Goal: Task Accomplishment & Management: Manage account settings

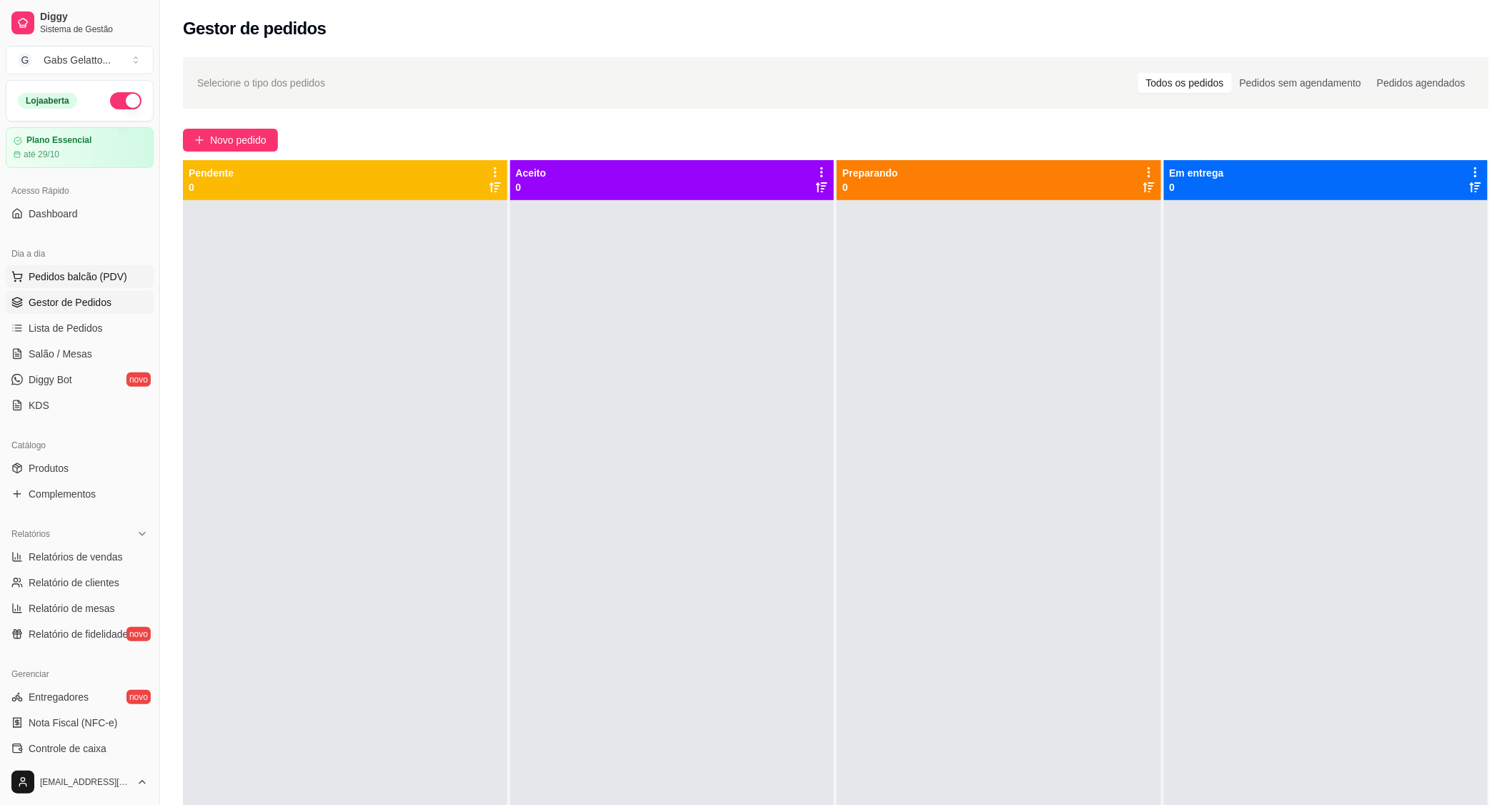
click at [101, 281] on span "Pedidos balcão (PDV)" at bounding box center [77, 277] width 98 height 14
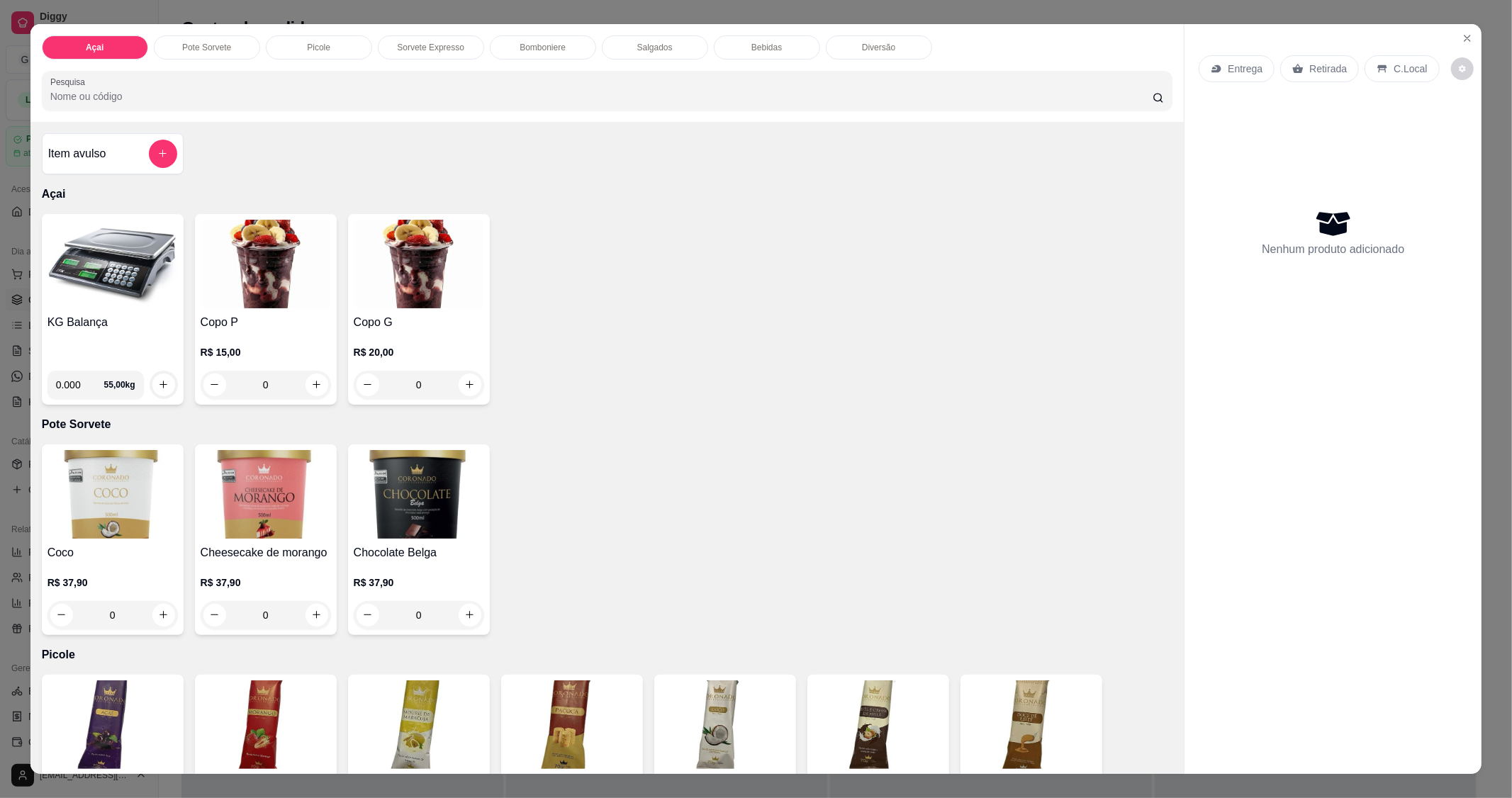
click at [80, 291] on img at bounding box center [112, 264] width 130 height 89
click at [113, 315] on h4 "KG Balança" at bounding box center [112, 323] width 130 height 17
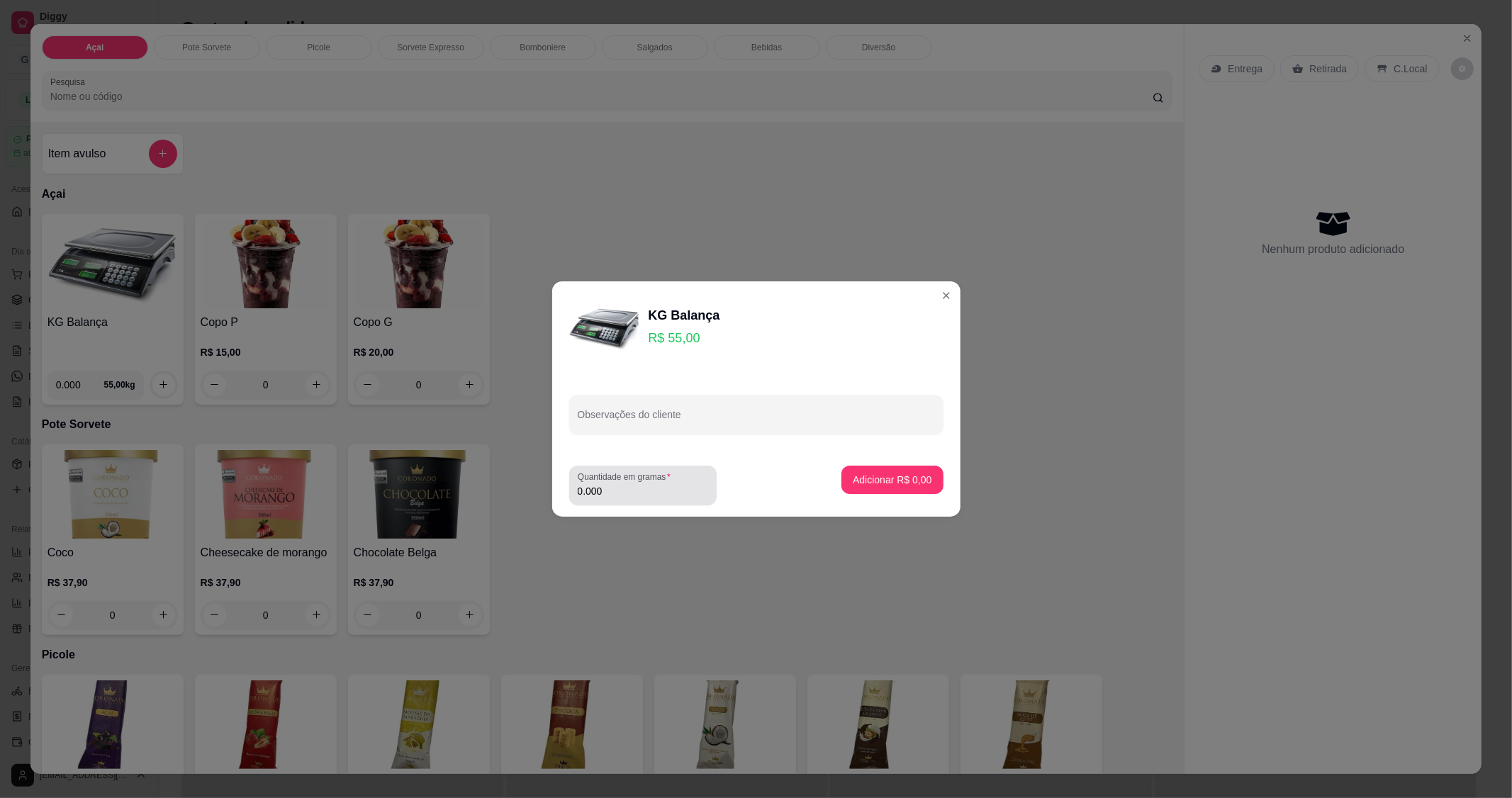
click at [650, 495] on input "0.000" at bounding box center [643, 491] width 130 height 14
type input "0.212"
click at [855, 486] on p "Adicionar R$ 11,66" at bounding box center [889, 479] width 84 height 14
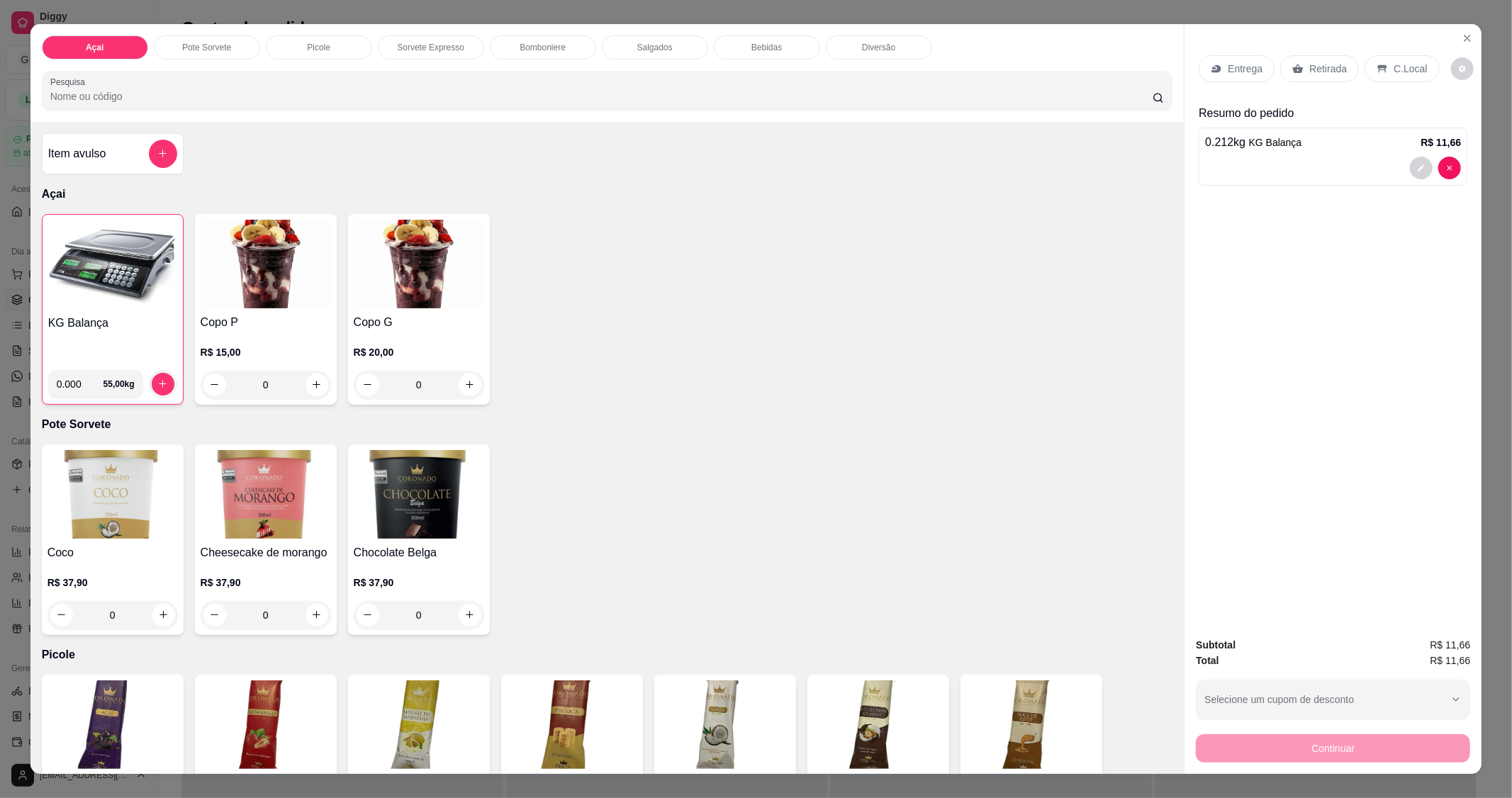
click at [1401, 65] on p "C.Local" at bounding box center [1410, 69] width 34 height 14
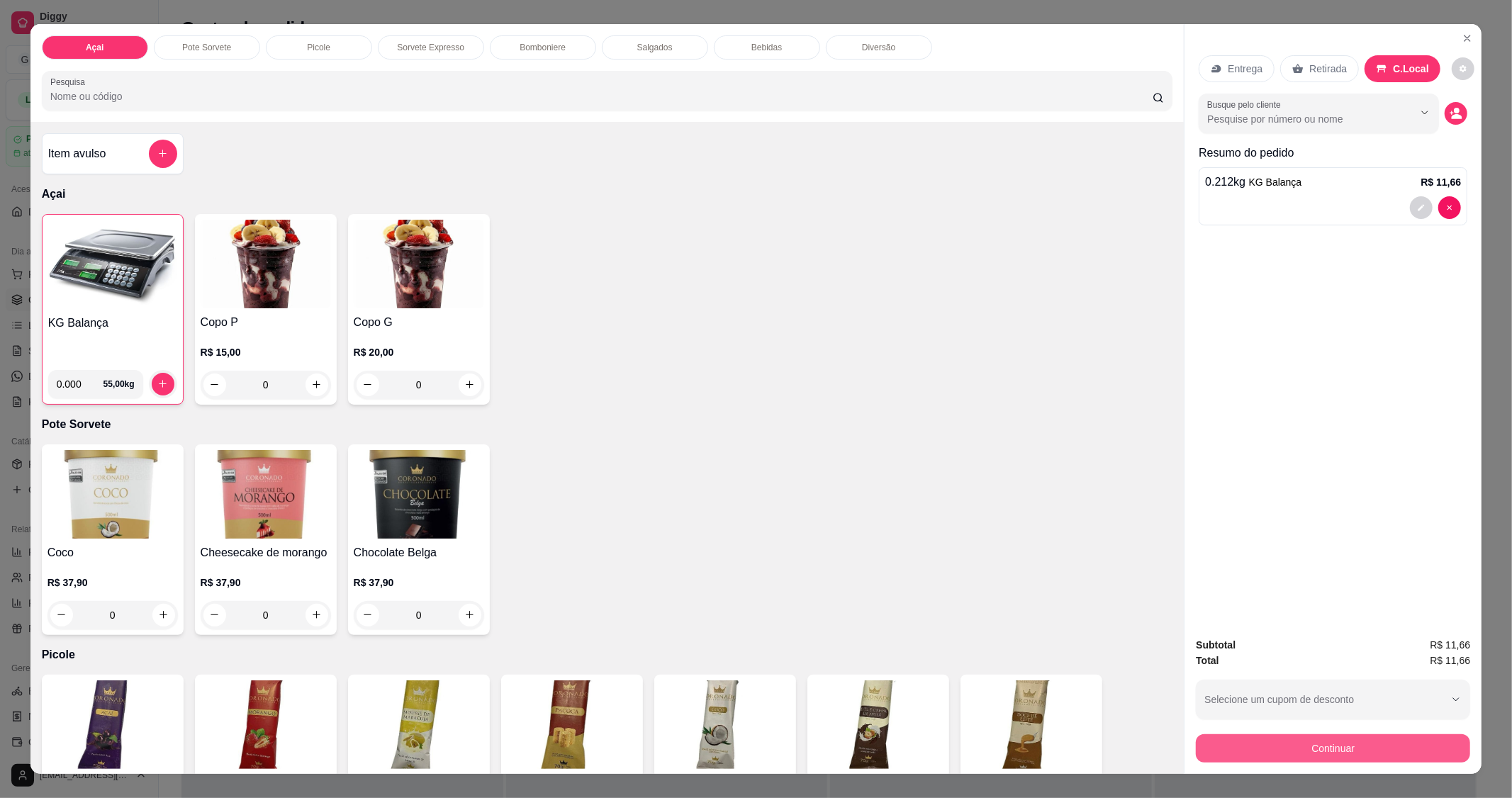
click at [1345, 740] on button "Continuar" at bounding box center [1333, 748] width 274 height 28
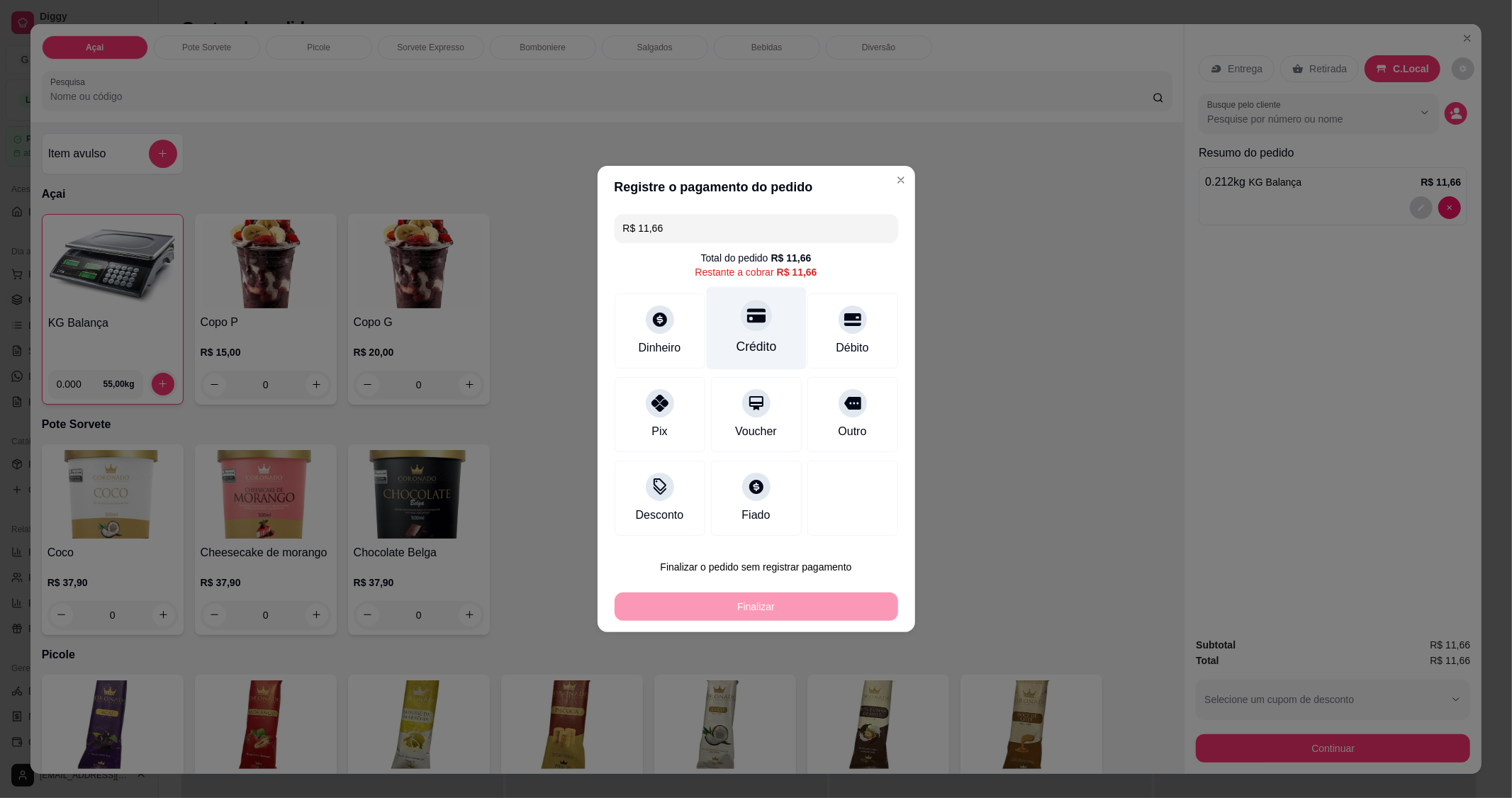
click at [754, 322] on icon at bounding box center [756, 316] width 19 height 14
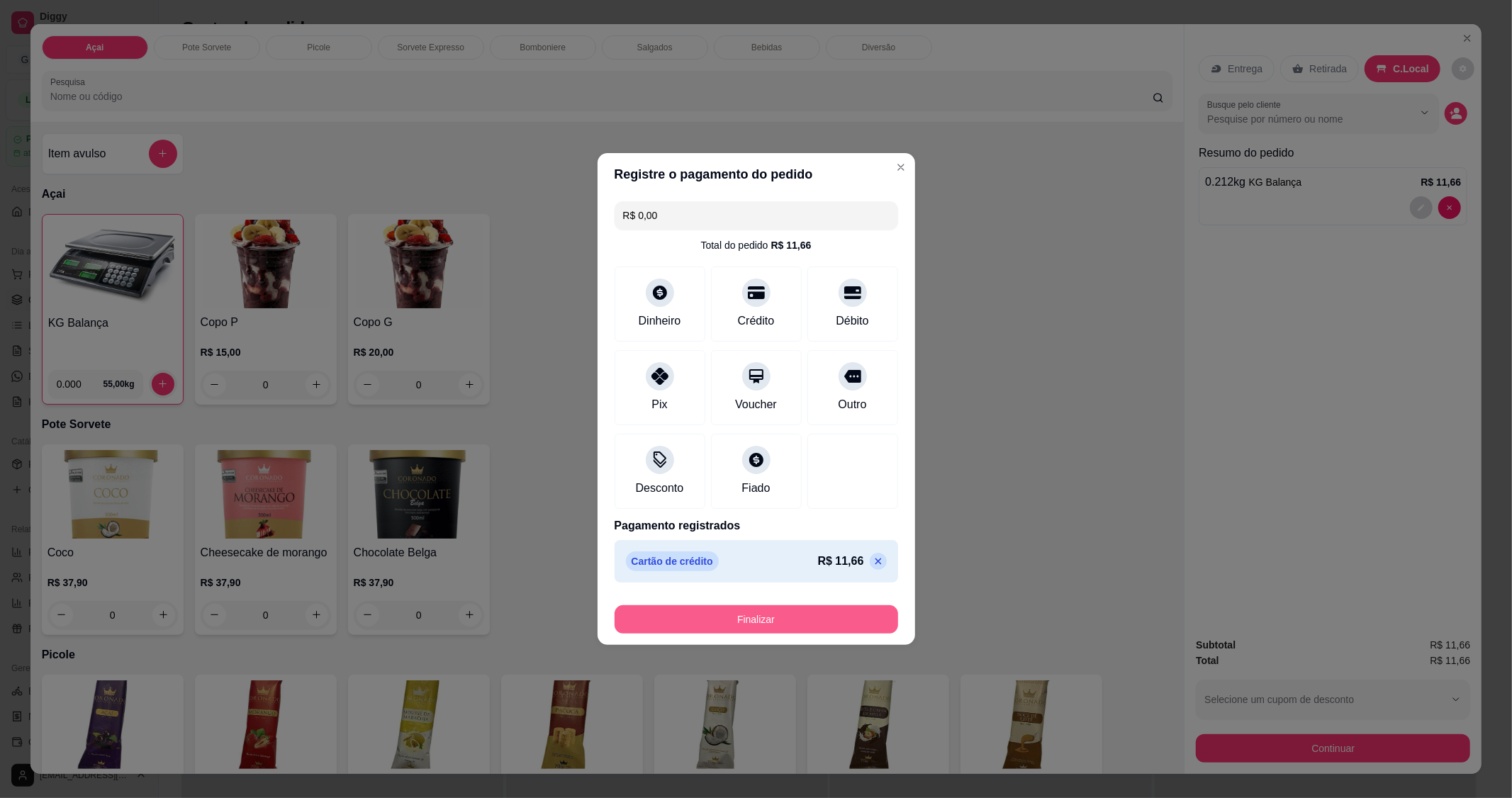
click at [795, 627] on button "Finalizar" at bounding box center [756, 619] width 284 height 28
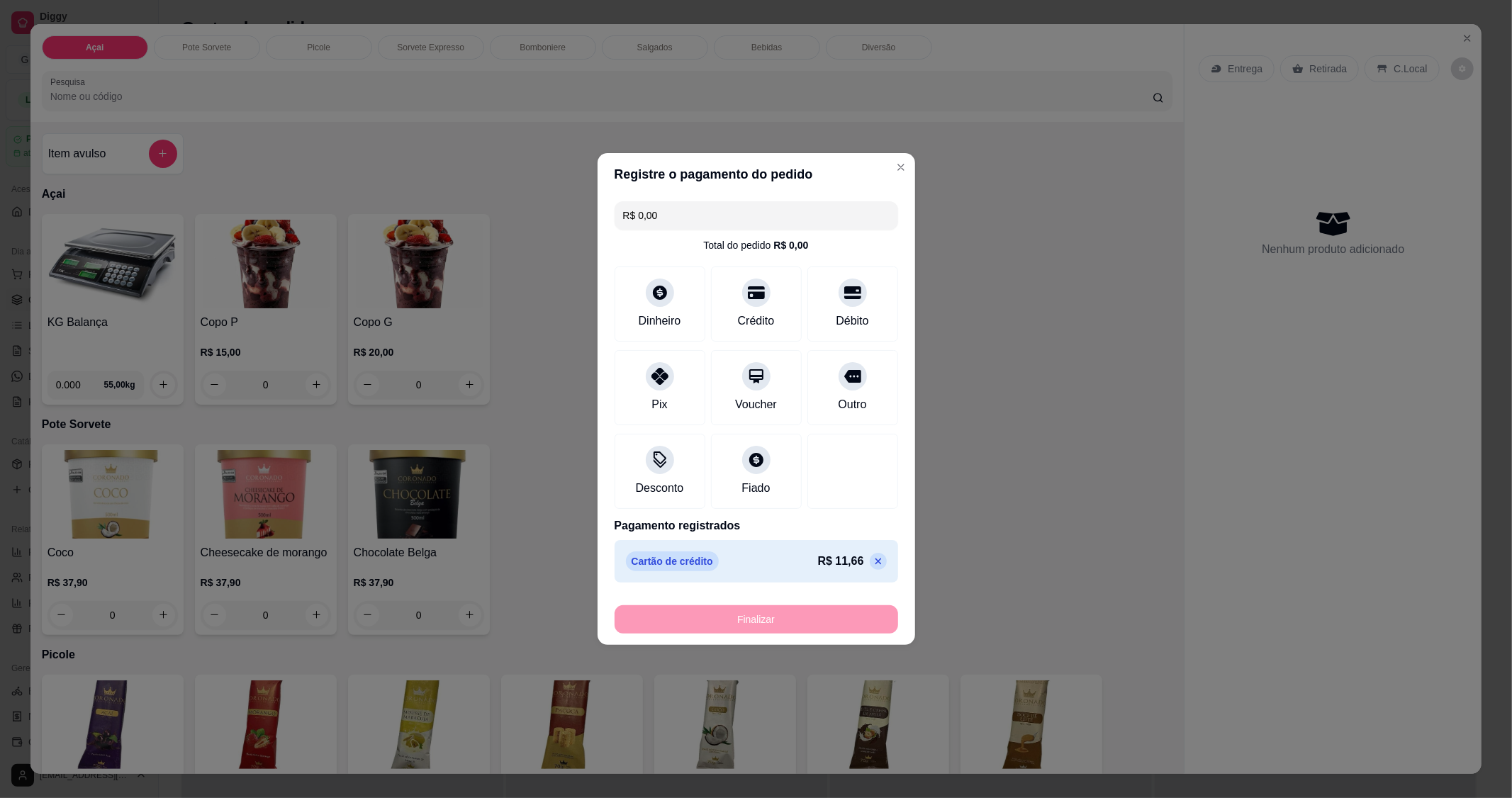
type input "-R$ 11,66"
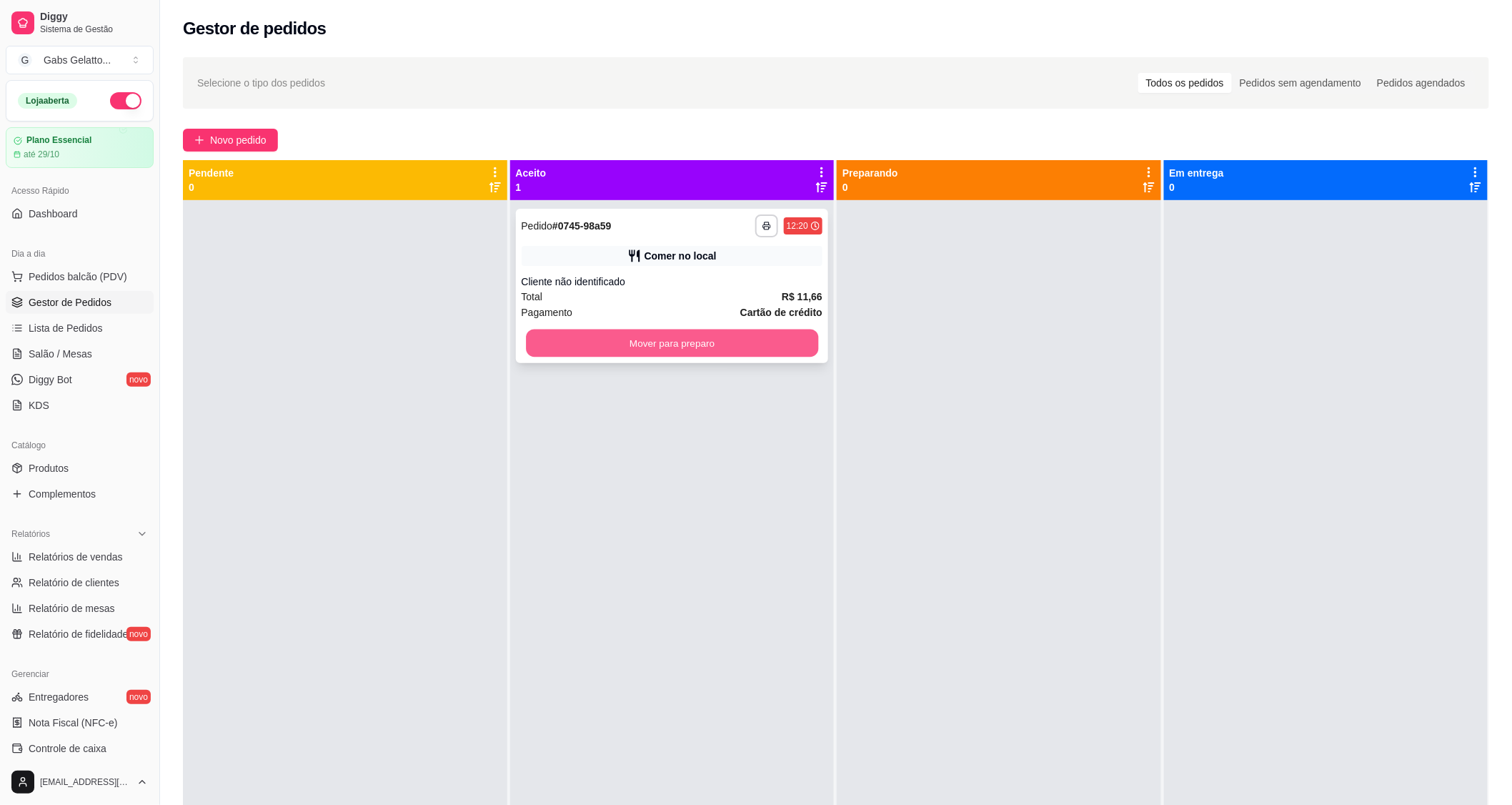
click at [723, 344] on button "Mover para preparo" at bounding box center [672, 343] width 292 height 28
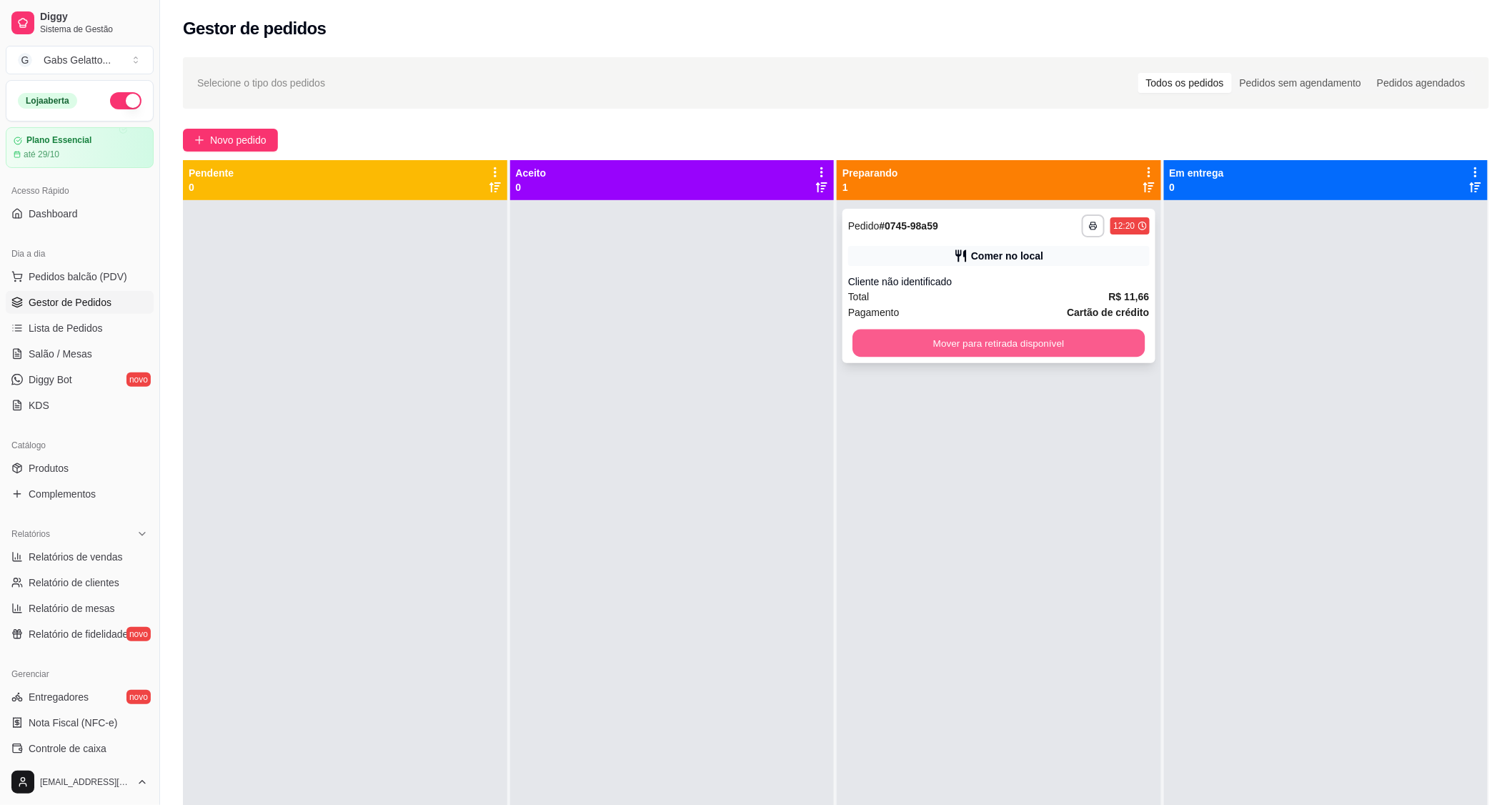
click at [925, 336] on button "Mover para retirada disponível" at bounding box center [999, 343] width 292 height 28
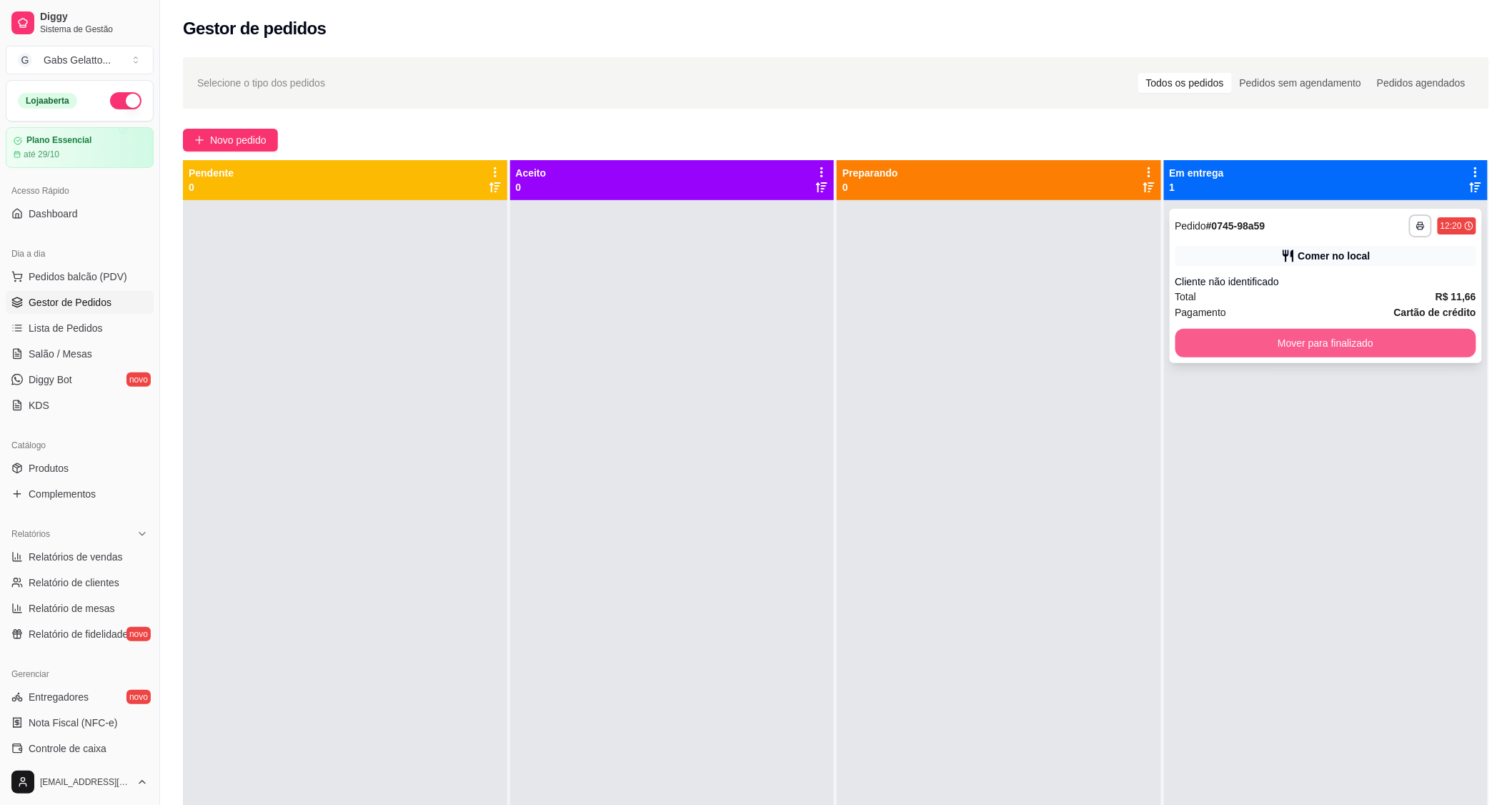
click at [1243, 336] on button "Mover para finalizado" at bounding box center [1327, 343] width 302 height 28
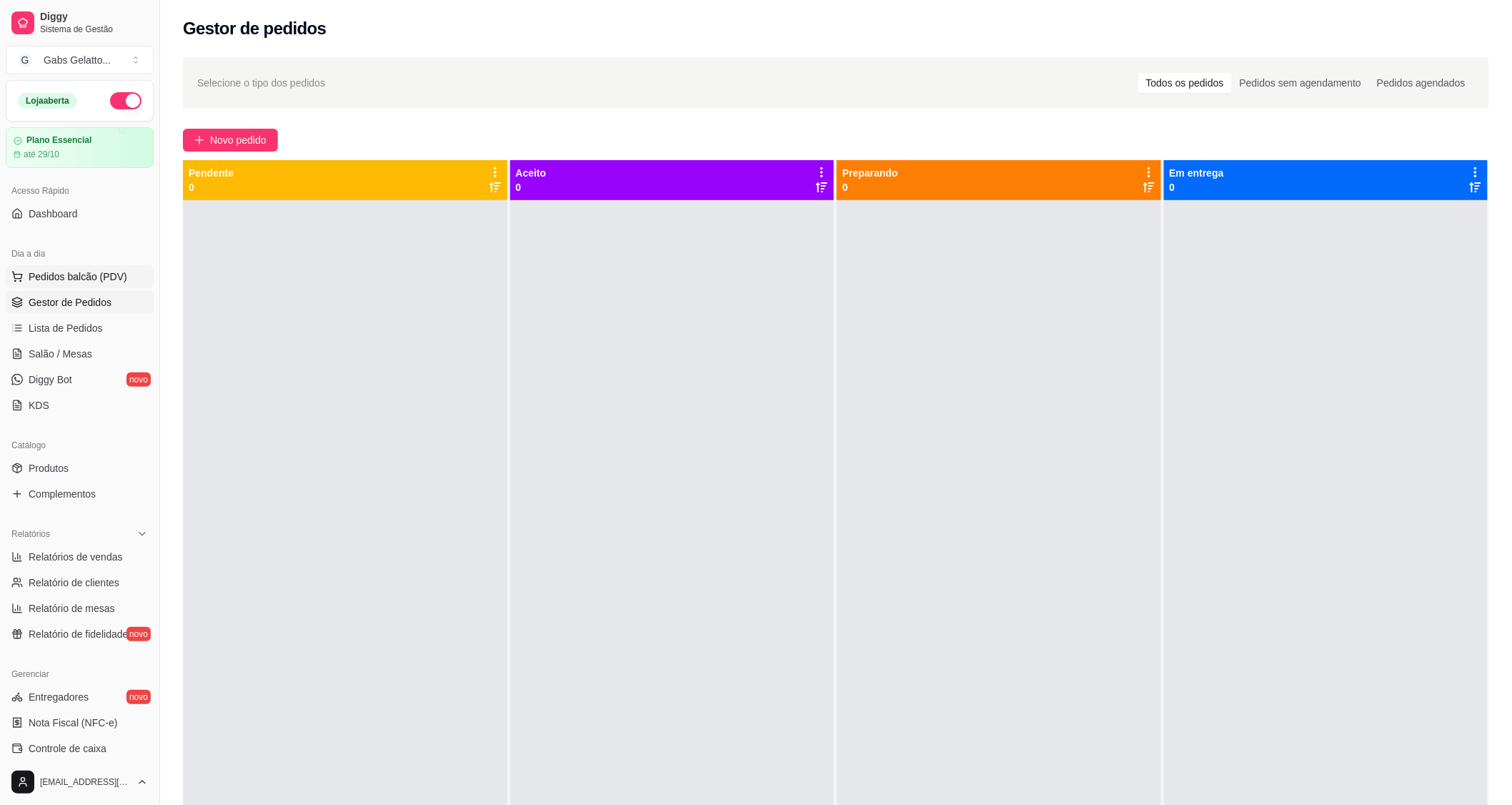
click at [107, 281] on span "Pedidos balcão (PDV)" at bounding box center [77, 277] width 98 height 14
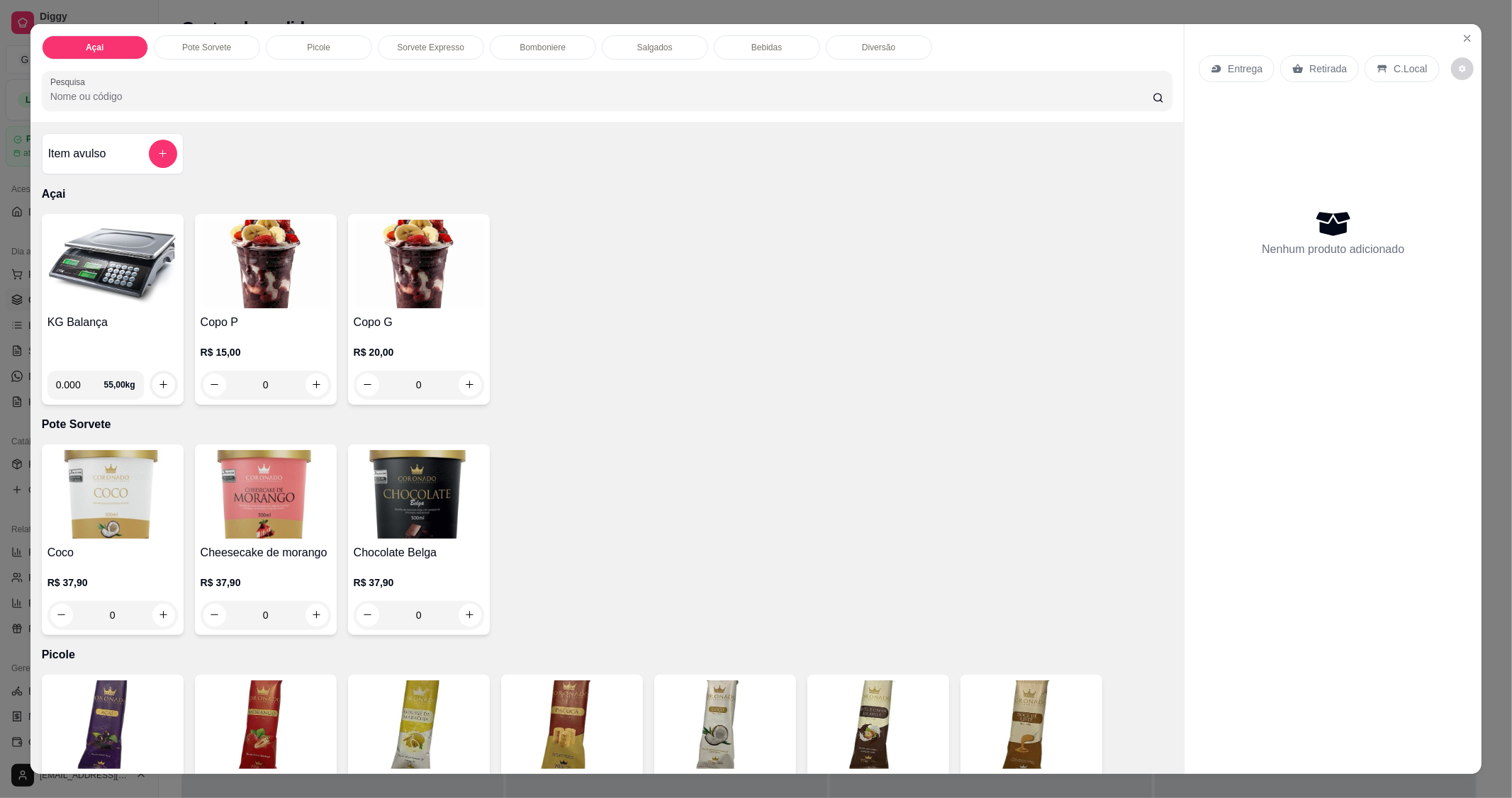
click at [109, 308] on img at bounding box center [112, 264] width 130 height 89
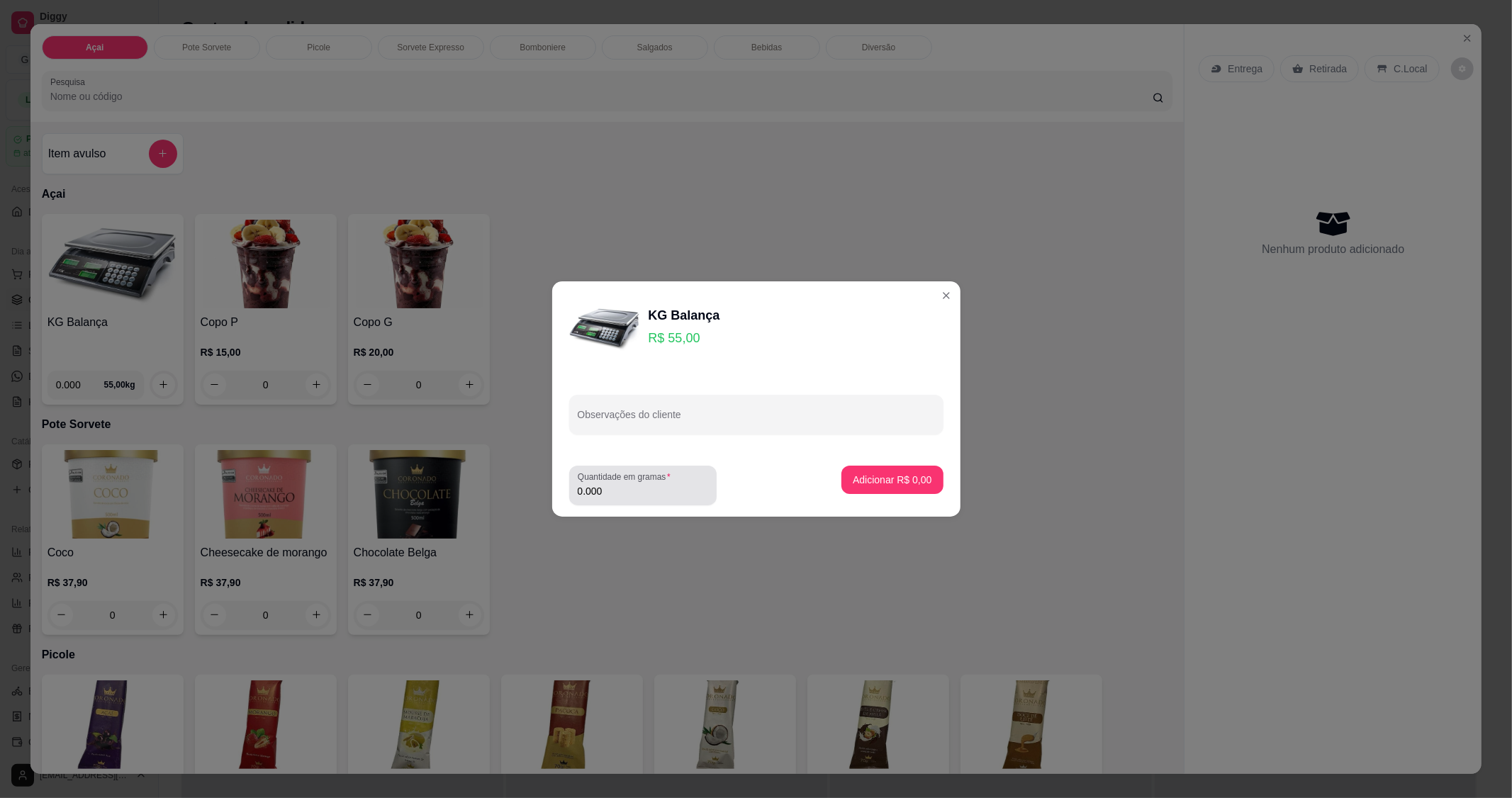
click at [639, 491] on input "0.000" at bounding box center [643, 491] width 130 height 14
type input "0.182"
click at [925, 489] on button "Adicionar R$ 10,01" at bounding box center [889, 479] width 107 height 28
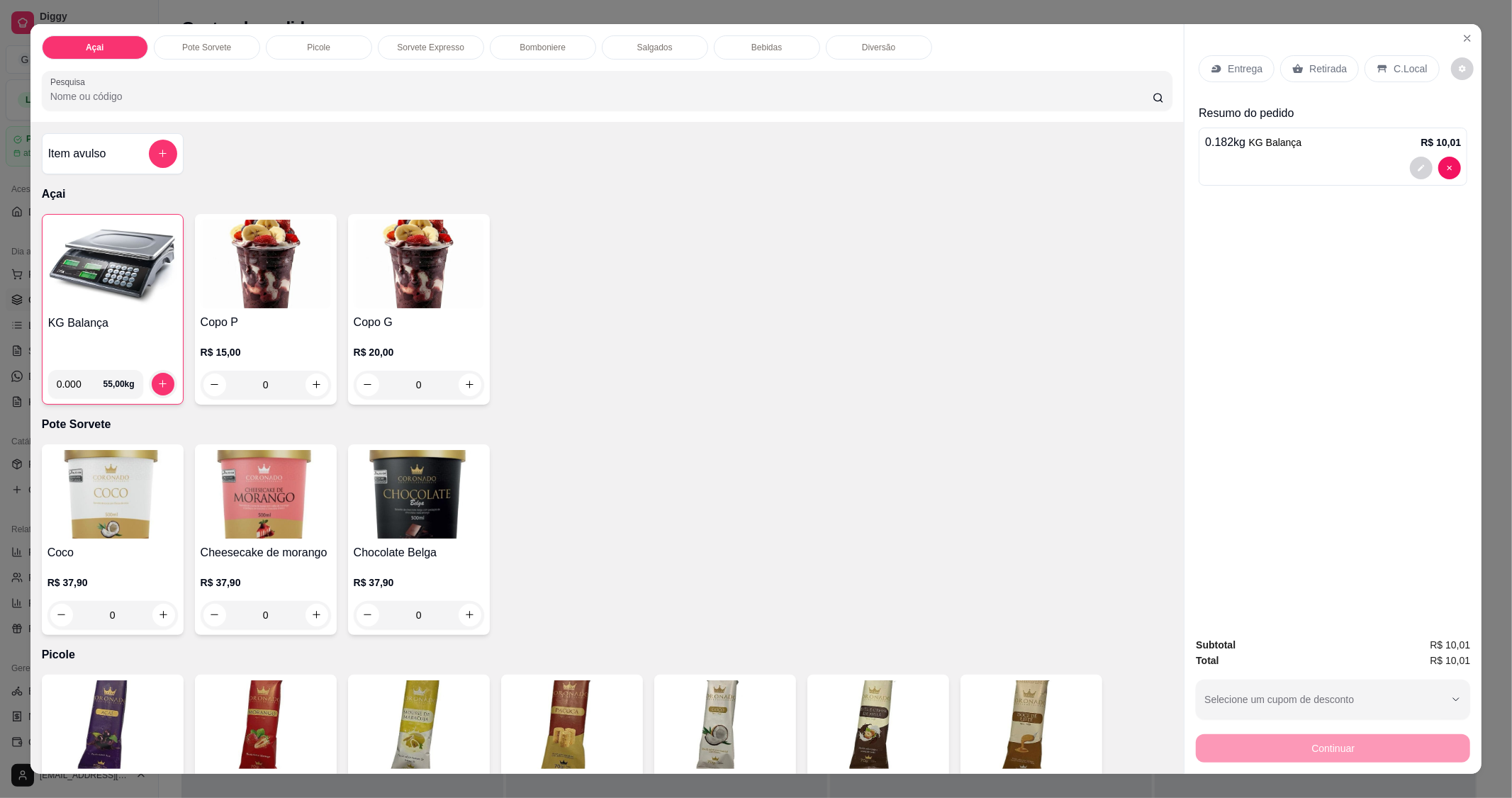
drag, startPoint x: 1415, startPoint y: 73, endPoint x: 1380, endPoint y: 160, distance: 93.8
click at [1414, 74] on p "C.Local" at bounding box center [1410, 69] width 34 height 14
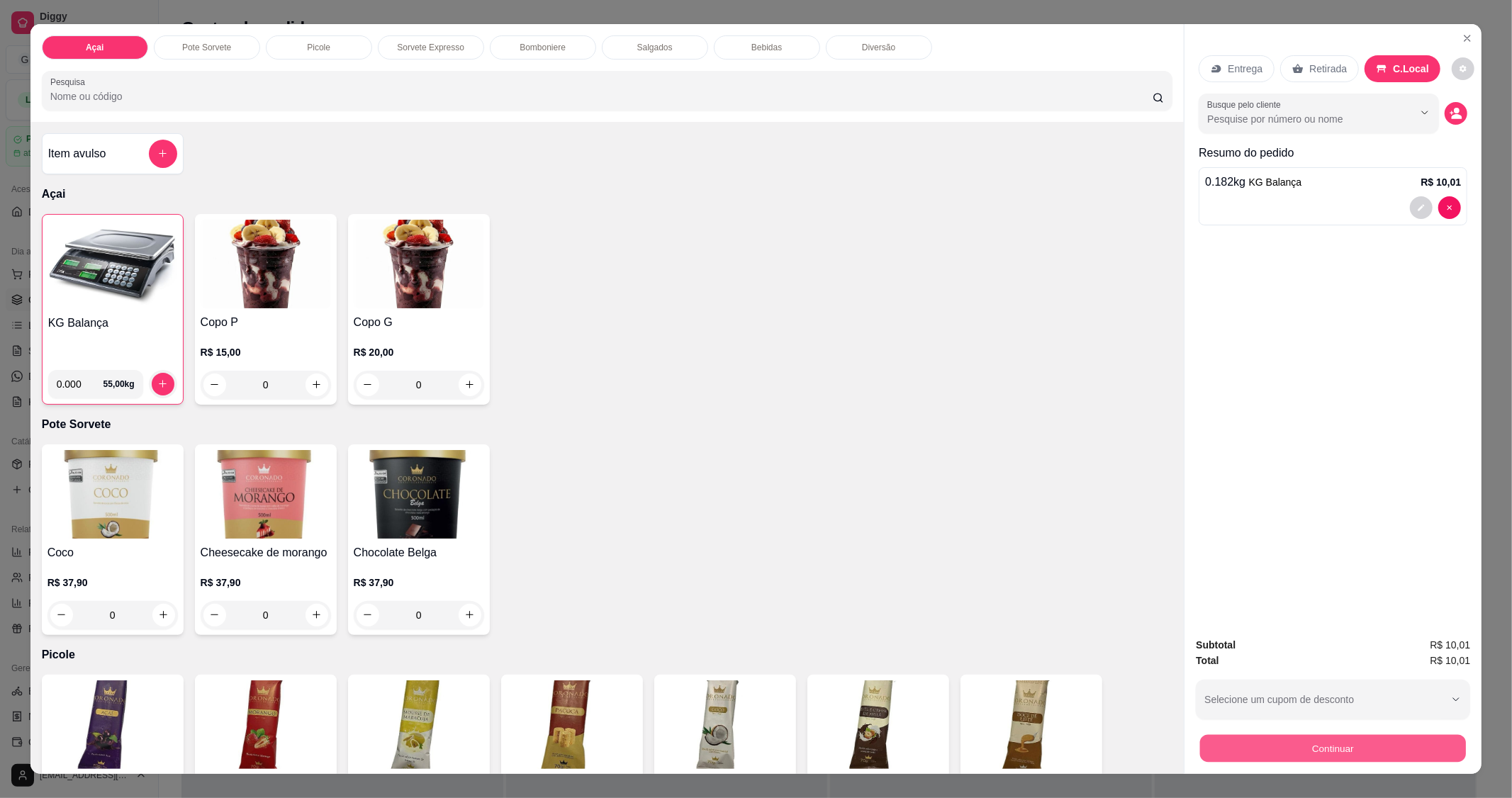
click at [1300, 744] on button "Continuar" at bounding box center [1333, 748] width 266 height 27
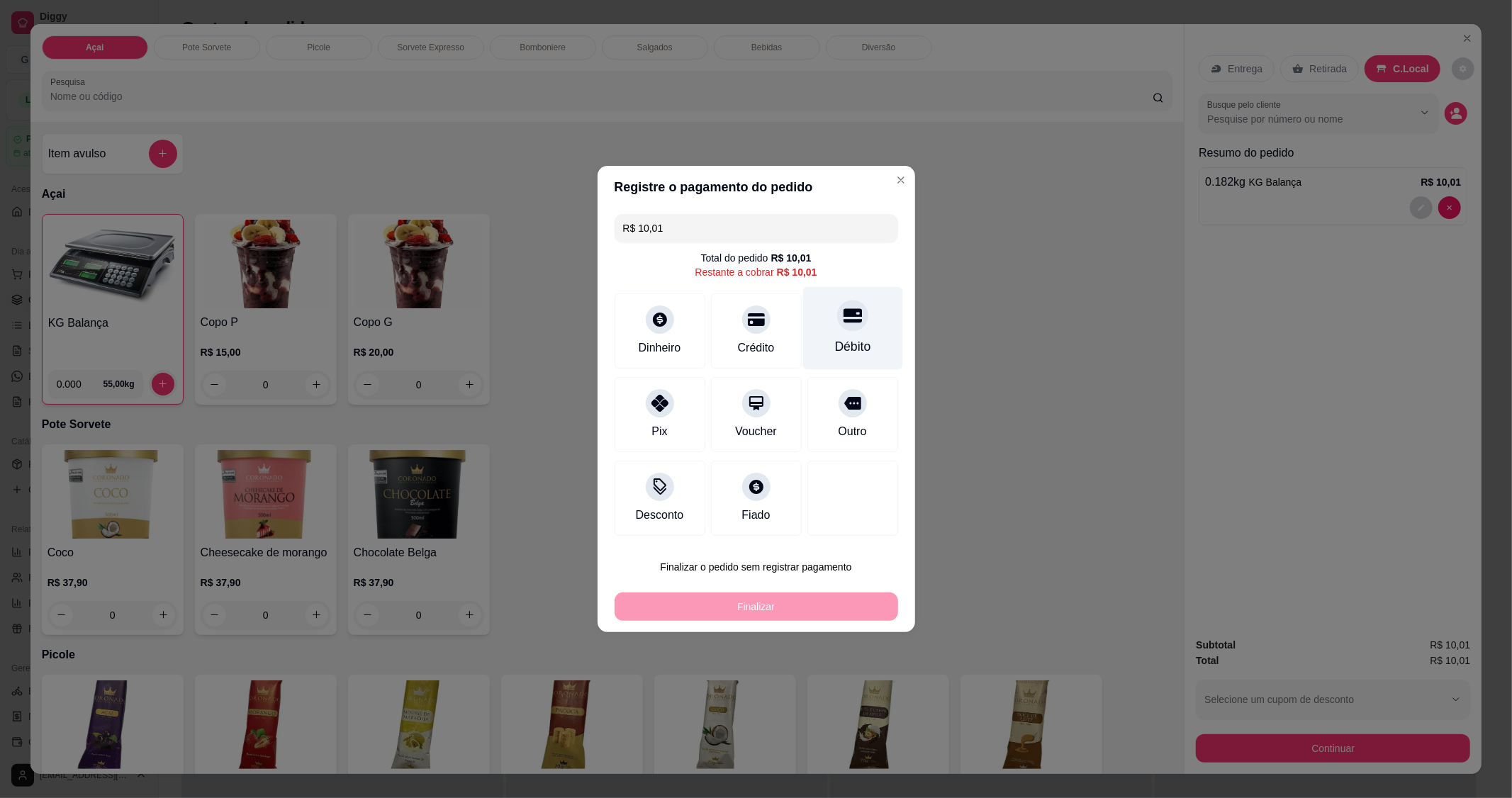
click at [843, 321] on icon at bounding box center [852, 316] width 19 height 19
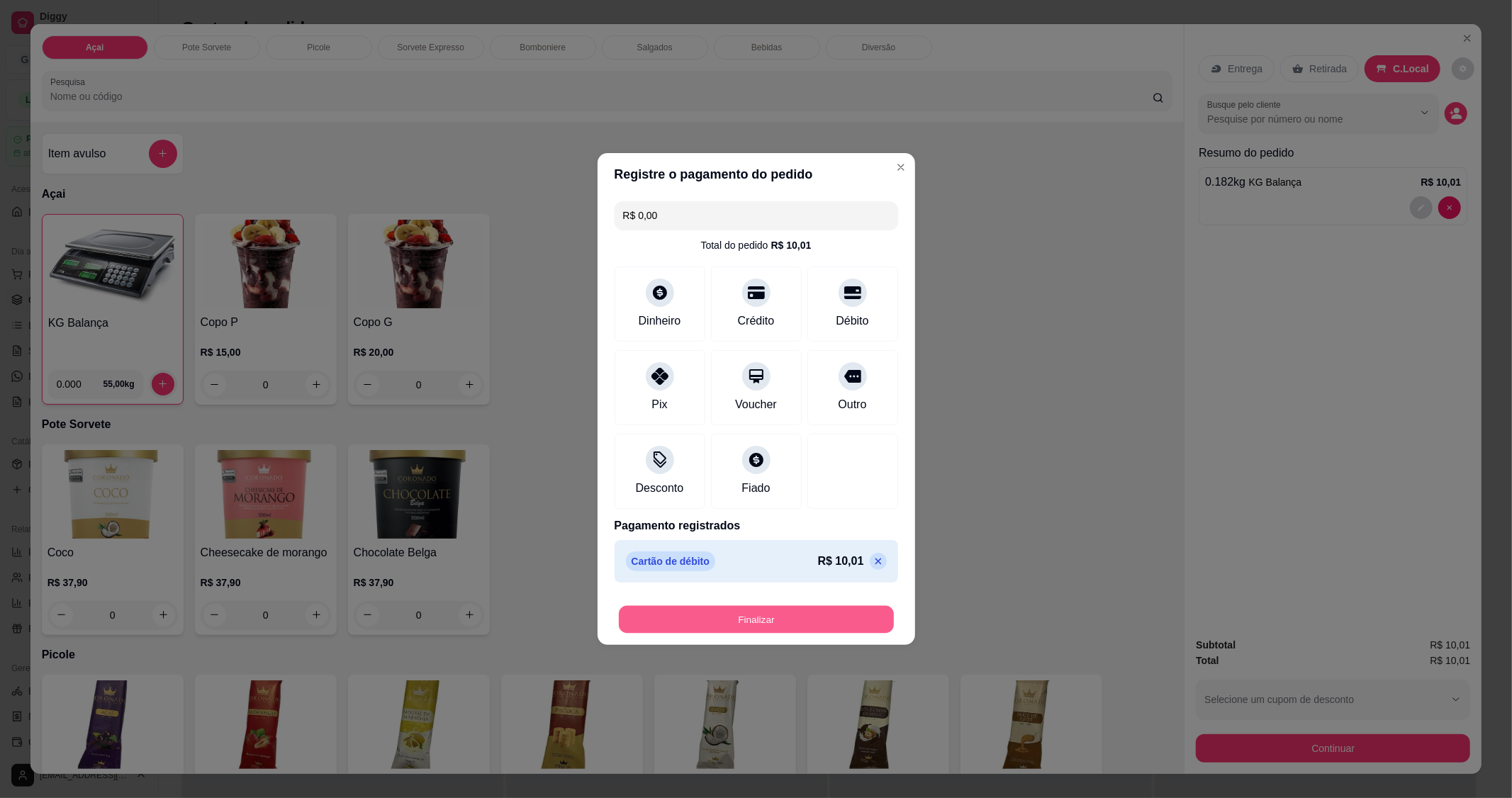
click at [745, 617] on button "Finalizar" at bounding box center [756, 619] width 275 height 27
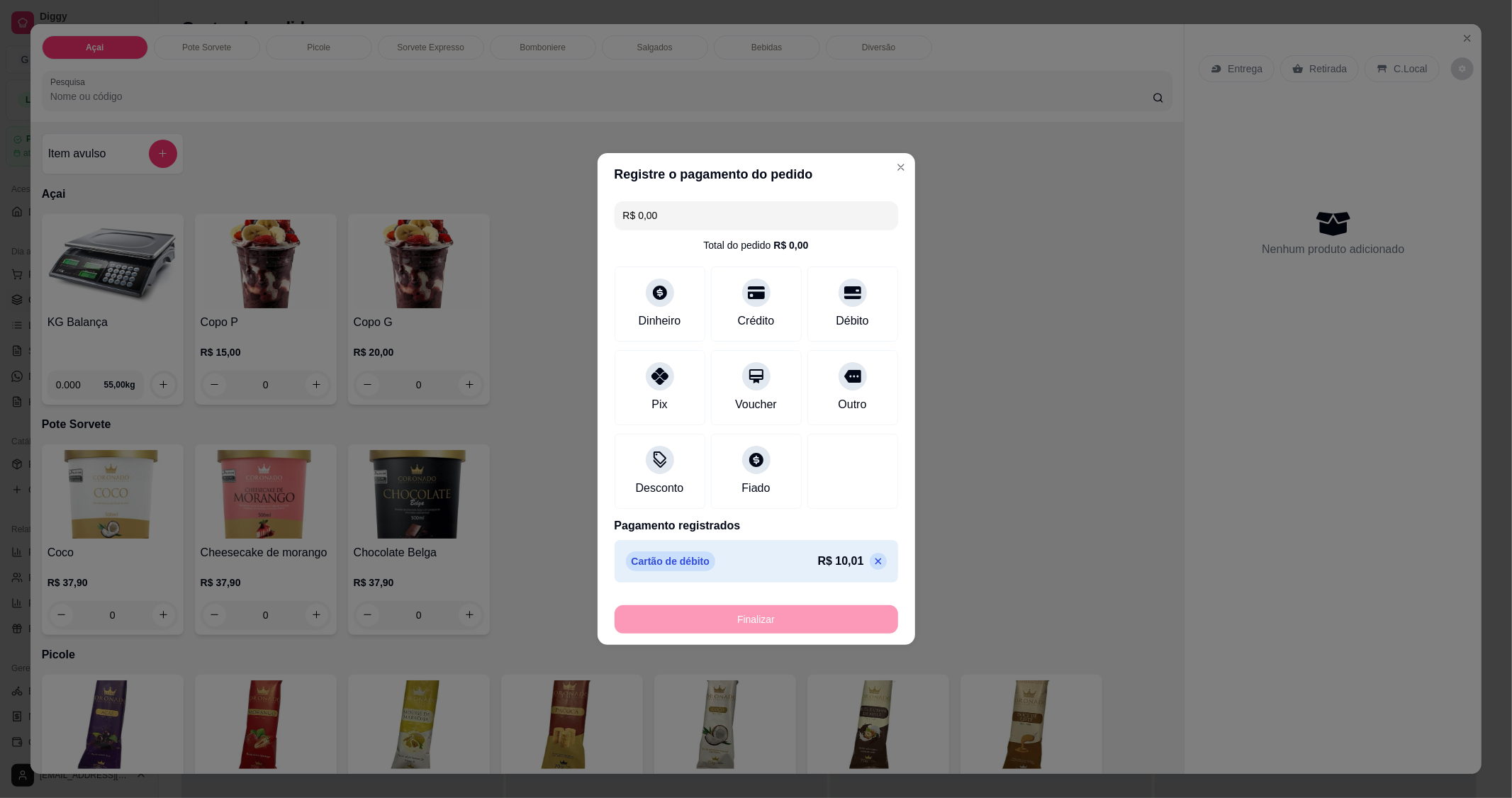
type input "-R$ 10,01"
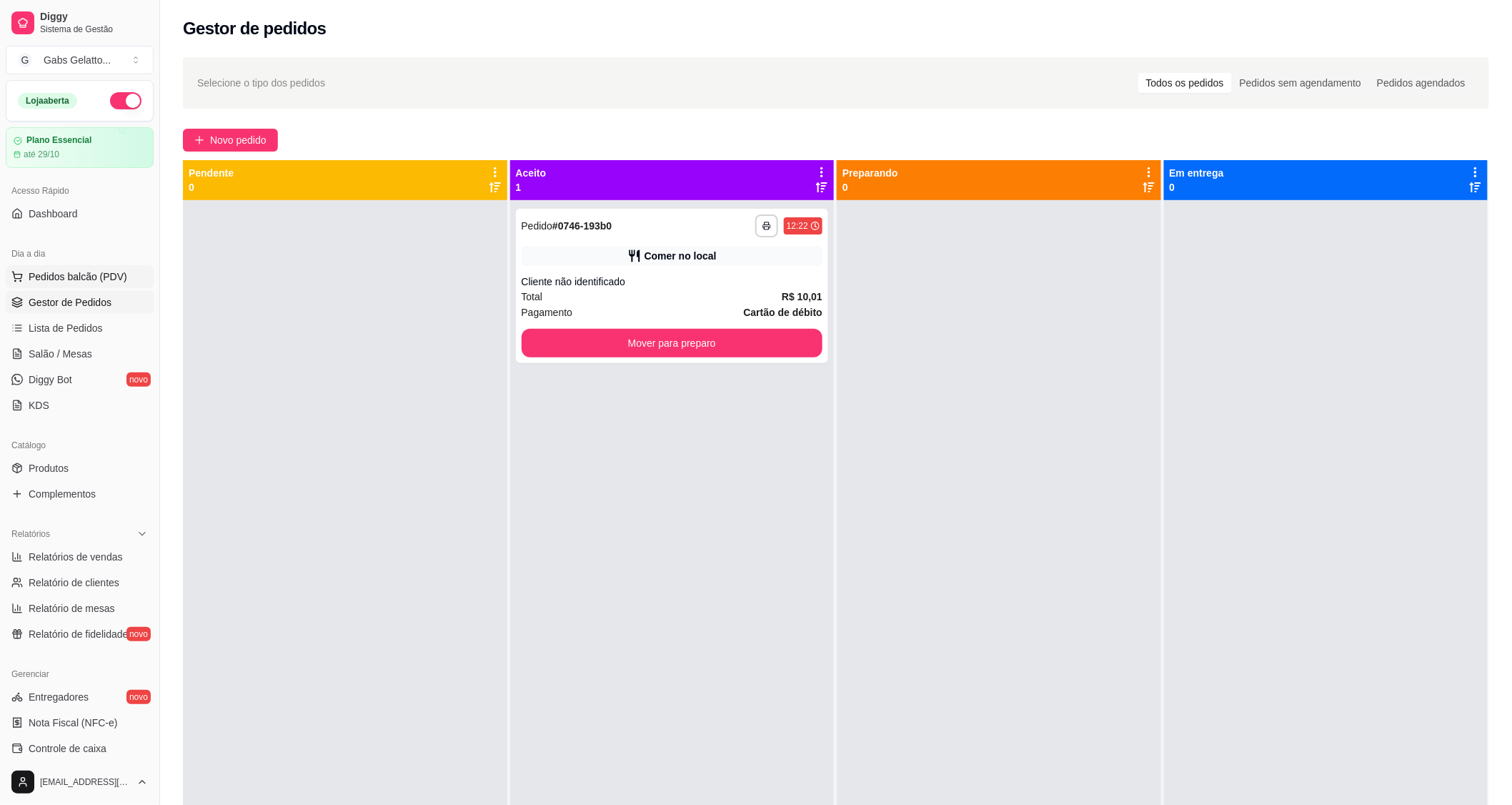
click at [67, 266] on button "Pedidos balcão (PDV)" at bounding box center [79, 276] width 148 height 23
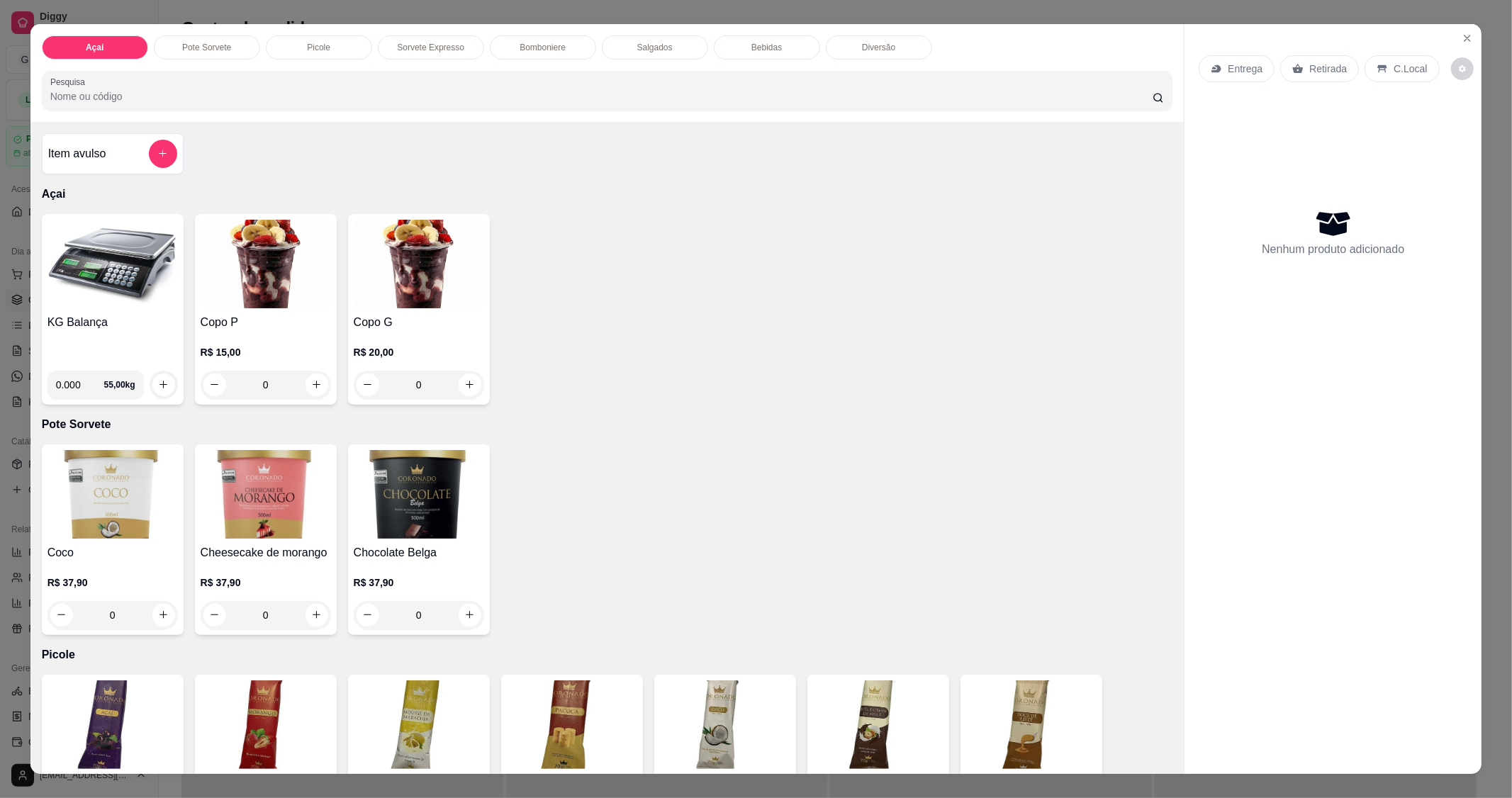
click at [73, 288] on img at bounding box center [112, 264] width 130 height 89
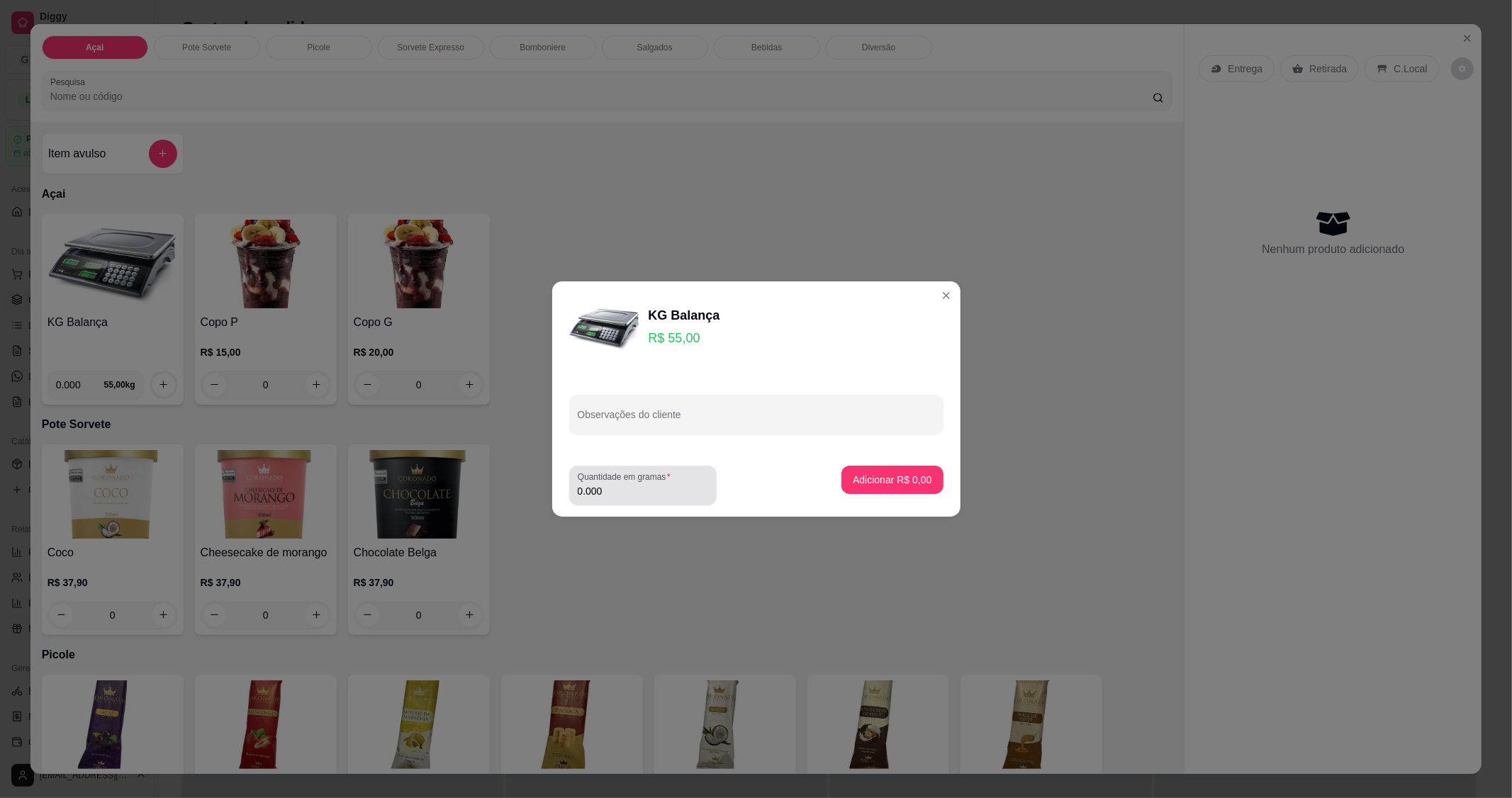
click at [636, 500] on div "Quantidade em gramas 0.000" at bounding box center [643, 485] width 147 height 40
type input "0.158"
click at [891, 484] on p "Adicionar R$ 8,69" at bounding box center [893, 478] width 76 height 13
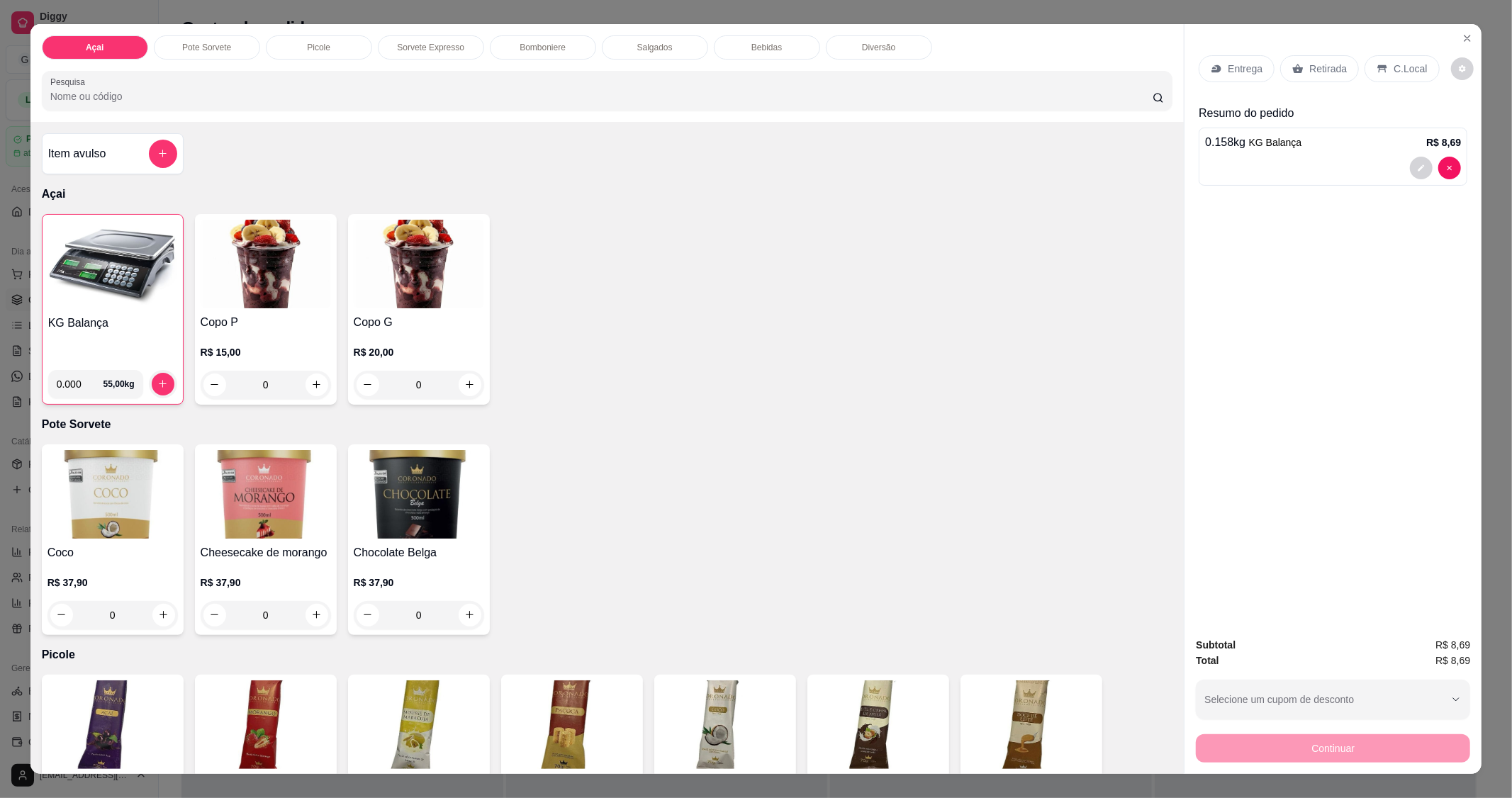
click at [1393, 69] on p "C.Local" at bounding box center [1410, 69] width 34 height 14
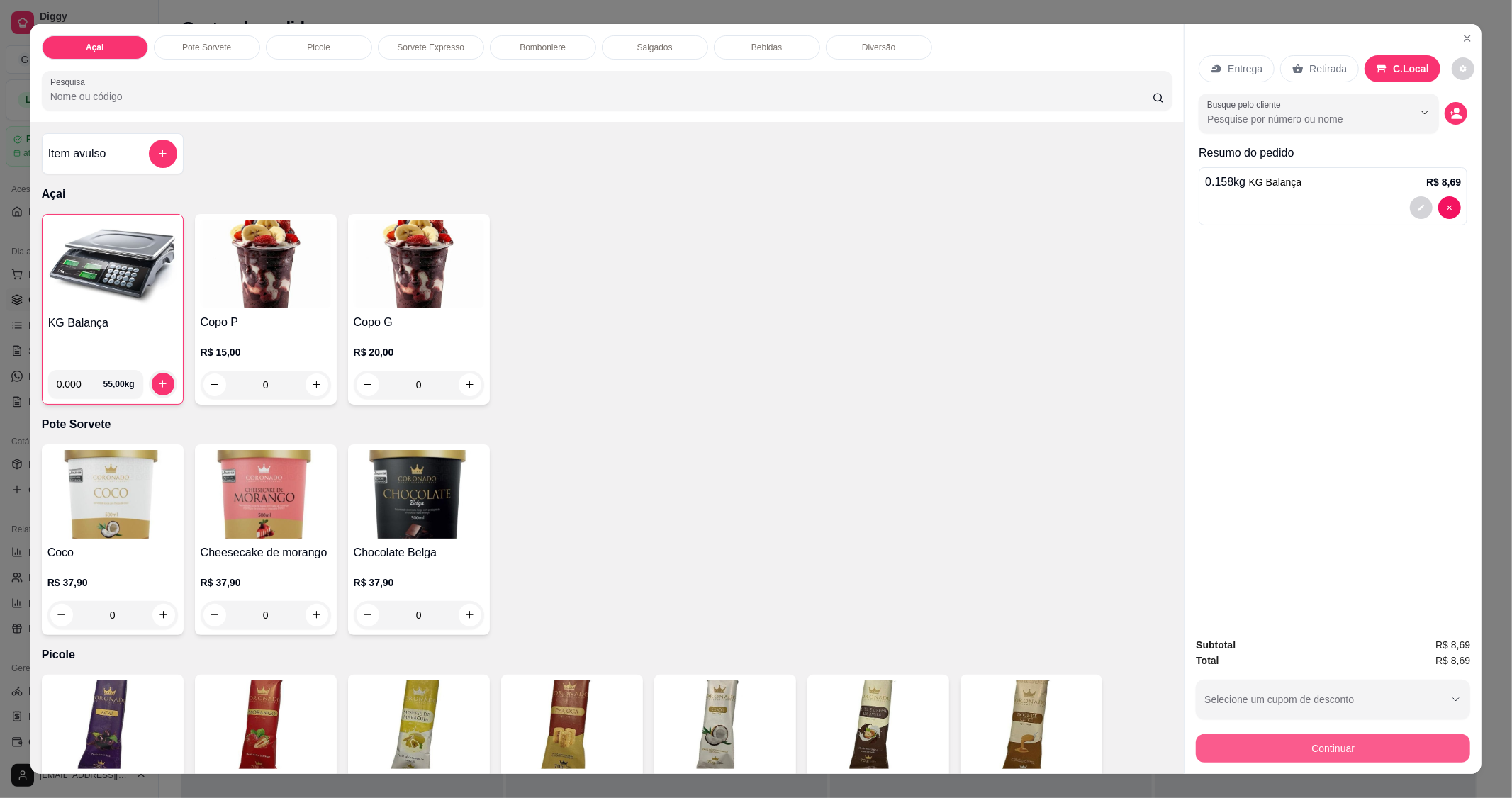
click at [1365, 746] on button "Continuar" at bounding box center [1333, 748] width 274 height 28
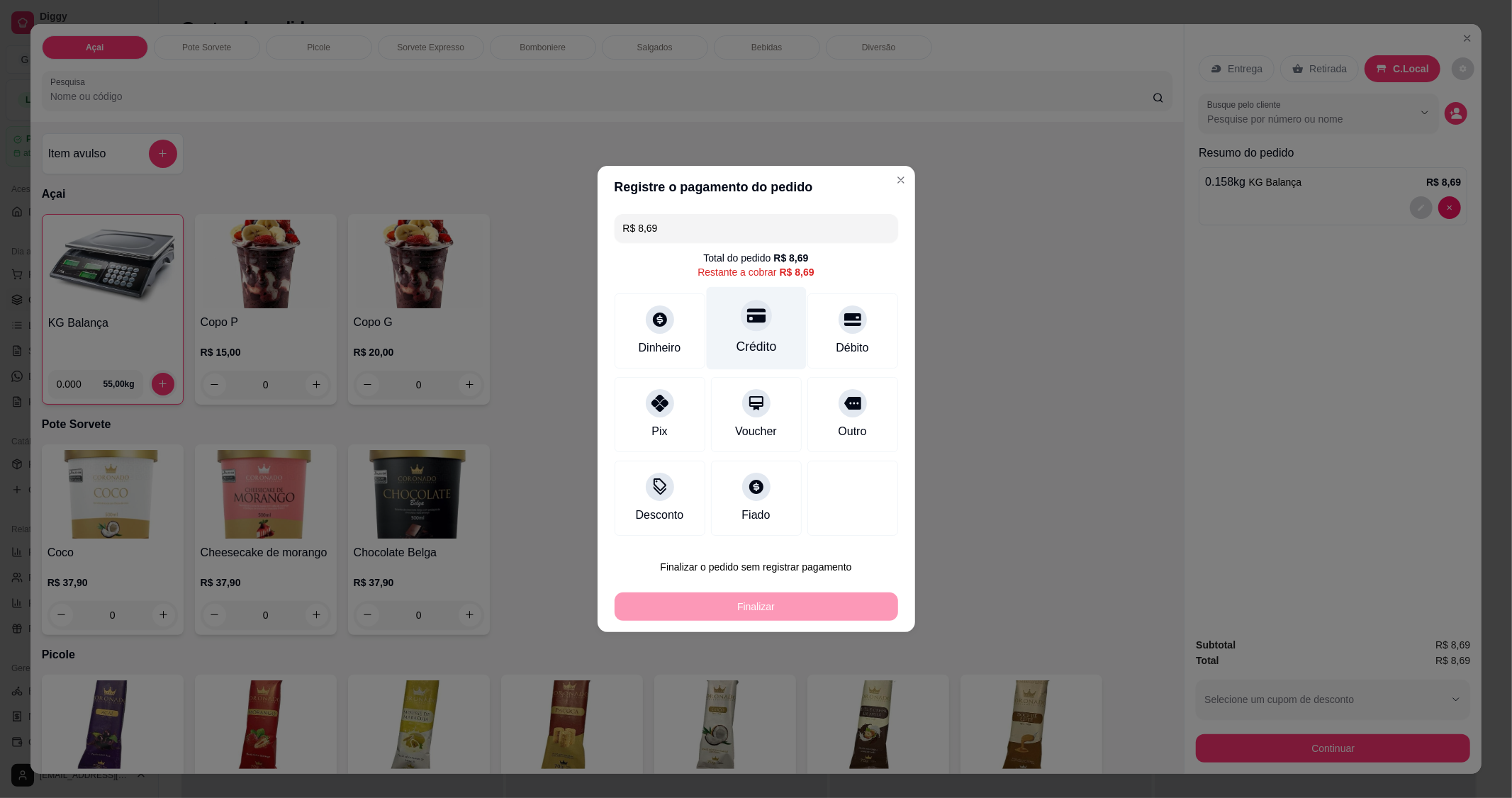
click at [777, 332] on div "Crédito" at bounding box center [756, 328] width 100 height 83
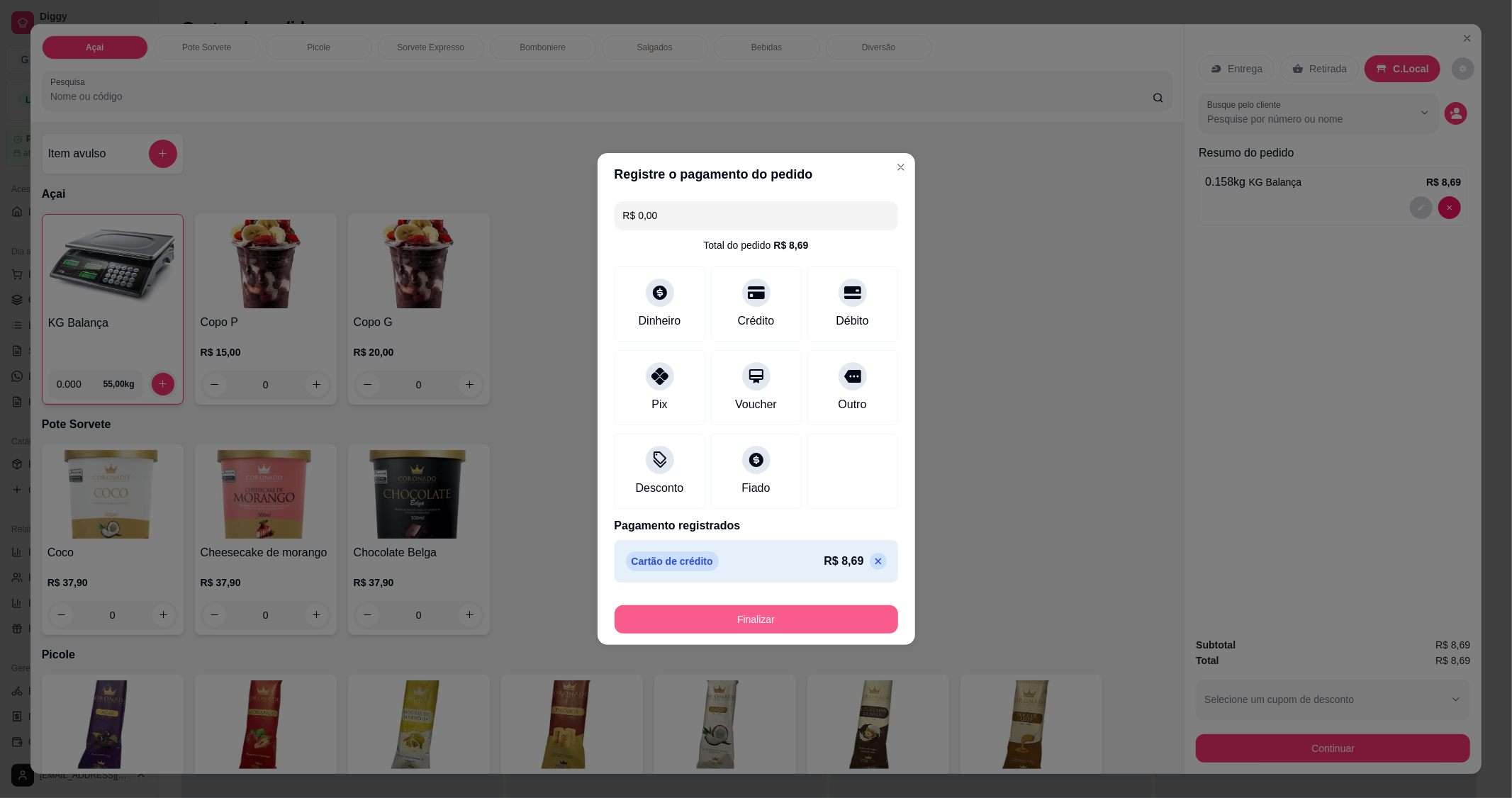
click at [757, 613] on button "Finalizar" at bounding box center [756, 619] width 284 height 28
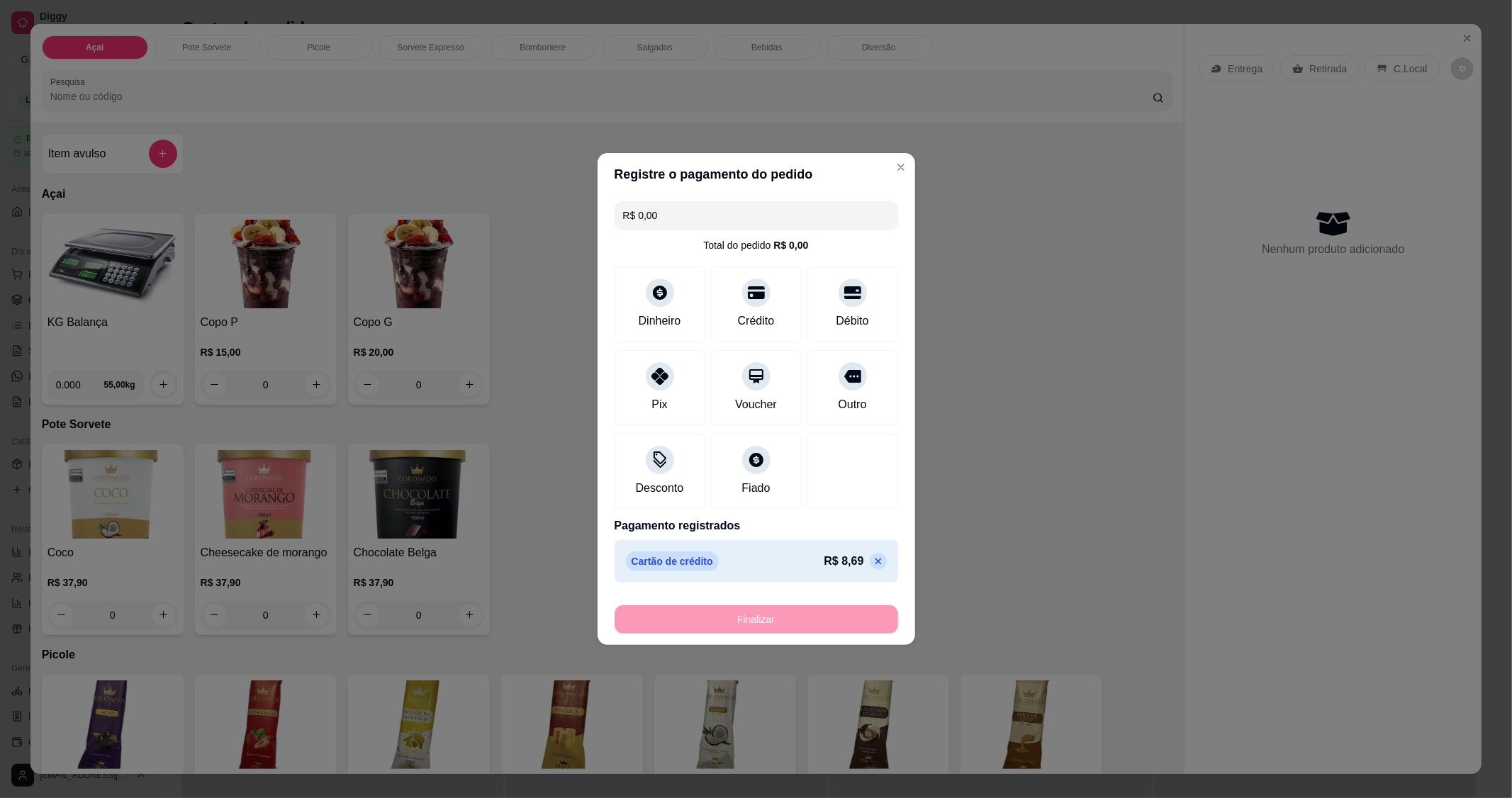
type input "-R$ 8,69"
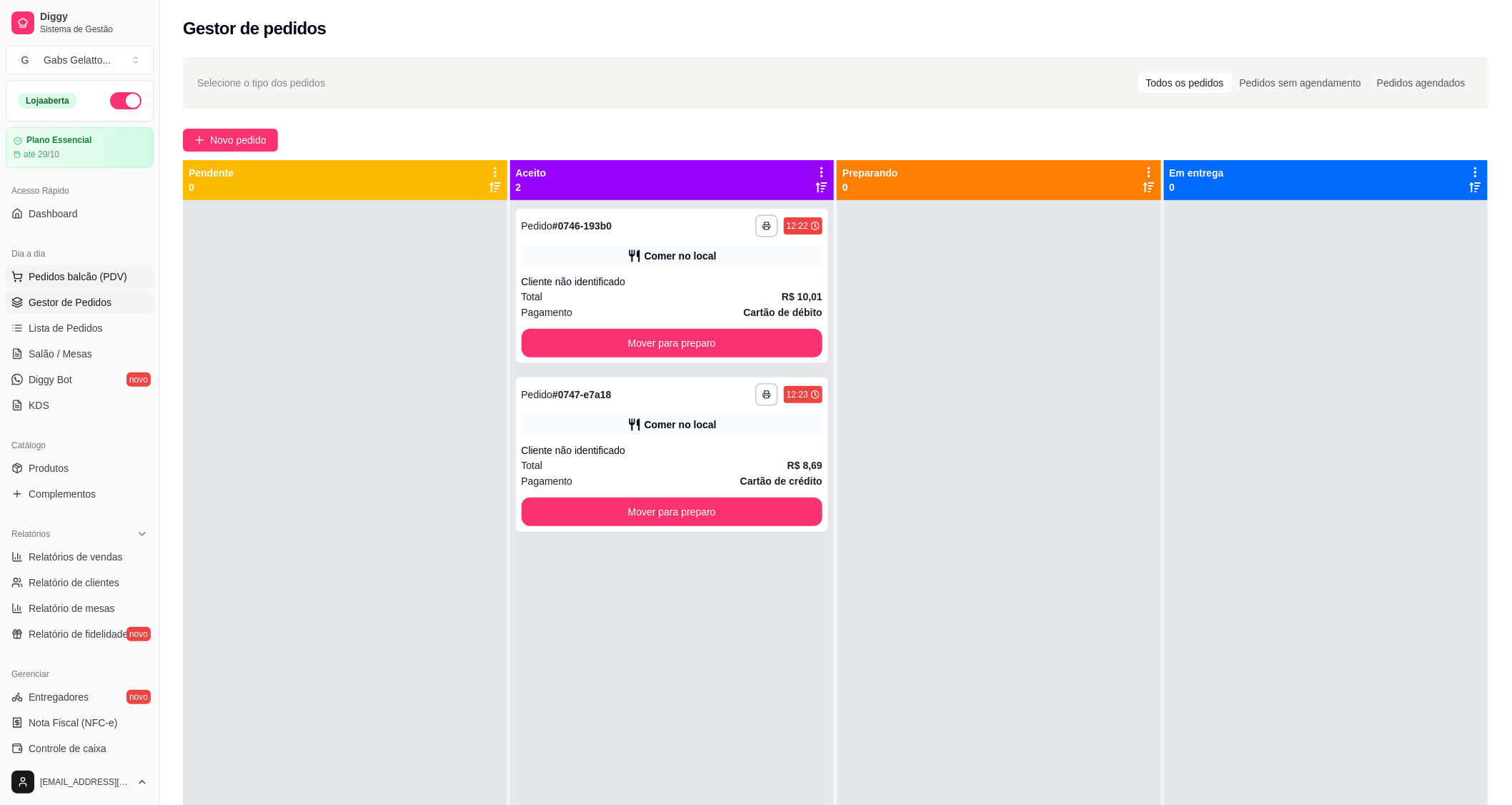
click at [58, 286] on button "Pedidos balcão (PDV)" at bounding box center [79, 276] width 148 height 23
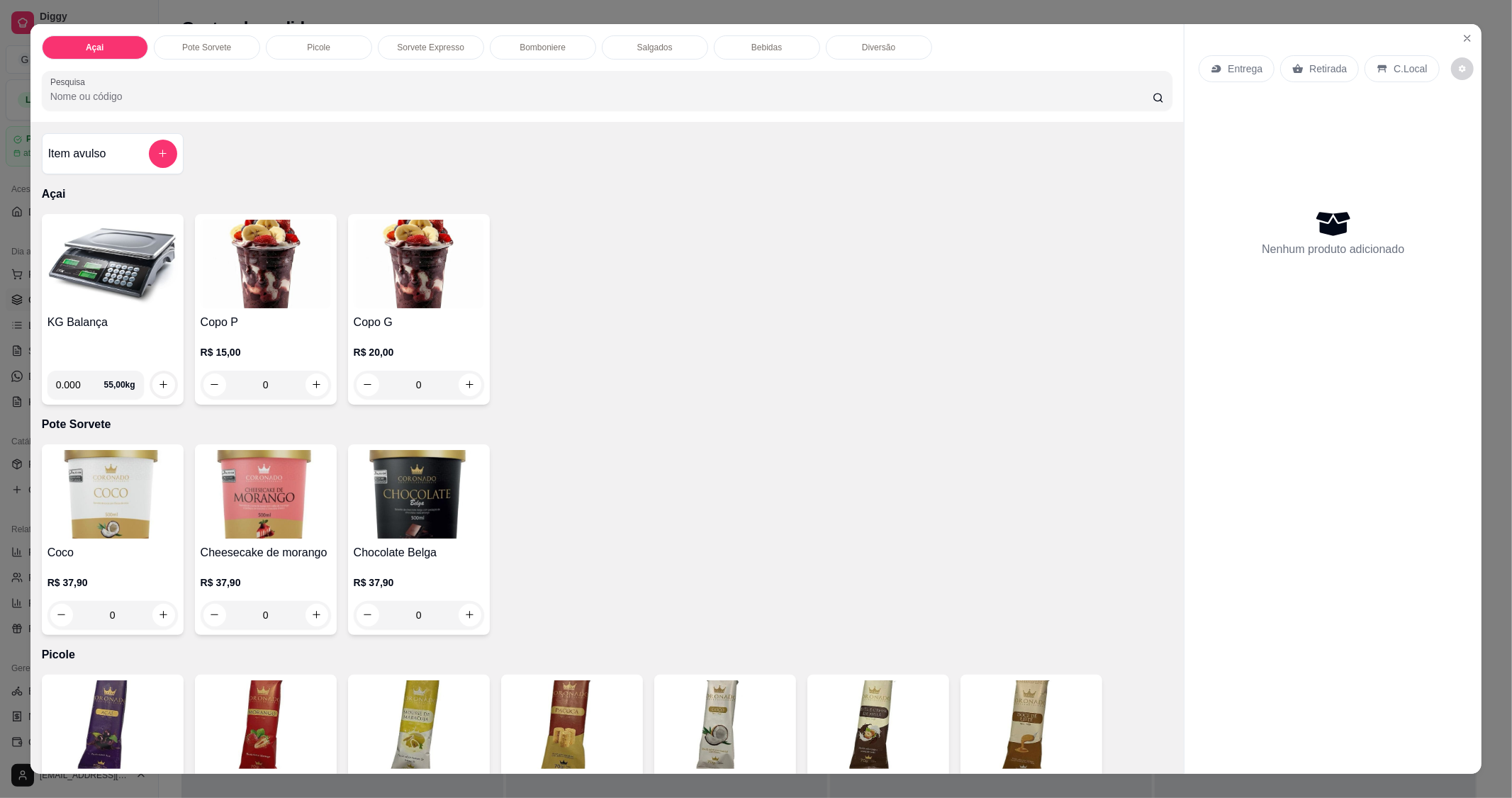
click at [79, 301] on img at bounding box center [112, 264] width 130 height 89
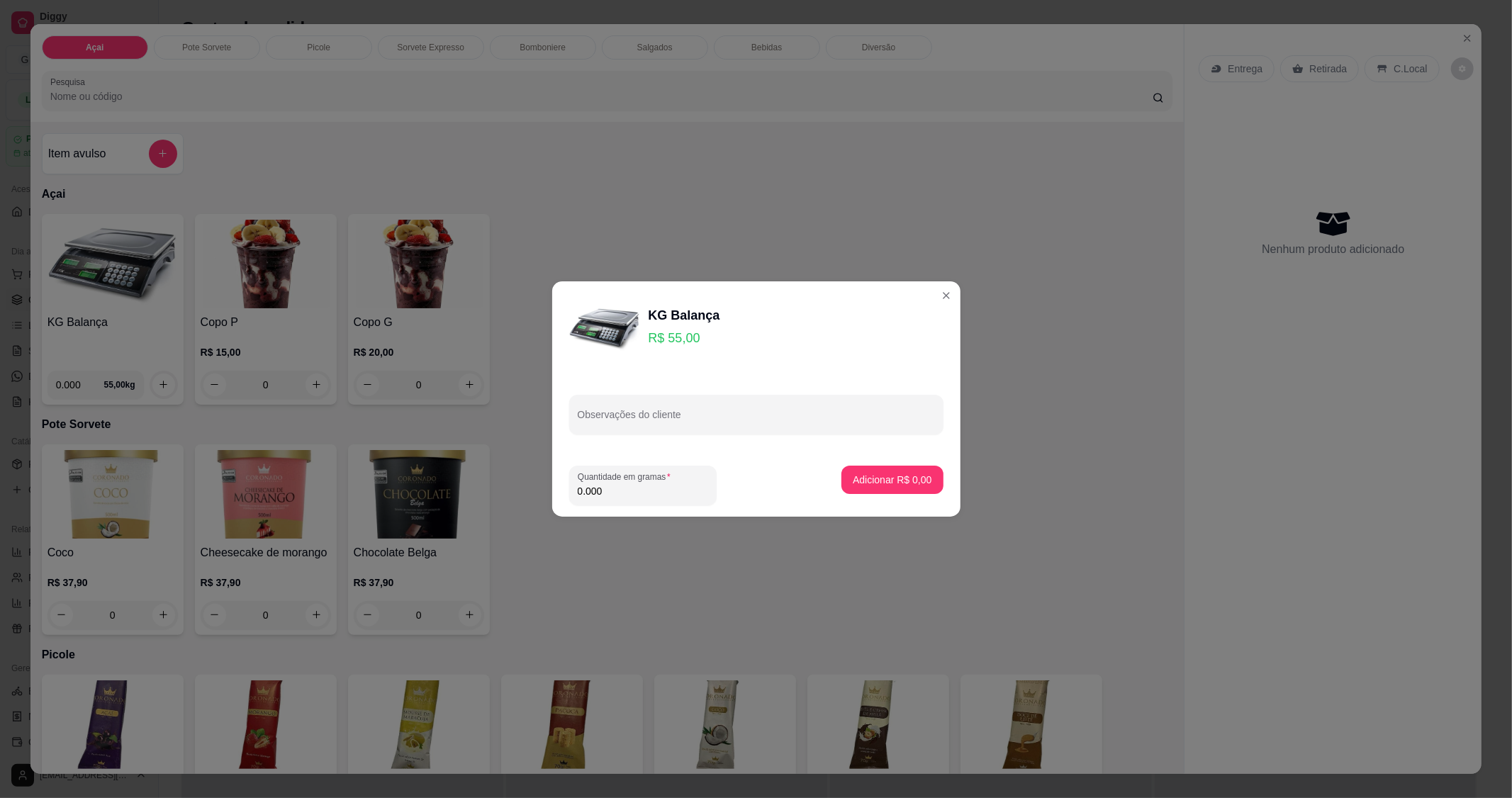
click at [619, 497] on input "0.000" at bounding box center [643, 491] width 130 height 14
type input "0.164"
click at [876, 471] on button "Adicionar R$ 9,02" at bounding box center [892, 479] width 101 height 28
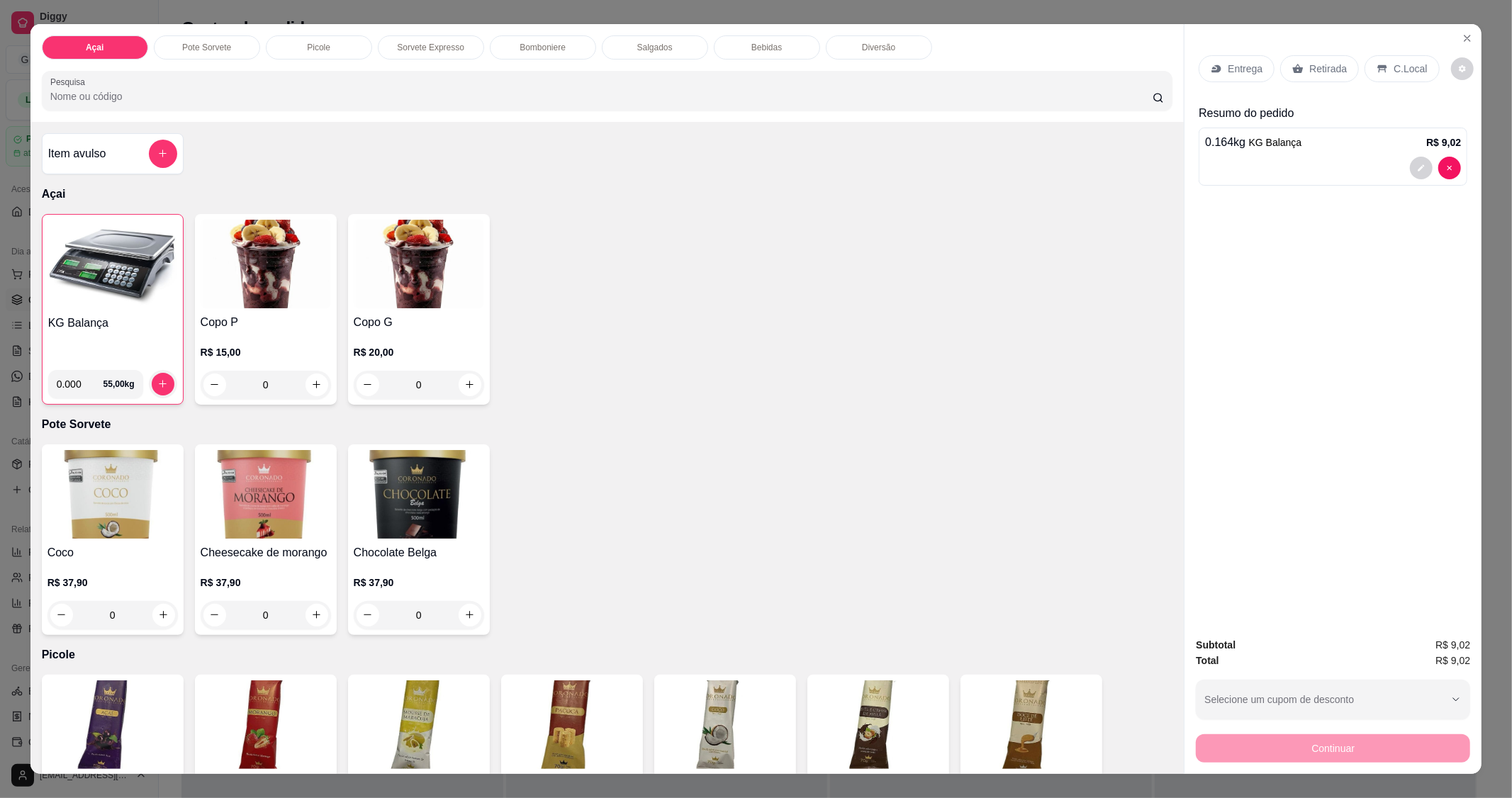
click at [1397, 64] on p "C.Local" at bounding box center [1410, 69] width 34 height 14
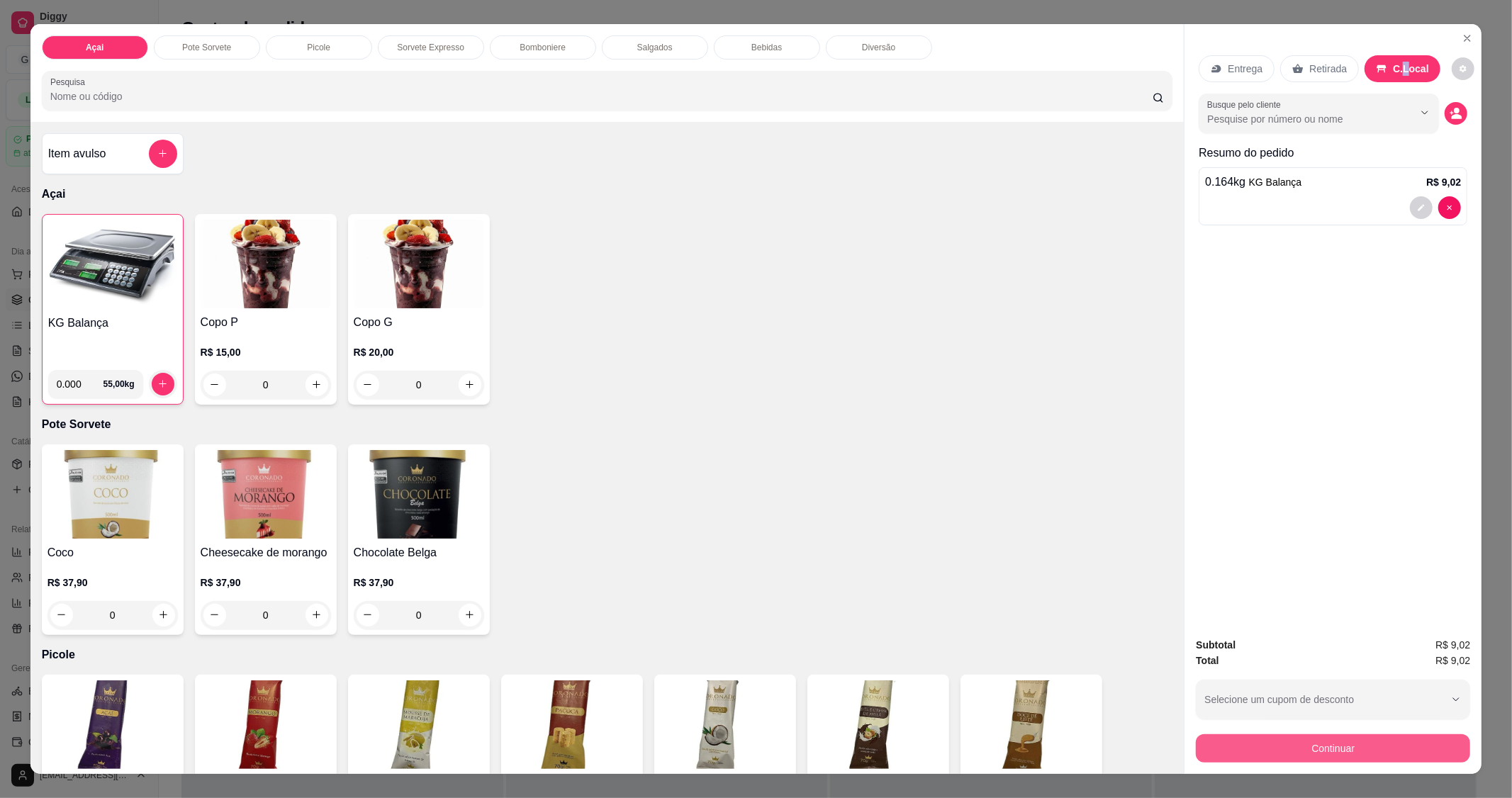
click at [1293, 737] on button "Continuar" at bounding box center [1333, 748] width 274 height 28
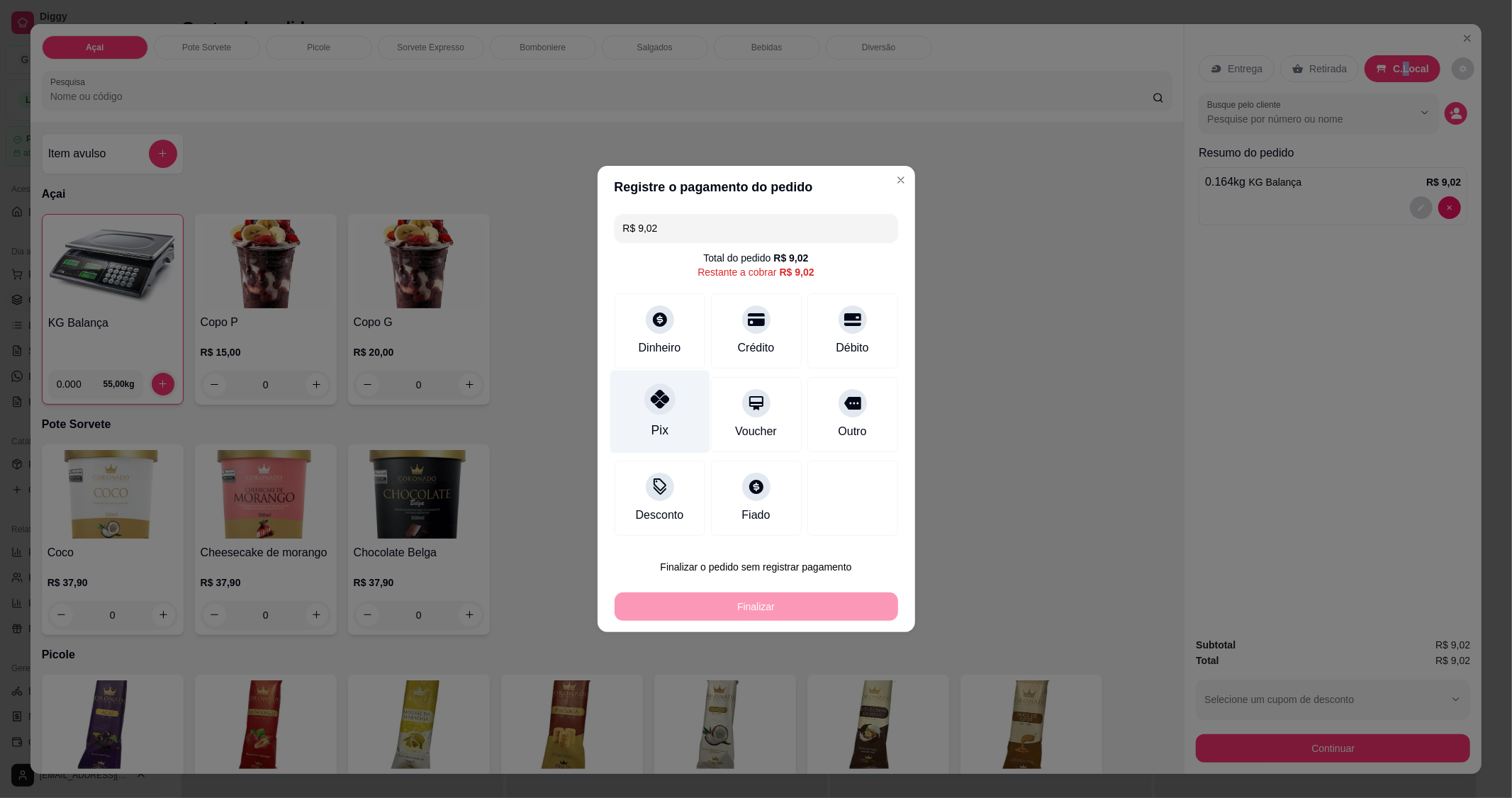
click at [644, 426] on div "Pix" at bounding box center [660, 412] width 100 height 83
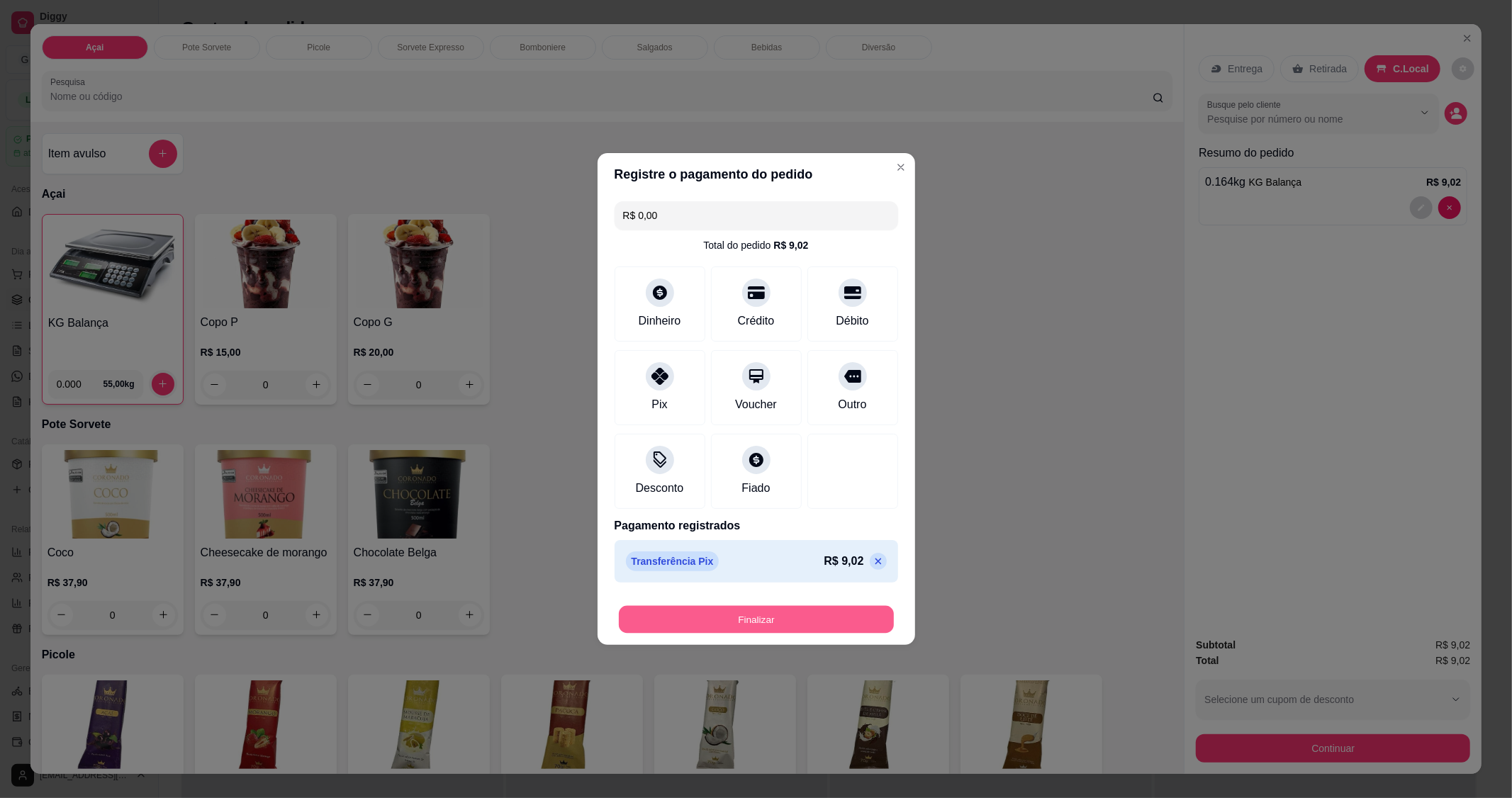
click at [769, 620] on button "Finalizar" at bounding box center [756, 619] width 275 height 27
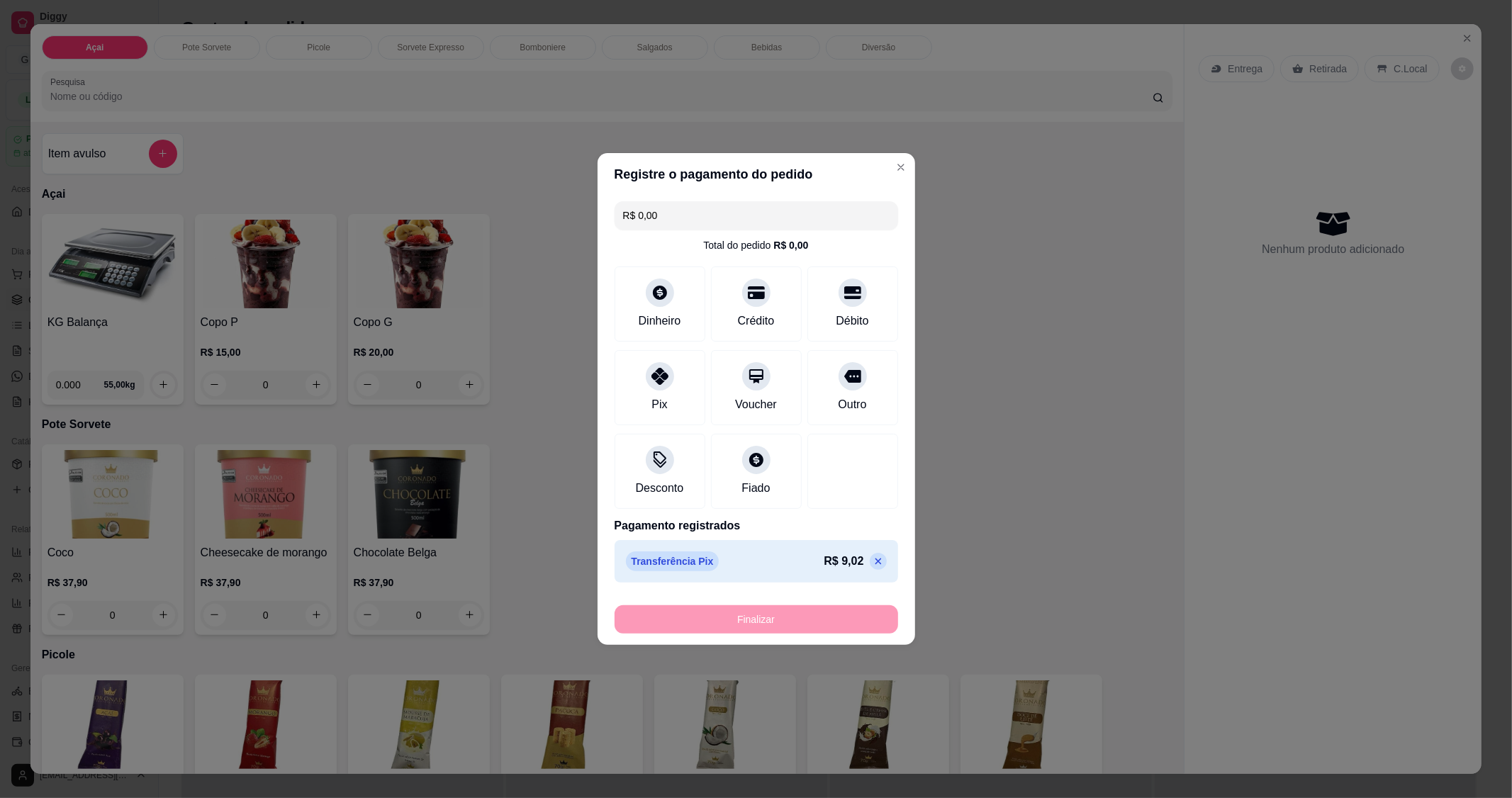
type input "-R$ 9,02"
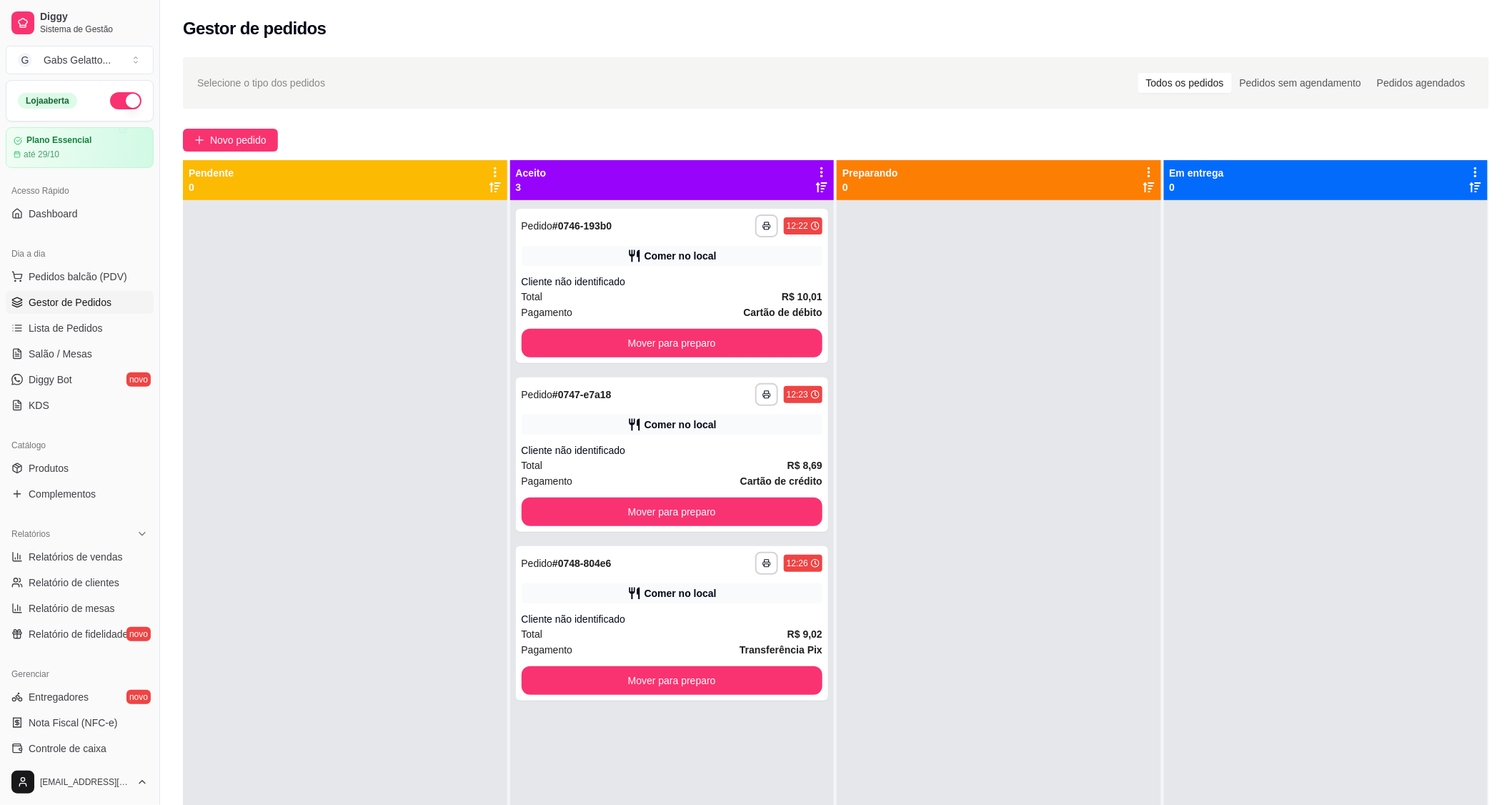
click at [117, 288] on ul "Pedidos balcão (PDV) Gestor de Pedidos Lista de Pedidos Salão / Mesas Diggy Bot…" at bounding box center [79, 340] width 148 height 152
click at [93, 266] on button "Pedidos balcão (PDV)" at bounding box center [79, 276] width 148 height 23
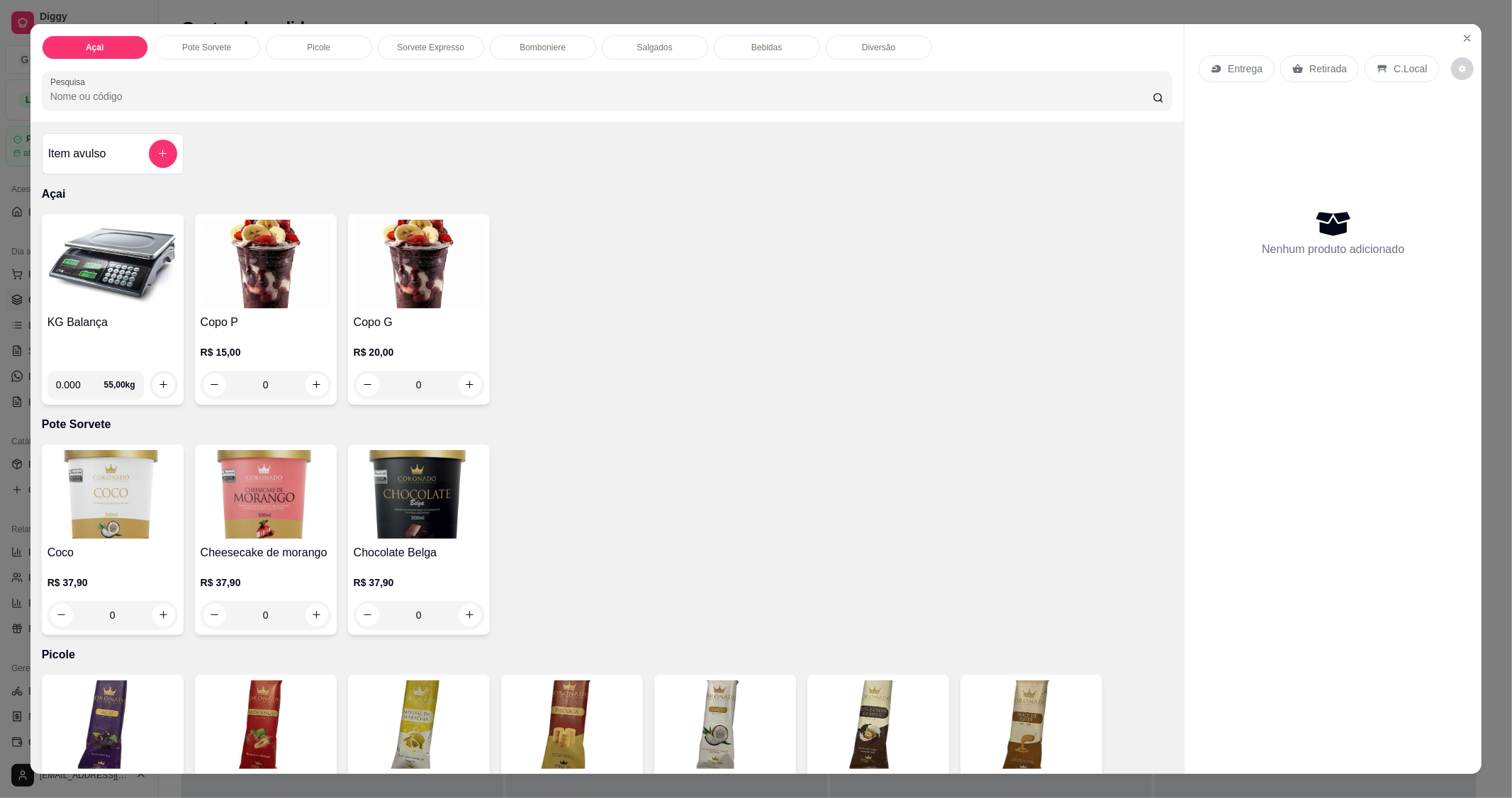
click at [104, 298] on img at bounding box center [112, 264] width 130 height 89
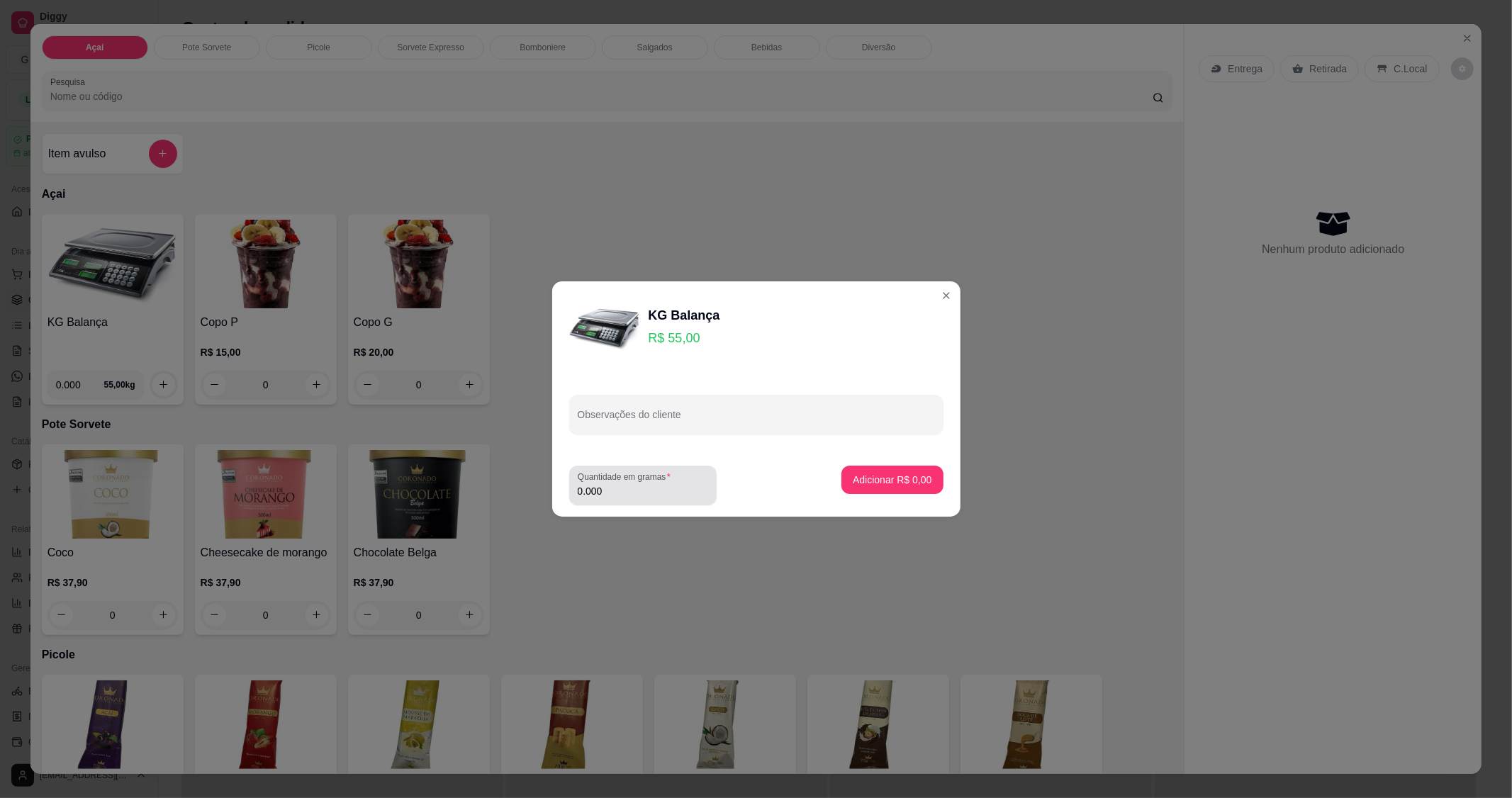
click at [650, 493] on input "0.000" at bounding box center [643, 491] width 130 height 14
type input "0.228"
click at [853, 486] on p "Adicionar R$ 12,54" at bounding box center [889, 478] width 82 height 13
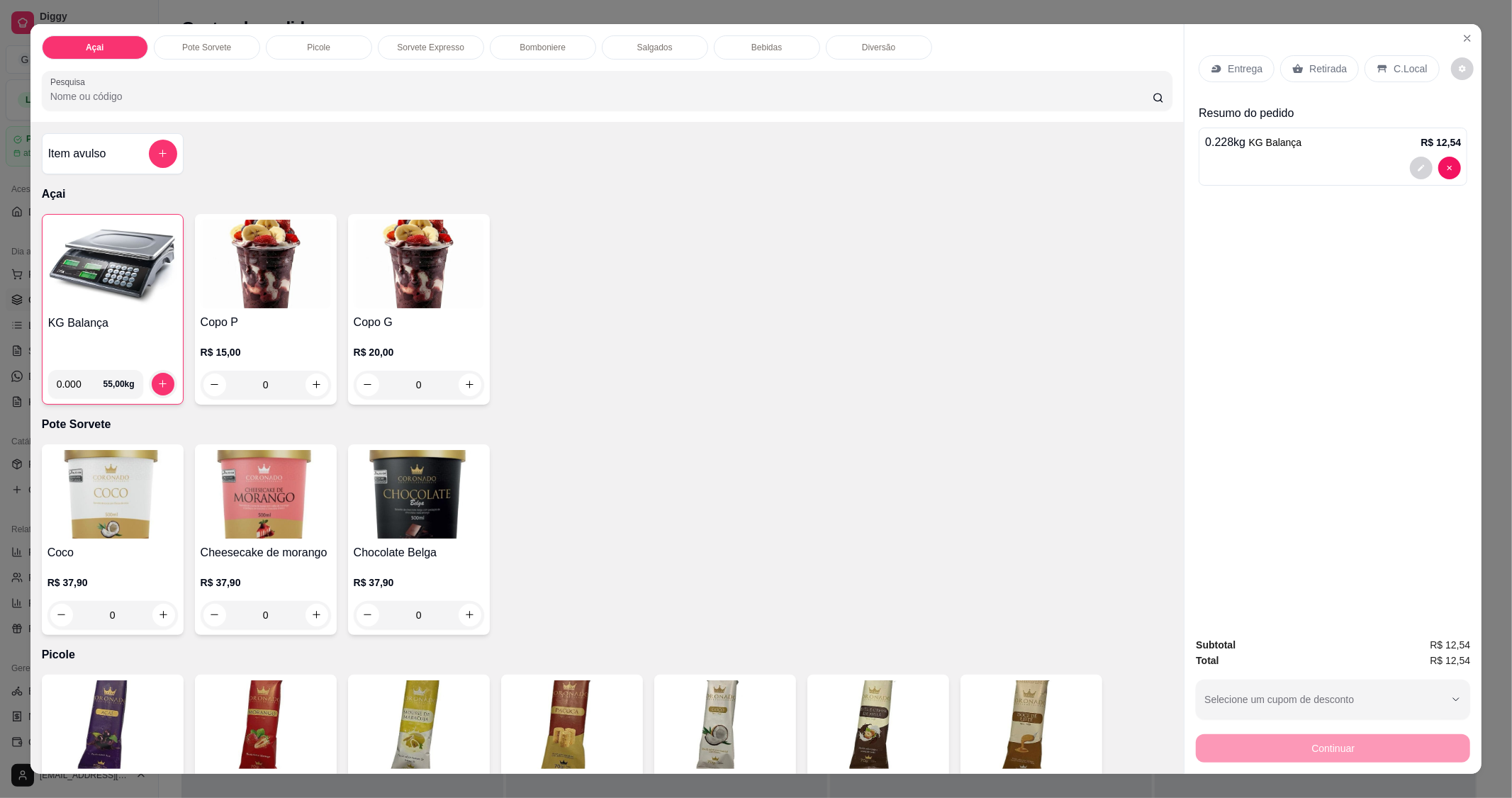
click at [1407, 59] on div "C.Local" at bounding box center [1401, 69] width 74 height 27
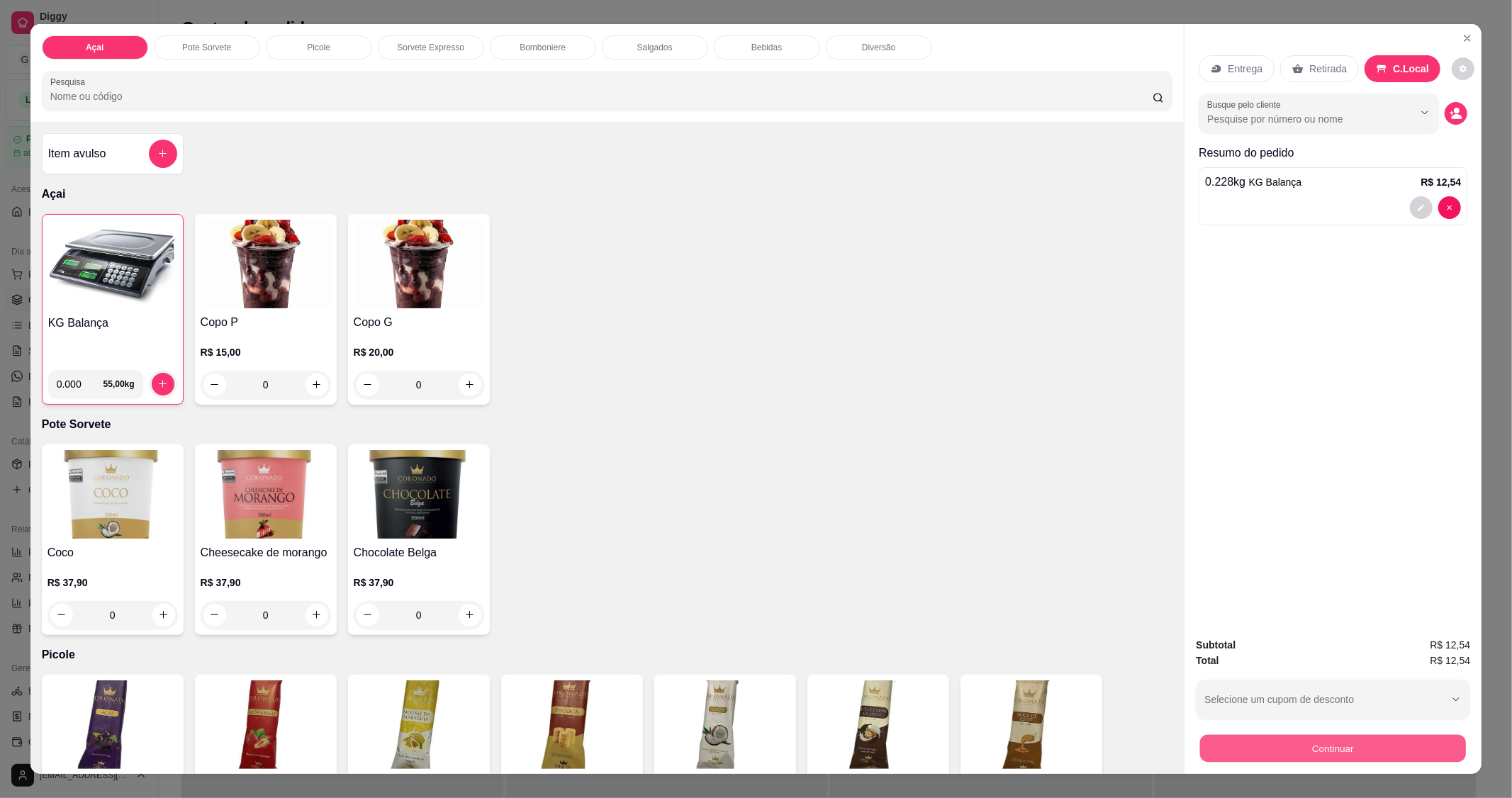
click at [1301, 740] on button "Continuar" at bounding box center [1333, 748] width 266 height 27
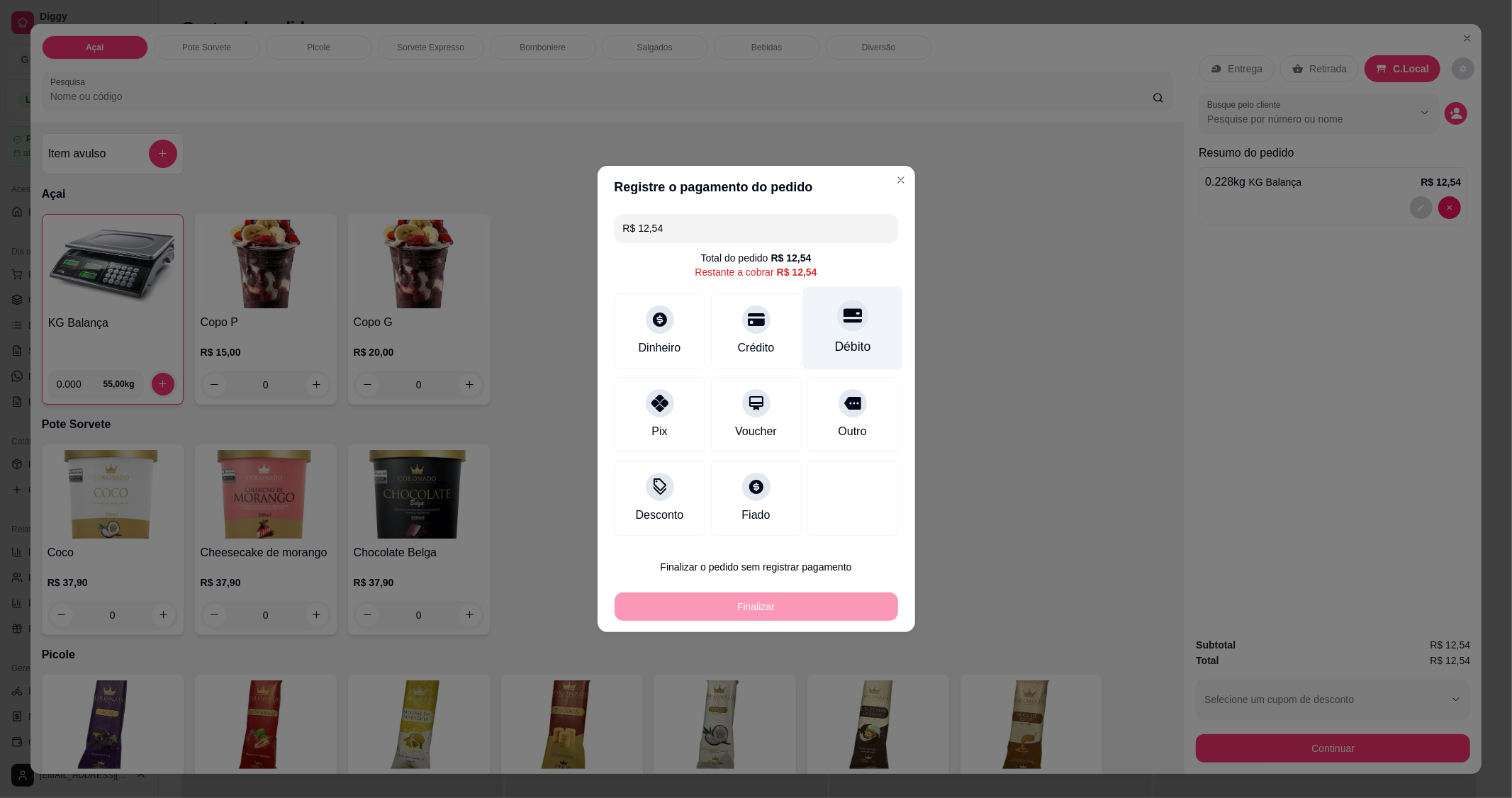
click at [860, 335] on div "Débito" at bounding box center [852, 328] width 100 height 83
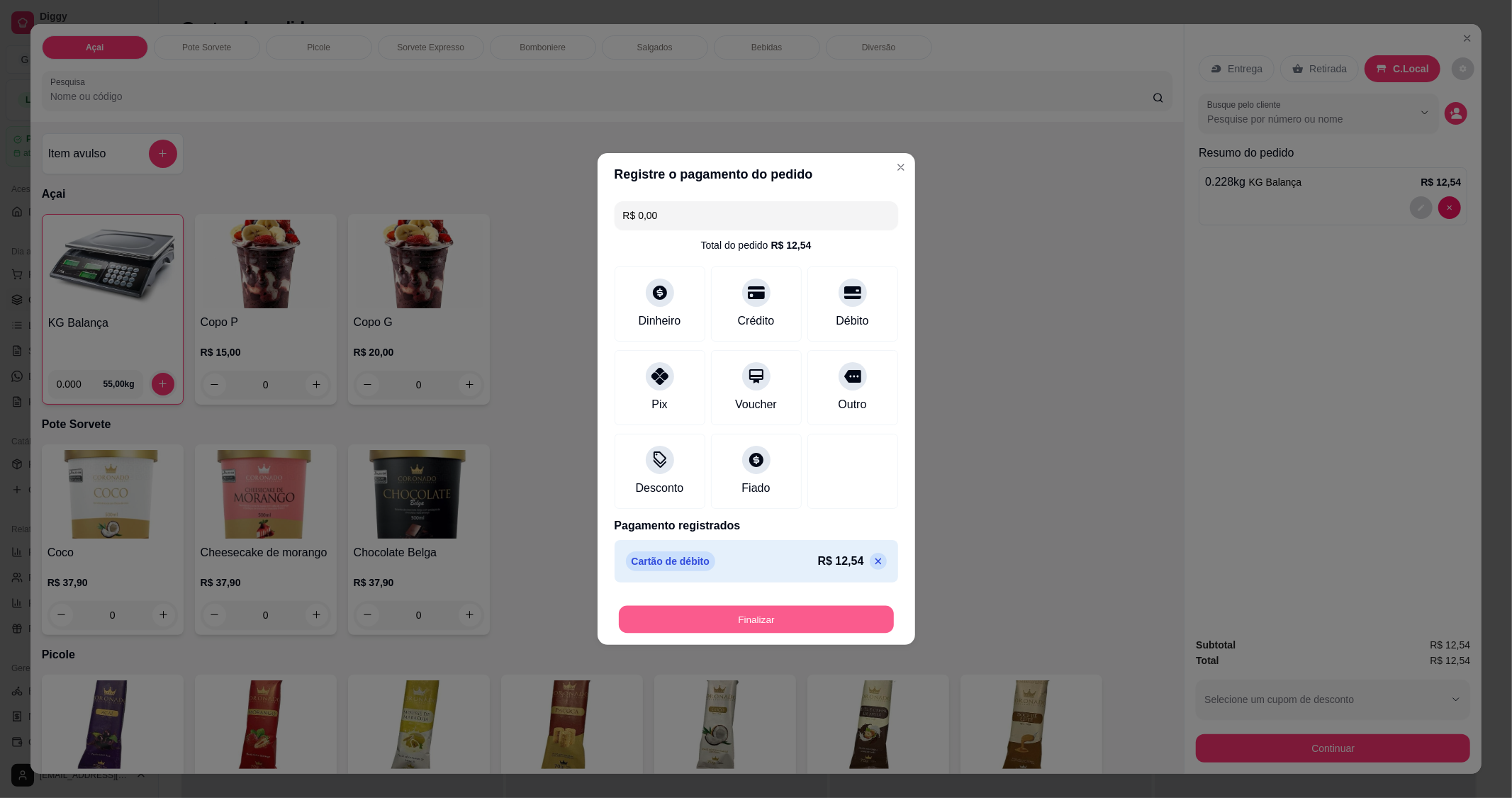
click at [794, 620] on button "Finalizar" at bounding box center [756, 619] width 275 height 27
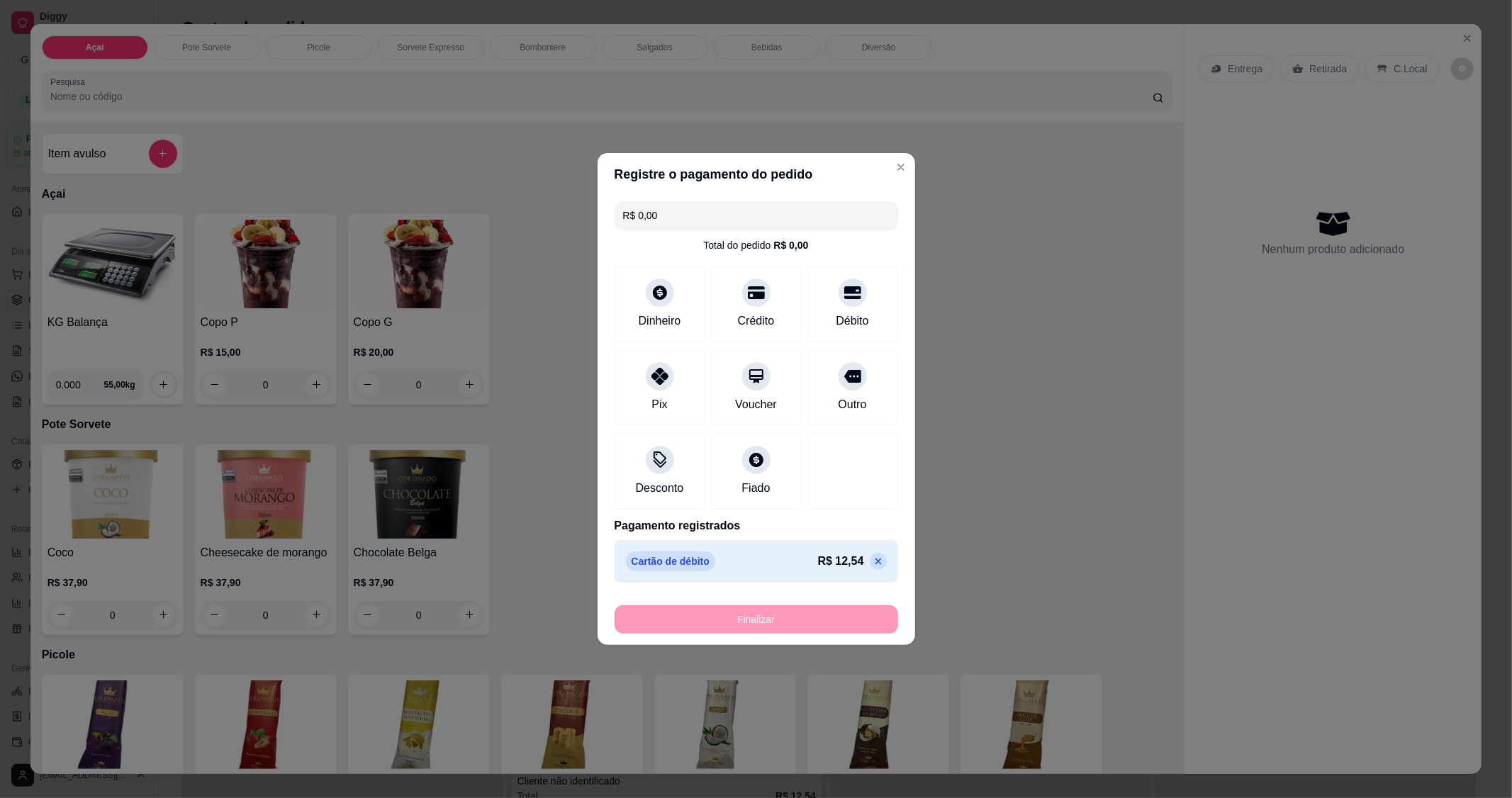
type input "-R$ 12,54"
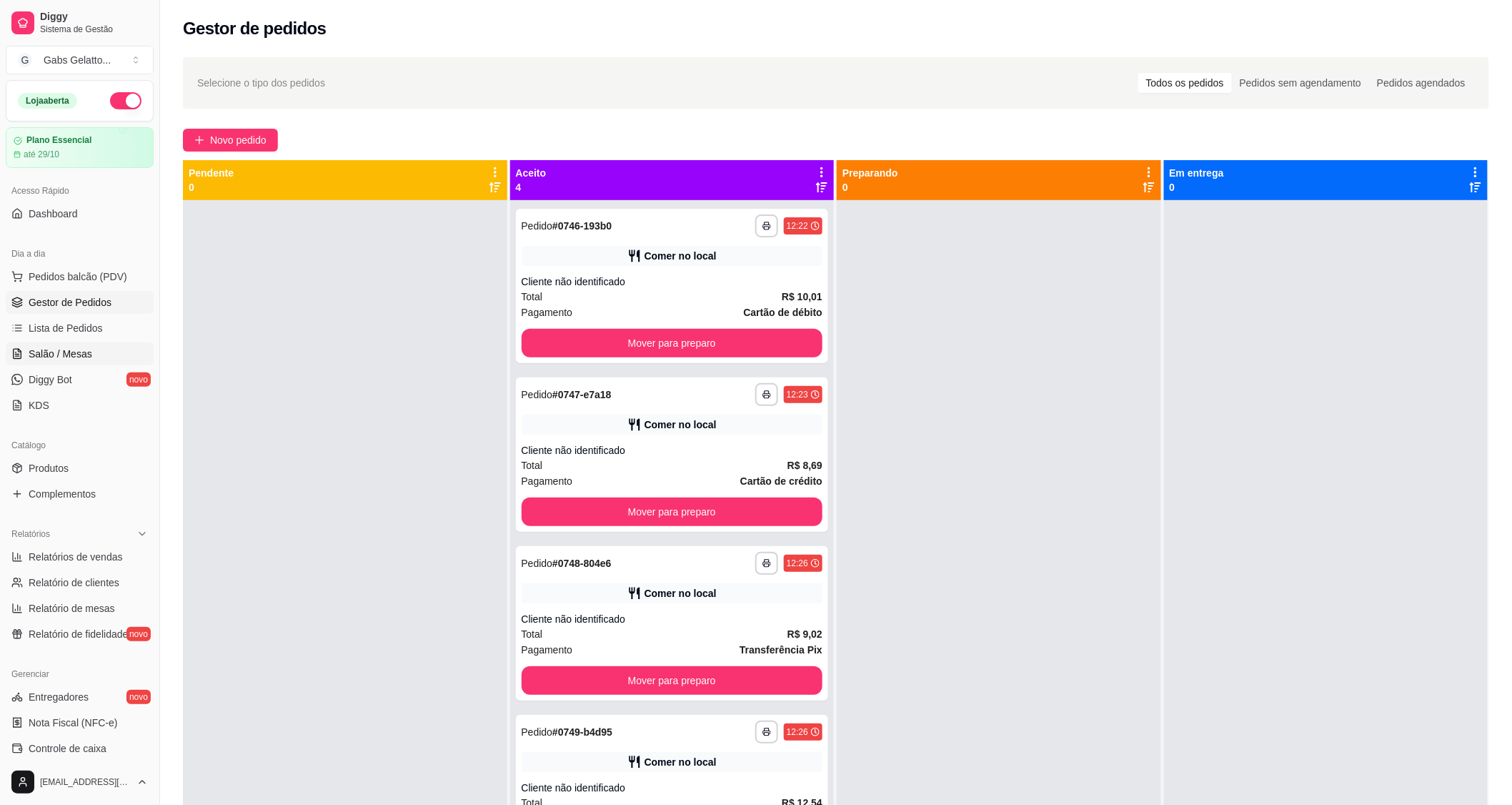
click at [89, 358] on span "Salão / Mesas" at bounding box center [60, 354] width 64 height 14
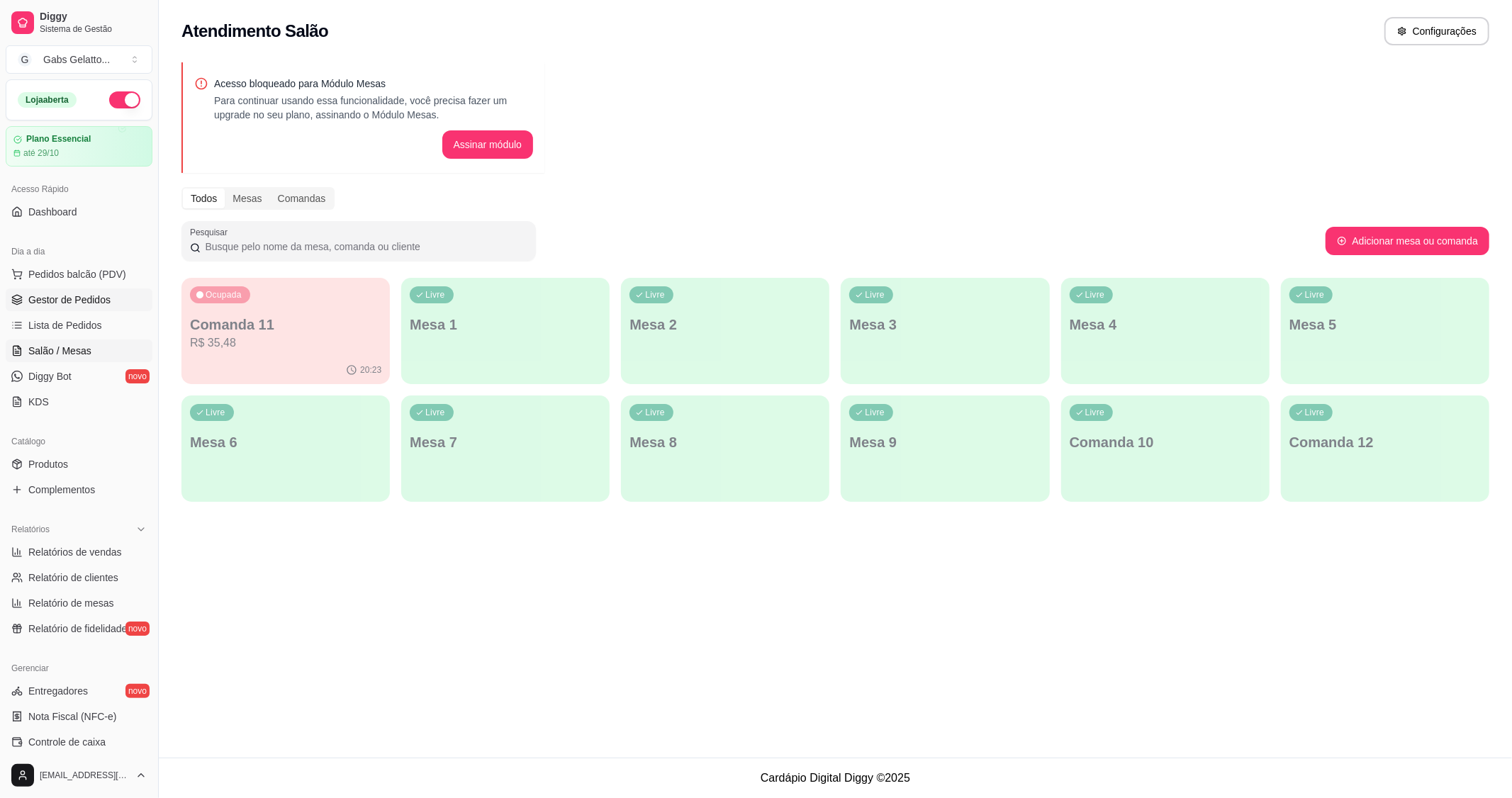
click at [62, 296] on span "Gestor de Pedidos" at bounding box center [69, 299] width 82 height 14
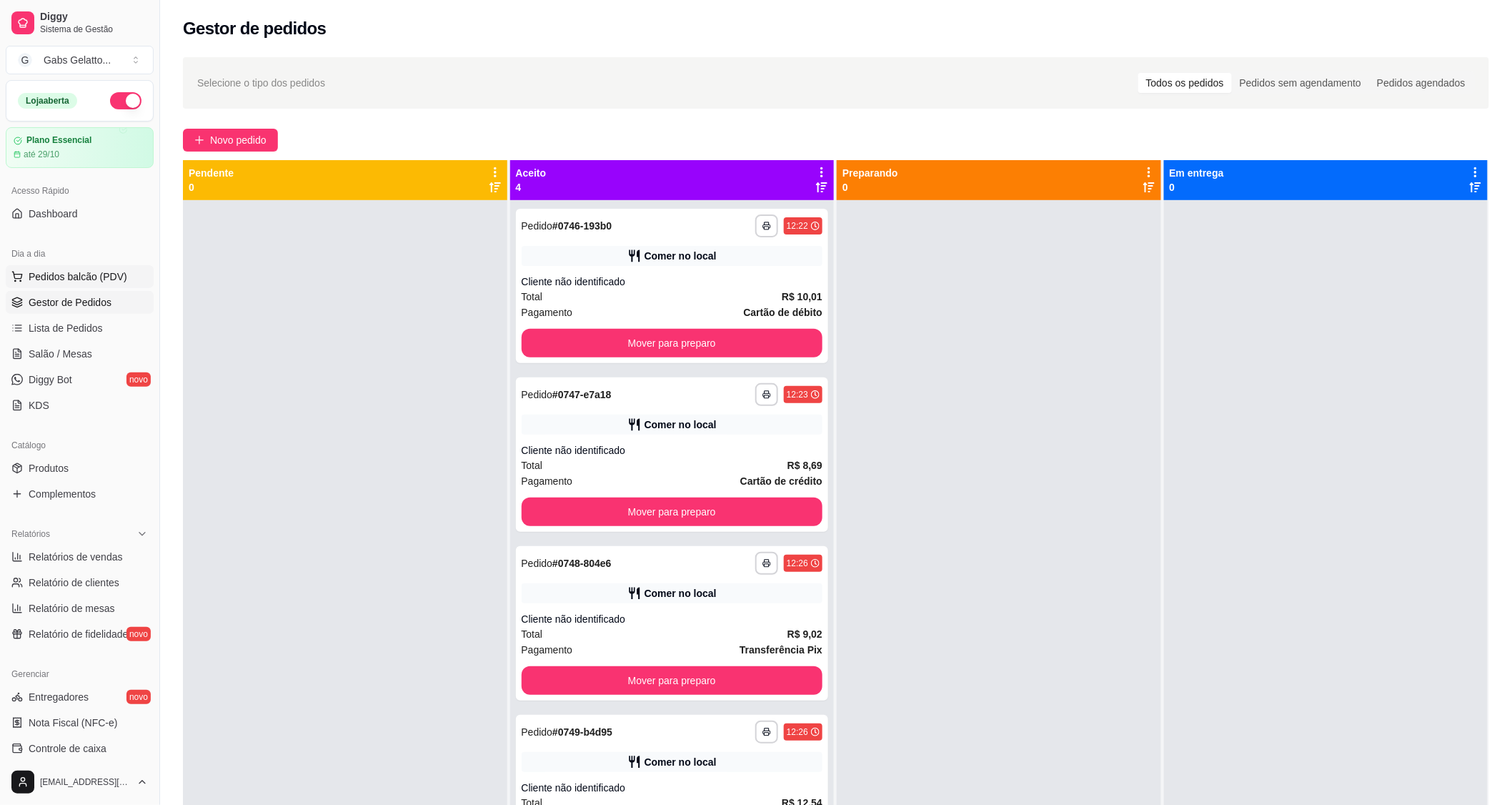
click at [68, 272] on span "Pedidos balcão (PDV)" at bounding box center [77, 277] width 98 height 14
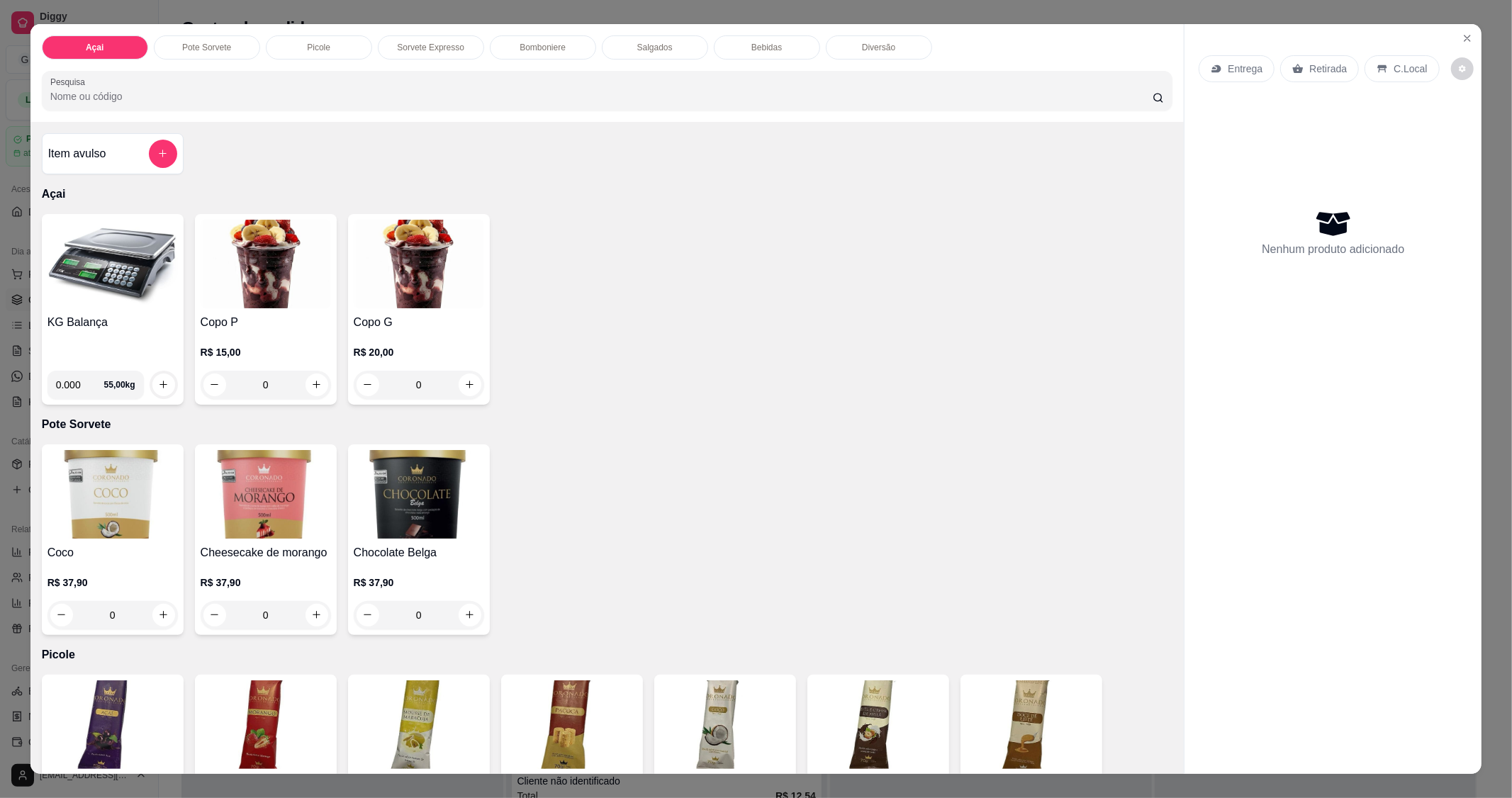
click at [85, 284] on img at bounding box center [112, 264] width 130 height 89
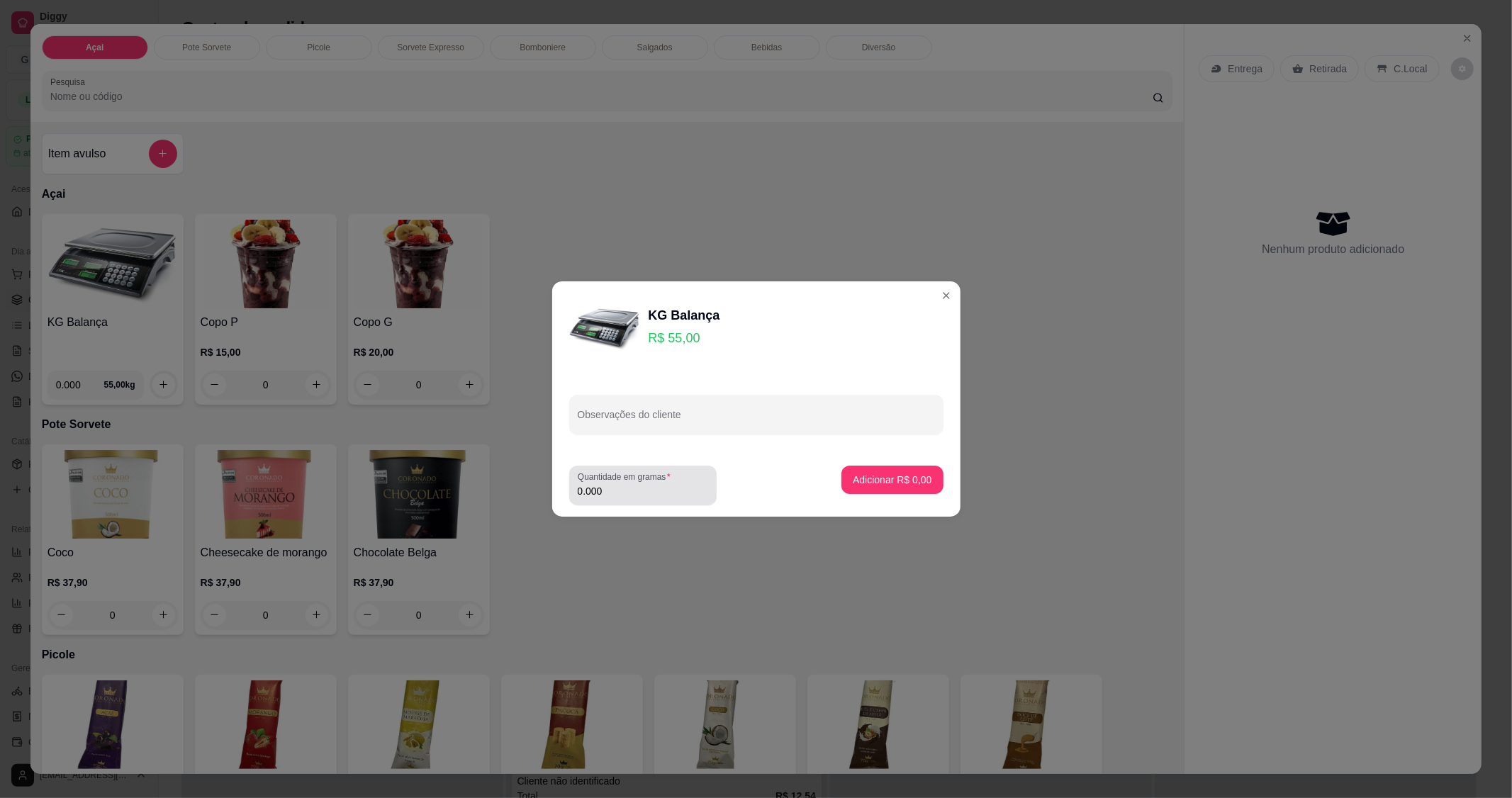
click at [645, 479] on label "Quantidade em gramas" at bounding box center [626, 476] width 97 height 12
click at [645, 484] on input "0.000" at bounding box center [643, 491] width 130 height 14
type input "0.144"
click at [881, 478] on p "Adicionar R$ 7,92" at bounding box center [892, 479] width 79 height 14
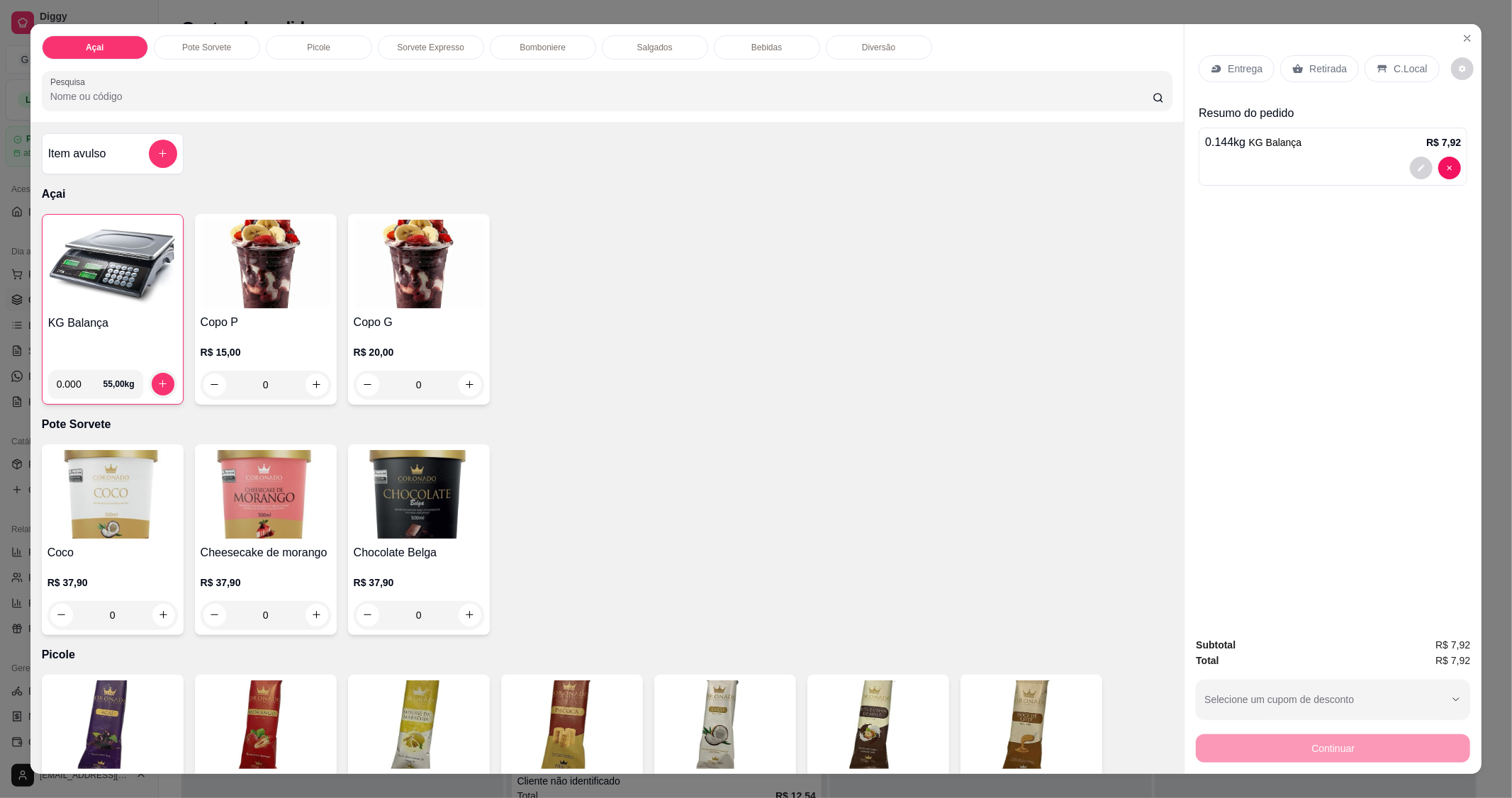
click at [1405, 67] on p "C.Local" at bounding box center [1410, 69] width 34 height 14
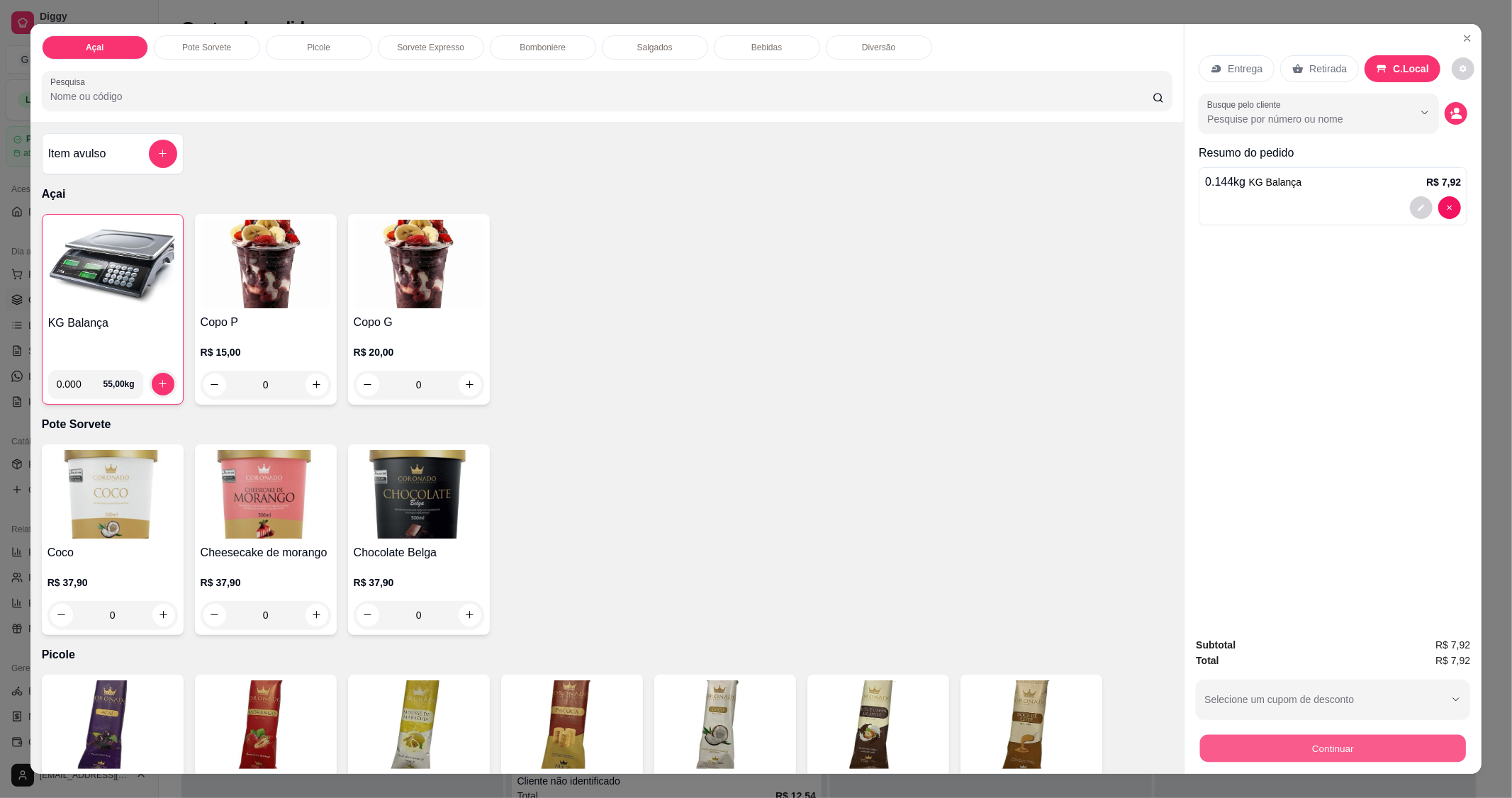
click at [1344, 756] on button "Continuar" at bounding box center [1333, 748] width 266 height 27
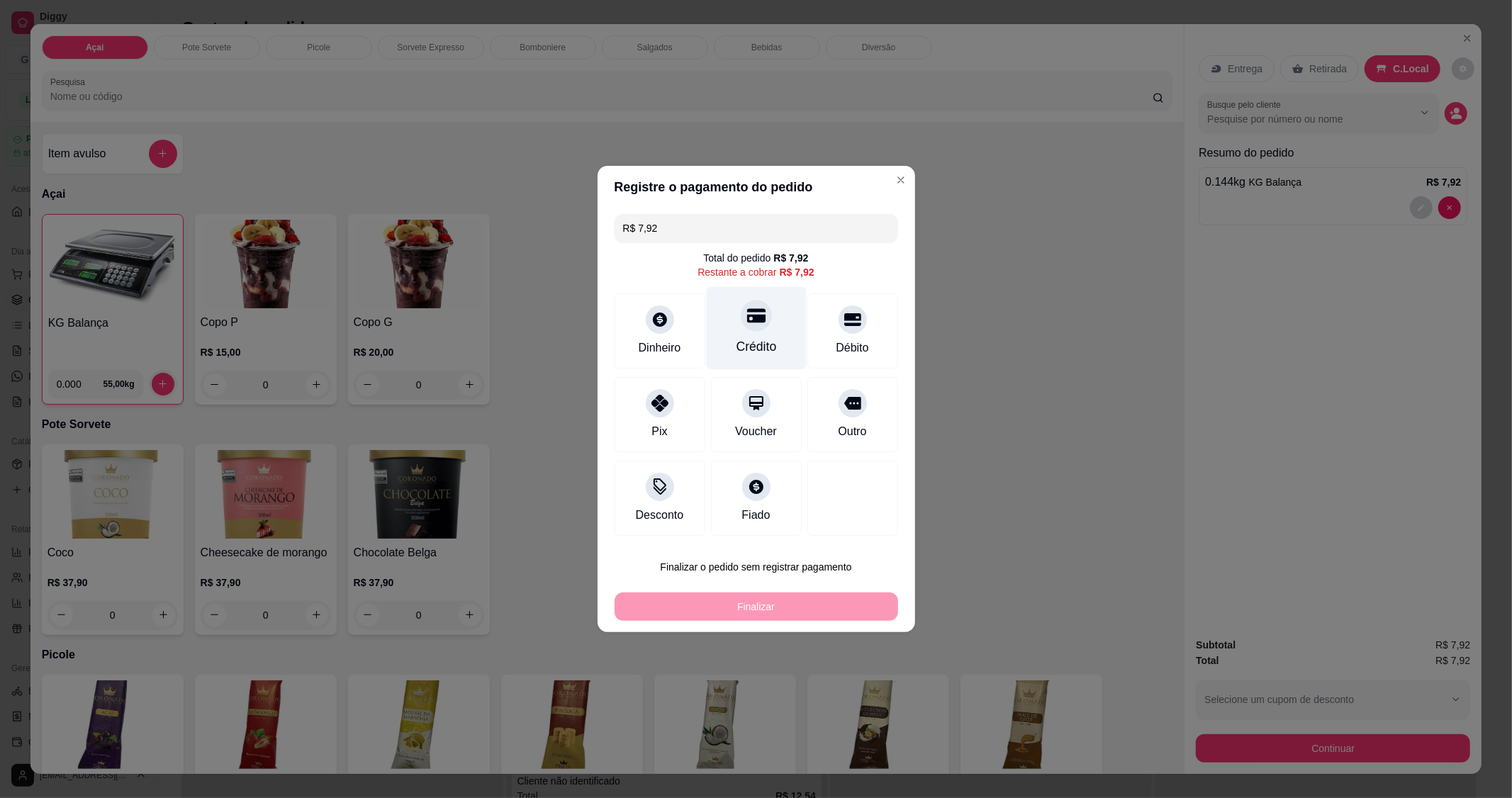
click at [752, 340] on div "Crédito" at bounding box center [756, 347] width 41 height 19
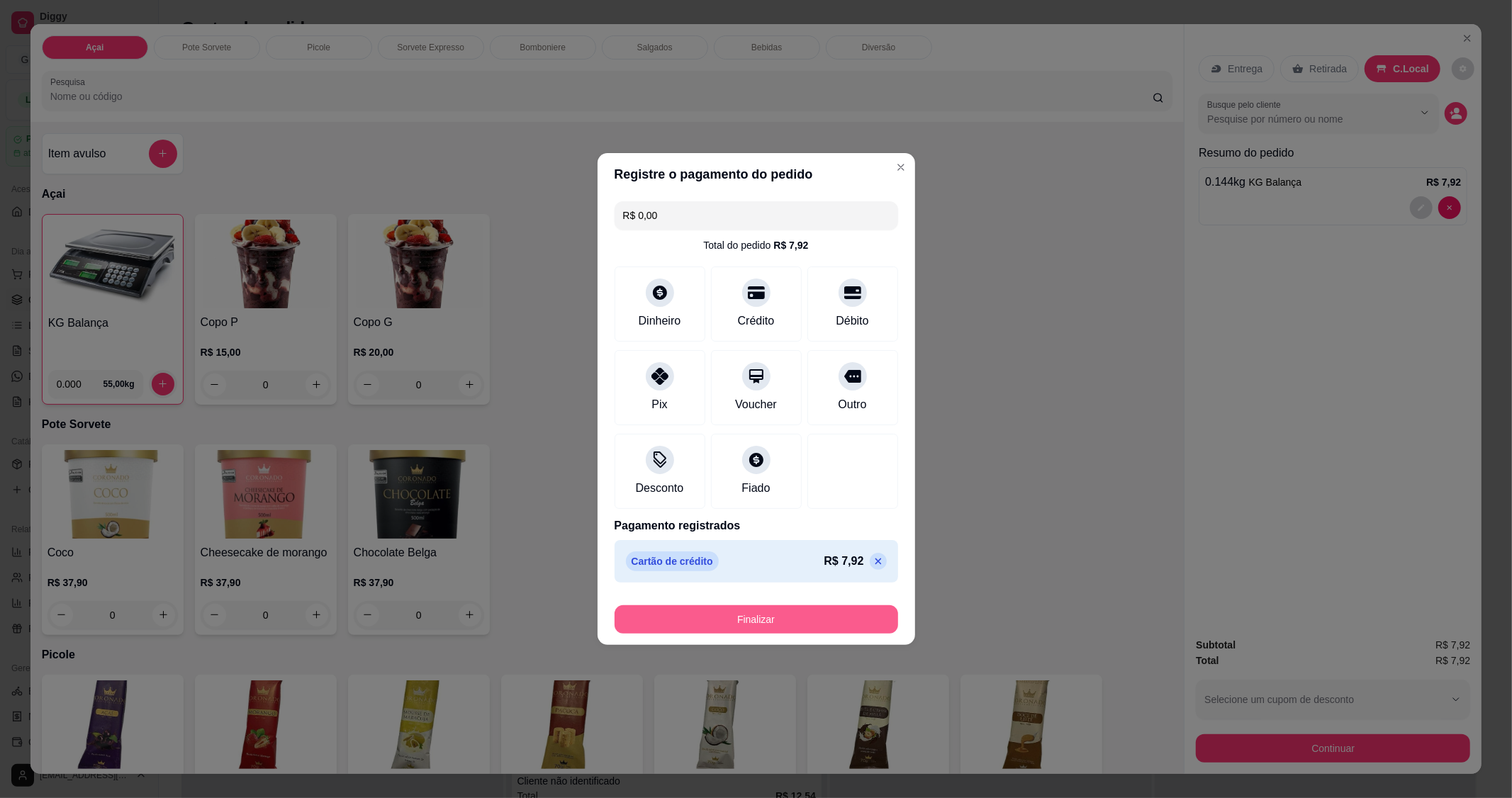
click at [717, 616] on button "Finalizar" at bounding box center [756, 619] width 284 height 28
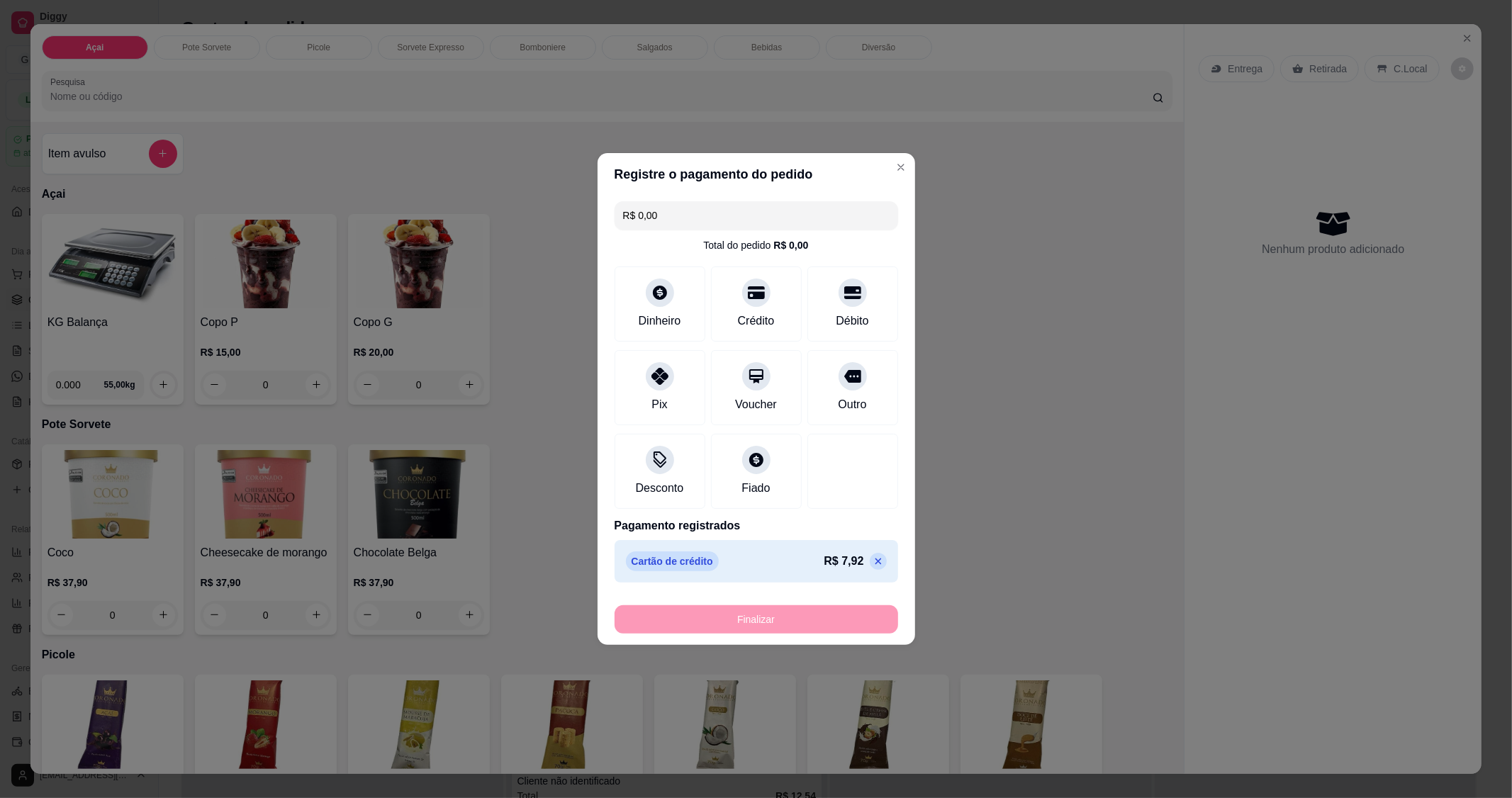
type input "-R$ 7,92"
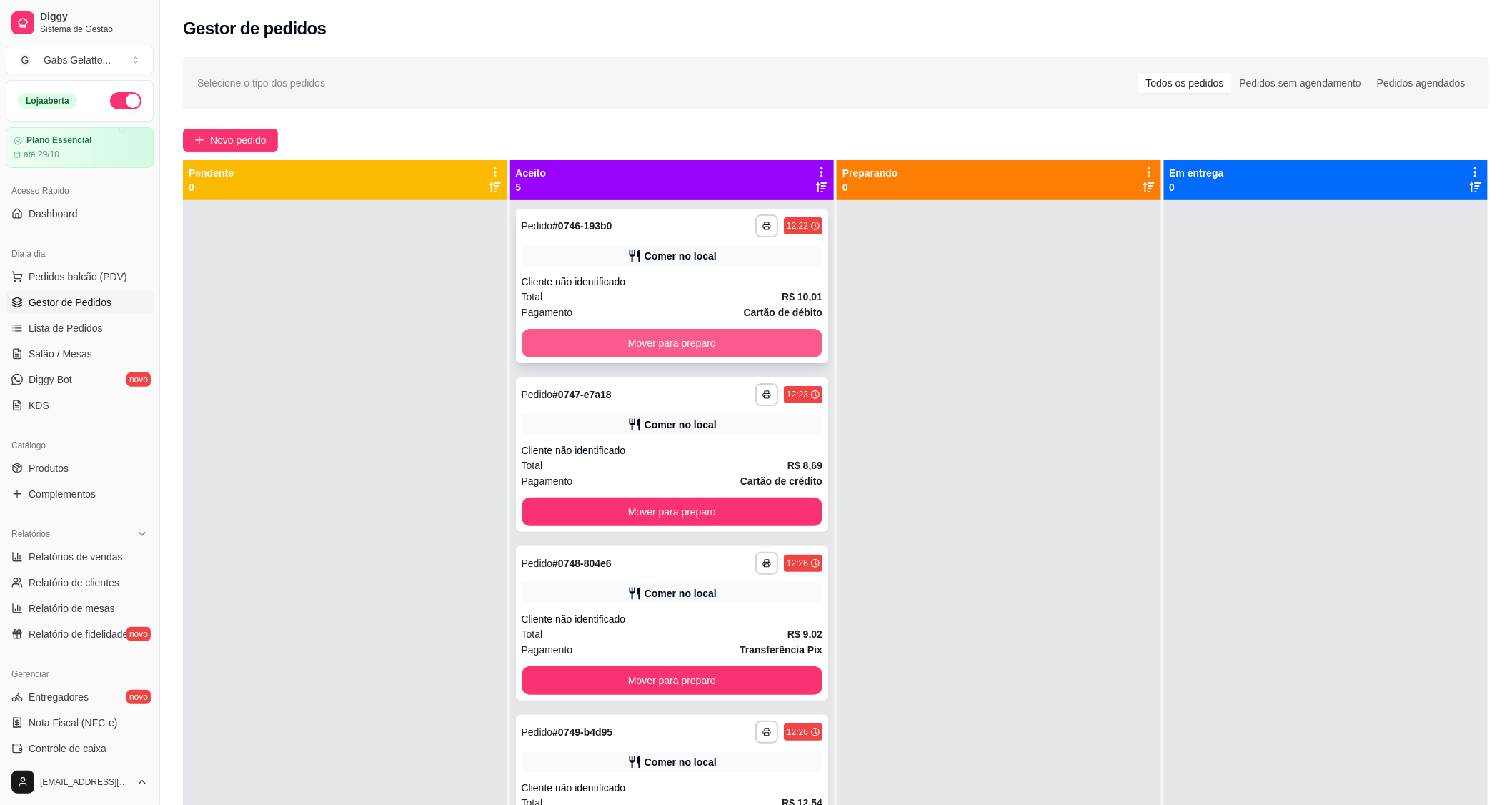
click at [735, 346] on button "Mover para preparo" at bounding box center [673, 343] width 302 height 28
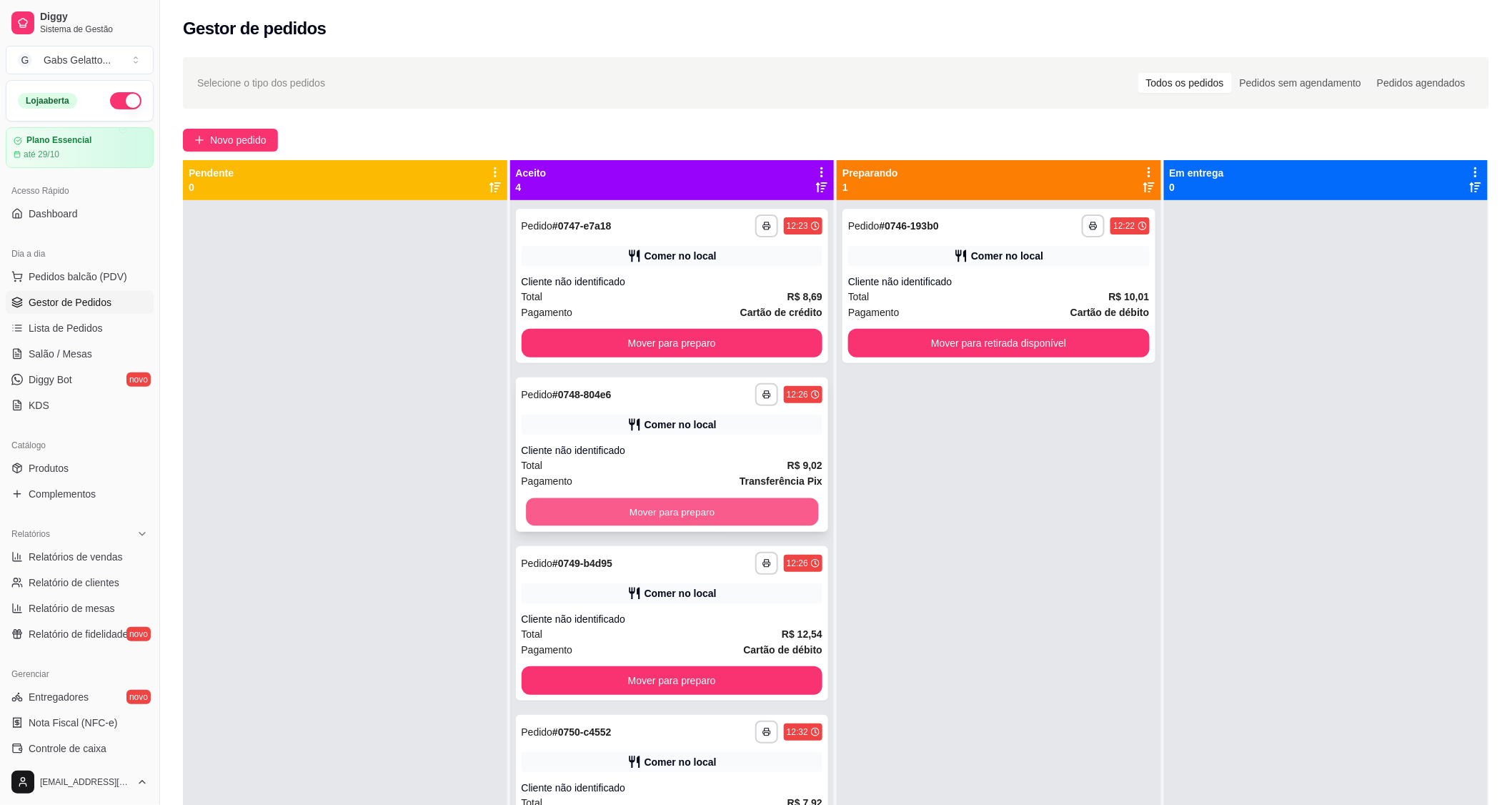
click at [673, 513] on button "Mover para preparo" at bounding box center [672, 512] width 292 height 28
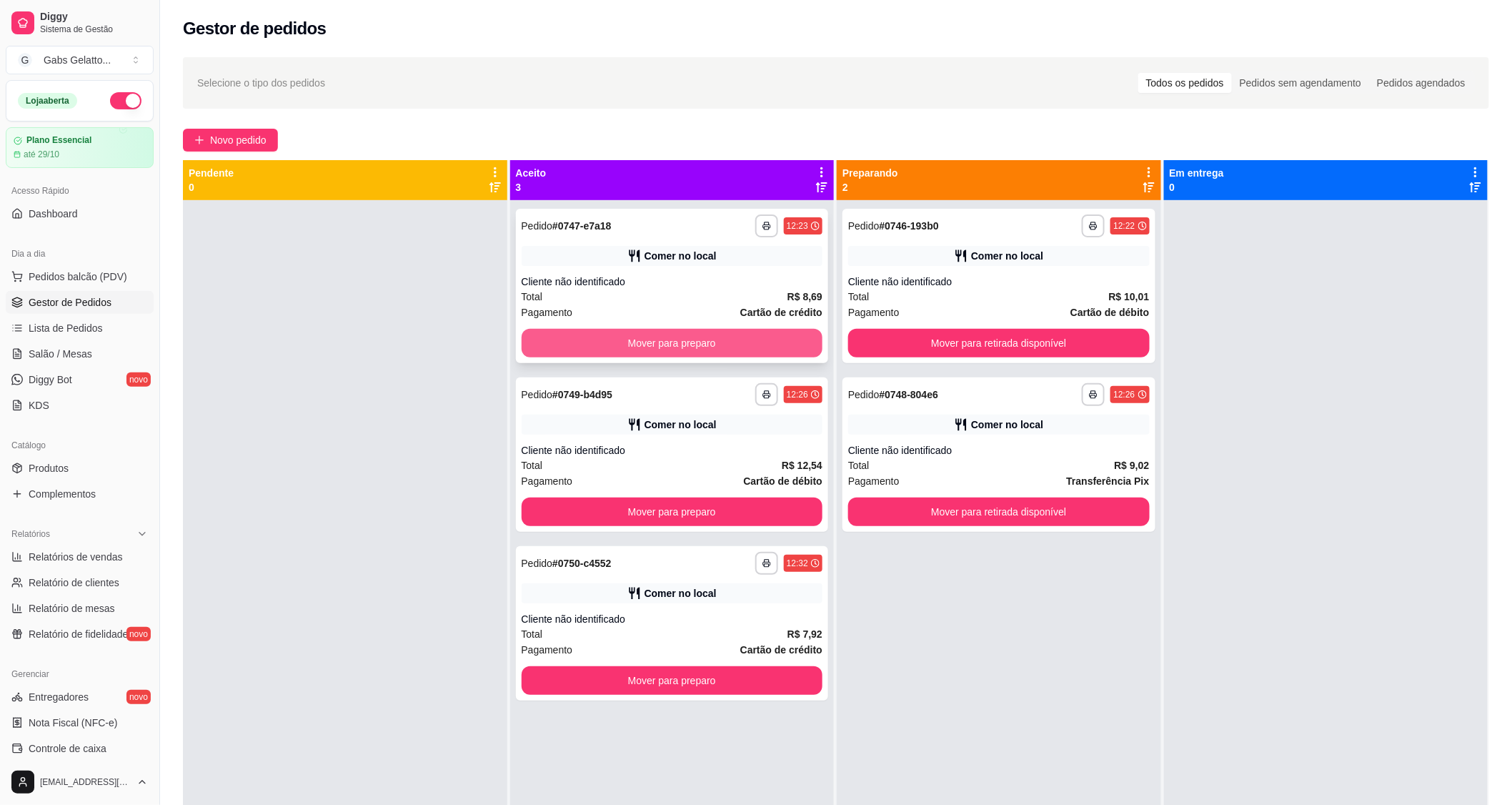
click at [682, 341] on button "Mover para preparo" at bounding box center [673, 343] width 302 height 28
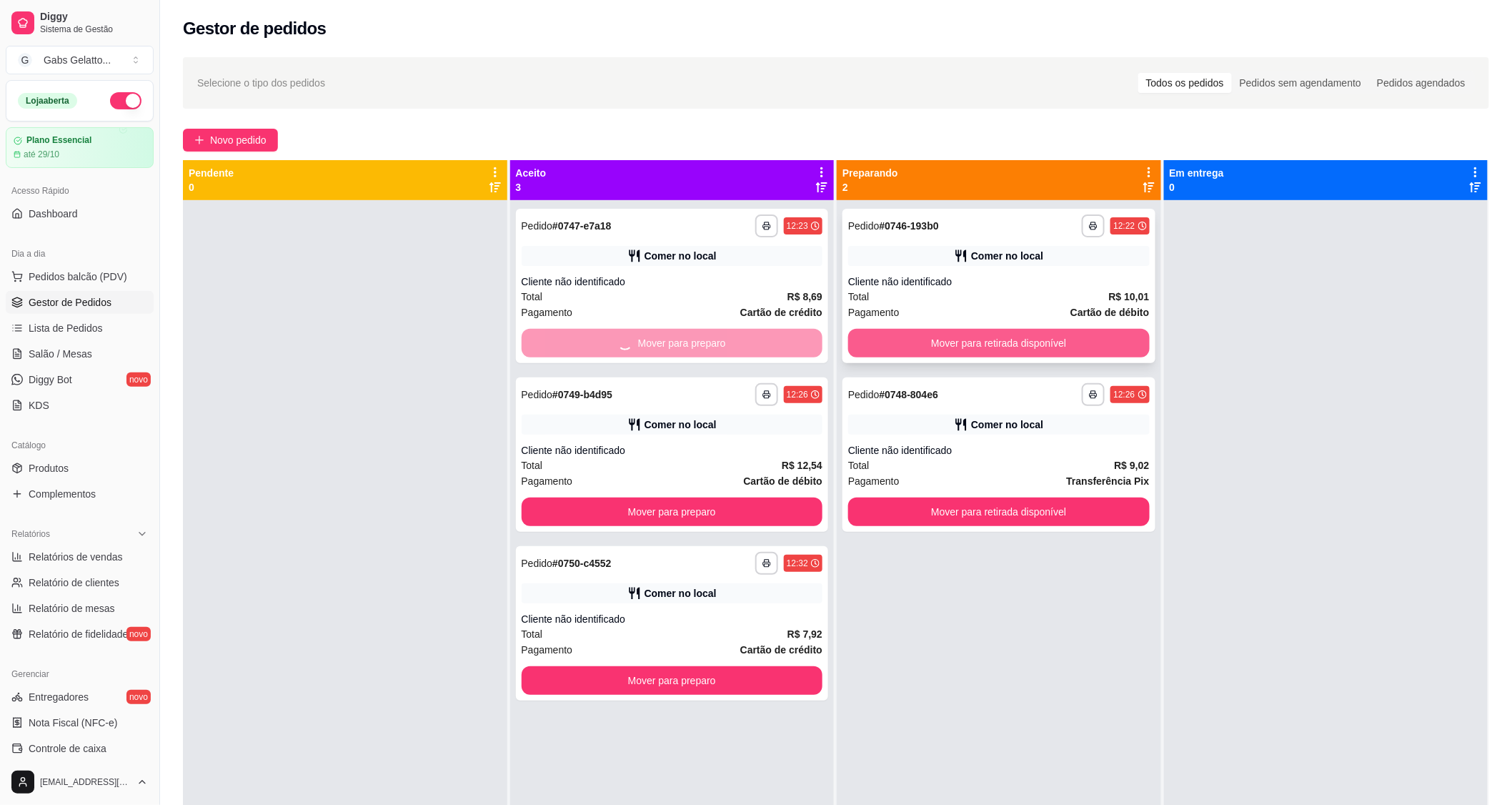
click at [918, 333] on button "Mover para retirada disponível" at bounding box center [999, 343] width 302 height 28
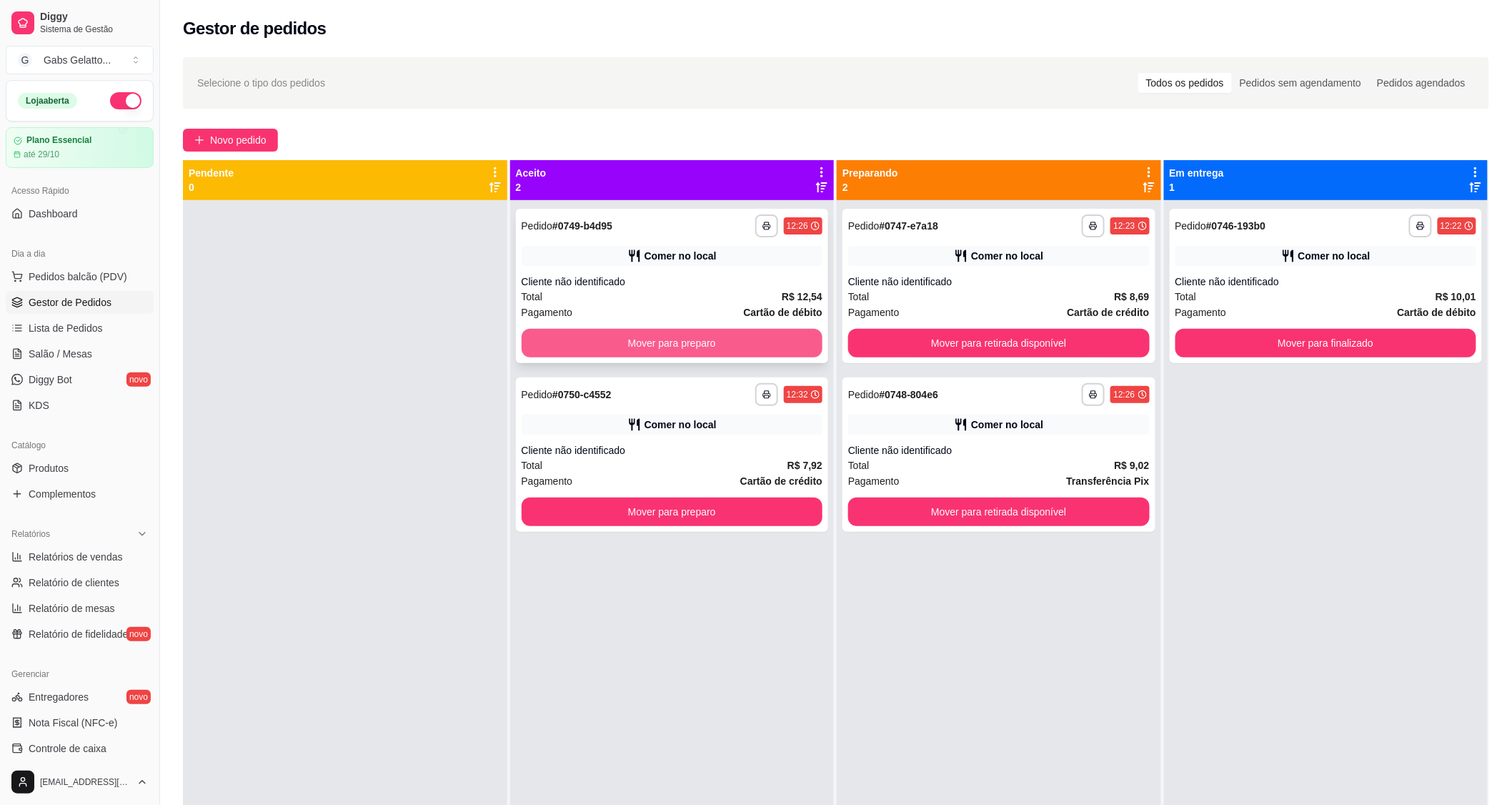
click at [765, 347] on button "Mover para preparo" at bounding box center [673, 343] width 302 height 28
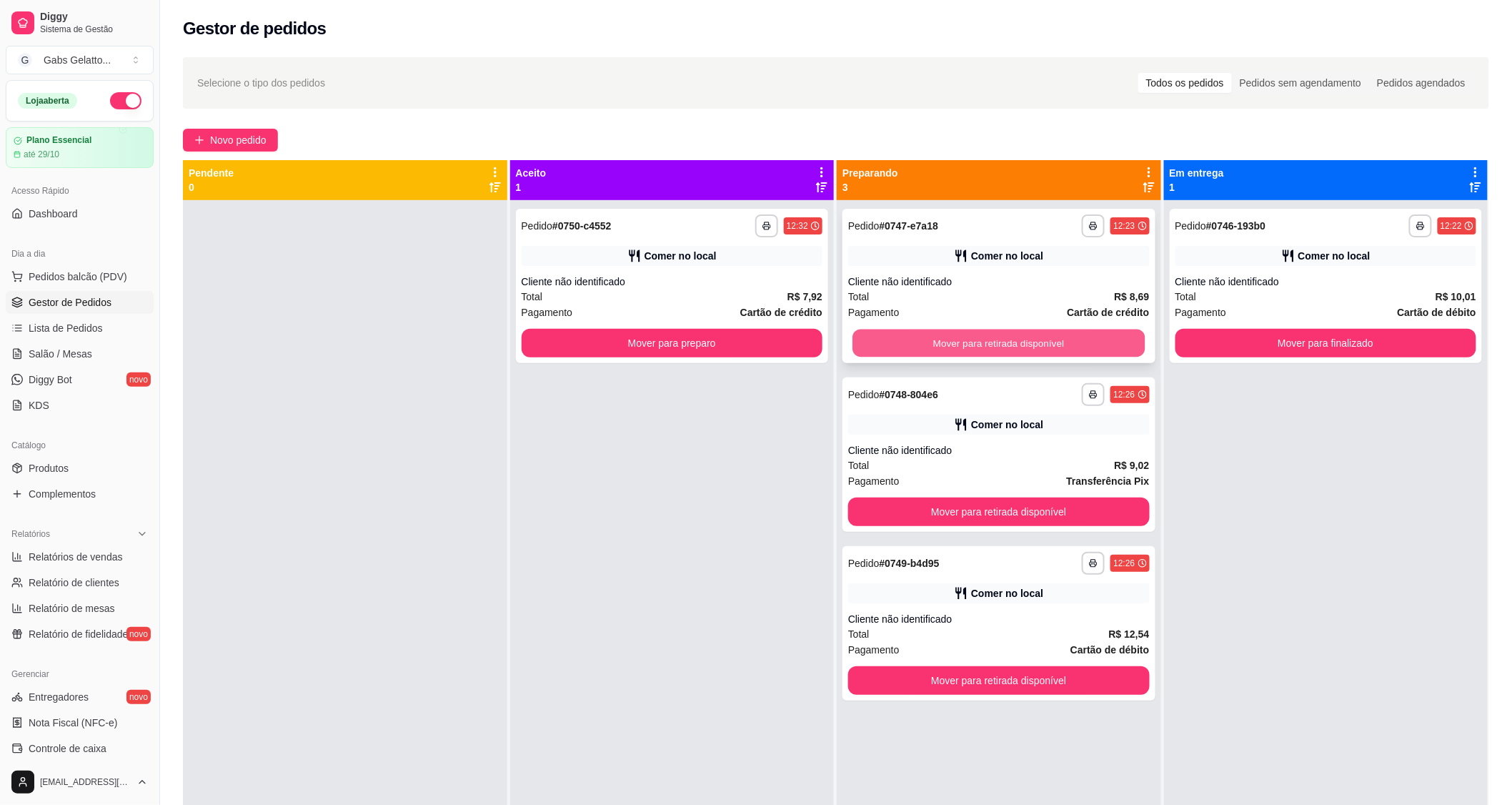
click at [912, 343] on button "Mover para retirada disponível" at bounding box center [999, 343] width 292 height 28
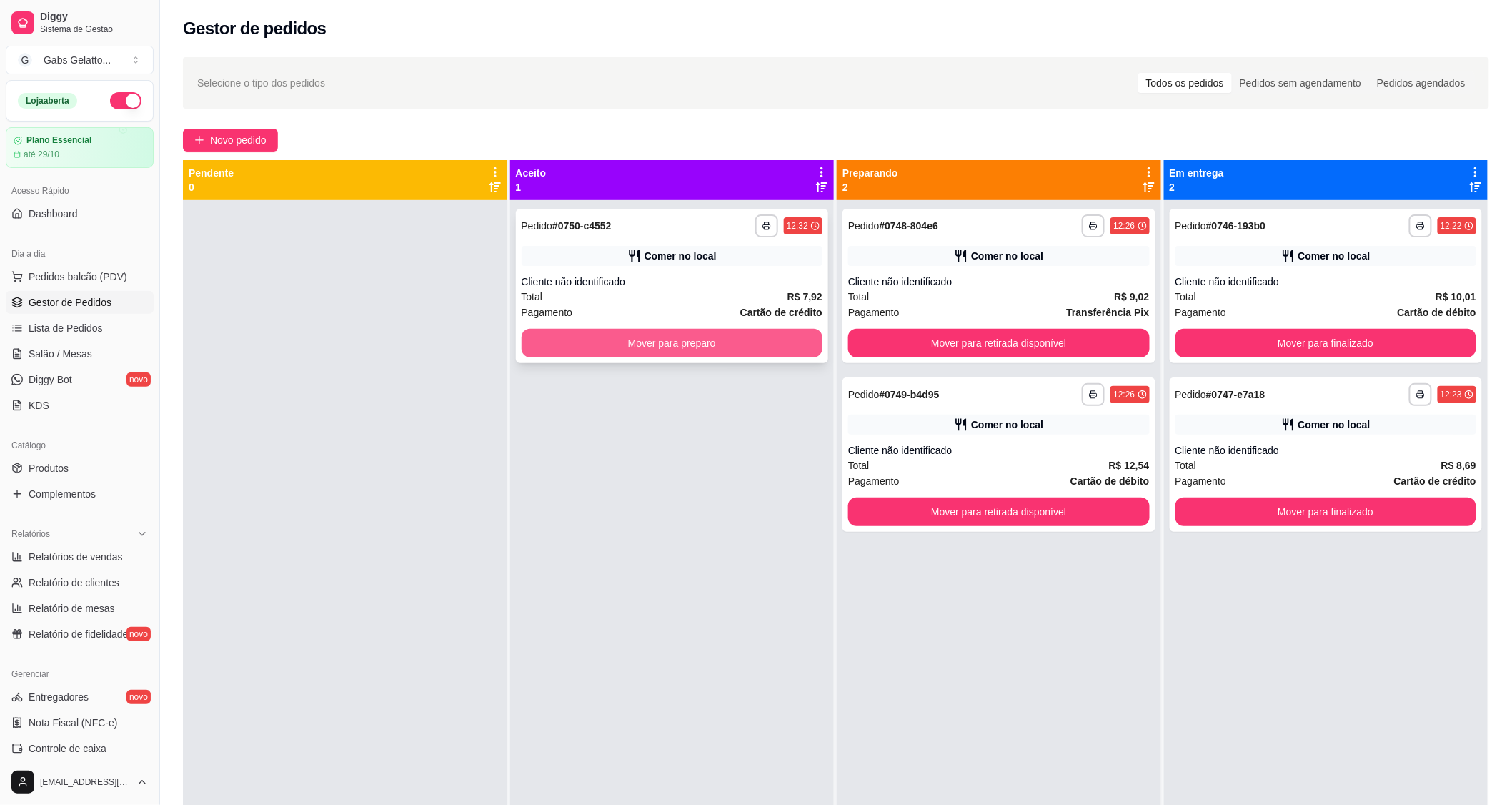
click at [798, 346] on button "Mover para preparo" at bounding box center [673, 343] width 302 height 28
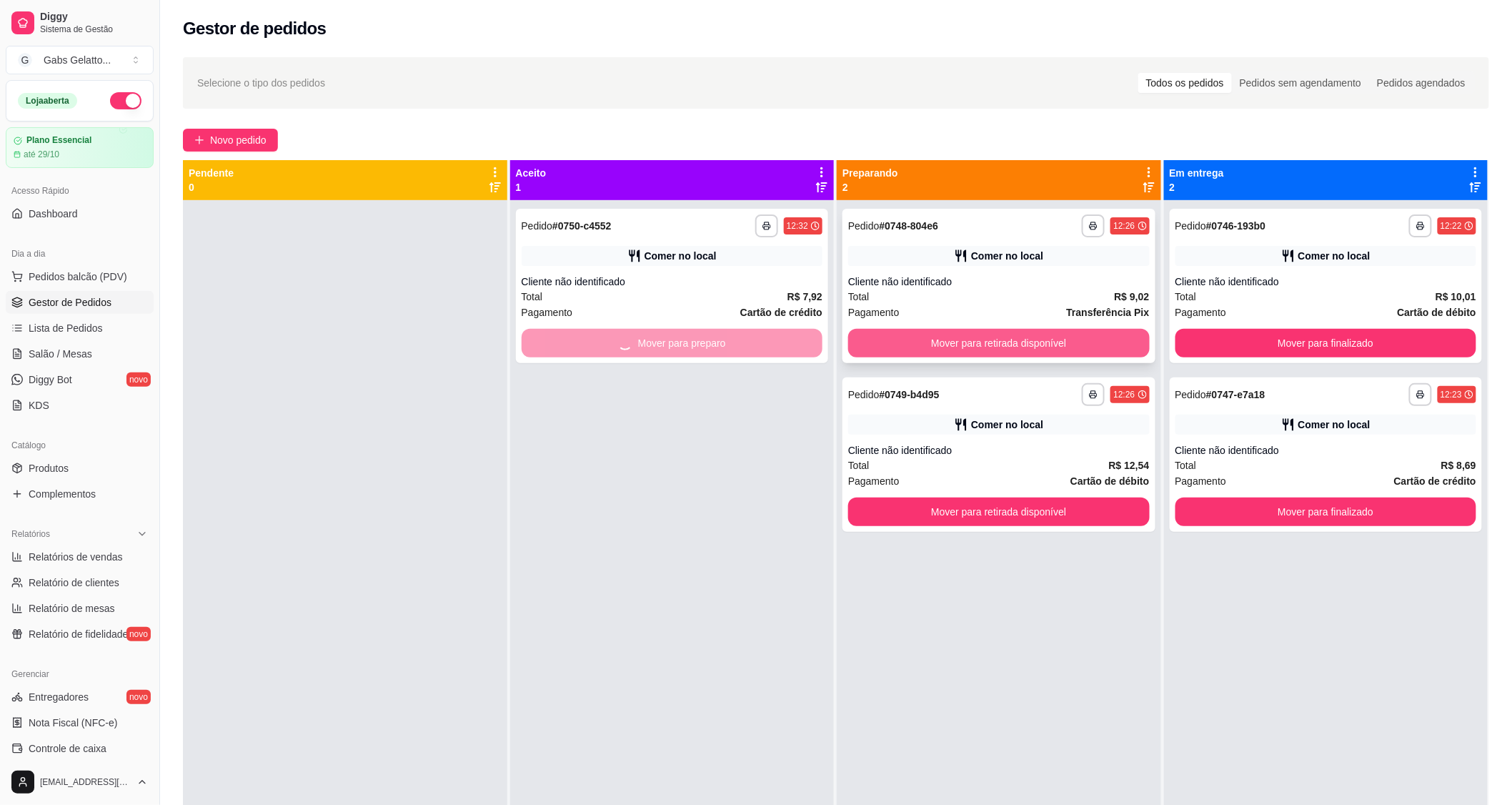
click at [901, 340] on button "Mover para retirada disponível" at bounding box center [999, 343] width 302 height 28
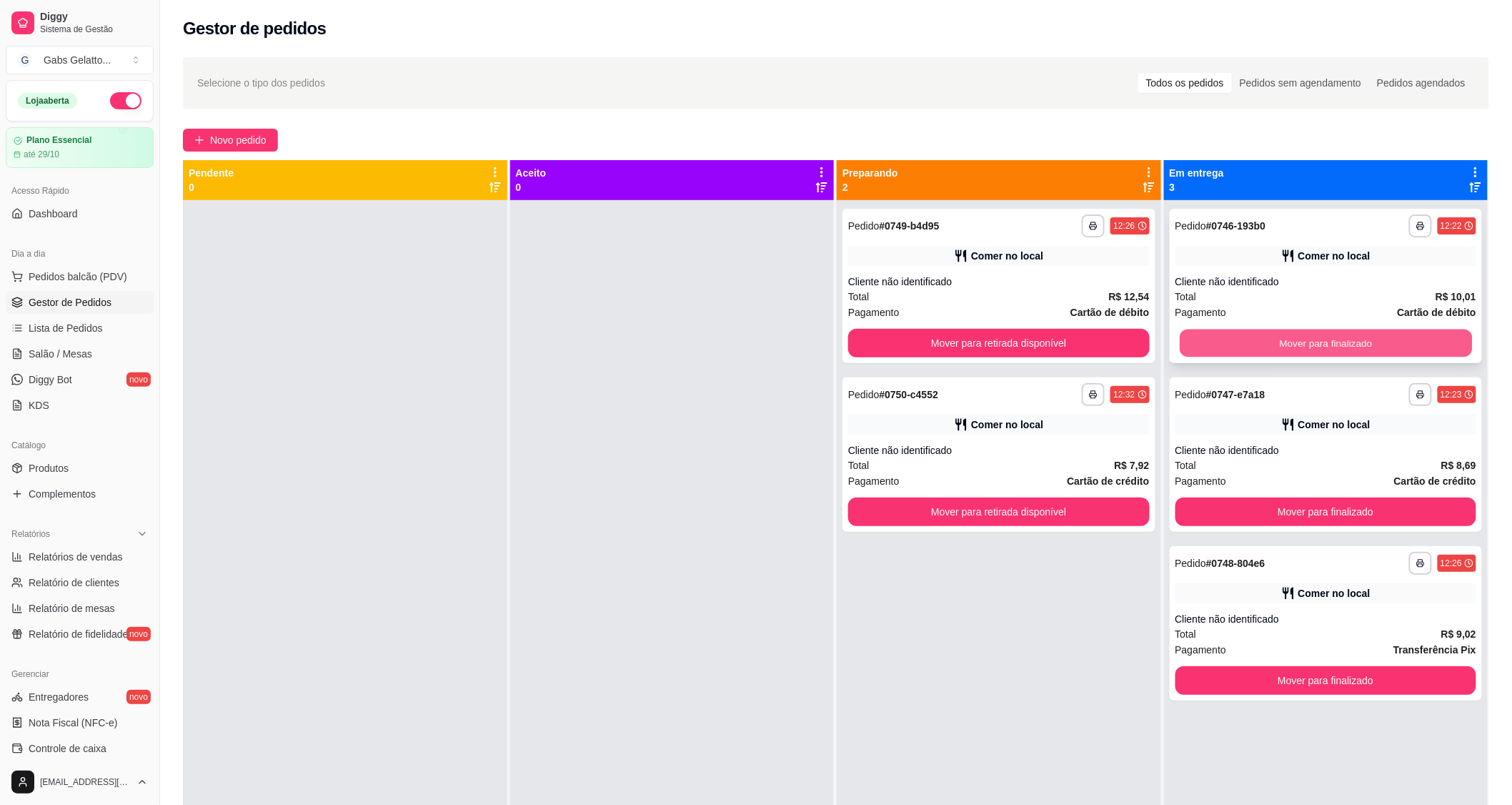
click at [1234, 342] on button "Mover para finalizado" at bounding box center [1326, 343] width 292 height 28
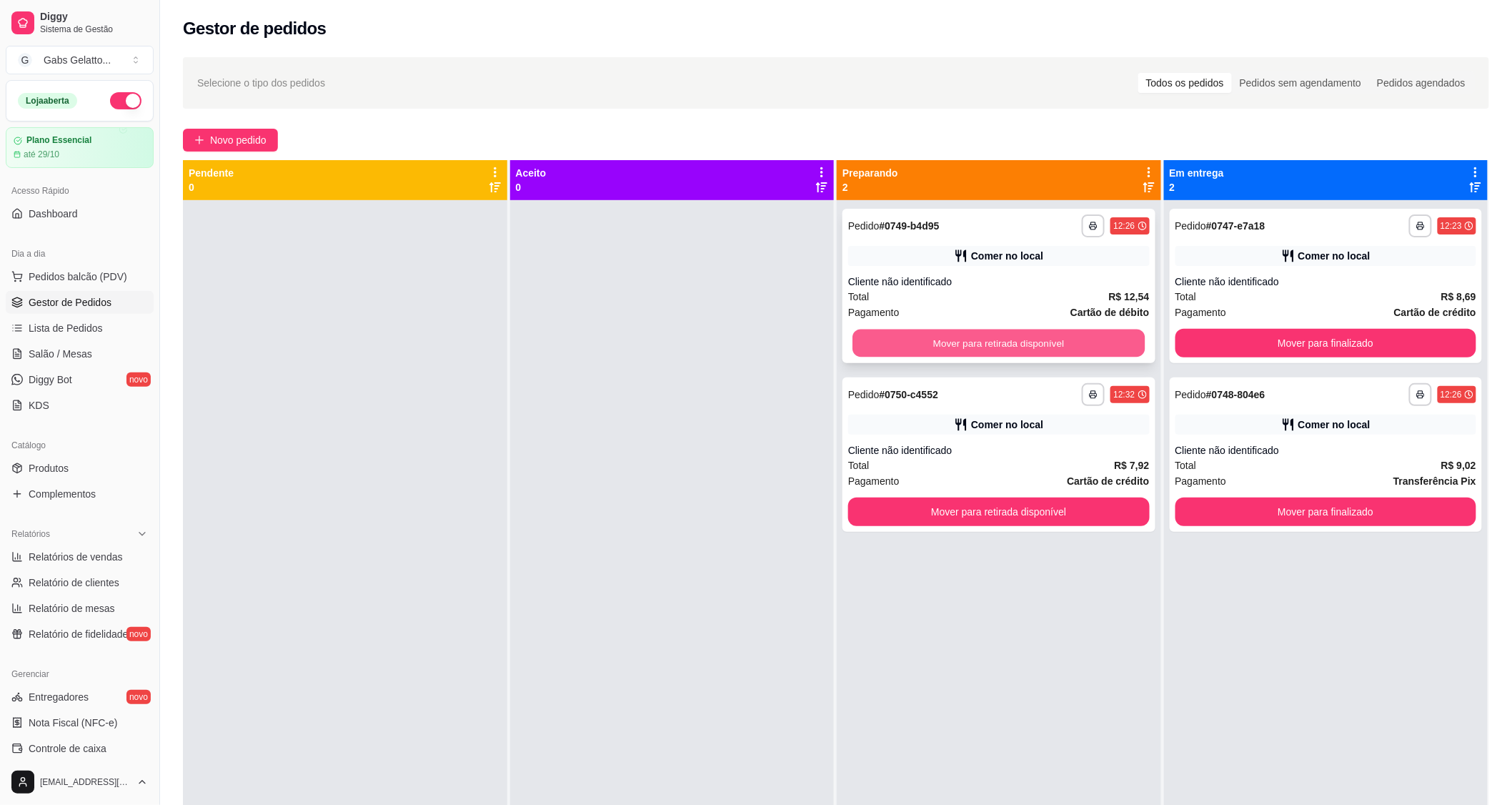
click at [1114, 346] on button "Mover para retirada disponível" at bounding box center [999, 343] width 292 height 28
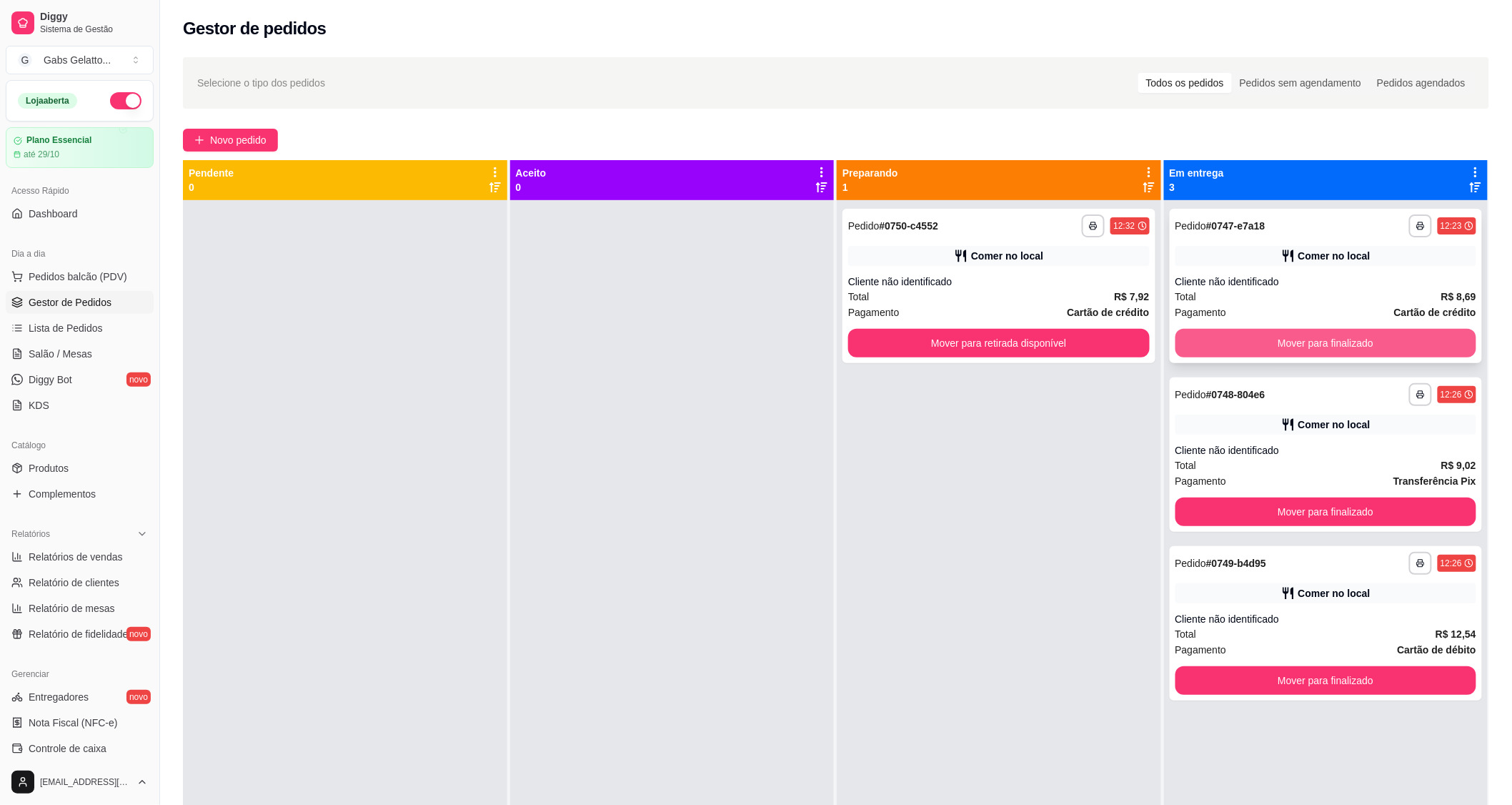
click at [1232, 341] on button "Mover para finalizado" at bounding box center [1327, 343] width 302 height 28
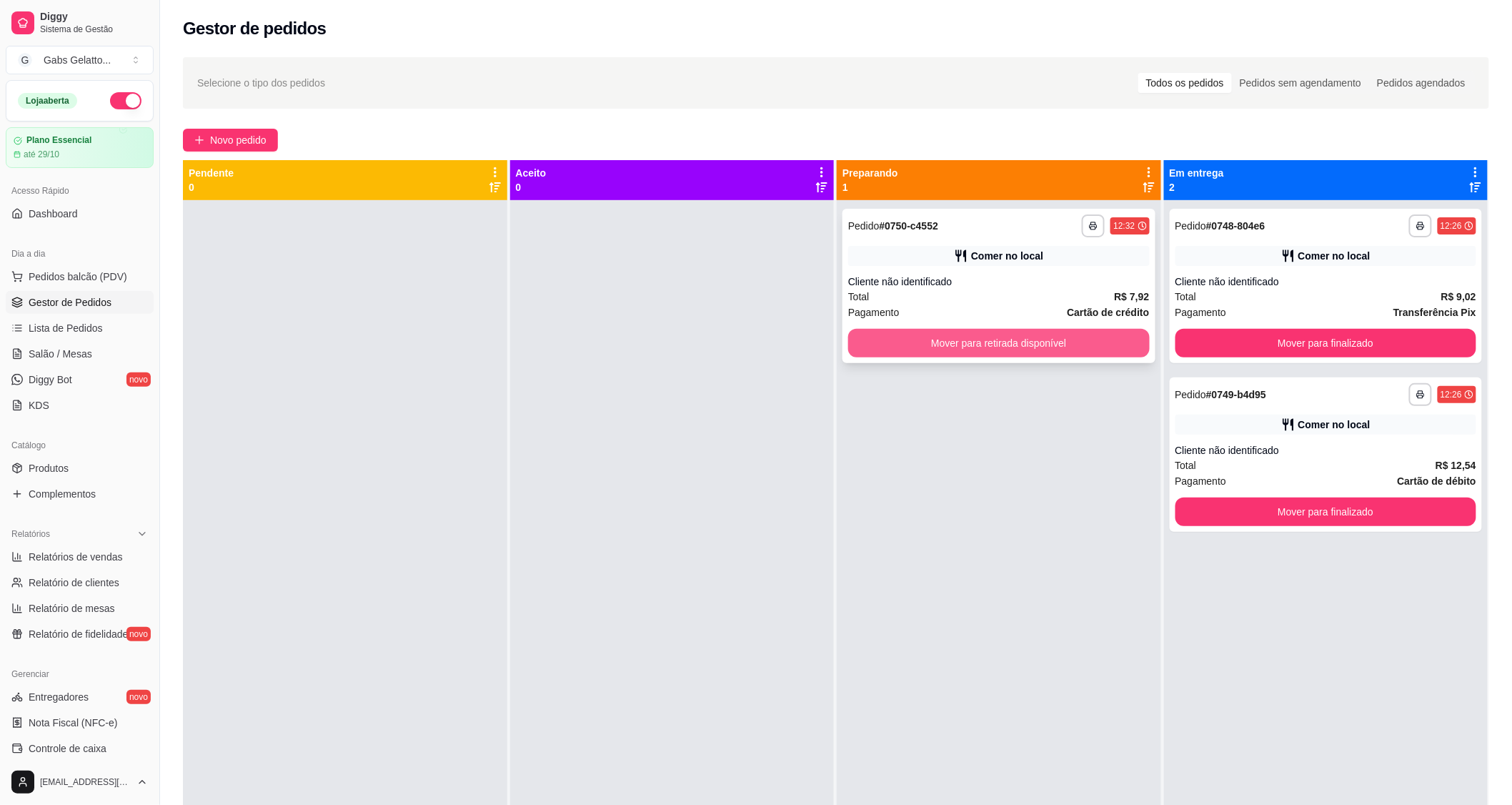
click at [1122, 351] on button "Mover para retirada disponível" at bounding box center [999, 343] width 302 height 28
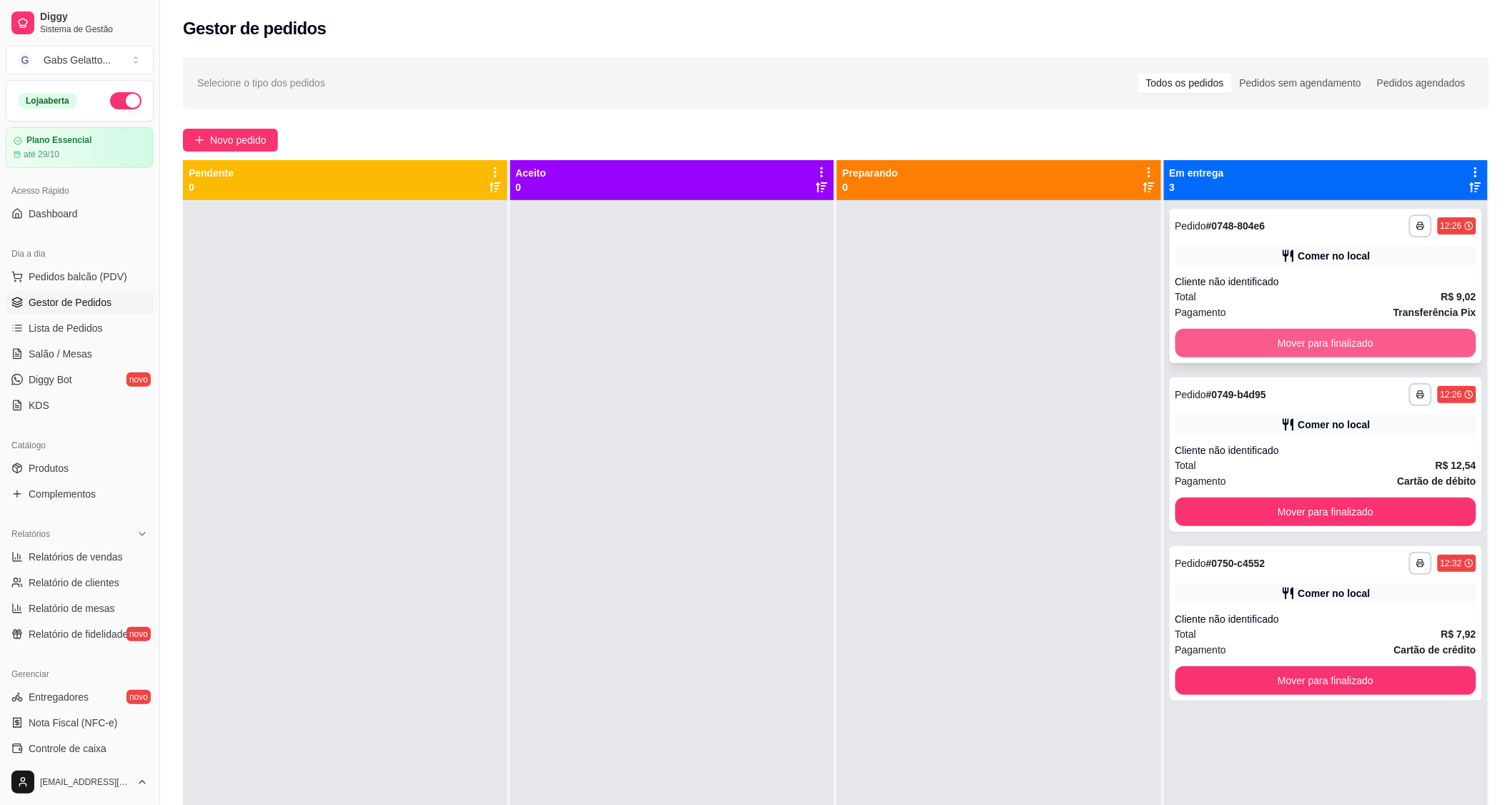
click at [1218, 340] on button "Mover para finalizado" at bounding box center [1327, 343] width 302 height 28
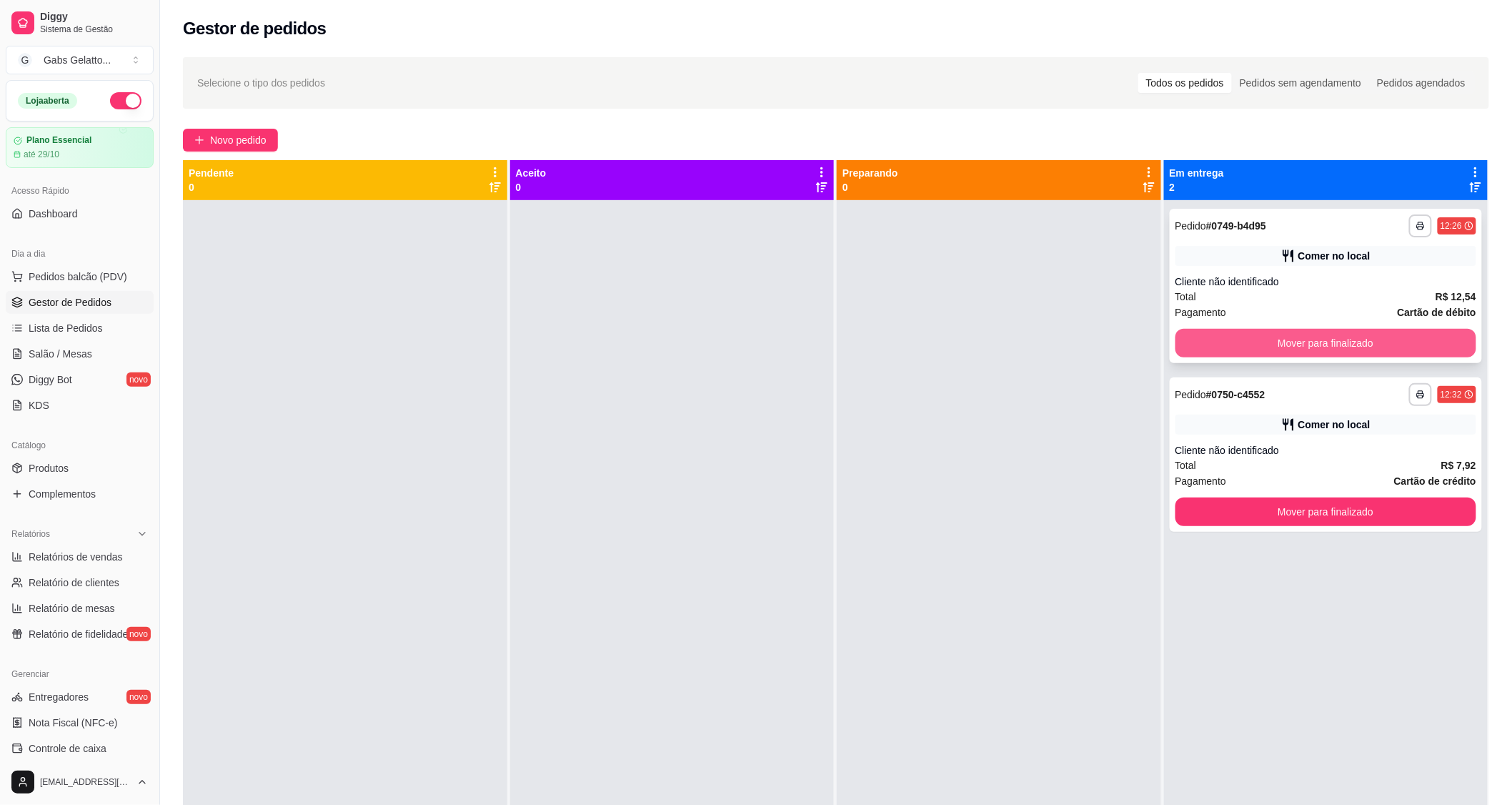
click at [1223, 336] on button "Mover para finalizado" at bounding box center [1327, 343] width 302 height 28
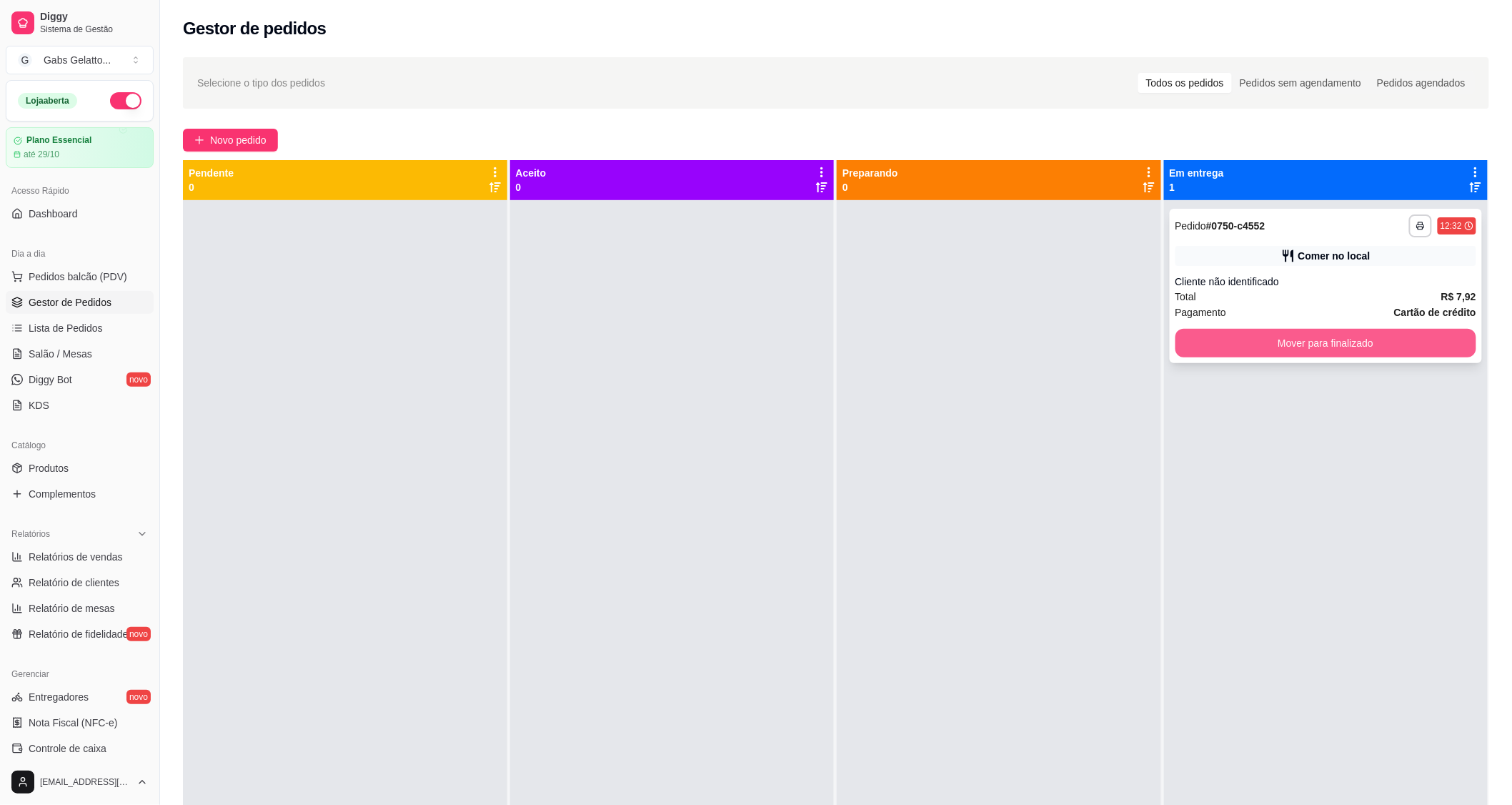
click at [1222, 336] on button "Mover para finalizado" at bounding box center [1327, 343] width 302 height 28
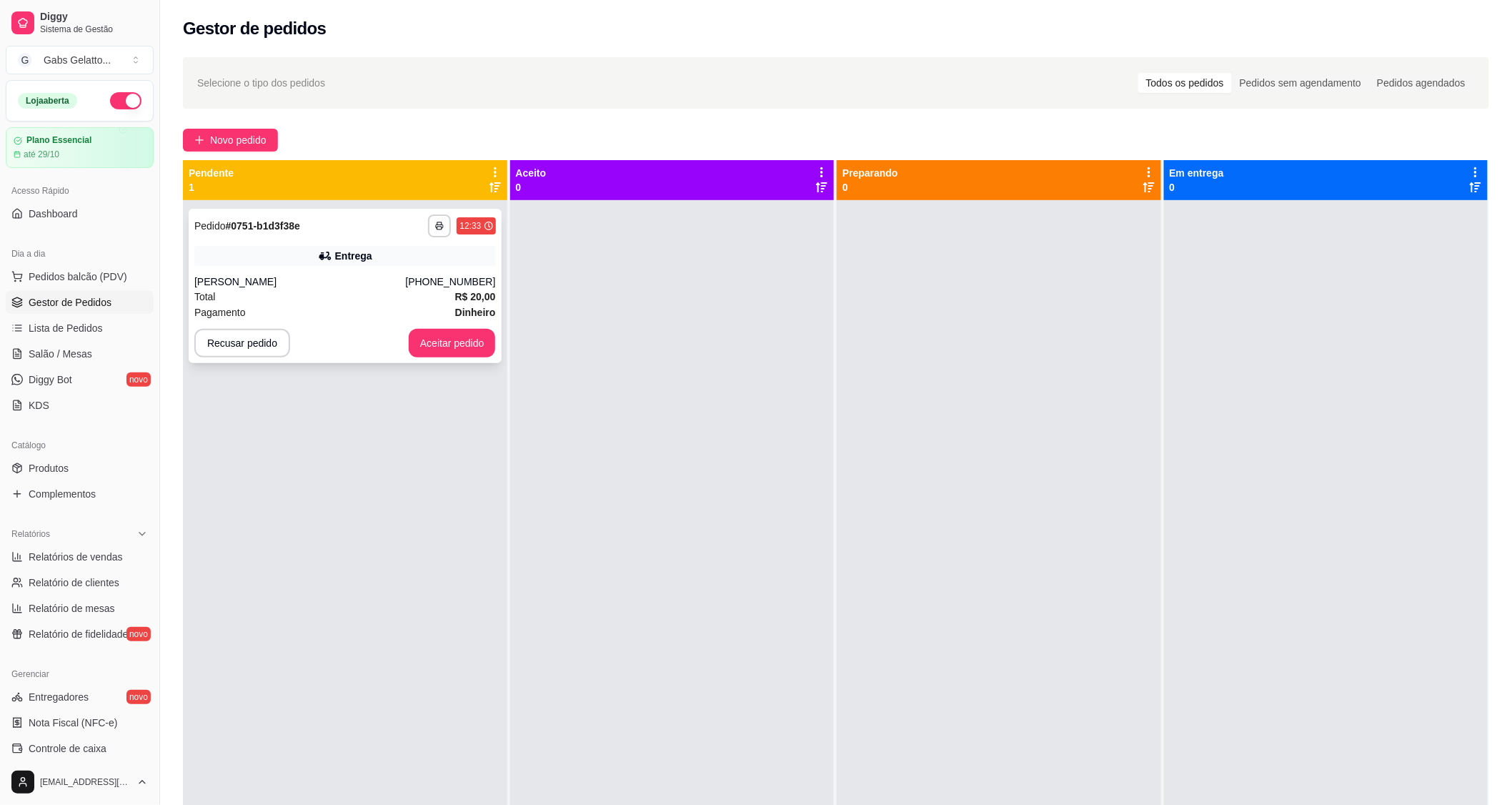
click at [406, 288] on div "[PERSON_NAME]" at bounding box center [299, 281] width 211 height 14
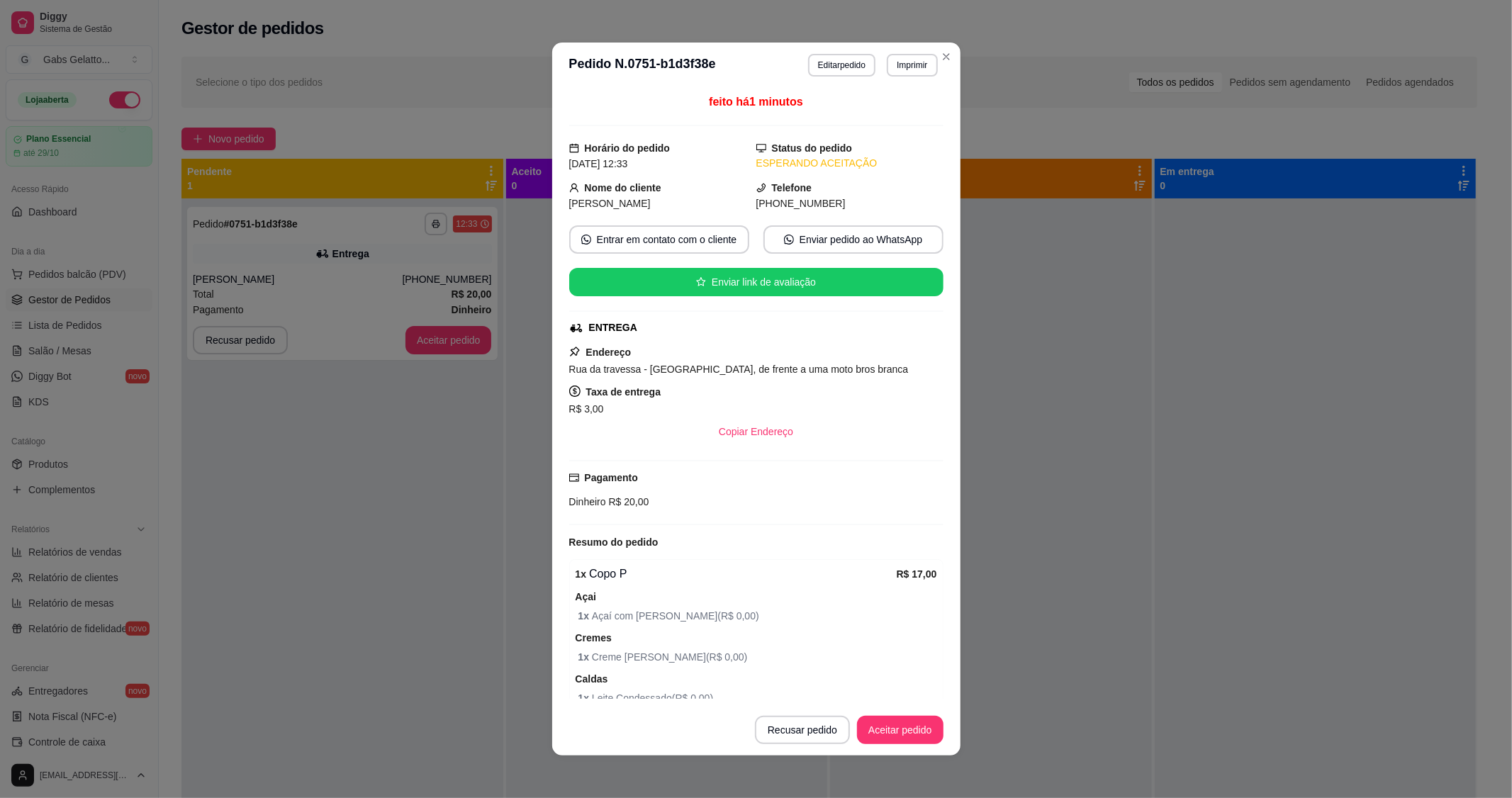
click at [901, 745] on footer "Recusar pedido Aceitar pedido" at bounding box center [756, 729] width 409 height 51
click at [901, 733] on button "Aceitar pedido" at bounding box center [900, 729] width 83 height 27
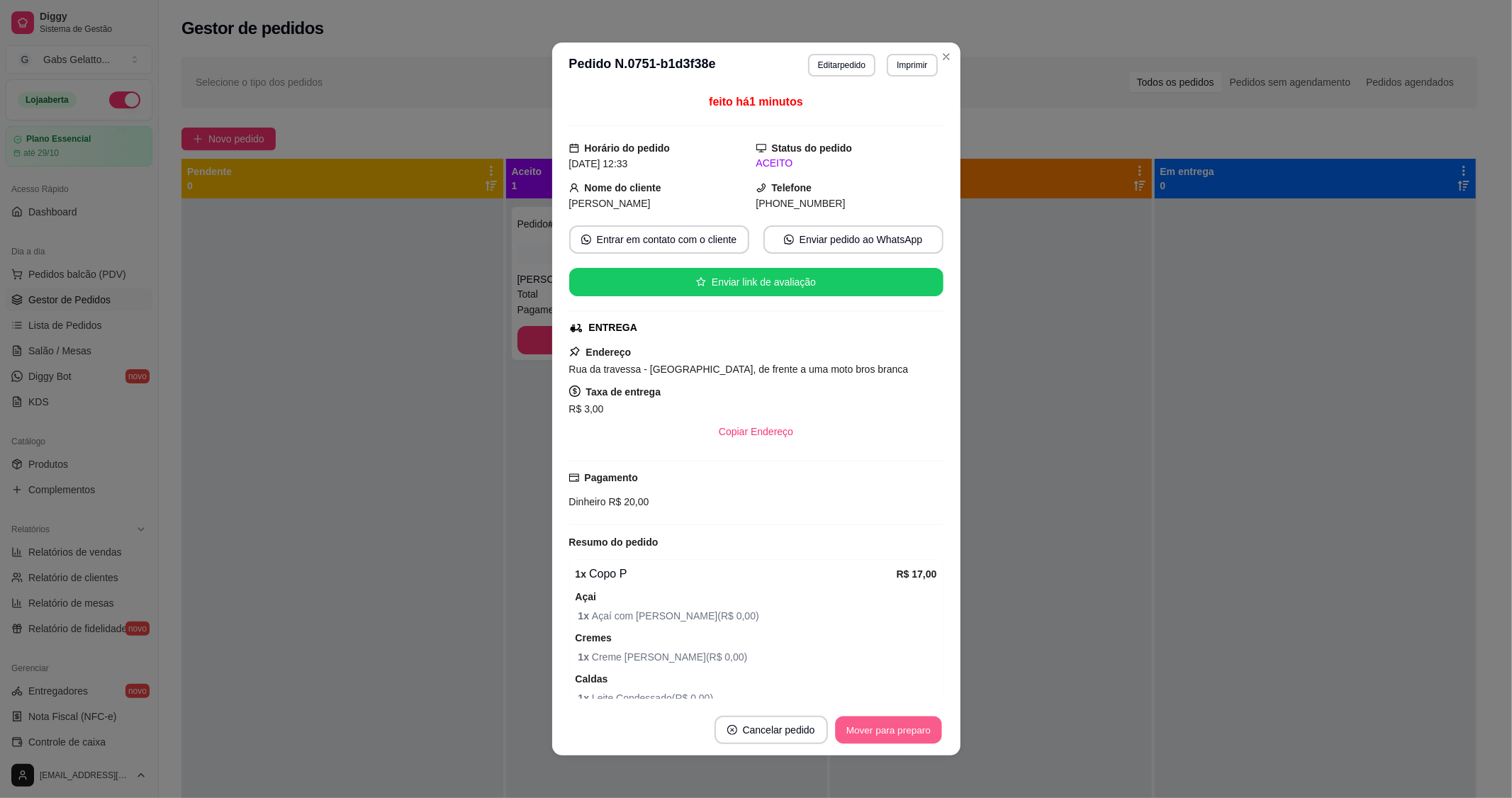
click at [898, 733] on button "Mover para preparo" at bounding box center [888, 729] width 106 height 27
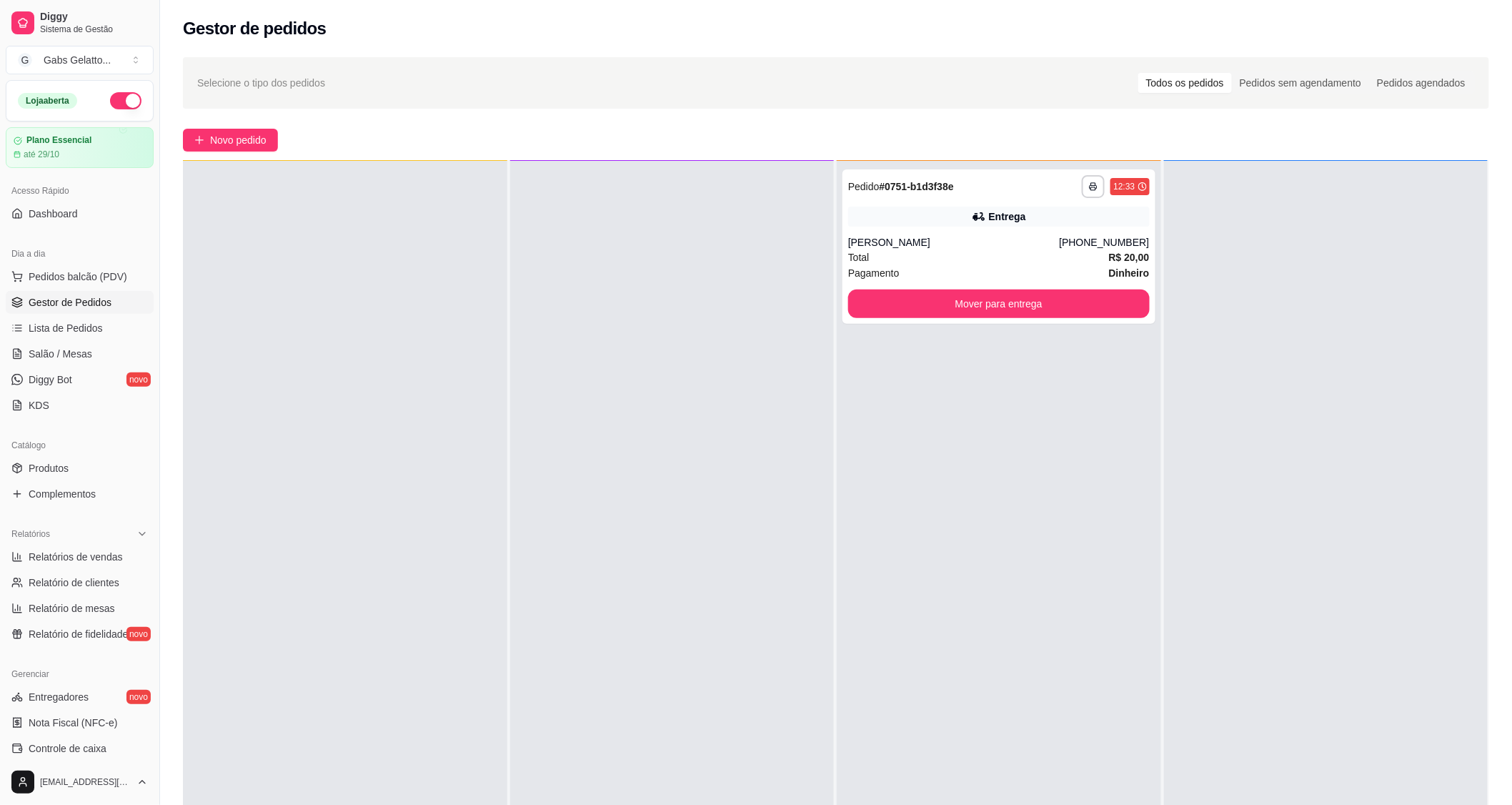
scroll to position [223, 0]
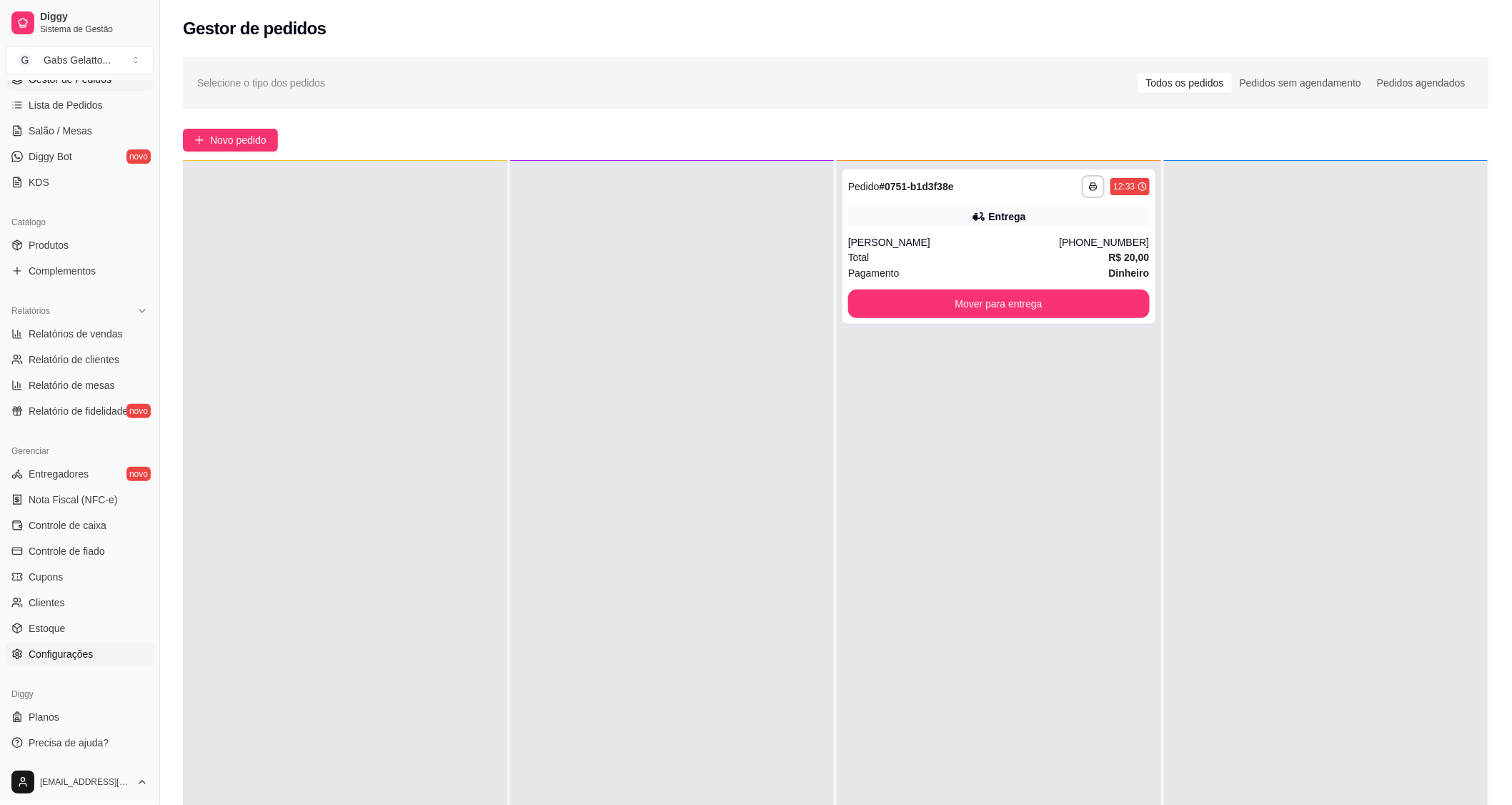
click at [60, 665] on div "Gerenciar Entregadores novo Nota Fiscal (NFC-e) Controle de caixa Controle de f…" at bounding box center [79, 553] width 160 height 237
click at [59, 663] on link "Configurações" at bounding box center [79, 653] width 148 height 23
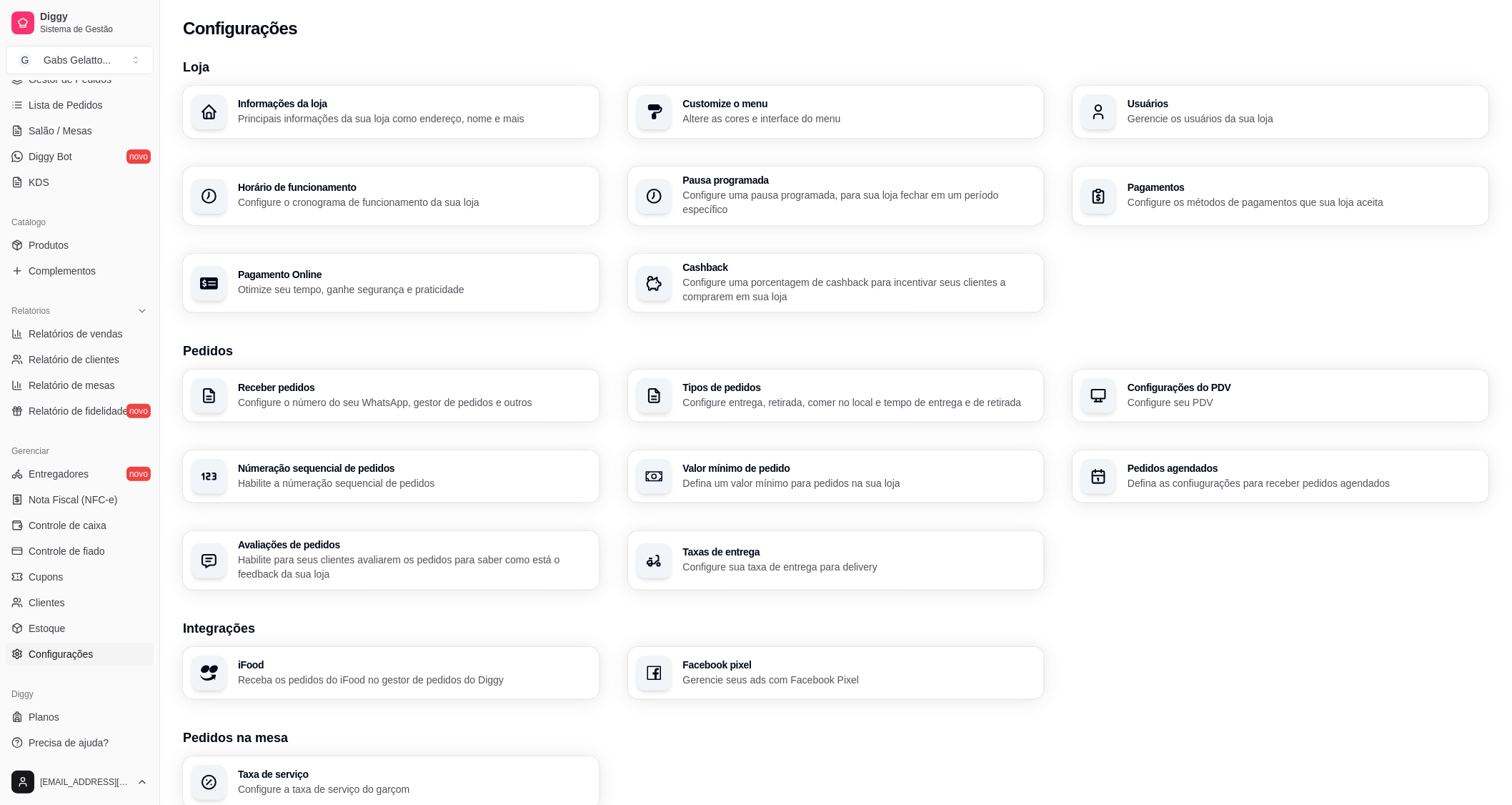
click at [1239, 108] on div "Usuários Gerencie os usuários da sua loja" at bounding box center [1304, 112] width 353 height 28
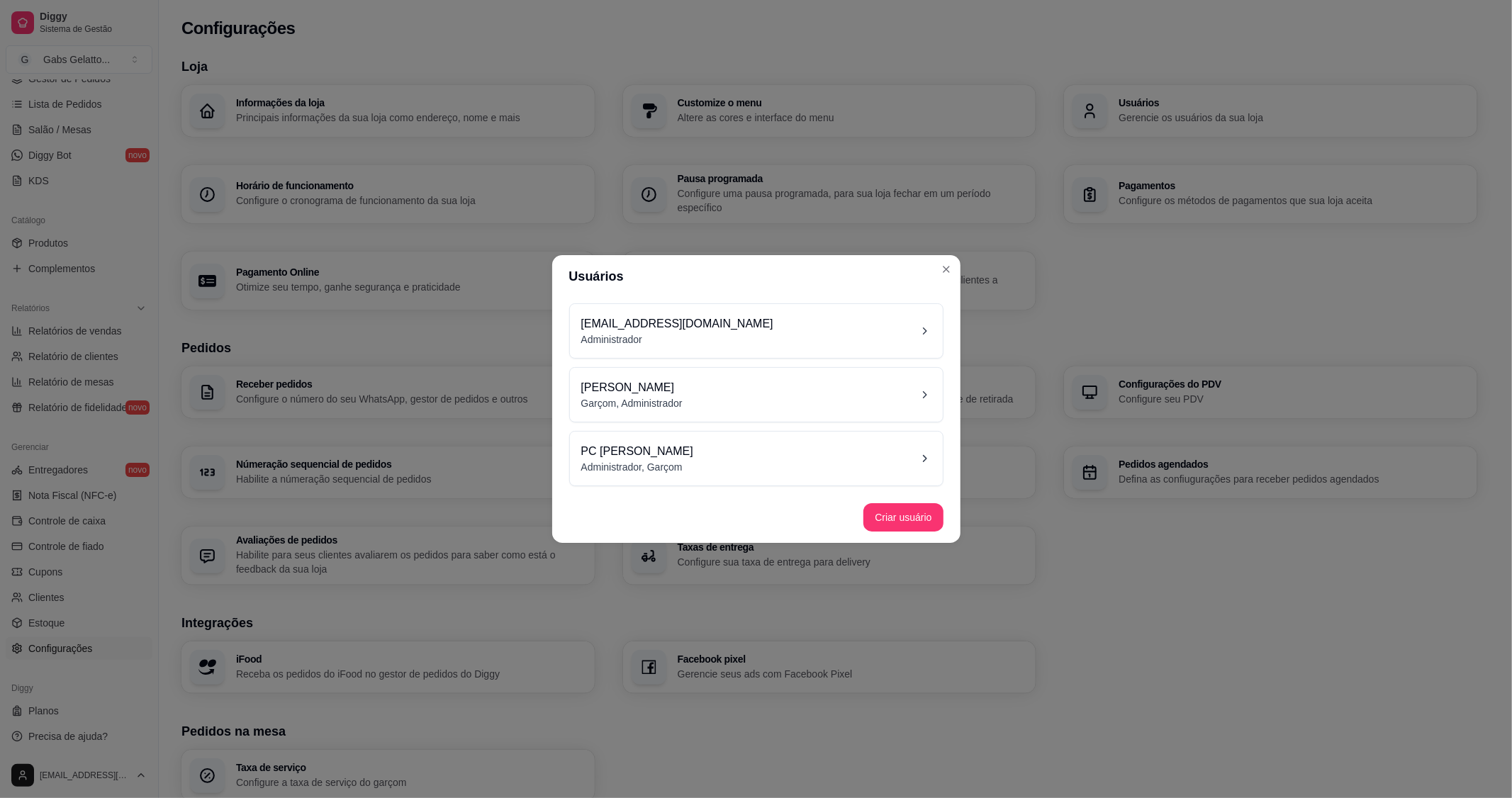
click at [706, 384] on div "[PERSON_NAME], Administrador" at bounding box center [756, 394] width 350 height 31
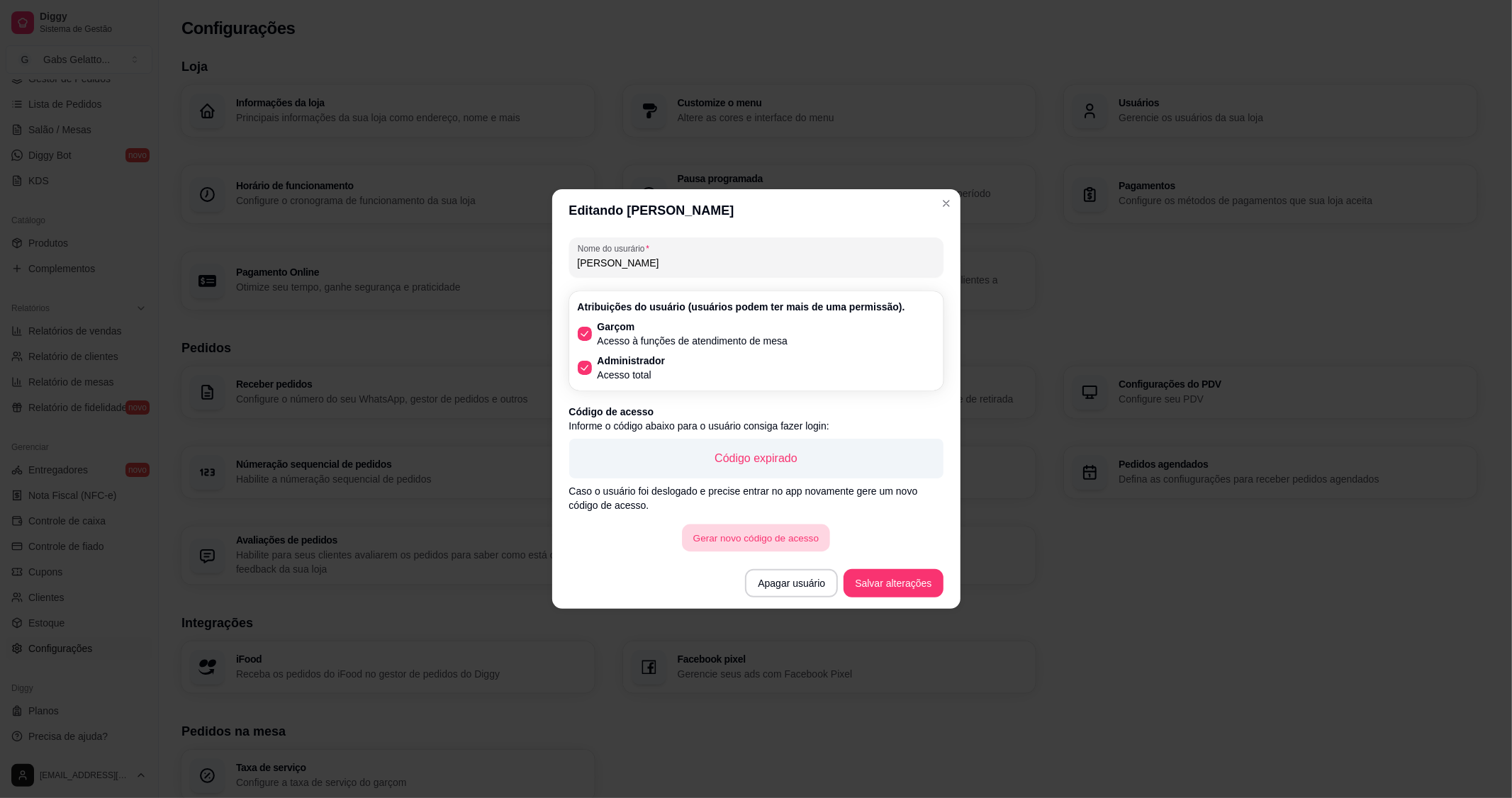
click at [788, 540] on button "Gerar novo código de acesso" at bounding box center [756, 538] width 147 height 27
click at [908, 588] on button "Salvar alterações" at bounding box center [893, 583] width 99 height 28
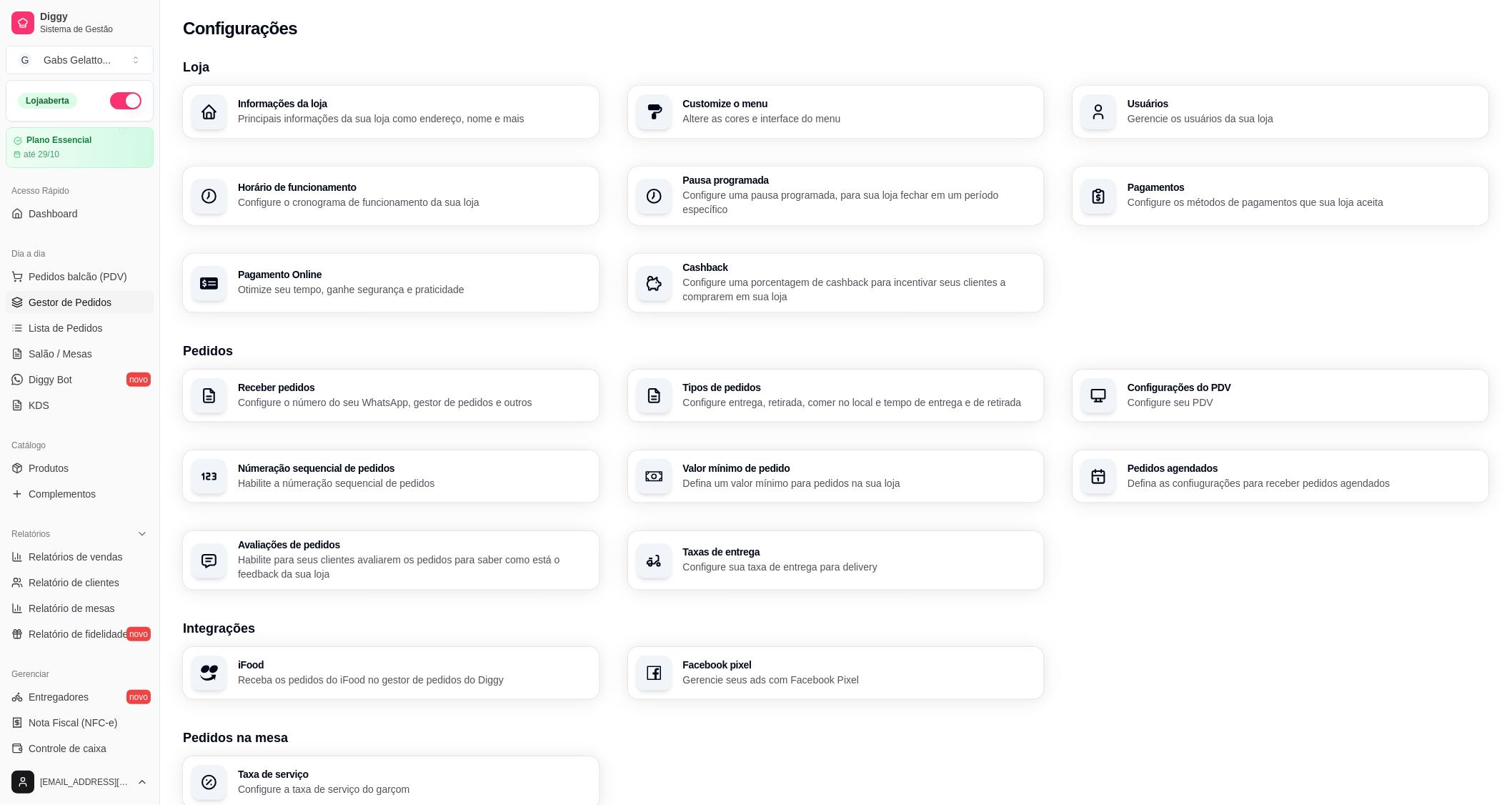
click at [100, 299] on span "Gestor de Pedidos" at bounding box center [69, 302] width 83 height 14
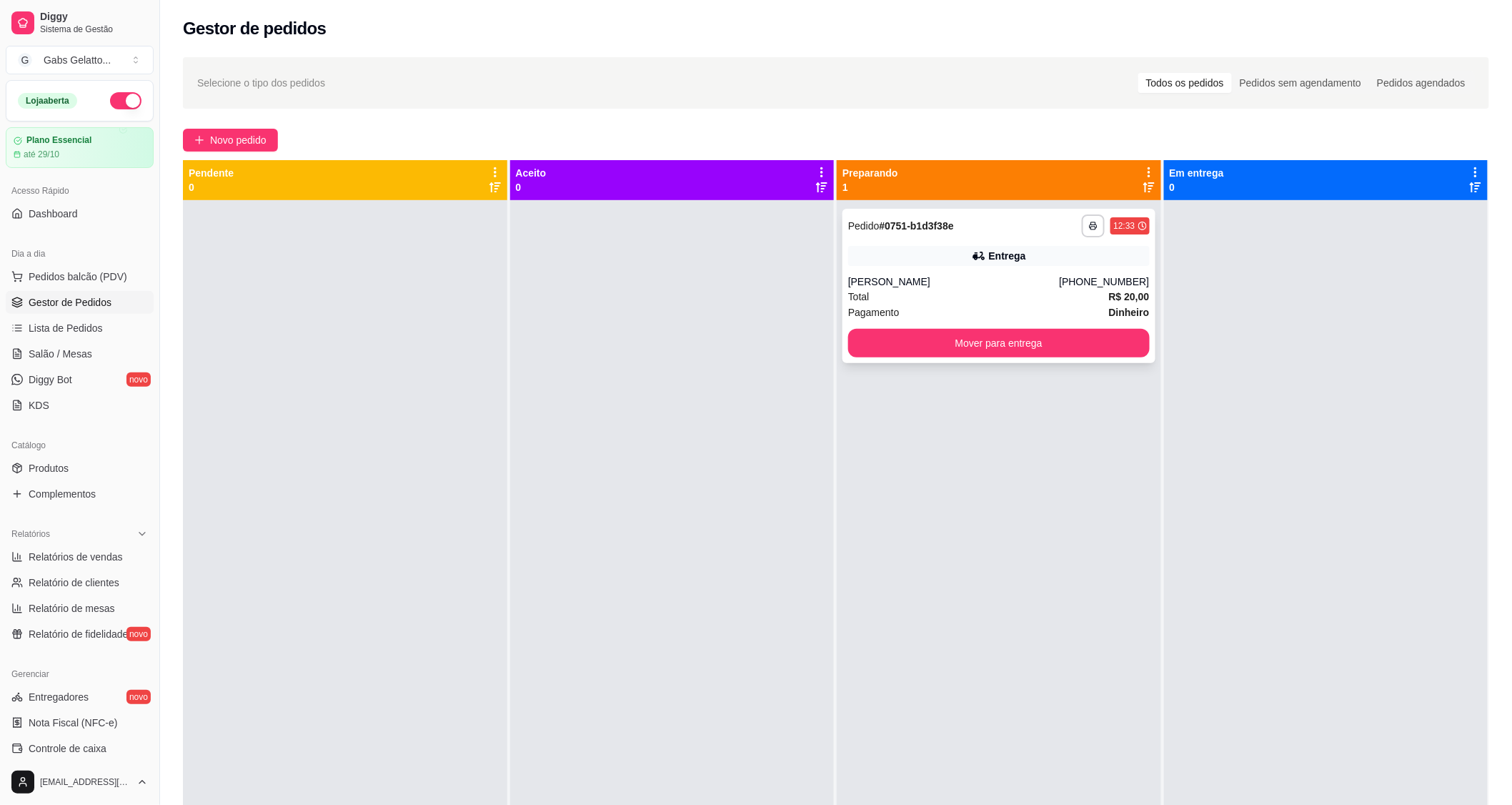
click at [1002, 275] on div "[PERSON_NAME]" at bounding box center [953, 281] width 211 height 14
click at [999, 336] on button "Mover para entrega" at bounding box center [999, 343] width 292 height 28
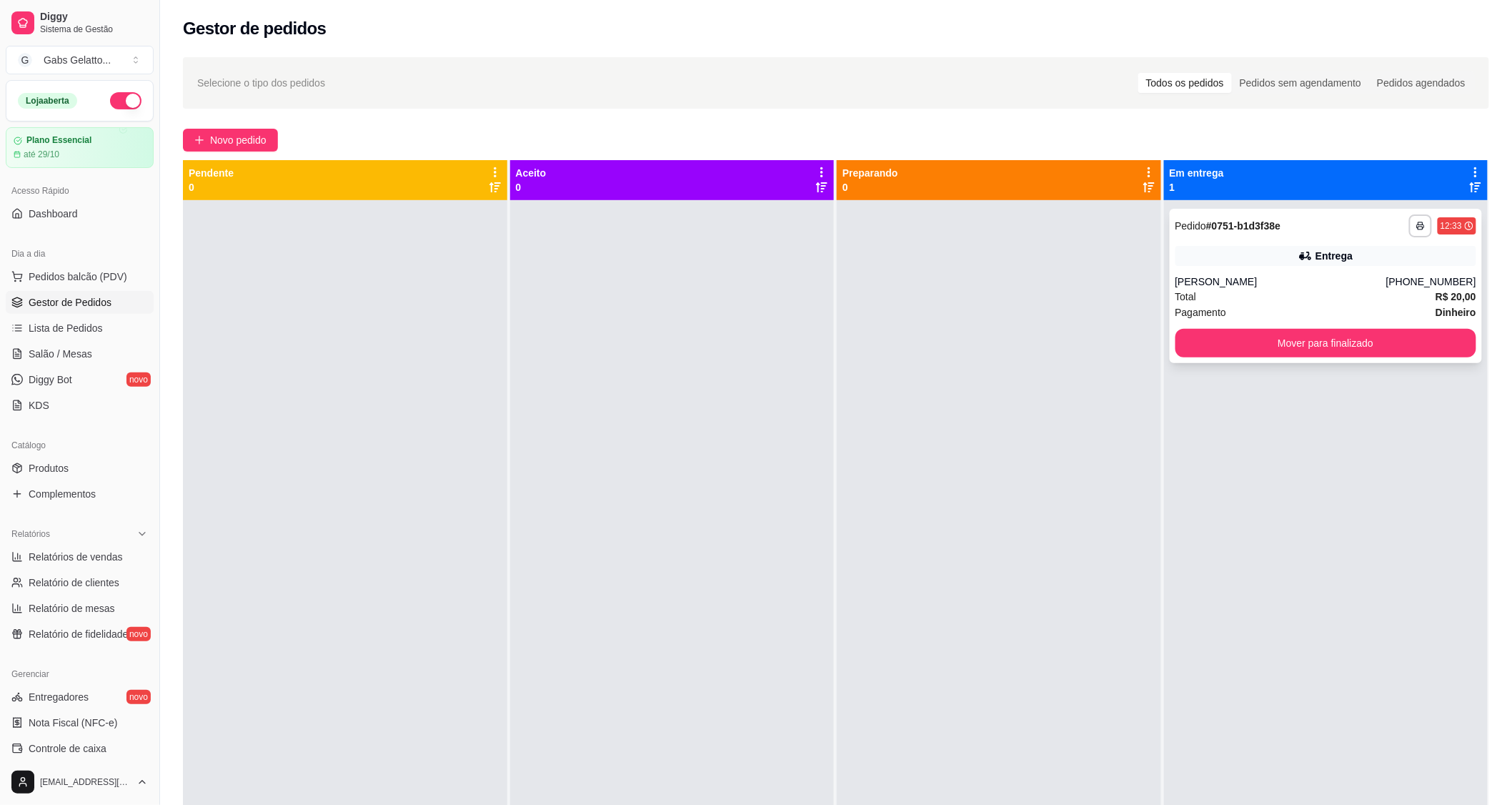
click at [1281, 286] on div "[PERSON_NAME]" at bounding box center [1281, 281] width 211 height 14
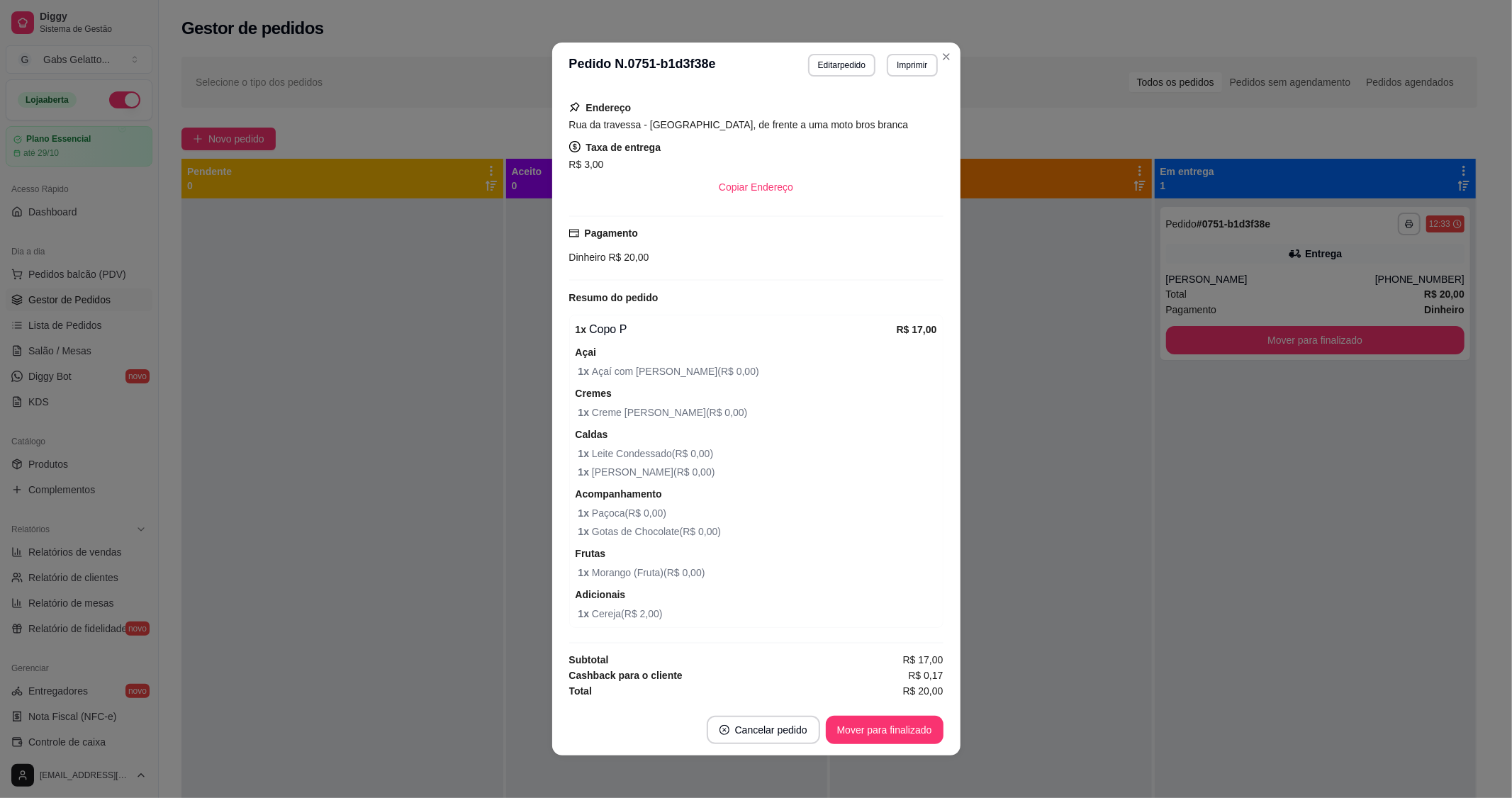
scroll to position [3, 0]
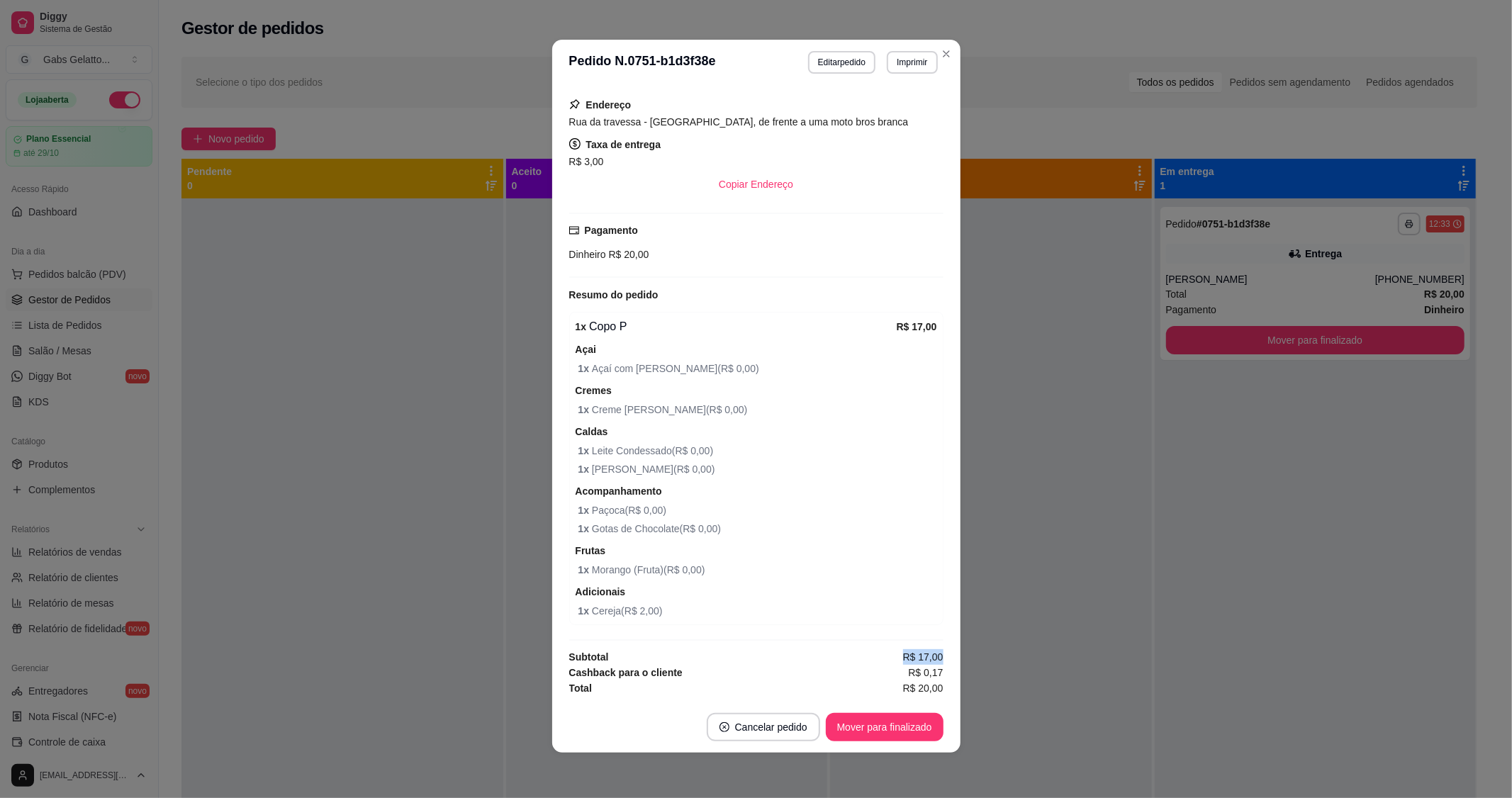
drag, startPoint x: 886, startPoint y: 654, endPoint x: 927, endPoint y: 659, distance: 41.3
click at [927, 659] on div "feito há 6 minutos Horário do pedido [DATE] 12:33 Status do pedido SAIU PARA EN…" at bounding box center [756, 393] width 374 height 605
click at [908, 673] on span "R$ 0,17" at bounding box center [926, 673] width 35 height 16
drag, startPoint x: 891, startPoint y: 329, endPoint x: 926, endPoint y: 331, distance: 35.1
click at [926, 331] on div "feito há 6 minutos Horário do pedido [DATE] 12:33 Status do pedido SAIU PARA EN…" at bounding box center [756, 393] width 374 height 605
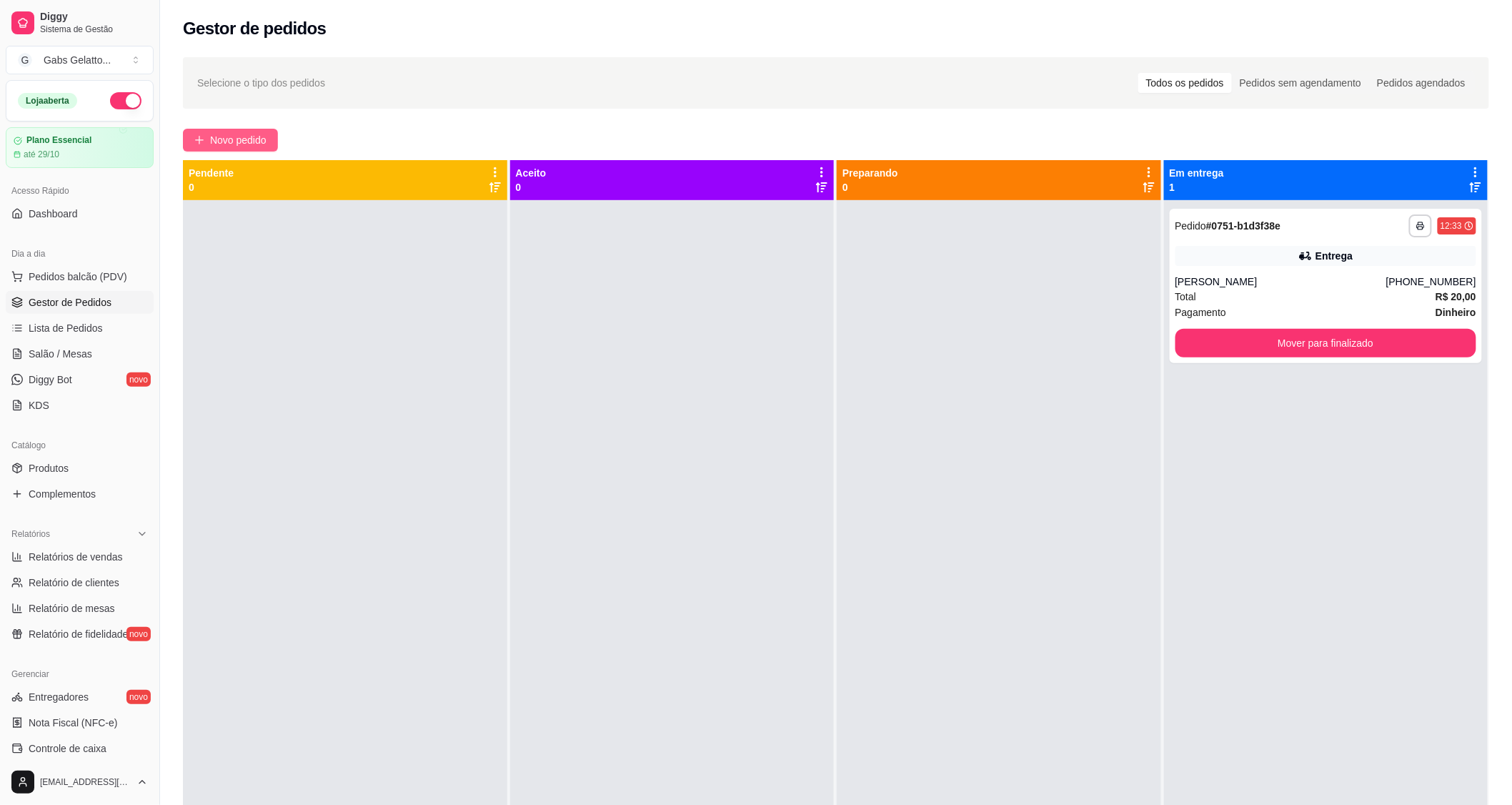
click at [216, 136] on span "Novo pedido" at bounding box center [238, 140] width 57 height 16
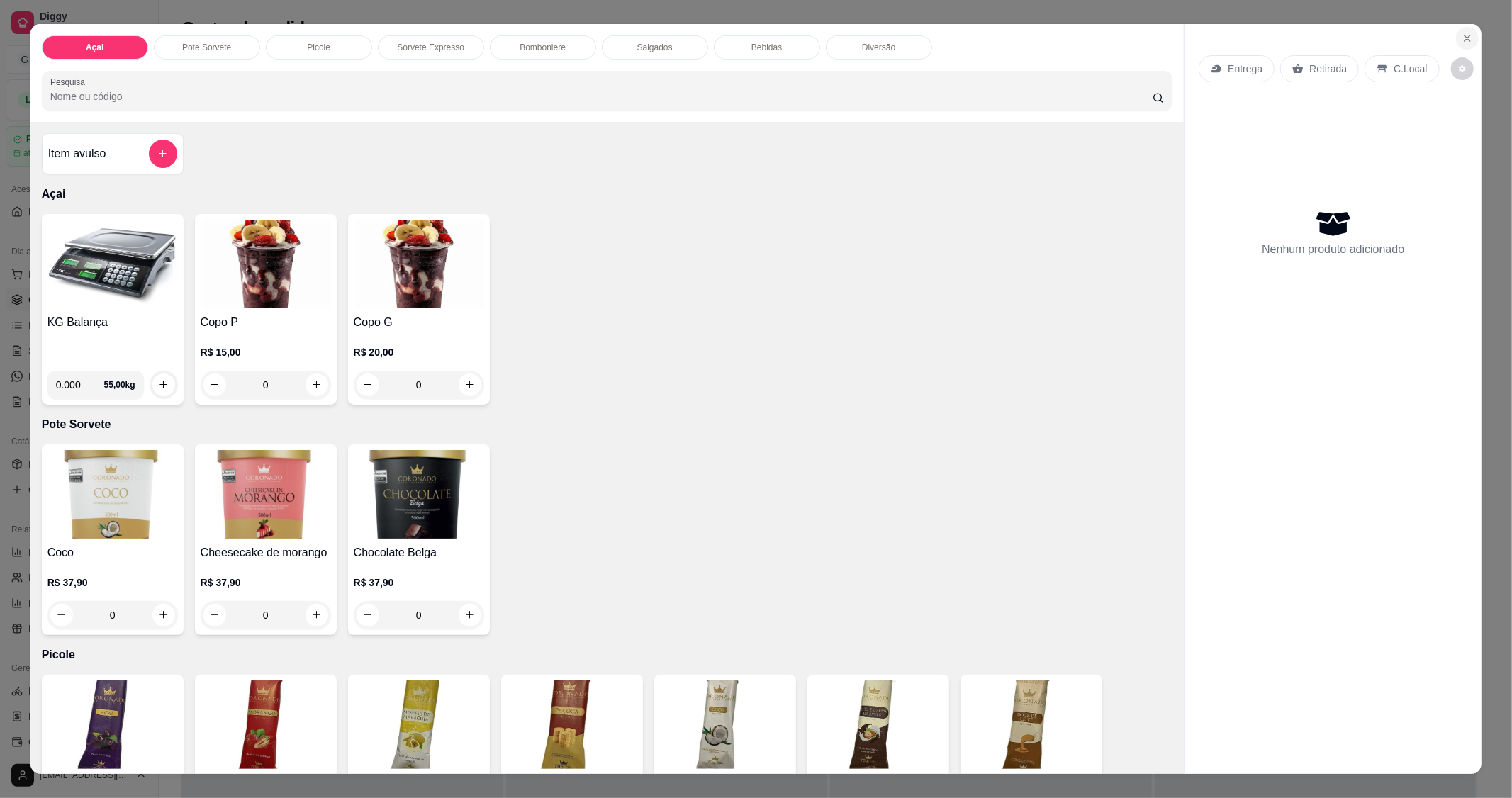
click at [1464, 36] on icon "Close" at bounding box center [1468, 38] width 12 height 12
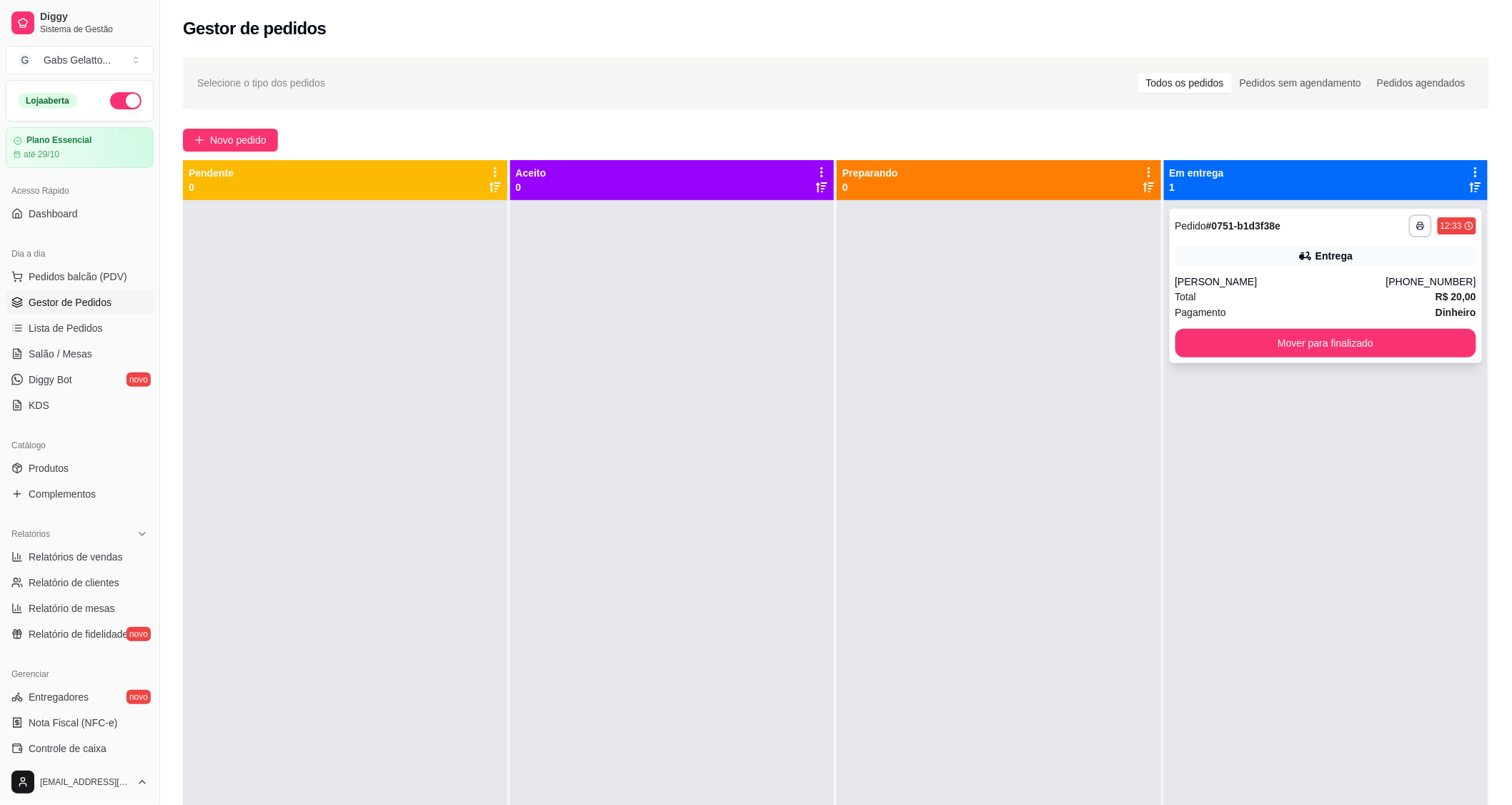
click at [1275, 253] on div "Entrega" at bounding box center [1327, 255] width 302 height 20
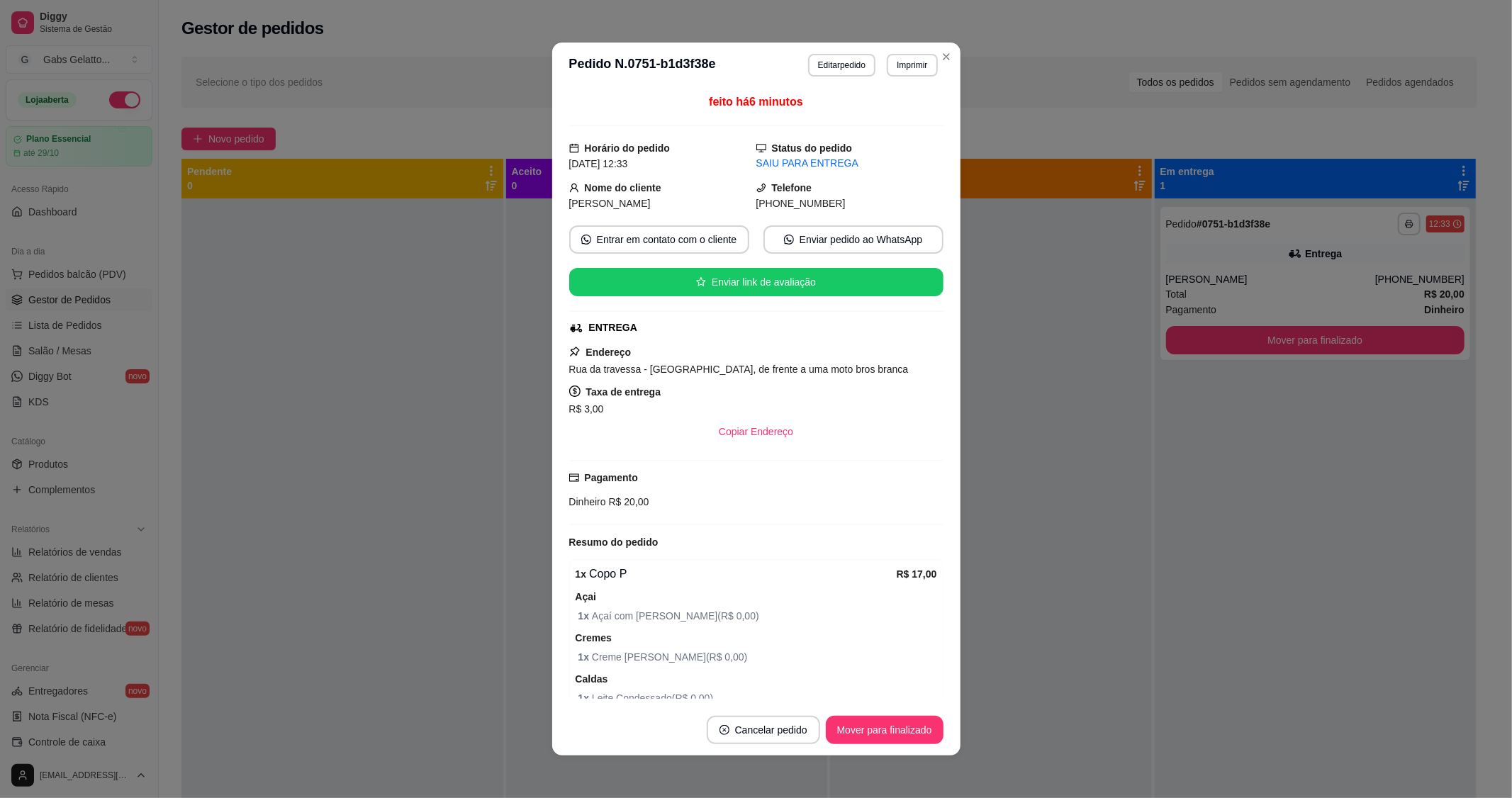
click at [902, 527] on div "feito há 6 minutos Horário do pedido [DATE] 12:33 Status do pedido SAIU PARA EN…" at bounding box center [756, 396] width 374 height 605
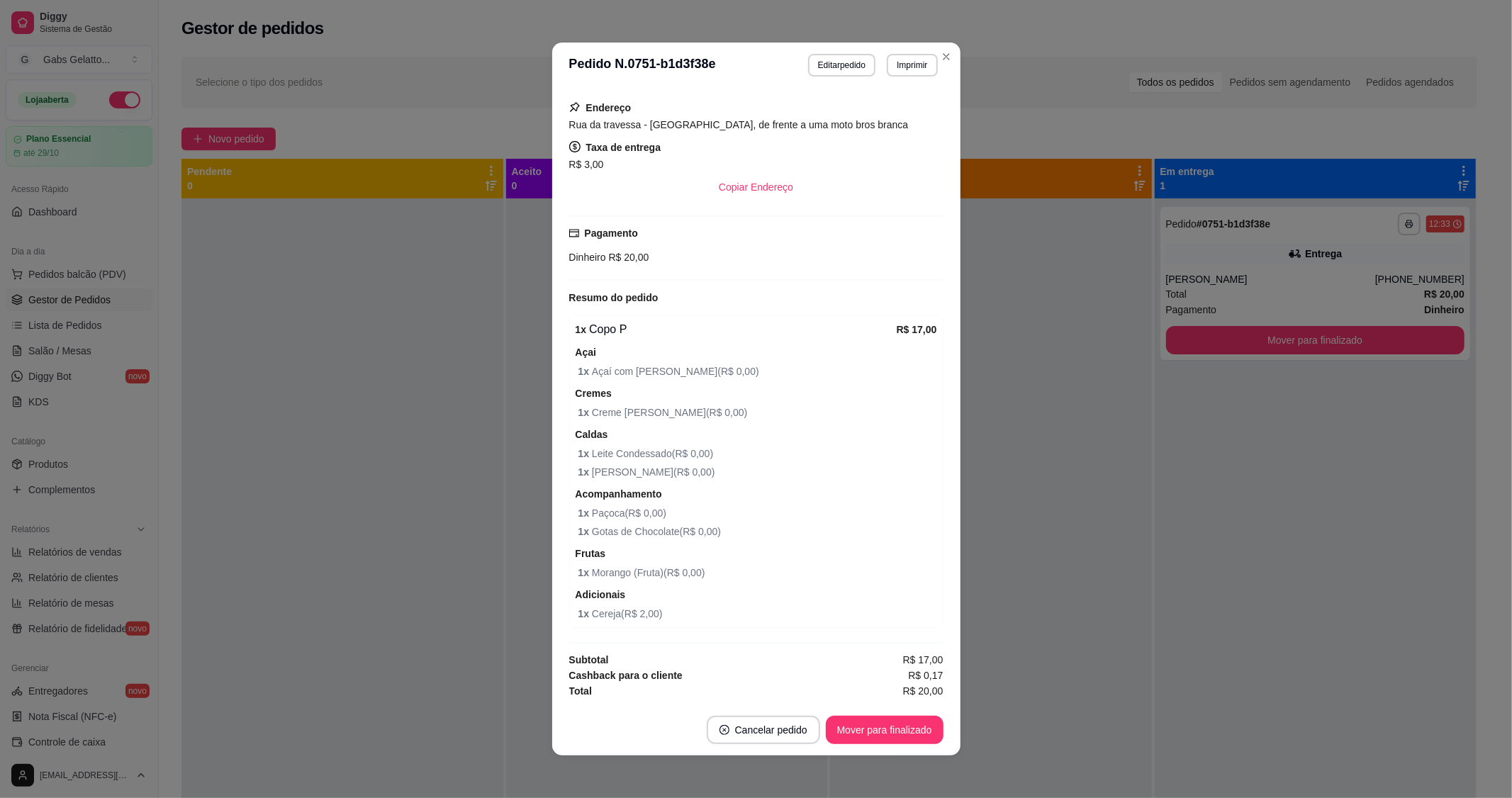
scroll to position [3, 0]
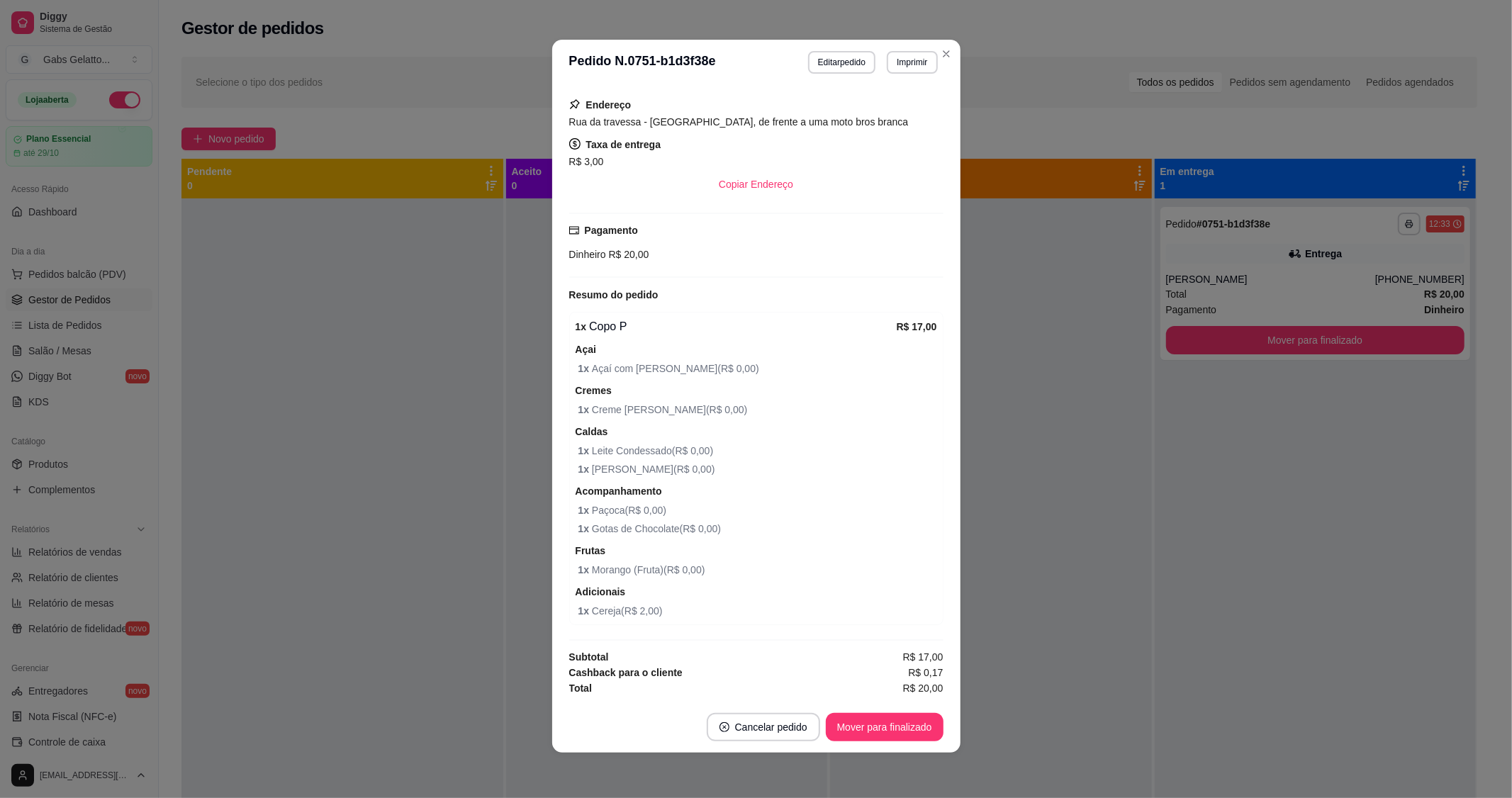
drag, startPoint x: 733, startPoint y: 698, endPoint x: 742, endPoint y: 698, distance: 9.0
drag, startPoint x: 742, startPoint y: 698, endPoint x: 627, endPoint y: 525, distance: 207.7
click at [627, 525] on span "1 x Gotas de Chocolate ( R$ 0,00 )" at bounding box center [758, 528] width 359 height 16
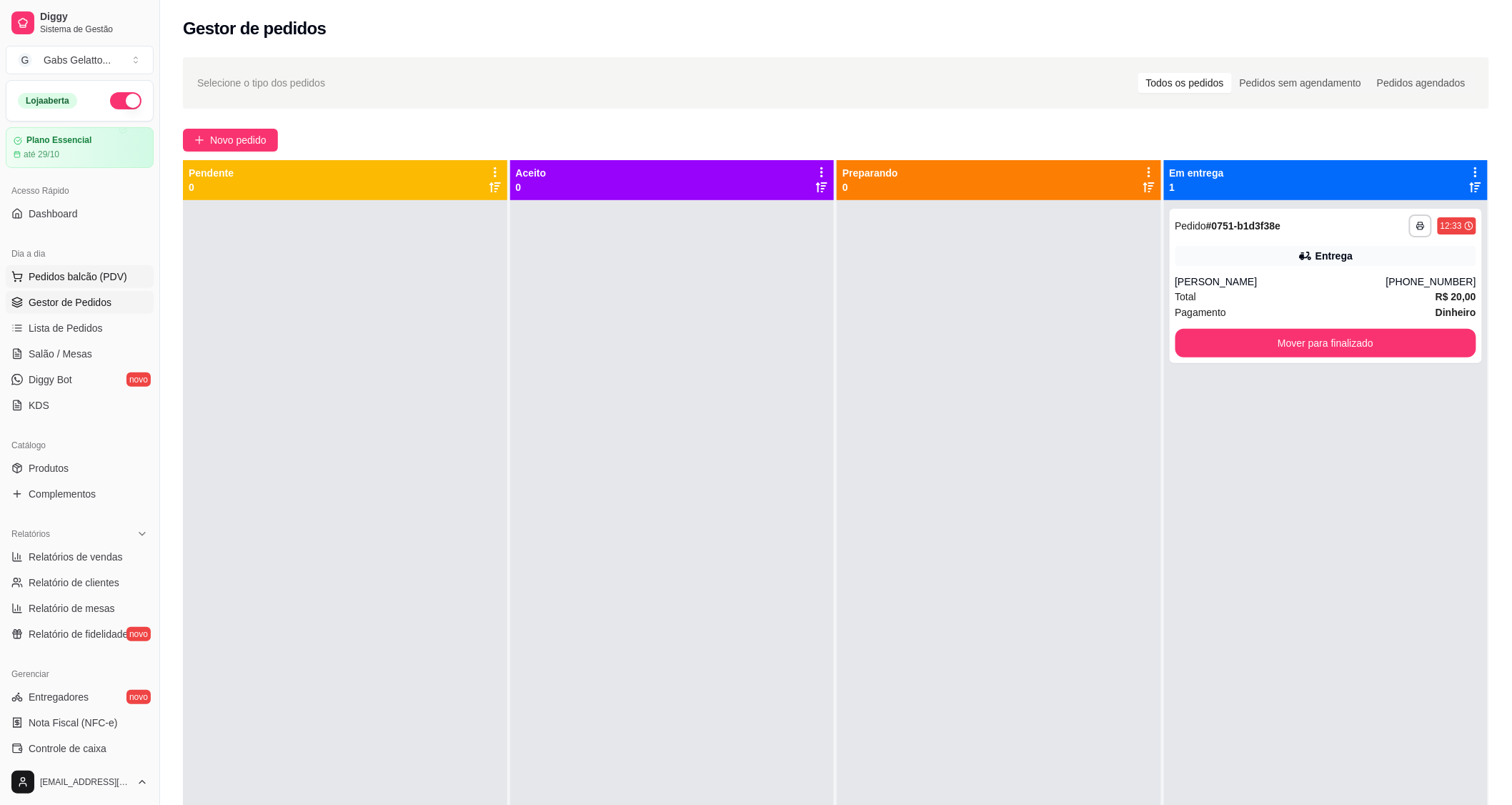
click at [88, 274] on span "Pedidos balcão (PDV)" at bounding box center [77, 277] width 98 height 14
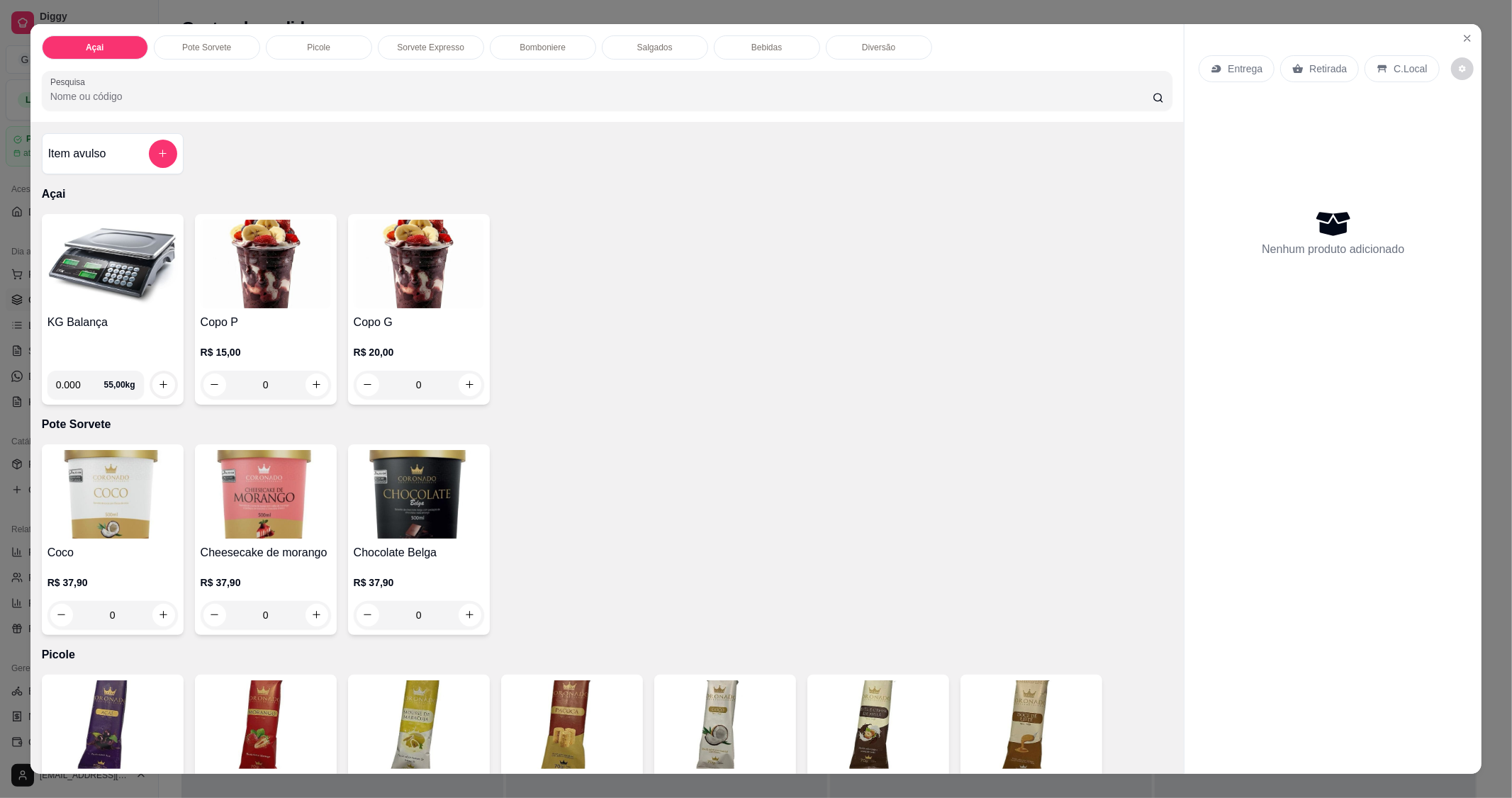
click at [104, 309] on div "KG Balança 0.000 55,00 kg" at bounding box center [113, 309] width 142 height 191
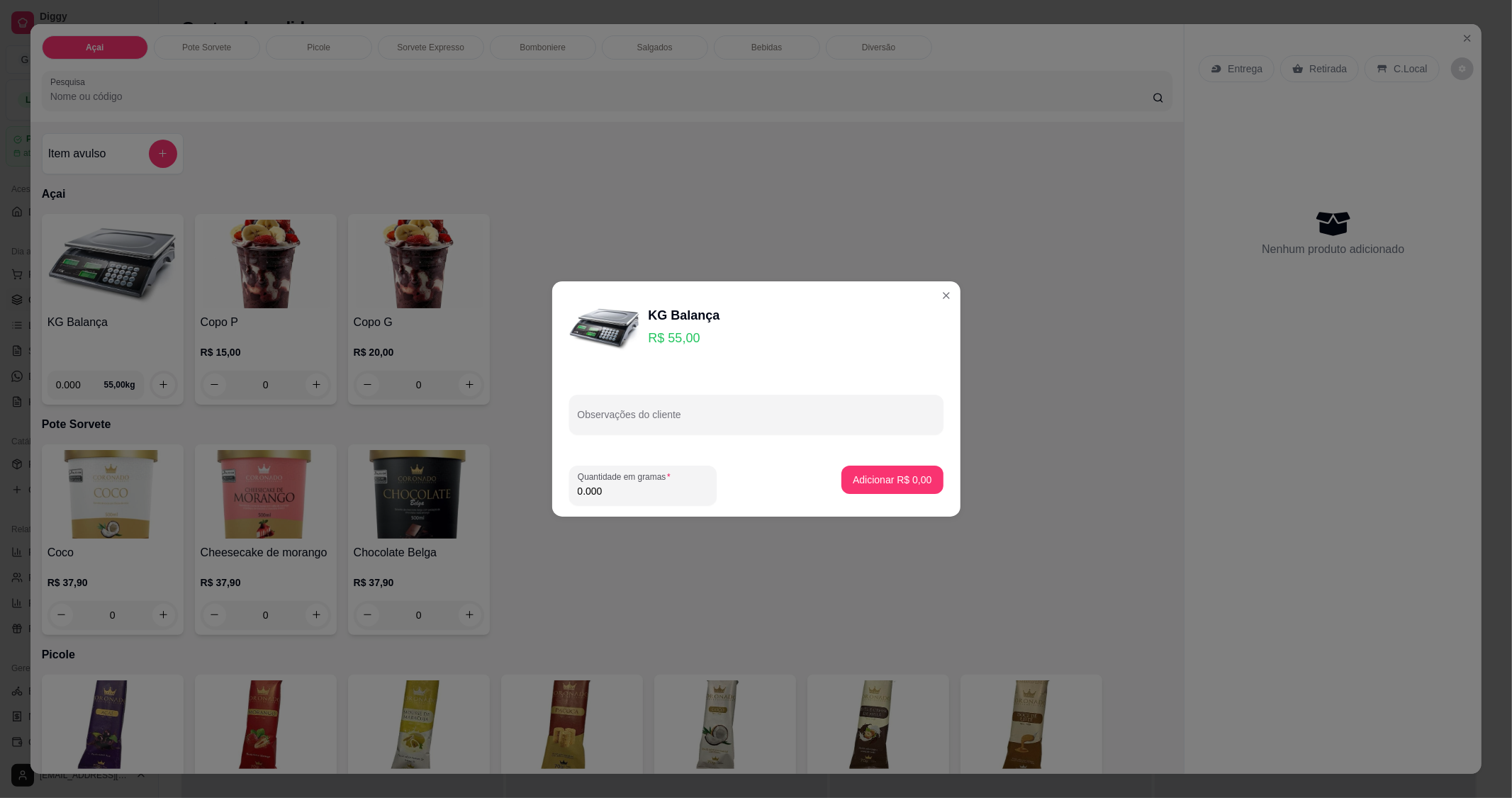
click at [660, 487] on input "0.000" at bounding box center [643, 491] width 130 height 14
type input "0.155"
click at [877, 492] on button "Adicionar R$ 8,53" at bounding box center [892, 479] width 98 height 27
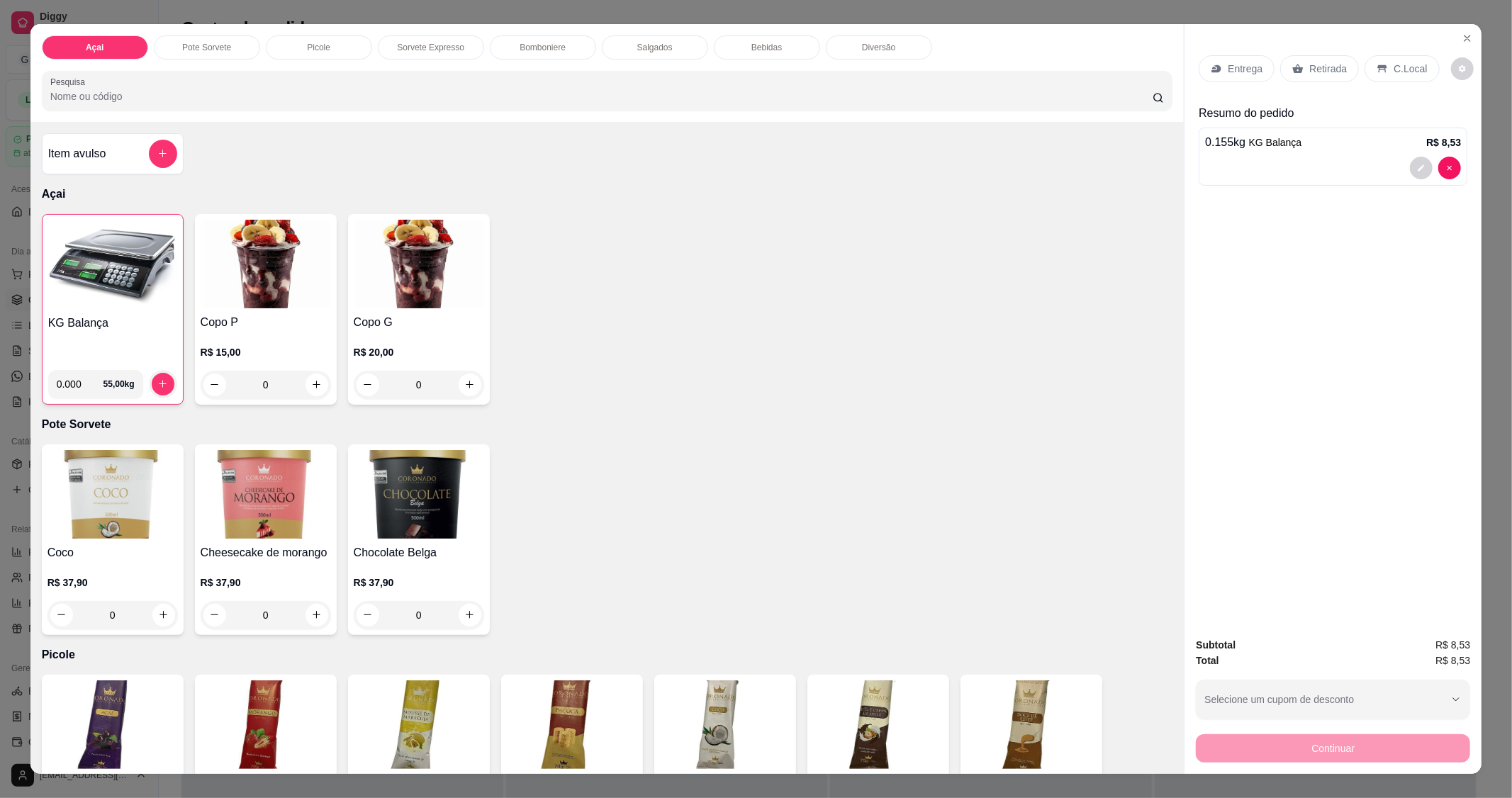
click at [96, 305] on img at bounding box center [112, 265] width 129 height 89
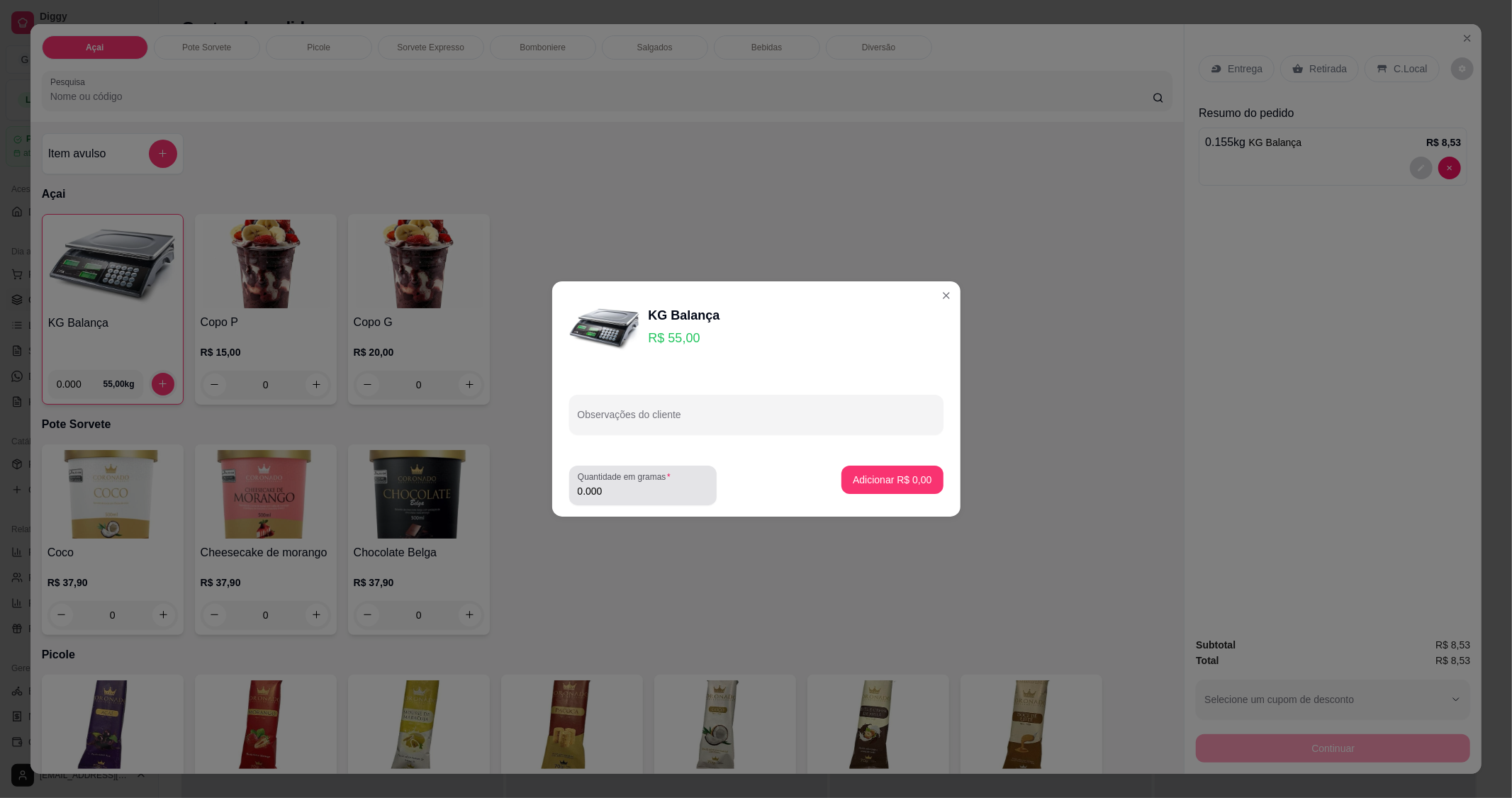
click at [642, 503] on div "Quantidade em gramas 0.000" at bounding box center [643, 485] width 147 height 40
click at [646, 492] on input "0.000" at bounding box center [643, 491] width 130 height 14
type input "0.156"
click at [910, 480] on p "Adicionar R$ 8,58" at bounding box center [892, 479] width 79 height 14
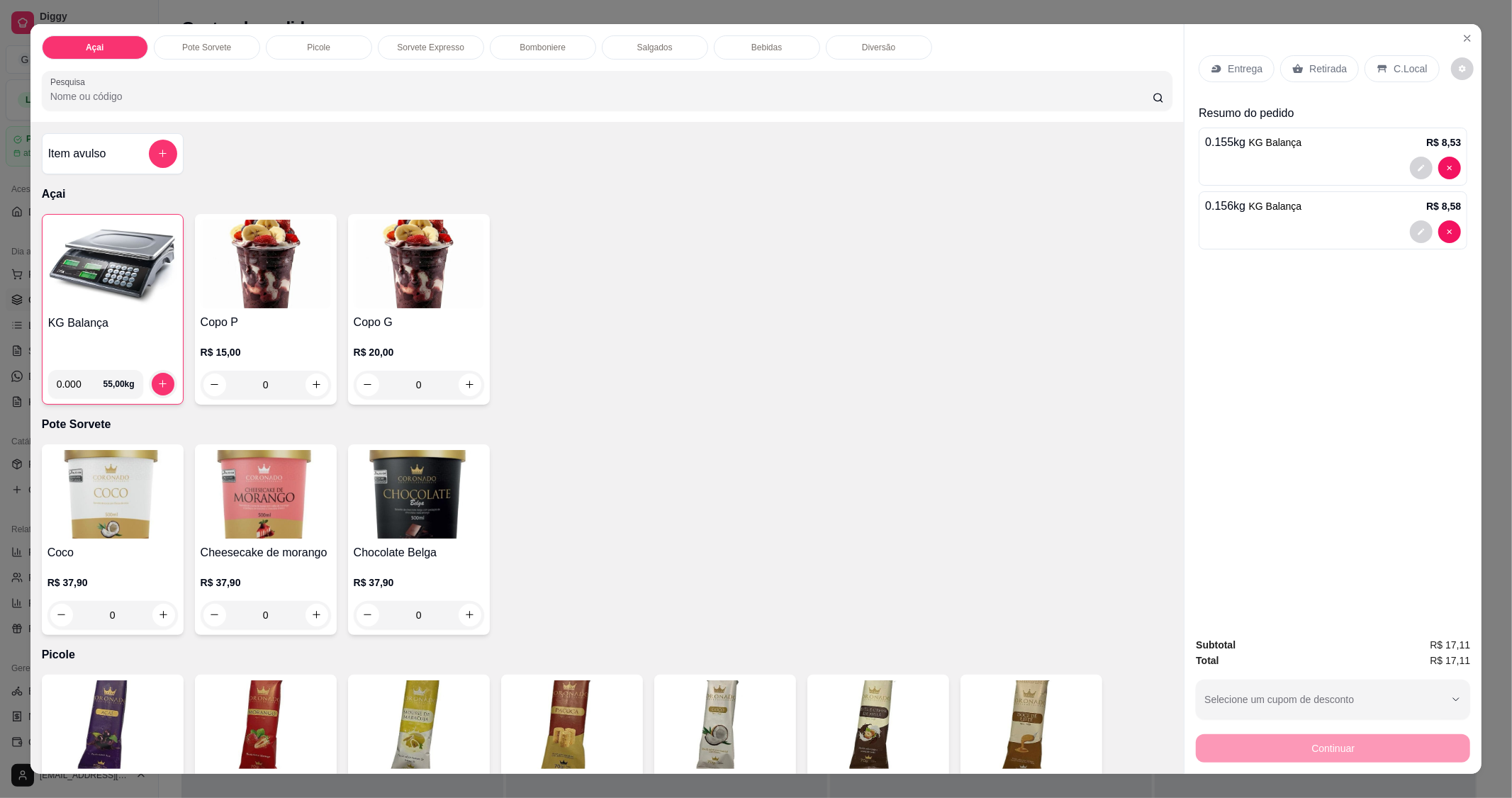
click at [1405, 72] on p "C.Local" at bounding box center [1410, 69] width 34 height 14
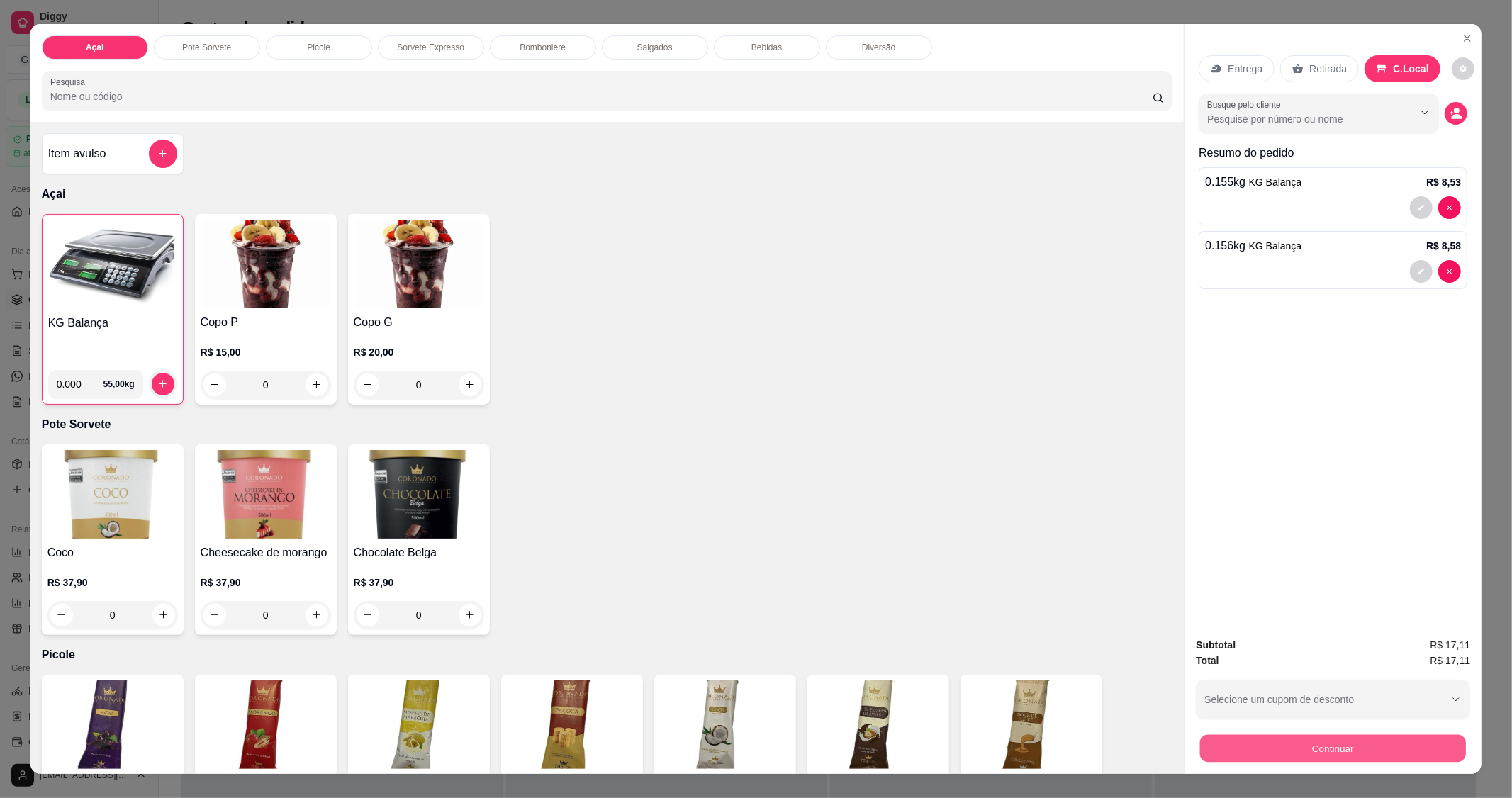
click at [1315, 747] on button "Continuar" at bounding box center [1333, 748] width 266 height 27
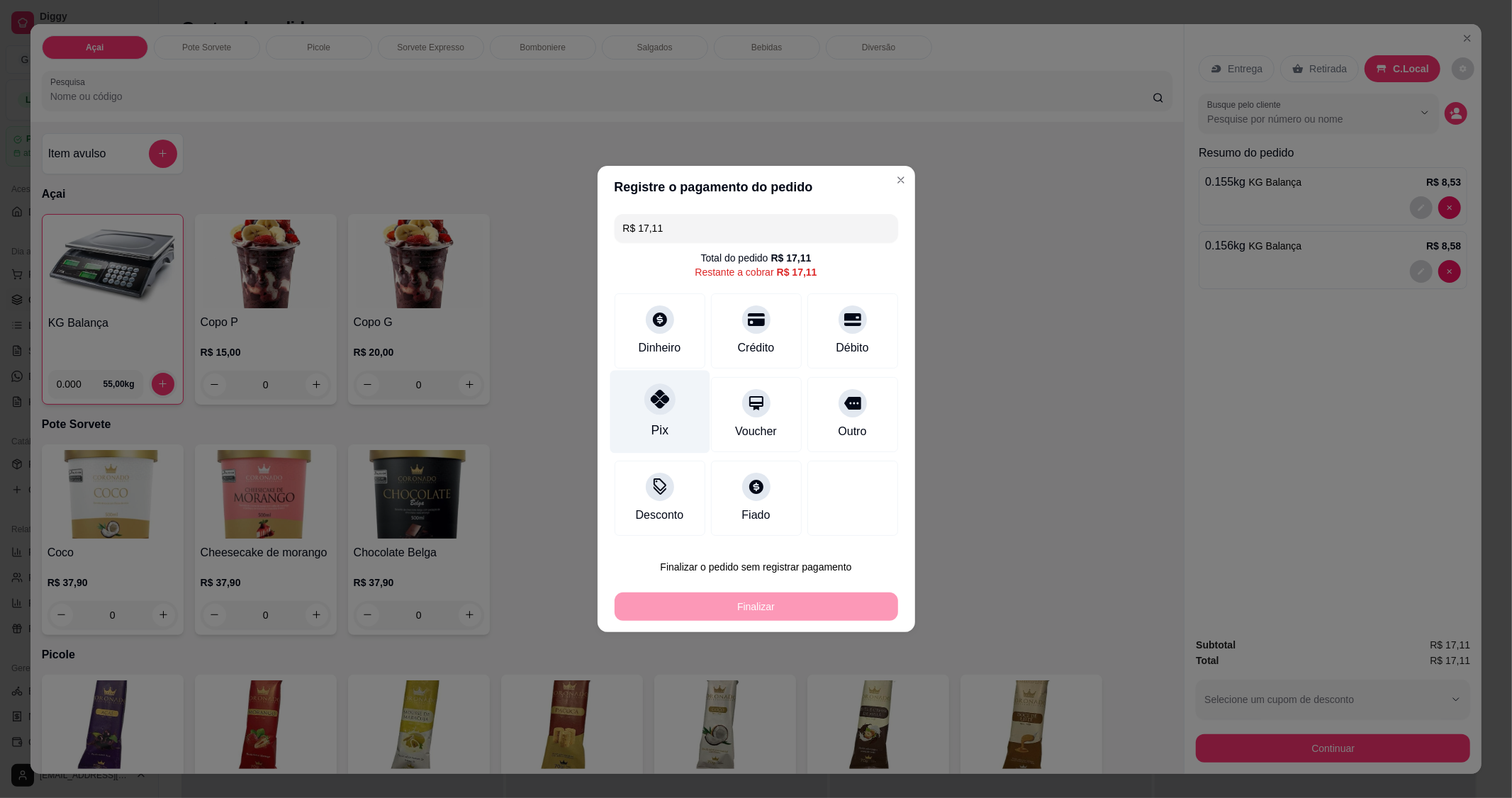
click at [662, 417] on div "Pix" at bounding box center [660, 412] width 100 height 83
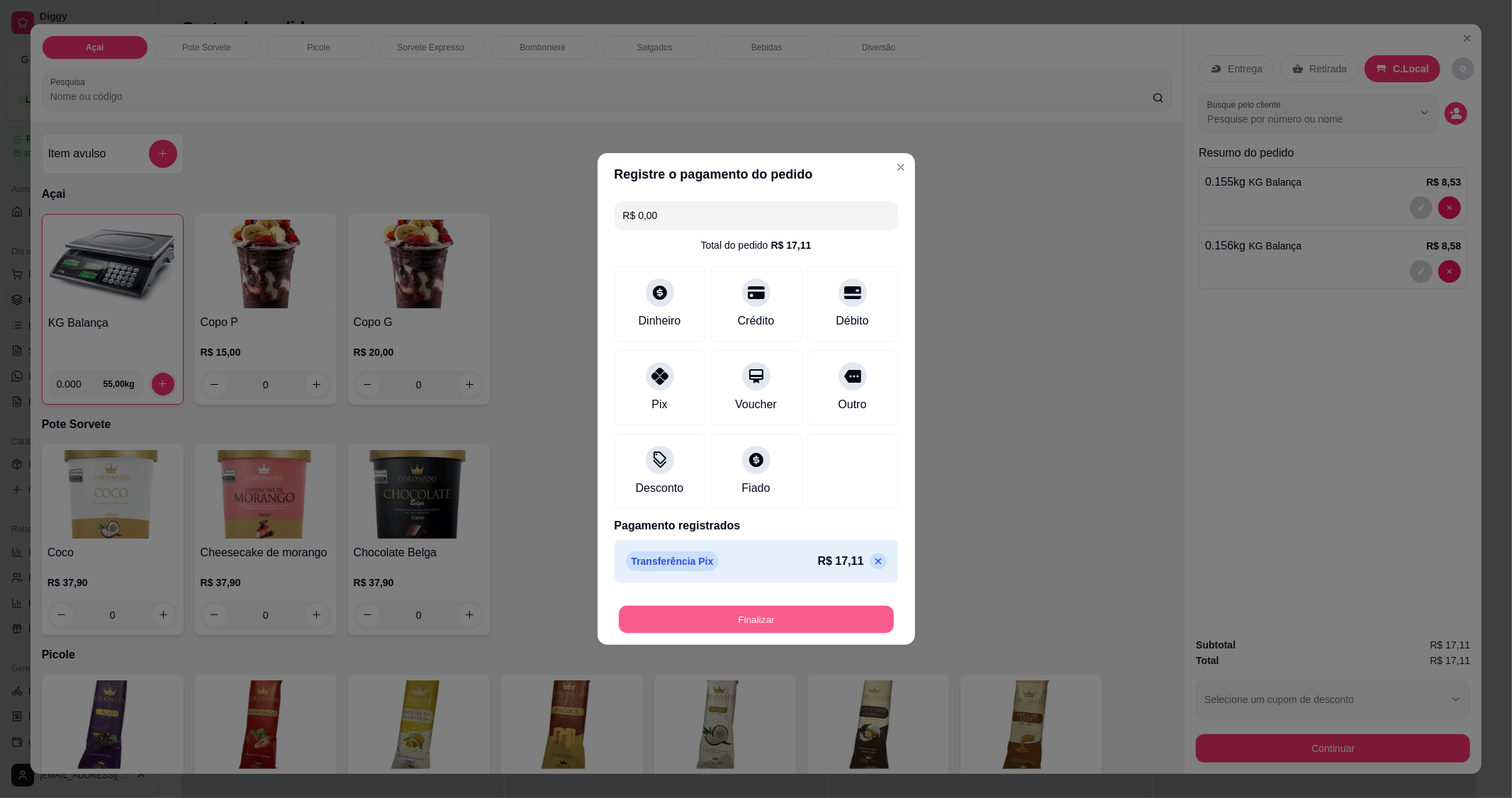
click at [763, 625] on button "Finalizar" at bounding box center [756, 619] width 275 height 27
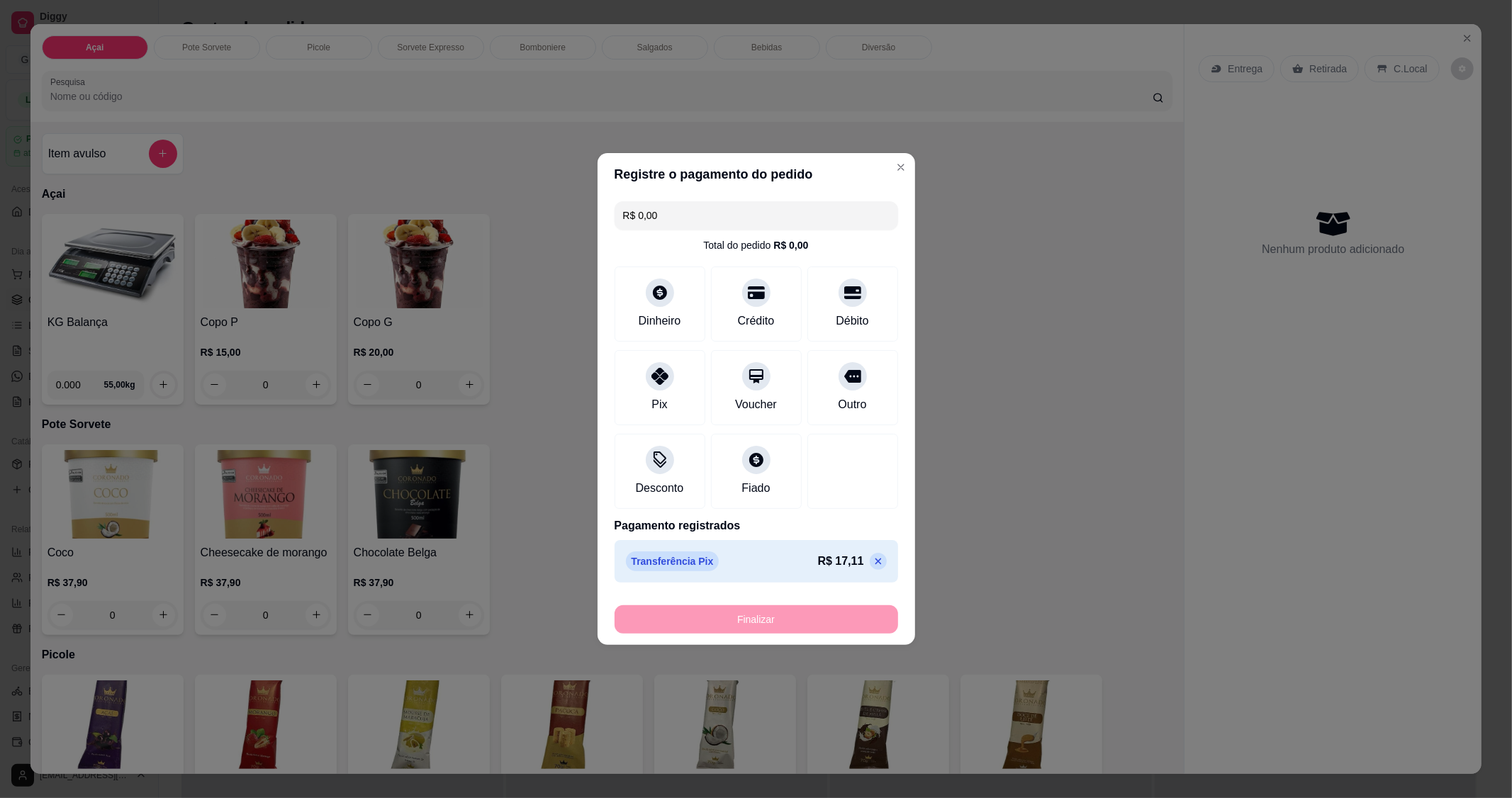
type input "-R$ 17,11"
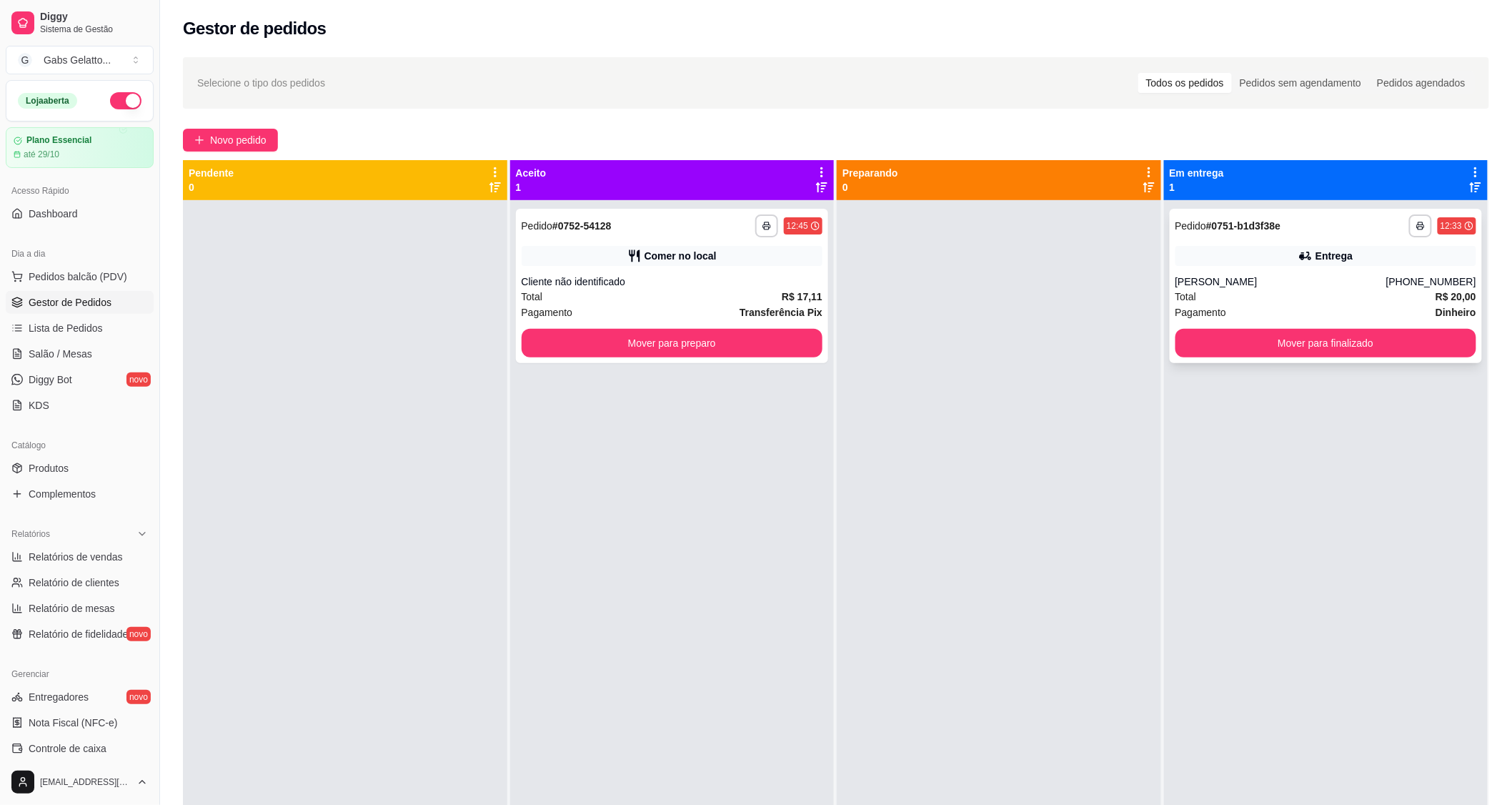
click at [1230, 356] on button "Mover para finalizado" at bounding box center [1327, 343] width 302 height 28
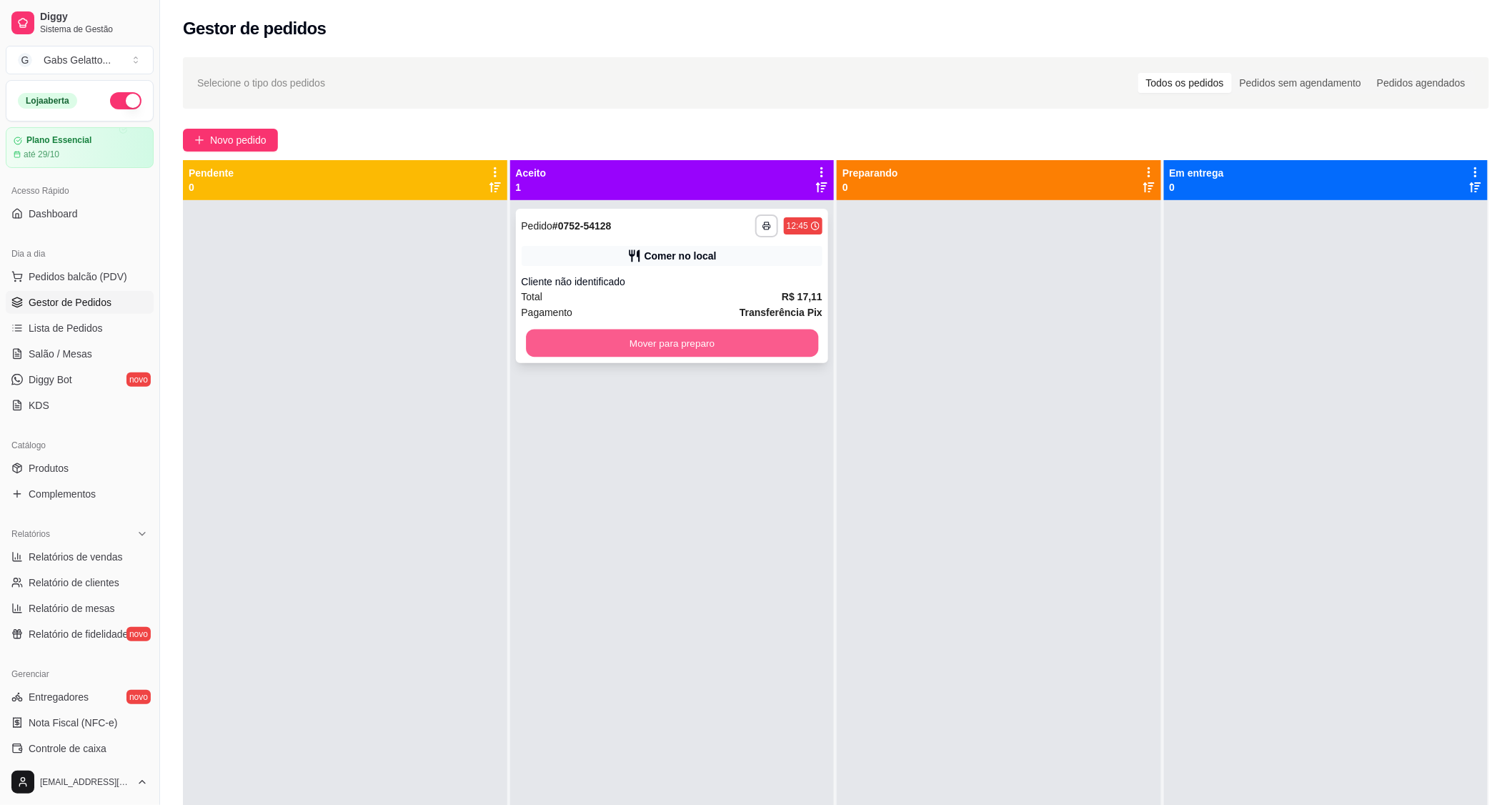
click at [791, 355] on button "Mover para preparo" at bounding box center [672, 343] width 292 height 28
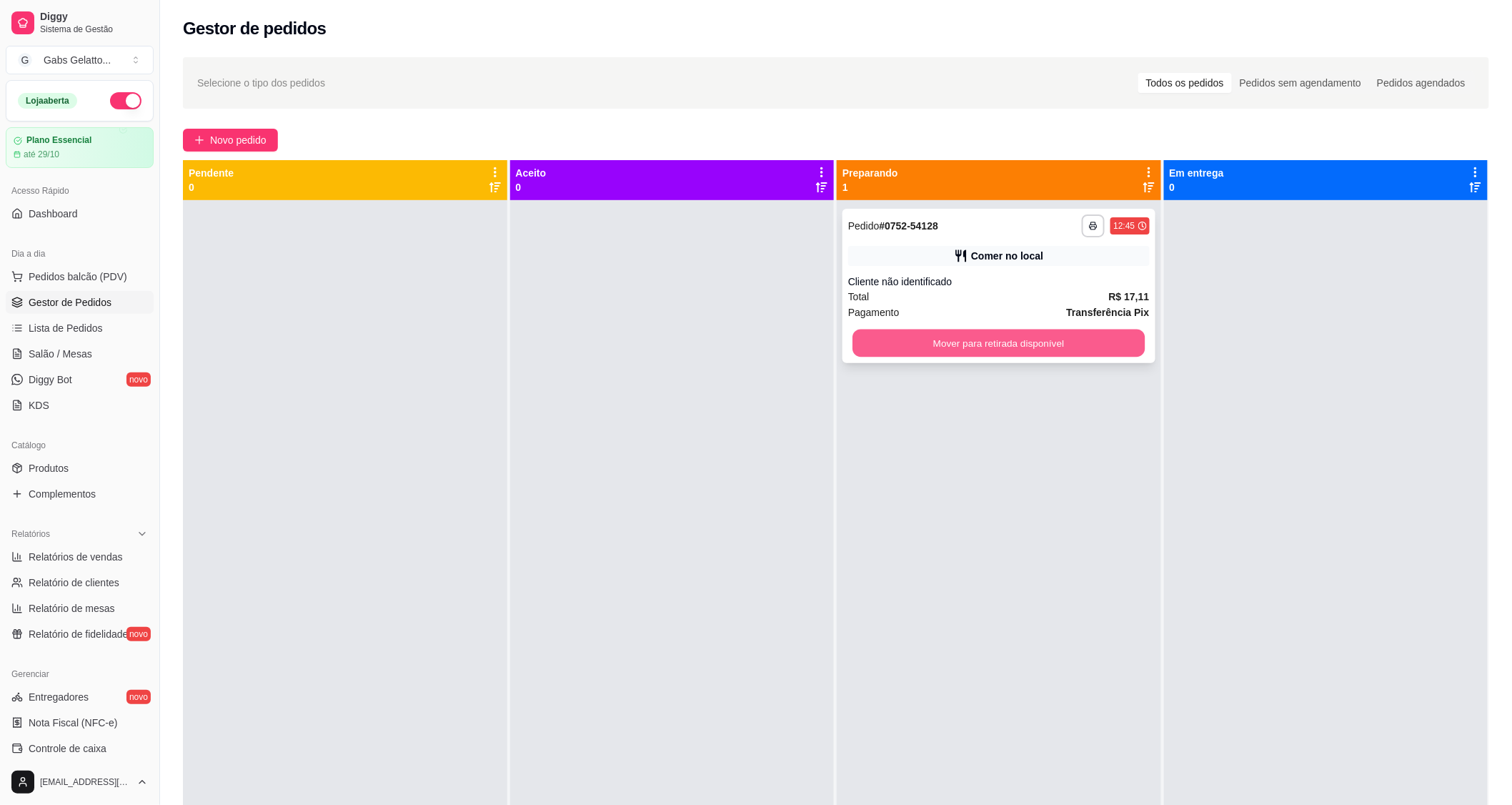
click at [1123, 341] on button "Mover para retirada disponível" at bounding box center [999, 343] width 292 height 28
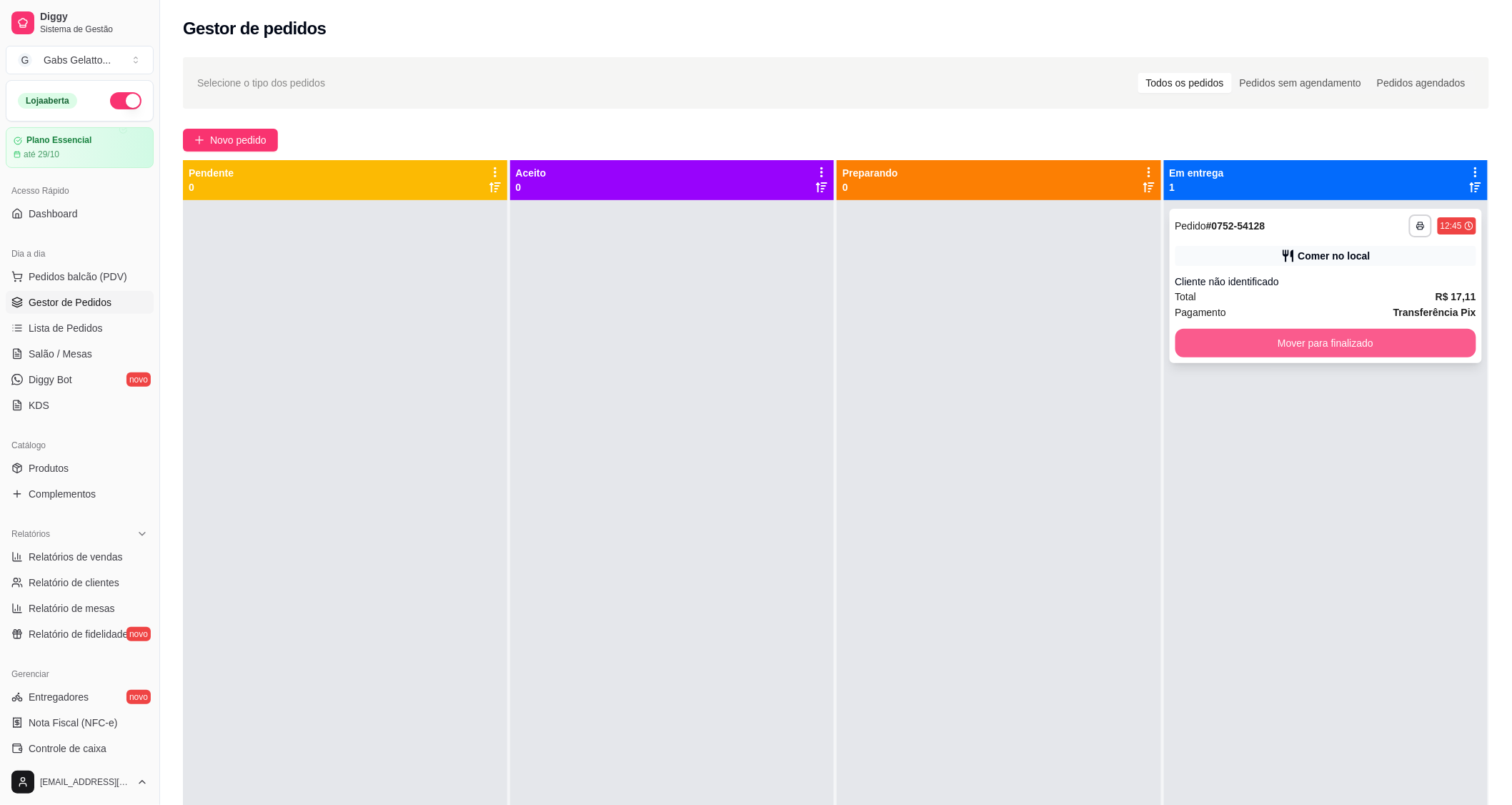
click at [1311, 346] on button "Mover para finalizado" at bounding box center [1327, 343] width 302 height 28
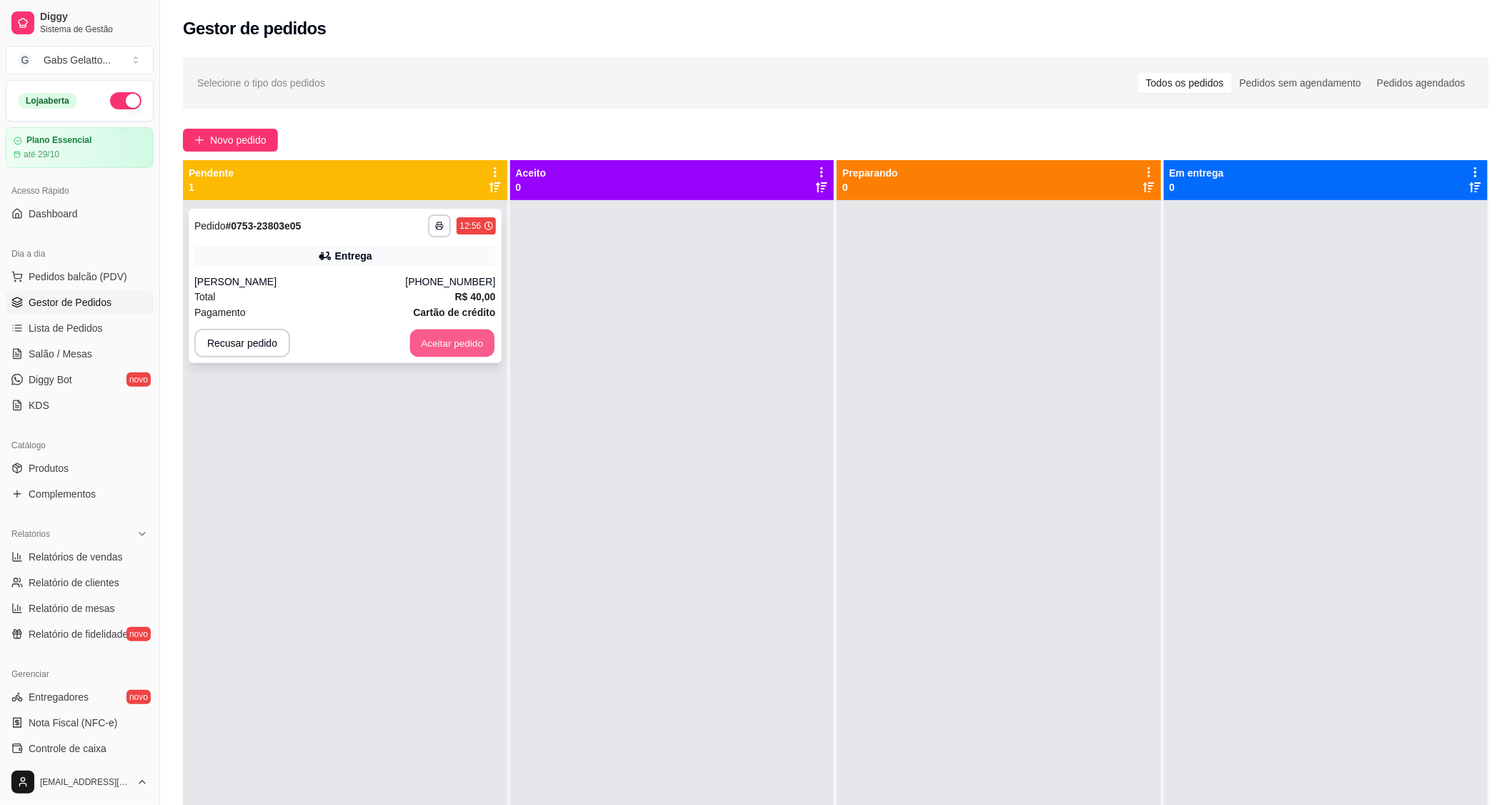
click at [453, 332] on button "Aceitar pedido" at bounding box center [452, 343] width 84 height 28
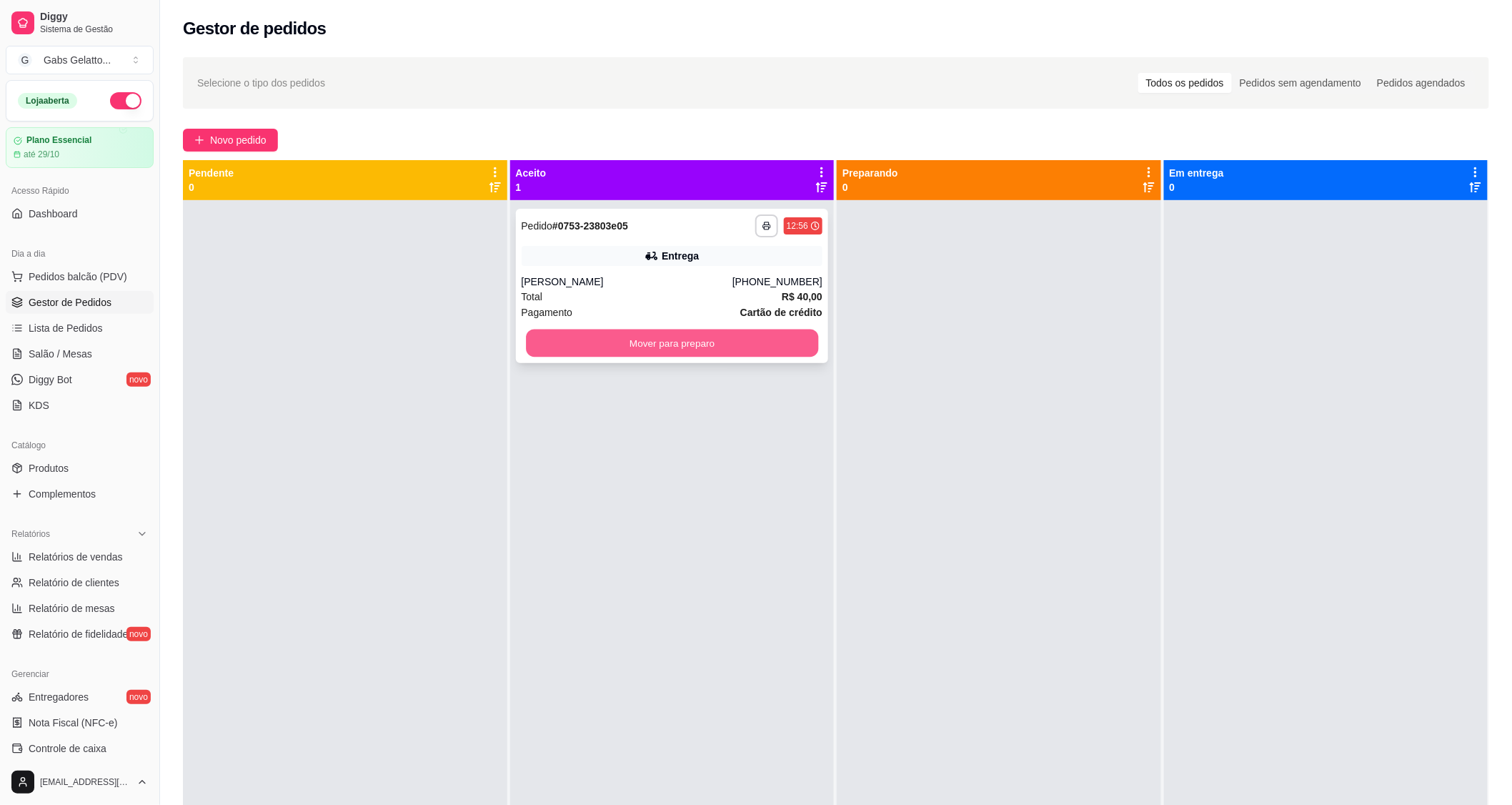
click at [559, 351] on button "Mover para preparo" at bounding box center [672, 343] width 292 height 28
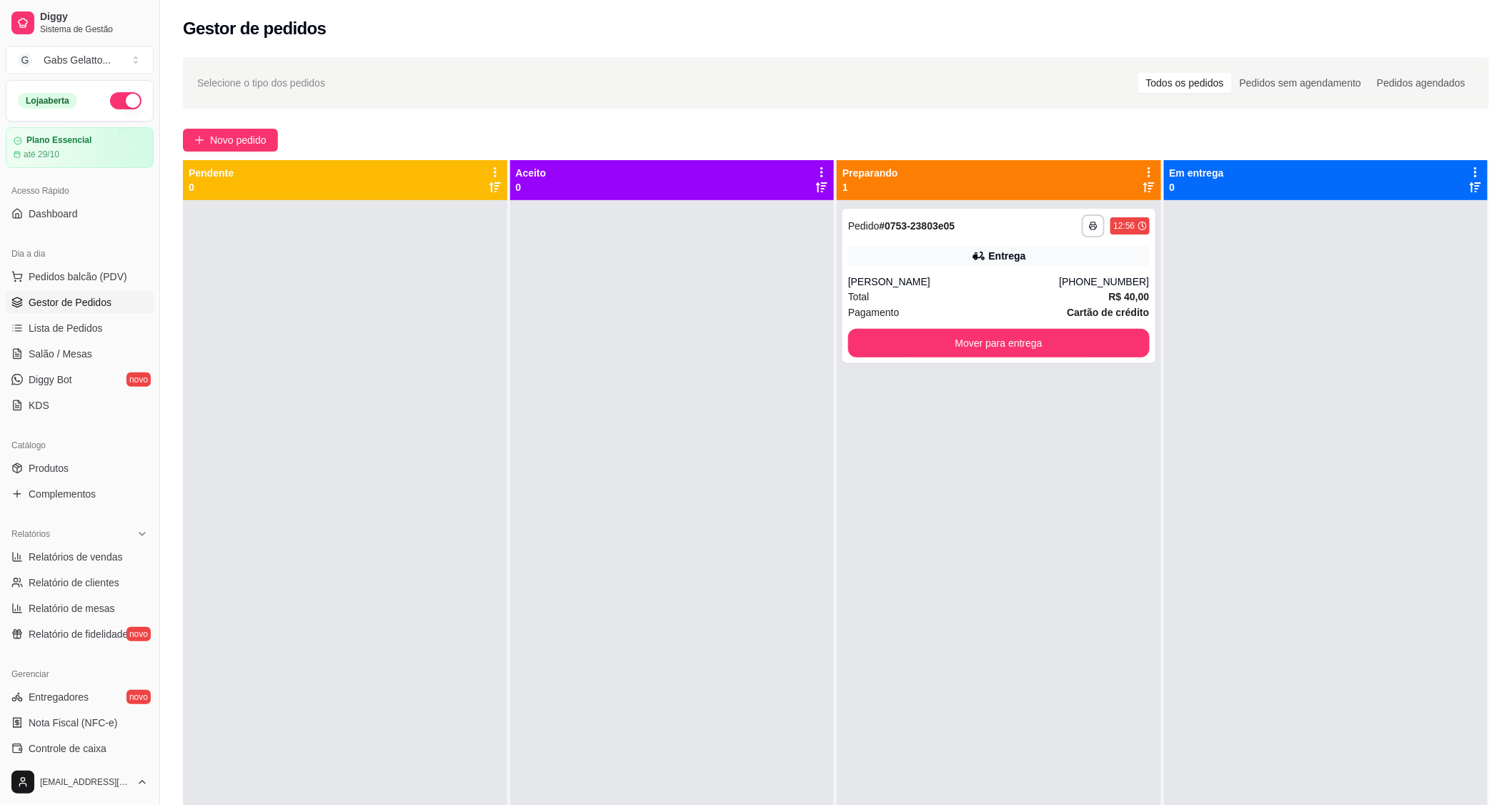
click at [539, 344] on div at bounding box center [672, 603] width 325 height 805
click at [676, 390] on div at bounding box center [672, 603] width 325 height 805
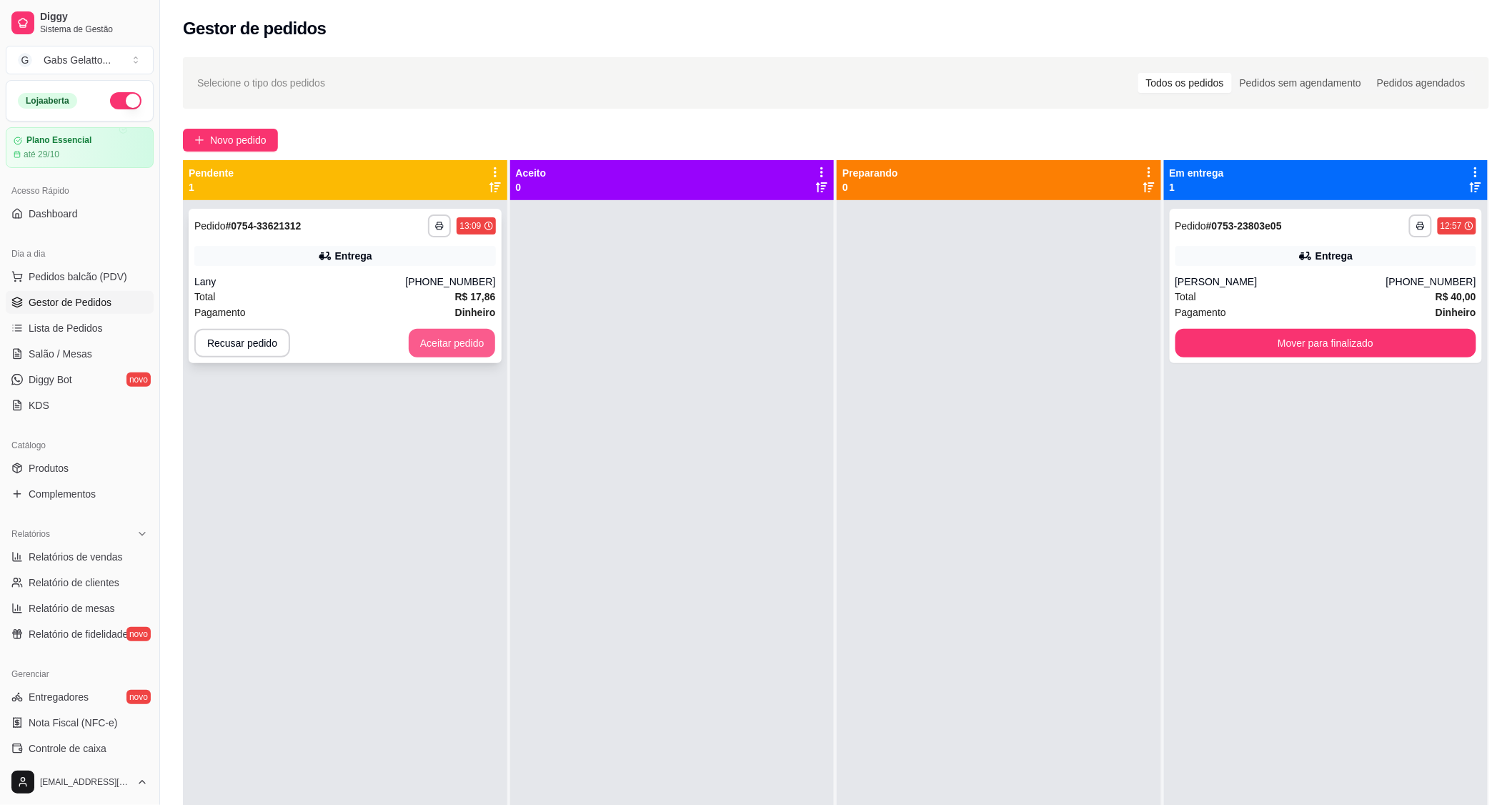
click at [472, 344] on button "Aceitar pedido" at bounding box center [452, 343] width 87 height 28
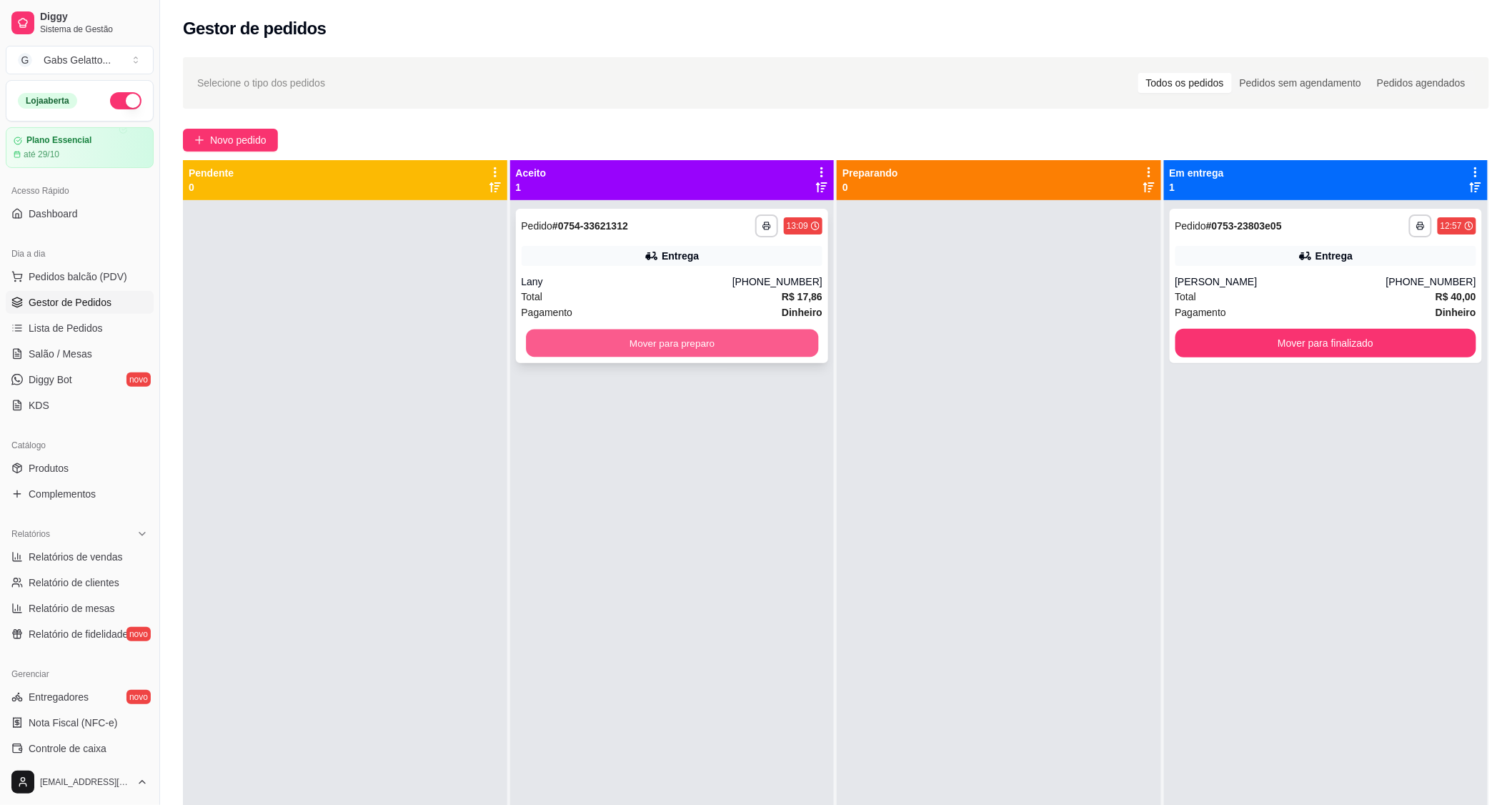
click at [629, 336] on button "Mover para preparo" at bounding box center [672, 343] width 292 height 28
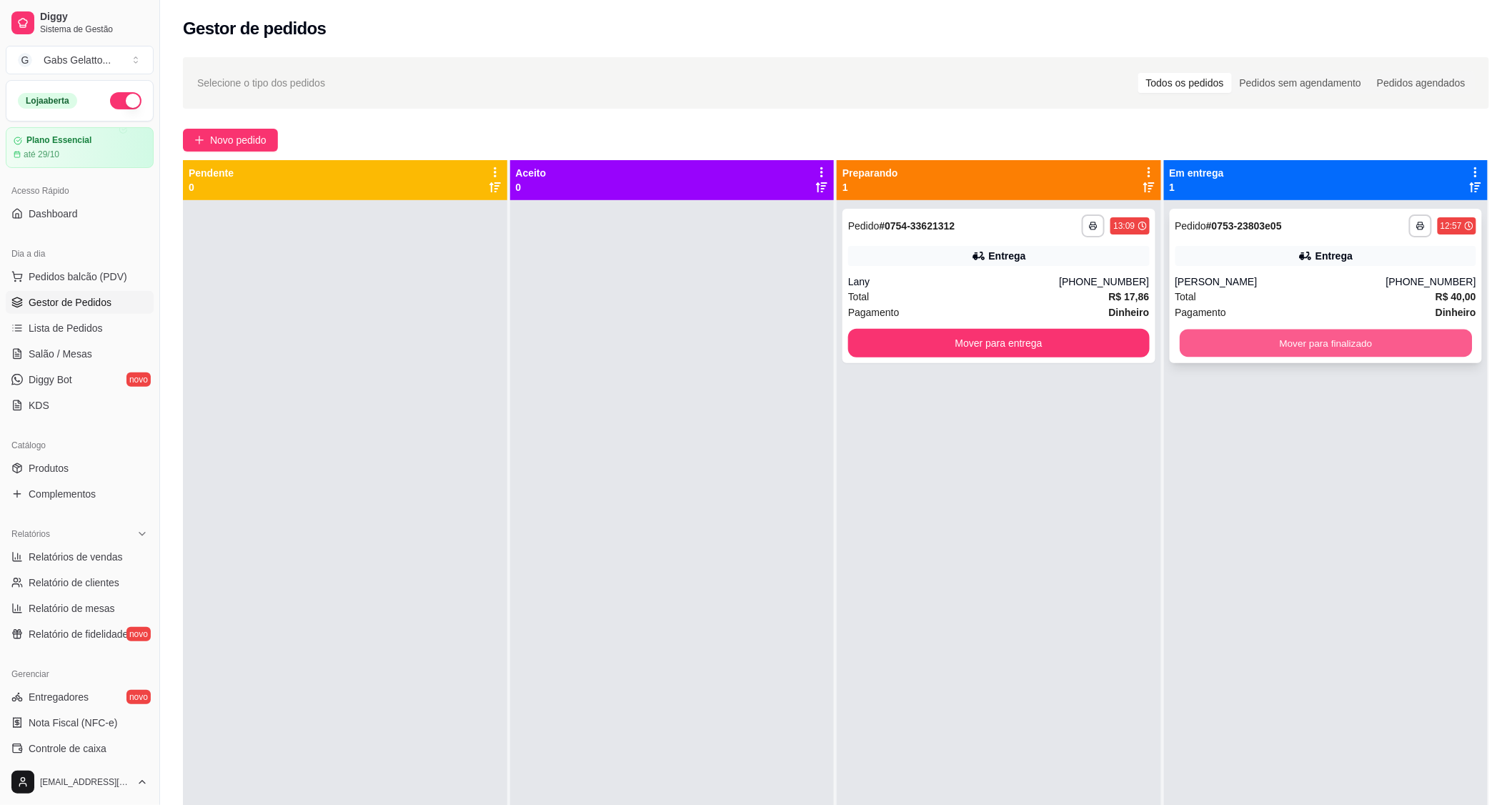
click at [1218, 344] on button "Mover para finalizado" at bounding box center [1326, 343] width 292 height 28
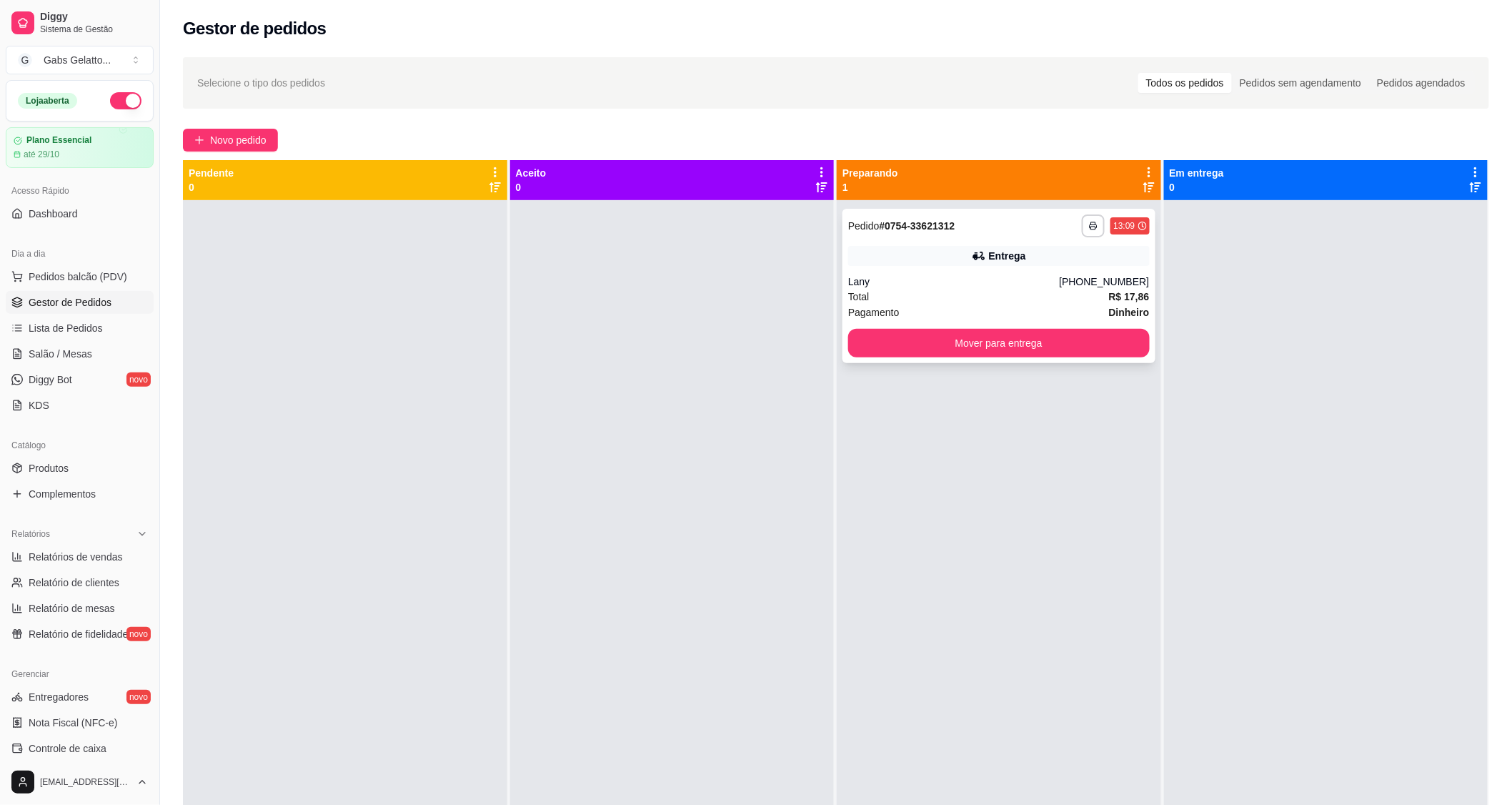
click at [924, 296] on div "Total R$ 17,86" at bounding box center [999, 296] width 302 height 16
click at [995, 295] on div "Total R$ 17,86" at bounding box center [999, 296] width 302 height 16
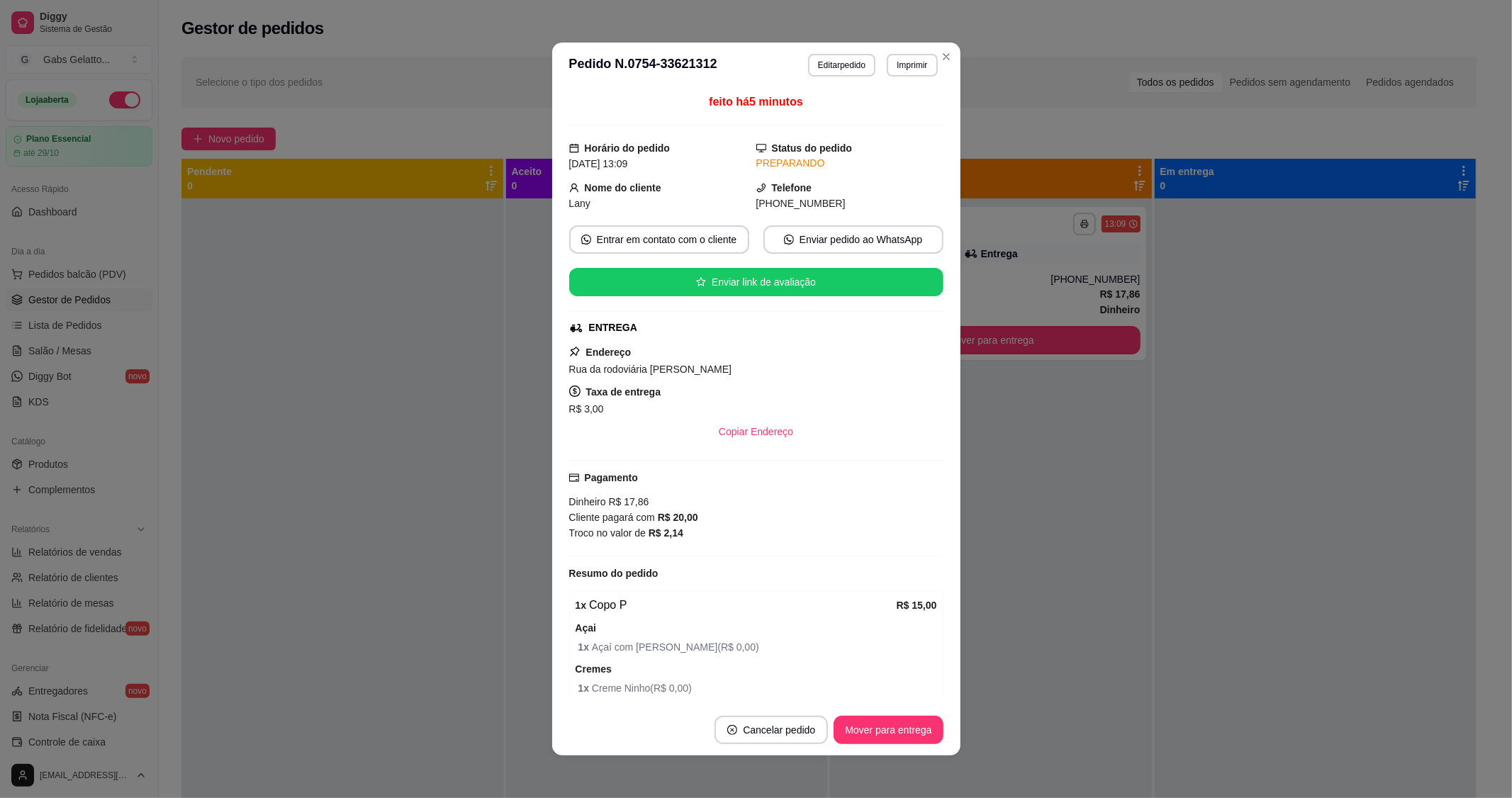
scroll to position [157, 0]
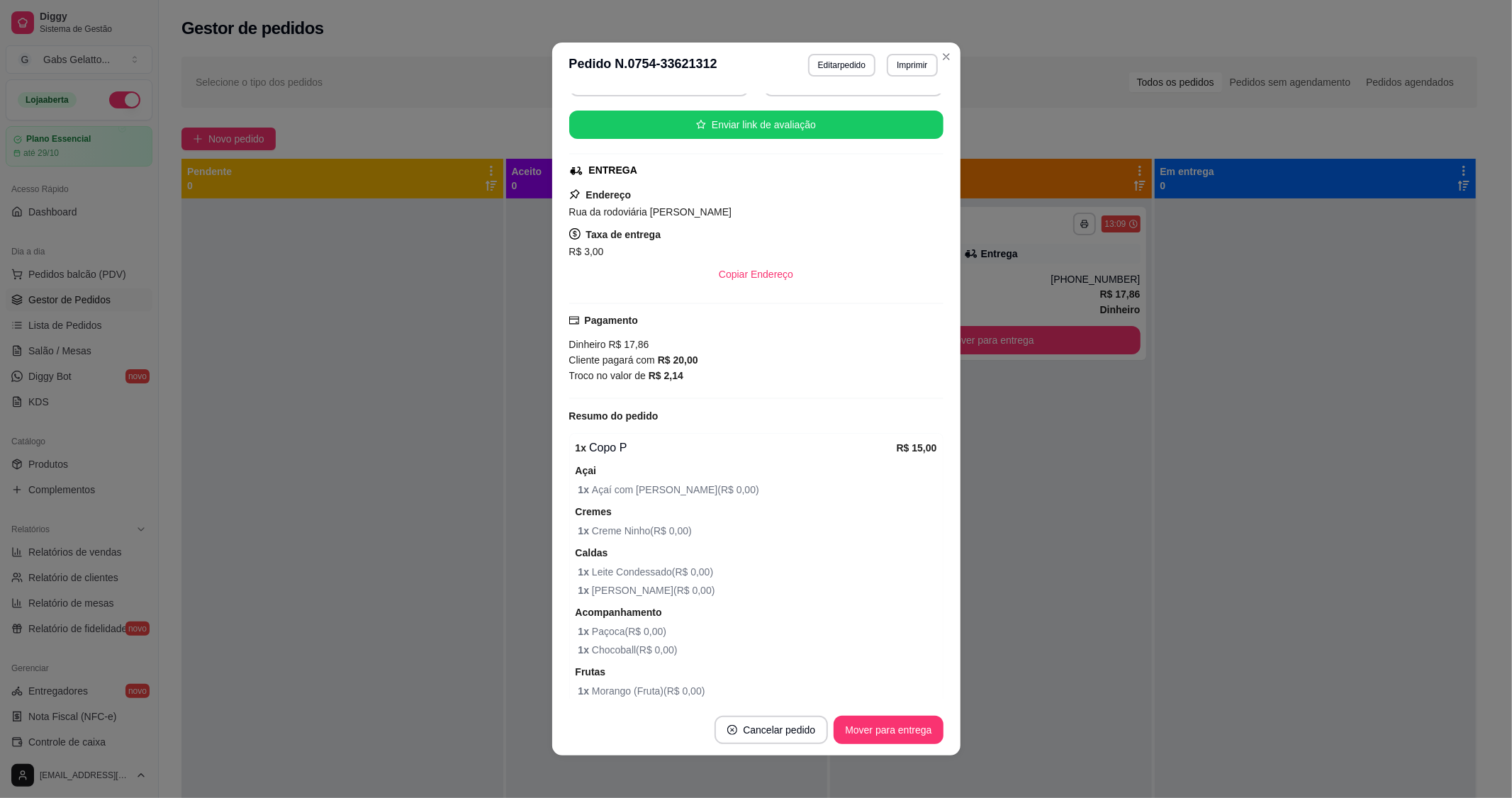
click at [880, 726] on button "Mover para entrega" at bounding box center [888, 729] width 109 height 28
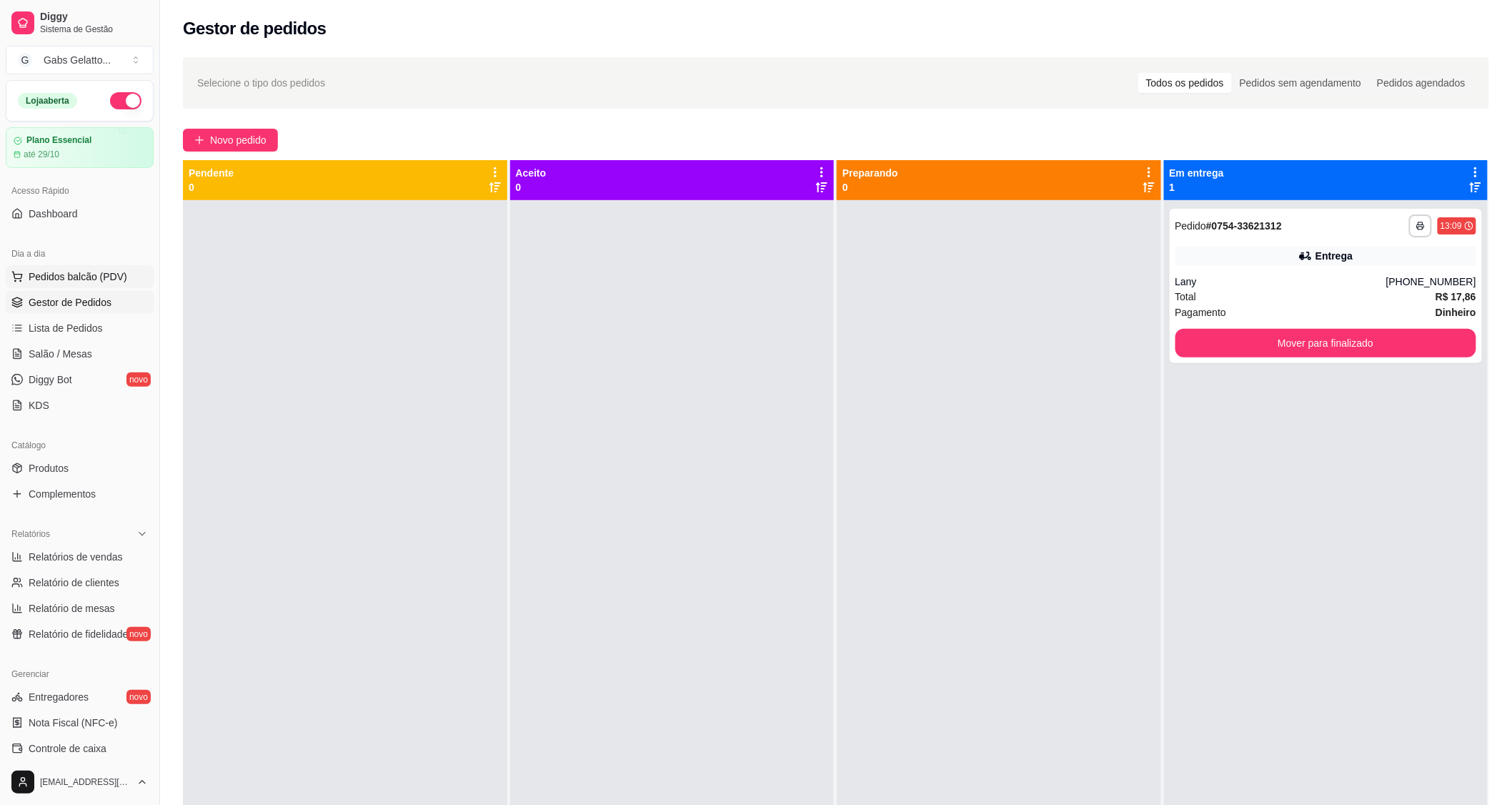
click at [61, 282] on span "Pedidos balcão (PDV)" at bounding box center [77, 277] width 98 height 14
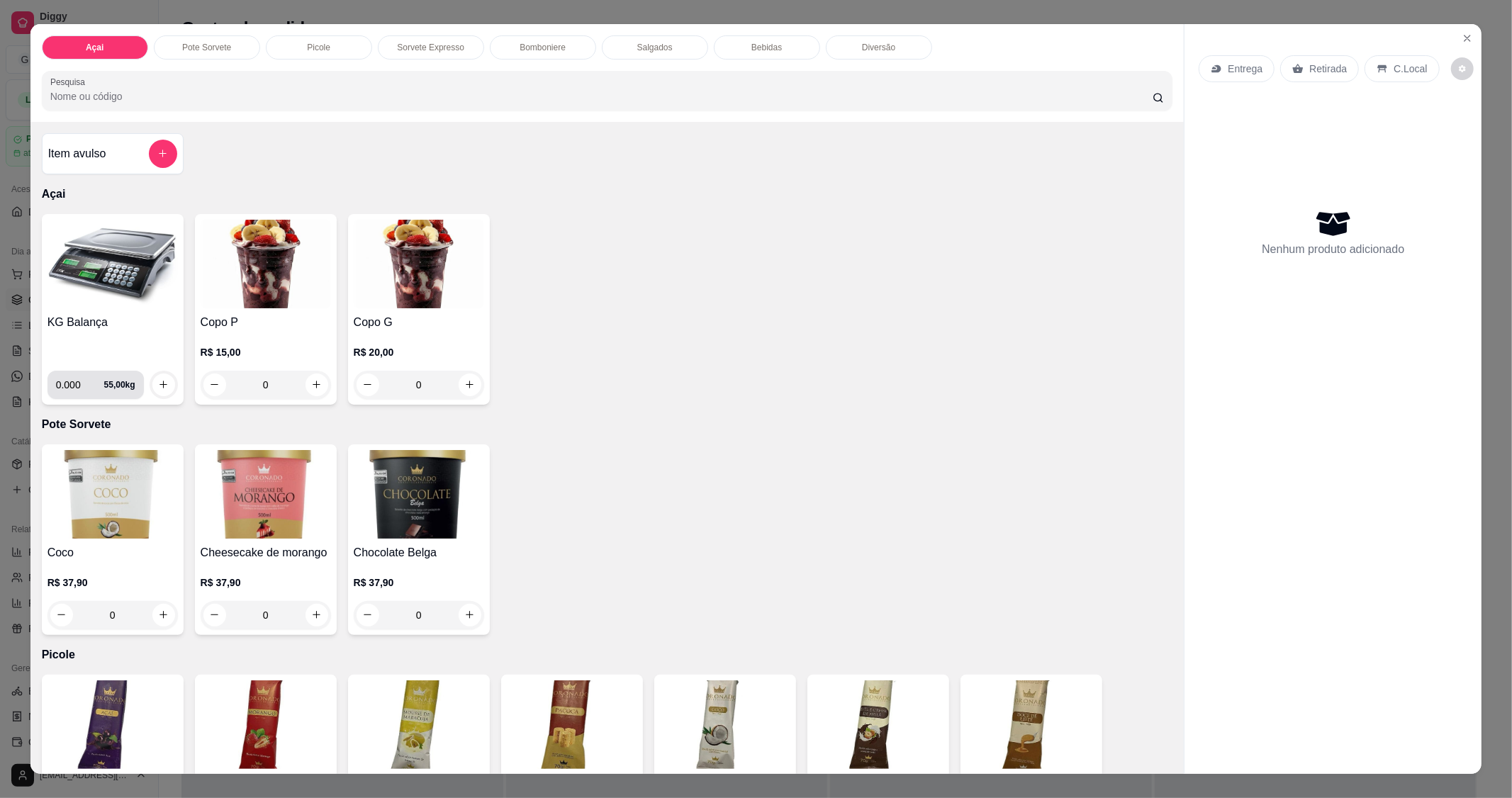
click at [86, 305] on img at bounding box center [112, 264] width 130 height 89
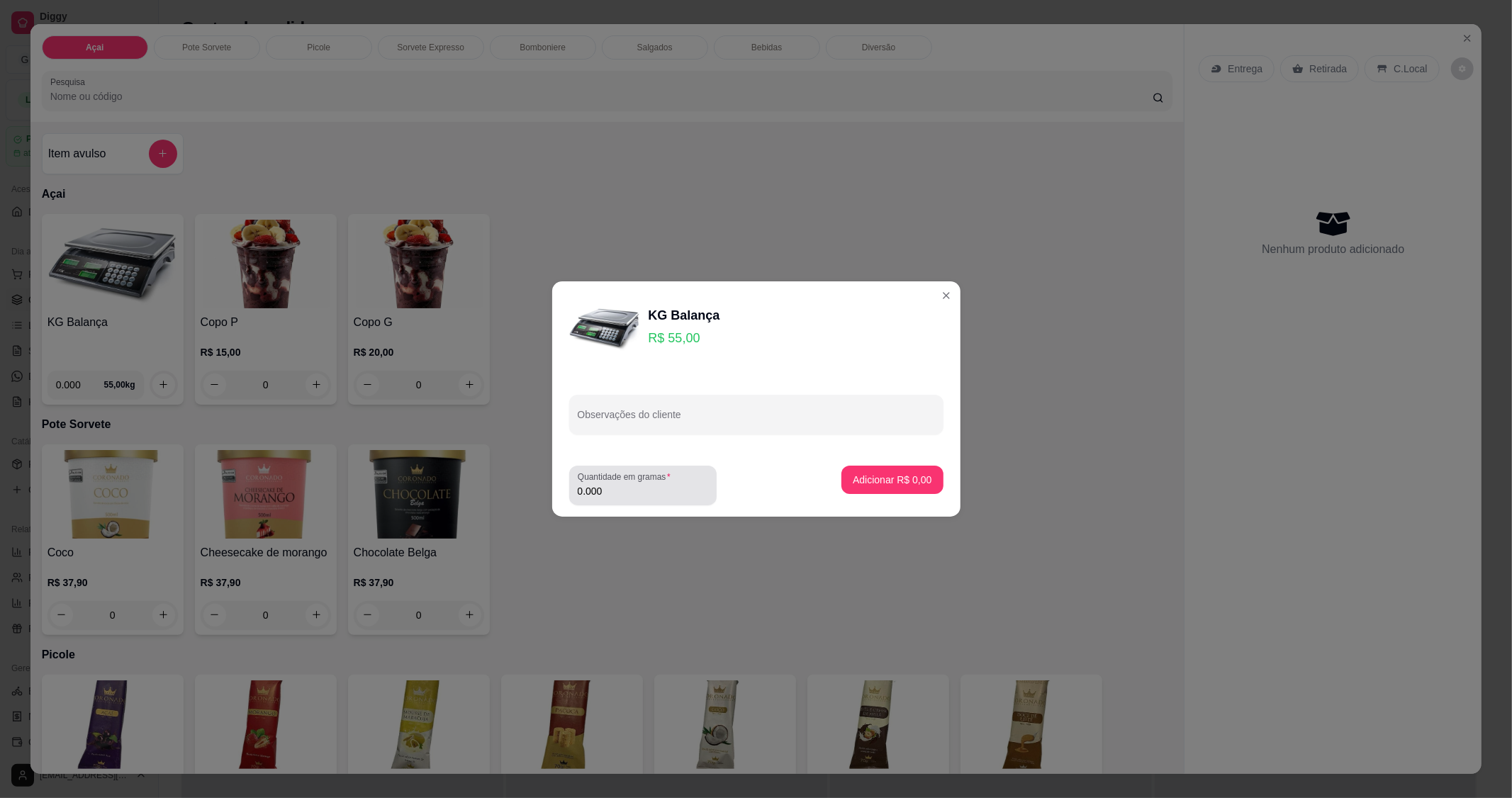
click at [641, 489] on input "0.000" at bounding box center [643, 491] width 130 height 14
type input "0.220"
click at [896, 489] on button "Adicionar R$ 12,10" at bounding box center [891, 479] width 104 height 27
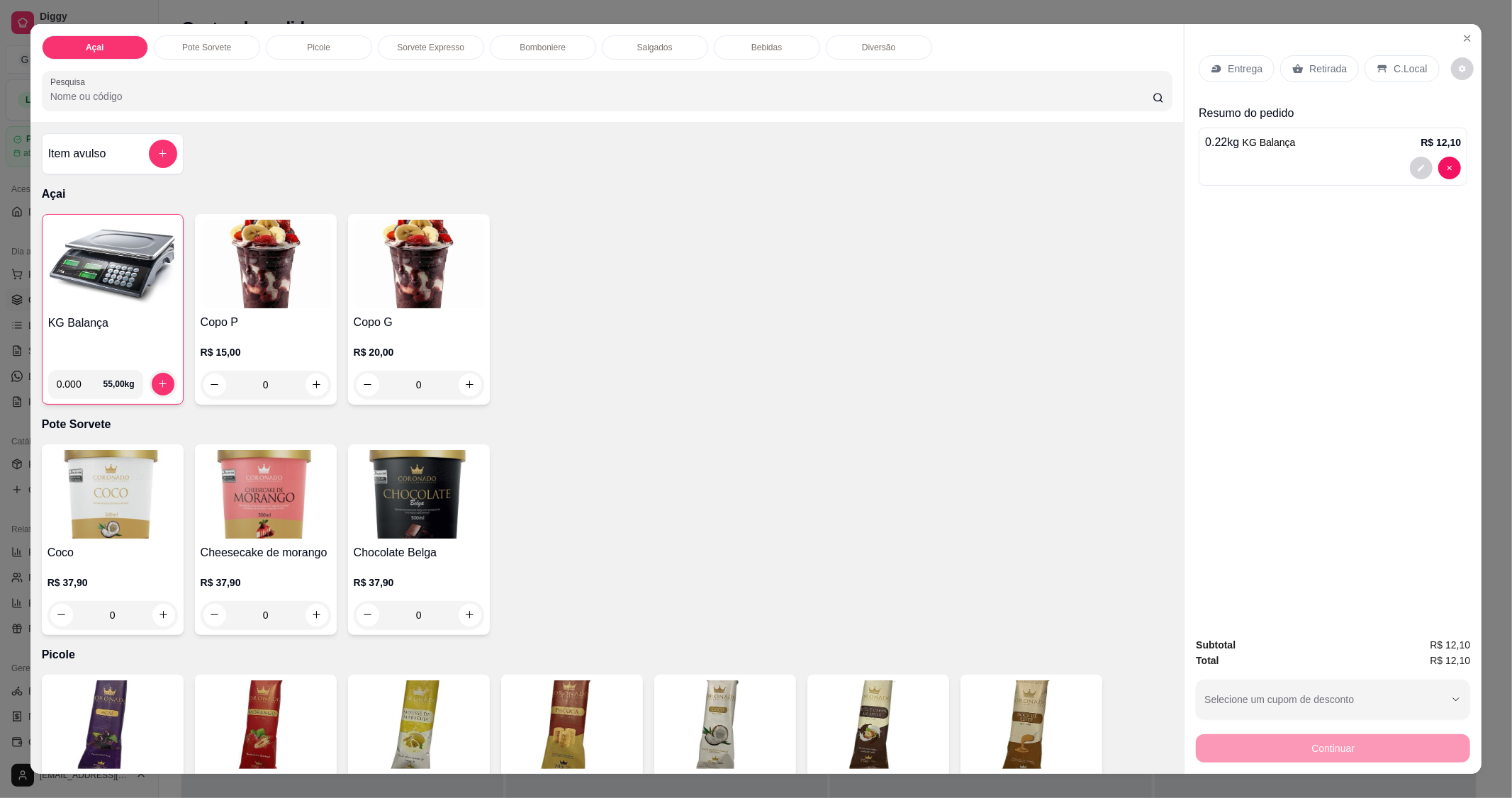
click at [1407, 68] on p "C.Local" at bounding box center [1410, 69] width 34 height 14
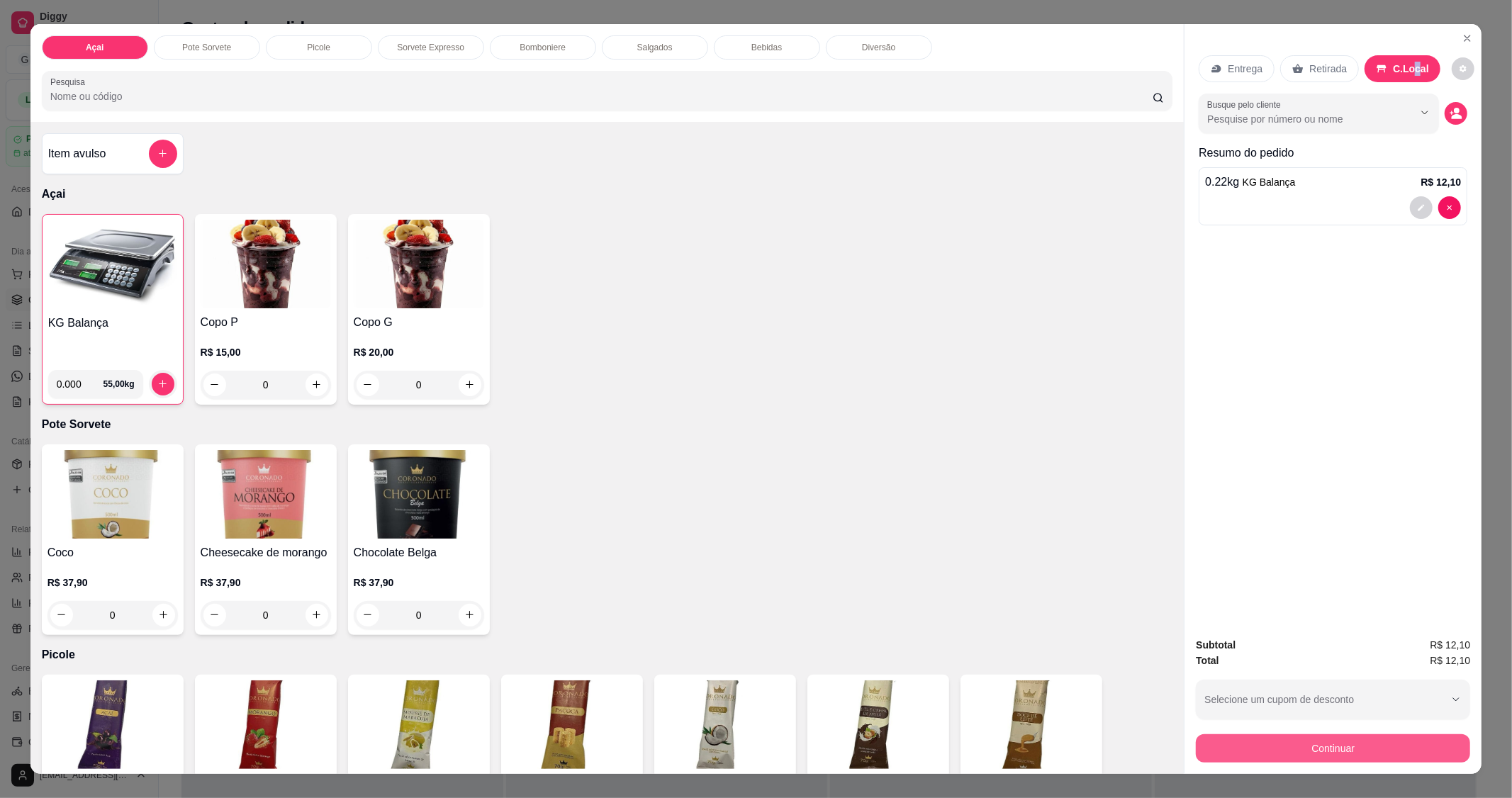
click at [1369, 744] on button "Continuar" at bounding box center [1333, 748] width 274 height 28
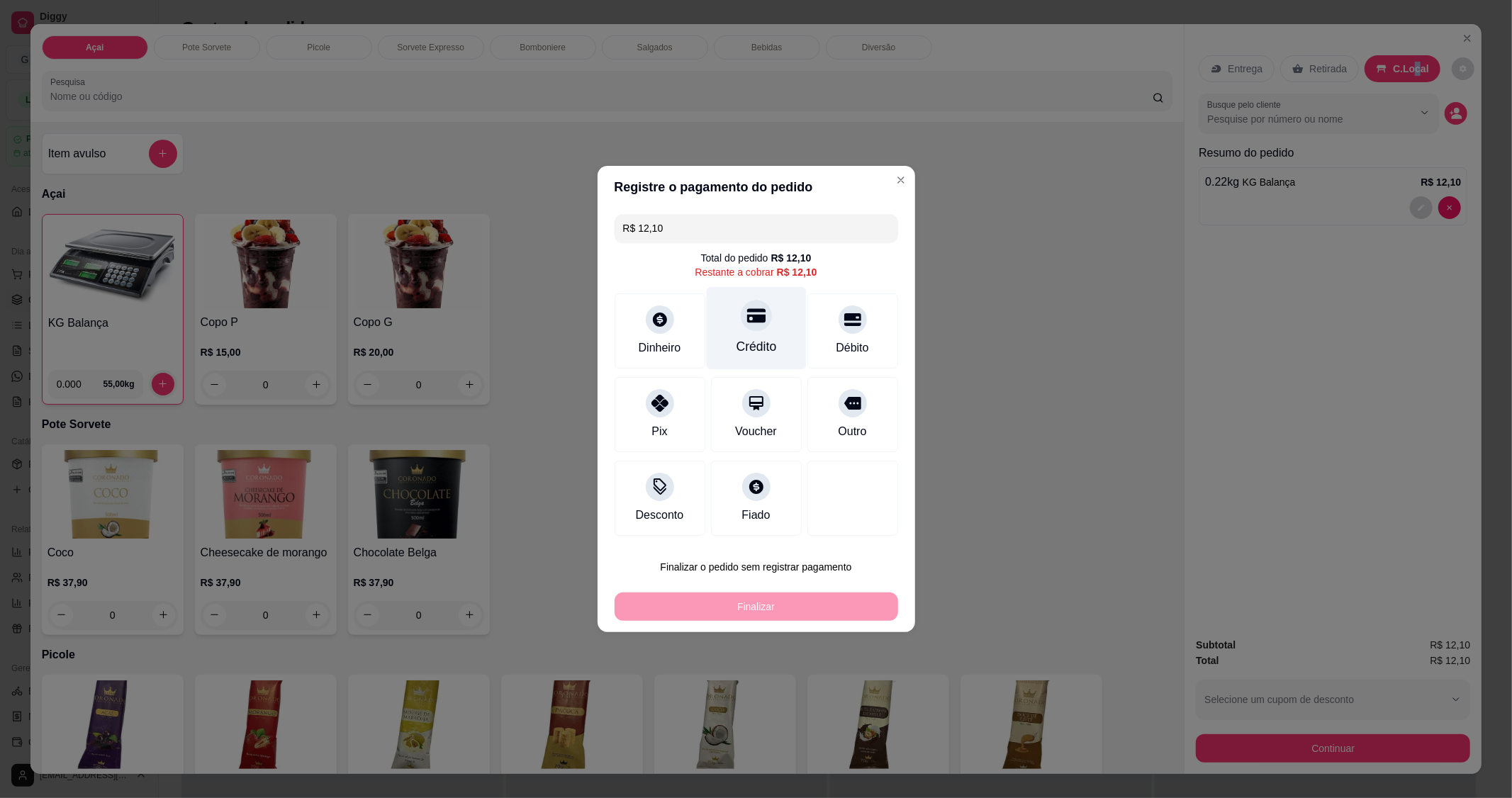
click at [760, 337] on div "Crédito" at bounding box center [756, 328] width 100 height 83
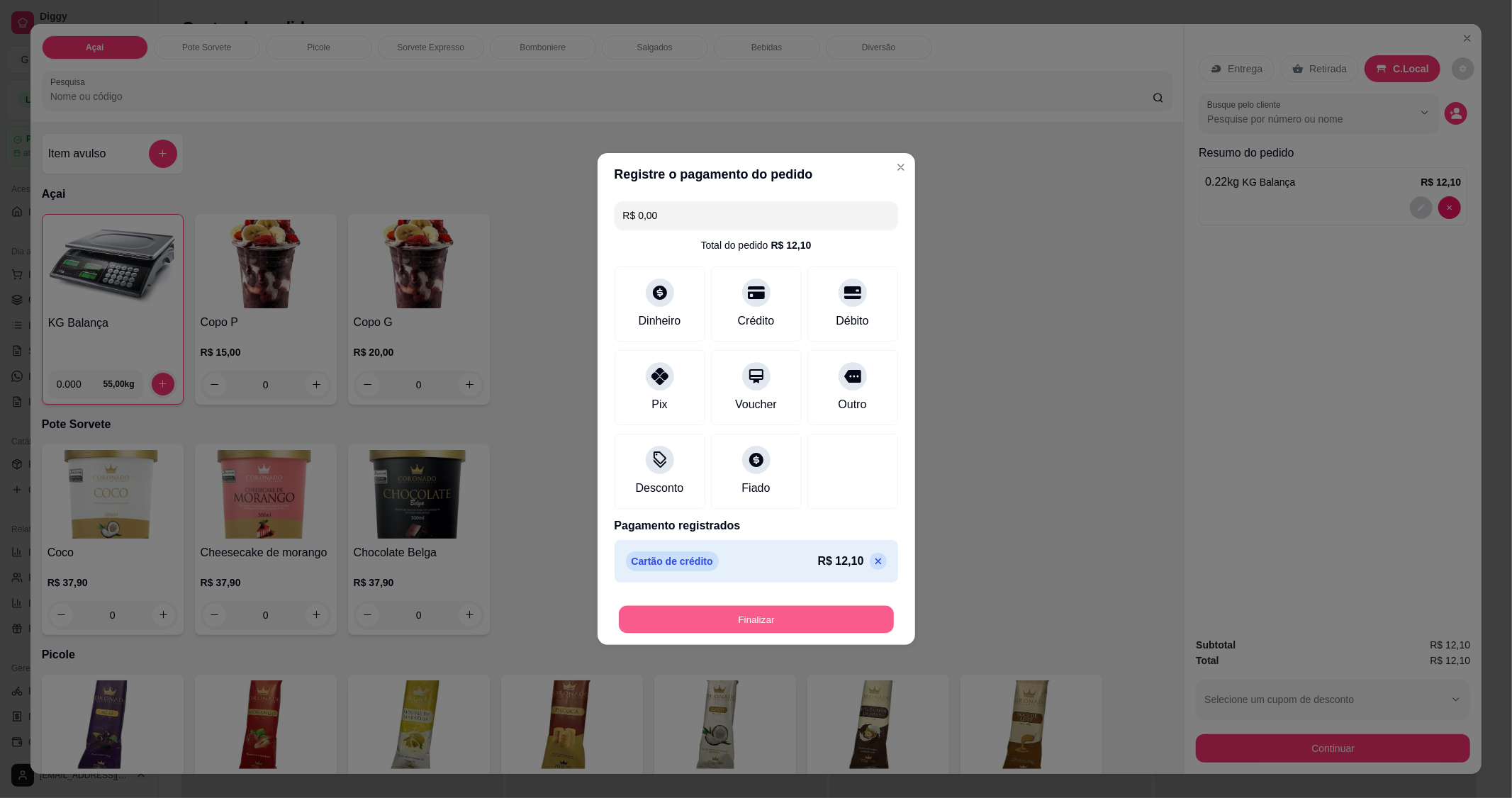
click at [780, 621] on button "Finalizar" at bounding box center [756, 619] width 275 height 27
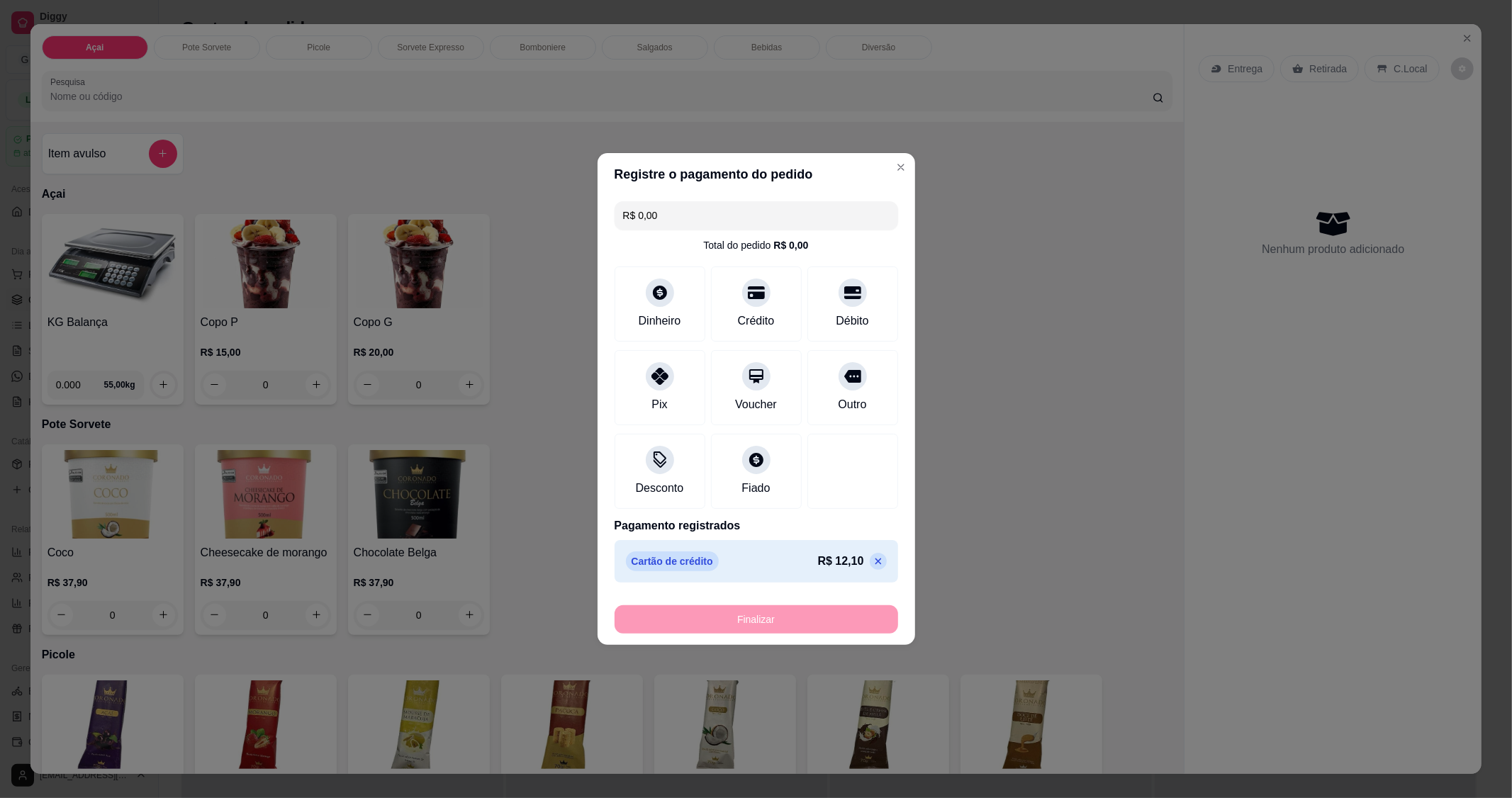
type input "-R$ 12,10"
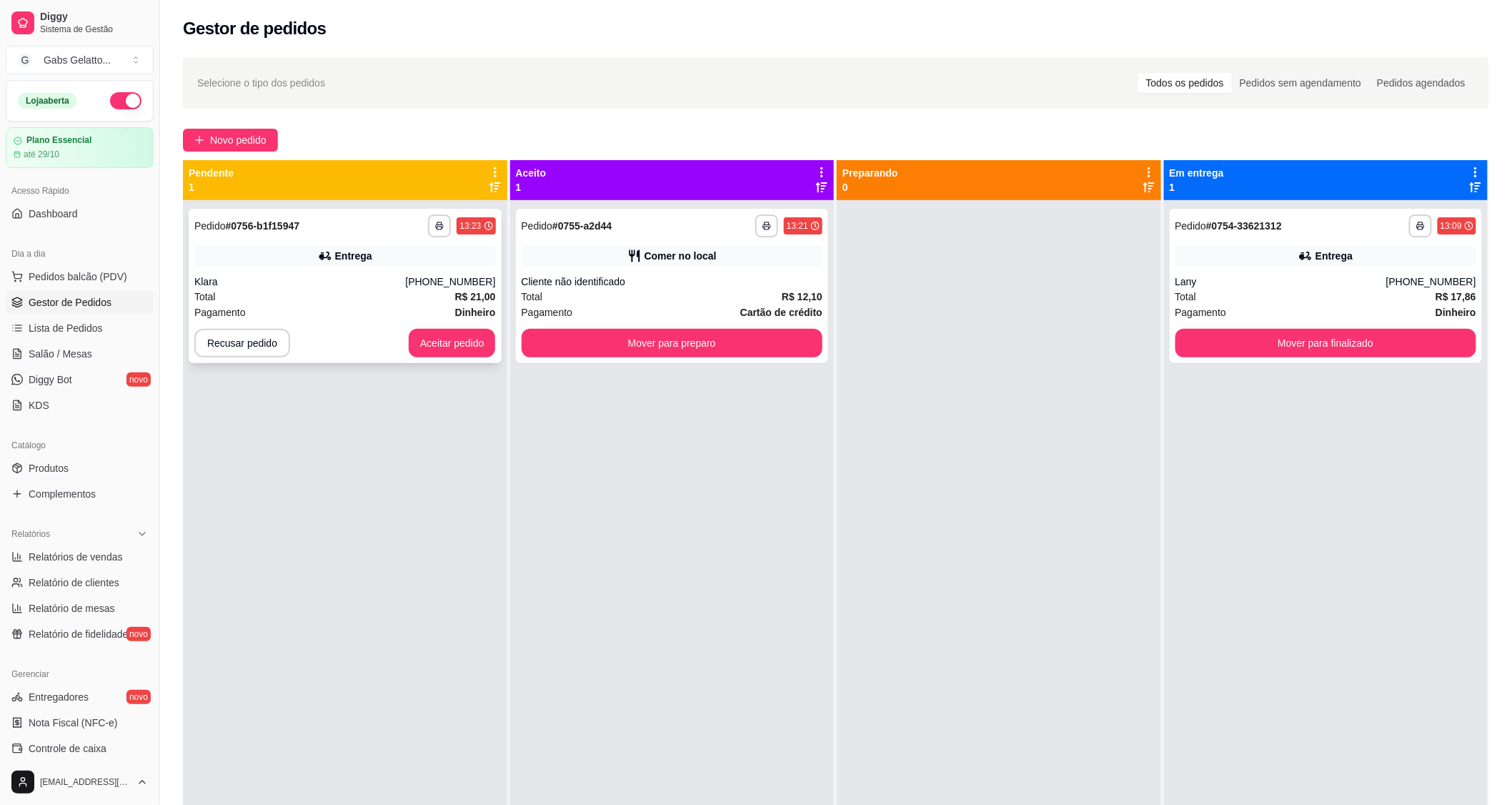
click at [358, 298] on div "Total R$ 21,00" at bounding box center [345, 296] width 302 height 16
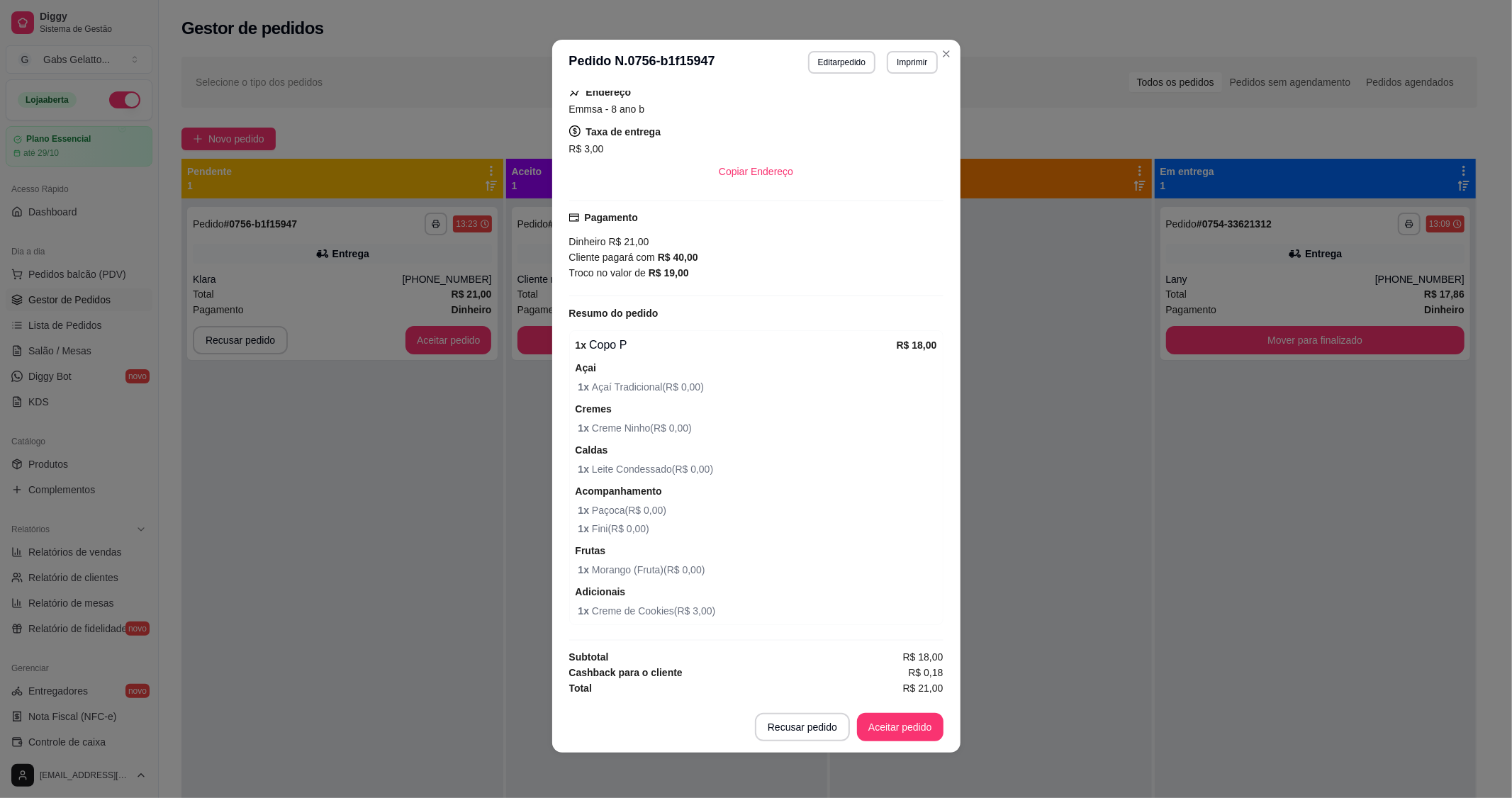
scroll to position [101, 0]
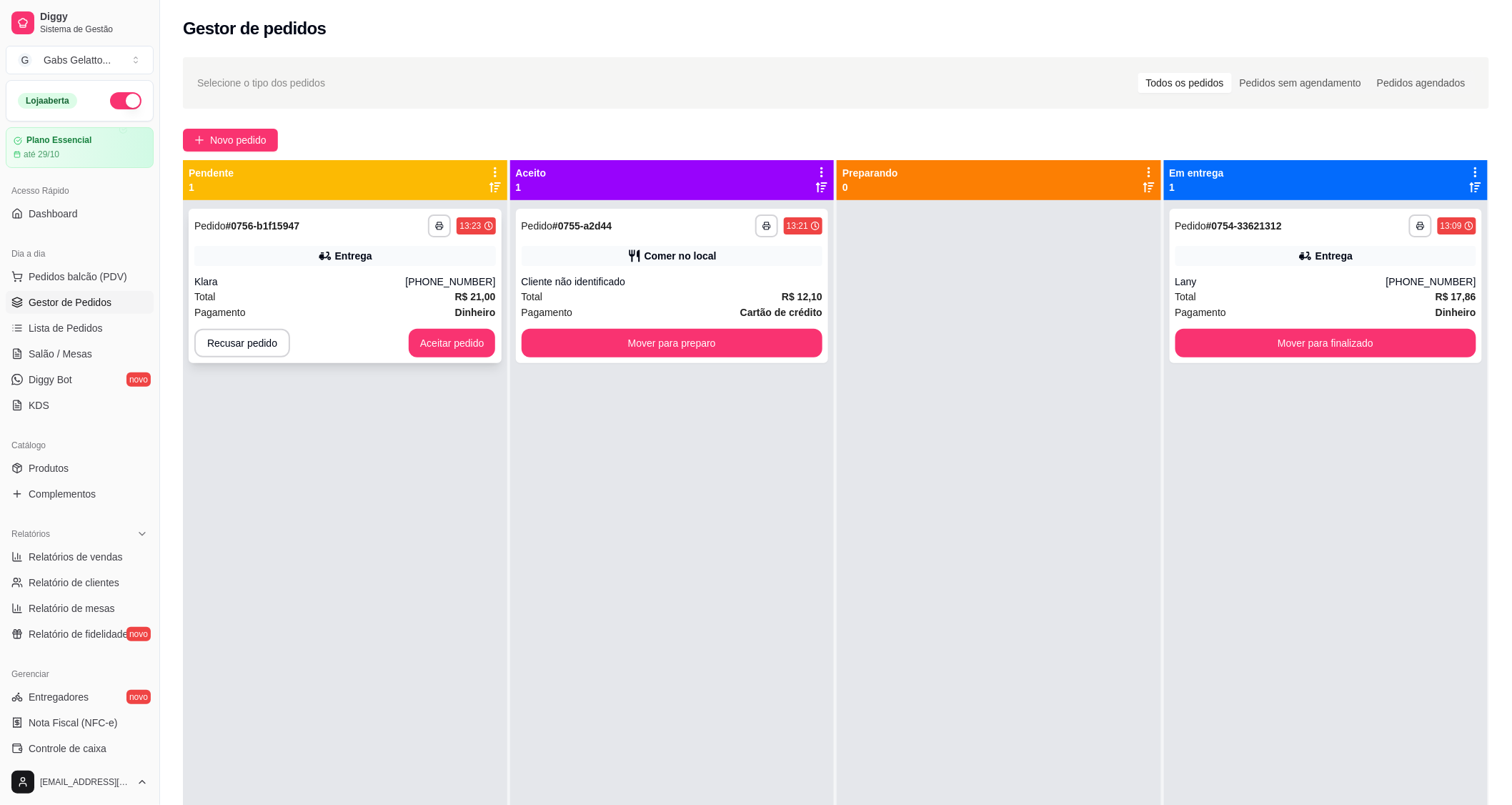
click at [411, 351] on button "Aceitar pedido" at bounding box center [452, 343] width 87 height 28
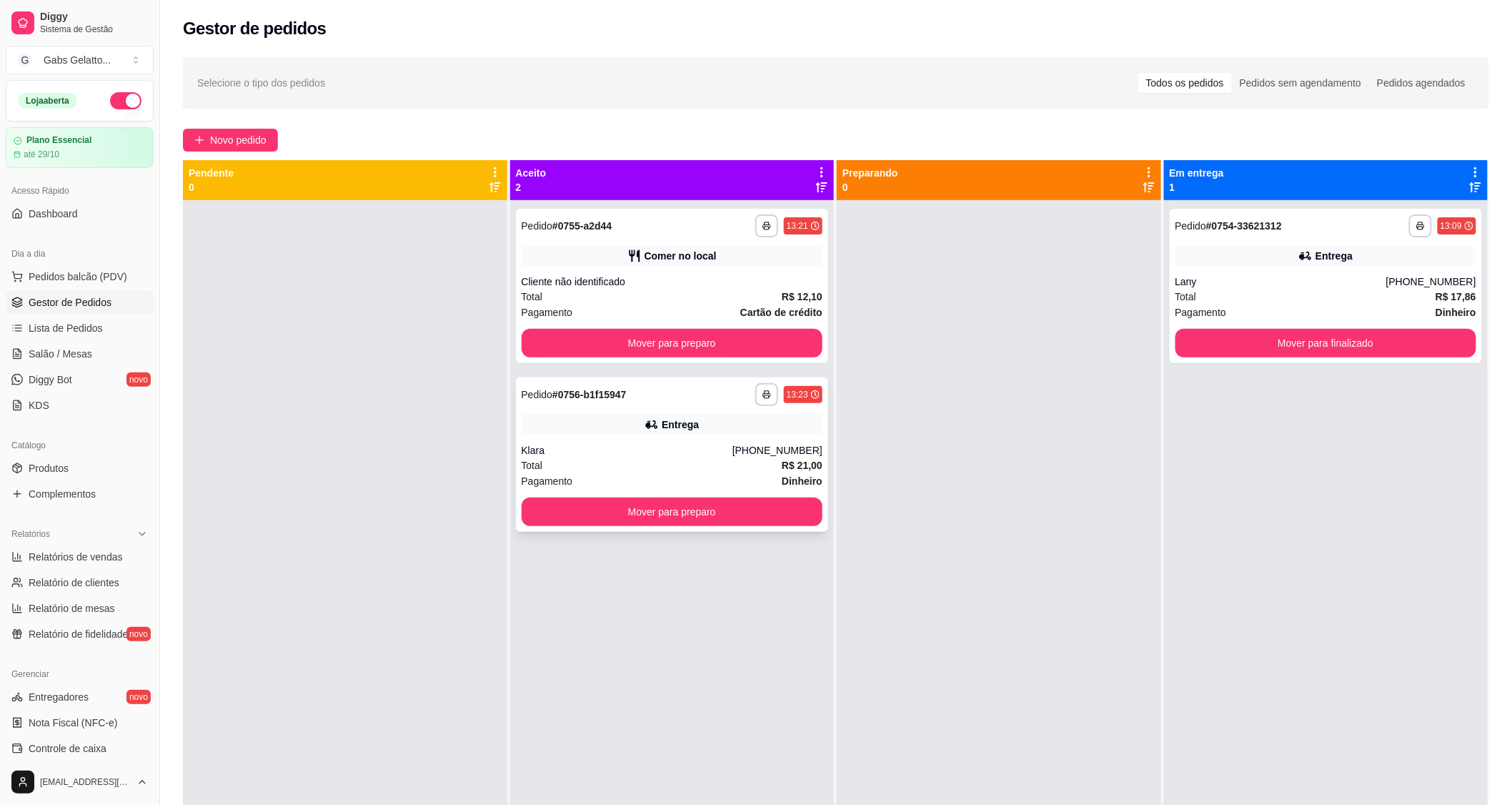
click at [712, 441] on div "**********" at bounding box center [672, 454] width 313 height 154
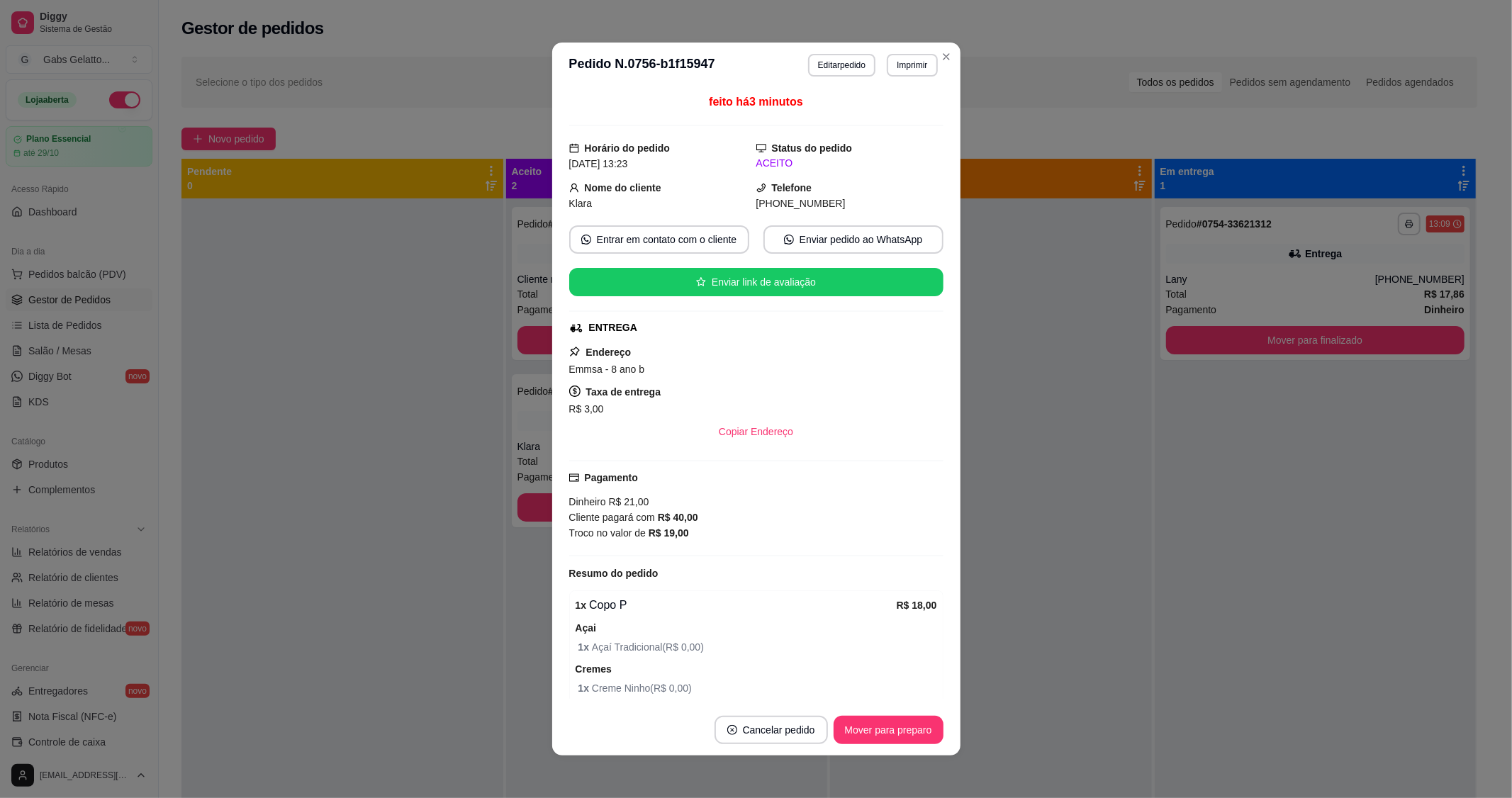
scroll to position [79, 0]
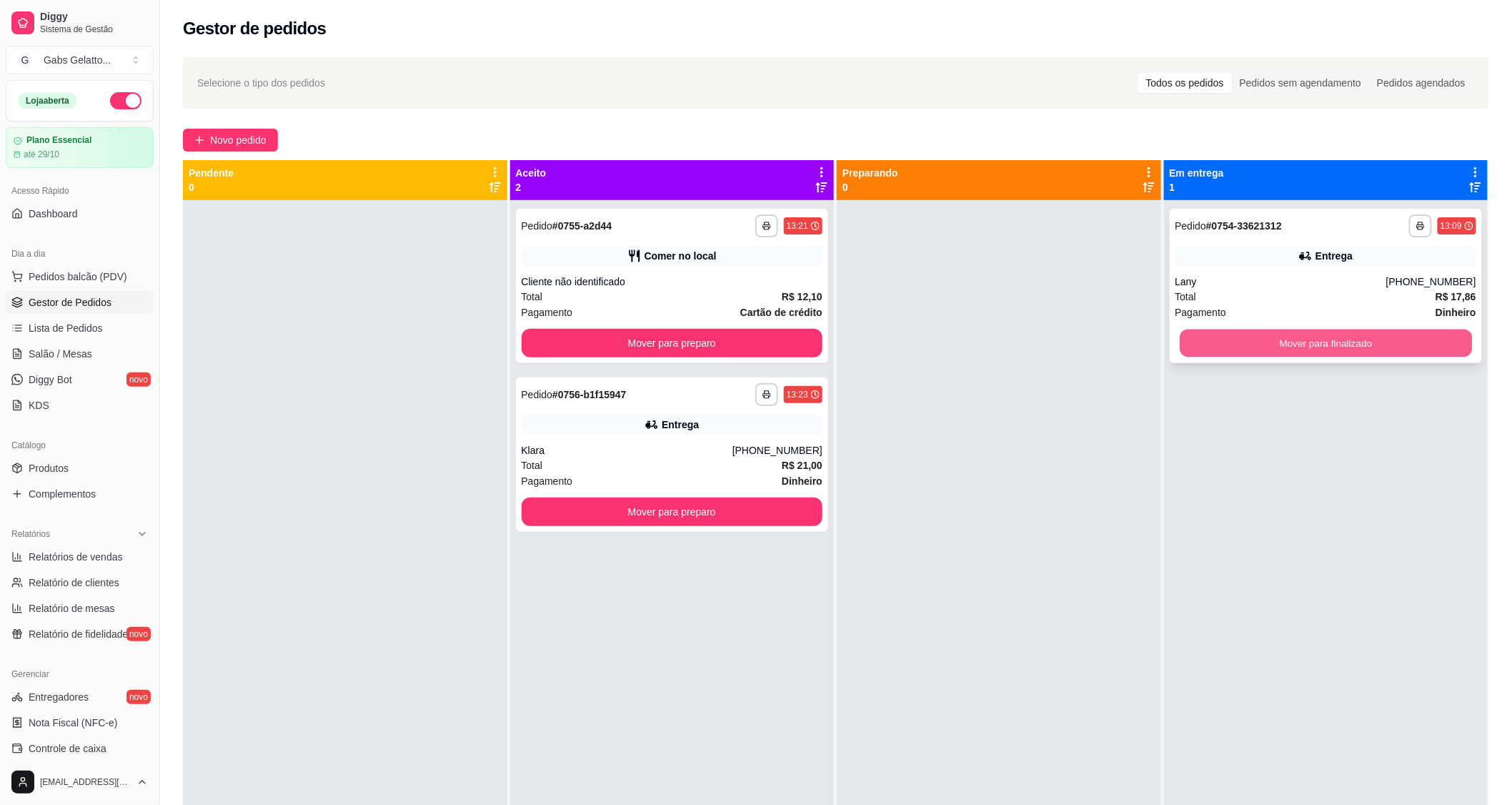
click at [1288, 347] on button "Mover para finalizado" at bounding box center [1326, 343] width 292 height 28
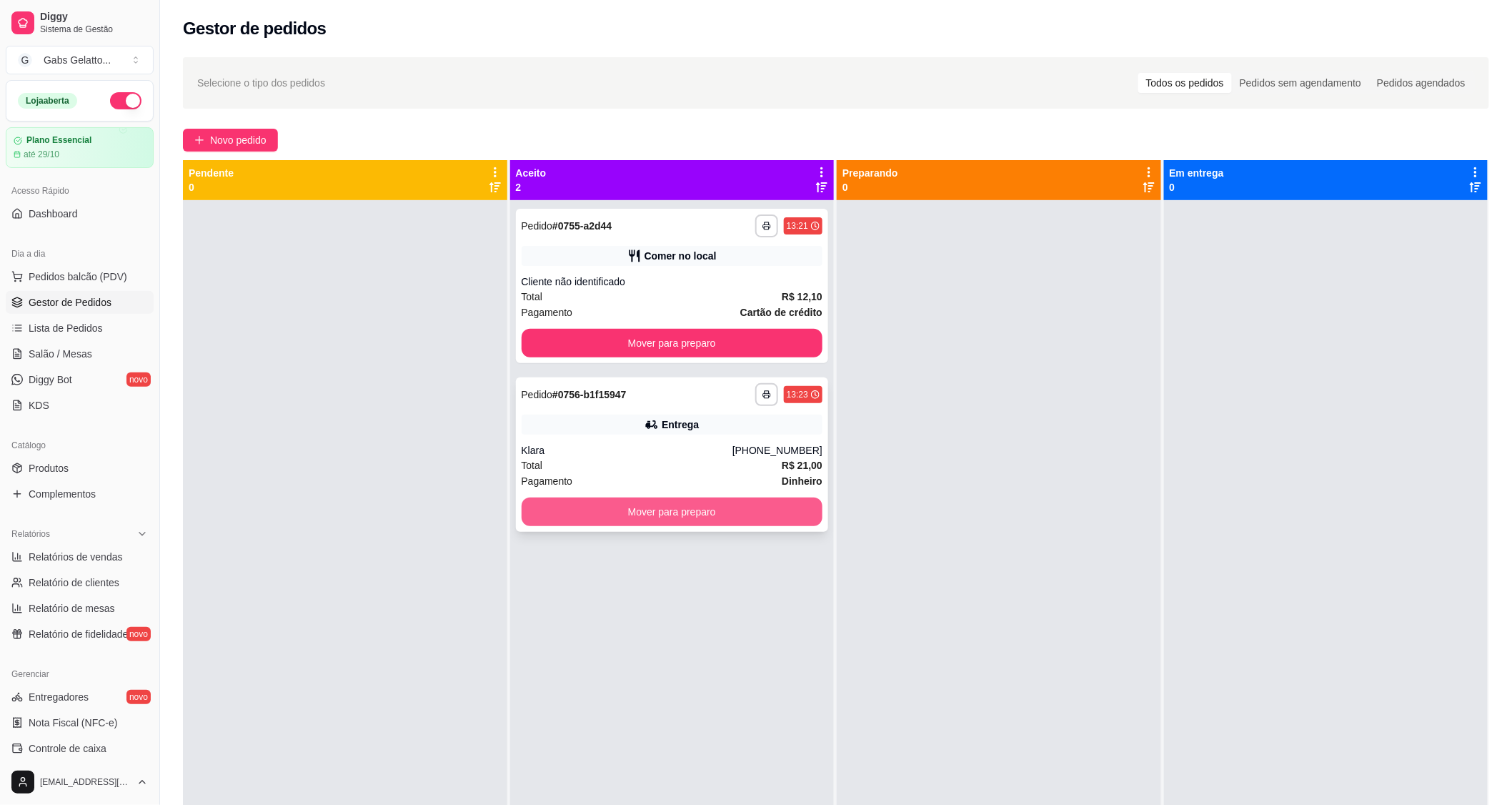
click at [710, 506] on button "Mover para preparo" at bounding box center [673, 512] width 302 height 28
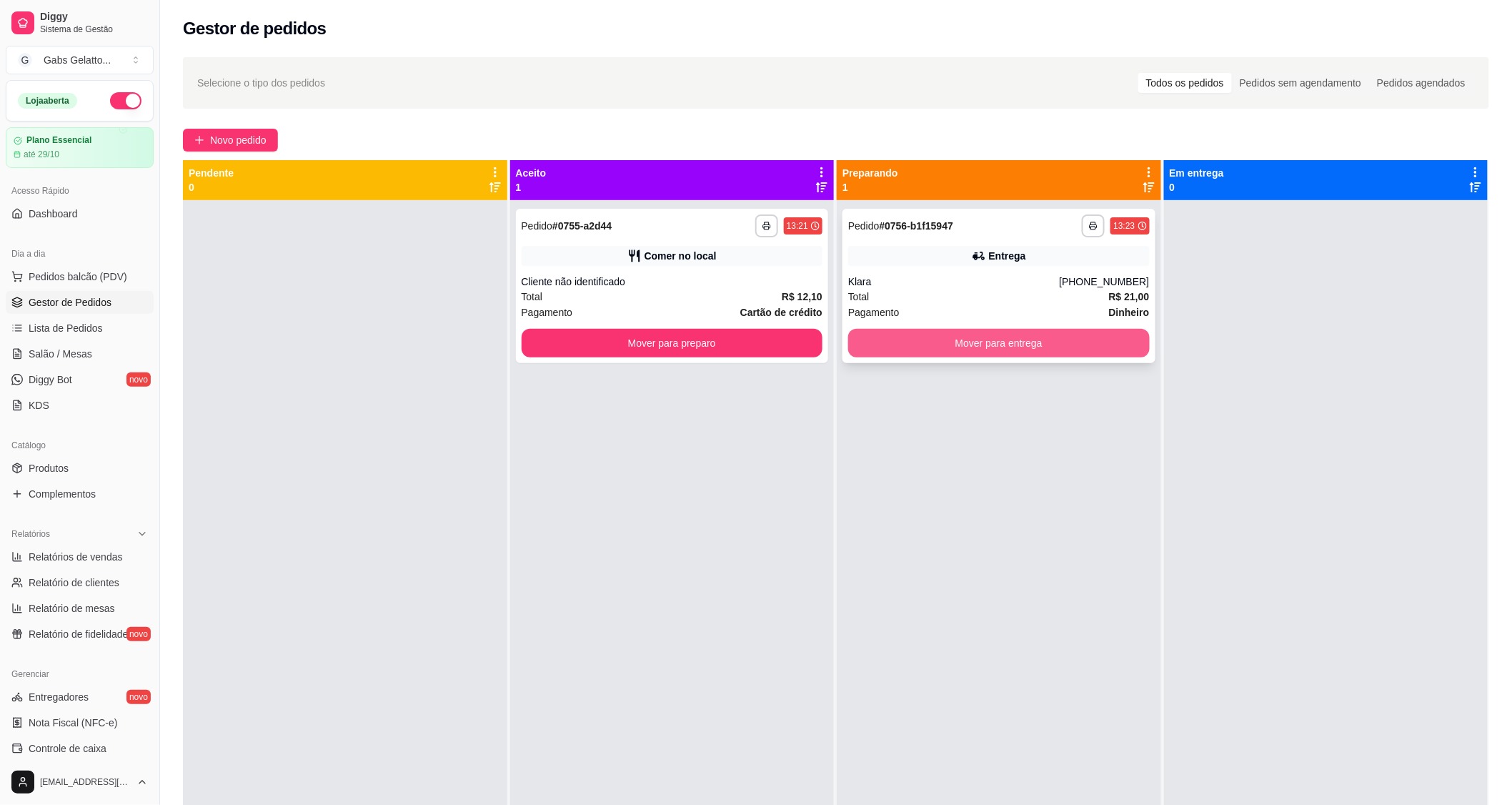
click at [889, 339] on button "Mover para entrega" at bounding box center [999, 343] width 302 height 28
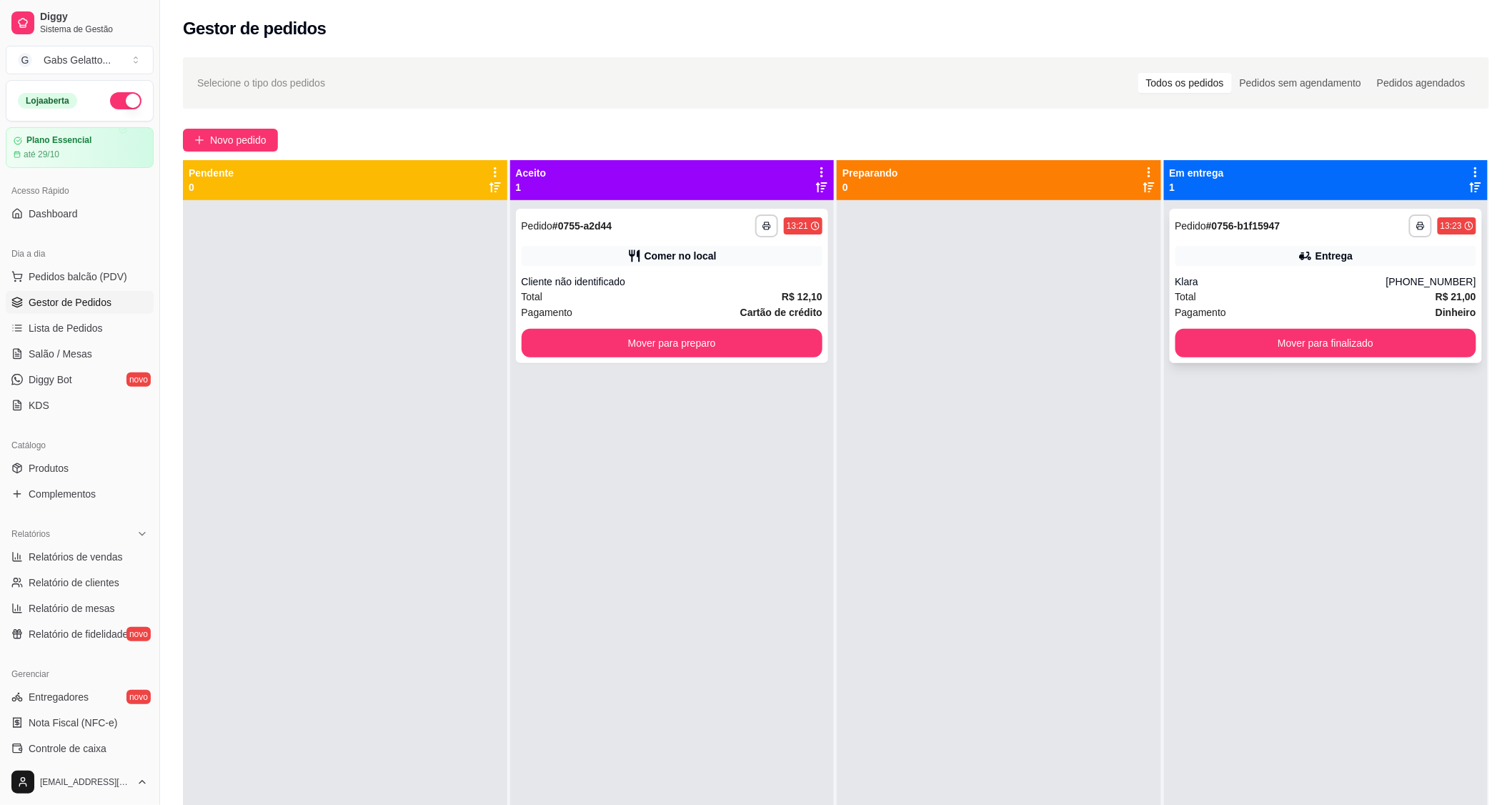
click at [1286, 347] on button "Mover para finalizado" at bounding box center [1327, 343] width 302 height 28
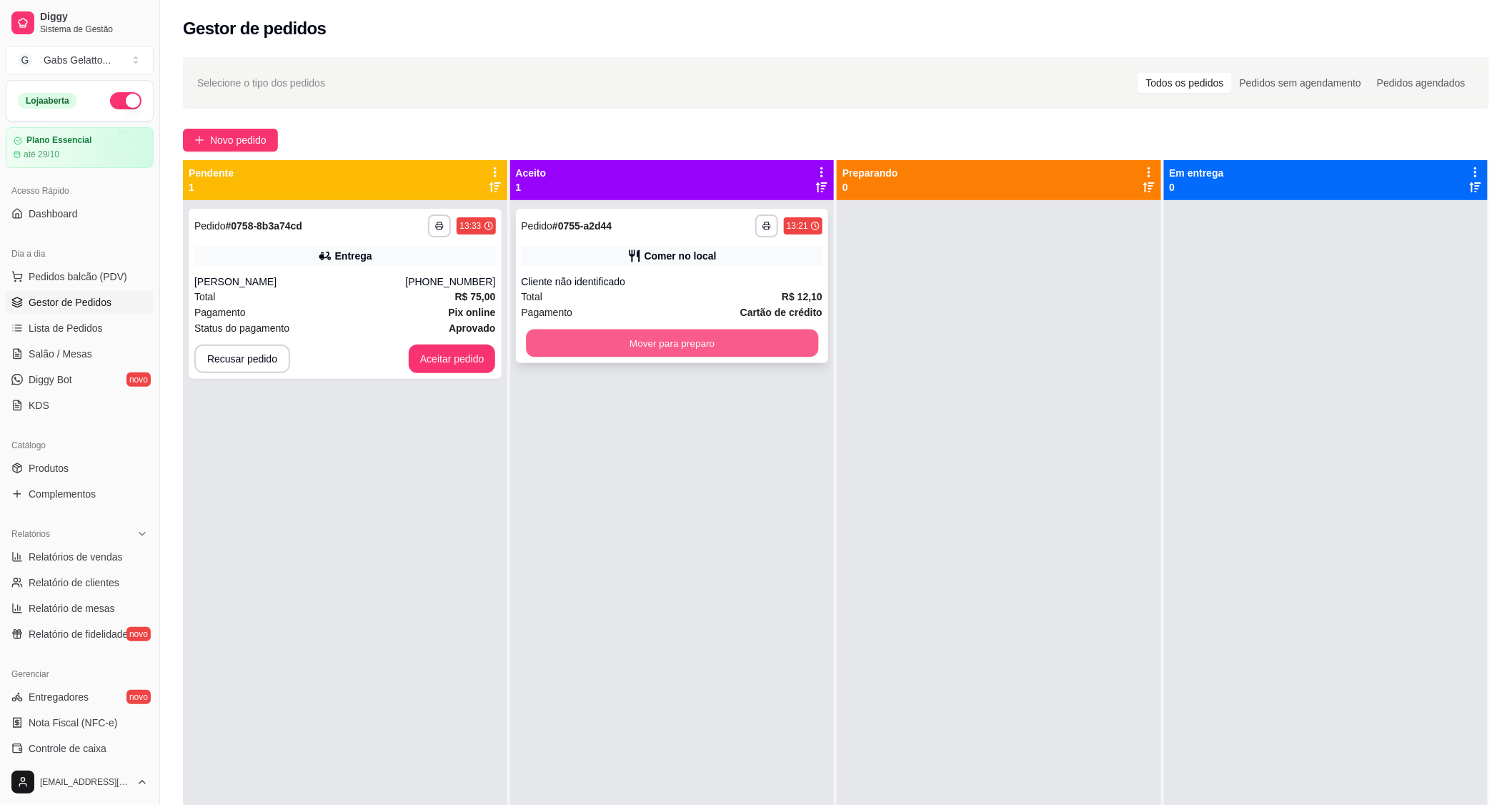
click at [692, 342] on button "Mover para preparo" at bounding box center [672, 343] width 292 height 28
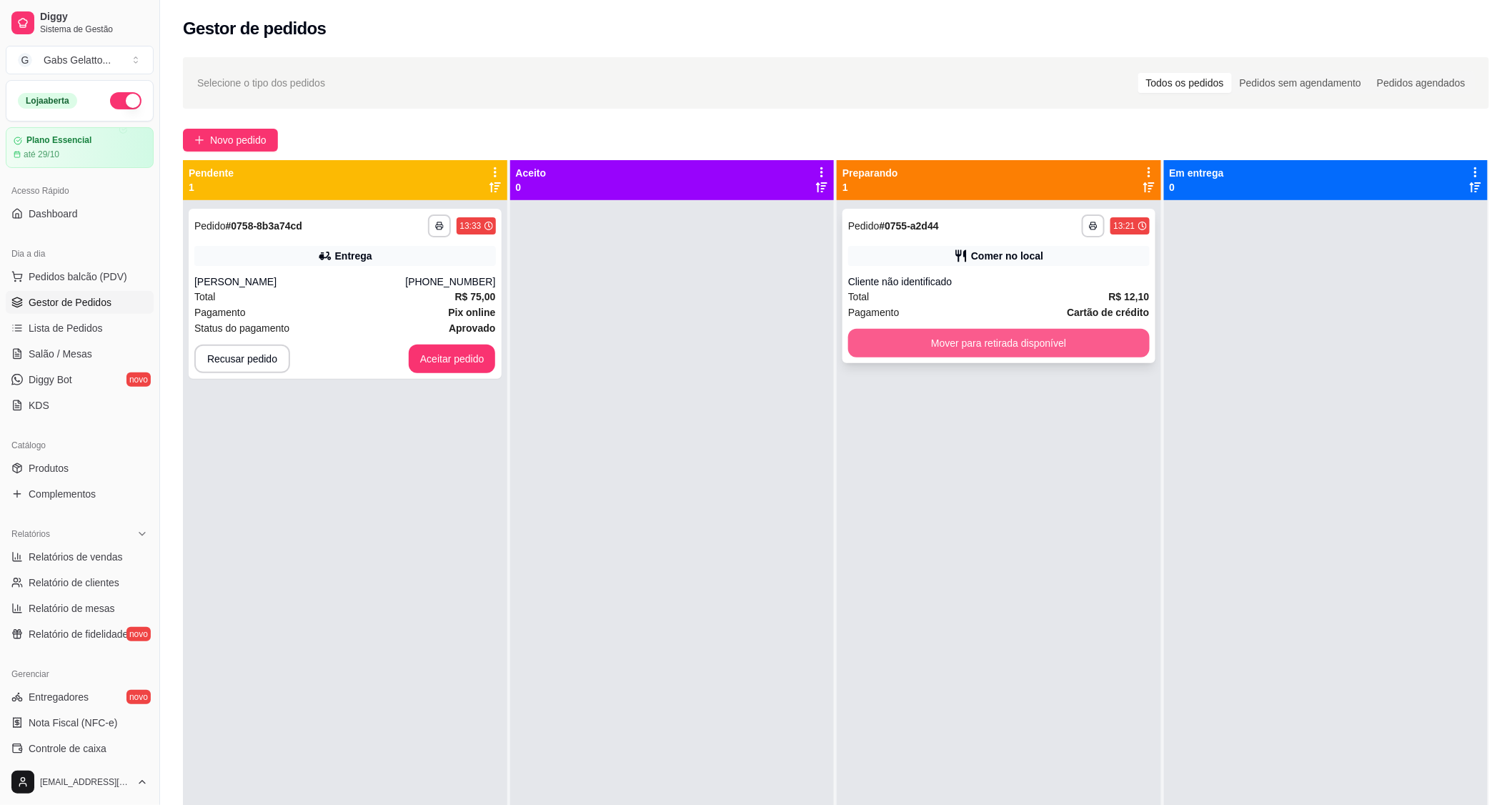
click at [967, 351] on button "Mover para retirada disponível" at bounding box center [999, 343] width 302 height 28
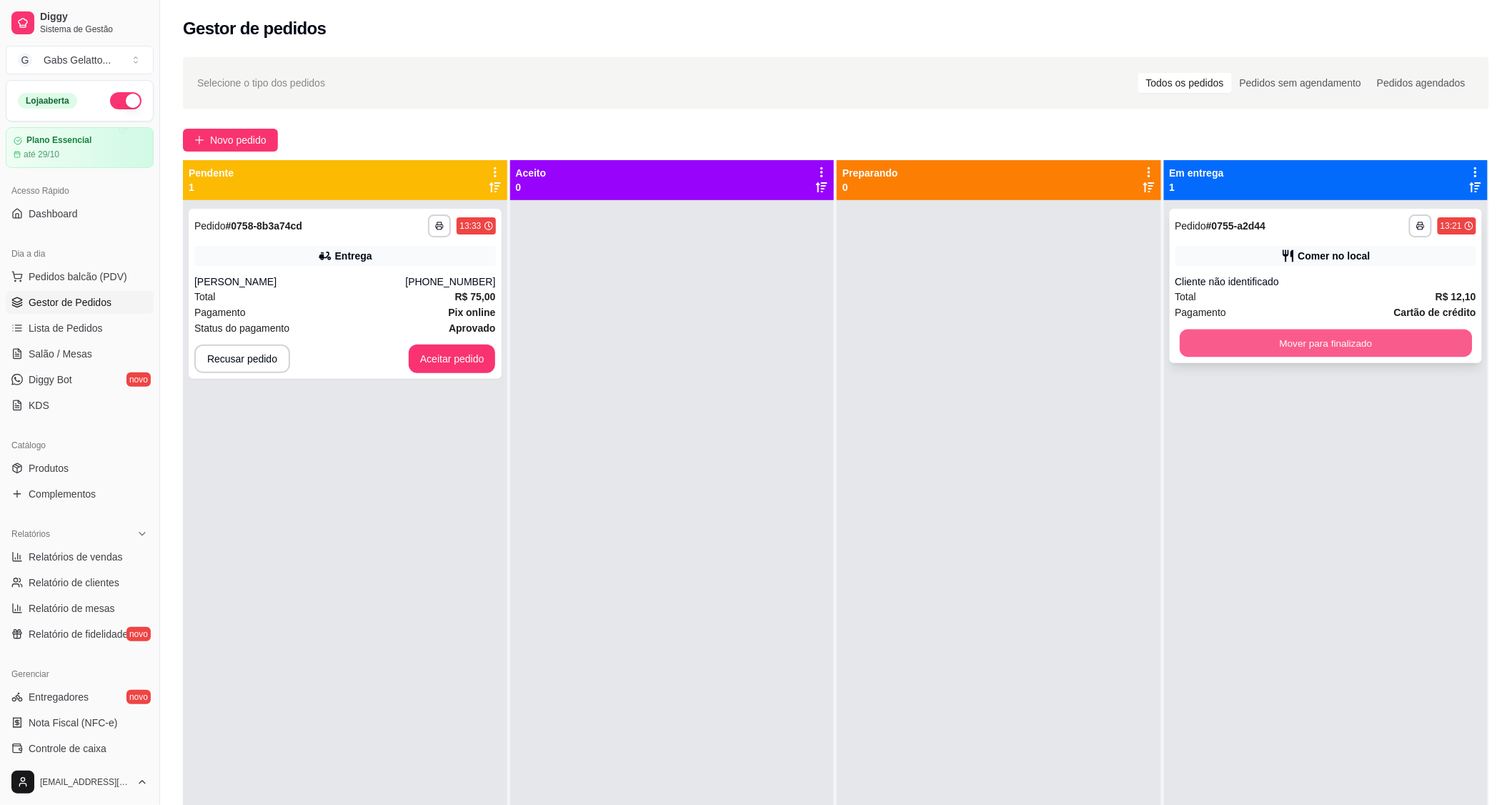
click at [1198, 340] on button "Mover para finalizado" at bounding box center [1326, 343] width 292 height 28
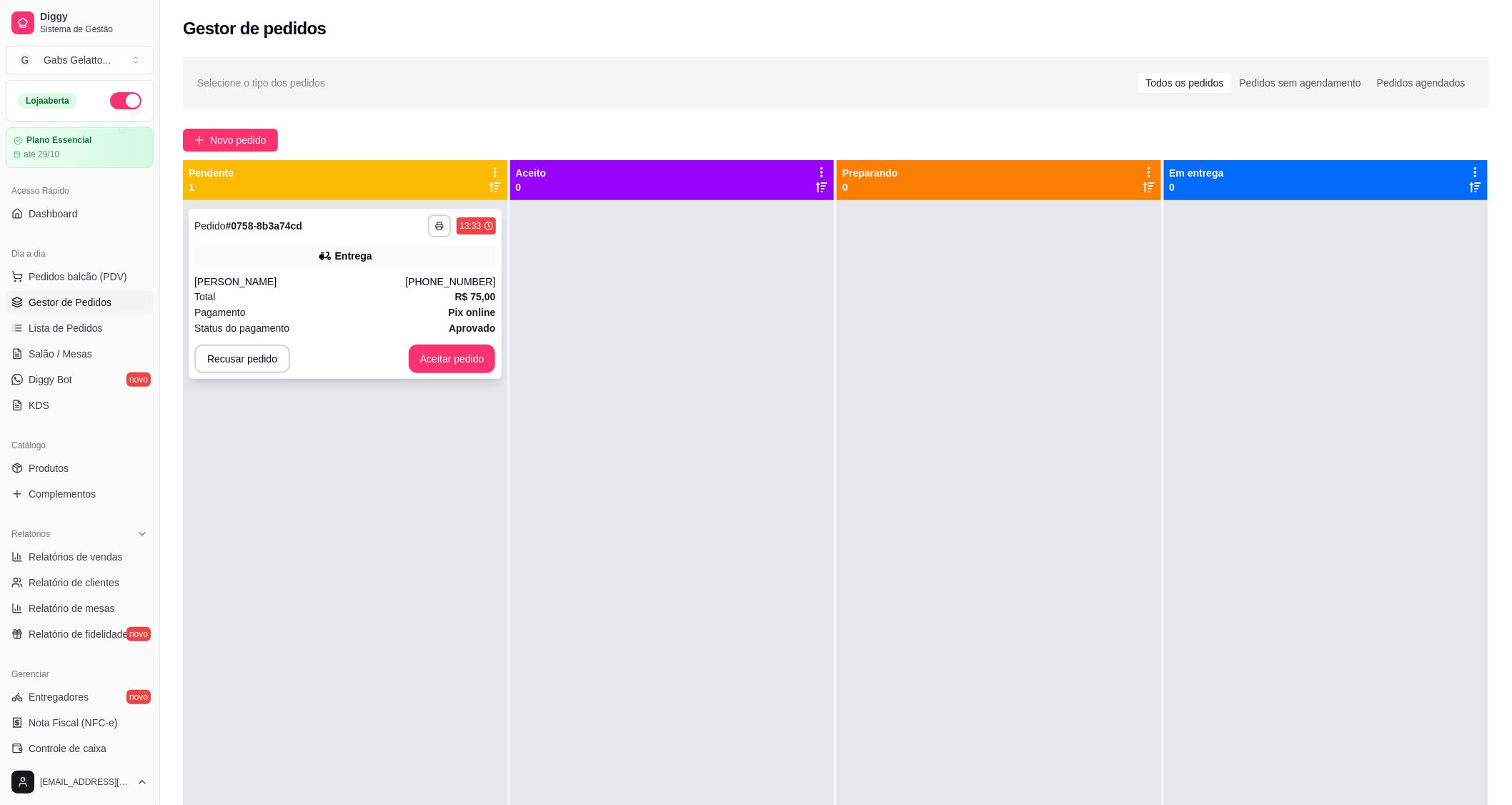
click at [428, 267] on div "**********" at bounding box center [345, 293] width 313 height 170
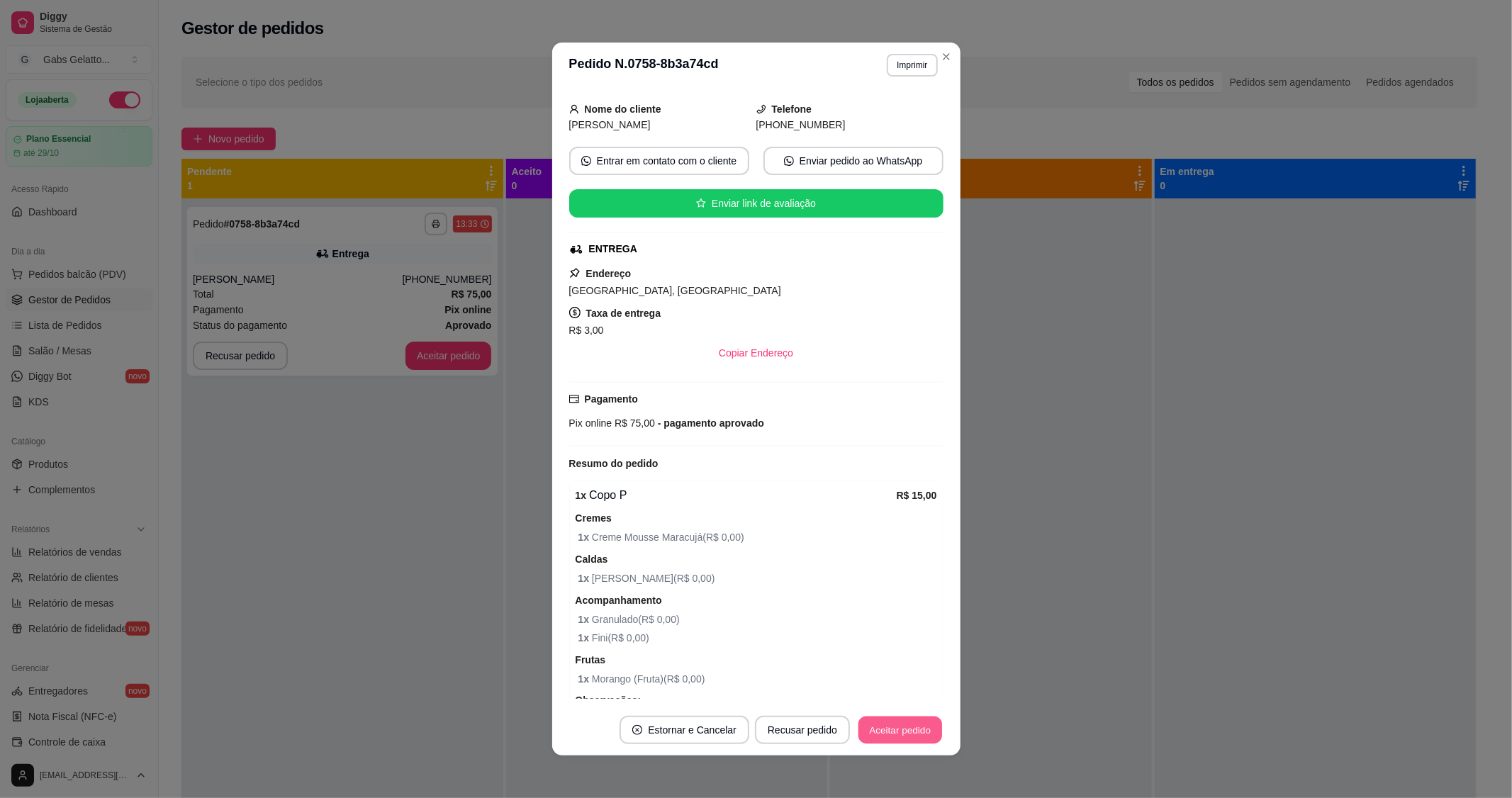
click at [889, 730] on button "Aceitar pedido" at bounding box center [900, 729] width 83 height 27
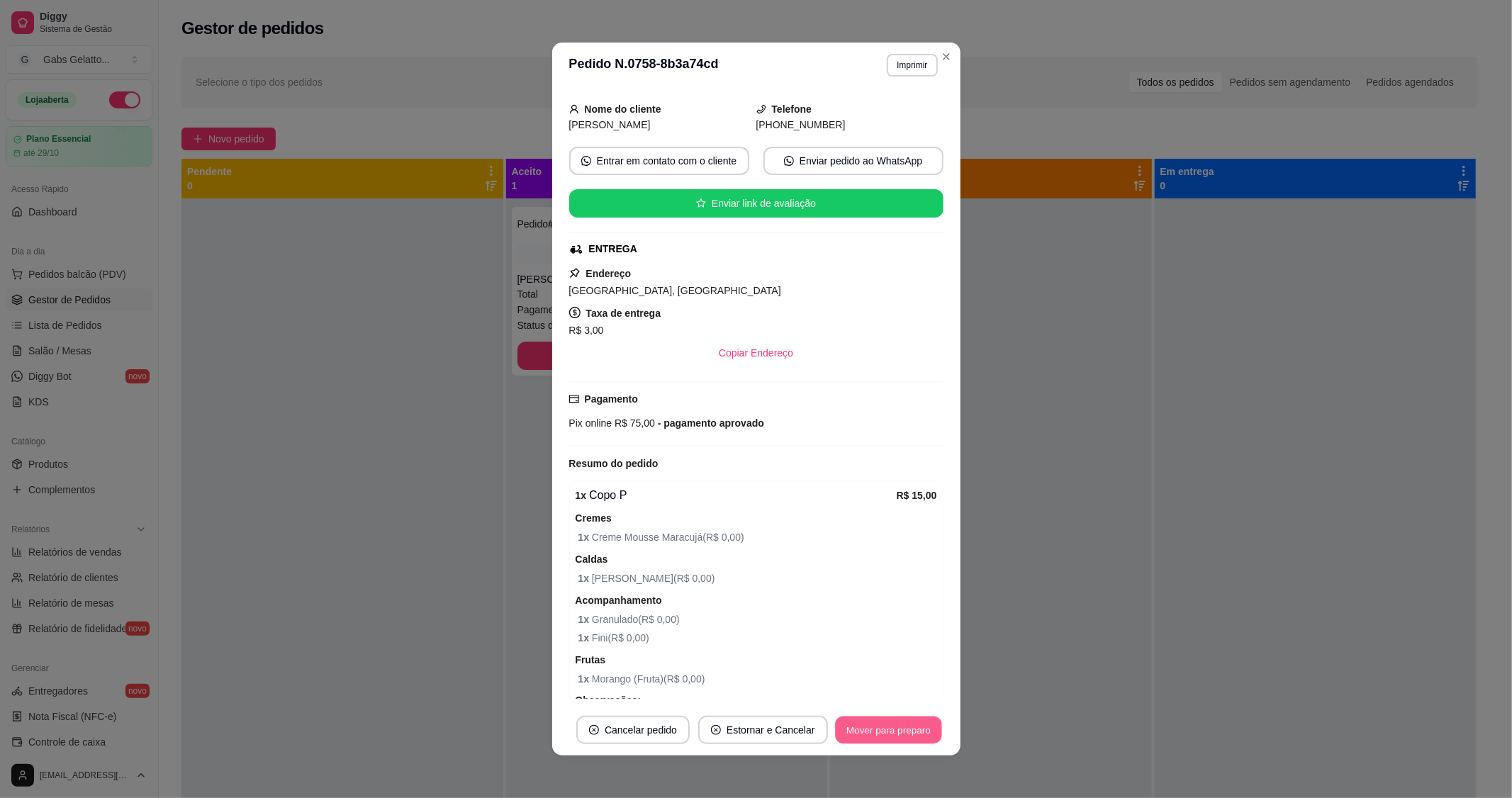
click at [862, 735] on button "Mover para preparo" at bounding box center [888, 729] width 106 height 27
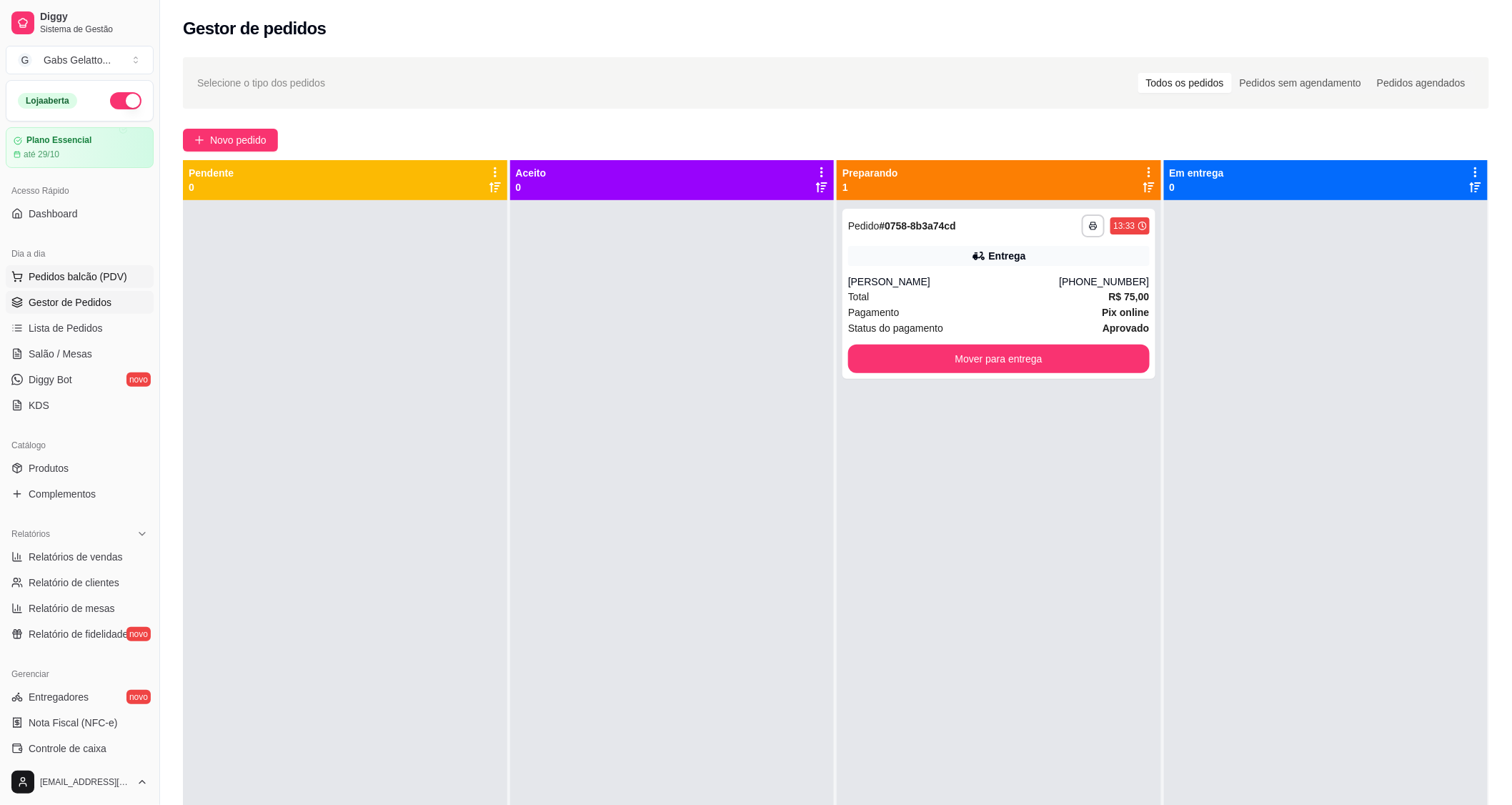
click at [98, 275] on span "Pedidos balcão (PDV)" at bounding box center [77, 277] width 98 height 14
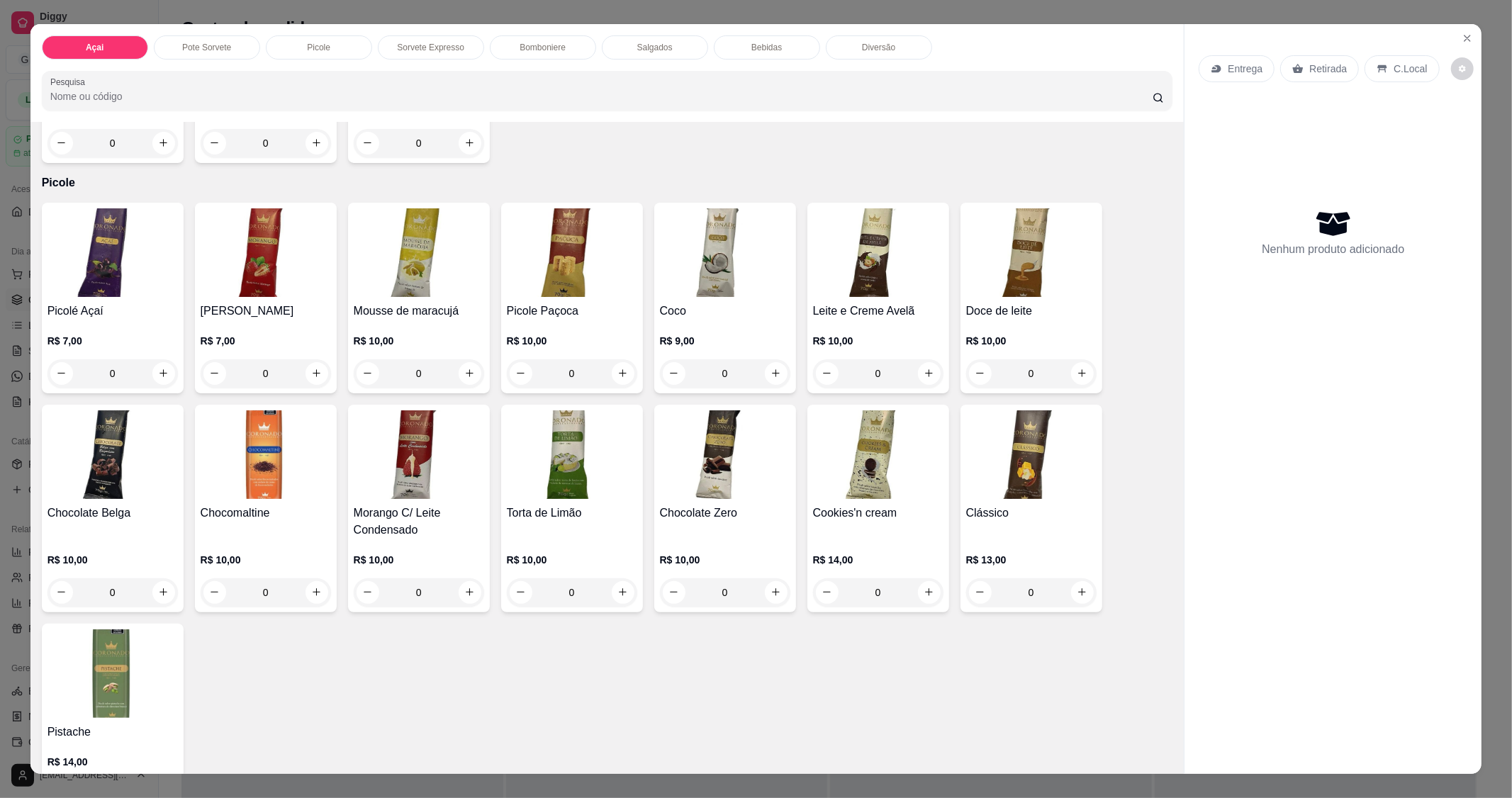
scroll to position [550, 0]
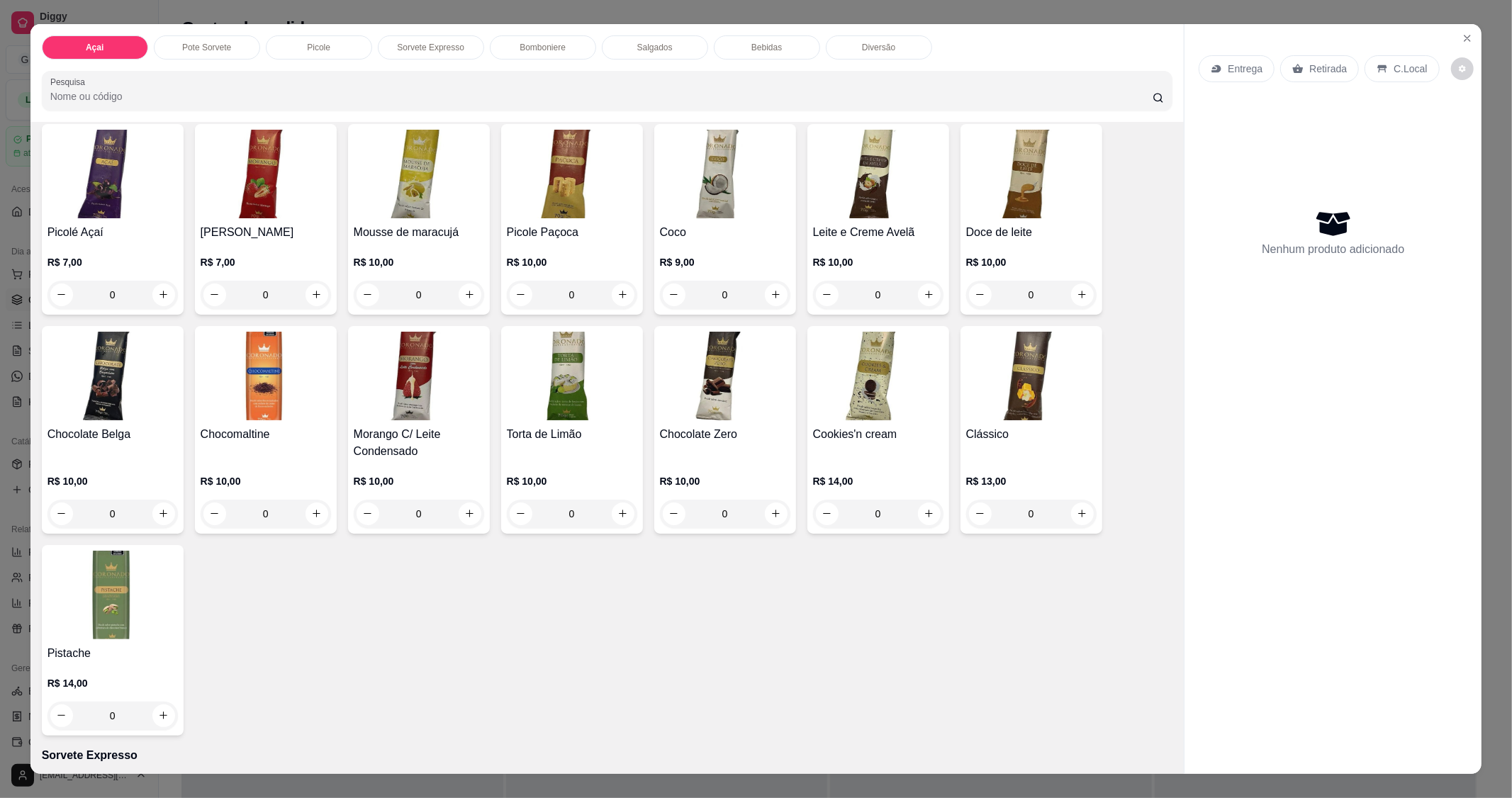
click at [405, 397] on img at bounding box center [419, 376] width 130 height 89
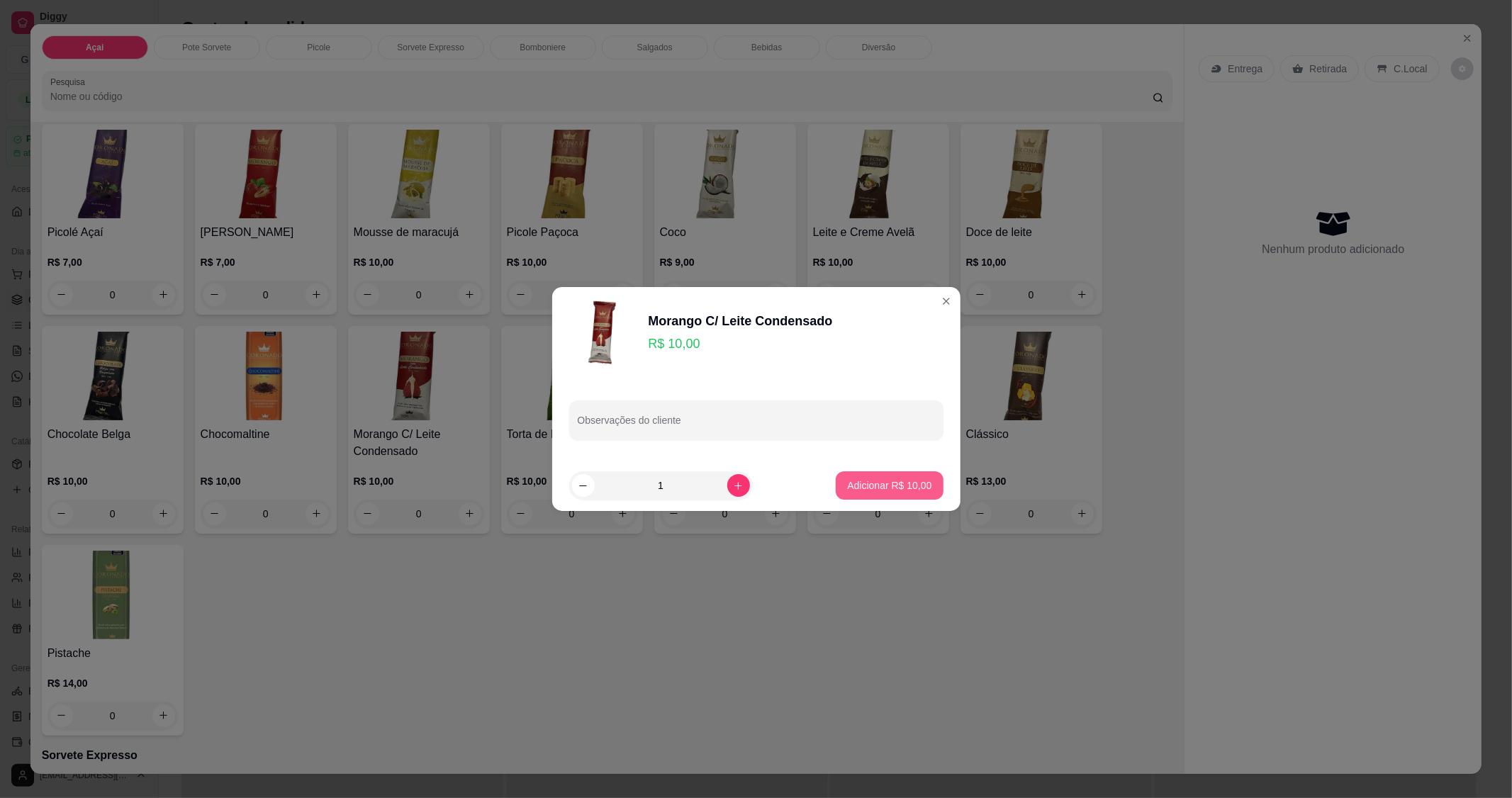
click at [878, 489] on p "Adicionar R$ 10,00" at bounding box center [889, 486] width 84 height 14
type input "1"
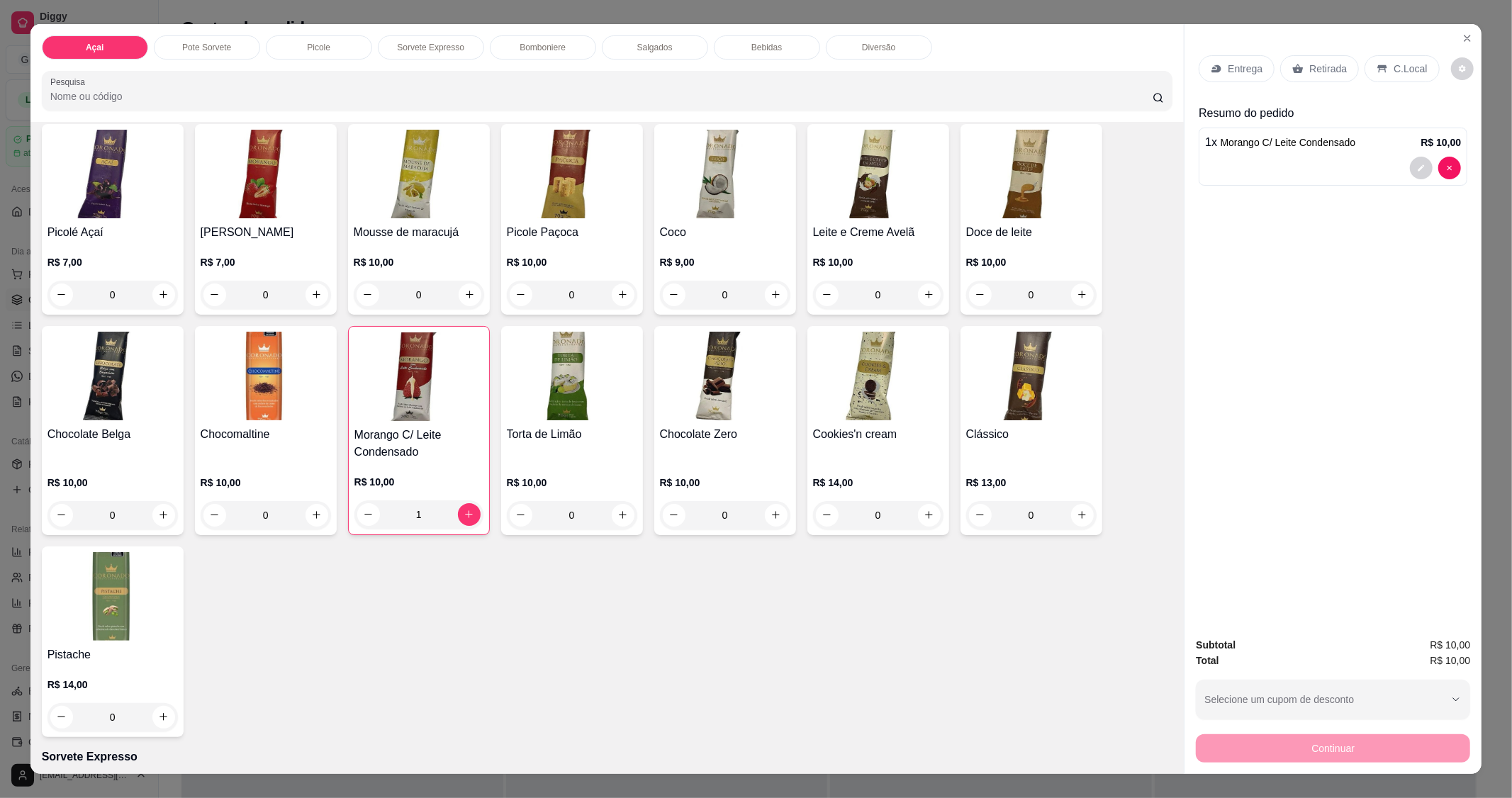
click at [1393, 62] on p "C.Local" at bounding box center [1410, 69] width 34 height 14
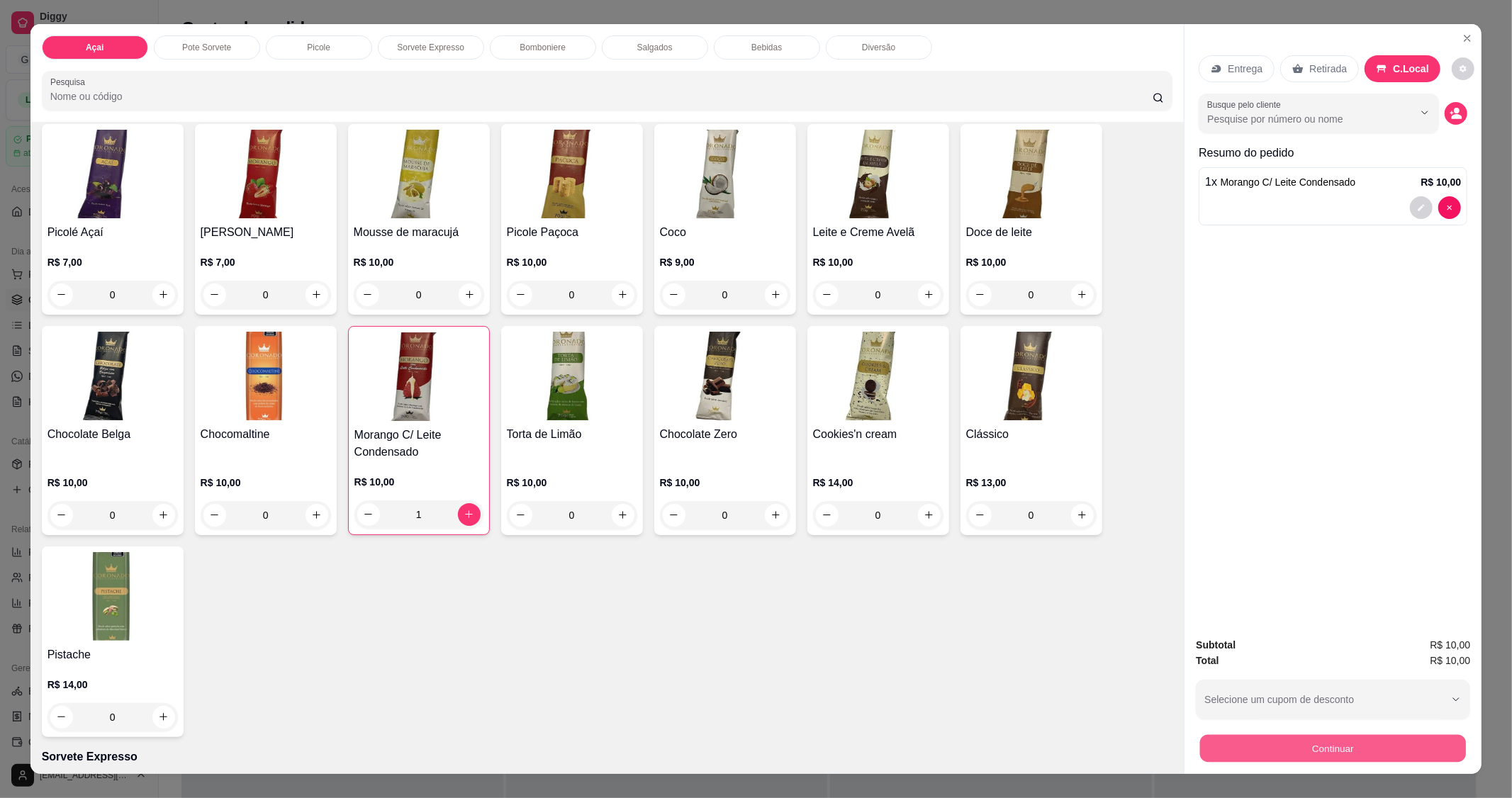
click at [1333, 740] on button "Continuar" at bounding box center [1333, 748] width 266 height 27
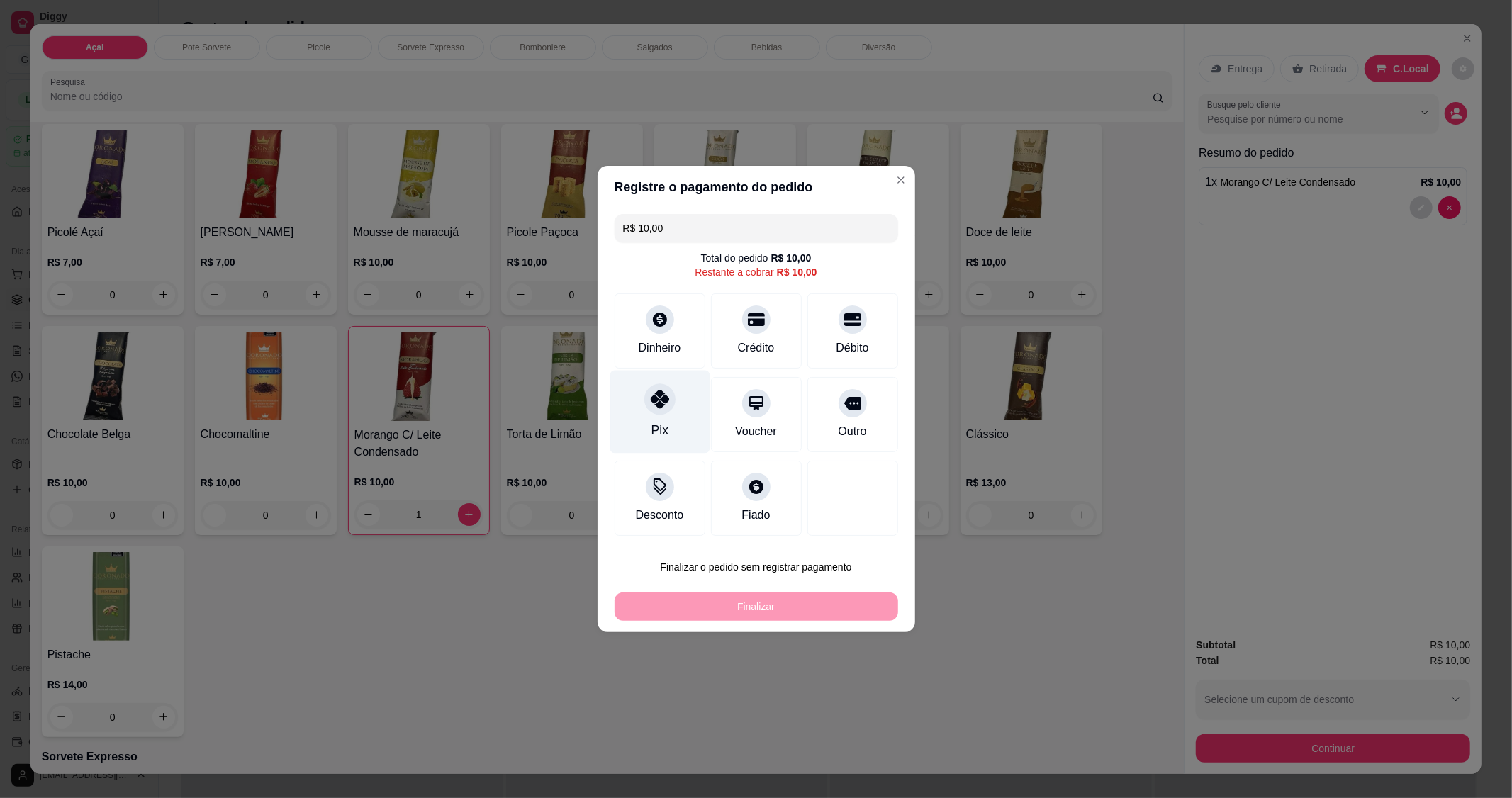
click at [663, 419] on div "Pix" at bounding box center [660, 412] width 100 height 83
type input "R$ 0,00"
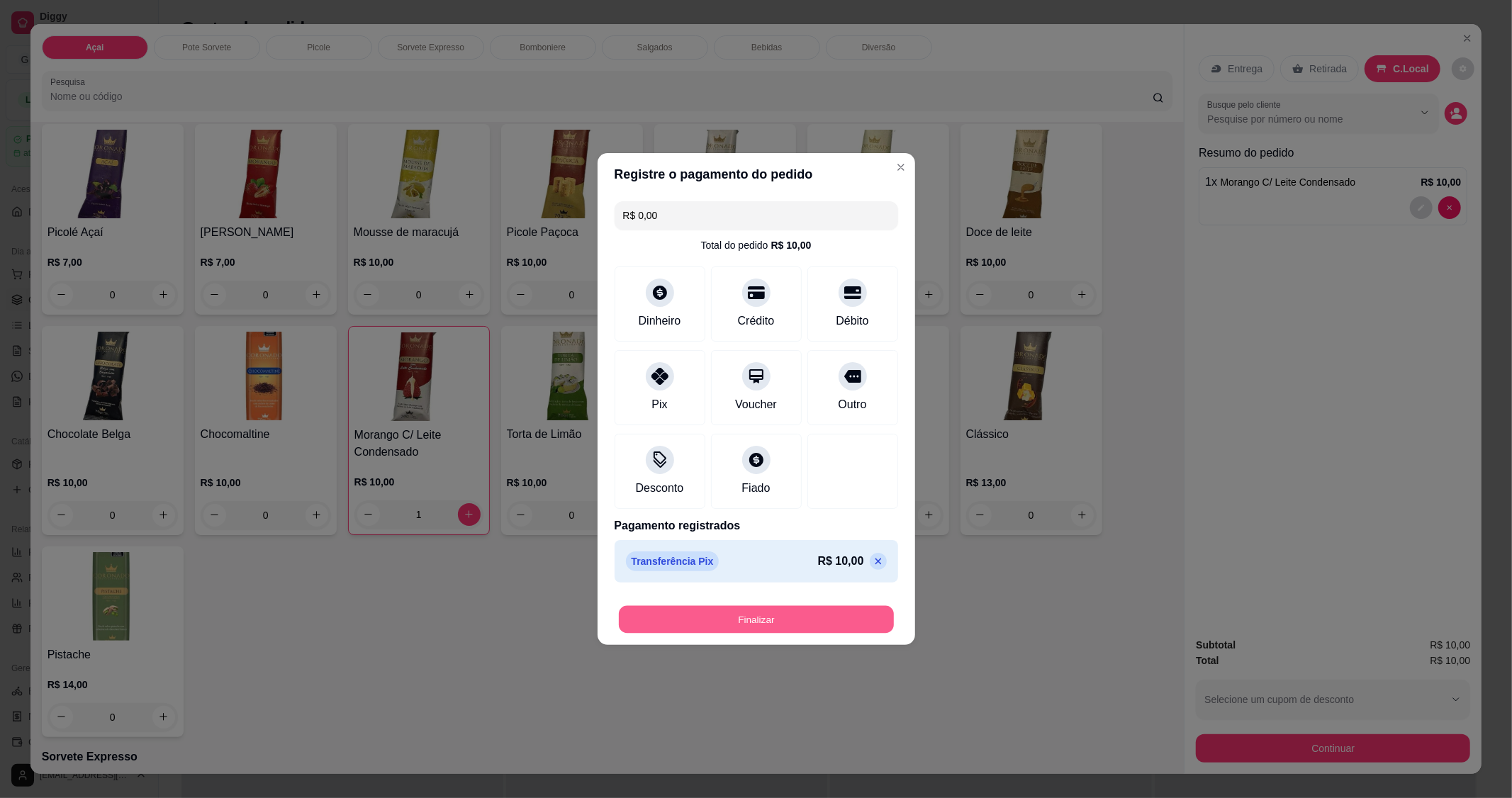
click at [774, 619] on button "Finalizar" at bounding box center [756, 619] width 275 height 27
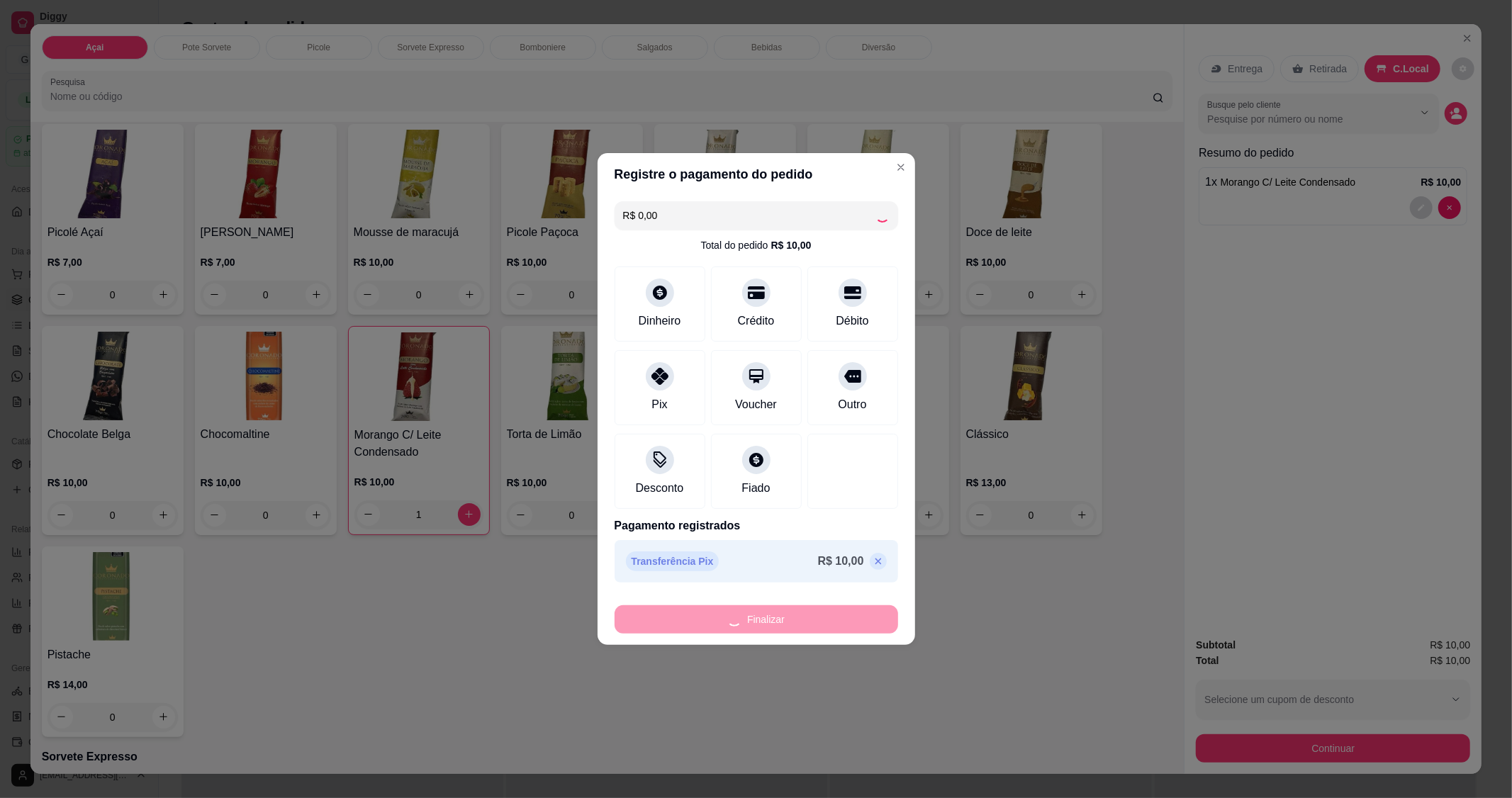
type input "0"
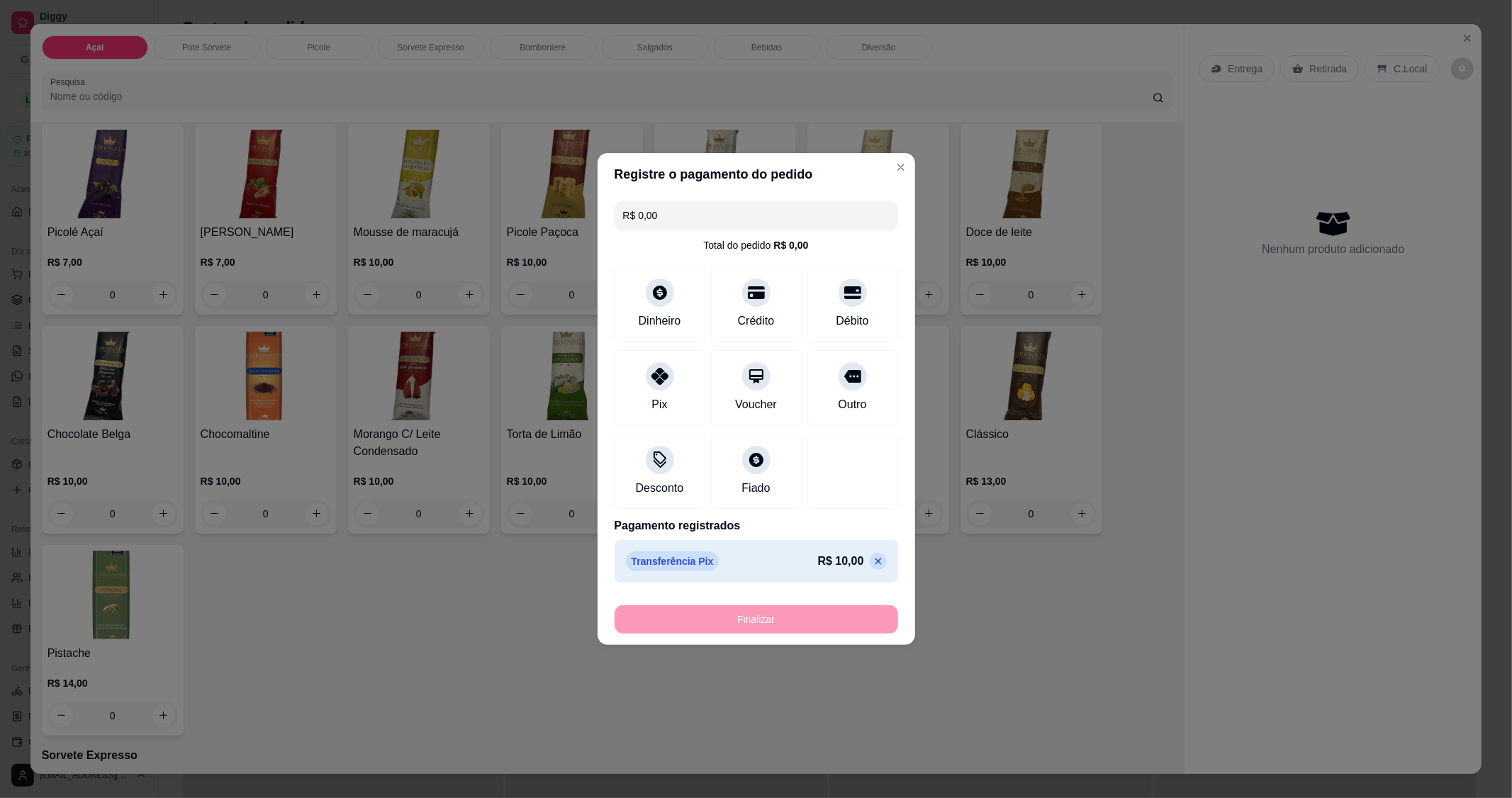
type input "-R$ 10,00"
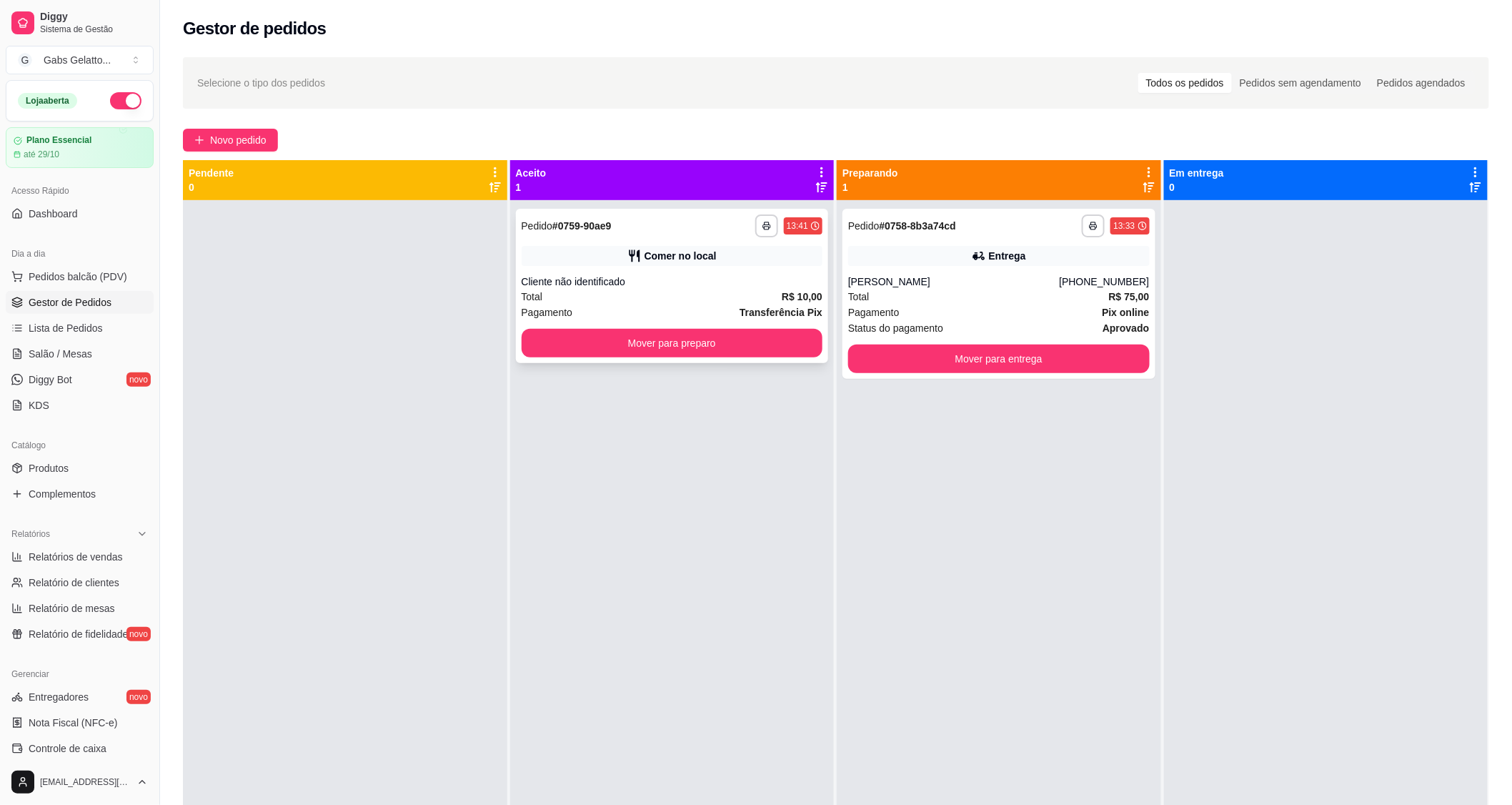
click at [737, 327] on div "**********" at bounding box center [672, 285] width 313 height 154
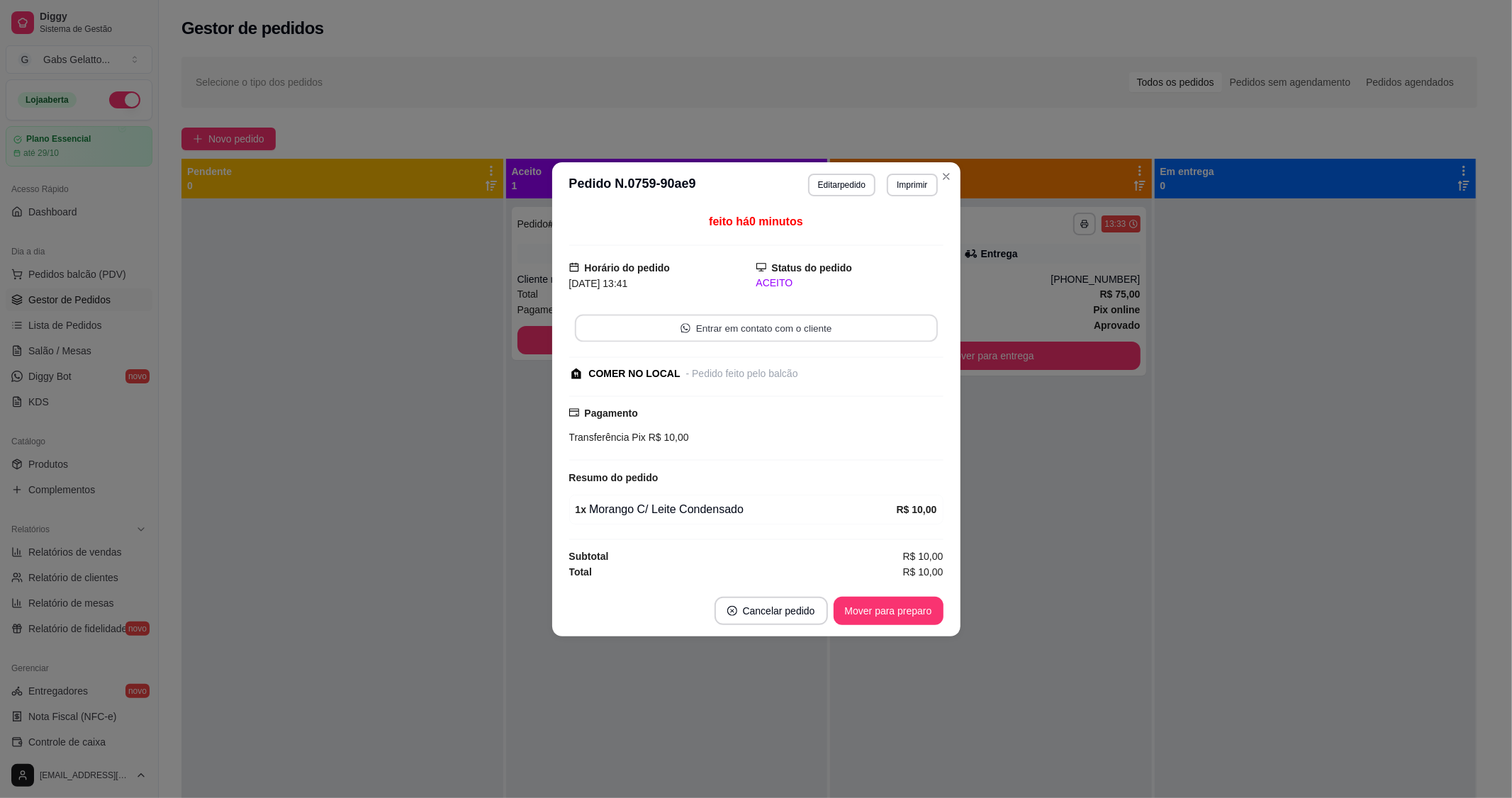
click at [731, 341] on button "Entrar em contato com o cliente" at bounding box center [756, 327] width 363 height 27
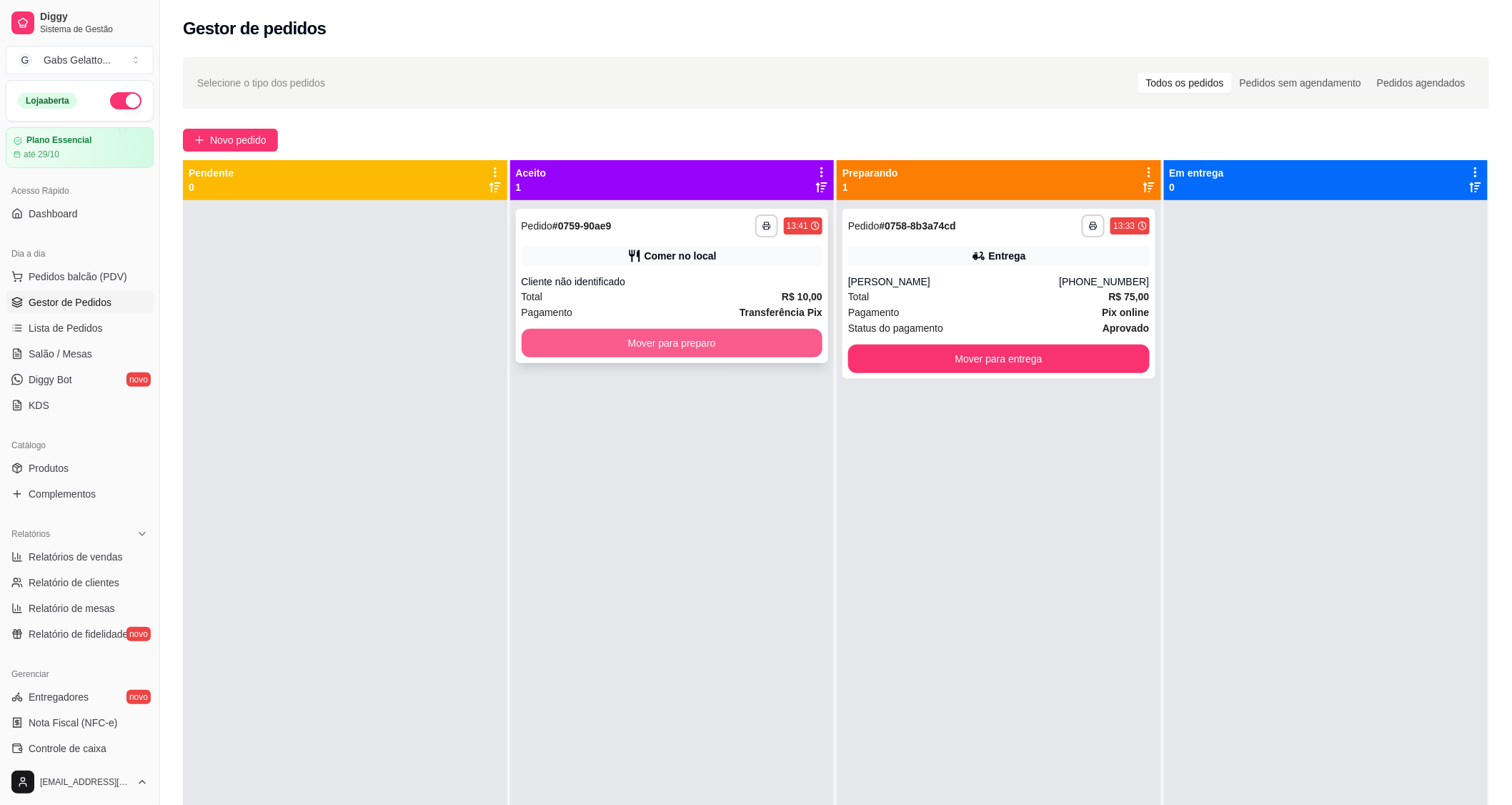
click at [652, 351] on button "Mover para preparo" at bounding box center [673, 343] width 302 height 28
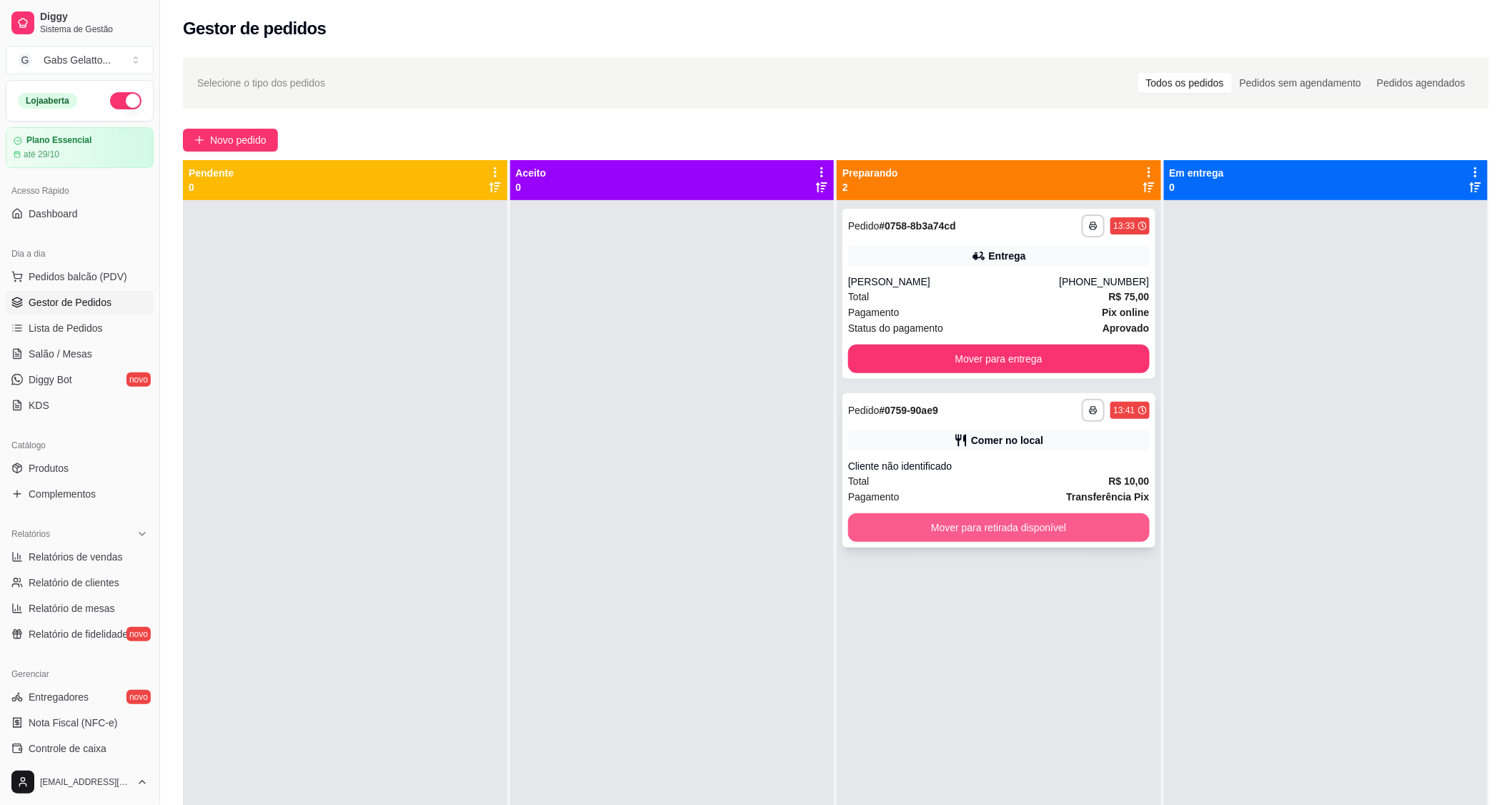
click at [1017, 530] on button "Mover para retirada disponível" at bounding box center [999, 527] width 302 height 28
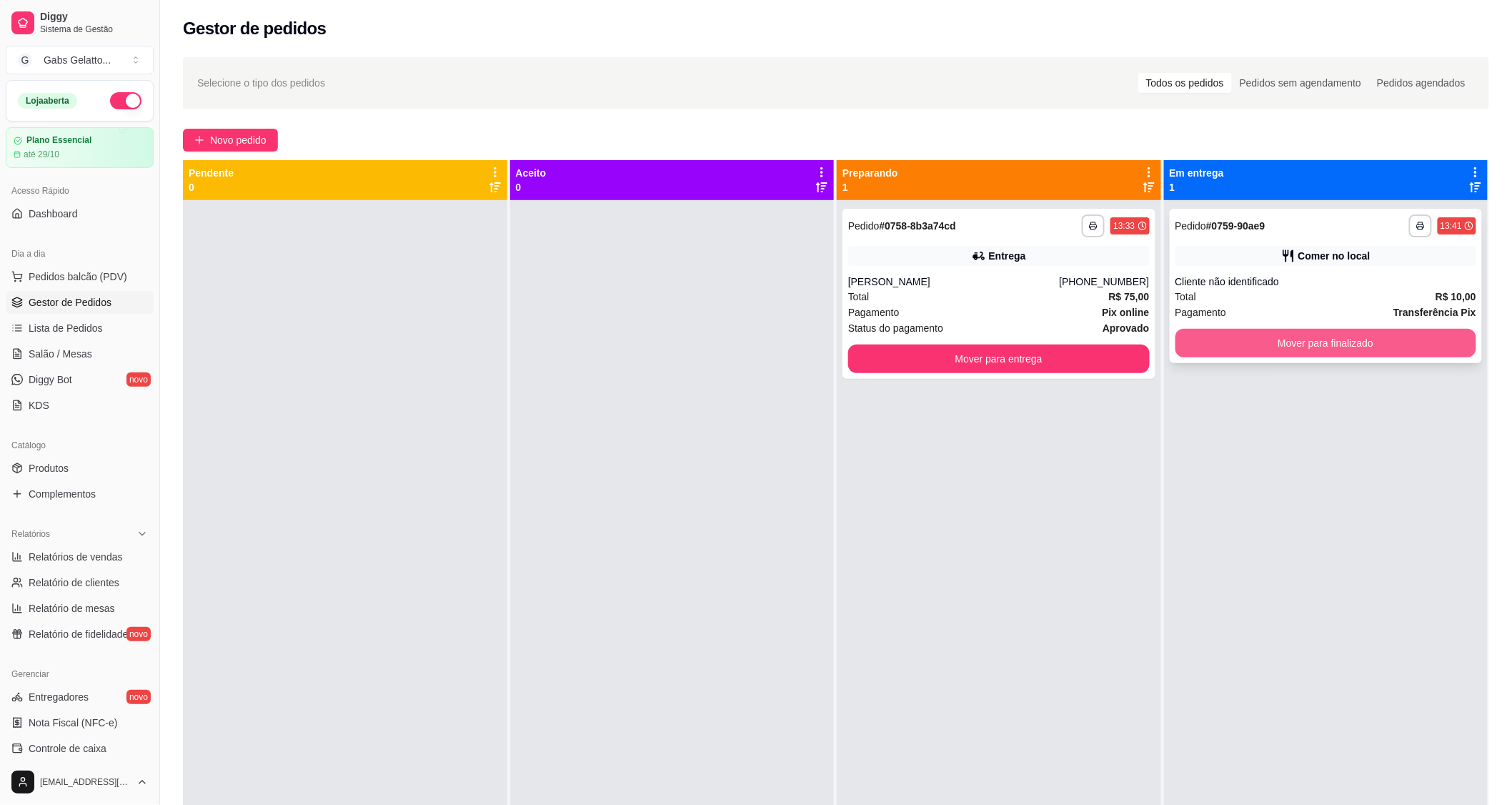
click at [1312, 347] on button "Mover para finalizado" at bounding box center [1327, 343] width 302 height 28
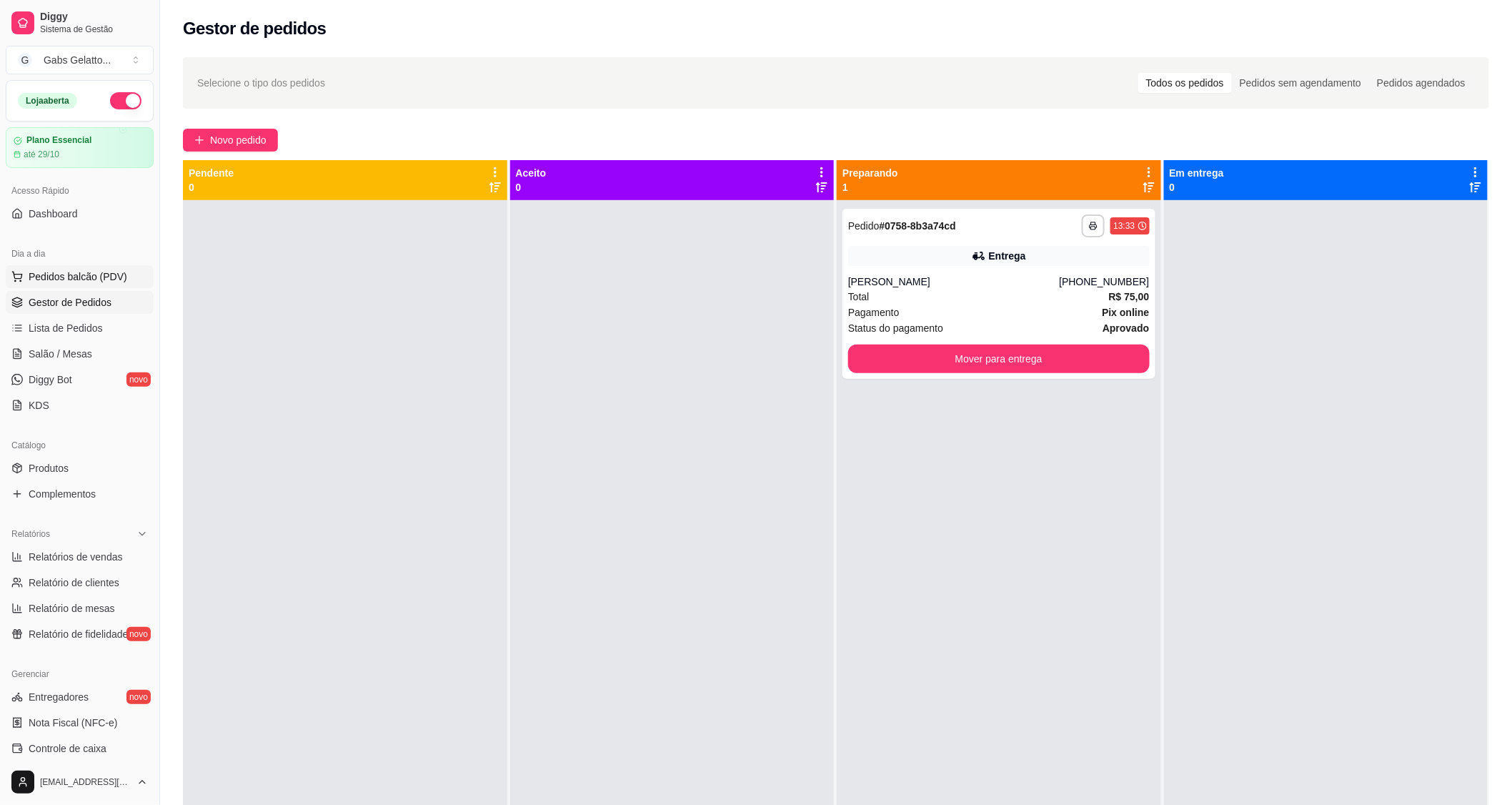
click at [75, 281] on span "Pedidos balcão (PDV)" at bounding box center [77, 277] width 98 height 14
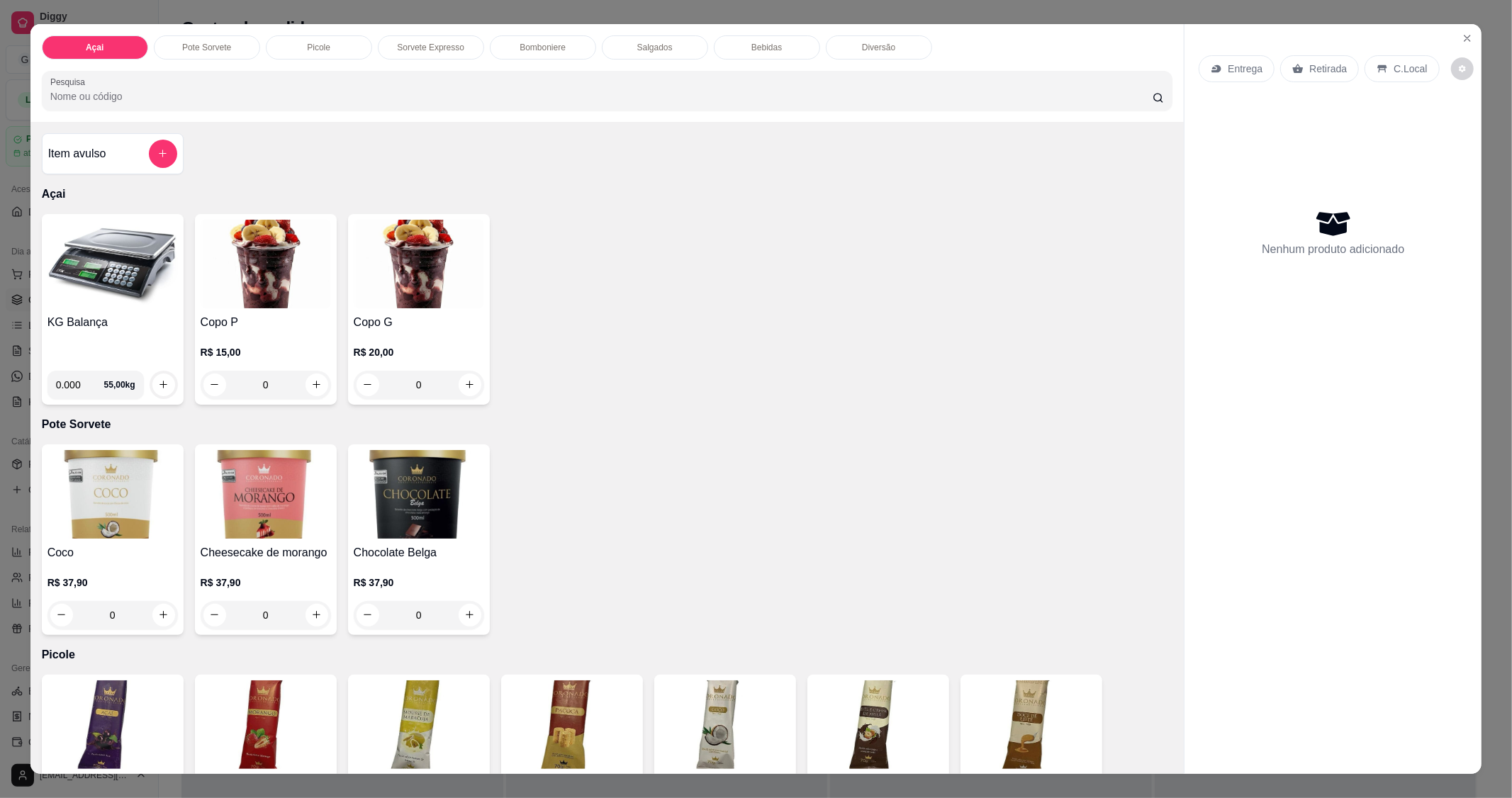
click at [129, 278] on img at bounding box center [112, 264] width 130 height 89
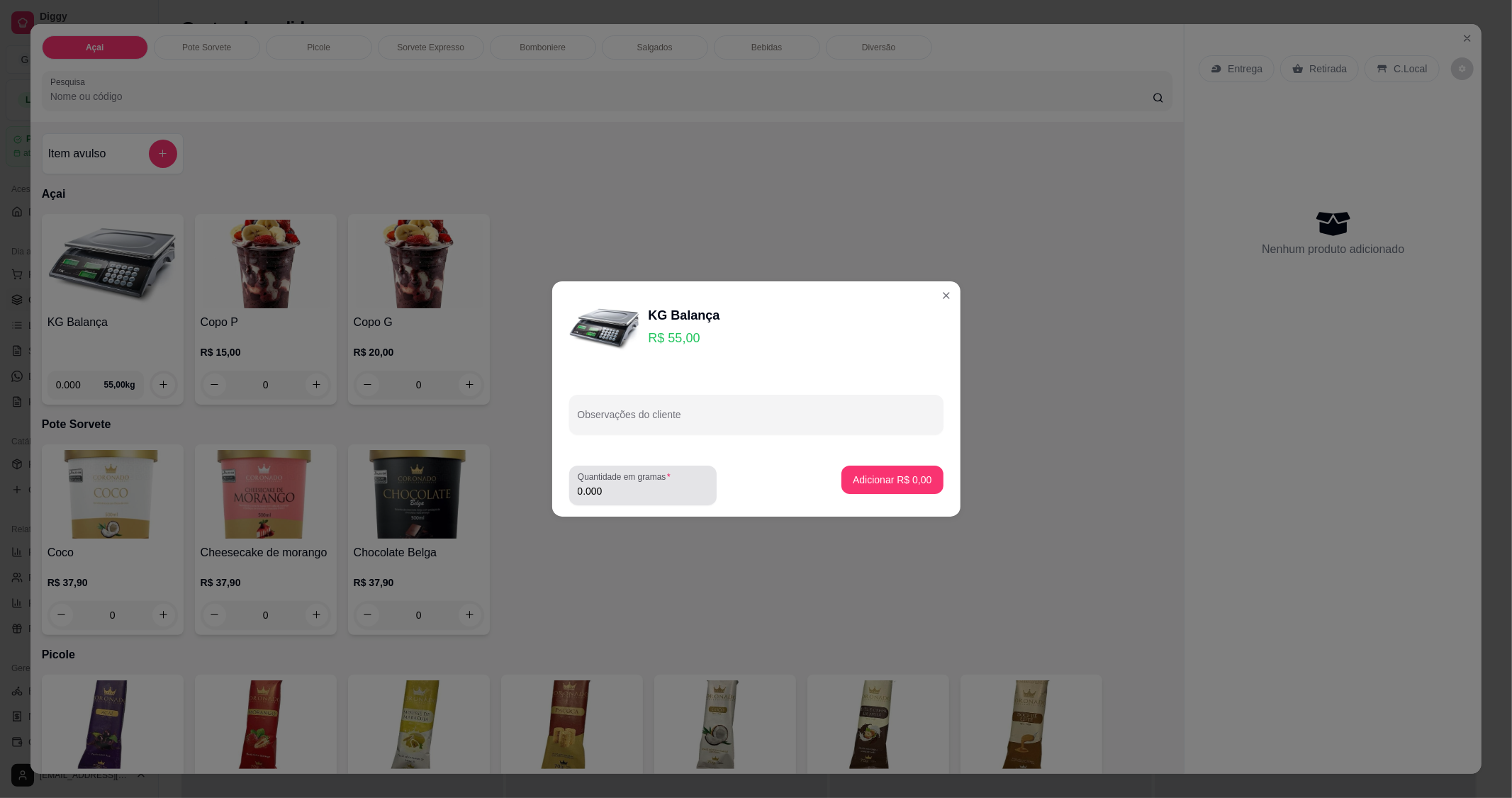
click at [657, 475] on label "Quantidade em gramas" at bounding box center [626, 476] width 97 height 12
click at [625, 486] on input "0.000" at bounding box center [643, 491] width 130 height 14
type input "0.132"
click at [894, 475] on p "Adicionar R$ 7,26" at bounding box center [892, 479] width 79 height 14
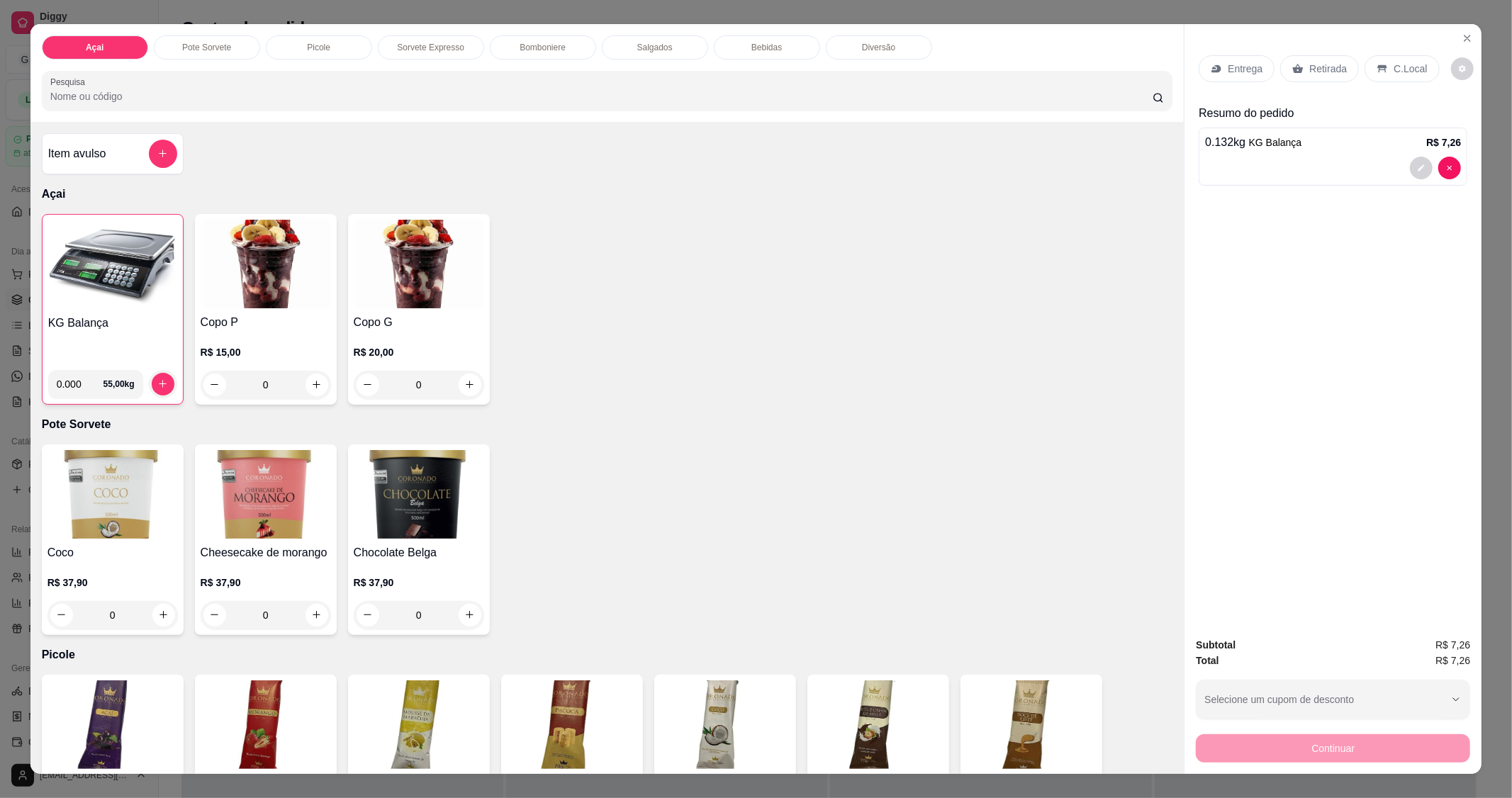
click at [1384, 74] on div "C.Local" at bounding box center [1401, 69] width 74 height 27
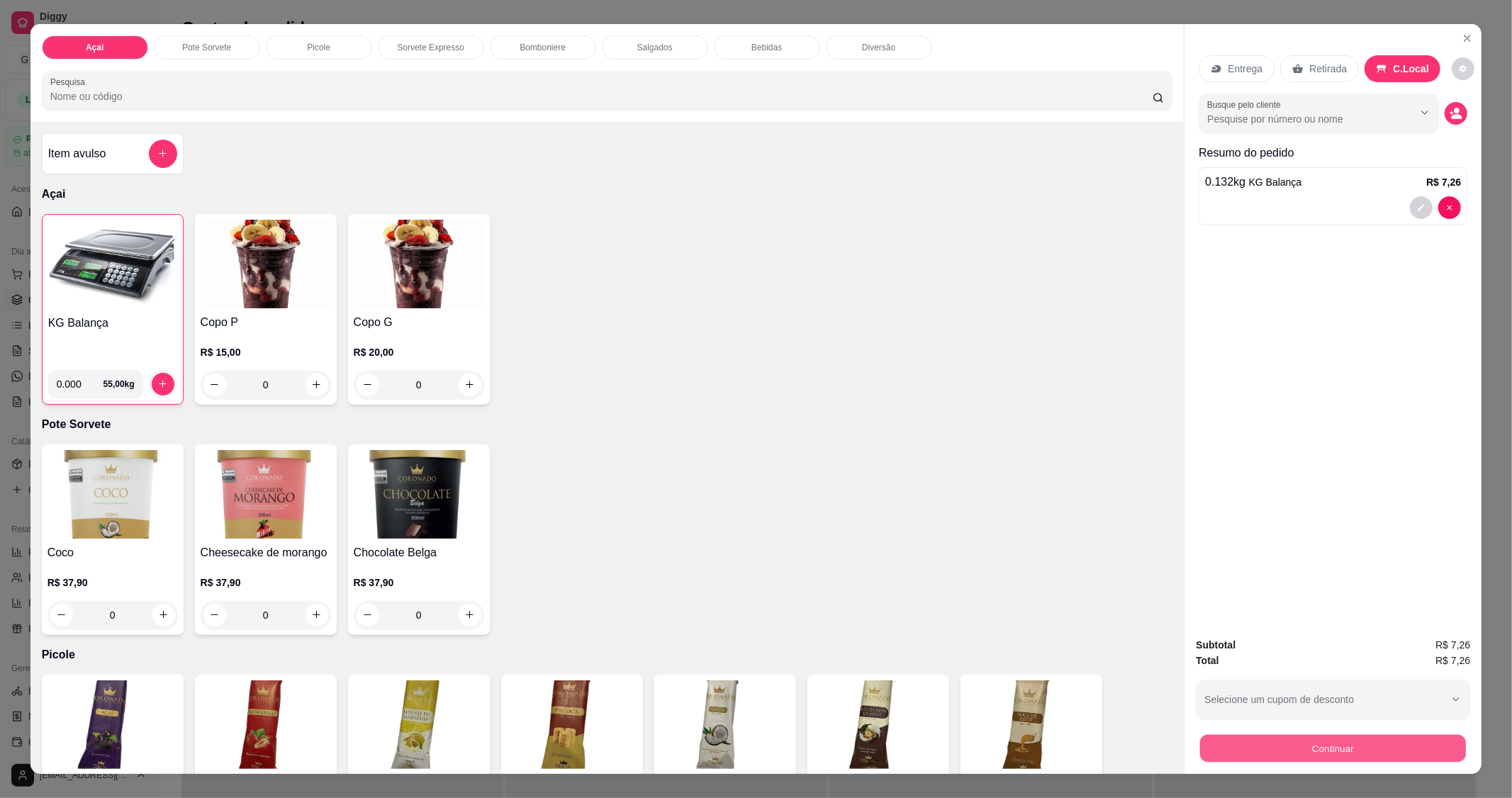
click at [1273, 743] on button "Continuar" at bounding box center [1333, 748] width 266 height 27
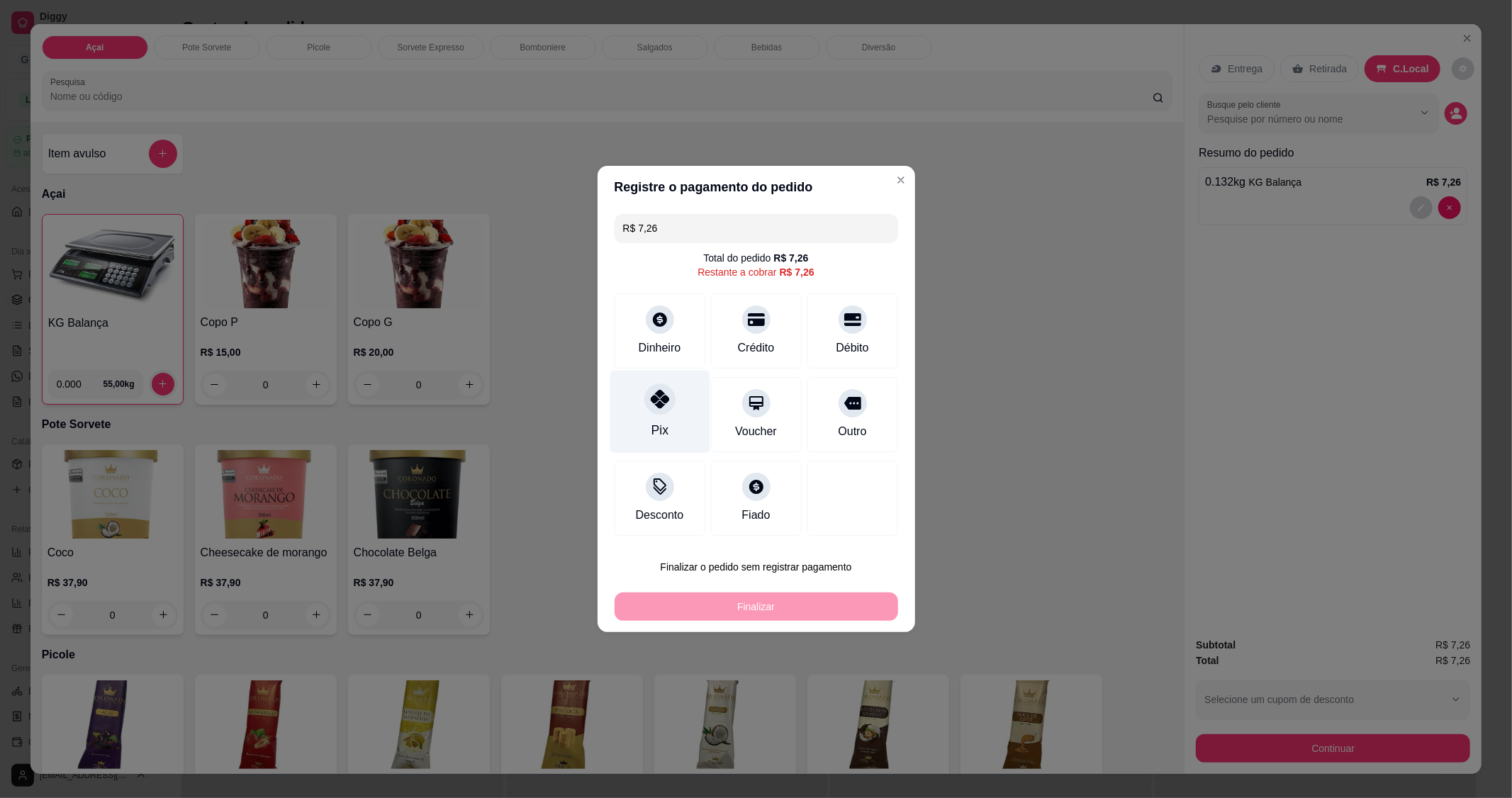
click at [643, 422] on div "Pix" at bounding box center [660, 412] width 100 height 83
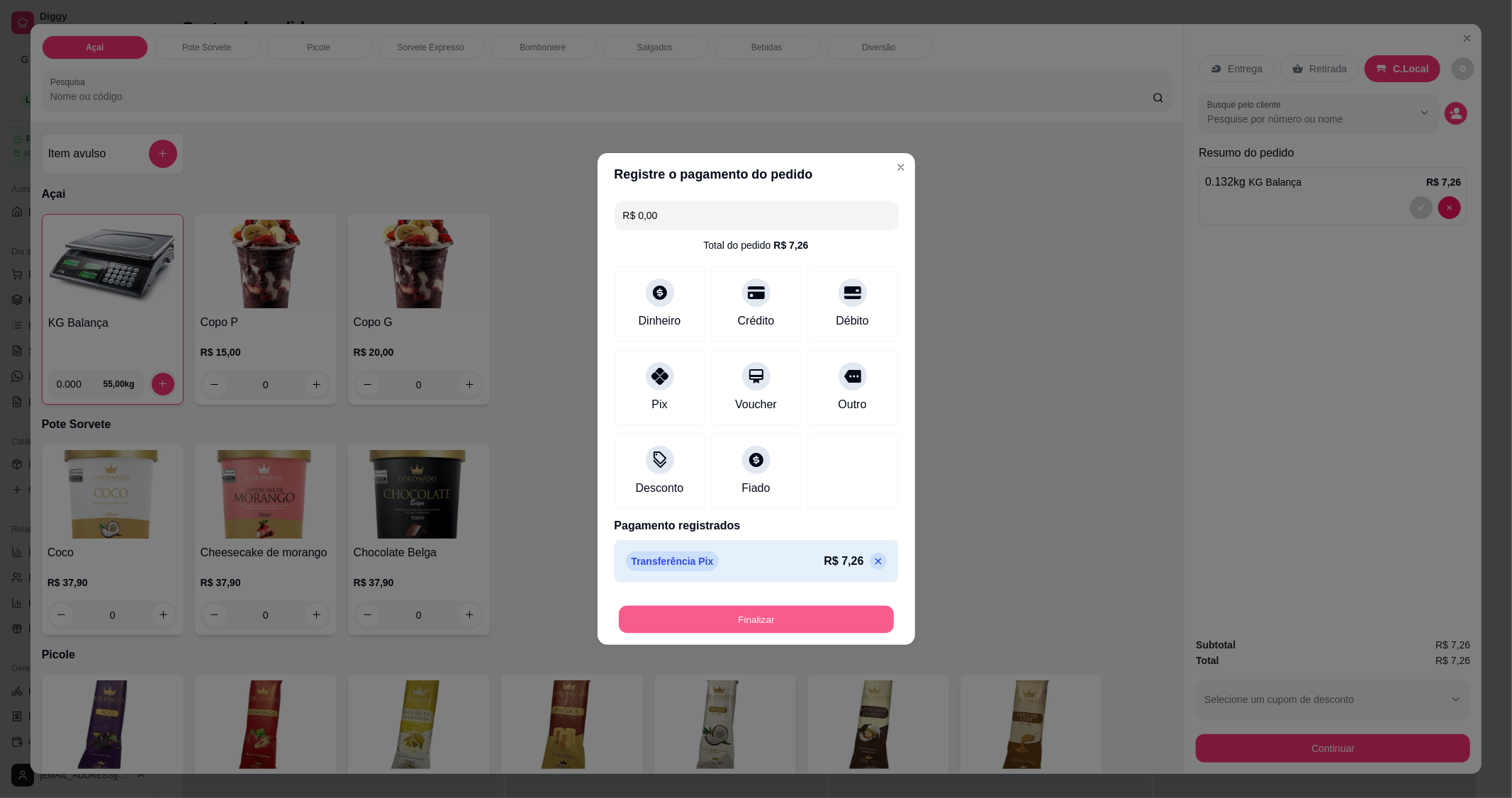
click at [731, 609] on button "Finalizar" at bounding box center [756, 619] width 275 height 27
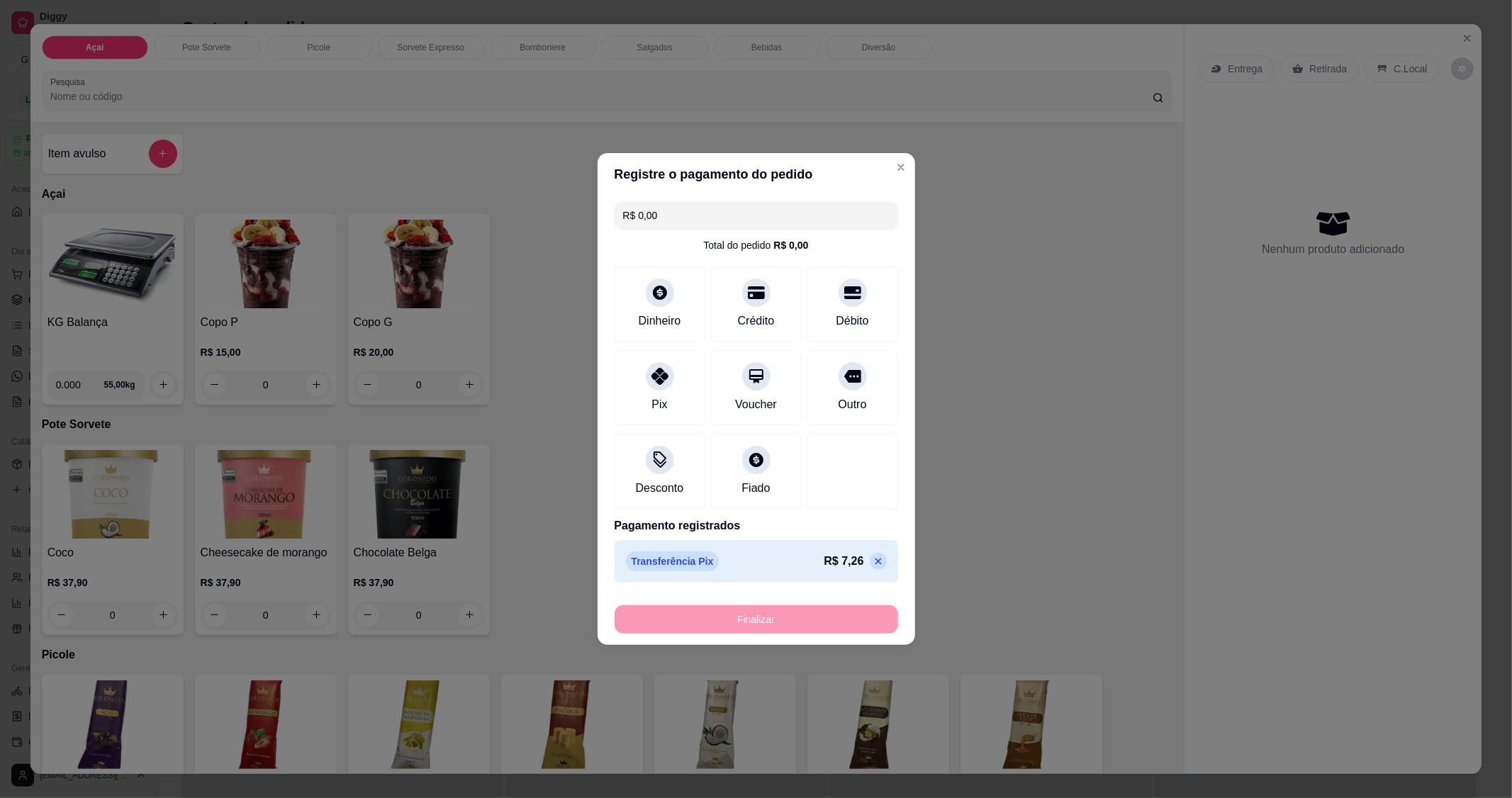
type input "-R$ 7,26"
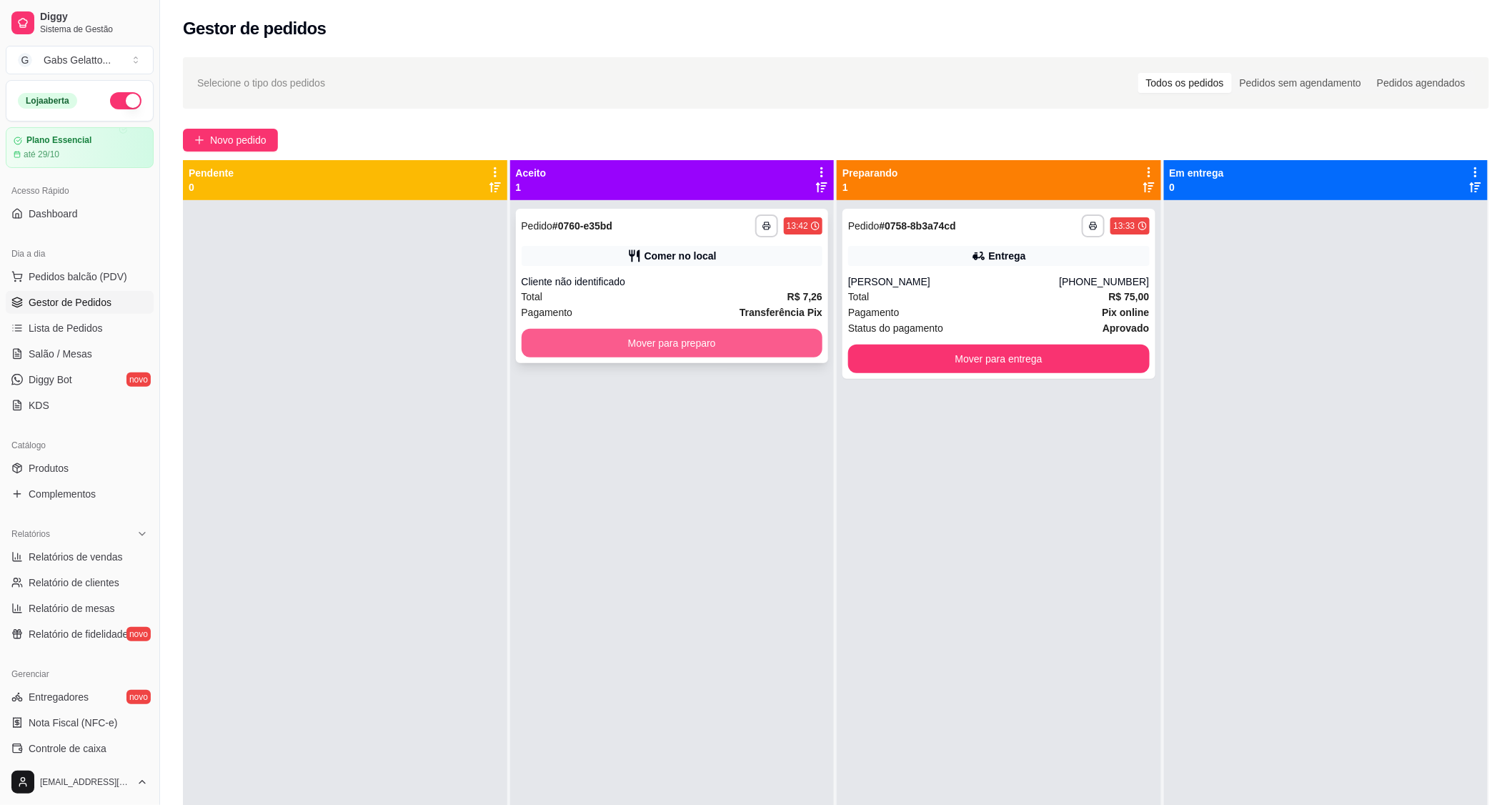
click at [704, 335] on button "Mover para preparo" at bounding box center [673, 343] width 302 height 28
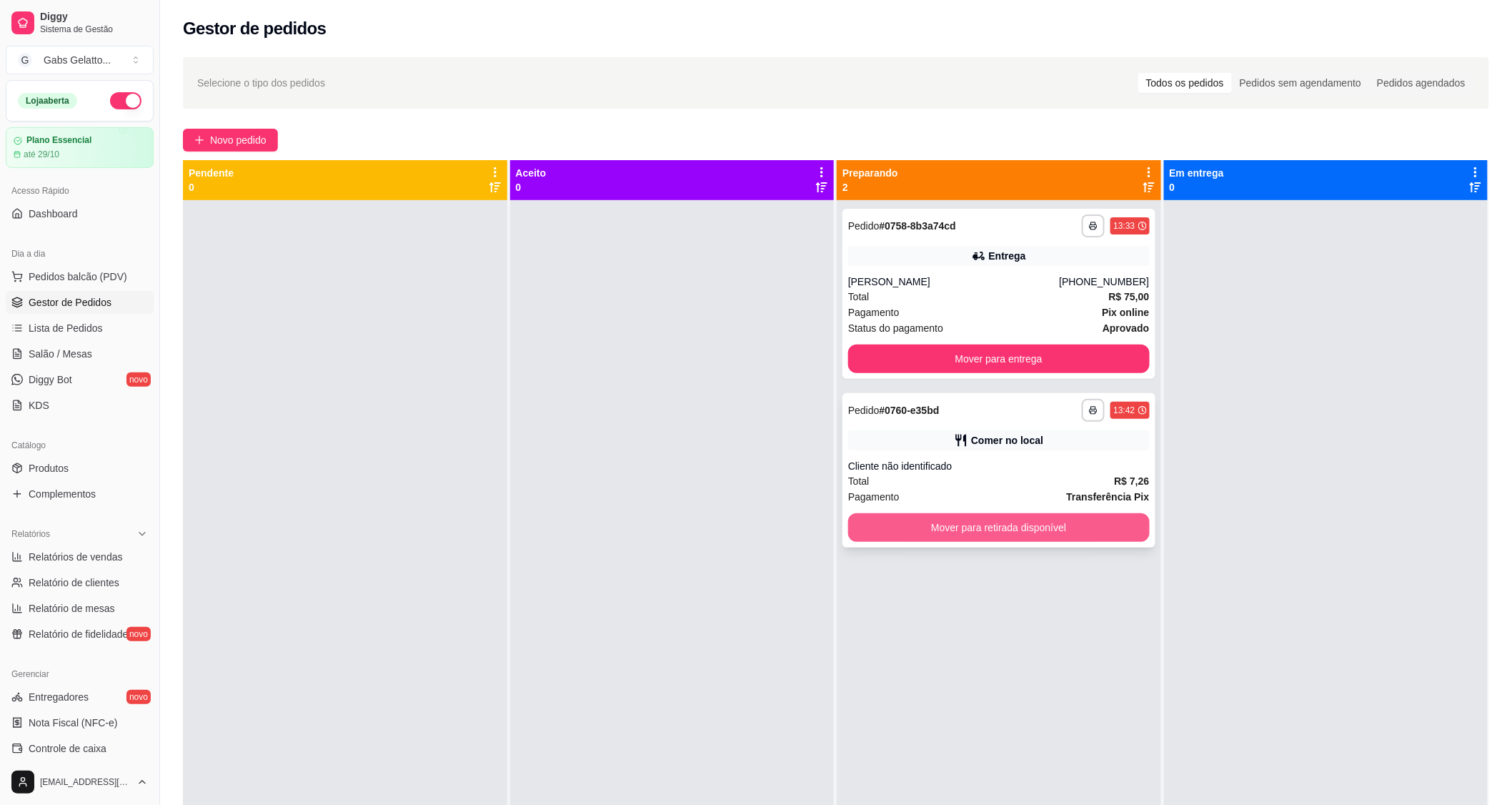
click at [1004, 532] on button "Mover para retirada disponível" at bounding box center [999, 527] width 302 height 28
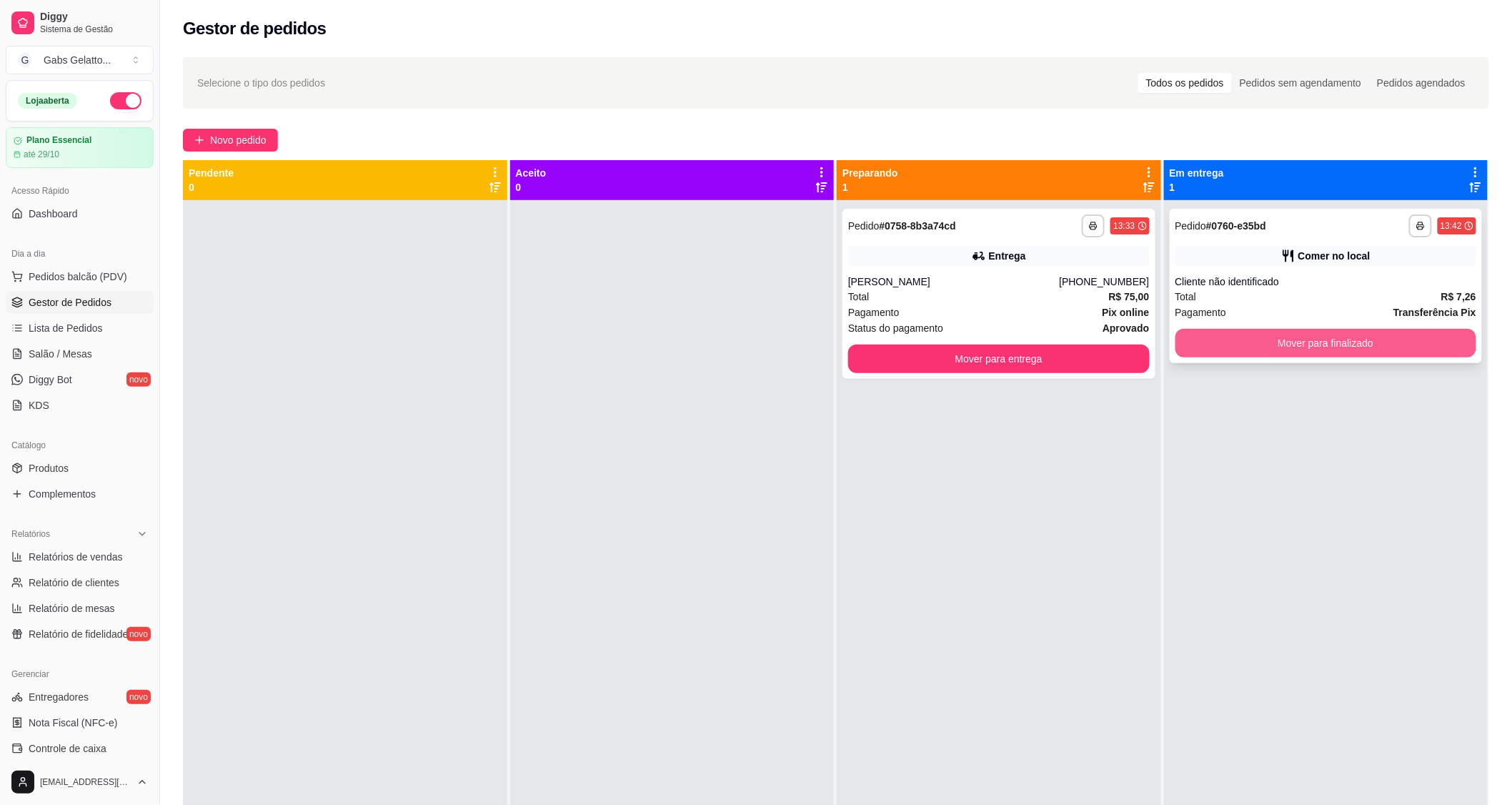
click at [1240, 349] on button "Mover para finalizado" at bounding box center [1327, 343] width 302 height 28
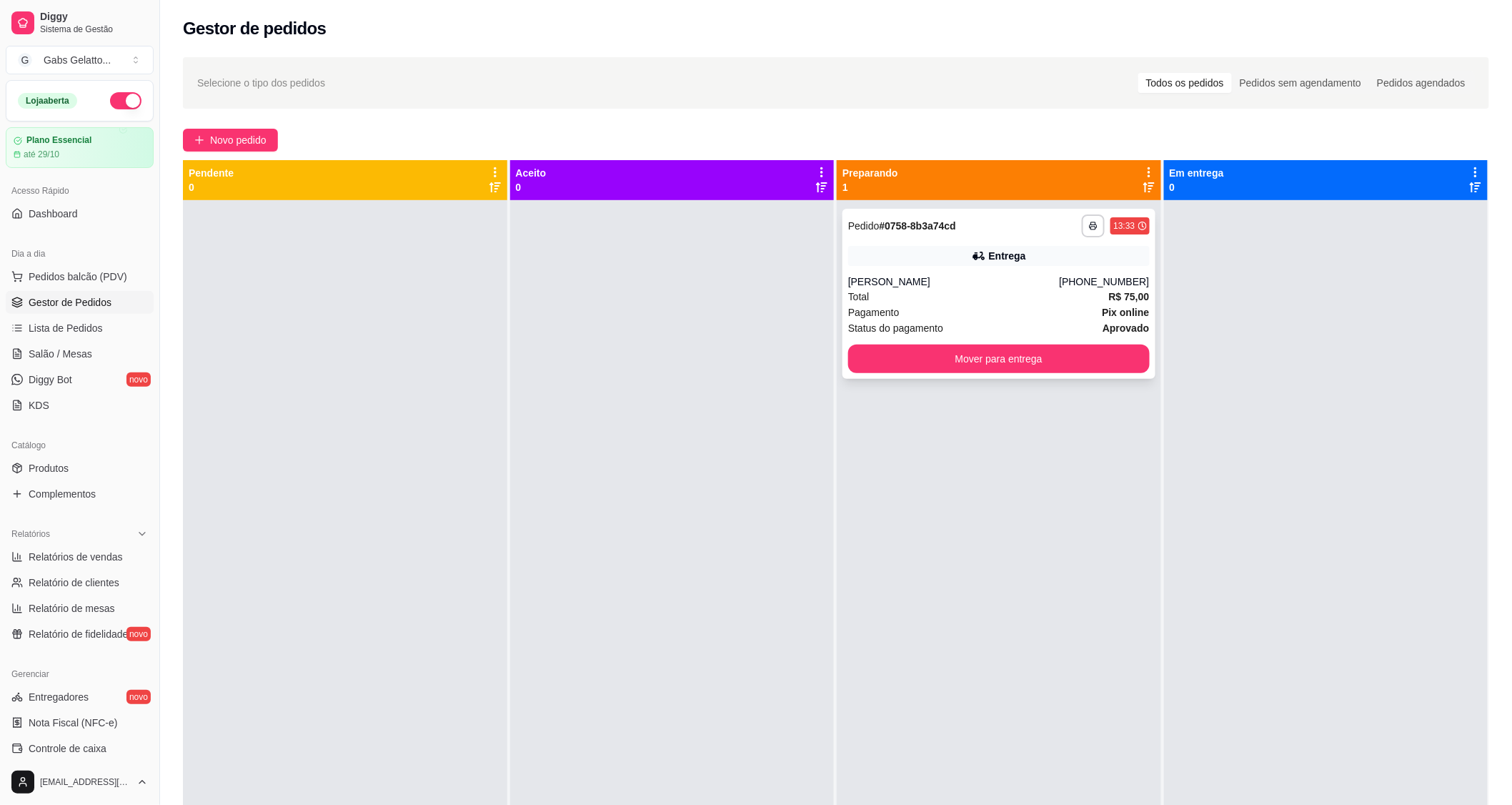
click at [1051, 313] on div "Pagamento Pix online" at bounding box center [999, 312] width 302 height 16
click at [902, 318] on div "Pagamento Pix online" at bounding box center [999, 312] width 302 height 16
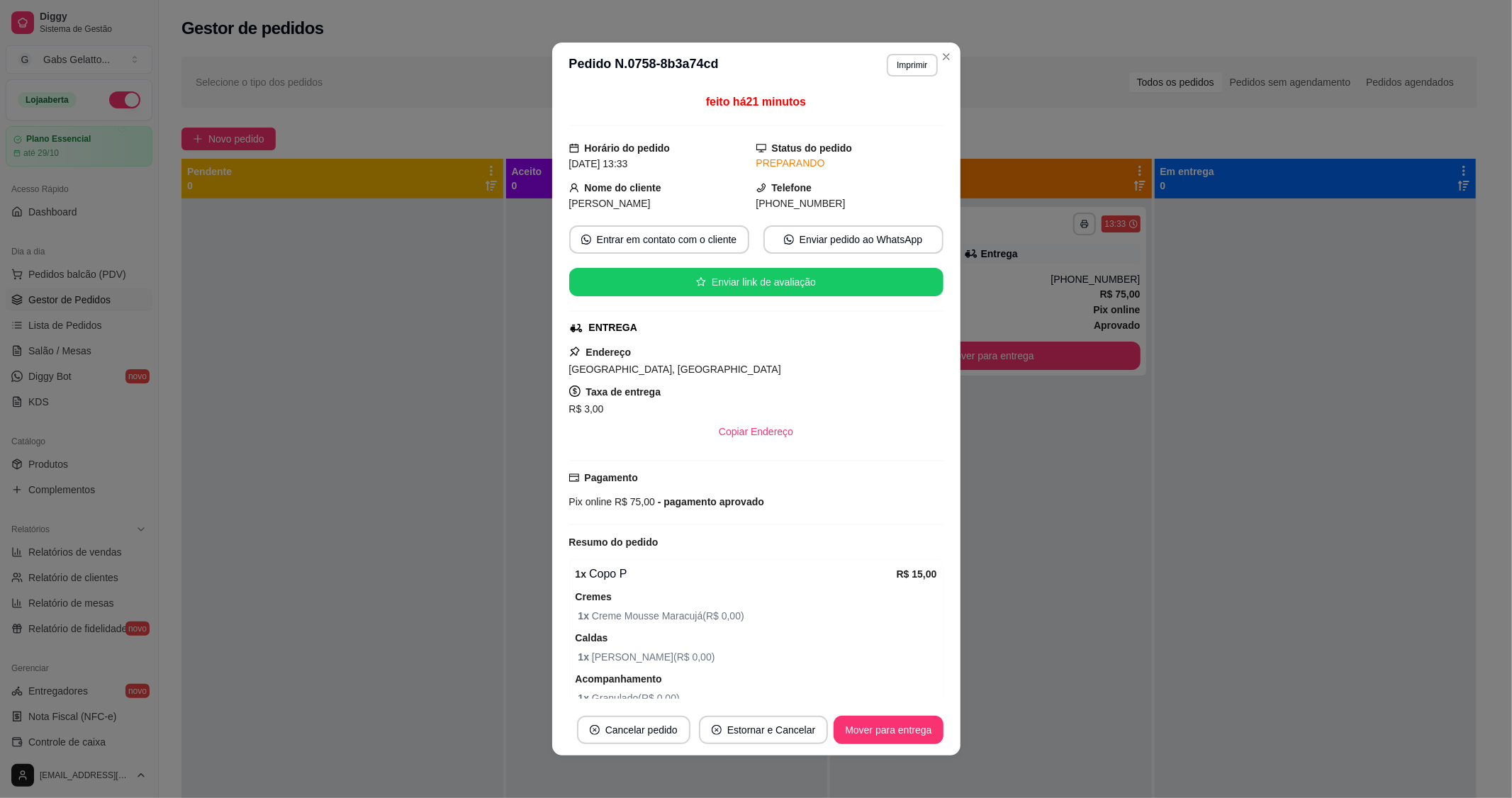
scroll to position [79, 0]
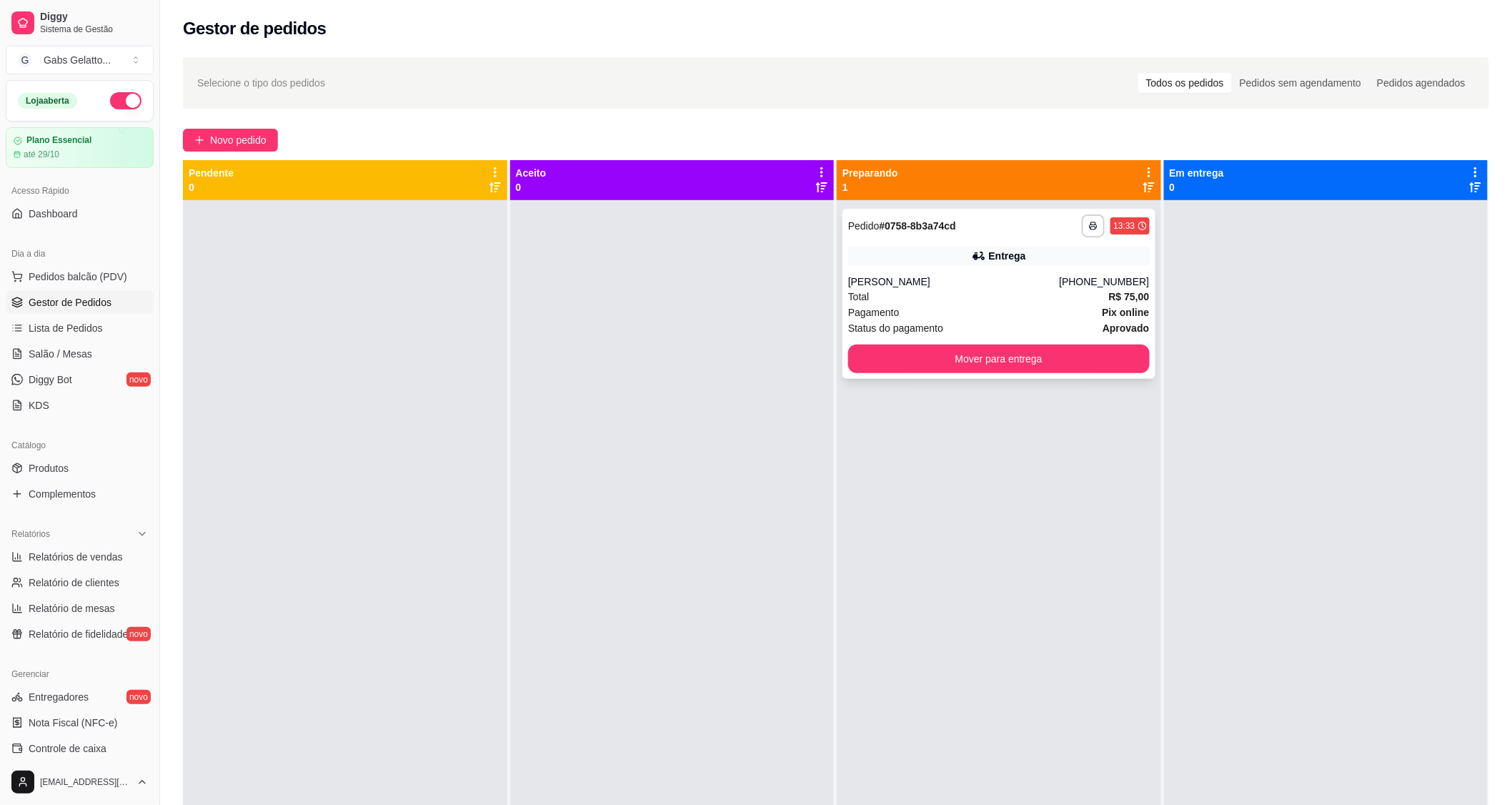
click at [882, 239] on div "**********" at bounding box center [999, 293] width 313 height 170
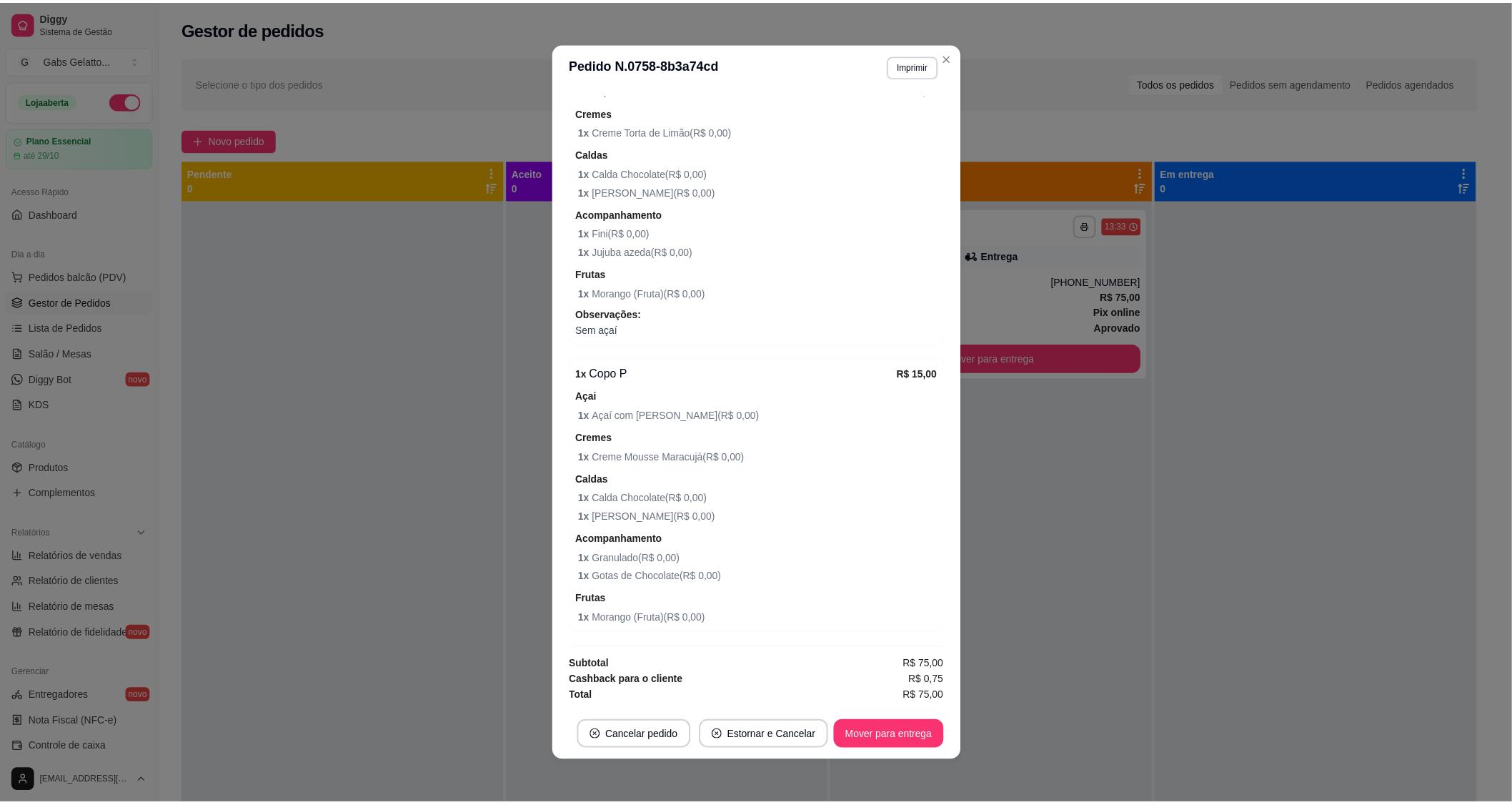
scroll to position [578, 0]
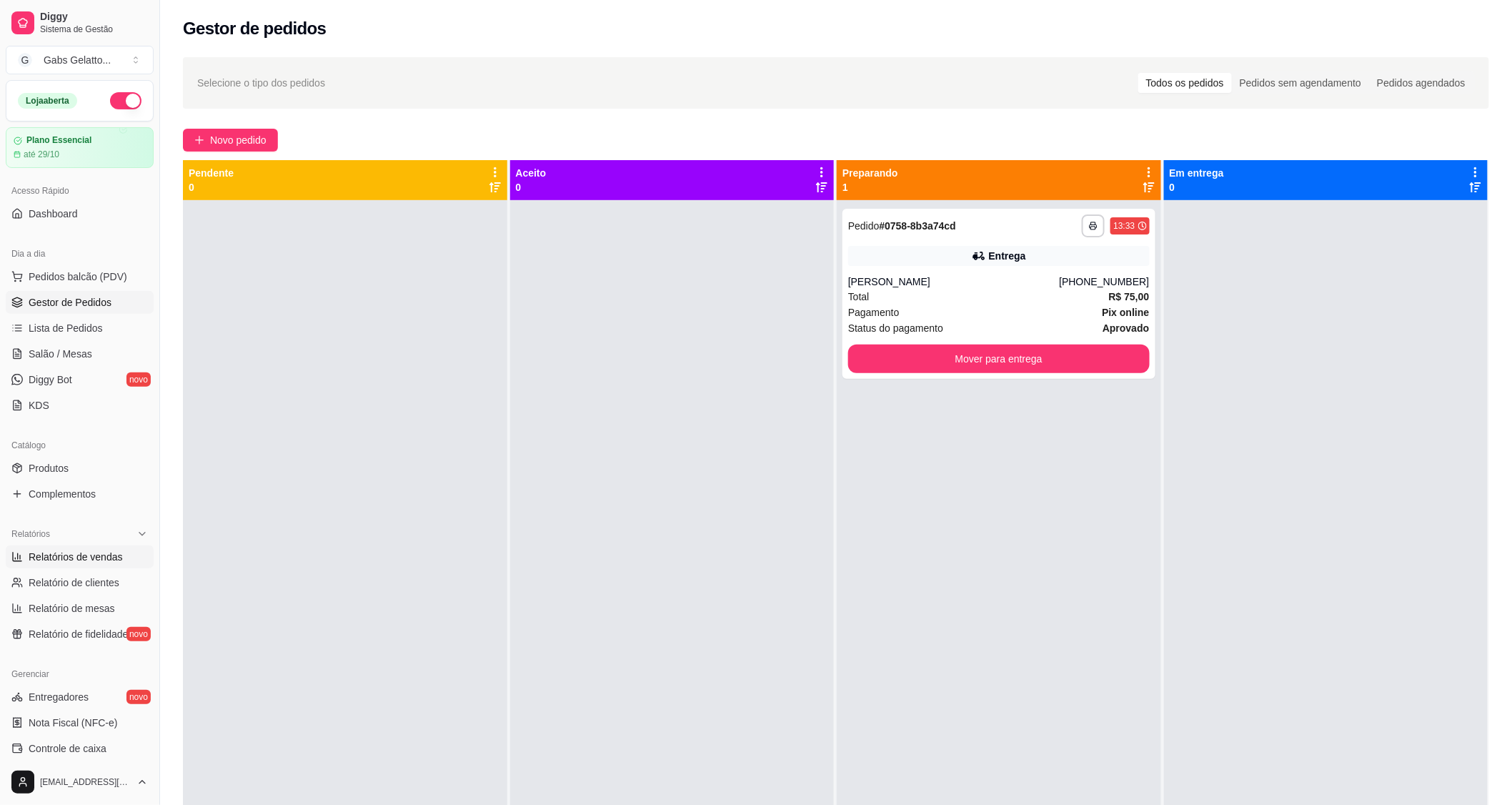
click at [123, 557] on link "Relatórios de vendas" at bounding box center [79, 557] width 148 height 23
select select "ALL"
select select "0"
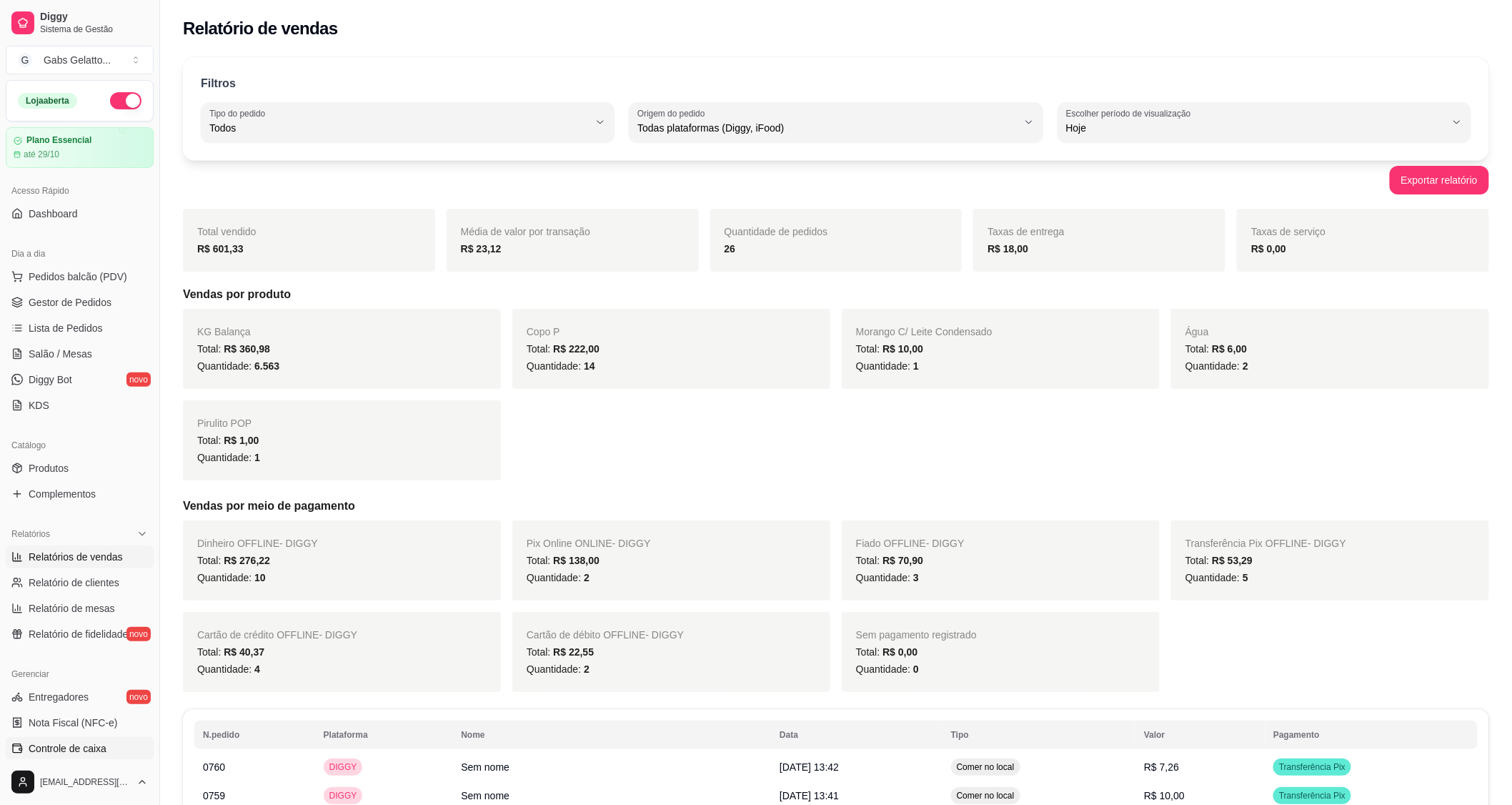
scroll to position [223, 0]
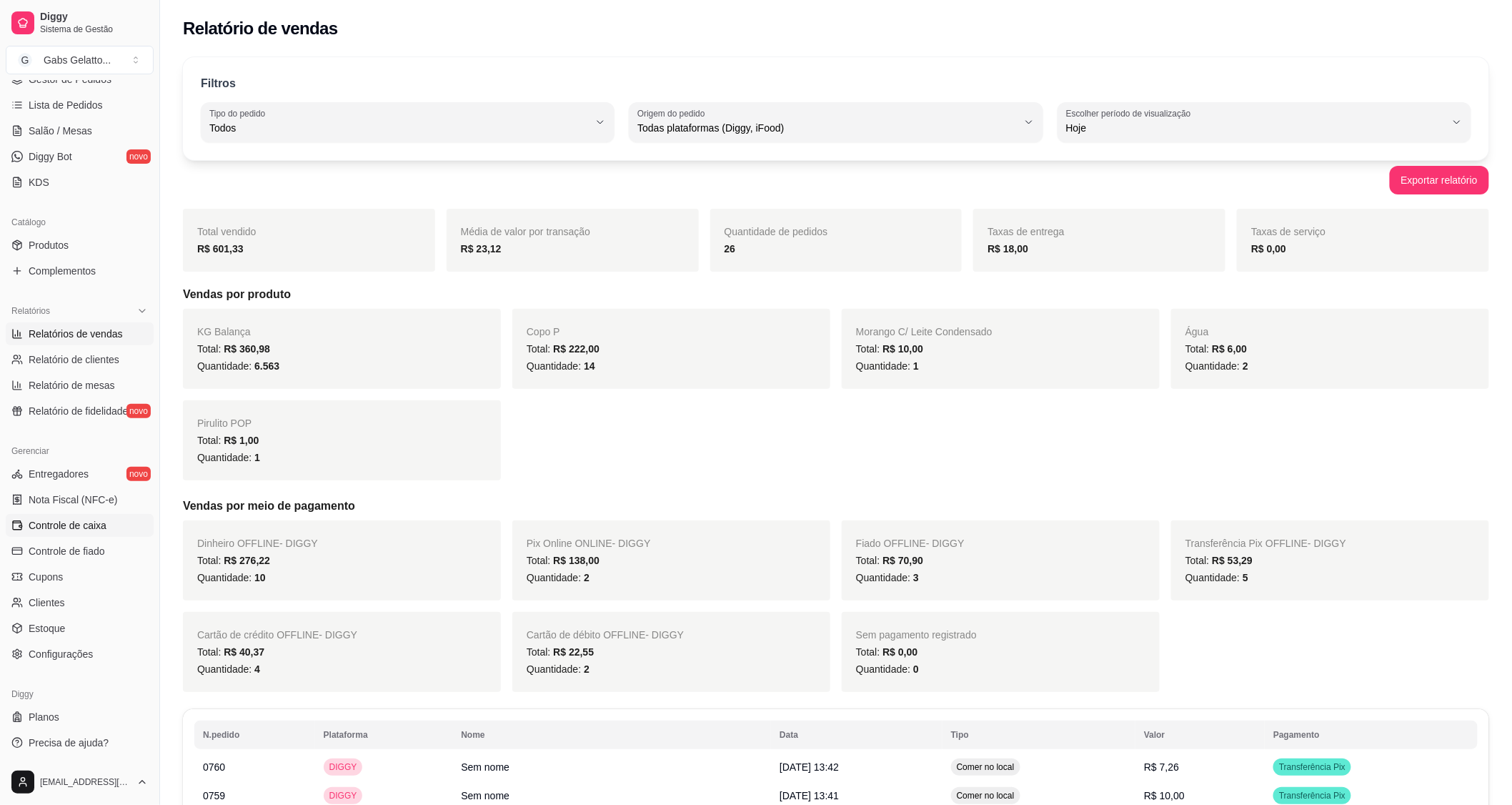
click at [101, 529] on span "Controle de caixa" at bounding box center [67, 525] width 78 height 14
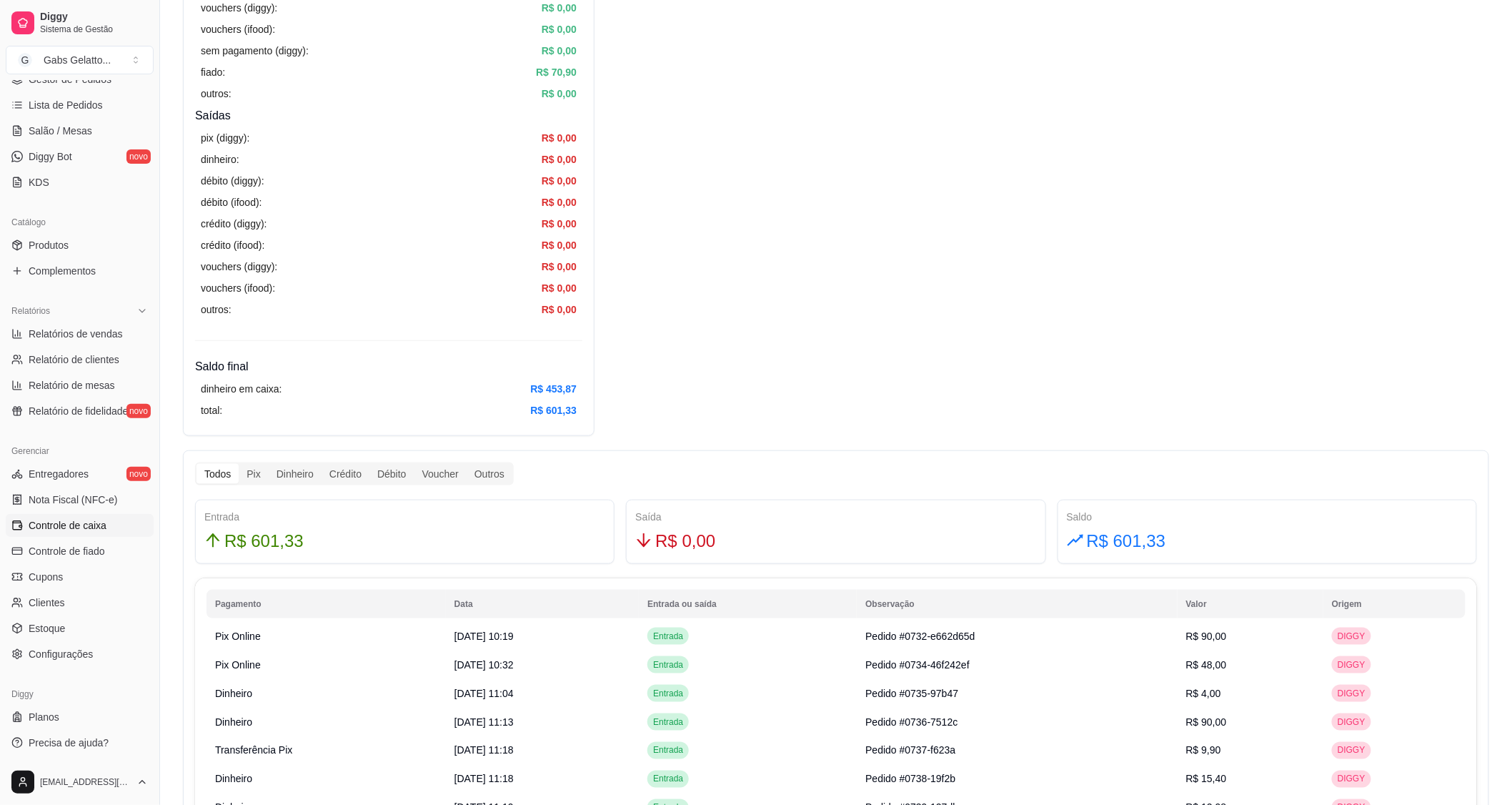
scroll to position [476, 0]
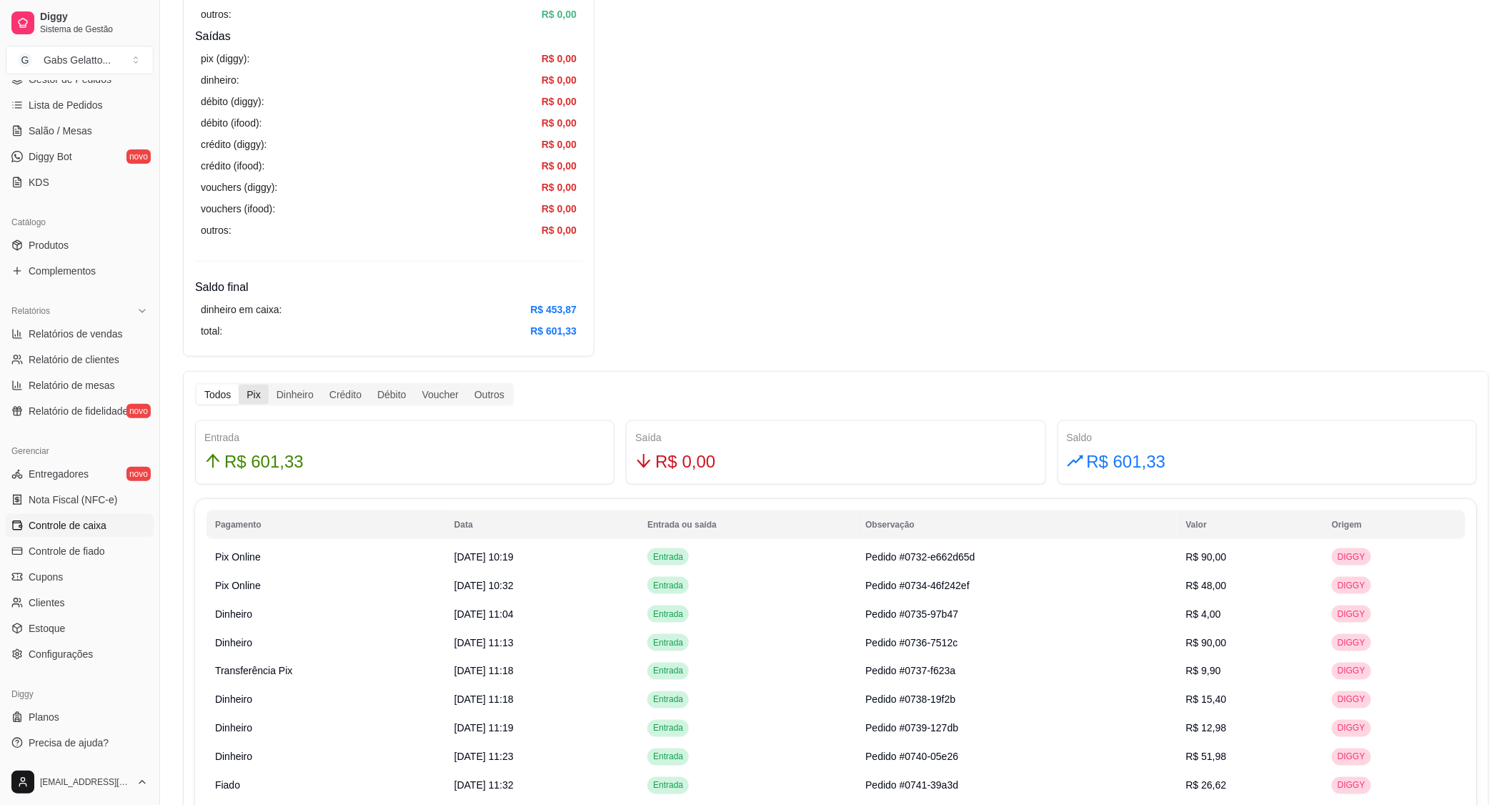
click at [251, 391] on div "Pix" at bounding box center [253, 394] width 29 height 20
click at [239, 384] on input "Pix" at bounding box center [239, 384] width 0 height 0
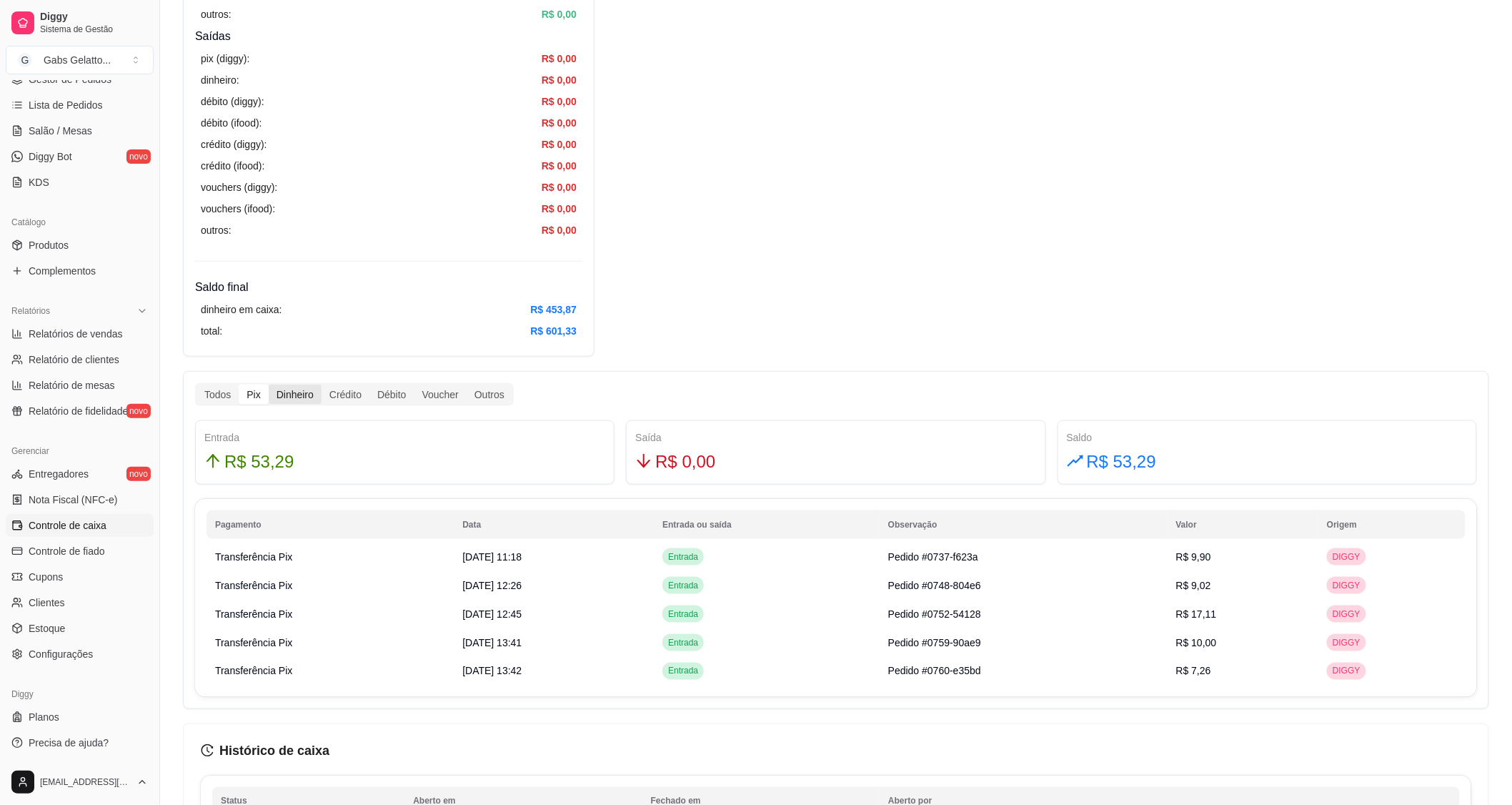
click at [295, 398] on div "Dinheiro" at bounding box center [295, 394] width 53 height 20
click at [269, 384] on input "Dinheiro" at bounding box center [269, 384] width 0 height 0
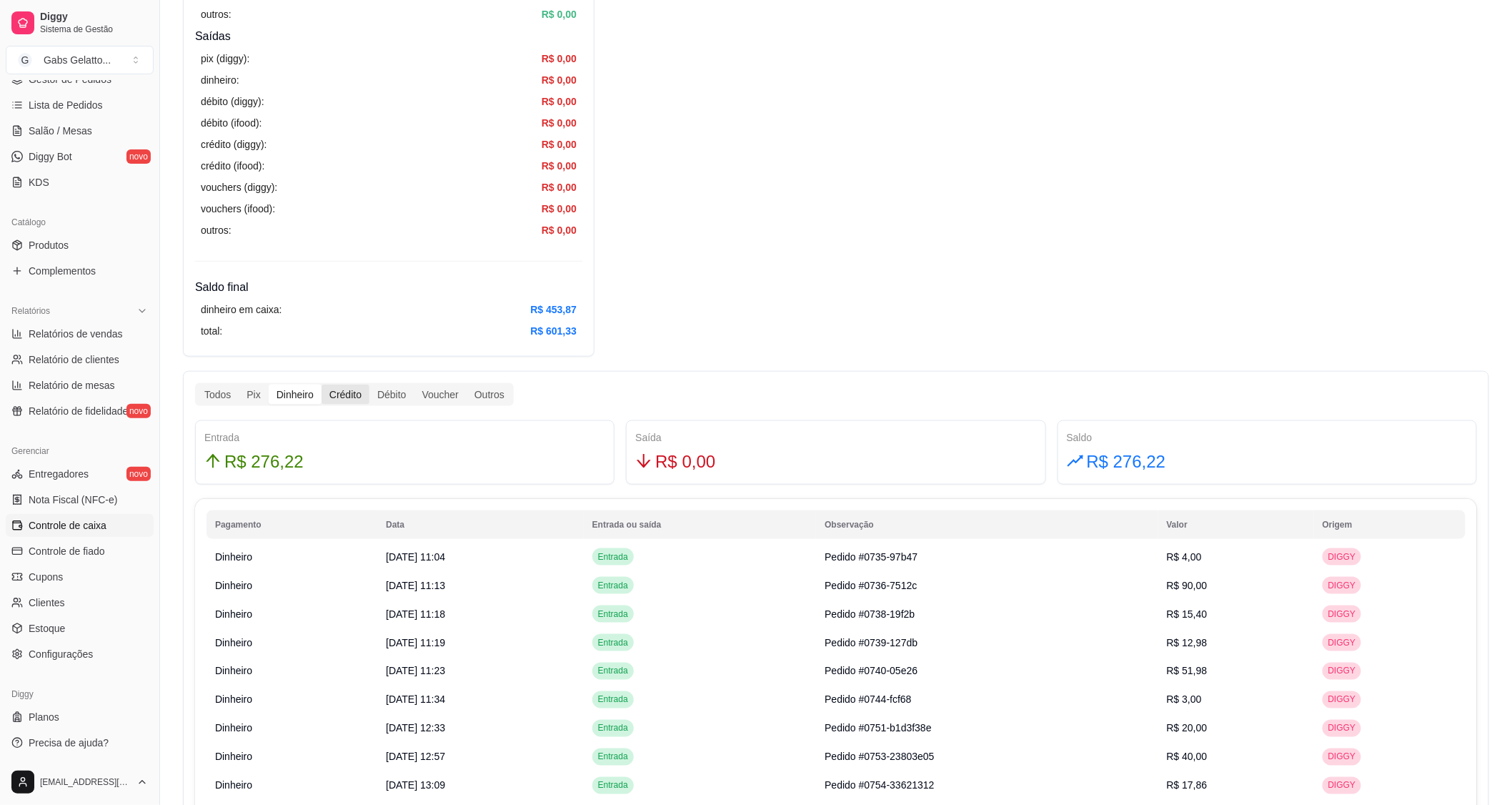
click at [347, 396] on div "Crédito" at bounding box center [345, 394] width 48 height 20
click at [321, 384] on input "Crédito" at bounding box center [321, 384] width 0 height 0
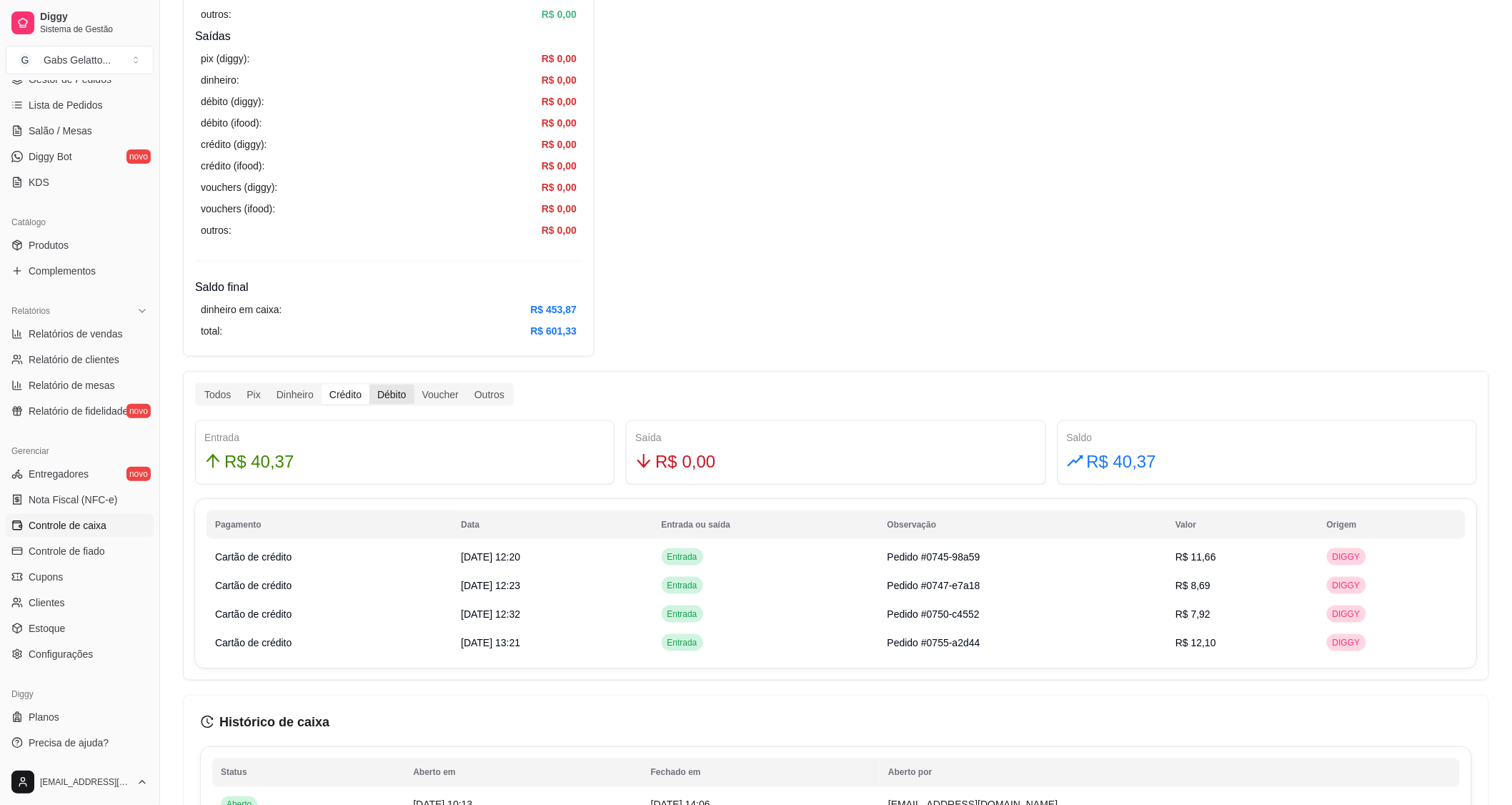
click at [395, 397] on div "Débito" at bounding box center [391, 394] width 44 height 20
click at [369, 384] on input "Débito" at bounding box center [369, 384] width 0 height 0
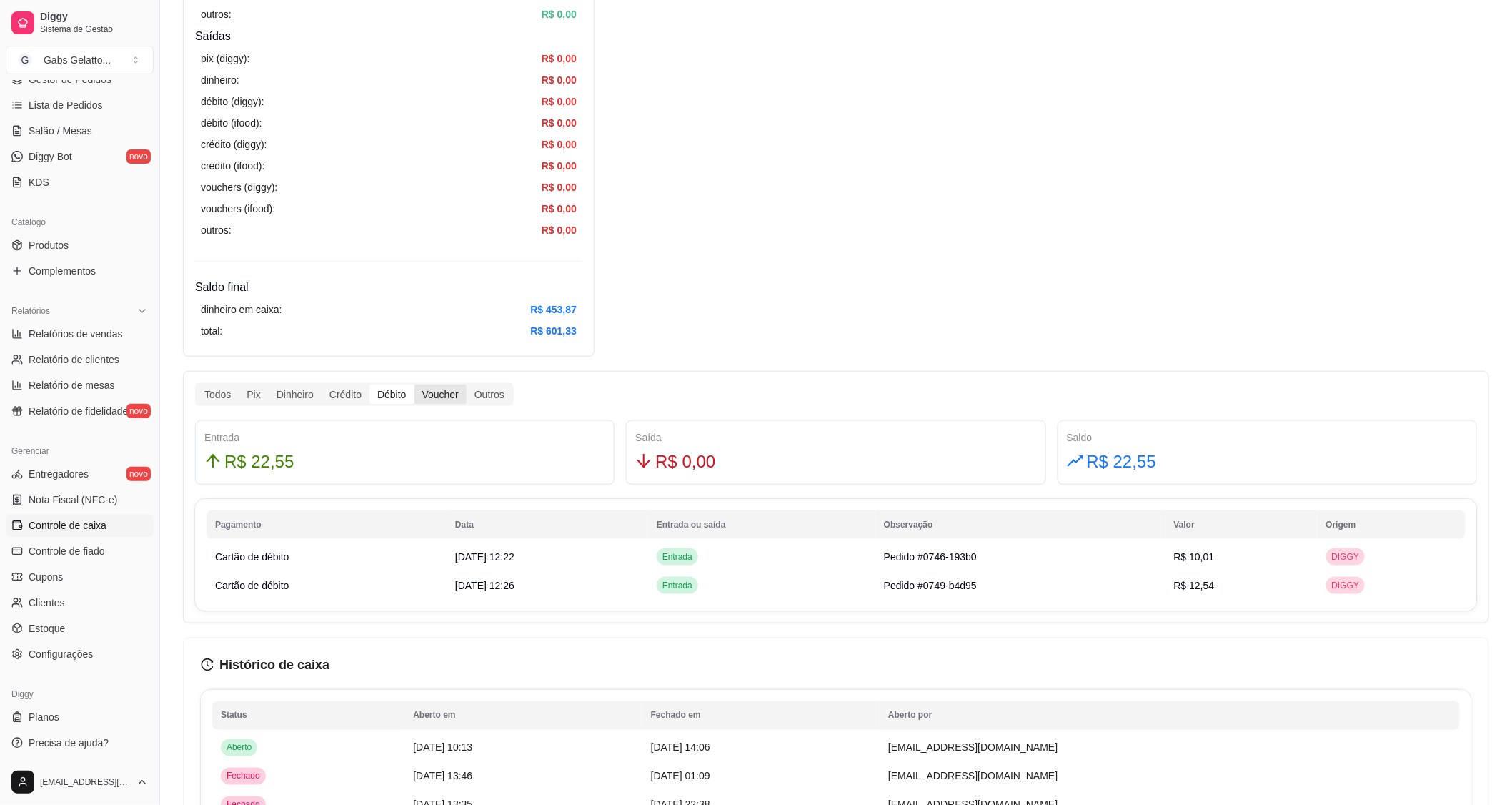
click at [444, 395] on div "Voucher" at bounding box center [440, 394] width 52 height 20
click at [414, 384] on input "Voucher" at bounding box center [414, 384] width 0 height 0
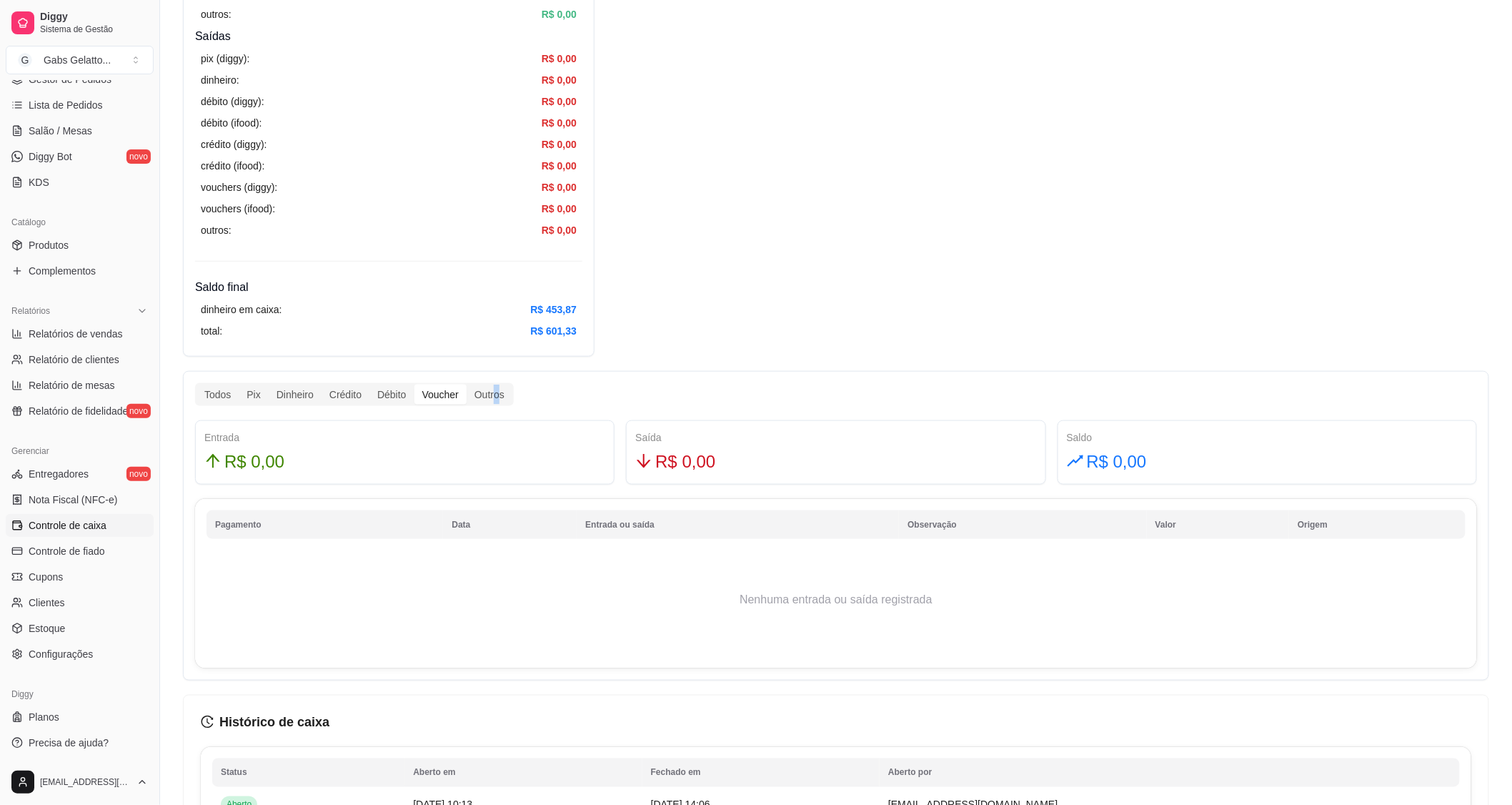
drag, startPoint x: 497, startPoint y: 393, endPoint x: 422, endPoint y: 399, distance: 75.2
click at [490, 395] on div "Outros" at bounding box center [490, 394] width 46 height 20
click at [484, 389] on div "Outros" at bounding box center [490, 394] width 46 height 20
click at [467, 384] on input "Outros" at bounding box center [467, 384] width 0 height 0
click at [269, 389] on div "Dinheiro" at bounding box center [295, 394] width 53 height 20
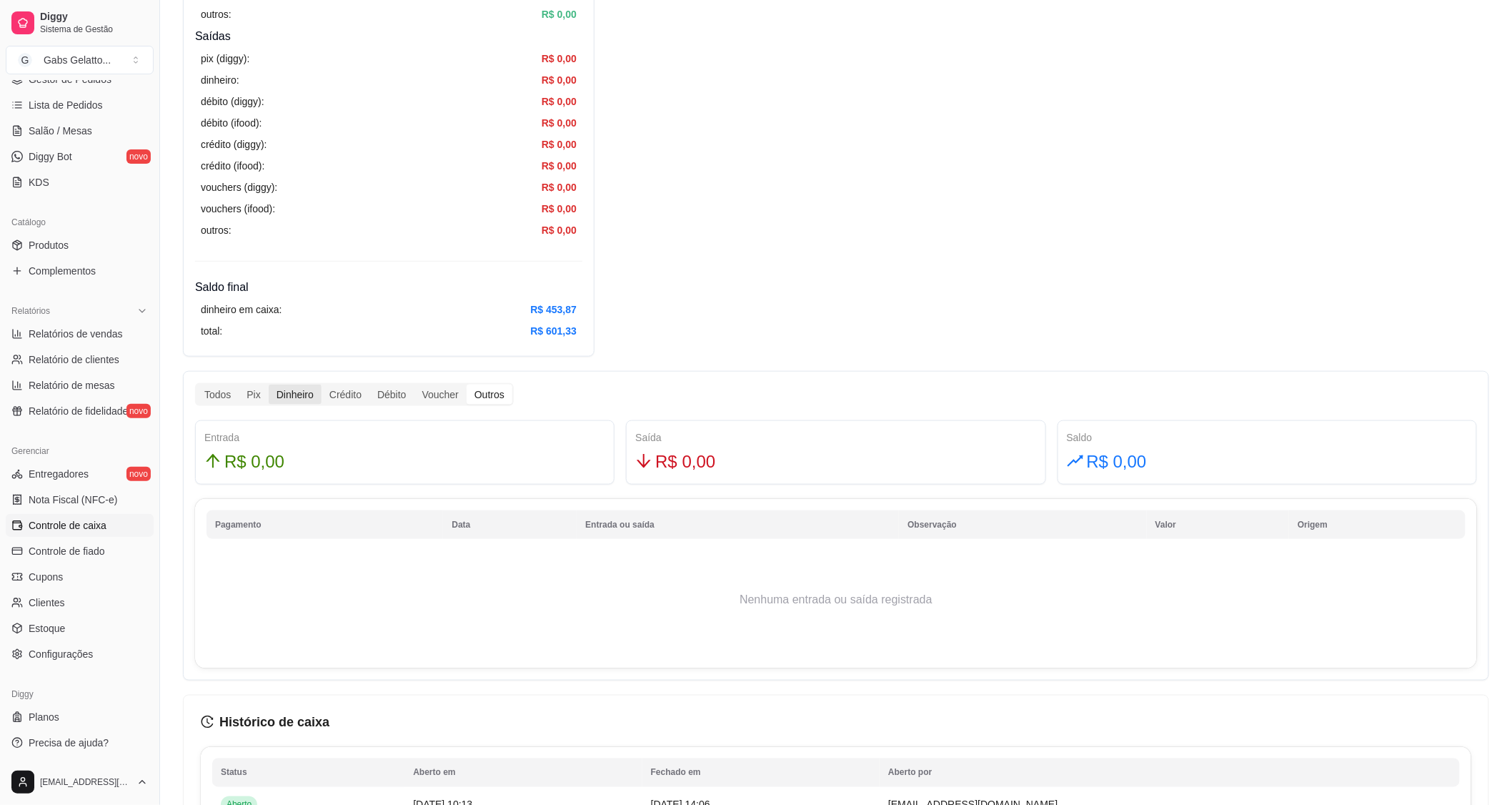
click at [269, 384] on input "Dinheiro" at bounding box center [269, 384] width 0 height 0
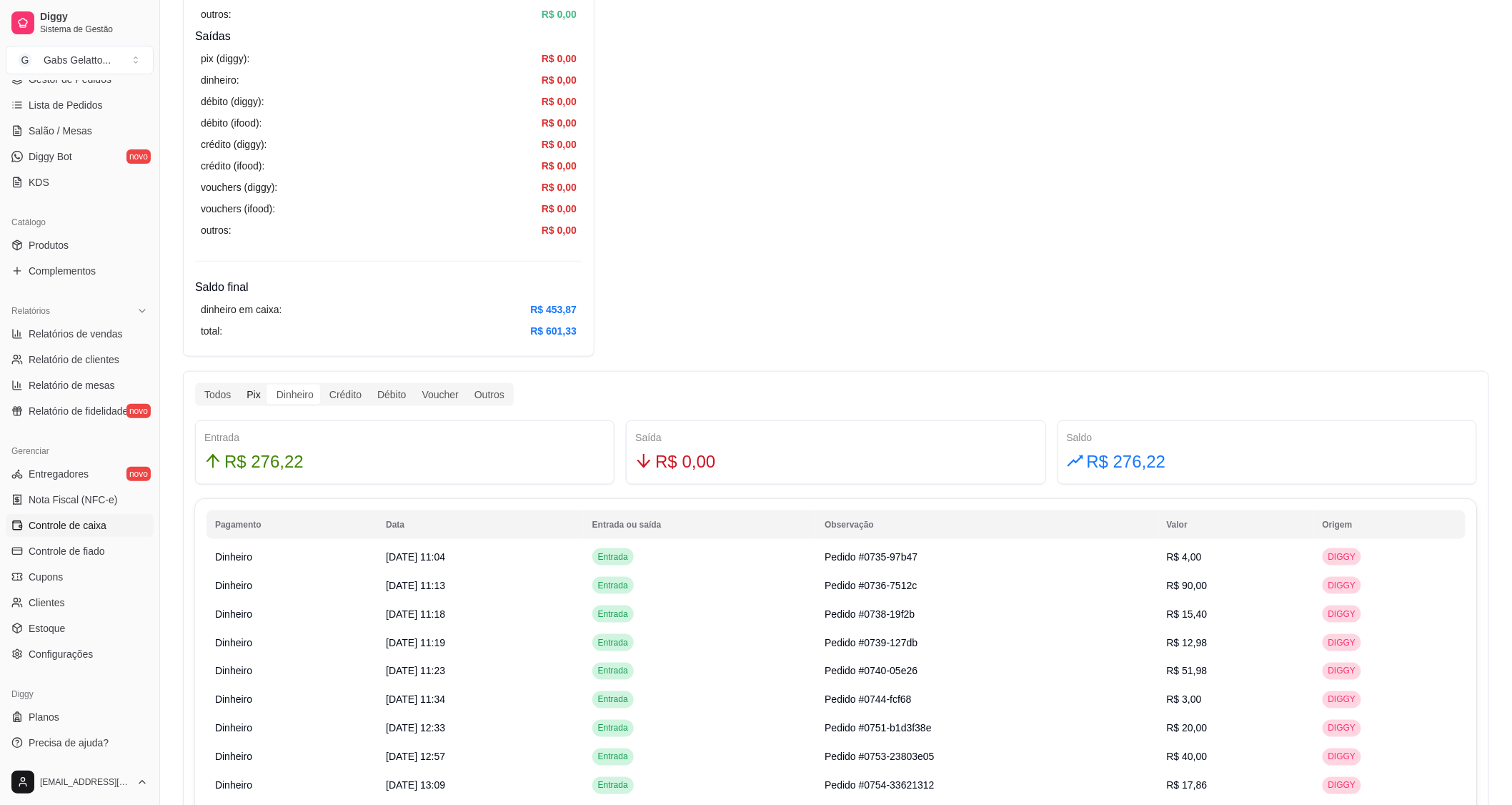
click at [262, 391] on div "Pix" at bounding box center [253, 394] width 29 height 20
click at [239, 384] on input "Pix" at bounding box center [239, 384] width 0 height 0
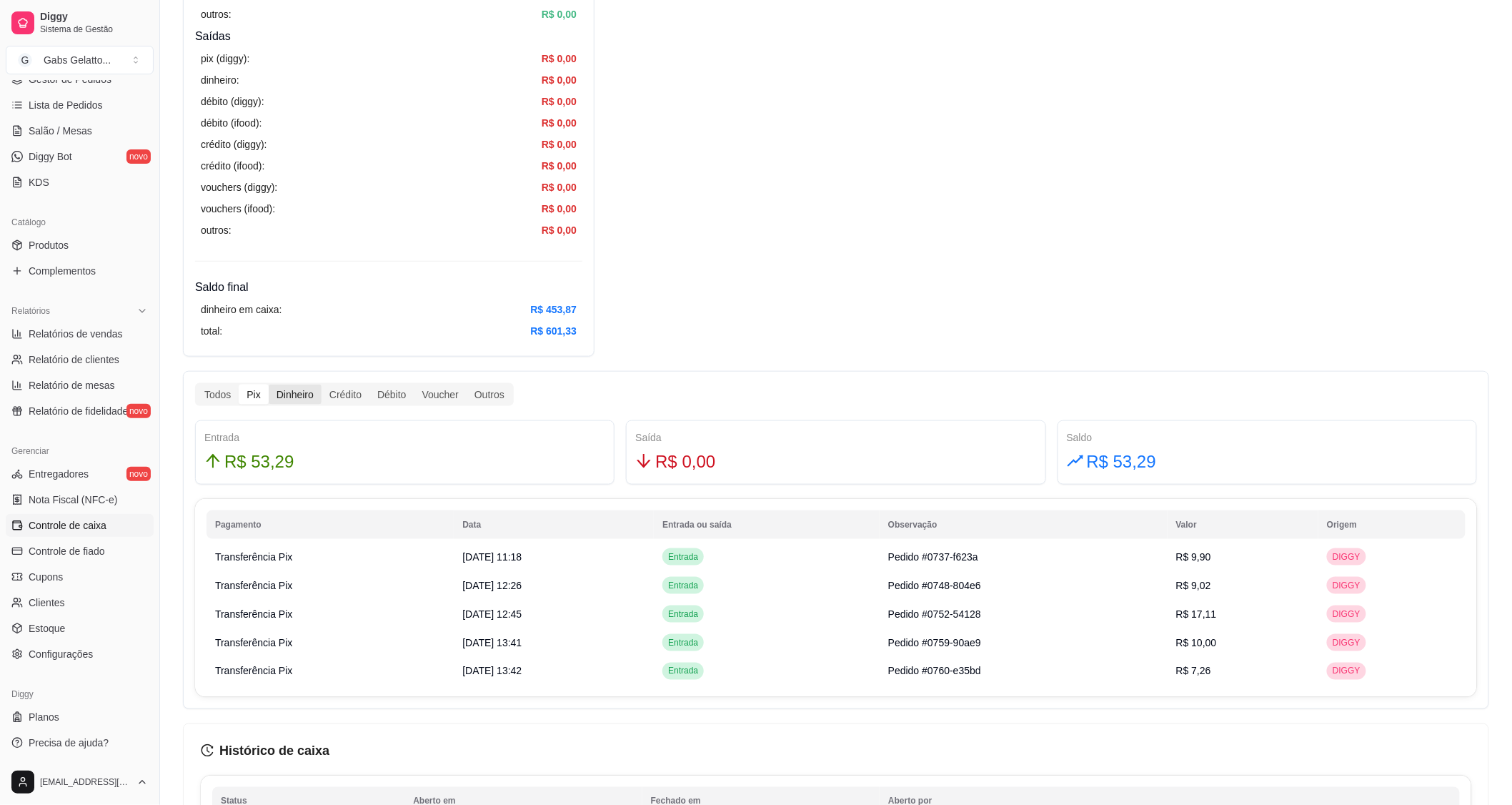
click at [280, 395] on div "Dinheiro" at bounding box center [295, 394] width 53 height 20
click at [269, 384] on input "Dinheiro" at bounding box center [269, 384] width 0 height 0
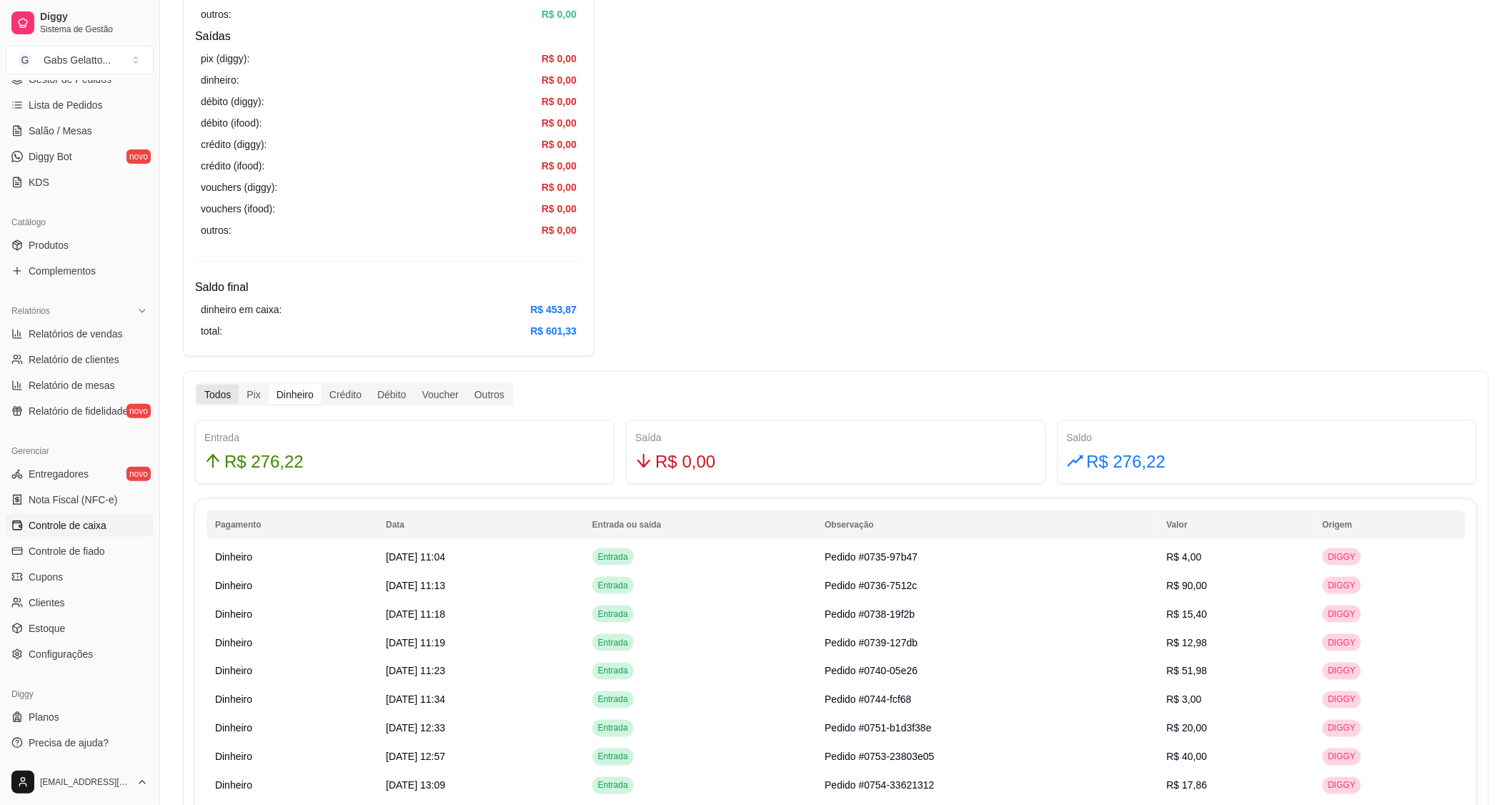
click at [207, 399] on div "Todos" at bounding box center [218, 394] width 42 height 20
click at [196, 384] on input "Todos" at bounding box center [196, 384] width 0 height 0
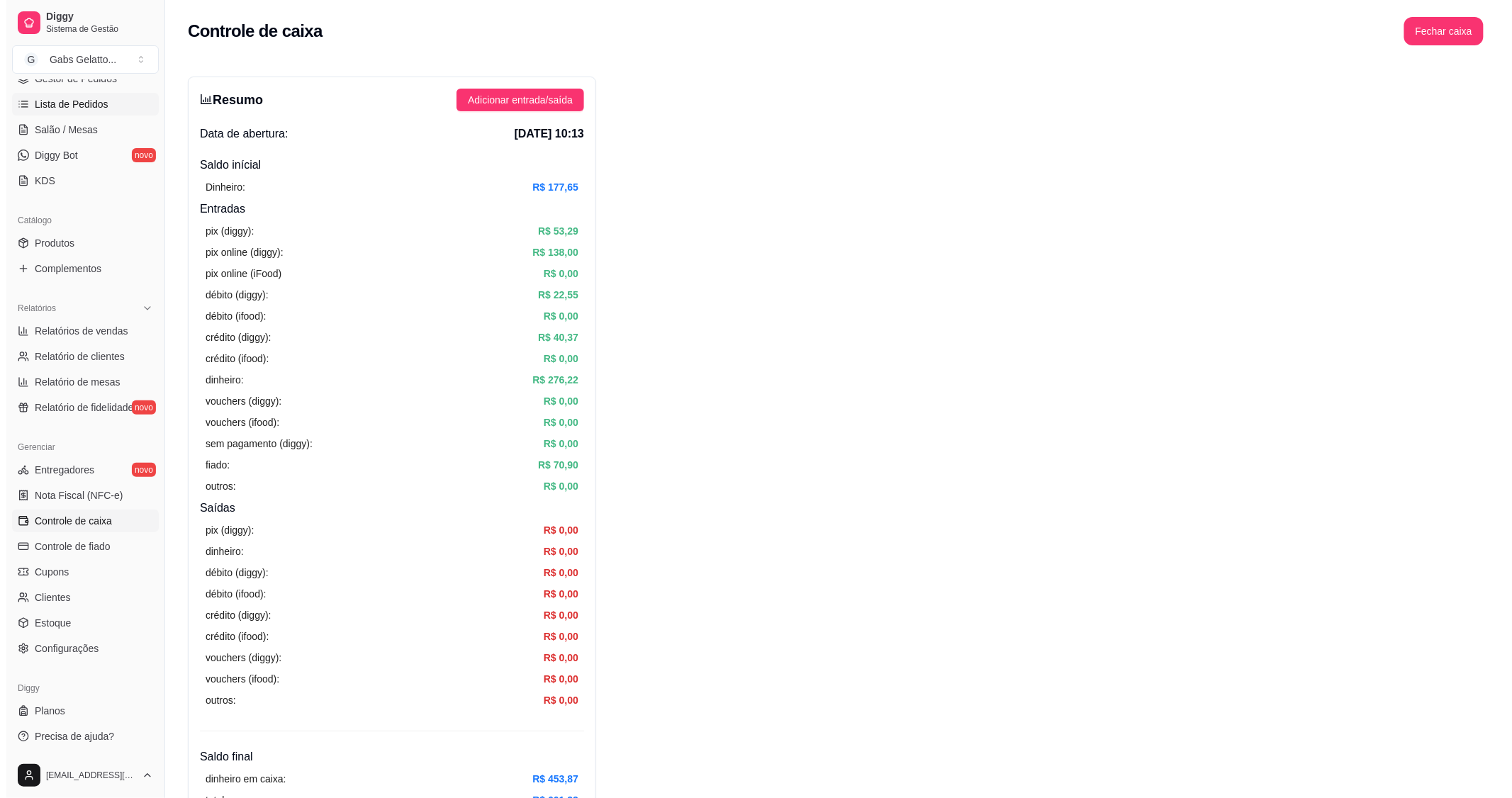
scroll to position [0, 0]
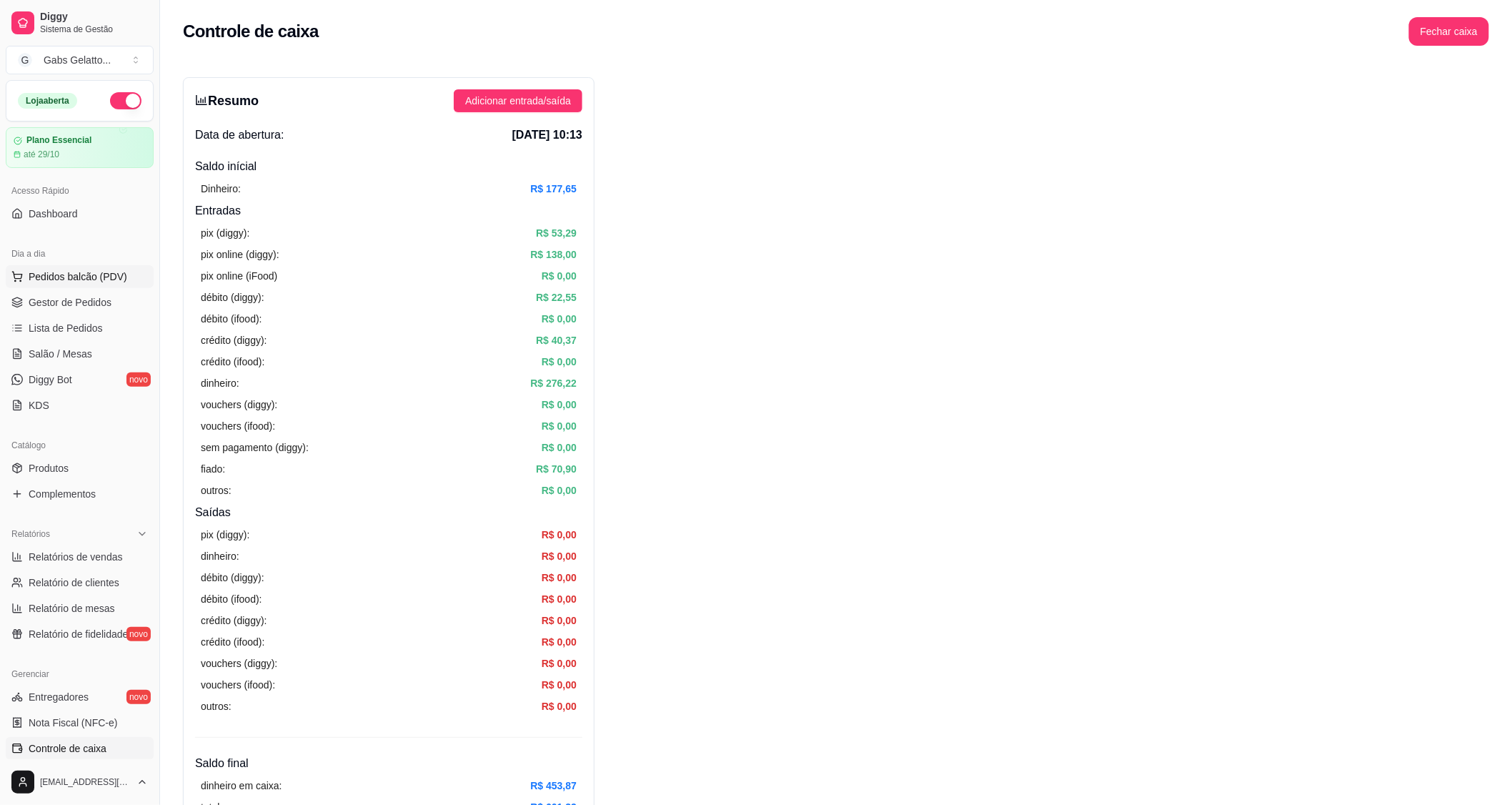
click at [86, 281] on span "Pedidos balcão (PDV)" at bounding box center [77, 277] width 98 height 14
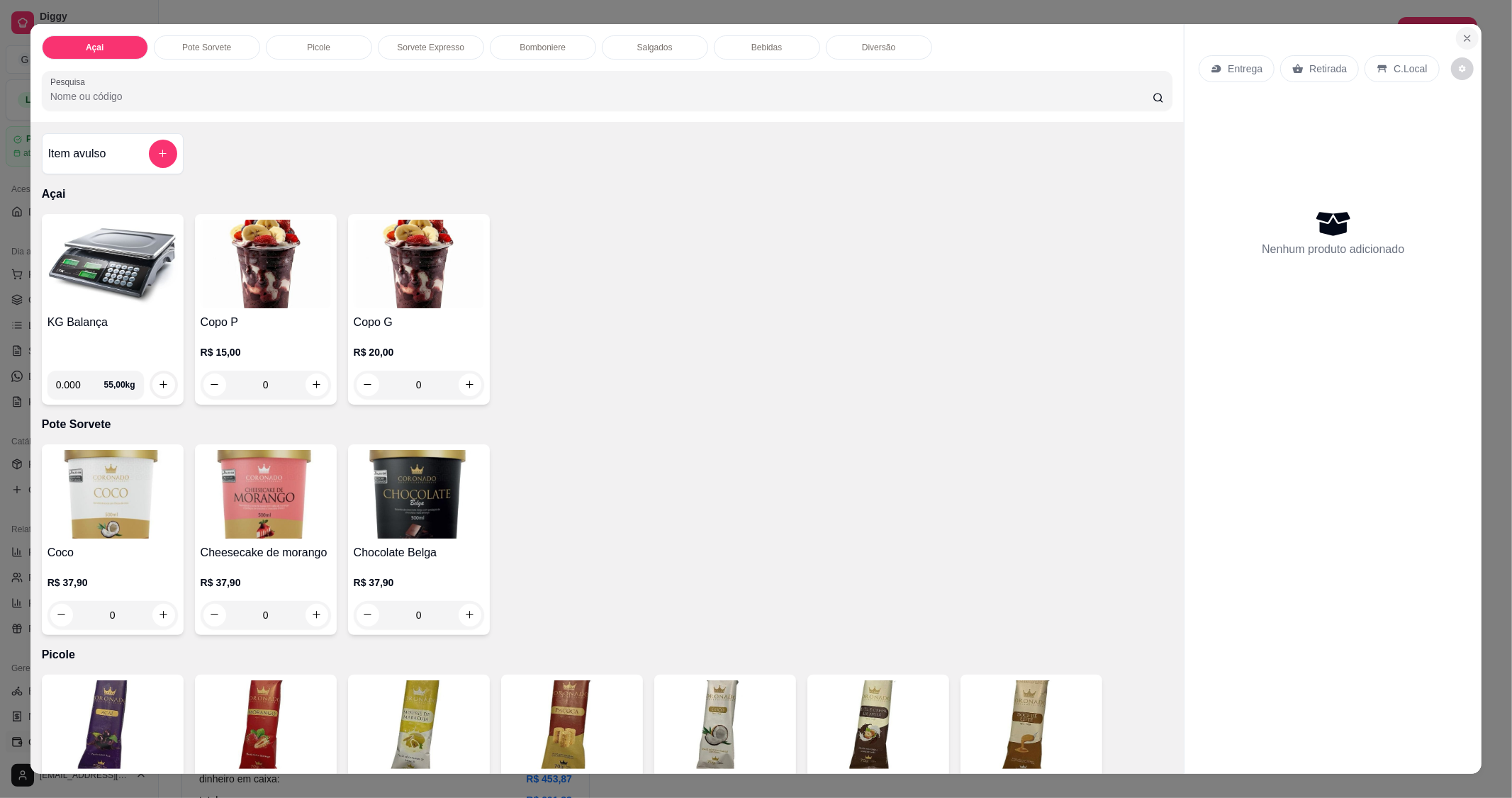
click at [1456, 34] on button "Close" at bounding box center [1467, 38] width 23 height 23
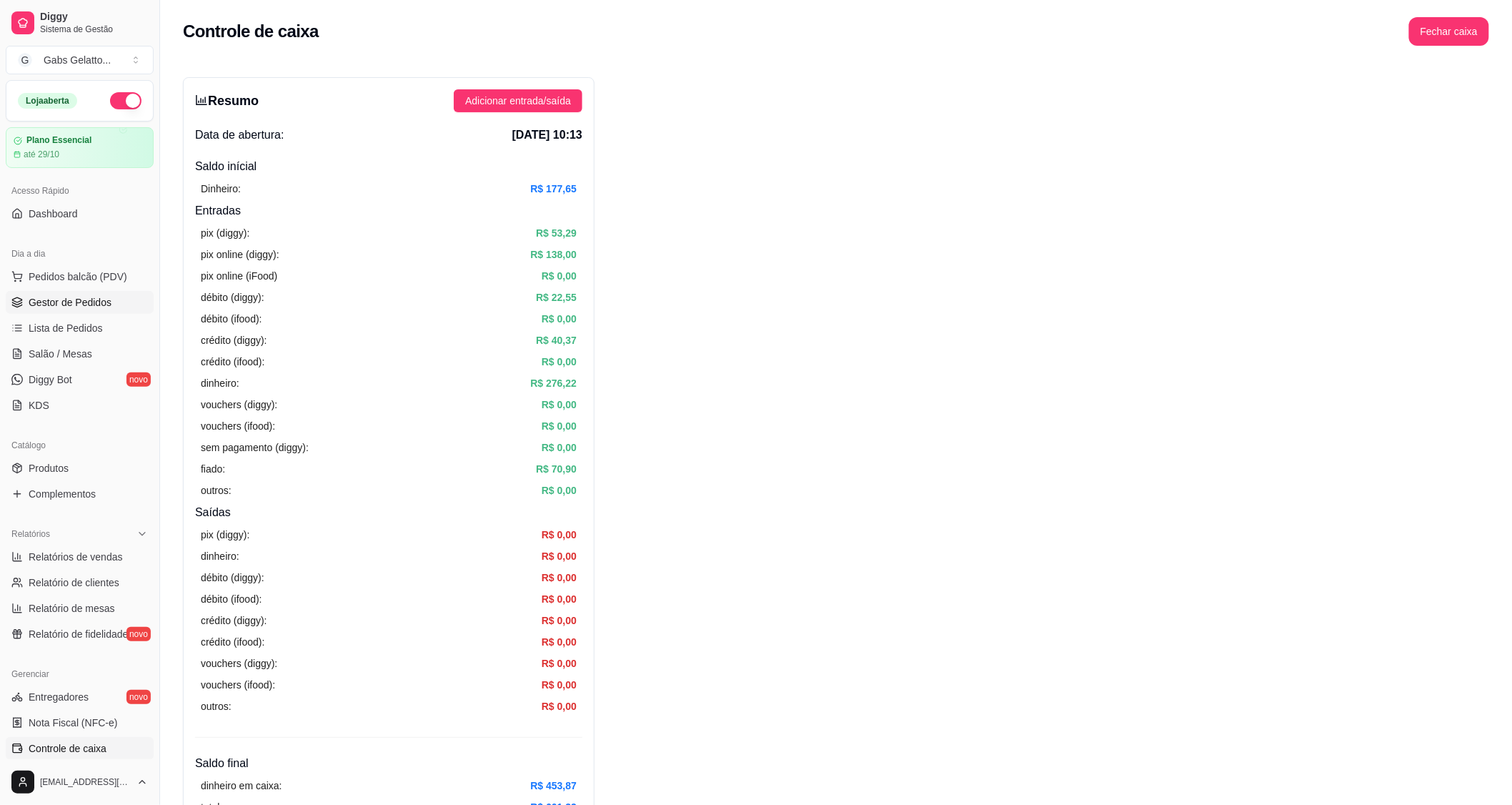
click at [53, 303] on span "Gestor de Pedidos" at bounding box center [69, 302] width 83 height 14
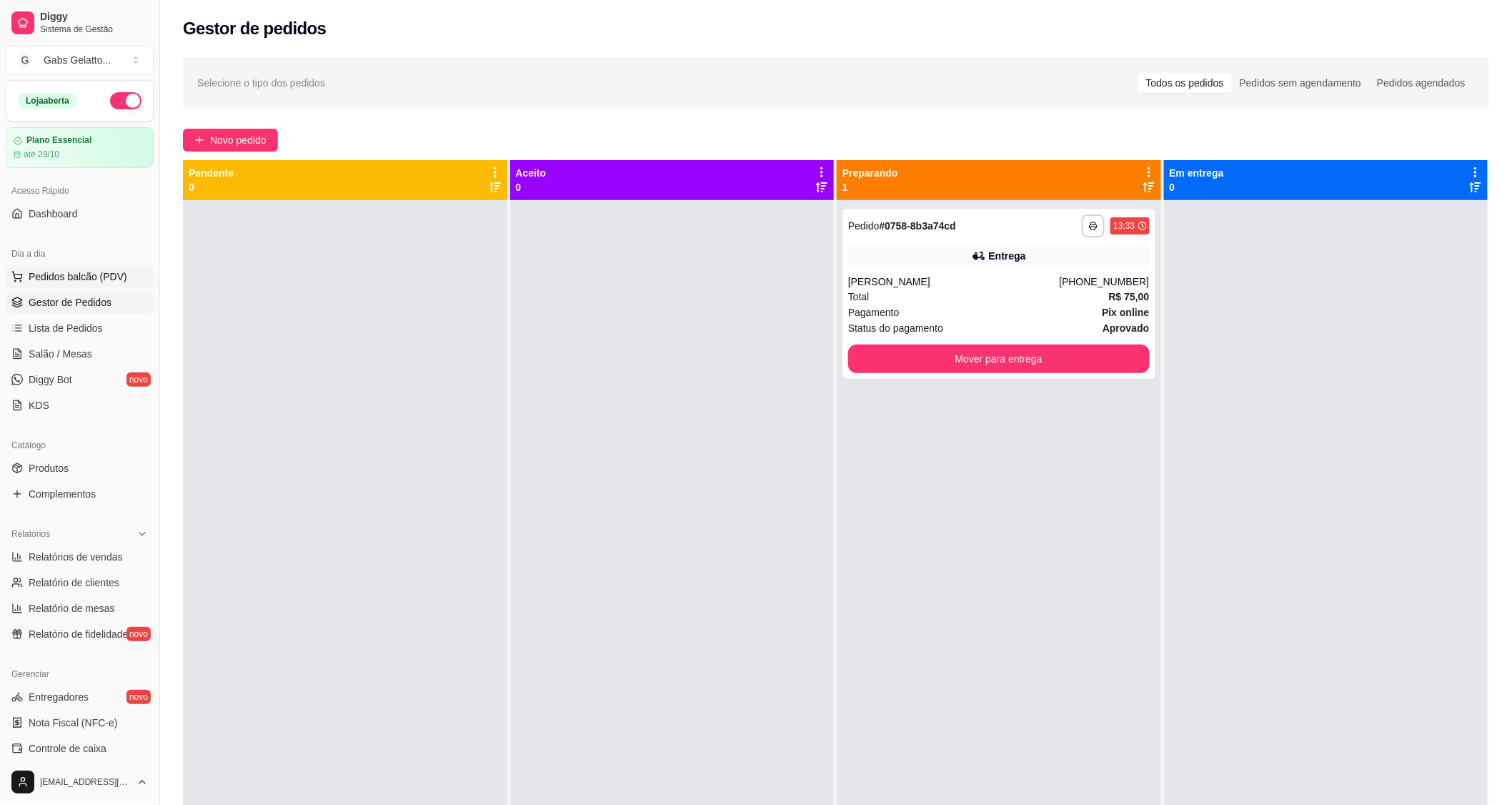
click at [62, 281] on span "Pedidos balcão (PDV)" at bounding box center [77, 277] width 98 height 14
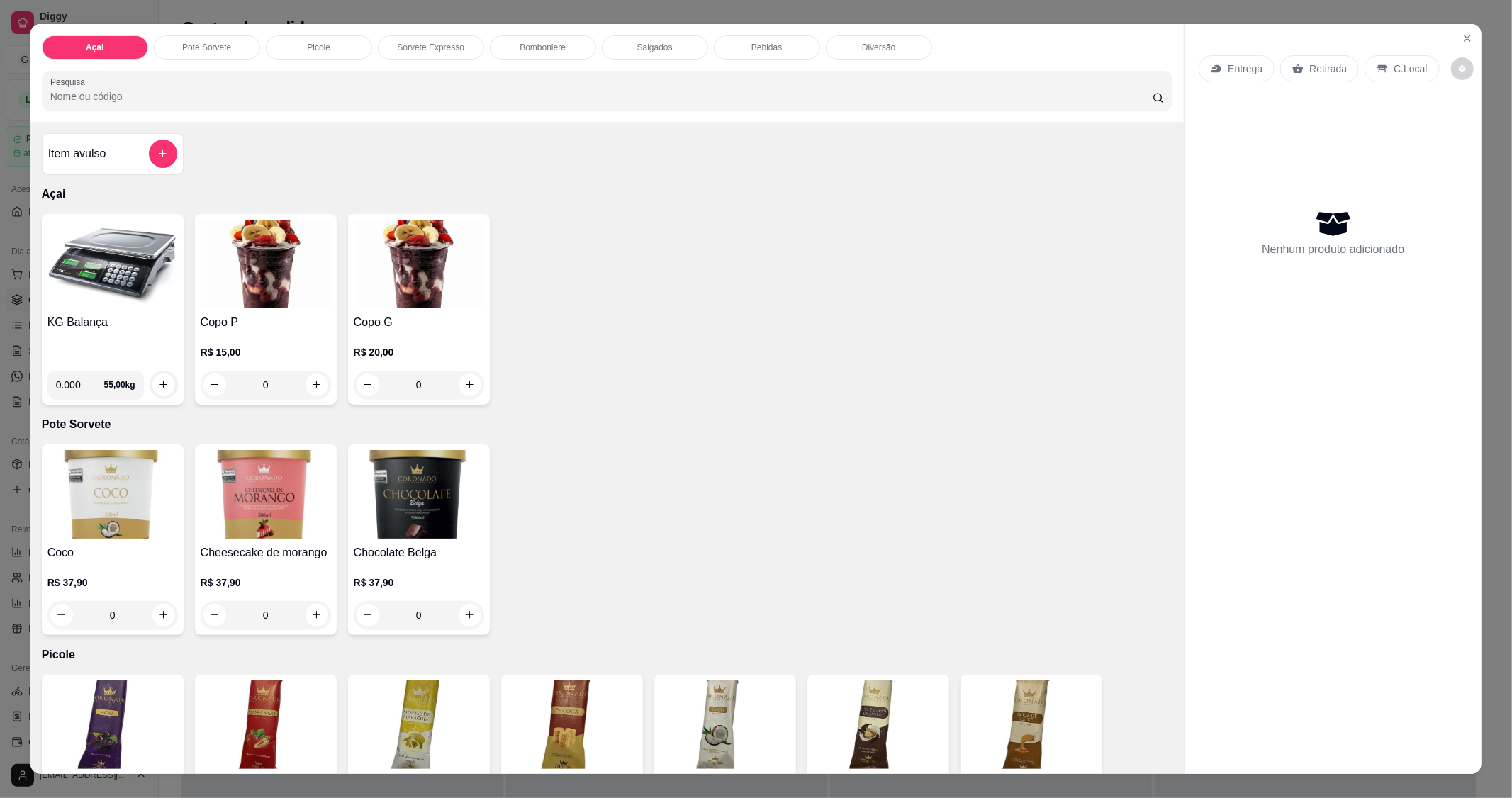
scroll to position [79, 0]
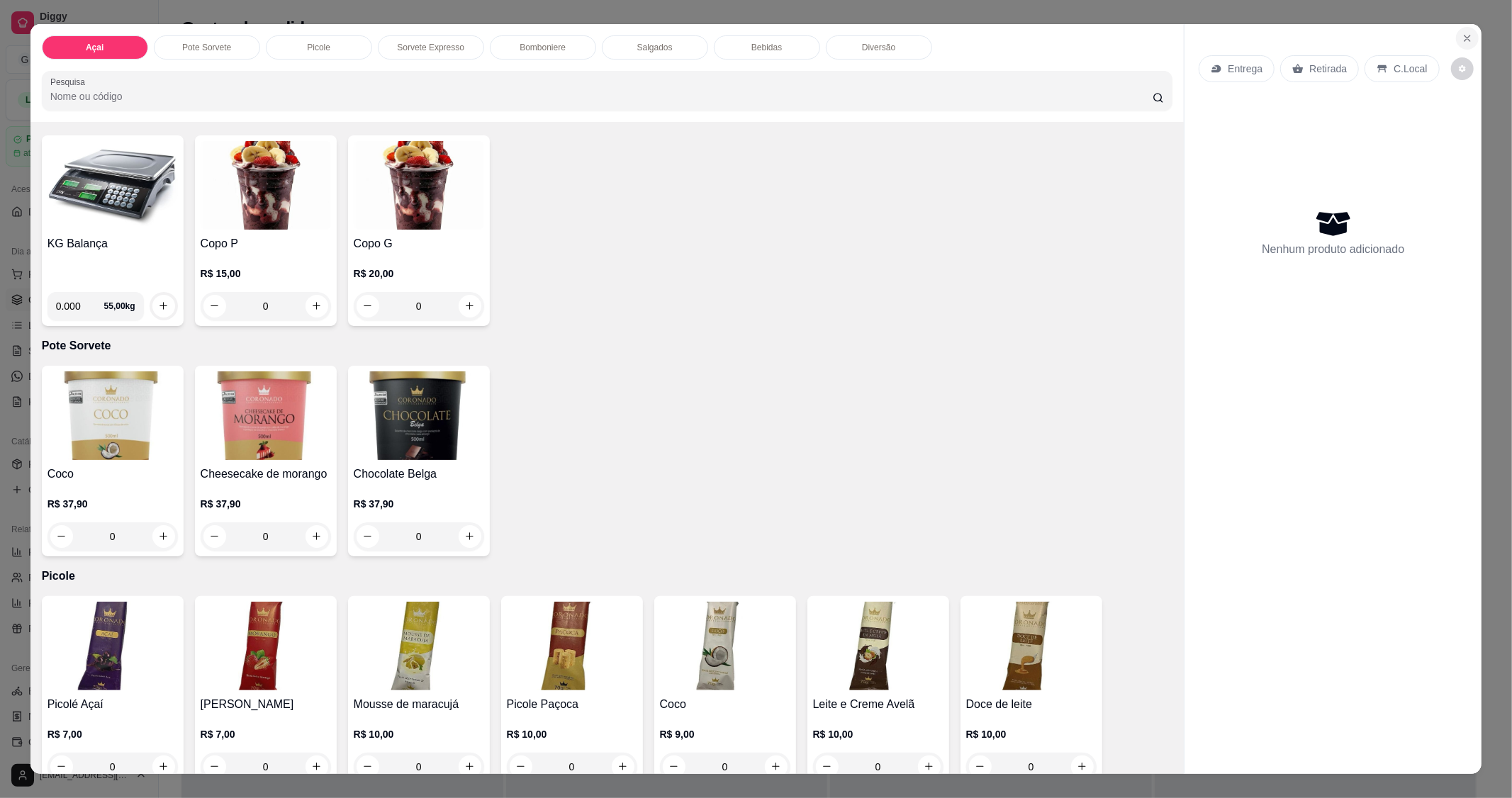
click at [1464, 34] on icon "Close" at bounding box center [1468, 38] width 12 height 12
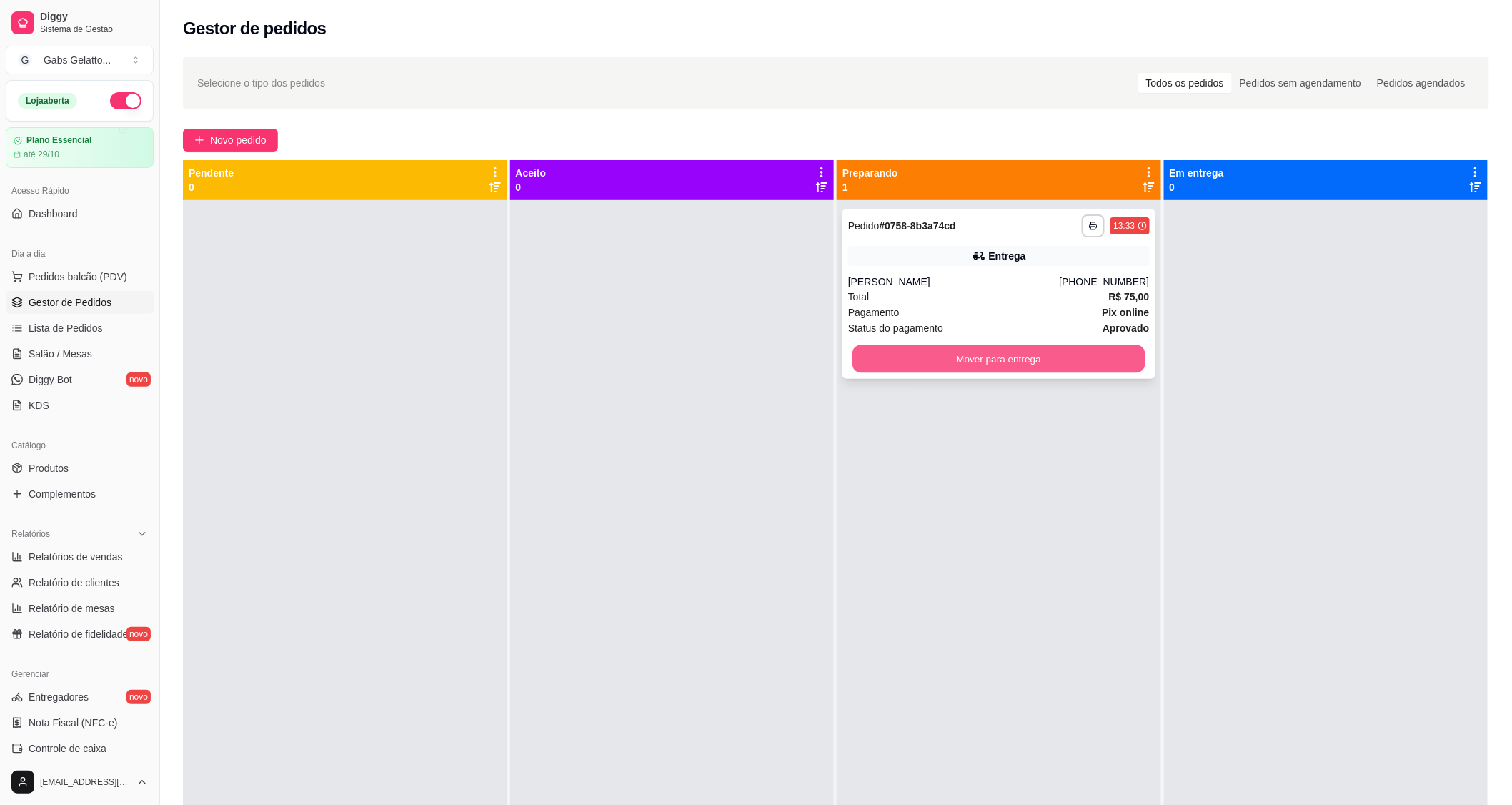
click at [960, 356] on button "Mover para entrega" at bounding box center [999, 358] width 292 height 28
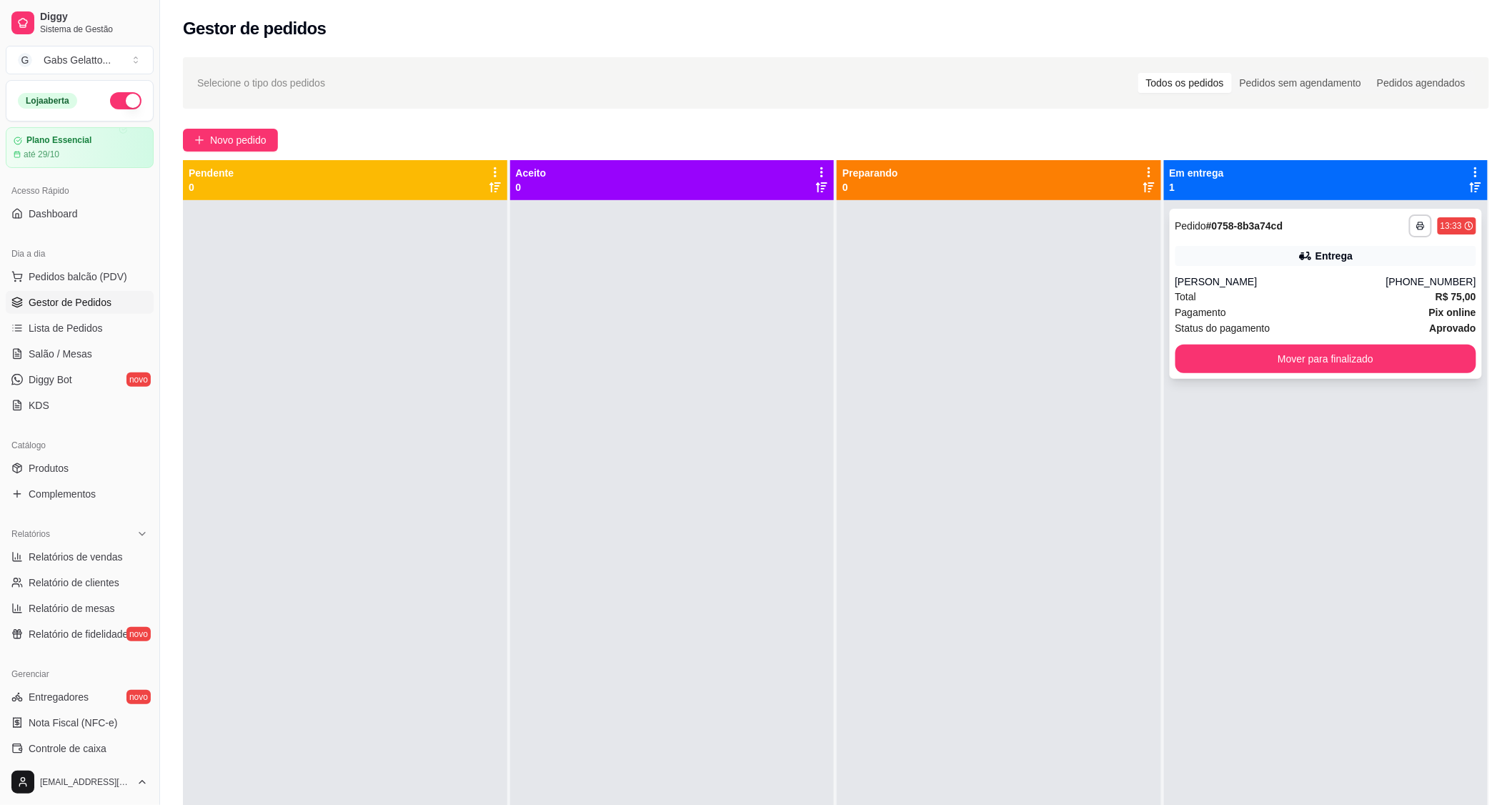
click at [1329, 264] on div "**********" at bounding box center [1326, 293] width 313 height 170
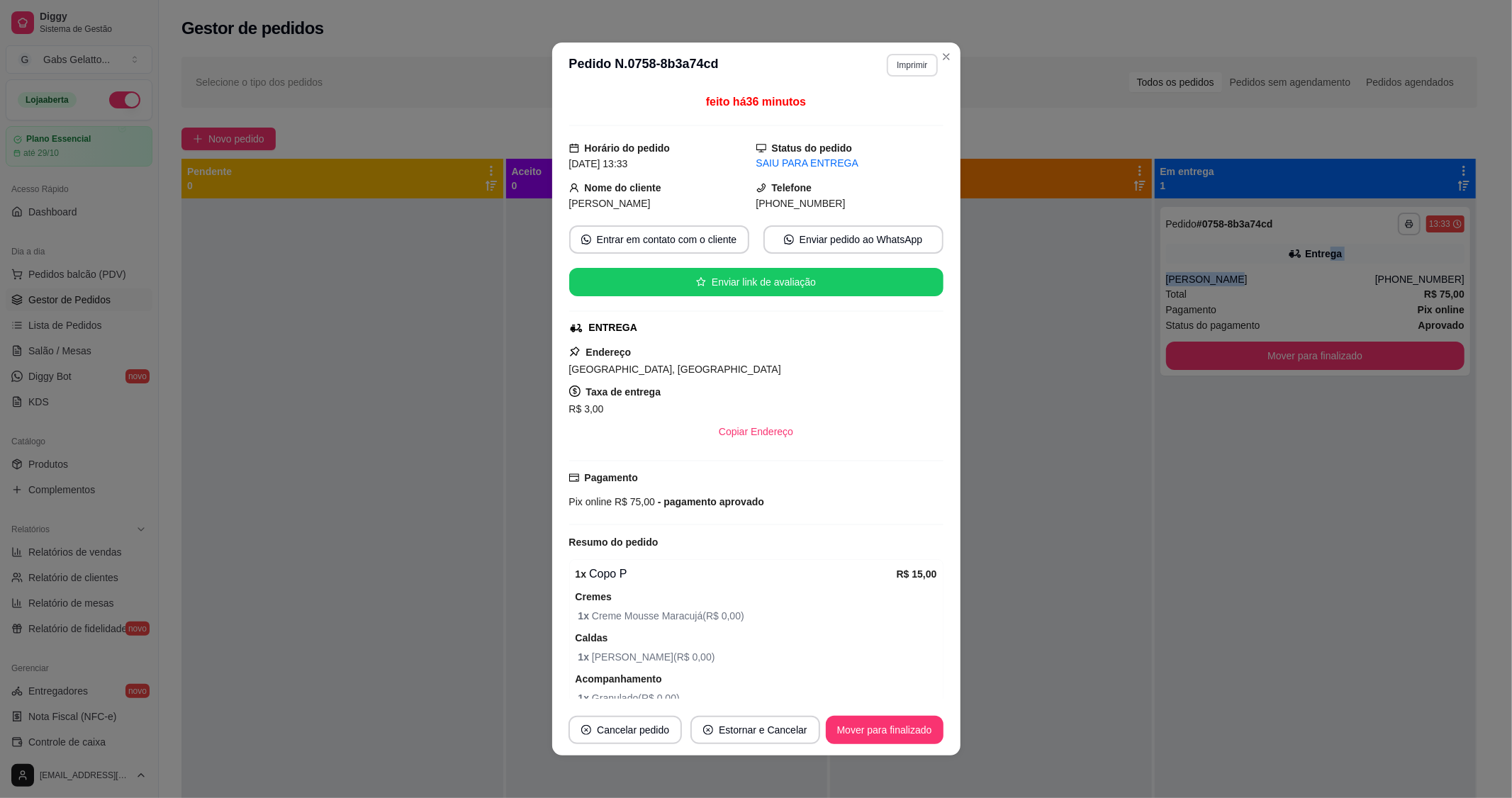
click at [926, 64] on button "Imprimir" at bounding box center [912, 65] width 51 height 23
click at [885, 118] on button "IMPRESSORA" at bounding box center [882, 115] width 103 height 23
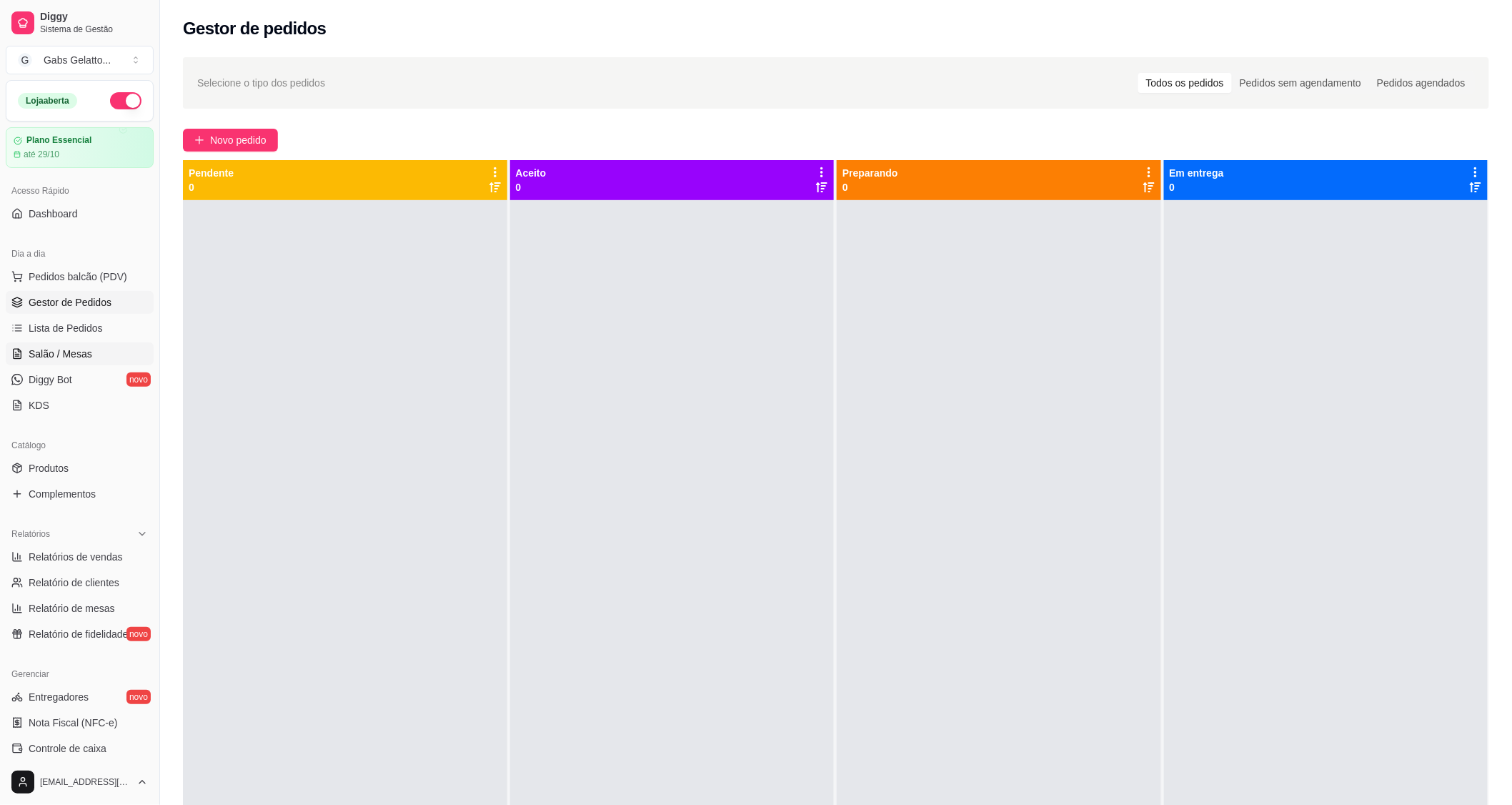
click at [108, 343] on link "Salão / Mesas" at bounding box center [79, 354] width 148 height 23
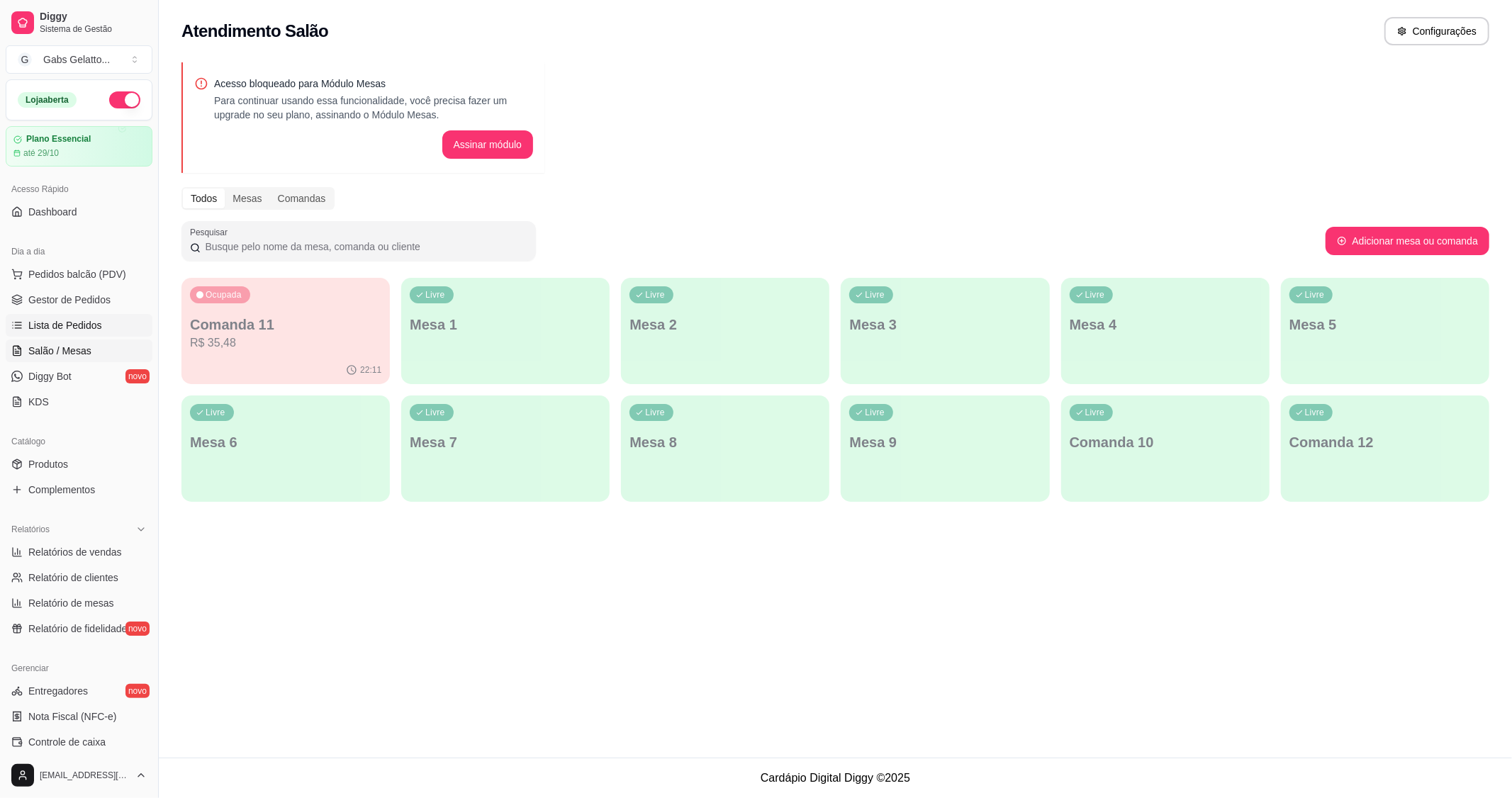
click at [102, 335] on link "Lista de Pedidos" at bounding box center [79, 325] width 147 height 23
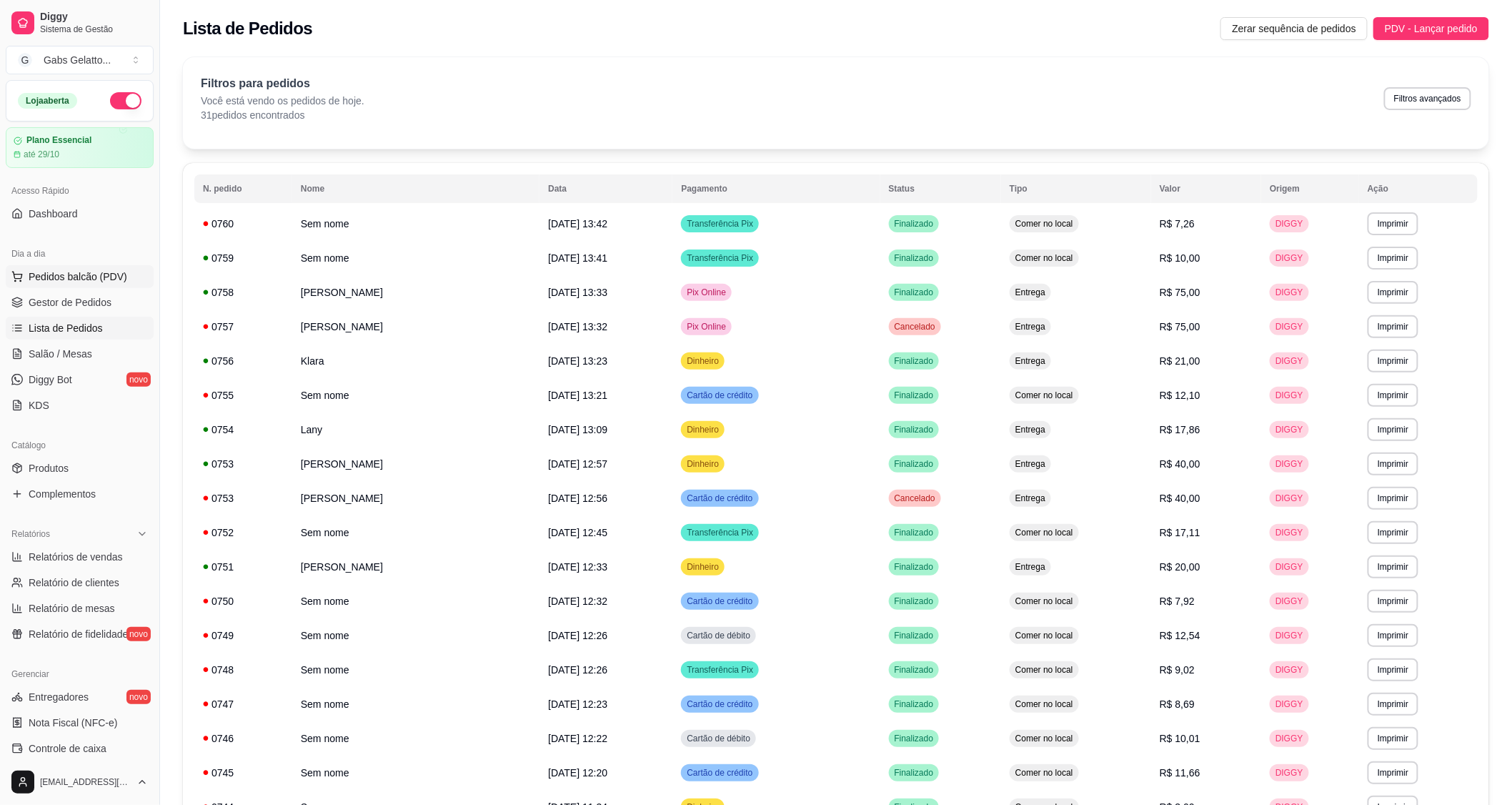
click at [69, 281] on span "Pedidos balcão (PDV)" at bounding box center [77, 277] width 98 height 14
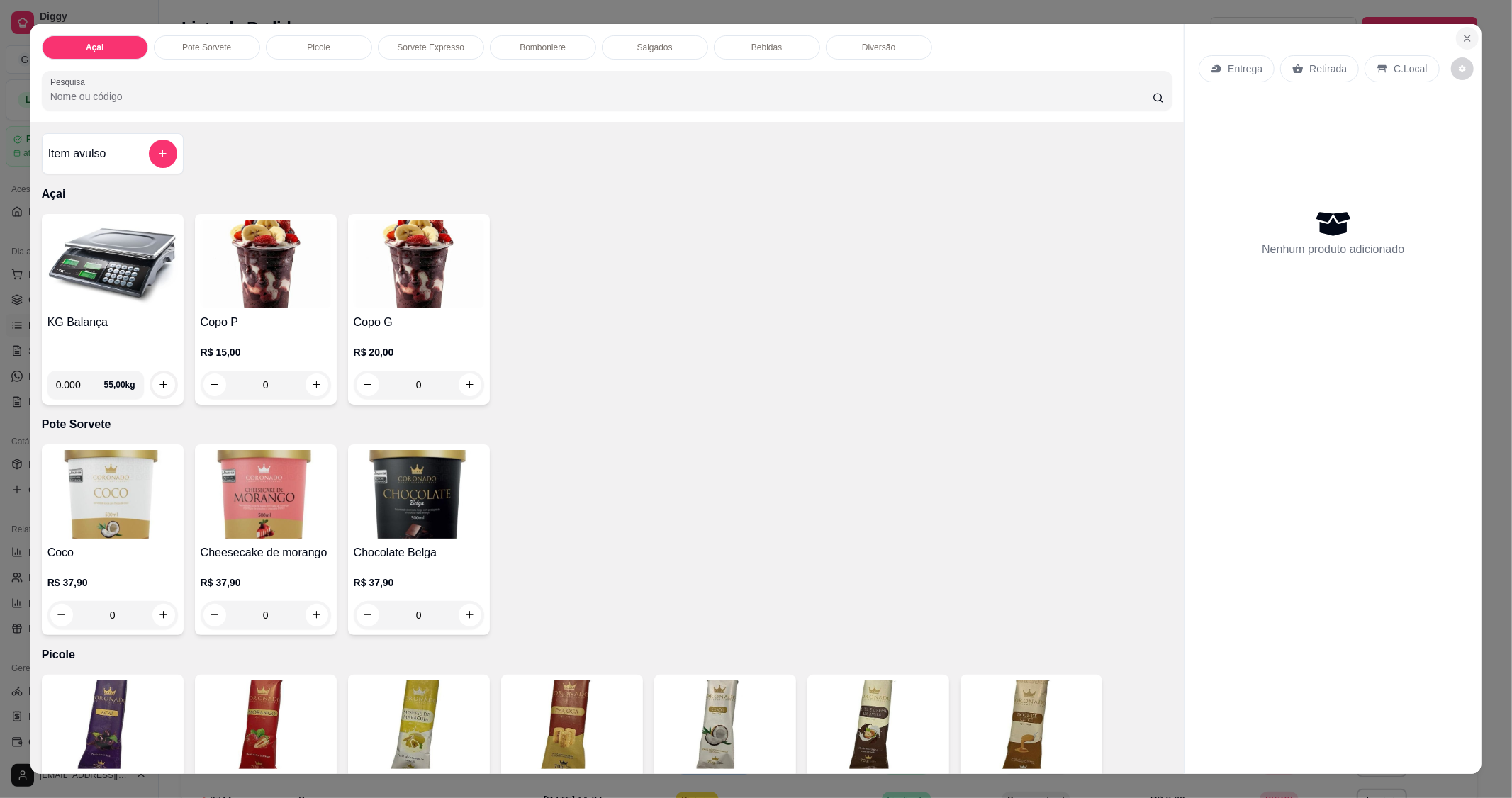
click at [1464, 37] on icon "Close" at bounding box center [1467, 37] width 5 height 5
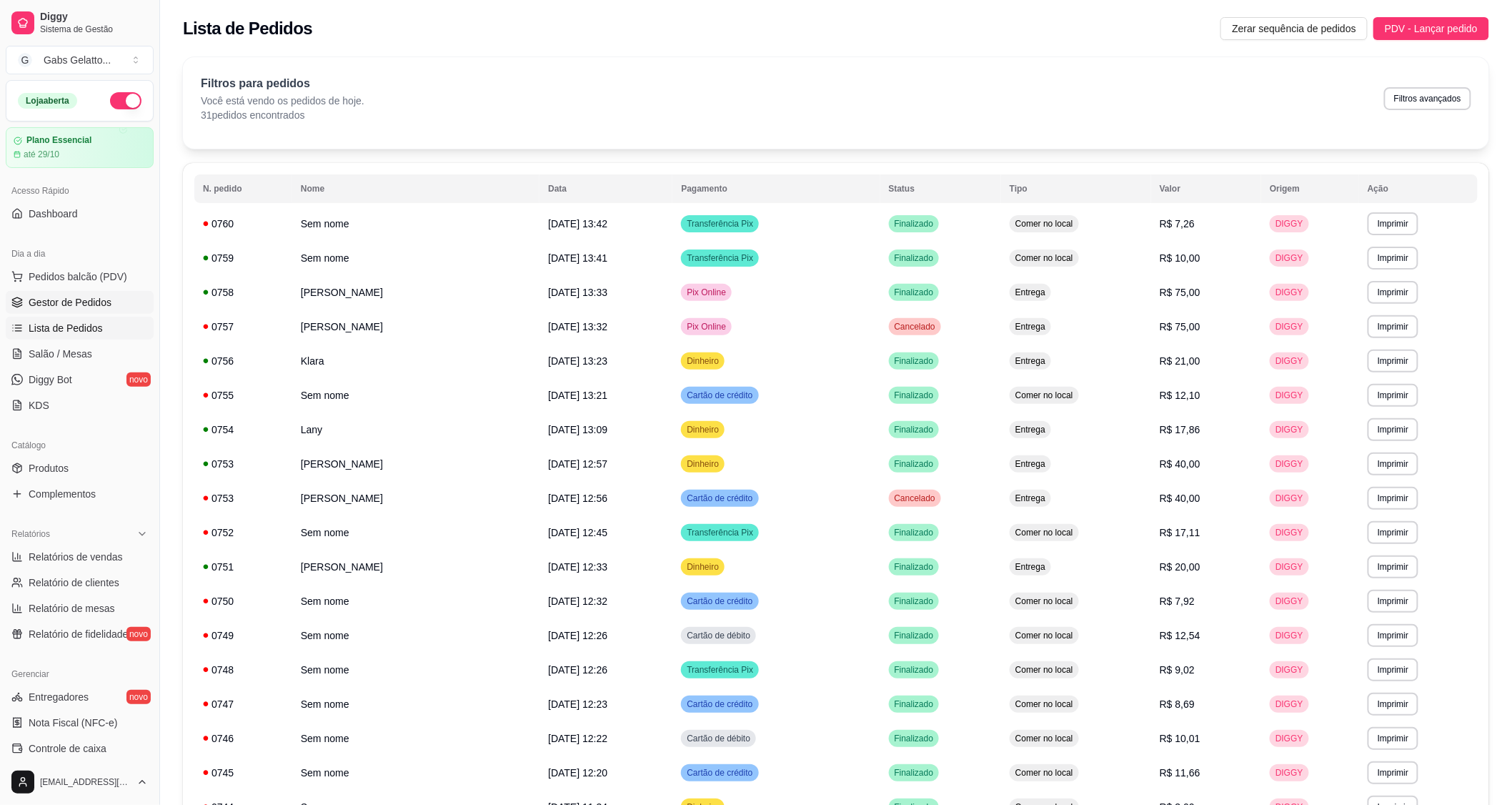
click at [45, 304] on span "Gestor de Pedidos" at bounding box center [69, 302] width 83 height 14
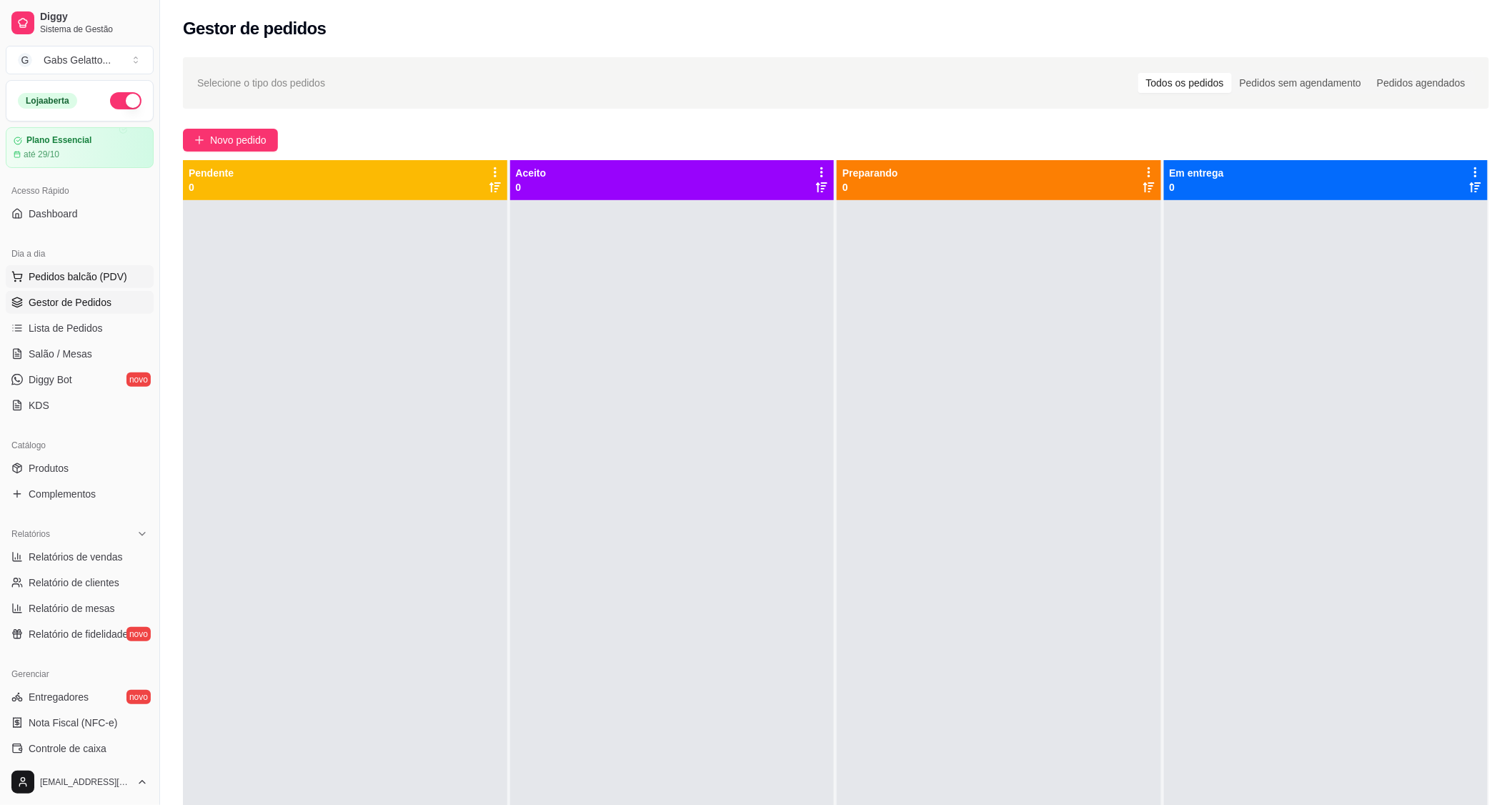
click at [75, 280] on span "Pedidos balcão (PDV)" at bounding box center [77, 277] width 98 height 14
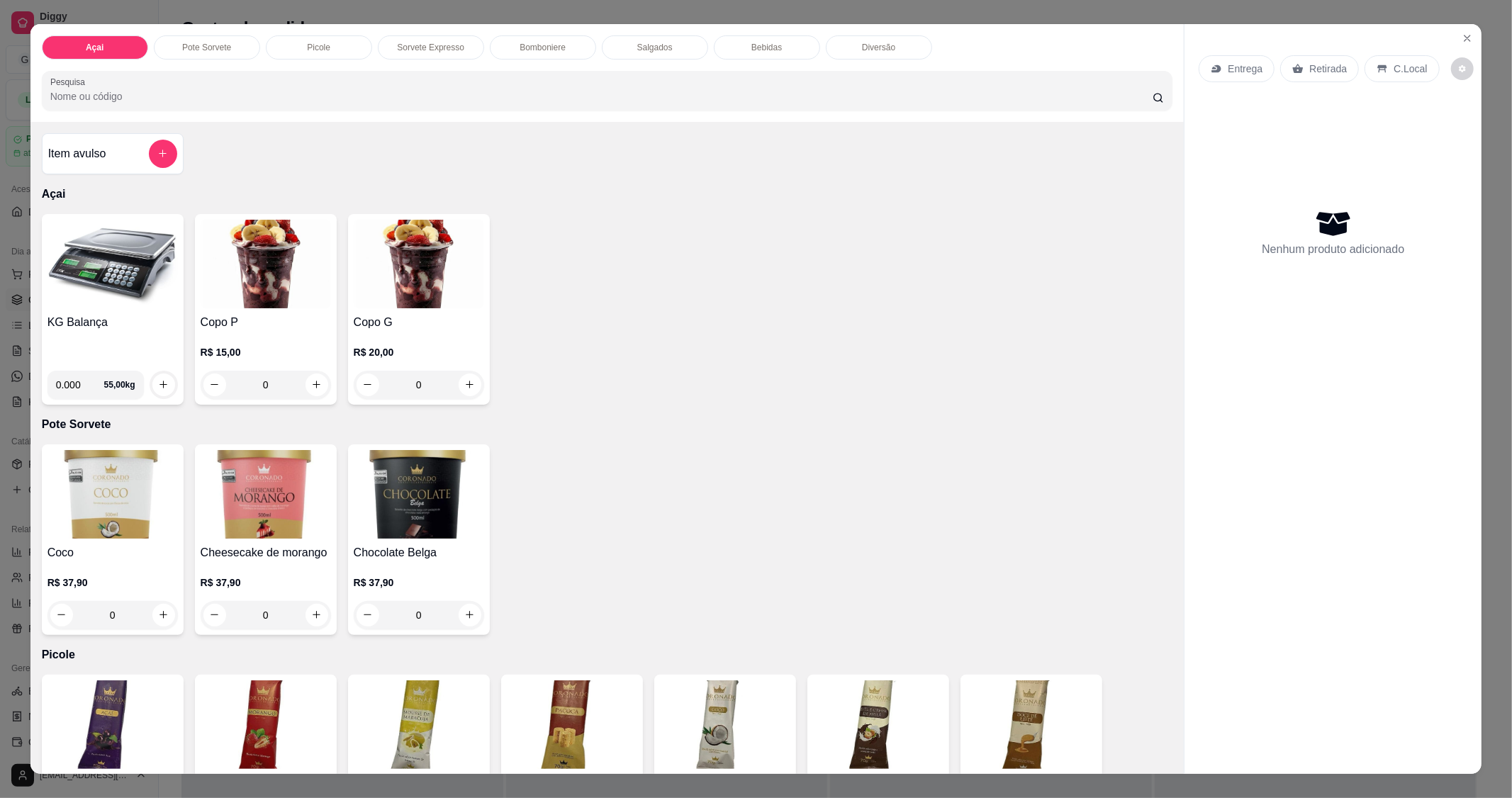
click at [126, 260] on img at bounding box center [112, 264] width 130 height 89
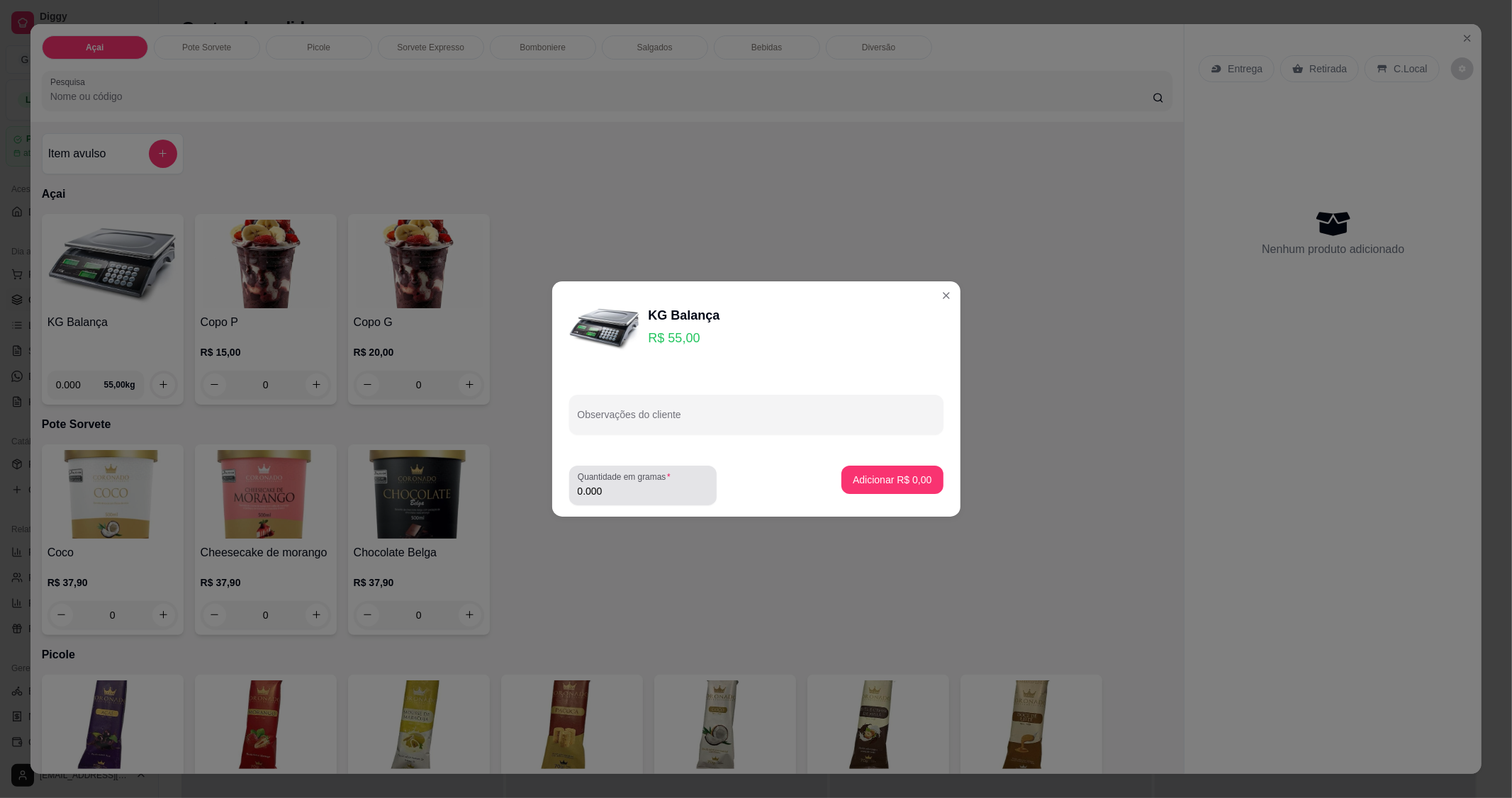
click at [610, 495] on div "0.000" at bounding box center [643, 486] width 130 height 28
type input "0.272"
click at [892, 490] on button "Adicionar R$ 14,96" at bounding box center [891, 479] width 104 height 27
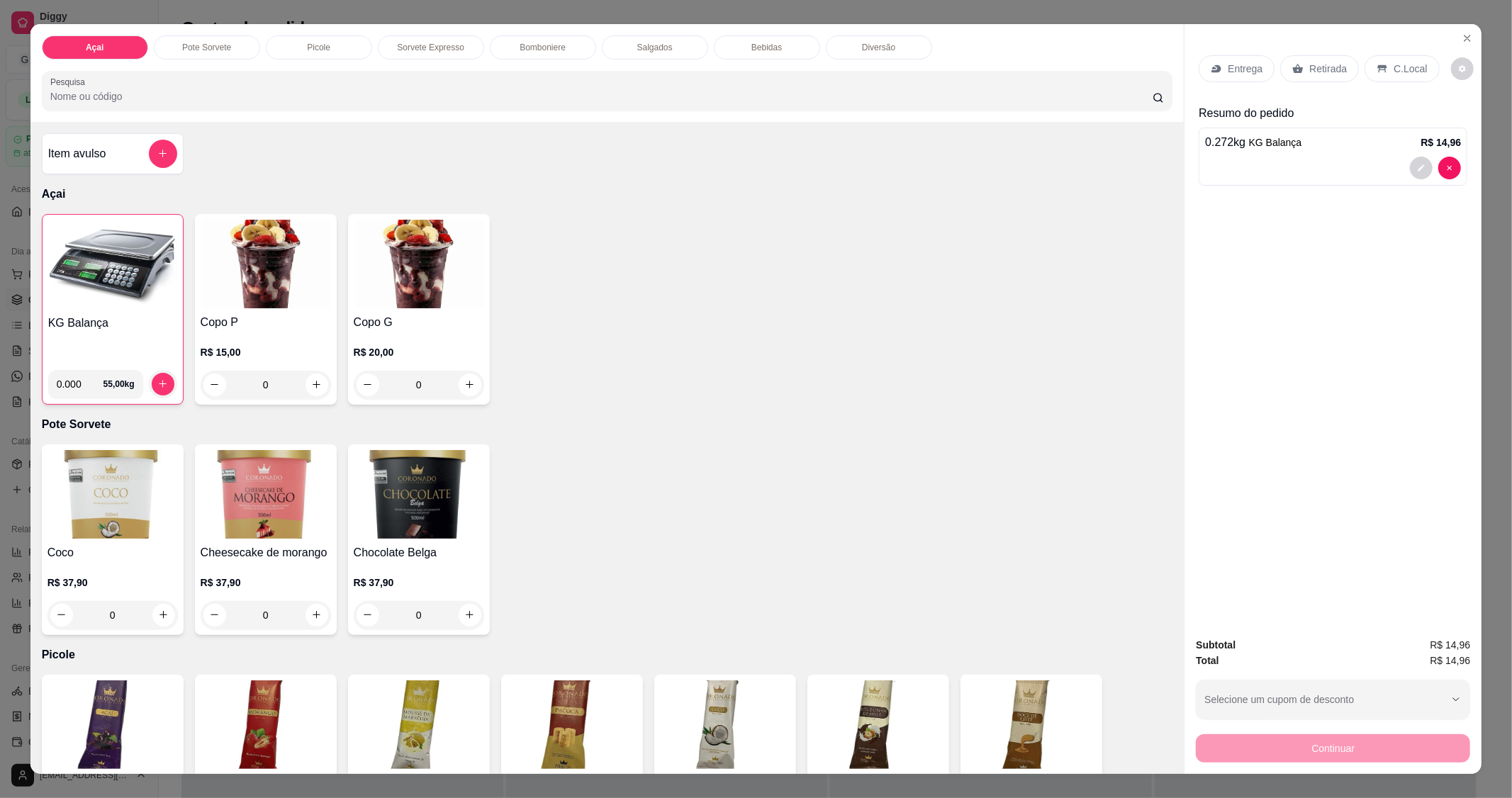
click at [106, 298] on img at bounding box center [112, 265] width 129 height 89
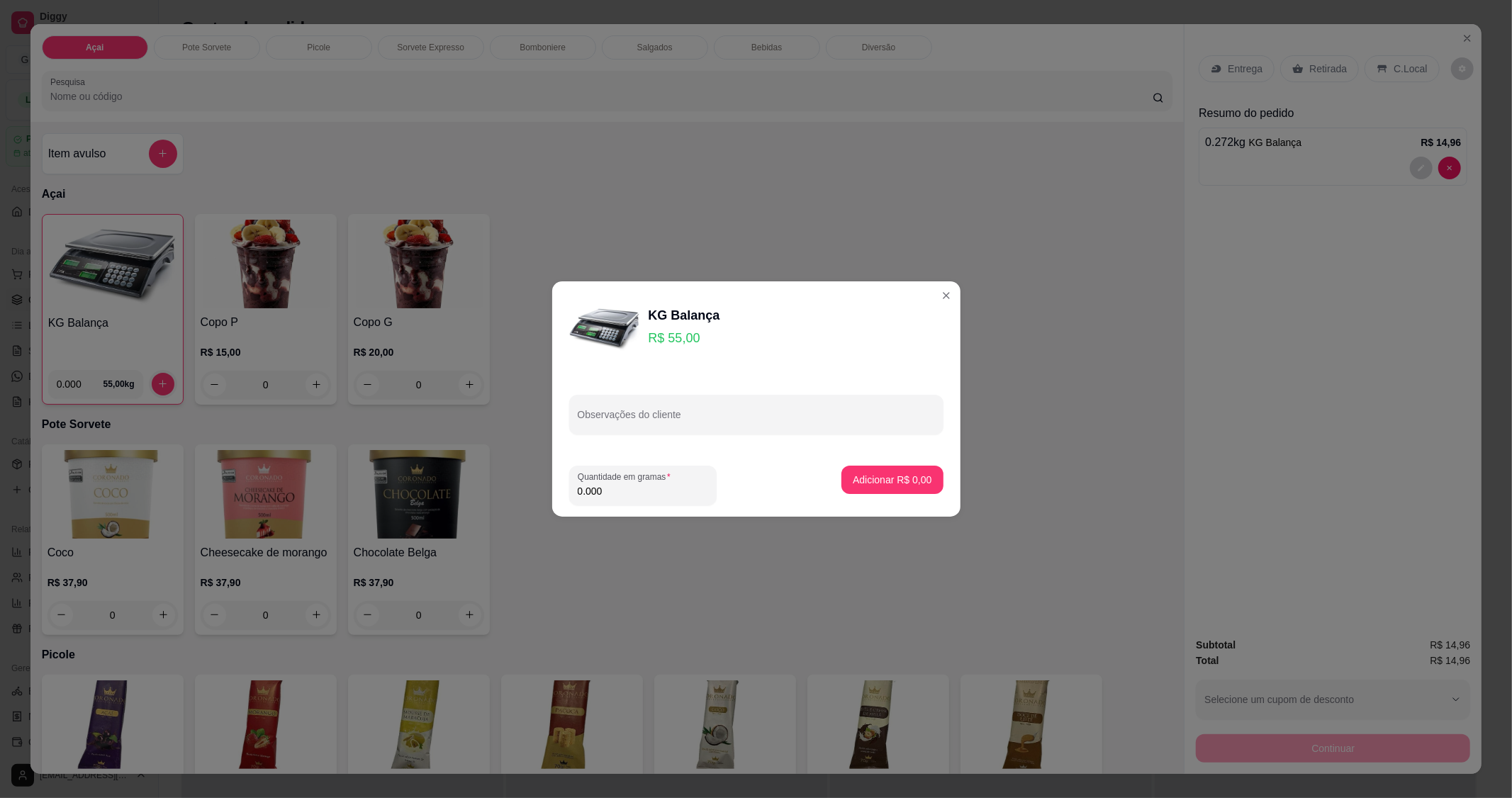
click at [664, 492] on input "0.000" at bounding box center [643, 491] width 130 height 14
click at [646, 496] on input "0.000" at bounding box center [632, 491] width 108 height 14
type input "0.198"
click at [888, 478] on p "Adicionar R$ 10,89" at bounding box center [889, 478] width 82 height 13
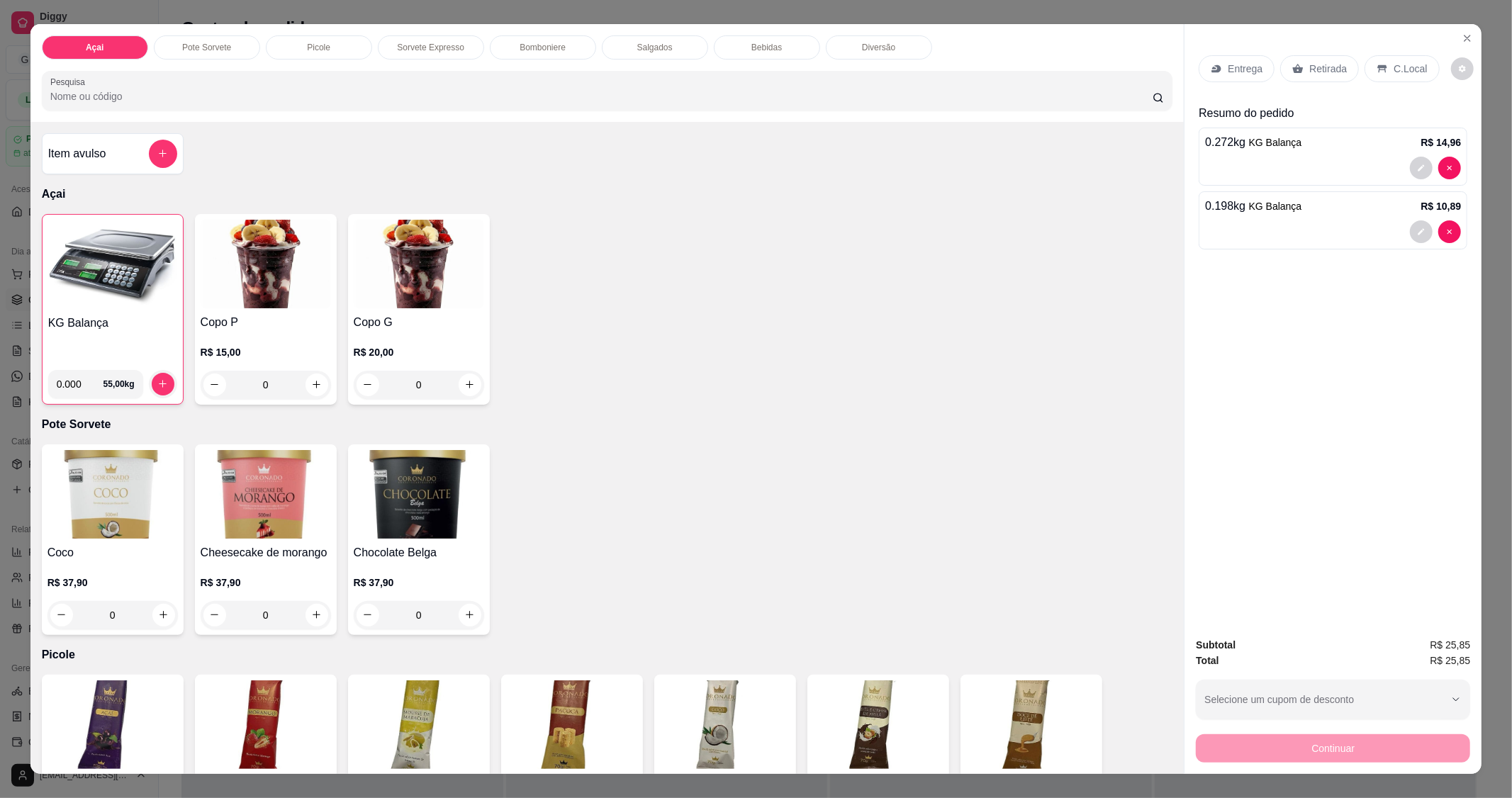
click at [100, 317] on h4 "KG Balança" at bounding box center [112, 323] width 129 height 17
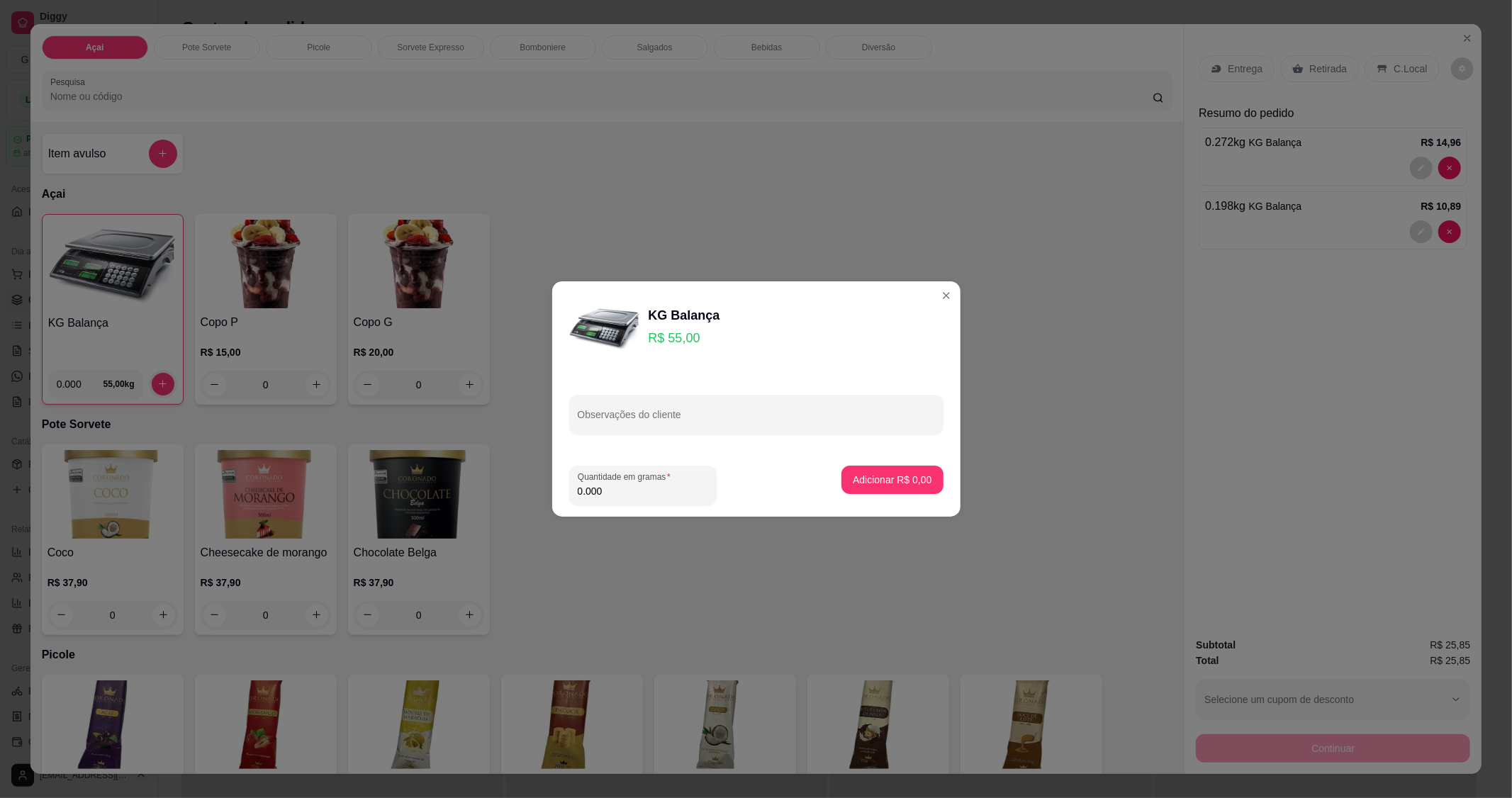
click at [692, 485] on input "0.000" at bounding box center [643, 491] width 130 height 14
type input "0.236"
click at [880, 478] on p "Adicionar R$ 12,98" at bounding box center [889, 478] width 82 height 13
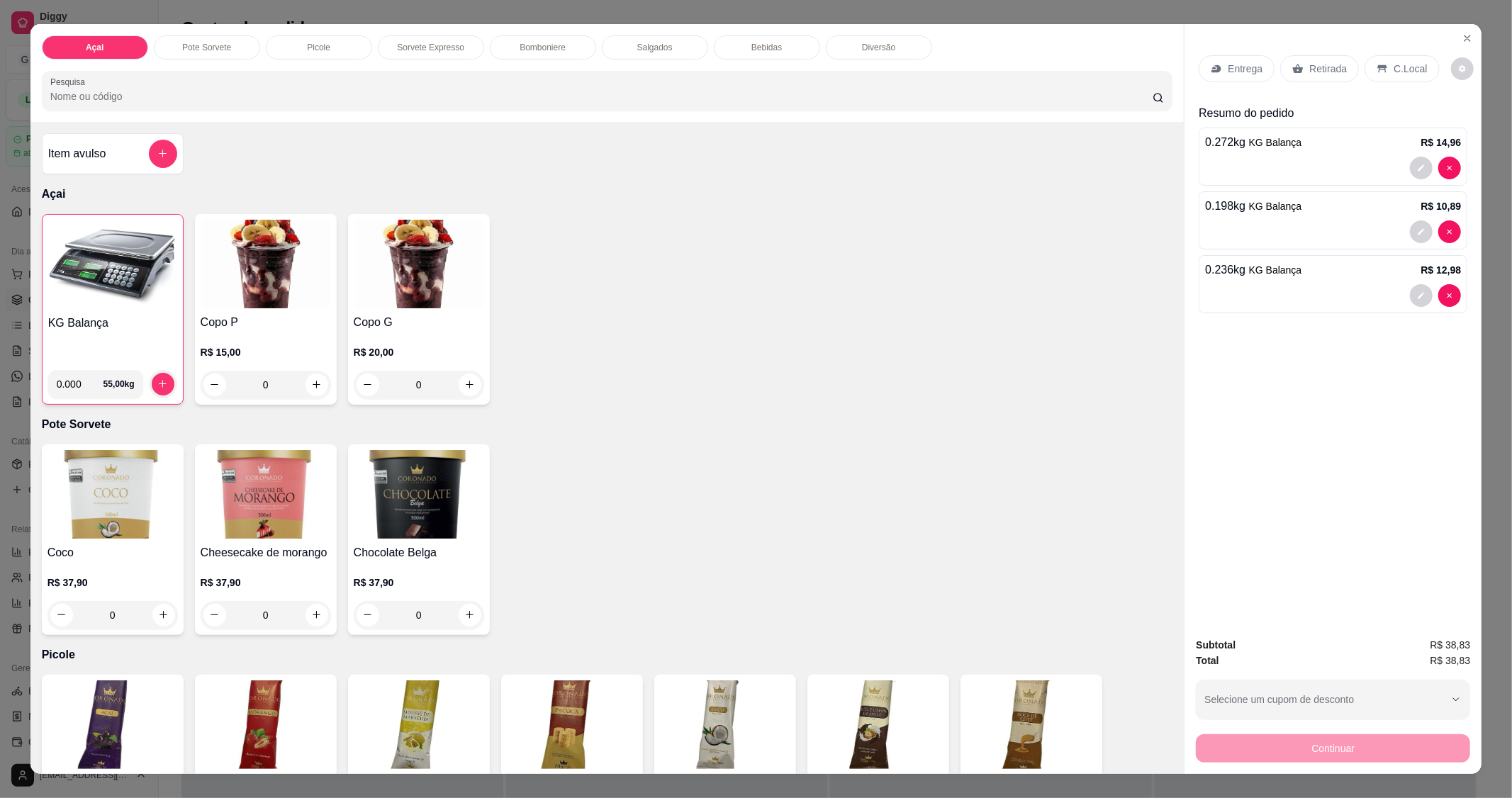
click at [1392, 76] on div "C.Local" at bounding box center [1401, 69] width 74 height 27
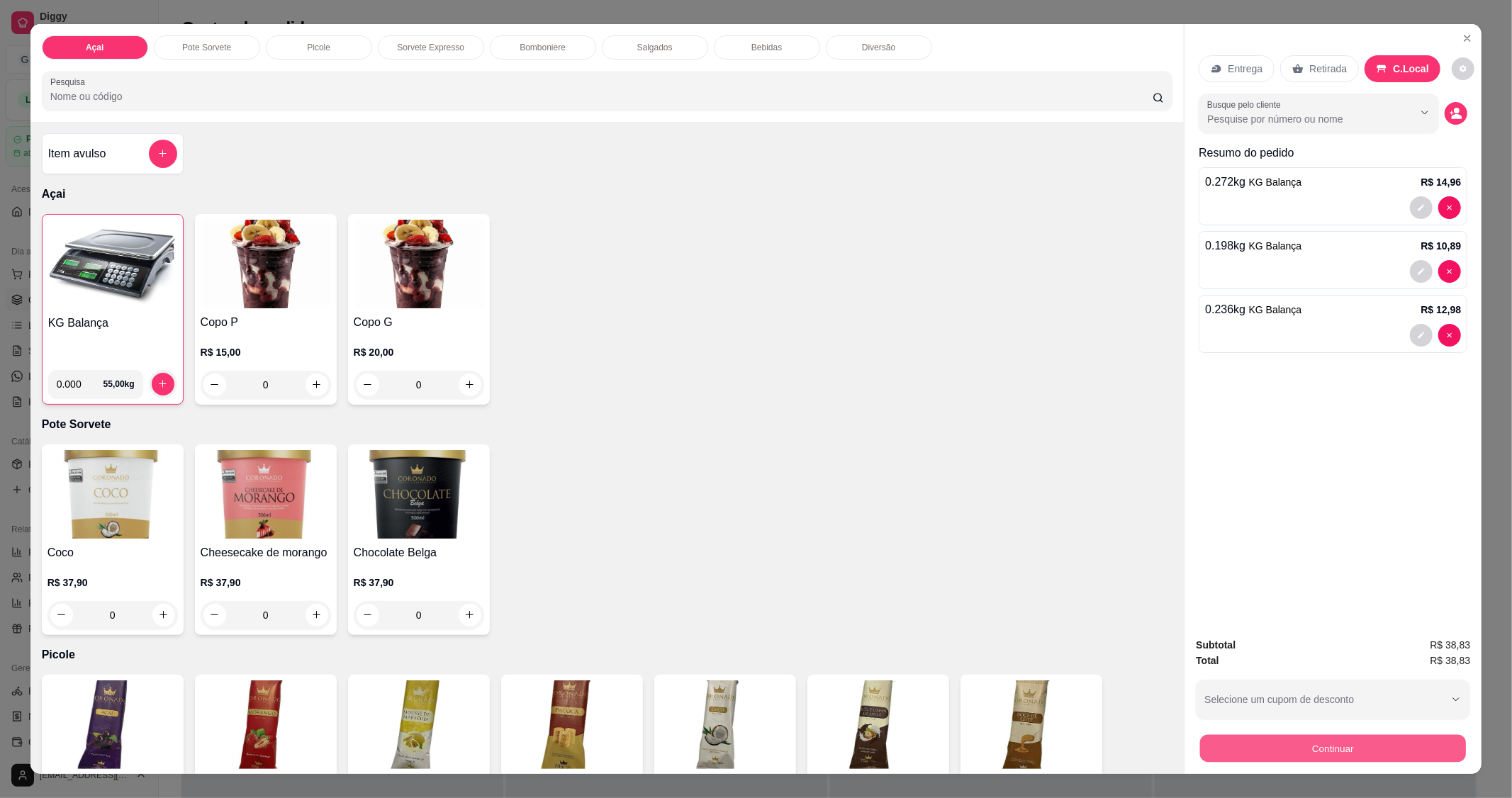
click at [1342, 756] on button "Continuar" at bounding box center [1333, 748] width 266 height 27
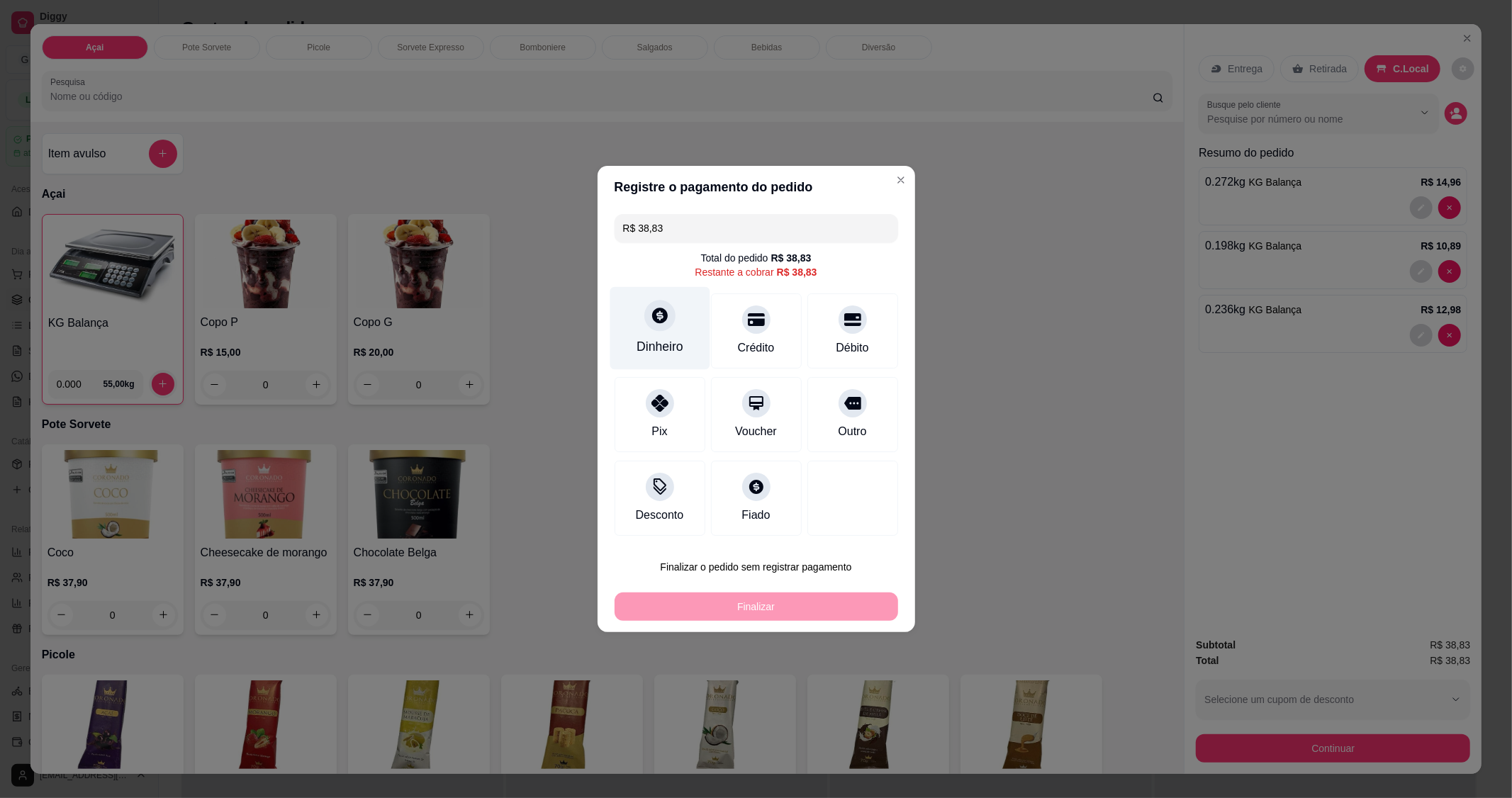
click at [671, 329] on div "Dinheiro" at bounding box center [660, 328] width 100 height 83
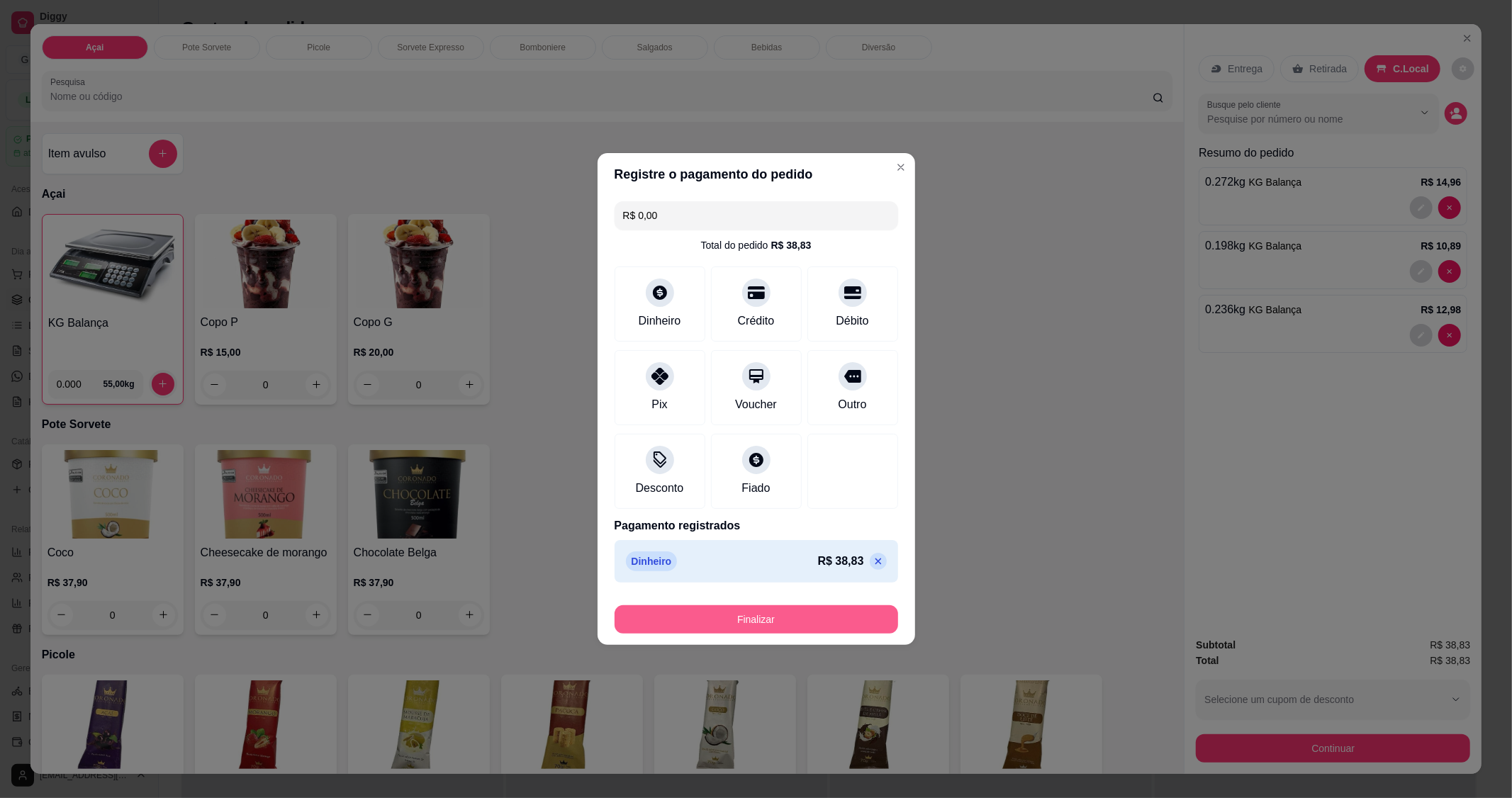
click at [760, 616] on button "Finalizar" at bounding box center [756, 619] width 284 height 28
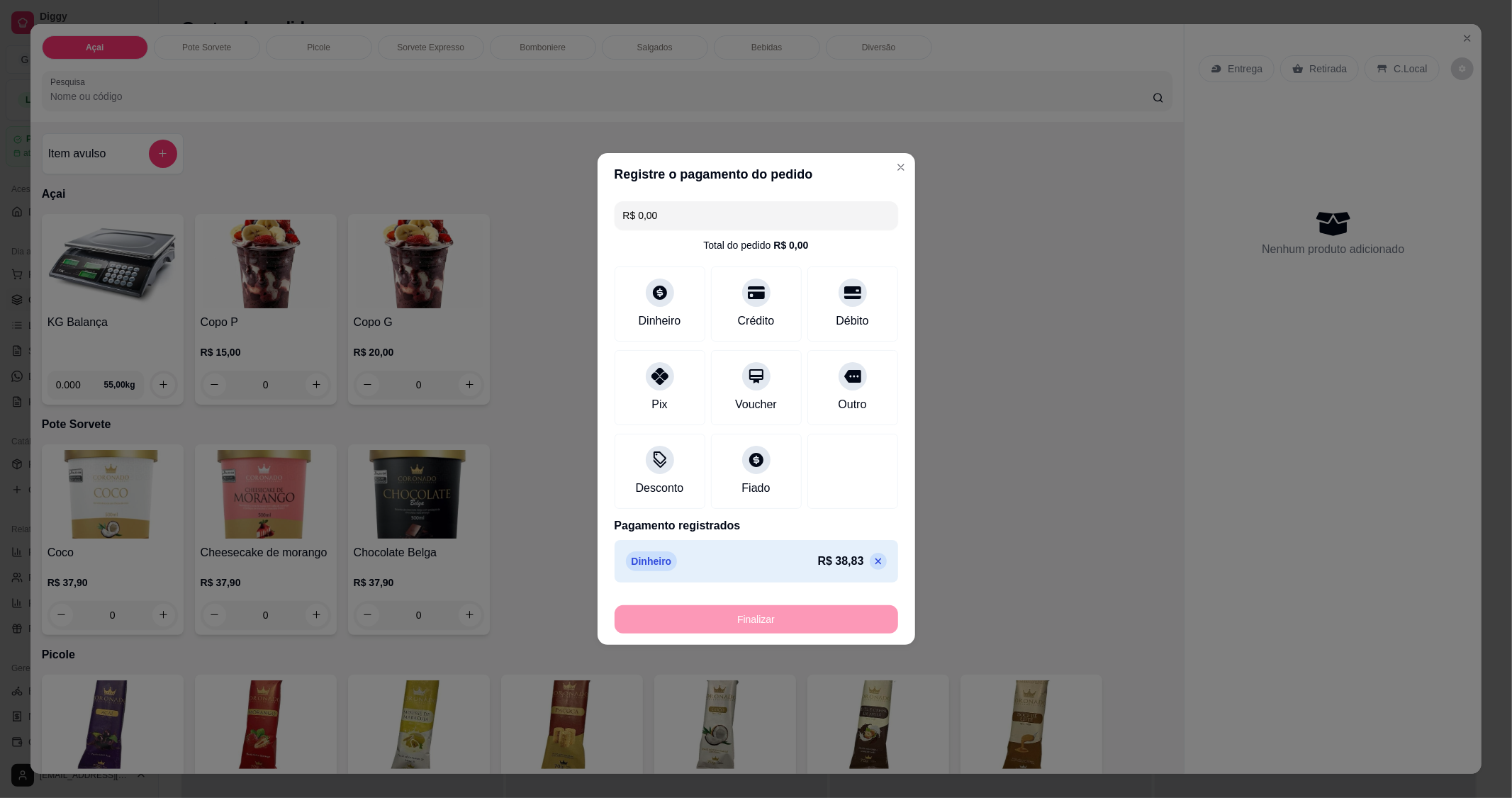
type input "-R$ 38,83"
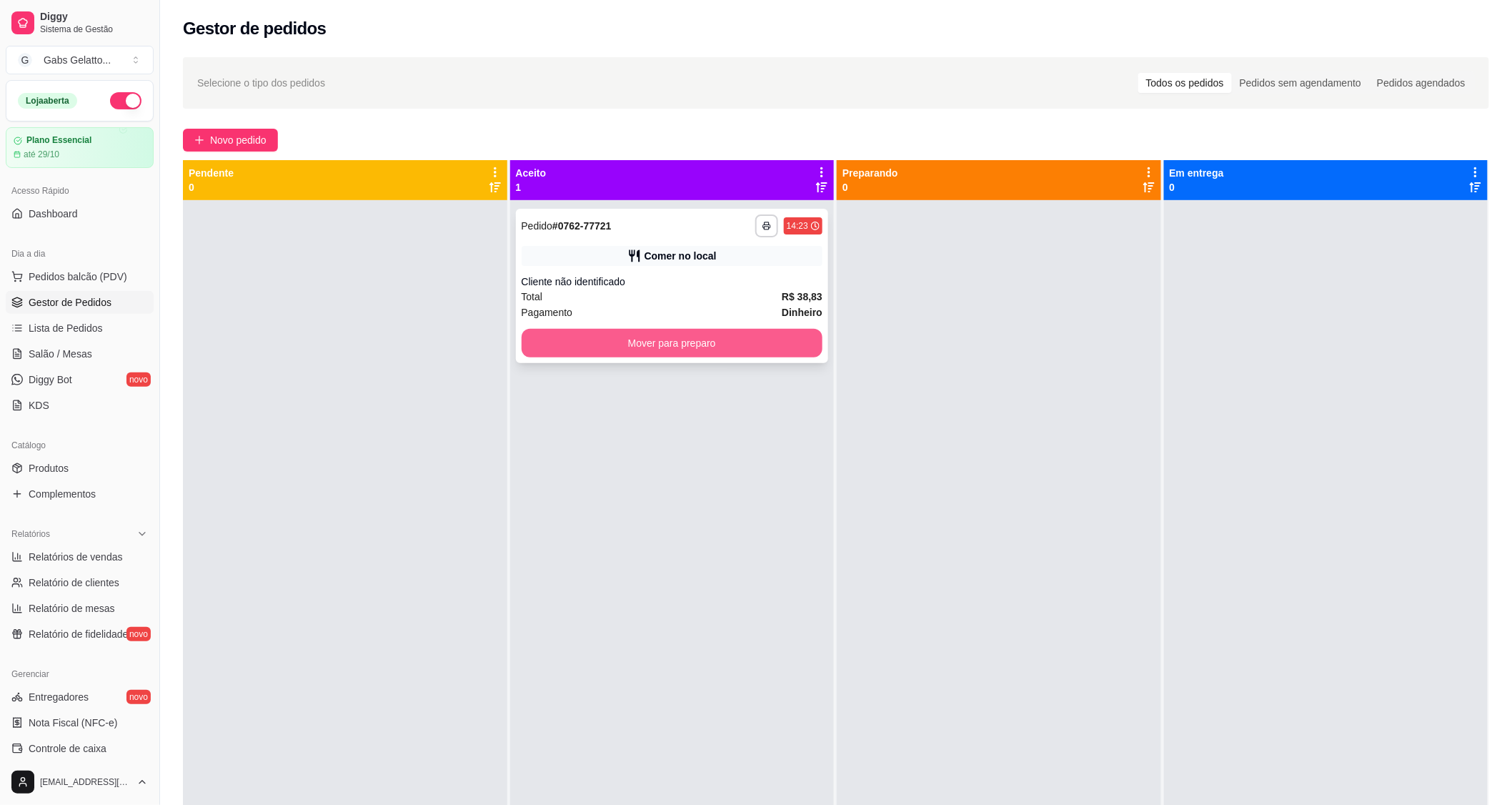
click at [717, 340] on button "Mover para preparo" at bounding box center [673, 343] width 302 height 28
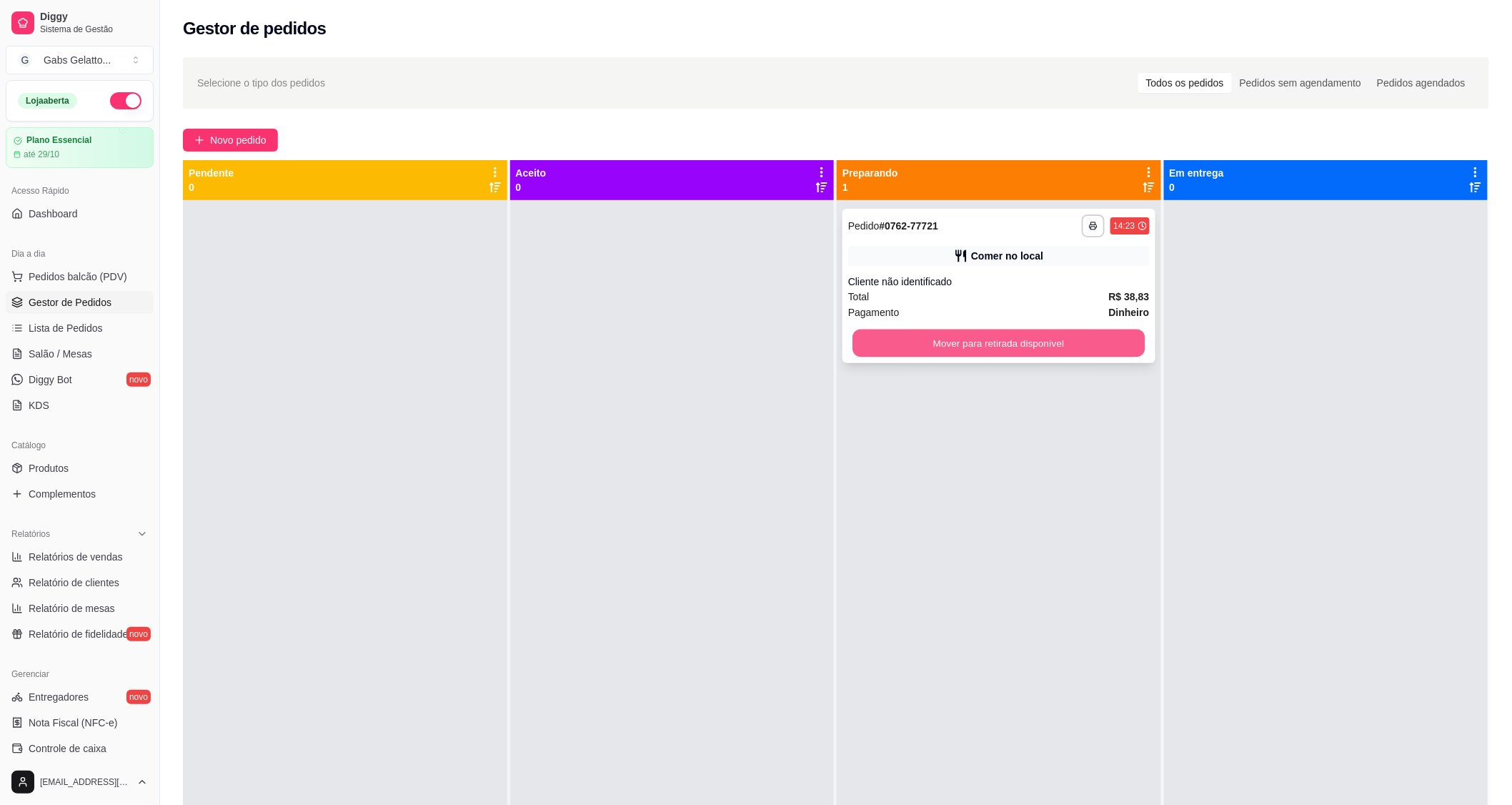
click at [1008, 344] on button "Mover para retirada disponível" at bounding box center [999, 343] width 292 height 28
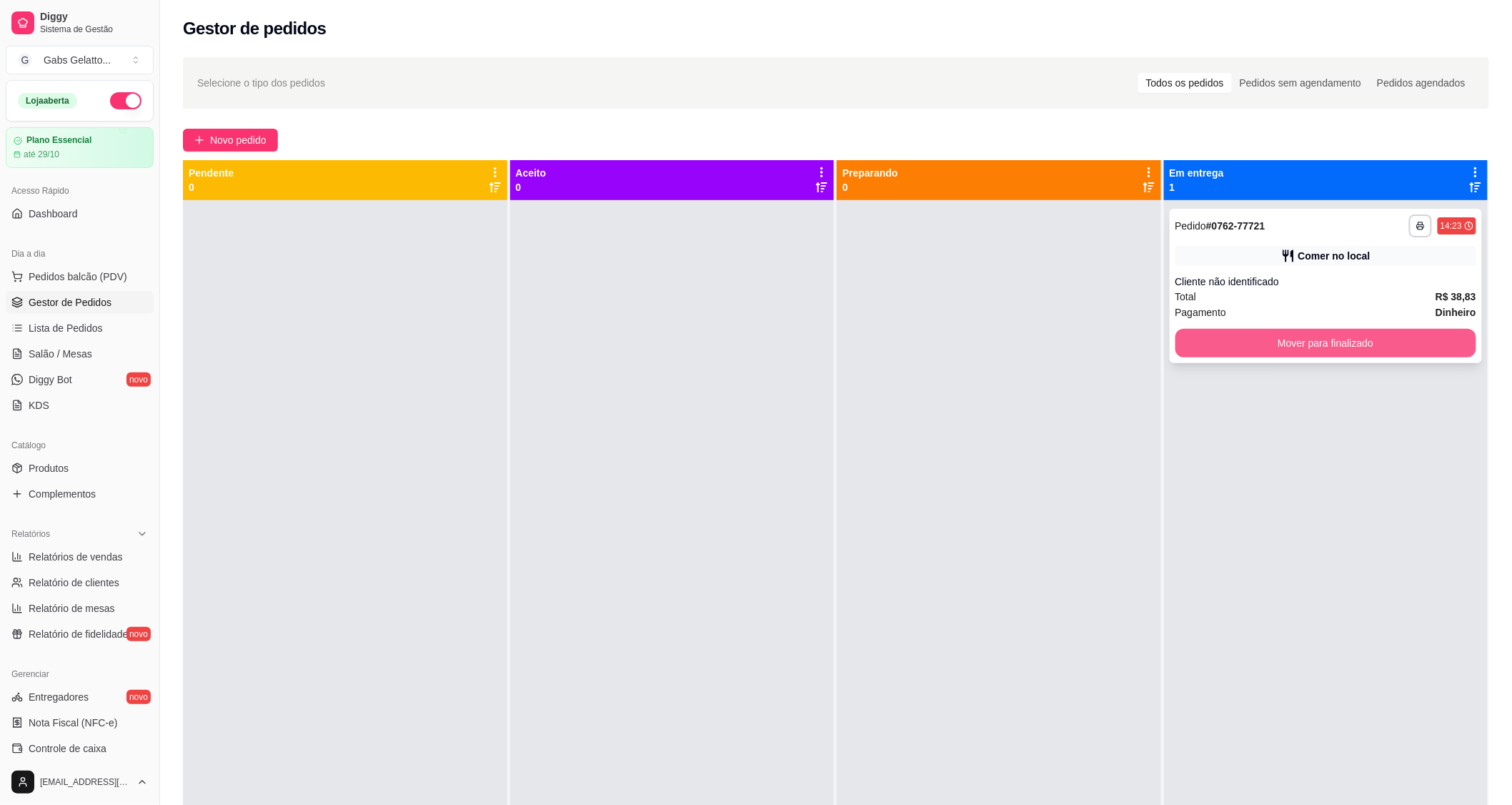
click at [1193, 341] on button "Mover para finalizado" at bounding box center [1327, 343] width 302 height 28
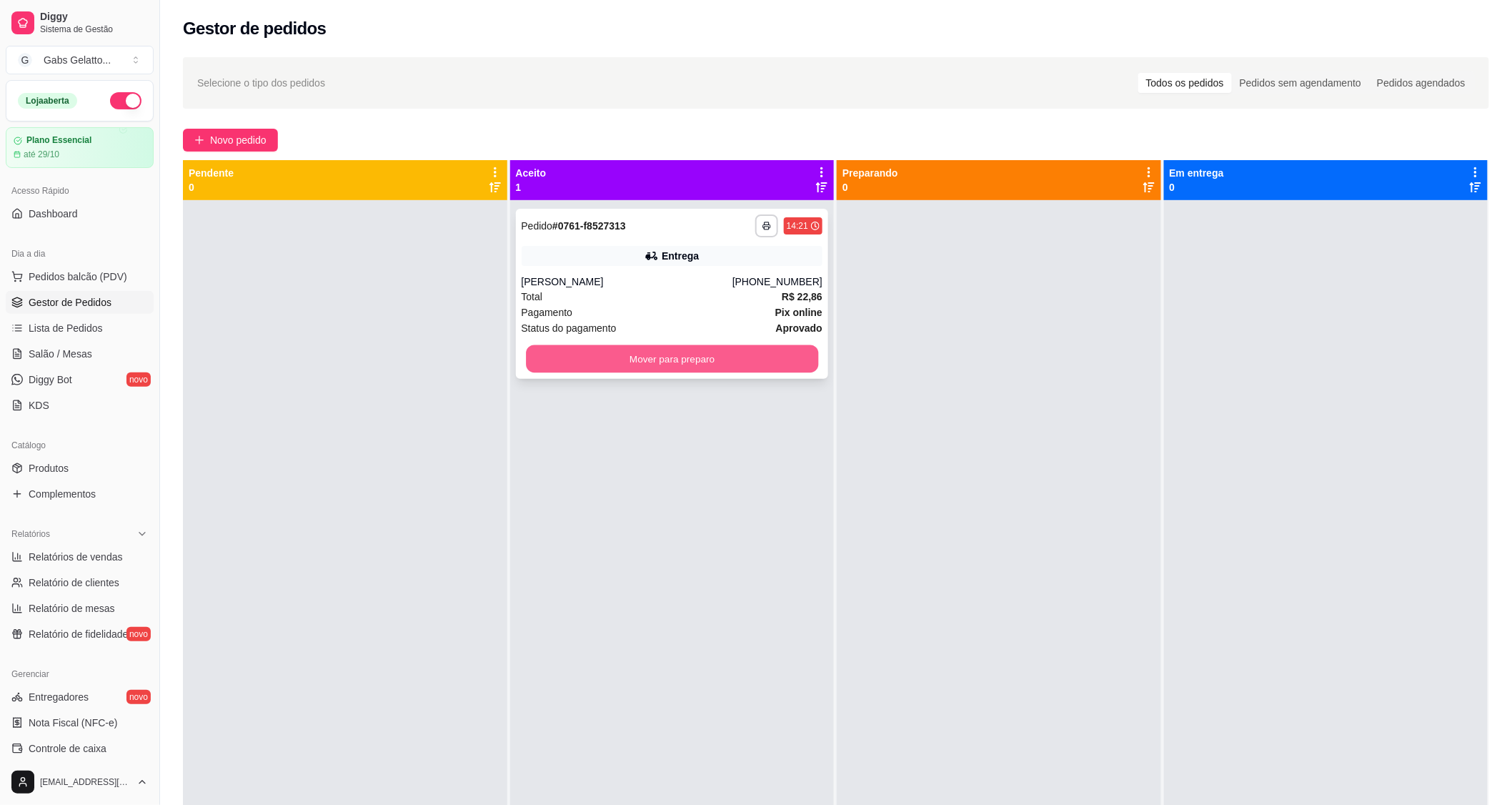
click at [681, 367] on button "Mover para preparo" at bounding box center [672, 358] width 292 height 28
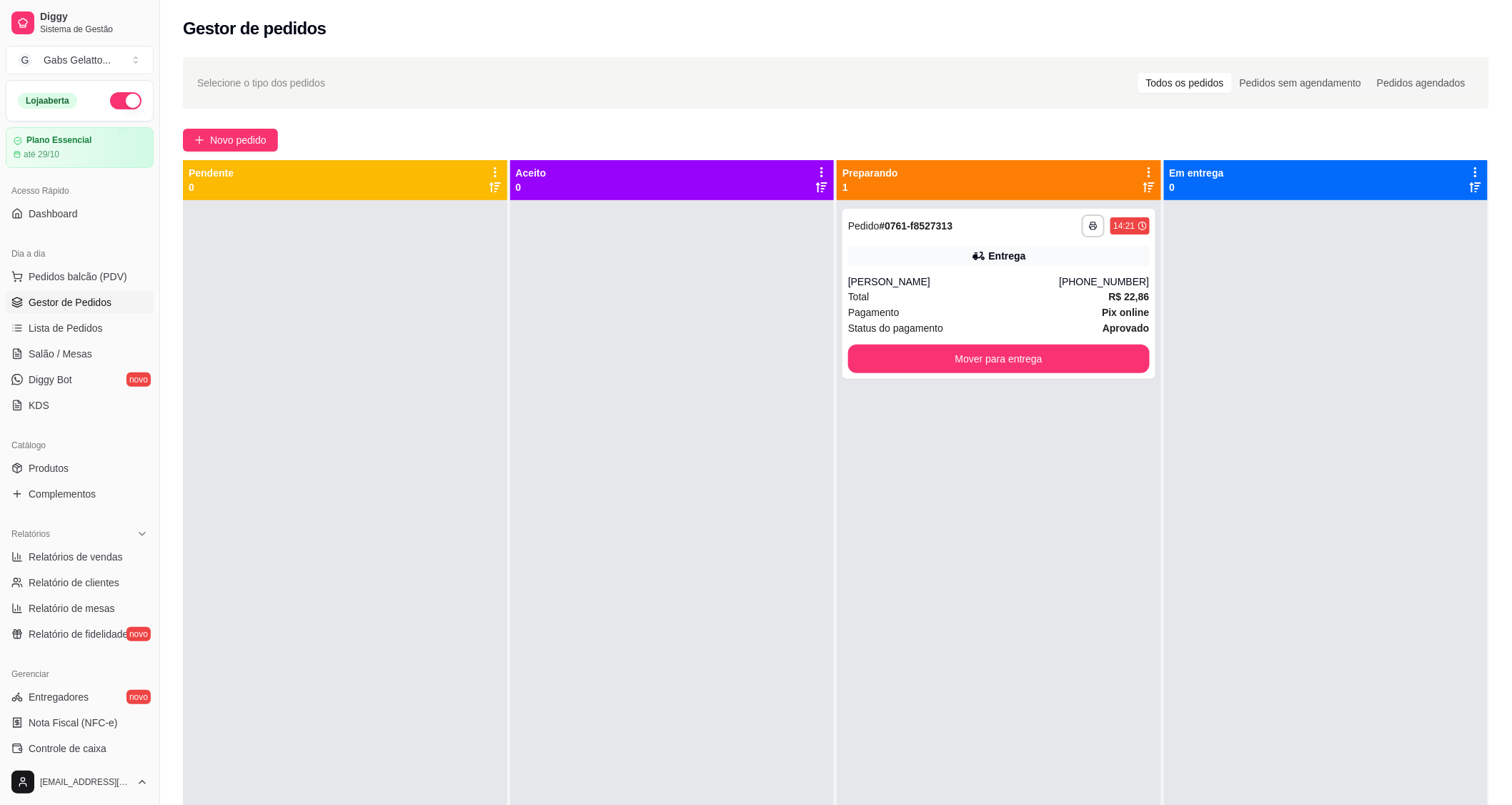
click at [804, 413] on div at bounding box center [672, 603] width 325 height 805
click at [979, 358] on button "Mover para entrega" at bounding box center [999, 358] width 292 height 28
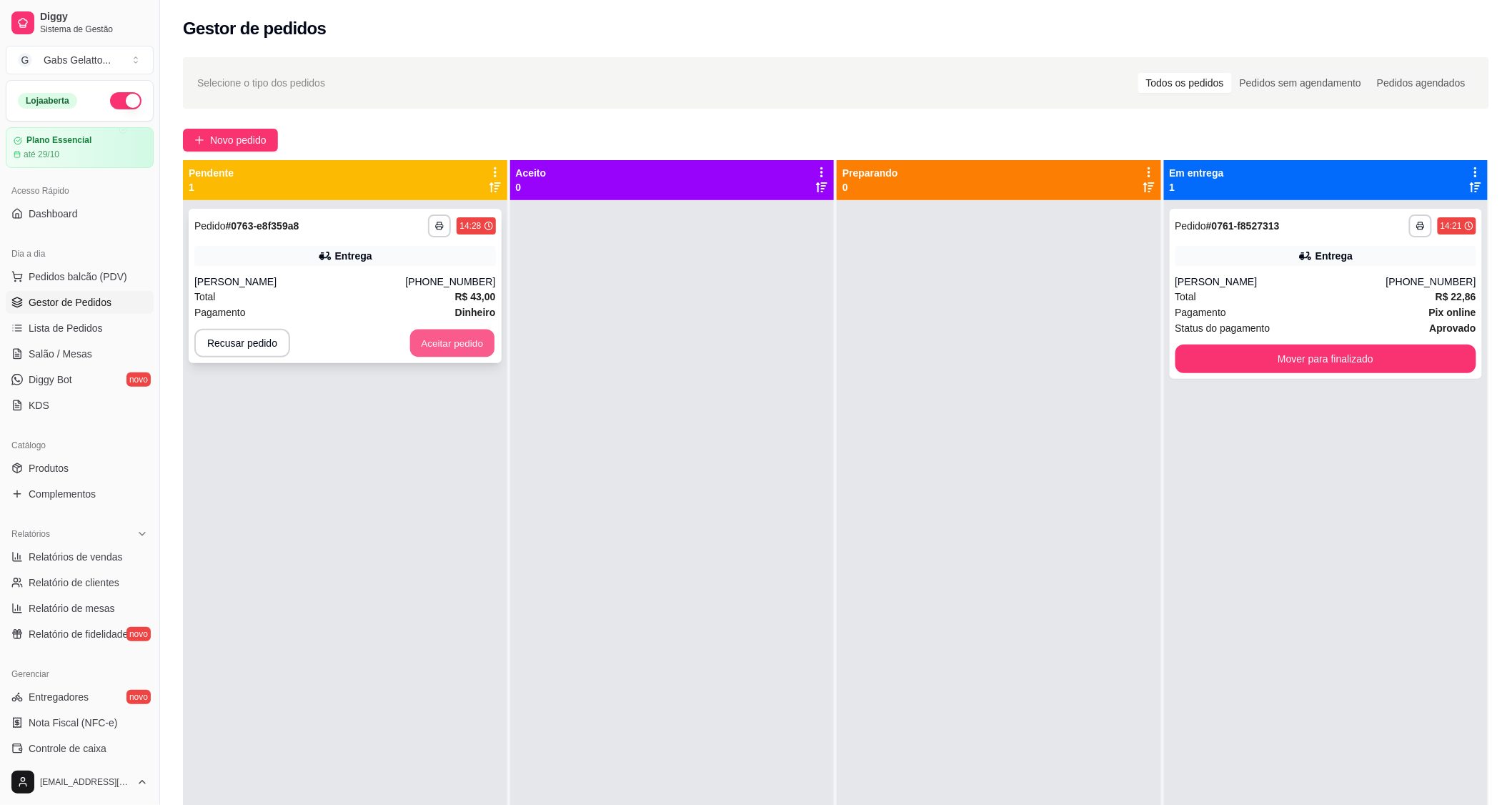
click at [451, 343] on button "Aceitar pedido" at bounding box center [452, 343] width 84 height 28
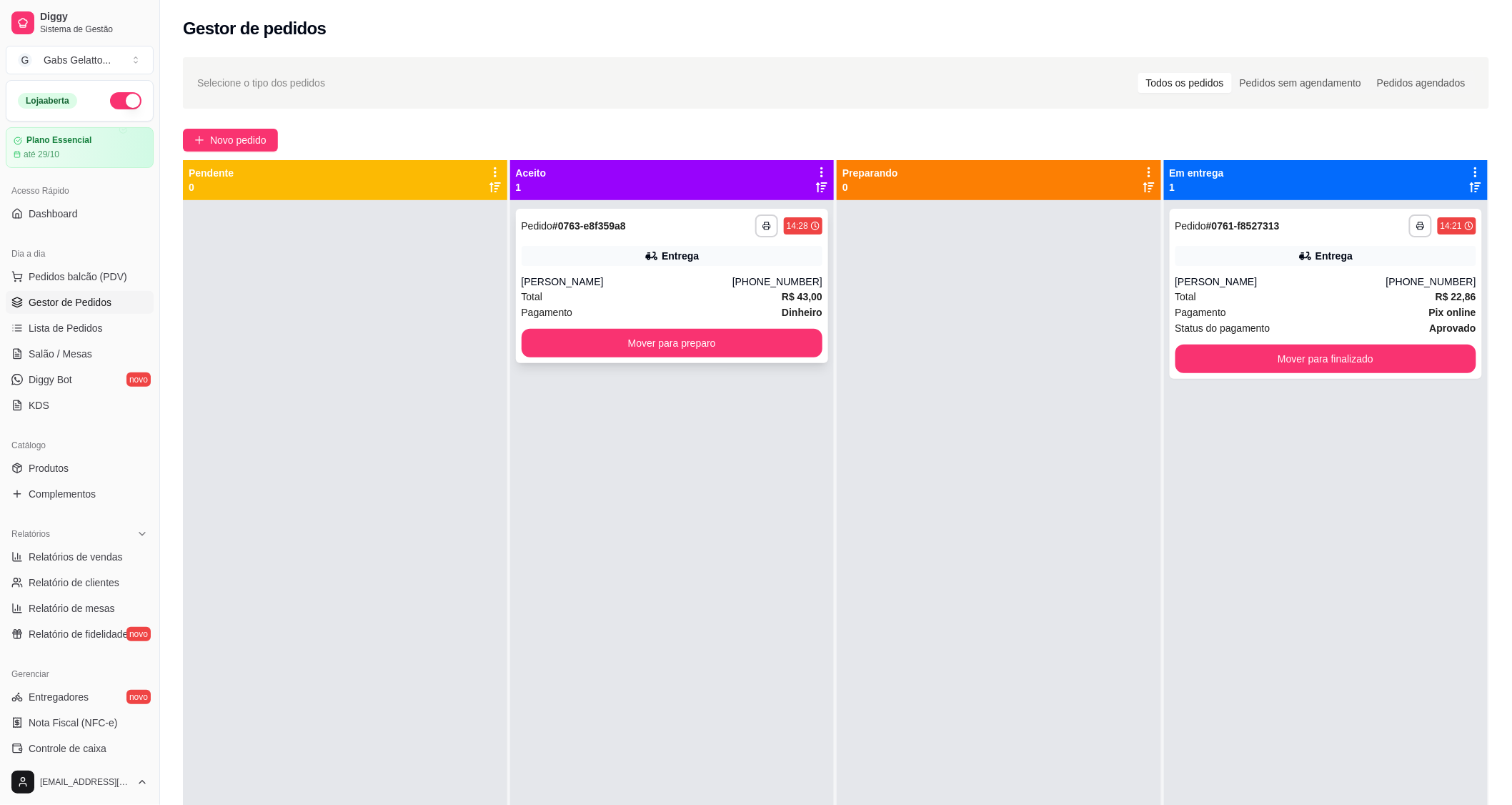
click at [629, 288] on div "[PERSON_NAME]" at bounding box center [627, 281] width 211 height 14
click at [723, 305] on div "Pagamento Dinheiro" at bounding box center [673, 312] width 302 height 16
click at [1220, 303] on div "Total R$ 22,86" at bounding box center [1327, 296] width 302 height 16
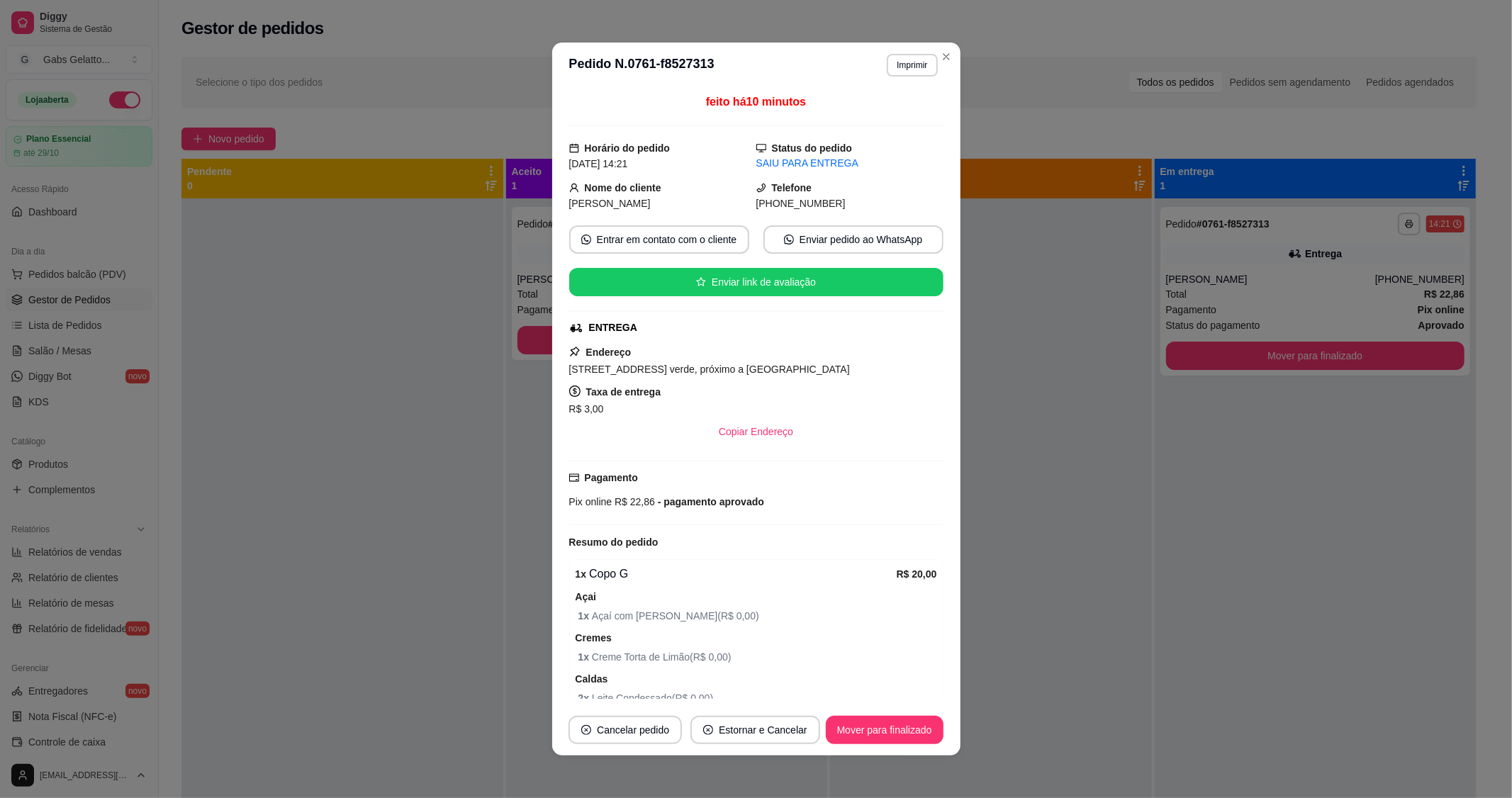
scroll to position [201, 0]
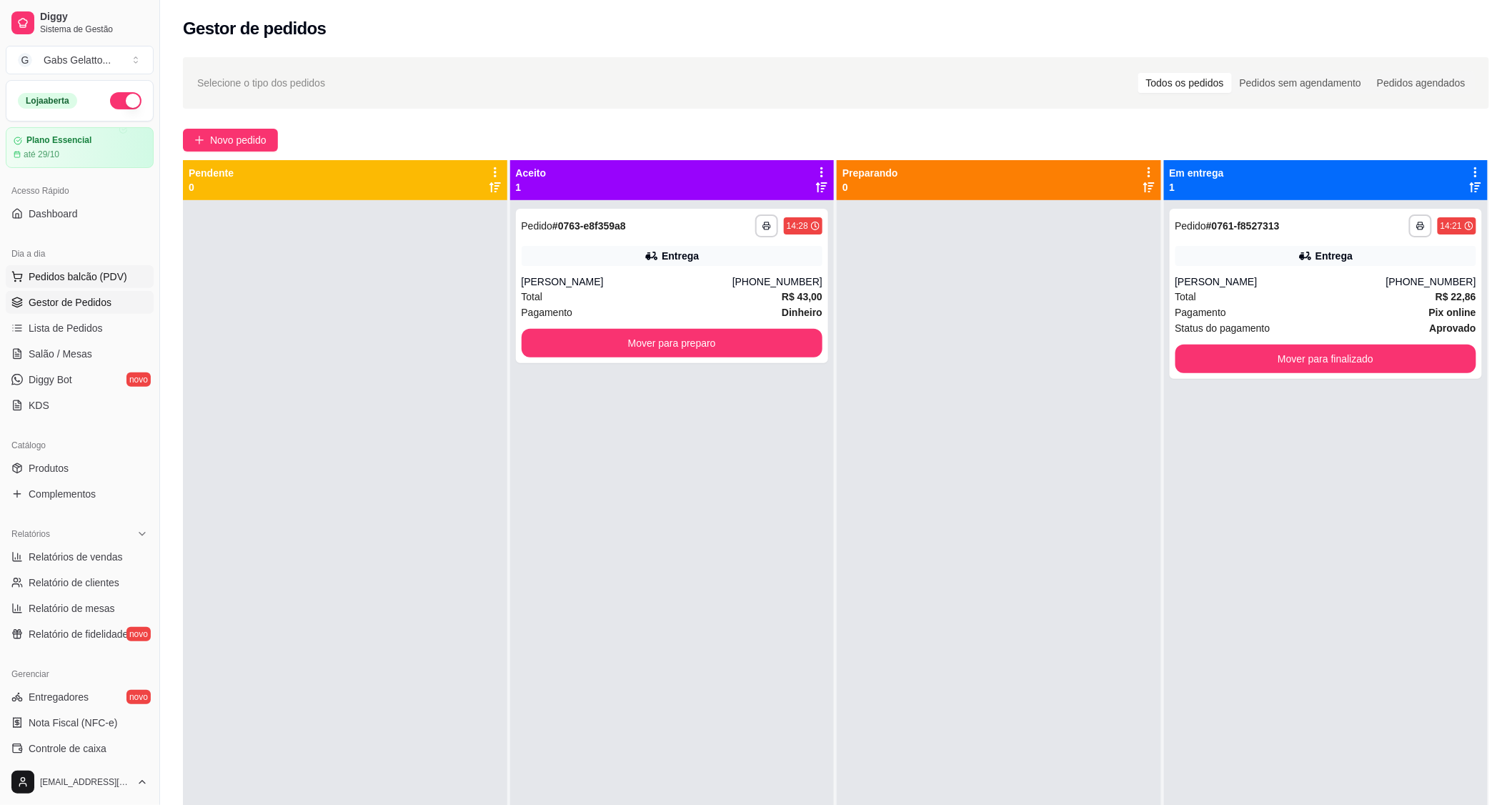
click at [75, 270] on span "Pedidos balcão (PDV)" at bounding box center [77, 277] width 98 height 14
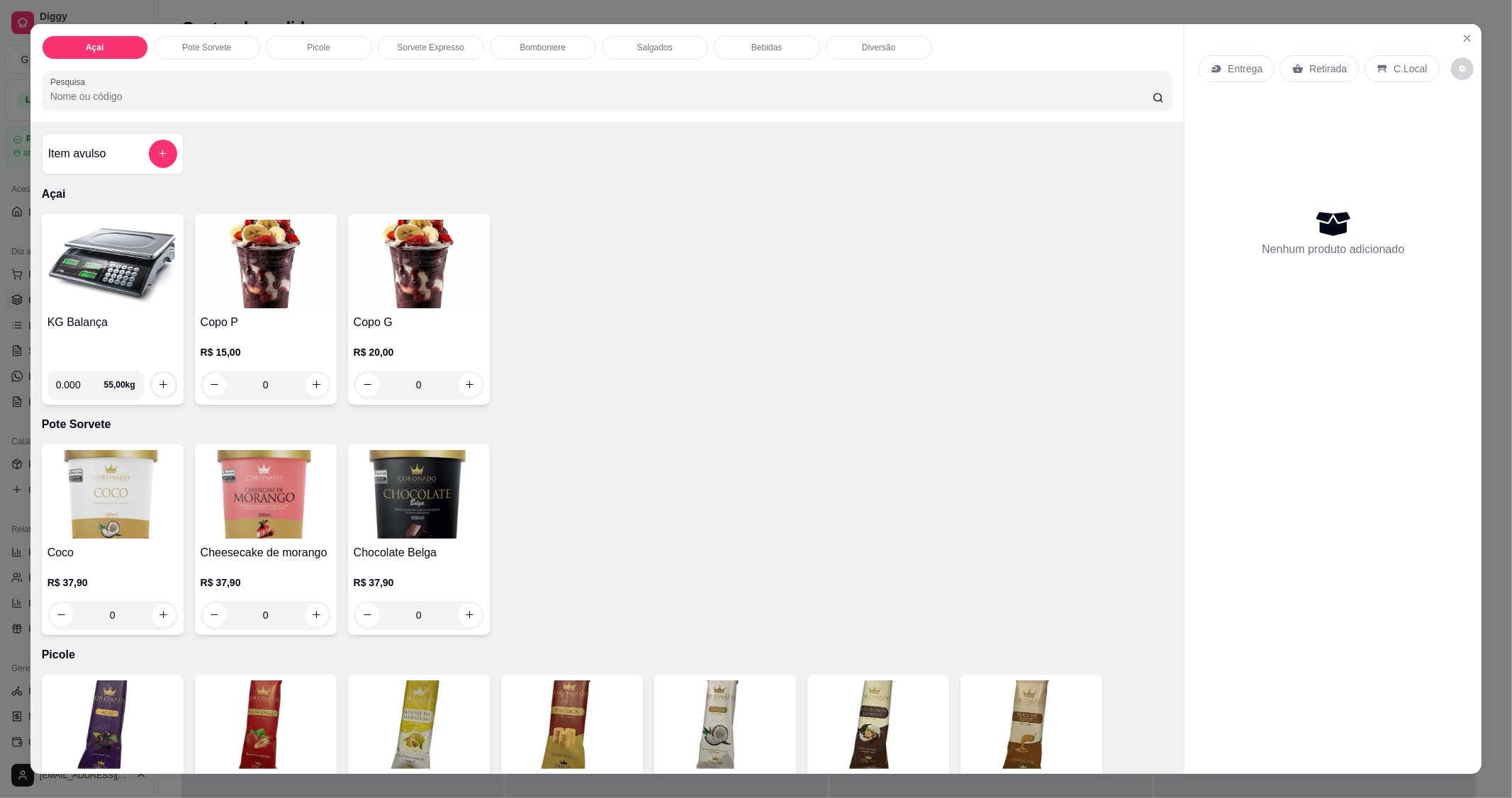
scroll to position [236, 0]
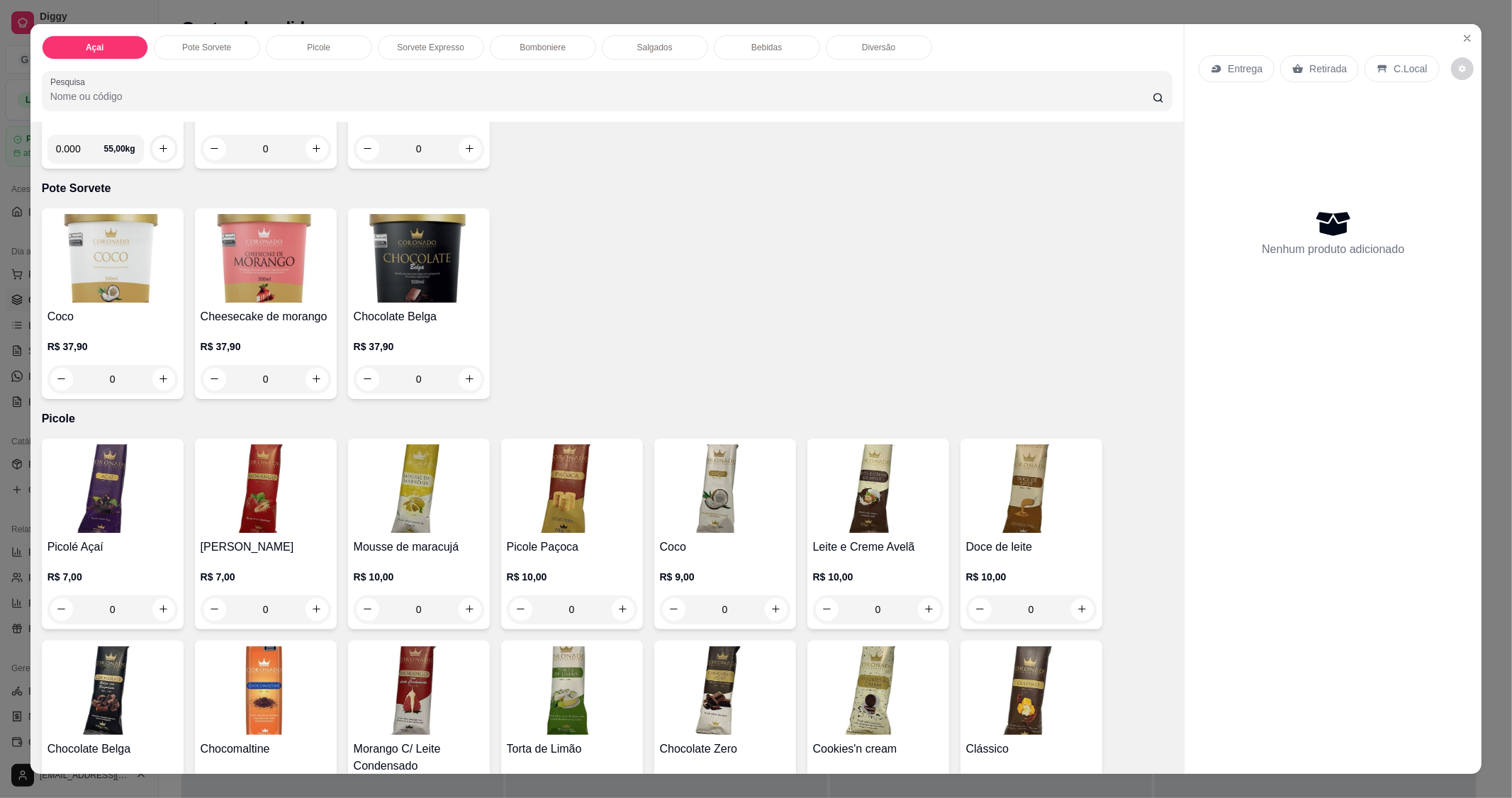
click at [798, 480] on div "Picolé Açaí R$ 7,00 0 Picole Morango R$ 7,00 0 Mousse de maracujá R$ 10,00 0 Pi…" at bounding box center [607, 744] width 1131 height 612
click at [733, 502] on img at bounding box center [724, 489] width 130 height 89
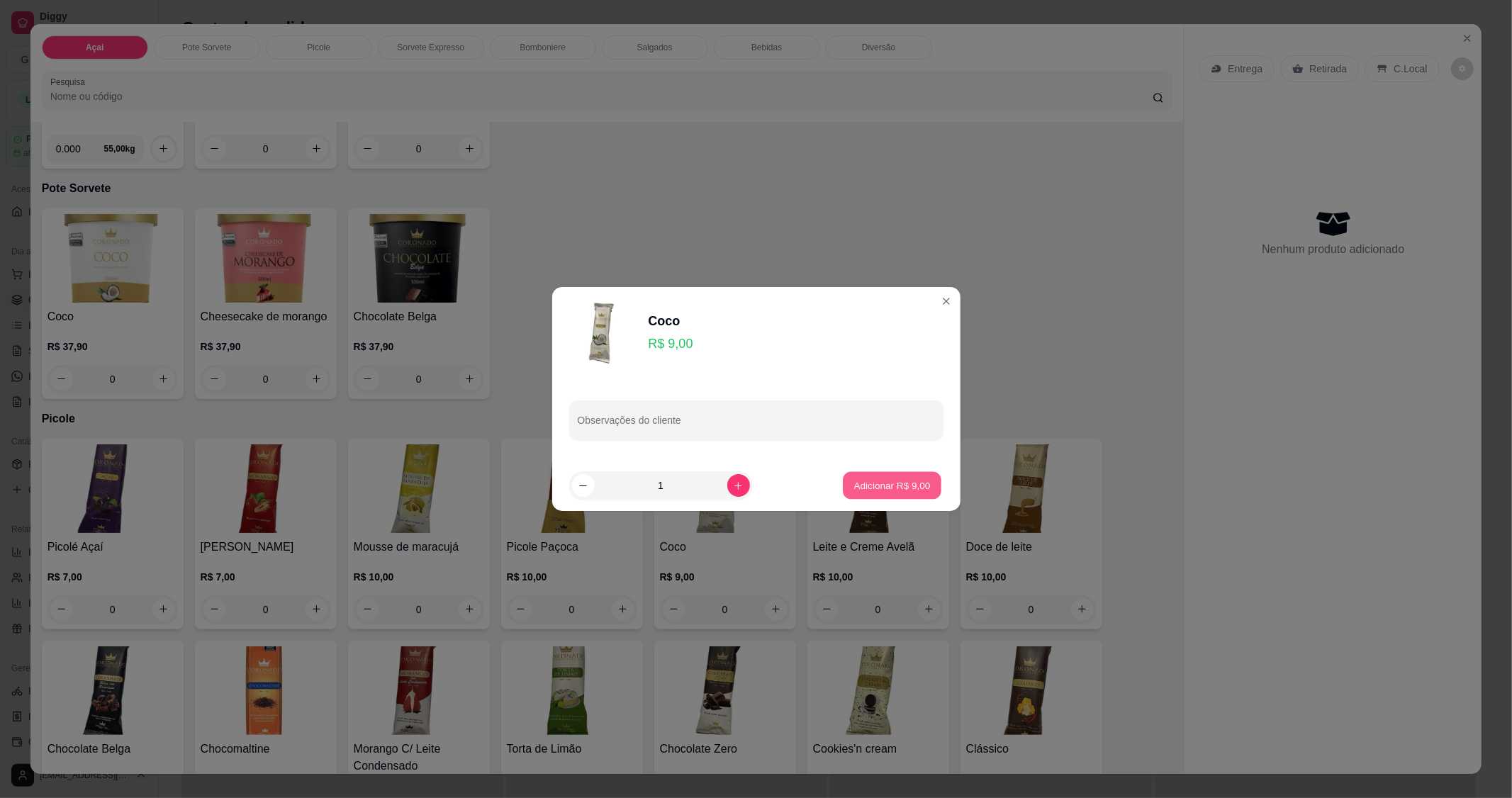
click at [858, 480] on p "Adicionar R$ 9,00" at bounding box center [893, 485] width 76 height 13
type input "1"
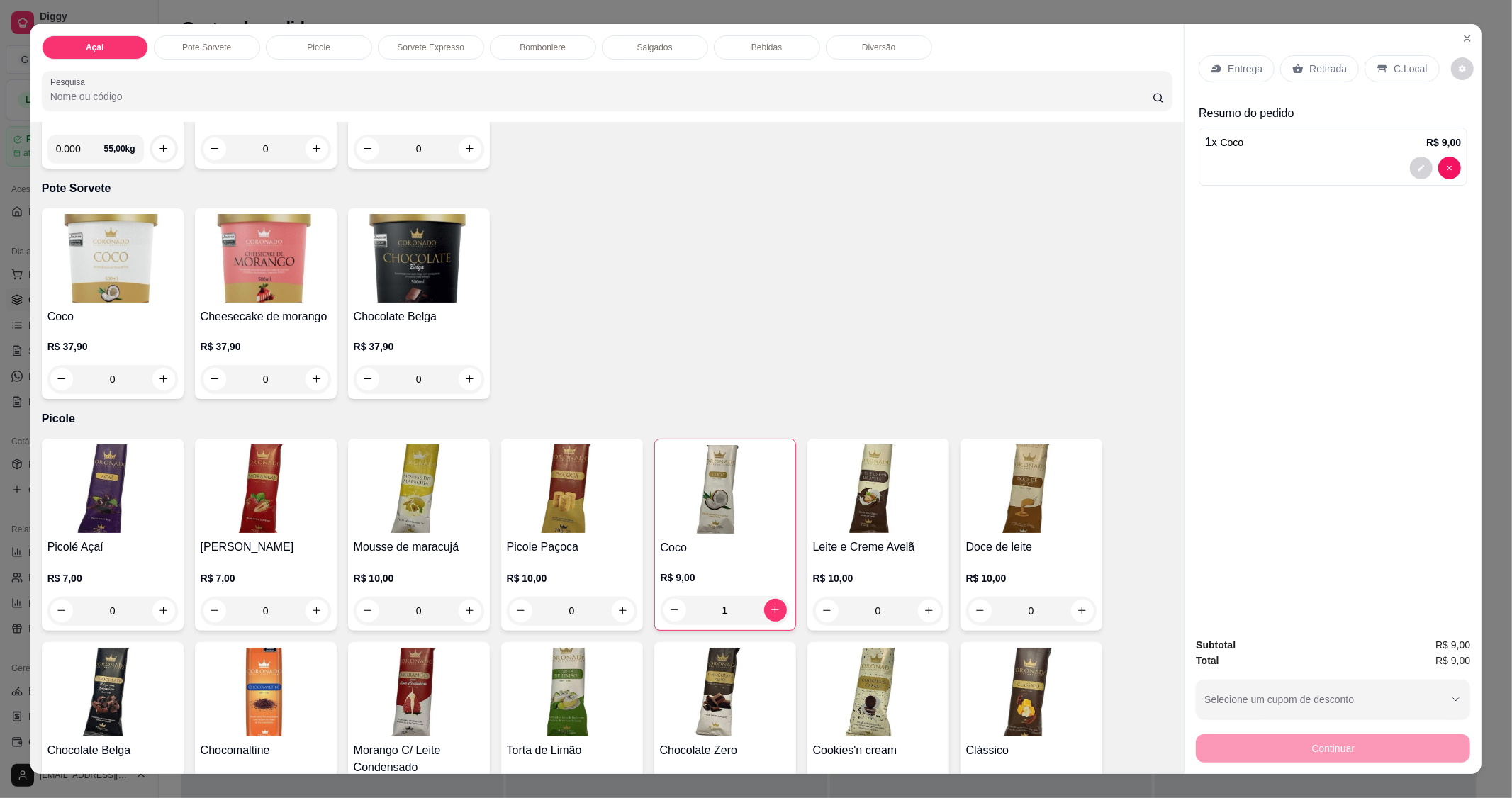
scroll to position [472, 0]
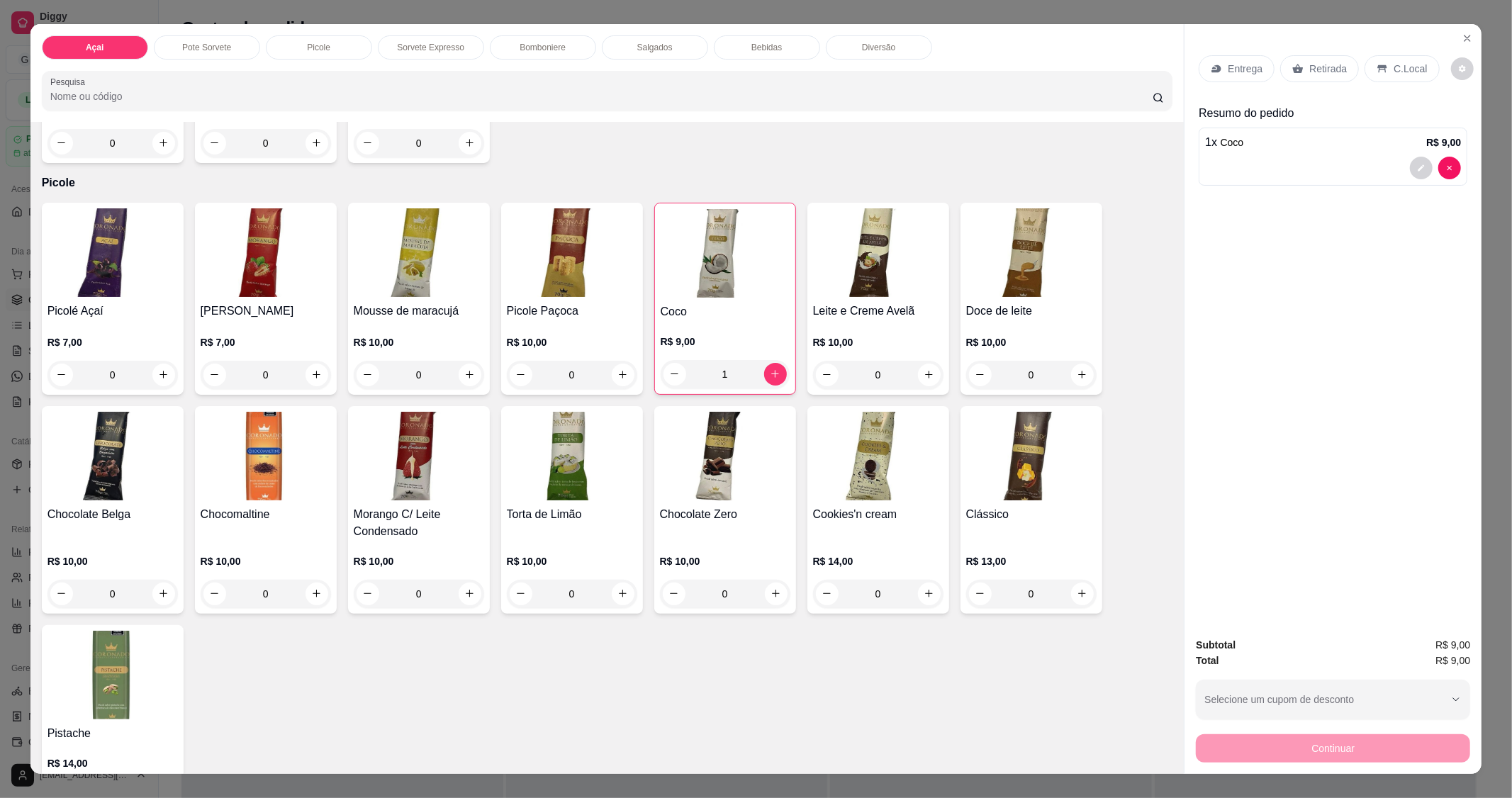
click at [1001, 507] on h4 "Clássico" at bounding box center [1031, 514] width 130 height 17
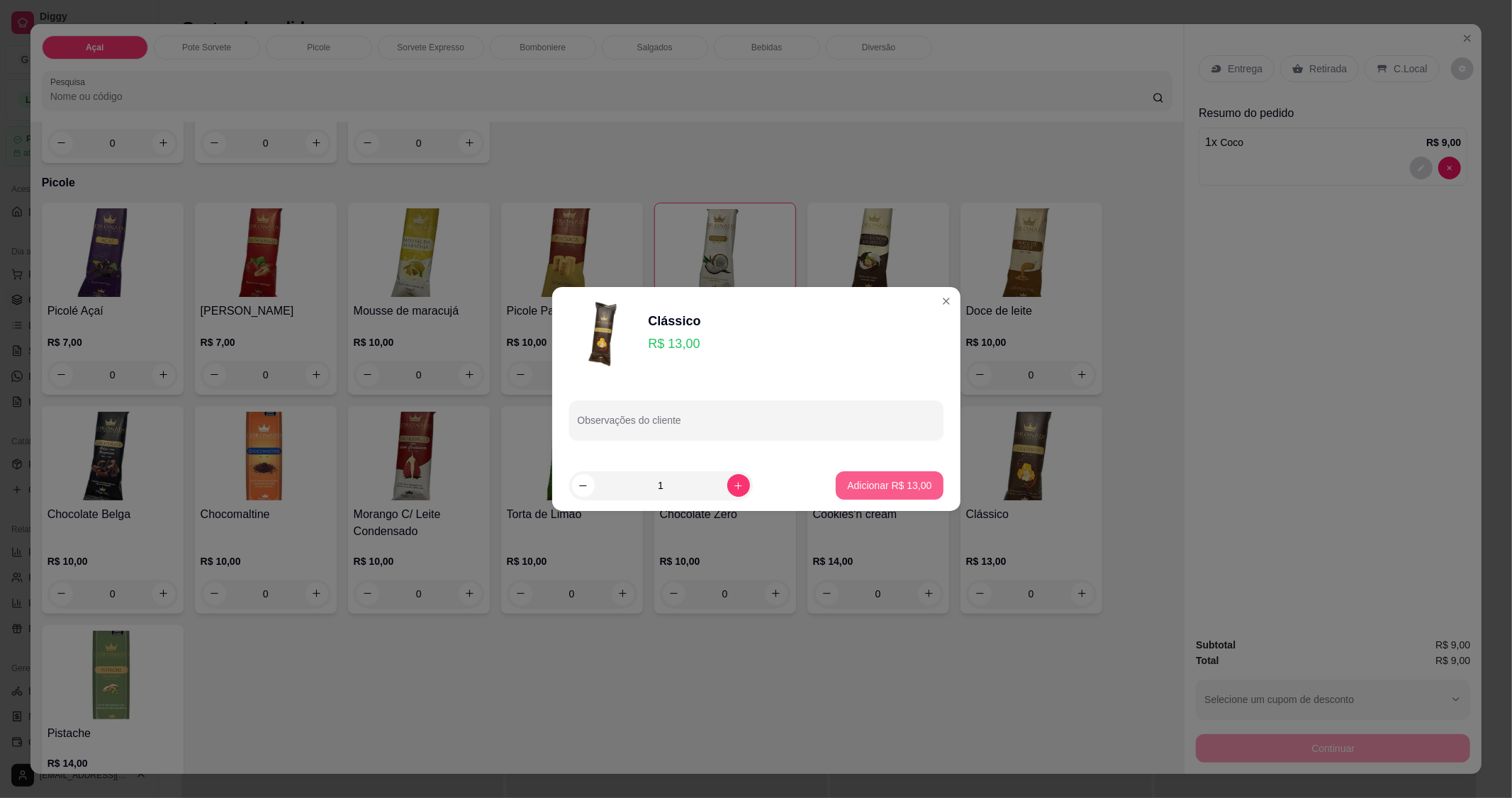
click at [877, 491] on p "Adicionar R$ 13,00" at bounding box center [889, 486] width 84 height 14
type input "1"
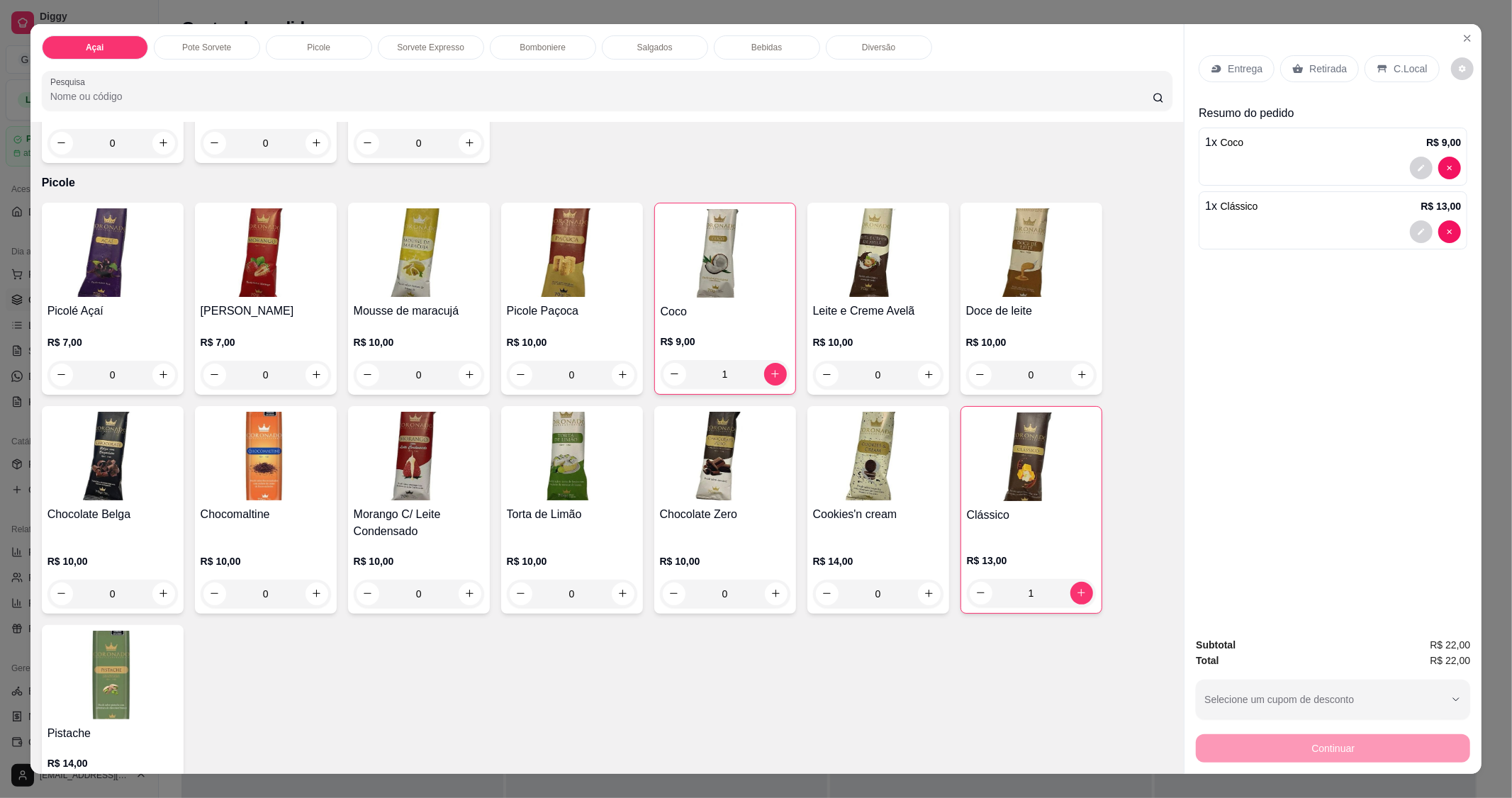
click at [1393, 62] on p "C.Local" at bounding box center [1410, 69] width 34 height 14
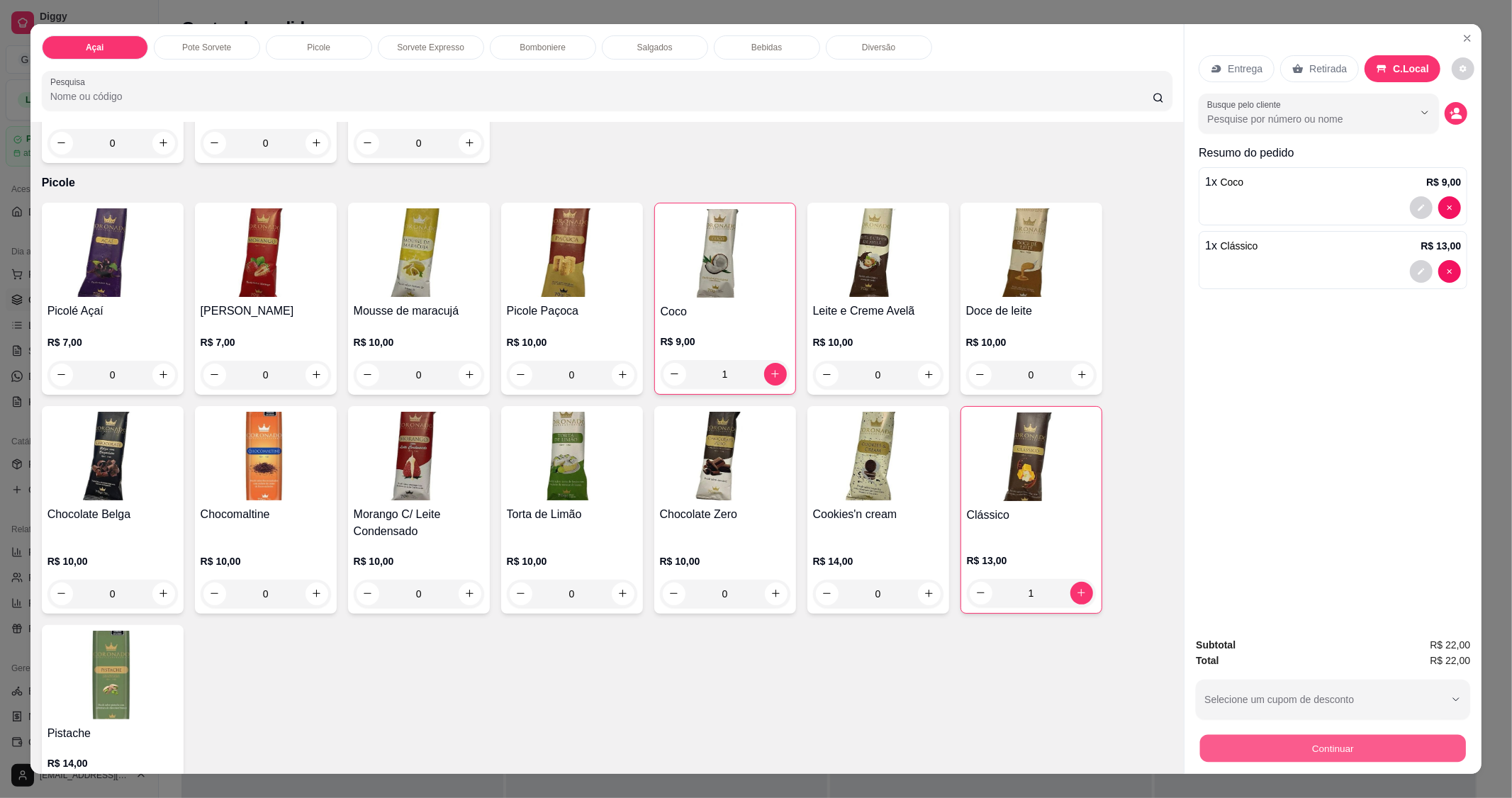
click at [1287, 744] on button "Continuar" at bounding box center [1333, 748] width 266 height 27
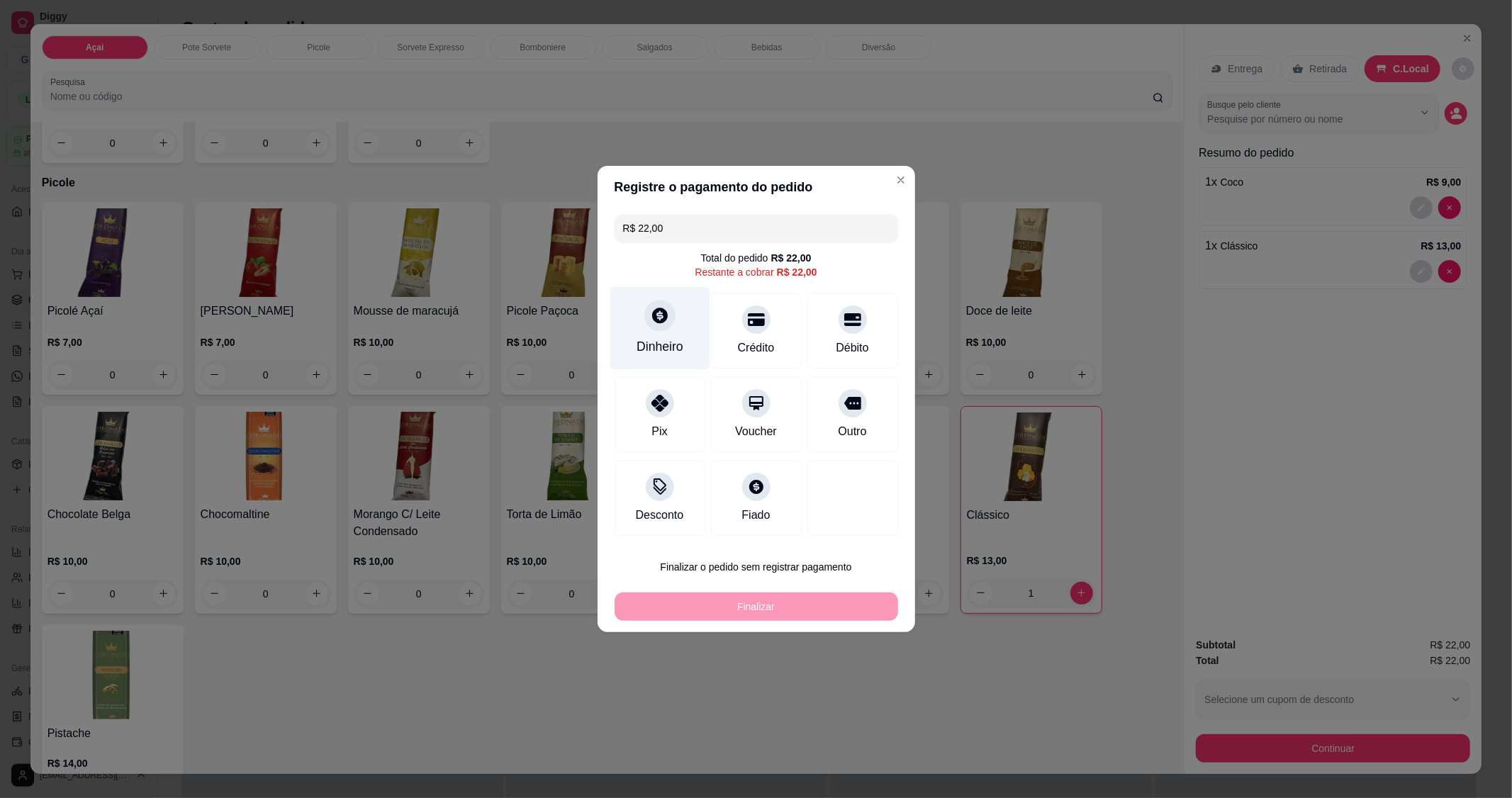
click at [635, 330] on div "Dinheiro" at bounding box center [660, 328] width 100 height 83
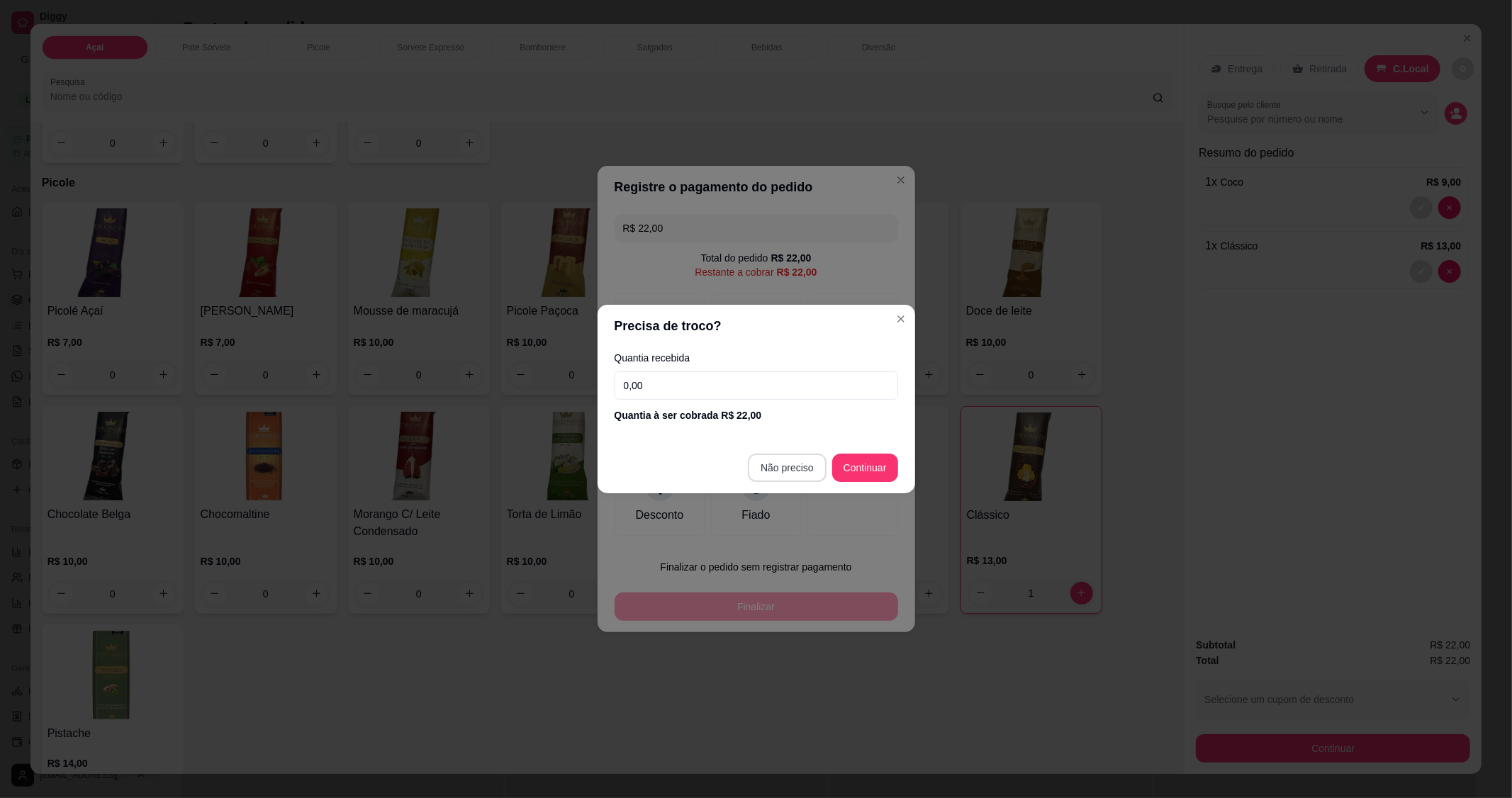
type input "R$ 0,00"
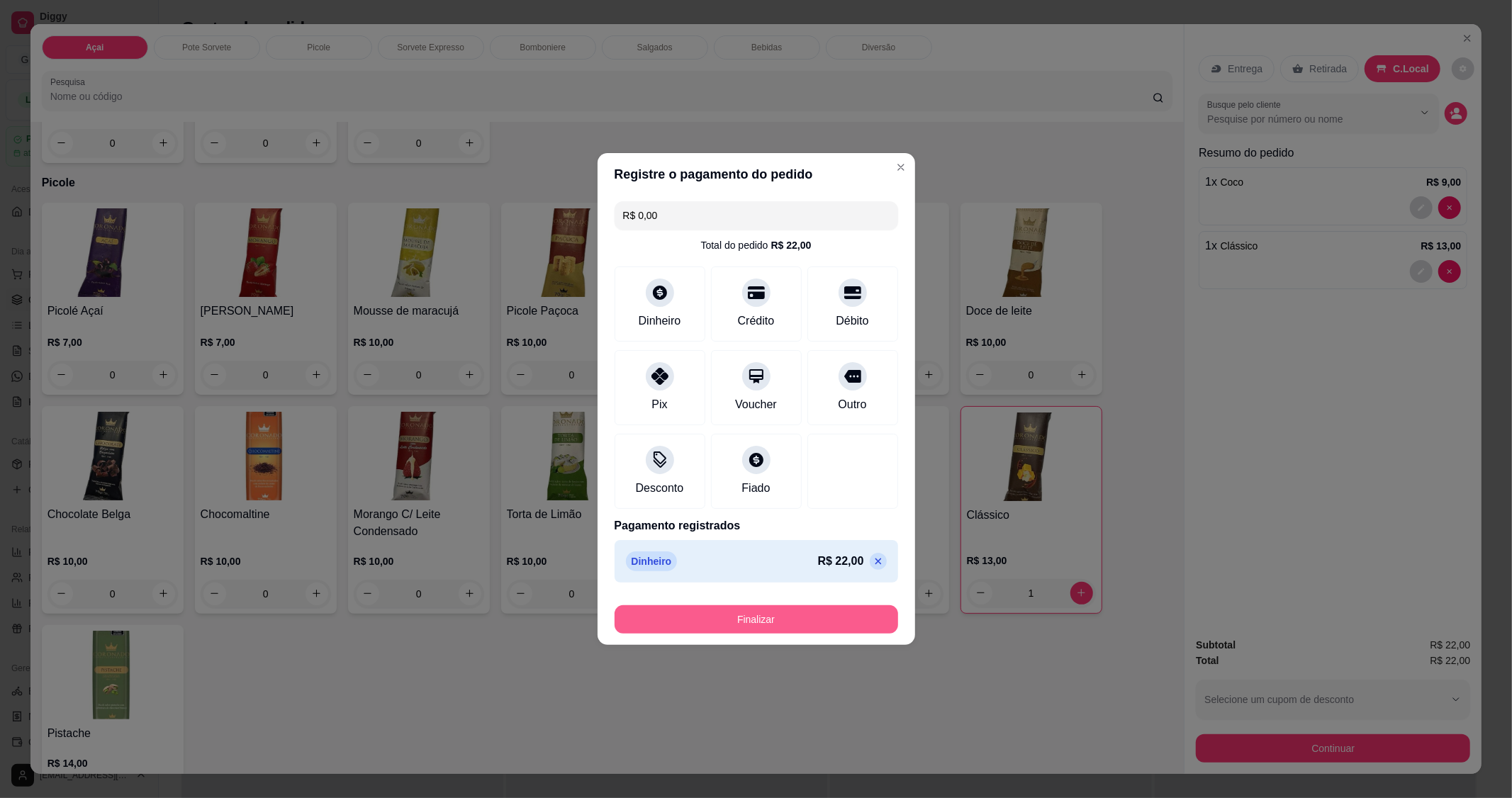
click at [770, 625] on button "Finalizar" at bounding box center [756, 619] width 284 height 28
type input "0"
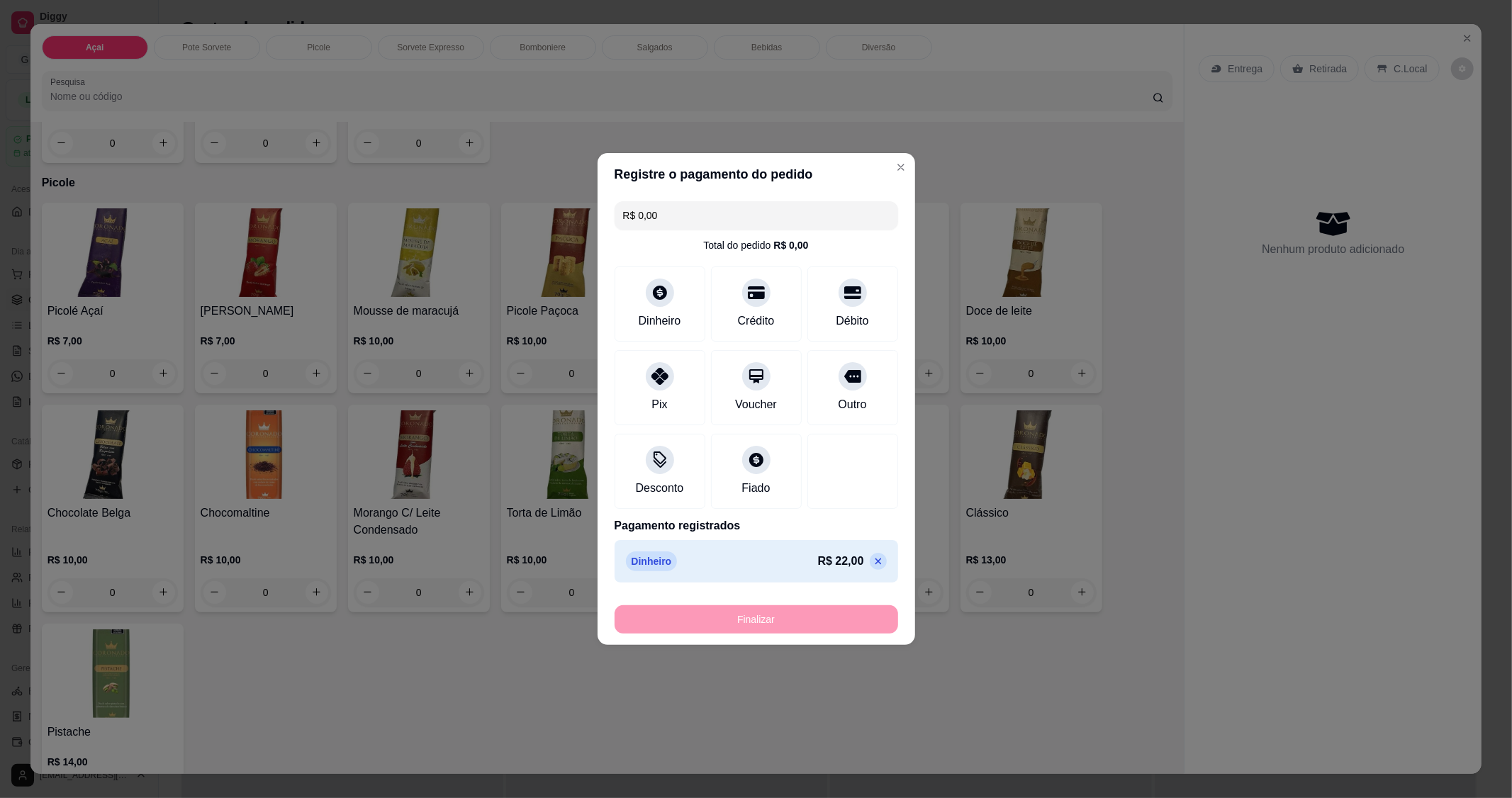
type input "-R$ 22,00"
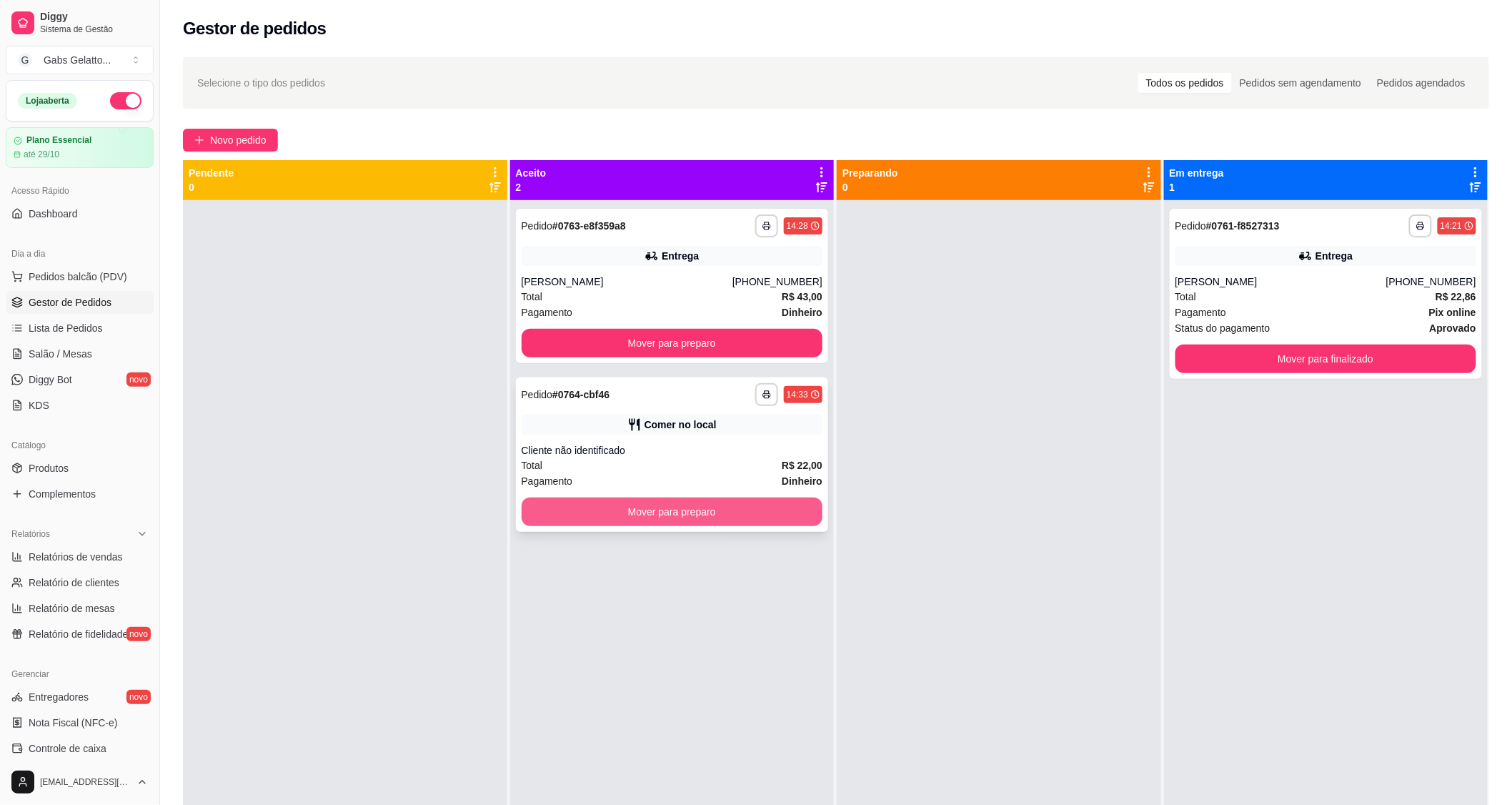
click at [651, 509] on button "Mover para preparo" at bounding box center [673, 512] width 302 height 28
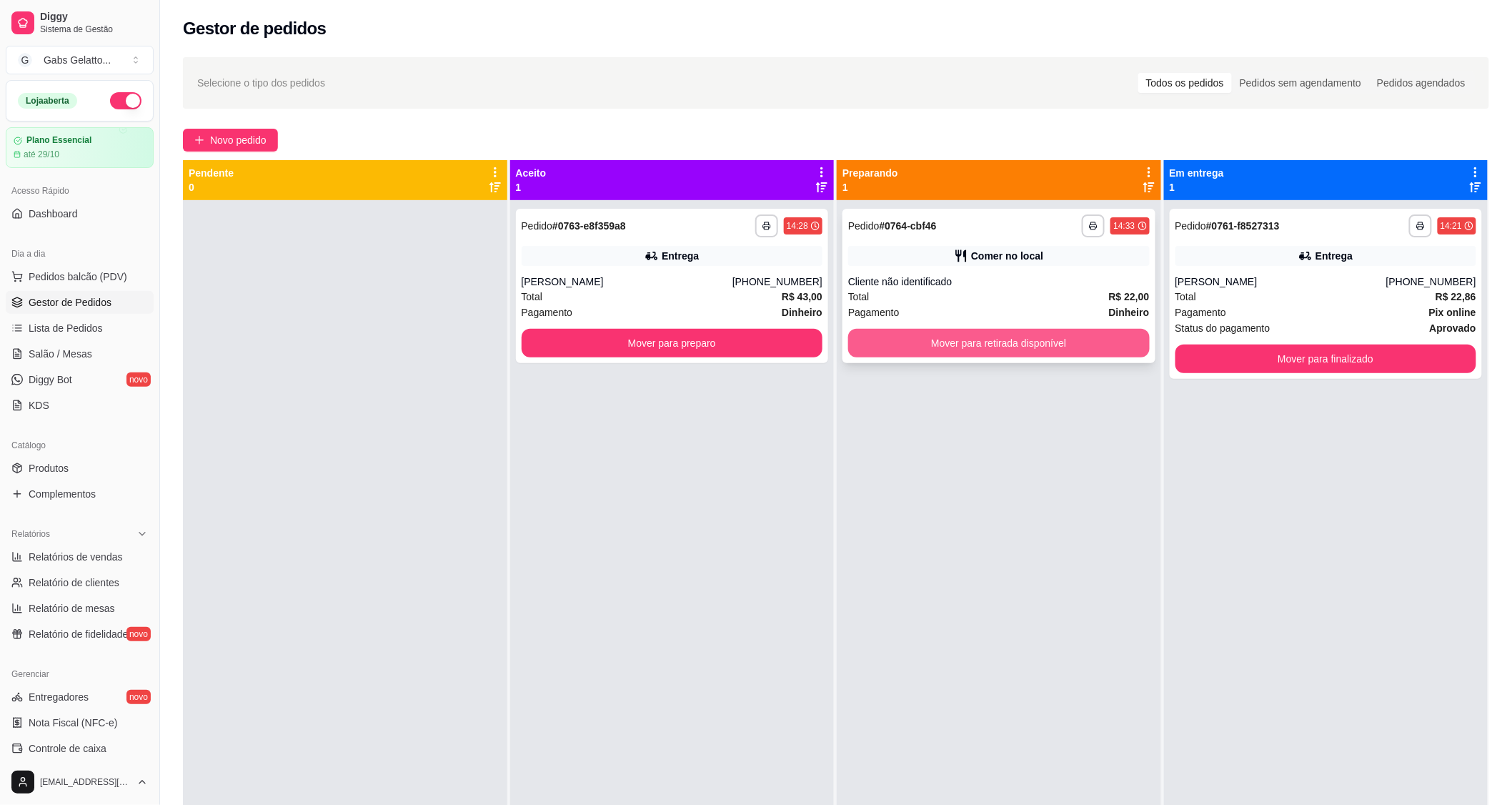
click at [994, 332] on button "Mover para retirada disponível" at bounding box center [999, 343] width 302 height 28
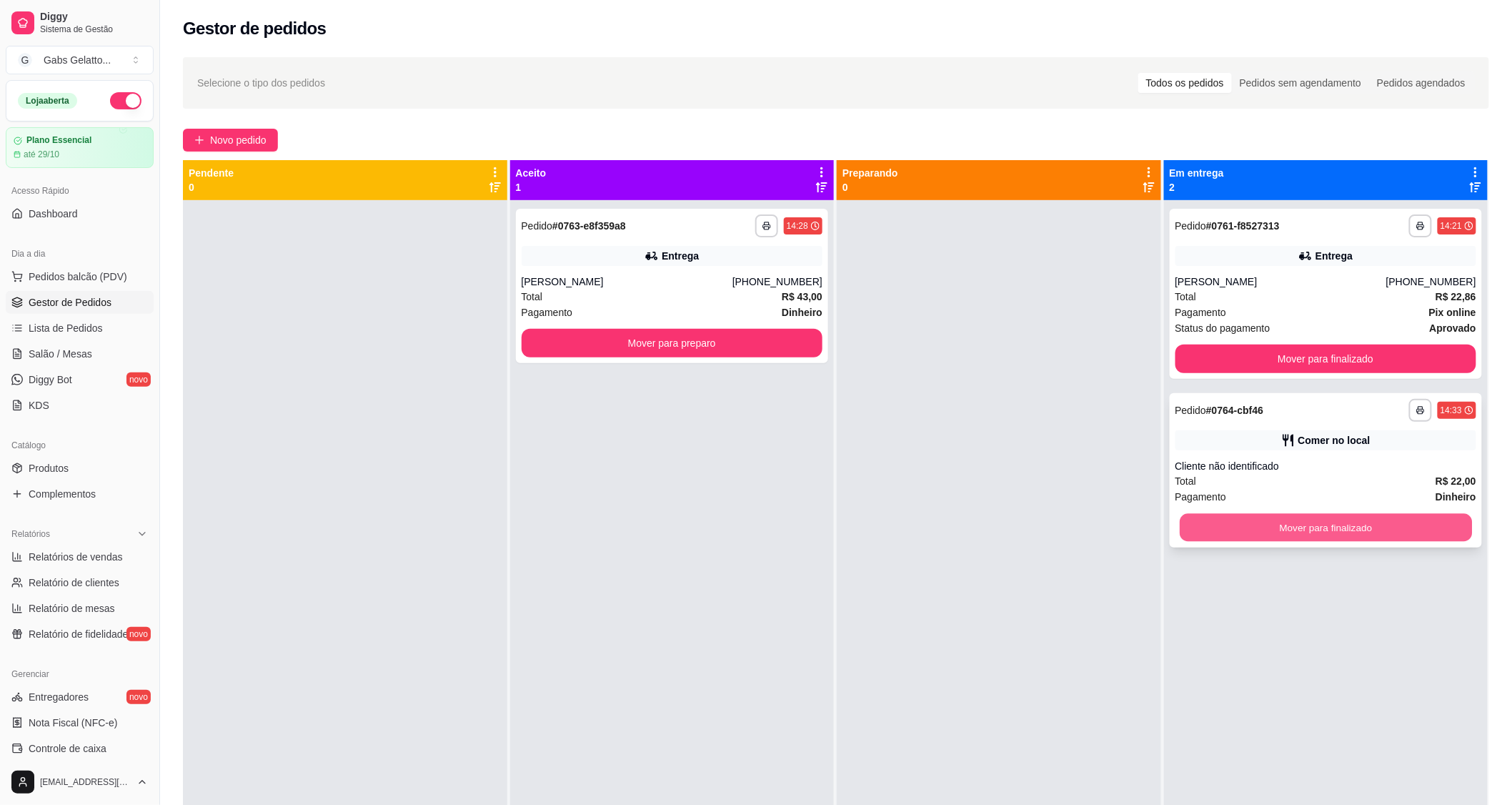
click at [1286, 524] on button "Mover para finalizado" at bounding box center [1326, 527] width 292 height 28
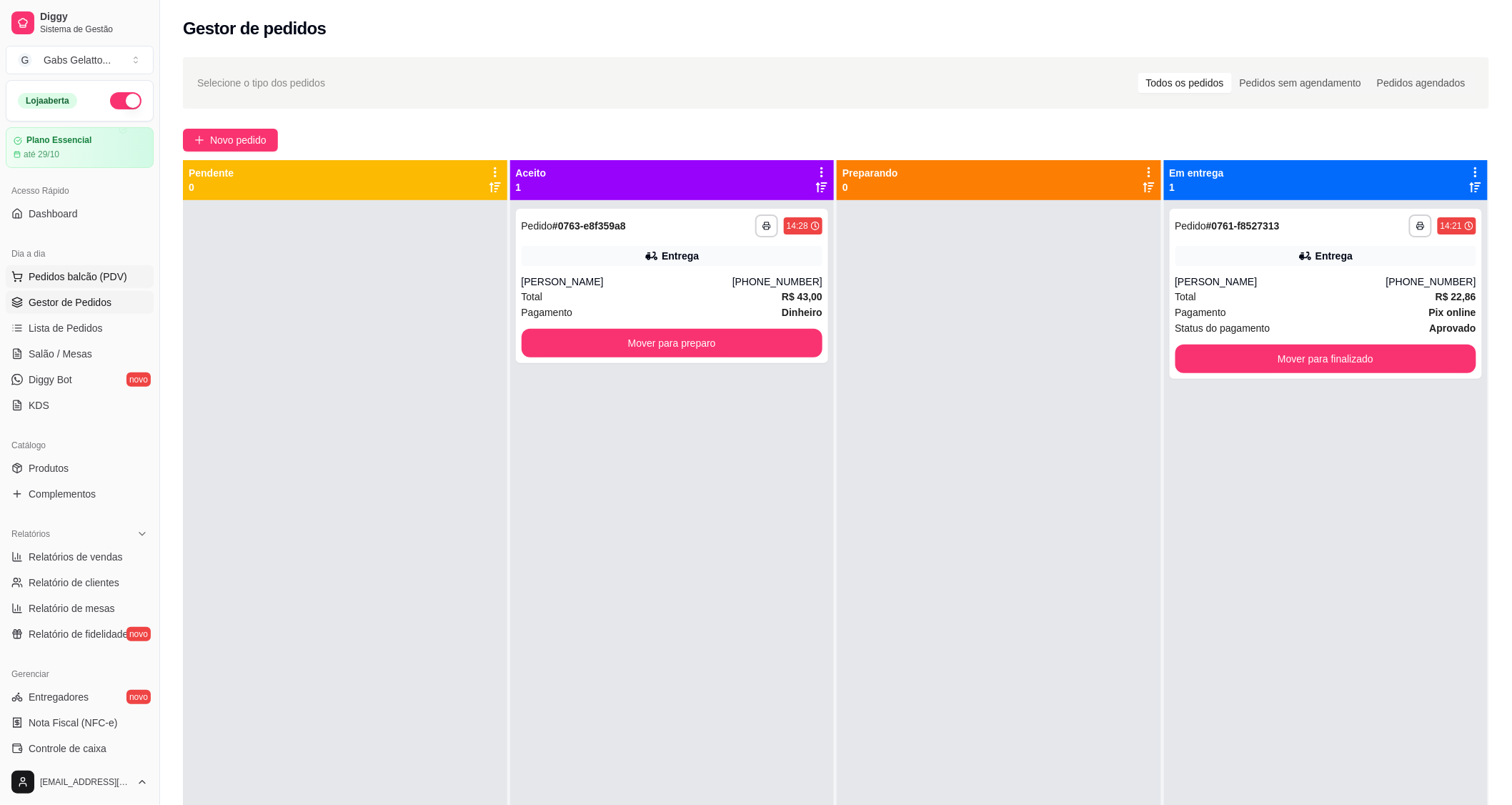
click at [105, 265] on button "Pedidos balcão (PDV)" at bounding box center [79, 276] width 148 height 23
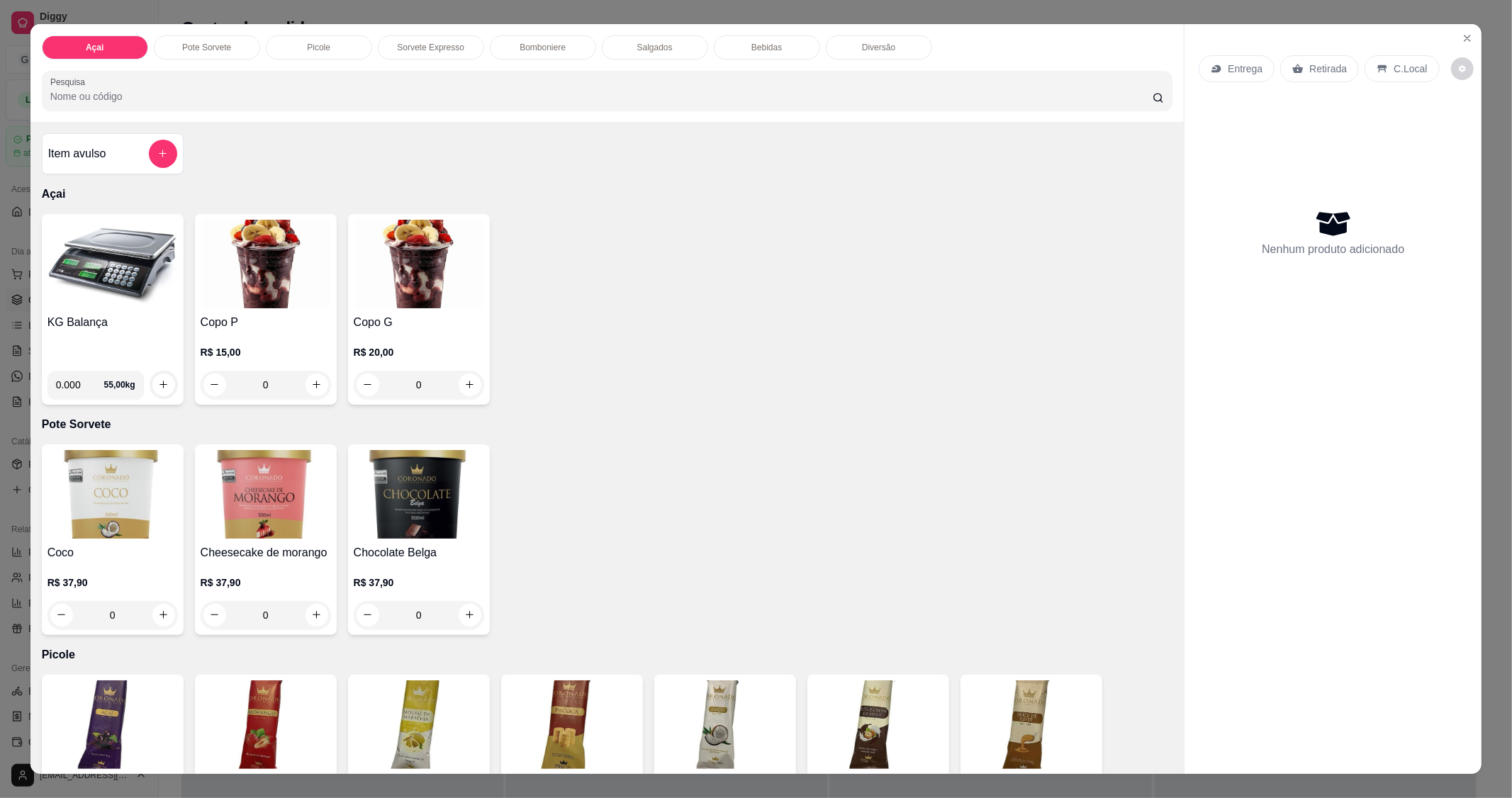
click at [103, 294] on img at bounding box center [112, 264] width 130 height 89
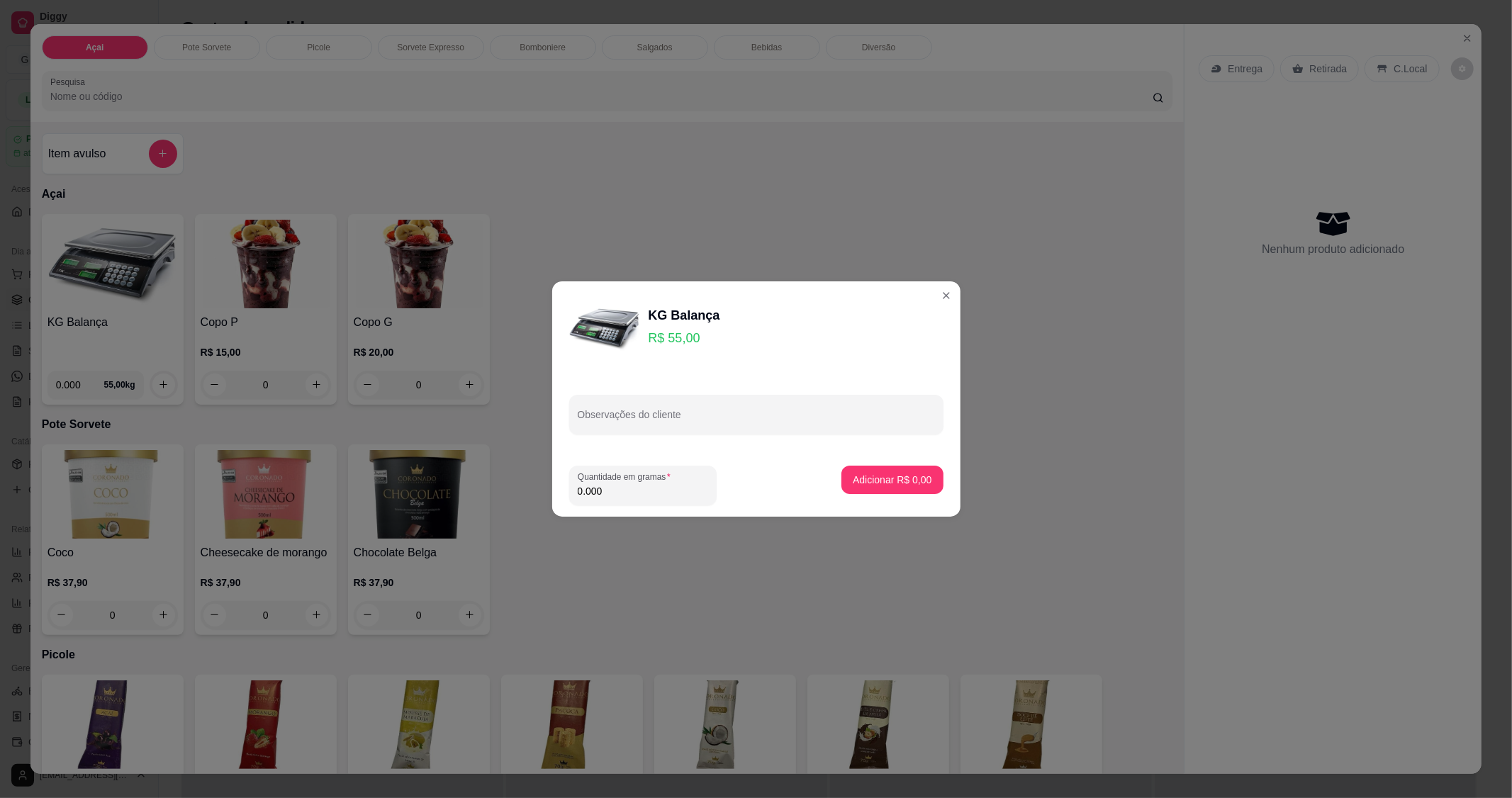
click at [646, 493] on input "0.000" at bounding box center [643, 491] width 130 height 14
type input "0.198"
click at [851, 479] on p "Adicionar R$ 10,89" at bounding box center [889, 478] width 82 height 13
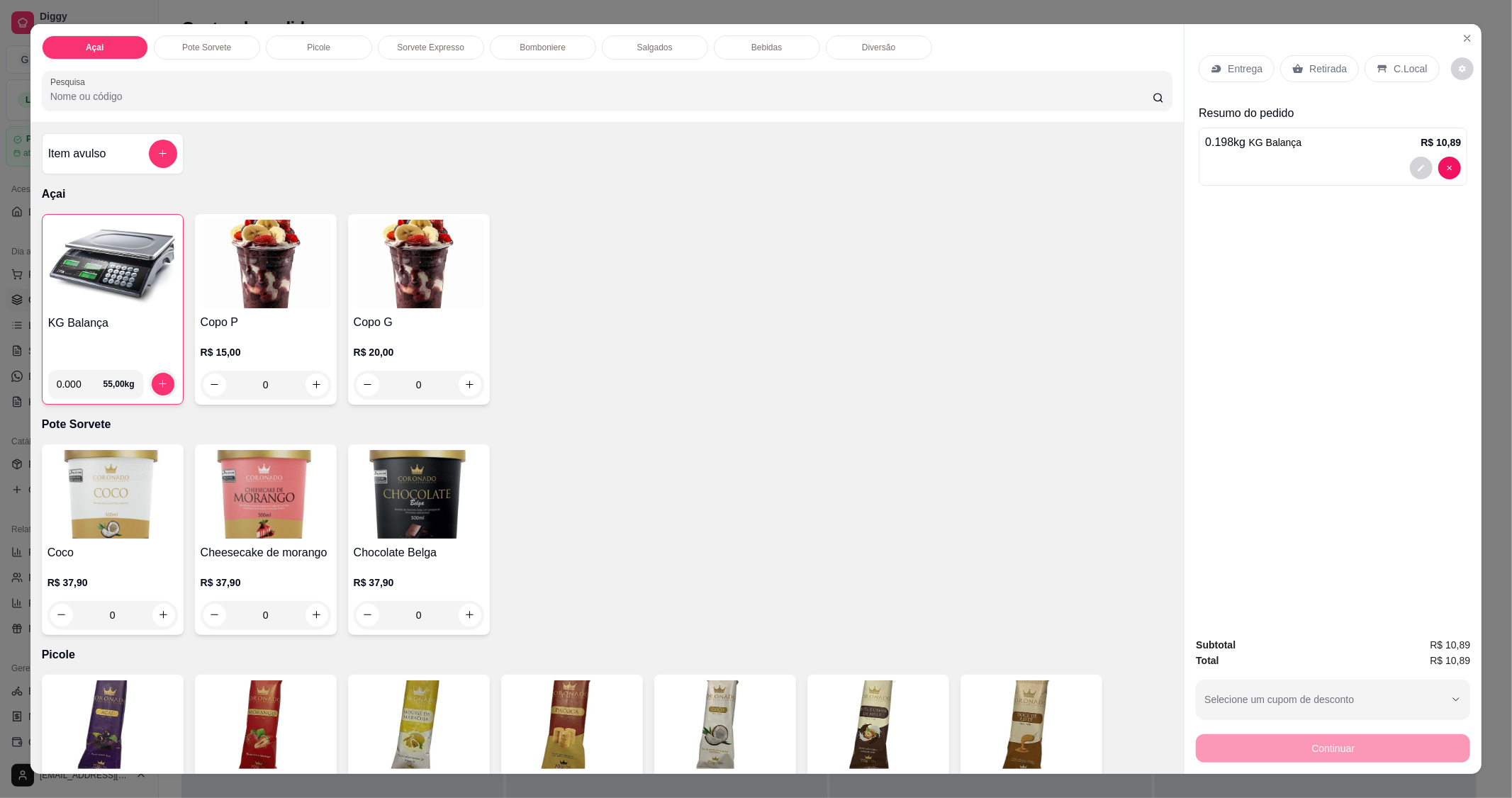
click at [1385, 76] on div "C.Local" at bounding box center [1401, 69] width 74 height 27
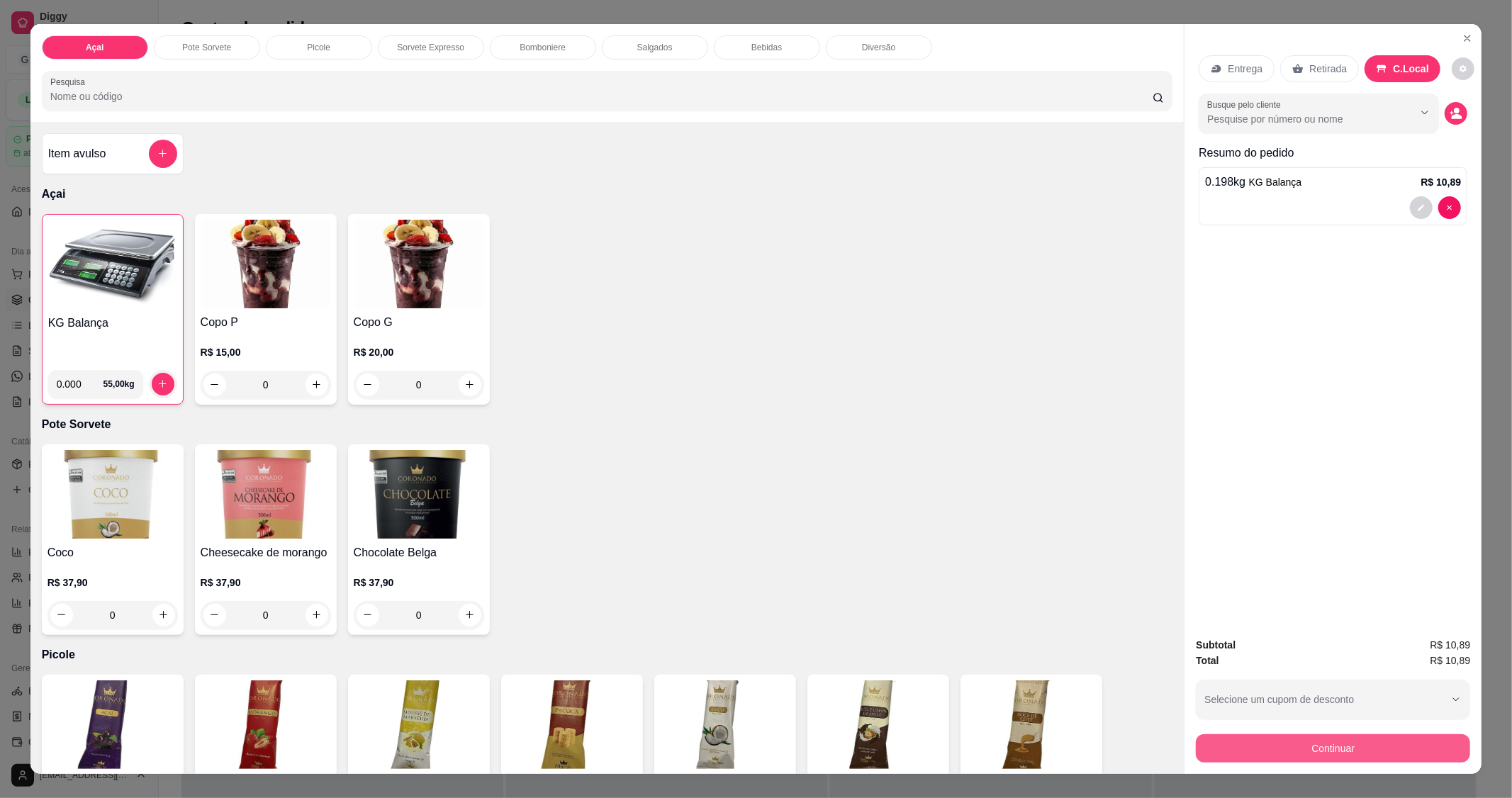
click at [1392, 740] on button "Continuar" at bounding box center [1333, 748] width 274 height 28
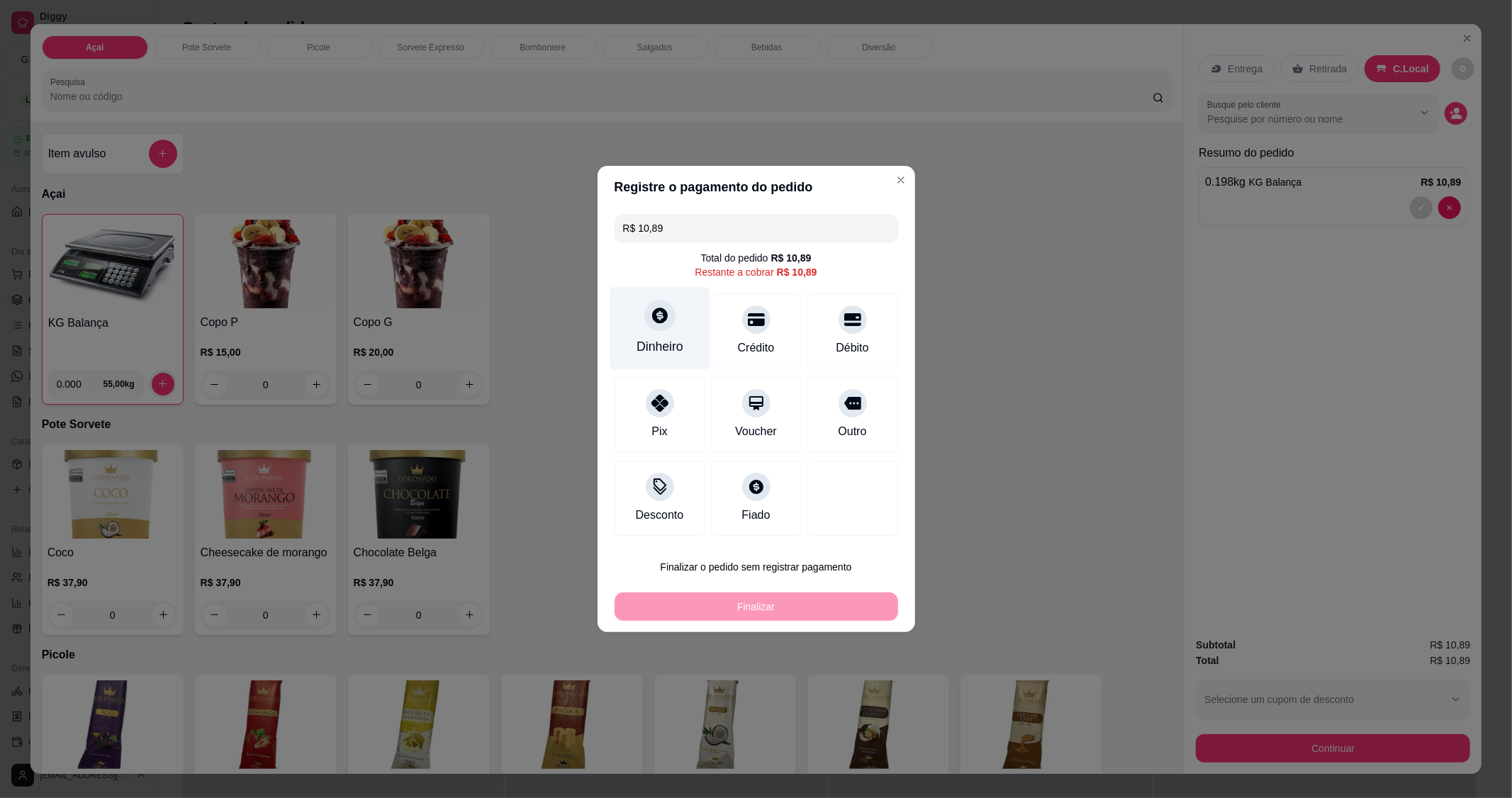
click at [632, 332] on div "Dinheiro" at bounding box center [660, 328] width 100 height 83
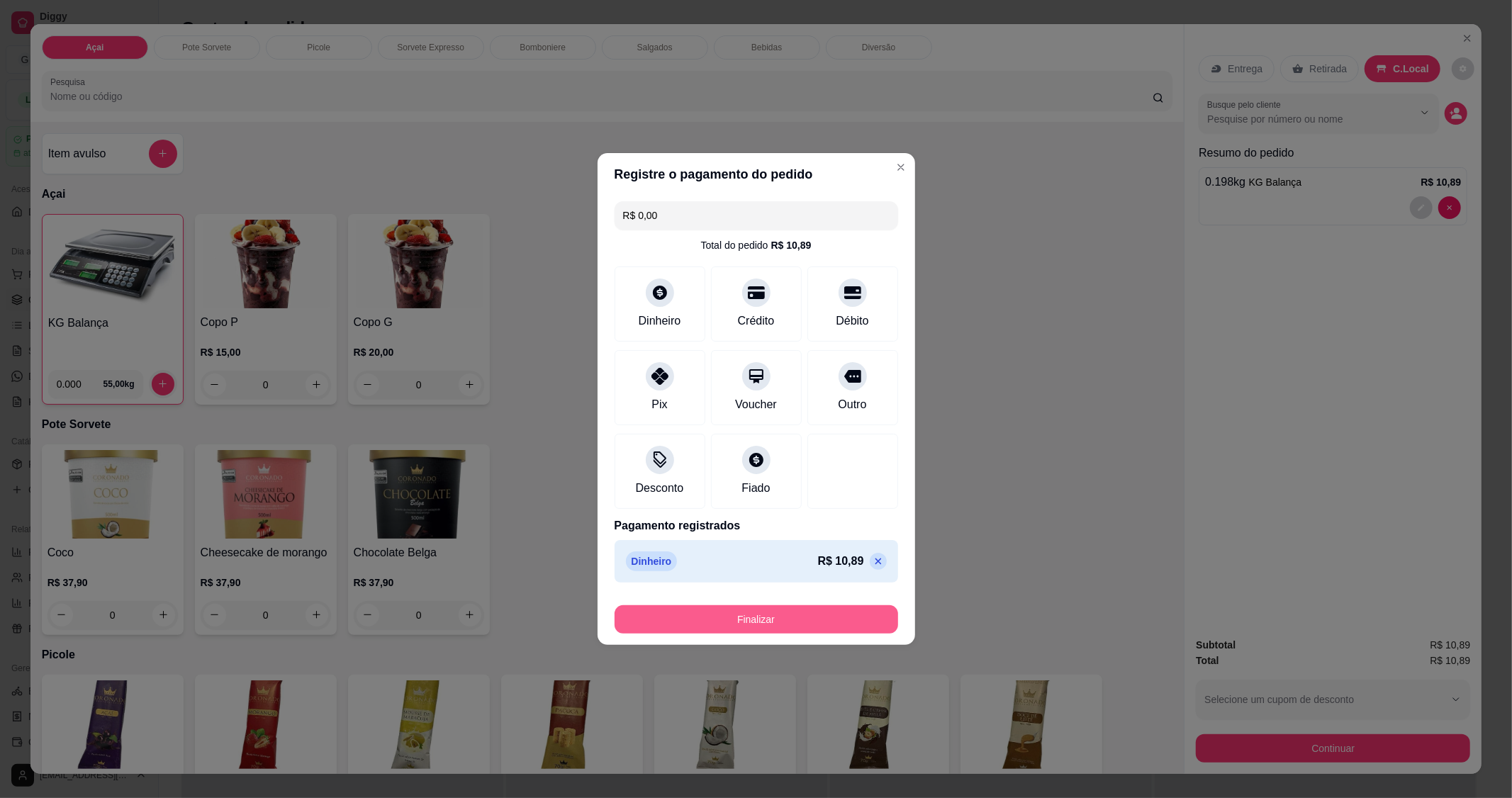
click at [749, 625] on button "Finalizar" at bounding box center [756, 619] width 284 height 28
type input "-R$ 10,89"
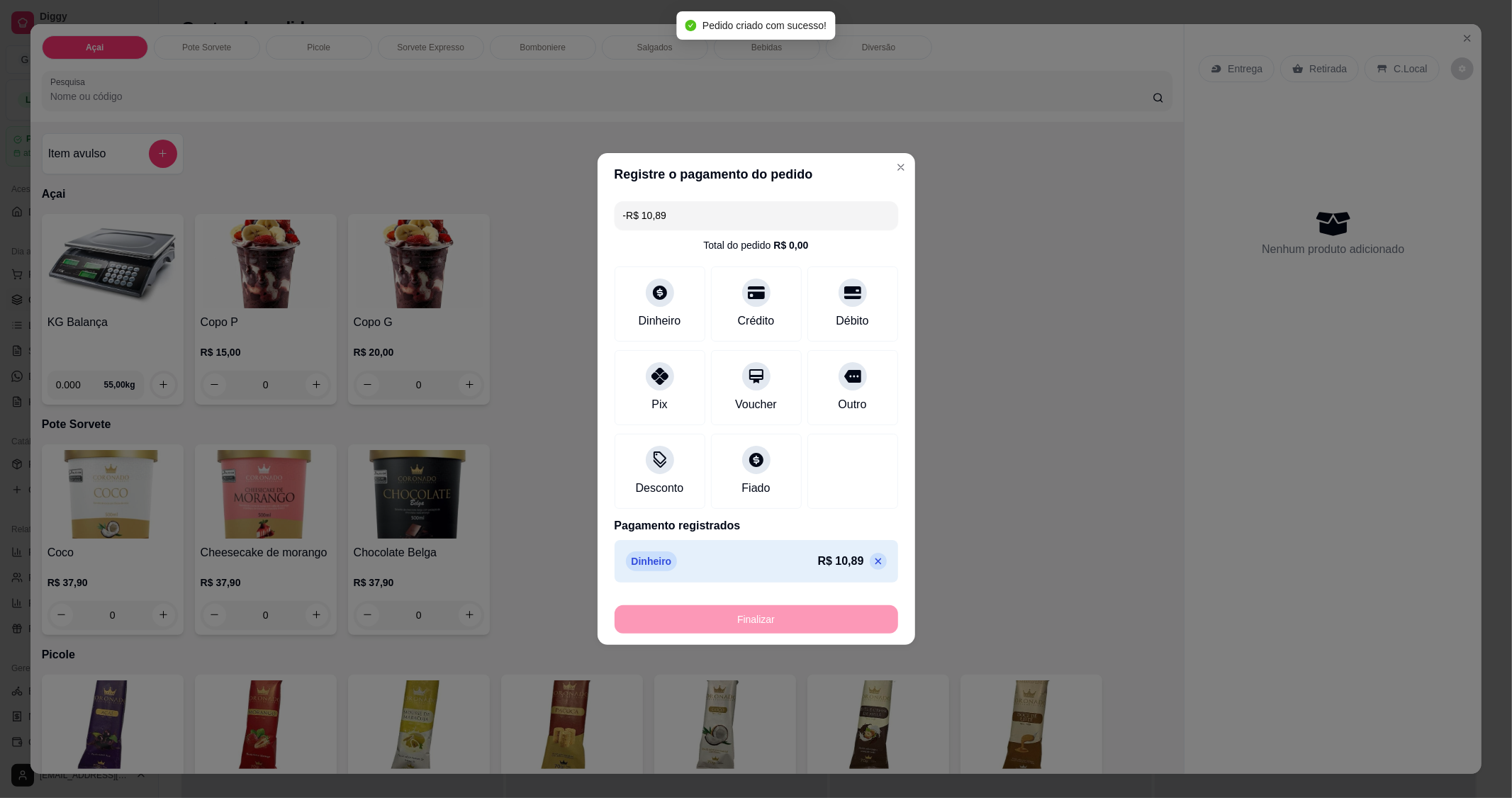
click at [122, 282] on button "Pedidos balcão (PDV)" at bounding box center [79, 274] width 147 height 23
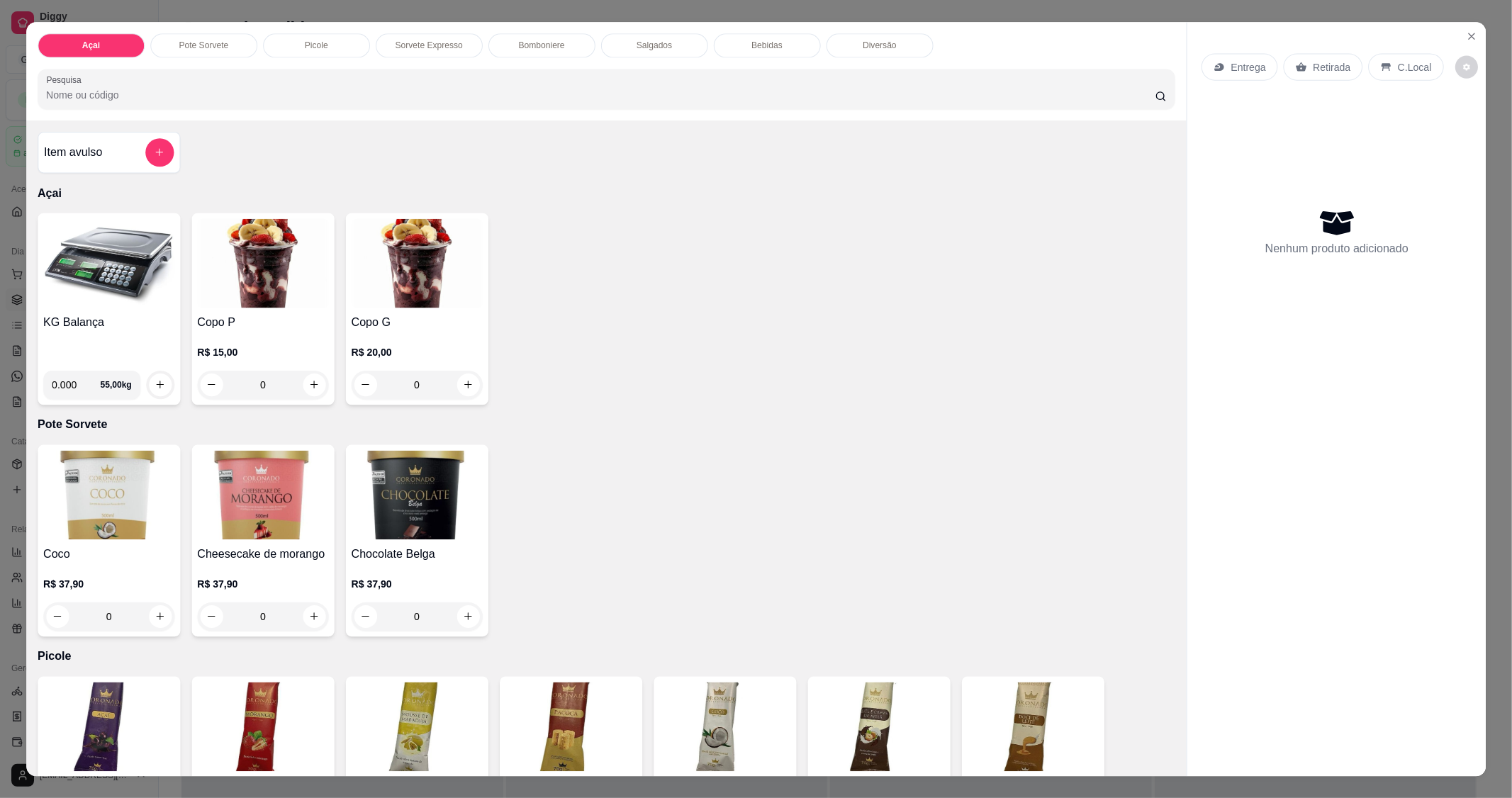
click at [122, 282] on img at bounding box center [108, 263] width 131 height 90
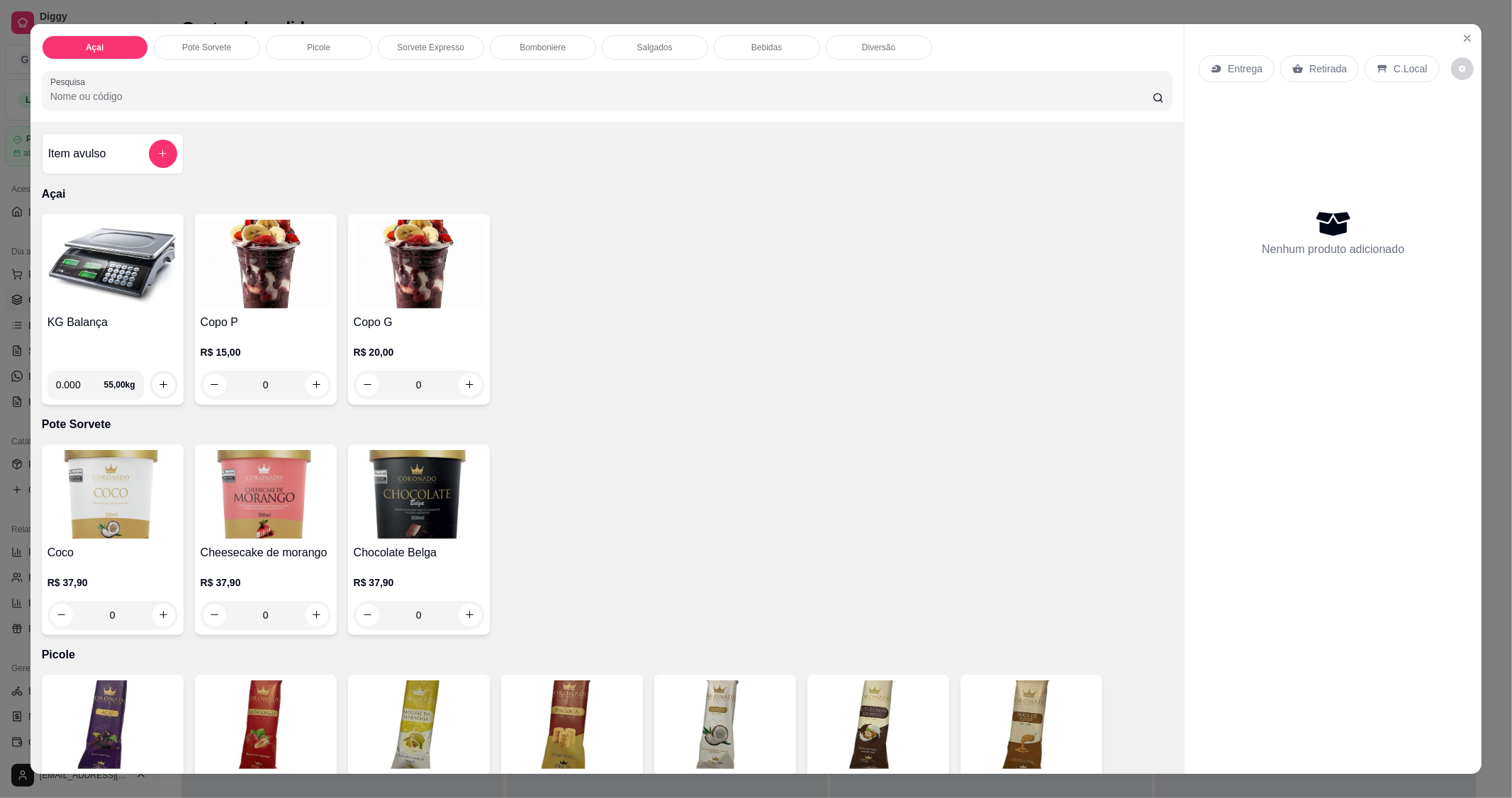
click at [100, 296] on img at bounding box center [112, 264] width 130 height 89
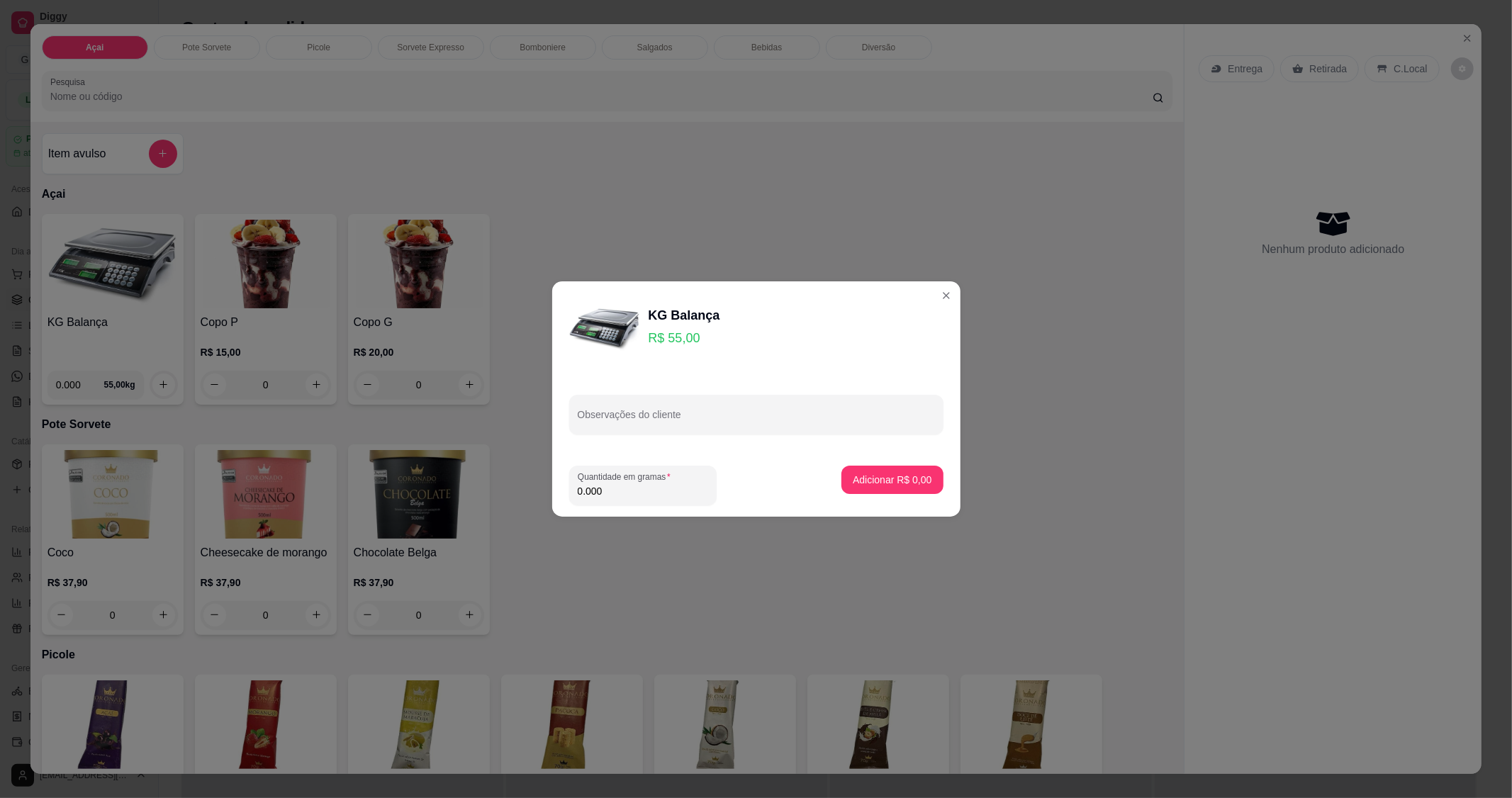
click at [639, 495] on input "0.000" at bounding box center [643, 491] width 130 height 14
type input "0.178"
click at [891, 483] on p "Adicionar R$ 9,79" at bounding box center [892, 479] width 79 height 14
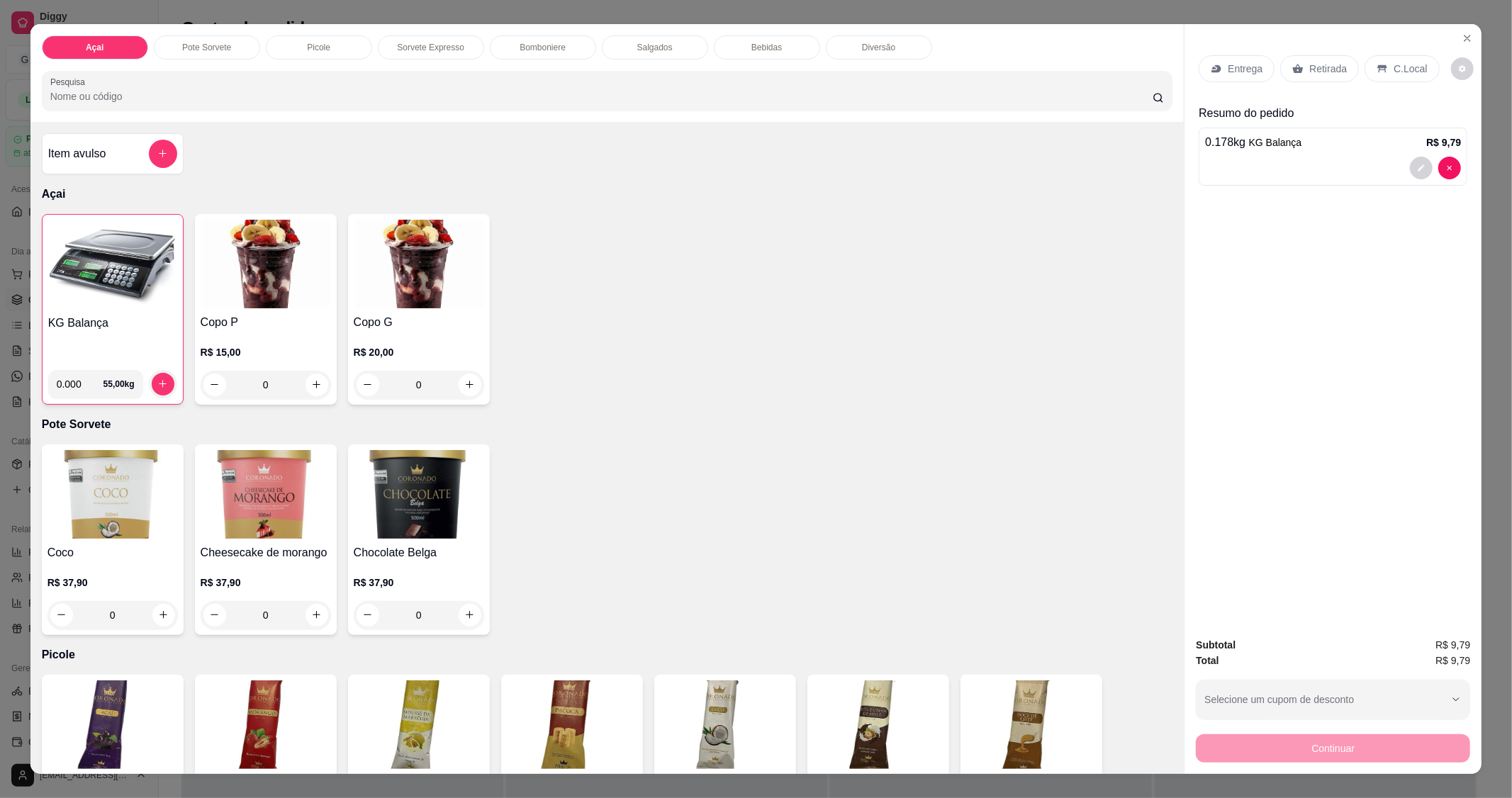
click at [1401, 74] on p "C.Local" at bounding box center [1410, 69] width 34 height 14
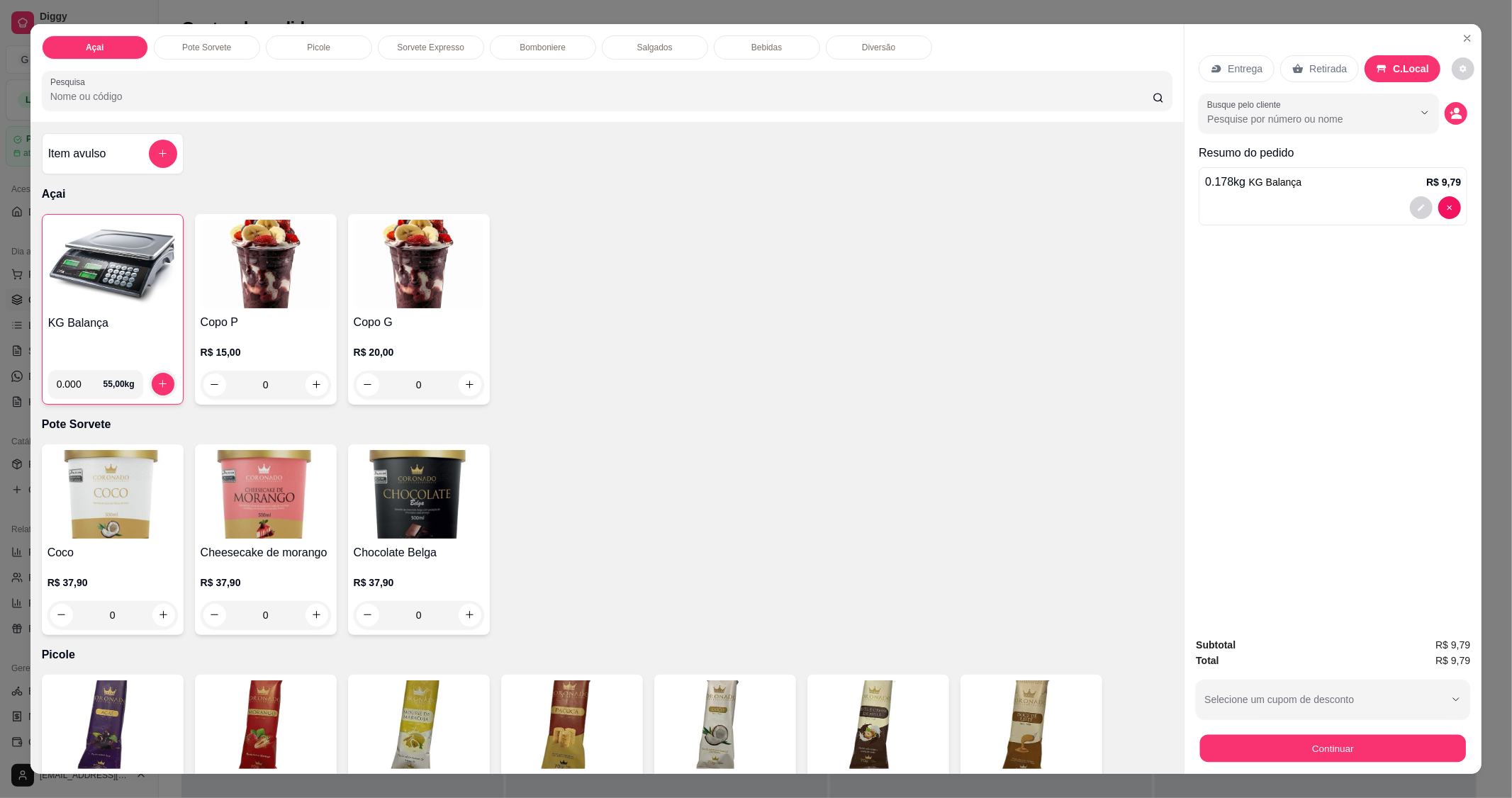
click at [1330, 735] on button "Continuar" at bounding box center [1333, 748] width 266 height 27
click at [1264, 733] on div "Continuar" at bounding box center [1333, 746] width 274 height 32
click at [1255, 749] on button "Continuar" at bounding box center [1333, 748] width 274 height 28
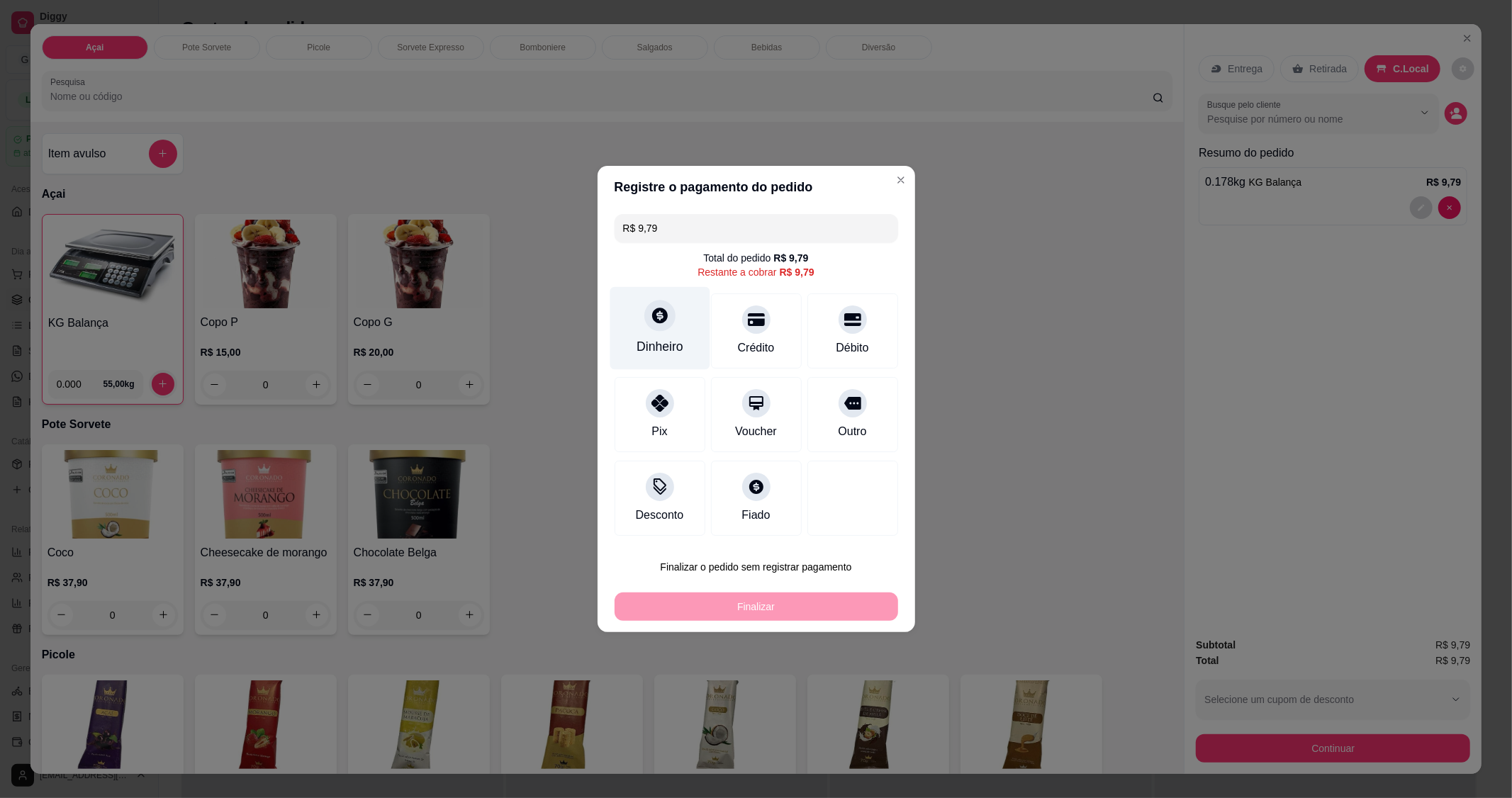
click at [651, 332] on div "Dinheiro" at bounding box center [660, 328] width 100 height 83
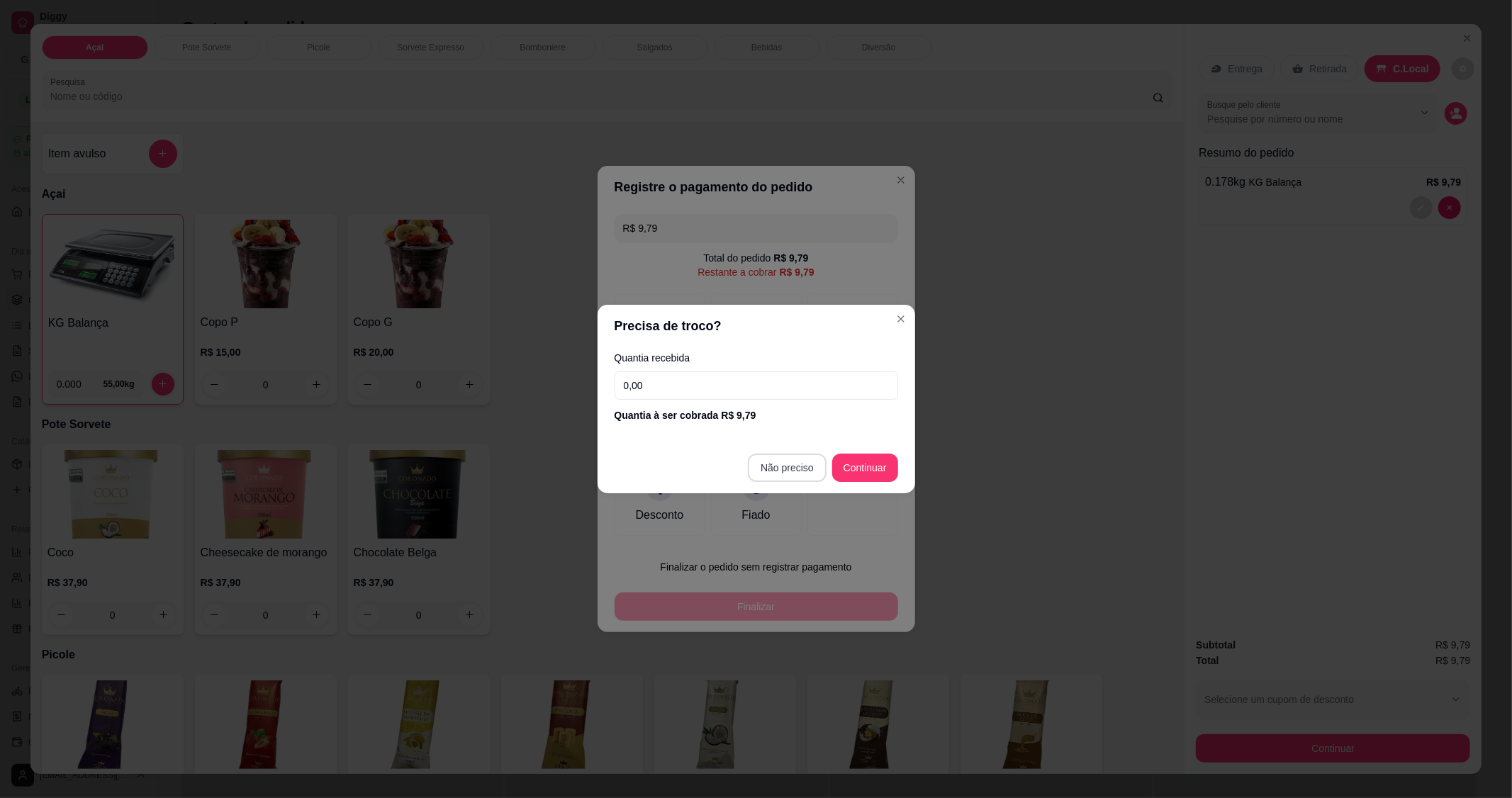
click at [788, 454] on footer "Não preciso Continuar" at bounding box center [756, 467] width 317 height 51
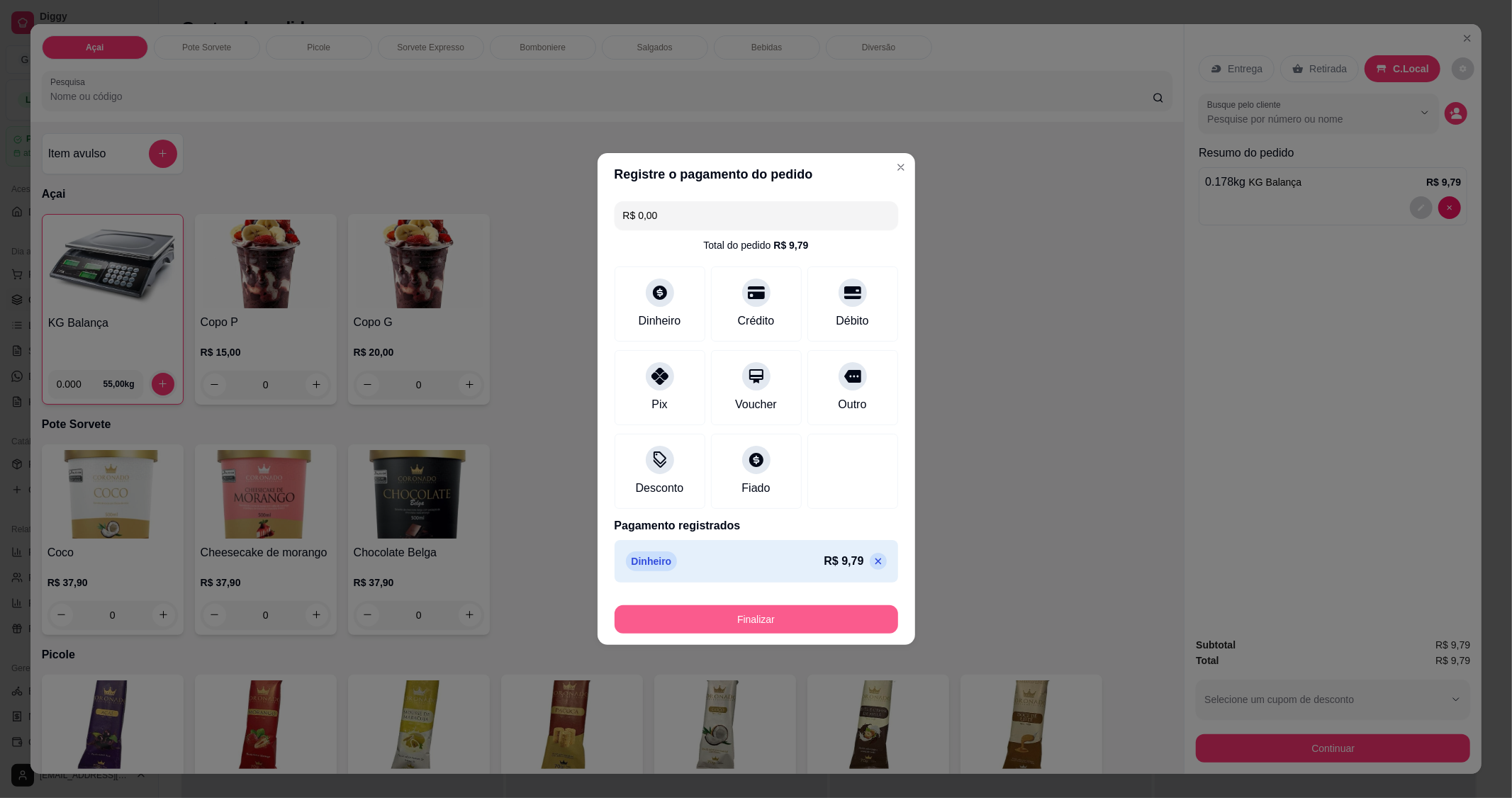
click at [771, 624] on button "Finalizar" at bounding box center [756, 619] width 284 height 28
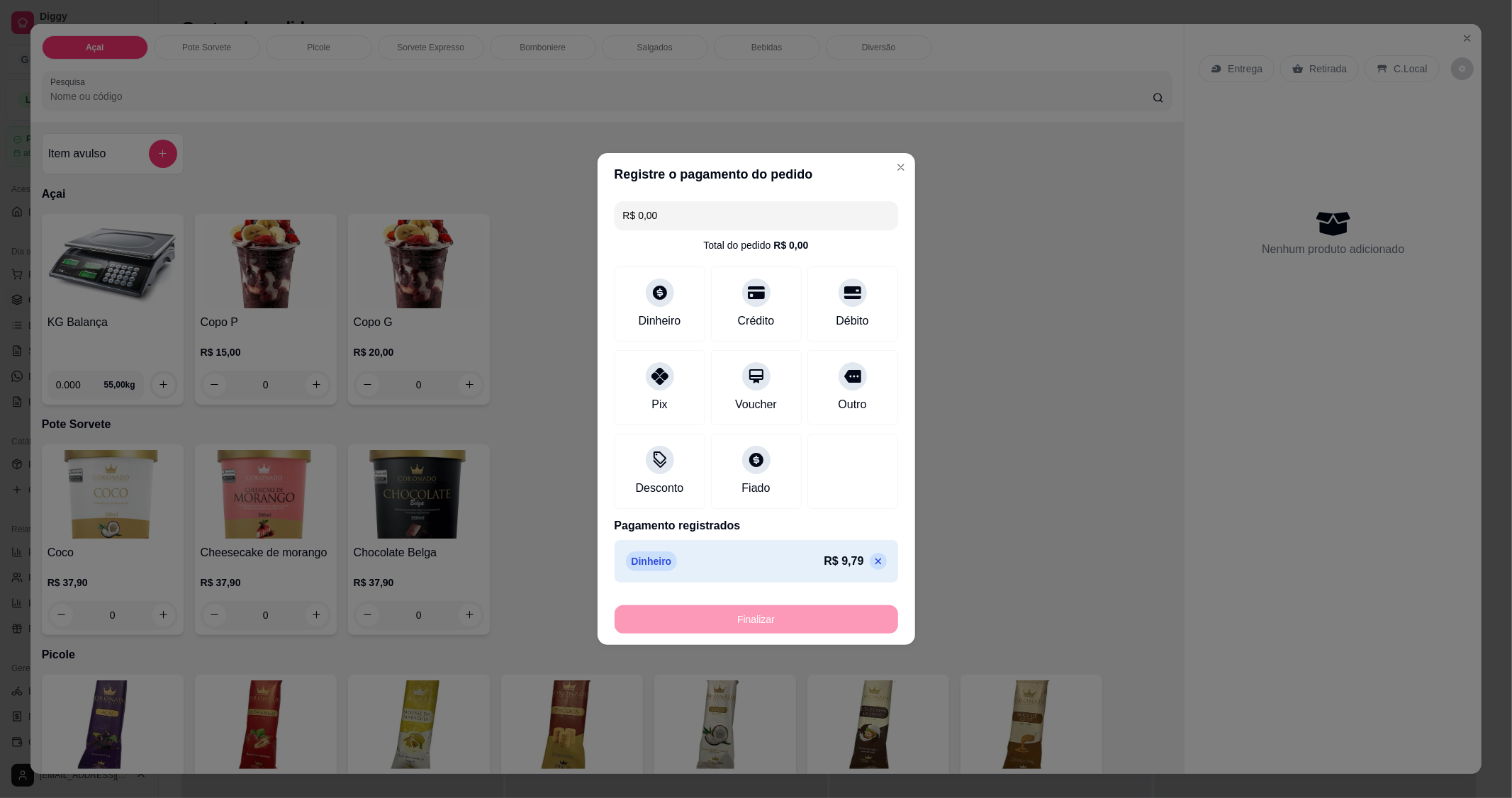
type input "-R$ 9,79"
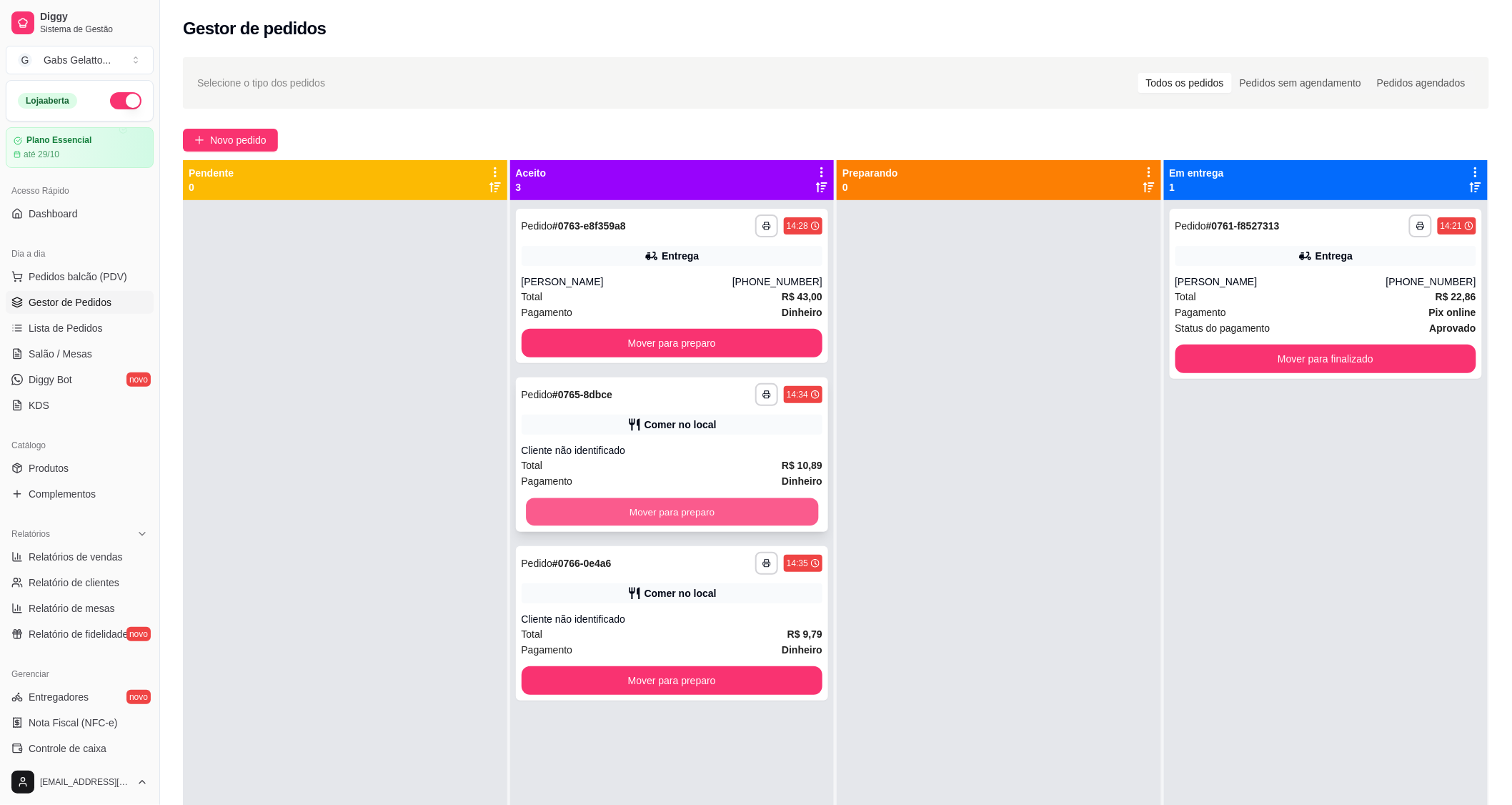
click at [741, 498] on button "Mover para preparo" at bounding box center [672, 512] width 292 height 28
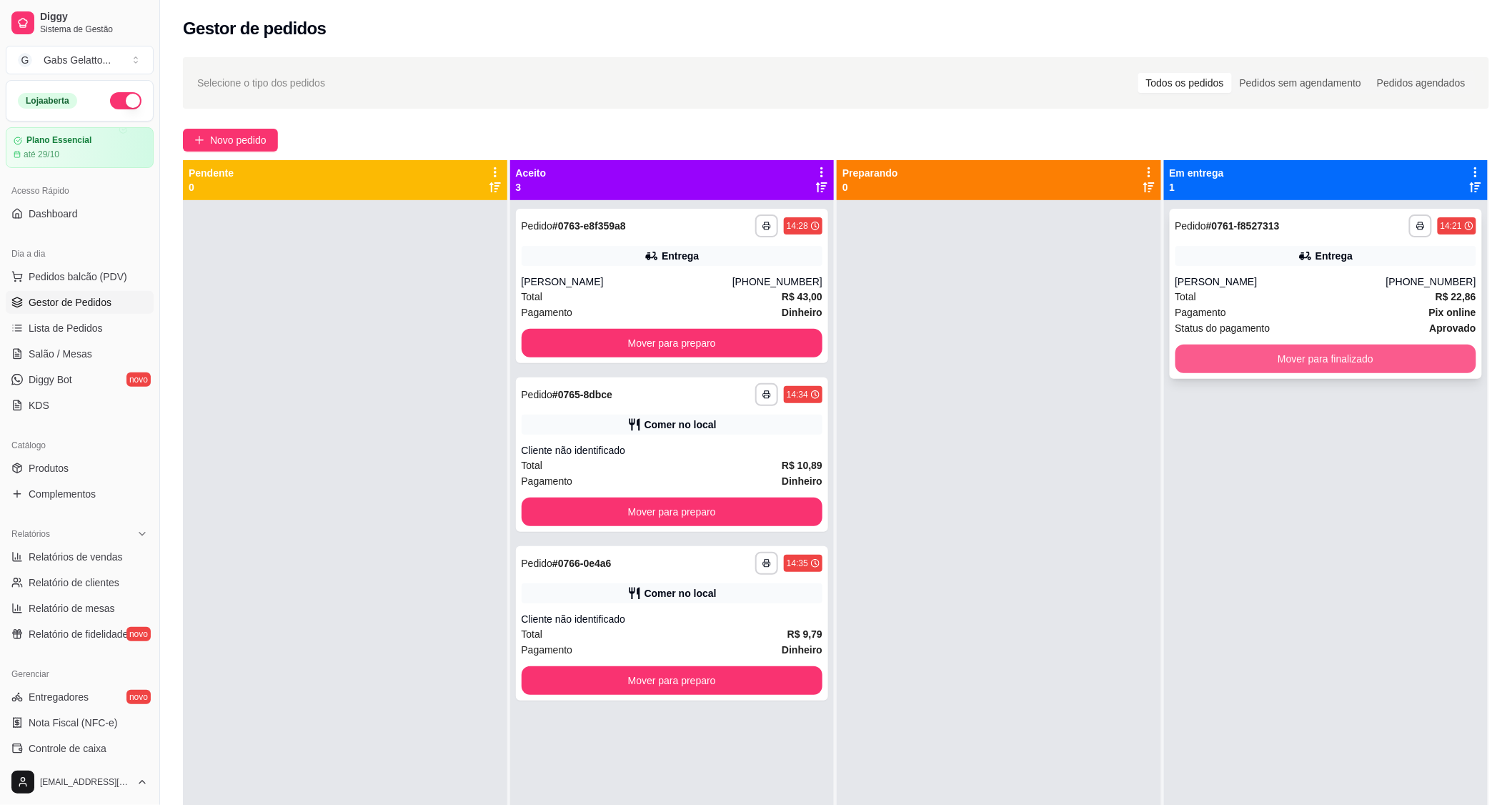
click at [1202, 370] on button "Mover para finalizado" at bounding box center [1327, 358] width 302 height 28
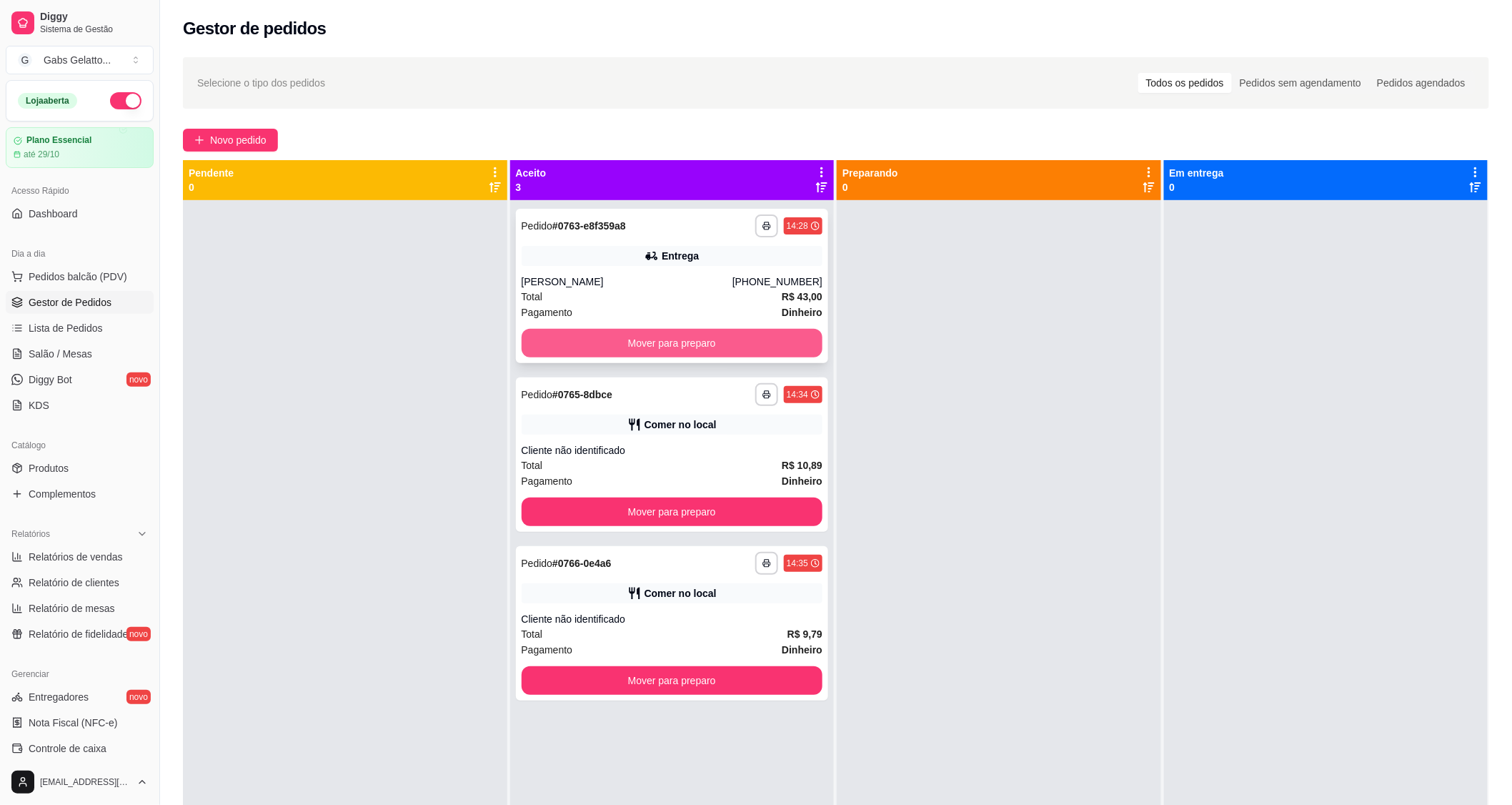
click at [780, 330] on button "Mover para preparo" at bounding box center [673, 343] width 302 height 28
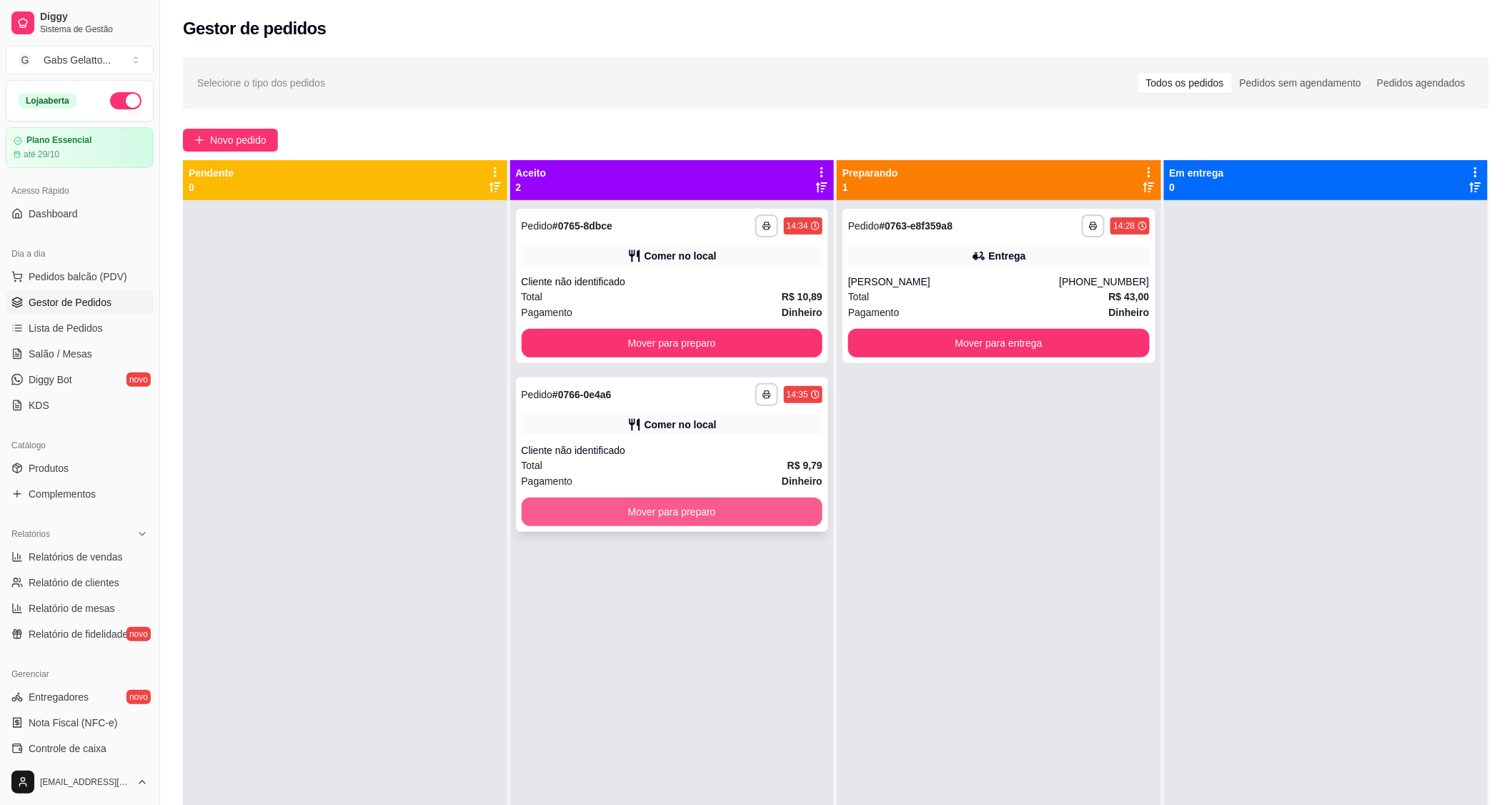
click at [752, 506] on button "Mover para preparo" at bounding box center [673, 512] width 302 height 28
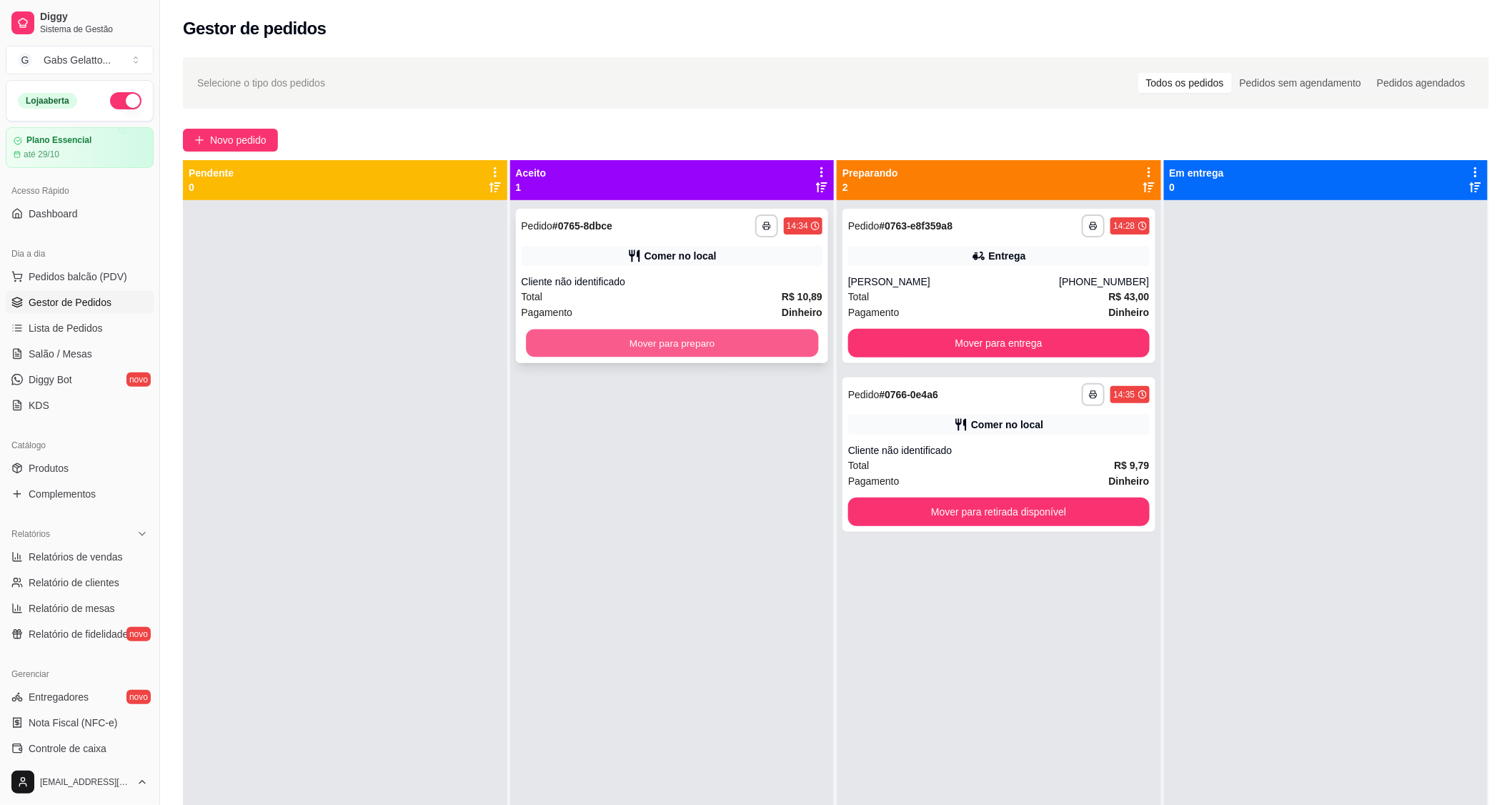
click at [760, 333] on button "Mover para preparo" at bounding box center [672, 343] width 292 height 28
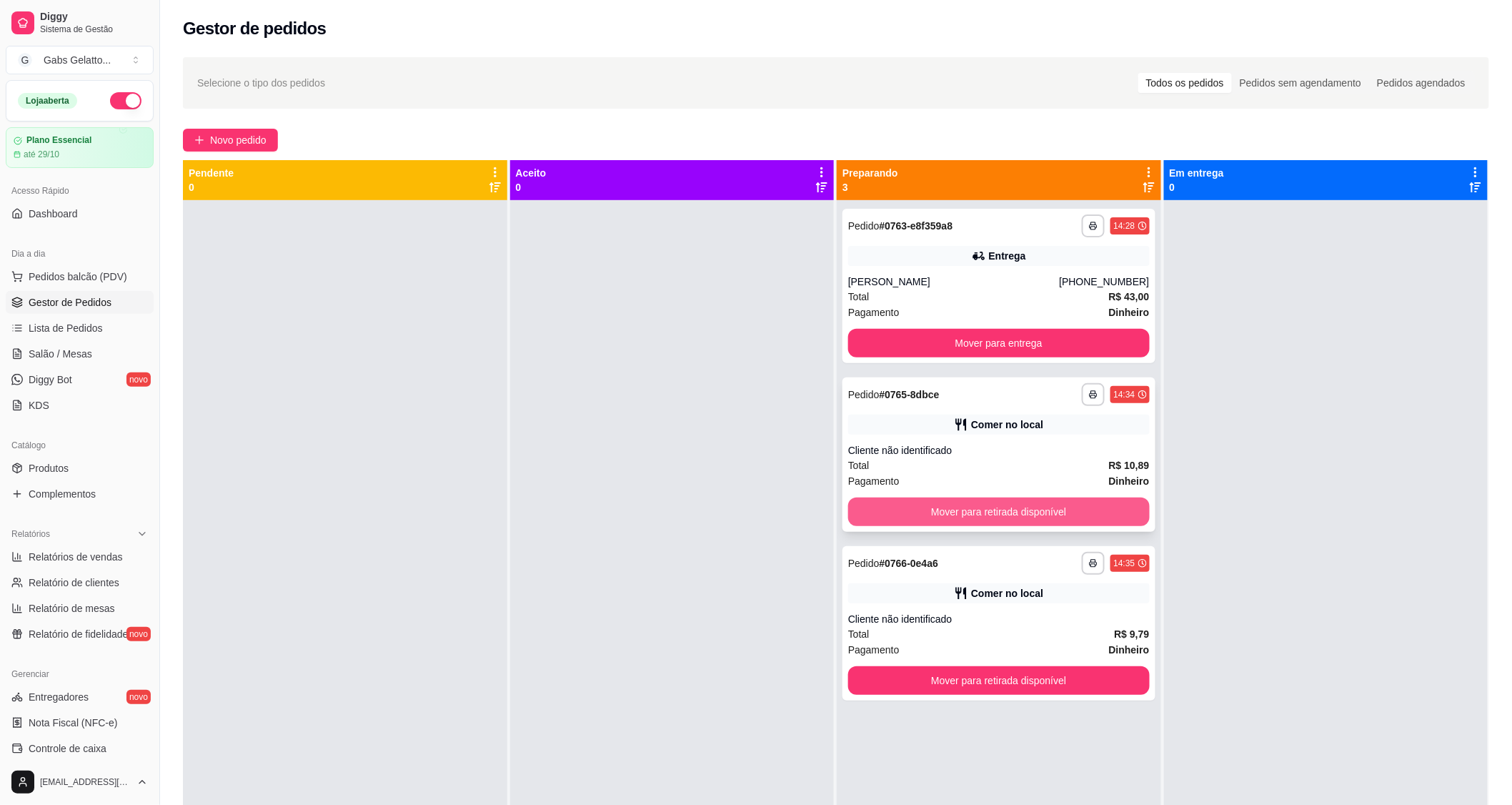
click at [943, 519] on button "Mover para retirada disponível" at bounding box center [999, 512] width 302 height 28
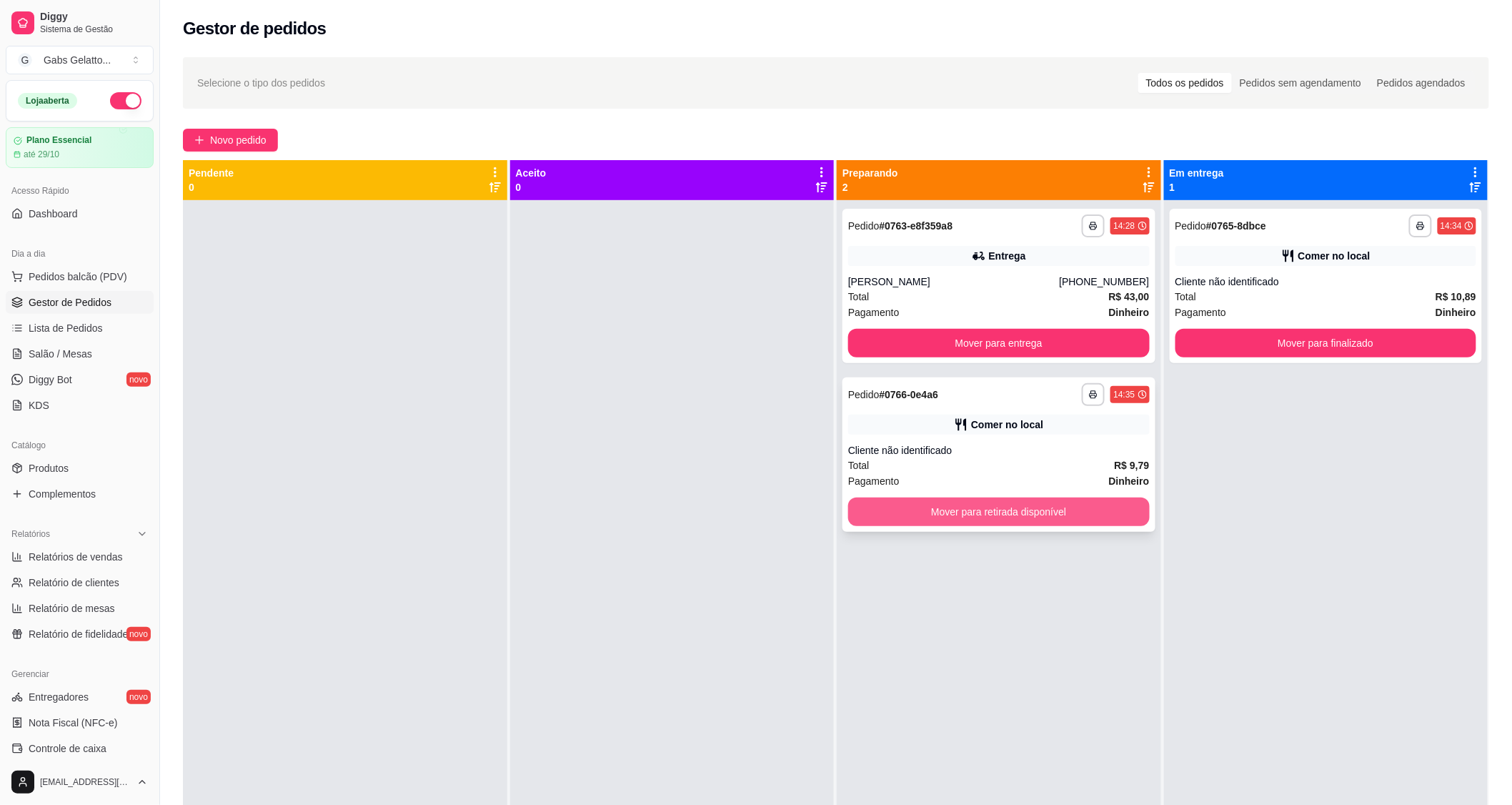
click at [944, 519] on button "Mover para retirada disponível" at bounding box center [999, 512] width 302 height 28
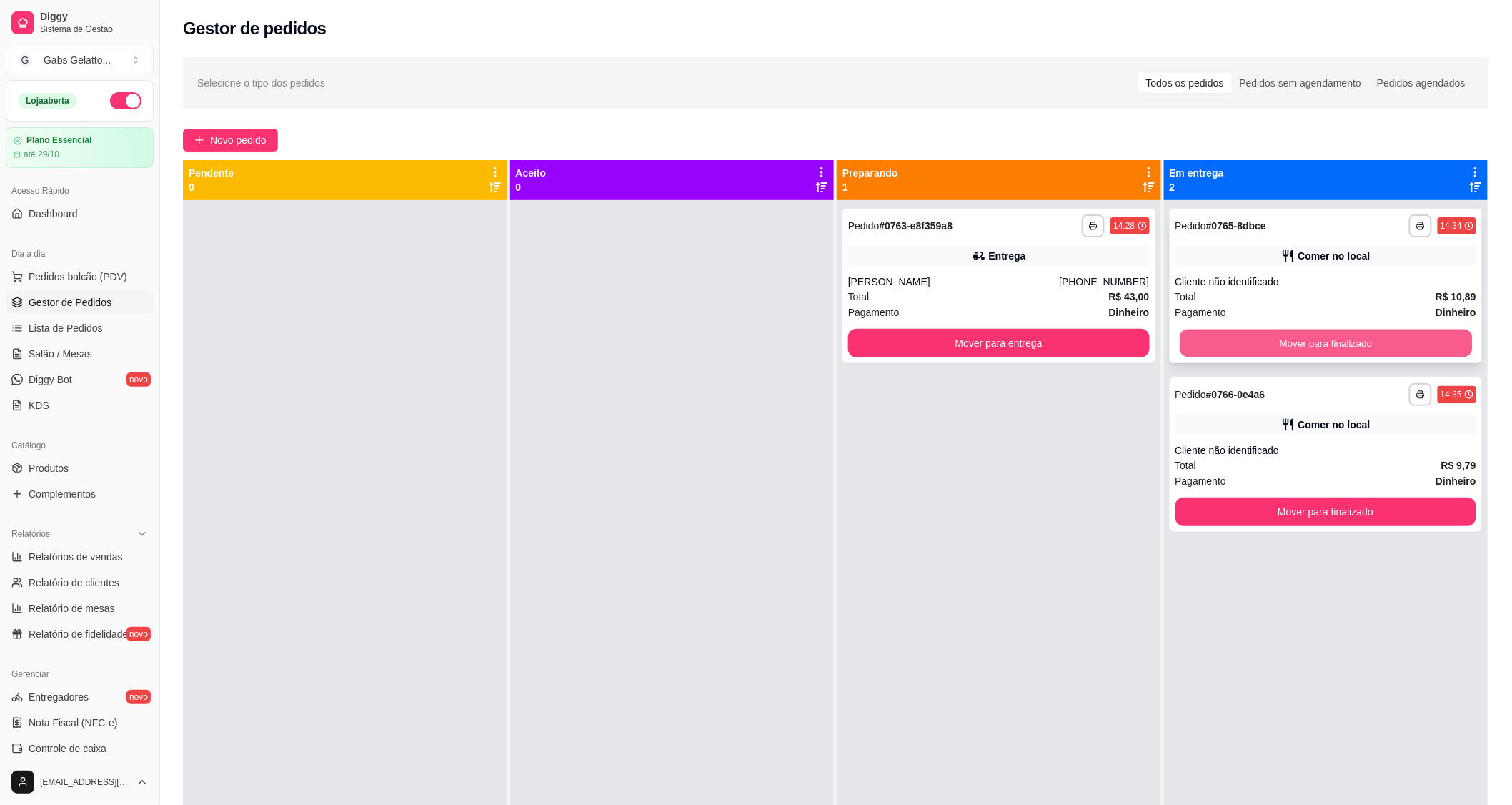
click at [1281, 348] on button "Mover para finalizado" at bounding box center [1326, 343] width 292 height 28
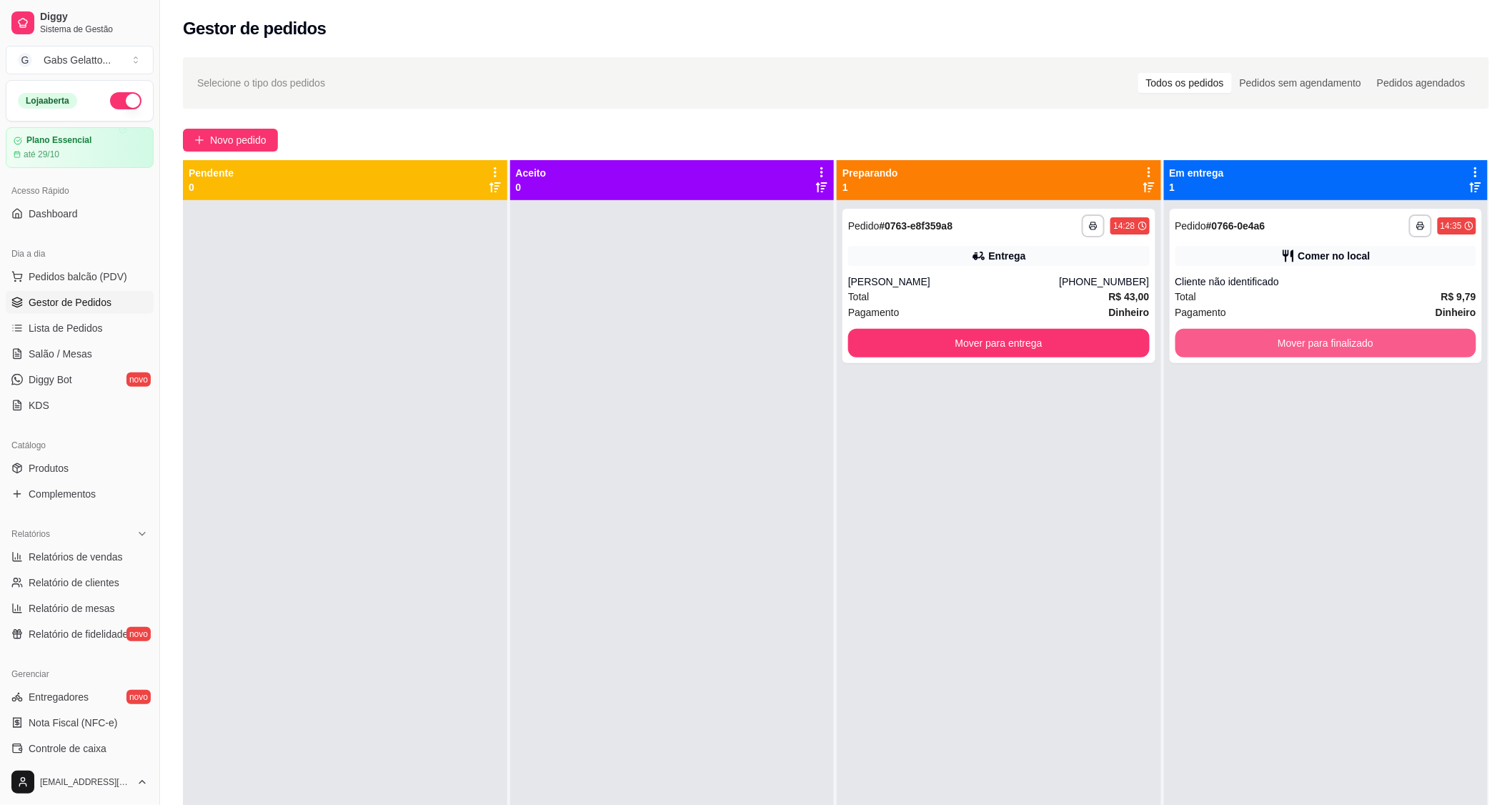
click at [1281, 348] on button "Mover para finalizado" at bounding box center [1327, 343] width 302 height 28
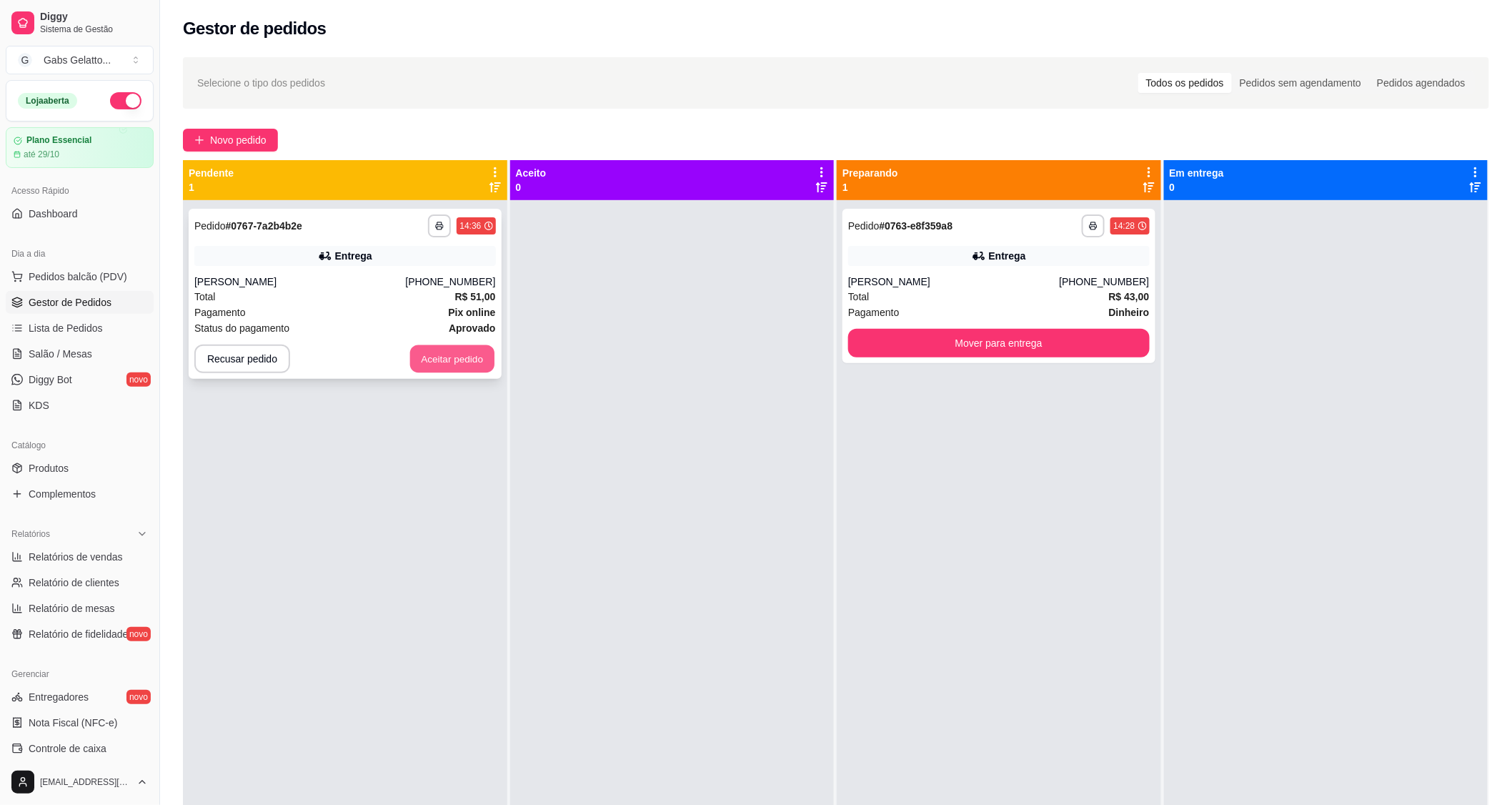
click at [470, 358] on button "Aceitar pedido" at bounding box center [452, 358] width 84 height 28
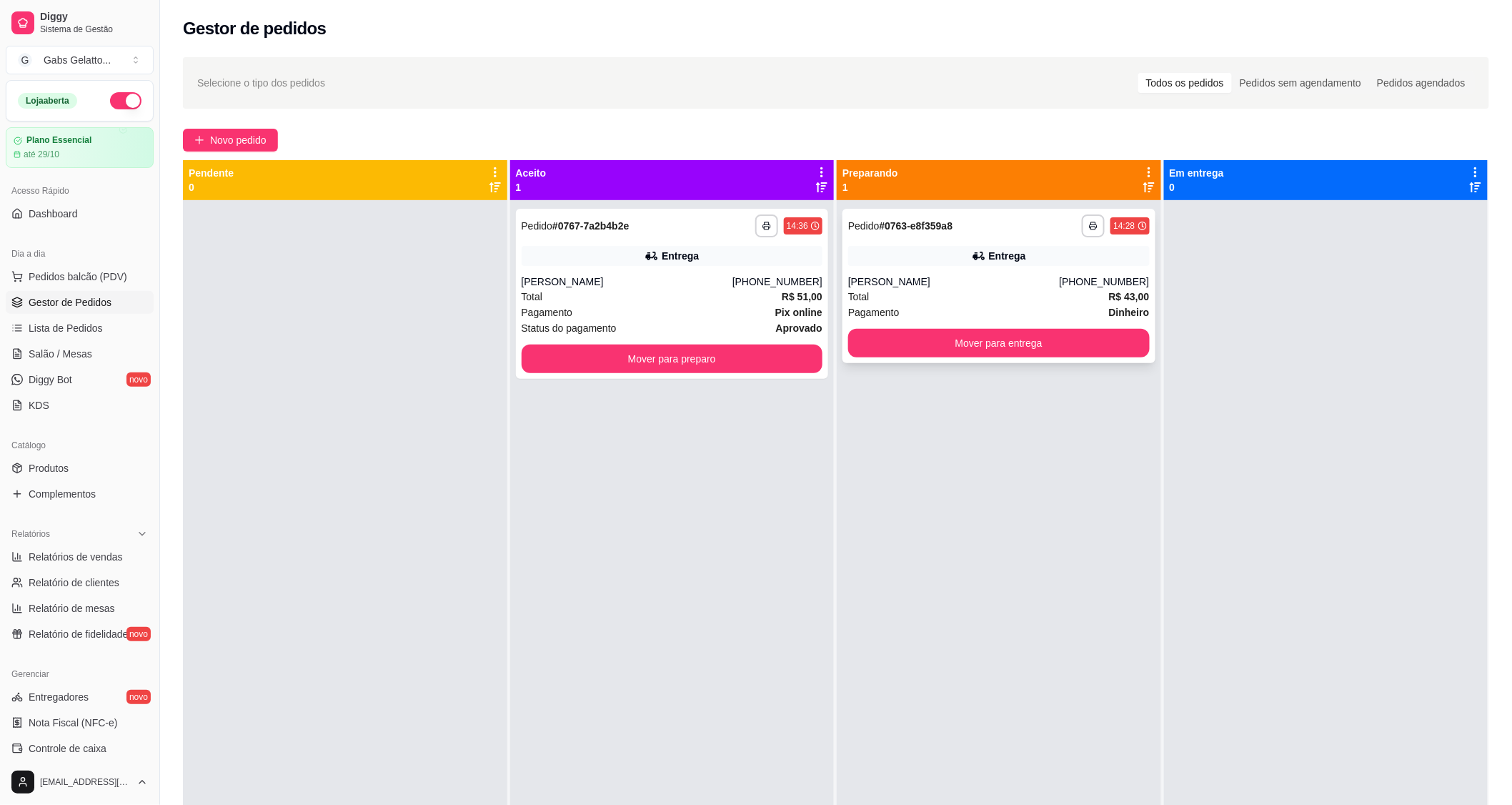
click at [987, 265] on div "Entrega" at bounding box center [999, 255] width 302 height 20
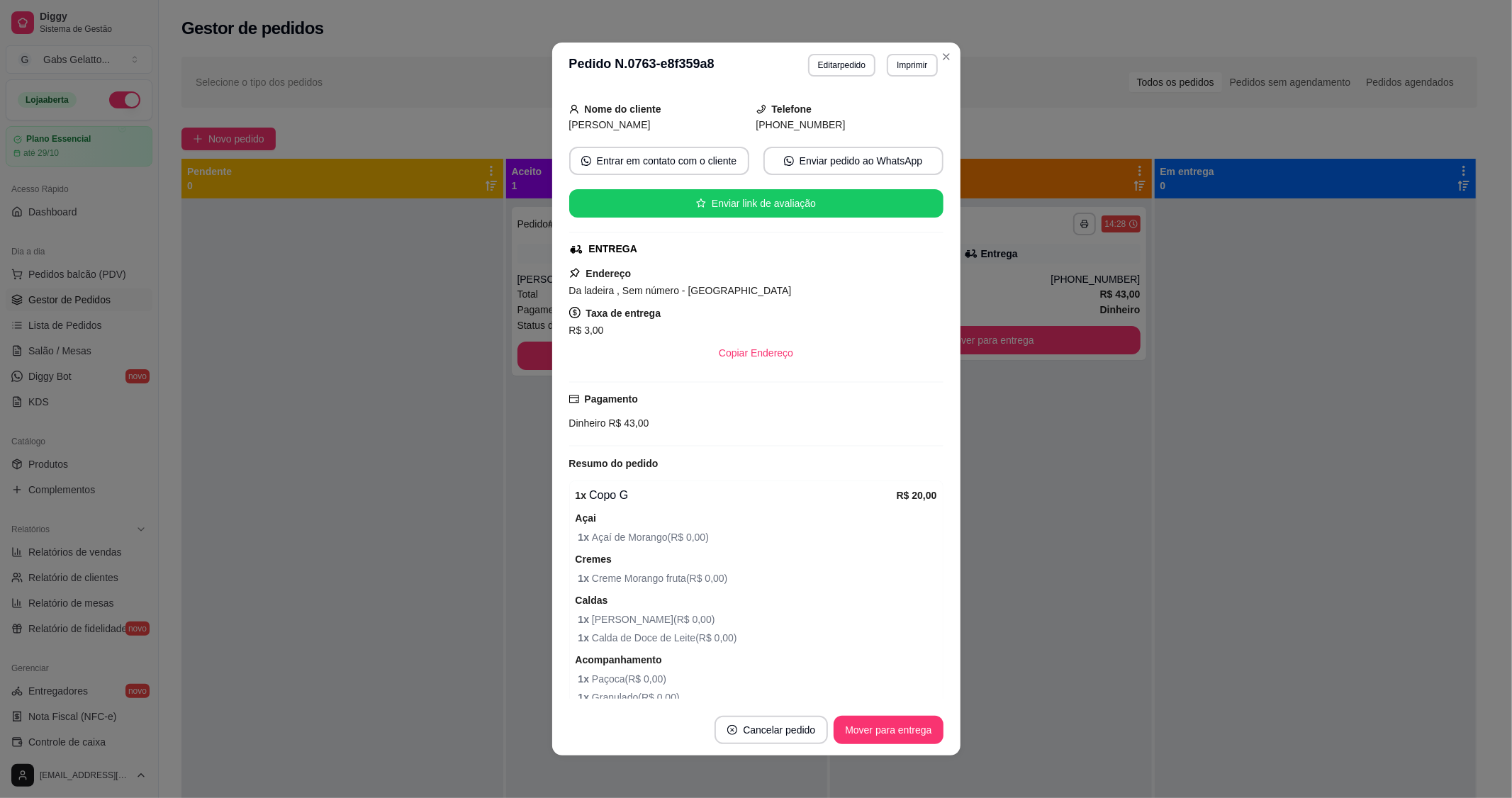
scroll to position [236, 0]
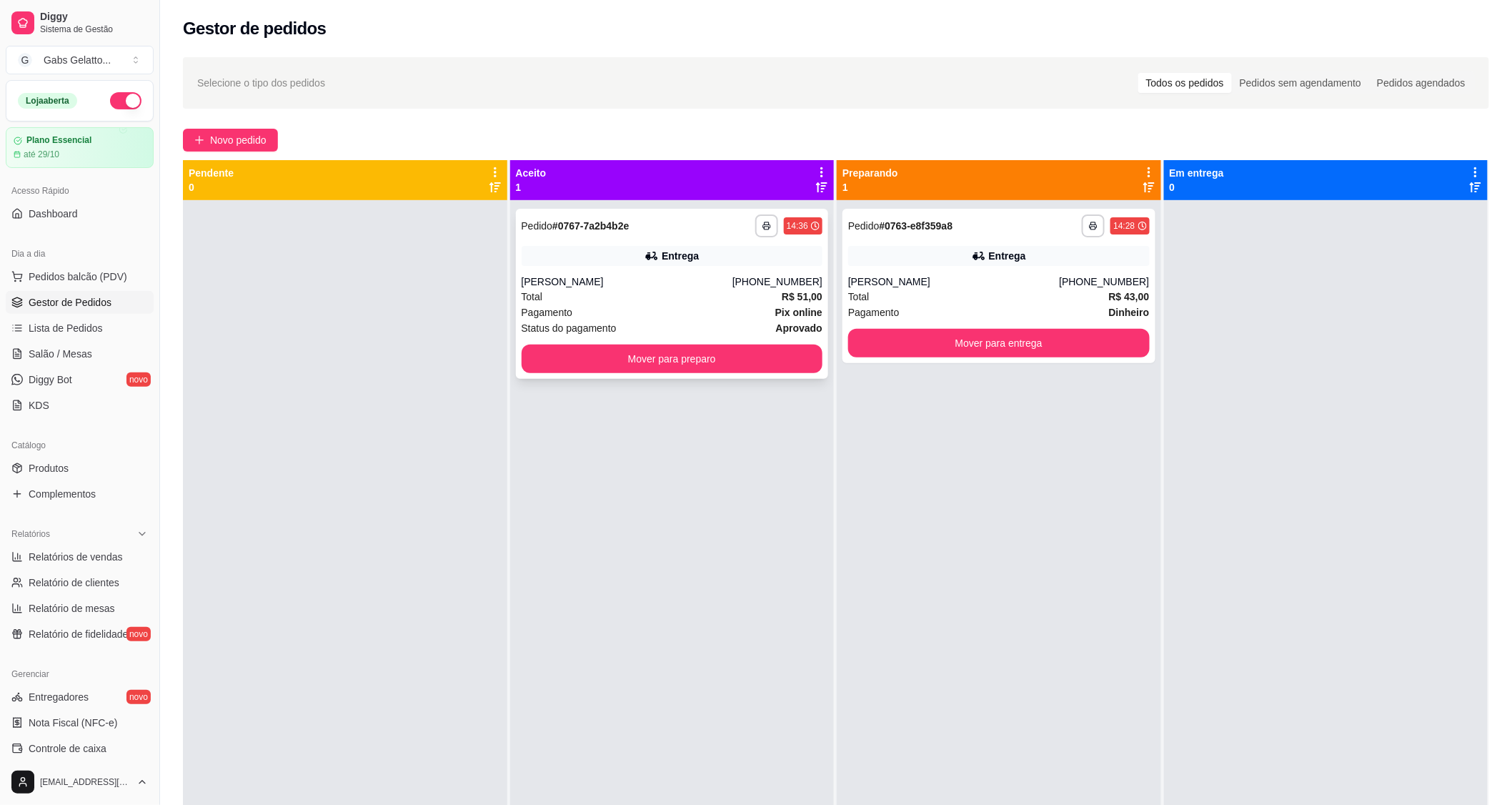
click at [648, 291] on div "Total R$ 51,00" at bounding box center [673, 296] width 302 height 16
click at [945, 356] on button "Mover para entrega" at bounding box center [999, 343] width 302 height 28
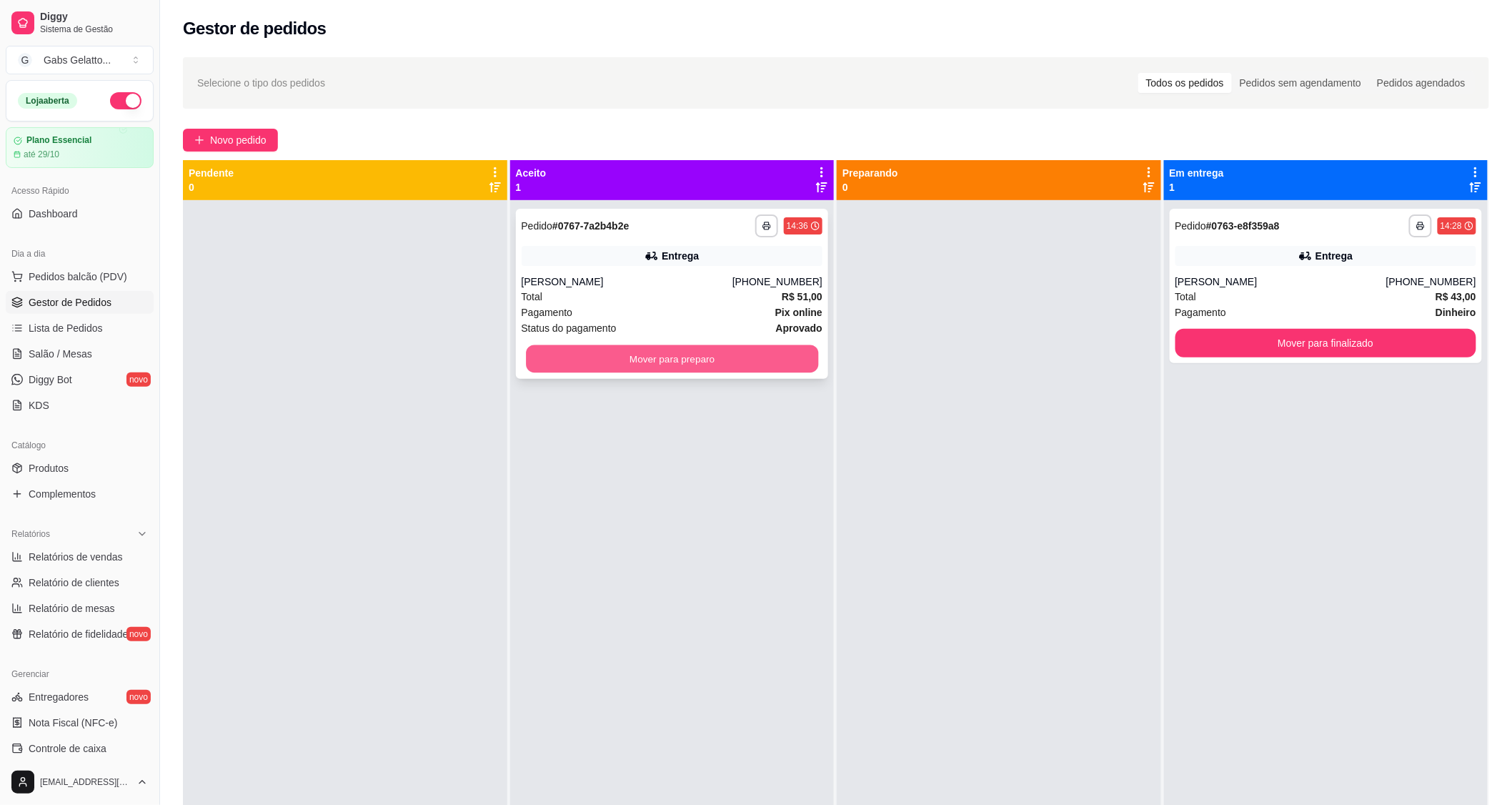
click at [699, 359] on button "Mover para preparo" at bounding box center [672, 358] width 292 height 28
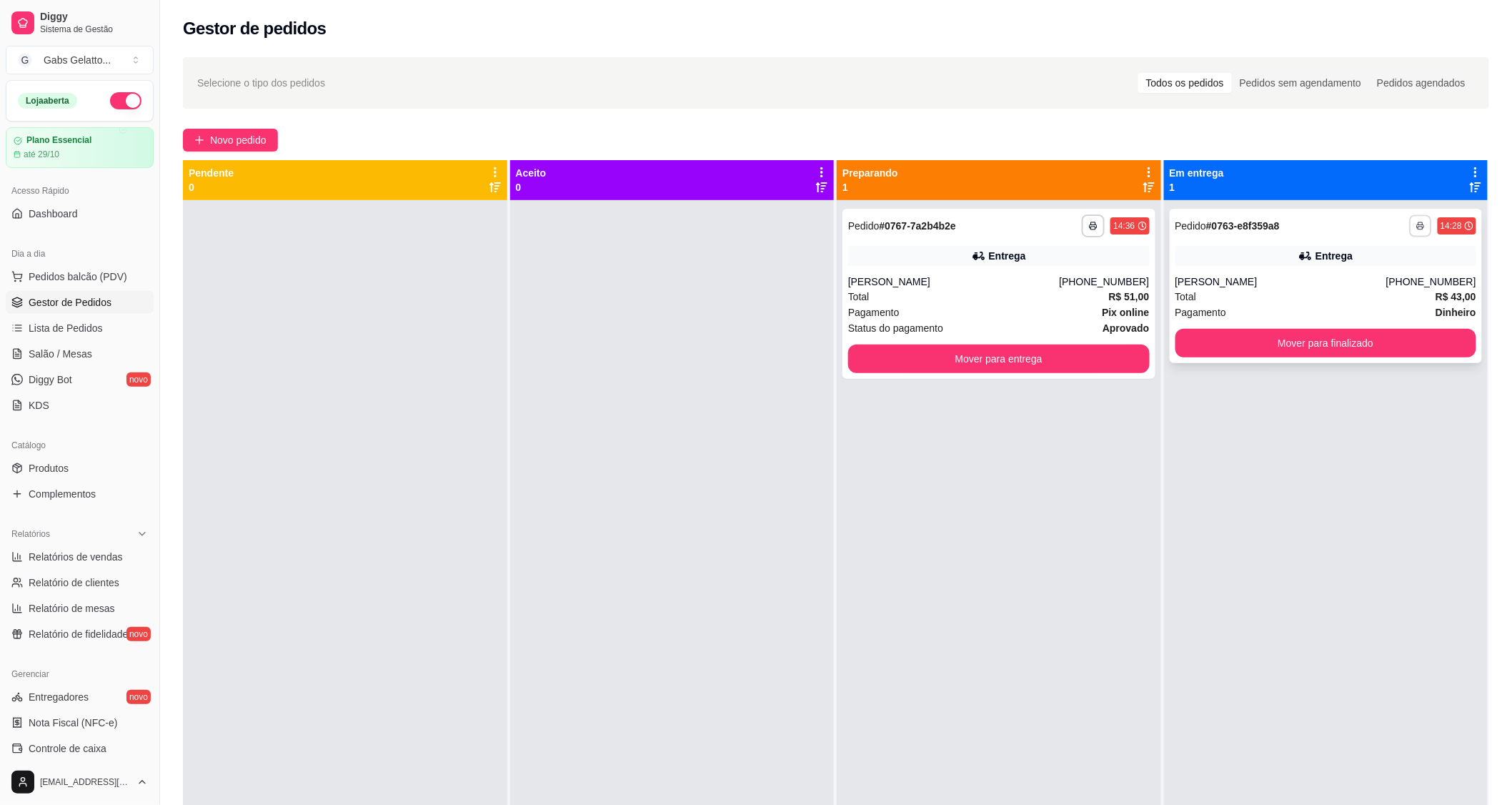
click at [1417, 224] on button "button" at bounding box center [1420, 226] width 22 height 22
click at [1363, 277] on button "IMPRESSORA" at bounding box center [1372, 275] width 104 height 23
click at [83, 271] on span "Pedidos balcão (PDV)" at bounding box center [77, 277] width 98 height 14
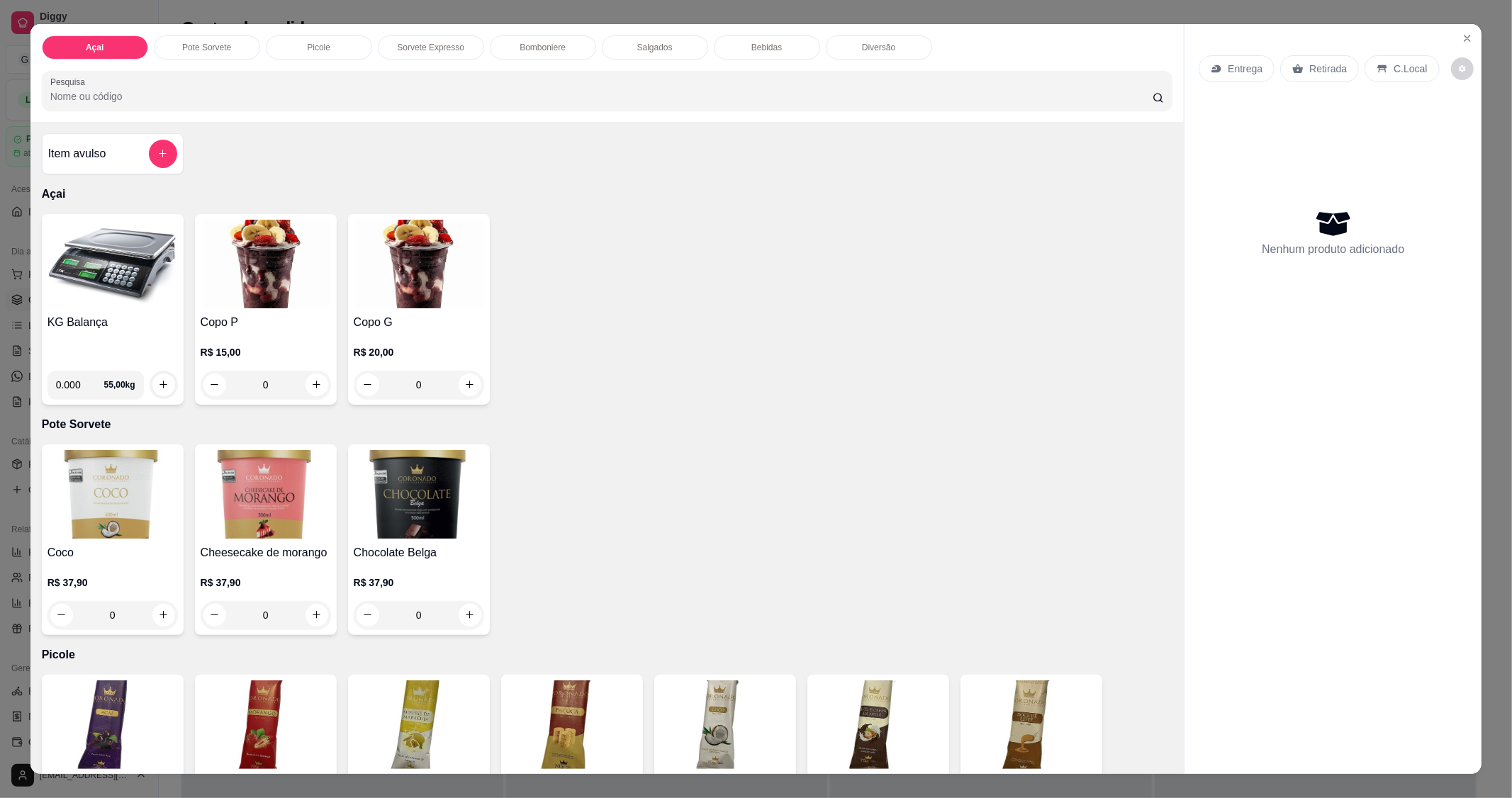
click at [82, 277] on img at bounding box center [112, 264] width 130 height 89
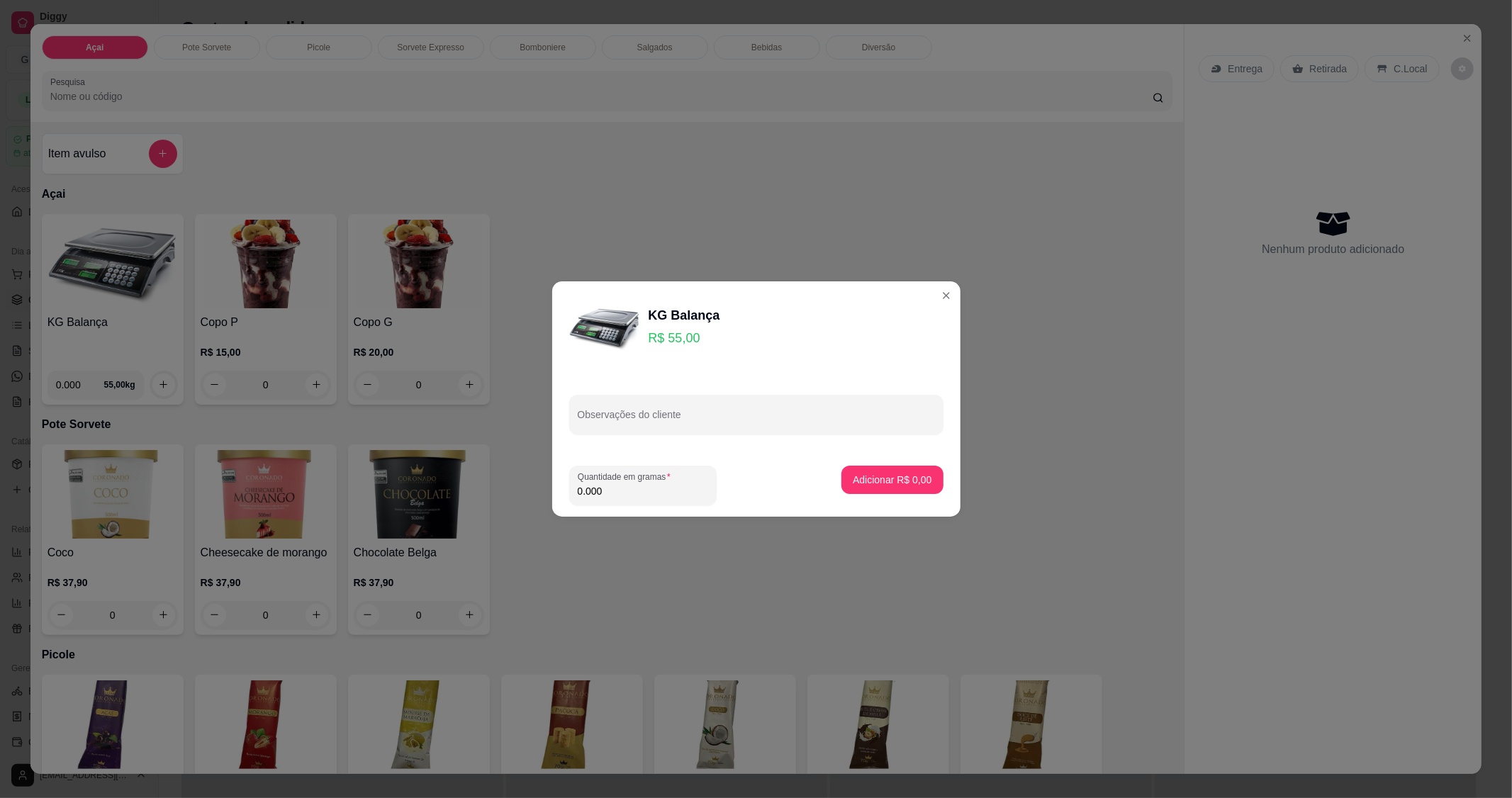
drag, startPoint x: 571, startPoint y: 507, endPoint x: 589, endPoint y: 500, distance: 19.3
click at [589, 500] on footer "Quantidade em gramas 0.000 Adicionar R$ 0,00" at bounding box center [756, 486] width 409 height 62
click at [621, 493] on input "0.000" at bounding box center [643, 491] width 130 height 14
type input "0.160"
click at [862, 489] on button "Adicionar R$ 8,80" at bounding box center [892, 479] width 98 height 27
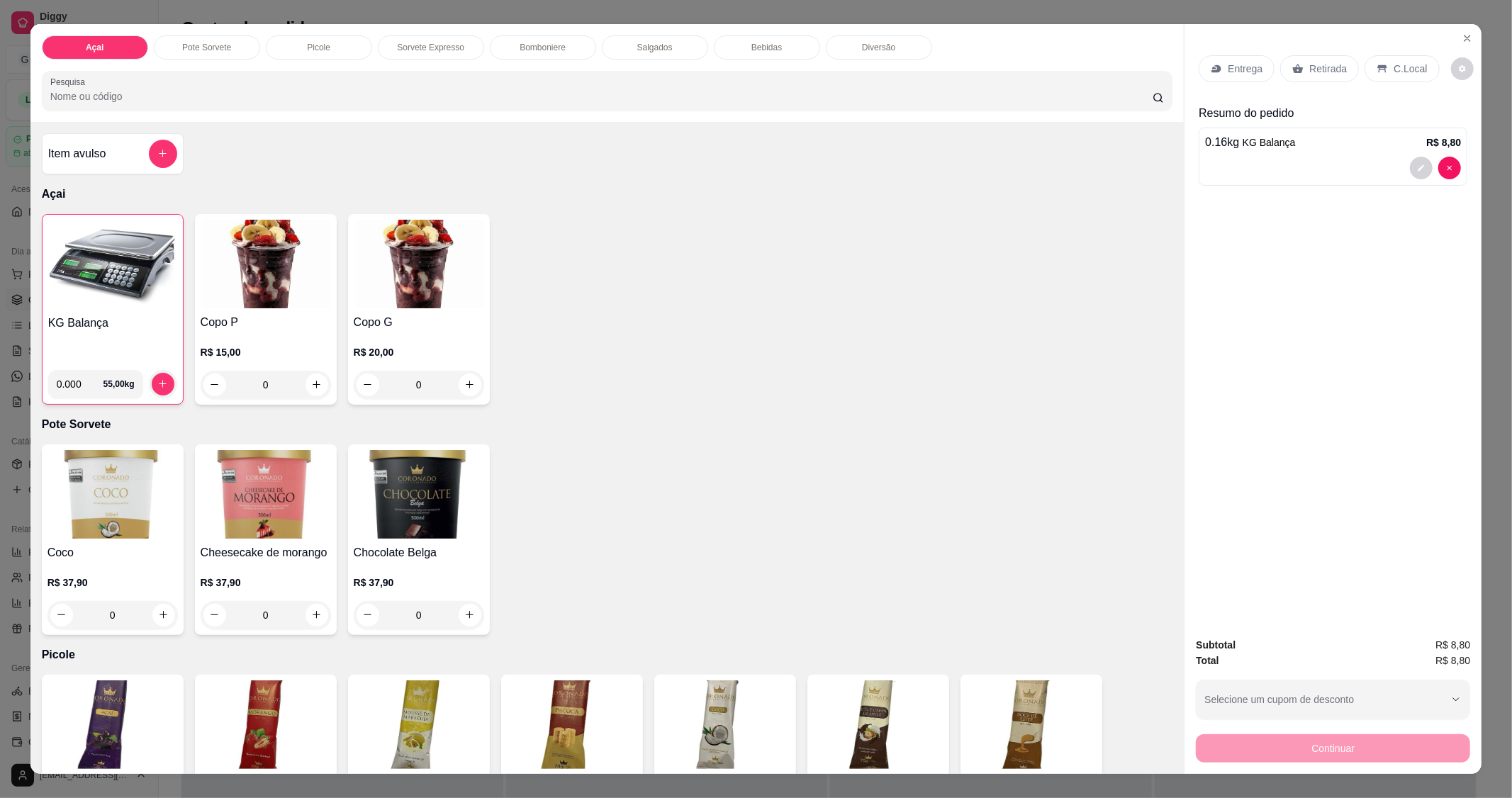
click at [1414, 66] on p "C.Local" at bounding box center [1410, 69] width 34 height 14
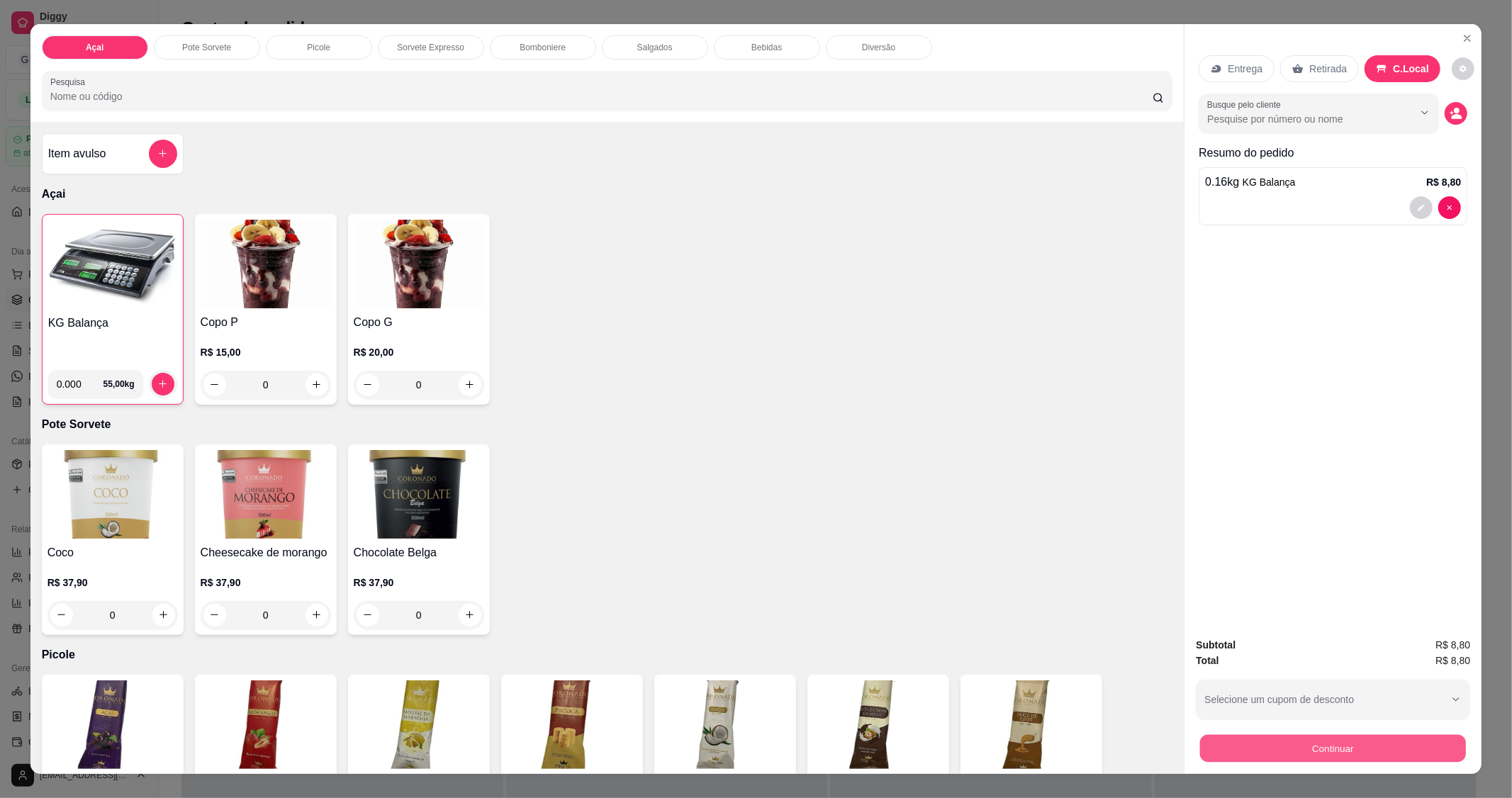
click at [1385, 759] on button "Continuar" at bounding box center [1333, 748] width 266 height 27
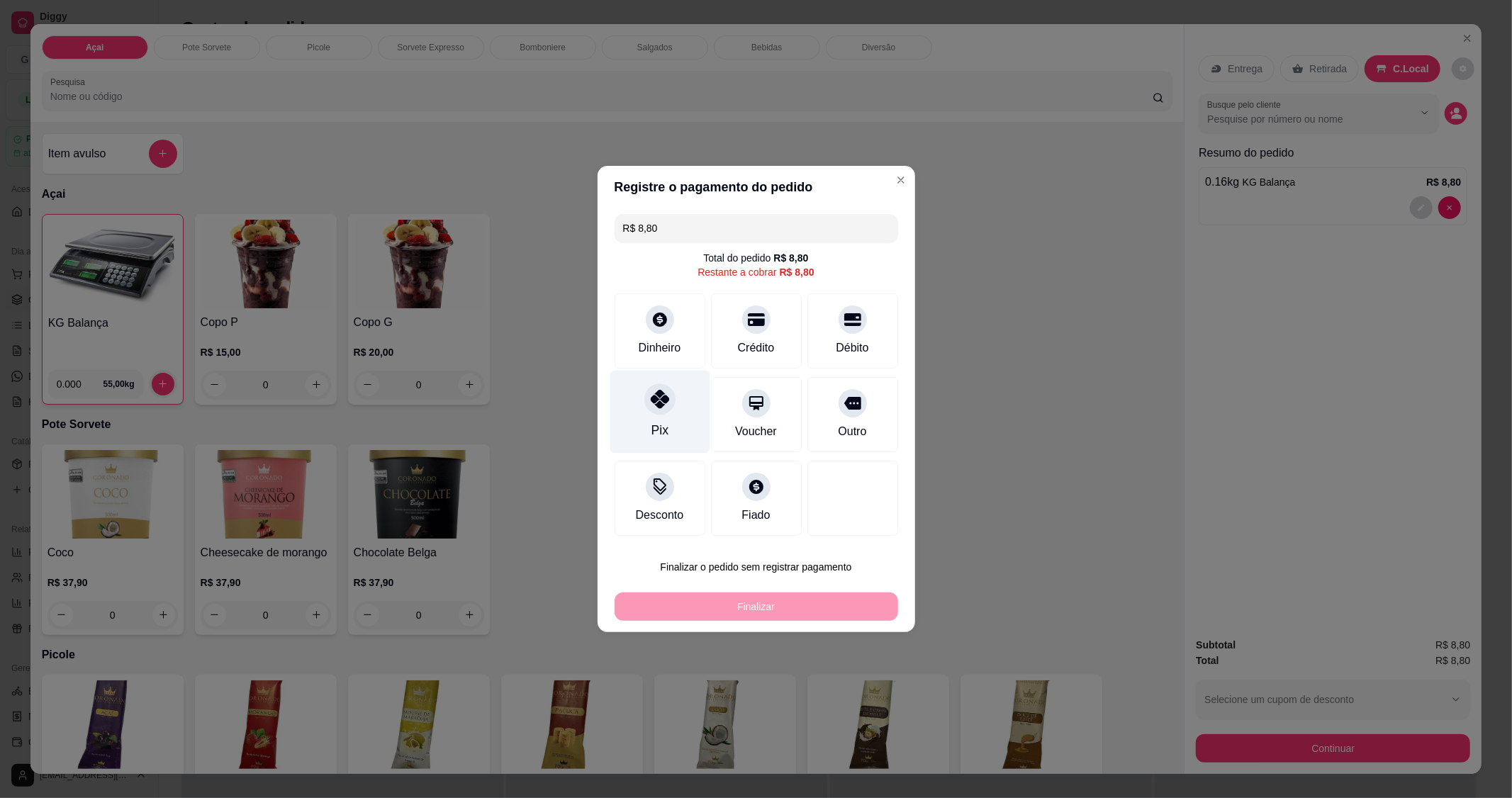
click at [665, 417] on div "Pix" at bounding box center [660, 412] width 100 height 83
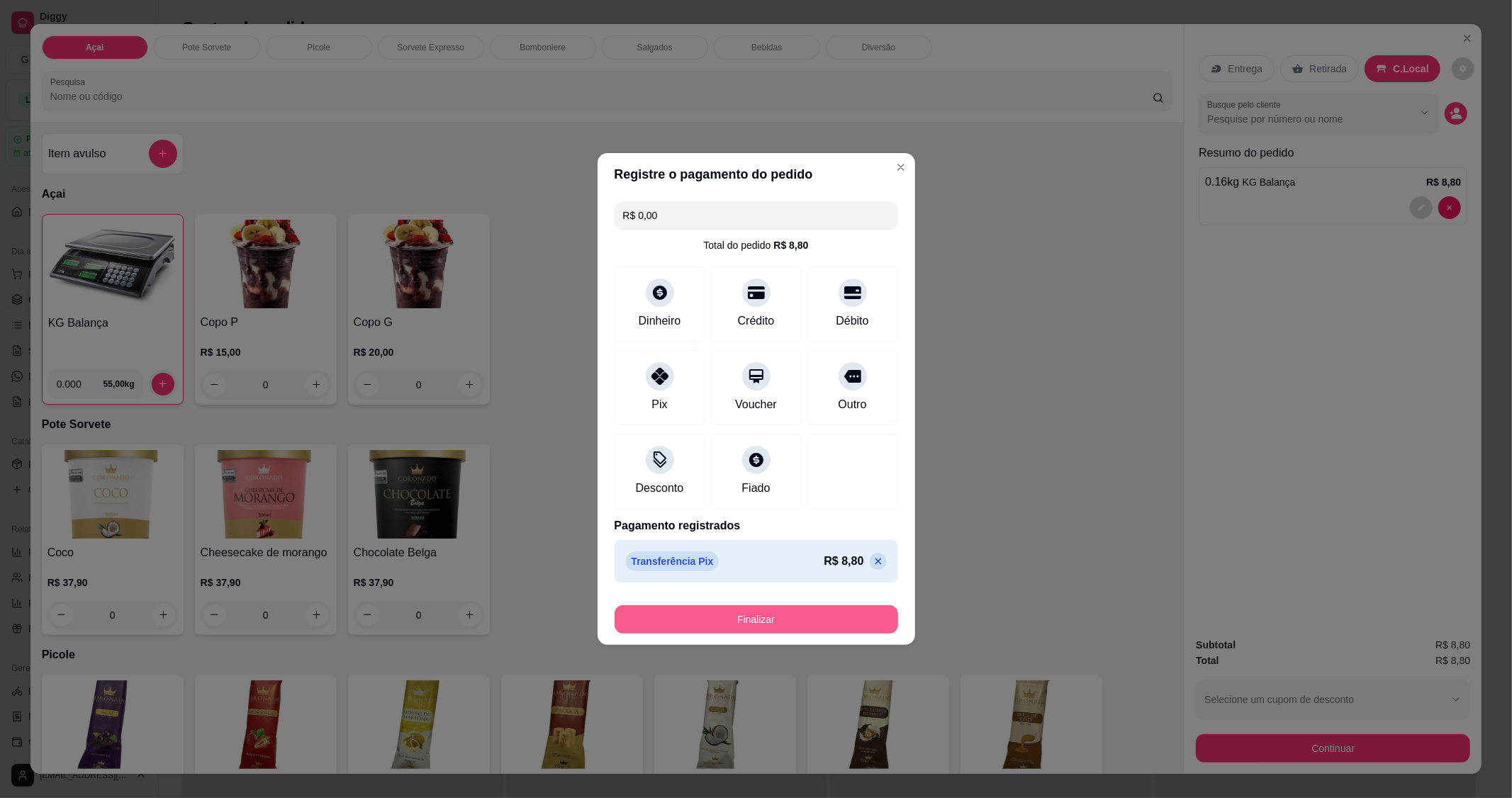
click at [820, 614] on button "Finalizar" at bounding box center [756, 619] width 284 height 28
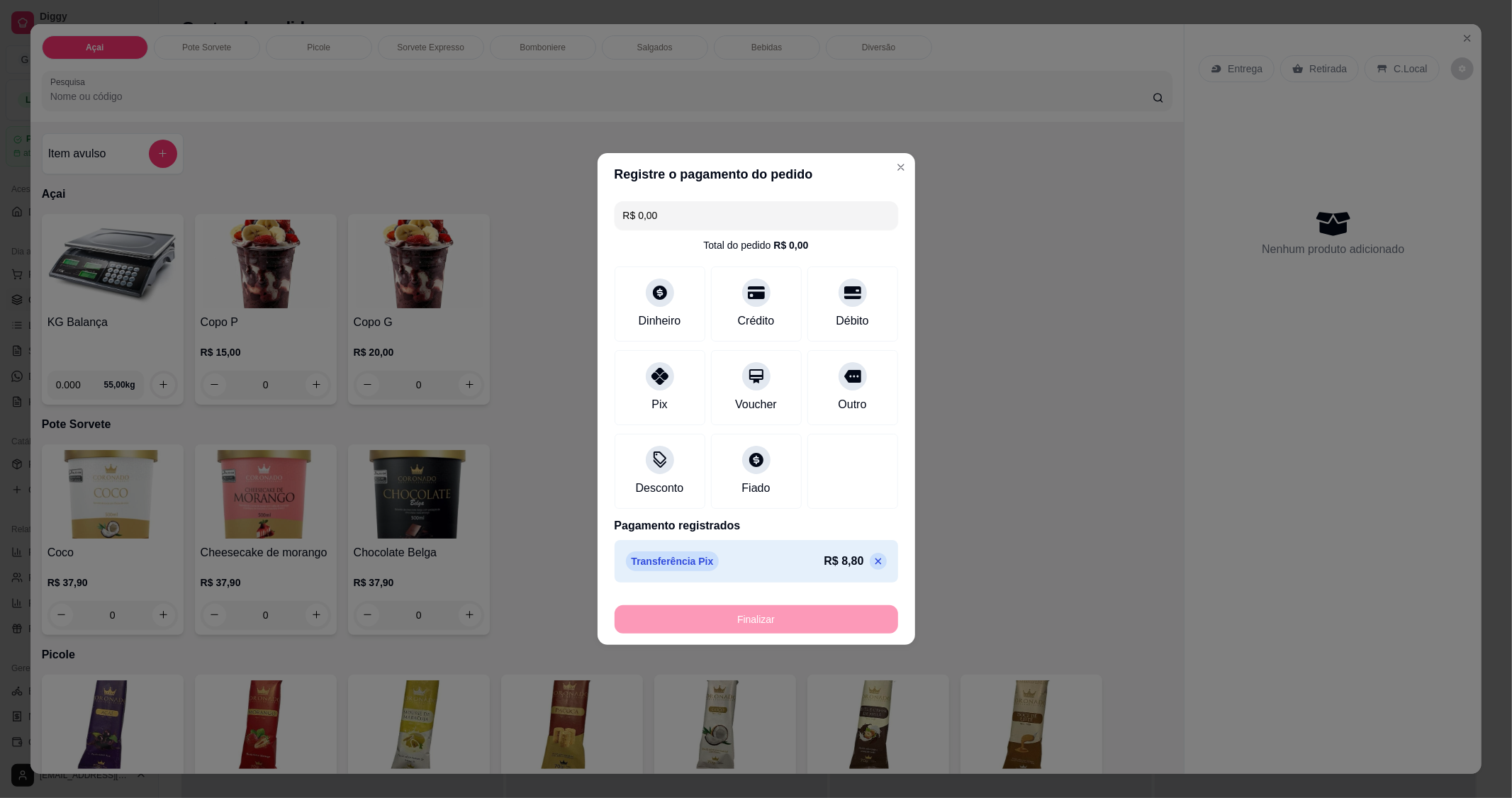
type input "-R$ 8,80"
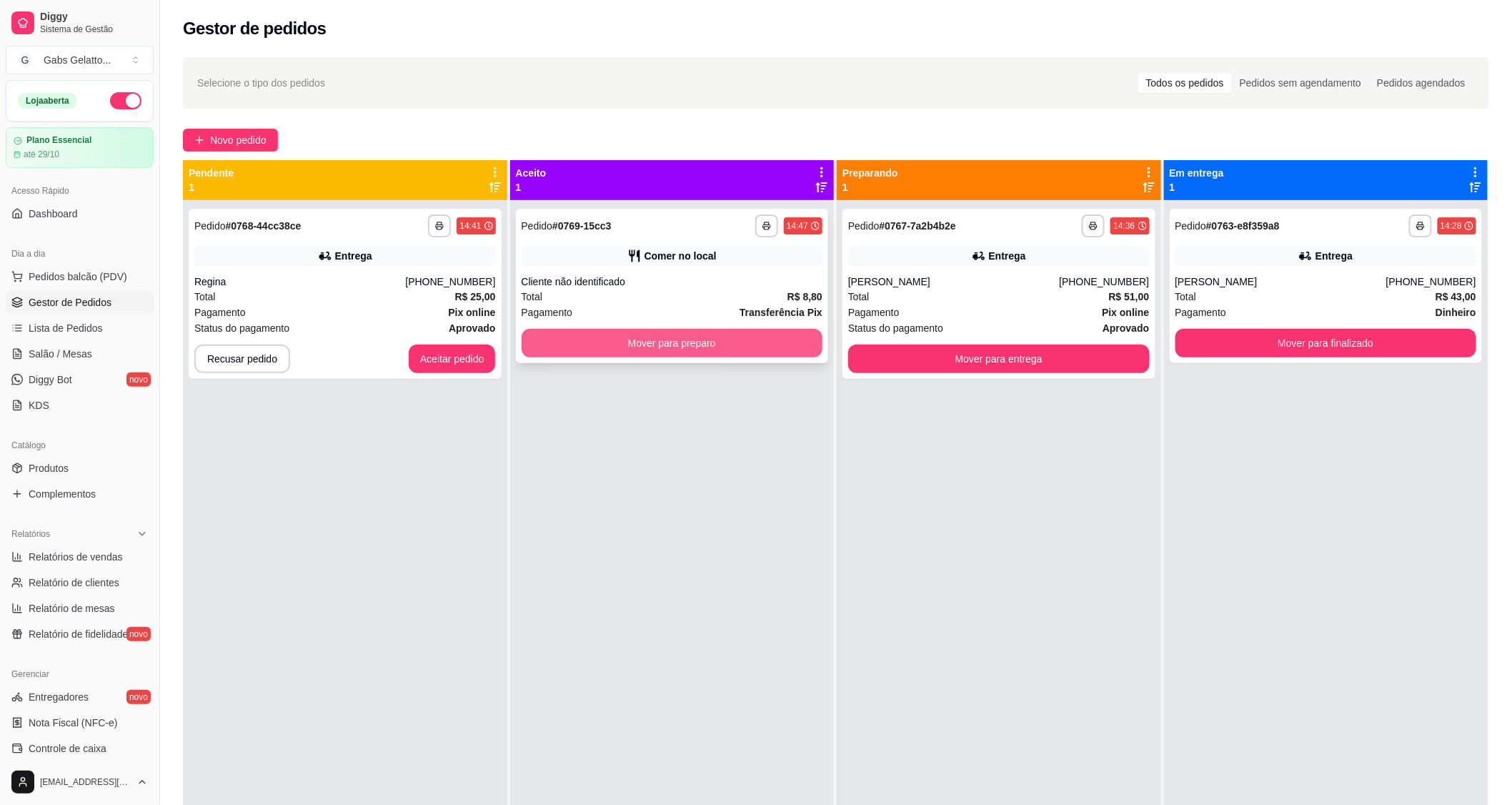
click at [662, 329] on button "Mover para preparo" at bounding box center [673, 343] width 302 height 28
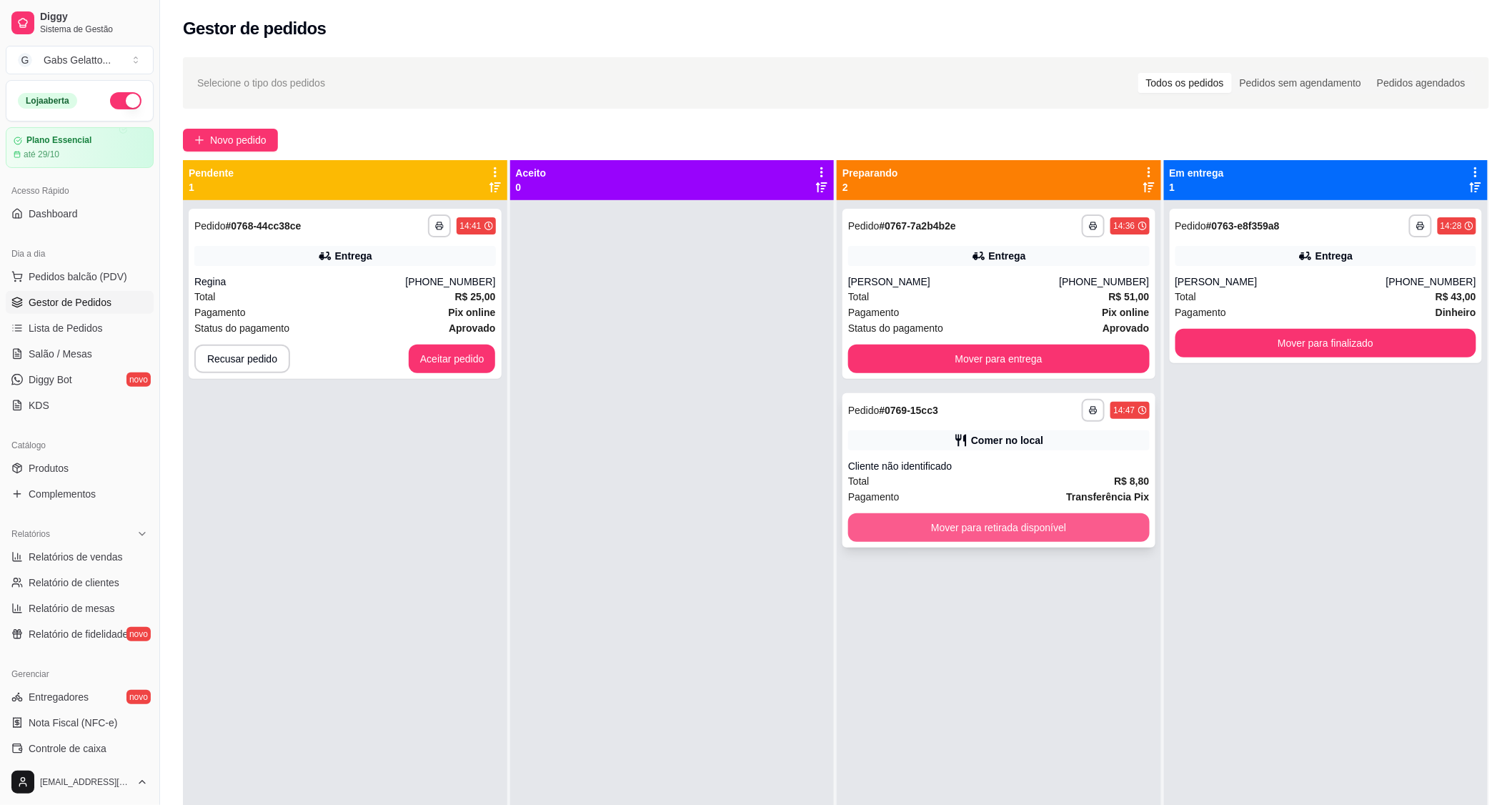
click at [1011, 532] on button "Mover para retirada disponível" at bounding box center [999, 527] width 302 height 28
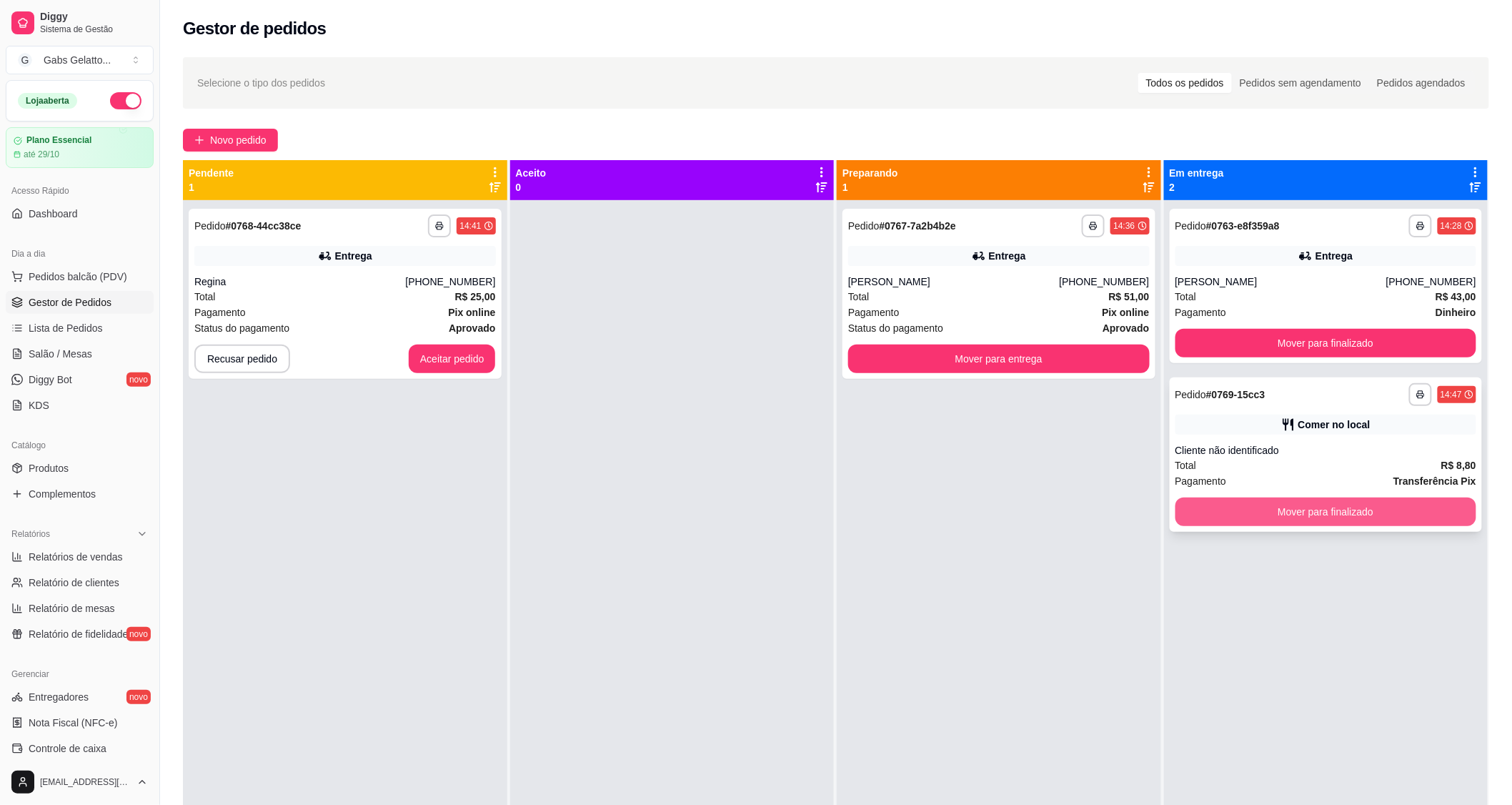
click at [1243, 506] on button "Mover para finalizado" at bounding box center [1327, 512] width 302 height 28
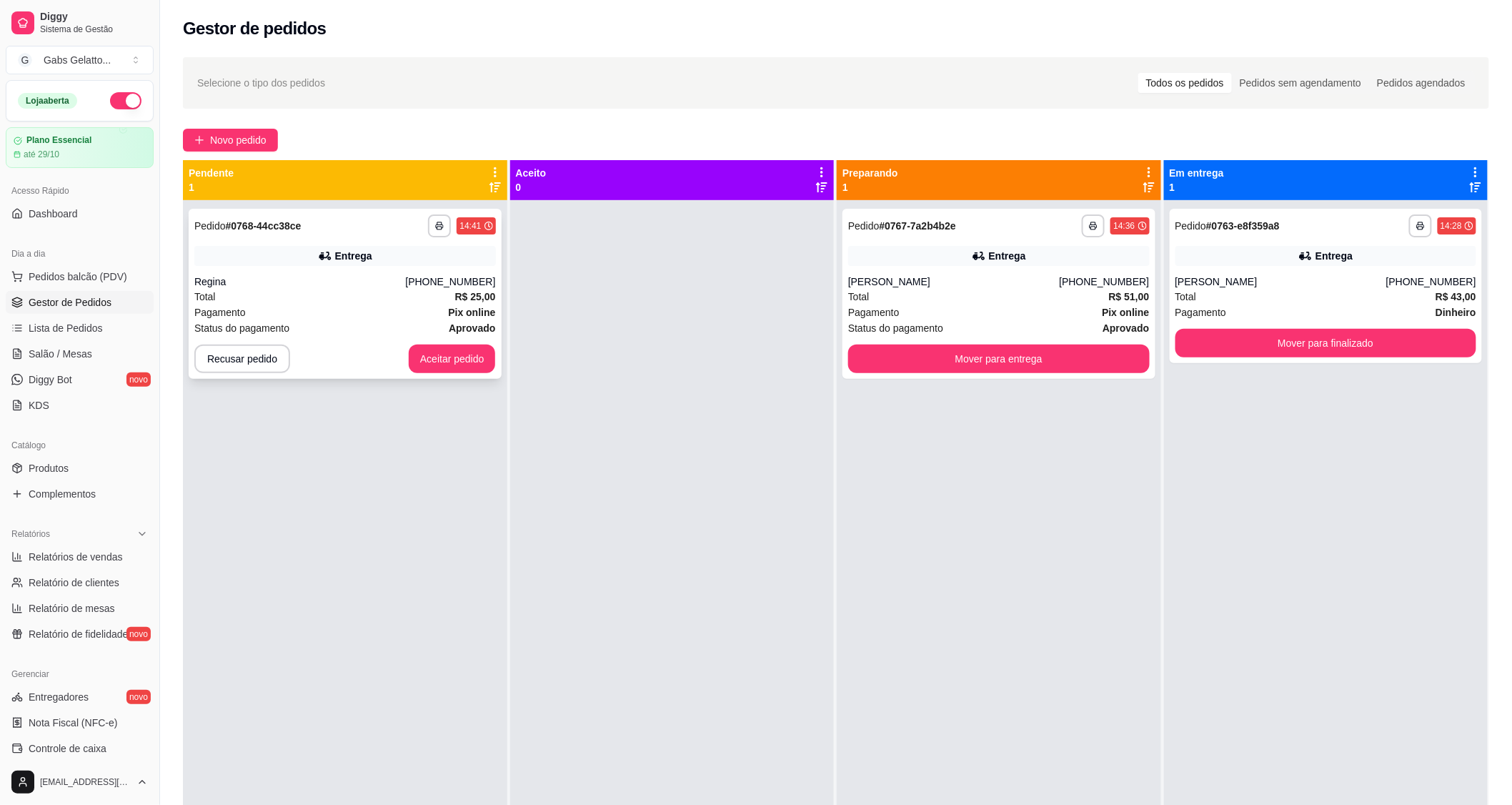
click at [426, 297] on div "Total R$ 25,00" at bounding box center [345, 296] width 302 height 16
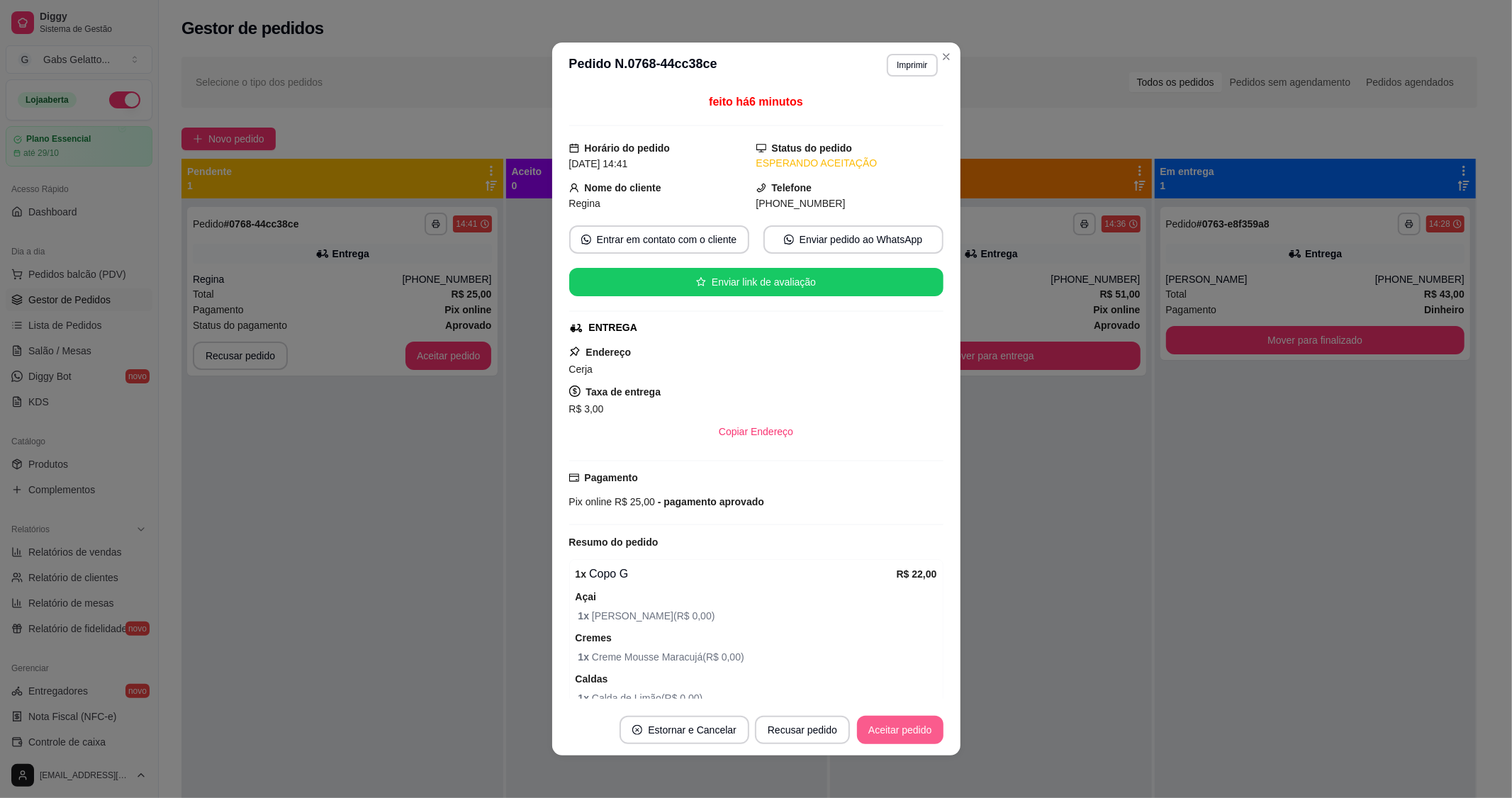
click at [890, 734] on button "Aceitar pedido" at bounding box center [900, 729] width 87 height 28
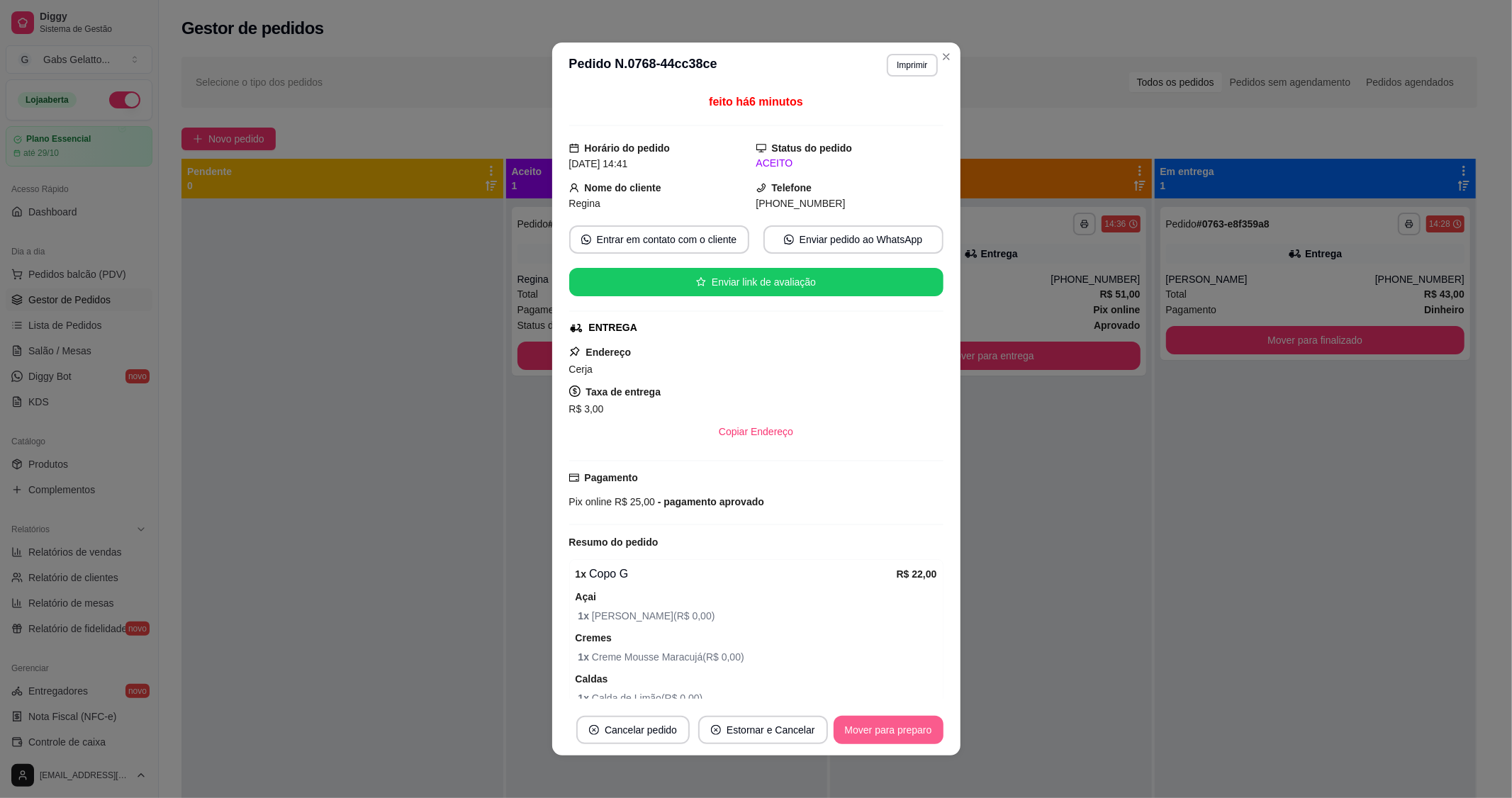
click at [891, 734] on button "Mover para preparo" at bounding box center [888, 729] width 110 height 28
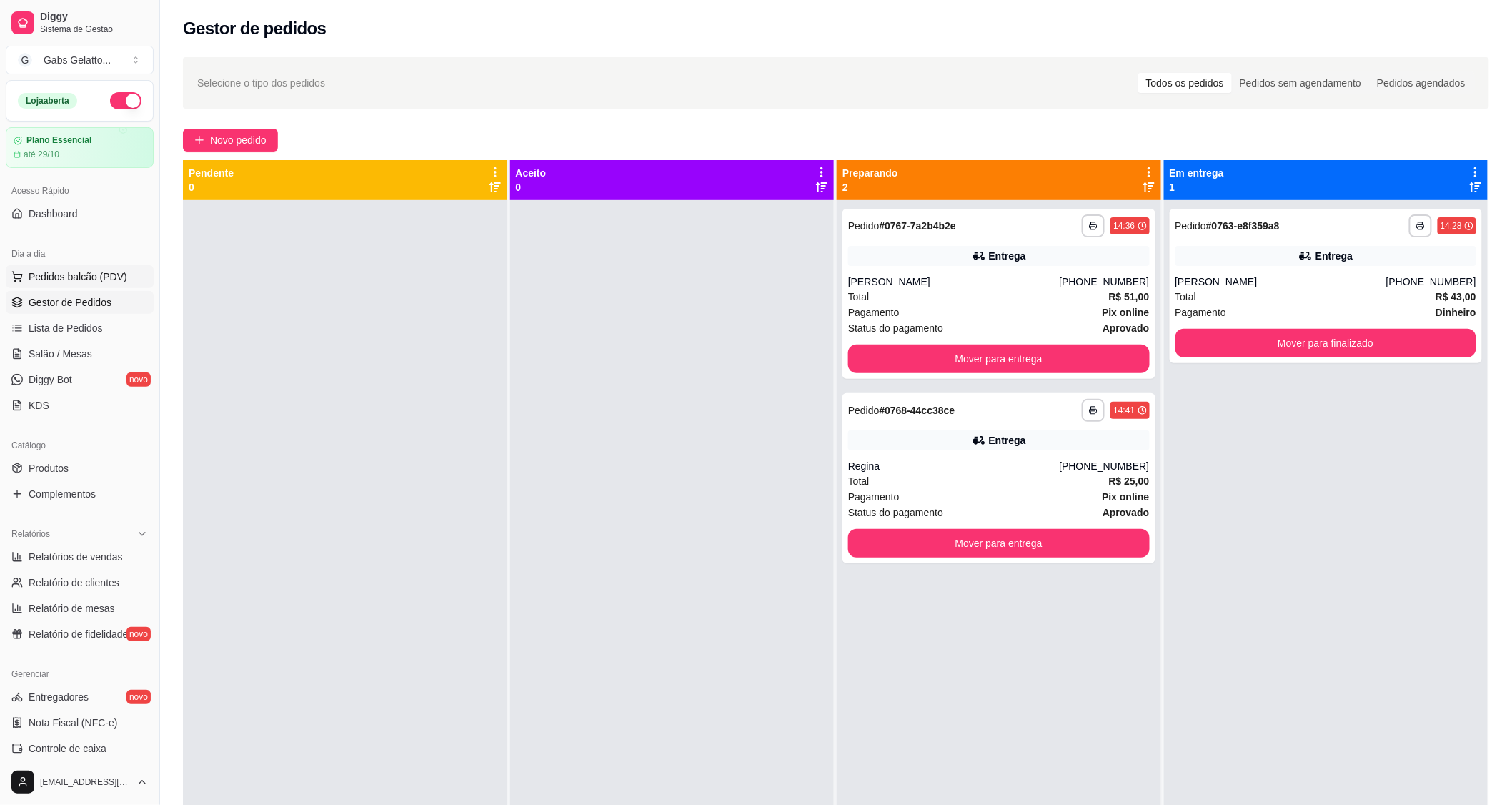
click at [97, 267] on button "Pedidos balcão (PDV)" at bounding box center [79, 276] width 148 height 23
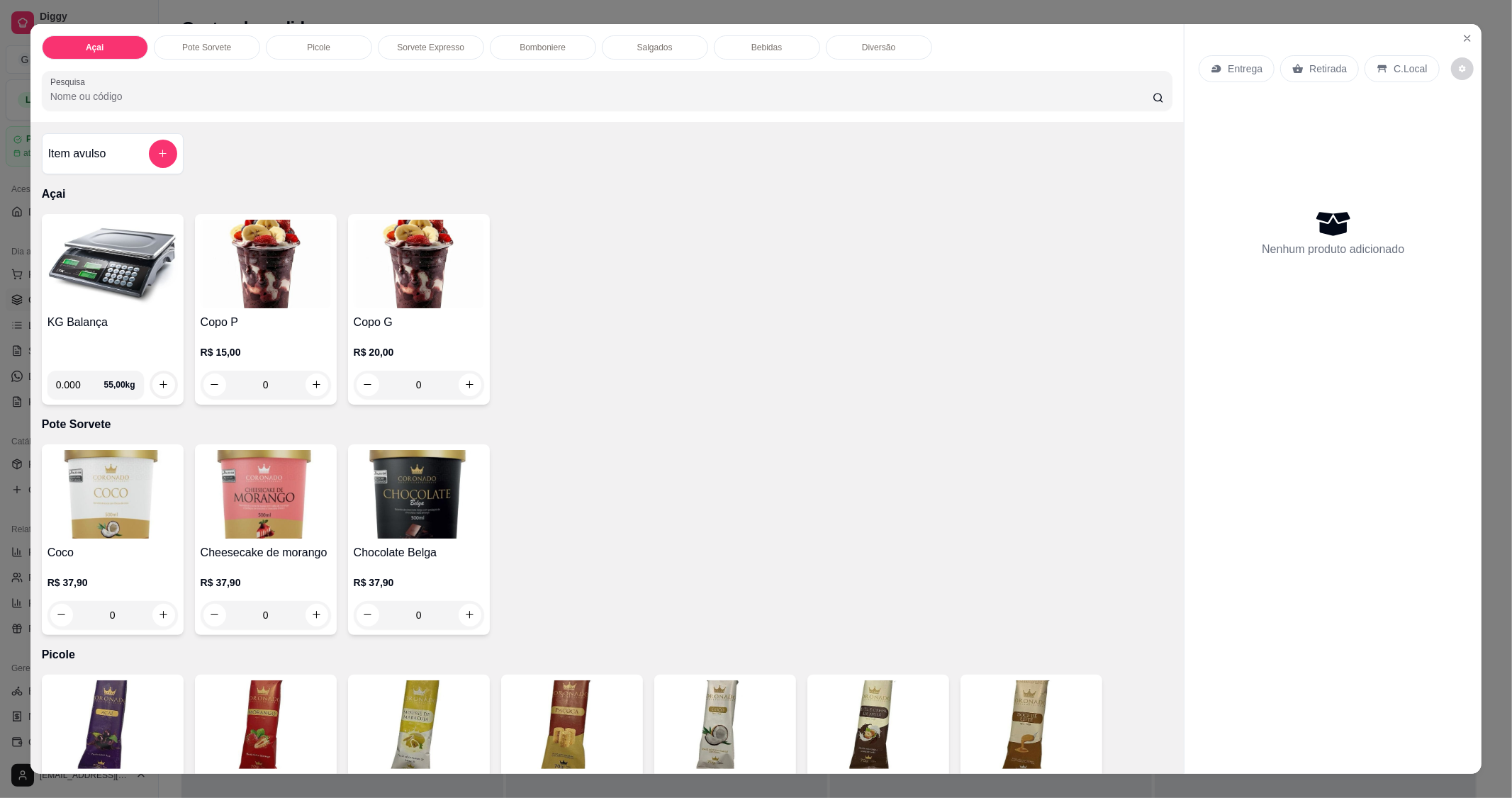
click at [126, 279] on img at bounding box center [112, 264] width 130 height 89
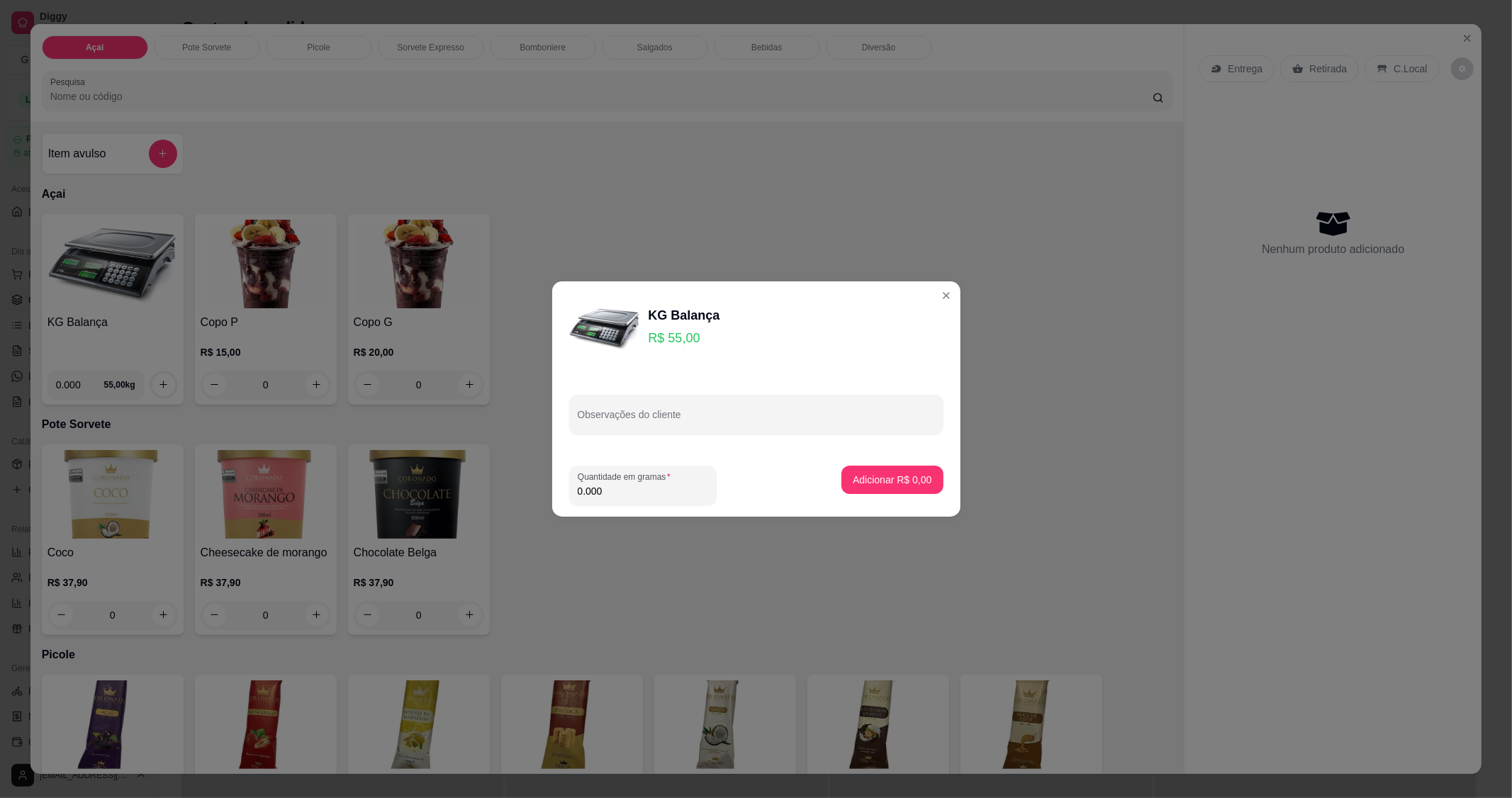
drag, startPoint x: 632, startPoint y: 489, endPoint x: 613, endPoint y: 498, distance: 21.0
click at [625, 493] on input "0.000" at bounding box center [643, 491] width 130 height 14
type input "0.248"
click at [891, 468] on button "Adicionar R$ 13,64" at bounding box center [891, 479] width 104 height 27
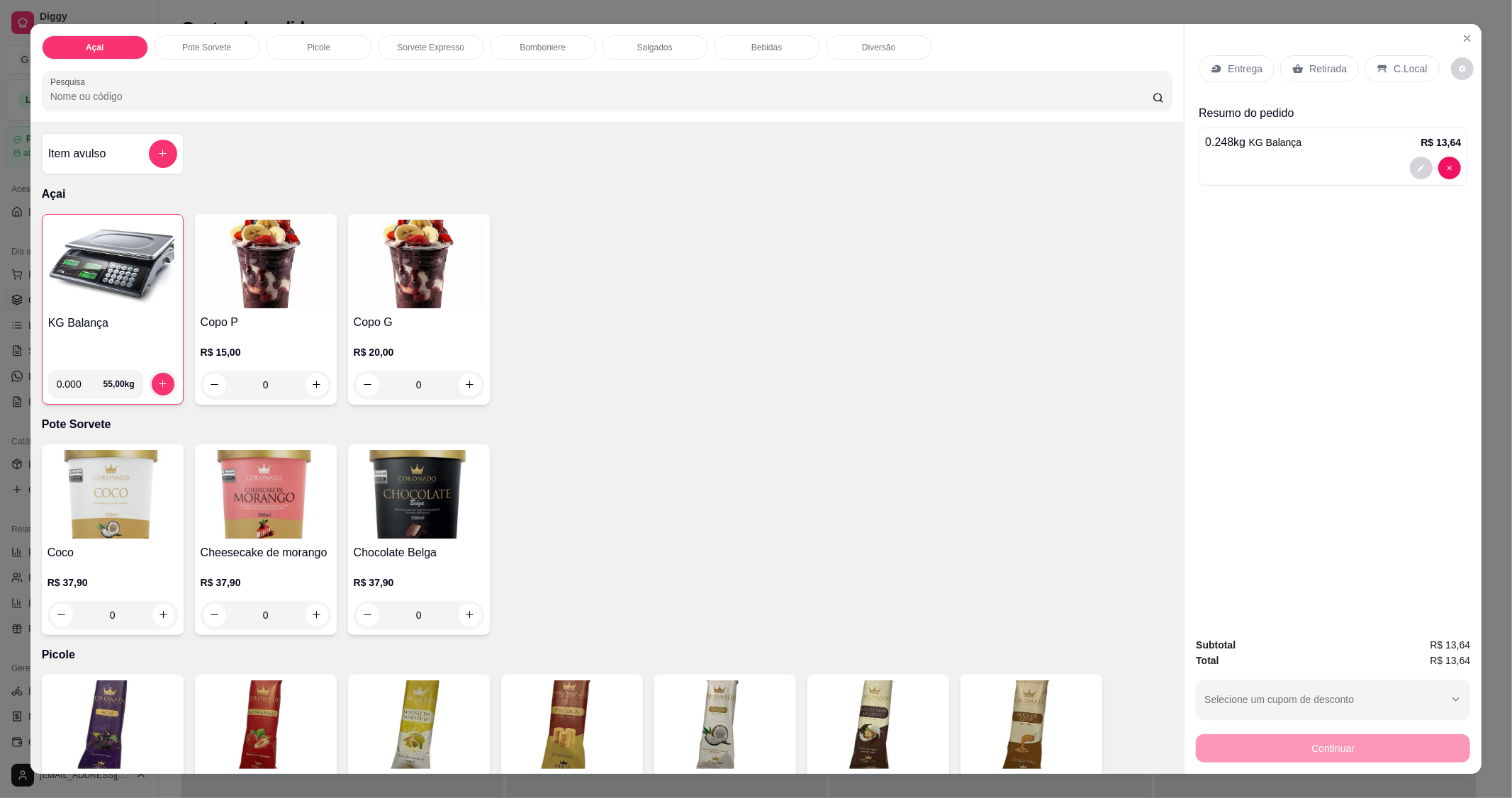
click at [111, 275] on img at bounding box center [112, 265] width 129 height 89
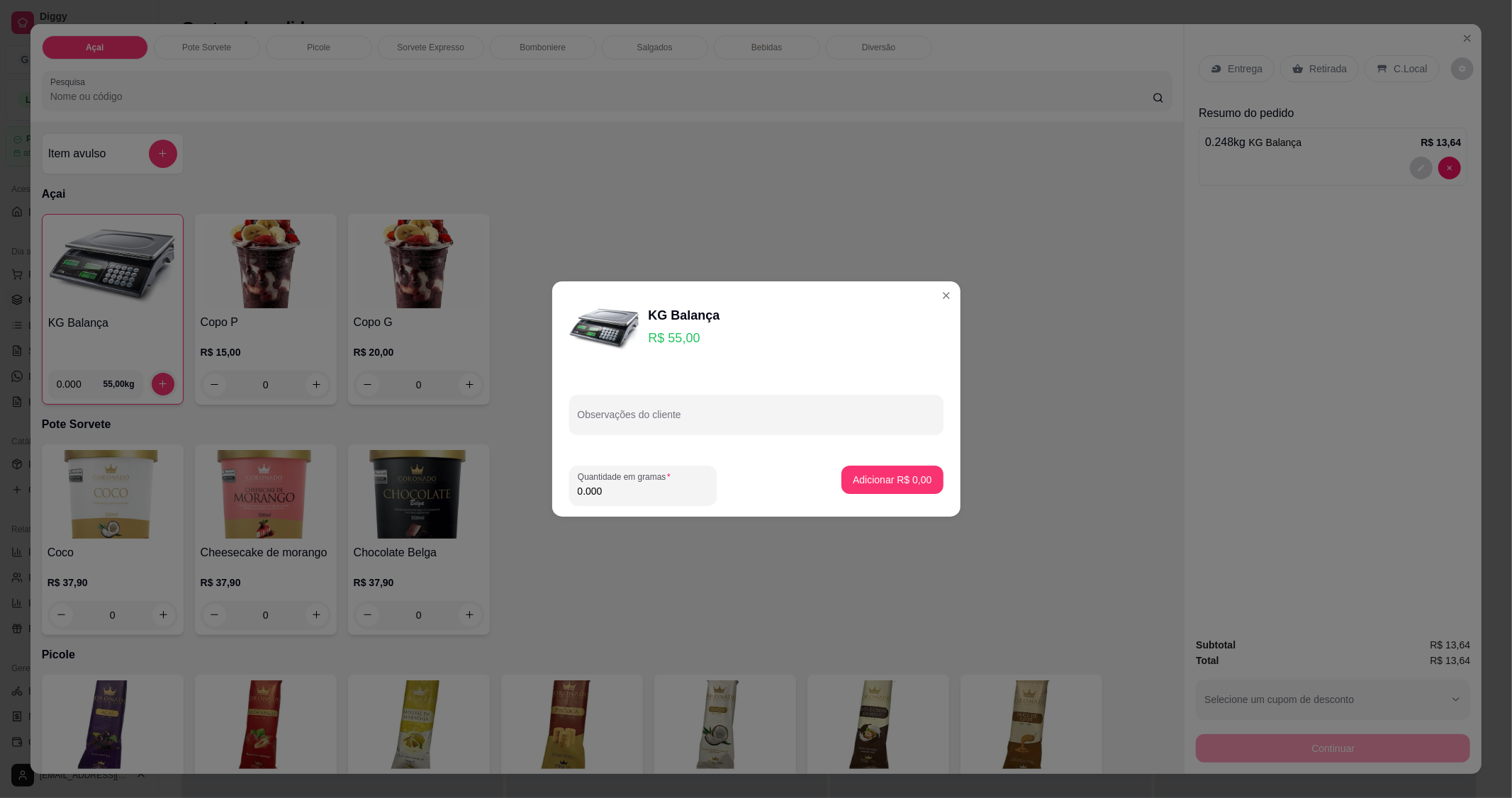
click at [608, 492] on input "0.000" at bounding box center [643, 491] width 130 height 14
type input "0.130"
click at [855, 486] on p "Adicionar R$ 7,15" at bounding box center [892, 479] width 79 height 14
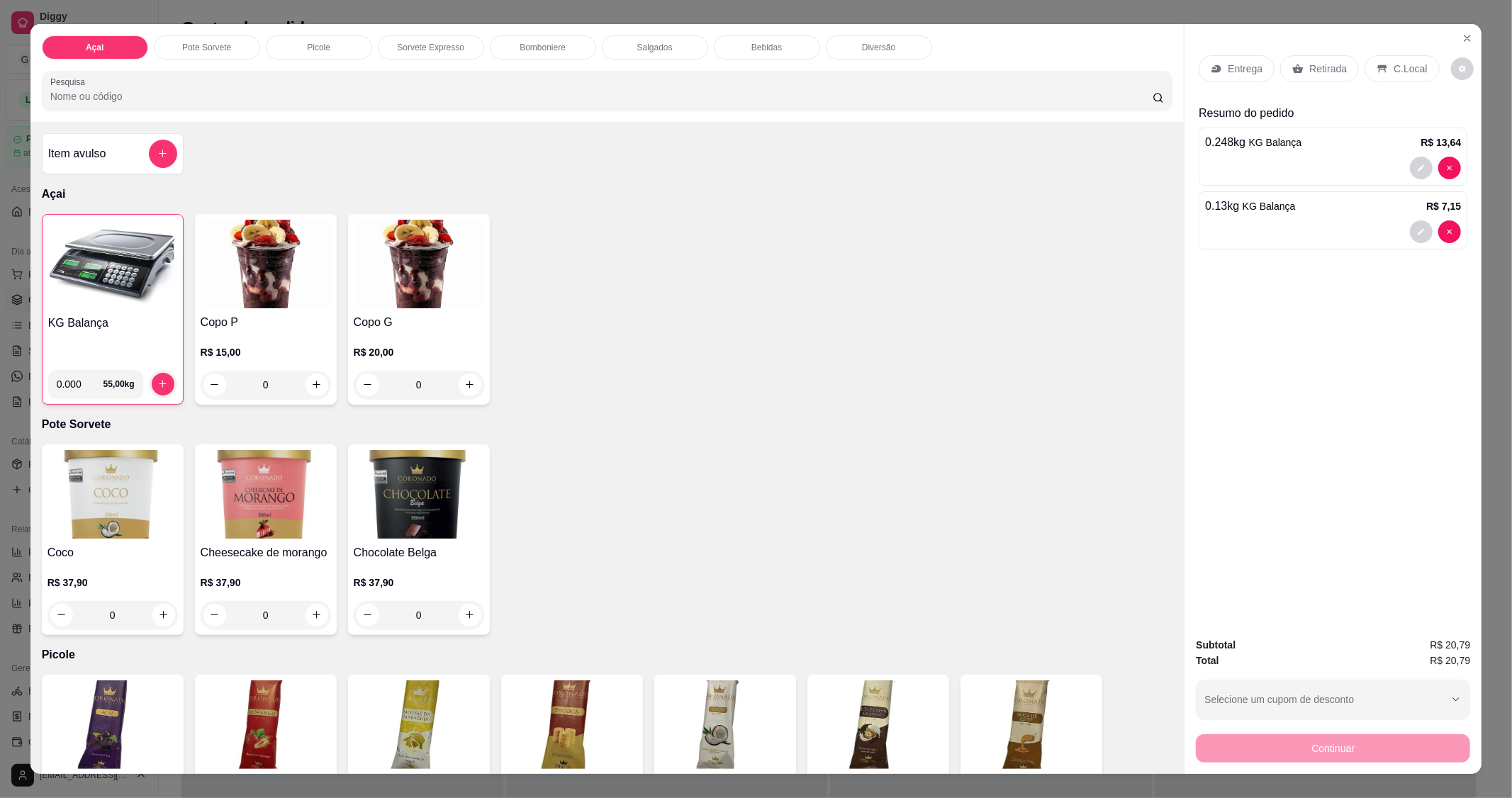
drag, startPoint x: 1402, startPoint y: 79, endPoint x: 1419, endPoint y: 86, distance: 18.4
click at [1405, 80] on div "C.Local" at bounding box center [1401, 69] width 74 height 27
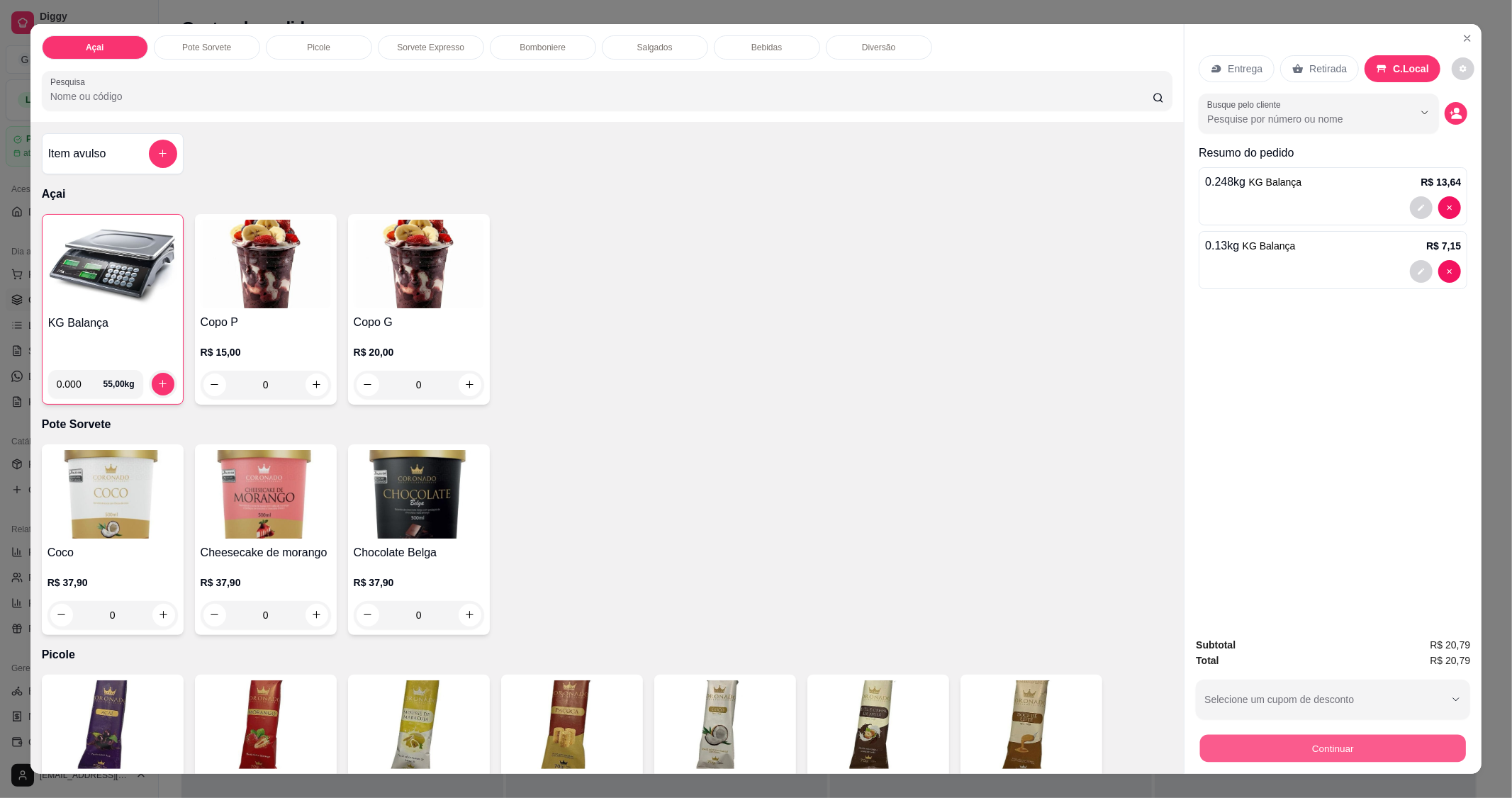
click at [1342, 757] on button "Continuar" at bounding box center [1333, 748] width 266 height 27
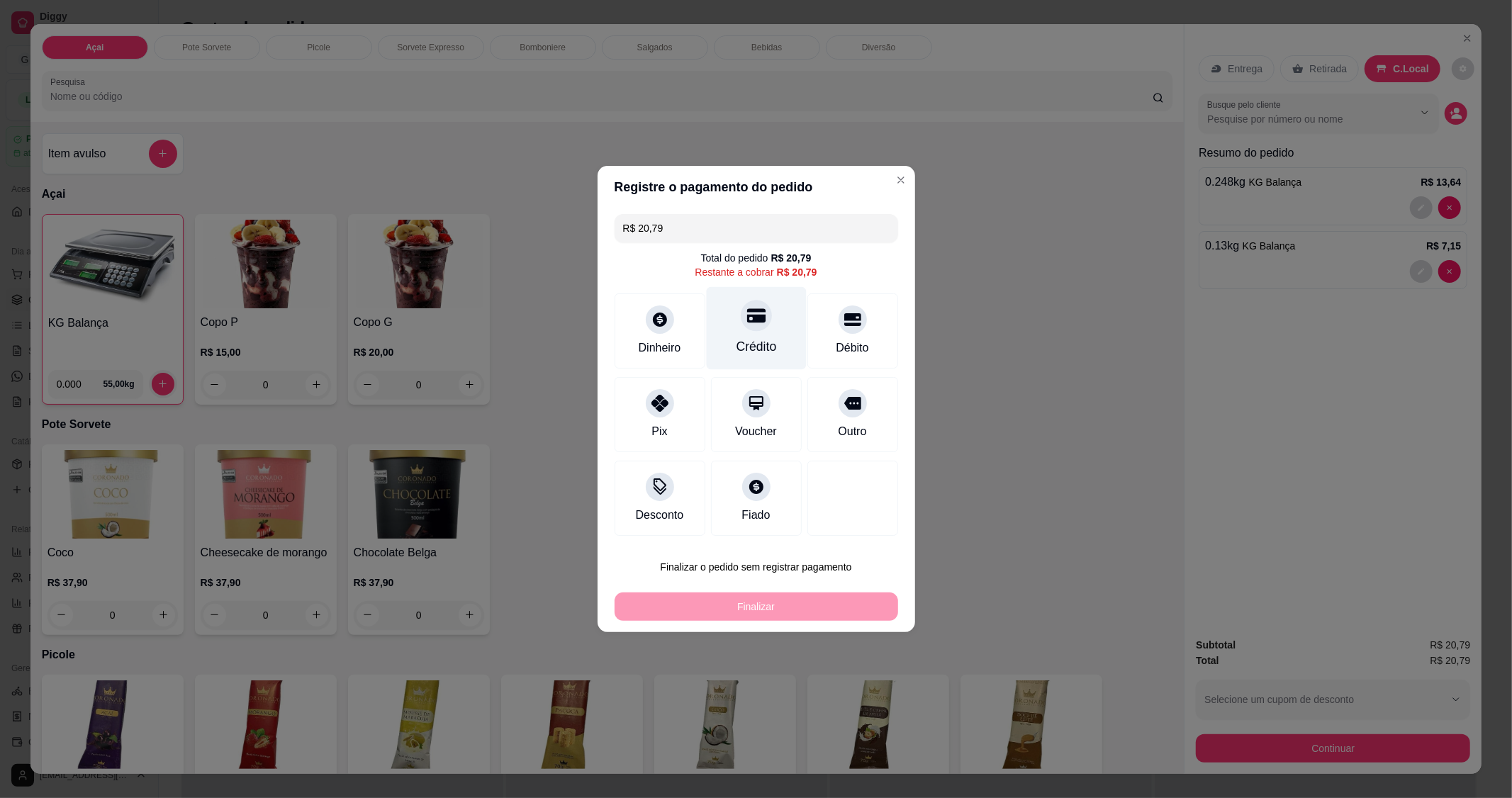
click at [752, 343] on div "Crédito" at bounding box center [756, 347] width 41 height 19
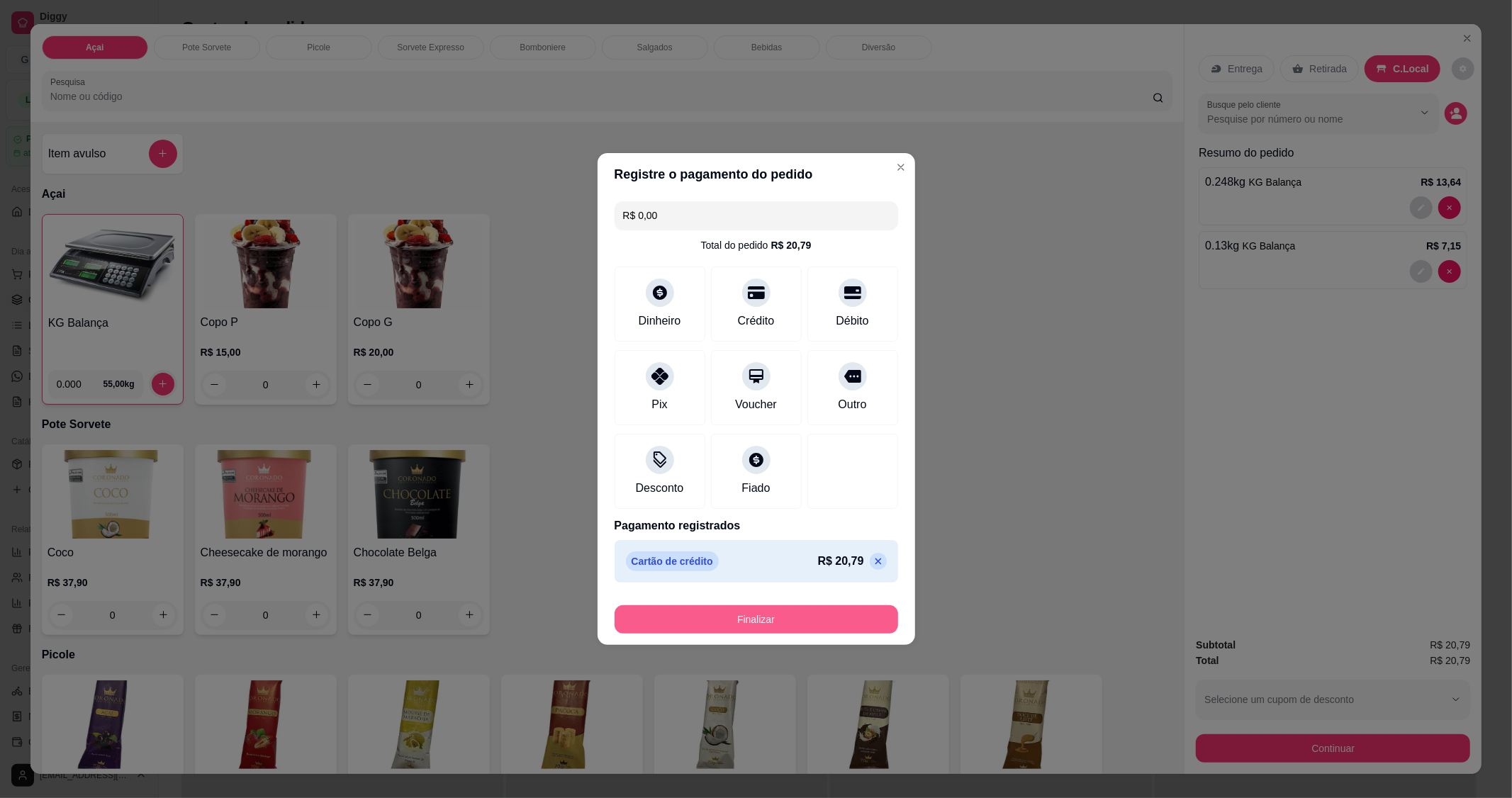
click at [806, 613] on button "Finalizar" at bounding box center [756, 619] width 284 height 28
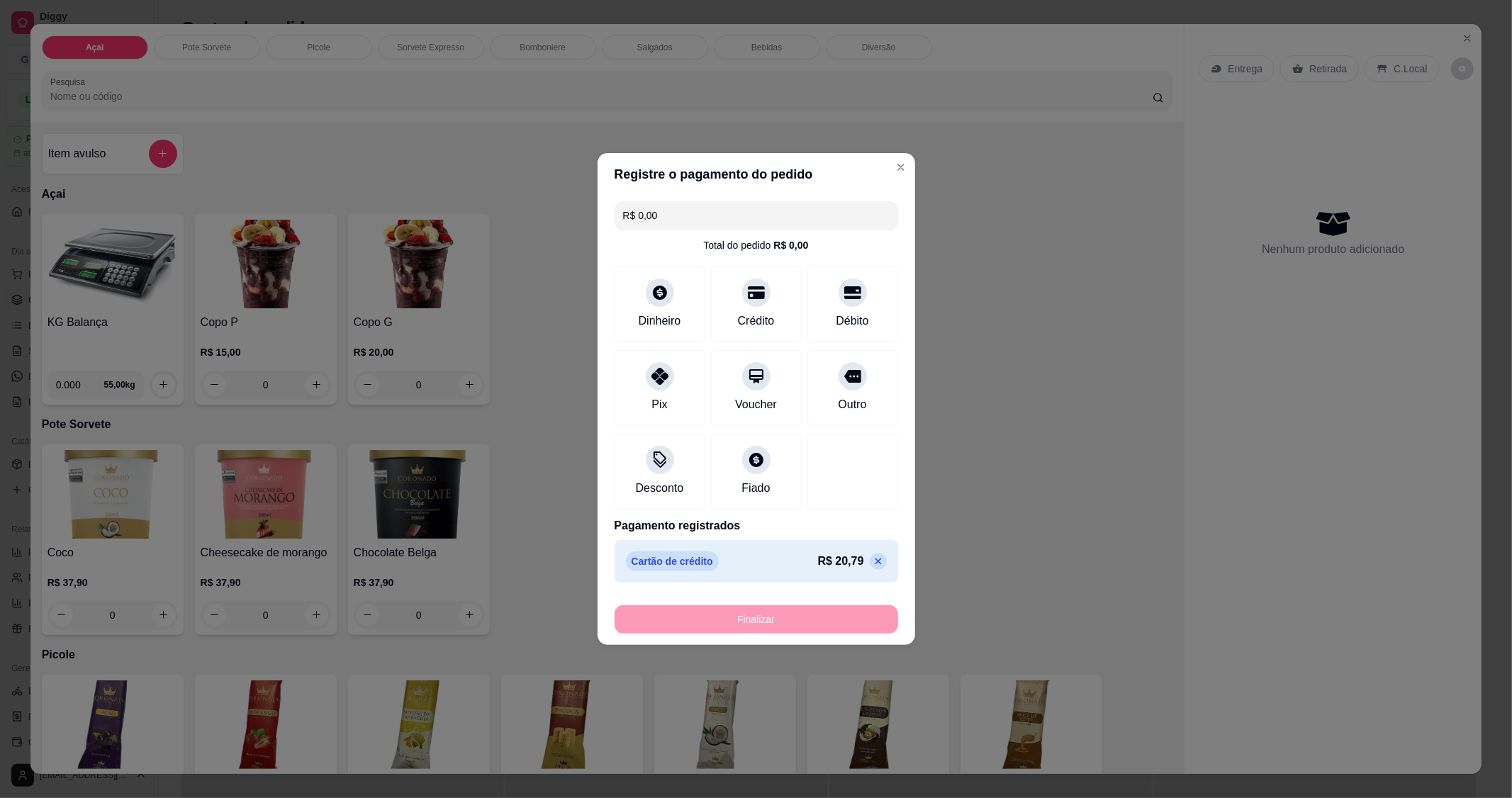
type input "-R$ 20,79"
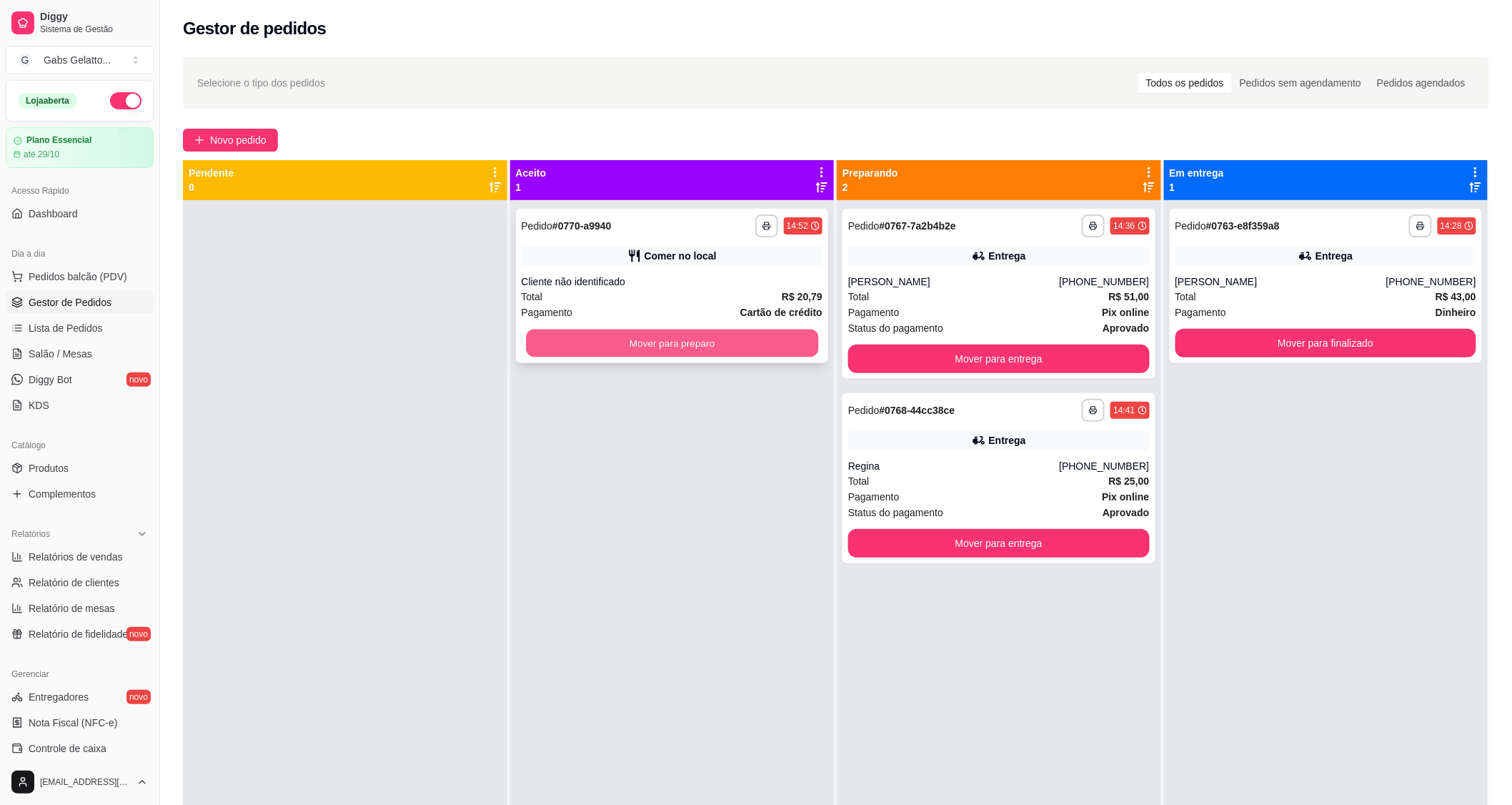
click at [624, 343] on button "Mover para preparo" at bounding box center [672, 343] width 292 height 28
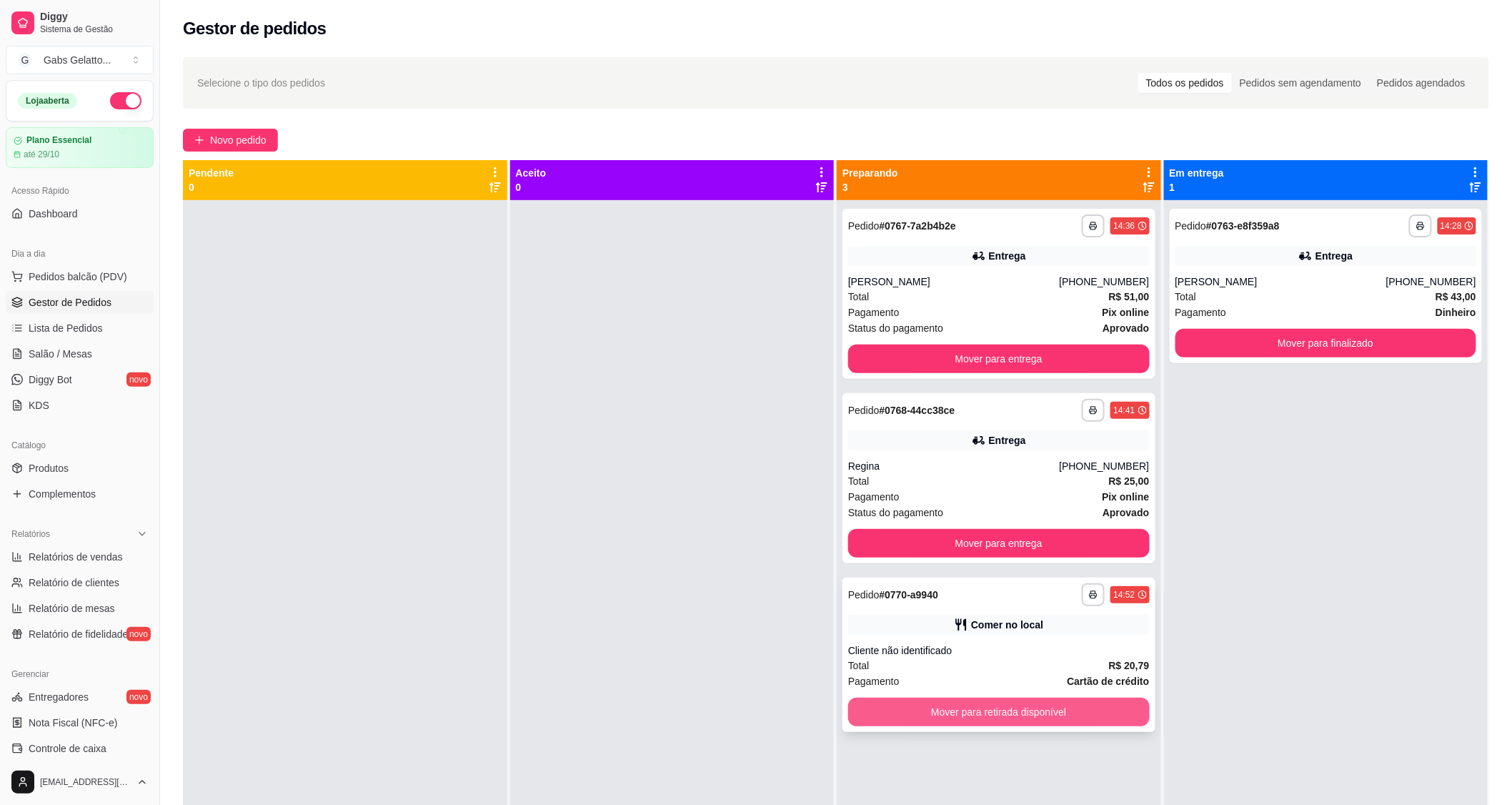
click at [982, 704] on button "Mover para retirada disponível" at bounding box center [999, 711] width 302 height 28
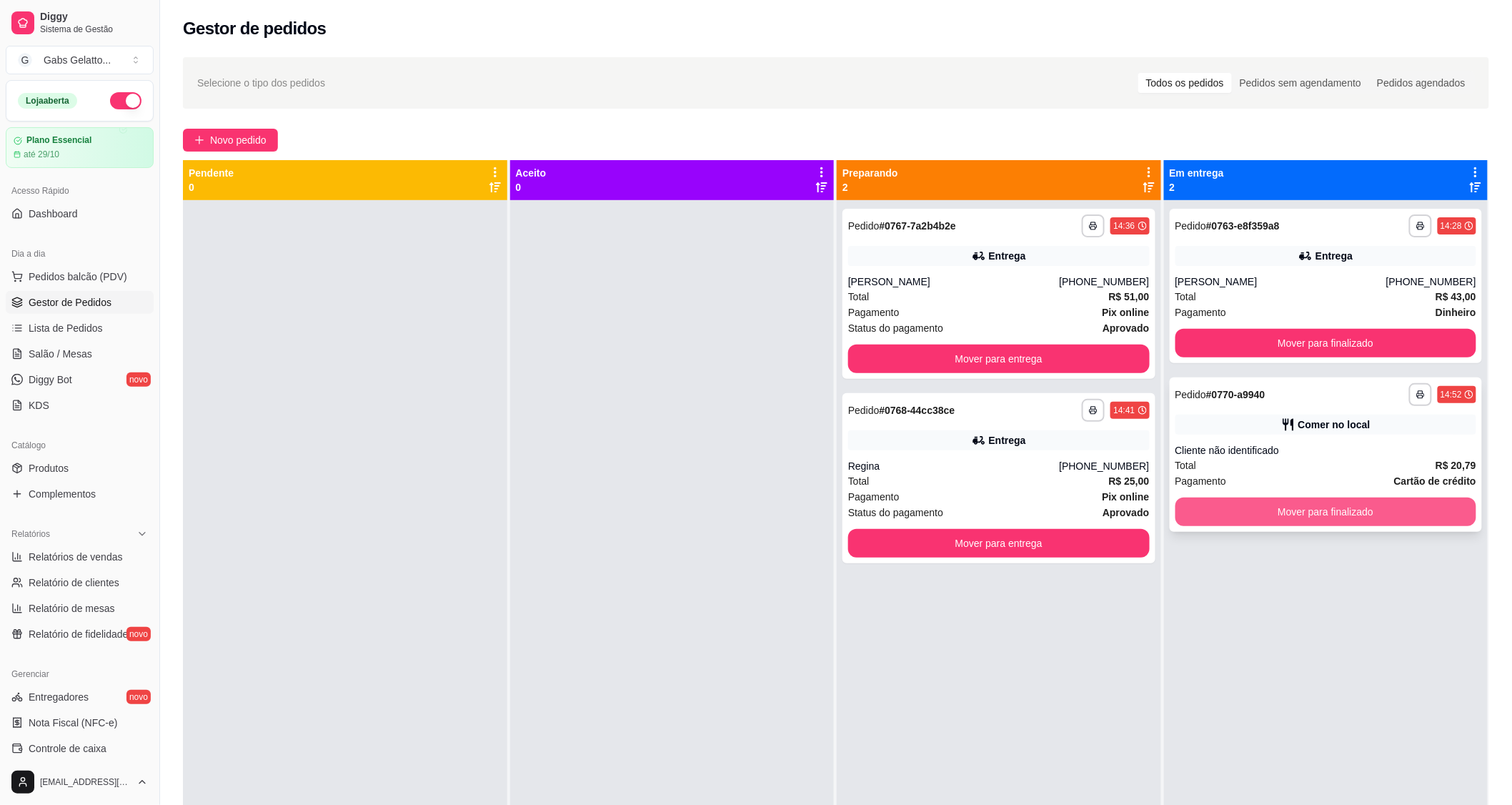
click at [1323, 517] on button "Mover para finalizado" at bounding box center [1327, 512] width 302 height 28
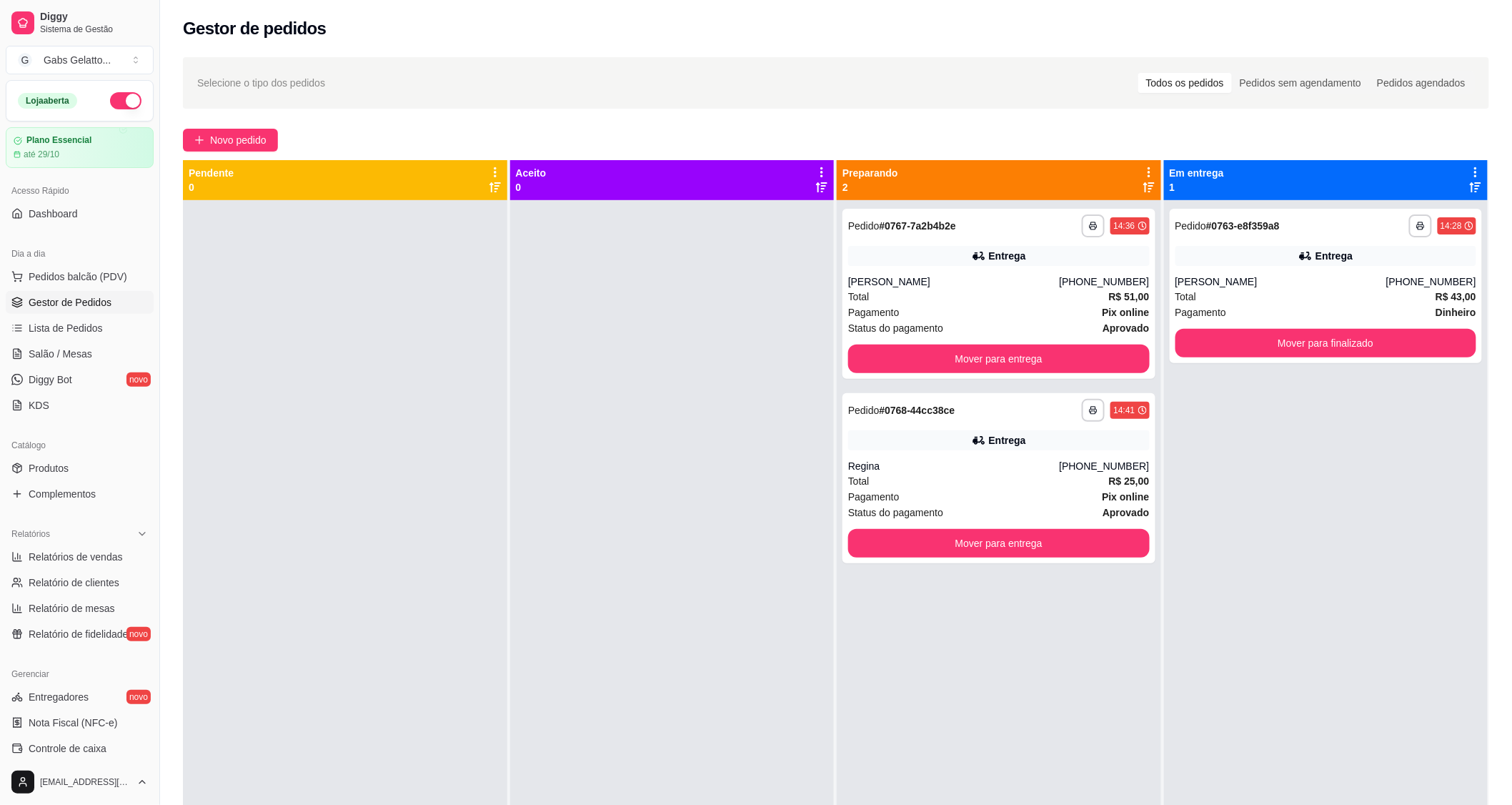
click at [1320, 517] on div "**********" at bounding box center [1326, 603] width 325 height 805
click at [1297, 275] on div "[PERSON_NAME]" at bounding box center [1281, 281] width 211 height 14
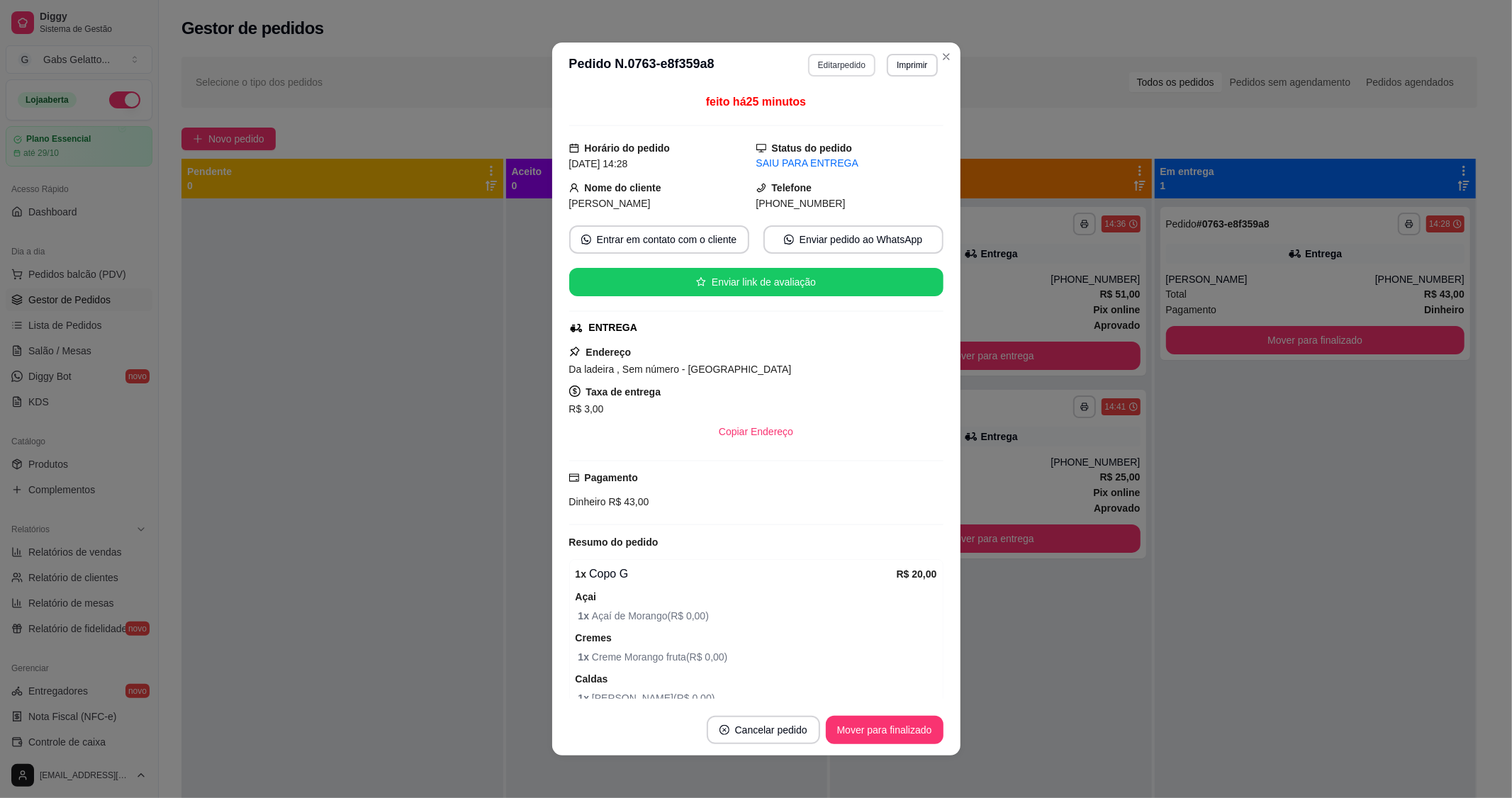
click at [837, 65] on button "Editar pedido" at bounding box center [841, 65] width 67 height 23
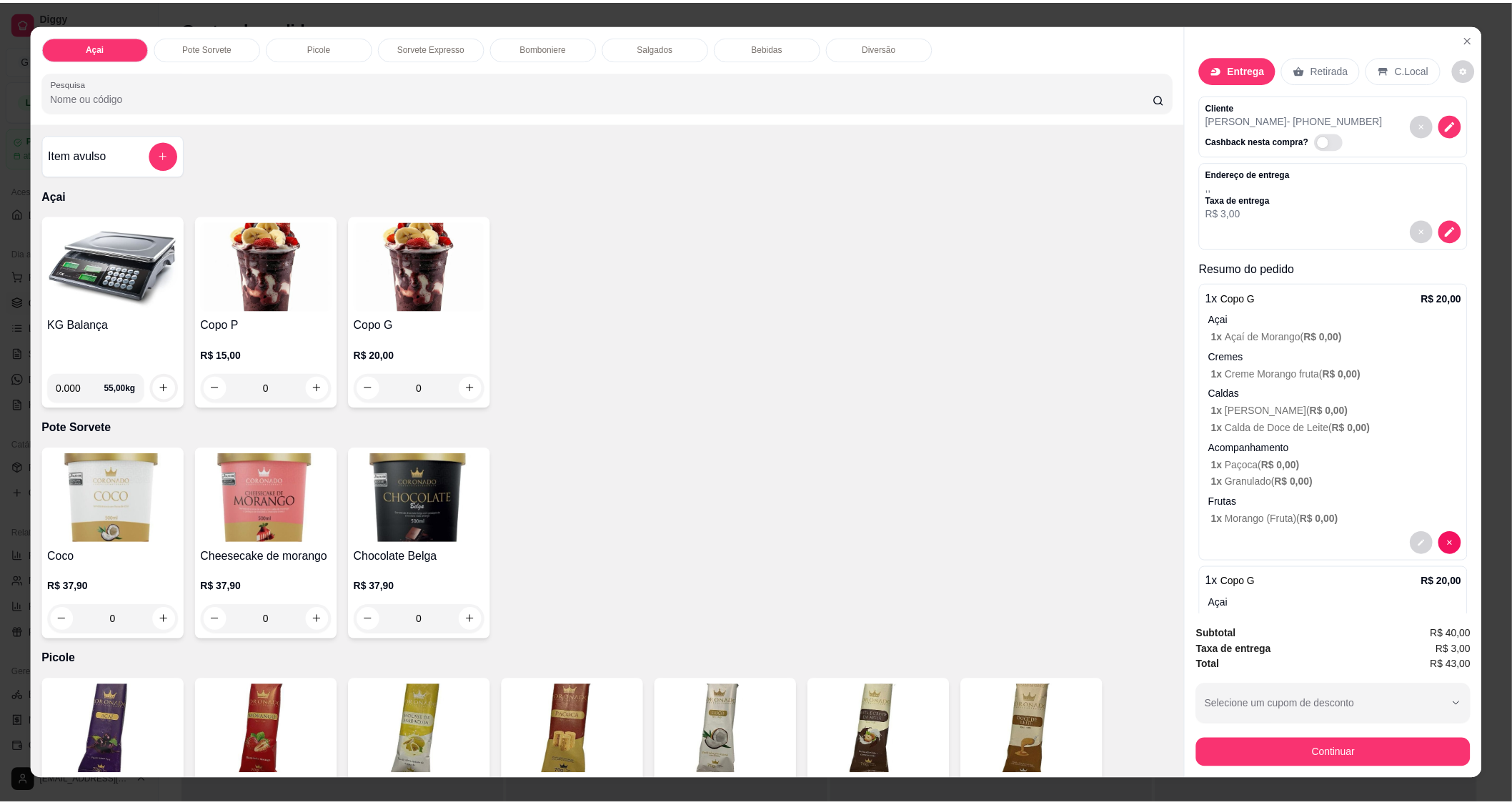
scroll to position [226, 0]
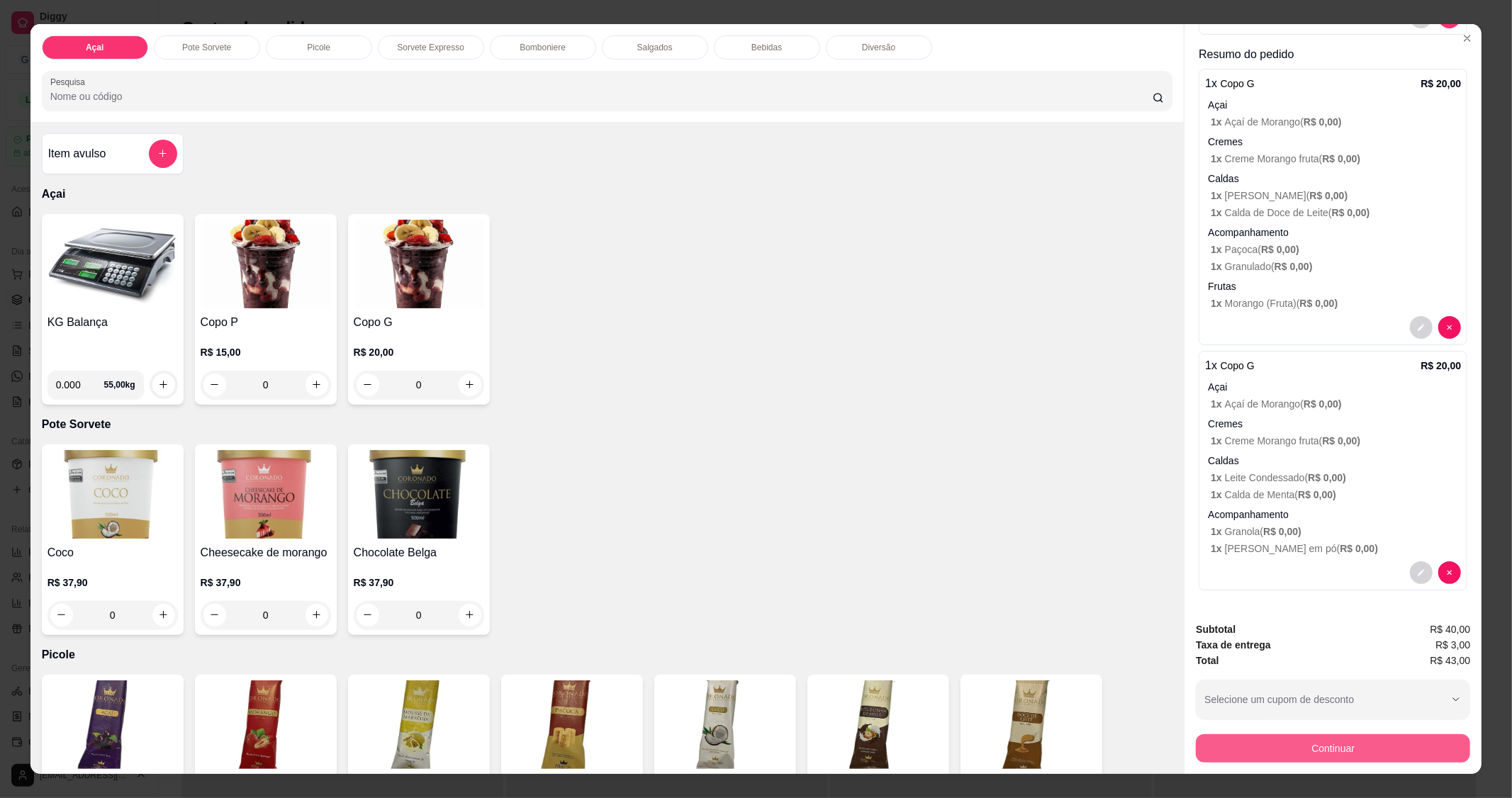
click at [1331, 747] on button "Continuar" at bounding box center [1333, 748] width 274 height 28
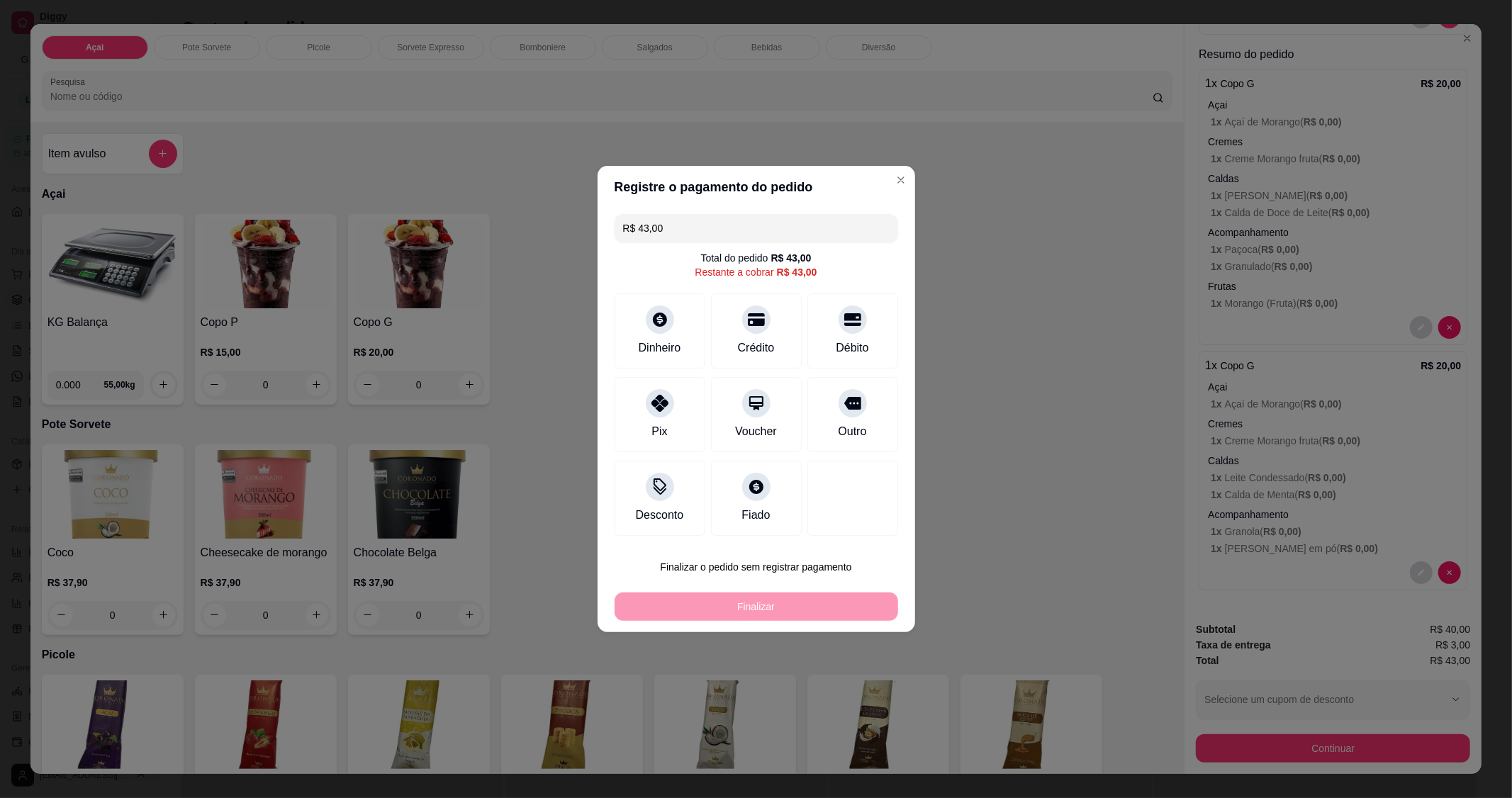
click at [699, 230] on input "R$ 43,00" at bounding box center [756, 228] width 267 height 28
click at [660, 407] on icon at bounding box center [660, 399] width 19 height 19
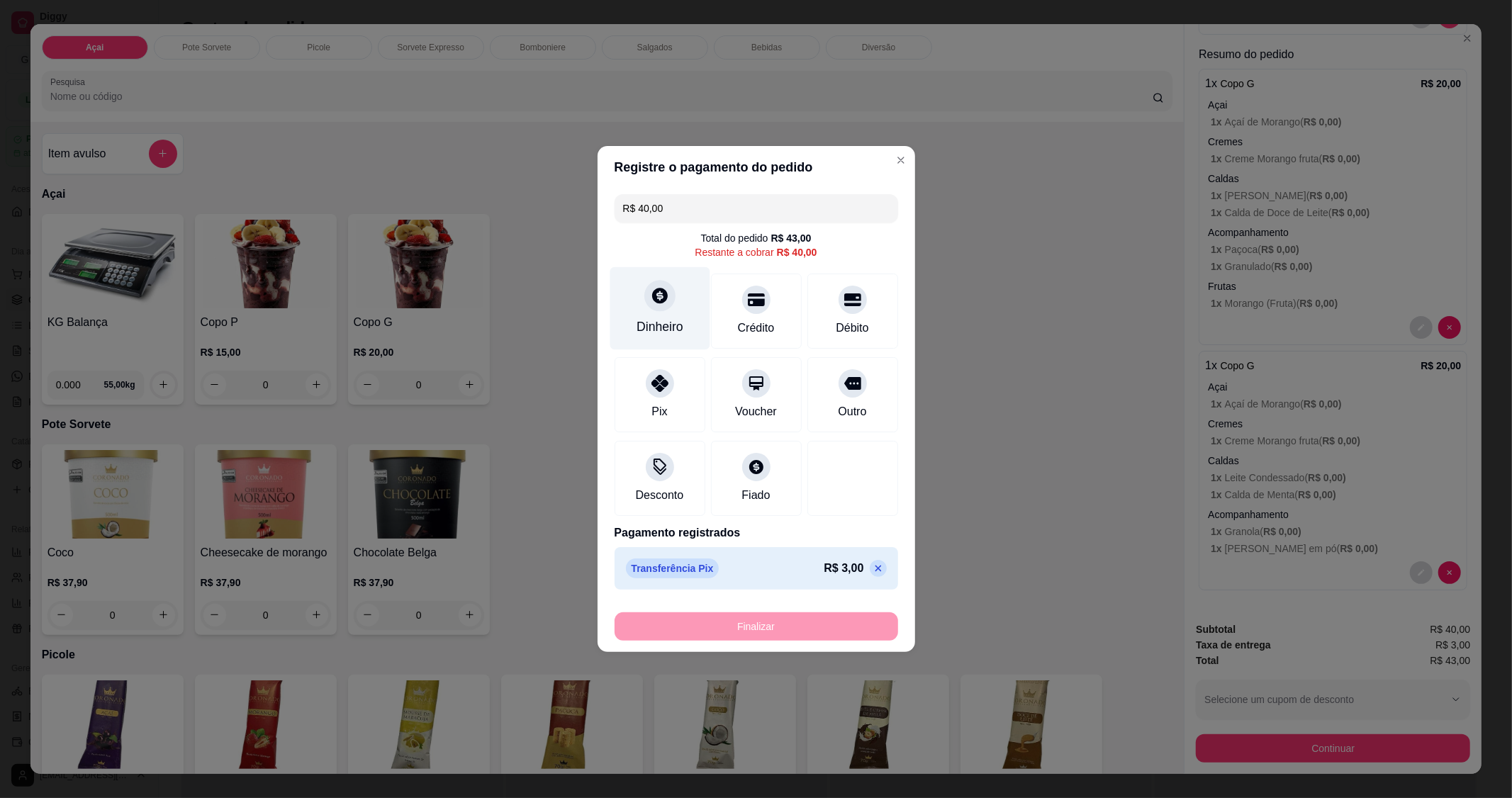
click at [654, 305] on icon at bounding box center [660, 295] width 19 height 19
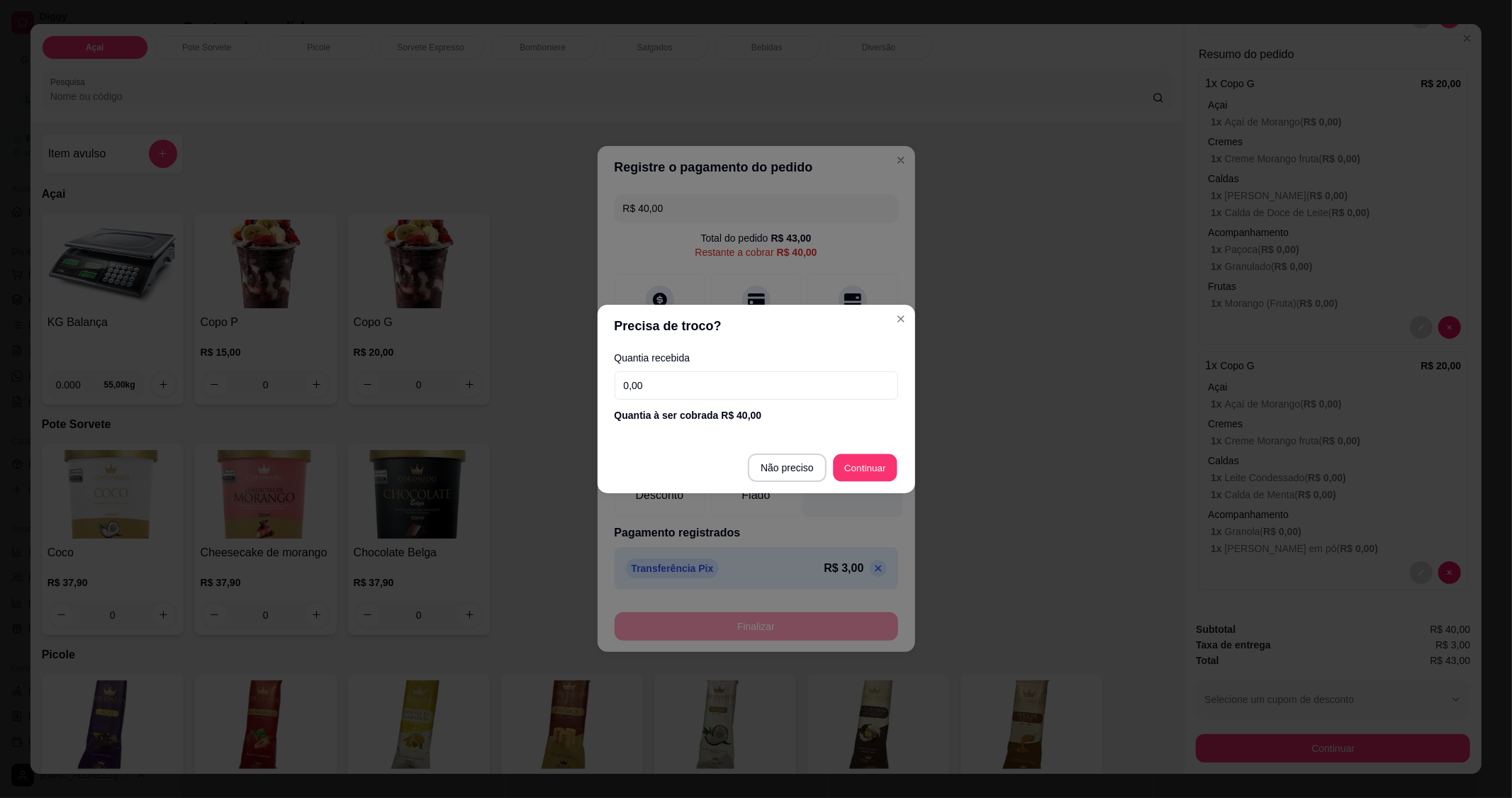
type input "R$ 0,00"
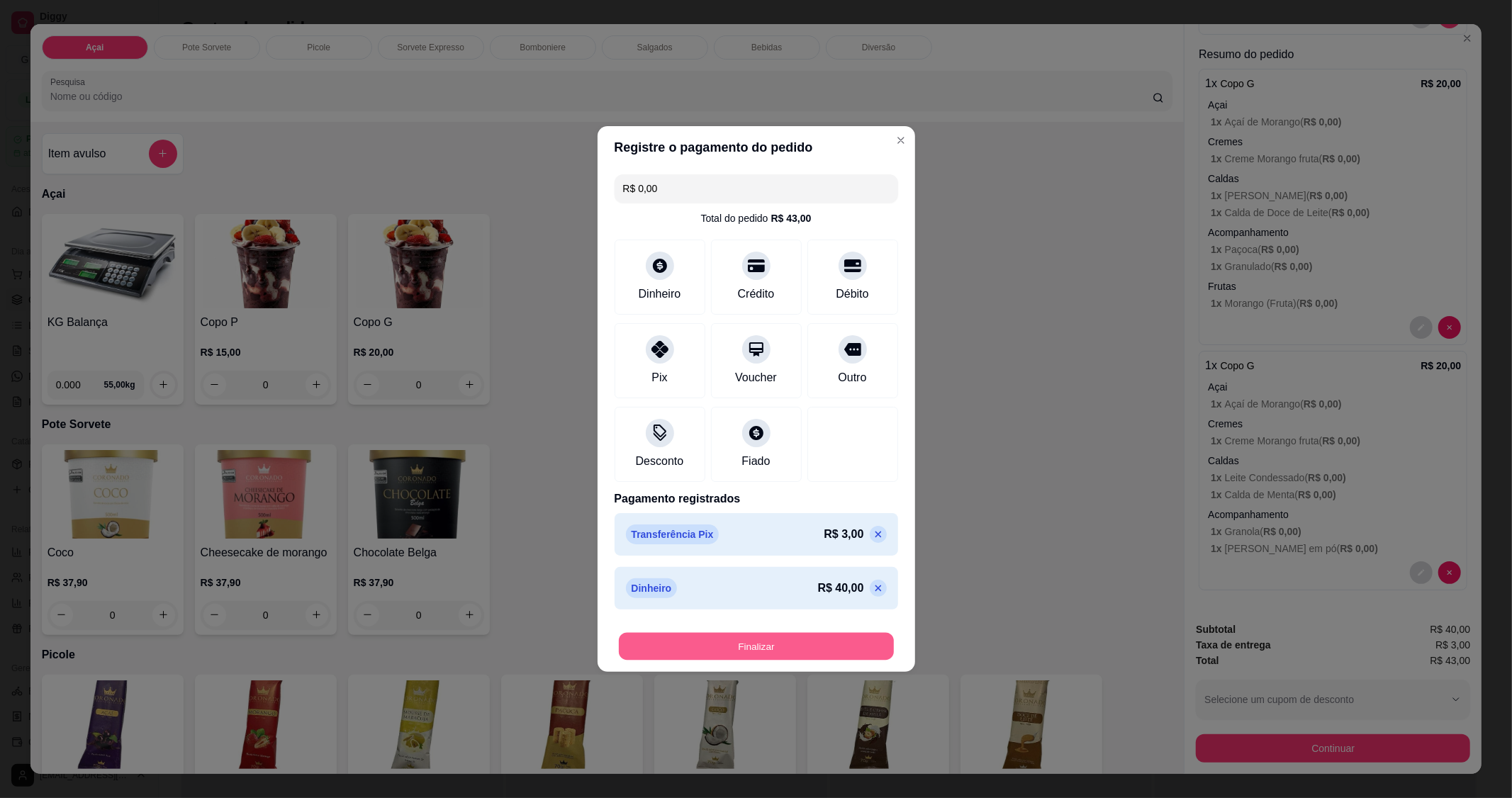
click at [782, 642] on button "Finalizar" at bounding box center [756, 646] width 275 height 27
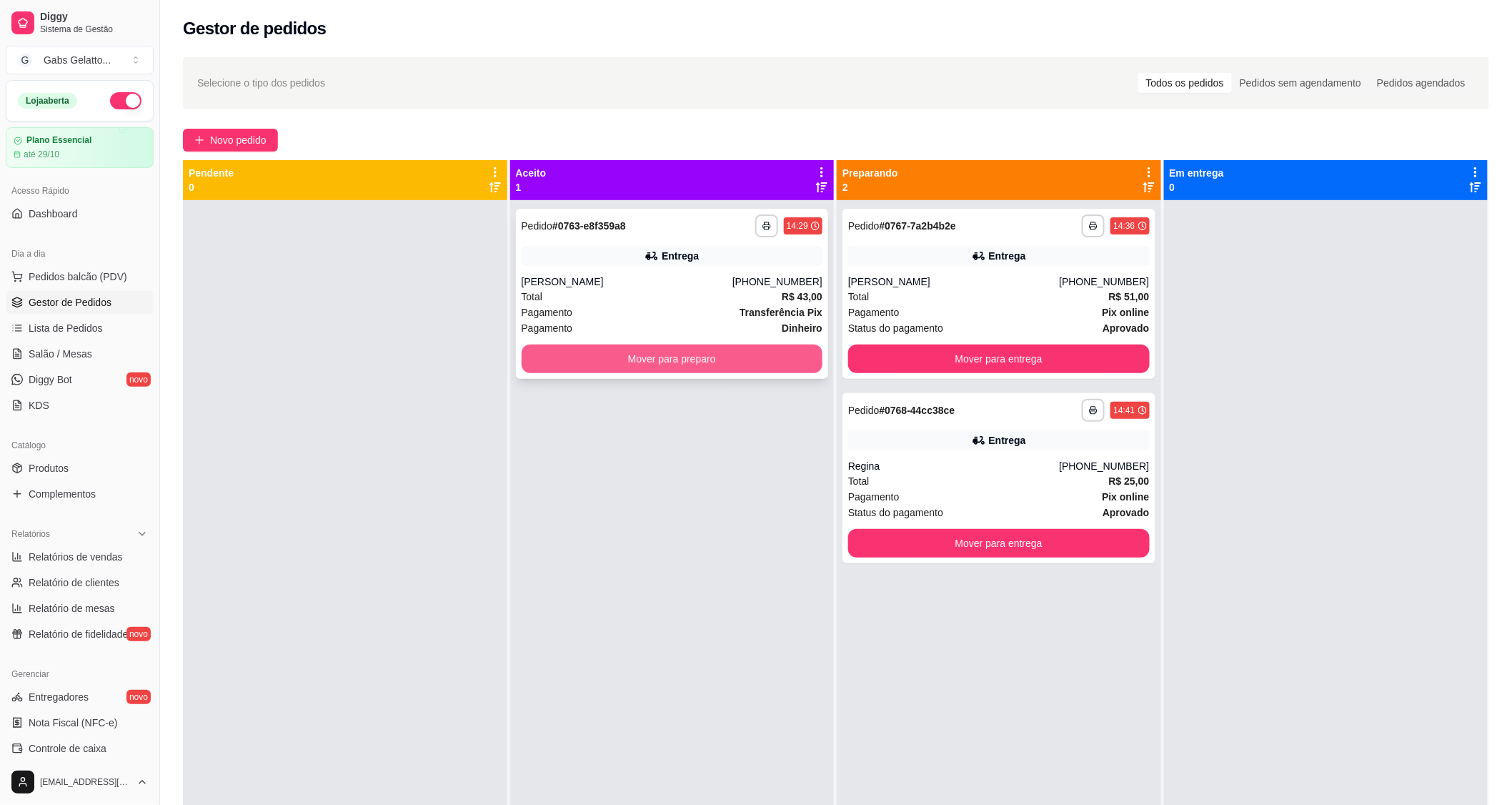
click at [673, 362] on button "Mover para preparo" at bounding box center [673, 358] width 302 height 28
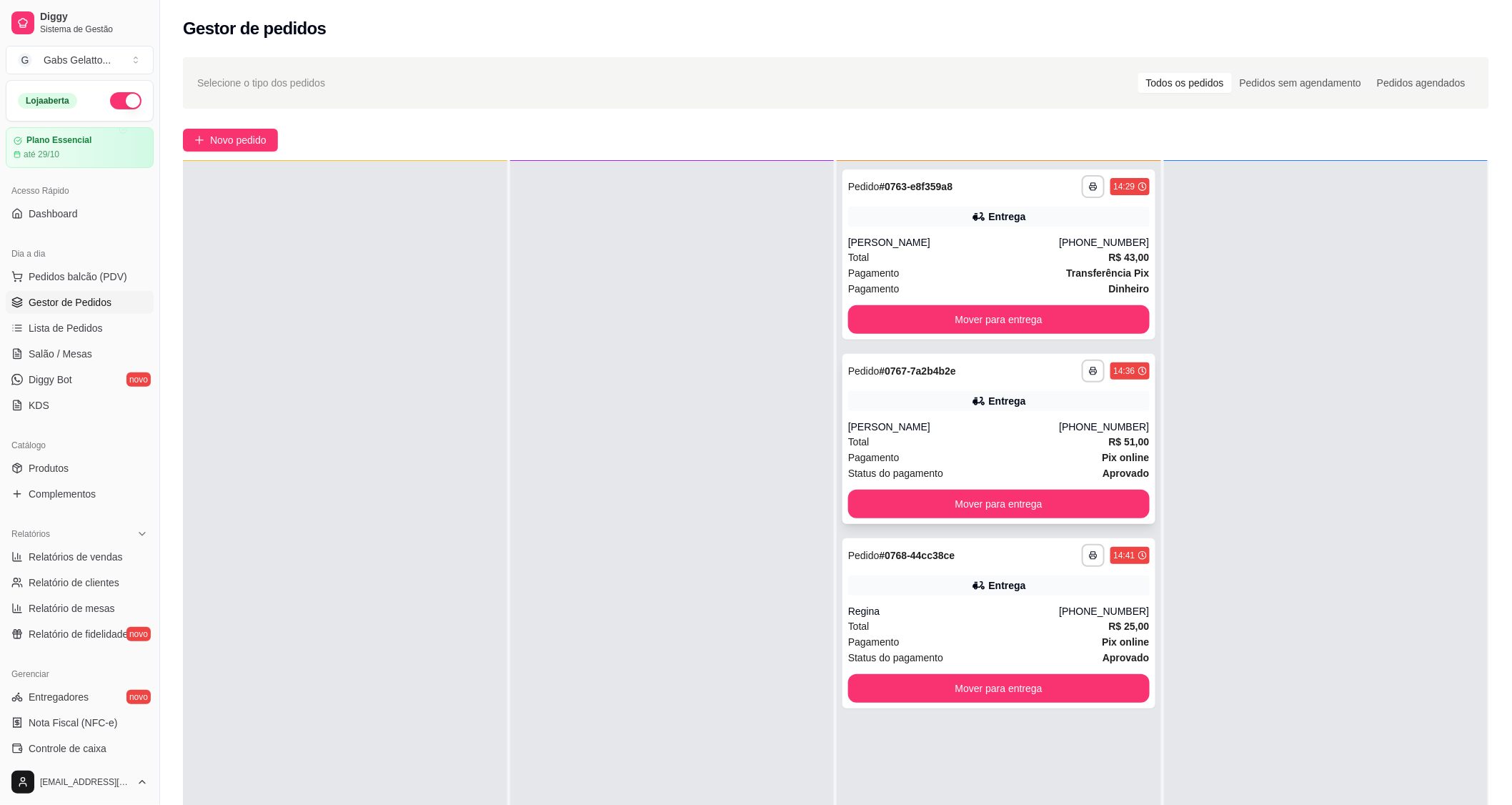
scroll to position [0, 0]
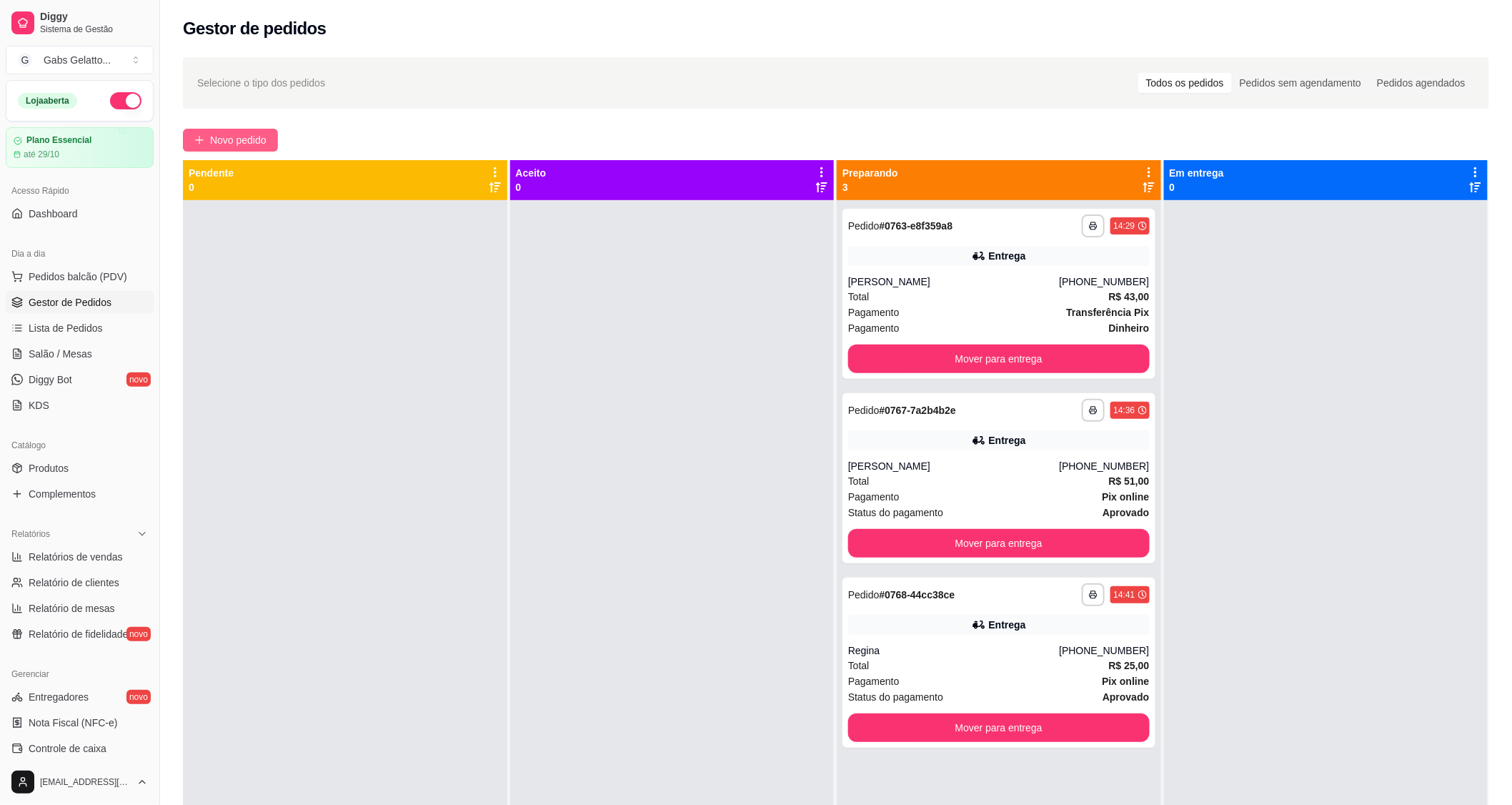
click at [263, 145] on button "Novo pedido" at bounding box center [230, 140] width 95 height 23
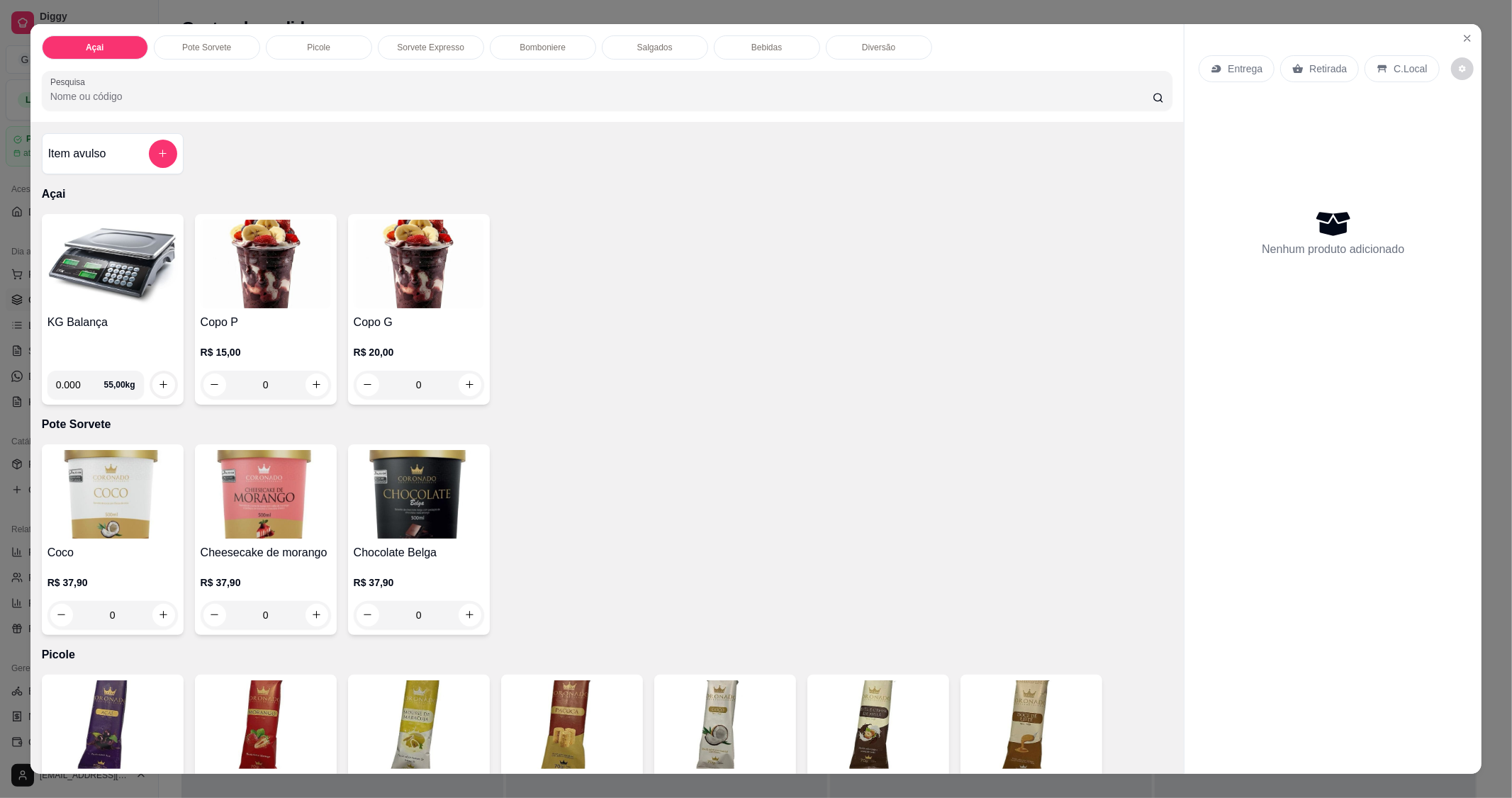
click at [68, 390] on input "0.000" at bounding box center [80, 385] width 48 height 28
click at [79, 385] on input "0.000" at bounding box center [80, 385] width 48 height 28
type input "0.182"
click at [152, 379] on button "increase-product-quantity" at bounding box center [163, 384] width 22 height 22
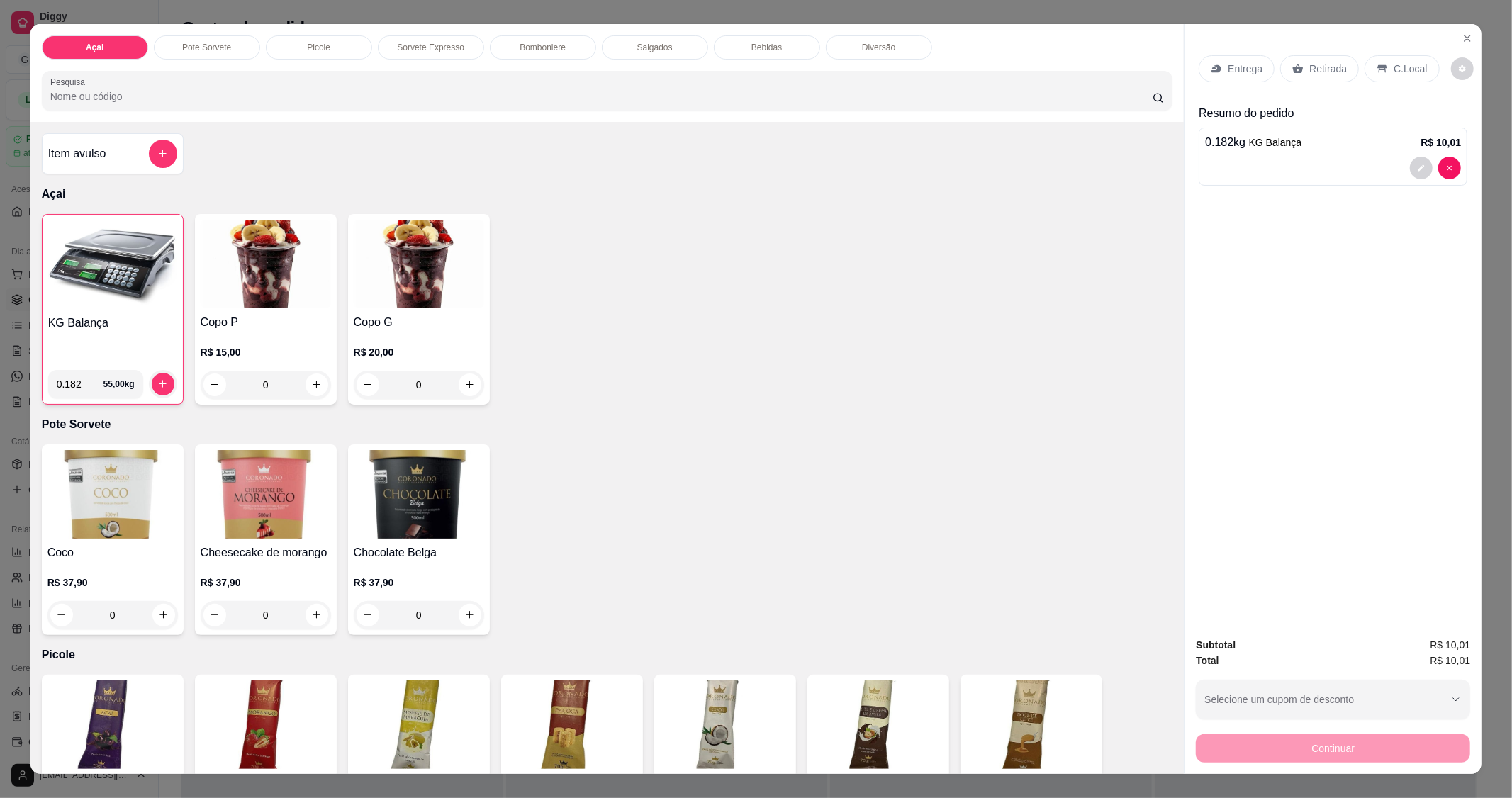
click at [1399, 62] on p "C.Local" at bounding box center [1410, 69] width 34 height 14
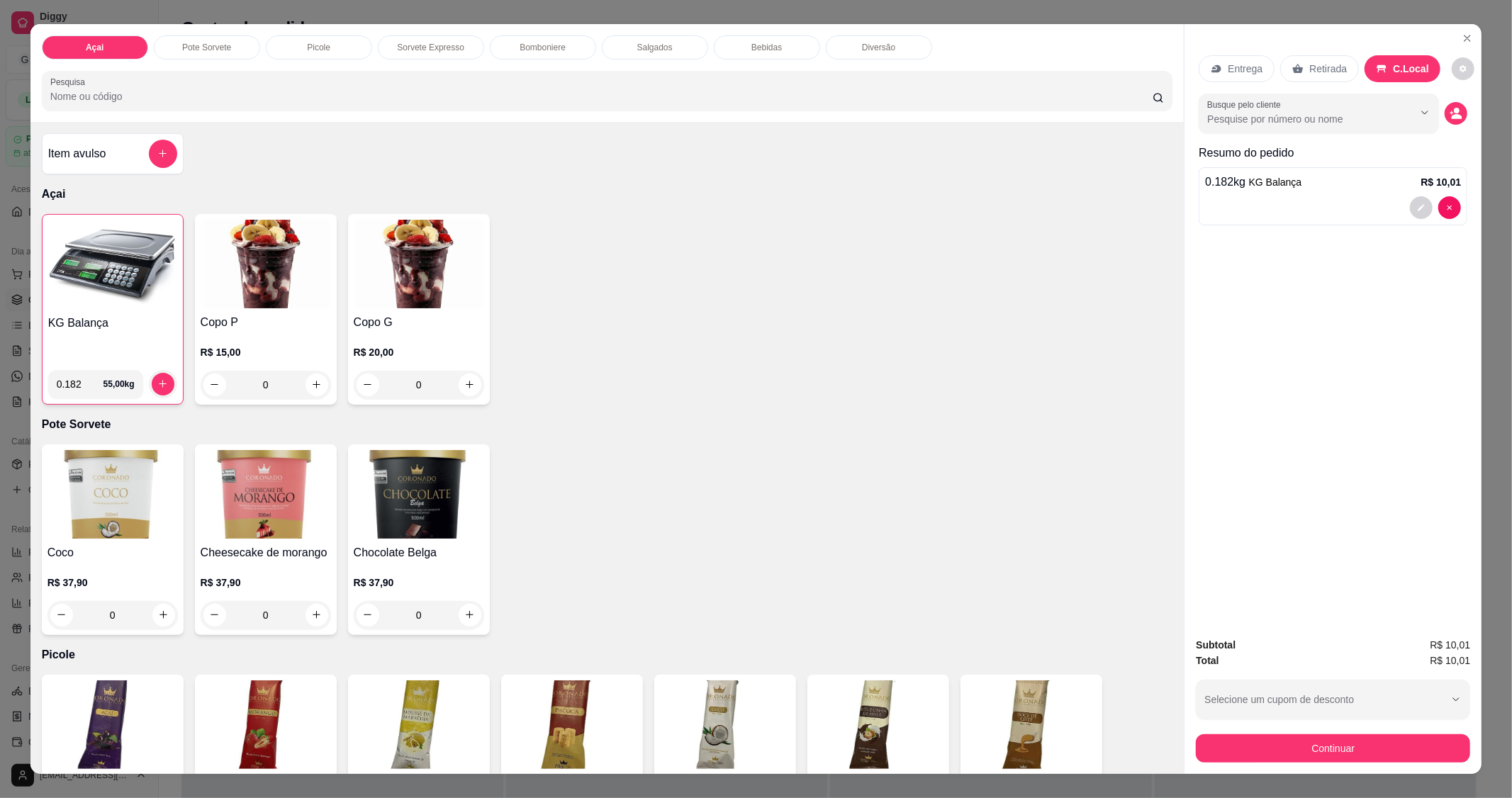
click at [1322, 749] on button "Continuar" at bounding box center [1333, 748] width 274 height 28
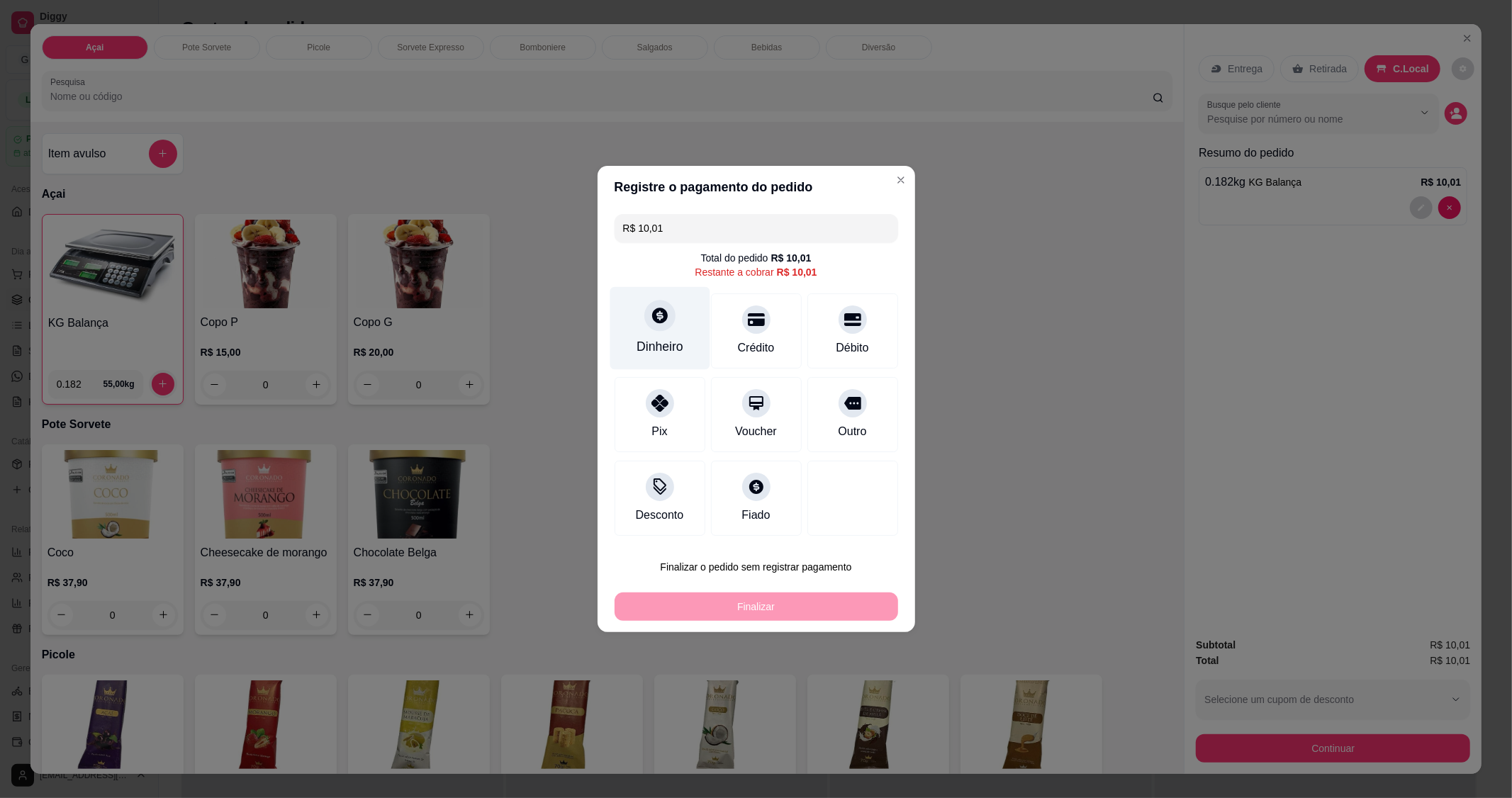
click at [665, 313] on icon at bounding box center [660, 316] width 19 height 19
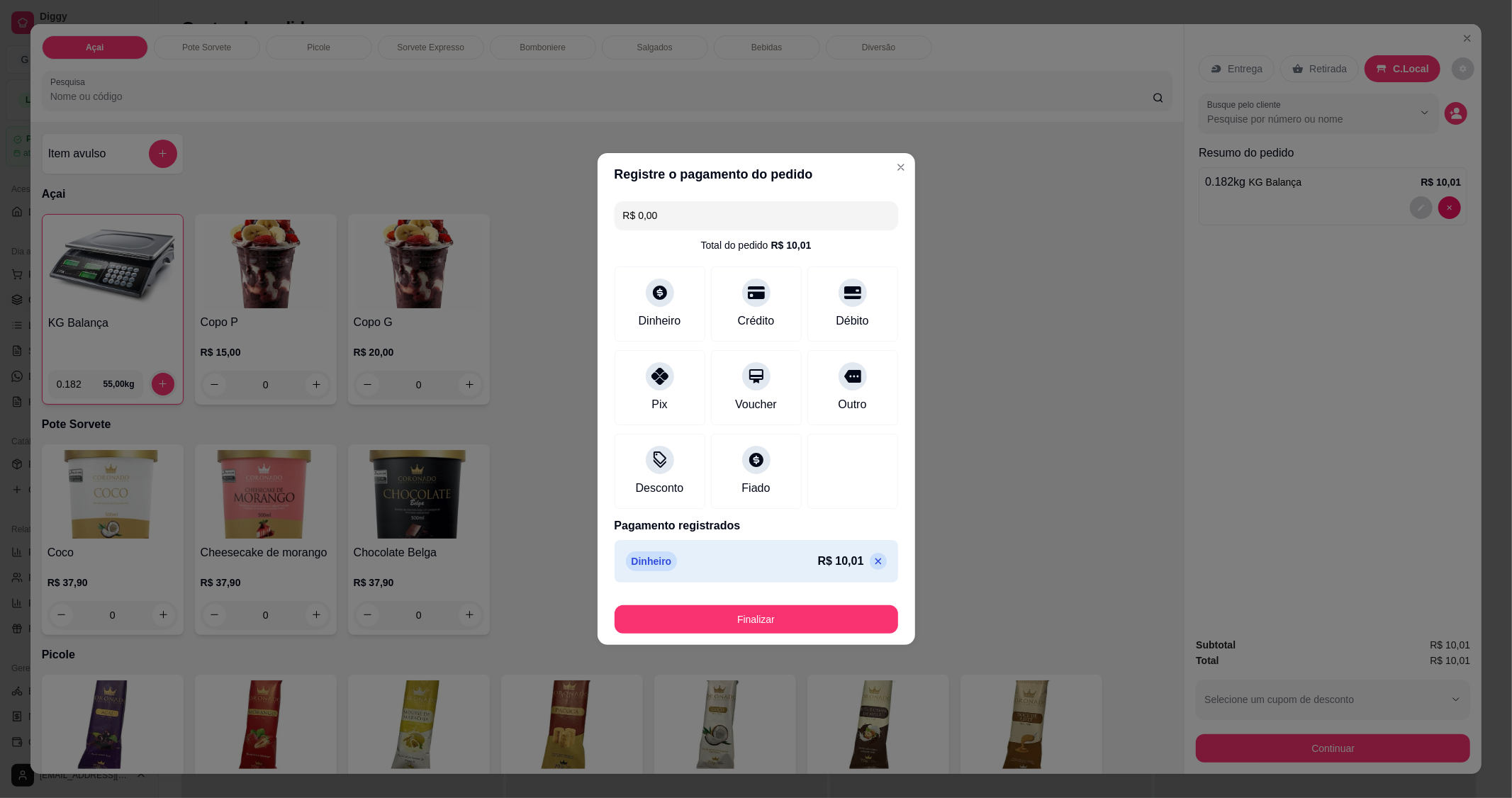
click at [795, 599] on div "Finalizar" at bounding box center [756, 616] width 284 height 34
click at [810, 610] on div "Finalizar" at bounding box center [756, 616] width 284 height 34
click at [809, 614] on button "Finalizar" at bounding box center [756, 619] width 284 height 28
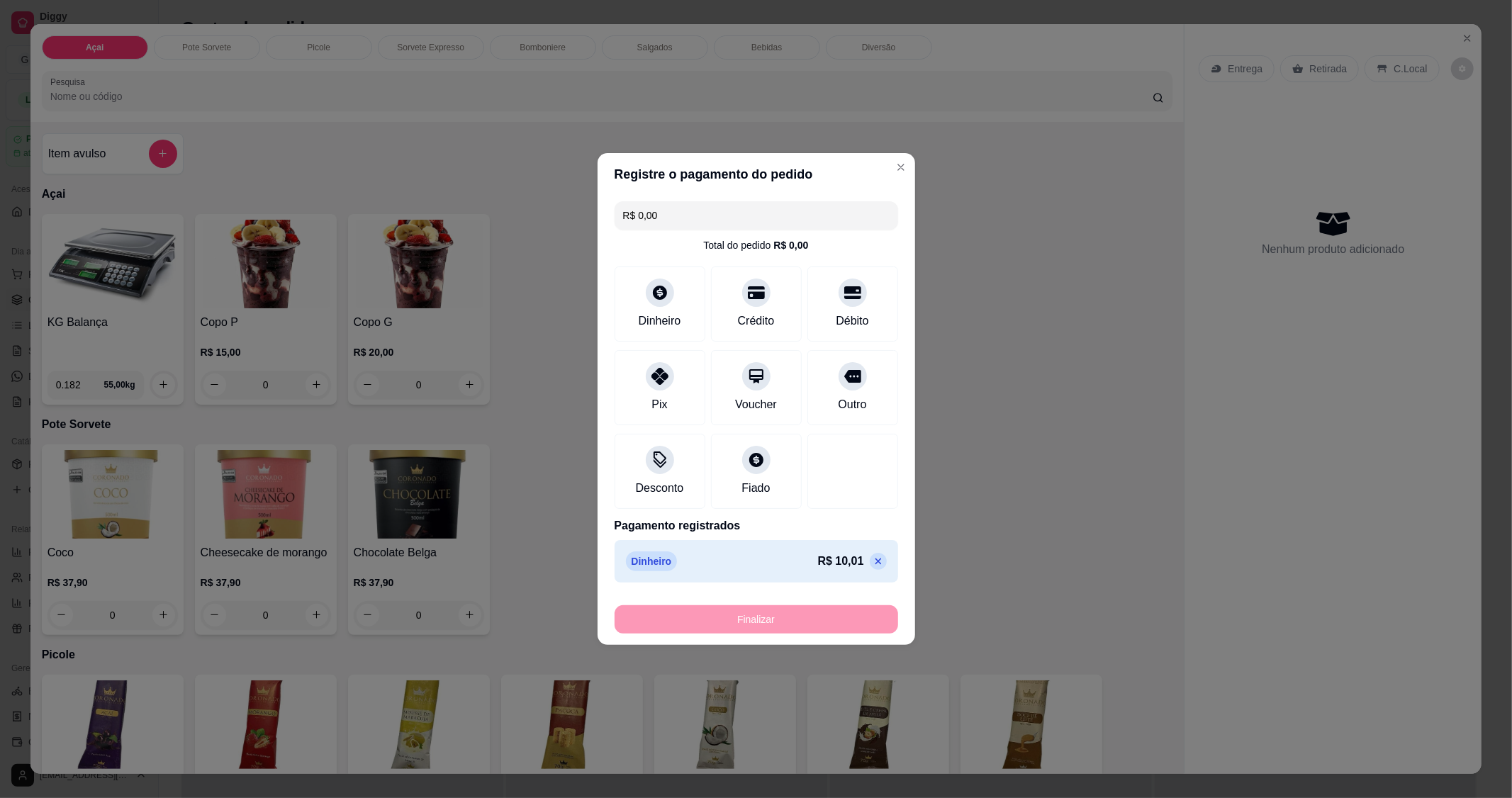
type input "-R$ 10,01"
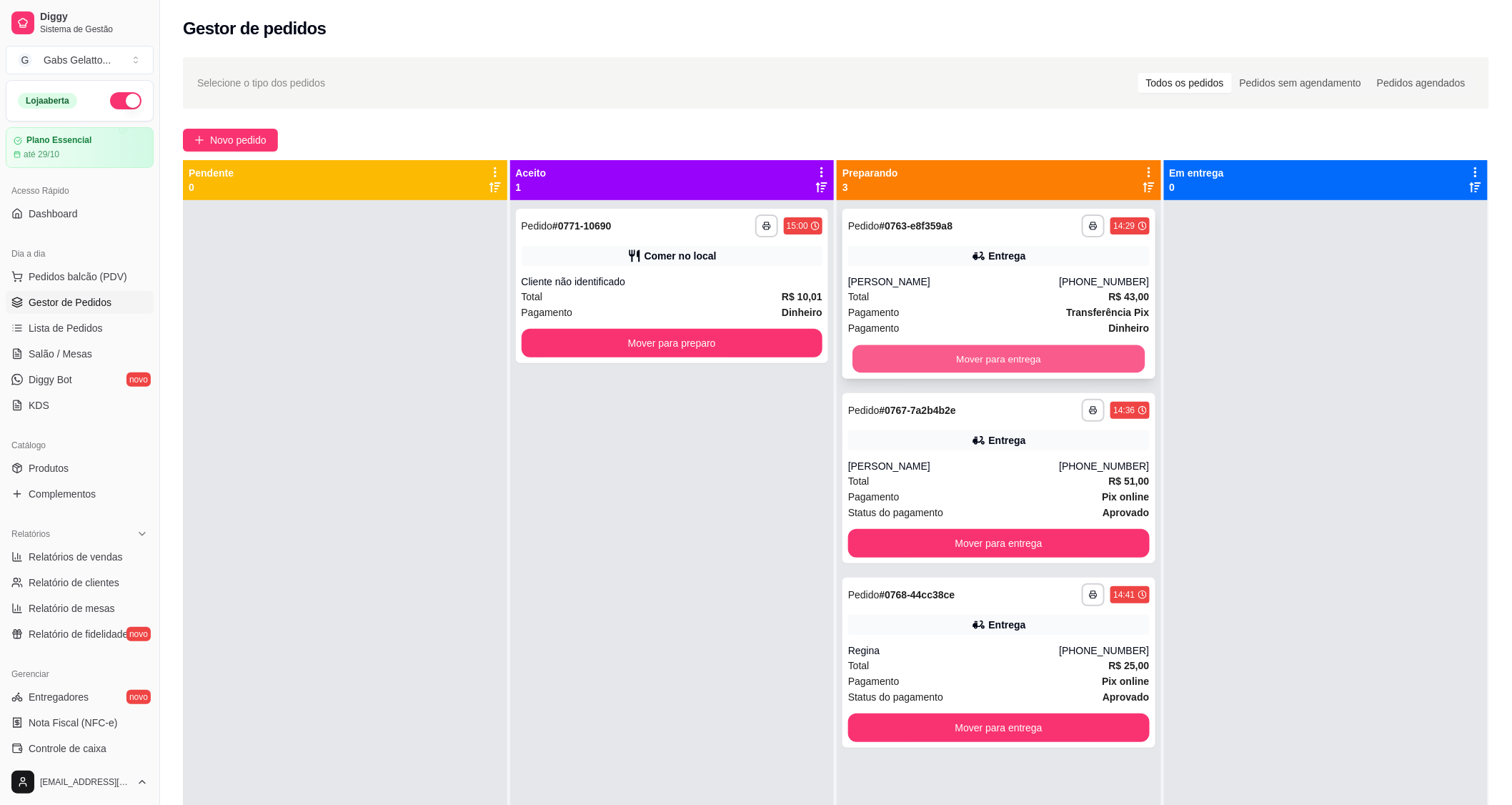
click at [961, 362] on button "Mover para entrega" at bounding box center [999, 358] width 292 height 28
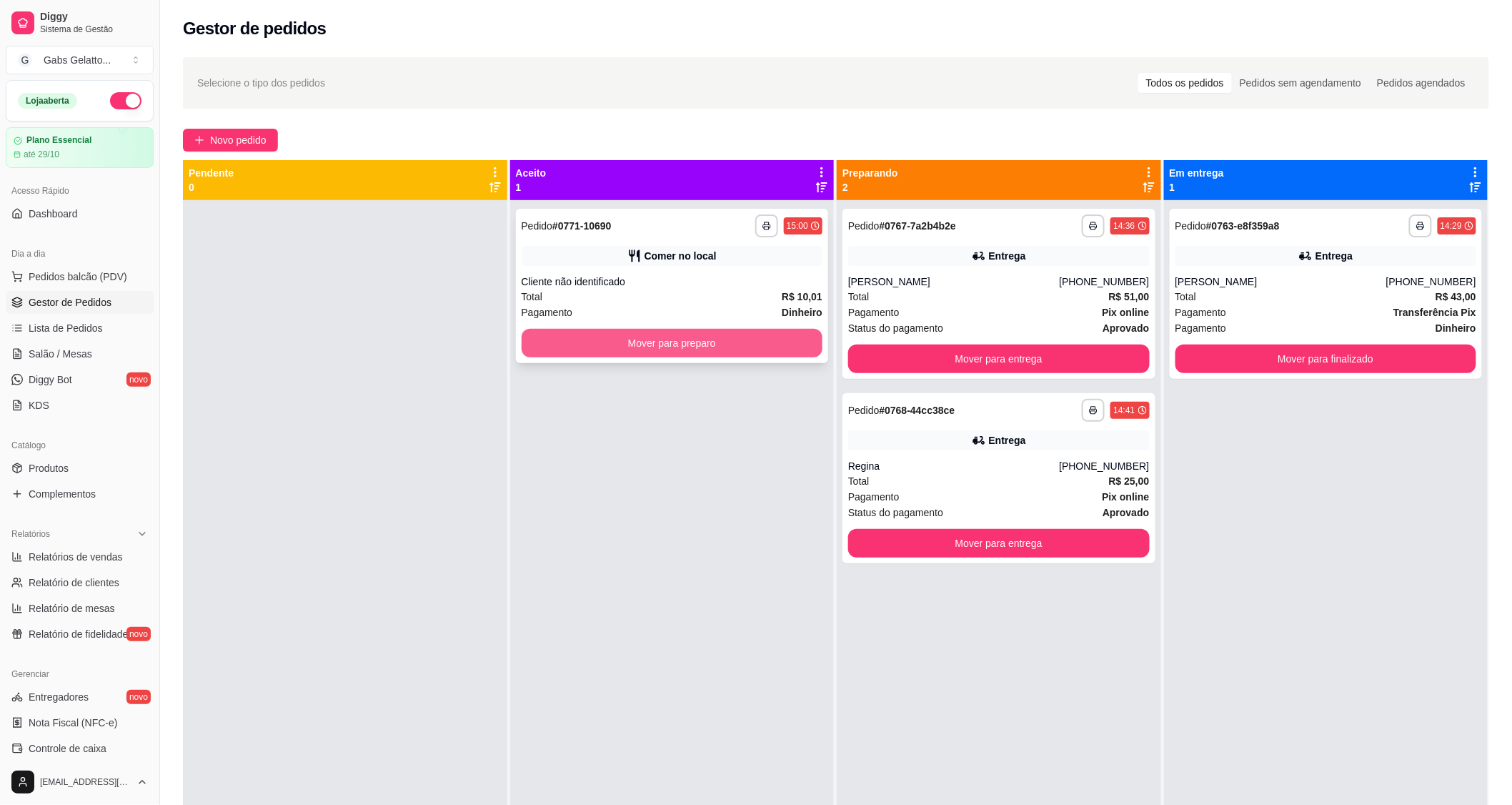
click at [749, 346] on button "Mover para preparo" at bounding box center [673, 343] width 302 height 28
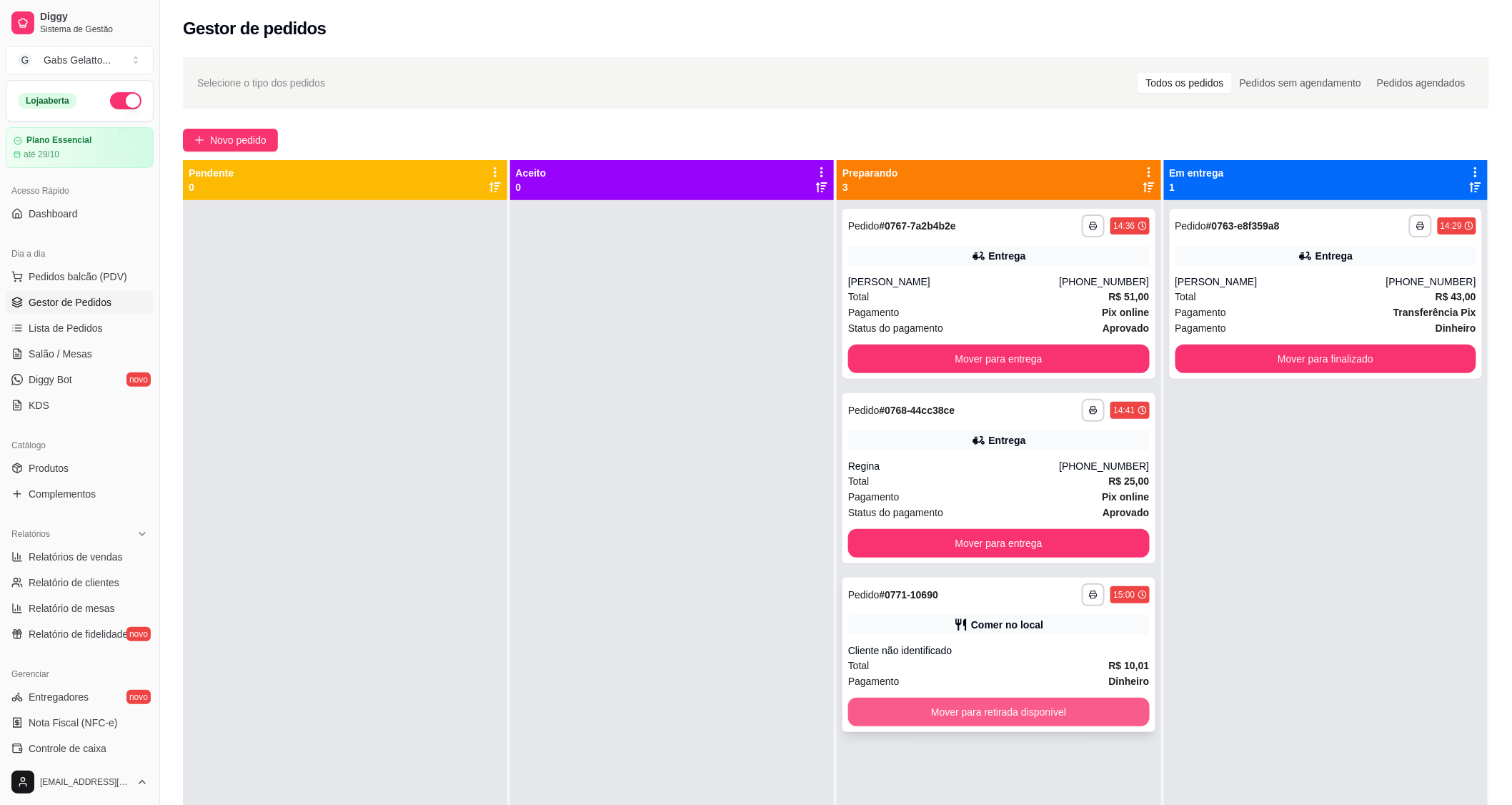
click at [963, 719] on button "Mover para retirada disponível" at bounding box center [999, 711] width 302 height 28
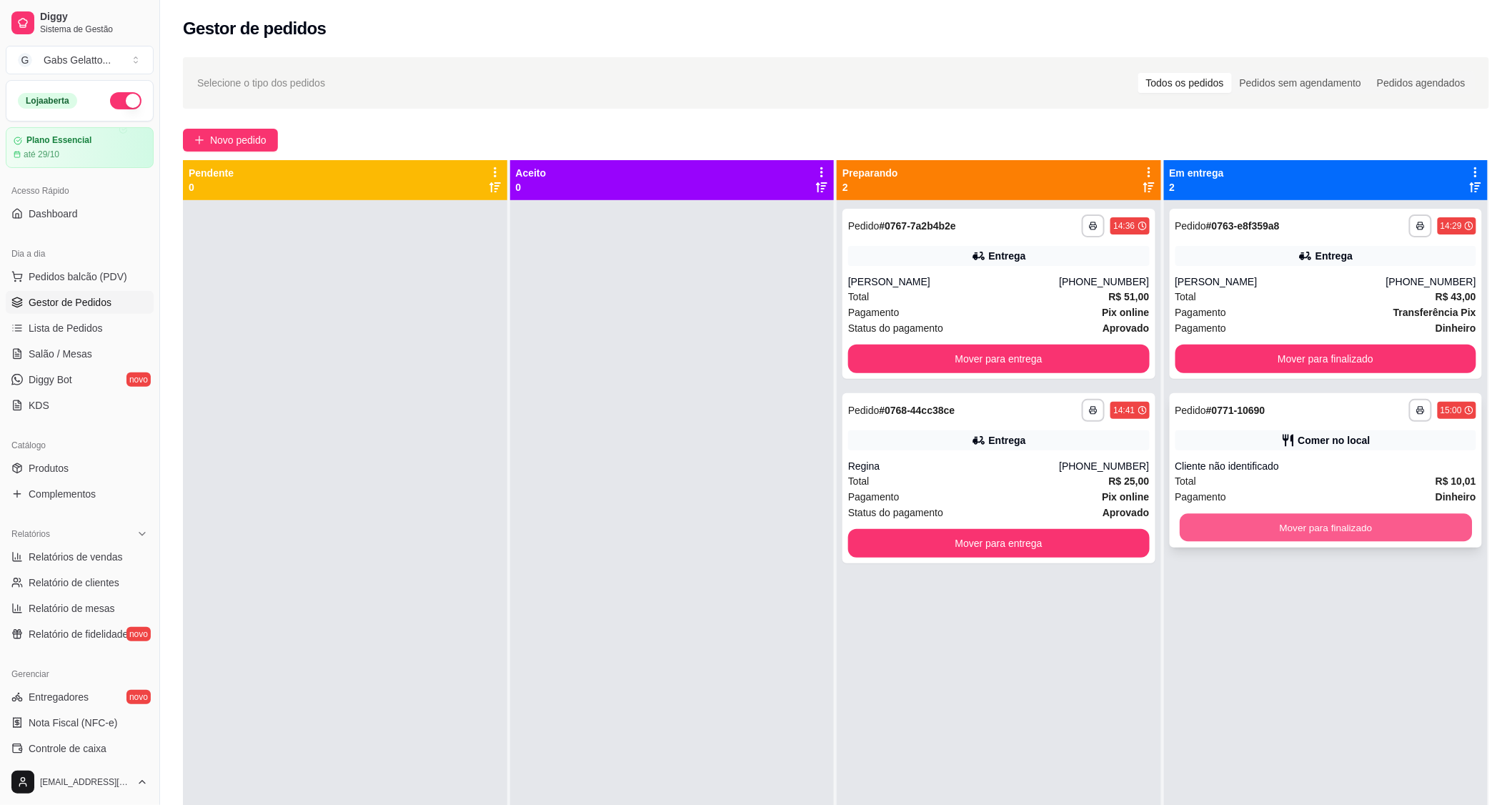
click at [1312, 537] on button "Mover para finalizado" at bounding box center [1326, 527] width 292 height 28
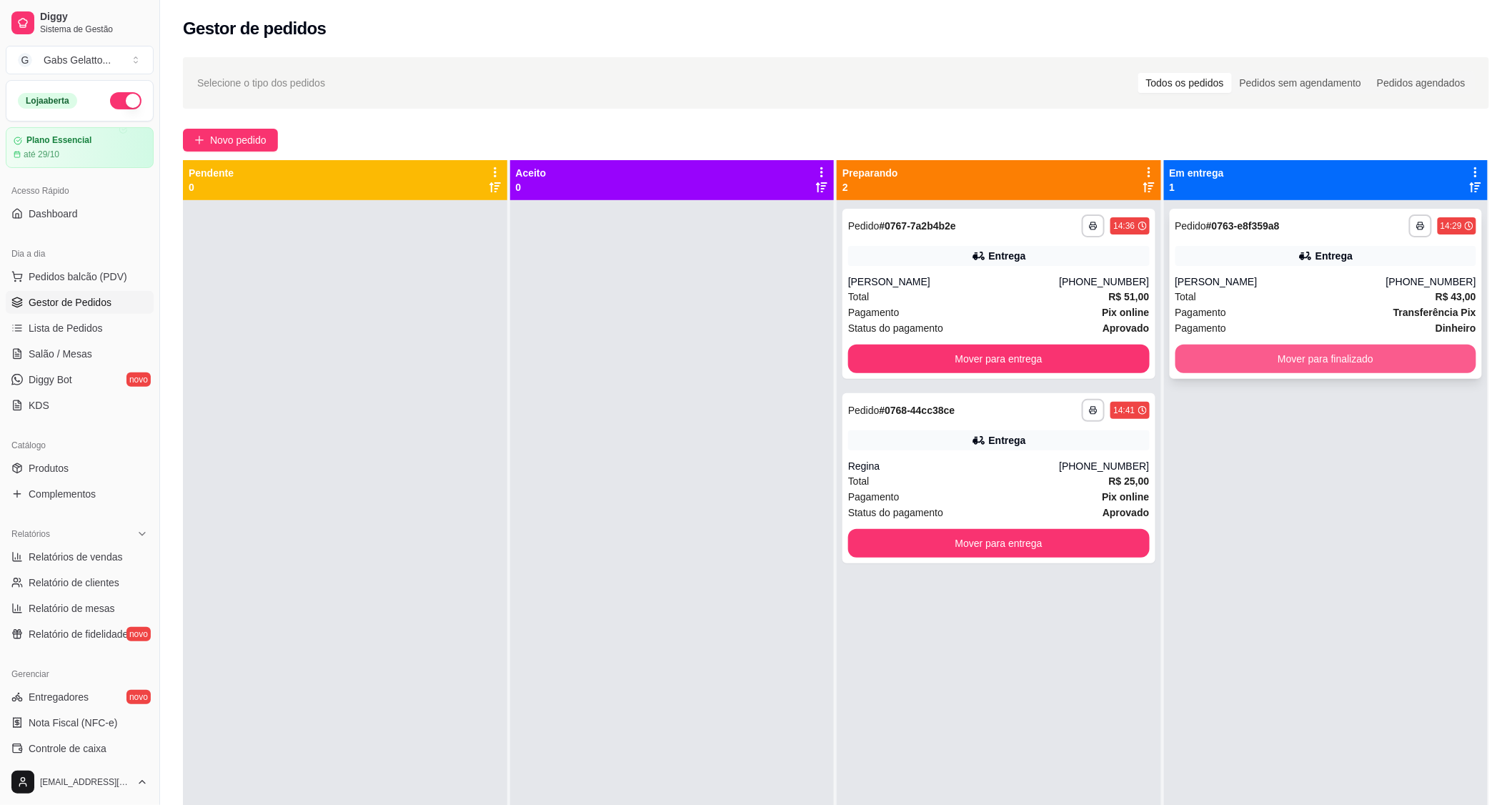
click at [1266, 354] on button "Mover para finalizado" at bounding box center [1327, 358] width 302 height 28
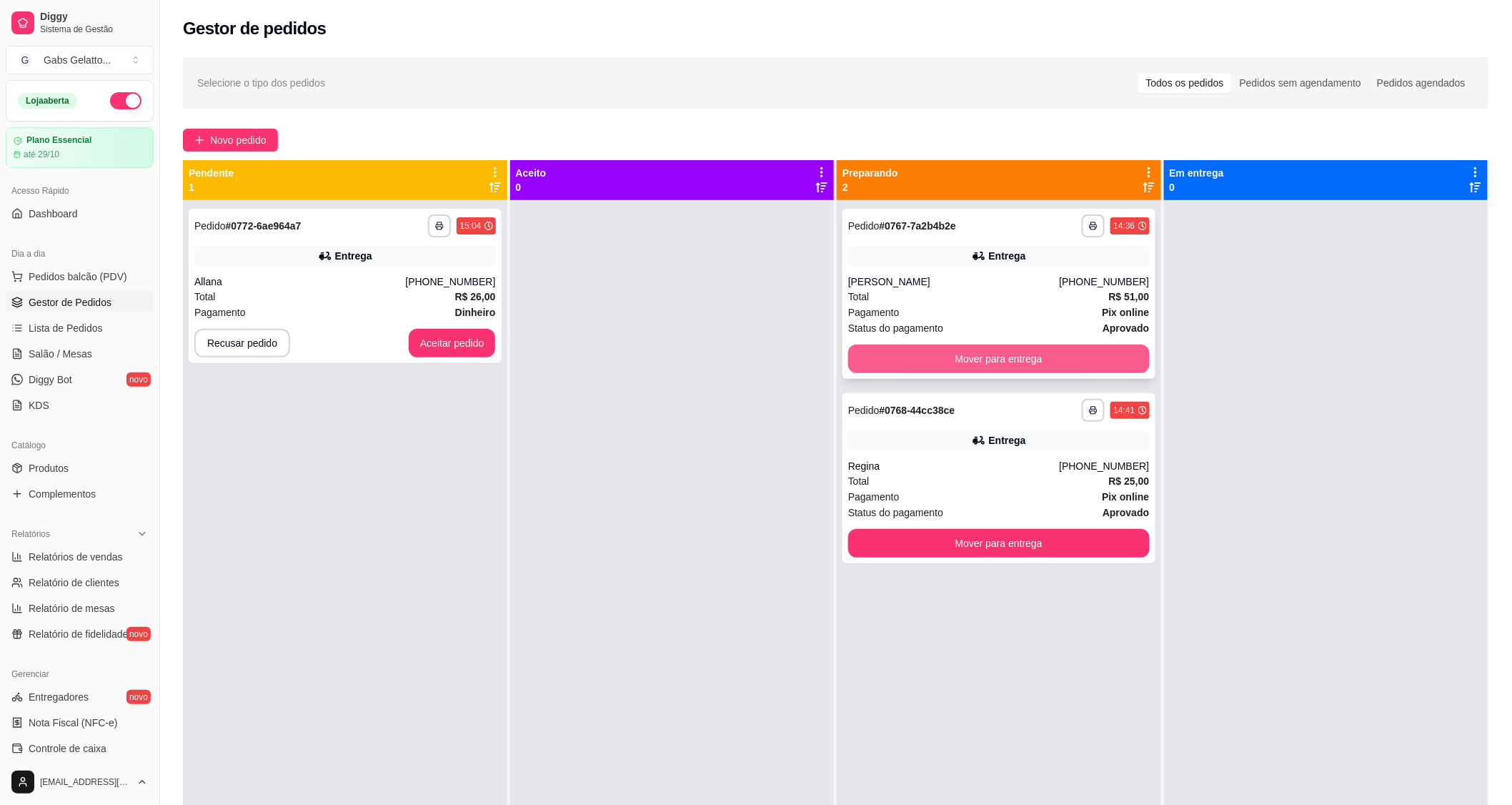
click at [973, 363] on button "Mover para entrega" at bounding box center [999, 358] width 302 height 28
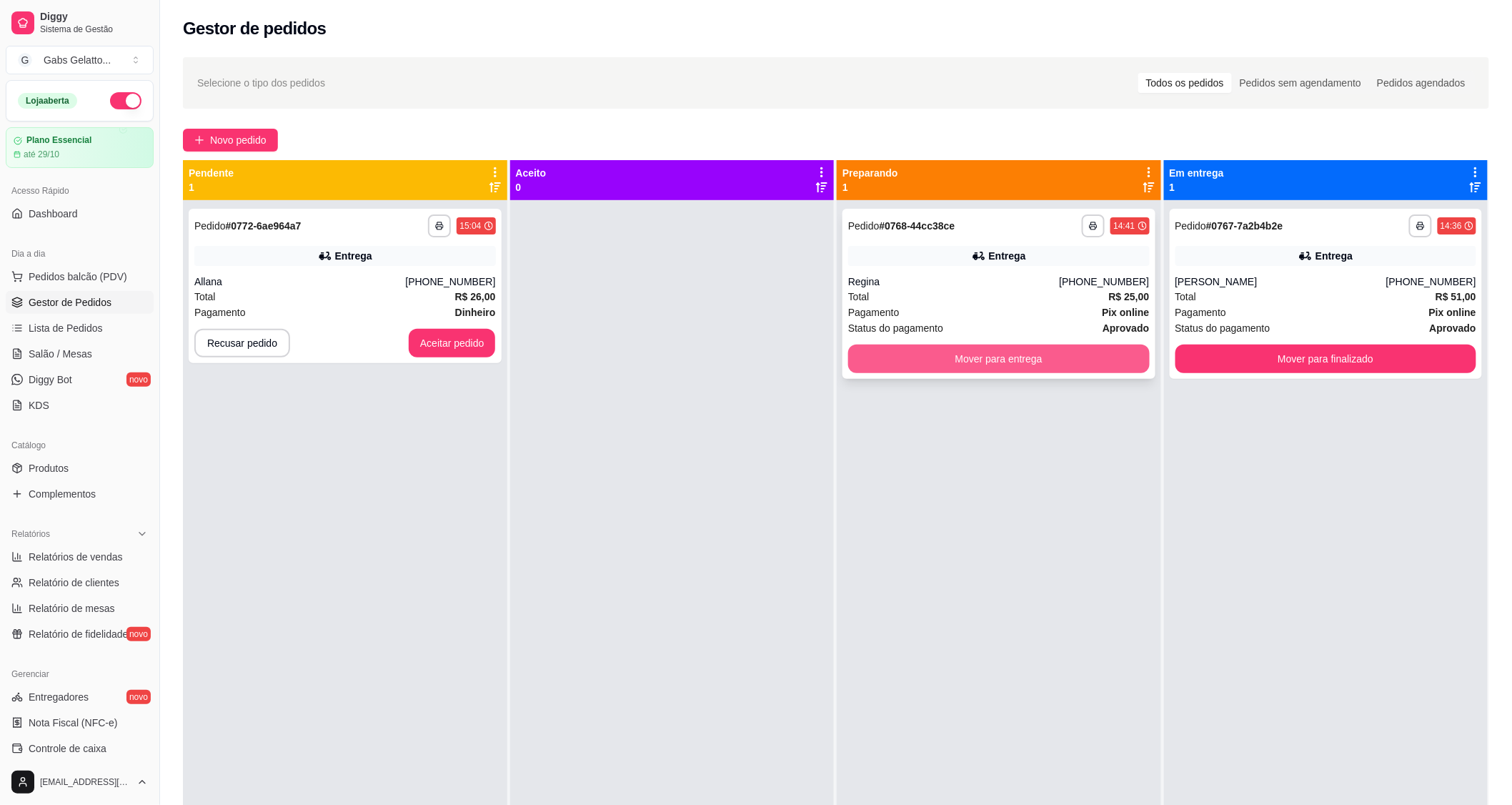
click at [1052, 363] on button "Mover para entrega" at bounding box center [999, 358] width 302 height 28
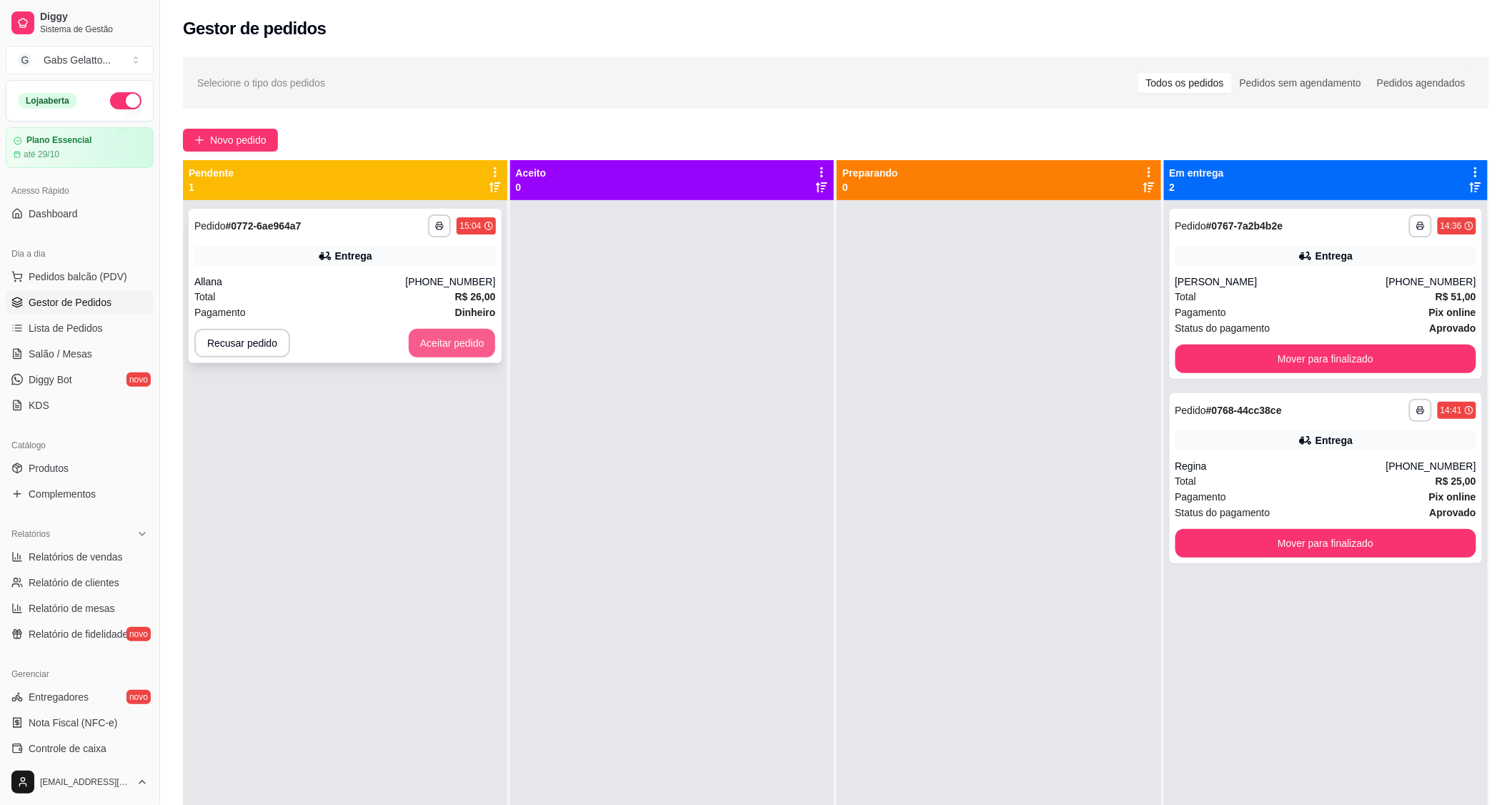
click at [474, 351] on button "Aceitar pedido" at bounding box center [452, 343] width 87 height 28
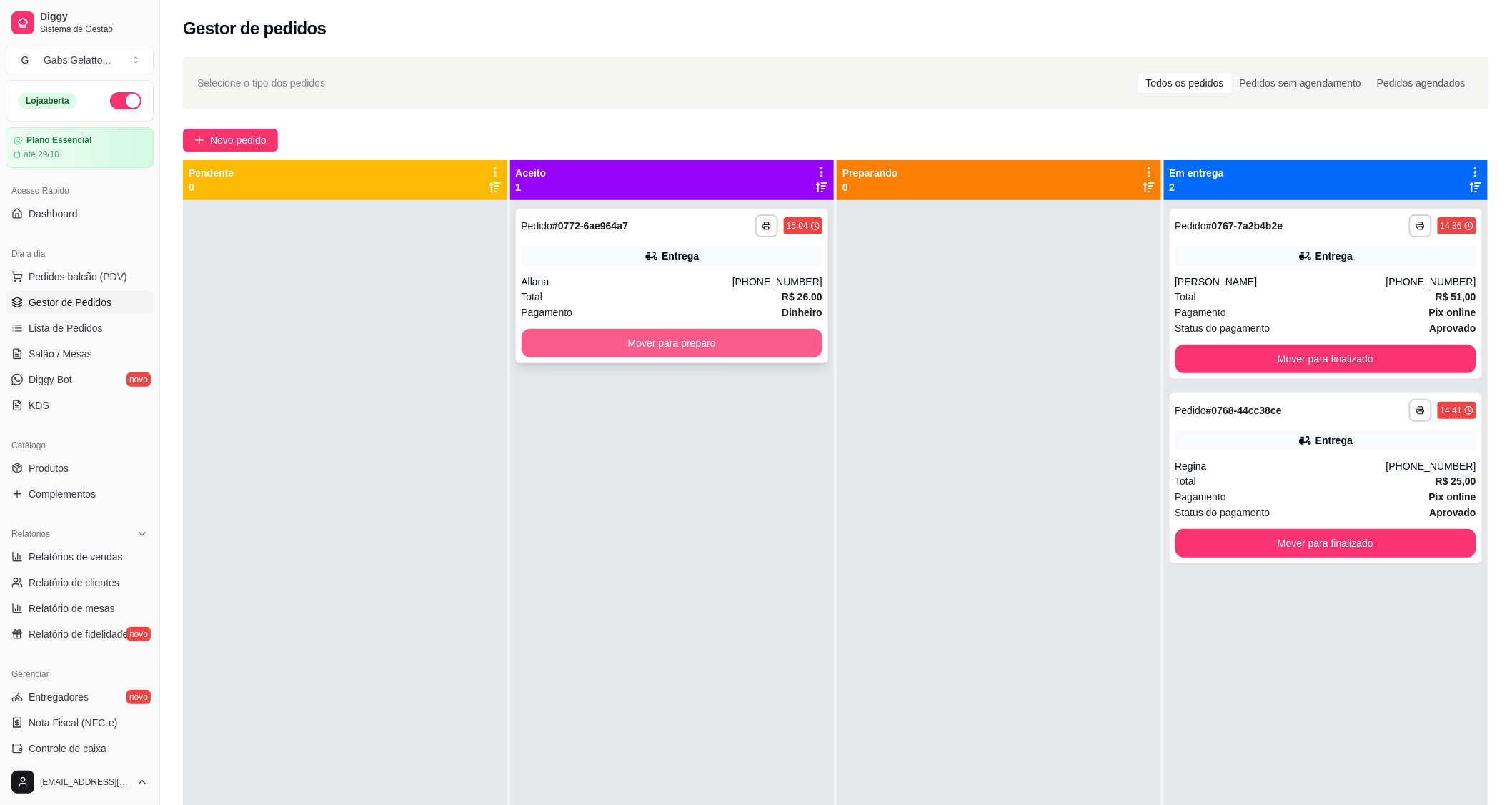
click at [721, 347] on button "Mover para preparo" at bounding box center [673, 343] width 302 height 28
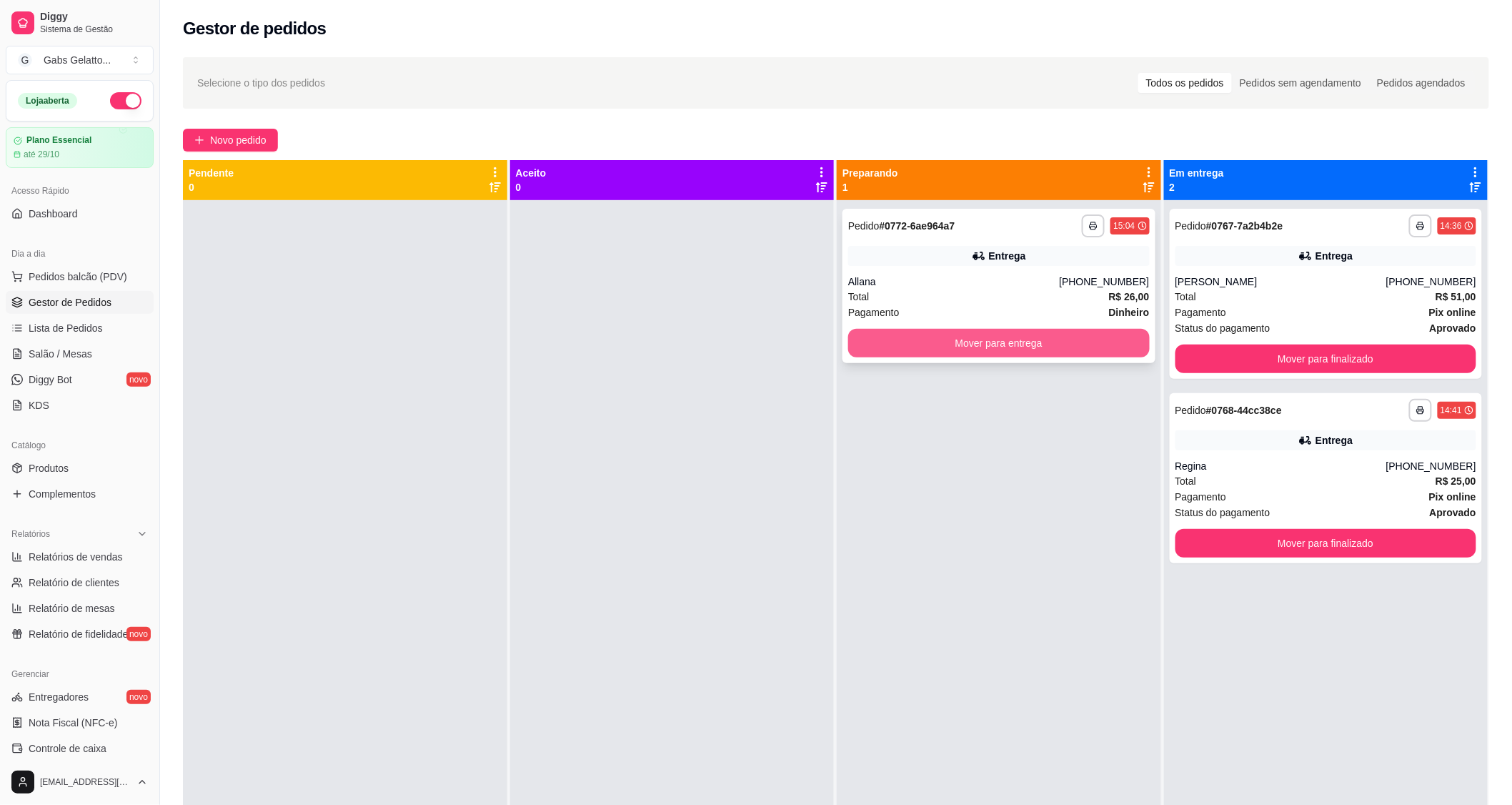
click at [995, 349] on button "Mover para entrega" at bounding box center [999, 343] width 302 height 28
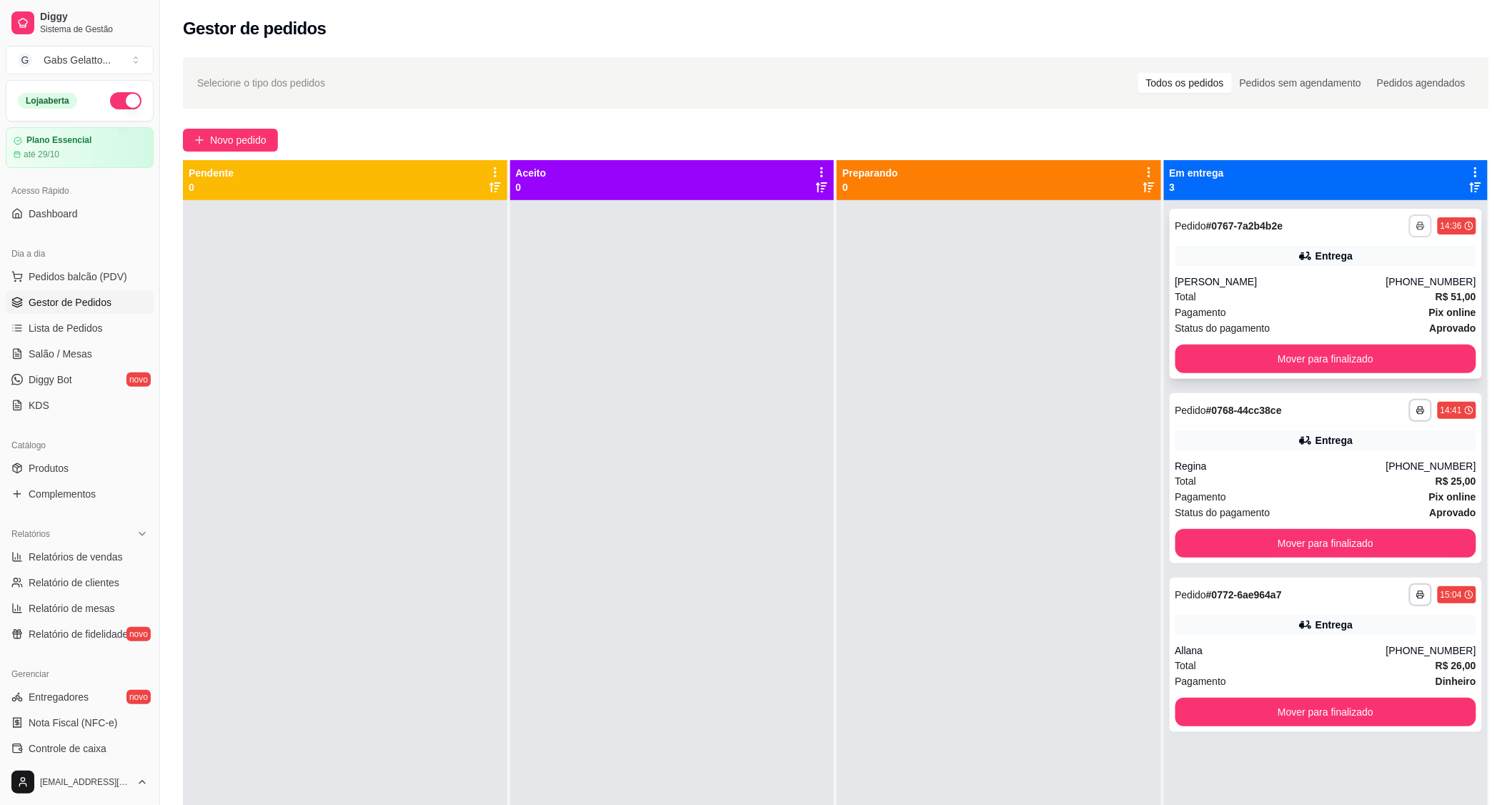
click at [1416, 223] on icon "button" at bounding box center [1420, 226] width 9 height 9
click at [1366, 272] on button "IMPRESSORA" at bounding box center [1372, 275] width 104 height 23
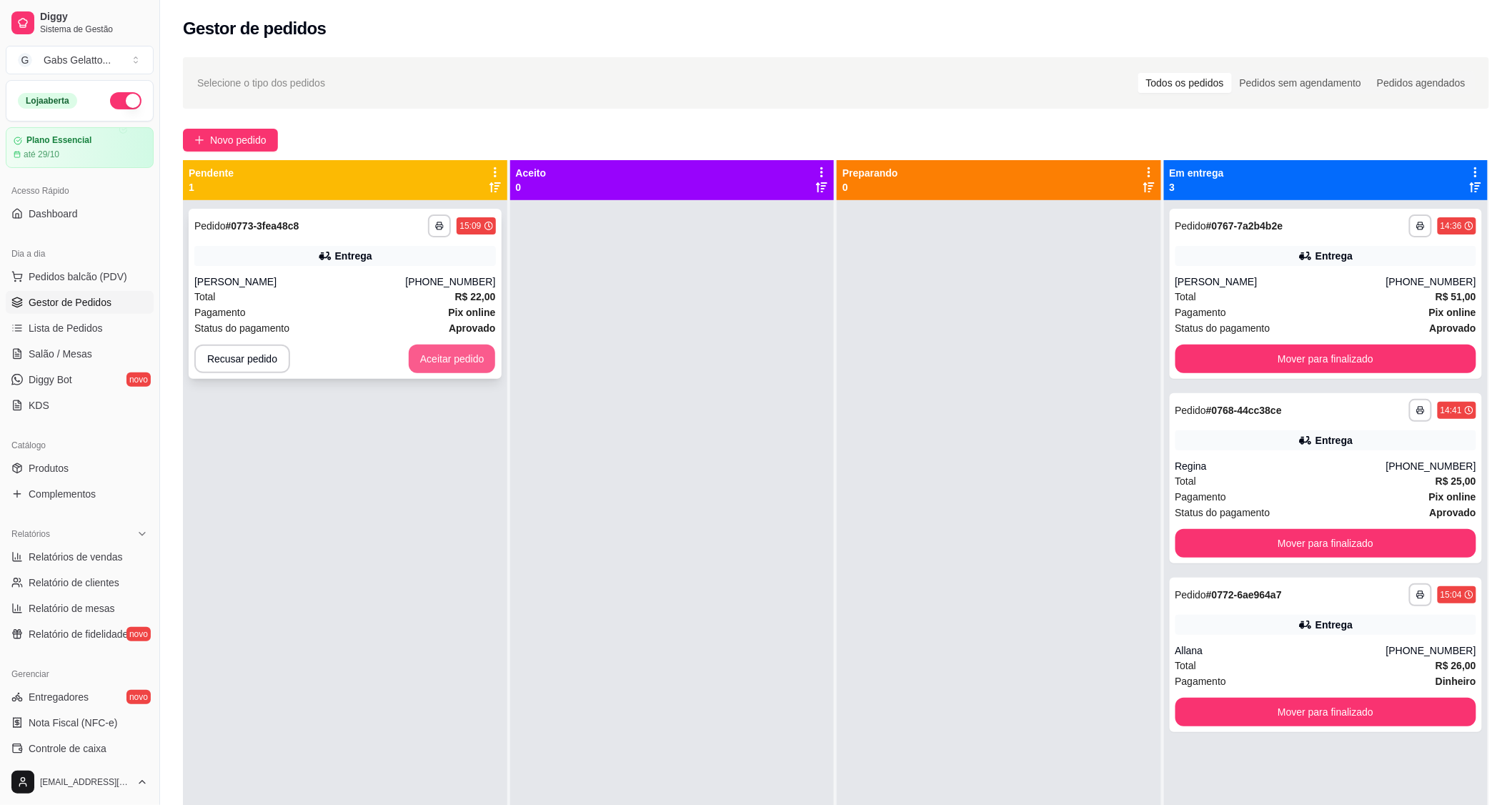
click at [449, 370] on button "Aceitar pedido" at bounding box center [452, 358] width 87 height 28
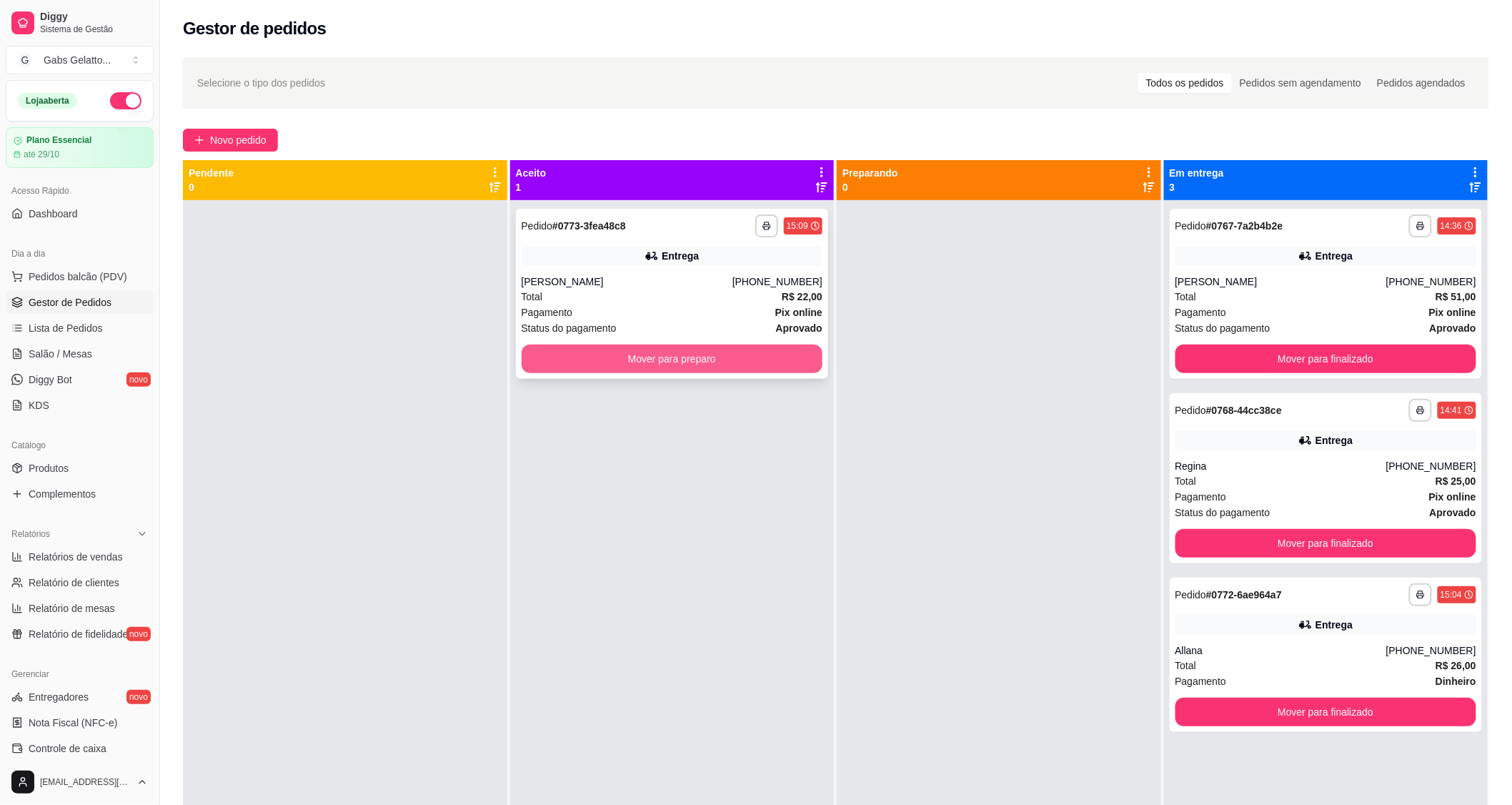
click at [627, 354] on button "Mover para preparo" at bounding box center [673, 358] width 302 height 28
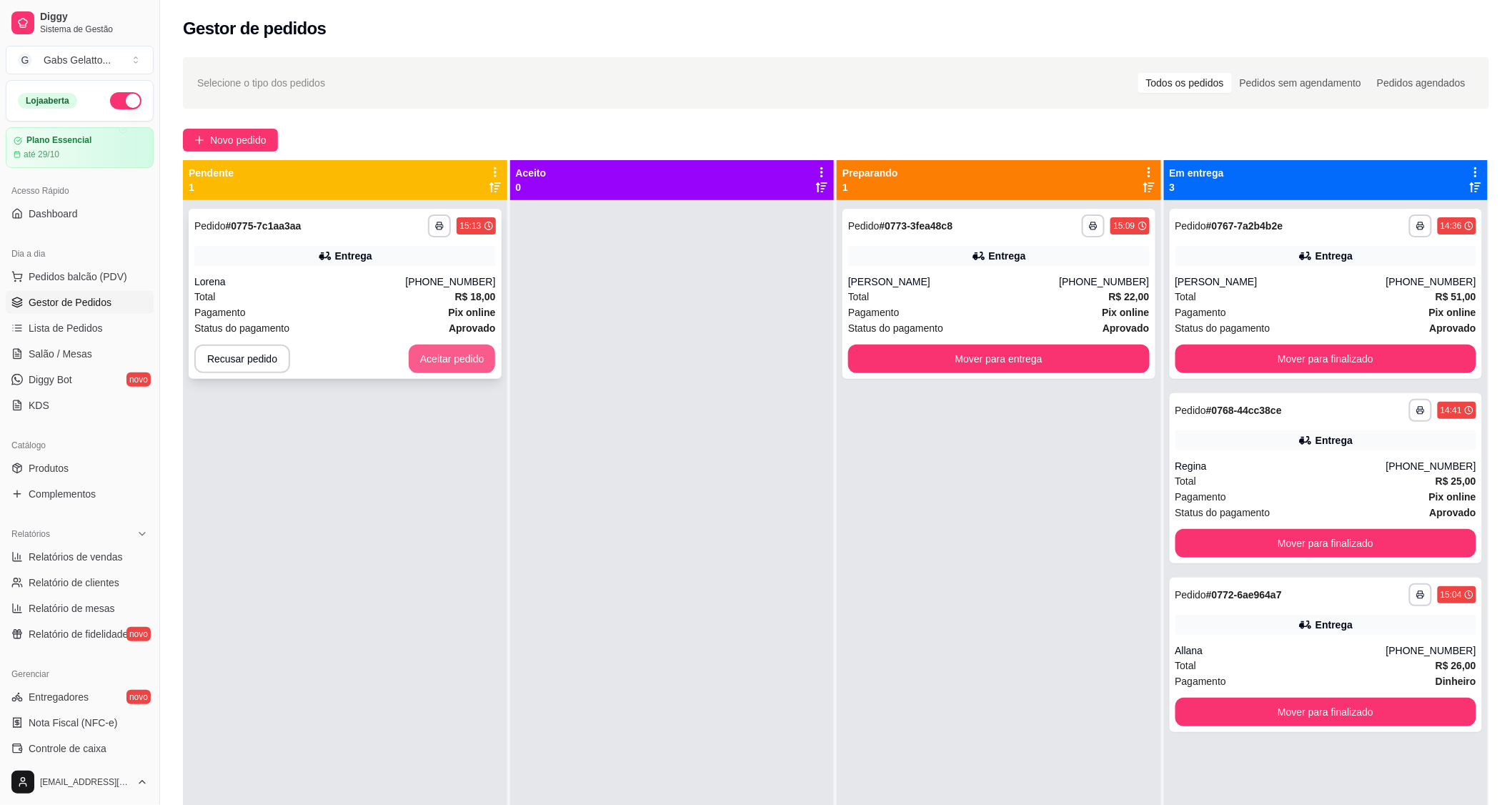
click at [428, 361] on button "Aceitar pedido" at bounding box center [452, 358] width 87 height 28
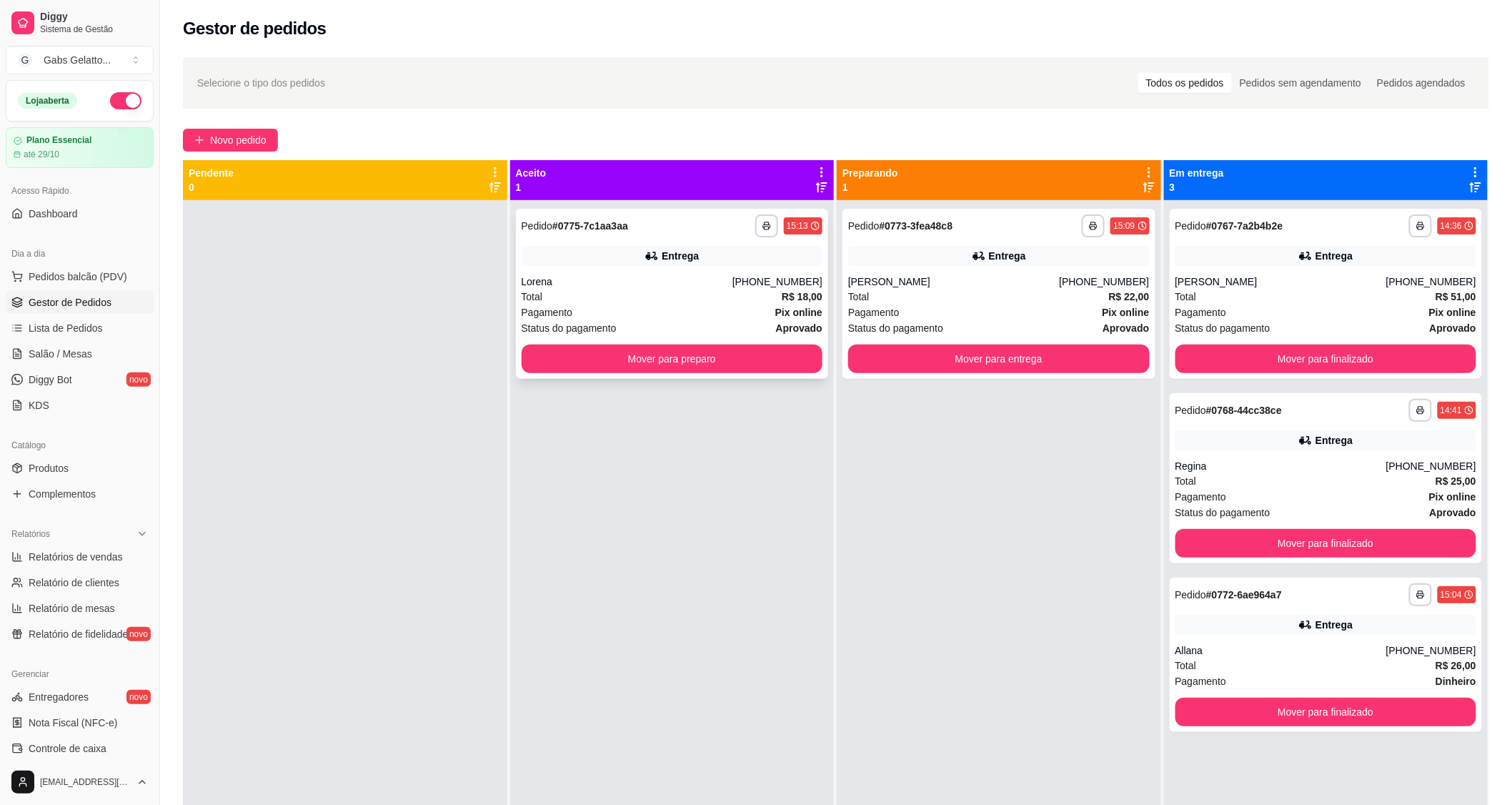
click at [644, 296] on div "Total R$ 18,00" at bounding box center [673, 296] width 302 height 16
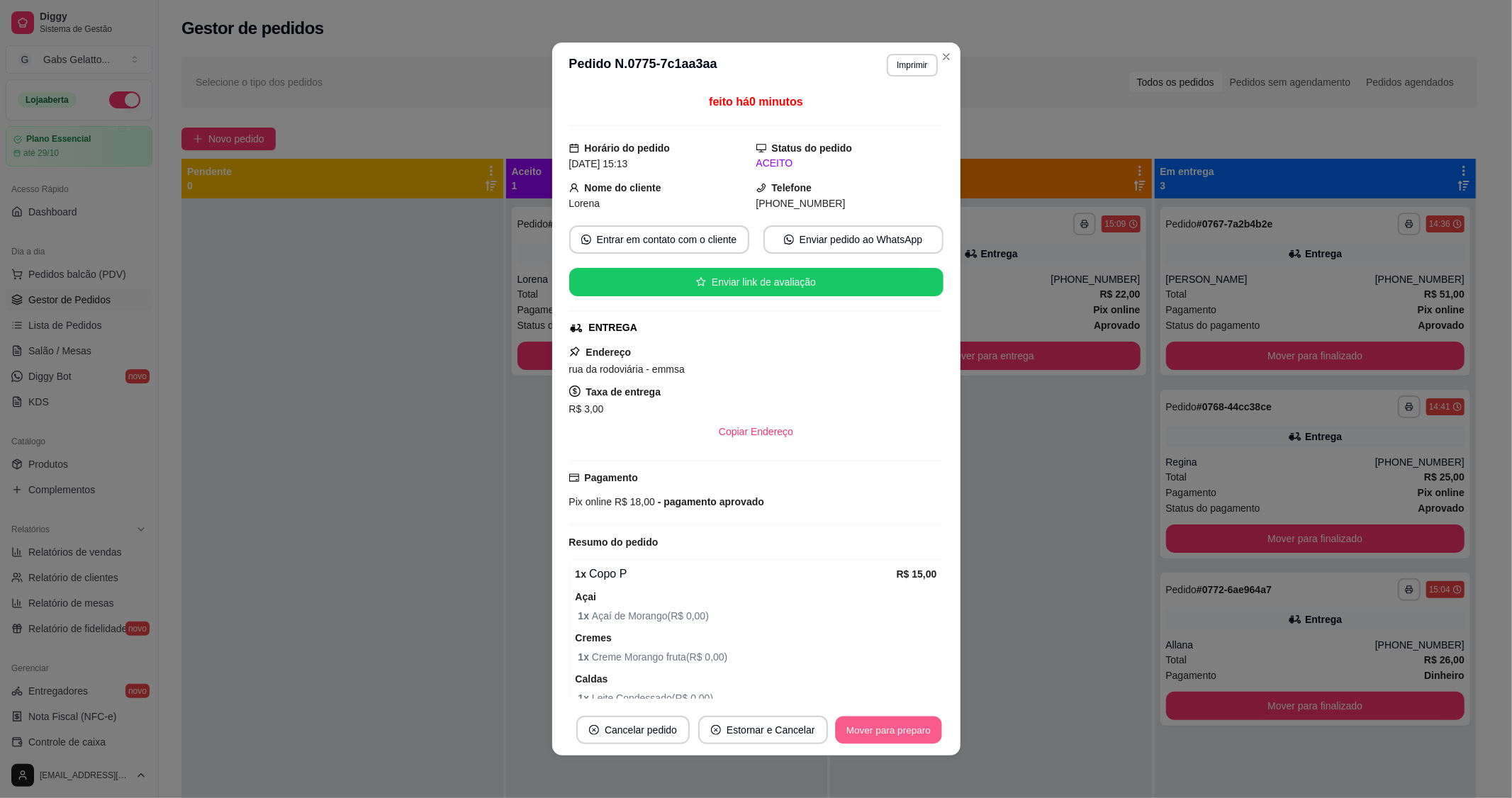
click at [888, 729] on button "Mover para preparo" at bounding box center [888, 729] width 106 height 27
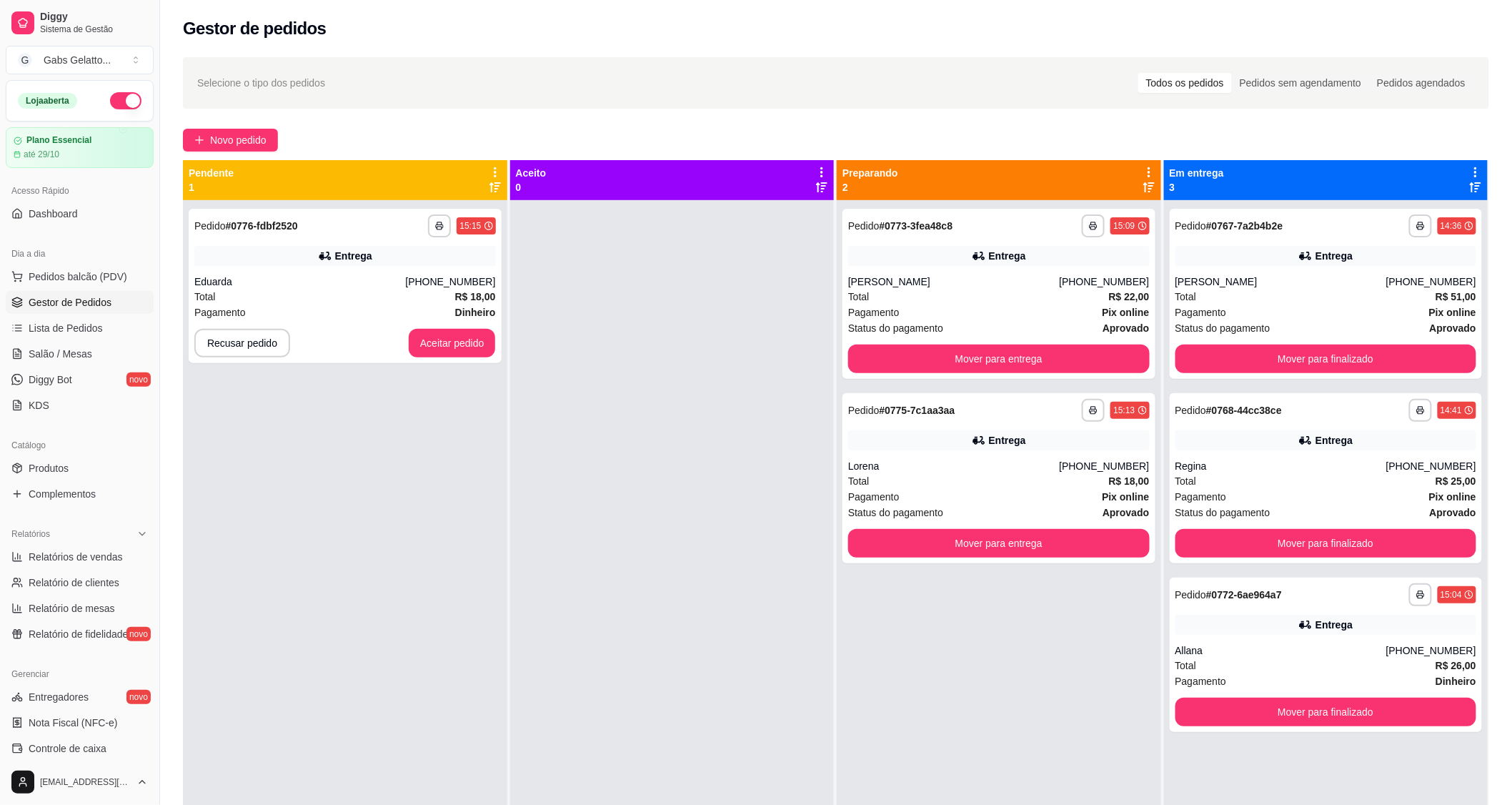
click at [76, 480] on ul "Produtos Complementos" at bounding box center [79, 481] width 148 height 49
click at [76, 473] on link "Produtos" at bounding box center [79, 468] width 148 height 23
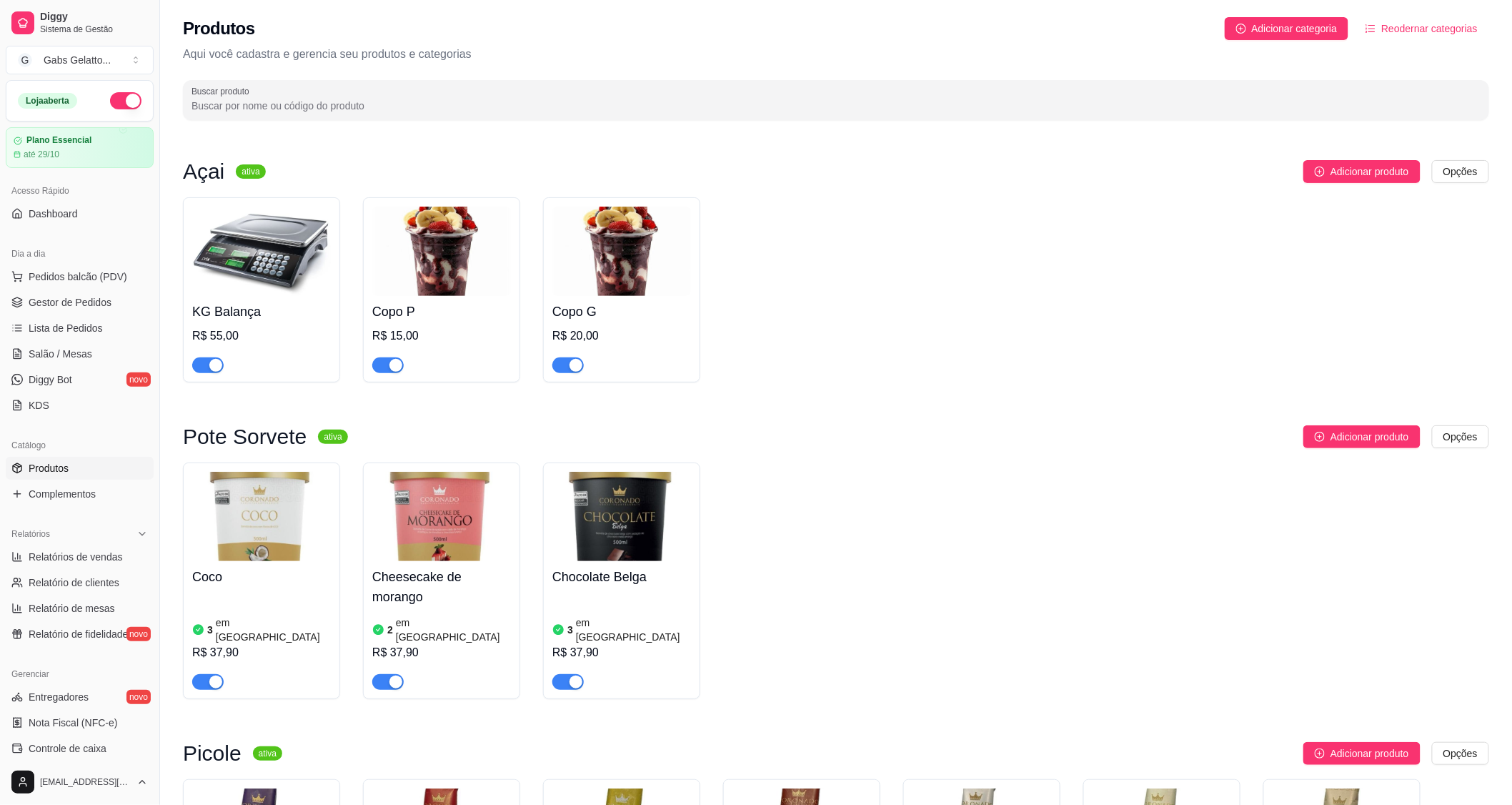
click at [75, 509] on div "Catálogo Produtos Complementos" at bounding box center [79, 469] width 160 height 83
click at [84, 502] on link "Complementos" at bounding box center [79, 494] width 148 height 23
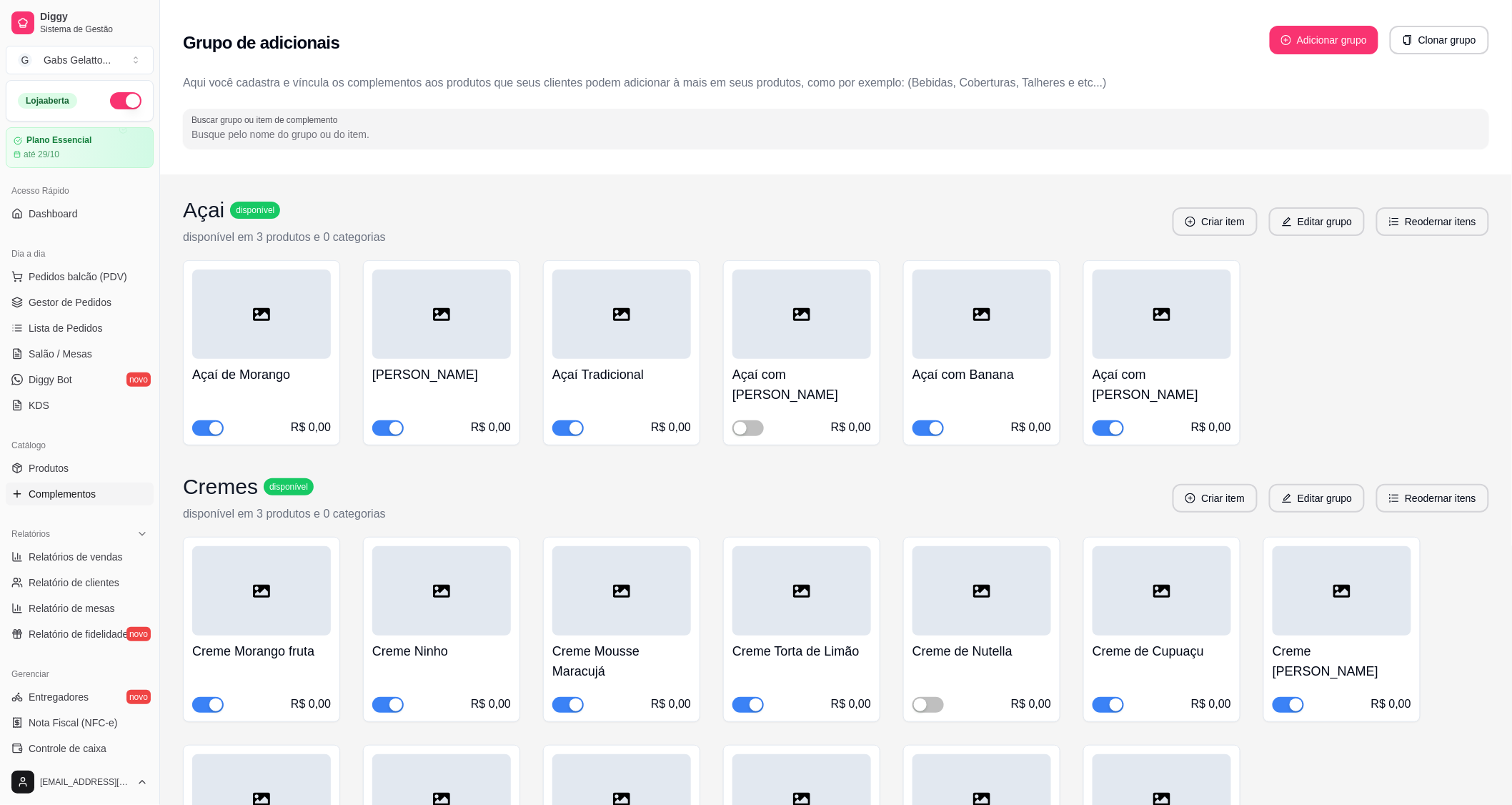
scroll to position [238, 0]
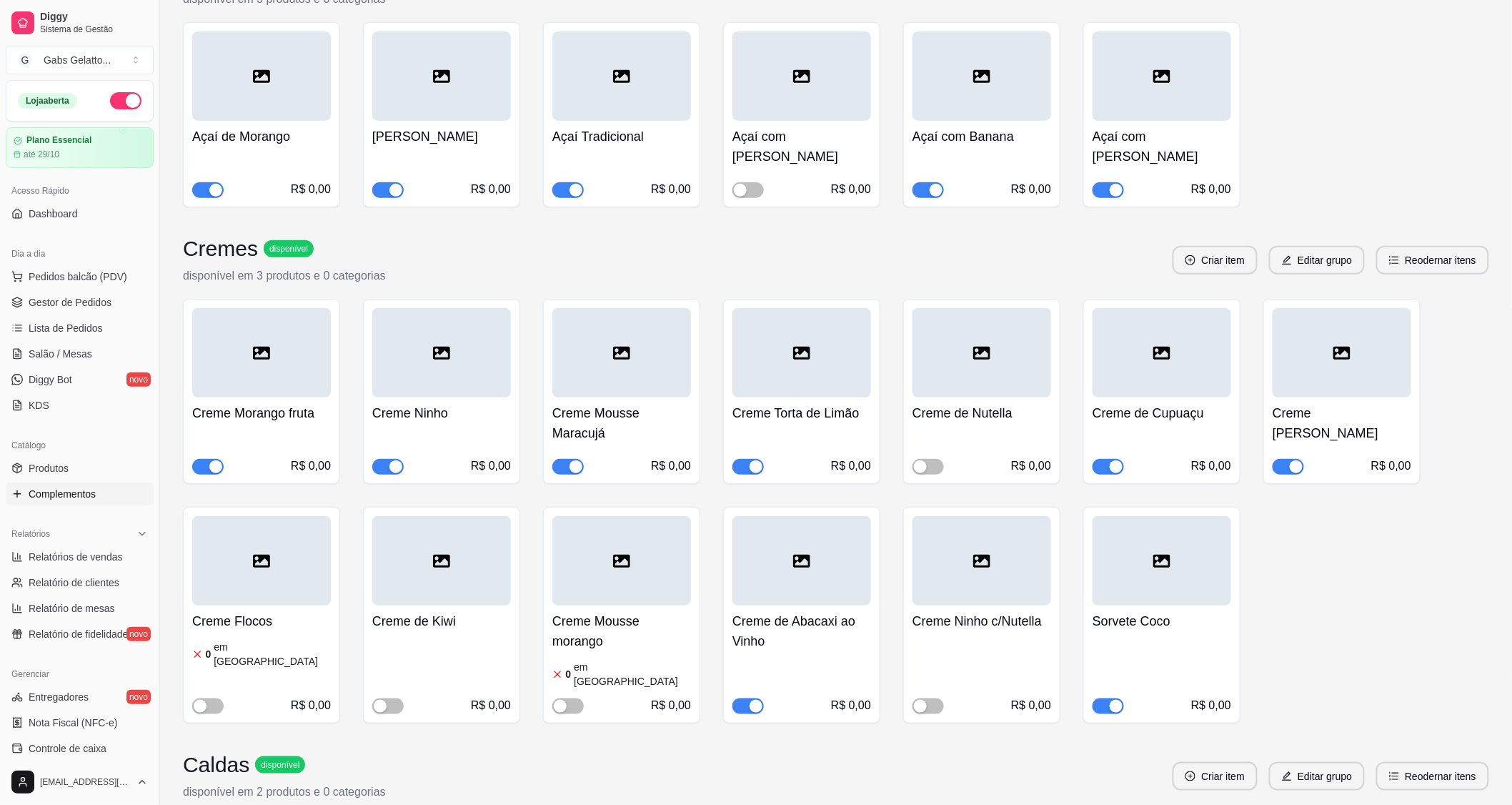
click at [572, 459] on span "button" at bounding box center [568, 467] width 31 height 16
click at [393, 461] on div "button" at bounding box center [396, 467] width 13 height 13
click at [1283, 459] on span "button" at bounding box center [1288, 467] width 31 height 16
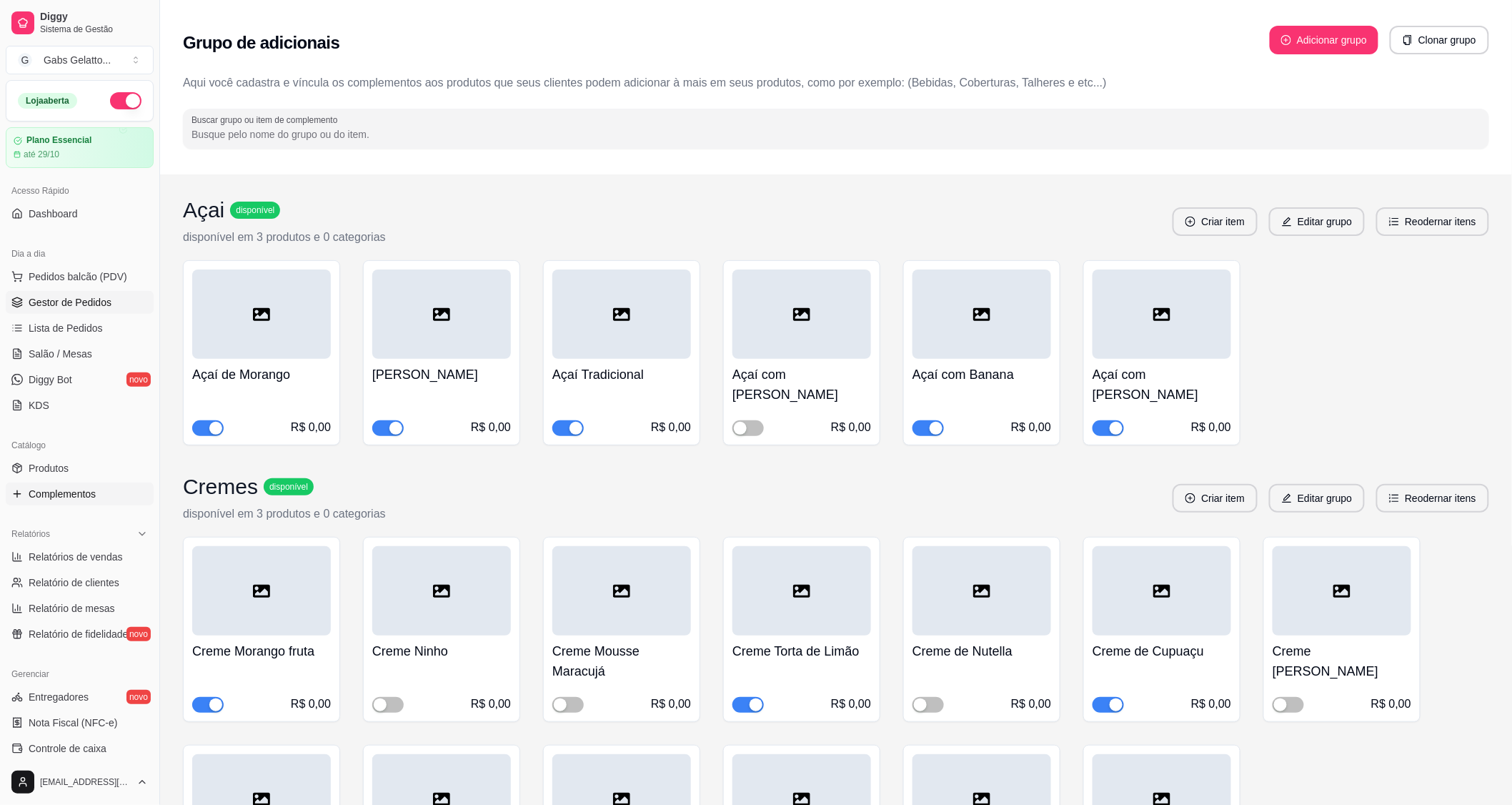
click at [83, 309] on span "Gestor de Pedidos" at bounding box center [69, 302] width 83 height 14
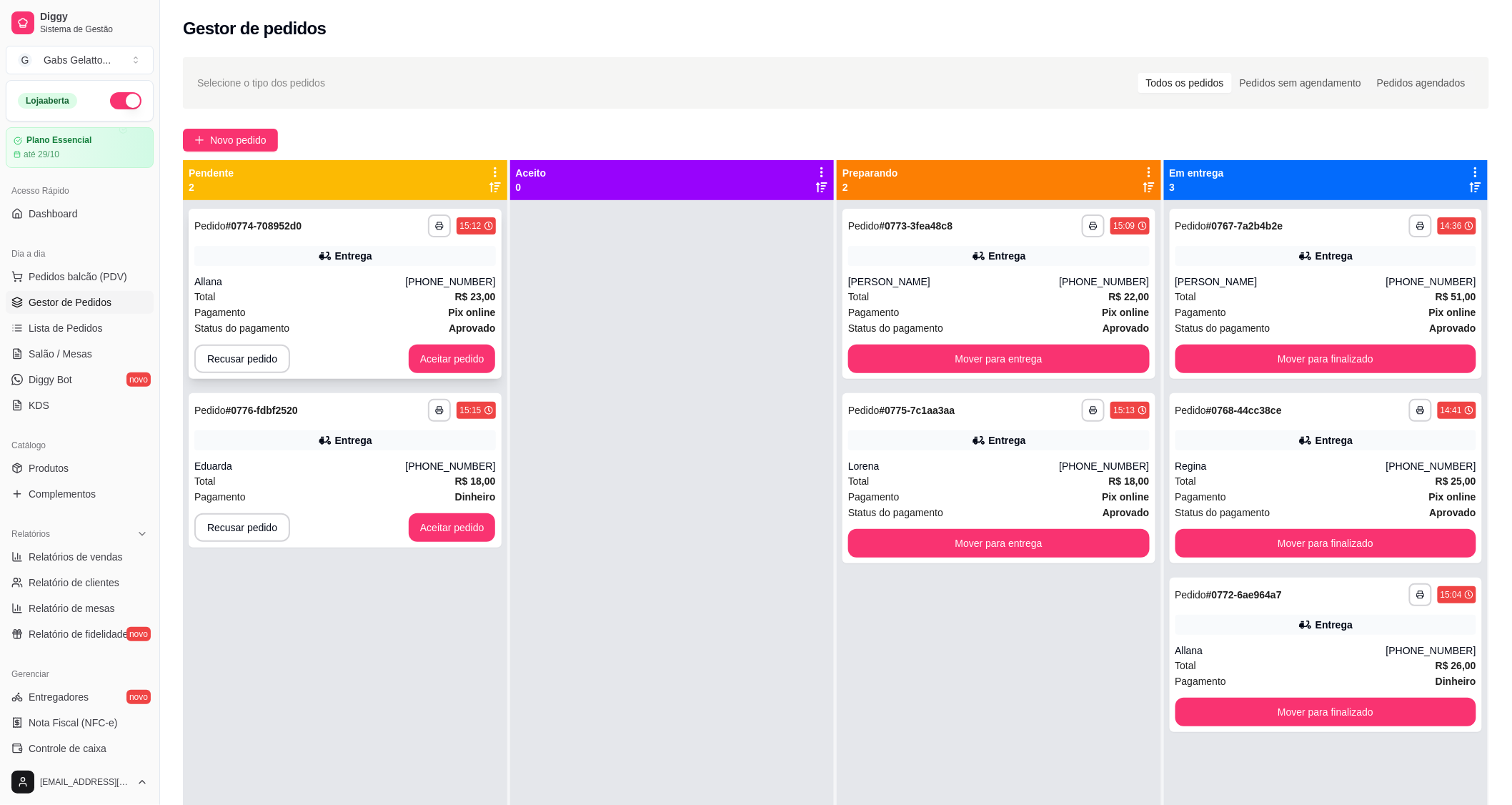
click at [267, 278] on div "Allana" at bounding box center [299, 281] width 211 height 14
click at [413, 361] on button "Aceitar pedido" at bounding box center [452, 358] width 87 height 28
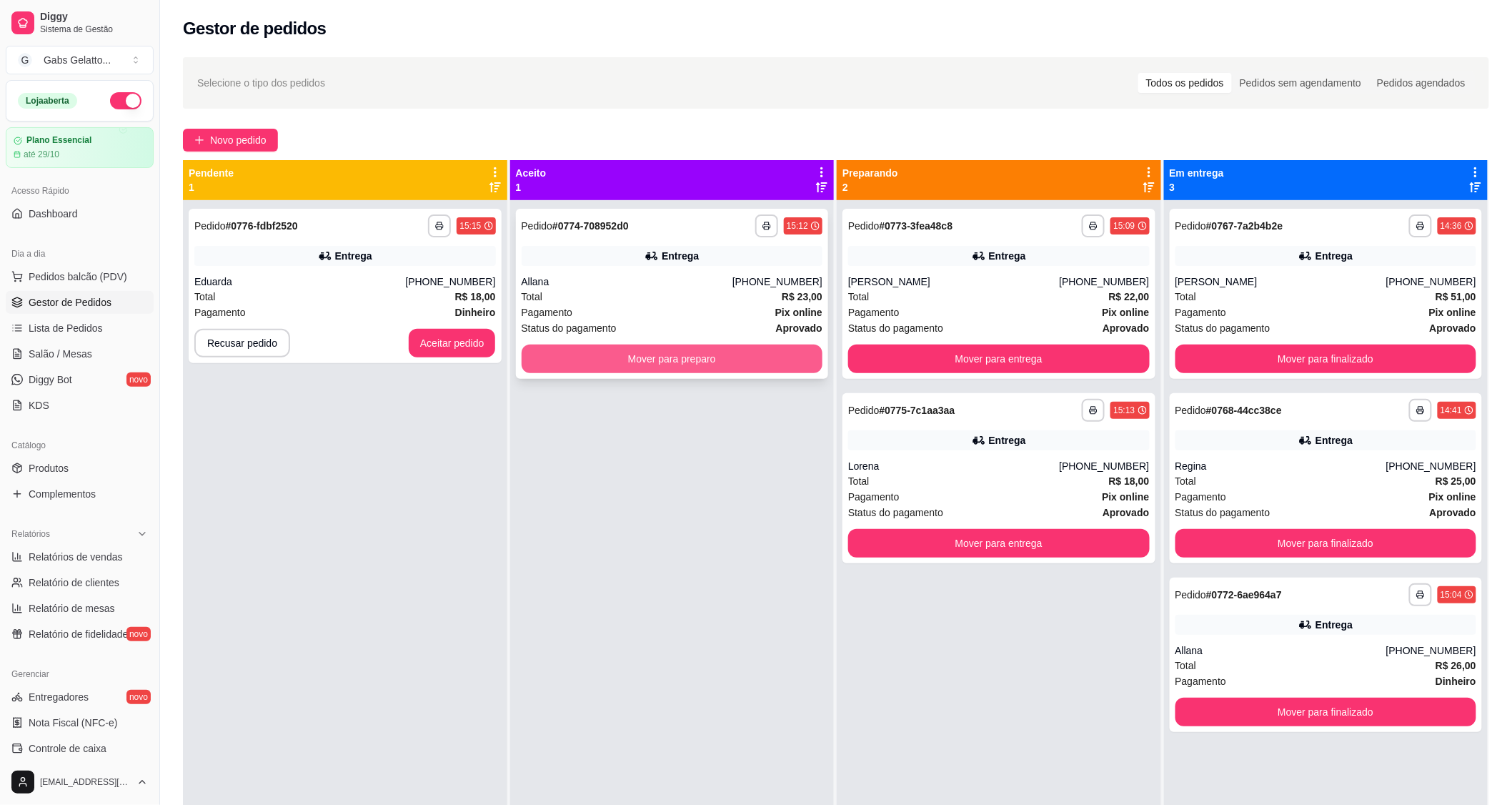
click at [622, 358] on button "Mover para preparo" at bounding box center [673, 358] width 302 height 28
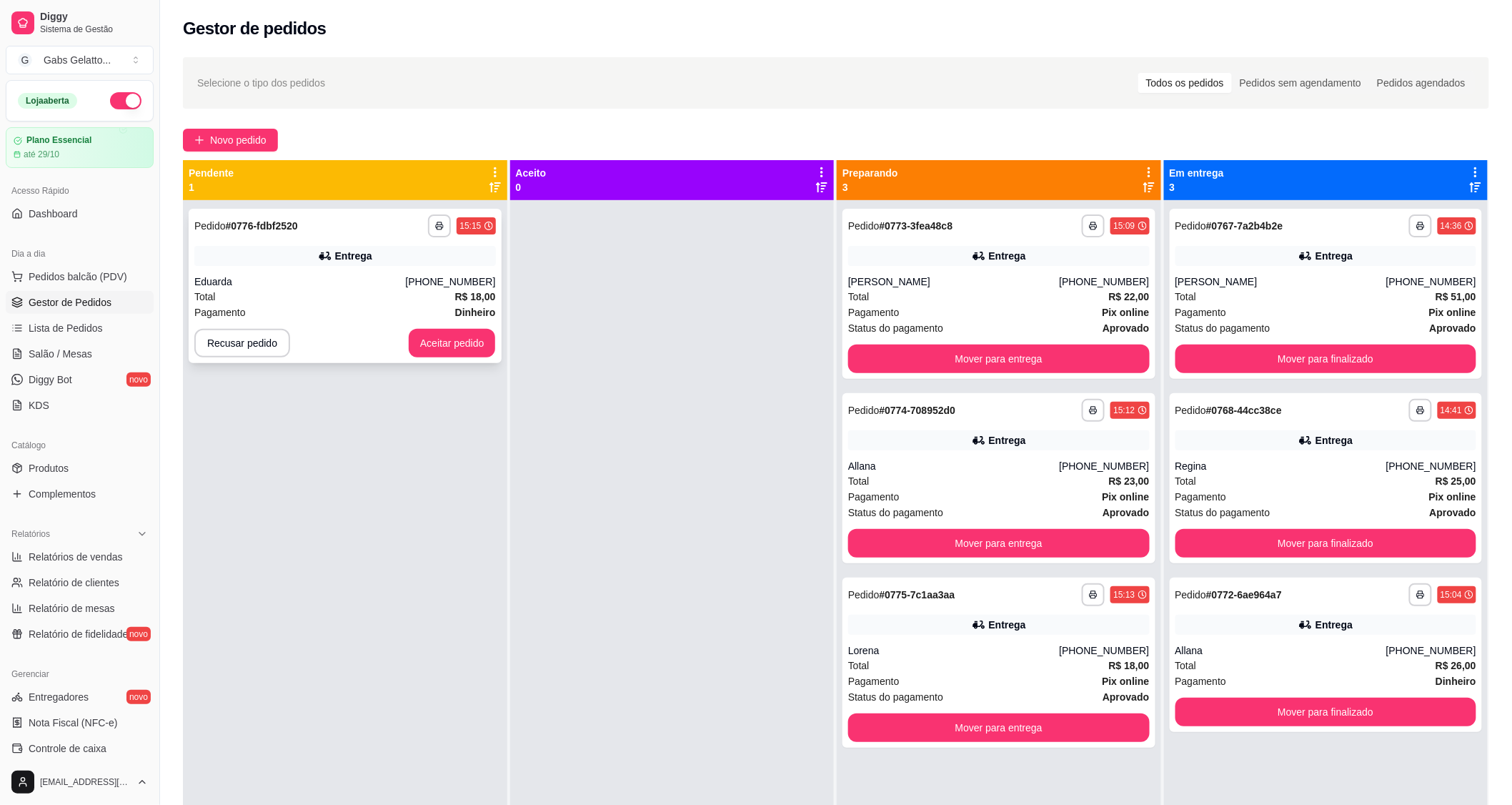
click at [376, 269] on div "**********" at bounding box center [345, 285] width 313 height 154
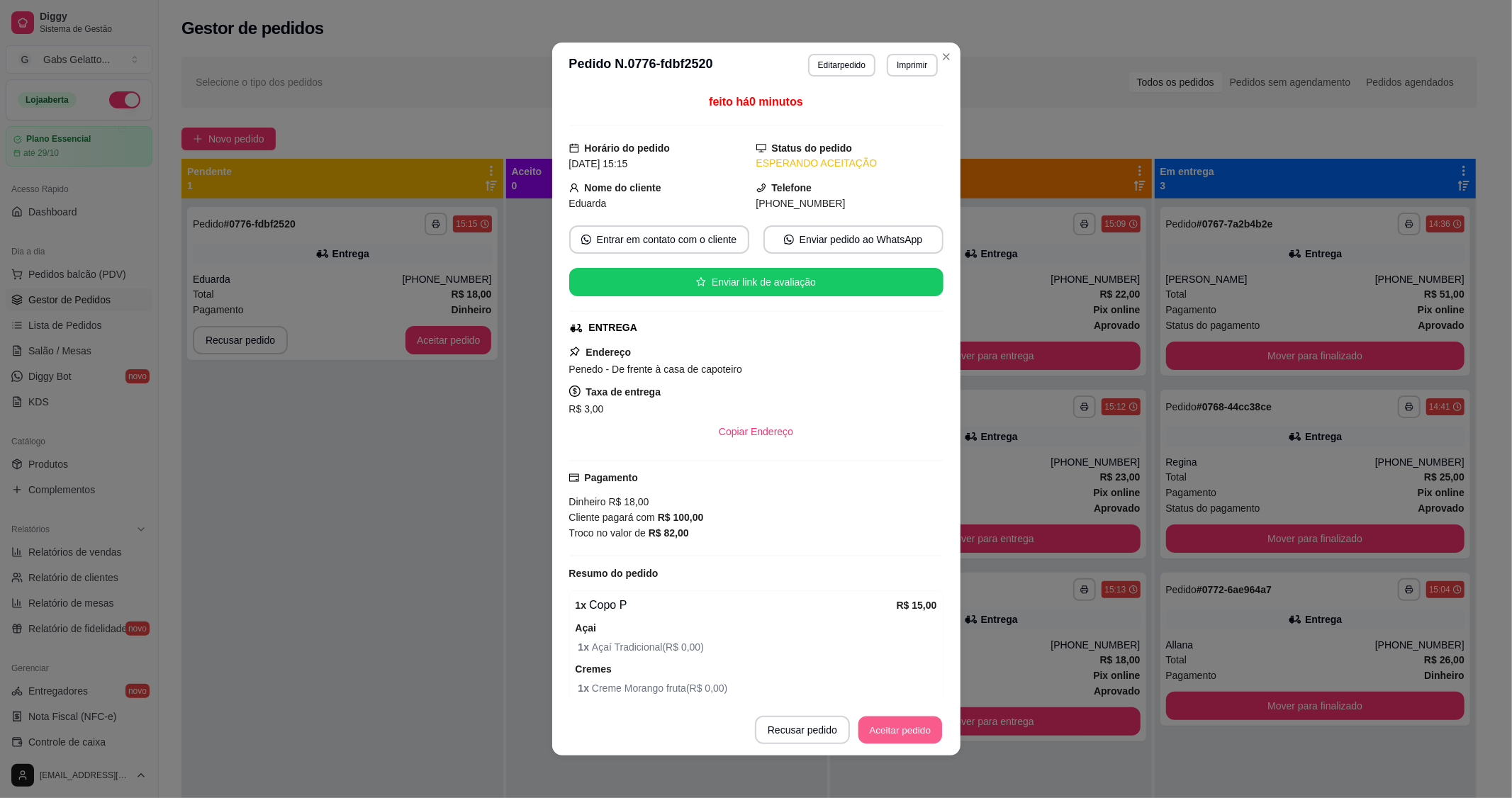
click at [878, 733] on button "Aceitar pedido" at bounding box center [900, 729] width 83 height 27
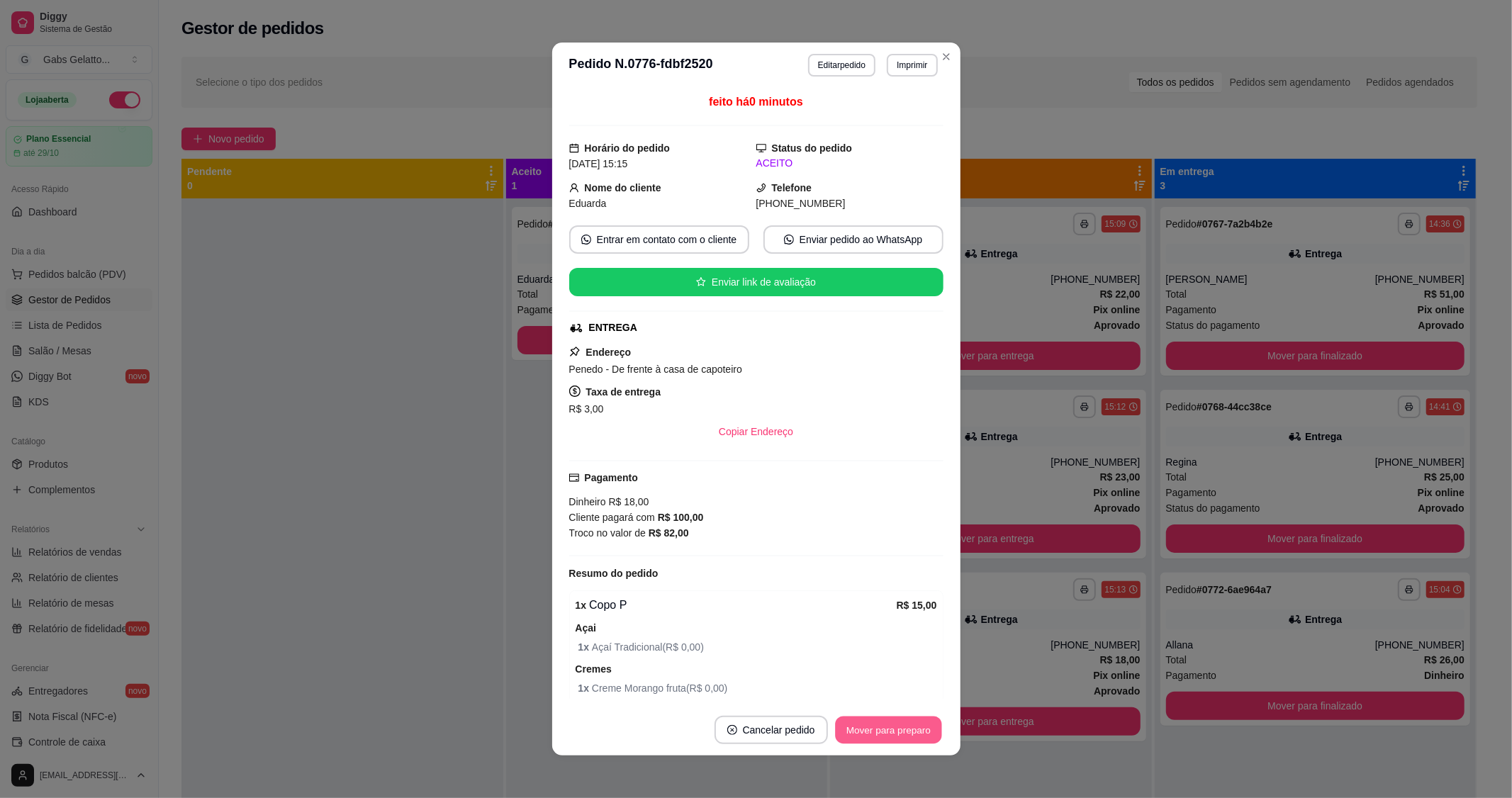
click at [878, 733] on button "Mover para preparo" at bounding box center [888, 729] width 106 height 27
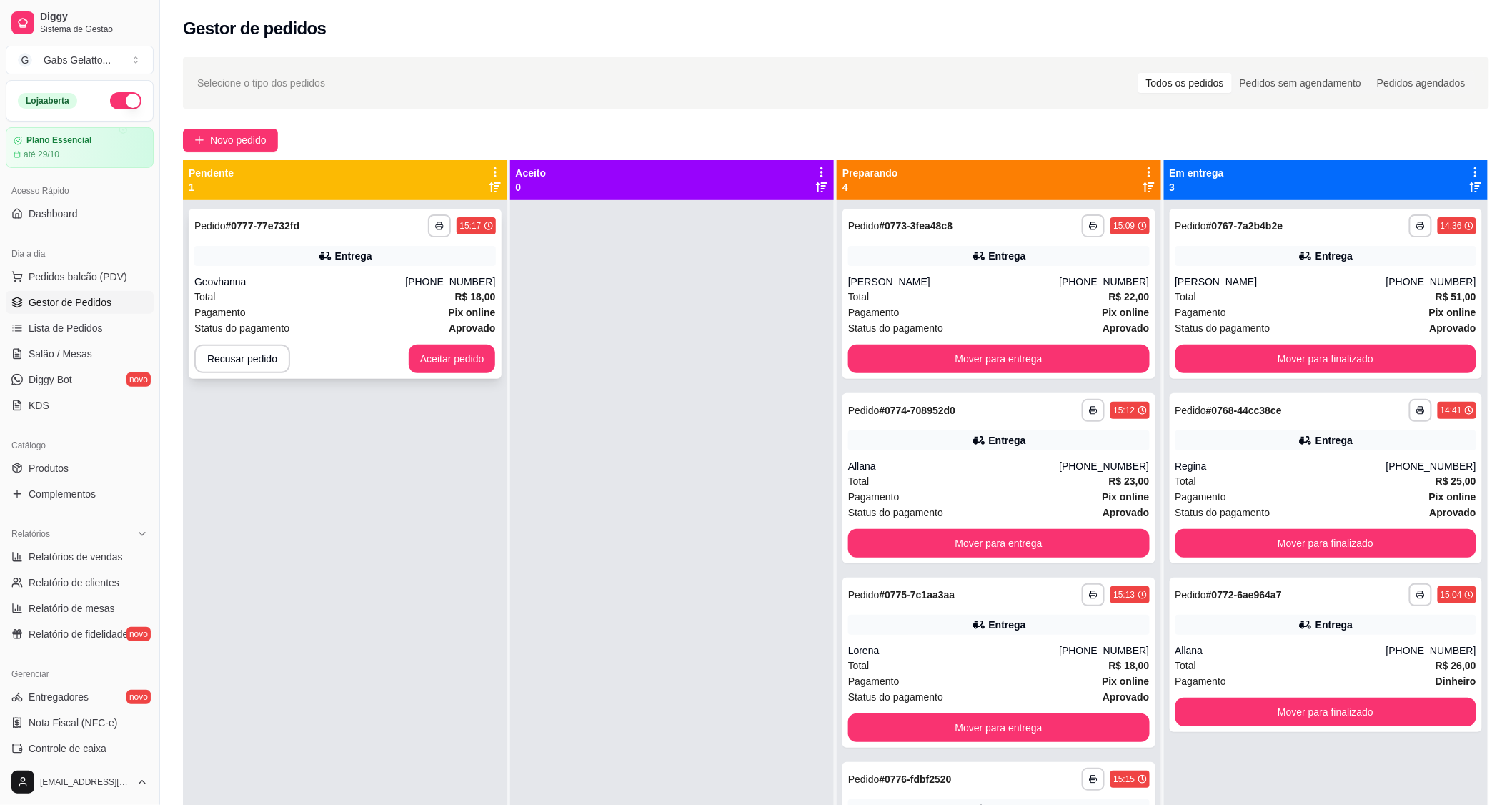
click at [279, 303] on div "Total R$ 18,00" at bounding box center [345, 296] width 302 height 16
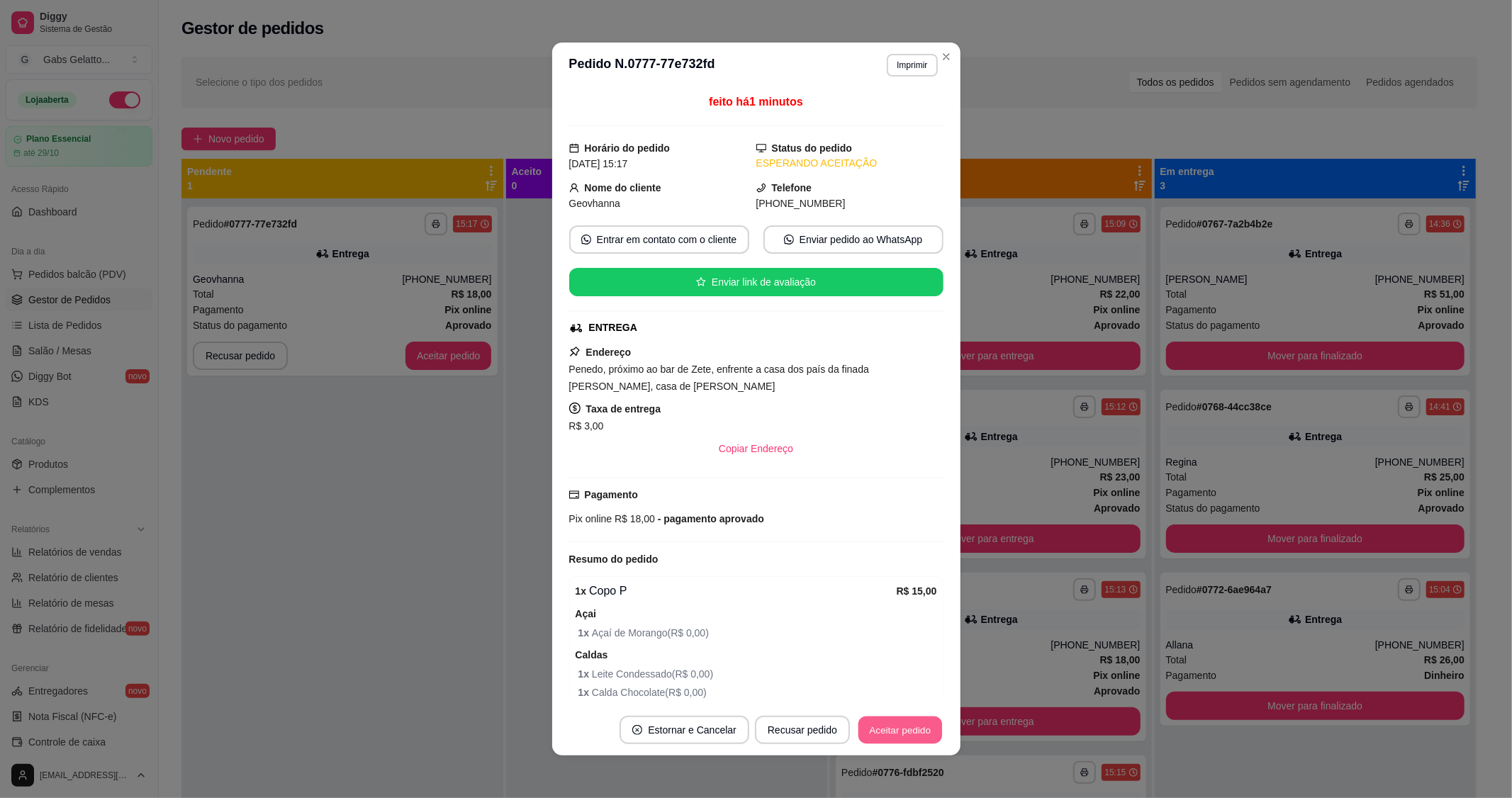
click at [916, 737] on button "Aceitar pedido" at bounding box center [900, 729] width 83 height 27
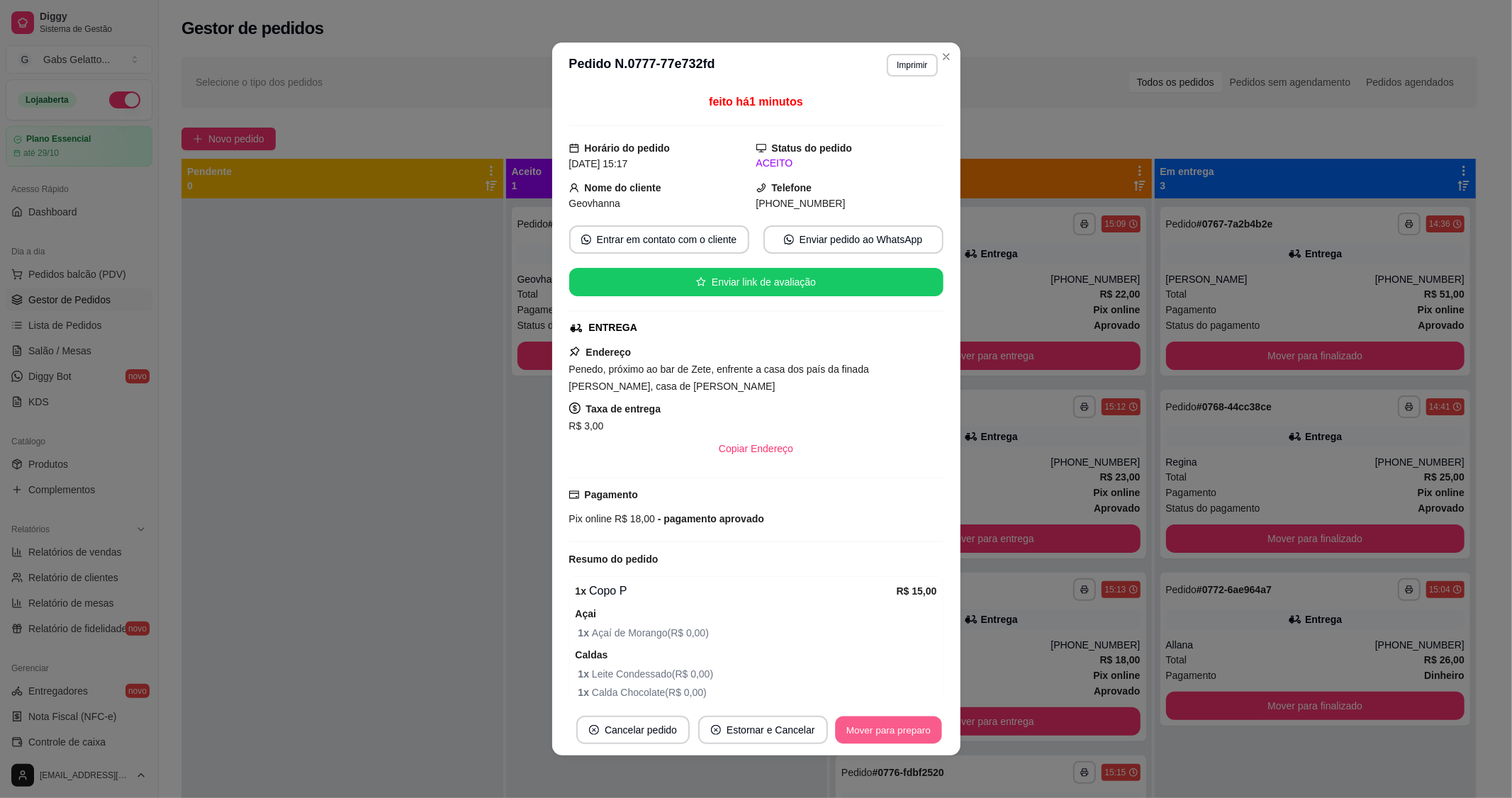
click at [912, 738] on button "Mover para preparo" at bounding box center [888, 729] width 106 height 27
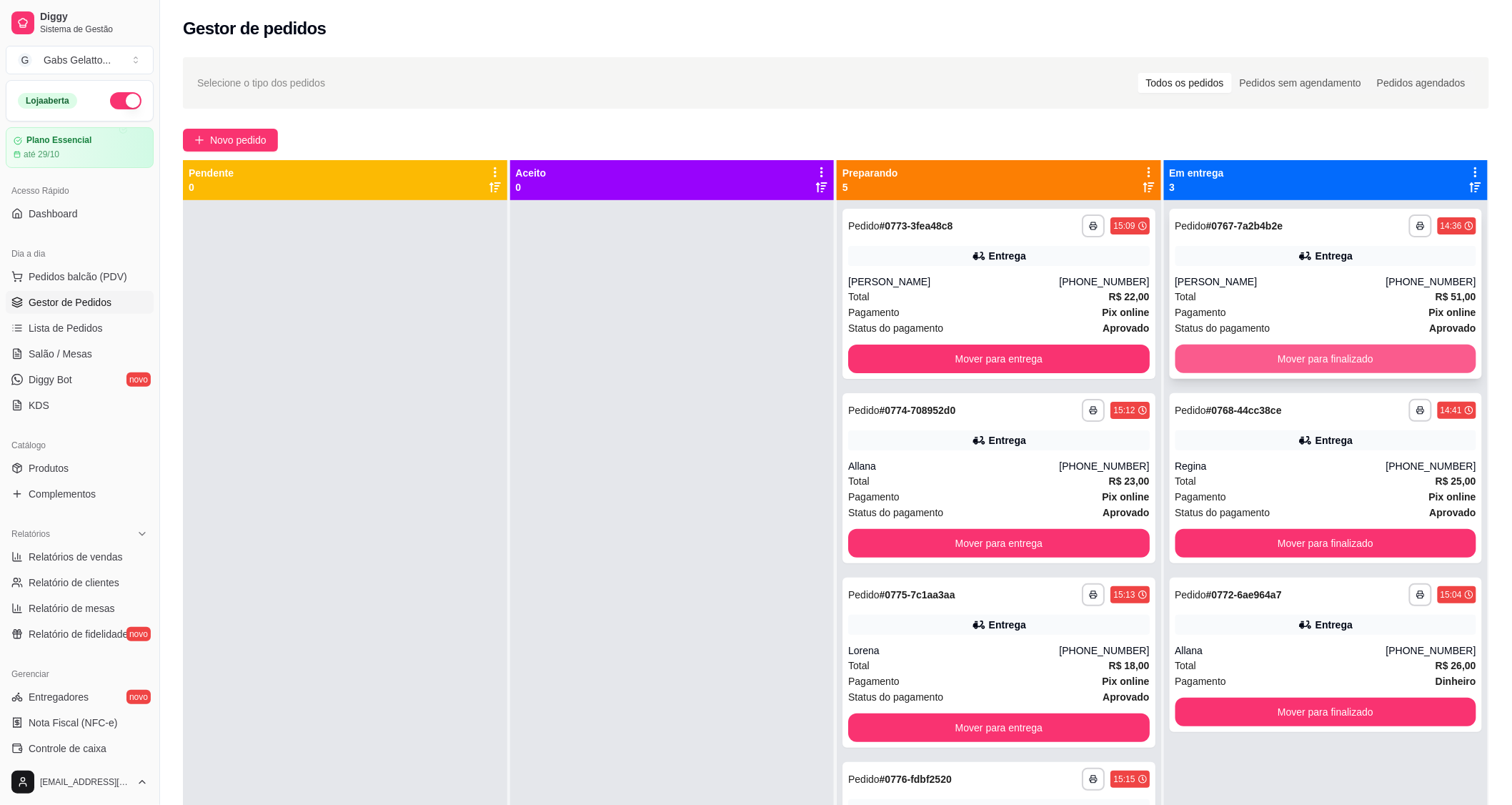
click at [1272, 354] on button "Mover para finalizado" at bounding box center [1327, 358] width 302 height 28
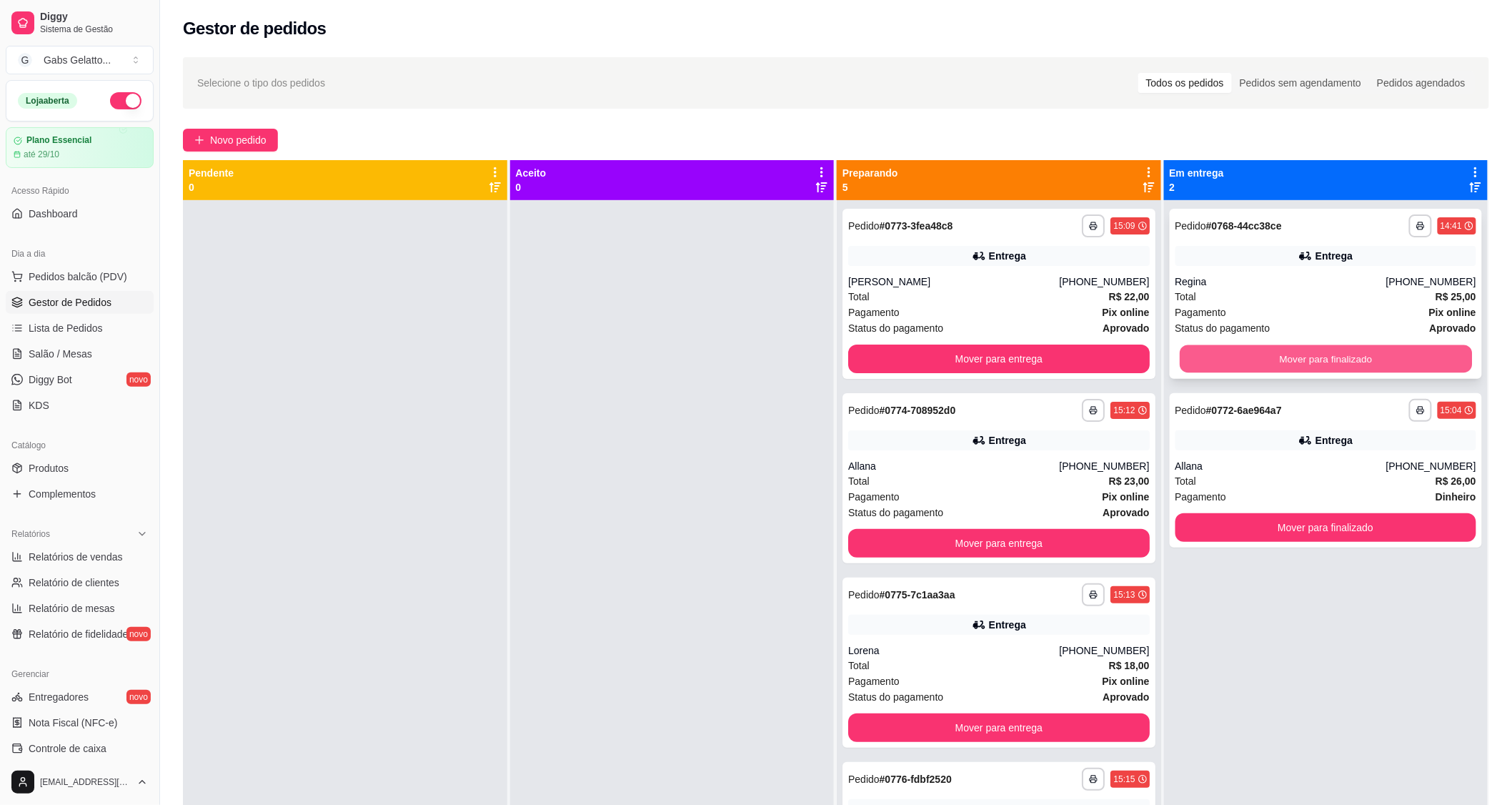
click at [1336, 356] on button "Mover para finalizado" at bounding box center [1326, 358] width 292 height 28
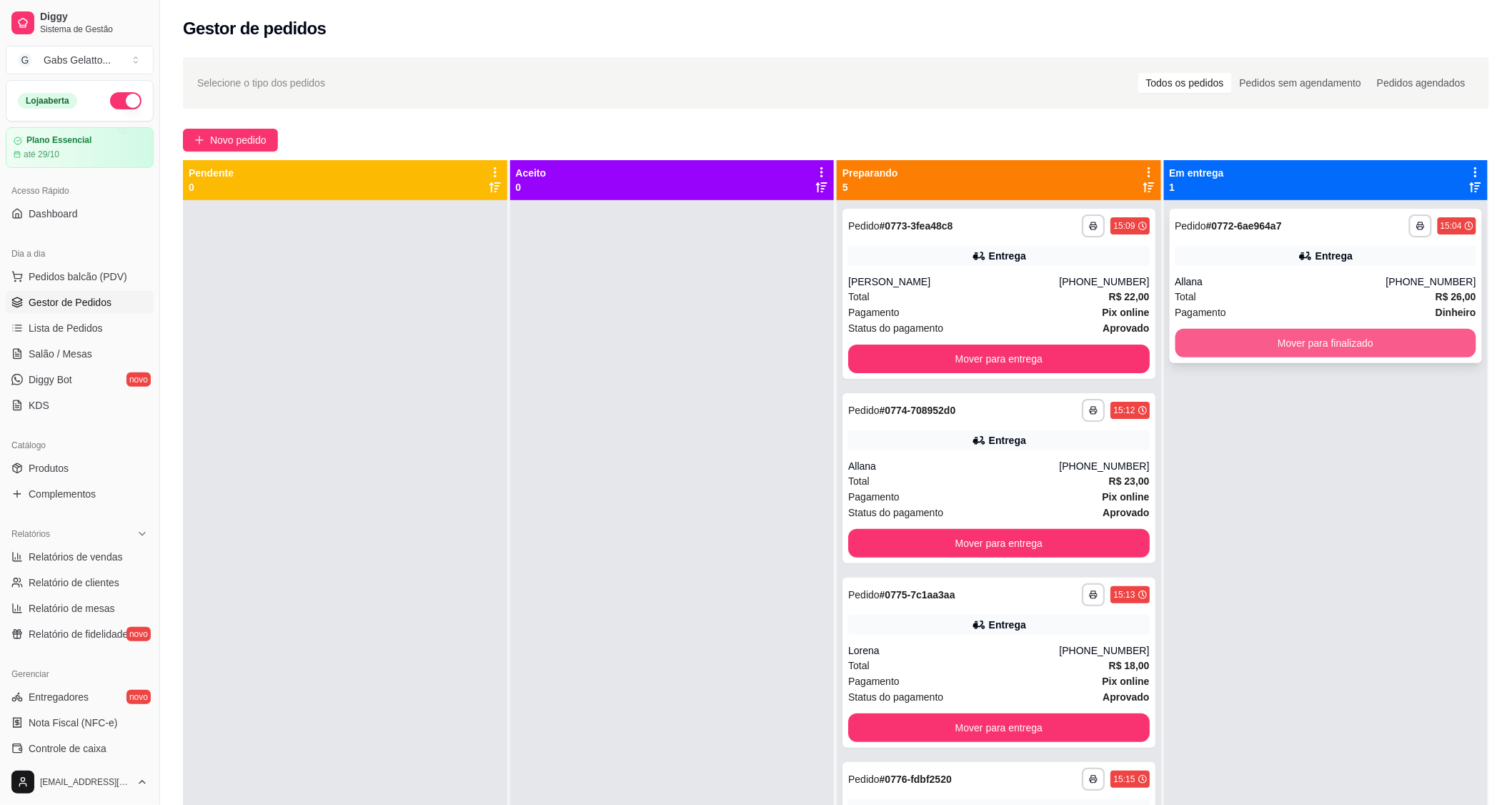
click at [1346, 339] on button "Mover para finalizado" at bounding box center [1327, 343] width 302 height 28
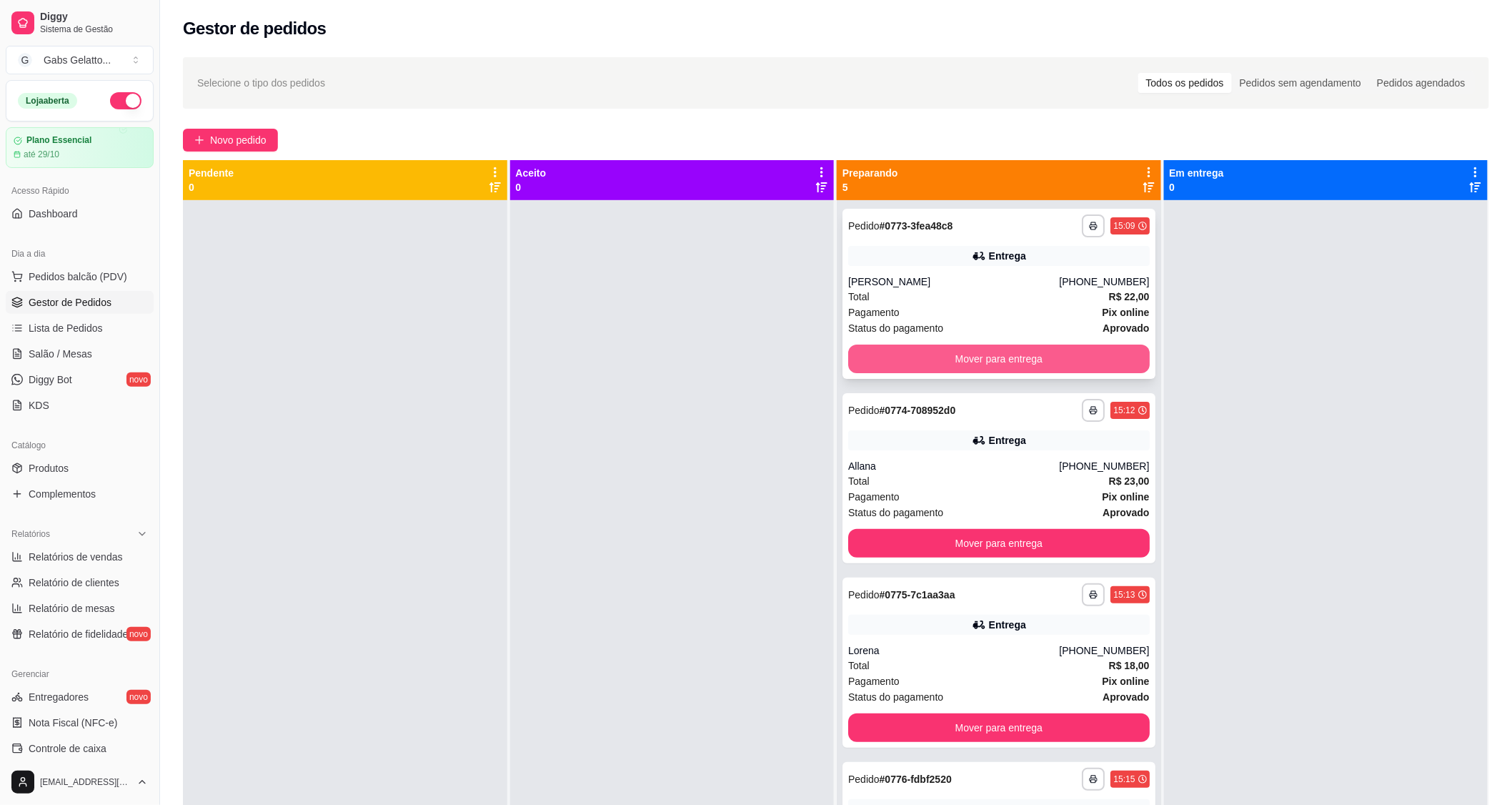
click at [1055, 366] on button "Mover para entrega" at bounding box center [999, 358] width 302 height 28
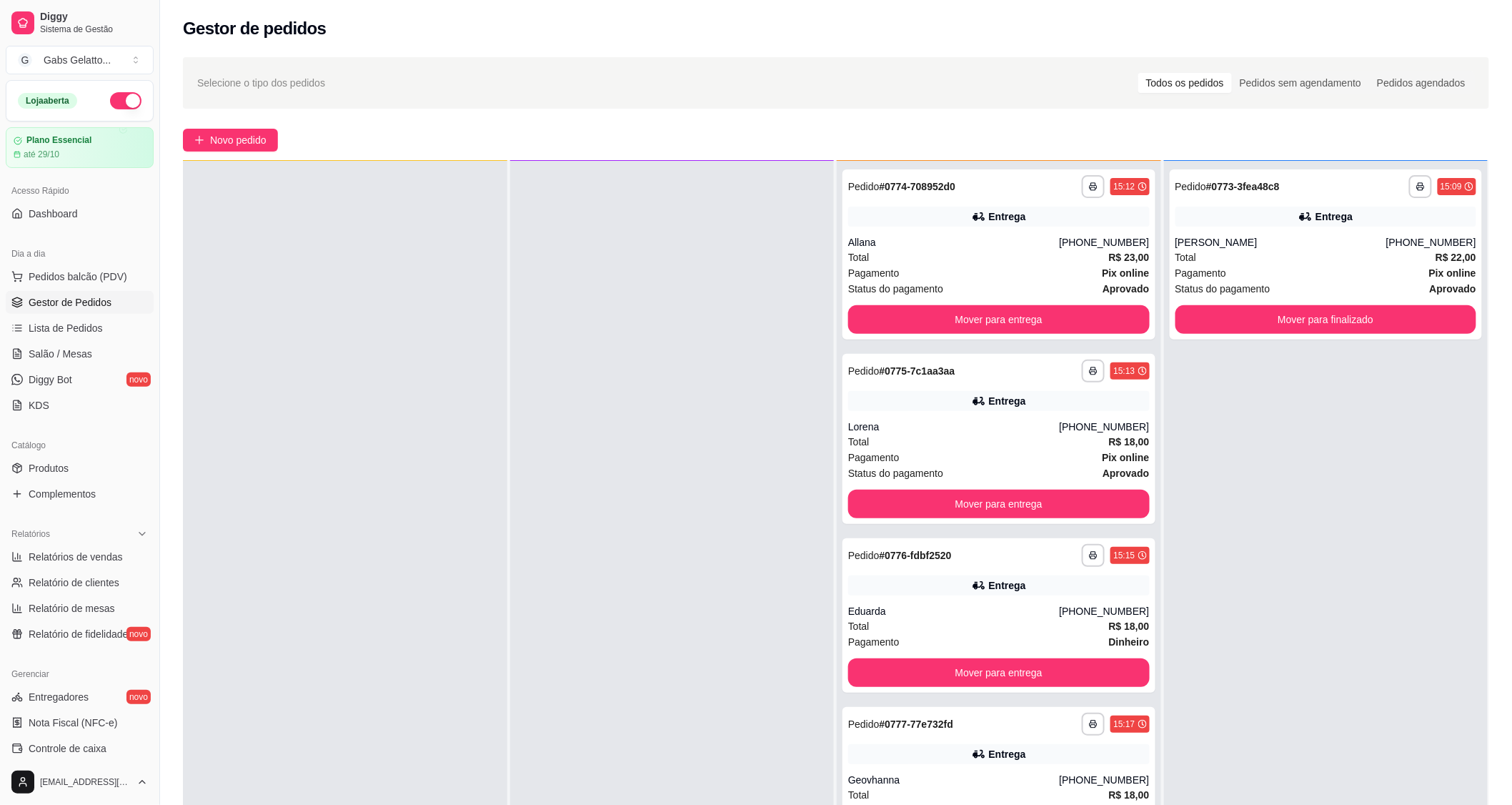
click at [112, 104] on button "button" at bounding box center [126, 101] width 31 height 17
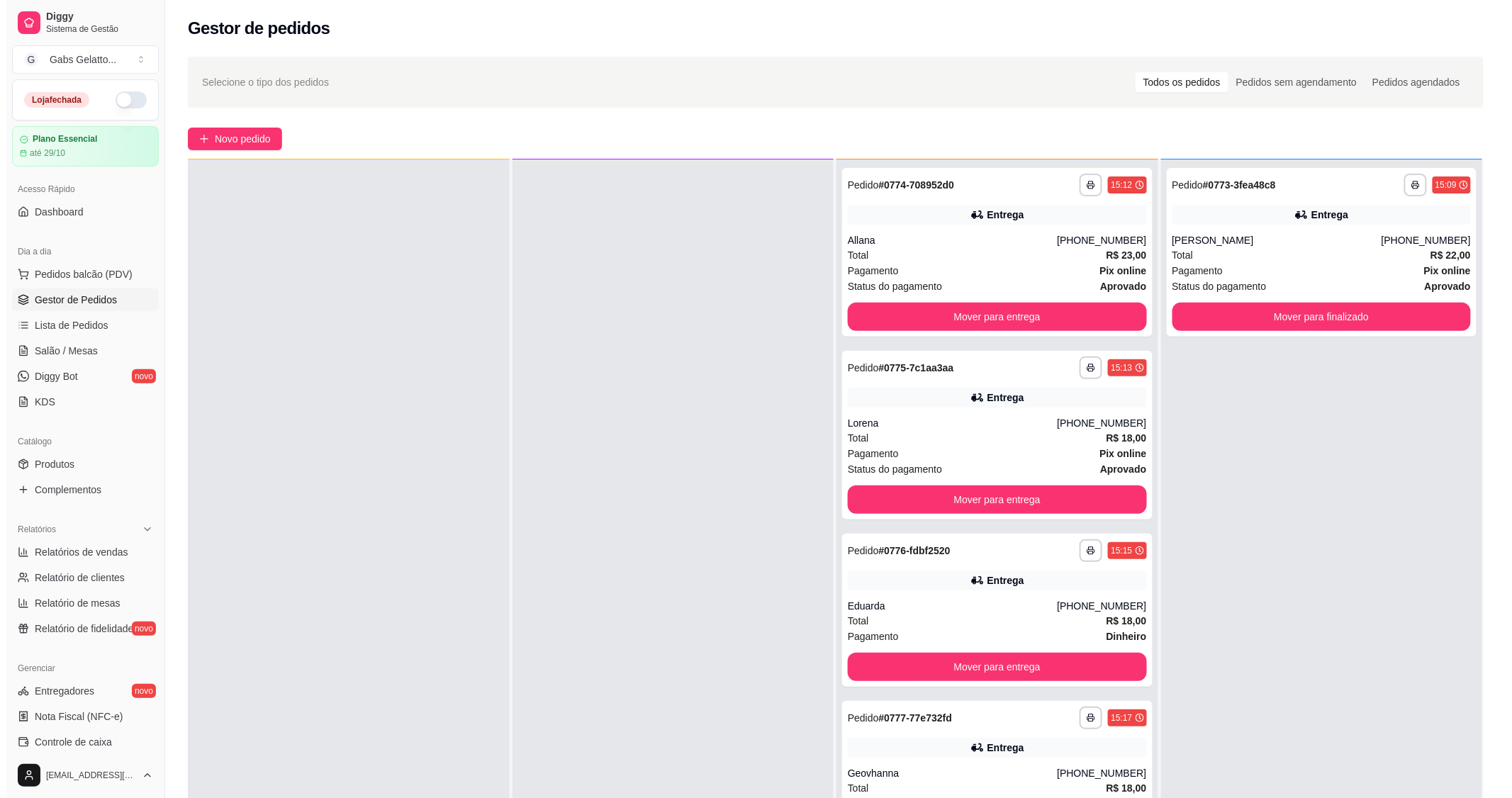
scroll to position [79, 0]
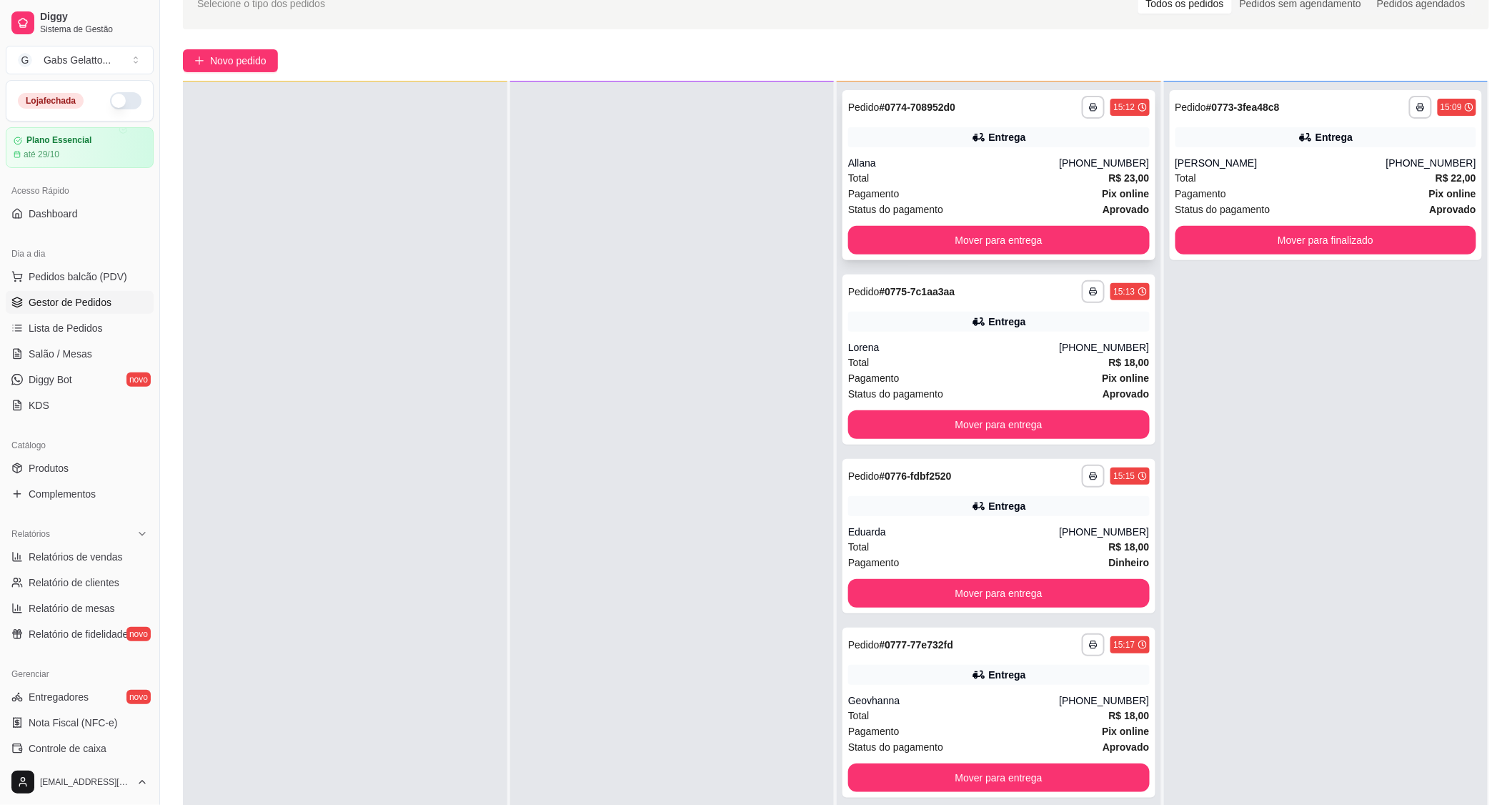
click at [973, 165] on div "Allana" at bounding box center [953, 163] width 211 height 14
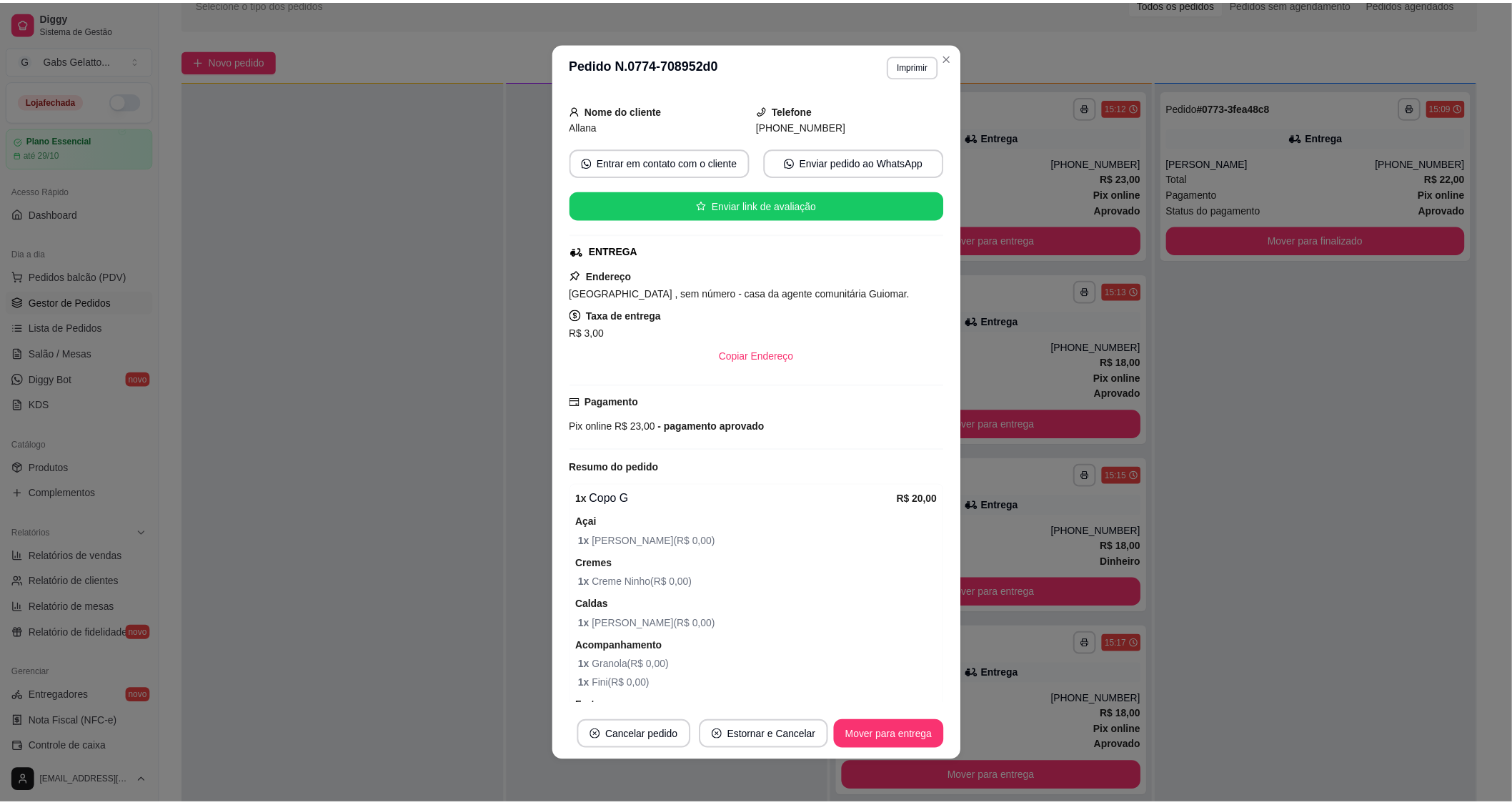
scroll to position [188, 0]
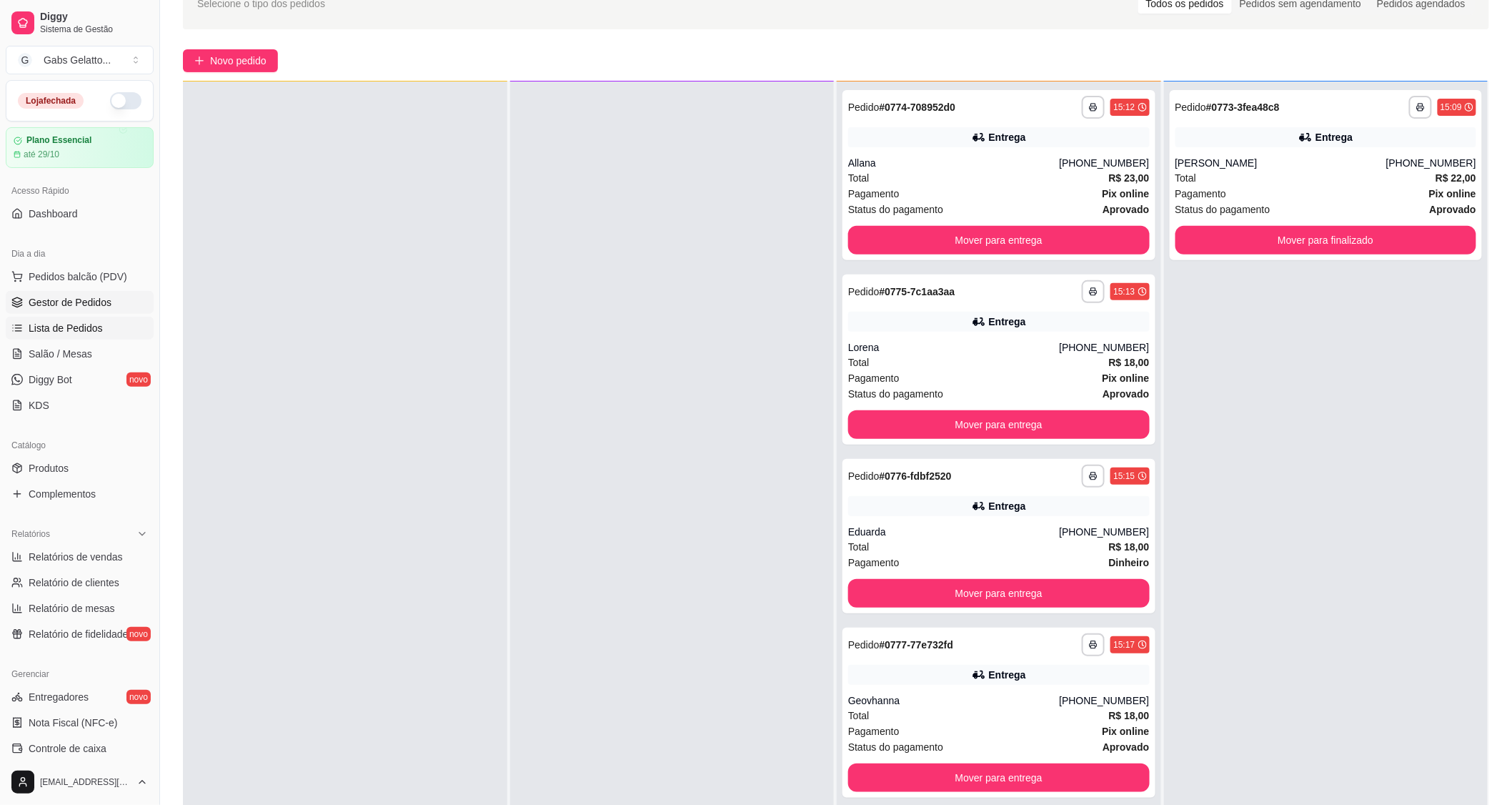
click at [81, 330] on span "Lista de Pedidos" at bounding box center [65, 328] width 75 height 14
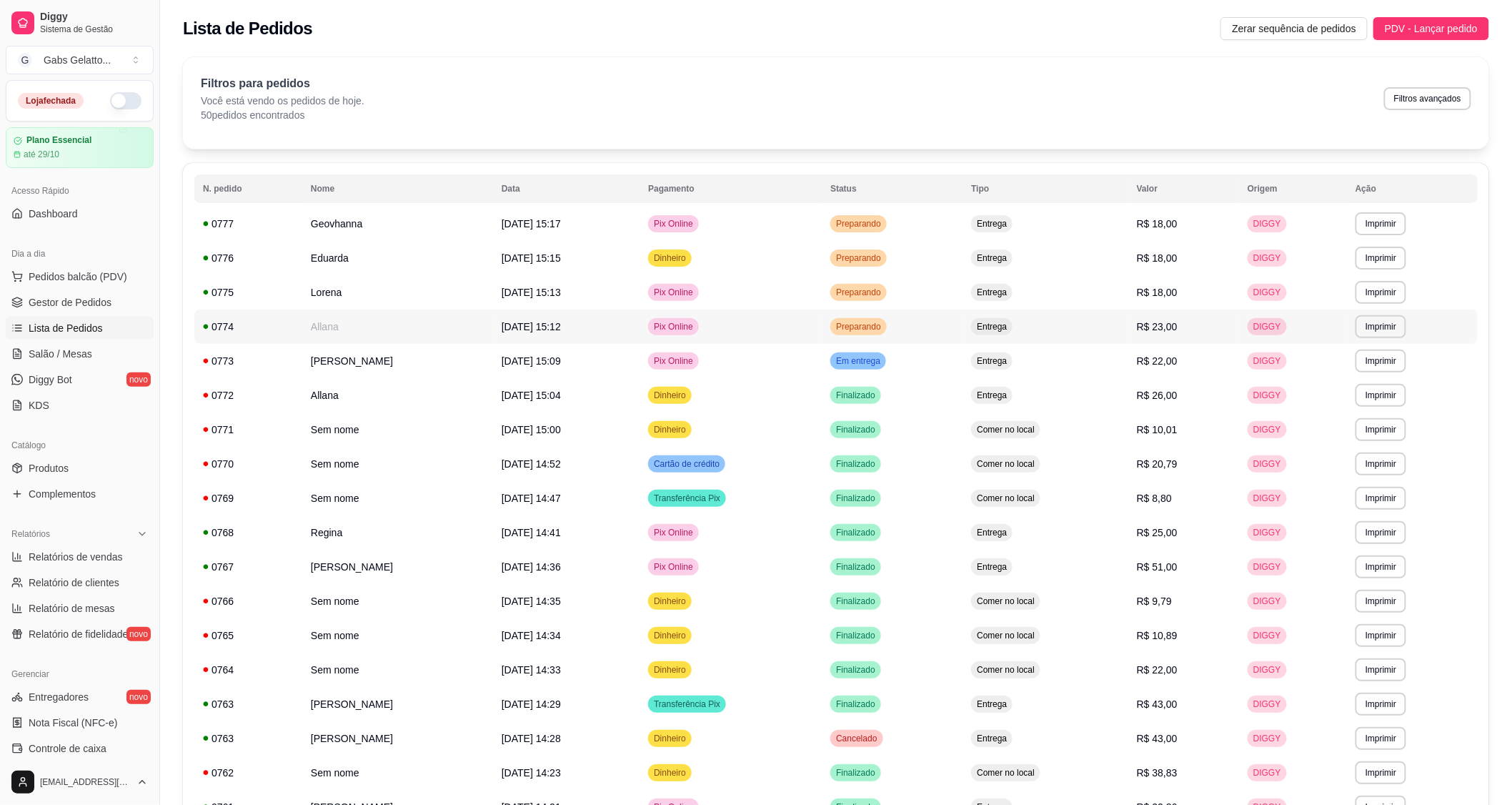
click at [405, 327] on td "Allana" at bounding box center [398, 327] width 191 height 35
click at [114, 97] on button "button" at bounding box center [126, 101] width 31 height 17
click at [83, 311] on link "Gestor de Pedidos" at bounding box center [79, 302] width 148 height 23
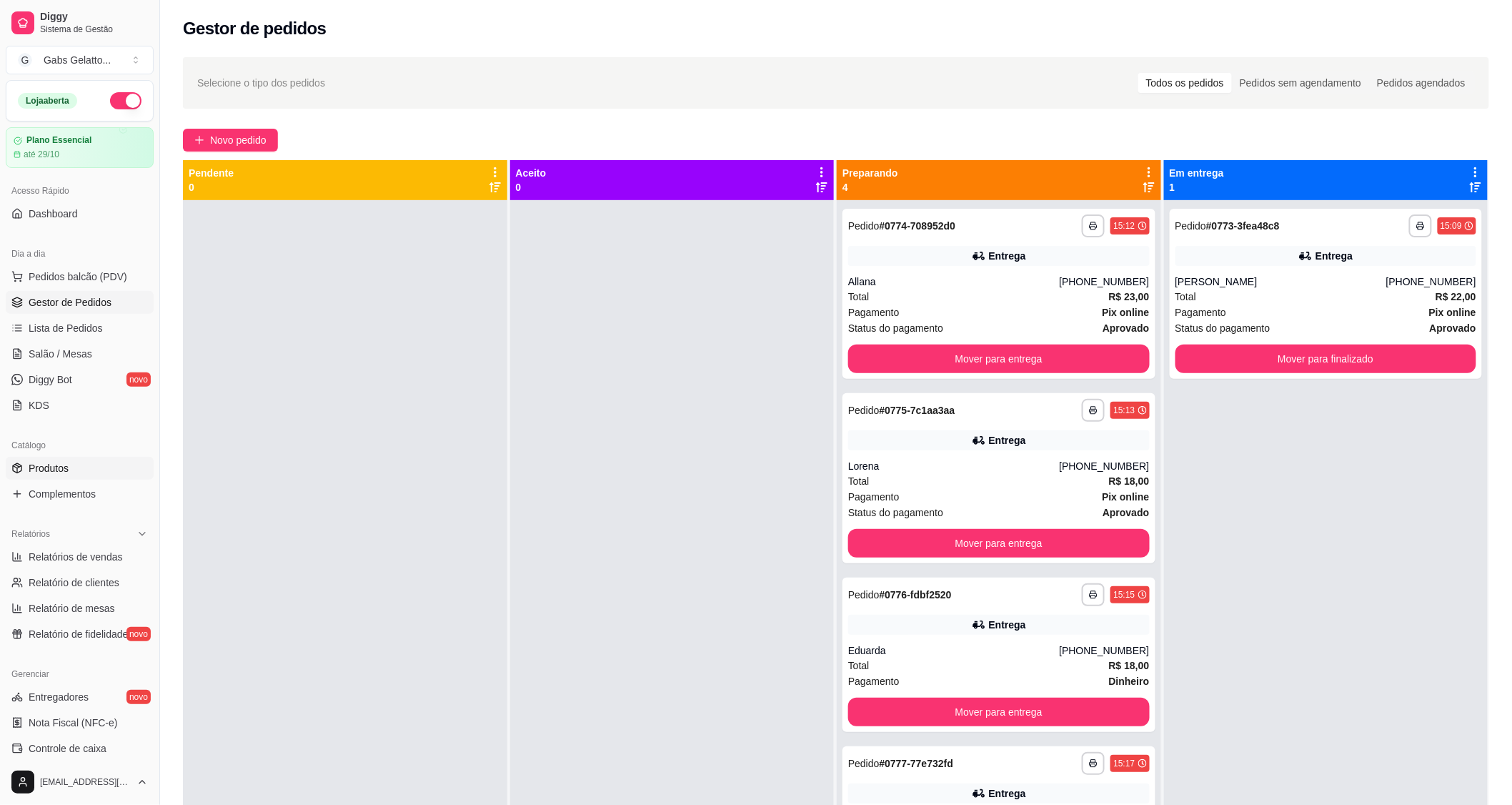
click at [75, 472] on link "Produtos" at bounding box center [79, 468] width 148 height 23
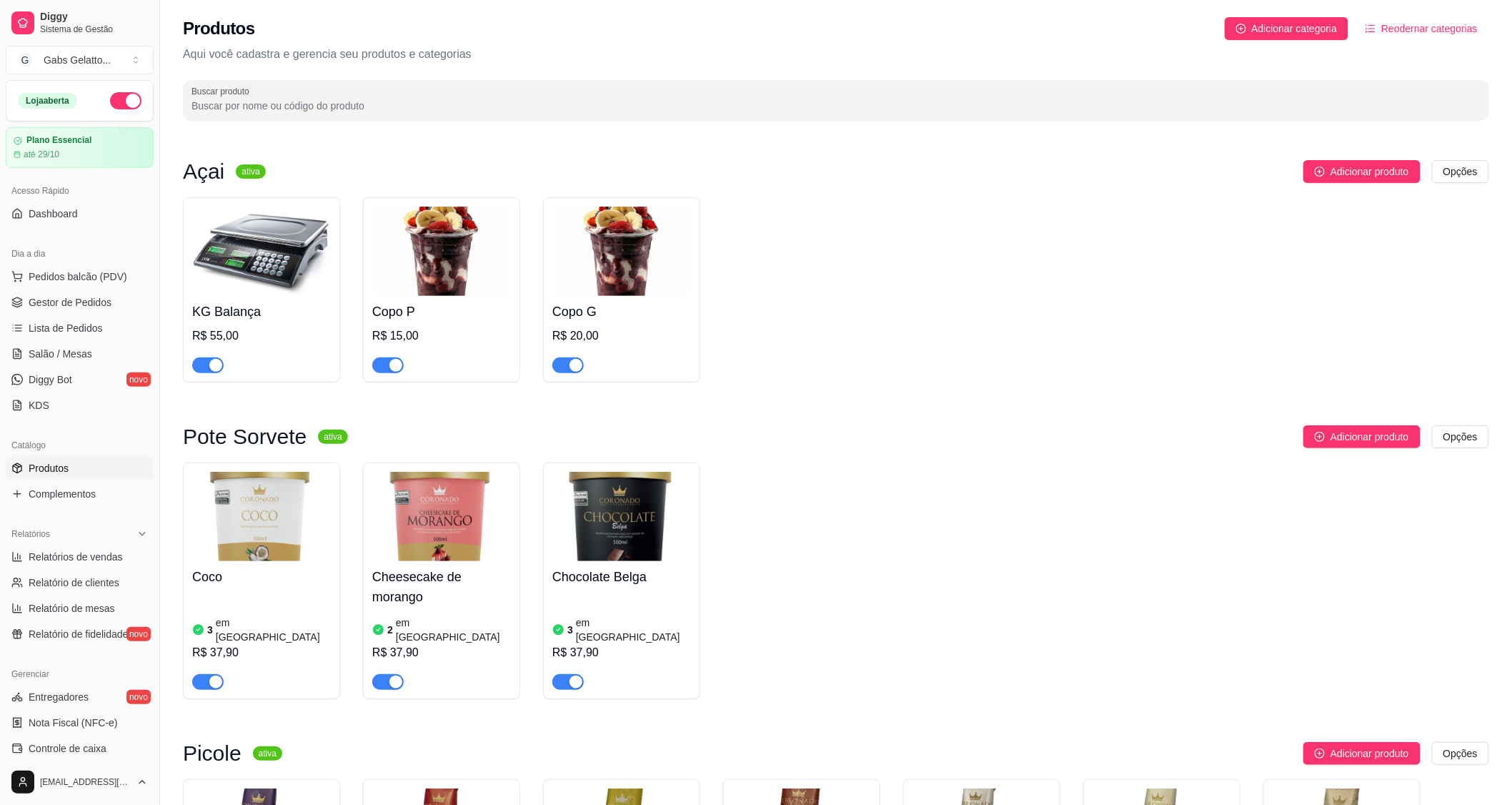
click at [395, 369] on div "button" at bounding box center [396, 365] width 13 height 13
drag, startPoint x: 81, startPoint y: 289, endPoint x: 77, endPoint y: 300, distance: 11.7
click at [80, 289] on ul "Pedidos balcão (PDV) Gestor de Pedidos Lista de Pedidos Salão / Mesas Diggy Bot…" at bounding box center [79, 340] width 148 height 152
click at [75, 304] on span "Gestor de Pedidos" at bounding box center [69, 302] width 83 height 14
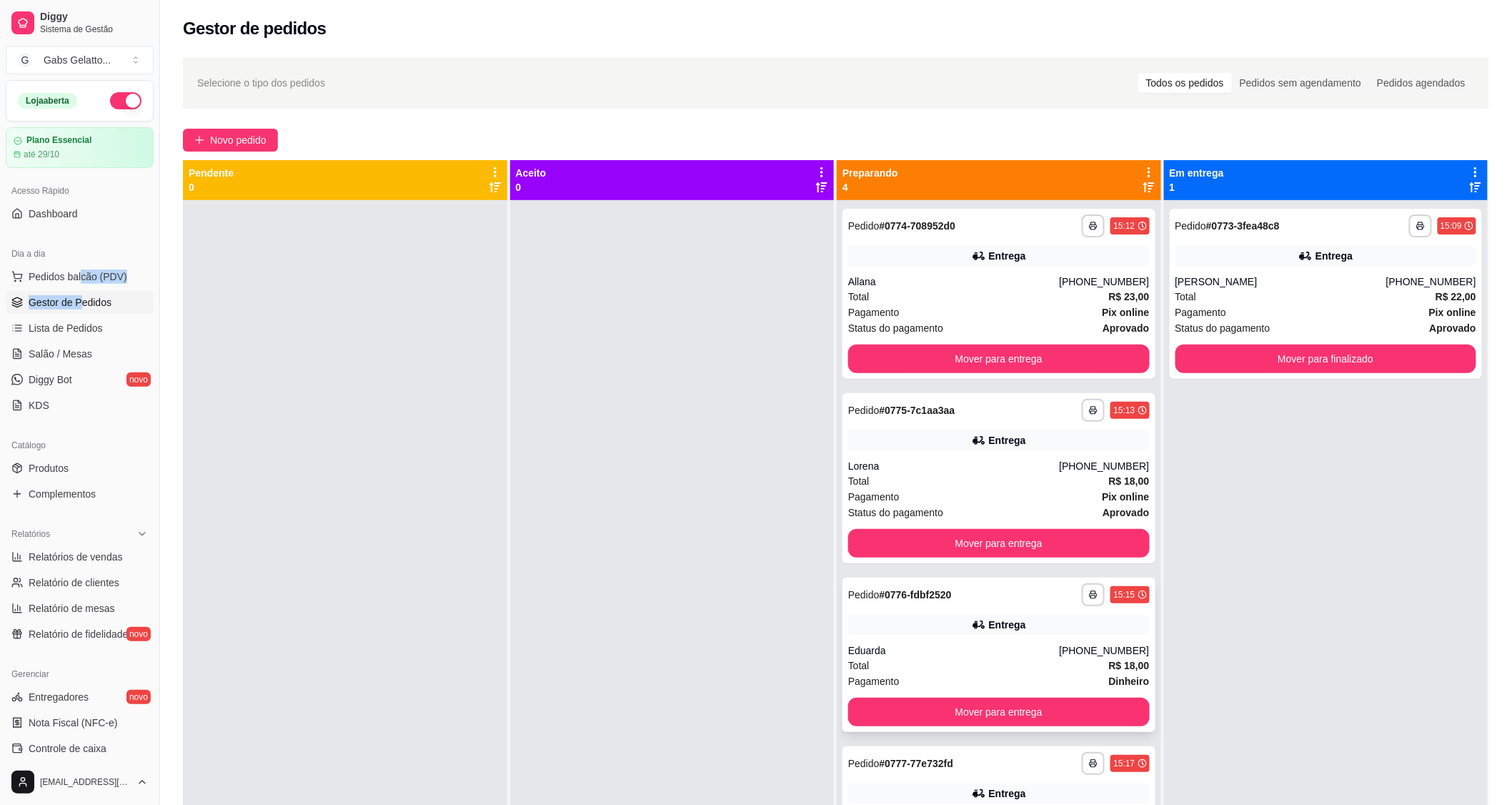
scroll to position [39, 0]
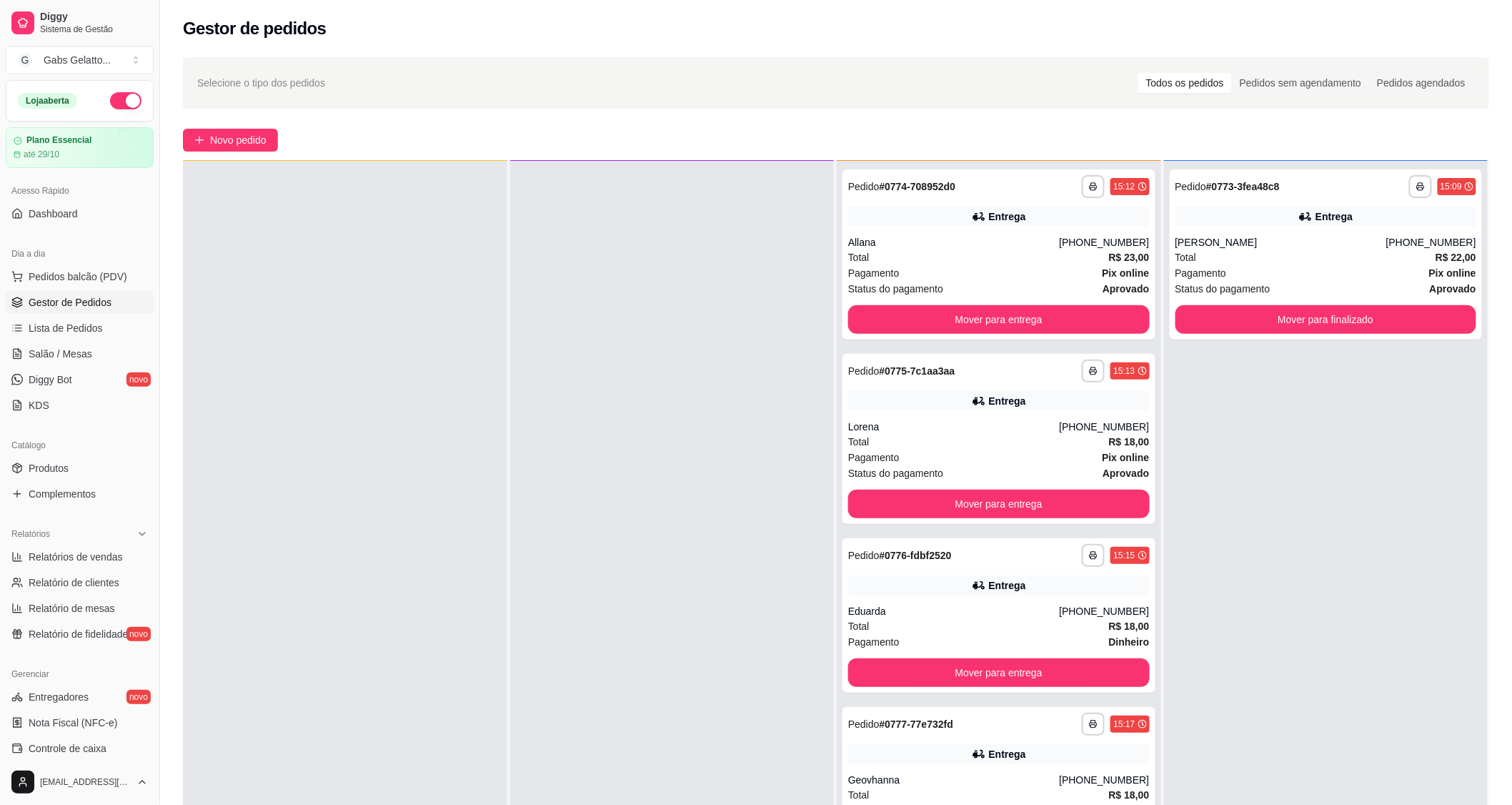
click at [612, 483] on div at bounding box center [672, 564] width 325 height 805
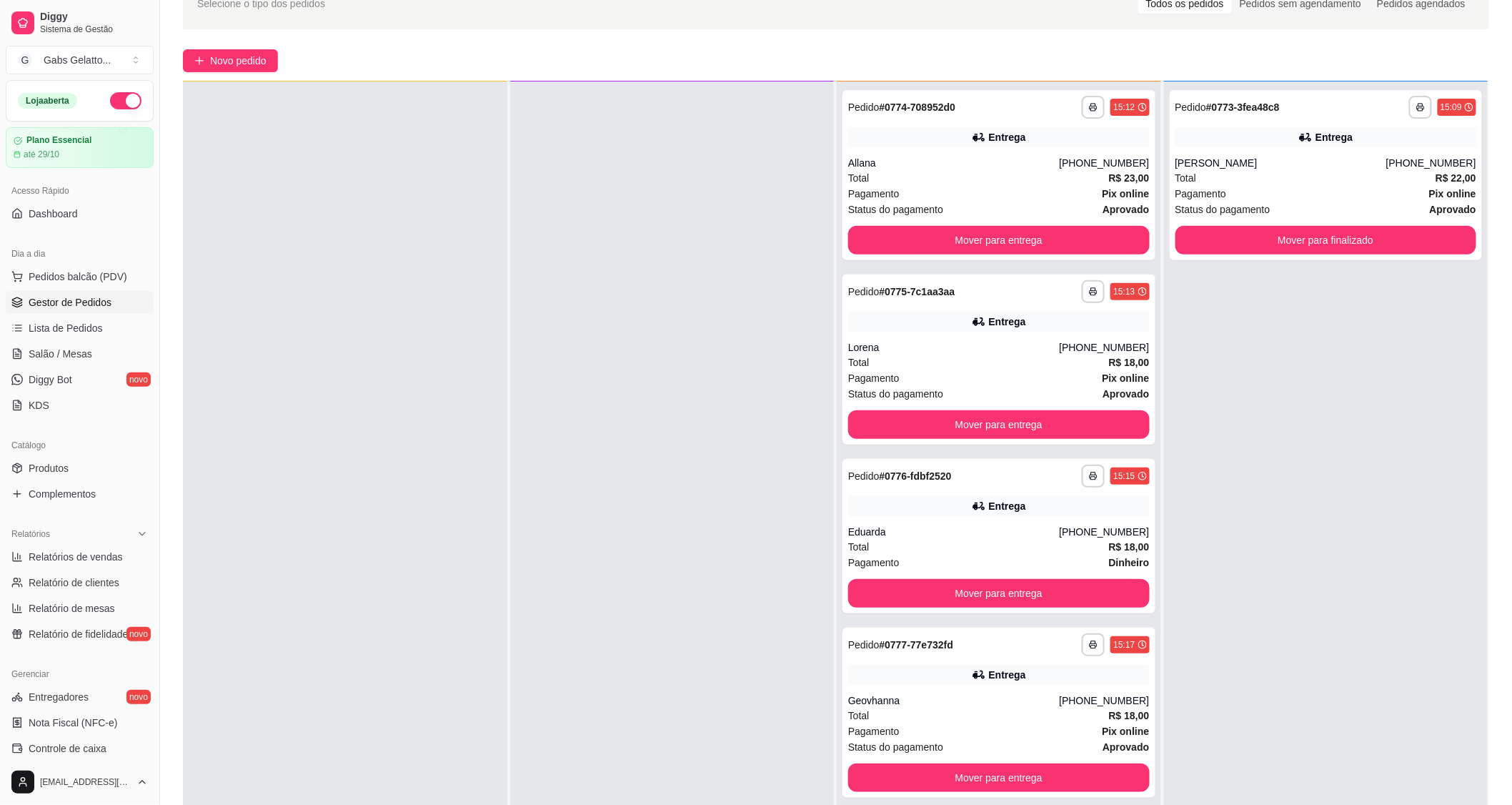
drag, startPoint x: 1213, startPoint y: 495, endPoint x: 1263, endPoint y: 529, distance: 60.5
click at [1268, 529] on div "**********" at bounding box center [1326, 484] width 325 height 805
click at [974, 414] on button "Mover para entrega" at bounding box center [999, 425] width 302 height 28
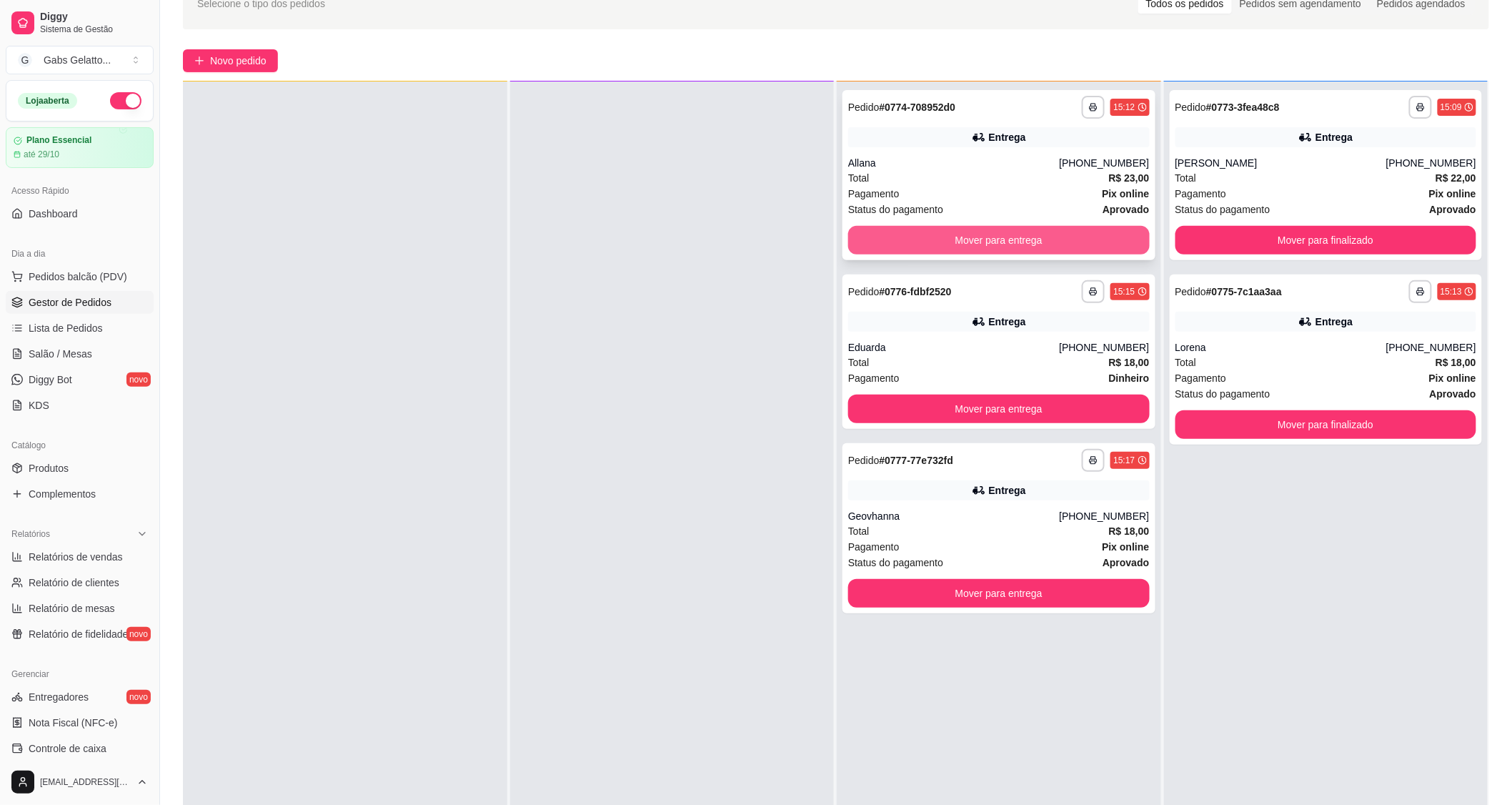
click at [965, 240] on button "Mover para entrega" at bounding box center [999, 240] width 302 height 28
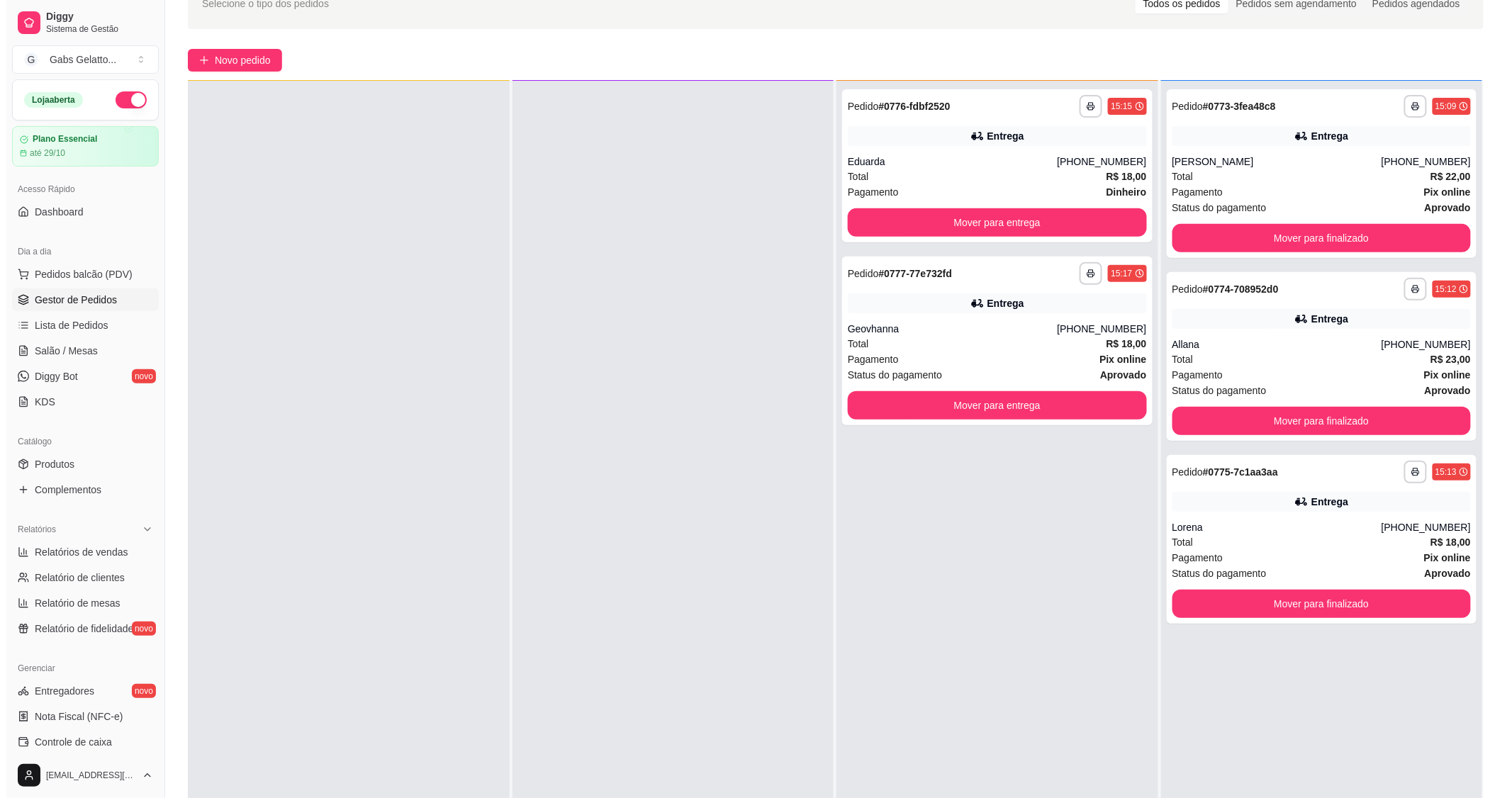
scroll to position [0, 0]
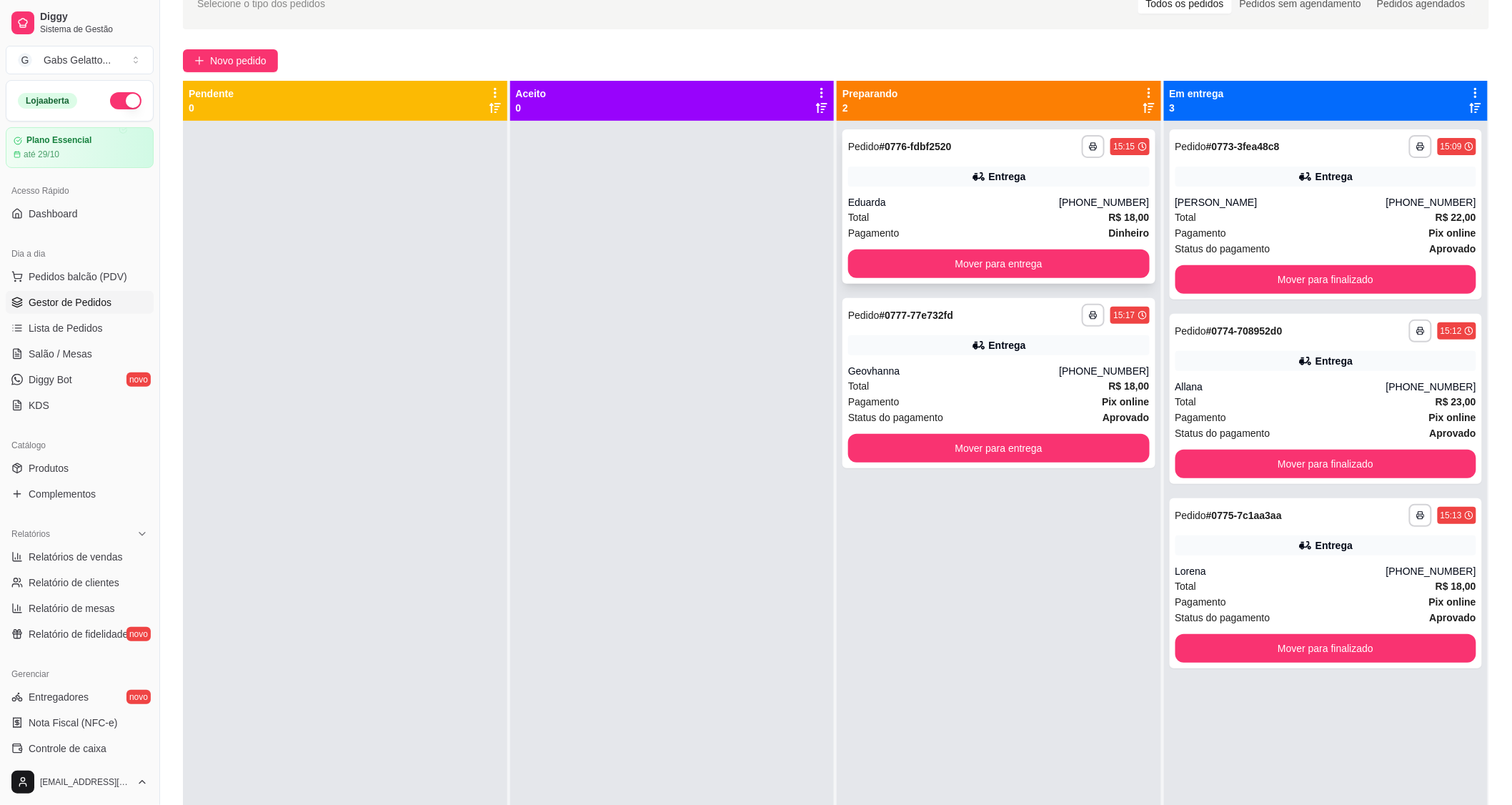
click at [945, 196] on div "Eduarda" at bounding box center [953, 202] width 211 height 14
click at [927, 374] on div "Geovhanna" at bounding box center [953, 371] width 211 height 14
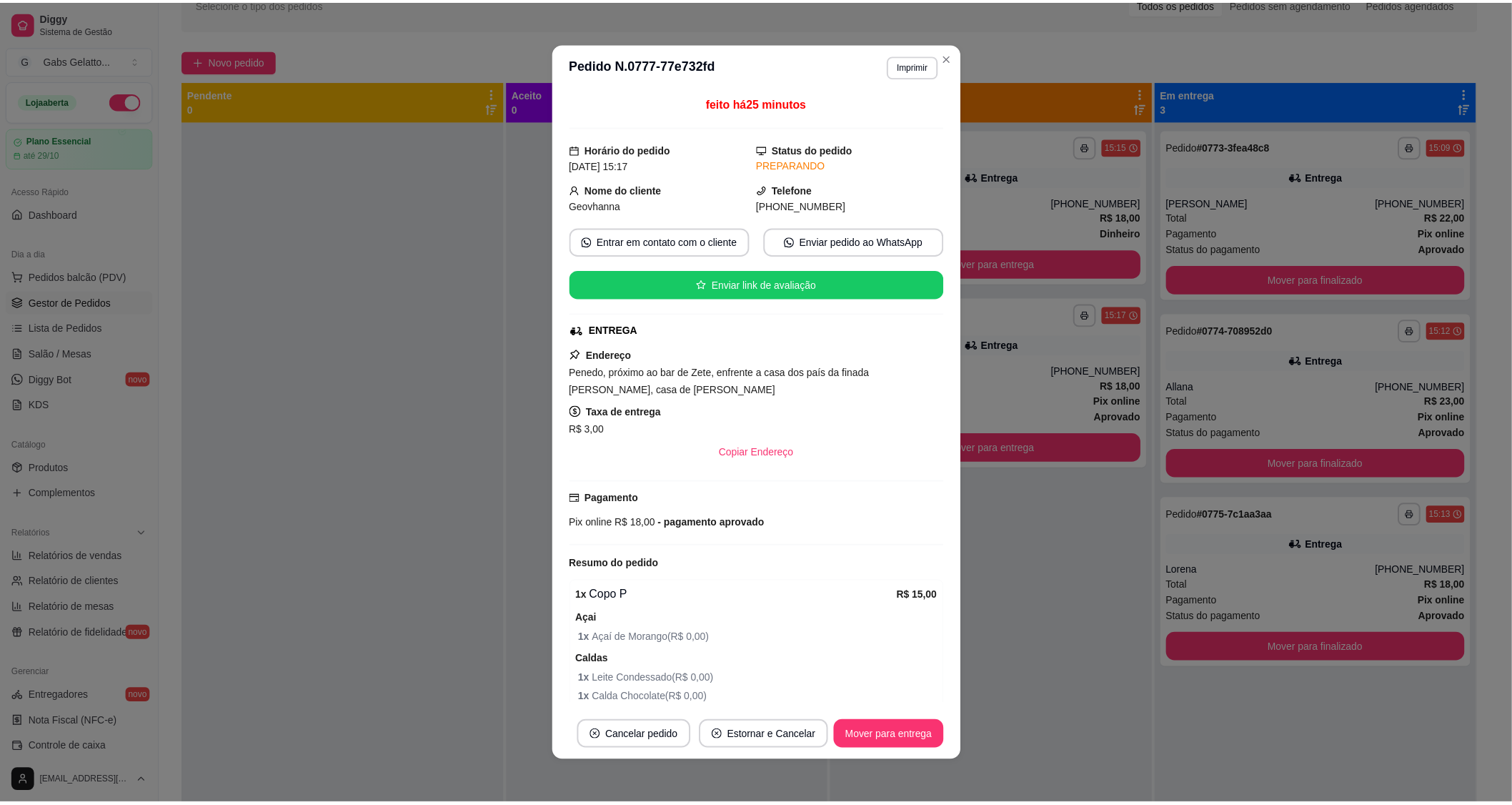
scroll to position [159, 0]
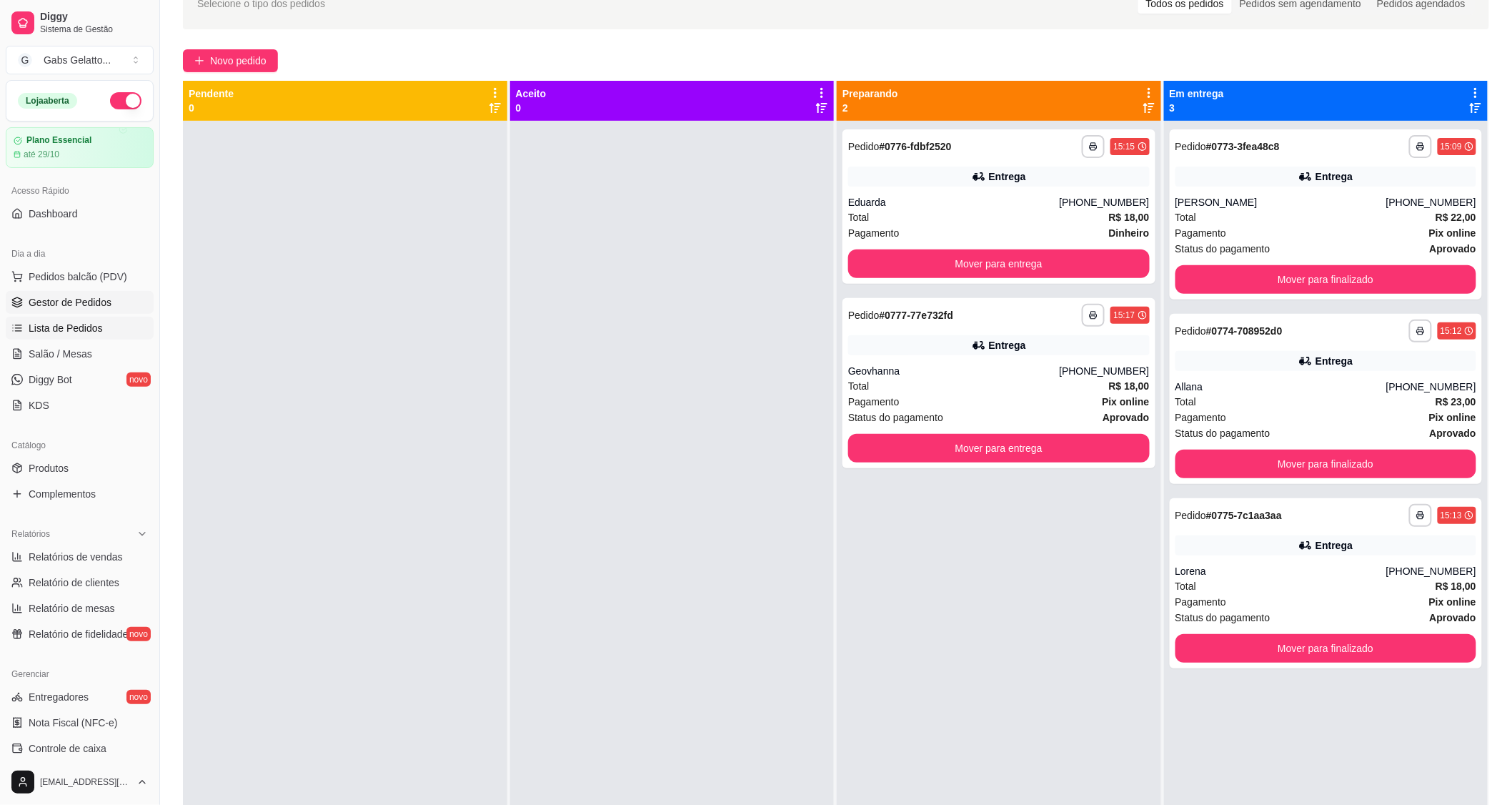
click at [101, 331] on link "Lista de Pedidos" at bounding box center [79, 328] width 148 height 23
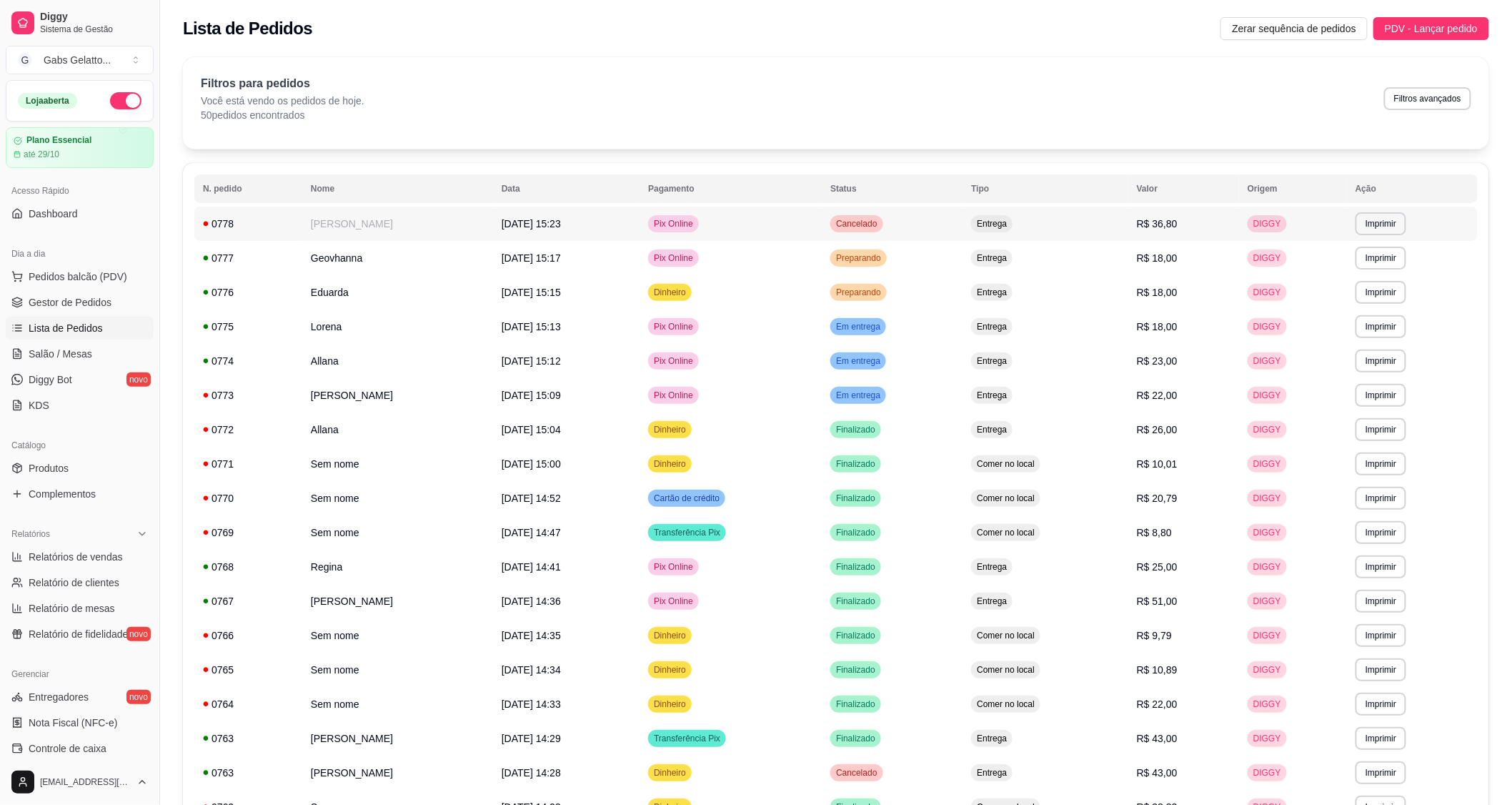
click at [350, 229] on td "[PERSON_NAME]" at bounding box center [398, 224] width 191 height 35
click at [97, 272] on span "Pedidos balcão (PDV)" at bounding box center [77, 277] width 98 height 14
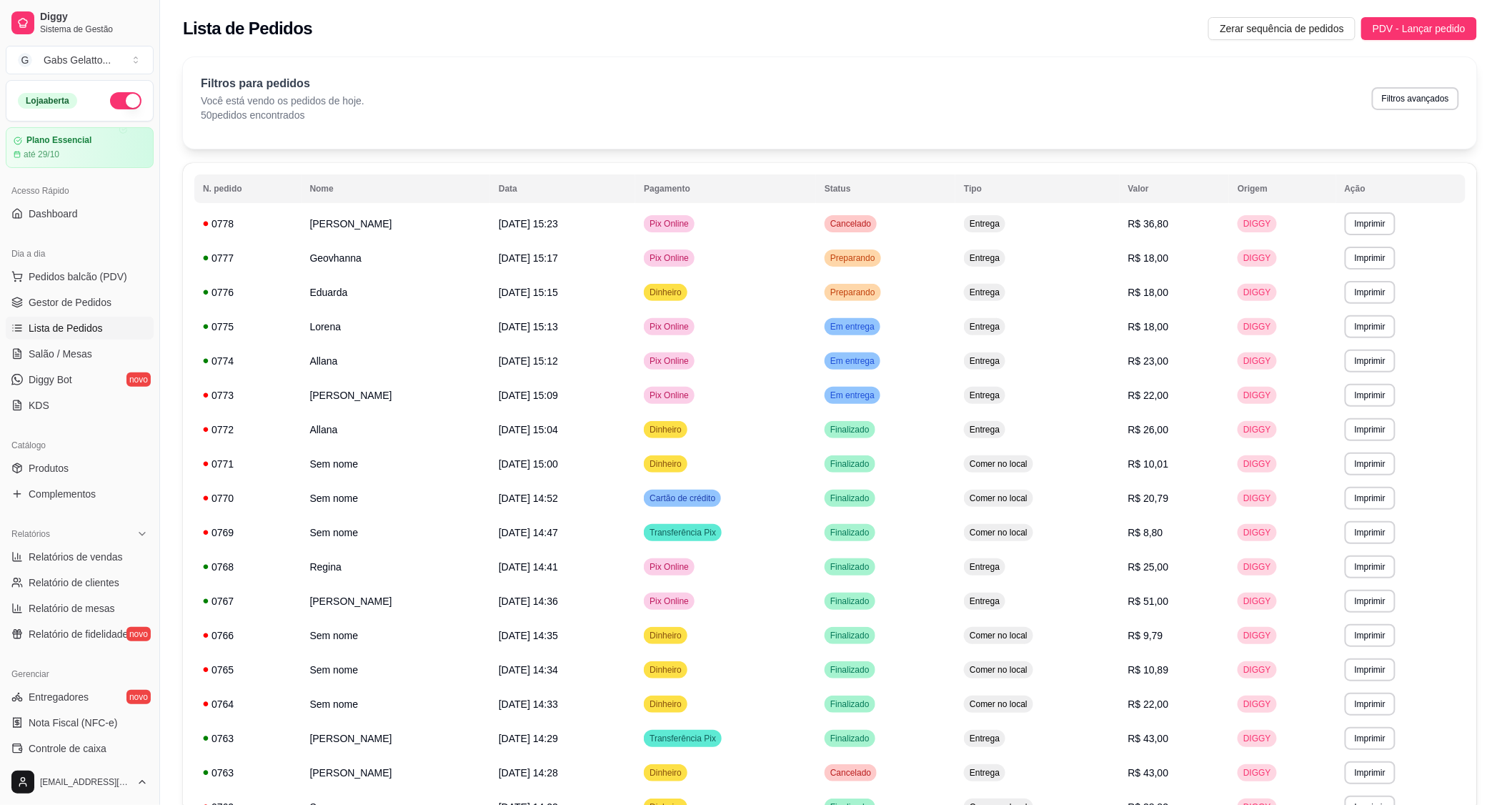
click at [97, 272] on img at bounding box center [105, 264] width 133 height 90
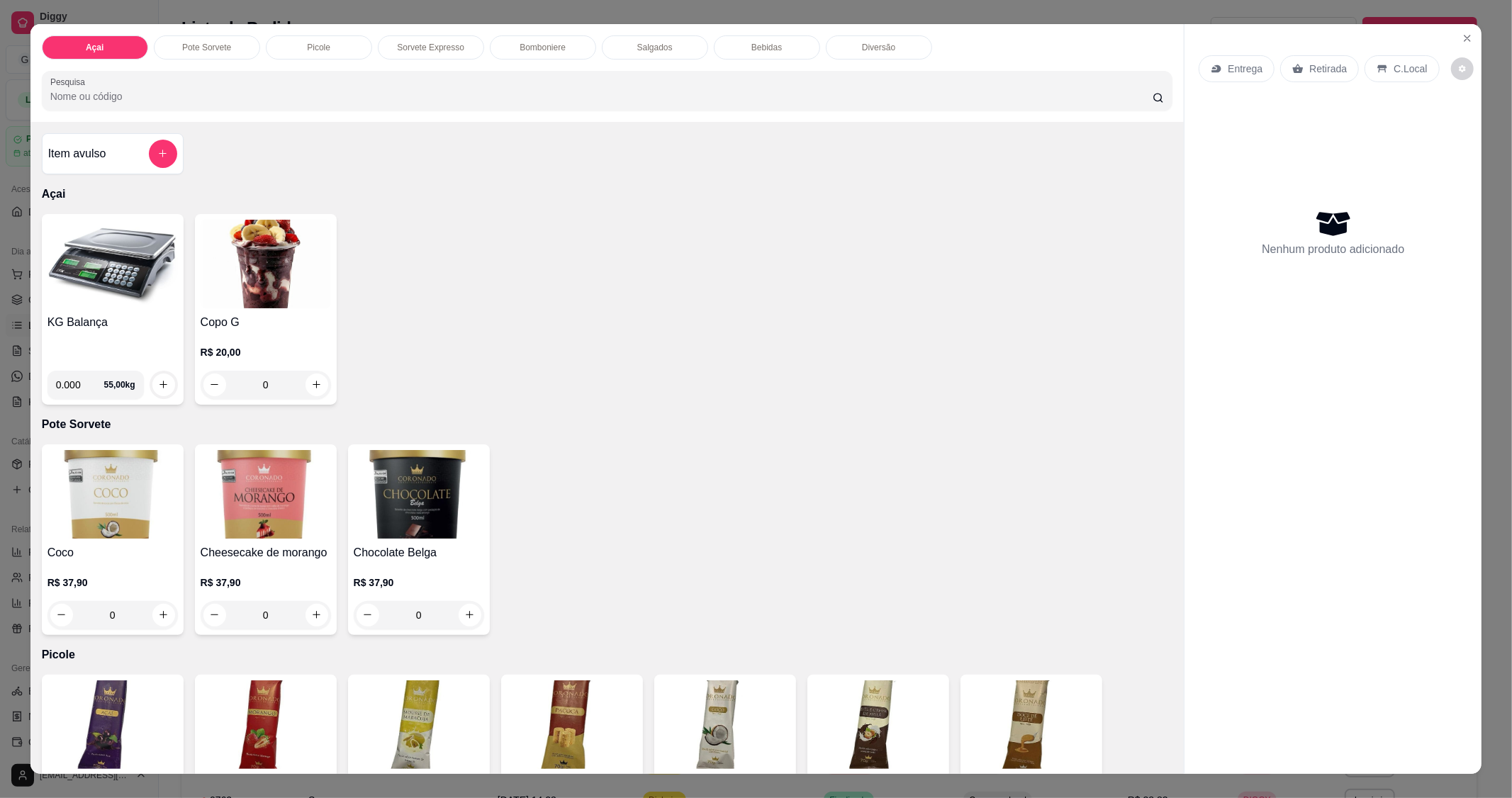
click at [133, 298] on img at bounding box center [112, 264] width 130 height 89
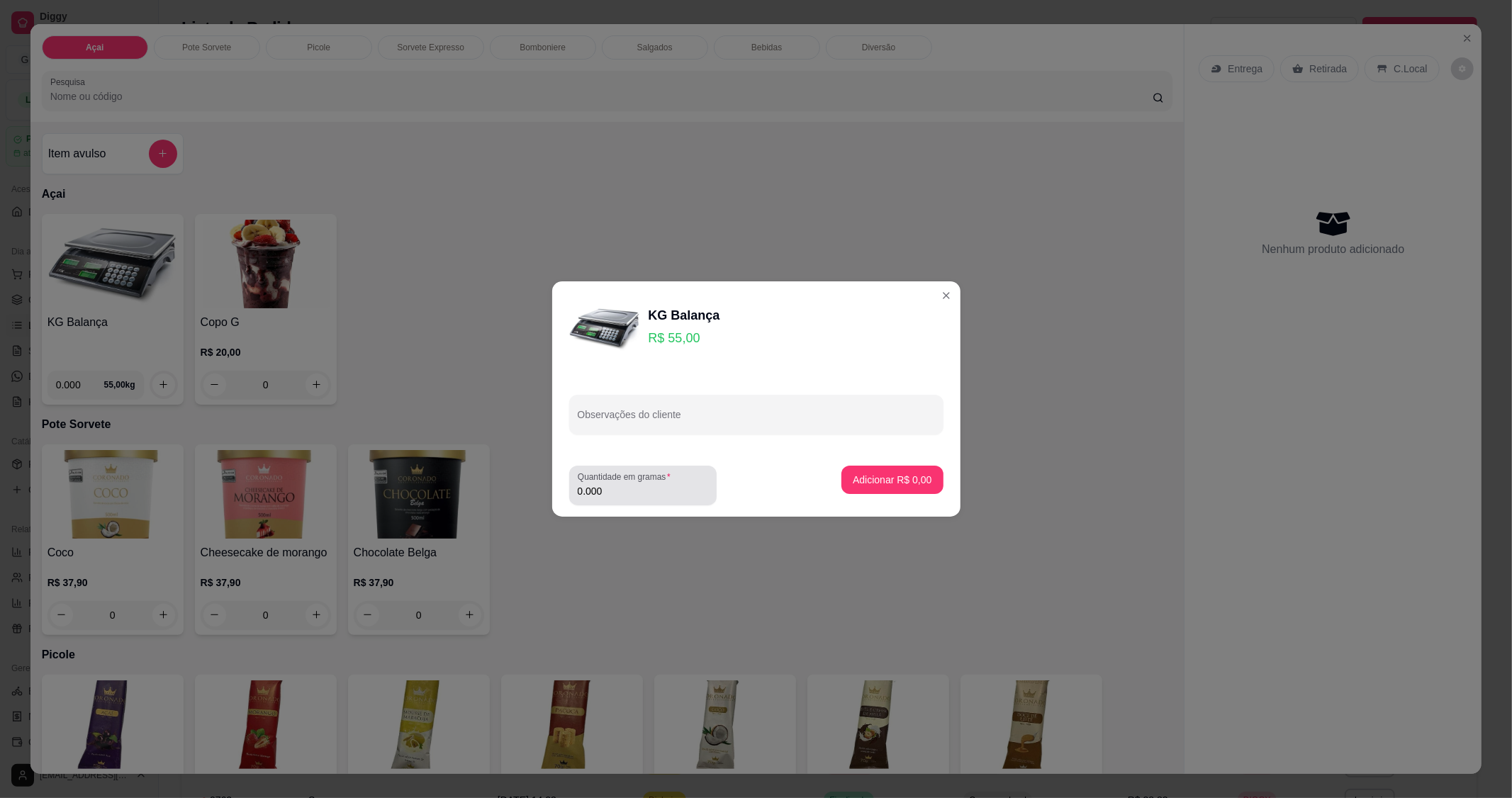
click at [651, 483] on div "Quantidade em gramas 0.000" at bounding box center [643, 485] width 147 height 40
type input "0.164"
click at [899, 483] on p "Adicionar R$ 9,02" at bounding box center [892, 479] width 79 height 14
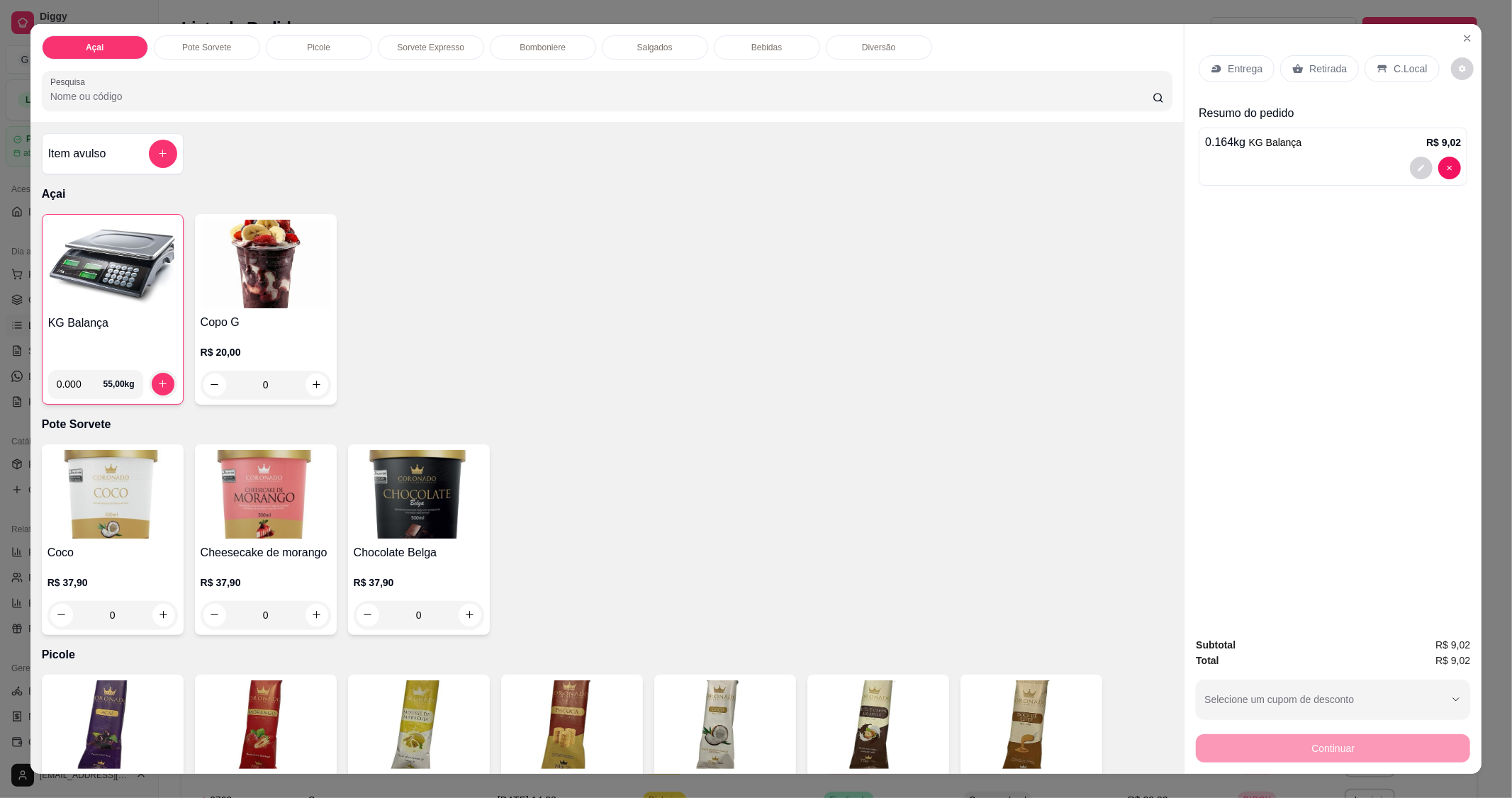
click at [1408, 538] on div "Entrega Retirada C.Local Resumo do pedido 0.164 kg KG Balança R$ 9,02" at bounding box center [1333, 325] width 297 height 602
click at [1483, 667] on div "Açai Pote Sorvete Picole Sorvete Expresso Bomboniere Salgados Bebidas Diversão …" at bounding box center [756, 399] width 1512 height 798
click at [1260, 501] on div "Entrega Retirada C.Local Resumo do pedido 0.164 kg KG Balança R$ 9,02" at bounding box center [1333, 325] width 297 height 602
click at [1393, 66] on p "C.Local" at bounding box center [1410, 69] width 34 height 14
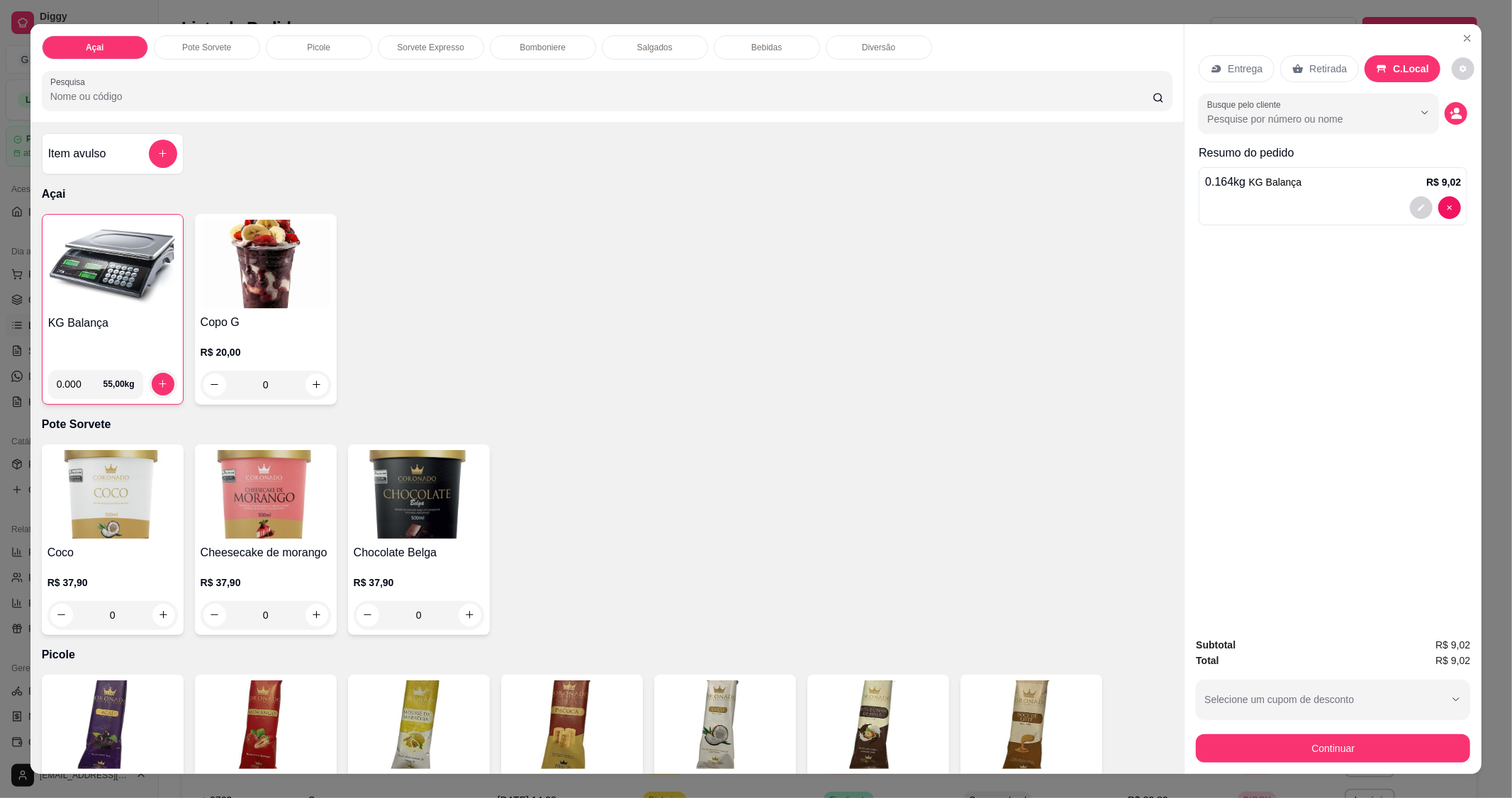
click at [1362, 737] on button "Continuar" at bounding box center [1333, 748] width 274 height 28
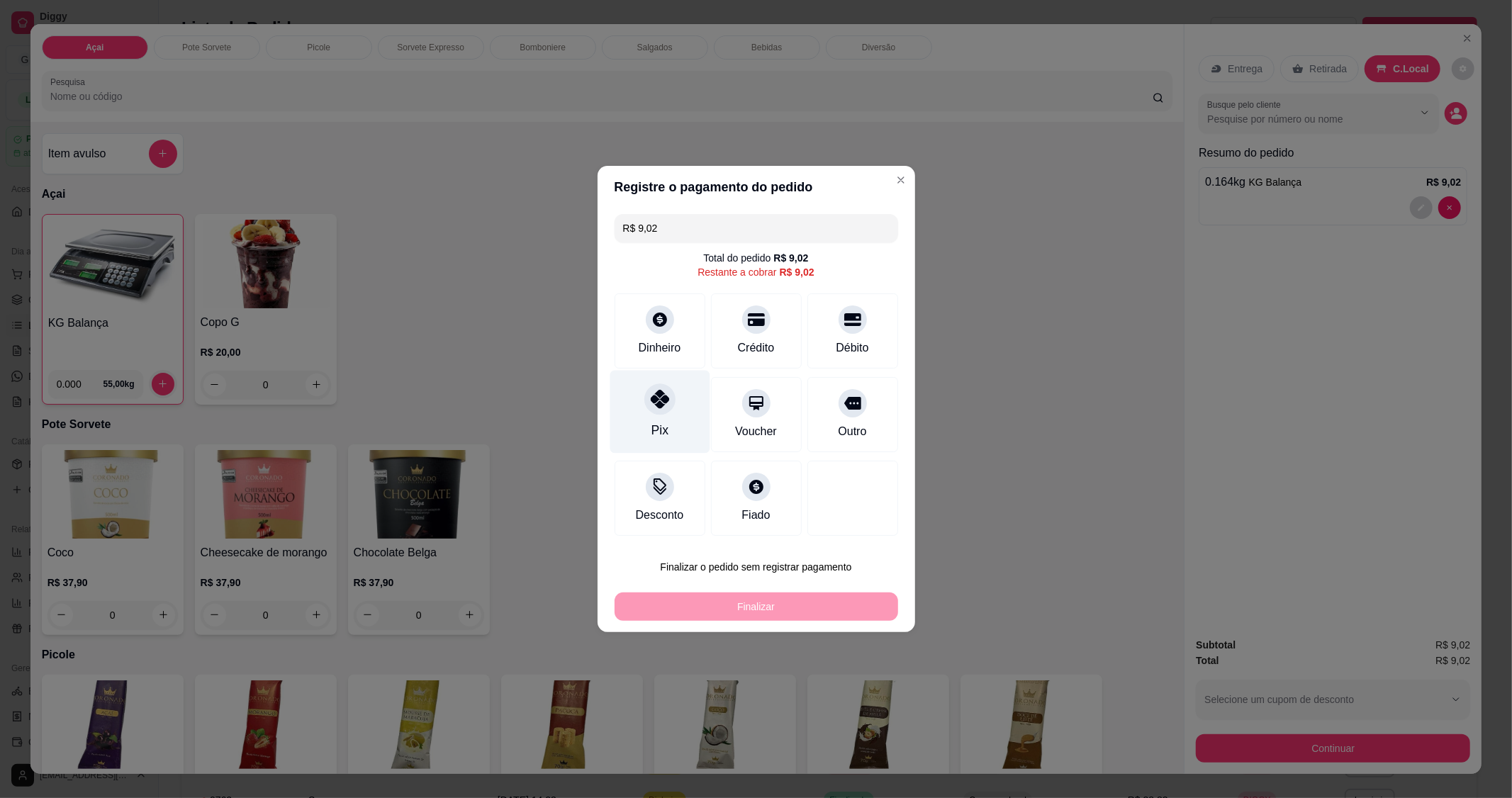
click at [653, 415] on div at bounding box center [660, 399] width 31 height 31
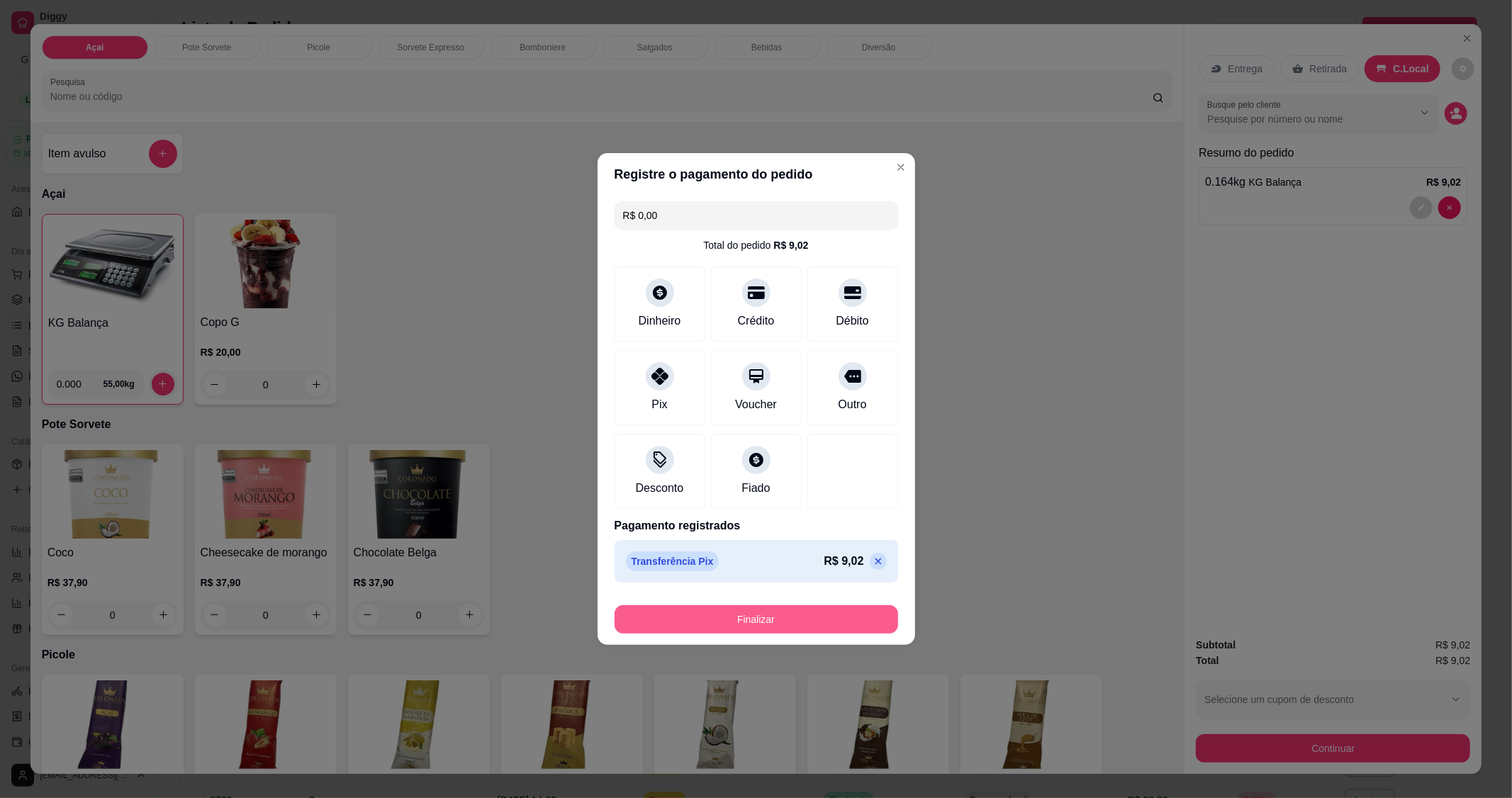
click at [743, 618] on button "Finalizar" at bounding box center [756, 619] width 284 height 28
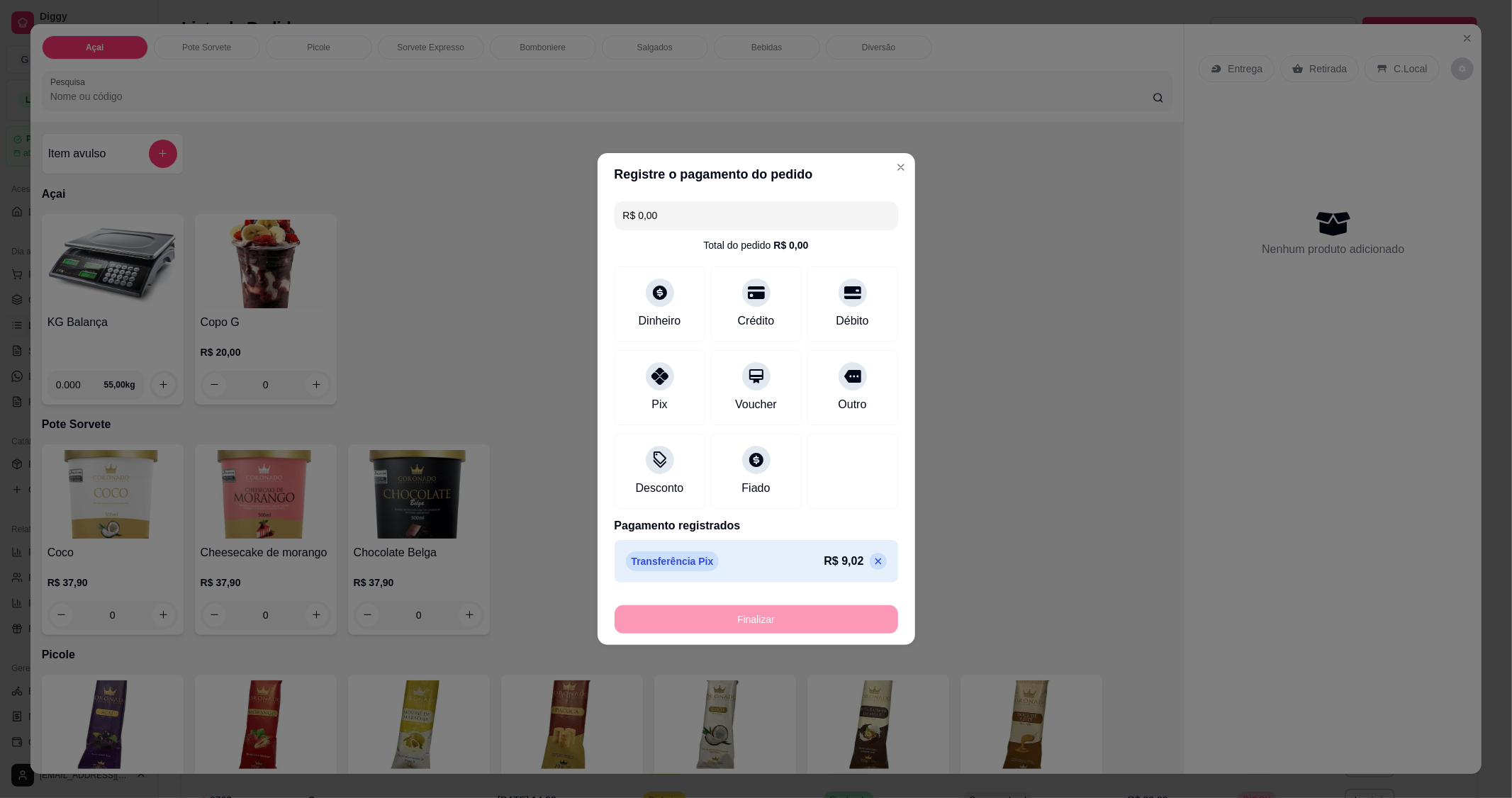
type input "-R$ 9,02"
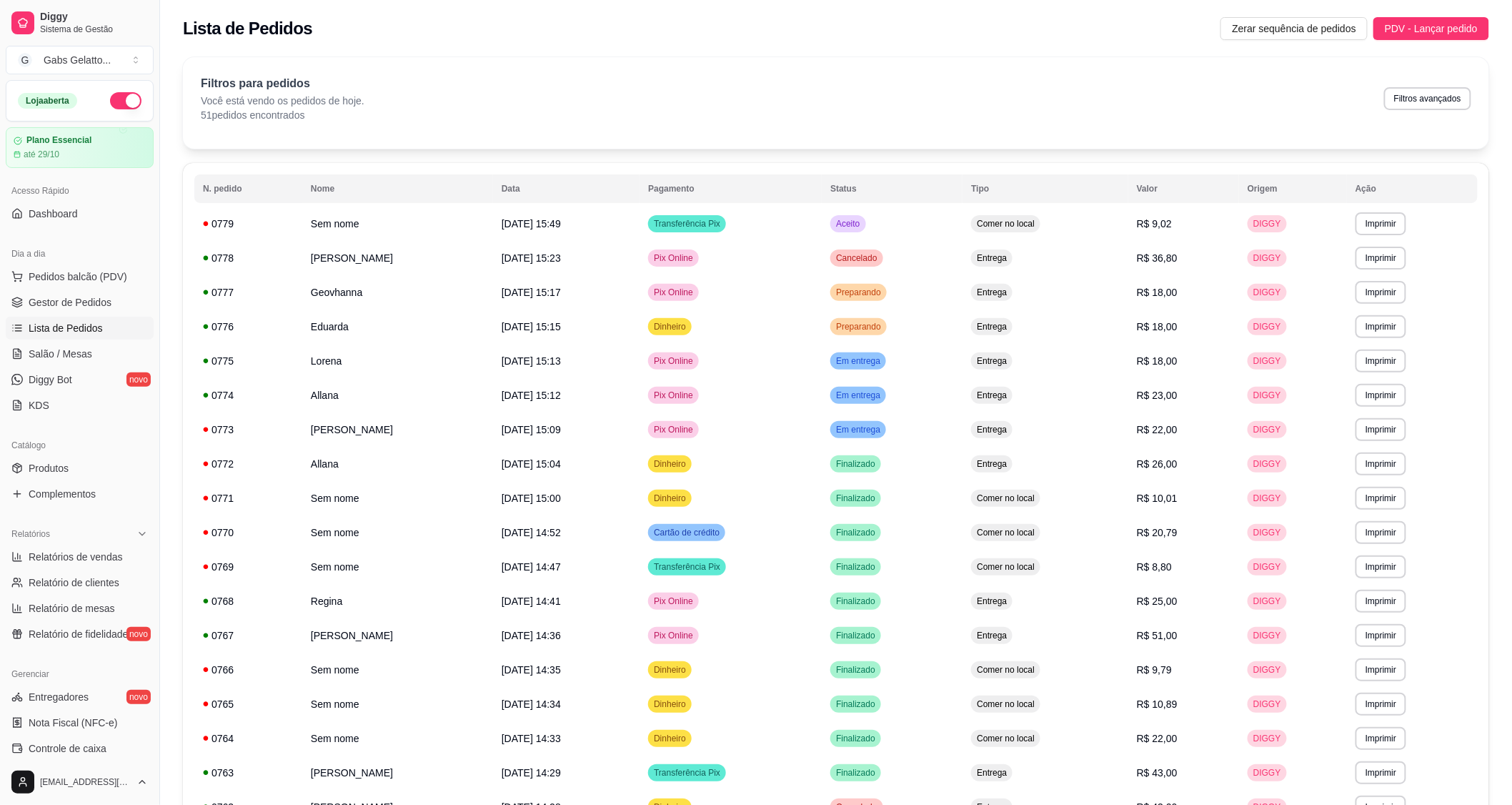
click at [97, 289] on ul "Pedidos balcão (PDV) Gestor de Pedidos Lista de Pedidos Salão / Mesas Diggy Bot…" at bounding box center [79, 340] width 148 height 152
click at [98, 276] on span "Pedidos balcão (PDV)" at bounding box center [77, 277] width 98 height 14
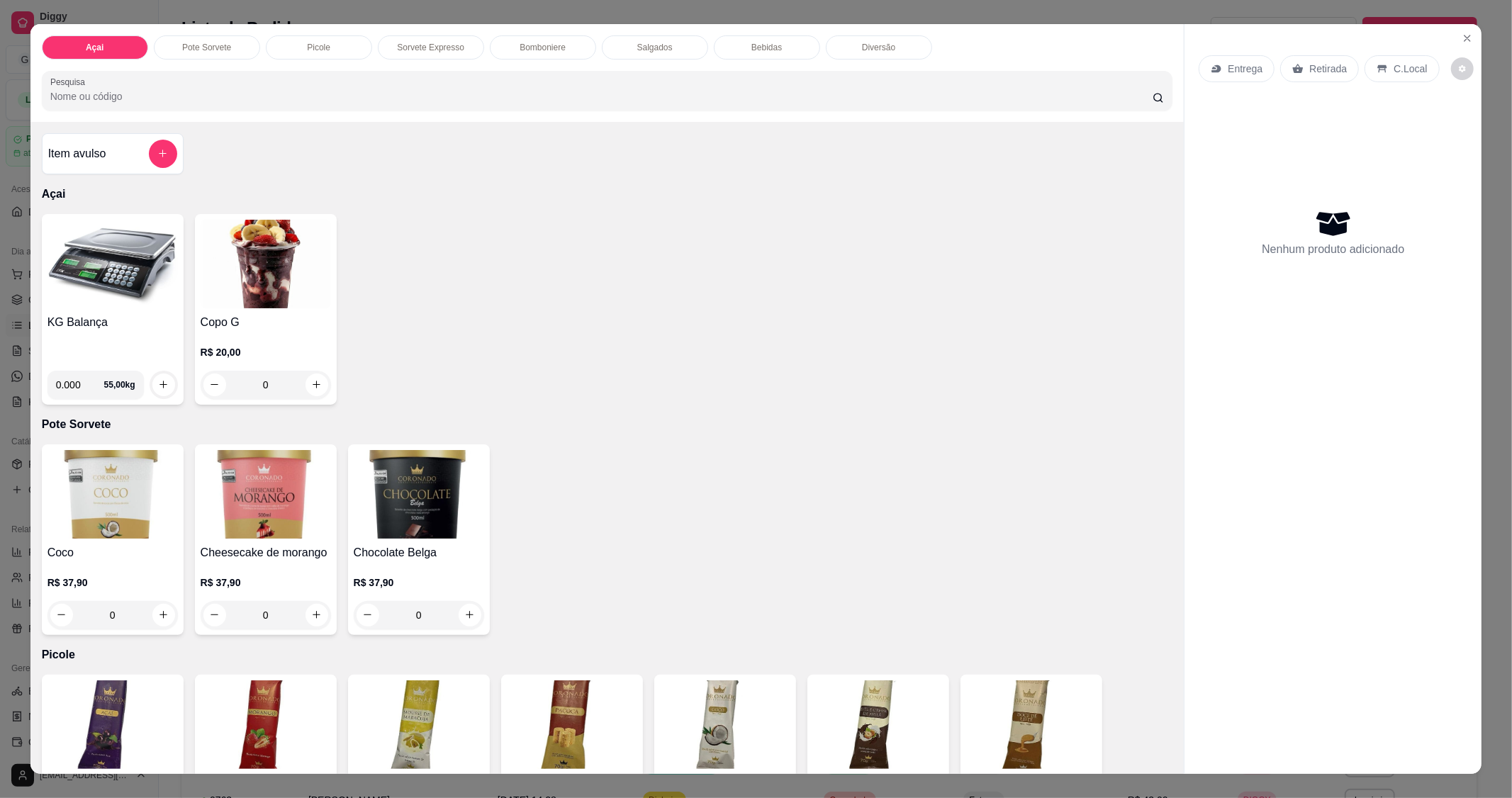
click at [79, 287] on img at bounding box center [112, 264] width 130 height 89
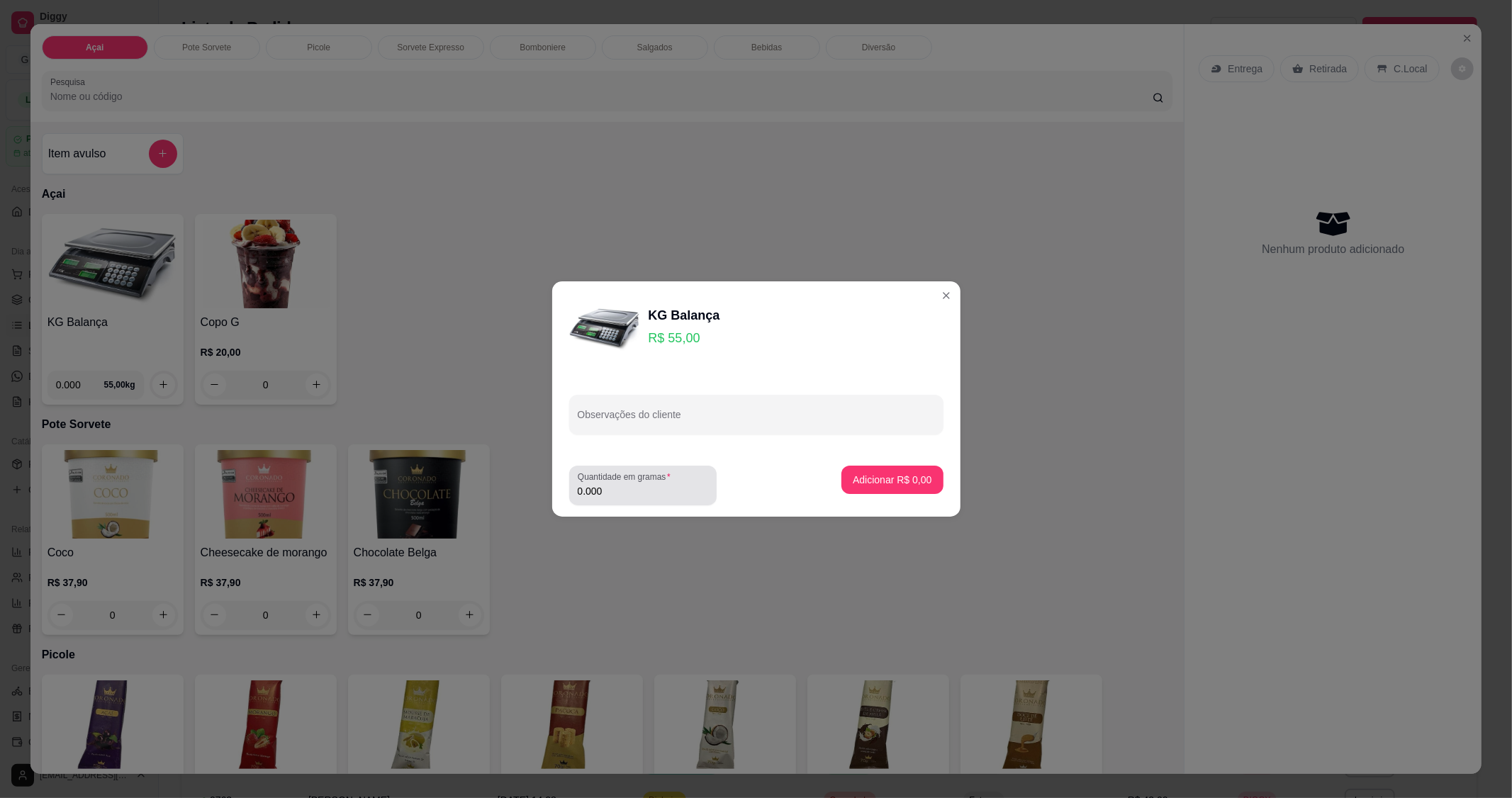
click at [612, 482] on label "Quantidade em gramas" at bounding box center [626, 476] width 97 height 12
click at [612, 484] on input "0.000" at bounding box center [643, 491] width 130 height 14
type input "0.098"
click at [868, 480] on p "Adicionar R$ 5,39" at bounding box center [892, 479] width 79 height 14
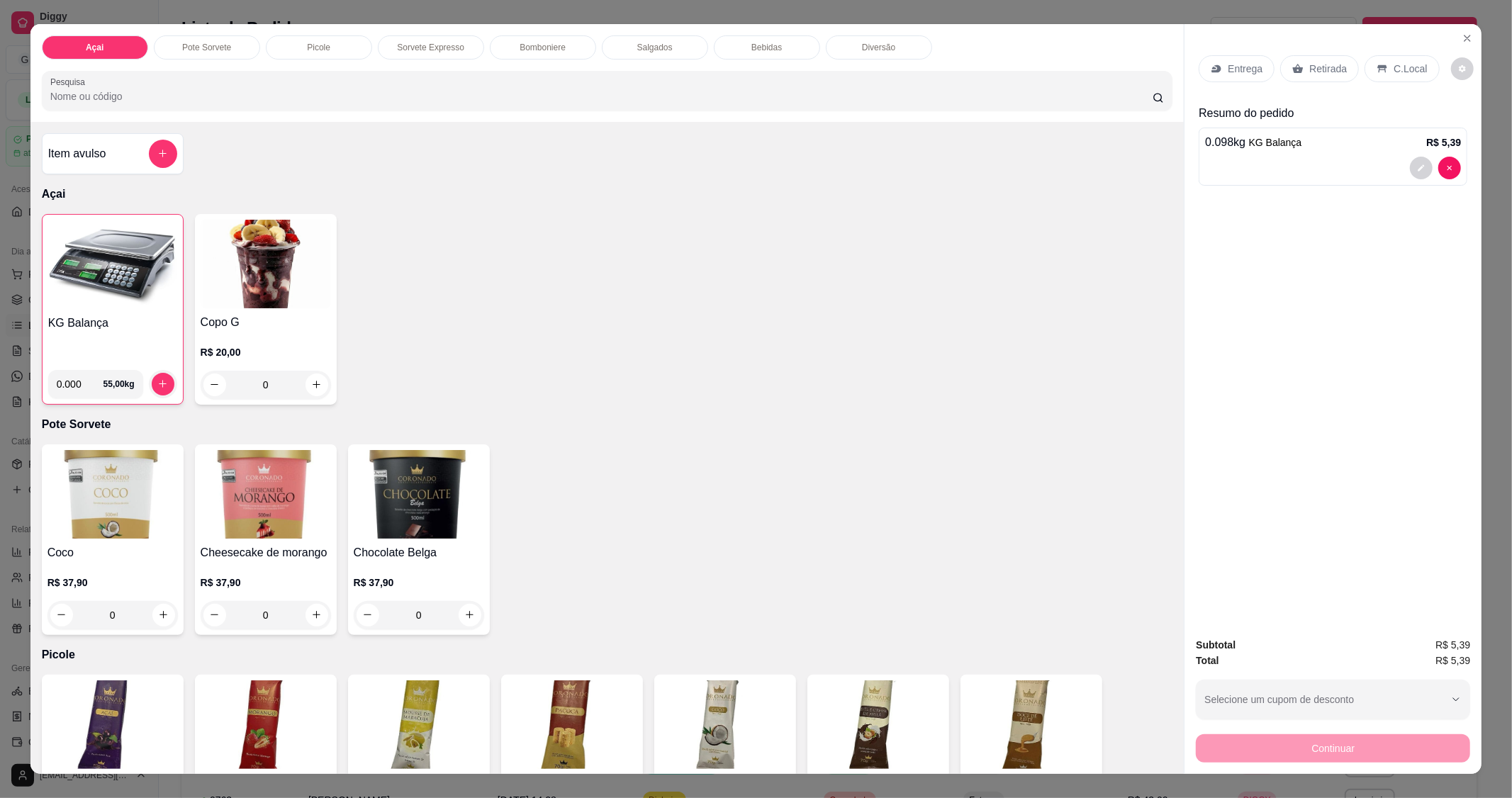
click at [1387, 78] on div "C.Local" at bounding box center [1401, 69] width 74 height 27
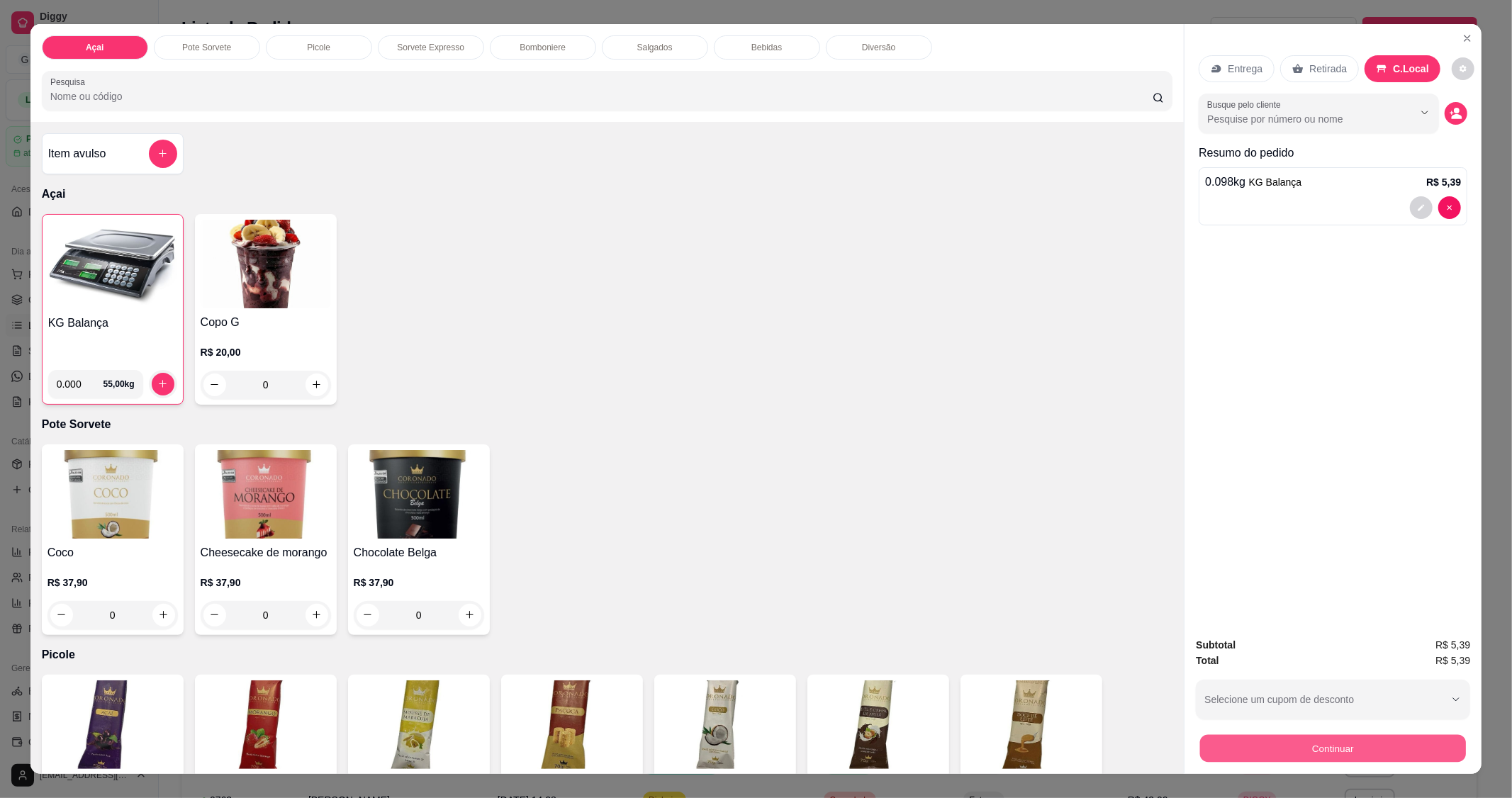
click at [1269, 754] on button "Continuar" at bounding box center [1333, 748] width 266 height 27
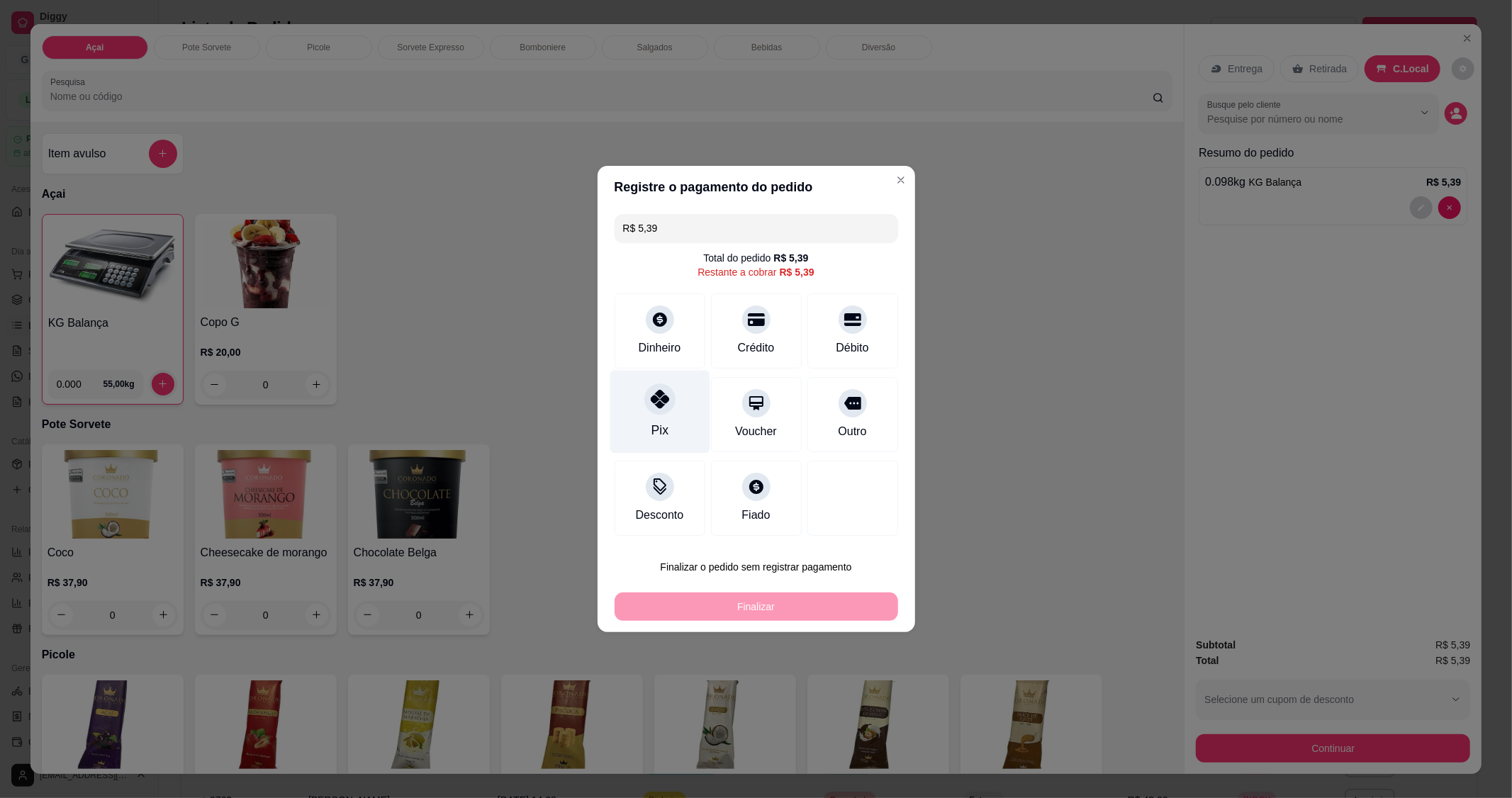
click at [660, 404] on icon at bounding box center [660, 399] width 19 height 19
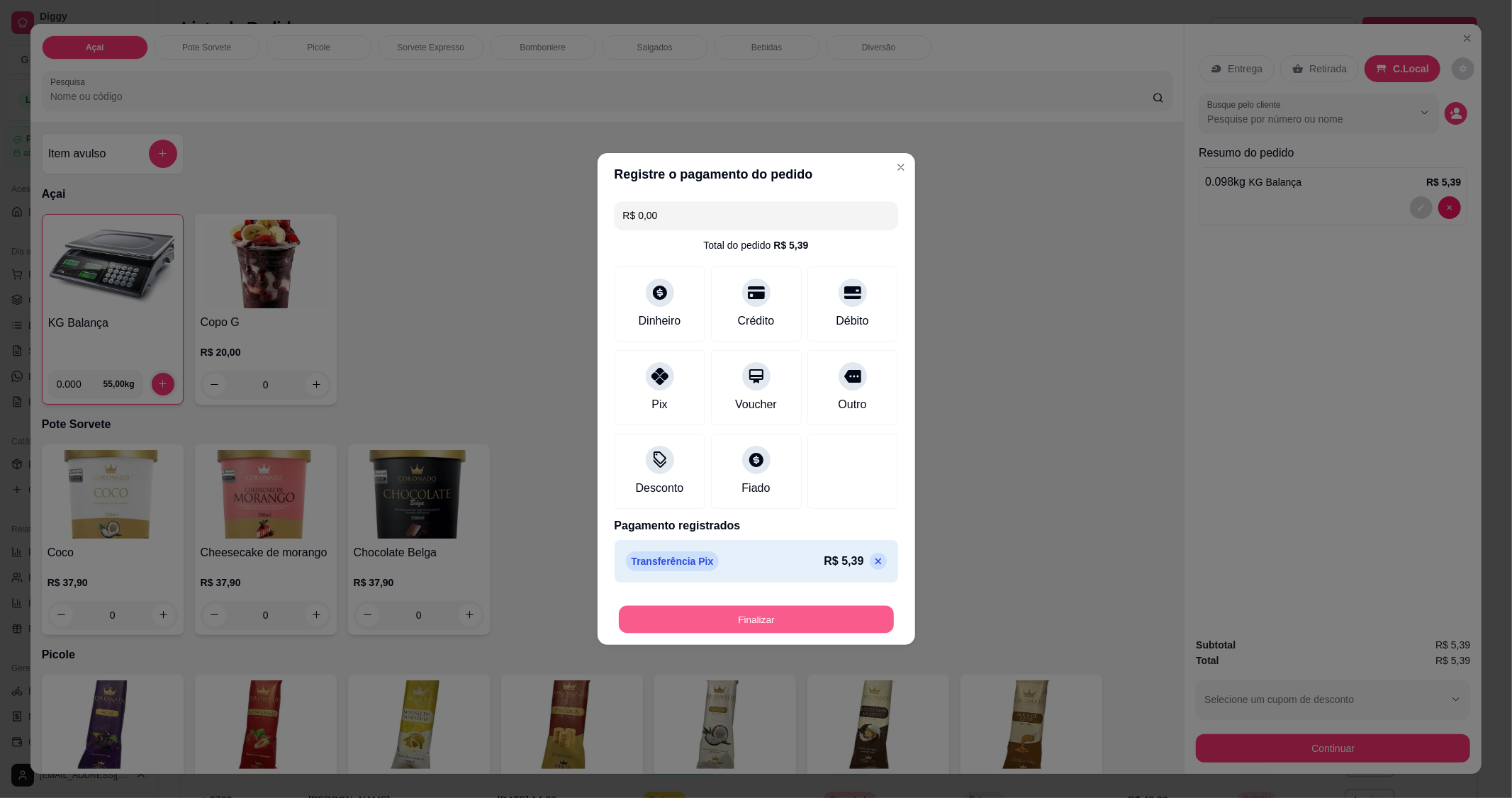
click at [795, 626] on button "Finalizar" at bounding box center [756, 619] width 275 height 27
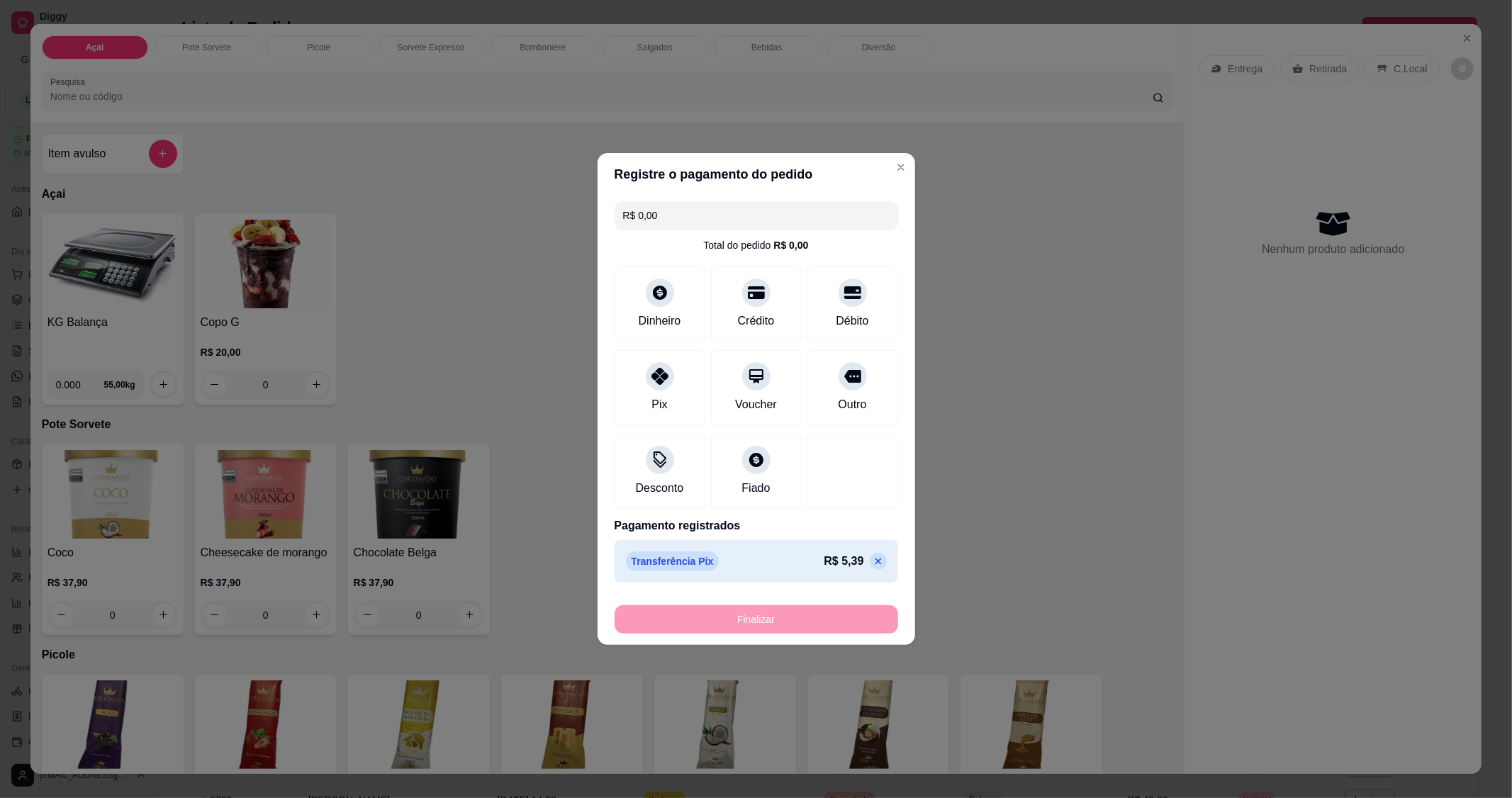
type input "-R$ 5,39"
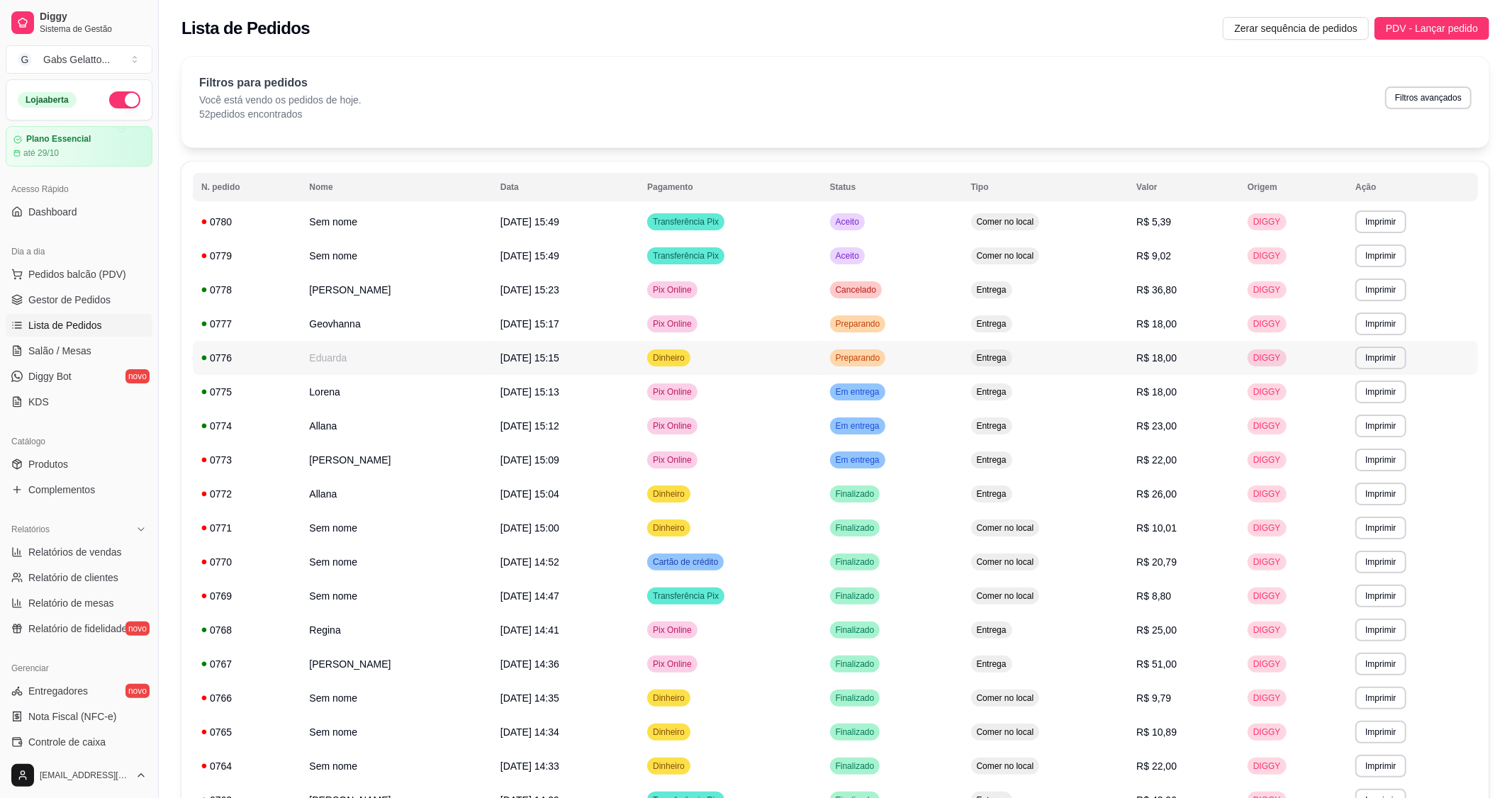
click at [1175, 365] on td "R$ 18,00" at bounding box center [1184, 358] width 112 height 34
click at [80, 299] on span "Gestor de Pedidos" at bounding box center [69, 299] width 82 height 14
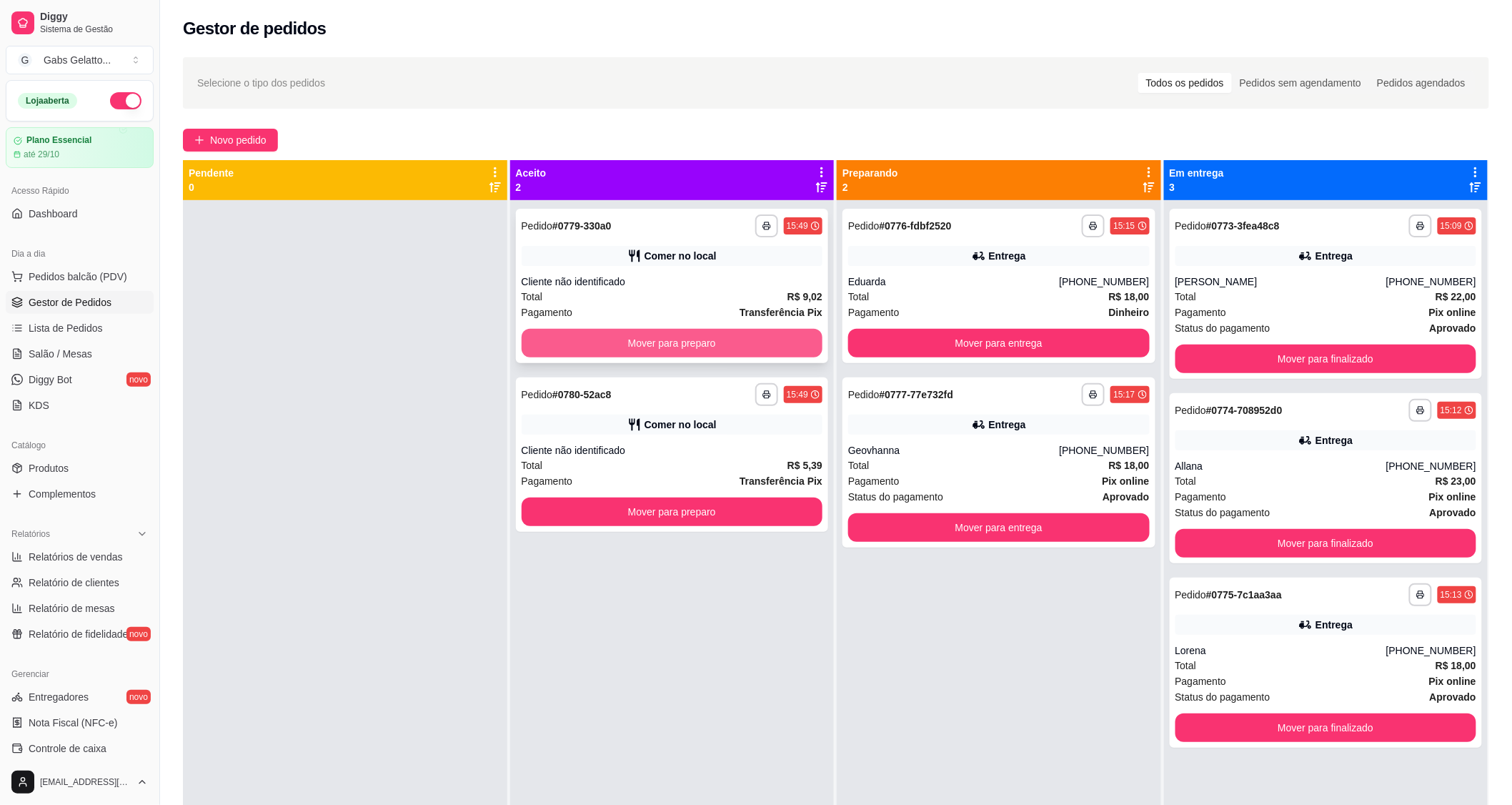
click at [662, 333] on button "Mover para preparo" at bounding box center [673, 343] width 302 height 28
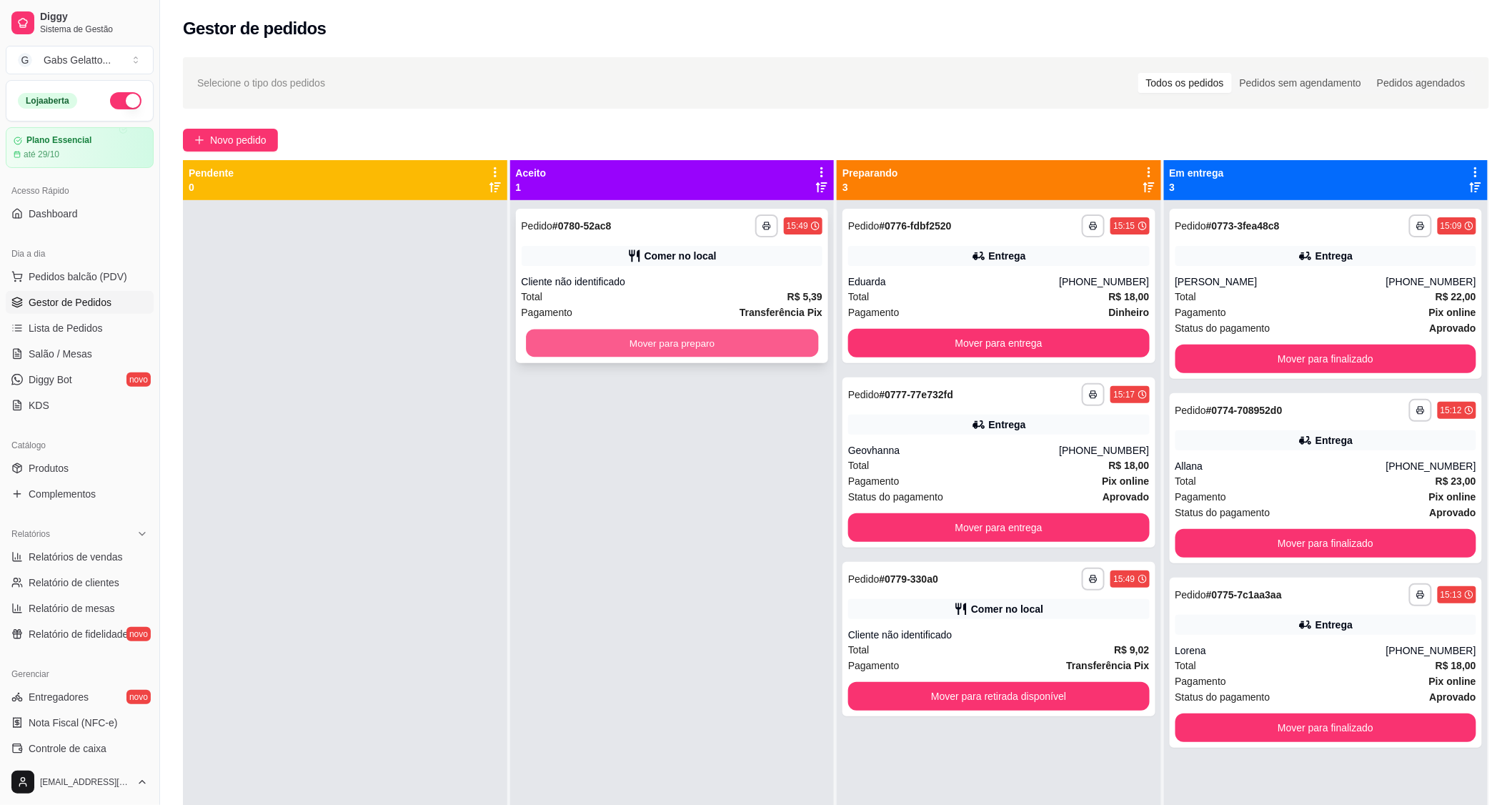
click at [686, 342] on button "Mover para preparo" at bounding box center [672, 343] width 292 height 28
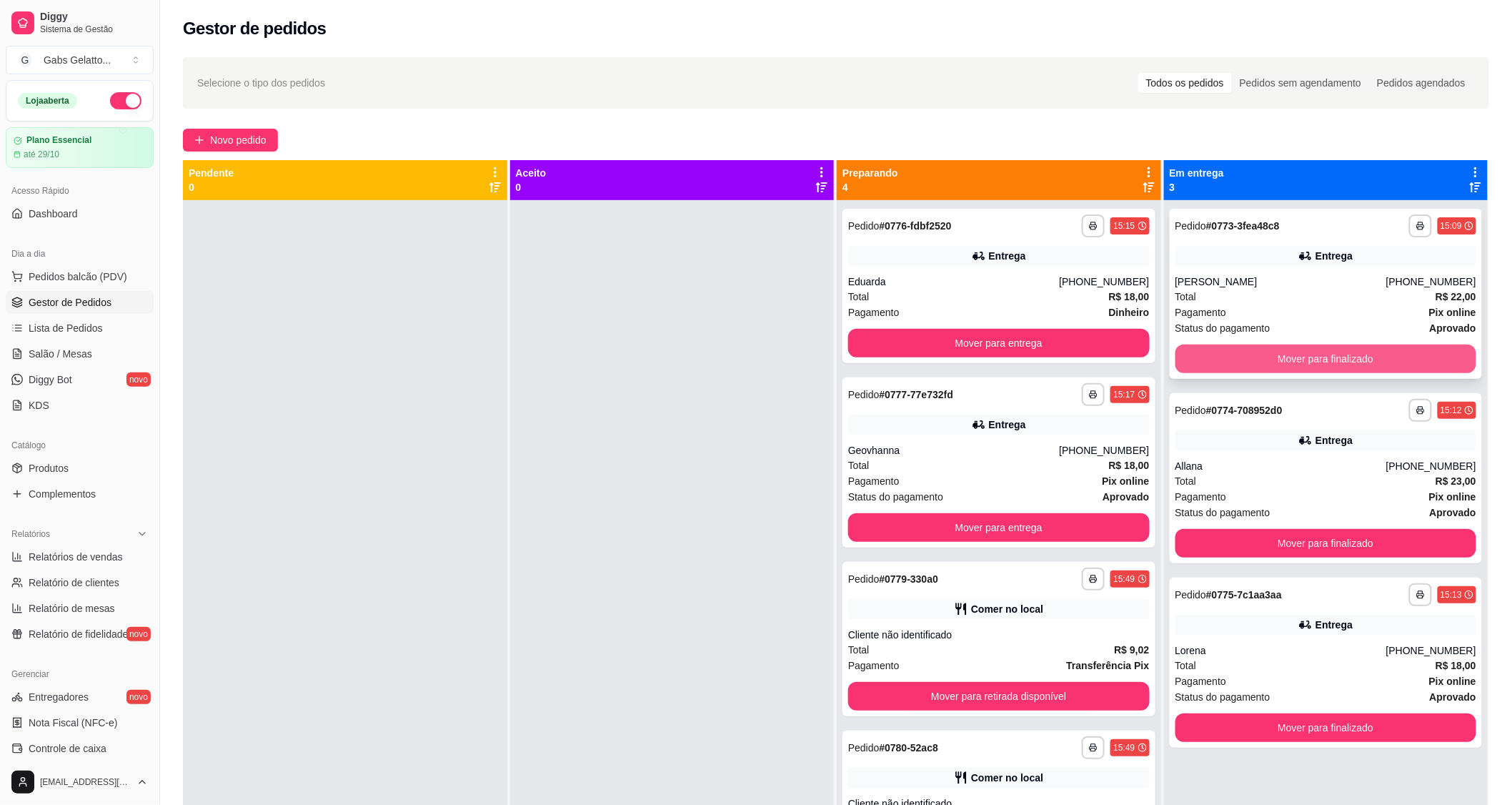
click at [1253, 351] on button "Mover para finalizado" at bounding box center [1327, 358] width 302 height 28
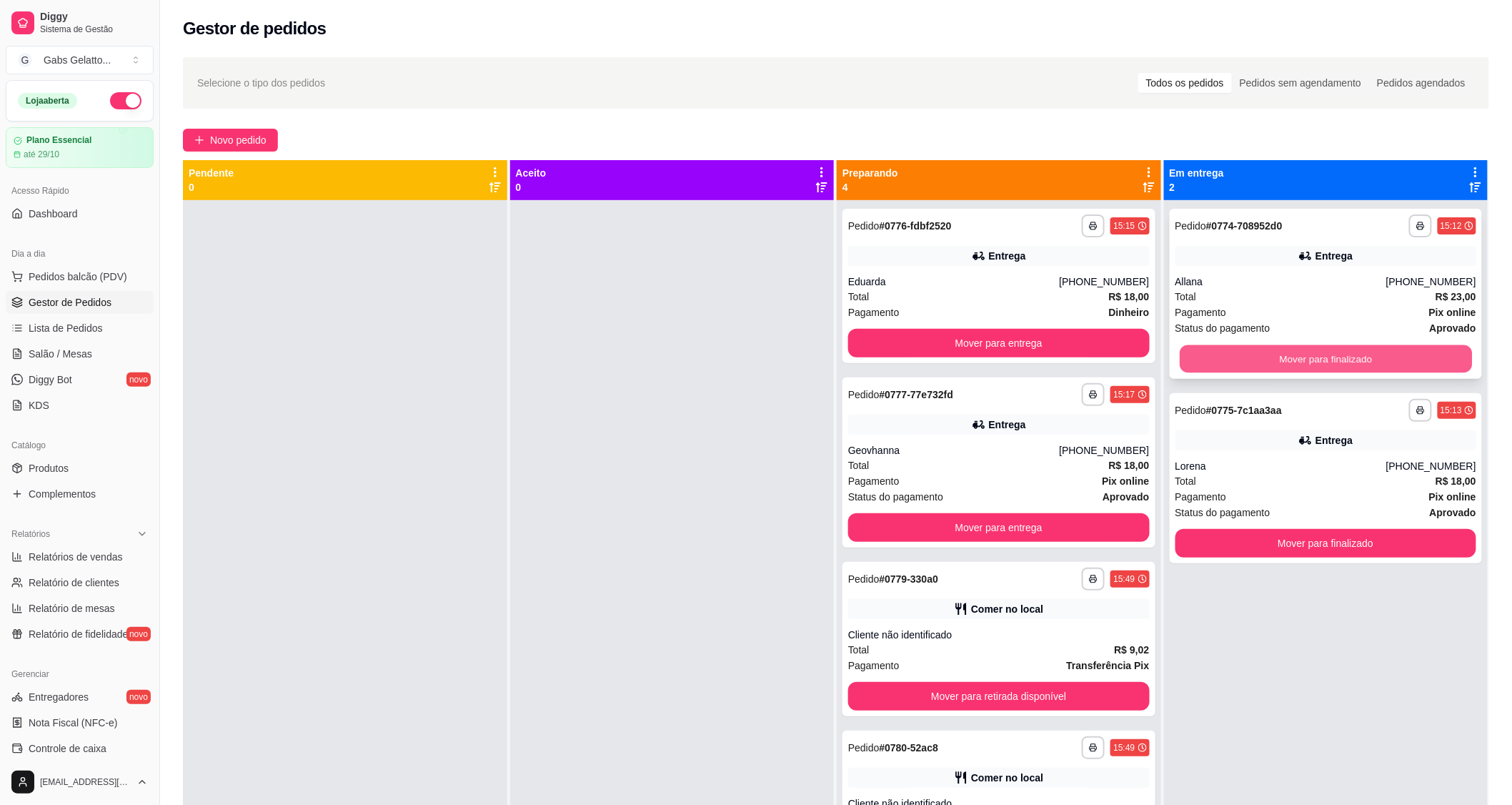
click at [1297, 359] on button "Mover para finalizado" at bounding box center [1326, 358] width 292 height 28
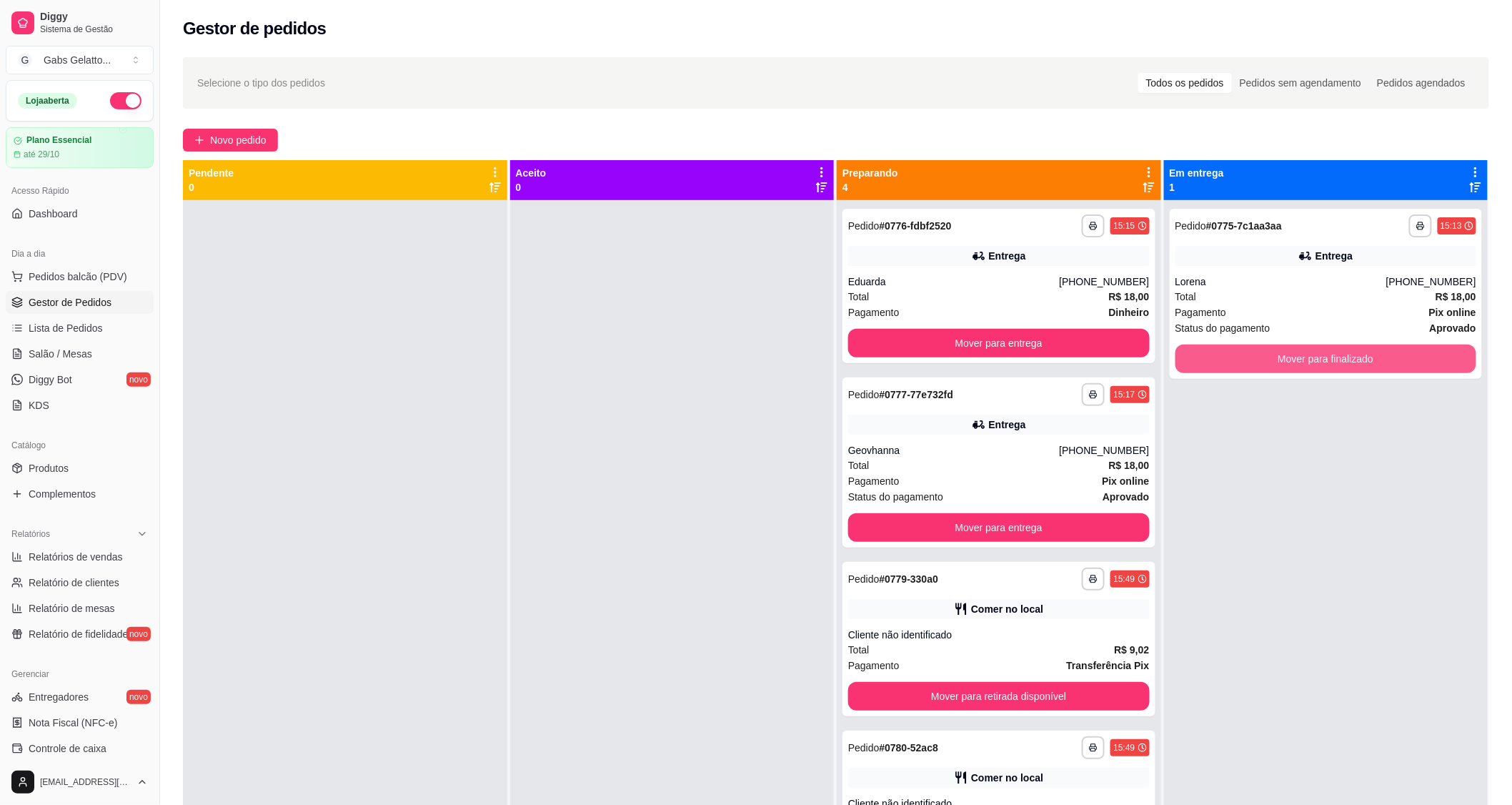
click at [1297, 359] on button "Mover para finalizado" at bounding box center [1327, 358] width 302 height 28
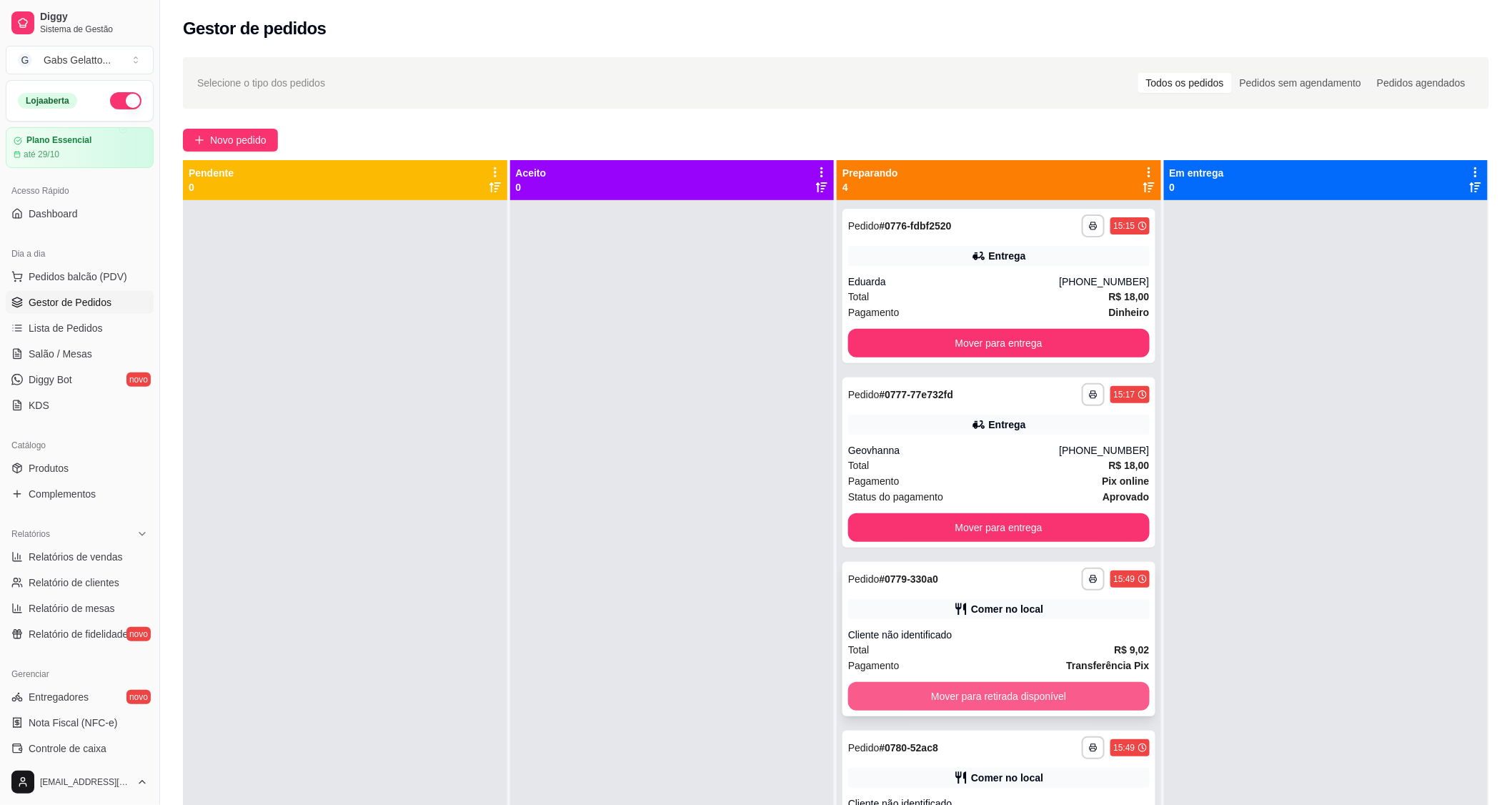
click at [986, 696] on button "Mover para retirada disponível" at bounding box center [999, 696] width 302 height 28
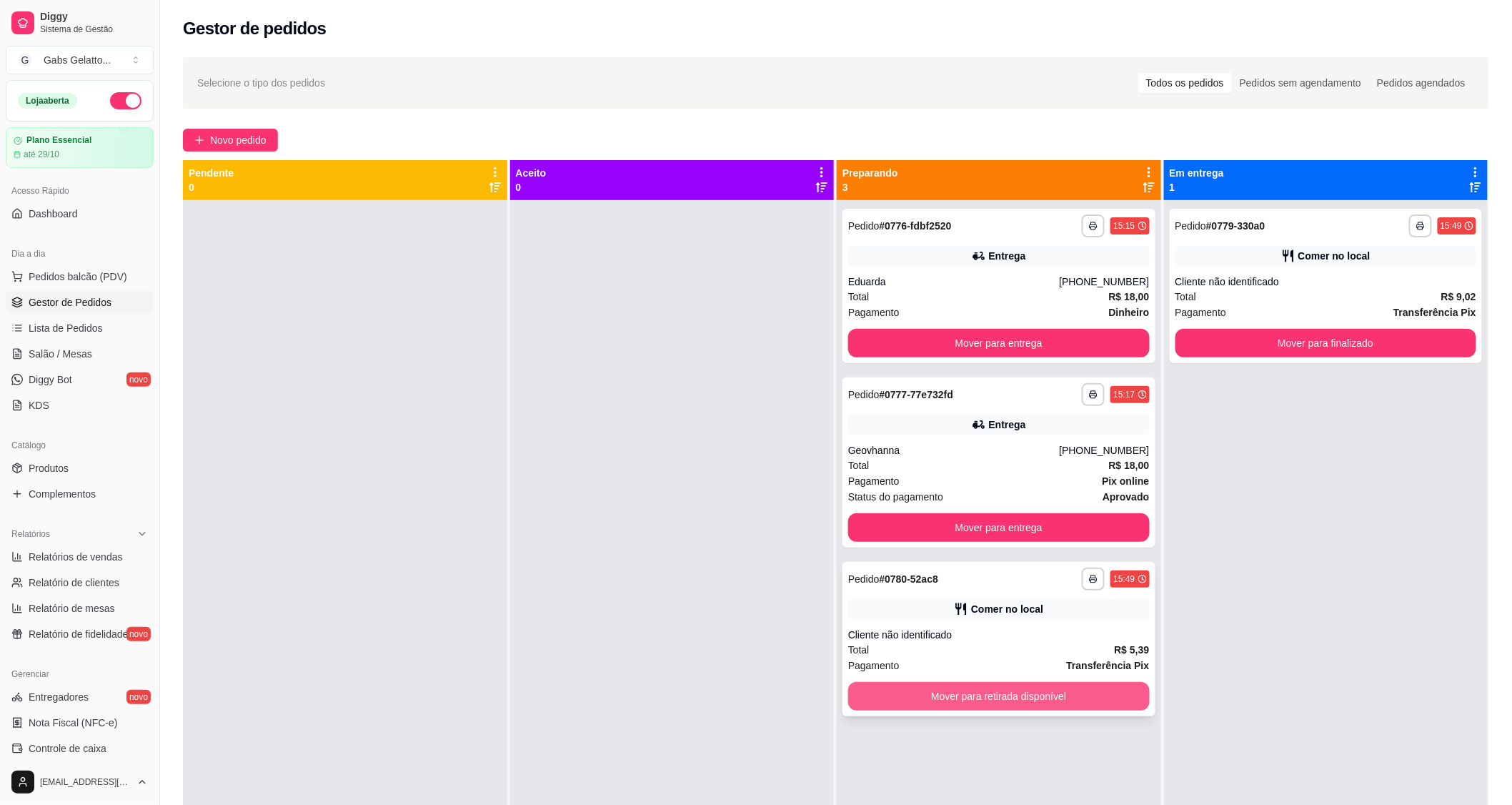
click at [998, 690] on button "Mover para retirada disponível" at bounding box center [999, 696] width 302 height 28
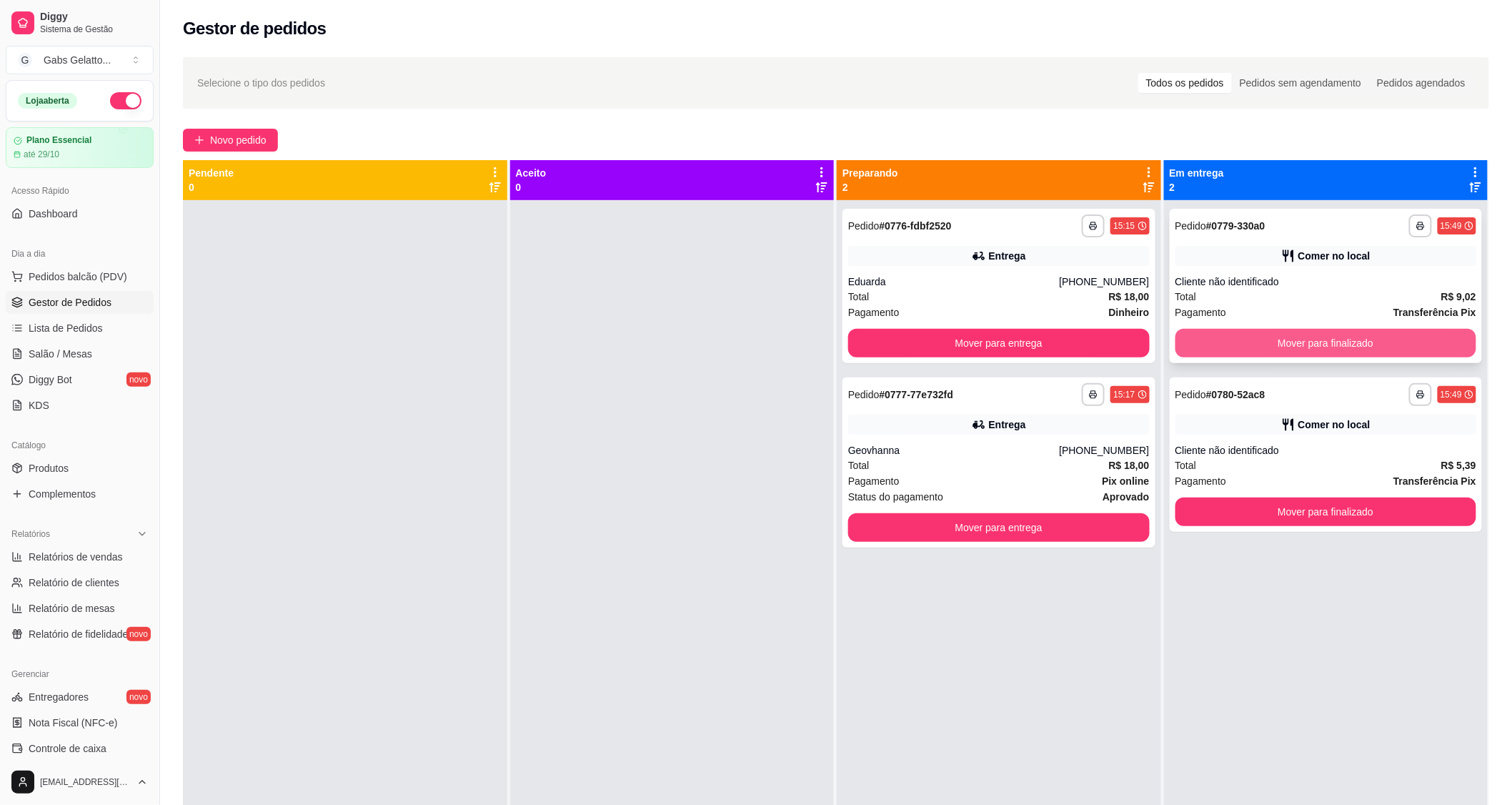
click at [1224, 336] on button "Mover para finalizado" at bounding box center [1327, 343] width 302 height 28
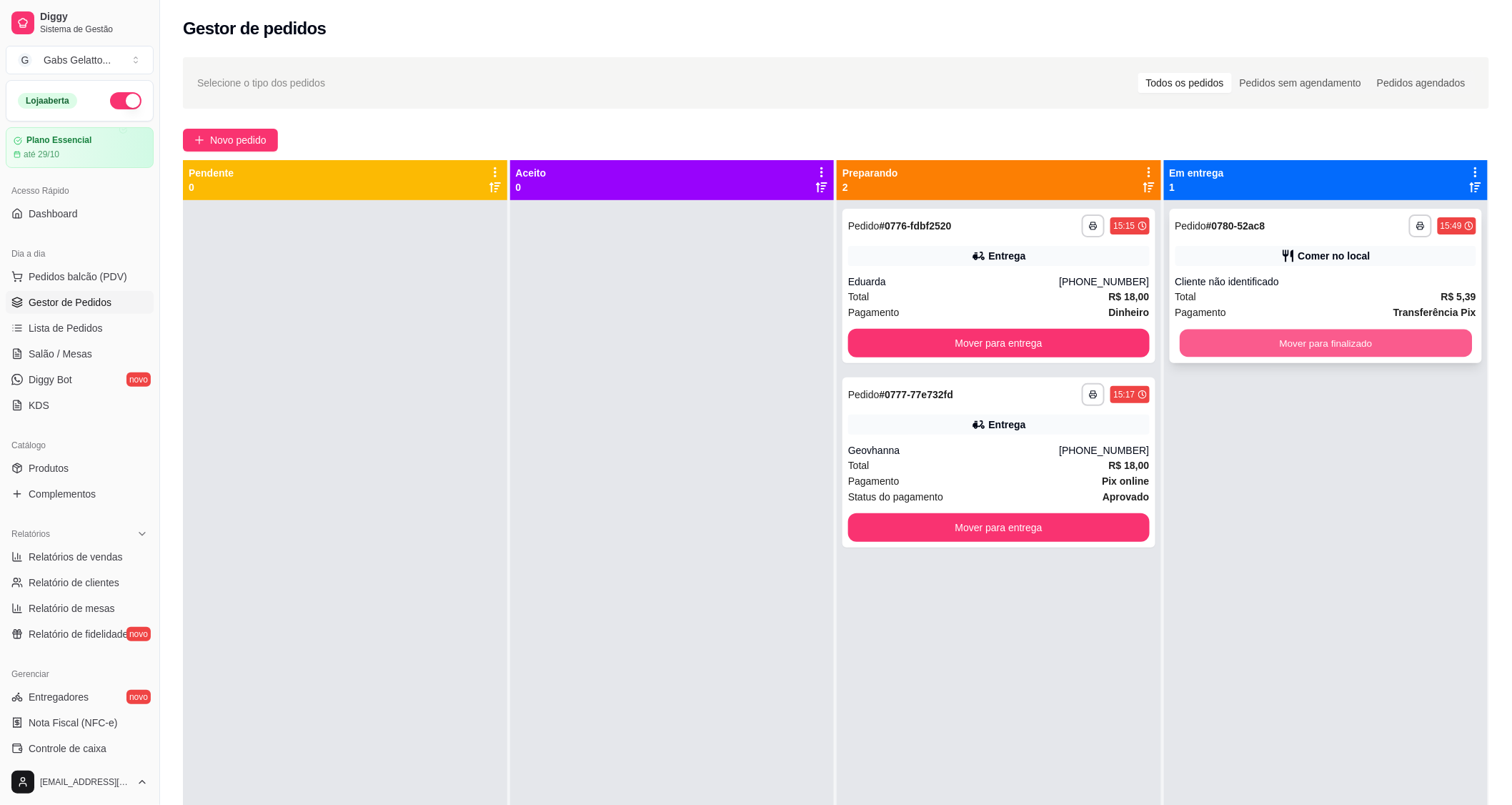
click at [1220, 342] on button "Mover para finalizado" at bounding box center [1326, 343] width 292 height 28
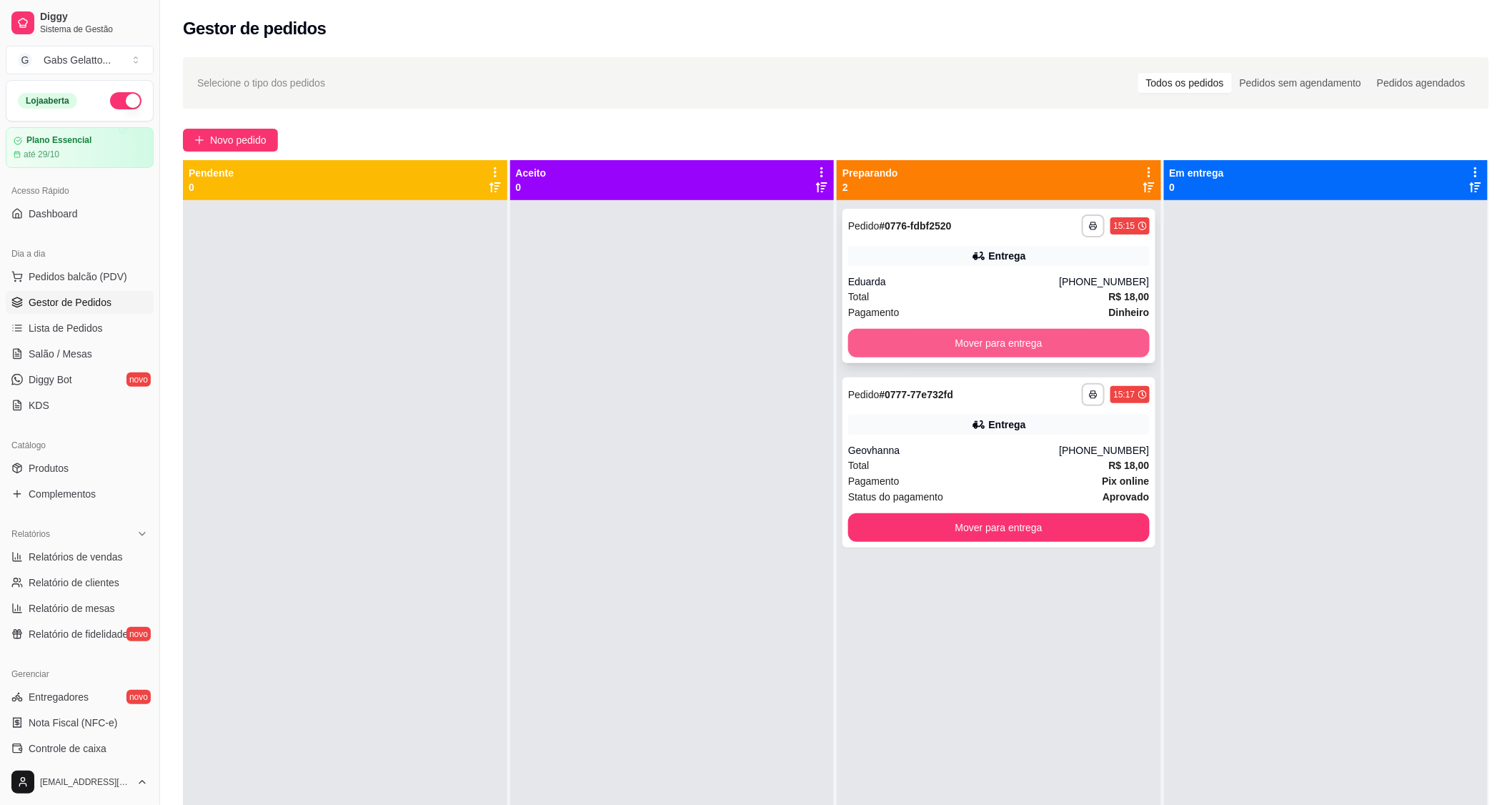
click at [949, 340] on button "Mover para entrega" at bounding box center [999, 343] width 302 height 28
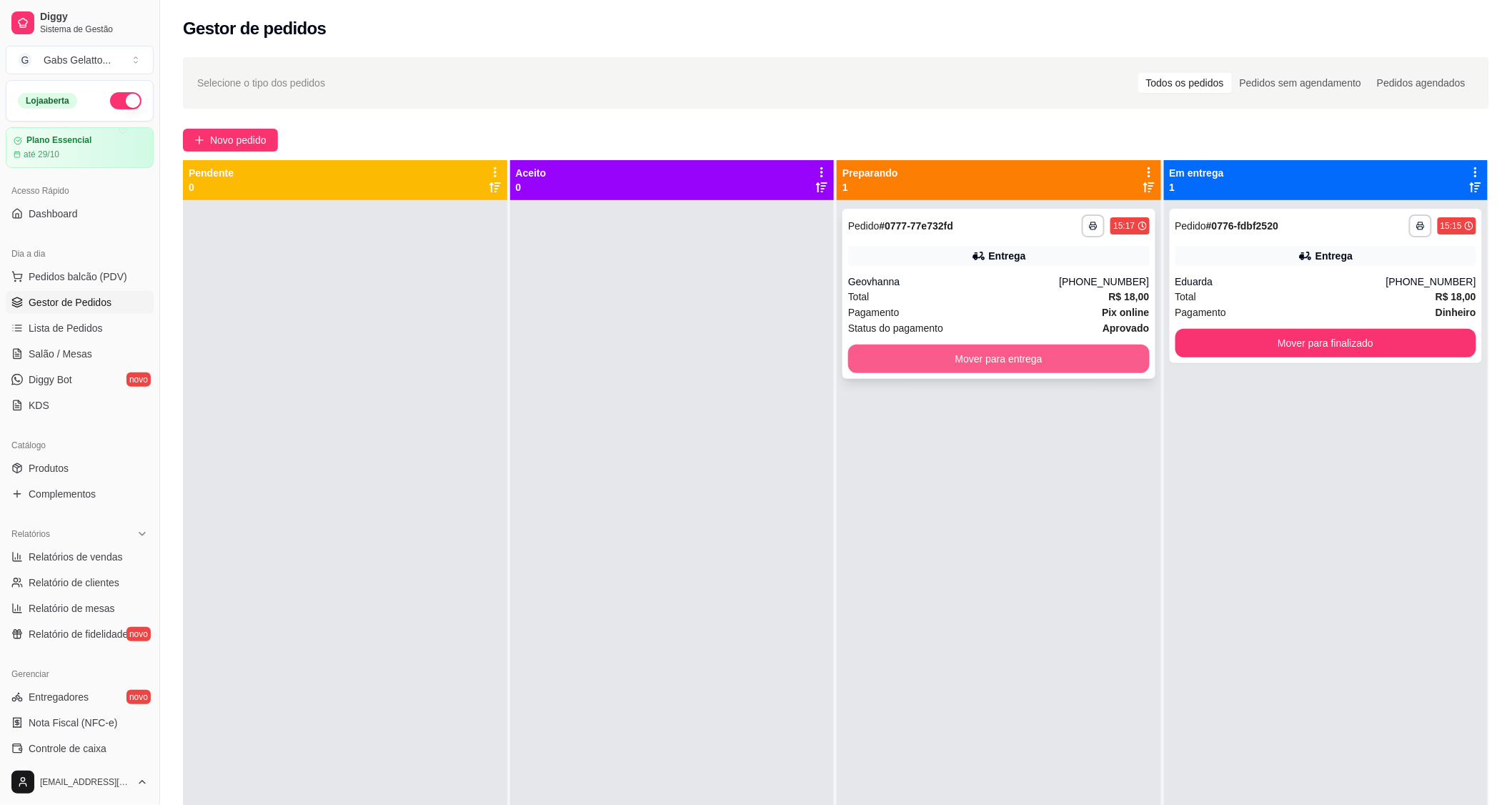
click at [983, 358] on button "Mover para entrega" at bounding box center [999, 358] width 302 height 28
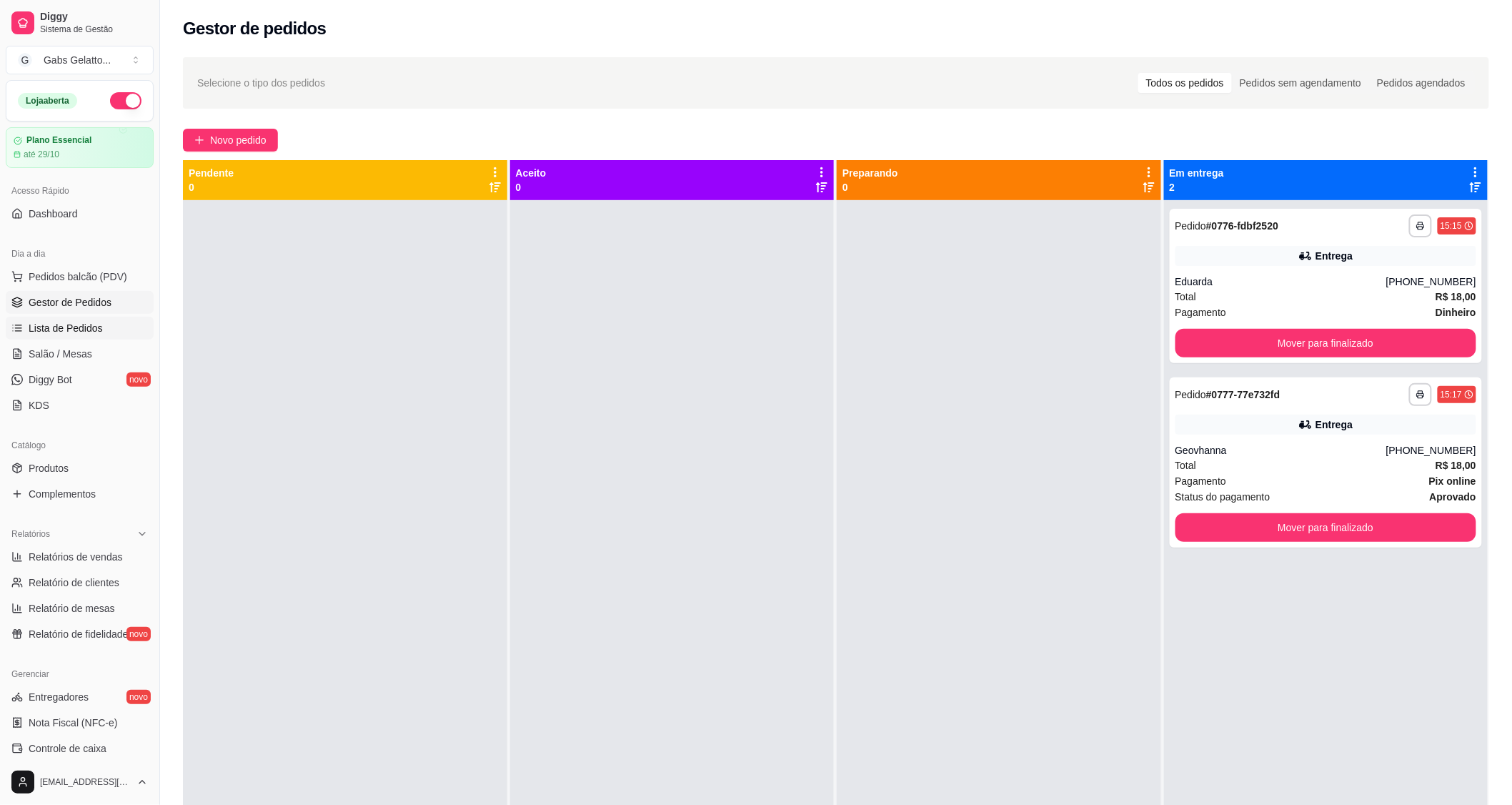
click at [81, 332] on span "Lista de Pedidos" at bounding box center [65, 328] width 75 height 14
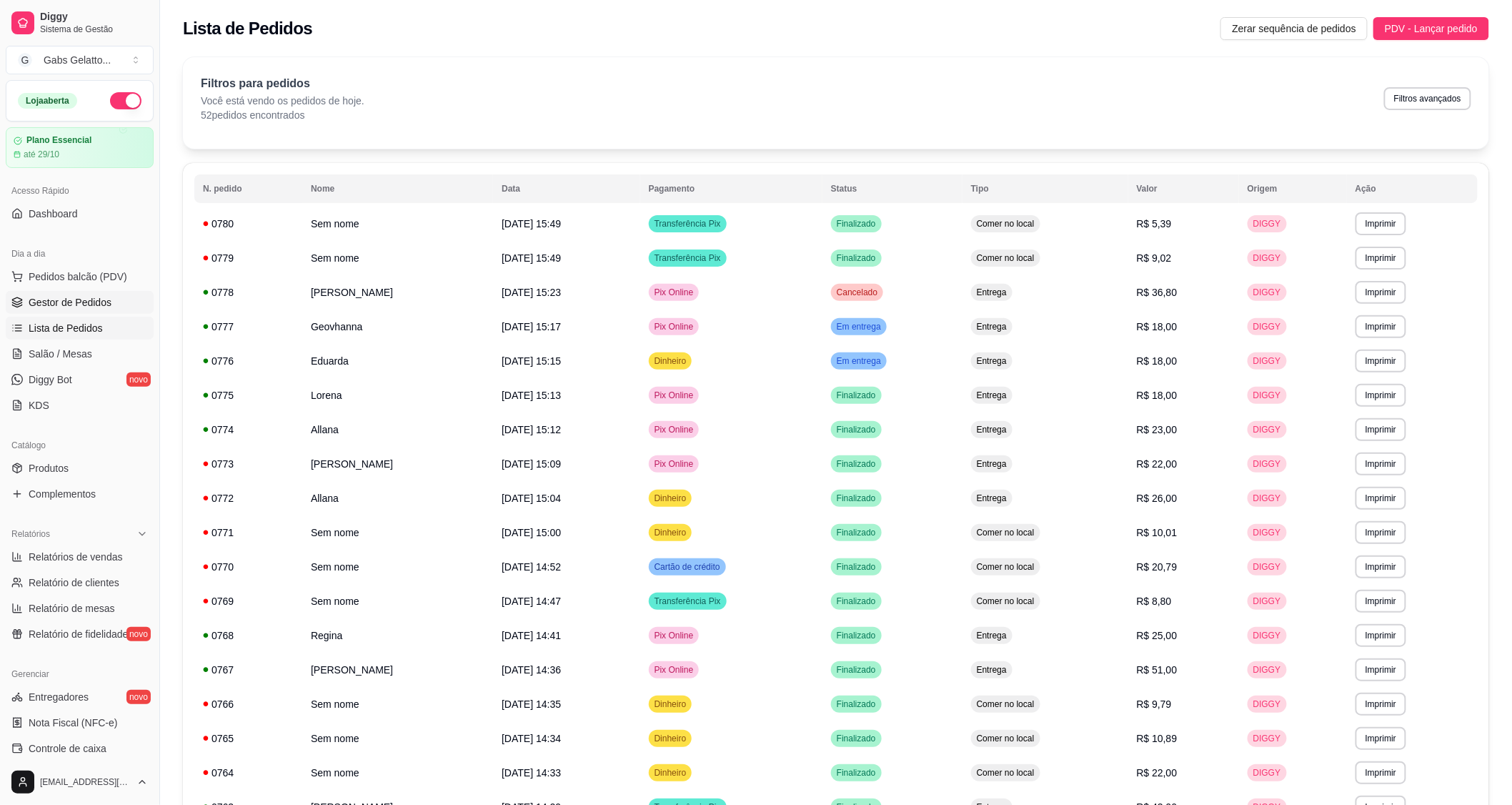
click at [94, 311] on link "Gestor de Pedidos" at bounding box center [79, 302] width 148 height 23
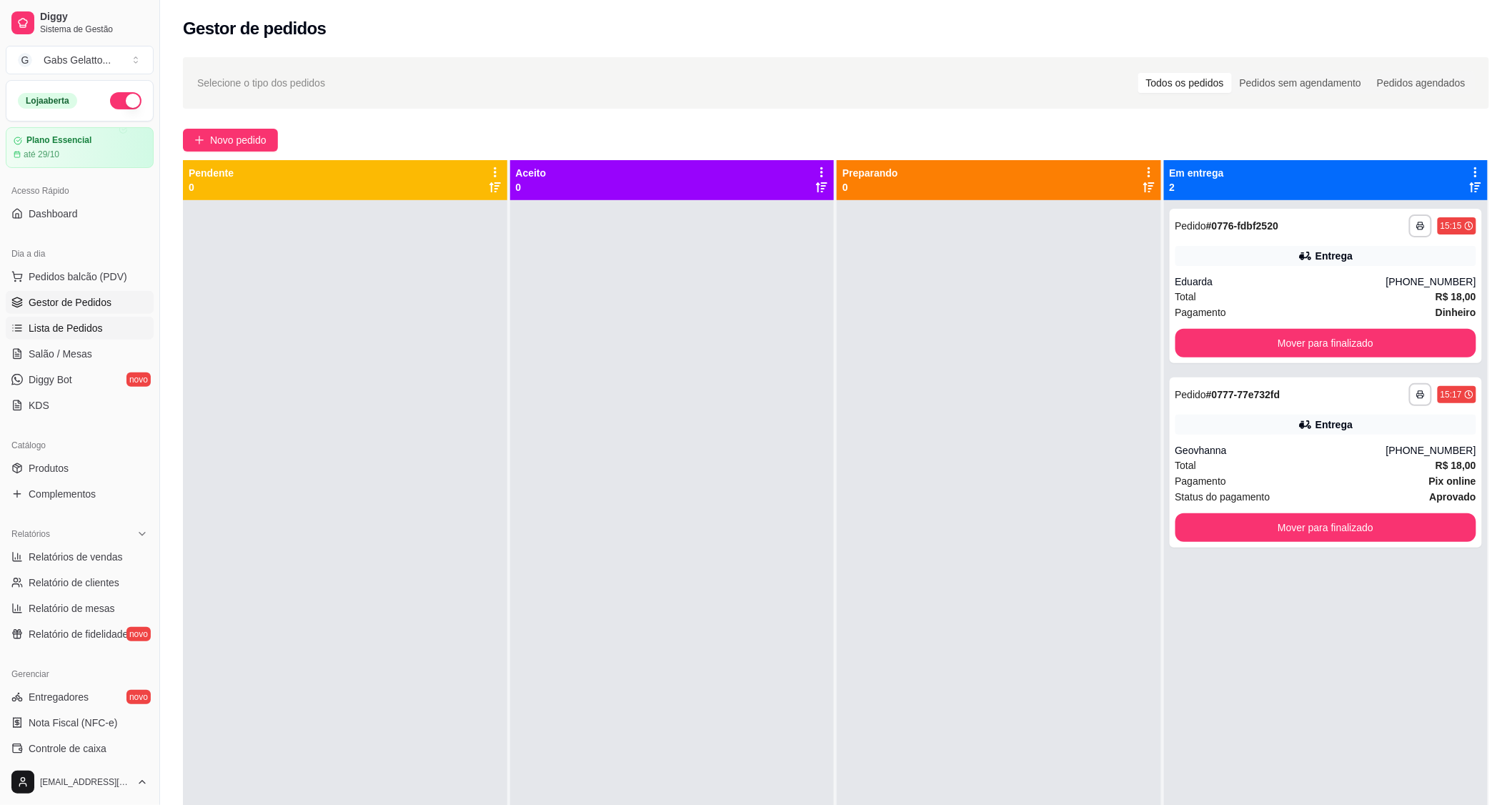
click at [50, 325] on span "Lista de Pedidos" at bounding box center [65, 328] width 75 height 14
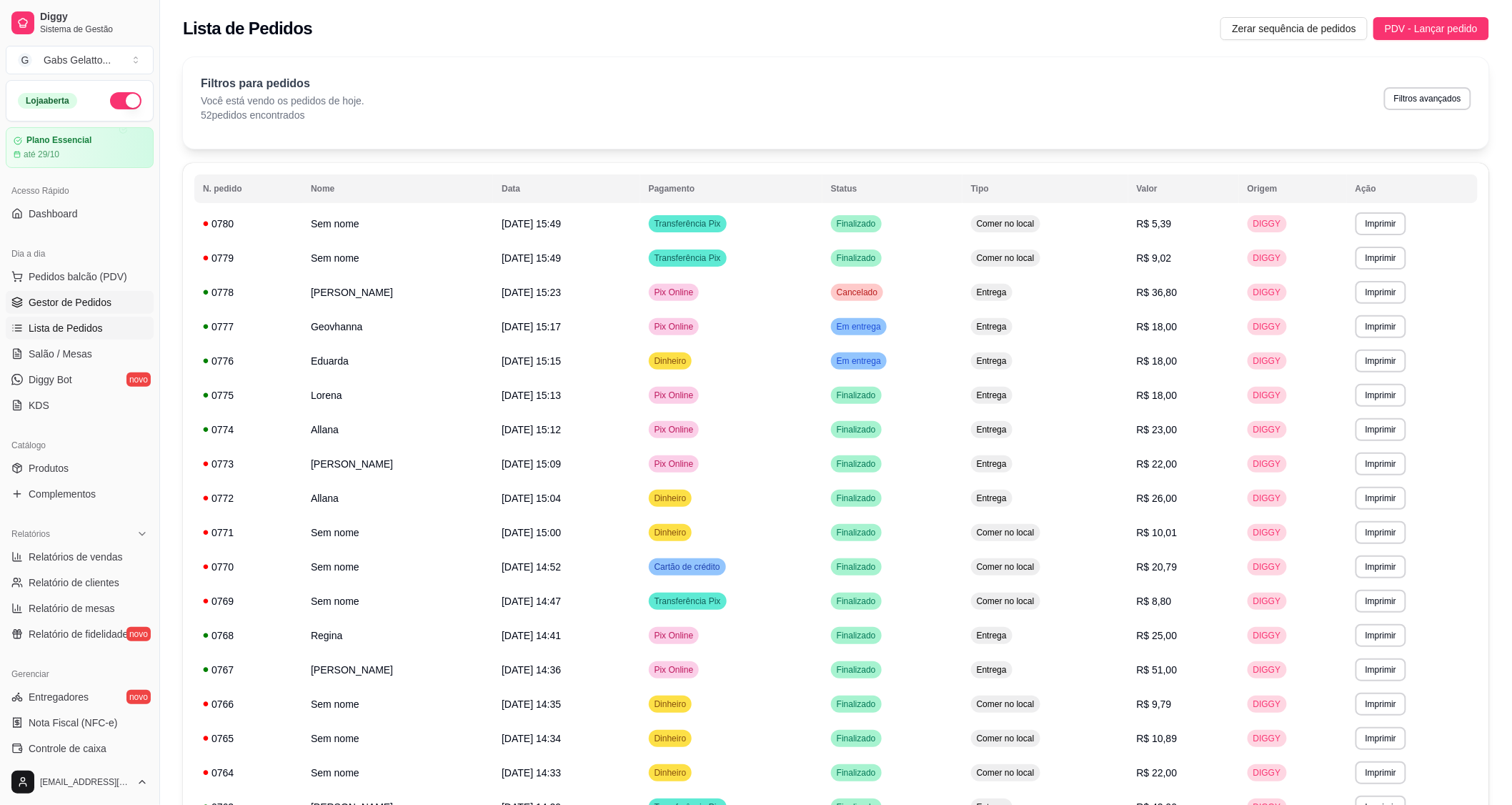
click at [57, 311] on link "Gestor de Pedidos" at bounding box center [79, 302] width 148 height 23
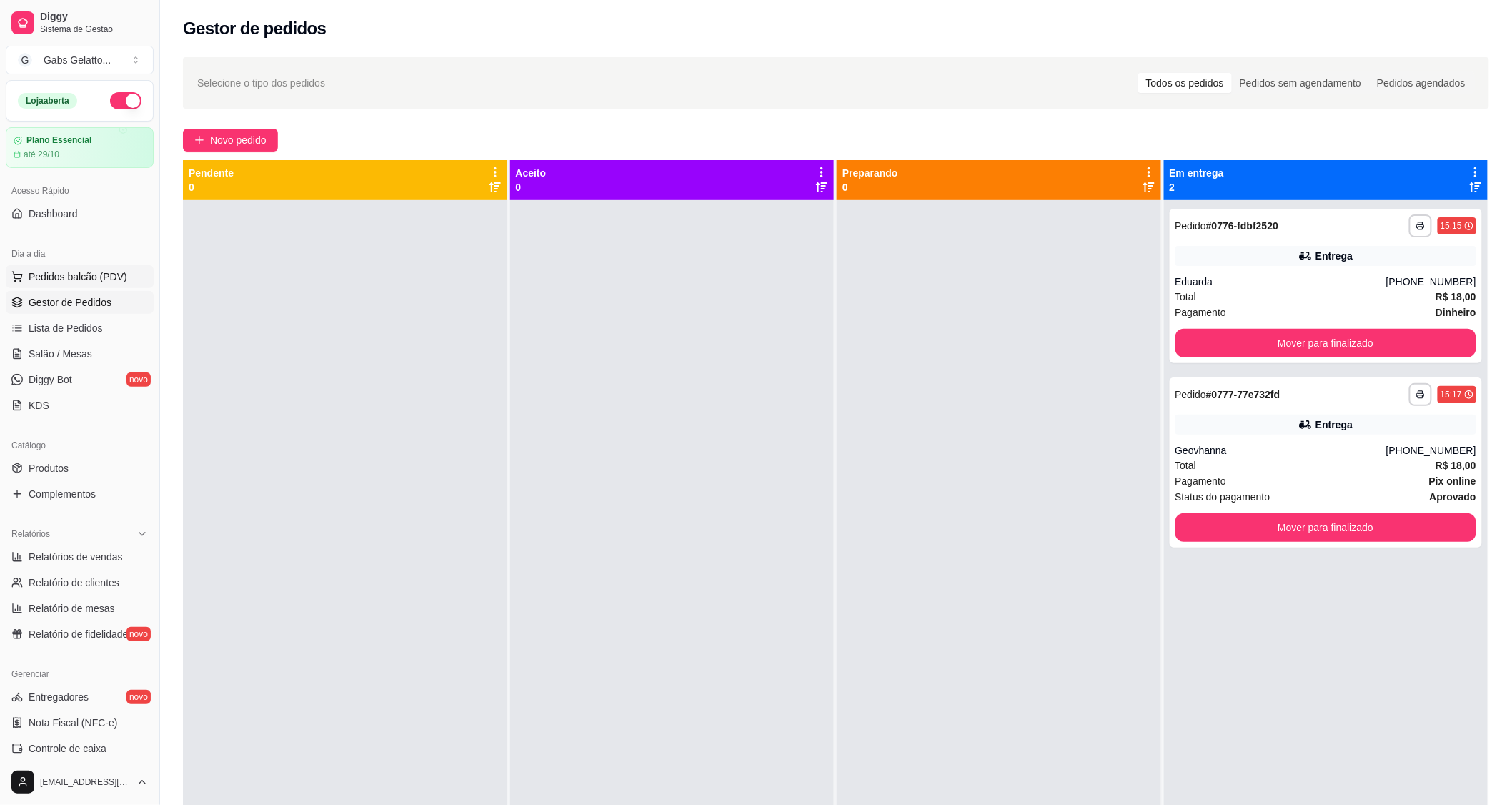
click at [91, 270] on span "Pedidos balcão (PDV)" at bounding box center [77, 277] width 98 height 14
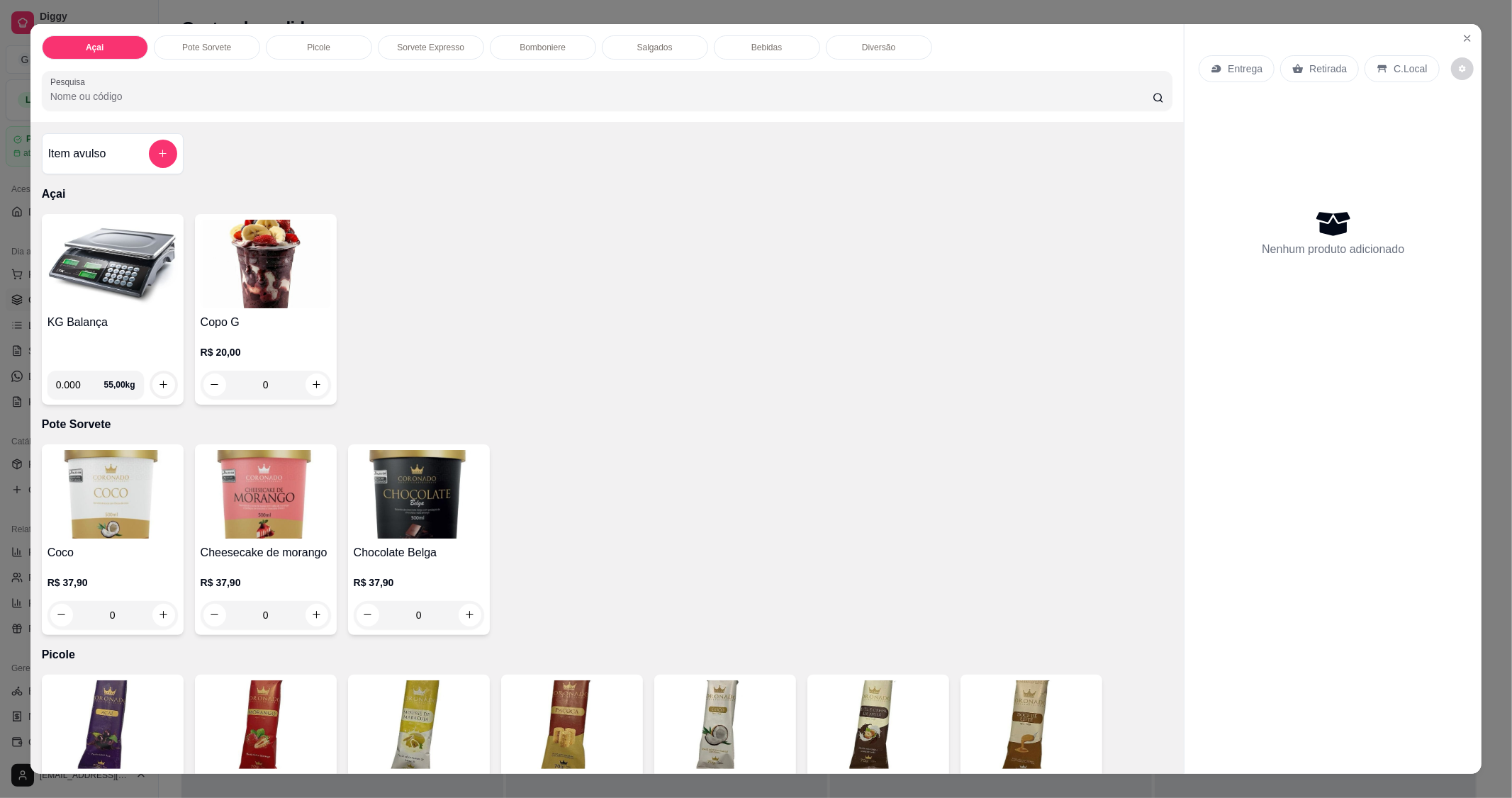
click at [102, 271] on img at bounding box center [112, 264] width 130 height 89
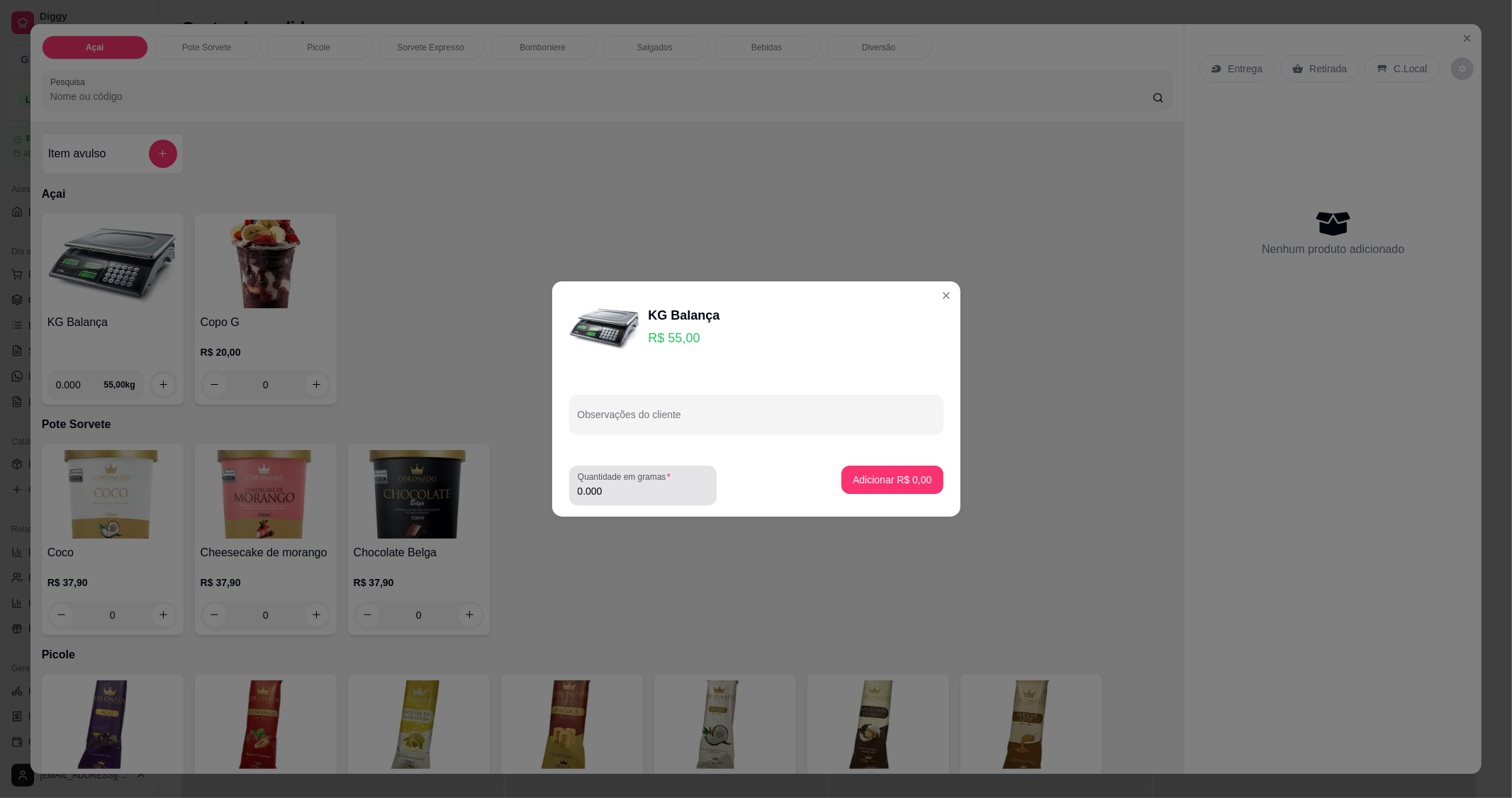
click at [646, 489] on input "0.000" at bounding box center [643, 491] width 130 height 14
type input "0.280"
click at [905, 495] on div "Adicionar R$ 15,40" at bounding box center [889, 485] width 107 height 40
click at [898, 478] on p "Adicionar R$ 15,40" at bounding box center [889, 478] width 82 height 13
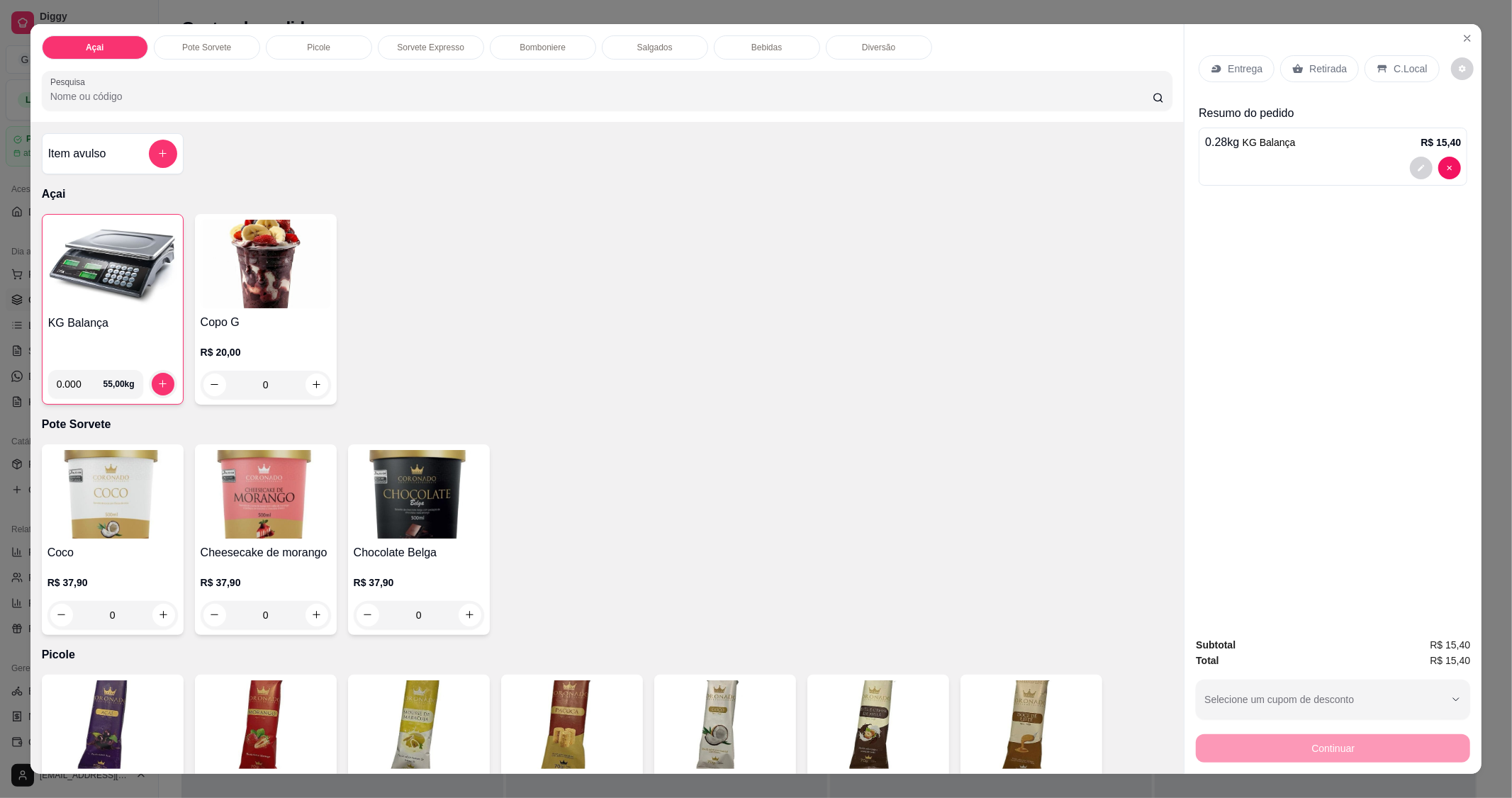
click at [1385, 65] on div "C.Local" at bounding box center [1401, 69] width 74 height 27
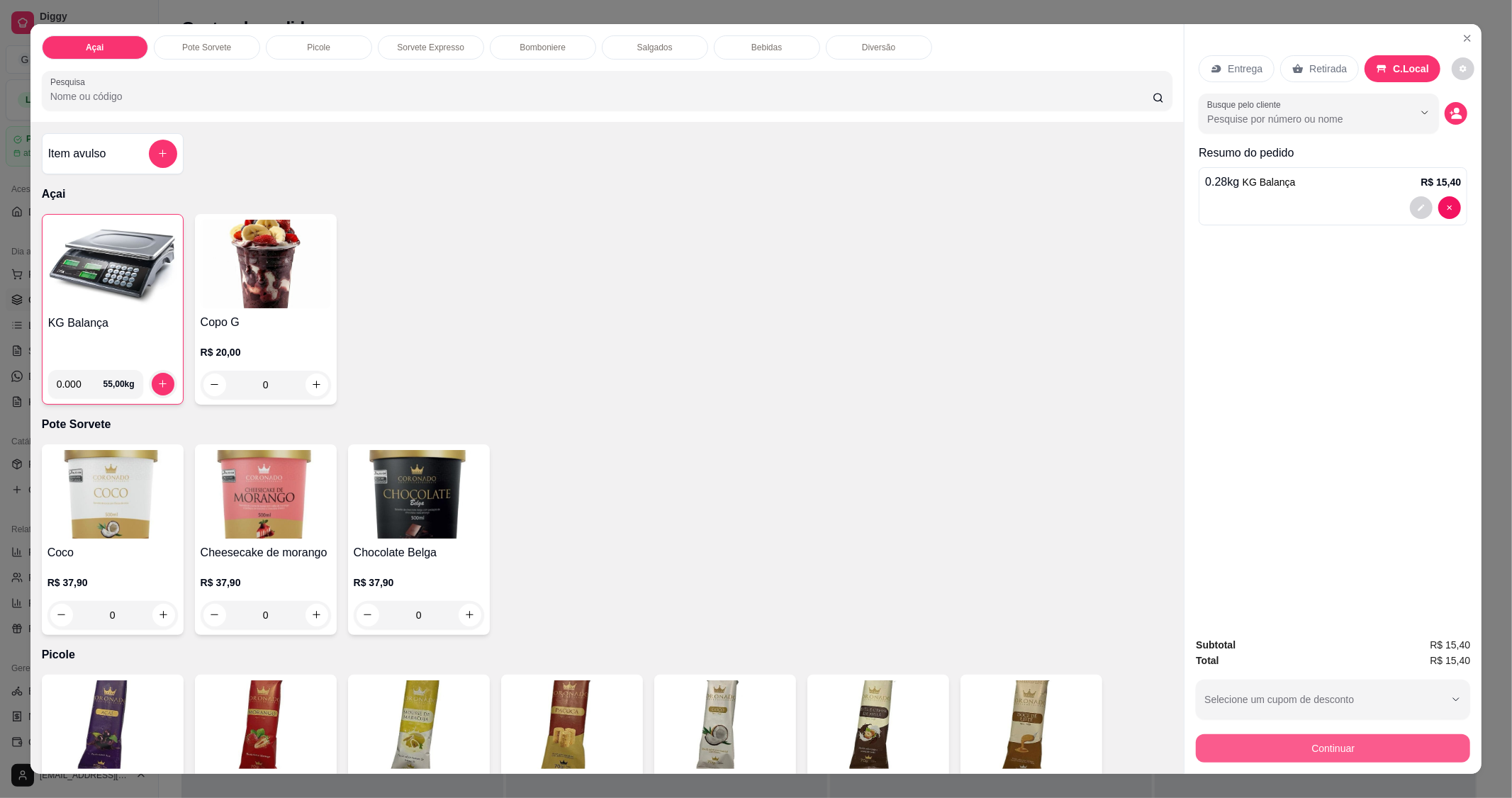
click at [1284, 740] on button "Continuar" at bounding box center [1333, 748] width 274 height 28
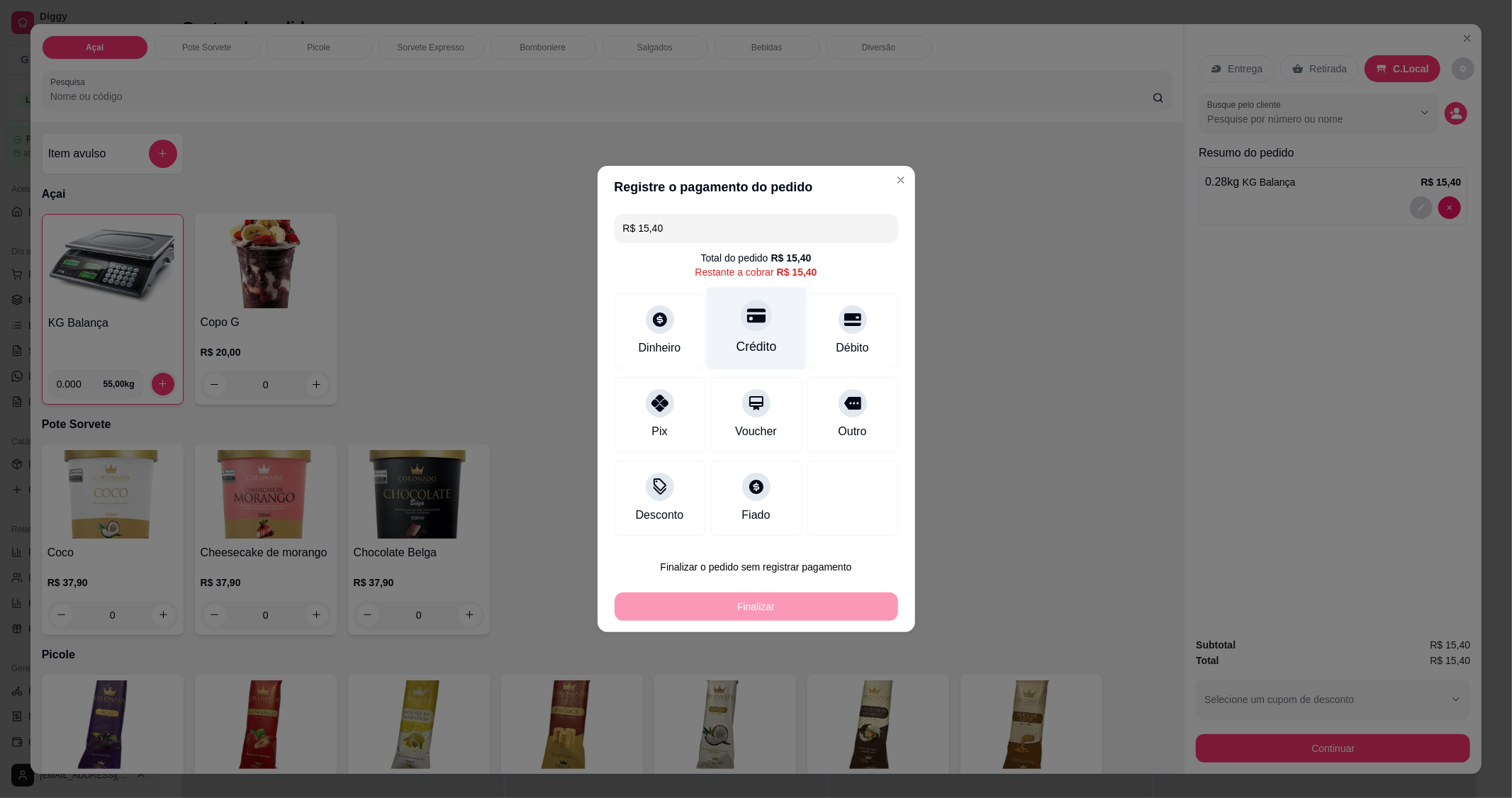
click at [763, 320] on div at bounding box center [756, 316] width 31 height 31
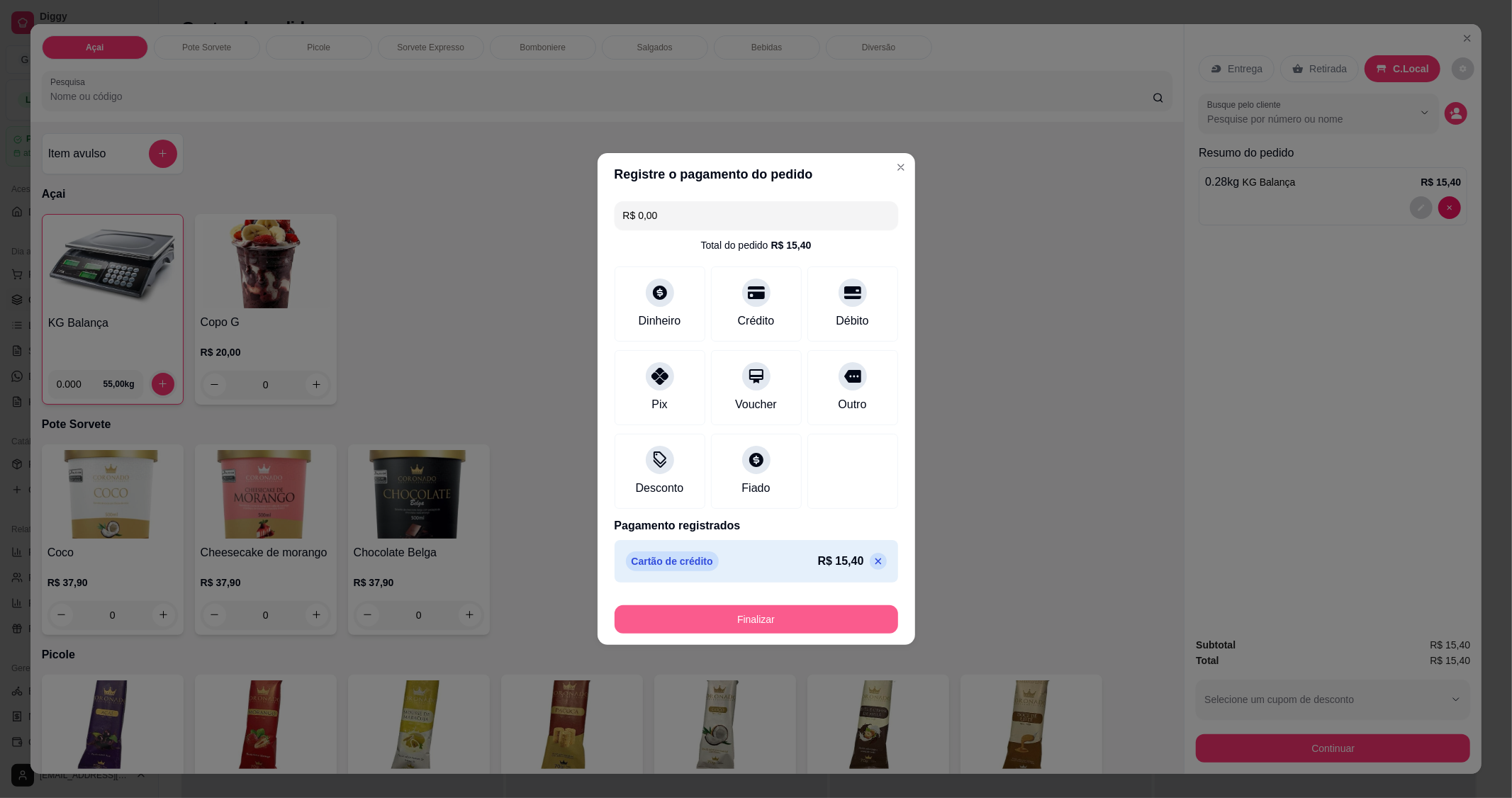
click at [753, 618] on button "Finalizar" at bounding box center [756, 619] width 284 height 28
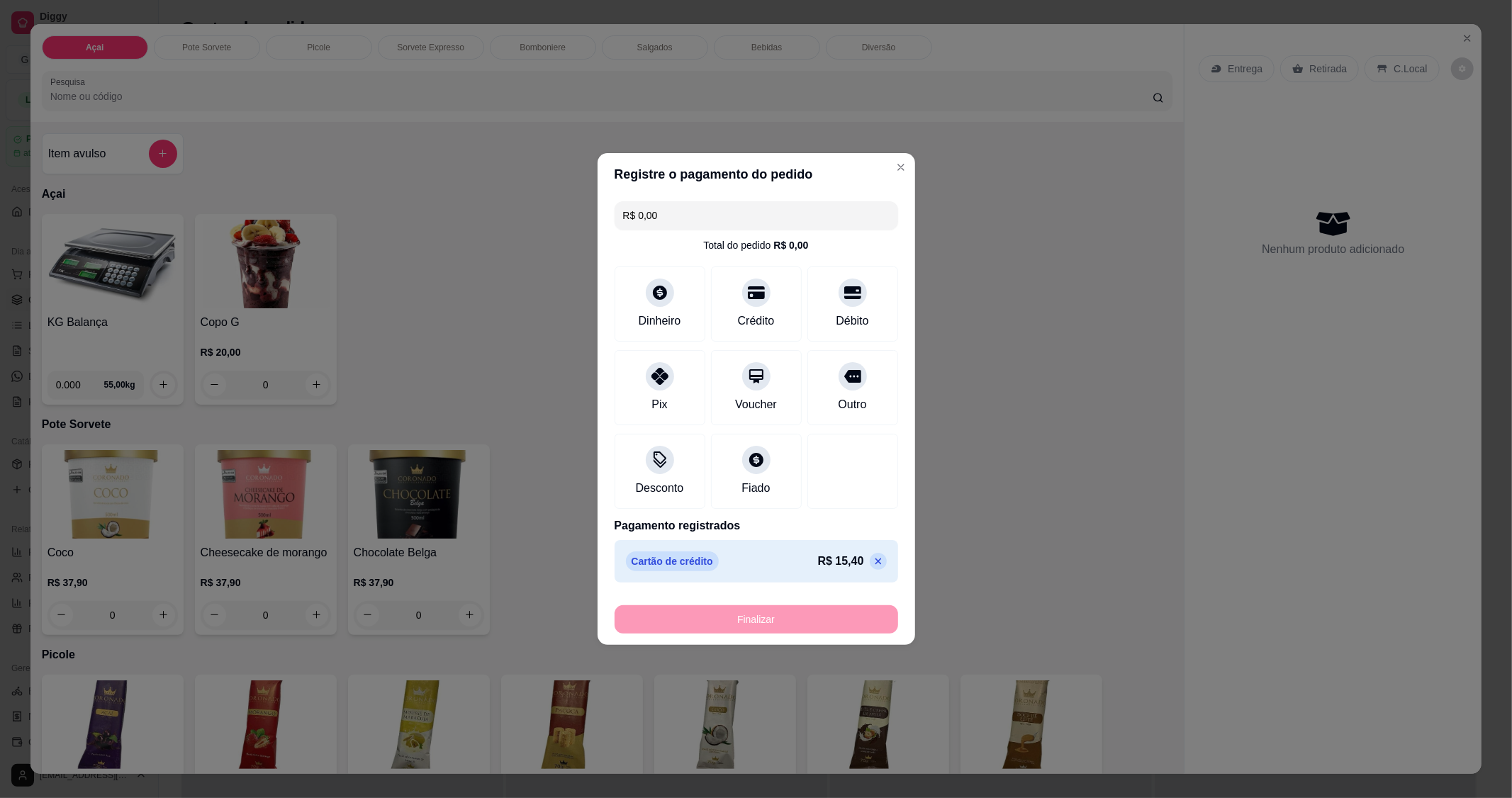
type input "-R$ 15,40"
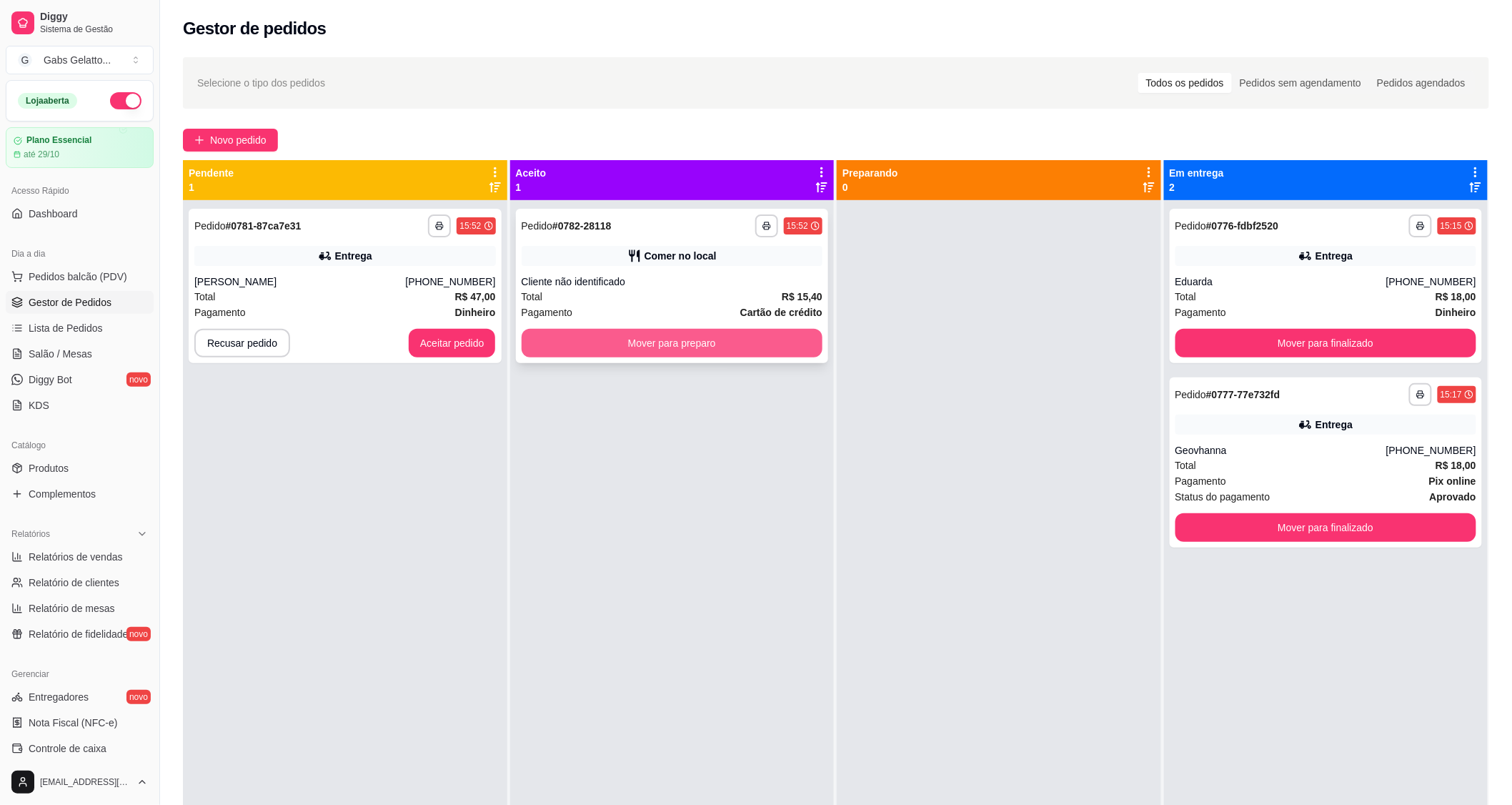
click at [608, 351] on button "Mover para preparo" at bounding box center [673, 343] width 302 height 28
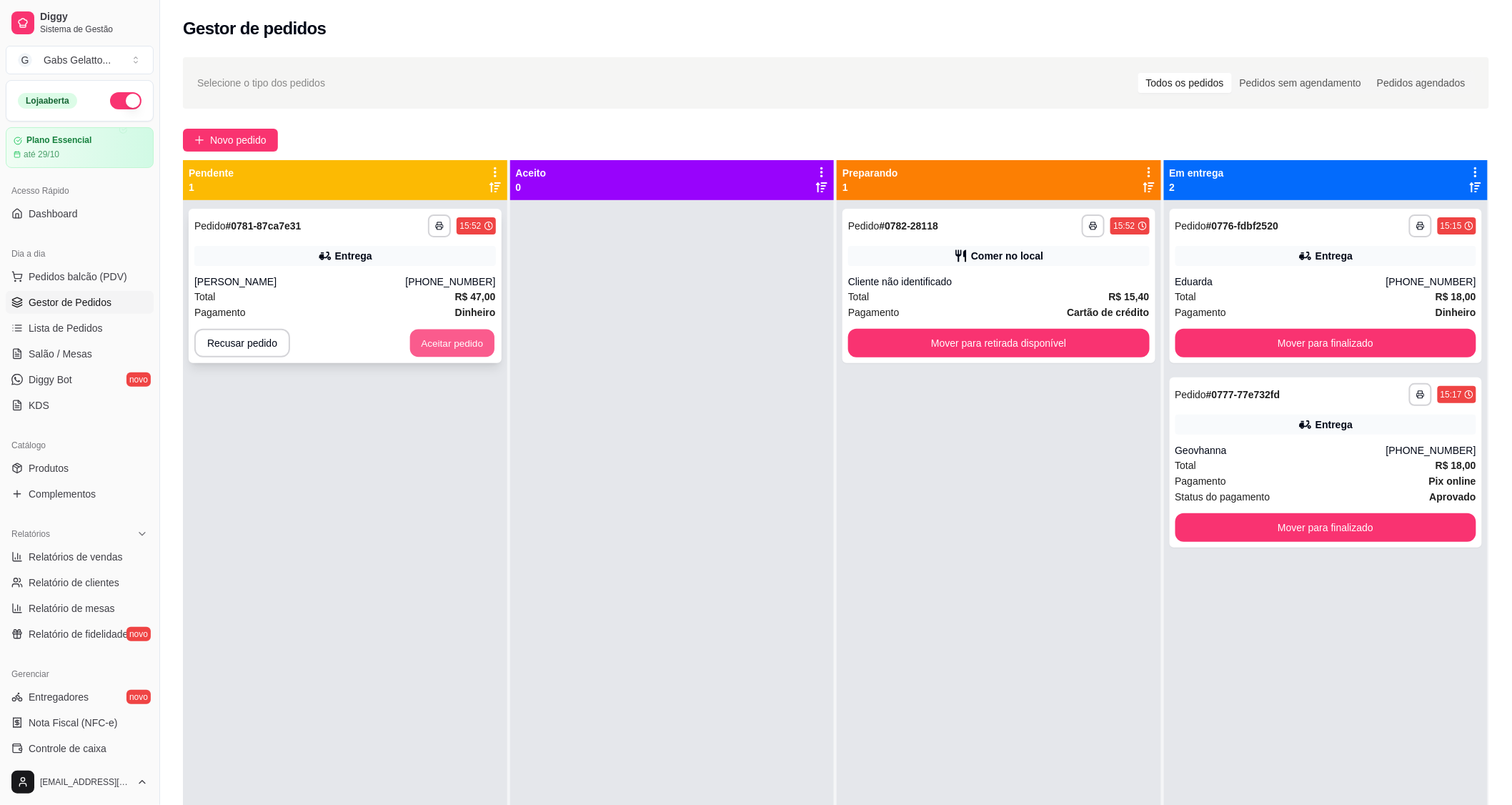
click at [441, 351] on button "Aceitar pedido" at bounding box center [452, 343] width 84 height 28
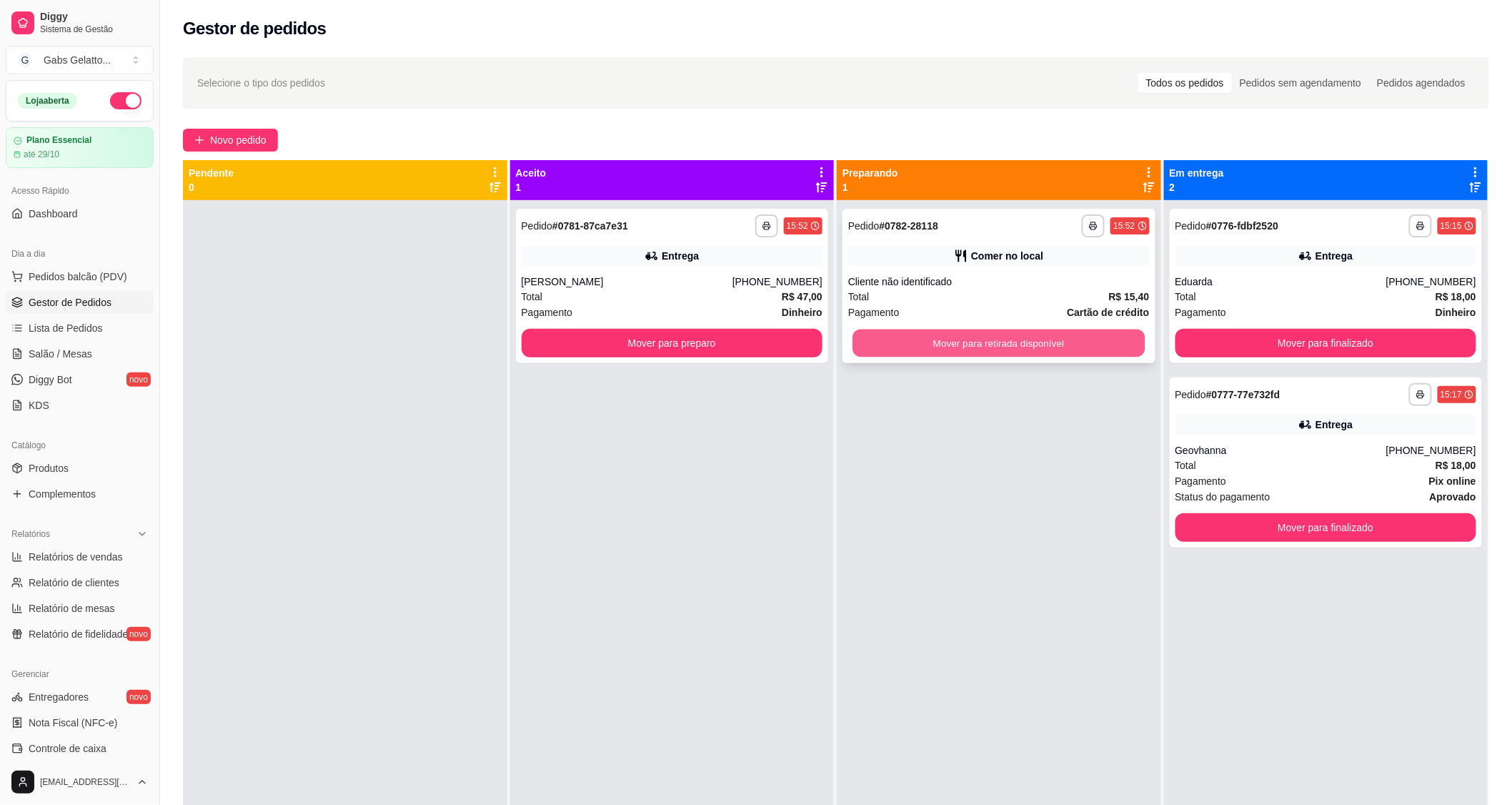
click at [905, 340] on button "Mover para retirada disponível" at bounding box center [999, 343] width 292 height 28
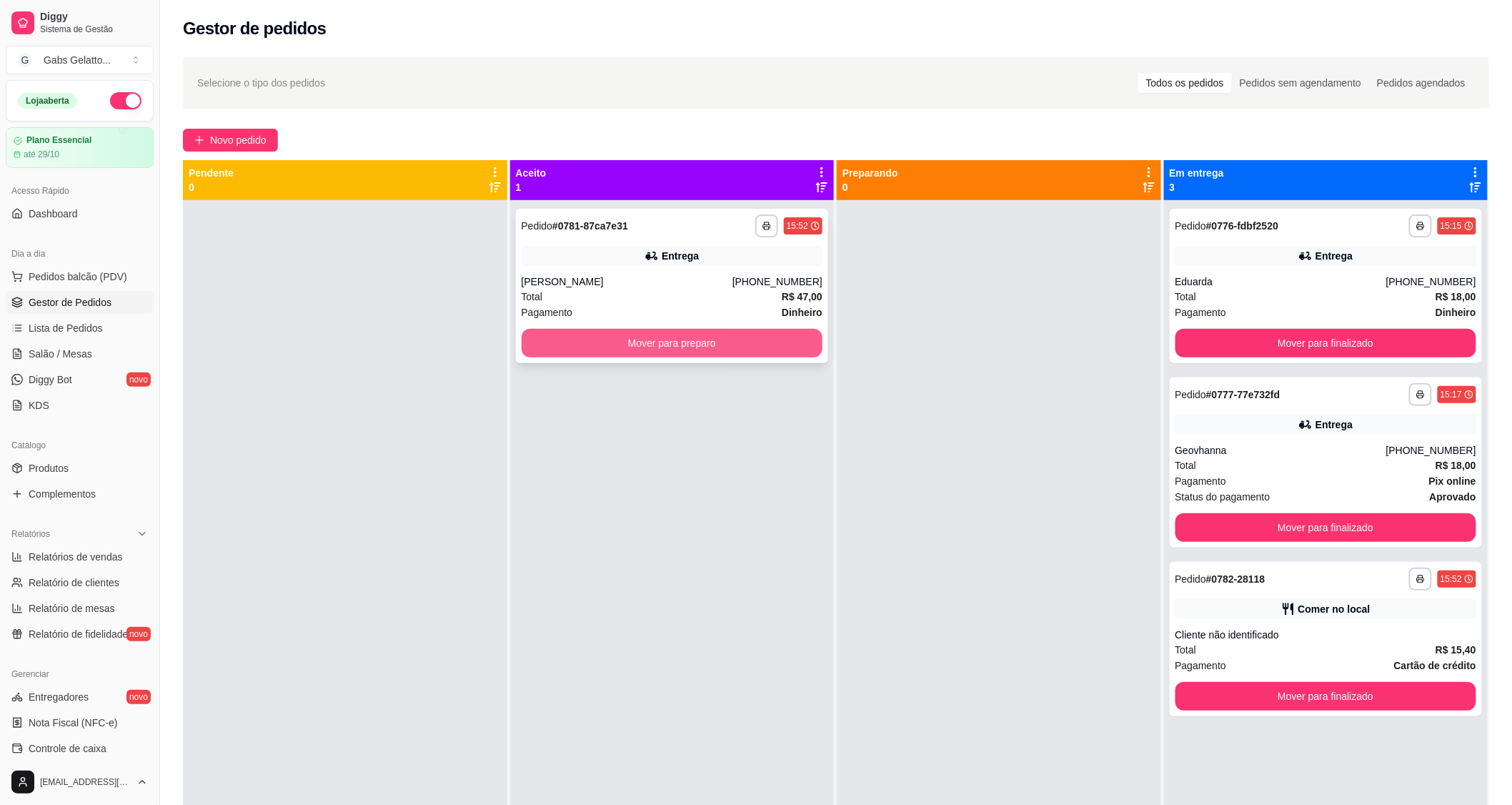
click at [762, 338] on button "Mover para preparo" at bounding box center [673, 343] width 302 height 28
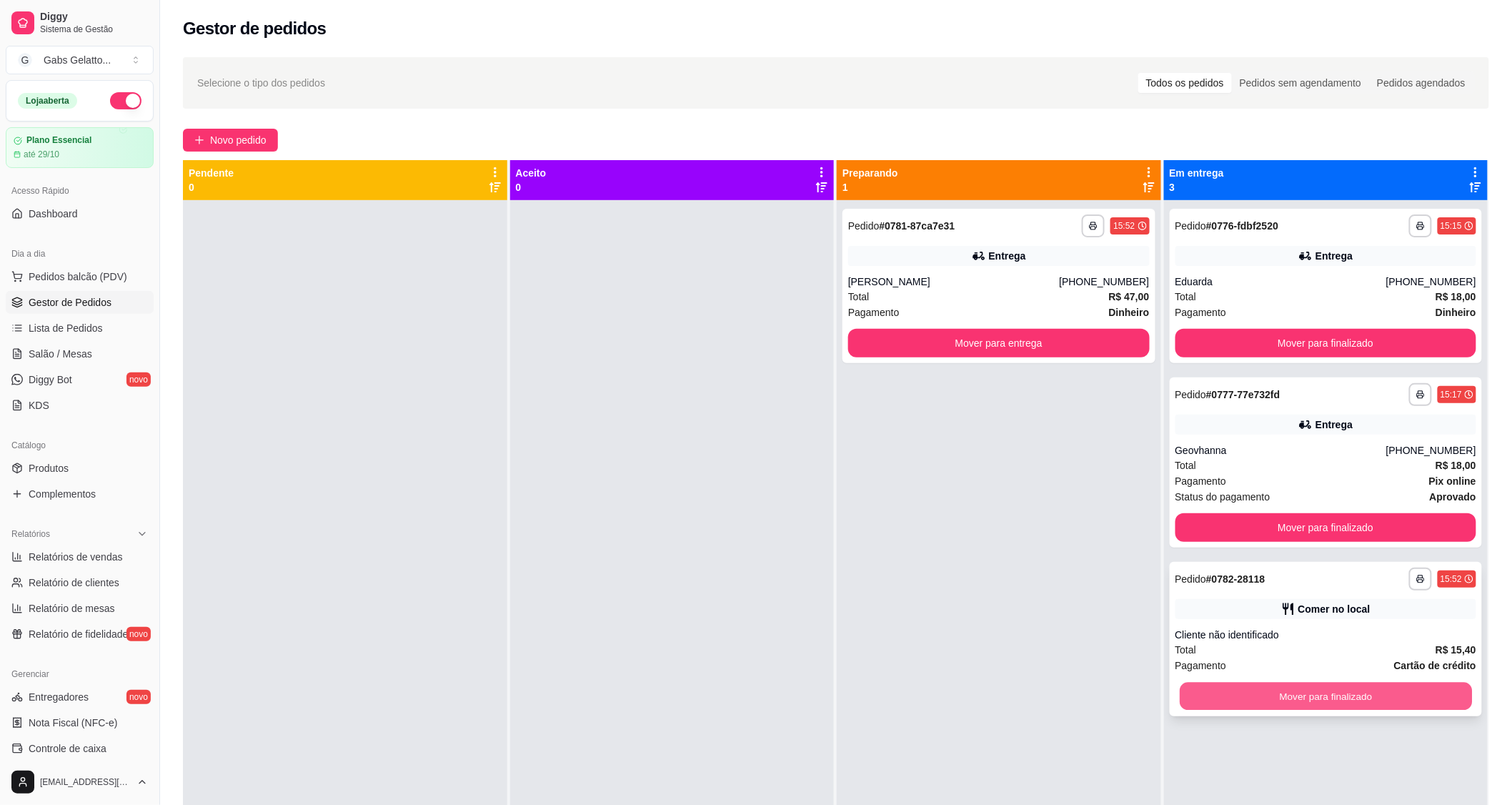
click at [1294, 703] on button "Mover para finalizado" at bounding box center [1326, 696] width 292 height 28
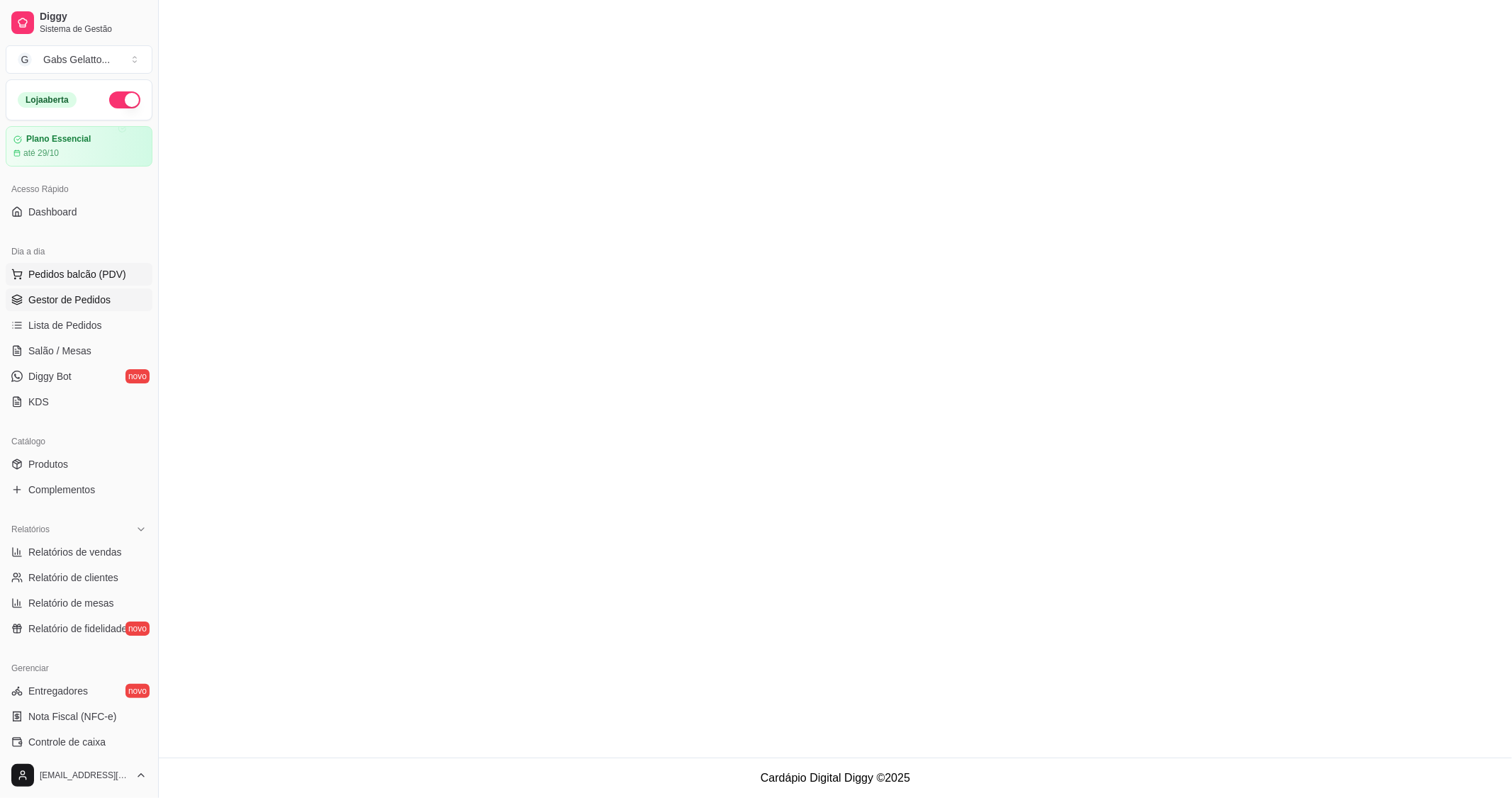
click at [94, 277] on span "Pedidos balcão (PDV)" at bounding box center [76, 274] width 97 height 14
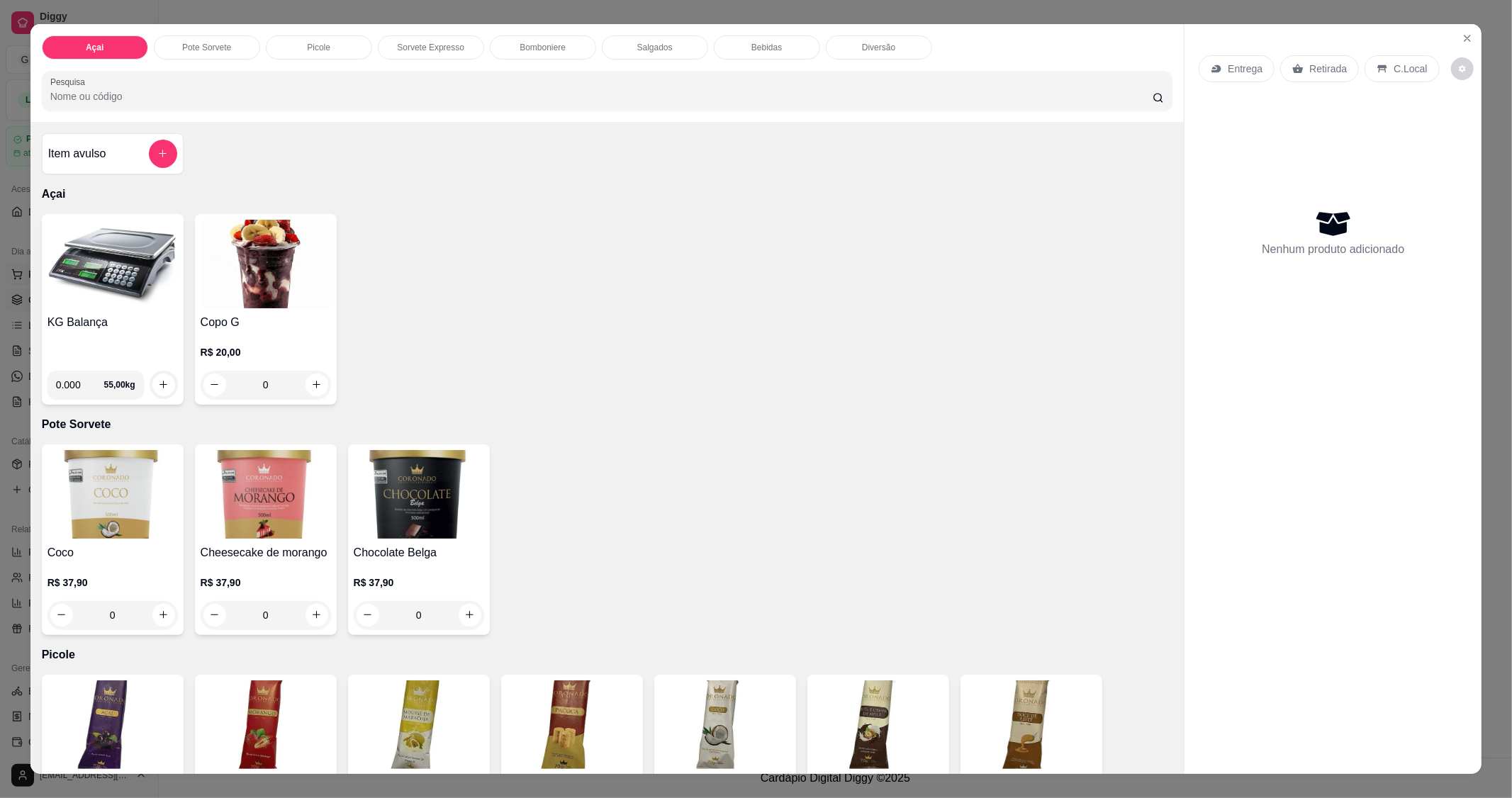
click at [94, 277] on img at bounding box center [112, 264] width 130 height 89
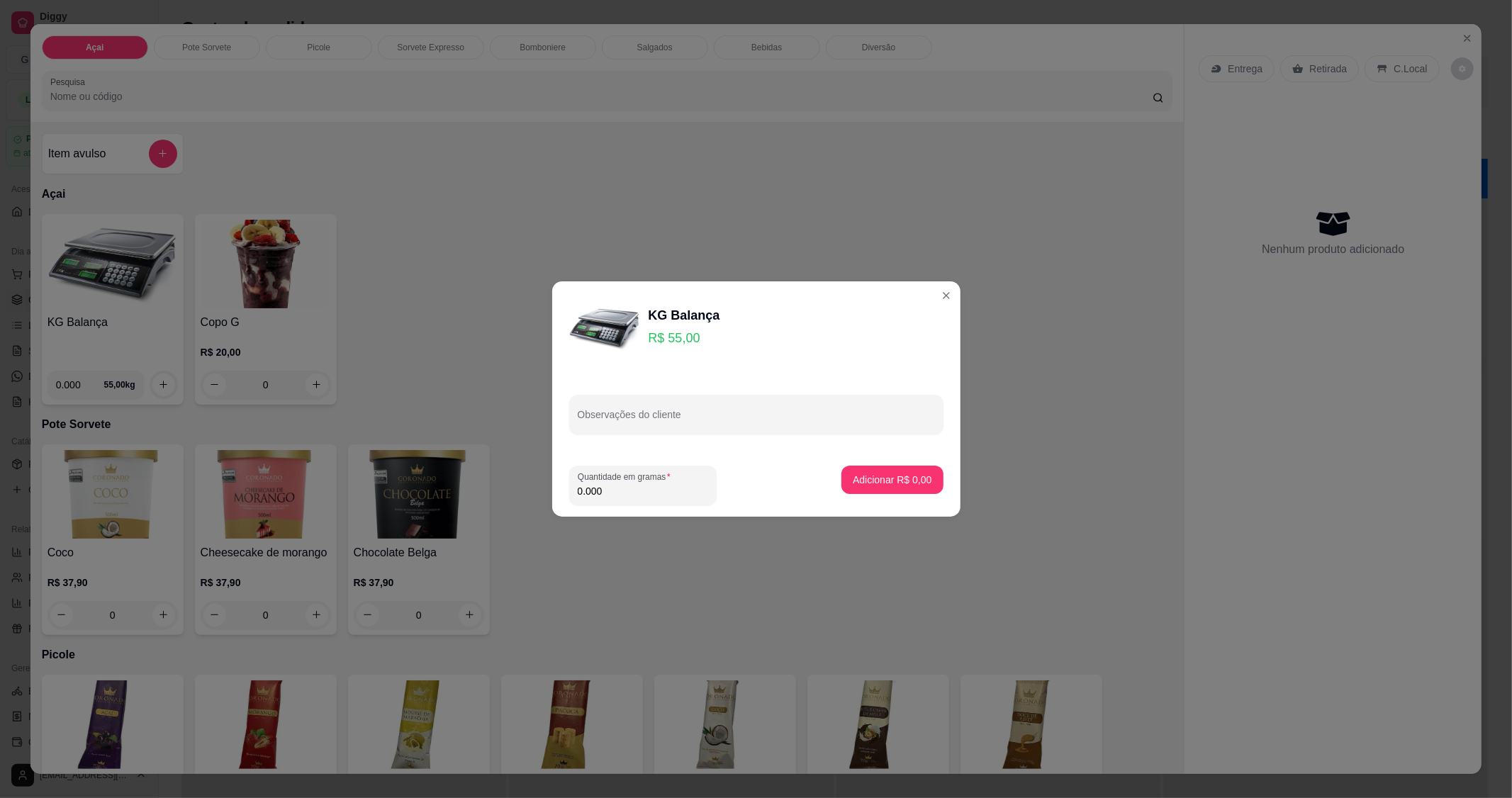
click at [636, 484] on input "0.000" at bounding box center [643, 491] width 130 height 14
type input "0.139"
click at [894, 480] on p "Adicionar R$ 7,65" at bounding box center [893, 478] width 76 height 13
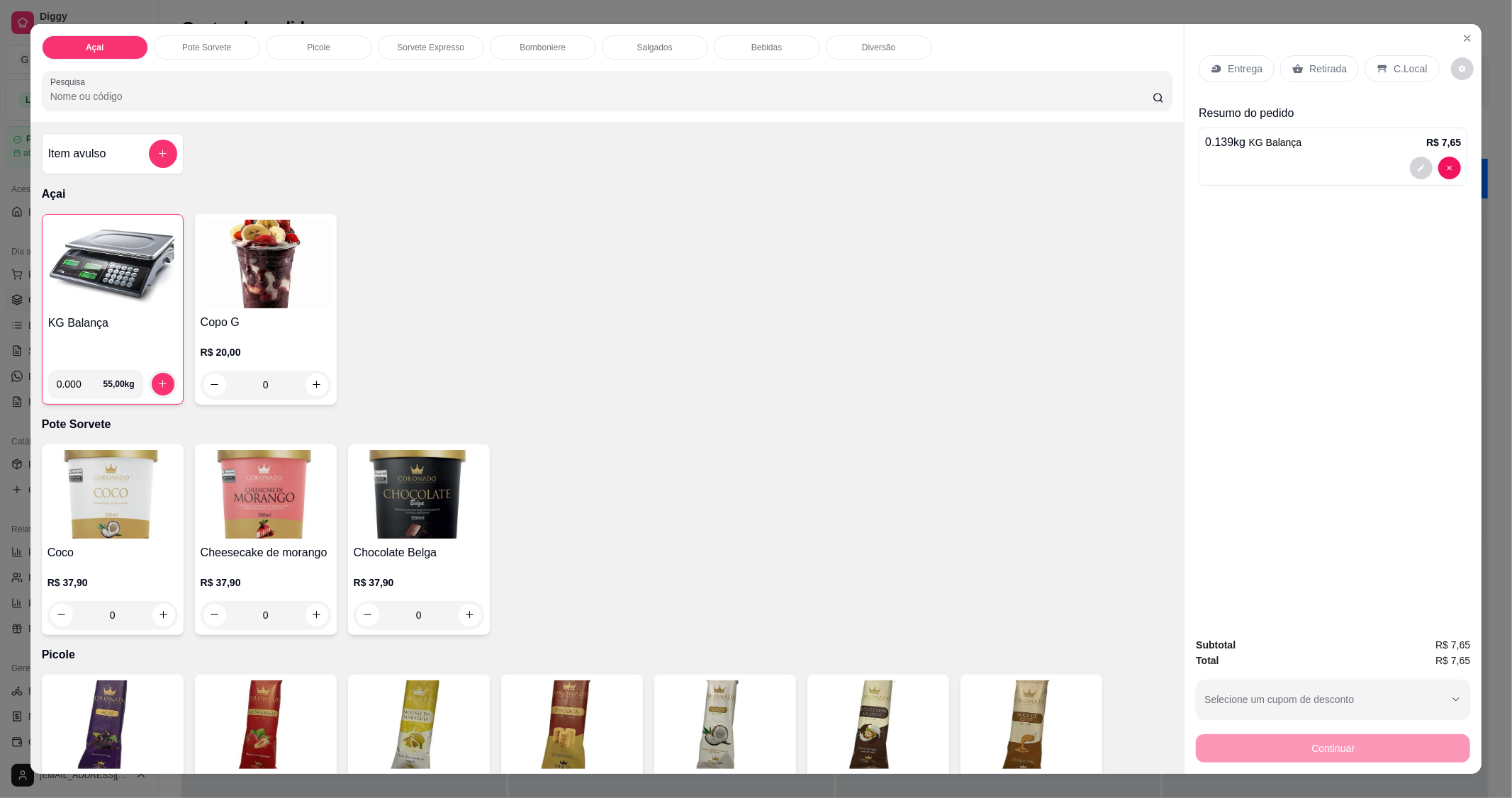
drag, startPoint x: 1370, startPoint y: 62, endPoint x: 1365, endPoint y: 73, distance: 12.1
click at [1377, 63] on icon at bounding box center [1383, 69] width 12 height 12
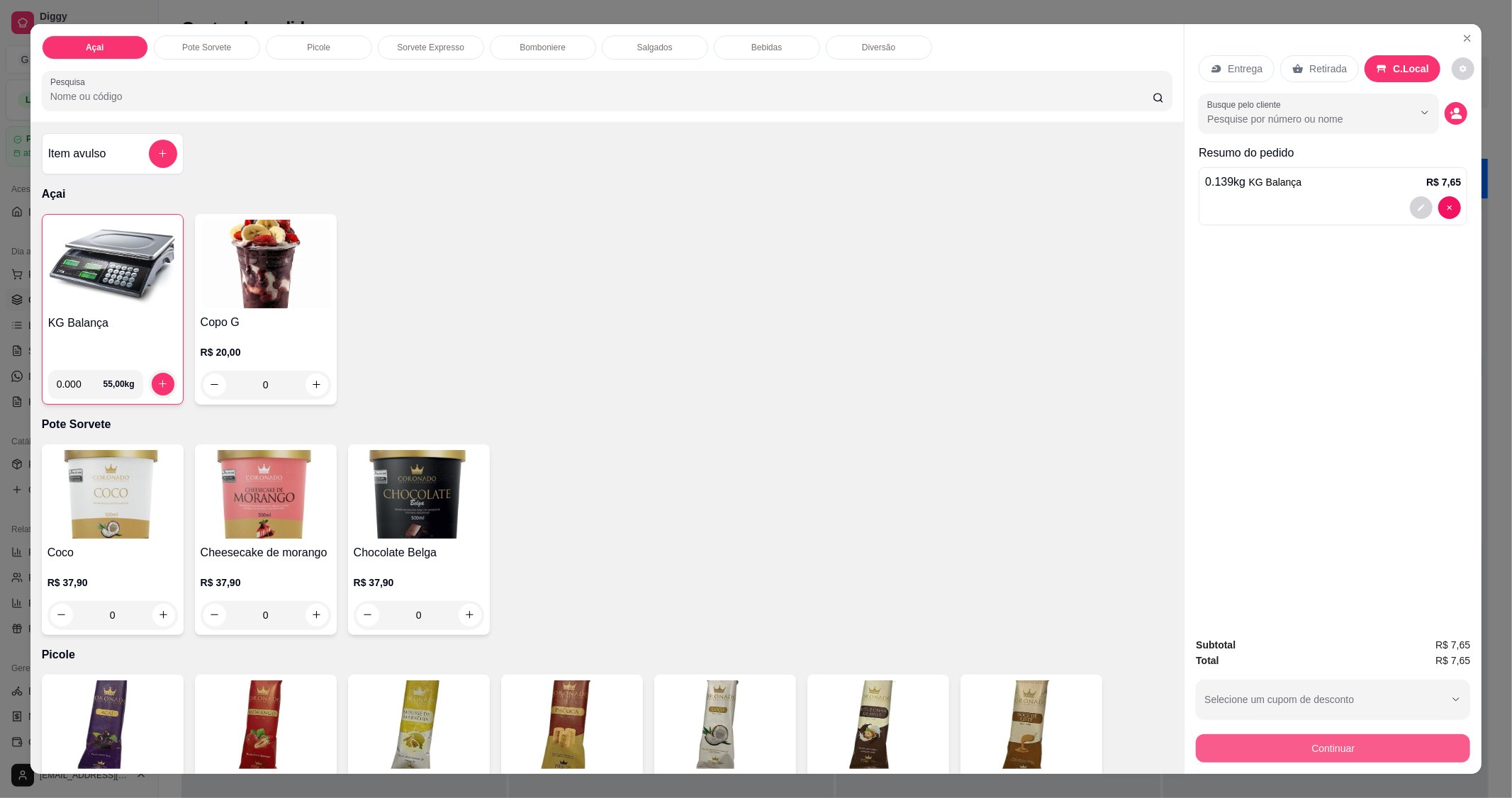
click at [1362, 733] on div "Continuar" at bounding box center [1333, 746] width 274 height 32
click at [1356, 735] on button "Continuar" at bounding box center [1333, 748] width 274 height 28
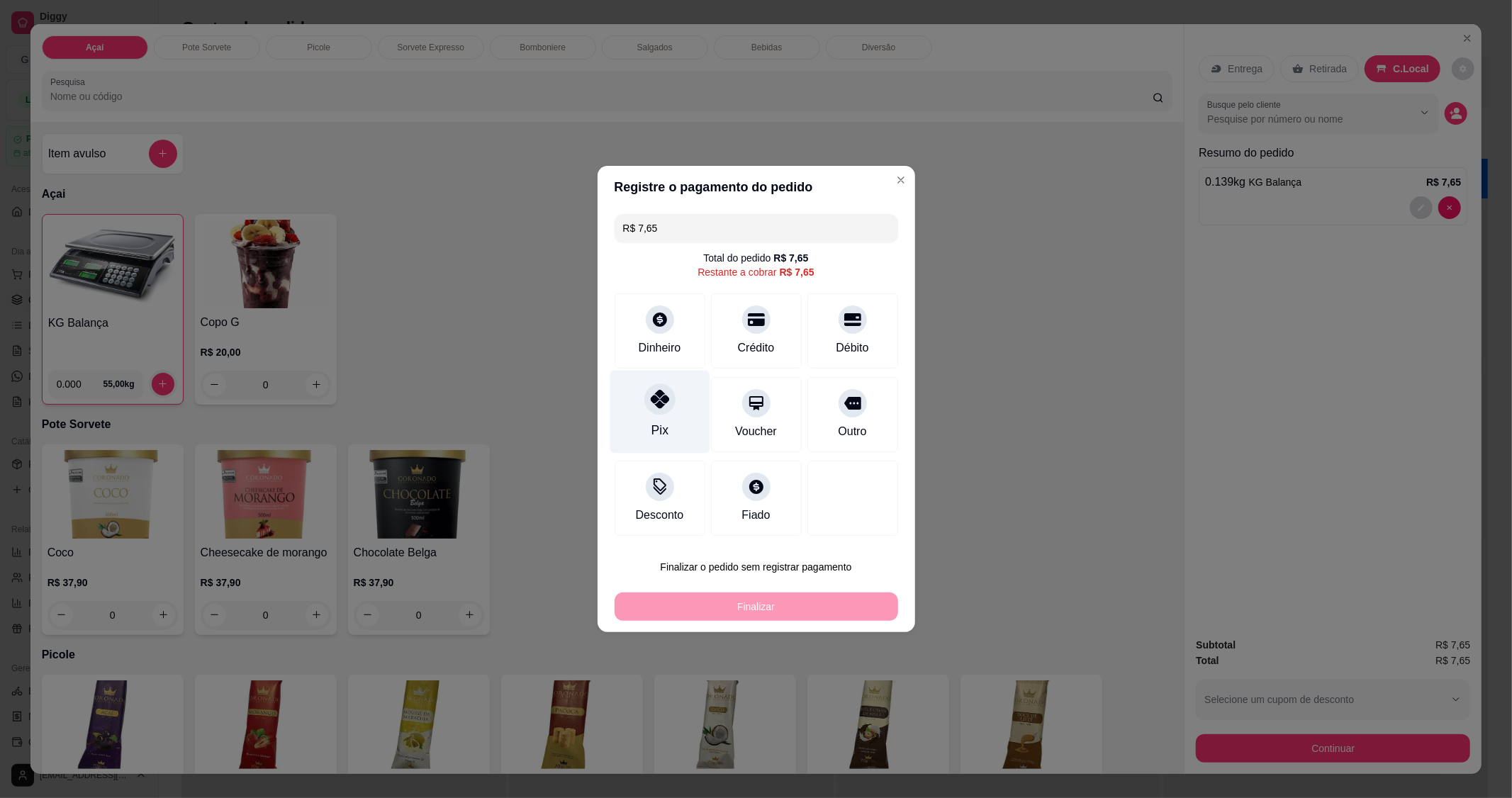
drag, startPoint x: 684, startPoint y: 406, endPoint x: 667, endPoint y: 413, distance: 18.4
click at [667, 413] on div "Pix" at bounding box center [660, 412] width 100 height 83
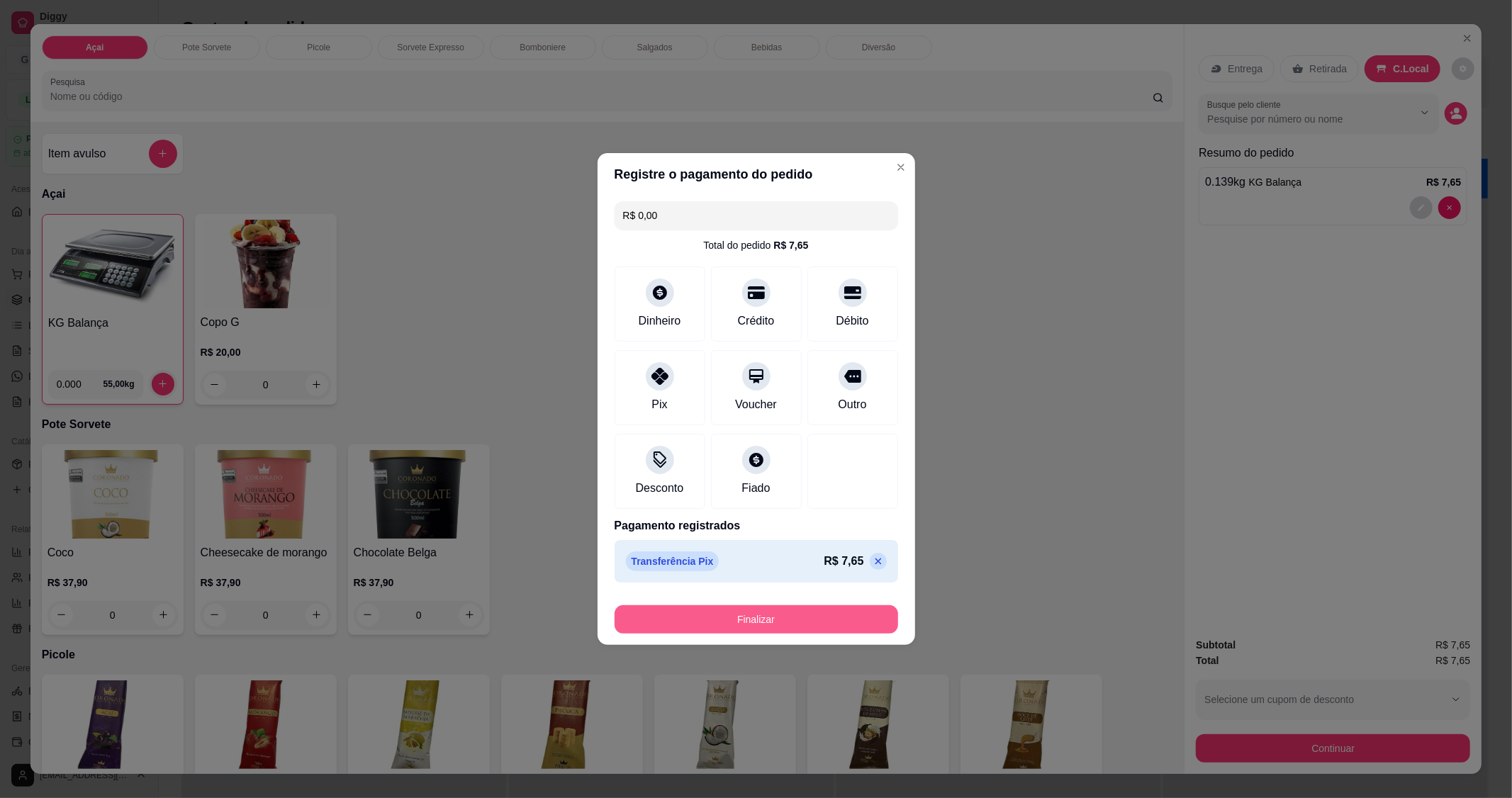
click at [706, 609] on button "Finalizar" at bounding box center [756, 619] width 284 height 28
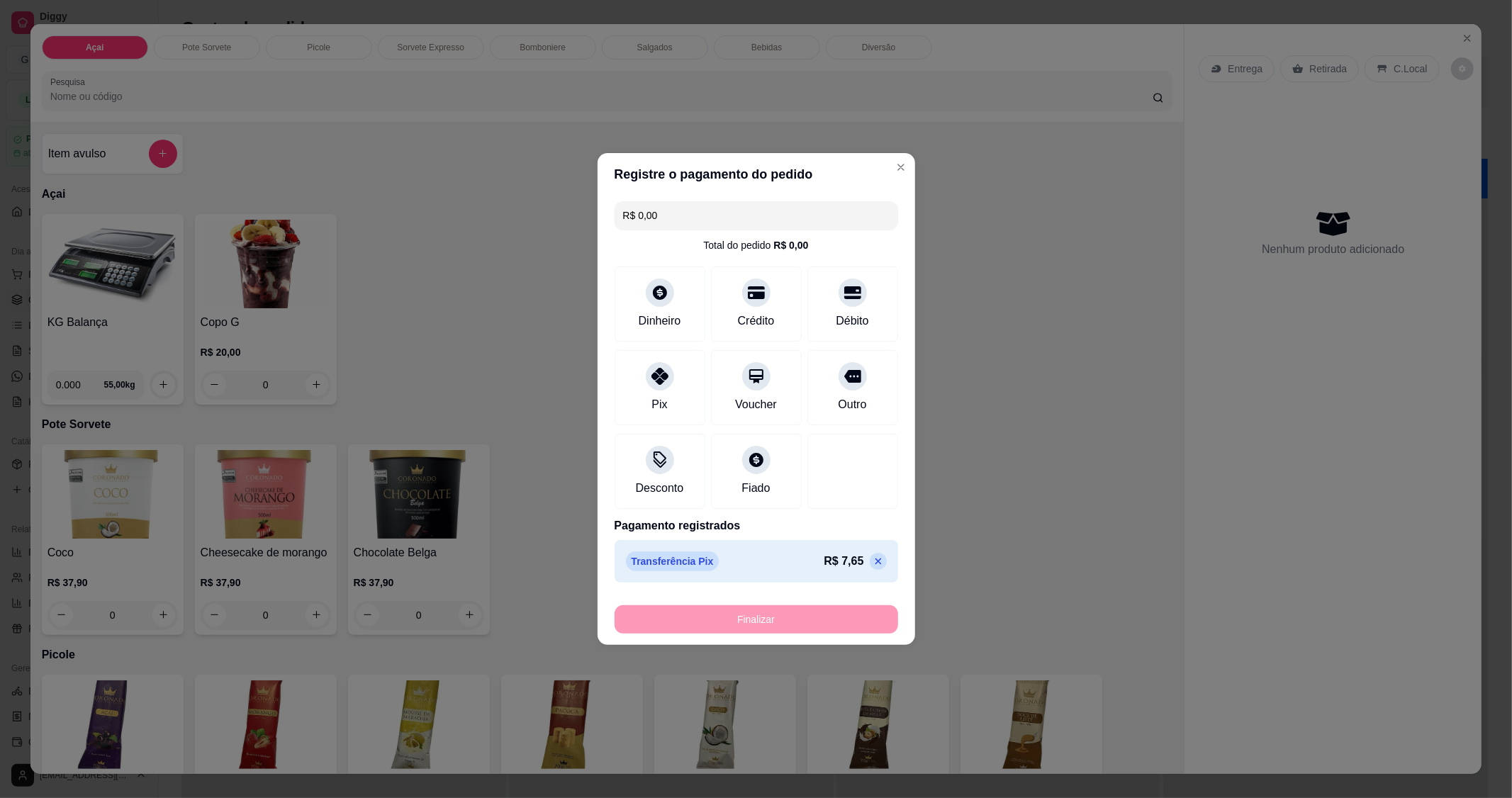
type input "-R$ 7,65"
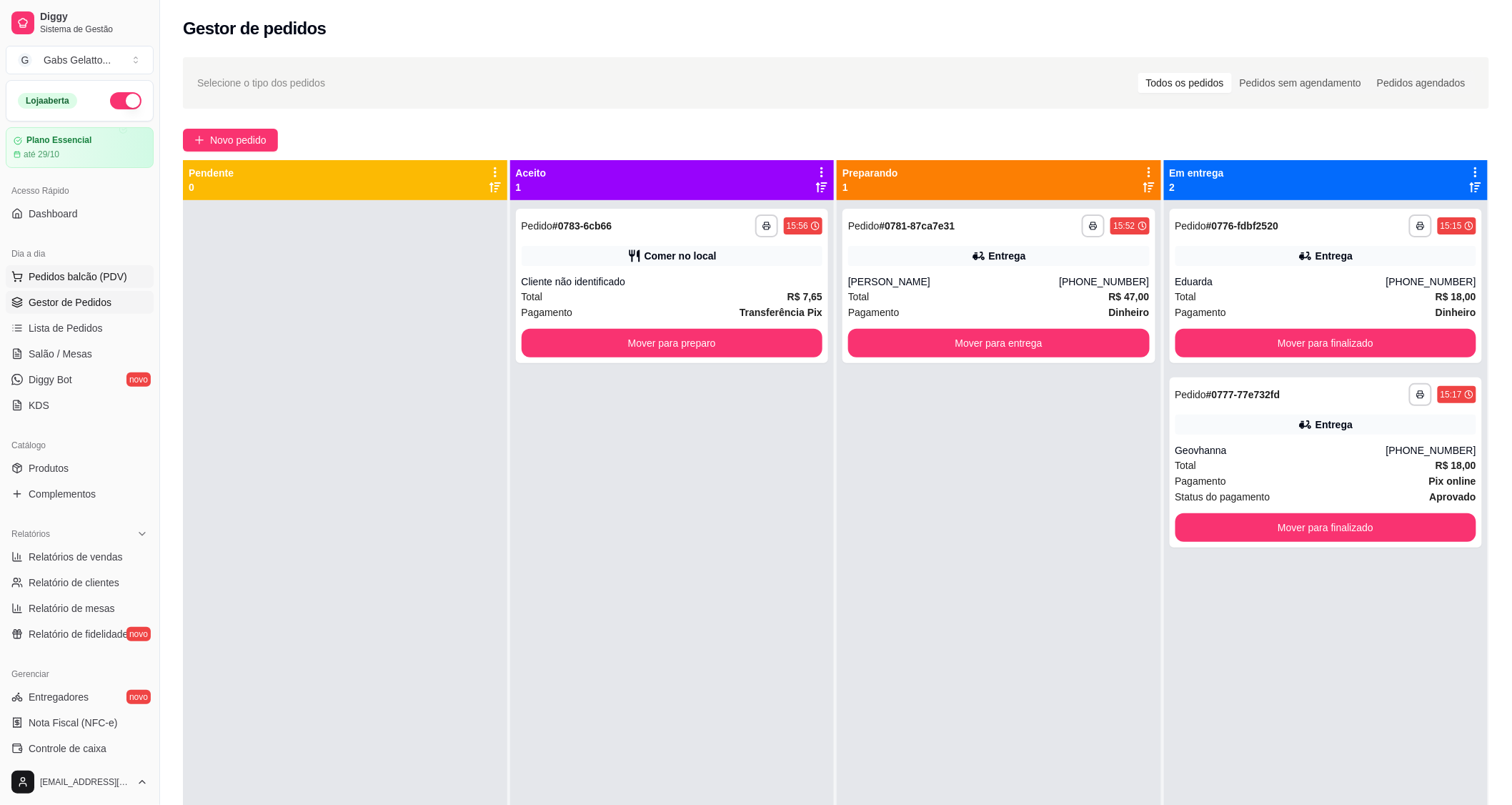
click at [97, 273] on span "Pedidos balcão (PDV)" at bounding box center [77, 277] width 98 height 14
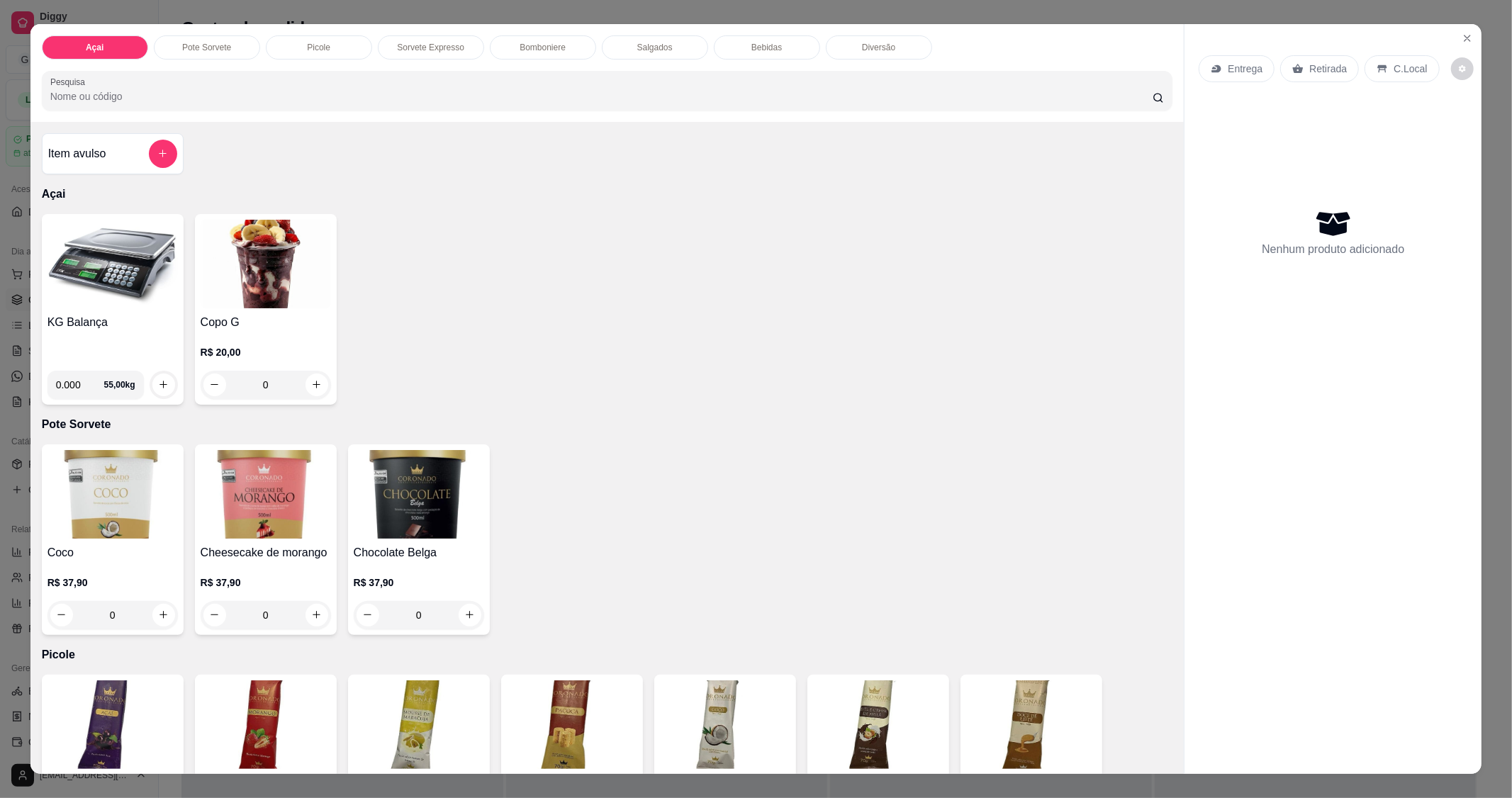
click at [114, 298] on img at bounding box center [112, 264] width 130 height 89
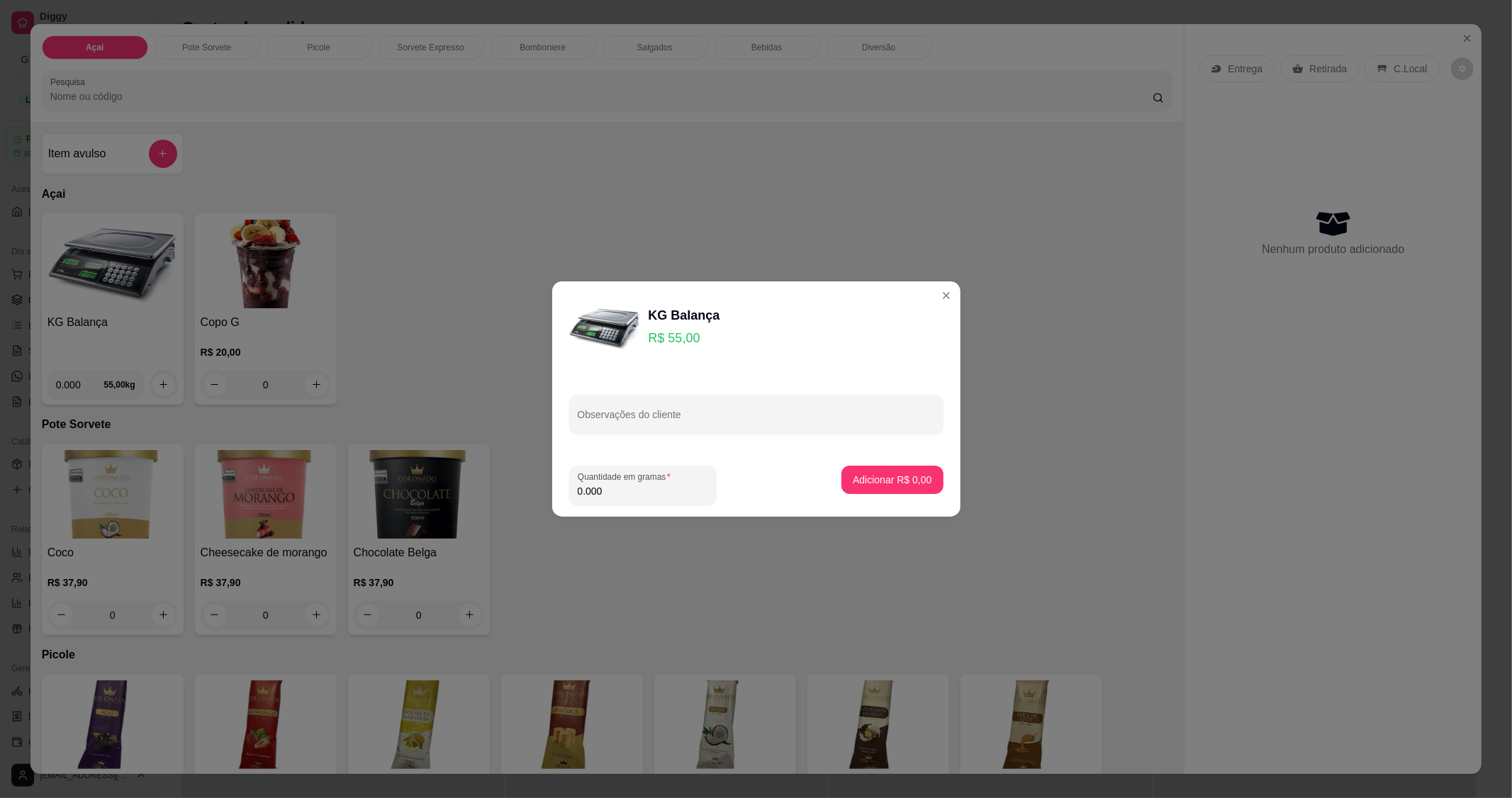
click at [628, 495] on input "0.000" at bounding box center [643, 491] width 130 height 14
type input "0.304"
click at [859, 469] on button "Adicionar R$ 16,72" at bounding box center [889, 479] width 107 height 28
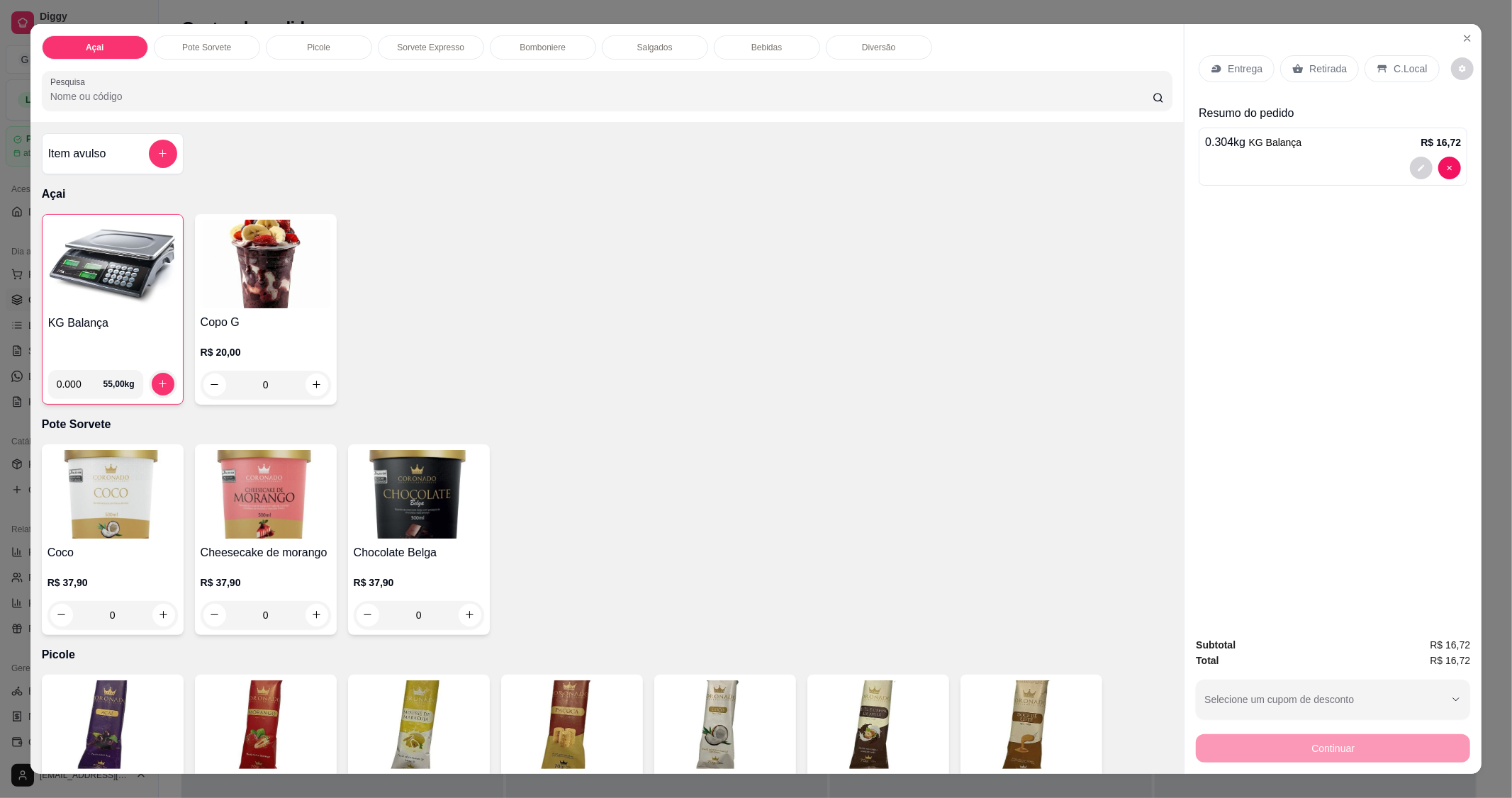
click at [1393, 58] on div "C.Local" at bounding box center [1401, 69] width 74 height 27
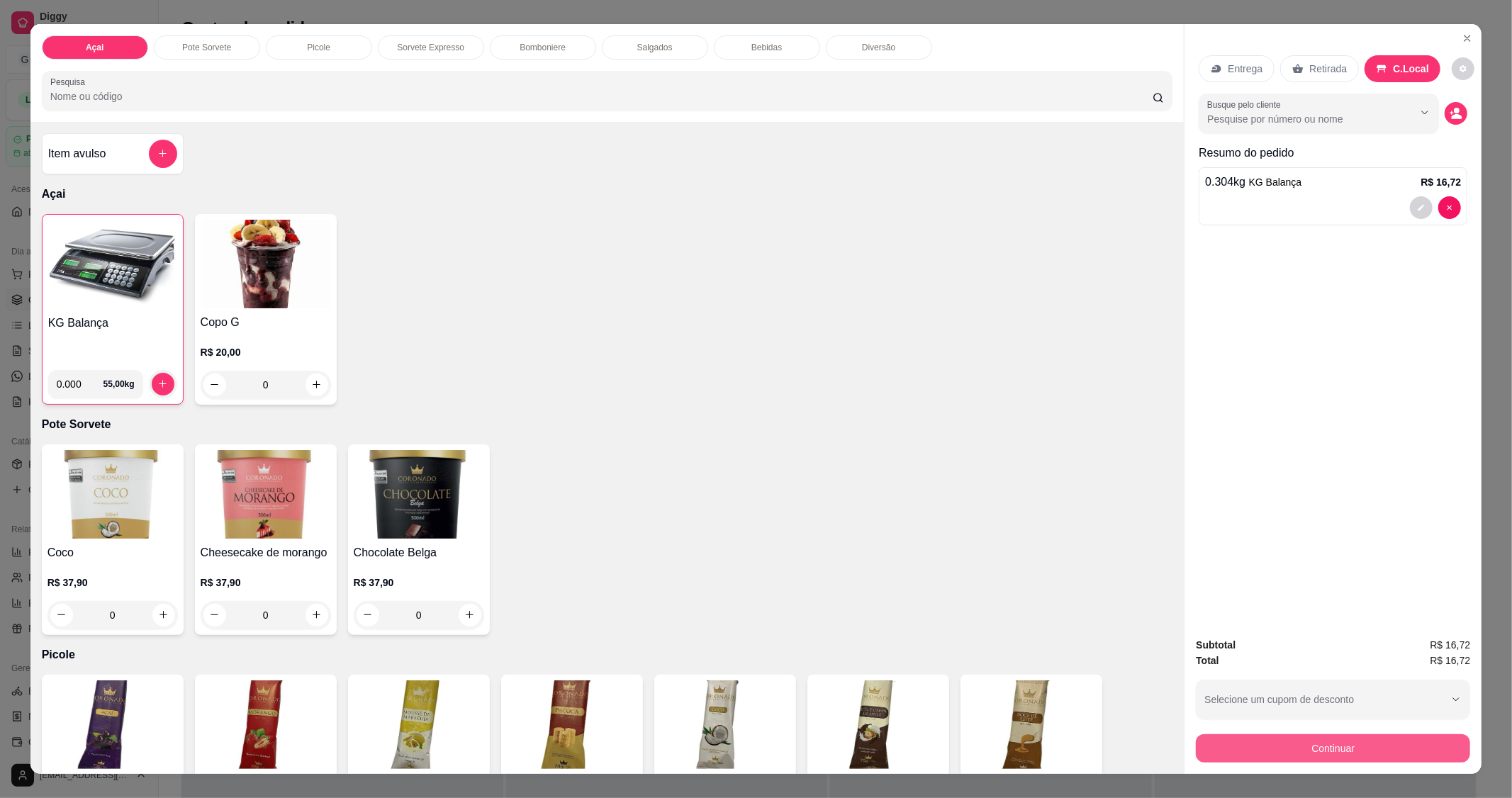
click at [1313, 738] on button "Continuar" at bounding box center [1333, 748] width 274 height 28
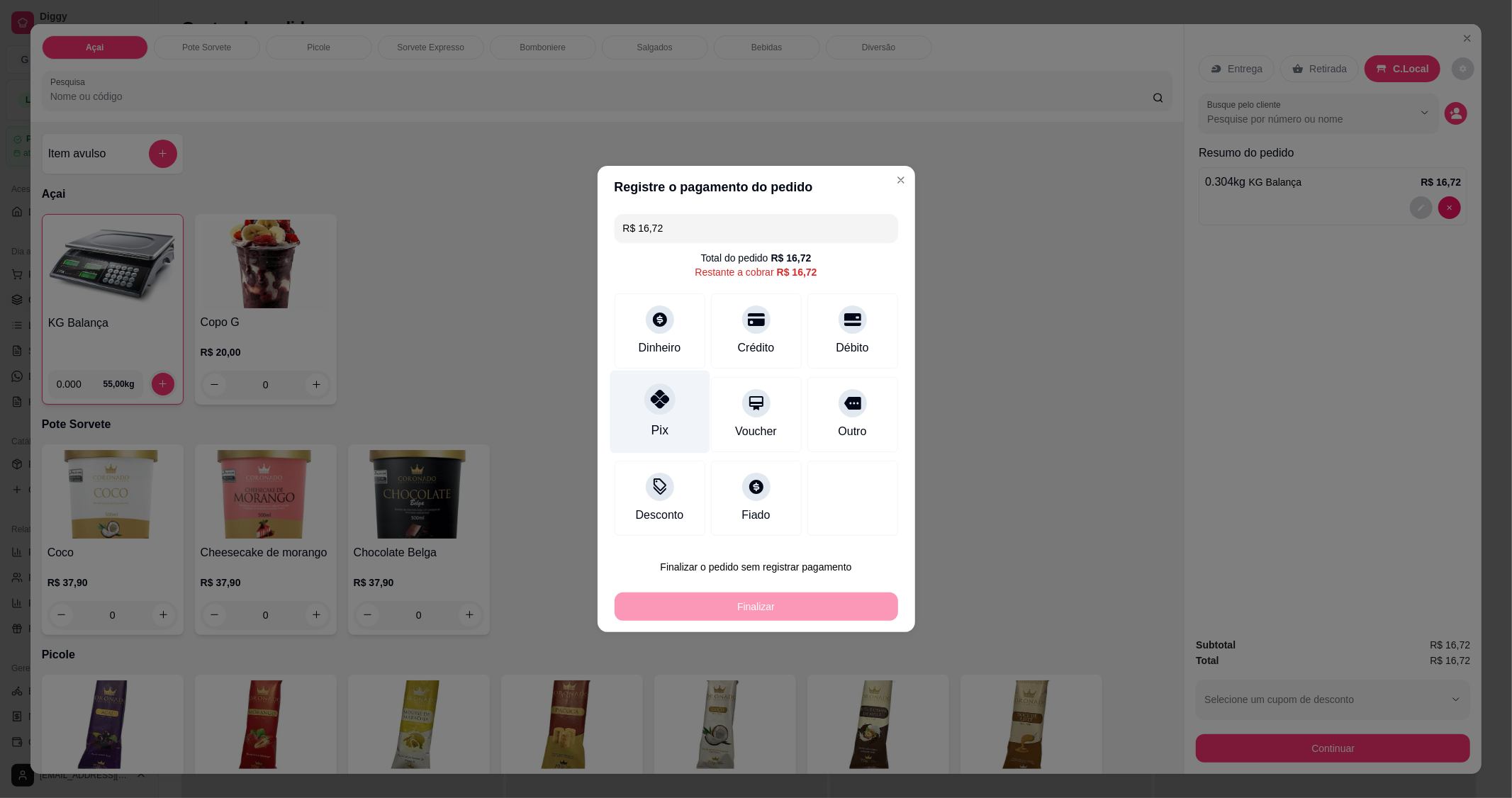
click at [645, 418] on div "Pix" at bounding box center [660, 412] width 100 height 83
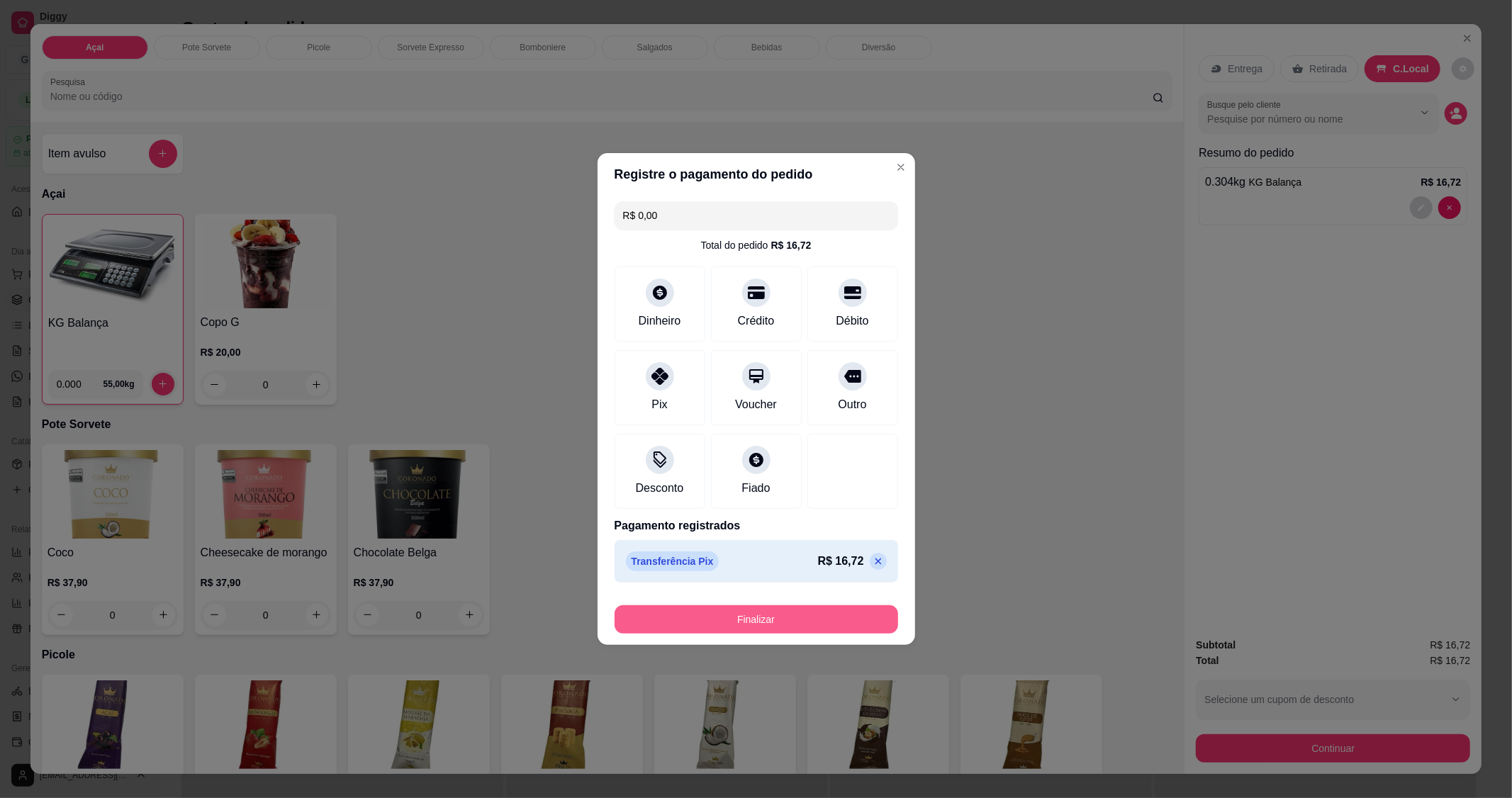
click at [784, 612] on button "Finalizar" at bounding box center [756, 619] width 284 height 28
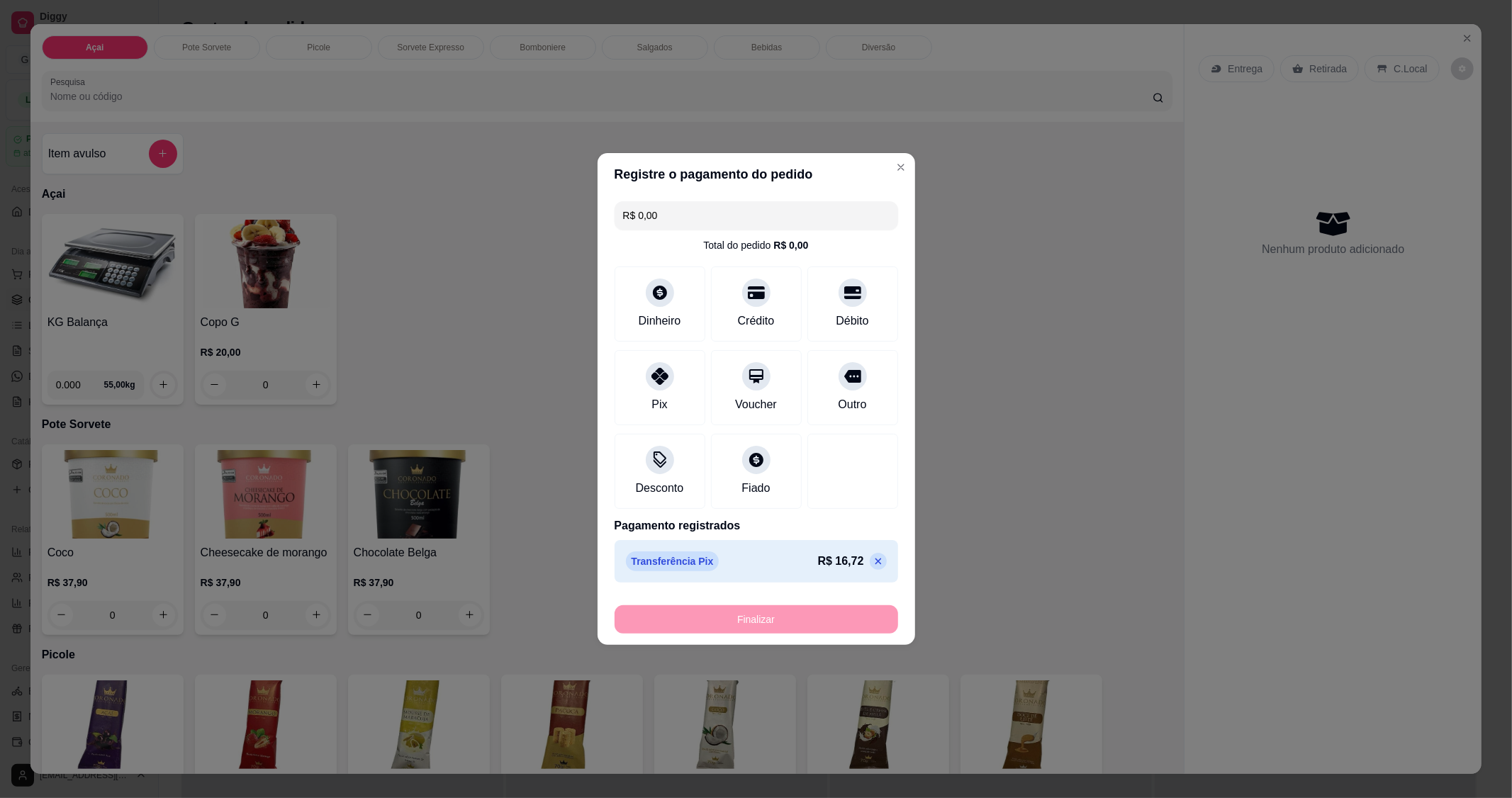
type input "-R$ 16,72"
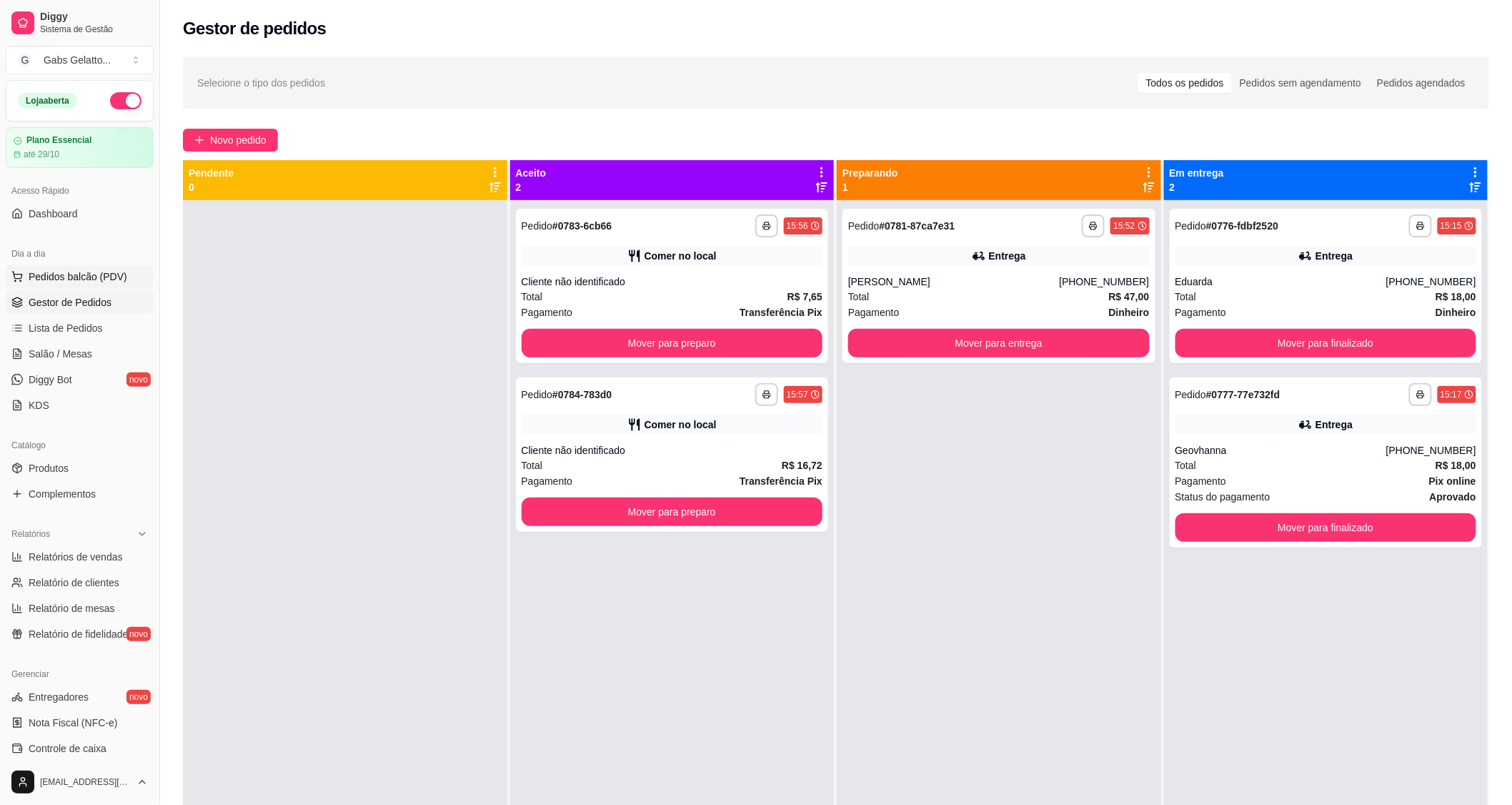
click at [86, 270] on span "Pedidos balcão (PDV)" at bounding box center [77, 277] width 98 height 14
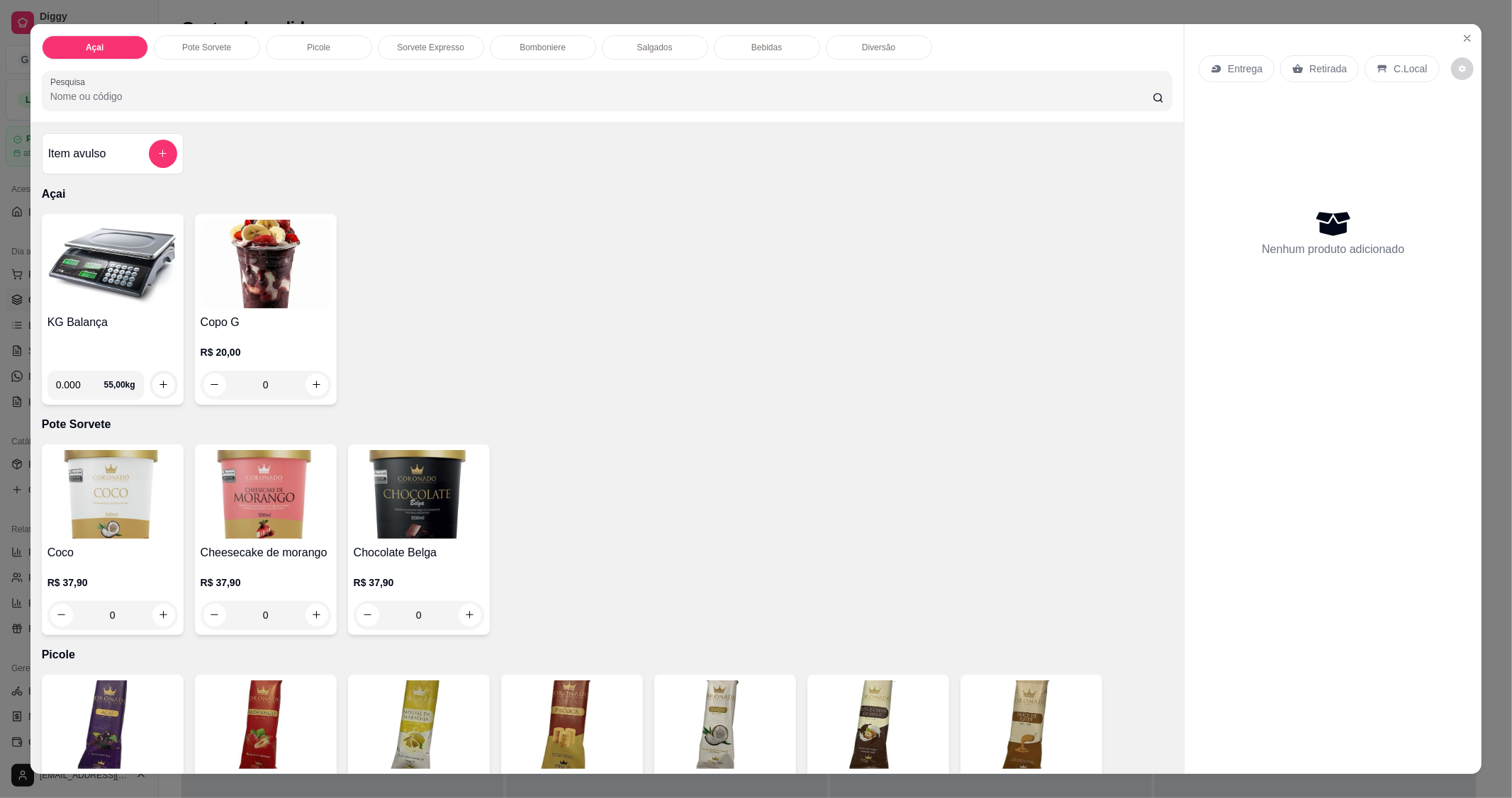
click at [112, 277] on img at bounding box center [112, 264] width 130 height 89
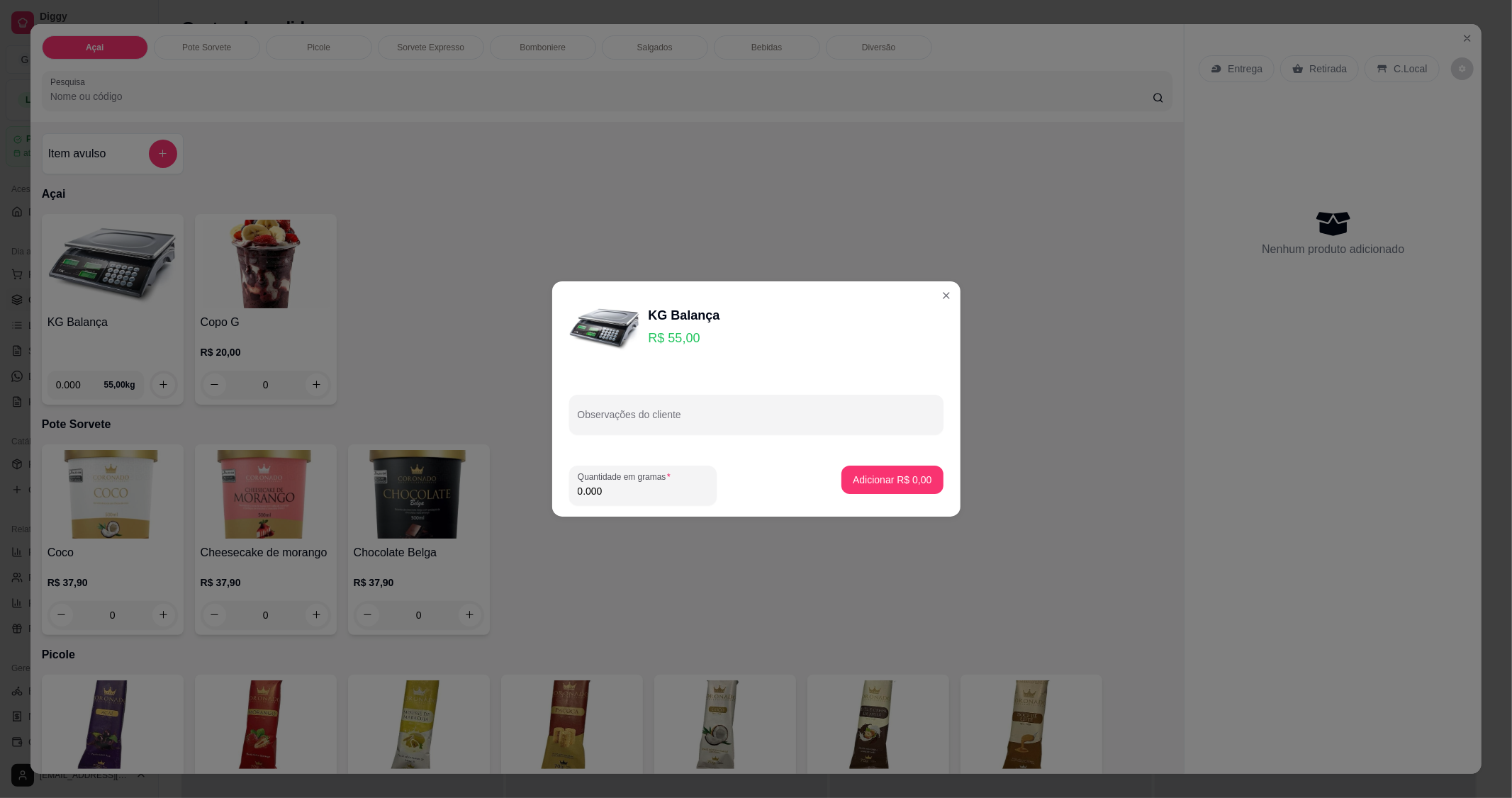
click at [642, 497] on input "0.000" at bounding box center [643, 491] width 130 height 14
type input "0.194"
click at [860, 472] on p "Adicionar R$ 10,67" at bounding box center [889, 479] width 84 height 14
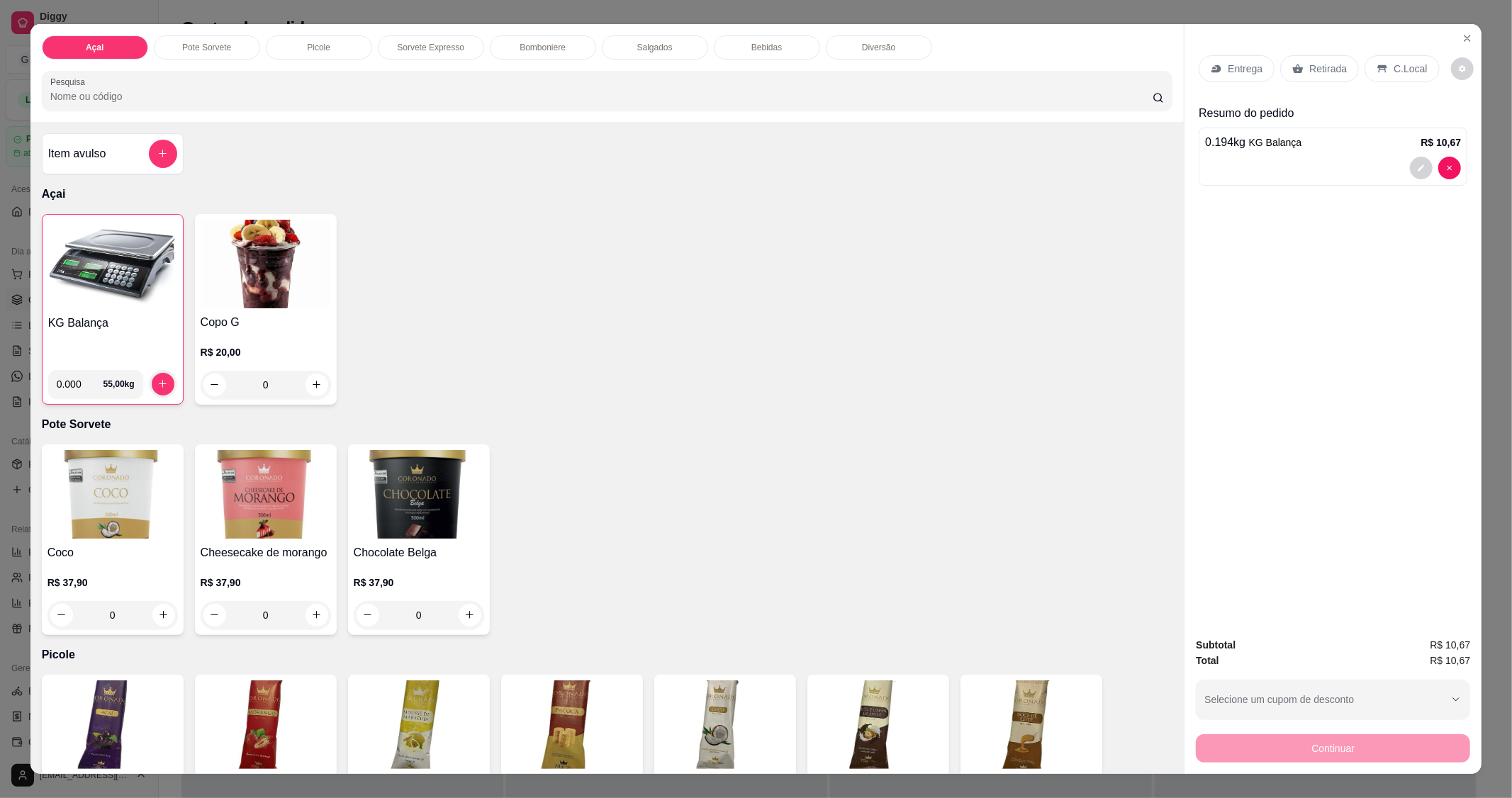
click at [1393, 62] on p "C.Local" at bounding box center [1410, 69] width 34 height 14
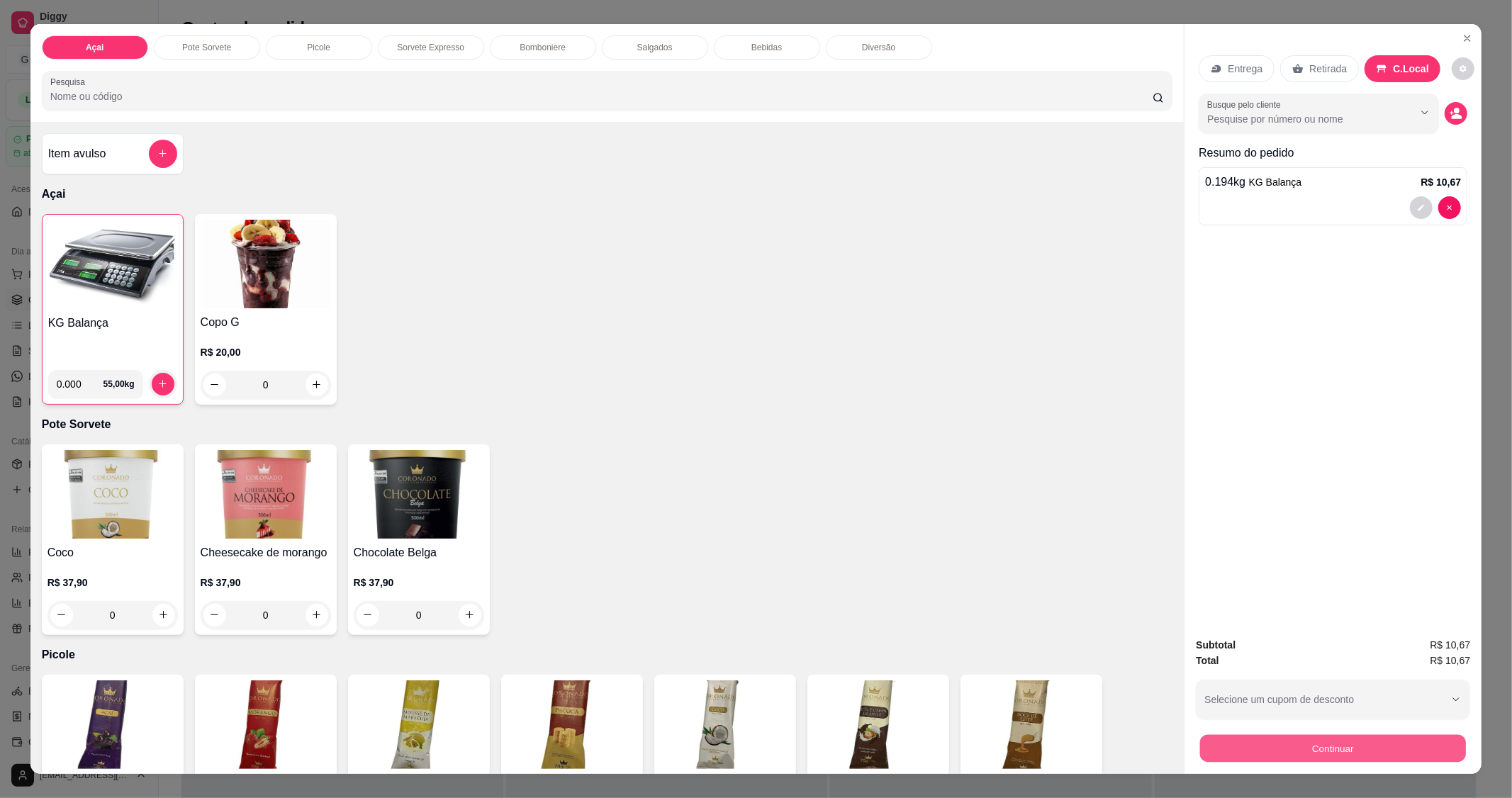
click at [1367, 740] on button "Continuar" at bounding box center [1333, 748] width 266 height 27
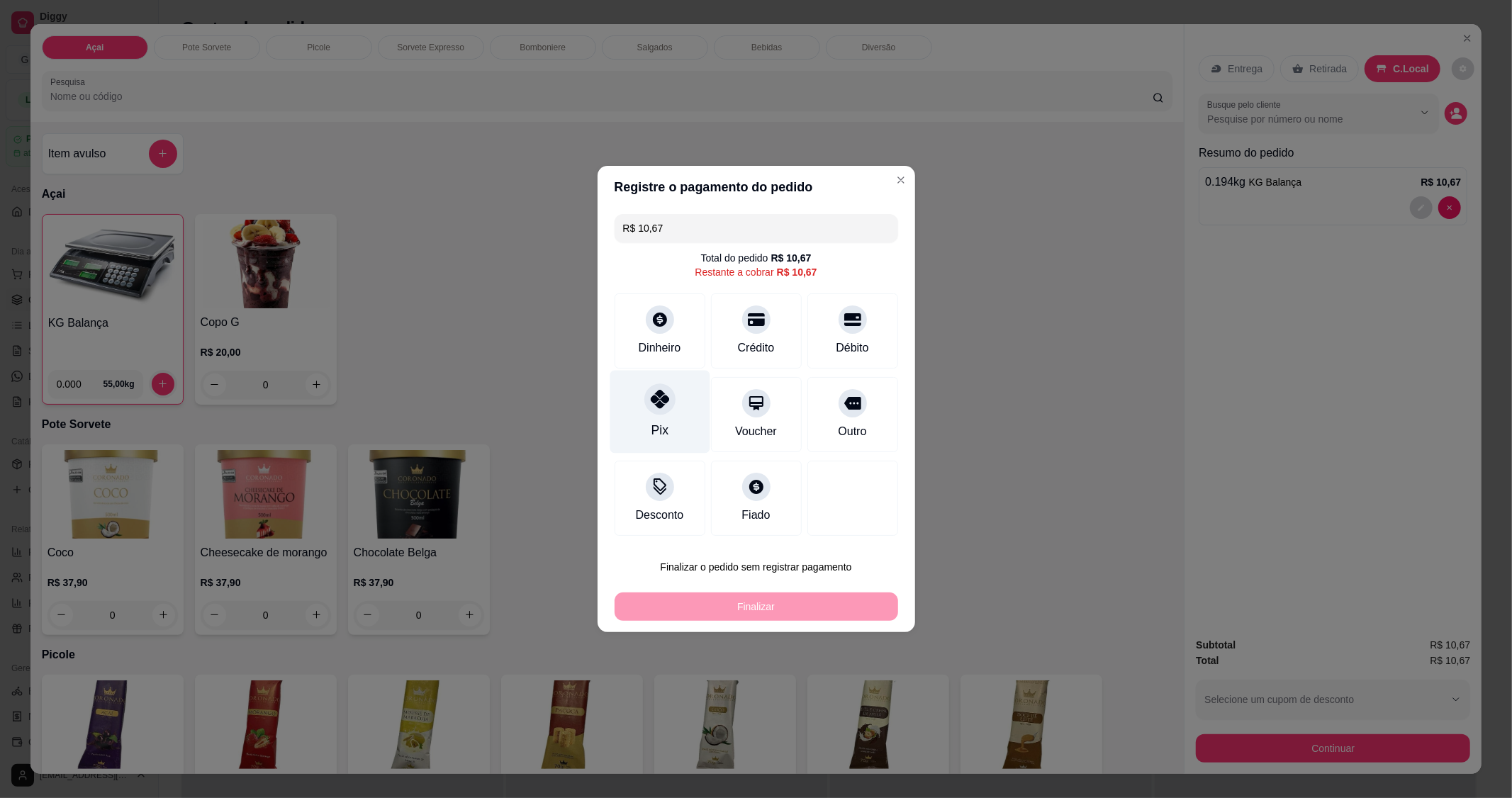
click at [634, 417] on div "Pix" at bounding box center [660, 412] width 100 height 83
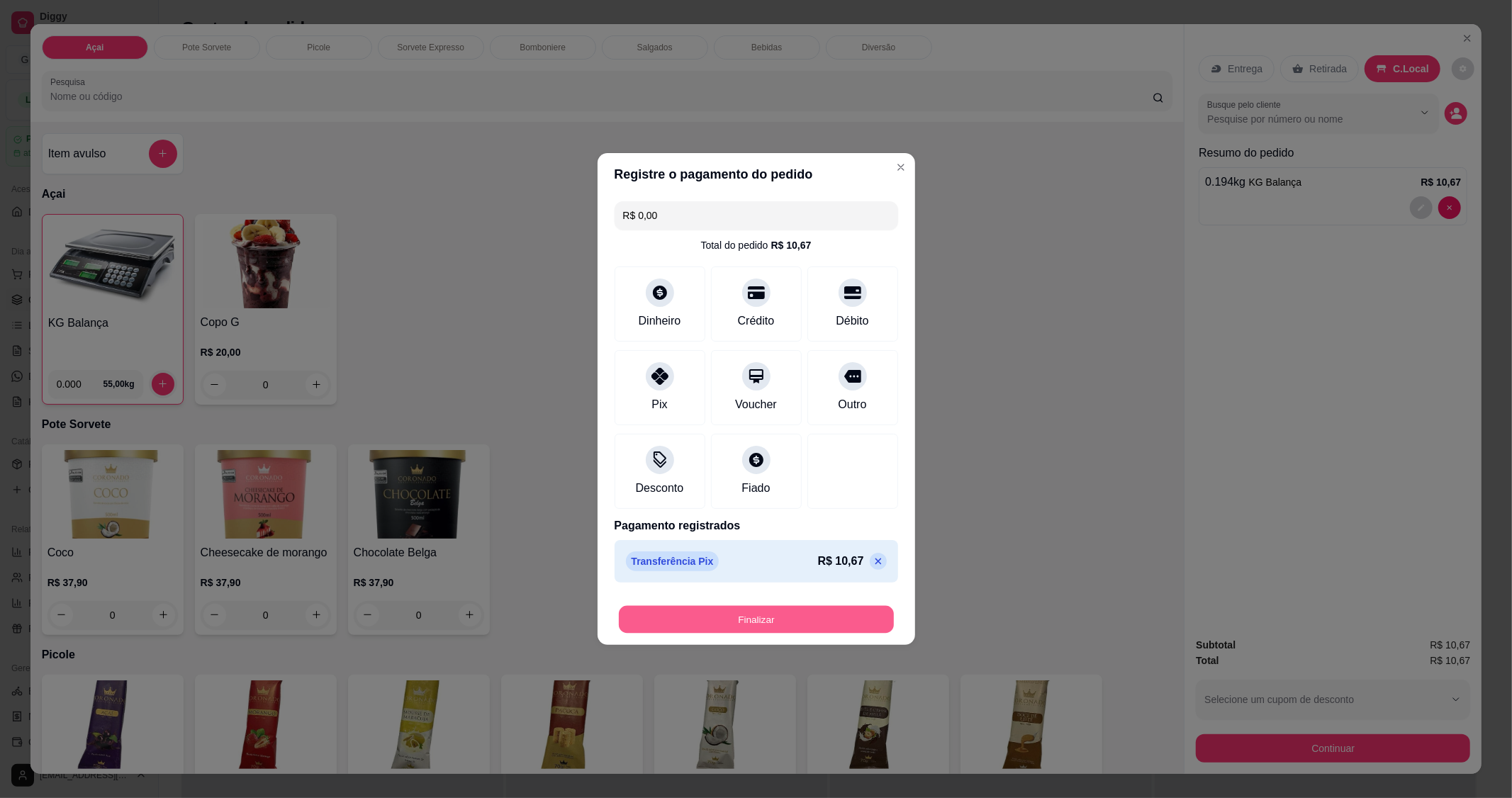
click at [717, 611] on button "Finalizar" at bounding box center [756, 619] width 275 height 27
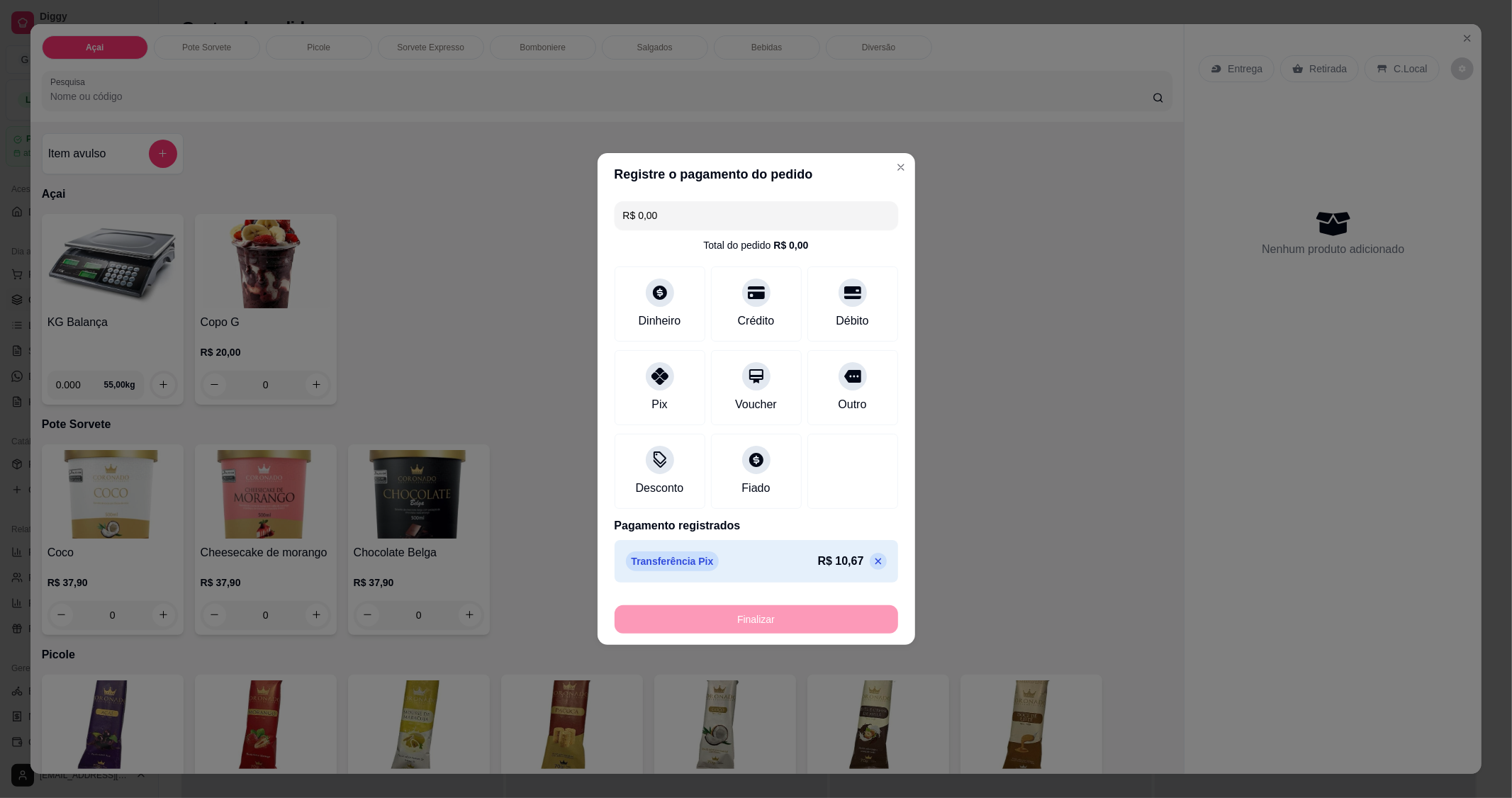
type input "-R$ 10,67"
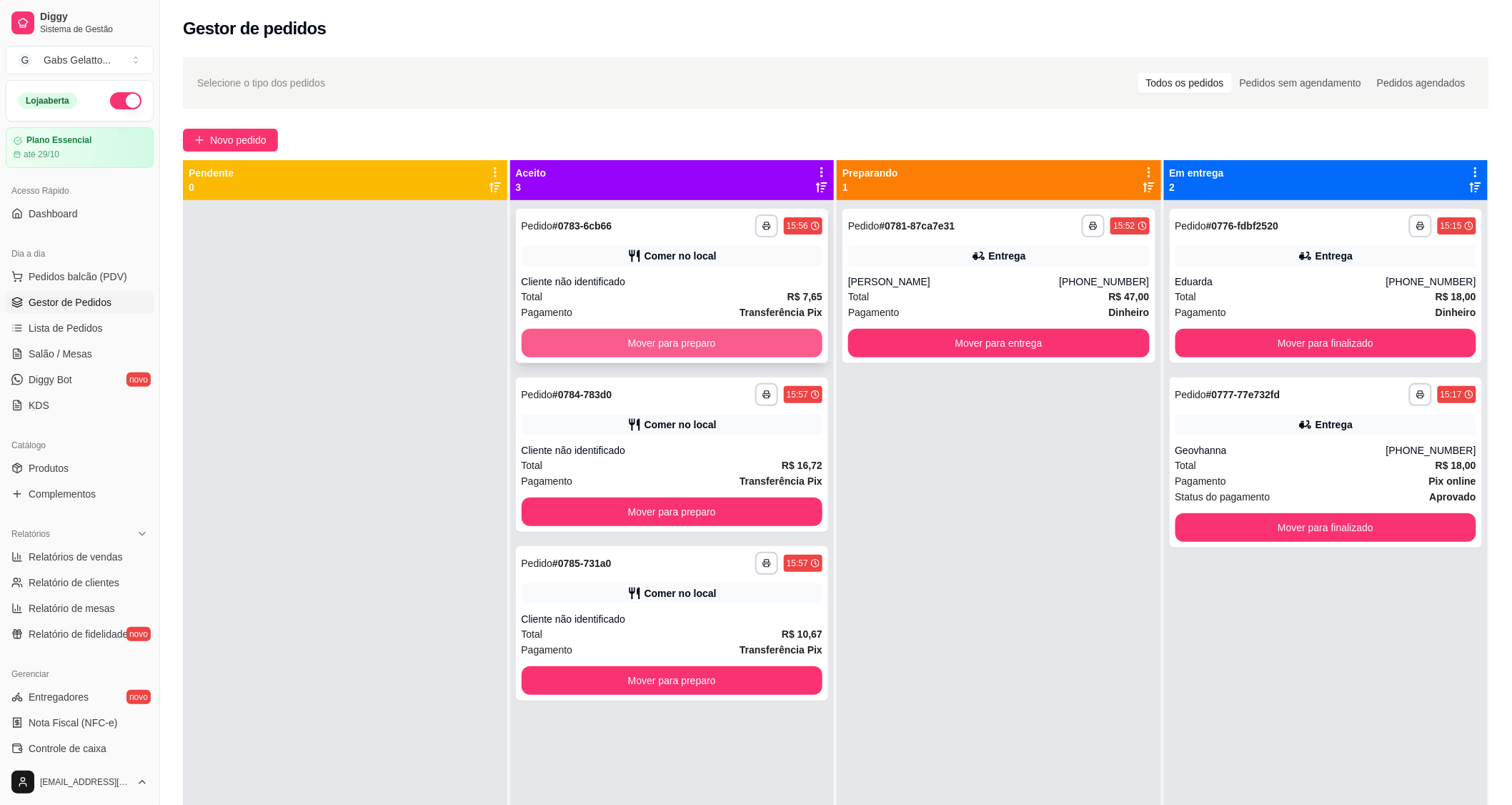
click at [749, 339] on button "Mover para preparo" at bounding box center [673, 343] width 302 height 28
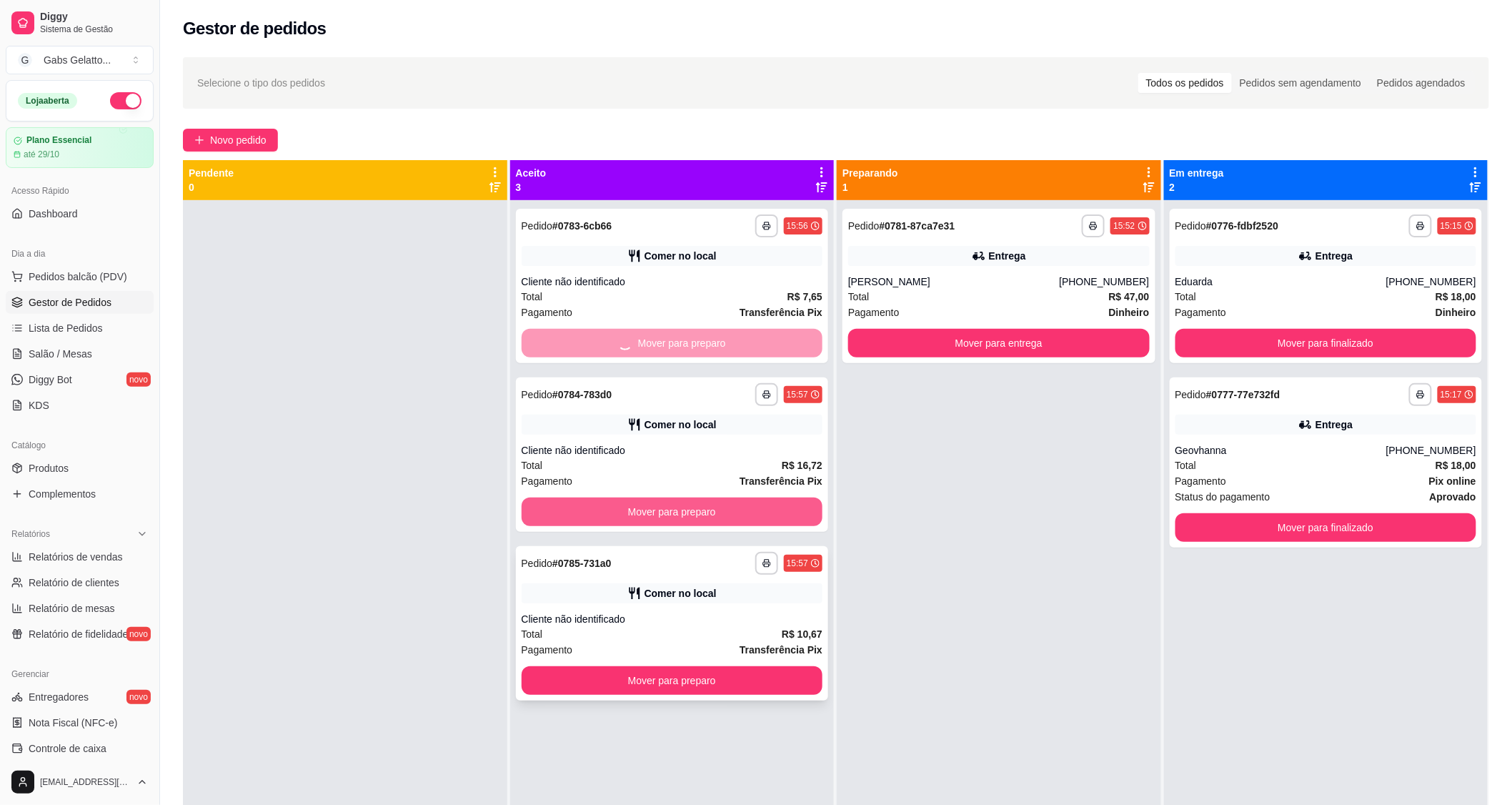
click at [717, 666] on button "Mover para preparo" at bounding box center [673, 680] width 302 height 28
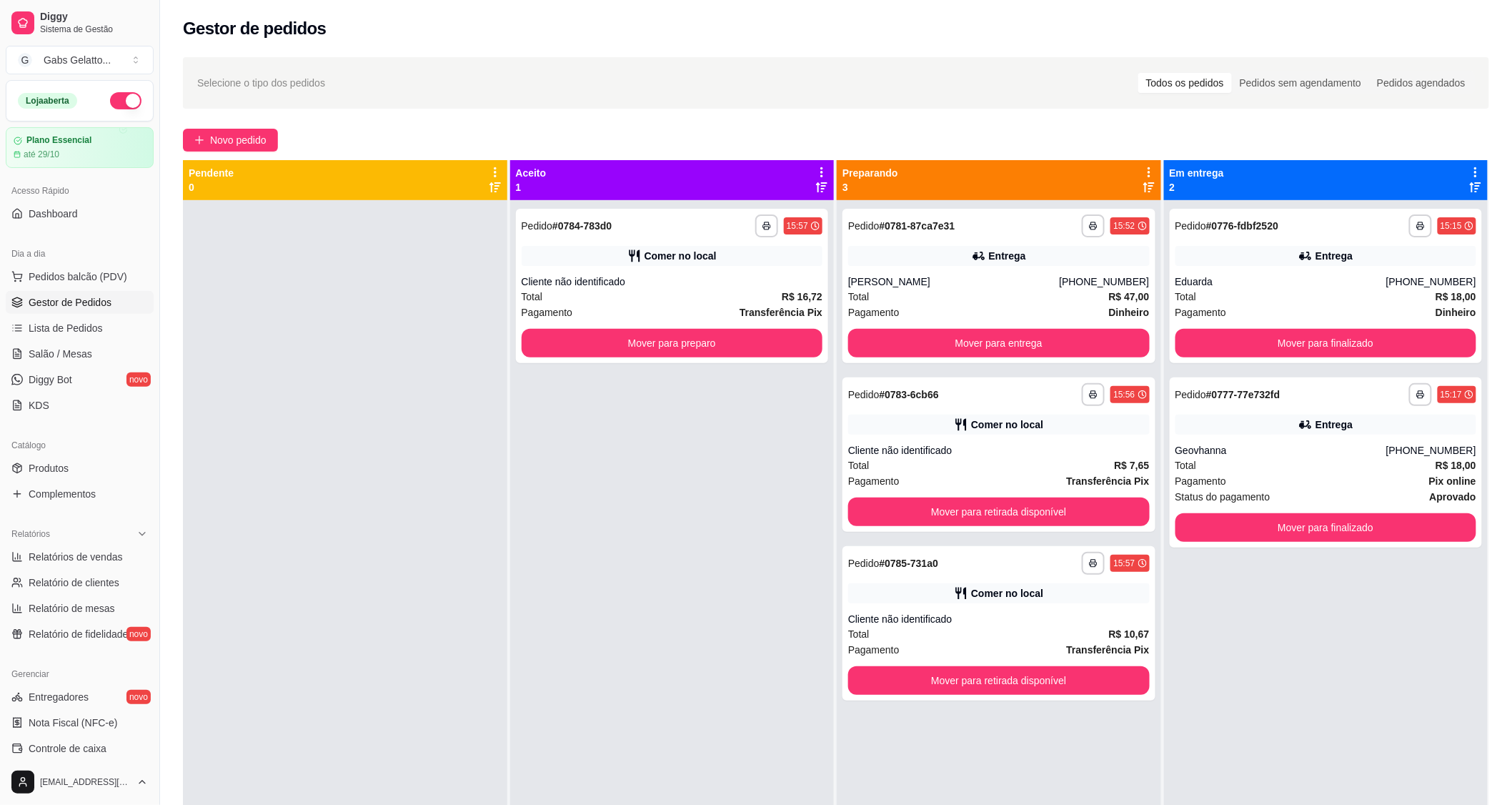
click at [68, 263] on div "Dia a dia" at bounding box center [79, 253] width 148 height 23
click at [74, 276] on span "Pedidos balcão (PDV)" at bounding box center [77, 277] width 98 height 14
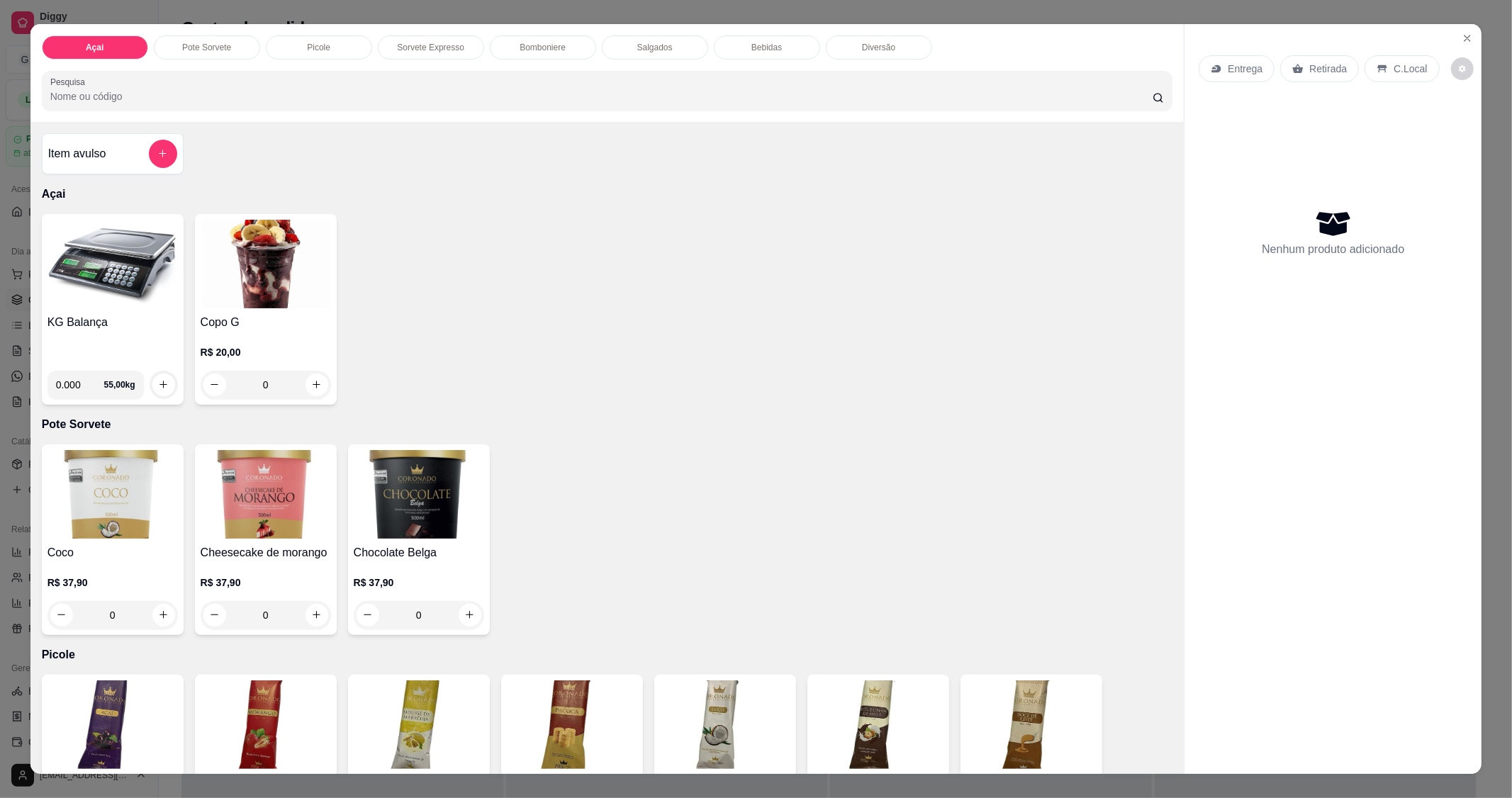
click at [73, 279] on img at bounding box center [112, 264] width 130 height 89
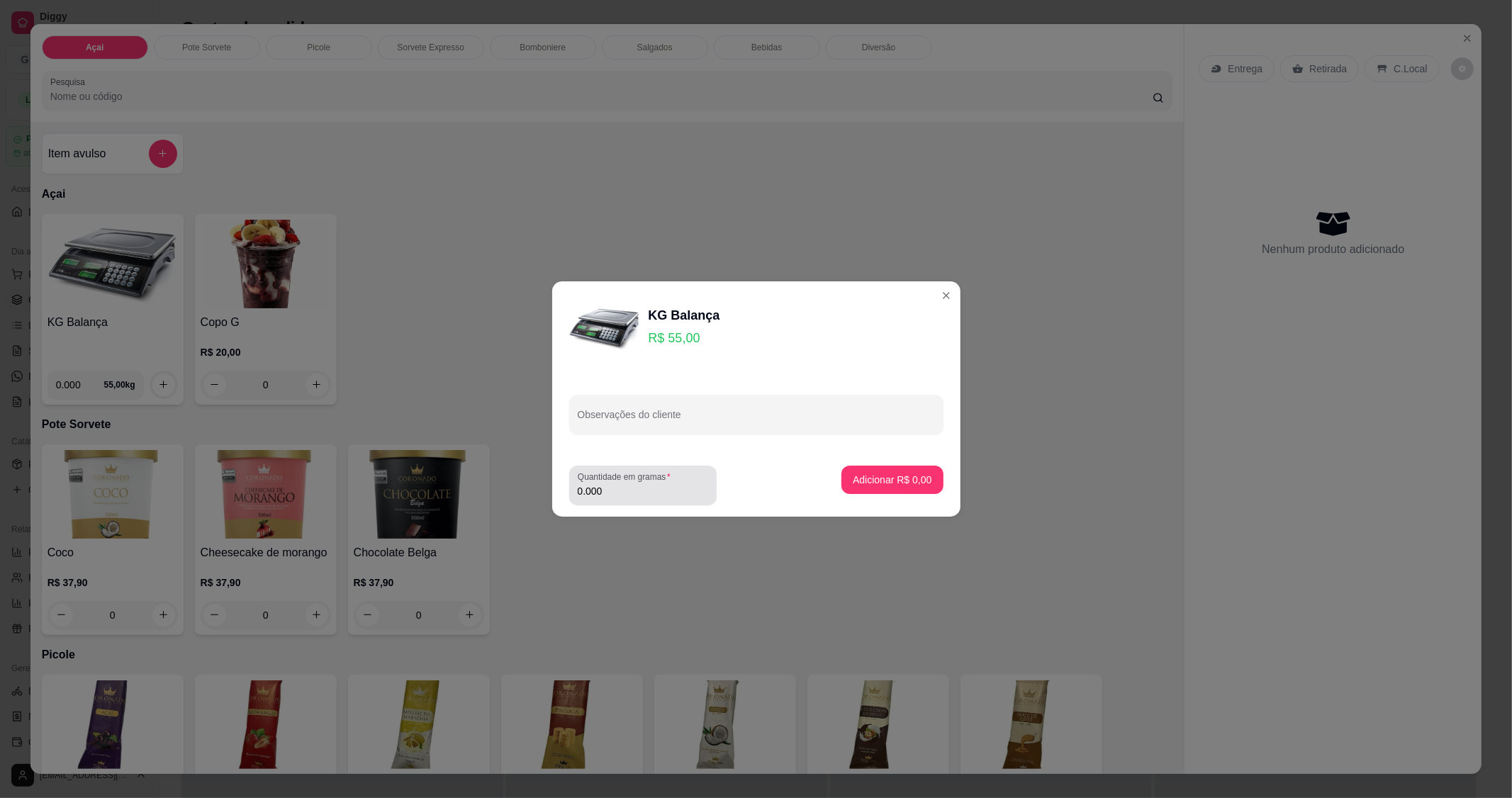
click at [611, 489] on input "0.000" at bounding box center [643, 491] width 130 height 14
type input "0.100"
click at [869, 488] on button "Adicionar R$ 5,50" at bounding box center [892, 479] width 101 height 28
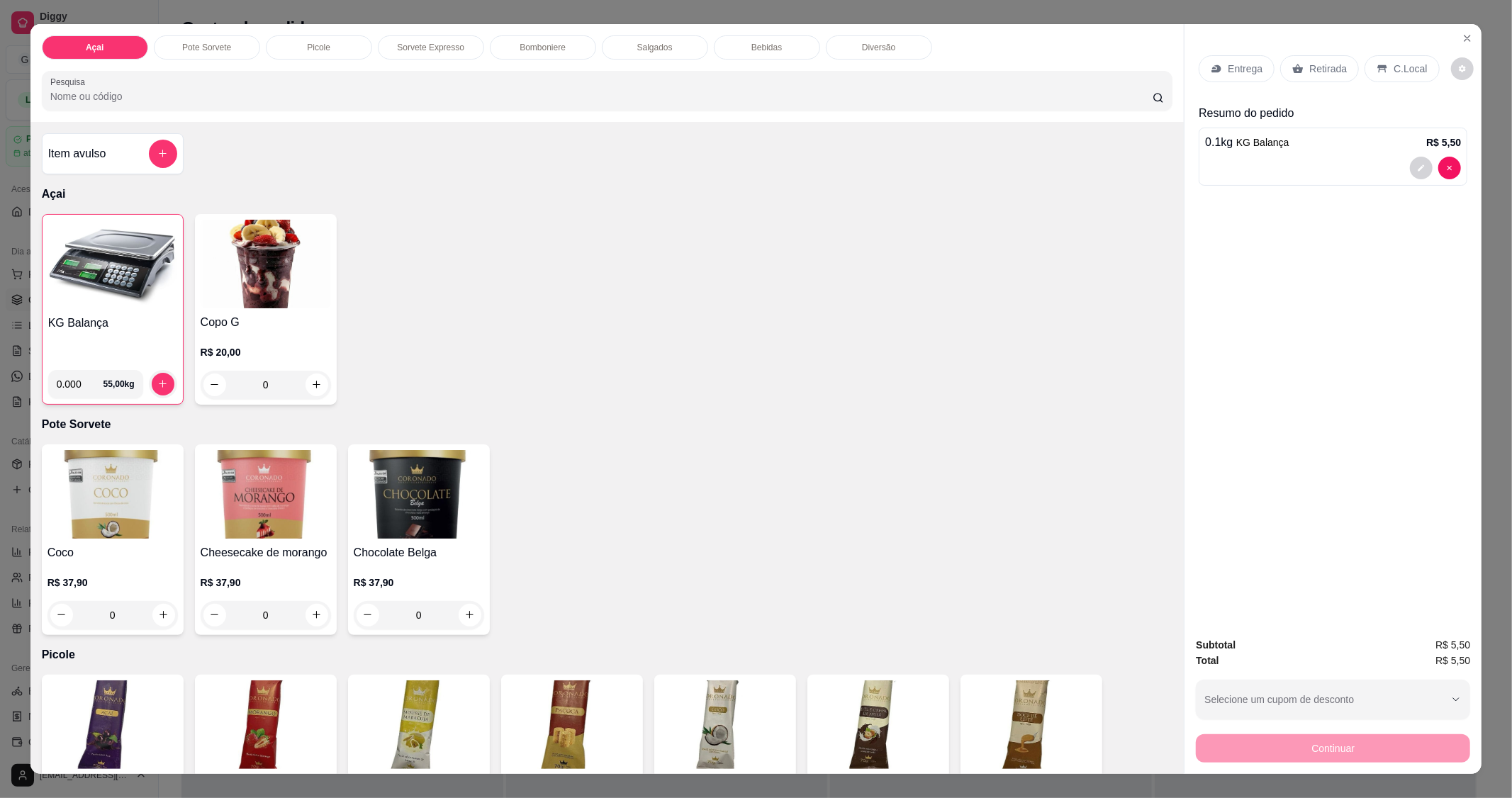
click at [869, 479] on div "Coco R$ 37,90 0 Cheesecake de morango R$ 37,90 0 Chocolate Belga R$ 37,90 0" at bounding box center [607, 539] width 1131 height 191
click at [1408, 72] on p "C.Local" at bounding box center [1410, 69] width 34 height 14
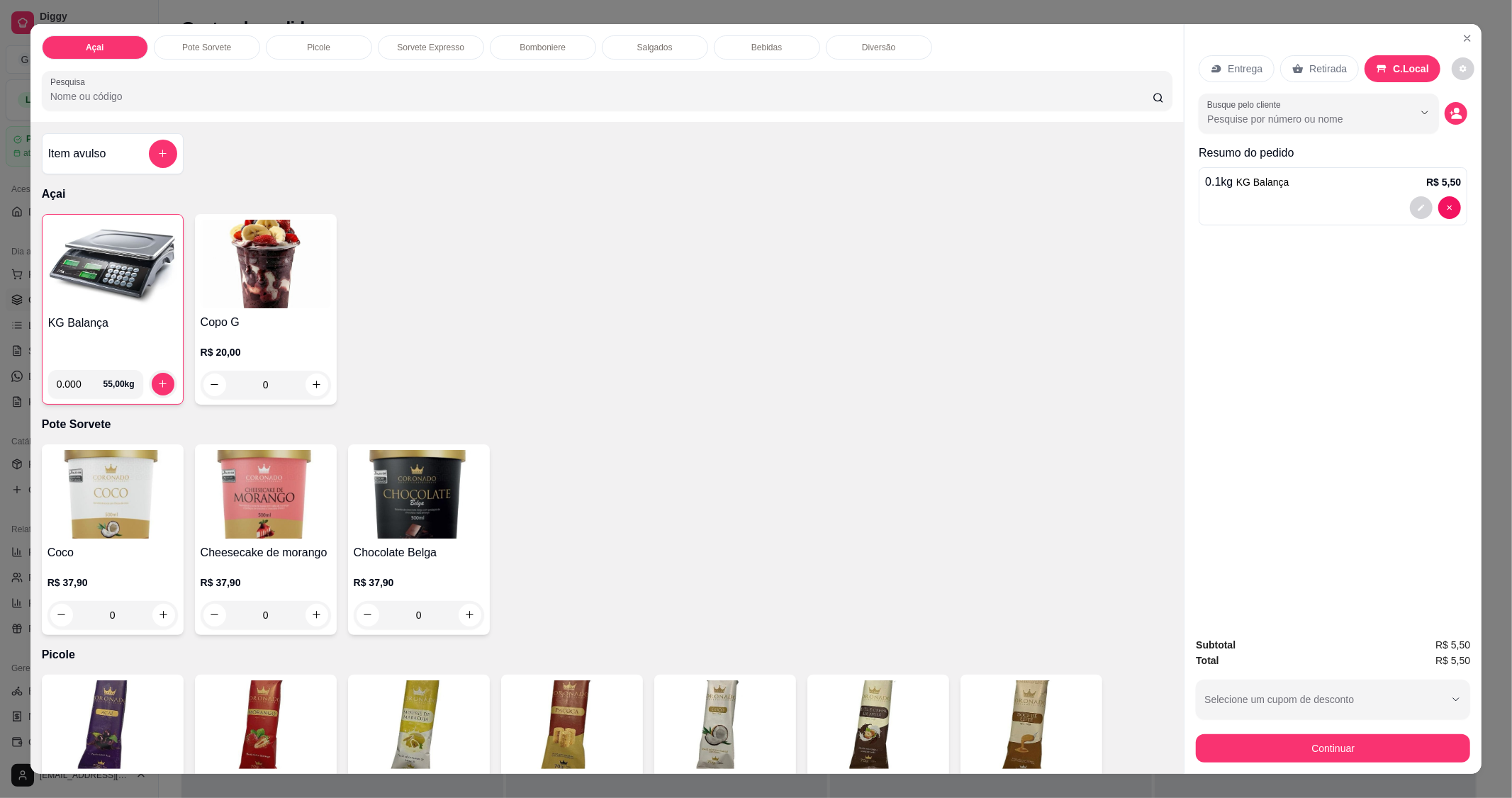
click at [1292, 745] on button "Continuar" at bounding box center [1333, 748] width 274 height 28
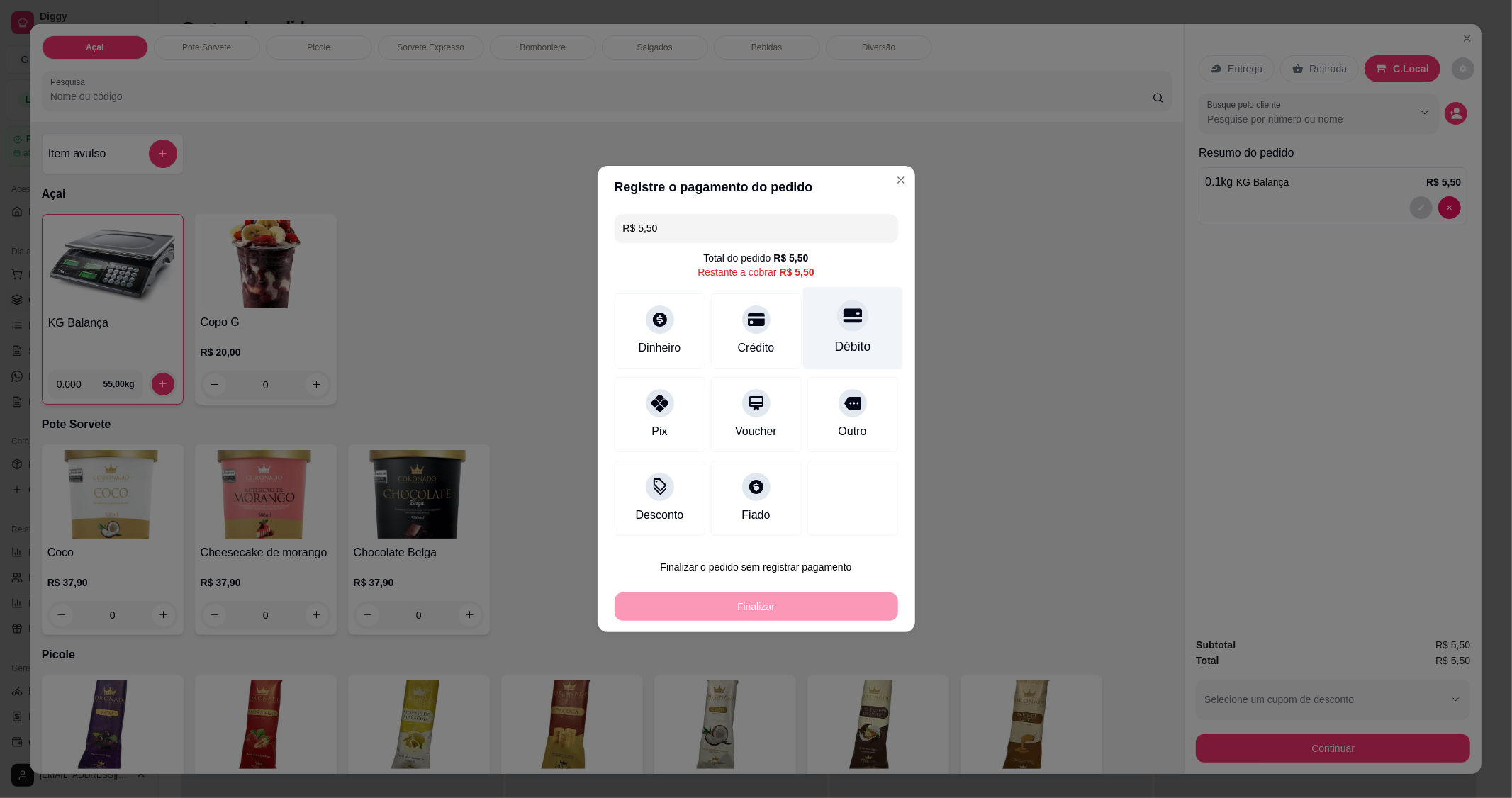
click at [846, 331] on div "Débito" at bounding box center [852, 328] width 100 height 83
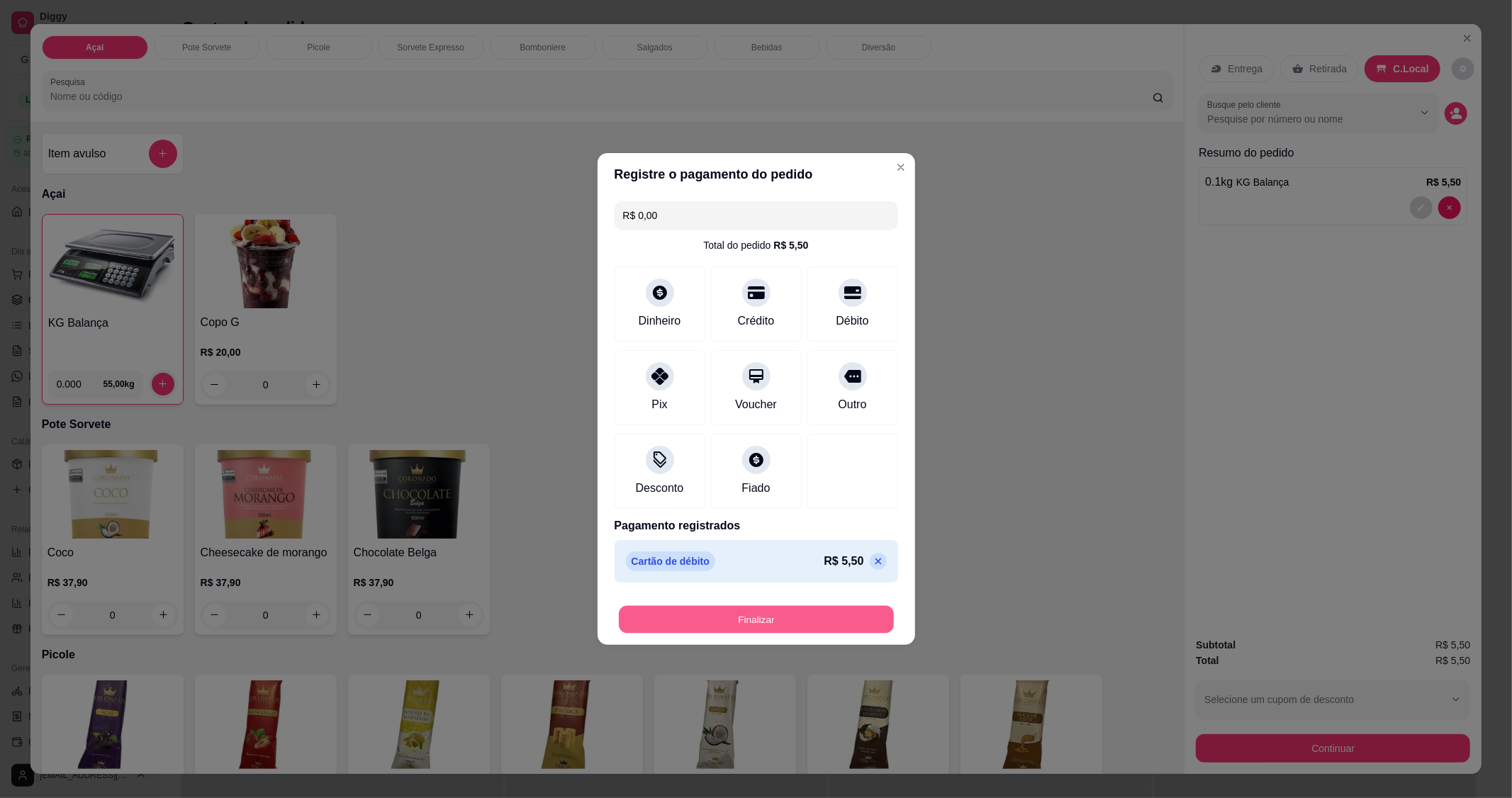
click at [827, 619] on button "Finalizar" at bounding box center [756, 619] width 275 height 27
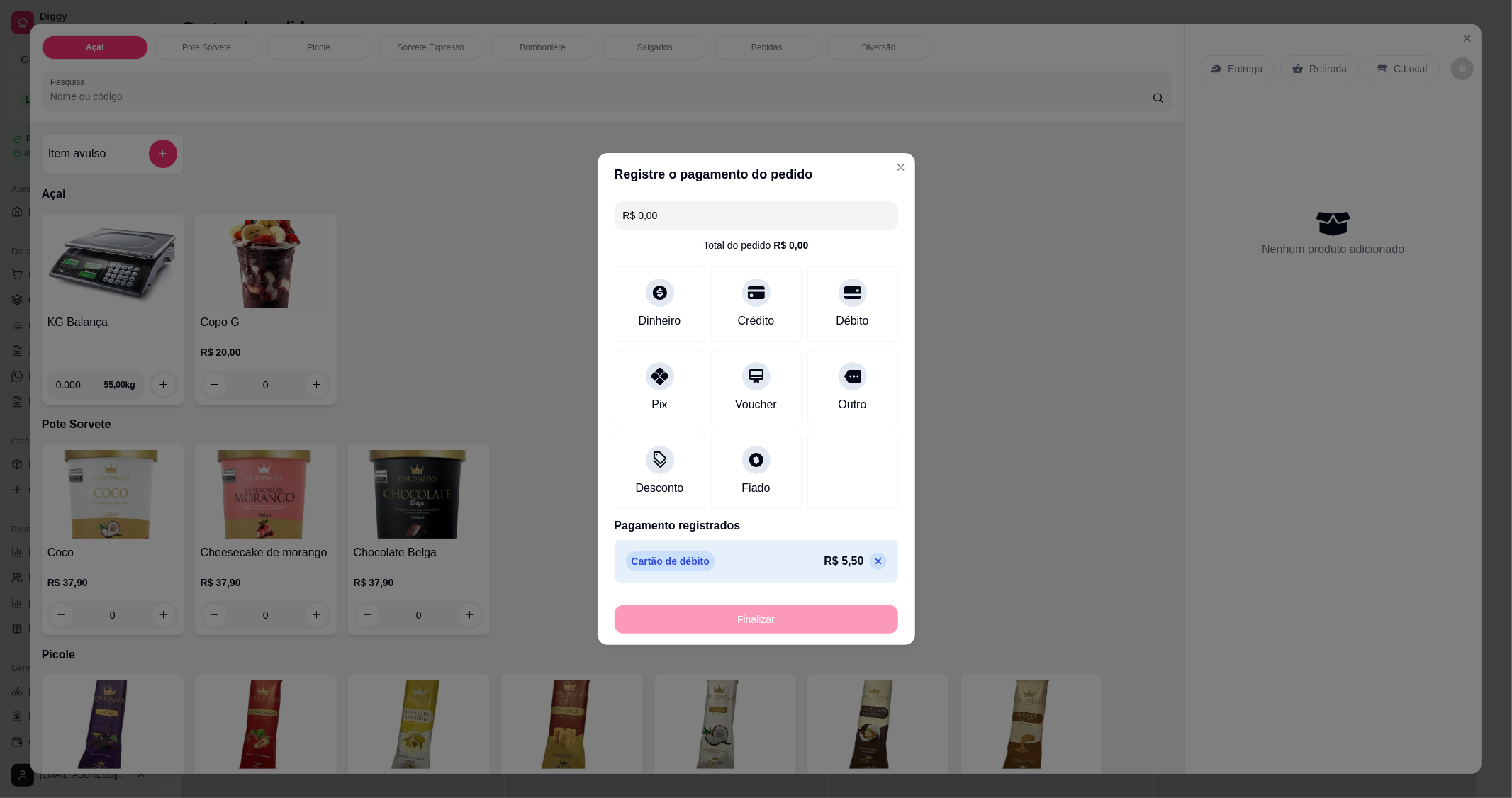
type input "-R$ 5,50"
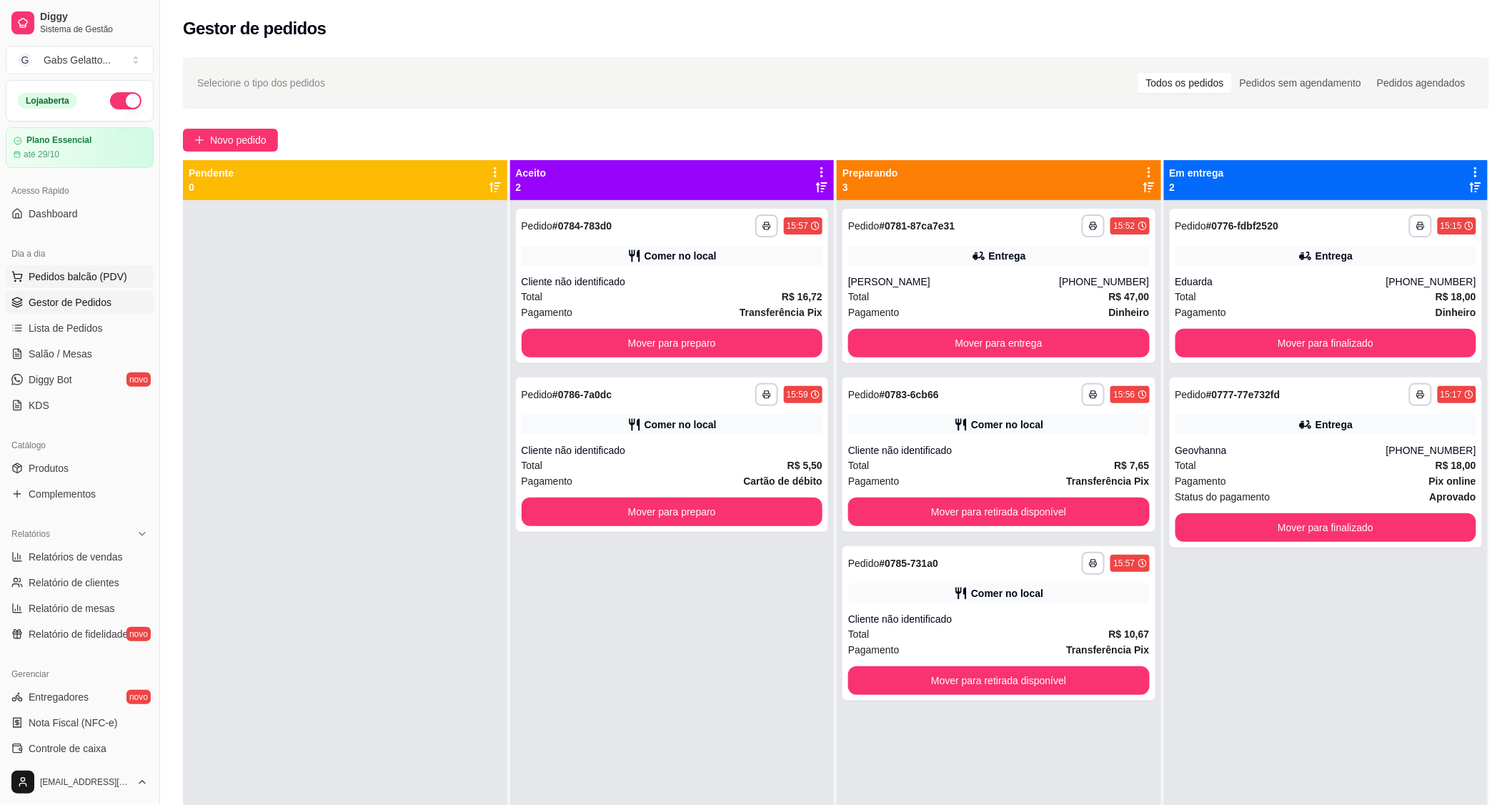
click at [83, 286] on button "Pedidos balcão (PDV)" at bounding box center [79, 276] width 148 height 23
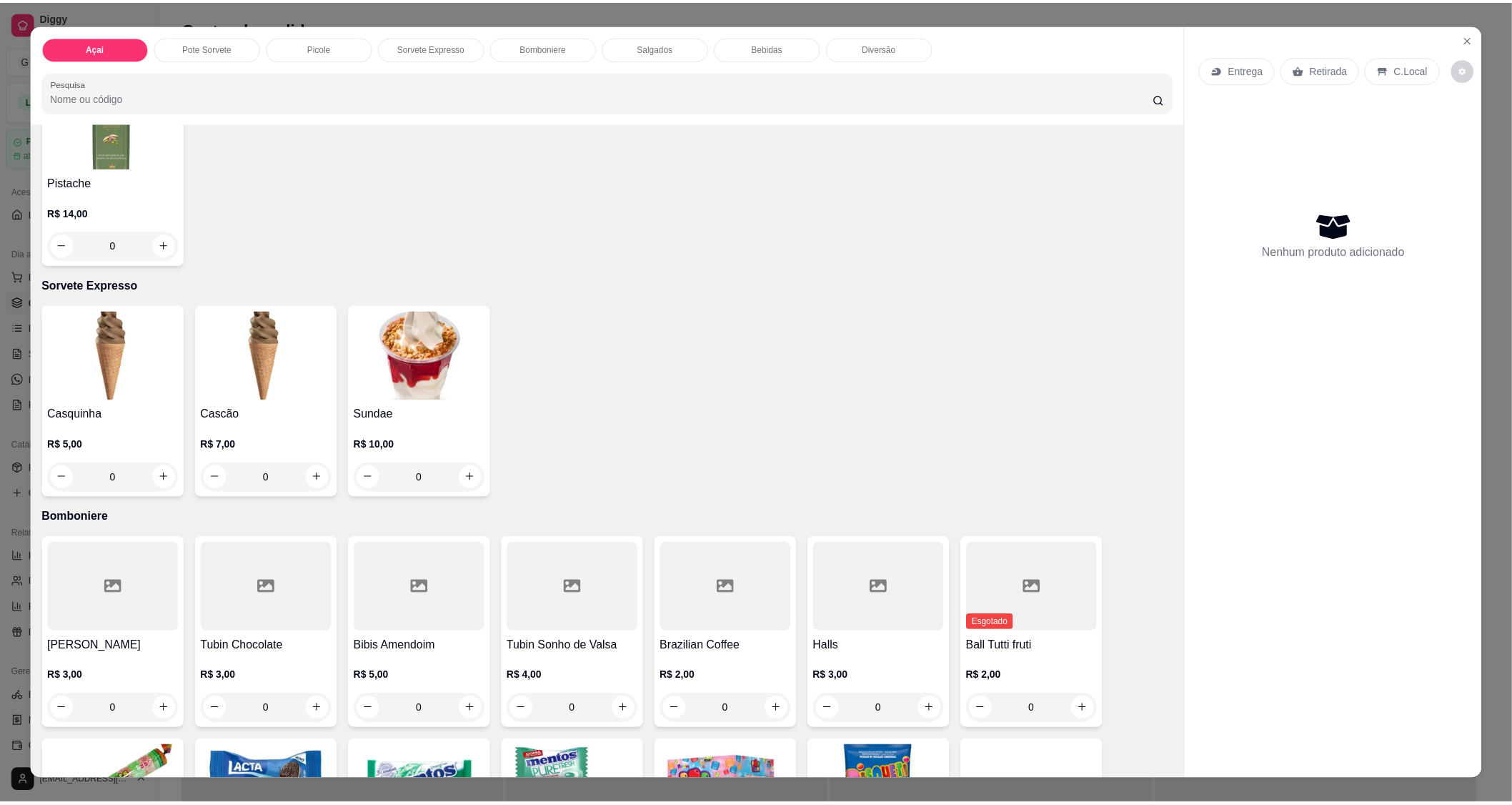
scroll to position [555, 0]
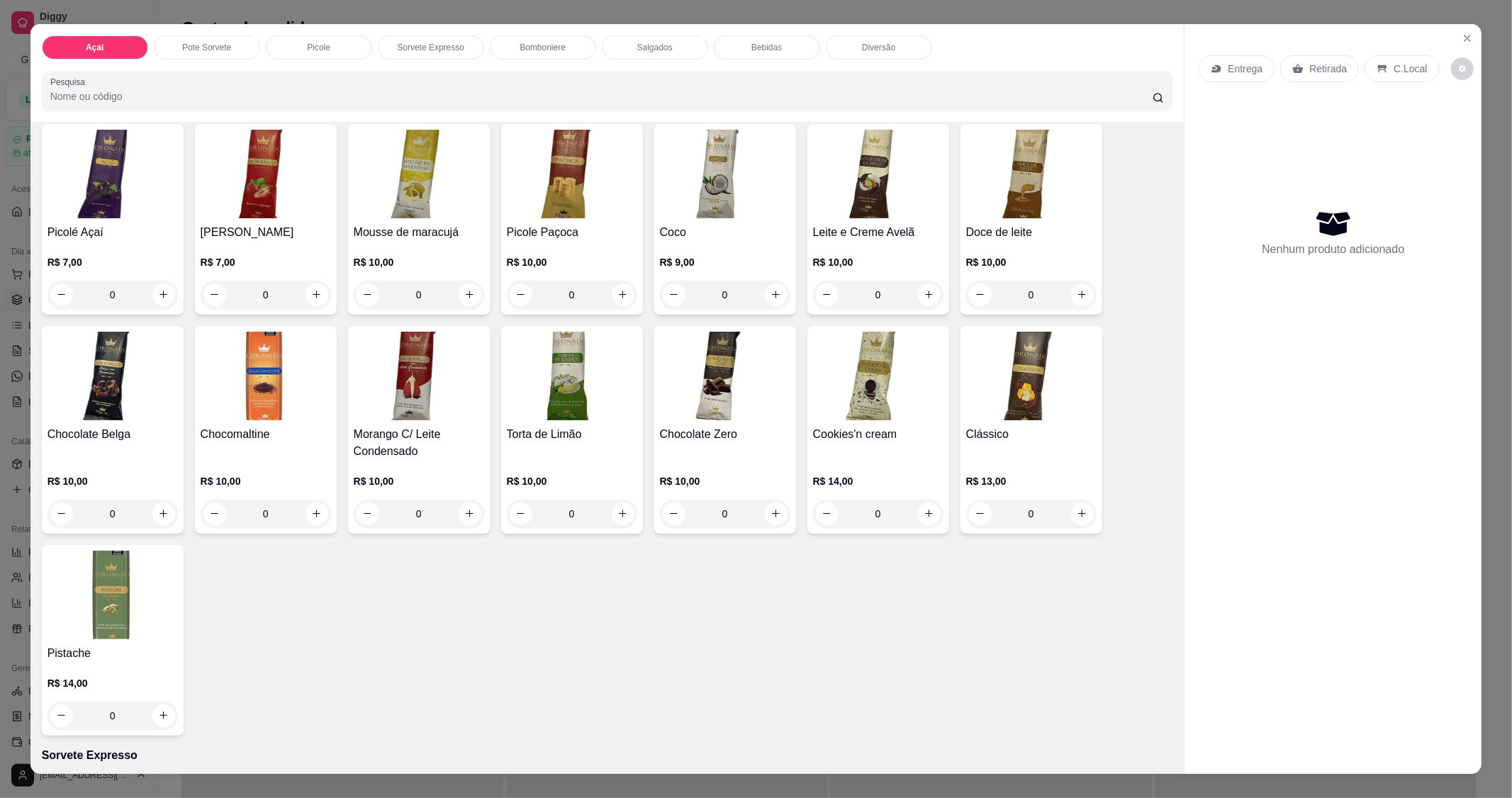
click at [397, 213] on img at bounding box center [419, 174] width 130 height 89
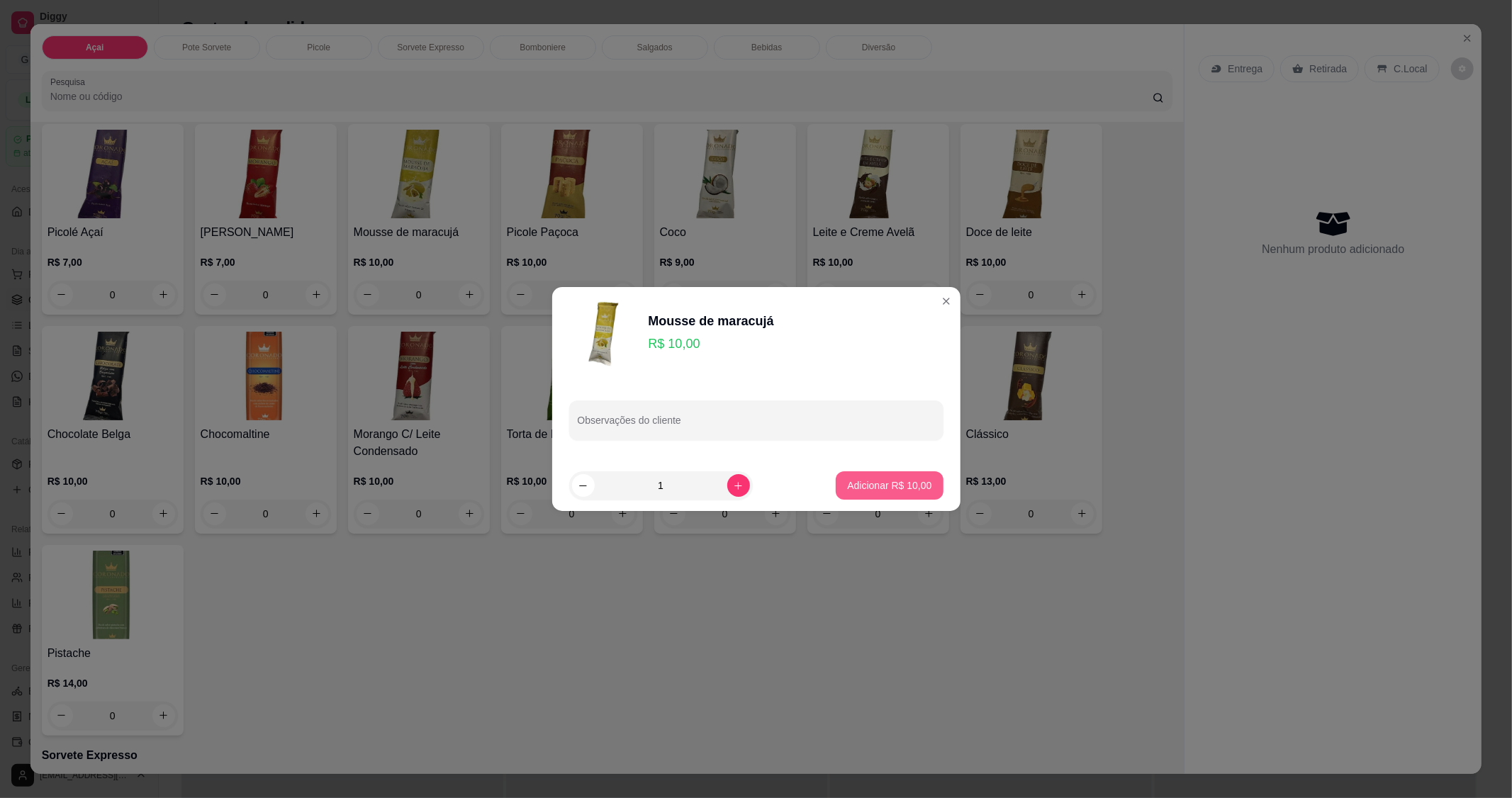
click at [895, 487] on p "Adicionar R$ 10,00" at bounding box center [889, 486] width 84 height 14
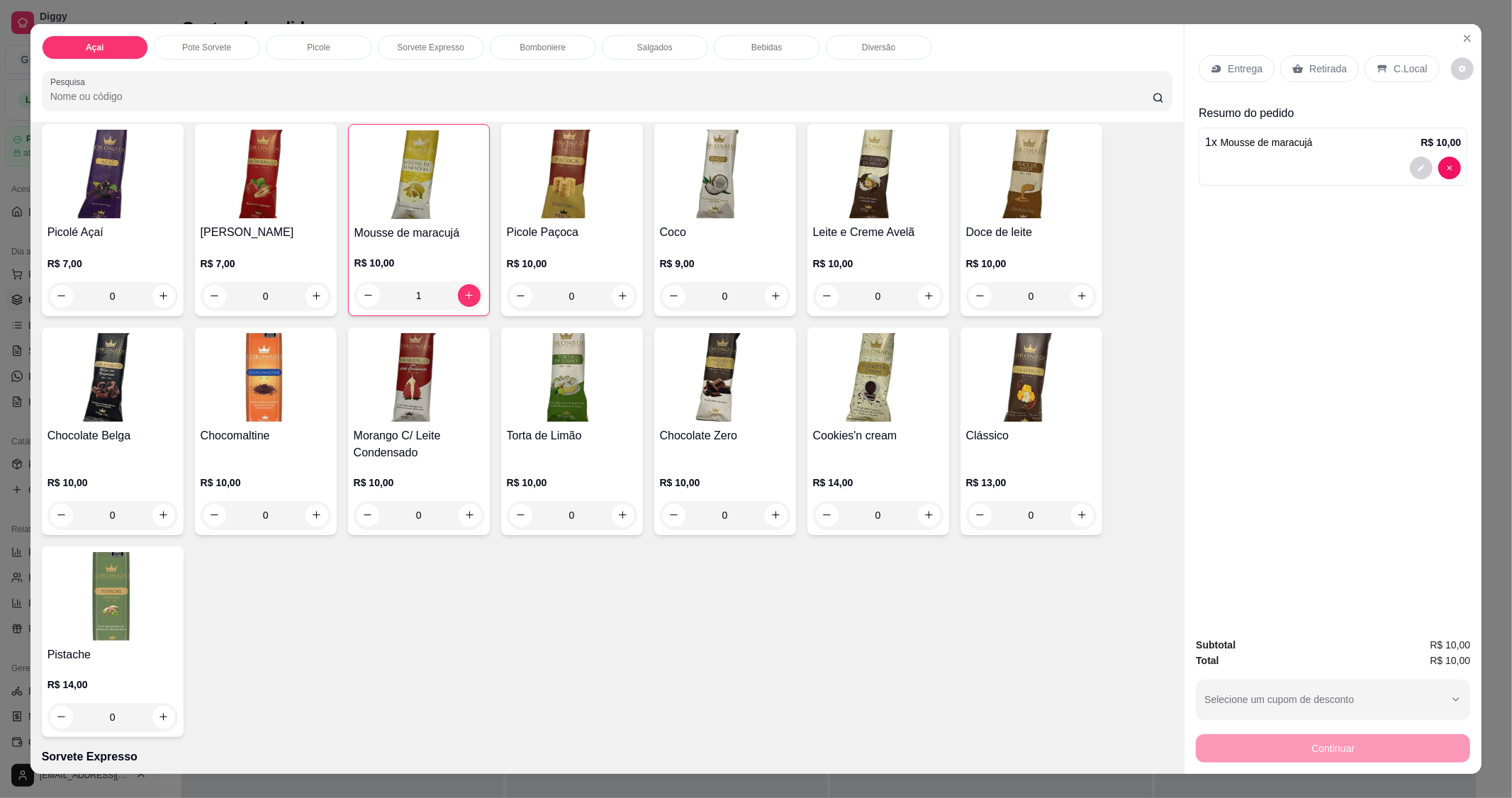
type input "1"
click at [1400, 72] on p "C.Local" at bounding box center [1410, 69] width 34 height 14
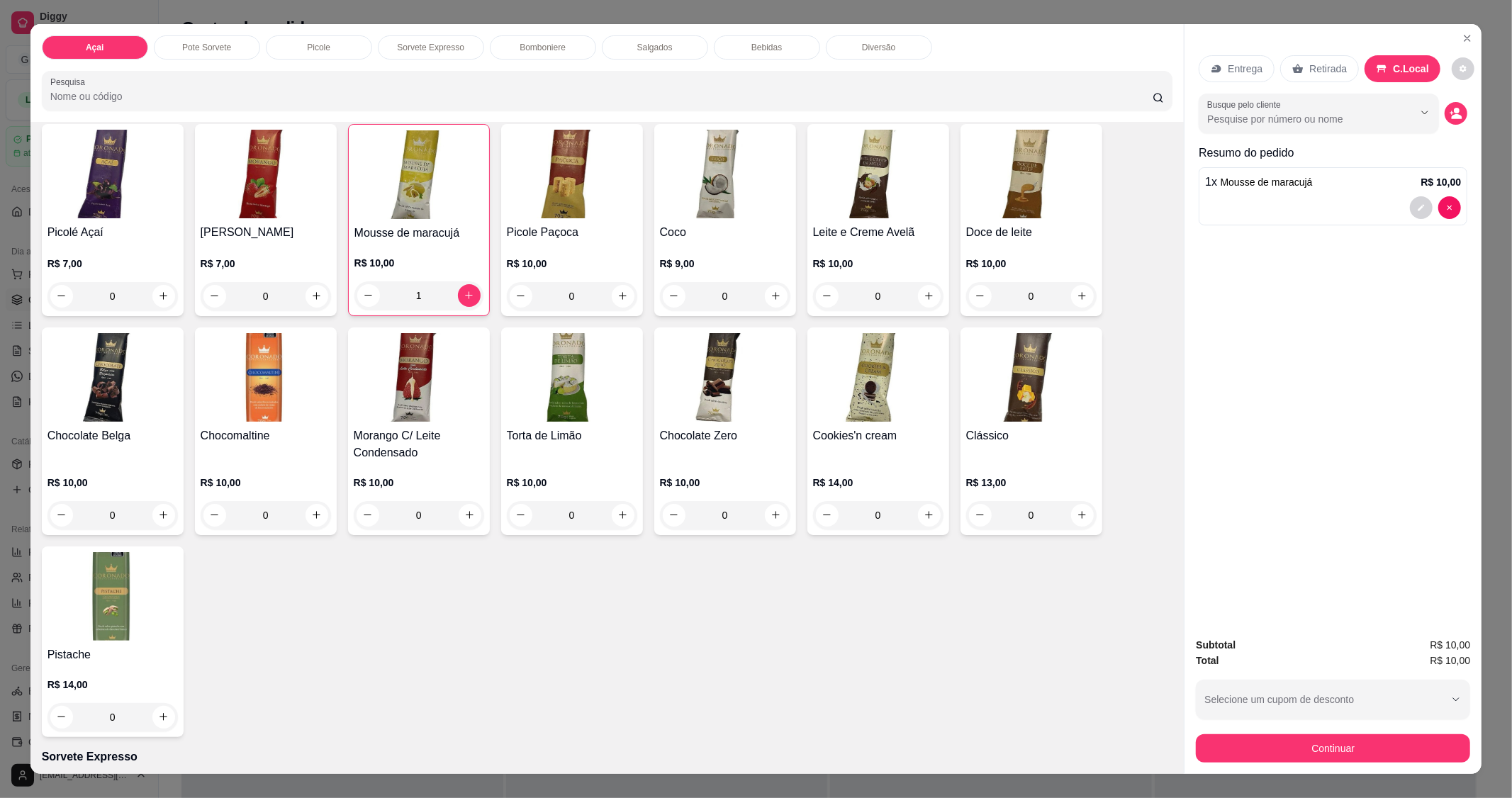
click at [1351, 744] on button "Continuar" at bounding box center [1333, 748] width 274 height 28
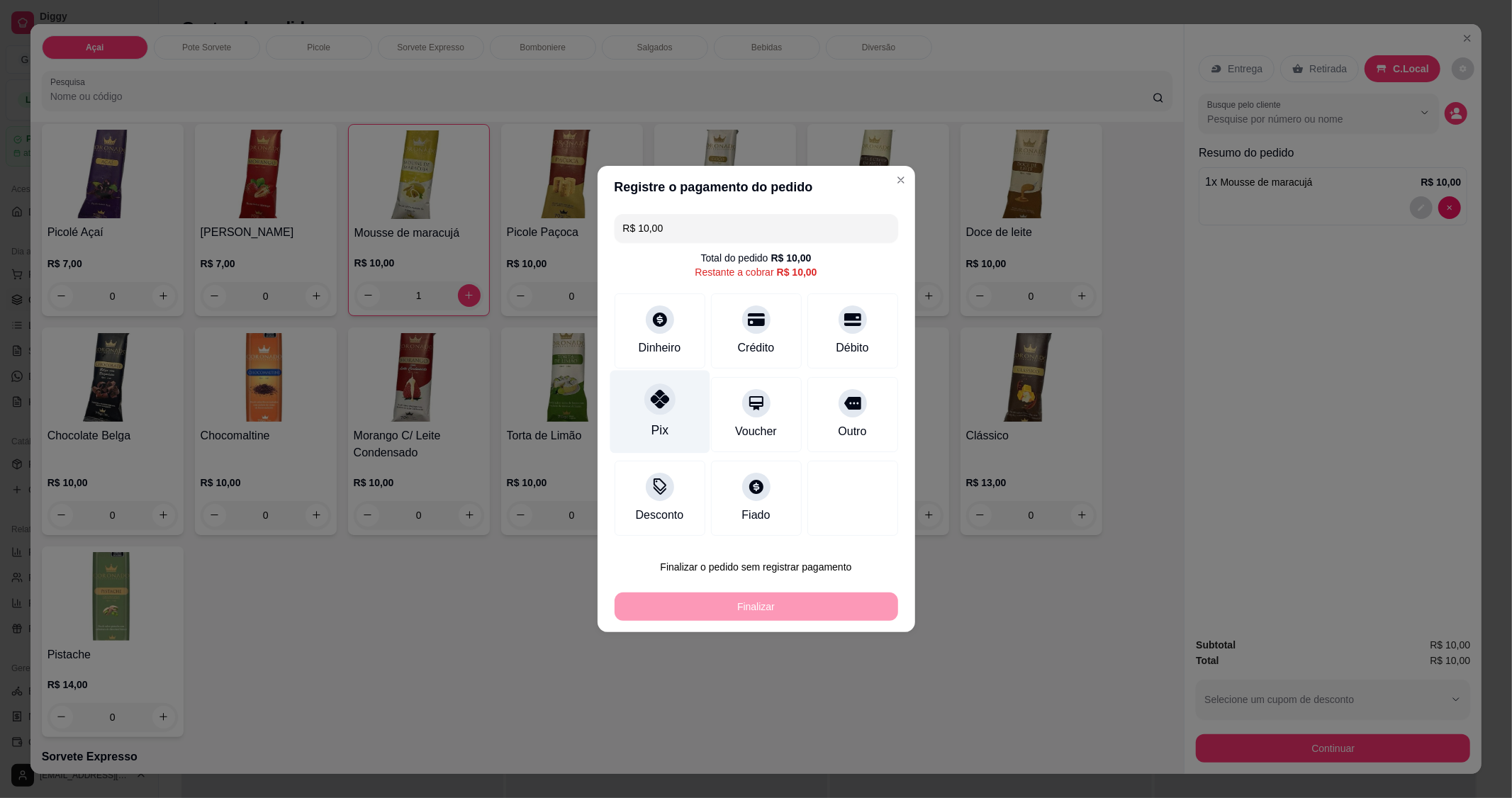
click at [664, 416] on div "Pix" at bounding box center [660, 412] width 100 height 83
type input "R$ 0,00"
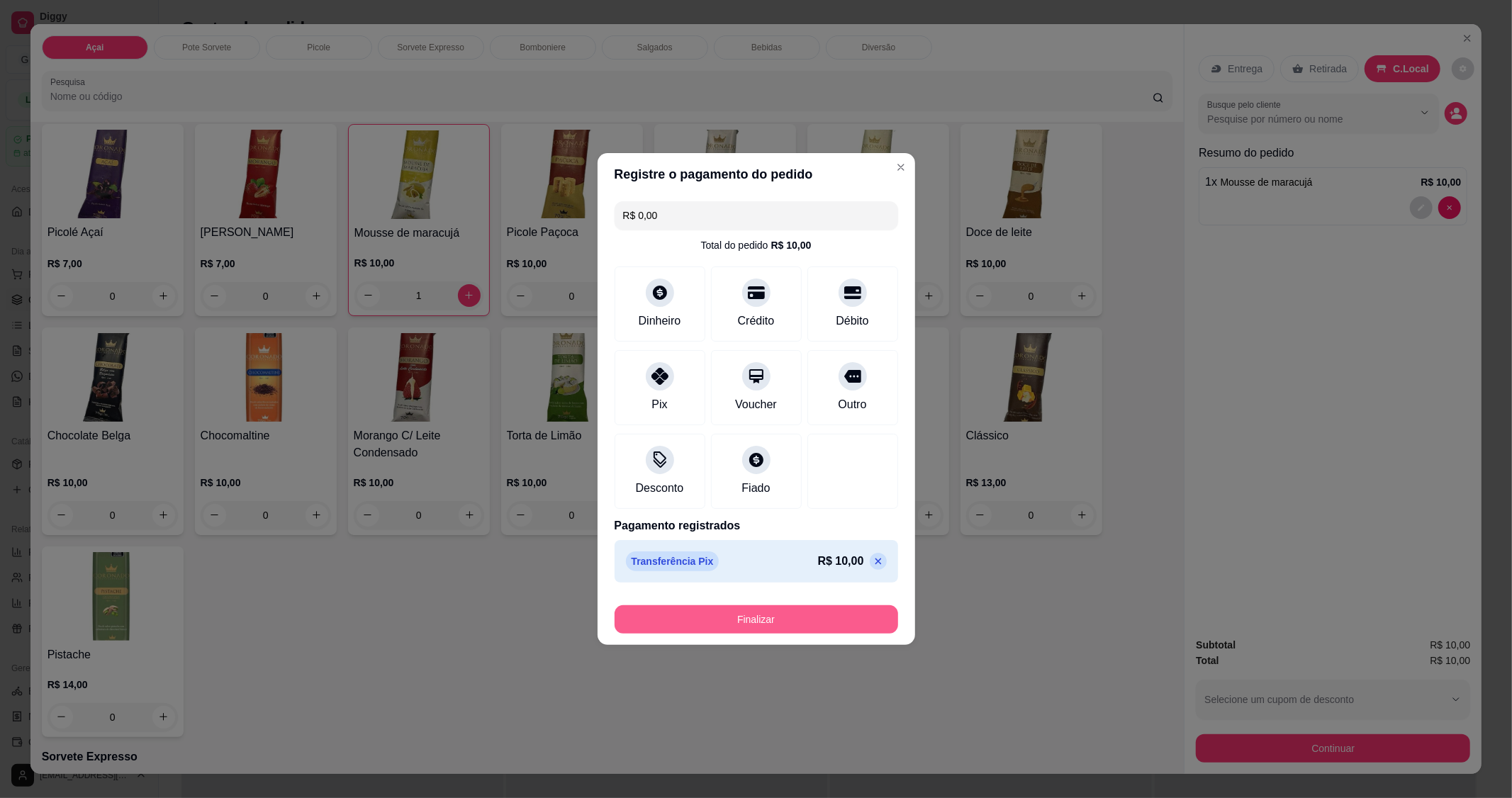
click at [773, 616] on button "Finalizar" at bounding box center [756, 619] width 284 height 28
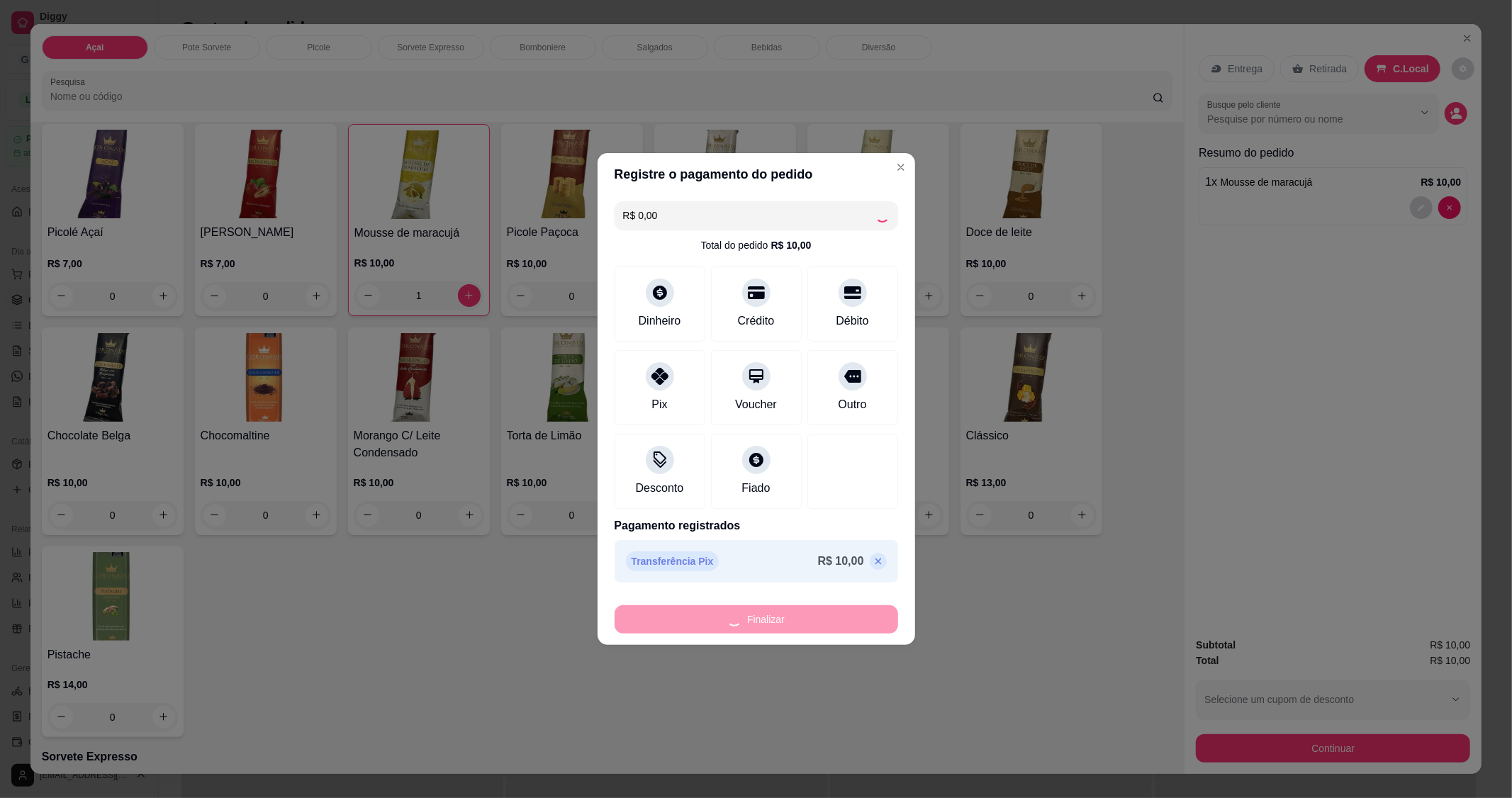
type input "0"
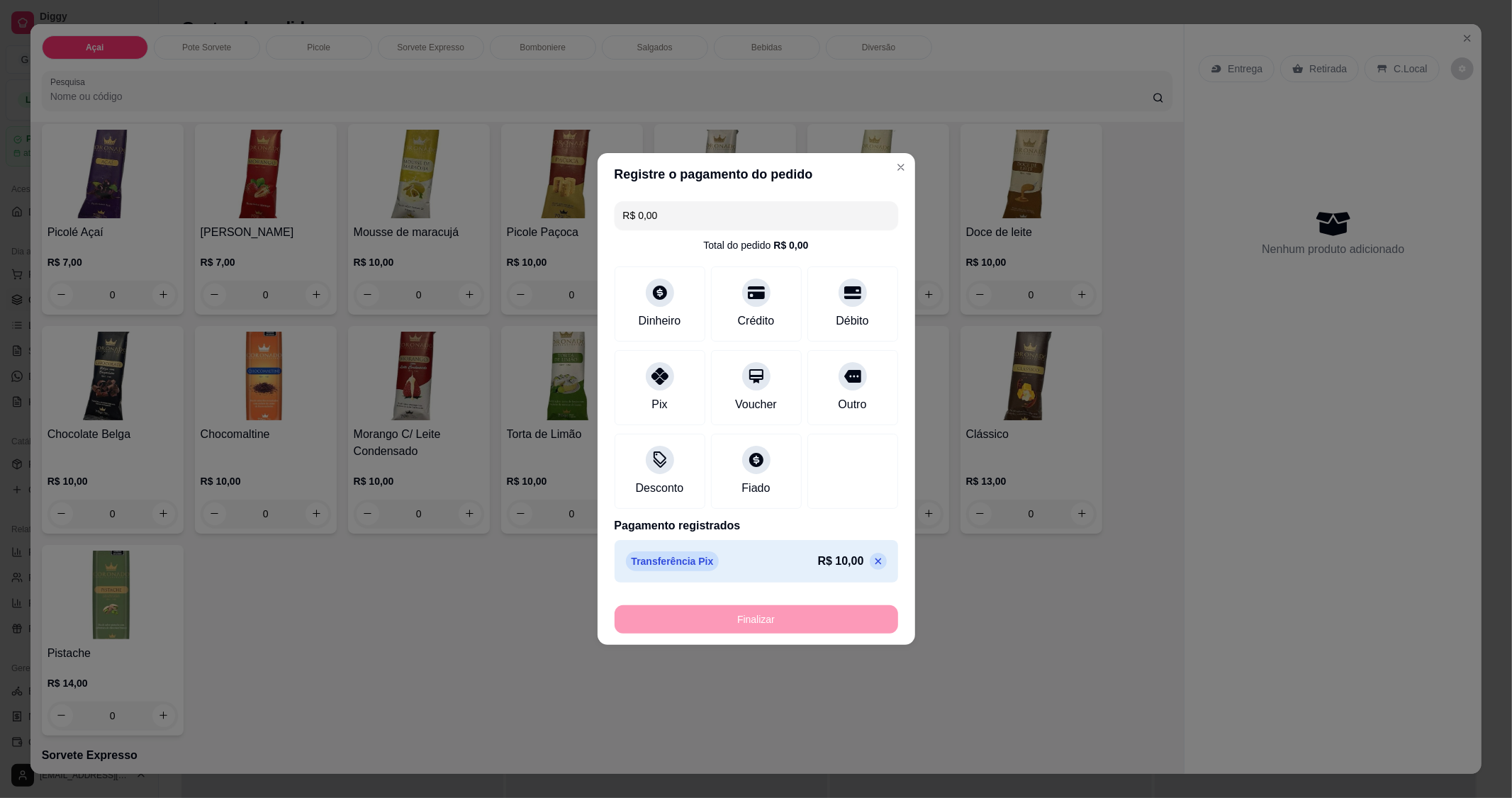
type input "-R$ 10,00"
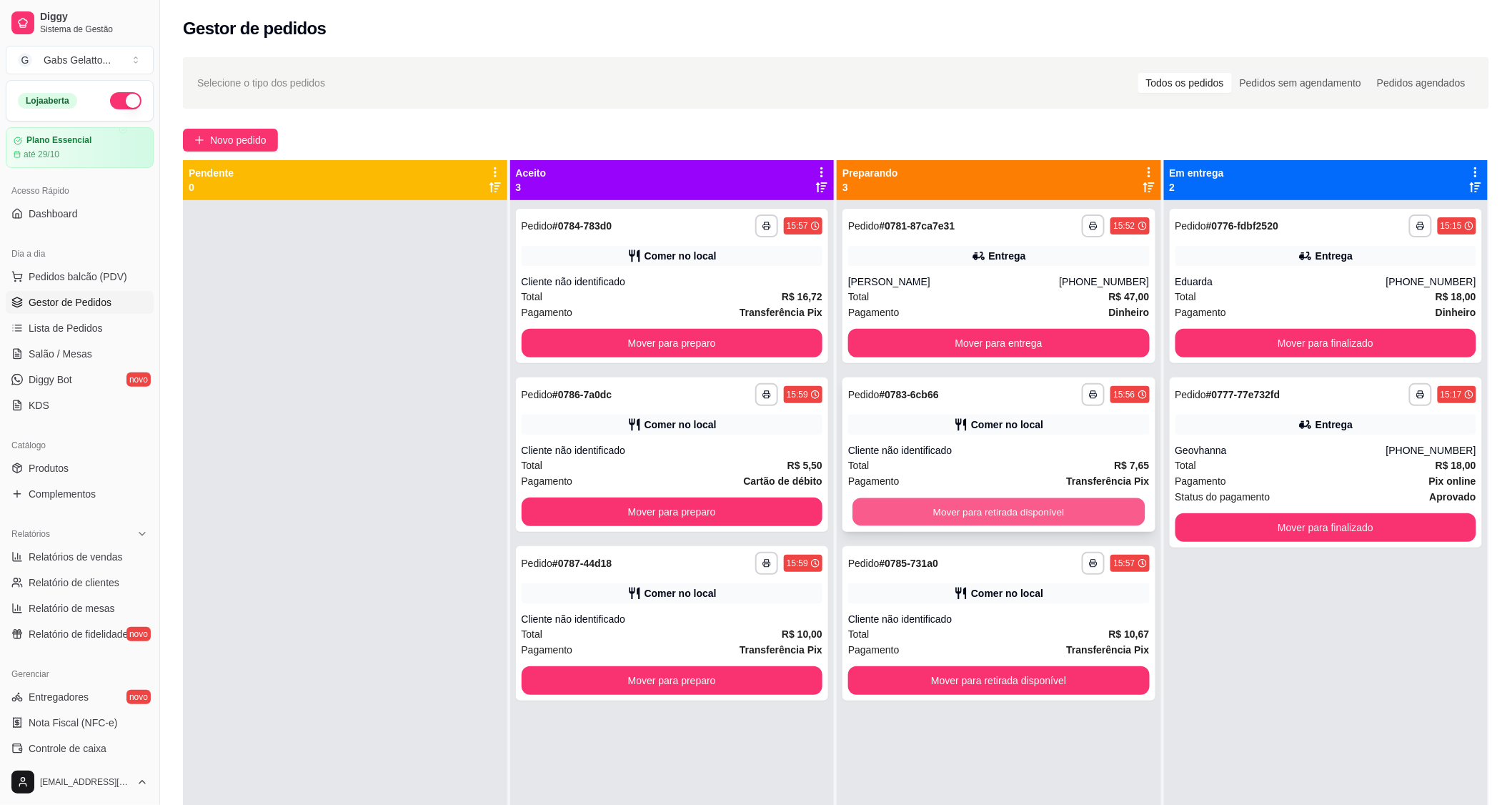
click at [883, 510] on button "Mover para retirada disponível" at bounding box center [999, 512] width 292 height 28
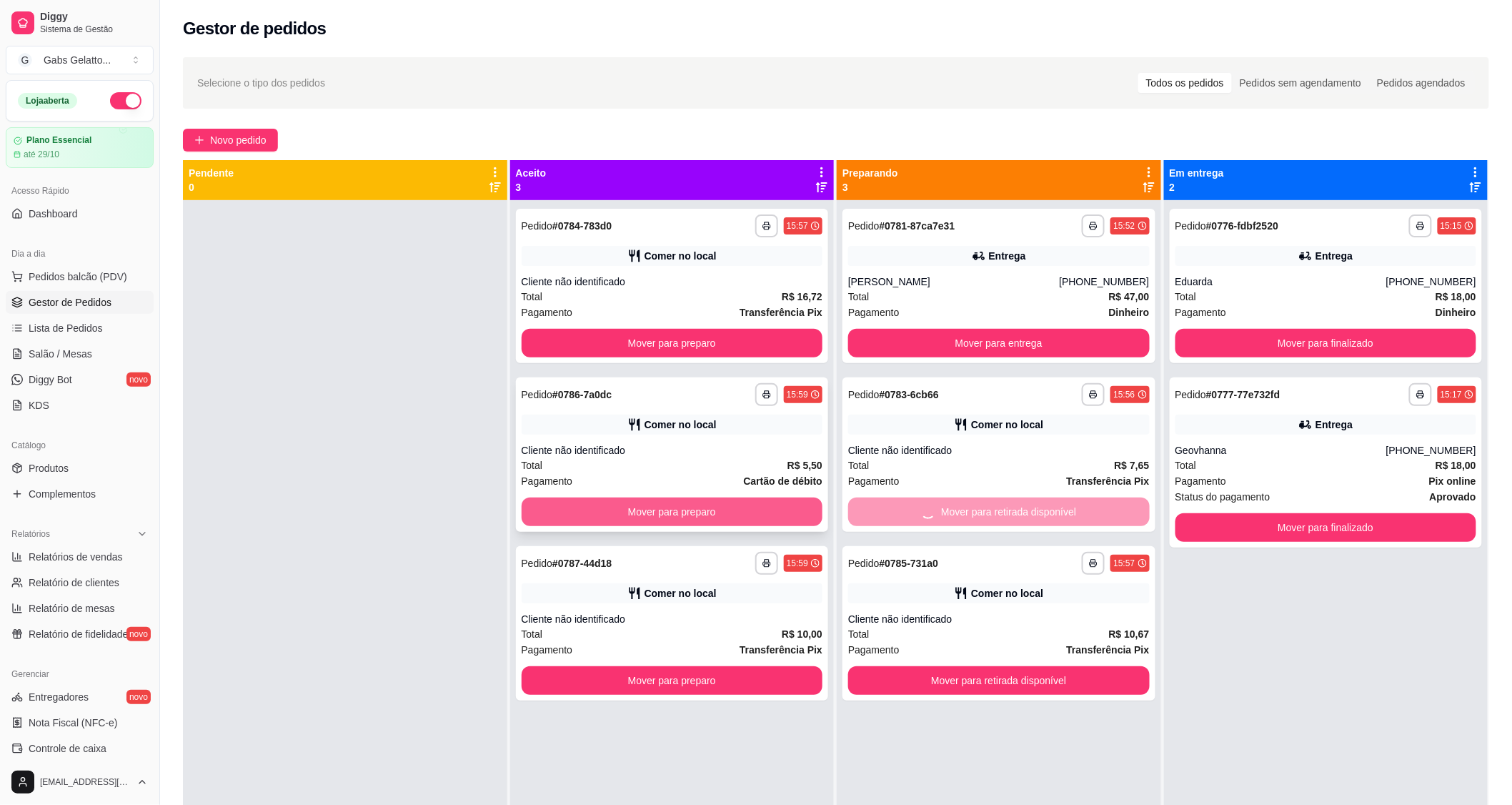
click at [789, 505] on button "Mover para preparo" at bounding box center [673, 512] width 302 height 28
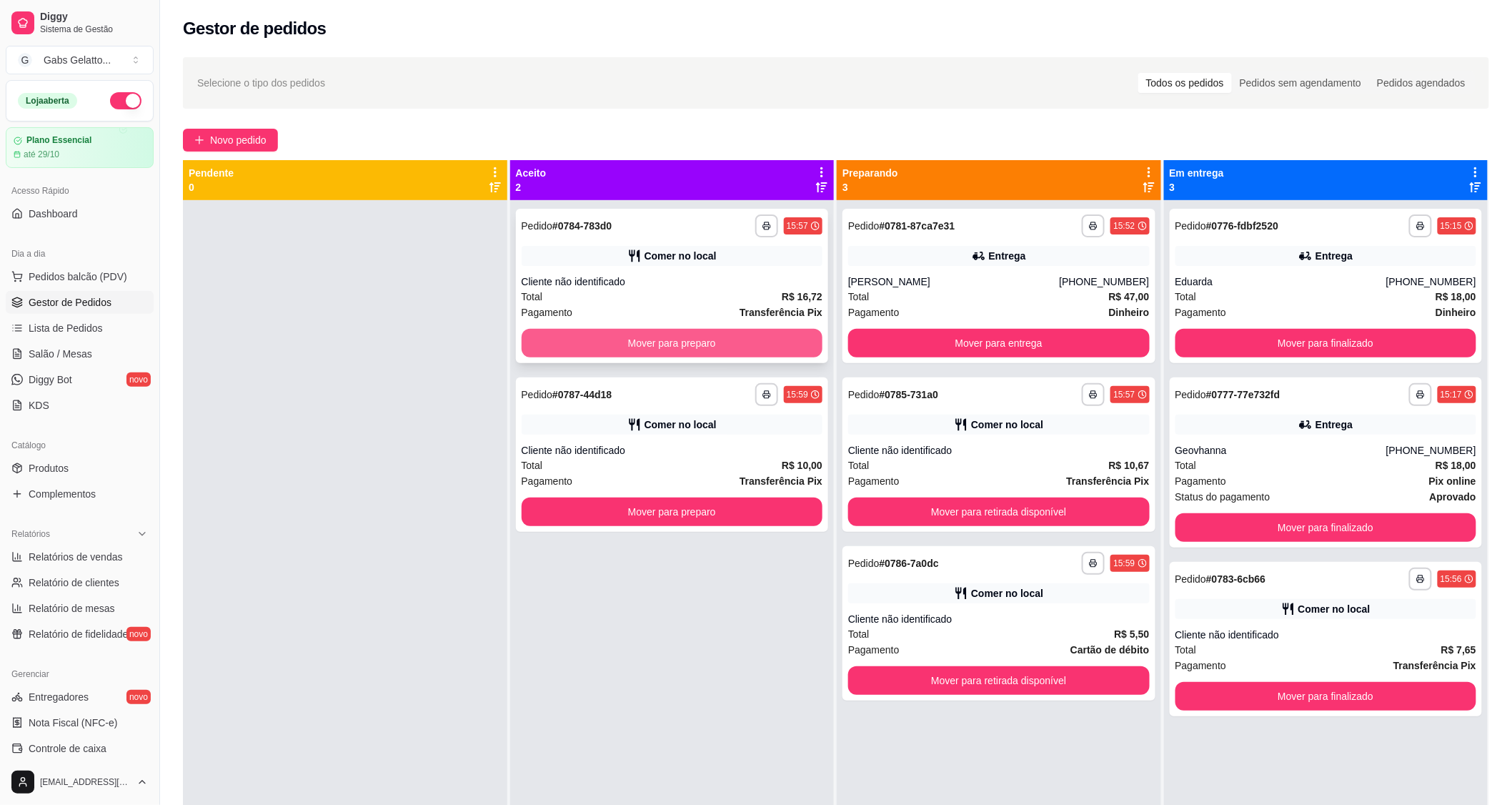
click at [718, 339] on button "Mover para preparo" at bounding box center [673, 343] width 302 height 28
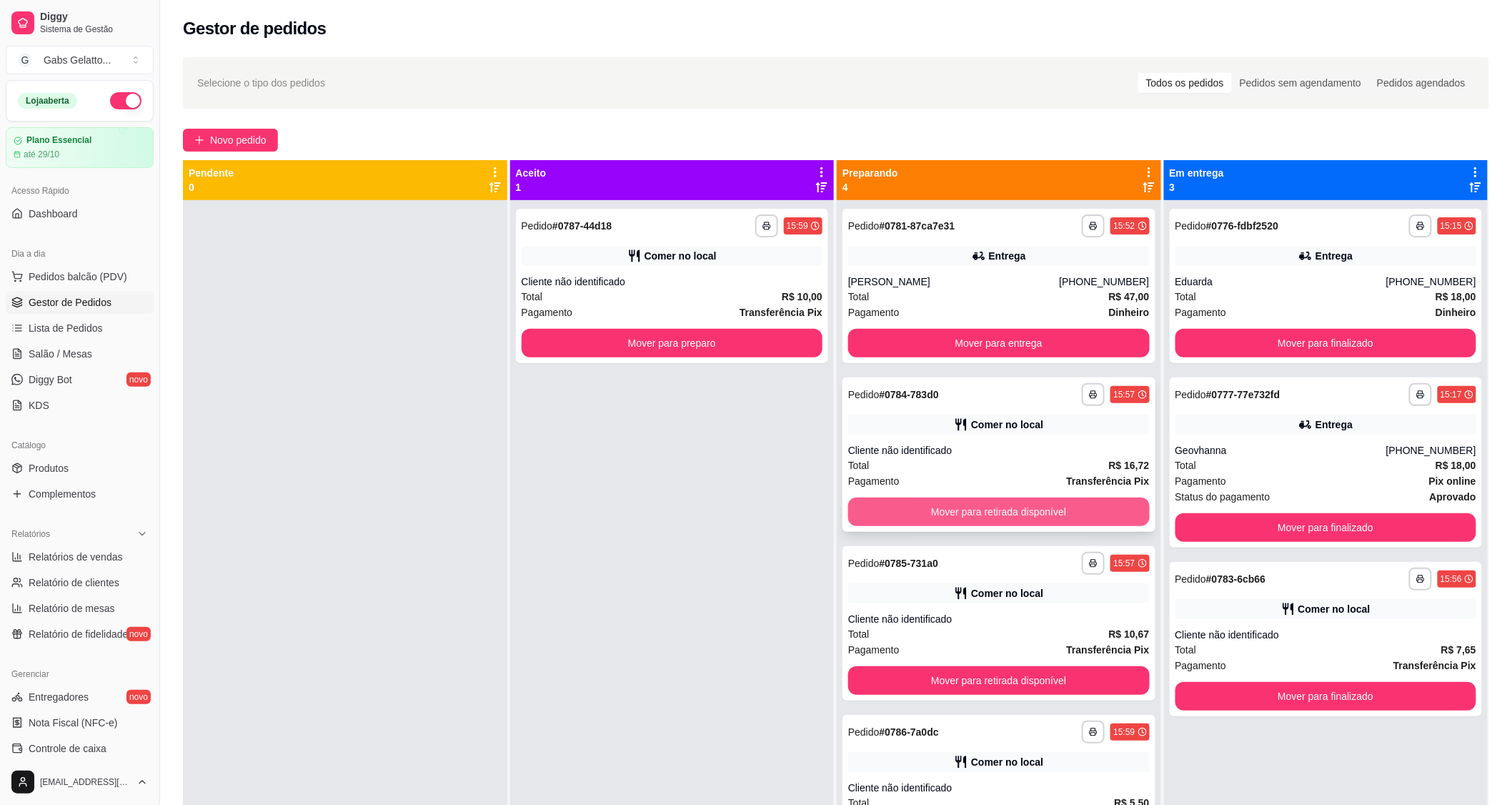
click at [930, 519] on button "Mover para retirada disponível" at bounding box center [999, 512] width 302 height 28
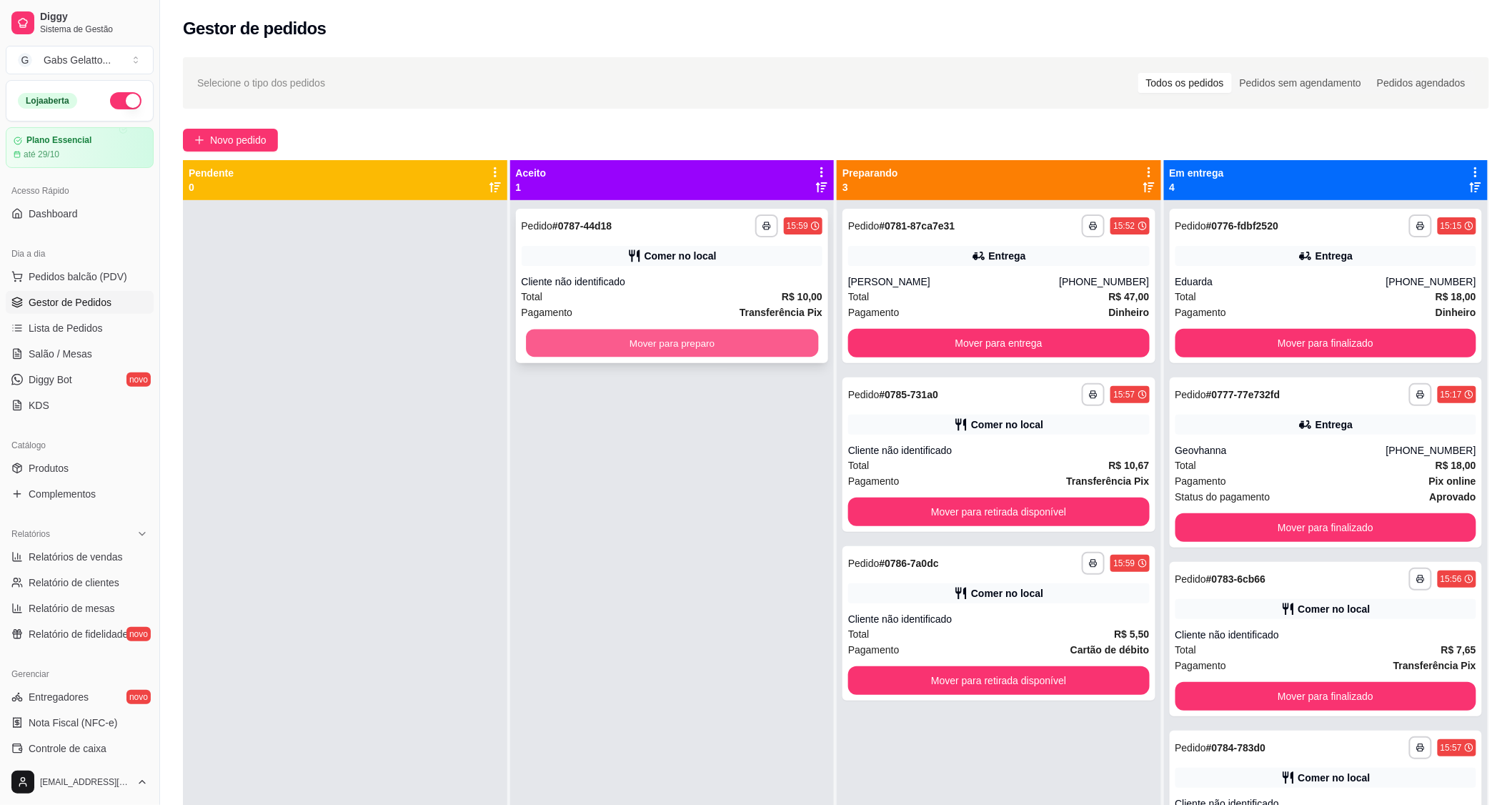
click at [701, 335] on button "Mover para preparo" at bounding box center [672, 343] width 292 height 28
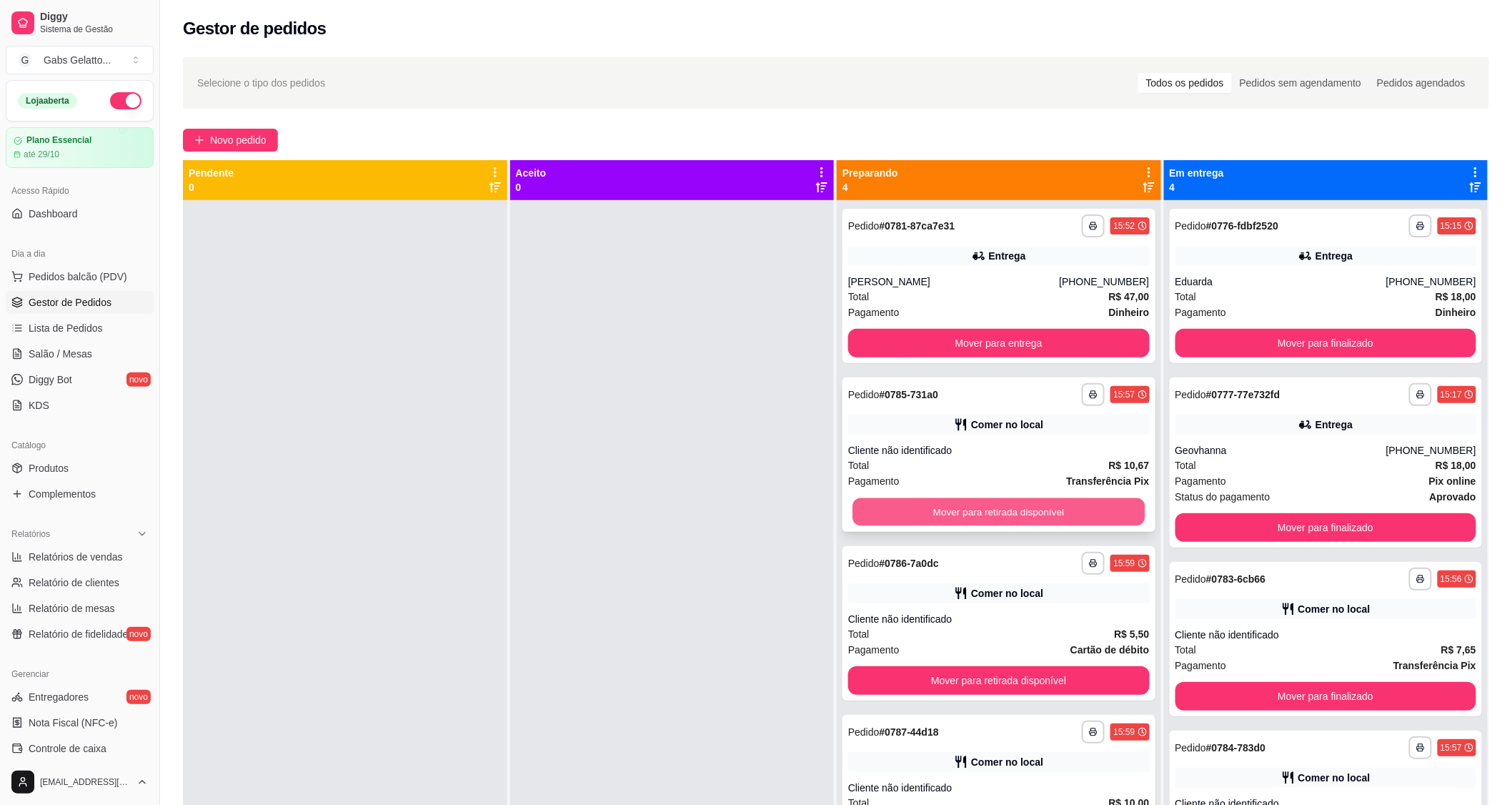
click at [989, 508] on button "Mover para retirada disponível" at bounding box center [999, 512] width 292 height 28
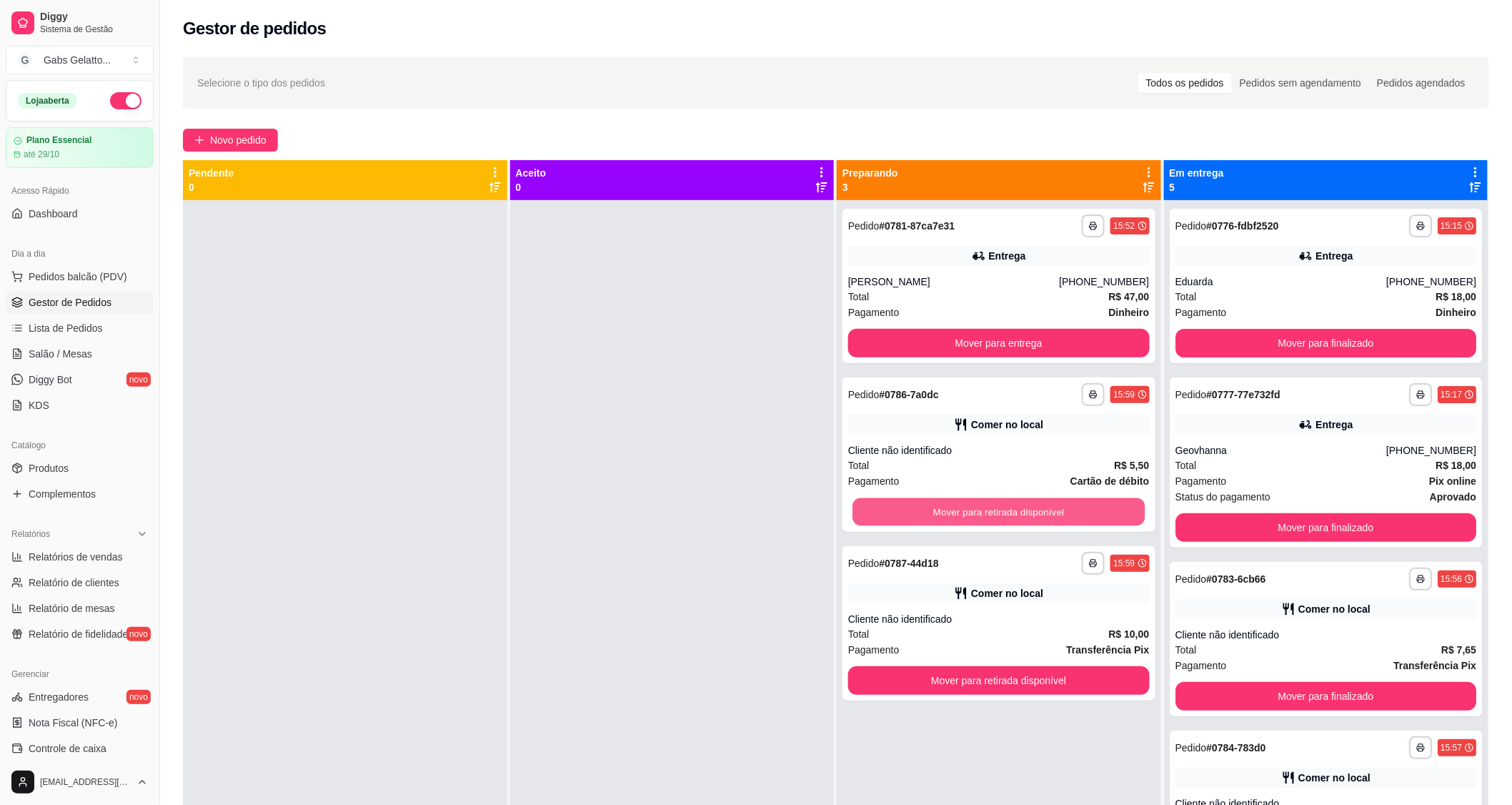
click at [989, 508] on button "Mover para retirada disponível" at bounding box center [999, 512] width 292 height 28
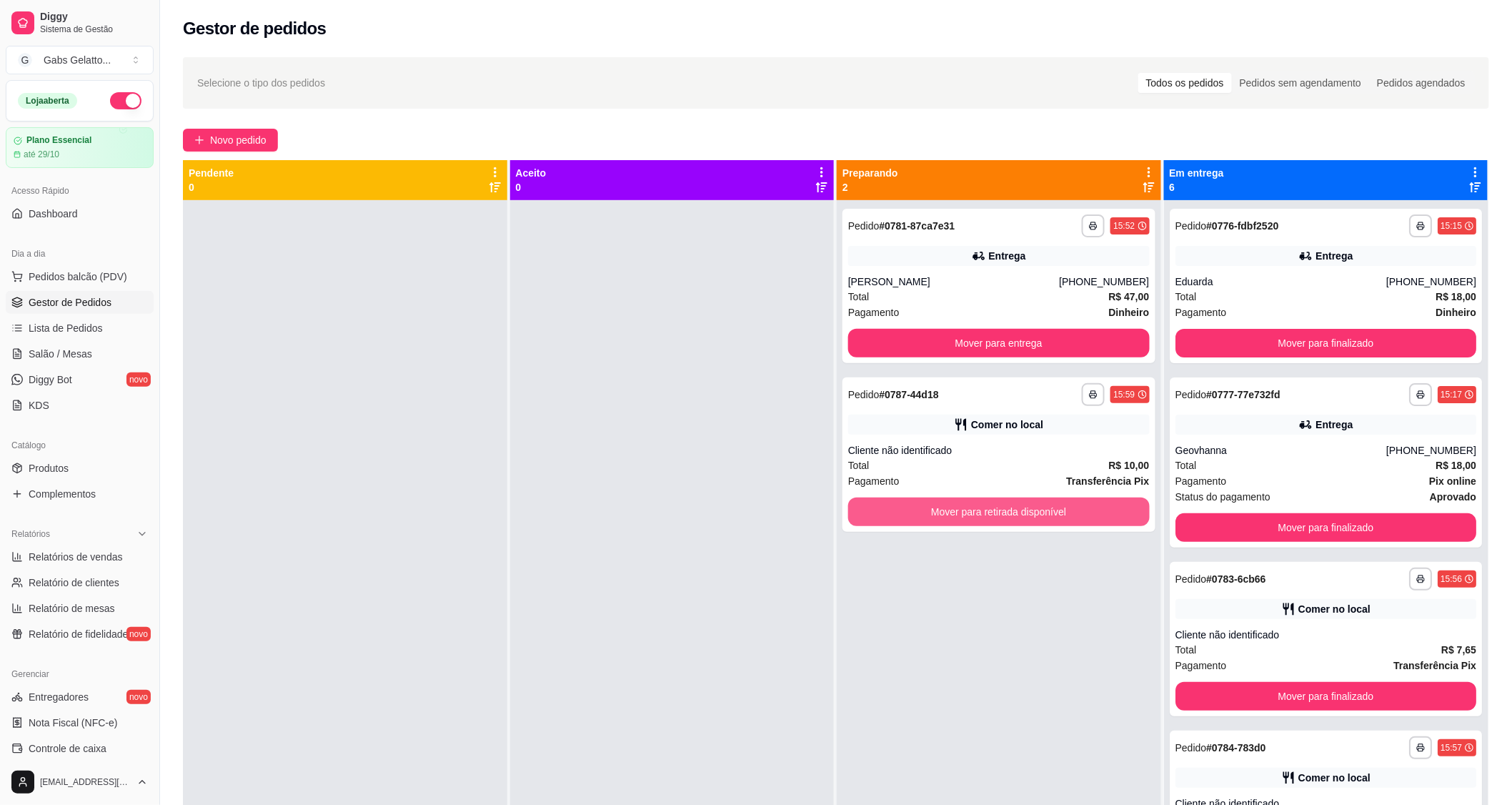
click at [989, 508] on button "Mover para retirada disponível" at bounding box center [999, 512] width 302 height 28
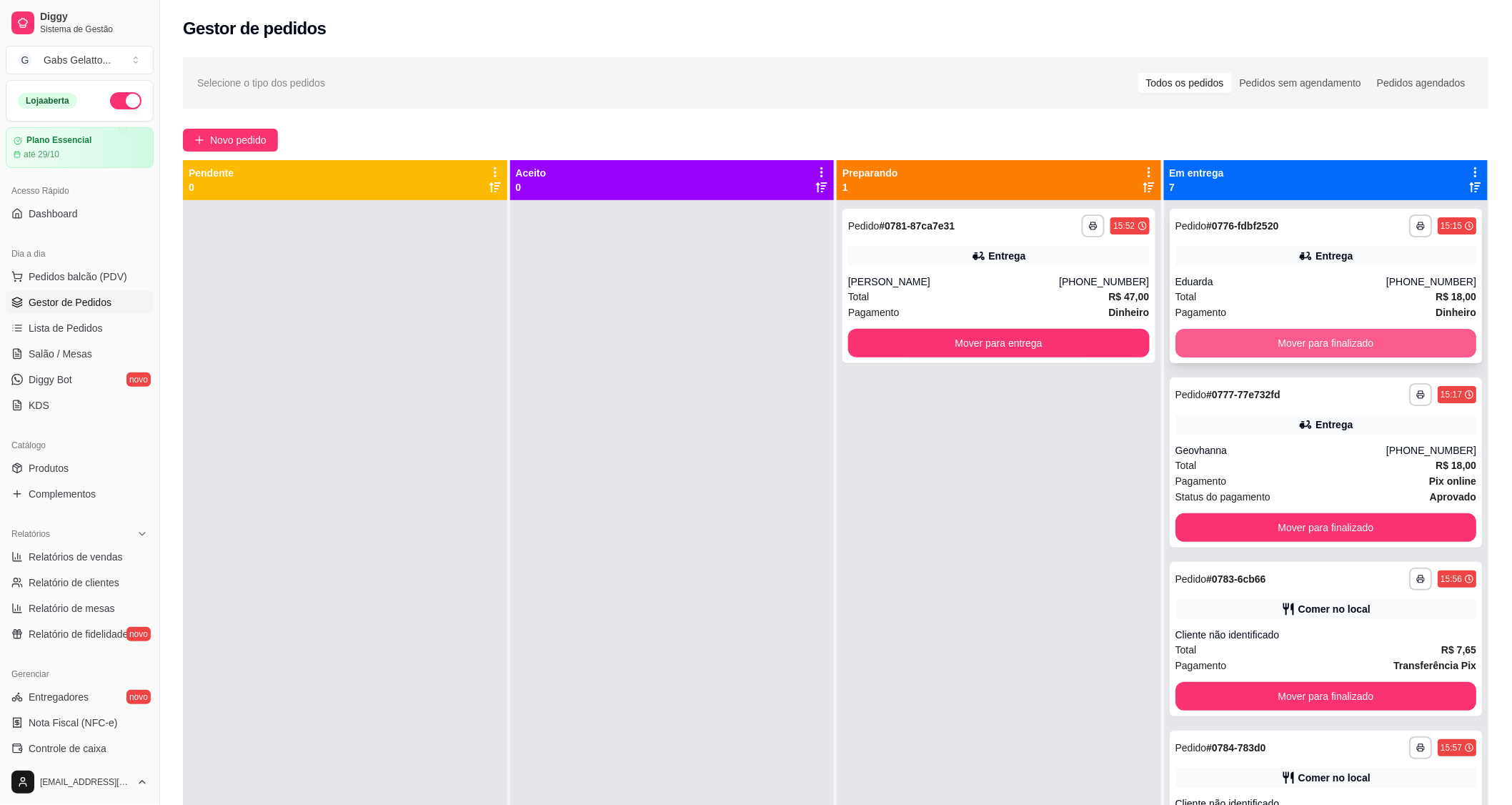
click at [1269, 351] on button "Mover para finalizado" at bounding box center [1327, 343] width 302 height 28
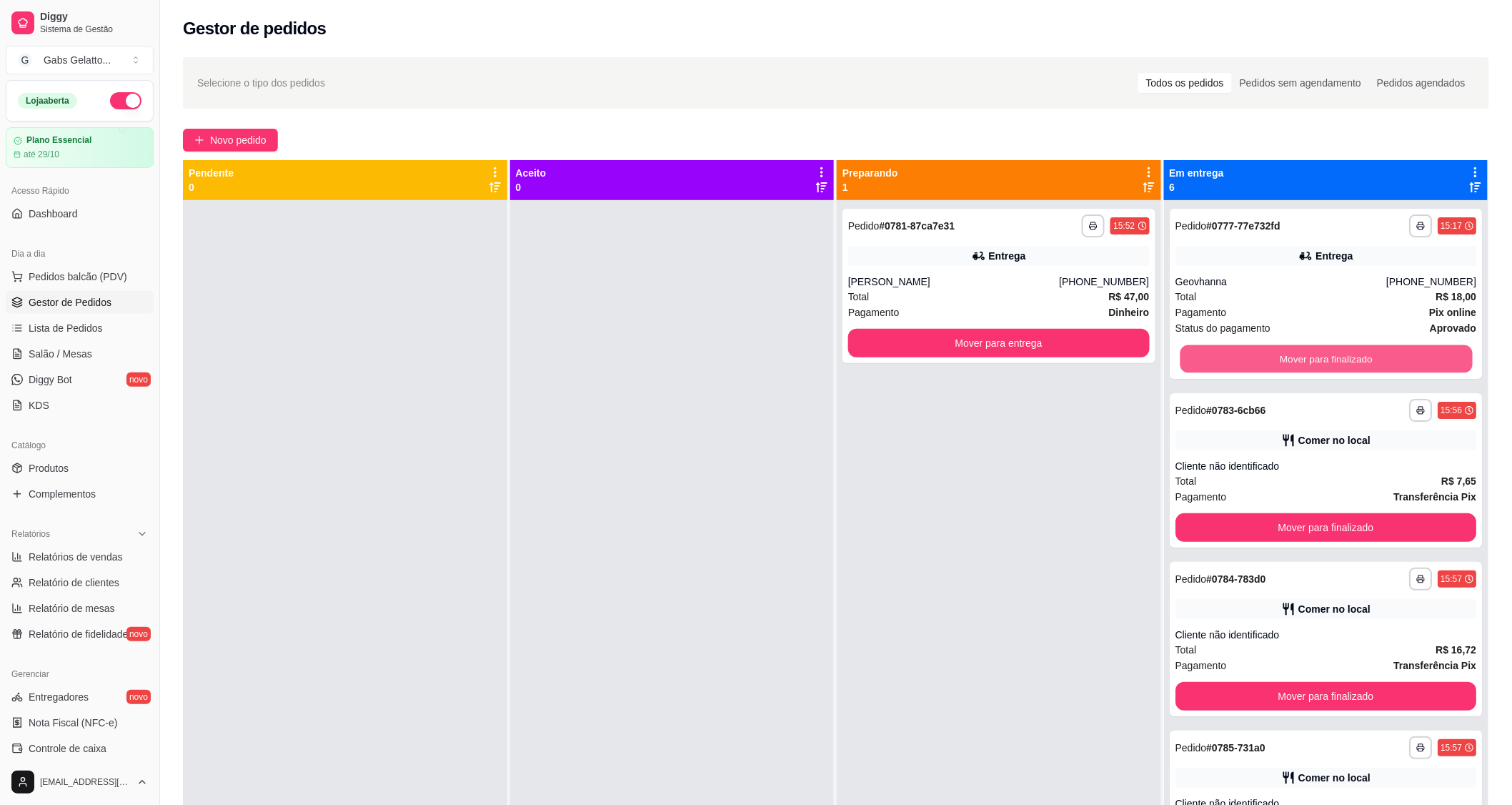
click at [1269, 351] on button "Mover para finalizado" at bounding box center [1326, 358] width 292 height 28
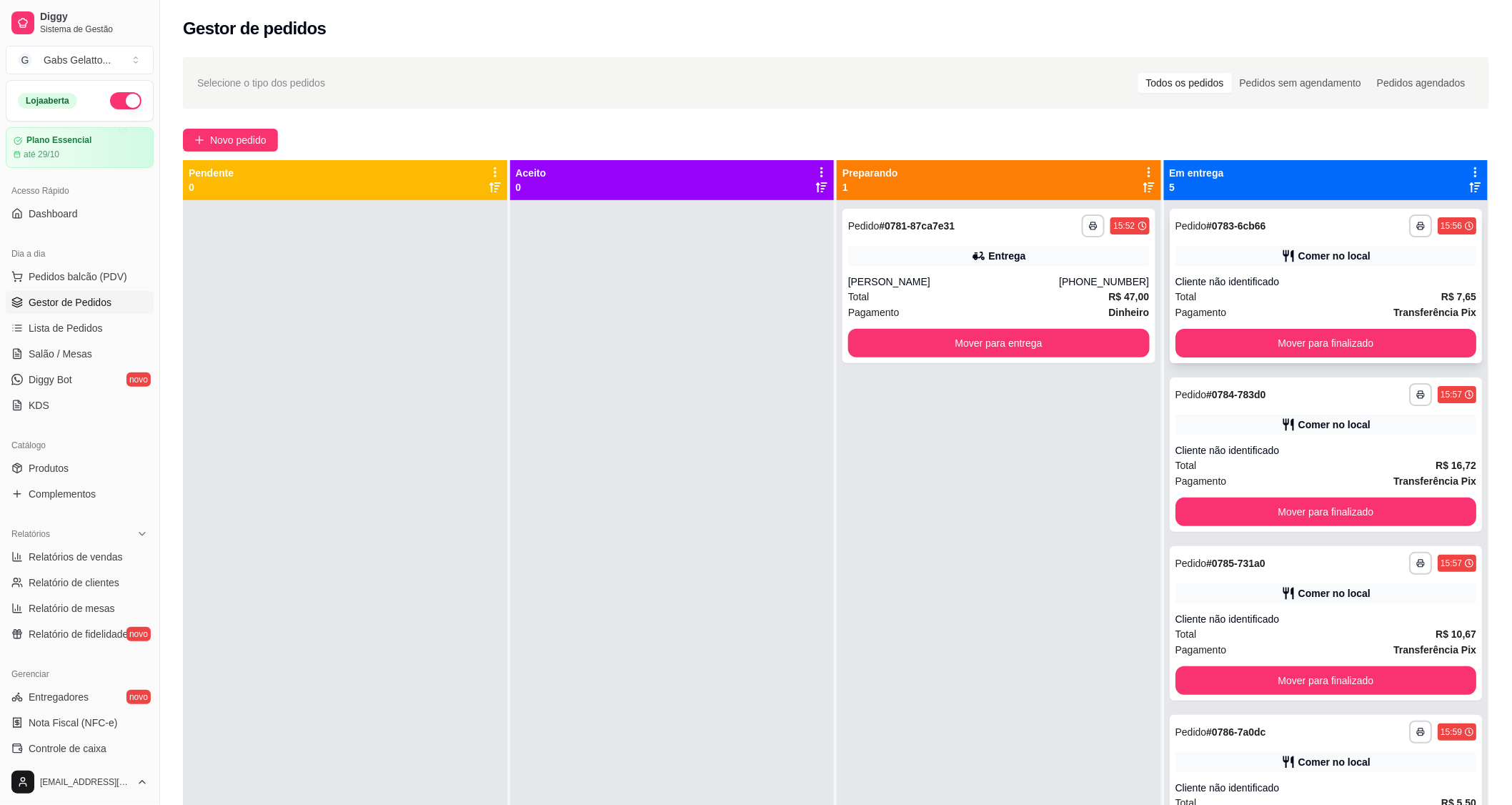
click at [1271, 360] on div "**********" at bounding box center [1326, 285] width 313 height 154
click at [1271, 354] on button "Mover para finalizado" at bounding box center [1327, 343] width 302 height 28
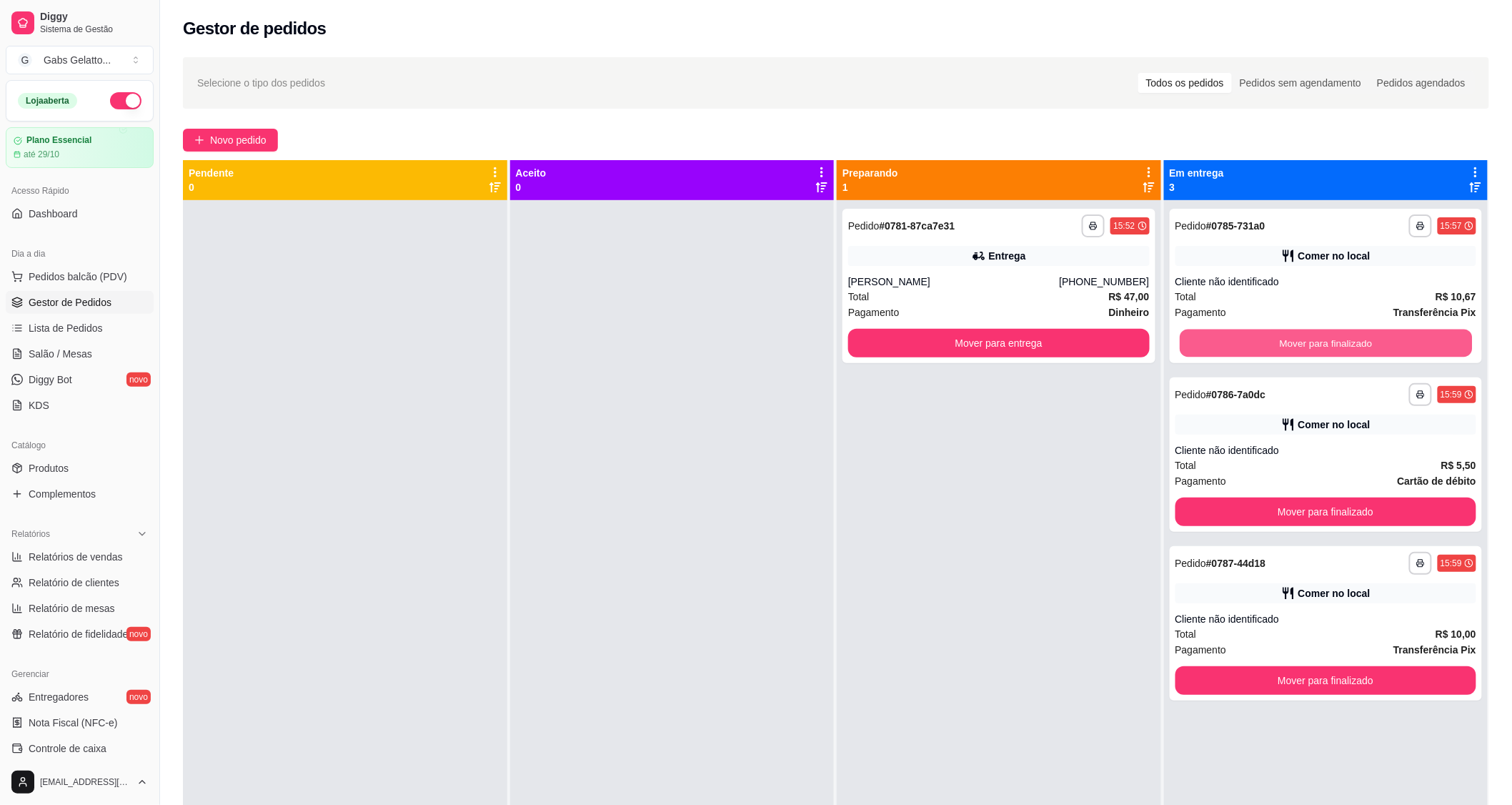
click at [1271, 354] on button "Mover para finalizado" at bounding box center [1326, 343] width 292 height 28
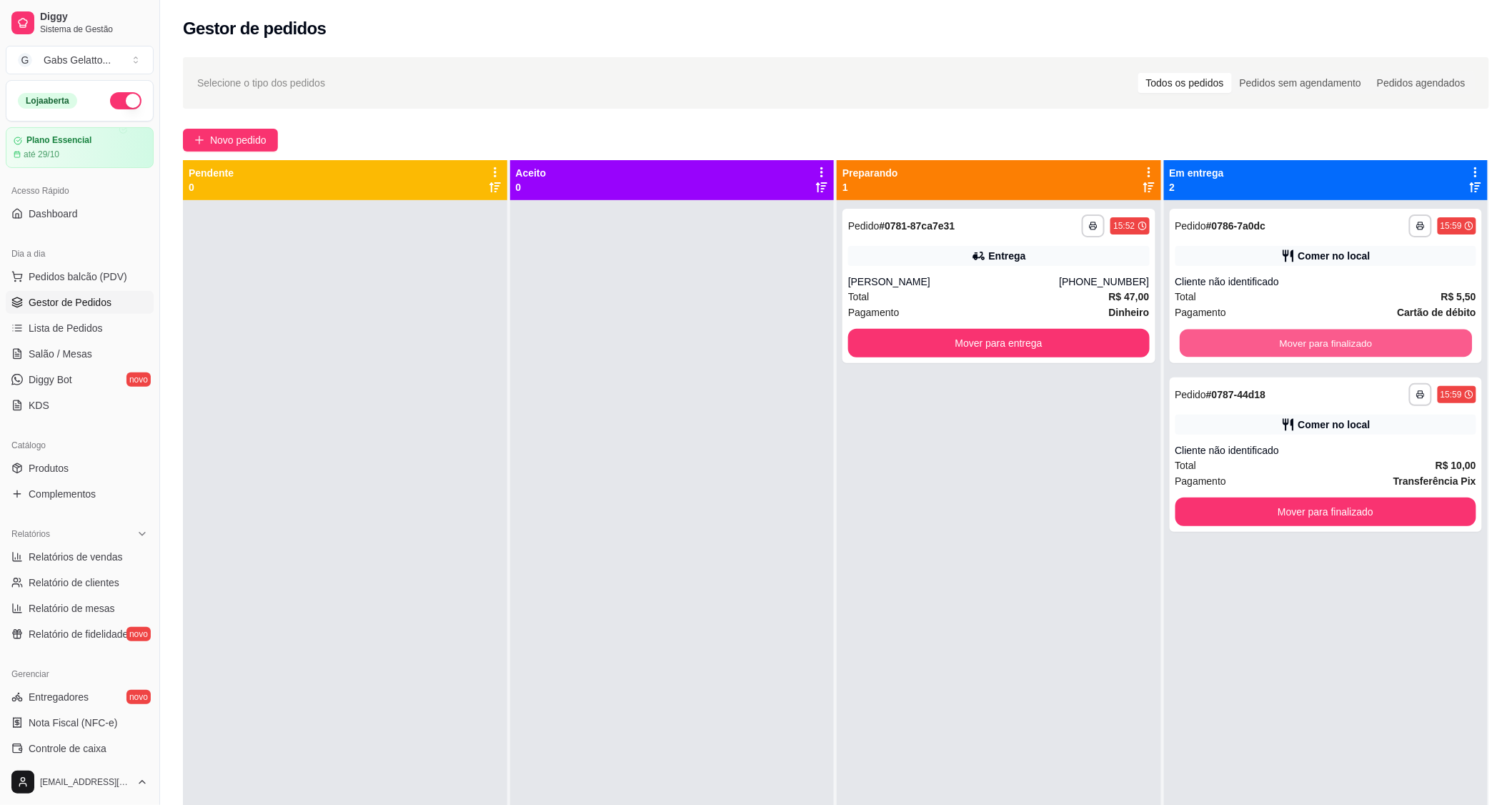
click at [1271, 354] on button "Mover para finalizado" at bounding box center [1326, 343] width 292 height 28
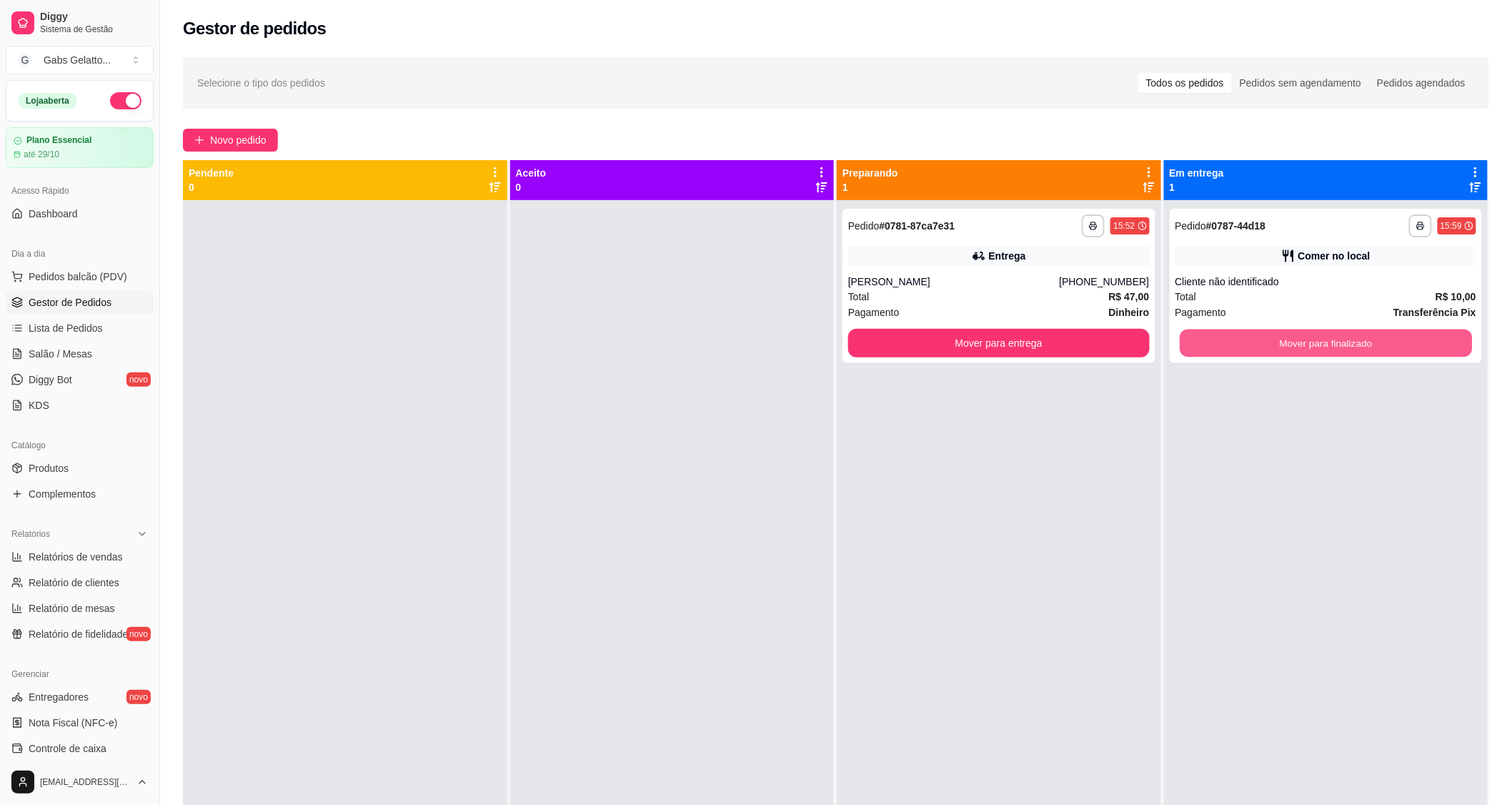
click at [1271, 354] on button "Mover para finalizado" at bounding box center [1326, 343] width 292 height 28
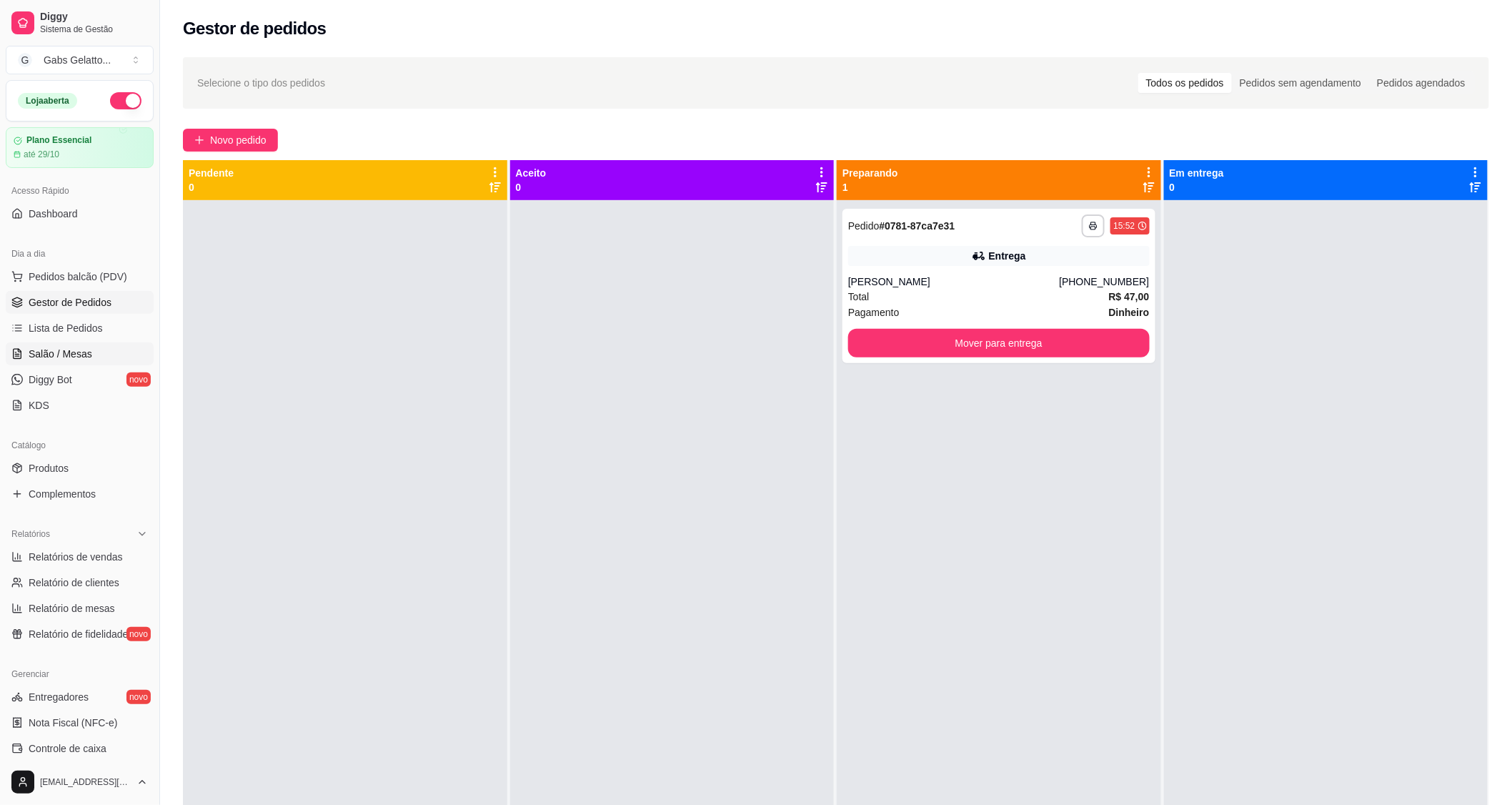
click at [61, 355] on span "Salão / Mesas" at bounding box center [60, 354] width 64 height 14
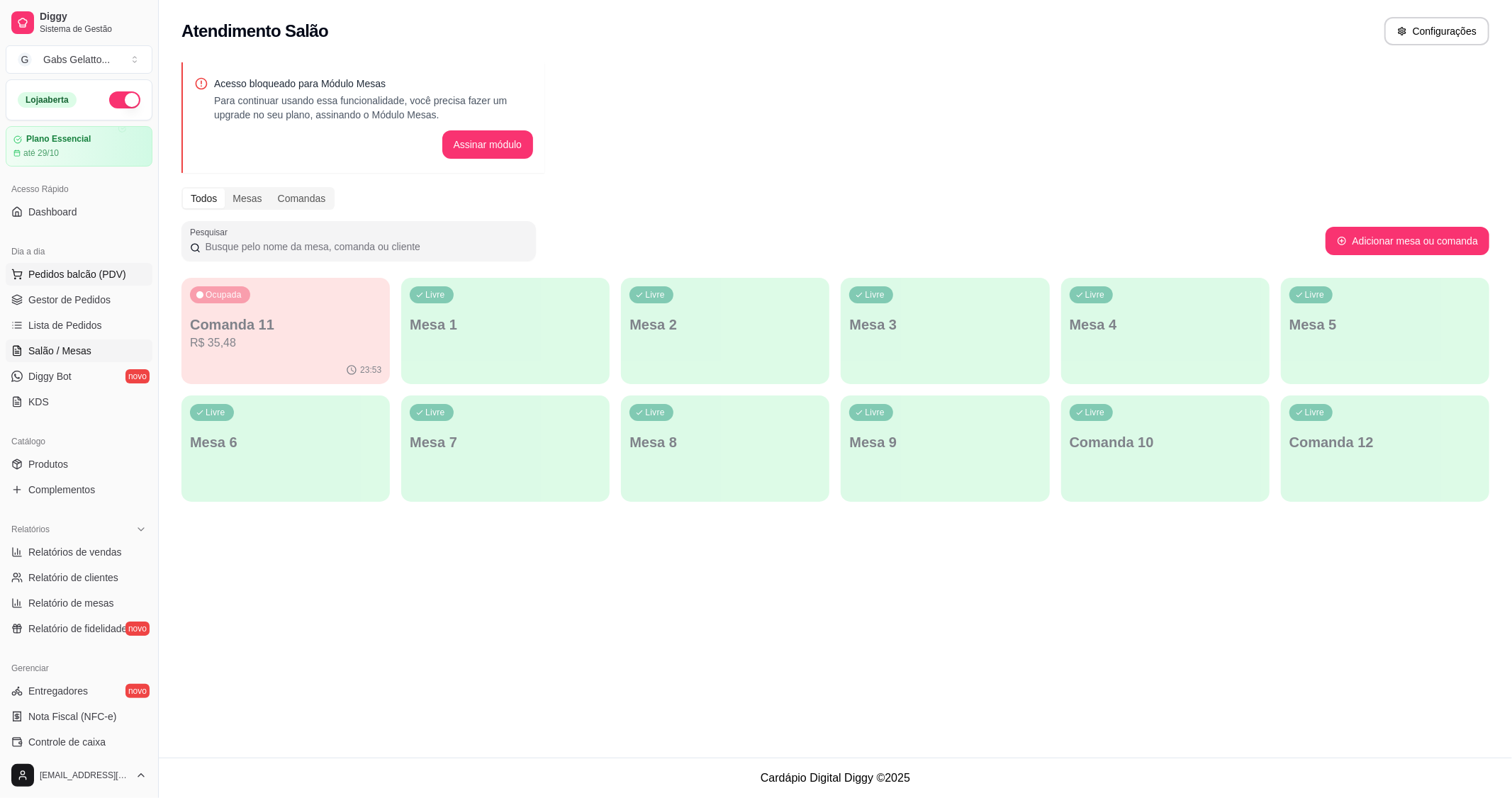
click at [101, 274] on span "Pedidos balcão (PDV)" at bounding box center [76, 274] width 97 height 14
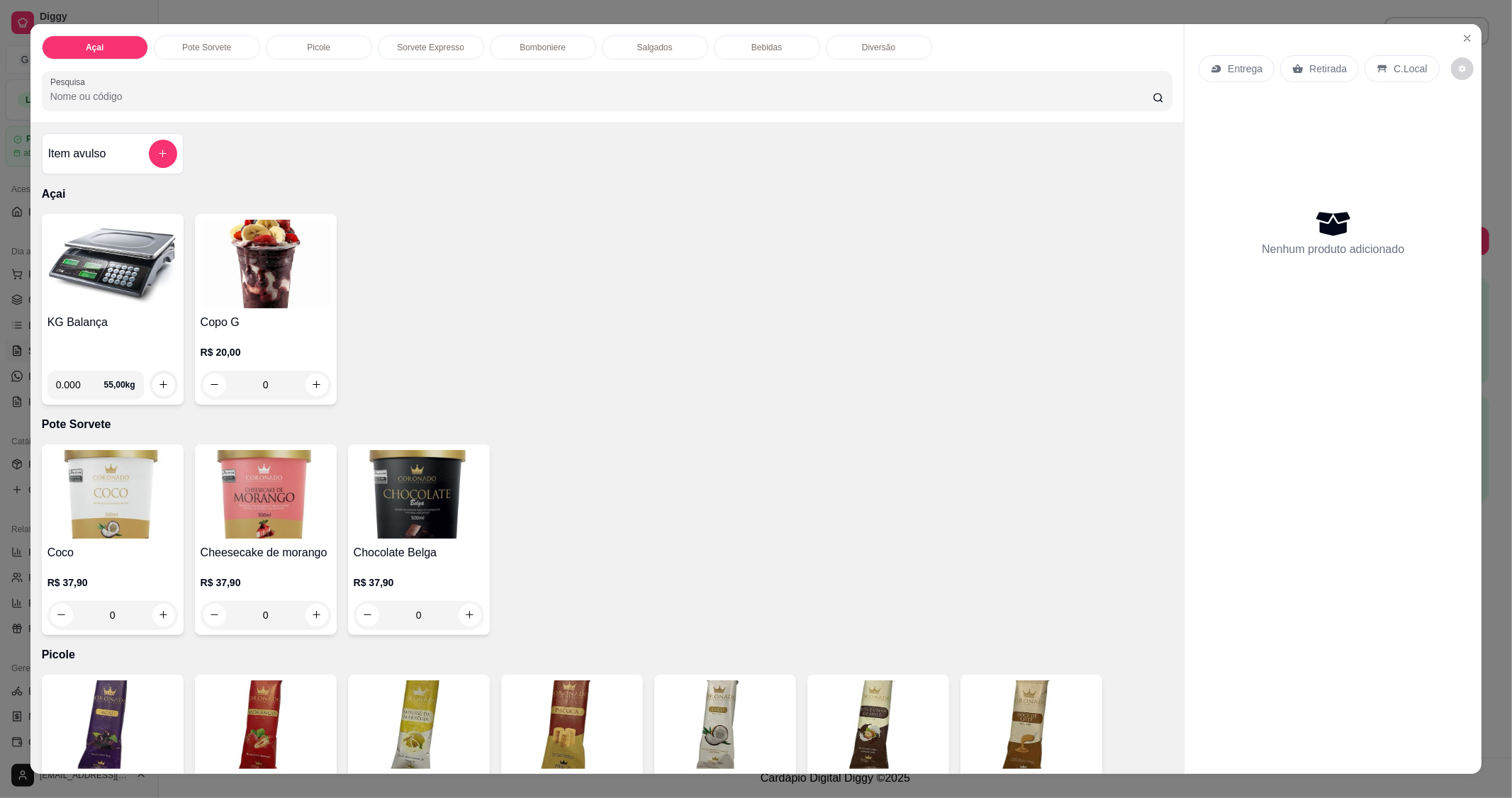
click at [136, 277] on img at bounding box center [112, 264] width 130 height 89
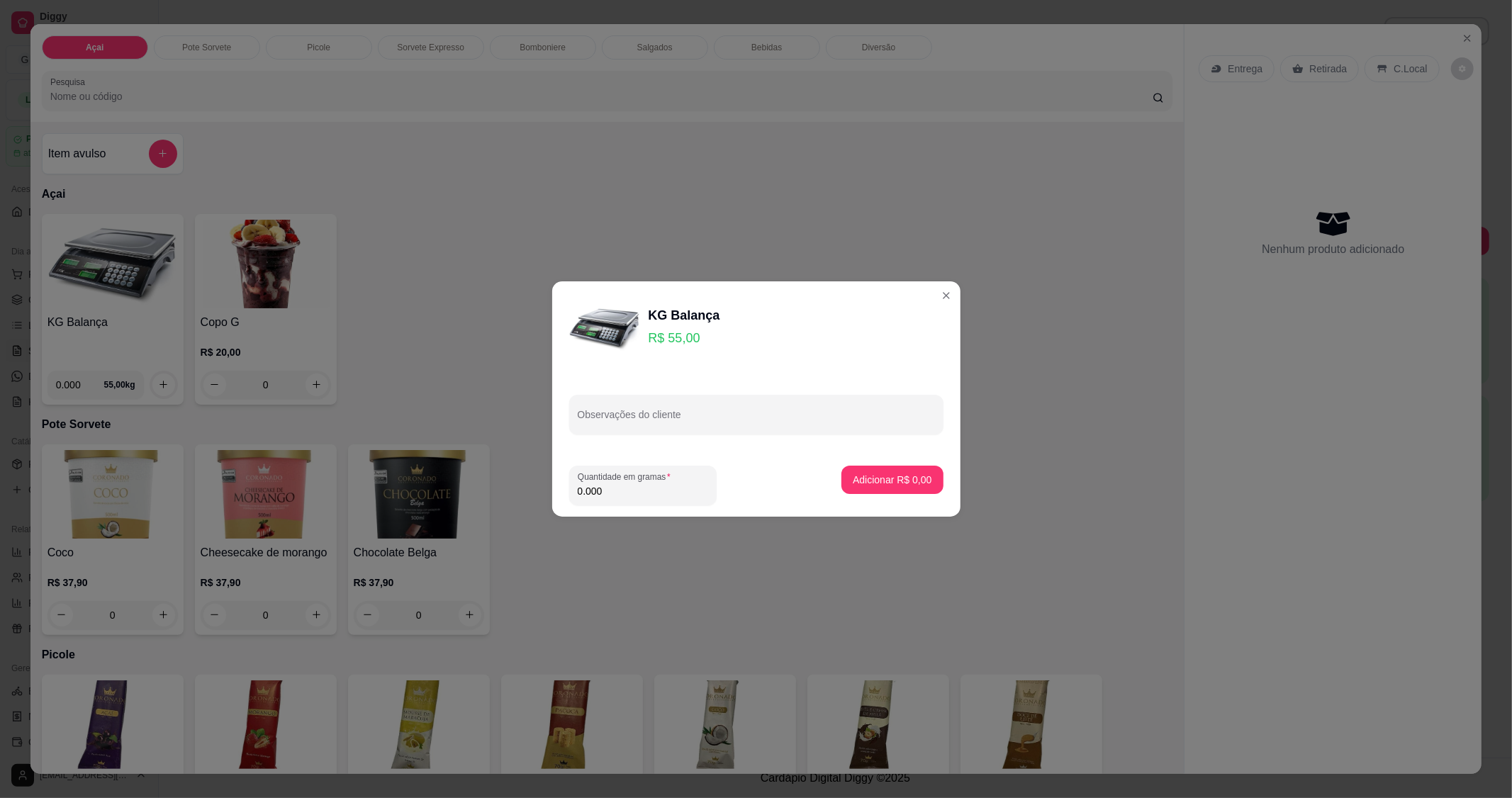
click at [639, 492] on input "0.000" at bounding box center [643, 491] width 130 height 14
type input "0.206"
click at [894, 477] on p "Adicionar R$ 11,33" at bounding box center [889, 479] width 84 height 14
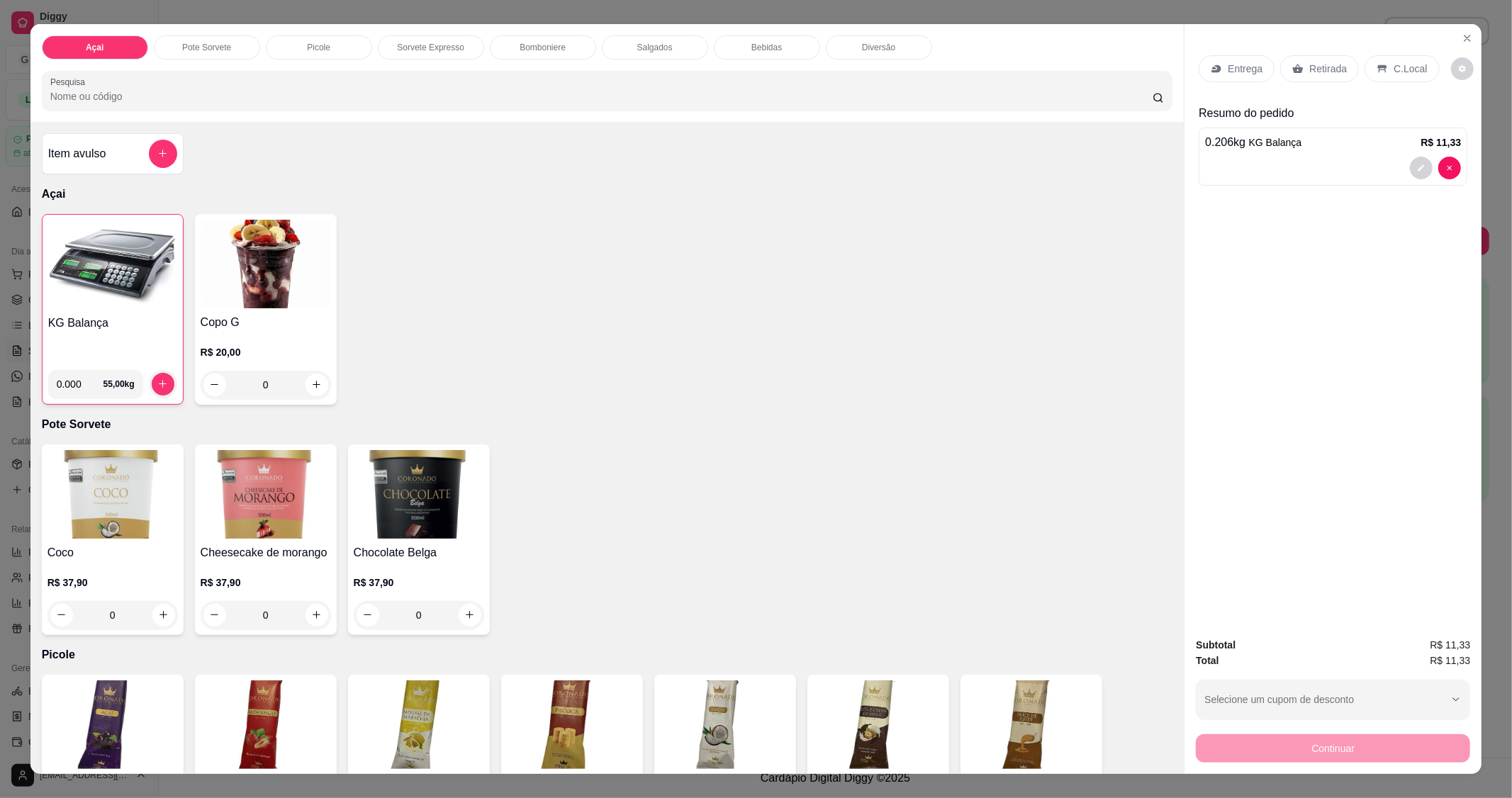
click at [1393, 66] on p "C.Local" at bounding box center [1410, 69] width 34 height 14
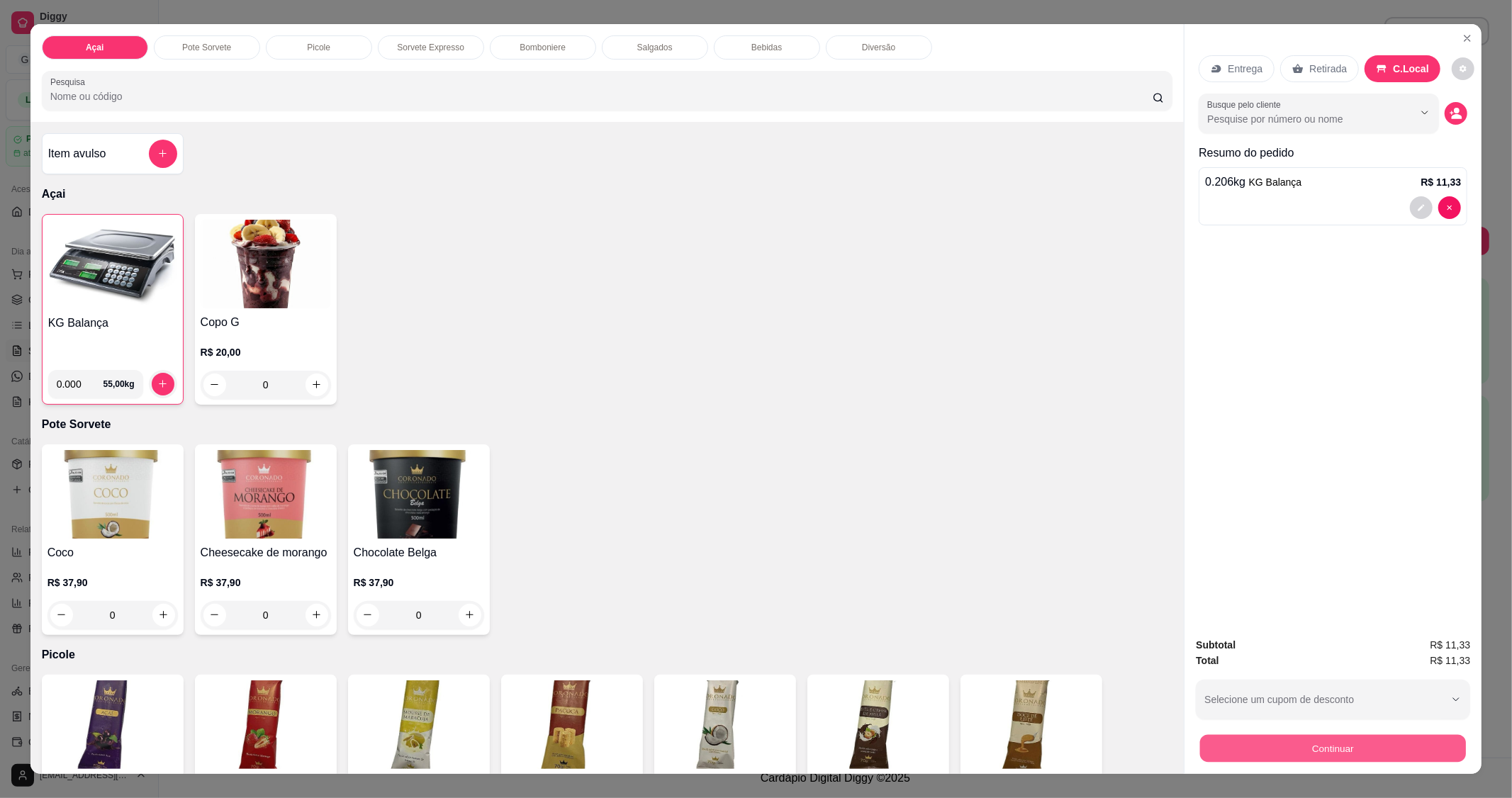
click at [1248, 738] on button "Continuar" at bounding box center [1333, 748] width 266 height 27
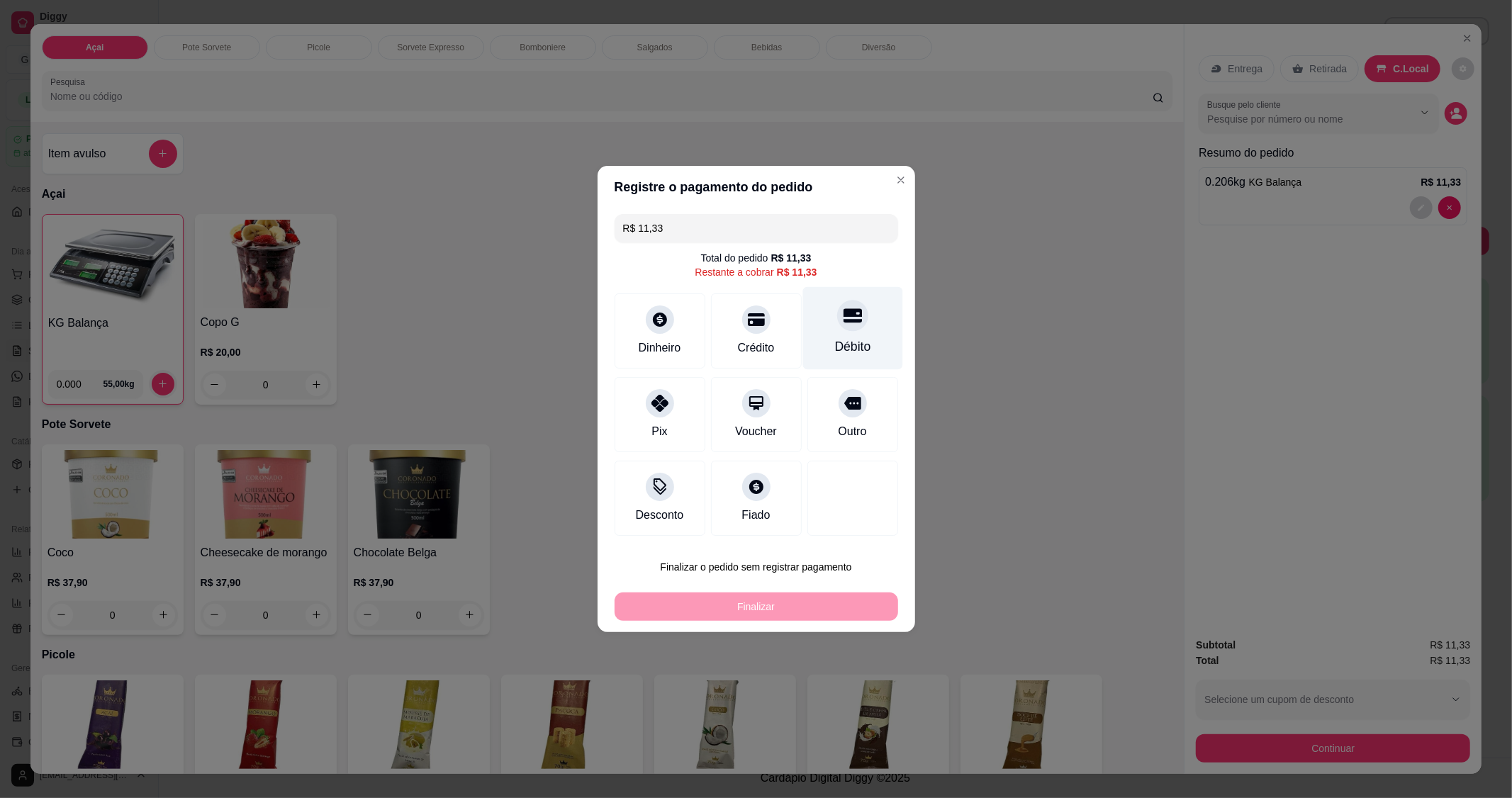
click at [823, 330] on div "Débito" at bounding box center [852, 328] width 100 height 83
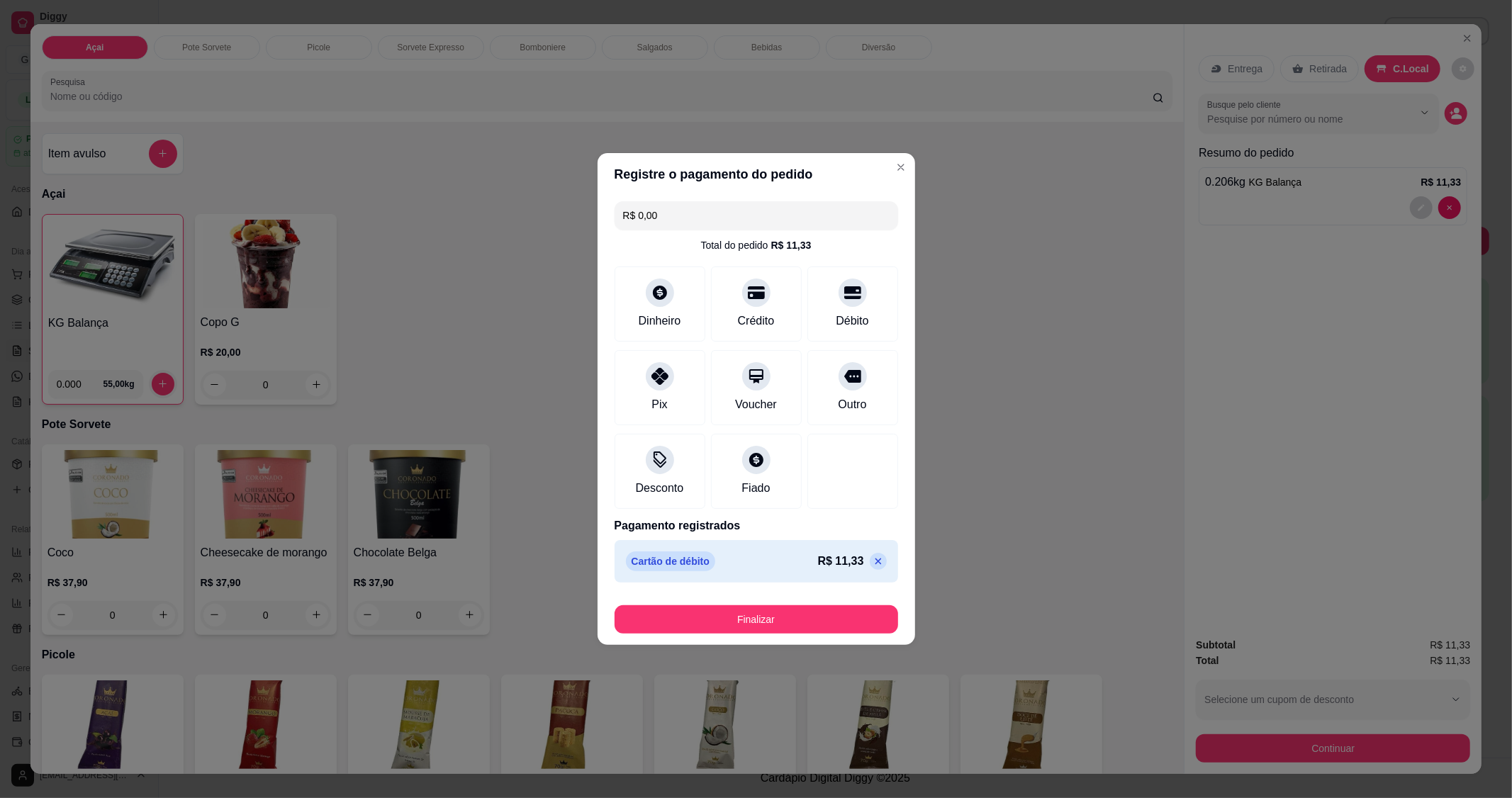
click at [748, 635] on footer "Finalizar" at bounding box center [756, 616] width 317 height 57
click at [769, 624] on button "Finalizar" at bounding box center [756, 619] width 284 height 28
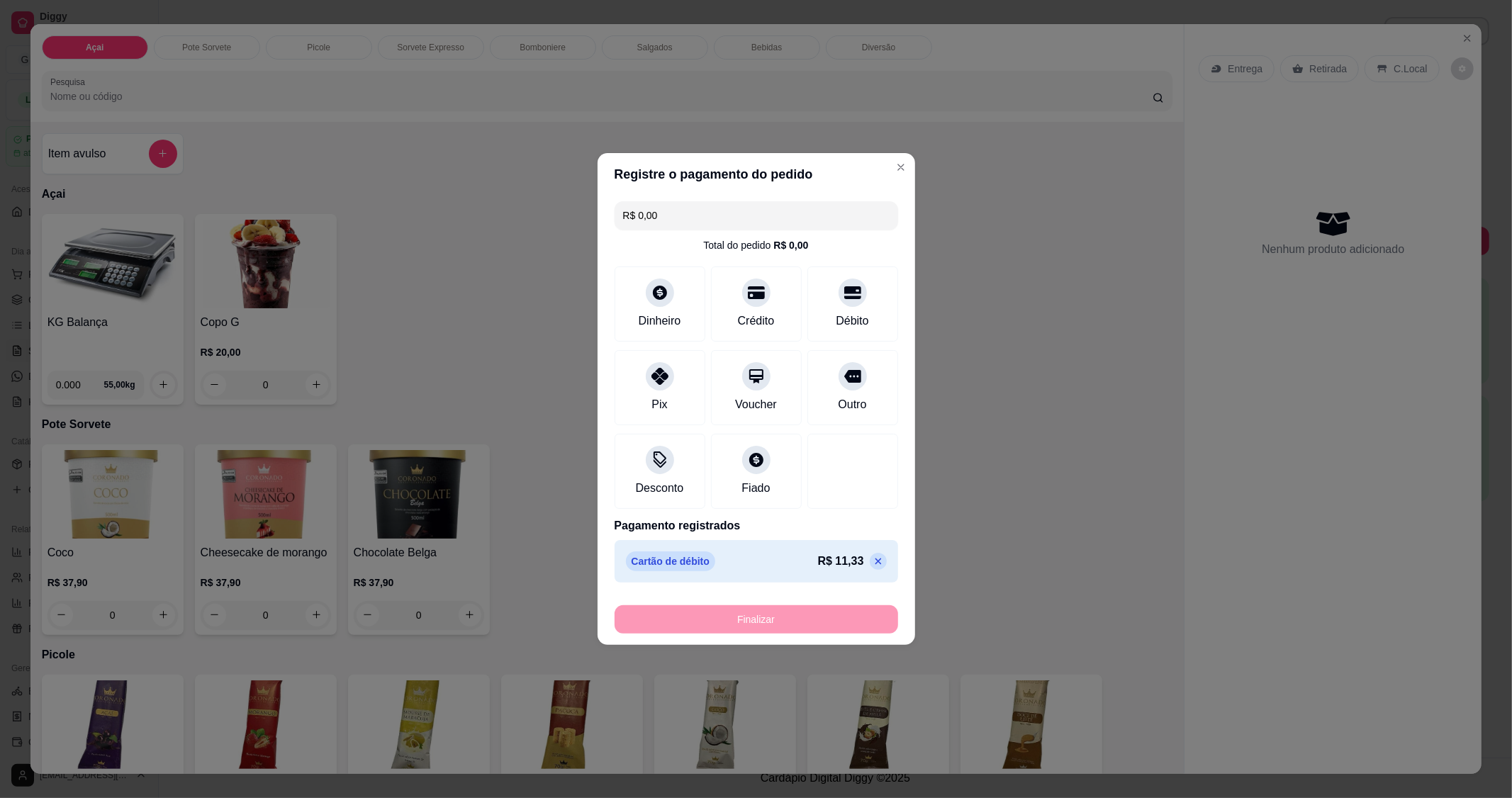
type input "-R$ 11,33"
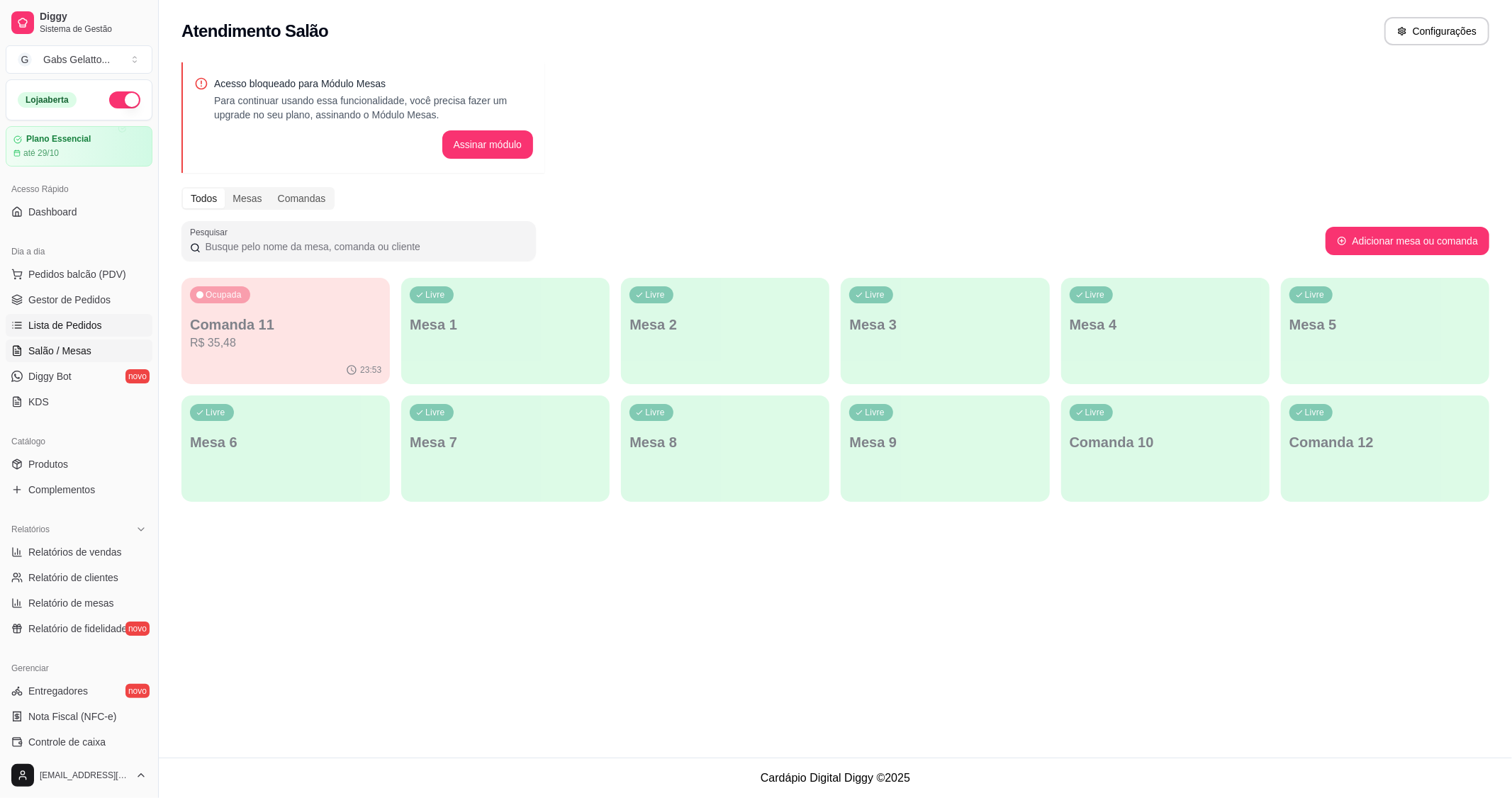
click at [97, 332] on span "Lista de Pedidos" at bounding box center [65, 325] width 74 height 14
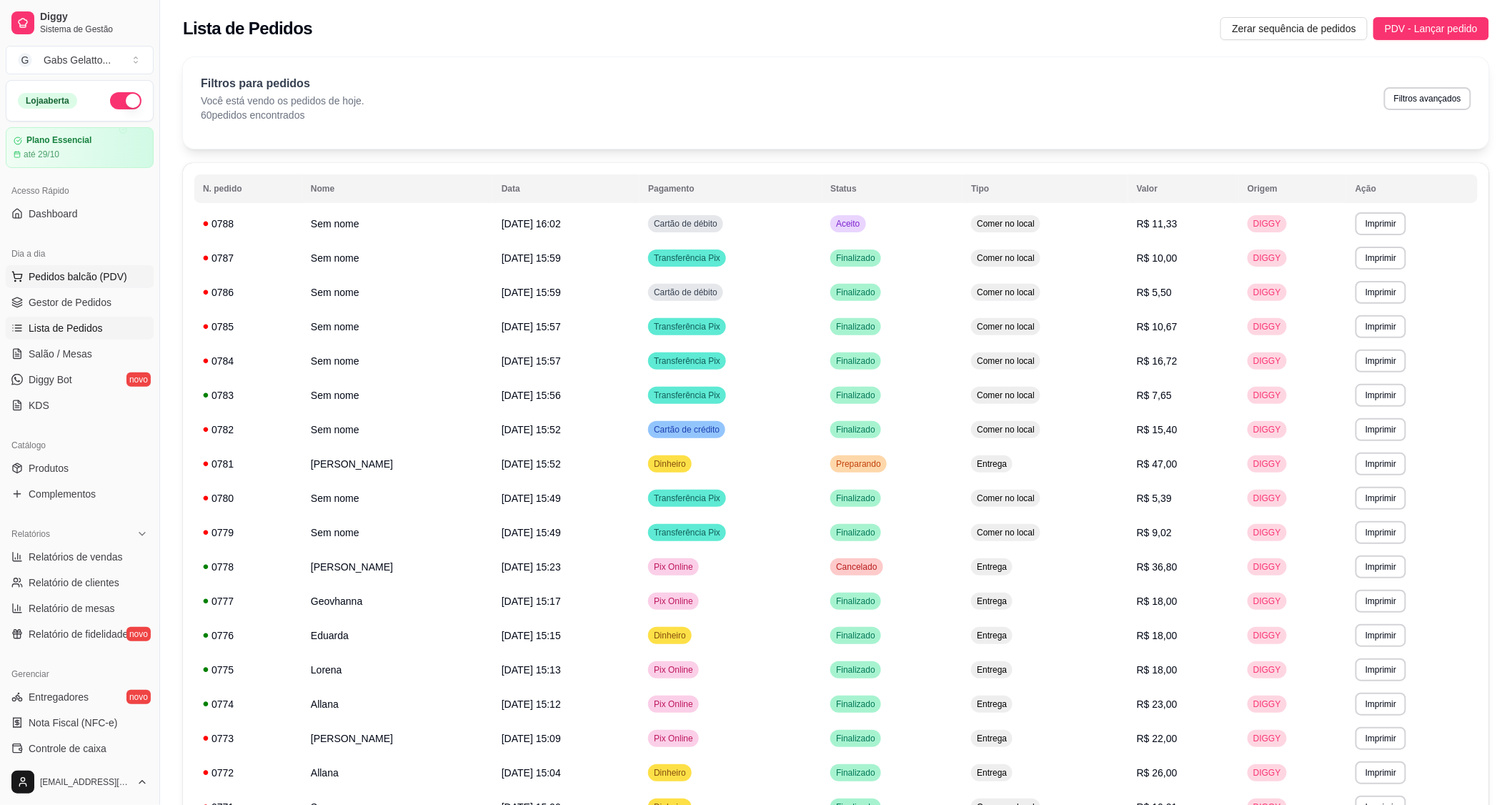
click at [95, 282] on span "Pedidos balcão (PDV)" at bounding box center [77, 277] width 98 height 14
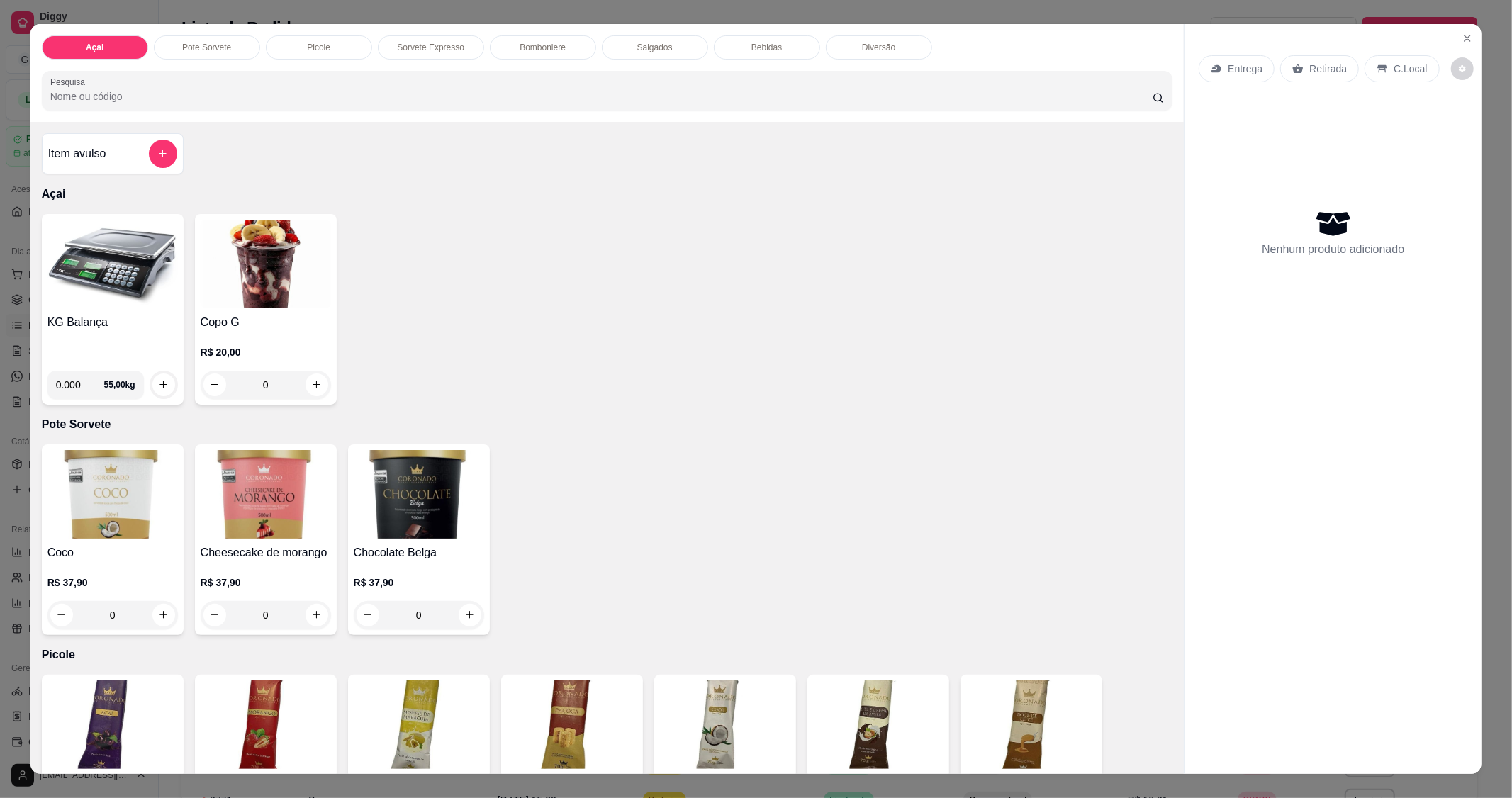
click at [96, 279] on img at bounding box center [112, 264] width 130 height 89
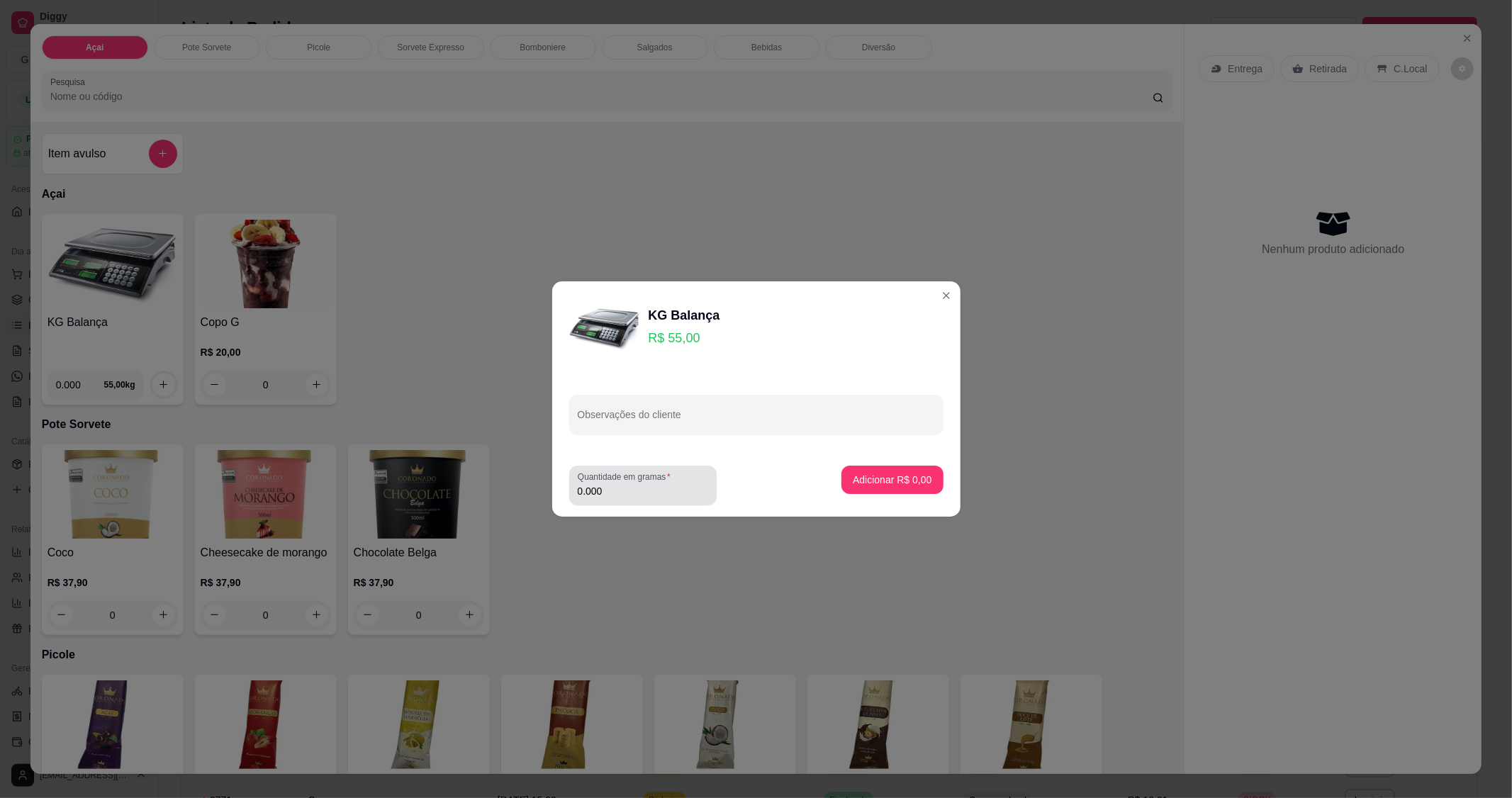
click at [614, 482] on label "Quantidade em gramas" at bounding box center [626, 476] width 97 height 12
click at [614, 484] on input "0.000" at bounding box center [643, 491] width 130 height 14
type input "0.312"
click at [892, 487] on button "Adicionar R$ 17,16" at bounding box center [889, 479] width 107 height 28
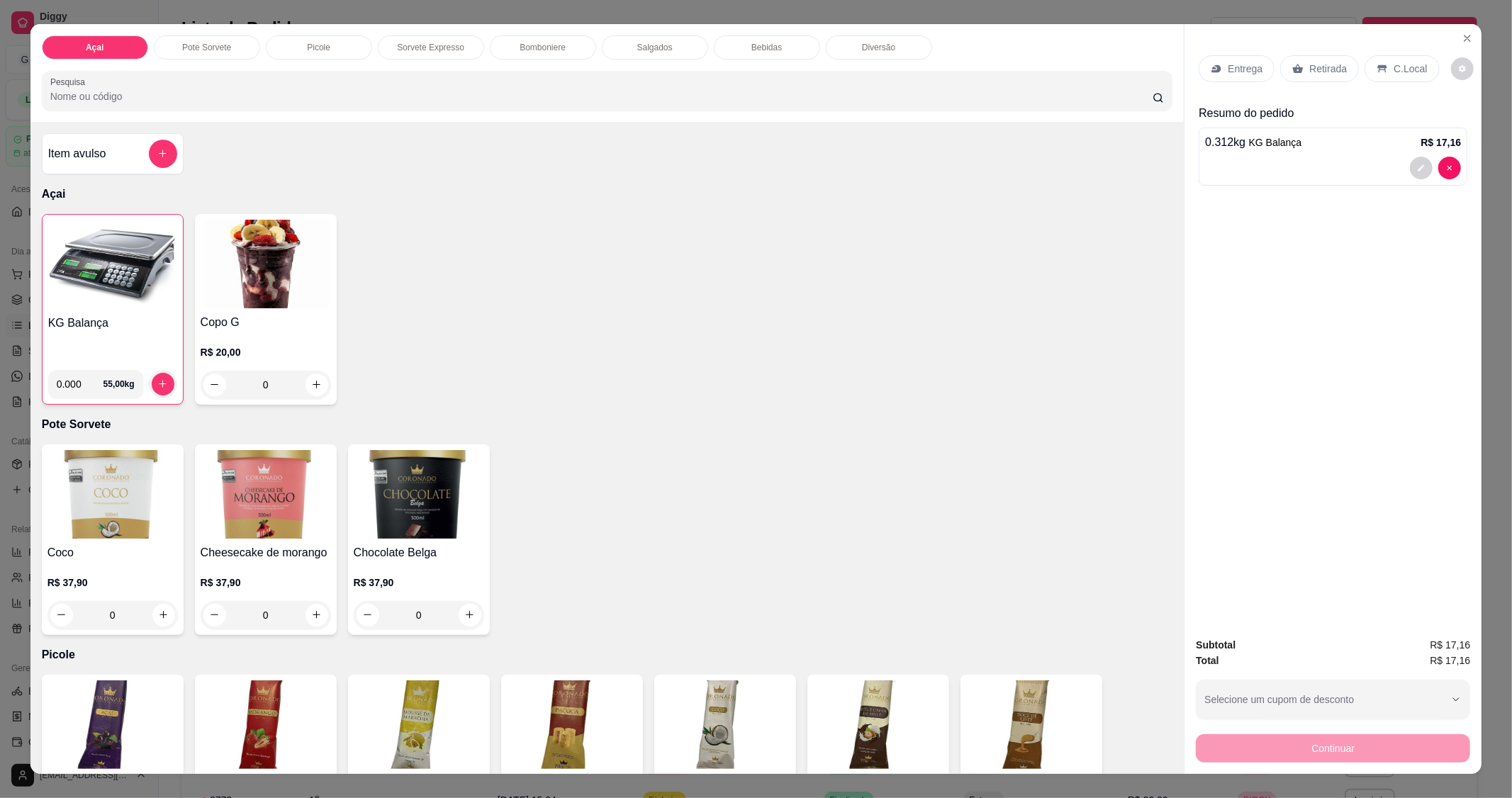
click at [1397, 83] on div "Entrega Retirada C.Local" at bounding box center [1333, 69] width 269 height 50
drag, startPoint x: 1395, startPoint y: 82, endPoint x: 1402, endPoint y: 82, distance: 7.0
click at [1397, 82] on div "Entrega Retirada C.Local" at bounding box center [1333, 69] width 269 height 50
click at [1300, 223] on div "Entrega Retirada C.Local Resumo do pedido 0.312 kg KG Balança R$ 17,16" at bounding box center [1333, 325] width 297 height 602
click at [1393, 72] on p "C.Local" at bounding box center [1410, 69] width 34 height 14
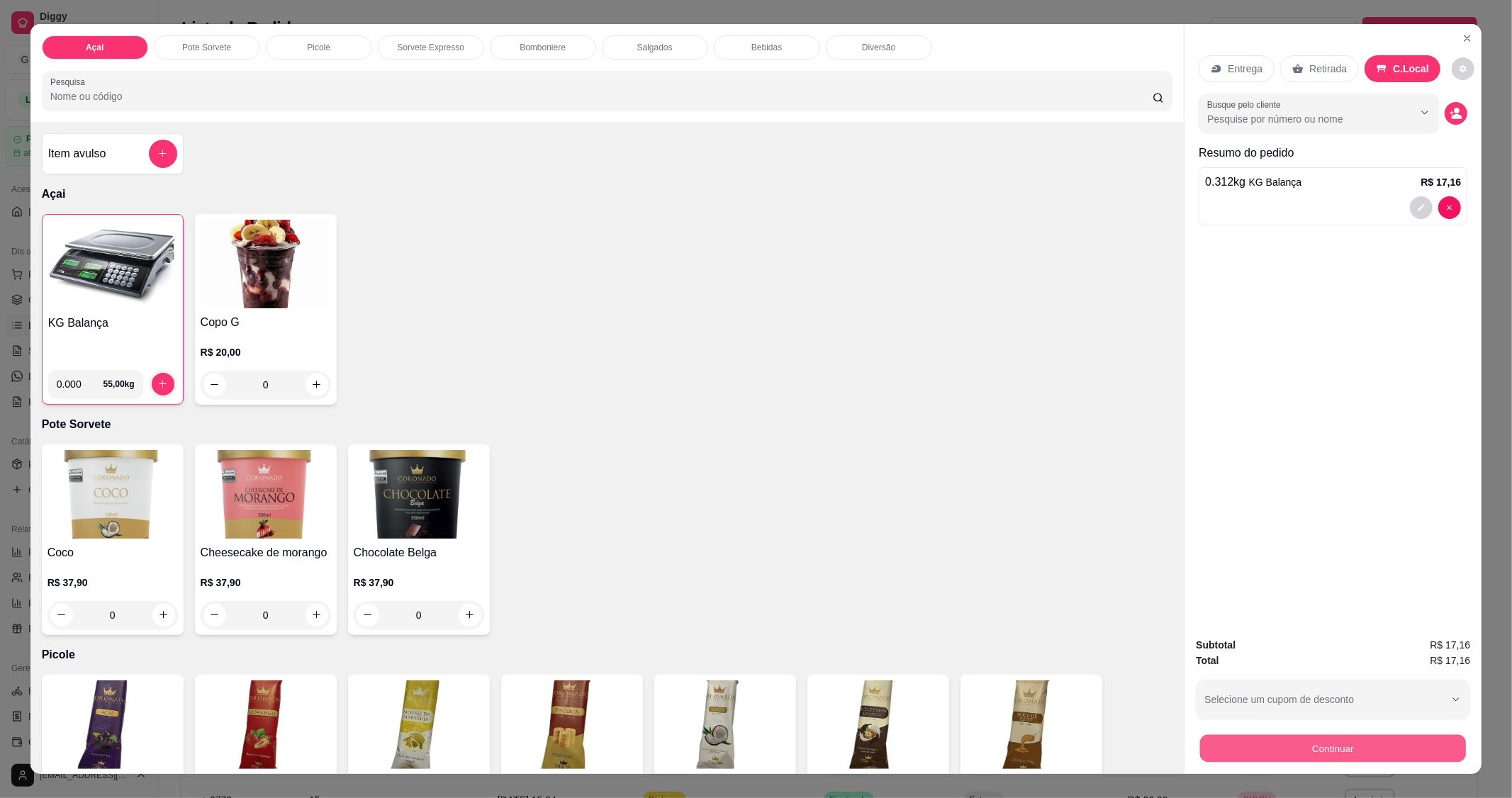
click at [1239, 740] on button "Continuar" at bounding box center [1333, 748] width 266 height 27
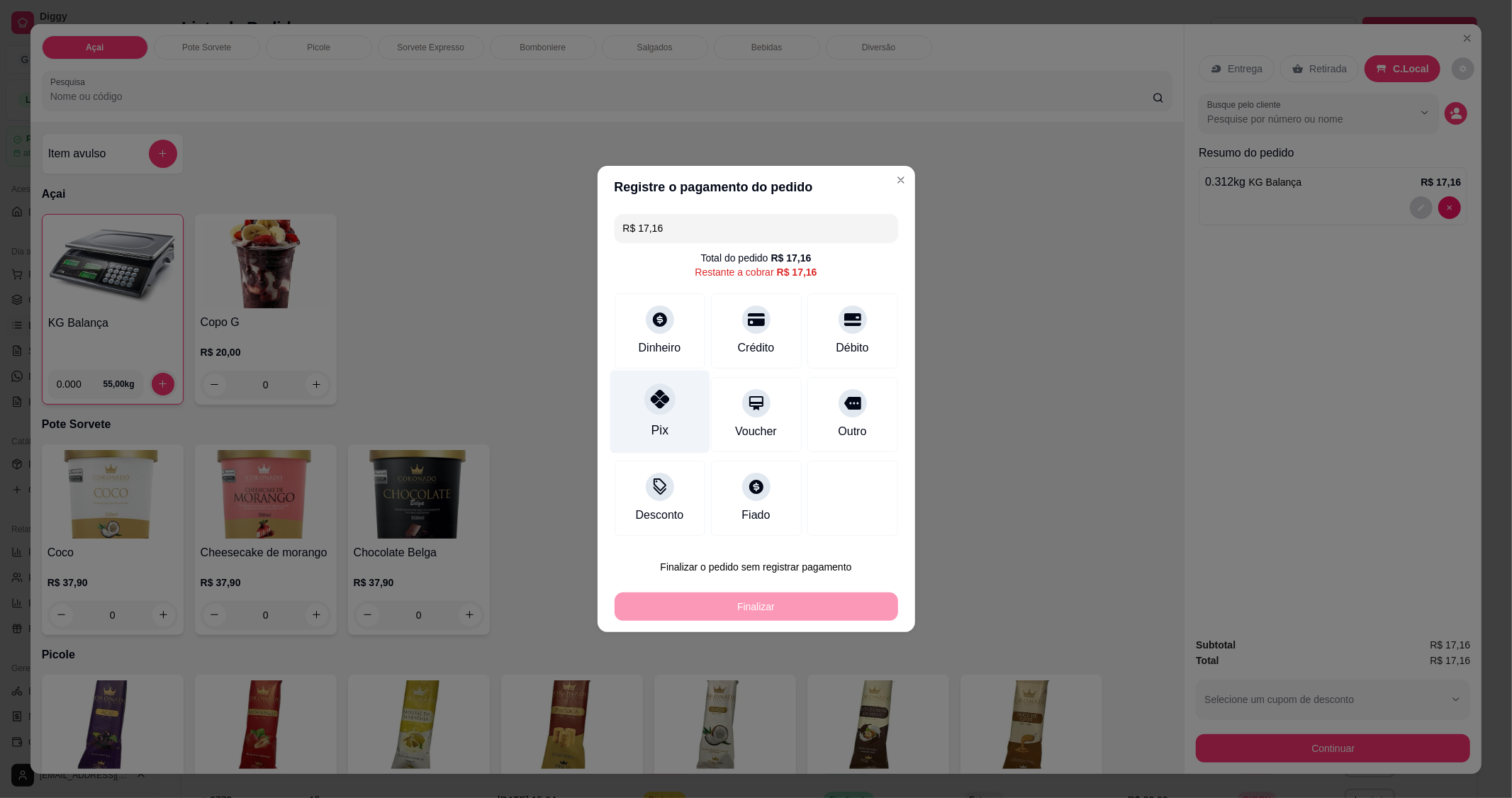
click at [653, 415] on div "Pix" at bounding box center [660, 412] width 100 height 83
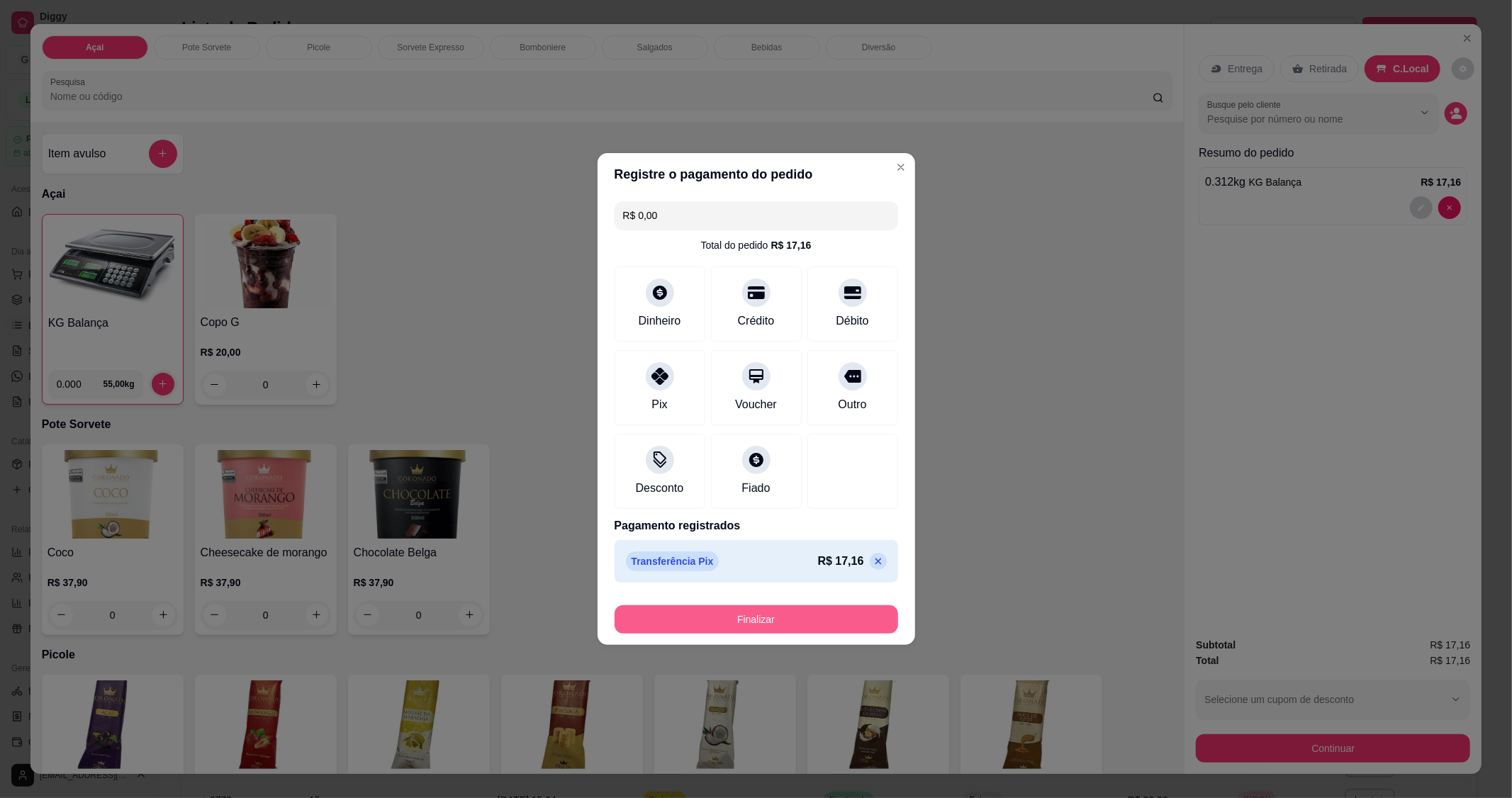
click at [775, 618] on button "Finalizar" at bounding box center [756, 619] width 284 height 28
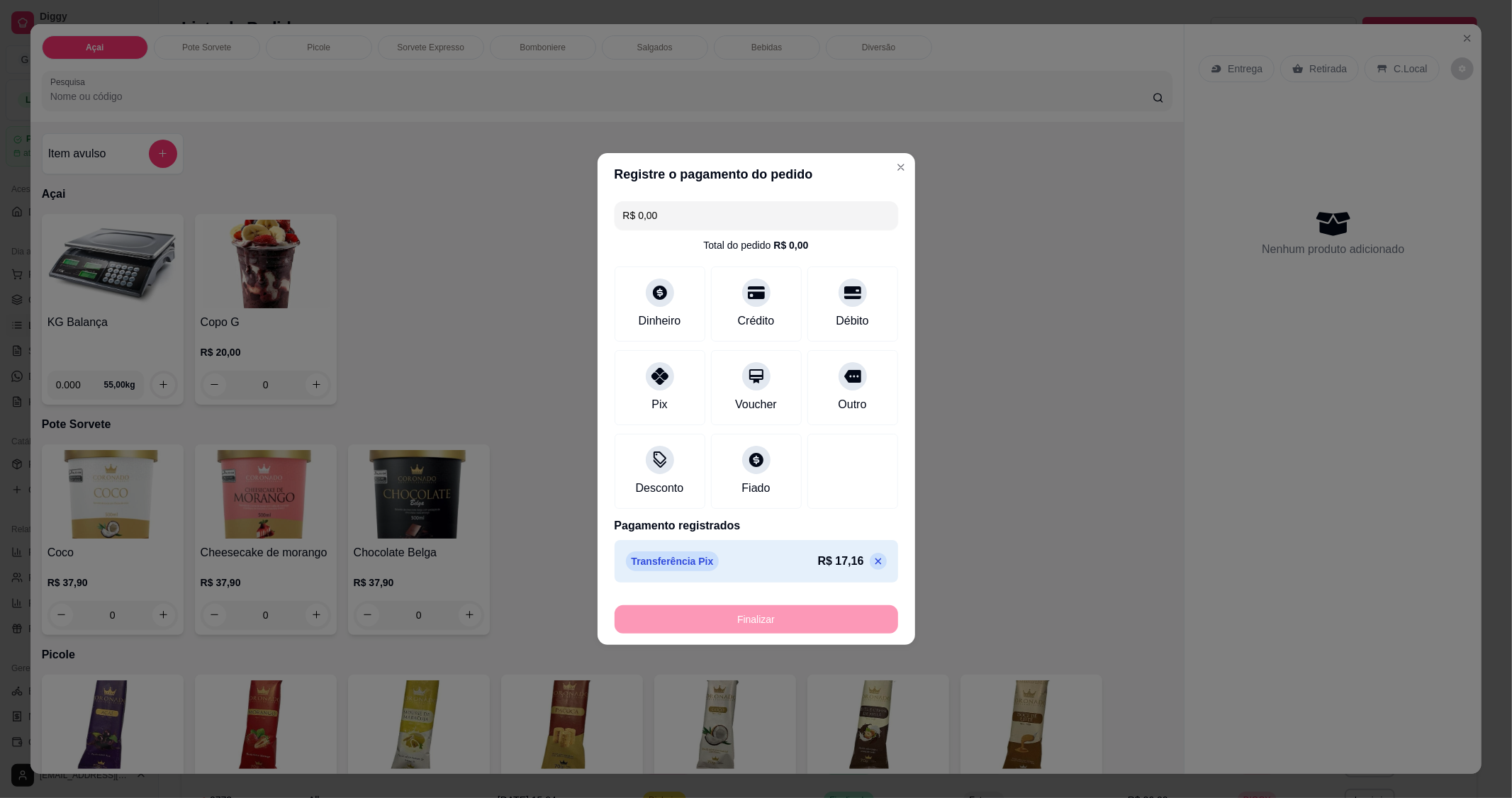
type input "-R$ 17,16"
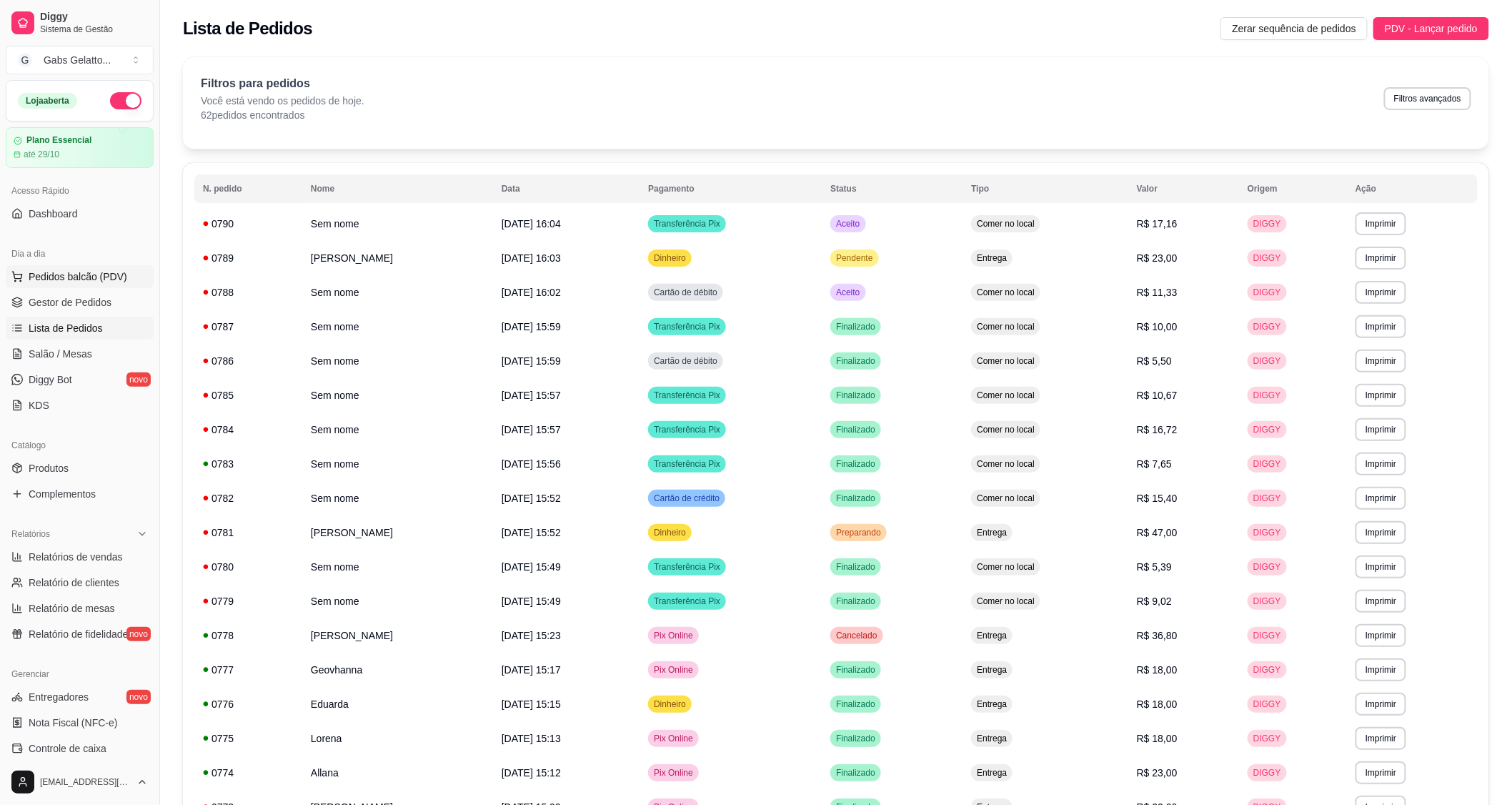
click at [61, 286] on button "Pedidos balcão (PDV)" at bounding box center [79, 276] width 148 height 23
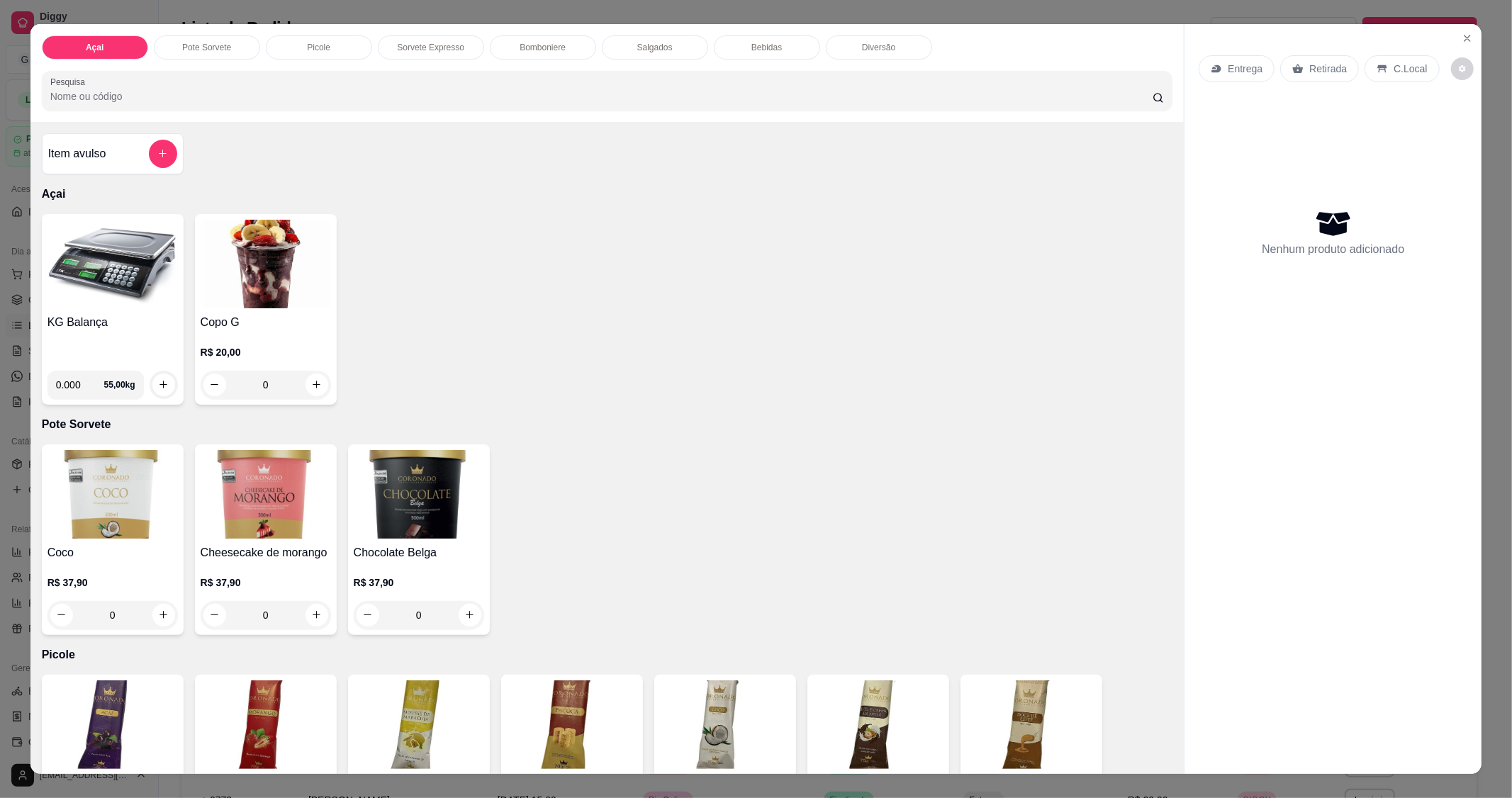
click at [140, 263] on img at bounding box center [112, 264] width 130 height 89
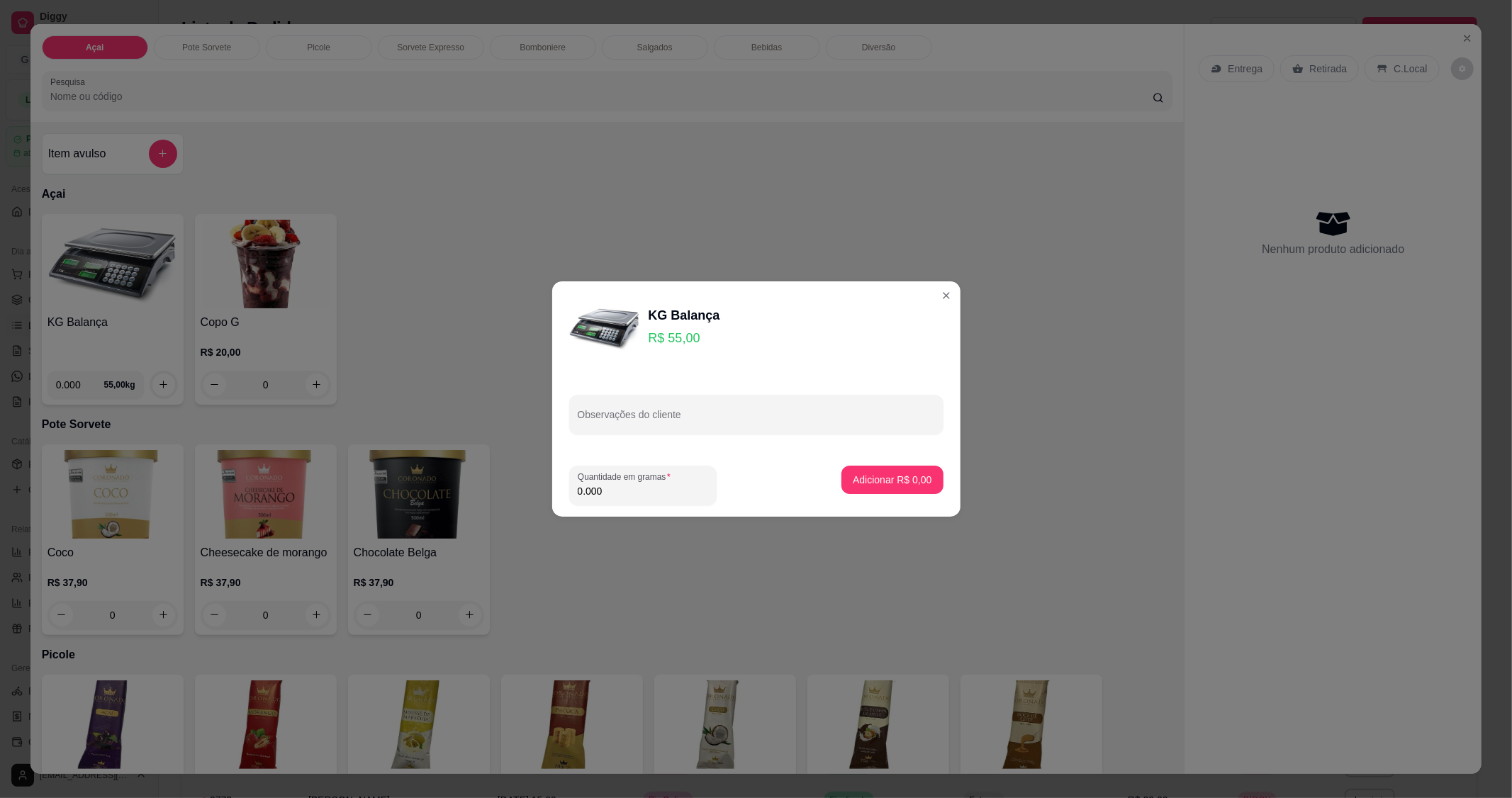
click at [646, 495] on input "0.000" at bounding box center [643, 491] width 130 height 14
type input "0.255"
click at [906, 468] on button "Adicionar R$ 14,03" at bounding box center [891, 479] width 104 height 27
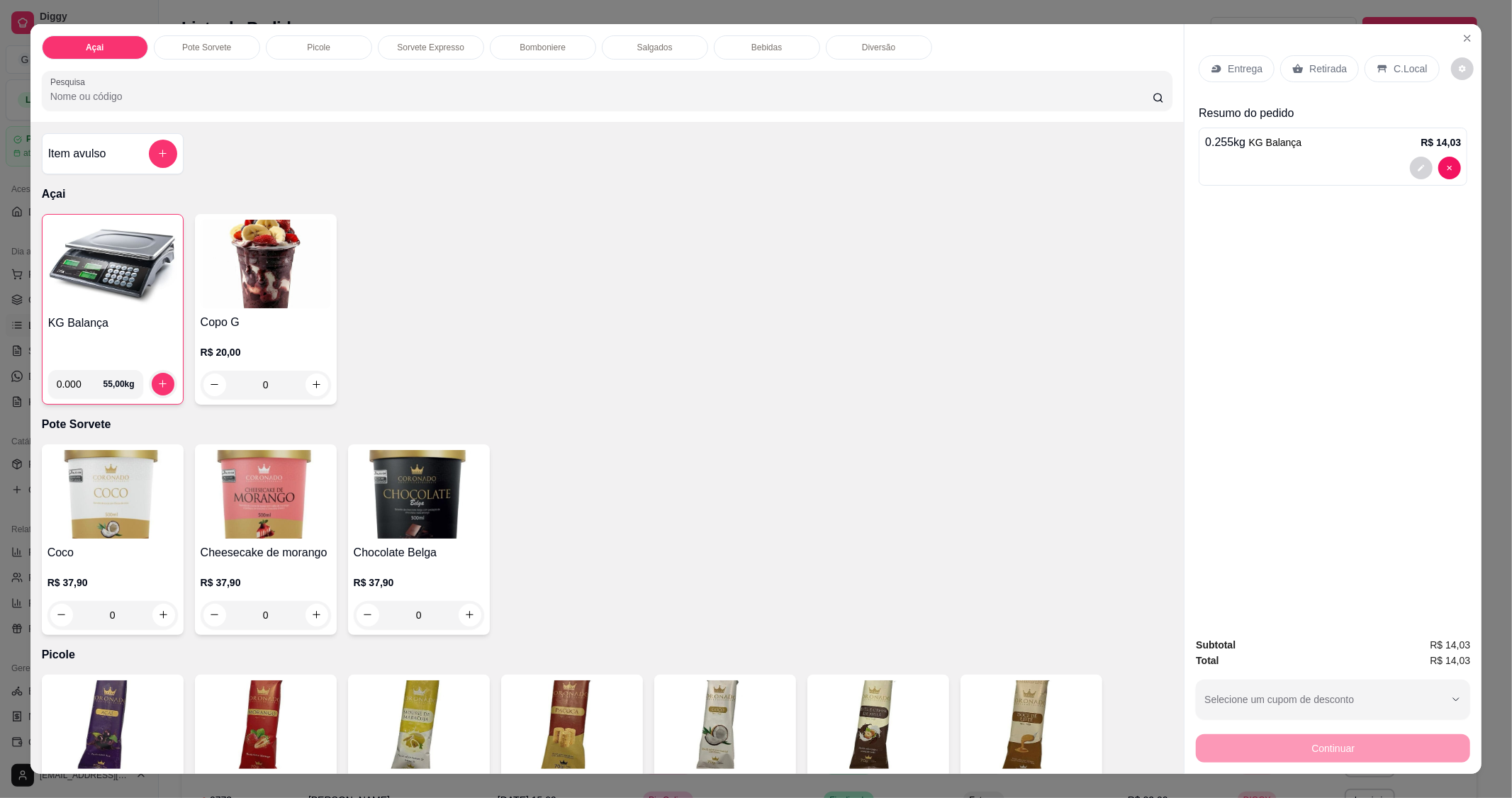
click at [1397, 67] on p "C.Local" at bounding box center [1410, 69] width 34 height 14
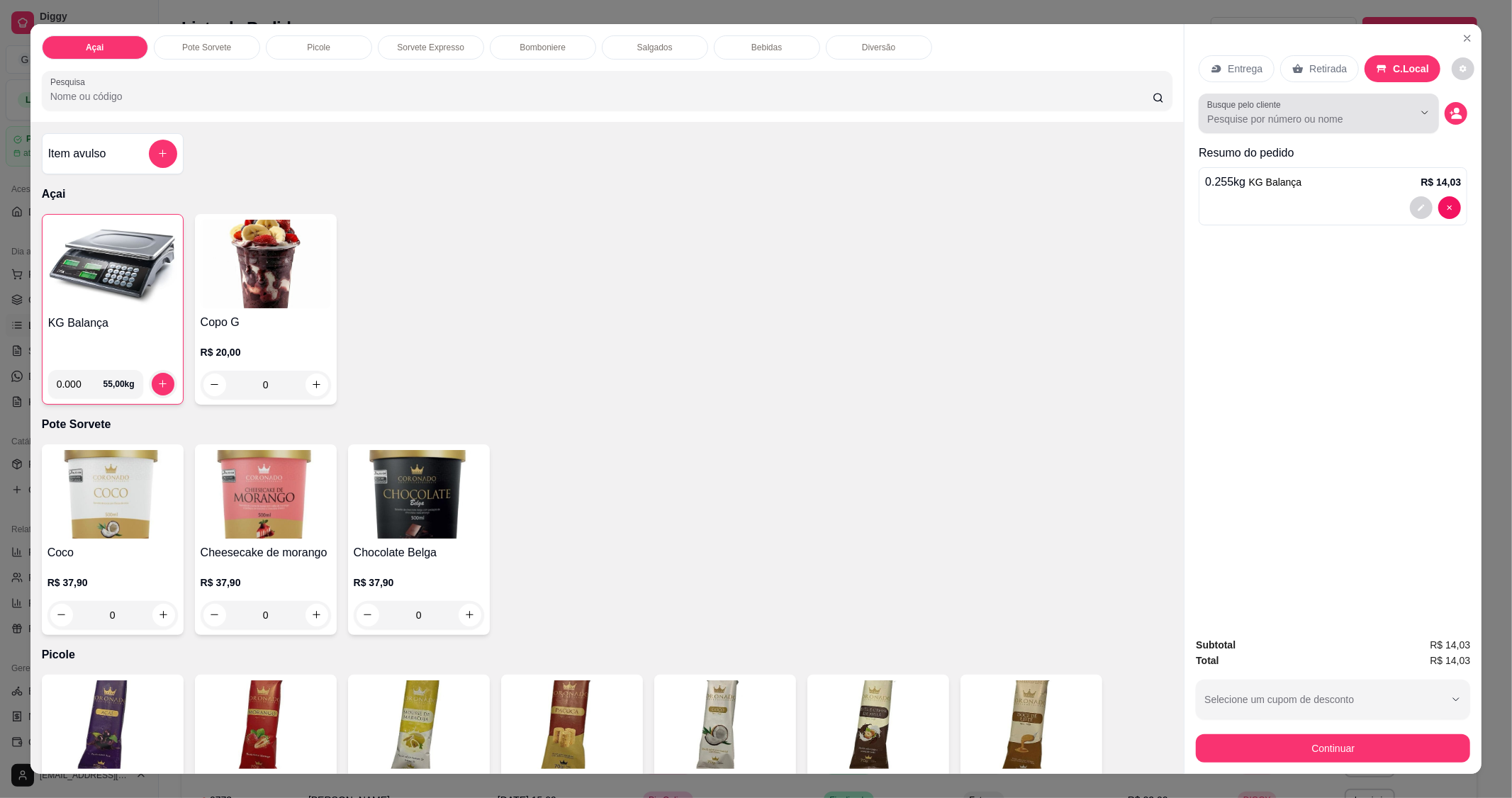
click at [1407, 121] on button "Show suggestions" at bounding box center [1405, 112] width 22 height 22
click at [1419, 116] on icon "Show suggestions" at bounding box center [1425, 112] width 12 height 12
click at [1327, 101] on div at bounding box center [1319, 113] width 223 height 28
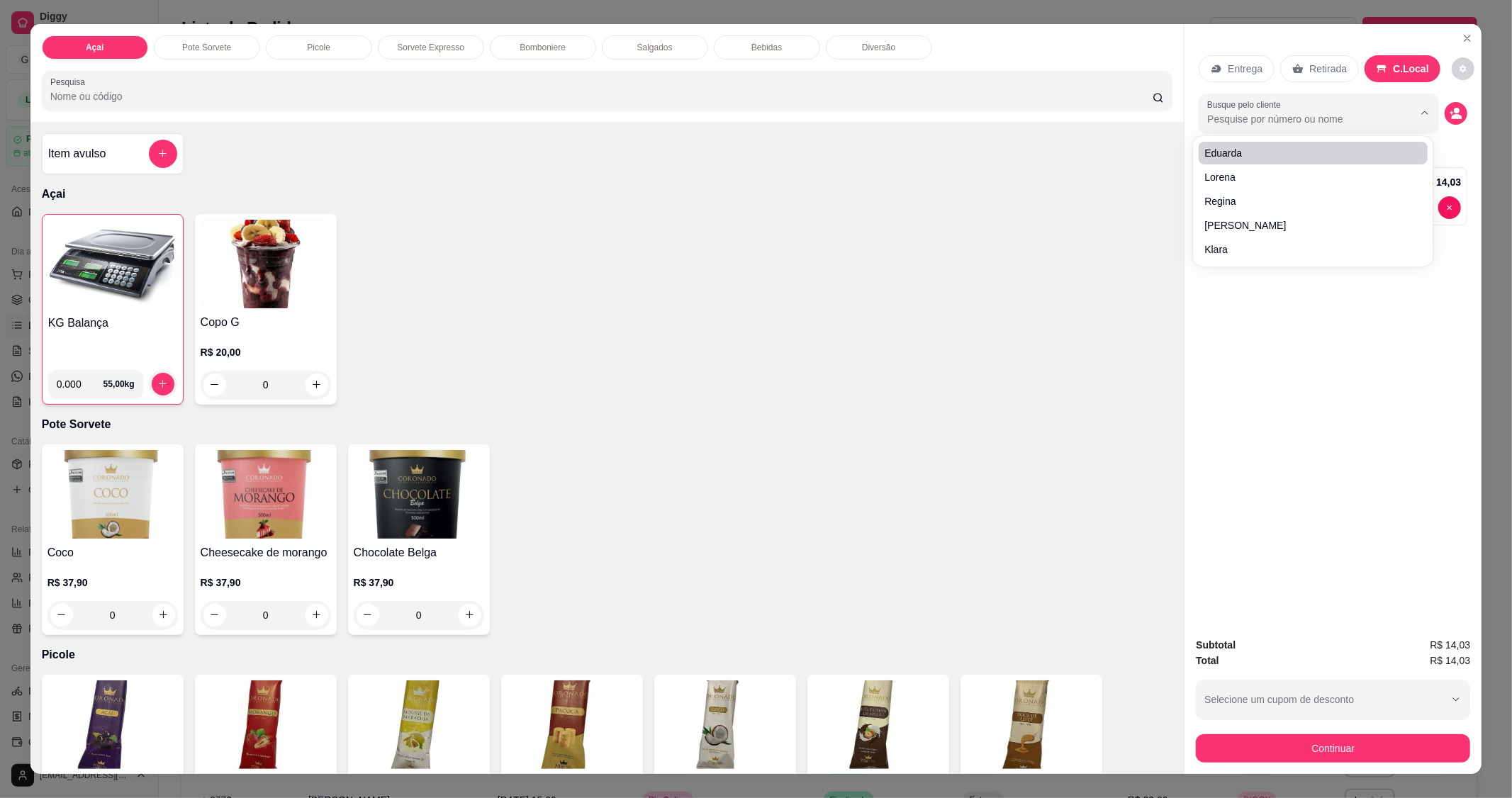
click at [1273, 97] on div "Busque pelo cliente" at bounding box center [1319, 113] width 240 height 40
type input "j"
type input "[PERSON_NAME]"
click at [1314, 139] on div "[PERSON_NAME] [PERSON_NAME] [PERSON_NAME] de [PERSON_NAME] de Bulhões Julia" at bounding box center [1313, 201] width 235 height 125
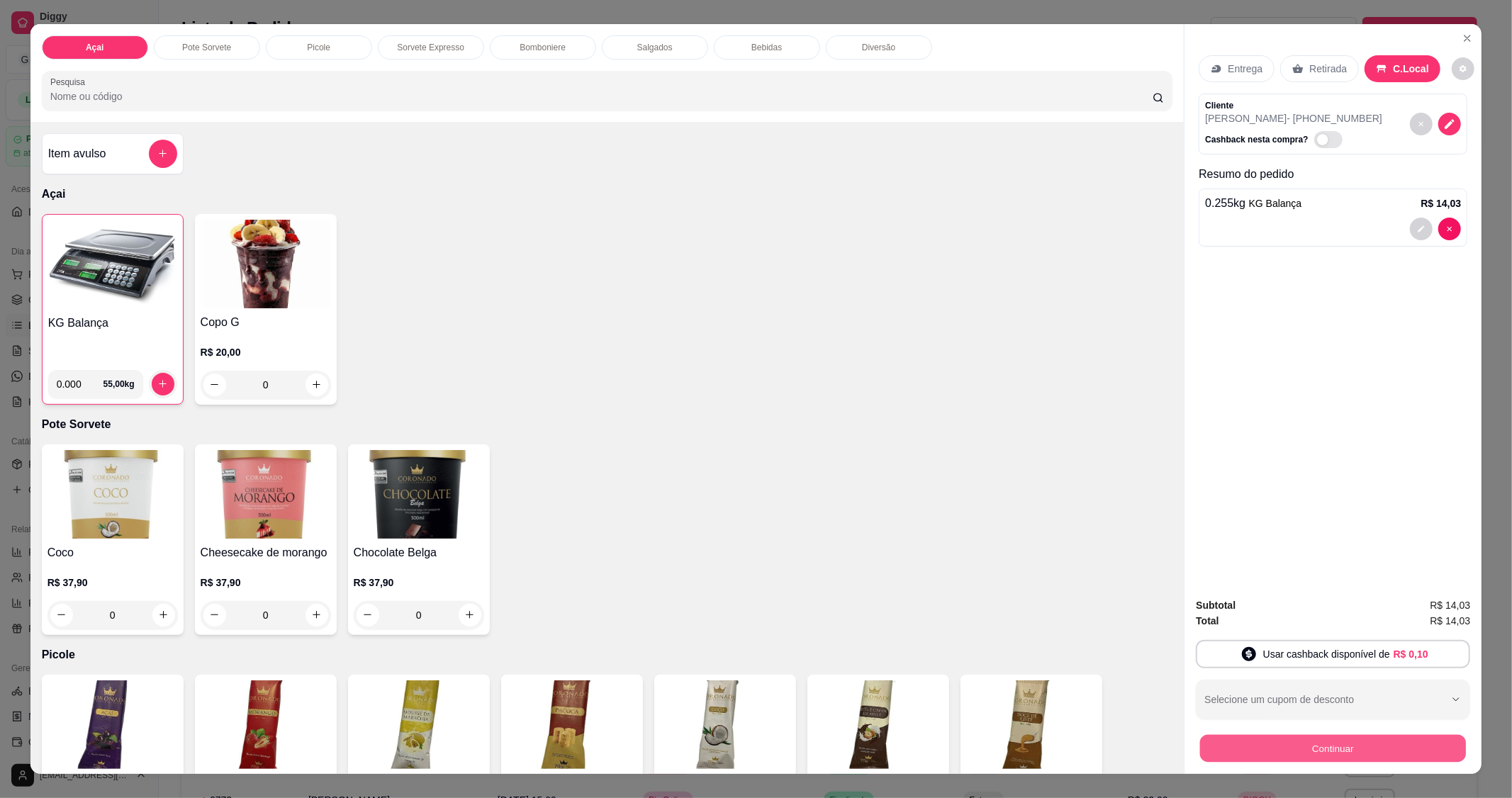
click at [1263, 753] on button "Continuar" at bounding box center [1333, 748] width 266 height 27
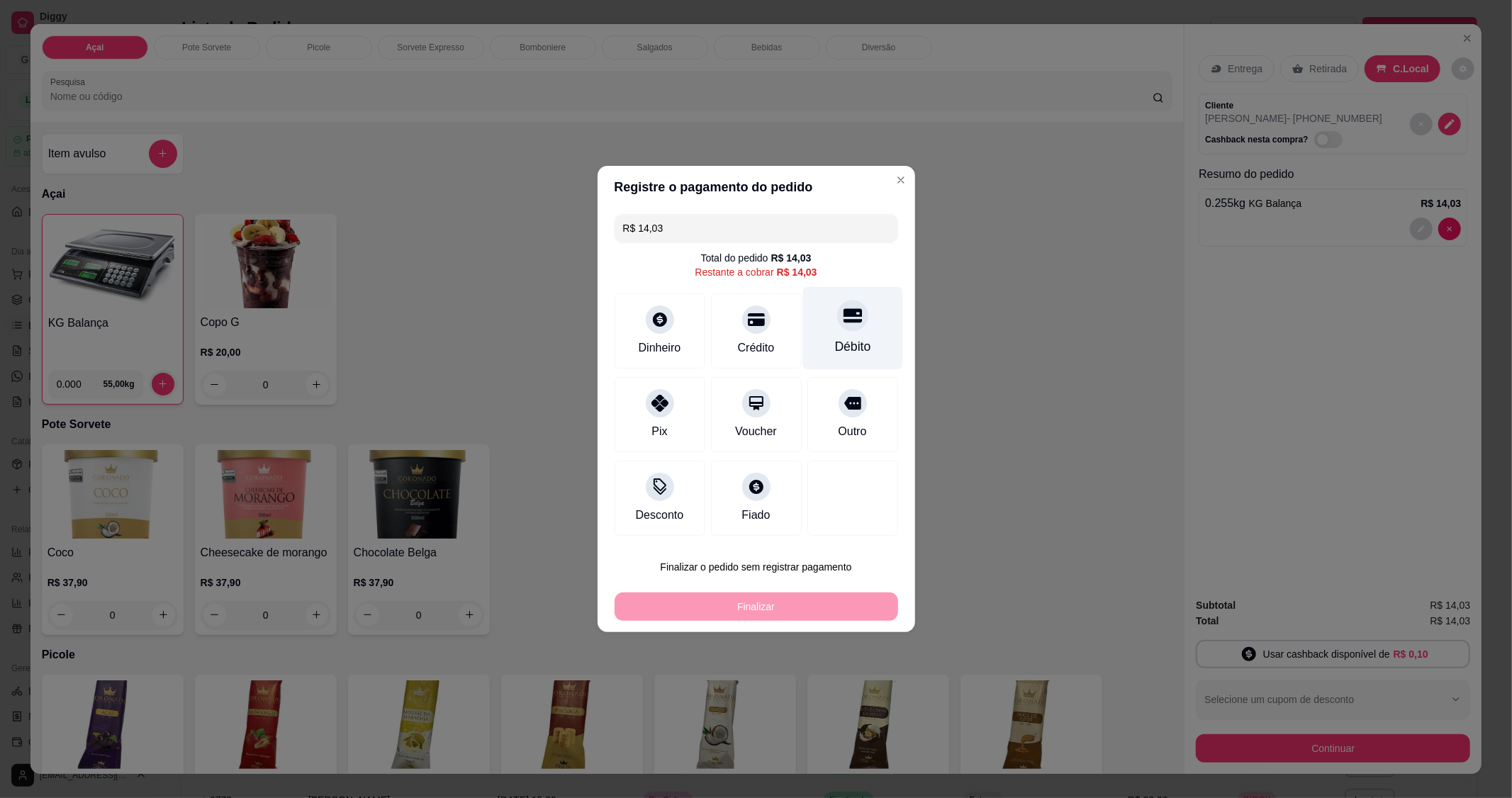
click at [837, 313] on div at bounding box center [853, 316] width 31 height 31
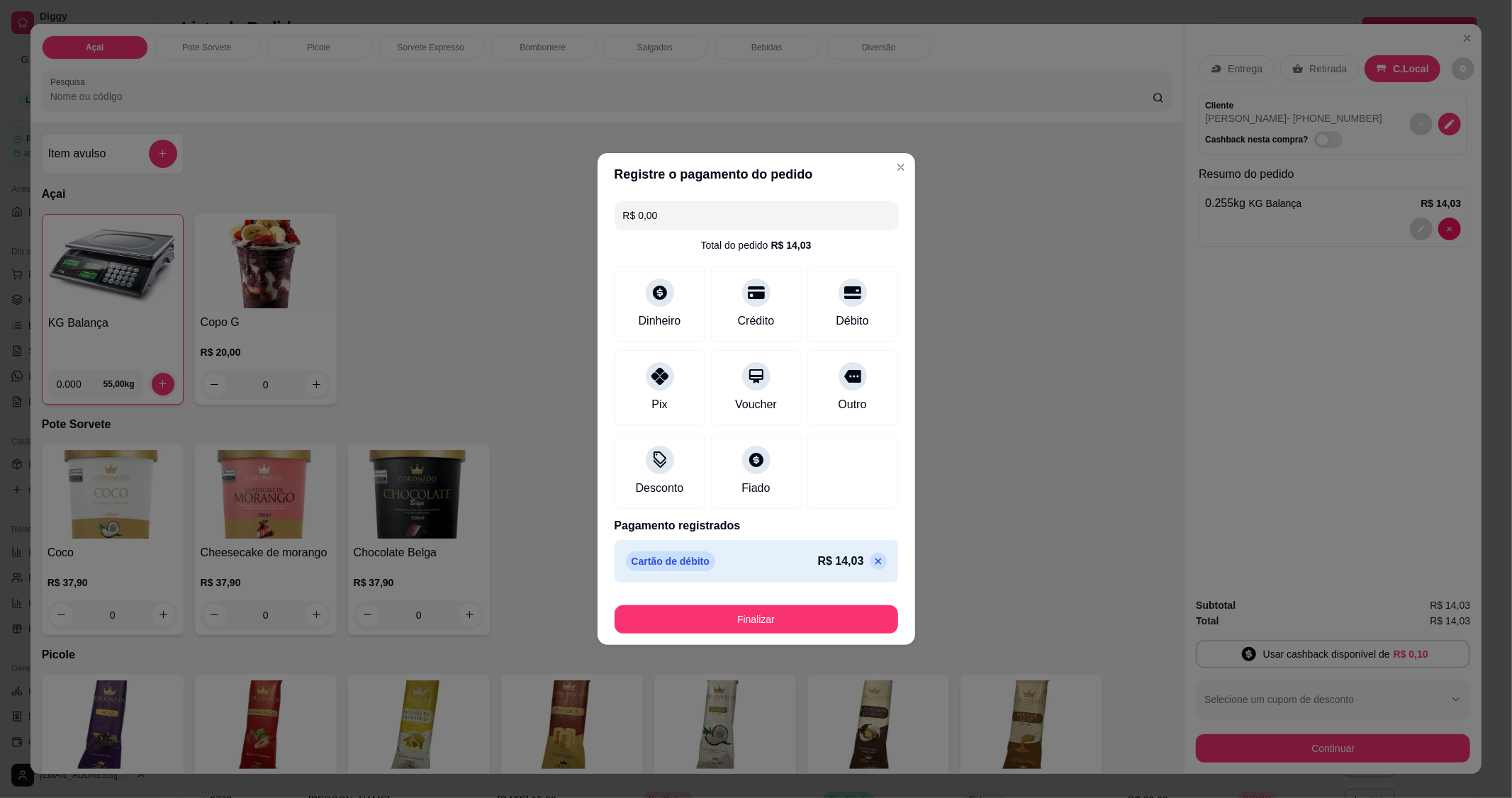
click at [722, 613] on button "Finalizar" at bounding box center [756, 619] width 284 height 28
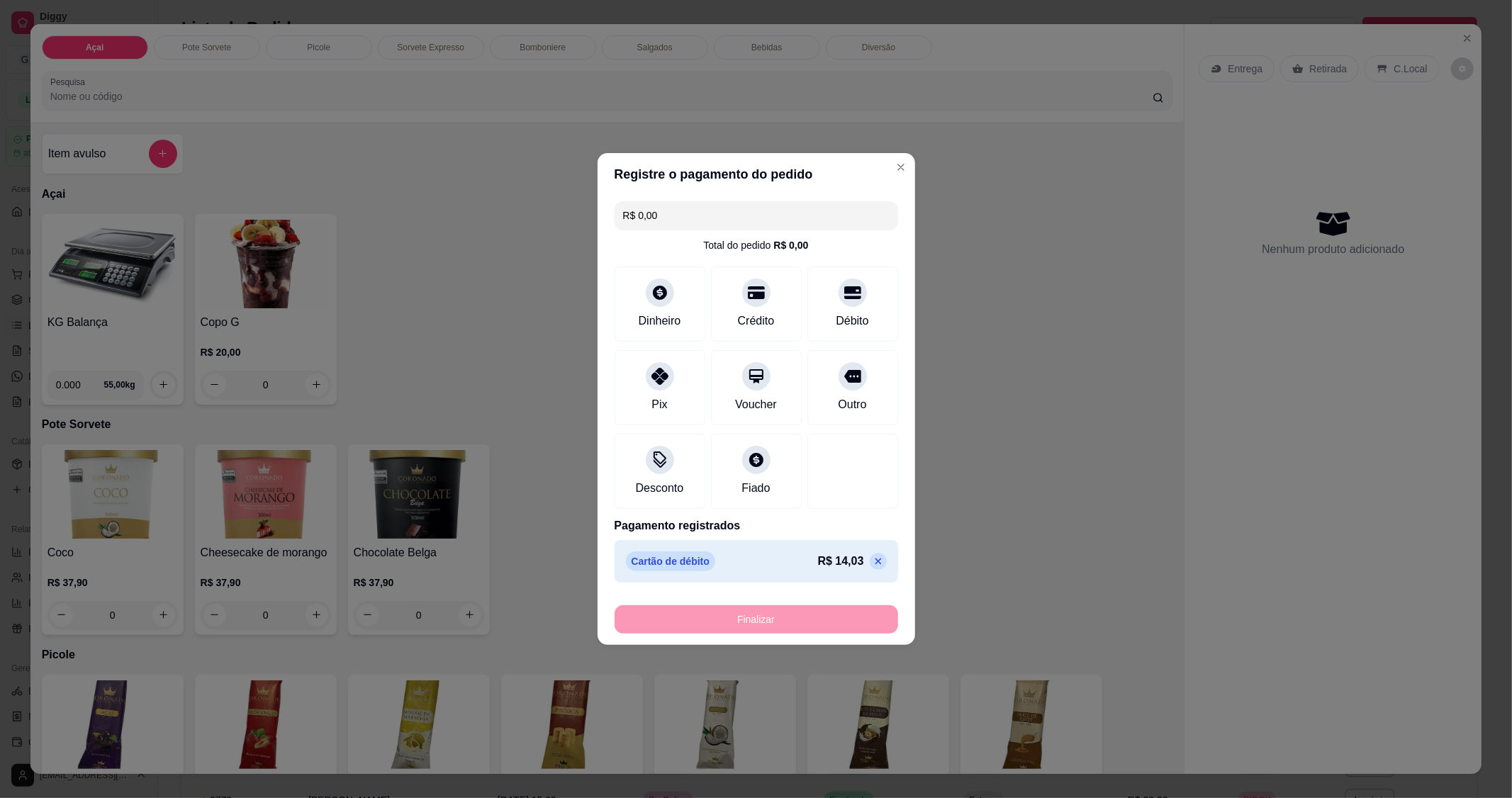
type input "-R$ 14,03"
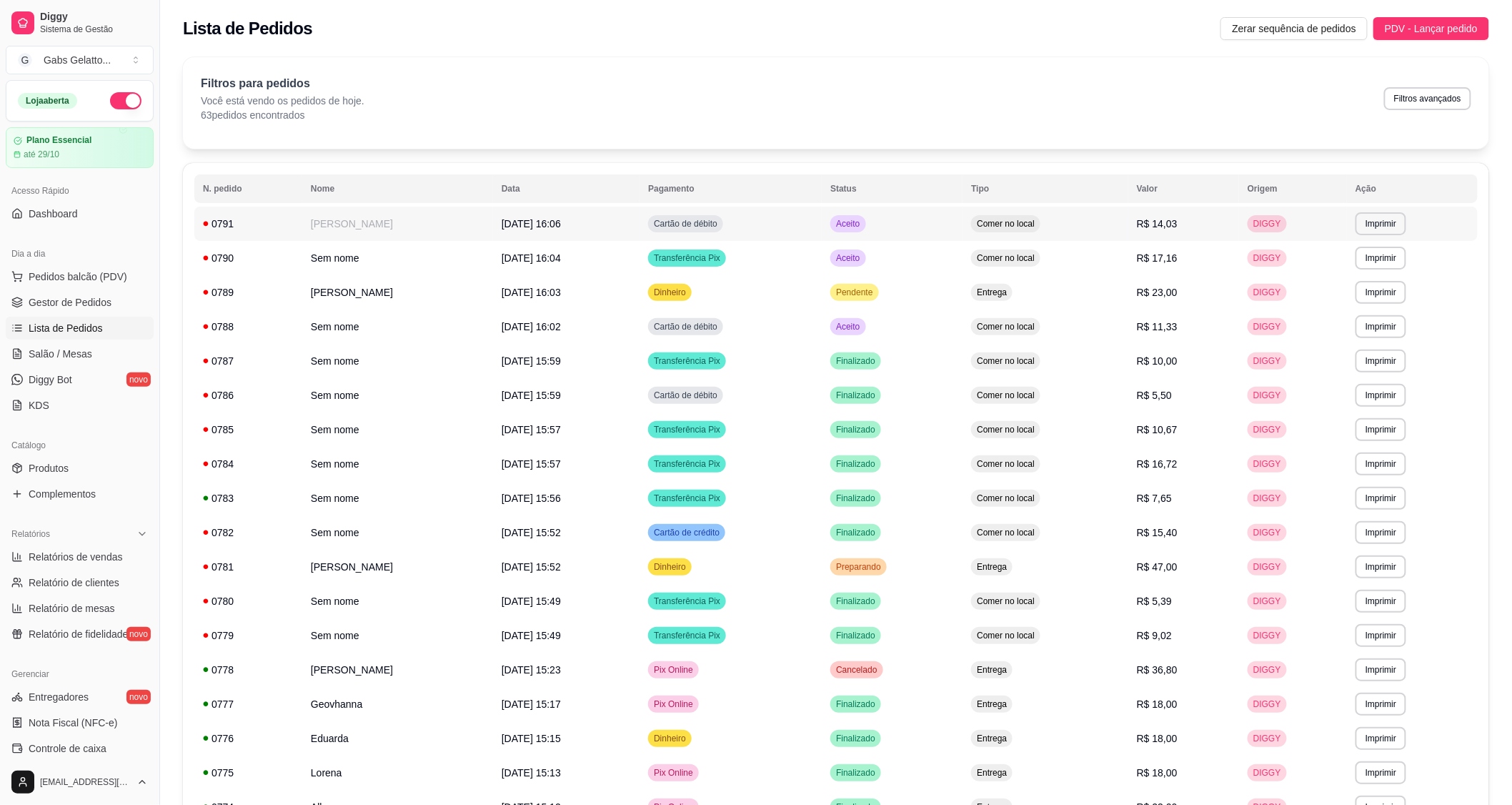
click at [410, 226] on td "[PERSON_NAME]" at bounding box center [398, 224] width 191 height 35
click at [476, 225] on td "[PERSON_NAME]" at bounding box center [398, 224] width 191 height 35
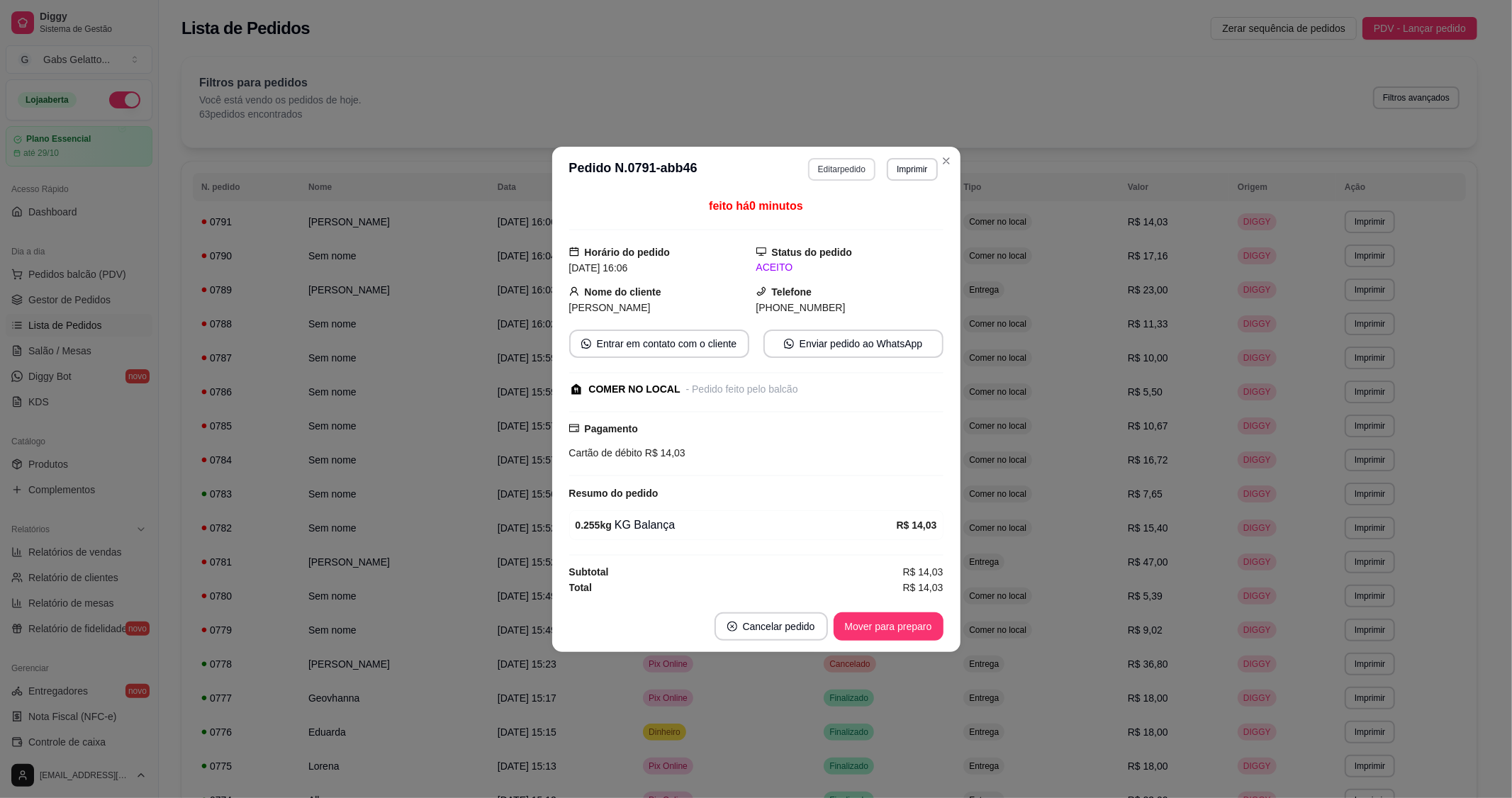
click at [828, 168] on button "Editar pedido" at bounding box center [841, 169] width 67 height 23
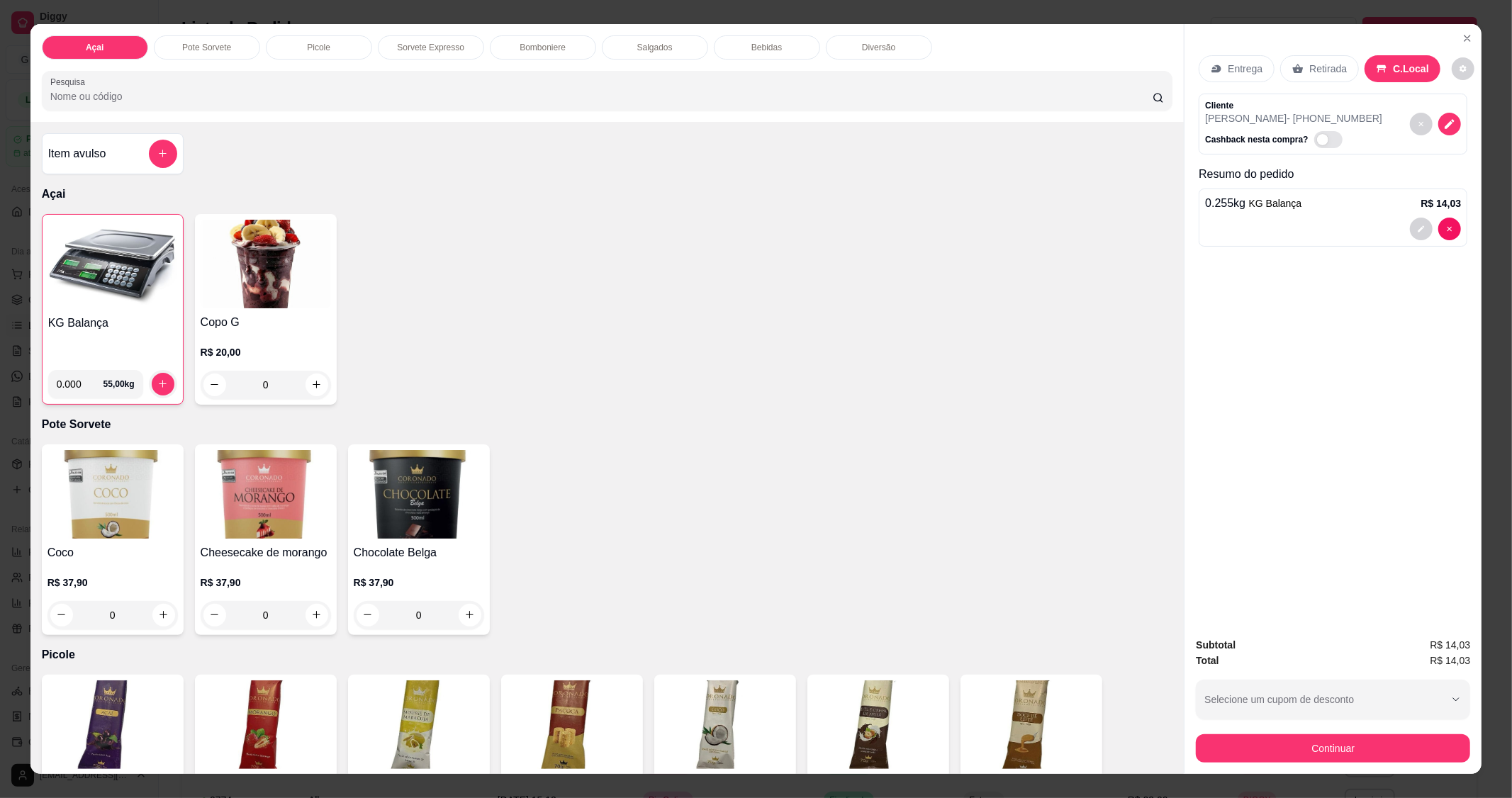
click at [1323, 131] on span "Automatic updates" at bounding box center [1329, 139] width 28 height 17
click at [1323, 142] on input "Automatic updates" at bounding box center [1319, 147] width 9 height 9
checkbox input "true"
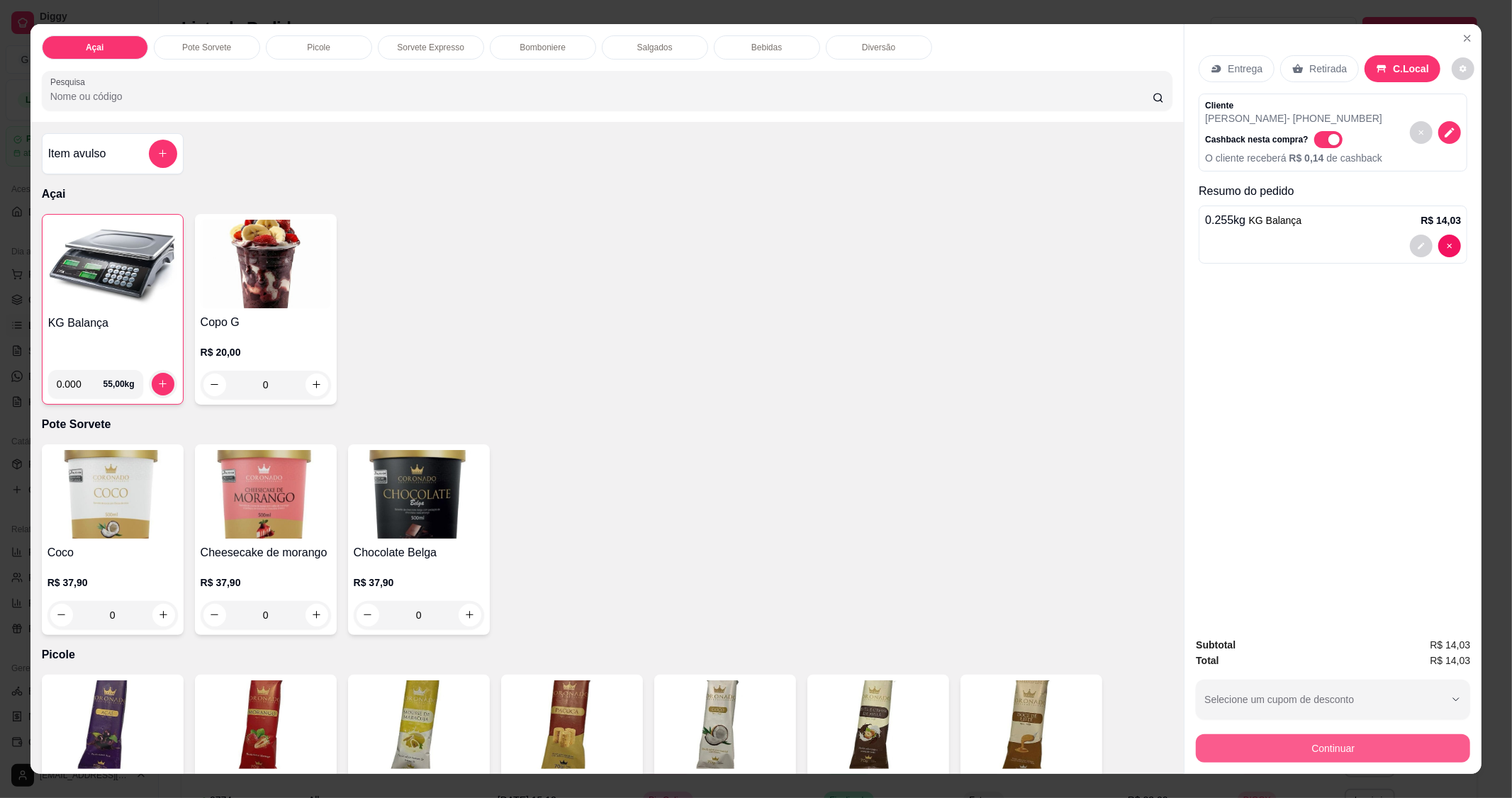
click at [1334, 752] on button "Continuar" at bounding box center [1333, 748] width 274 height 28
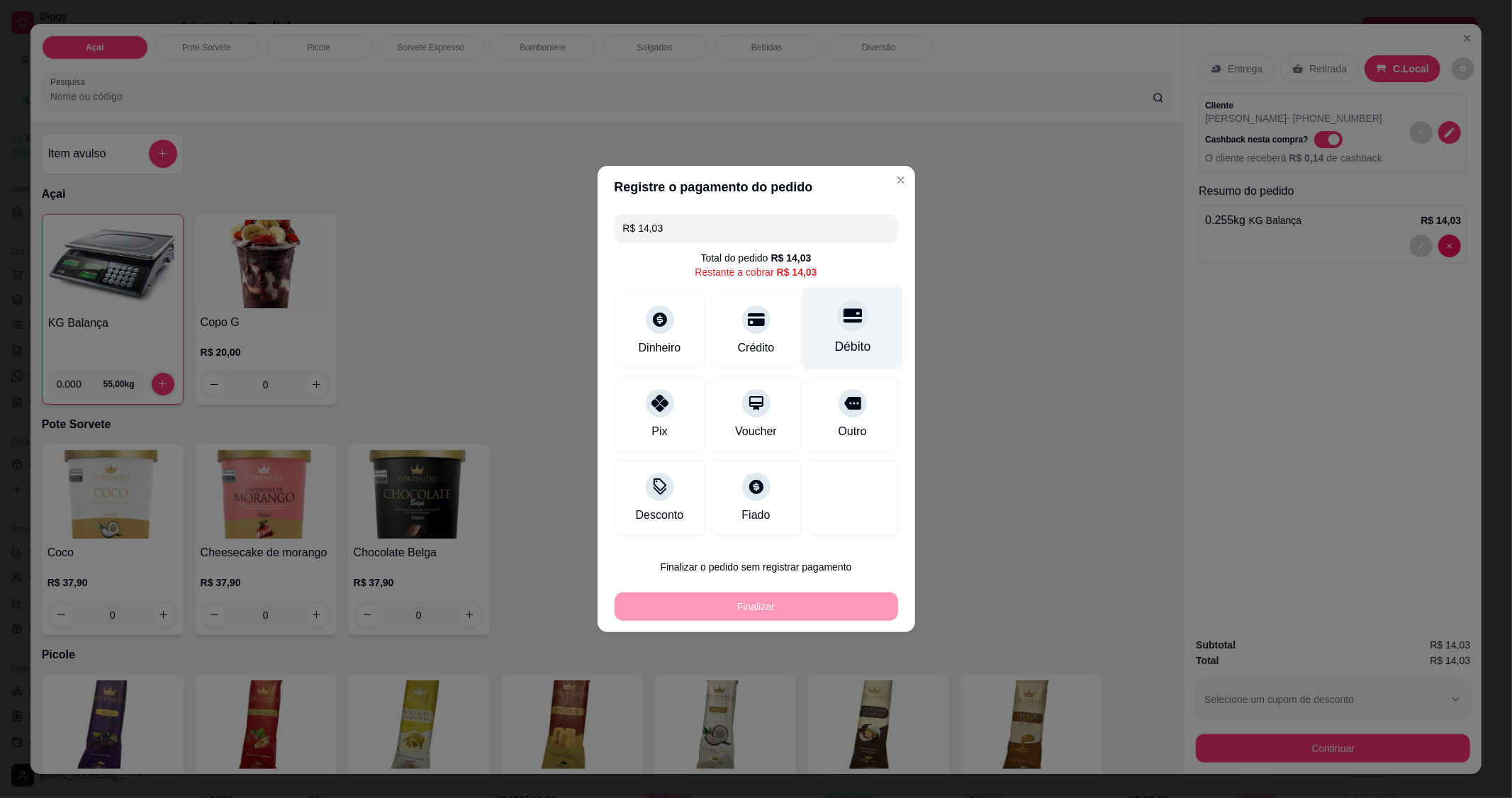
click at [845, 312] on icon at bounding box center [852, 316] width 19 height 19
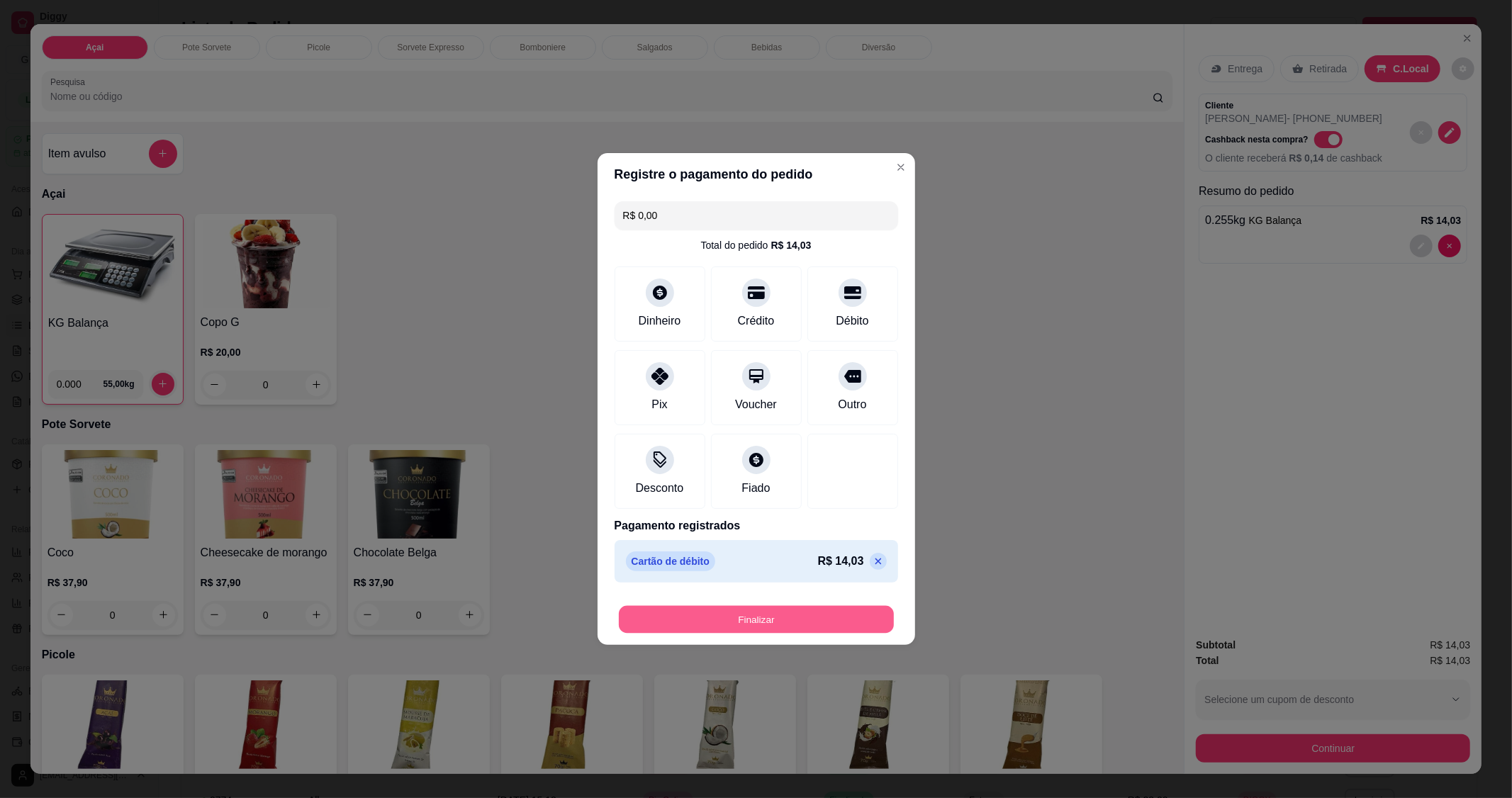
click at [795, 613] on button "Finalizar" at bounding box center [756, 619] width 275 height 27
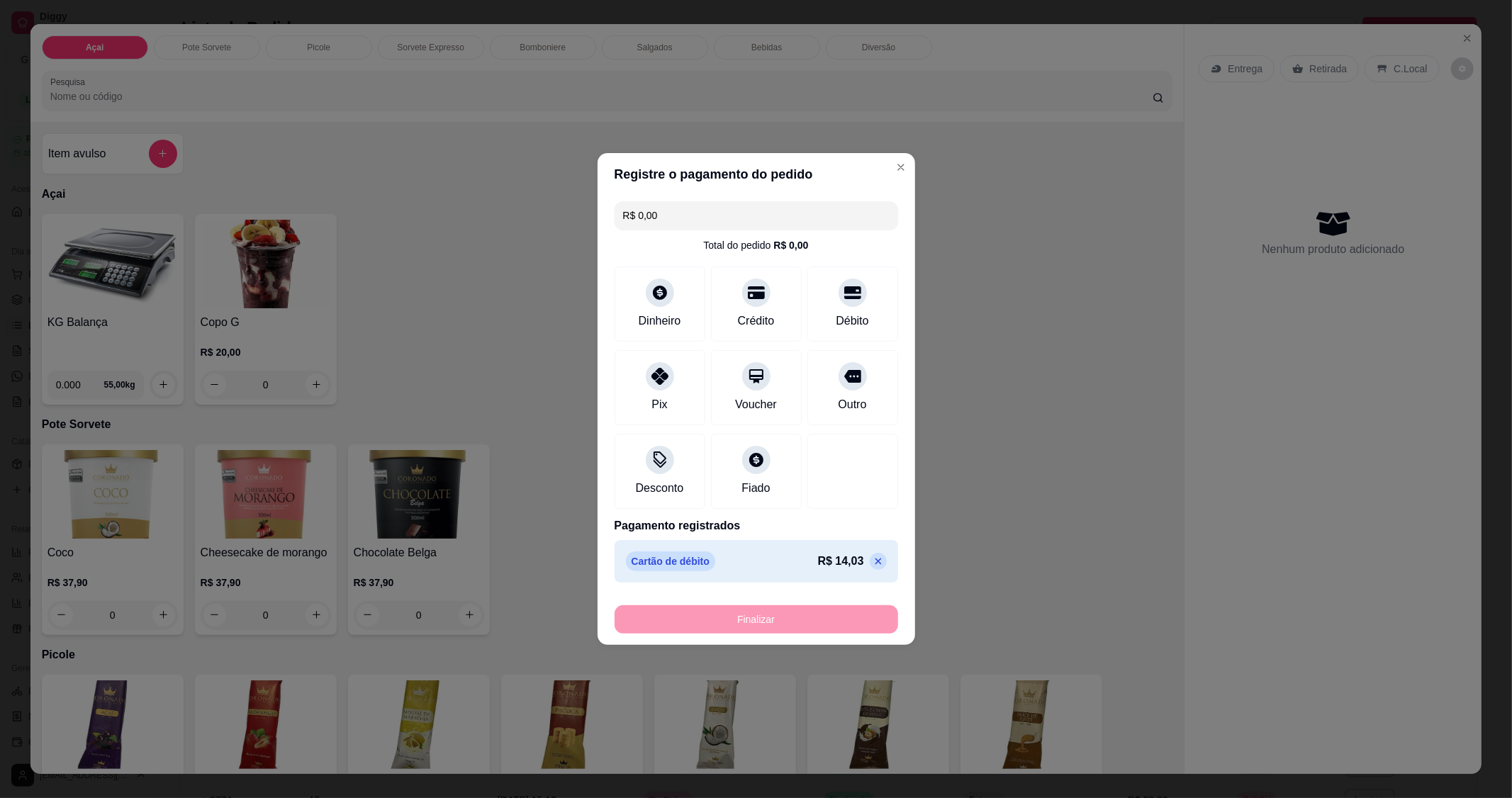
type input "-R$ 14,03"
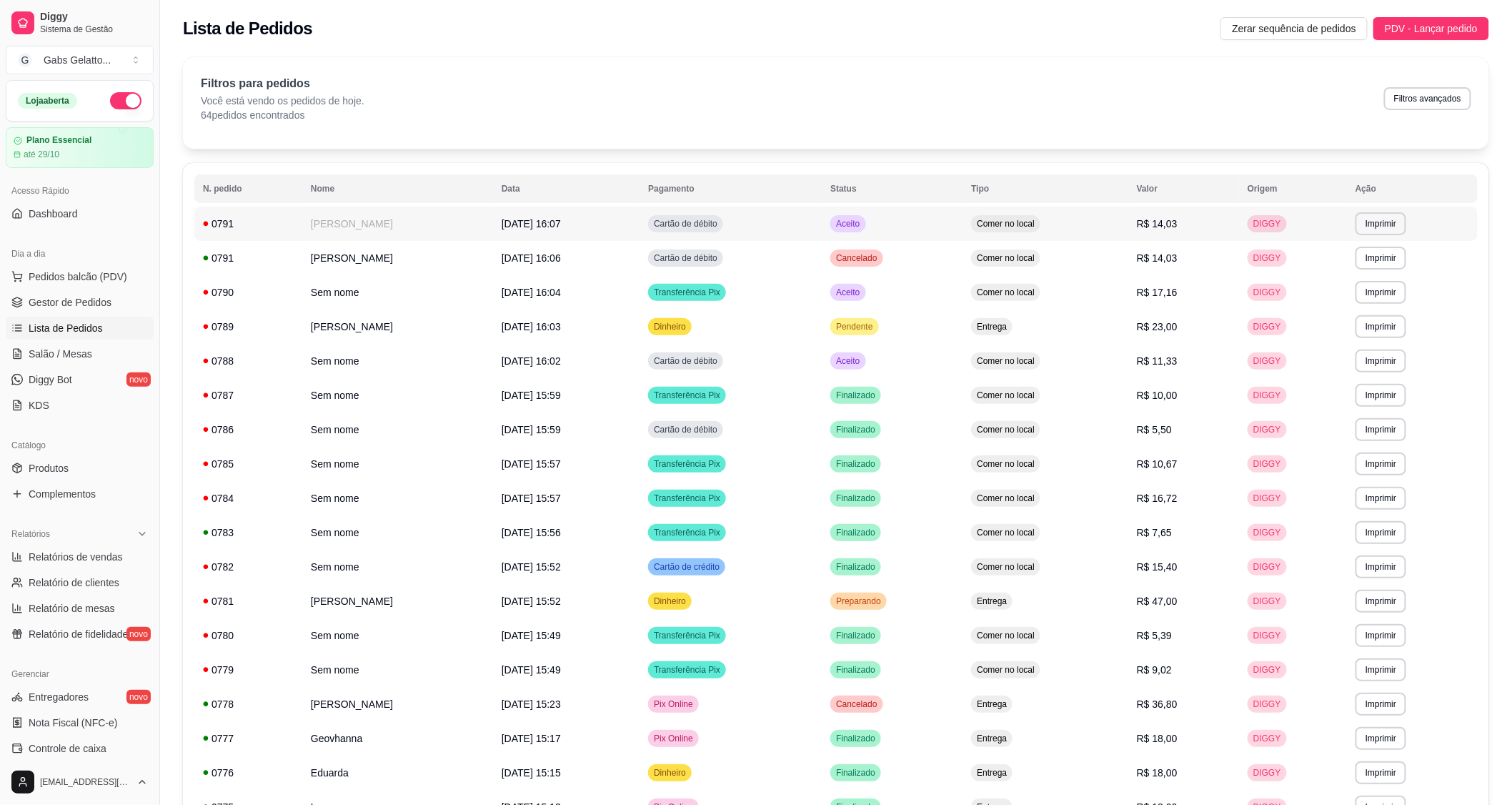
click at [477, 230] on td "[PERSON_NAME]" at bounding box center [398, 224] width 191 height 35
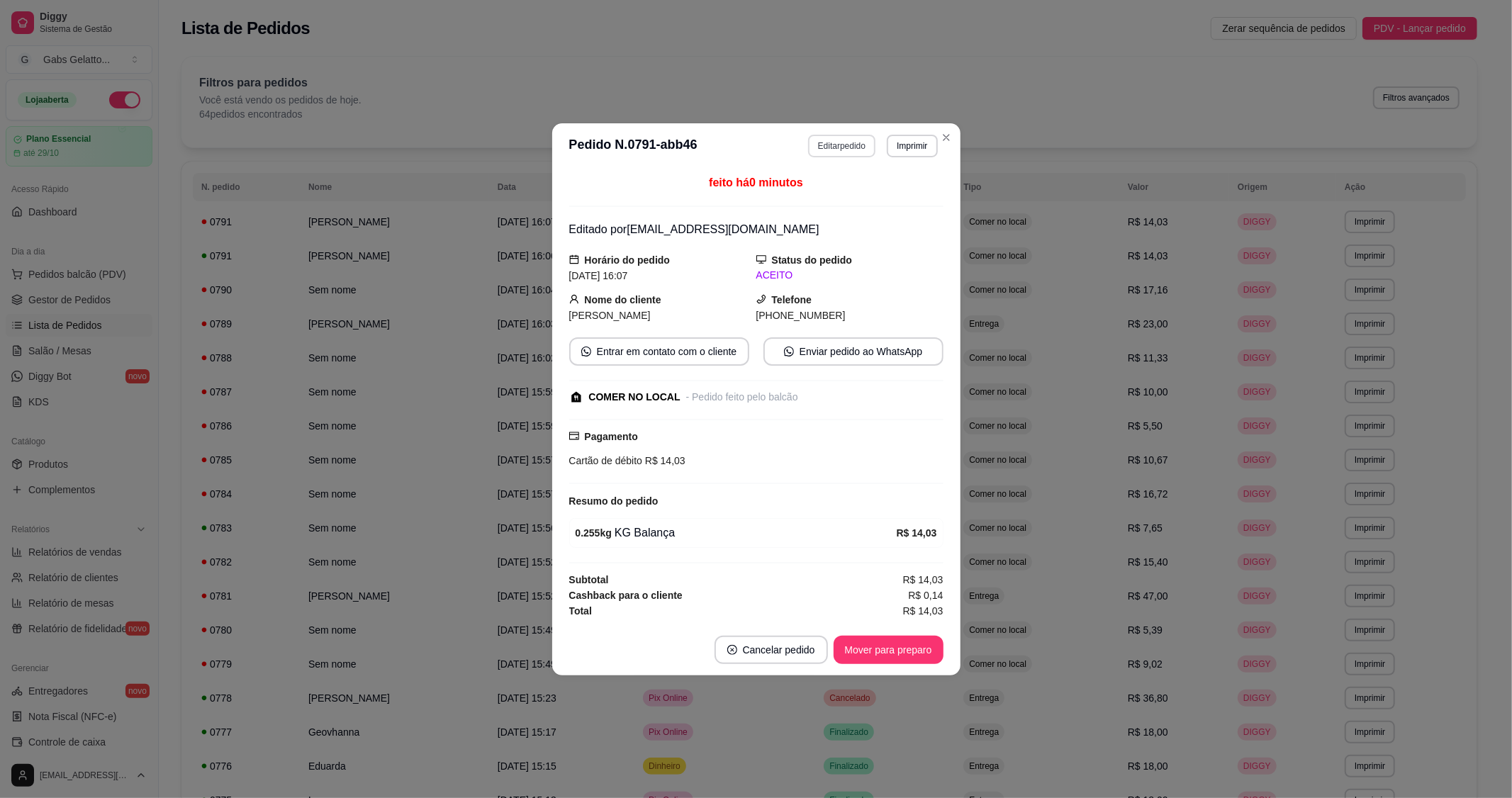
click at [851, 146] on button "Editar pedido" at bounding box center [841, 146] width 67 height 23
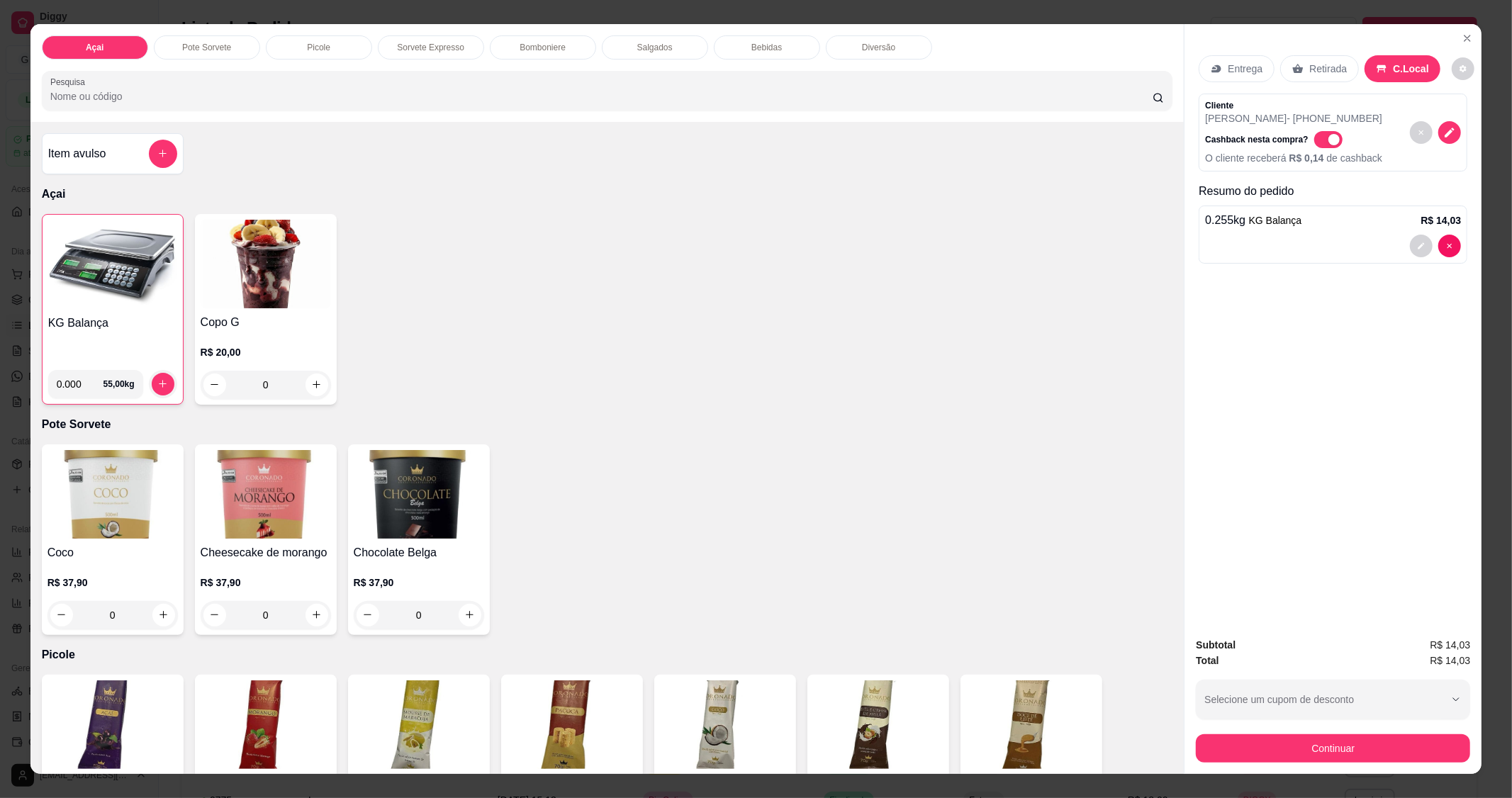
click at [1315, 147] on span "Automatic updates" at bounding box center [1329, 139] width 28 height 17
click at [1314, 147] on input "Automatic updates" at bounding box center [1319, 147] width 9 height 9
click at [1307, 149] on div "Cliente [PERSON_NAME] - [PHONE_NUMBER] Cashback nesta compra?" at bounding box center [1333, 124] width 269 height 61
click at [1317, 143] on span "Automatic updates" at bounding box center [1323, 139] width 12 height 12
click at [1314, 143] on input "Automatic updates" at bounding box center [1319, 147] width 9 height 9
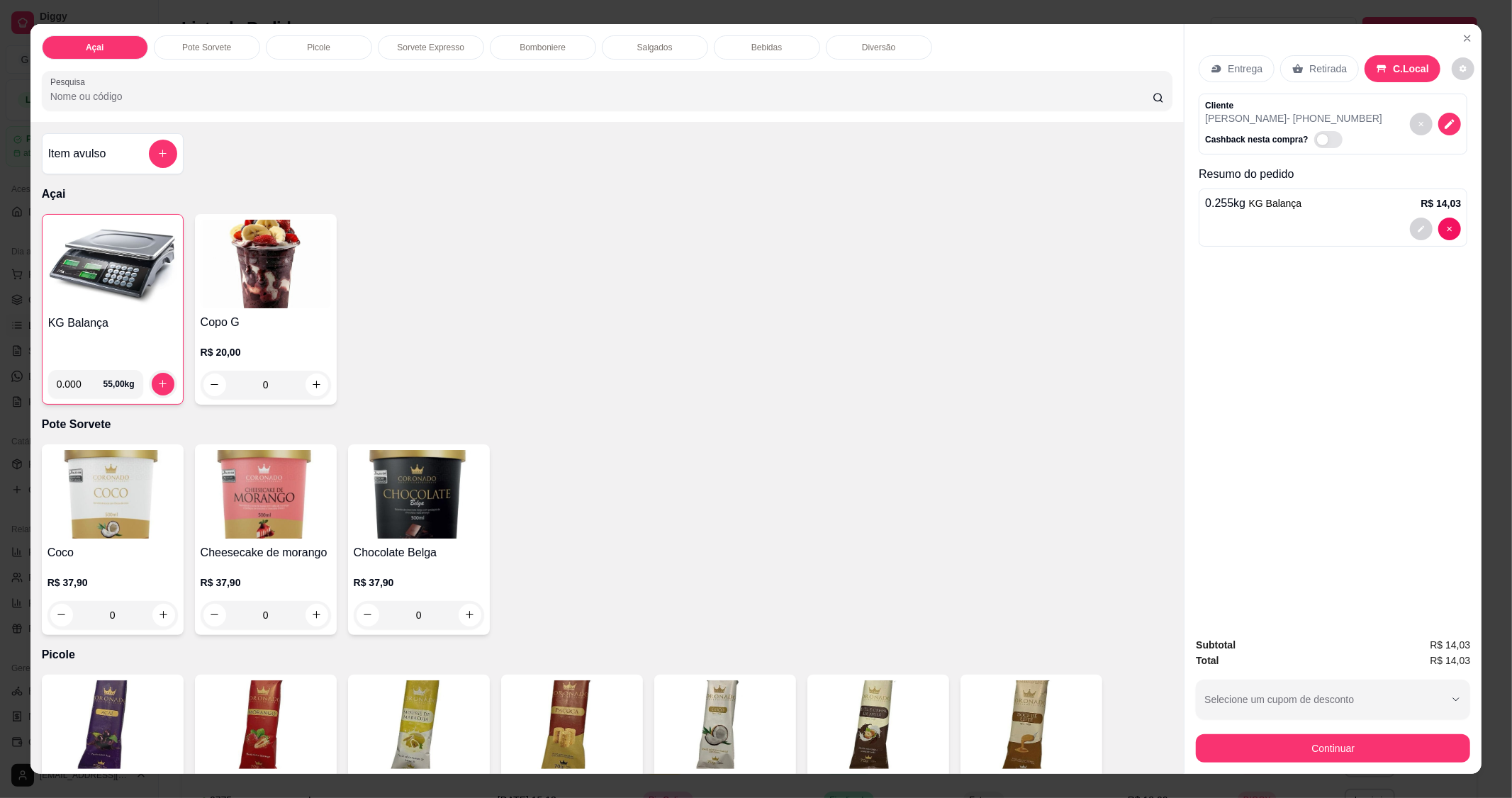
checkbox input "true"
click at [1462, 34] on icon "Close" at bounding box center [1468, 38] width 12 height 12
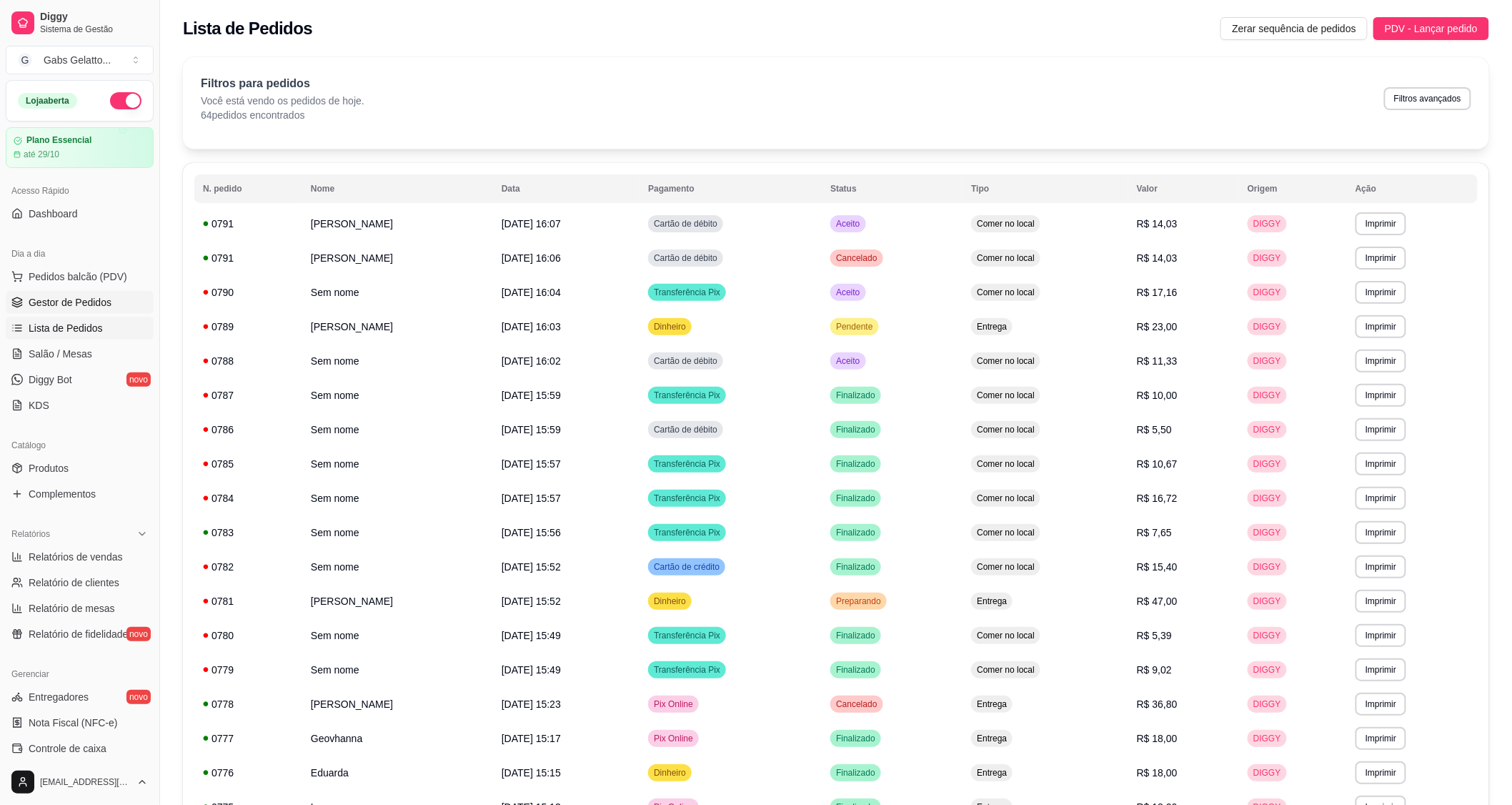
click at [82, 303] on span "Gestor de Pedidos" at bounding box center [69, 302] width 83 height 14
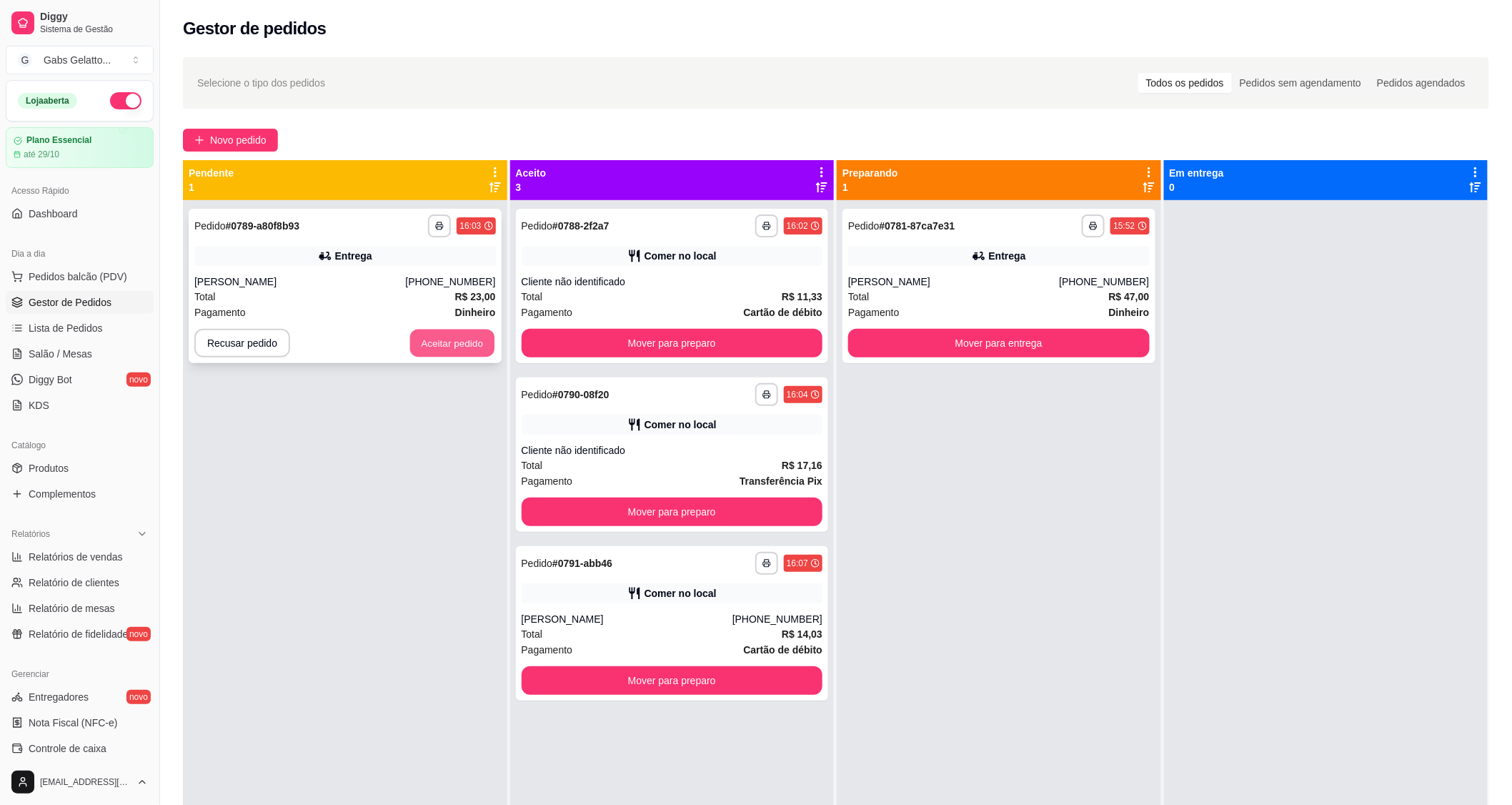
click at [457, 345] on button "Aceitar pedido" at bounding box center [452, 343] width 84 height 28
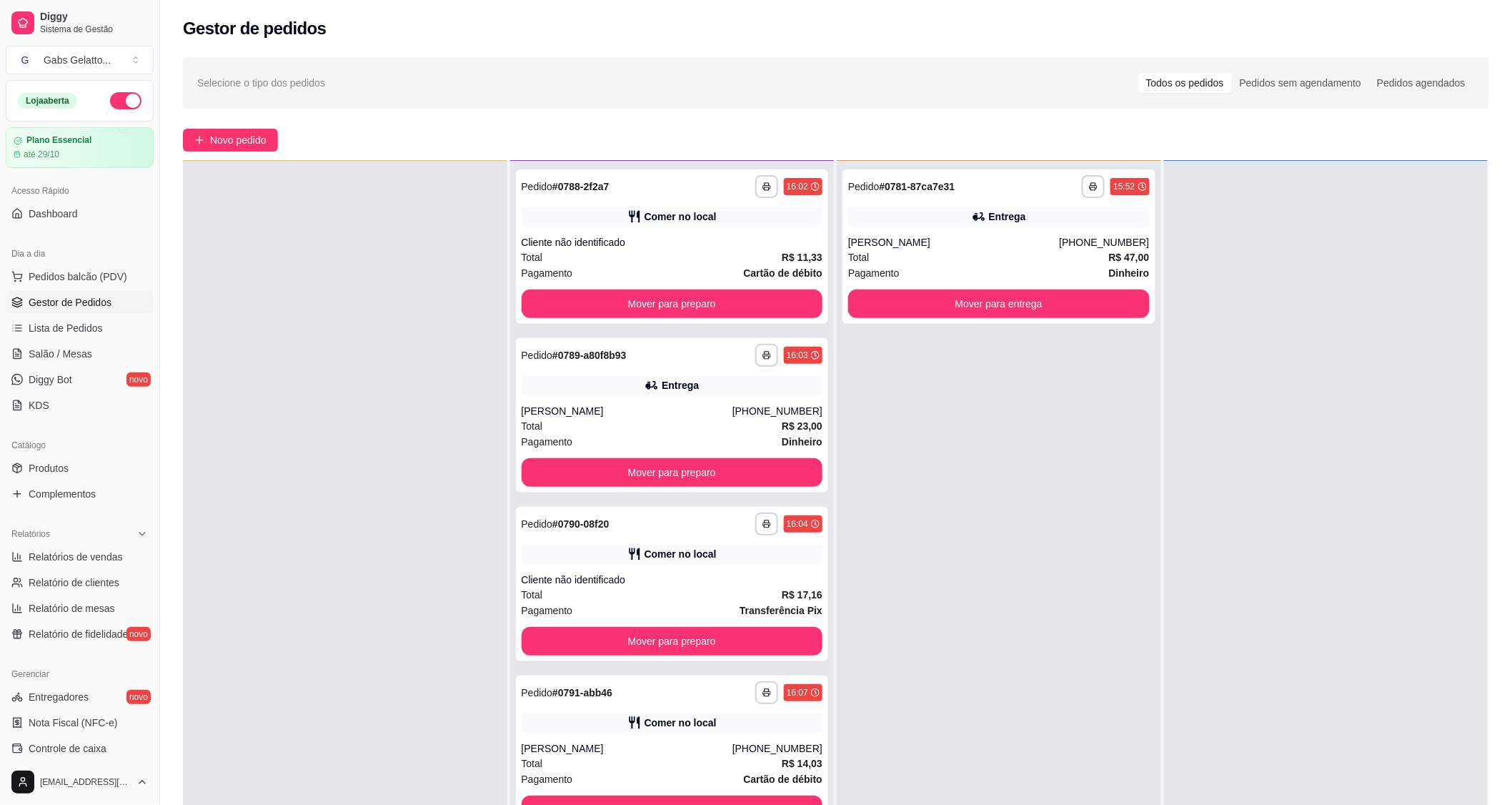
scroll to position [79, 0]
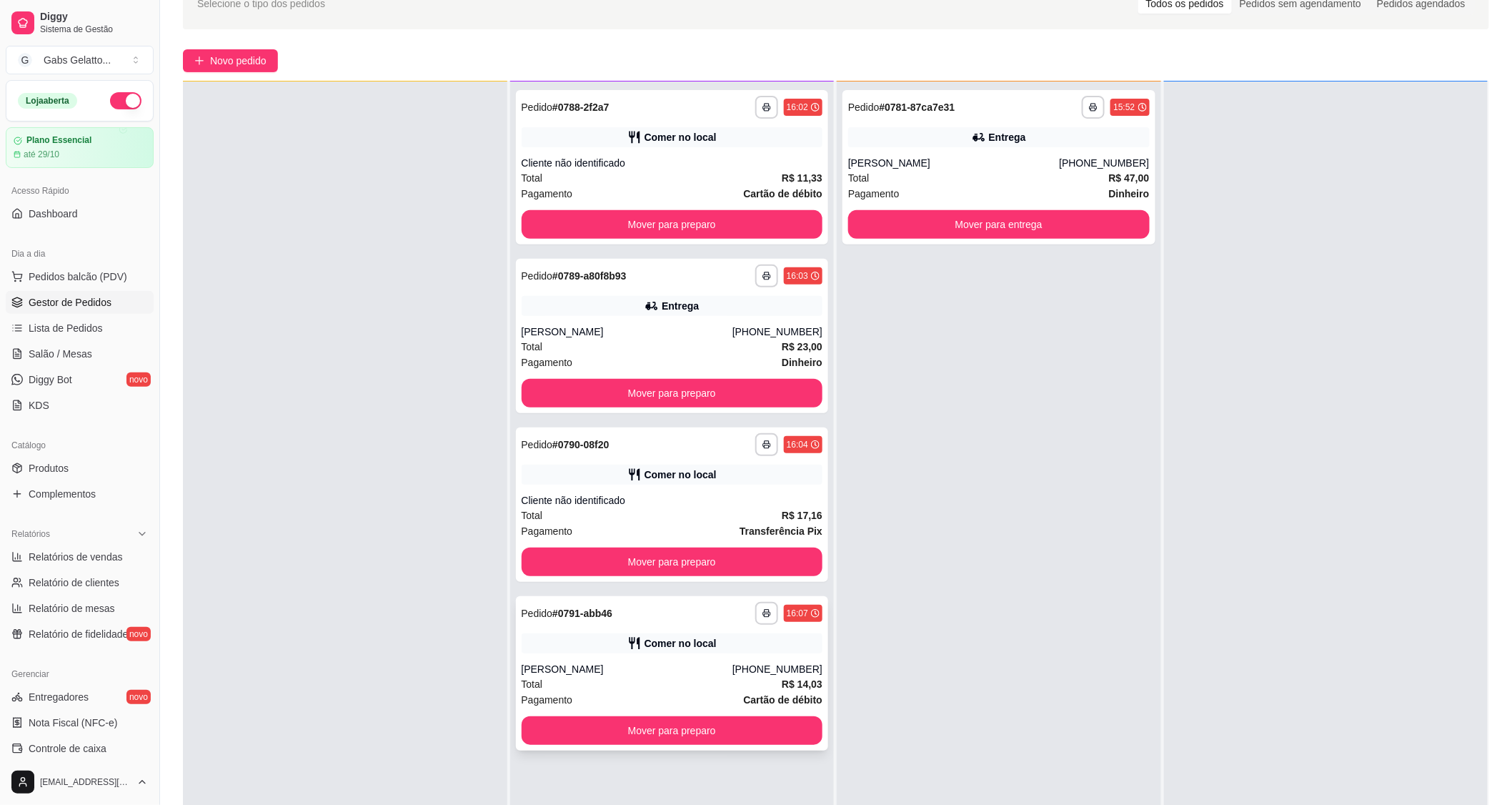
click at [688, 748] on div "**********" at bounding box center [672, 484] width 325 height 805
click at [692, 737] on button "Mover para preparo" at bounding box center [673, 730] width 302 height 28
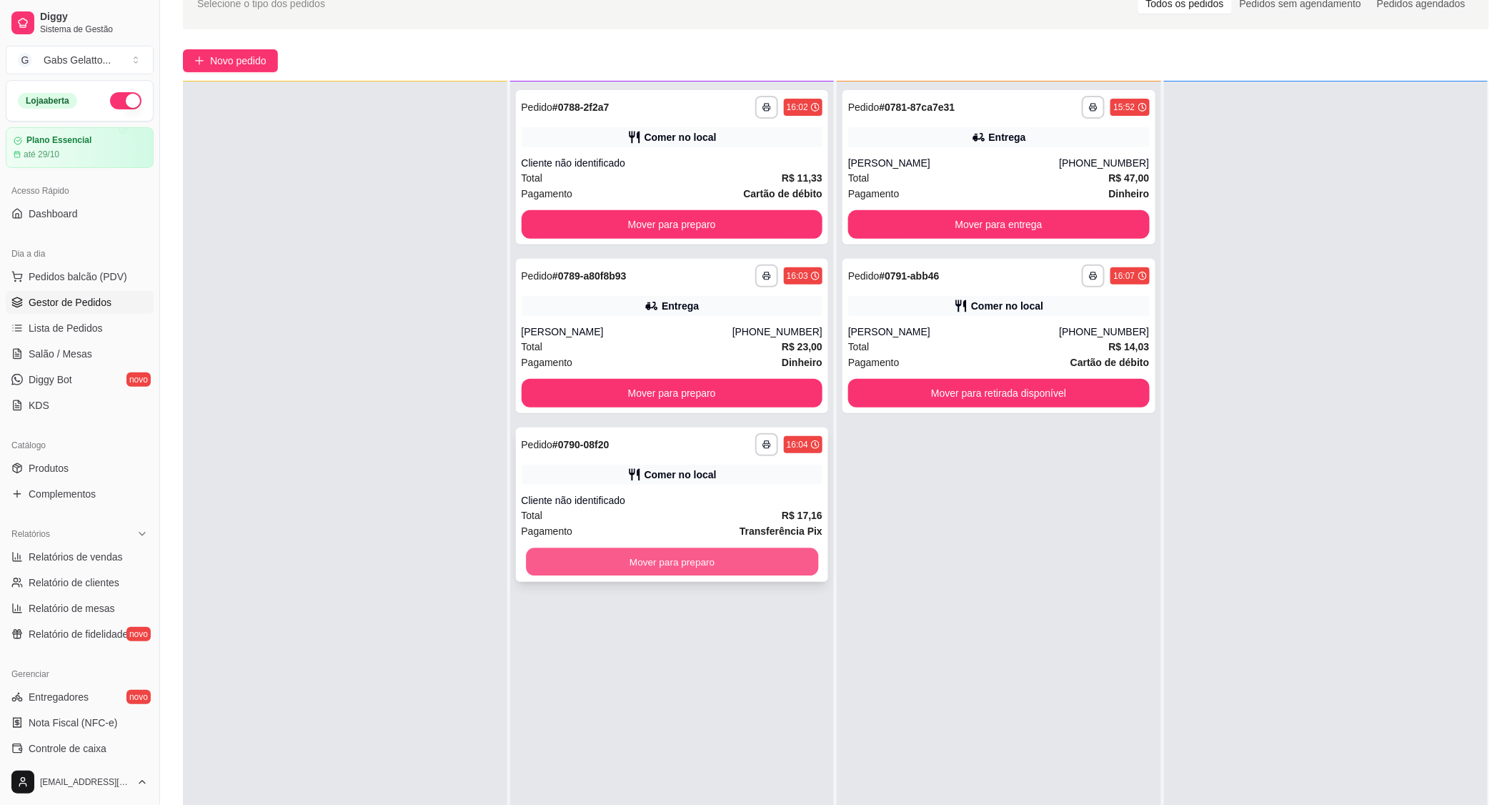
click at [702, 561] on button "Mover para preparo" at bounding box center [672, 561] width 292 height 28
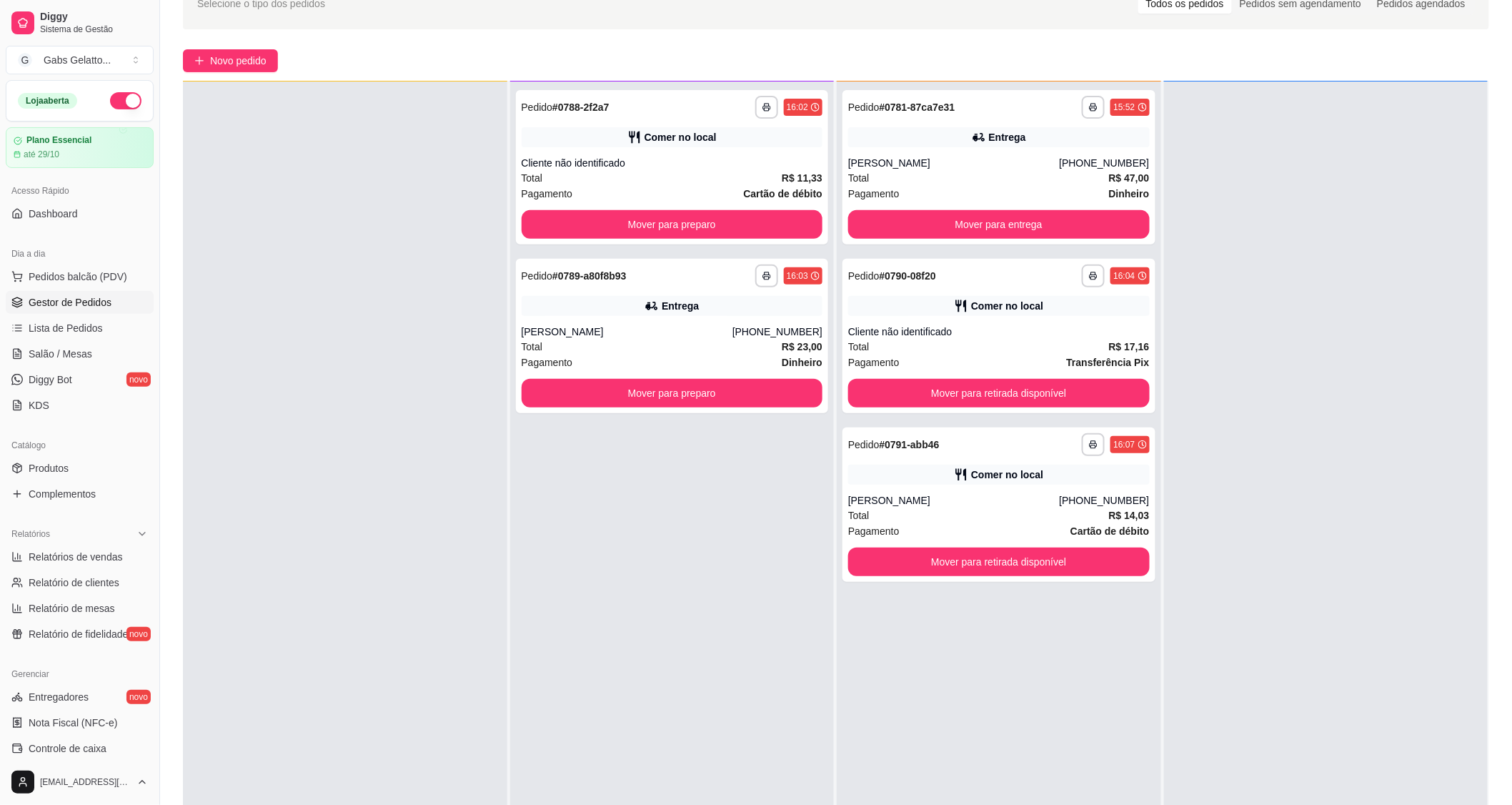
scroll to position [0, 0]
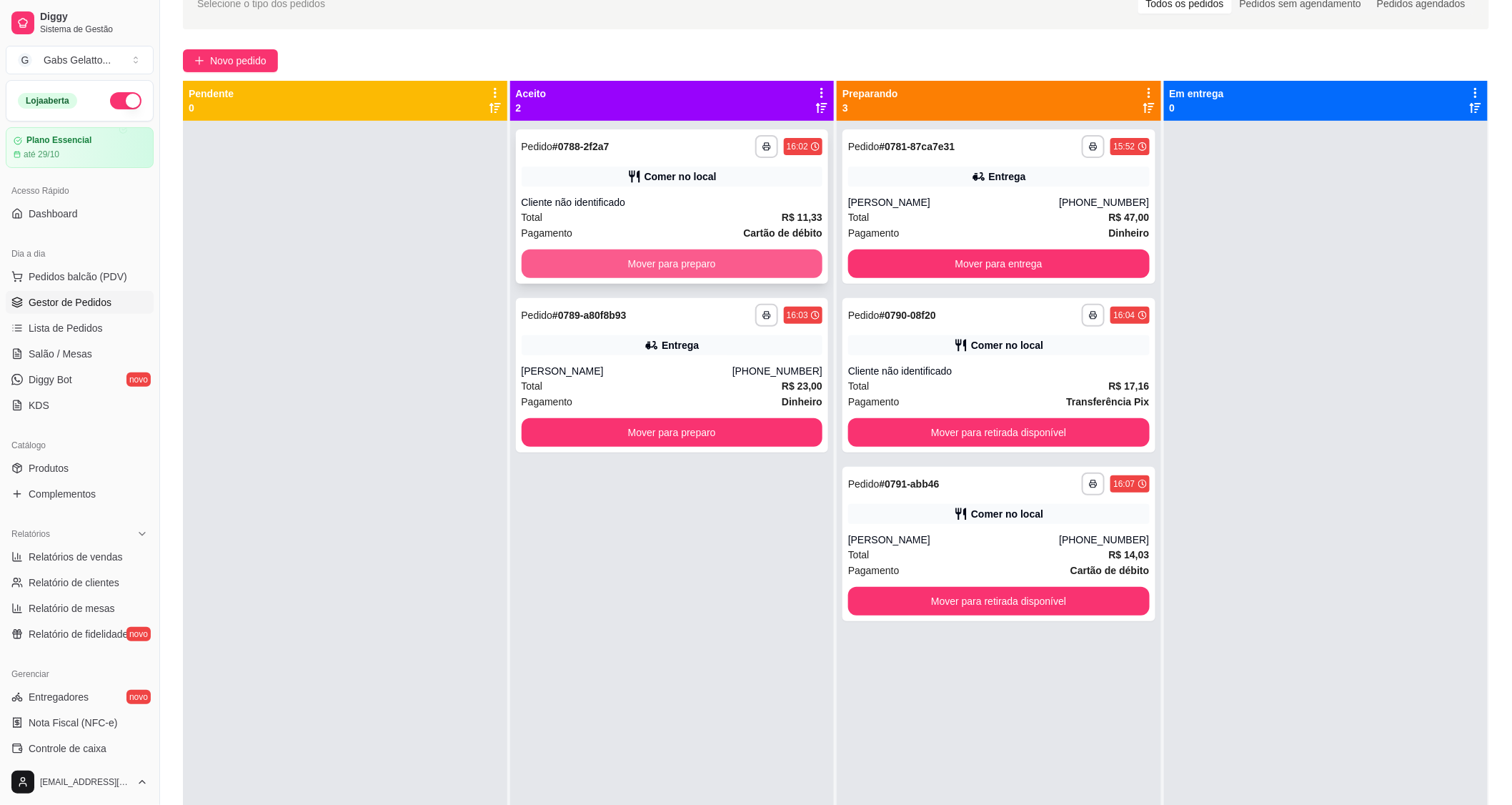
click at [680, 259] on button "Mover para preparo" at bounding box center [673, 263] width 302 height 28
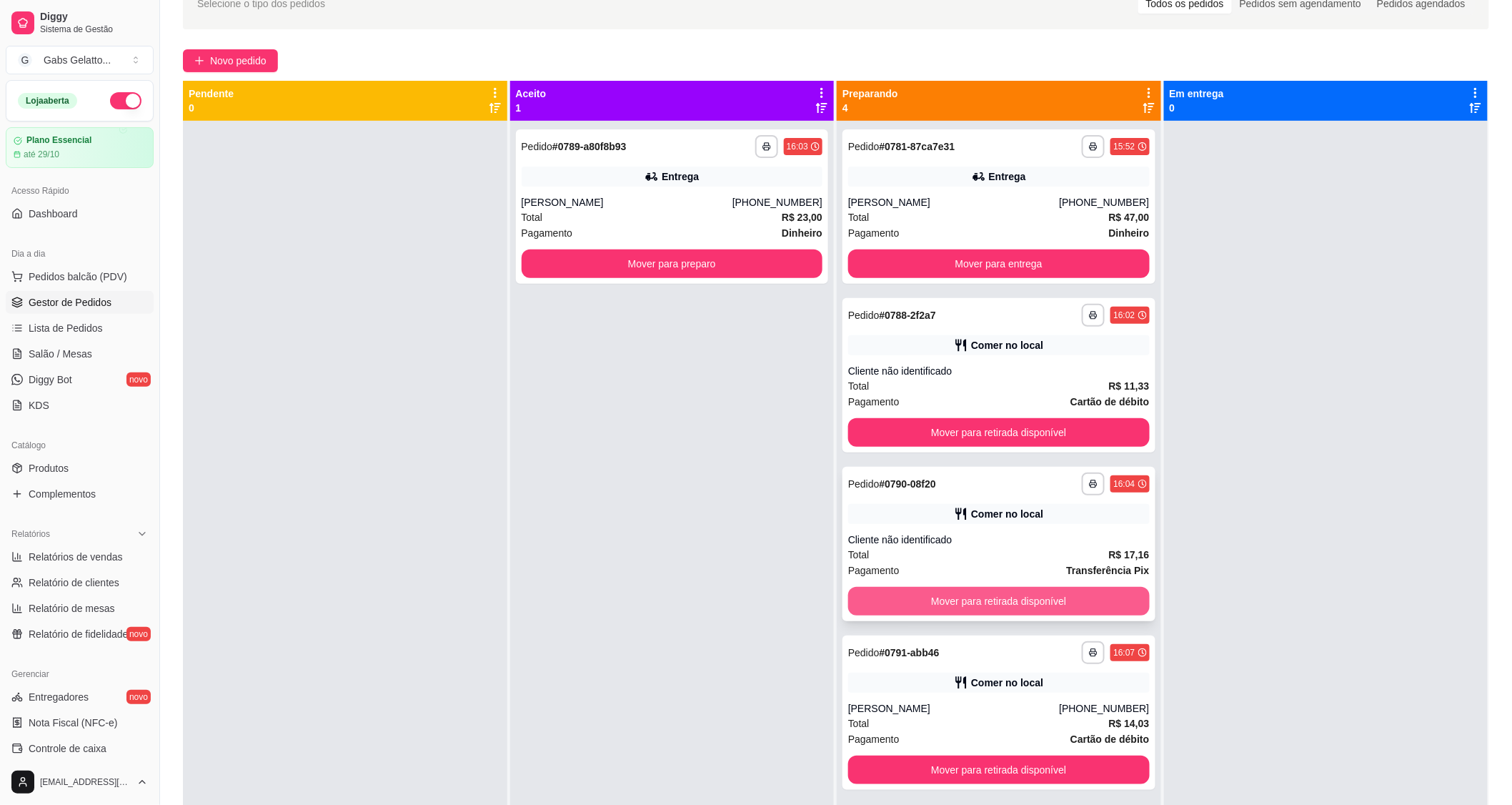
click at [985, 604] on button "Mover para retirada disponível" at bounding box center [999, 601] width 302 height 28
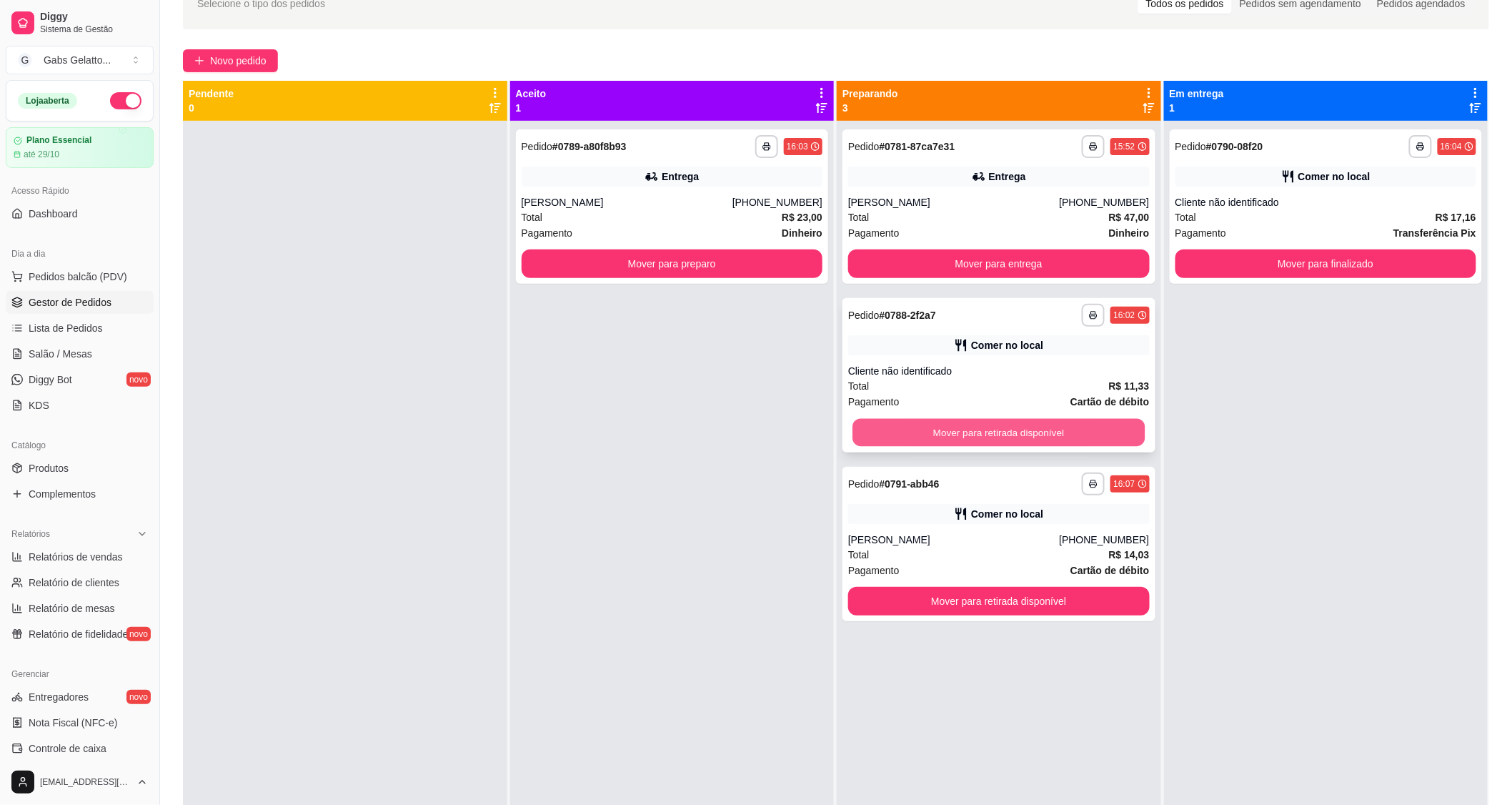
click at [981, 439] on button "Mover para retirada disponível" at bounding box center [999, 432] width 292 height 28
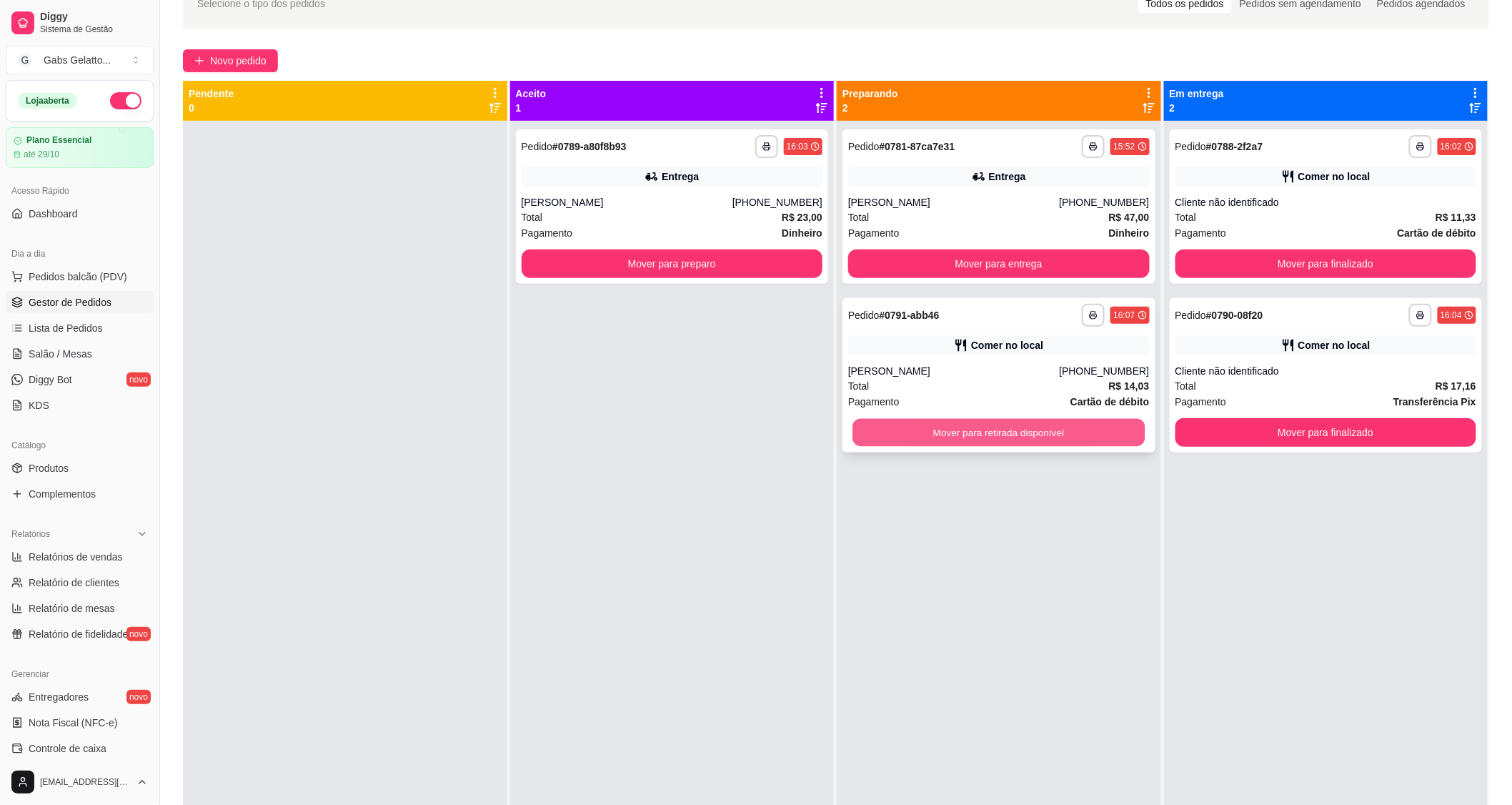
click at [1033, 421] on button "Mover para retirada disponível" at bounding box center [999, 432] width 292 height 28
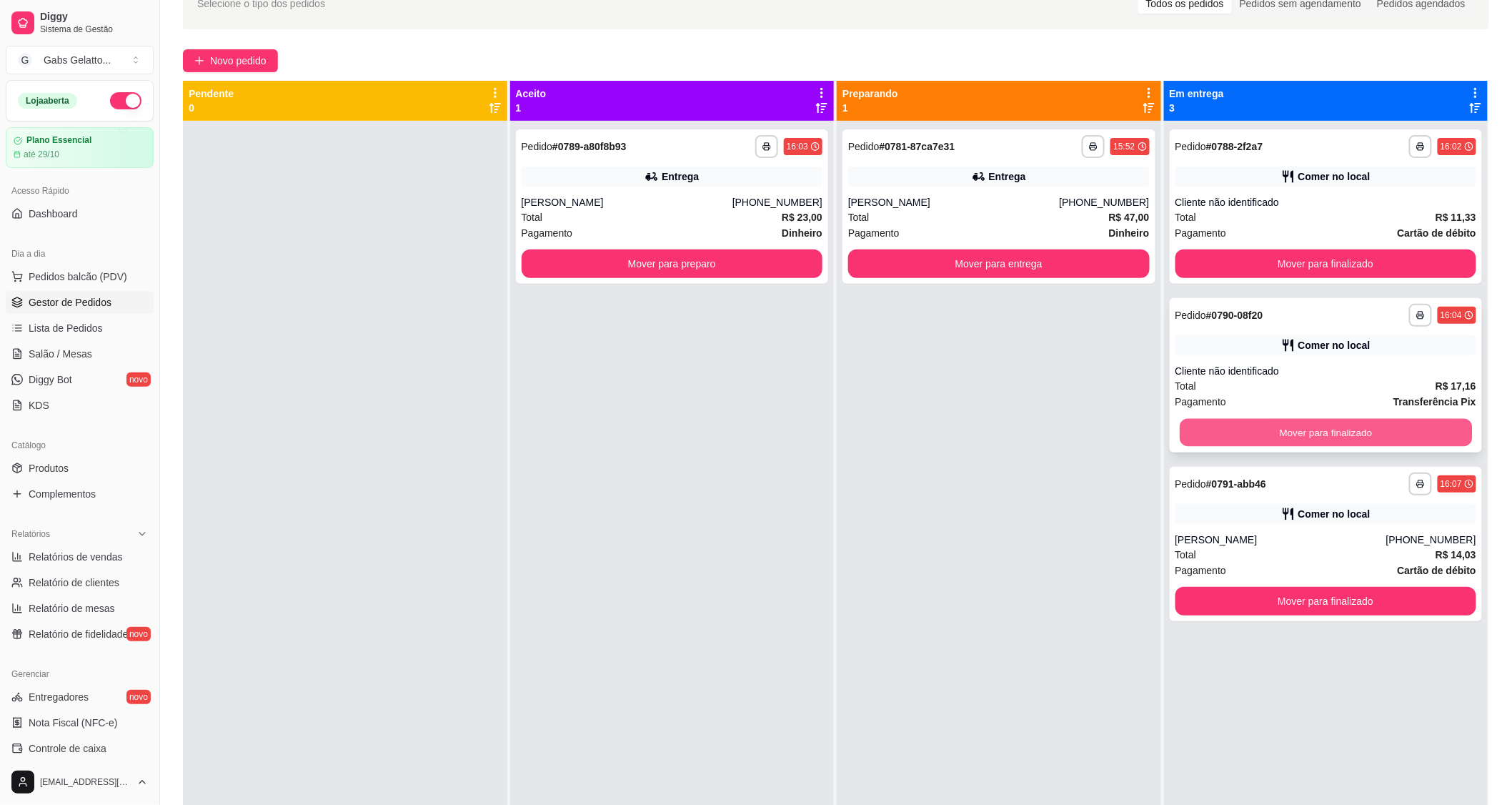
click at [1308, 444] on button "Mover para finalizado" at bounding box center [1326, 432] width 292 height 28
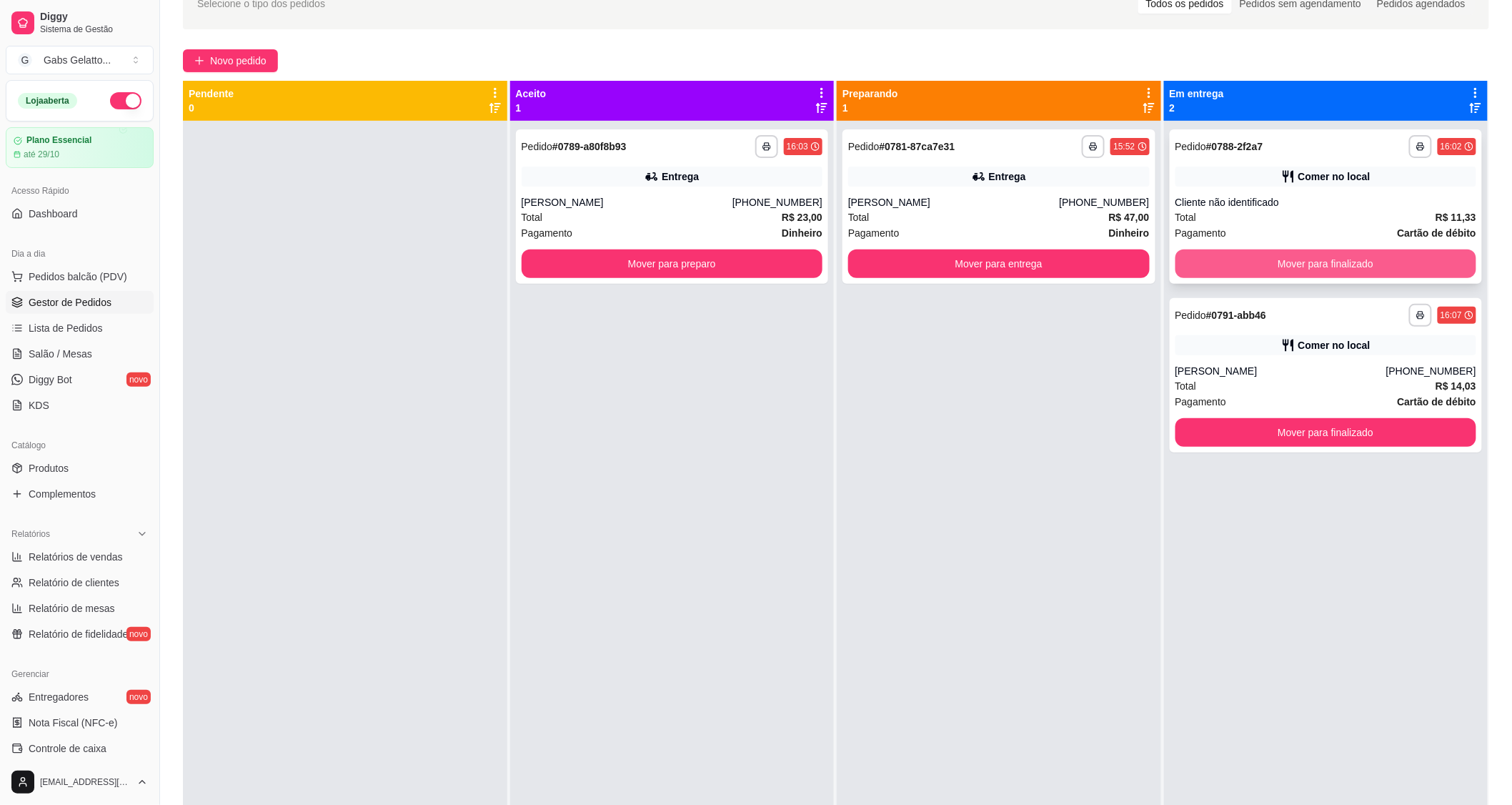
click at [1385, 266] on button "Mover para finalizado" at bounding box center [1327, 263] width 302 height 28
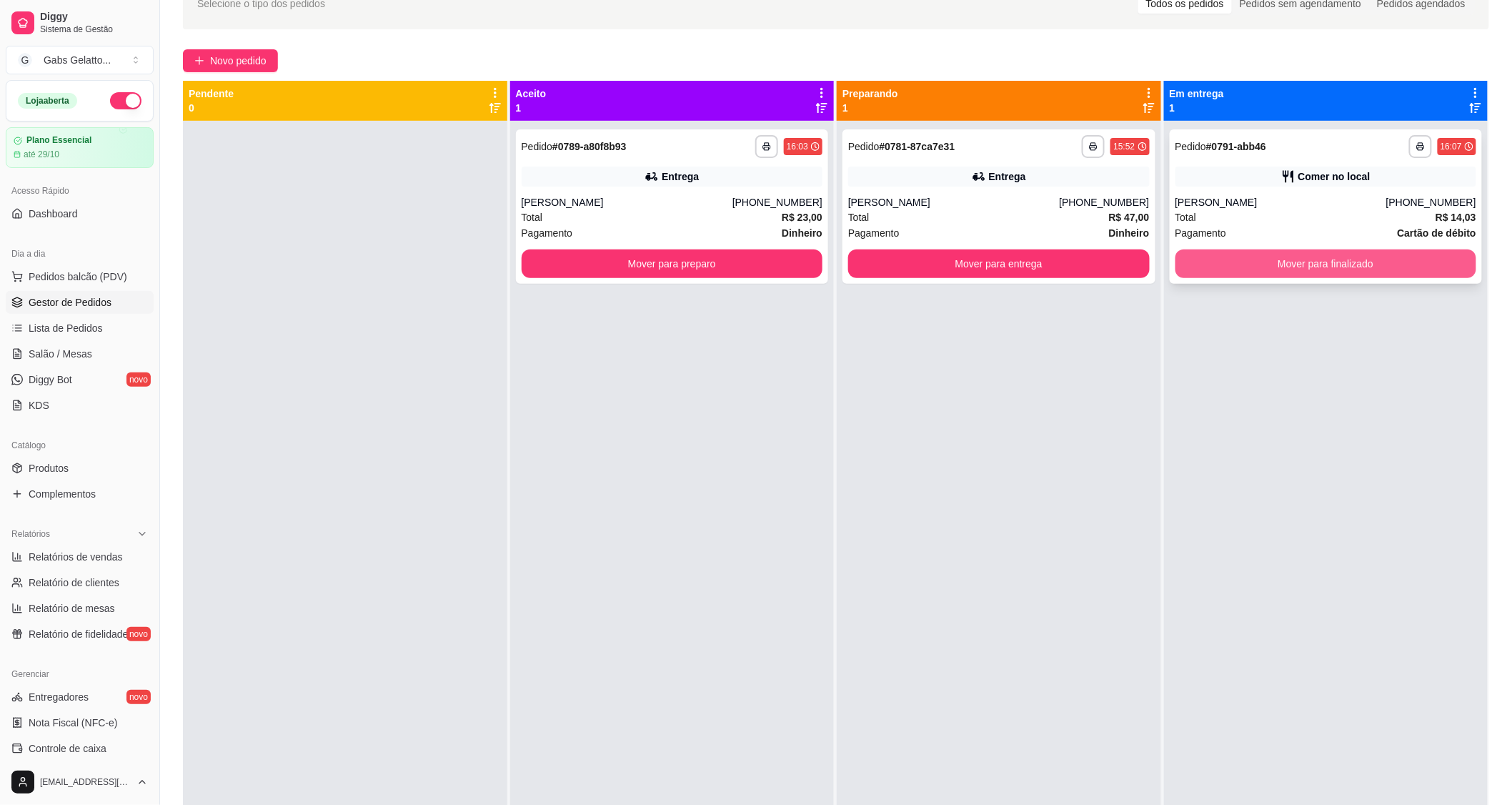
click at [1382, 265] on button "Mover para finalizado" at bounding box center [1327, 263] width 302 height 28
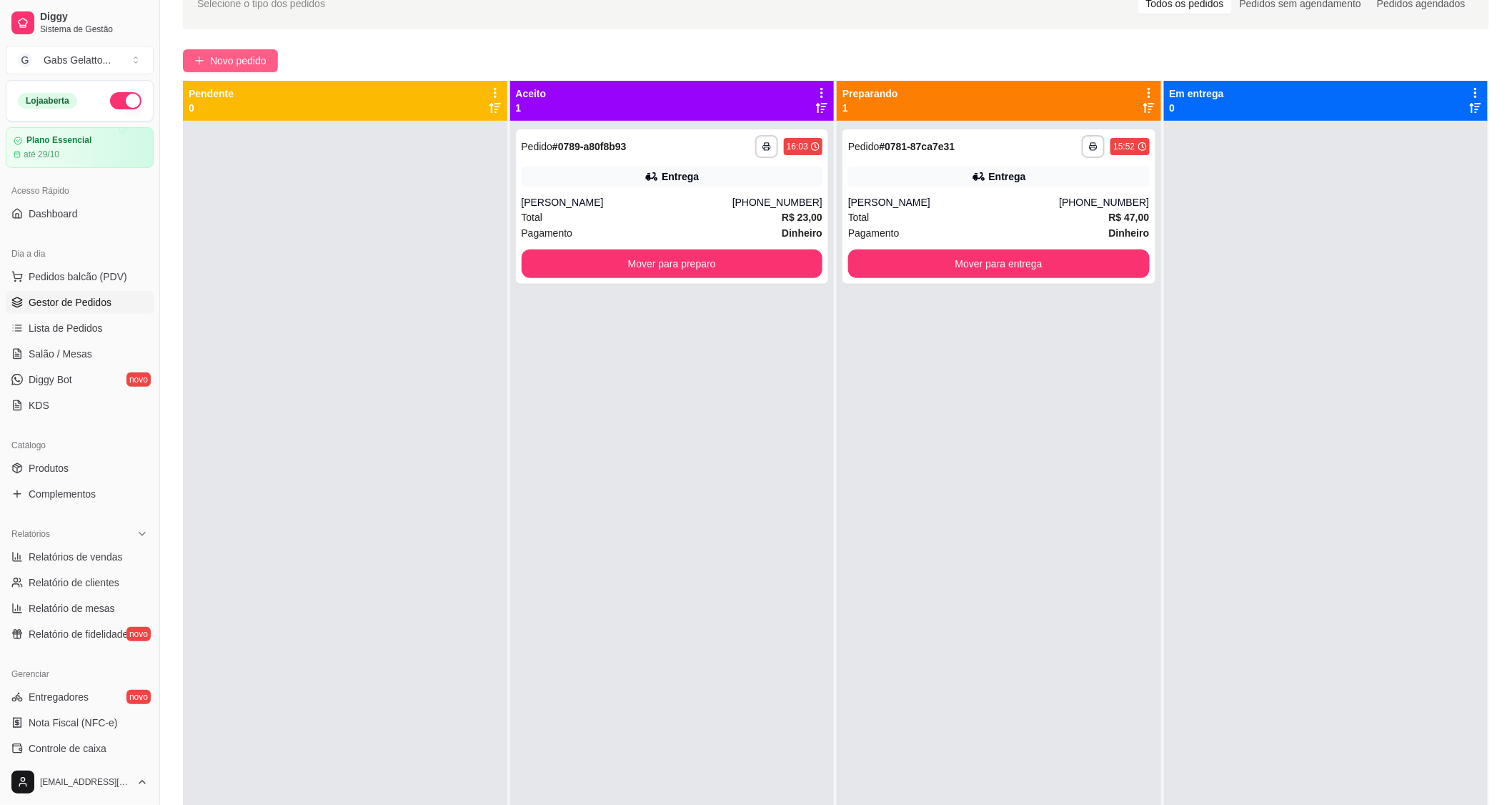
click at [240, 59] on span "Novo pedido" at bounding box center [238, 61] width 57 height 16
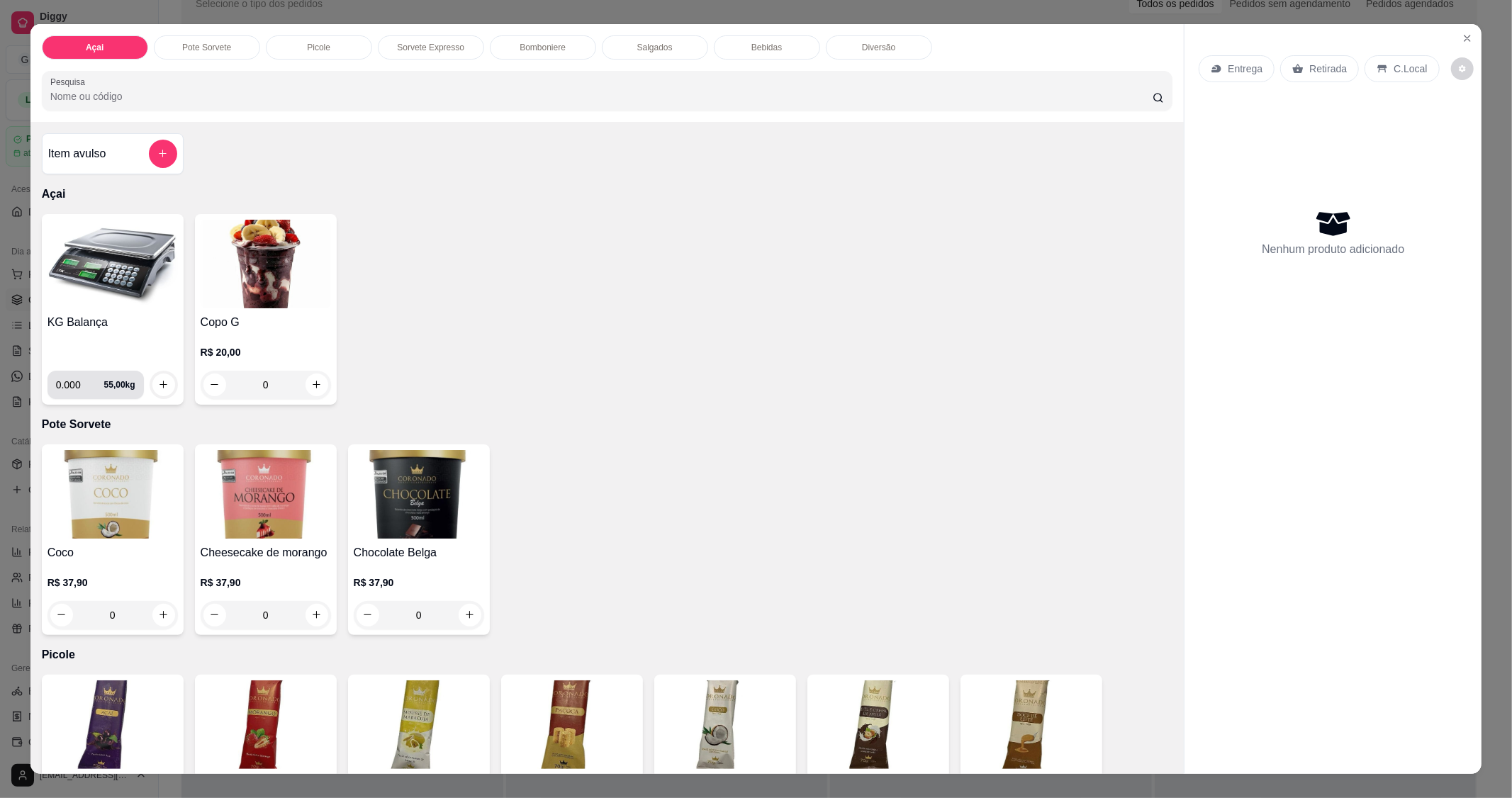
click at [66, 401] on div "KG Balança 0.000 55,00 kg" at bounding box center [113, 309] width 142 height 191
click at [71, 384] on input "0.000" at bounding box center [80, 385] width 48 height 28
click at [74, 383] on input "0.000" at bounding box center [80, 385] width 48 height 28
type input "0.162"
click at [159, 387] on button "increase-product-quantity" at bounding box center [163, 384] width 23 height 23
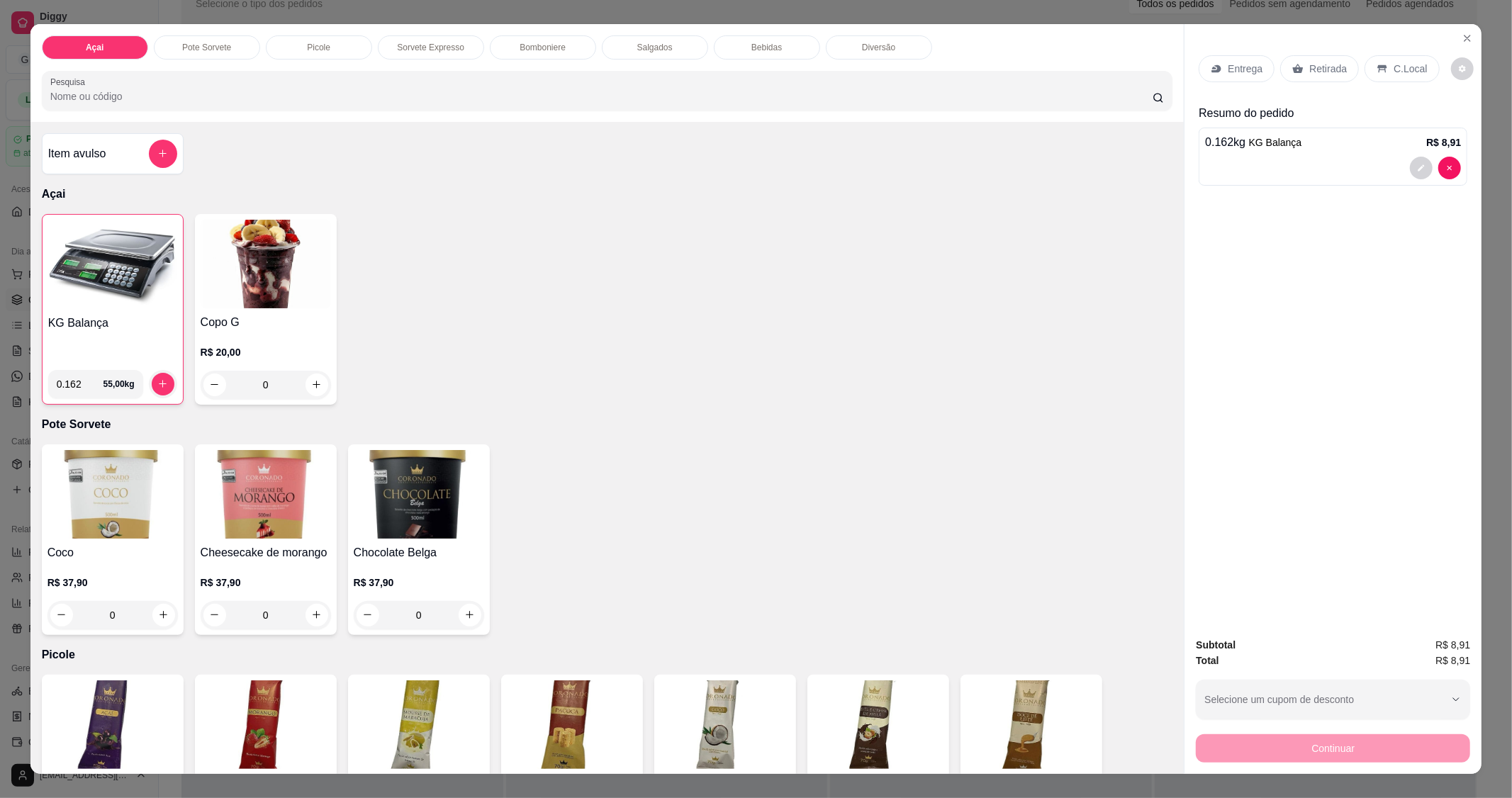
click at [1392, 58] on div "C.Local" at bounding box center [1401, 69] width 74 height 27
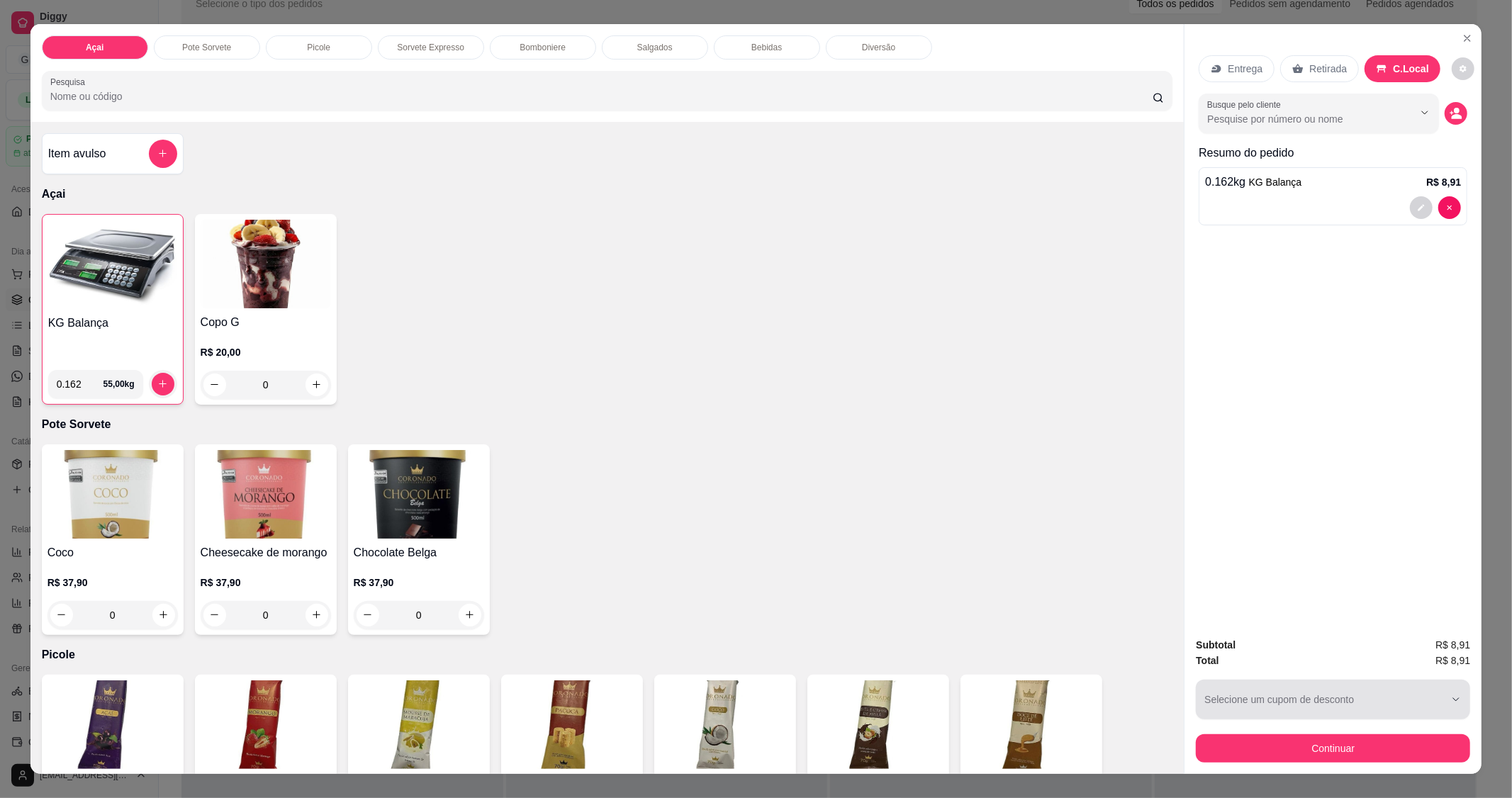
click at [1348, 737] on button "Continuar" at bounding box center [1333, 748] width 274 height 28
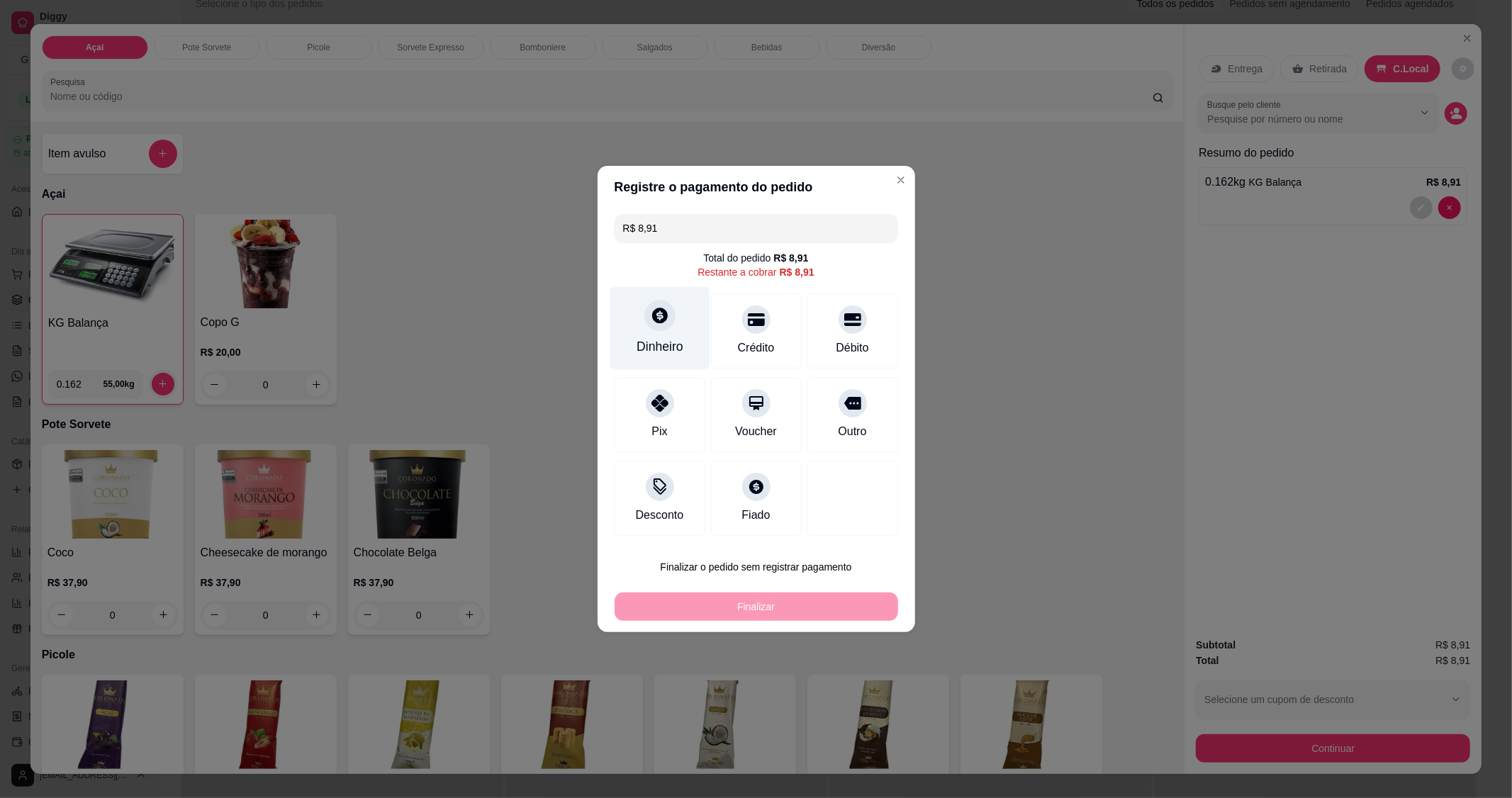
click at [664, 336] on div "Dinheiro" at bounding box center [660, 328] width 100 height 83
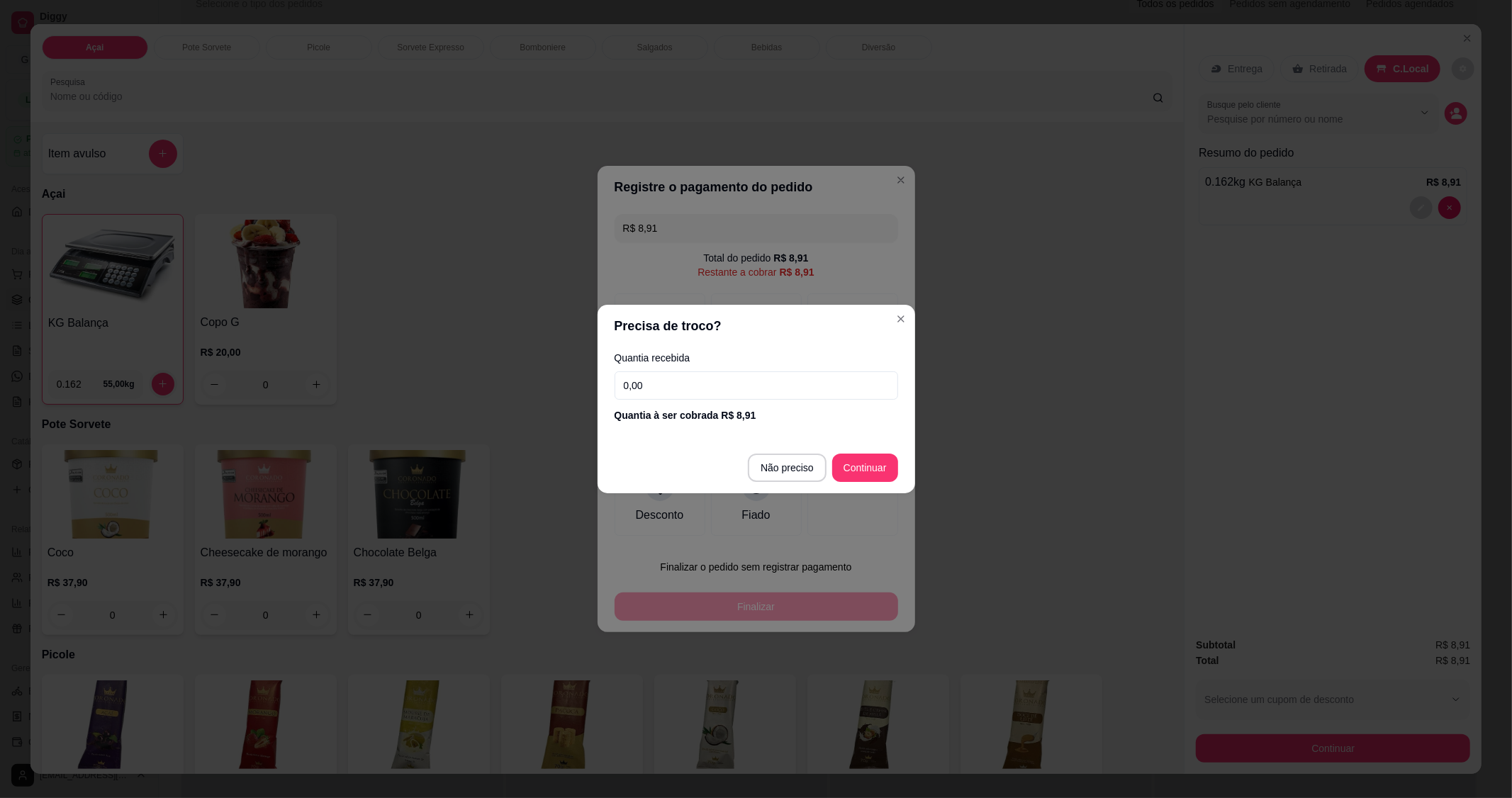
click at [663, 383] on input "0,00" at bounding box center [756, 385] width 284 height 28
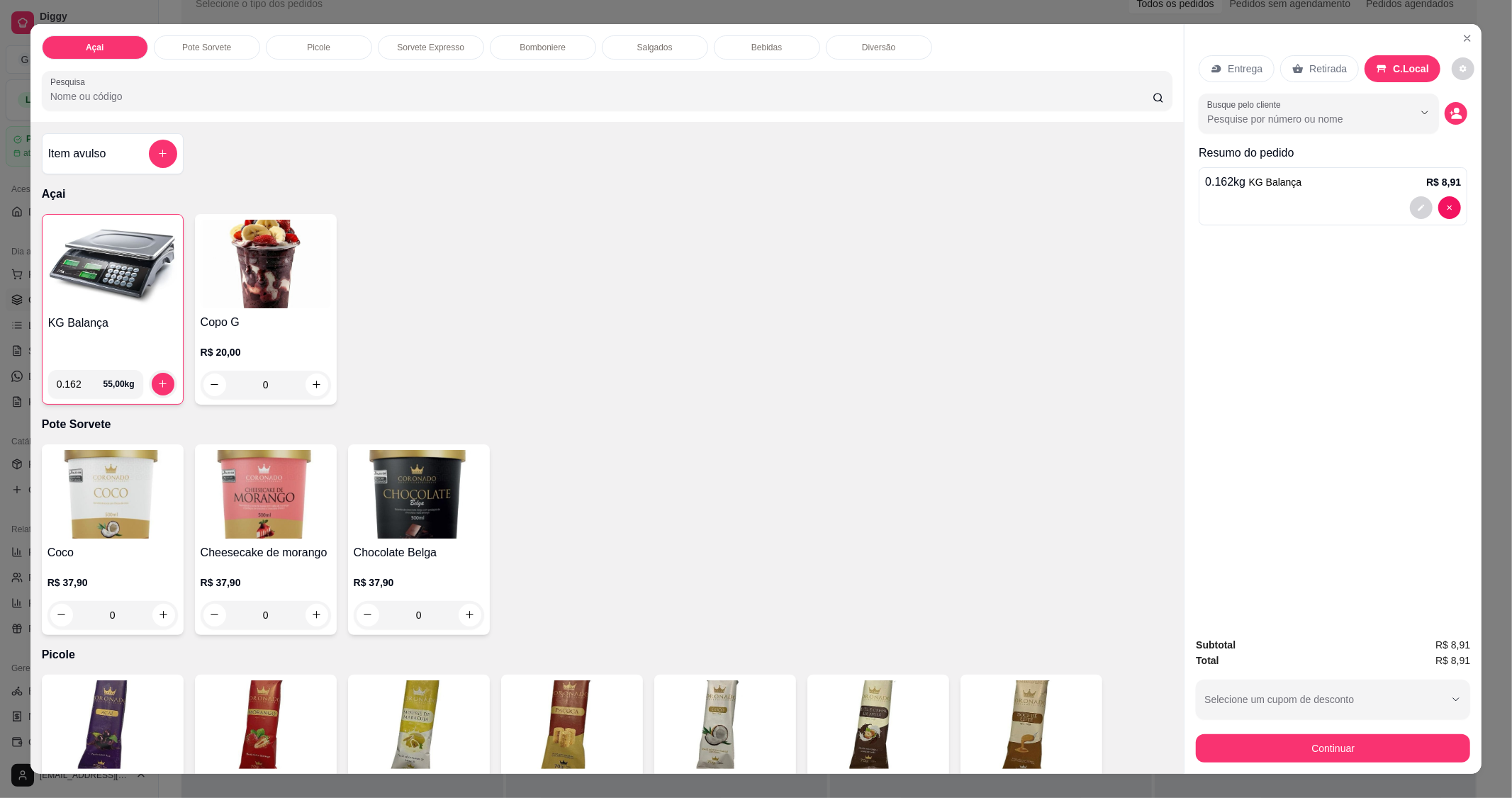
click at [1319, 196] on div at bounding box center [1333, 207] width 256 height 23
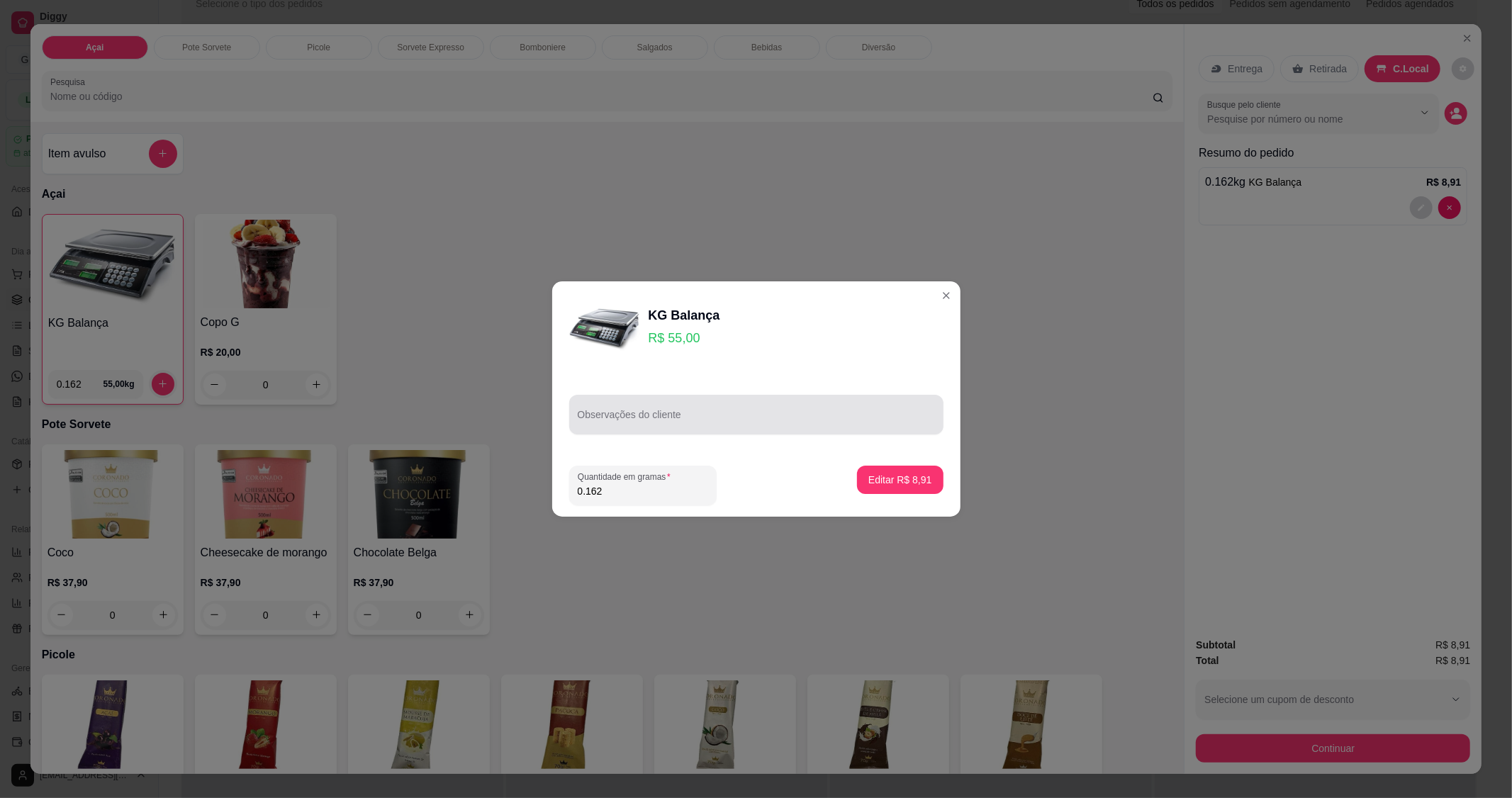
click at [728, 419] on input "Observações do cliente" at bounding box center [756, 420] width 357 height 14
type input "1"
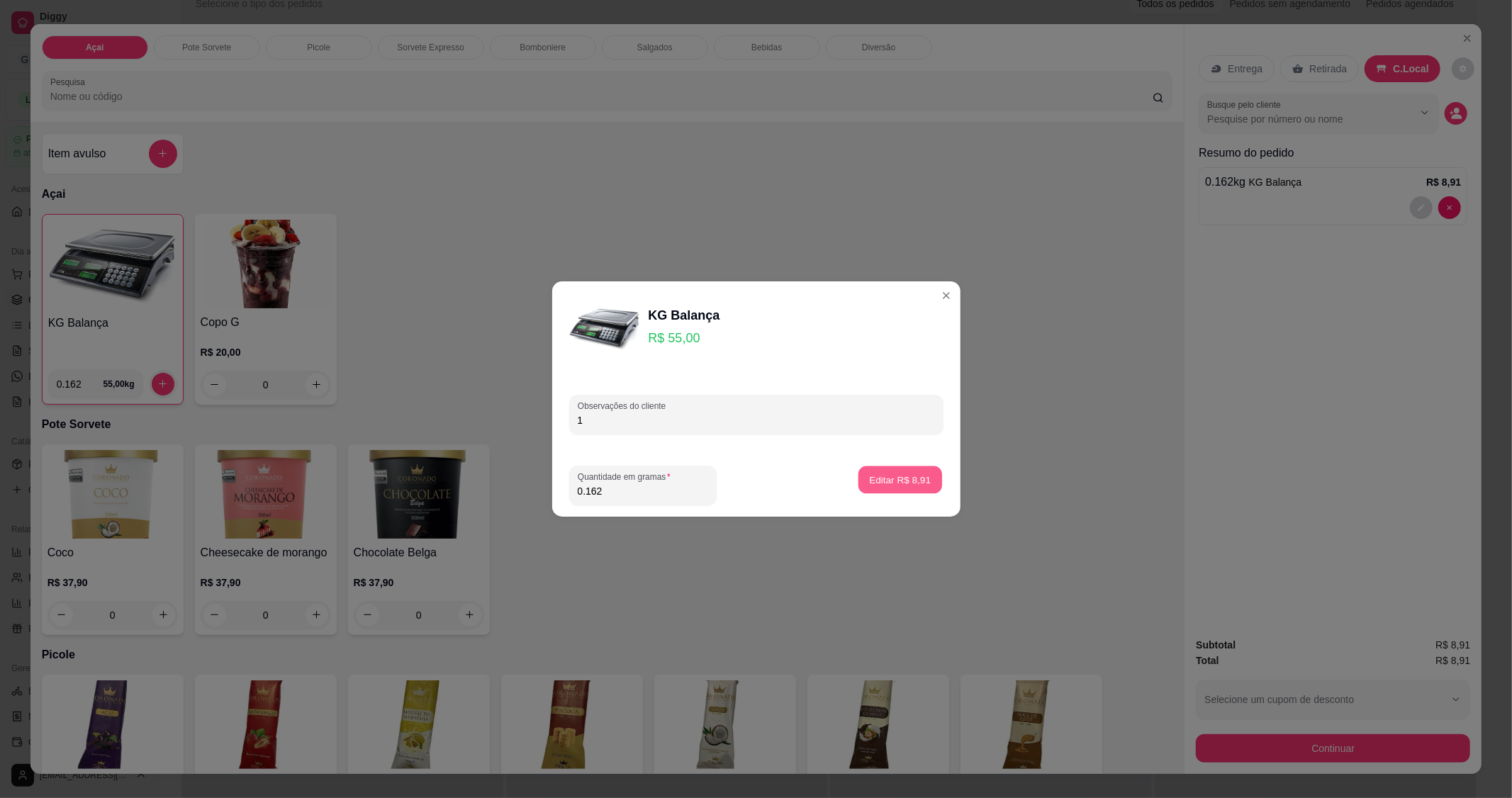
click at [894, 482] on p "Editar R$ 8,91" at bounding box center [900, 478] width 62 height 13
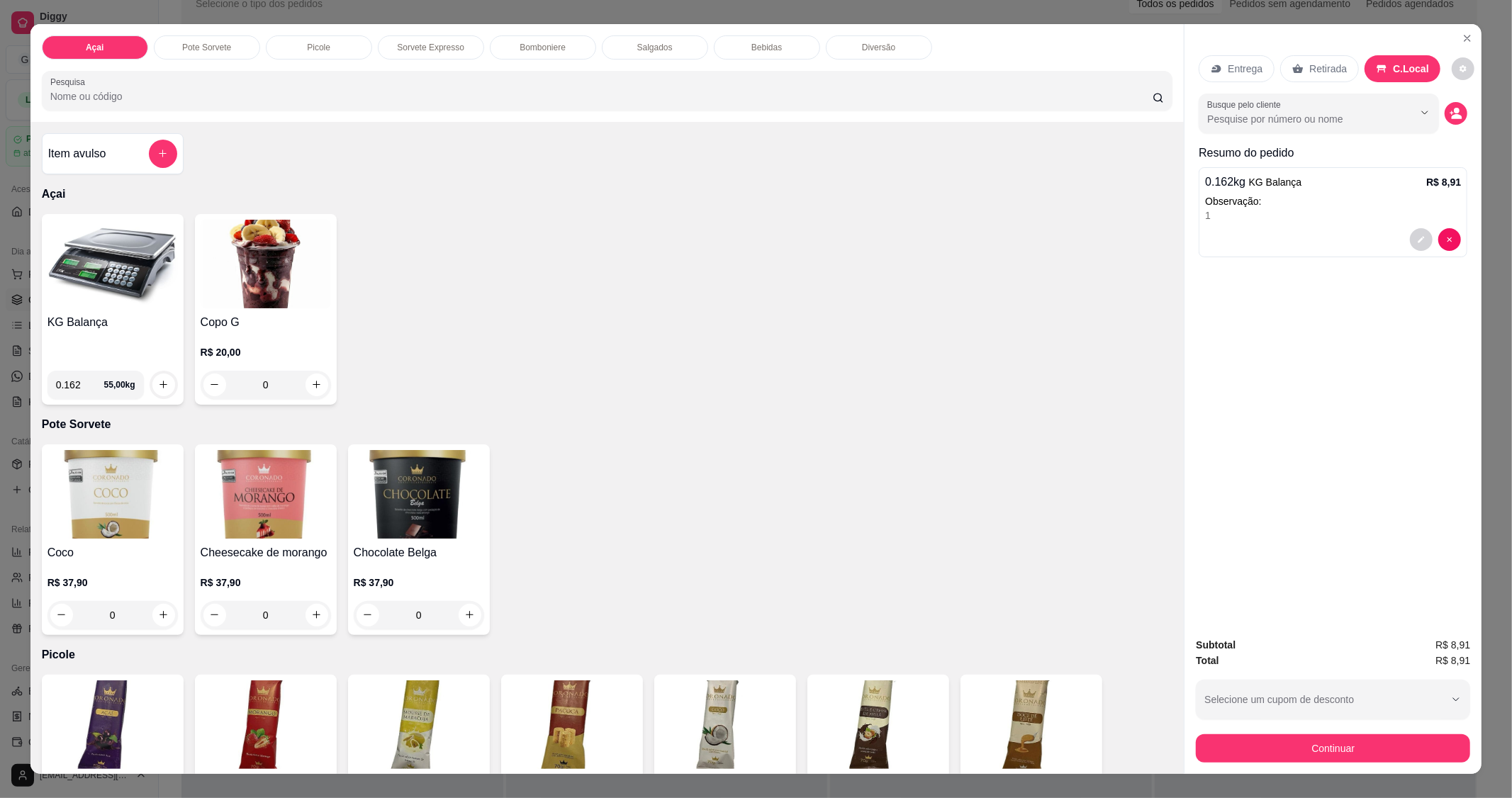
click at [75, 387] on input "0.162" at bounding box center [80, 385] width 48 height 28
type input "0.110"
click at [158, 379] on icon "increase-product-quantity" at bounding box center [164, 384] width 11 height 11
click at [1322, 734] on div "Continuar" at bounding box center [1333, 746] width 274 height 32
click at [1315, 712] on div "Subtotal R$ 14,96 Total R$ 14,96 Selecione um cupom de desconto [PERSON_NAME] u…" at bounding box center [1333, 699] width 274 height 125
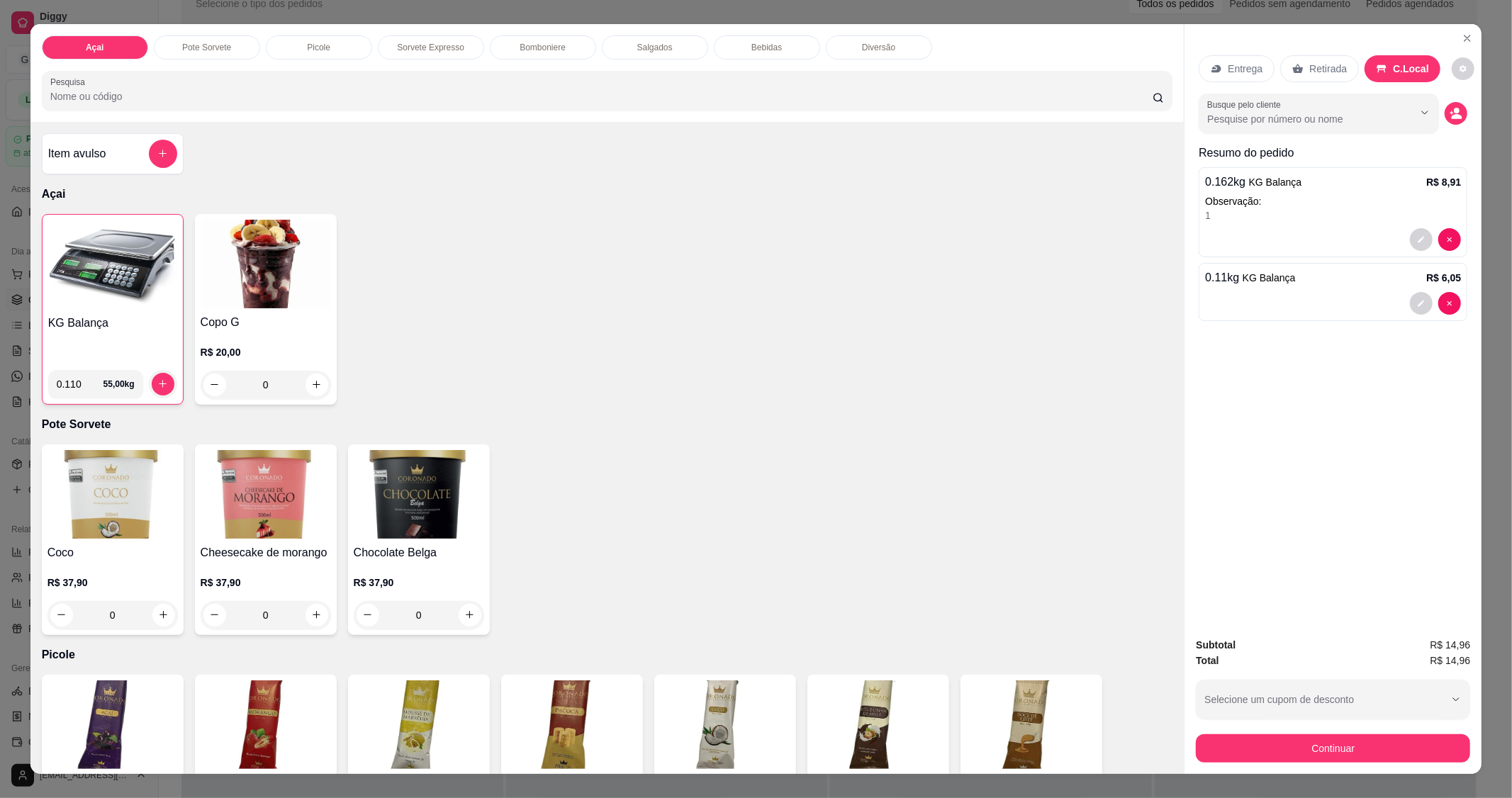
click at [1334, 752] on button "Continuar" at bounding box center [1333, 748] width 274 height 28
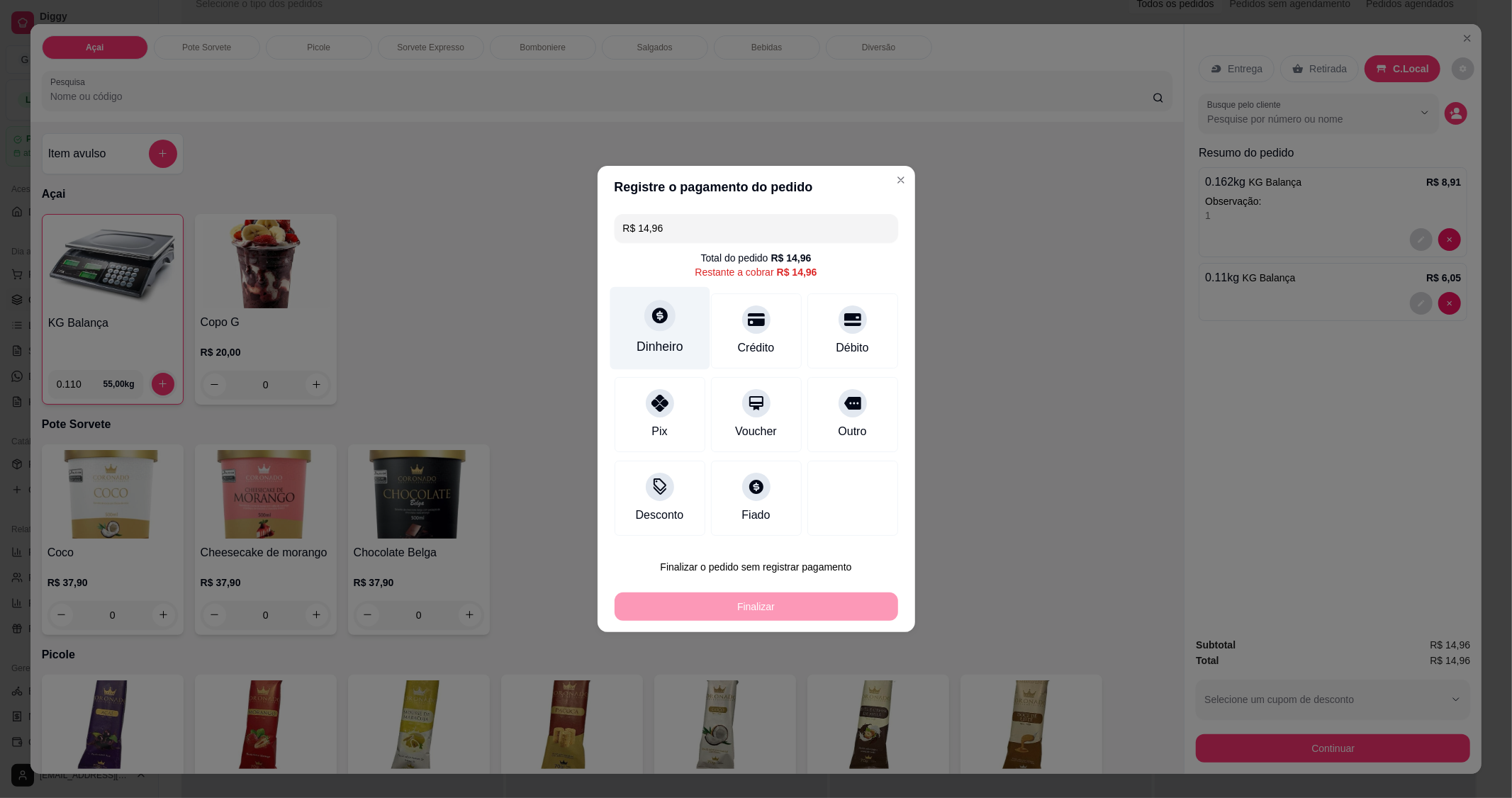
click at [672, 331] on div "Dinheiro" at bounding box center [660, 328] width 100 height 83
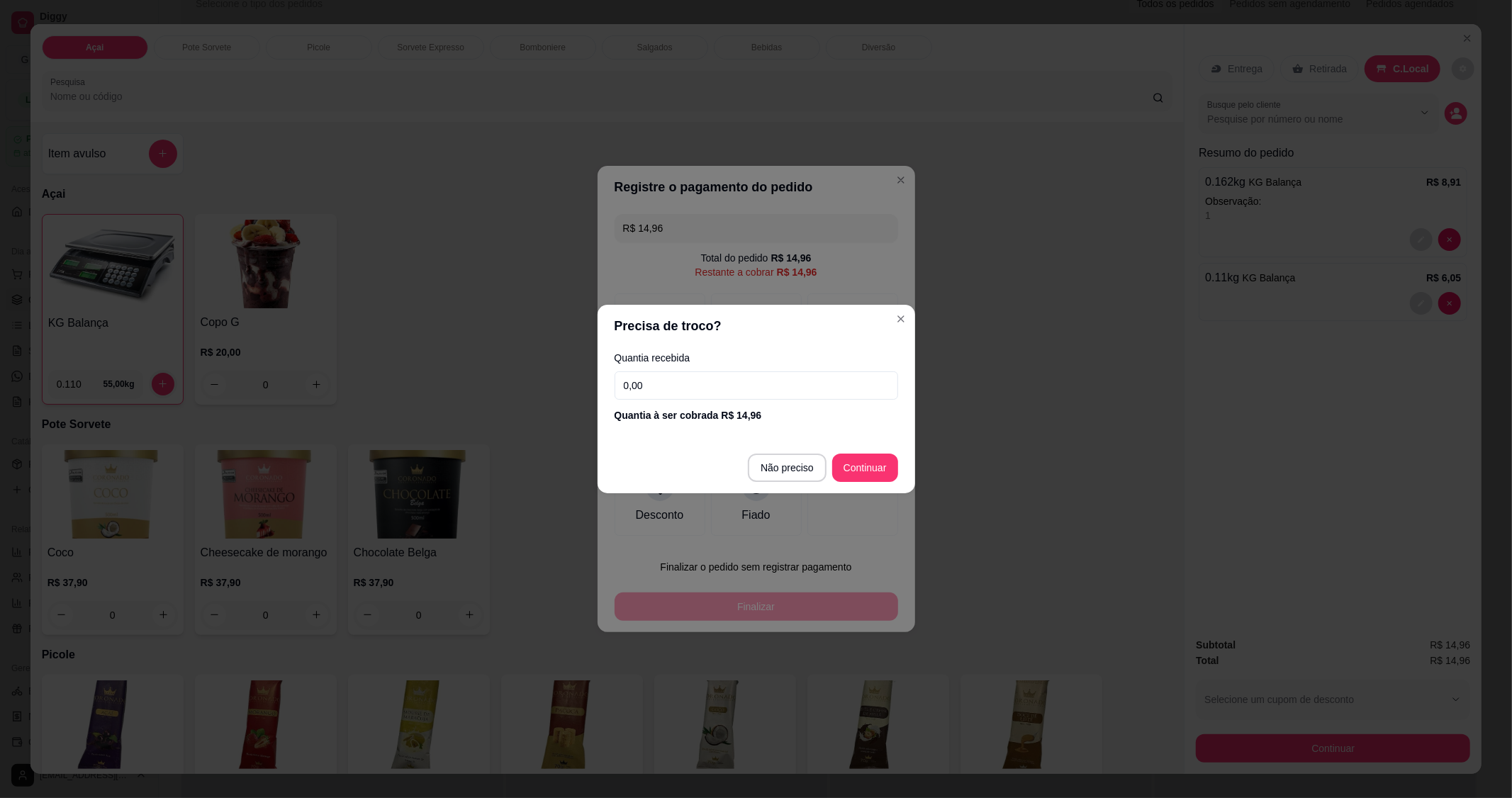
click at [692, 390] on input "0,00" at bounding box center [756, 385] width 284 height 28
type input "15,00"
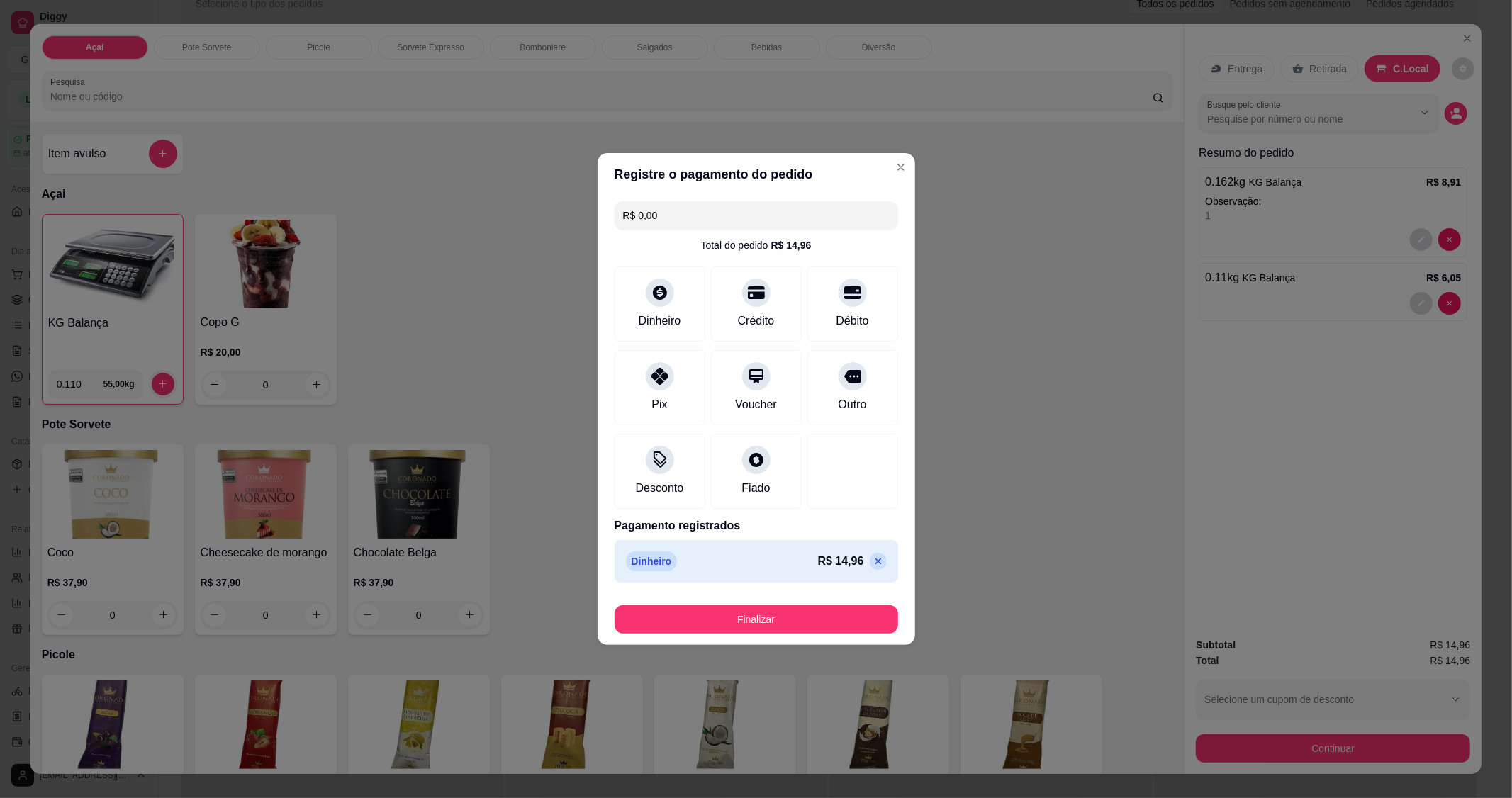
type input "R$ 0,00"
click at [661, 286] on icon at bounding box center [660, 288] width 19 height 19
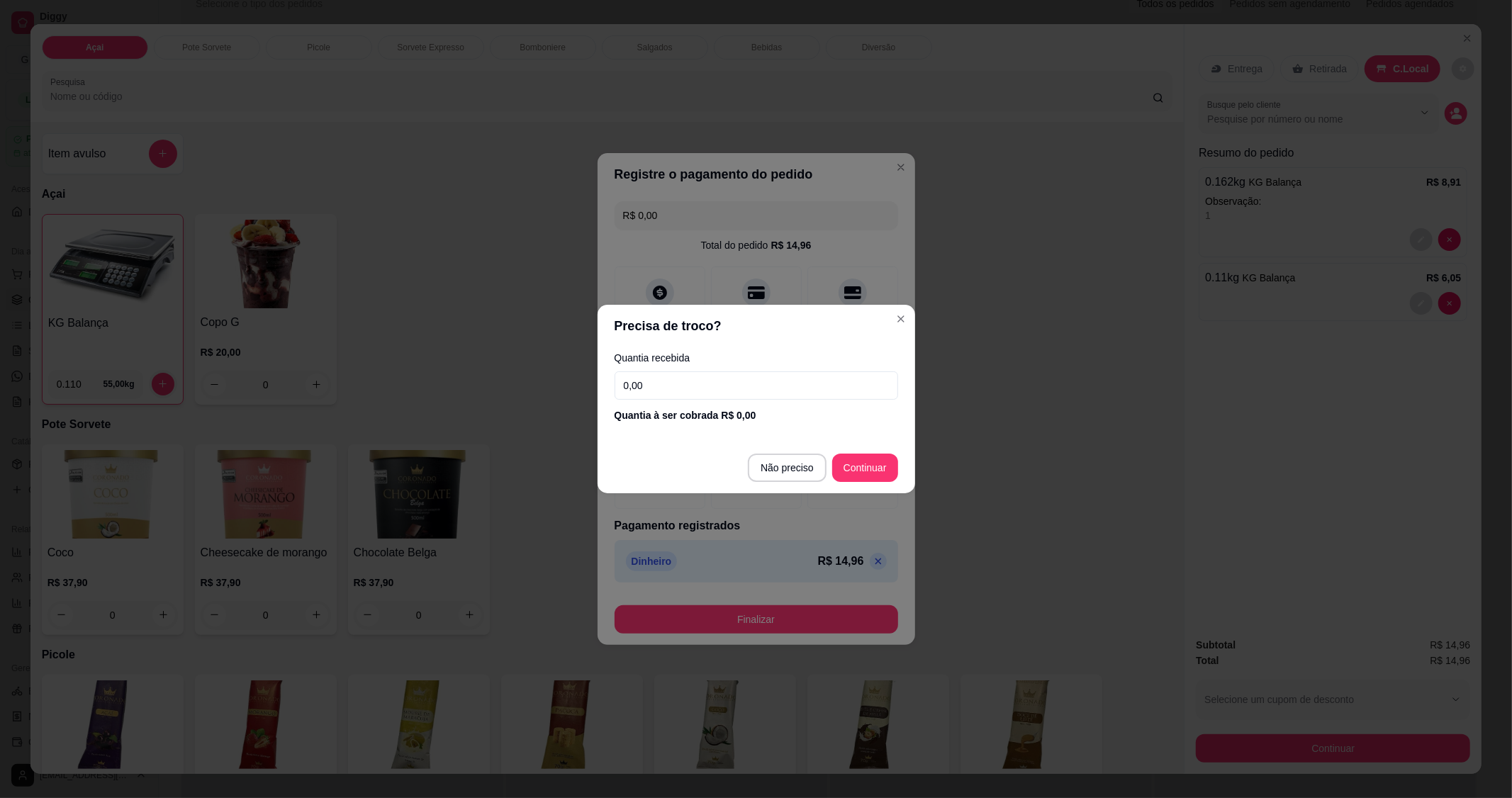
click at [675, 395] on input "0,00" at bounding box center [756, 385] width 284 height 28
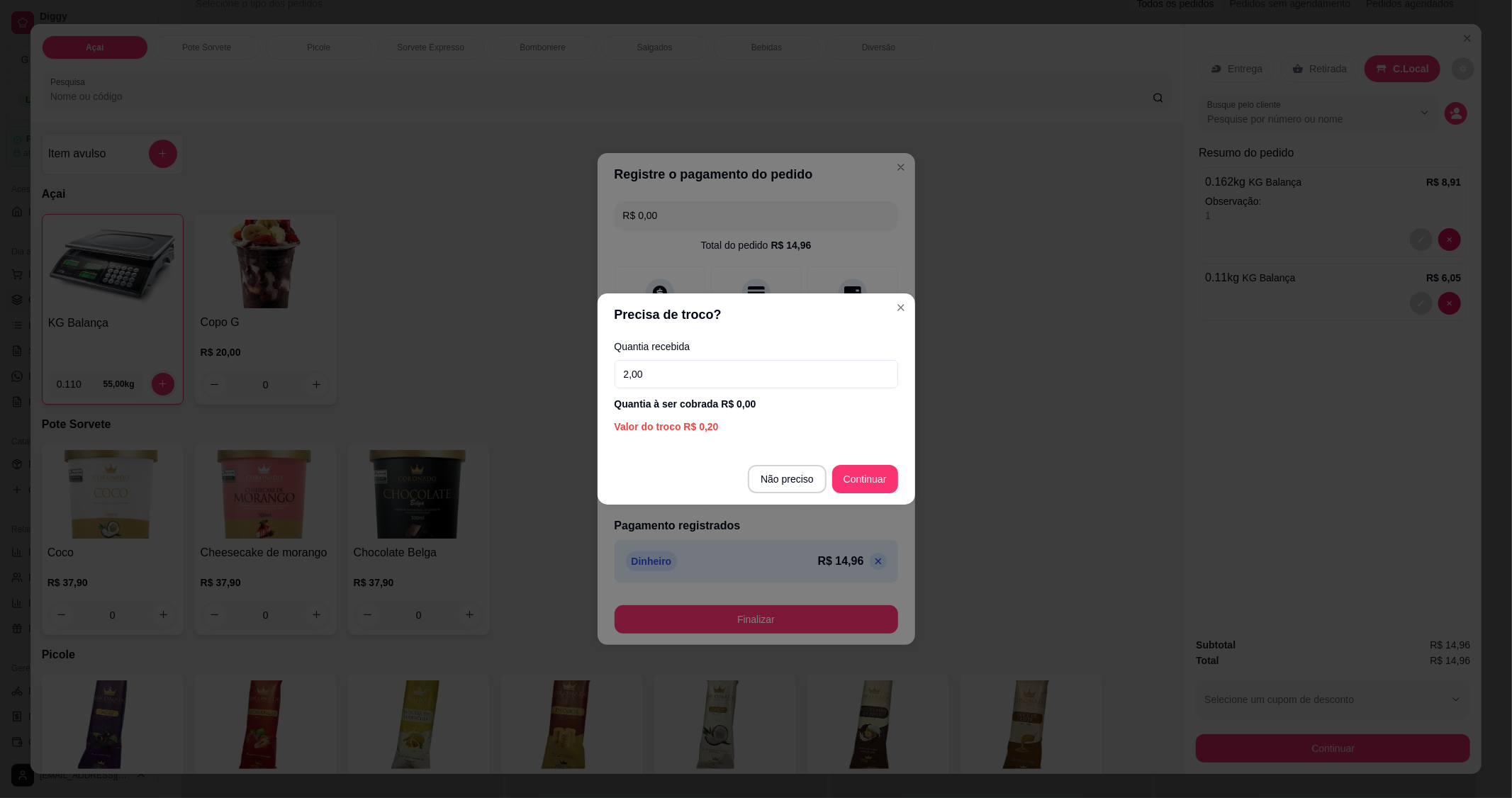
type input "20,00"
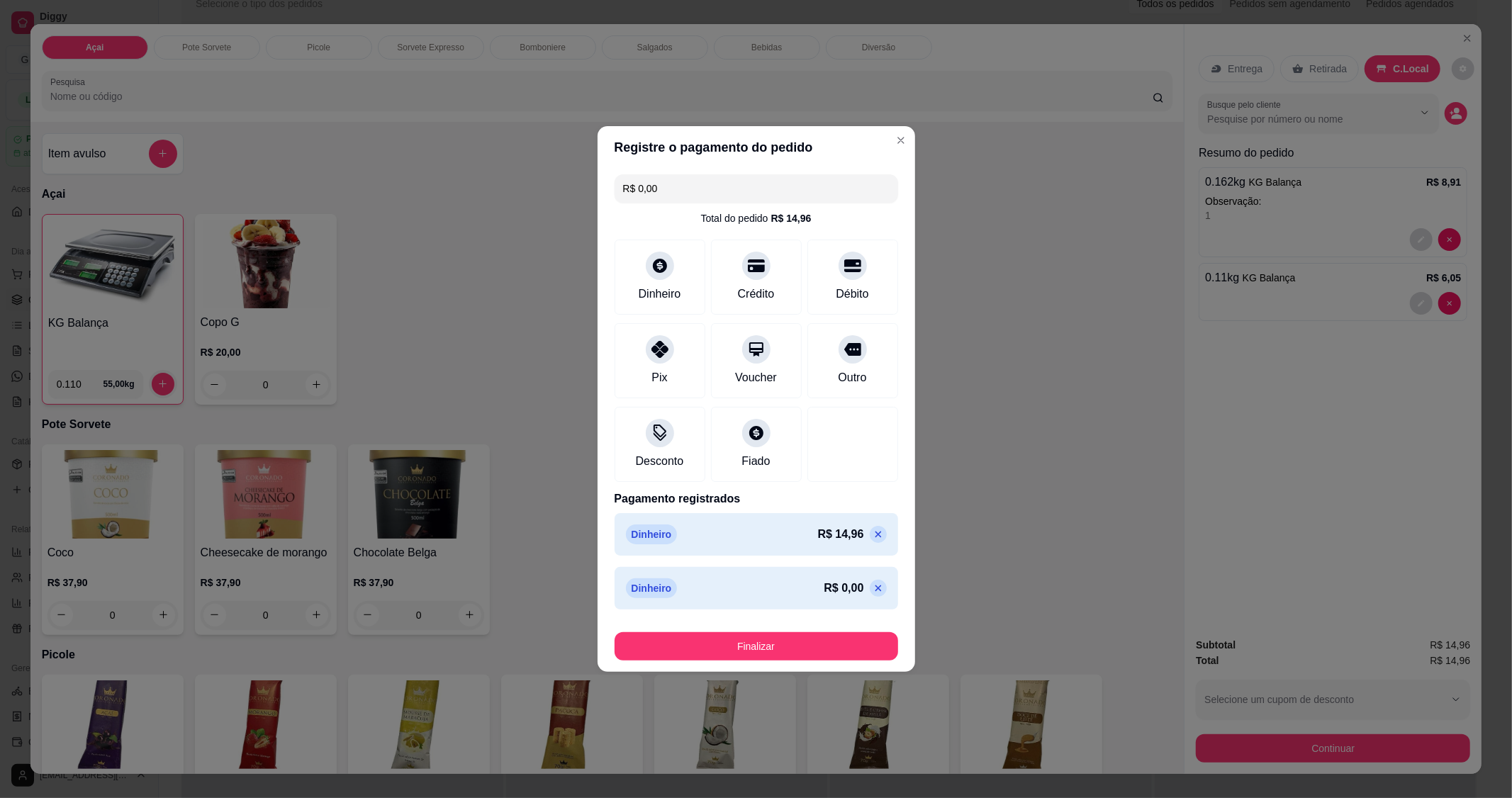
click at [873, 528] on icon at bounding box center [878, 534] width 12 height 12
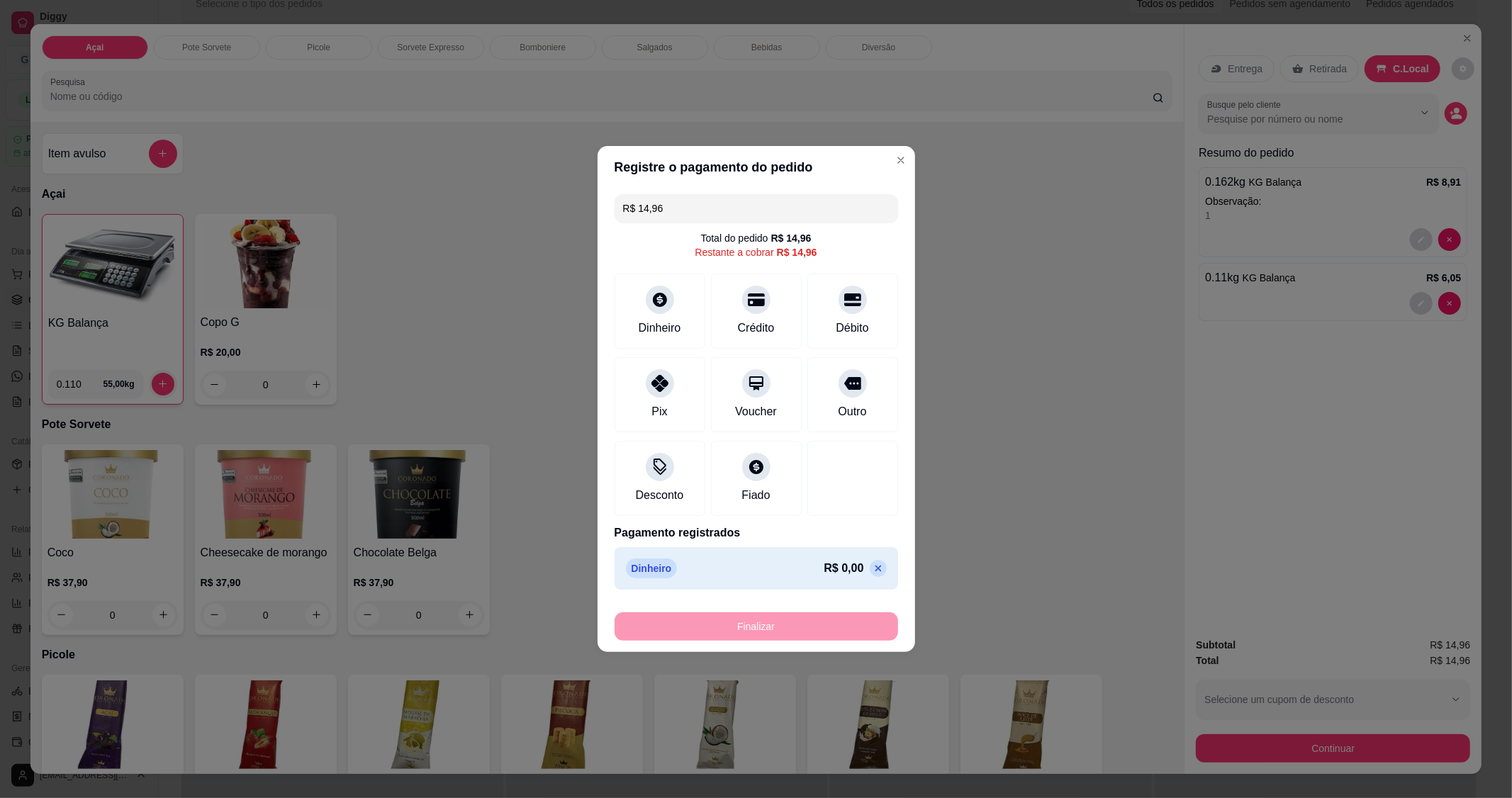
click at [873, 564] on icon at bounding box center [878, 568] width 12 height 12
type input "R$ 0,00"
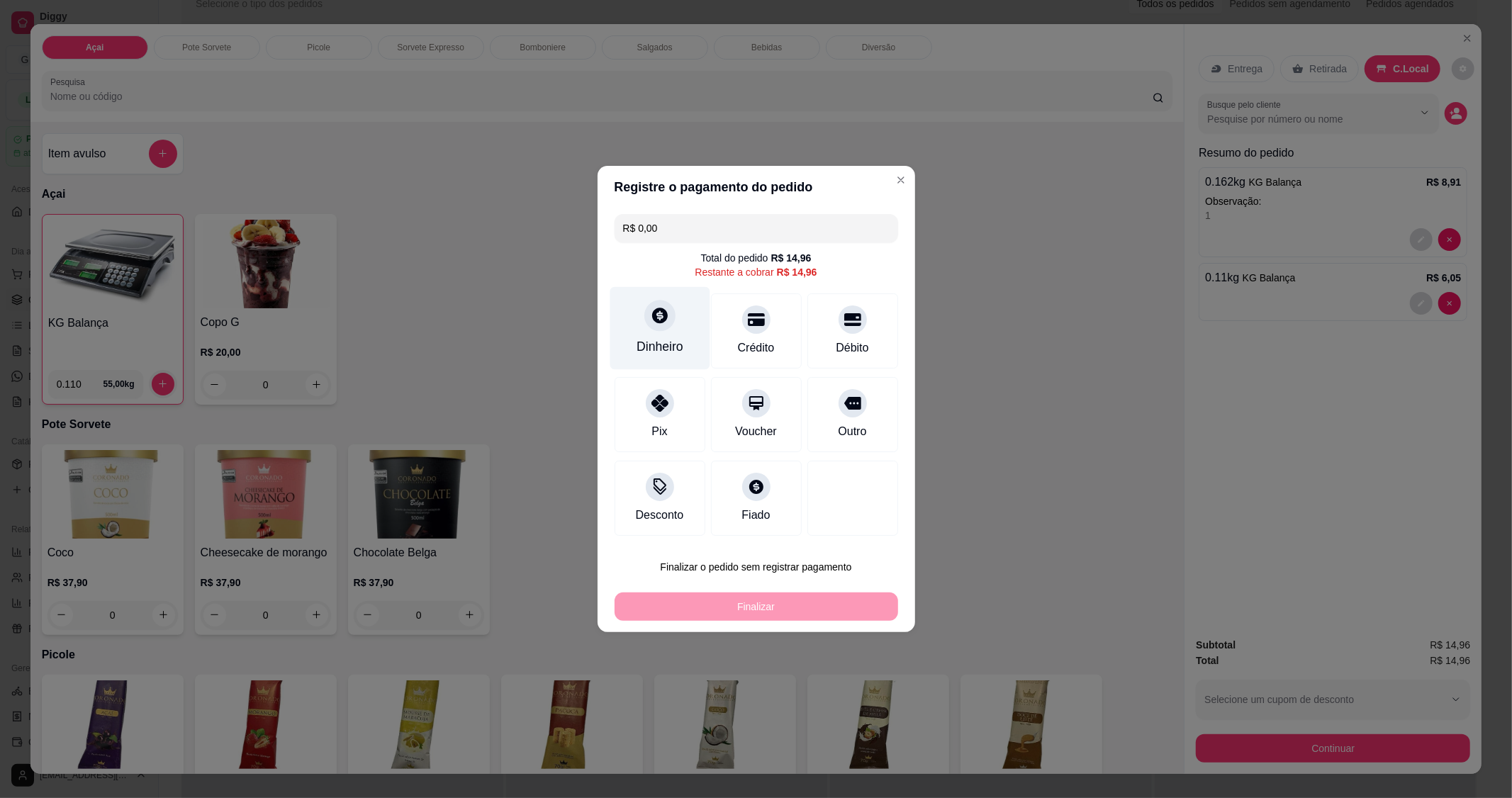
click at [671, 305] on div "Dinheiro" at bounding box center [660, 328] width 100 height 83
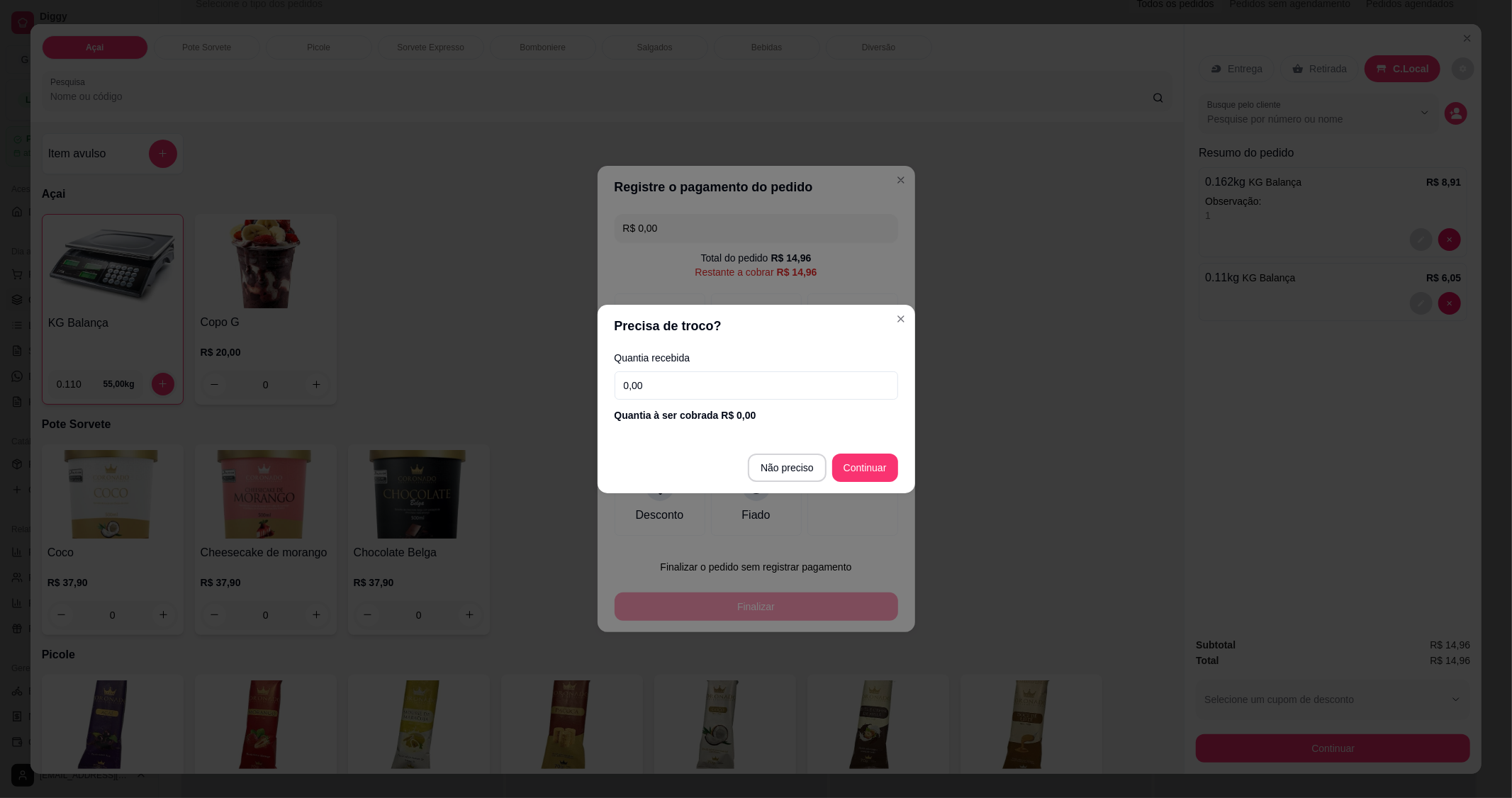
click at [667, 381] on input "0,00" at bounding box center [756, 385] width 284 height 28
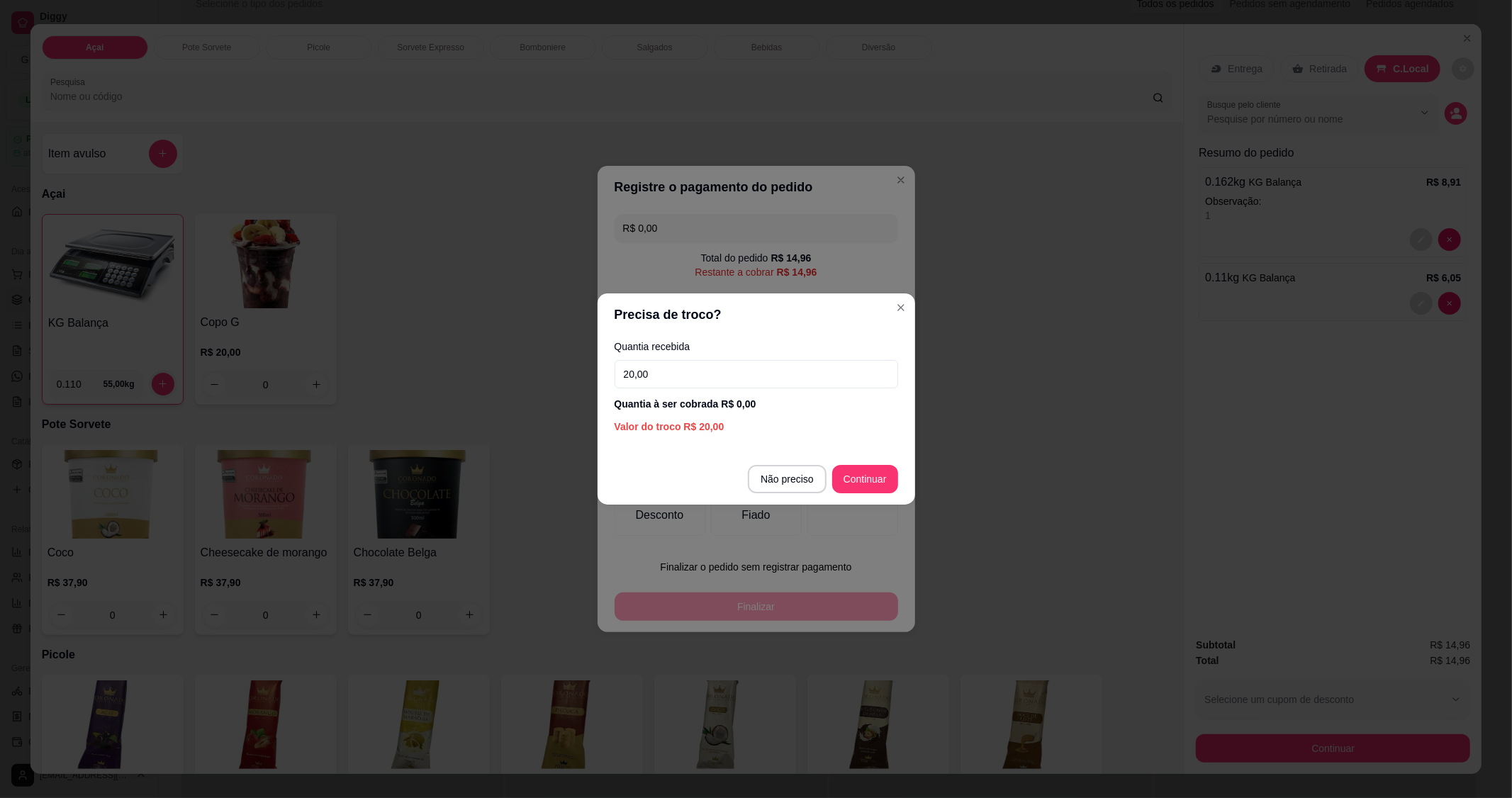
type input "20,00"
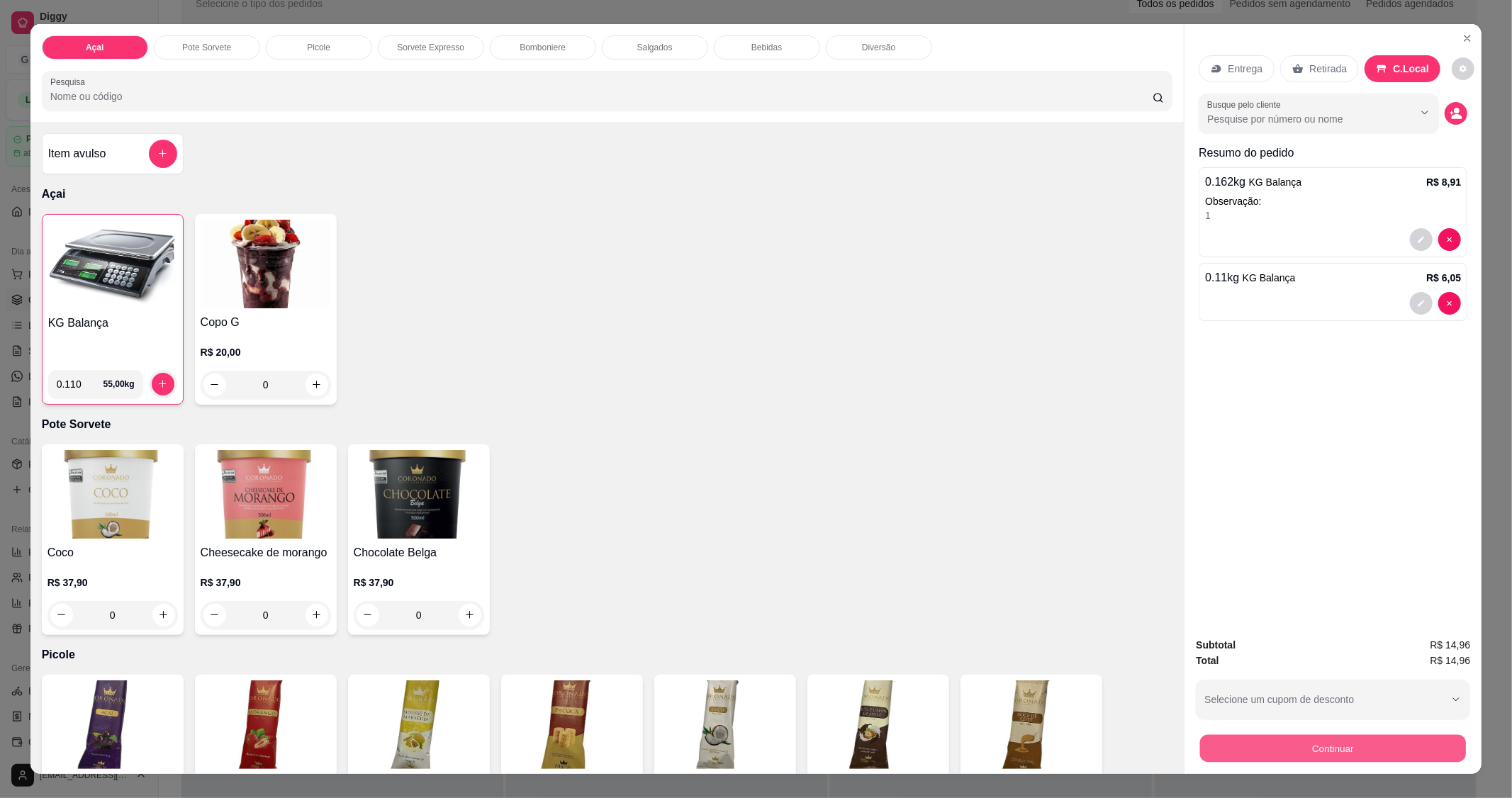
click at [1294, 737] on button "Continuar" at bounding box center [1333, 748] width 266 height 27
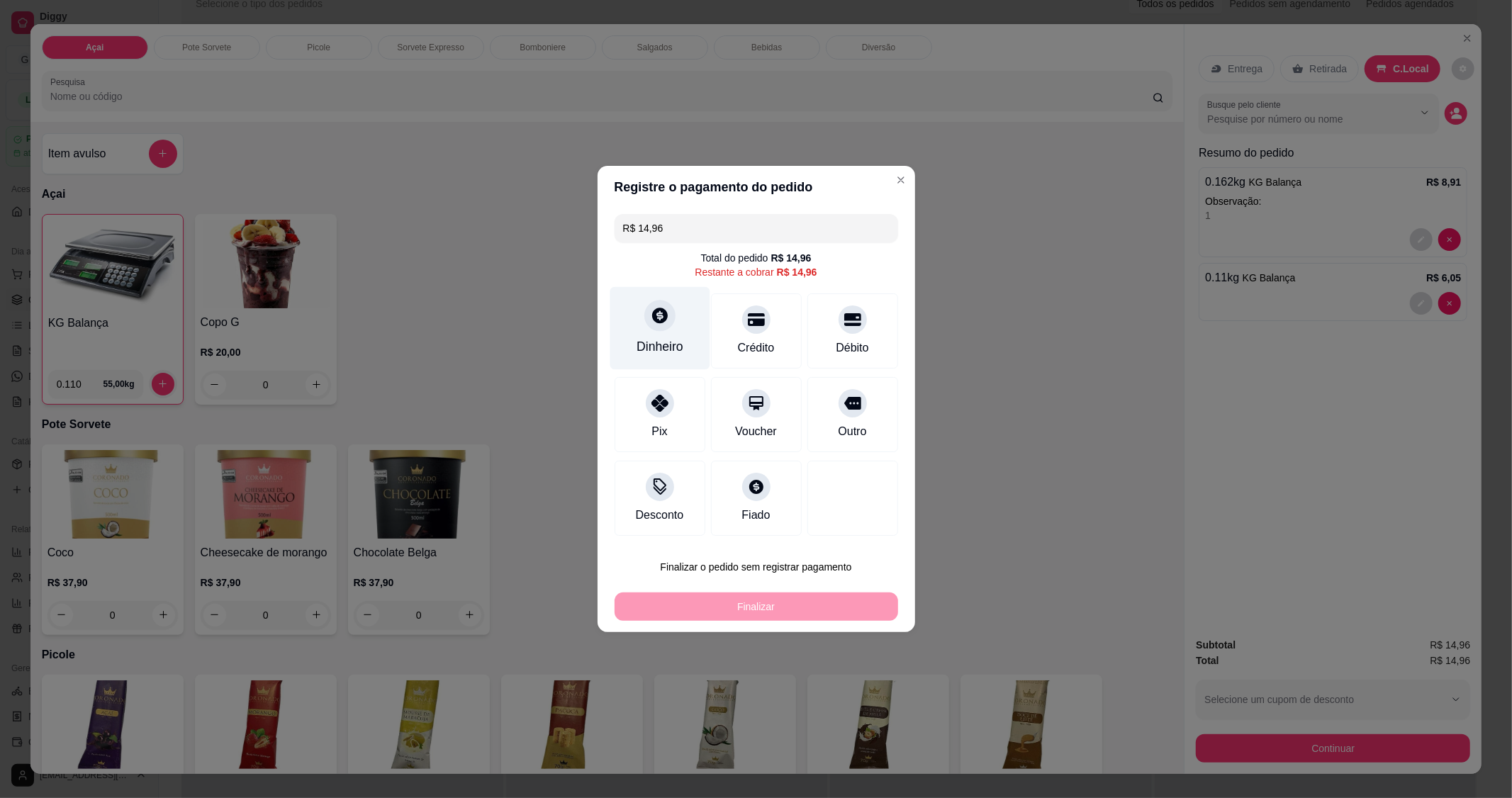
click at [661, 341] on div "Dinheiro" at bounding box center [660, 347] width 47 height 19
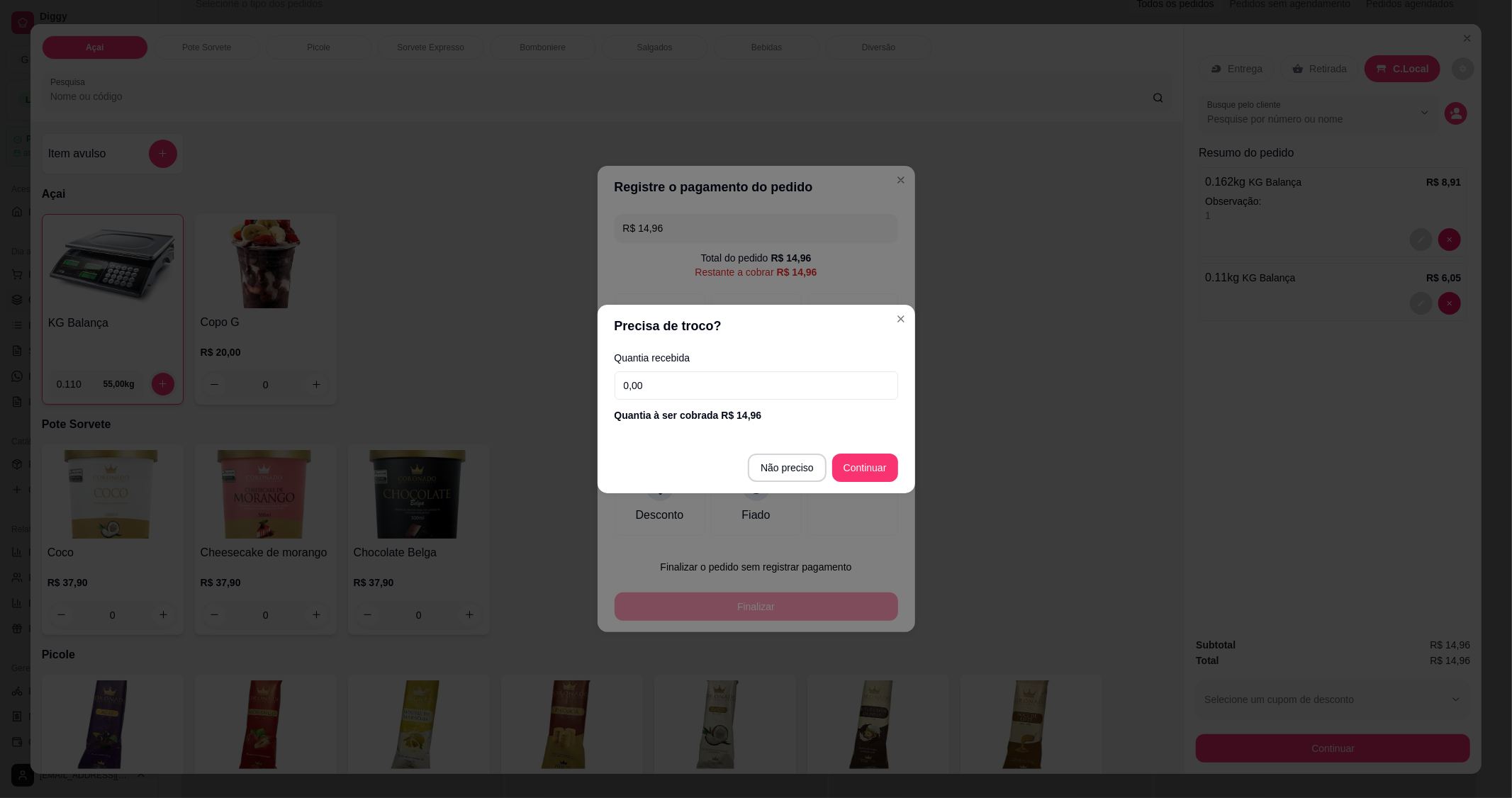
click at [794, 379] on input "0,00" at bounding box center [756, 385] width 284 height 28
type input "20,00"
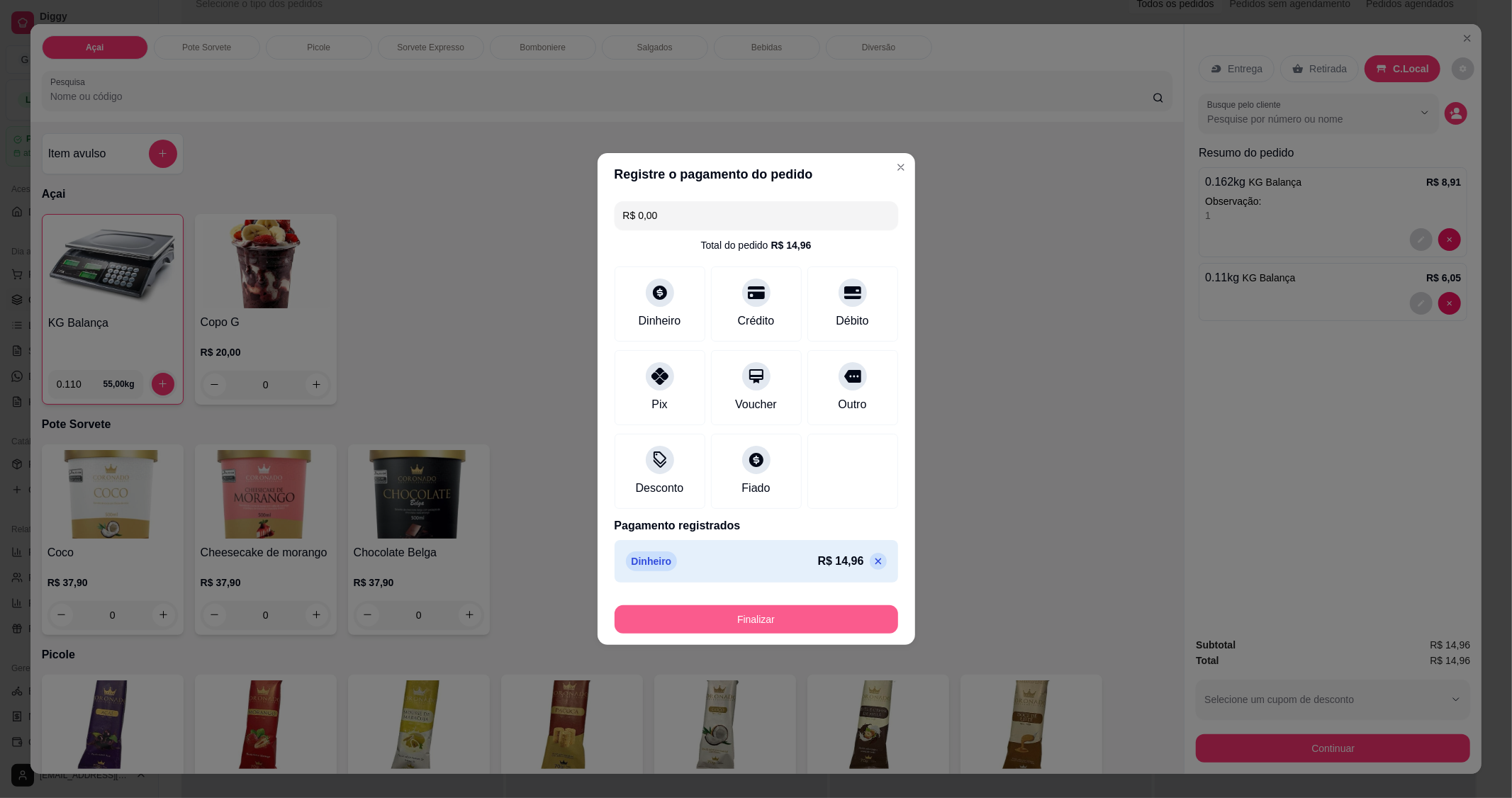
click at [766, 613] on button "Finalizar" at bounding box center [756, 619] width 284 height 28
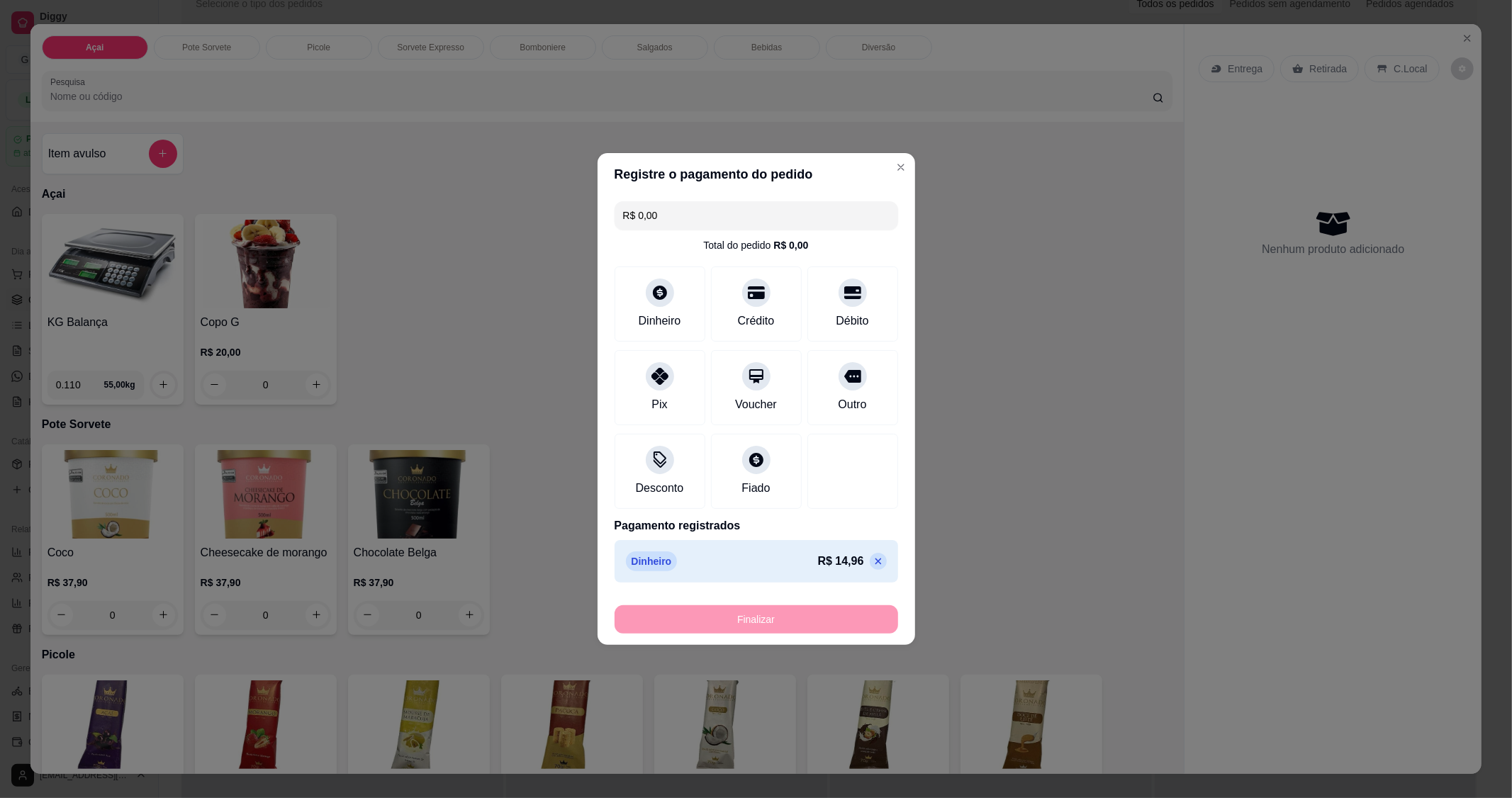
type input "-R$ 14,96"
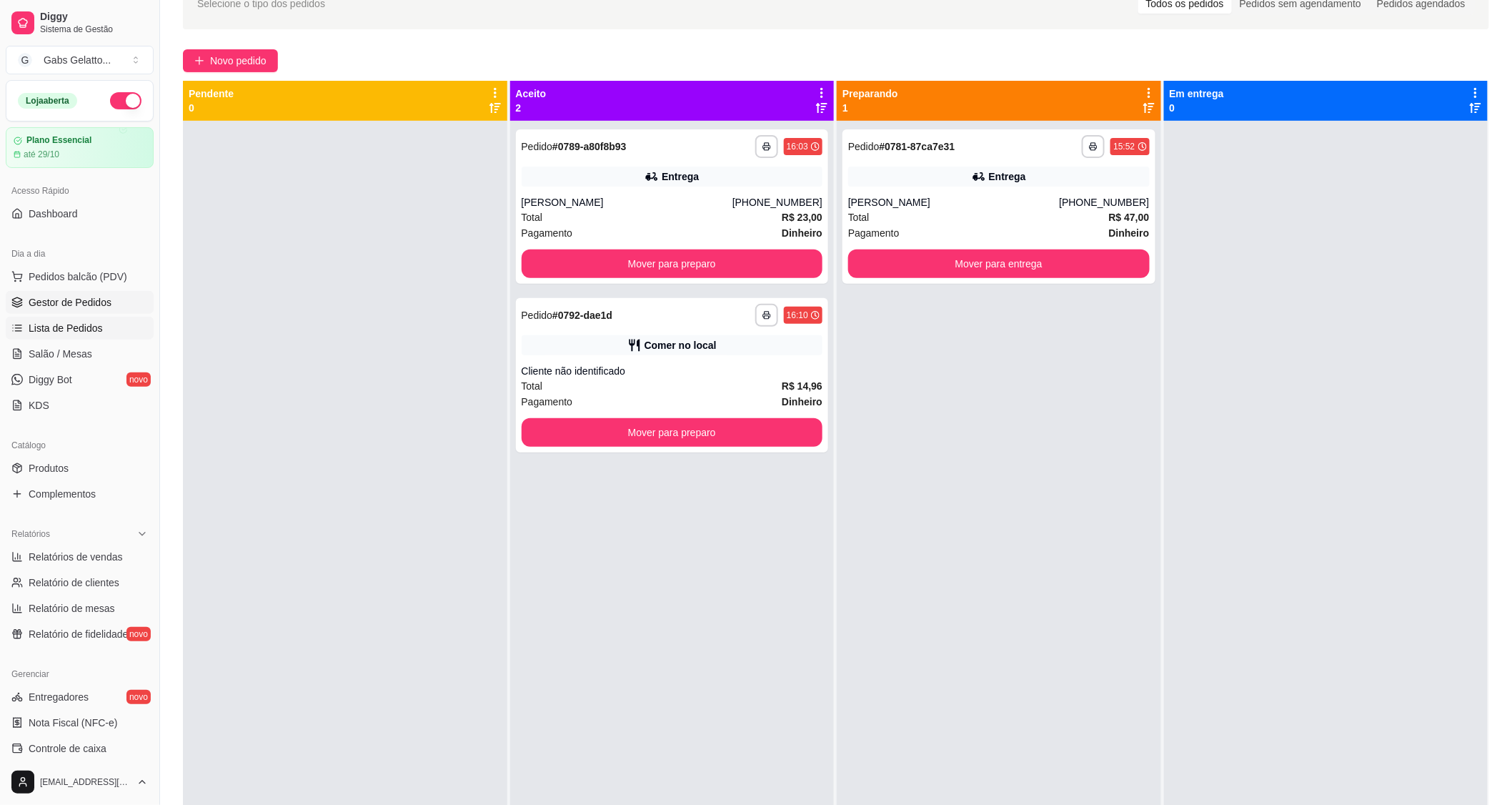
click at [72, 329] on span "Lista de Pedidos" at bounding box center [65, 328] width 75 height 14
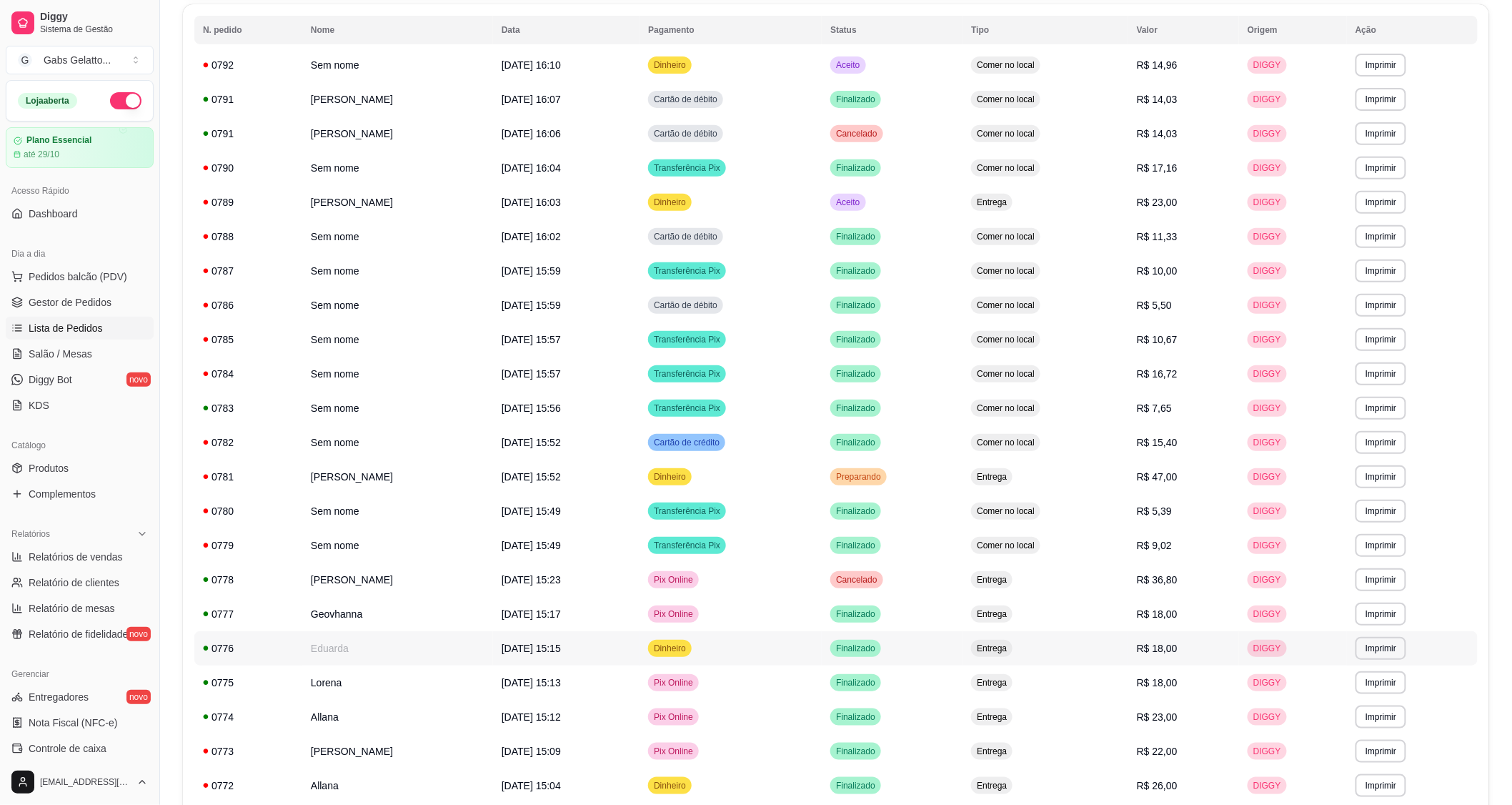
scroll to position [318, 0]
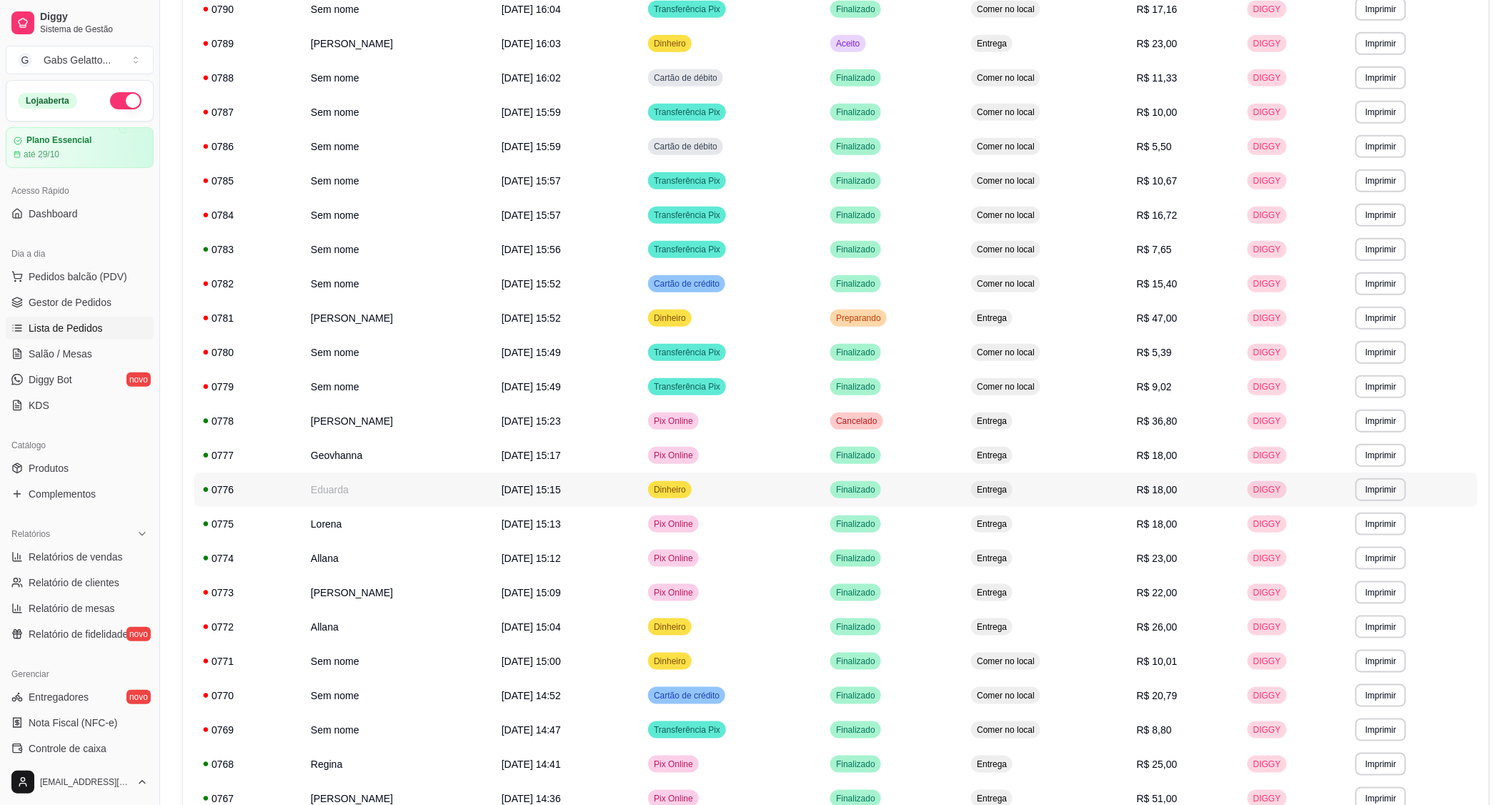
click at [380, 488] on td "Eduarda" at bounding box center [398, 490] width 191 height 35
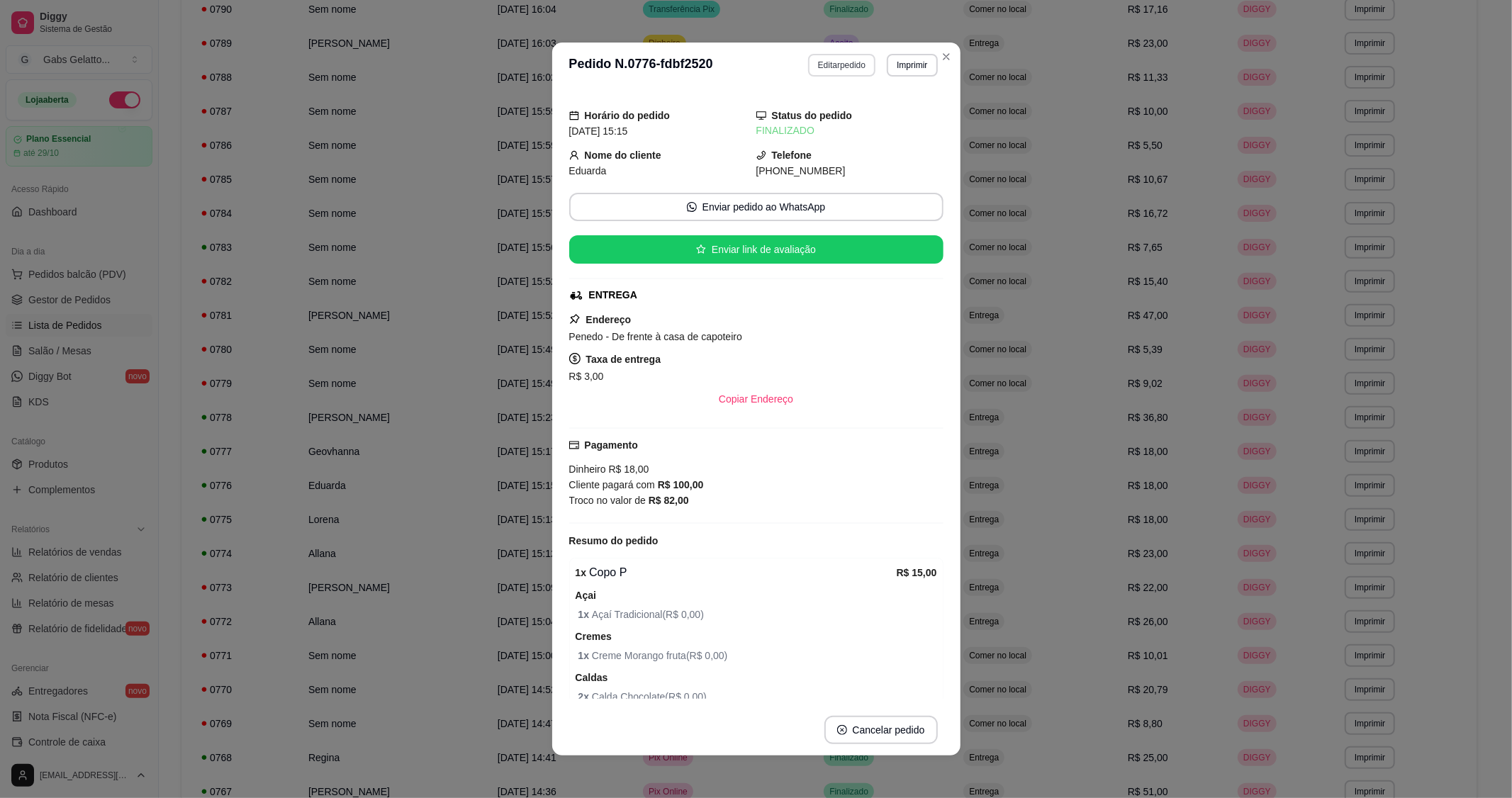
click at [837, 66] on button "Editar pedido" at bounding box center [841, 65] width 67 height 23
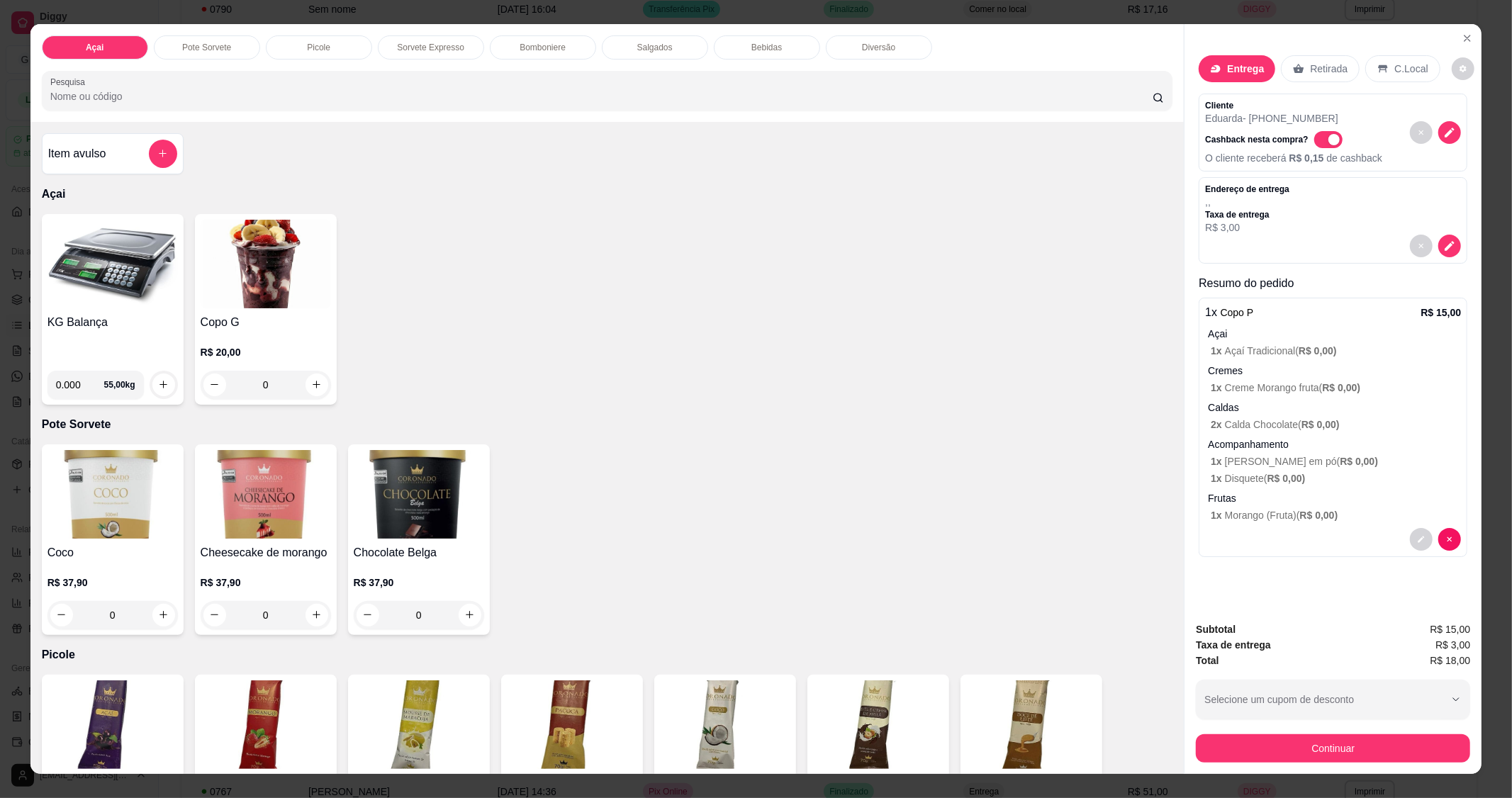
click at [1394, 68] on p "C.Local" at bounding box center [1411, 69] width 34 height 14
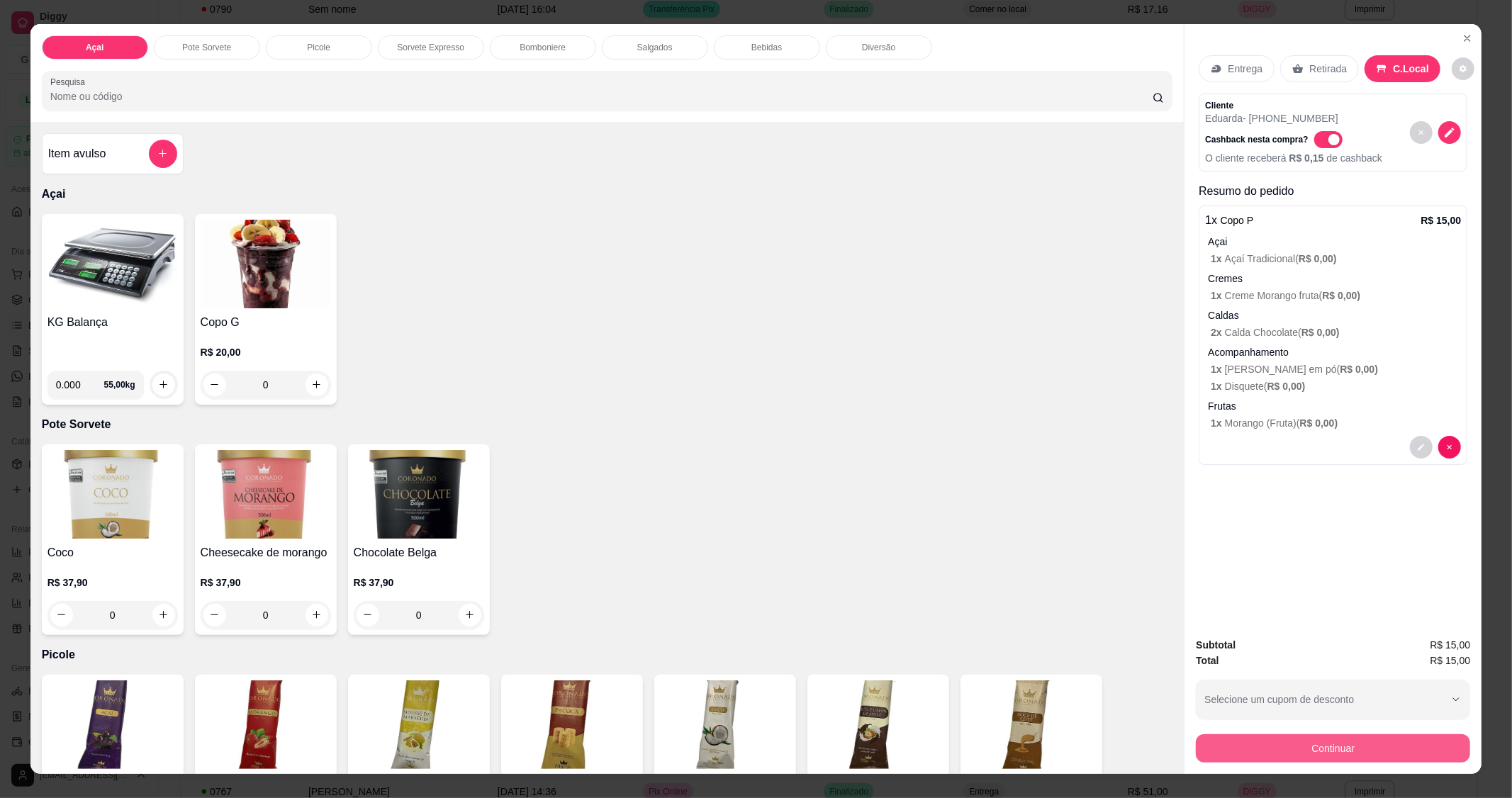
click at [1292, 747] on button "Continuar" at bounding box center [1333, 748] width 274 height 28
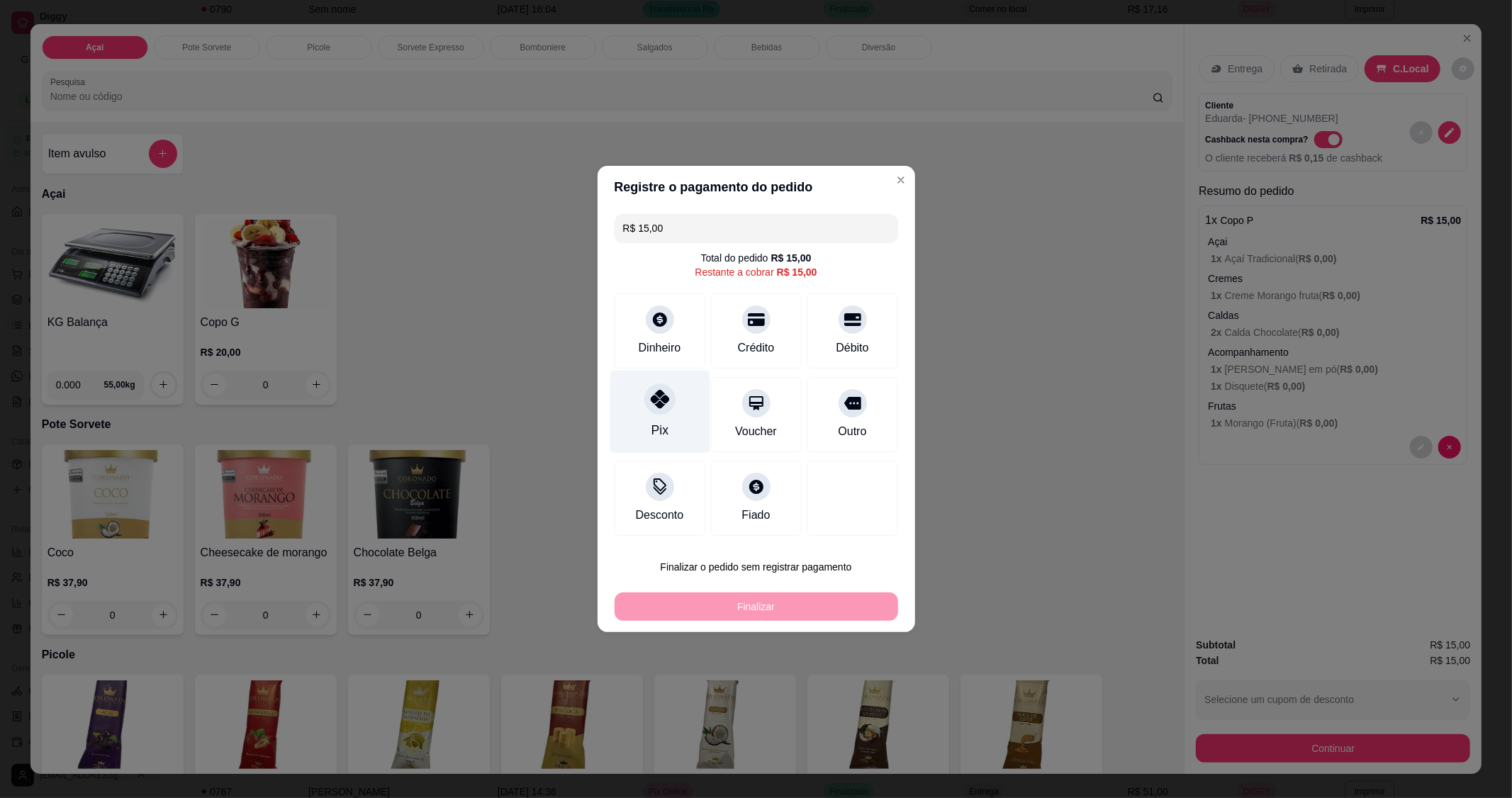
click at [664, 397] on icon at bounding box center [660, 399] width 19 height 19
type input "R$ 0,00"
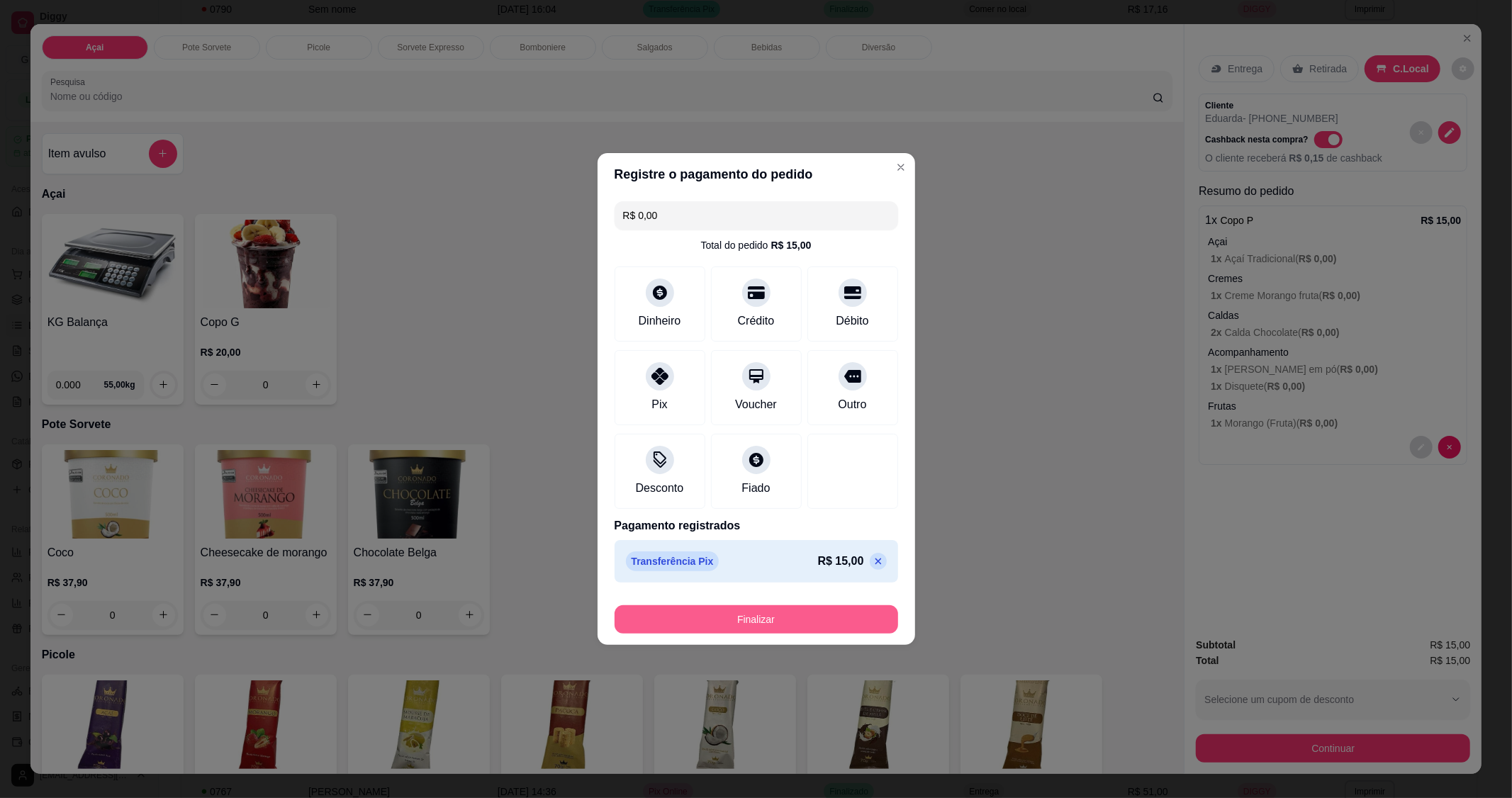
click at [802, 623] on button "Finalizar" at bounding box center [756, 619] width 284 height 28
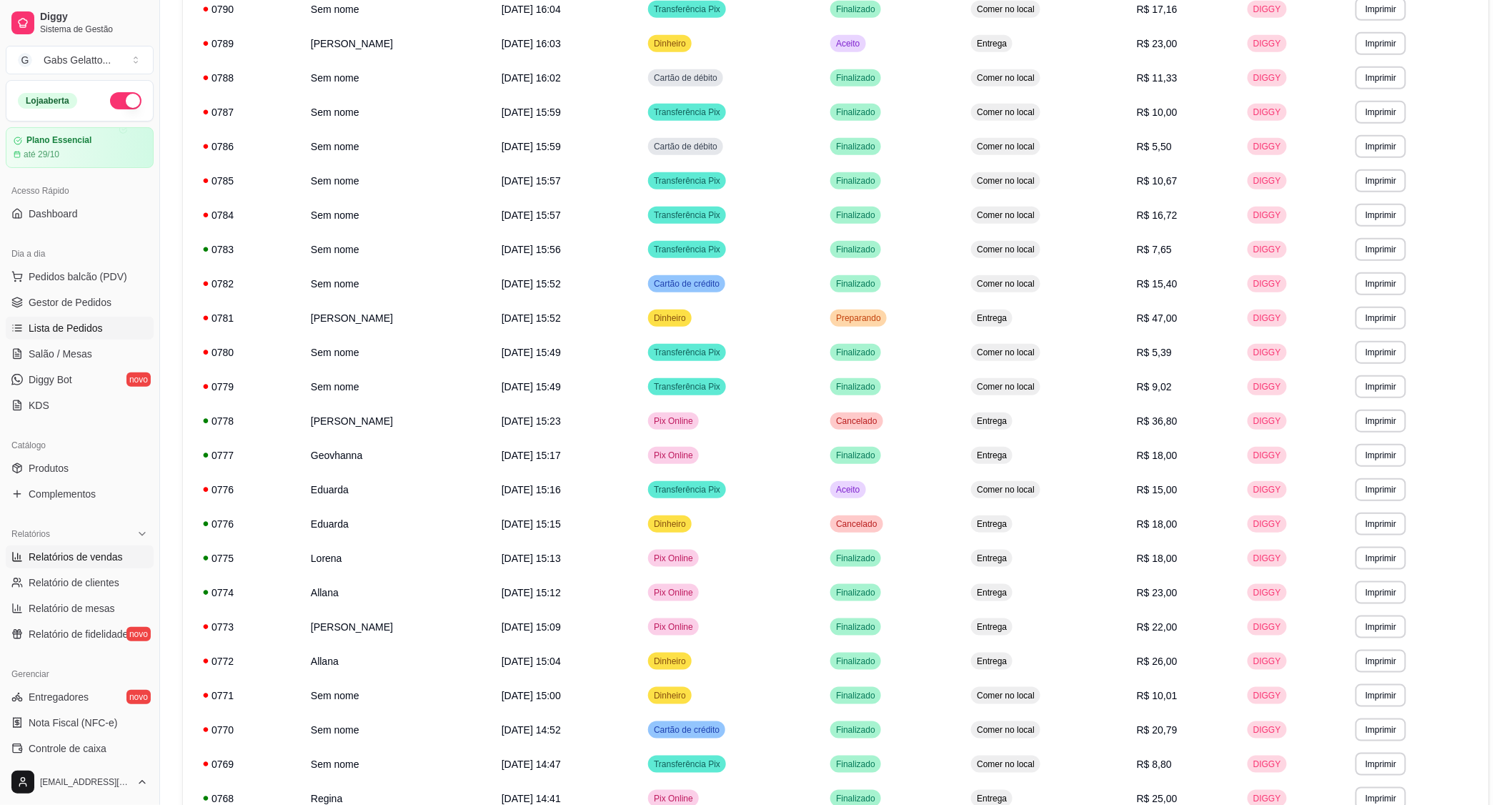
click at [41, 560] on span "Relatórios de vendas" at bounding box center [75, 557] width 94 height 14
select select "ALL"
select select "0"
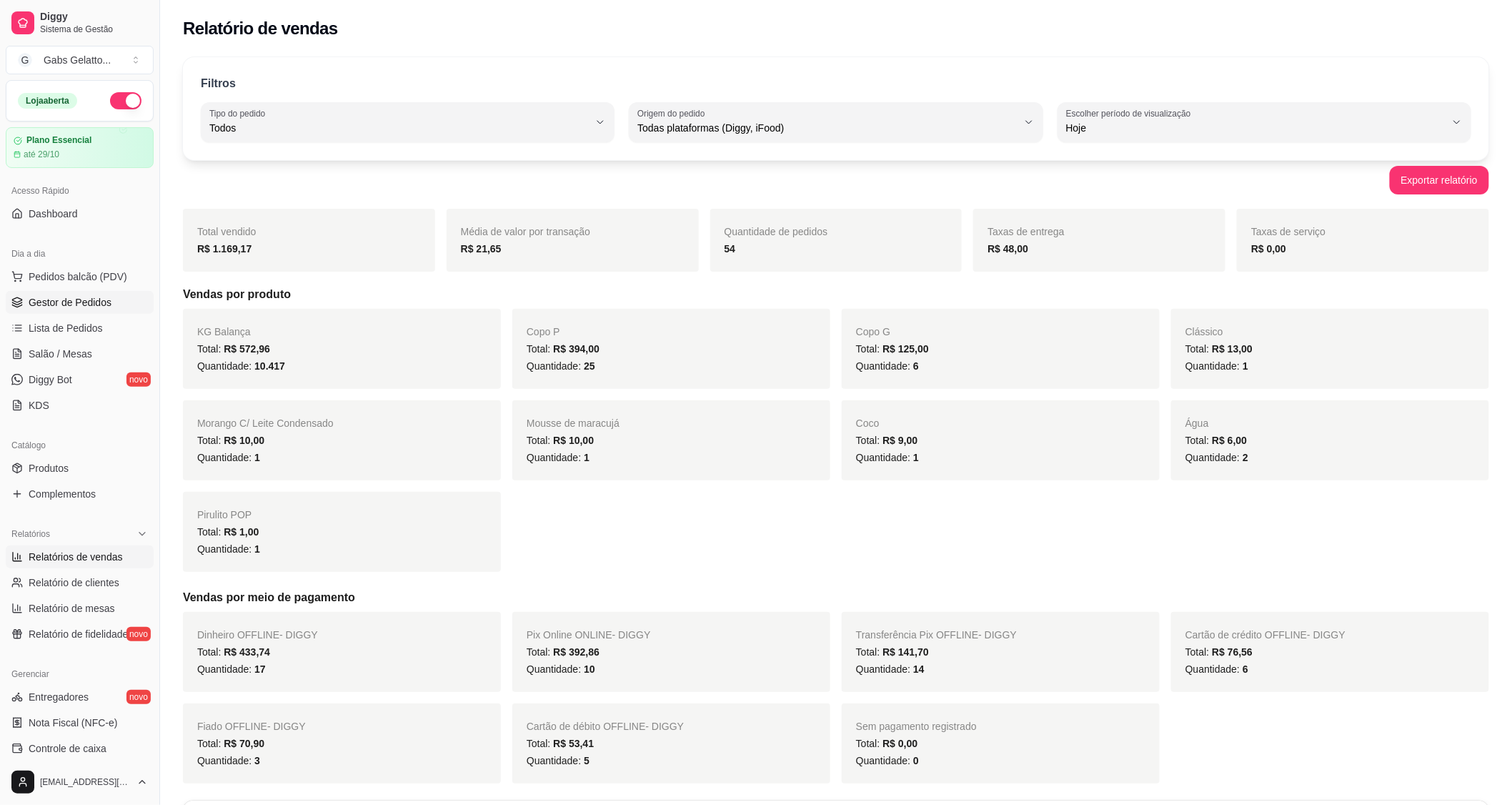
click at [73, 308] on span "Gestor de Pedidos" at bounding box center [69, 302] width 83 height 14
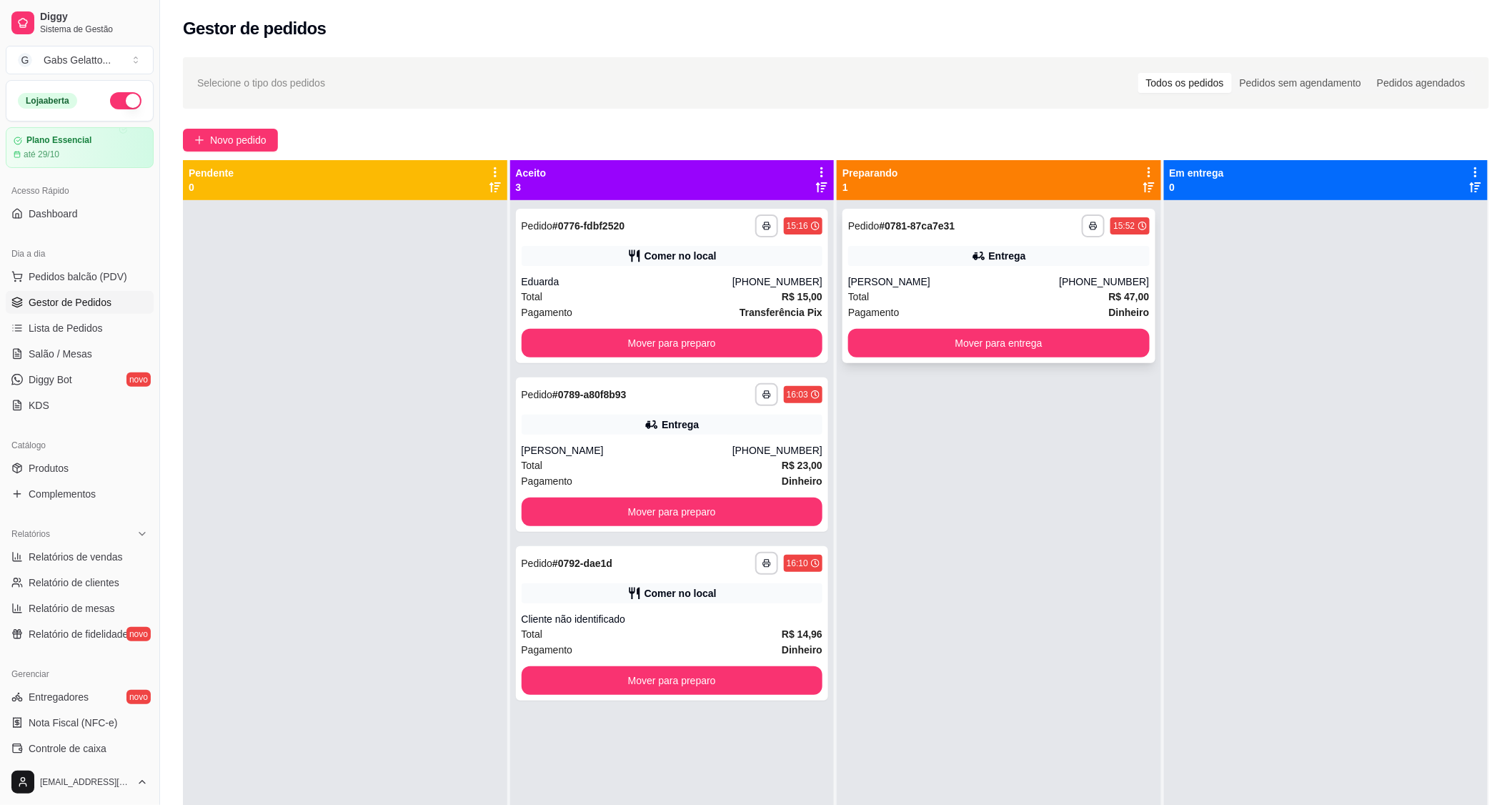
click at [962, 284] on div "[PERSON_NAME]" at bounding box center [953, 281] width 211 height 14
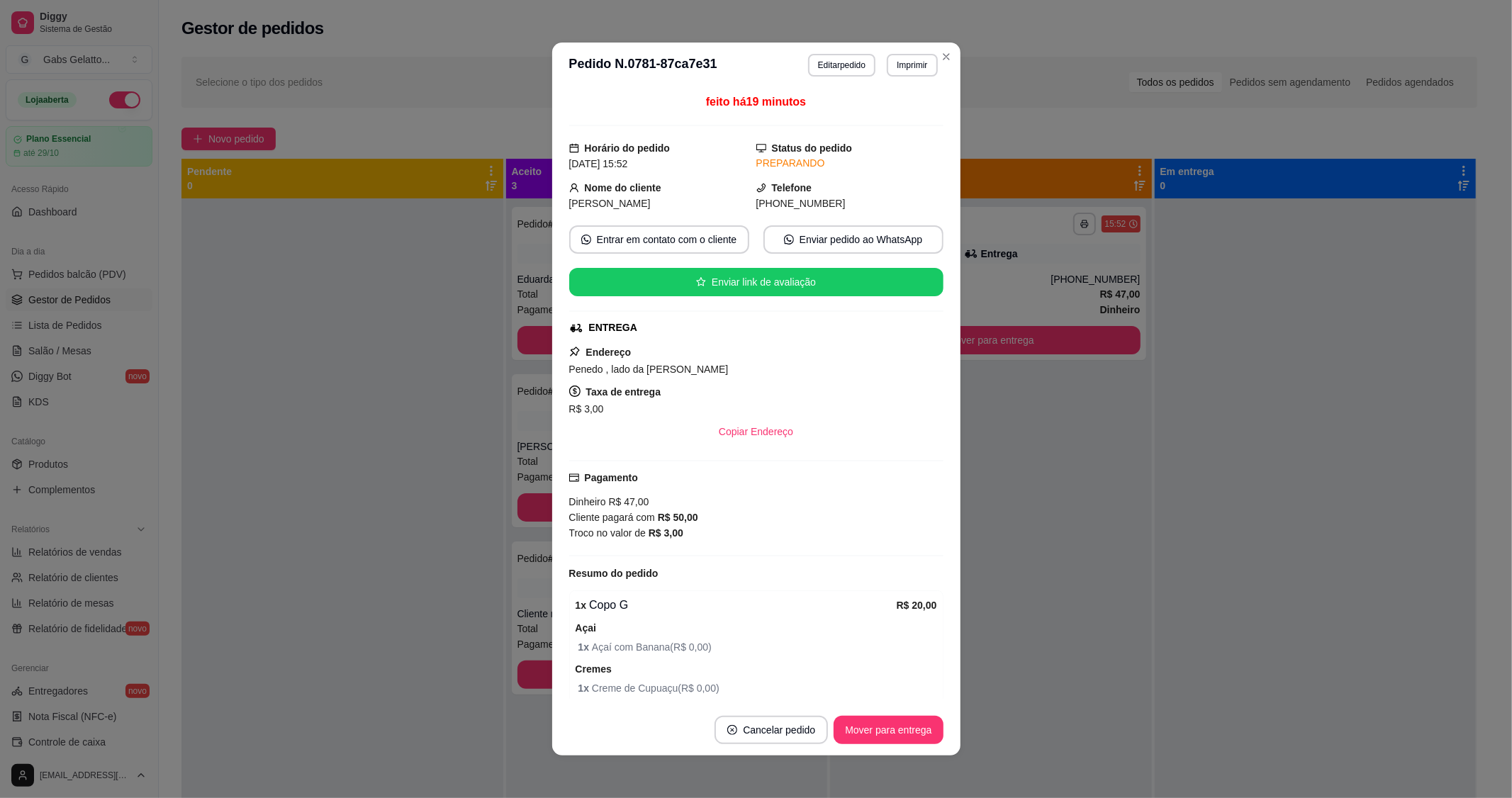
click at [944, 44] on header "**********" at bounding box center [756, 65] width 409 height 45
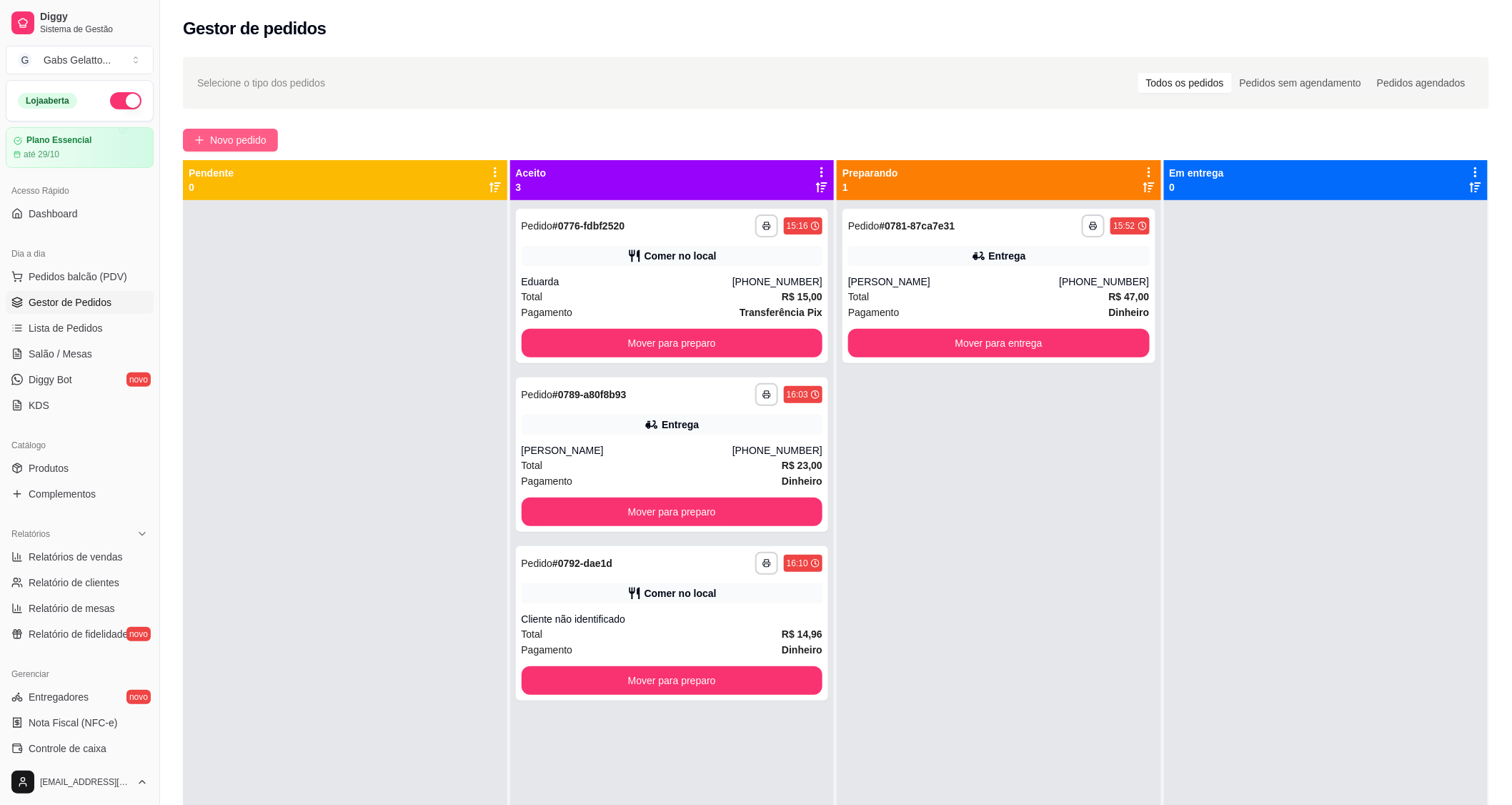
click at [234, 138] on span "Novo pedido" at bounding box center [238, 140] width 57 height 16
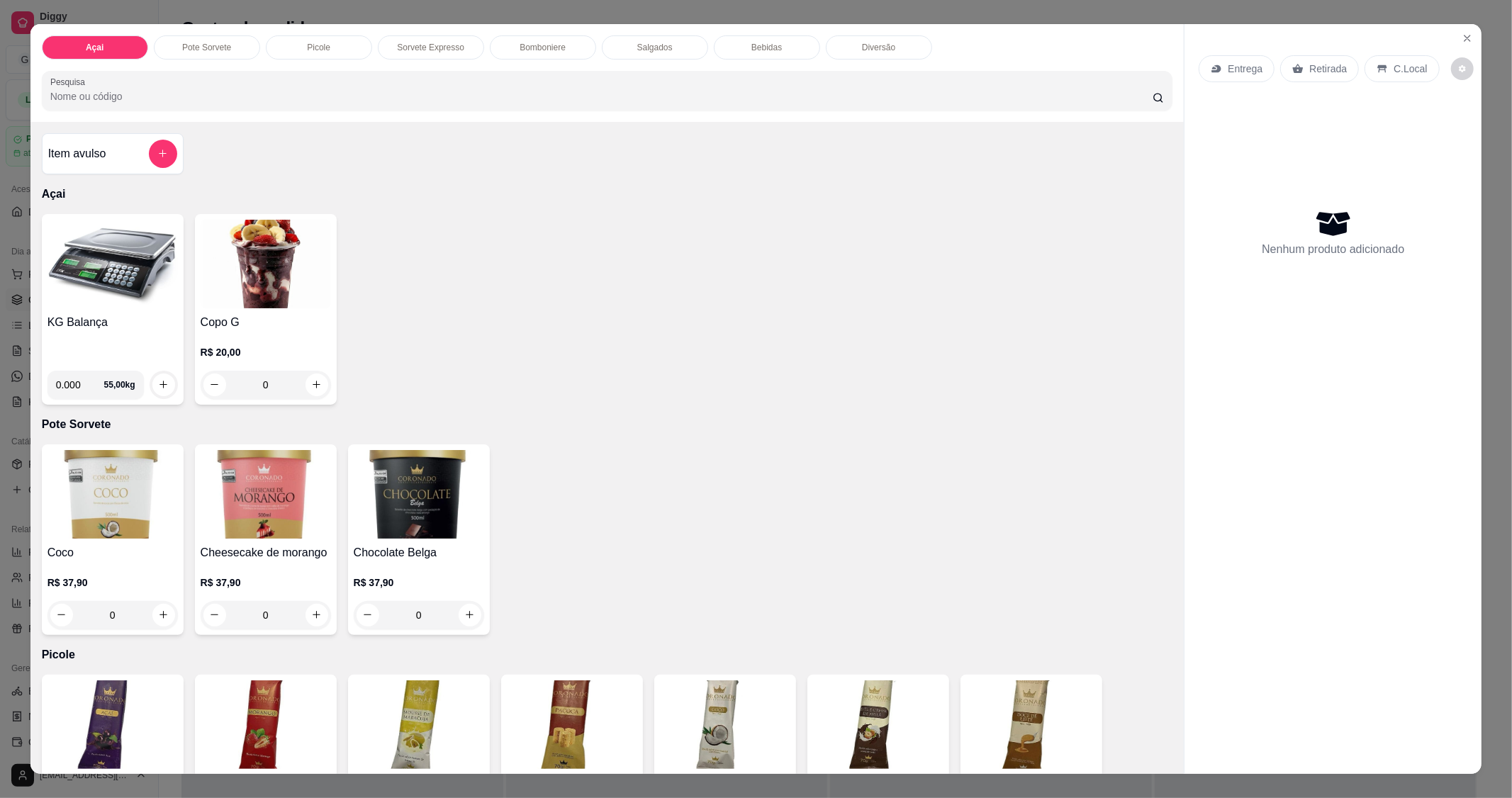
click at [76, 383] on input "0.000" at bounding box center [80, 385] width 48 height 28
type input "0.400"
click at [168, 385] on button "increase-product-quantity" at bounding box center [163, 384] width 23 height 23
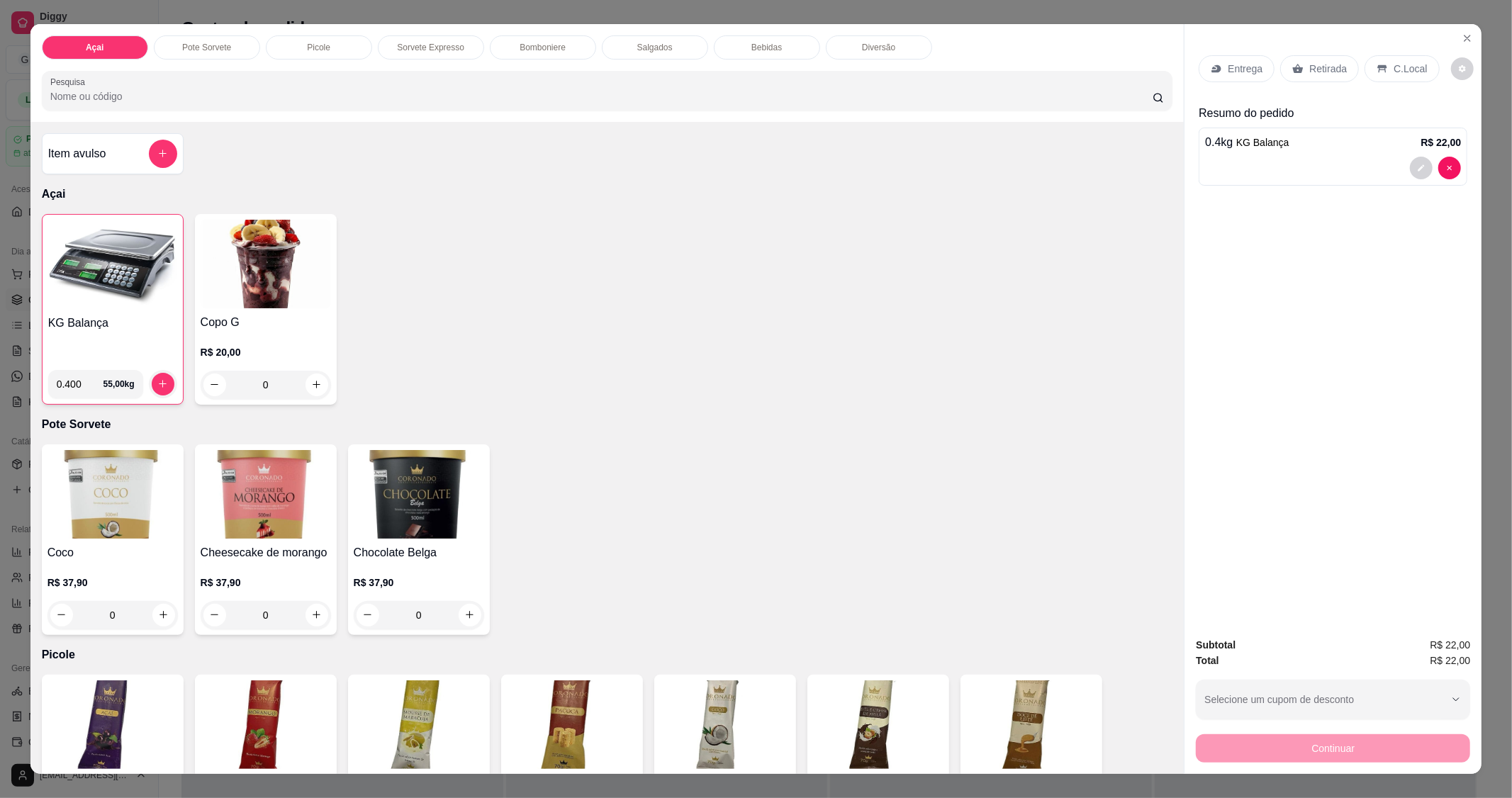
click at [1408, 69] on p "C.Local" at bounding box center [1410, 69] width 34 height 14
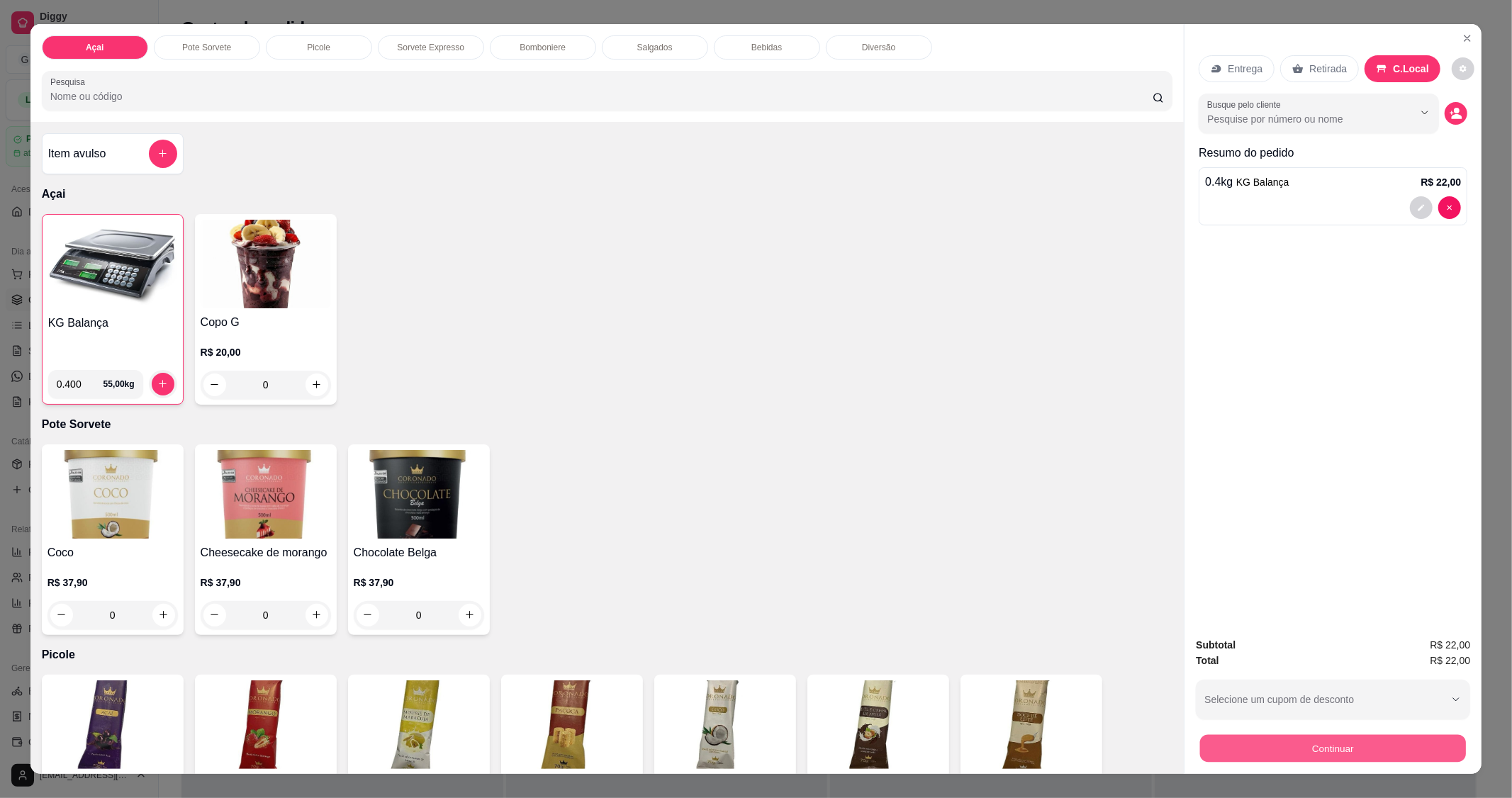
click at [1343, 747] on button "Continuar" at bounding box center [1333, 748] width 266 height 27
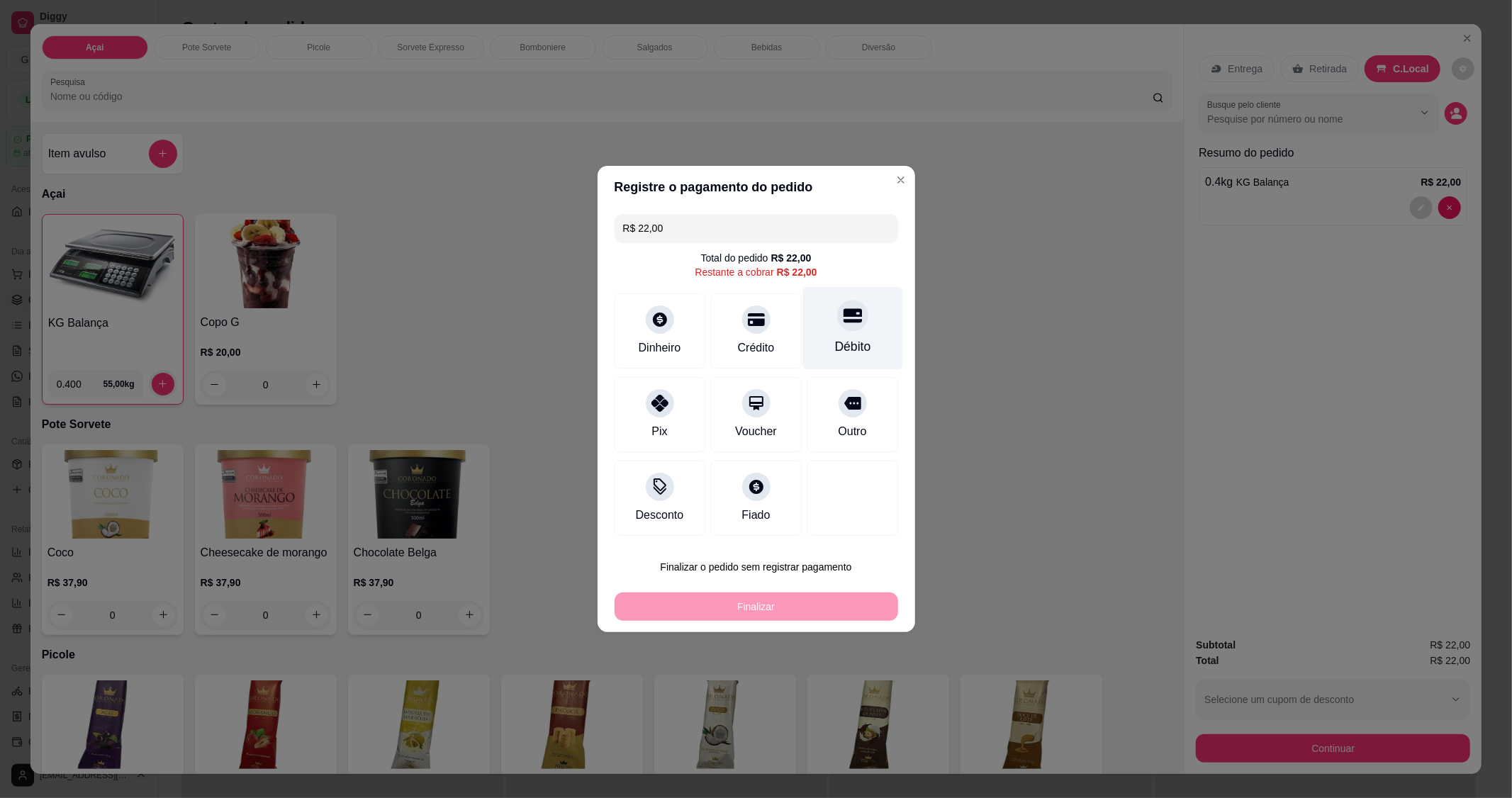
click at [846, 320] on icon at bounding box center [852, 316] width 19 height 14
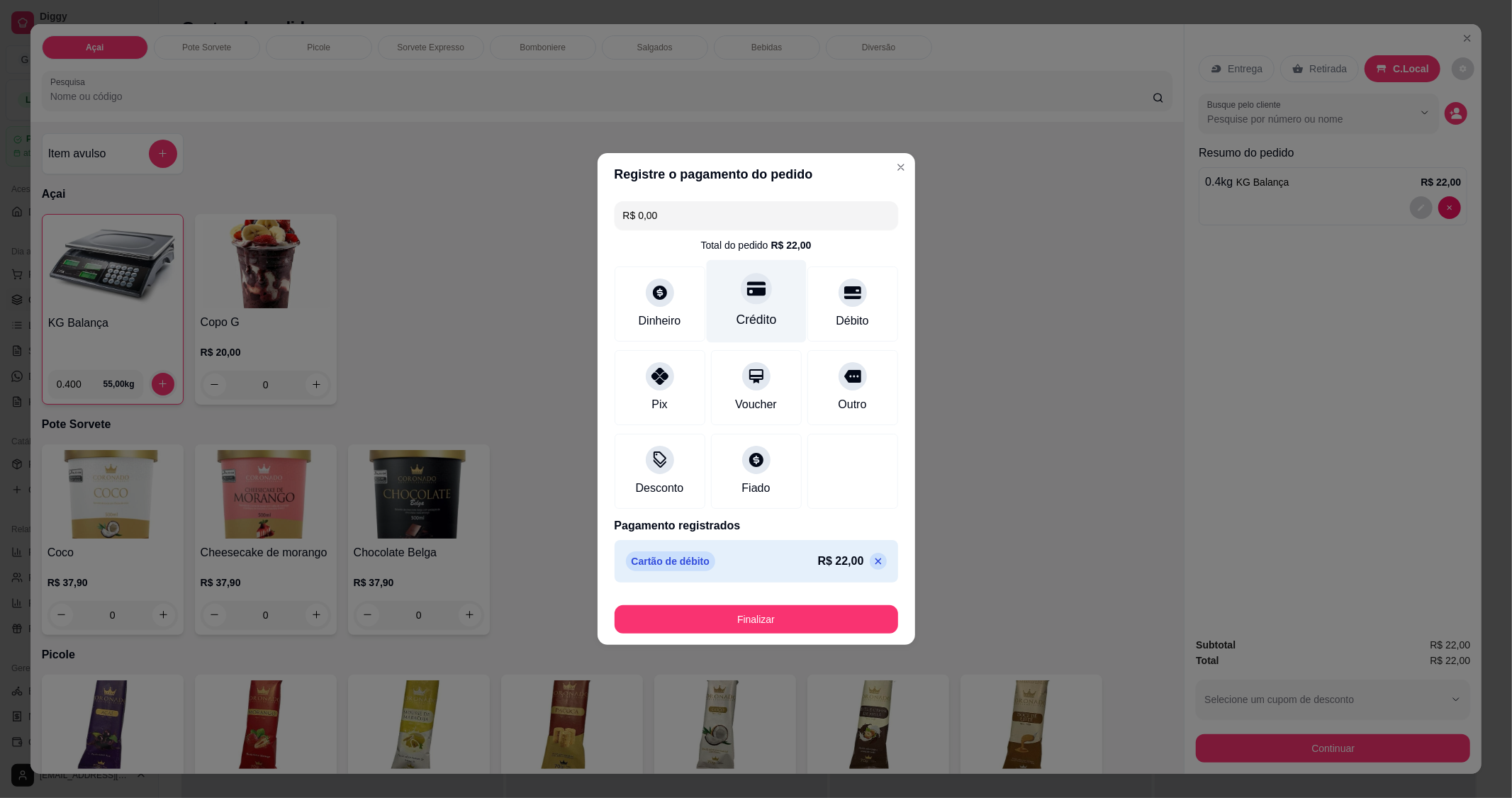
click at [746, 298] on icon at bounding box center [756, 288] width 19 height 19
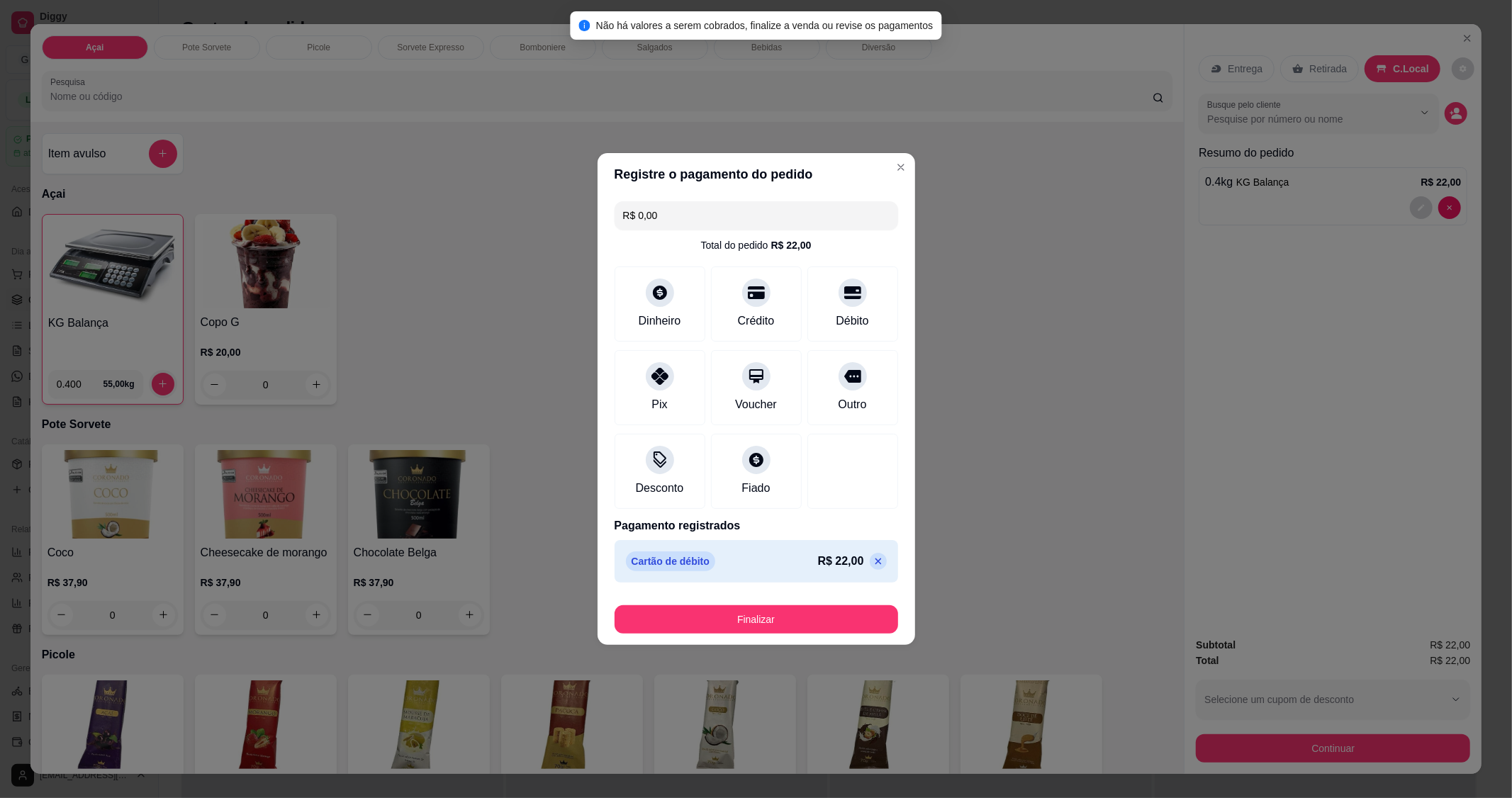
click at [873, 558] on icon at bounding box center [878, 561] width 12 height 12
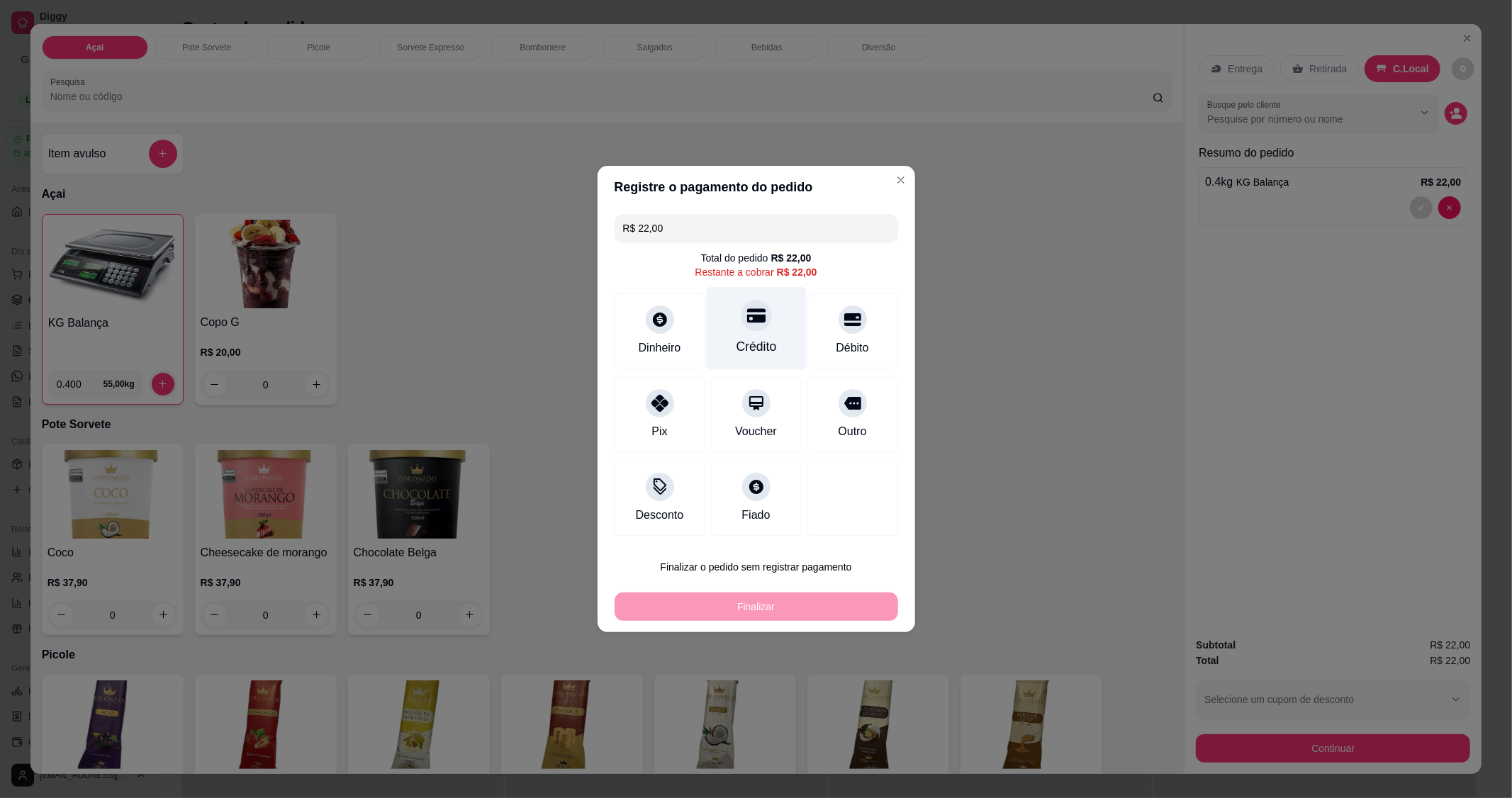
click at [755, 331] on div at bounding box center [756, 316] width 31 height 31
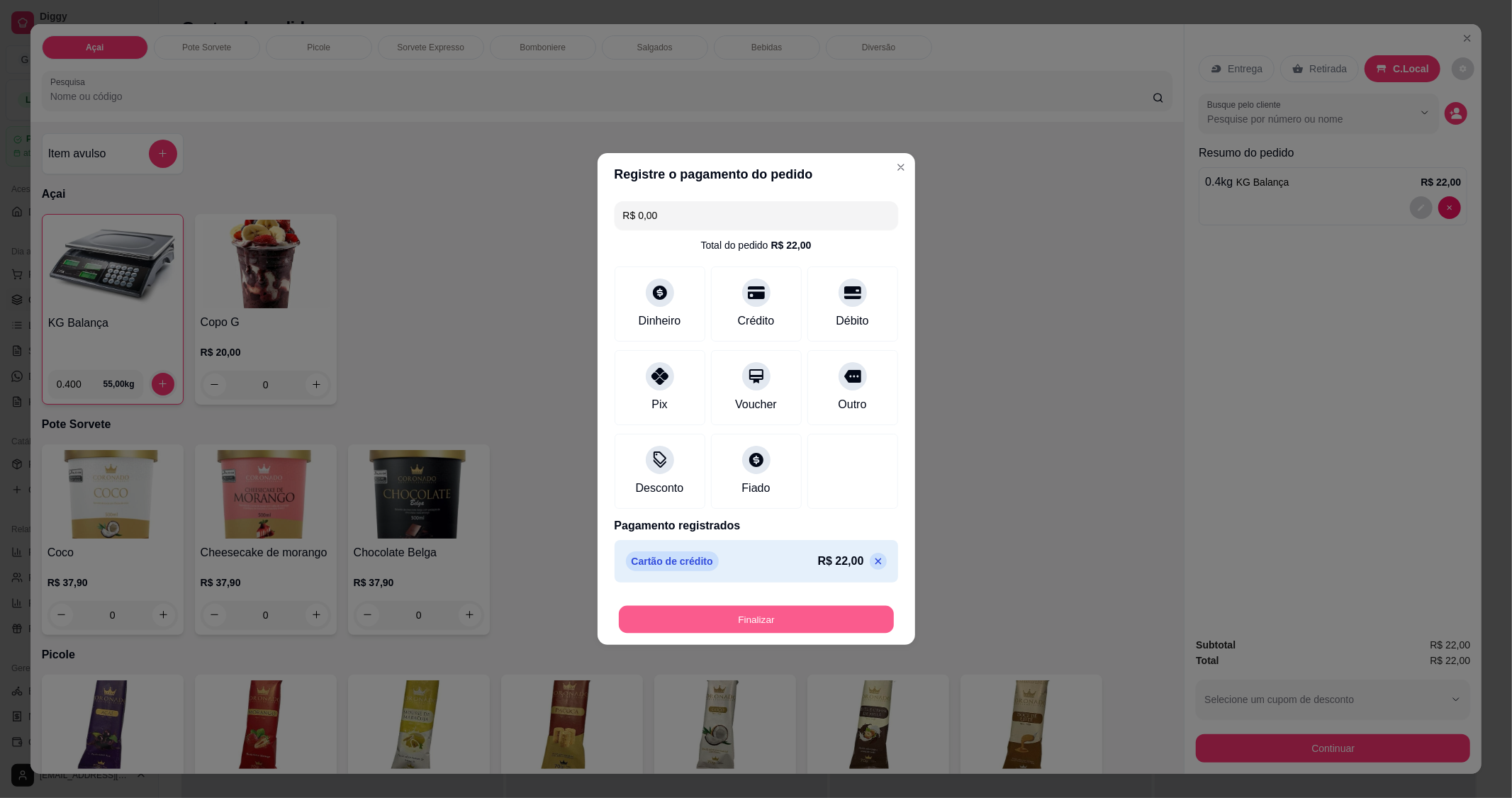
click at [774, 626] on button "Finalizar" at bounding box center [756, 619] width 275 height 27
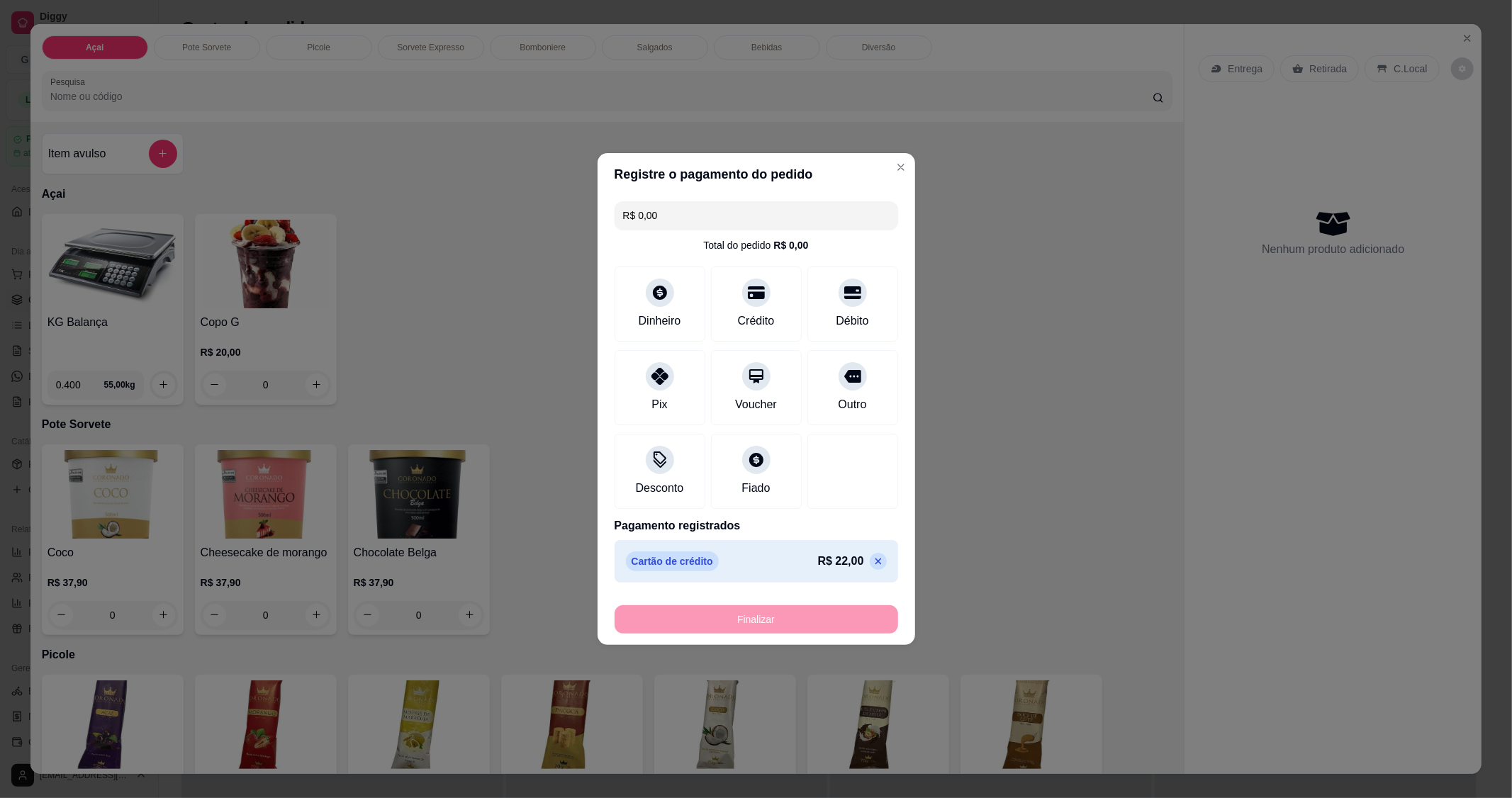
type input "-R$ 22,00"
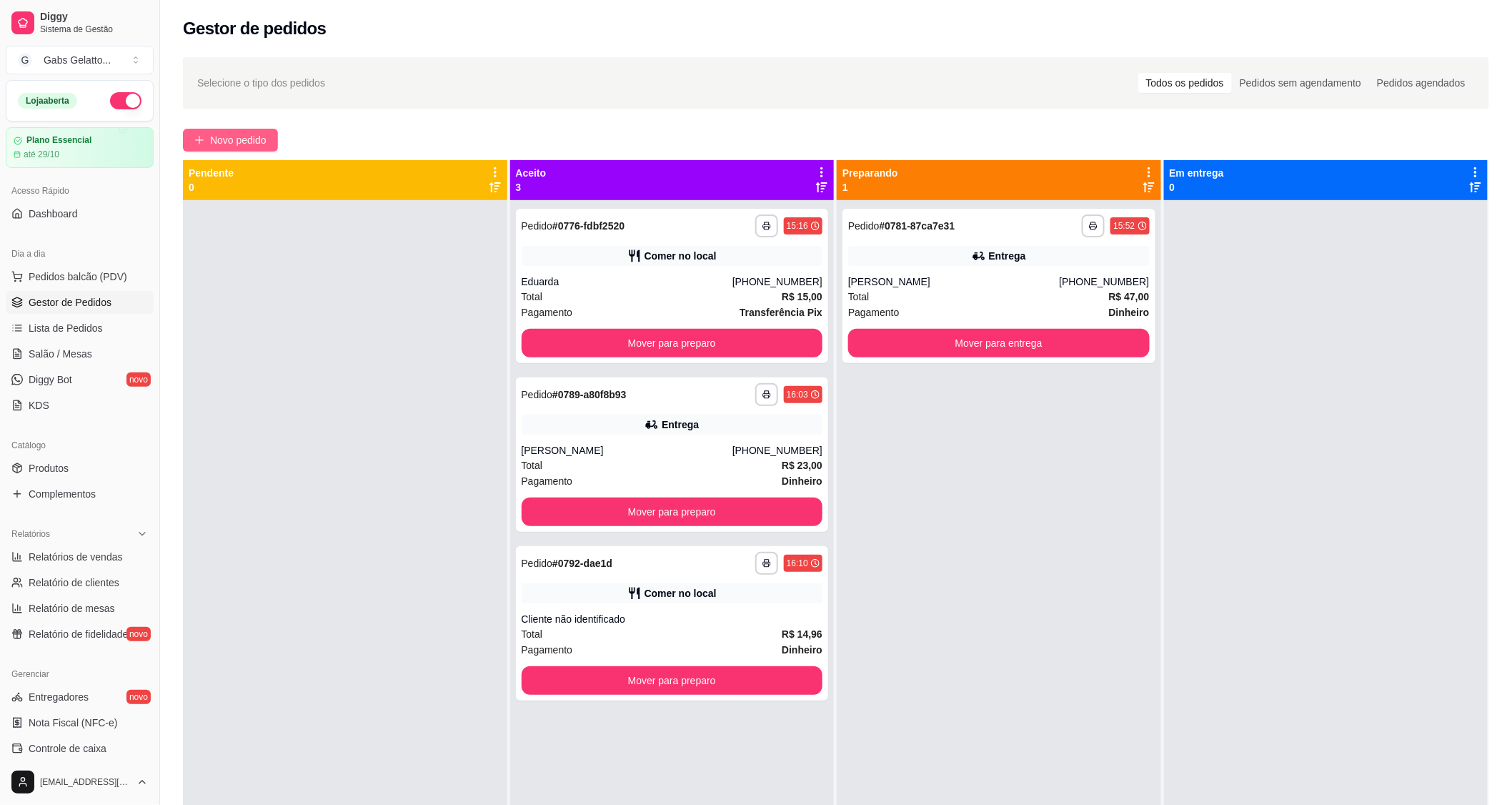
click at [248, 139] on span "Novo pedido" at bounding box center [238, 140] width 57 height 16
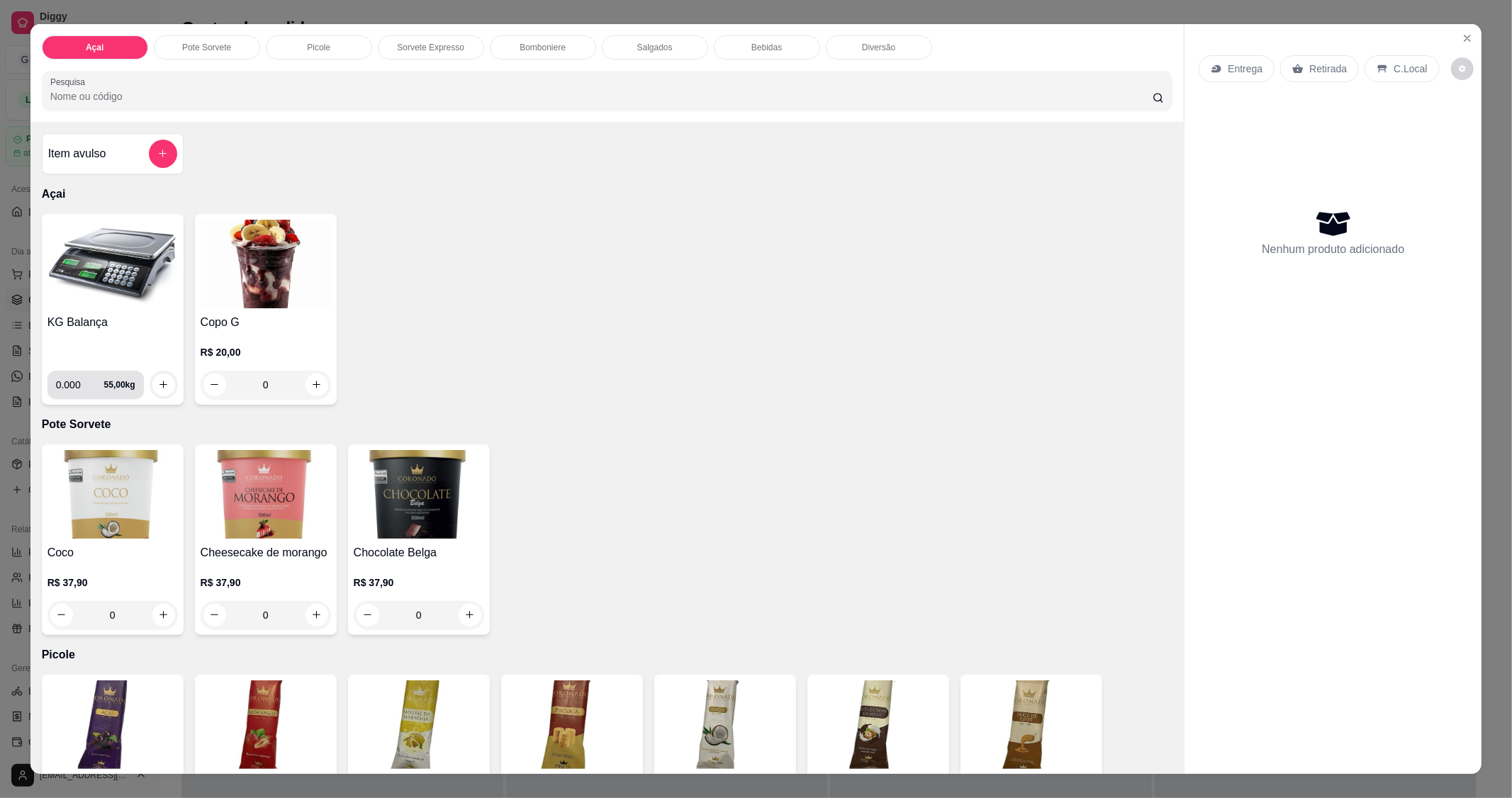
click at [73, 385] on input "0.000" at bounding box center [80, 385] width 48 height 28
type input "0.354"
click at [160, 387] on icon "increase-product-quantity" at bounding box center [164, 384] width 11 height 11
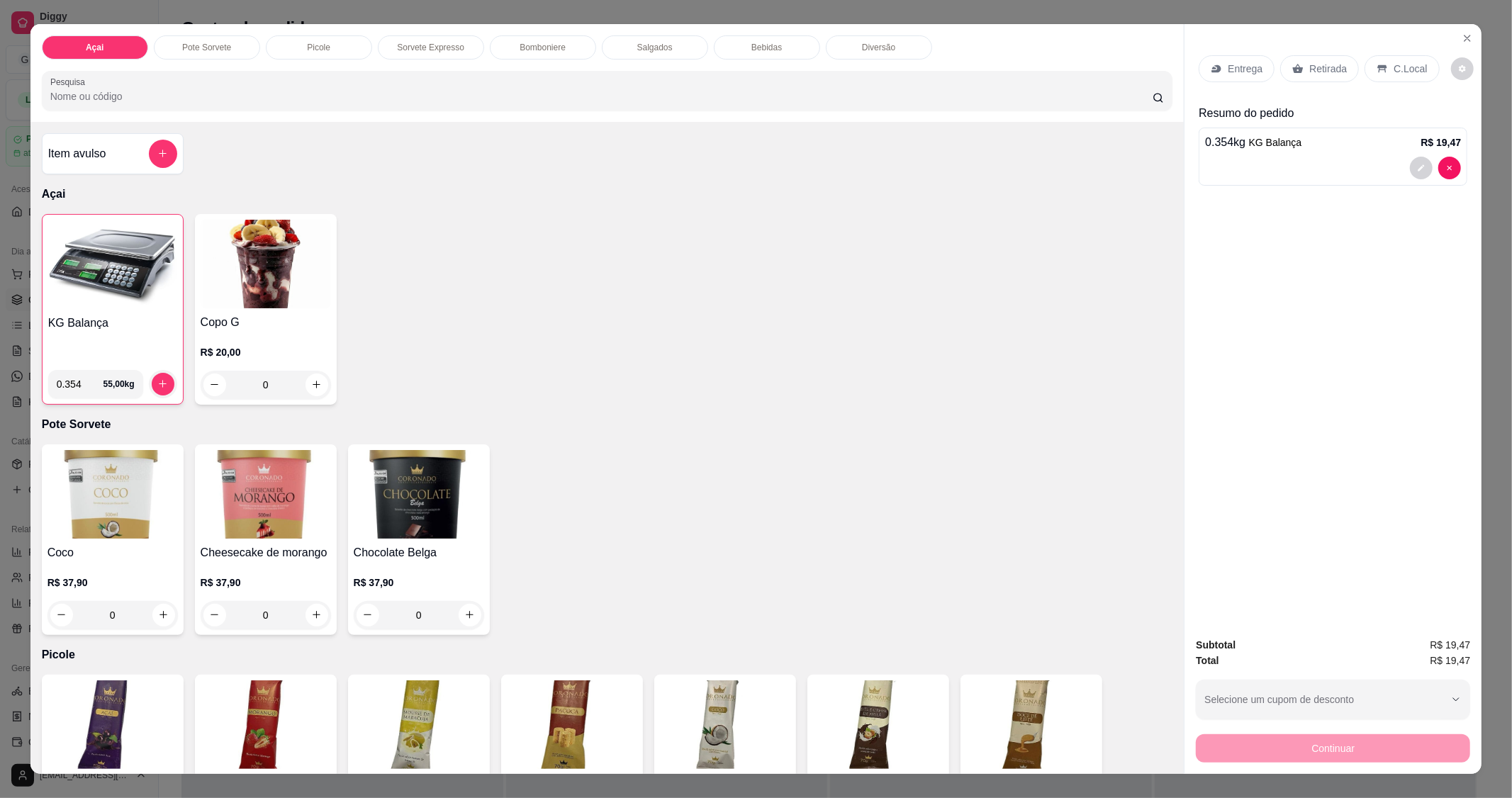
click at [1378, 66] on icon at bounding box center [1383, 69] width 9 height 8
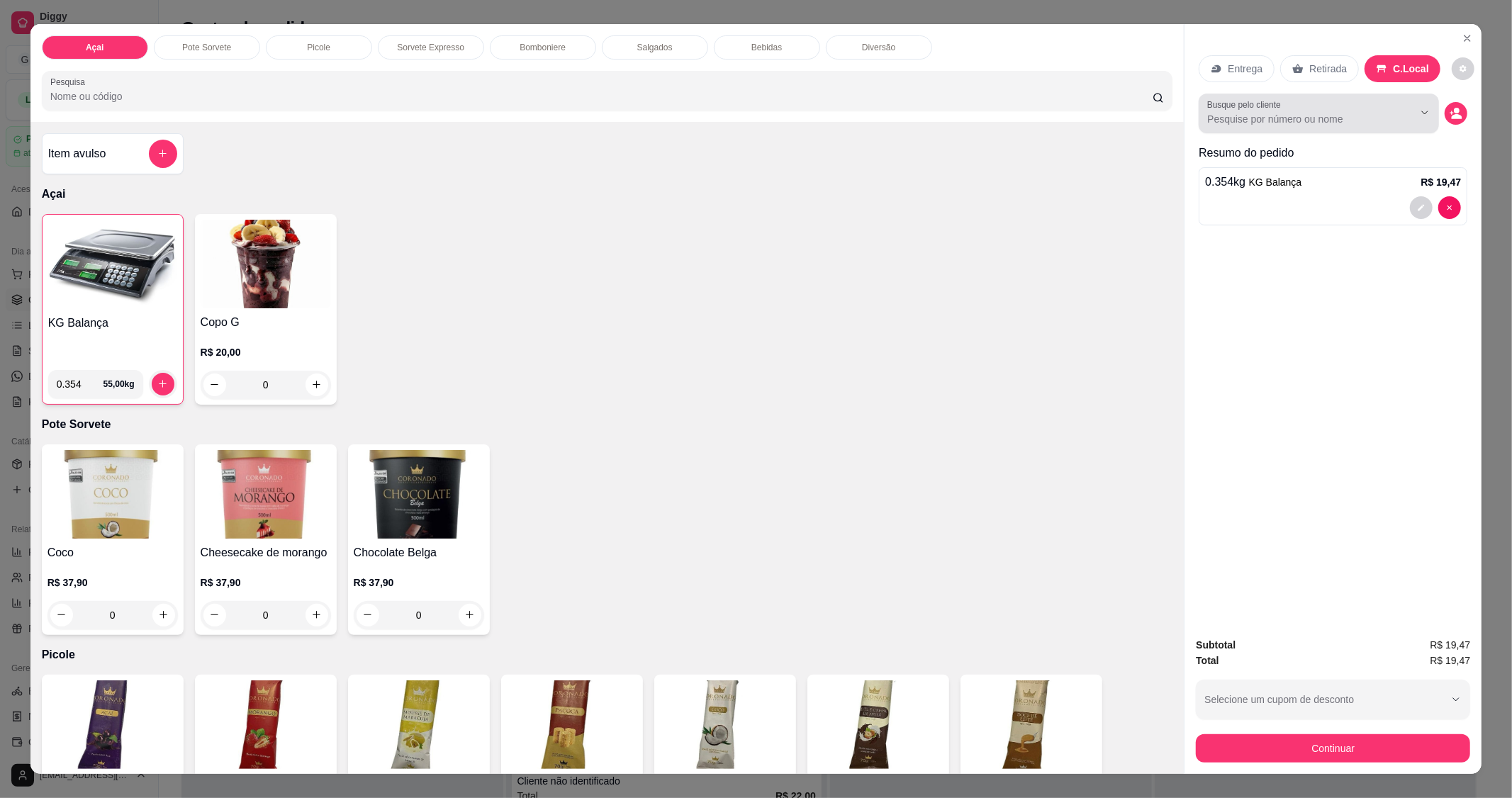
click at [1256, 119] on div "Busque pelo cliente" at bounding box center [1319, 113] width 240 height 40
type input "Kezi"
click at [1411, 112] on div at bounding box center [1414, 112] width 45 height 27
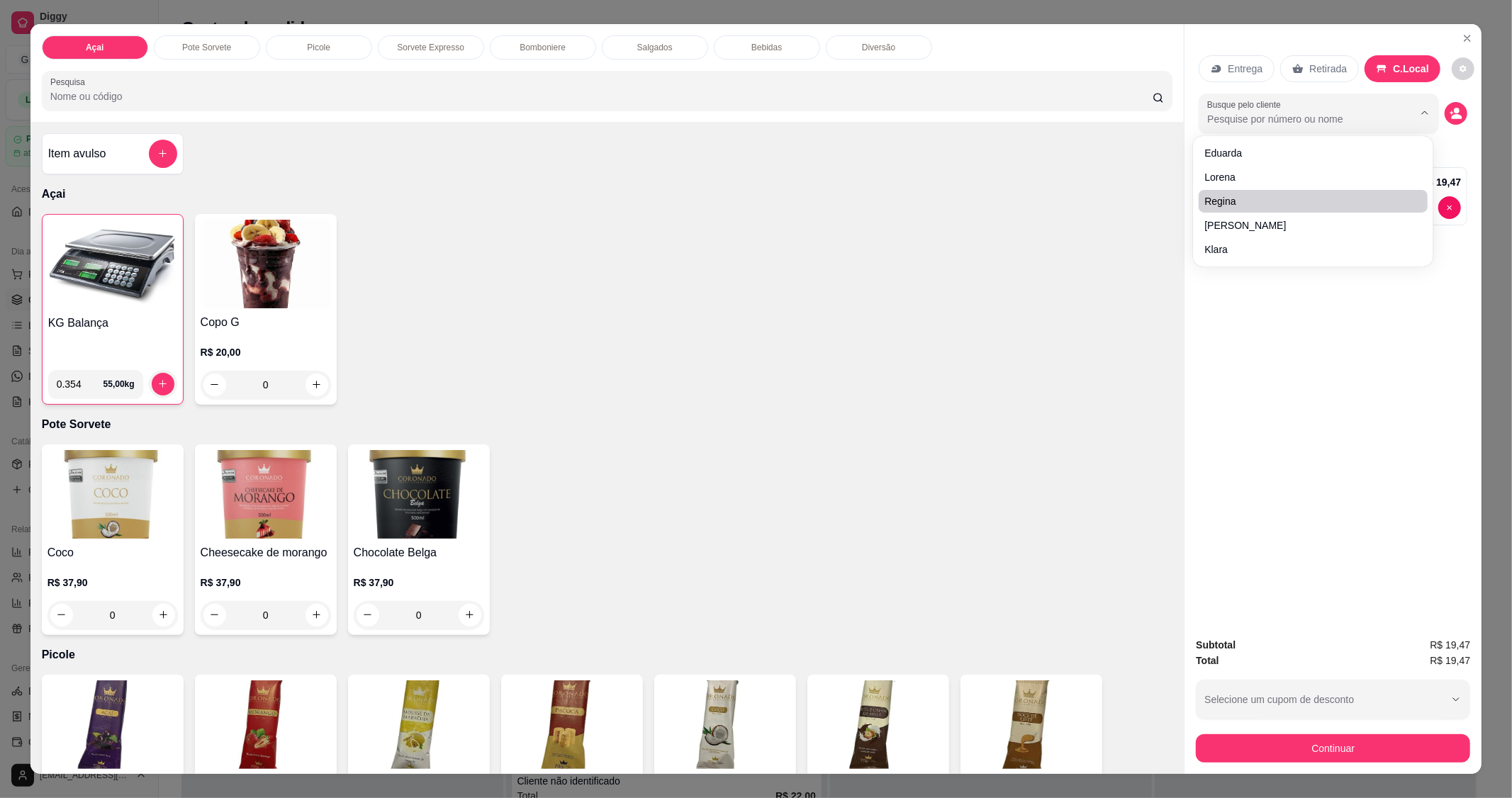
click at [1349, 121] on input "Busque pelo cliente" at bounding box center [1298, 119] width 183 height 14
type input "Q"
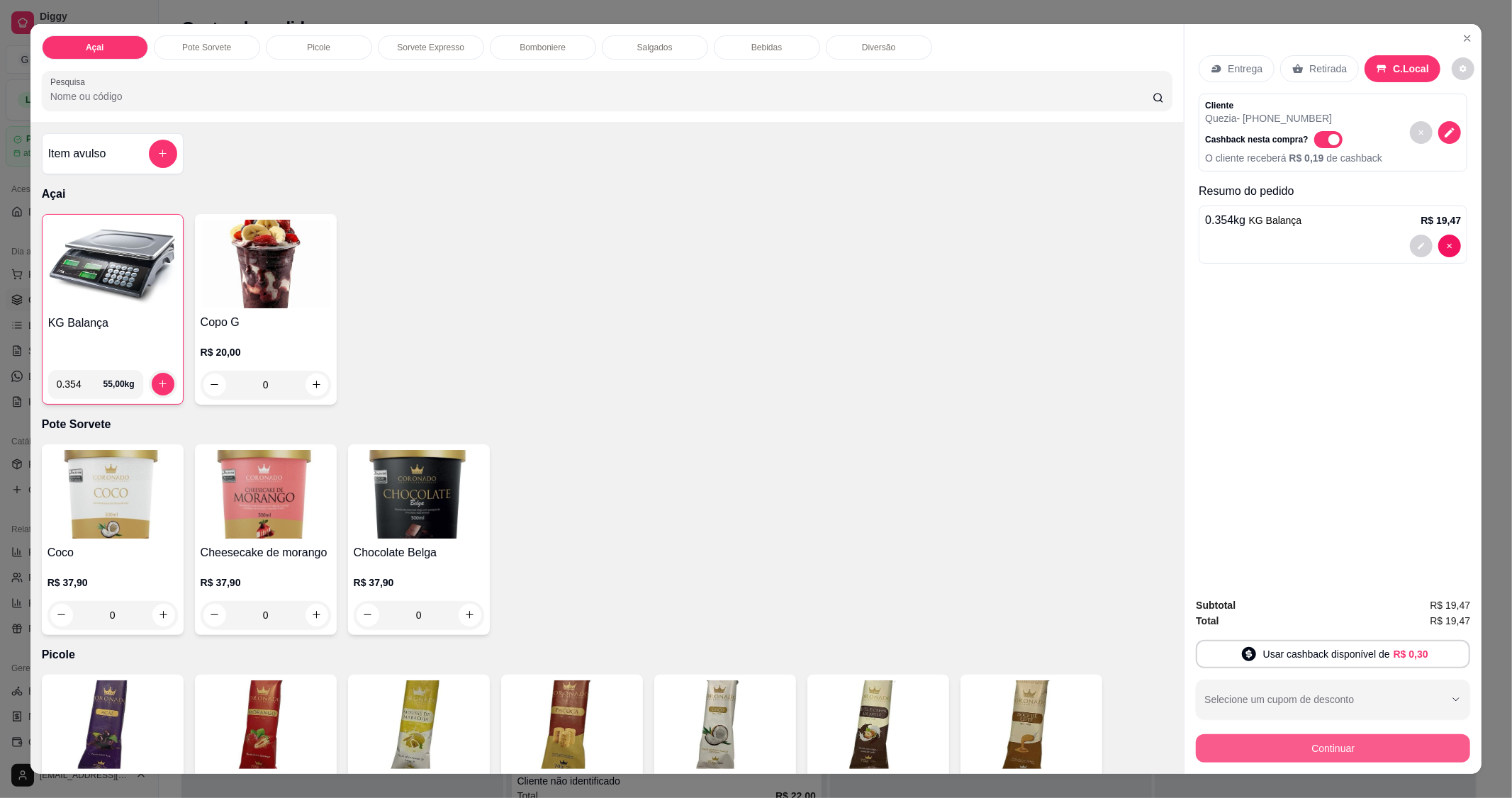
click at [1315, 758] on button "Continuar" at bounding box center [1333, 748] width 274 height 28
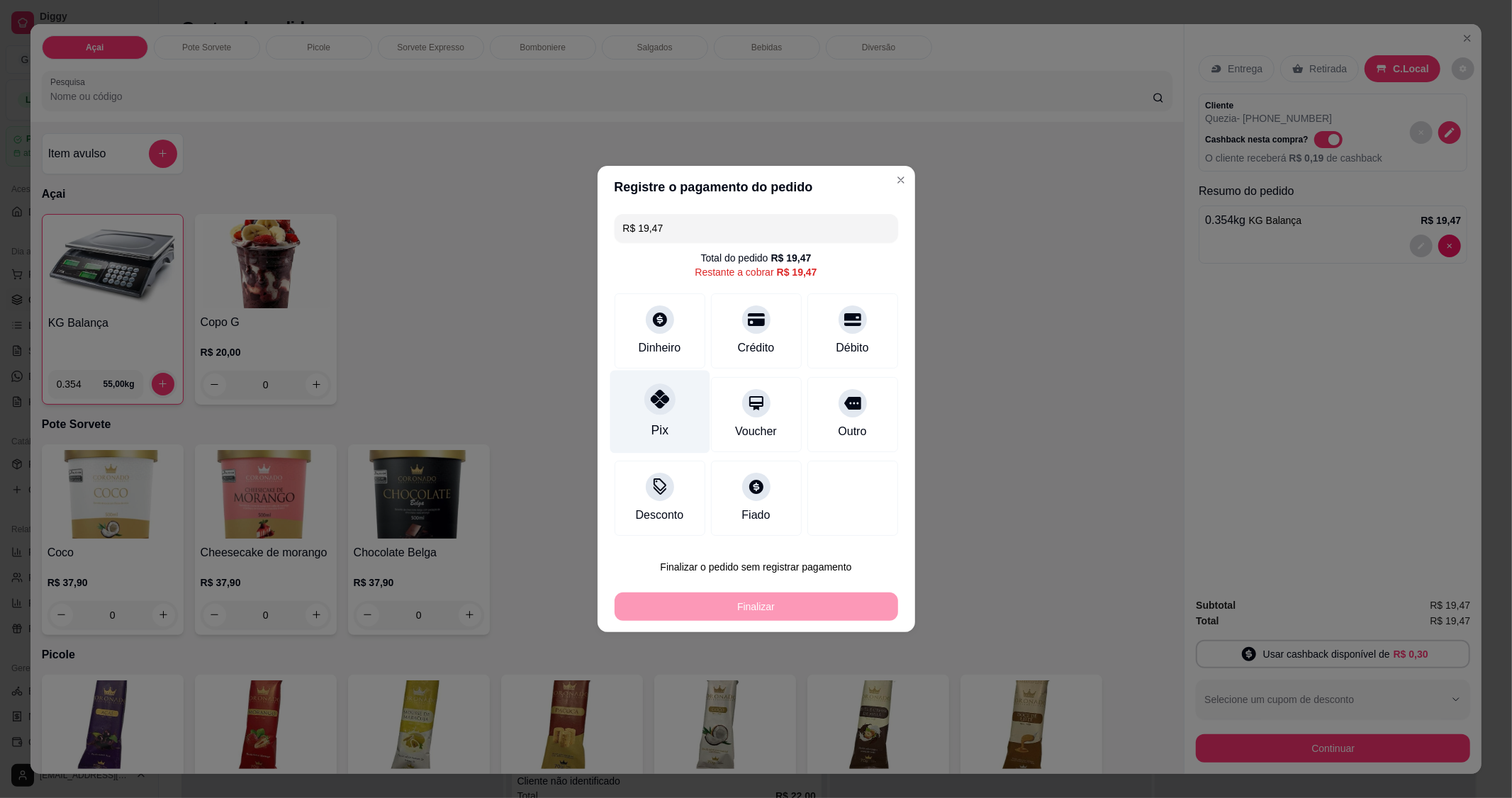
drag, startPoint x: 649, startPoint y: 421, endPoint x: 640, endPoint y: 415, distance: 10.8
click at [648, 420] on div "Pix" at bounding box center [660, 412] width 100 height 83
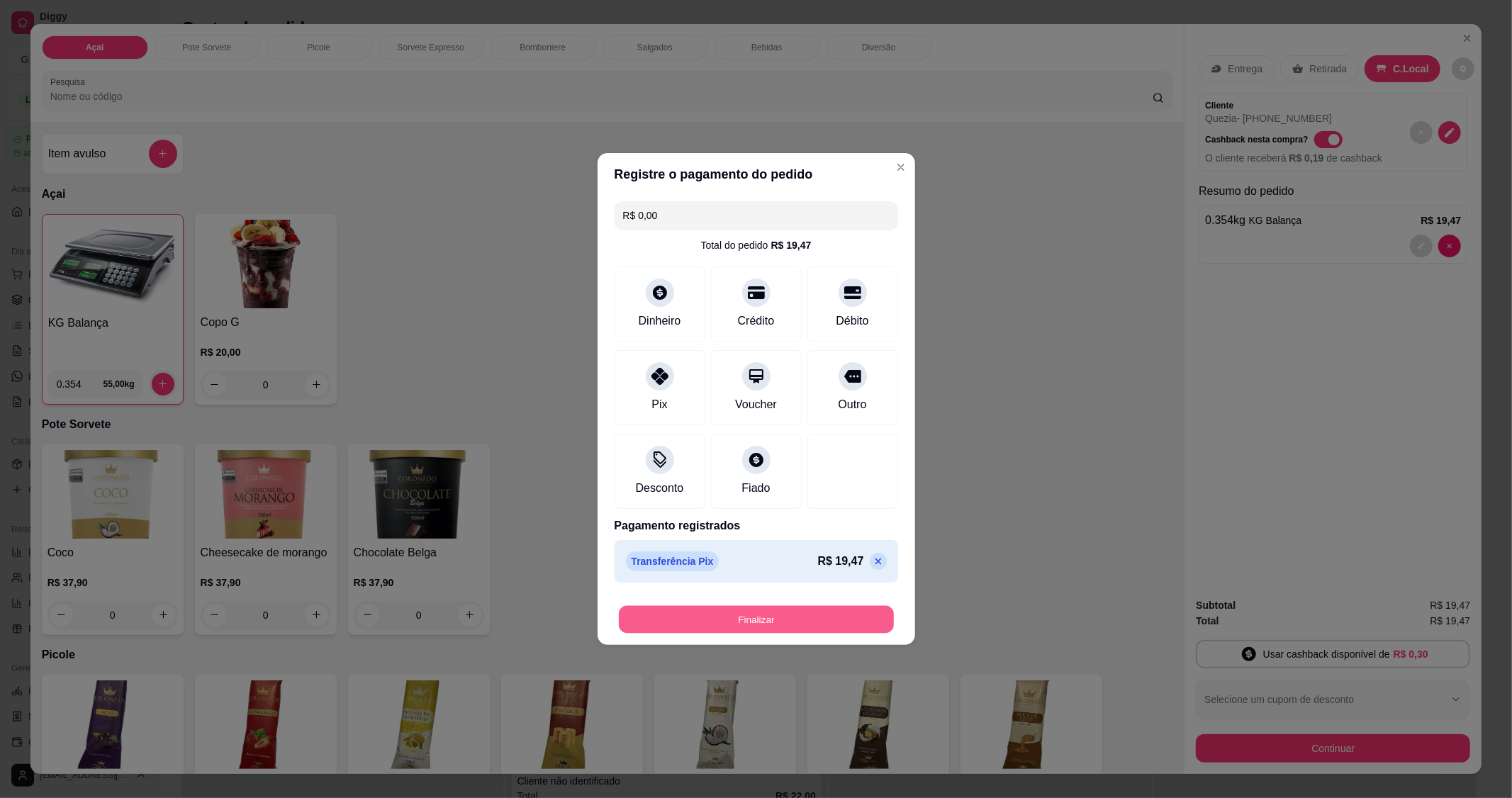
click at [749, 616] on button "Finalizar" at bounding box center [756, 619] width 275 height 27
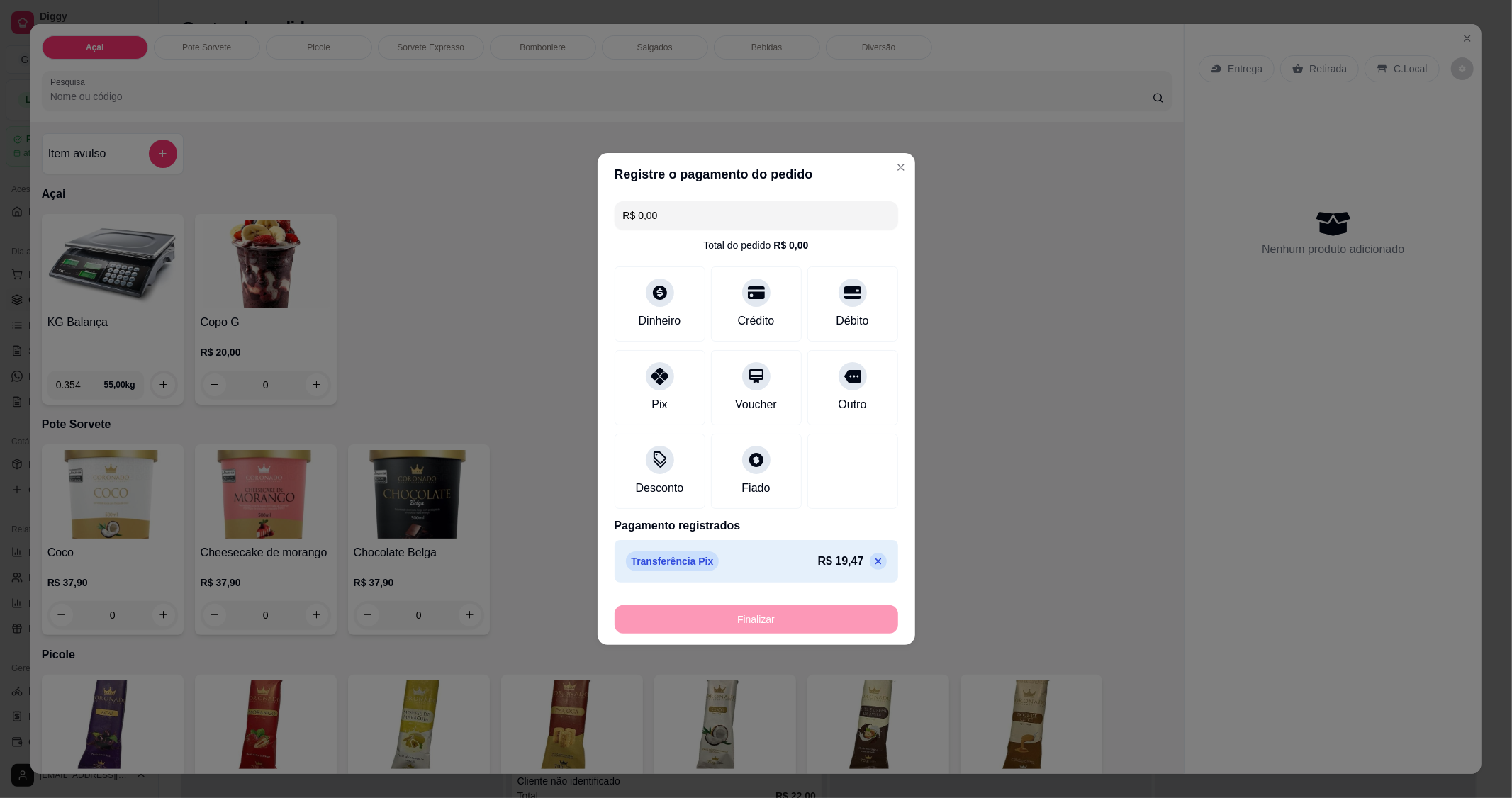
type input "-R$ 19,47"
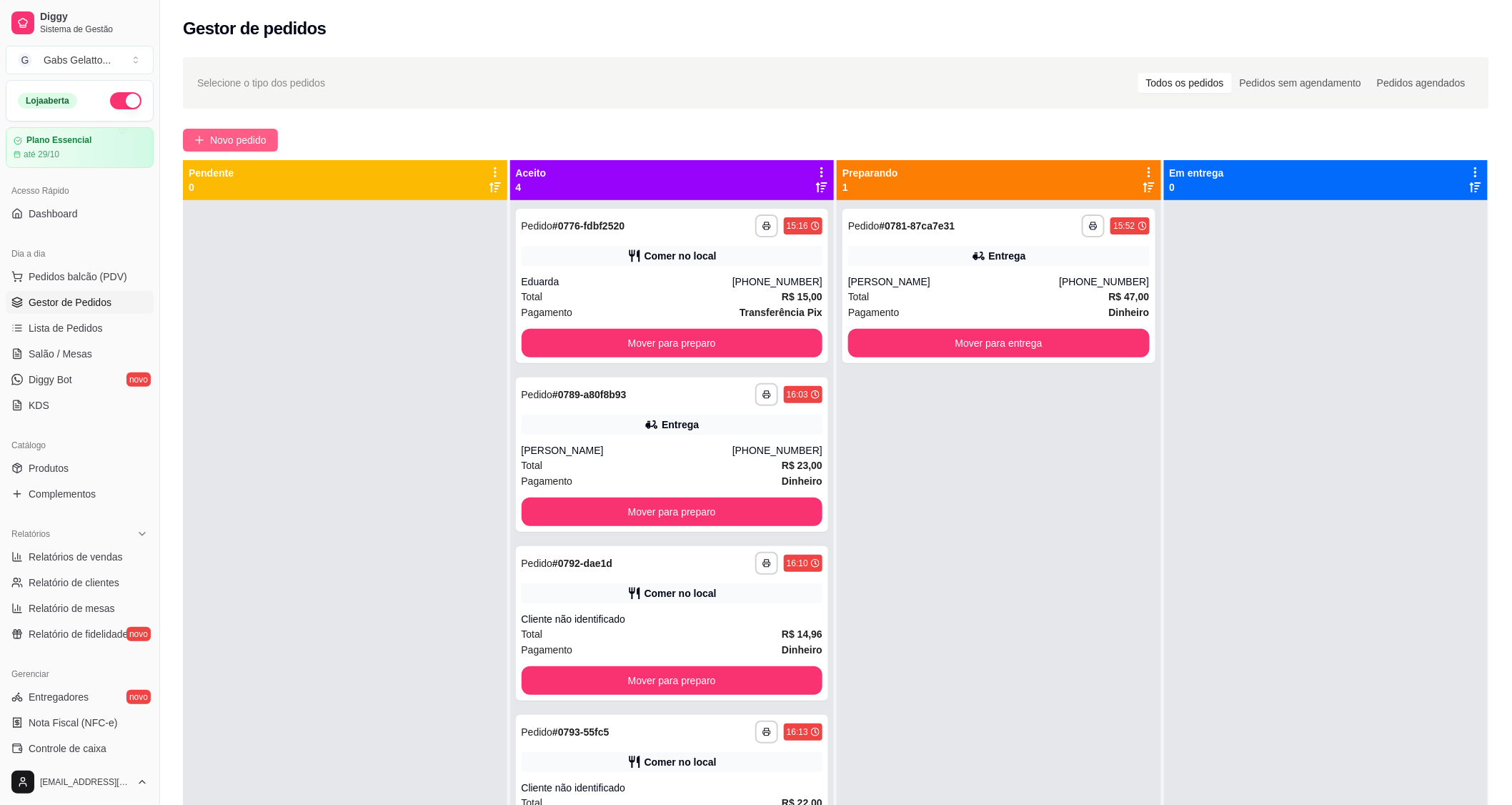
click at [248, 138] on span "Novo pedido" at bounding box center [238, 140] width 57 height 16
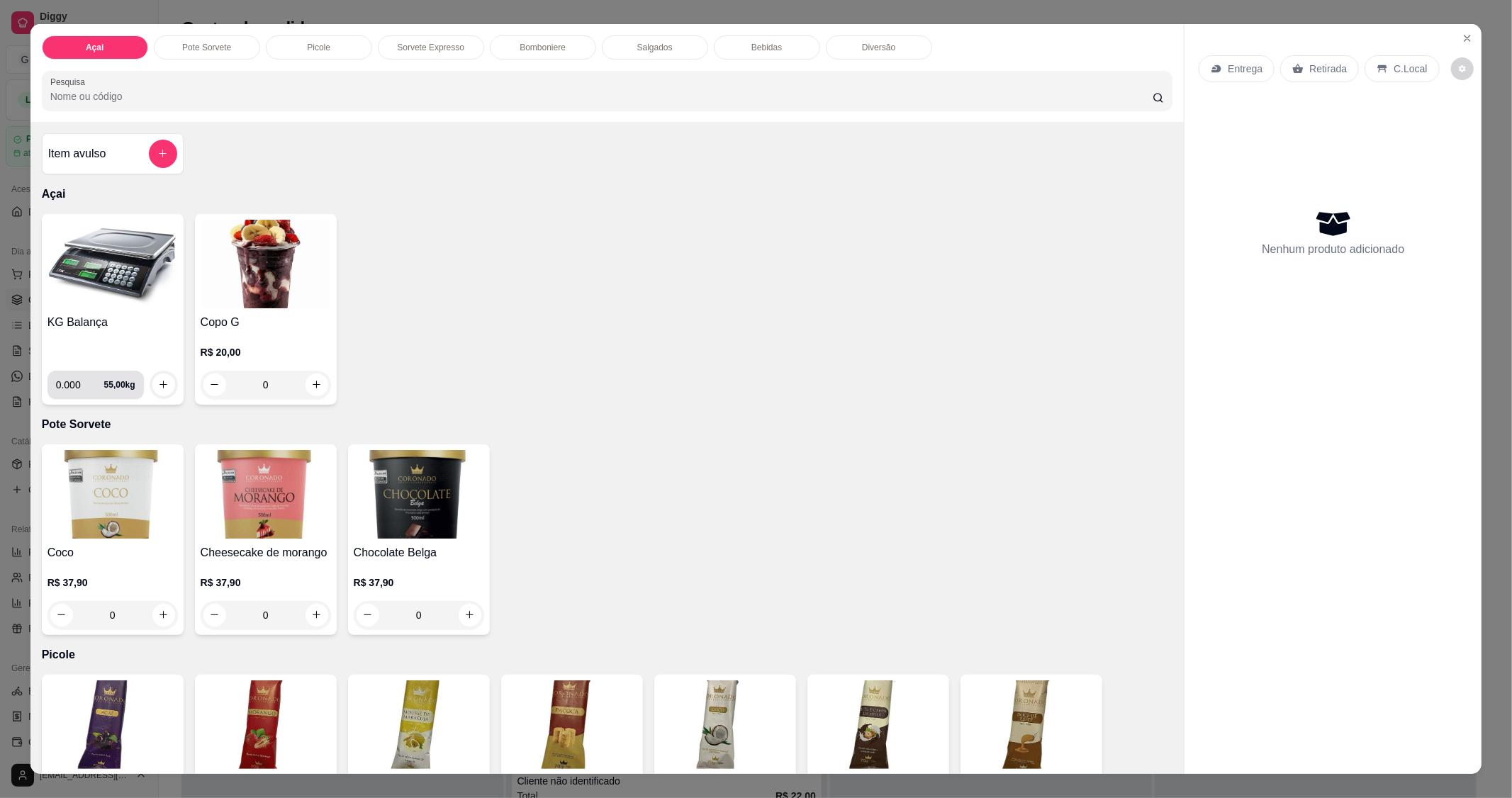
click at [73, 385] on input "0.000" at bounding box center [80, 385] width 48 height 28
type input "0.214"
click at [158, 376] on button "increase-product-quantity" at bounding box center [163, 384] width 22 height 22
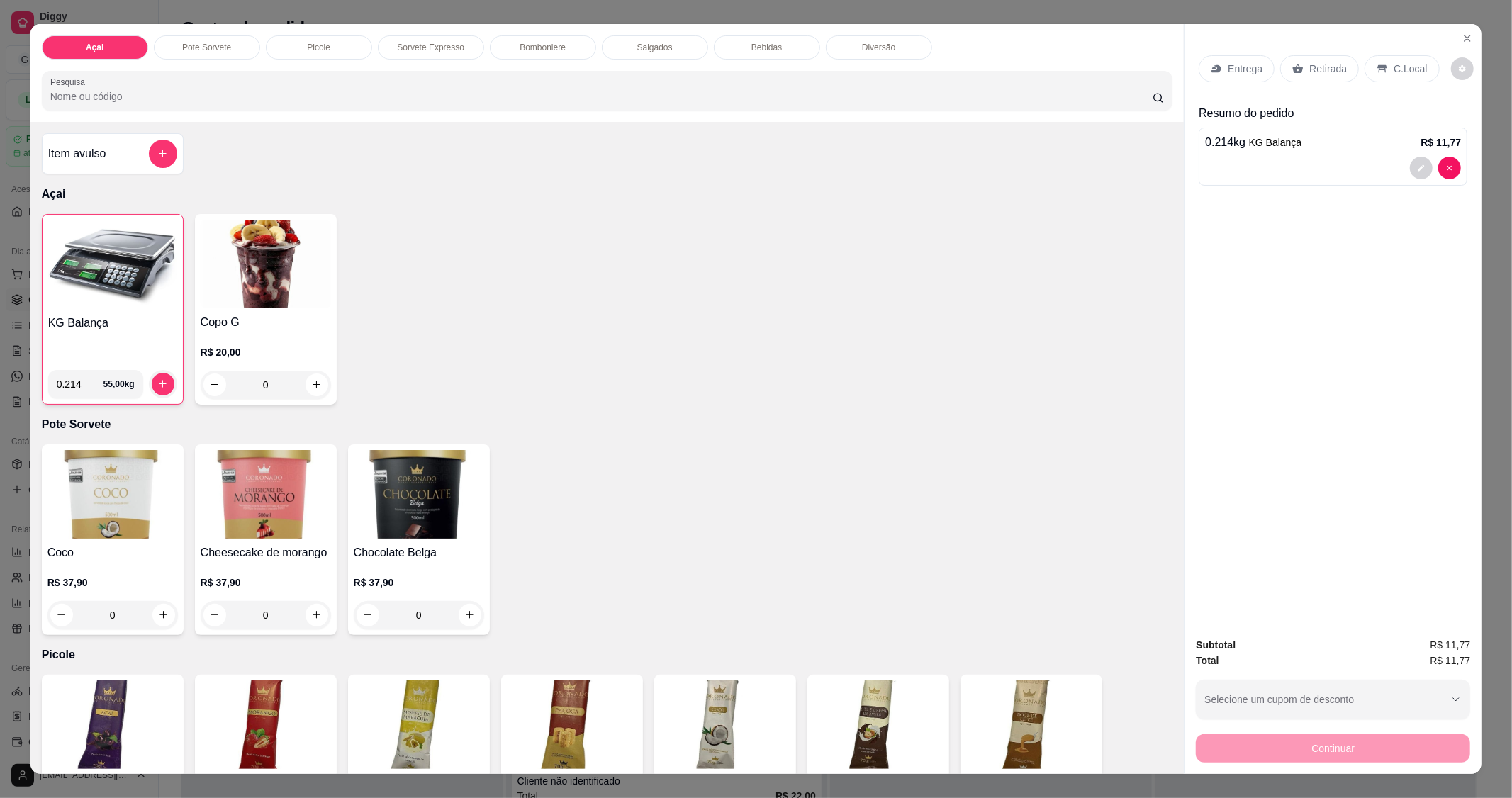
drag, startPoint x: 1395, startPoint y: 71, endPoint x: 1383, endPoint y: 88, distance: 20.8
click at [1397, 71] on p "C.Local" at bounding box center [1410, 69] width 34 height 14
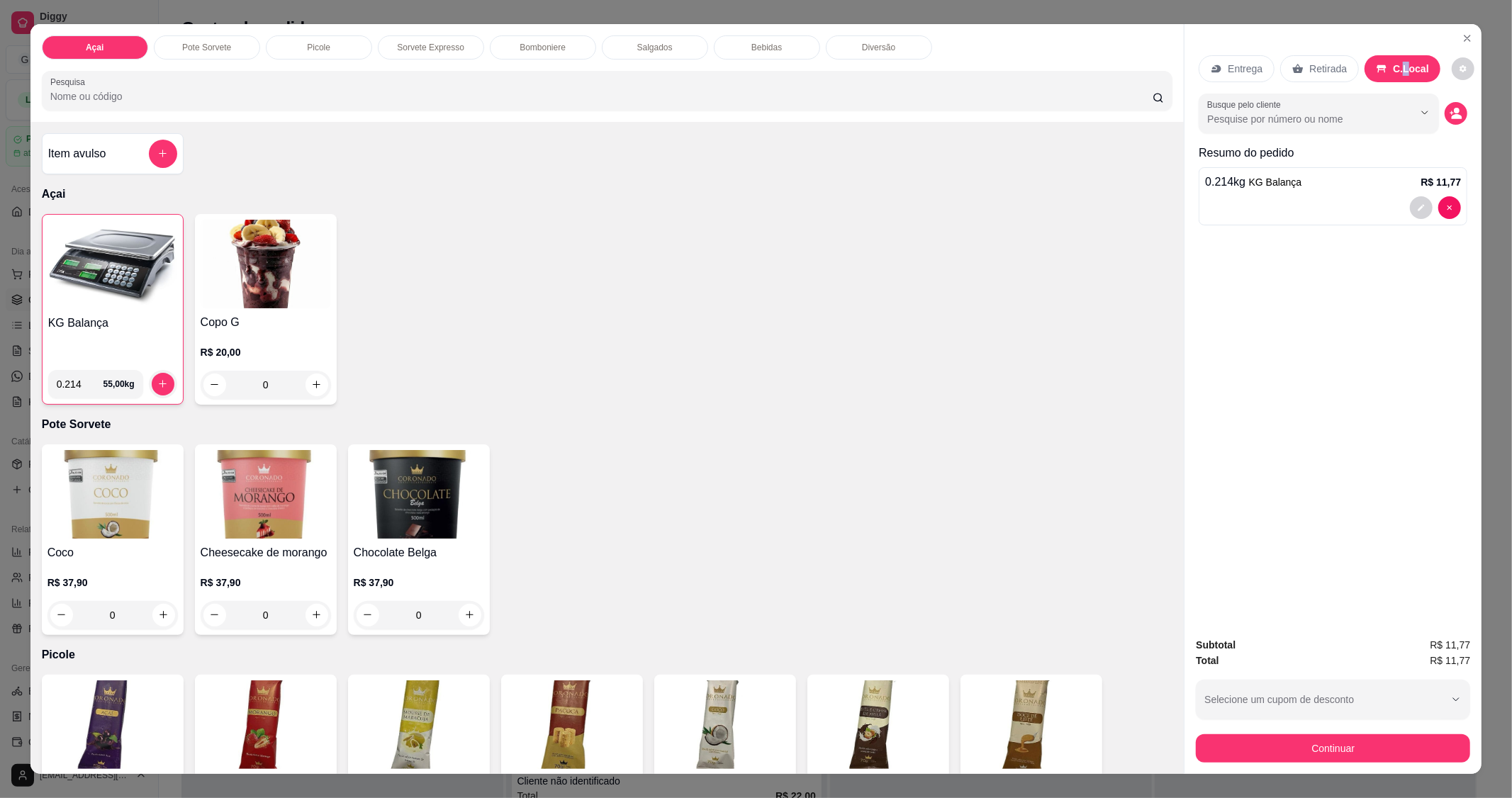
click at [1220, 447] on div "Entrega Retirada C.Local Busque pelo cliente Resumo do pedido 0.214 kg KG Balan…" at bounding box center [1333, 399] width 298 height 750
click at [1357, 746] on button "Continuar" at bounding box center [1333, 748] width 274 height 28
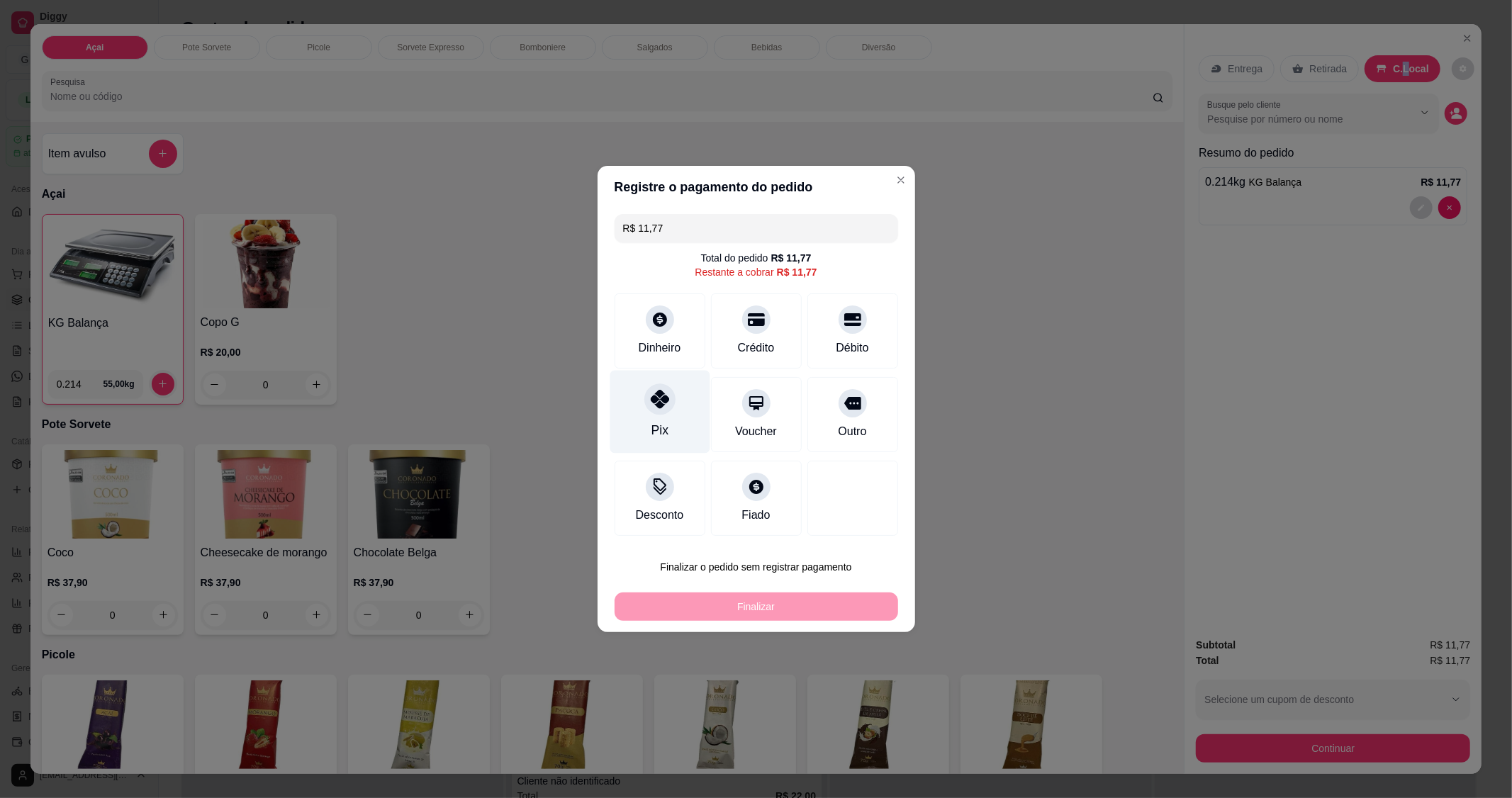
click at [655, 380] on div "Pix" at bounding box center [660, 412] width 100 height 83
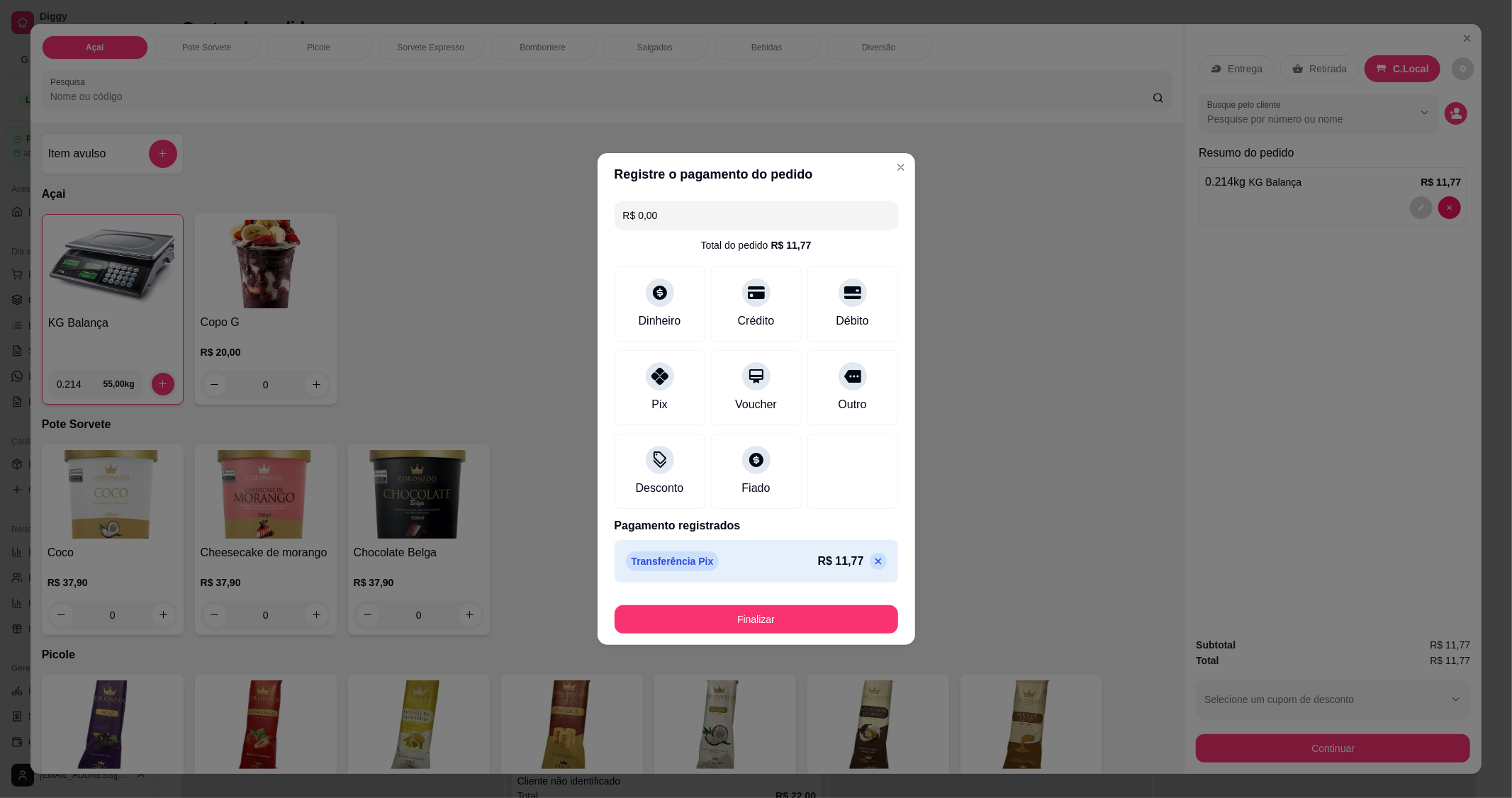
click at [726, 636] on footer "Finalizar" at bounding box center [756, 616] width 317 height 57
click at [741, 618] on button "Finalizar" at bounding box center [756, 619] width 284 height 28
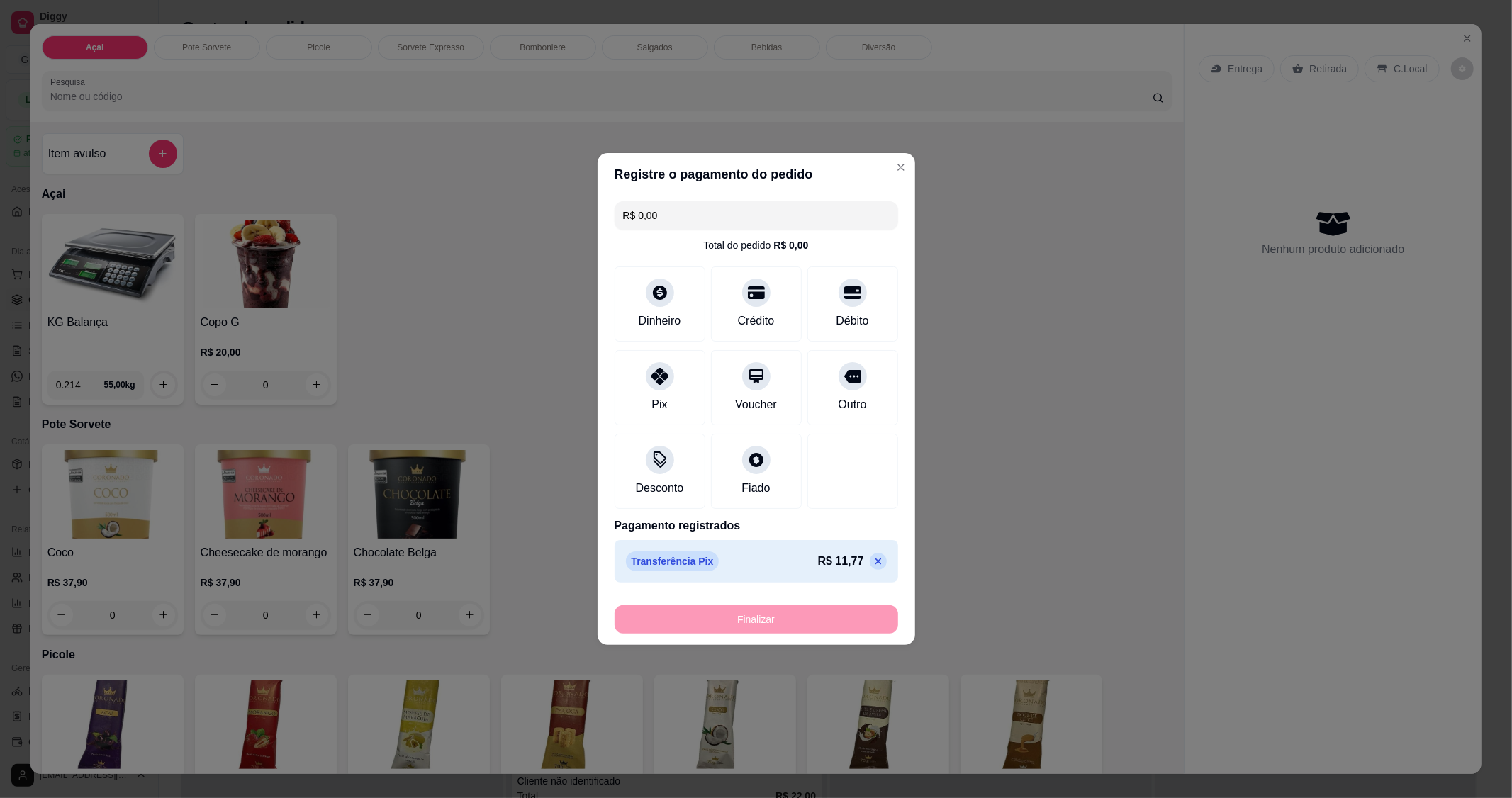
type input "-R$ 11,77"
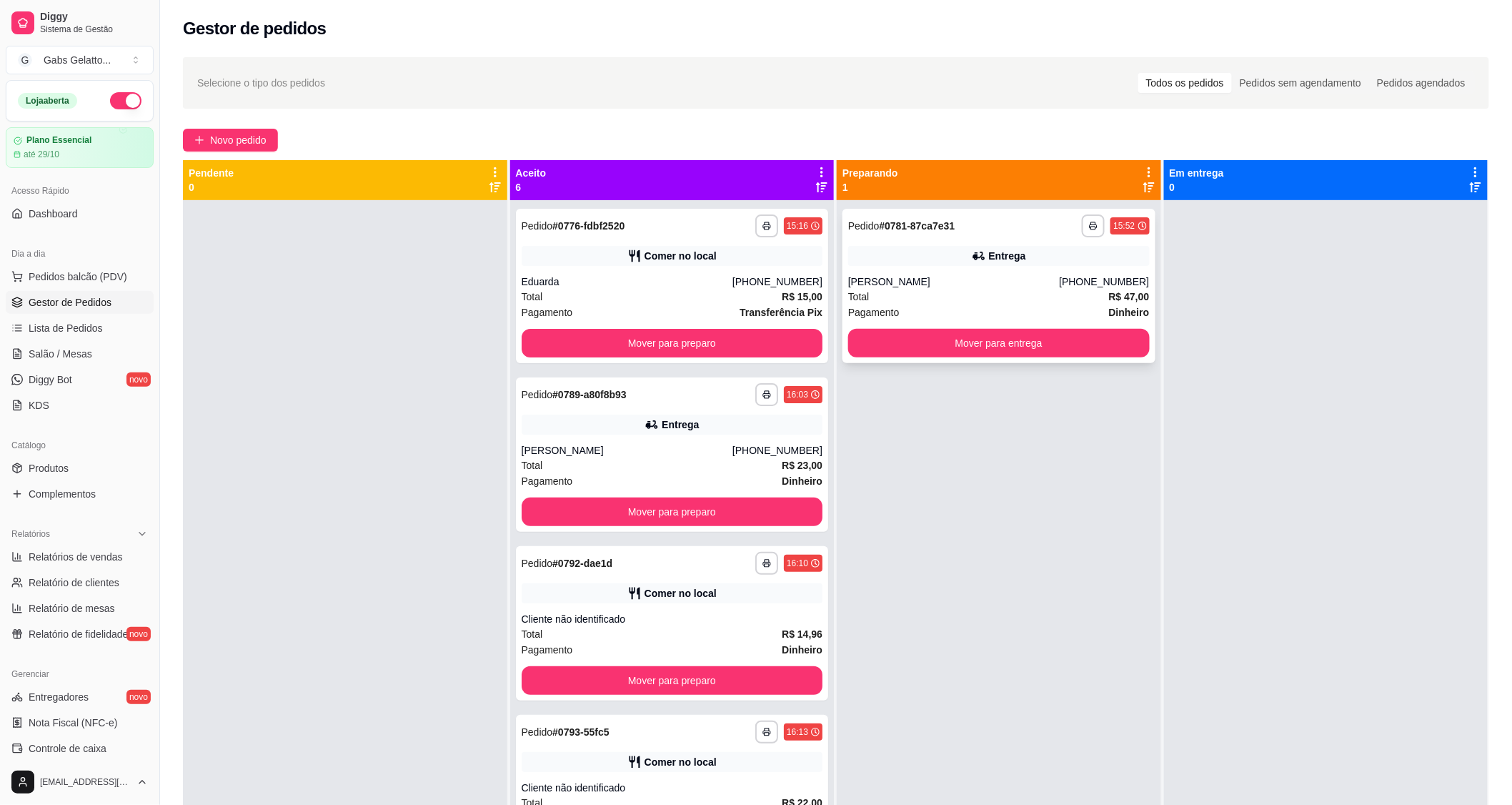
click at [1037, 298] on div "Total R$ 47,00" at bounding box center [999, 296] width 302 height 16
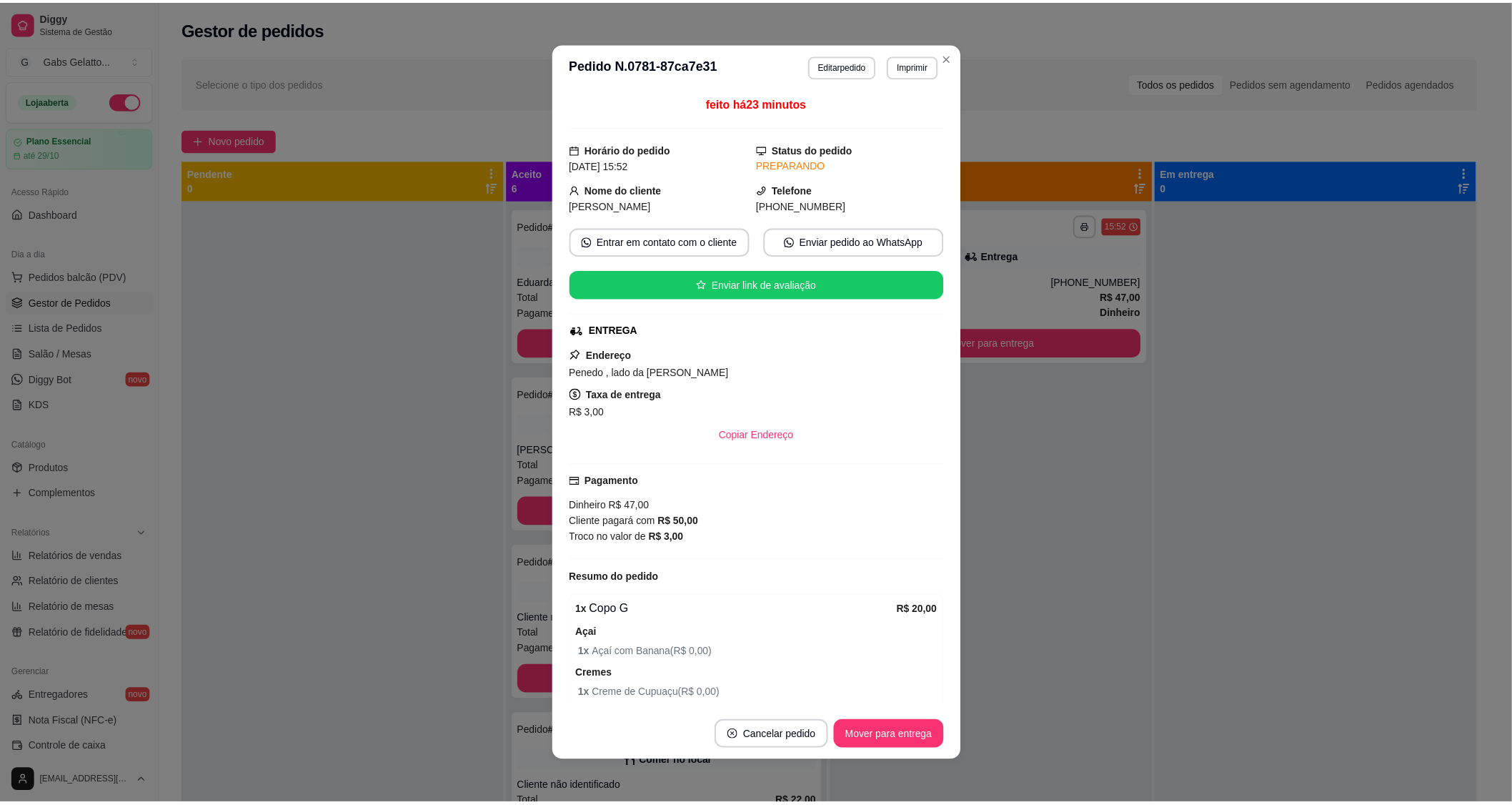
scroll to position [159, 0]
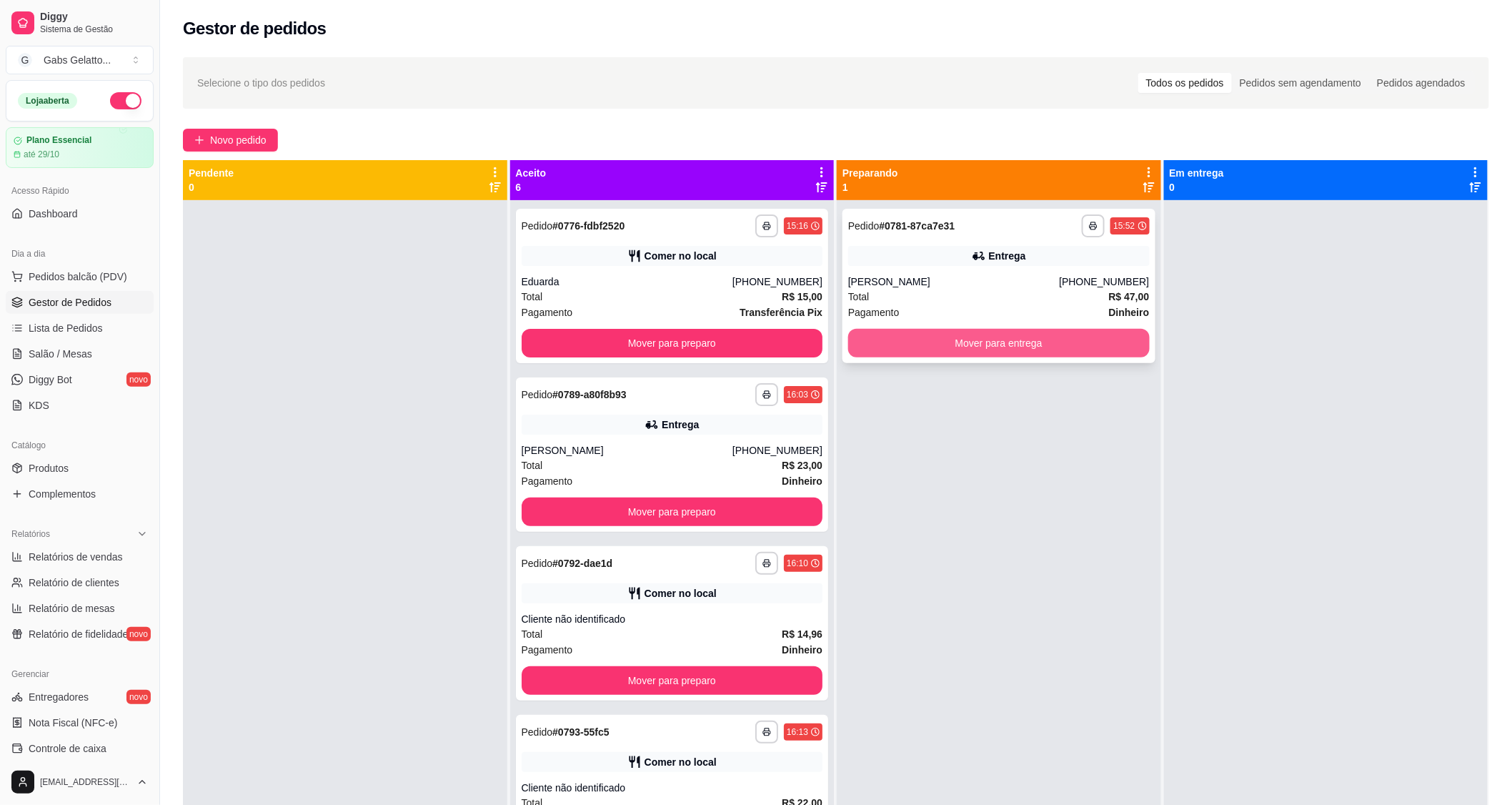
click at [1019, 351] on button "Mover para entrega" at bounding box center [999, 343] width 302 height 28
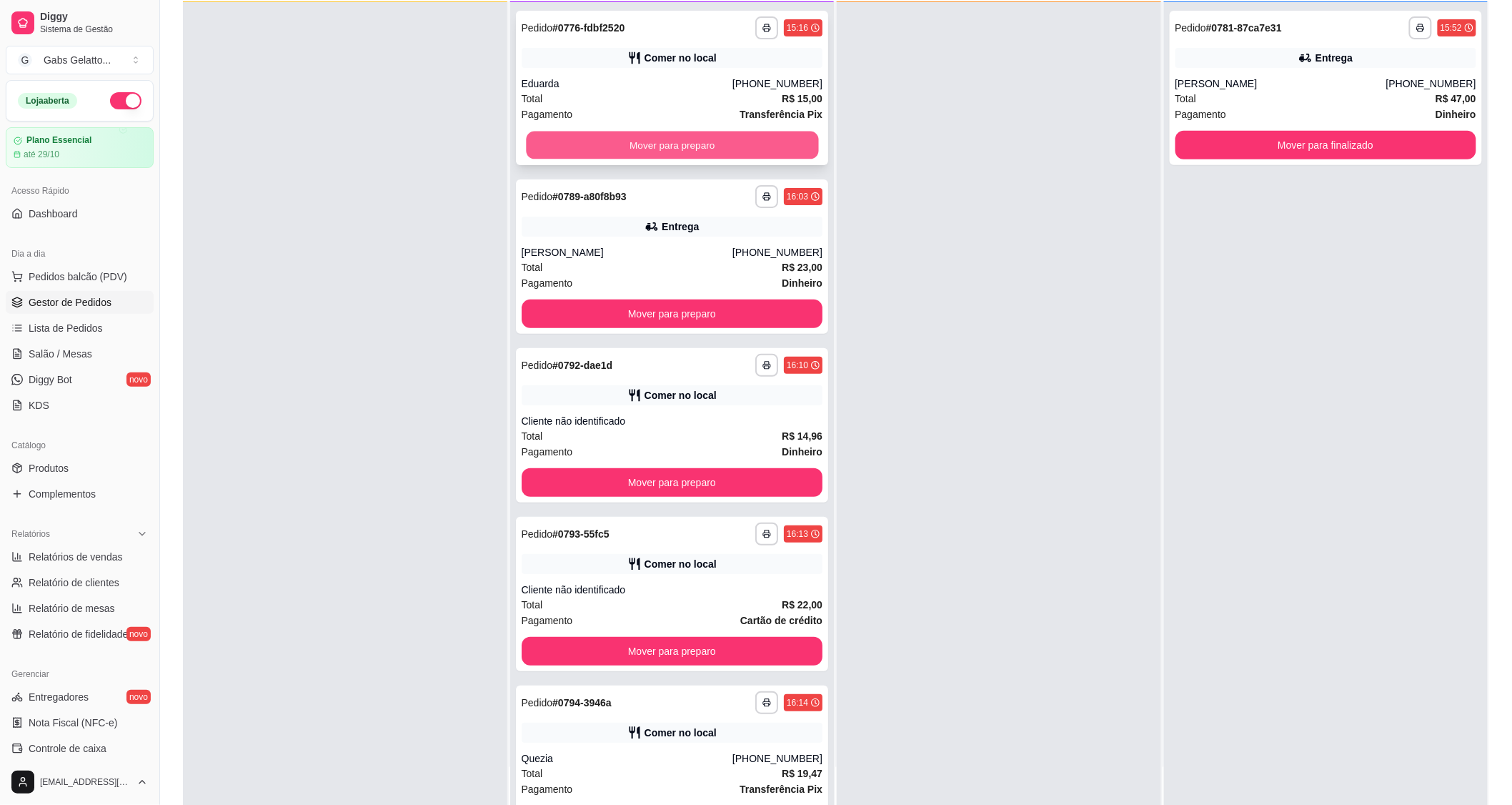
click at [651, 152] on button "Mover para preparo" at bounding box center [672, 145] width 292 height 28
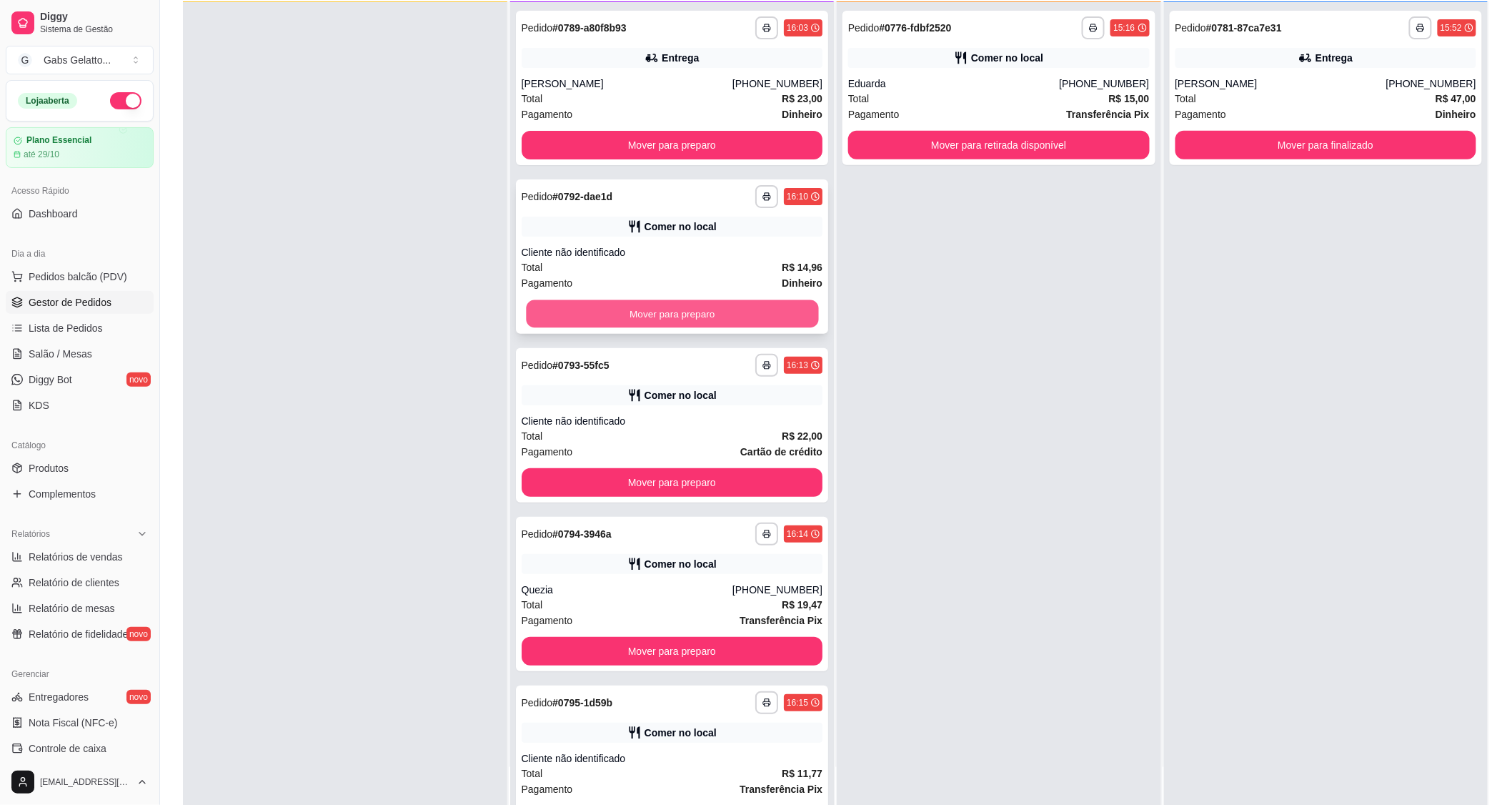
click at [700, 316] on button "Mover para preparo" at bounding box center [672, 314] width 292 height 28
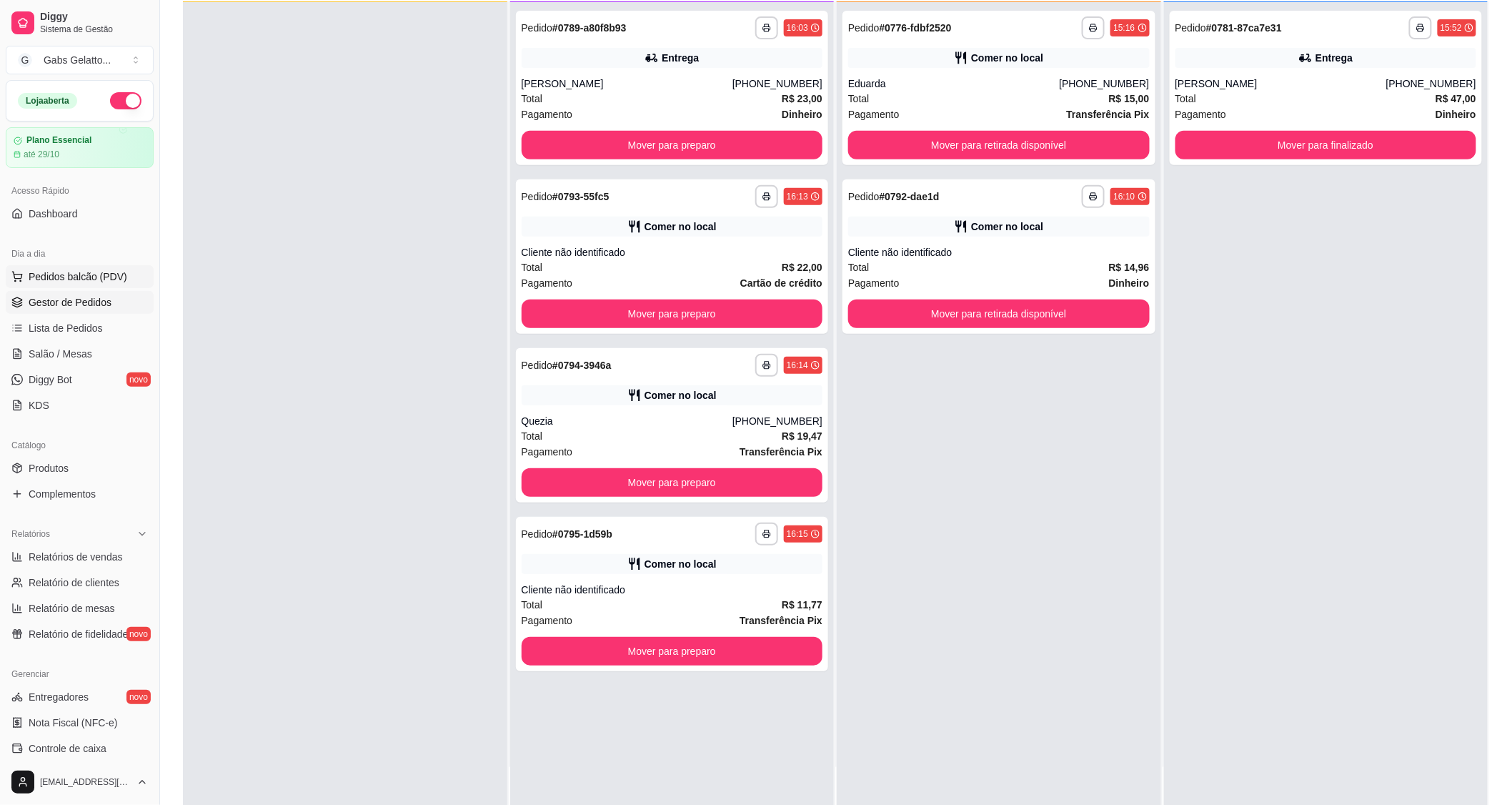
click at [107, 272] on span "Pedidos balcão (PDV)" at bounding box center [77, 277] width 98 height 14
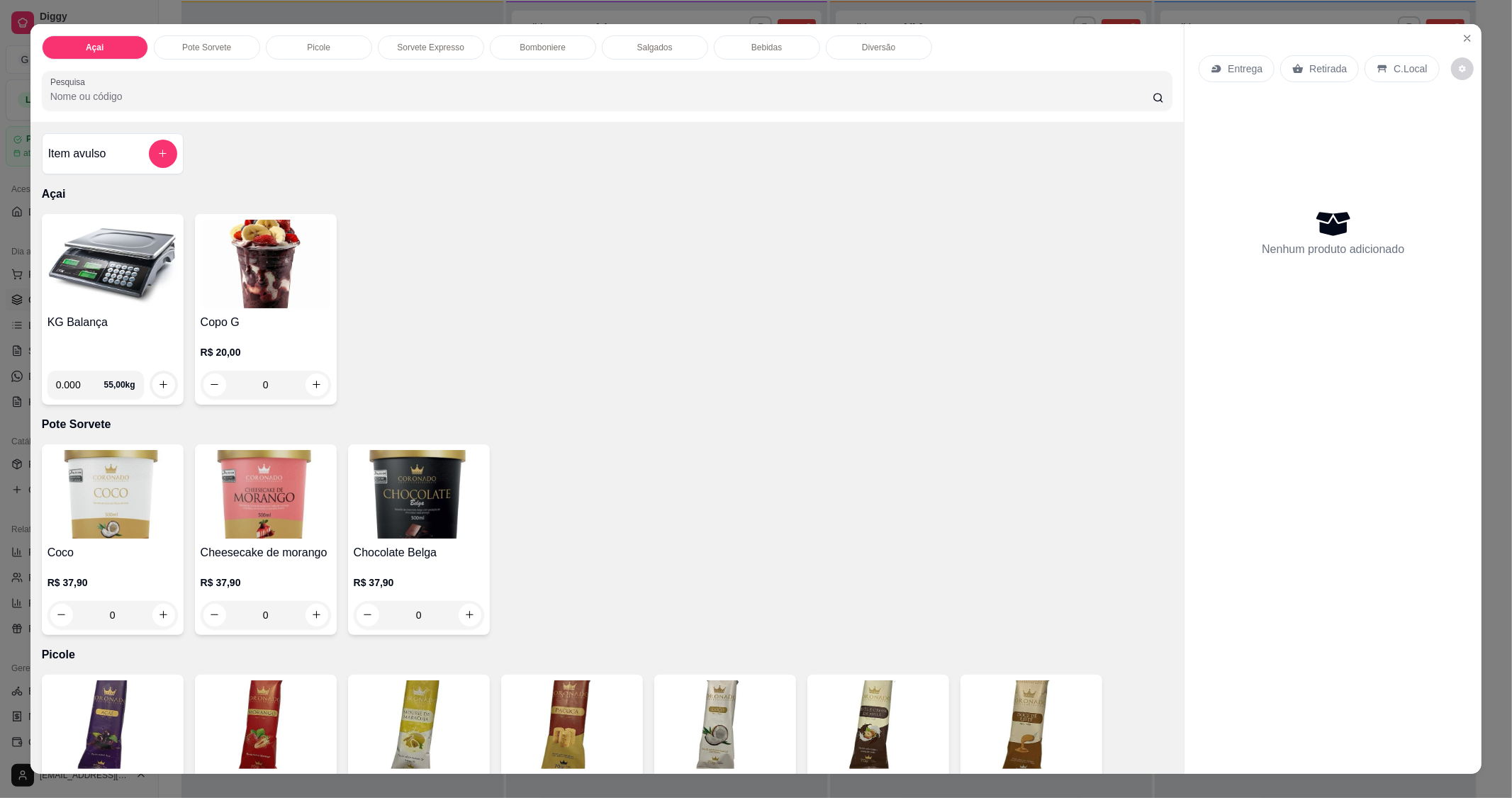
click at [119, 309] on div "KG Balança 0.000 55,00 kg" at bounding box center [113, 309] width 142 height 191
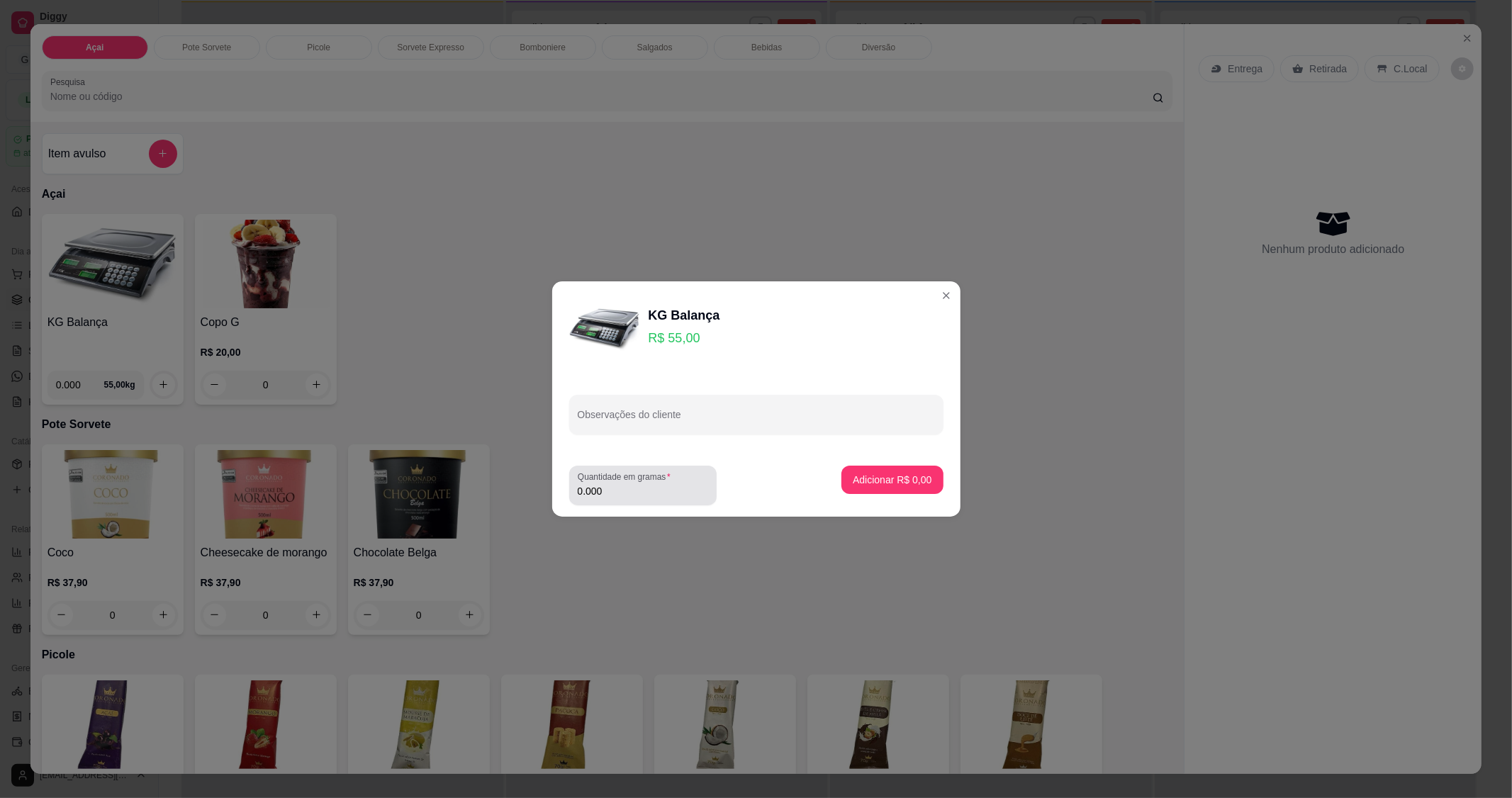
click at [629, 489] on input "0.000" at bounding box center [643, 491] width 130 height 14
type input "0.172"
click at [901, 486] on p "Adicionar R$ 9,46" at bounding box center [893, 478] width 76 height 13
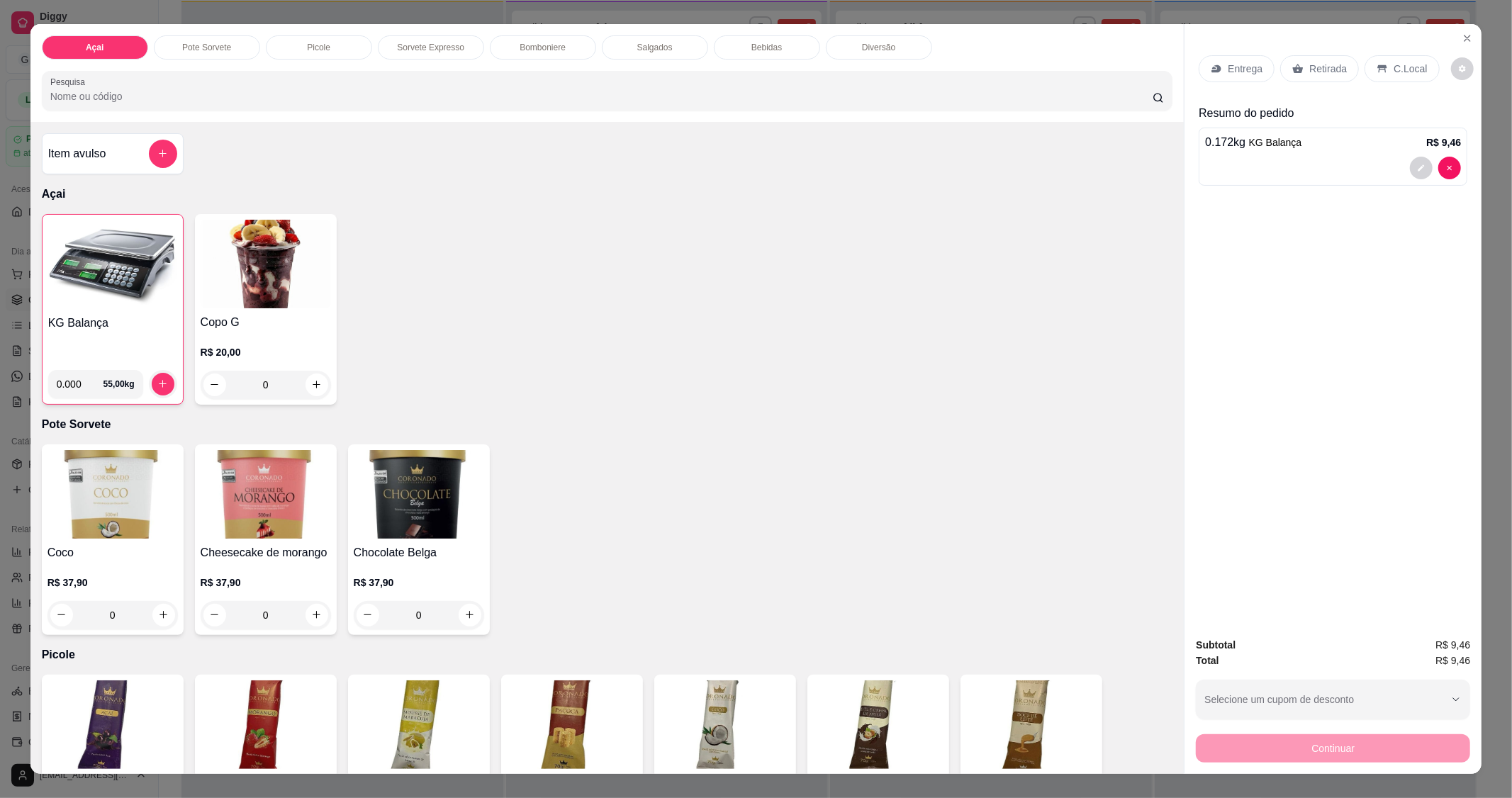
click at [137, 309] on div "KG Balança 0.000 55,00 kg" at bounding box center [113, 309] width 142 height 191
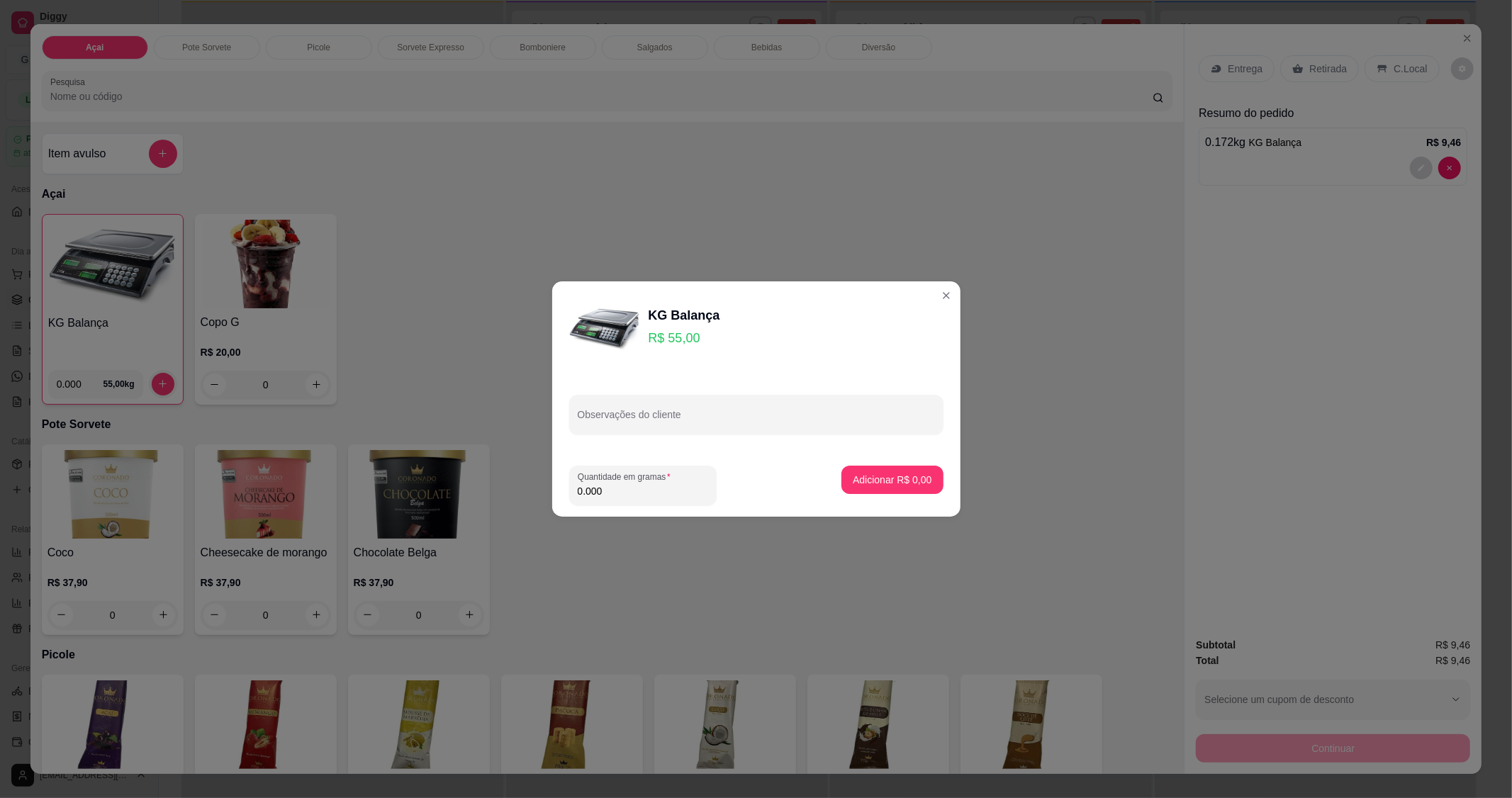
click at [631, 489] on input "0.000" at bounding box center [643, 491] width 130 height 14
type input "0.212"
click at [855, 475] on p "Adicionar R$ 11,66" at bounding box center [889, 479] width 84 height 14
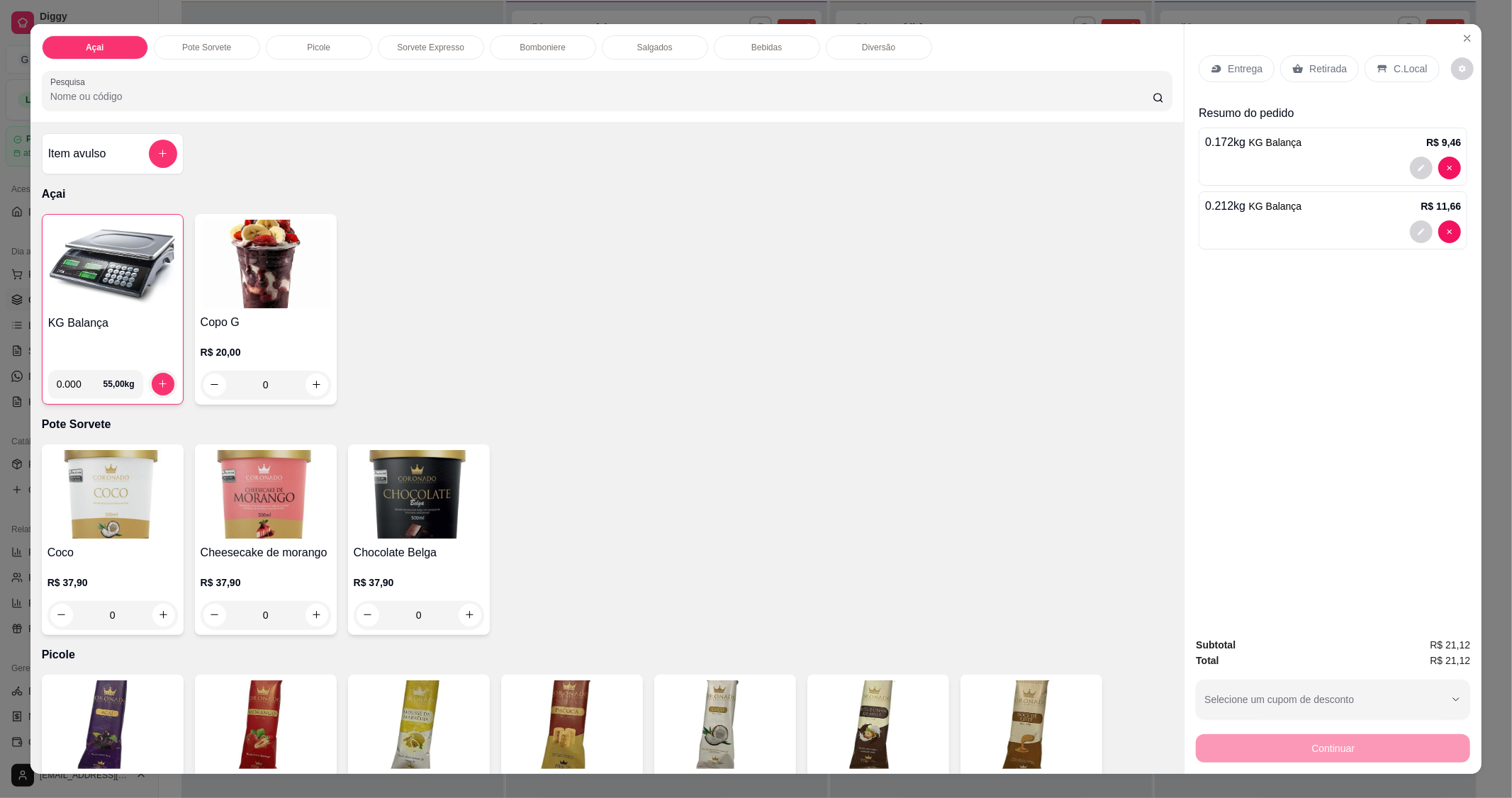
click at [115, 310] on div "KG Balança 0.000 55,00 kg" at bounding box center [113, 309] width 142 height 191
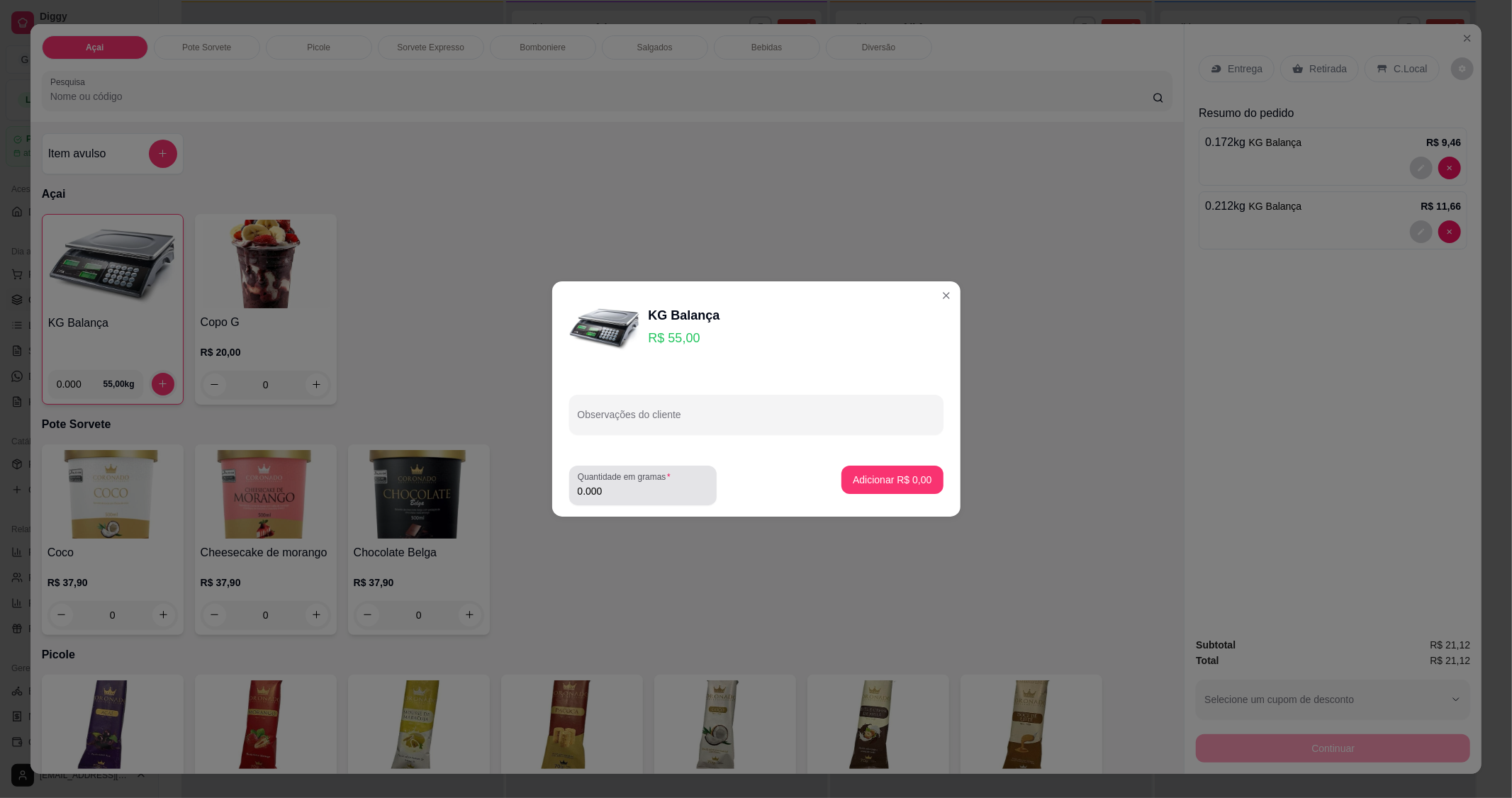
click at [654, 496] on input "0.000" at bounding box center [643, 491] width 130 height 14
type input "0.272"
click at [868, 476] on p "Adicionar R$ 14,96" at bounding box center [889, 479] width 84 height 14
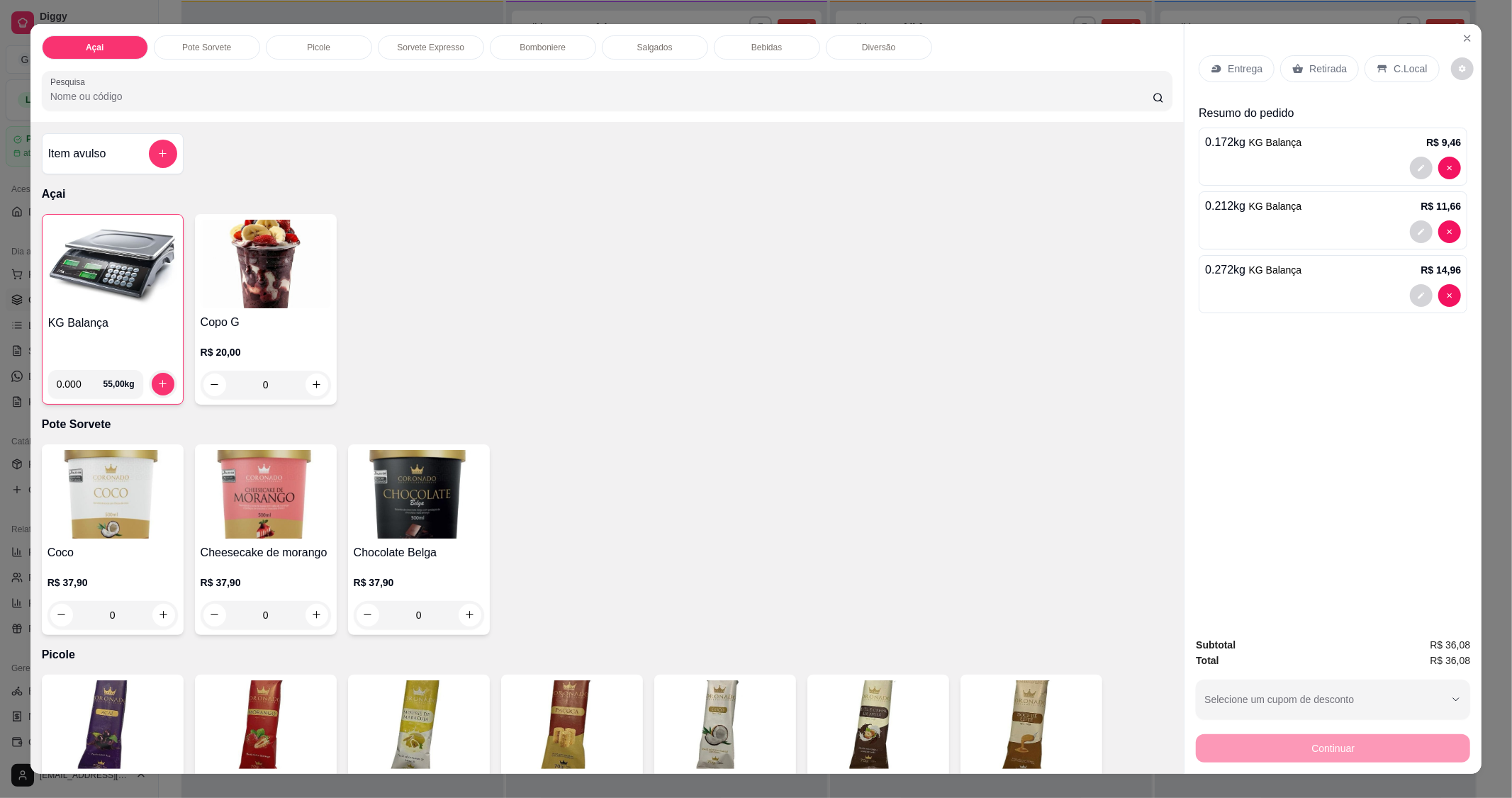
click at [1384, 69] on div "C.Local" at bounding box center [1401, 69] width 74 height 27
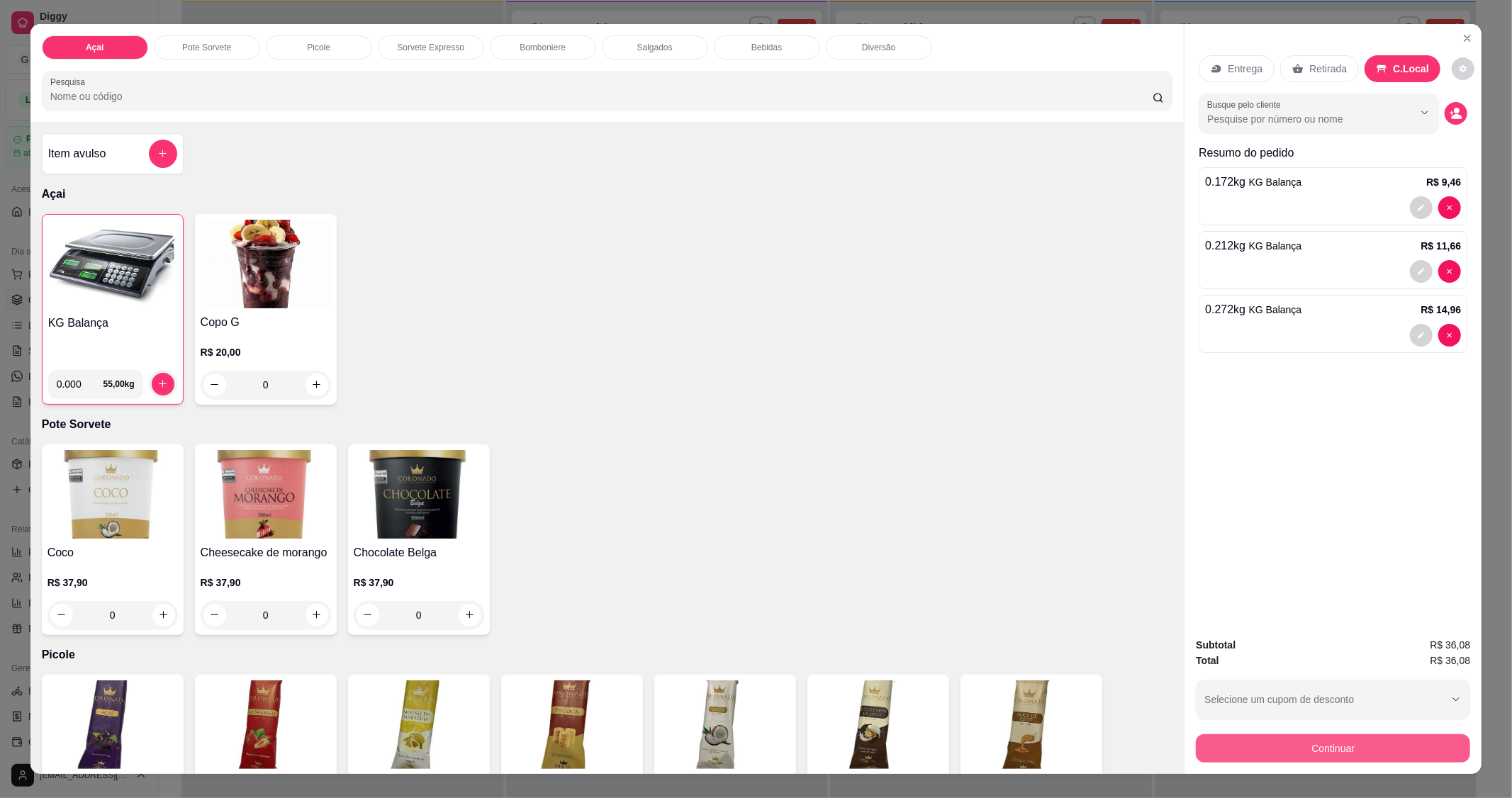
click at [1337, 747] on button "Continuar" at bounding box center [1333, 748] width 274 height 28
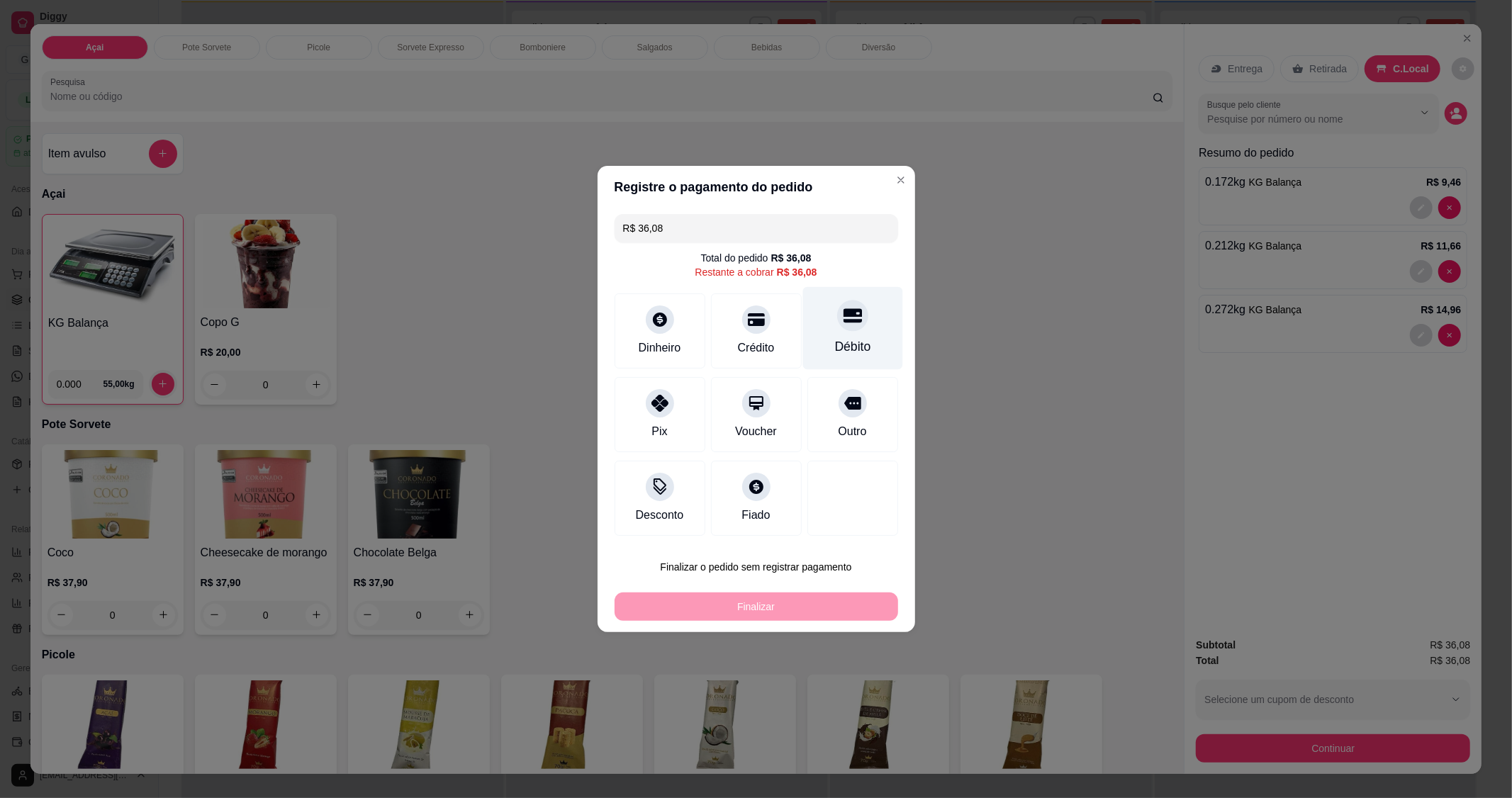
click at [847, 341] on div "Débito" at bounding box center [852, 347] width 36 height 19
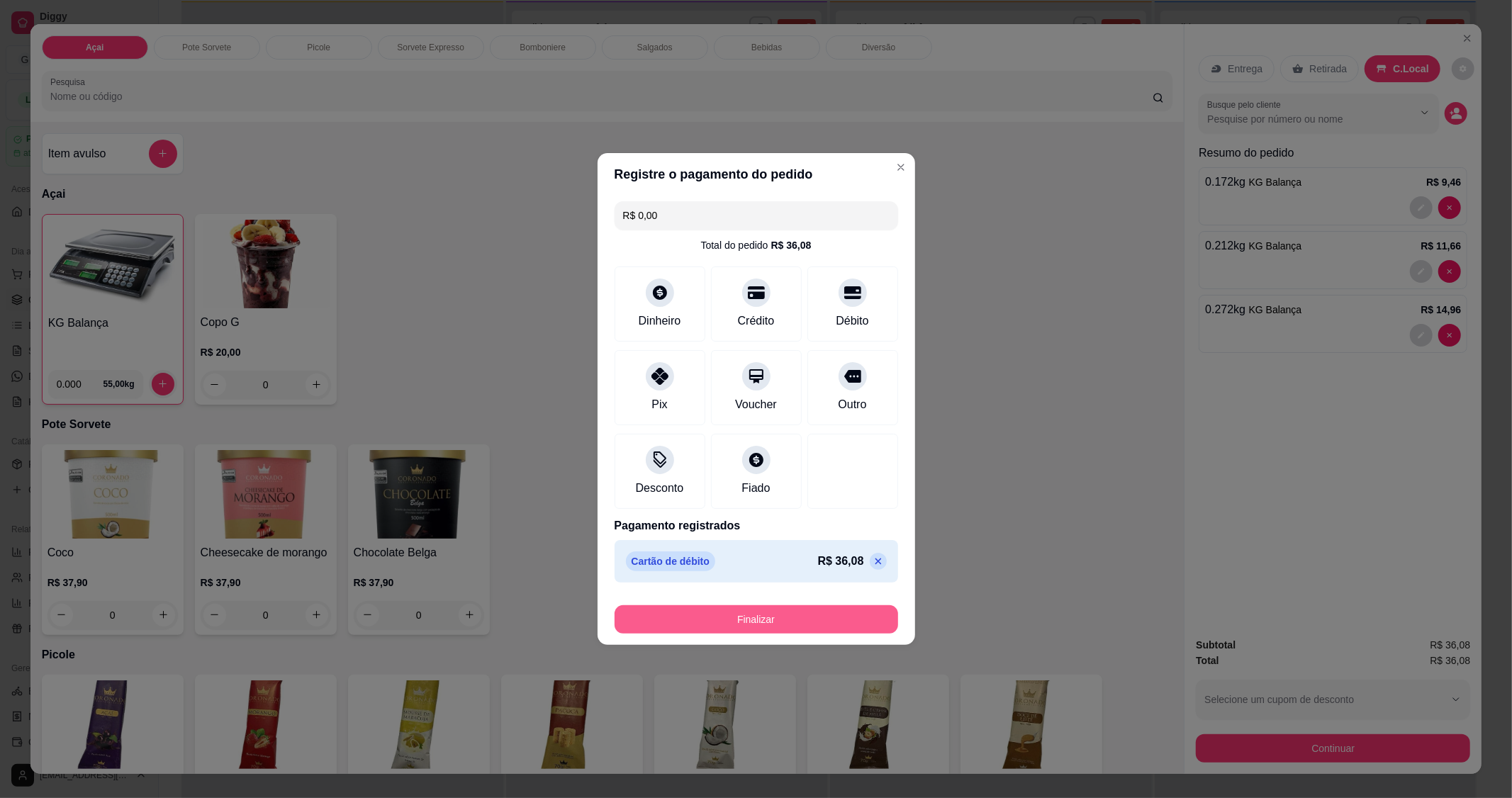
click at [749, 625] on button "Finalizar" at bounding box center [756, 619] width 284 height 28
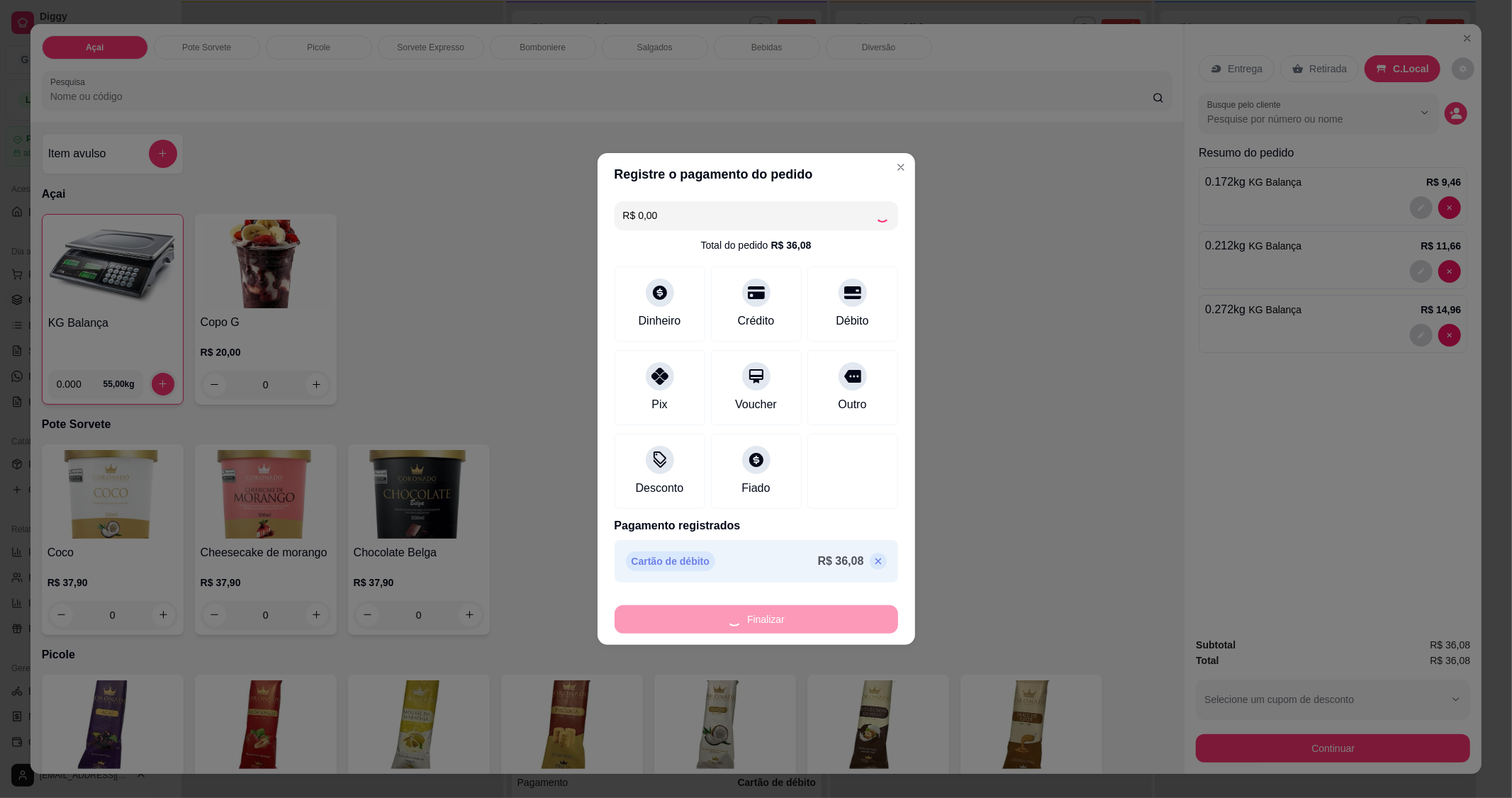
type input "-R$ 36,08"
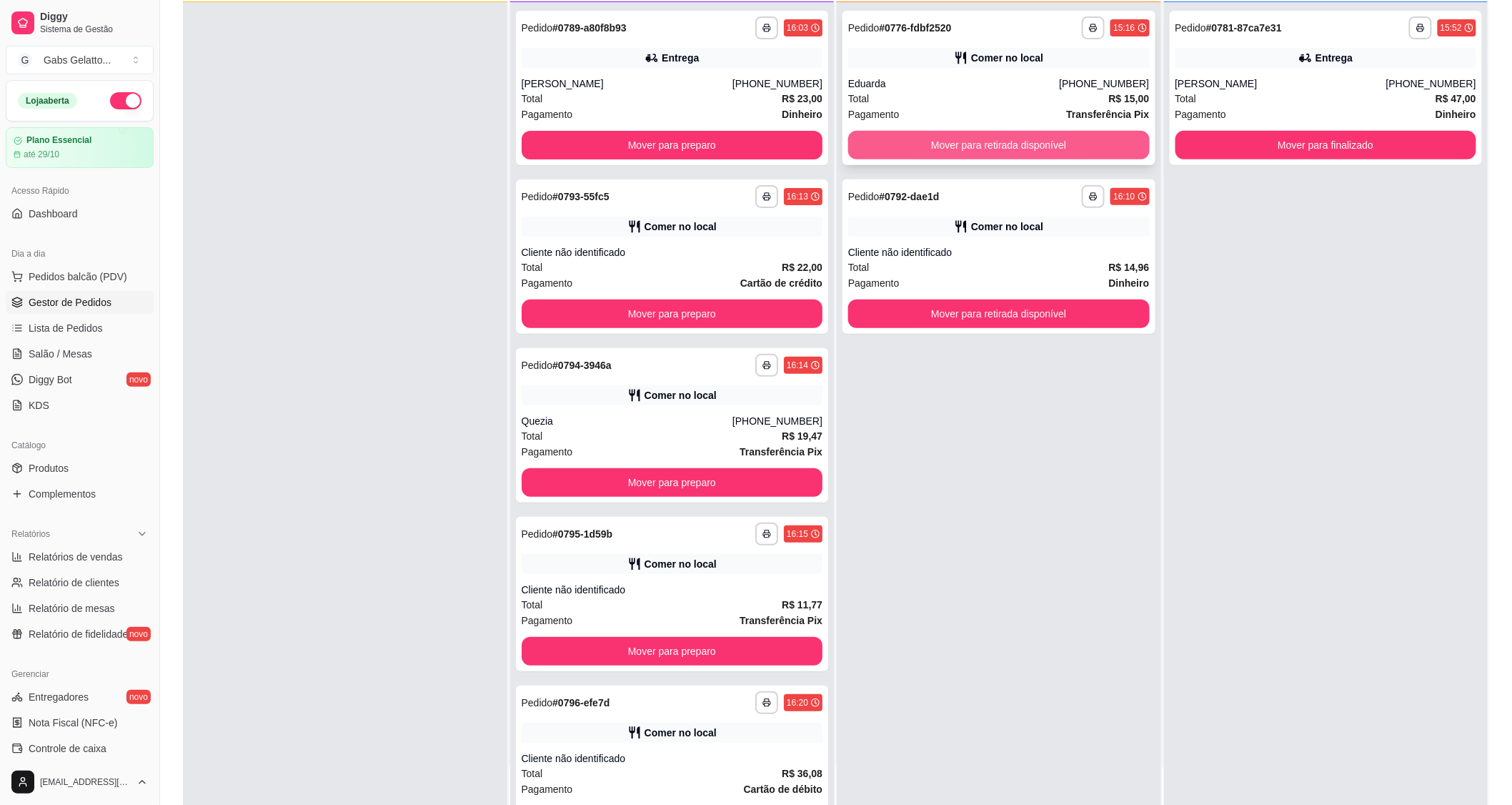
click at [1002, 154] on button "Mover para retirada disponível" at bounding box center [999, 145] width 302 height 28
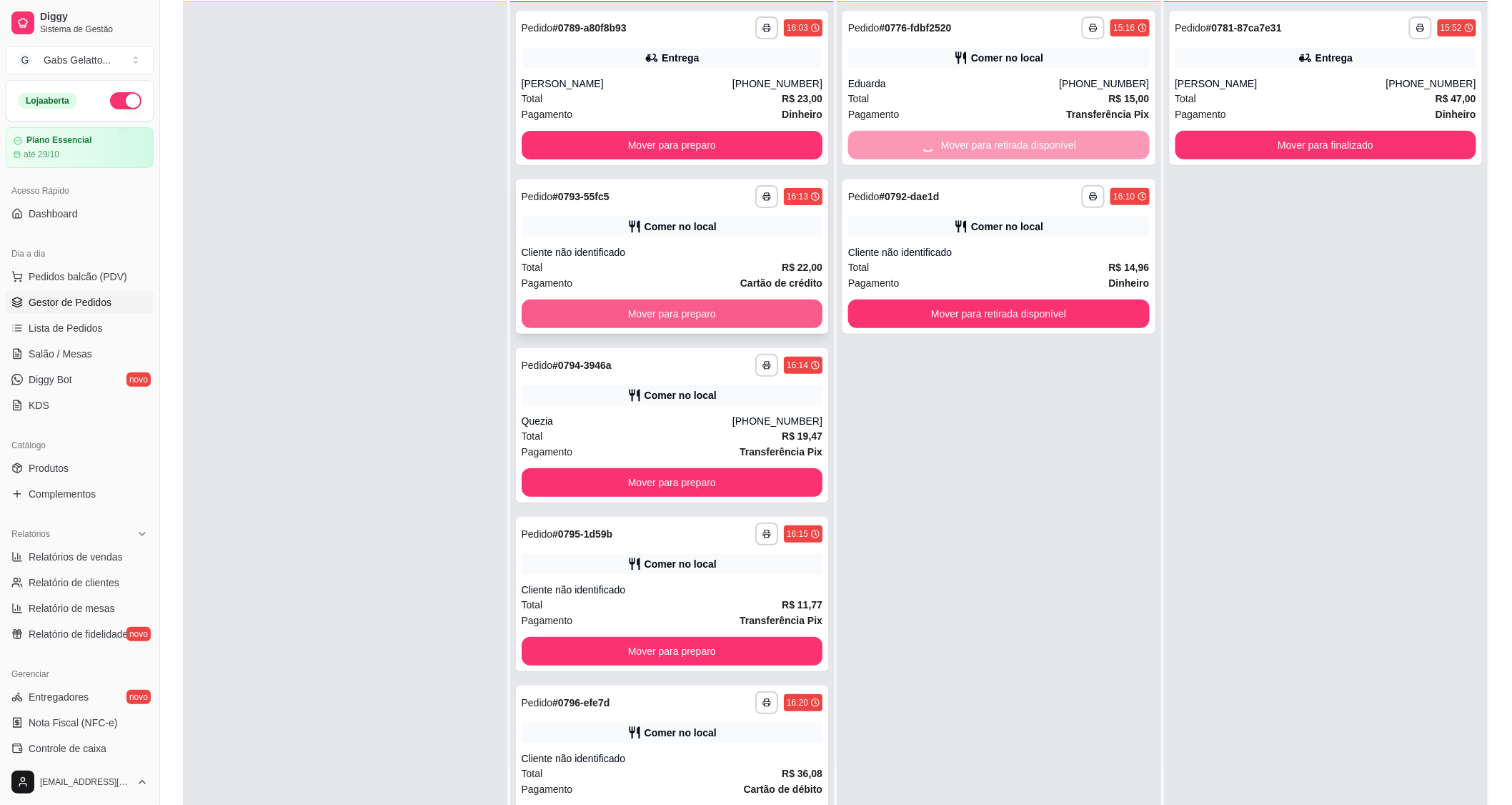
click at [655, 320] on button "Mover para preparo" at bounding box center [673, 314] width 302 height 28
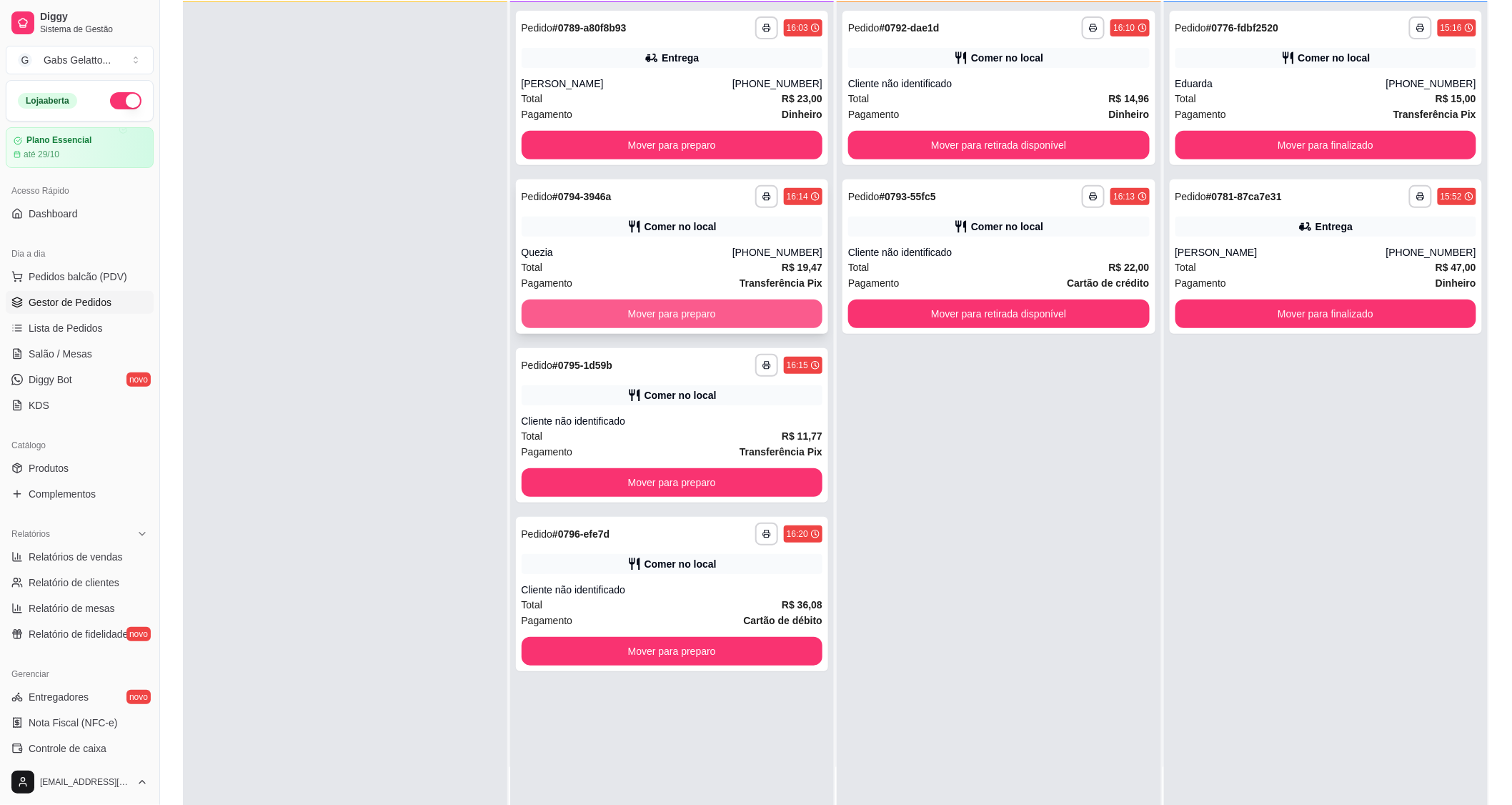
click at [725, 313] on button "Mover para preparo" at bounding box center [673, 314] width 302 height 28
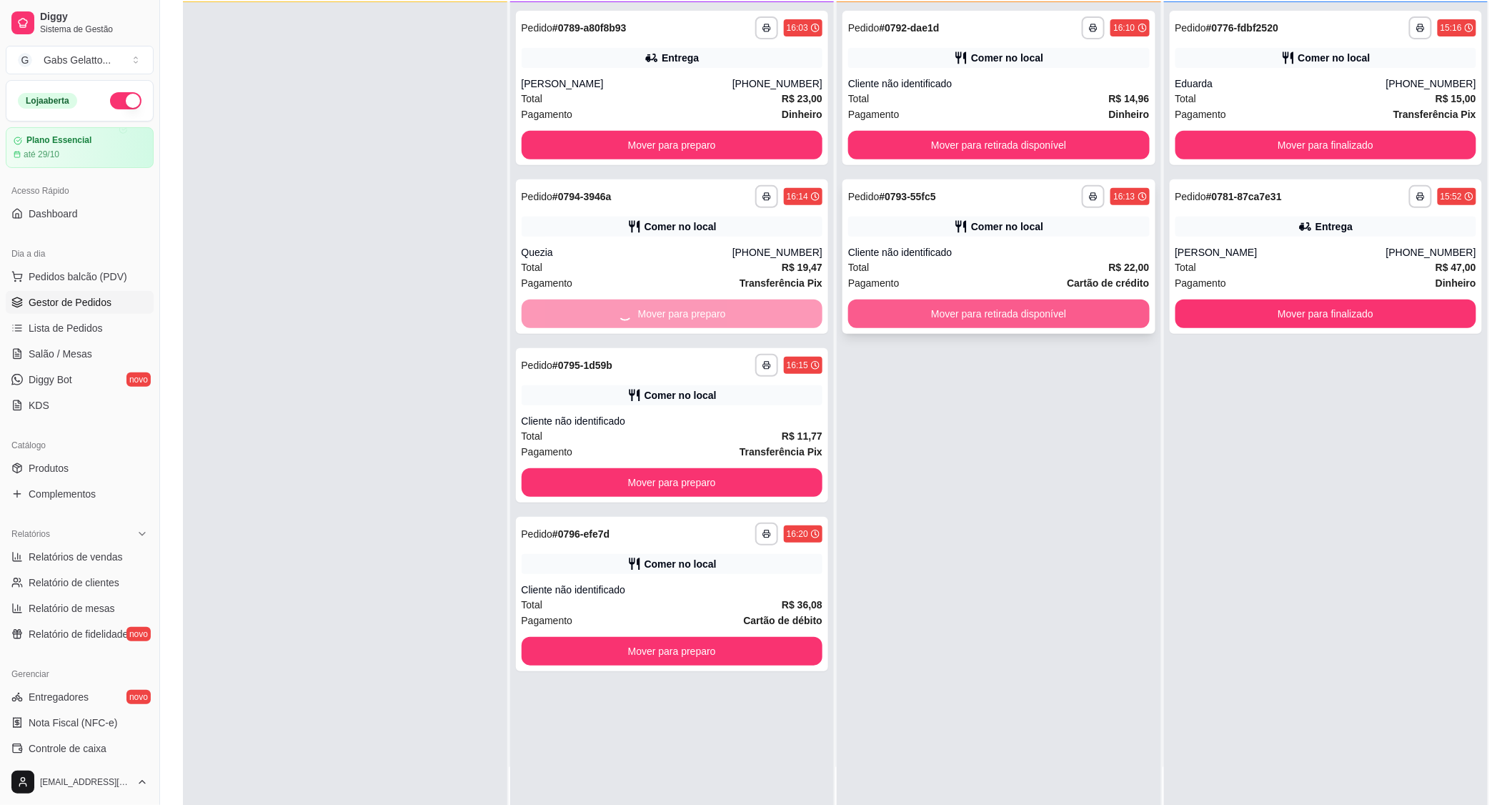
click at [904, 305] on button "Mover para retirada disponível" at bounding box center [999, 314] width 302 height 28
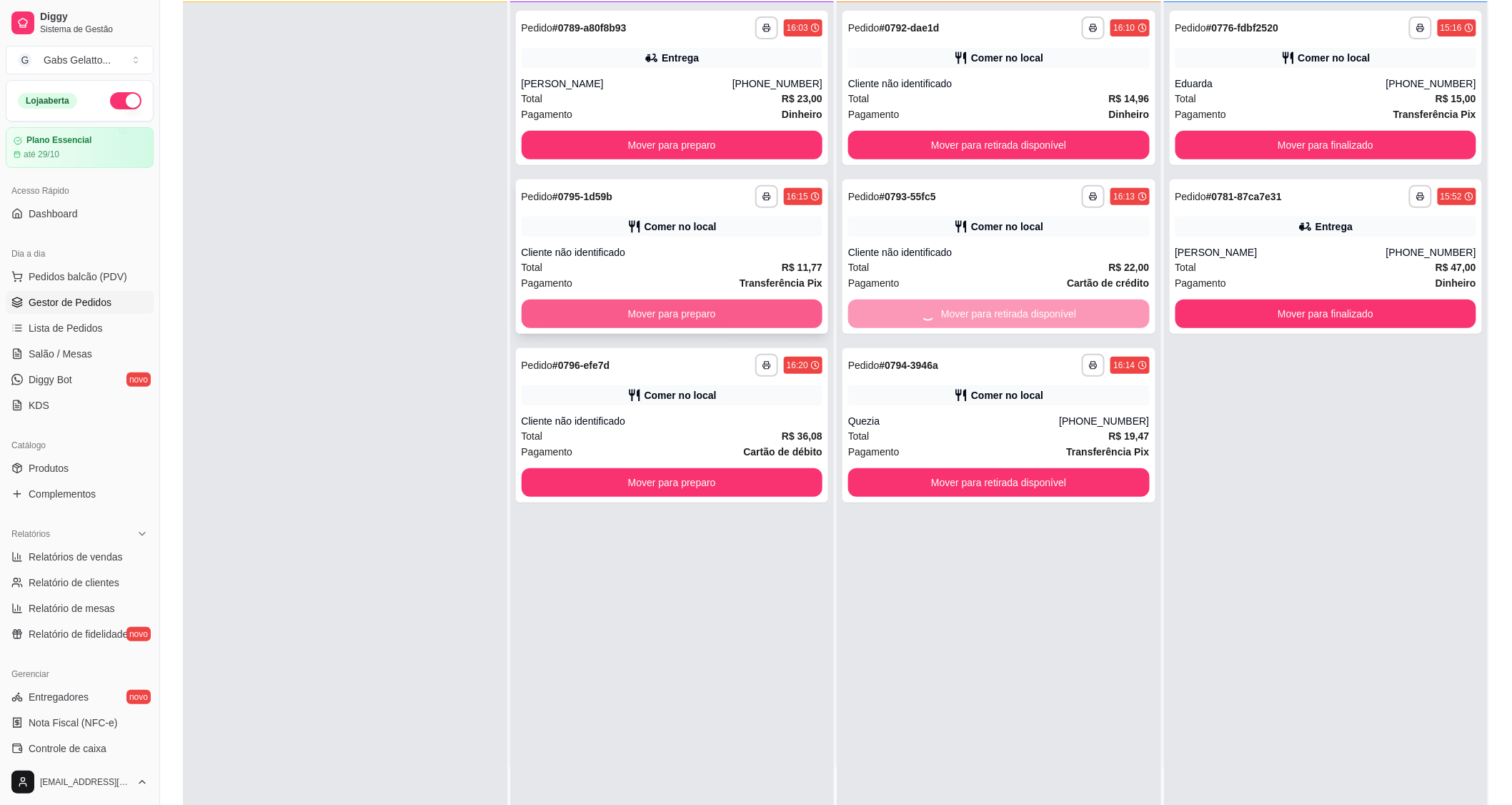
click at [738, 311] on button "Mover para preparo" at bounding box center [673, 314] width 302 height 28
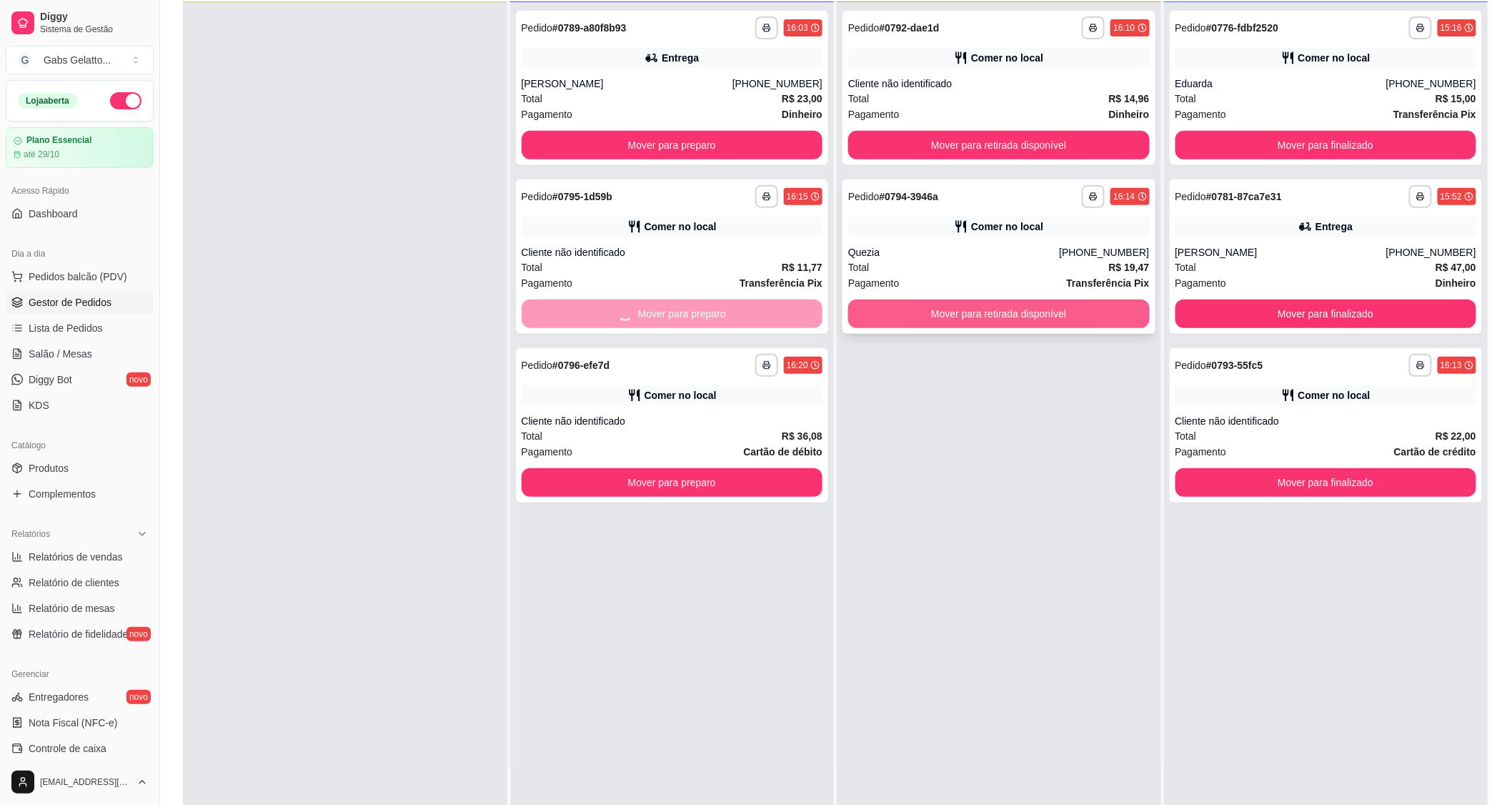
click at [890, 314] on button "Mover para retirada disponível" at bounding box center [999, 314] width 302 height 28
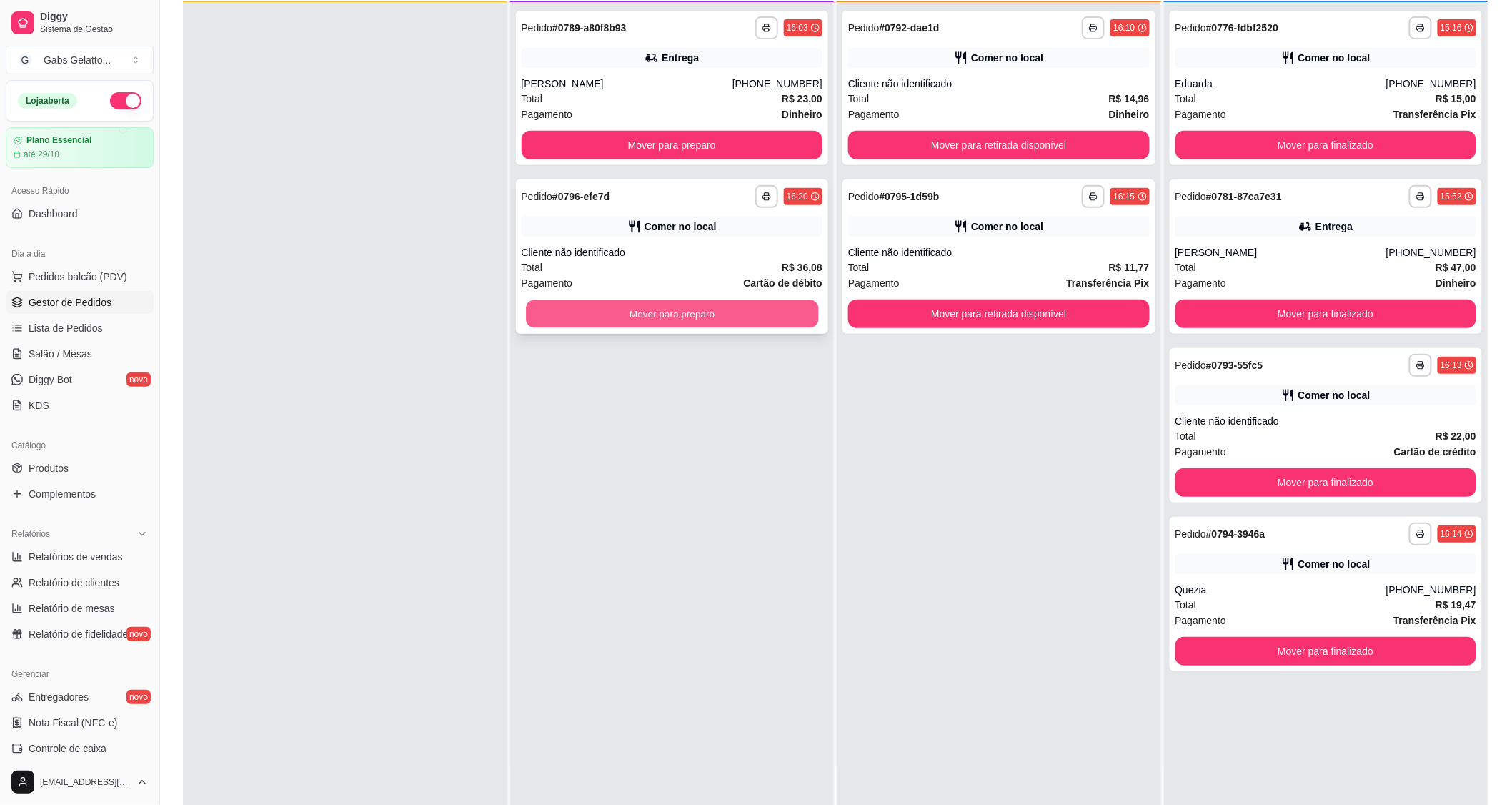
click at [759, 318] on button "Mover para preparo" at bounding box center [672, 314] width 292 height 28
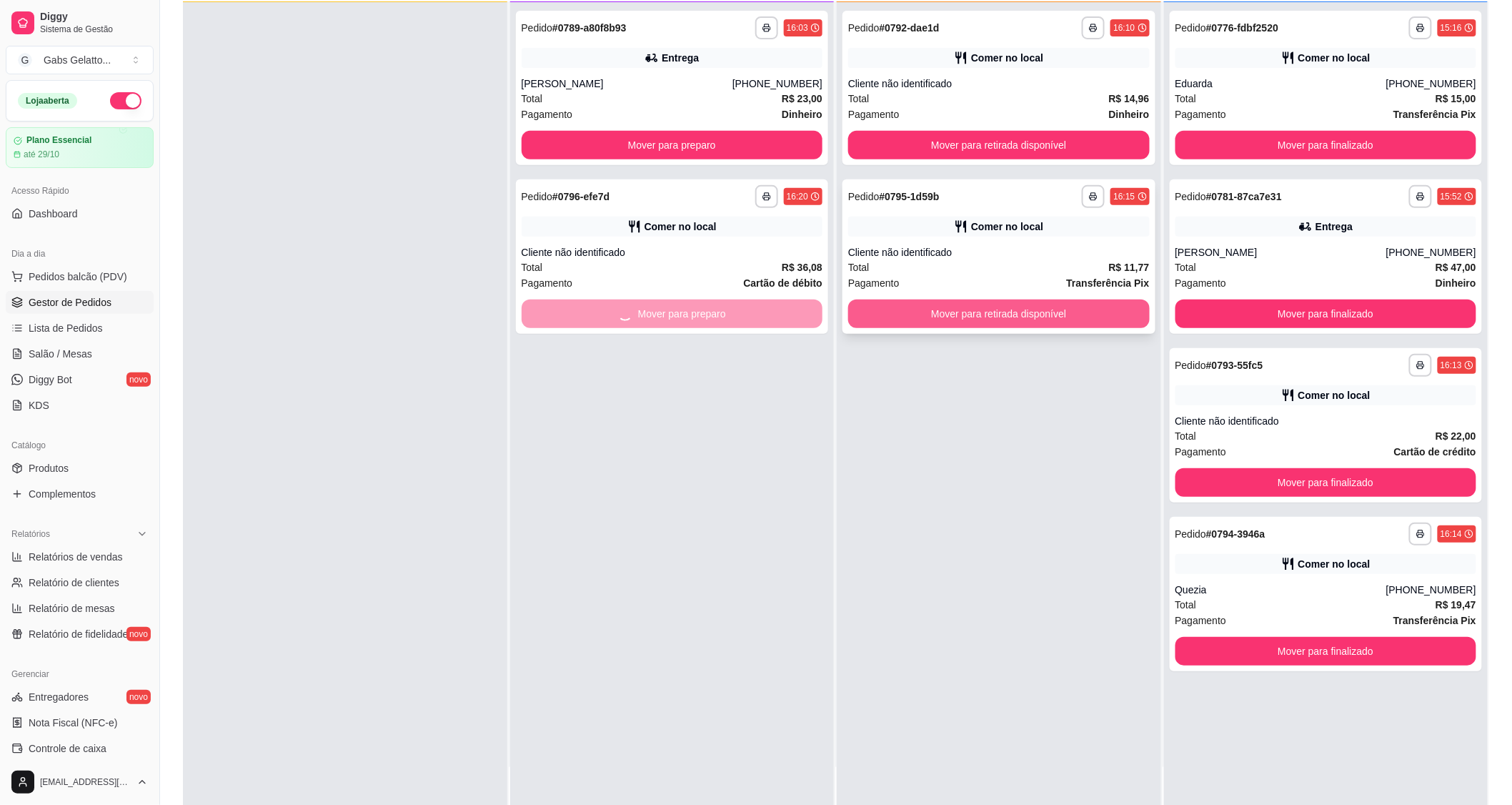
click at [925, 311] on button "Mover para retirada disponível" at bounding box center [999, 314] width 302 height 28
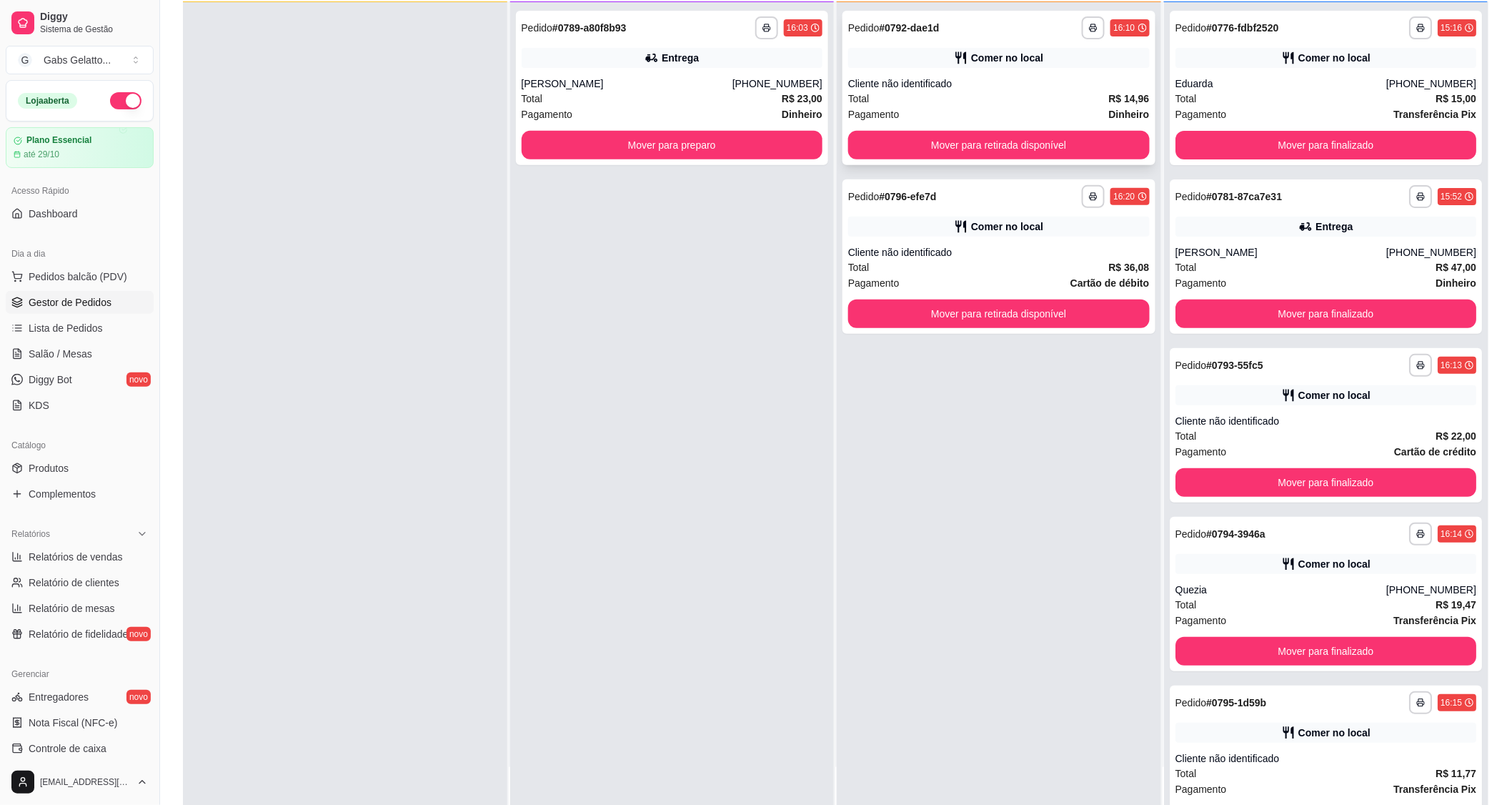
click at [953, 126] on div "**********" at bounding box center [999, 88] width 313 height 154
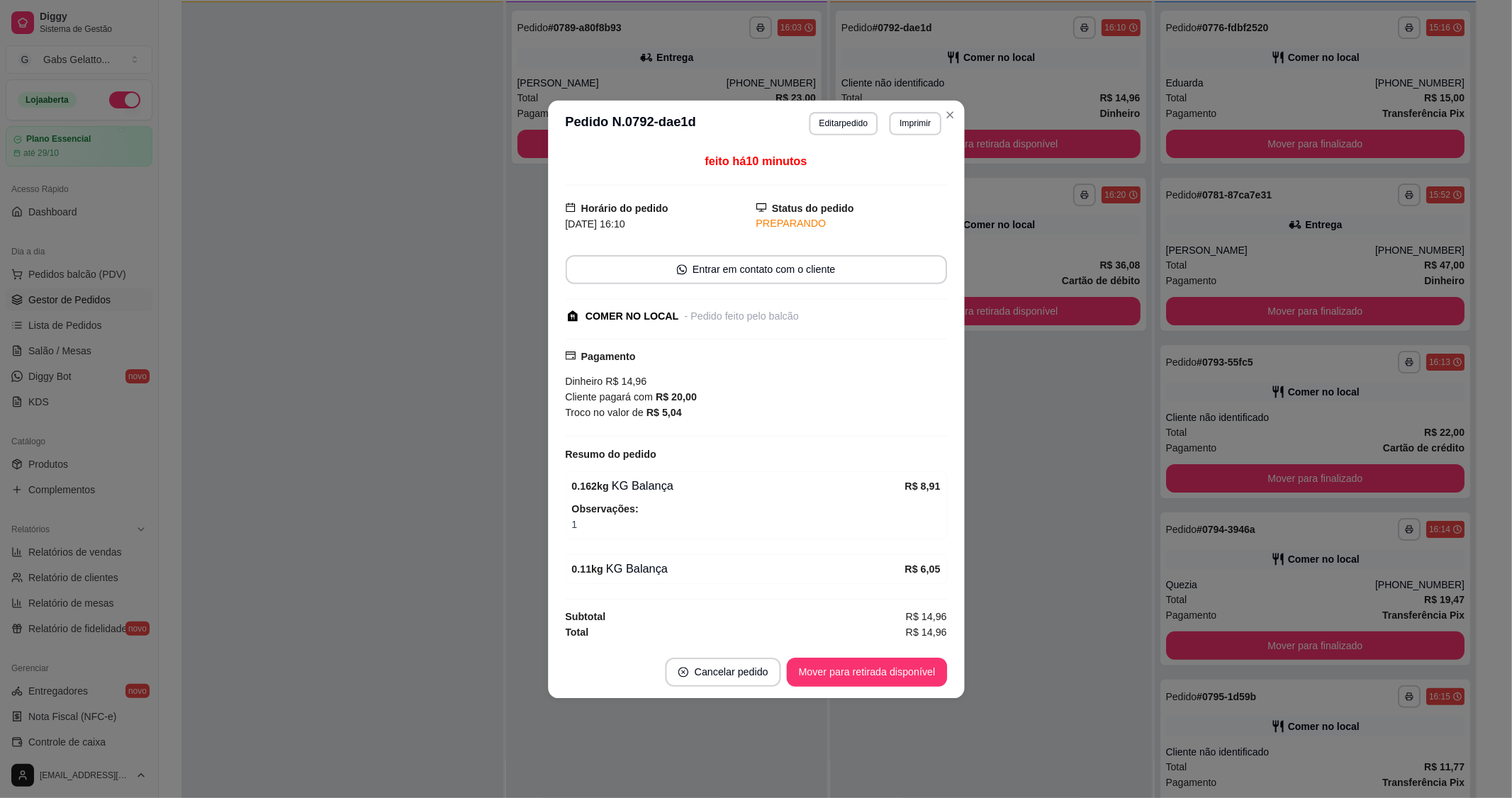
click at [943, 138] on header "**********" at bounding box center [756, 122] width 416 height 46
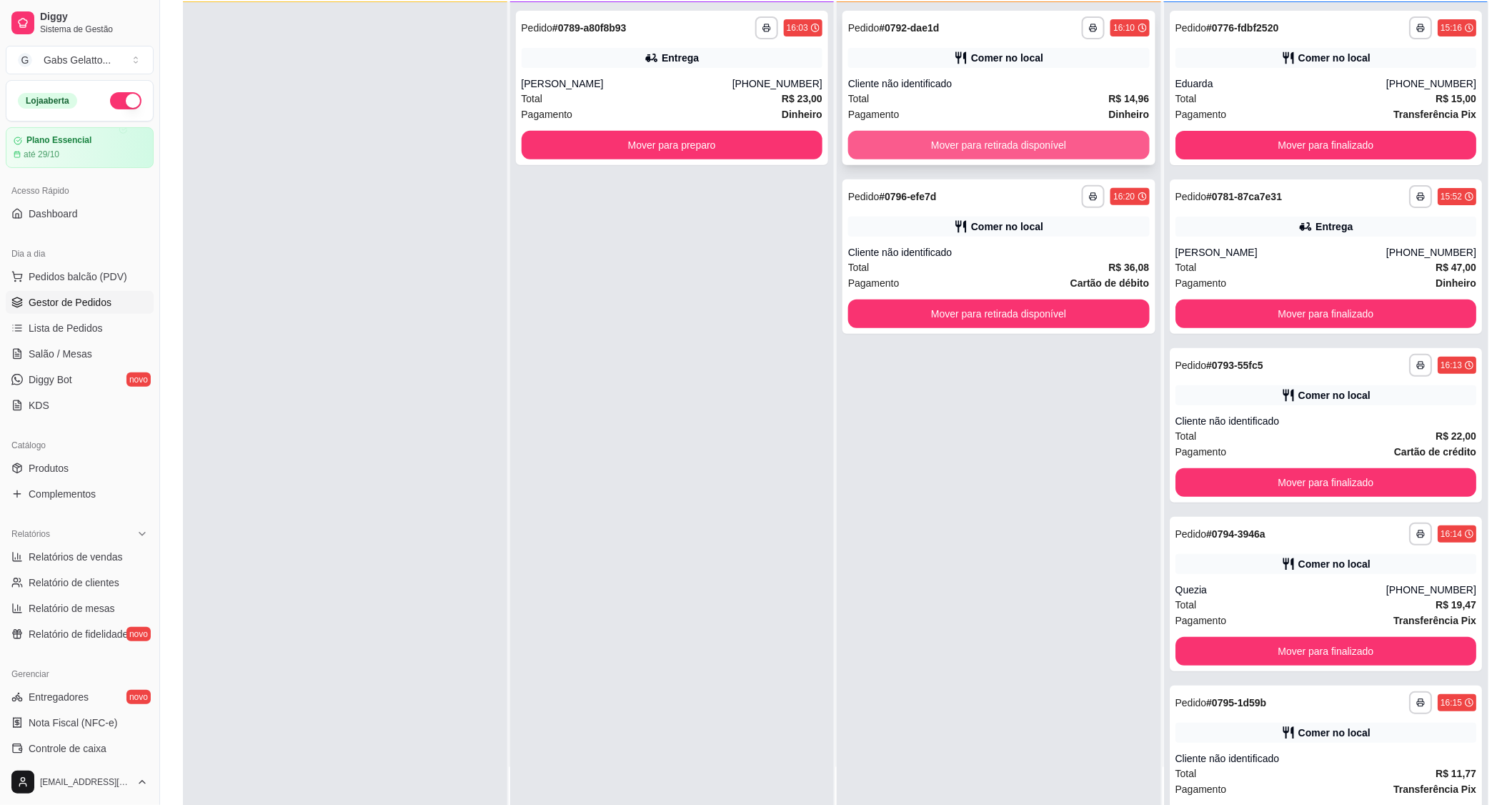
click at [1039, 147] on button "Mover para retirada disponível" at bounding box center [999, 145] width 302 height 28
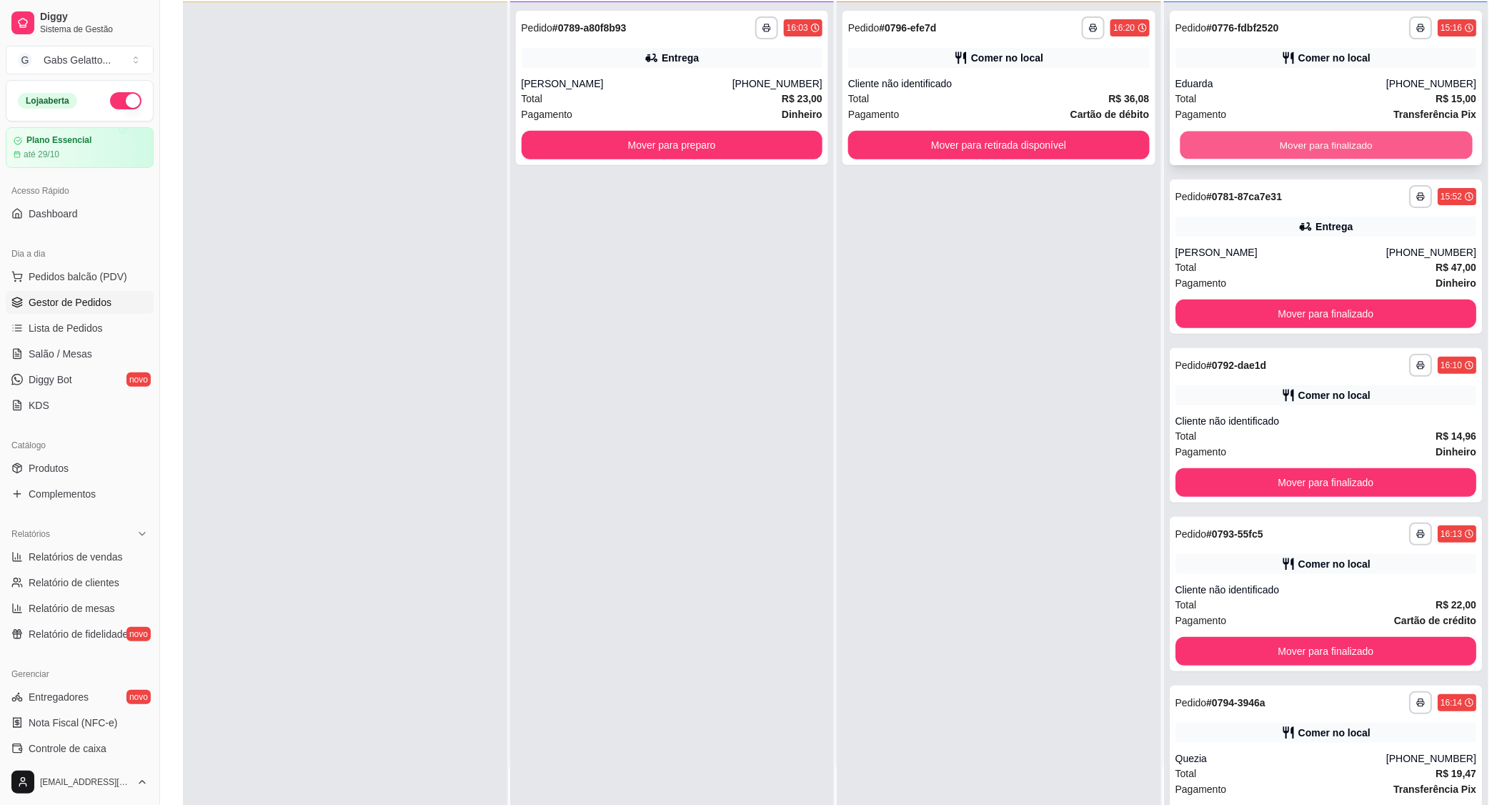
click at [1209, 153] on button "Mover para finalizado" at bounding box center [1326, 145] width 292 height 28
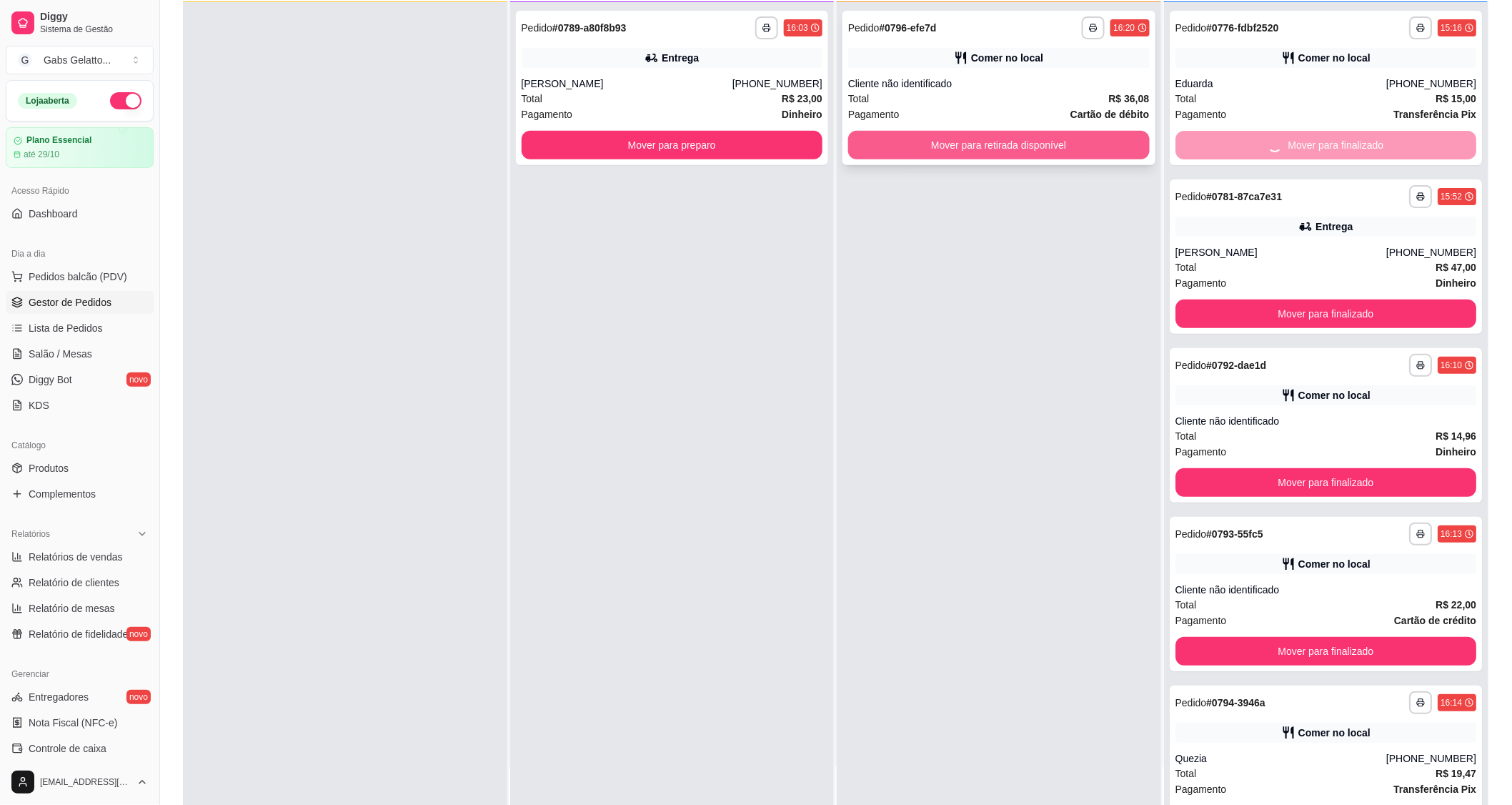
click at [1081, 147] on button "Mover para retirada disponível" at bounding box center [999, 145] width 302 height 28
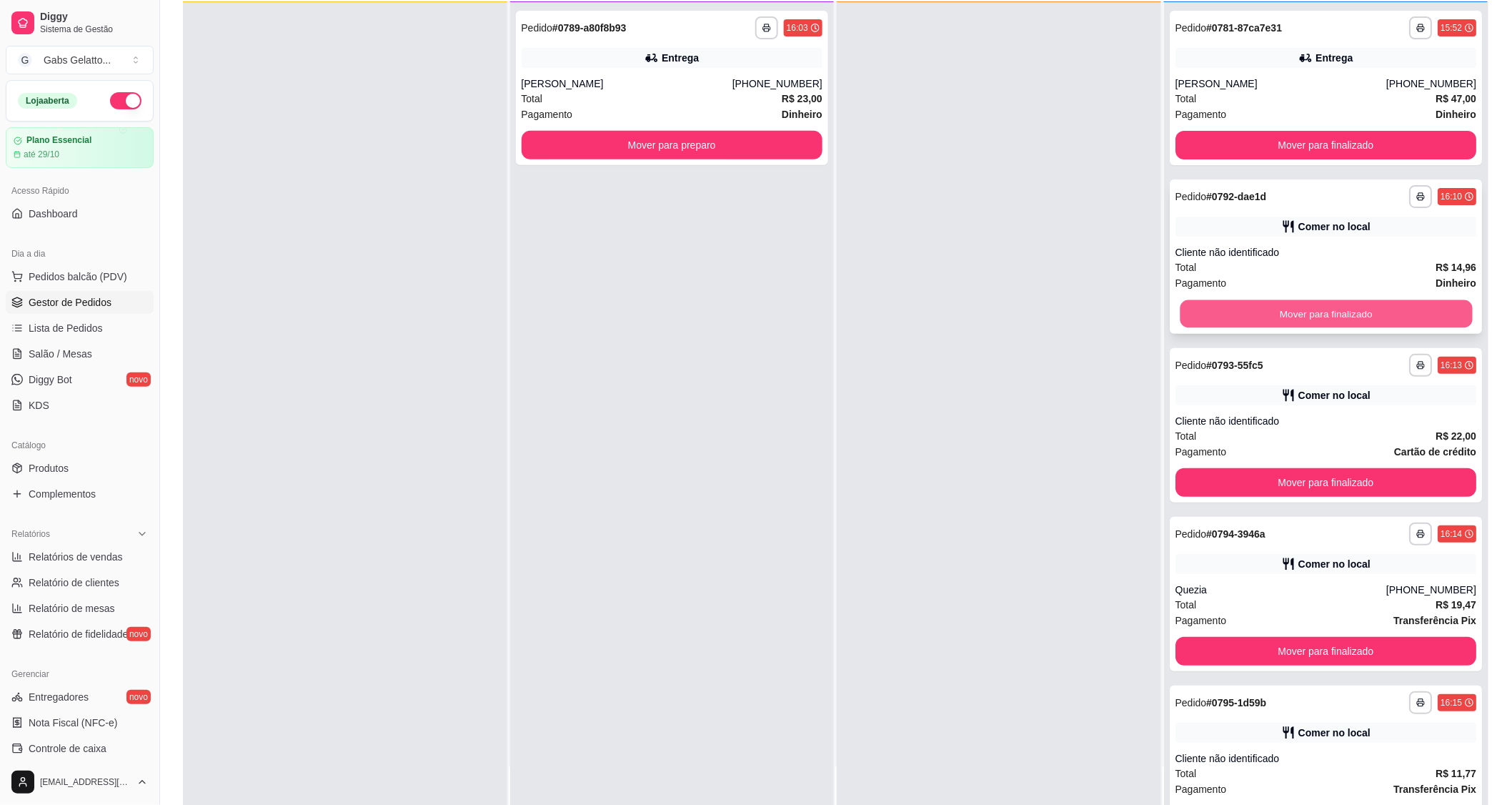
click at [1291, 311] on button "Mover para finalizado" at bounding box center [1326, 314] width 292 height 28
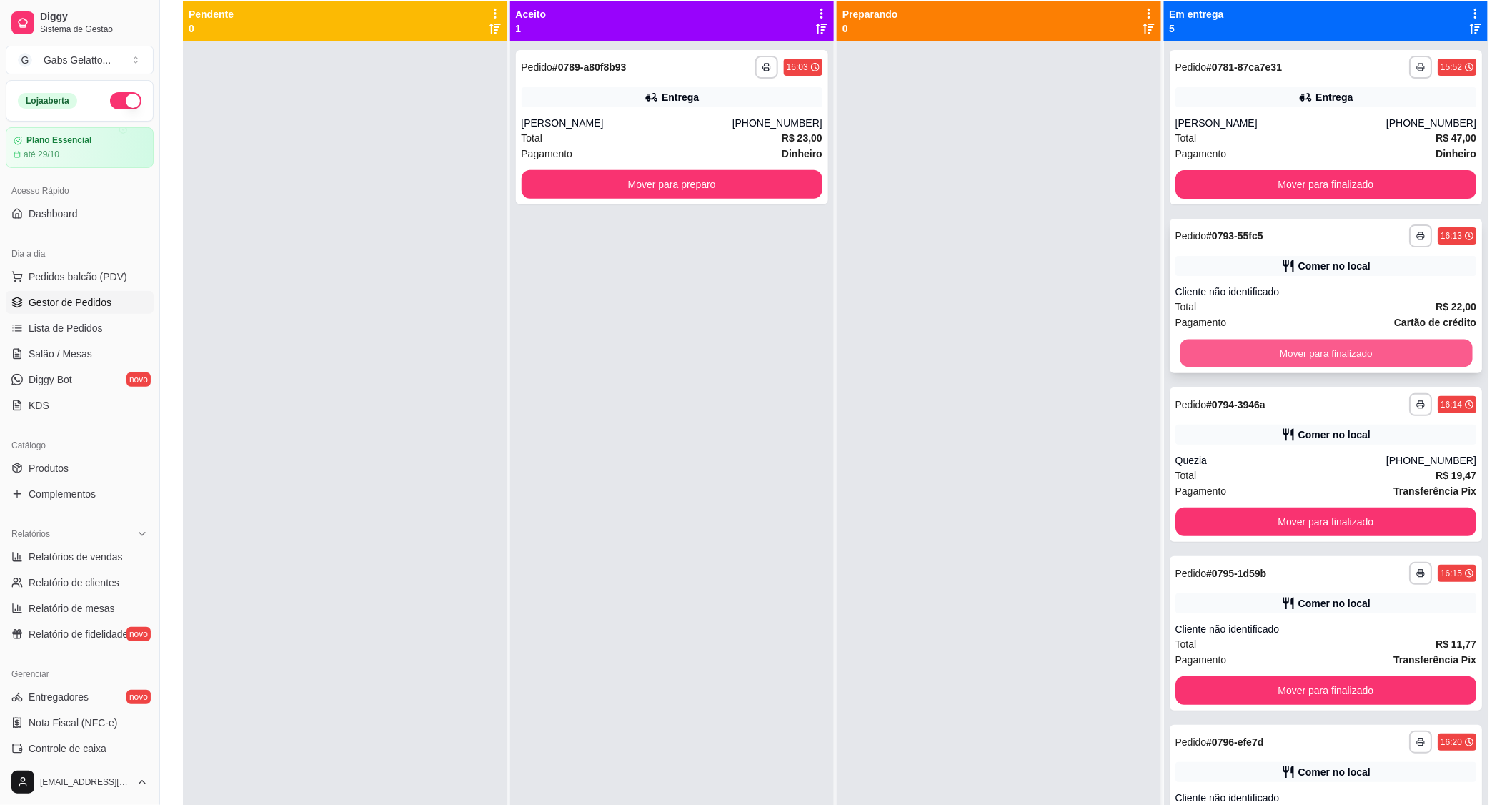
click at [1272, 349] on button "Mover para finalizado" at bounding box center [1326, 353] width 292 height 28
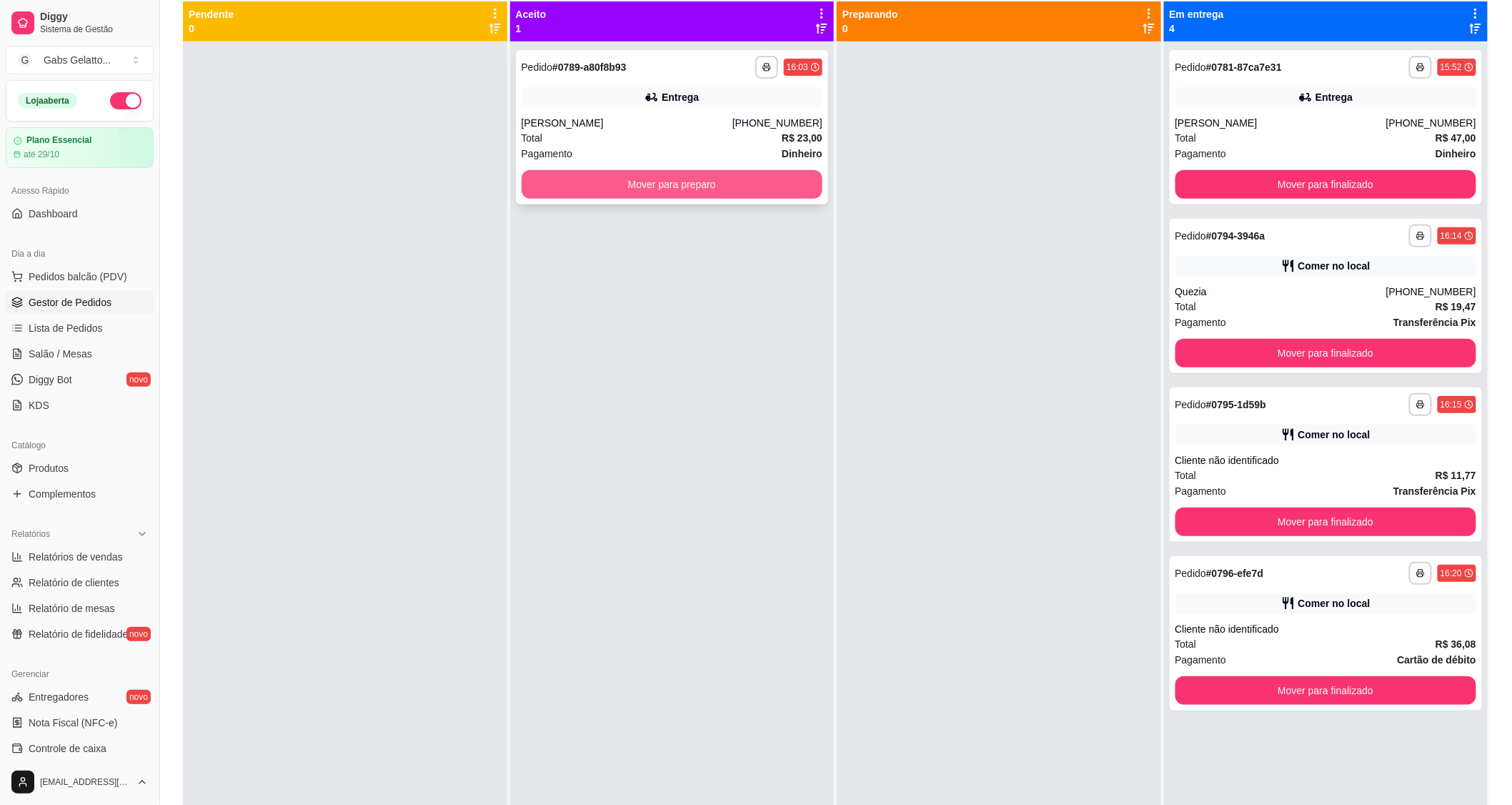
click at [776, 176] on button "Mover para preparo" at bounding box center [673, 184] width 302 height 28
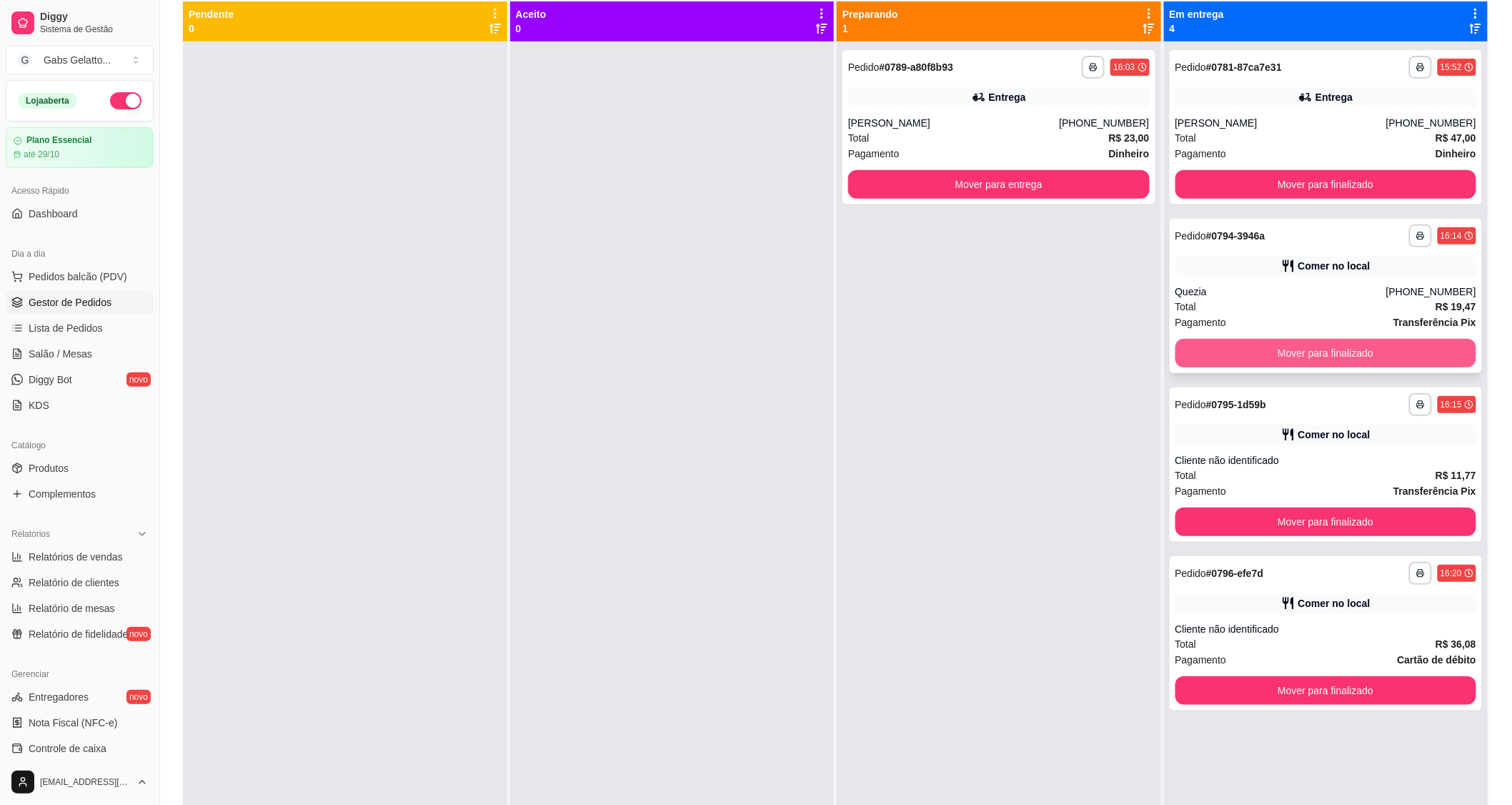
click at [1279, 358] on button "Mover para finalizado" at bounding box center [1327, 353] width 302 height 28
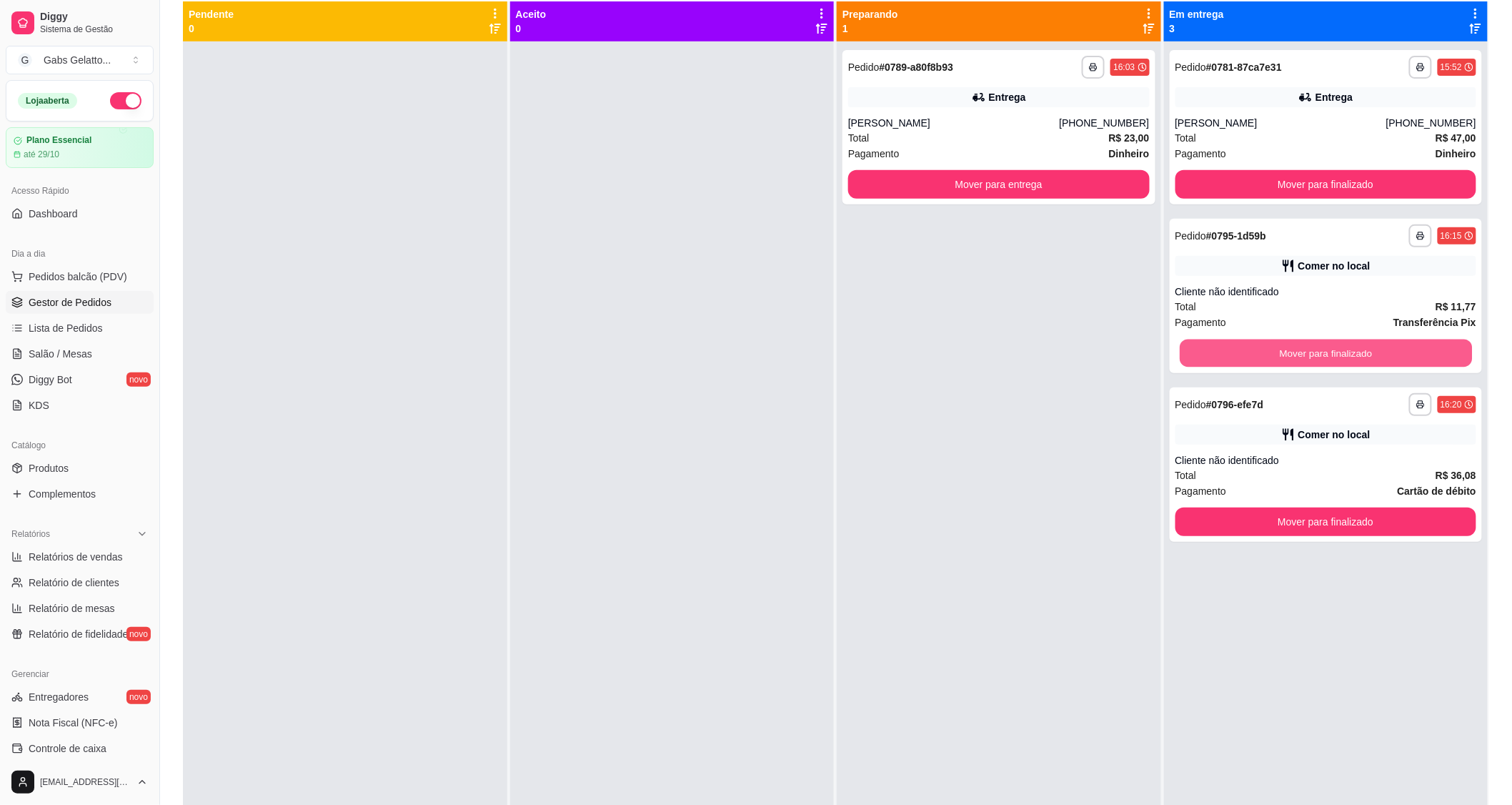
click at [1278, 358] on button "Mover para finalizado" at bounding box center [1326, 353] width 292 height 28
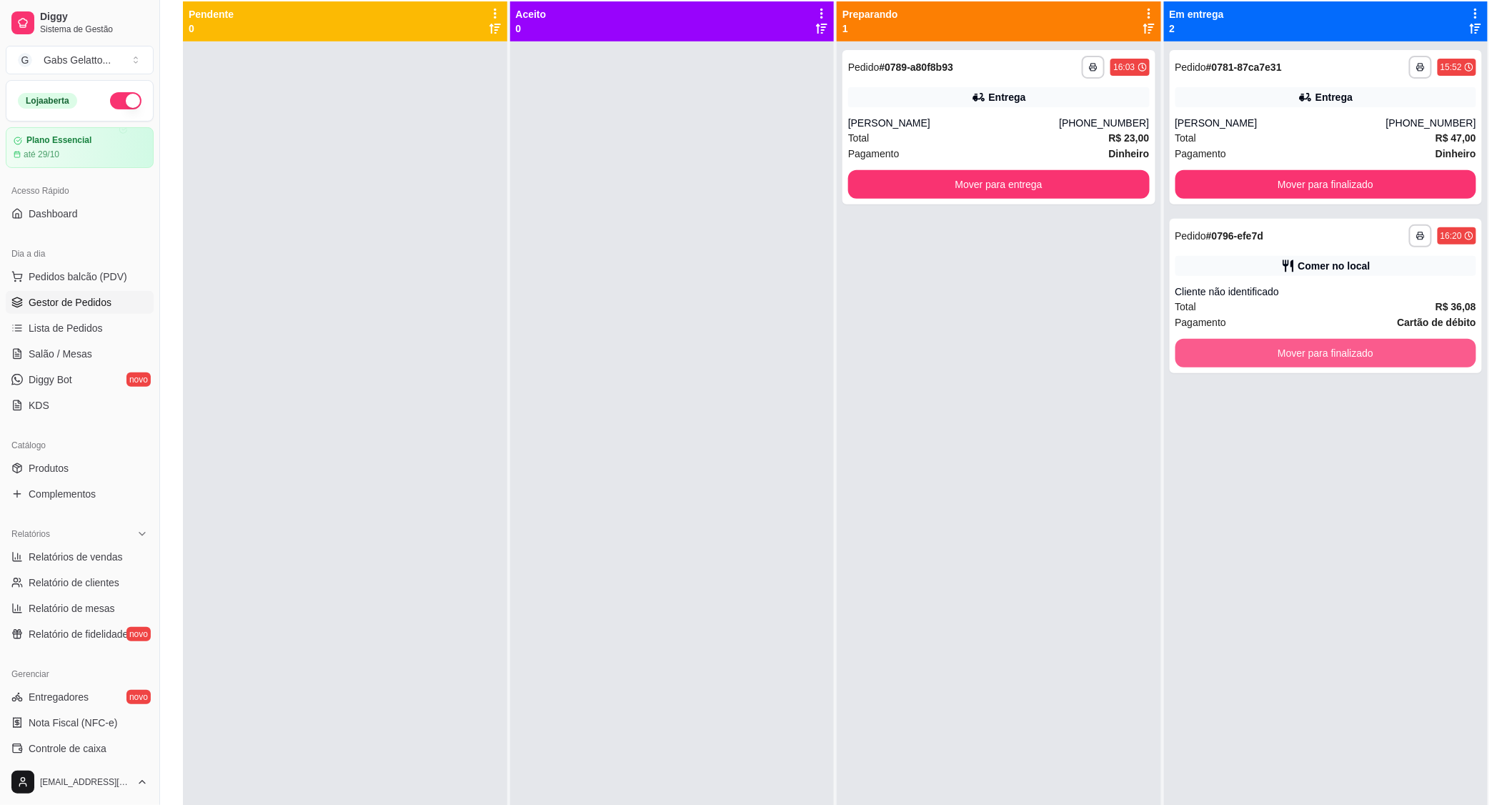
click at [1278, 358] on button "Mover para finalizado" at bounding box center [1327, 353] width 302 height 28
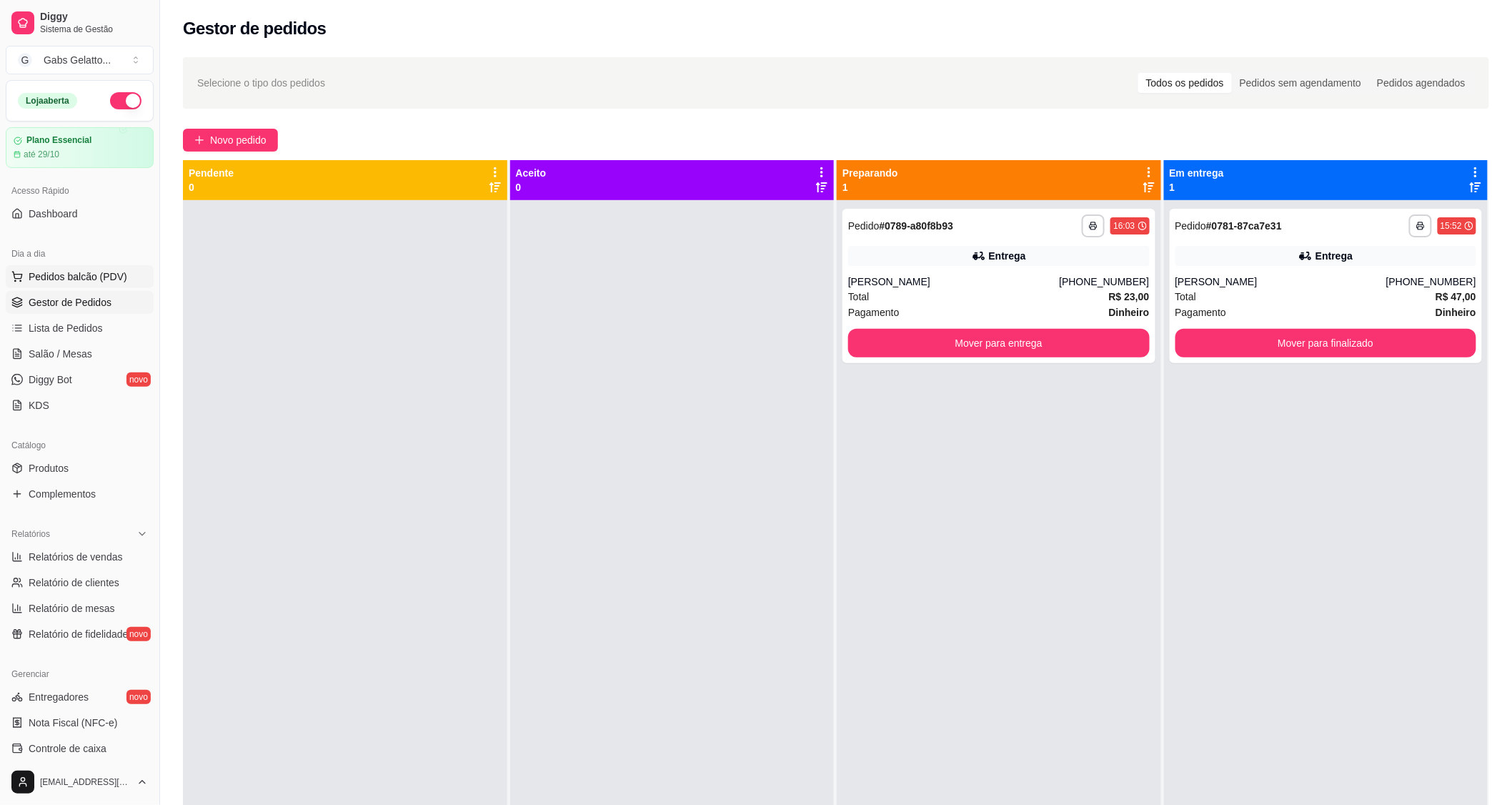
click at [43, 284] on button "Pedidos balcão (PDV)" at bounding box center [79, 276] width 148 height 23
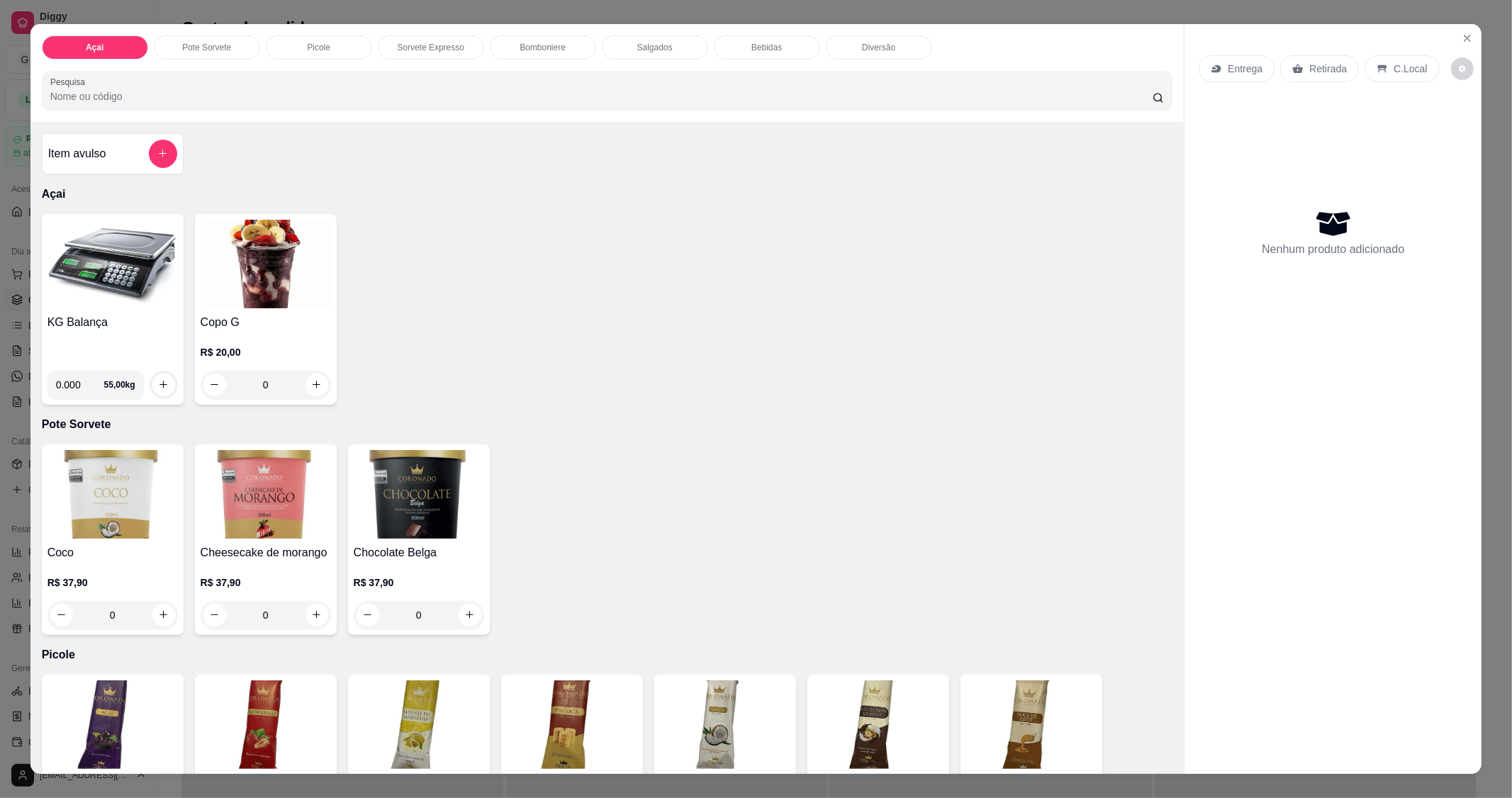
click at [121, 255] on img at bounding box center [112, 264] width 130 height 89
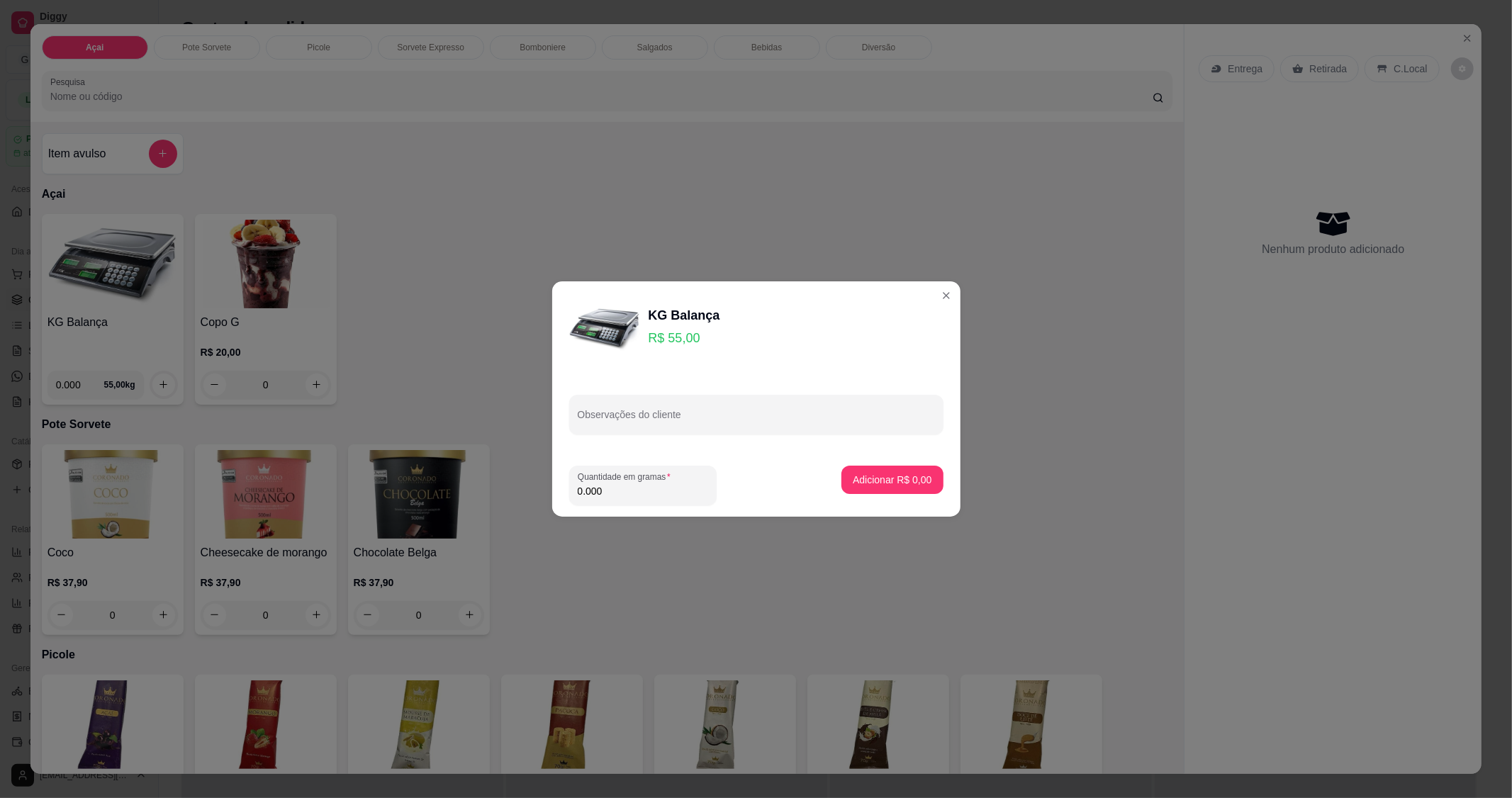
click at [618, 494] on input "0.000" at bounding box center [643, 491] width 130 height 14
type input "0.306"
click at [902, 479] on p "Adicionar R$ 16,83" at bounding box center [889, 478] width 82 height 13
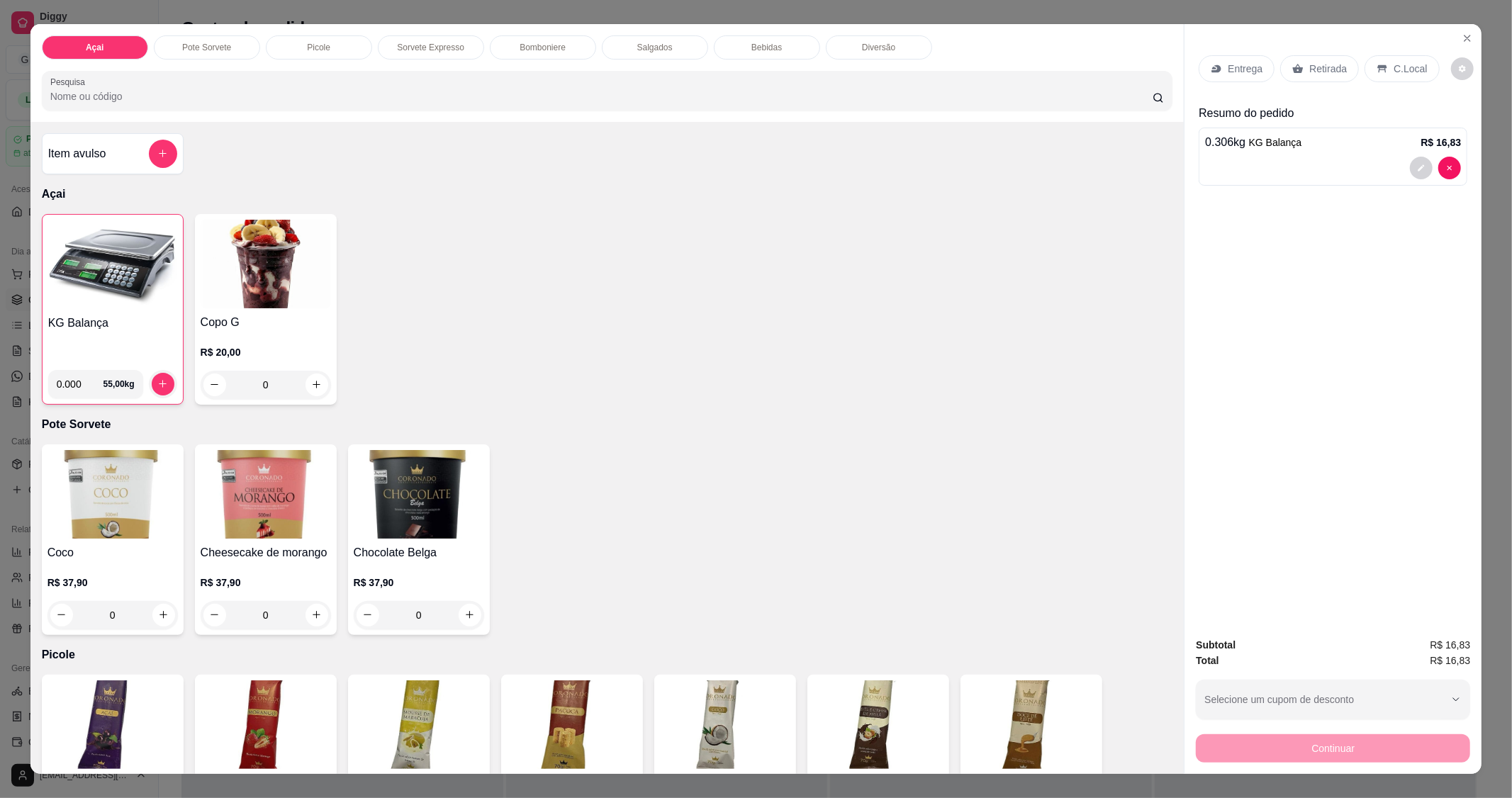
click at [1387, 79] on div "C.Local" at bounding box center [1401, 69] width 74 height 27
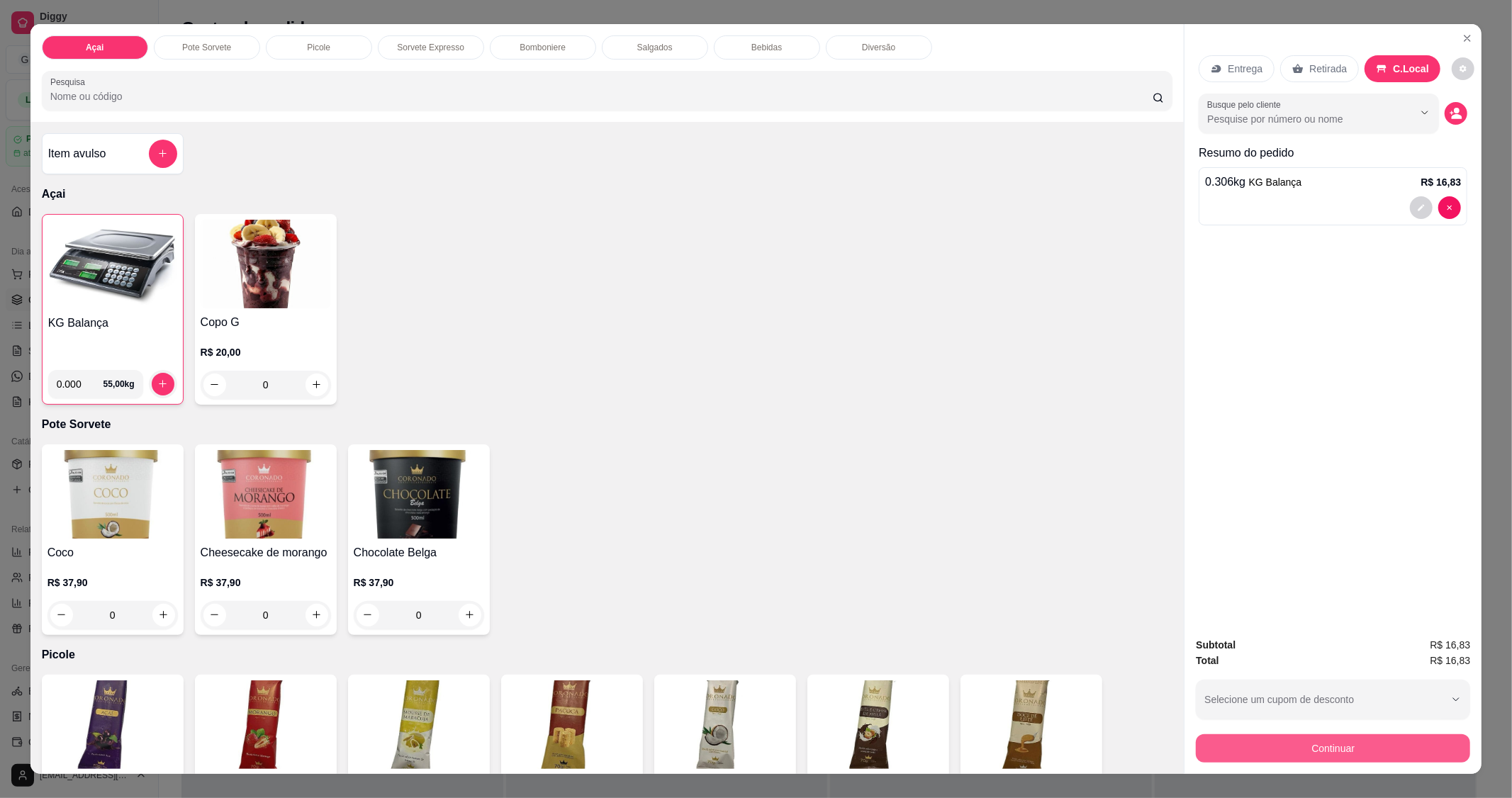
click at [1324, 760] on button "Continuar" at bounding box center [1333, 748] width 274 height 28
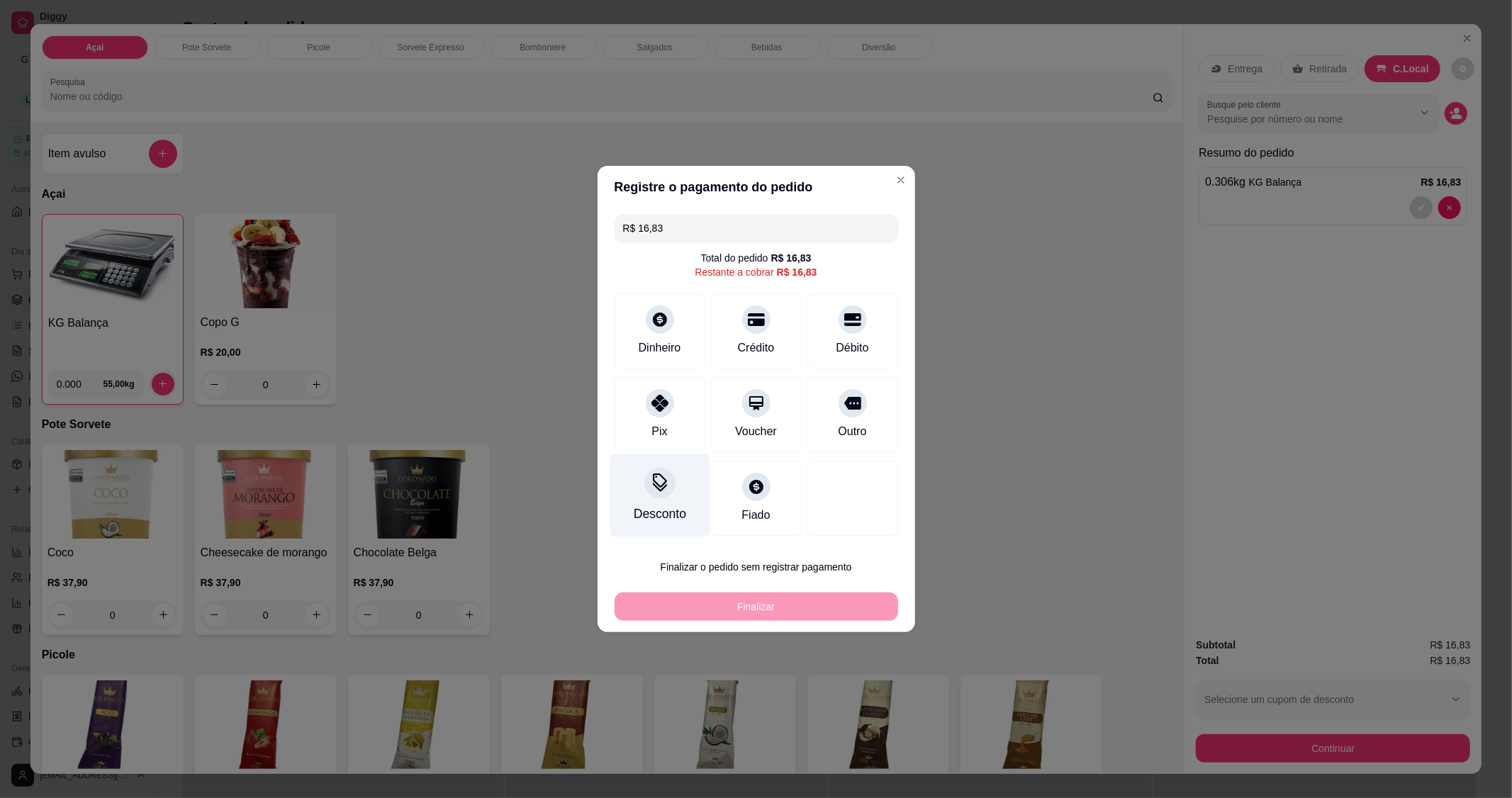
click at [638, 493] on div "Desconto" at bounding box center [660, 496] width 100 height 83
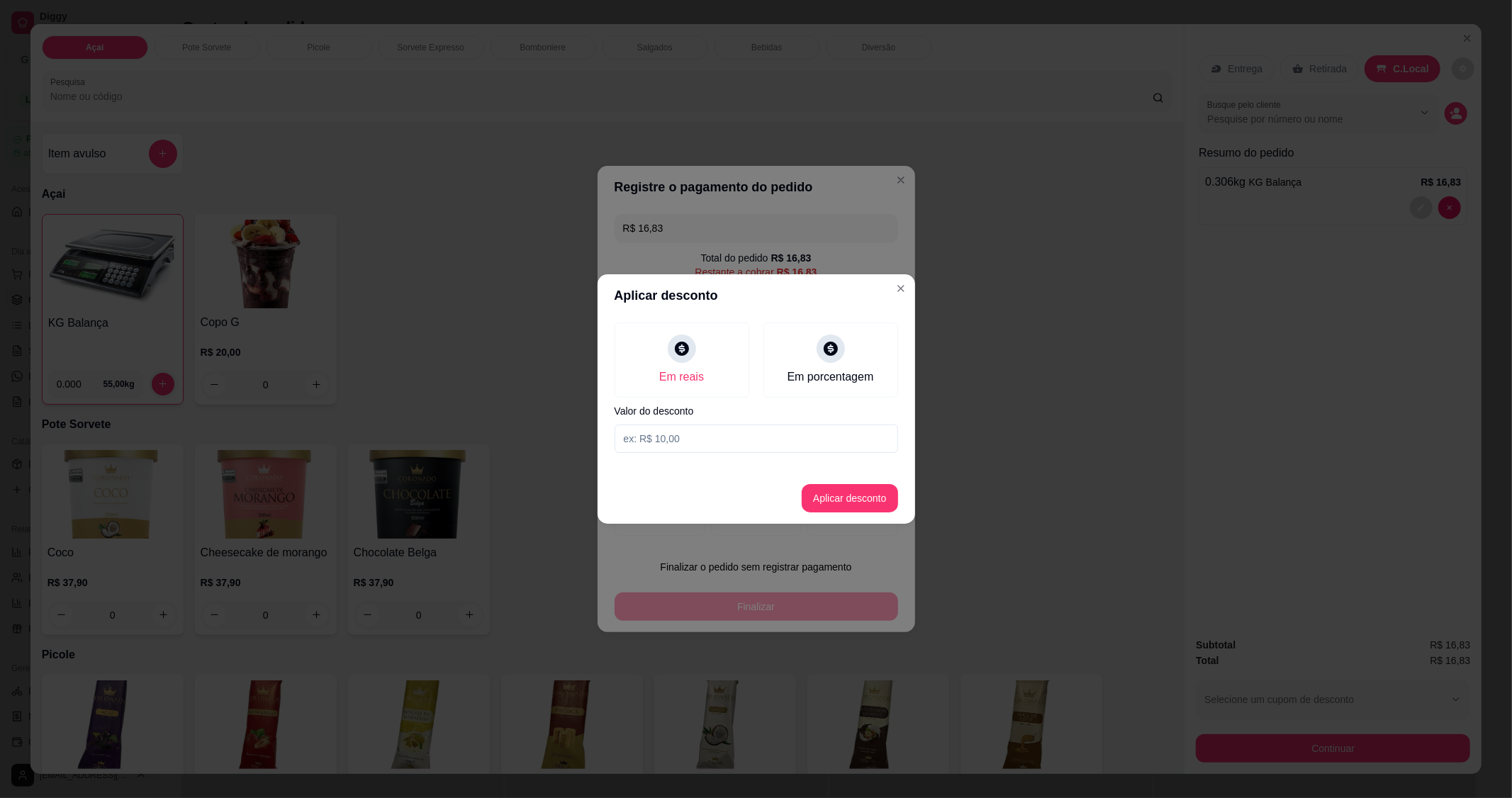
click at [674, 429] on input at bounding box center [756, 439] width 284 height 28
type input "0,83"
click at [873, 501] on button "Aplicar desconto" at bounding box center [849, 498] width 93 height 27
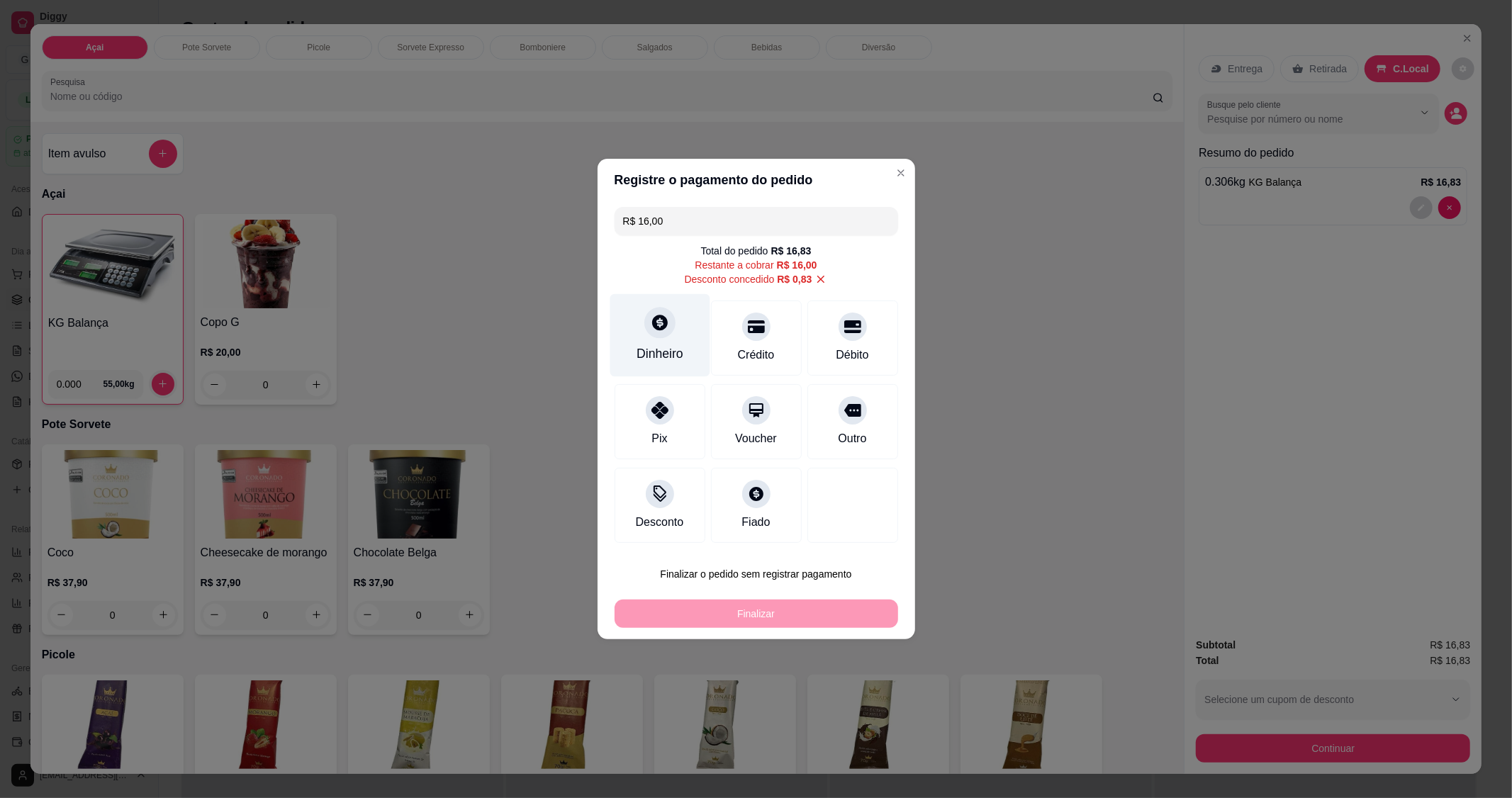
click at [654, 348] on div "Dinheiro" at bounding box center [660, 354] width 47 height 19
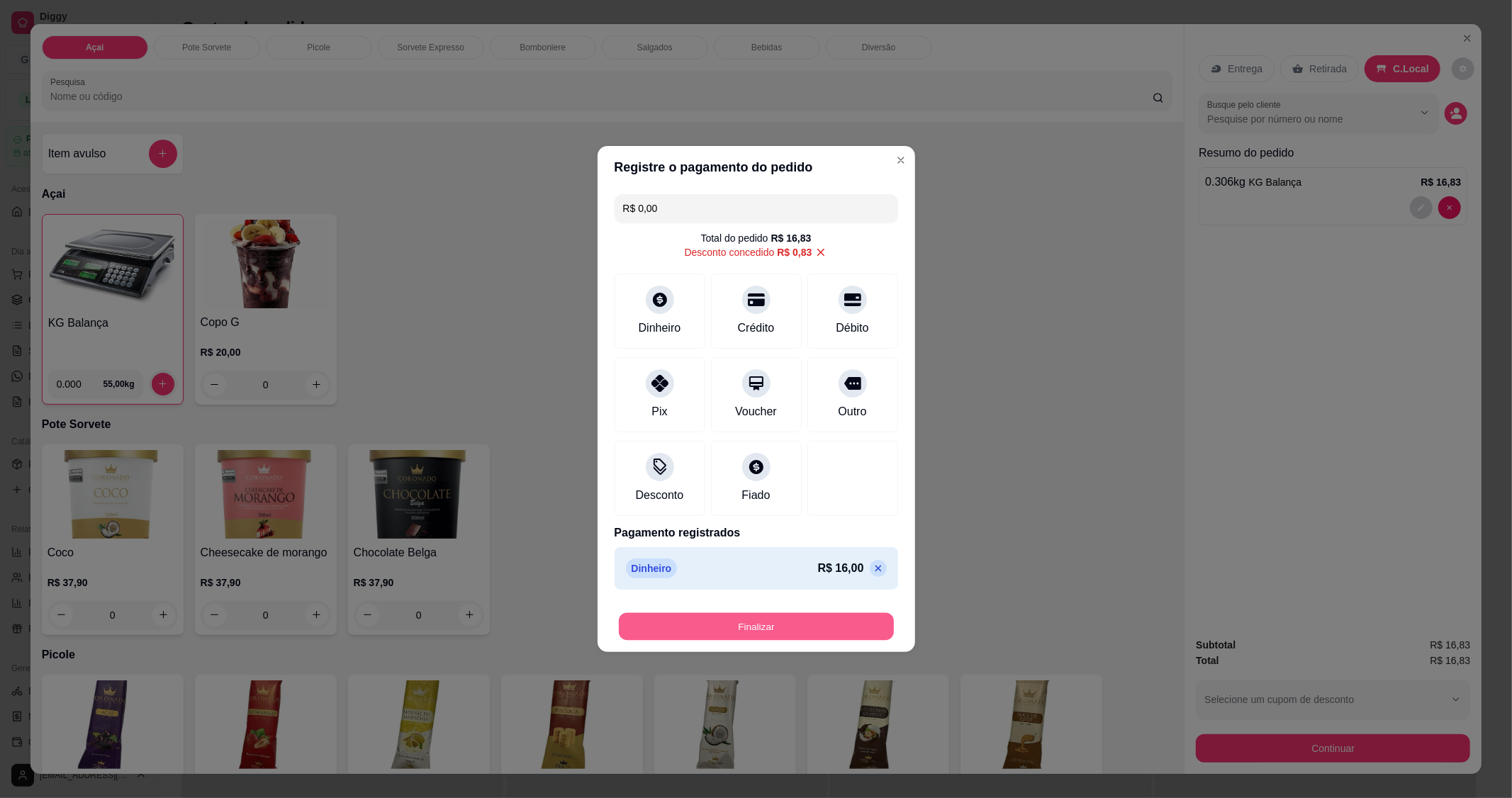
click at [770, 622] on button "Finalizar" at bounding box center [756, 626] width 275 height 27
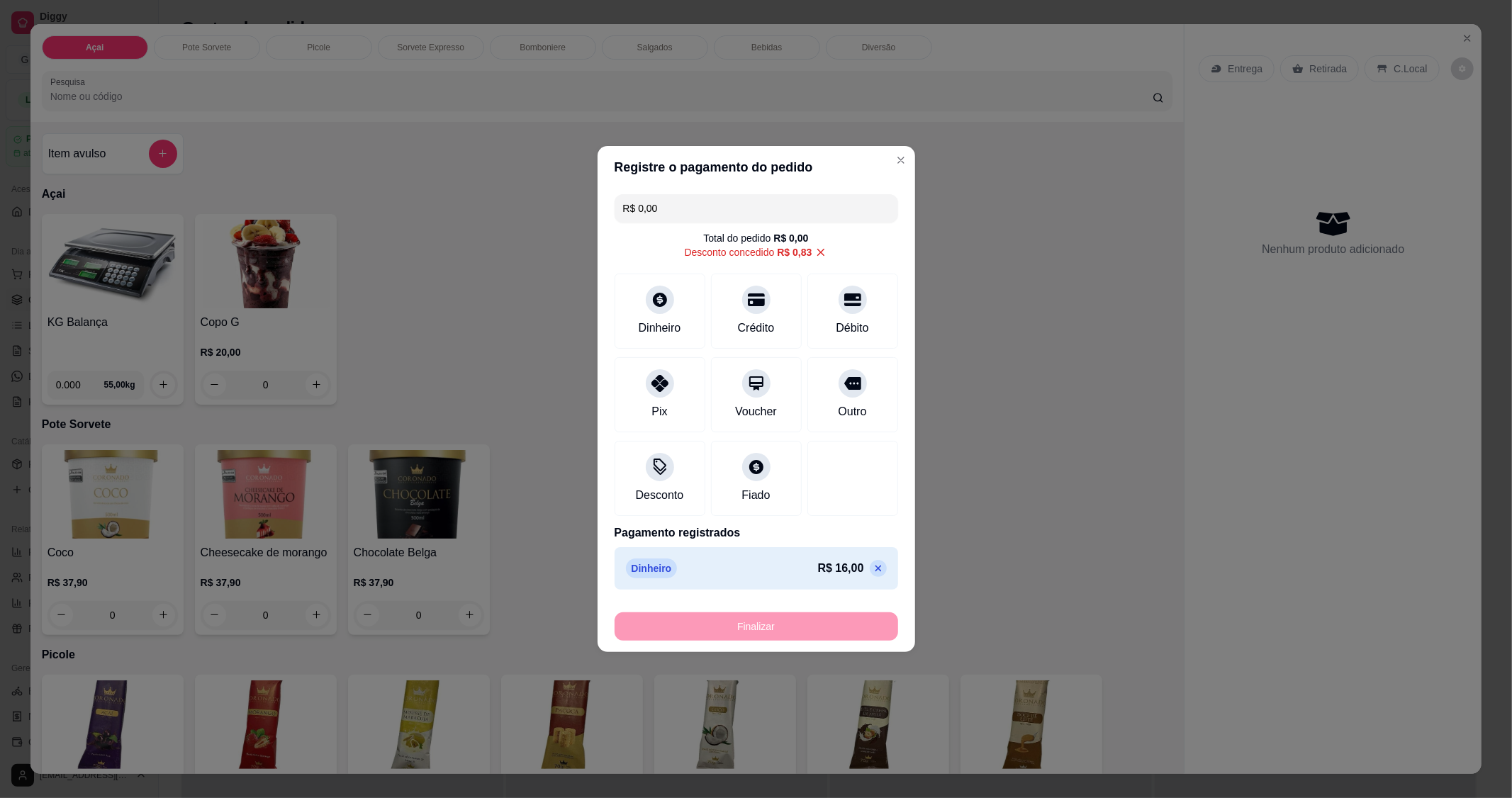
type input "-R$ 16,83"
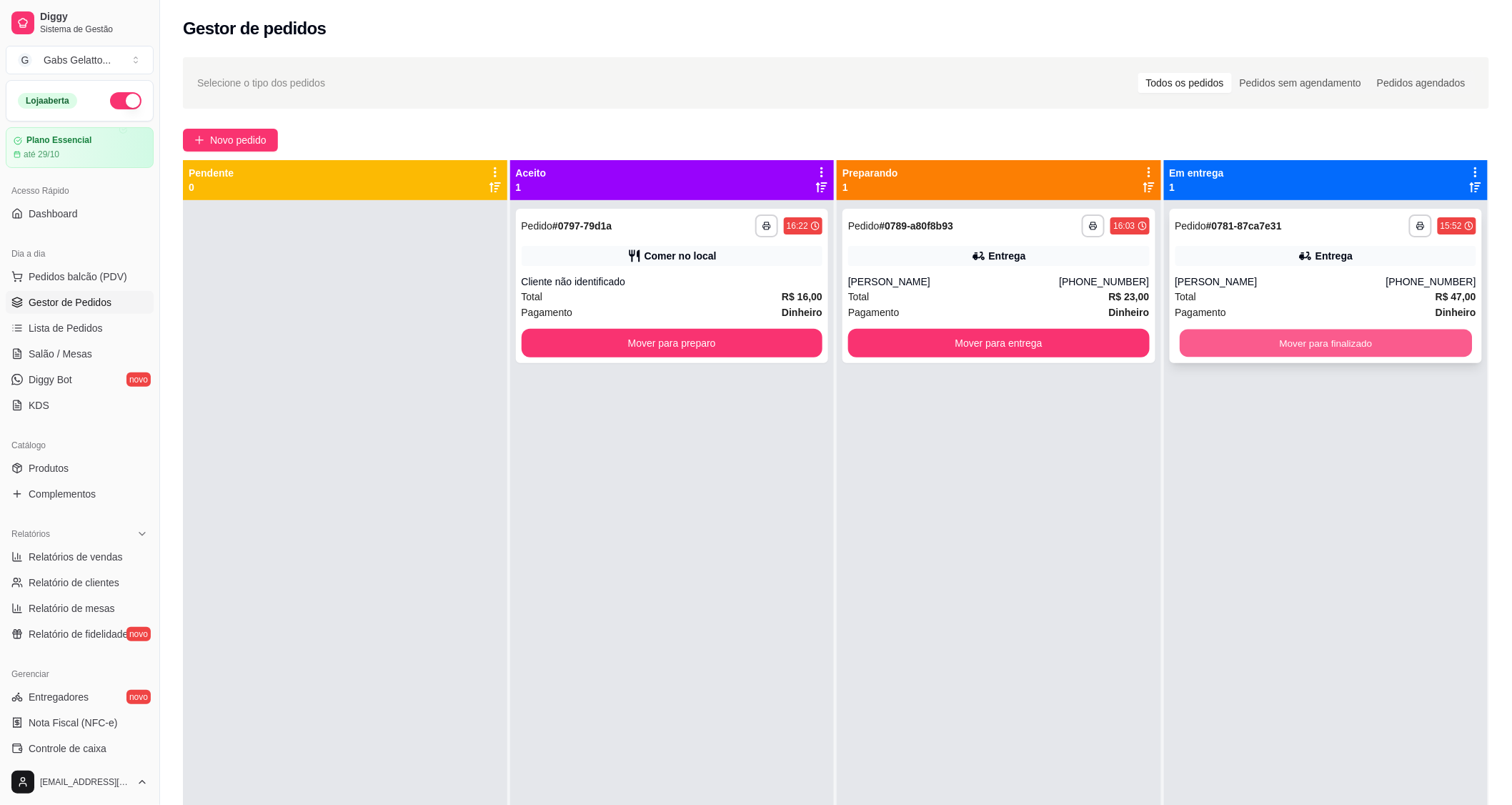
click at [1349, 345] on button "Mover para finalizado" at bounding box center [1326, 343] width 292 height 28
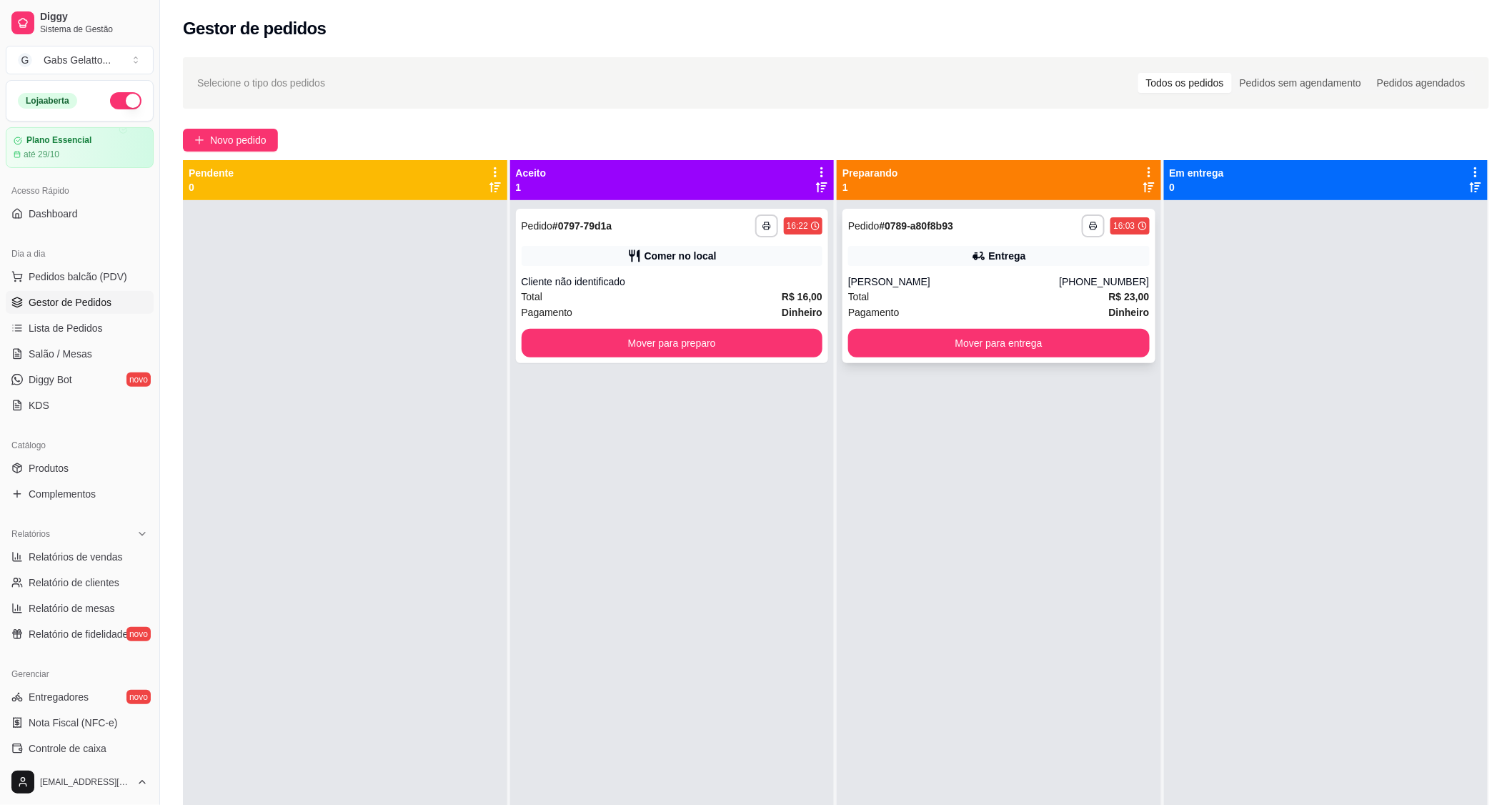
click at [981, 274] on div "[PERSON_NAME]" at bounding box center [953, 281] width 211 height 14
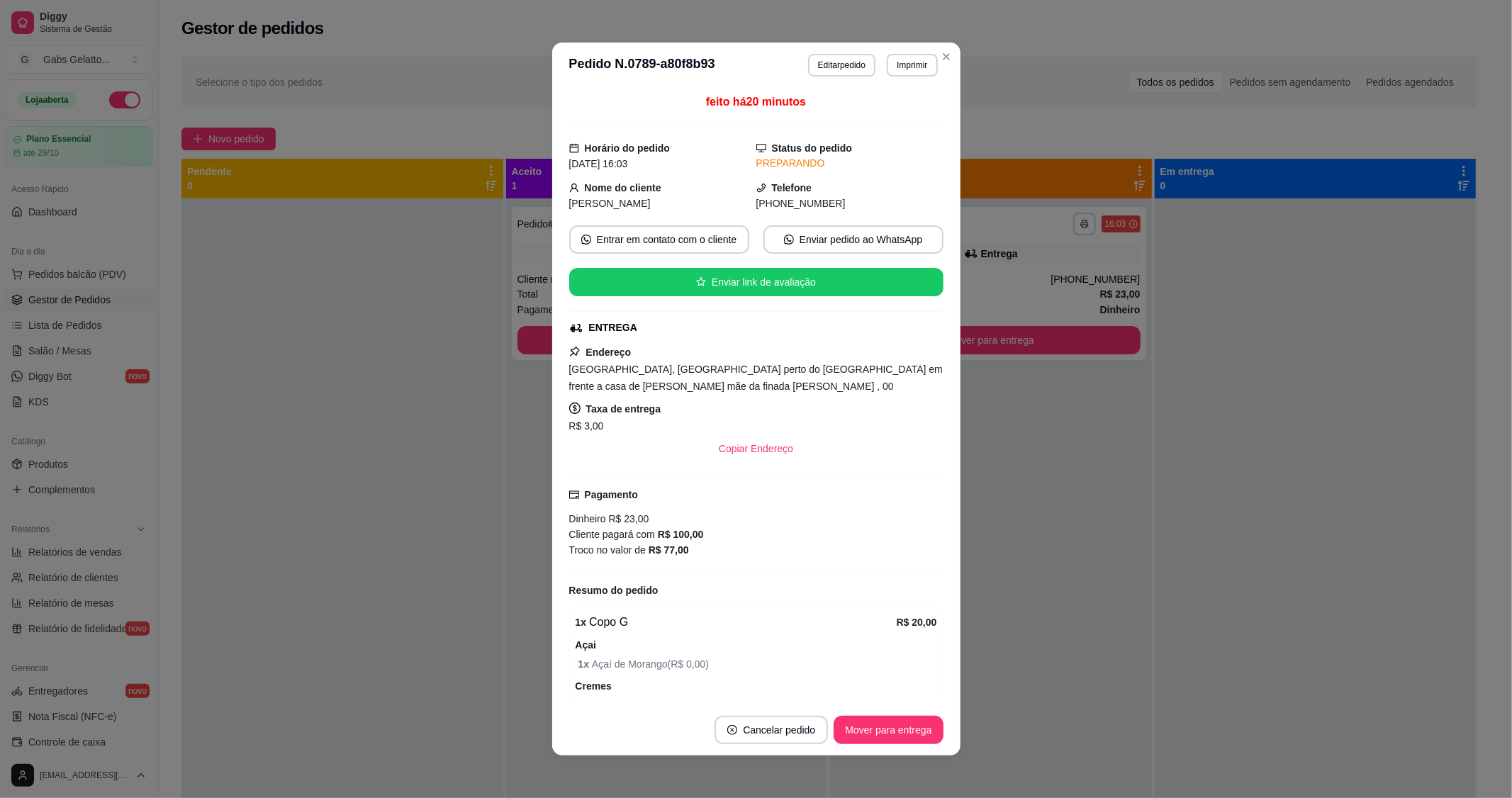
scroll to position [235, 0]
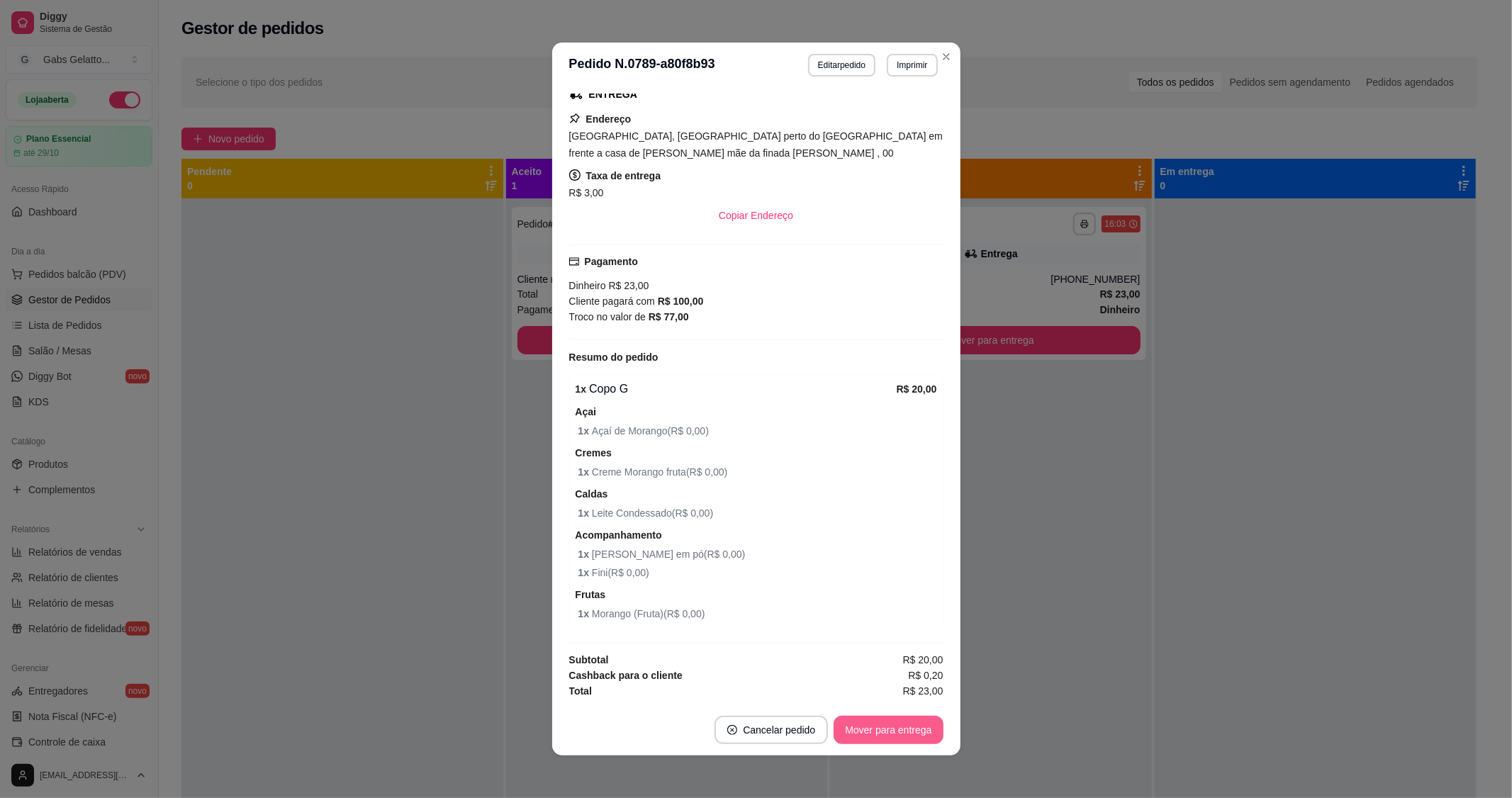
click at [872, 725] on button "Mover para entrega" at bounding box center [888, 729] width 109 height 28
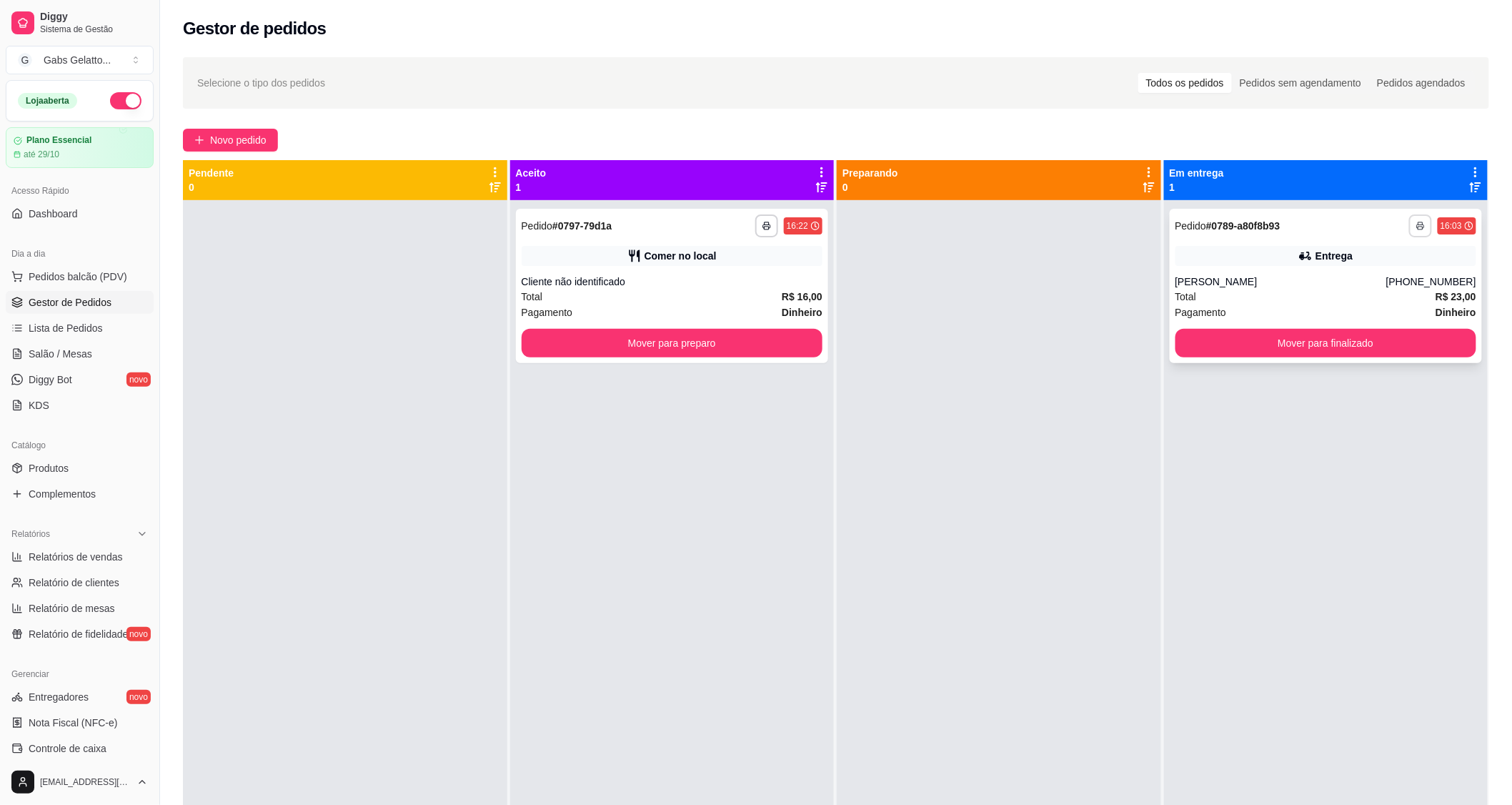
click at [1418, 227] on button "button" at bounding box center [1420, 226] width 23 height 23
click at [1380, 263] on div "Escolha a impressora IMPRESSORA" at bounding box center [1372, 266] width 118 height 49
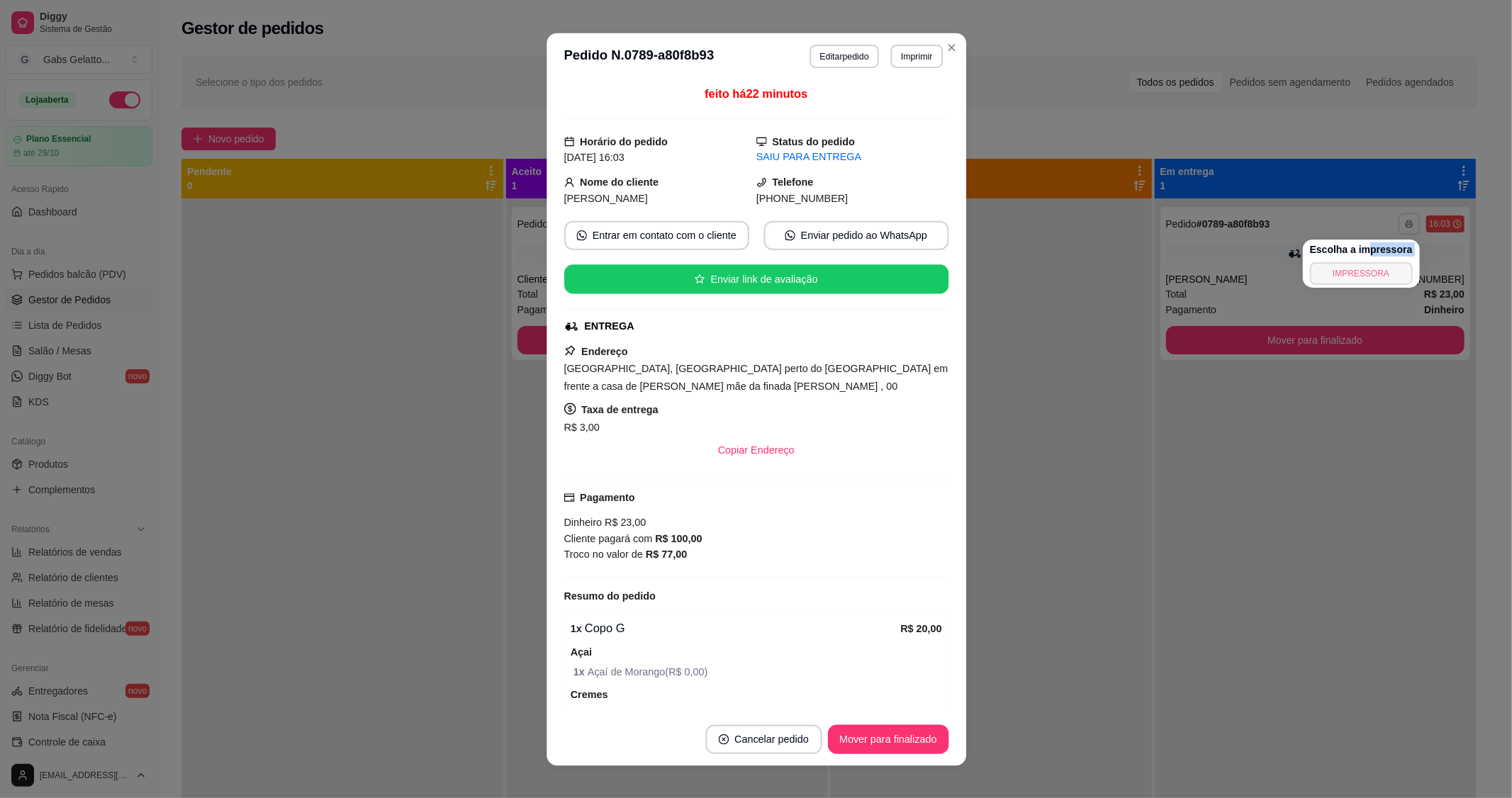
click at [1369, 271] on button "IMPRESSORA" at bounding box center [1362, 273] width 103 height 23
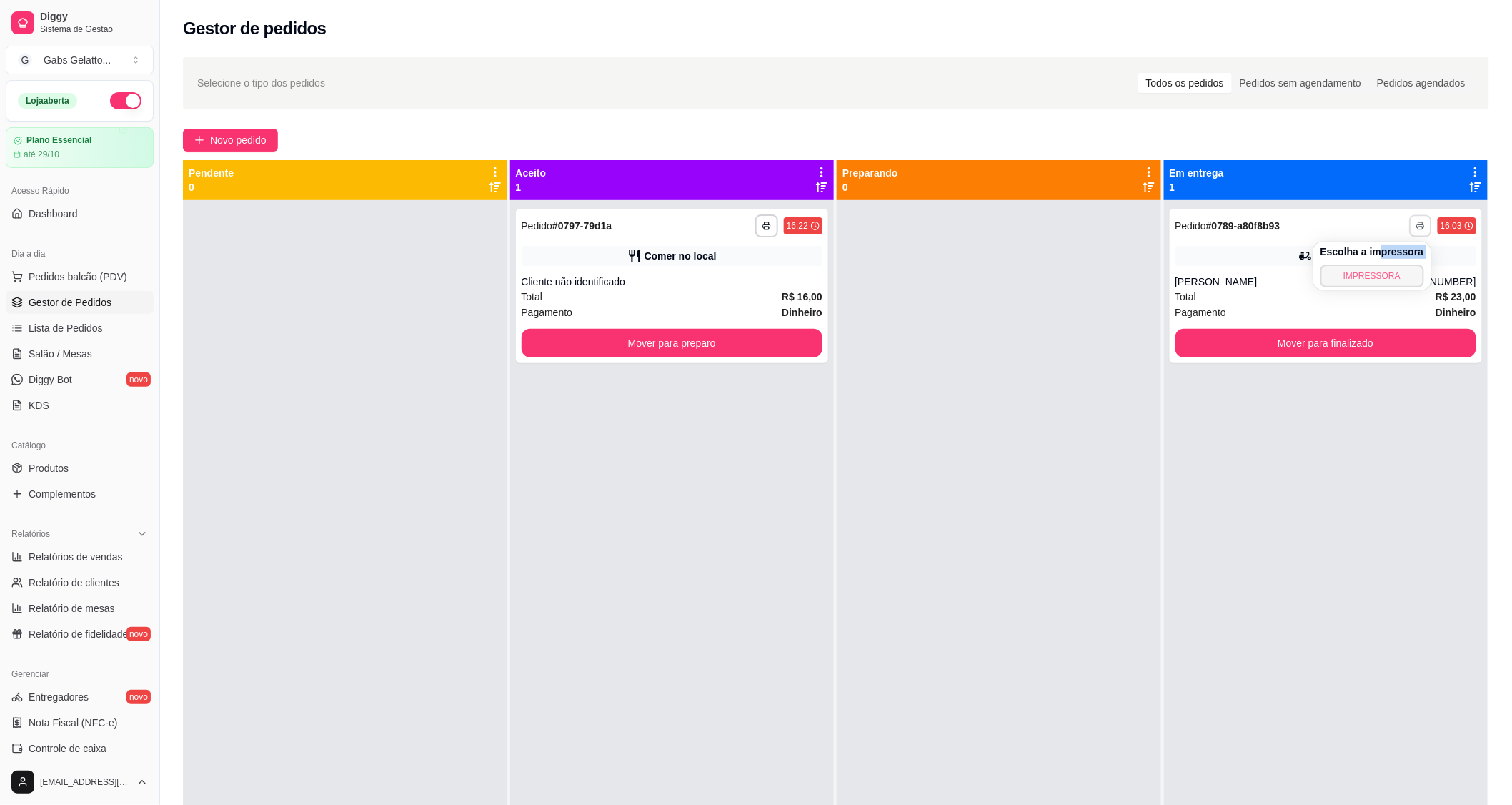
click at [1392, 268] on button "IMPRESSORA" at bounding box center [1372, 275] width 104 height 23
click at [103, 563] on span "Relatórios de vendas" at bounding box center [75, 557] width 94 height 14
select select "ALL"
select select "0"
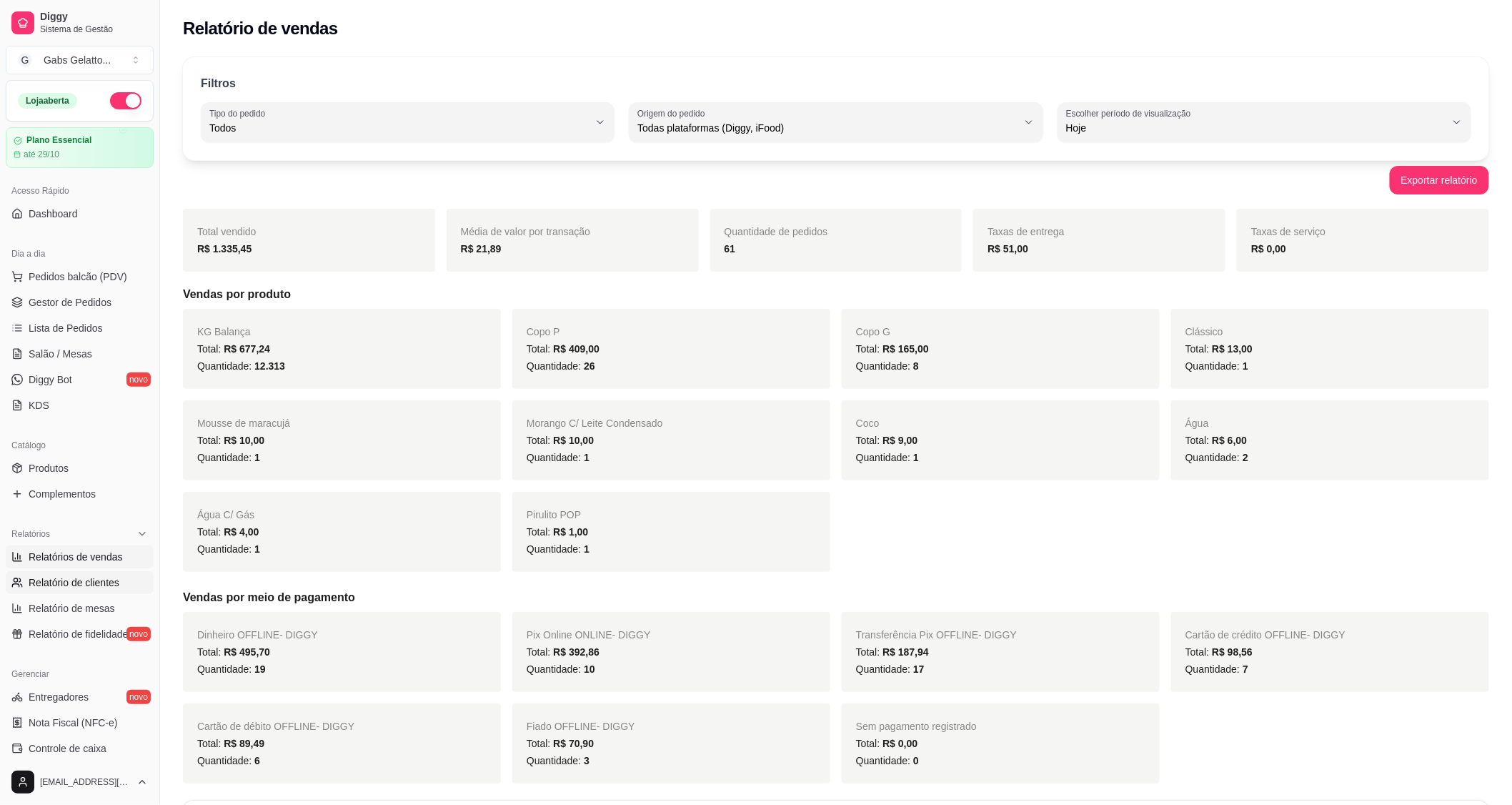
click at [79, 589] on span "Relatório de clientes" at bounding box center [73, 583] width 90 height 14
select select "30"
select select "HIGHEST_TOTAL_SPENT_WITH_ORDERS"
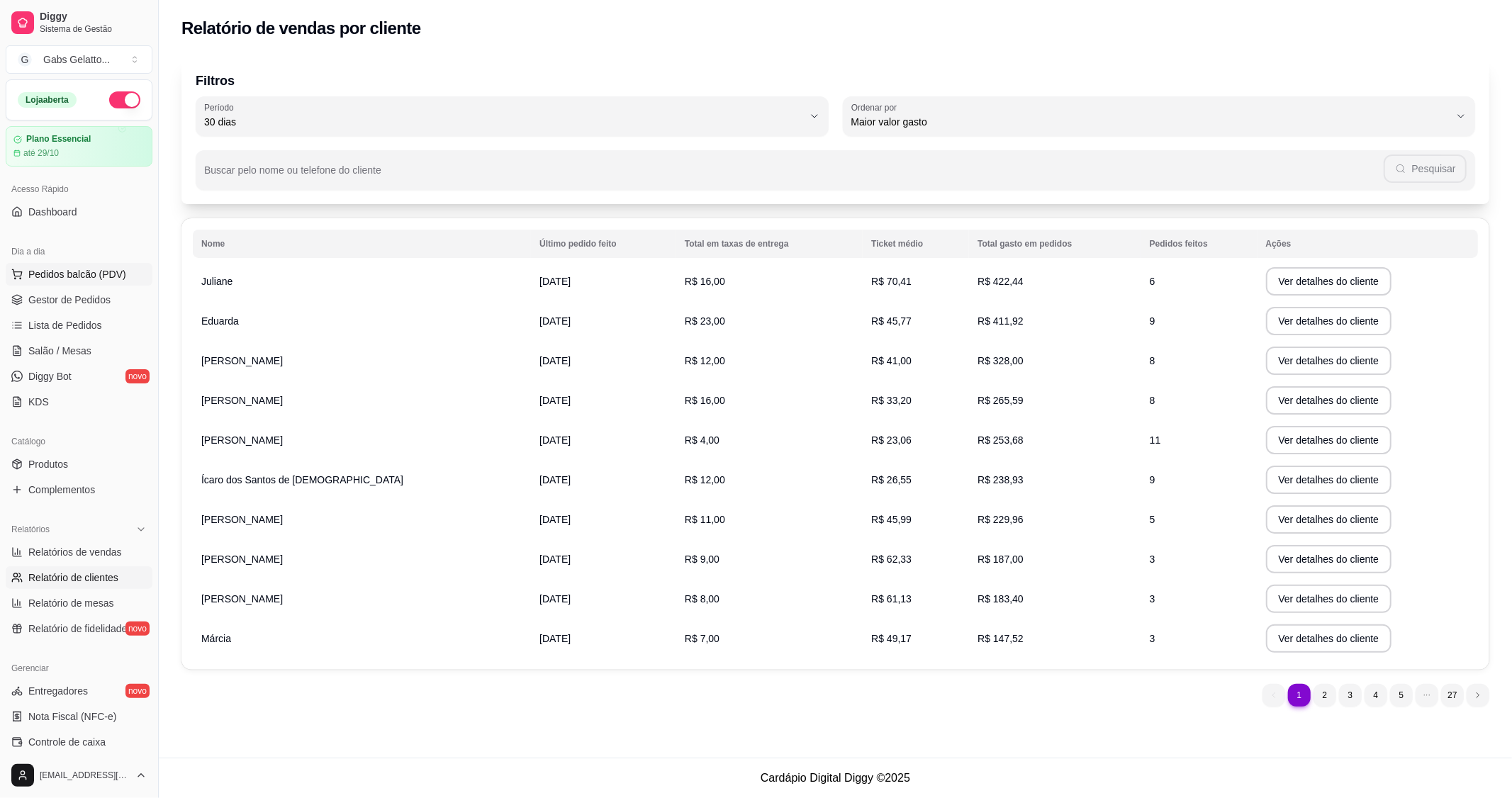
click at [82, 271] on span "Pedidos balcão (PDV)" at bounding box center [76, 274] width 97 height 14
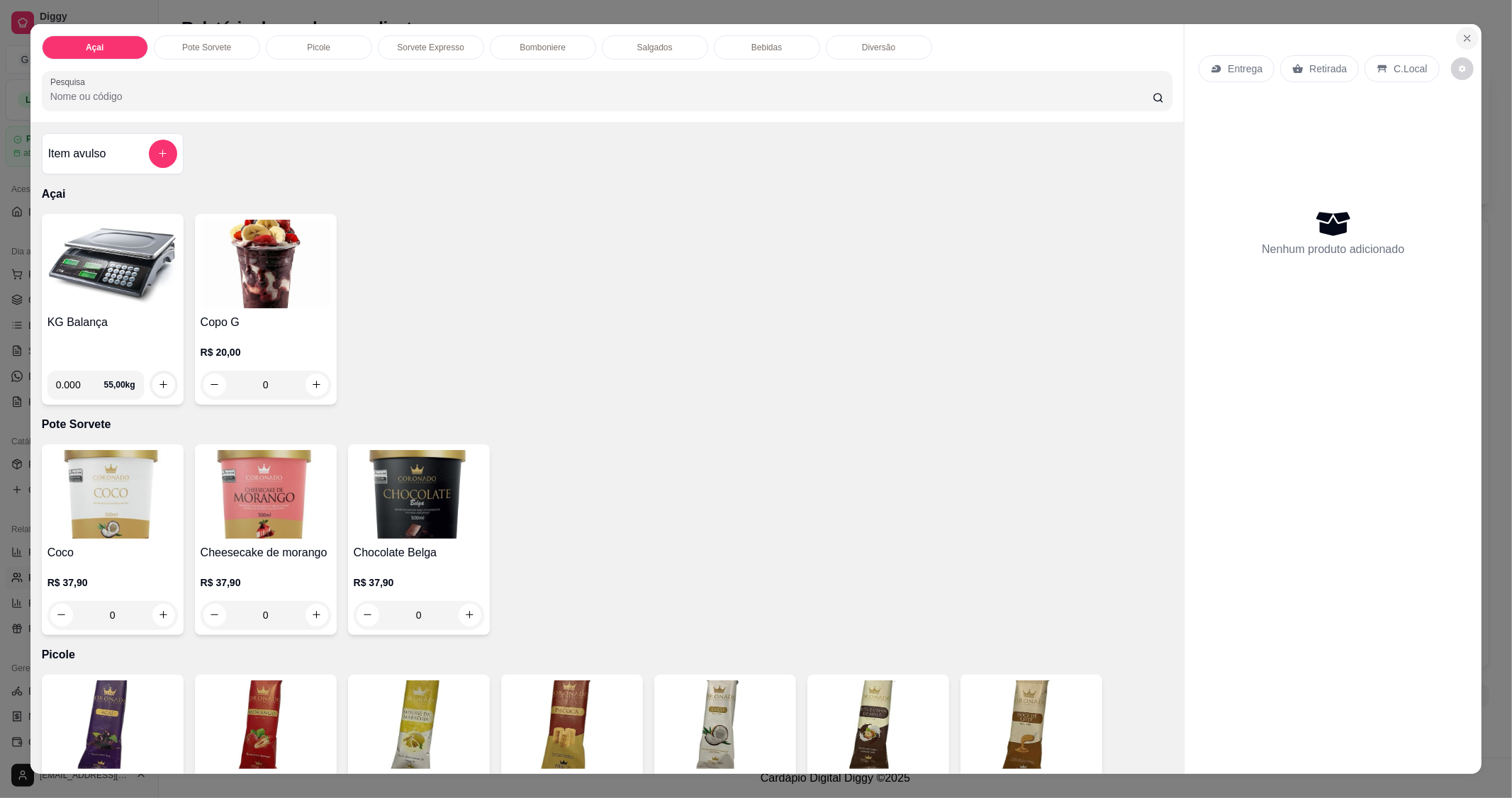
click at [1464, 30] on button "Close" at bounding box center [1467, 38] width 23 height 23
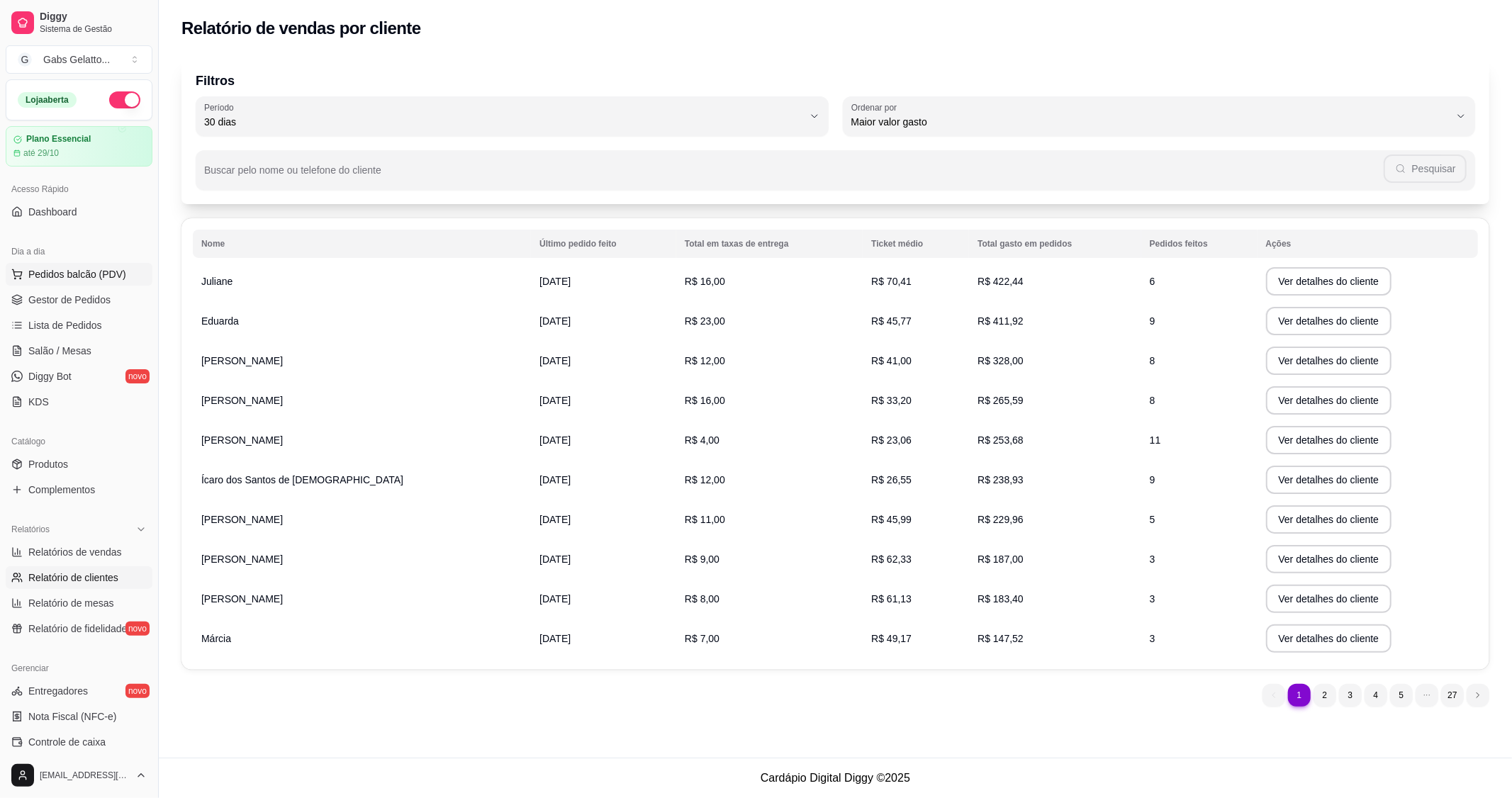
click at [58, 267] on span "Pedidos balcão (PDV)" at bounding box center [76, 274] width 97 height 14
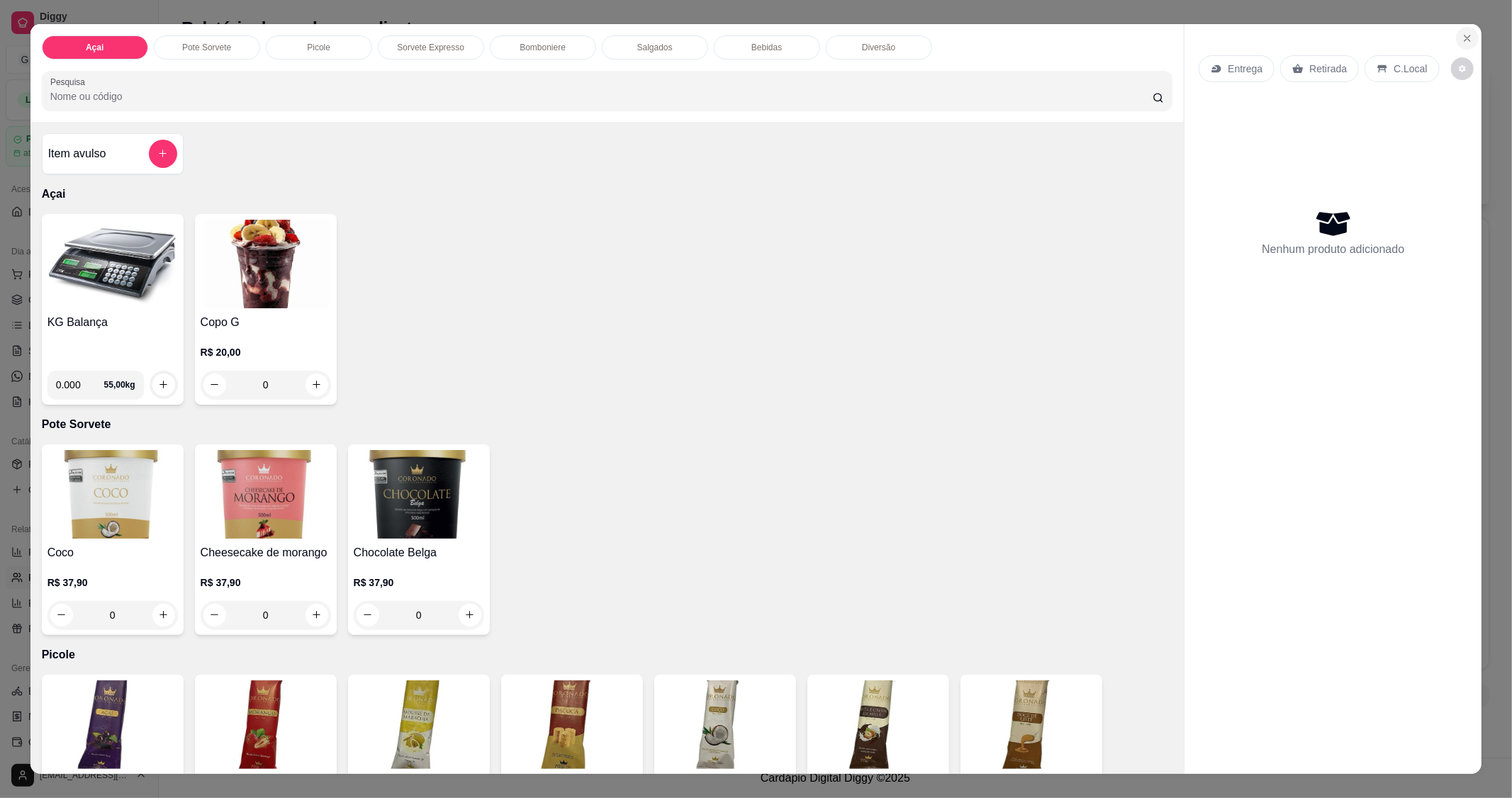
click at [1461, 32] on button "Close" at bounding box center [1467, 38] width 23 height 23
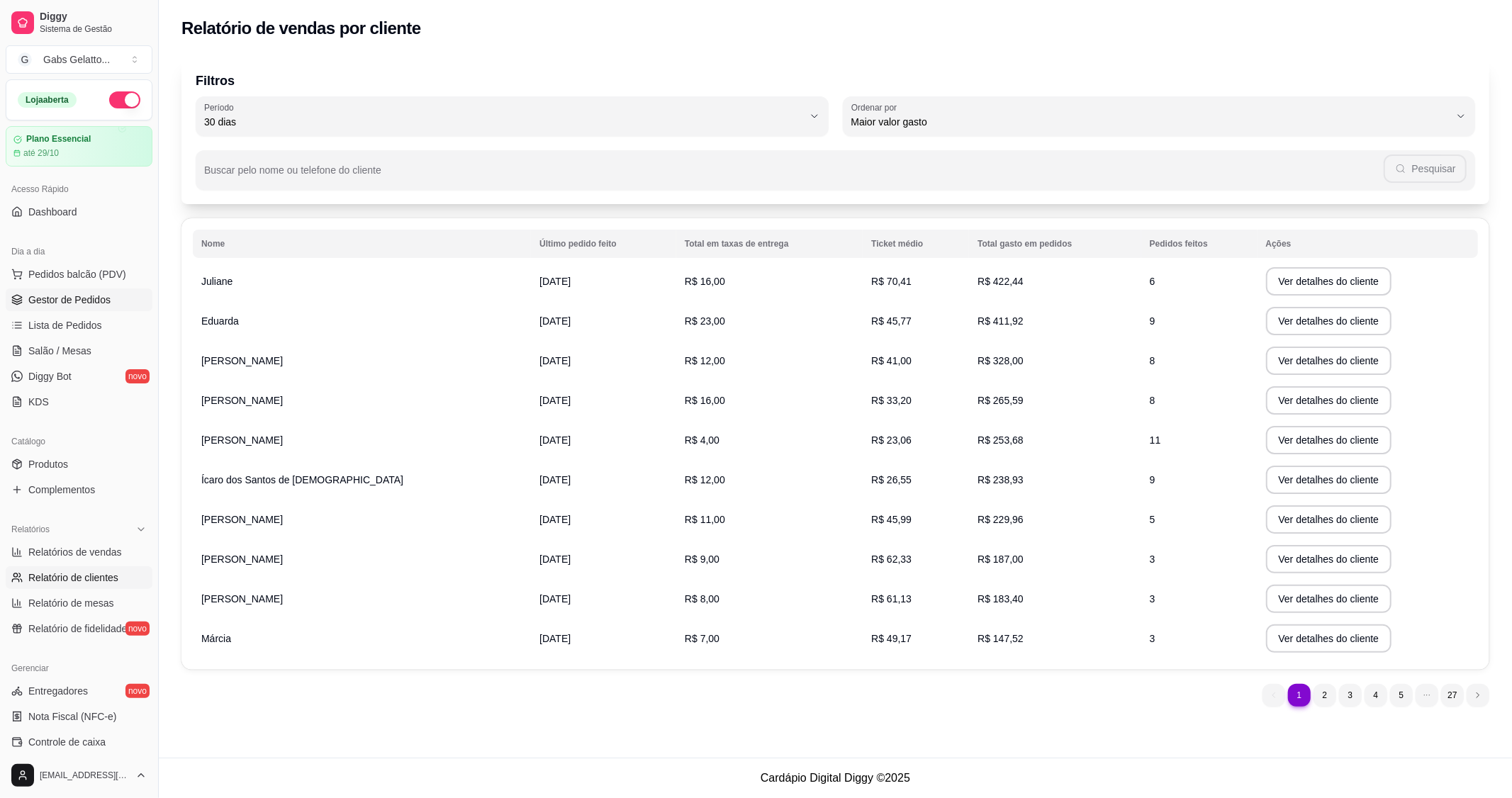
click at [87, 301] on span "Gestor de Pedidos" at bounding box center [69, 299] width 82 height 14
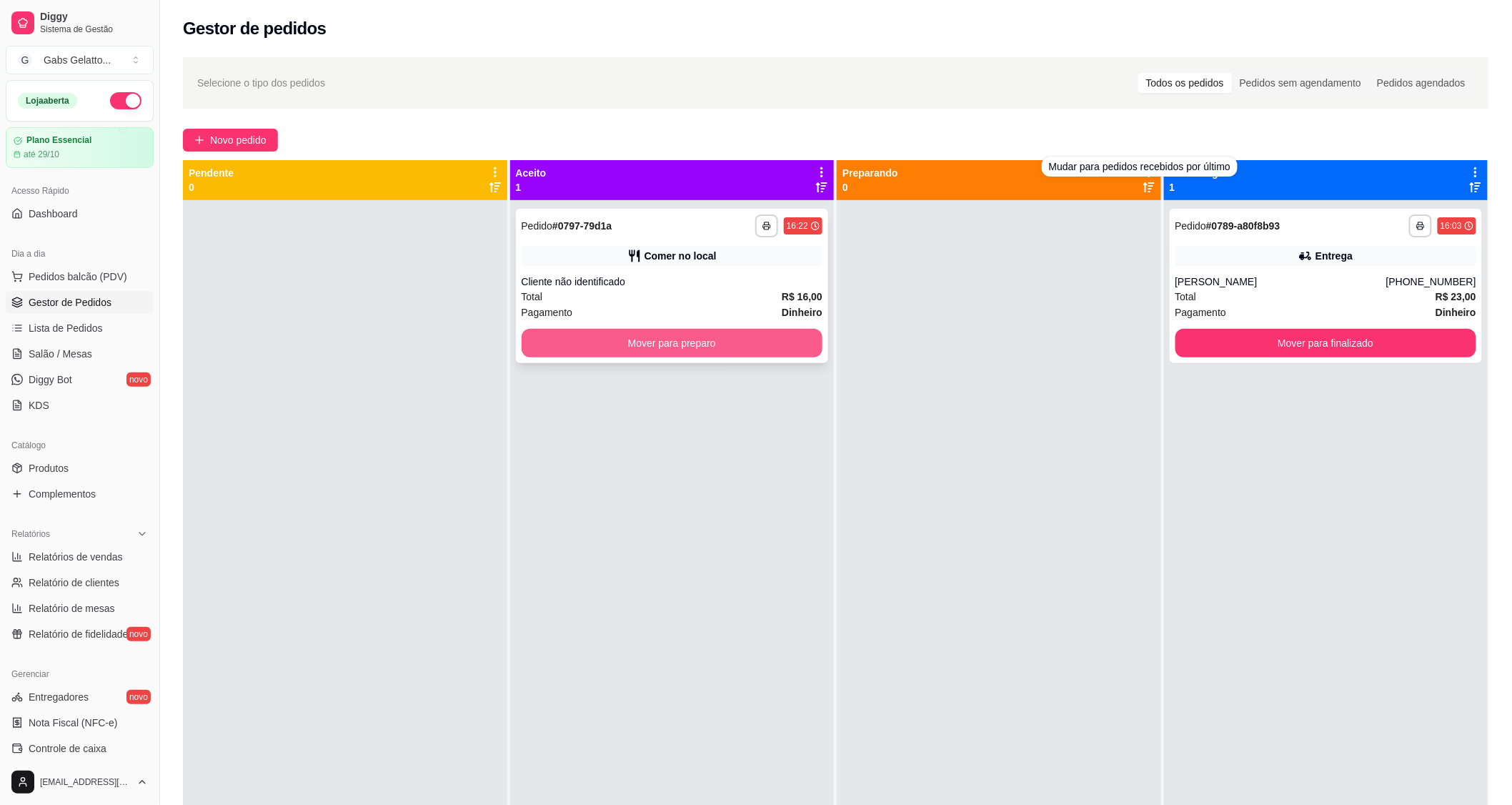
click at [765, 336] on button "Mover para preparo" at bounding box center [673, 343] width 302 height 28
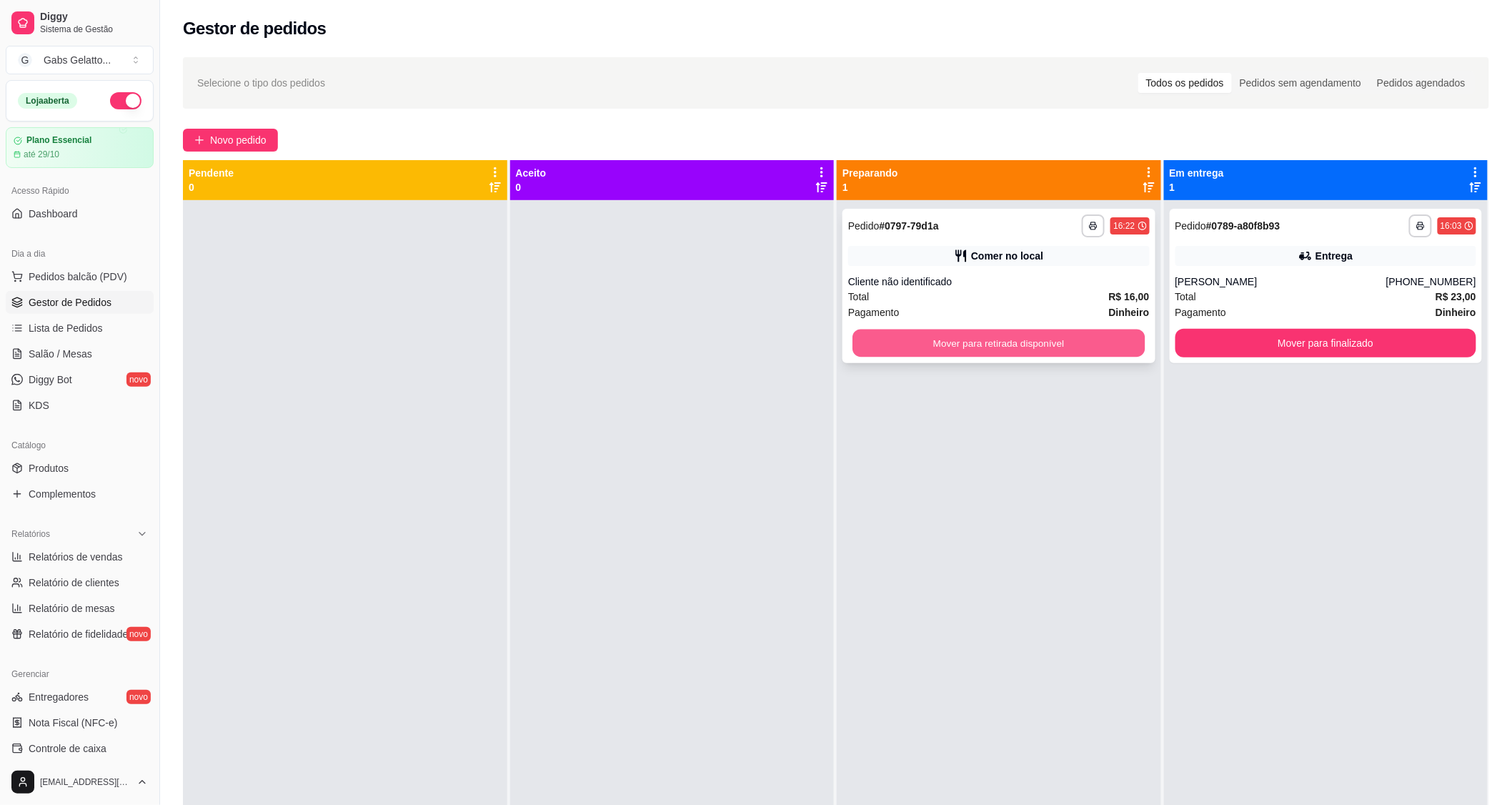
click at [988, 336] on button "Mover para retirada disponível" at bounding box center [999, 343] width 292 height 28
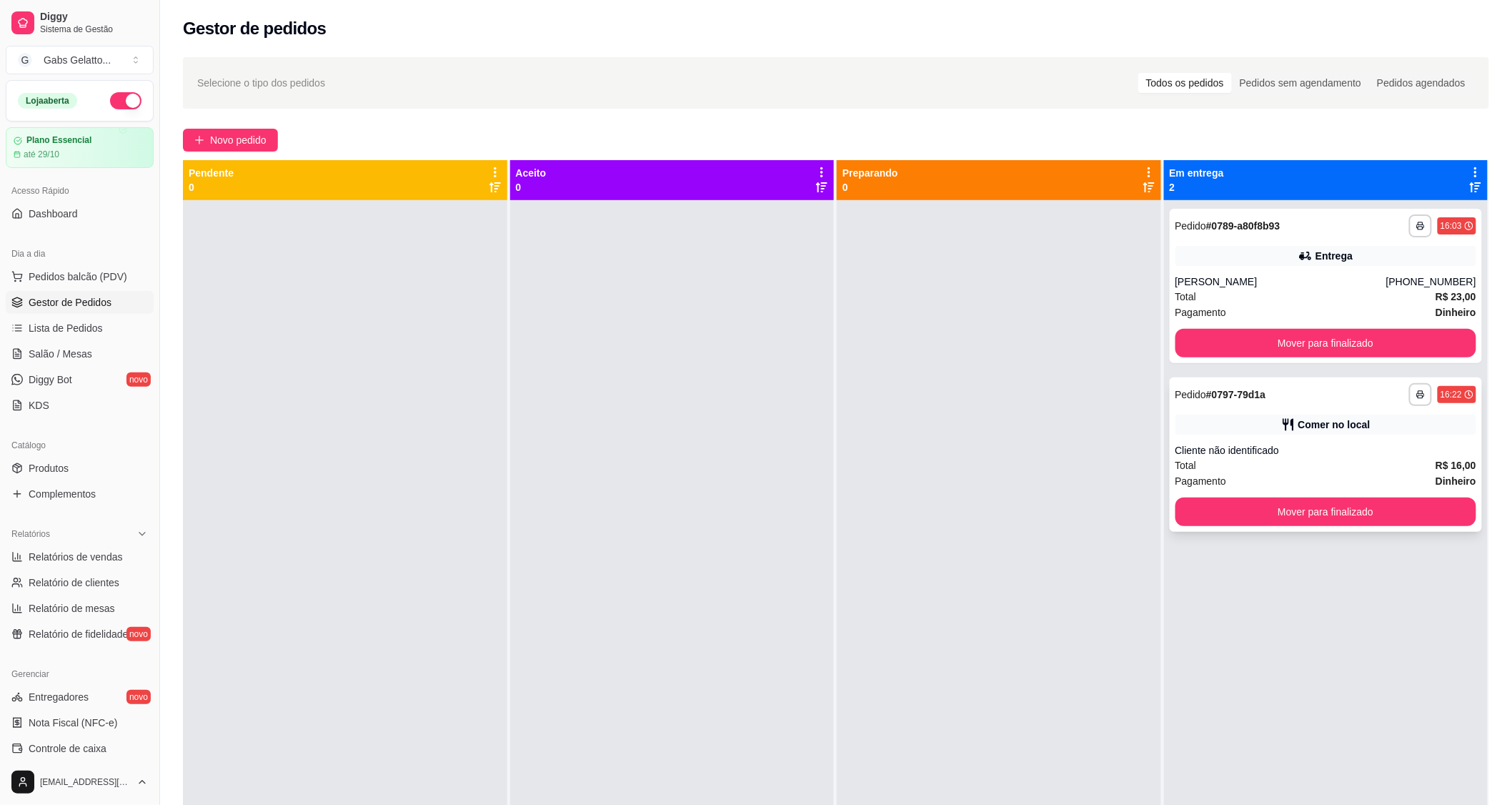
click at [1324, 527] on div "**********" at bounding box center [1326, 454] width 313 height 154
click at [1316, 517] on button "Mover para finalizado" at bounding box center [1327, 512] width 302 height 28
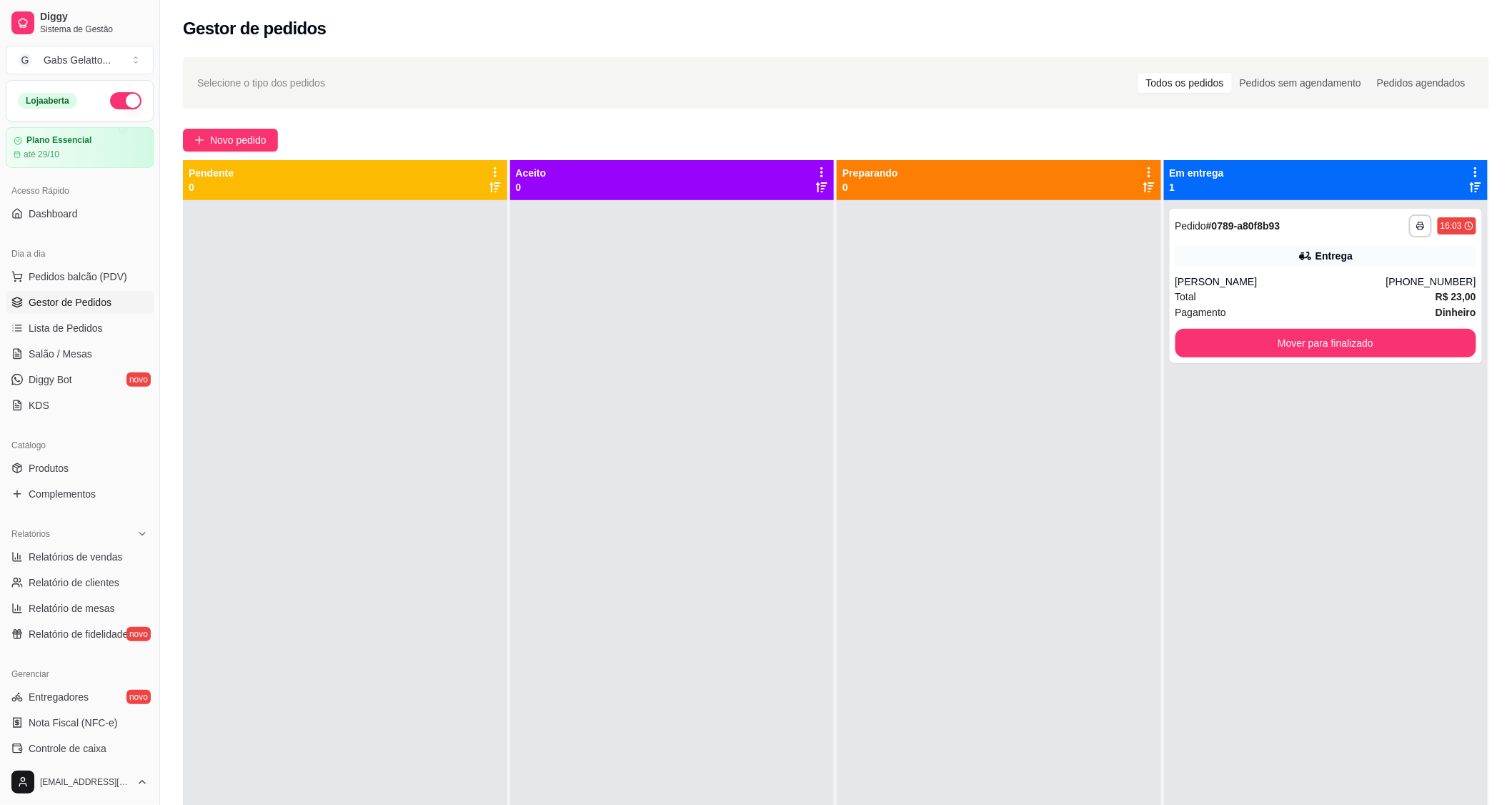
click at [892, 469] on div at bounding box center [999, 603] width 325 height 805
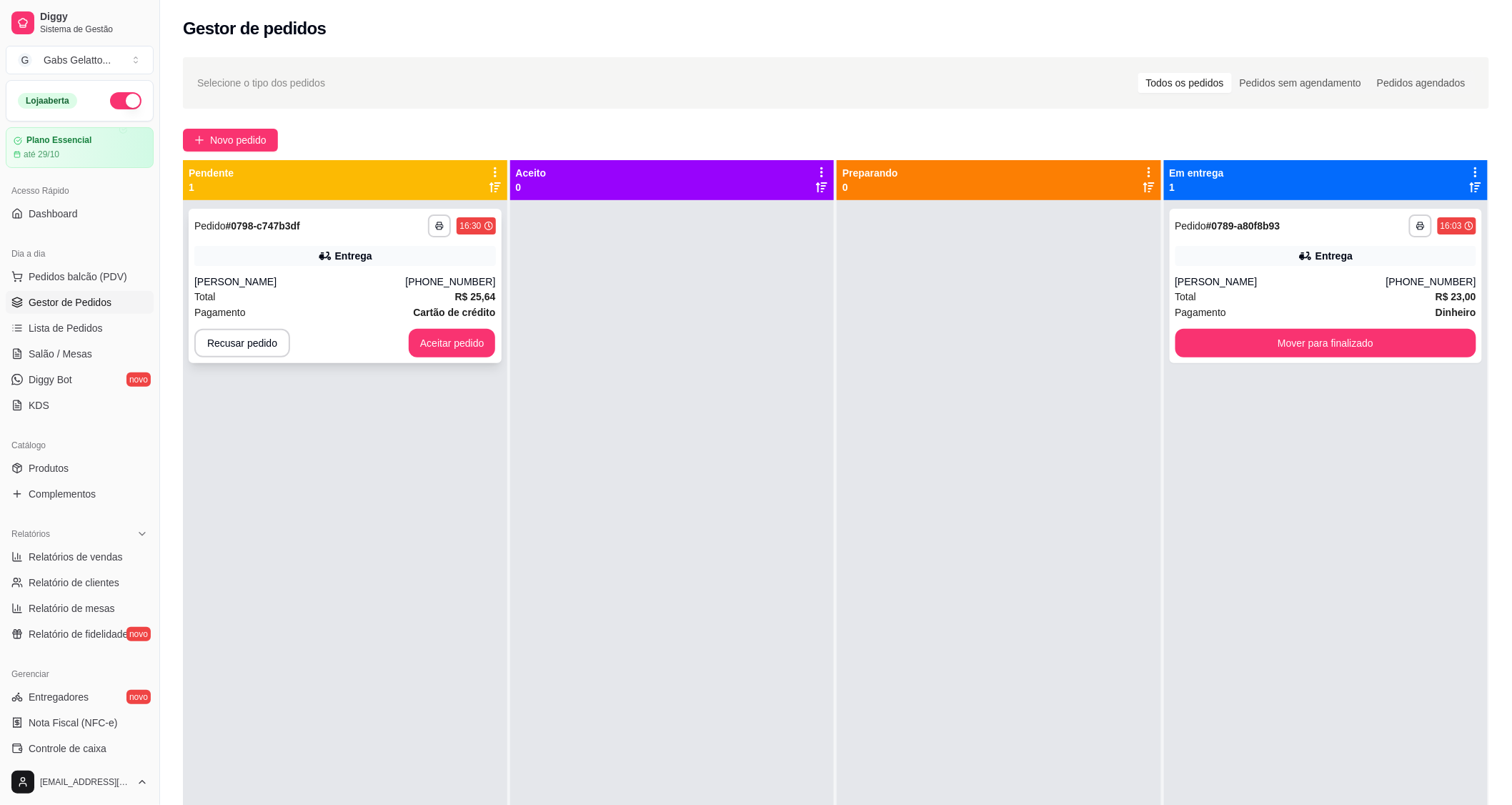
click at [398, 292] on div "Total R$ 25,64" at bounding box center [345, 296] width 302 height 16
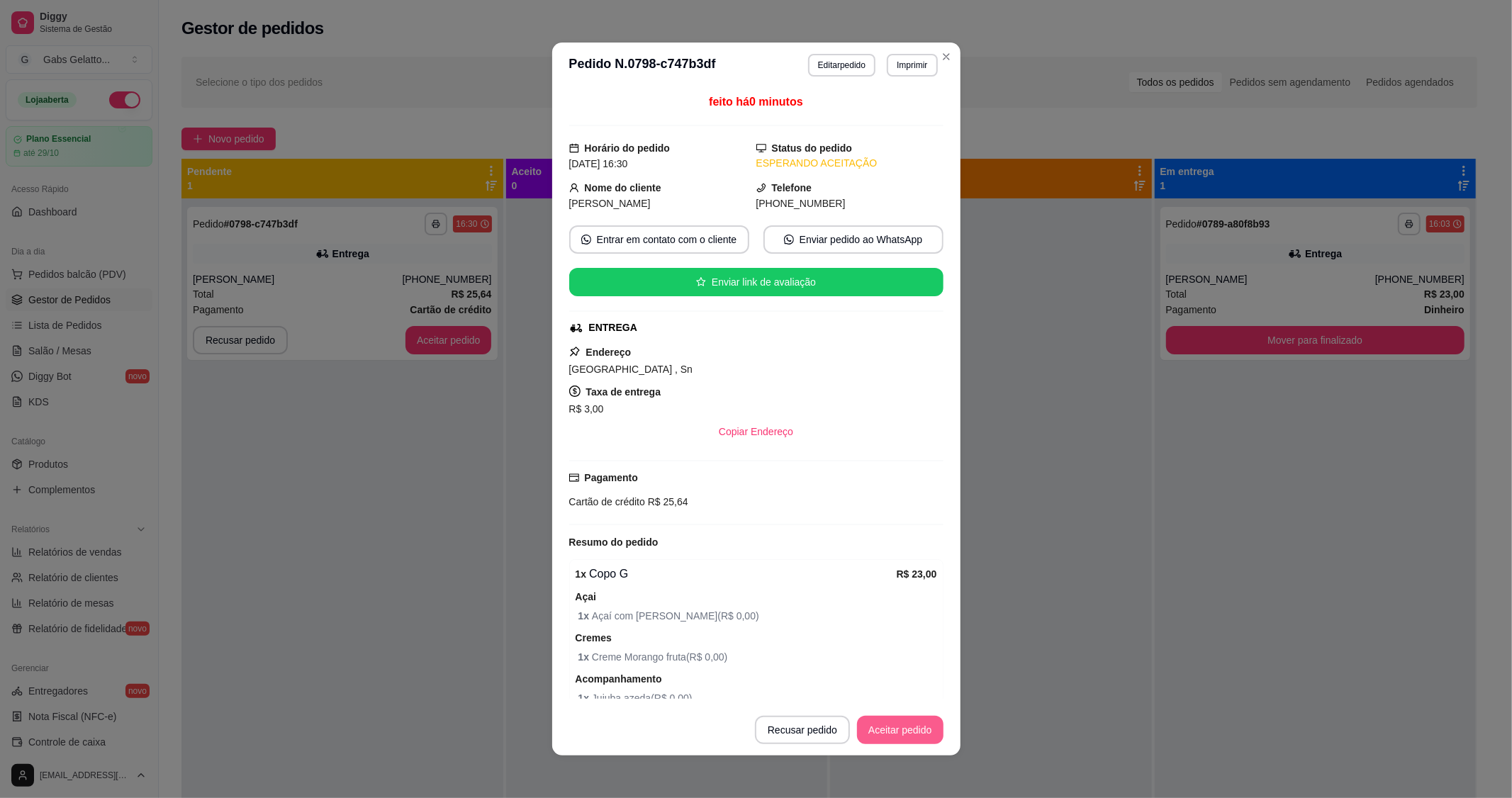
click at [897, 734] on button "Aceitar pedido" at bounding box center [900, 729] width 87 height 28
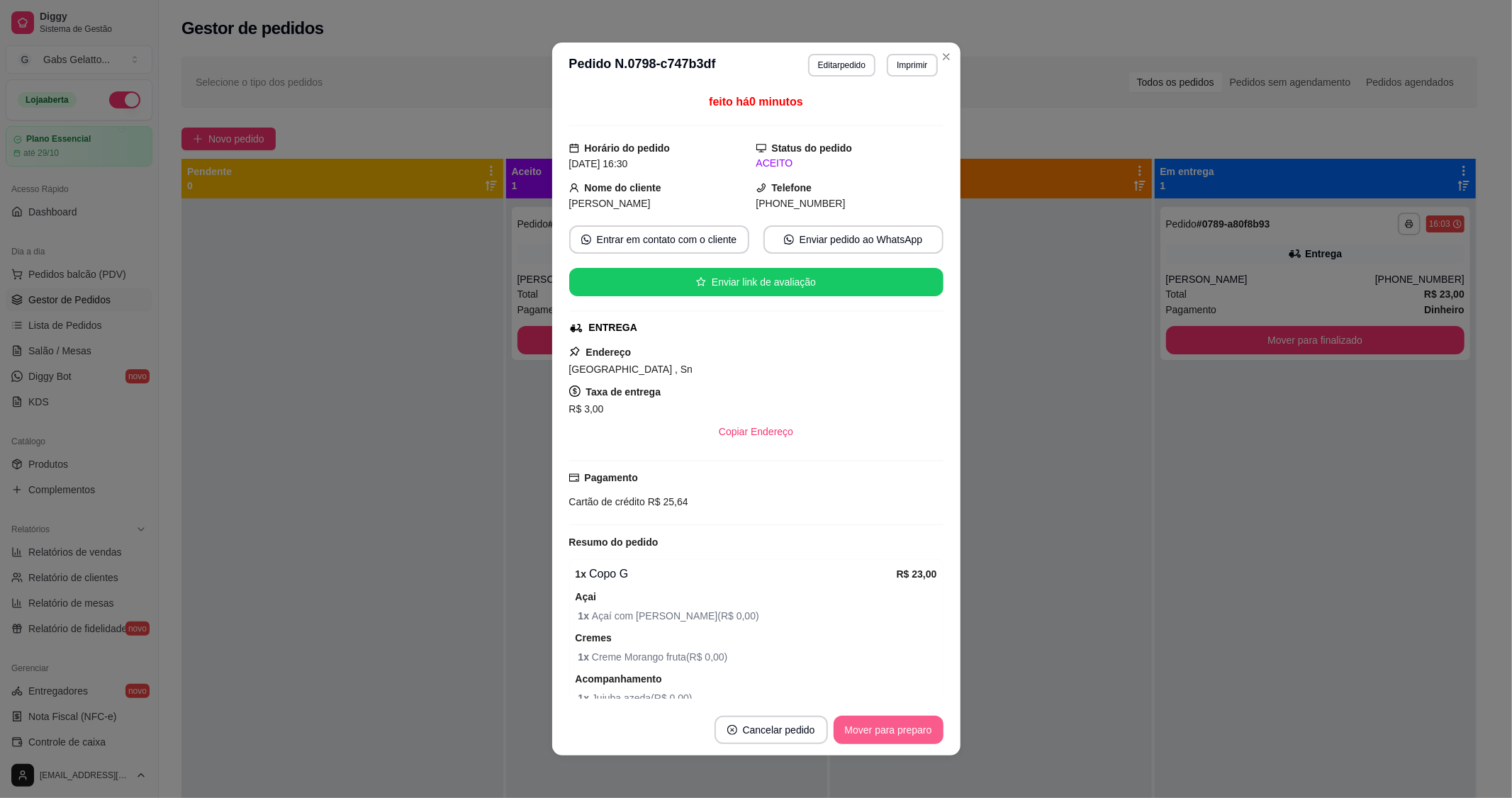
click at [922, 733] on button "Mover para preparo" at bounding box center [888, 729] width 110 height 28
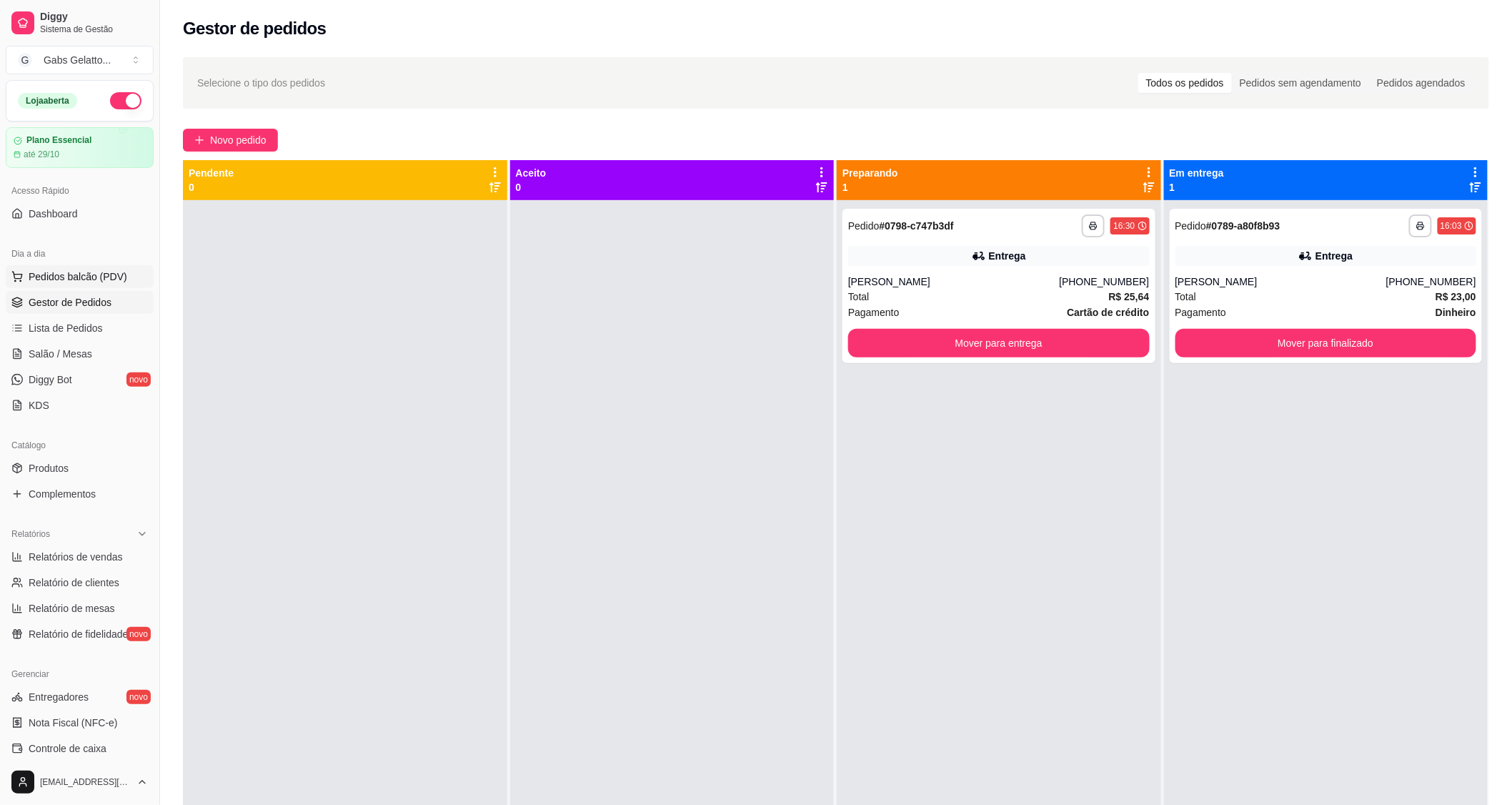
click at [49, 284] on button "Pedidos balcão (PDV)" at bounding box center [79, 276] width 148 height 23
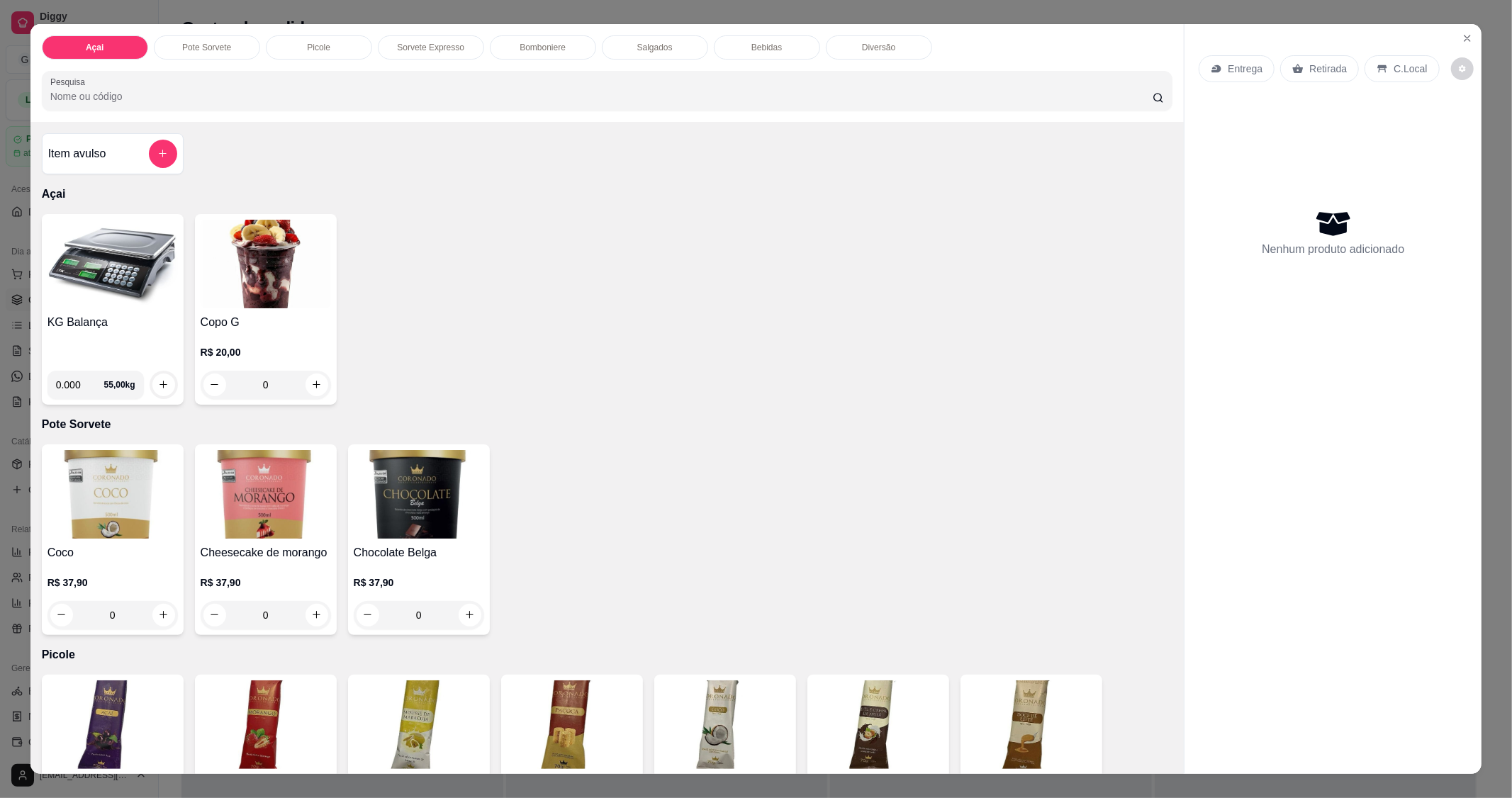
click at [149, 301] on img at bounding box center [112, 264] width 130 height 89
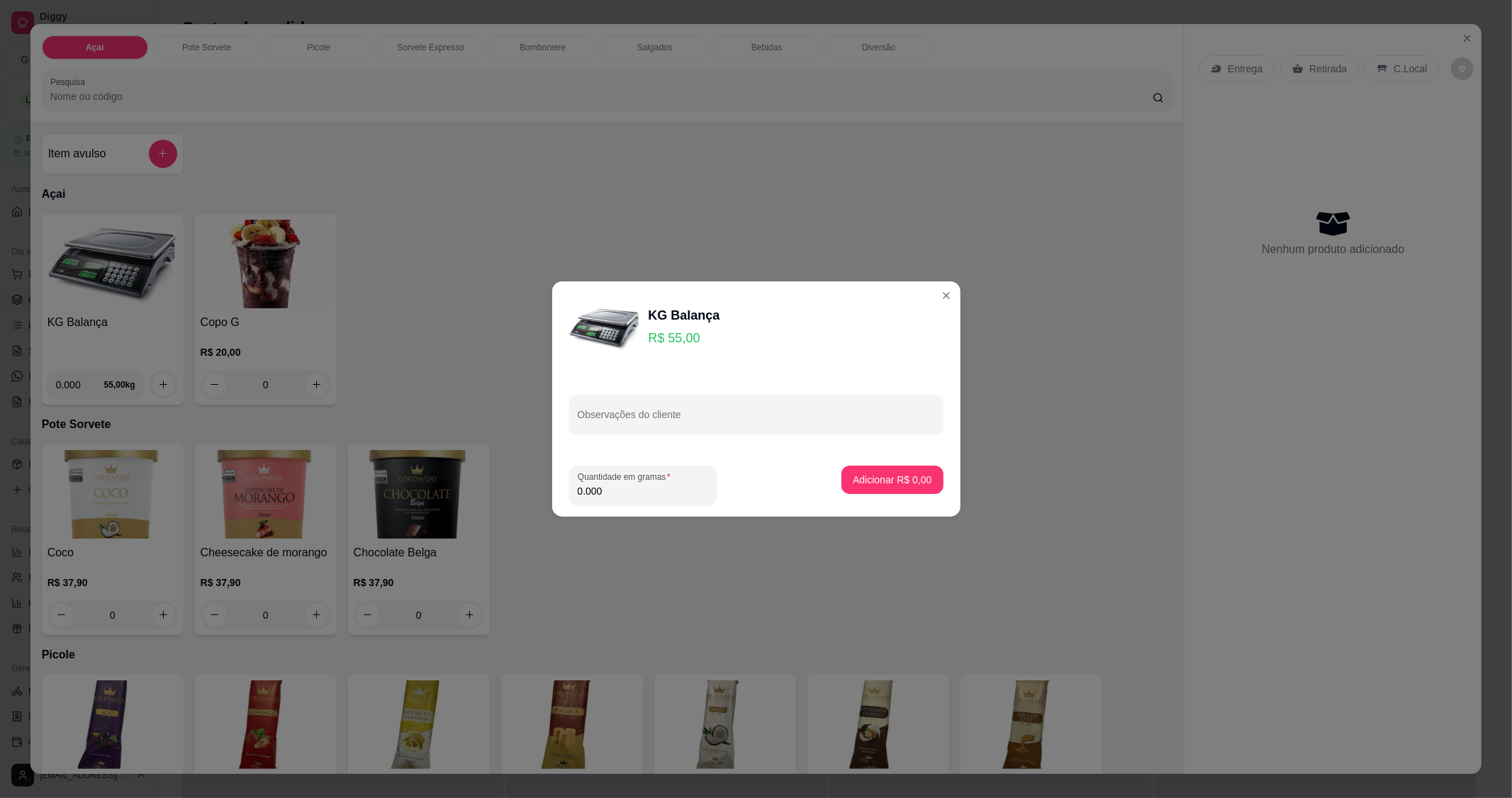
click at [608, 489] on input "0.000" at bounding box center [643, 491] width 130 height 14
type input "0.168"
click at [886, 475] on p "Adicionar R$ 9,24" at bounding box center [893, 478] width 76 height 13
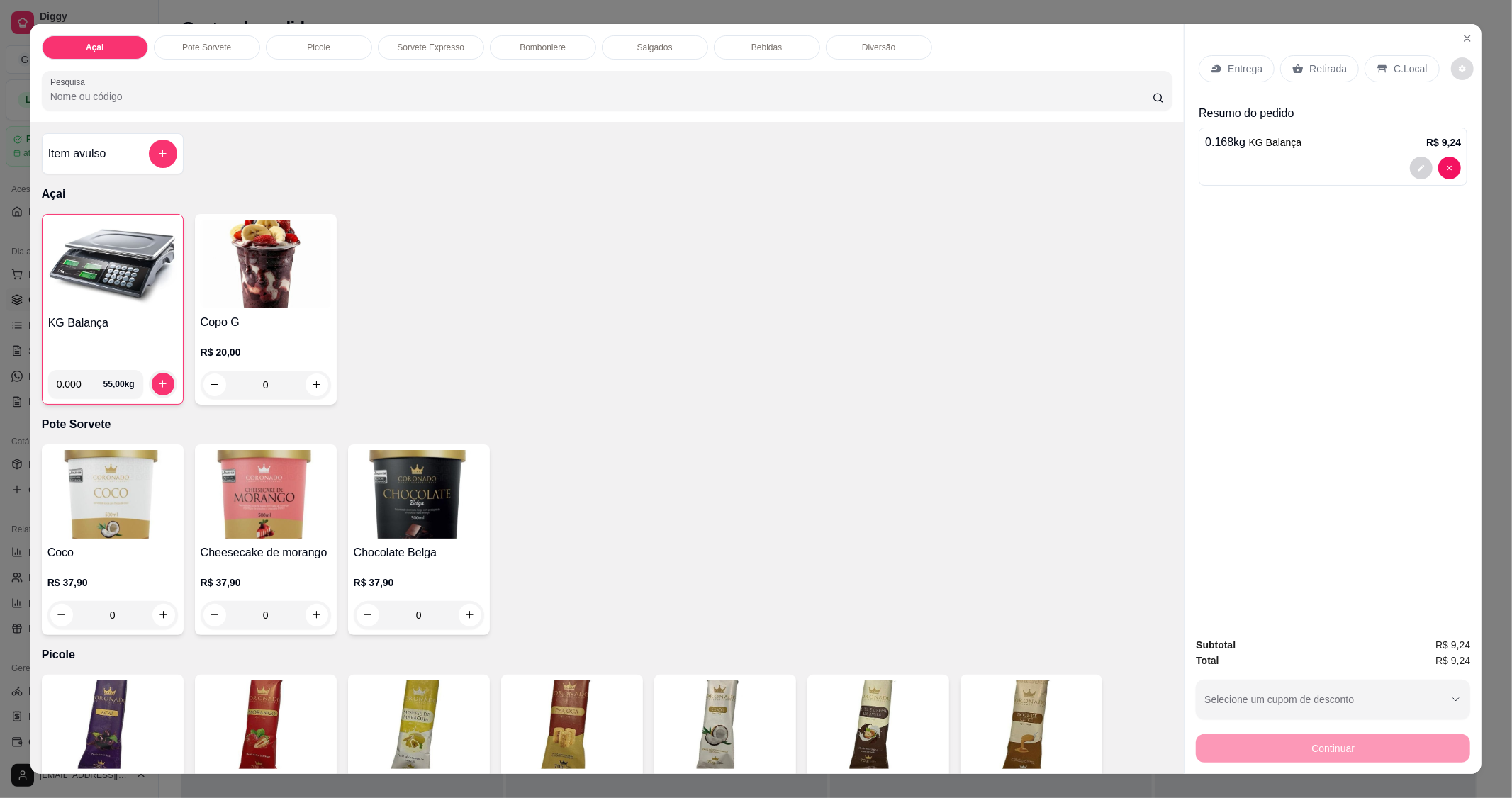
click at [1422, 90] on div "Entrega Retirada C.Local" at bounding box center [1333, 69] width 269 height 50
click at [1399, 76] on div "C.Local" at bounding box center [1401, 69] width 74 height 27
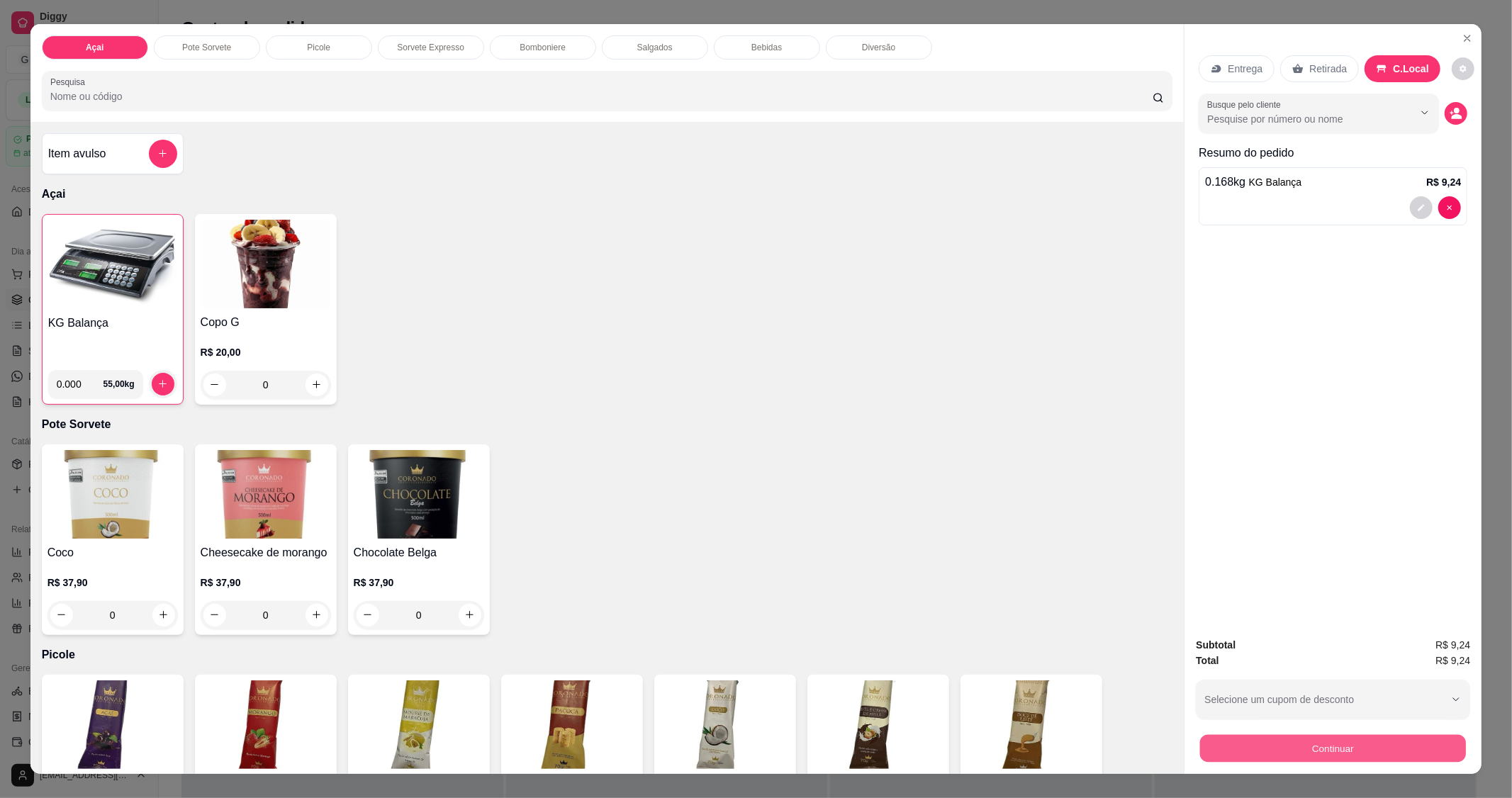
click at [1282, 743] on button "Continuar" at bounding box center [1333, 748] width 266 height 27
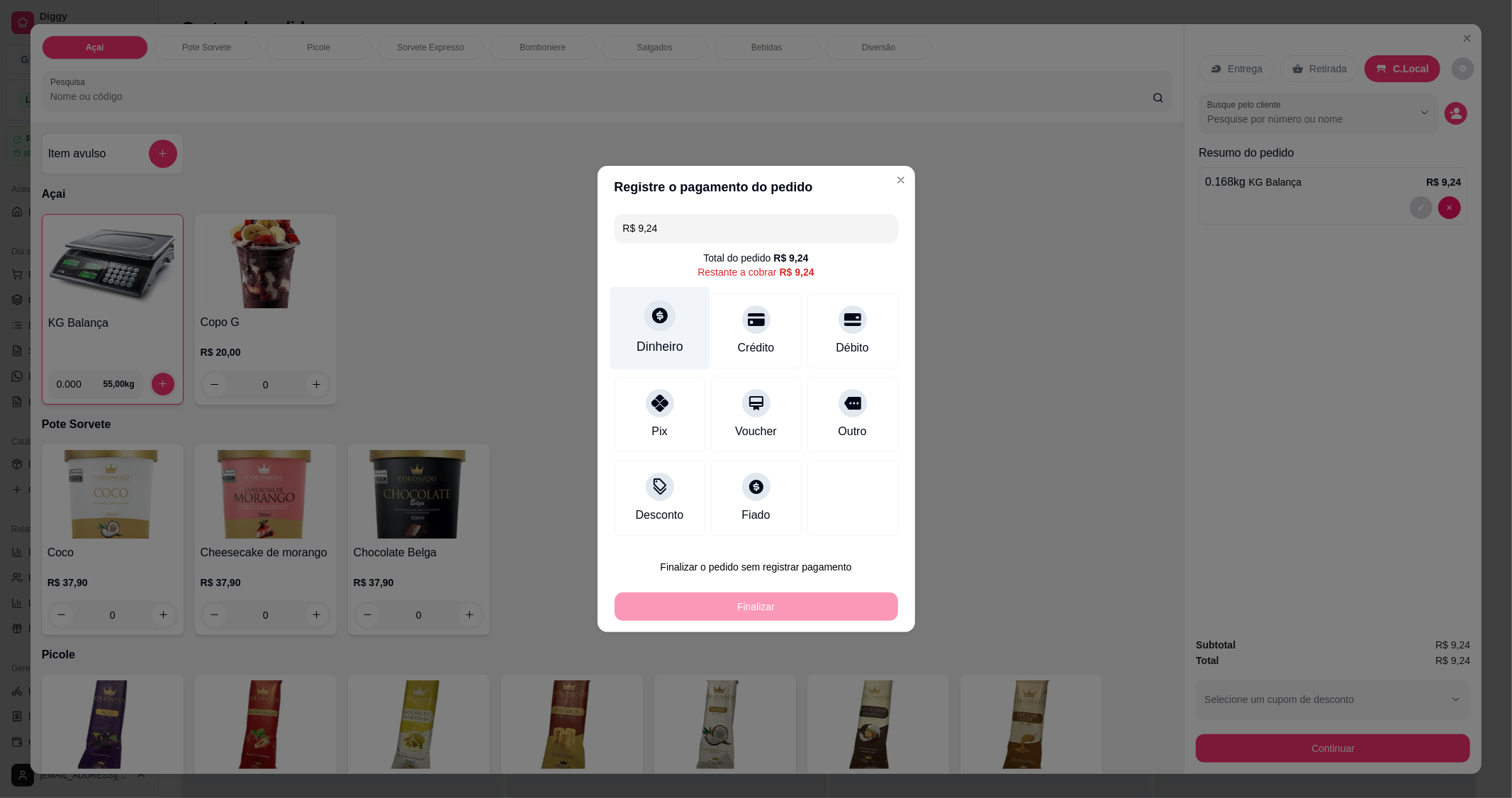
click at [654, 330] on div at bounding box center [660, 316] width 31 height 31
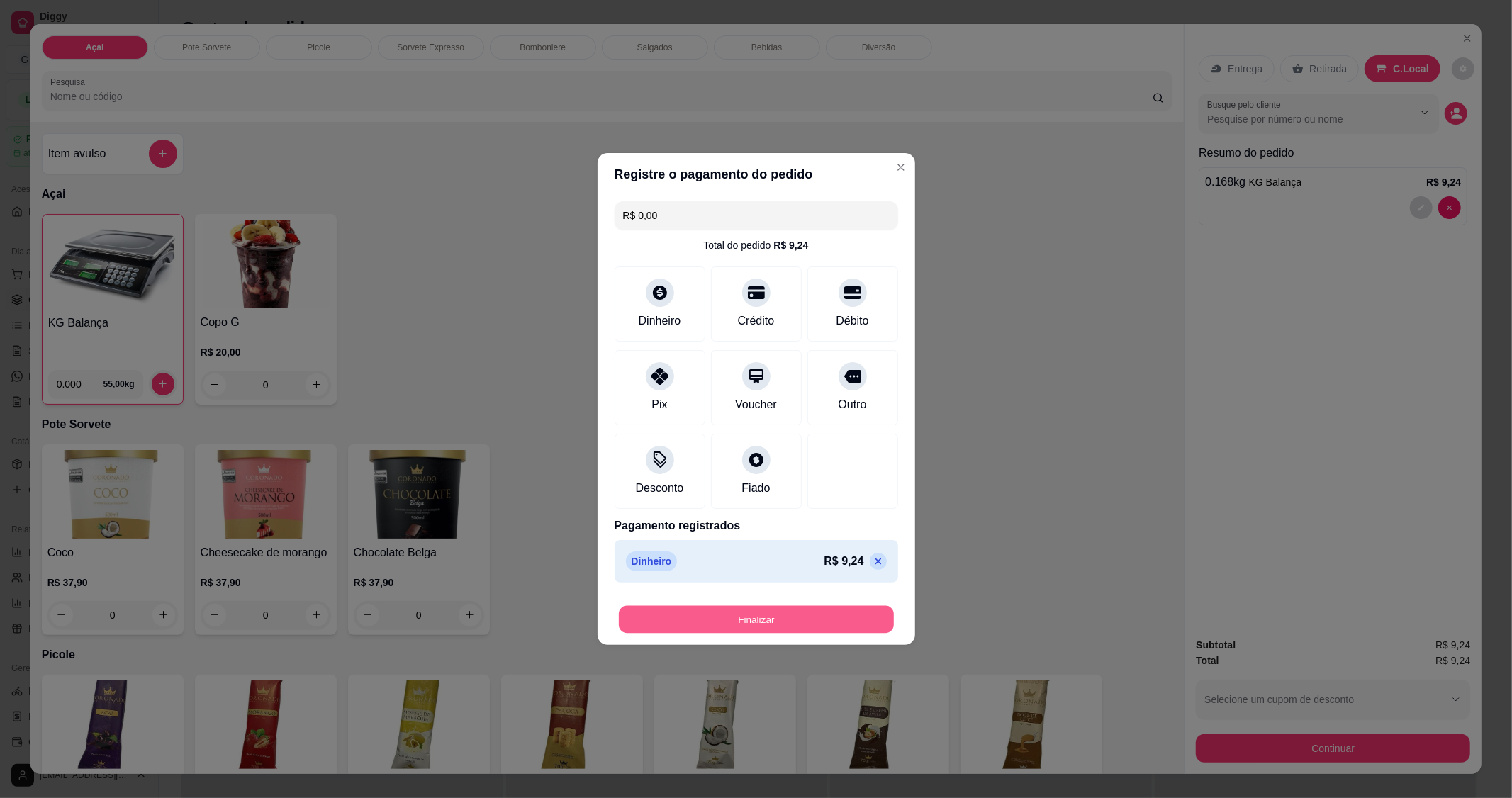
click at [749, 613] on button "Finalizar" at bounding box center [756, 619] width 275 height 27
type input "-R$ 9,24"
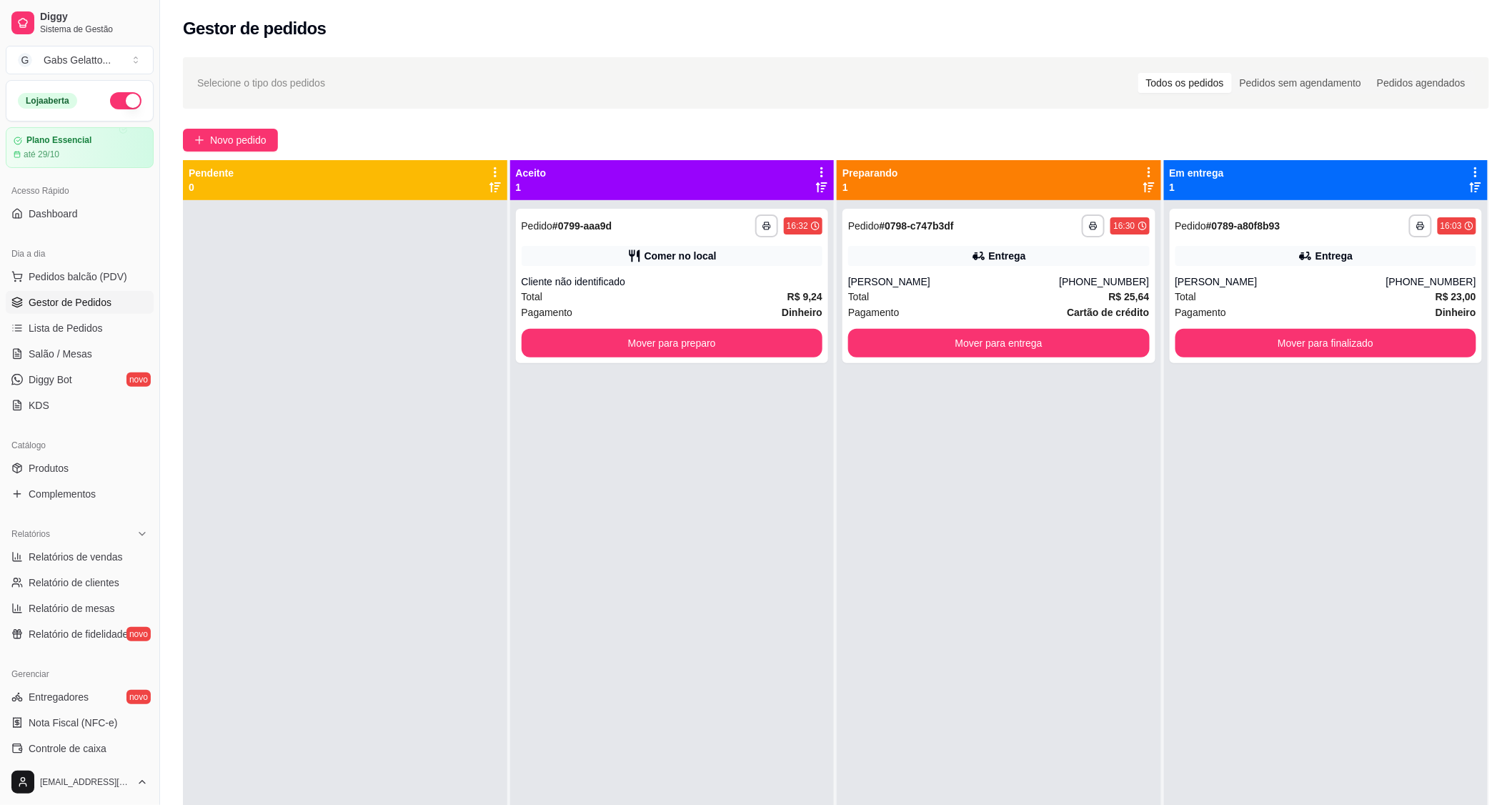
click at [97, 287] on button "Pedidos balcão (PDV)" at bounding box center [79, 276] width 148 height 23
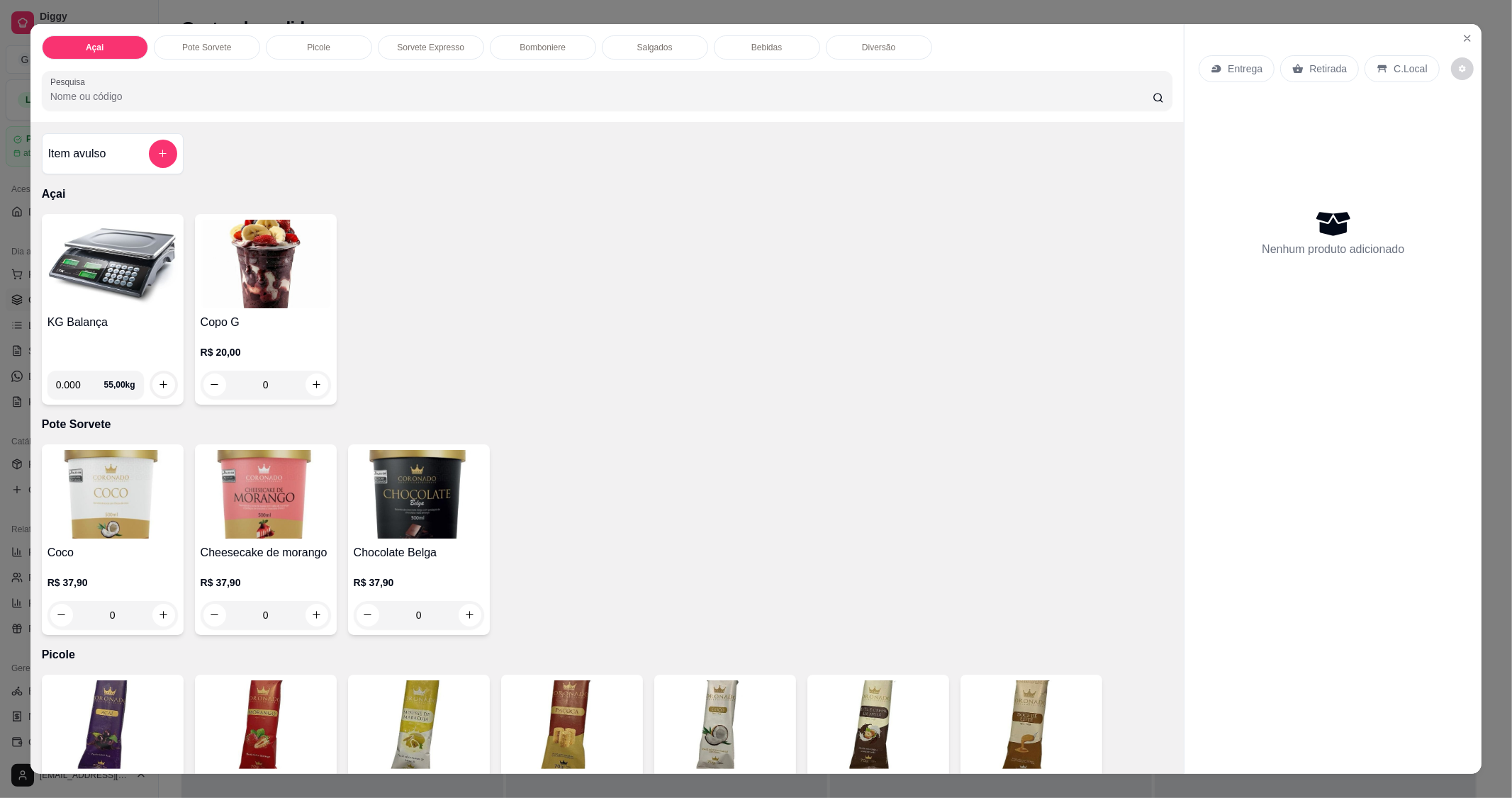
click at [96, 284] on img at bounding box center [112, 264] width 130 height 89
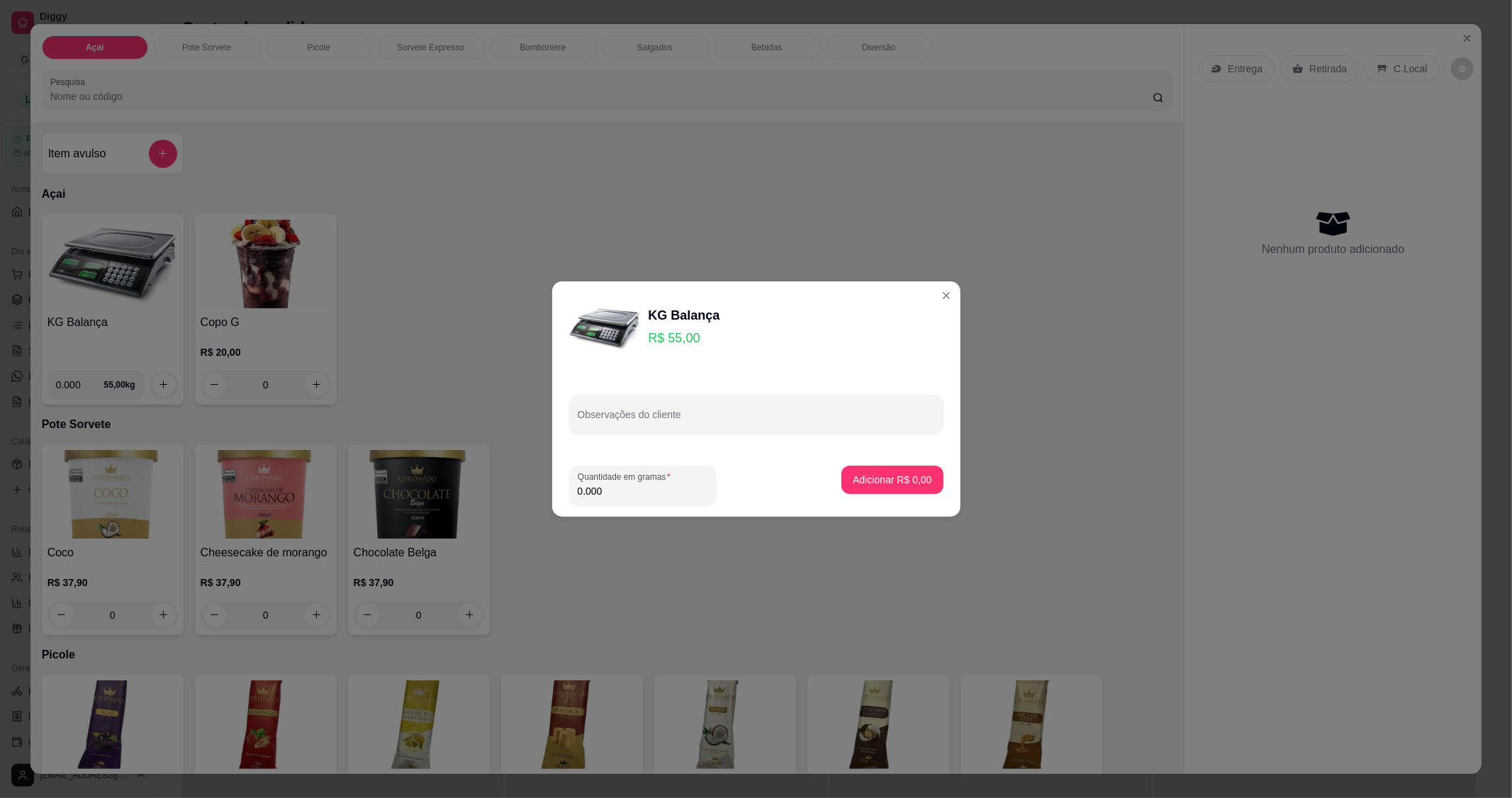
click at [649, 493] on input "0.000" at bounding box center [643, 491] width 130 height 14
click at [653, 489] on input "0.000" at bounding box center [632, 491] width 108 height 14
click at [653, 489] on input "0.000" at bounding box center [643, 491] width 130 height 14
type input "0.210"
click at [892, 478] on p "Adicionar R$ 11,55" at bounding box center [889, 479] width 84 height 14
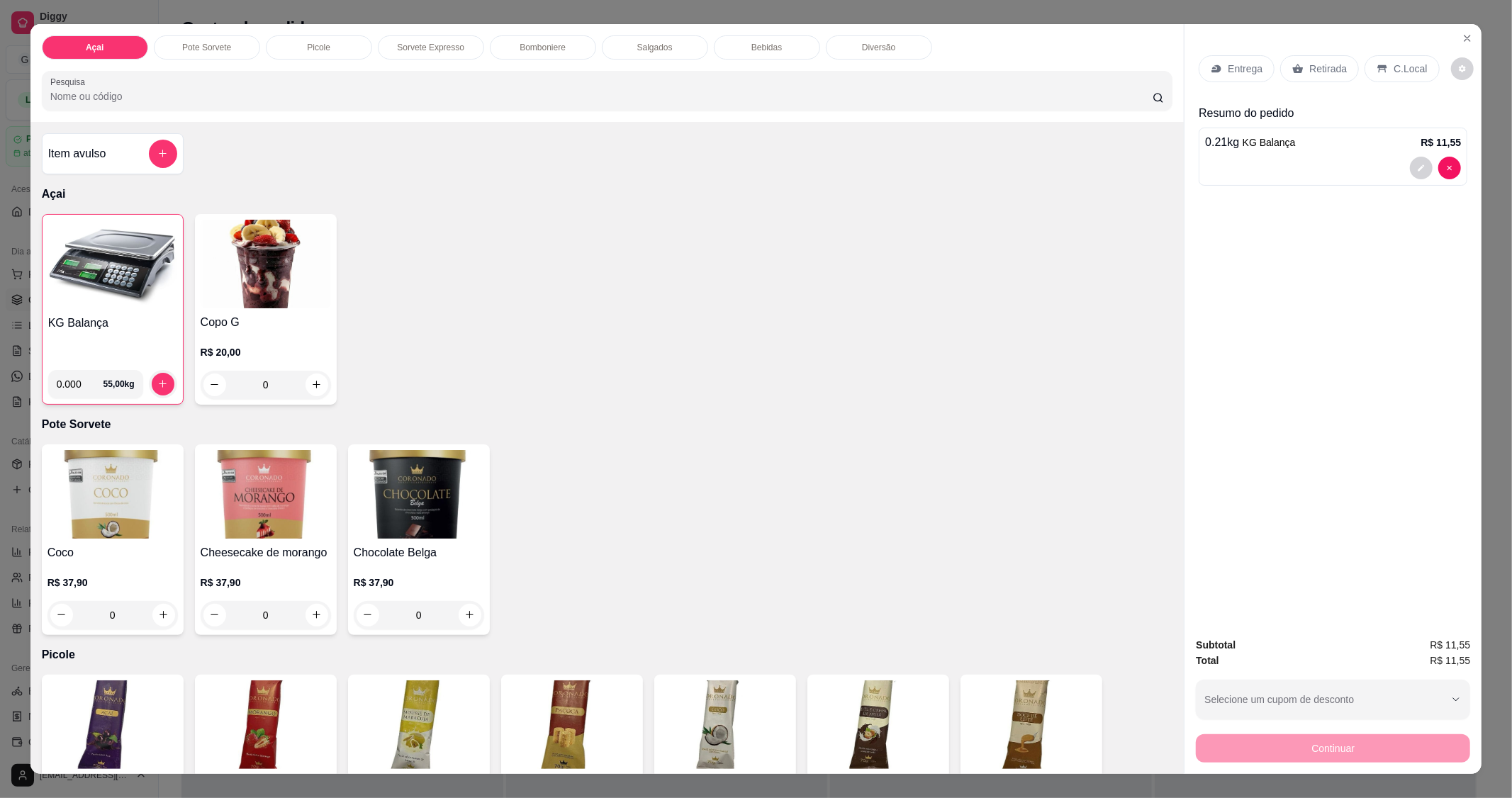
click at [1408, 69] on p "C.Local" at bounding box center [1410, 69] width 34 height 14
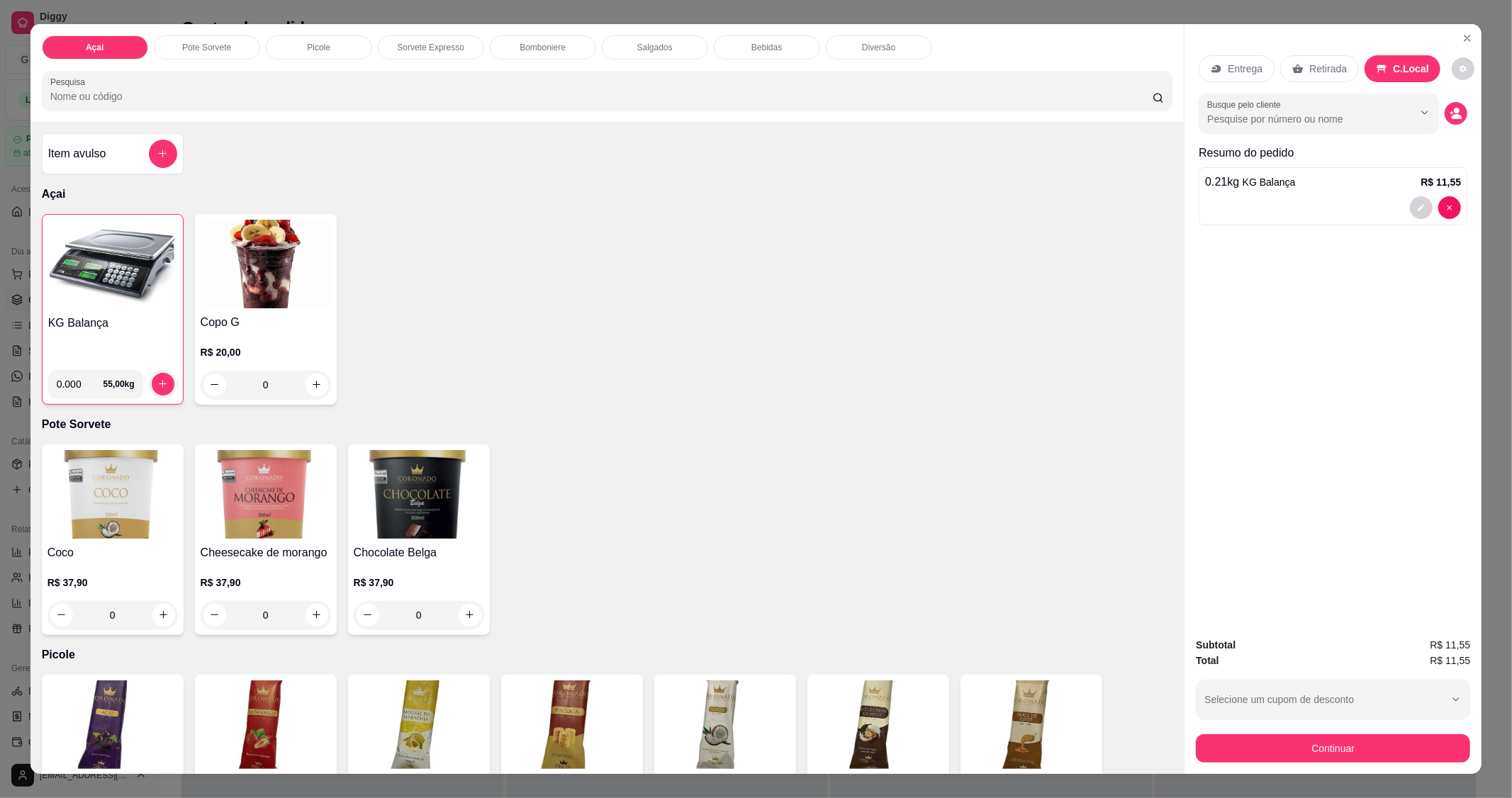
click at [1300, 729] on div "Subtotal R$ 11,55 Total R$ 11,55 Selecione um cupom de desconto EDUARDAFIEL MAR…" at bounding box center [1333, 699] width 274 height 125
click at [1308, 743] on button "Continuar" at bounding box center [1333, 748] width 274 height 28
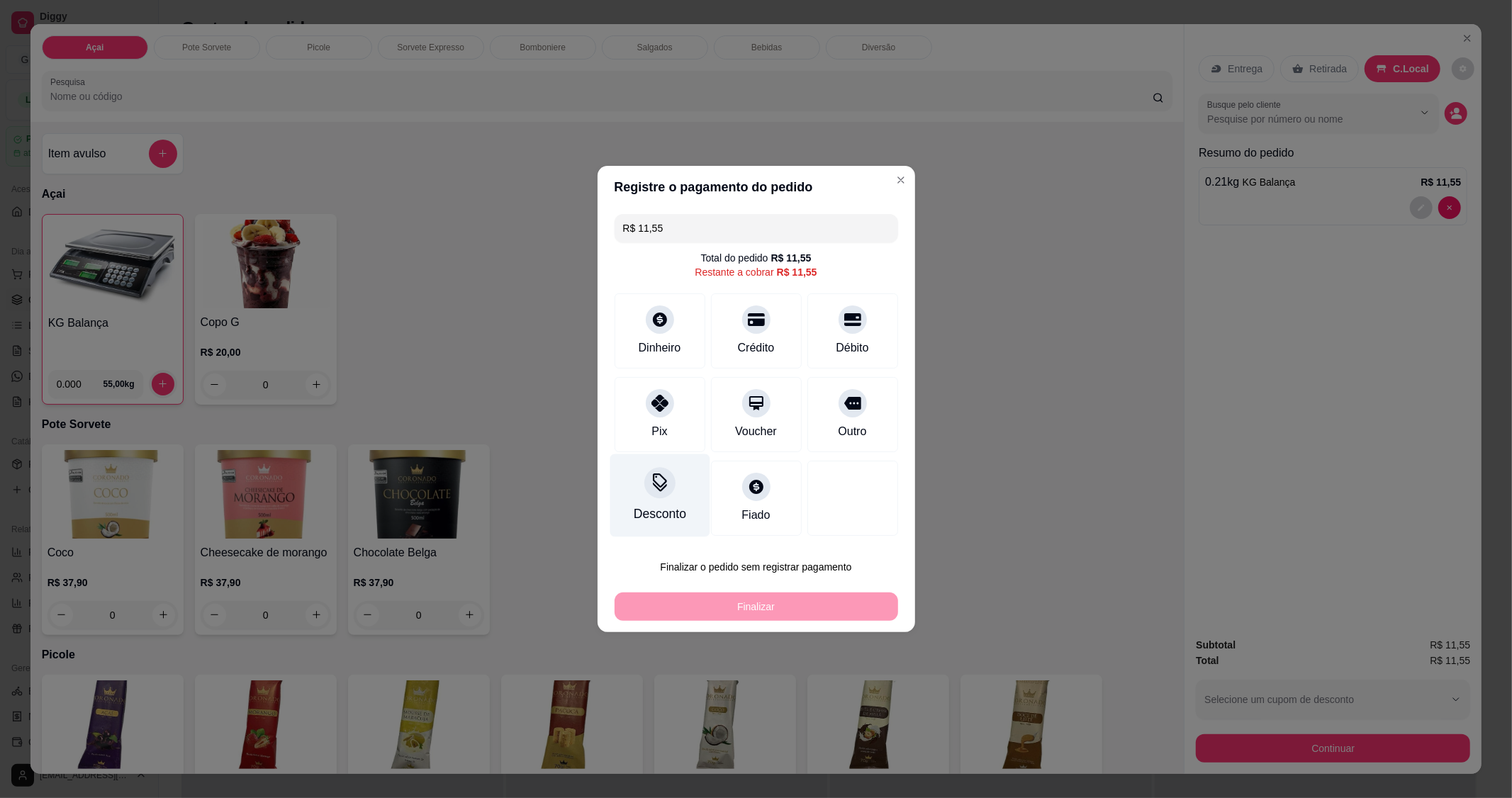
click at [657, 480] on icon at bounding box center [660, 482] width 19 height 19
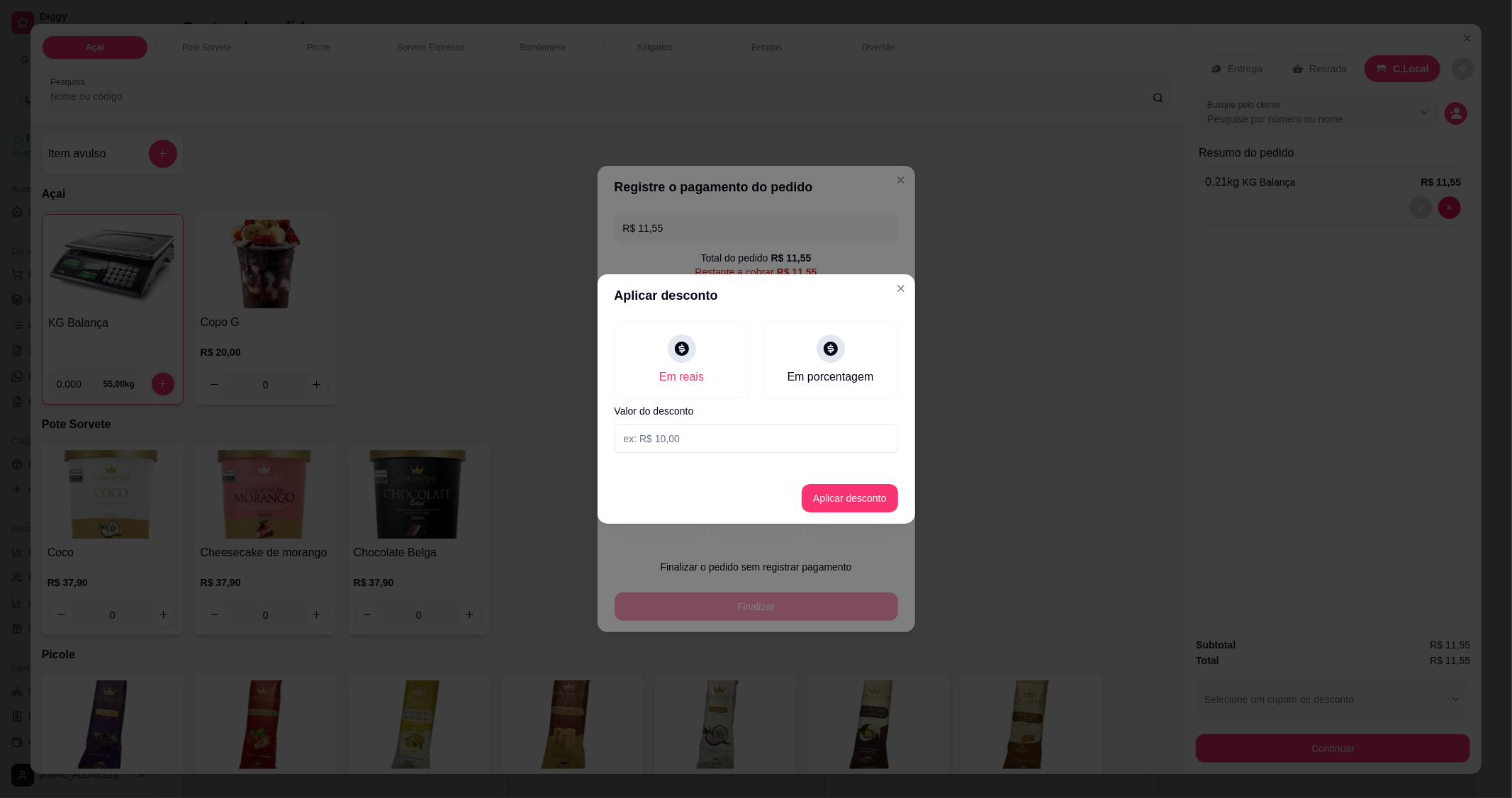
click at [686, 433] on input at bounding box center [756, 439] width 284 height 28
type input "0,55"
click at [831, 489] on button "Aplicar desconto" at bounding box center [849, 498] width 93 height 27
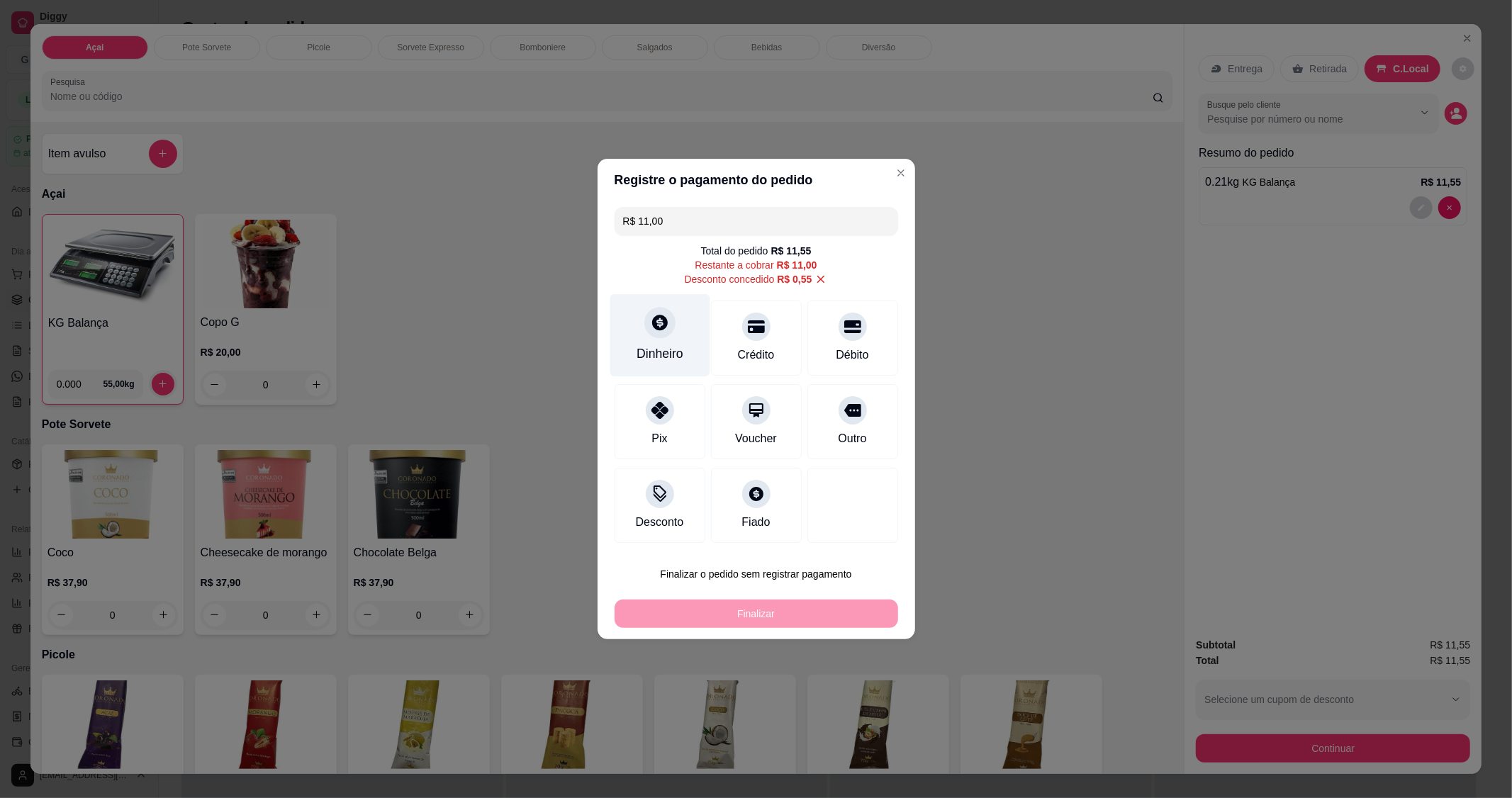
click at [642, 333] on div "Dinheiro" at bounding box center [660, 335] width 100 height 83
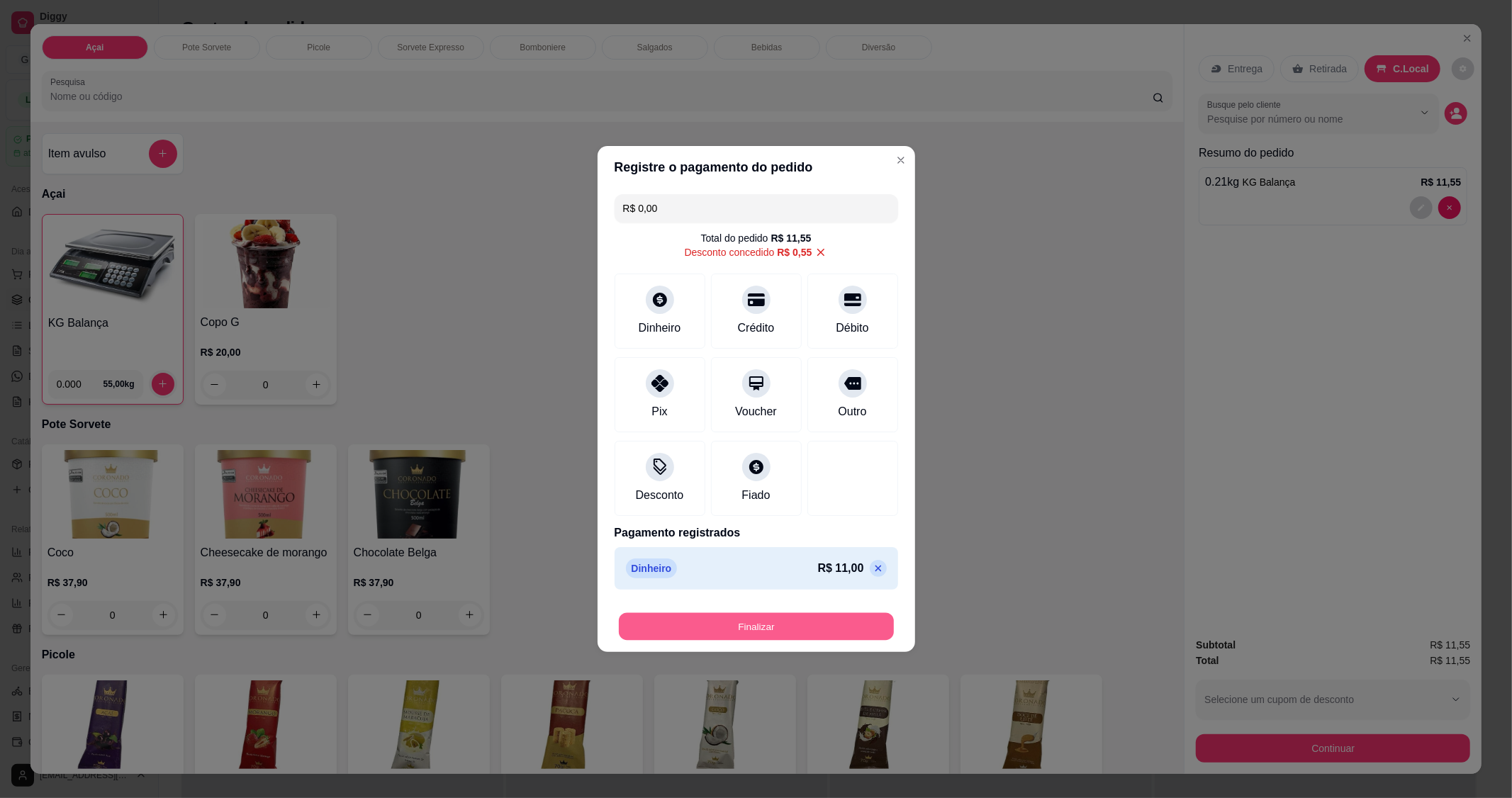
click at [773, 629] on button "Finalizar" at bounding box center [756, 626] width 275 height 27
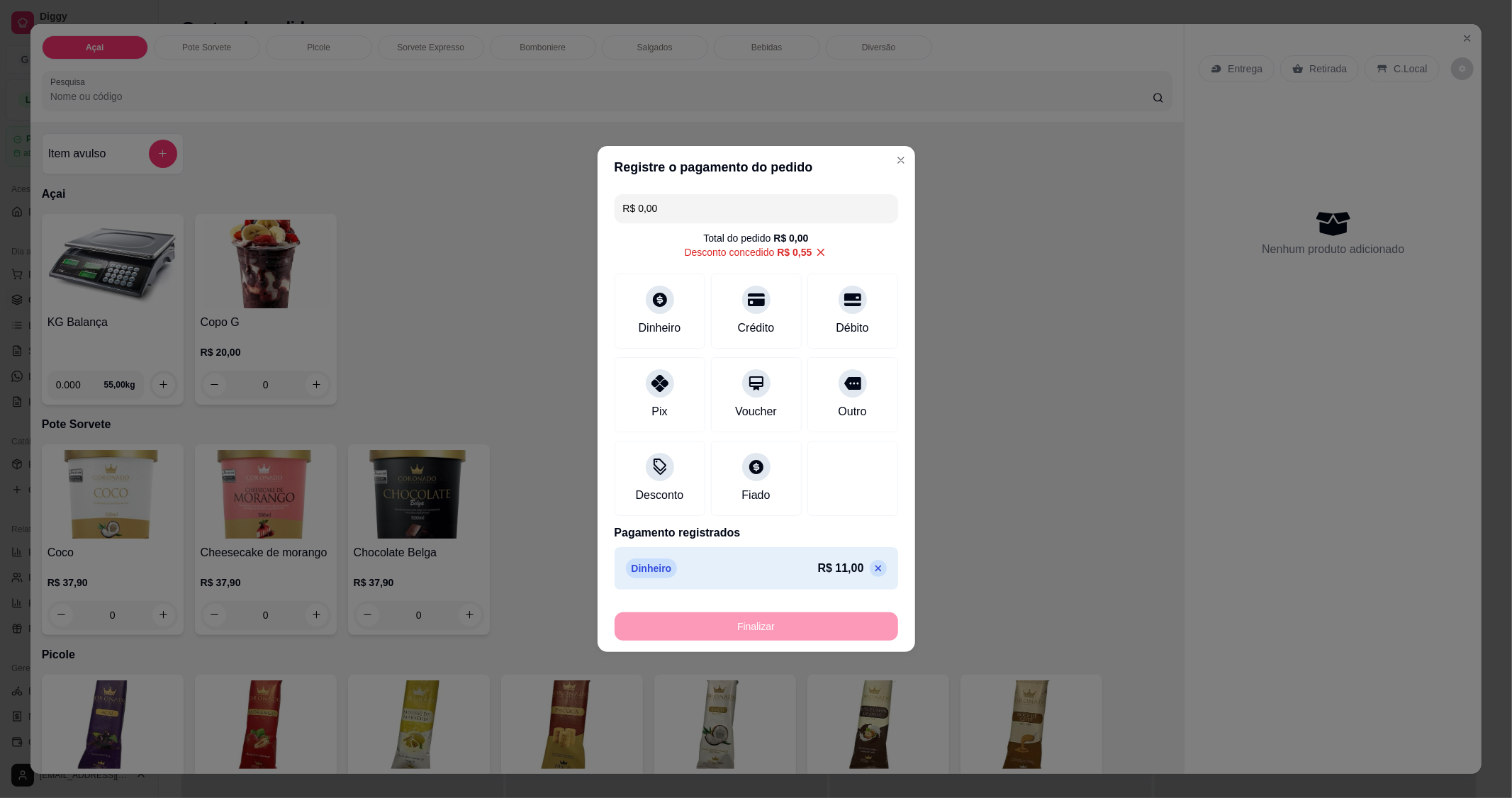
type input "-R$ 11,55"
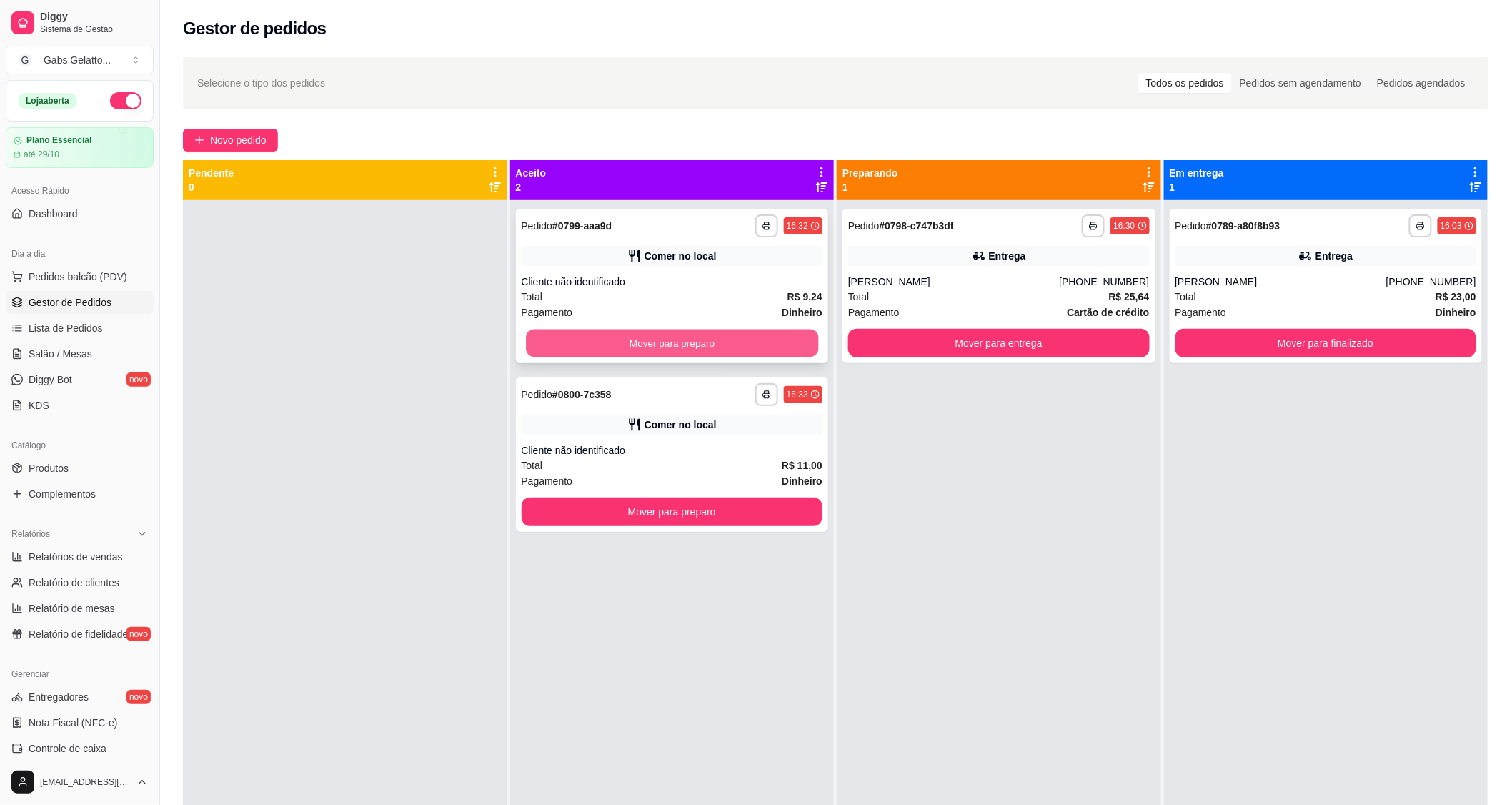
click at [684, 337] on button "Mover para preparo" at bounding box center [672, 343] width 292 height 28
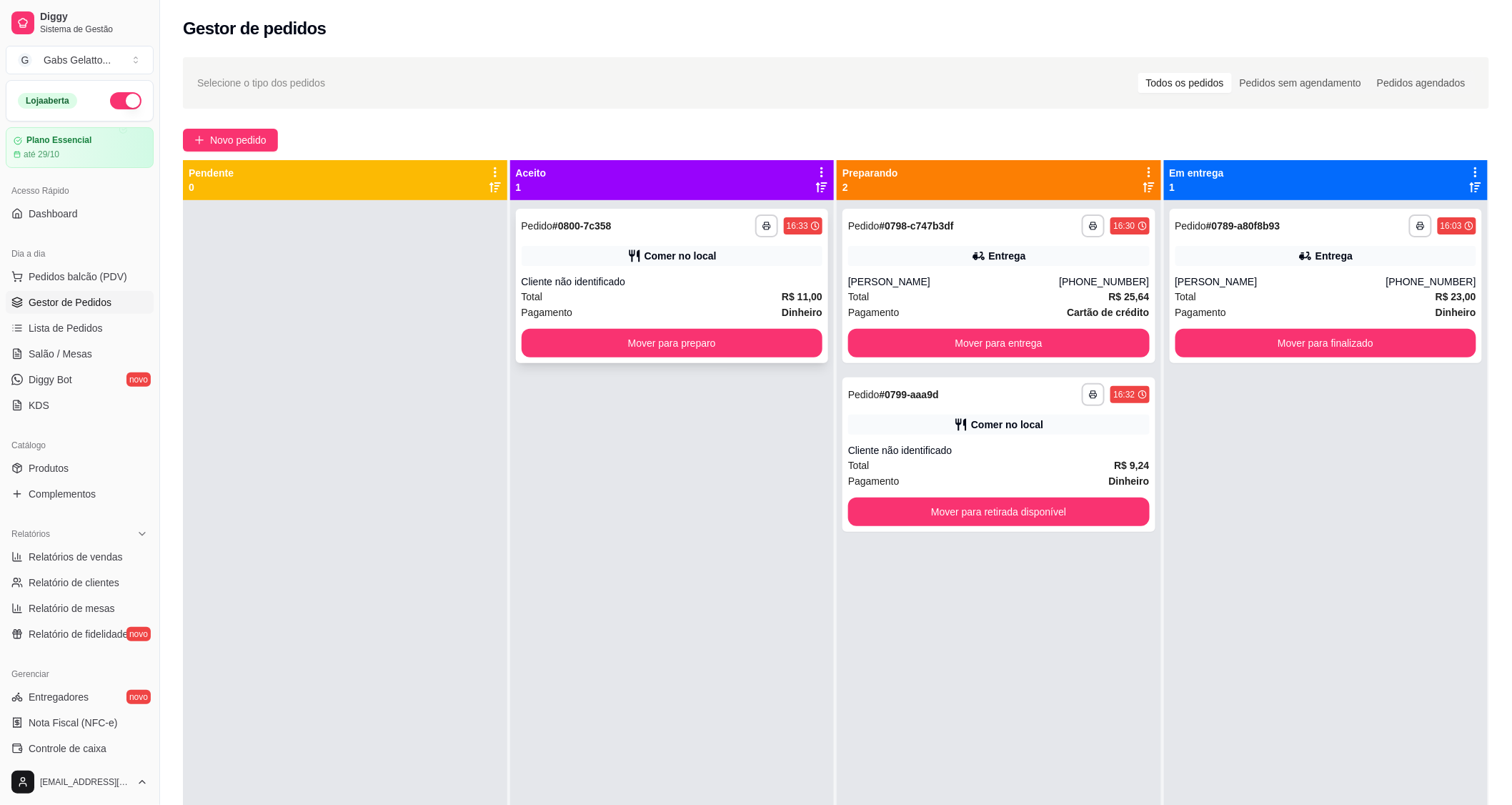
click at [668, 358] on div "**********" at bounding box center [672, 285] width 313 height 154
click at [543, 331] on button "Mover para preparo" at bounding box center [673, 343] width 302 height 28
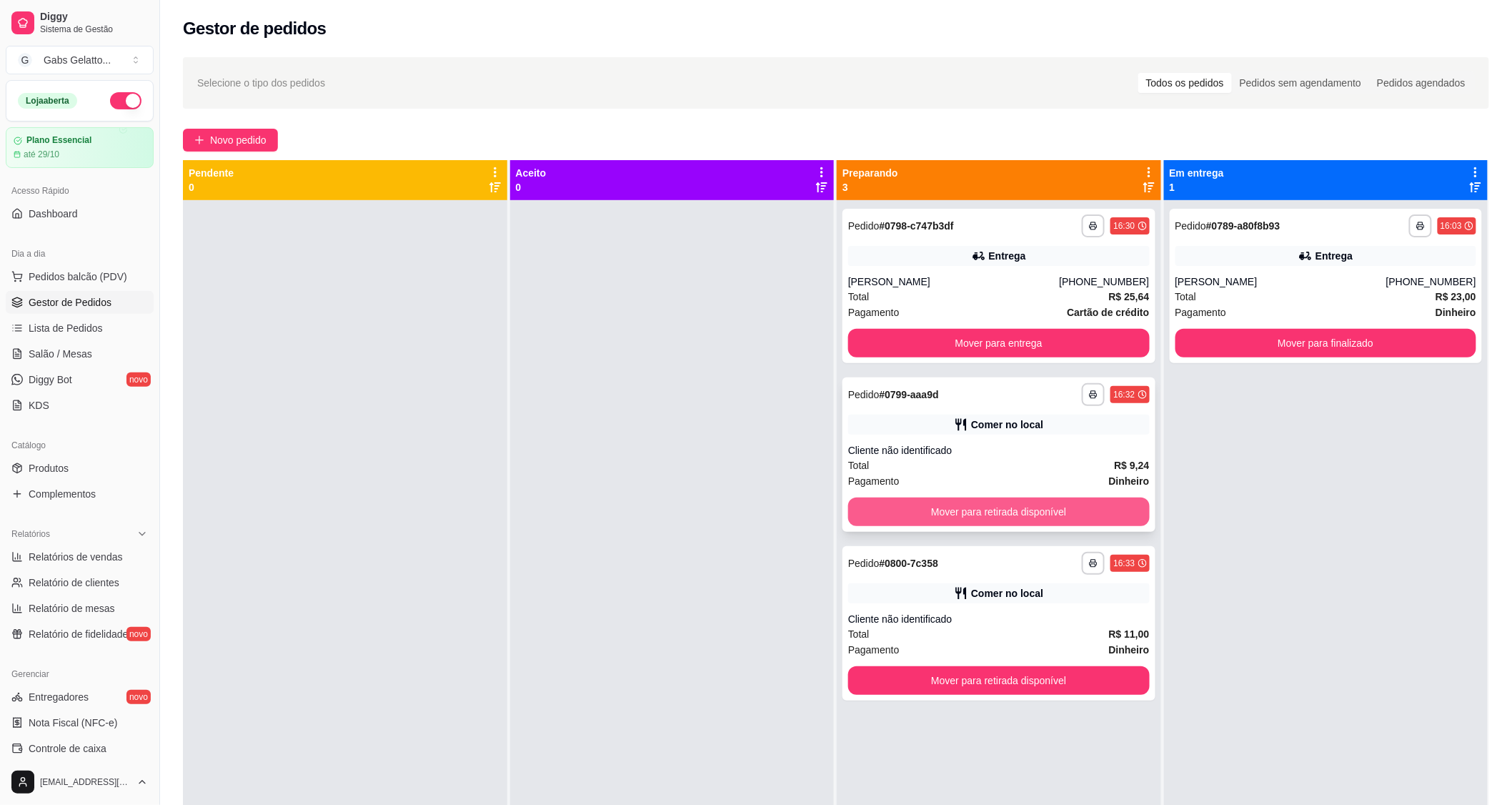
click at [996, 508] on button "Mover para retirada disponível" at bounding box center [999, 512] width 302 height 28
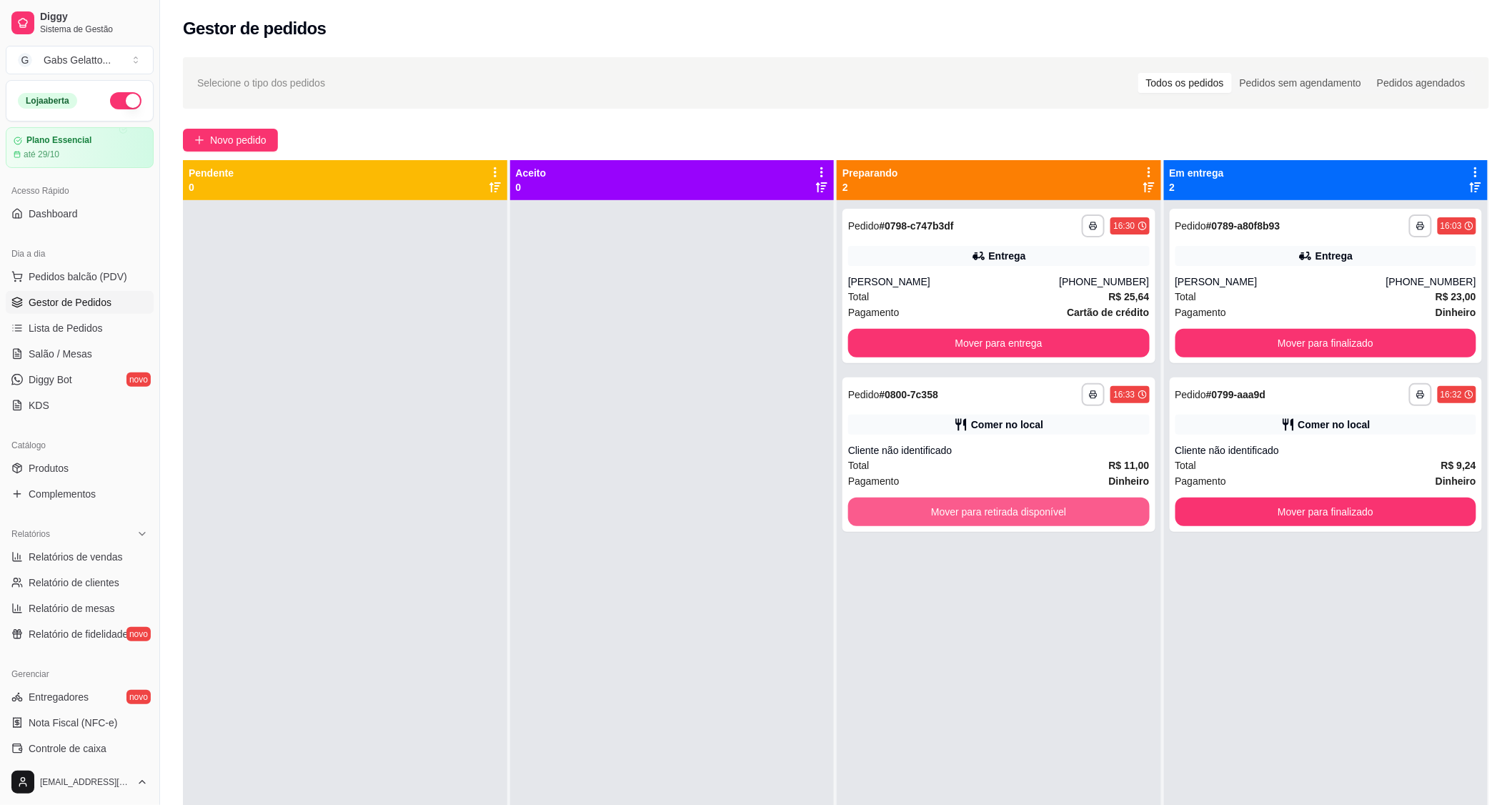
click at [996, 509] on button "Mover para retirada disponível" at bounding box center [999, 512] width 302 height 28
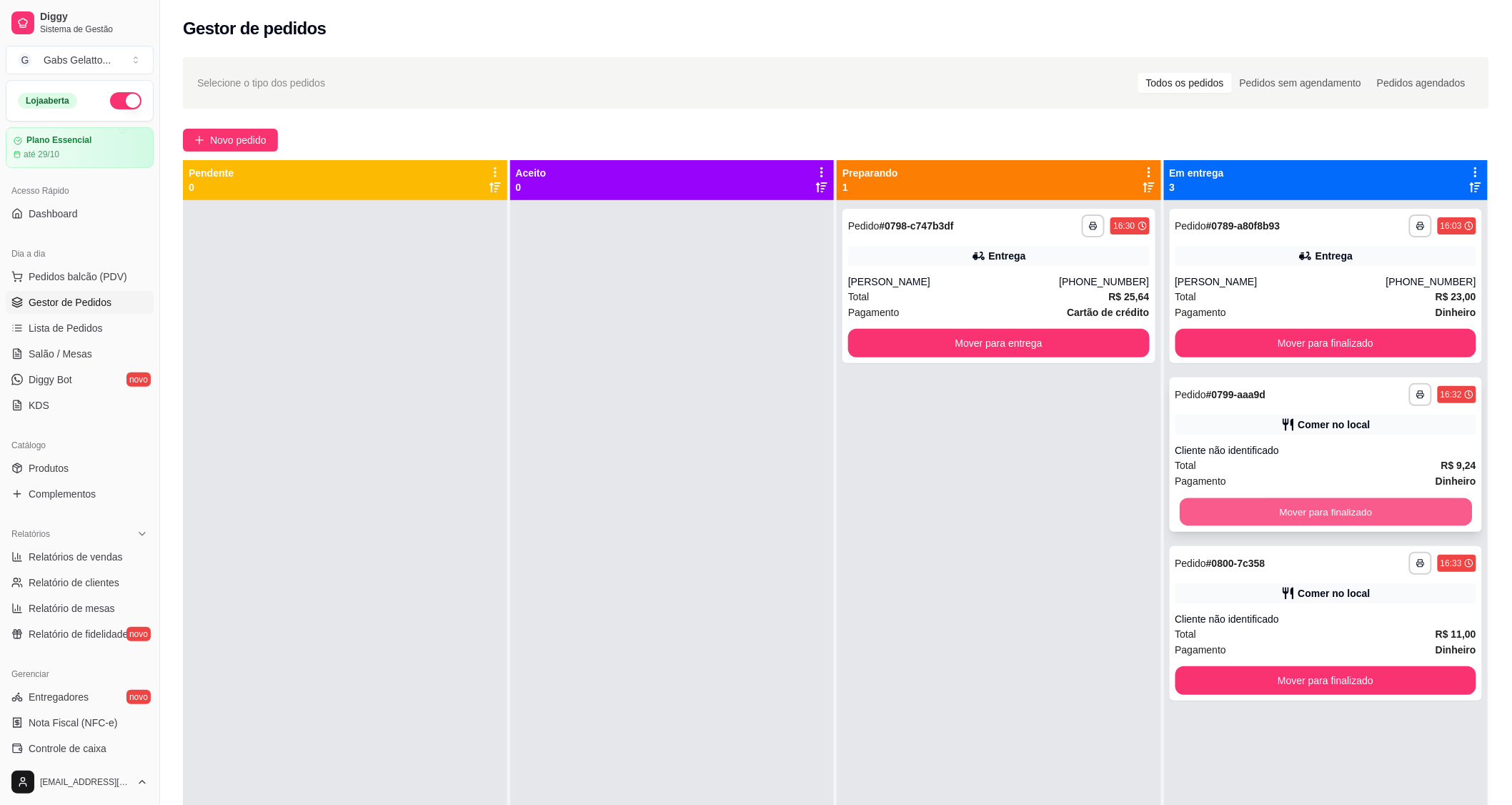
click at [1224, 508] on button "Mover para finalizado" at bounding box center [1326, 512] width 292 height 28
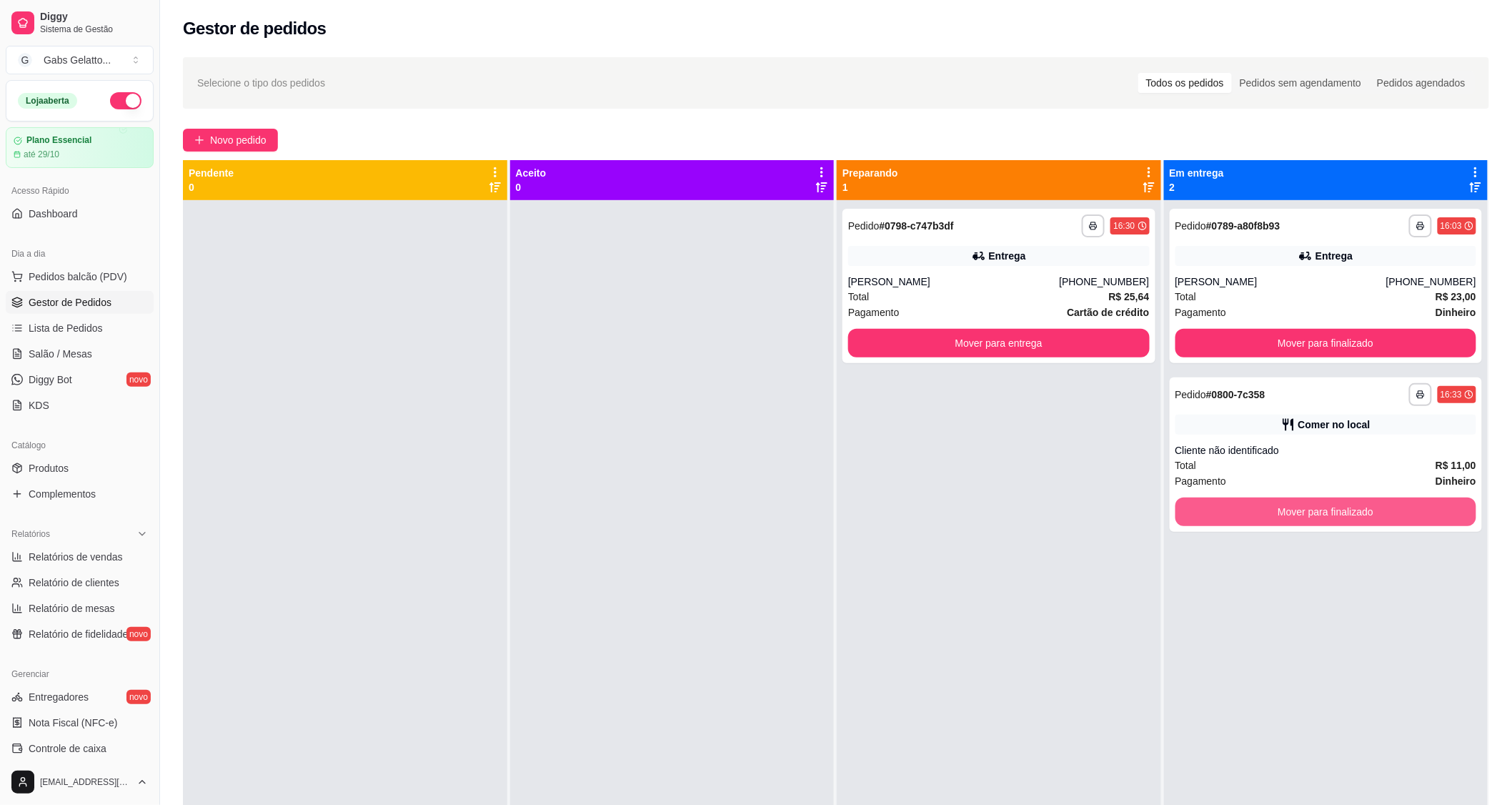
click at [1223, 508] on button "Mover para finalizado" at bounding box center [1327, 512] width 302 height 28
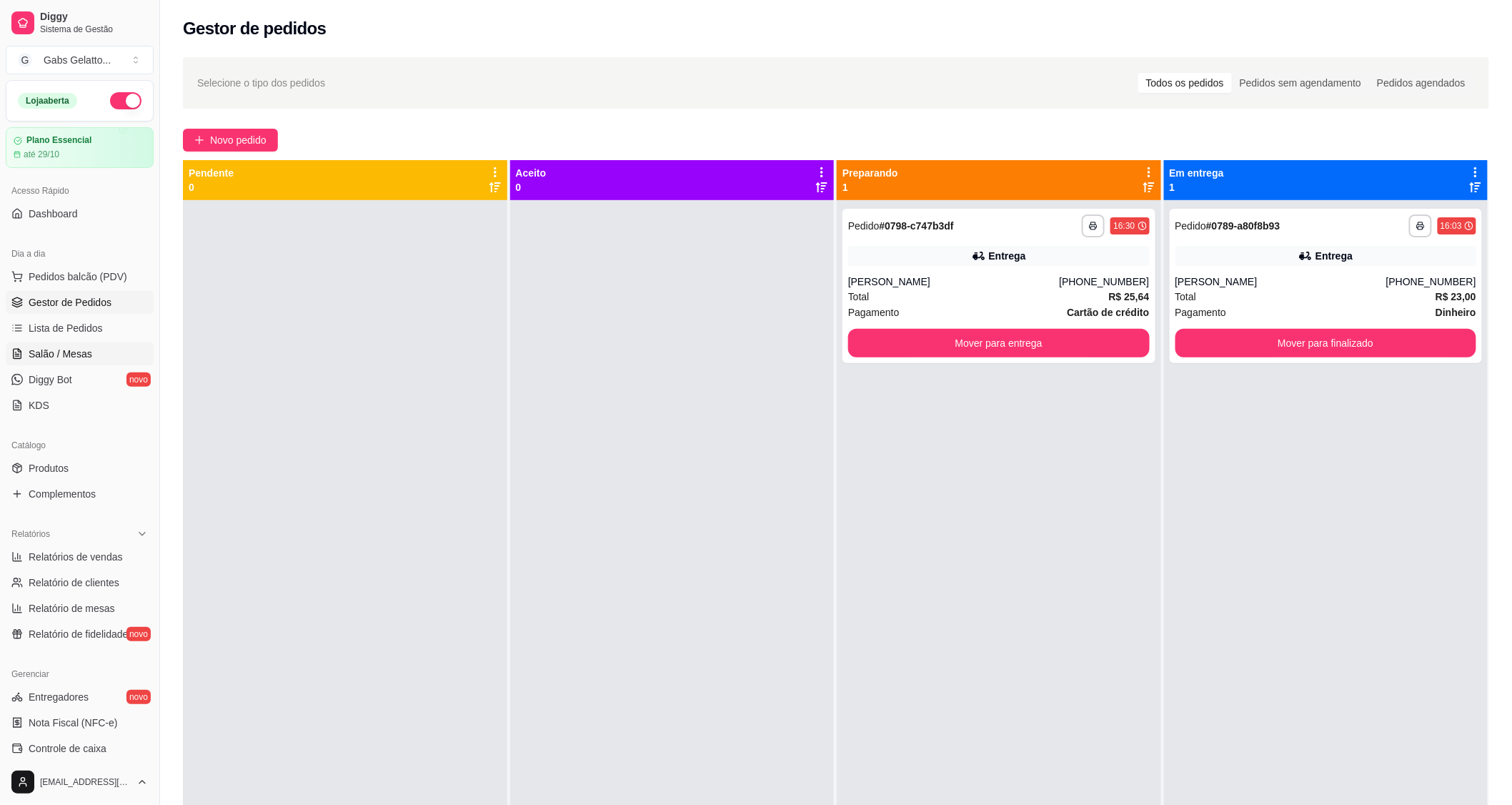
click at [45, 347] on span "Salão / Mesas" at bounding box center [60, 354] width 64 height 14
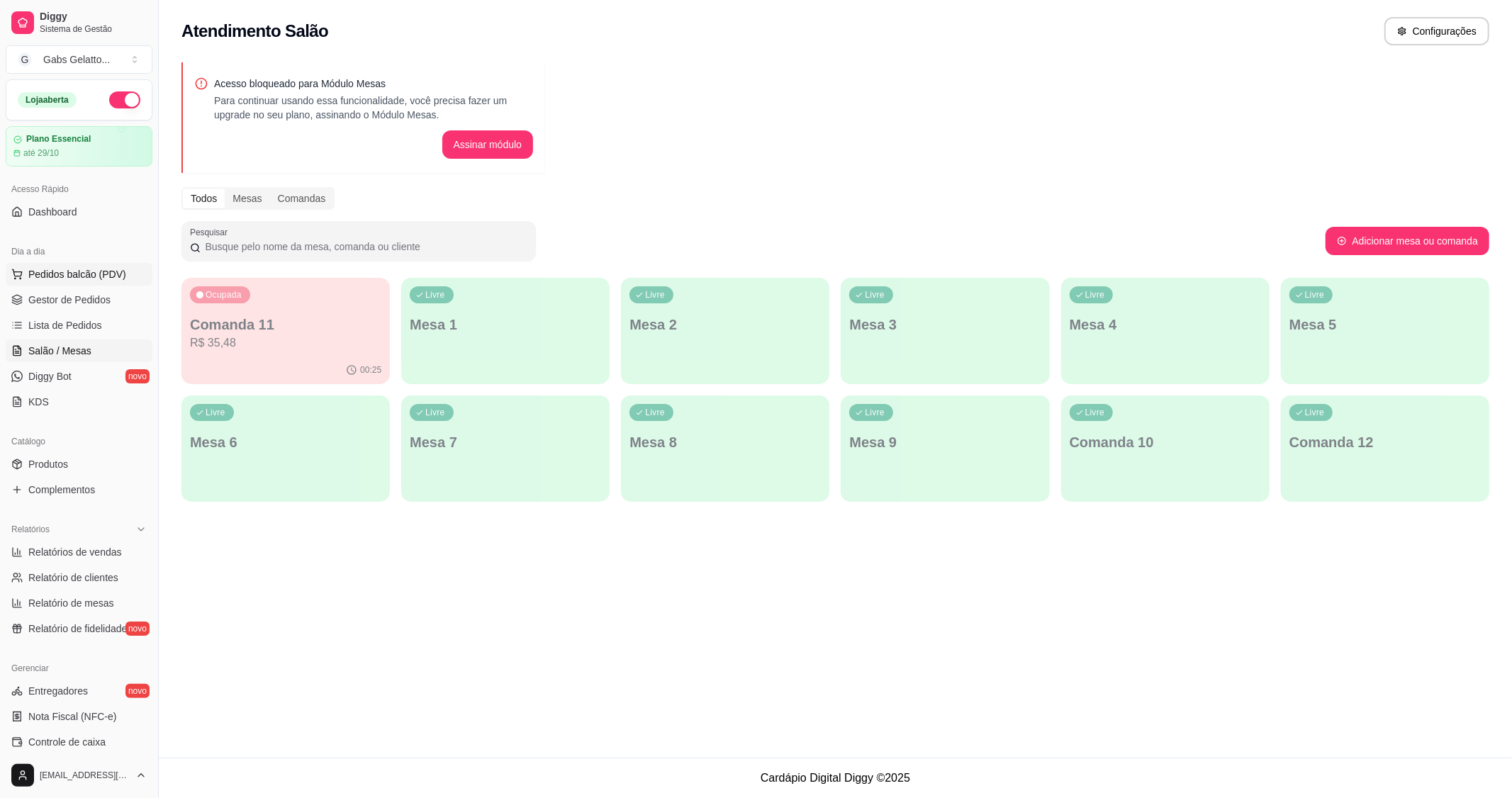
click at [80, 267] on span "Pedidos balcão (PDV)" at bounding box center [76, 274] width 97 height 14
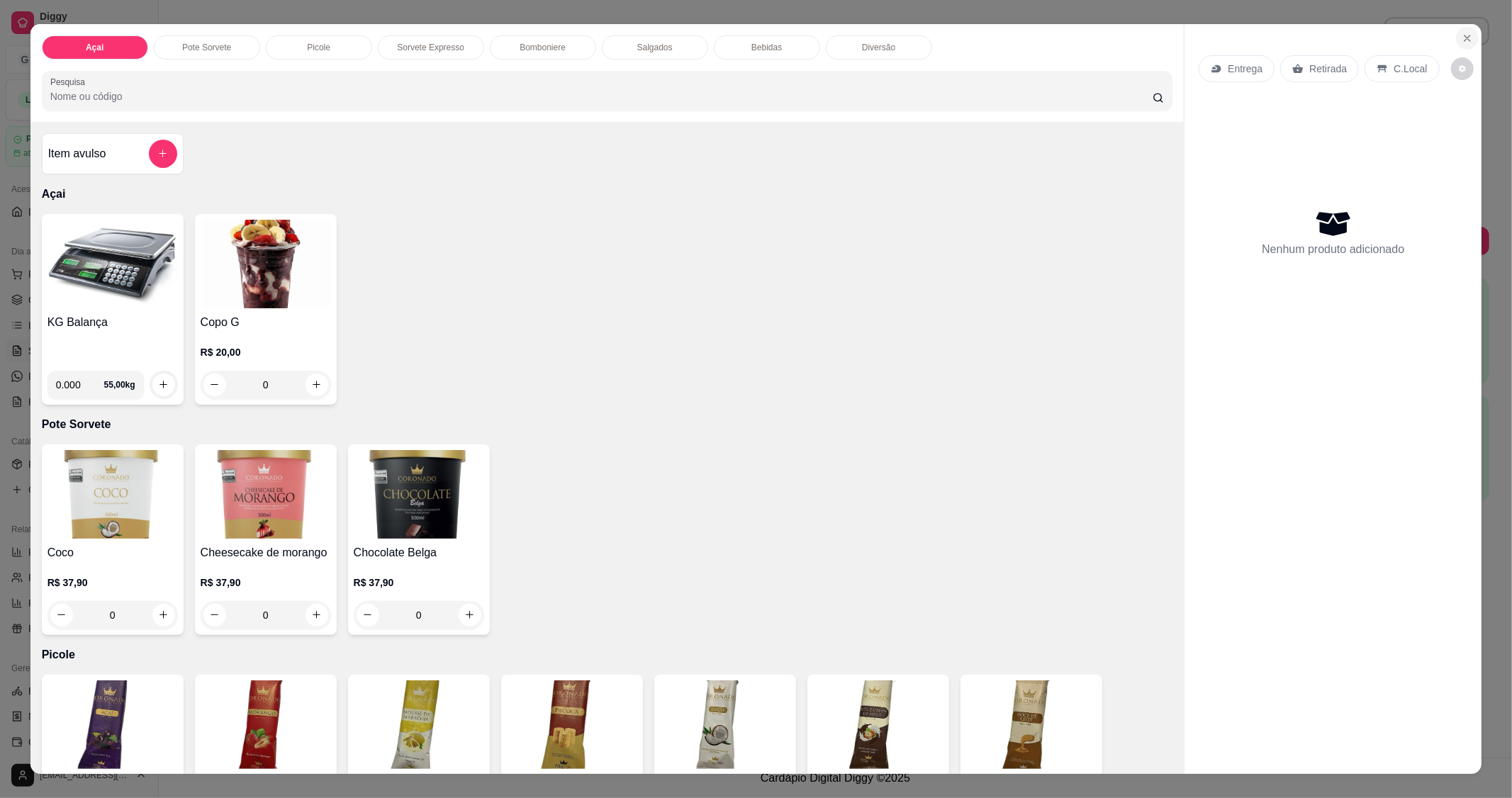
click at [1464, 36] on icon "Close" at bounding box center [1468, 38] width 12 height 12
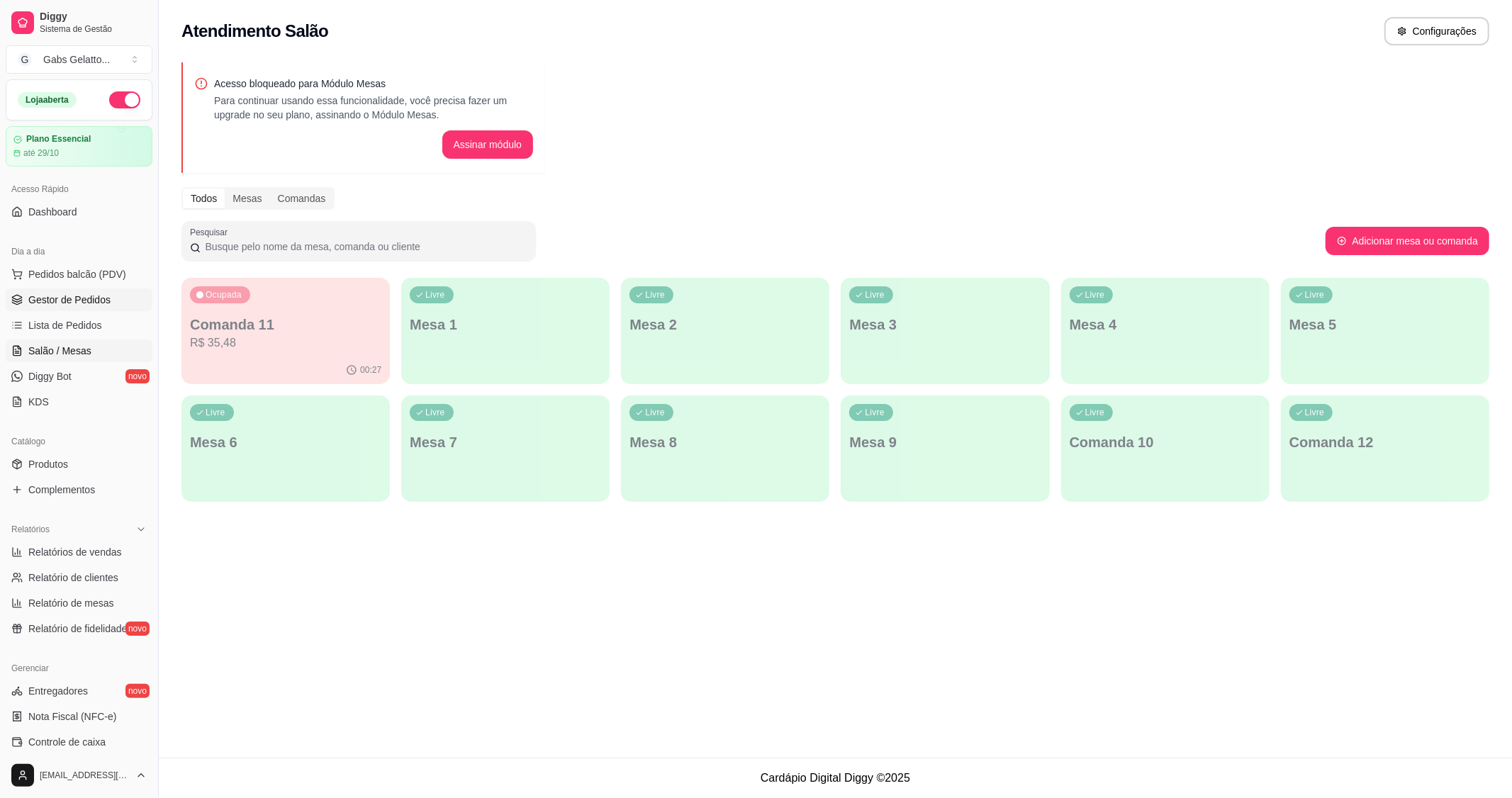
click at [43, 288] on link "Gestor de Pedidos" at bounding box center [79, 299] width 147 height 23
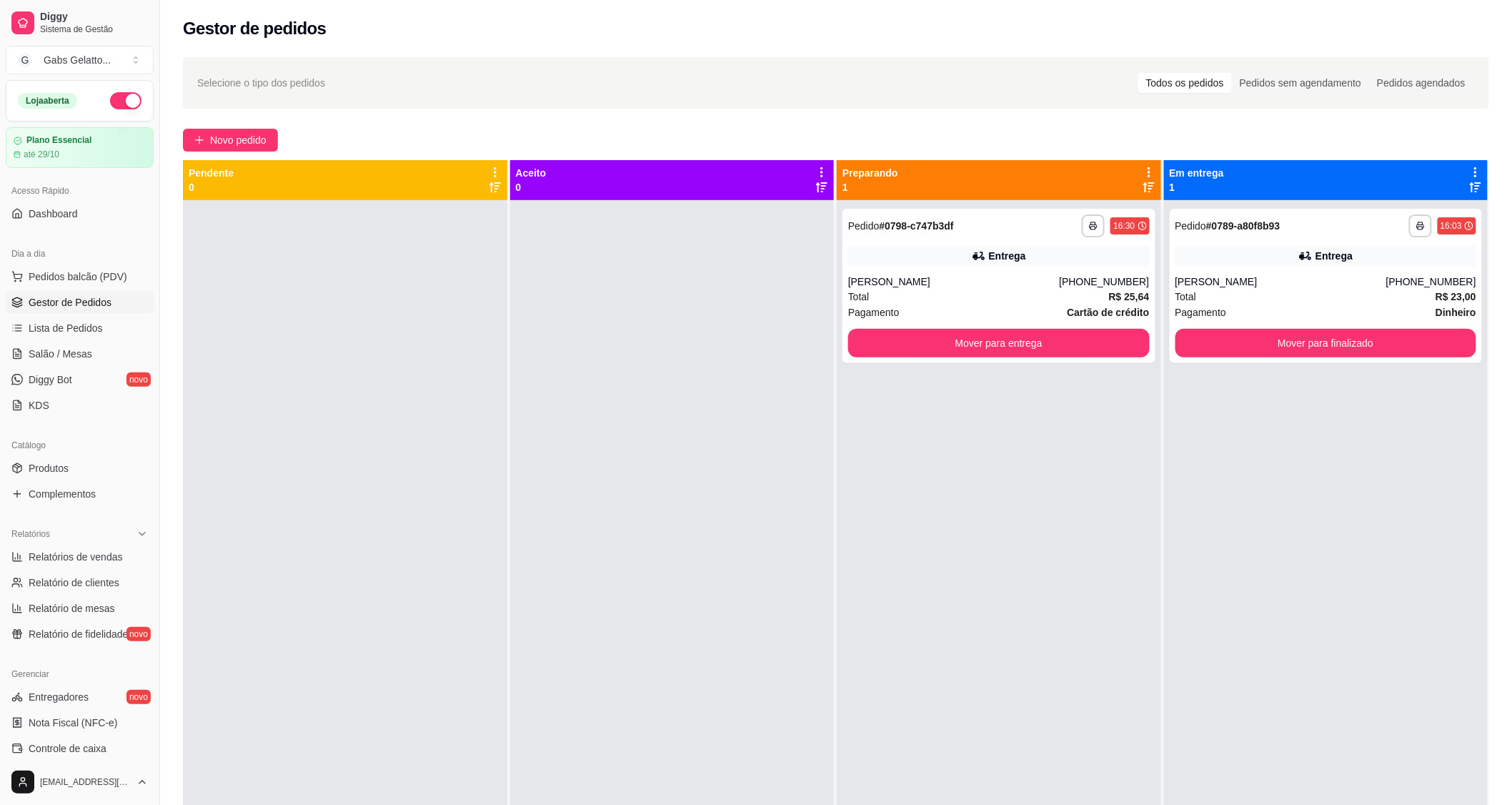
click at [42, 295] on span "Gestor de Pedidos" at bounding box center [69, 302] width 83 height 14
click at [909, 287] on div "Jaylla Lohanna" at bounding box center [953, 281] width 211 height 14
click at [56, 361] on link "Salão / Mesas" at bounding box center [79, 354] width 148 height 23
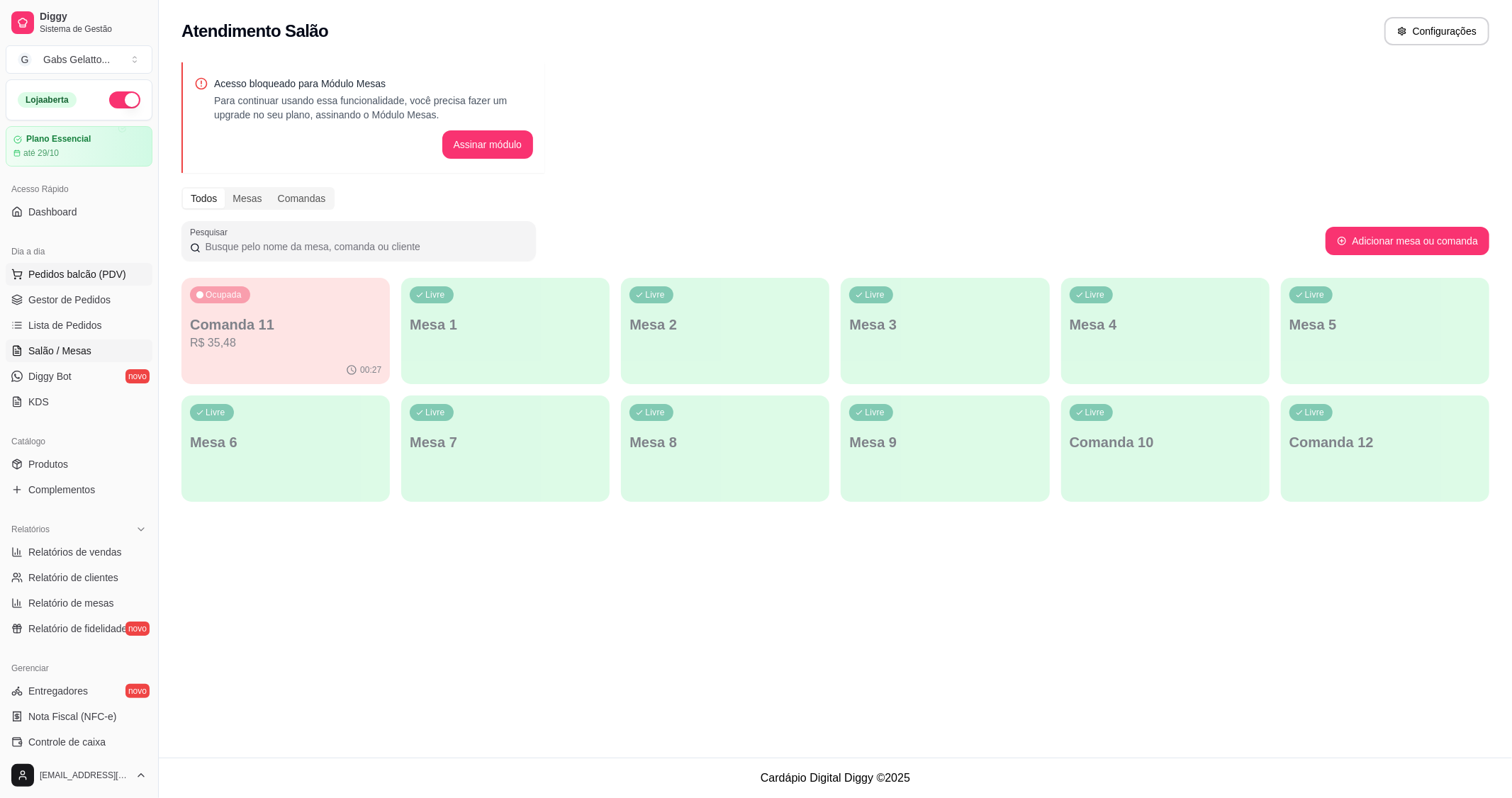
click at [87, 284] on button "Pedidos balcão (PDV)" at bounding box center [79, 274] width 147 height 23
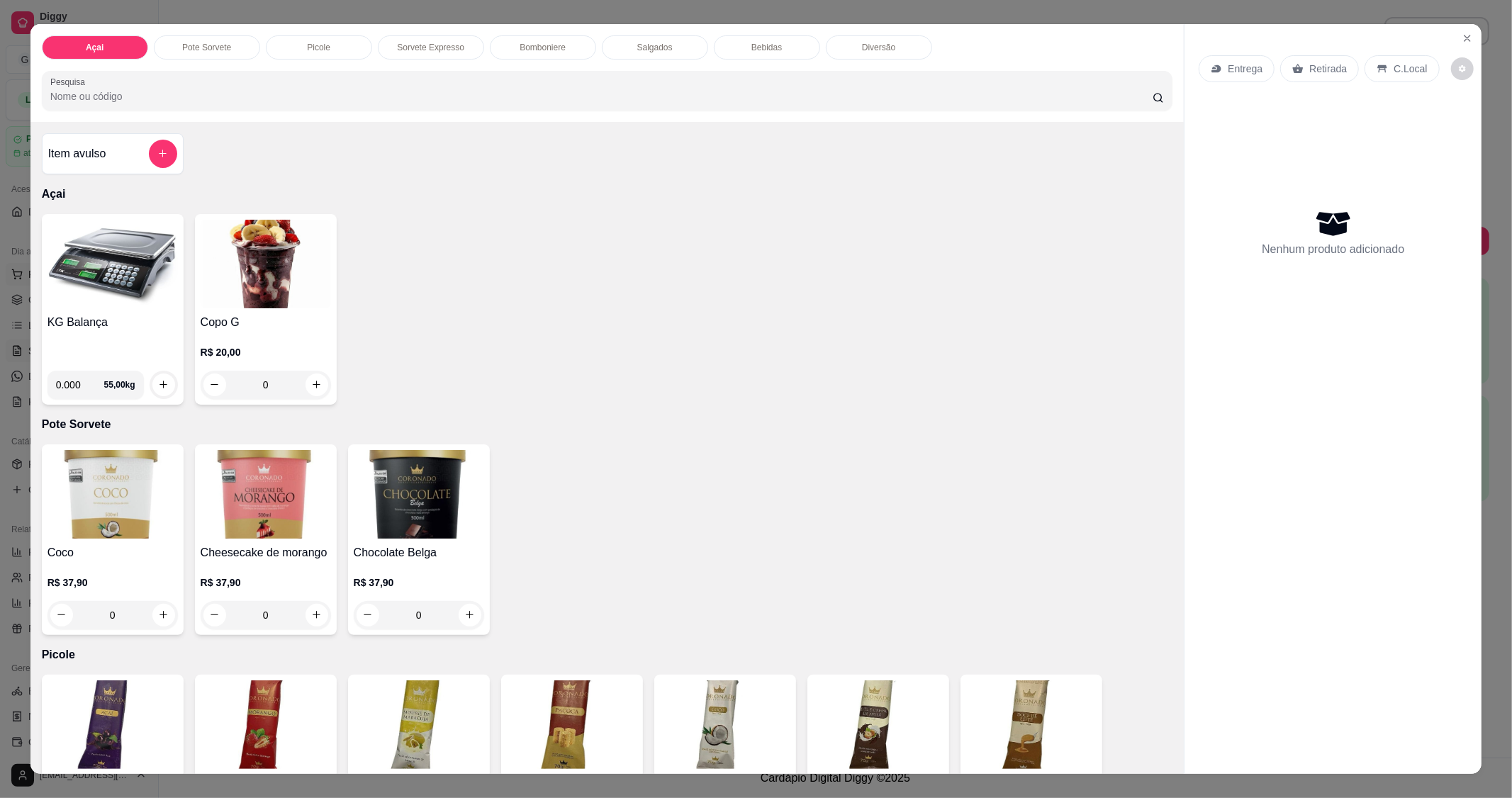
click at [87, 284] on img at bounding box center [112, 264] width 130 height 89
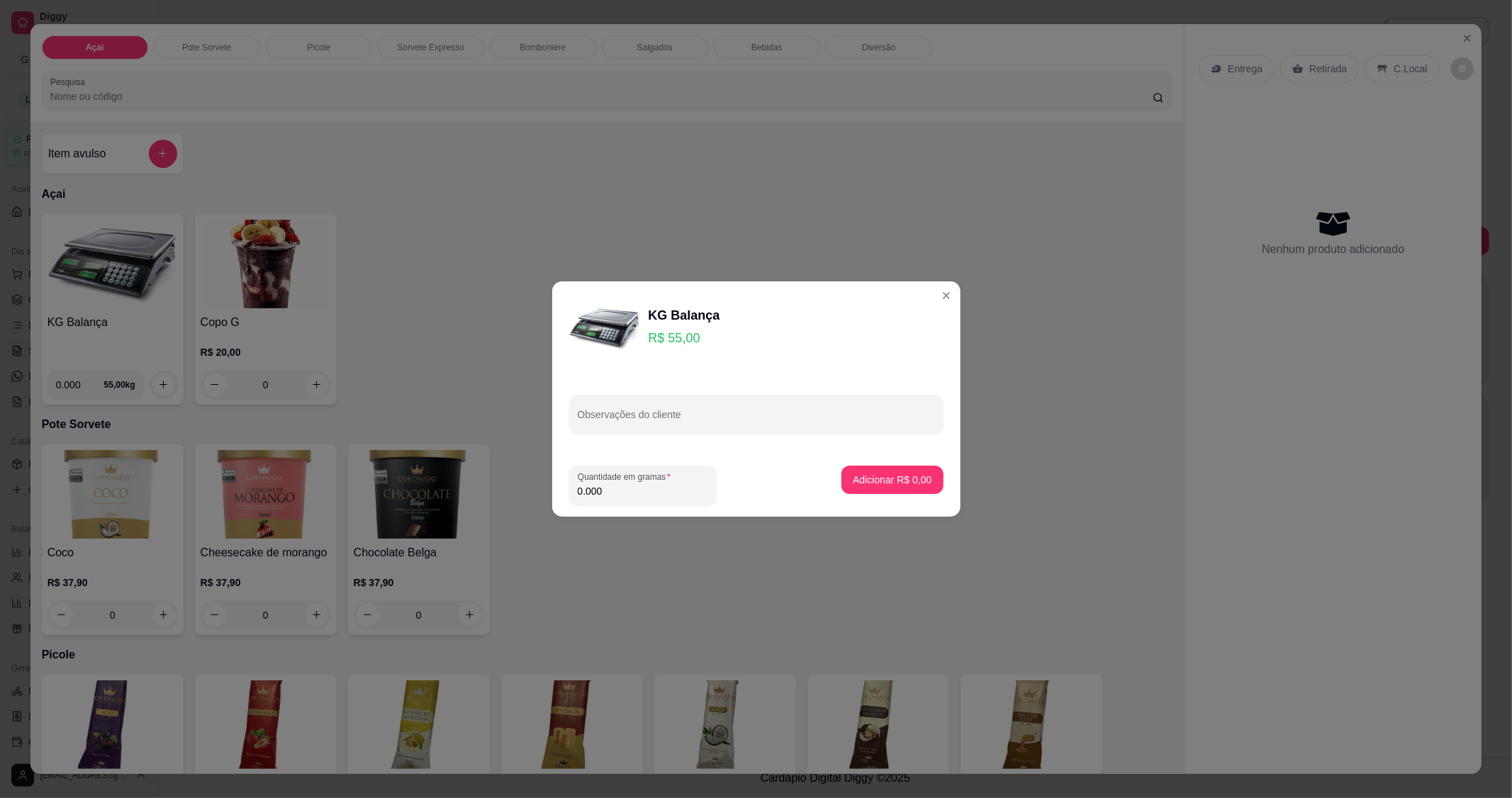
click at [650, 491] on input "0.000" at bounding box center [643, 491] width 130 height 14
type input "0.156"
click at [892, 496] on div "Adicionar R$ 8,58" at bounding box center [892, 485] width 101 height 40
click at [891, 483] on p "Adicionar R$ 8,58" at bounding box center [893, 478] width 76 height 13
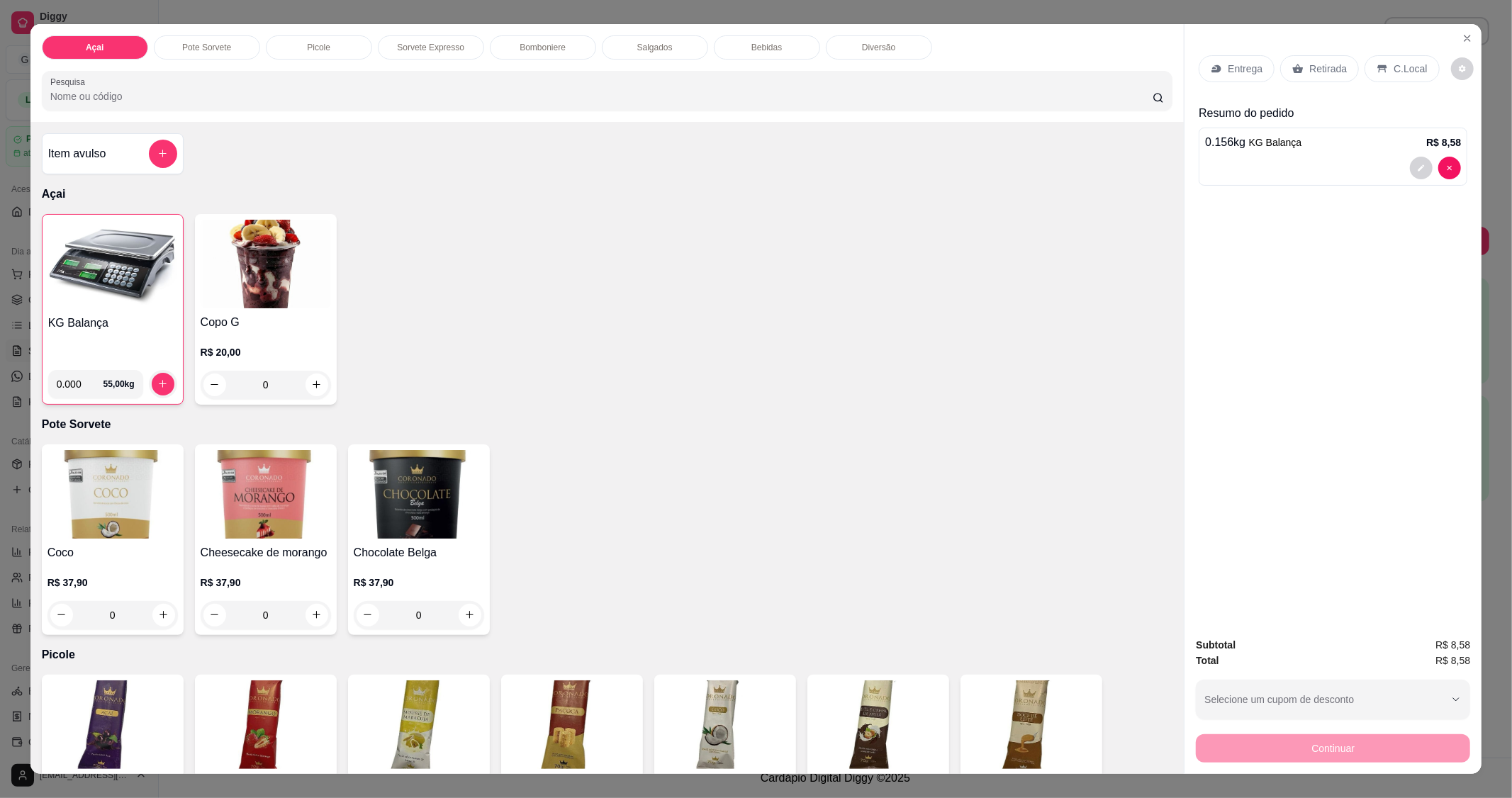
click at [1404, 72] on p "C.Local" at bounding box center [1410, 69] width 34 height 14
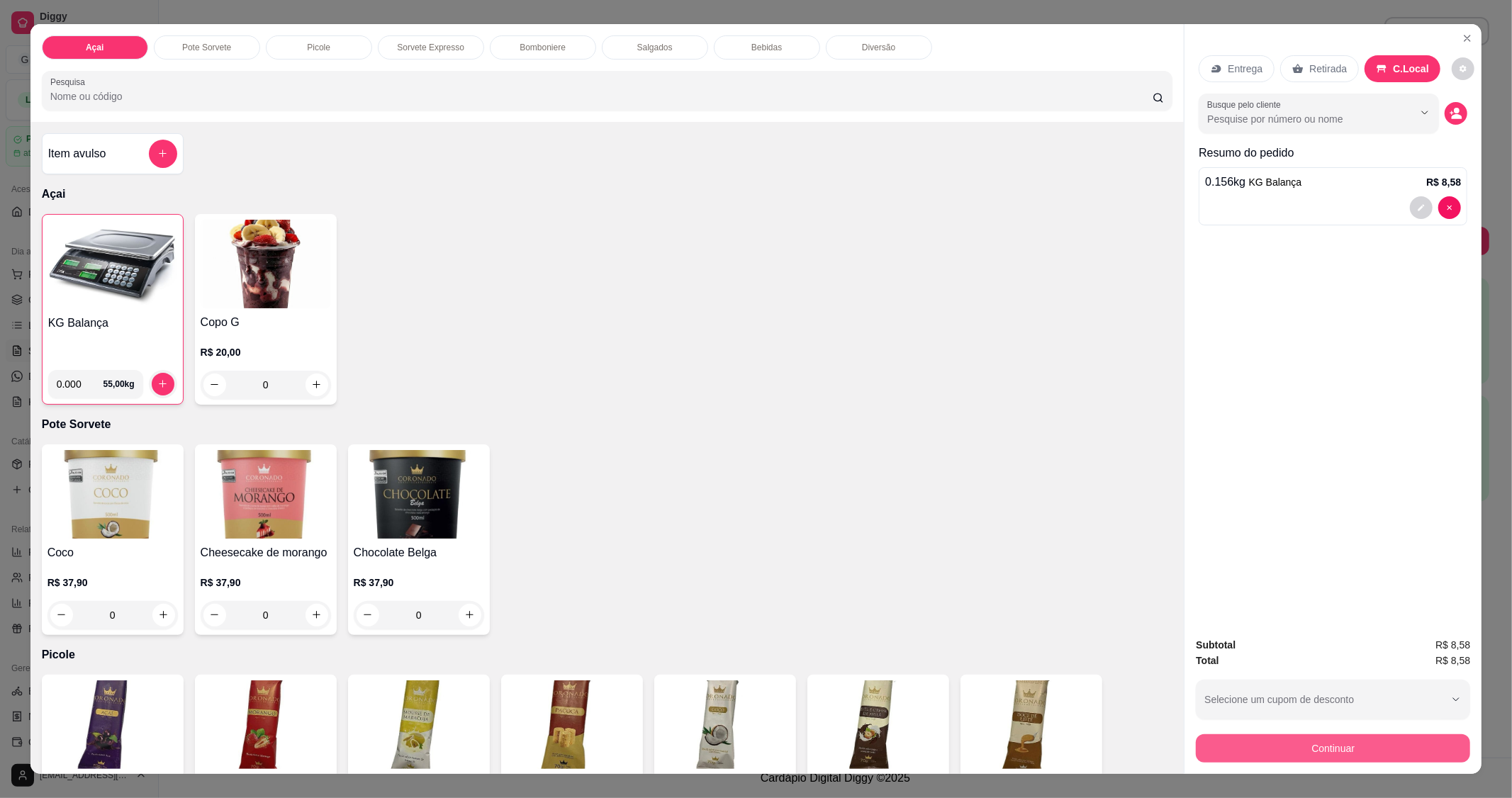
click at [1300, 746] on button "Continuar" at bounding box center [1333, 748] width 274 height 28
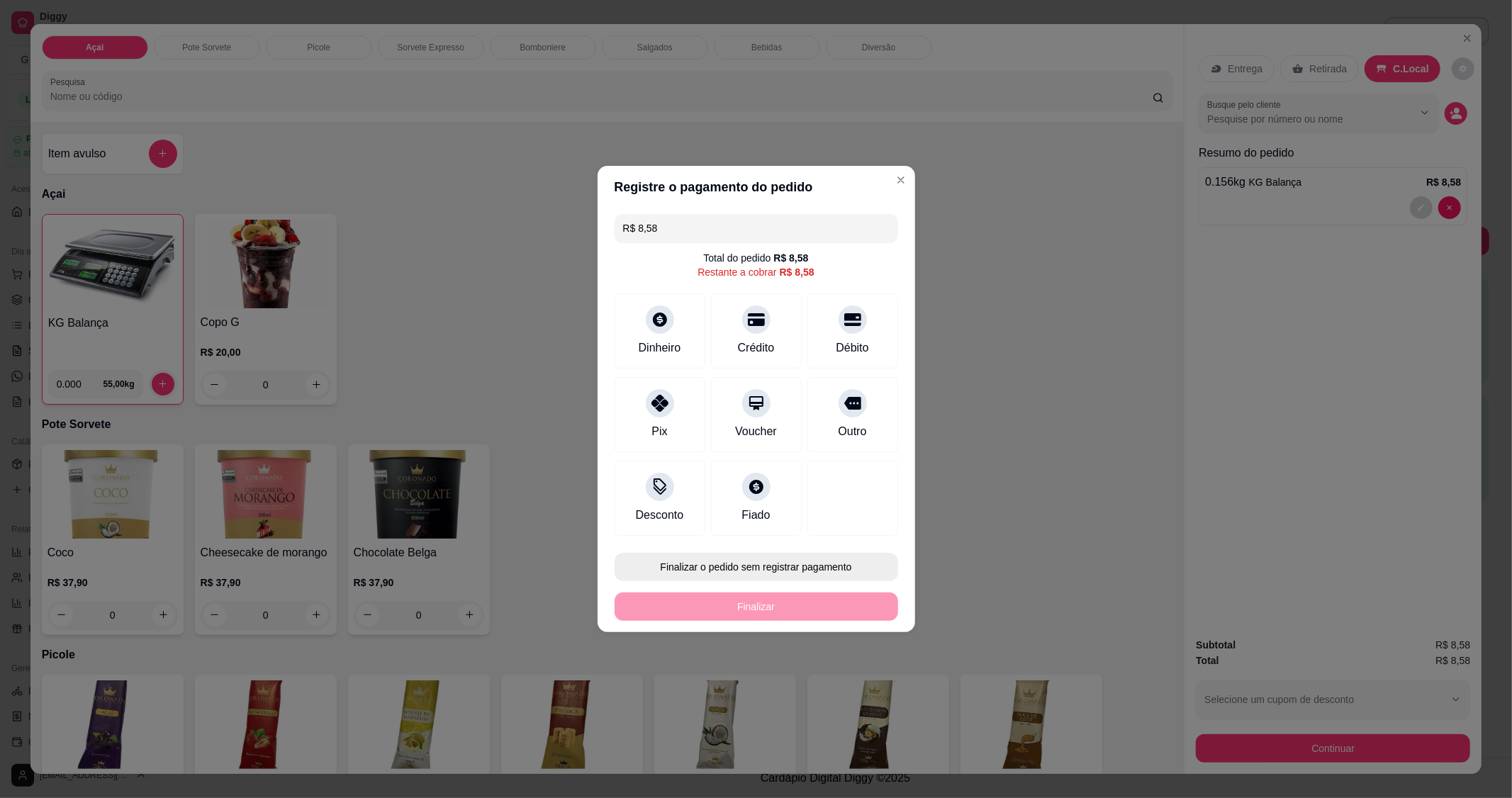
click at [717, 566] on button "Finalizar o pedido sem registrar pagamento" at bounding box center [756, 567] width 284 height 28
click at [837, 679] on button "Confirmar" at bounding box center [845, 683] width 51 height 21
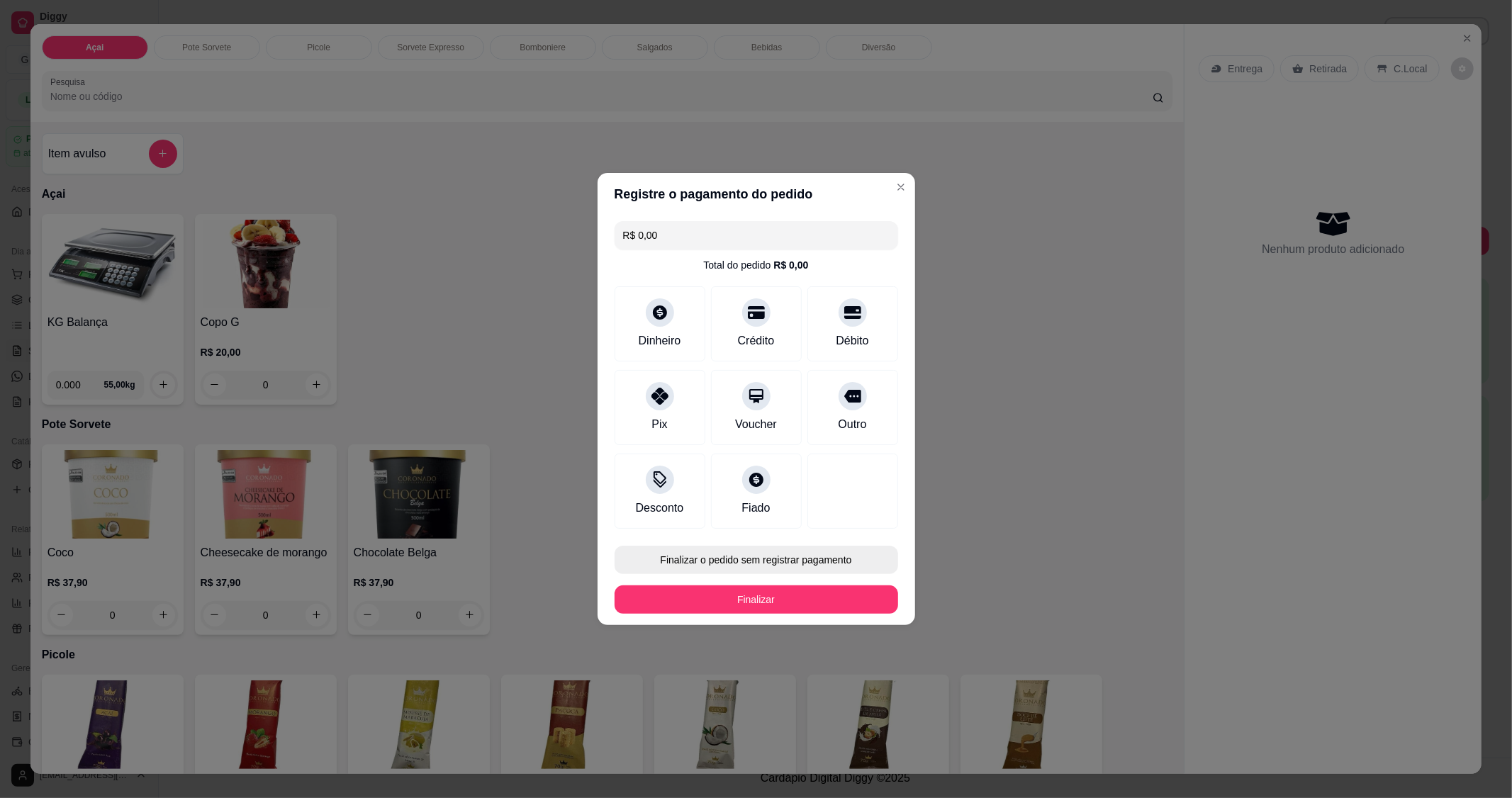
type input "R$ 0,00"
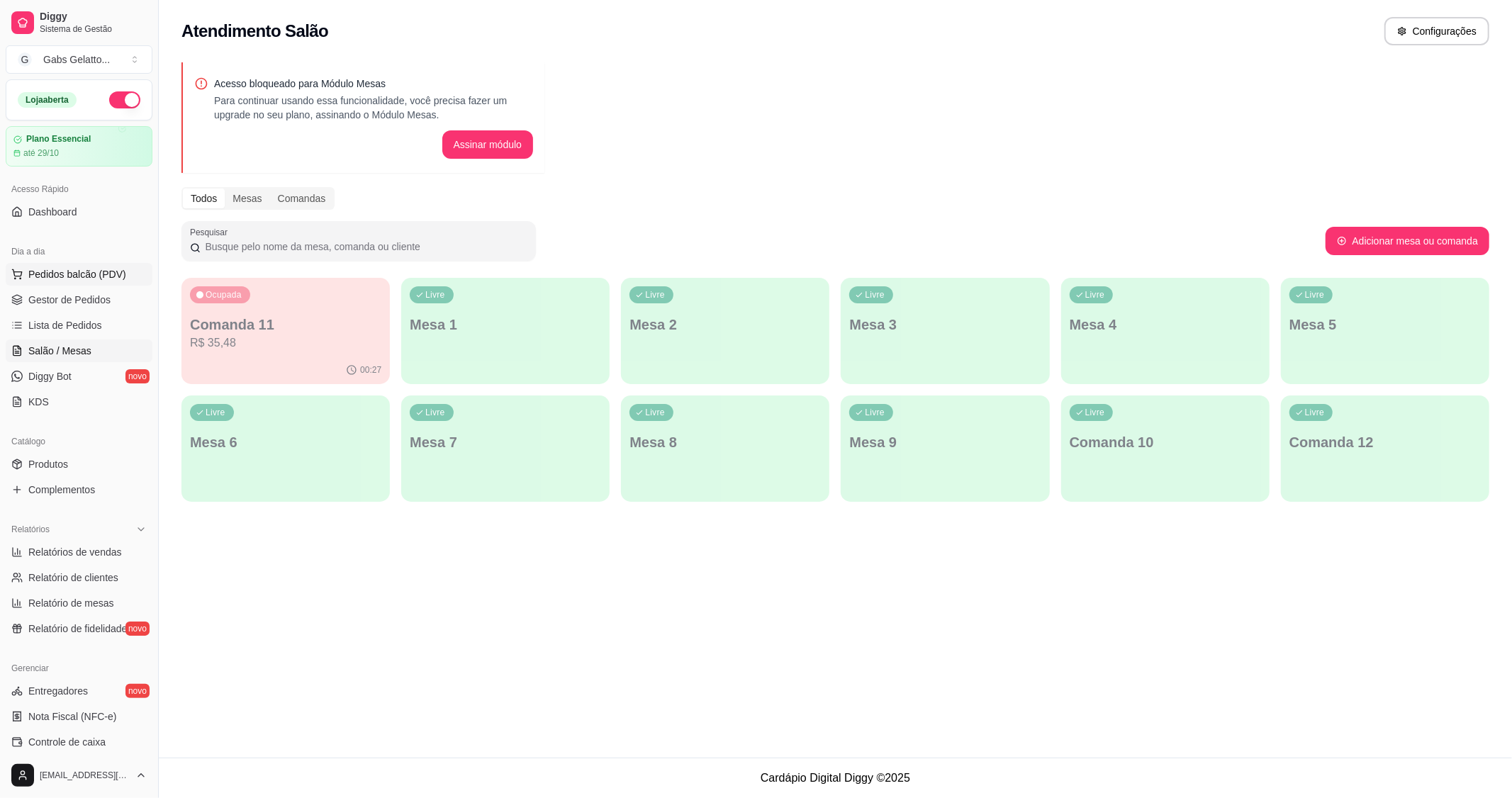
click at [99, 274] on span "Pedidos balcão (PDV)" at bounding box center [76, 274] width 97 height 14
click at [99, 274] on img at bounding box center [112, 264] width 130 height 89
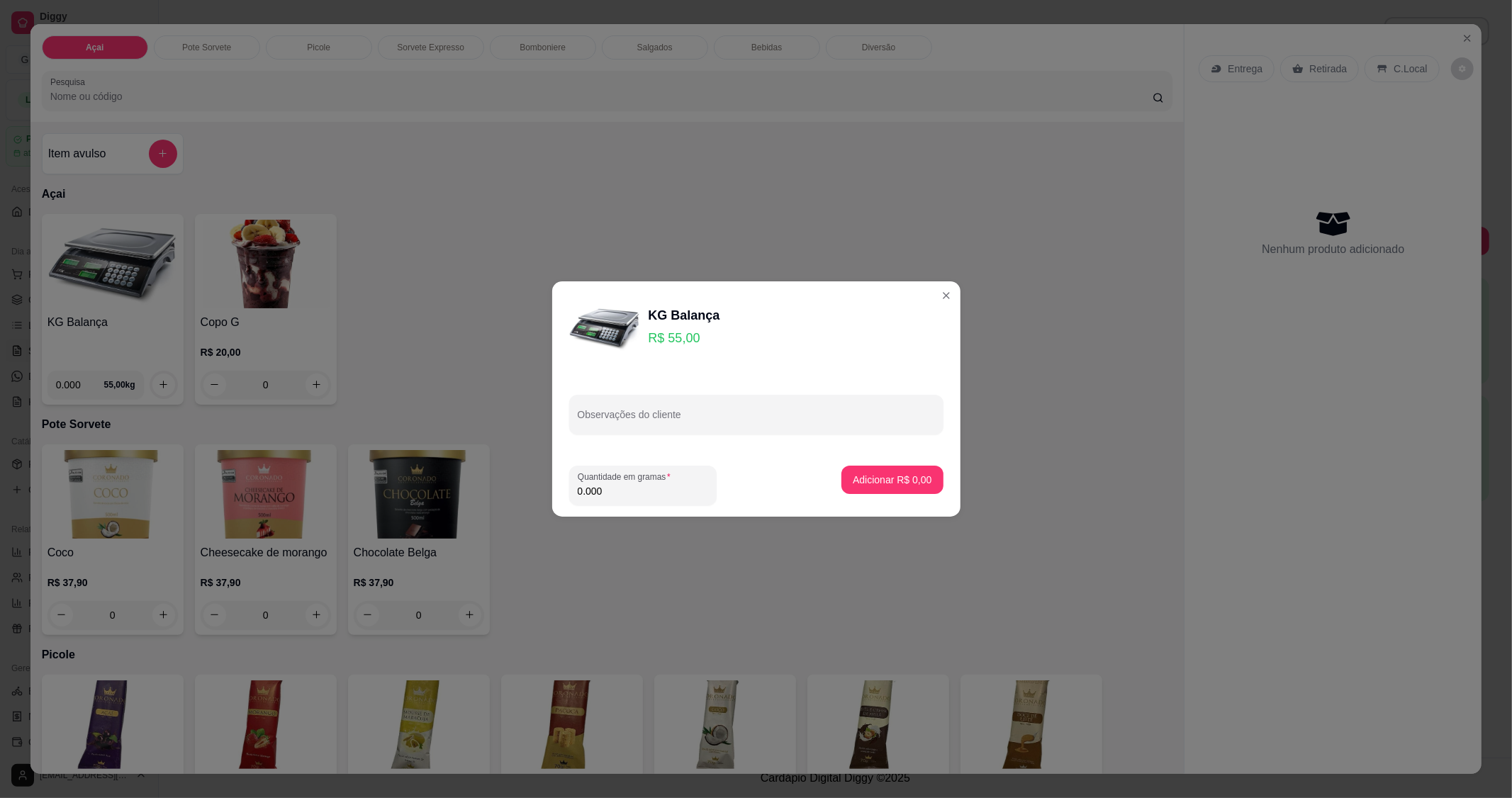
click at [635, 503] on div "Quantidade em gramas 0.000" at bounding box center [643, 485] width 147 height 40
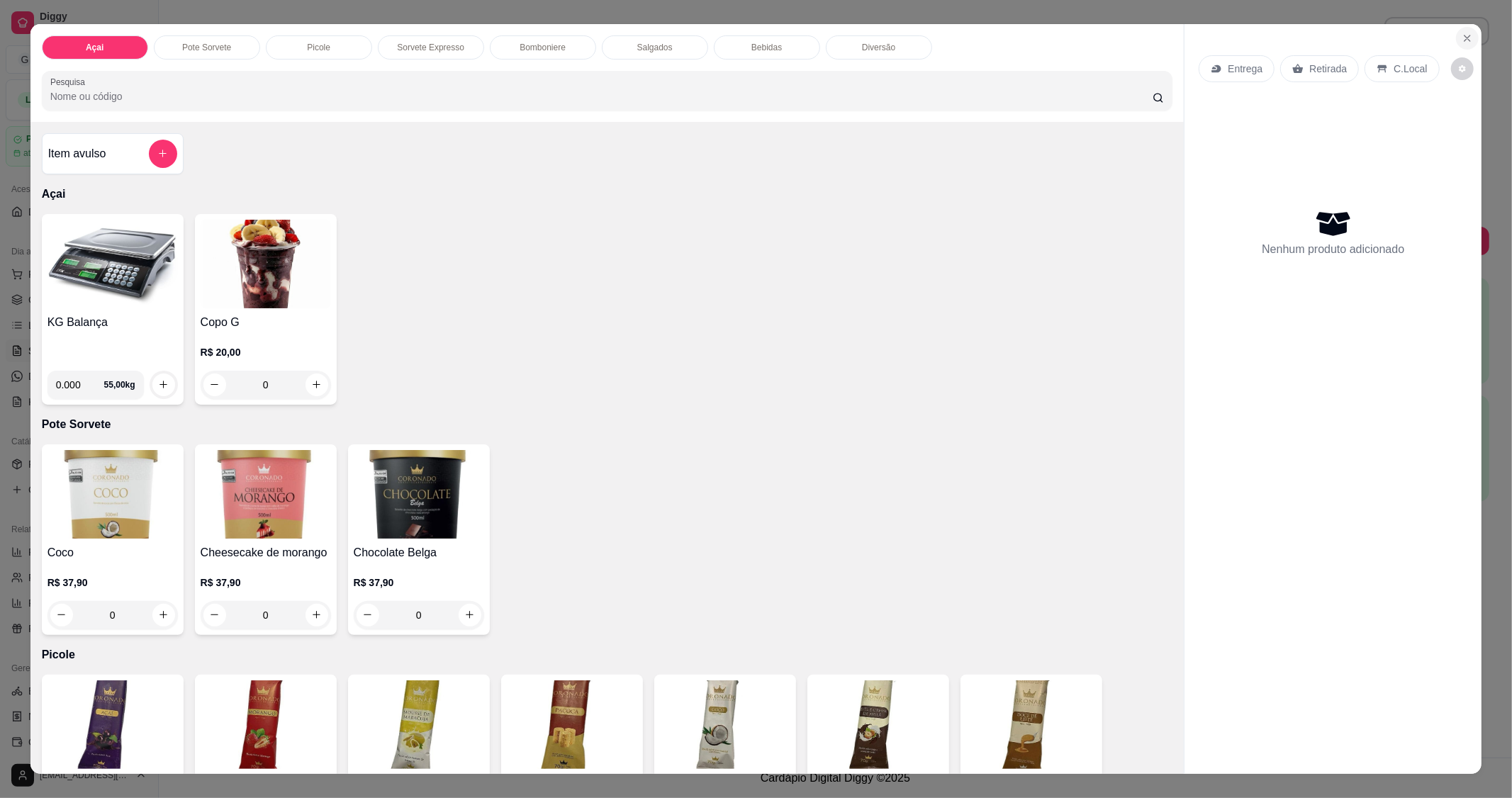
click at [1468, 37] on icon "Close" at bounding box center [1468, 38] width 12 height 12
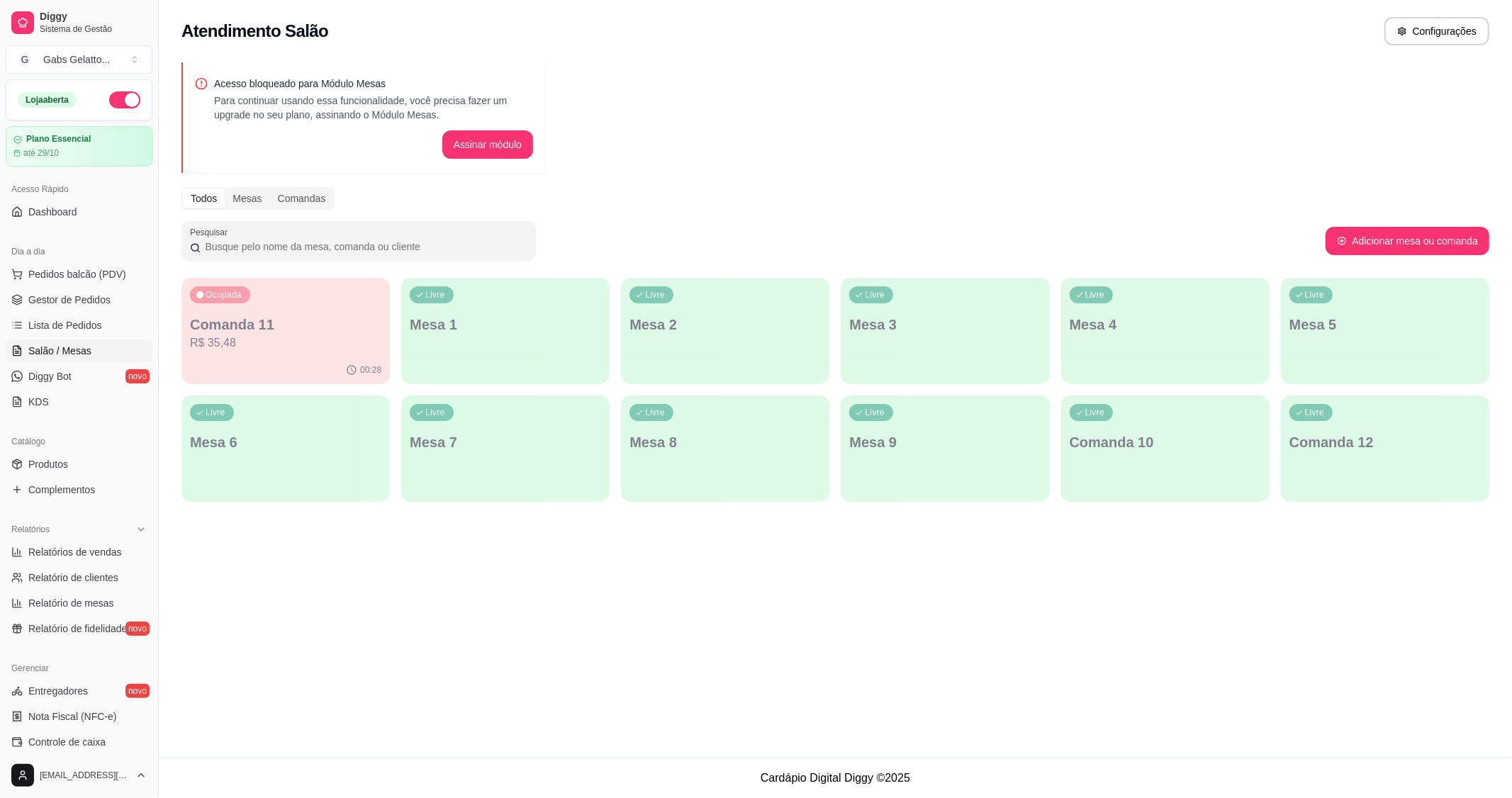
click at [87, 312] on ul "Pedidos balcão (PDV) Gestor de Pedidos Lista de Pedidos Salão / Mesas Diggy Bot…" at bounding box center [79, 337] width 147 height 150
click at [97, 301] on span "Gestor de Pedidos" at bounding box center [69, 299] width 82 height 14
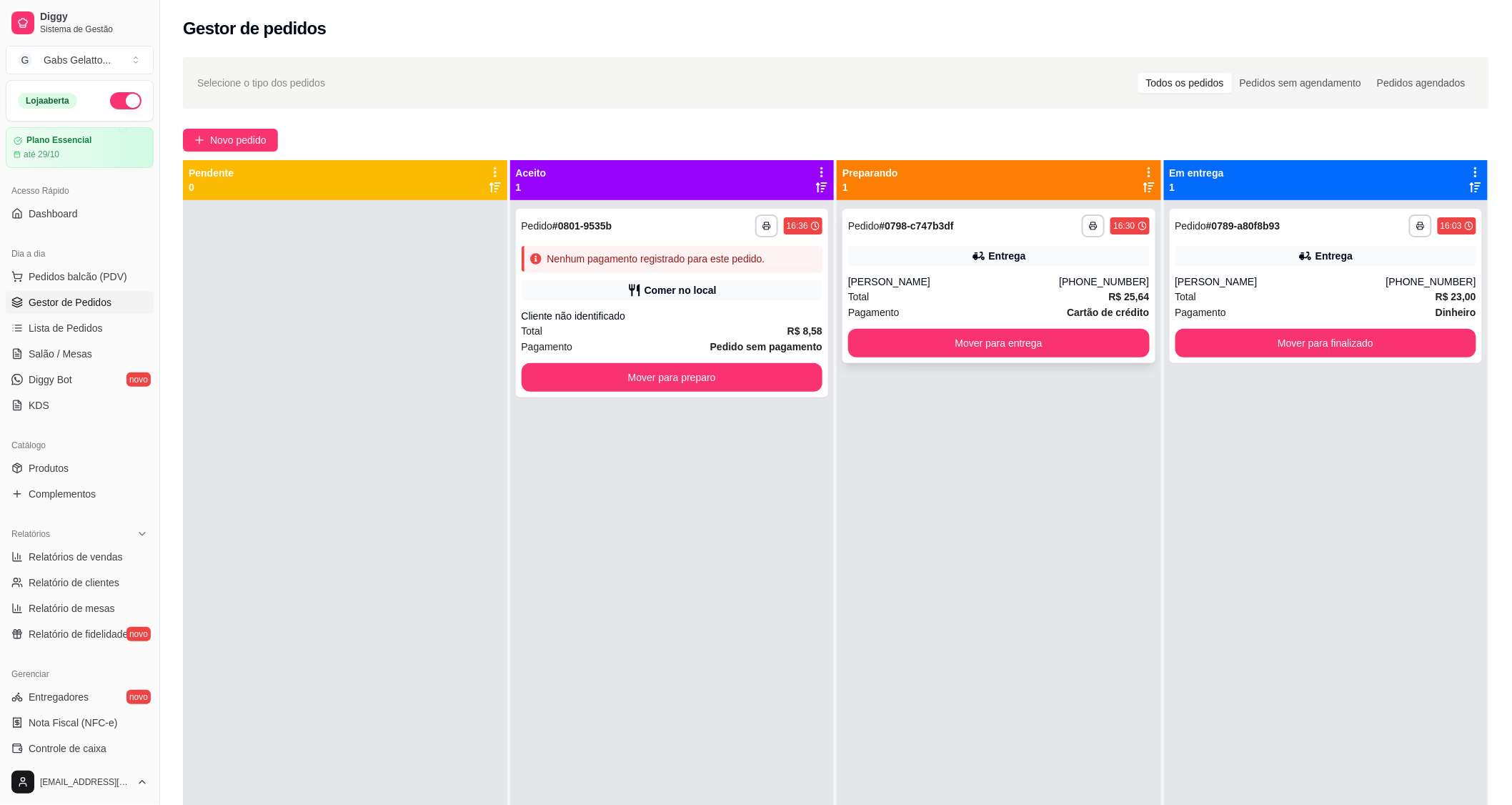
click at [940, 275] on div "Jaylla Lohanna" at bounding box center [953, 281] width 211 height 14
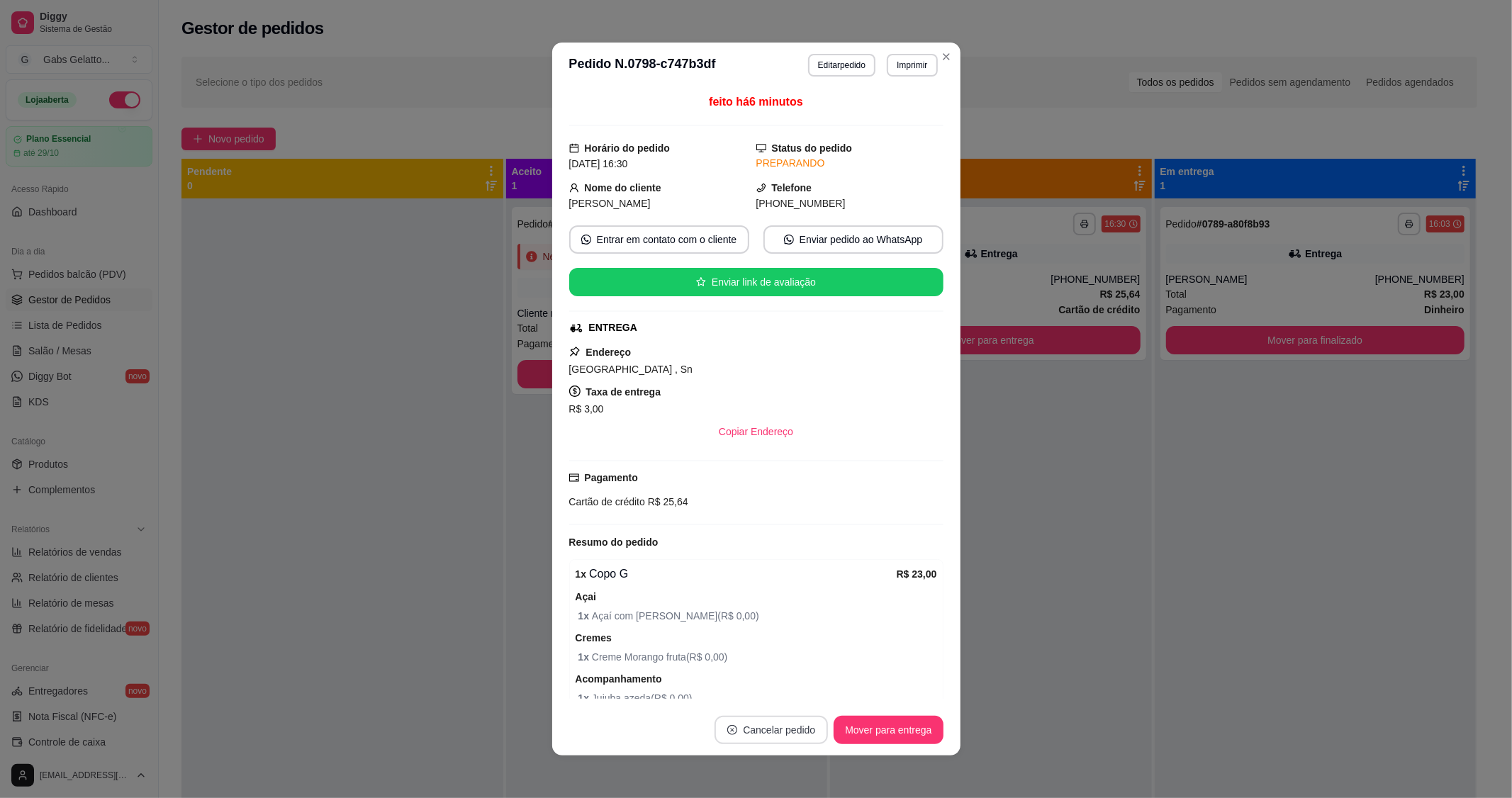
click at [771, 730] on button "Cancelar pedido" at bounding box center [770, 729] width 113 height 28
click at [798, 691] on button "Sim" at bounding box center [806, 695] width 57 height 28
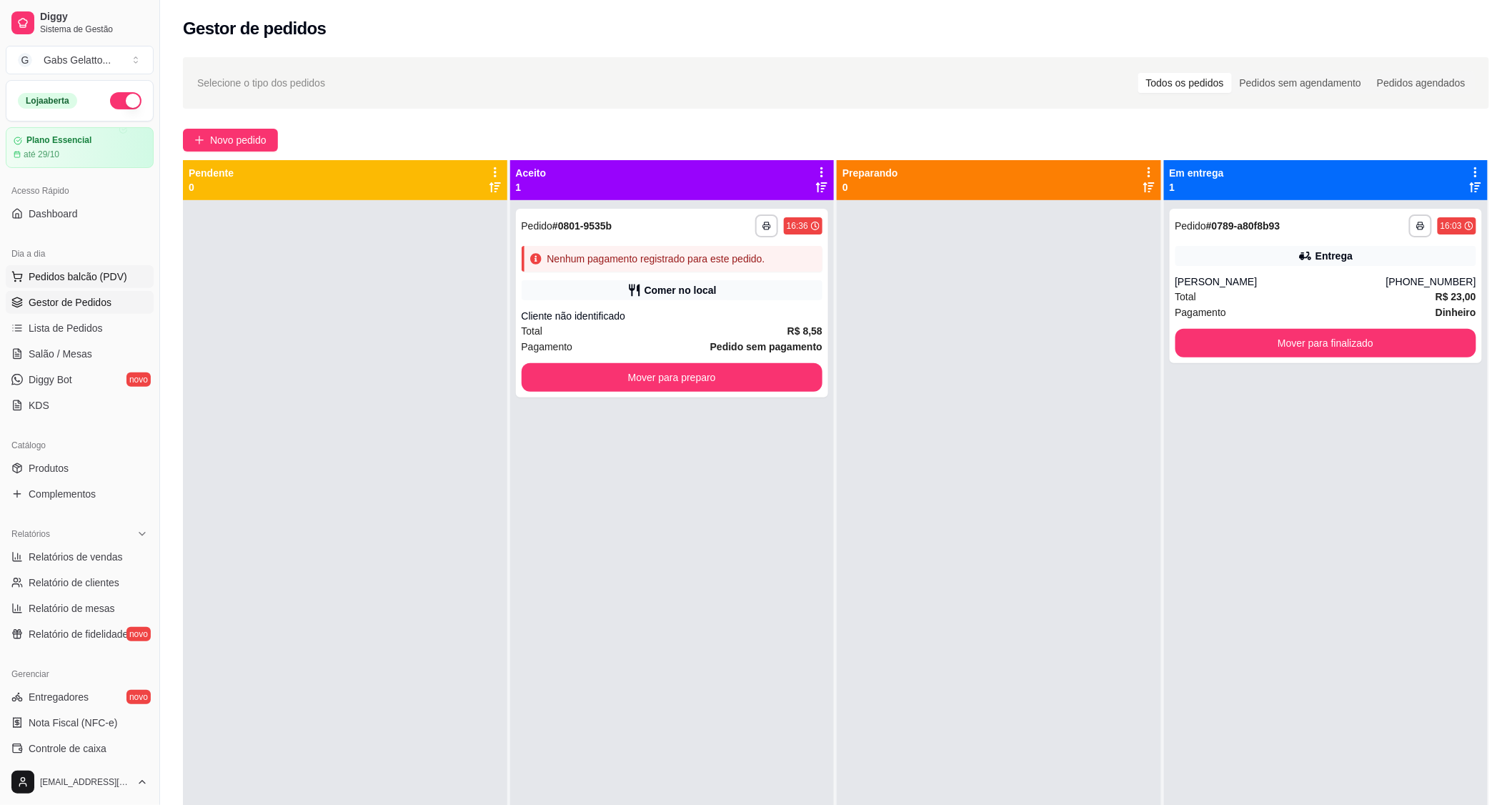
click at [84, 274] on span "Pedidos balcão (PDV)" at bounding box center [77, 277] width 98 height 14
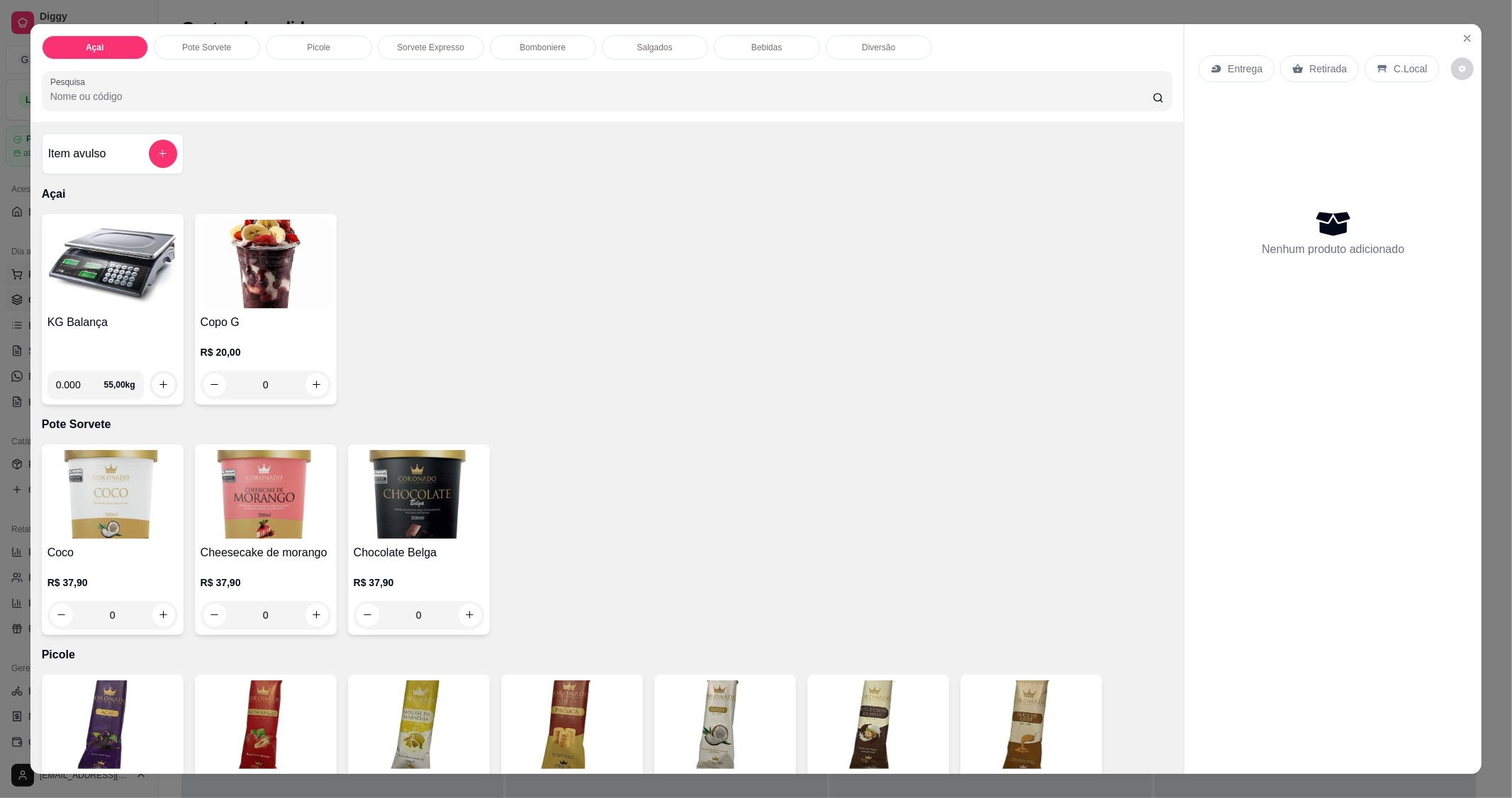
click at [83, 271] on img at bounding box center [112, 264] width 130 height 89
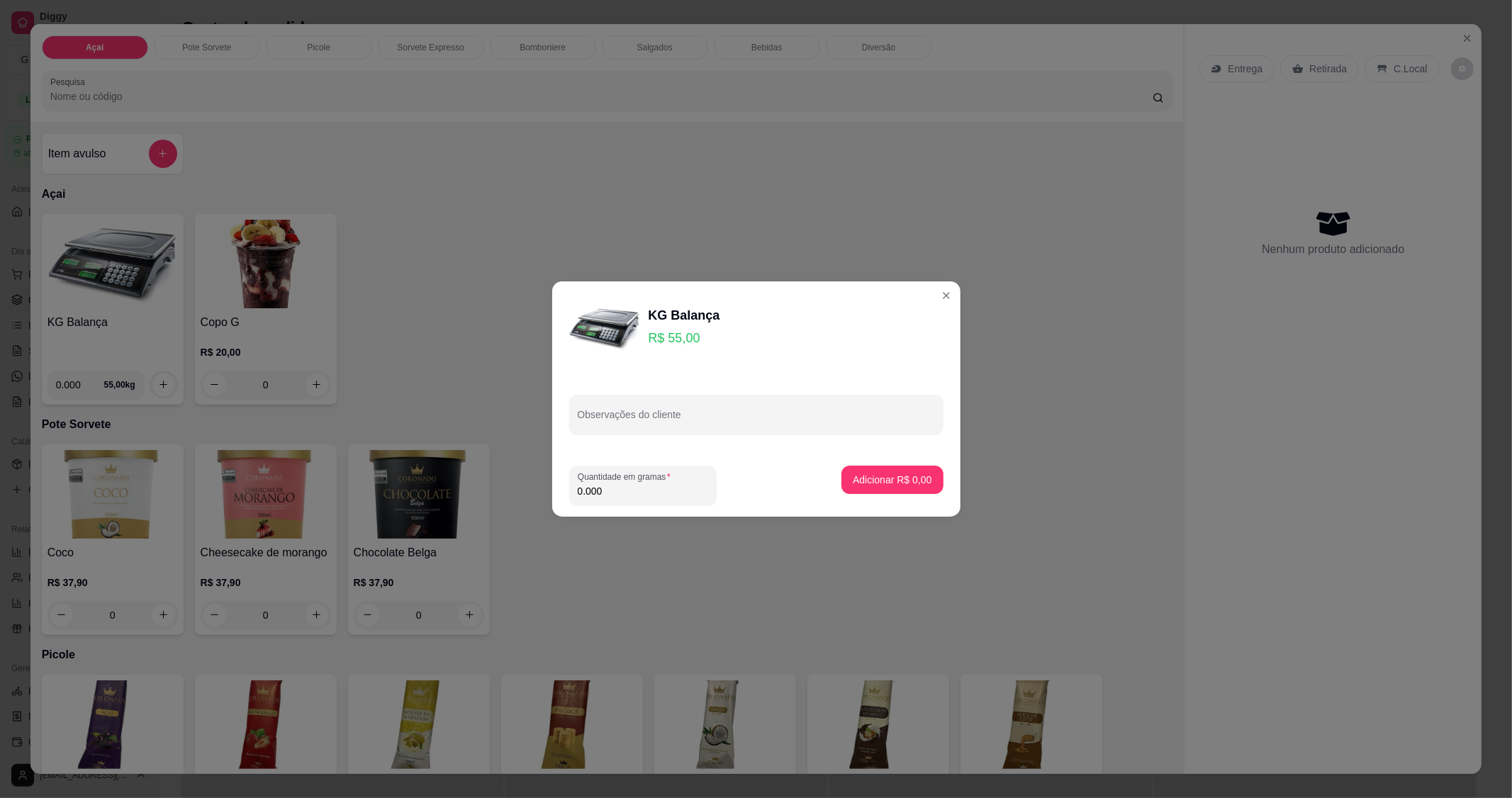
click at [620, 492] on input "0.000" at bounding box center [643, 491] width 130 height 14
type input "0.135"
click at [862, 488] on button "Adicionar R$ 7,43" at bounding box center [892, 479] width 98 height 27
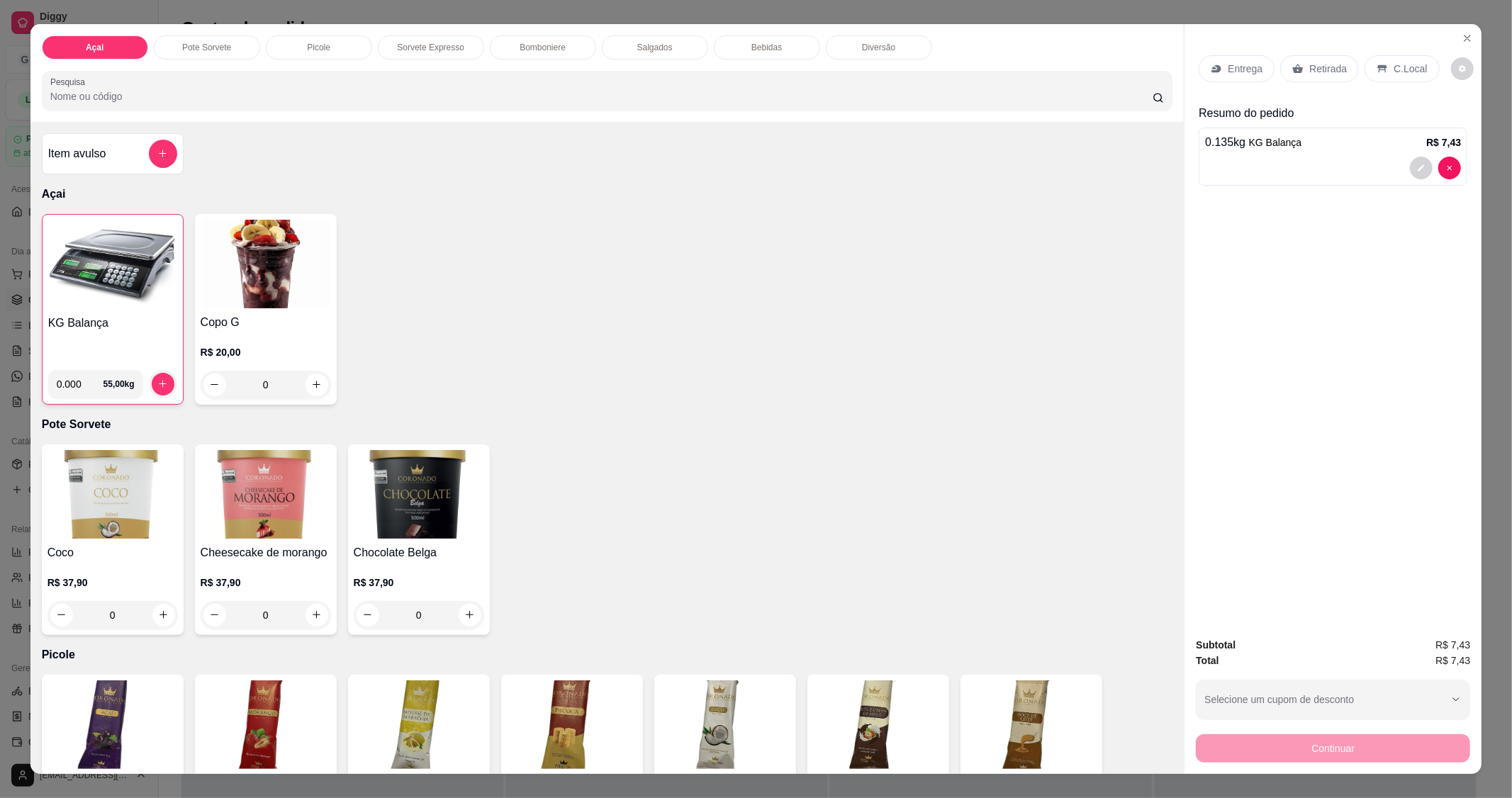
click at [1383, 76] on div "C.Local" at bounding box center [1401, 69] width 74 height 27
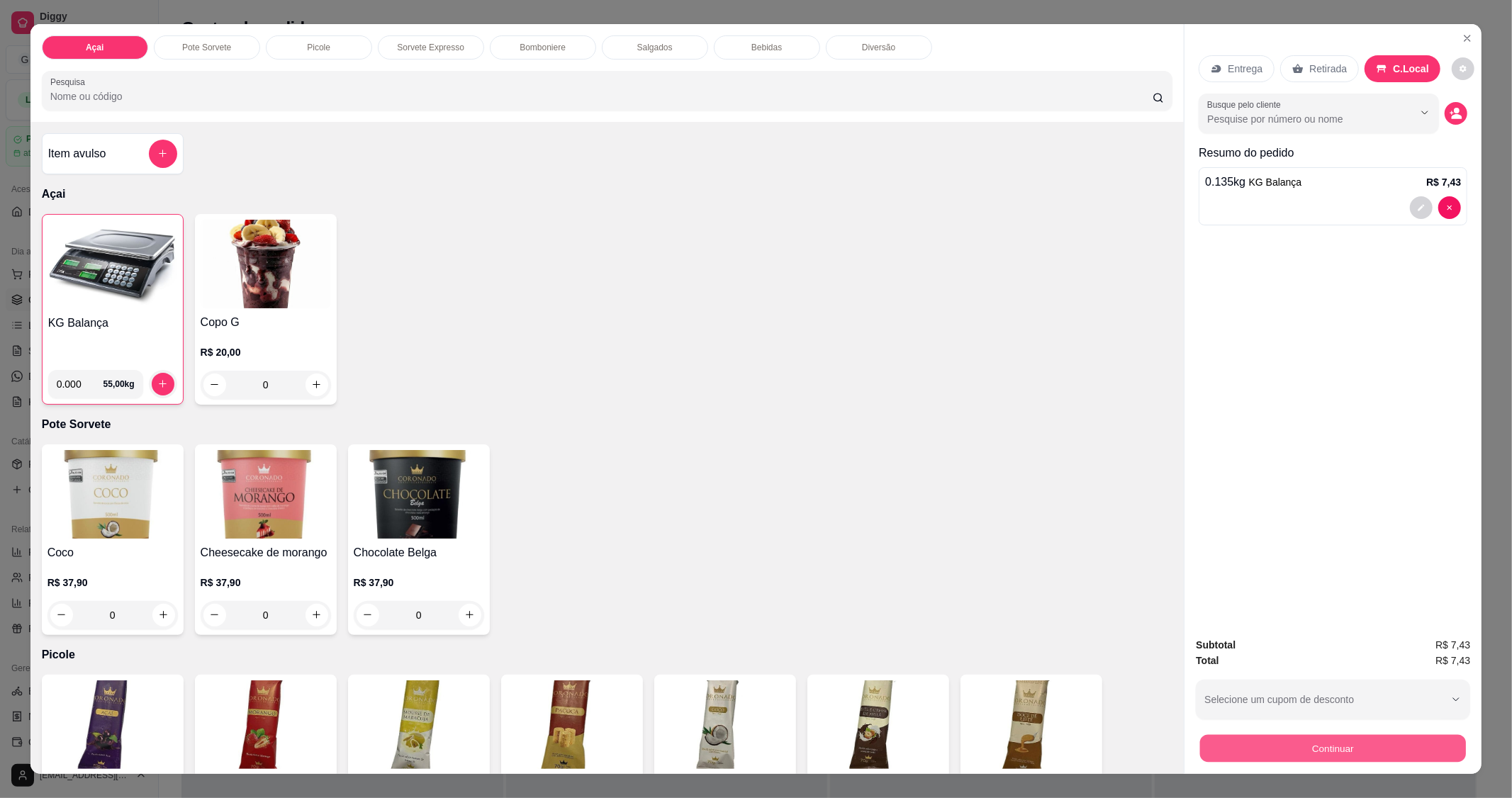
click at [1317, 741] on button "Continuar" at bounding box center [1333, 748] width 266 height 27
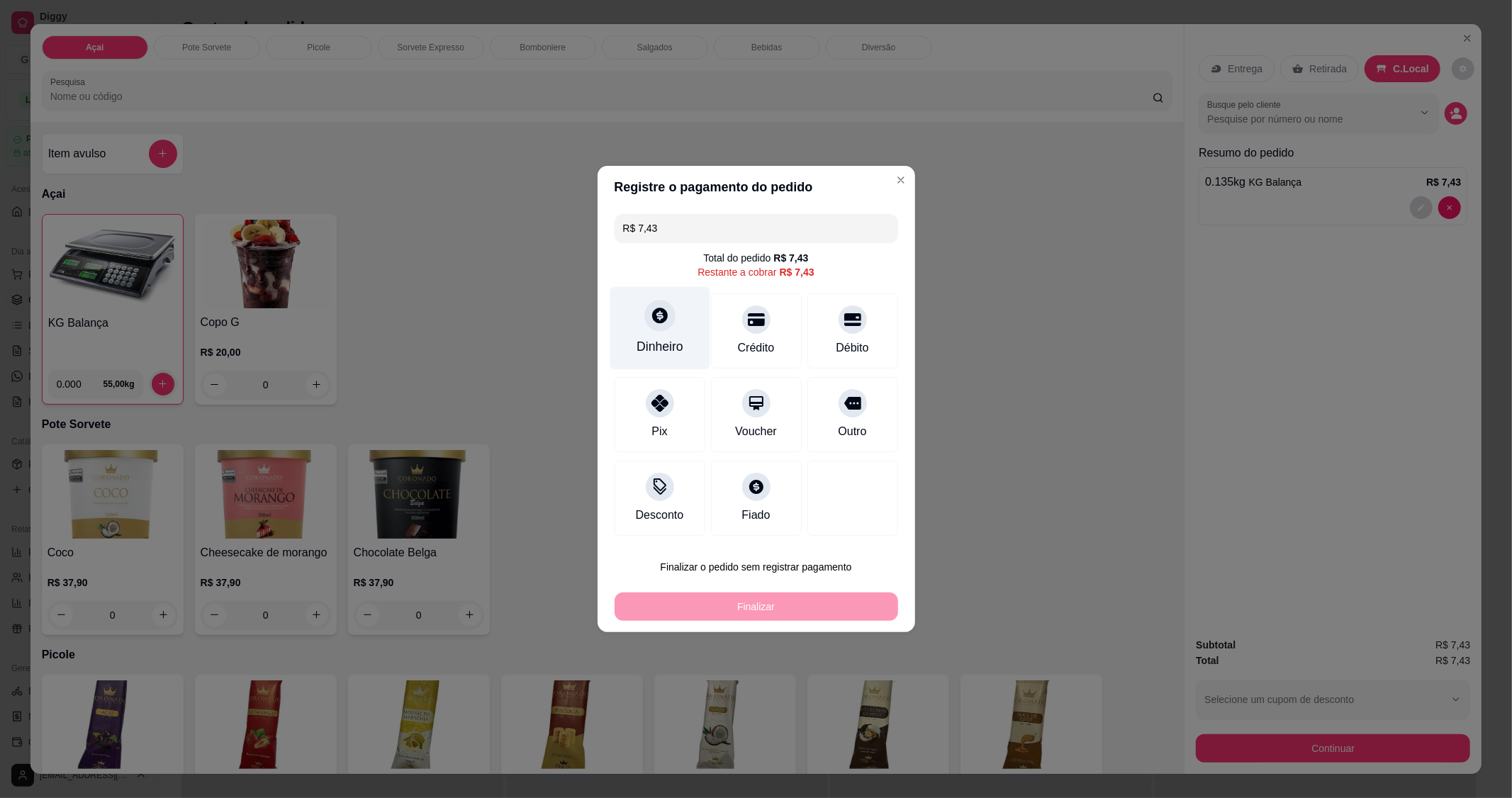
click at [669, 310] on div at bounding box center [660, 316] width 31 height 31
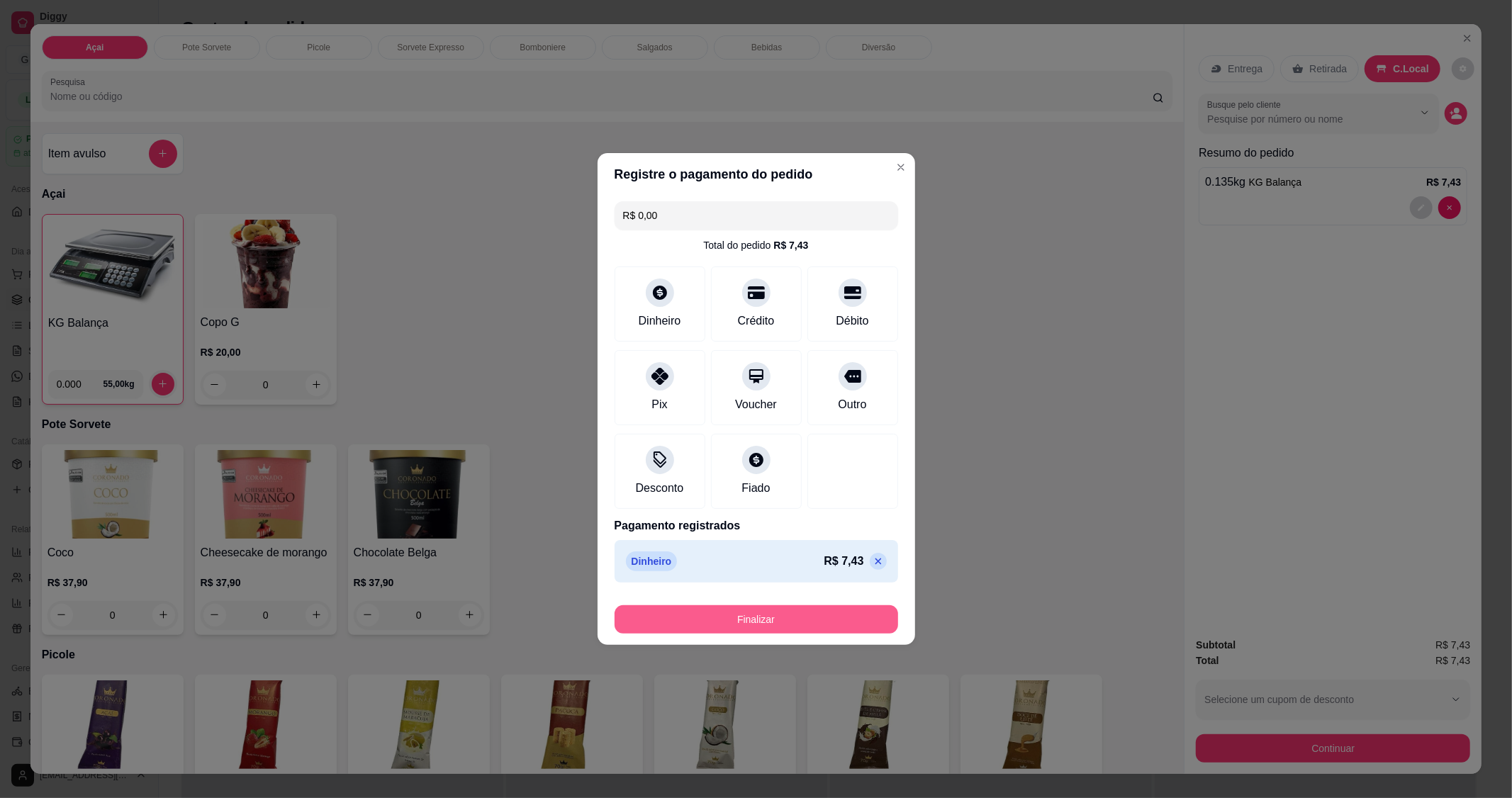
click at [761, 618] on button "Finalizar" at bounding box center [756, 619] width 284 height 28
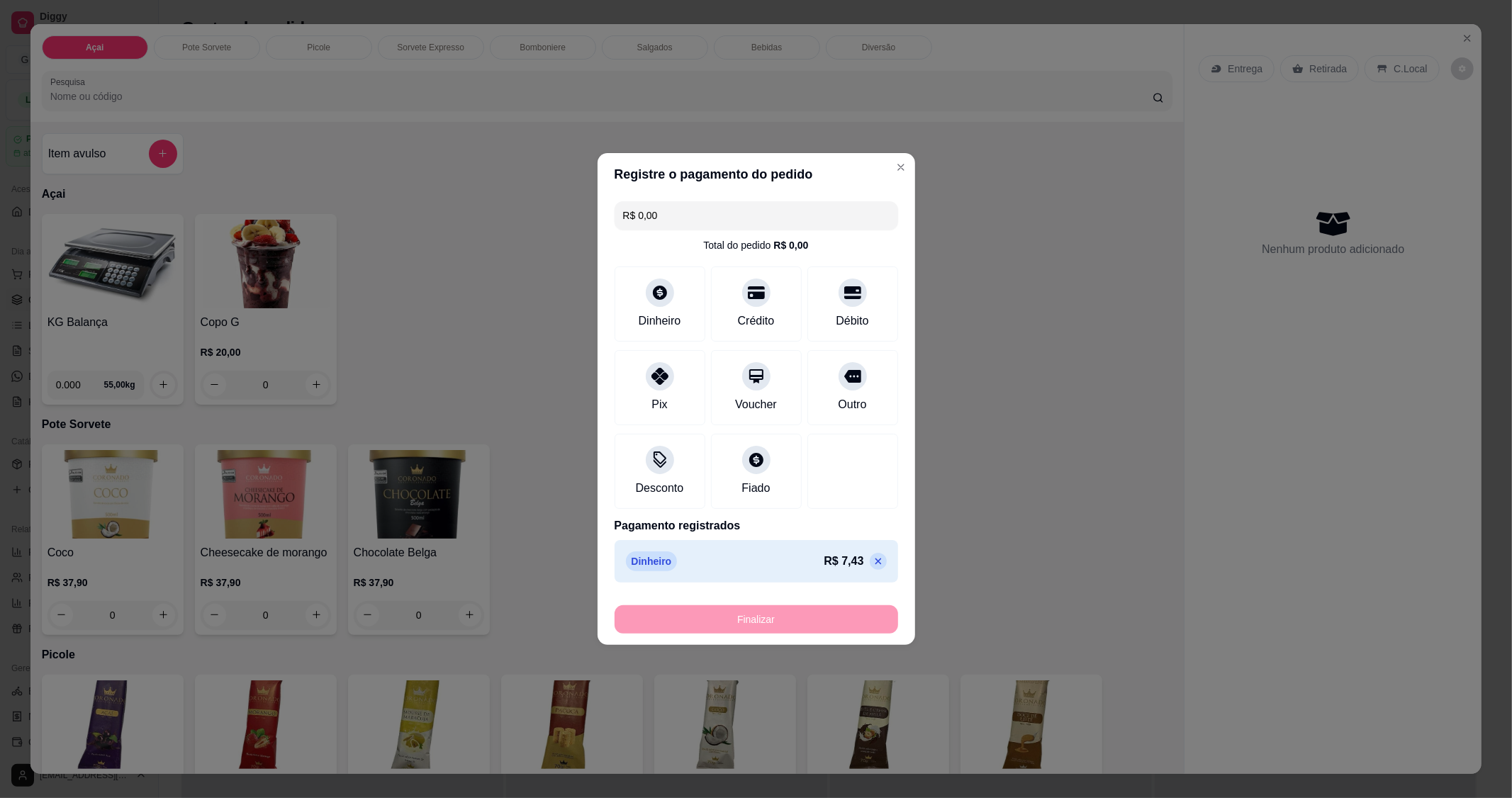
type input "-R$ 7,43"
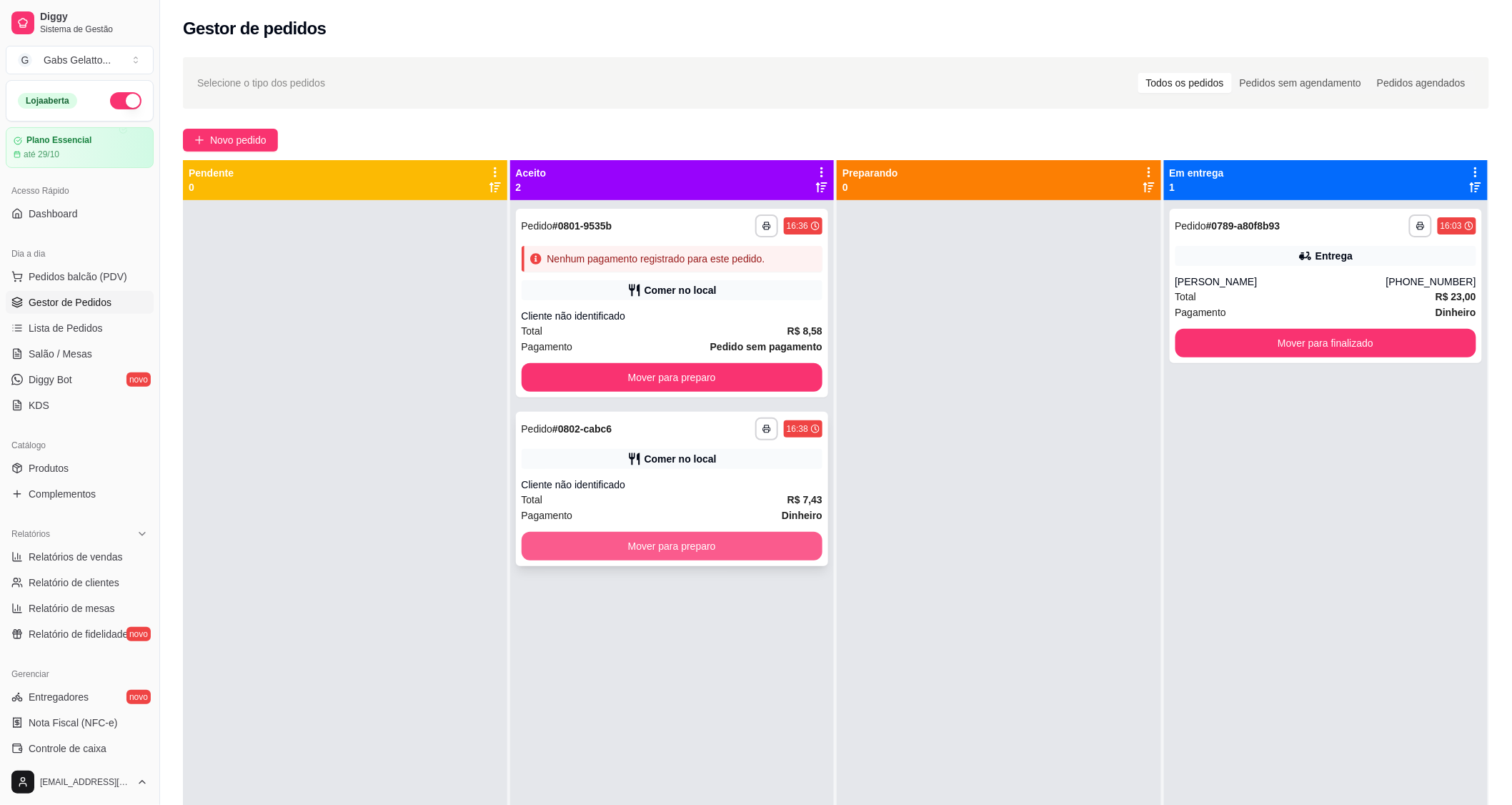
click at [629, 555] on button "Mover para preparo" at bounding box center [673, 546] width 302 height 28
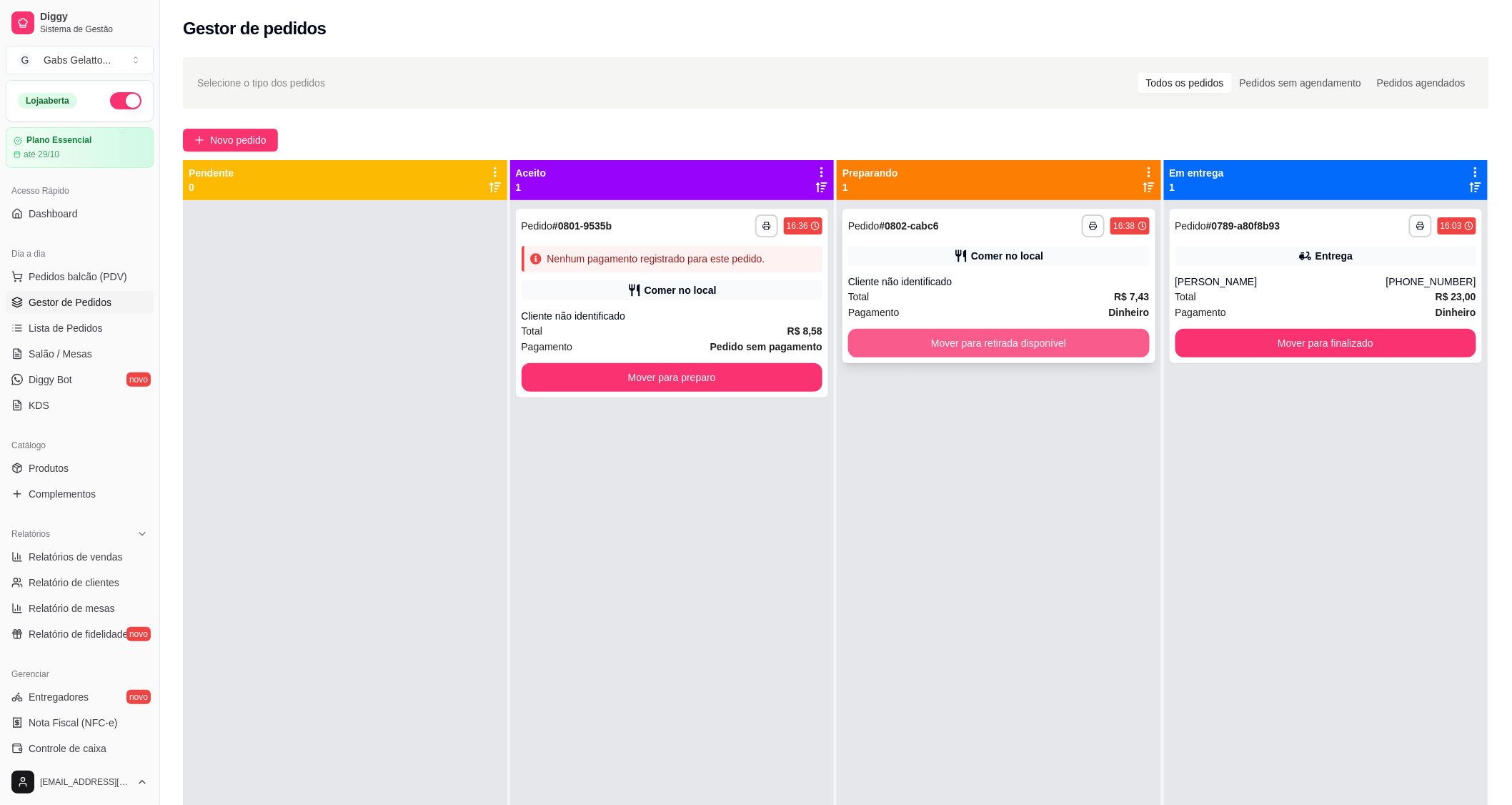
click at [971, 351] on button "Mover para retirada disponível" at bounding box center [999, 343] width 302 height 28
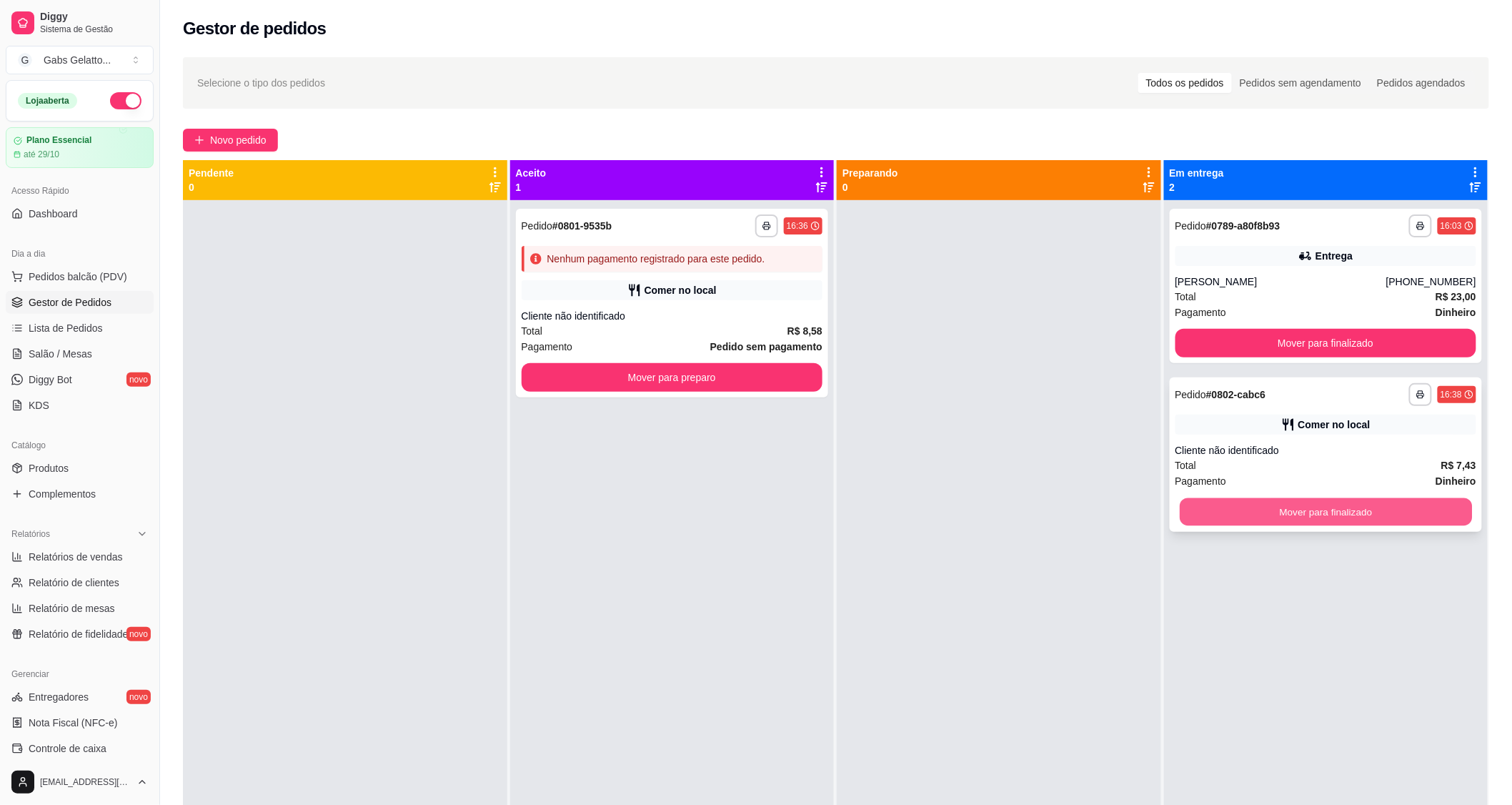
click at [1246, 515] on button "Mover para finalizado" at bounding box center [1326, 512] width 292 height 28
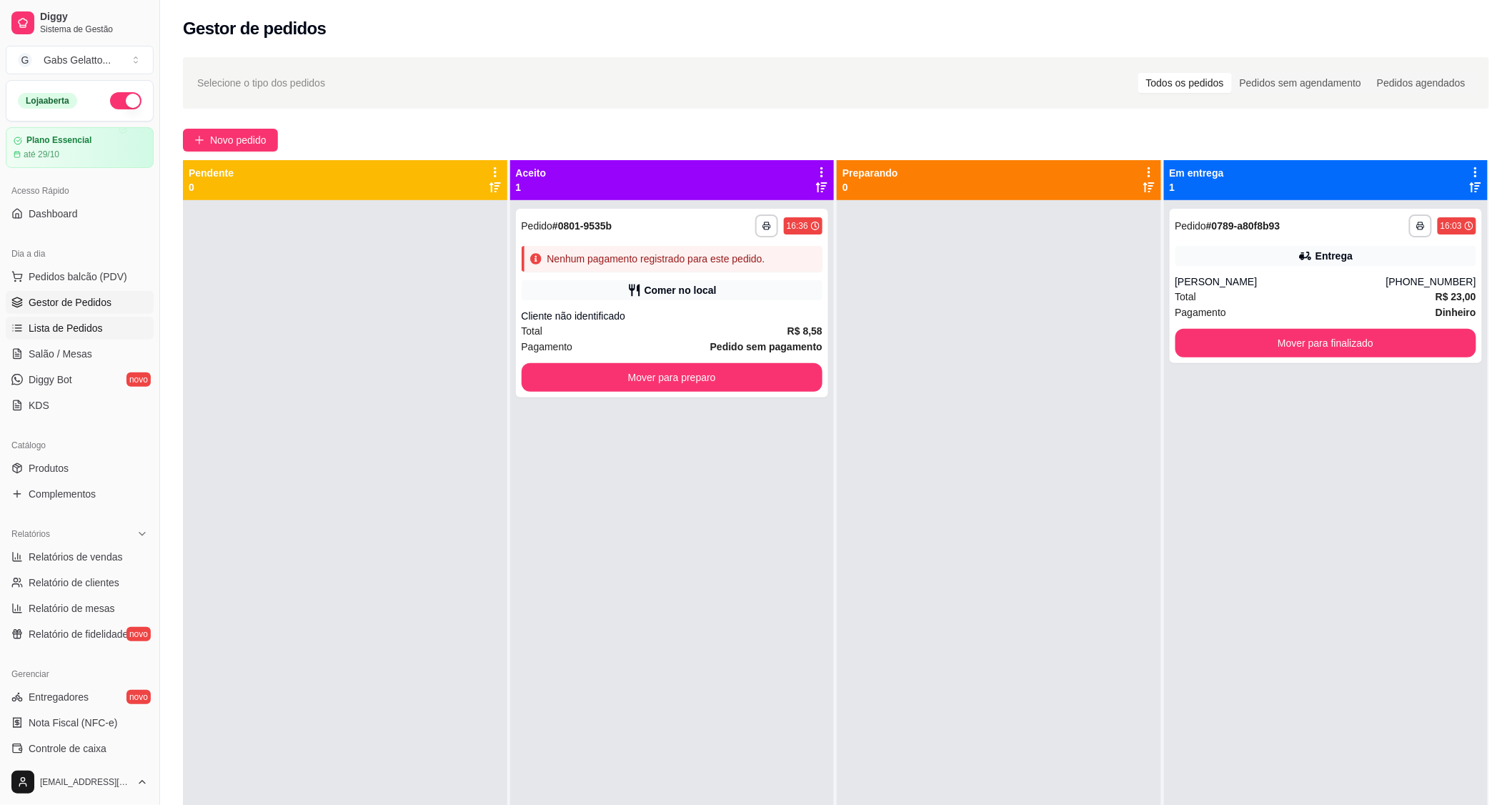
click at [91, 333] on span "Lista de Pedidos" at bounding box center [65, 328] width 75 height 14
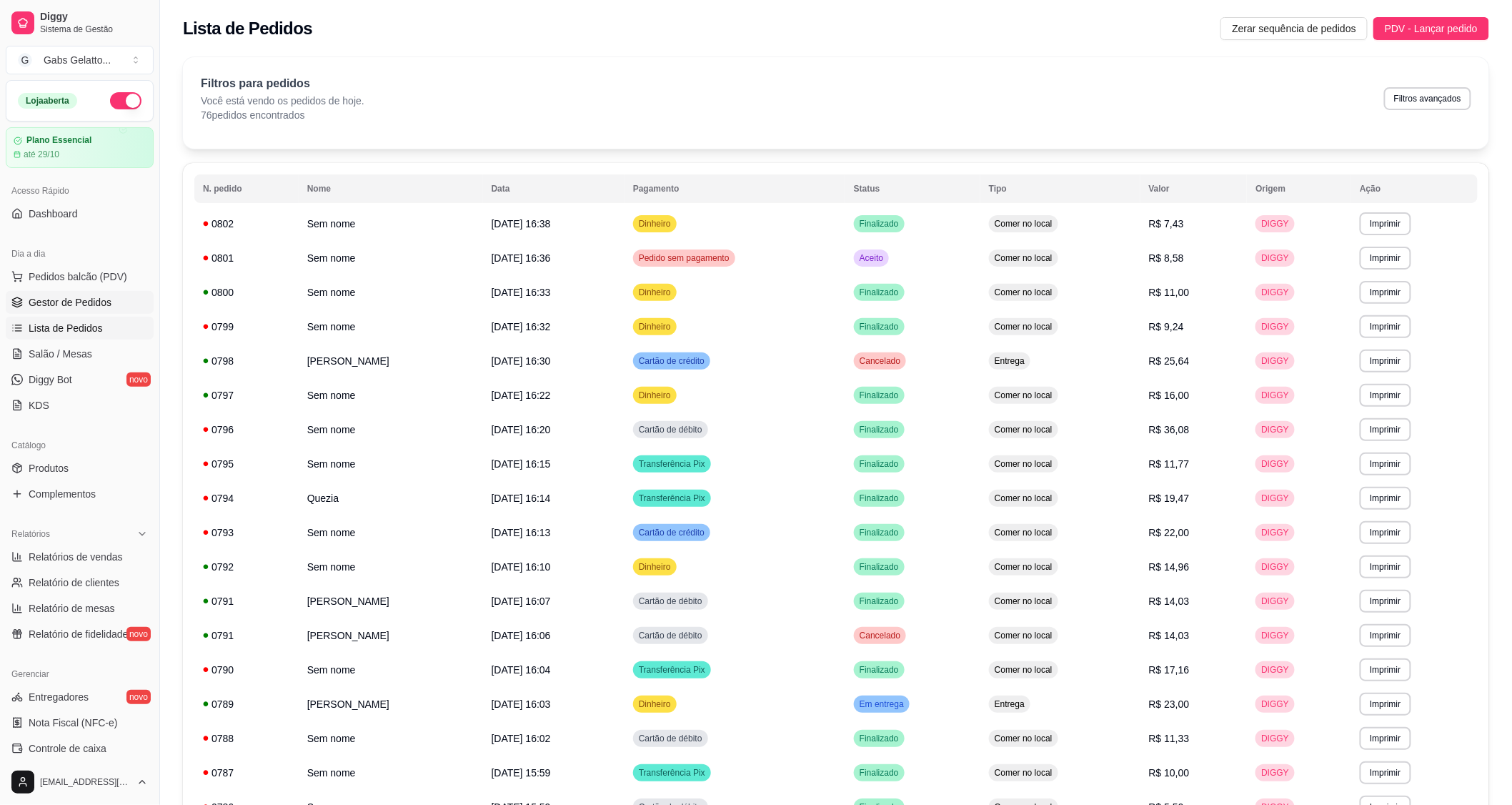
click at [61, 300] on span "Gestor de Pedidos" at bounding box center [69, 302] width 83 height 14
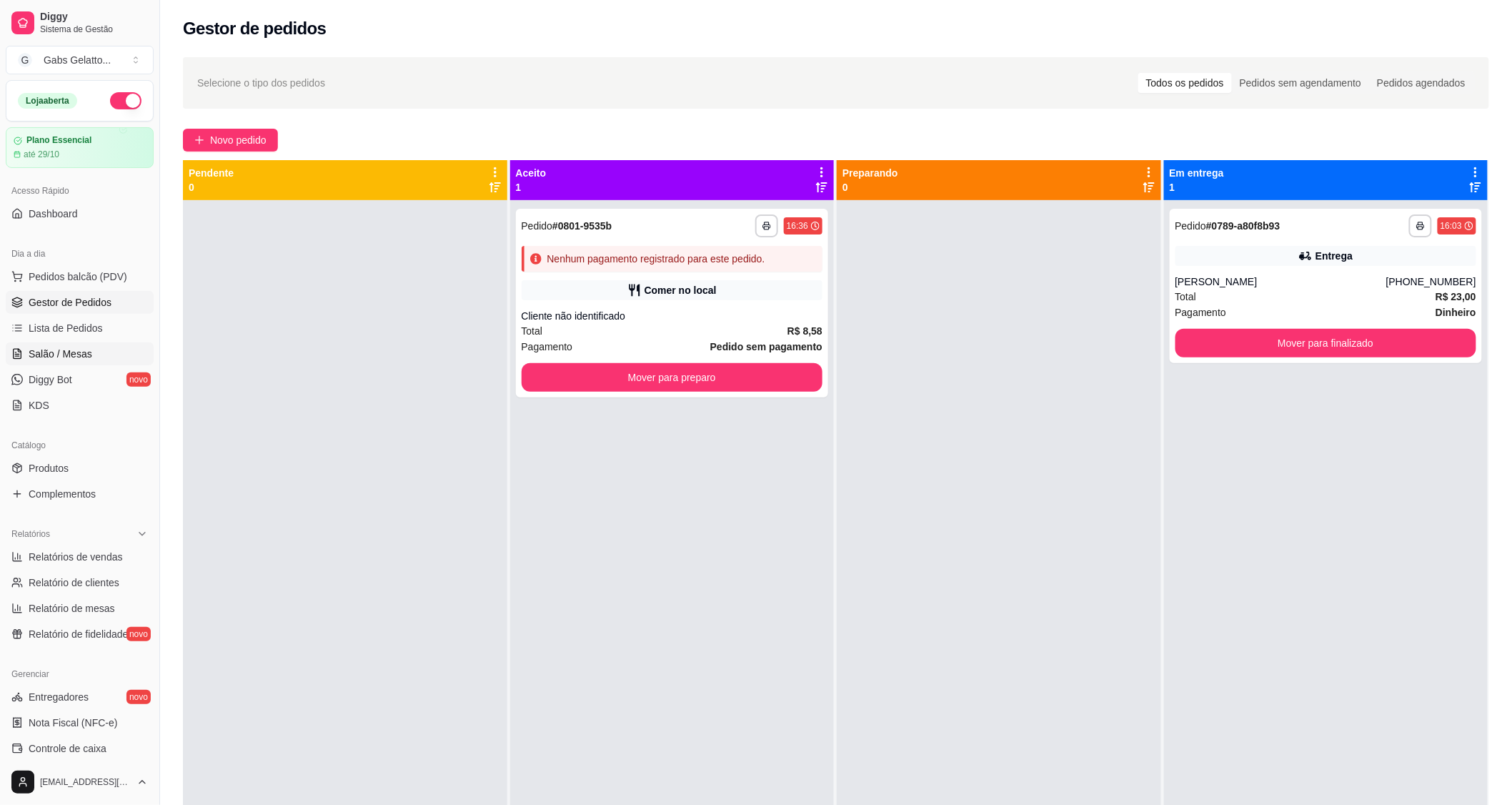
click at [52, 358] on span "Salão / Mesas" at bounding box center [60, 354] width 64 height 14
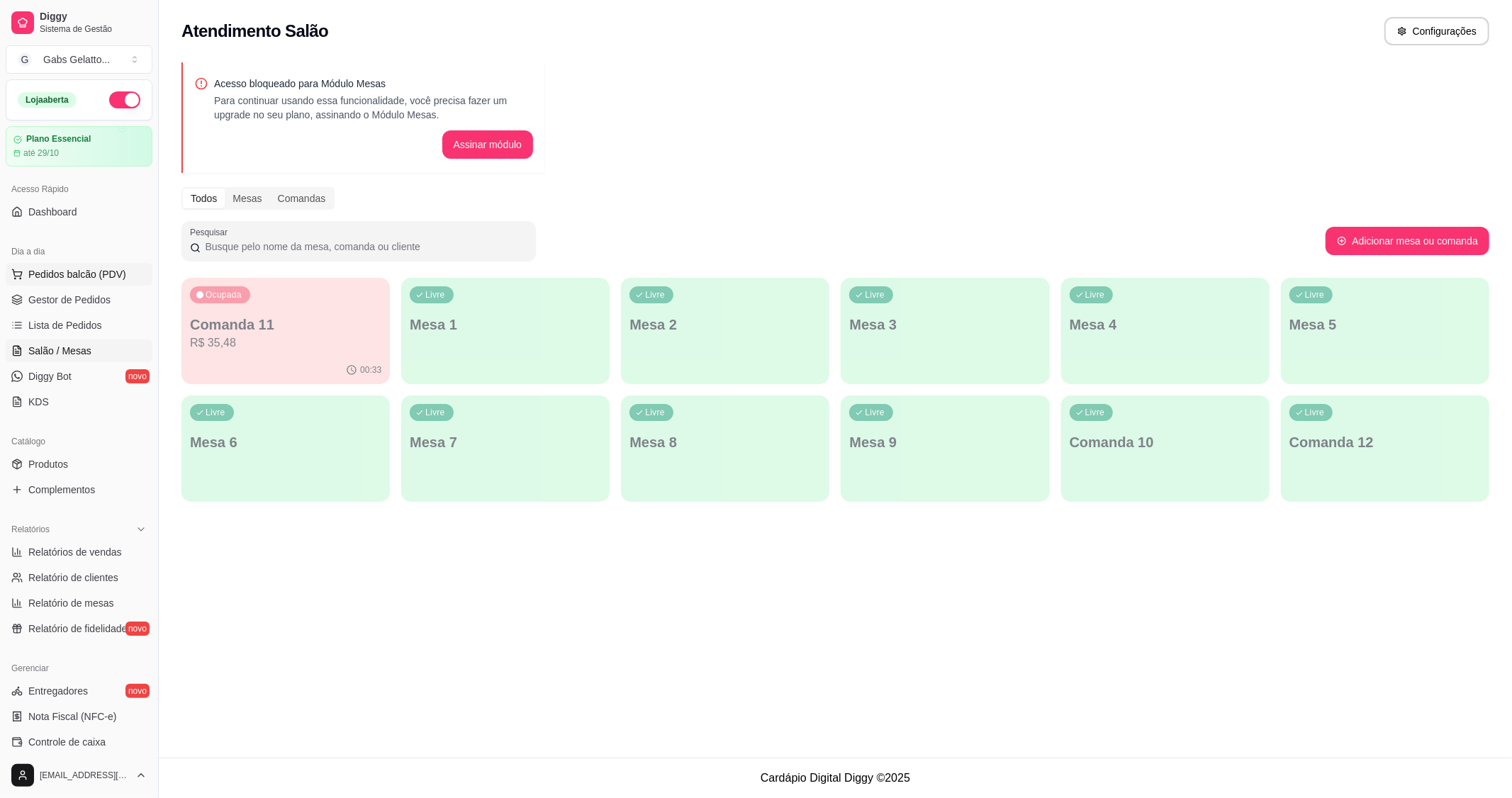
click at [108, 277] on span "Pedidos balcão (PDV)" at bounding box center [76, 274] width 97 height 14
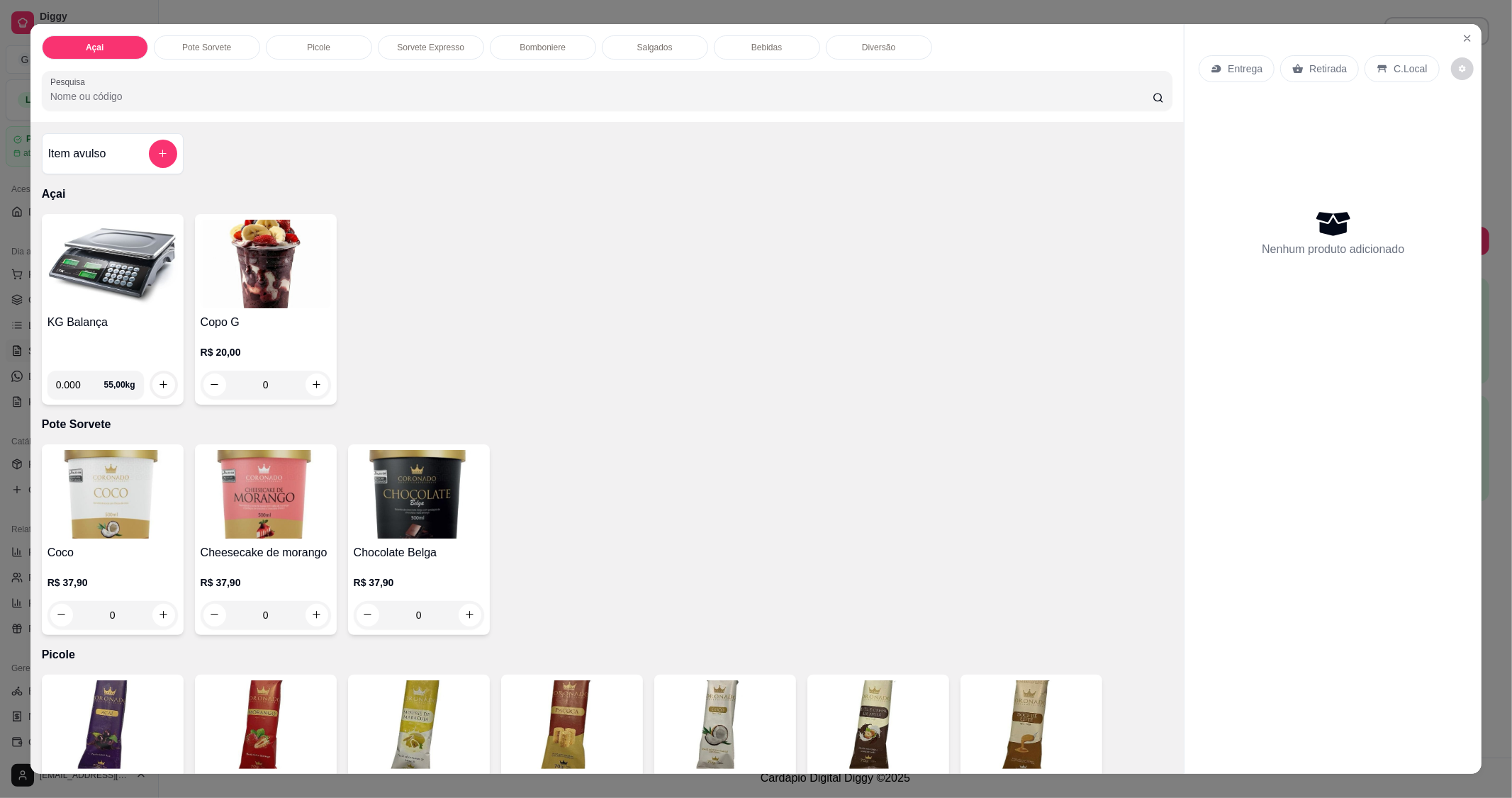
click at [102, 292] on img at bounding box center [112, 264] width 130 height 89
click at [426, 48] on p "Sorvete Expresso" at bounding box center [430, 48] width 67 height 12
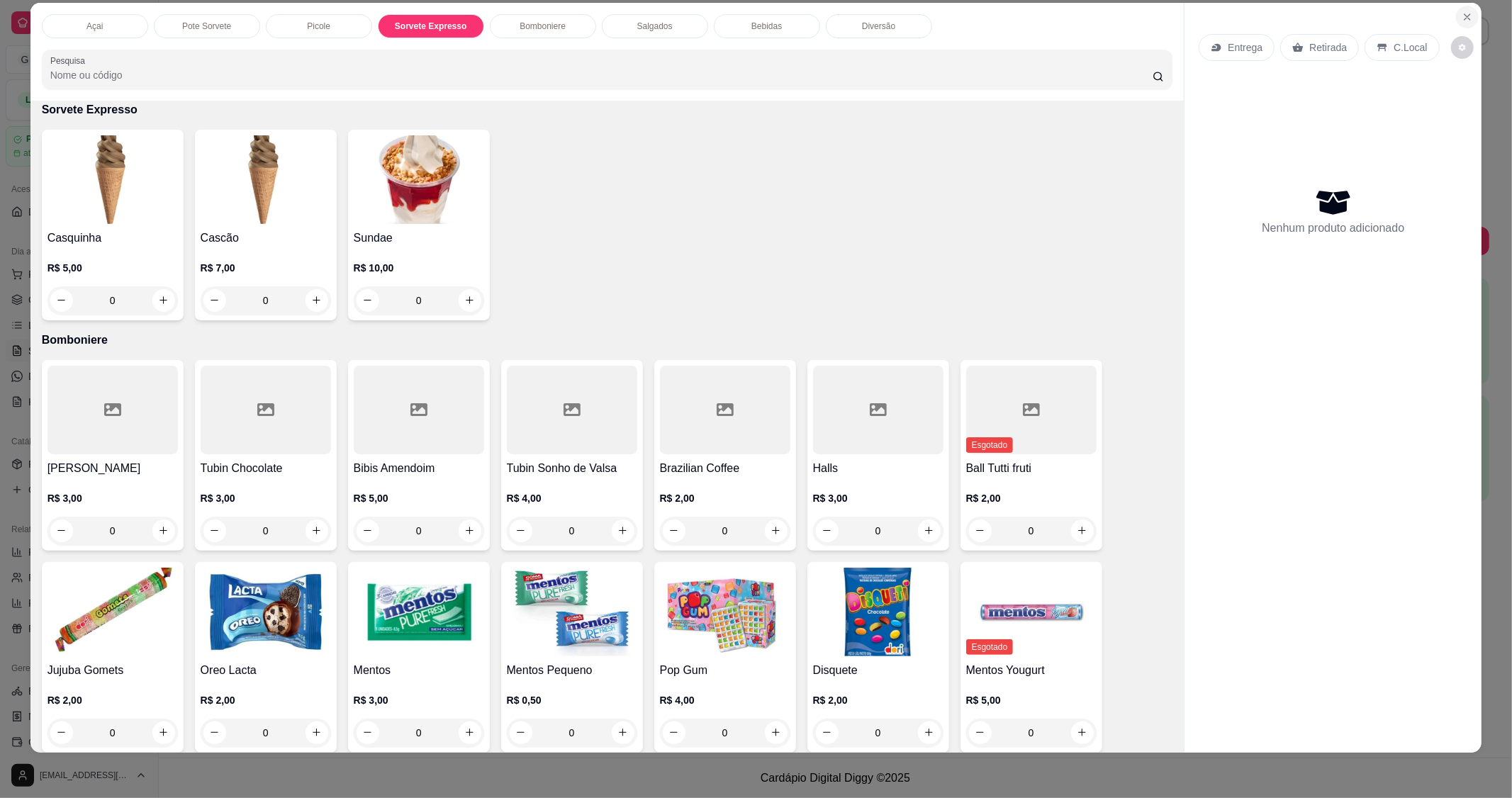
click at [1456, 16] on button "Close" at bounding box center [1467, 16] width 23 height 23
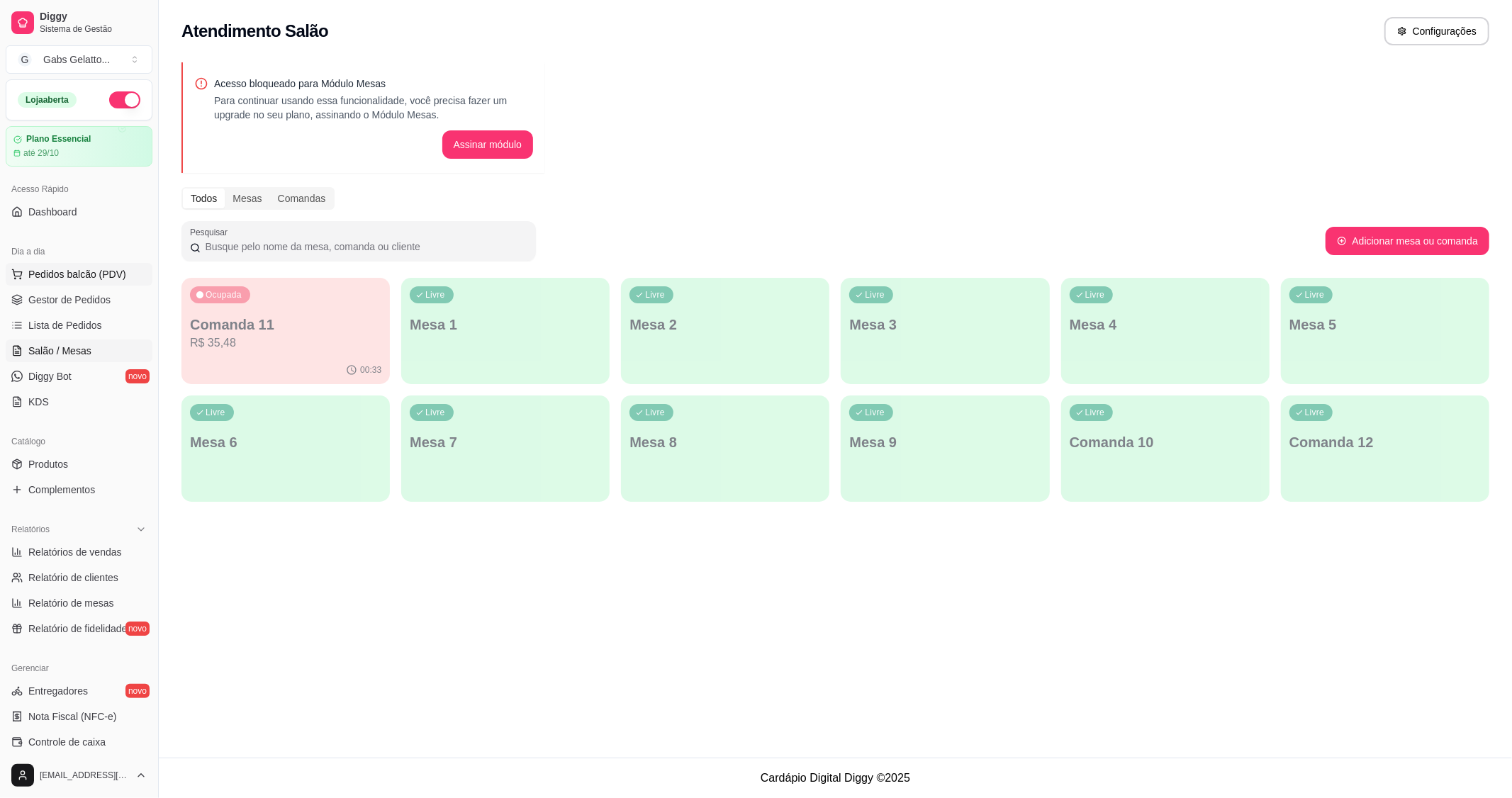
click at [40, 266] on button "Pedidos balcão (PDV)" at bounding box center [79, 274] width 147 height 23
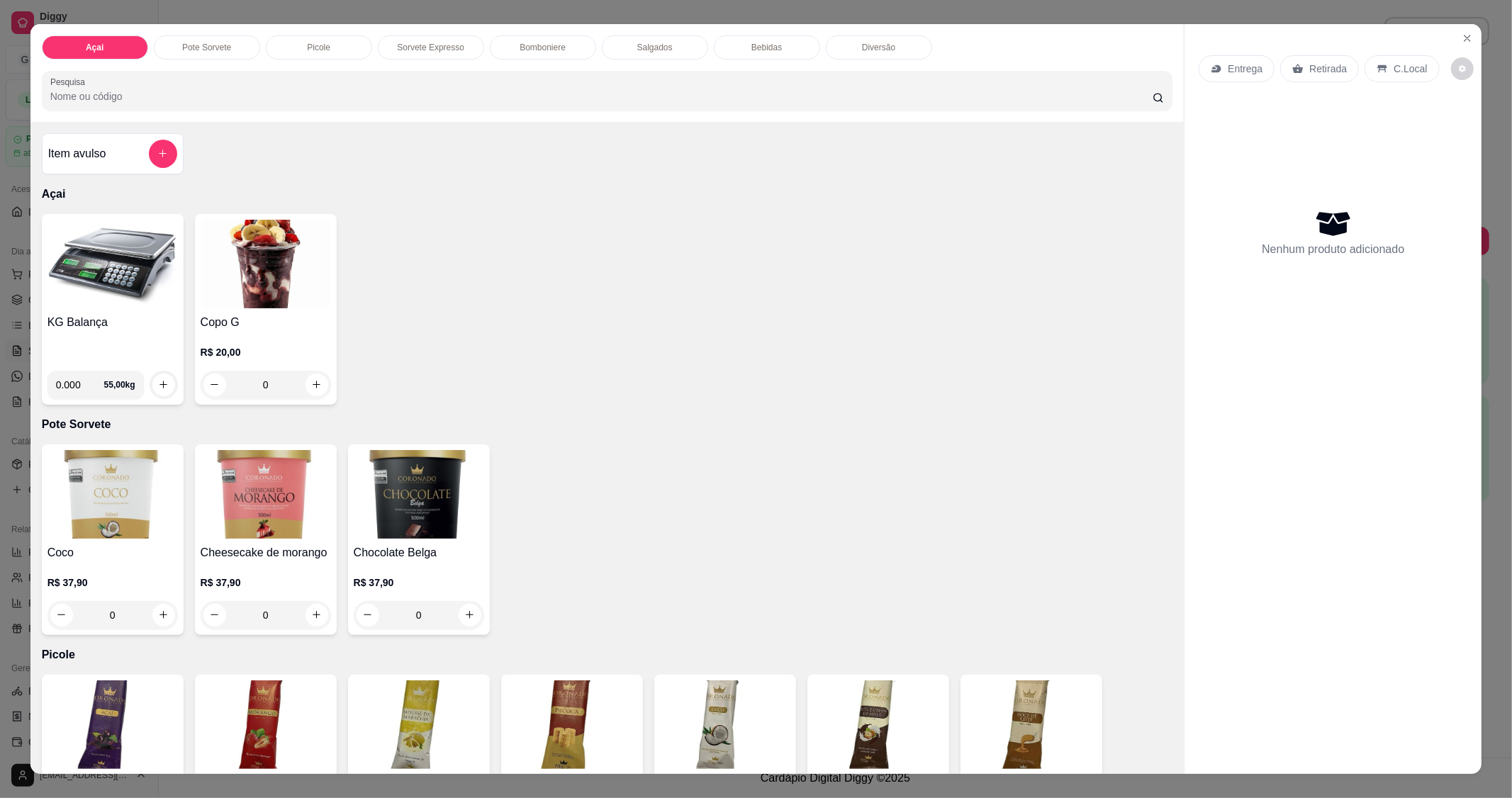
click at [96, 288] on img at bounding box center [112, 264] width 130 height 89
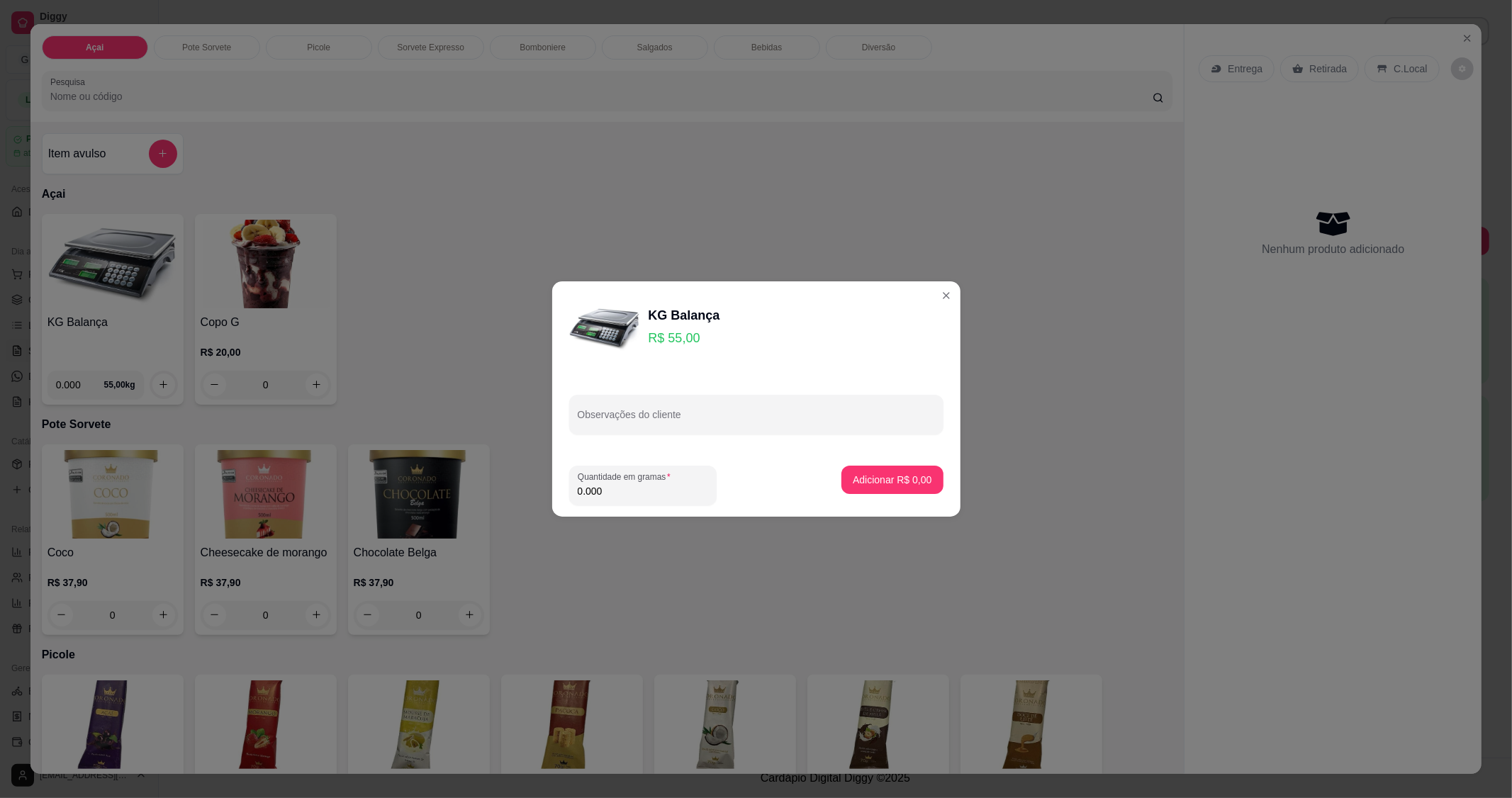
click at [634, 494] on input "0.000" at bounding box center [643, 491] width 130 height 14
type input "0.286"
click at [890, 495] on div "Adicionar R$ 15,73" at bounding box center [889, 485] width 107 height 40
click at [873, 478] on p "Adicionar R$ 15,73" at bounding box center [889, 479] width 84 height 14
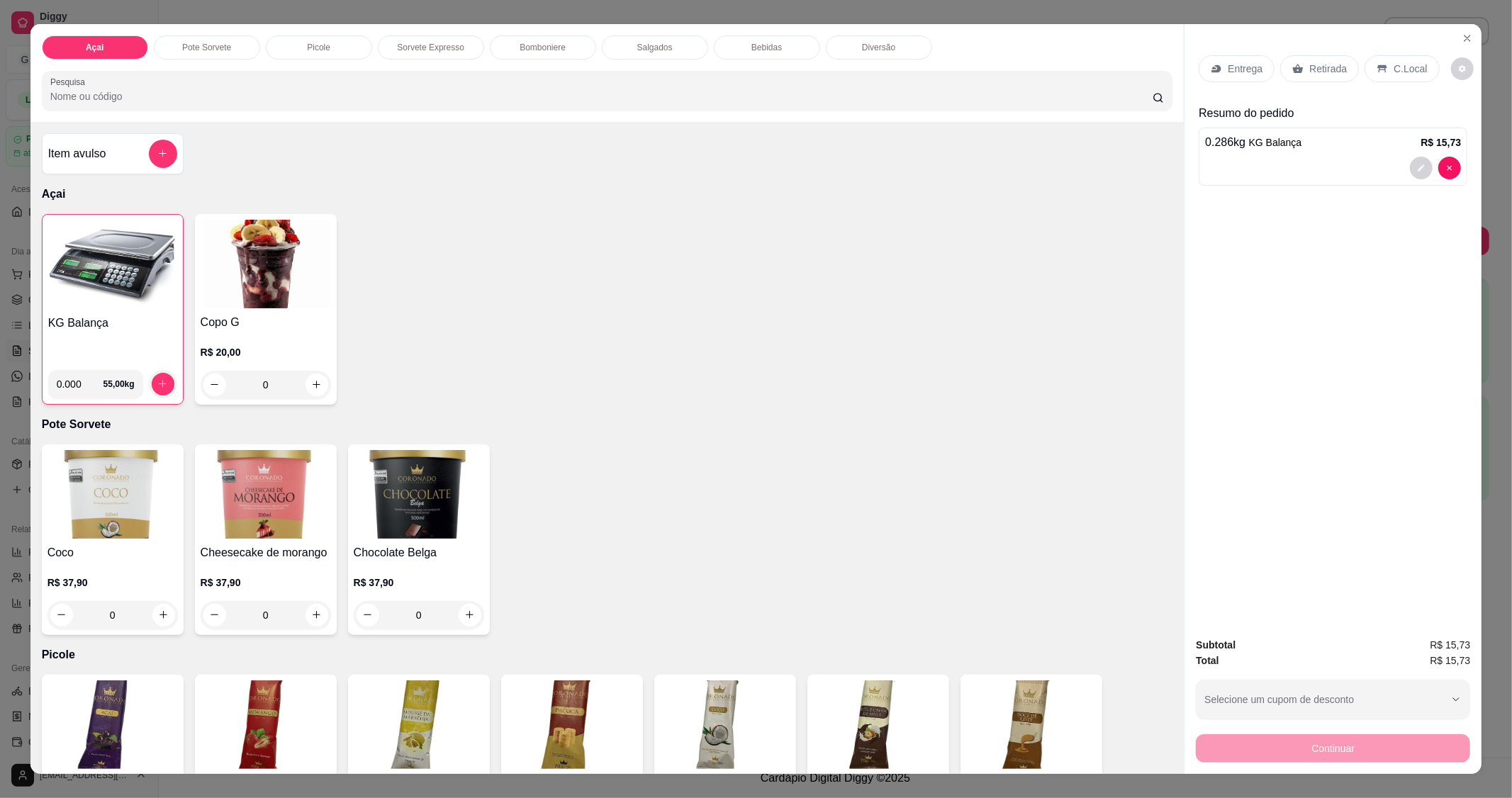
click at [1398, 62] on p "C.Local" at bounding box center [1410, 69] width 34 height 14
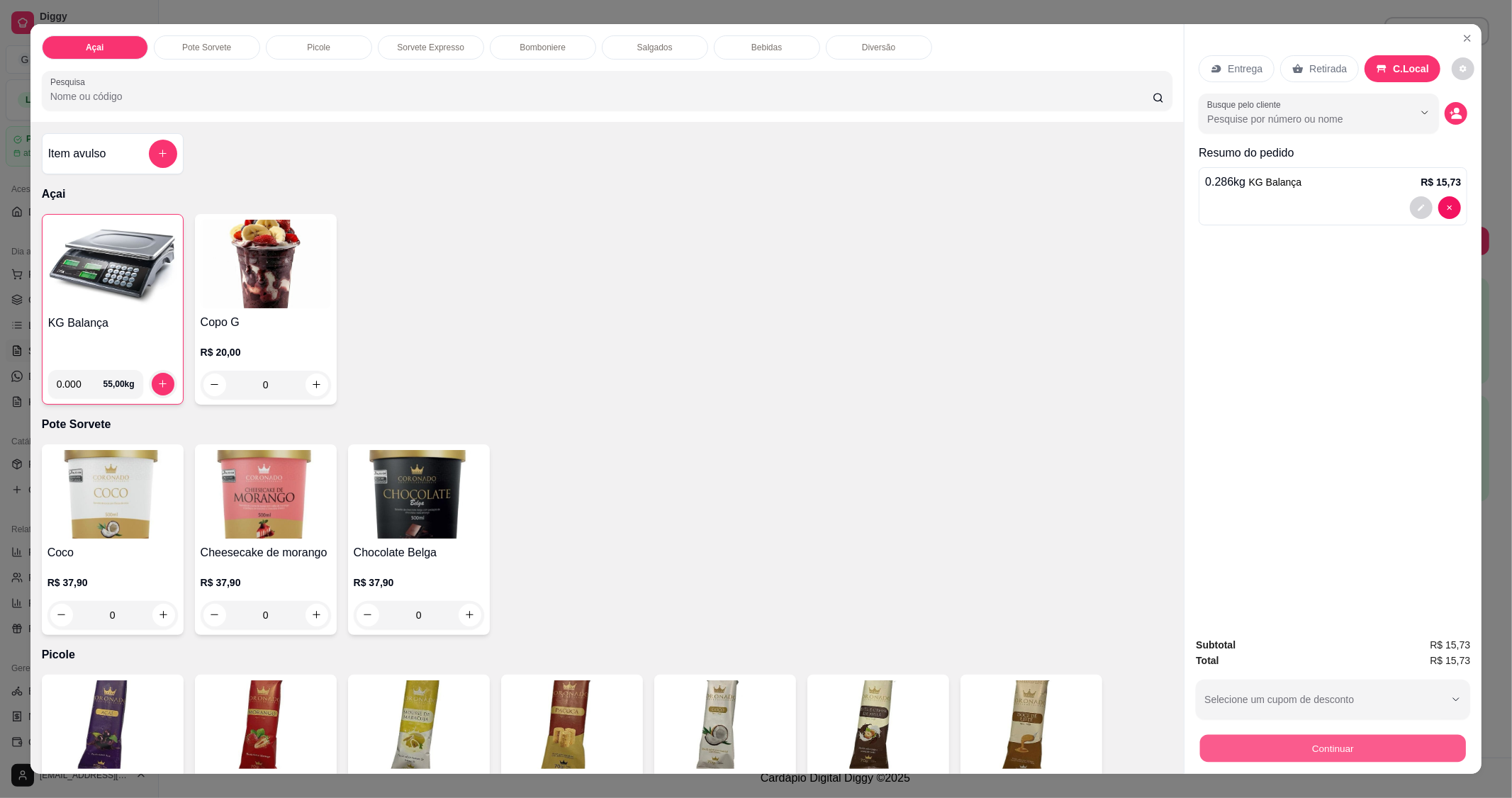
click at [1302, 745] on button "Continuar" at bounding box center [1333, 748] width 266 height 27
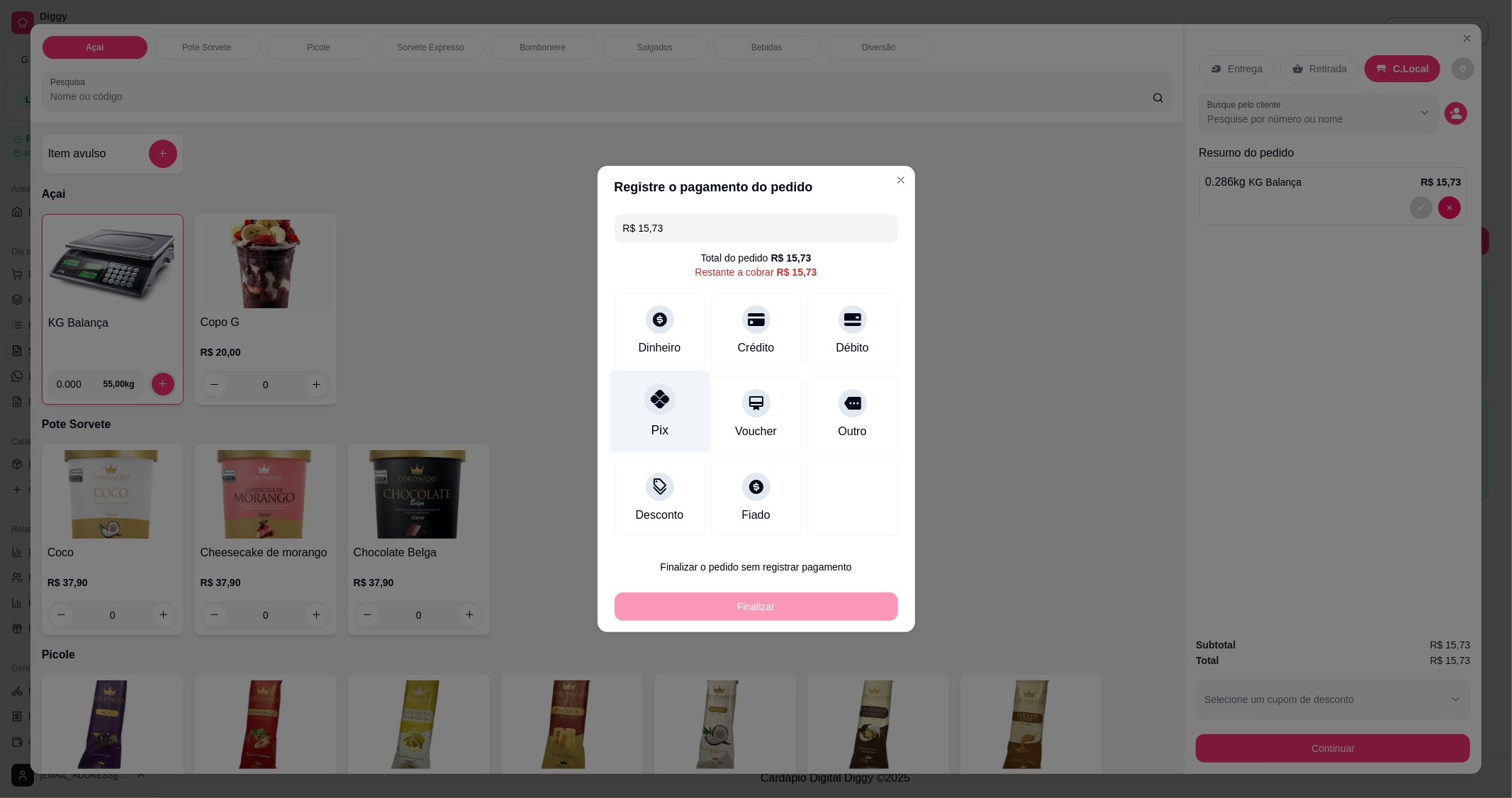
click at [646, 421] on div "Pix" at bounding box center [660, 412] width 100 height 83
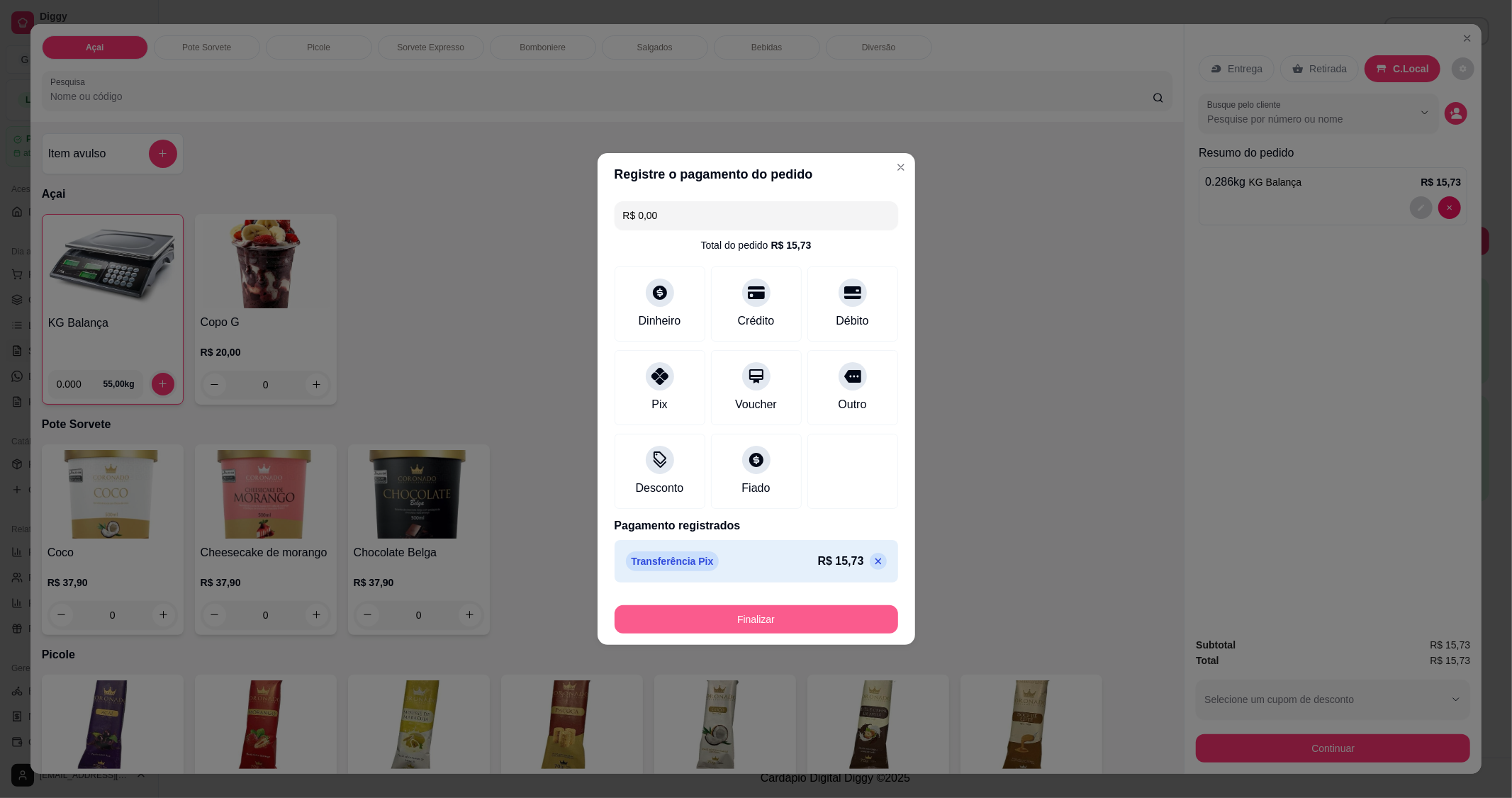
click at [767, 617] on button "Finalizar" at bounding box center [756, 619] width 284 height 28
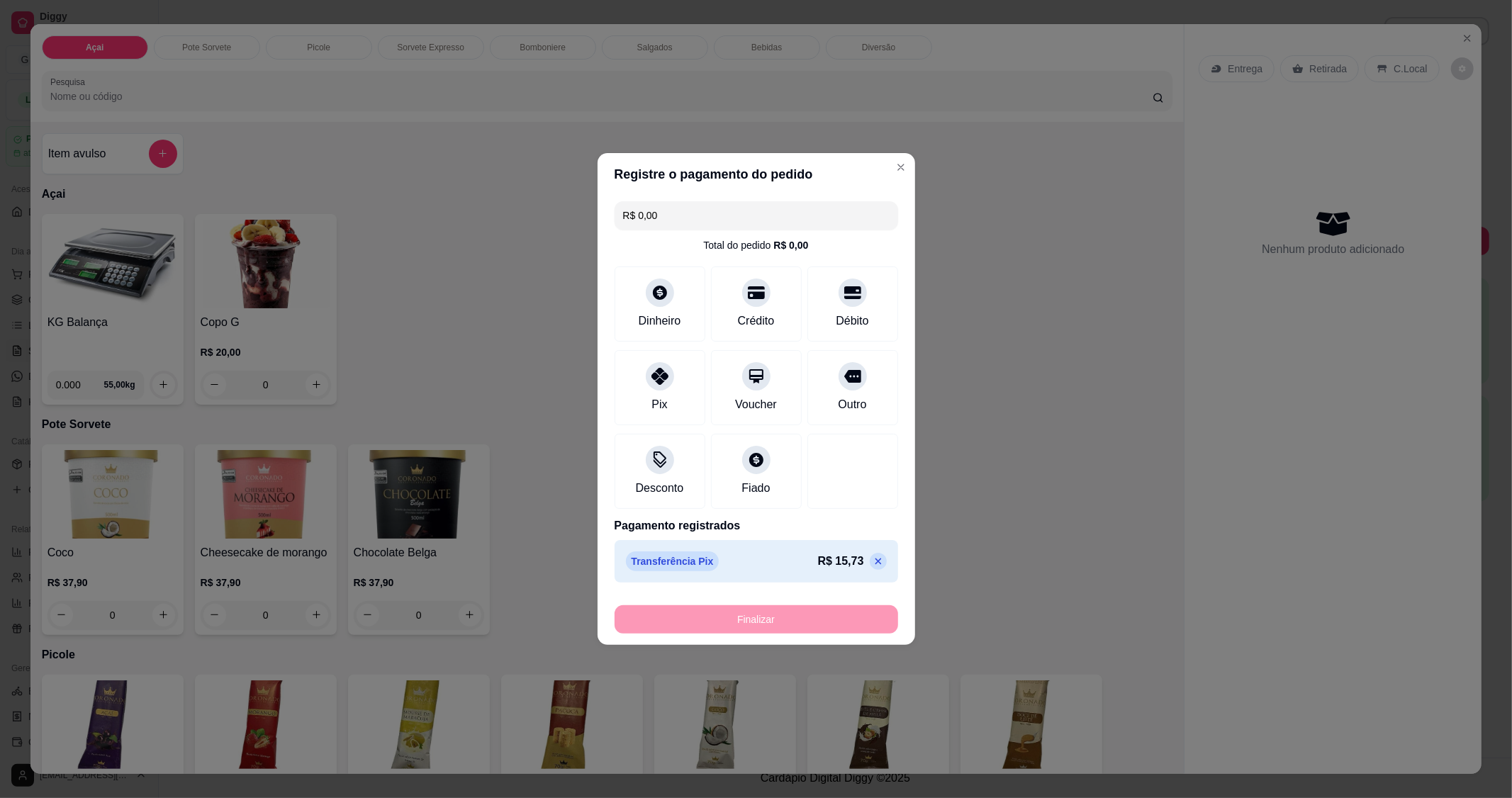
type input "-R$ 15,73"
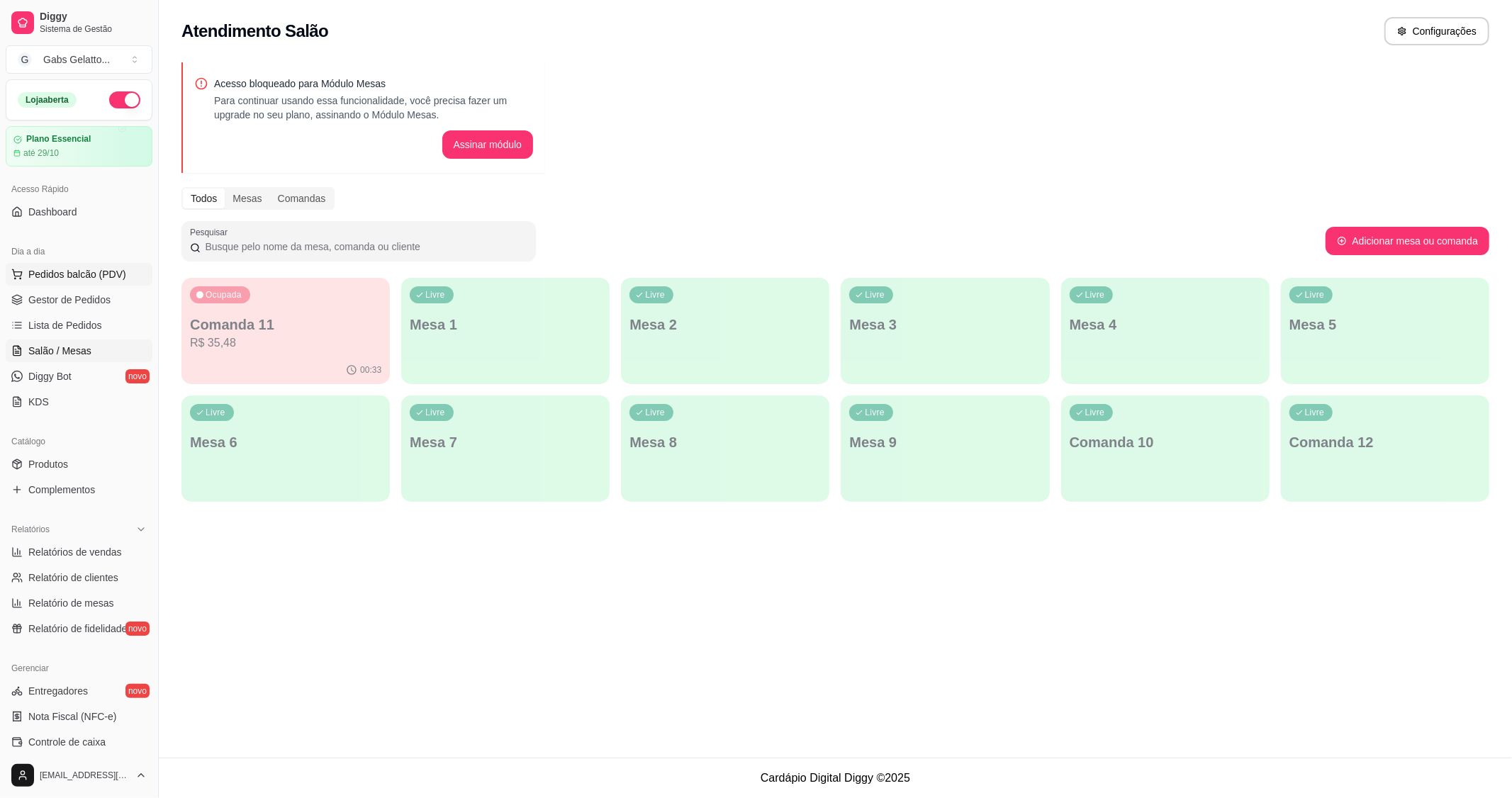
click at [87, 275] on span "Pedidos balcão (PDV)" at bounding box center [76, 274] width 97 height 14
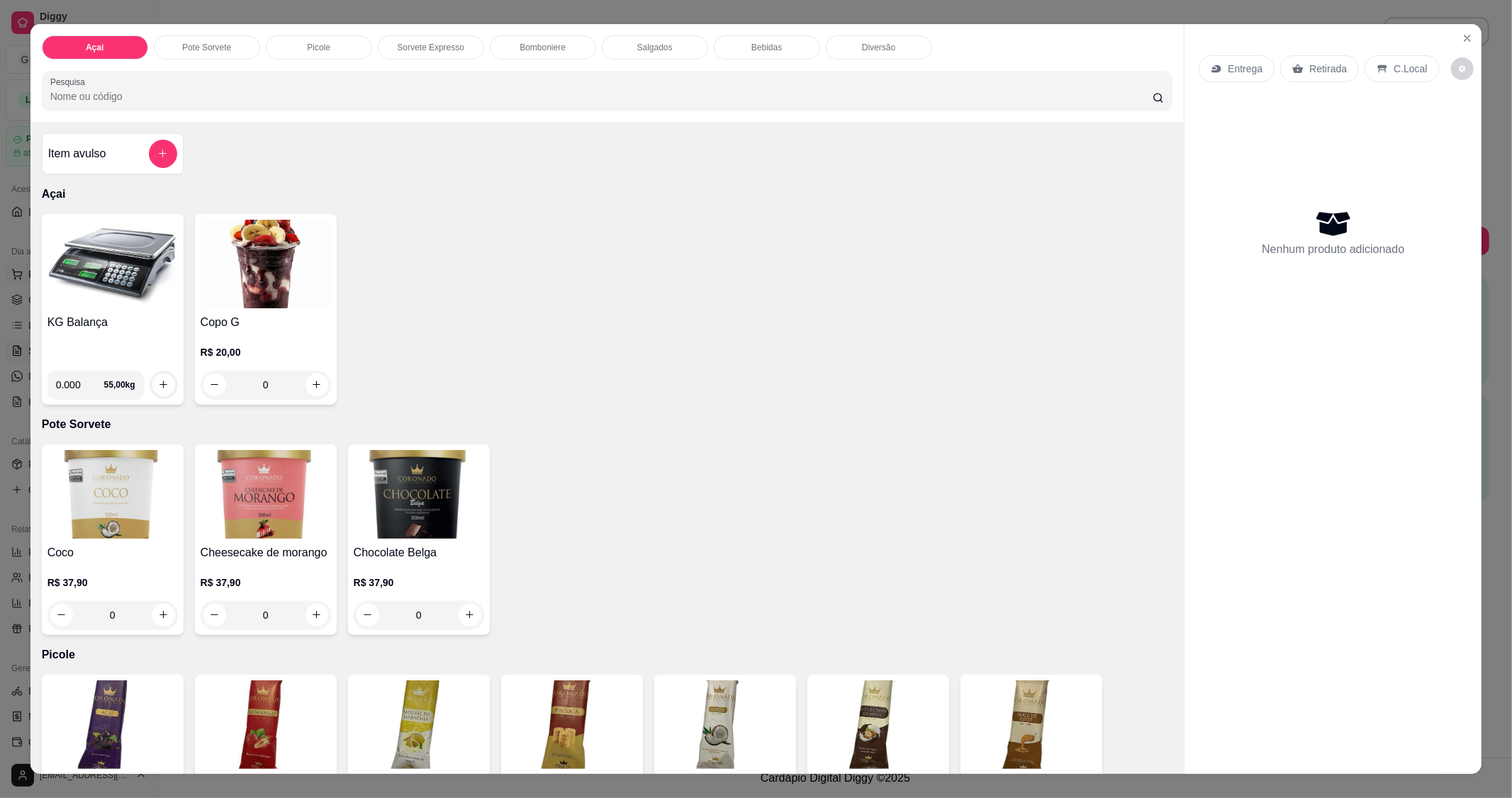
click at [87, 275] on img at bounding box center [112, 264] width 130 height 89
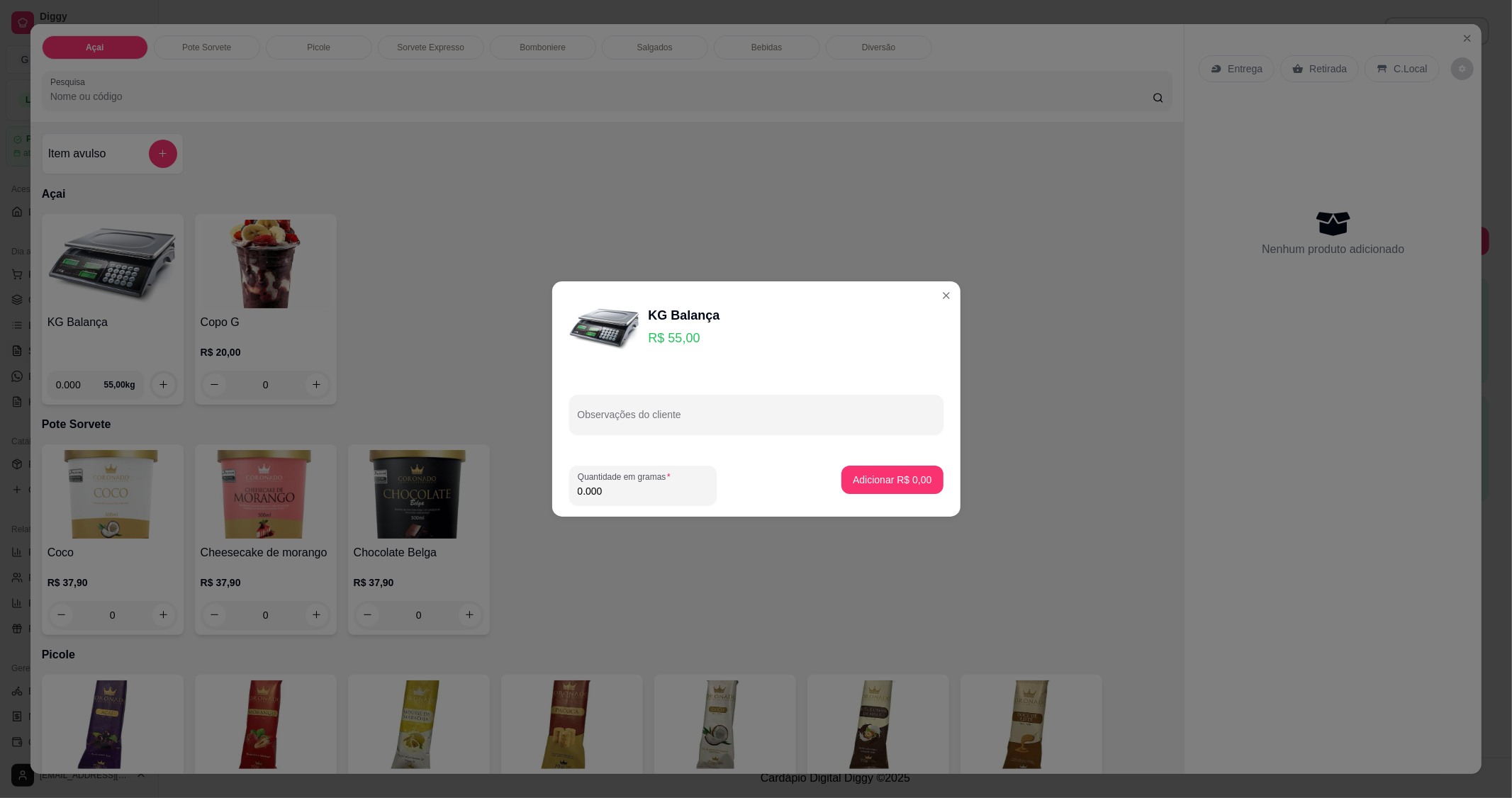
click at [634, 495] on input "0.000" at bounding box center [643, 491] width 130 height 14
click at [634, 495] on input "0.000" at bounding box center [632, 491] width 108 height 14
type input "0.326"
click at [915, 475] on p "Adicionar R$ 17,93" at bounding box center [889, 479] width 84 height 14
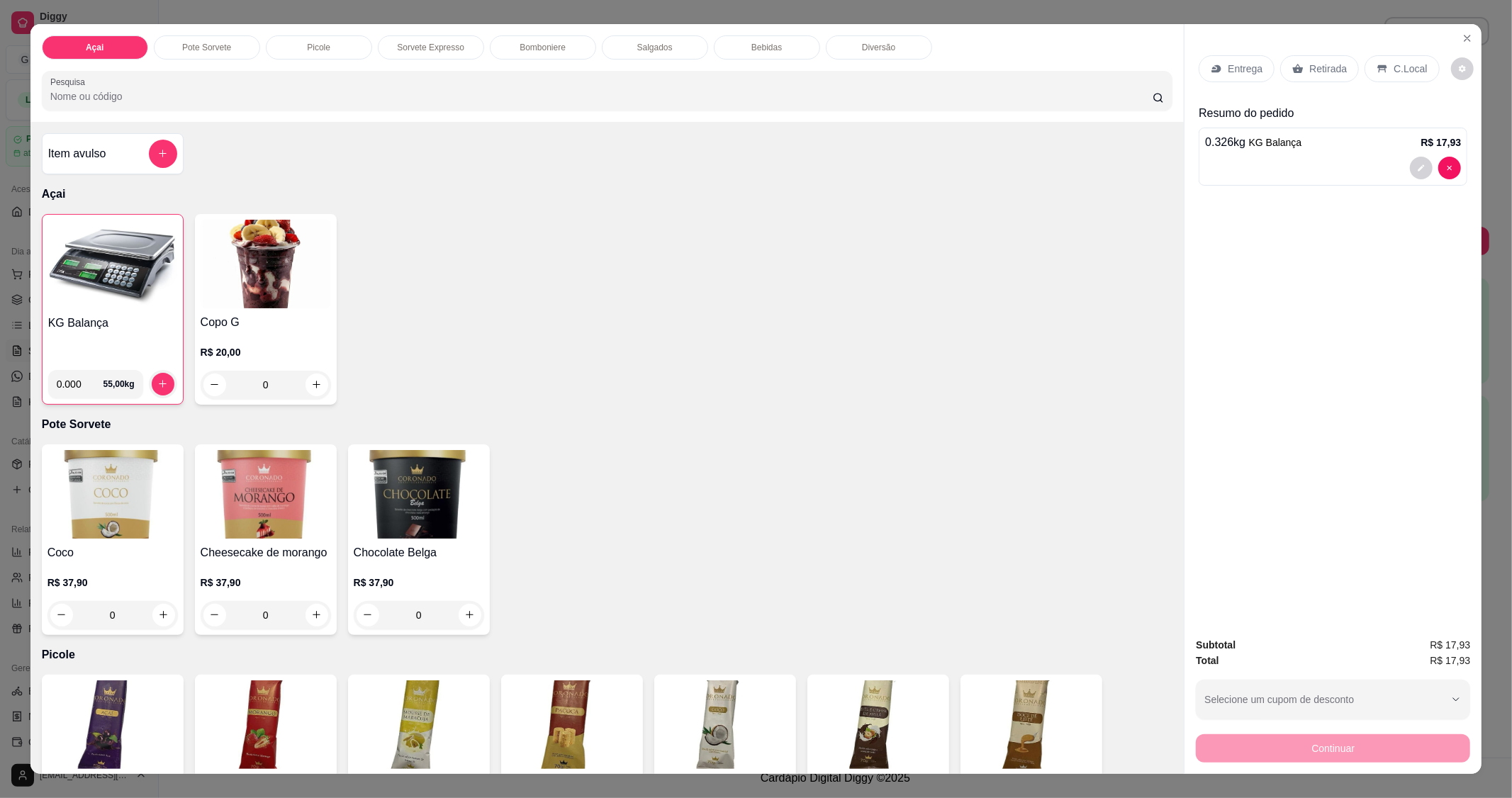
click at [1400, 62] on p "C.Local" at bounding box center [1410, 69] width 34 height 14
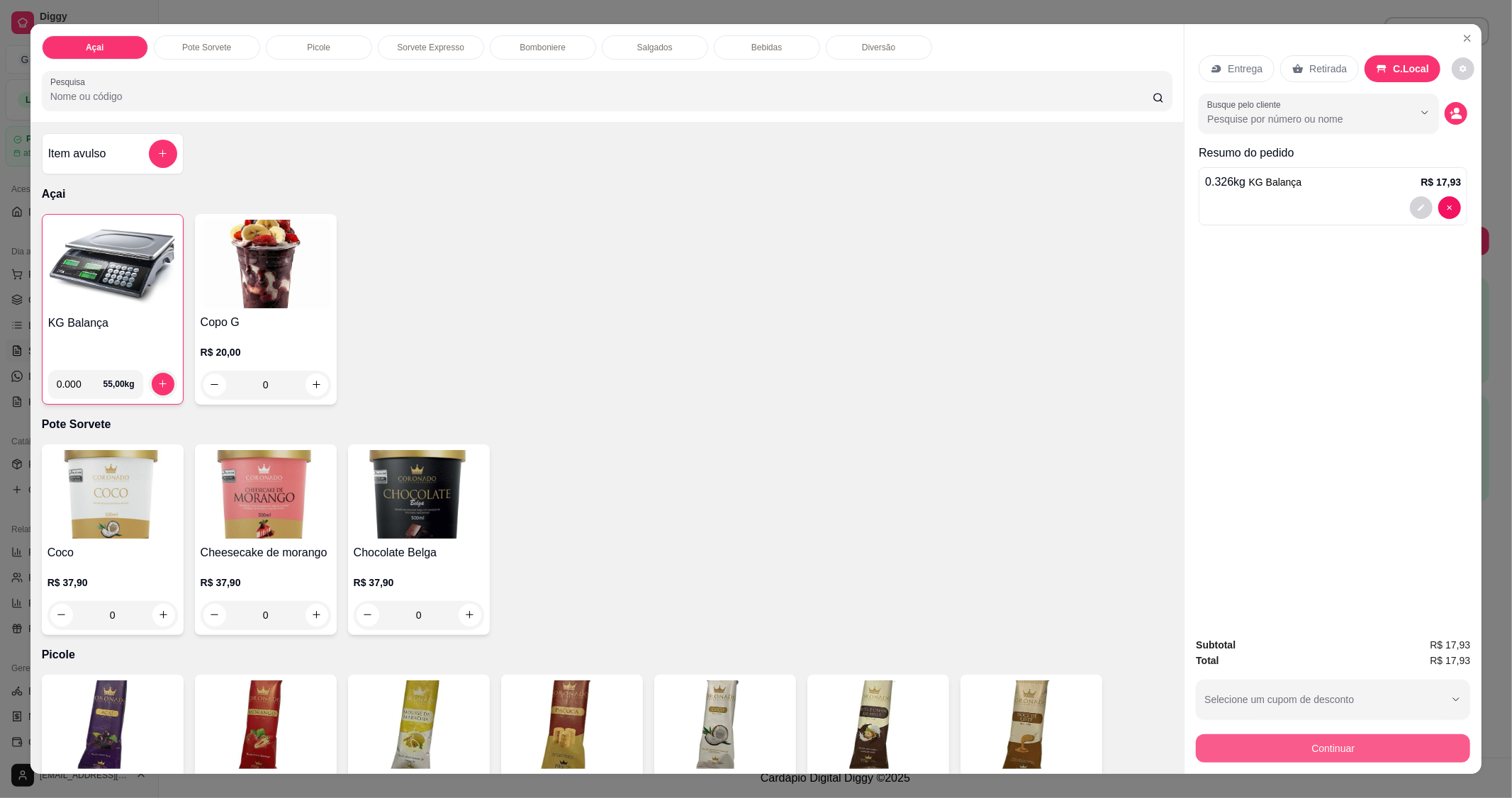
click at [1363, 744] on button "Continuar" at bounding box center [1333, 748] width 274 height 28
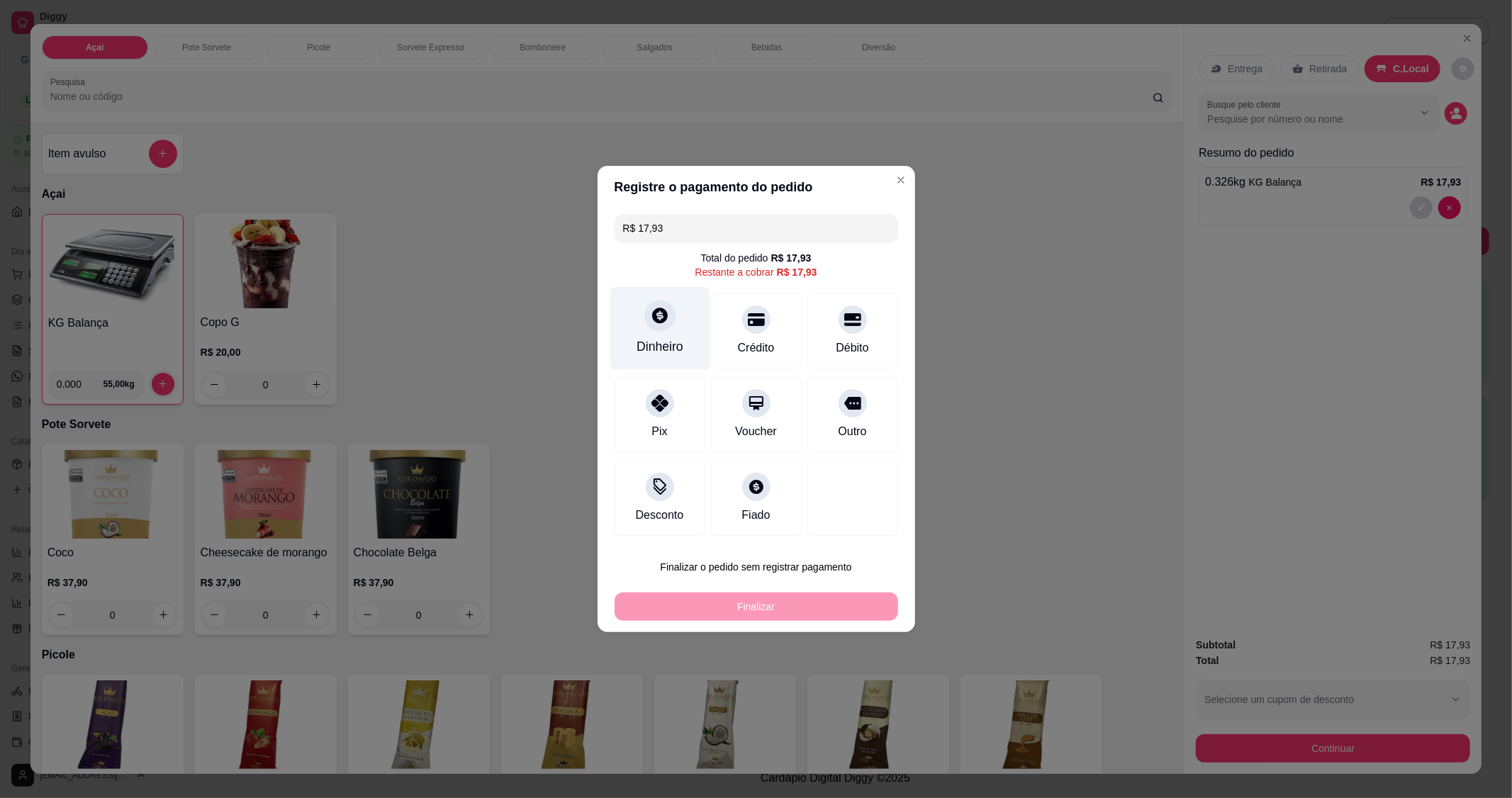
click at [636, 328] on div "Dinheiro" at bounding box center [660, 328] width 100 height 83
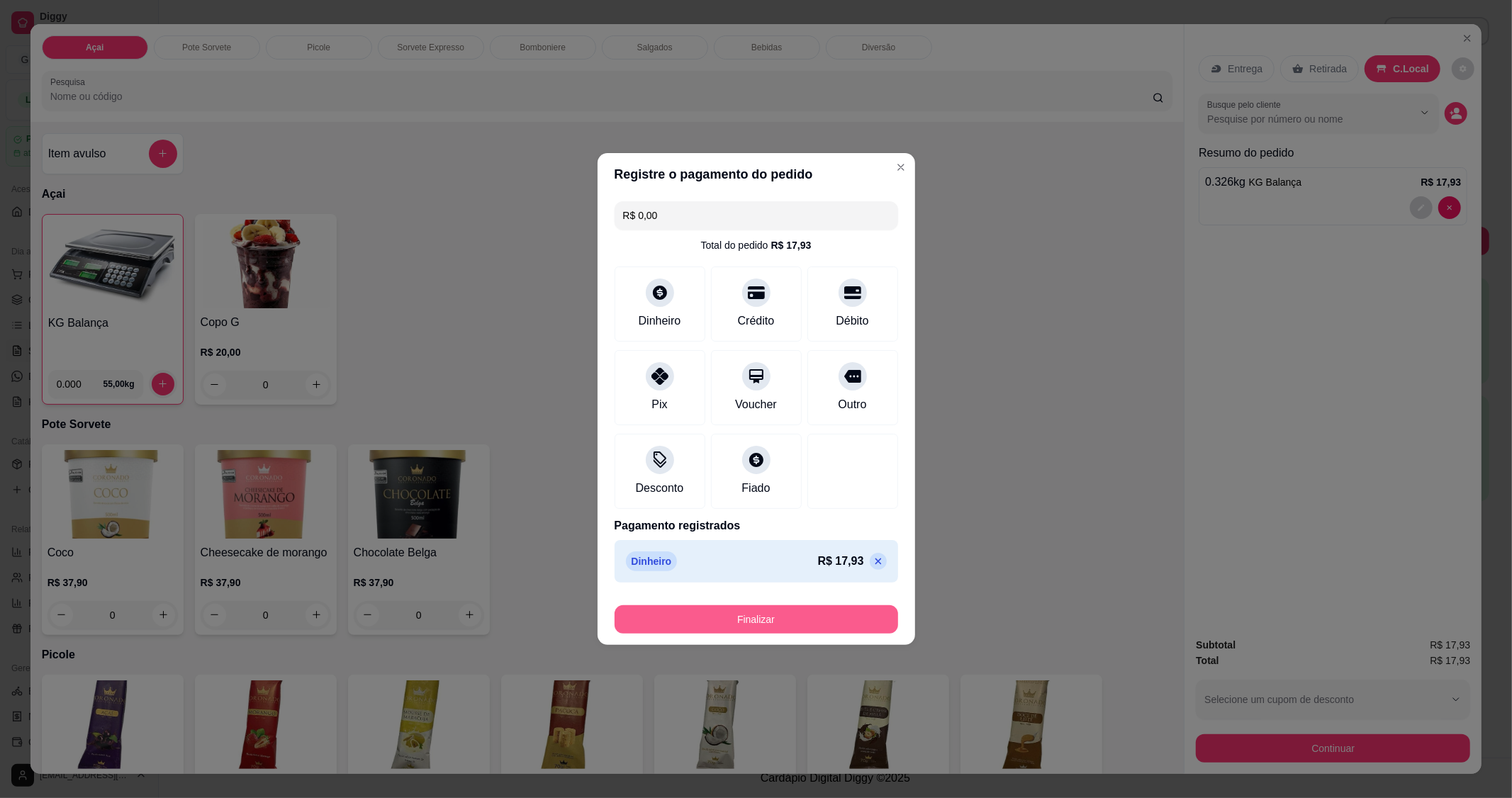
click at [771, 618] on button "Finalizar" at bounding box center [756, 619] width 284 height 28
click at [771, 618] on div "Finalizar" at bounding box center [756, 619] width 284 height 28
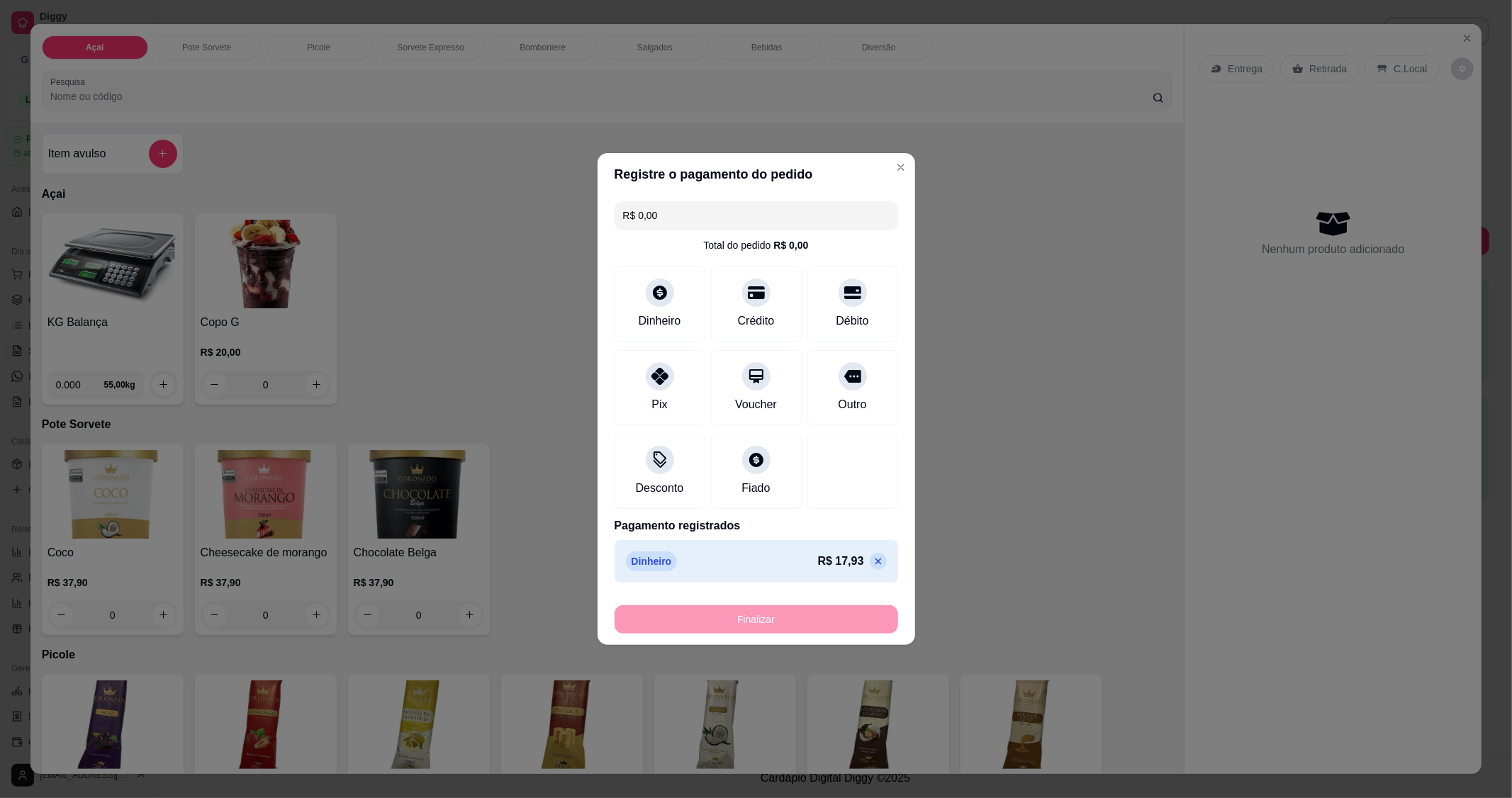
type input "-R$ 17,93"
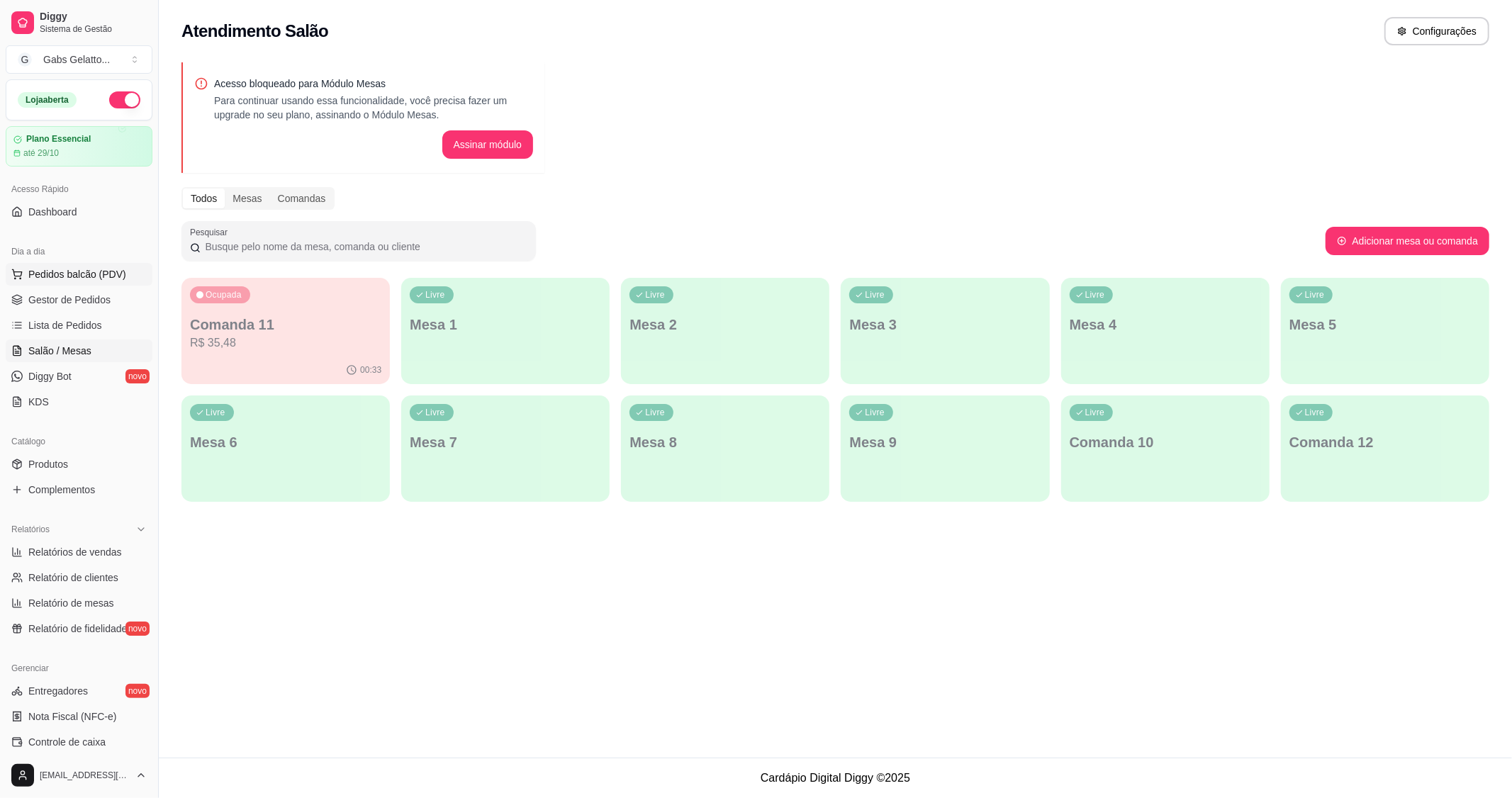
click at [94, 274] on span "Pedidos balcão (PDV)" at bounding box center [76, 274] width 97 height 14
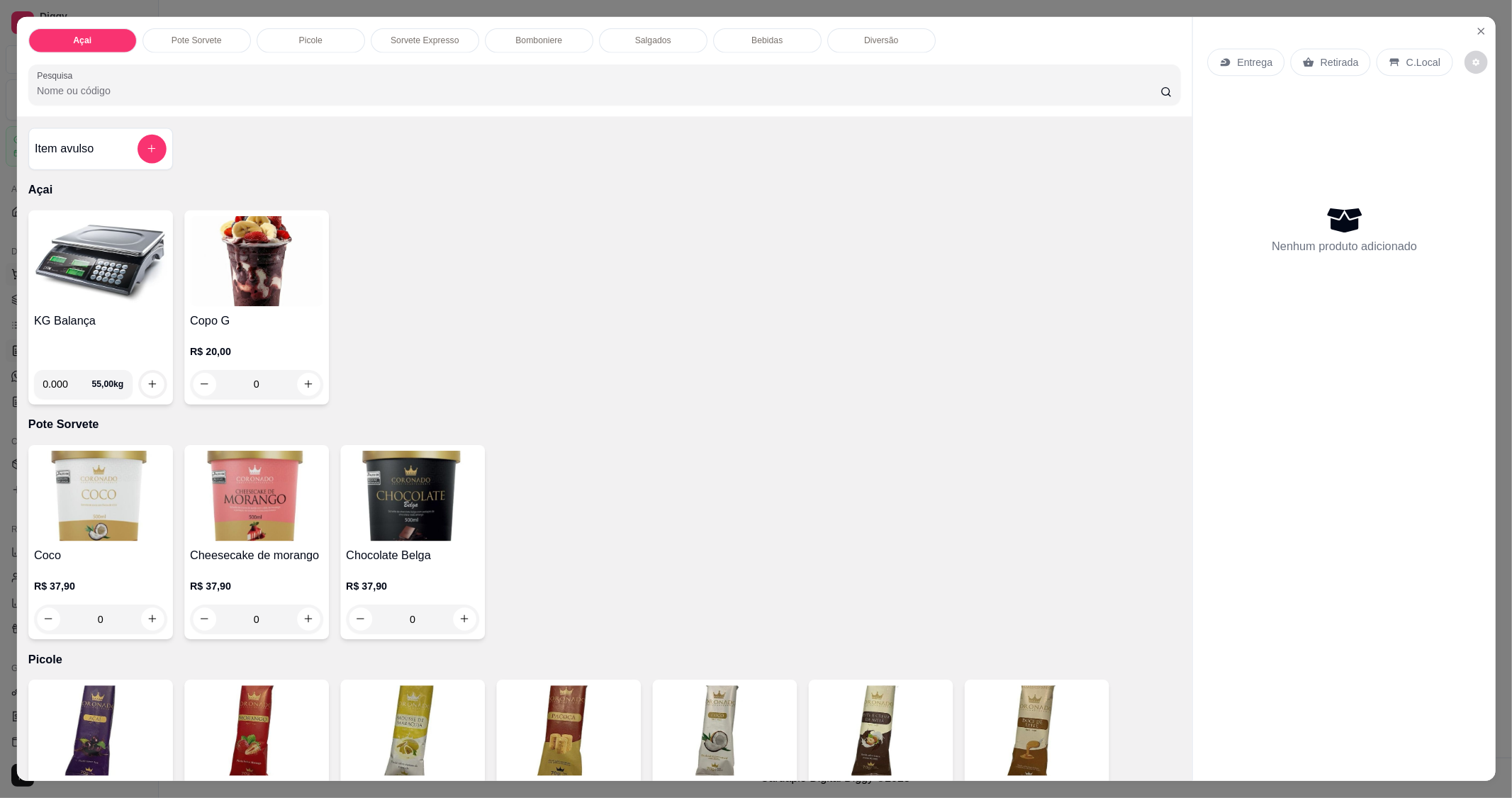
click at [93, 274] on img at bounding box center [101, 260] width 133 height 90
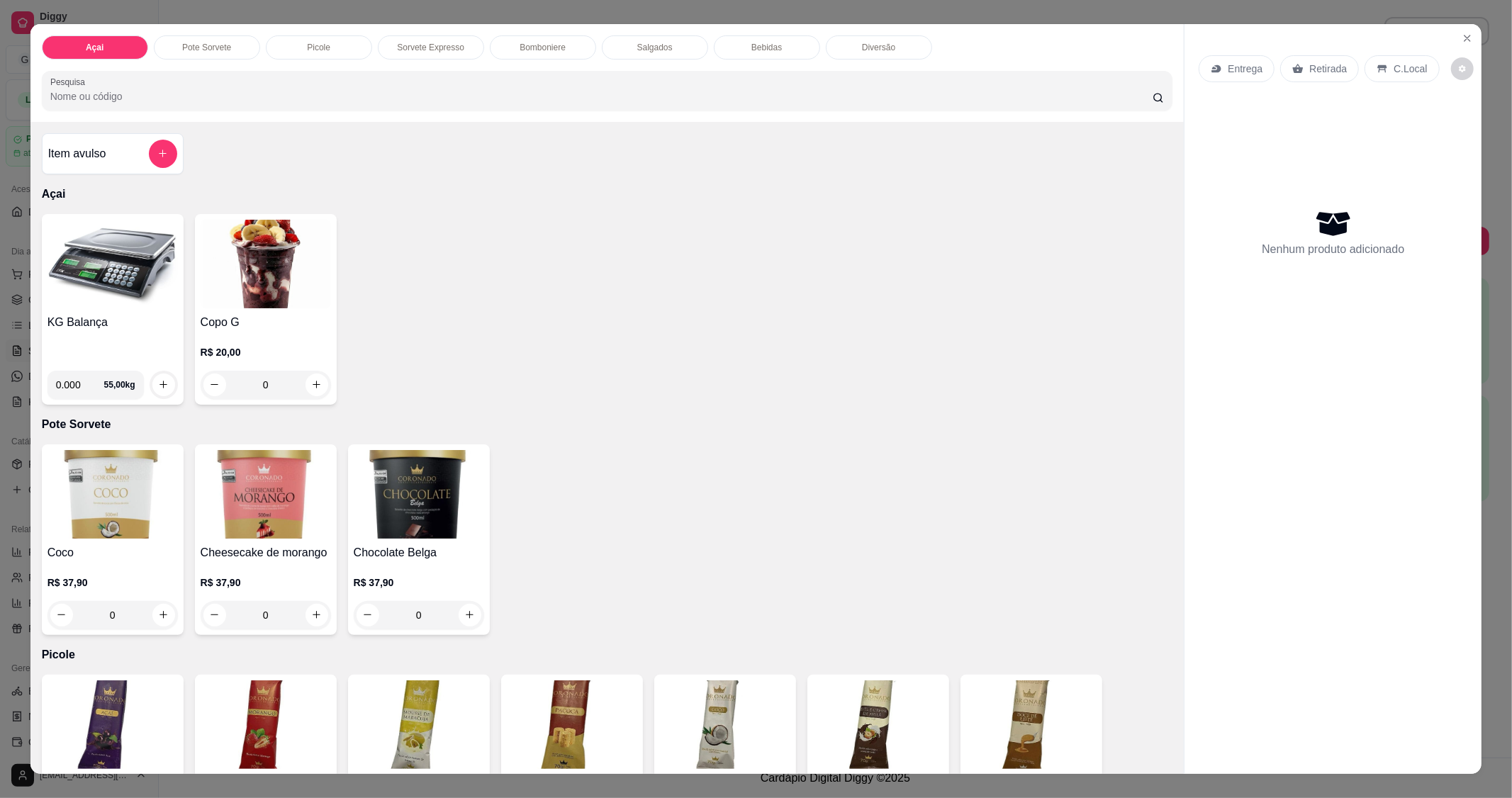
click at [664, 484] on div "Coco R$ 37,90 0 Cheesecake de morango R$ 37,90 0 Chocolate Belga R$ 37,90 0" at bounding box center [607, 539] width 1131 height 191
click at [89, 305] on img at bounding box center [112, 264] width 130 height 89
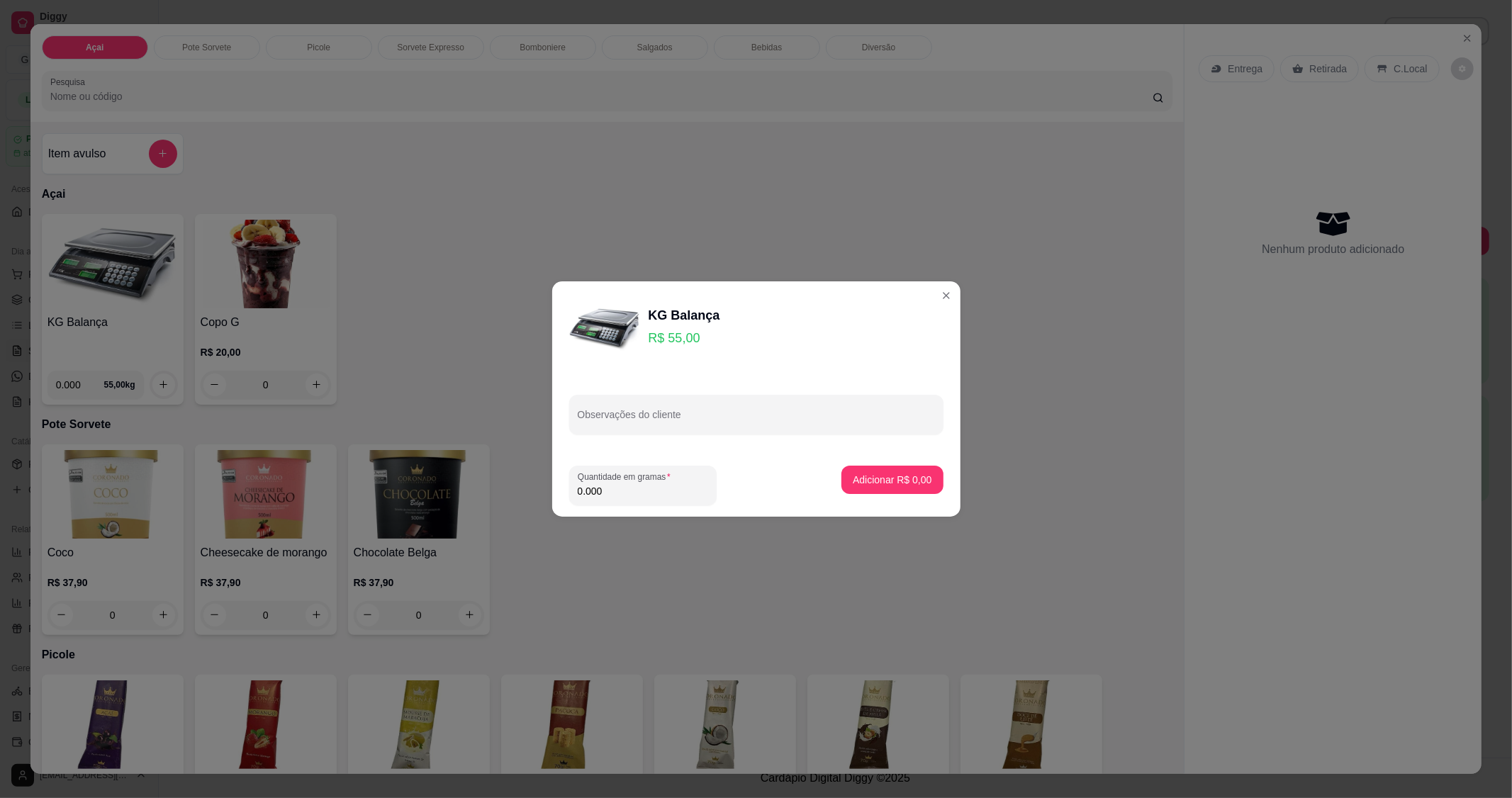
click at [641, 492] on input "0.000" at bounding box center [643, 491] width 130 height 14
type input "0.172"
click at [911, 487] on button "Adicionar R$ 9,46" at bounding box center [892, 479] width 98 height 27
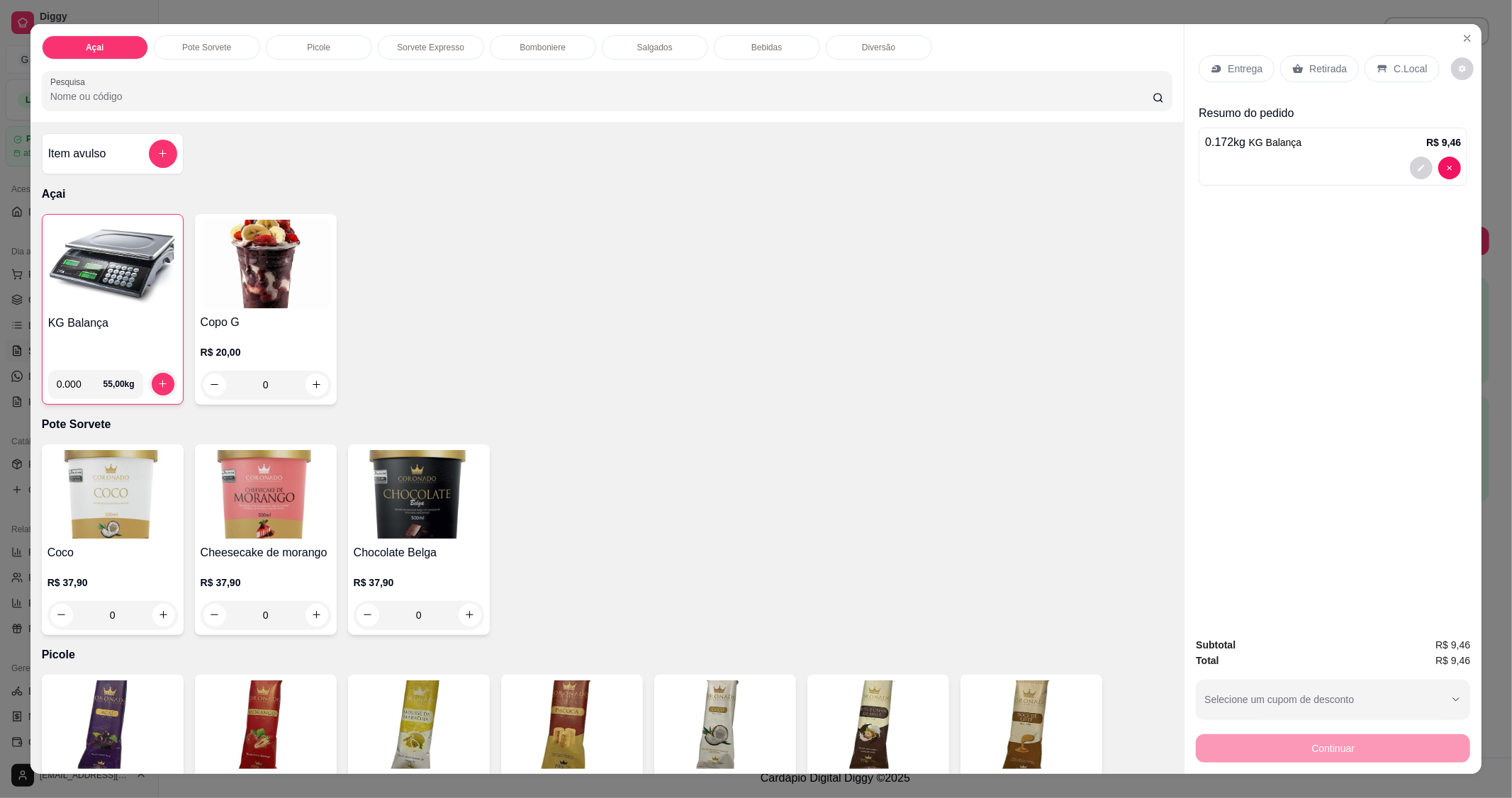
click at [1418, 71] on div "C.Local" at bounding box center [1401, 69] width 74 height 27
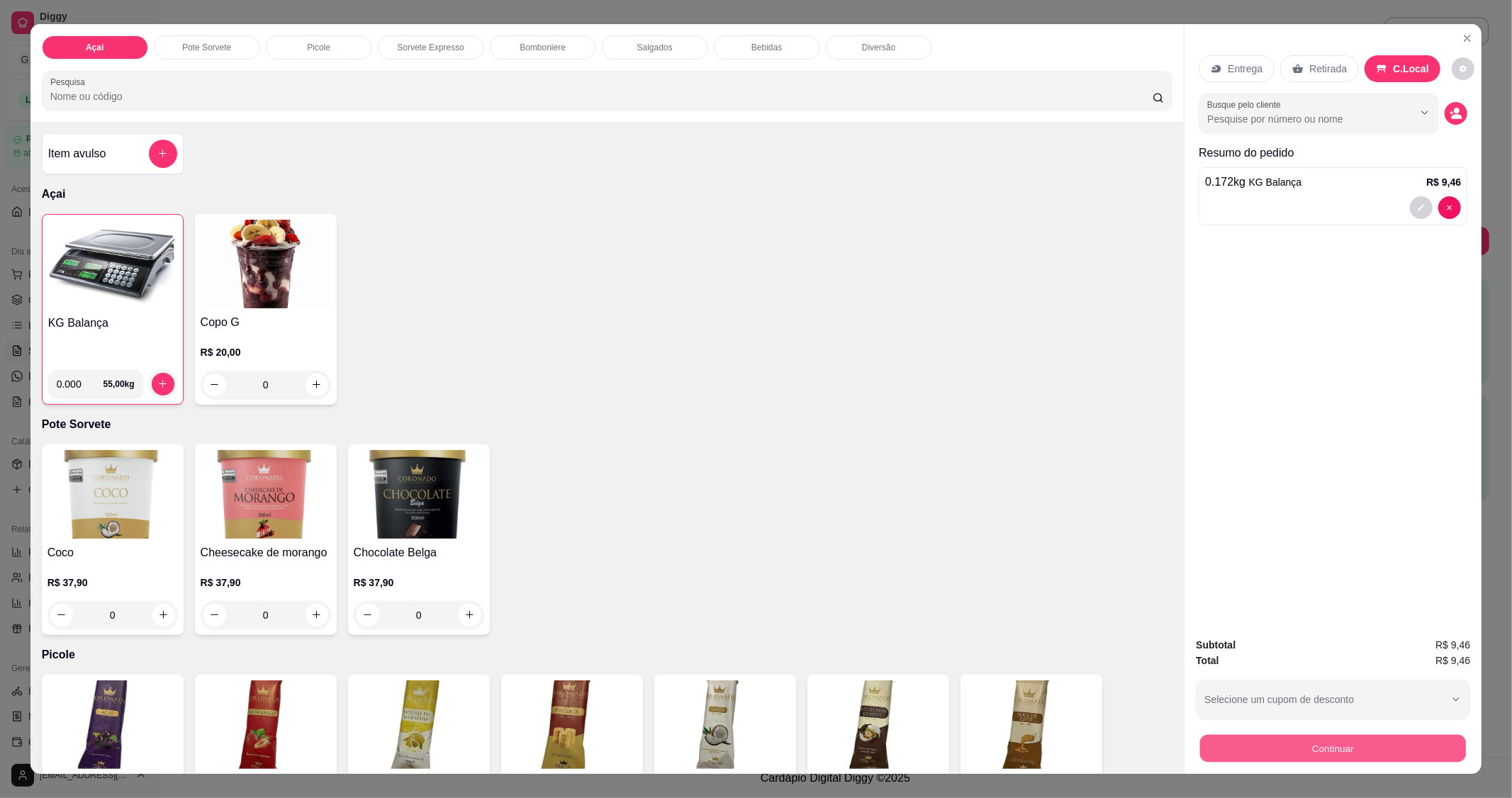
click at [1302, 735] on button "Continuar" at bounding box center [1333, 748] width 266 height 27
click at [1319, 745] on button "Continuar" at bounding box center [1333, 748] width 266 height 27
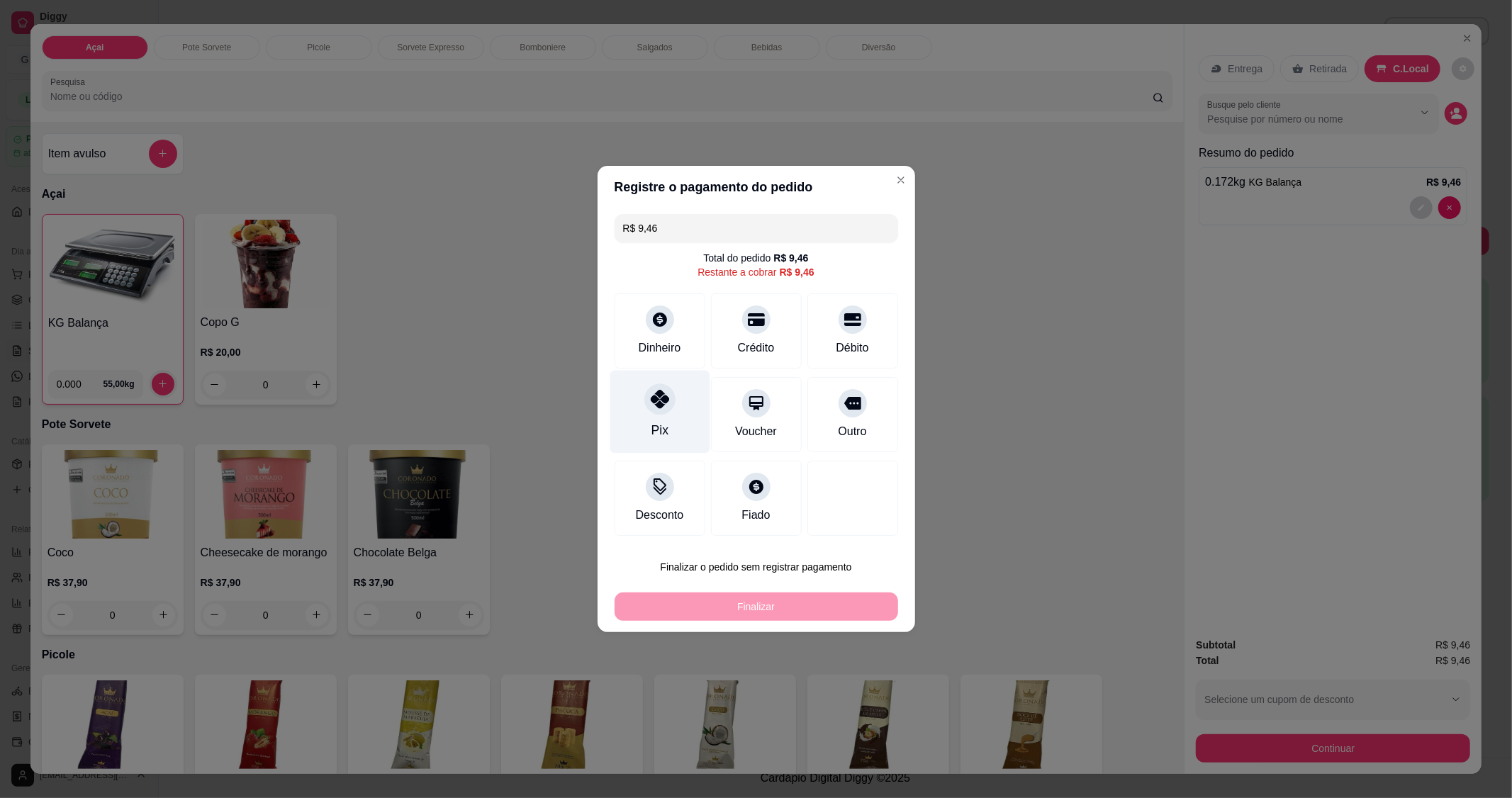
click at [643, 416] on div "Pix" at bounding box center [660, 412] width 100 height 83
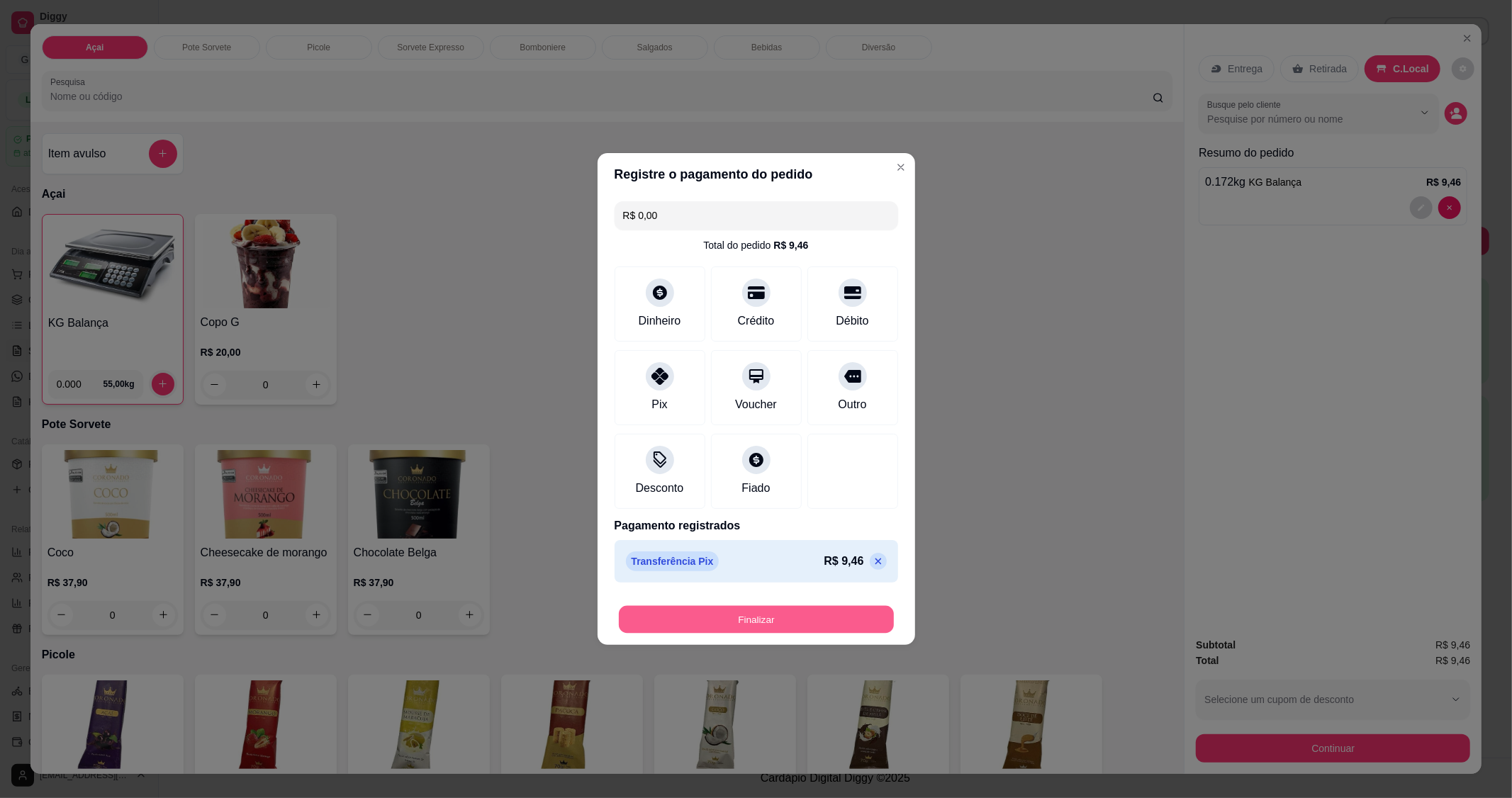
click at [796, 619] on button "Finalizar" at bounding box center [756, 619] width 275 height 27
type input "-R$ 9,46"
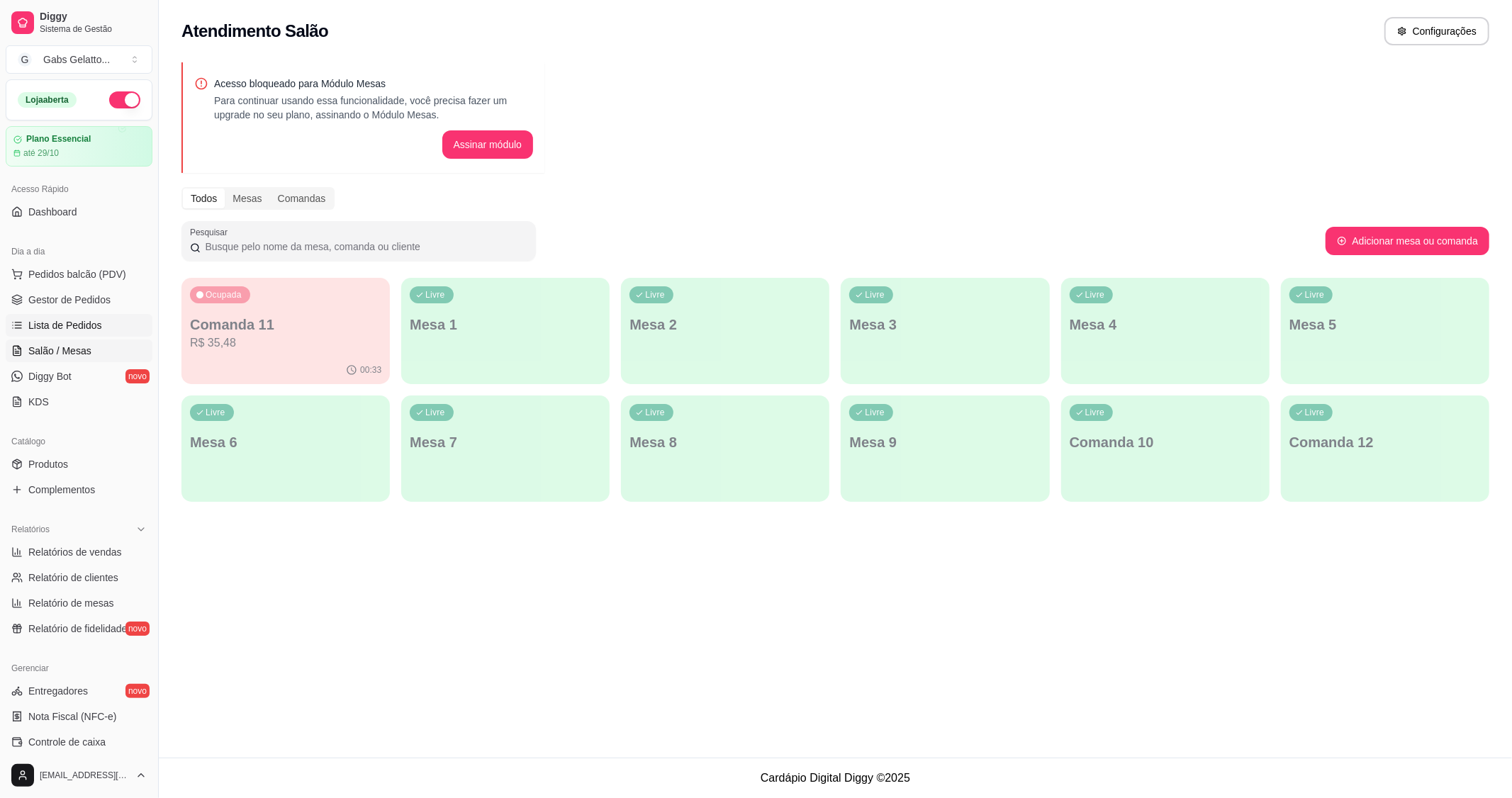
click at [82, 320] on span "Lista de Pedidos" at bounding box center [65, 325] width 74 height 14
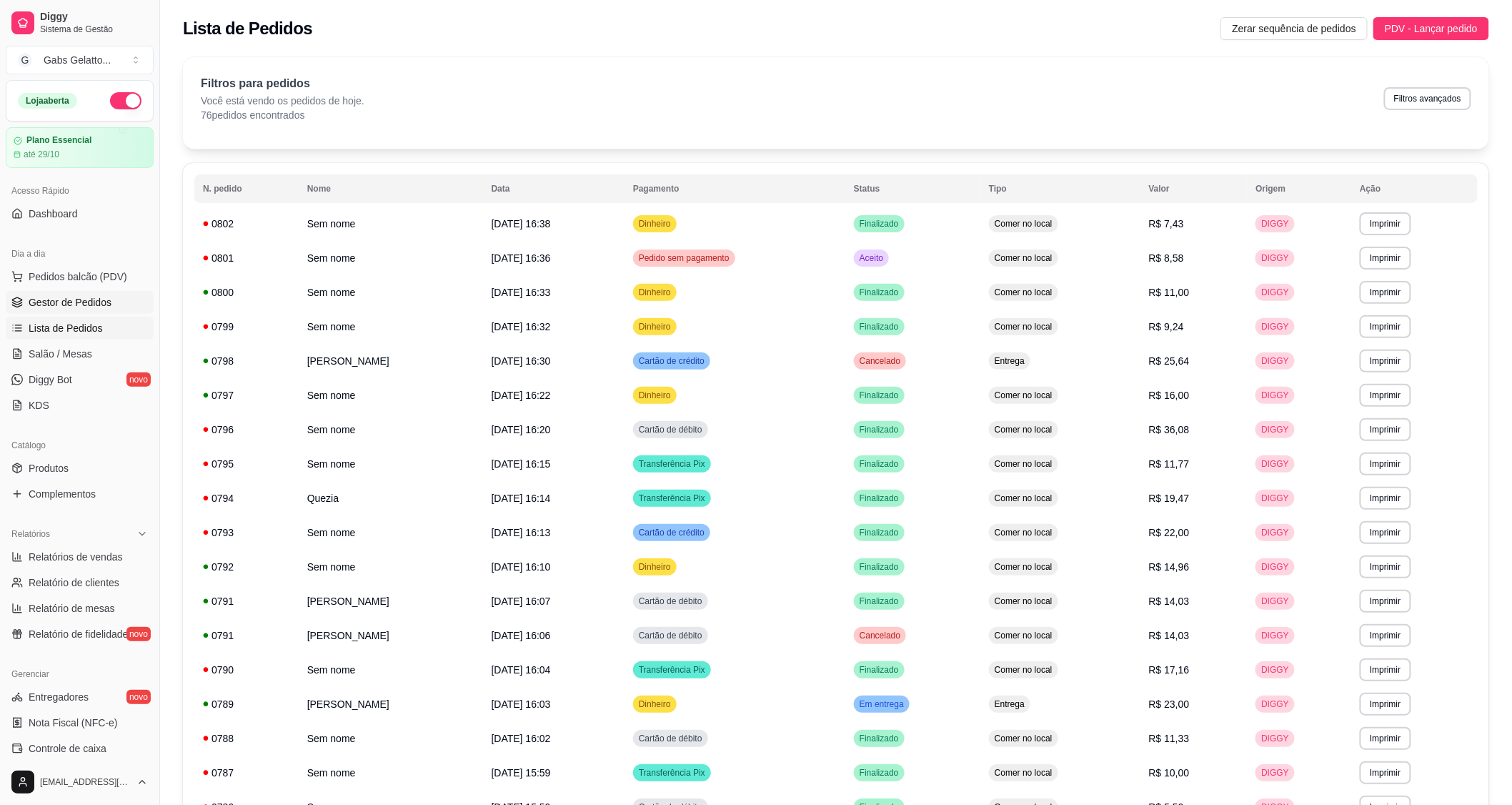
click at [96, 294] on link "Gestor de Pedidos" at bounding box center [79, 302] width 148 height 23
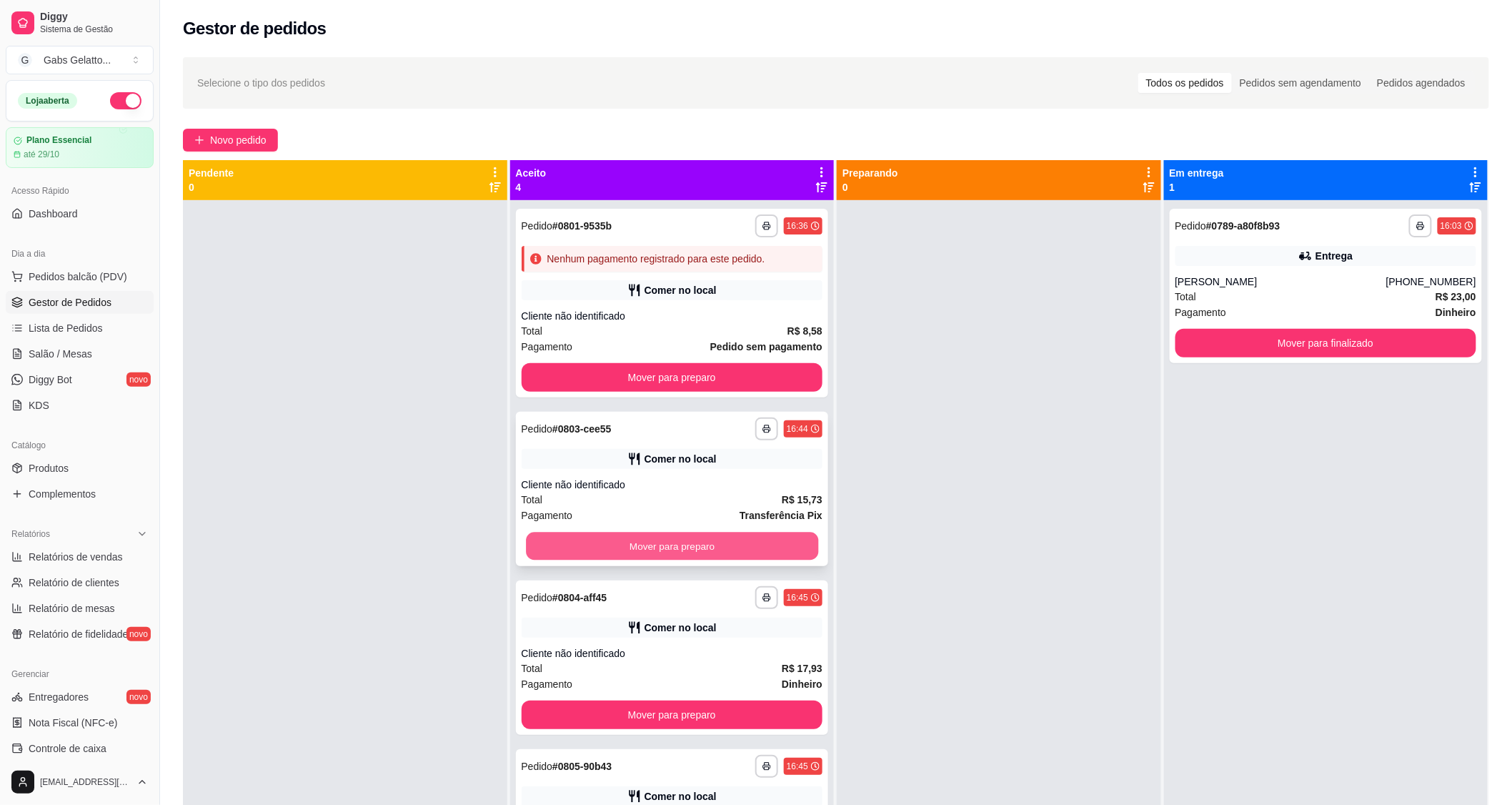
click at [694, 546] on button "Mover para preparo" at bounding box center [672, 546] width 292 height 28
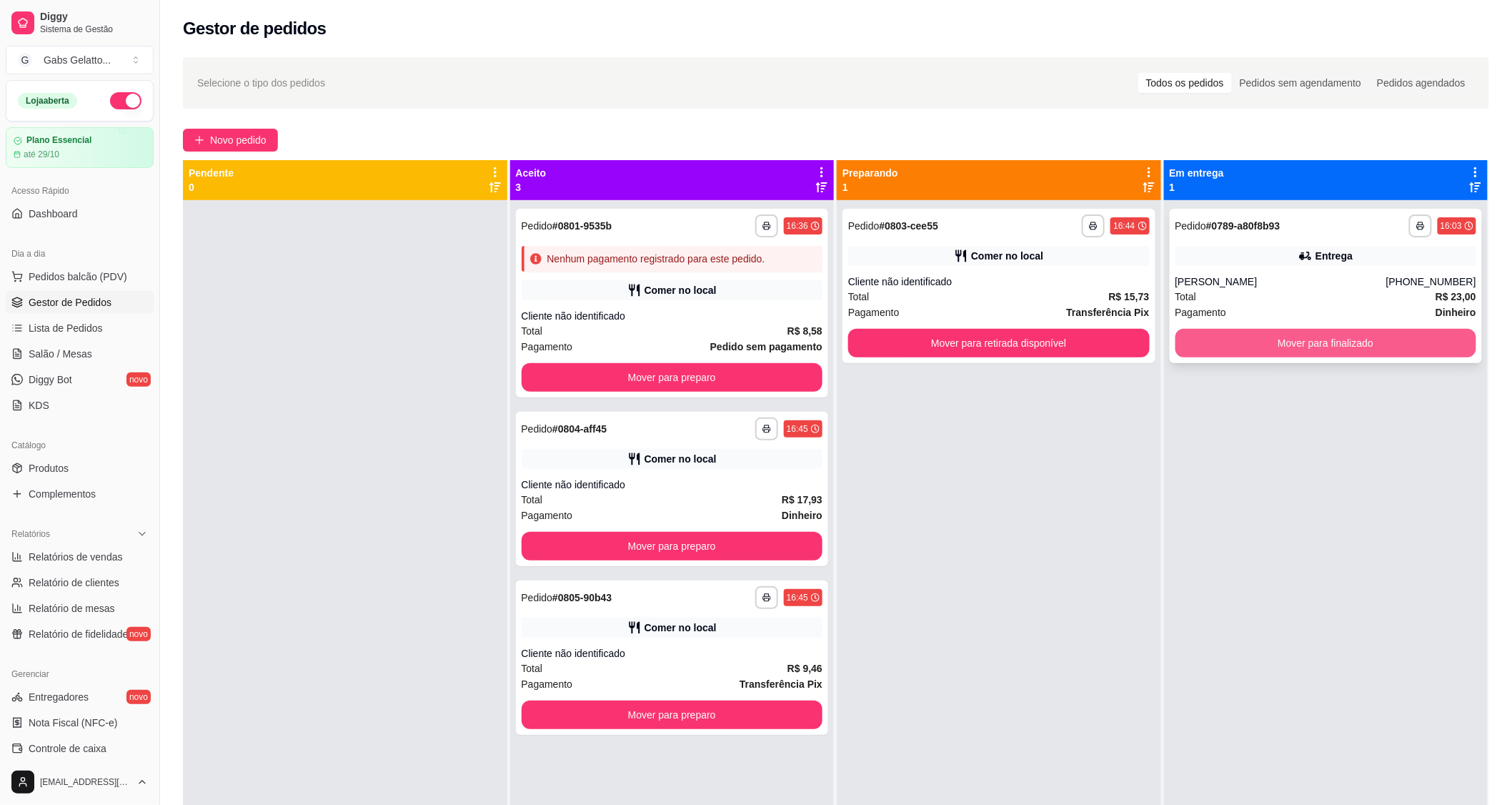
click at [1204, 347] on button "Mover para finalizado" at bounding box center [1327, 343] width 302 height 28
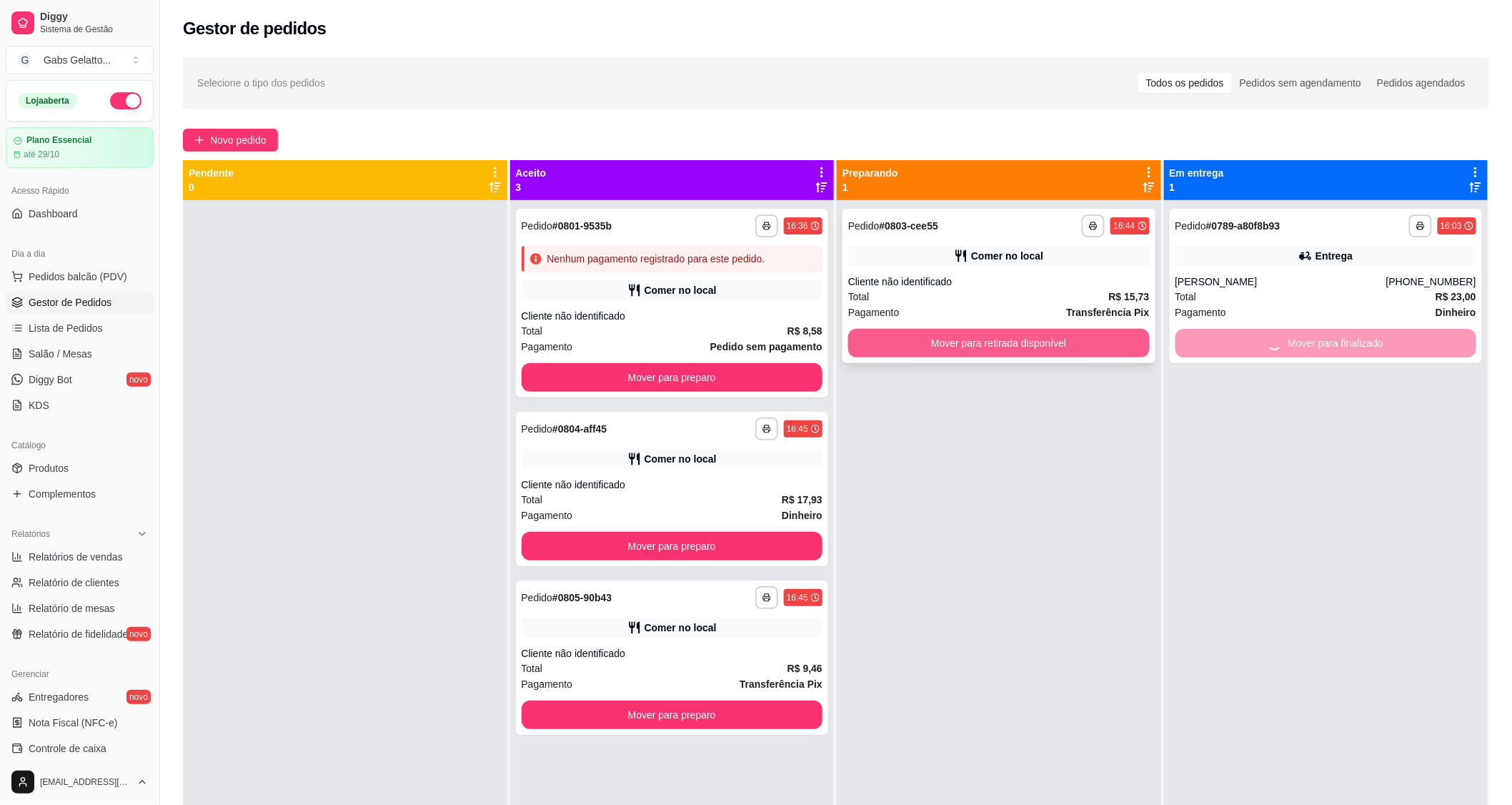
click at [1073, 344] on button "Mover para retirada disponível" at bounding box center [999, 343] width 302 height 28
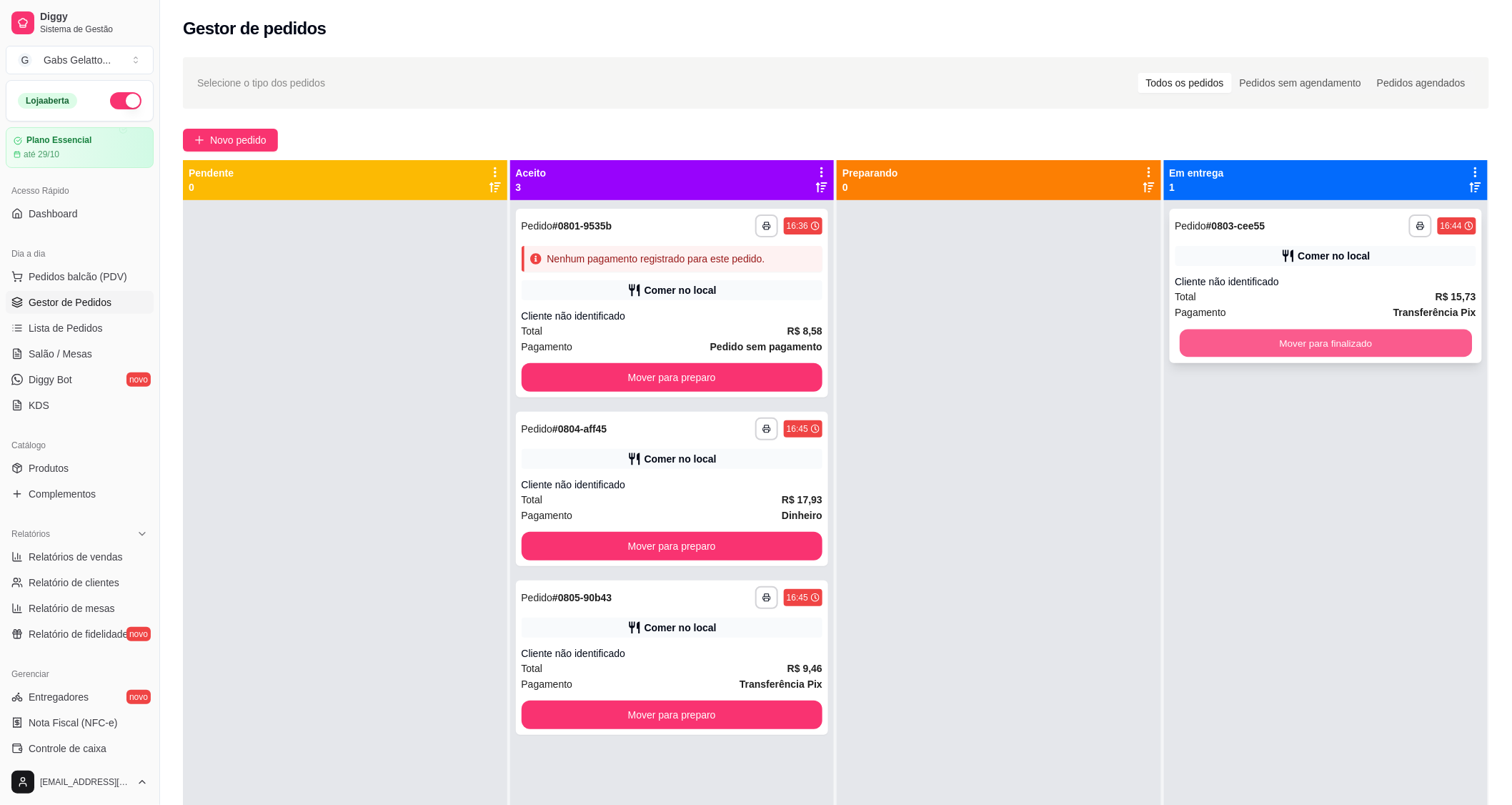
click at [1209, 340] on button "Mover para finalizado" at bounding box center [1326, 343] width 292 height 28
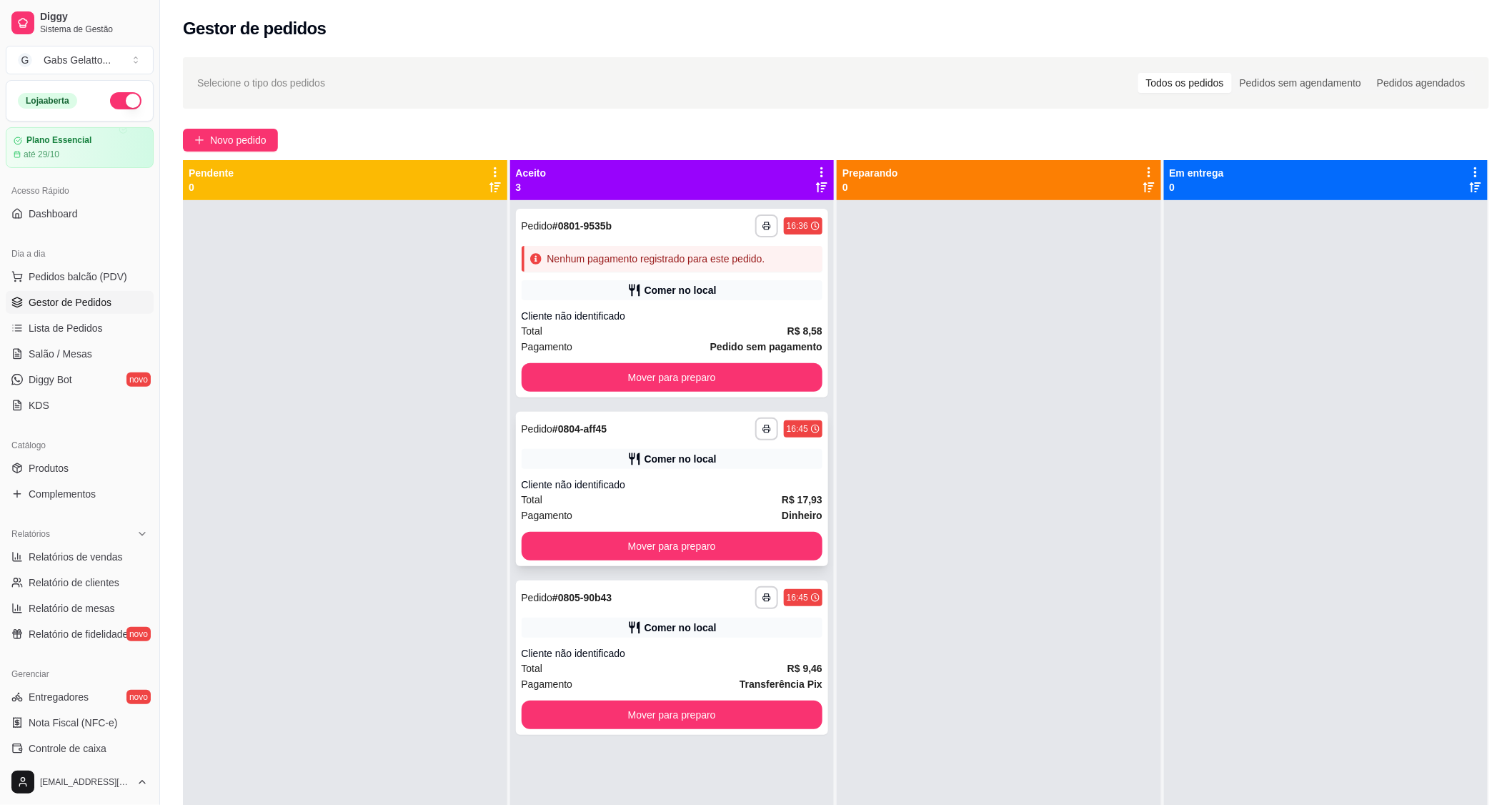
click at [766, 532] on button "Mover para preparo" at bounding box center [673, 546] width 302 height 28
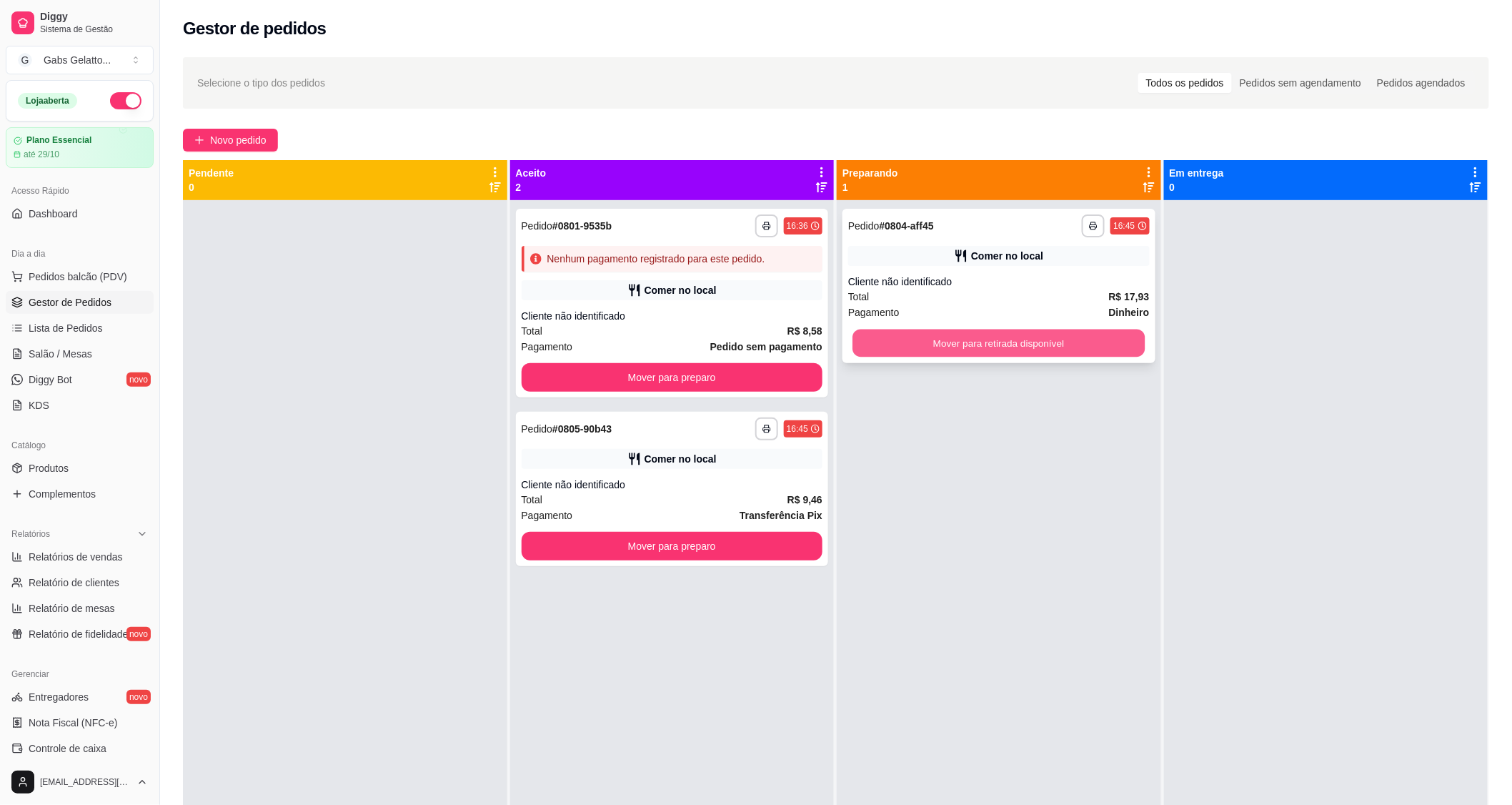
click at [980, 347] on button "Mover para retirada disponível" at bounding box center [999, 343] width 292 height 28
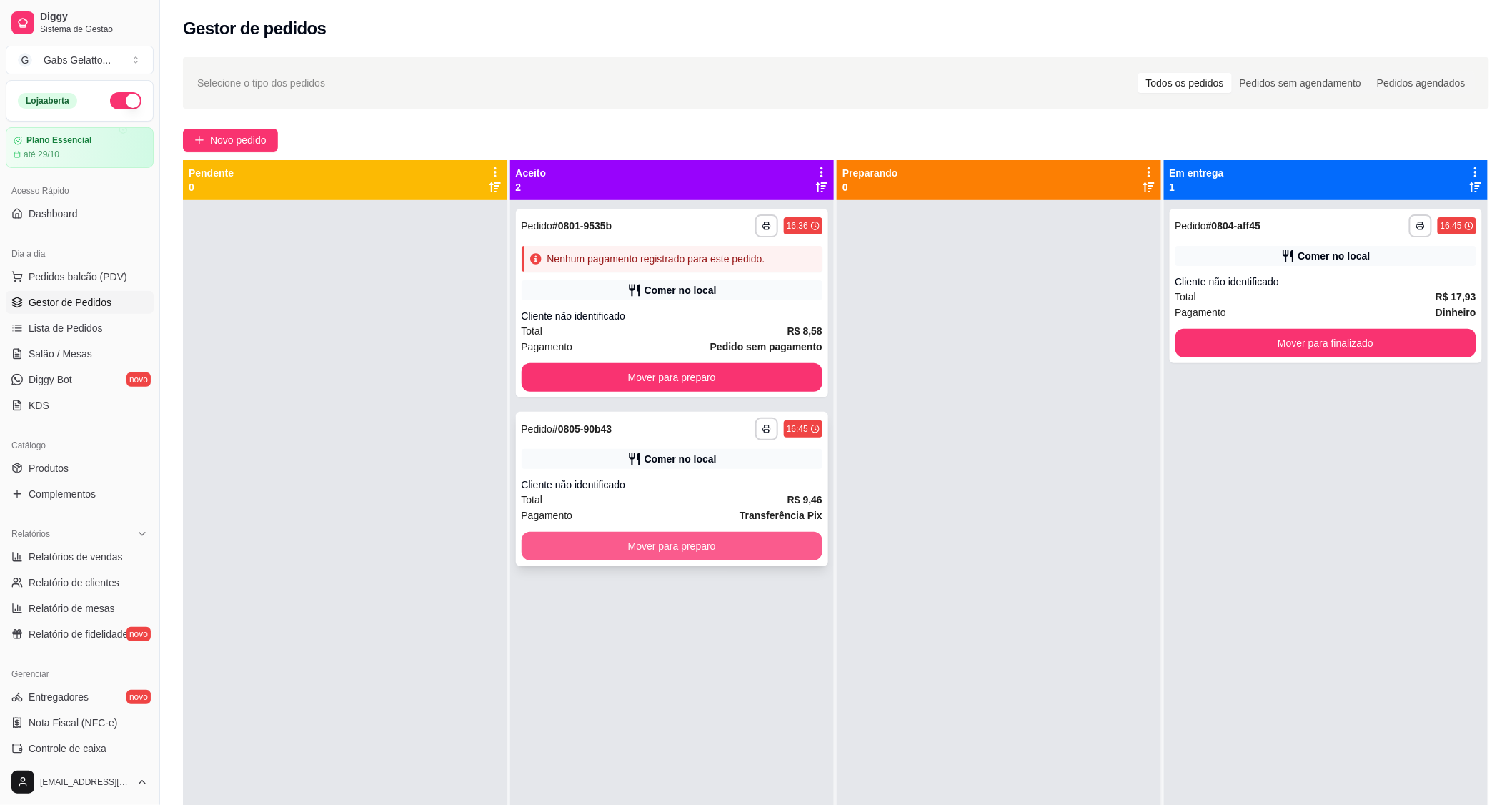
click at [758, 537] on button "Mover para preparo" at bounding box center [673, 546] width 302 height 28
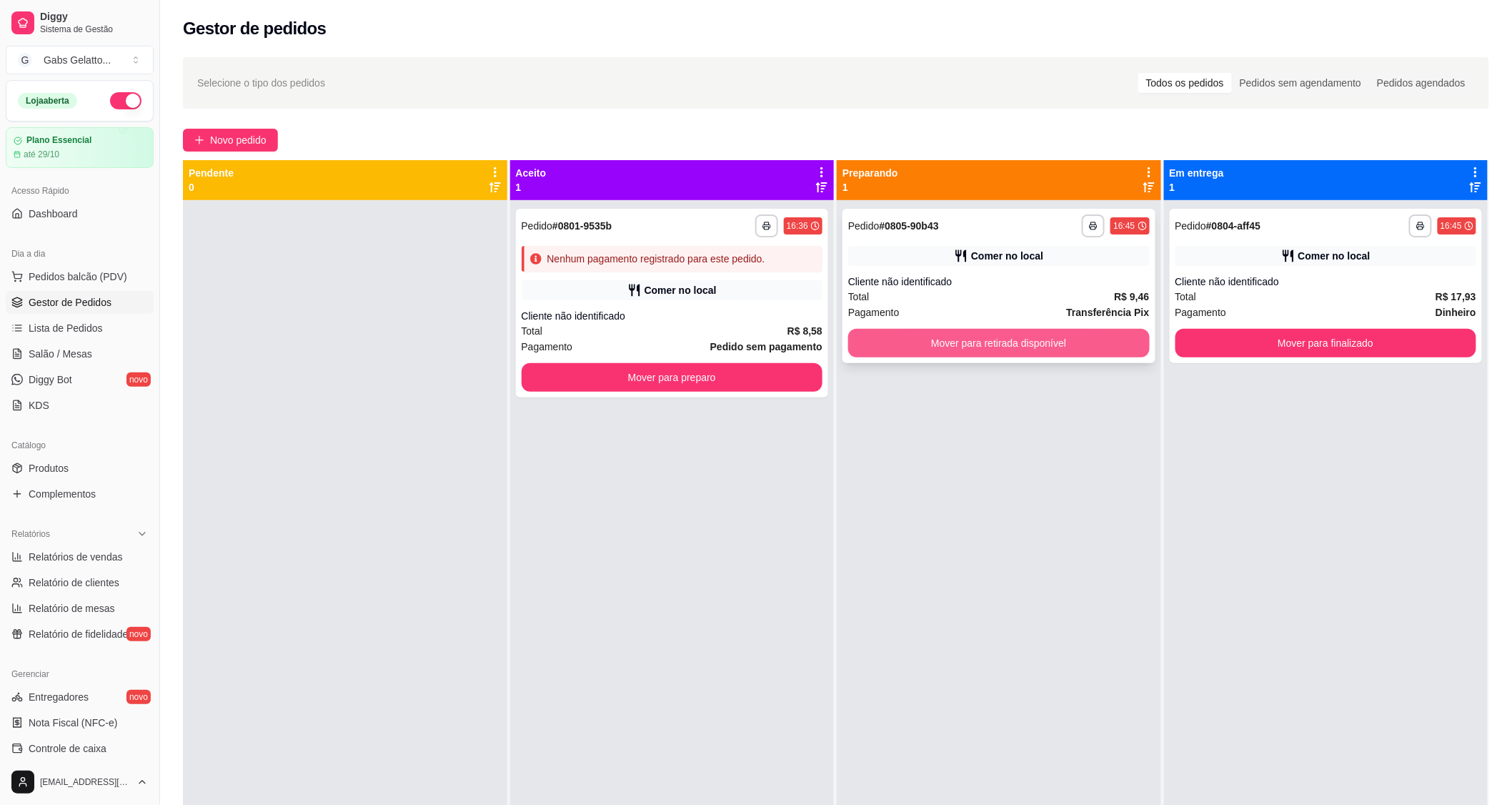
click at [1037, 329] on button "Mover para retirada disponível" at bounding box center [999, 343] width 302 height 28
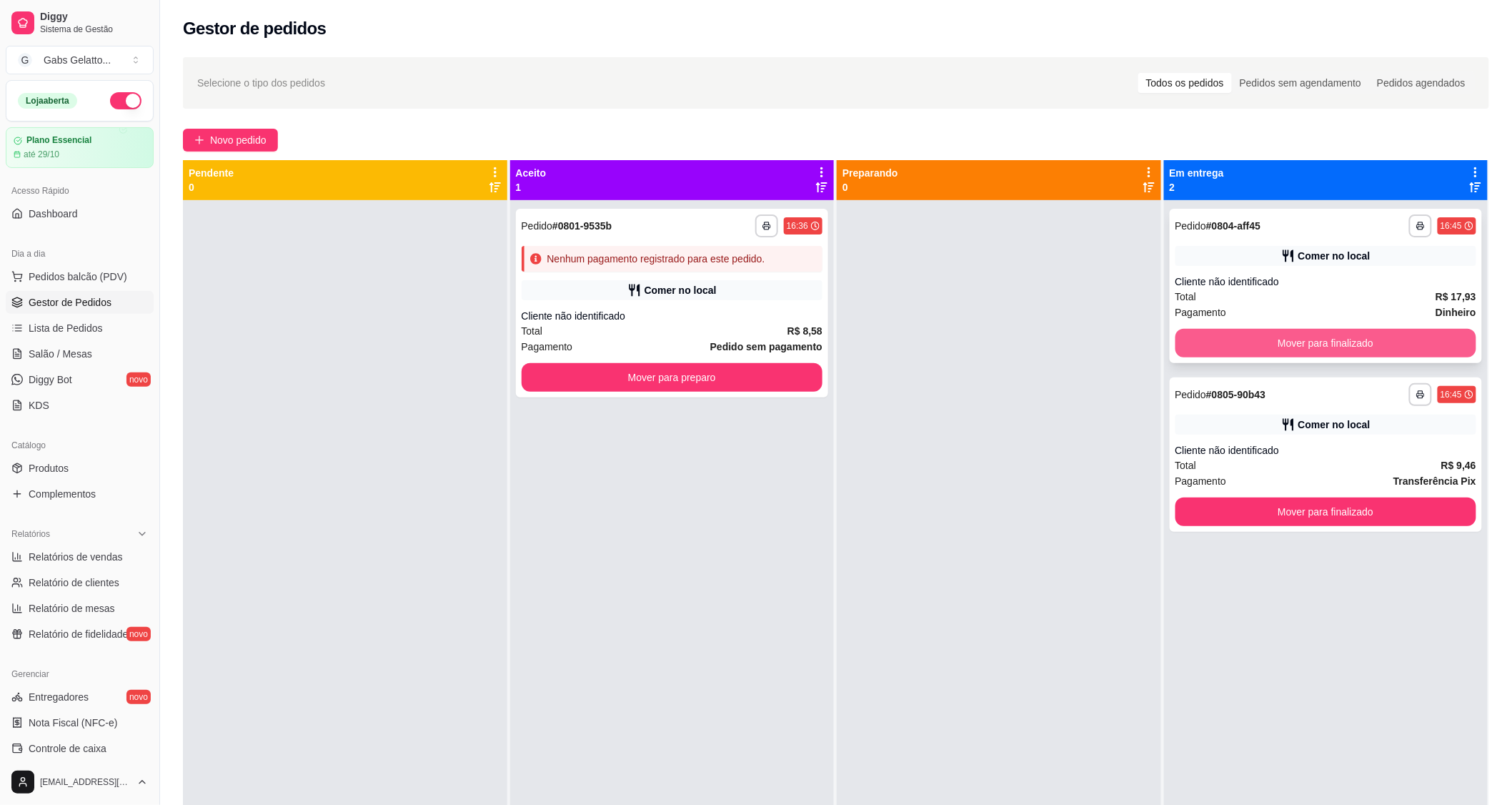
click at [1220, 329] on button "Mover para finalizado" at bounding box center [1327, 343] width 302 height 28
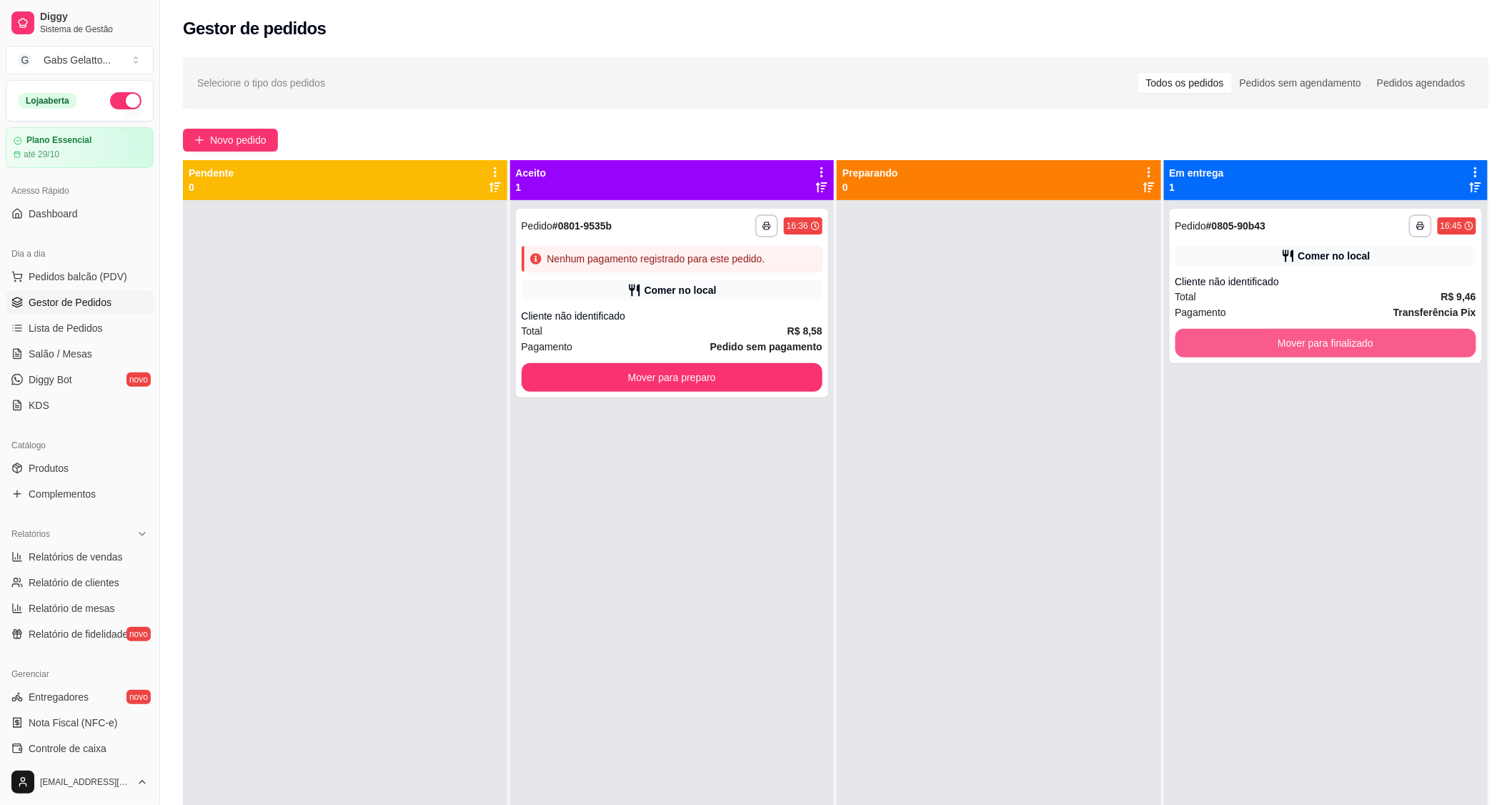
click at [1223, 330] on button "Mover para finalizado" at bounding box center [1327, 343] width 302 height 28
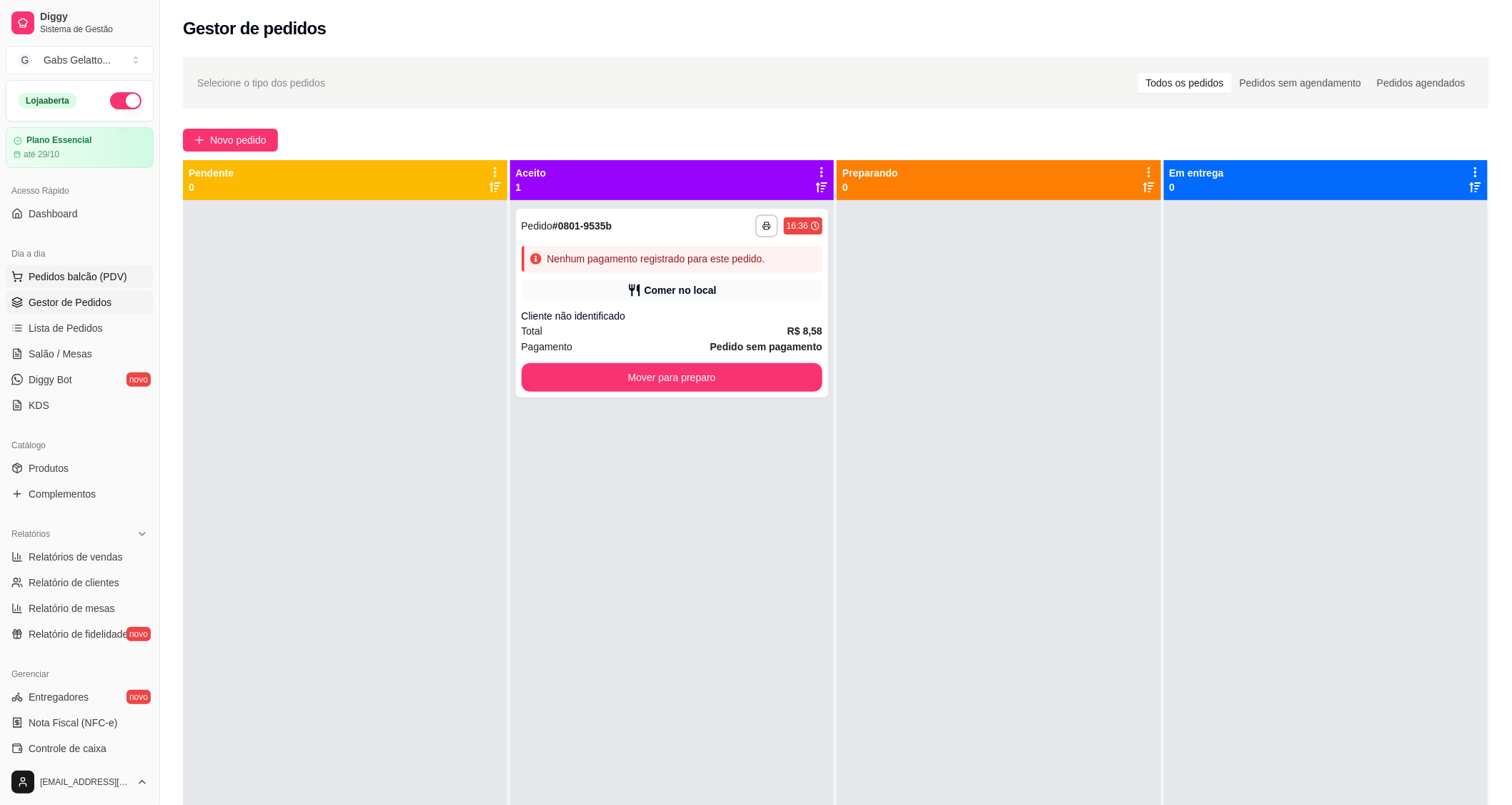
click at [107, 280] on span "Pedidos balcão (PDV)" at bounding box center [77, 277] width 98 height 14
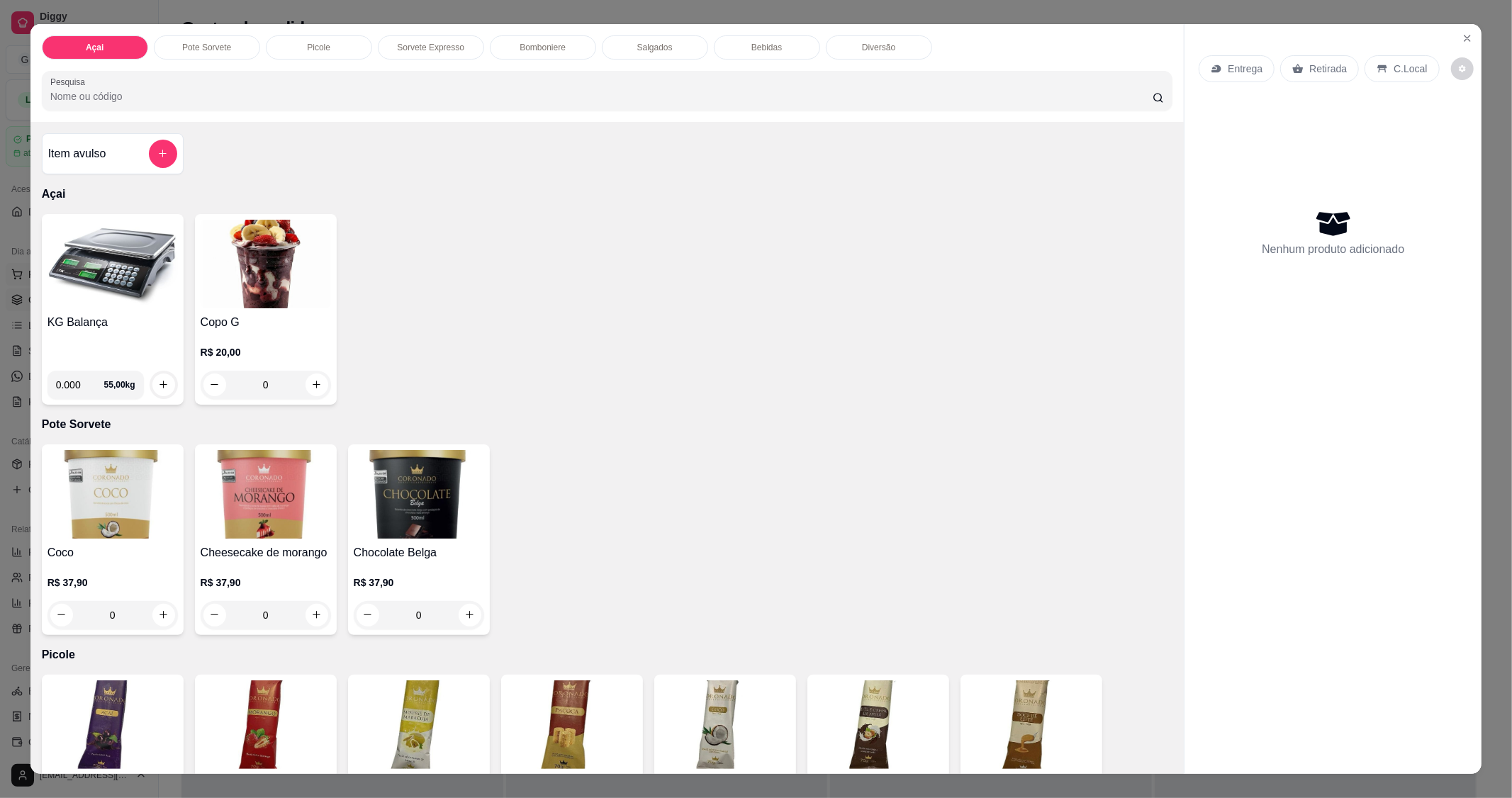
click at [115, 280] on img at bounding box center [112, 264] width 130 height 89
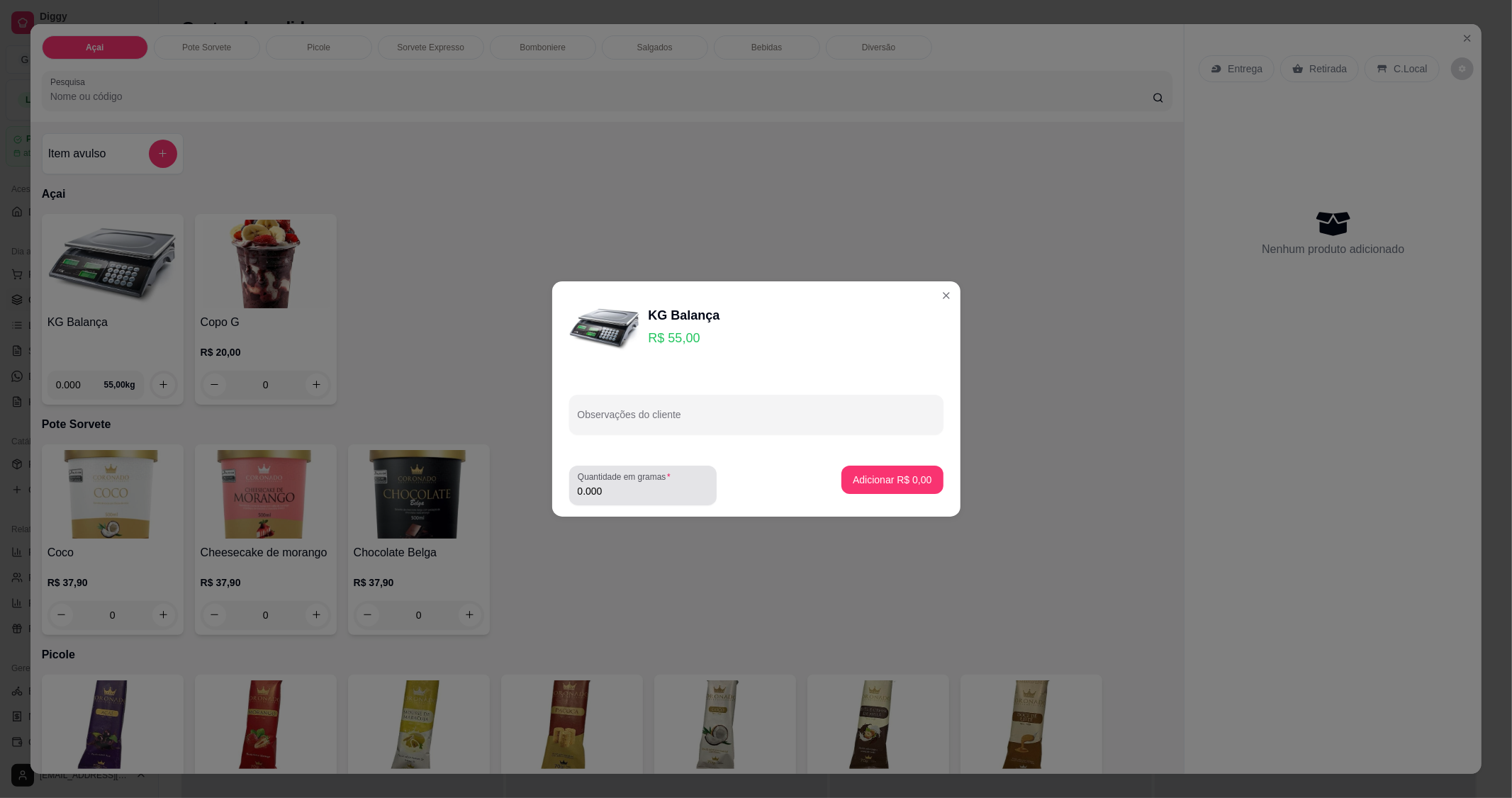
click at [656, 491] on input "0.000" at bounding box center [643, 491] width 130 height 14
type input "0.090"
click at [886, 484] on p "Adicionar R$ 4,95" at bounding box center [892, 479] width 79 height 14
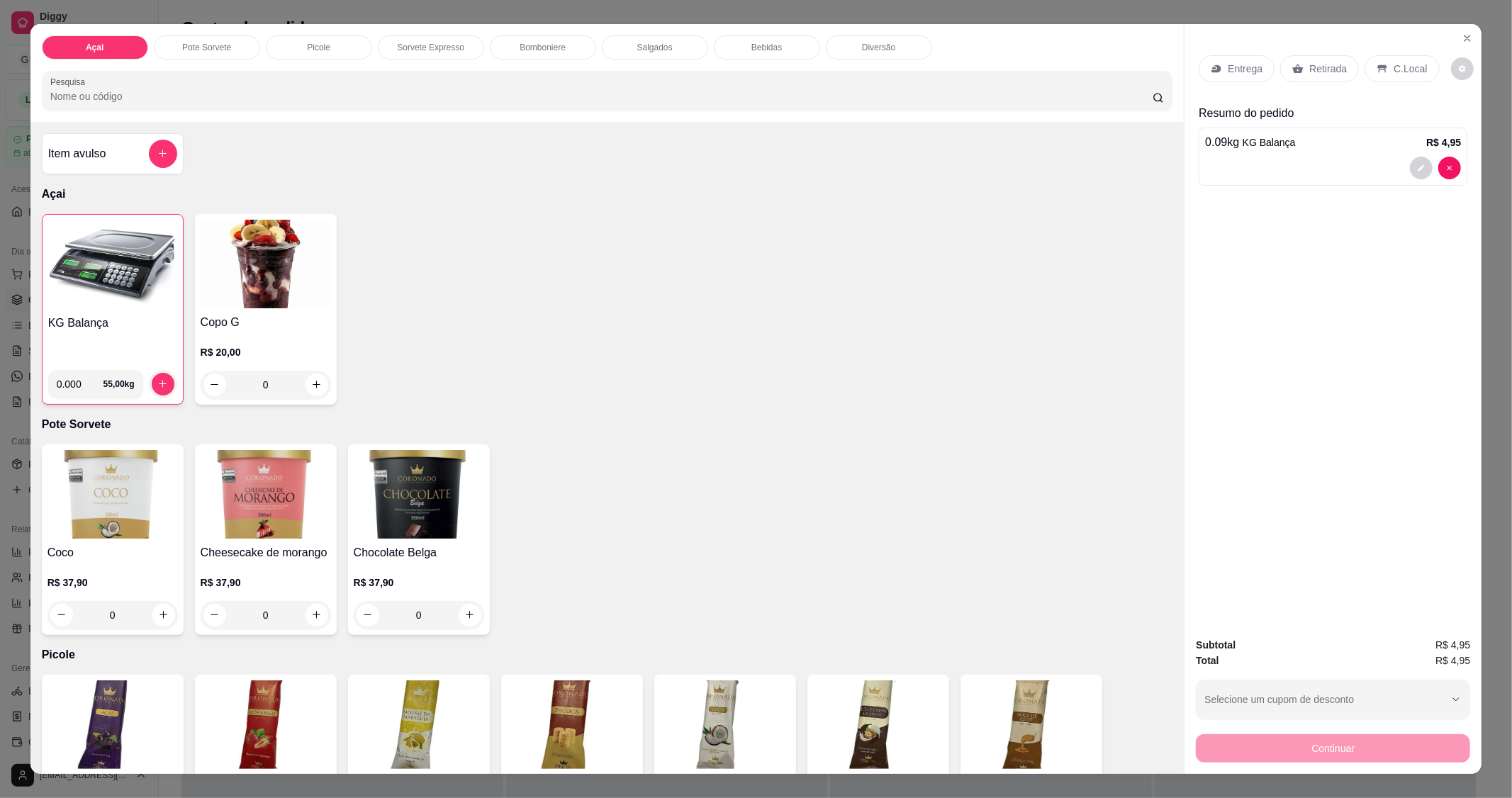
click at [1393, 71] on p "C.Local" at bounding box center [1410, 69] width 34 height 14
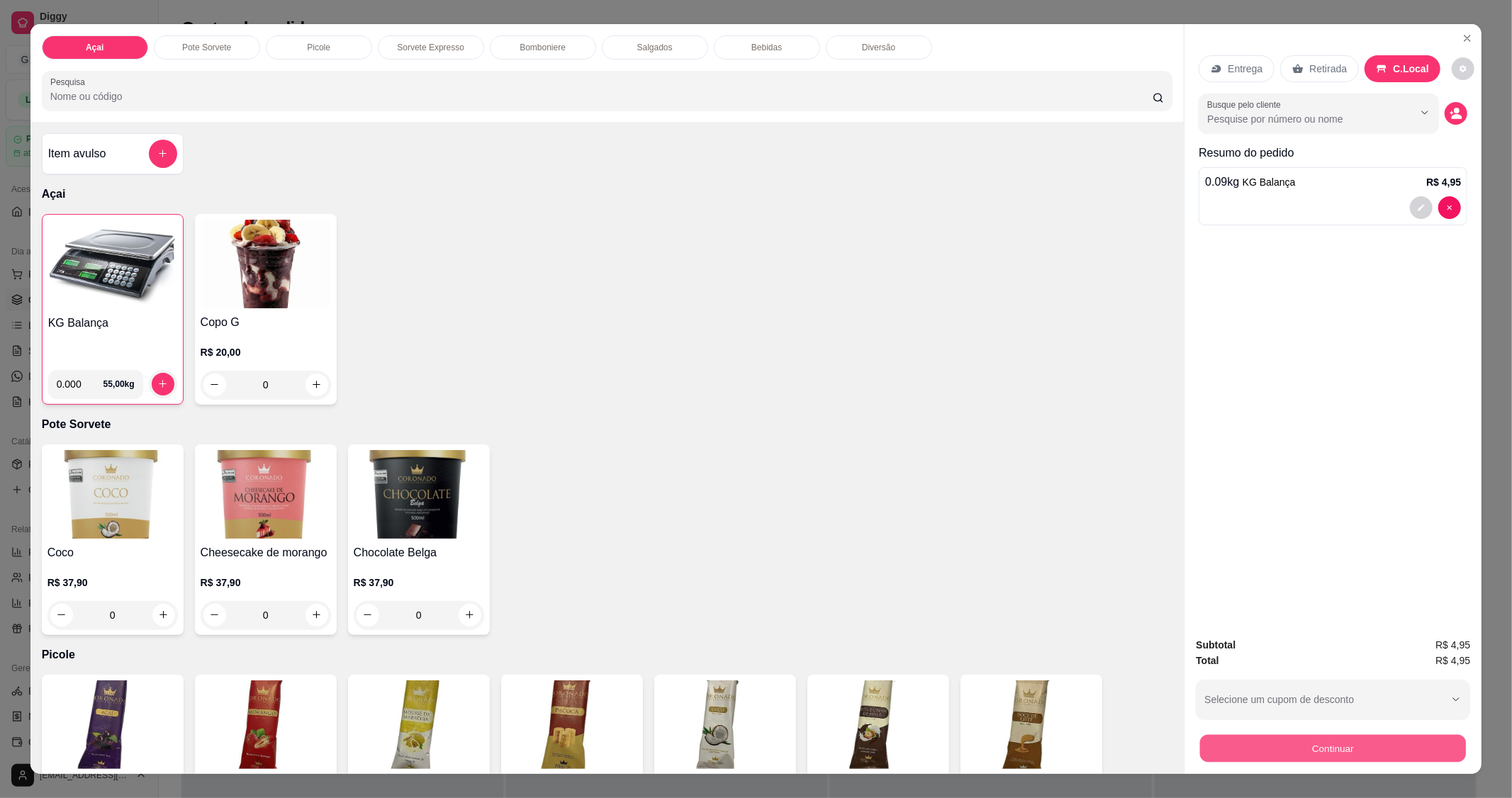
click at [1282, 753] on button "Continuar" at bounding box center [1333, 748] width 266 height 27
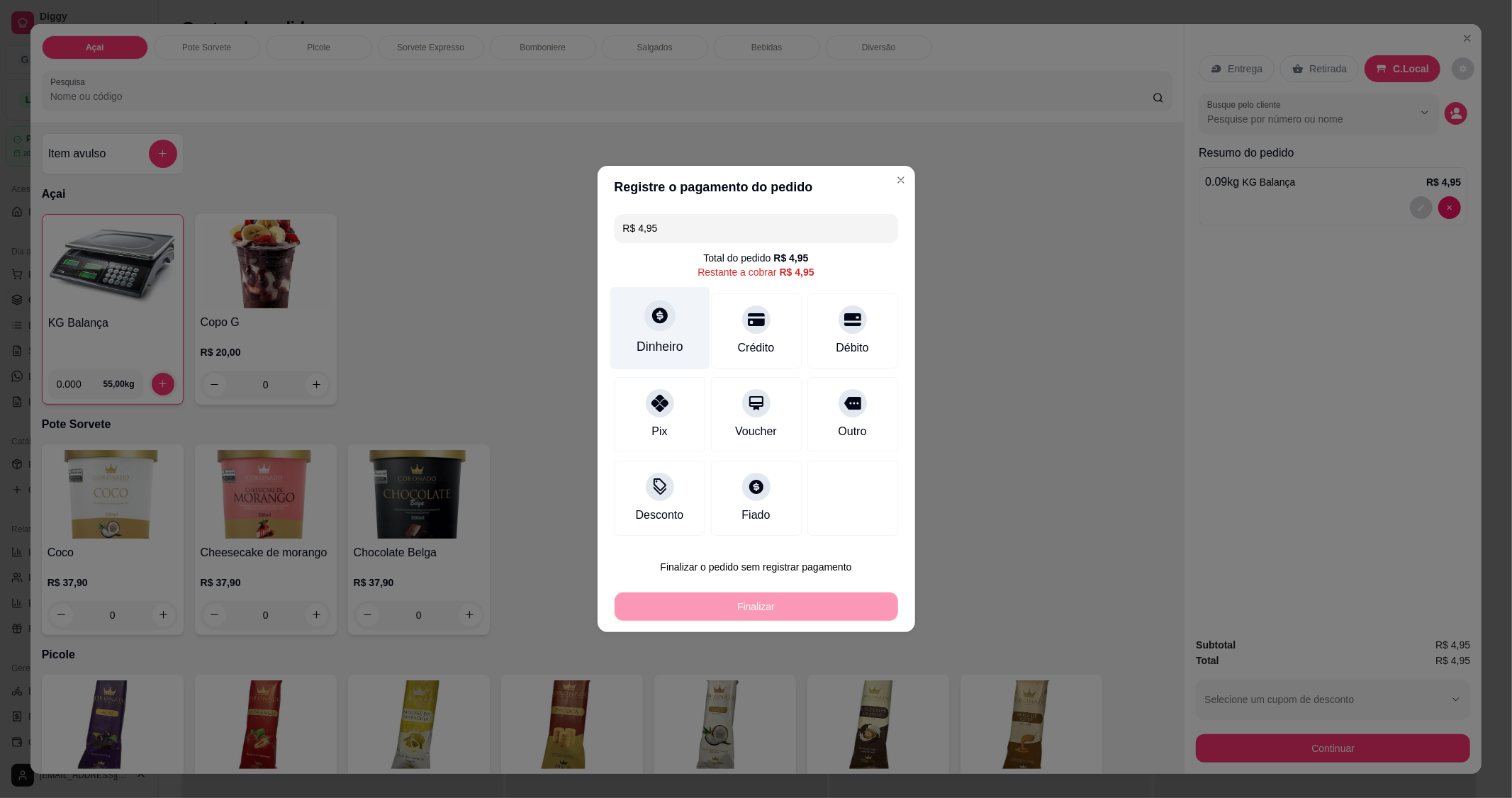
click at [654, 316] on icon at bounding box center [660, 316] width 16 height 16
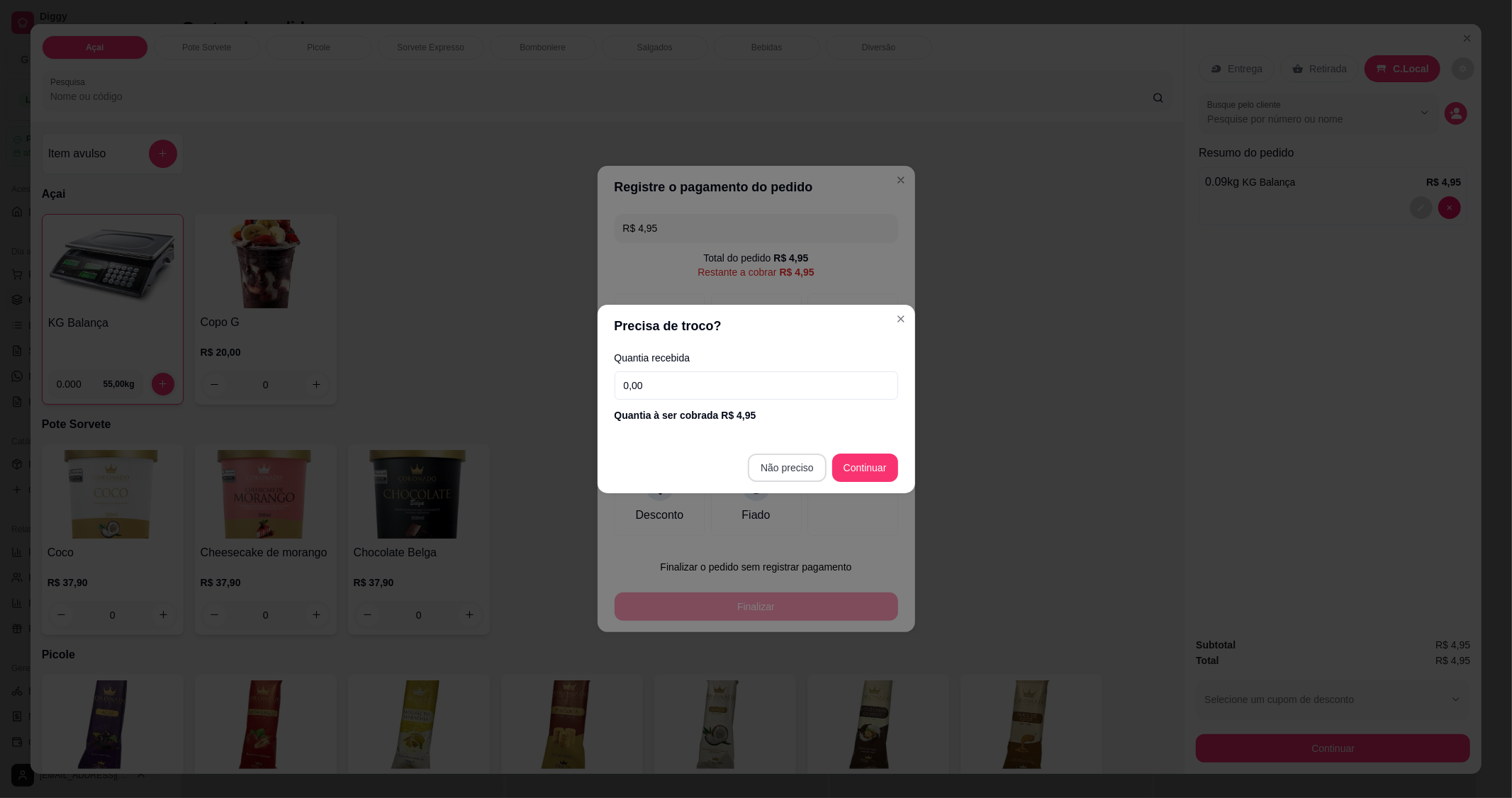
click at [784, 447] on footer "Não preciso Continuar" at bounding box center [756, 467] width 317 height 51
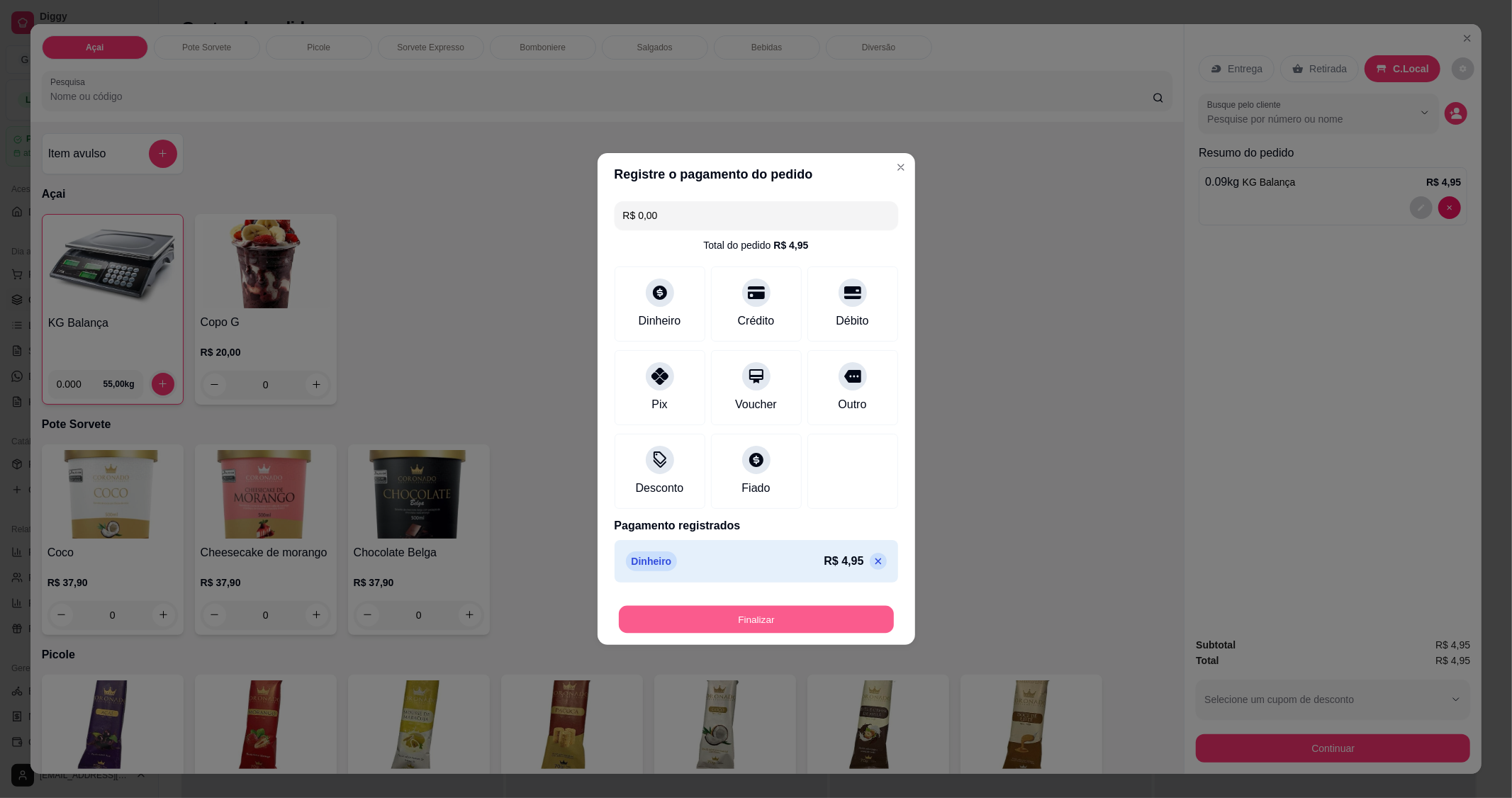
click at [774, 611] on button "Finalizar" at bounding box center [756, 619] width 275 height 27
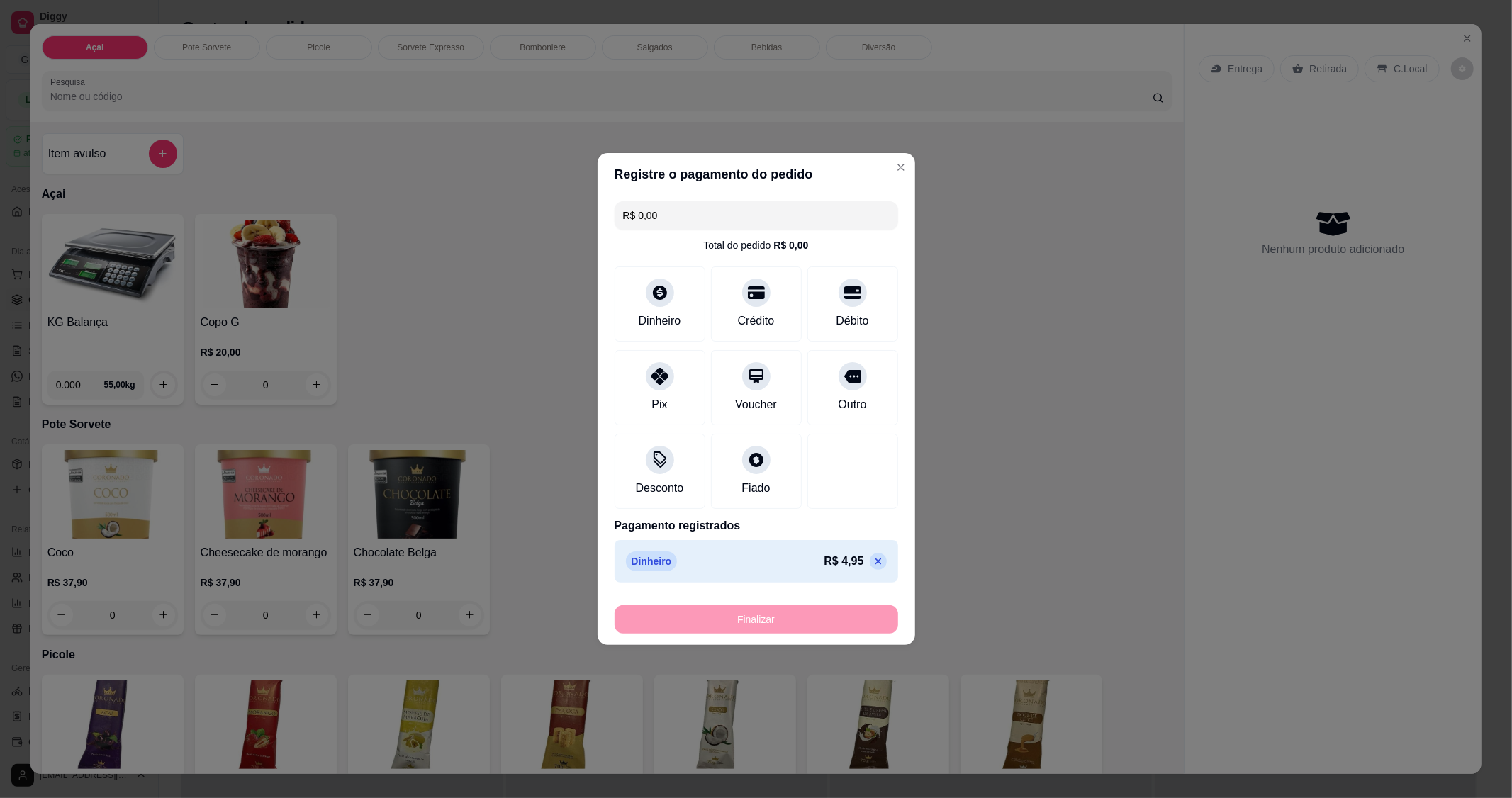
type input "-R$ 4,95"
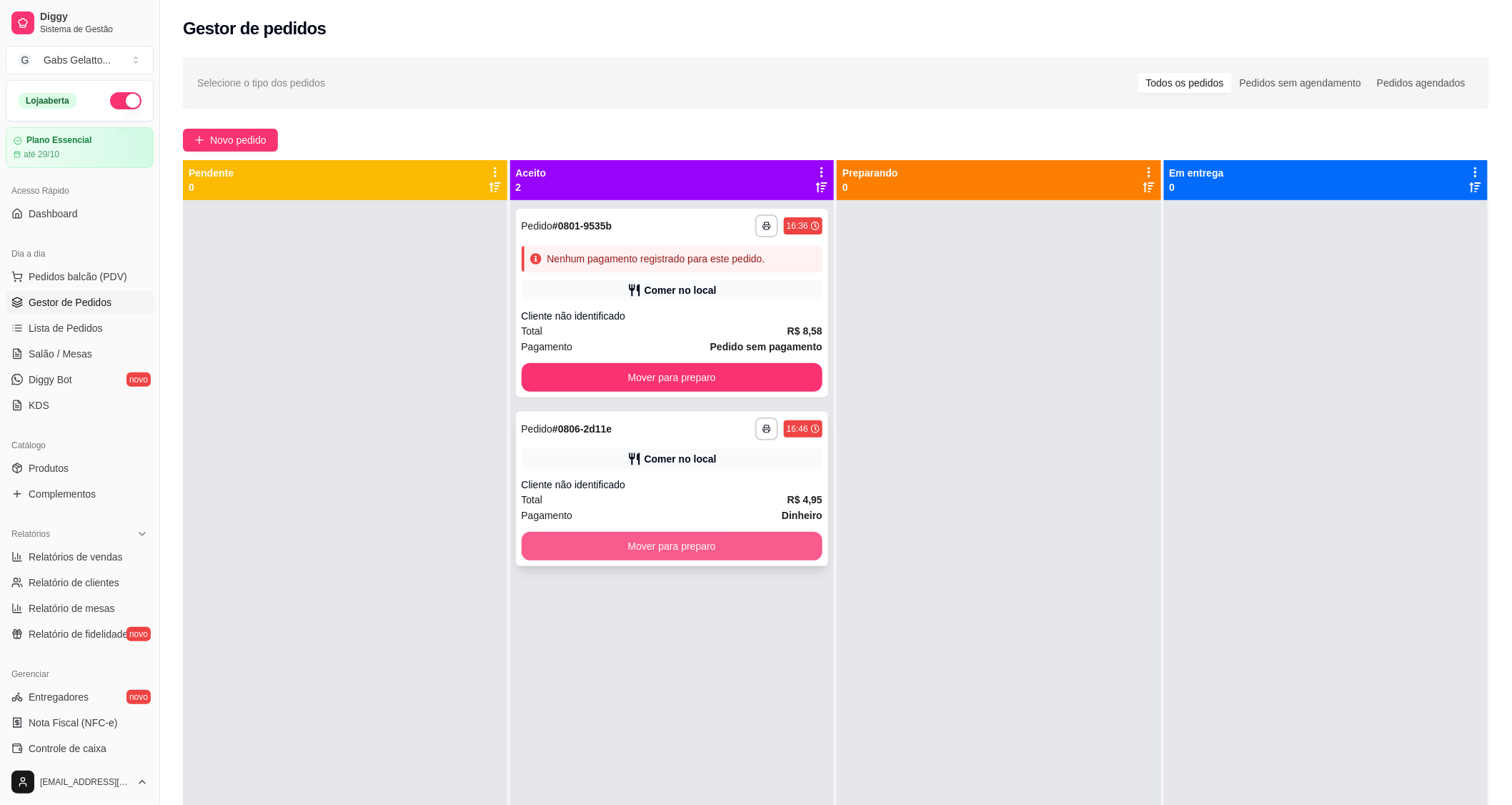
drag, startPoint x: 665, startPoint y: 527, endPoint x: 674, endPoint y: 523, distance: 9.8
click at [674, 523] on div "**********" at bounding box center [672, 489] width 313 height 154
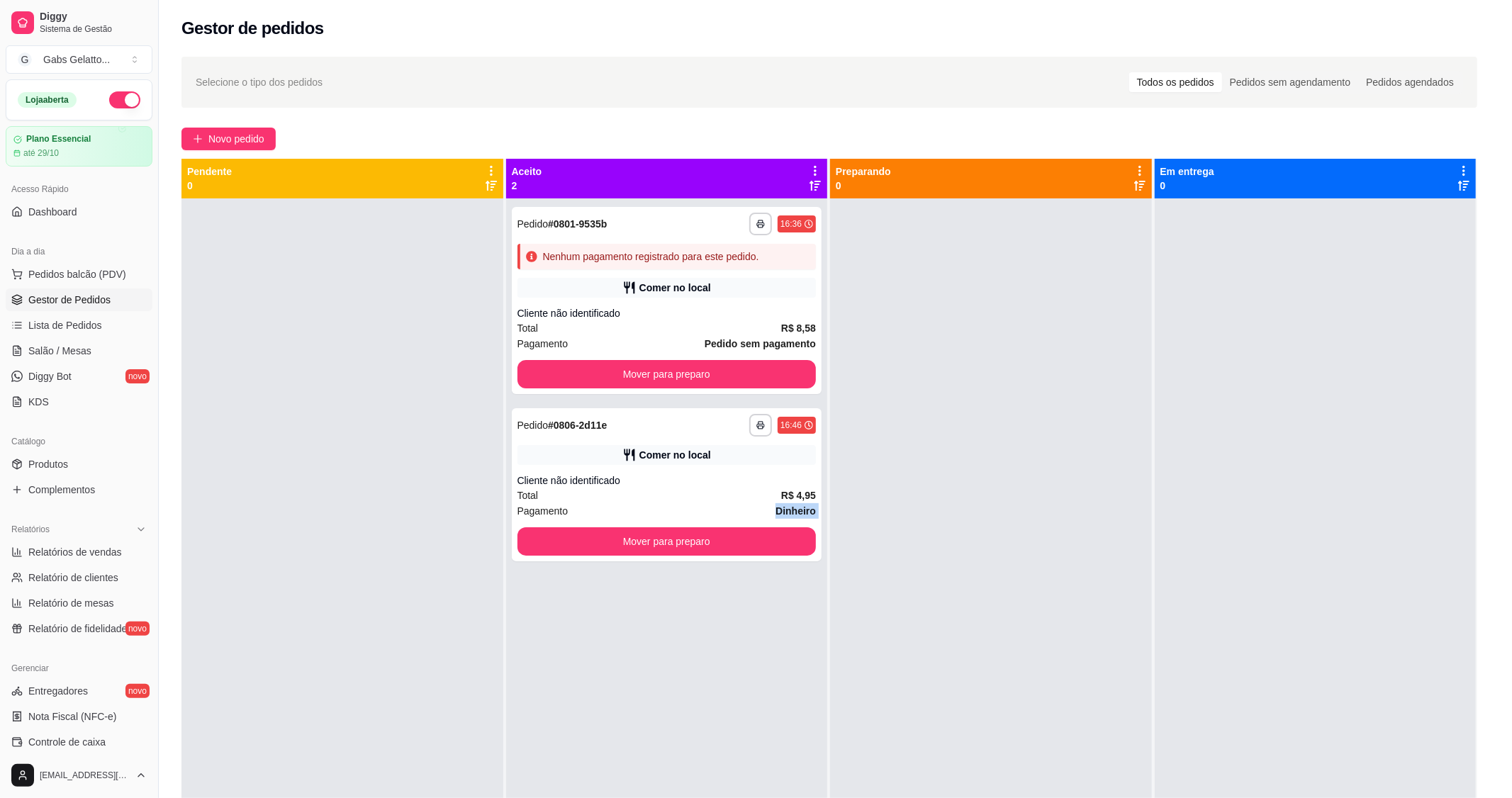
click at [717, 538] on div at bounding box center [756, 539] width 374 height 2
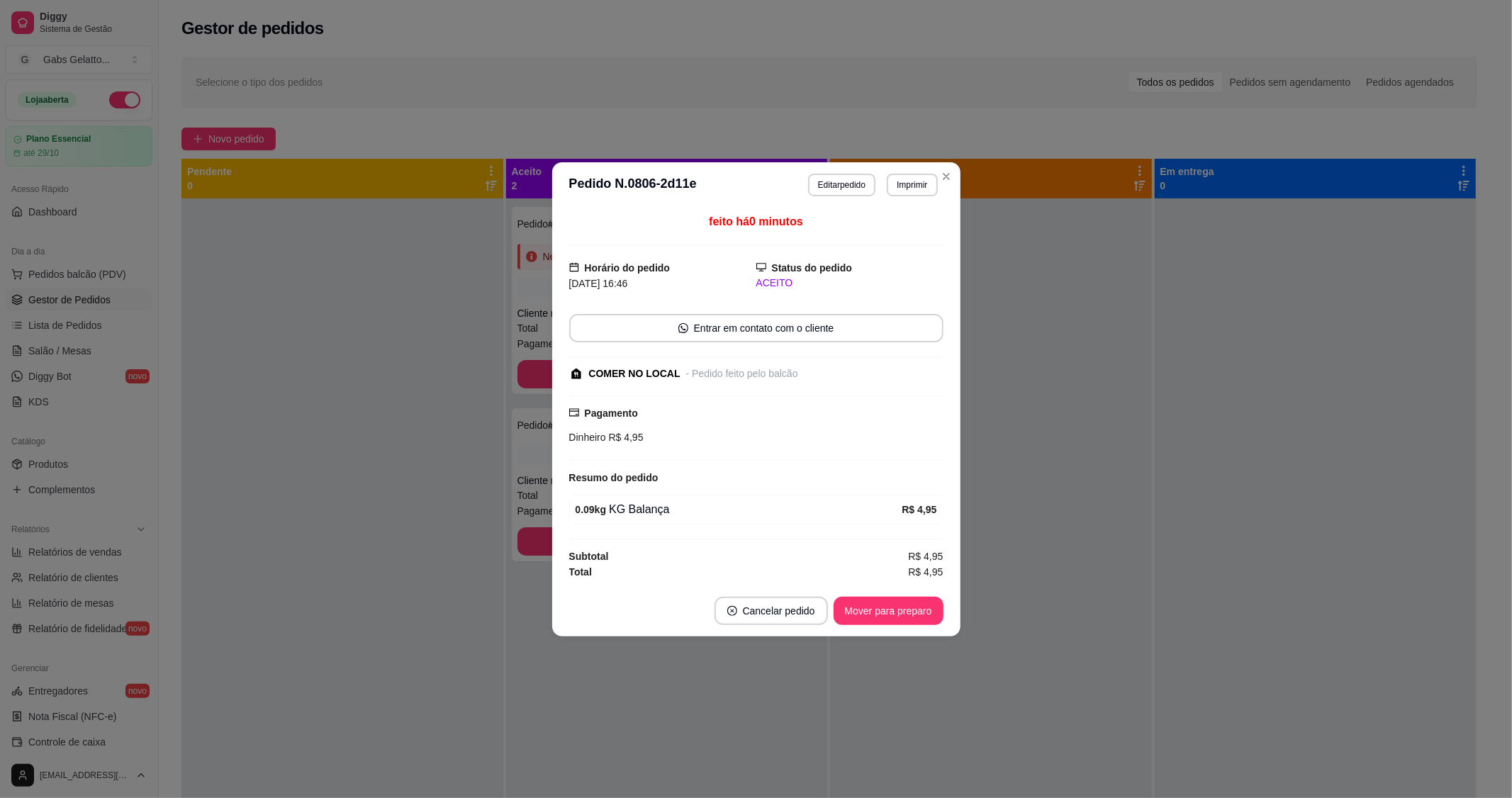
click at [556, 538] on div "feito há 0 minutos Horário do pedido 14/10/2025 16:46 Status do pedido ACEITO E…" at bounding box center [756, 396] width 409 height 378
click at [558, 535] on div "feito há 0 minutos Horário do pedido 14/10/2025 16:46 Status do pedido ACEITO E…" at bounding box center [756, 396] width 409 height 378
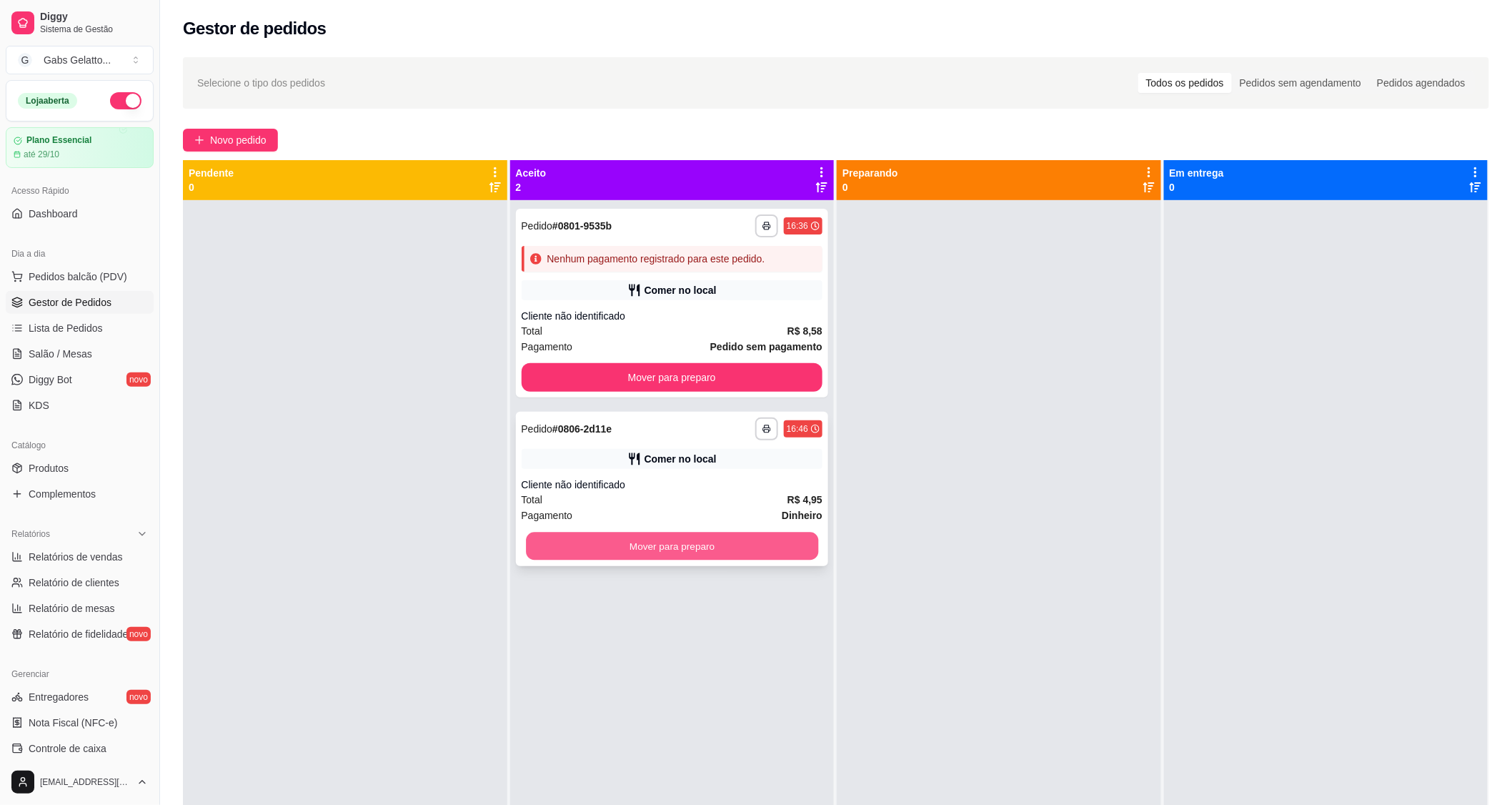
click at [538, 549] on button "Mover para preparo" at bounding box center [672, 546] width 292 height 28
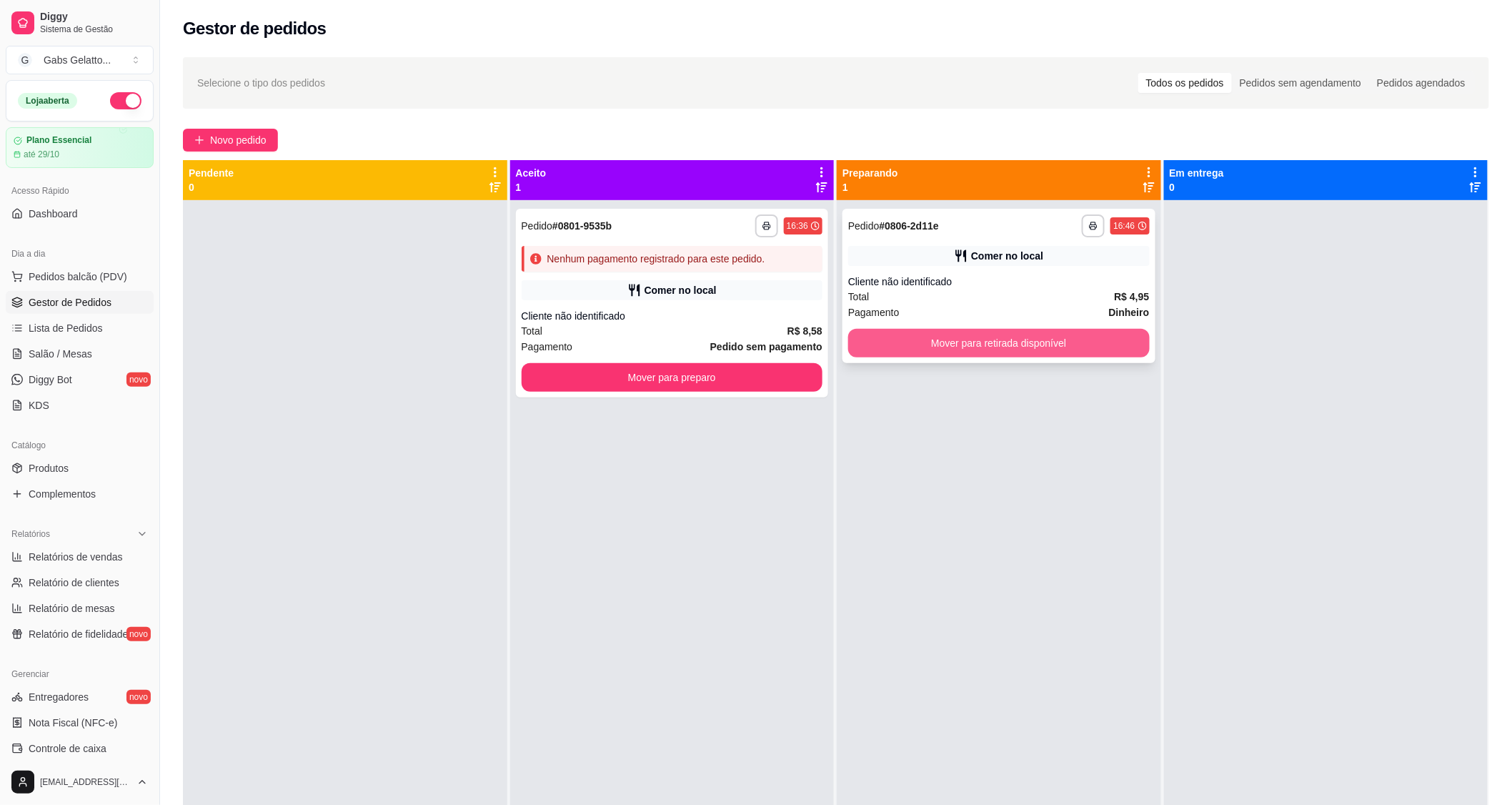
click at [992, 333] on button "Mover para retirada disponível" at bounding box center [999, 343] width 302 height 28
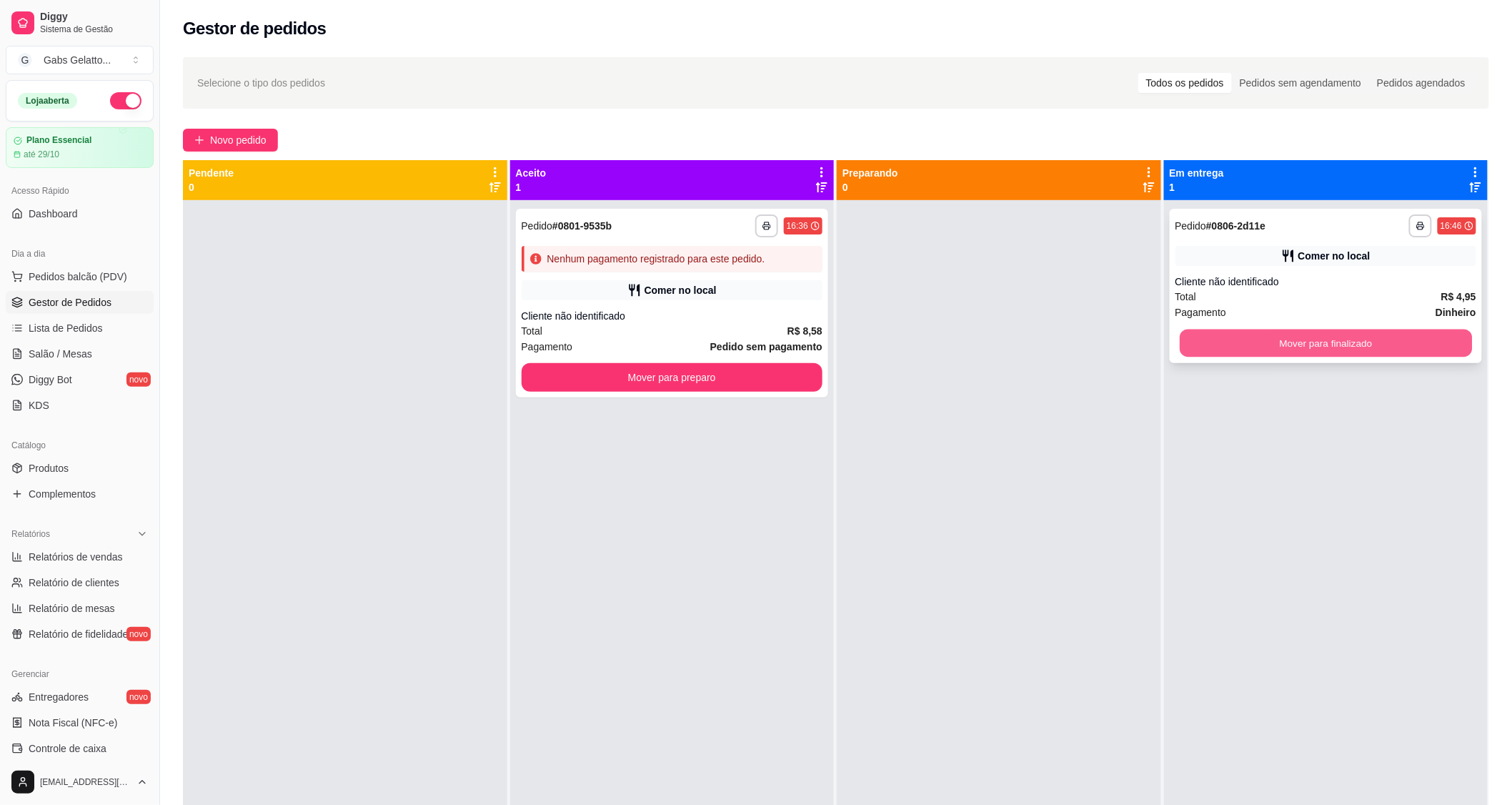
click at [1224, 349] on button "Mover para finalizado" at bounding box center [1326, 343] width 292 height 28
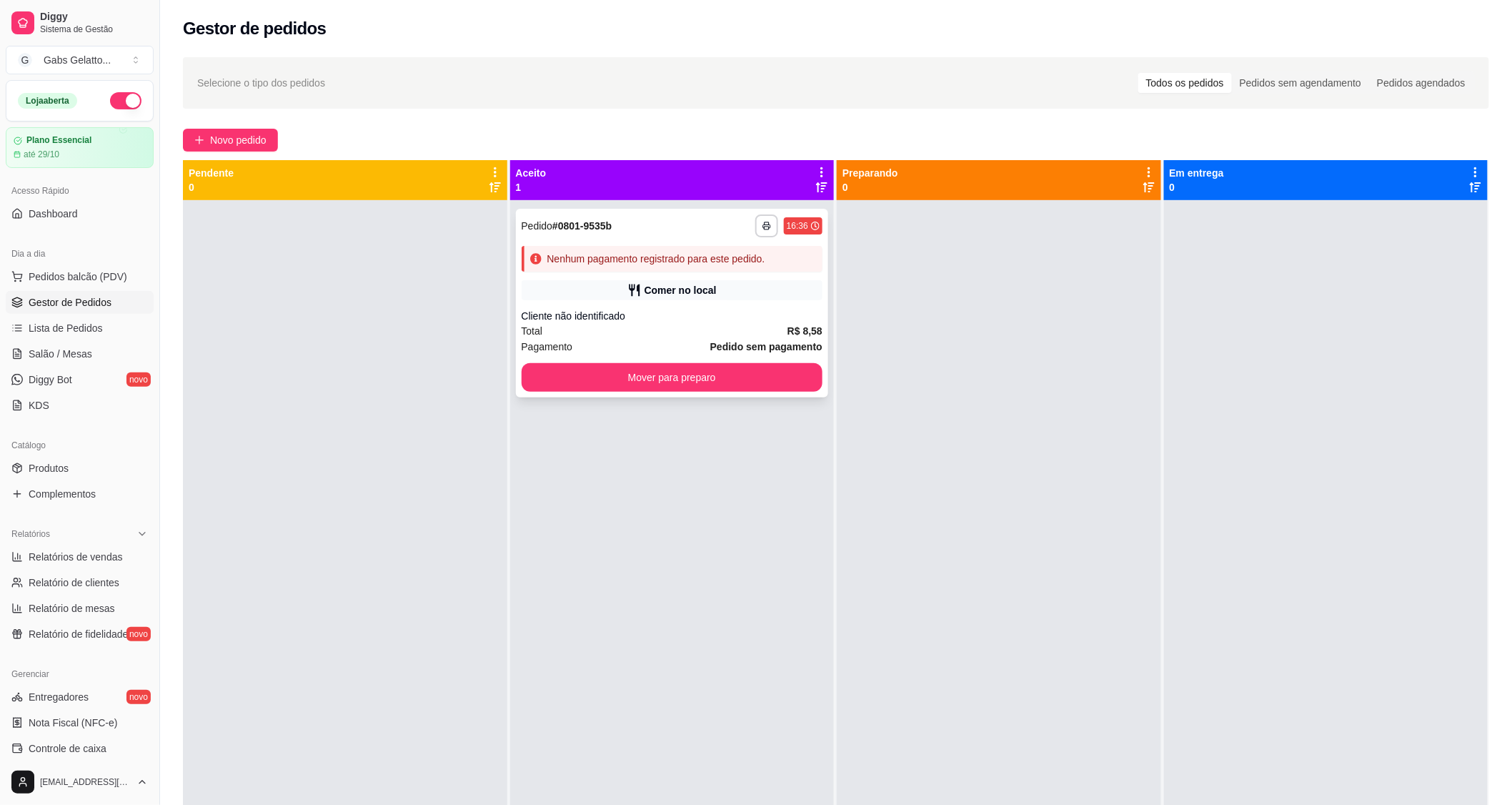
click at [630, 260] on div "Nenhum pagamento registrado para este pedido." at bounding box center [655, 259] width 218 height 14
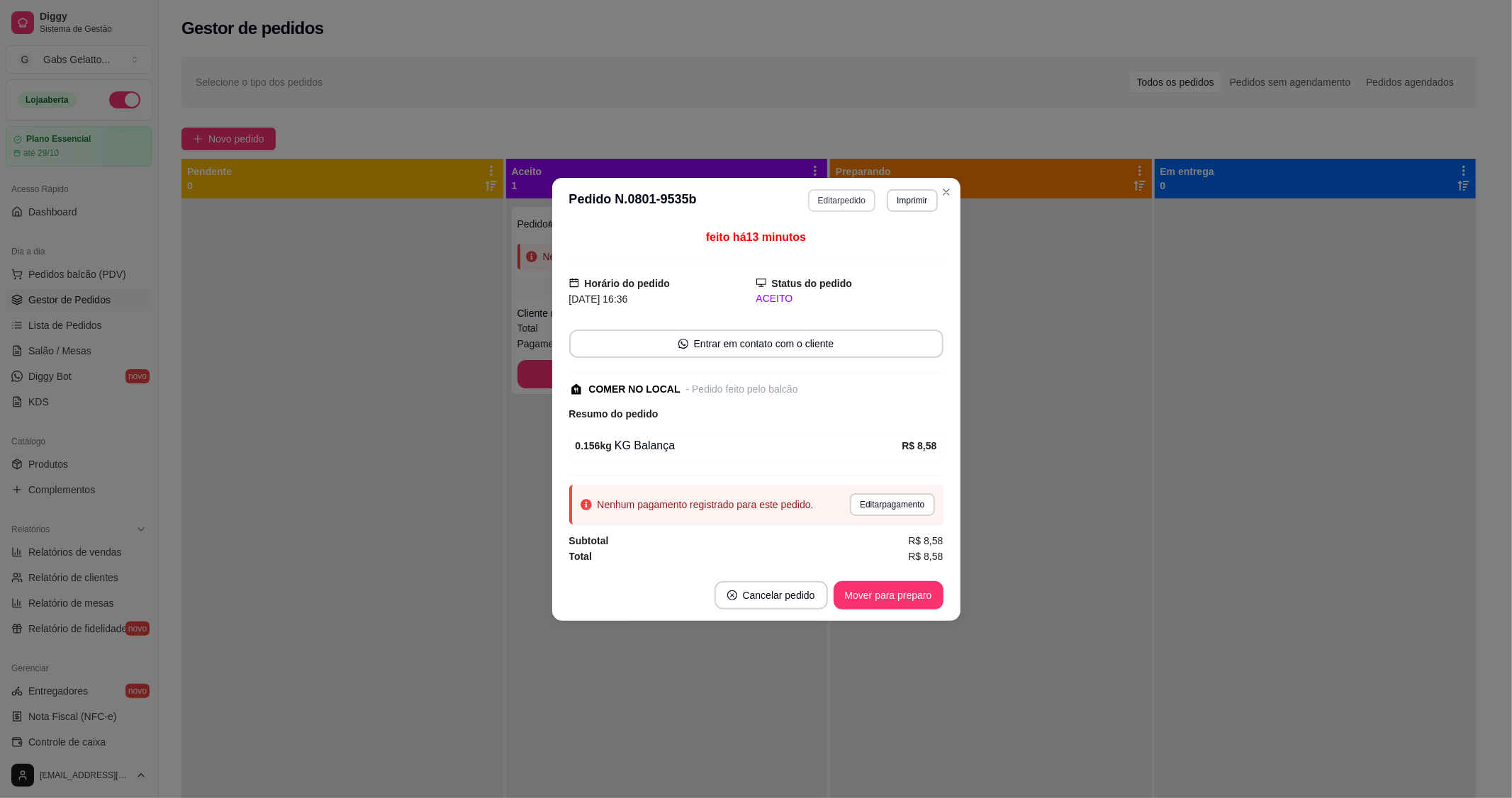
click at [845, 203] on button "Editar pedido" at bounding box center [841, 200] width 67 height 23
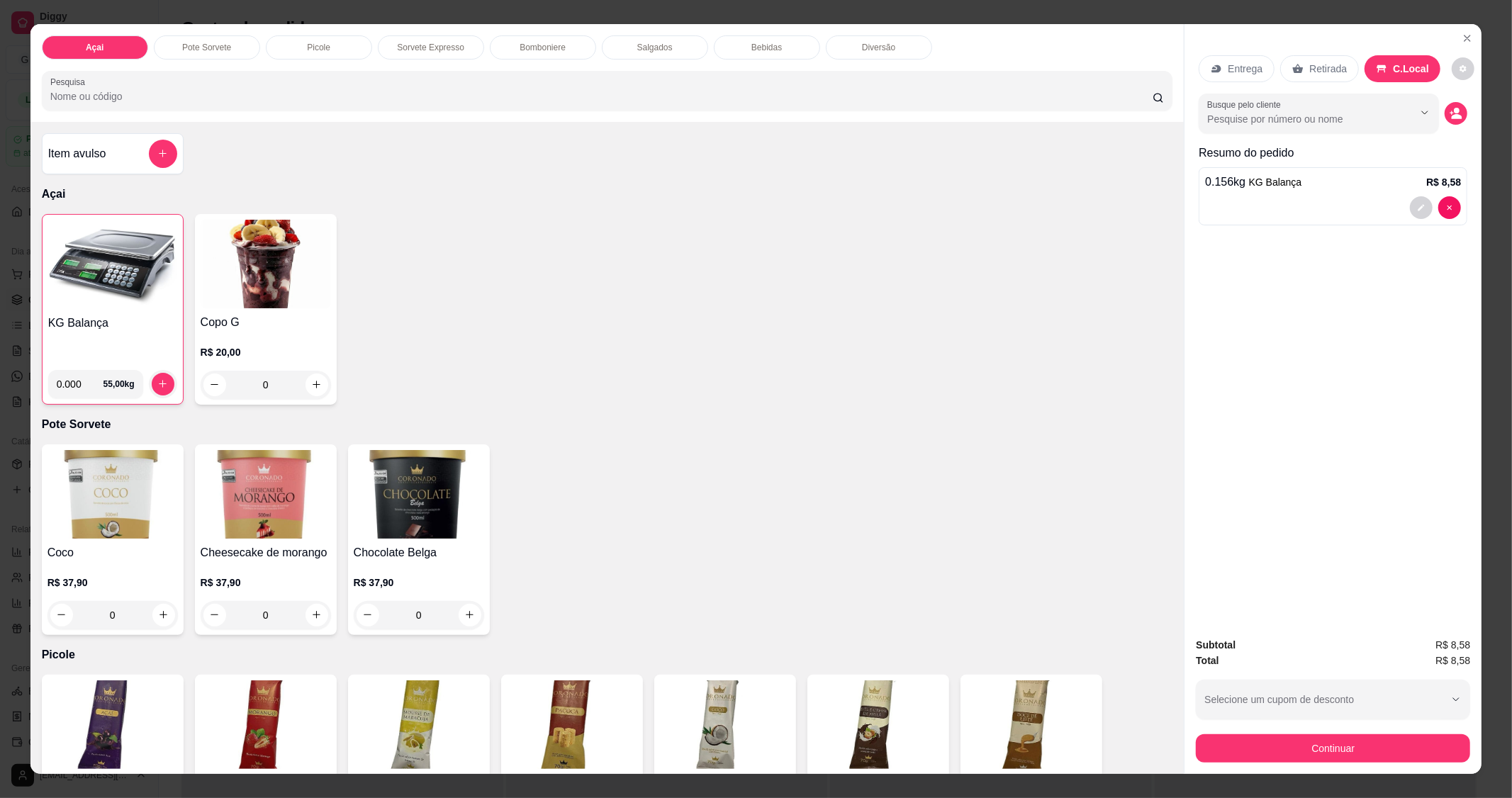
click at [1351, 764] on div "Subtotal R$ 8,58 Total R$ 8,58 Selecione um cupom de desconto EDUARDAFIEL MARCI…" at bounding box center [1333, 700] width 297 height 148
click at [1357, 752] on button "Continuar" at bounding box center [1333, 748] width 274 height 28
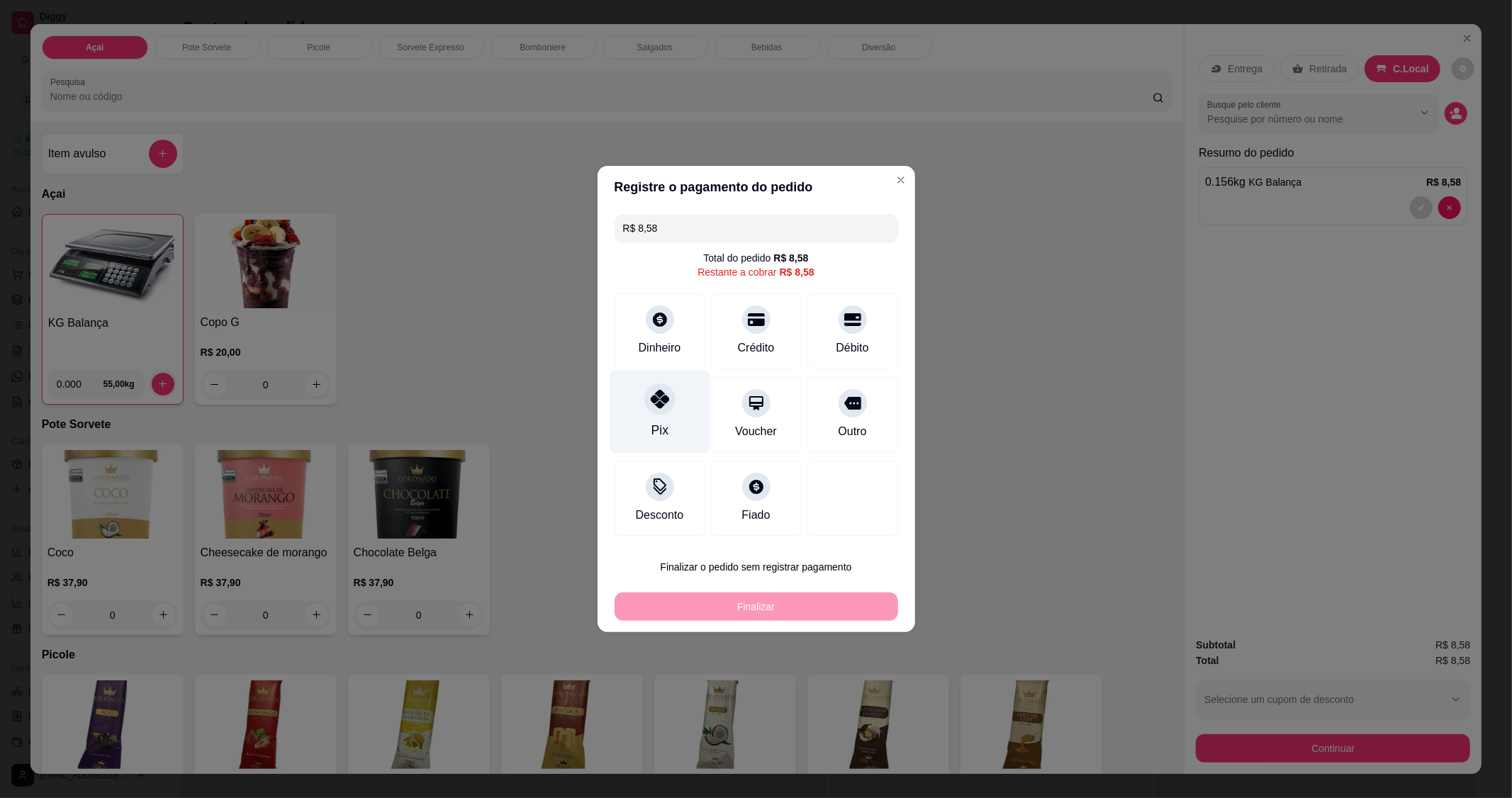
click at [677, 415] on div "Pix" at bounding box center [660, 412] width 100 height 83
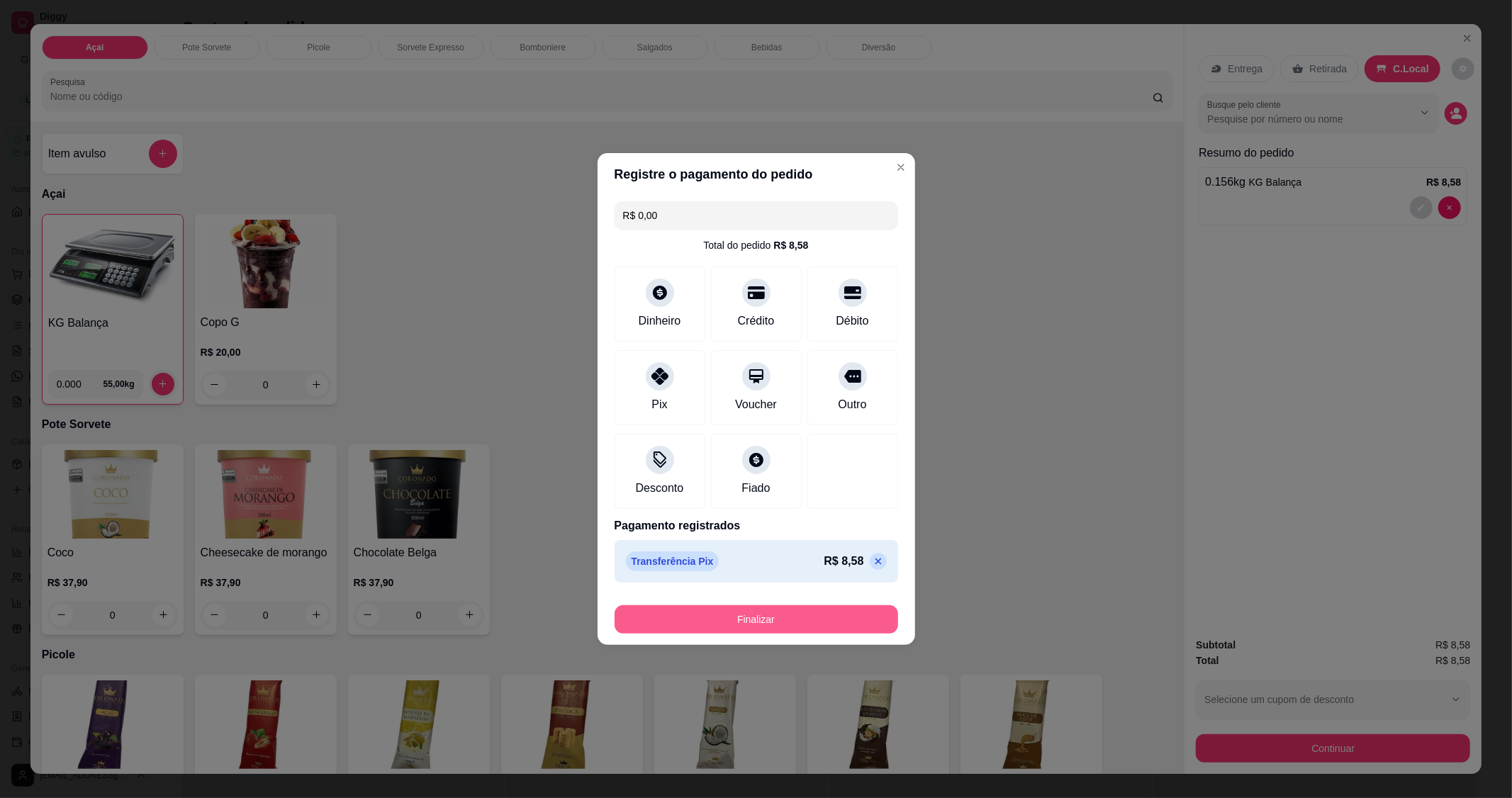
click at [760, 618] on button "Finalizar" at bounding box center [756, 619] width 284 height 28
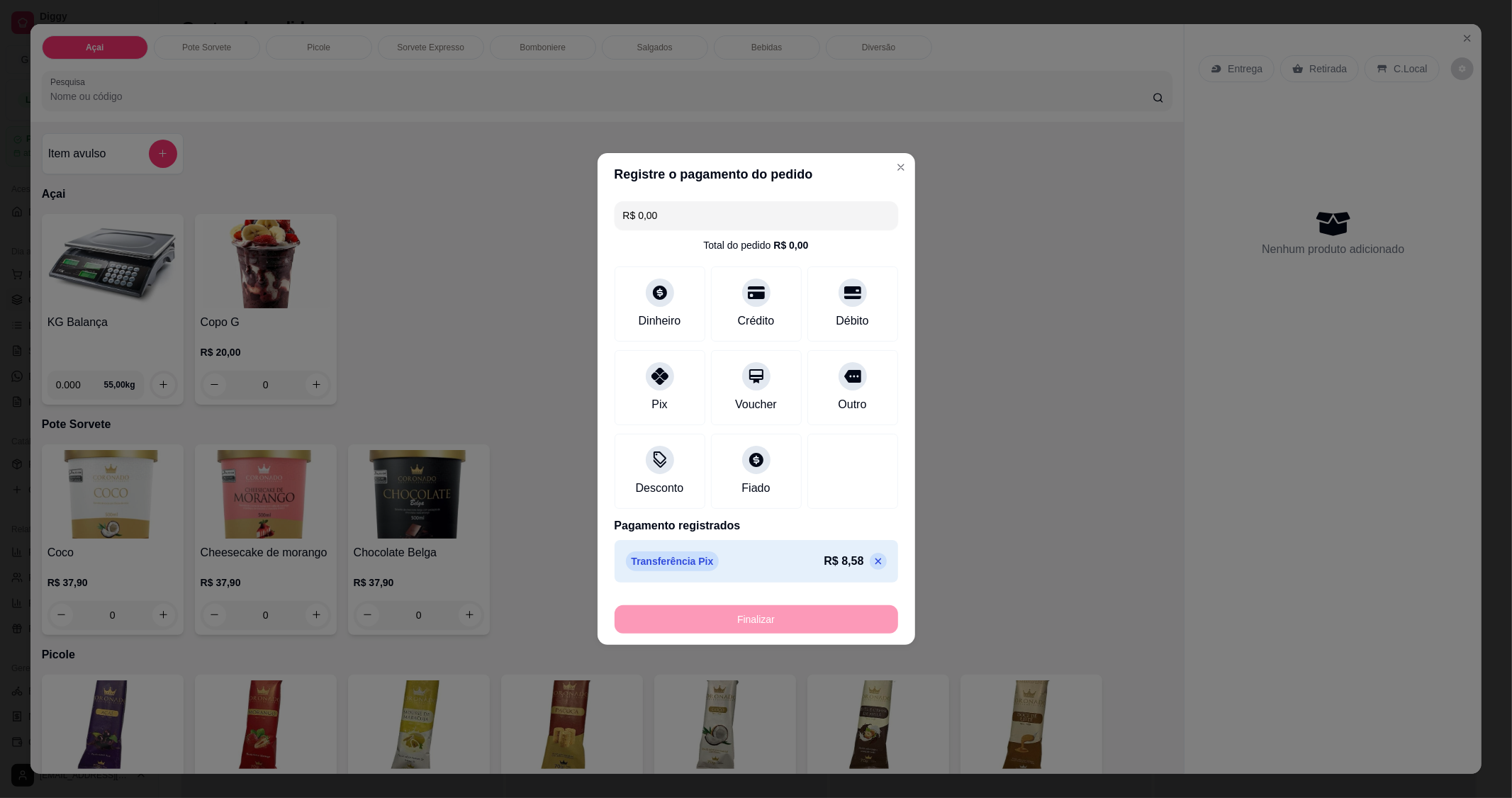
type input "-R$ 8,58"
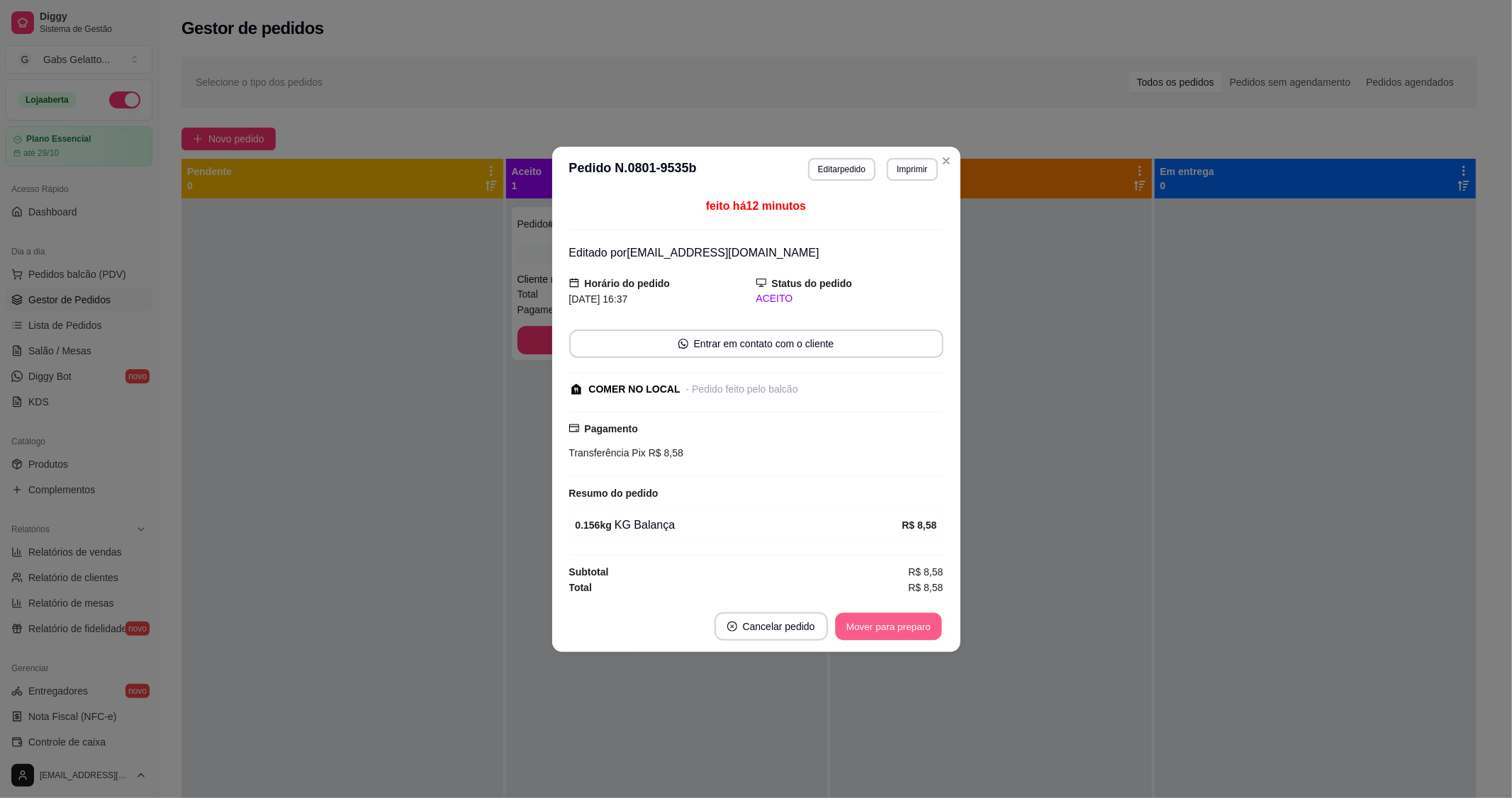
click at [902, 635] on button "Mover para preparo" at bounding box center [888, 626] width 106 height 27
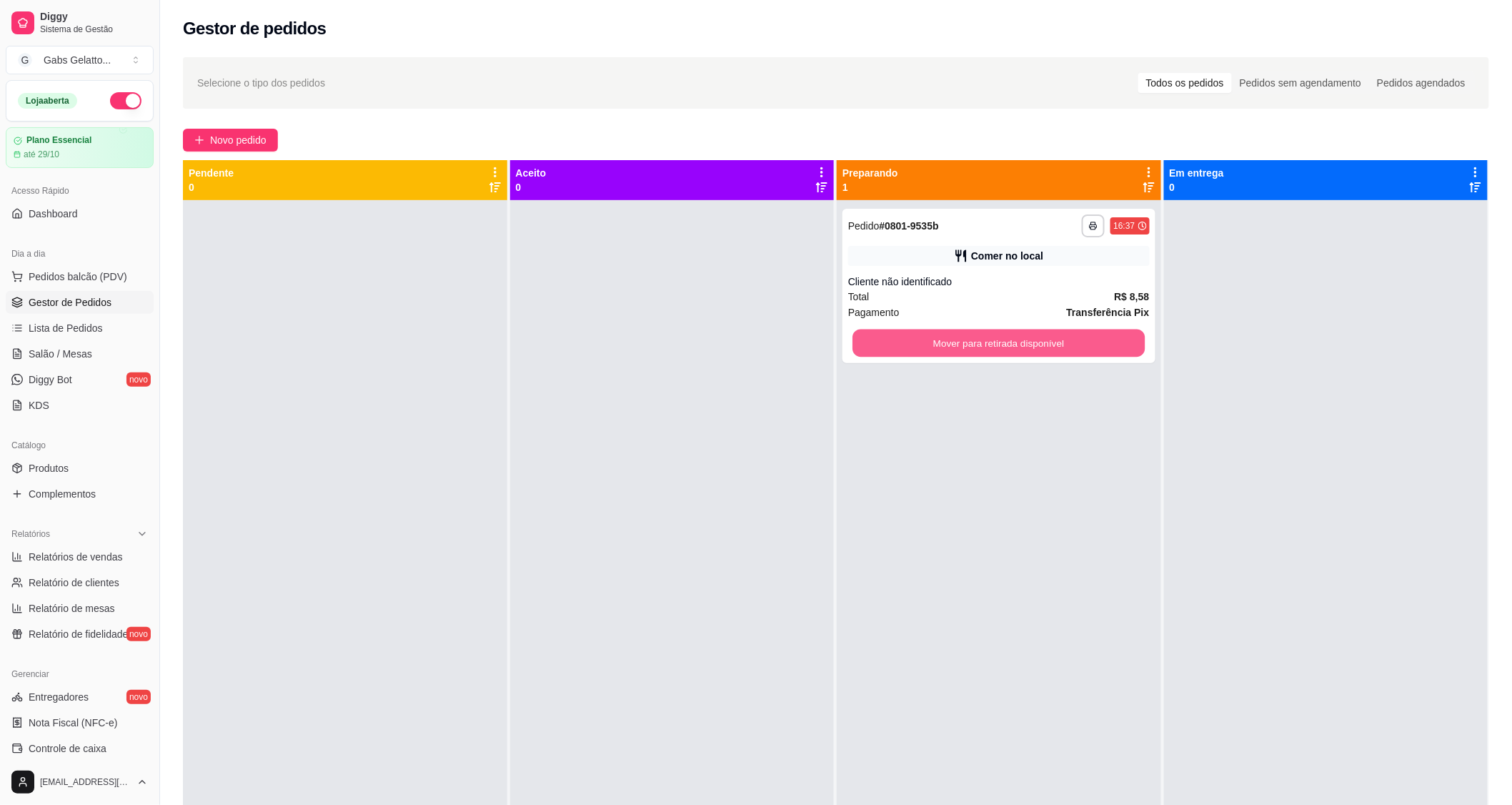
click at [1060, 351] on button "Mover para retirada disponível" at bounding box center [999, 343] width 292 height 28
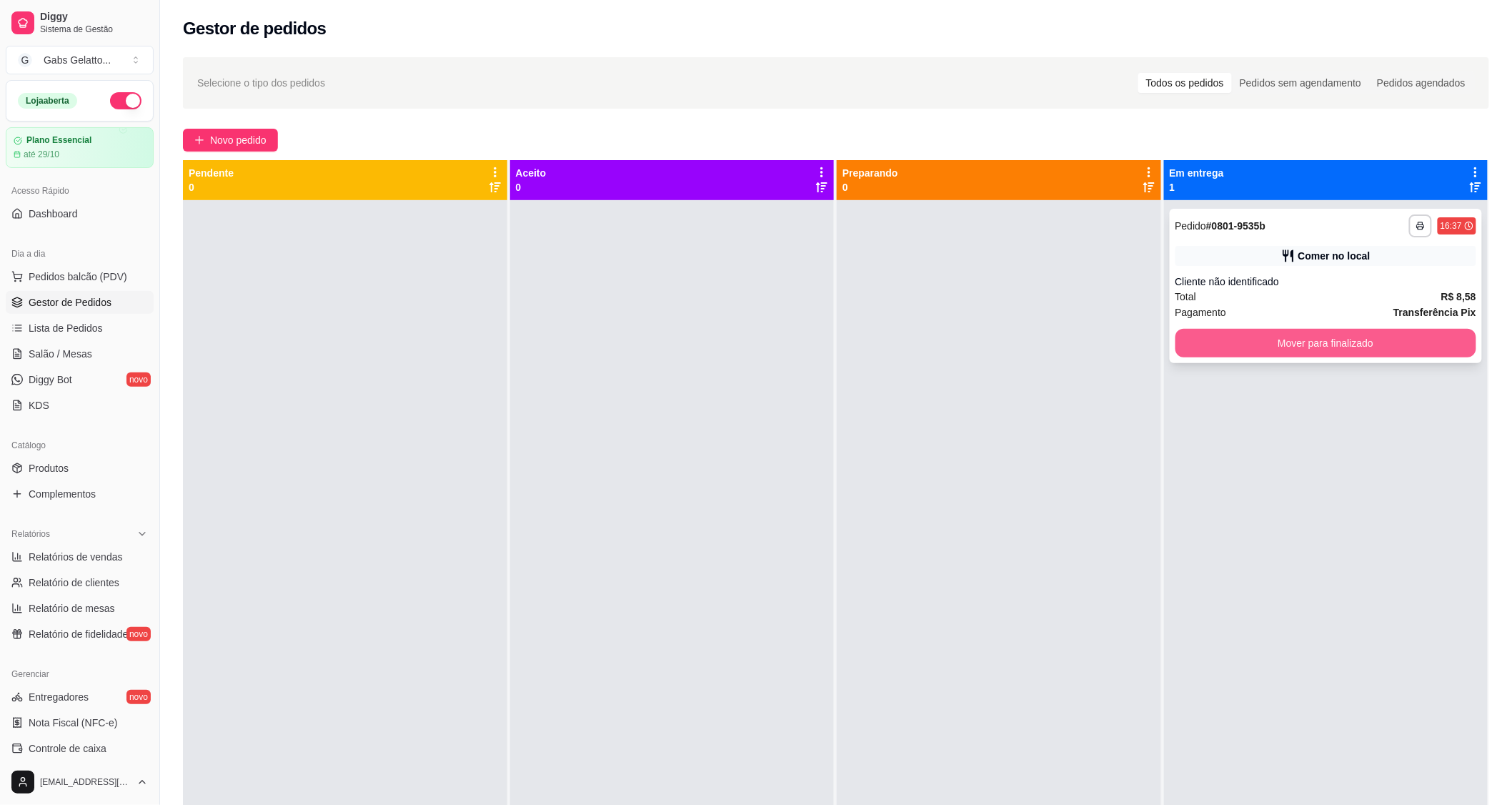
click at [1275, 351] on button "Mover para finalizado" at bounding box center [1327, 343] width 302 height 28
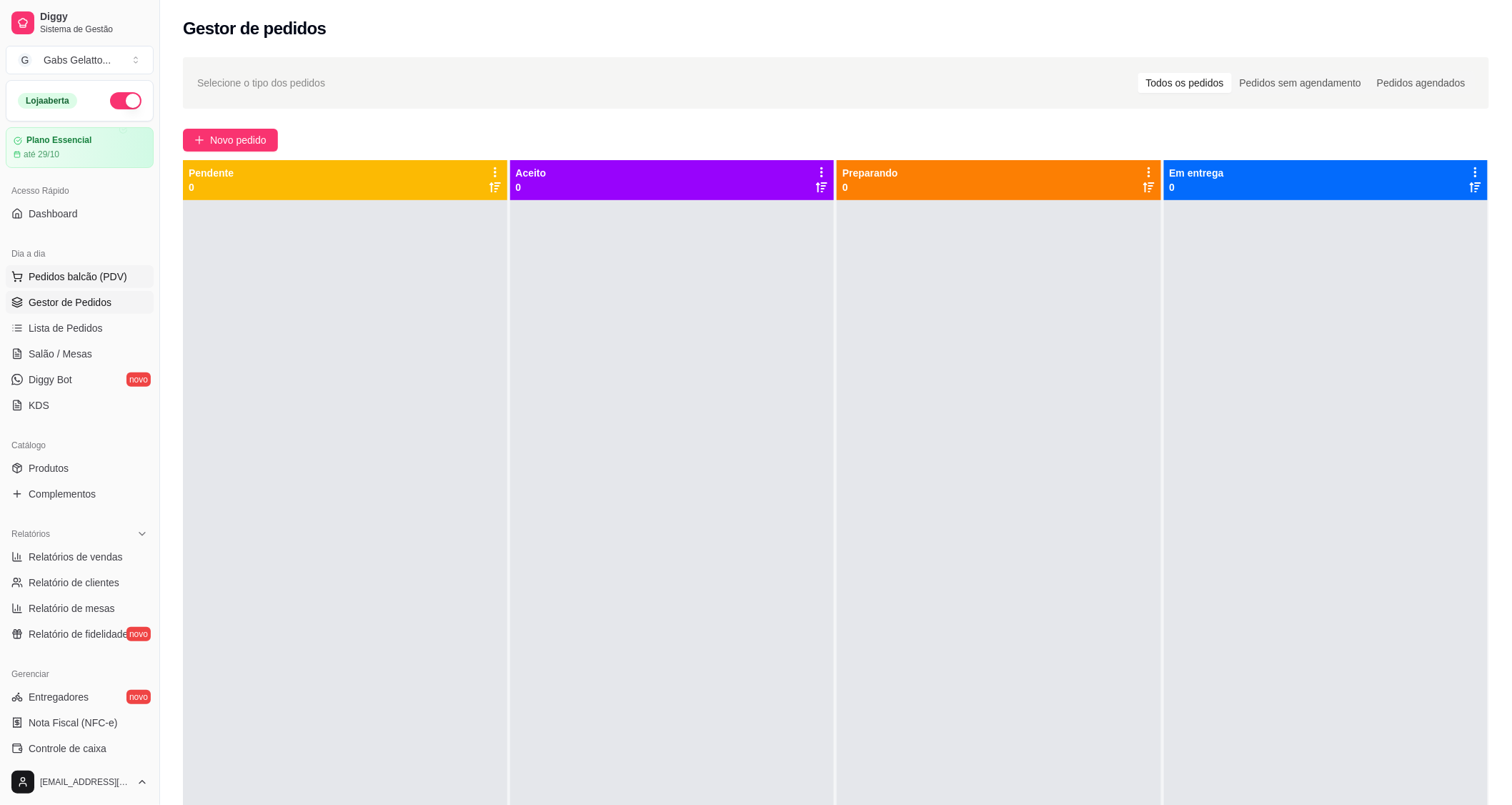
click at [62, 284] on button "Pedidos balcão (PDV)" at bounding box center [79, 276] width 148 height 23
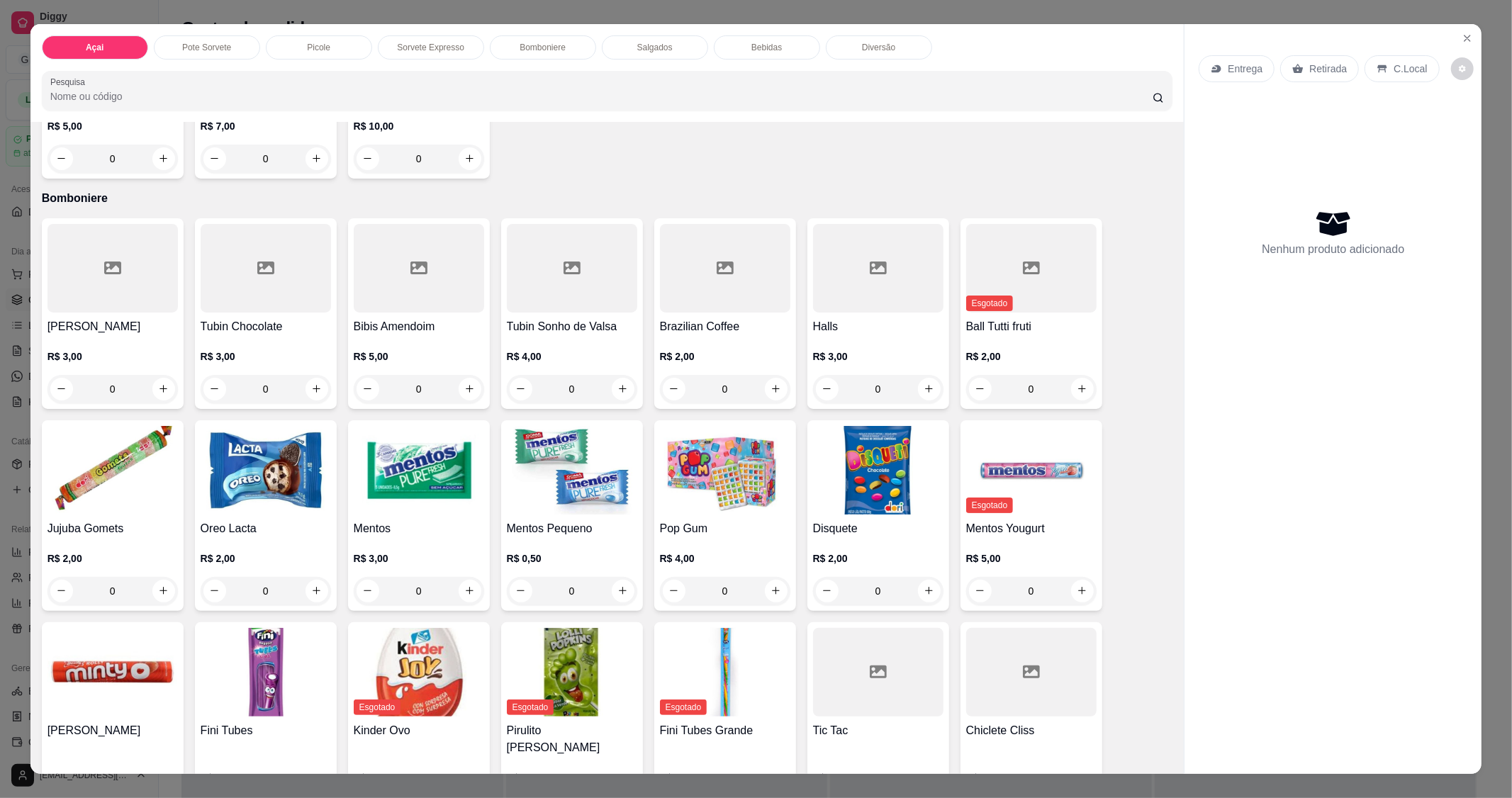
scroll to position [1889, 0]
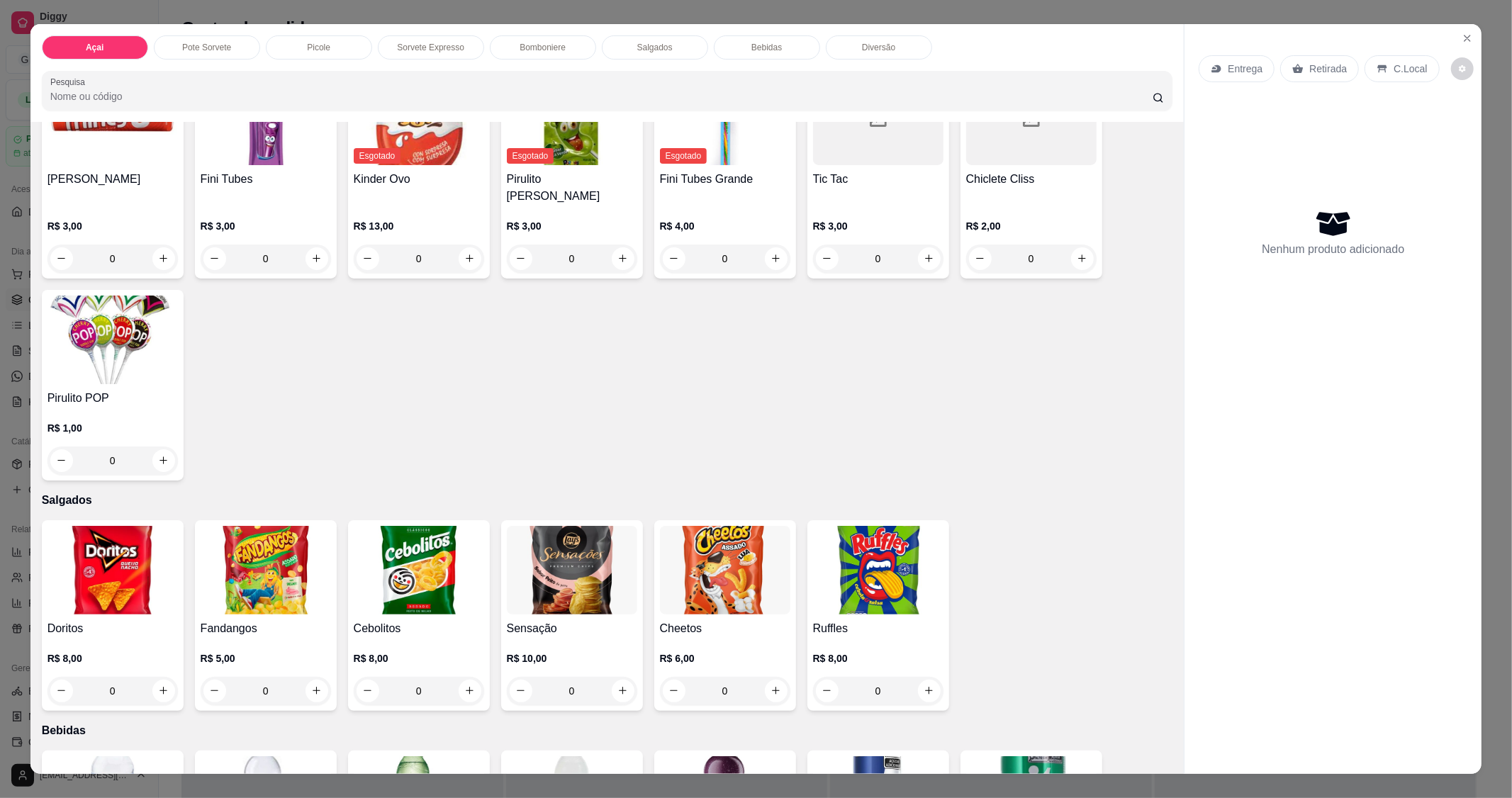
click at [122, 726] on div "Item avulso Açai KG Balança 0.000 55,00 kg Copo G R$ 20,00 0 Pote Sorvete Coco …" at bounding box center [607, 447] width 1154 height 651
click at [119, 756] on img at bounding box center [112, 800] width 130 height 89
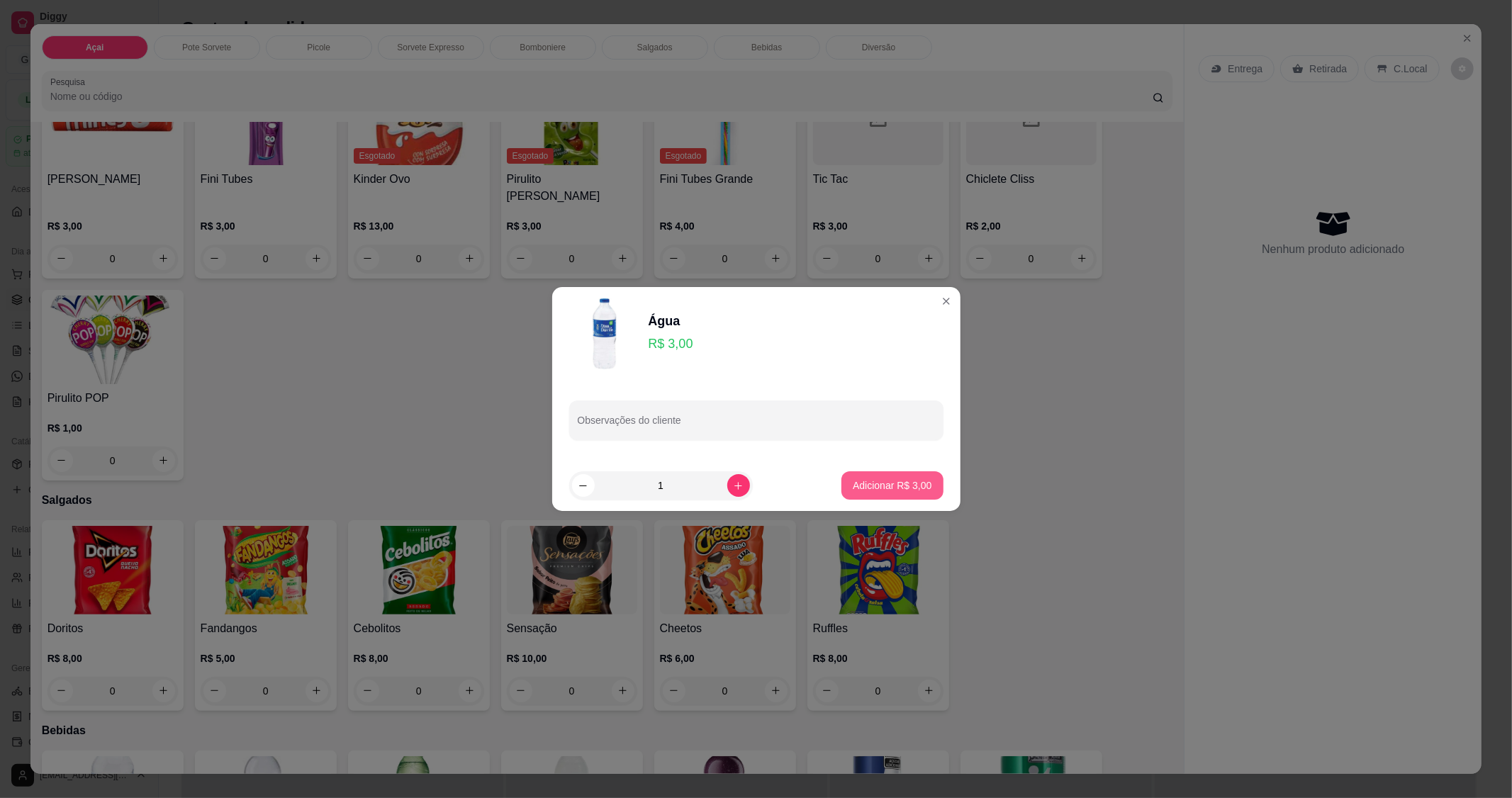
click at [879, 480] on p "Adicionar R$ 3,00" at bounding box center [892, 486] width 79 height 14
type input "1"
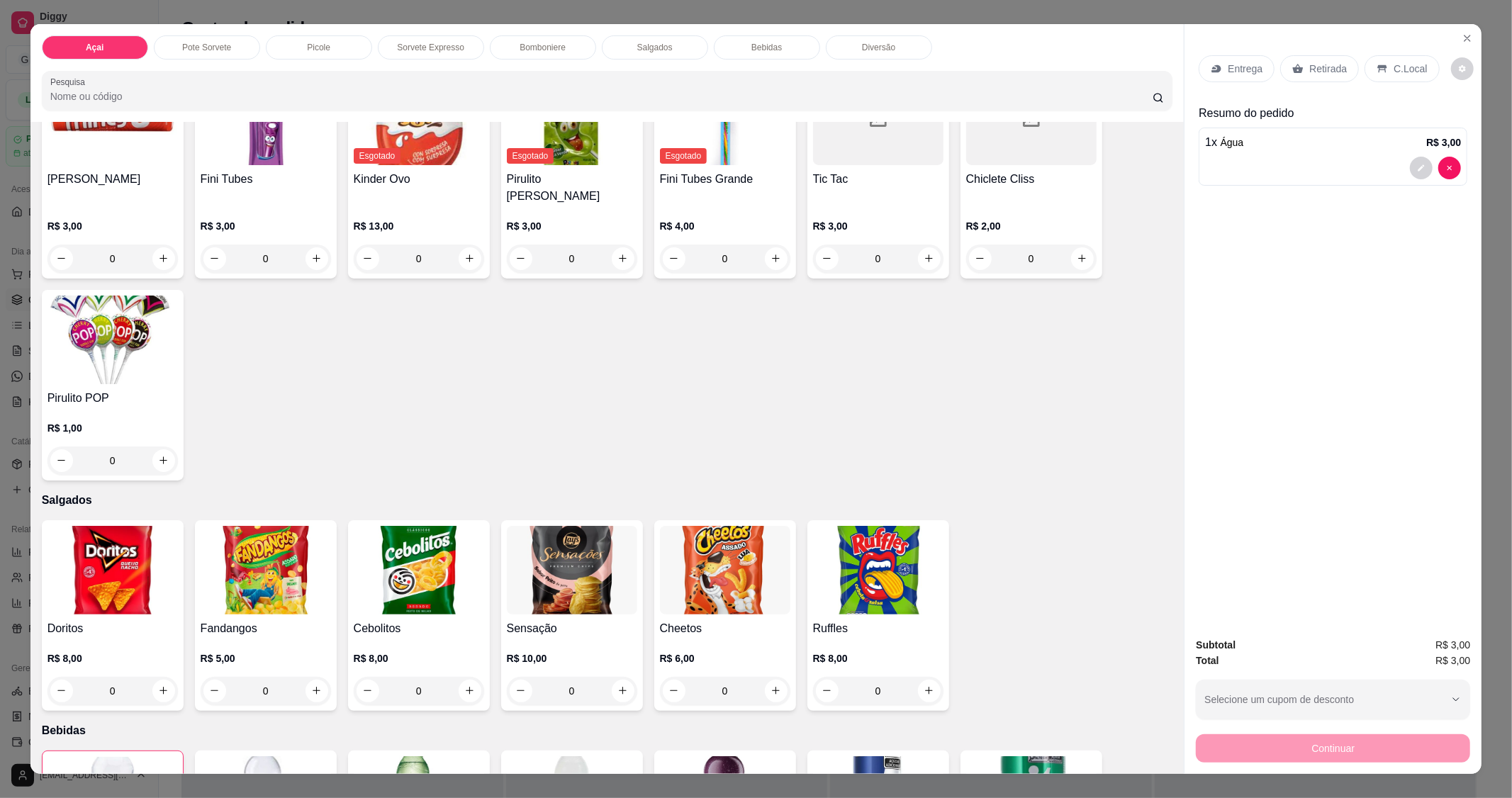
click at [1397, 67] on p "C.Local" at bounding box center [1410, 69] width 34 height 14
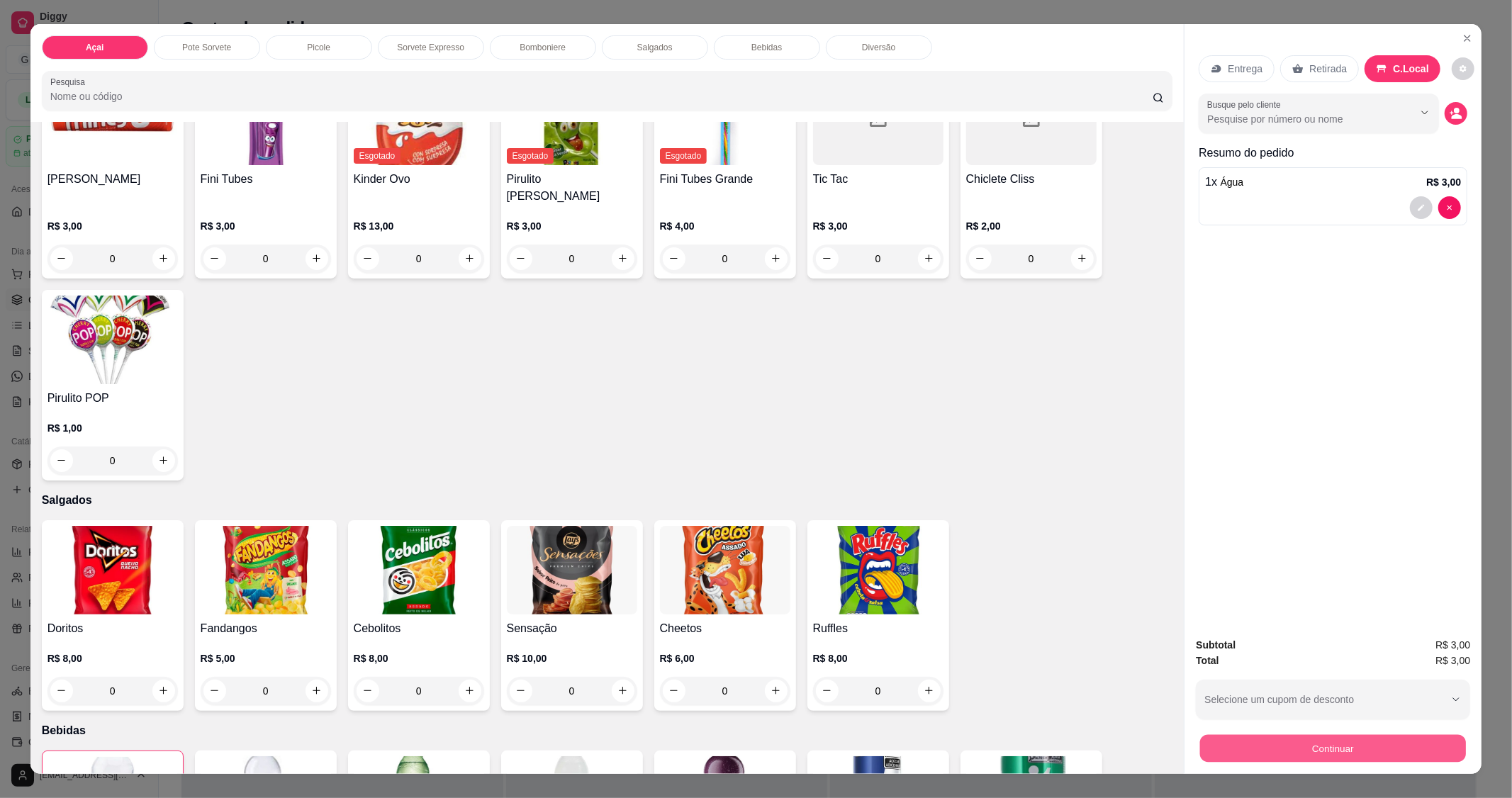
click at [1270, 745] on button "Continuar" at bounding box center [1333, 748] width 266 height 27
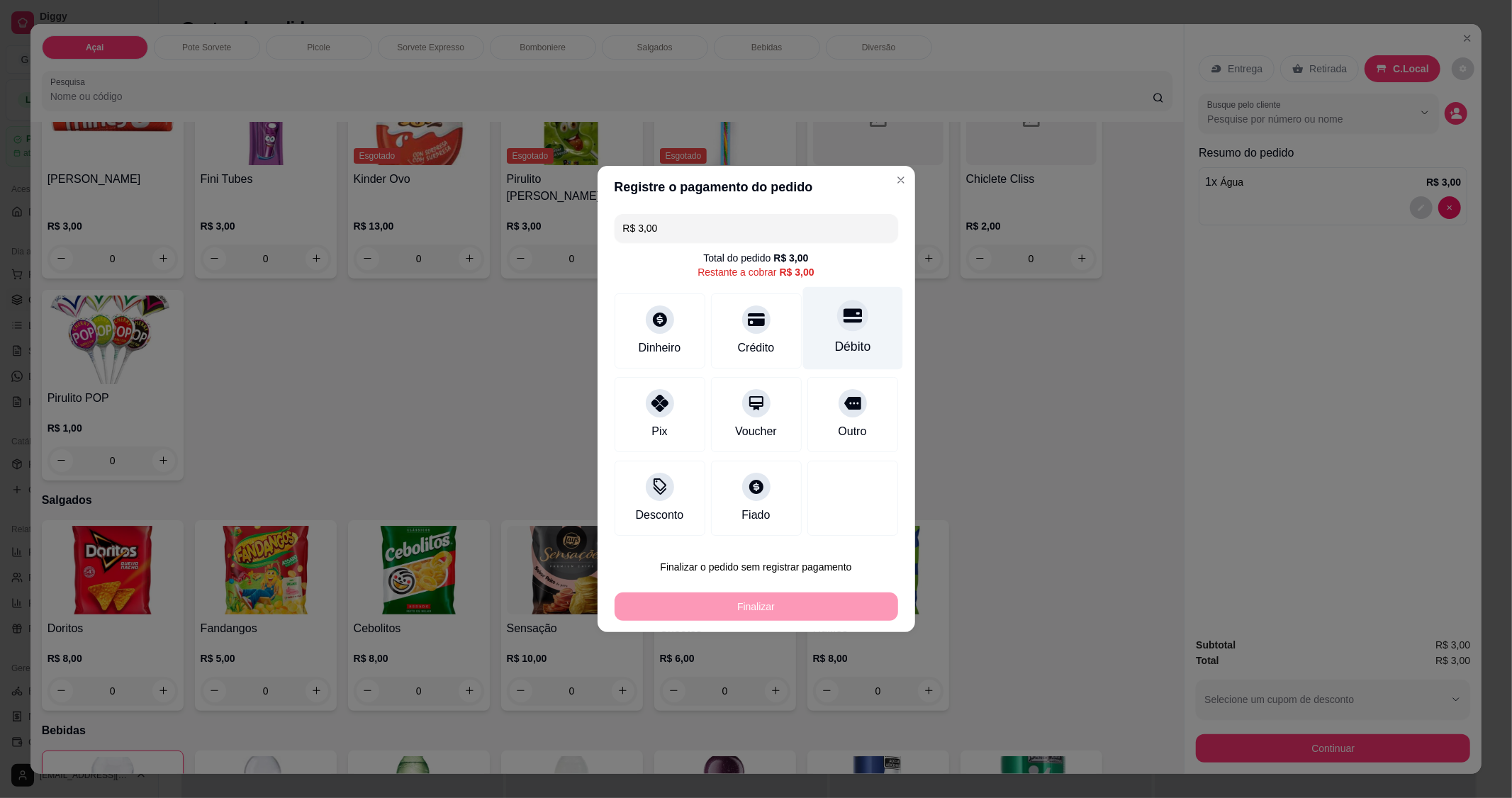
click at [859, 330] on div "Débito" at bounding box center [852, 328] width 100 height 83
type input "R$ 0,00"
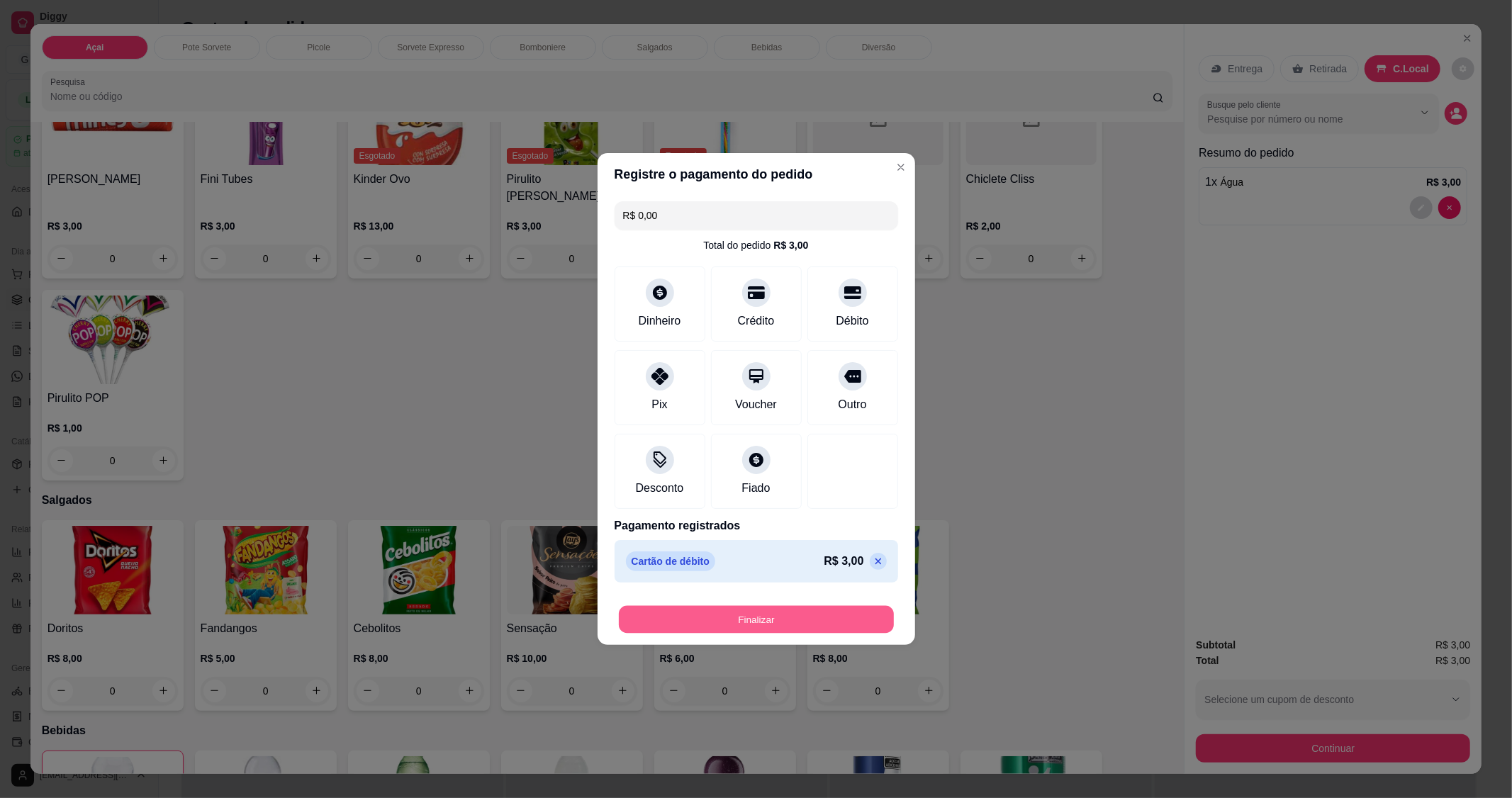
click at [760, 626] on button "Finalizar" at bounding box center [756, 619] width 275 height 27
type input "0"
type input "-R$ 3,00"
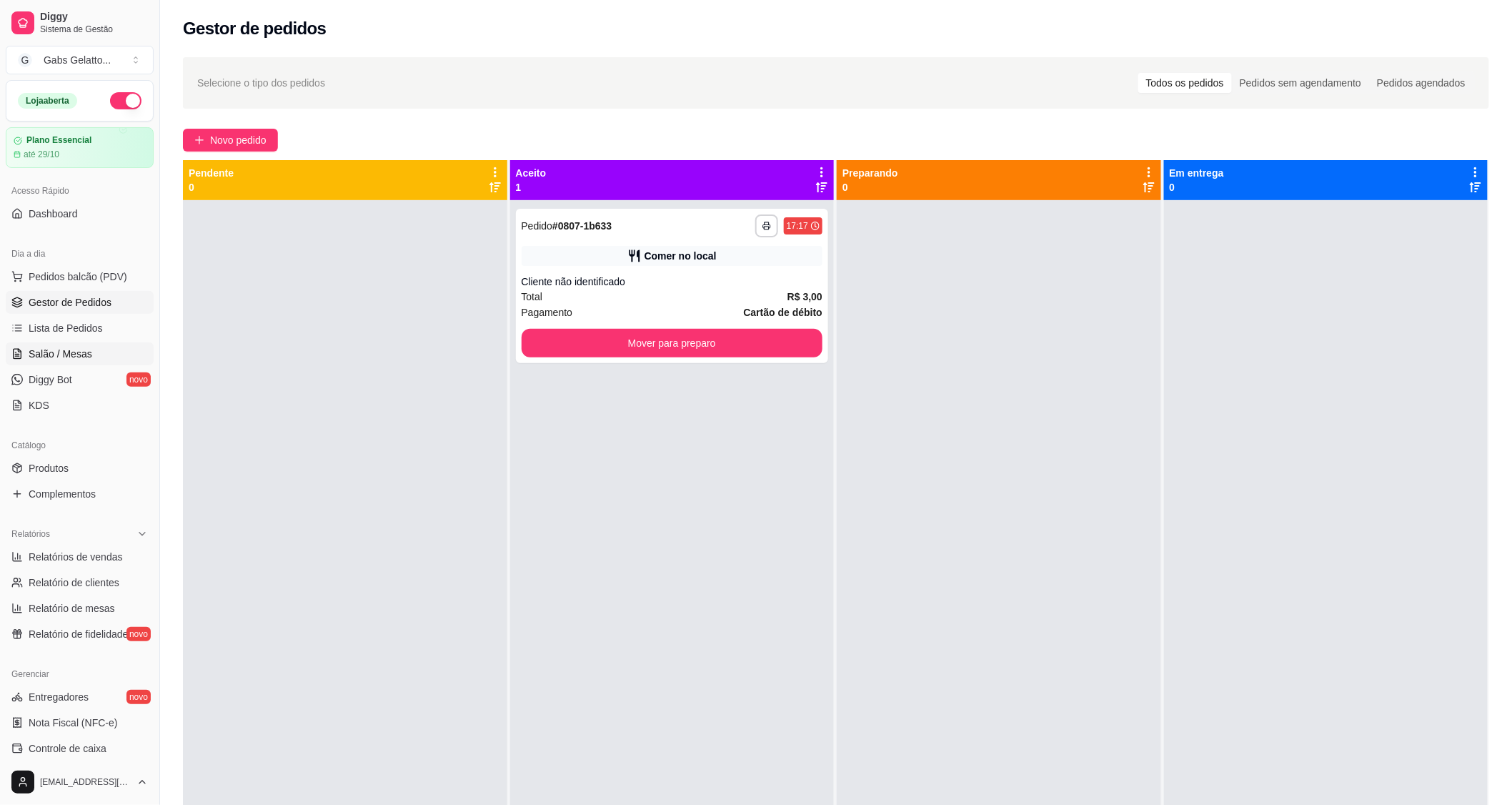
click at [69, 353] on span "Salão / Mesas" at bounding box center [60, 354] width 64 height 14
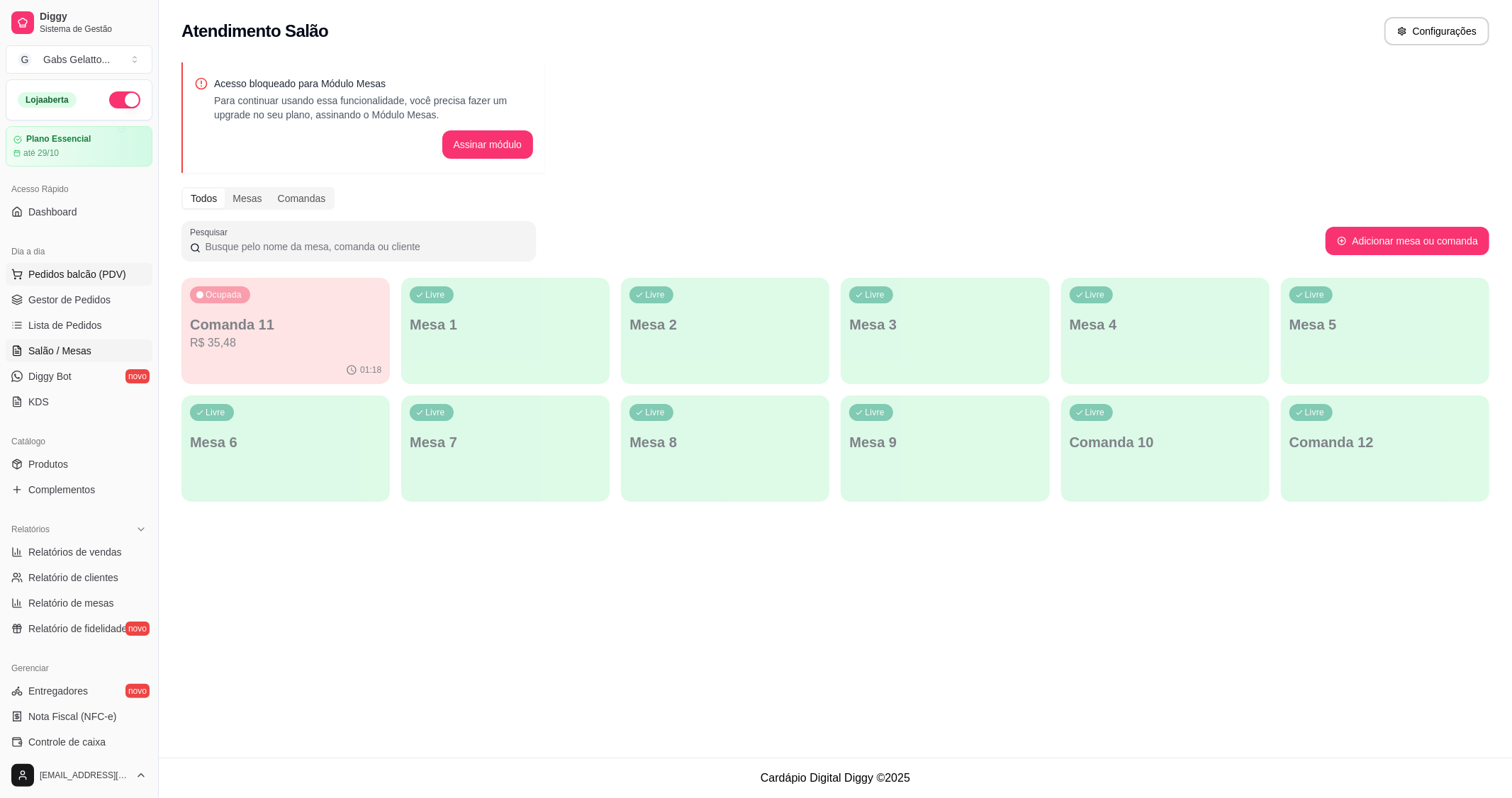
click at [103, 277] on span "Pedidos balcão (PDV)" at bounding box center [76, 274] width 97 height 14
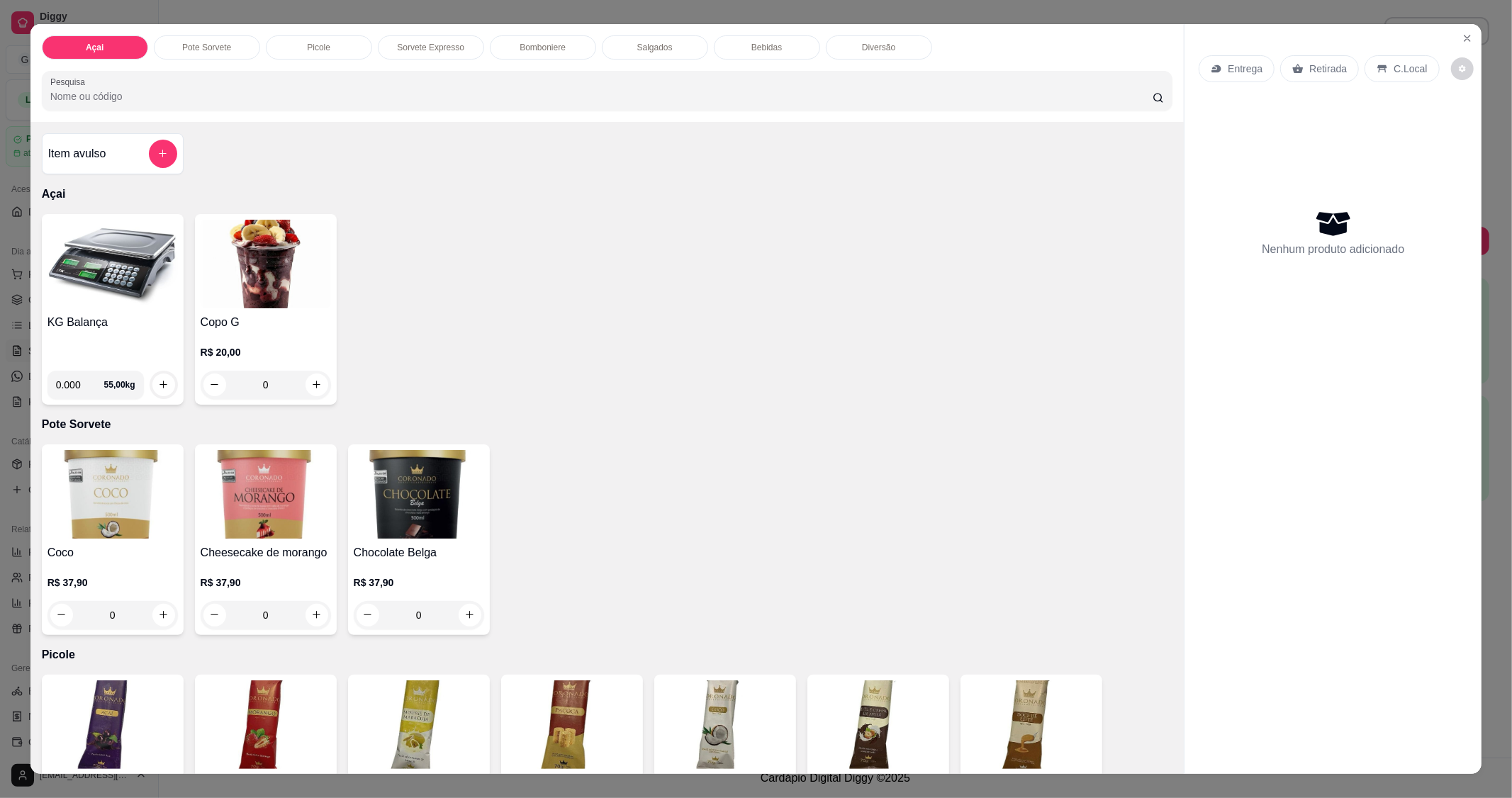
click at [107, 291] on img at bounding box center [112, 264] width 130 height 89
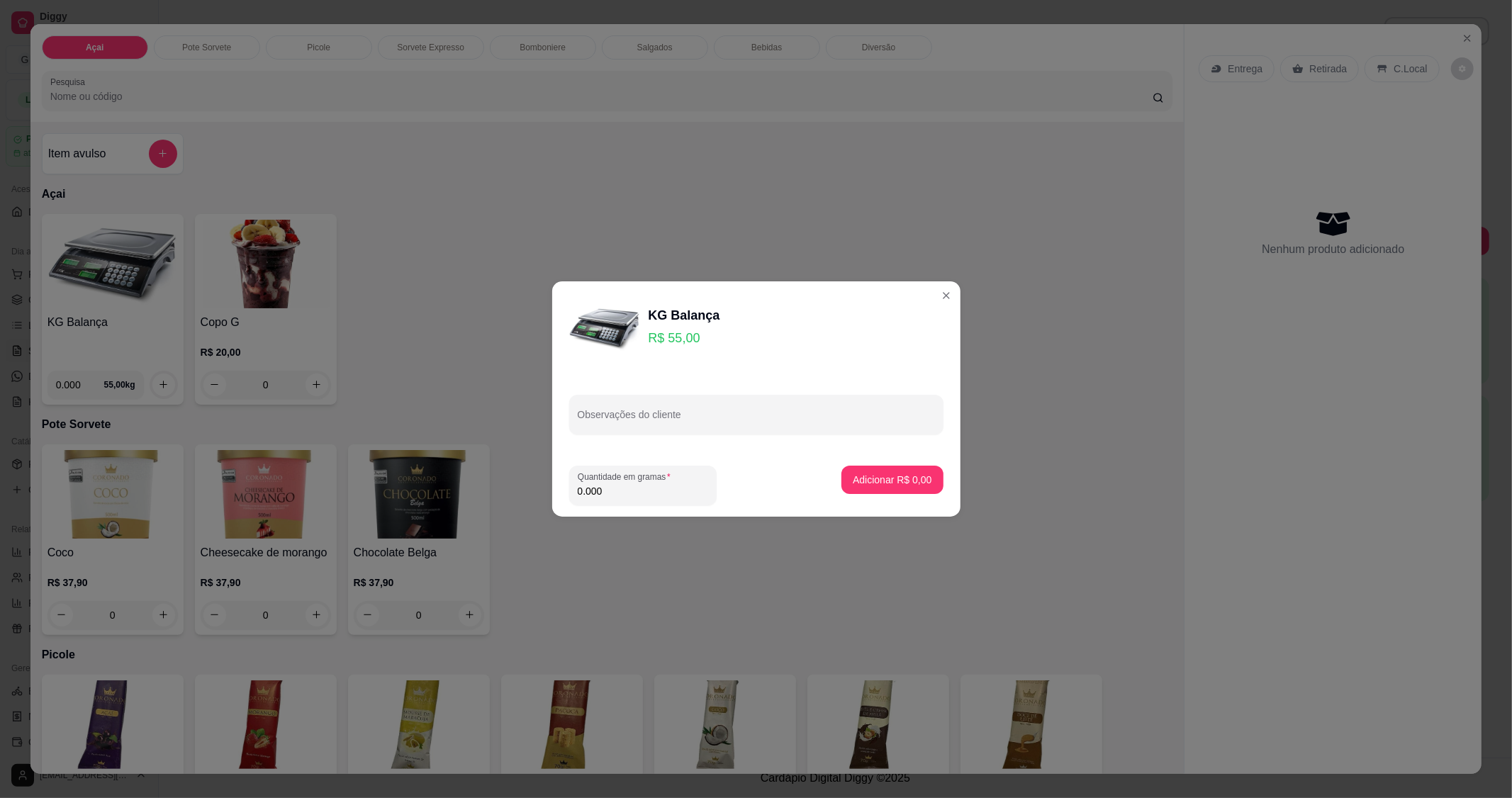
click at [629, 491] on input "0.000" at bounding box center [643, 491] width 130 height 14
type input "0.266"
click at [882, 501] on div "Adicionar R$ 14,63" at bounding box center [889, 485] width 107 height 40
click at [892, 493] on button "Adicionar R$ 14,63" at bounding box center [891, 479] width 104 height 27
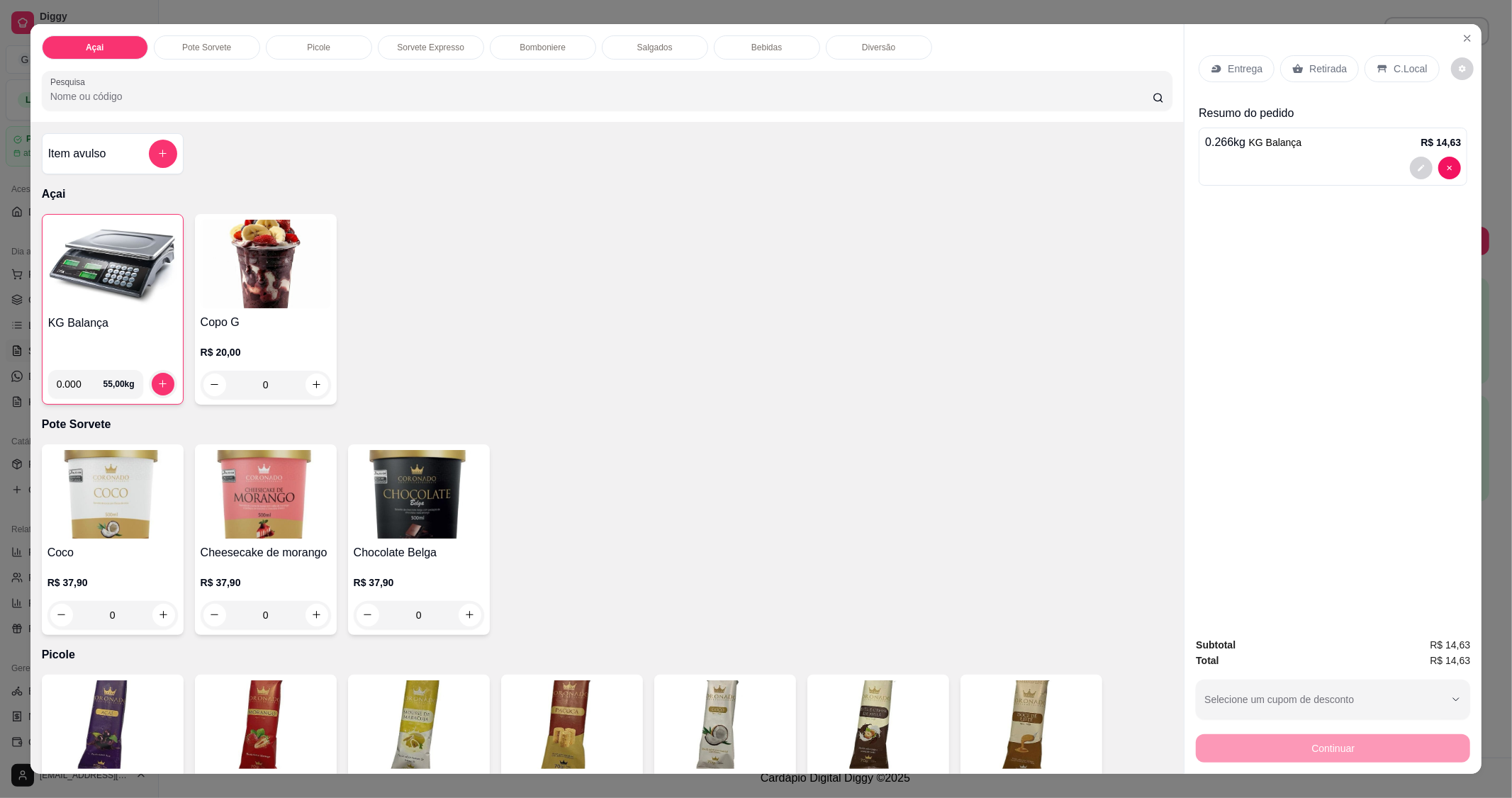
click at [892, 493] on div "Coco R$ 37,90 0 Cheesecake de morango R$ 37,90 0 Chocolate Belga R$ 37,90 0" at bounding box center [607, 539] width 1131 height 191
click at [1411, 65] on p "C.Local" at bounding box center [1410, 69] width 34 height 14
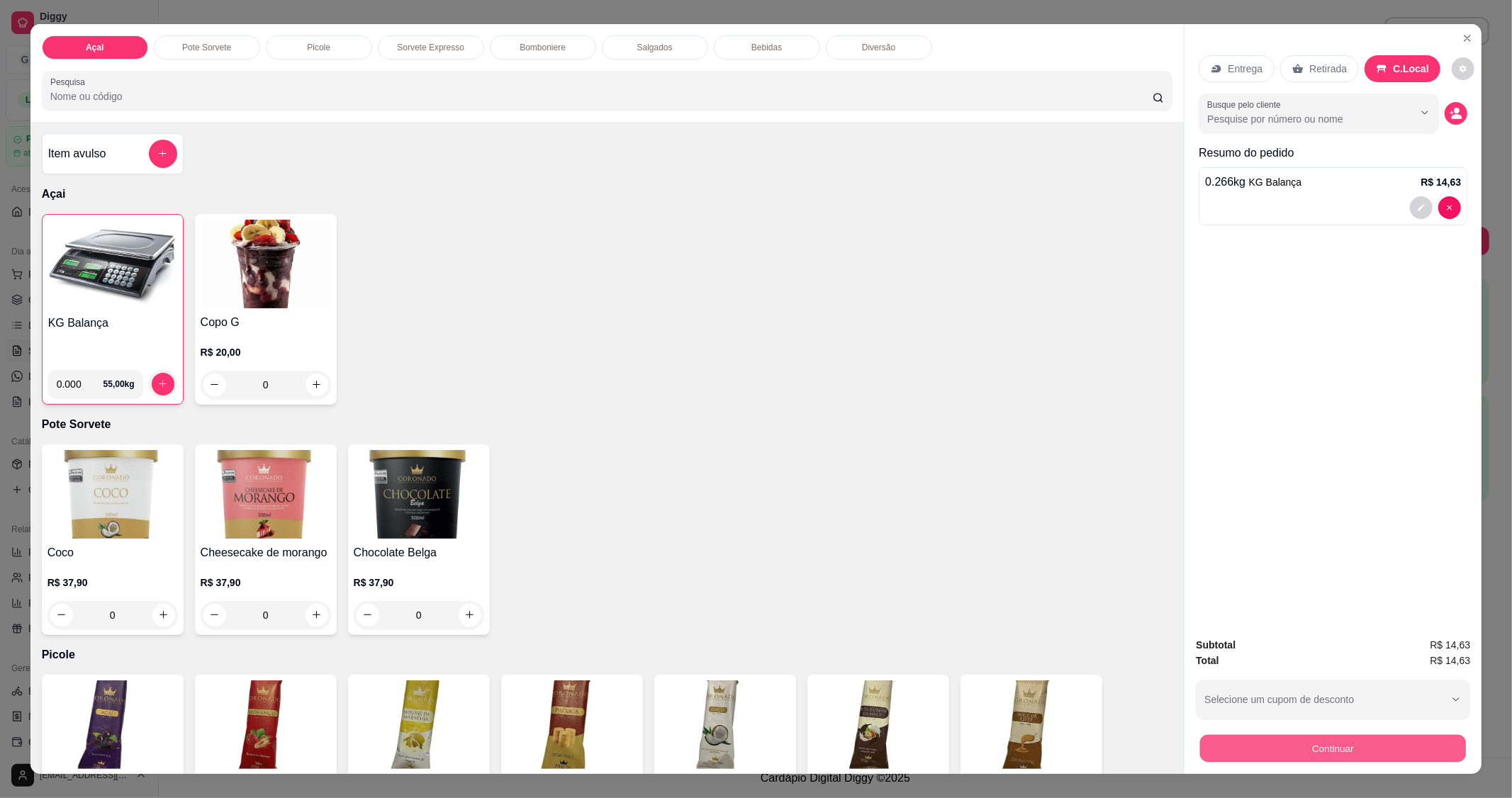
click at [1309, 745] on button "Continuar" at bounding box center [1333, 748] width 266 height 27
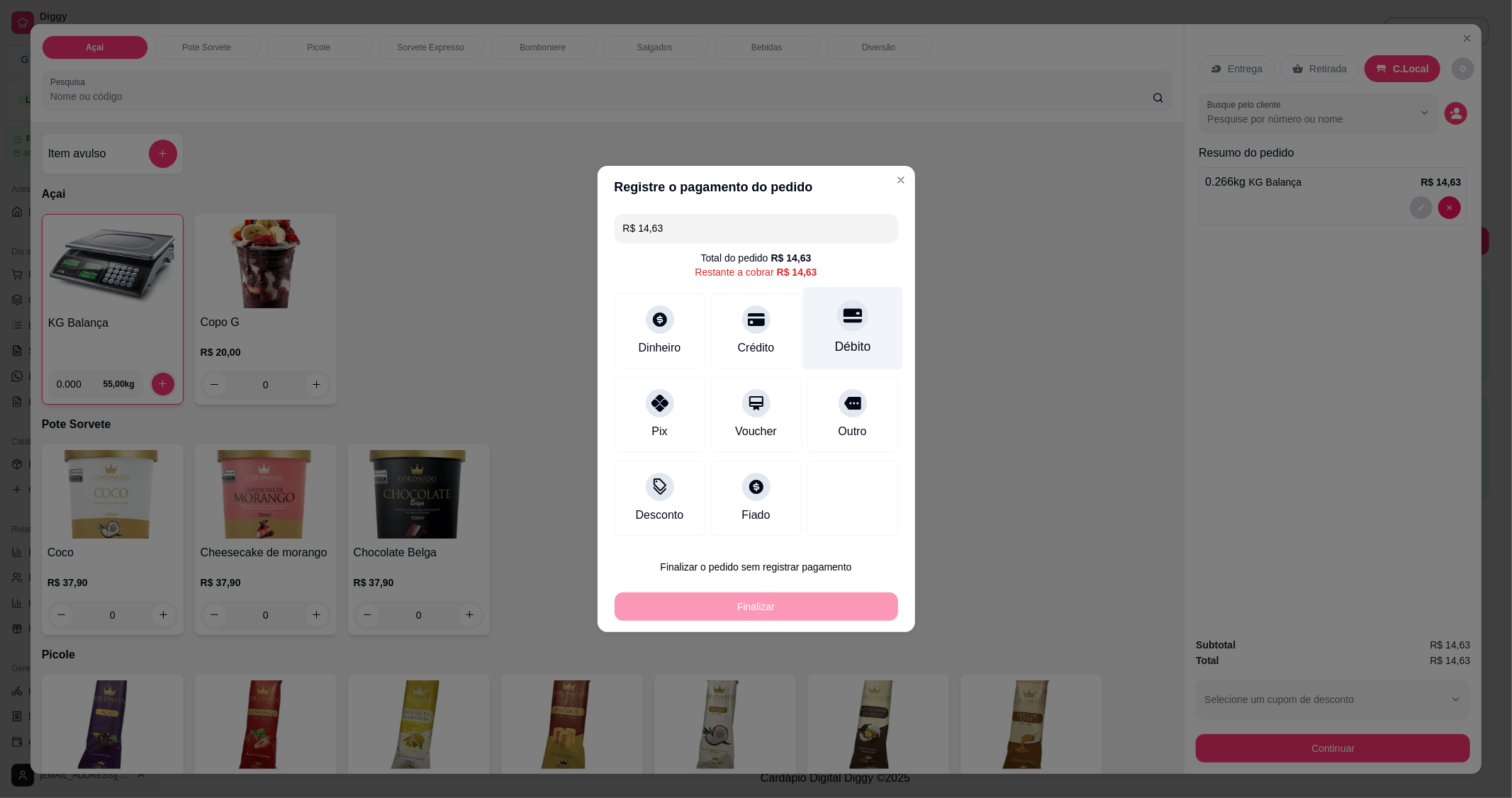
click at [852, 327] on div at bounding box center [853, 316] width 31 height 31
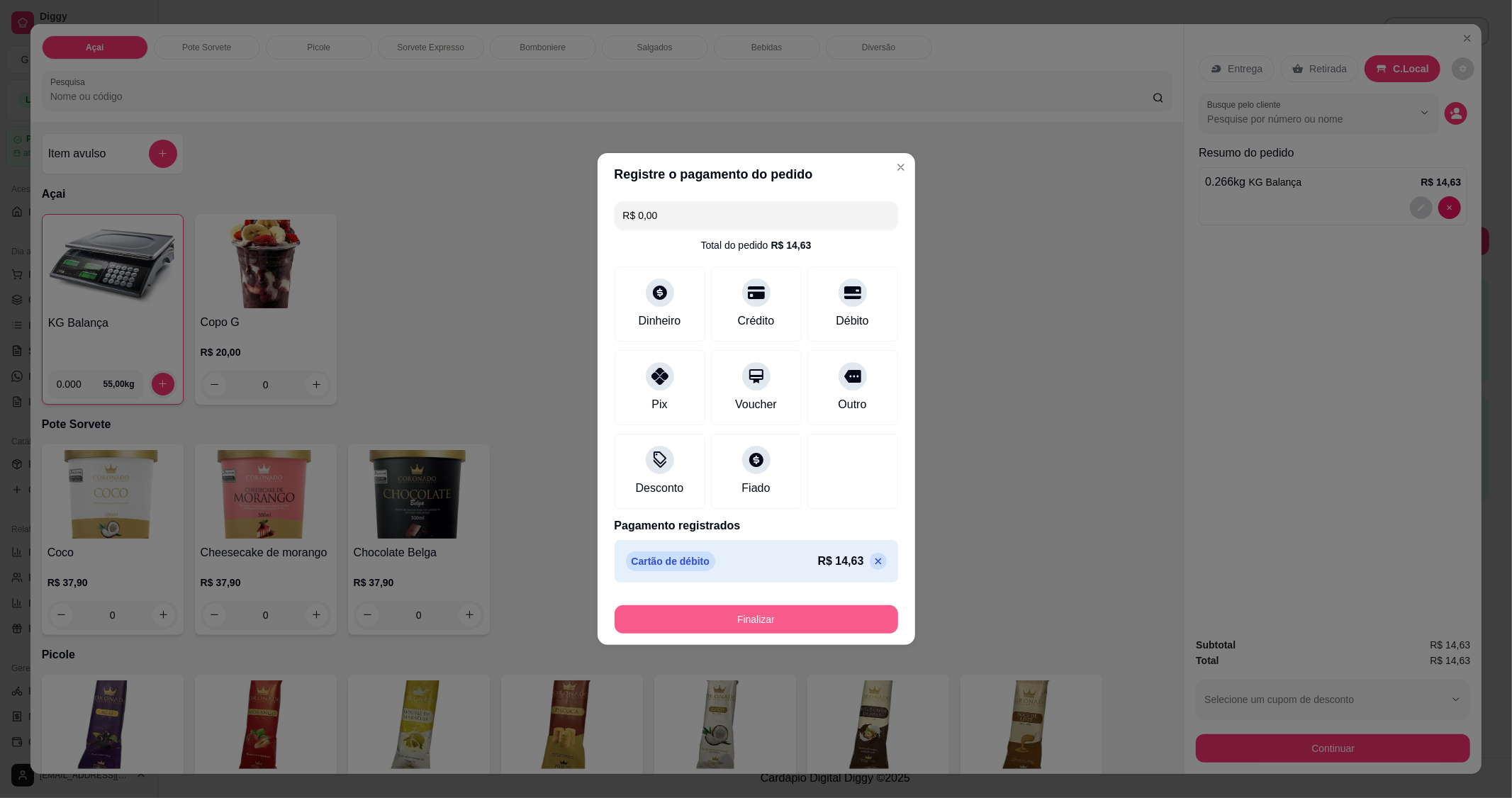
click at [802, 633] on button "Finalizar" at bounding box center [756, 619] width 284 height 28
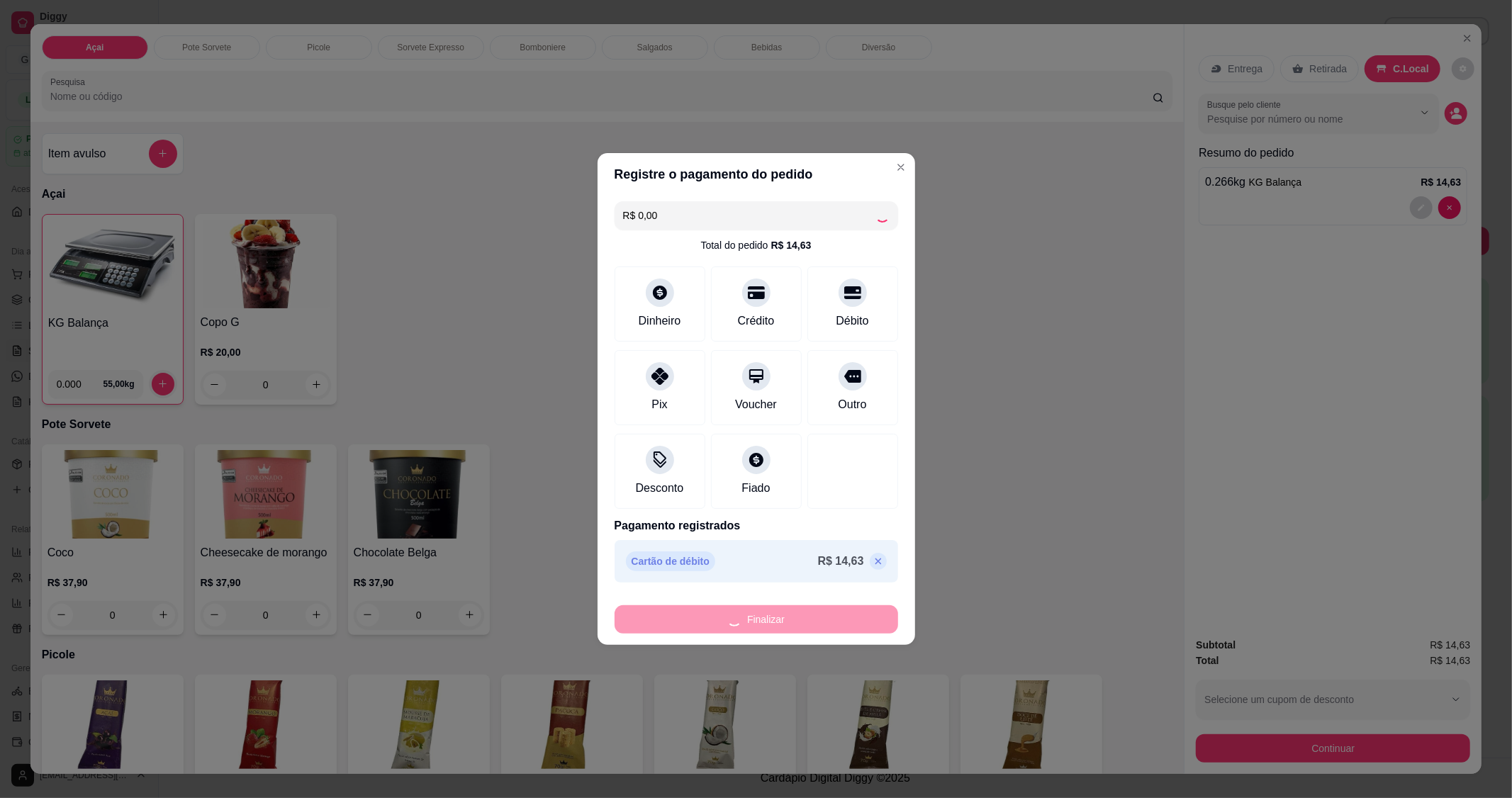
click at [818, 615] on div "Finalizar" at bounding box center [756, 619] width 284 height 28
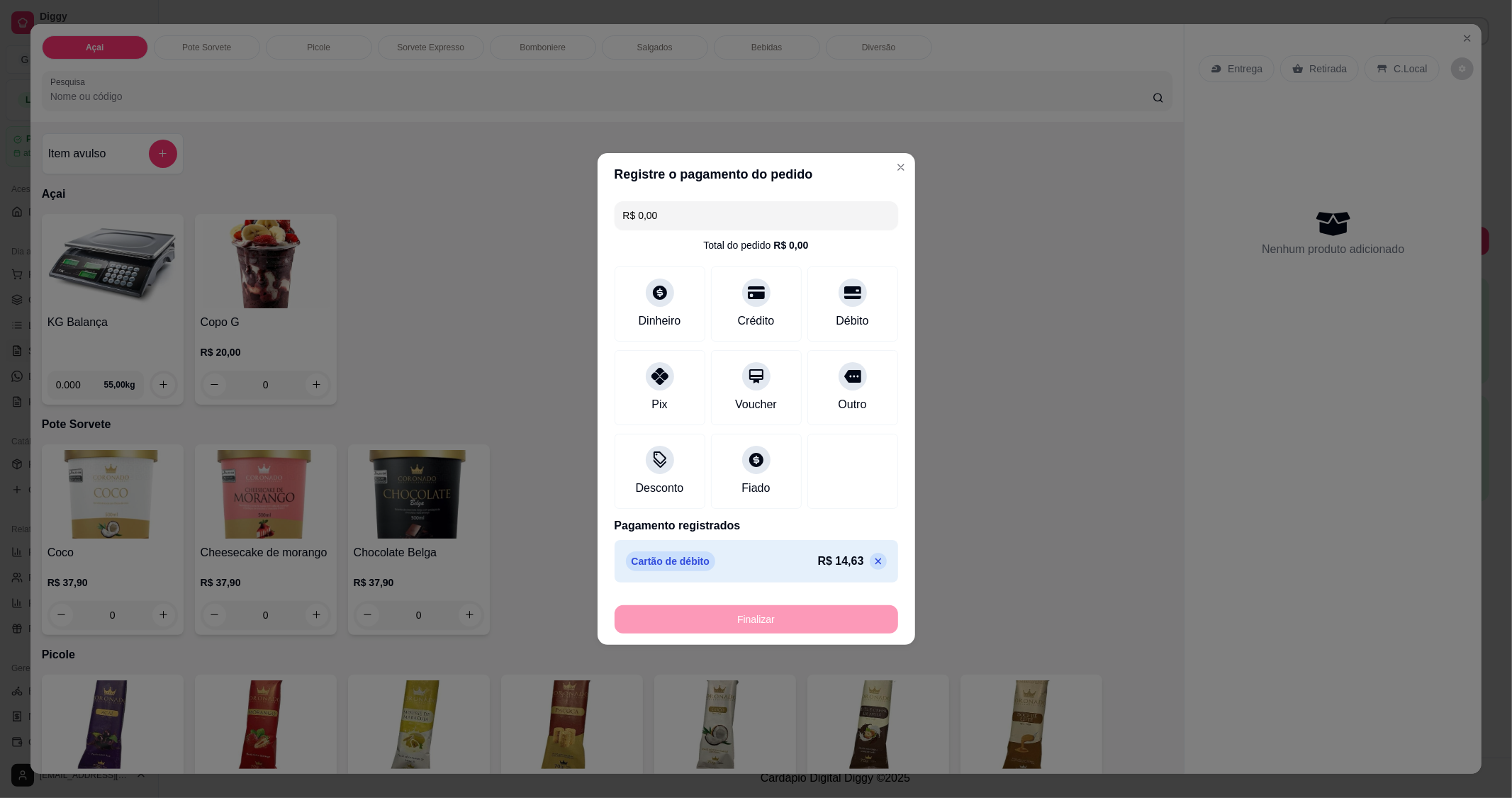
type input "-R$ 14,63"
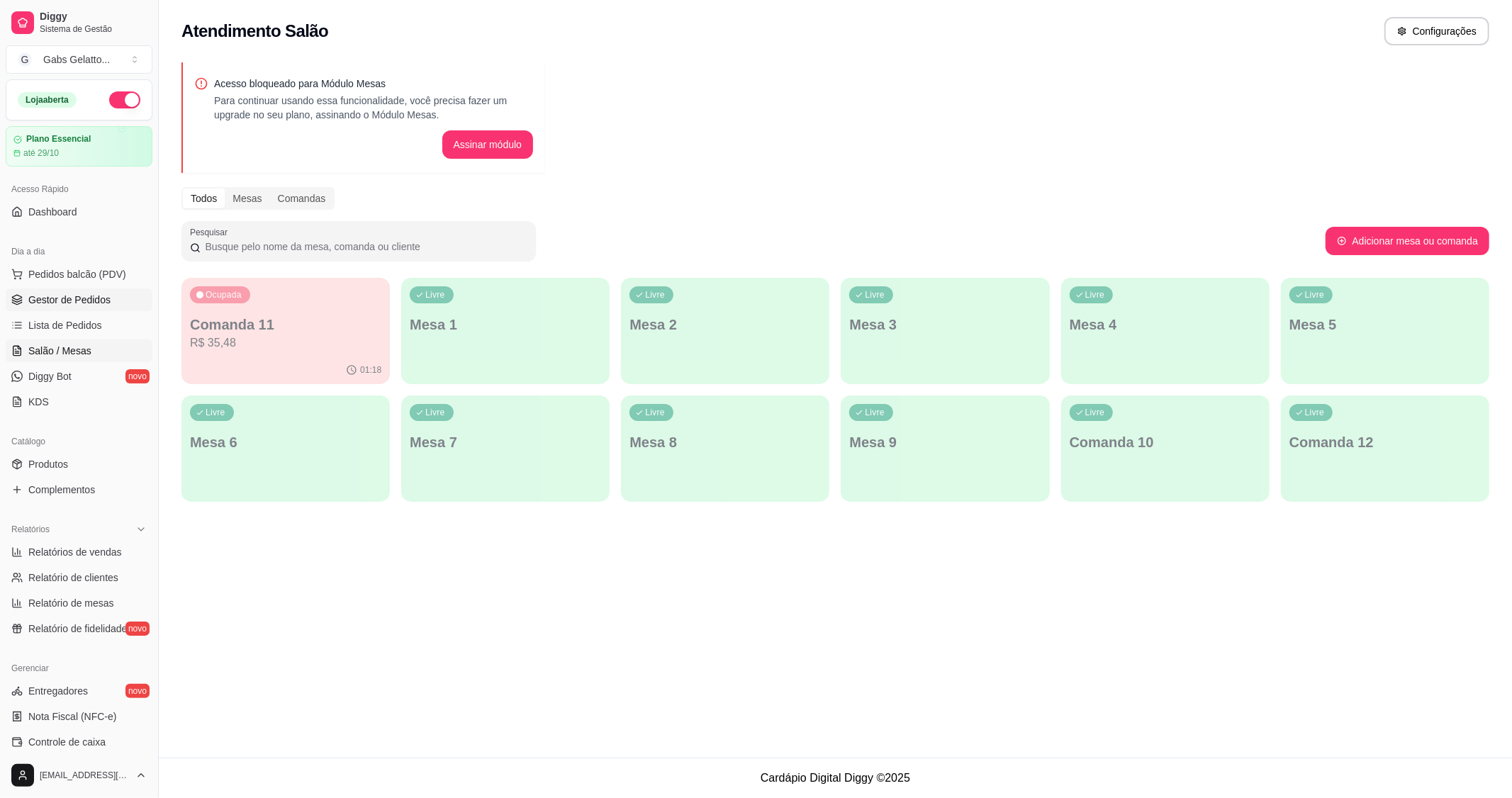
click at [82, 301] on span "Gestor de Pedidos" at bounding box center [69, 299] width 82 height 14
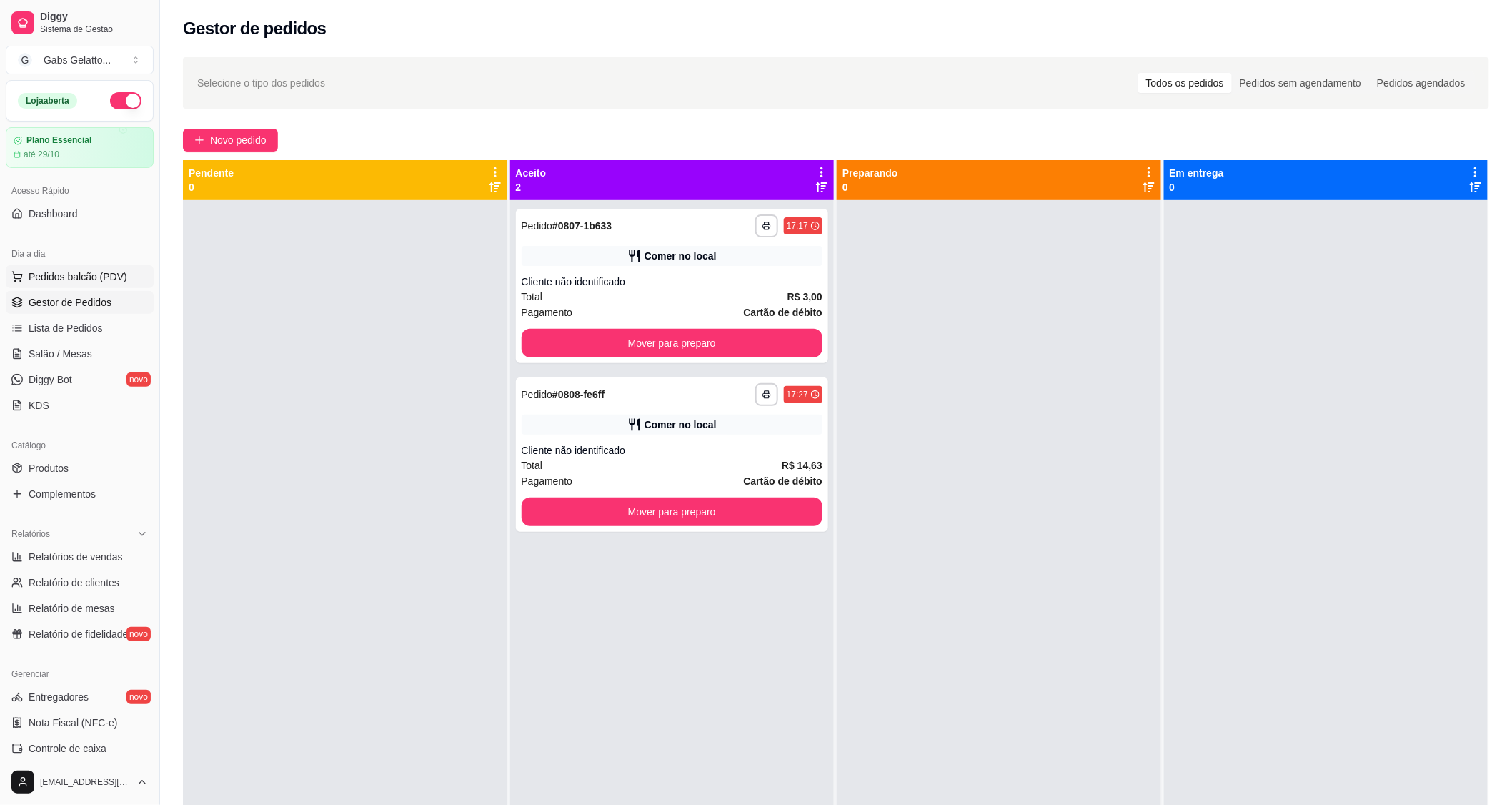
click at [104, 276] on span "Pedidos balcão (PDV)" at bounding box center [77, 277] width 98 height 14
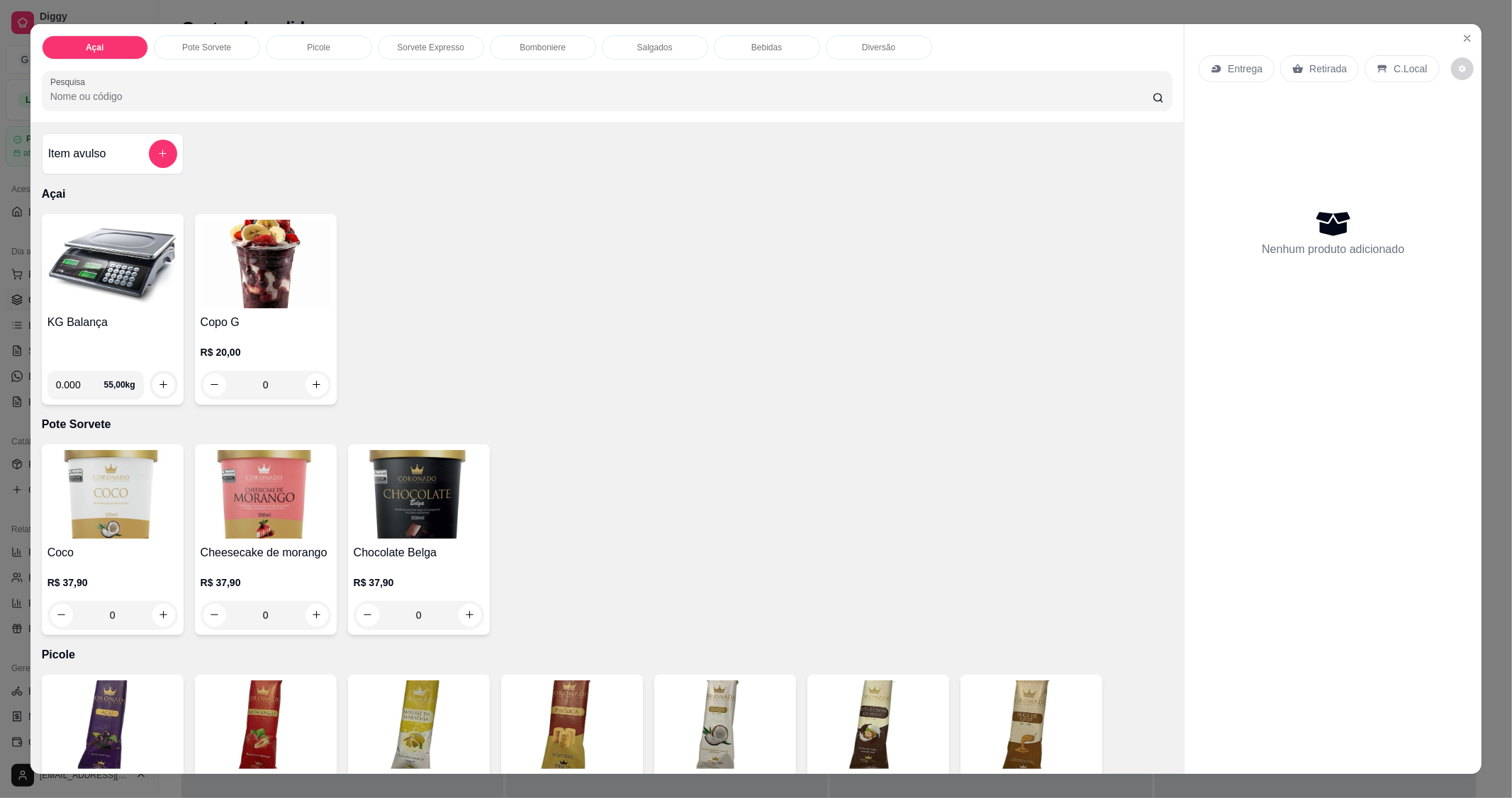
click at [107, 277] on img at bounding box center [112, 264] width 130 height 89
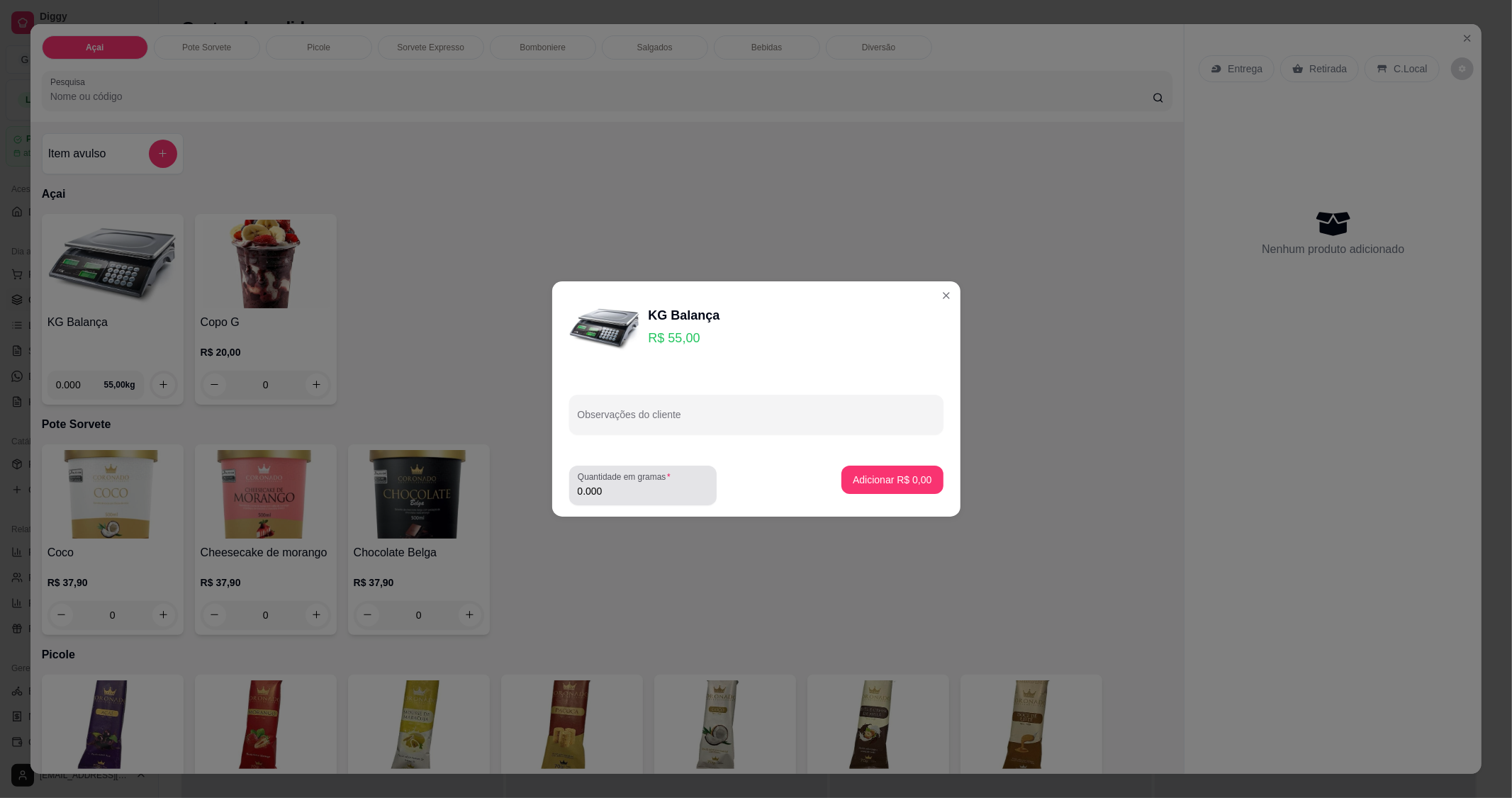
click at [640, 499] on div "0.000" at bounding box center [643, 486] width 130 height 28
type input "0.530"
click at [848, 479] on p "Adicionar R$ 29,15" at bounding box center [889, 478] width 82 height 13
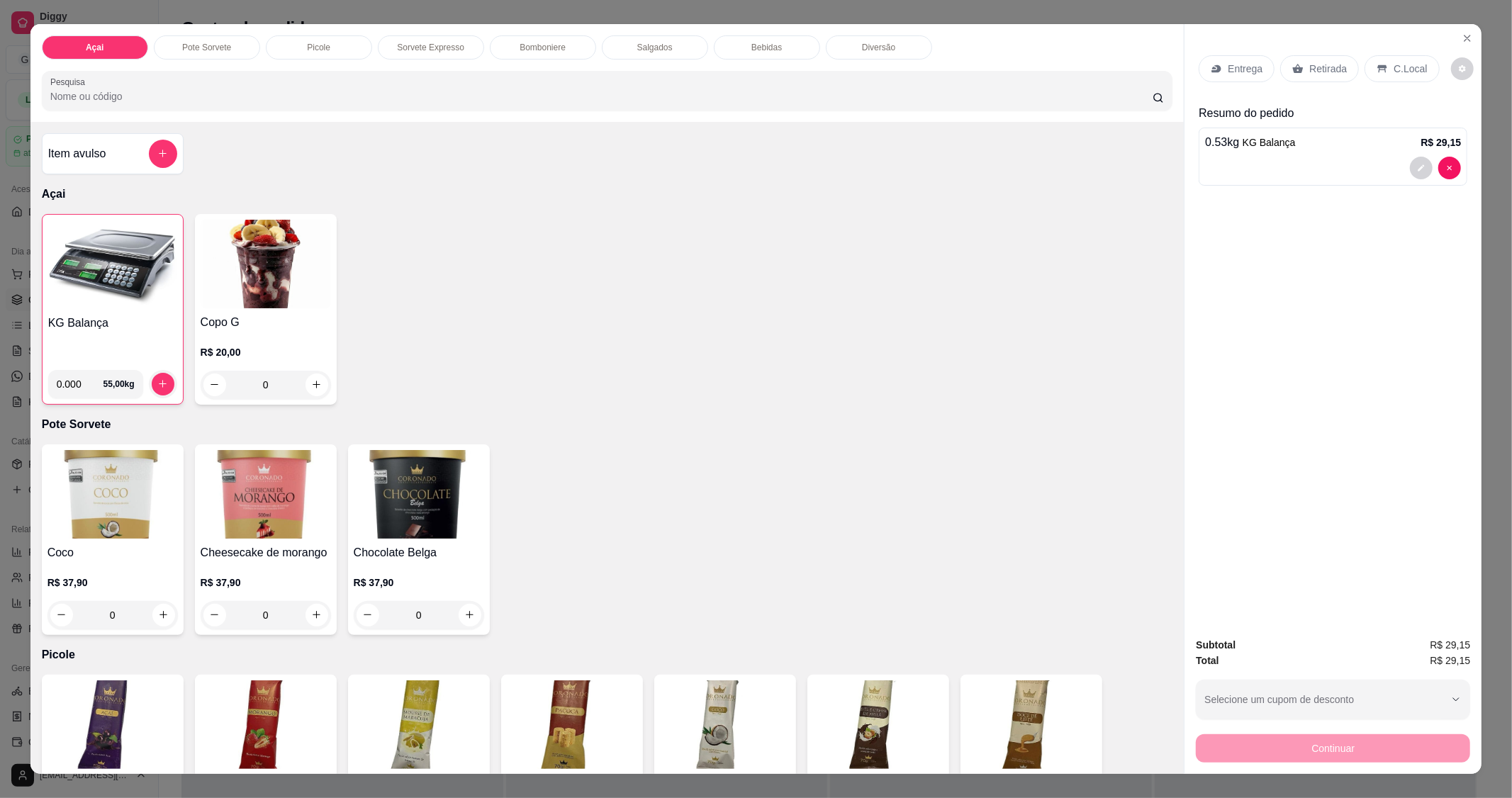
click at [1383, 76] on div "C.Local" at bounding box center [1401, 69] width 74 height 27
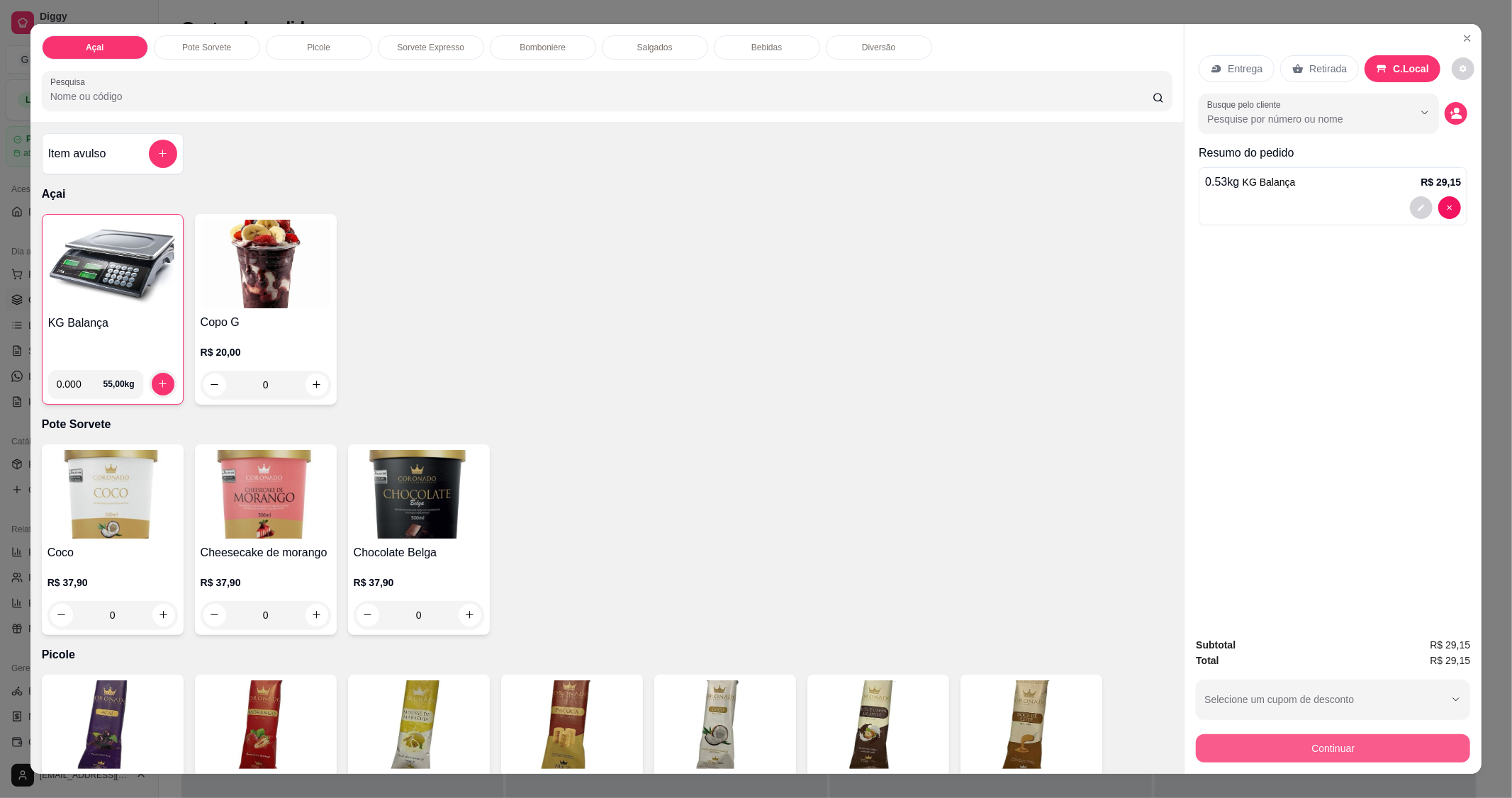
click at [1334, 751] on button "Continuar" at bounding box center [1333, 748] width 274 height 28
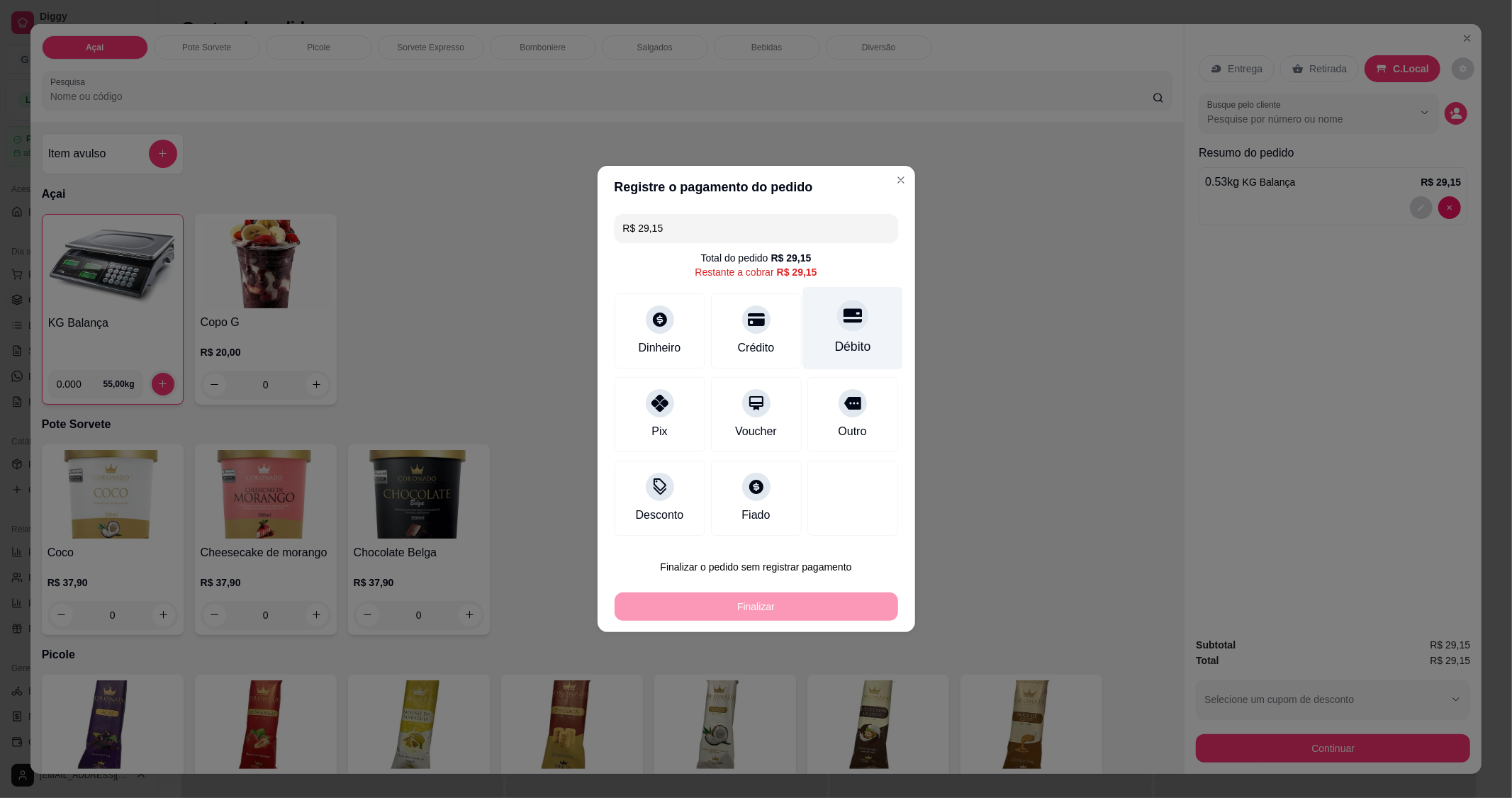
click at [844, 323] on icon at bounding box center [852, 316] width 19 height 14
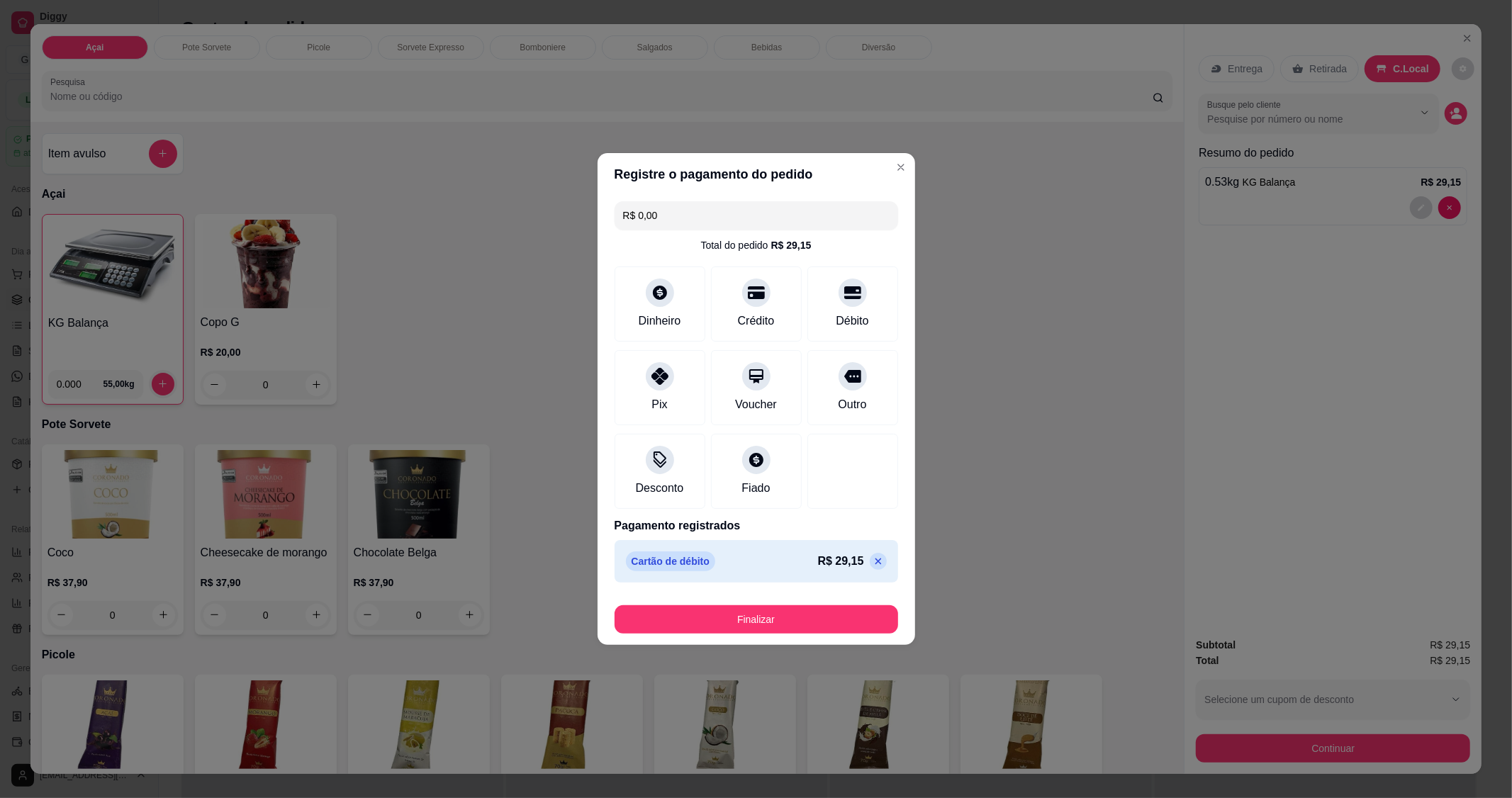
click at [769, 620] on button "Finalizar" at bounding box center [756, 619] width 284 height 28
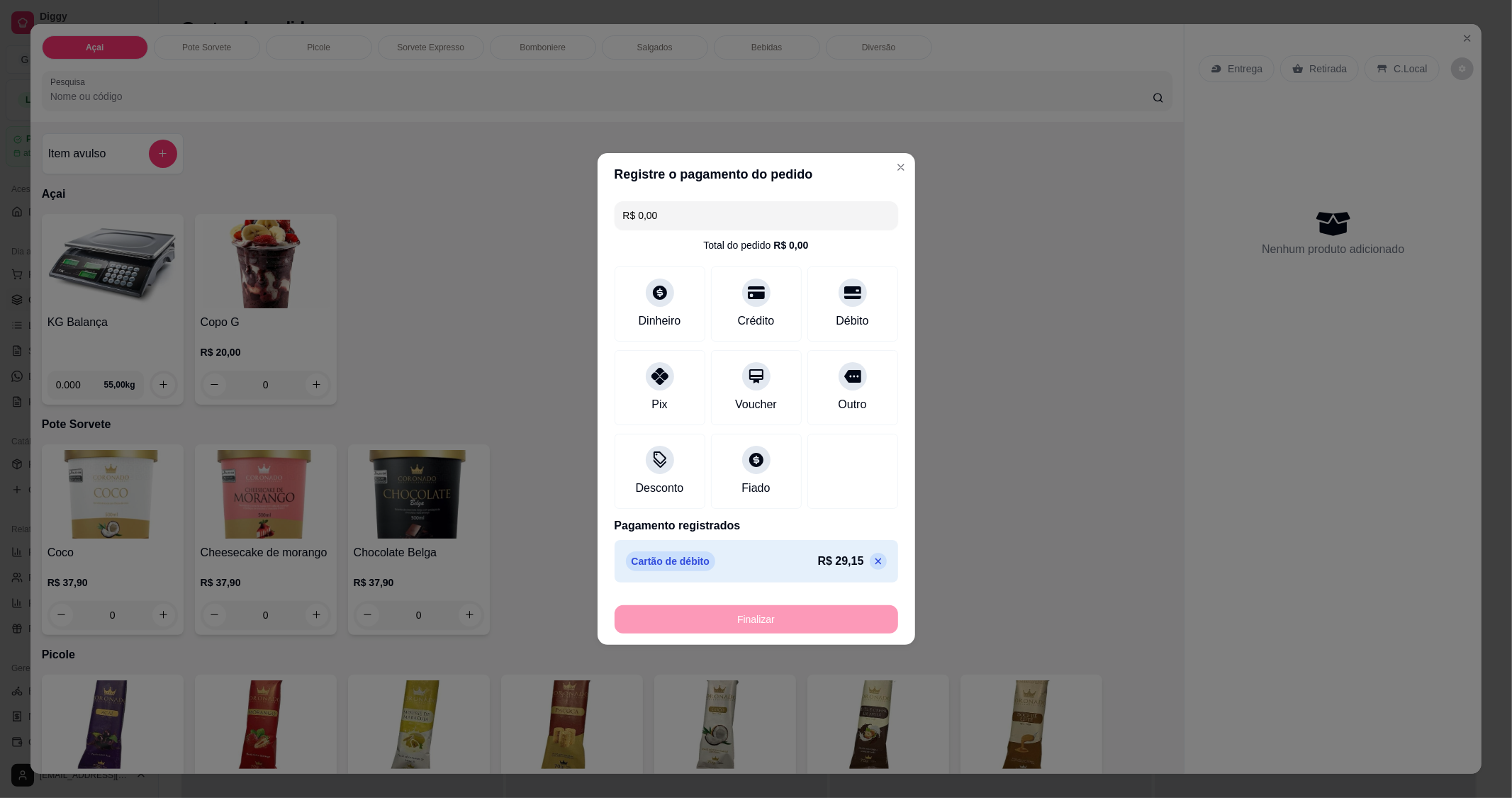
type input "-R$ 29,15"
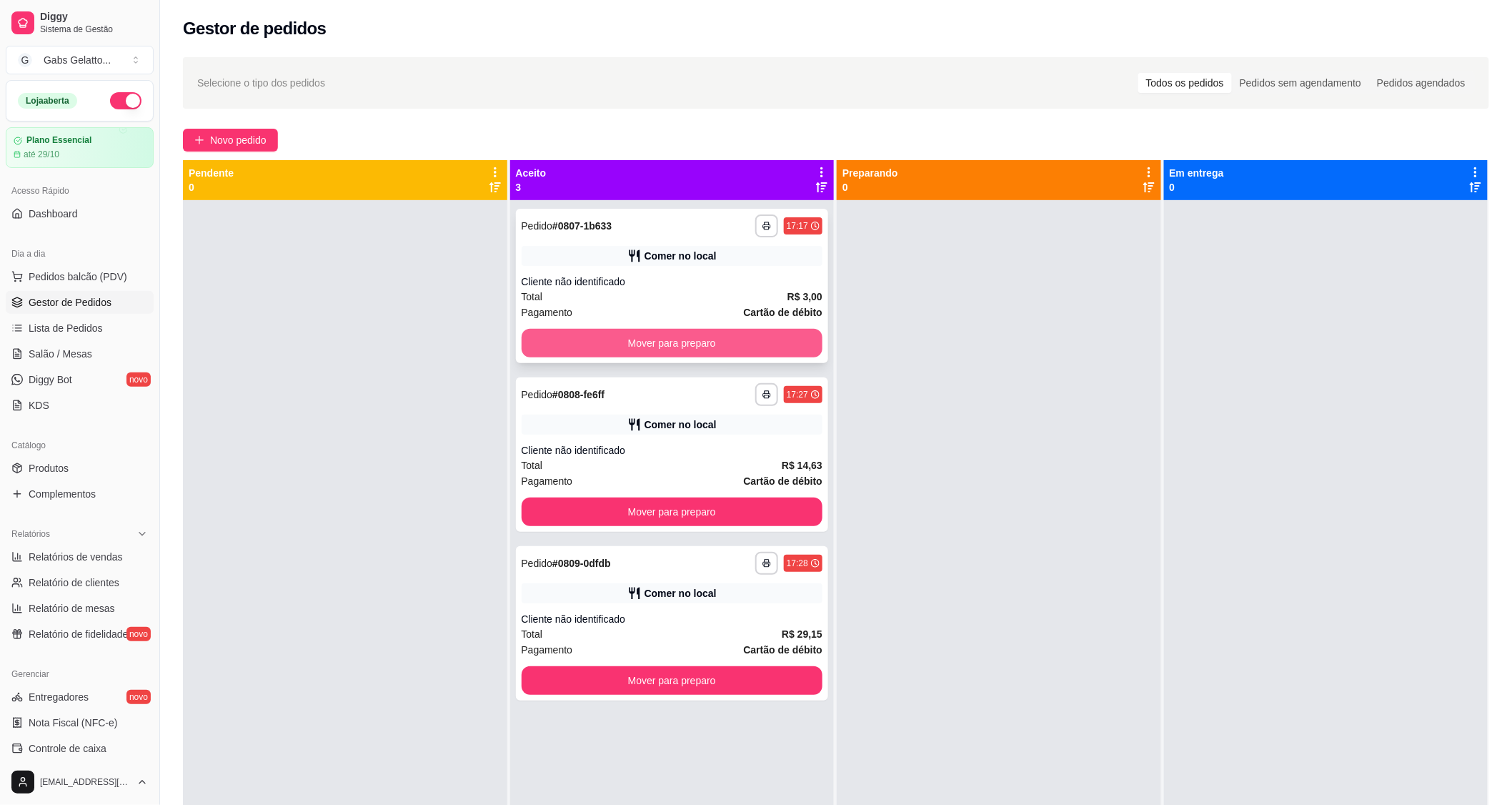
click at [684, 347] on button "Mover para preparo" at bounding box center [673, 343] width 302 height 28
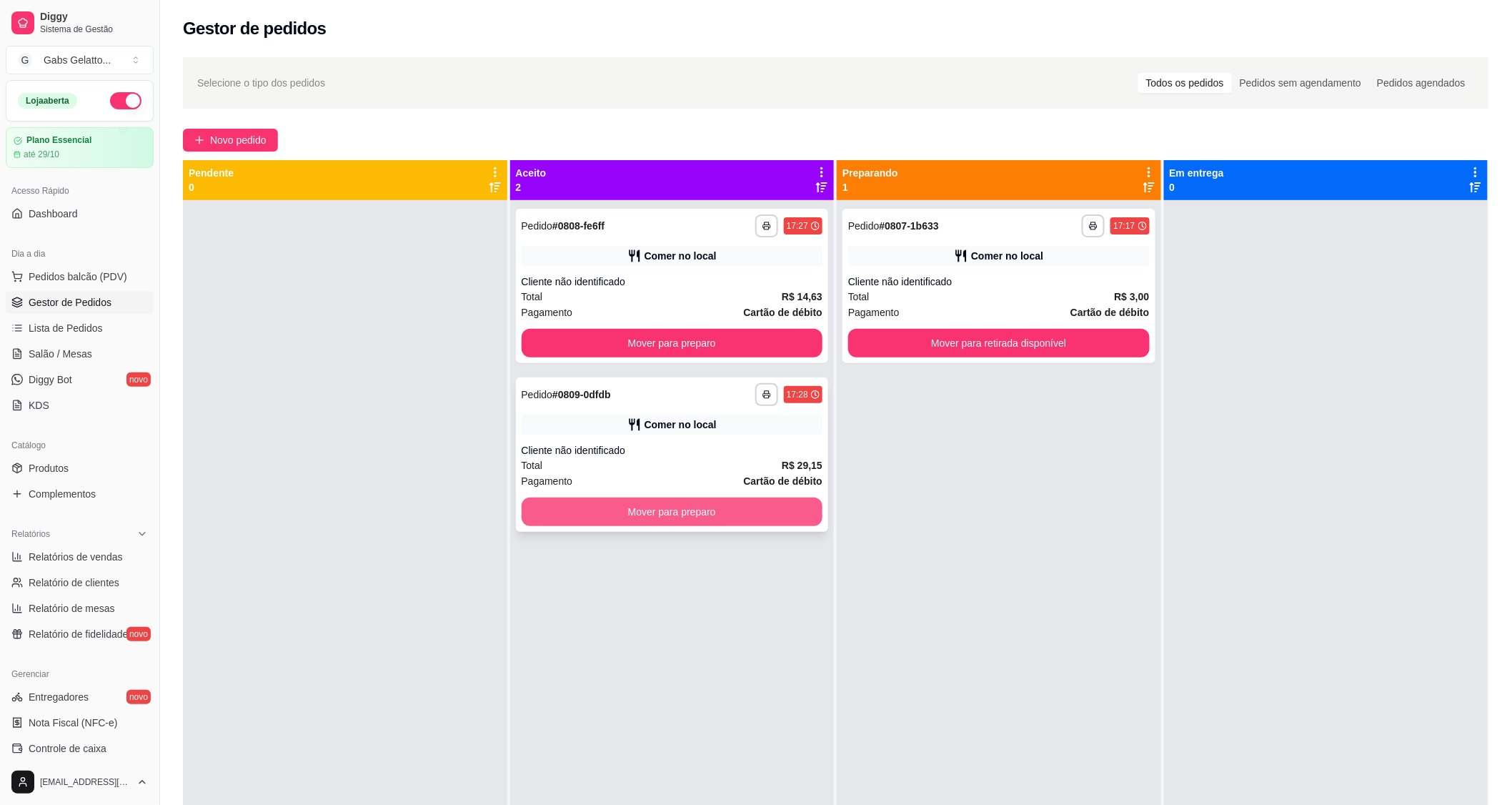
click at [665, 516] on button "Mover para preparo" at bounding box center [673, 512] width 302 height 28
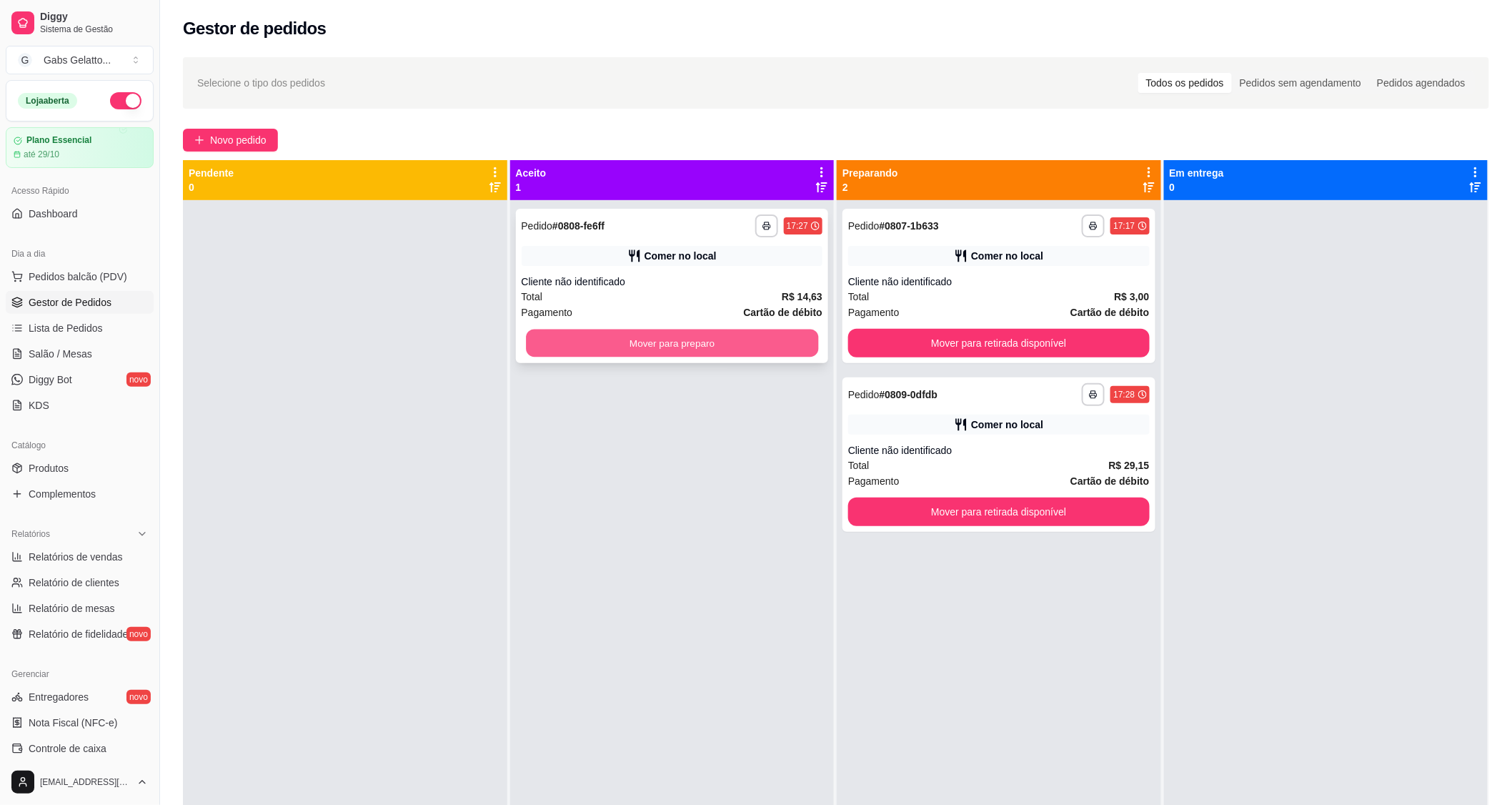
click at [694, 347] on button "Mover para preparo" at bounding box center [672, 343] width 292 height 28
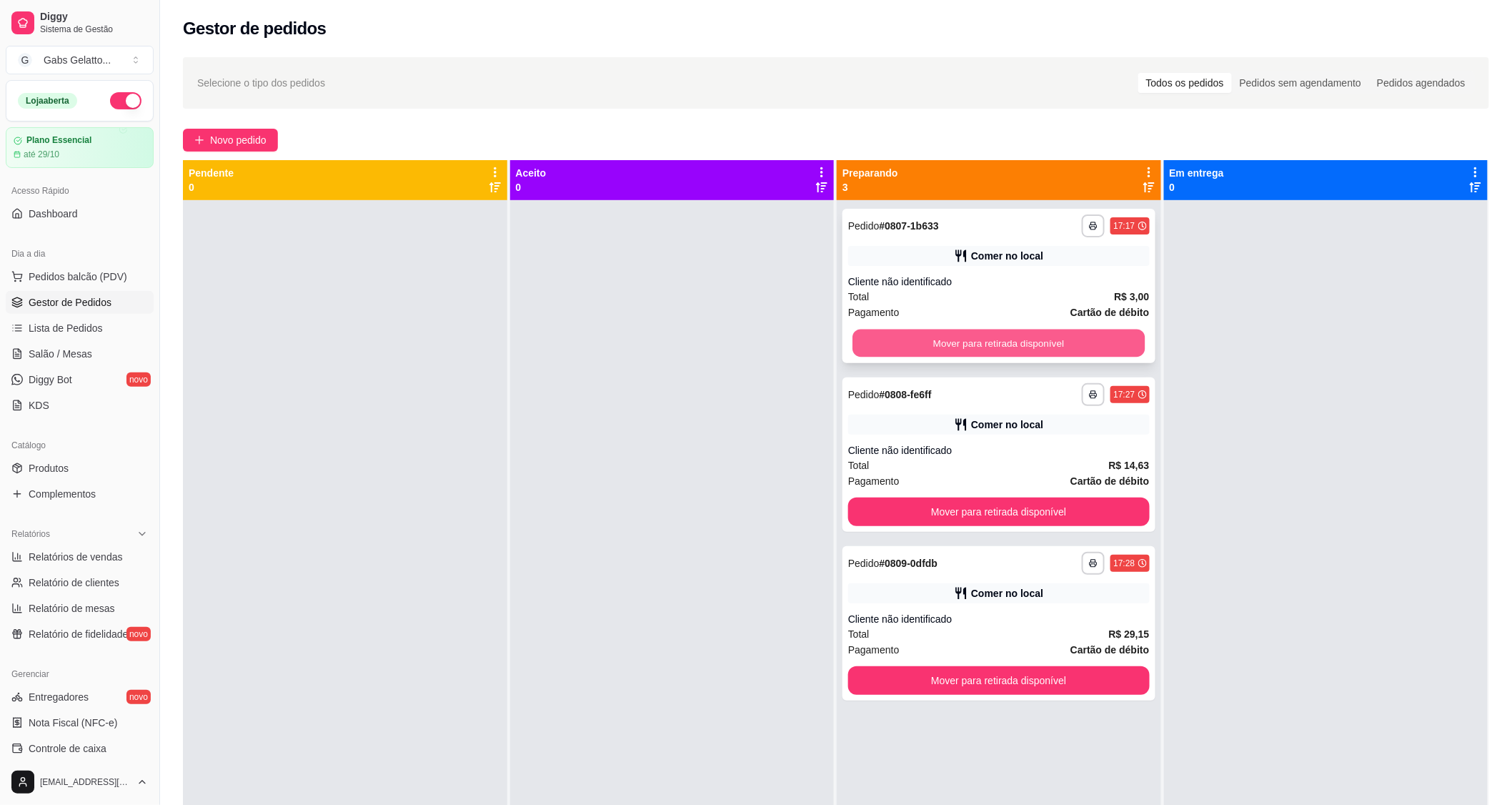
click at [945, 333] on button "Mover para retirada disponível" at bounding box center [999, 343] width 292 height 28
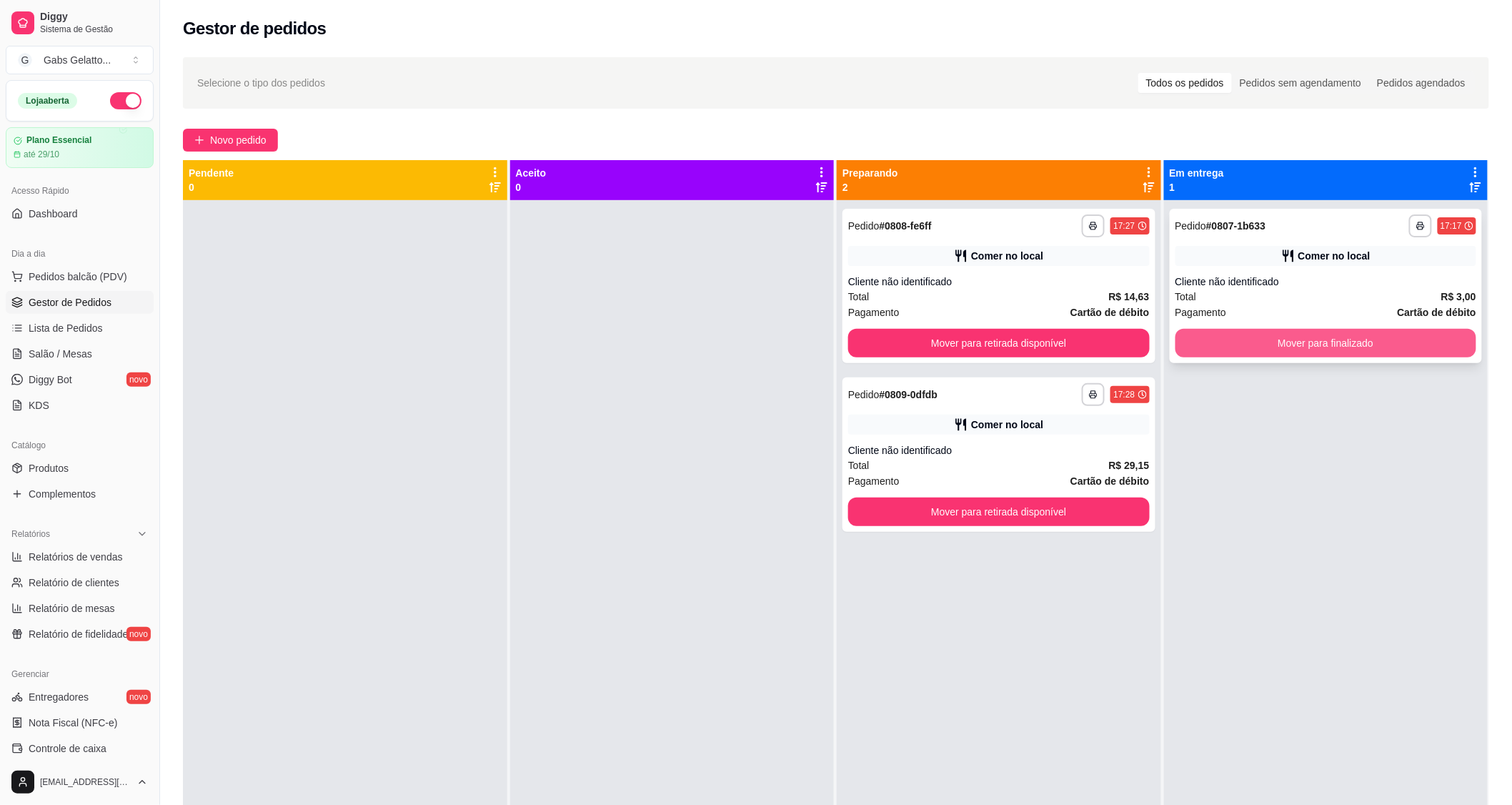
click at [1200, 336] on button "Mover para finalizado" at bounding box center [1327, 343] width 302 height 28
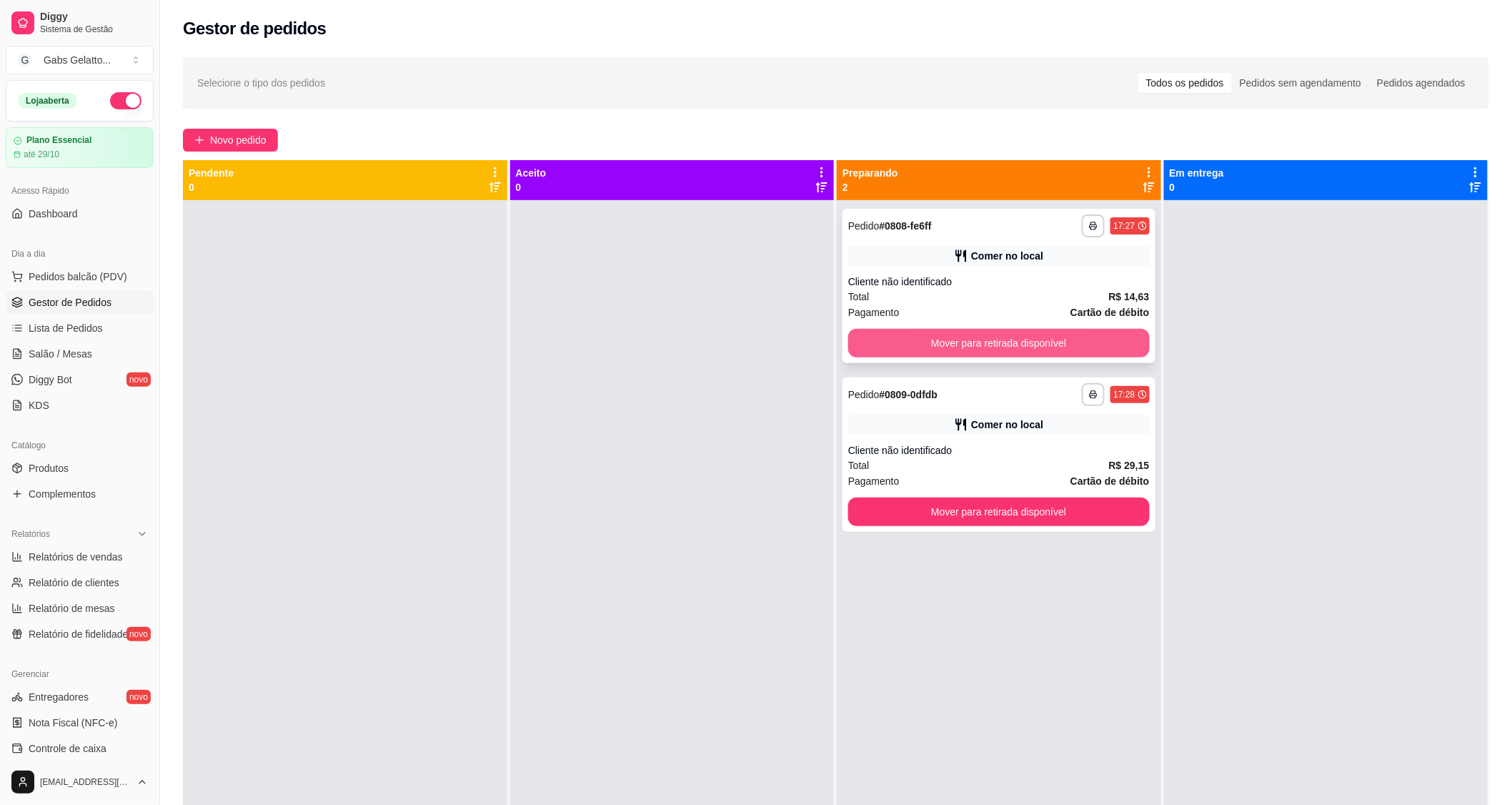
click at [1095, 351] on button "Mover para retirada disponível" at bounding box center [999, 343] width 302 height 28
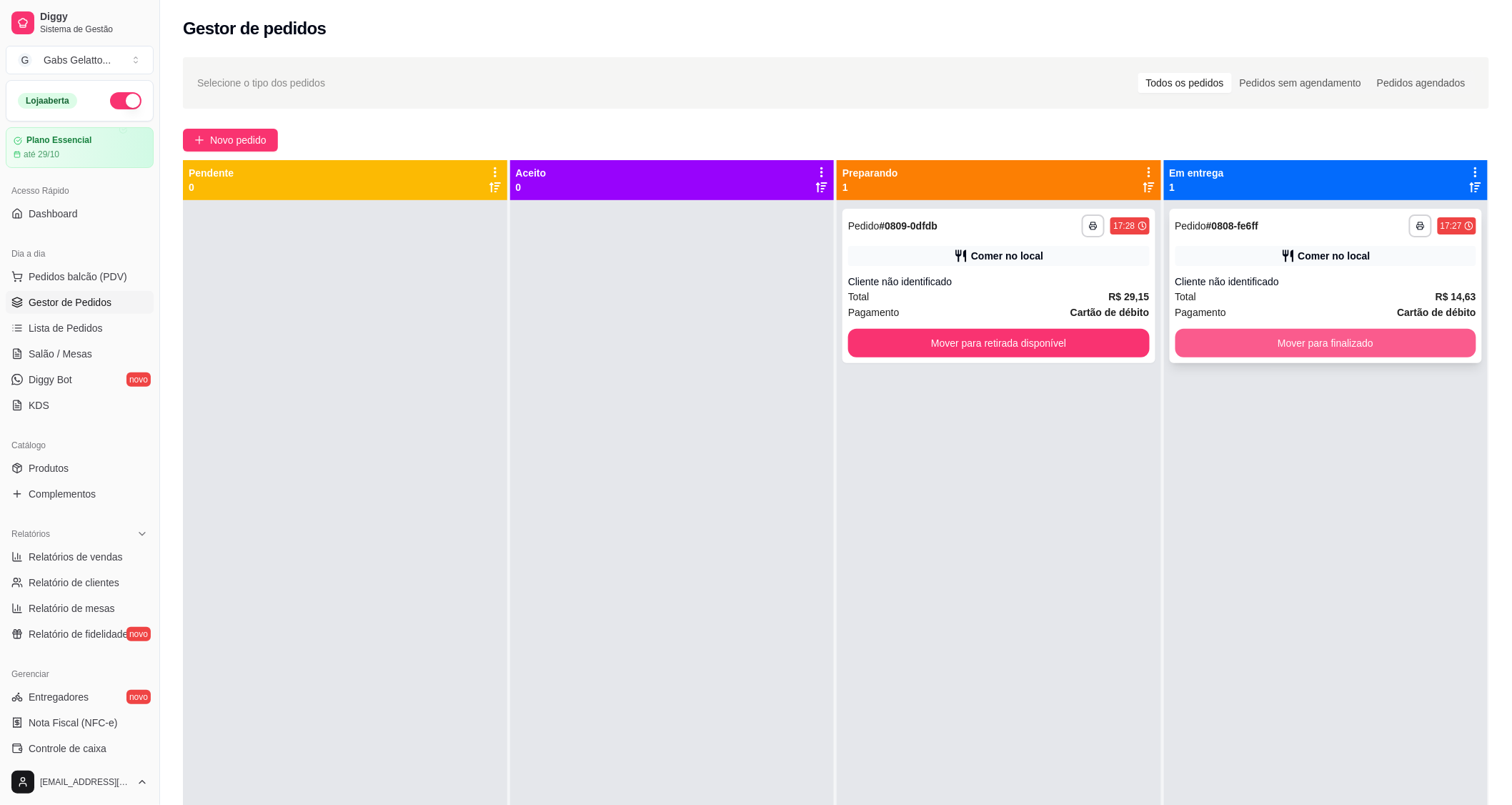
click at [1206, 347] on button "Mover para finalizado" at bounding box center [1327, 343] width 302 height 28
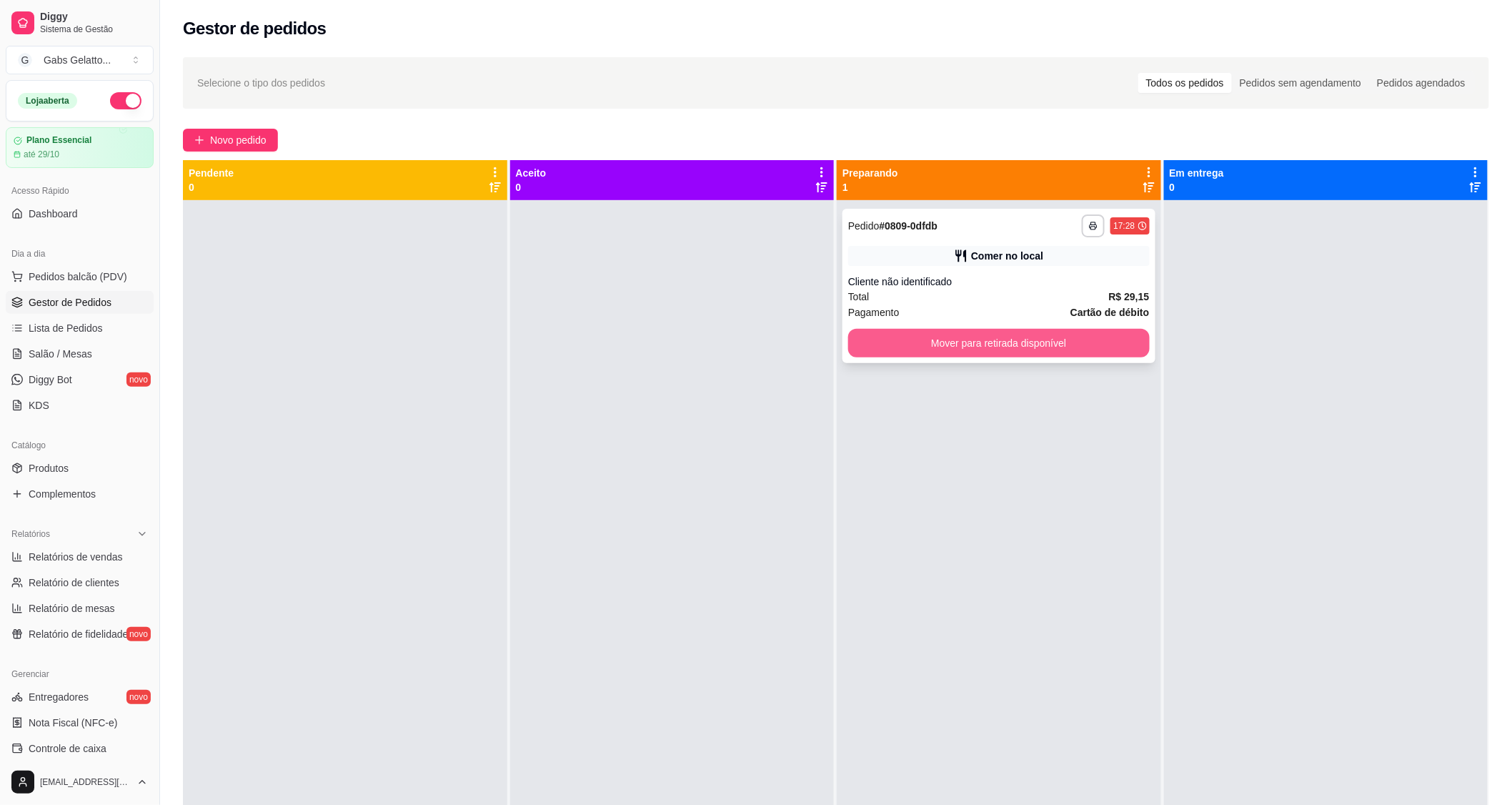
click at [1109, 355] on button "Mover para retirada disponível" at bounding box center [999, 343] width 302 height 28
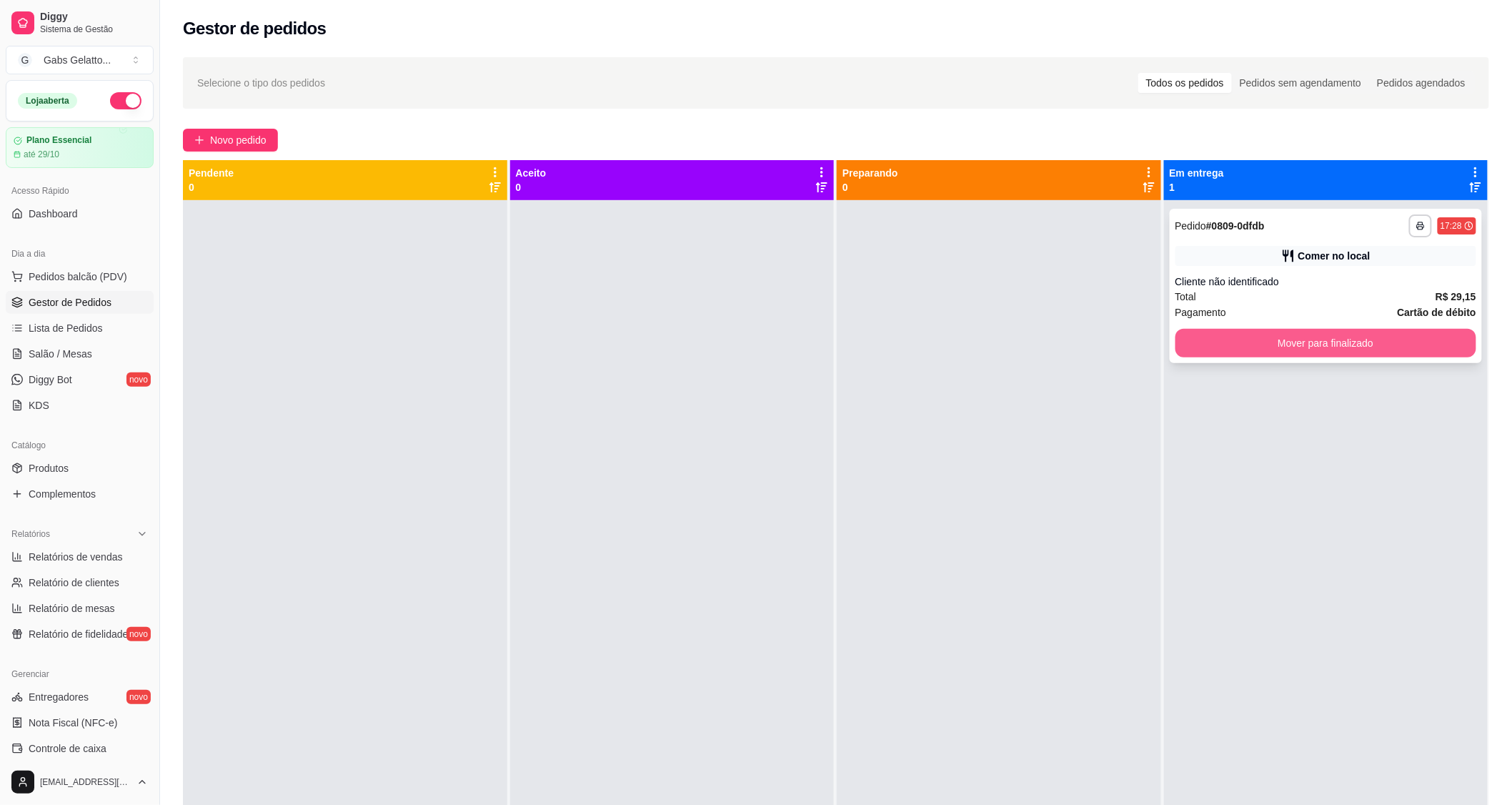
click at [1211, 344] on button "Mover para finalizado" at bounding box center [1327, 343] width 302 height 28
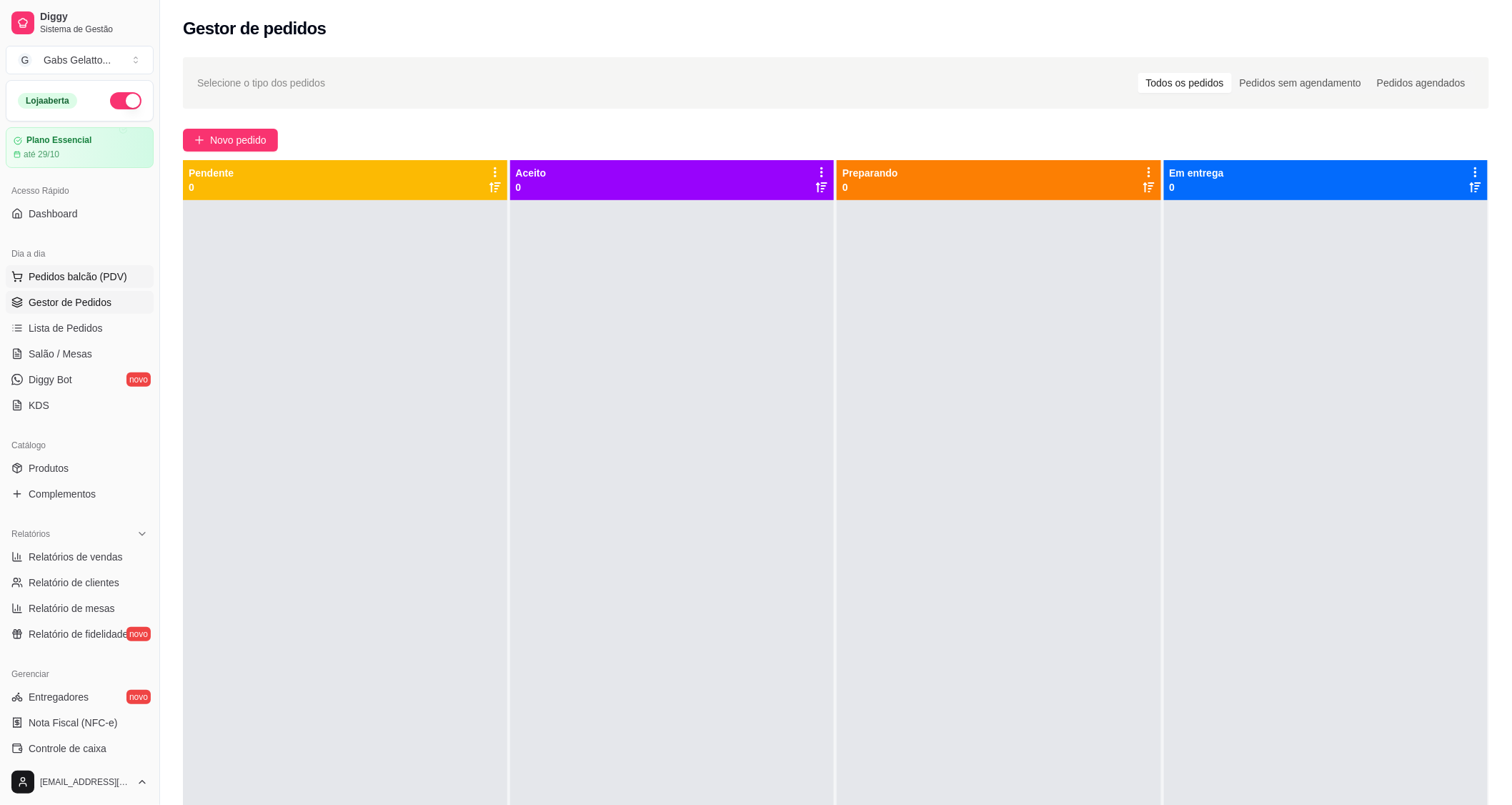
click at [67, 279] on span "Pedidos balcão (PDV)" at bounding box center [77, 277] width 98 height 14
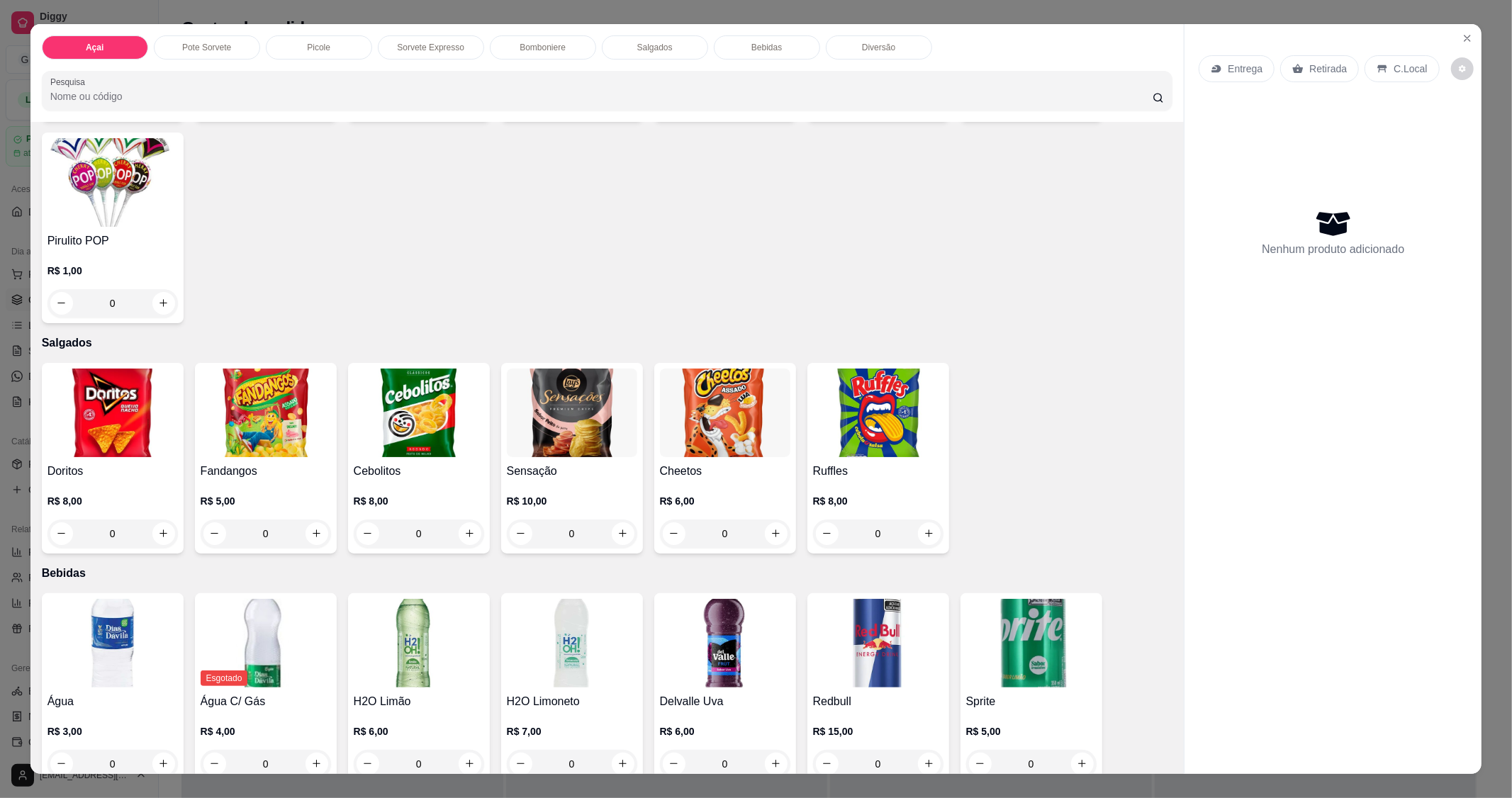
scroll to position [2126, 0]
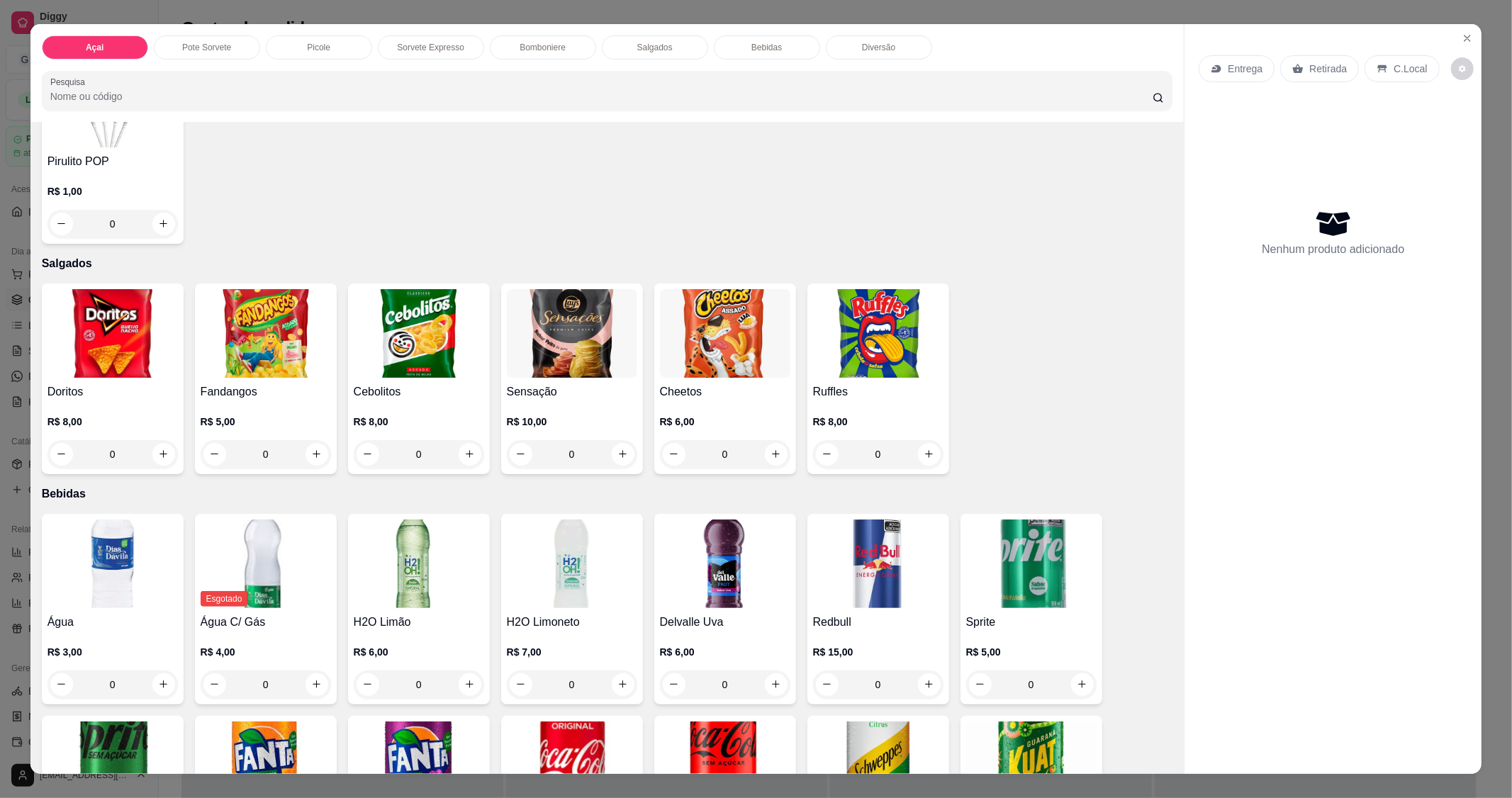
click at [688, 323] on img at bounding box center [724, 334] width 130 height 89
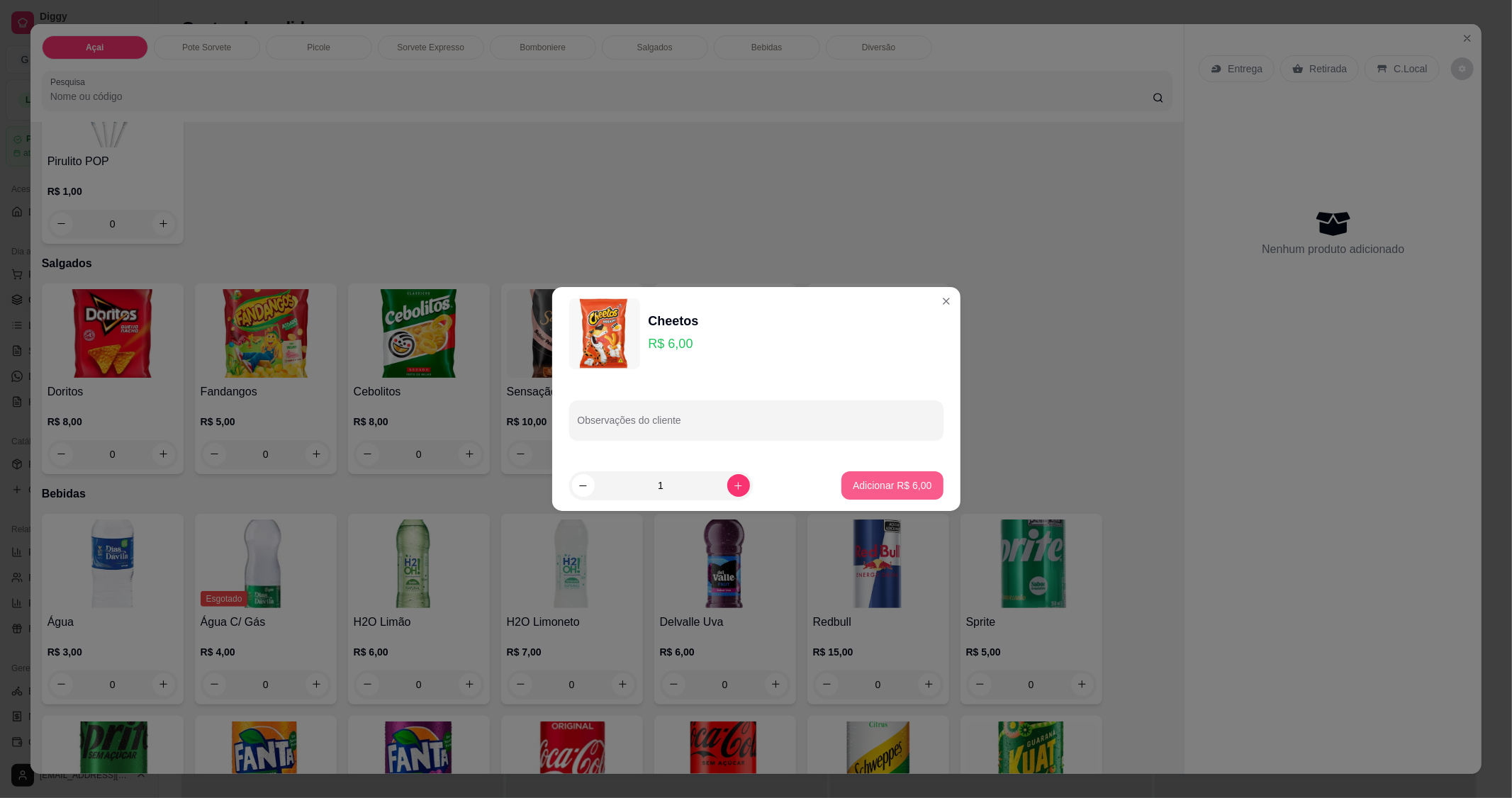
click at [874, 486] on p "Adicionar R$ 6,00" at bounding box center [892, 486] width 79 height 14
type input "1"
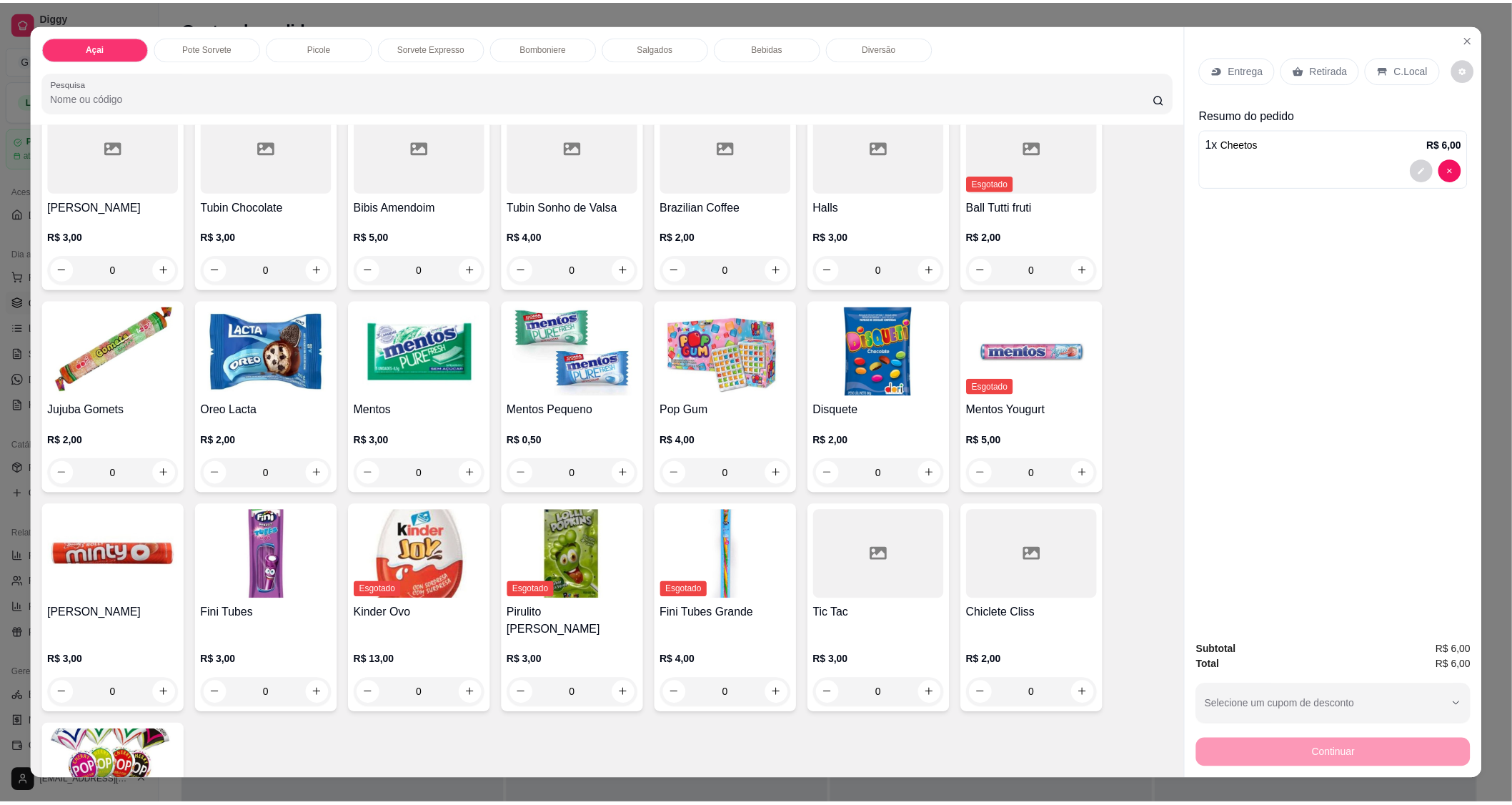
scroll to position [1233, 0]
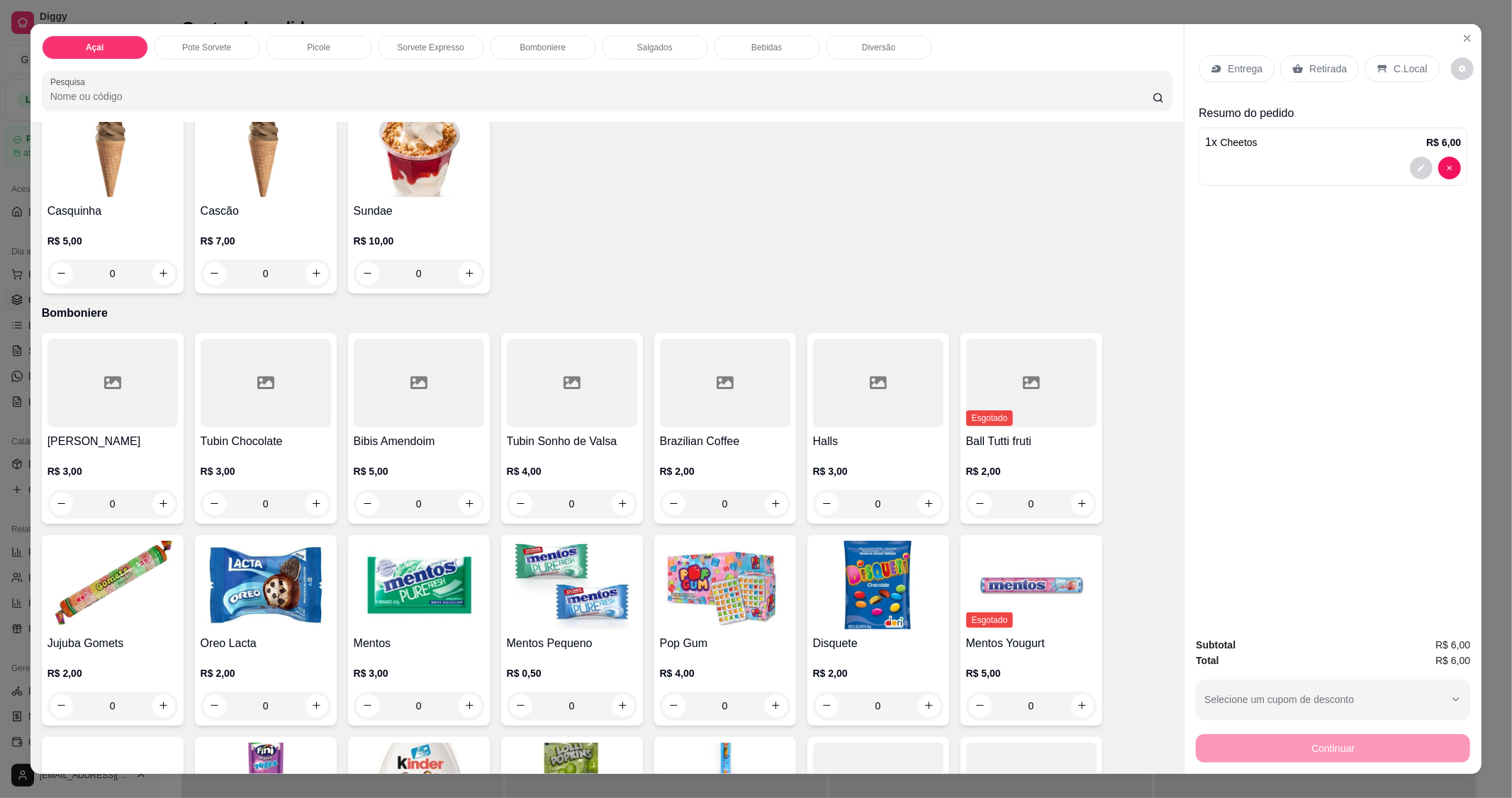
click at [735, 420] on div at bounding box center [724, 383] width 130 height 89
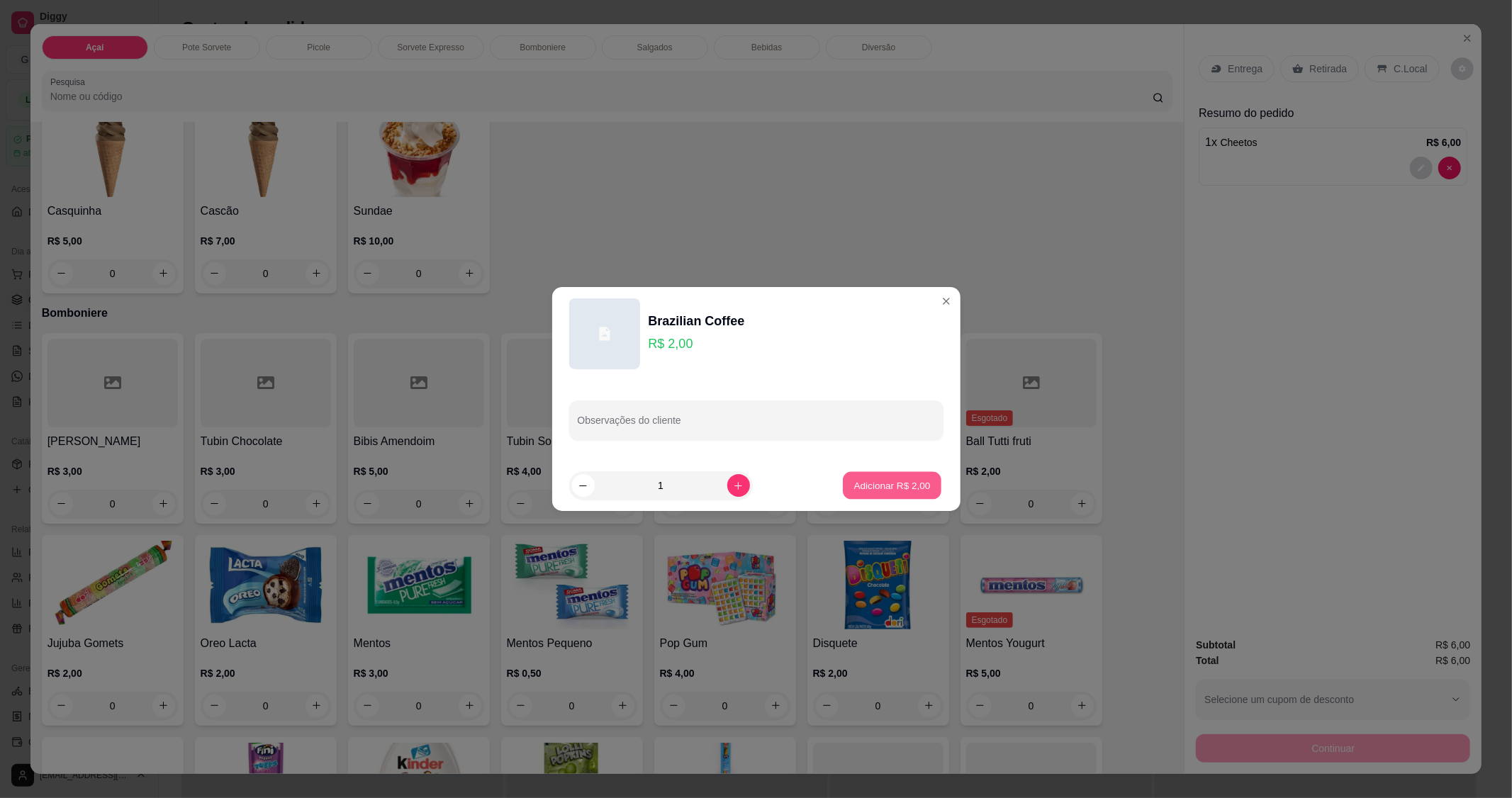
click at [879, 476] on button "Adicionar R$ 2,00" at bounding box center [892, 486] width 98 height 27
type input "1"
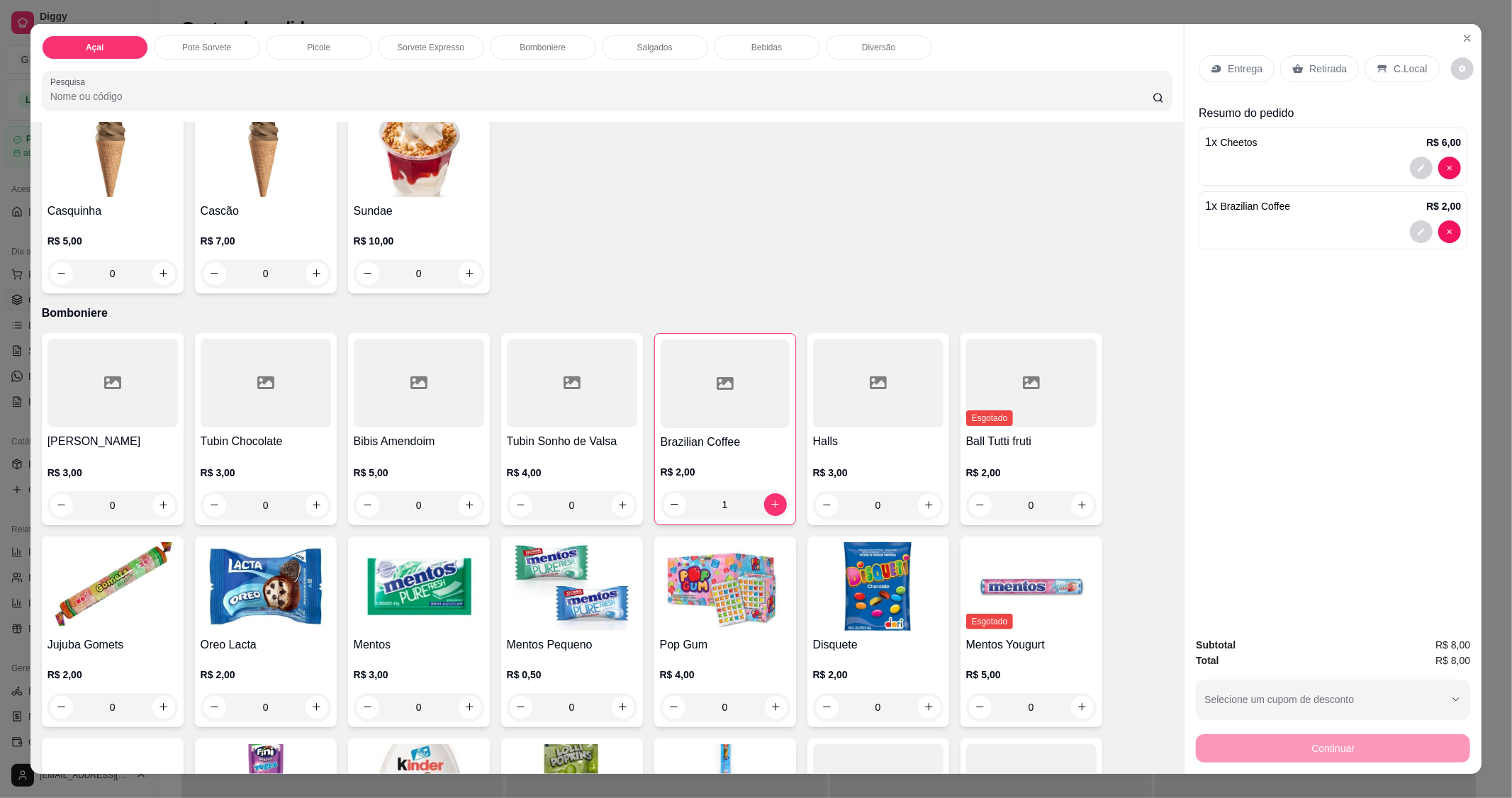
click at [1397, 74] on p "C.Local" at bounding box center [1410, 69] width 34 height 14
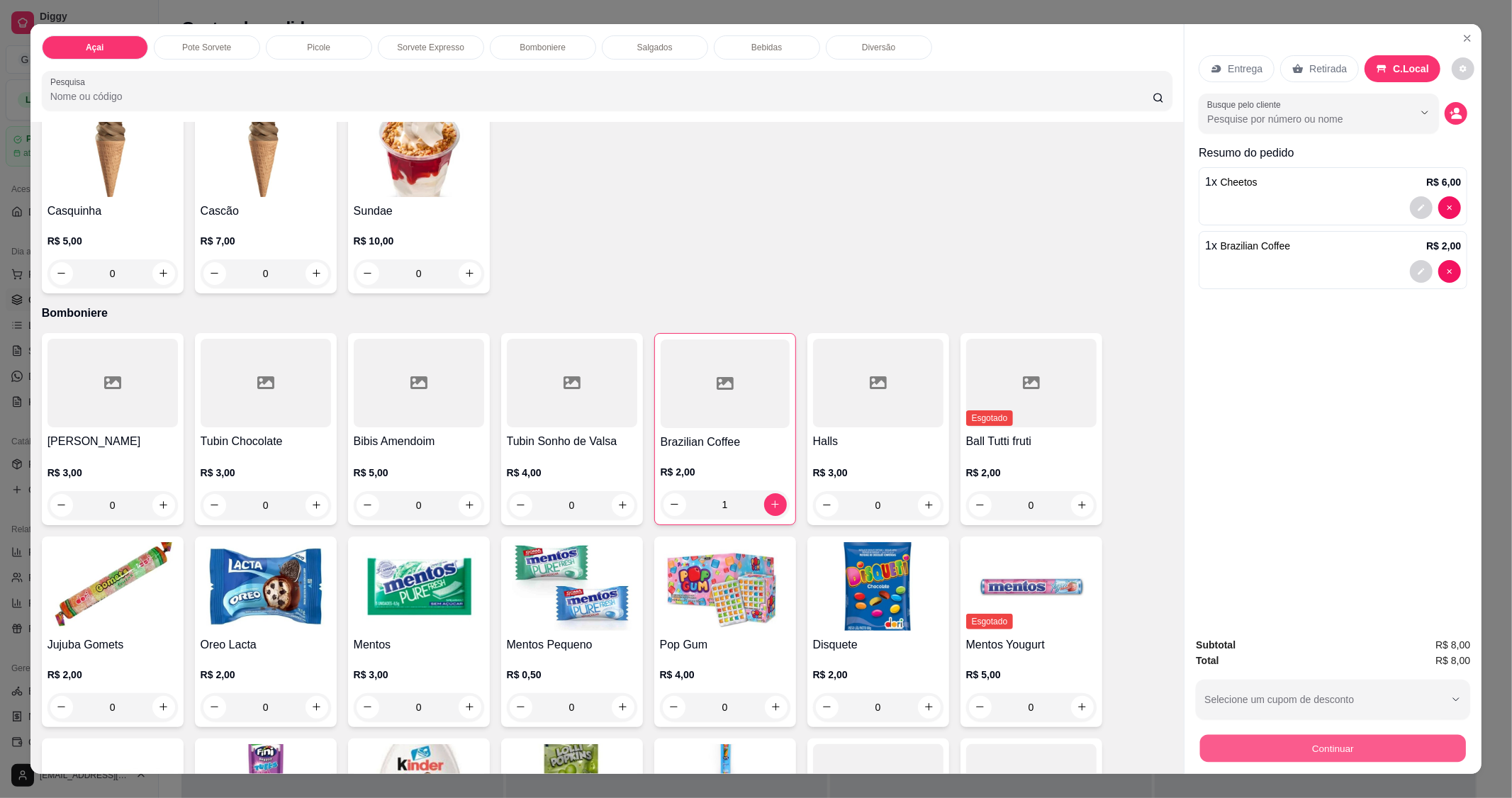
click at [1326, 739] on button "Continuar" at bounding box center [1333, 748] width 266 height 27
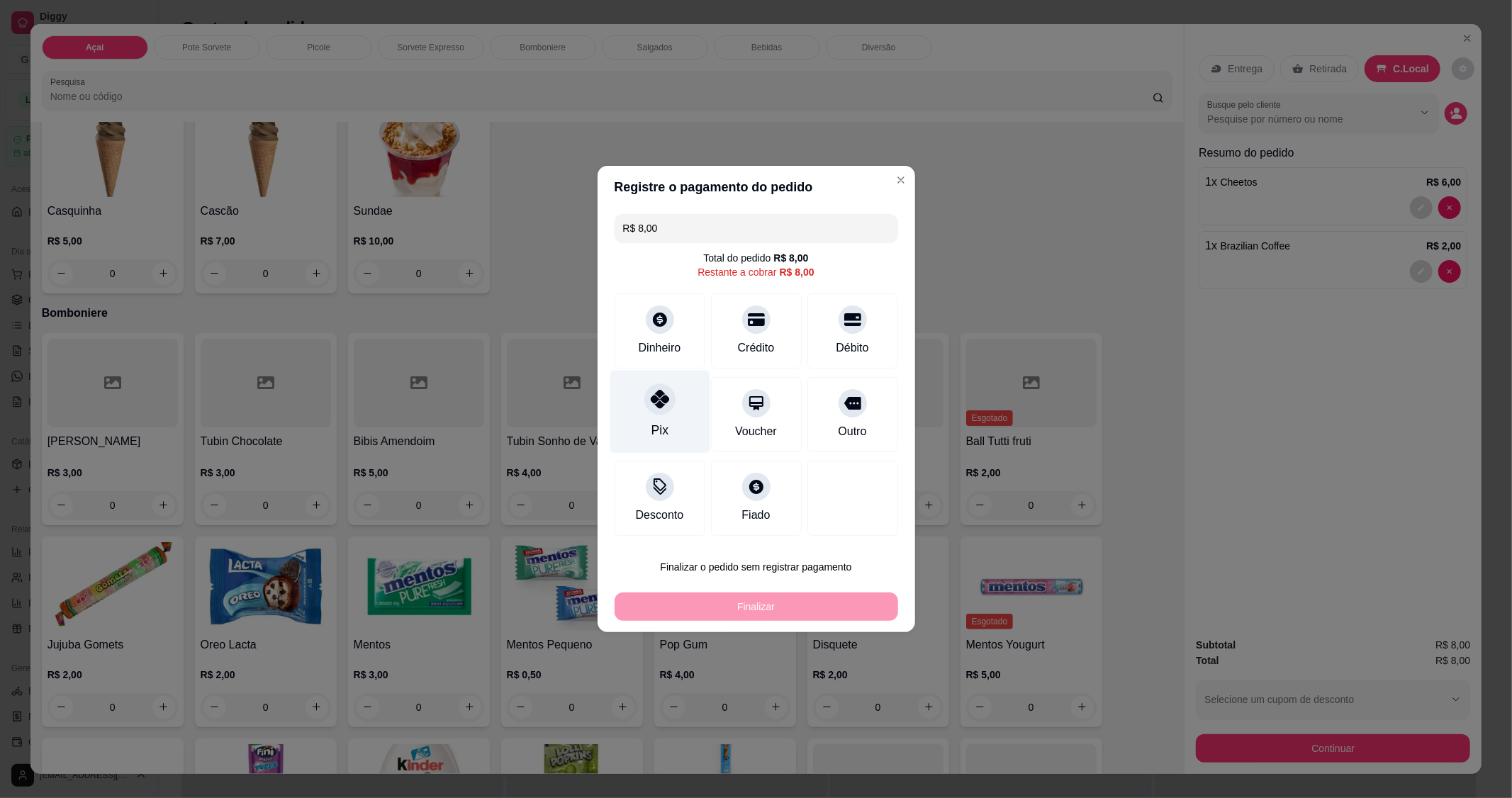
click at [636, 409] on div "Pix" at bounding box center [660, 412] width 100 height 83
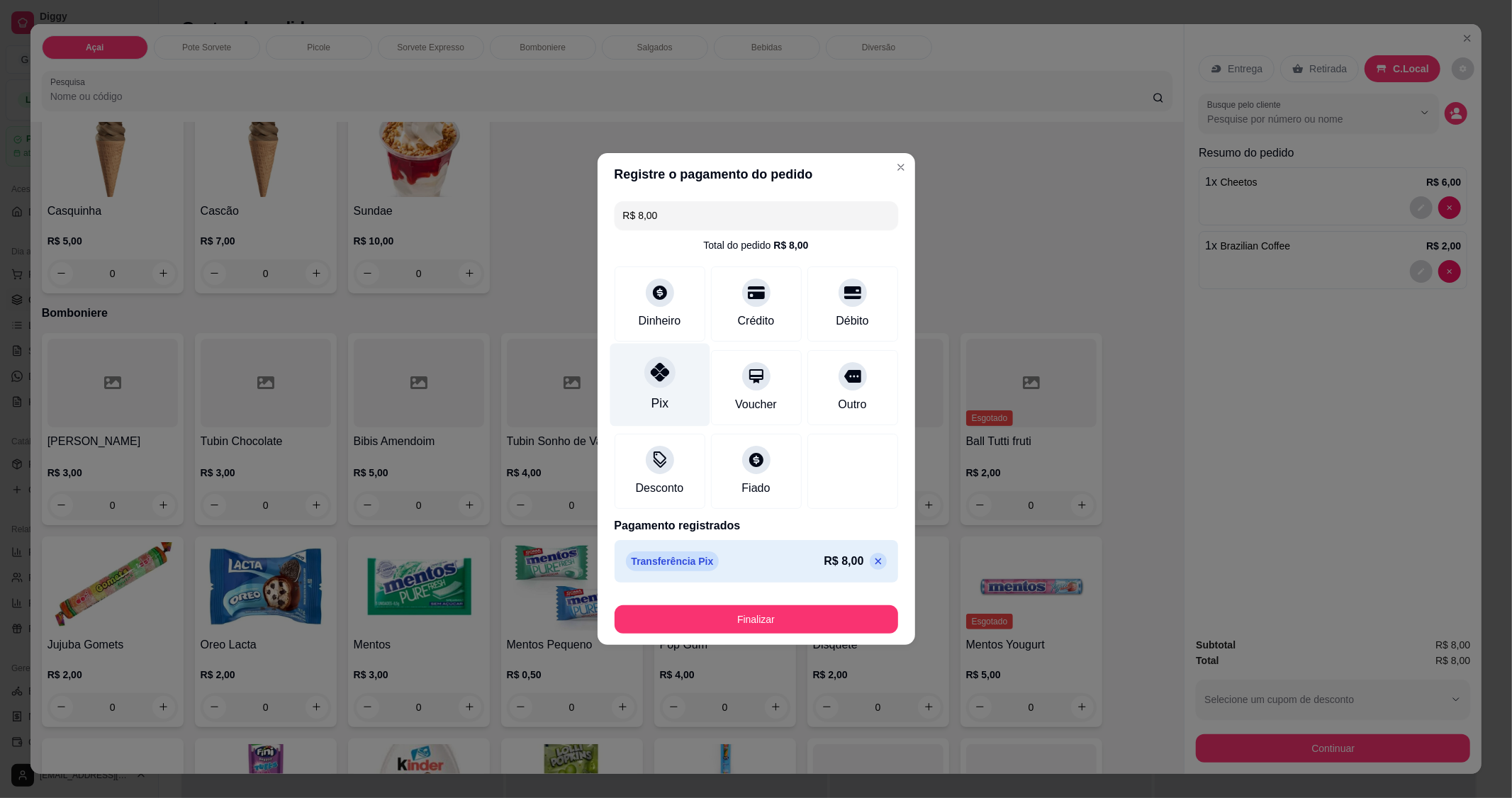
type input "R$ 0,00"
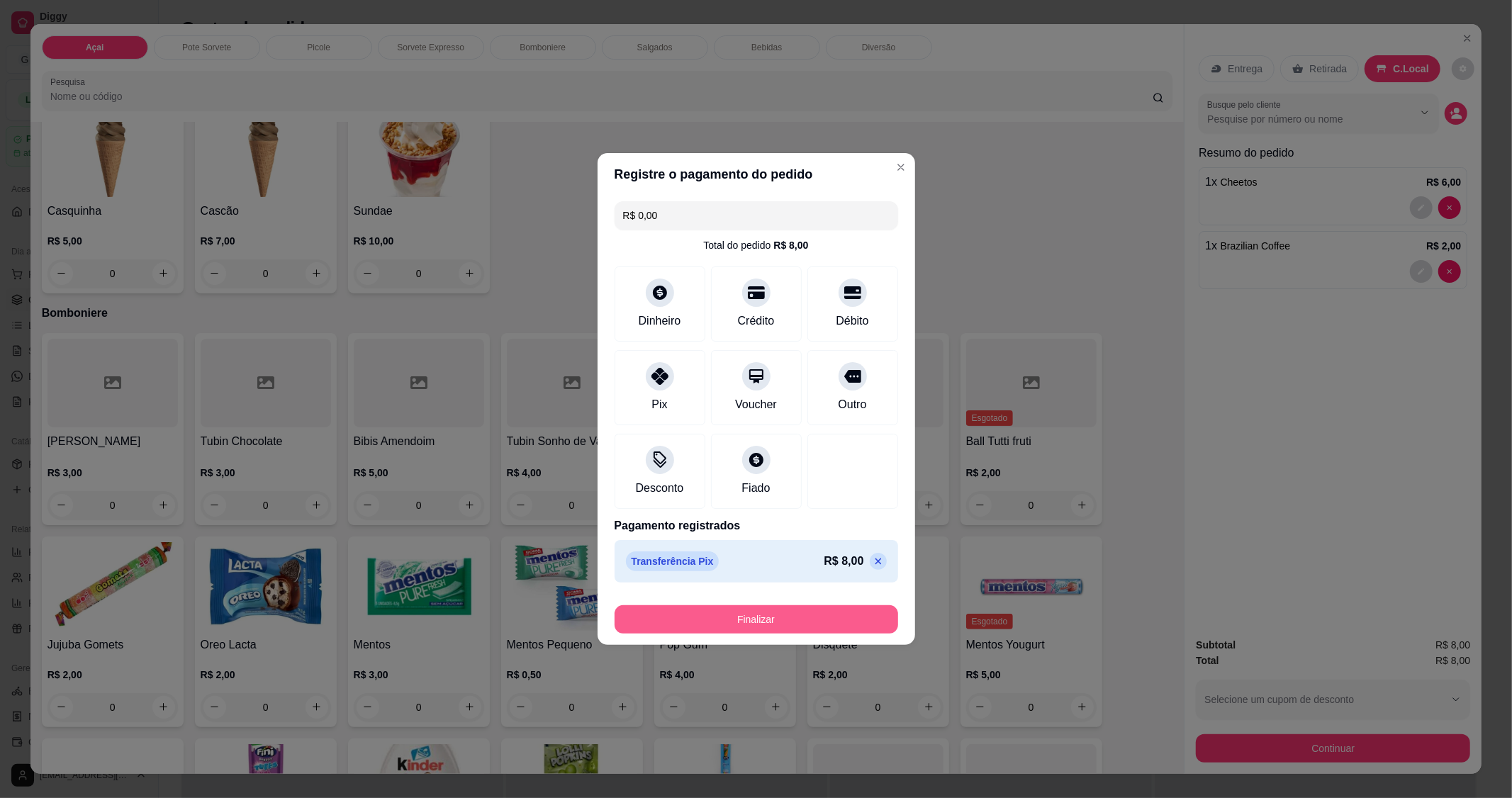
click at [782, 624] on button "Finalizar" at bounding box center [756, 619] width 284 height 28
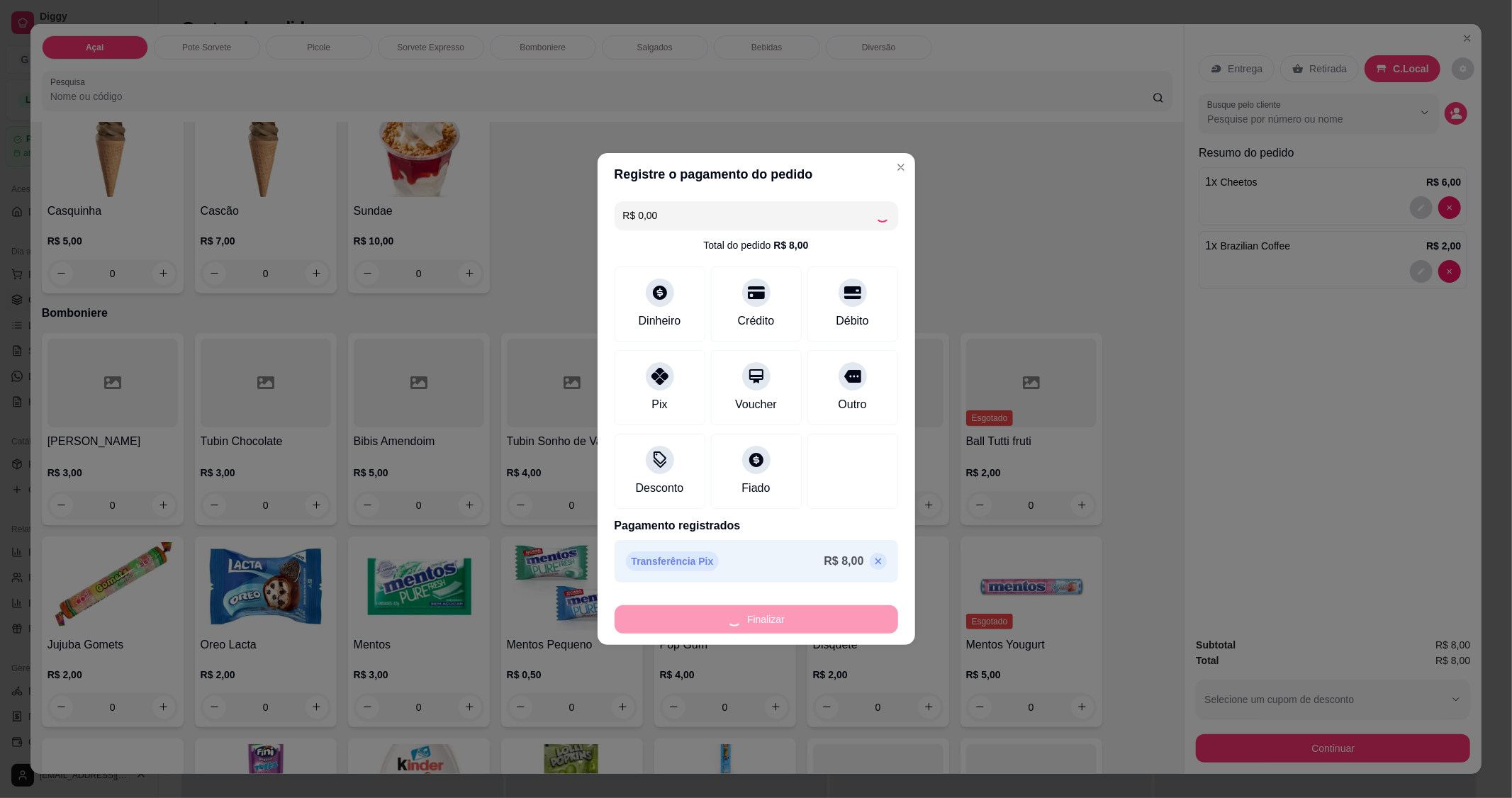
type input "0"
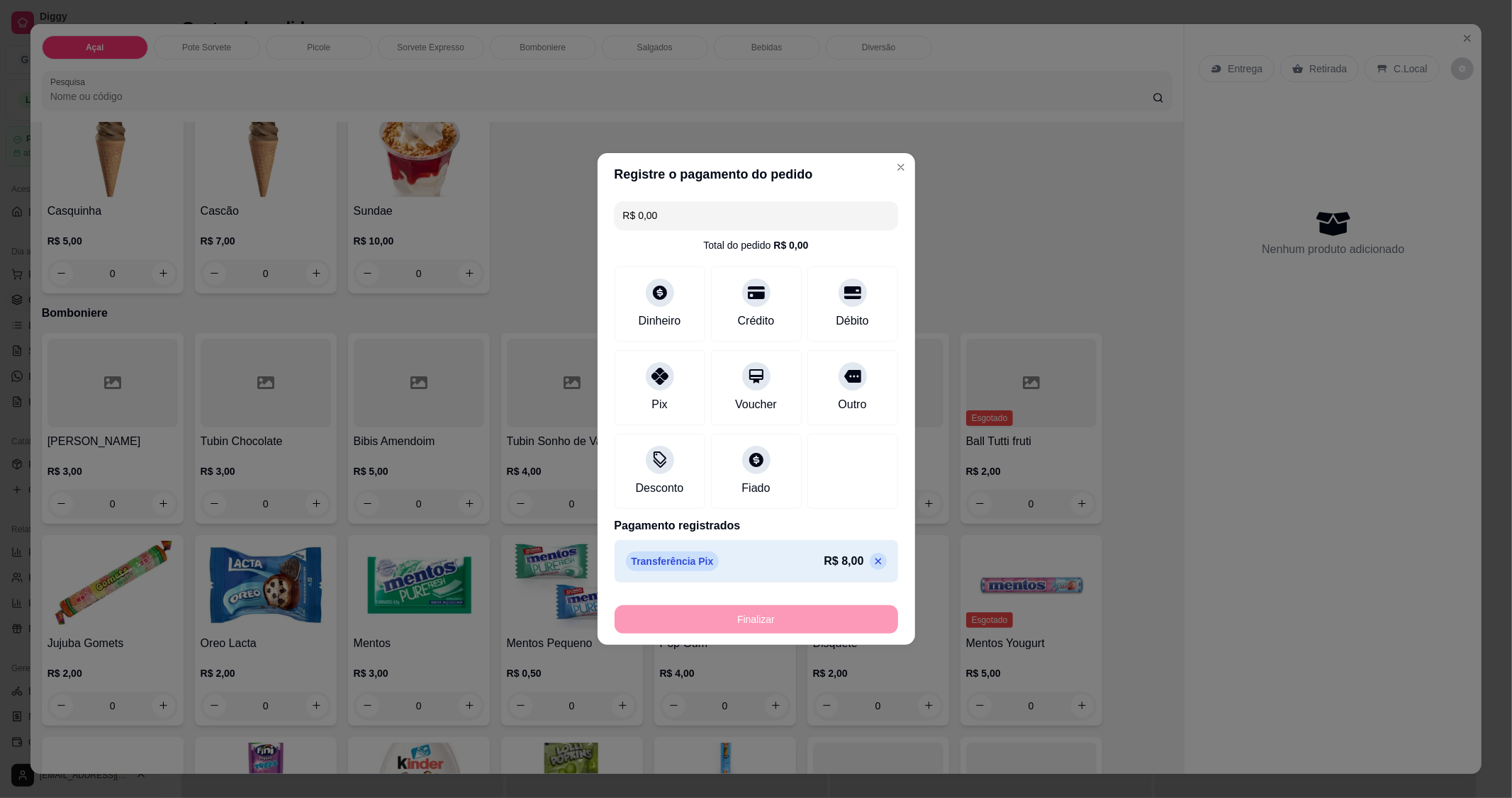
type input "-R$ 8,00"
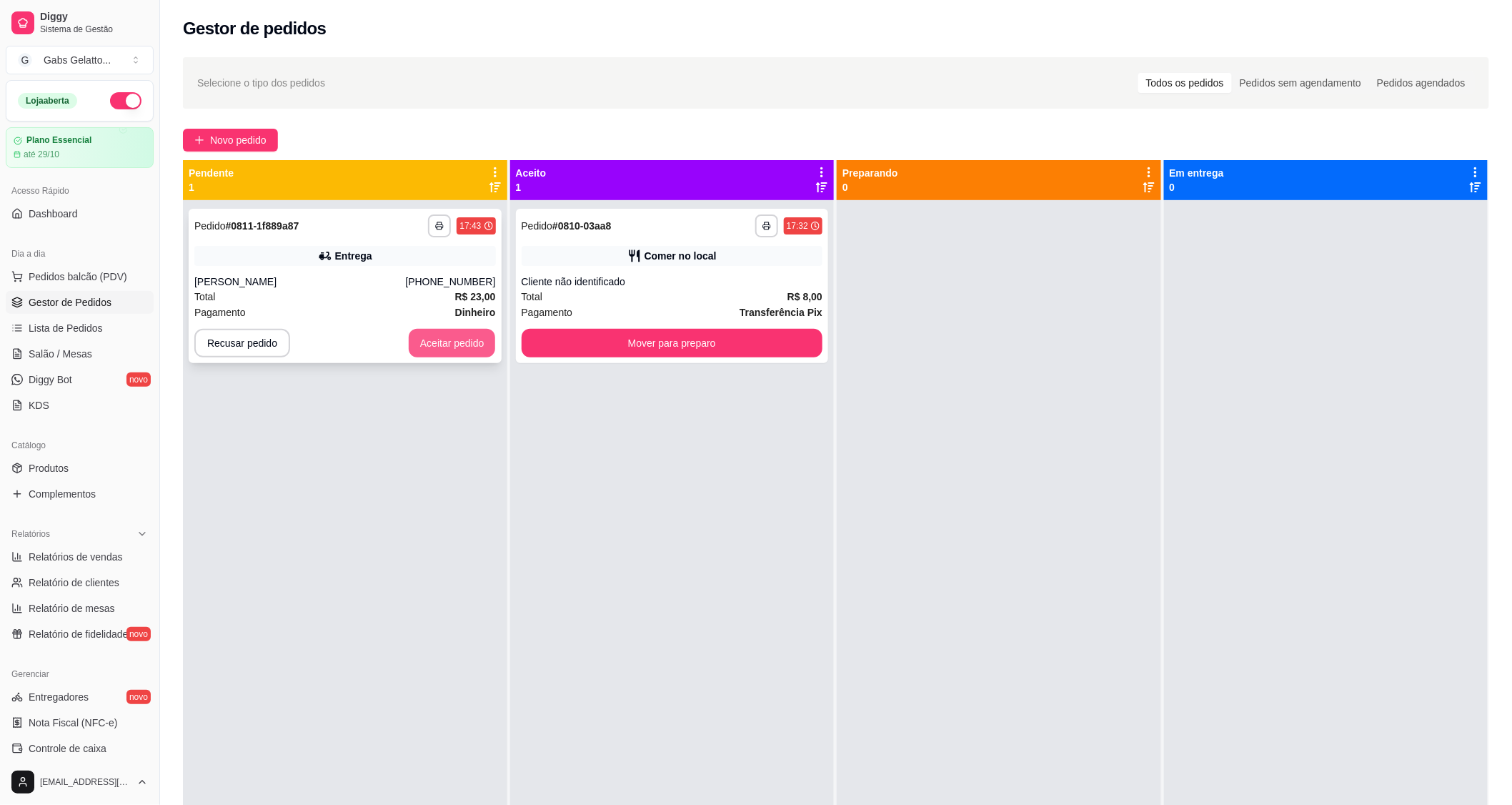
click at [424, 340] on button "Aceitar pedido" at bounding box center [452, 343] width 87 height 28
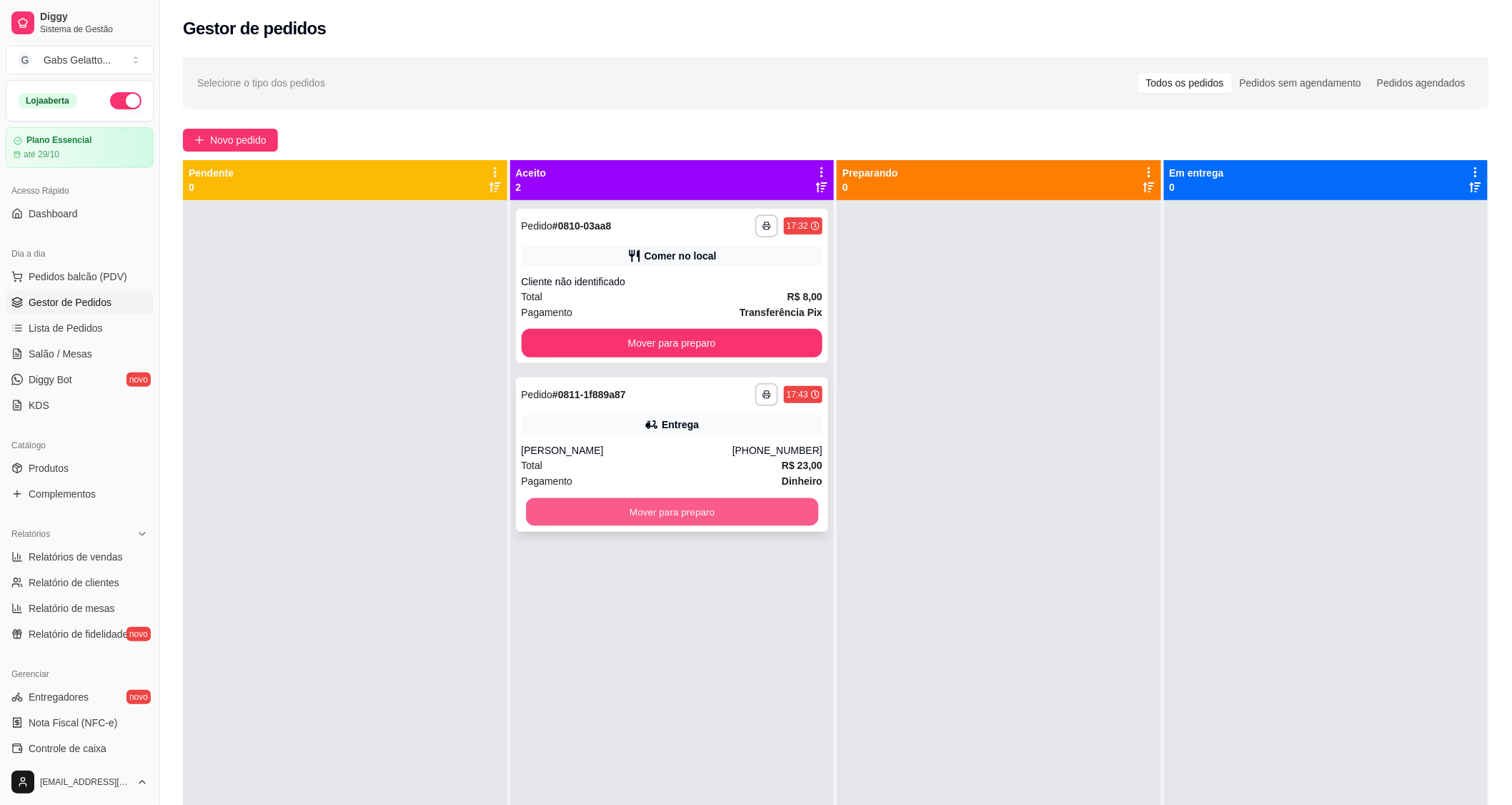
click at [683, 524] on button "Mover para preparo" at bounding box center [672, 512] width 292 height 28
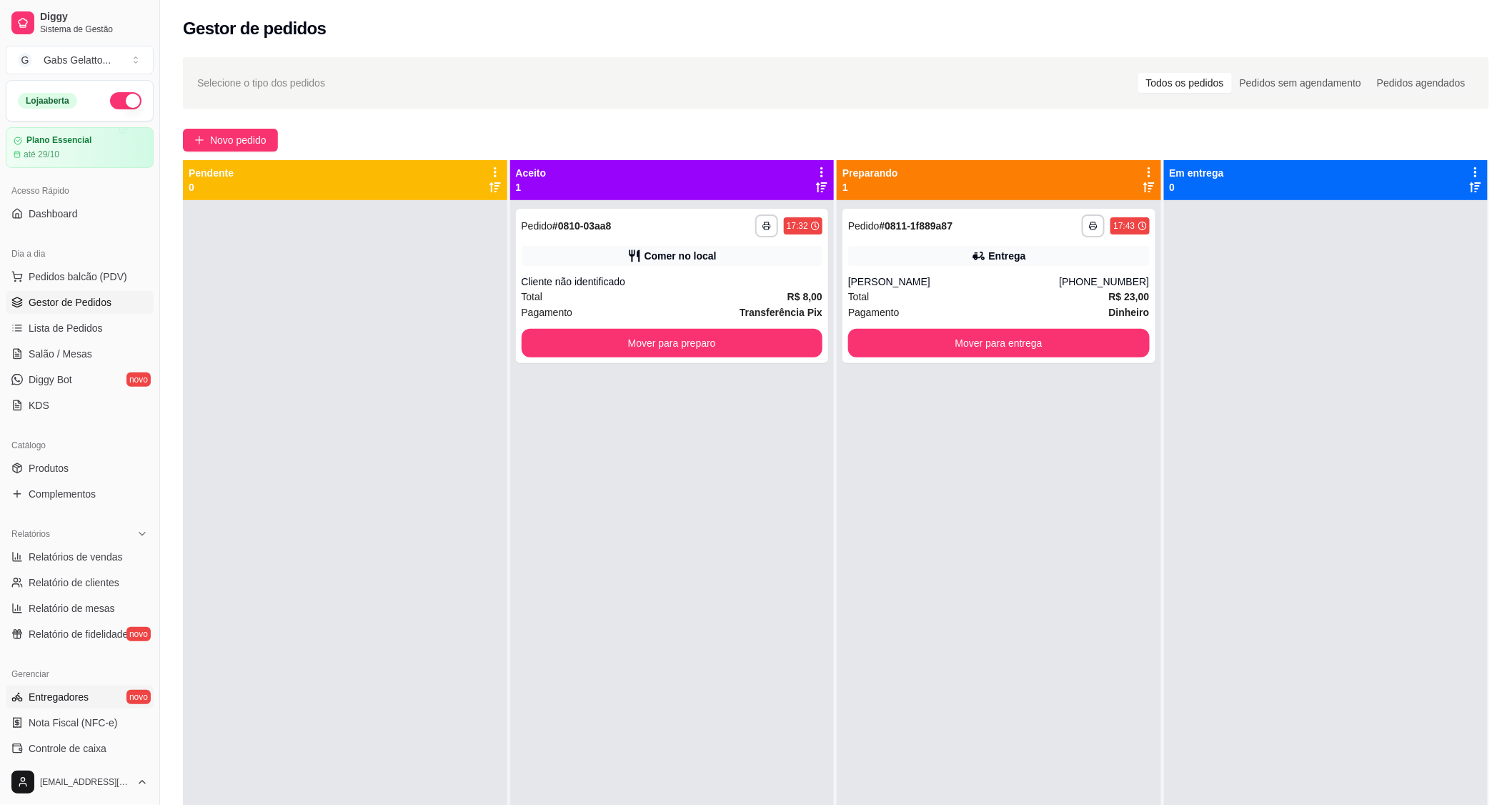
scroll to position [218, 0]
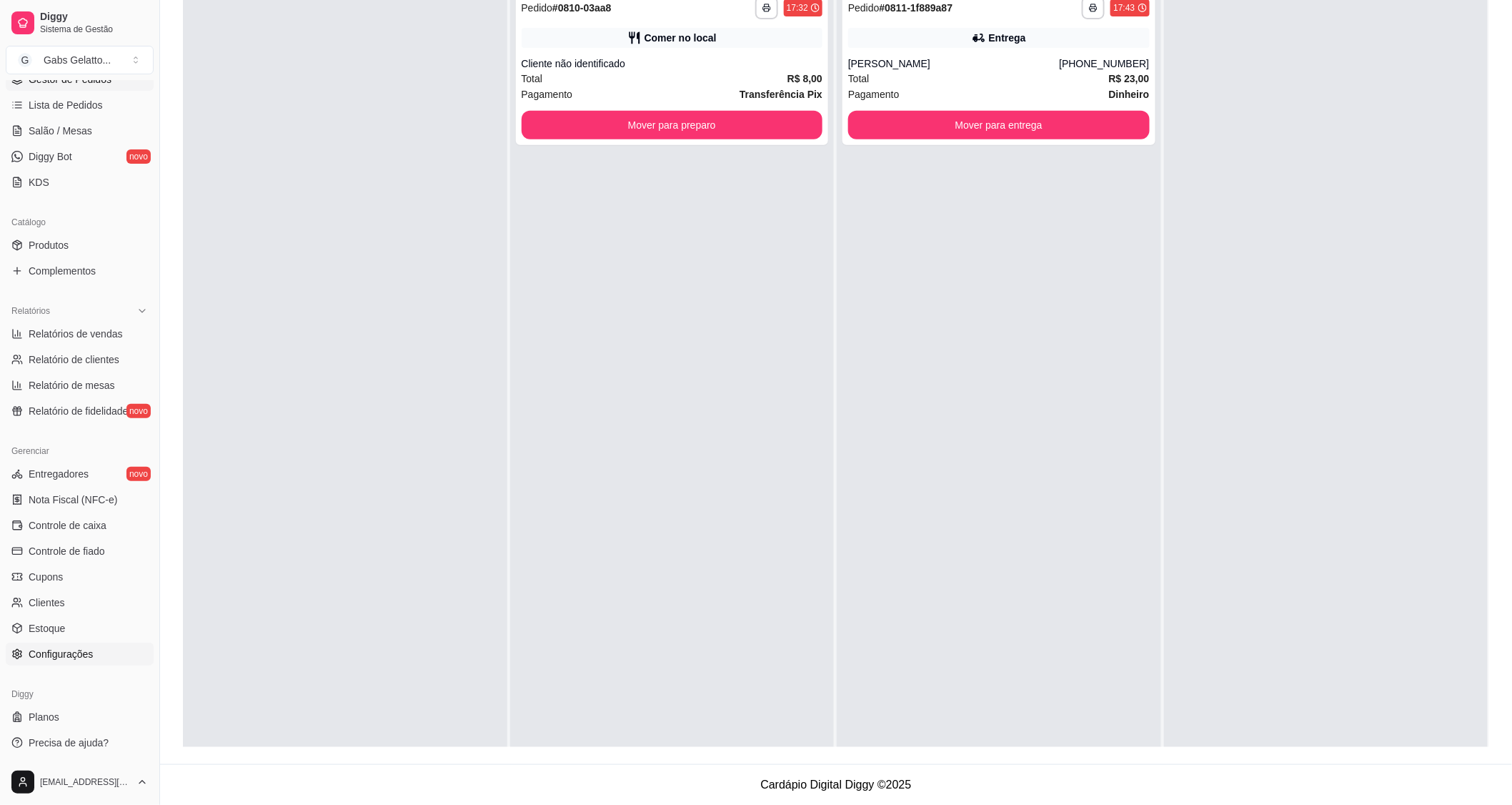
click at [93, 650] on link "Configurações" at bounding box center [79, 653] width 148 height 23
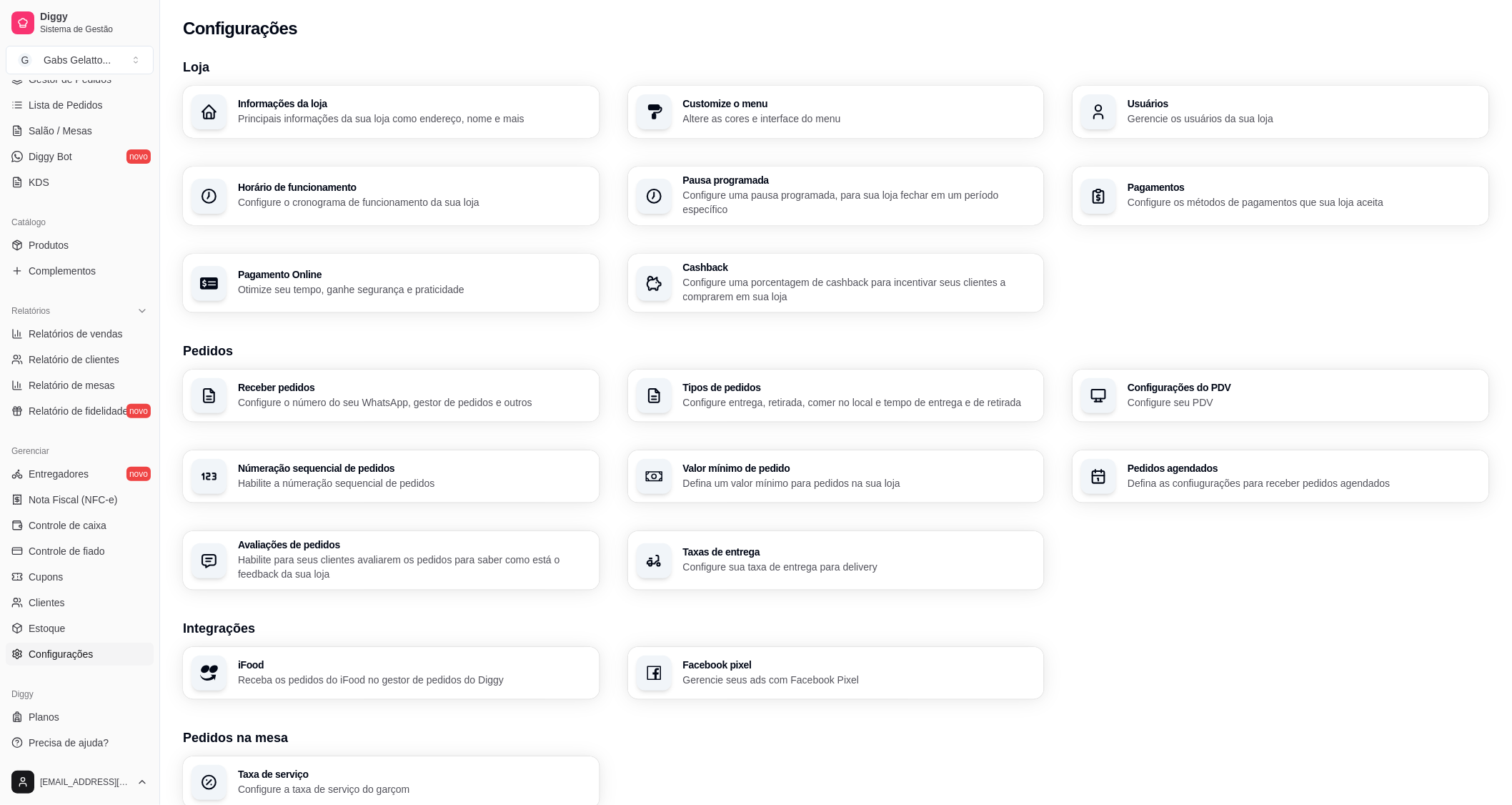
click at [1209, 98] on h3 "Usuários" at bounding box center [1304, 103] width 353 height 10
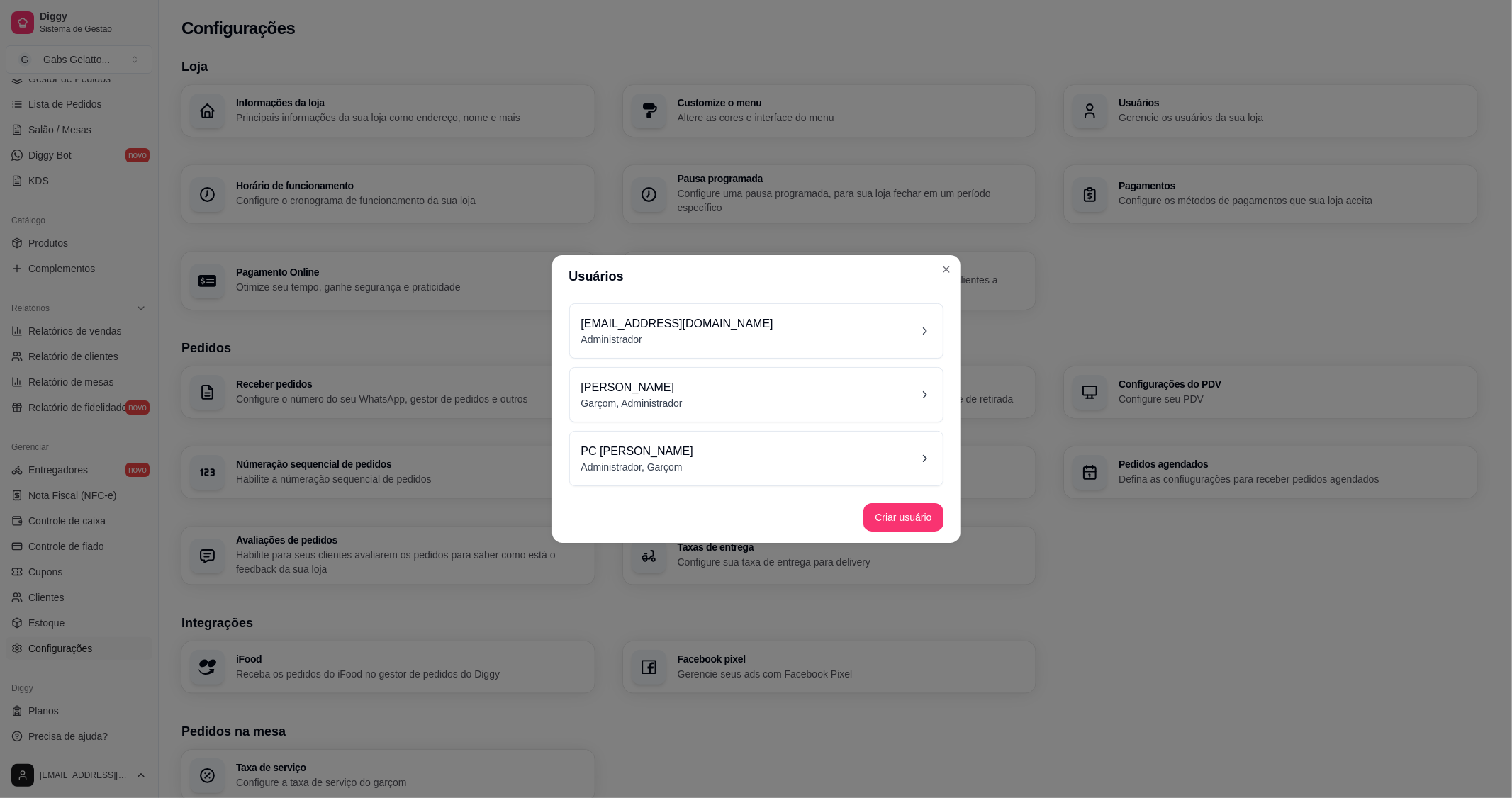
click at [717, 399] on div "[PERSON_NAME], Administrador" at bounding box center [756, 394] width 350 height 31
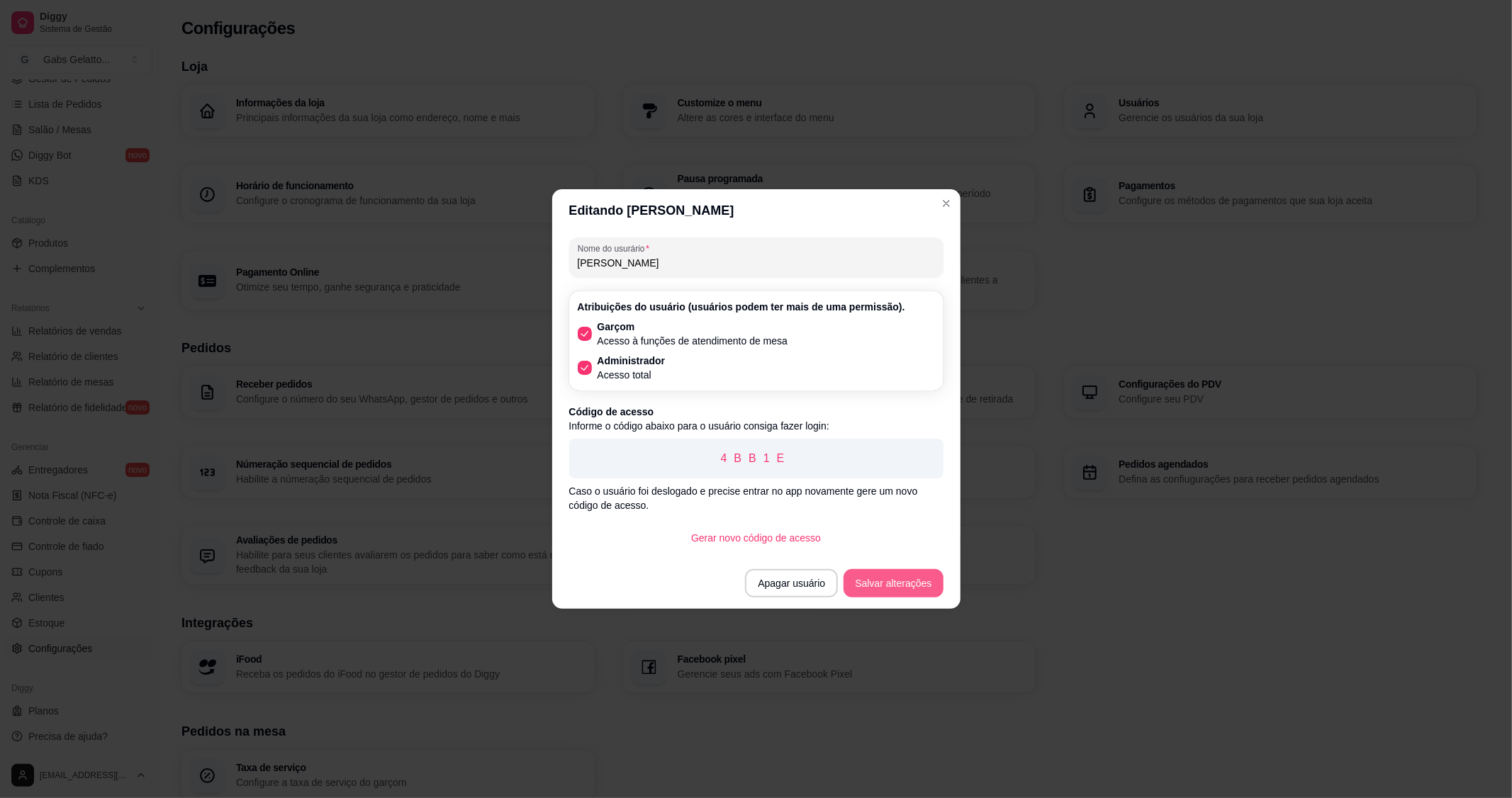
click at [885, 581] on button "Salvar alterações" at bounding box center [893, 583] width 99 height 28
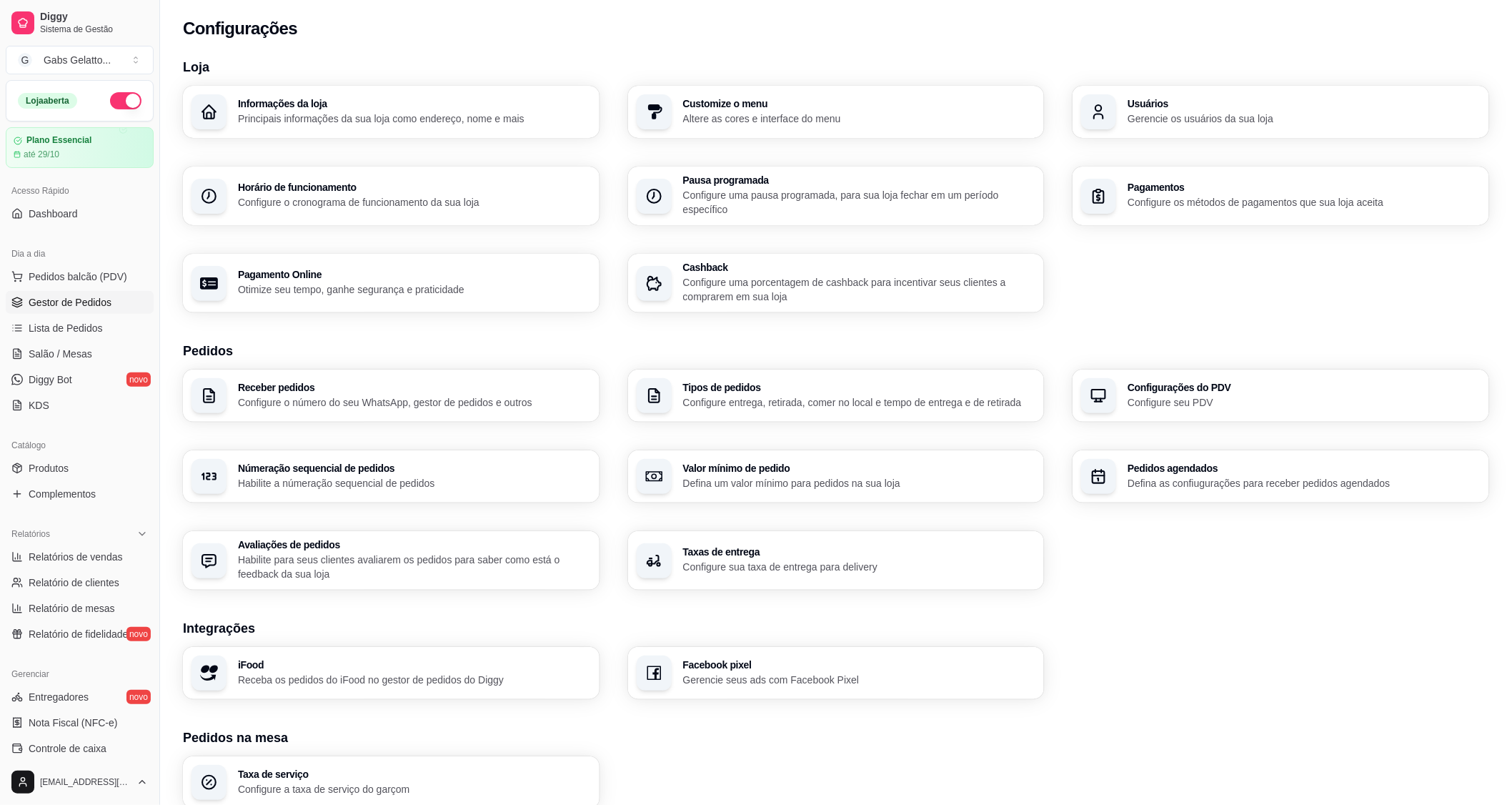
click at [75, 291] on link "Gestor de Pedidos" at bounding box center [79, 302] width 148 height 23
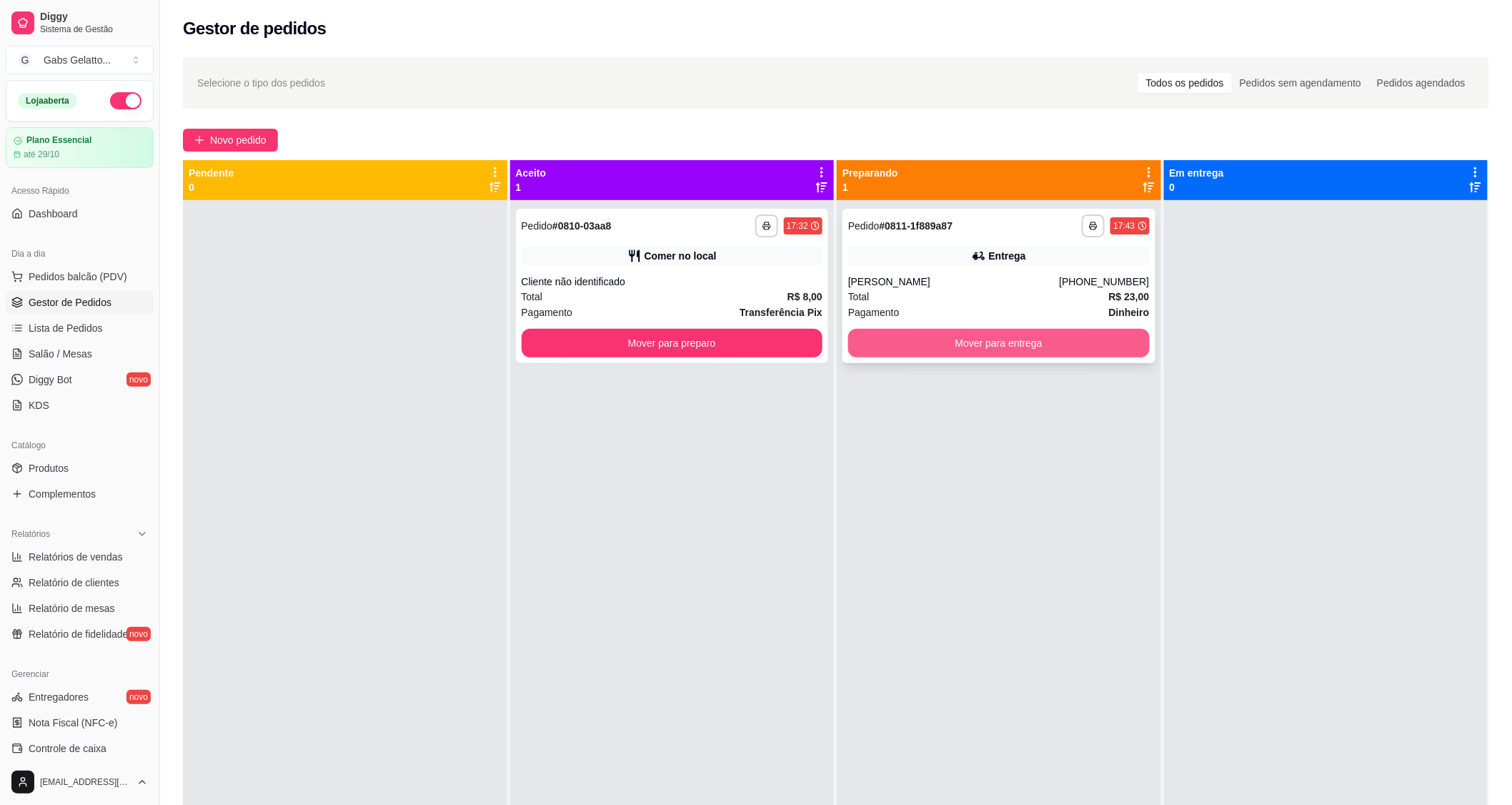
click at [929, 347] on button "Mover para entrega" at bounding box center [999, 343] width 302 height 28
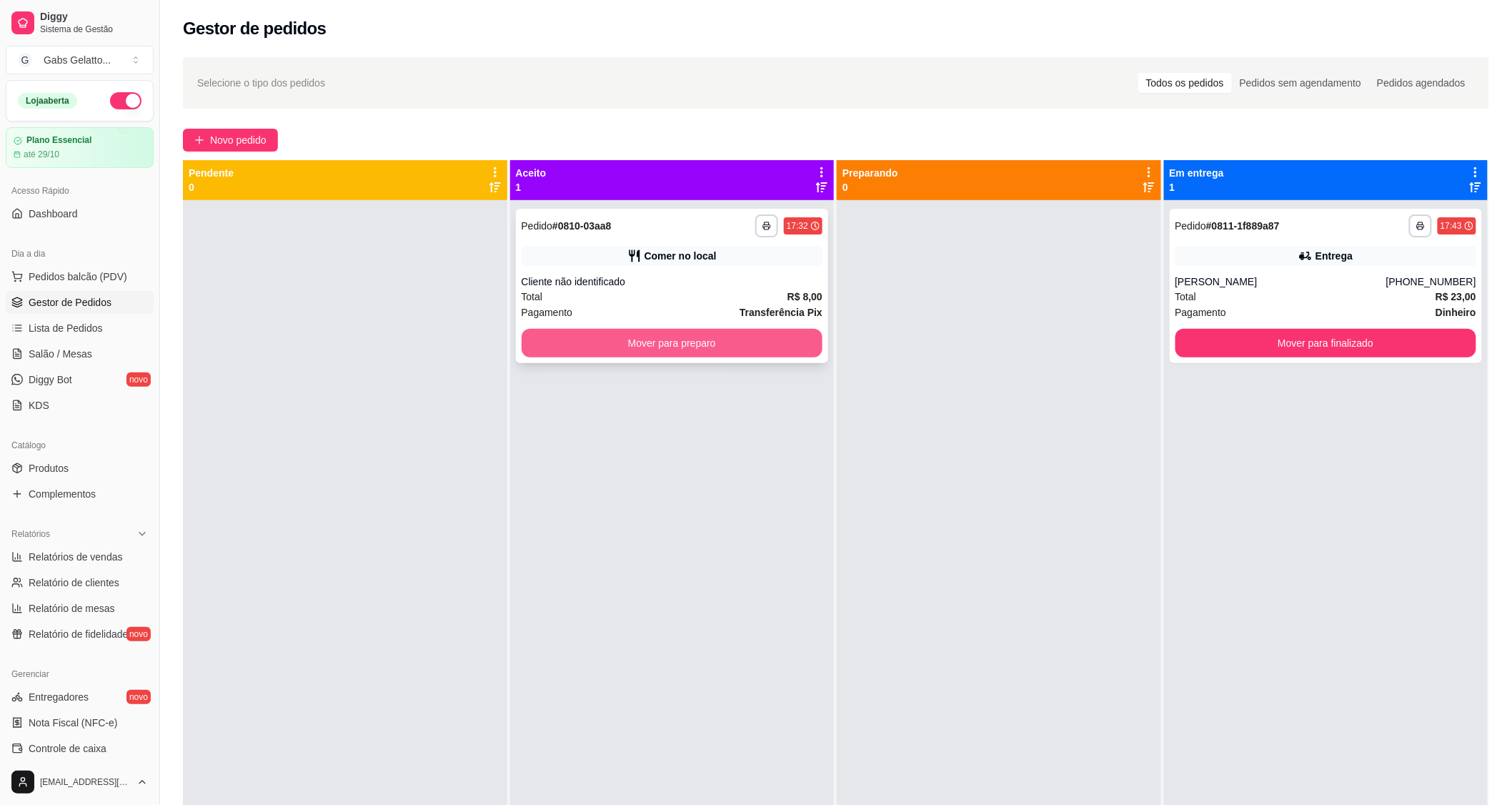
click at [647, 336] on button "Mover para preparo" at bounding box center [673, 343] width 302 height 28
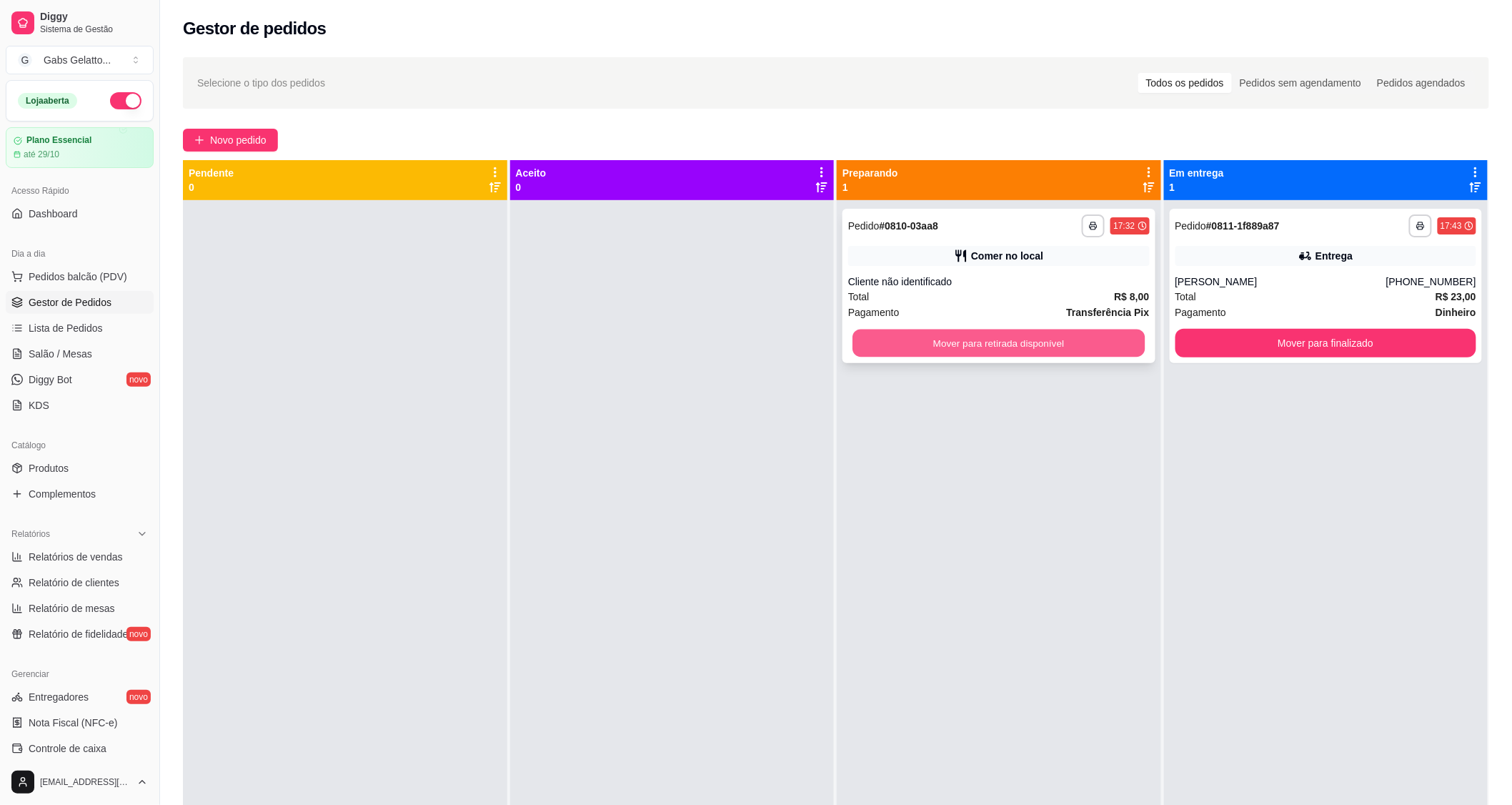
click at [1018, 329] on button "Mover para retirada disponível" at bounding box center [999, 343] width 292 height 28
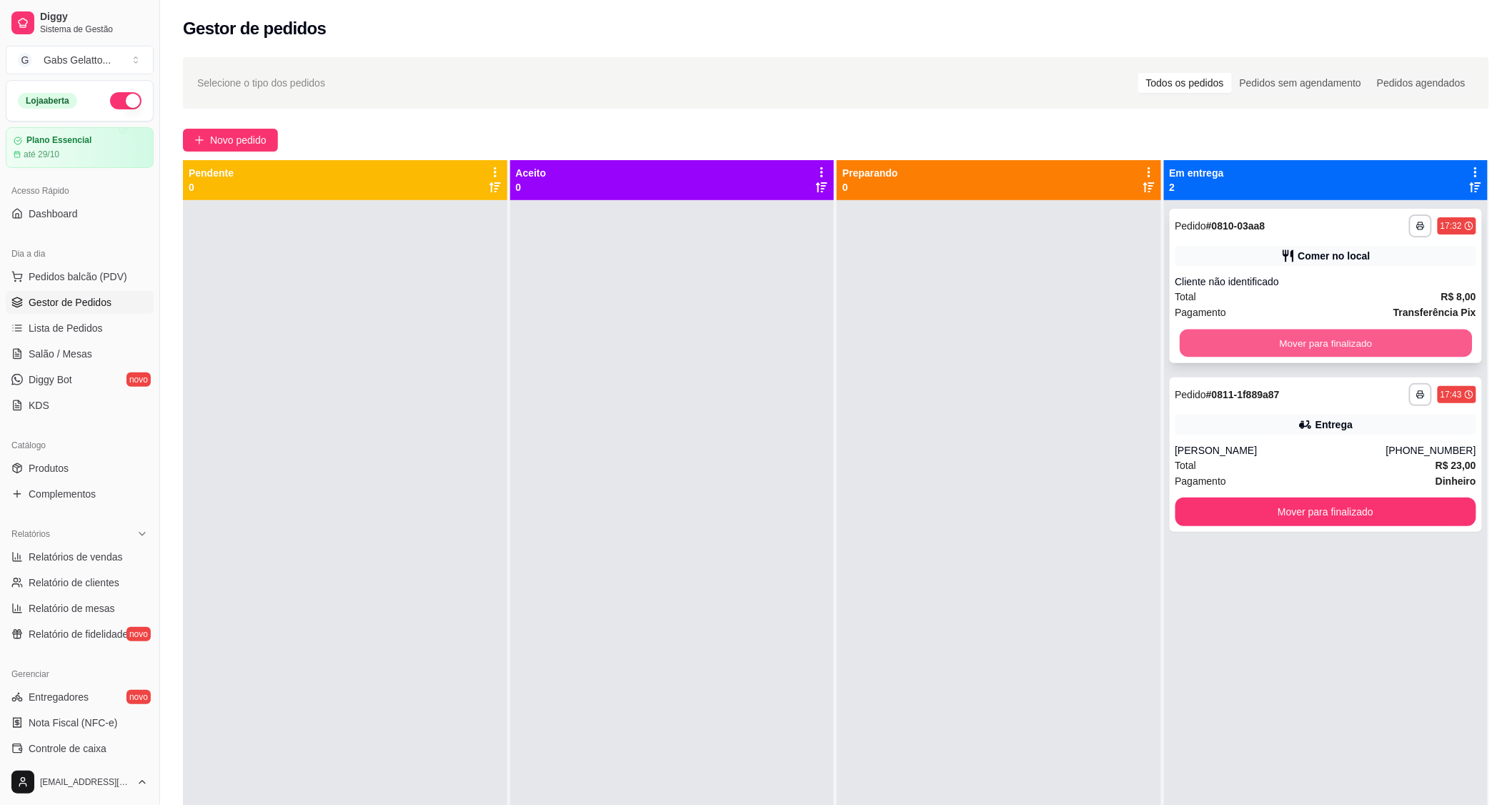
click at [1347, 303] on div "**********" at bounding box center [1326, 285] width 313 height 154
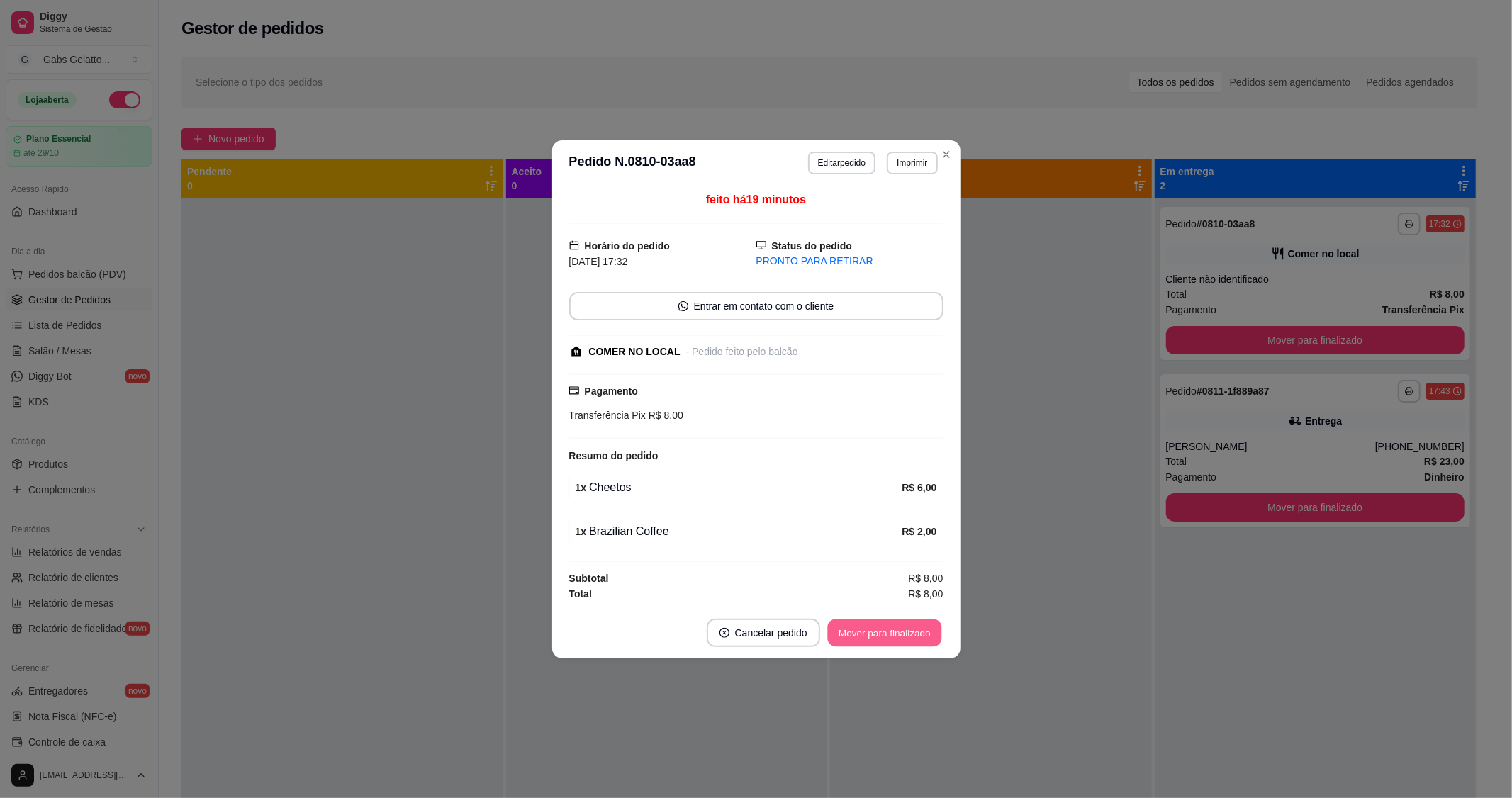
click at [891, 626] on button "Mover para finalizado" at bounding box center [884, 632] width 114 height 27
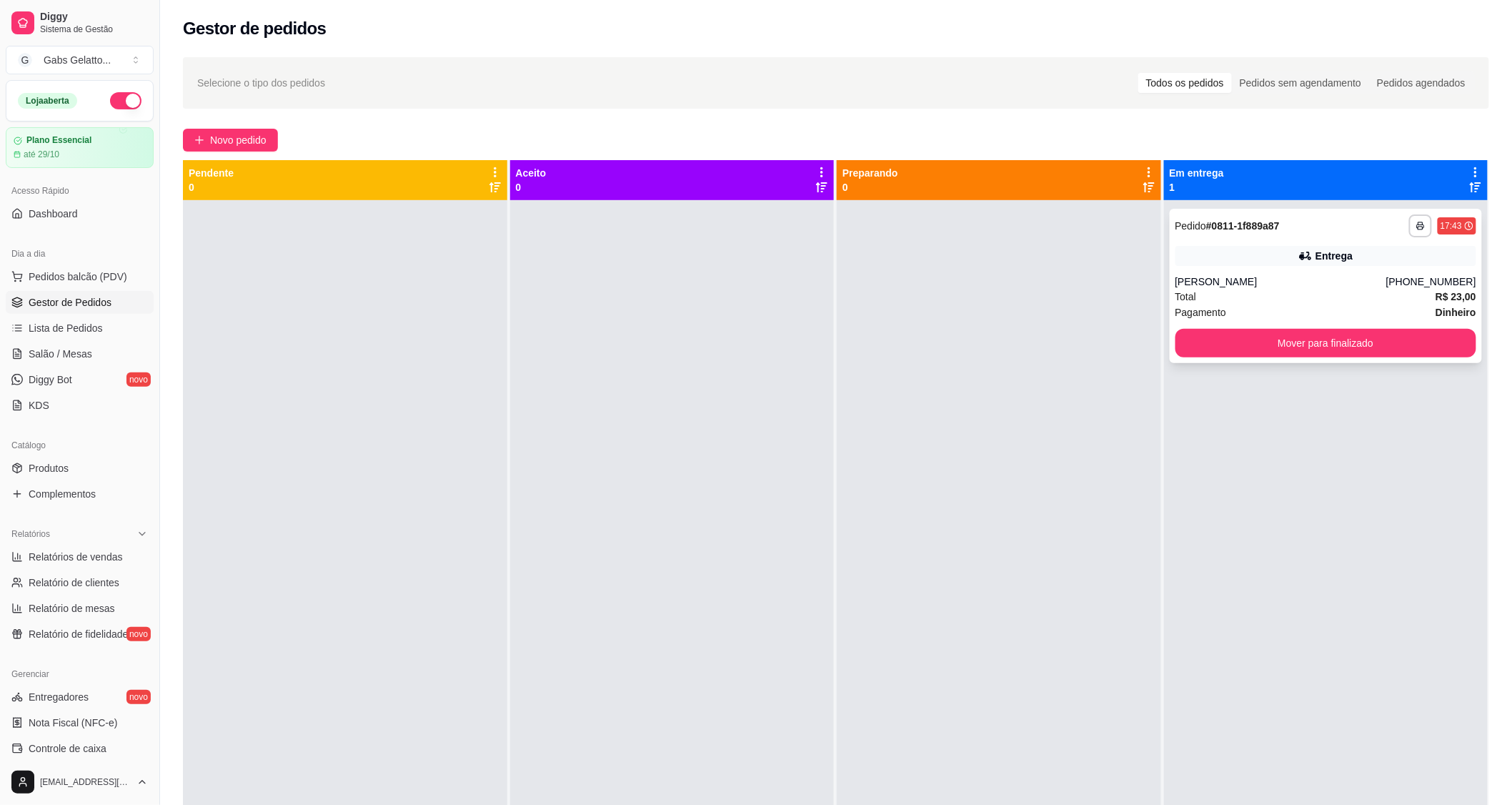
click at [1324, 352] on button "Mover para finalizado" at bounding box center [1327, 343] width 302 height 28
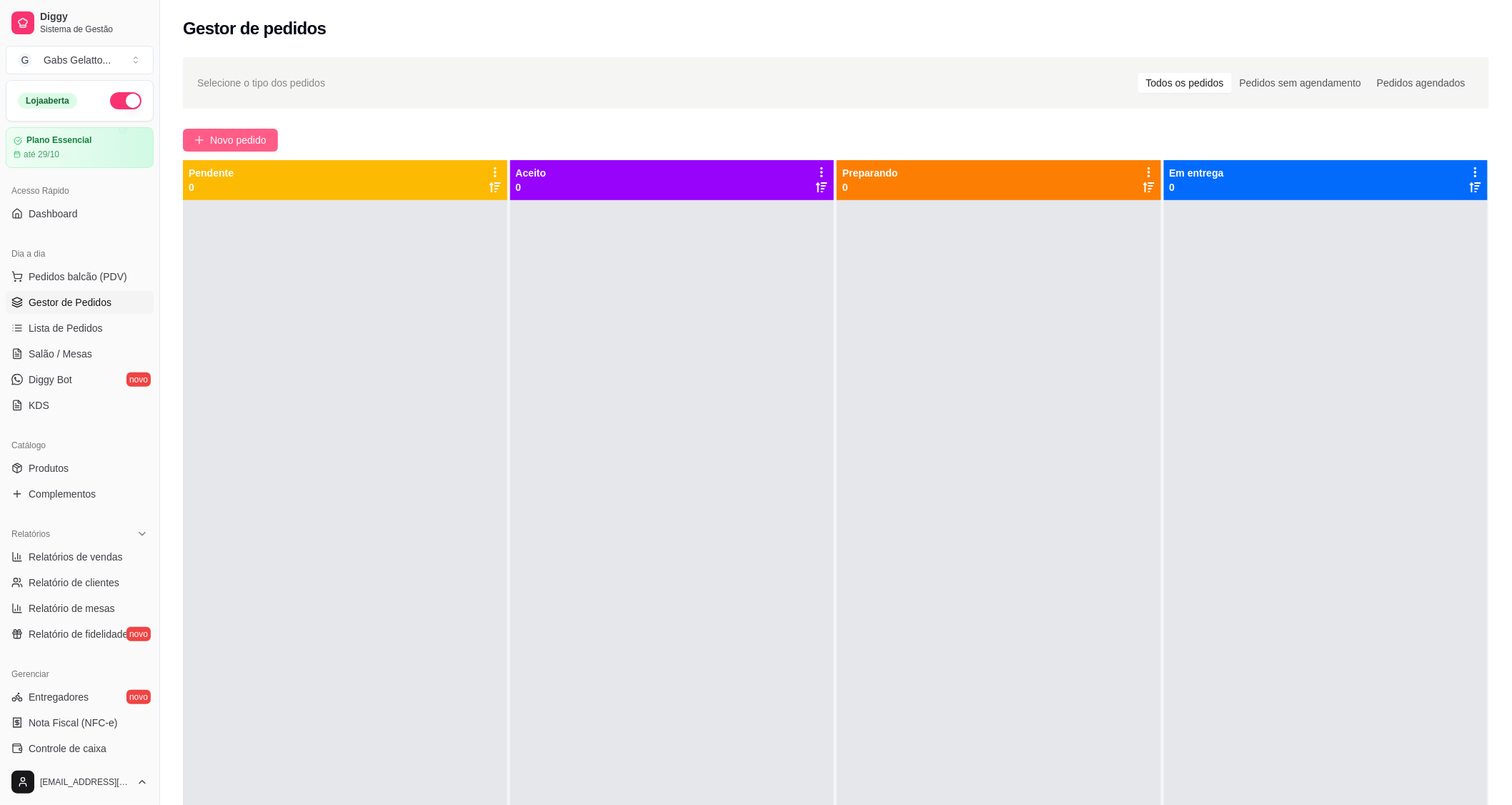
click at [208, 144] on button "Novo pedido" at bounding box center [230, 140] width 95 height 23
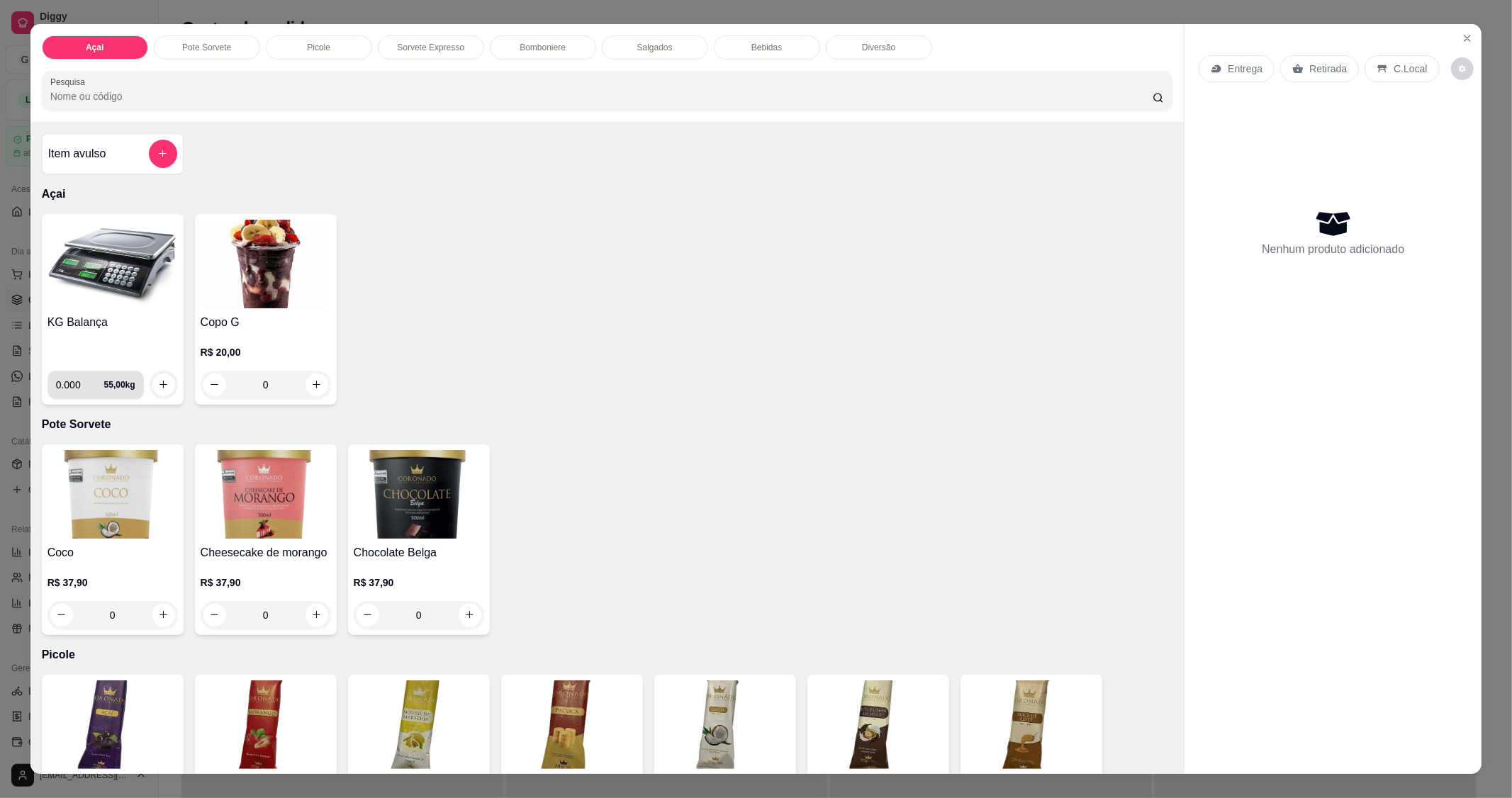
click at [73, 385] on input "0.000" at bounding box center [80, 385] width 48 height 28
type input "0.274"
click at [160, 386] on icon "increase-product-quantity" at bounding box center [164, 384] width 11 height 11
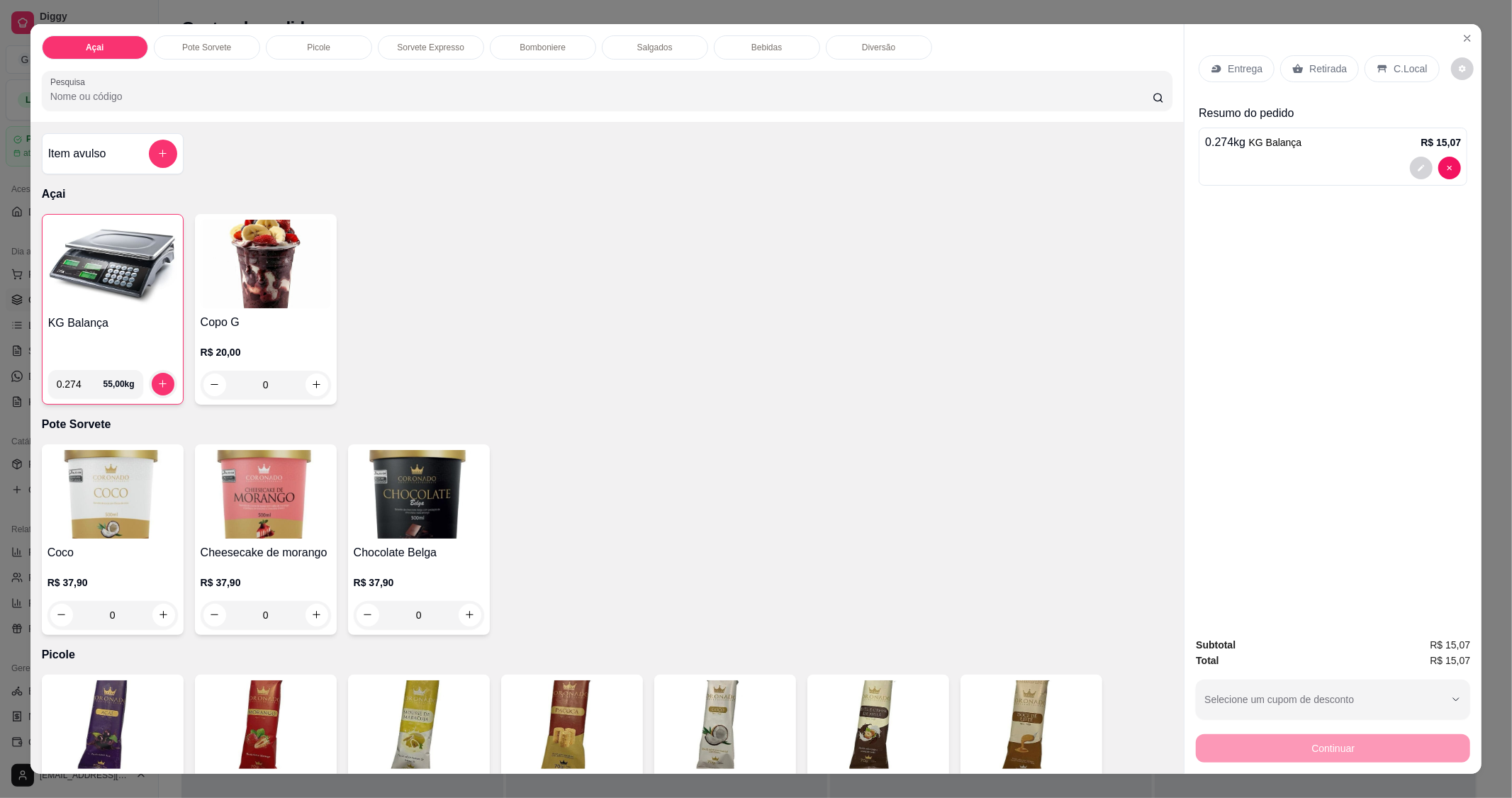
click at [1393, 75] on p "C.Local" at bounding box center [1410, 69] width 34 height 14
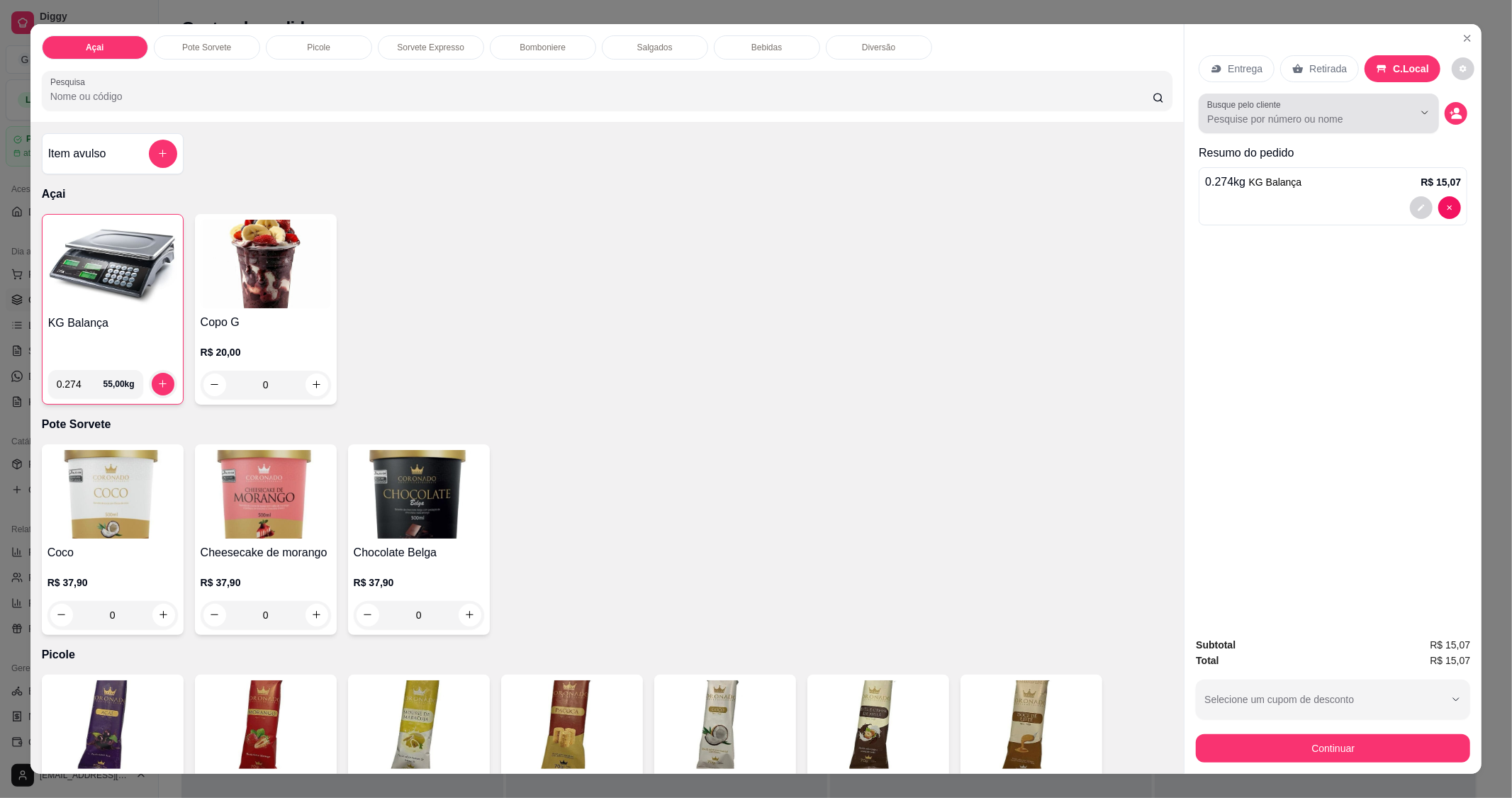
click at [1272, 116] on input "Busque pelo cliente" at bounding box center [1298, 119] width 183 height 14
type input "lohana"
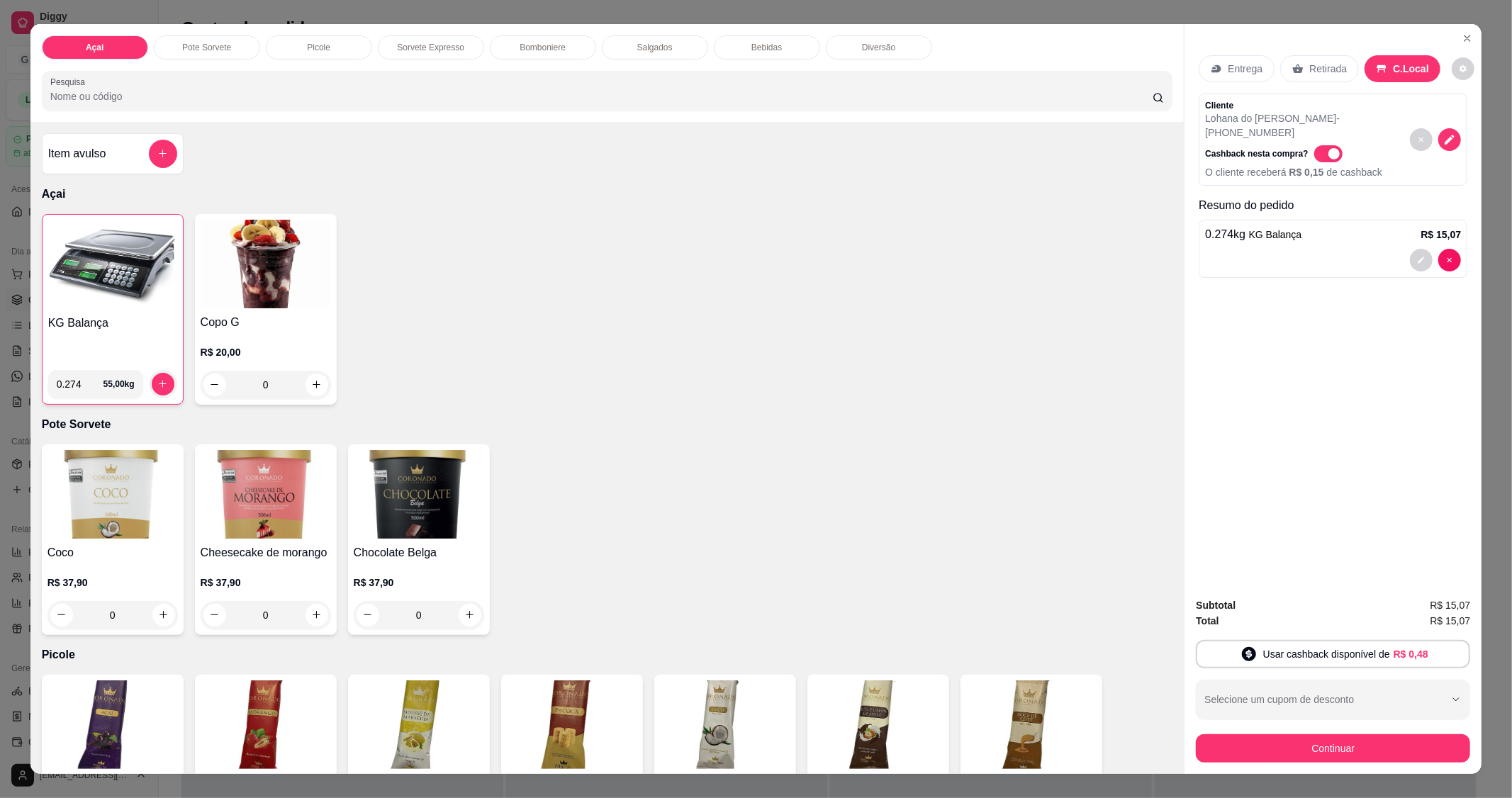
click at [1326, 145] on span "Automatic updates" at bounding box center [1329, 154] width 28 height 17
click at [1323, 156] on input "Automatic updates" at bounding box center [1319, 161] width 9 height 9
checkbox input "false"
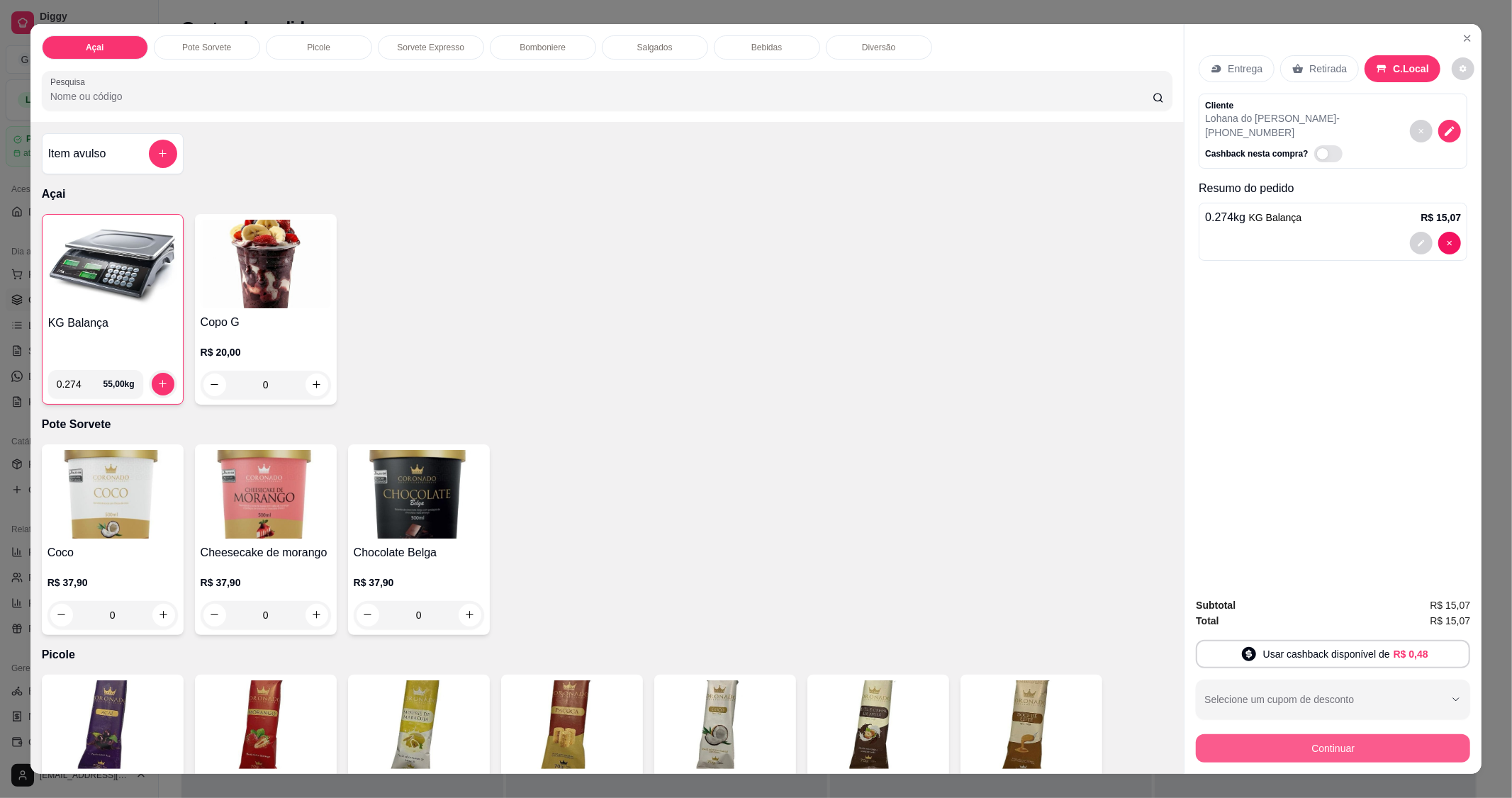
click at [1337, 755] on button "Continuar" at bounding box center [1333, 748] width 274 height 28
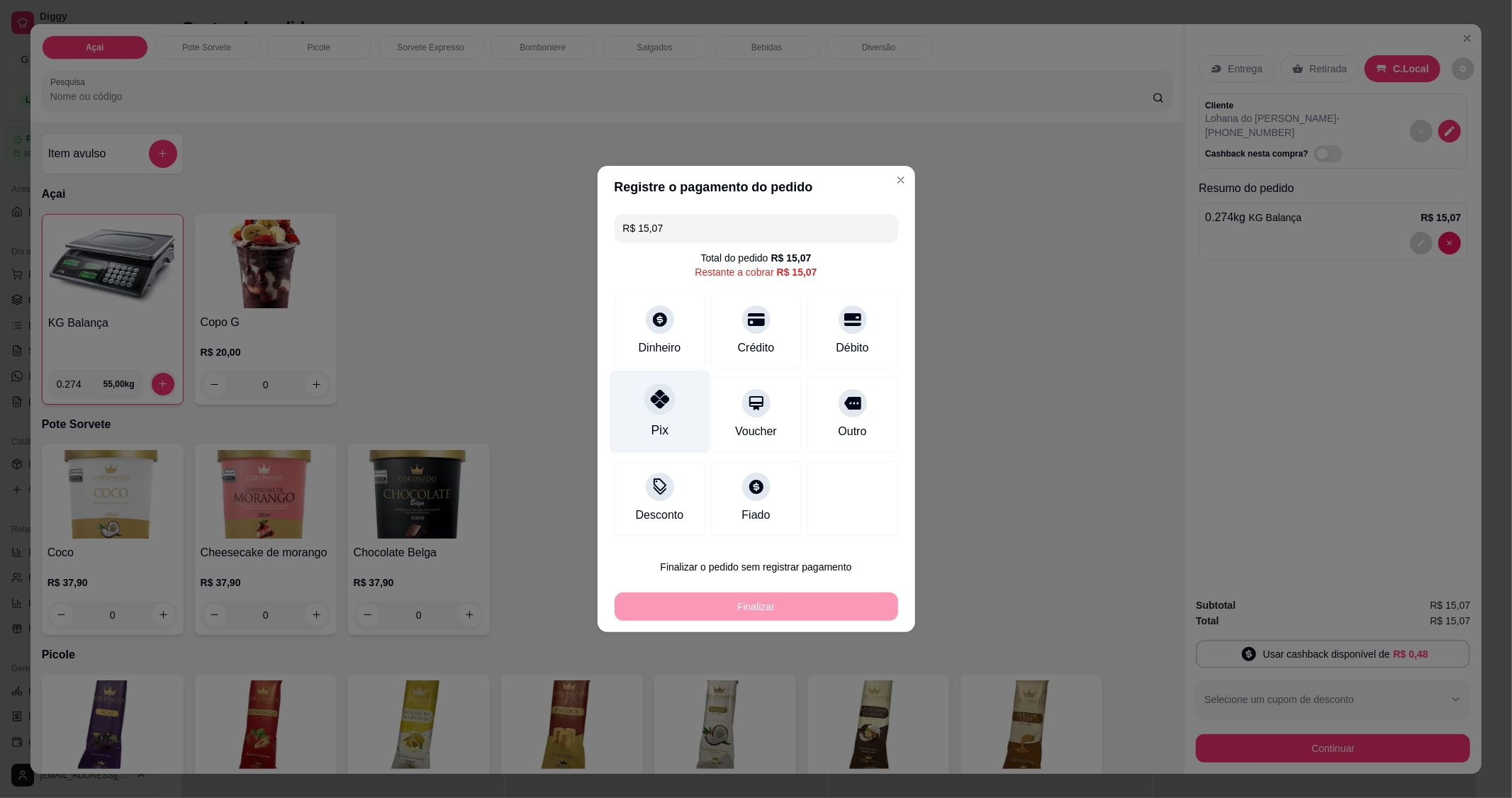
click at [652, 408] on icon at bounding box center [660, 399] width 19 height 19
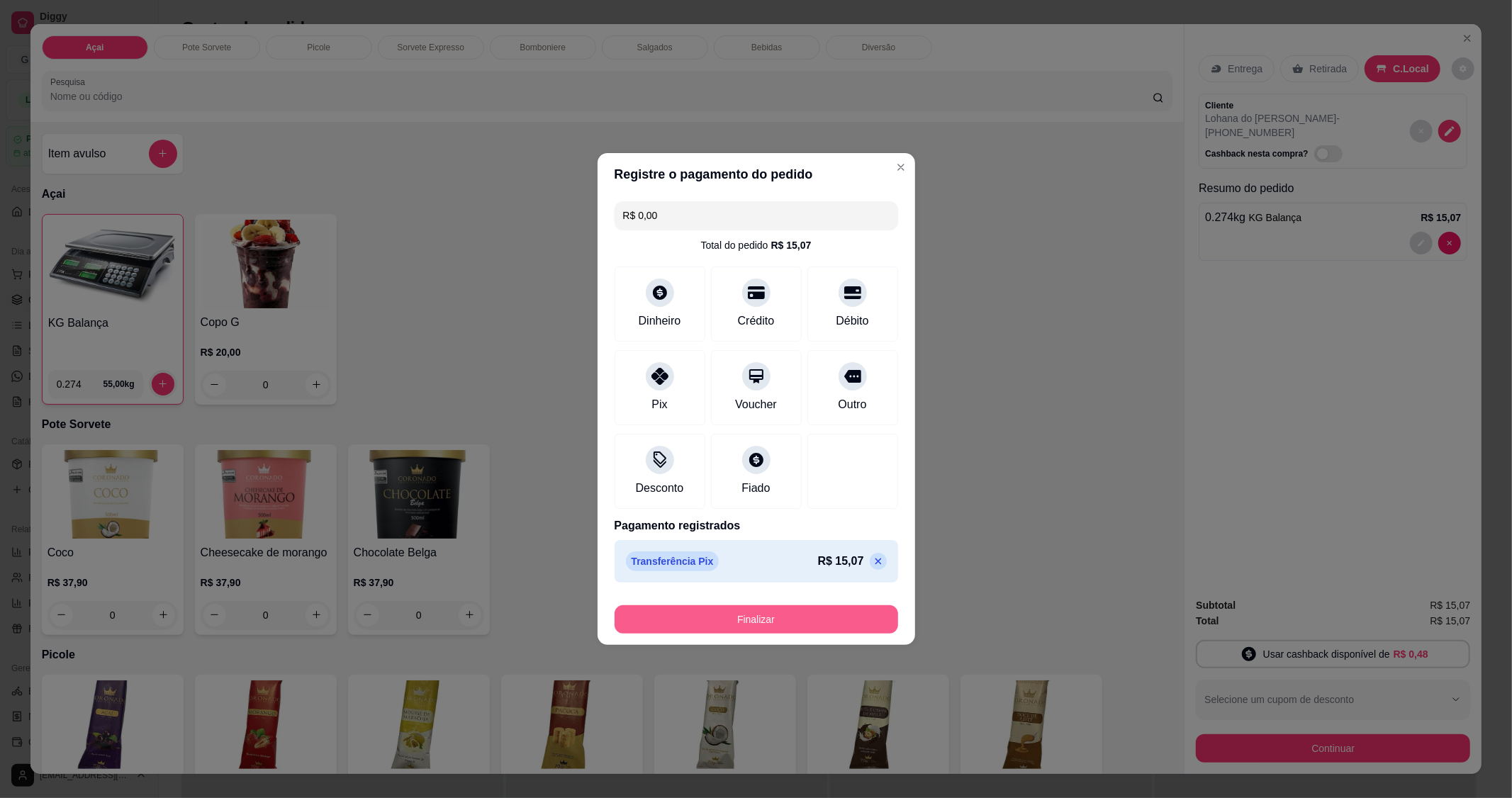
click at [785, 621] on button "Finalizar" at bounding box center [756, 619] width 284 height 28
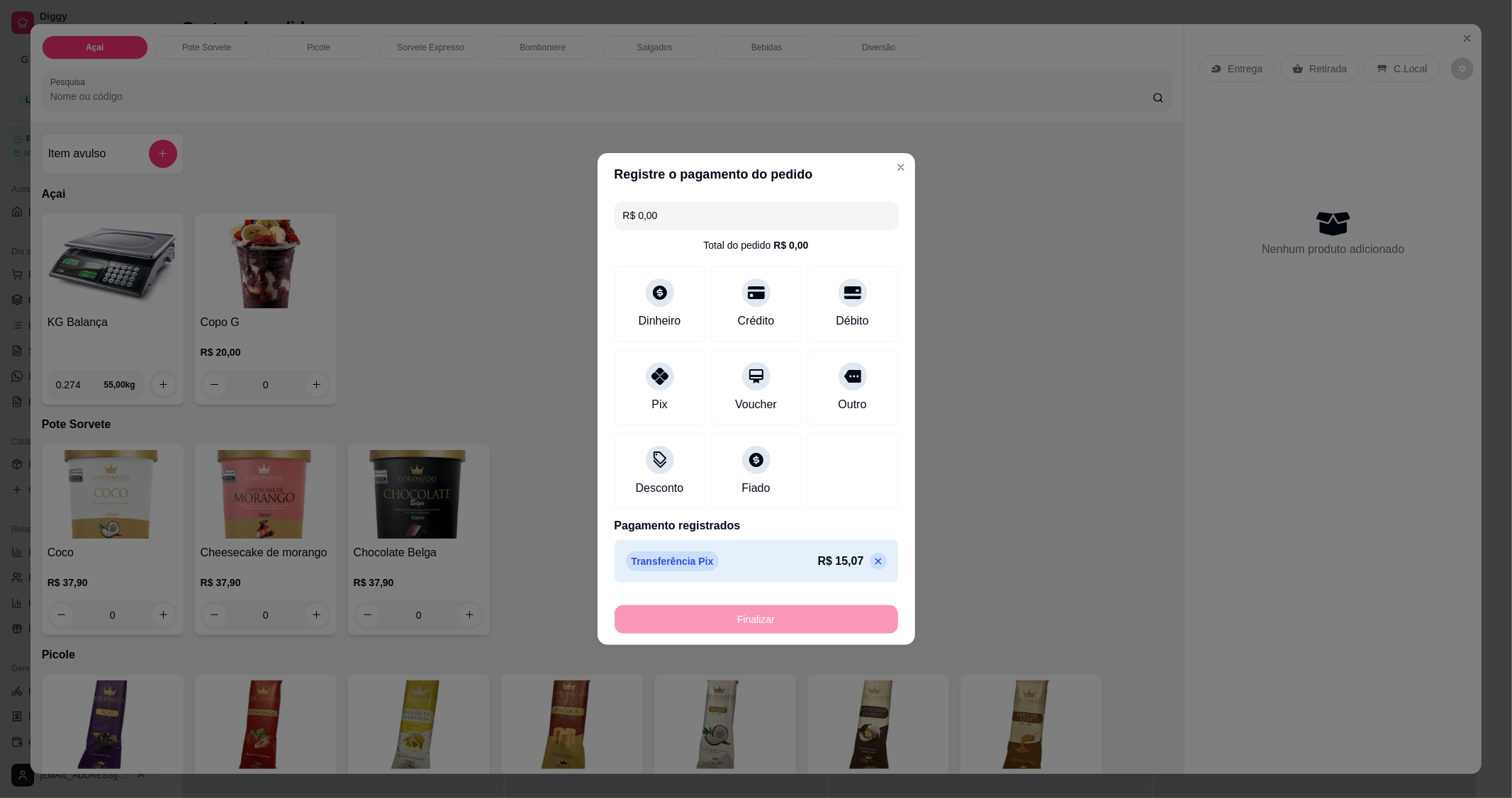
type input "-R$ 15,07"
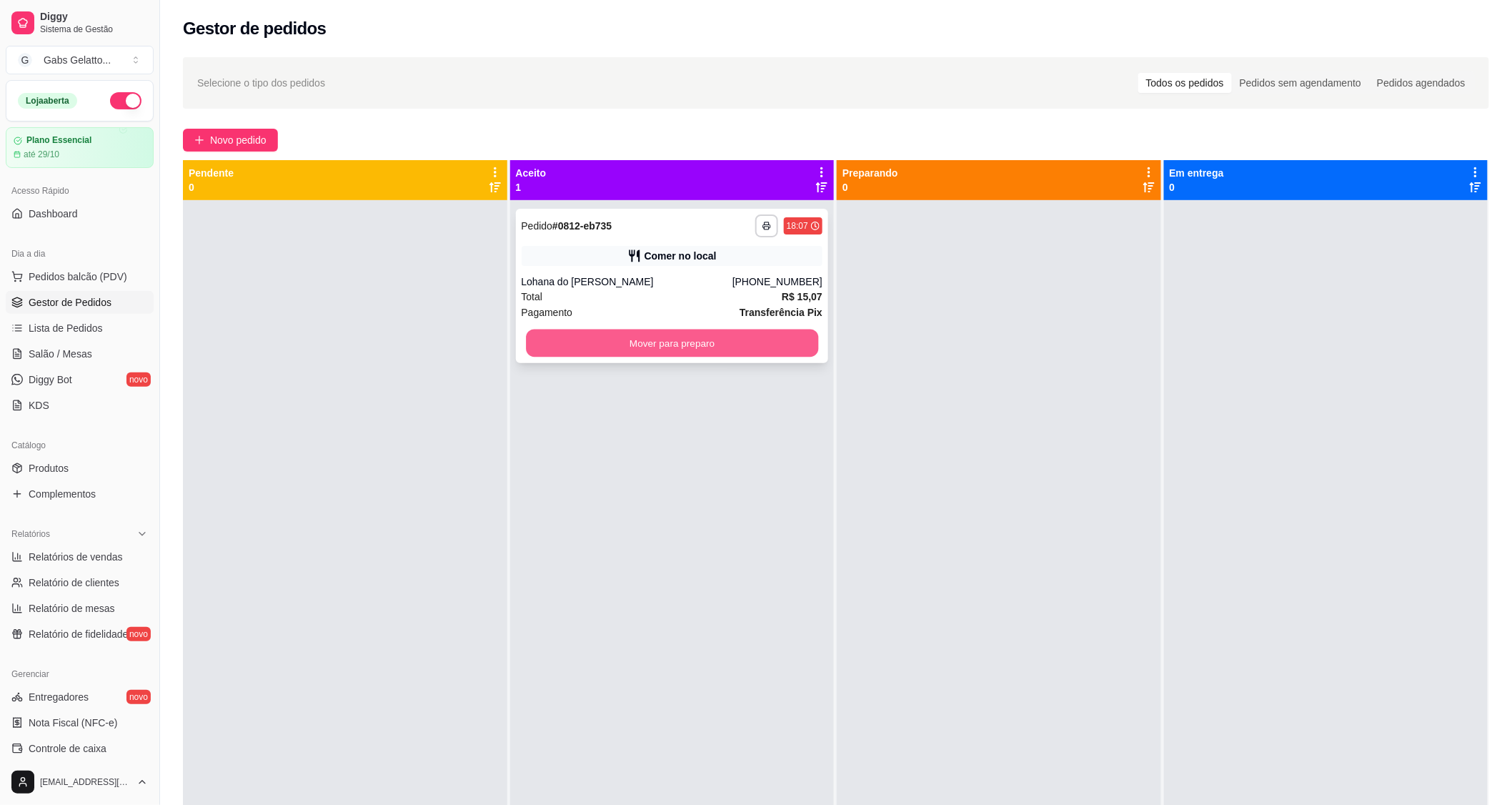
click at [659, 340] on button "Mover para preparo" at bounding box center [672, 343] width 292 height 28
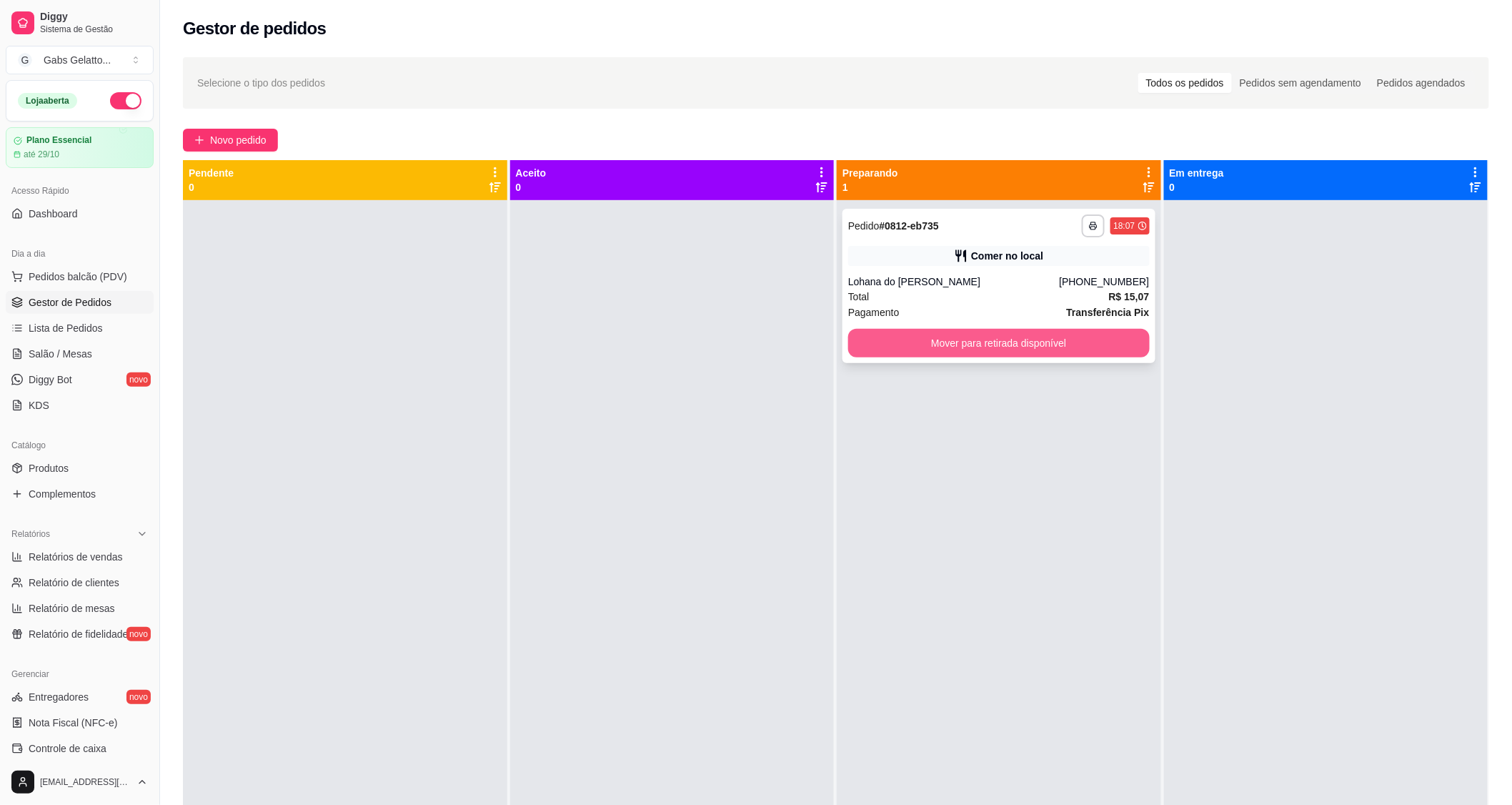
click at [930, 346] on button "Mover para retirada disponível" at bounding box center [999, 343] width 302 height 28
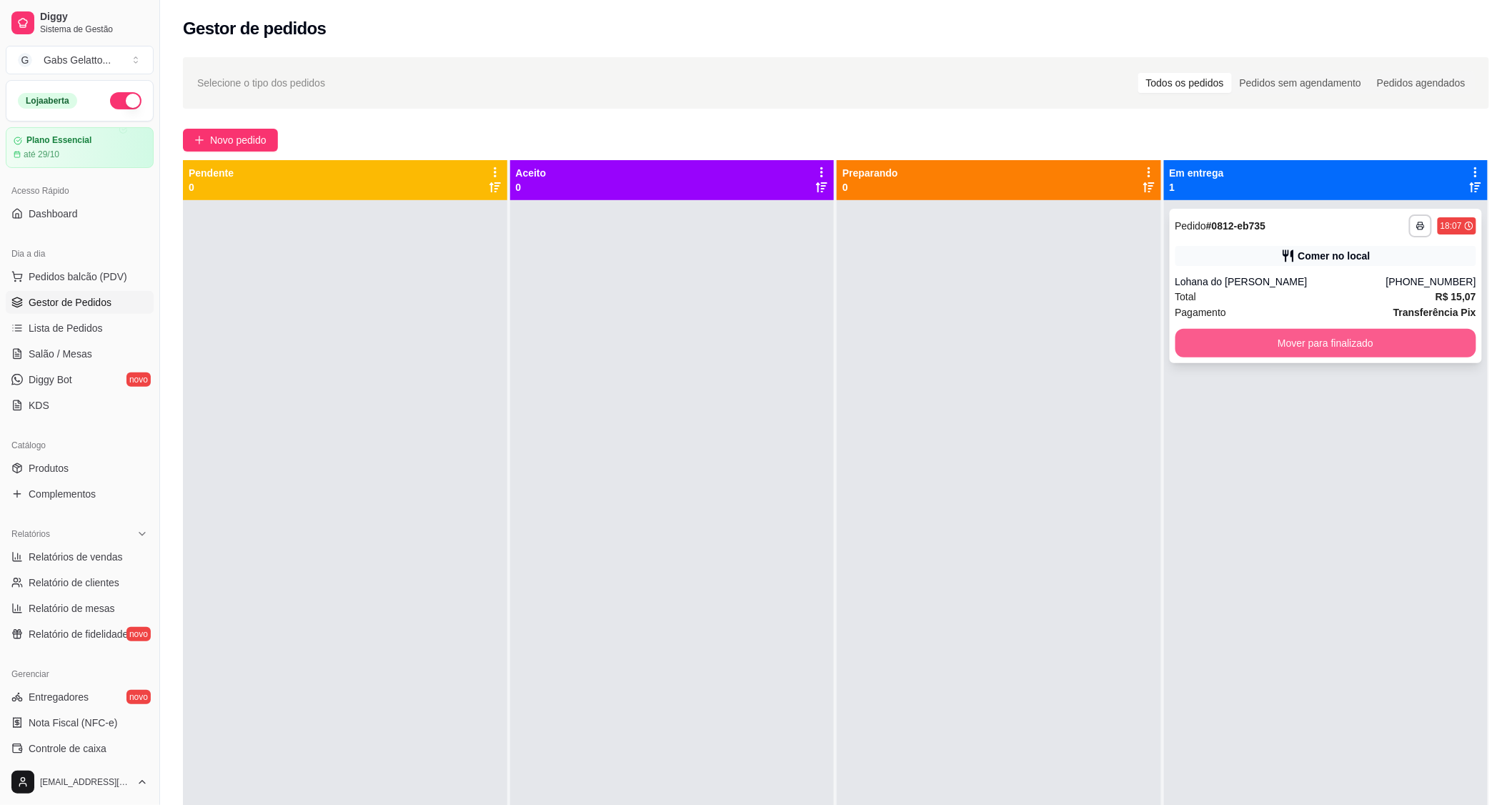
click at [1239, 344] on button "Mover para finalizado" at bounding box center [1327, 343] width 302 height 28
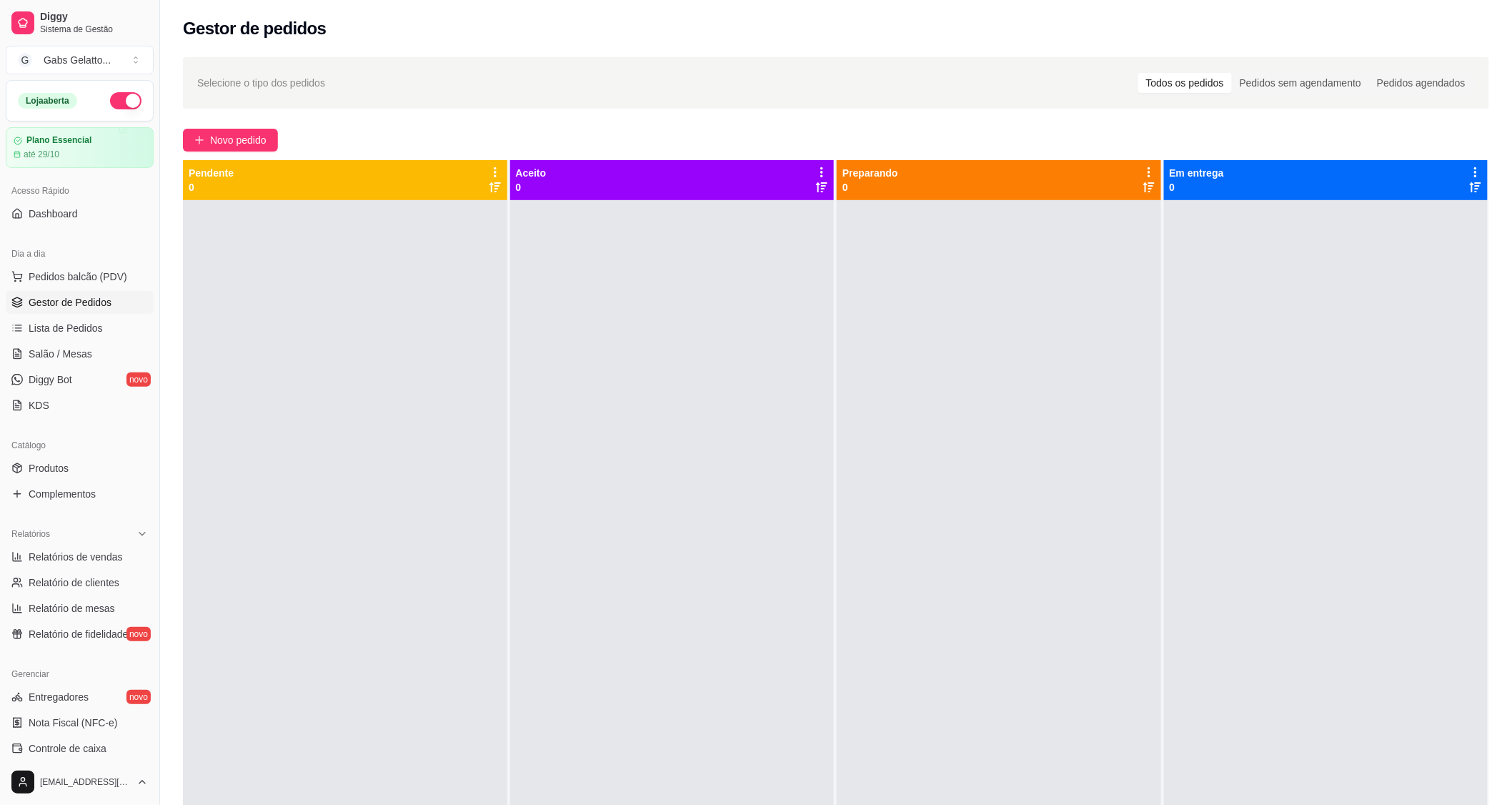
click at [89, 288] on ul "Pedidos balcão (PDV) Gestor de Pedidos Lista de Pedidos Salão / Mesas Diggy Bot…" at bounding box center [79, 340] width 148 height 152
click at [89, 281] on span "Pedidos balcão (PDV)" at bounding box center [77, 277] width 98 height 14
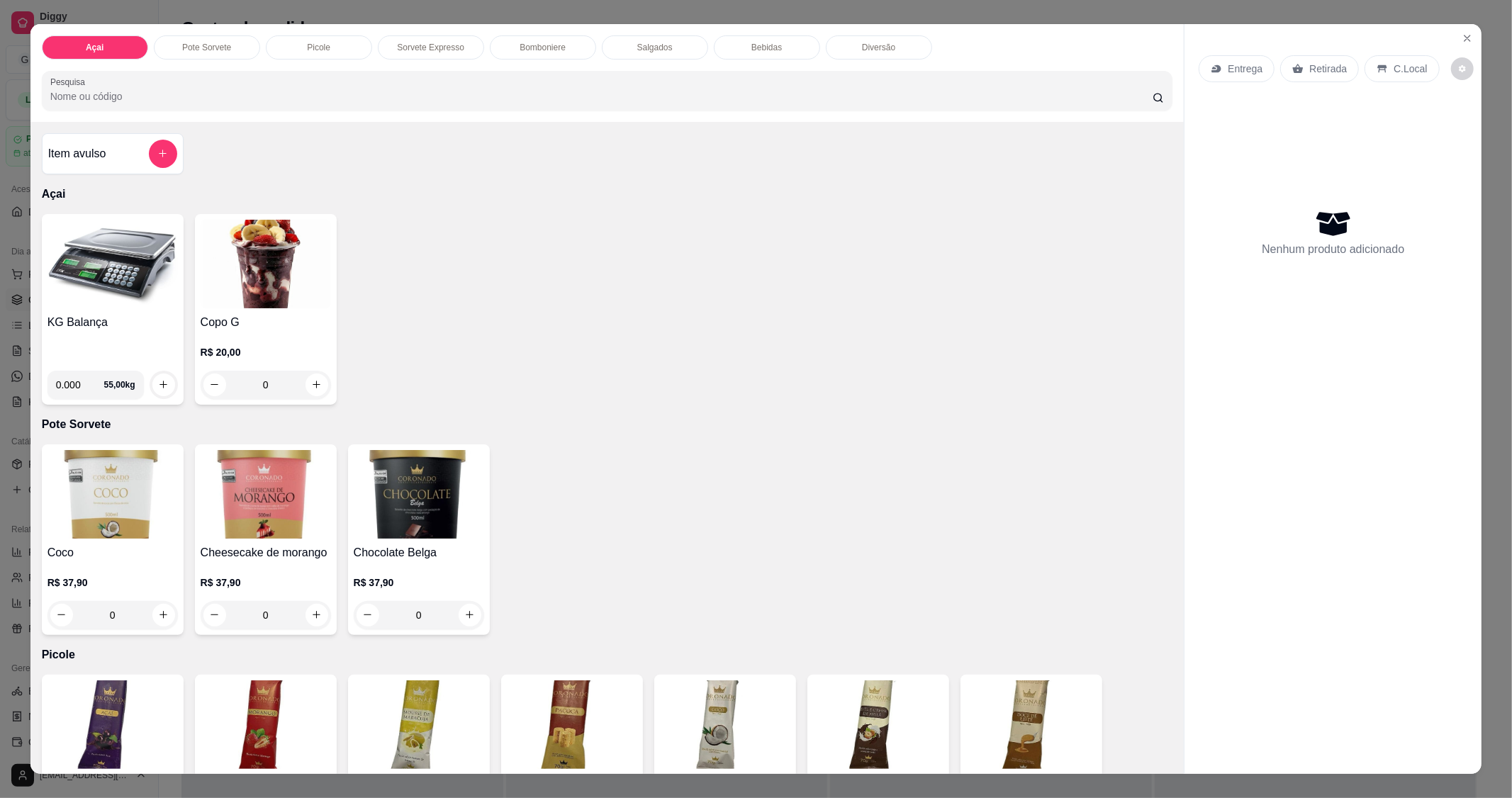
click at [106, 285] on img at bounding box center [112, 264] width 130 height 89
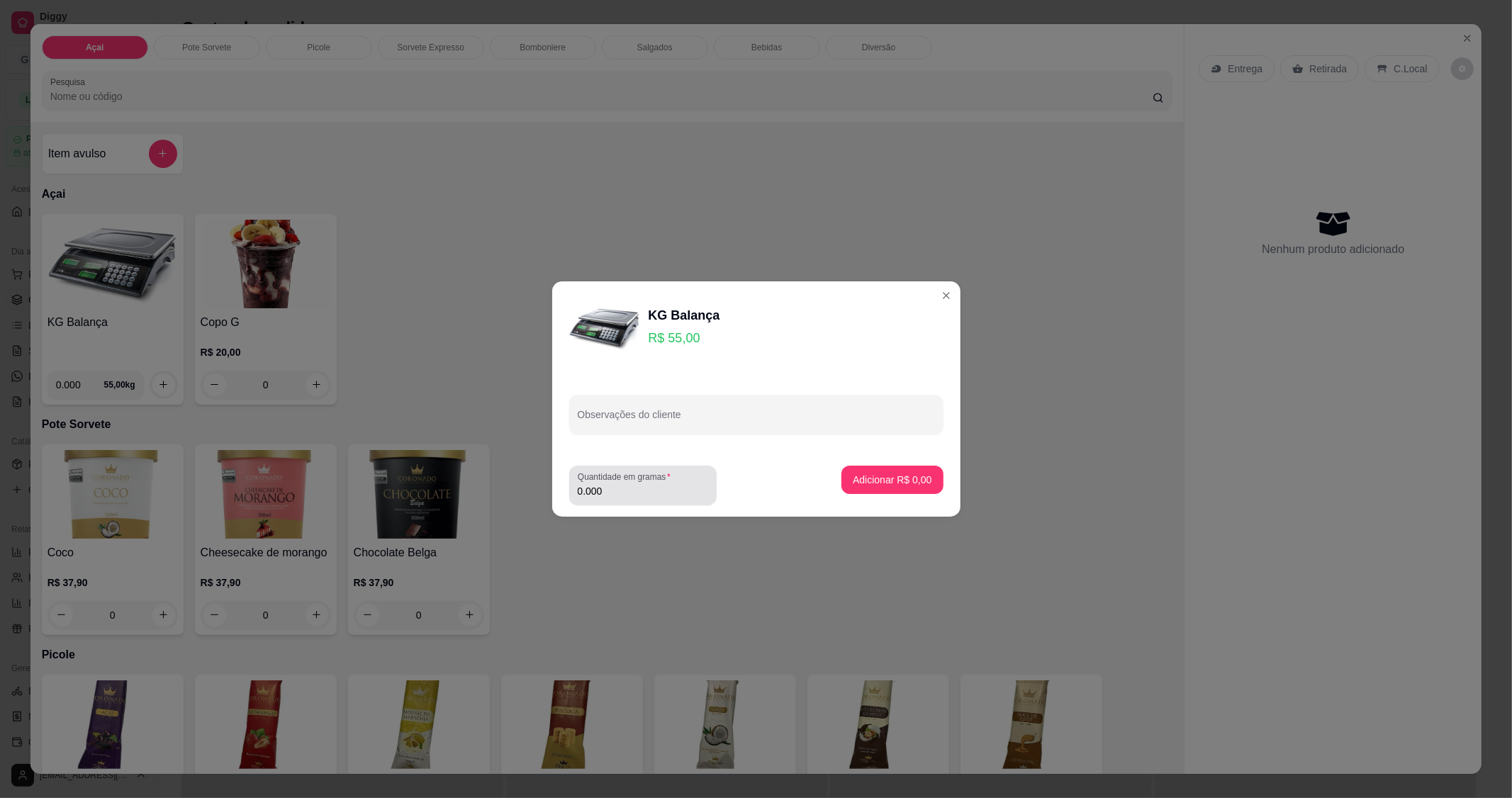
click at [632, 490] on input "0.000" at bounding box center [643, 491] width 130 height 14
type input "0.182"
click at [878, 480] on p "Adicionar R$ 10,01" at bounding box center [889, 479] width 84 height 14
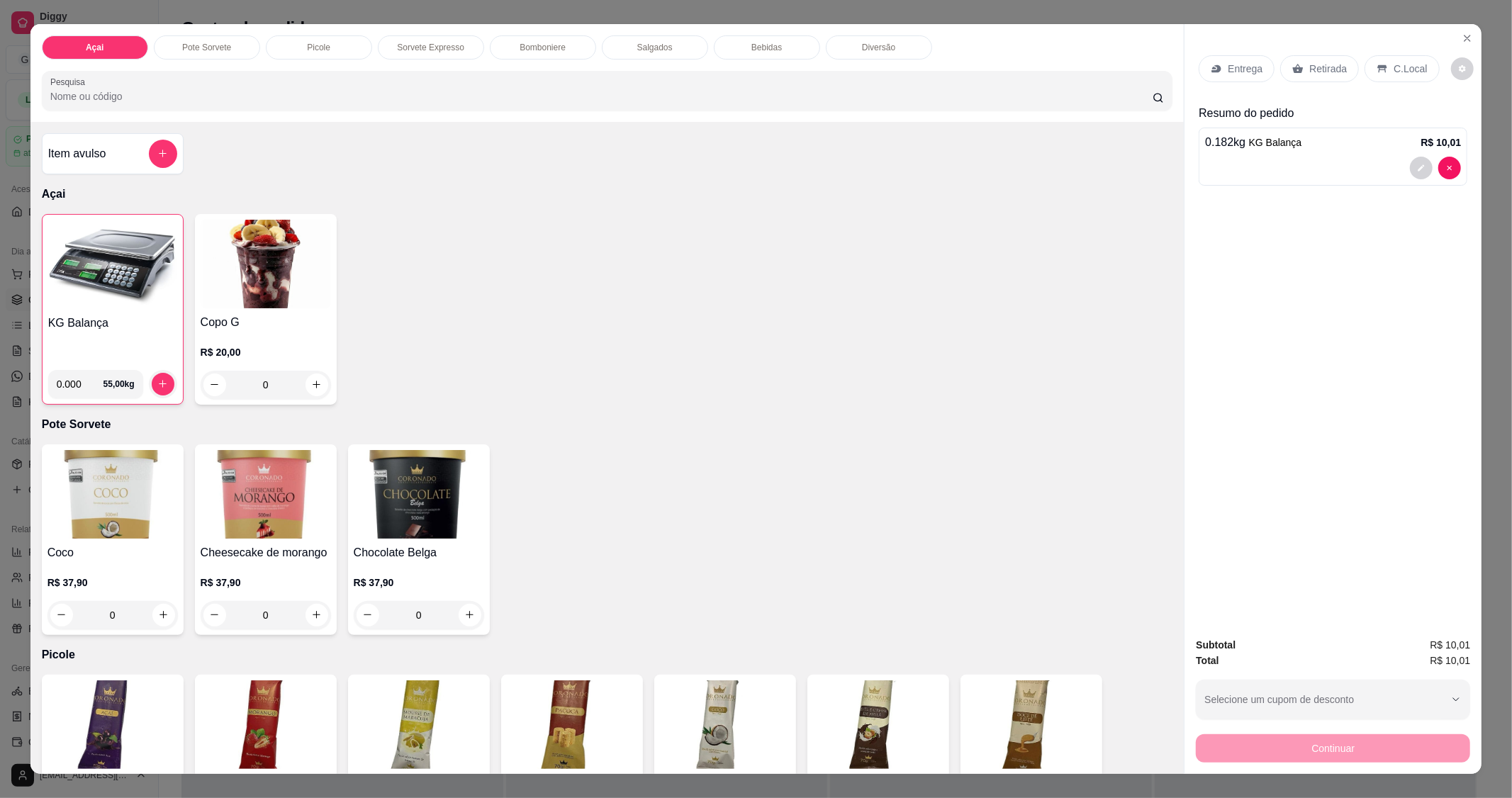
click at [1393, 67] on p "C.Local" at bounding box center [1410, 69] width 34 height 14
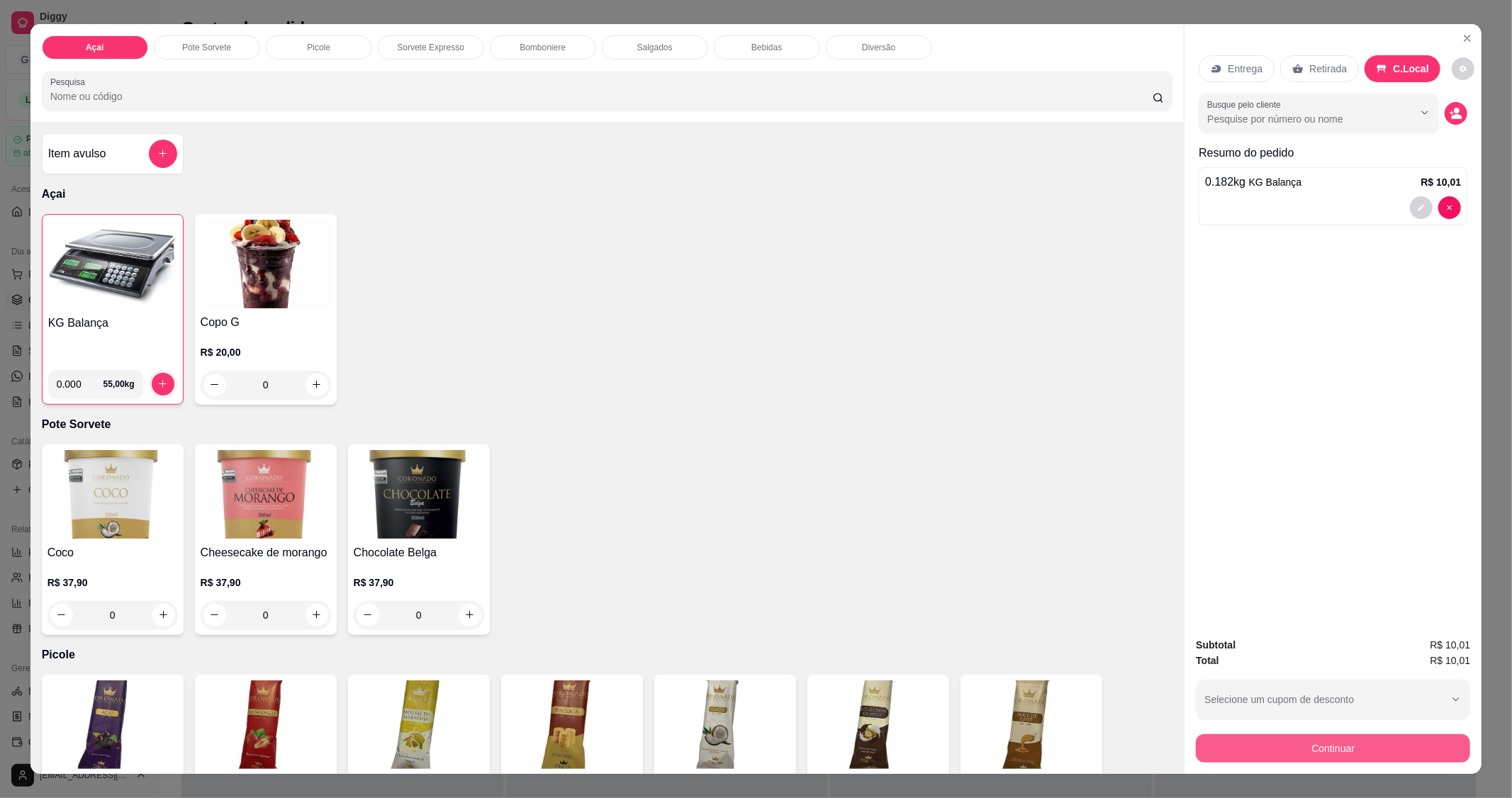
click at [1376, 735] on button "Continuar" at bounding box center [1333, 748] width 274 height 28
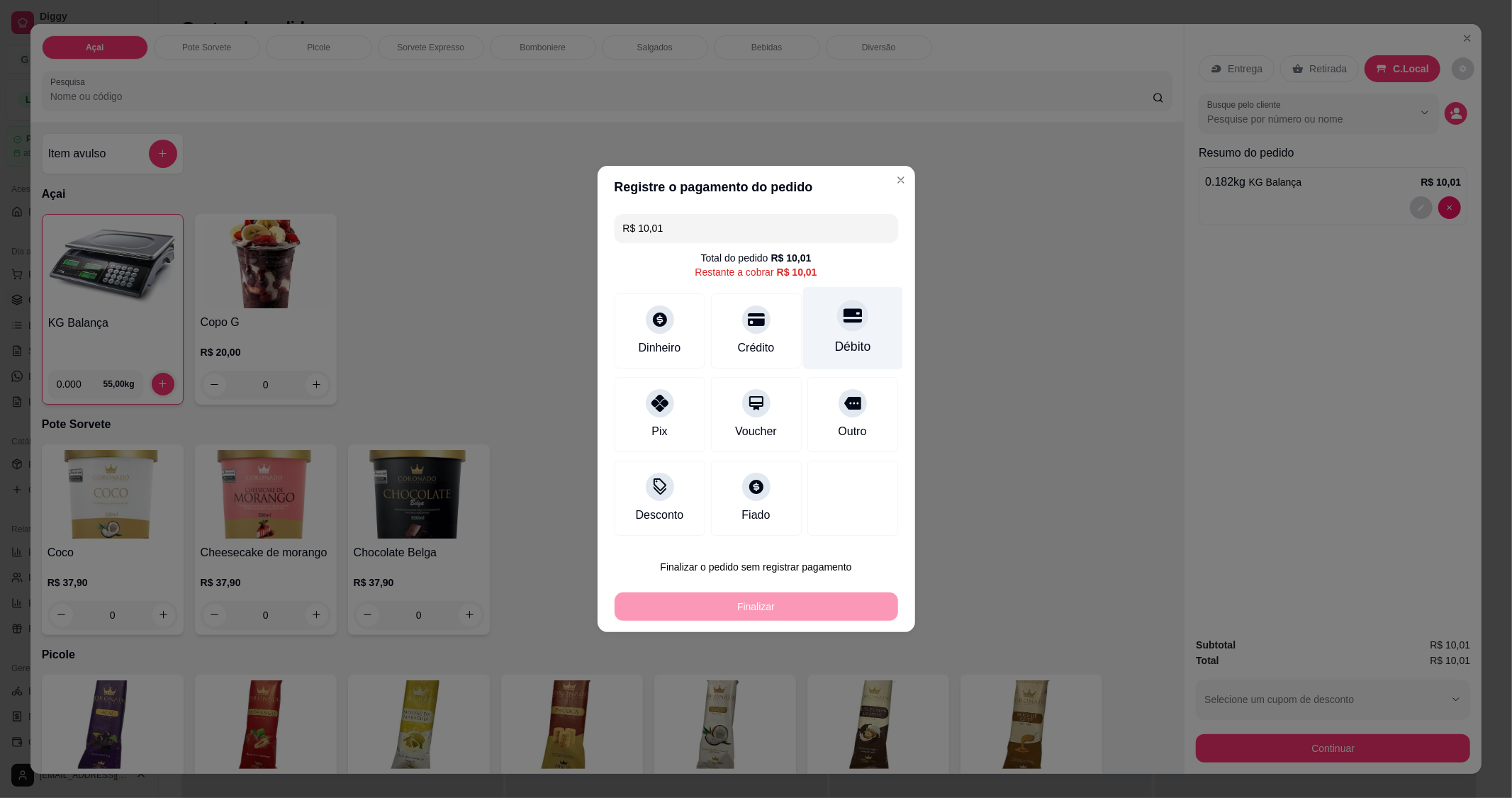
click at [838, 338] on div "Débito" at bounding box center [852, 347] width 36 height 19
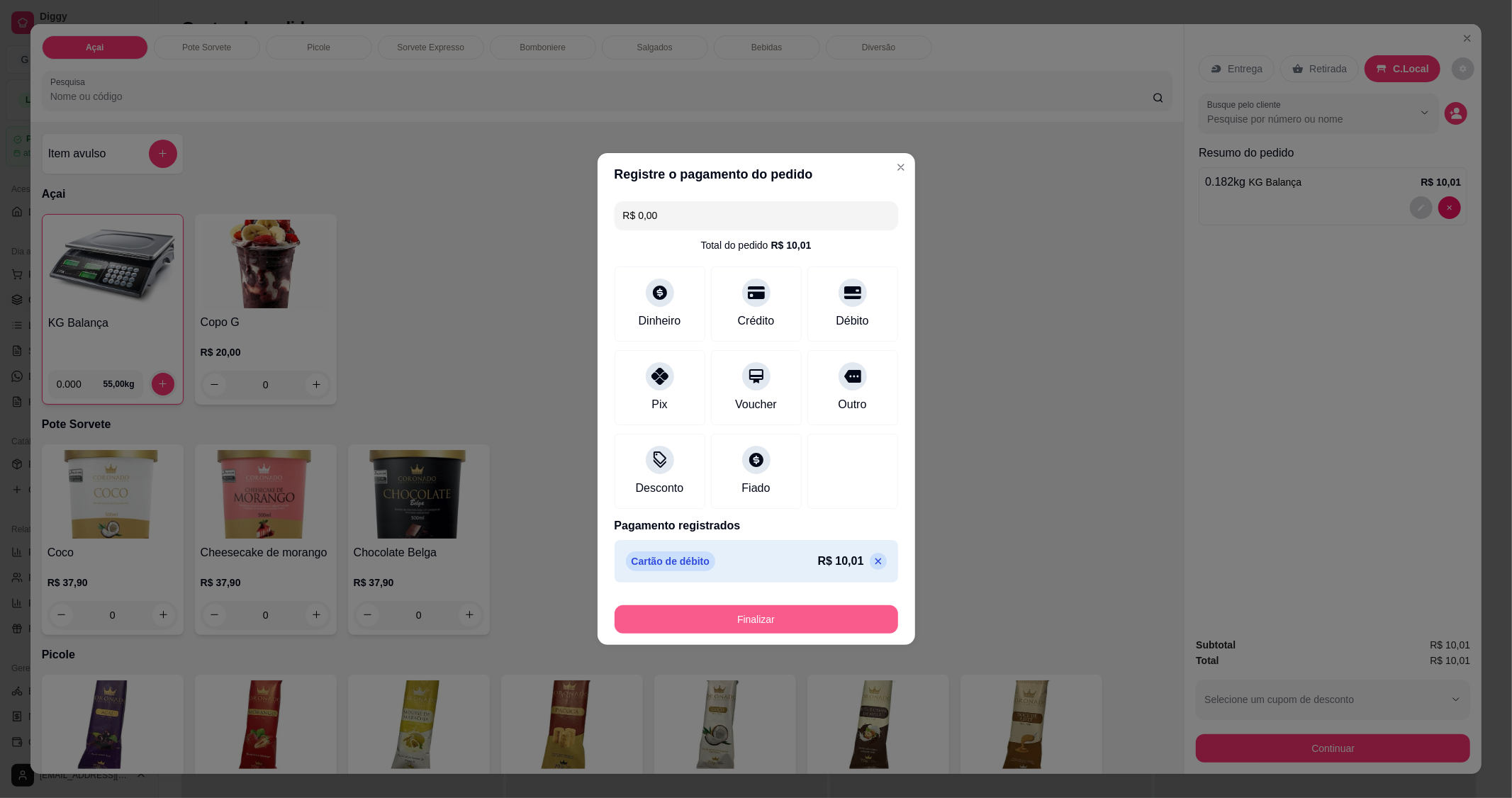
click at [838, 617] on button "Finalizar" at bounding box center [756, 619] width 284 height 28
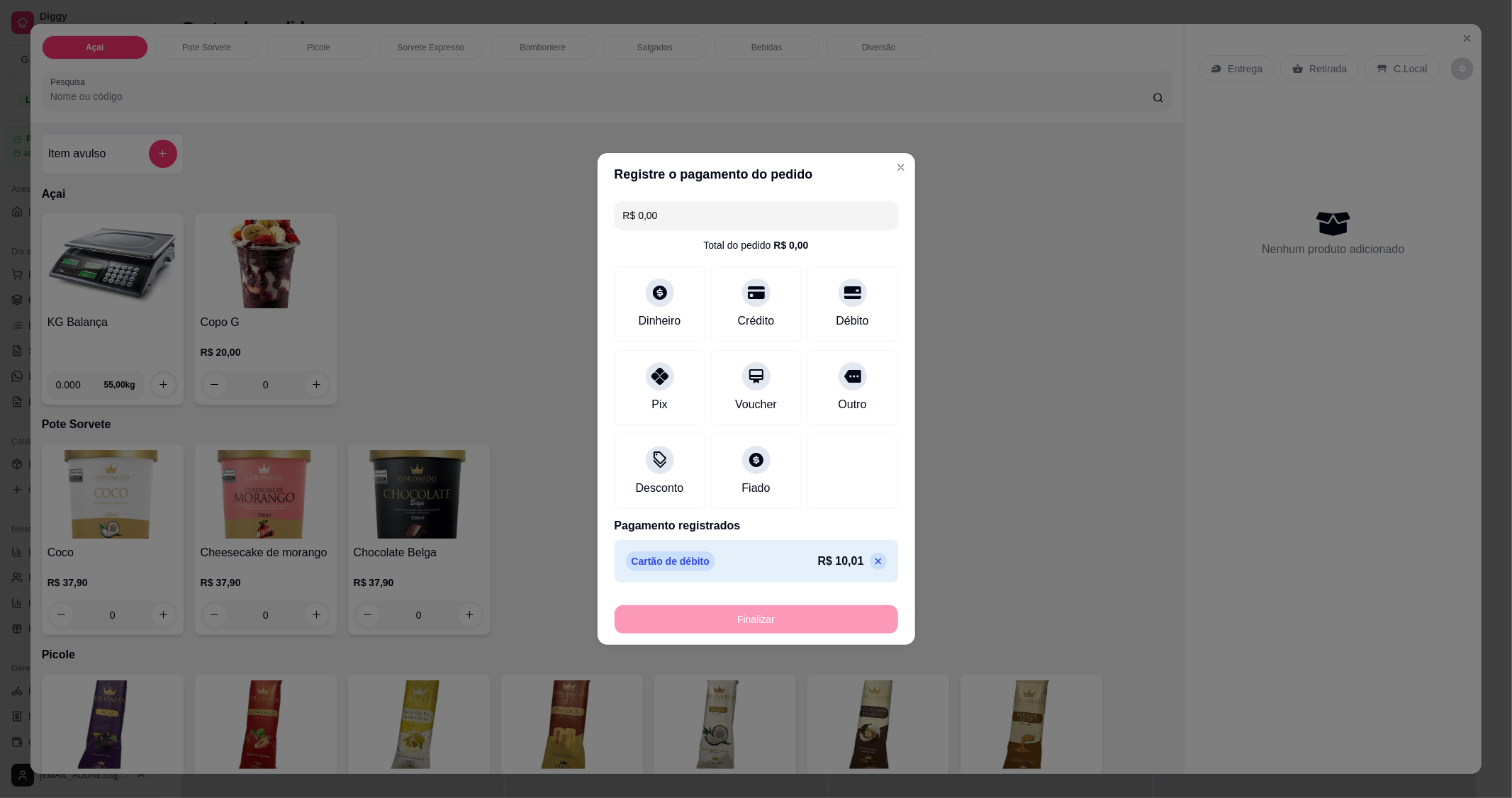
type input "-R$ 10,01"
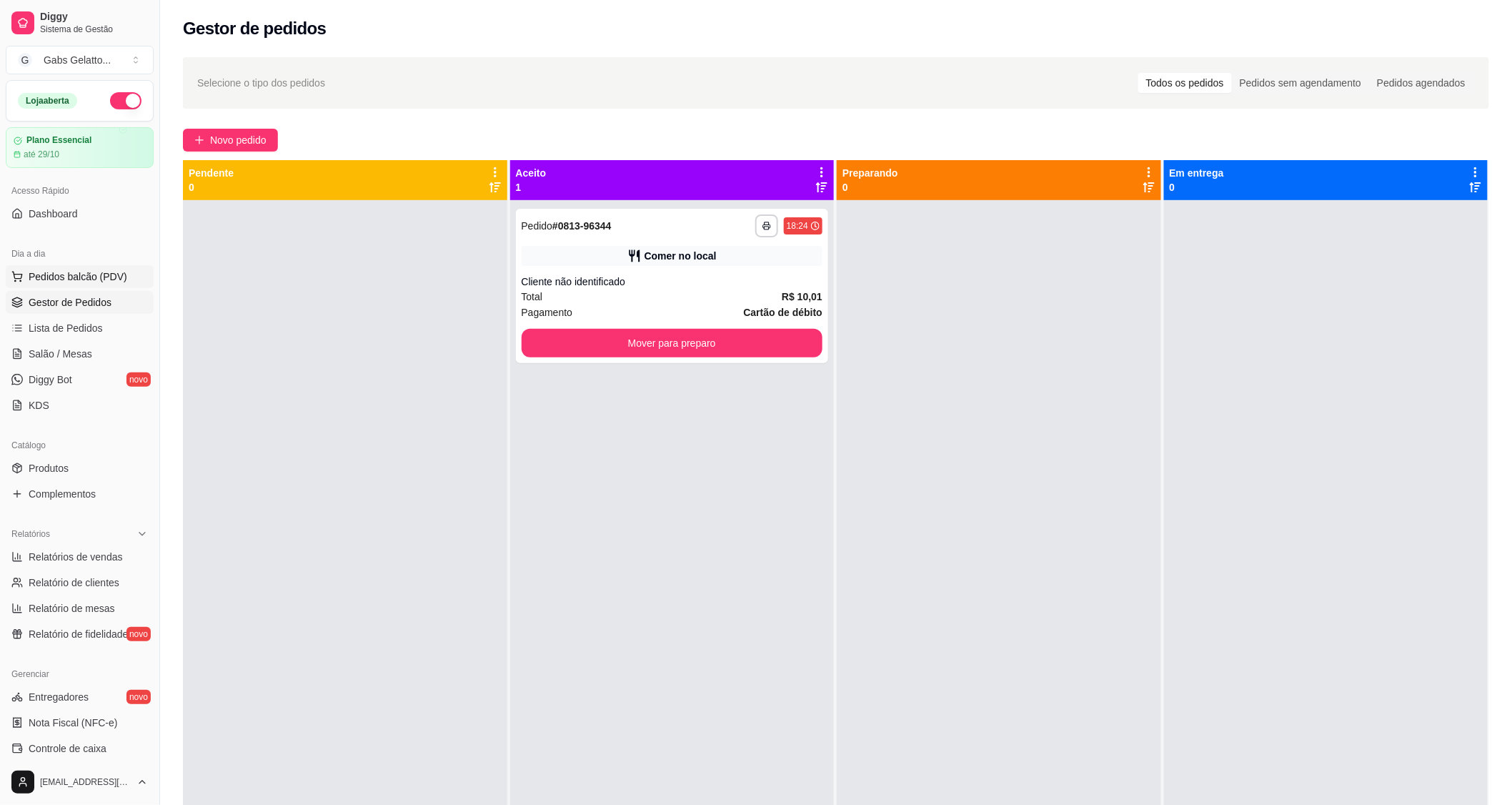
click at [52, 279] on span "Pedidos balcão (PDV)" at bounding box center [77, 277] width 98 height 14
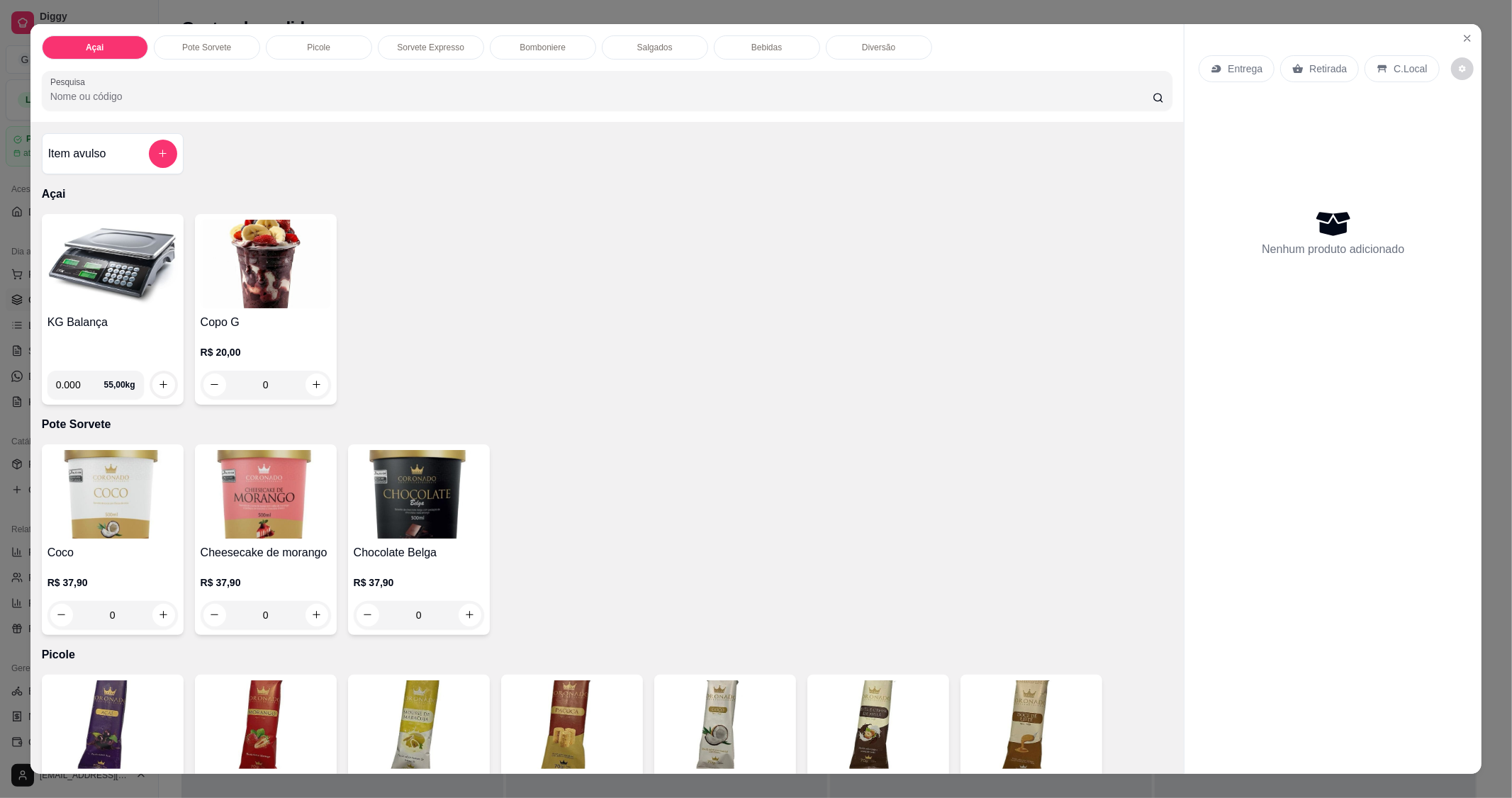
click at [105, 270] on img at bounding box center [112, 264] width 130 height 89
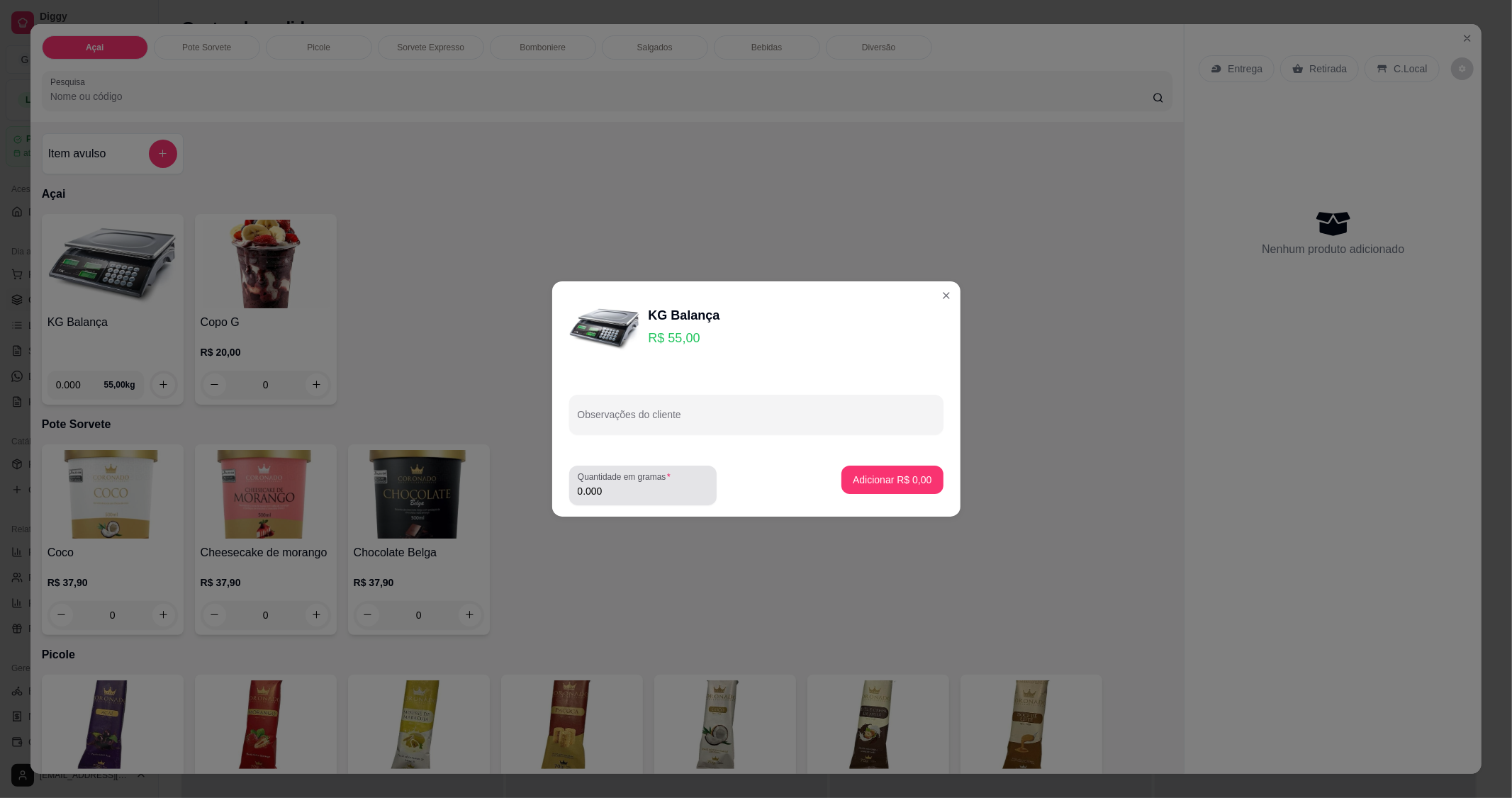
click at [639, 499] on div "0.000" at bounding box center [643, 486] width 130 height 28
type input "0.258"
click at [898, 491] on button "Adicionar R$ 14,19" at bounding box center [889, 479] width 107 height 28
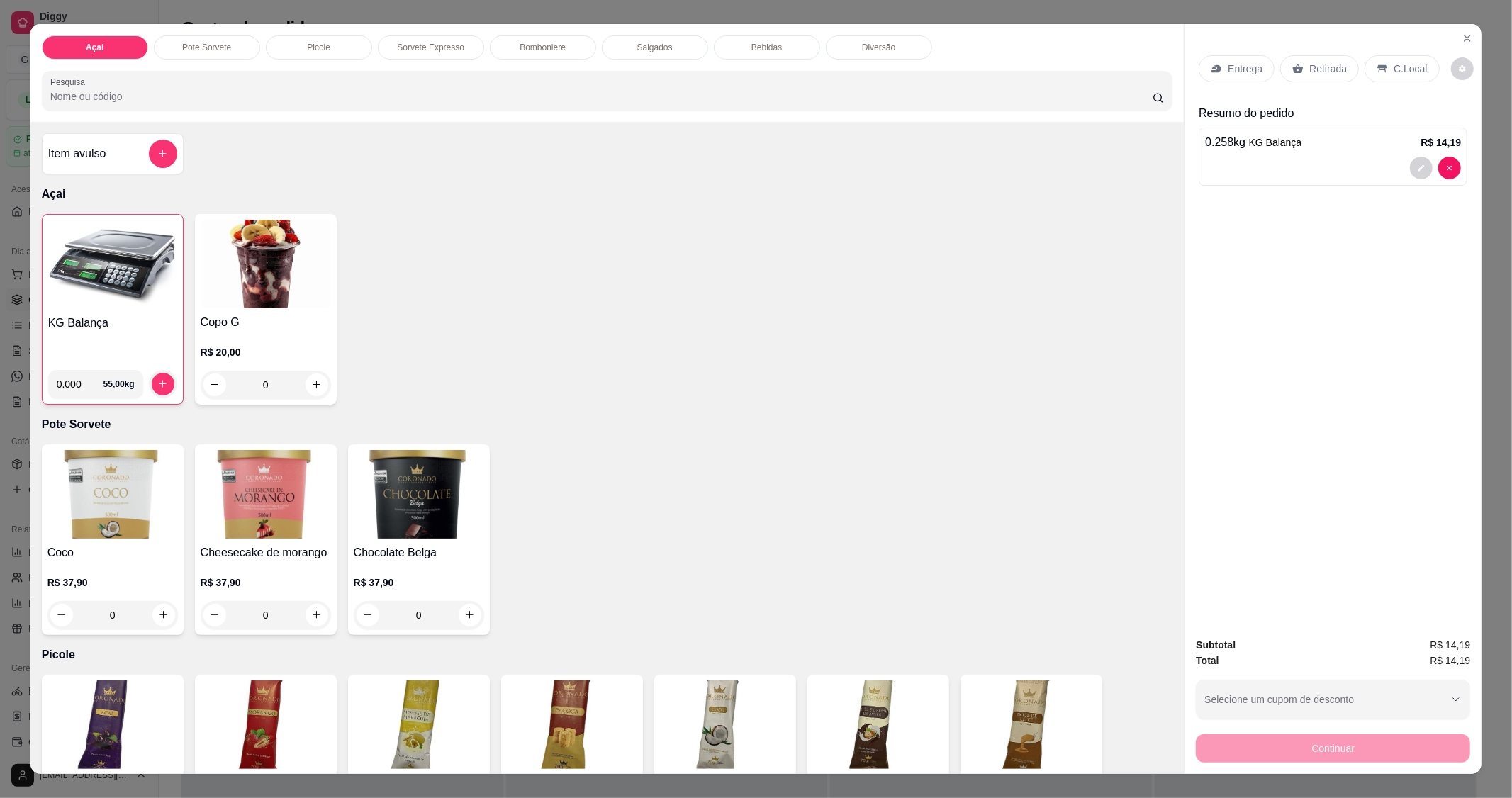
click at [1412, 62] on p "C.Local" at bounding box center [1410, 69] width 34 height 14
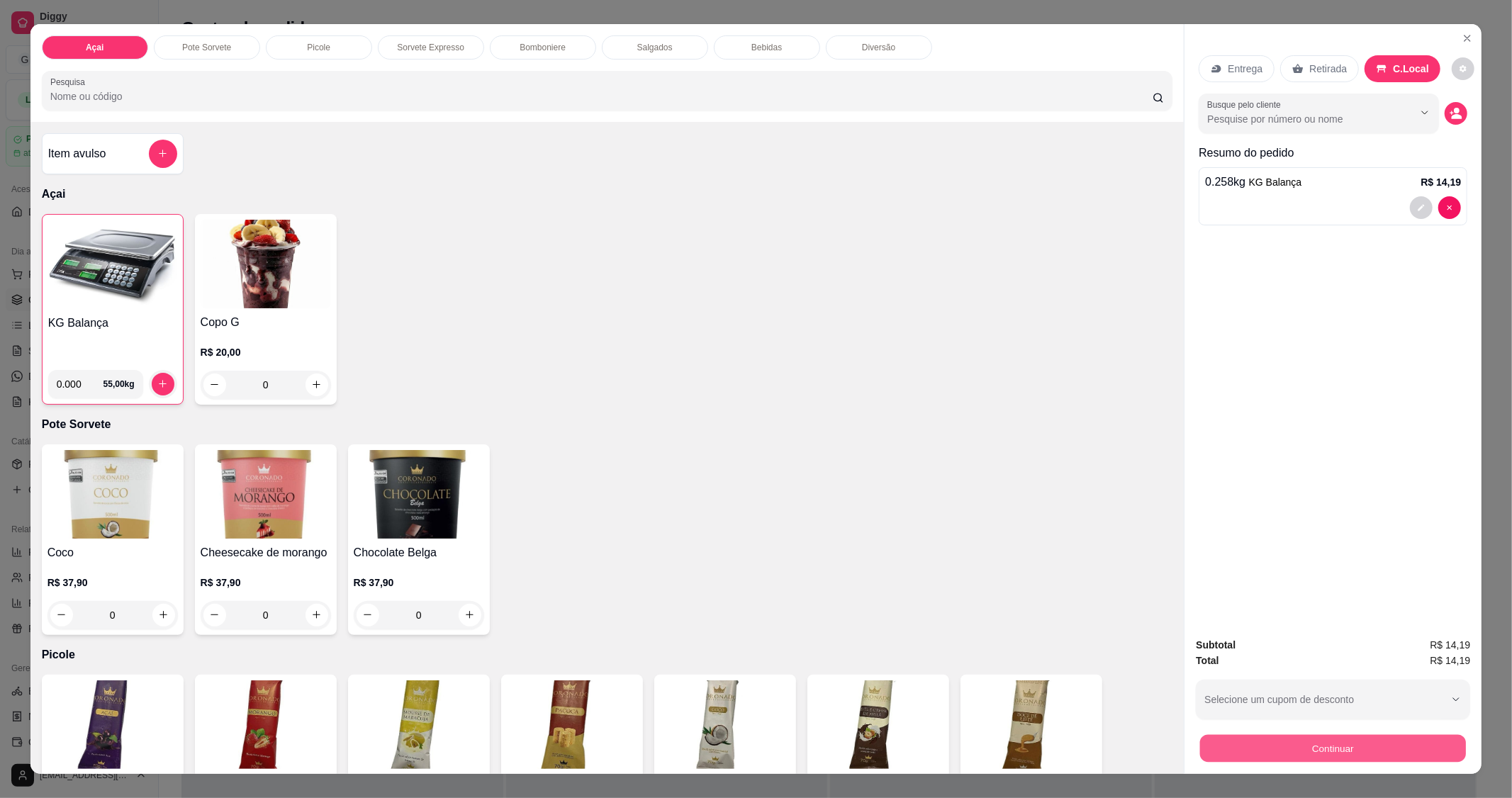
click at [1362, 743] on button "Continuar" at bounding box center [1333, 748] width 266 height 27
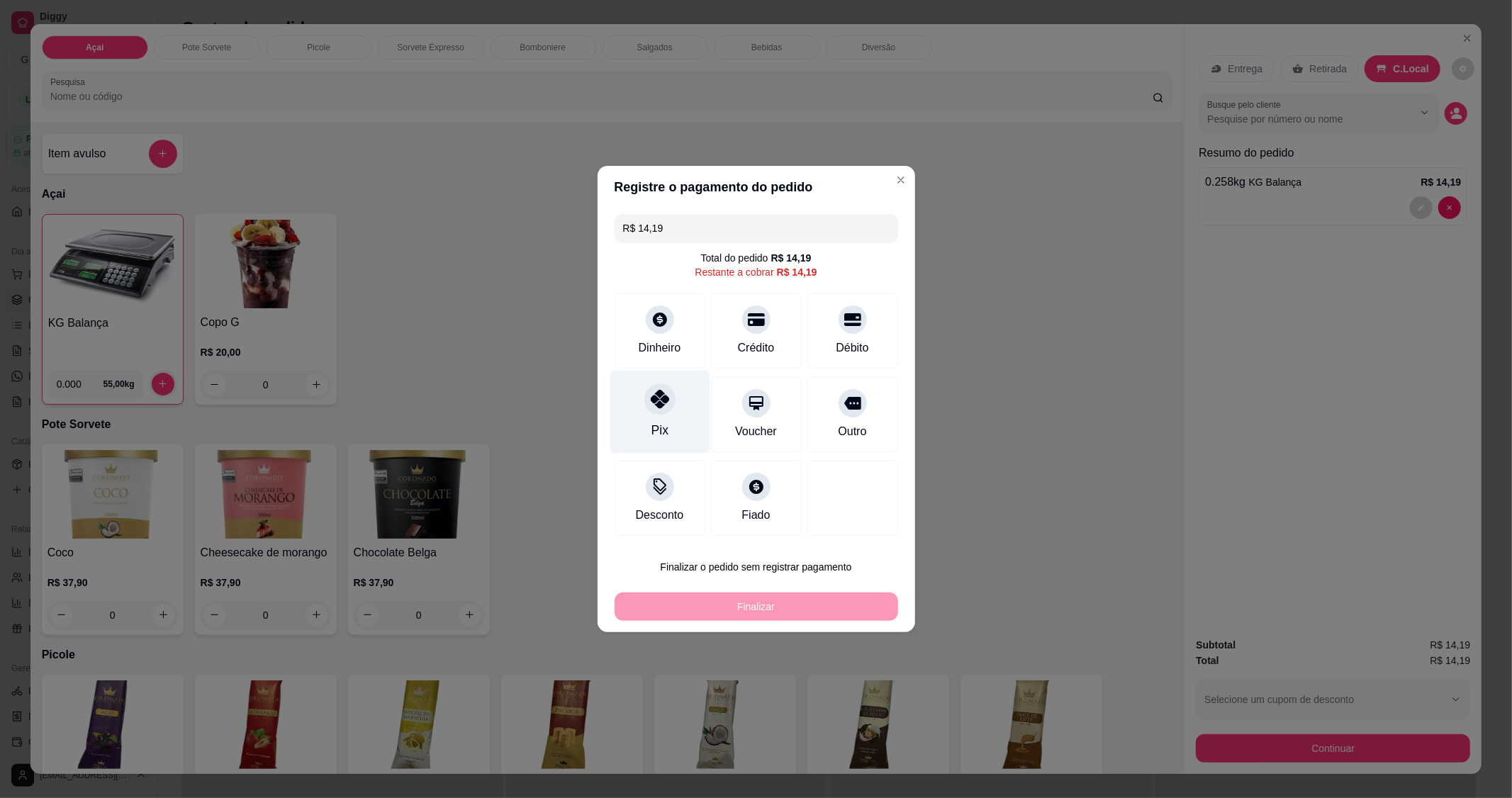
click at [665, 397] on icon at bounding box center [660, 399] width 19 height 19
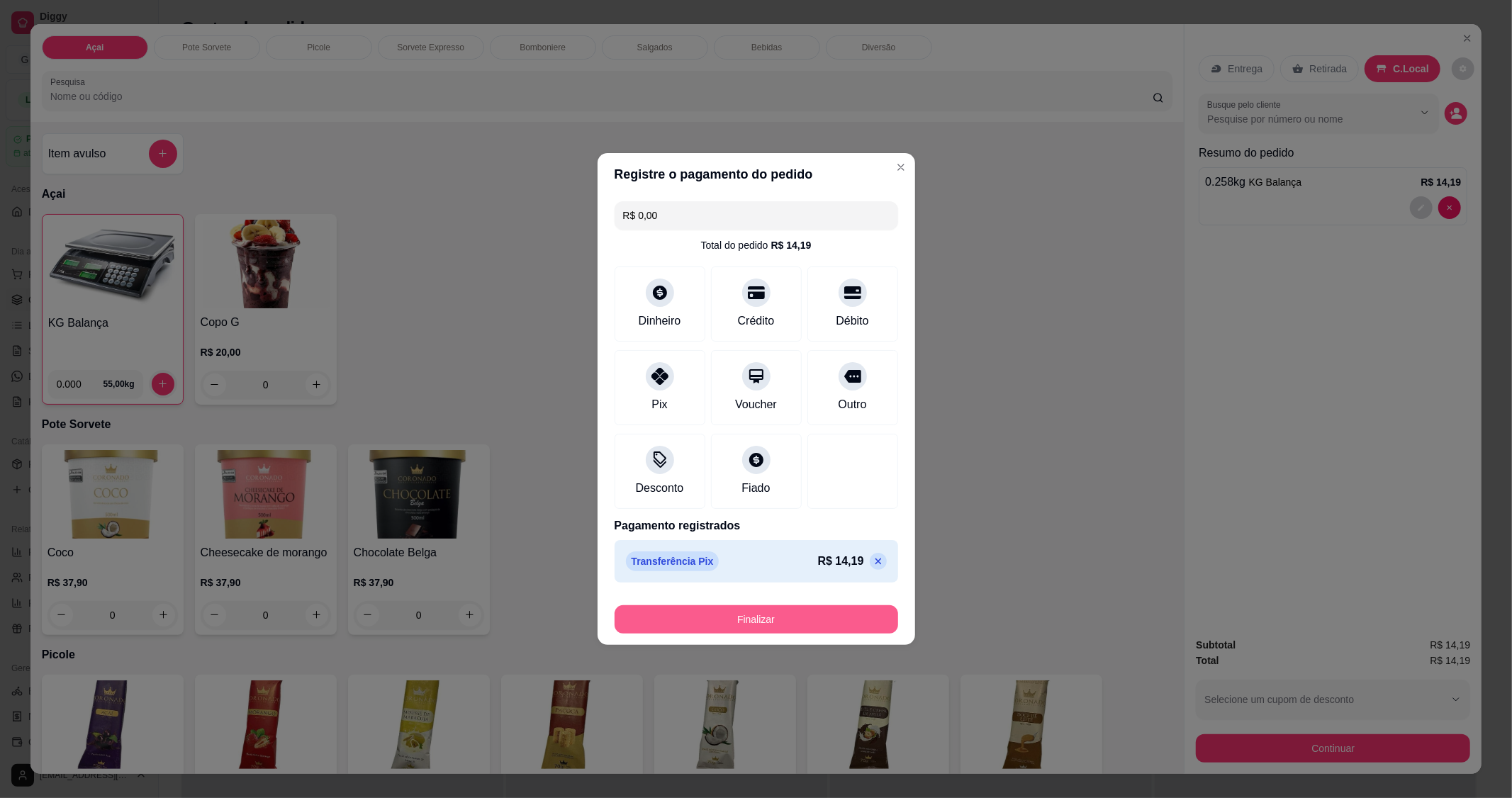
click at [770, 626] on button "Finalizar" at bounding box center [756, 619] width 284 height 28
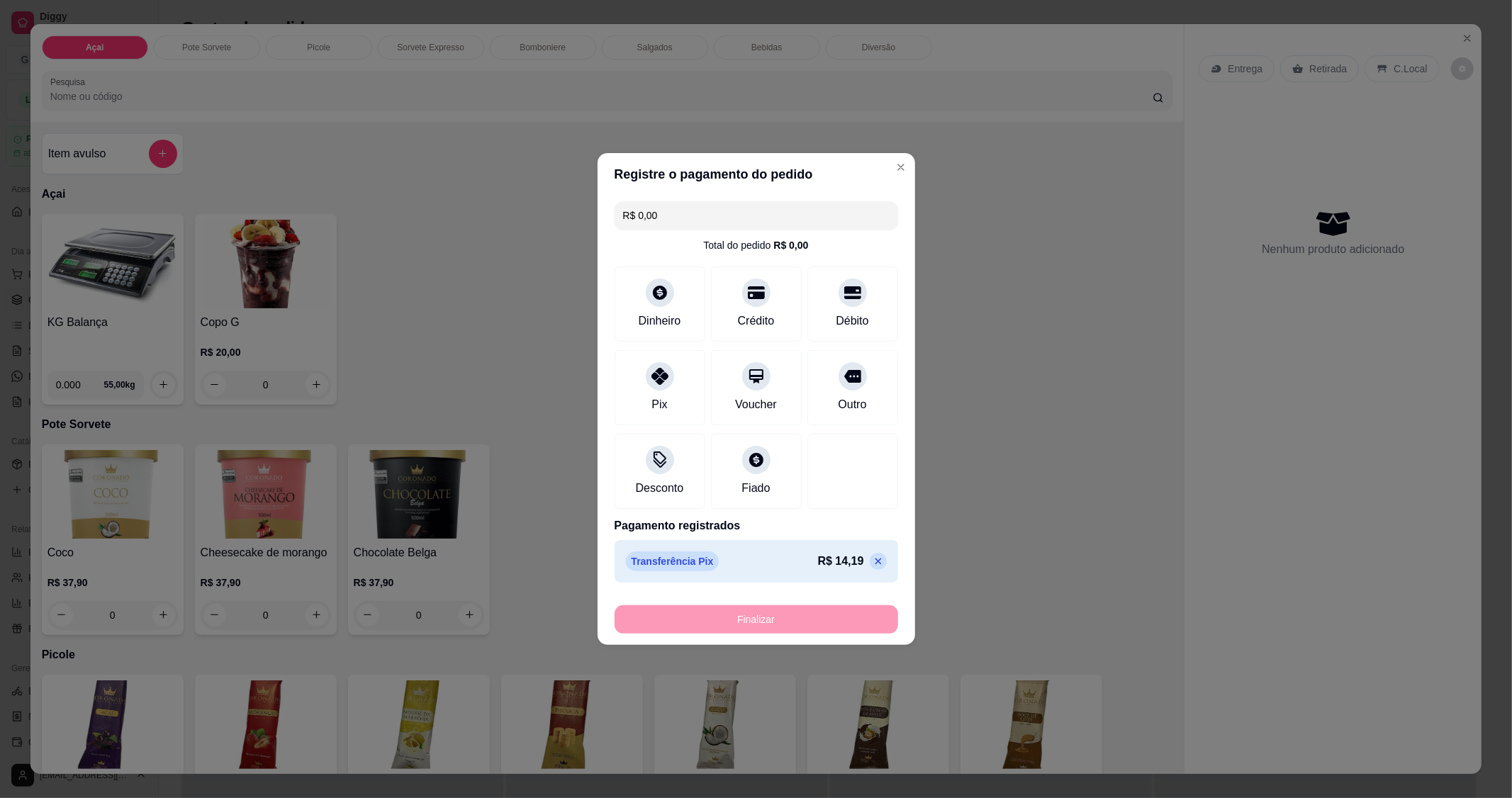
type input "-R$ 14,19"
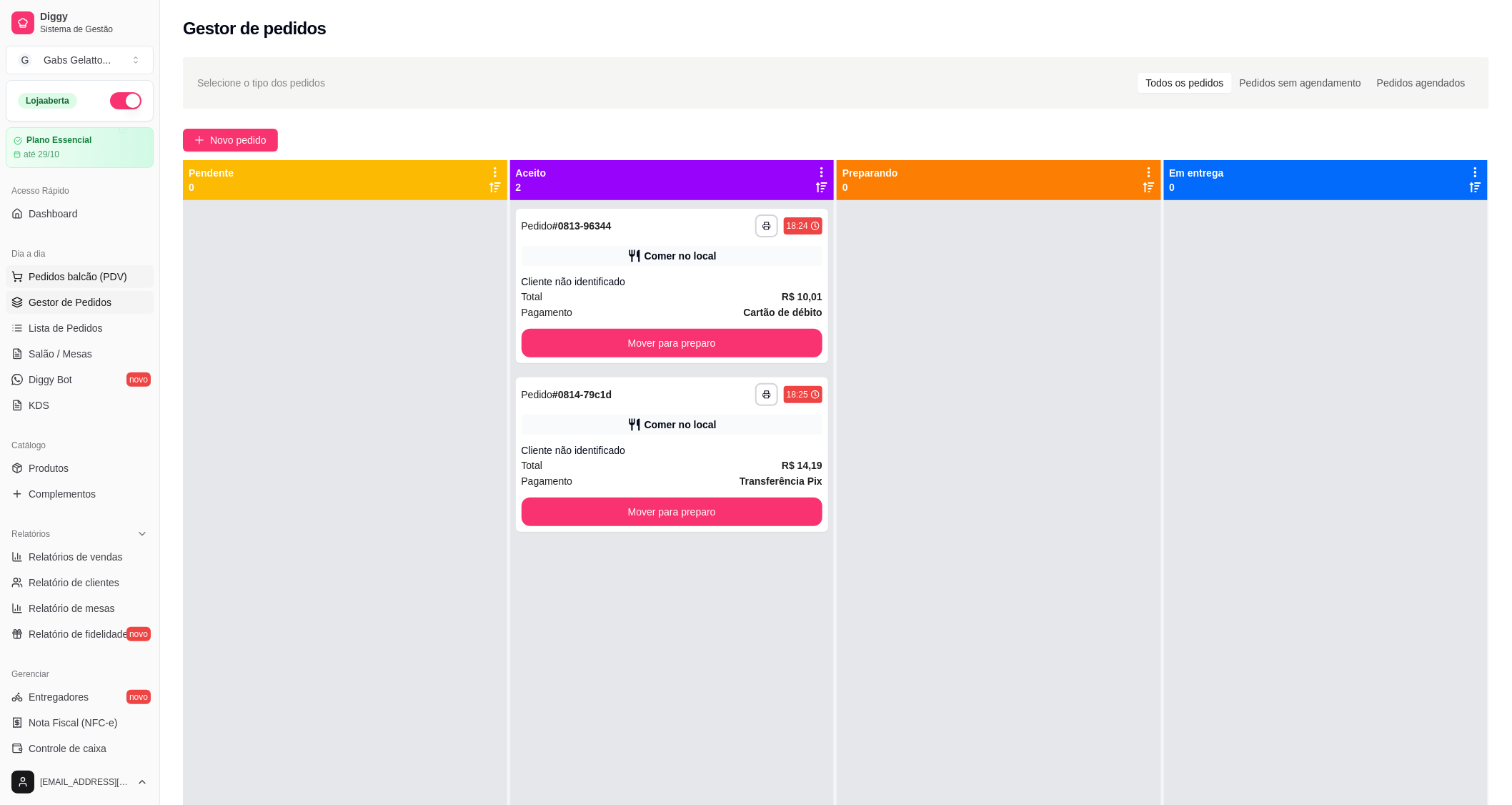
click at [130, 281] on button "Pedidos balcão (PDV)" at bounding box center [79, 276] width 148 height 23
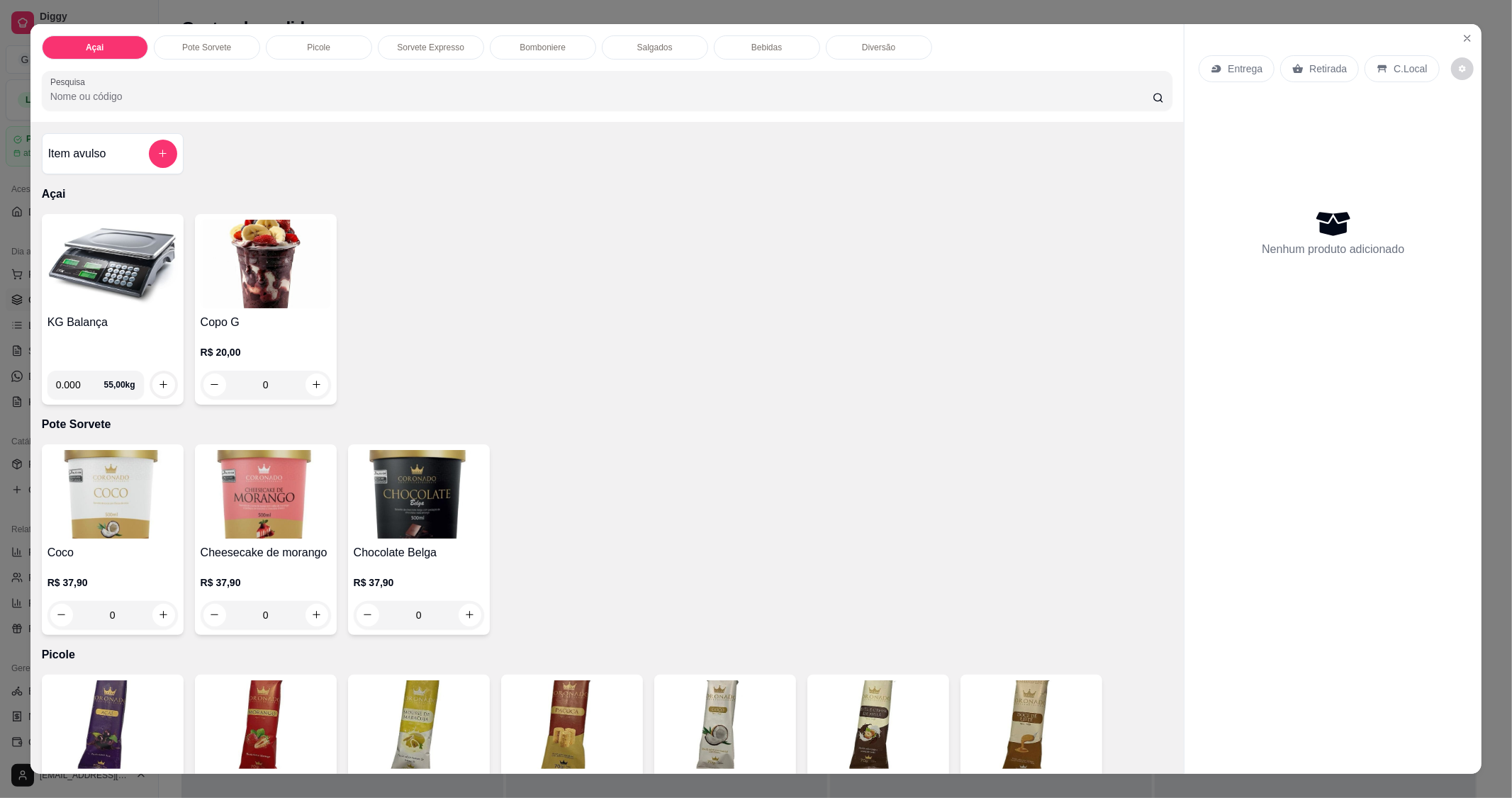
click at [116, 266] on img at bounding box center [112, 264] width 130 height 89
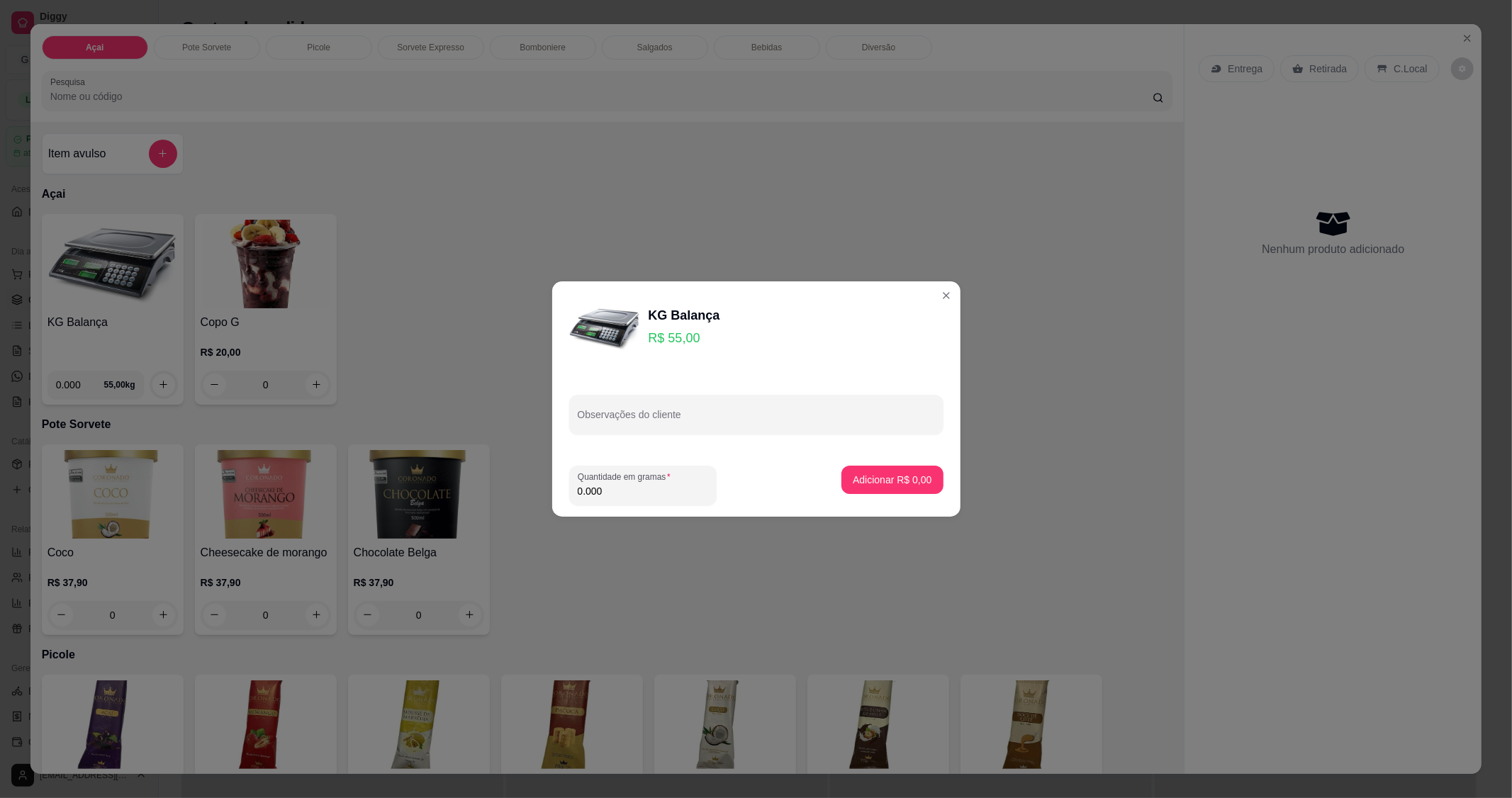
click at [655, 486] on input "0.000" at bounding box center [643, 491] width 130 height 14
type input "0.278"
click at [906, 487] on button "Adicionar R$ 15,29" at bounding box center [889, 479] width 107 height 28
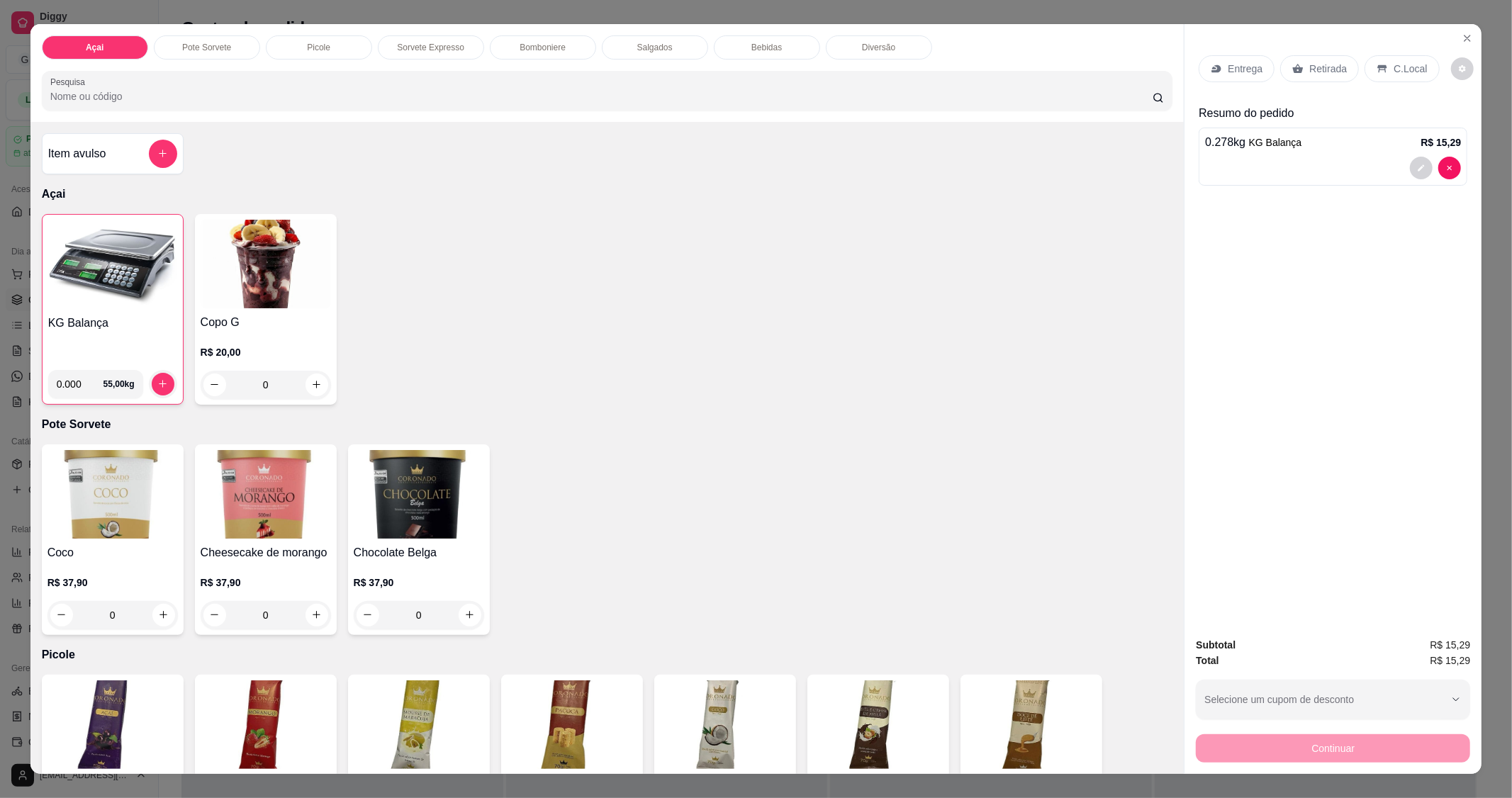
click at [1408, 68] on p "C.Local" at bounding box center [1410, 69] width 34 height 14
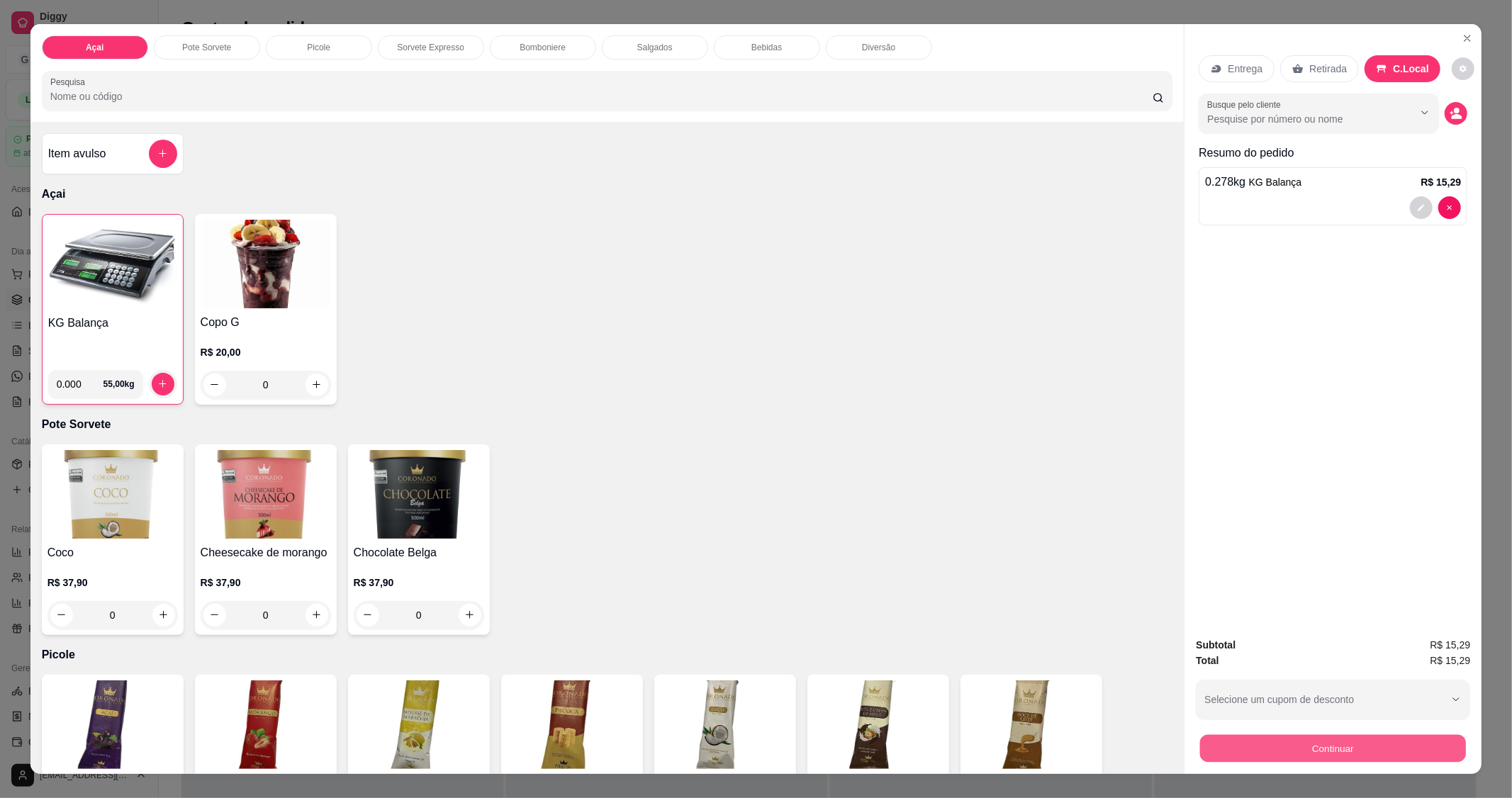
click at [1323, 745] on button "Continuar" at bounding box center [1333, 748] width 266 height 27
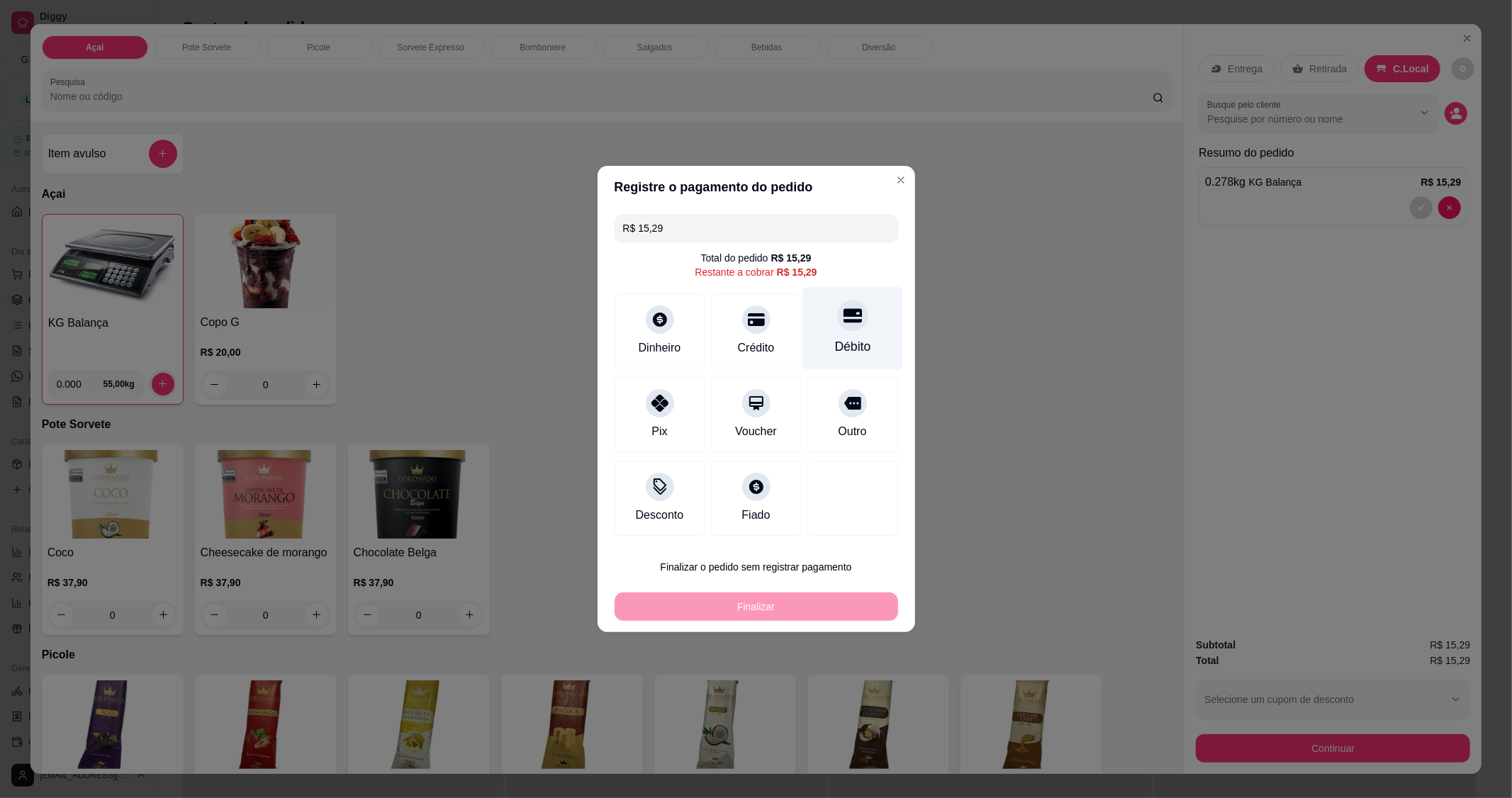
click at [849, 331] on div "Débito" at bounding box center [852, 328] width 100 height 83
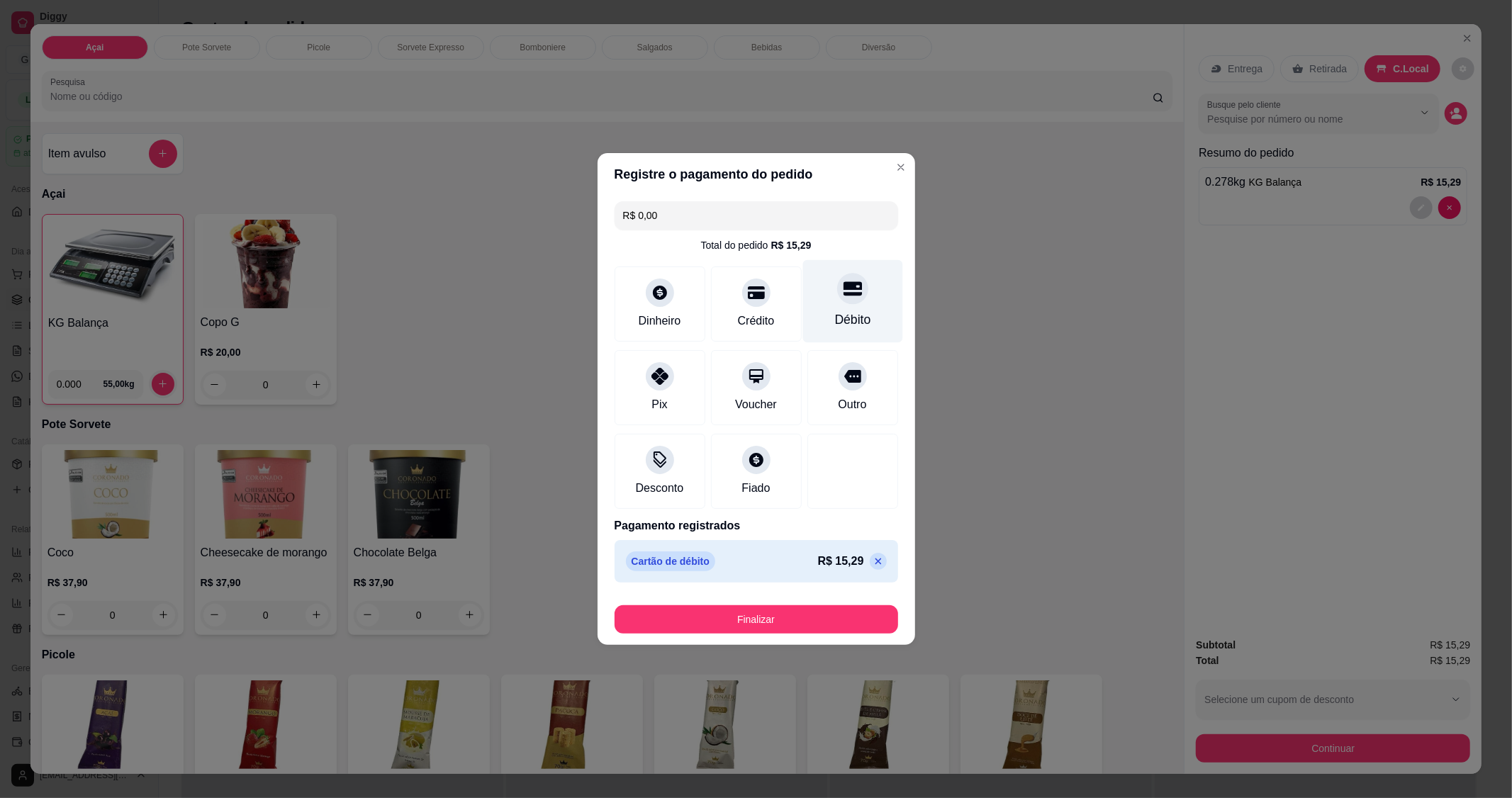
type input "R$ 0,00"
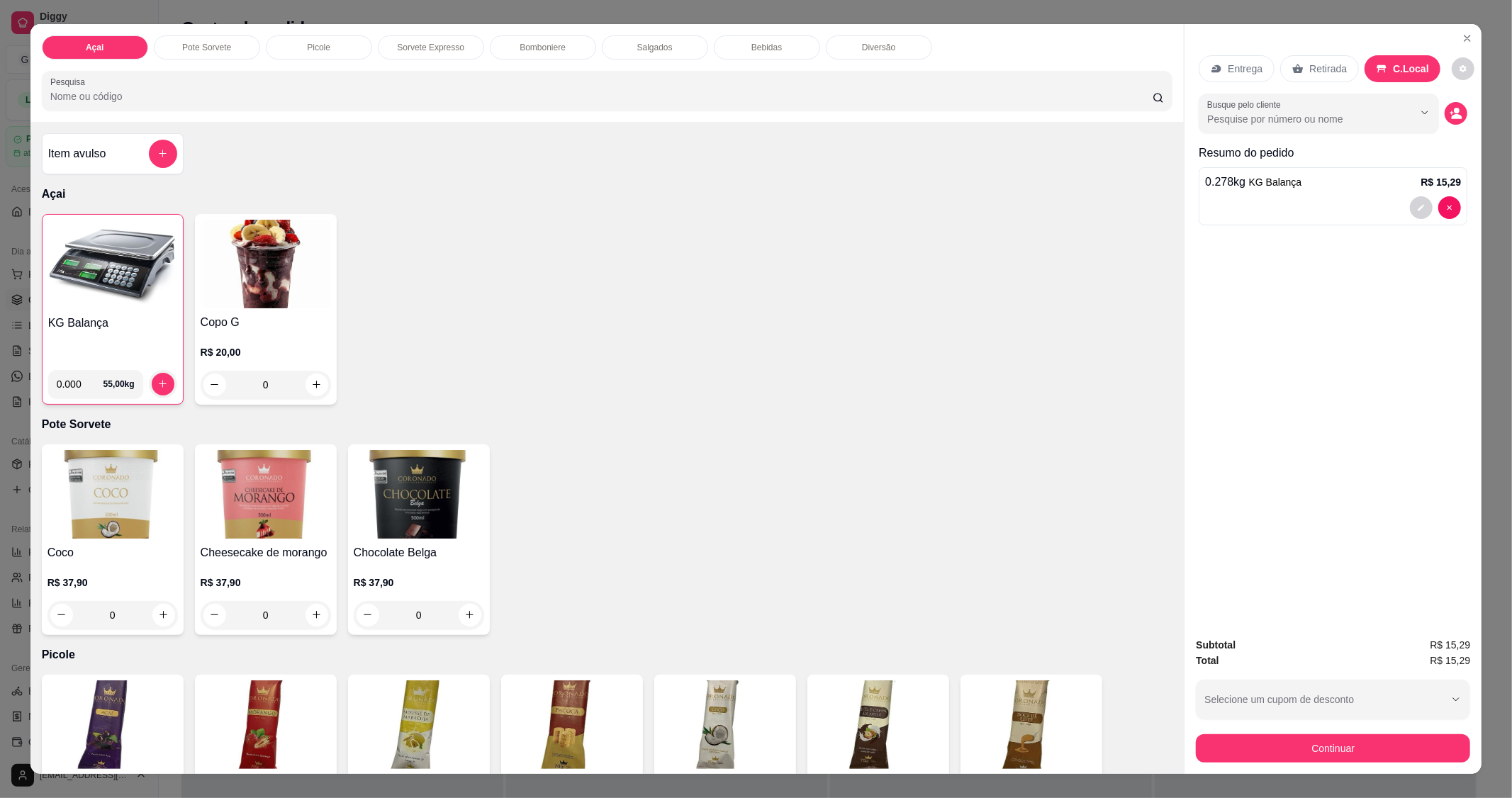
click at [1363, 748] on button "Continuar" at bounding box center [1333, 748] width 274 height 28
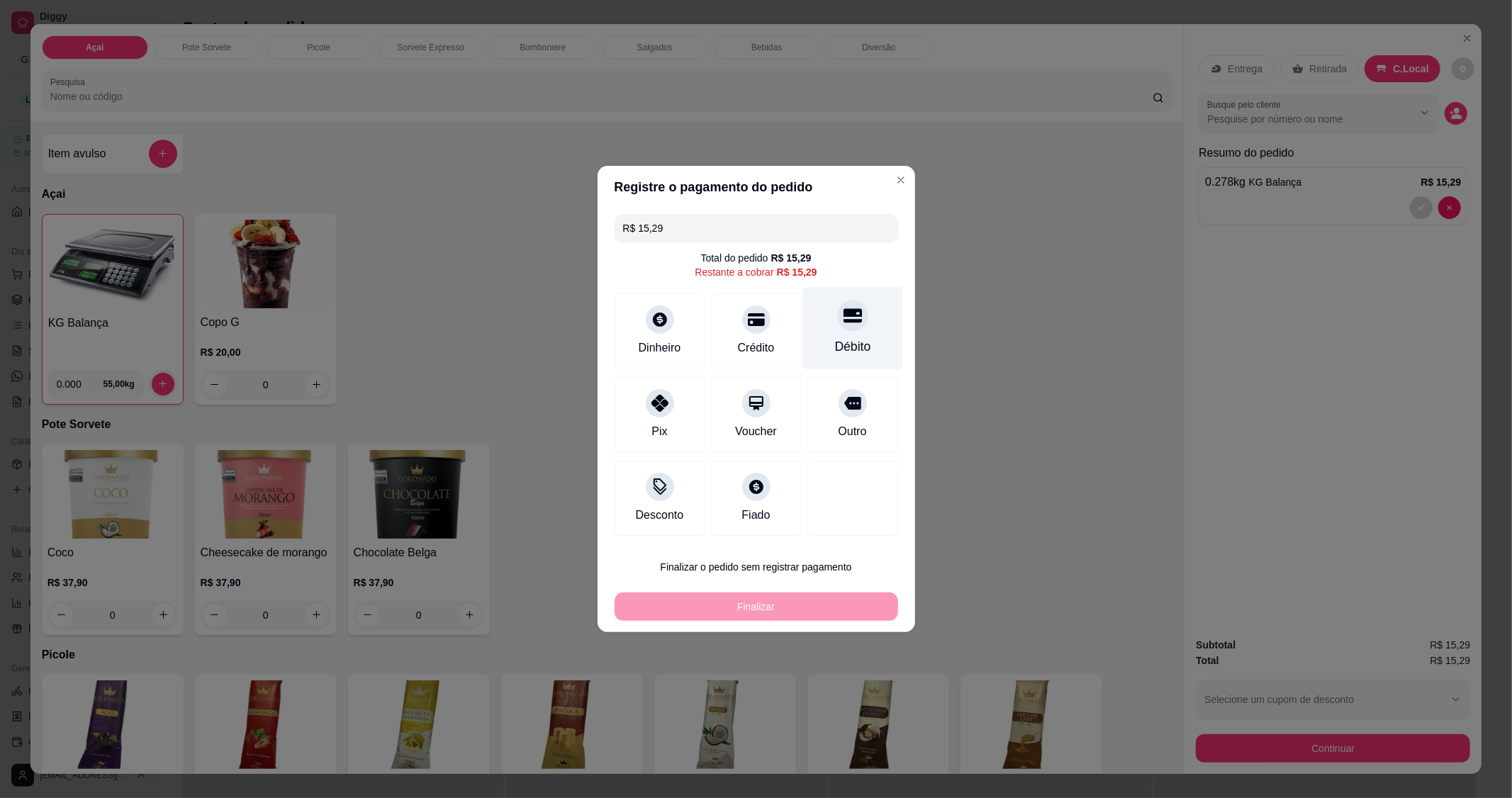
click at [835, 335] on div "Débito" at bounding box center [852, 328] width 100 height 83
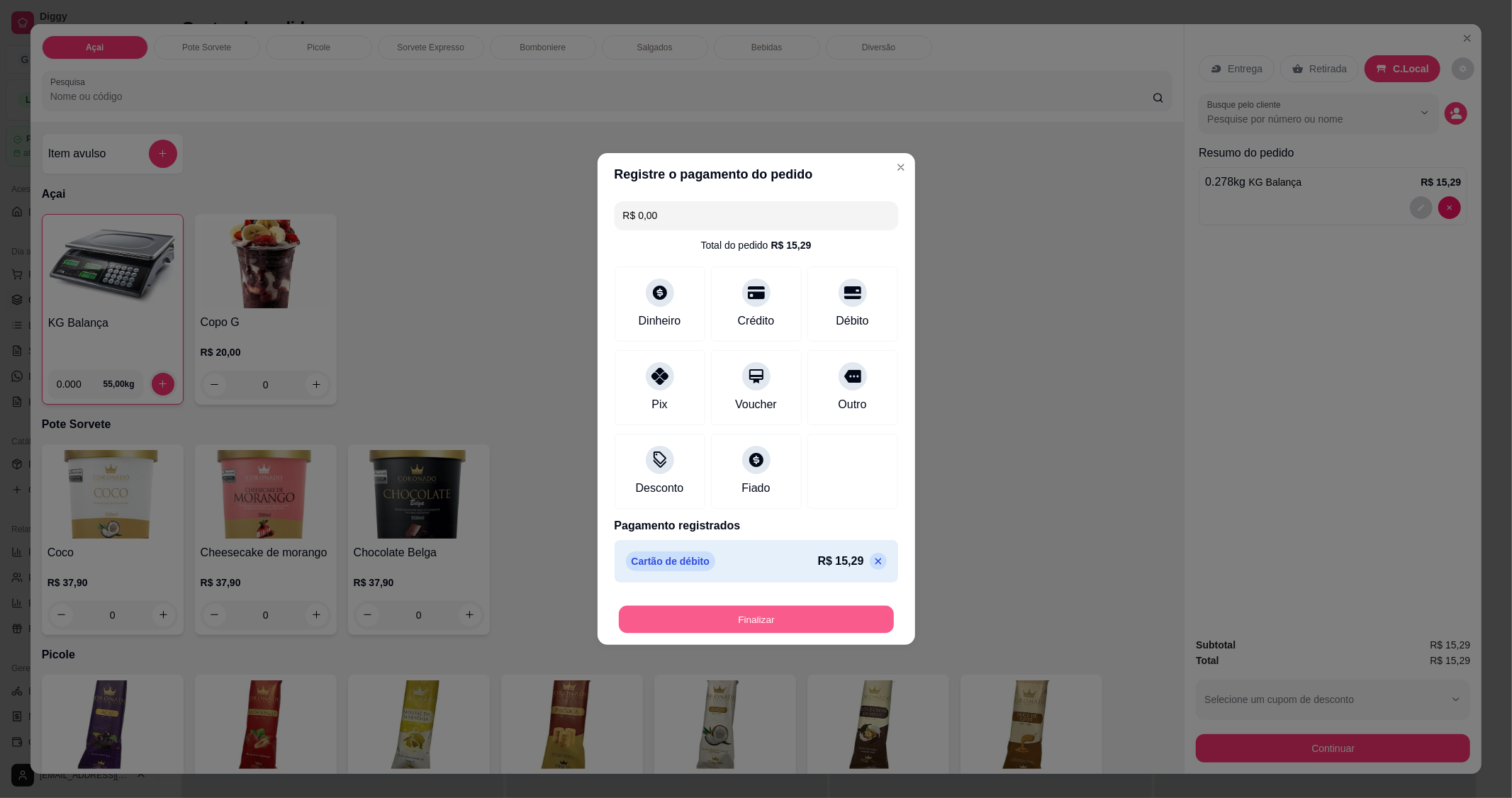
click at [780, 632] on button "Finalizar" at bounding box center [756, 619] width 275 height 27
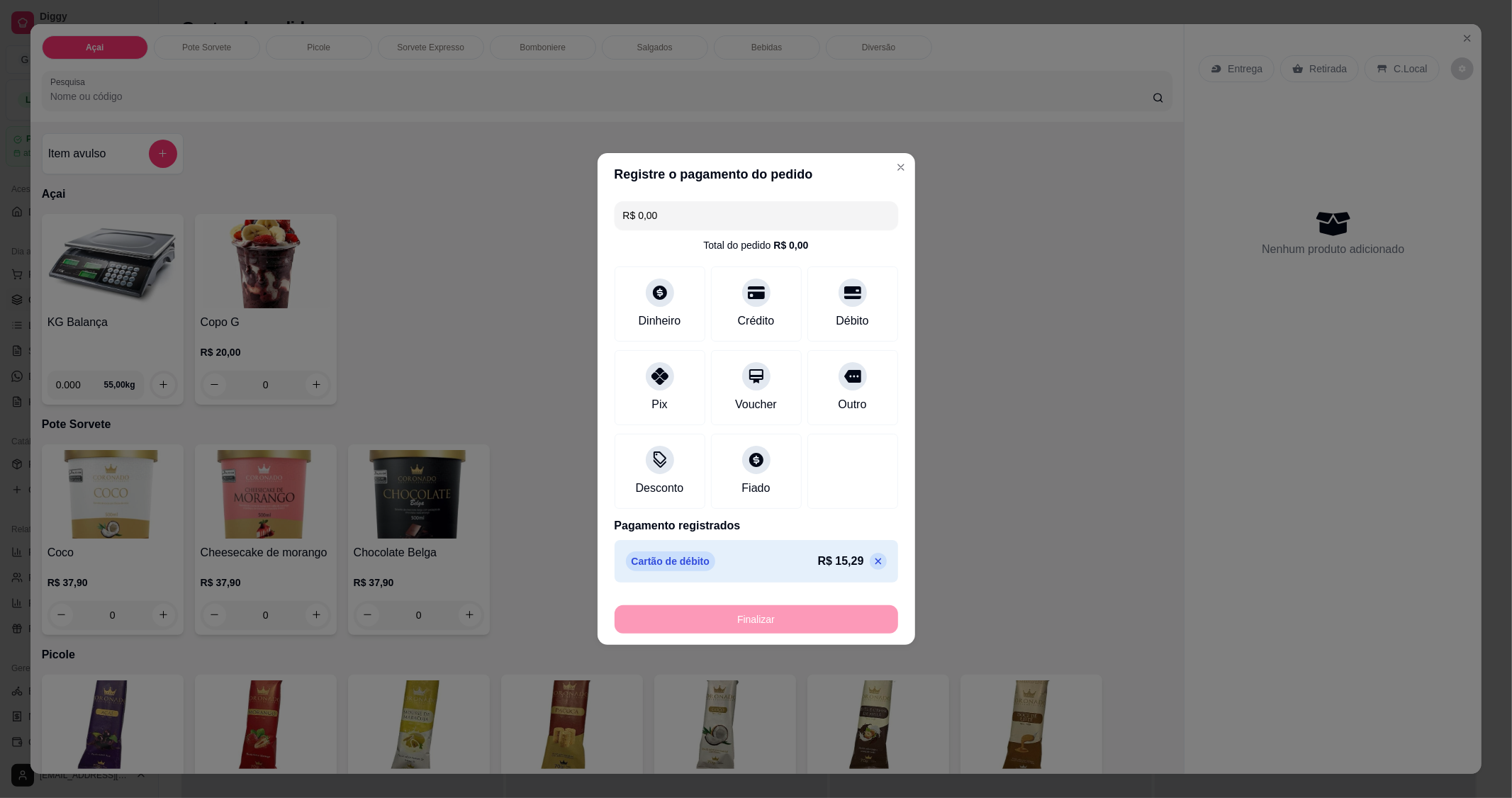
type input "-R$ 15,29"
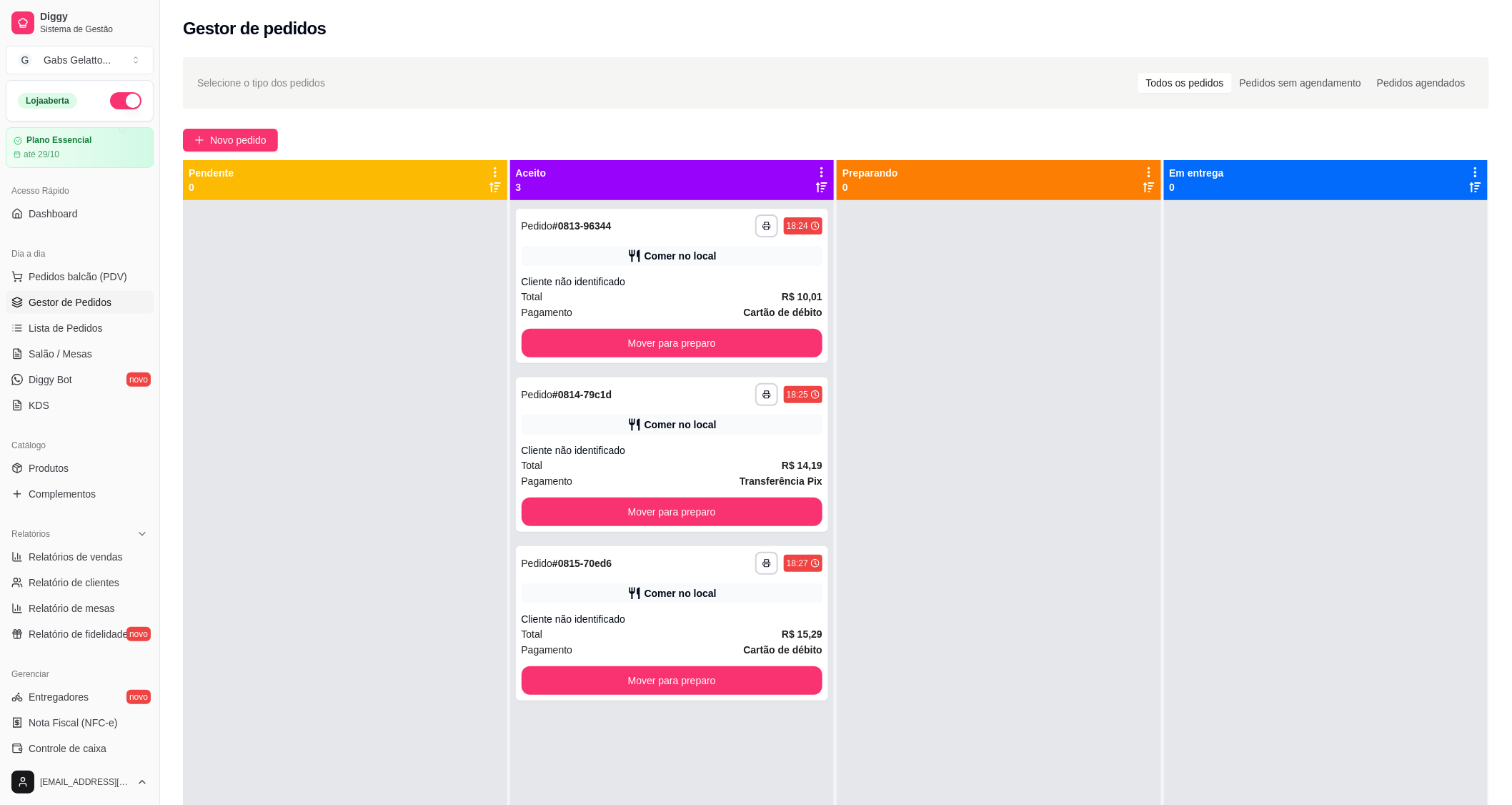
click at [1474, 39] on div "Gestor de pedidos" at bounding box center [836, 28] width 1306 height 23
click at [673, 452] on div "Cliente não identificado" at bounding box center [673, 450] width 302 height 14
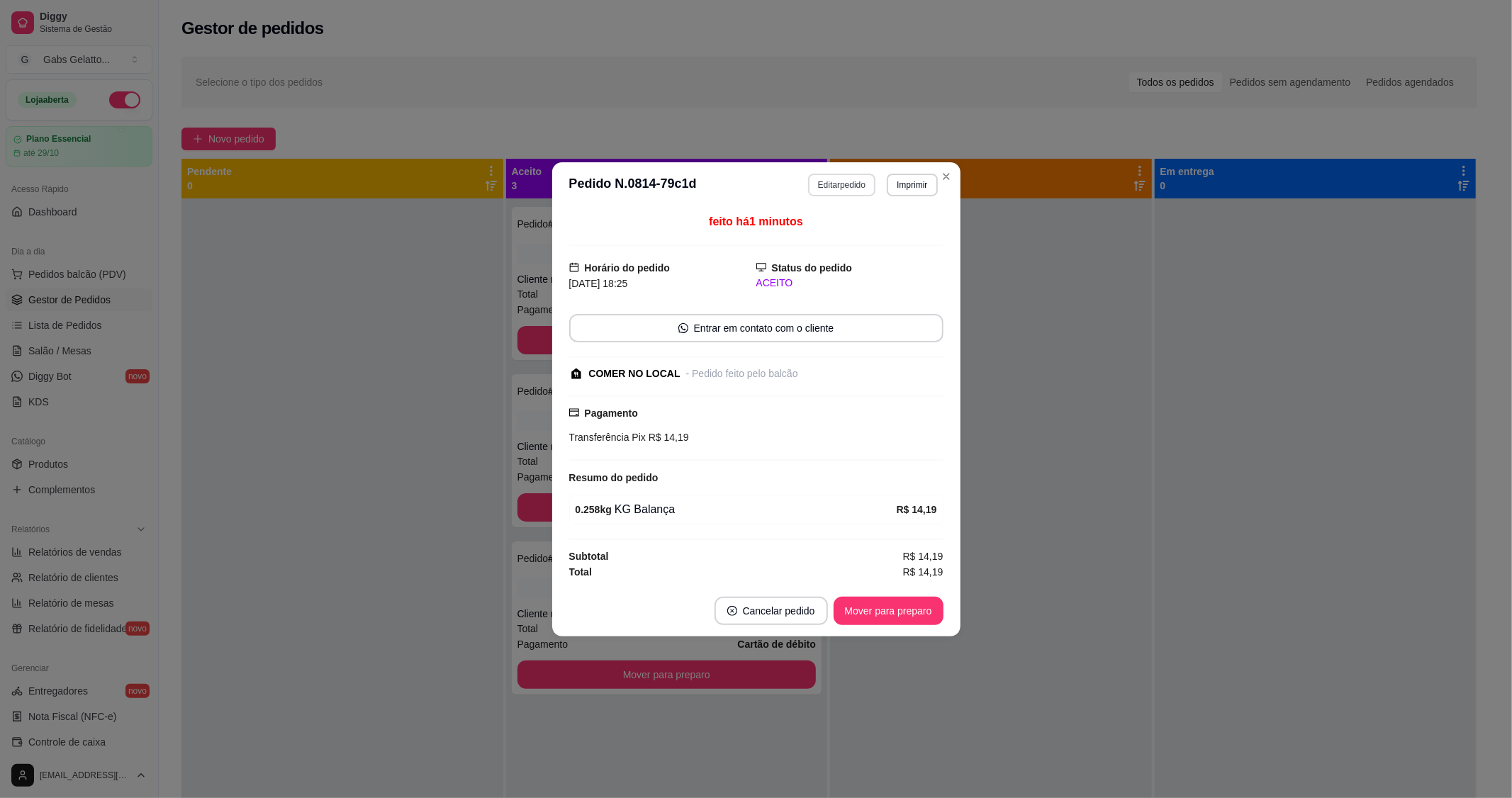
click at [845, 192] on button "Editar pedido" at bounding box center [841, 185] width 67 height 23
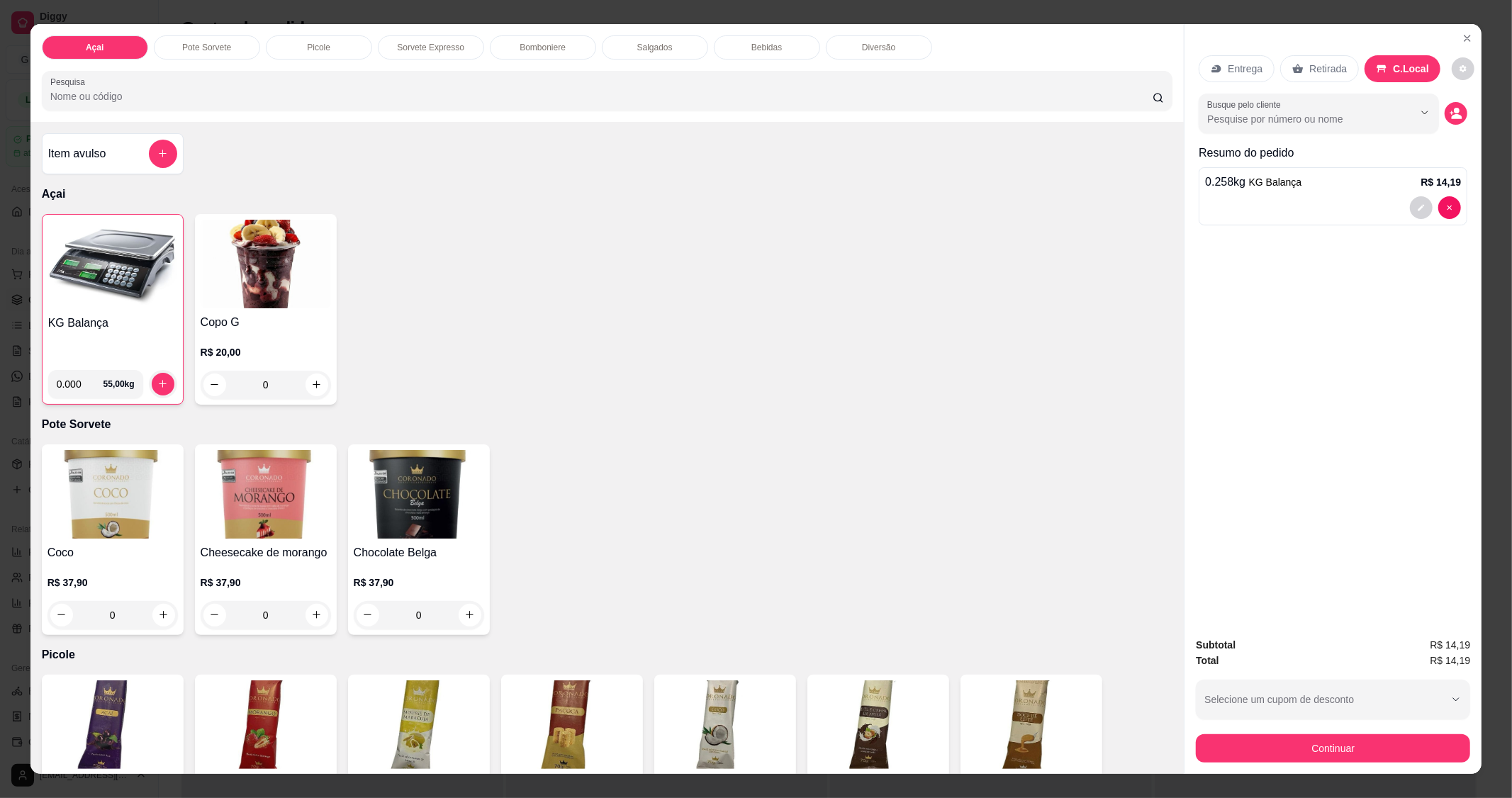
click at [1303, 746] on button "Continuar" at bounding box center [1333, 748] width 274 height 28
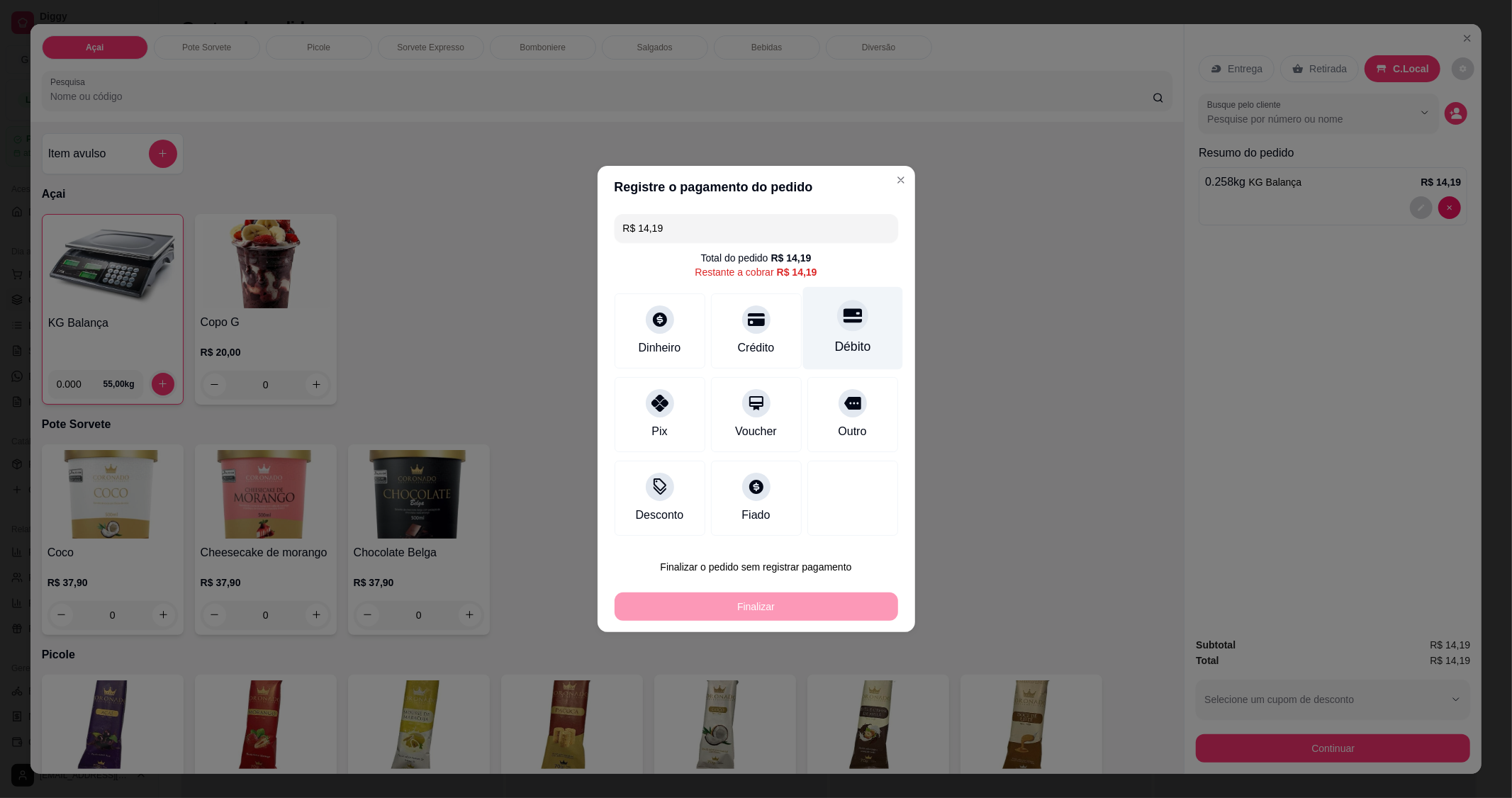
click at [837, 324] on div at bounding box center [853, 316] width 31 height 31
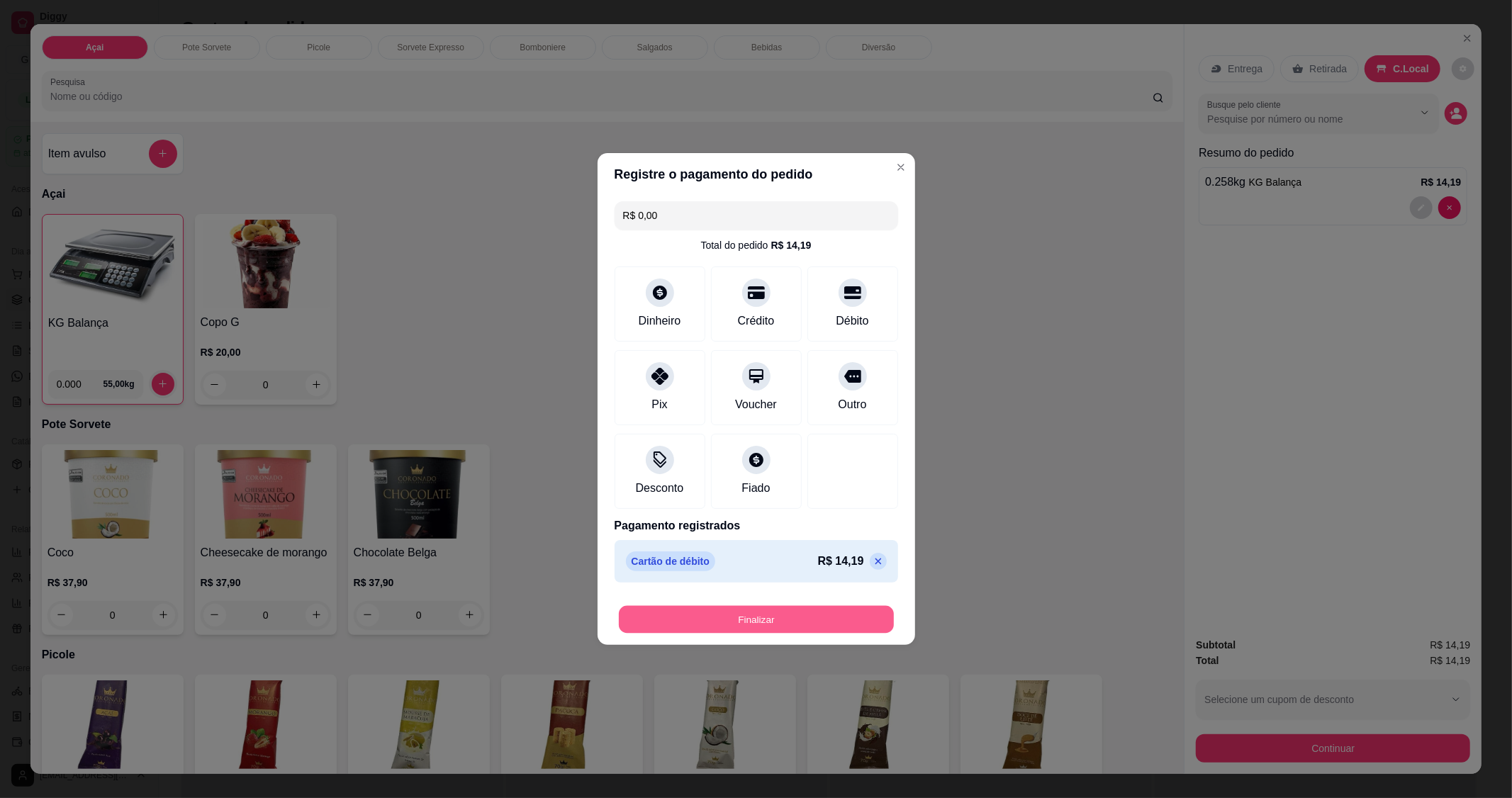
click at [788, 616] on button "Finalizar" at bounding box center [756, 619] width 275 height 27
type input "-R$ 14,19"
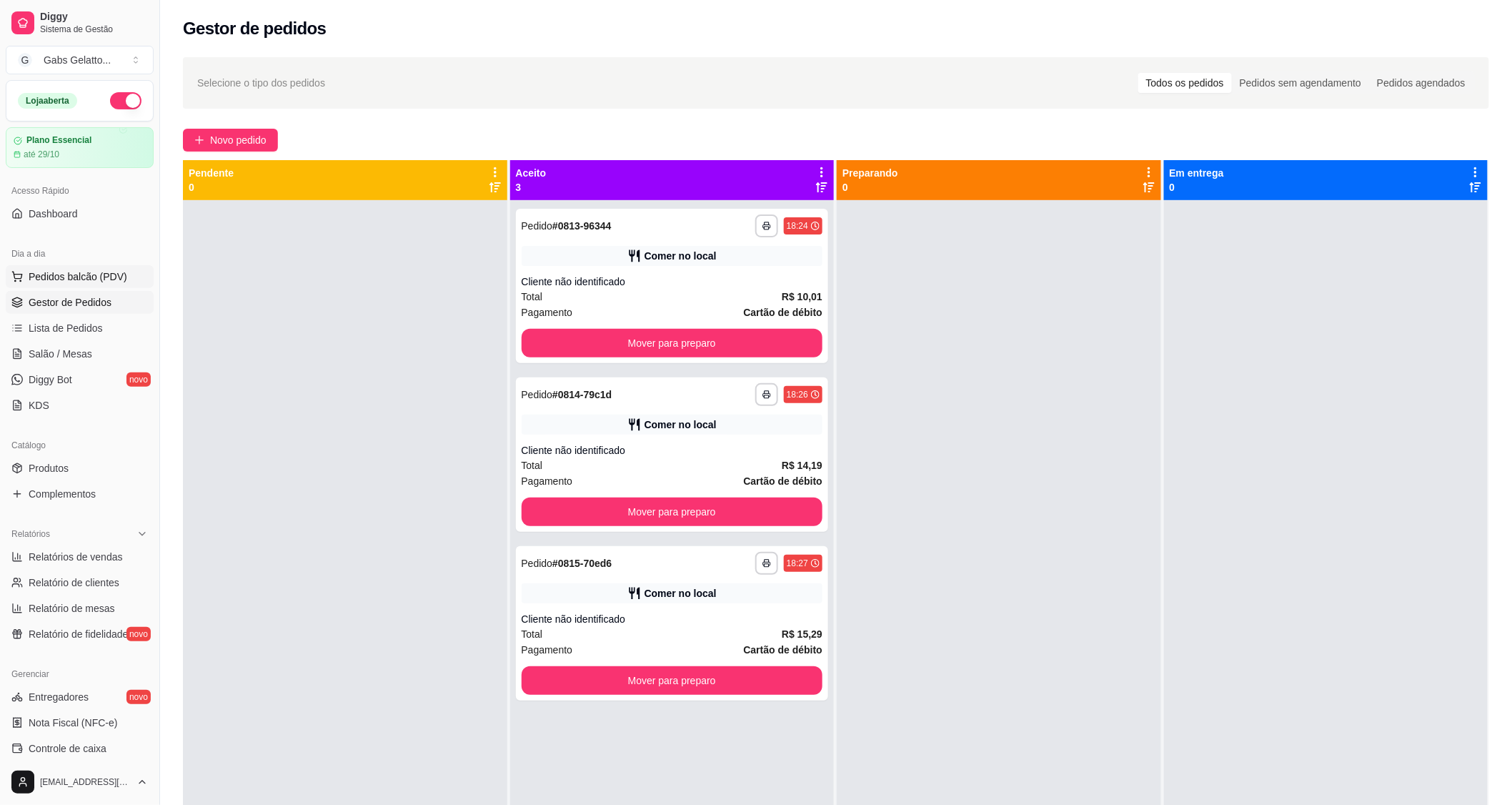
click at [109, 270] on span "Pedidos balcão (PDV)" at bounding box center [77, 277] width 98 height 14
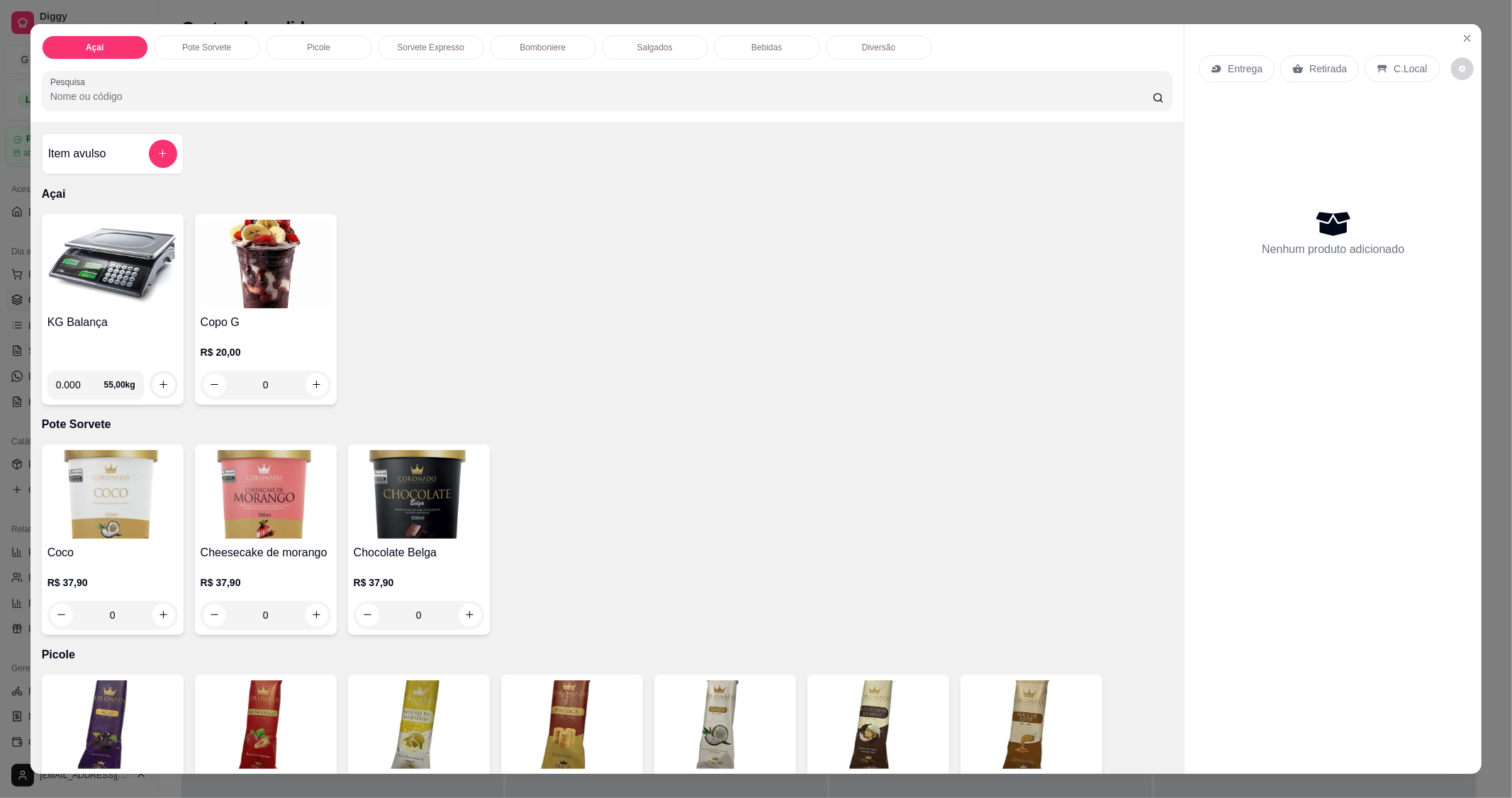
click at [101, 288] on img at bounding box center [112, 264] width 130 height 89
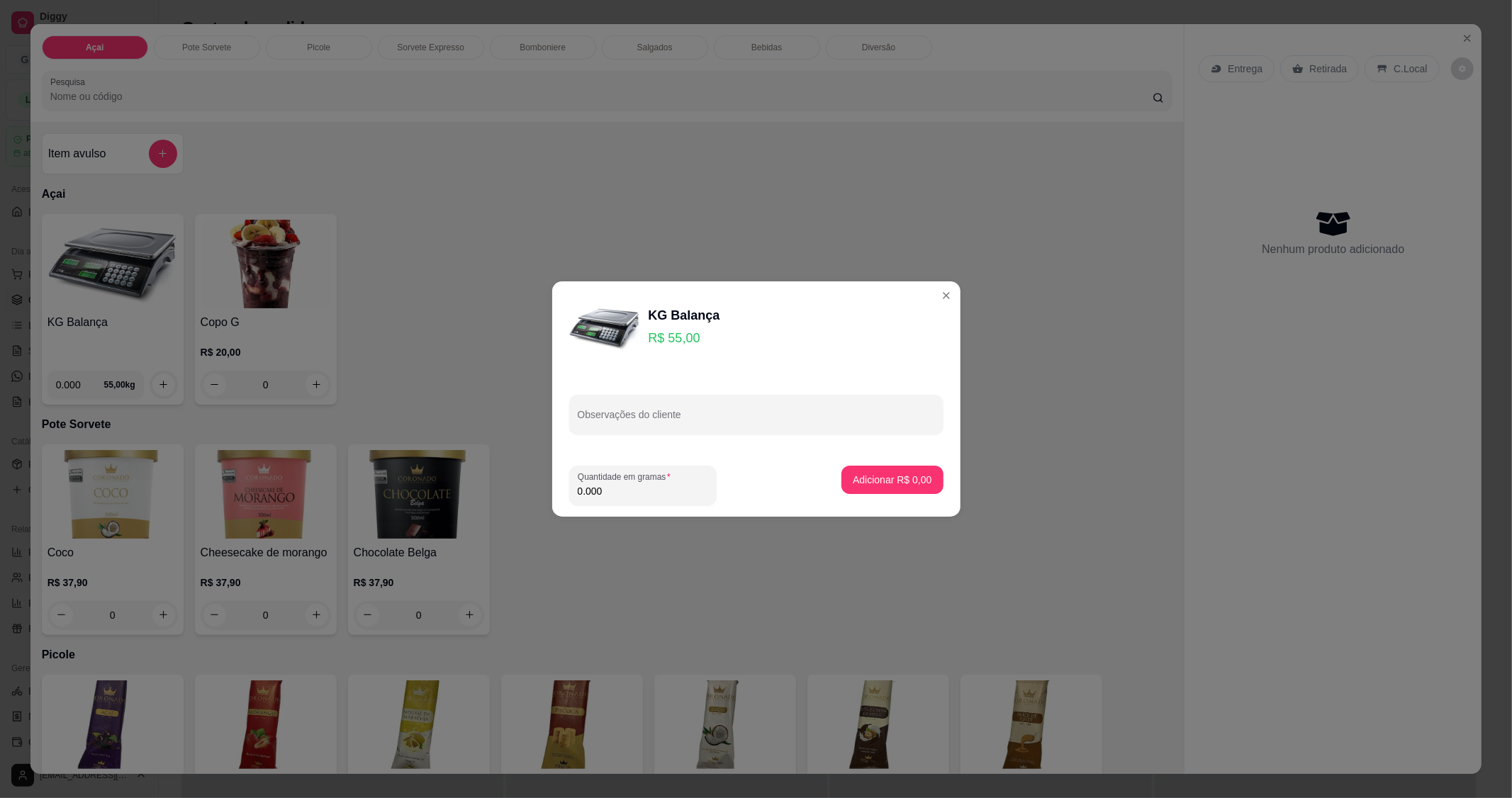
drag, startPoint x: 179, startPoint y: 353, endPoint x: 634, endPoint y: 477, distance: 471.6
click at [634, 477] on label "Quantidade em gramas" at bounding box center [626, 476] width 97 height 12
click at [634, 484] on input "0.000" at bounding box center [643, 491] width 130 height 14
click at [627, 503] on div "Quantidade em gramas 0.000" at bounding box center [643, 485] width 147 height 40
type input "0.220"
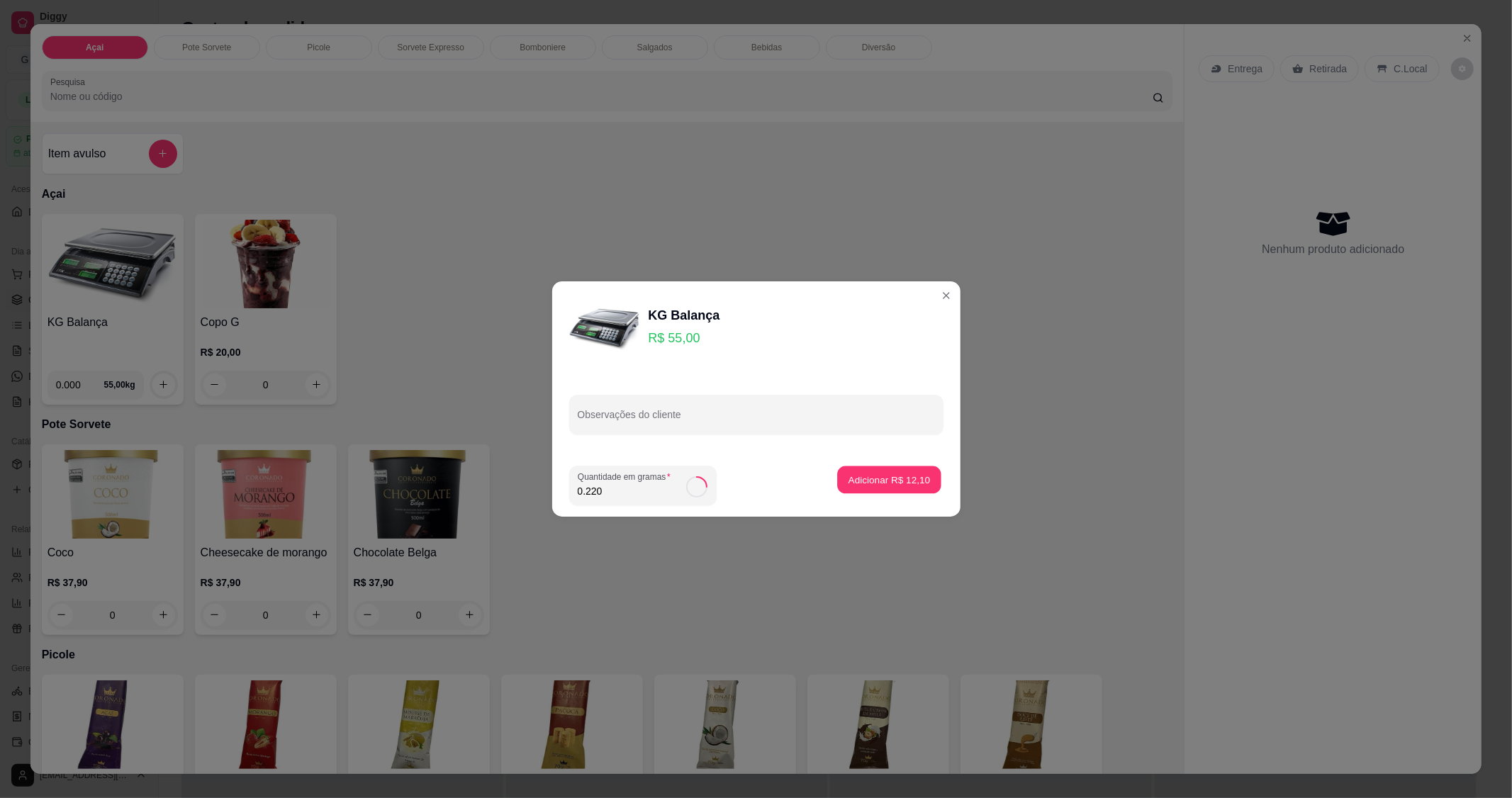
click at [894, 484] on p "Adicionar R$ 12,10" at bounding box center [889, 478] width 82 height 13
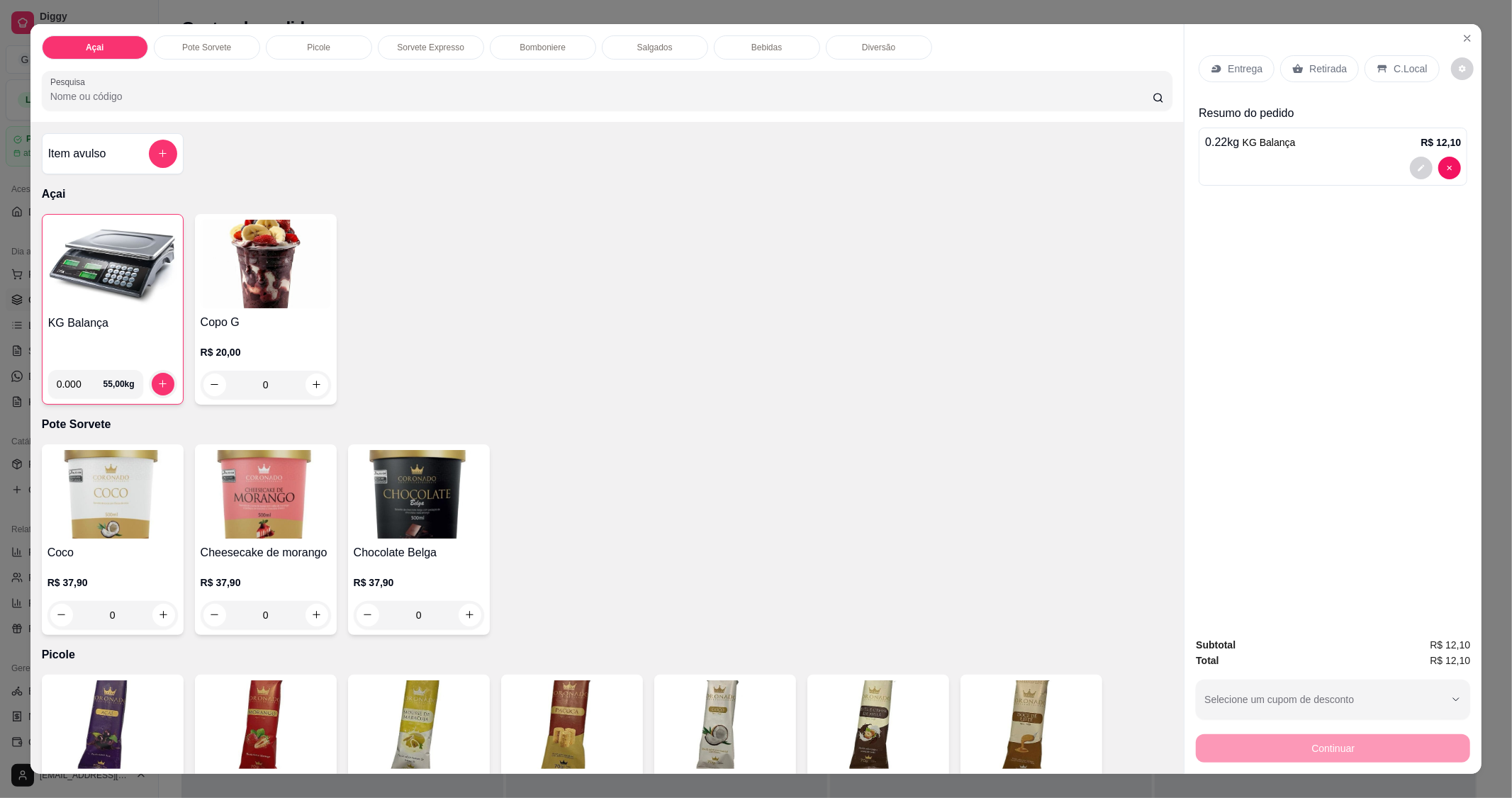
click at [1383, 65] on div "C.Local" at bounding box center [1401, 69] width 74 height 27
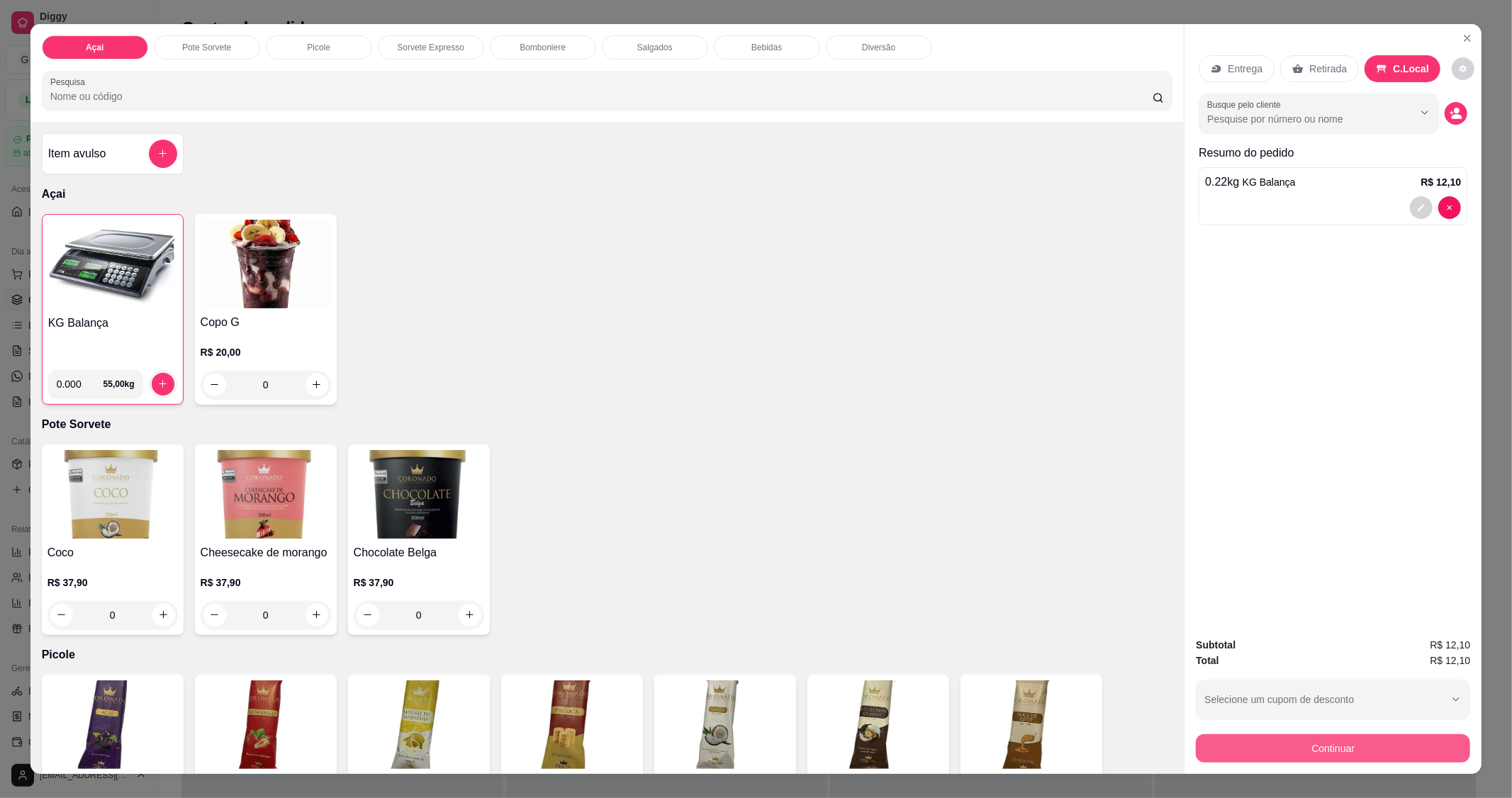
click at [1369, 762] on div "Continuar" at bounding box center [1333, 746] width 274 height 32
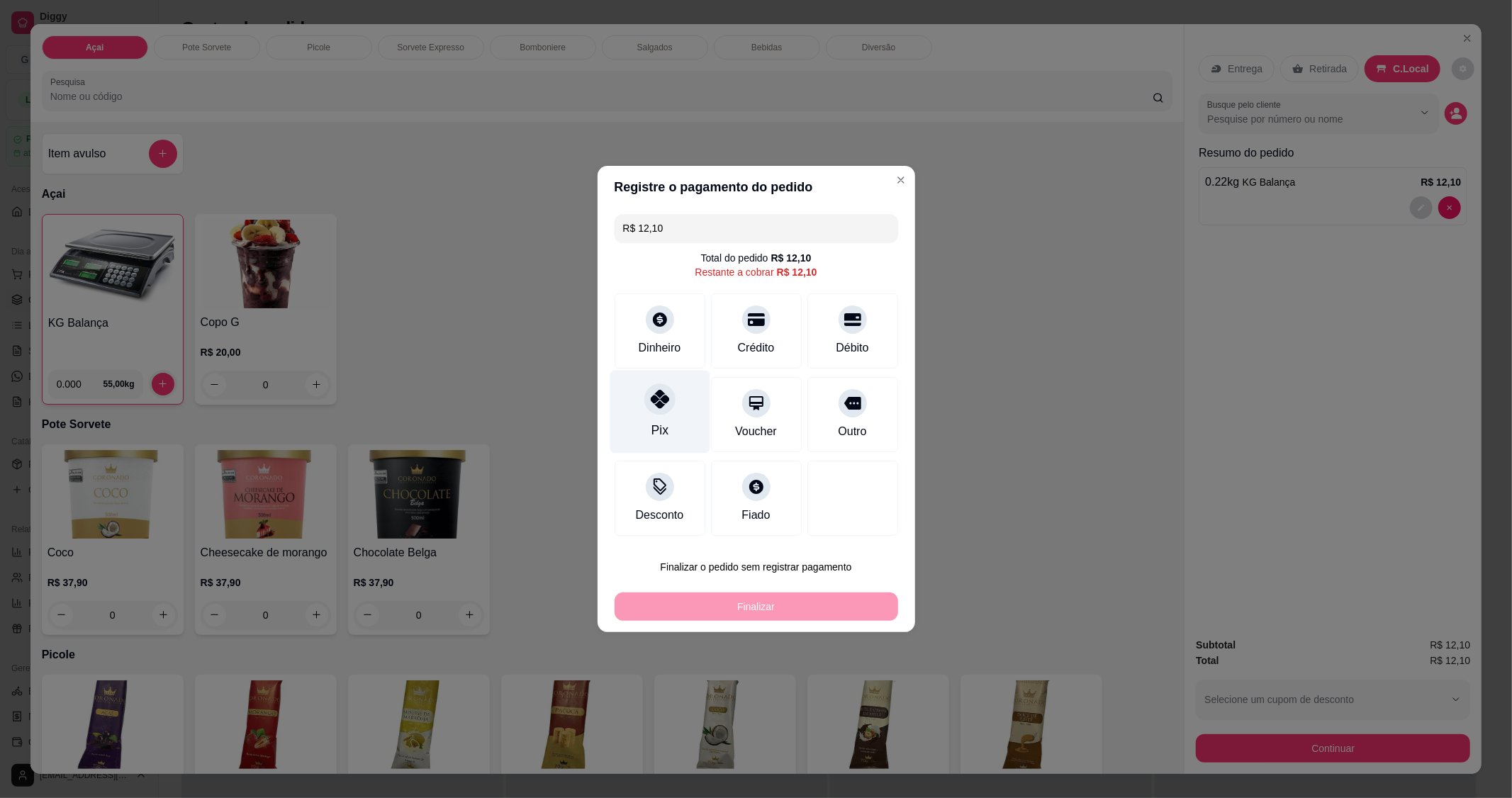
click at [668, 422] on div "Pix" at bounding box center [660, 412] width 100 height 83
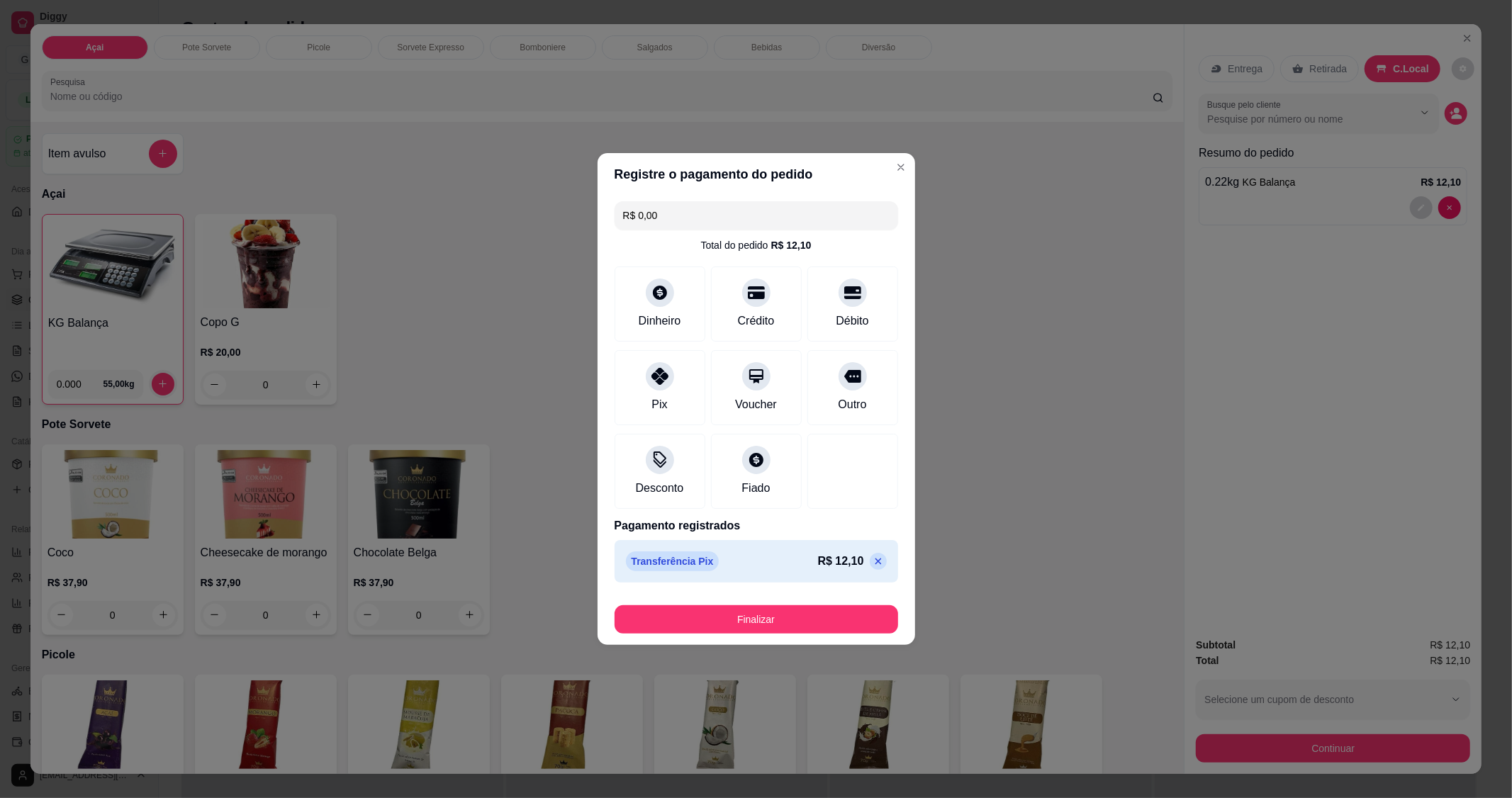
click at [812, 623] on button "Finalizar" at bounding box center [756, 619] width 284 height 28
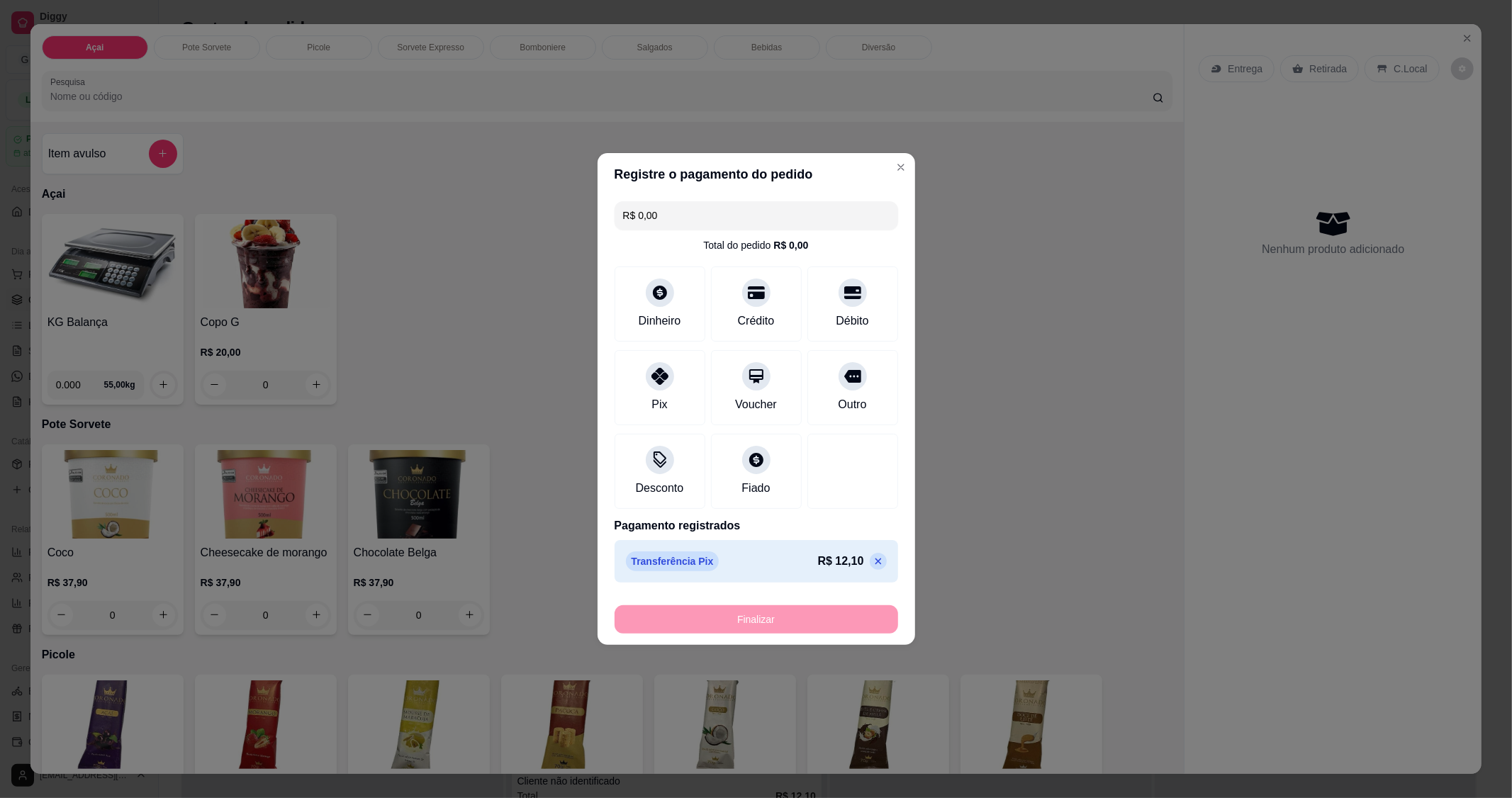
type input "-R$ 12,10"
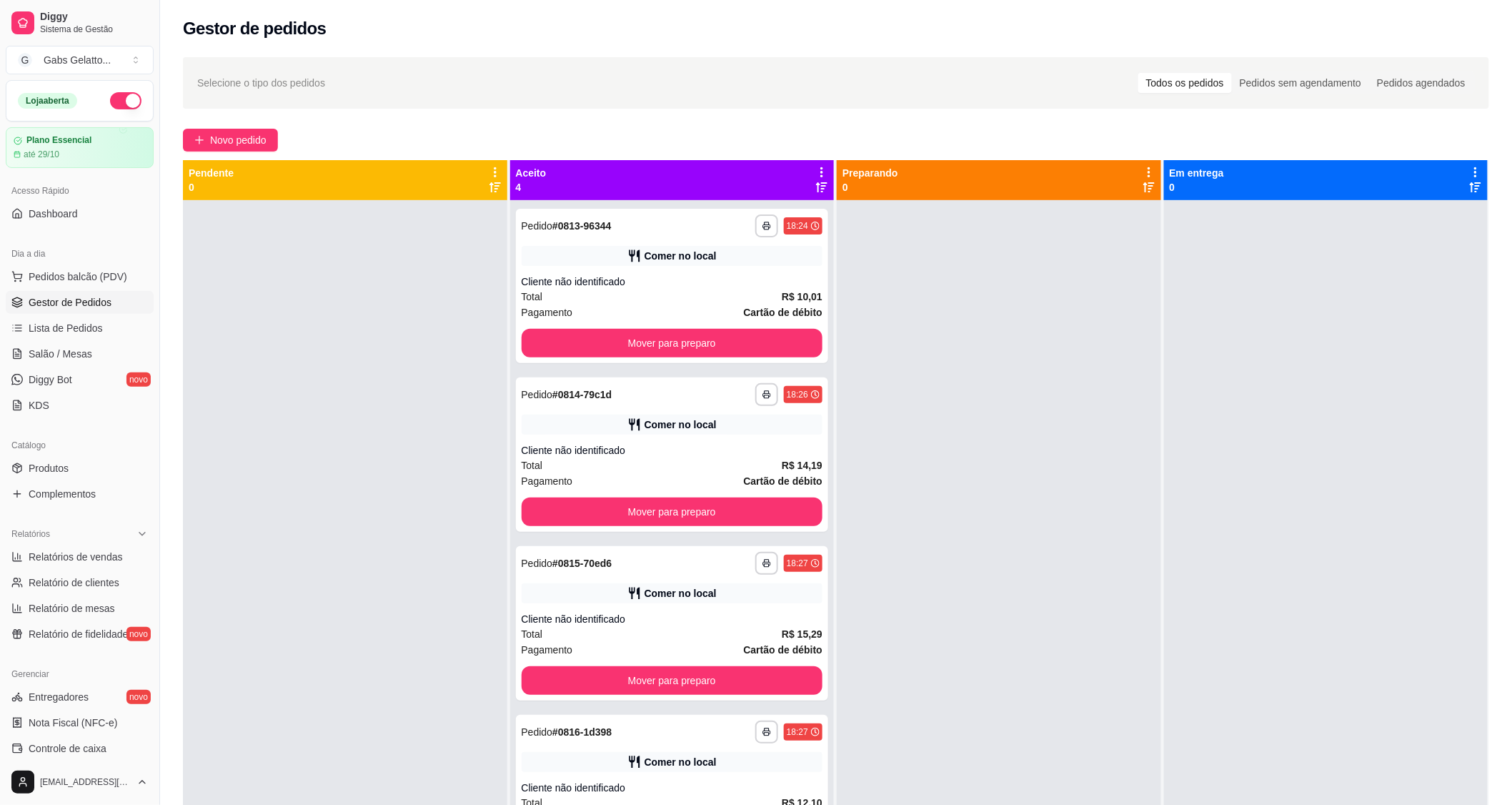
click at [108, 255] on div "Dia a dia" at bounding box center [79, 253] width 148 height 23
click at [120, 276] on span "Pedidos balcão (PDV)" at bounding box center [77, 277] width 98 height 14
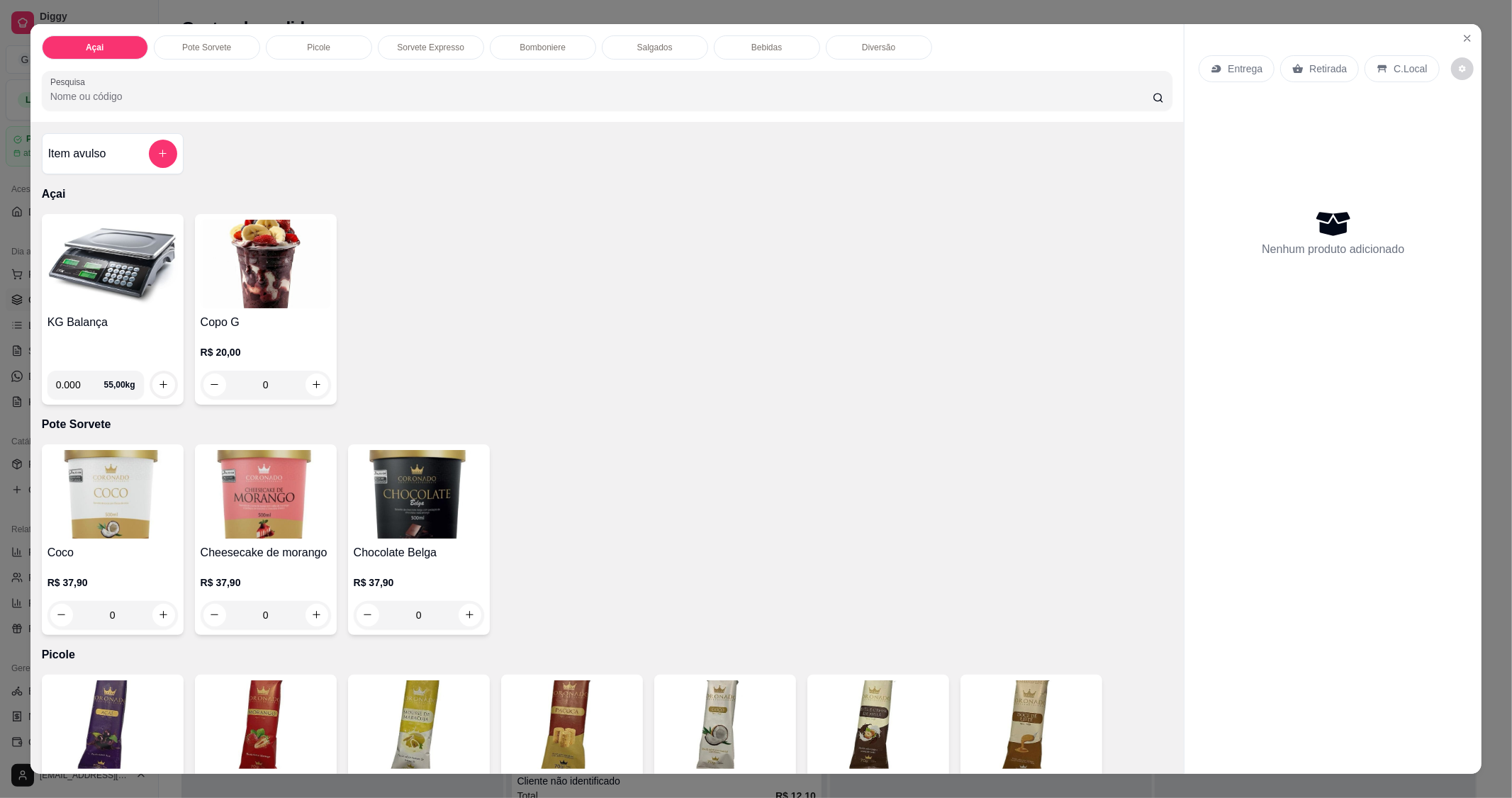
click at [123, 279] on img at bounding box center [112, 264] width 130 height 89
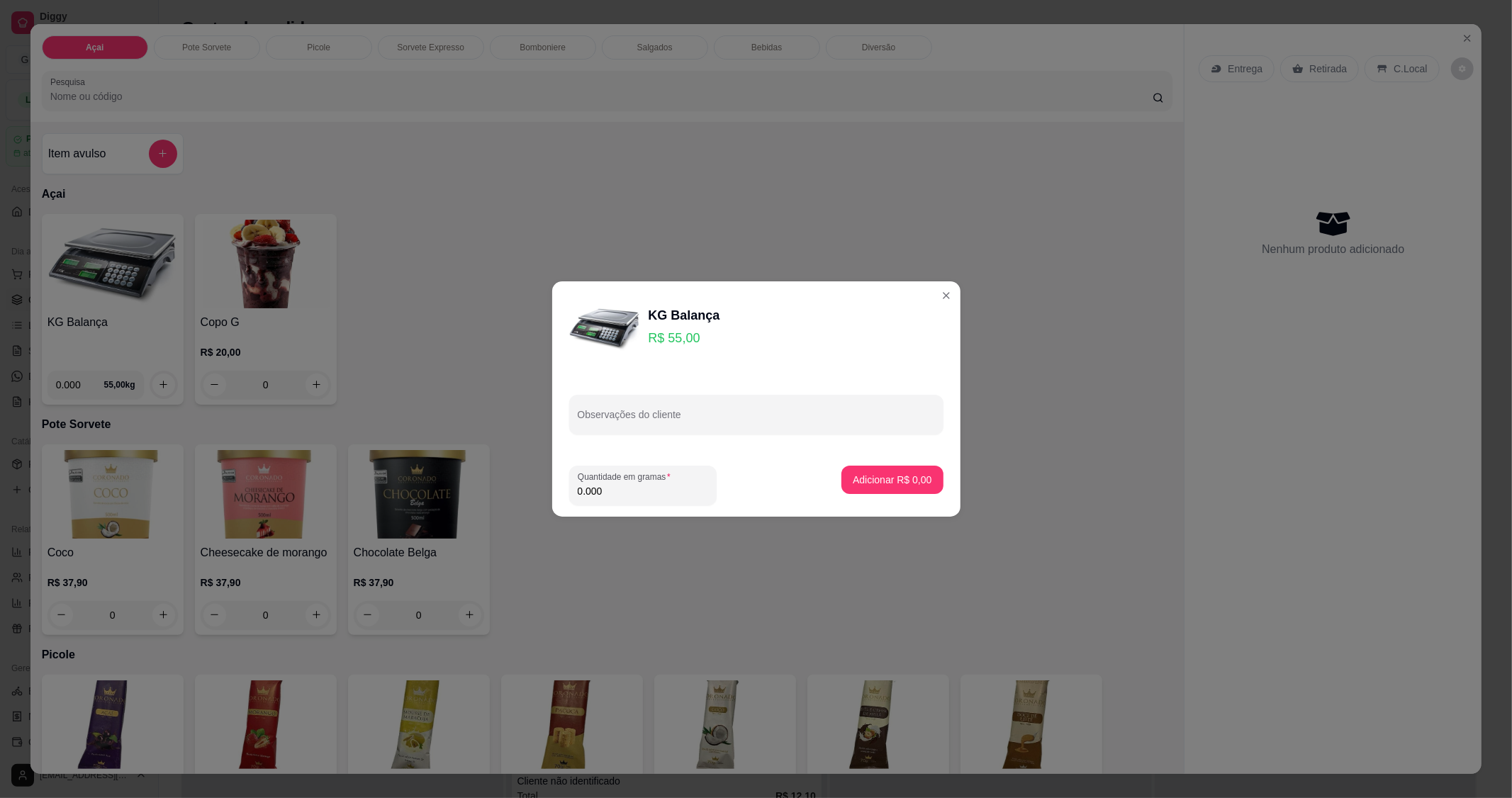
click at [632, 496] on input "0.000" at bounding box center [643, 491] width 130 height 14
type input "0.200"
click at [858, 477] on p "Adicionar R$ 11,00" at bounding box center [889, 478] width 82 height 13
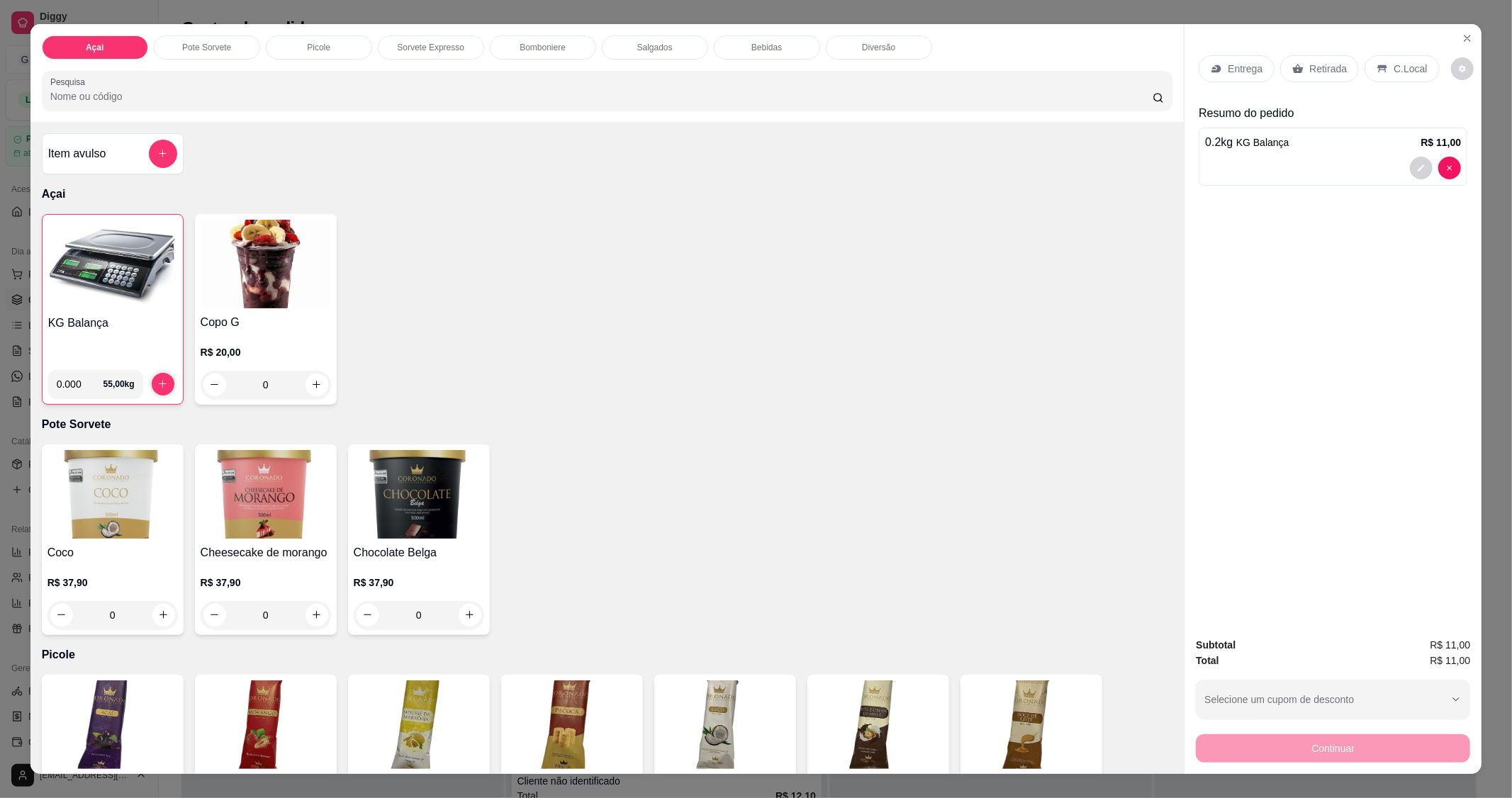
click at [1395, 66] on p "C.Local" at bounding box center [1410, 69] width 34 height 14
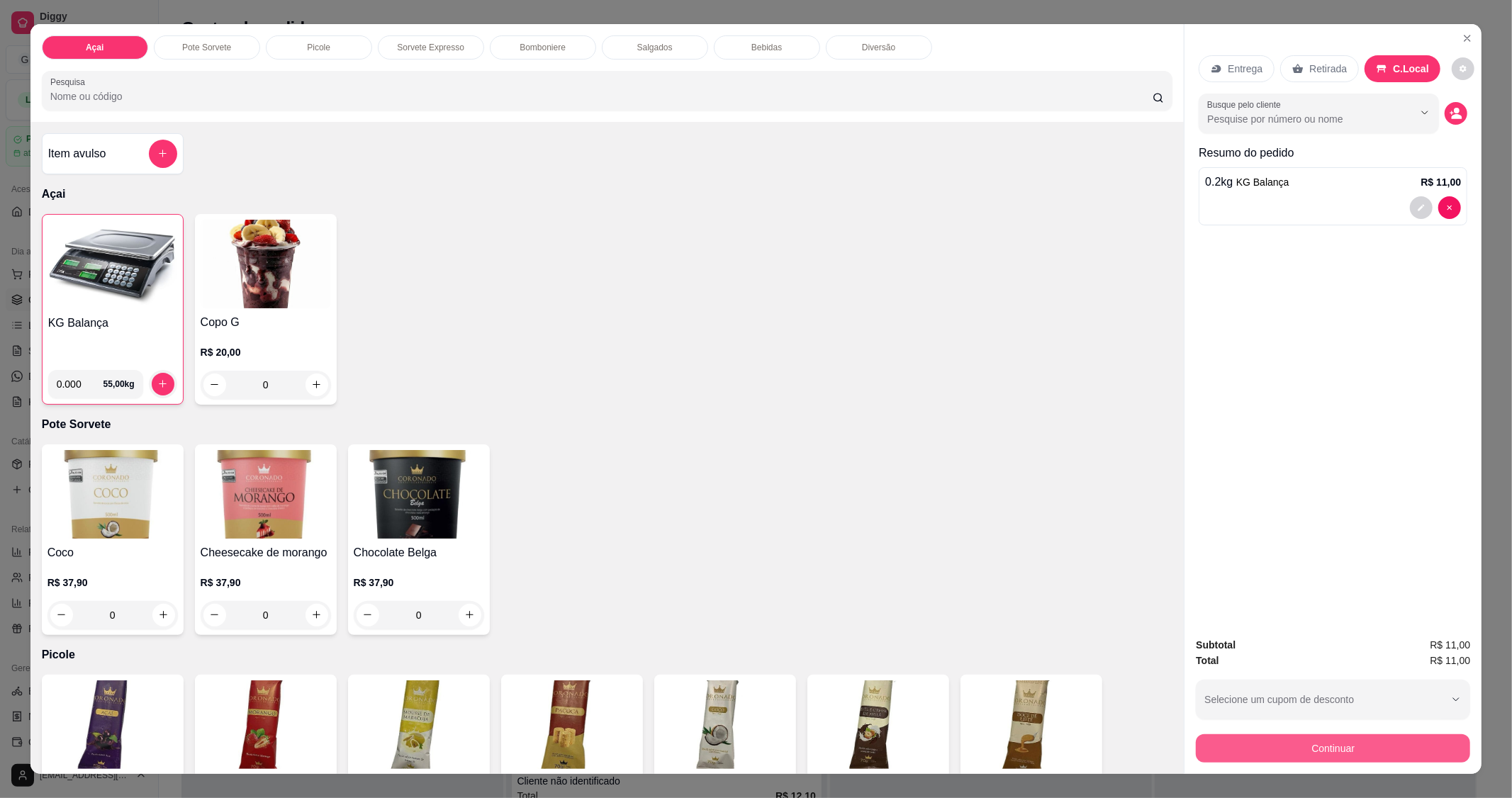
click at [1280, 737] on button "Continuar" at bounding box center [1333, 748] width 274 height 28
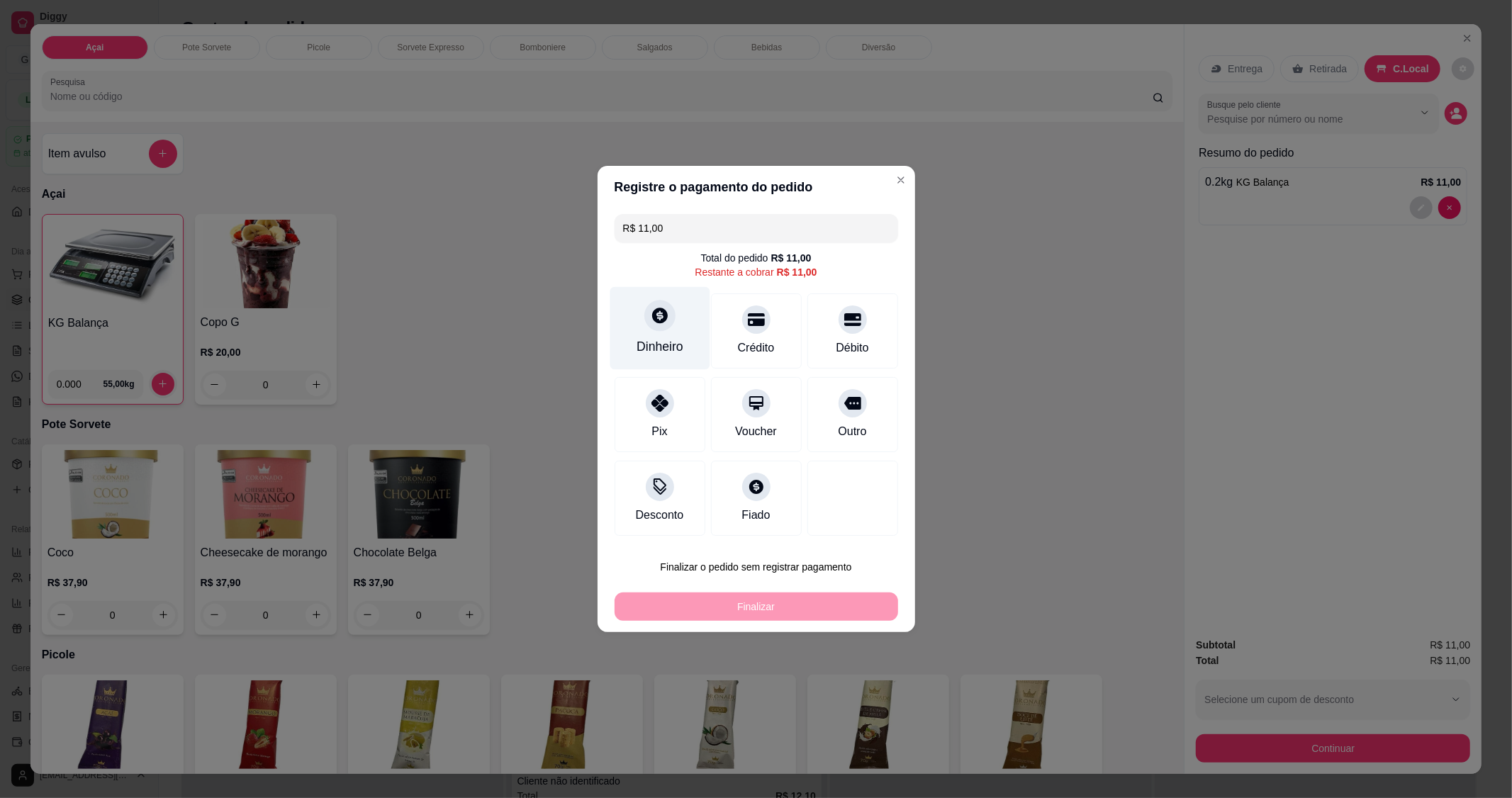
click at [647, 343] on div "Dinheiro" at bounding box center [660, 347] width 47 height 19
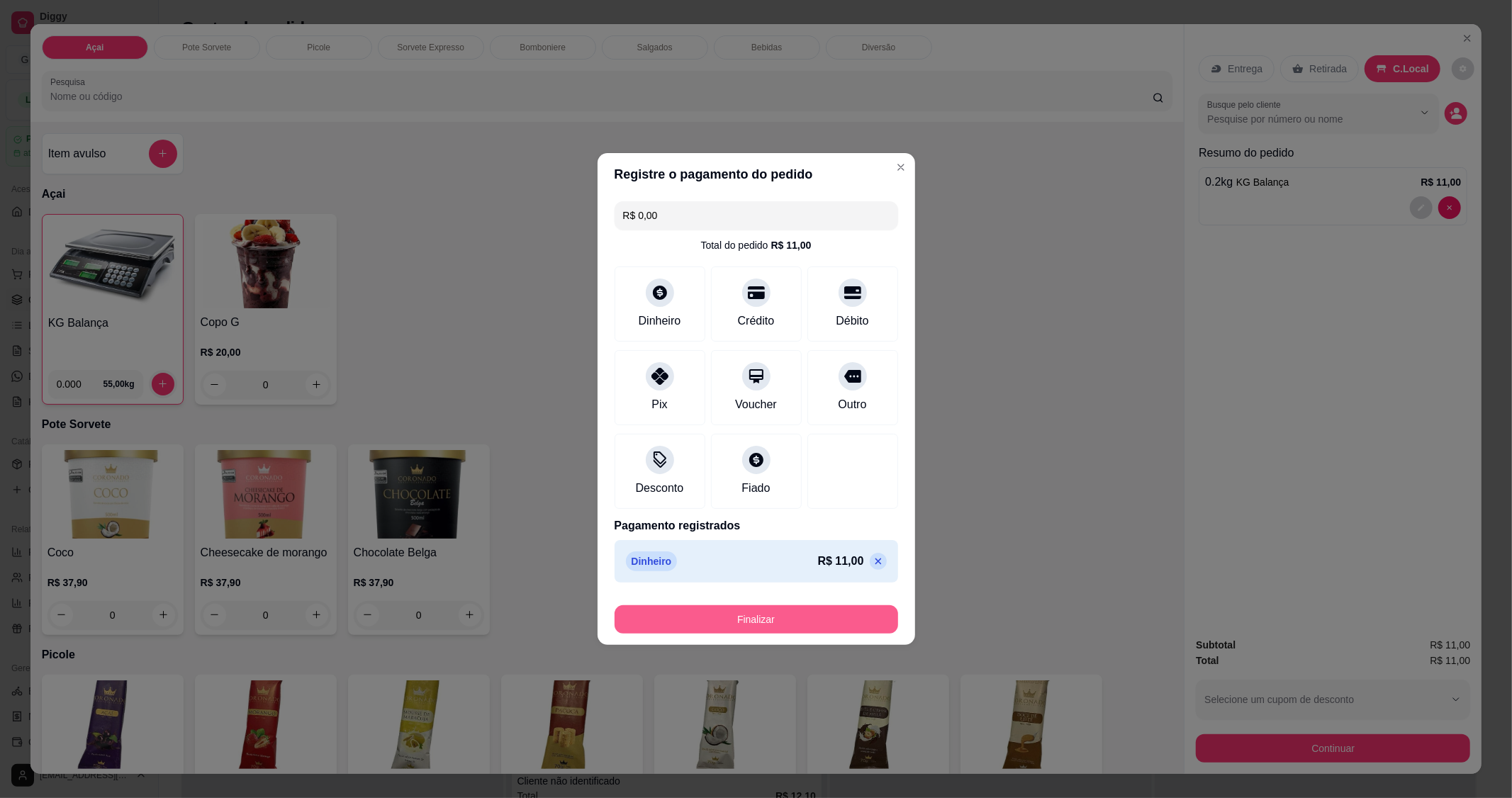
click at [796, 628] on button "Finalizar" at bounding box center [756, 619] width 284 height 28
type input "-R$ 11,00"
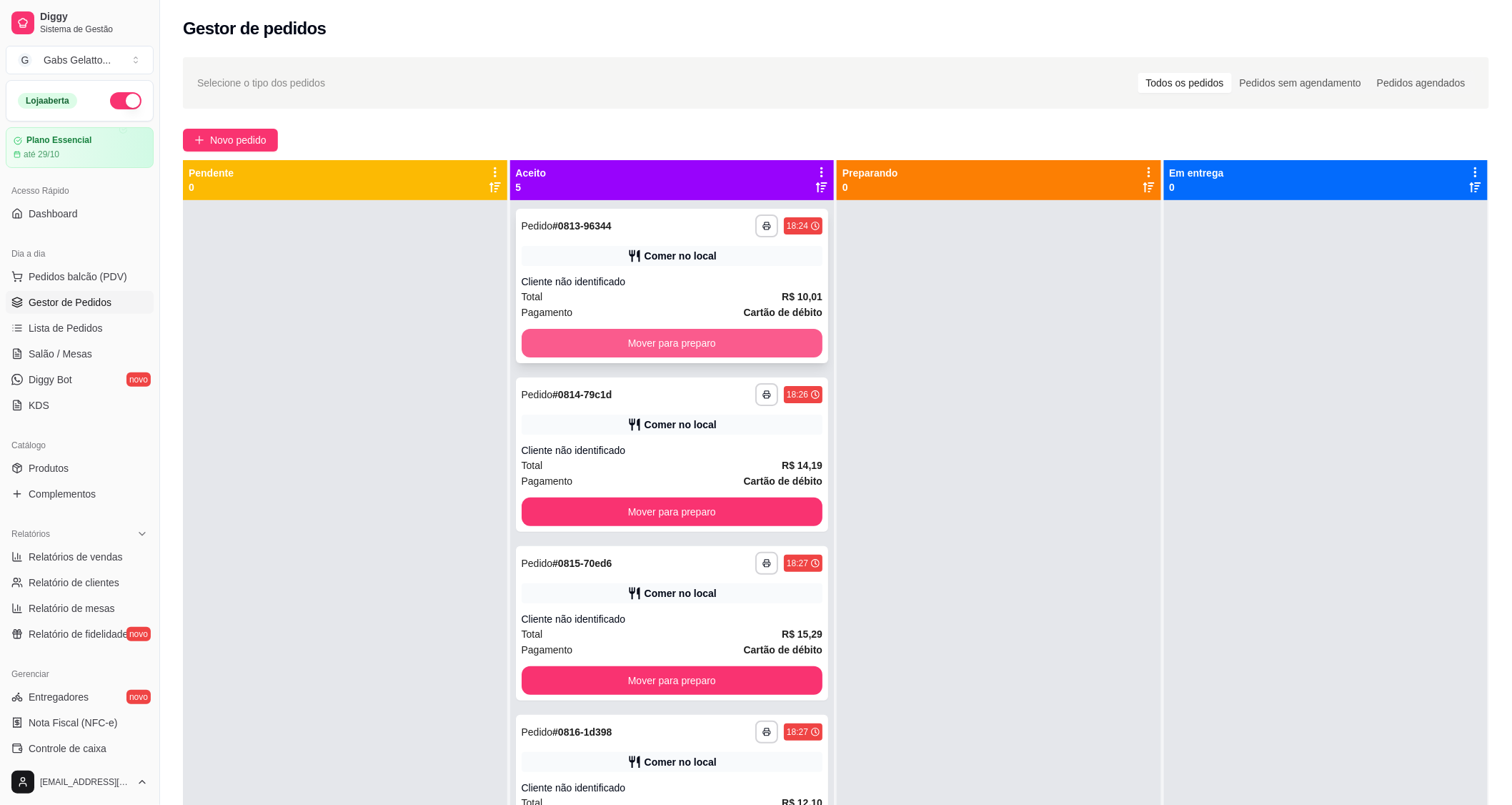
click at [719, 335] on button "Mover para preparo" at bounding box center [673, 343] width 302 height 28
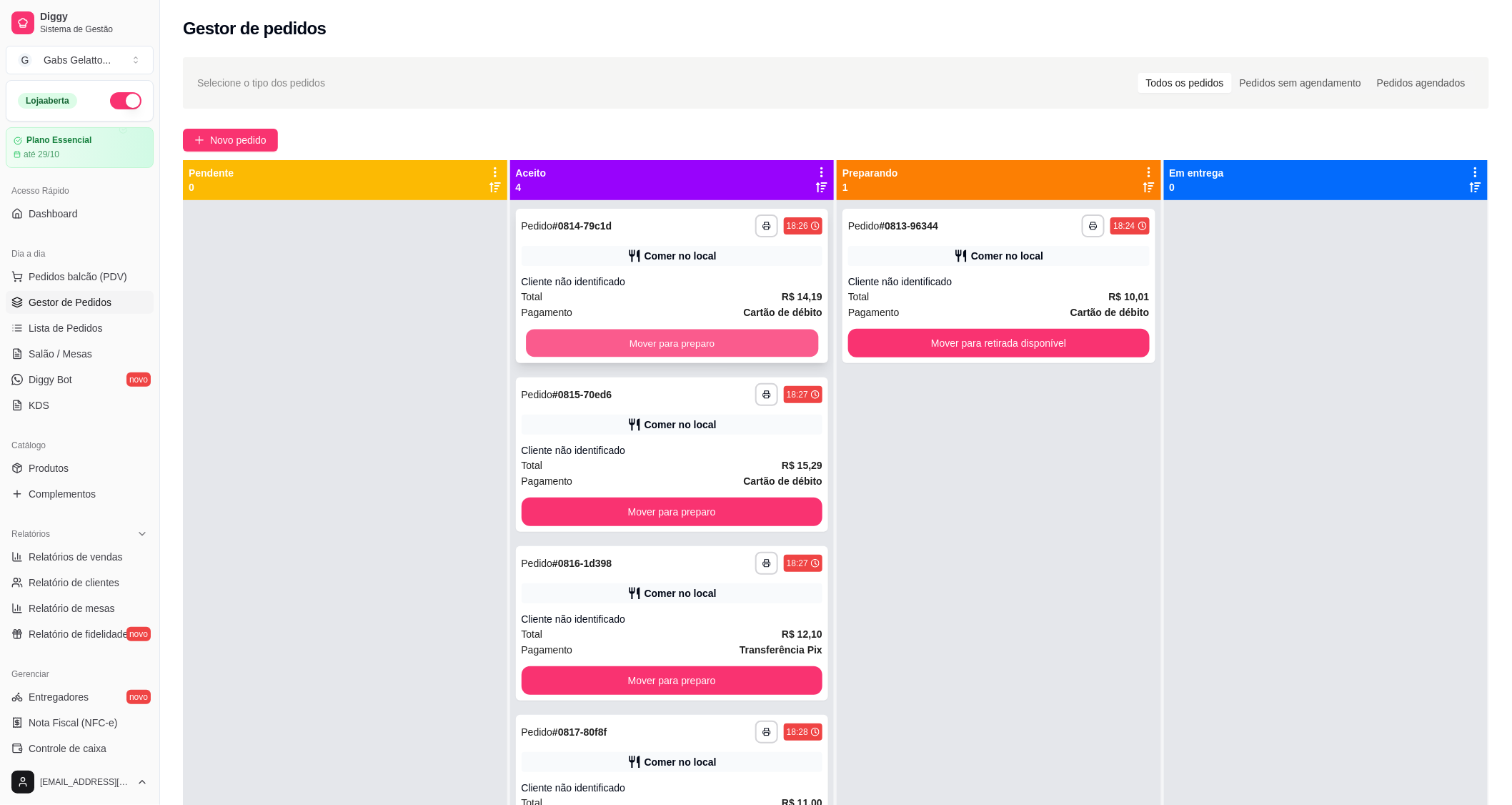
click at [730, 345] on button "Mover para preparo" at bounding box center [672, 343] width 292 height 28
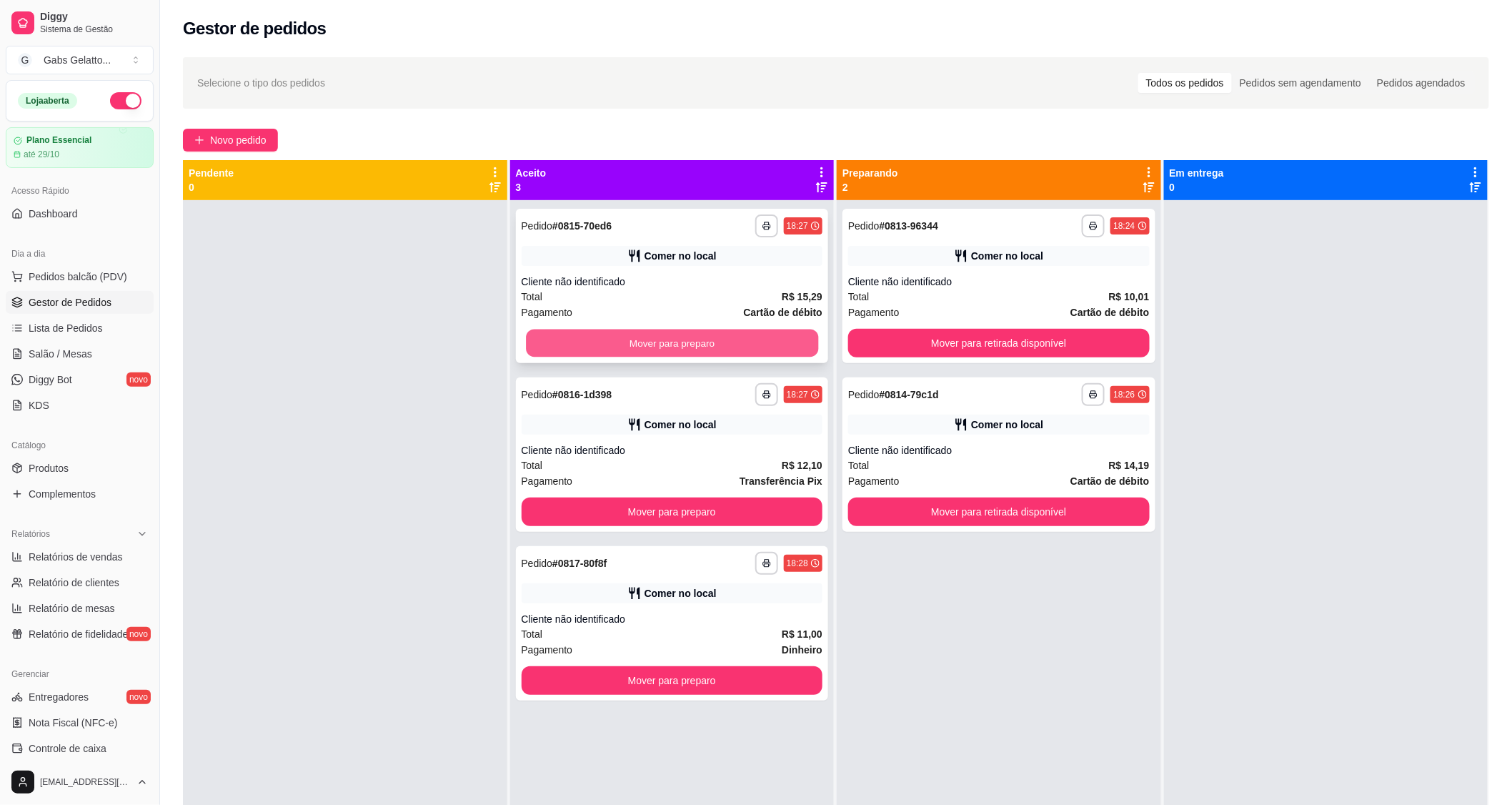
click at [739, 346] on button "Mover para preparo" at bounding box center [672, 343] width 292 height 28
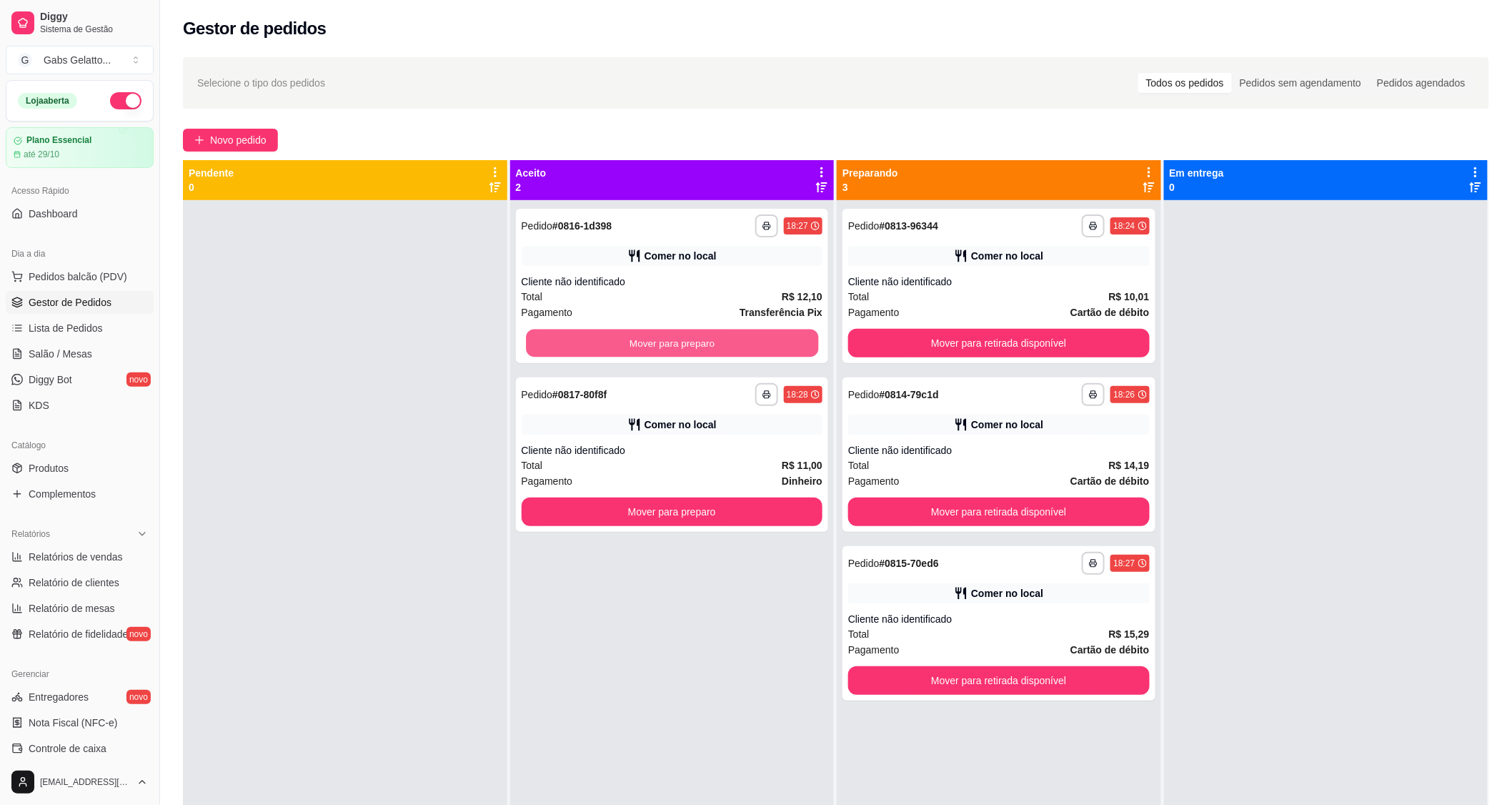
click at [739, 344] on button "Mover para preparo" at bounding box center [672, 343] width 292 height 28
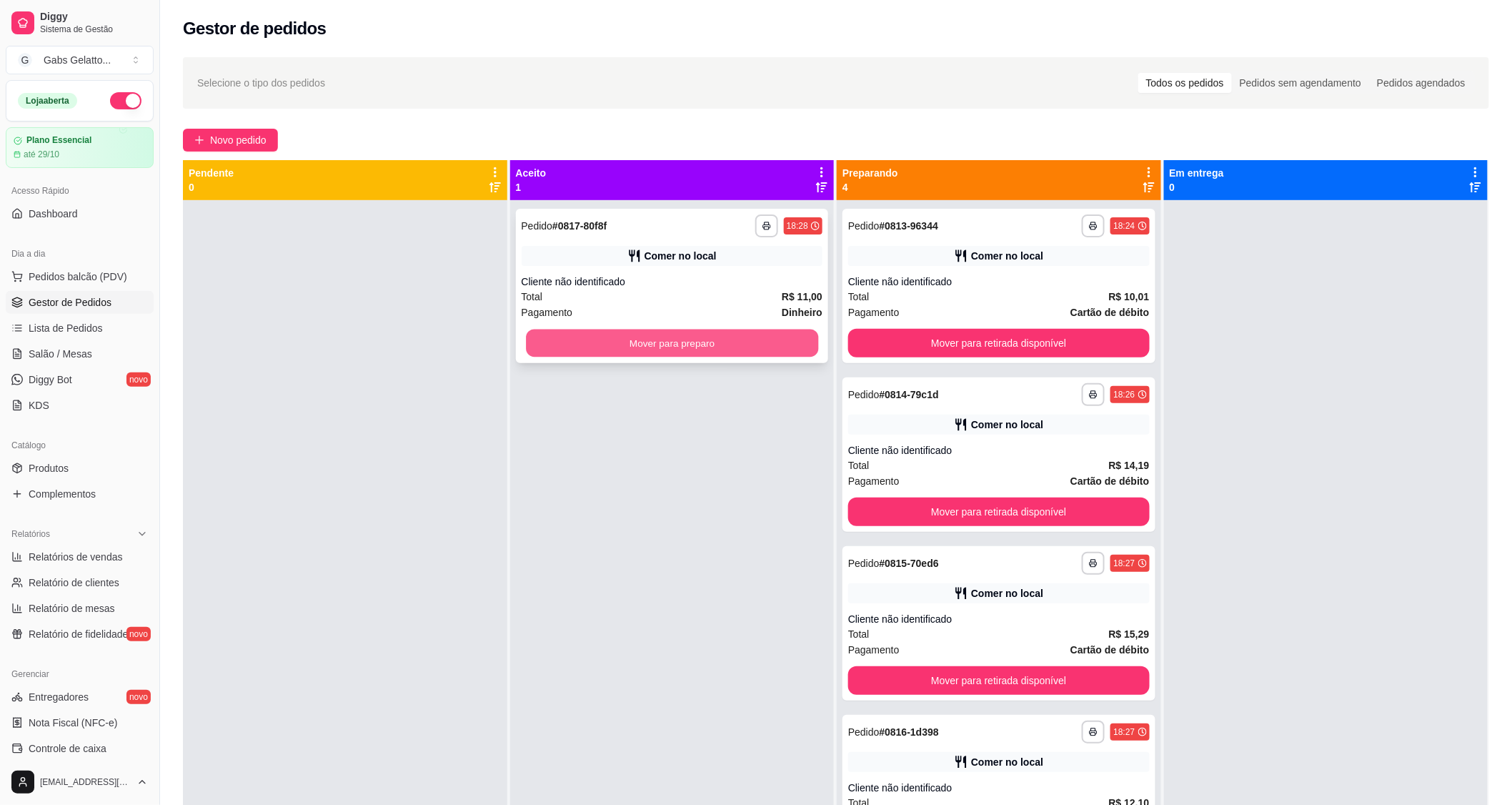
click at [739, 330] on button "Mover para preparo" at bounding box center [672, 343] width 292 height 28
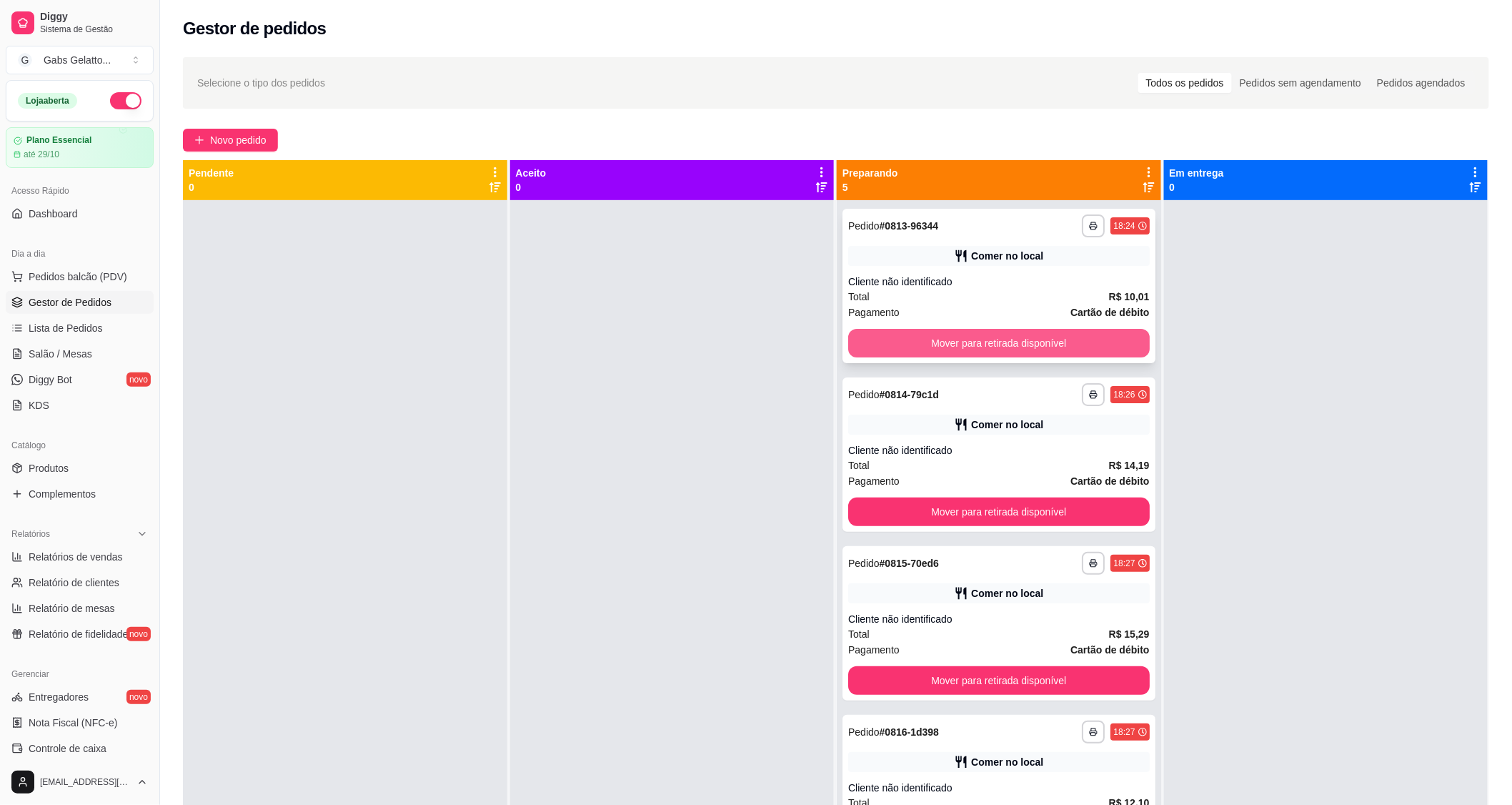
click at [971, 337] on button "Mover para retirada disponível" at bounding box center [999, 343] width 302 height 28
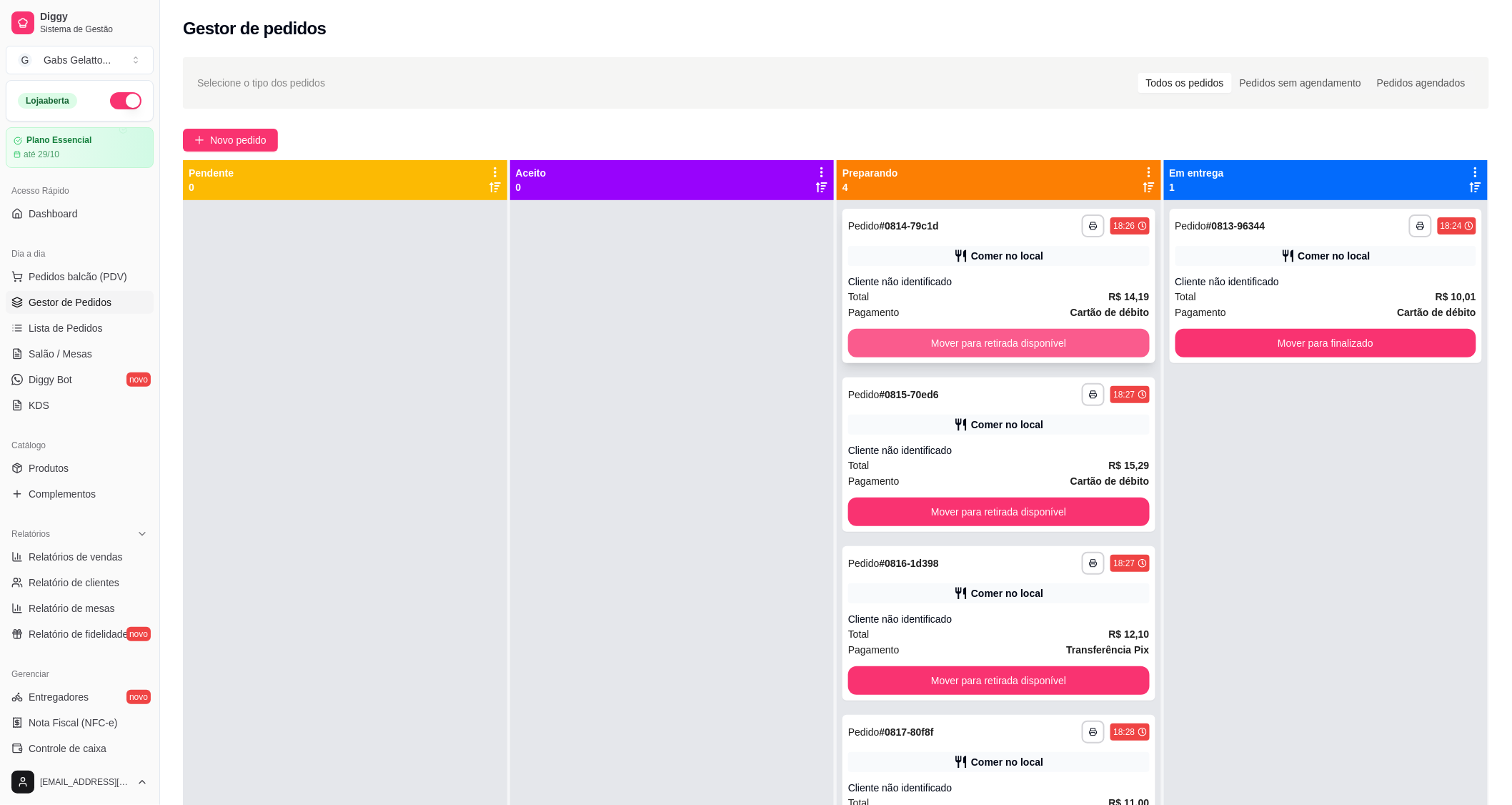
click at [1089, 355] on button "Mover para retirada disponível" at bounding box center [999, 343] width 302 height 28
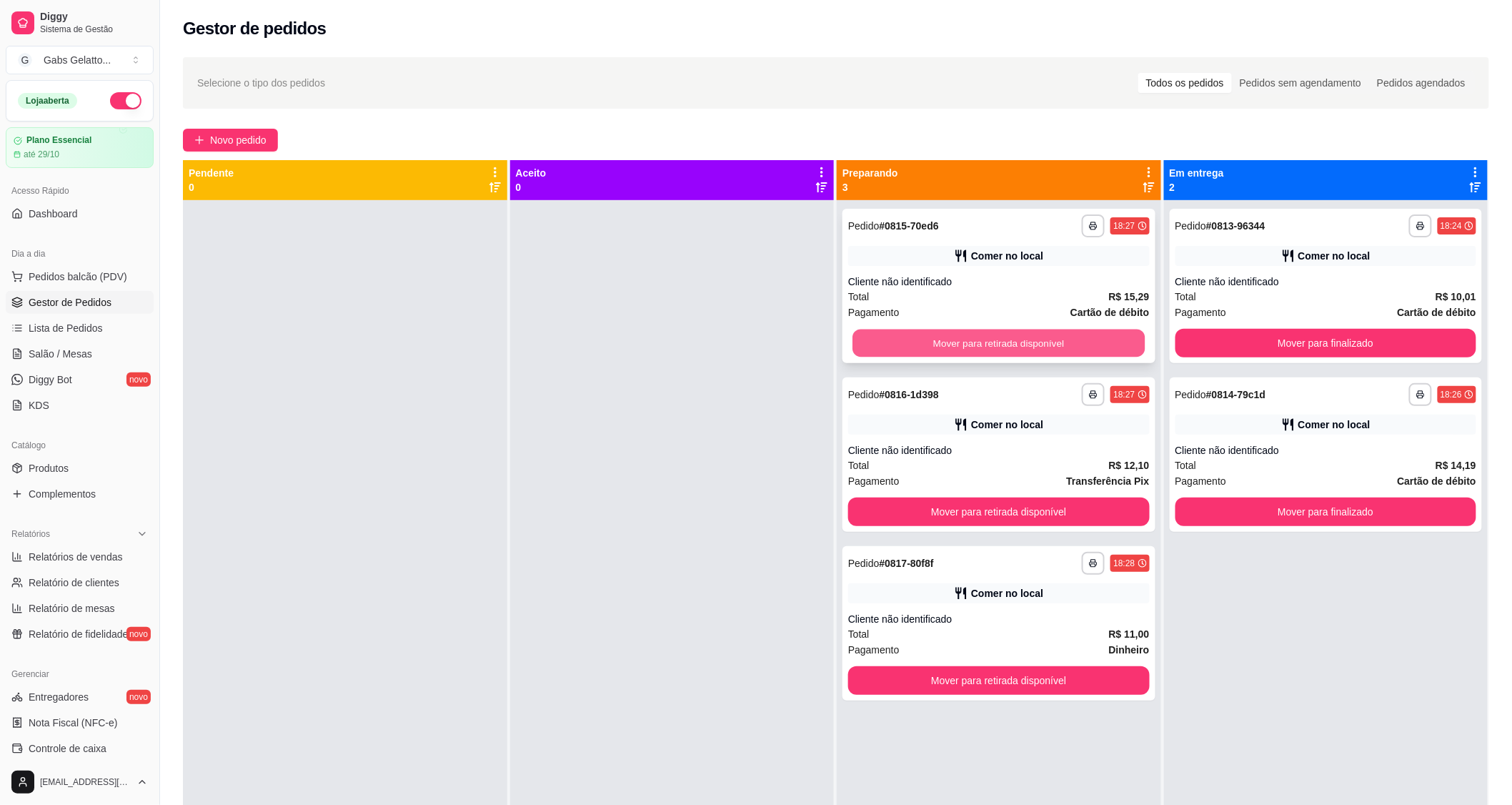
click at [1091, 351] on button "Mover para retirada disponível" at bounding box center [999, 343] width 292 height 28
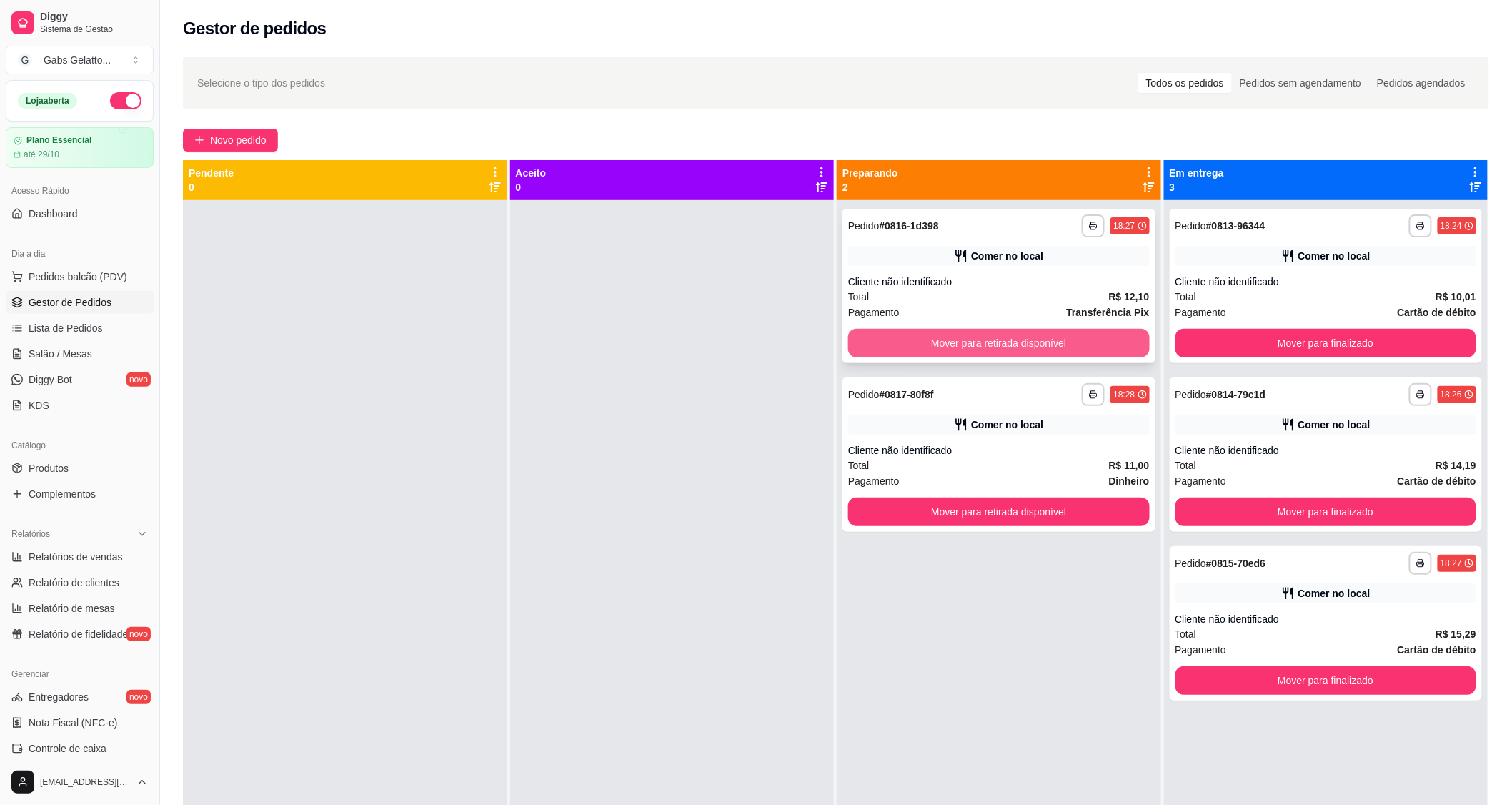
click at [1090, 351] on button "Mover para retirada disponível" at bounding box center [999, 343] width 302 height 28
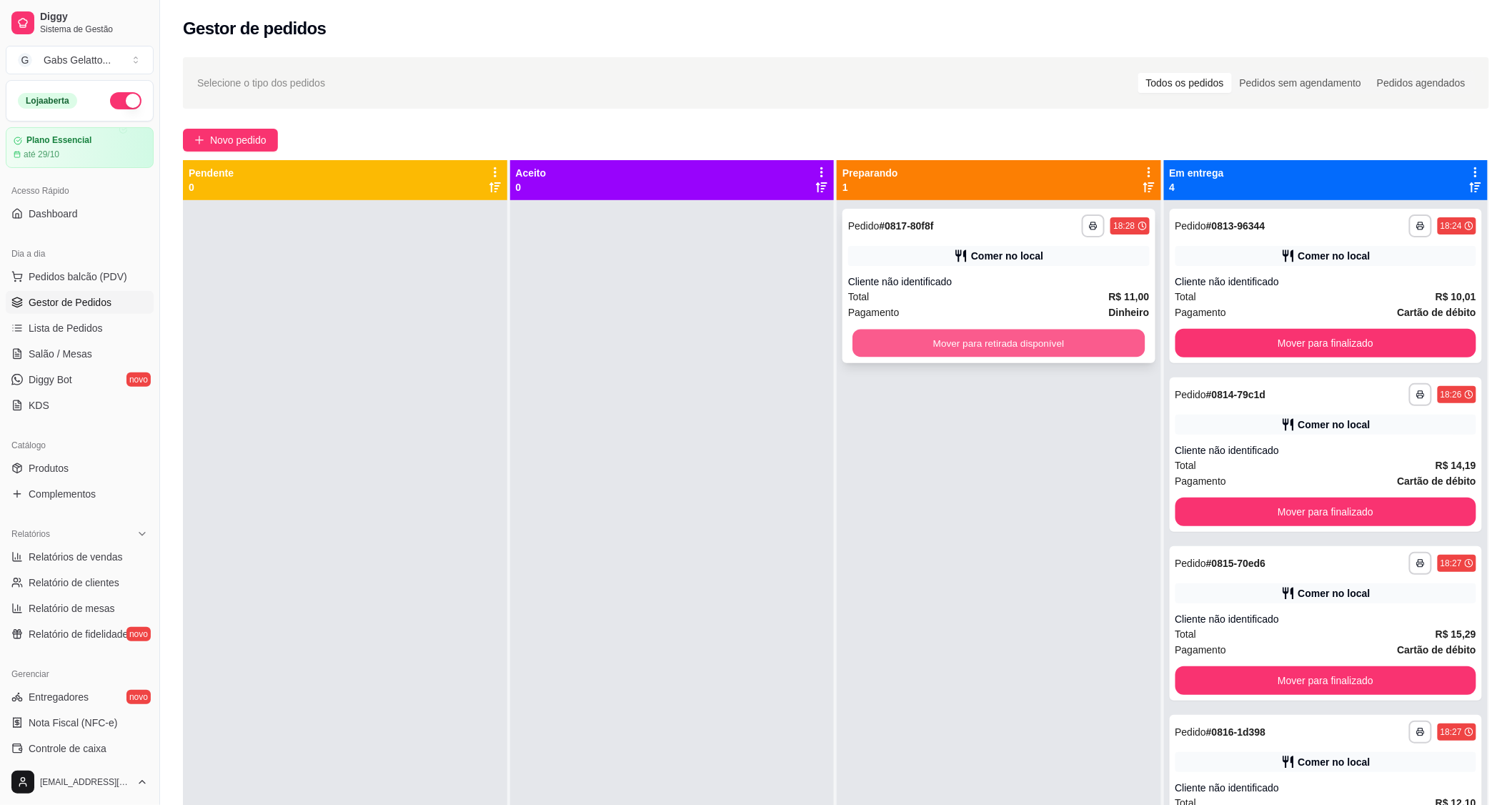
click at [1093, 344] on button "Mover para retirada disponível" at bounding box center [999, 343] width 292 height 28
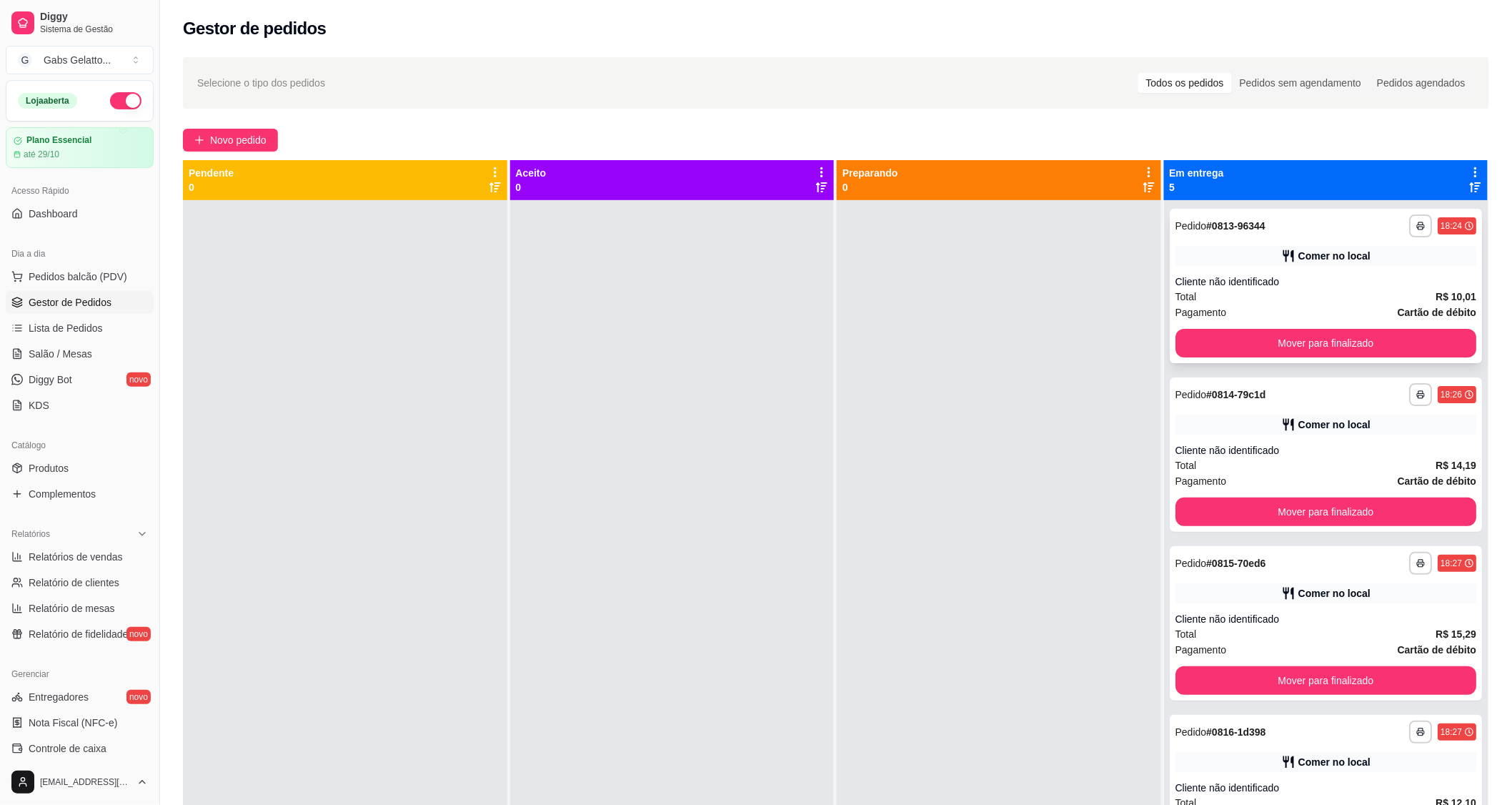
click at [1275, 326] on div "**********" at bounding box center [1326, 285] width 313 height 154
click at [1316, 327] on div "**********" at bounding box center [1326, 285] width 313 height 154
click at [1315, 319] on div "Pagamento Cartão de débito" at bounding box center [1327, 312] width 302 height 16
click at [1302, 345] on button "Mover para finalizado" at bounding box center [1326, 343] width 292 height 28
click at [1304, 344] on button "Mover para finalizado" at bounding box center [1327, 343] width 302 height 28
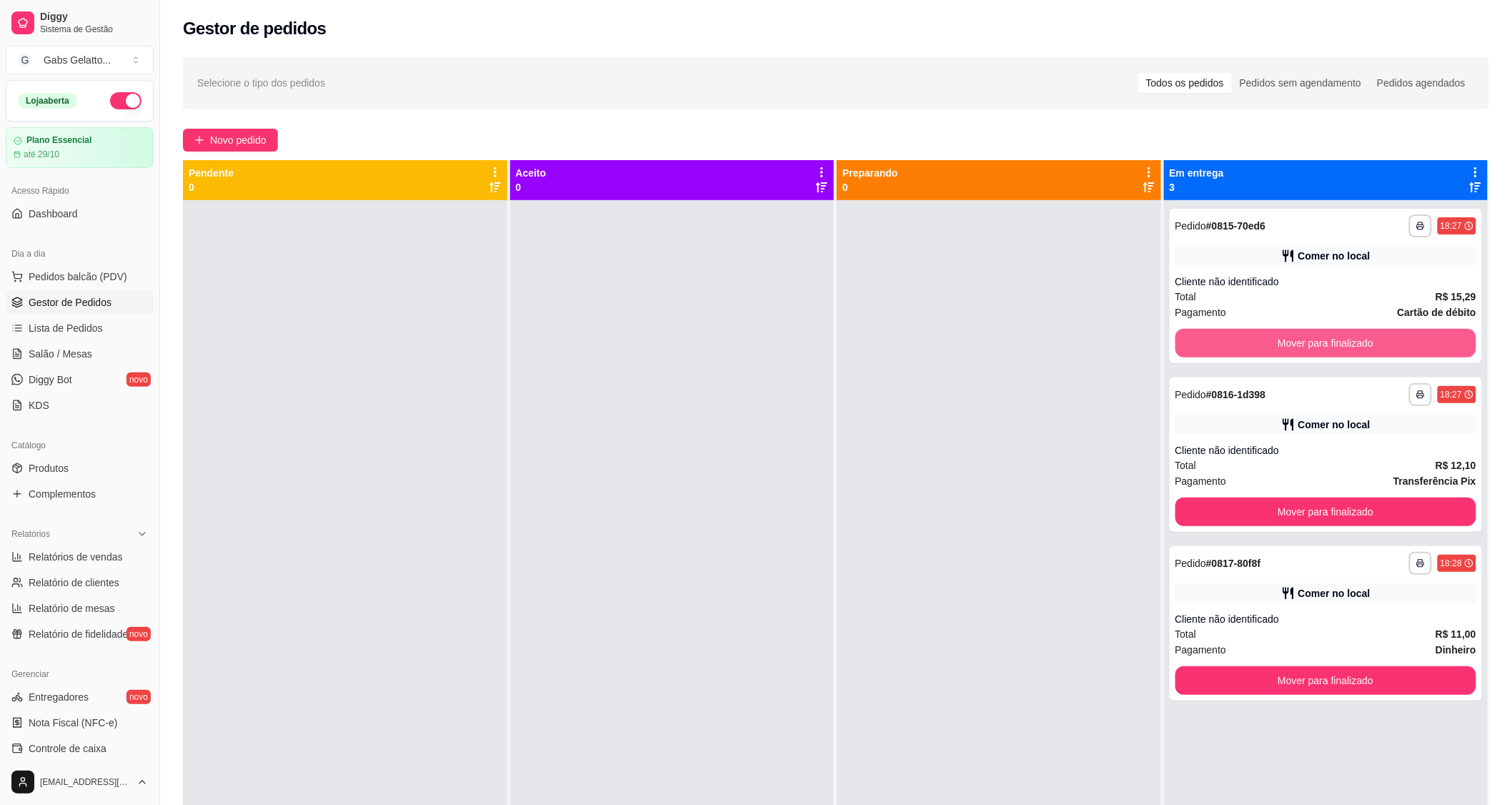
click at [1318, 338] on button "Mover para finalizado" at bounding box center [1327, 343] width 302 height 28
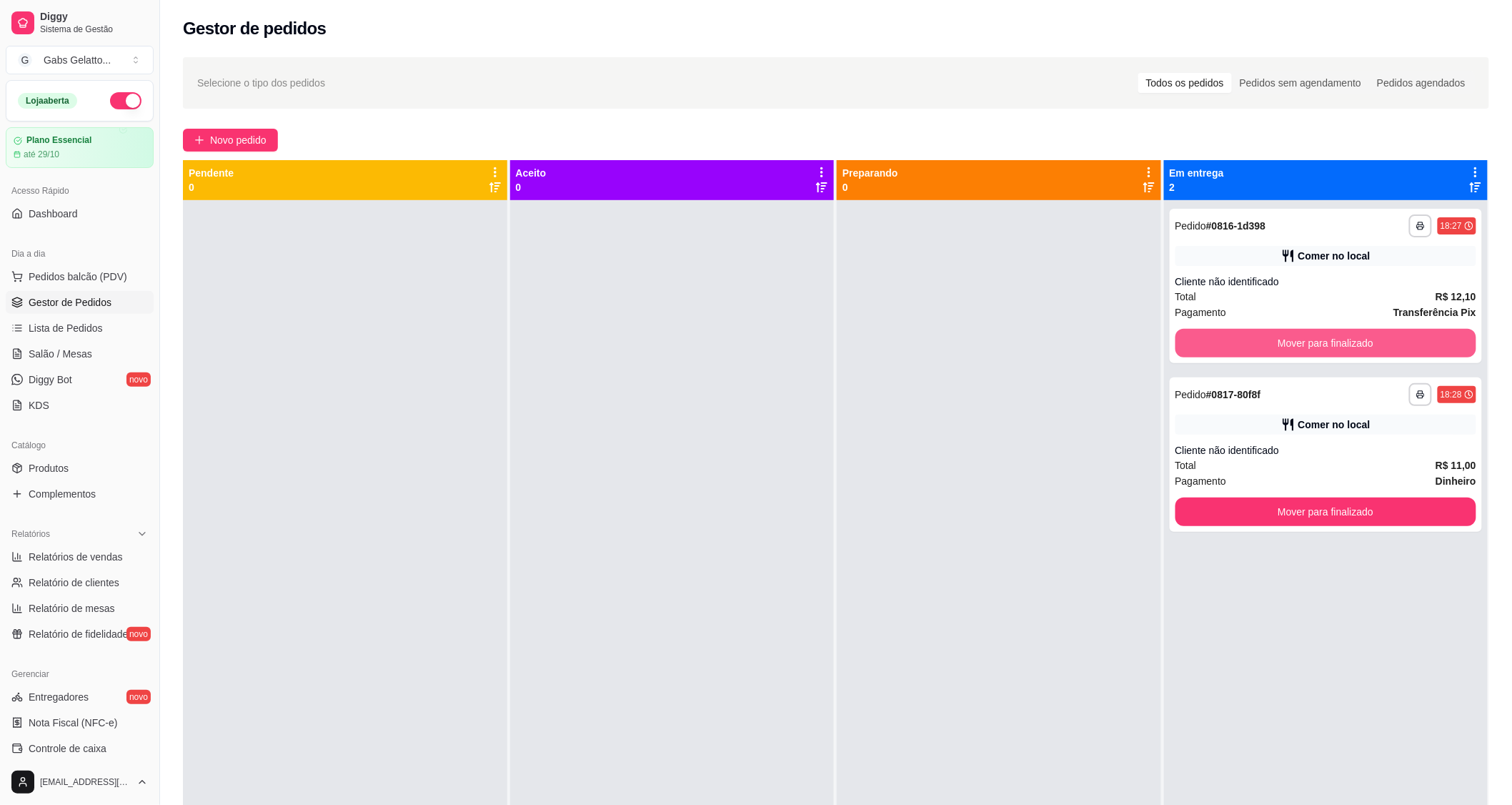
click at [1322, 351] on button "Mover para finalizado" at bounding box center [1327, 343] width 302 height 28
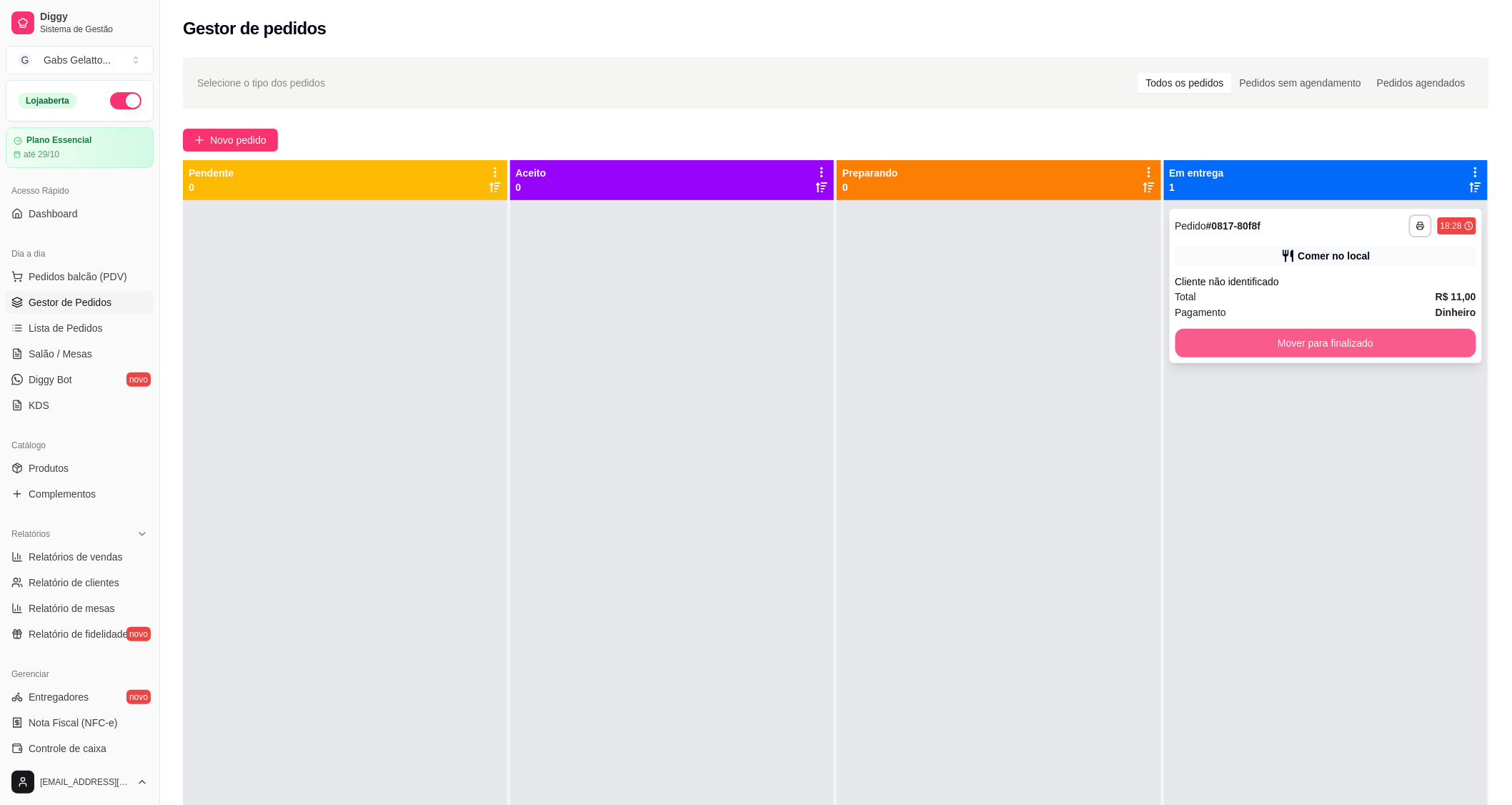
click at [1326, 343] on button "Mover para finalizado" at bounding box center [1327, 343] width 302 height 28
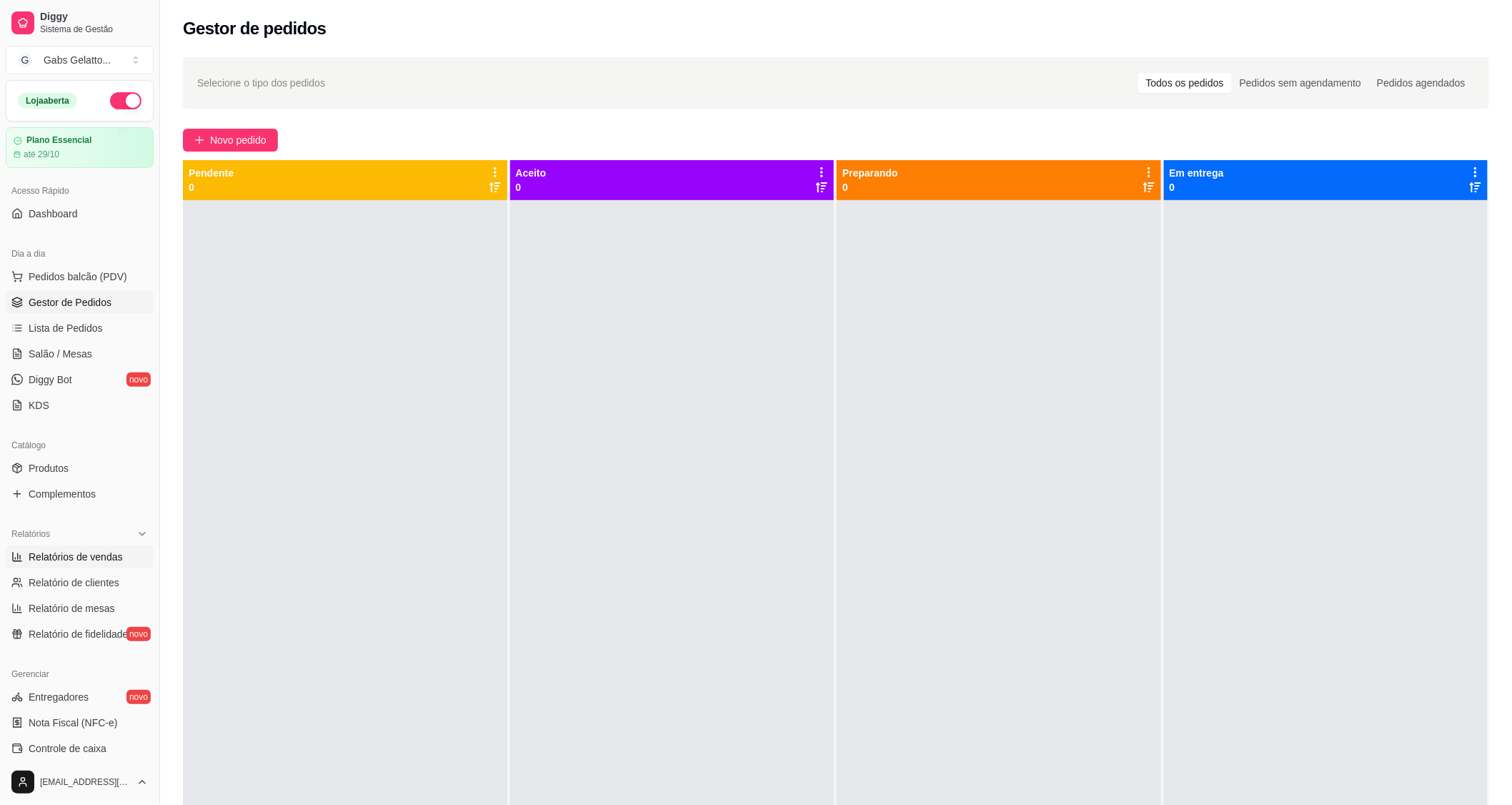
click at [86, 554] on span "Relatórios de vendas" at bounding box center [75, 557] width 94 height 14
select select "ALL"
select select "0"
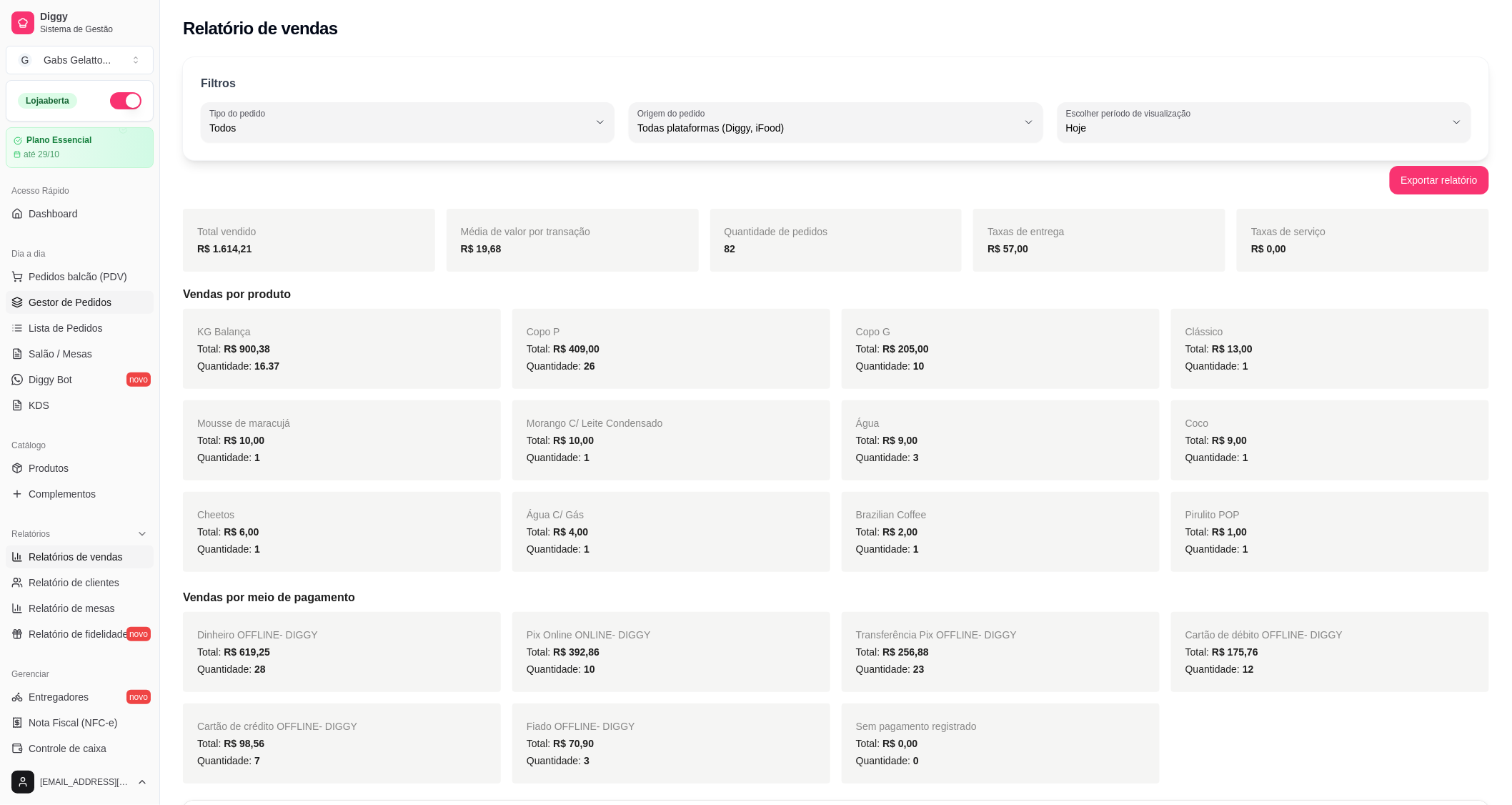
click at [32, 295] on span "Gestor de Pedidos" at bounding box center [69, 302] width 83 height 14
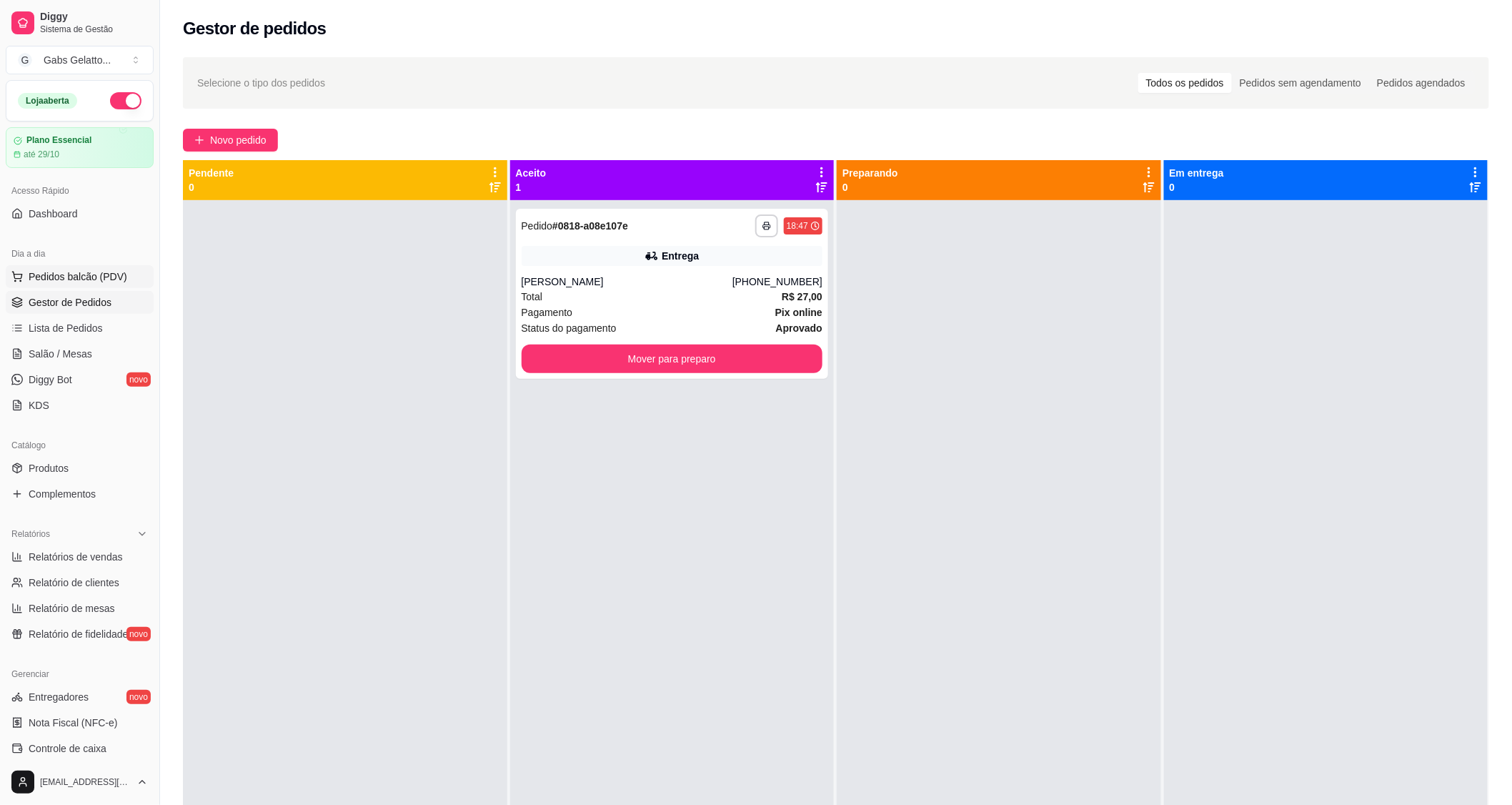
click at [75, 277] on span "Pedidos balcão (PDV)" at bounding box center [77, 277] width 98 height 14
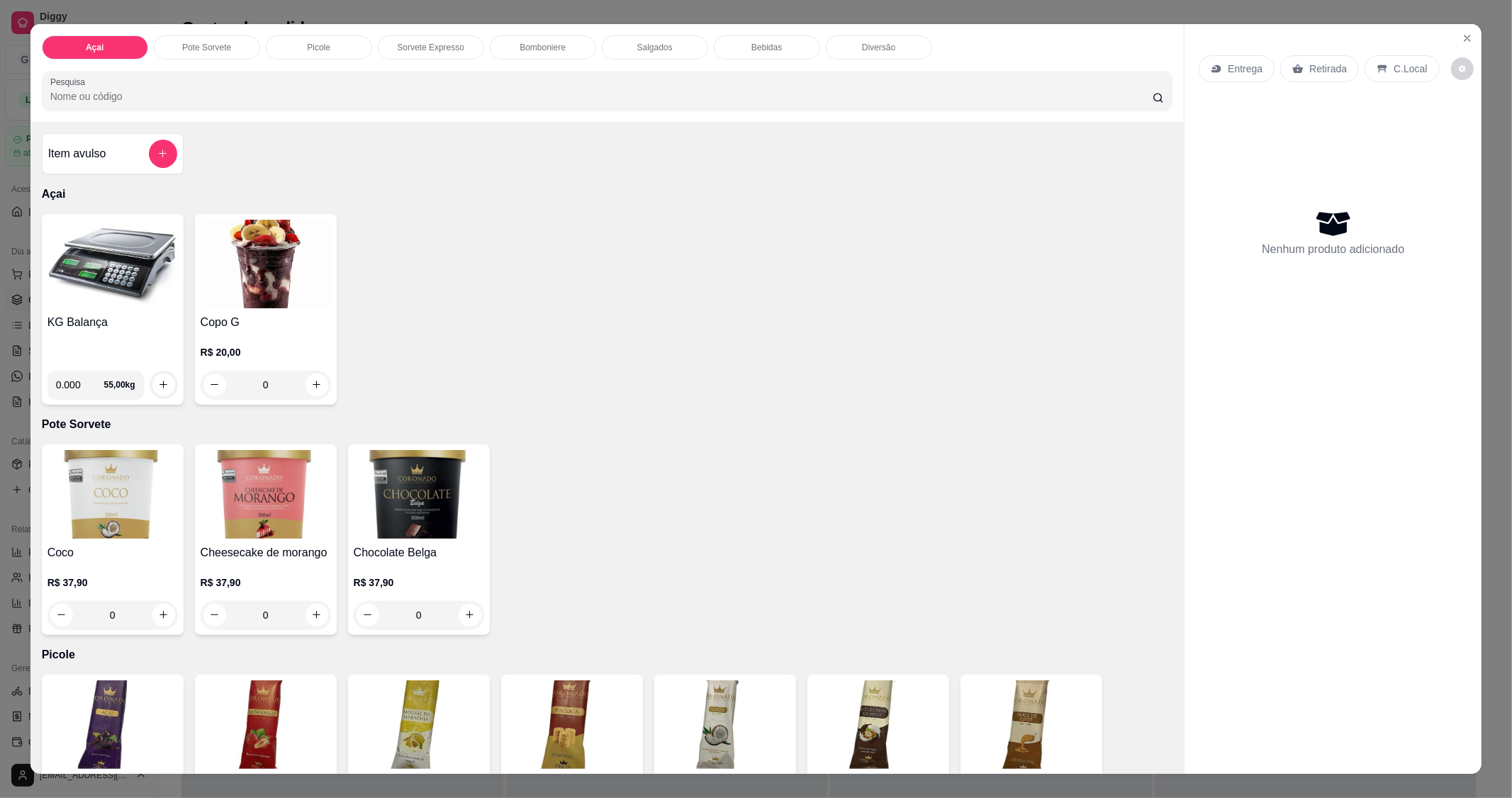
click at [123, 263] on img at bounding box center [112, 264] width 130 height 89
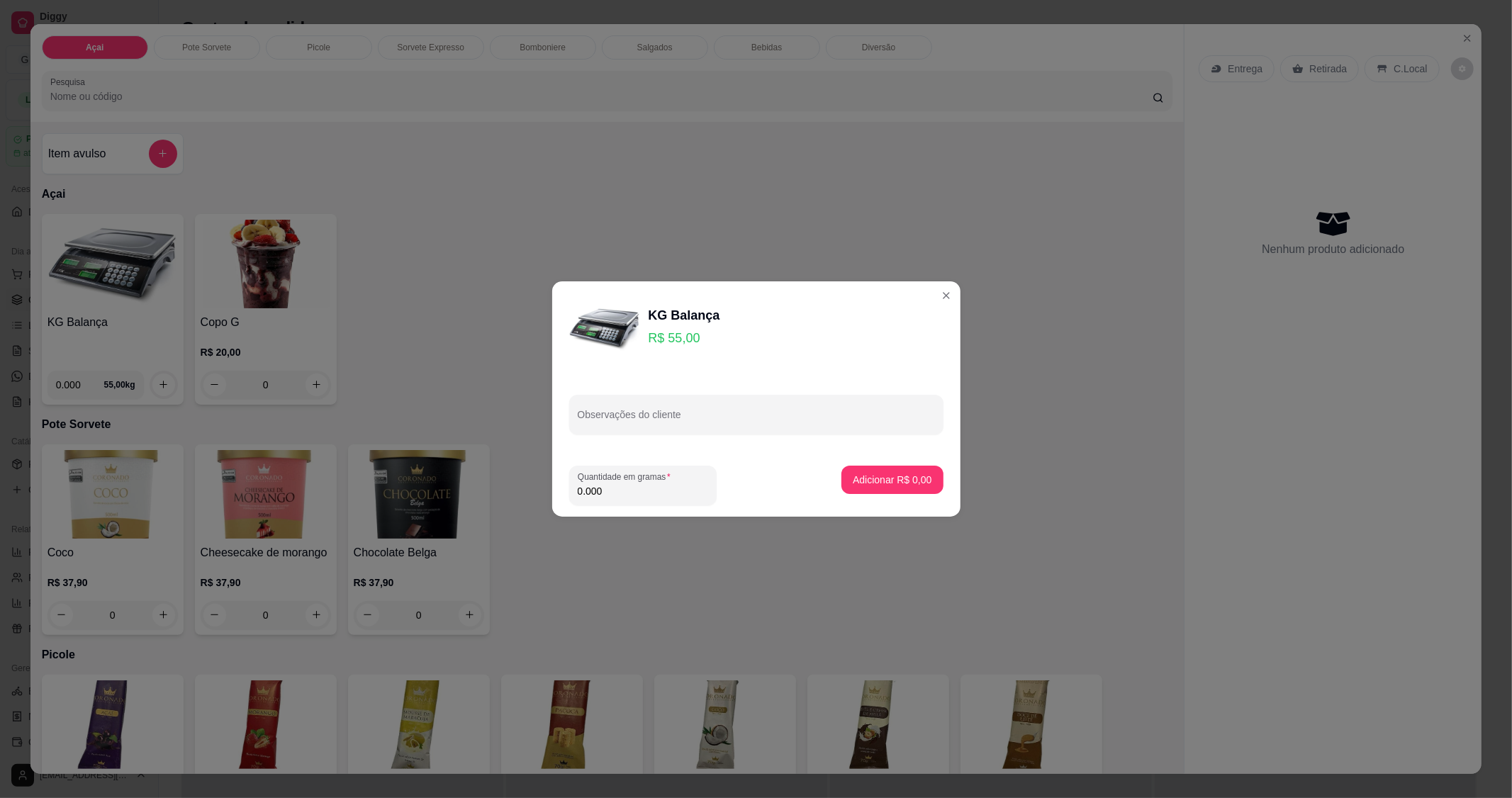
click at [620, 493] on input "0.000" at bounding box center [643, 491] width 130 height 14
click at [620, 493] on input "0.000" at bounding box center [632, 491] width 108 height 14
drag, startPoint x: 691, startPoint y: 478, endPoint x: 693, endPoint y: 488, distance: 10.2
drag, startPoint x: 693, startPoint y: 488, endPoint x: 658, endPoint y: 493, distance: 35.4
click at [658, 493] on input "0.000" at bounding box center [643, 491] width 130 height 14
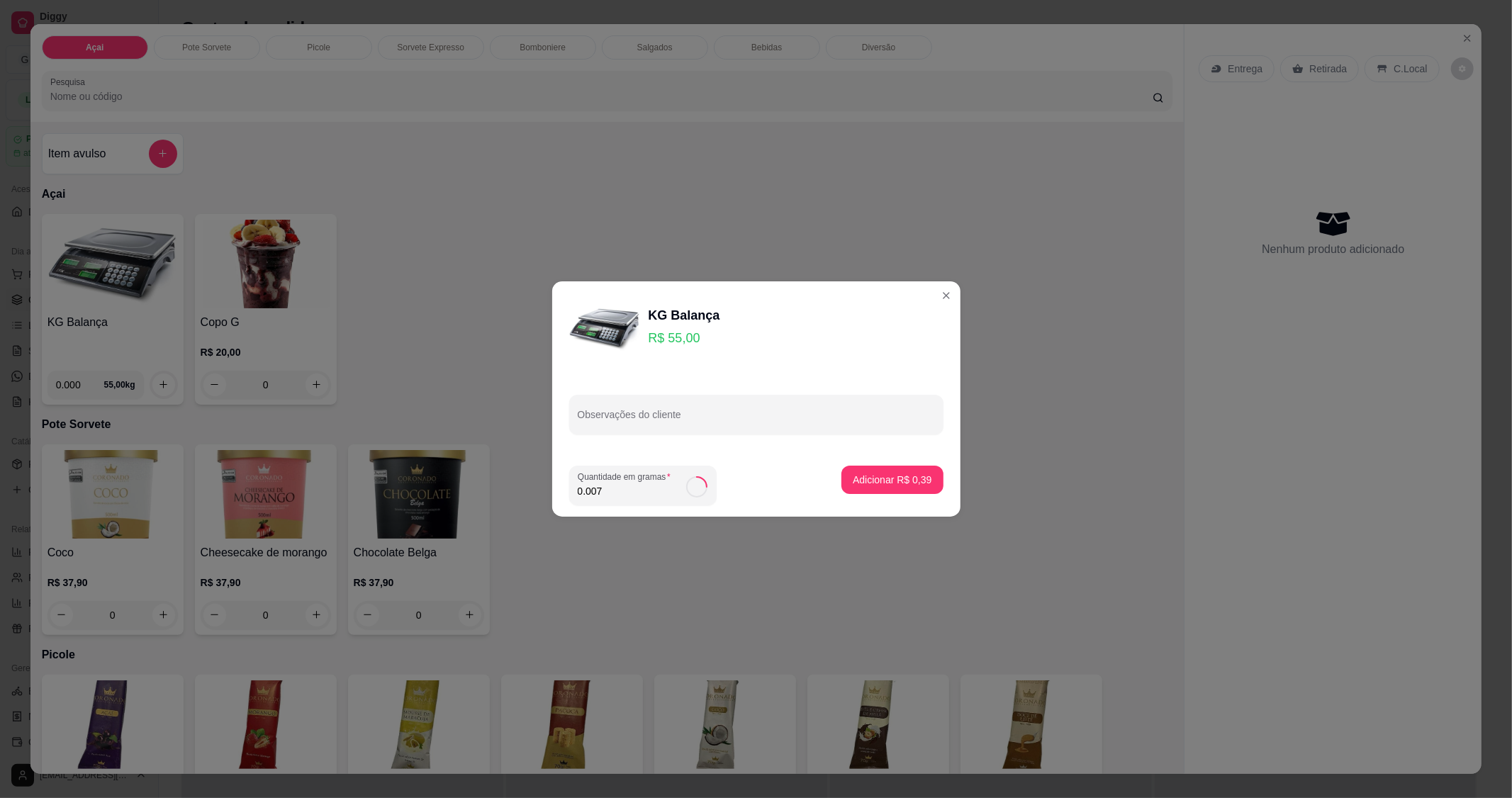
type input "0.078"
click at [898, 480] on p "Adicionar R$ 4,29" at bounding box center [893, 478] width 76 height 13
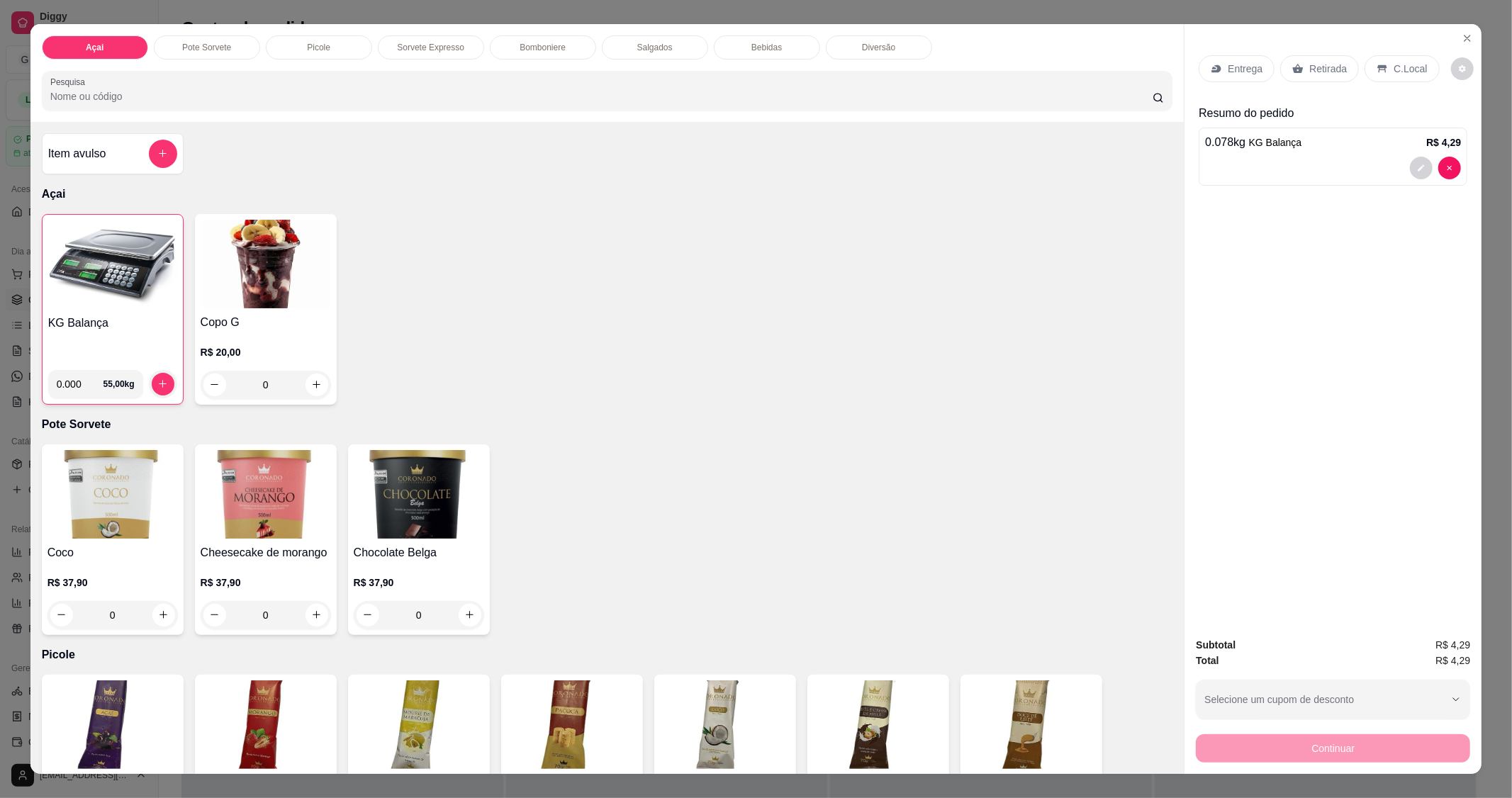
click at [1419, 65] on div "C.Local" at bounding box center [1401, 69] width 74 height 27
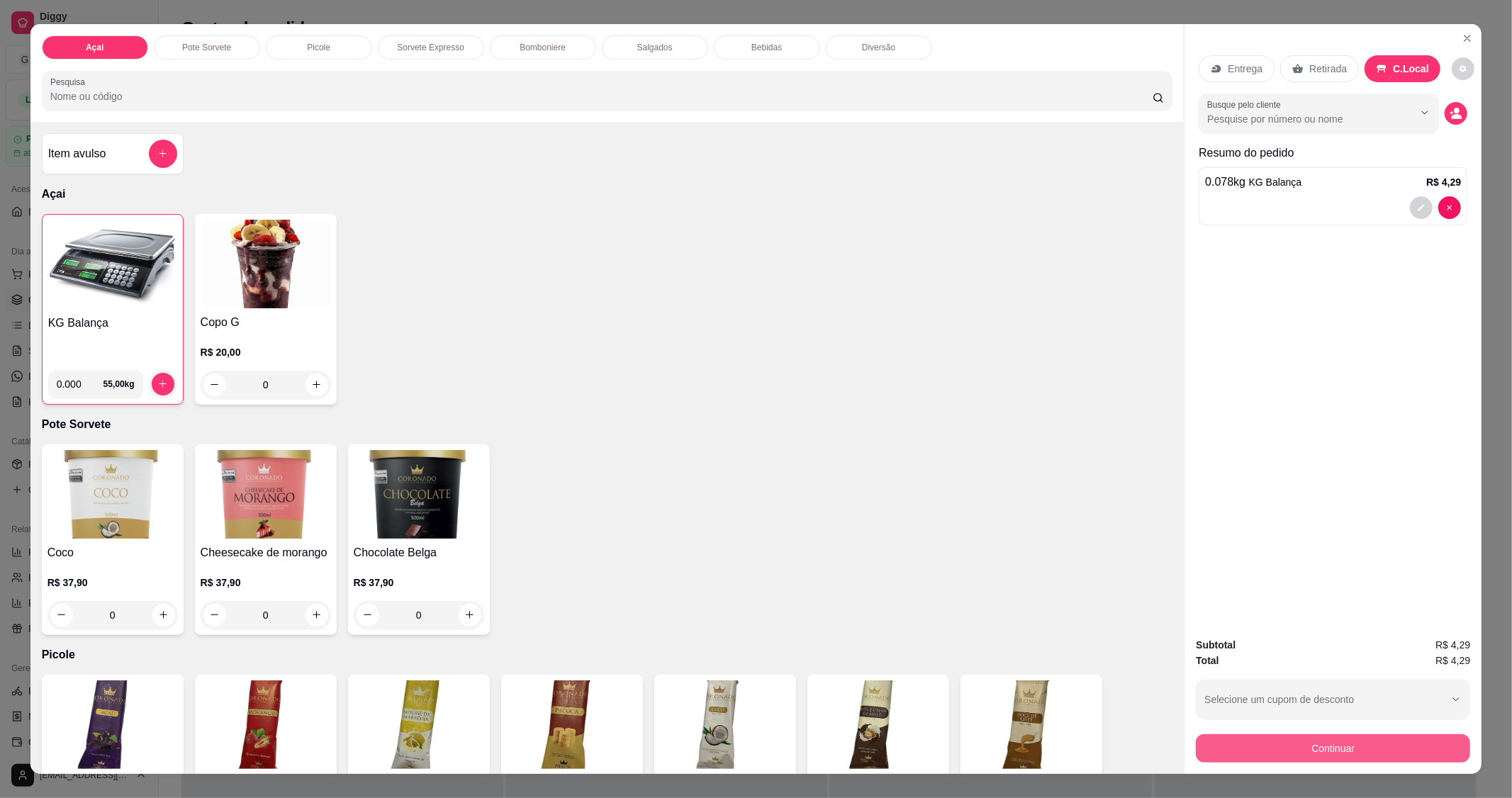
click at [1344, 745] on button "Continuar" at bounding box center [1333, 748] width 274 height 28
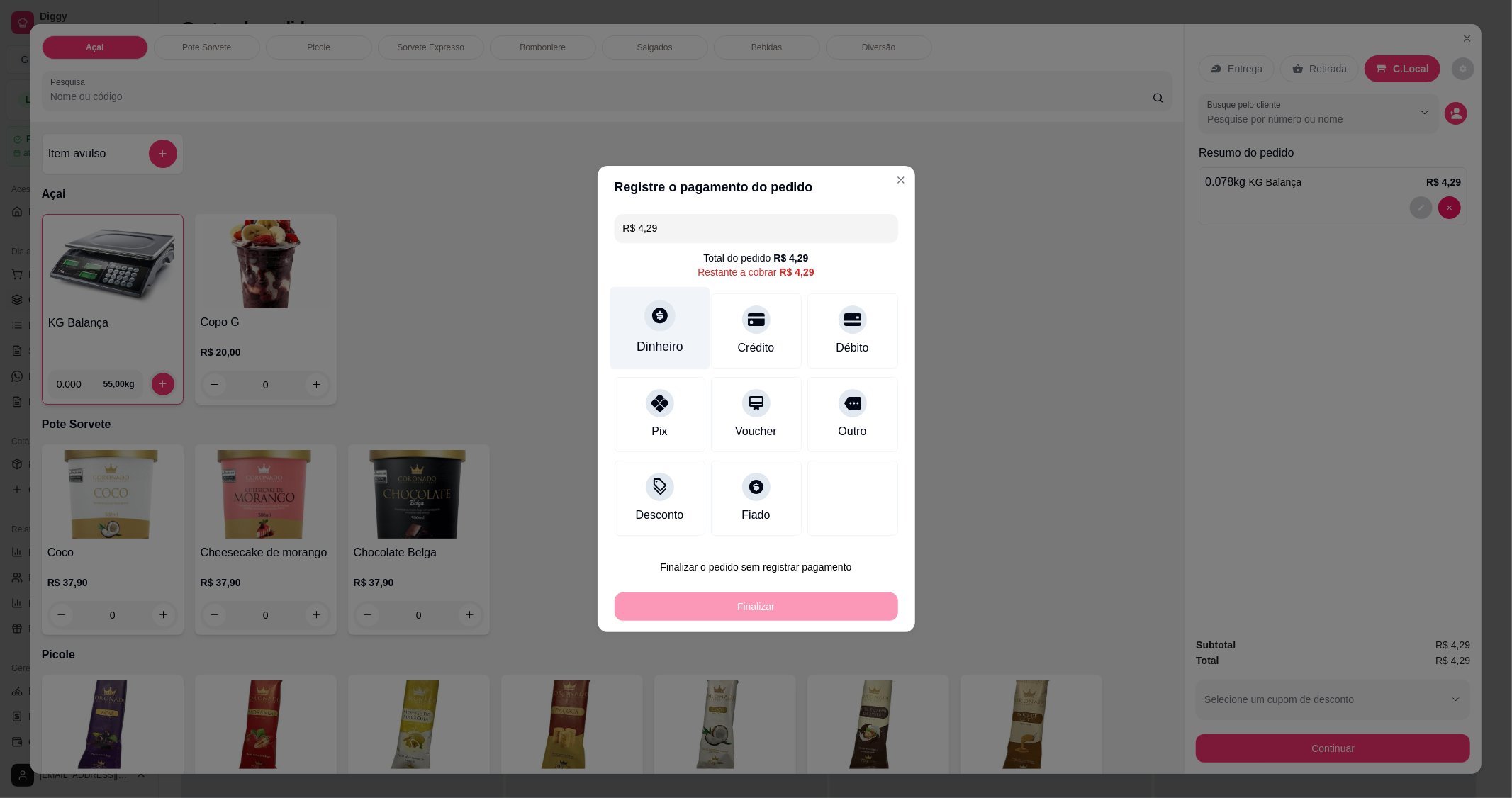
click at [650, 313] on icon at bounding box center [660, 316] width 19 height 19
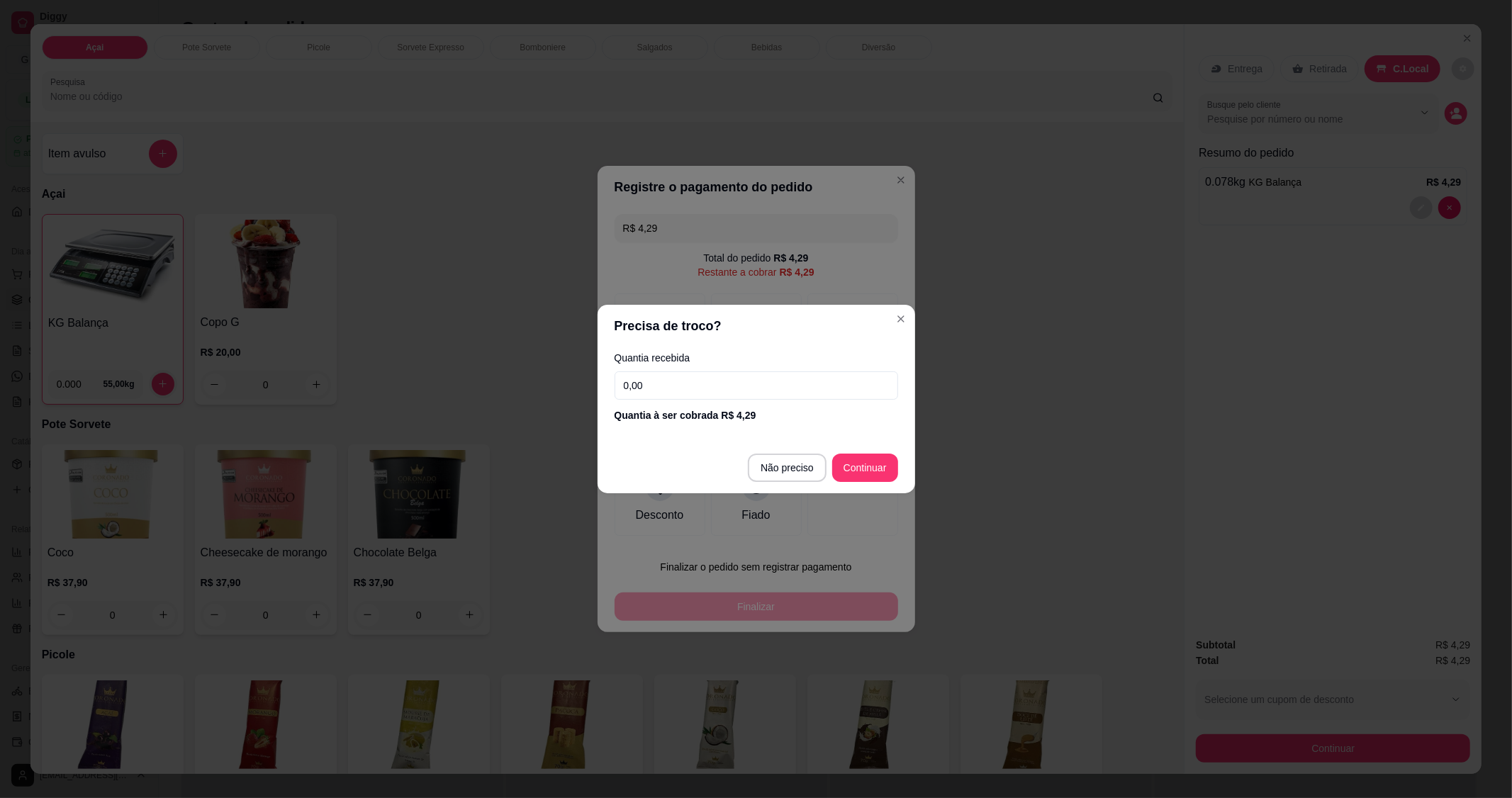
click at [727, 394] on input "0,00" at bounding box center [756, 385] width 284 height 28
type input "5,00"
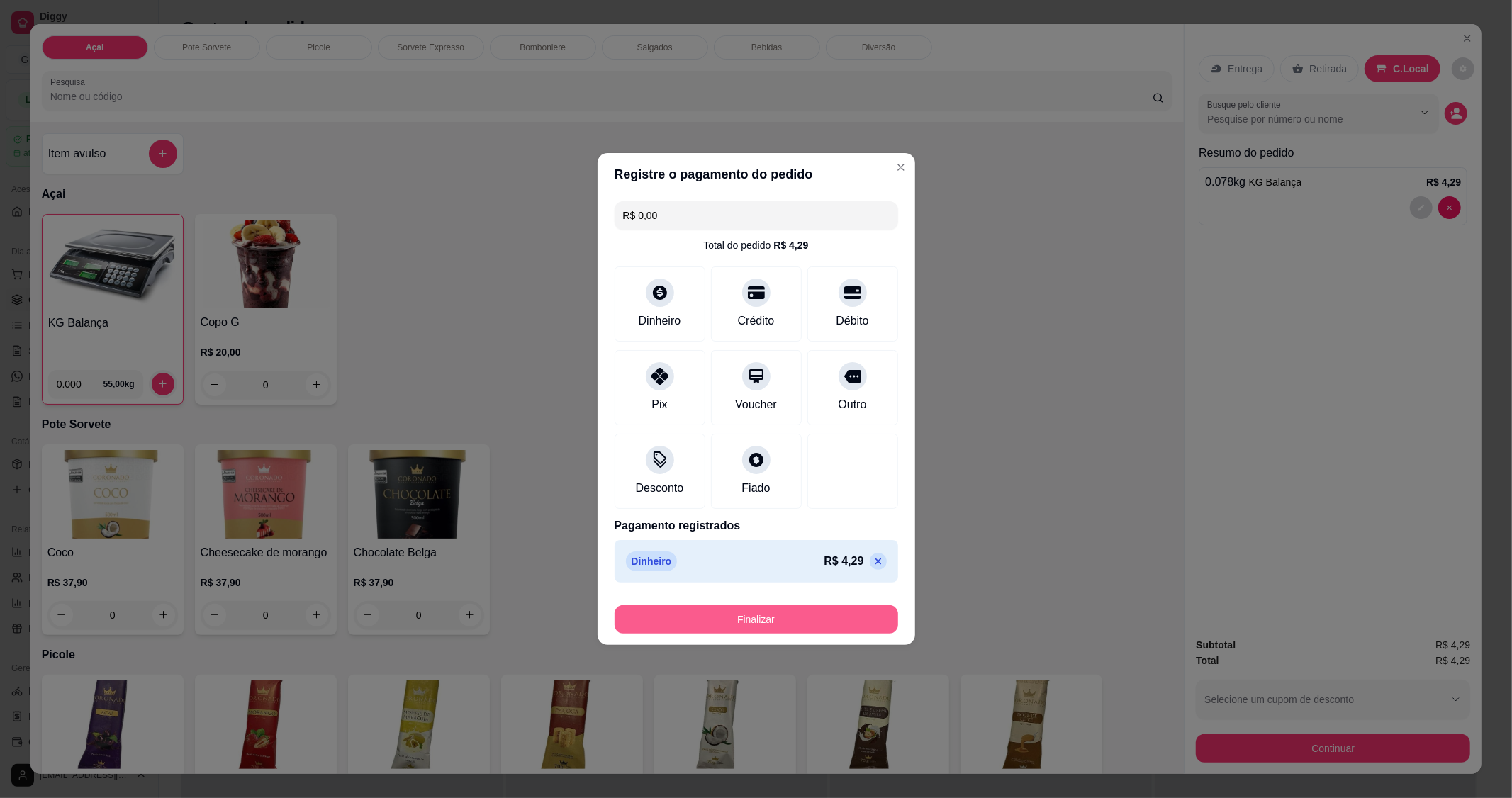
click at [753, 615] on button "Finalizar" at bounding box center [756, 619] width 284 height 28
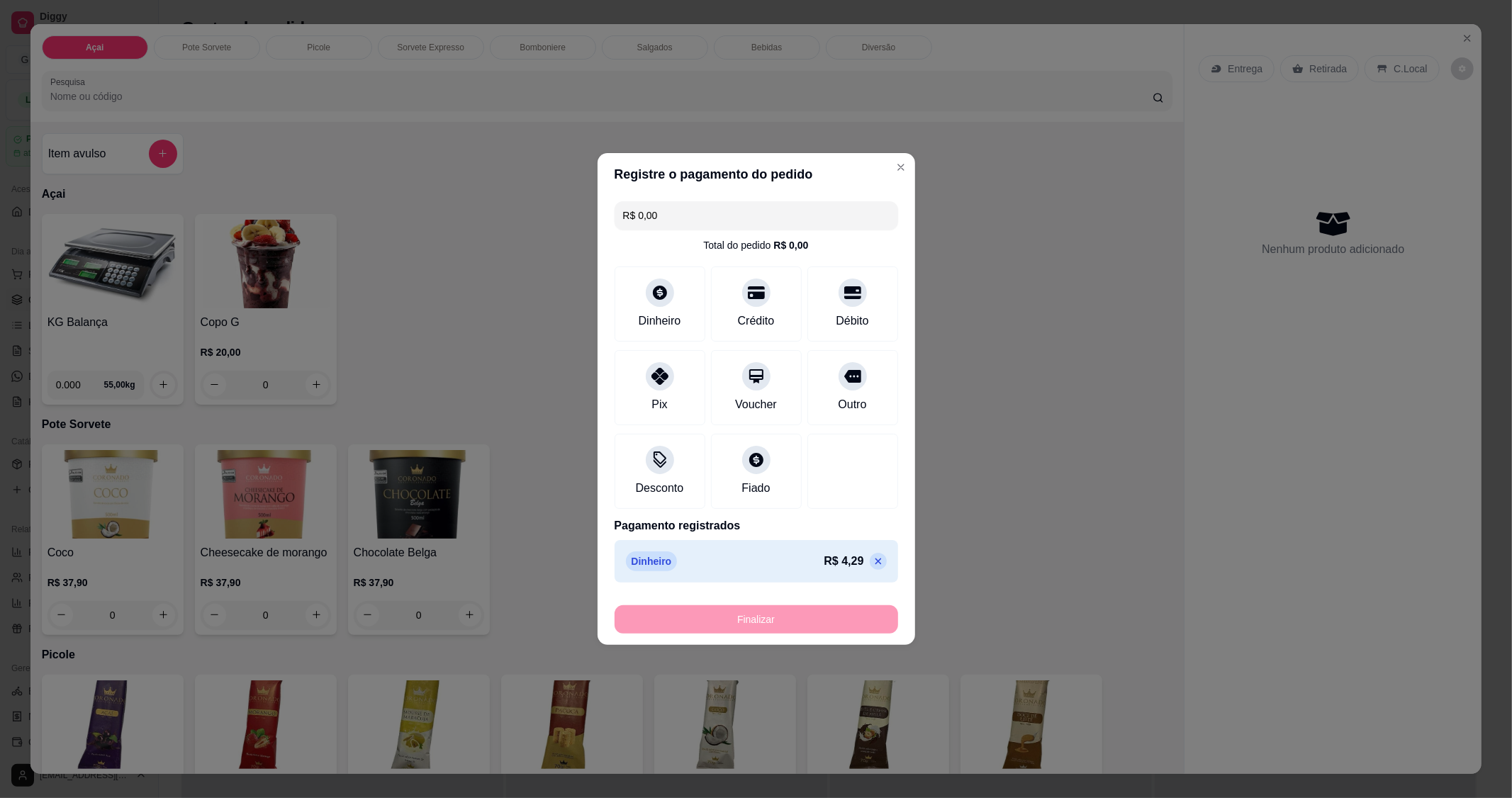
type input "-R$ 4,29"
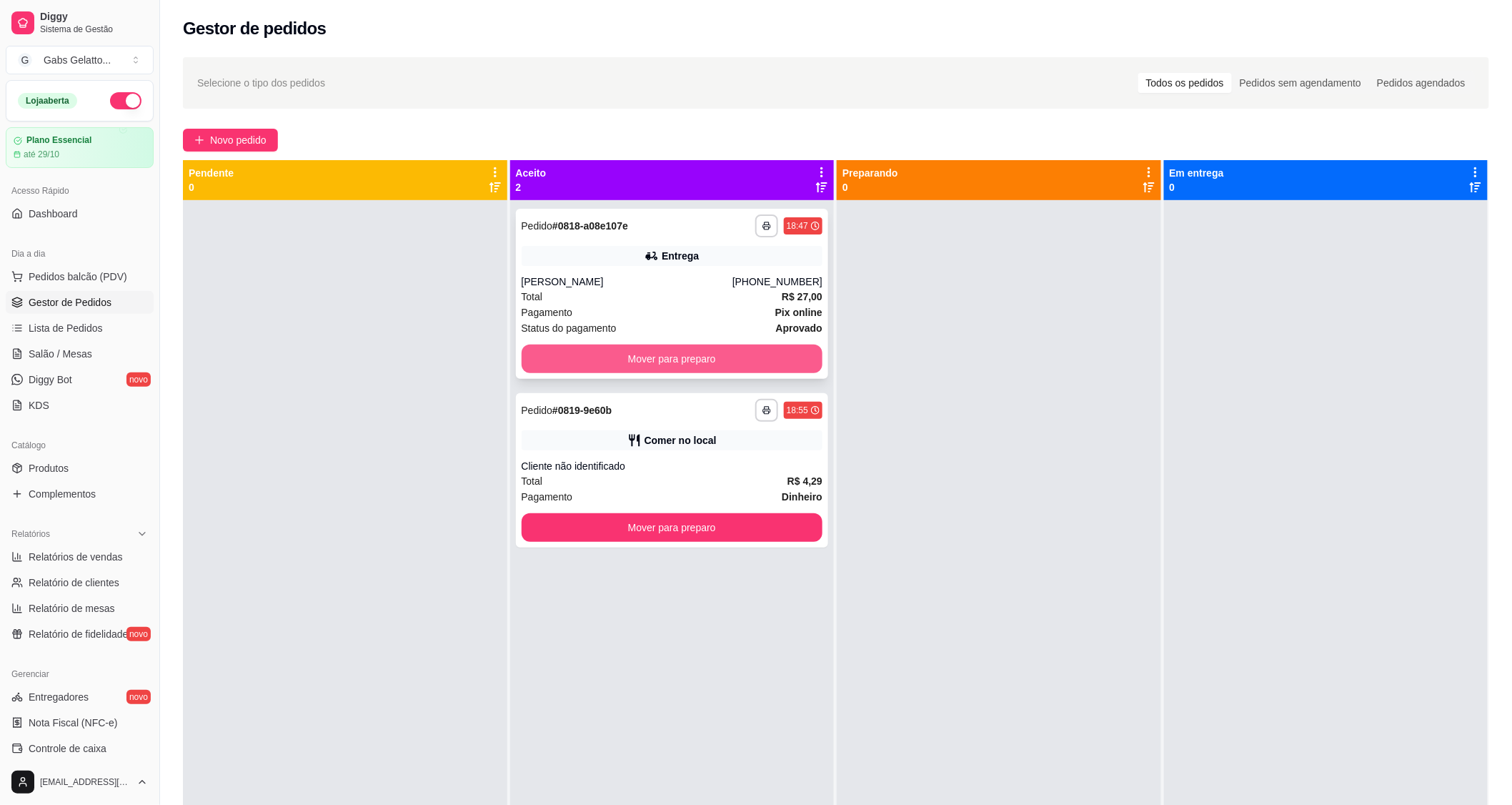
click at [655, 353] on button "Mover para preparo" at bounding box center [673, 358] width 302 height 28
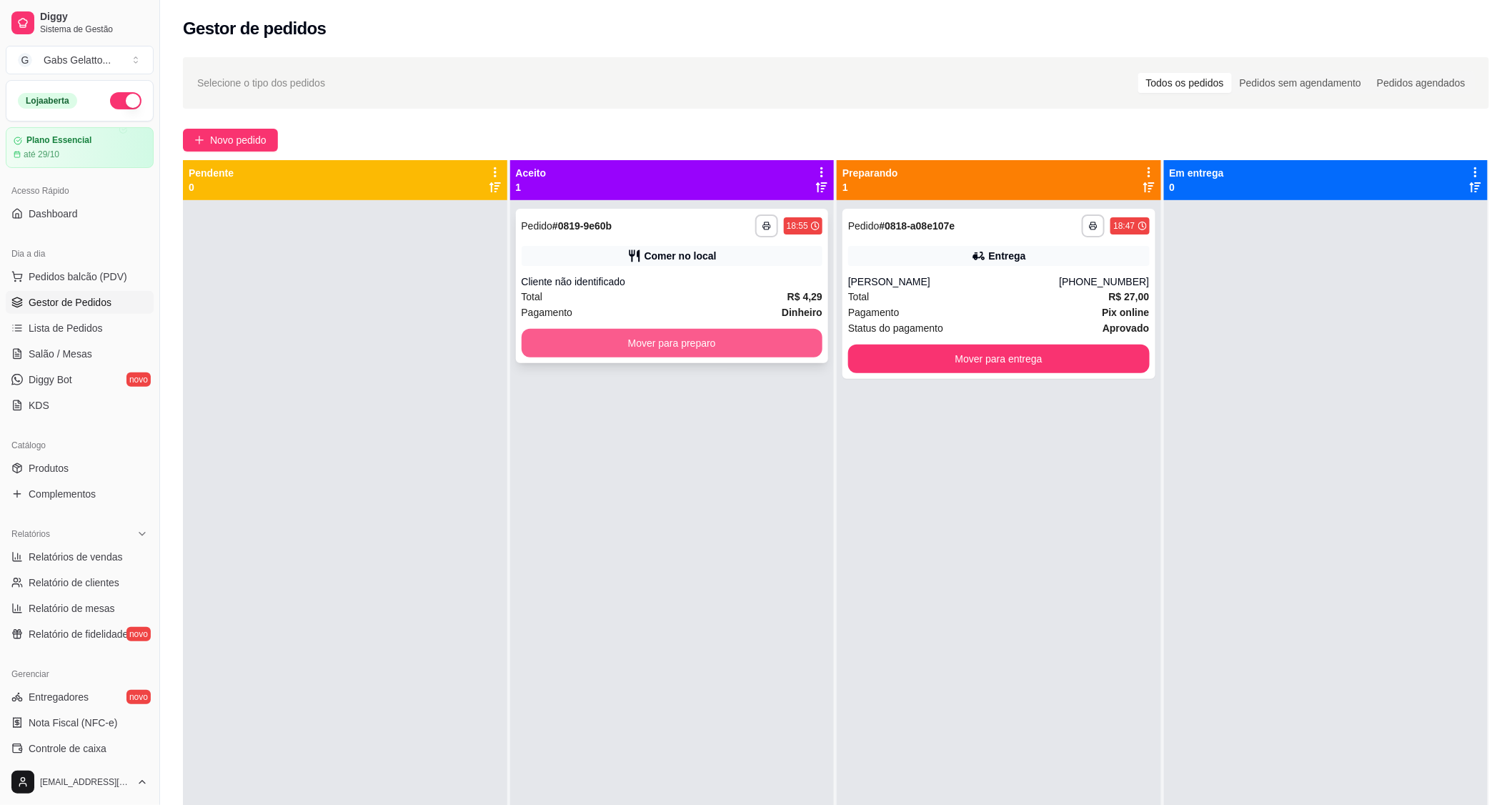
click at [728, 340] on button "Mover para preparo" at bounding box center [673, 343] width 302 height 28
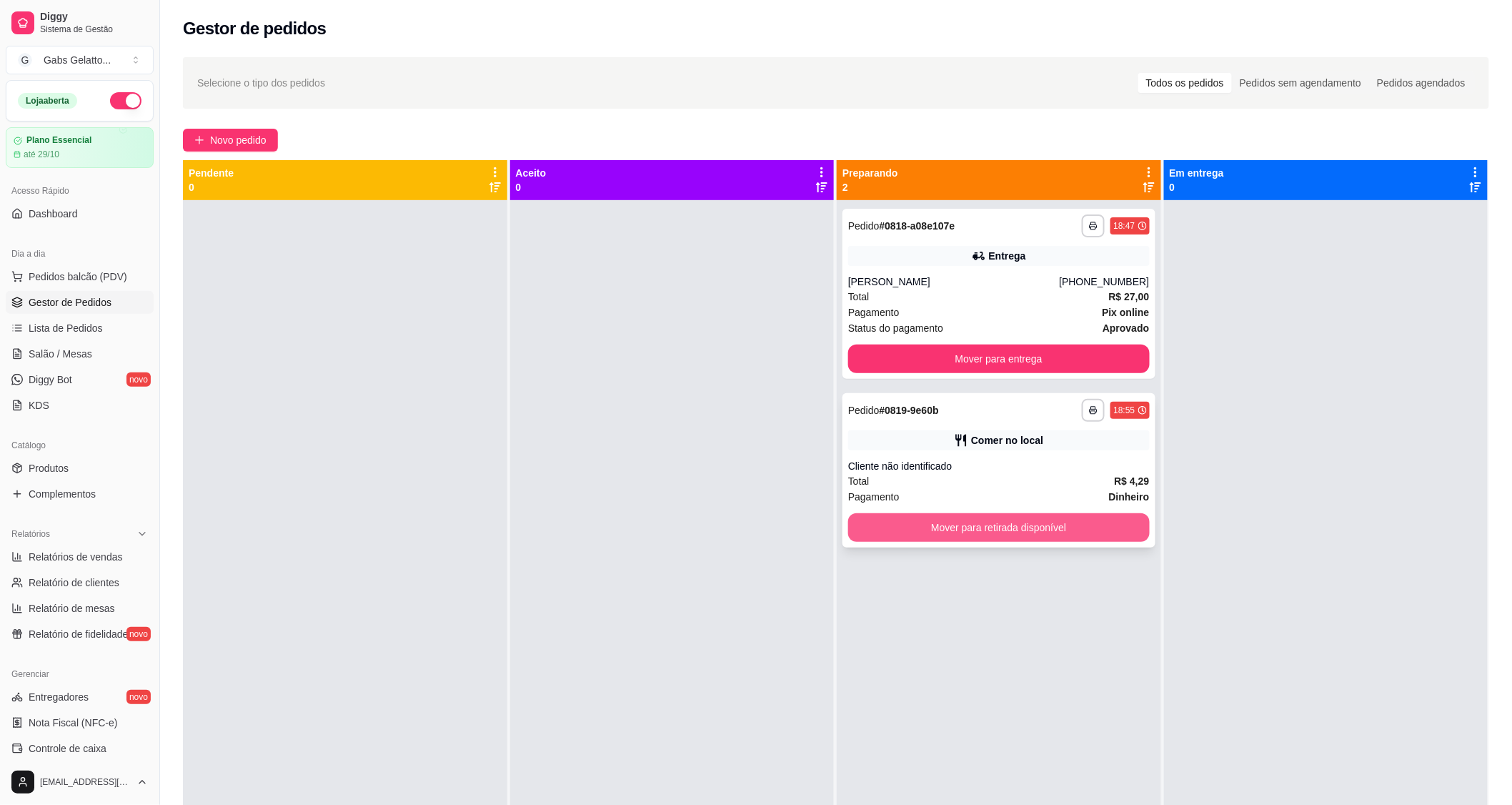
click at [986, 534] on button "Mover para retirada disponível" at bounding box center [999, 527] width 302 height 28
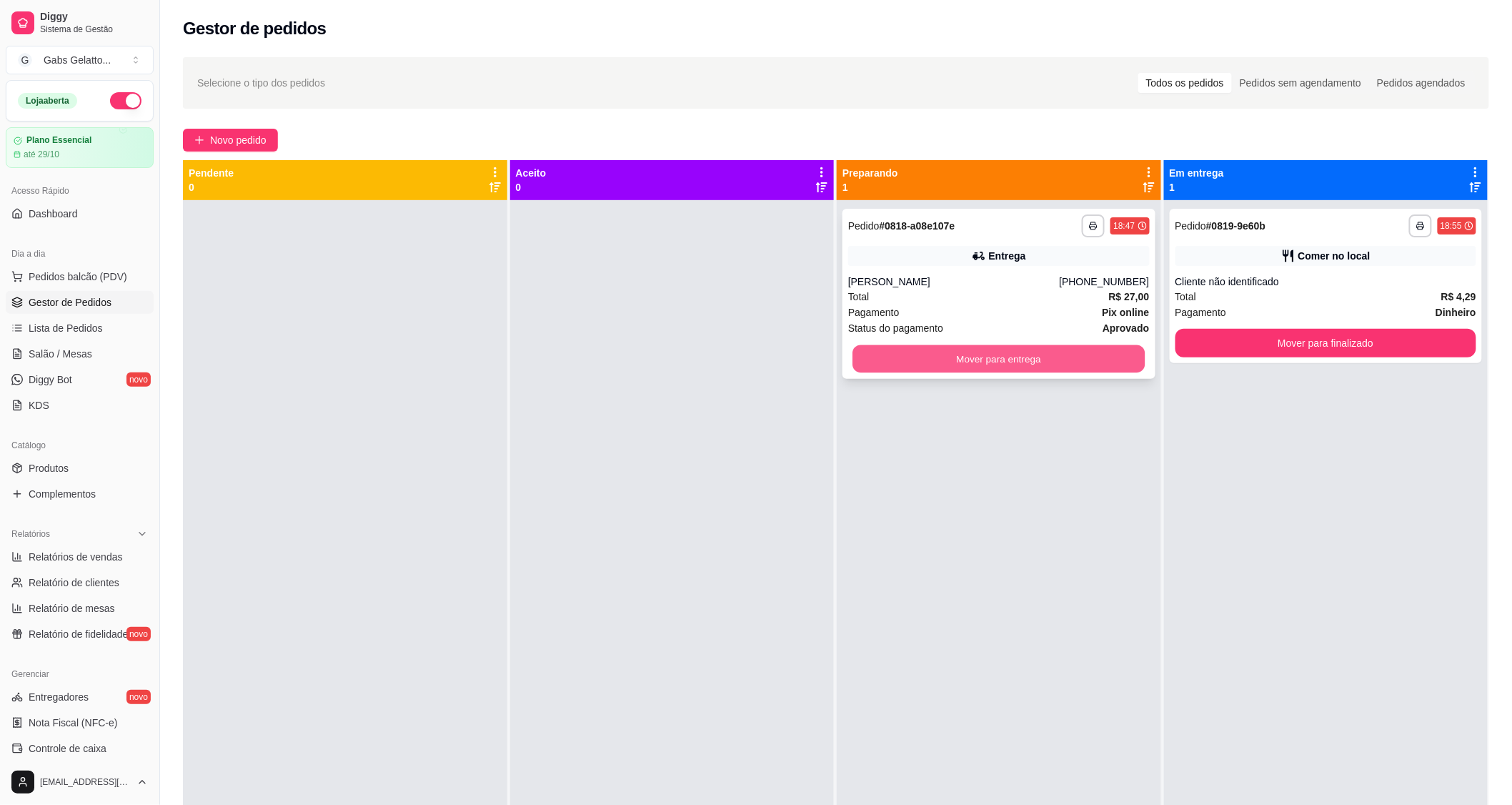
click at [1008, 361] on button "Mover para entrega" at bounding box center [999, 358] width 292 height 28
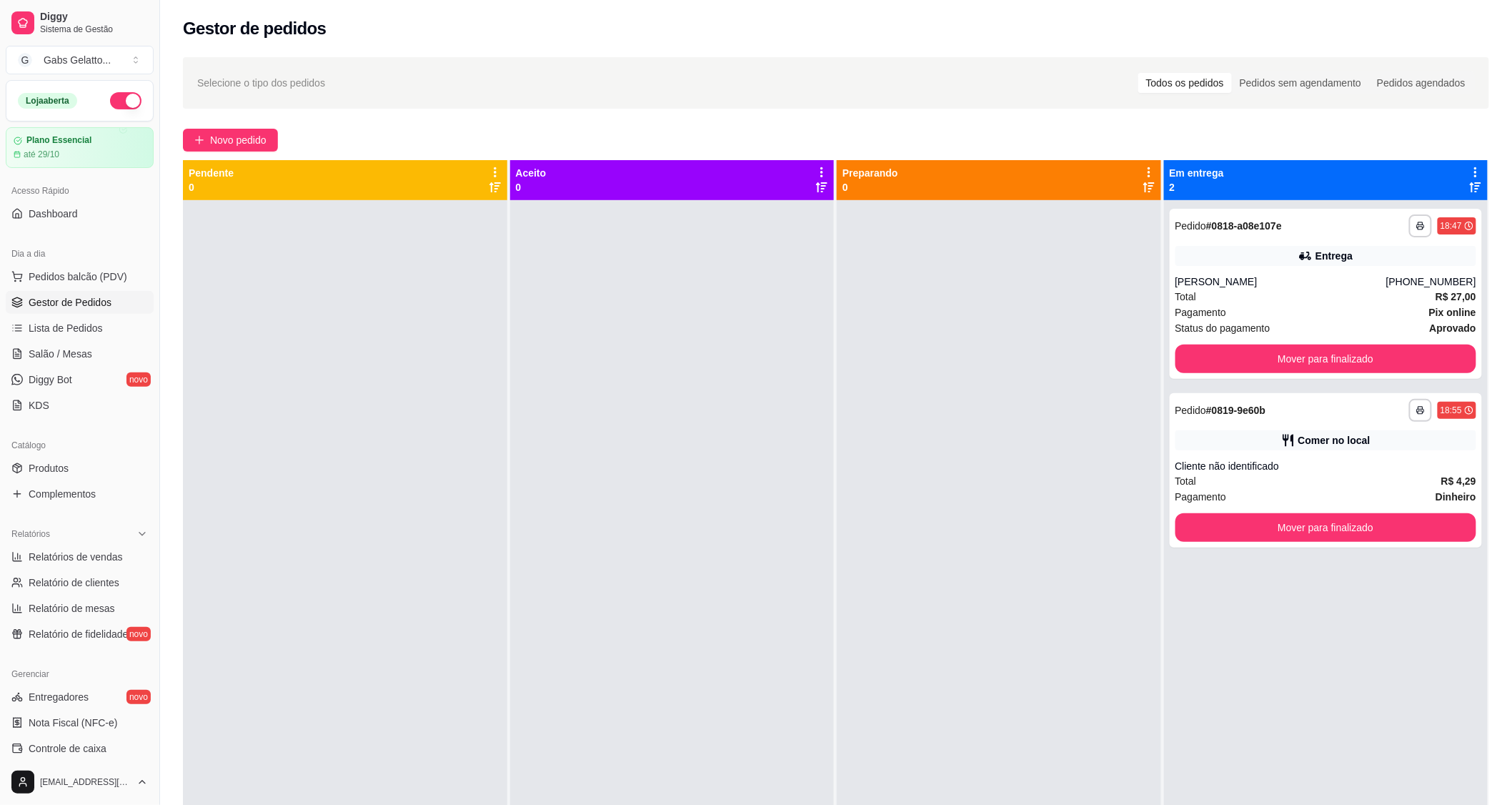
click at [95, 804] on div "[EMAIL_ADDRESS][DOMAIN_NAME]" at bounding box center [79, 782] width 160 height 46
click at [89, 293] on link "Gestor de Pedidos" at bounding box center [79, 302] width 148 height 23
click at [108, 273] on span "Pedidos balcão (PDV)" at bounding box center [77, 277] width 98 height 14
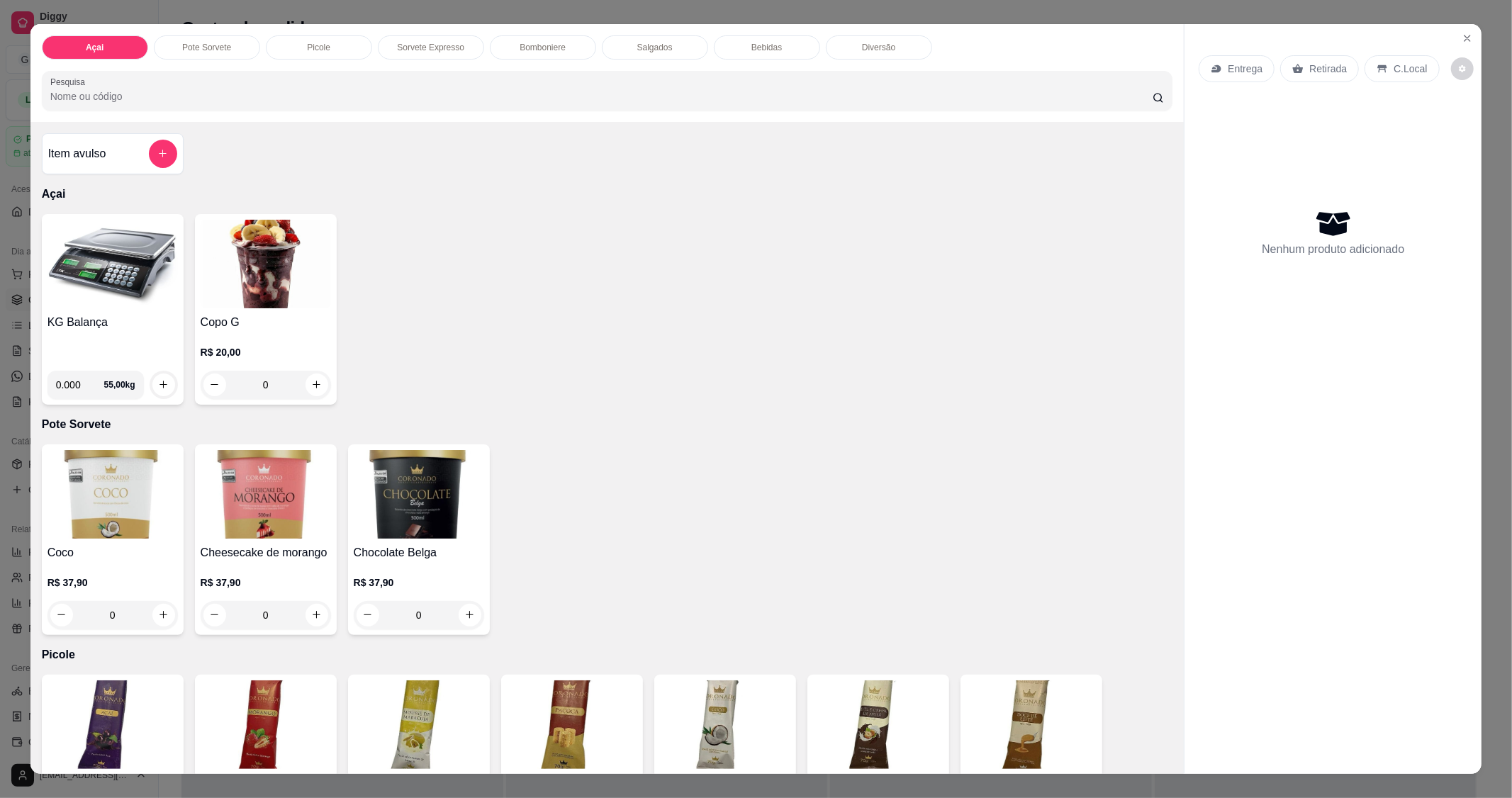
click at [101, 265] on img at bounding box center [112, 264] width 130 height 89
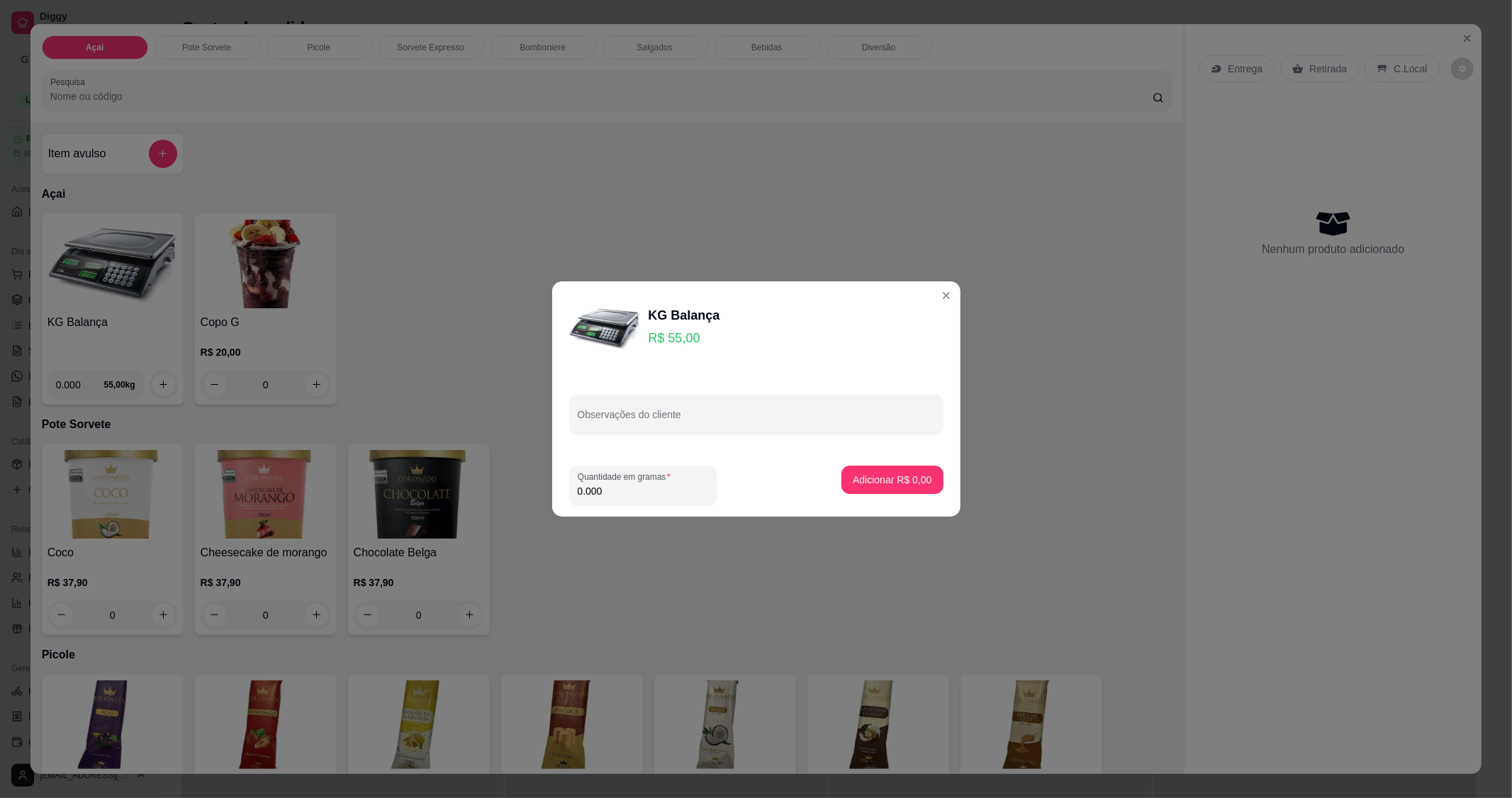
click at [653, 507] on footer "Quantidade em gramas 0.000 Adicionar R$ 0,00" at bounding box center [756, 486] width 409 height 62
click at [653, 494] on input "0.000" at bounding box center [643, 491] width 130 height 14
click at [627, 486] on input "0.000" at bounding box center [632, 491] width 108 height 14
type input "0.118"
click at [908, 486] on p "Adicionar R$ 6,49" at bounding box center [892, 479] width 79 height 14
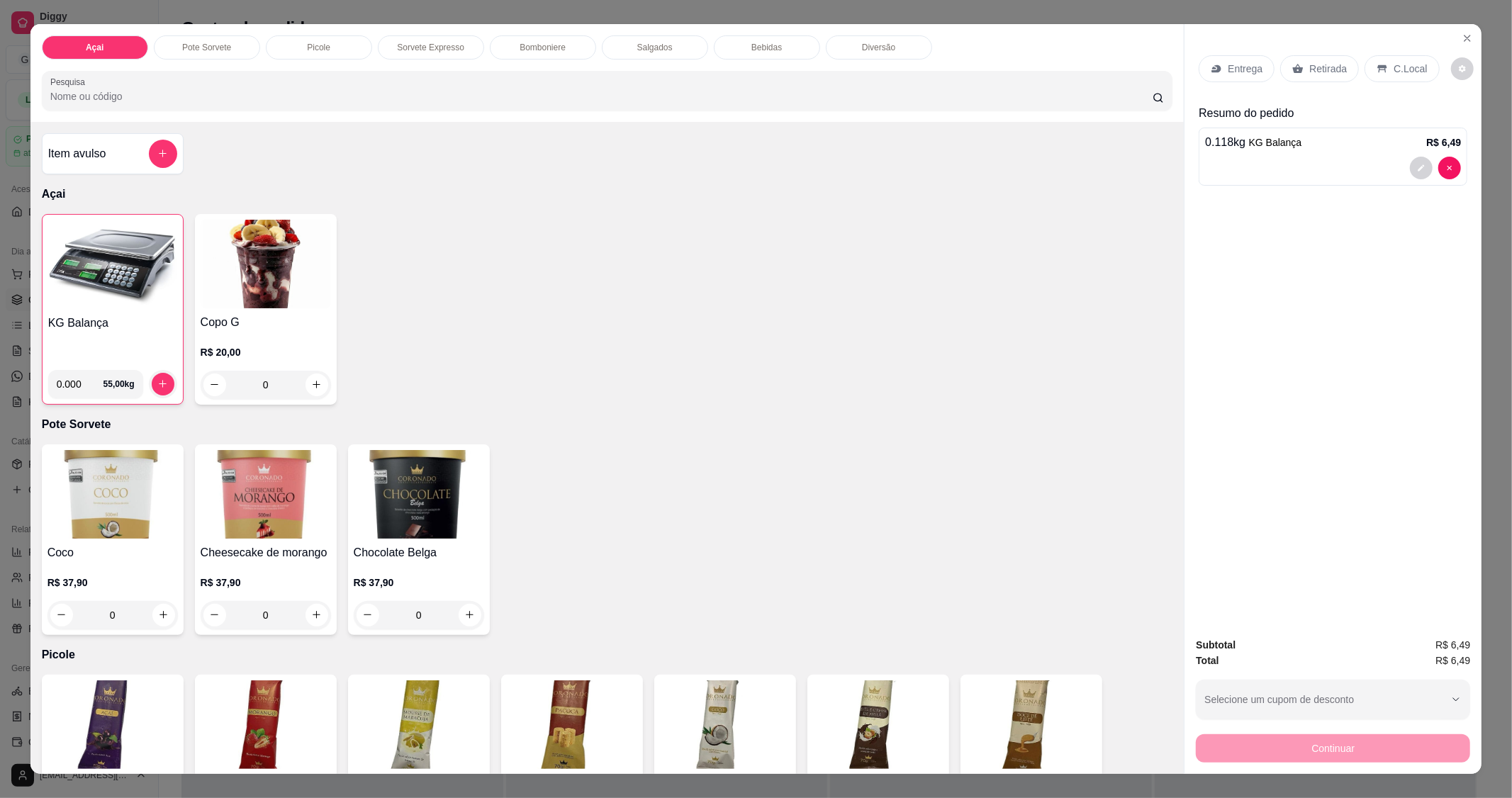
click at [1393, 72] on p "C.Local" at bounding box center [1410, 69] width 34 height 14
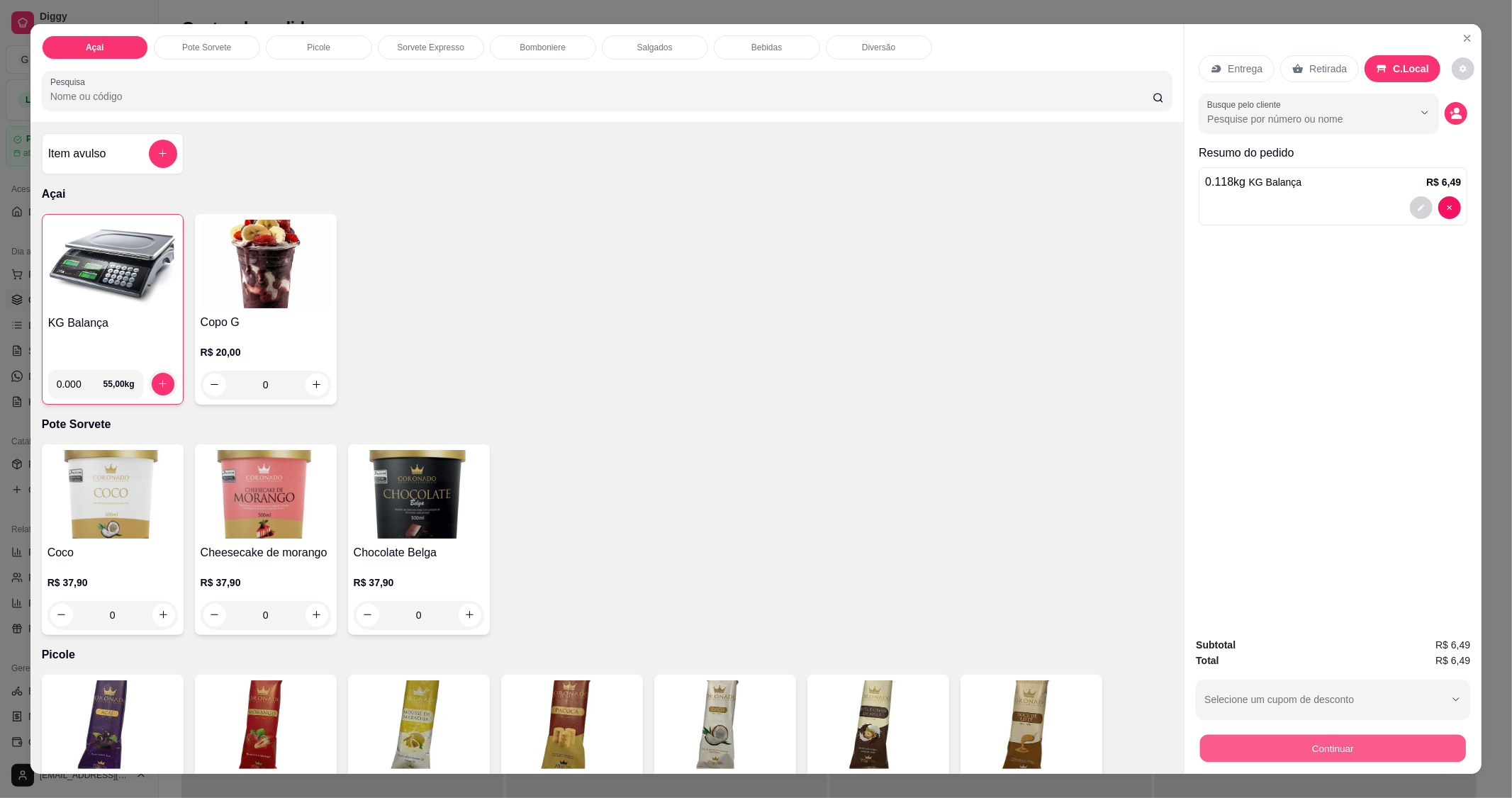
click at [1291, 761] on button "Continuar" at bounding box center [1333, 748] width 266 height 27
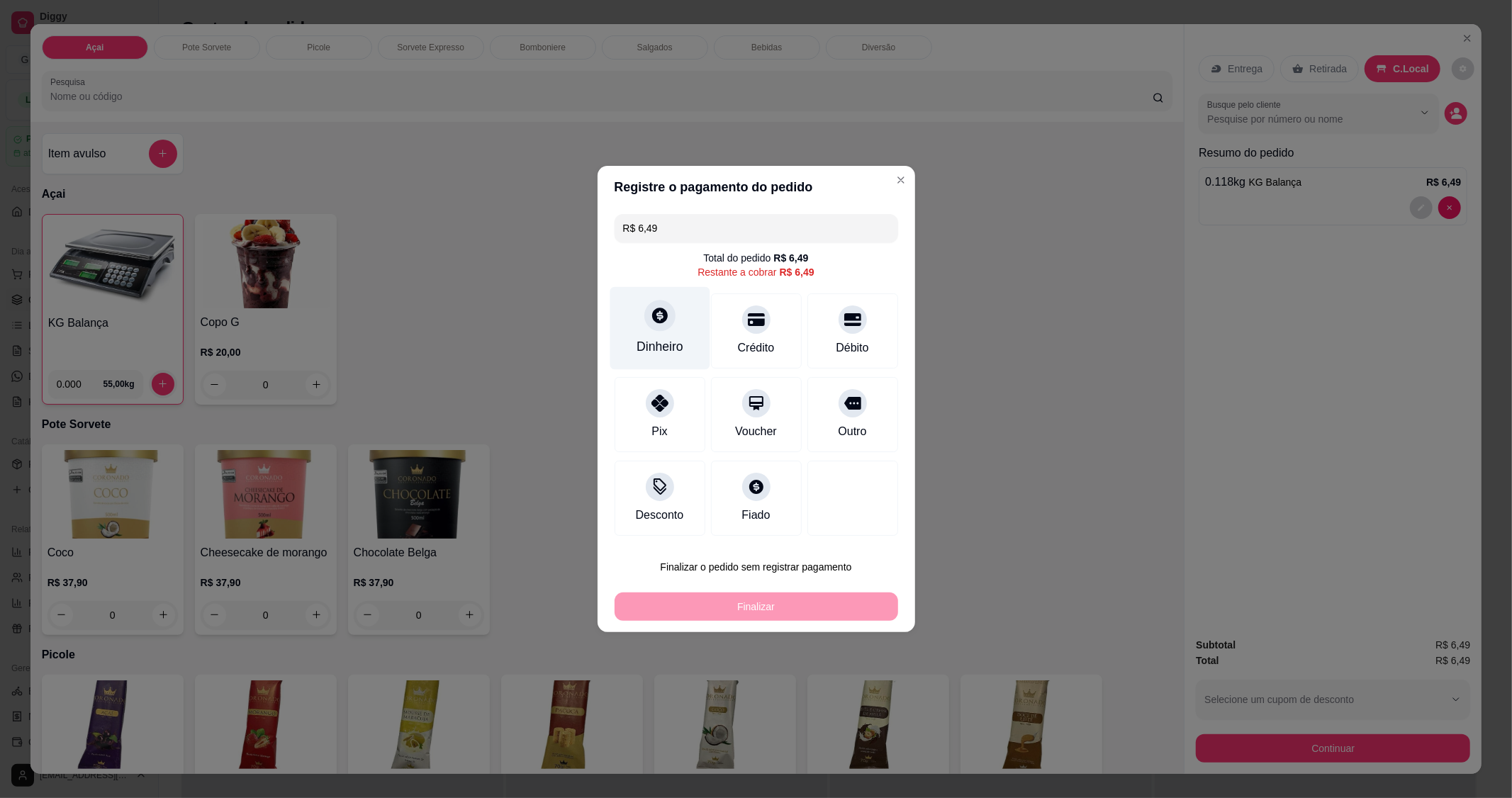
click at [654, 323] on icon at bounding box center [660, 316] width 16 height 16
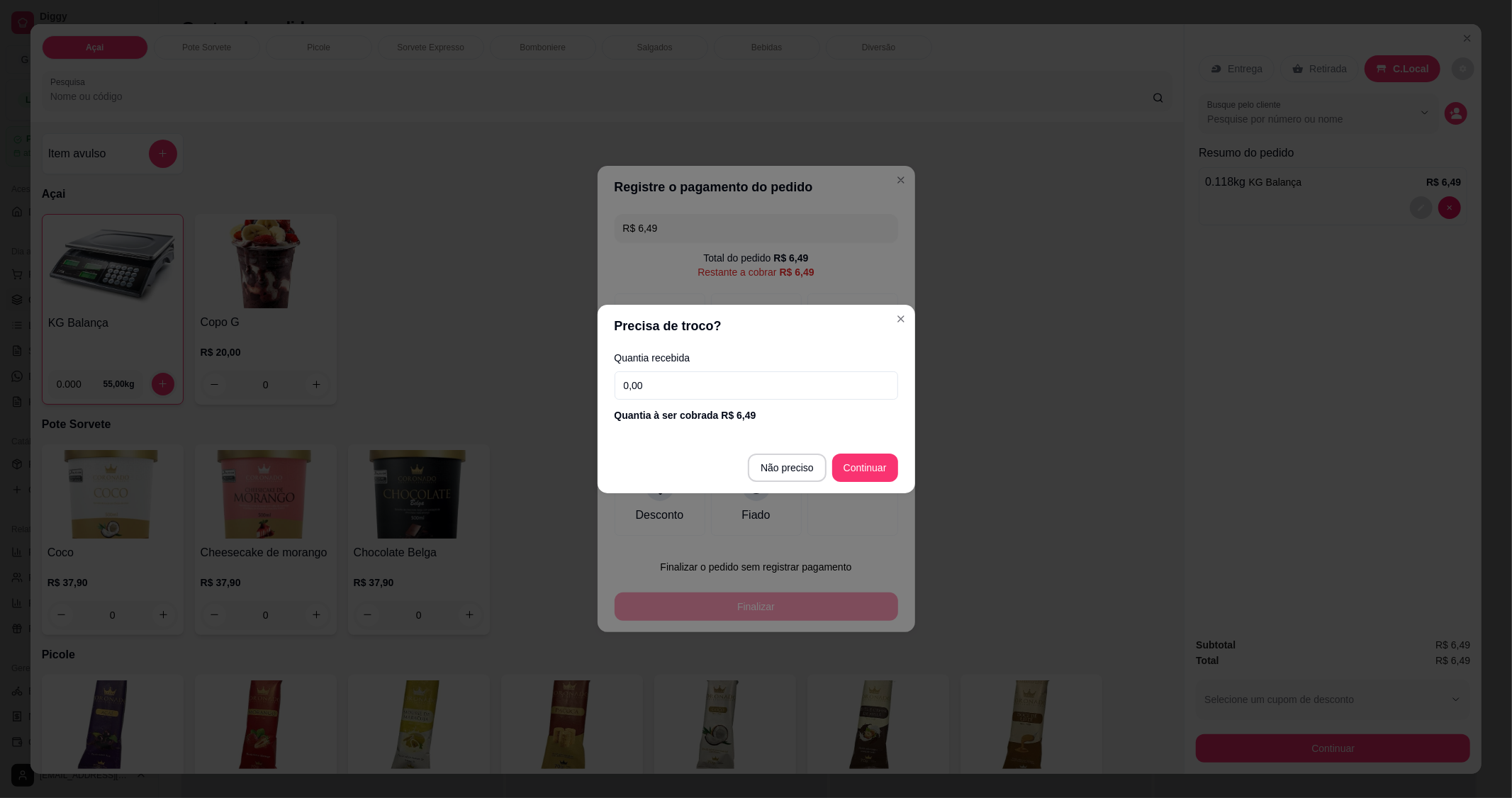
click at [777, 387] on input "0,00" at bounding box center [756, 385] width 284 height 28
type input "10,00"
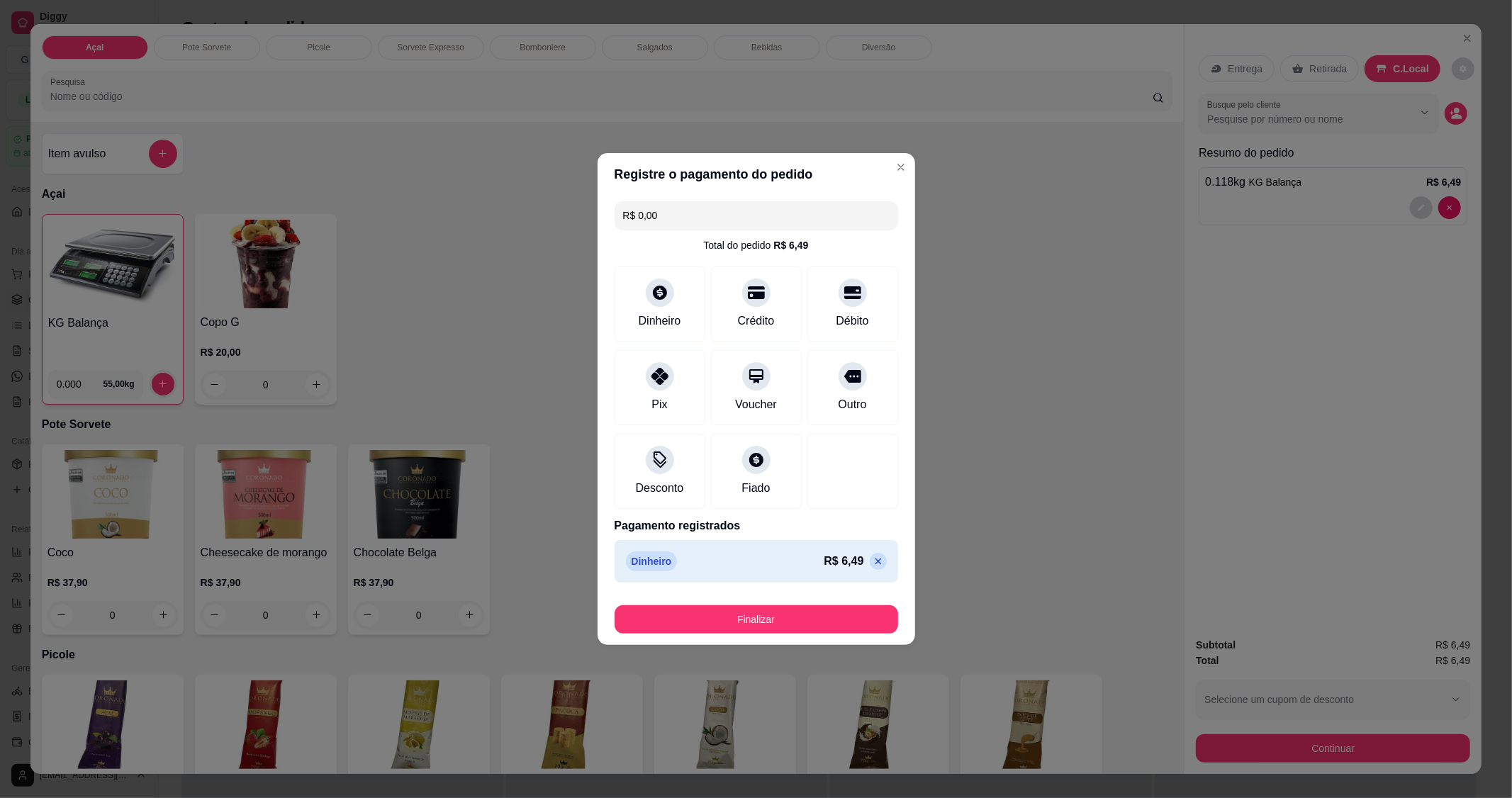
click at [766, 628] on button "Finalizar" at bounding box center [756, 619] width 284 height 28
type input "-R$ 6,49"
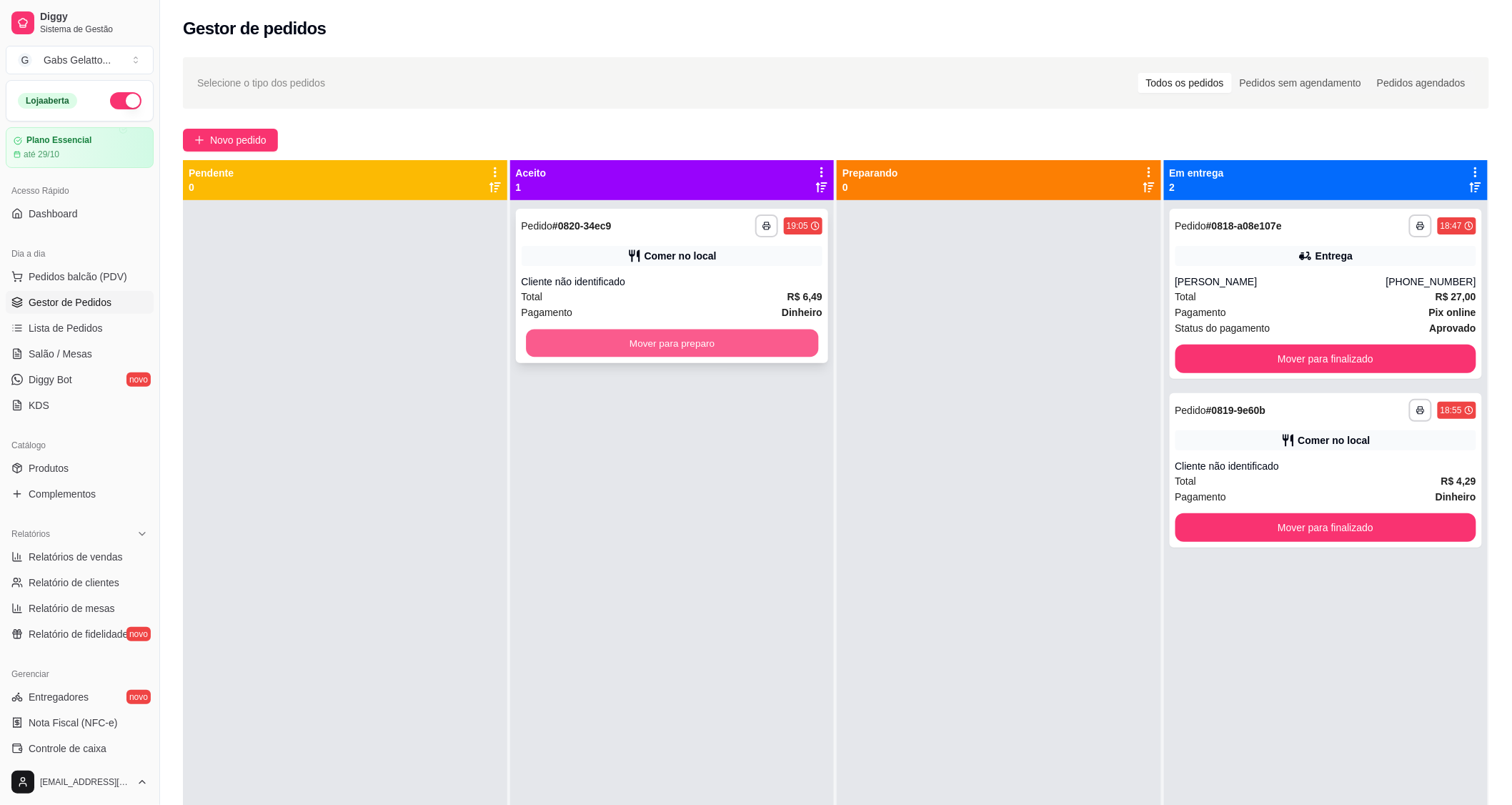
click at [602, 333] on button "Mover para preparo" at bounding box center [672, 343] width 292 height 28
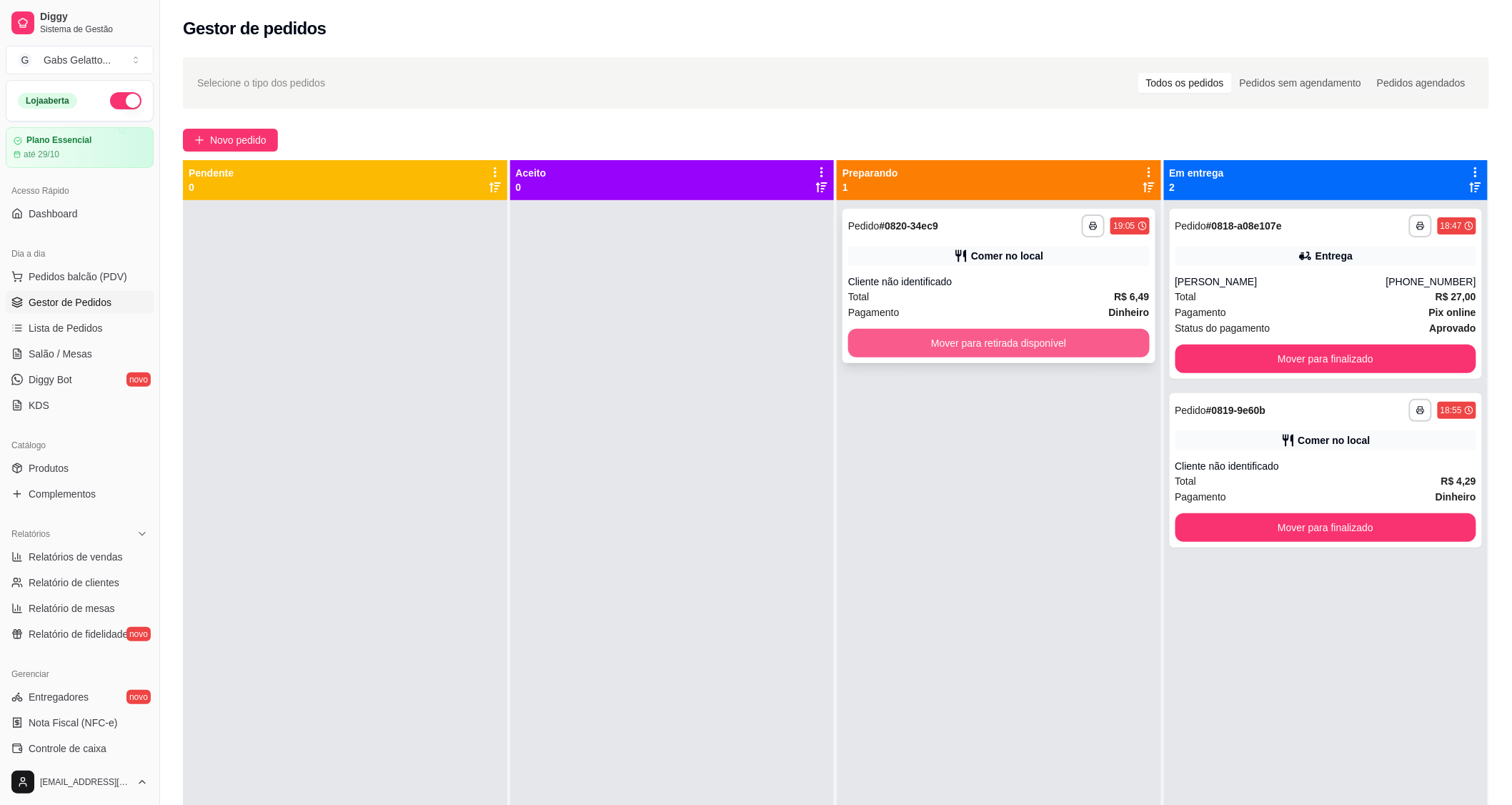
click at [1098, 344] on button "Mover para retirada disponível" at bounding box center [999, 343] width 302 height 28
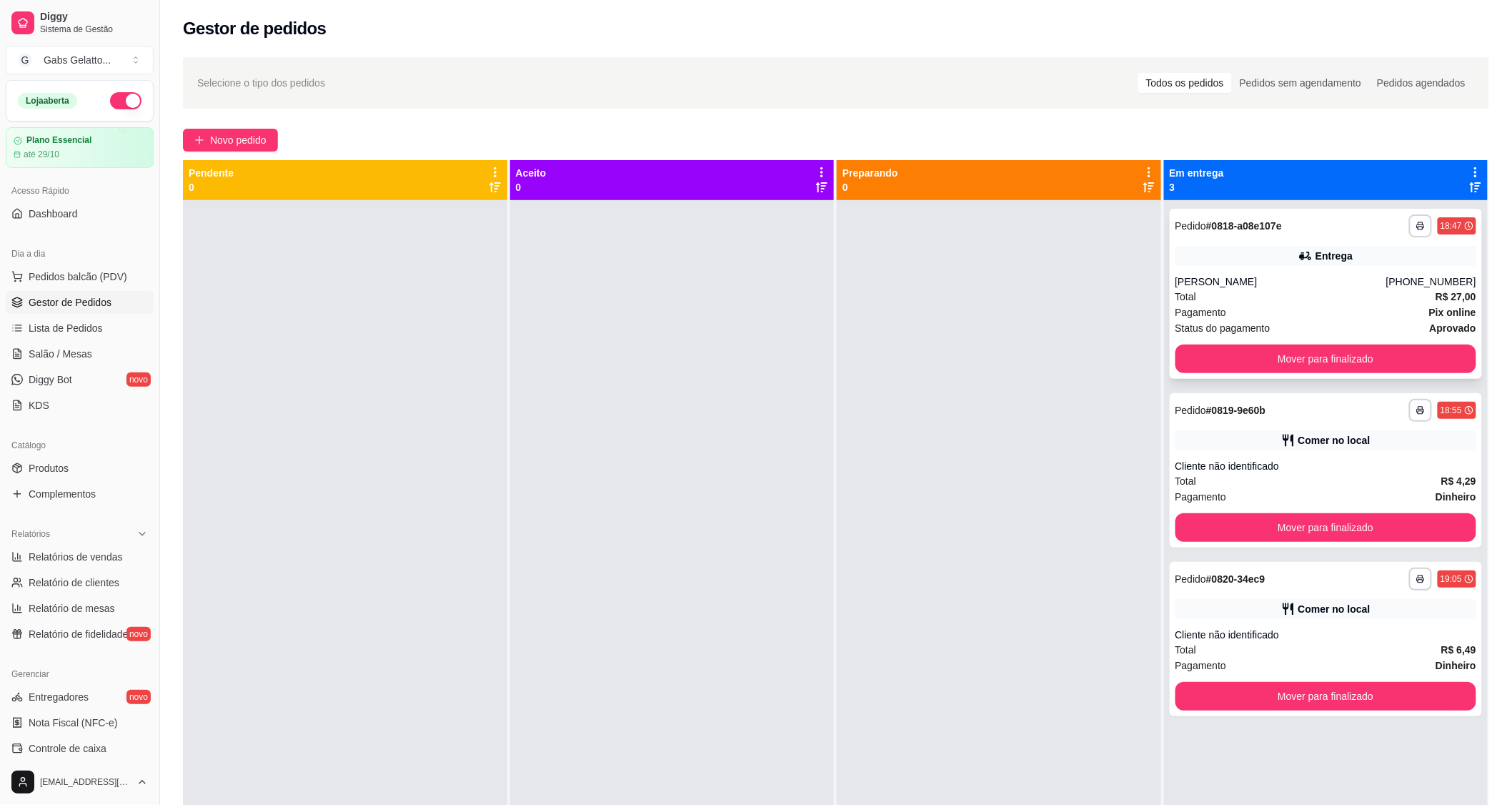
click at [1224, 374] on div "**********" at bounding box center [1326, 293] width 313 height 170
click at [1235, 369] on button "Mover para finalizado" at bounding box center [1327, 358] width 302 height 28
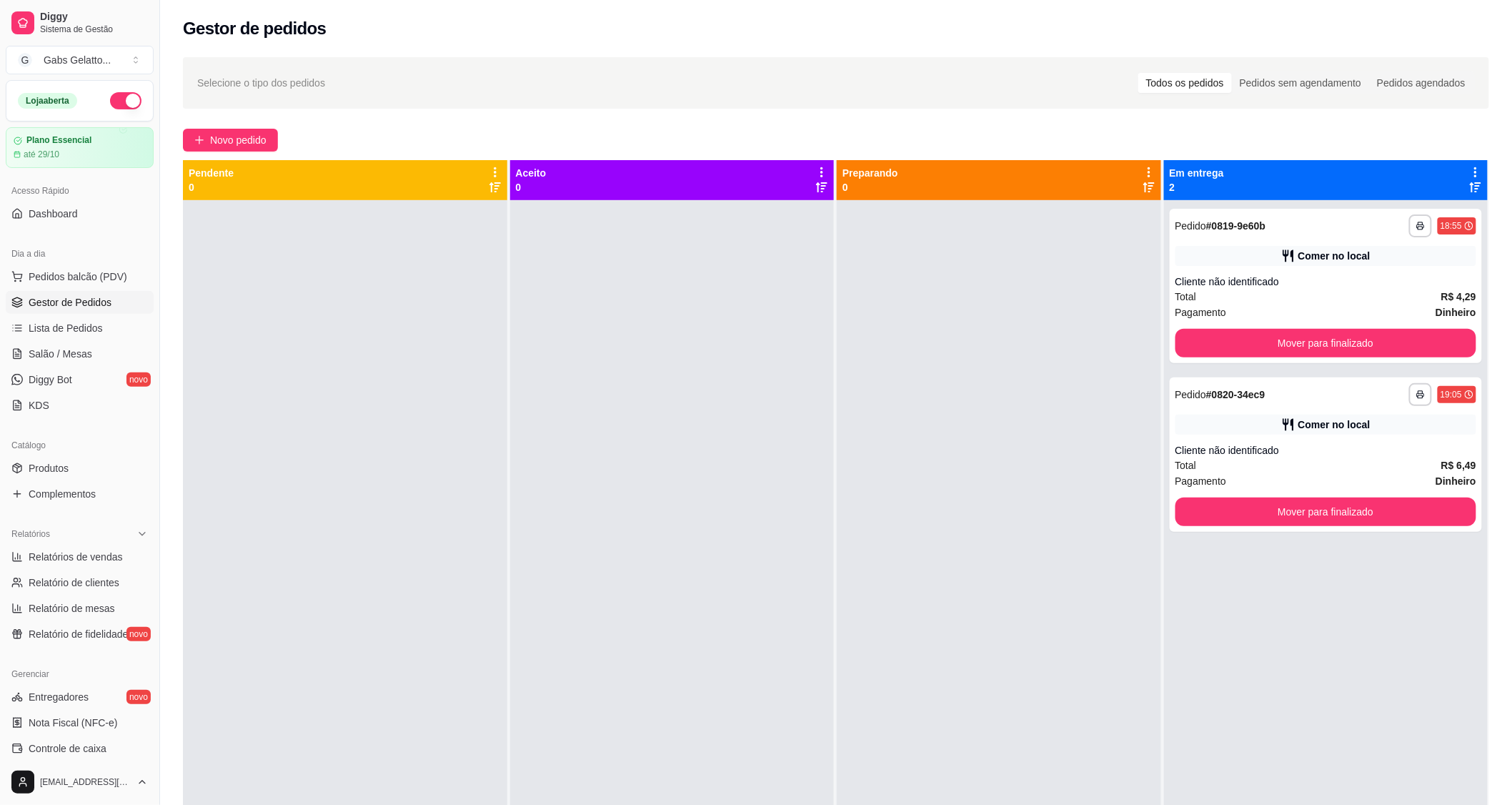
click at [1235, 369] on div "**********" at bounding box center [1326, 603] width 325 height 805
click at [1249, 347] on button "Mover para finalizado" at bounding box center [1326, 343] width 292 height 28
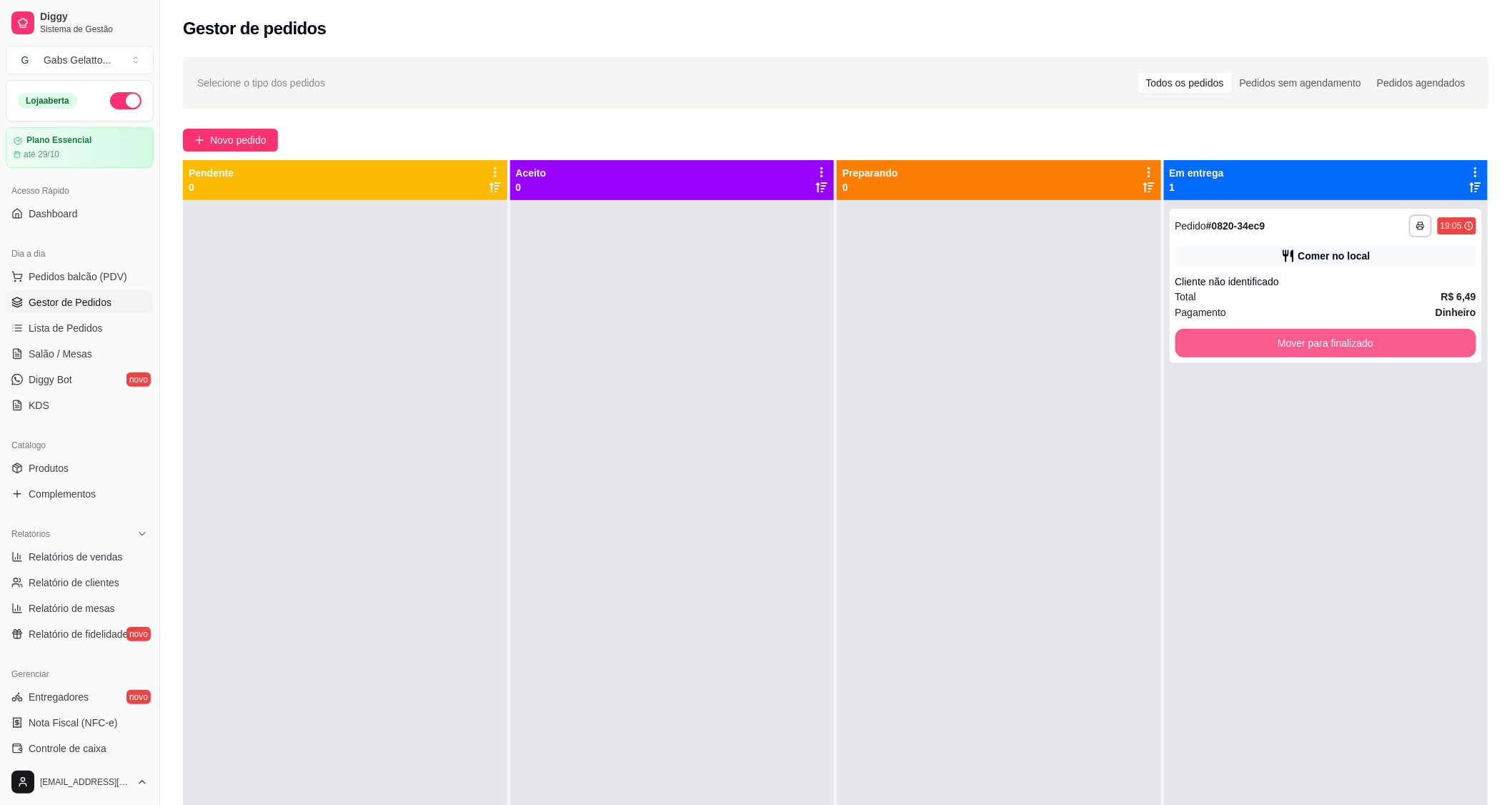
click at [1253, 343] on button "Mover para finalizado" at bounding box center [1327, 343] width 302 height 28
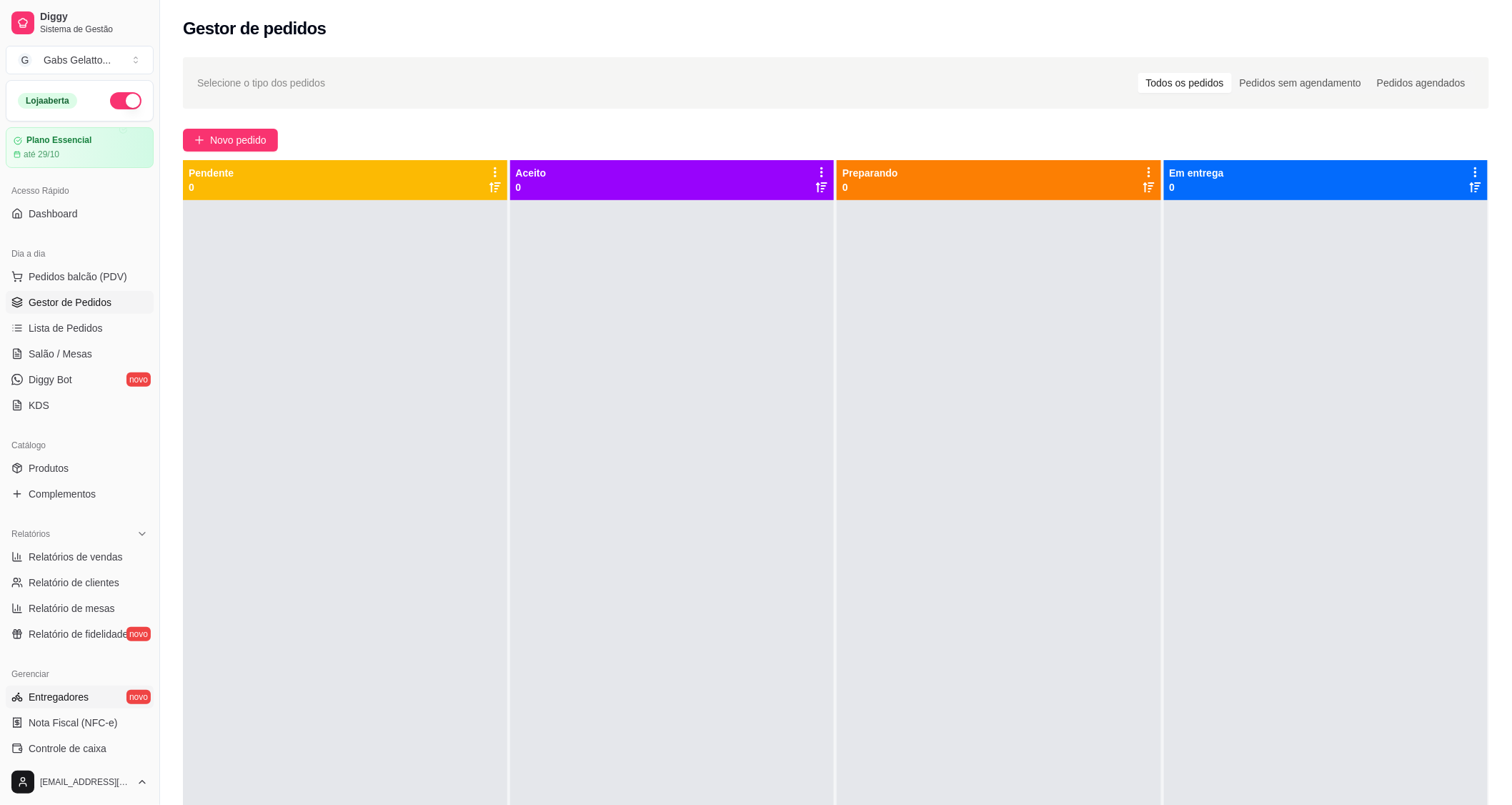
scroll to position [223, 0]
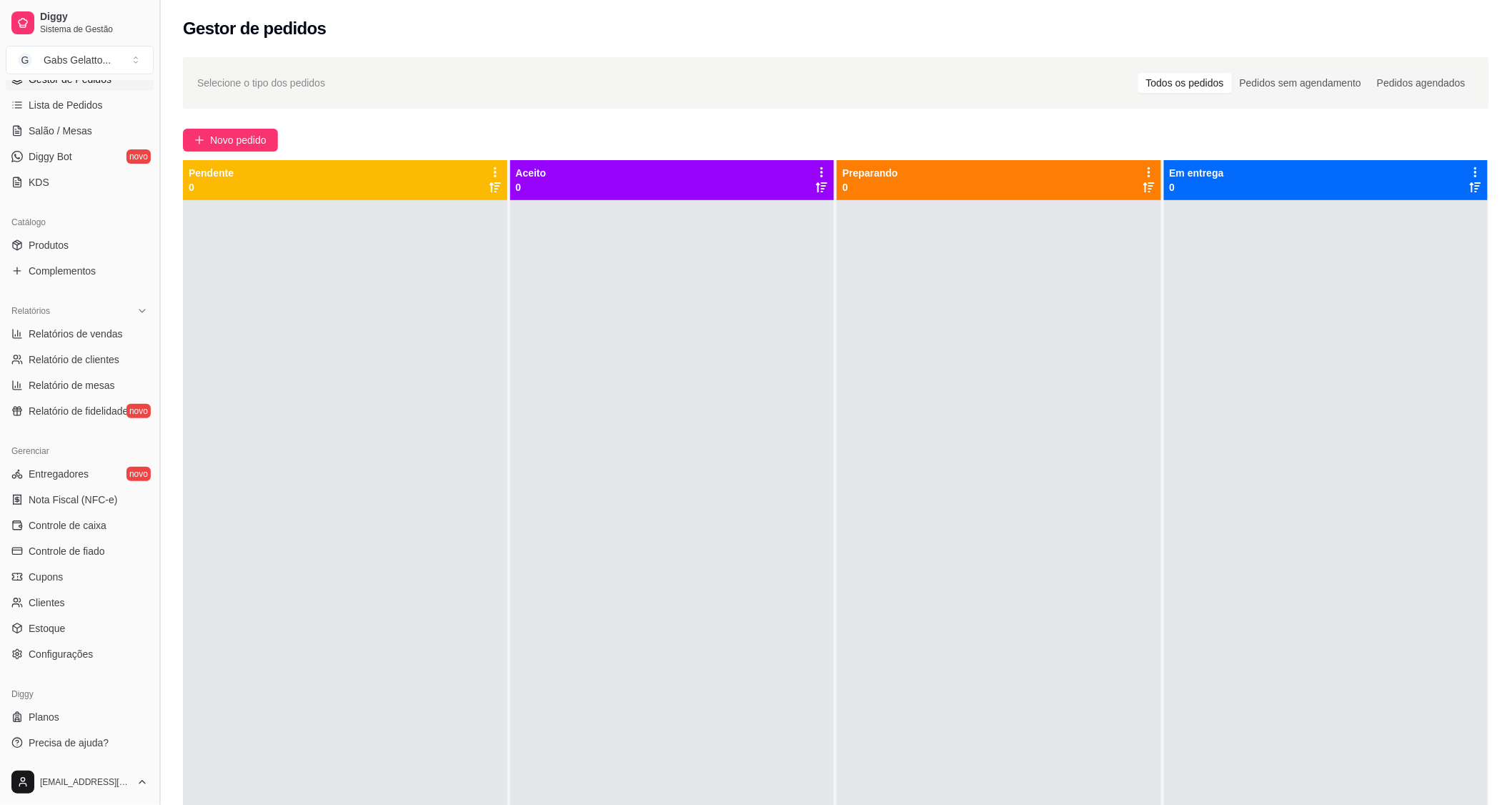
drag, startPoint x: 83, startPoint y: 609, endPoint x: 161, endPoint y: 504, distance: 130.8
click at [161, 504] on button "Toggle Sidebar" at bounding box center [159, 402] width 12 height 805
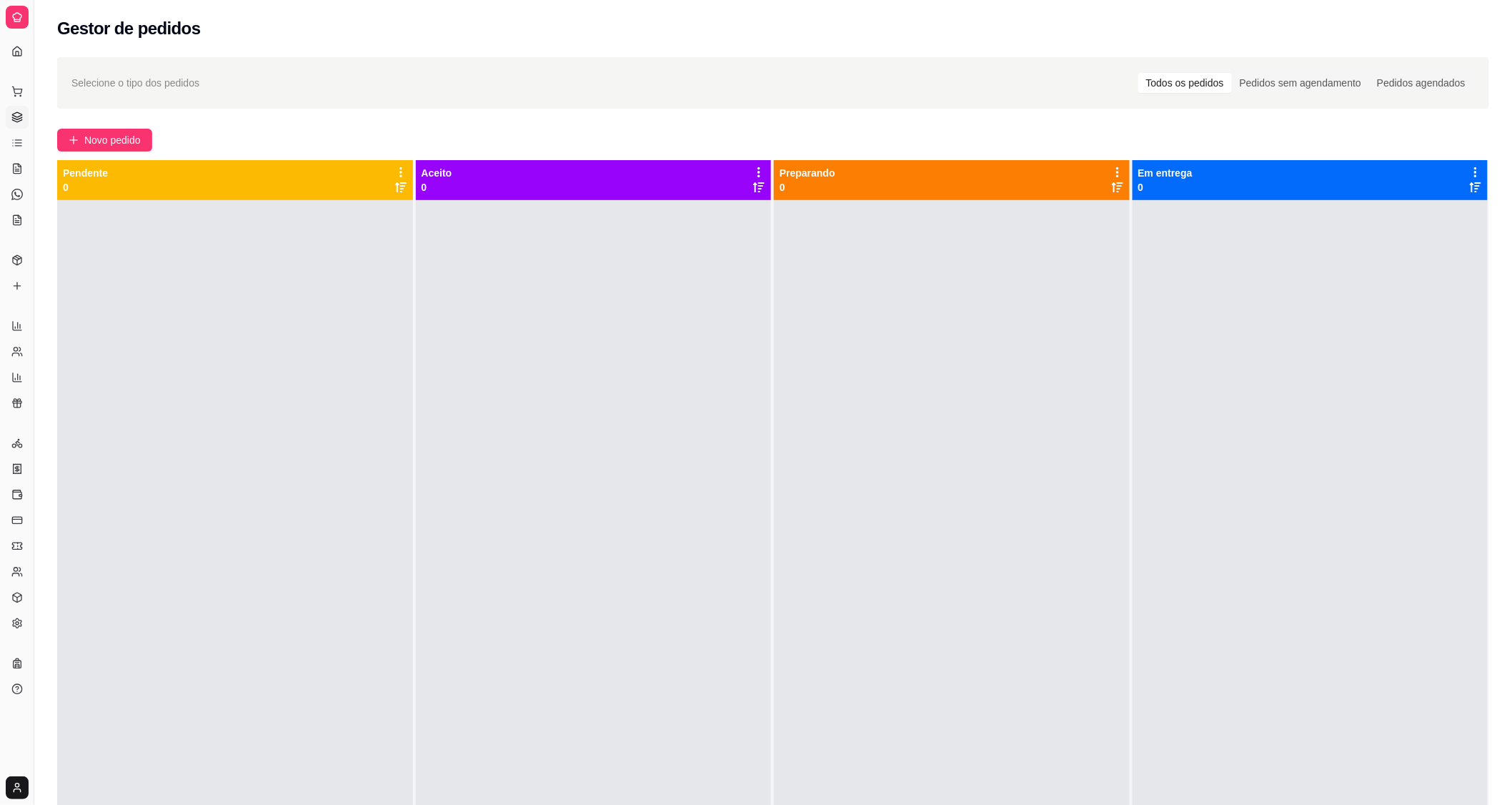
scroll to position [0, 0]
click at [15, 469] on icon at bounding box center [17, 469] width 4 height 4
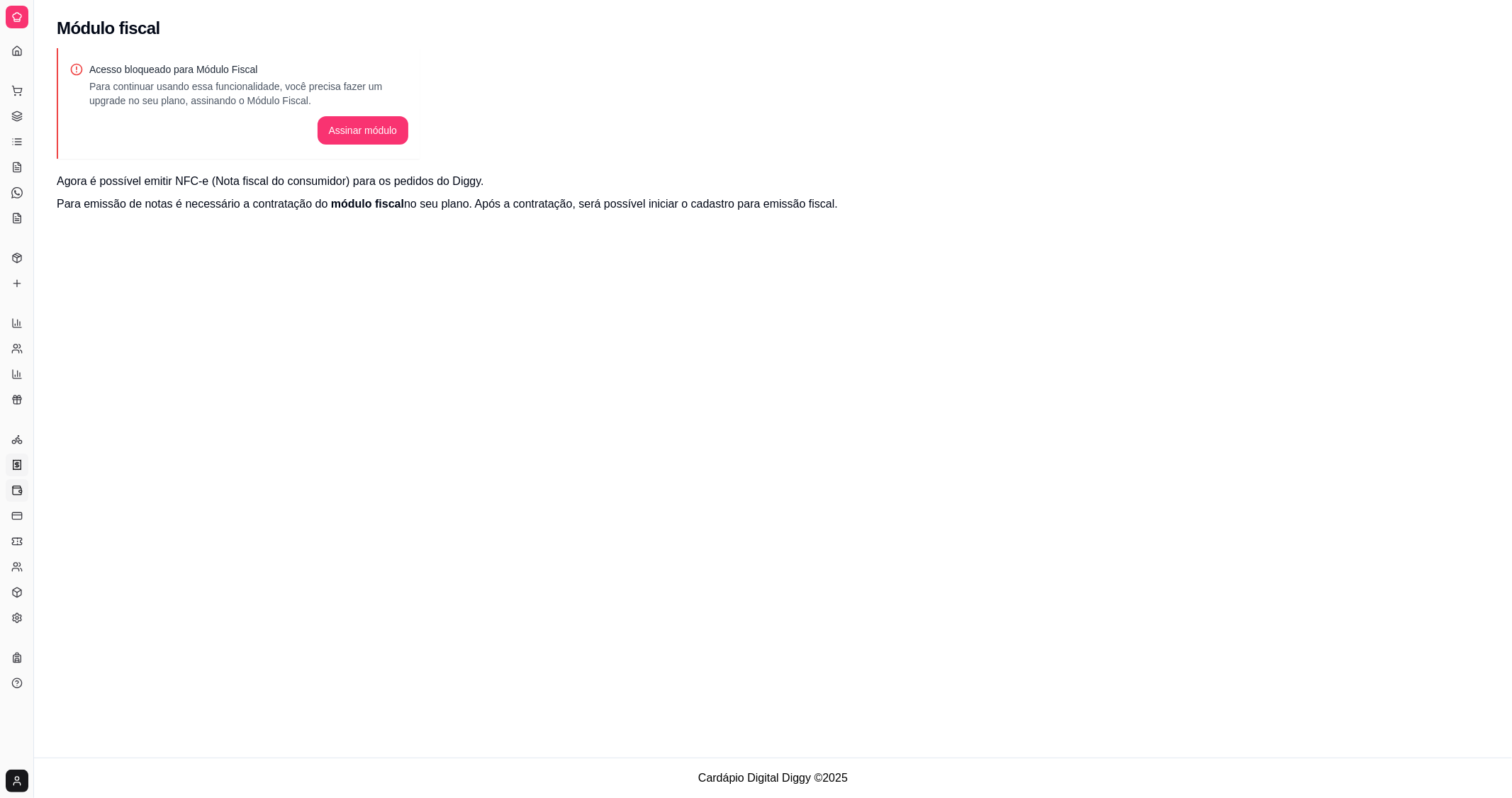
click at [19, 496] on link "Controle de caixa" at bounding box center [16, 490] width 23 height 23
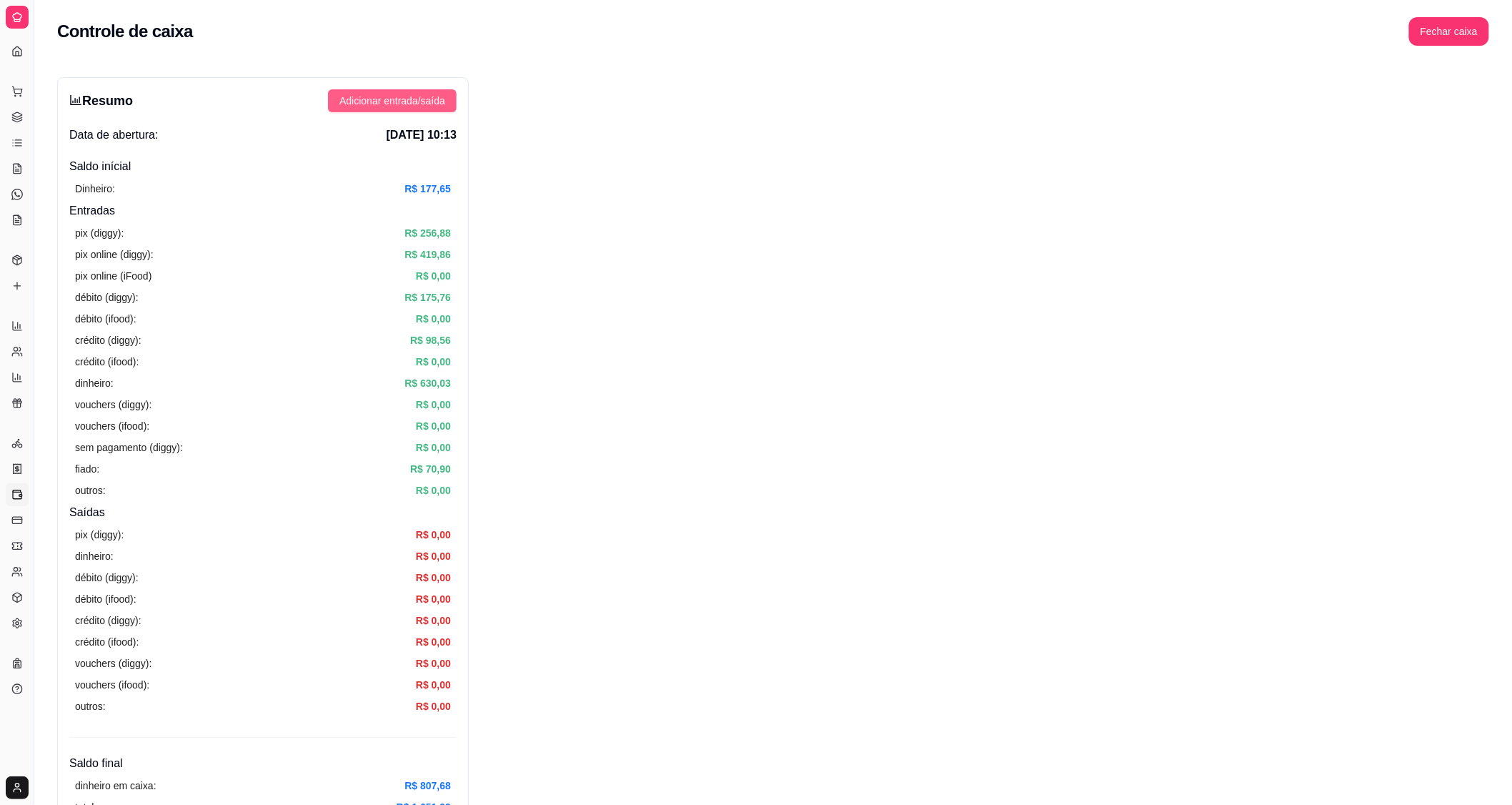
click at [403, 100] on span "Adicionar entrada/saída" at bounding box center [392, 101] width 106 height 16
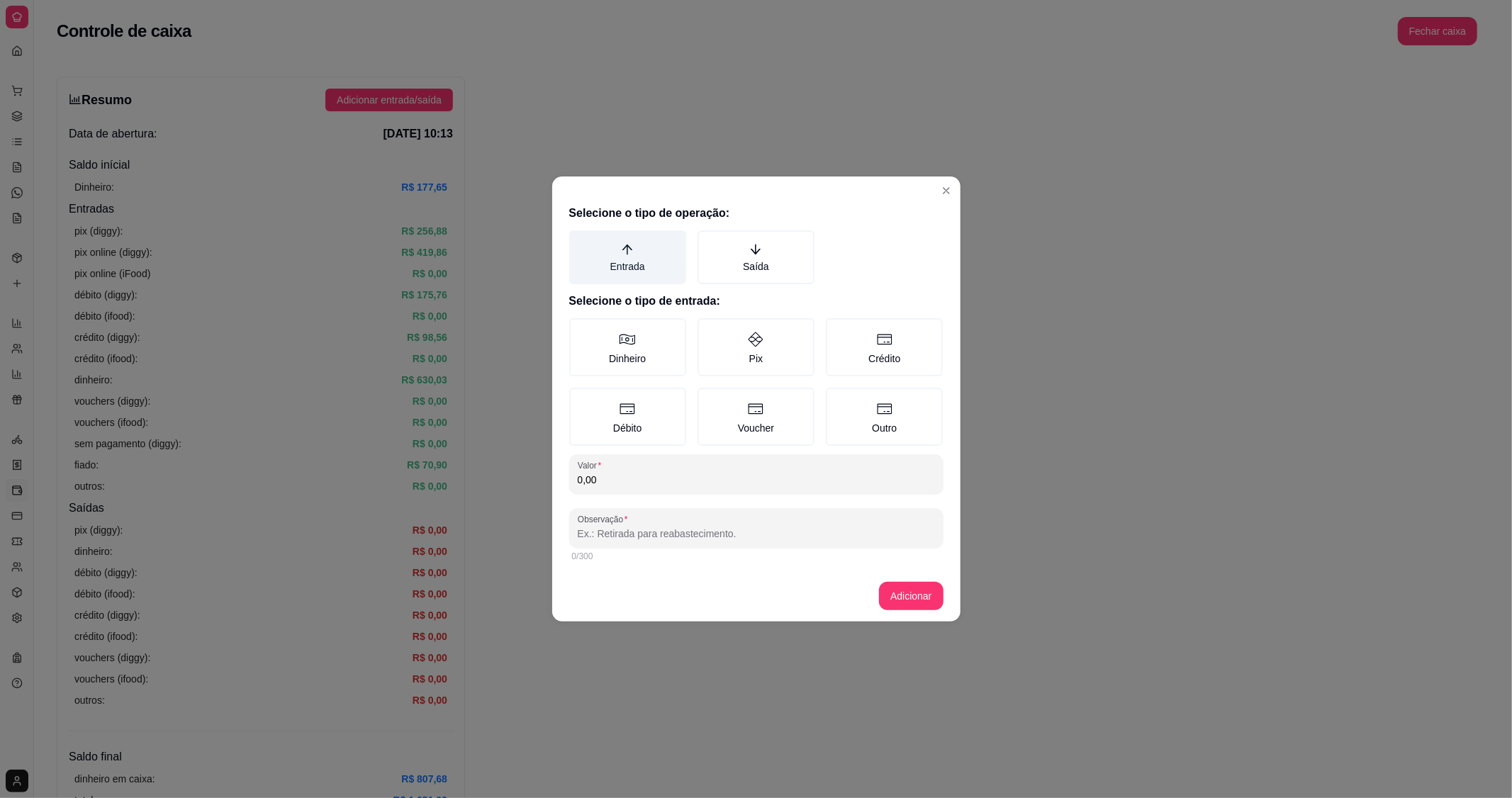
click at [660, 262] on label "Entrada" at bounding box center [628, 256] width 117 height 54
click at [580, 241] on button "Entrada" at bounding box center [574, 235] width 12 height 12
drag, startPoint x: 636, startPoint y: 351, endPoint x: 610, endPoint y: 378, distance: 37.5
click at [635, 351] on label "Dinheiro" at bounding box center [628, 347] width 117 height 58
click at [580, 329] on button "Dinheiro" at bounding box center [574, 323] width 12 height 12
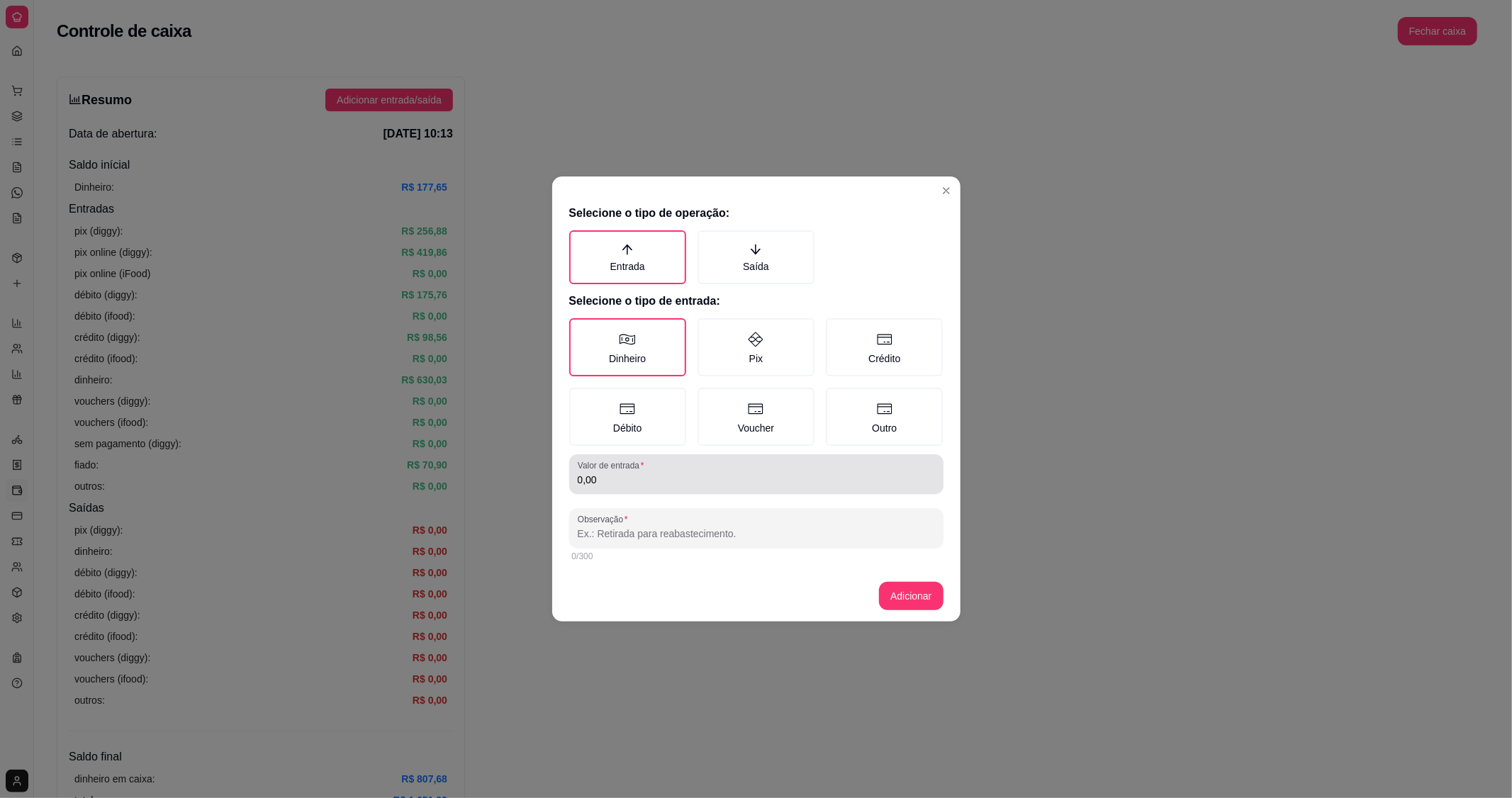
click at [612, 476] on input "0,00" at bounding box center [756, 479] width 357 height 14
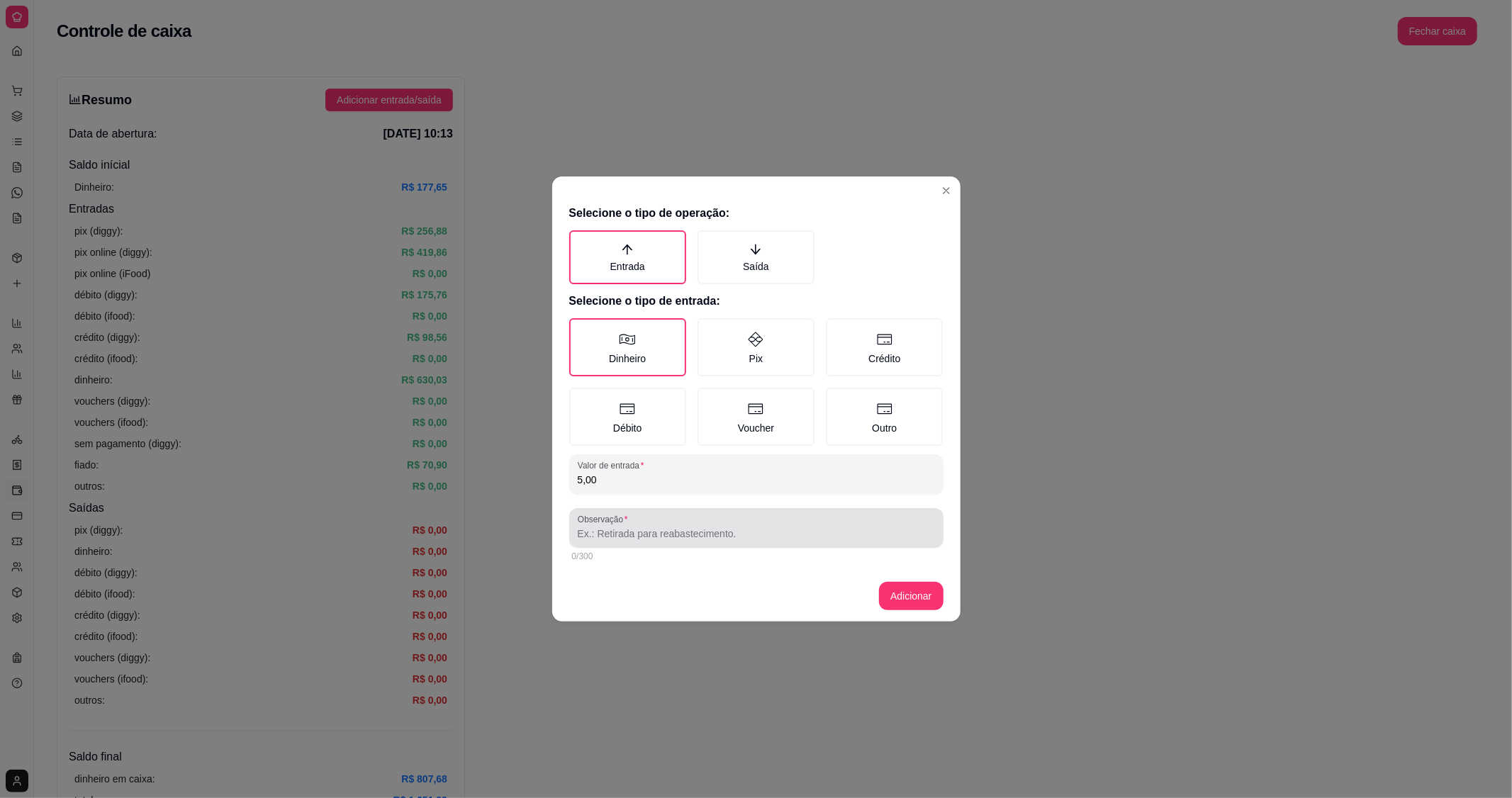
type input "5,00"
click at [653, 548] on div "0/300" at bounding box center [756, 556] width 374 height 17
click at [664, 530] on input "Observação" at bounding box center [756, 534] width 357 height 14
type input "MOEDA"
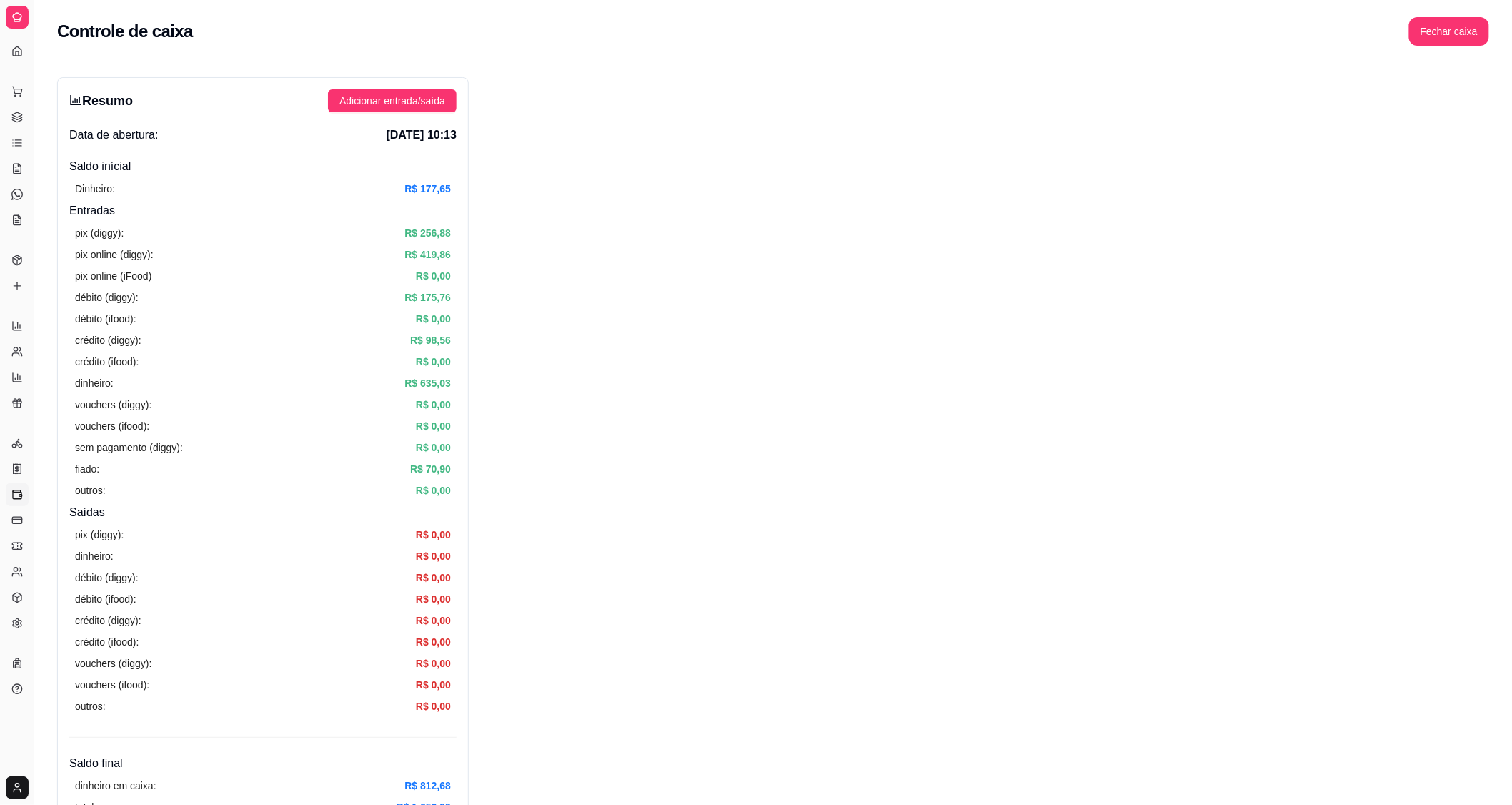
click at [19, 57] on div "Dia a dia" at bounding box center [17, 68] width 22 height 23
click at [16, 57] on div "Dia a dia" at bounding box center [17, 68] width 22 height 23
click at [32, 140] on button "Toggle Sidebar" at bounding box center [33, 402] width 12 height 805
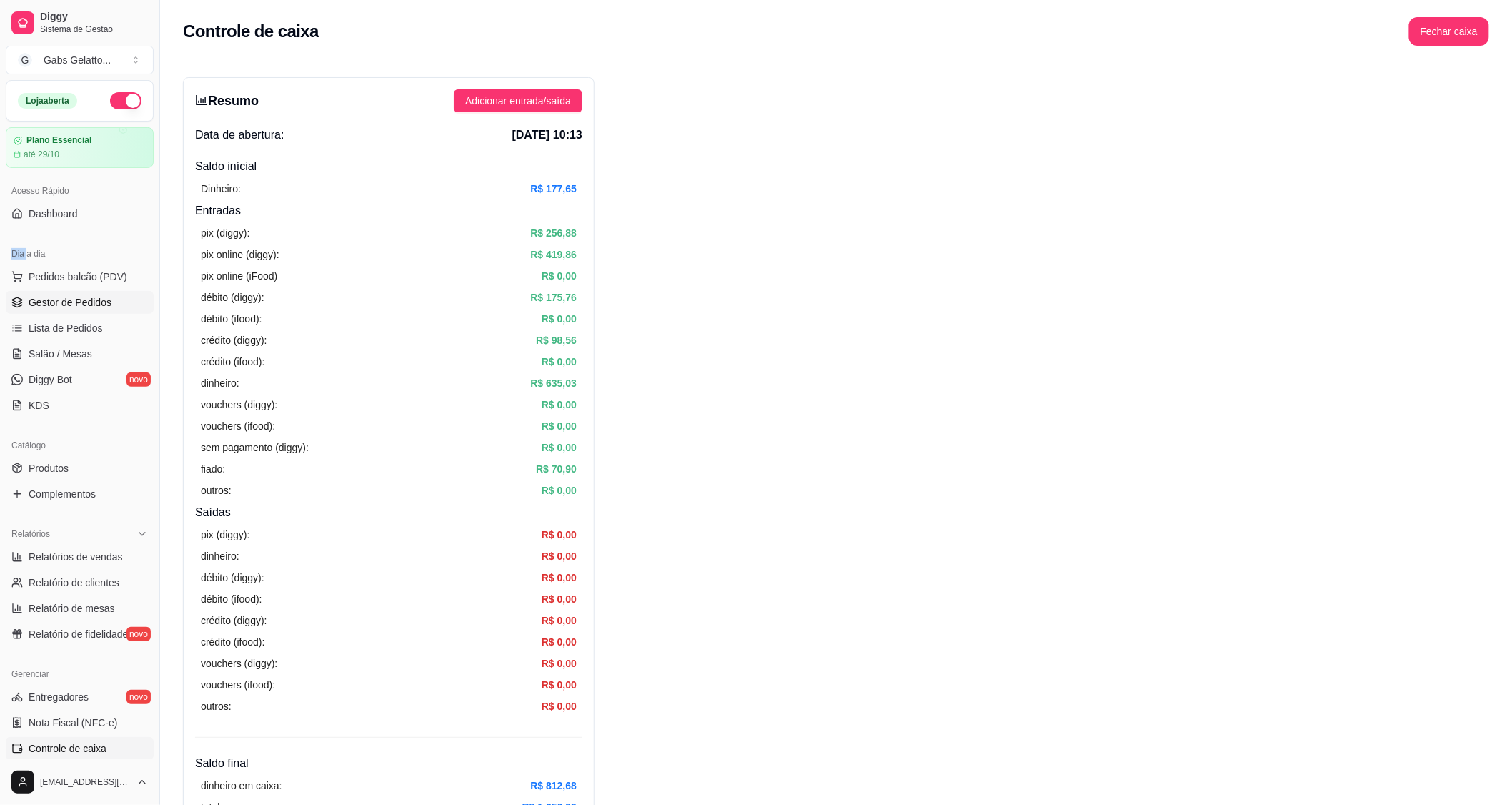
click at [108, 300] on span "Gestor de Pedidos" at bounding box center [69, 302] width 83 height 14
